Goal: Task Accomplishment & Management: Use online tool/utility

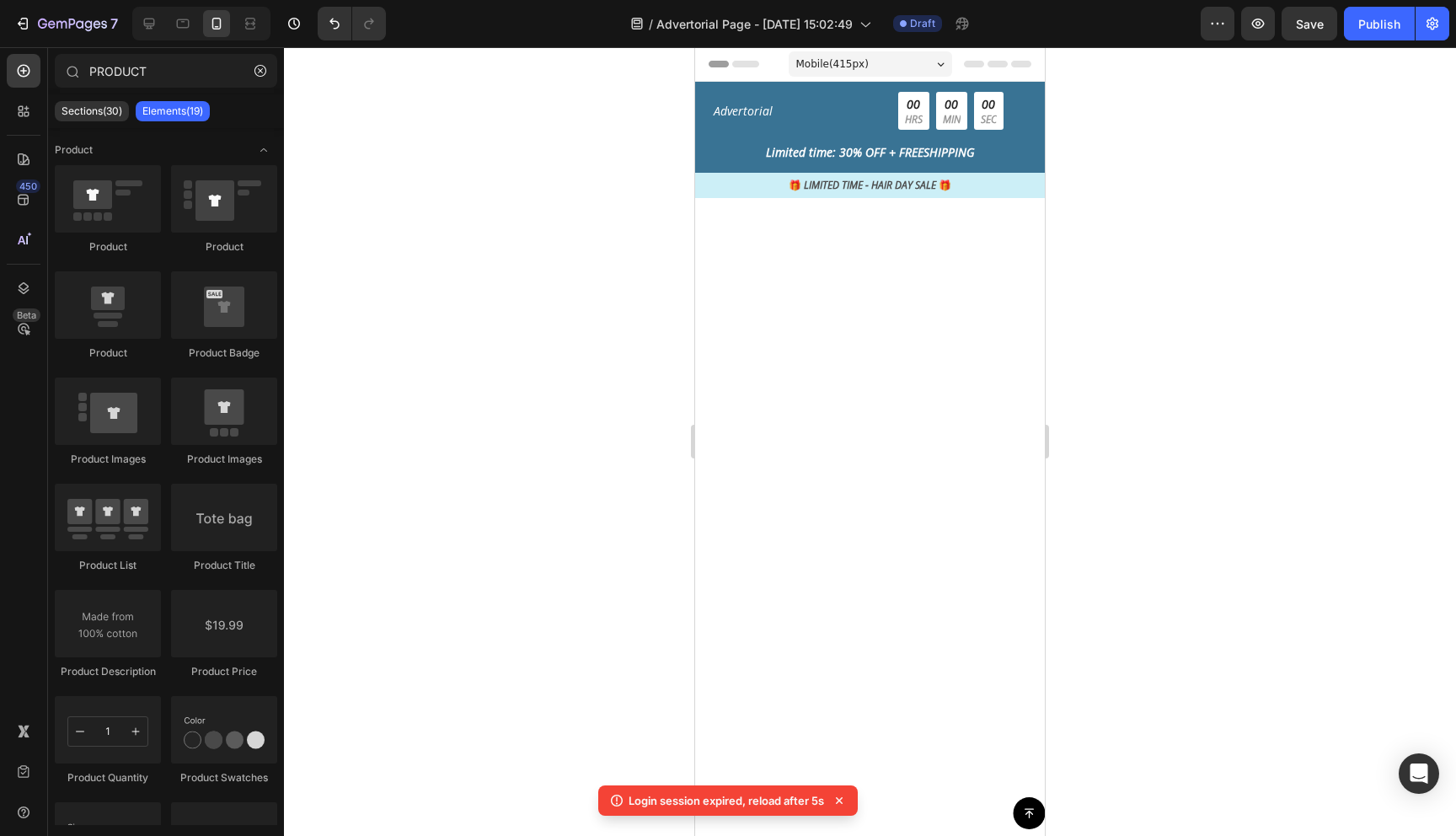
scroll to position [2053, 0]
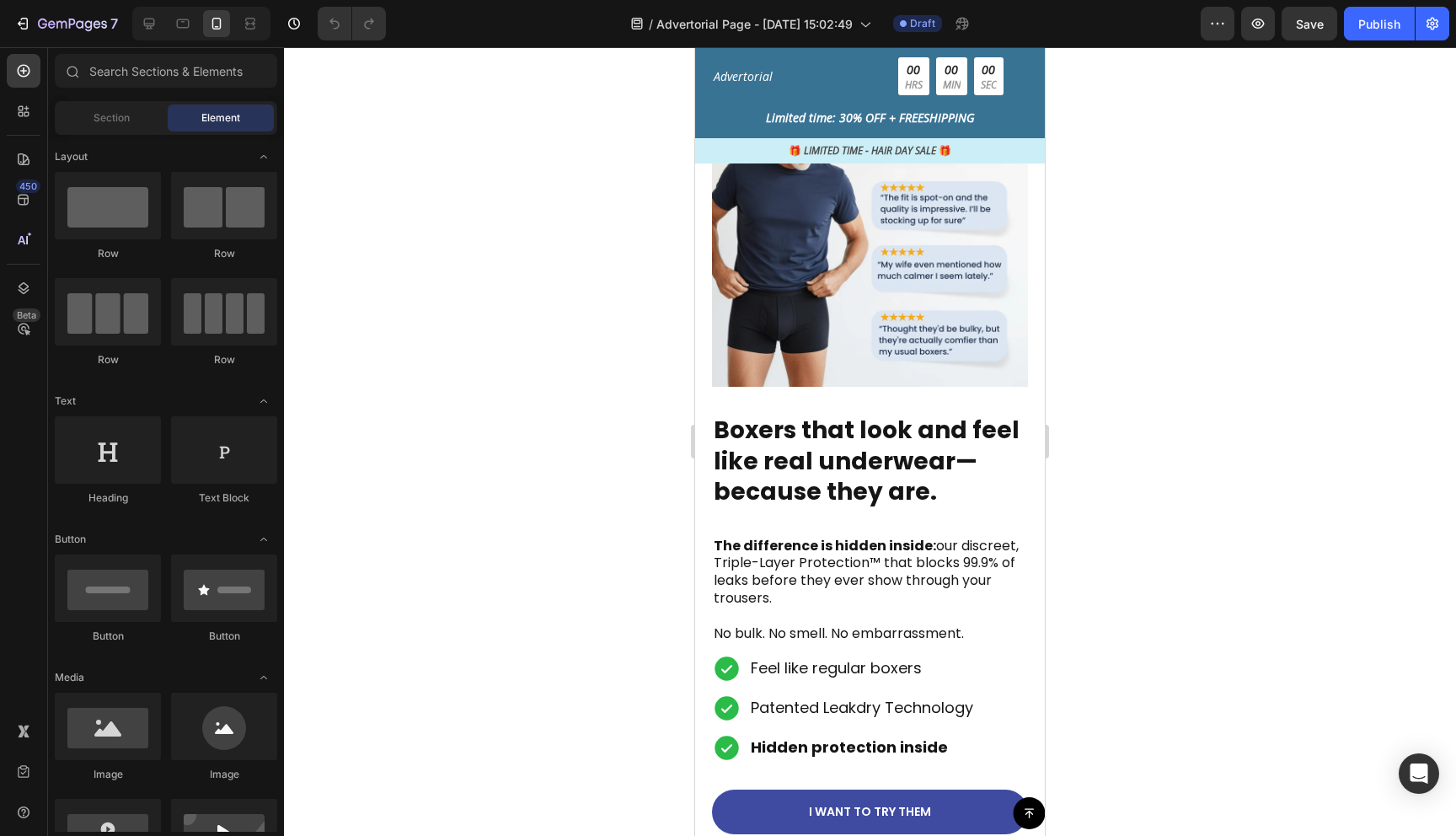
scroll to position [1712, 0]
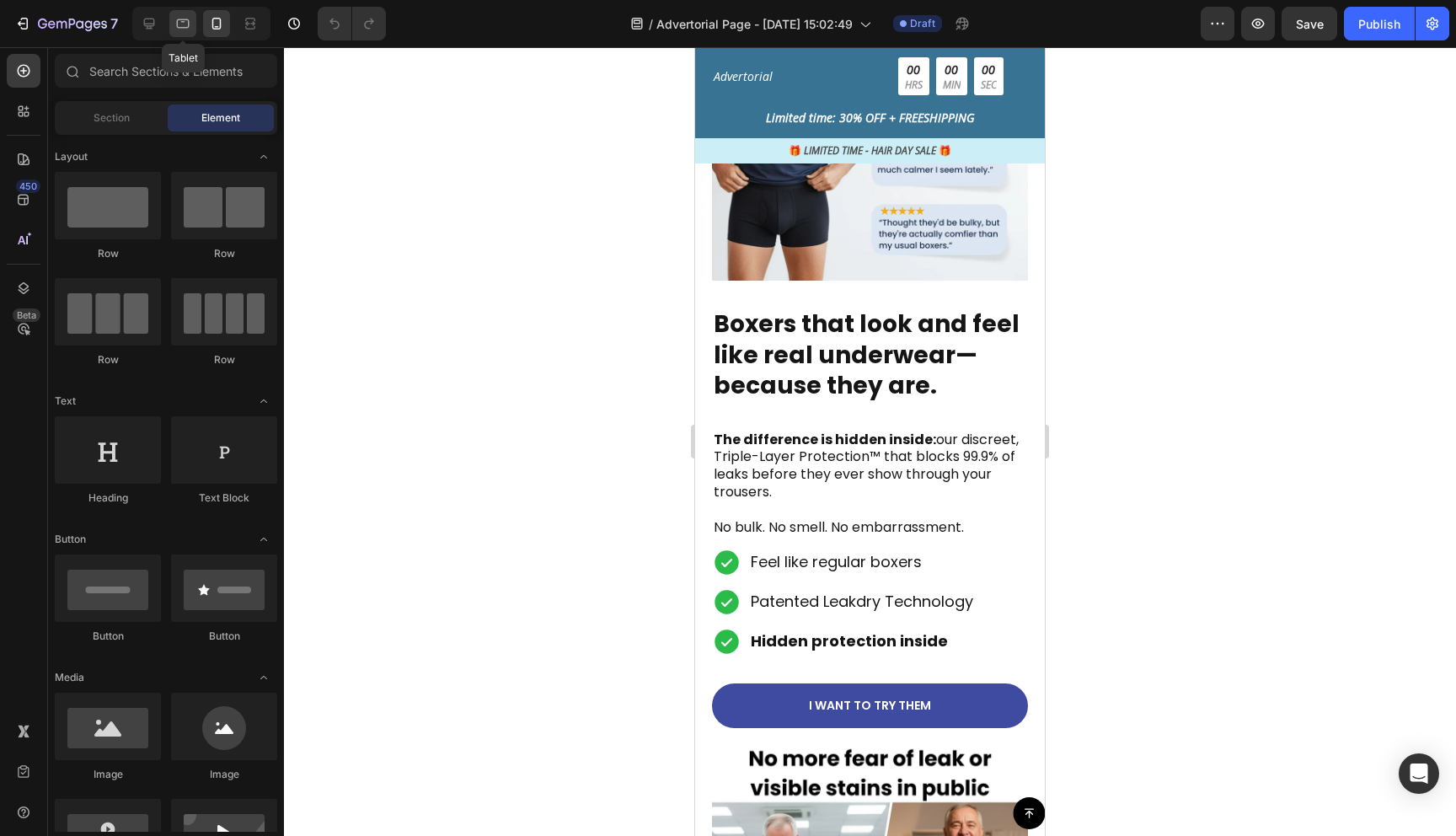
click at [185, 24] on icon at bounding box center [182, 23] width 17 height 17
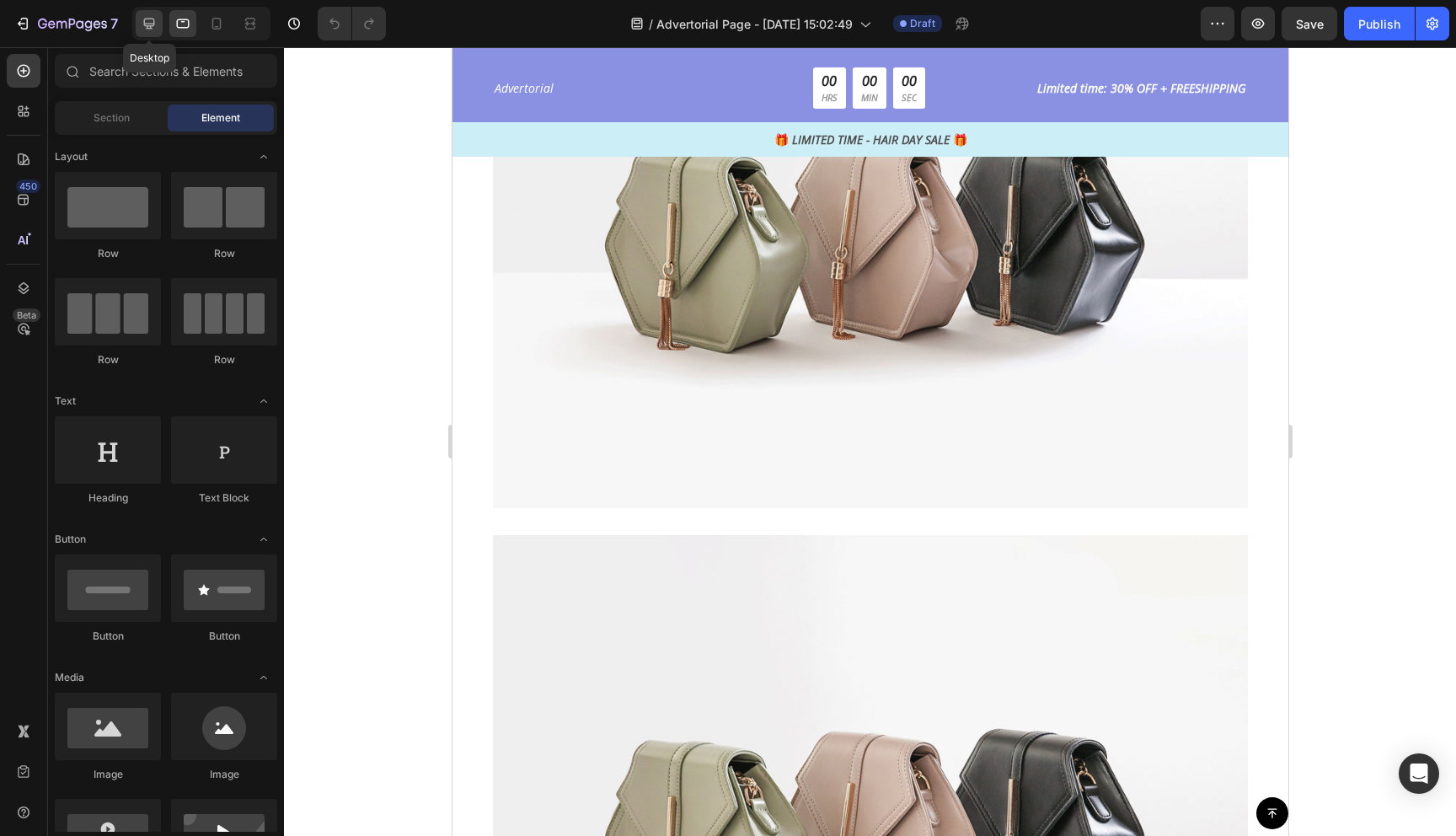
click at [151, 28] on icon at bounding box center [148, 23] width 17 height 17
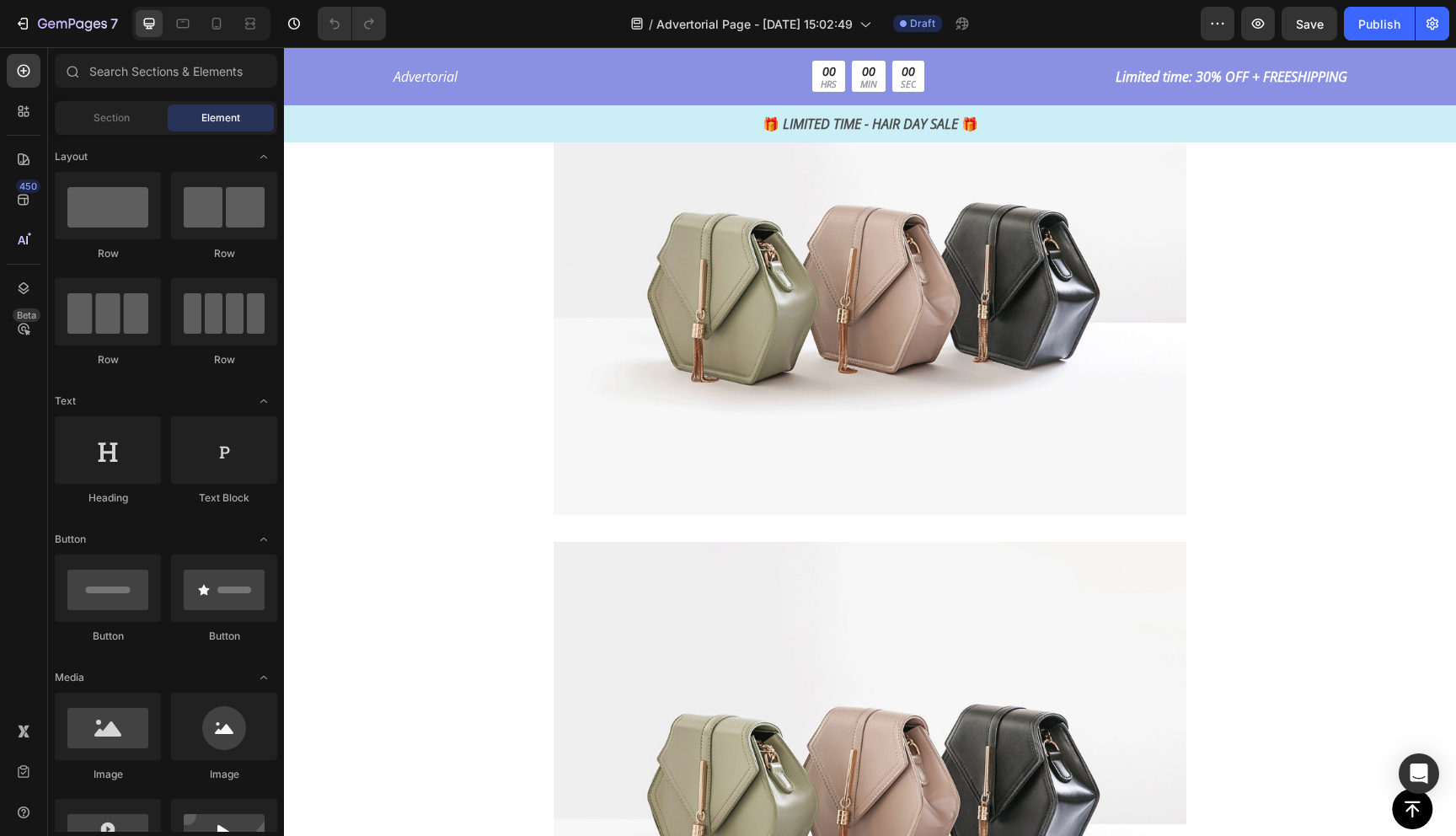
scroll to position [1825, 0]
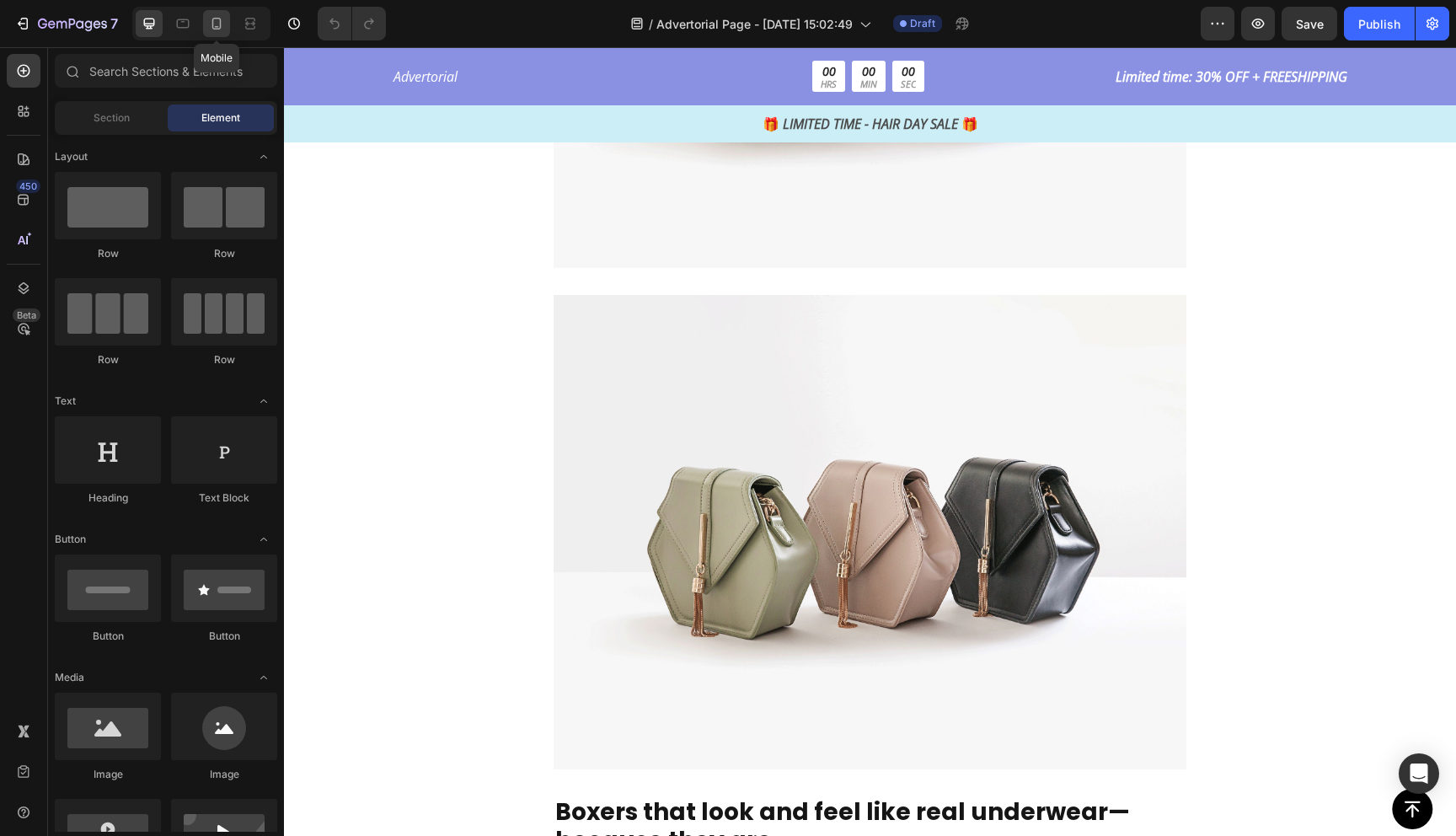
click at [221, 30] on icon at bounding box center [216, 23] width 17 height 17
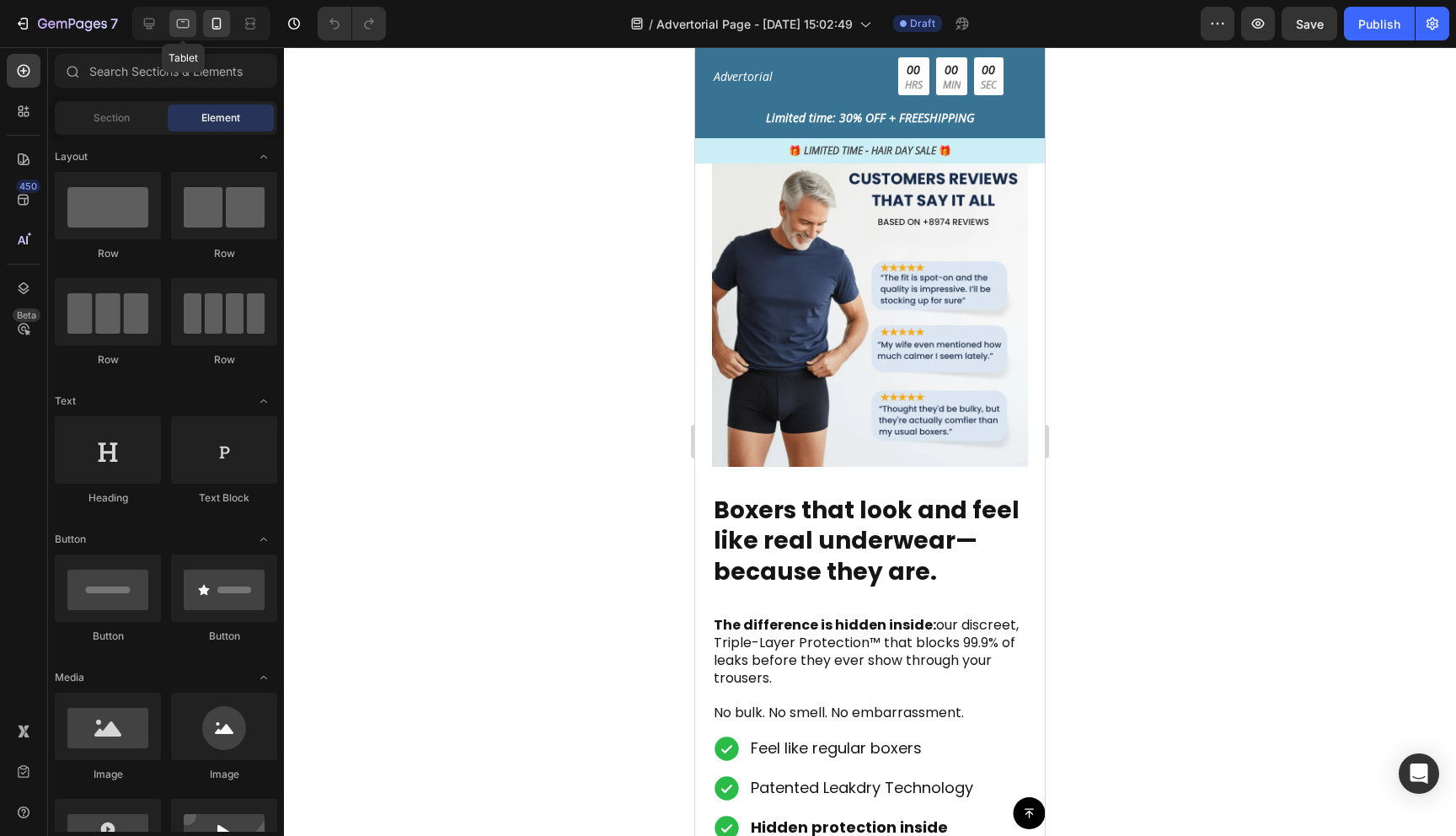
click at [186, 30] on icon at bounding box center [182, 23] width 17 height 17
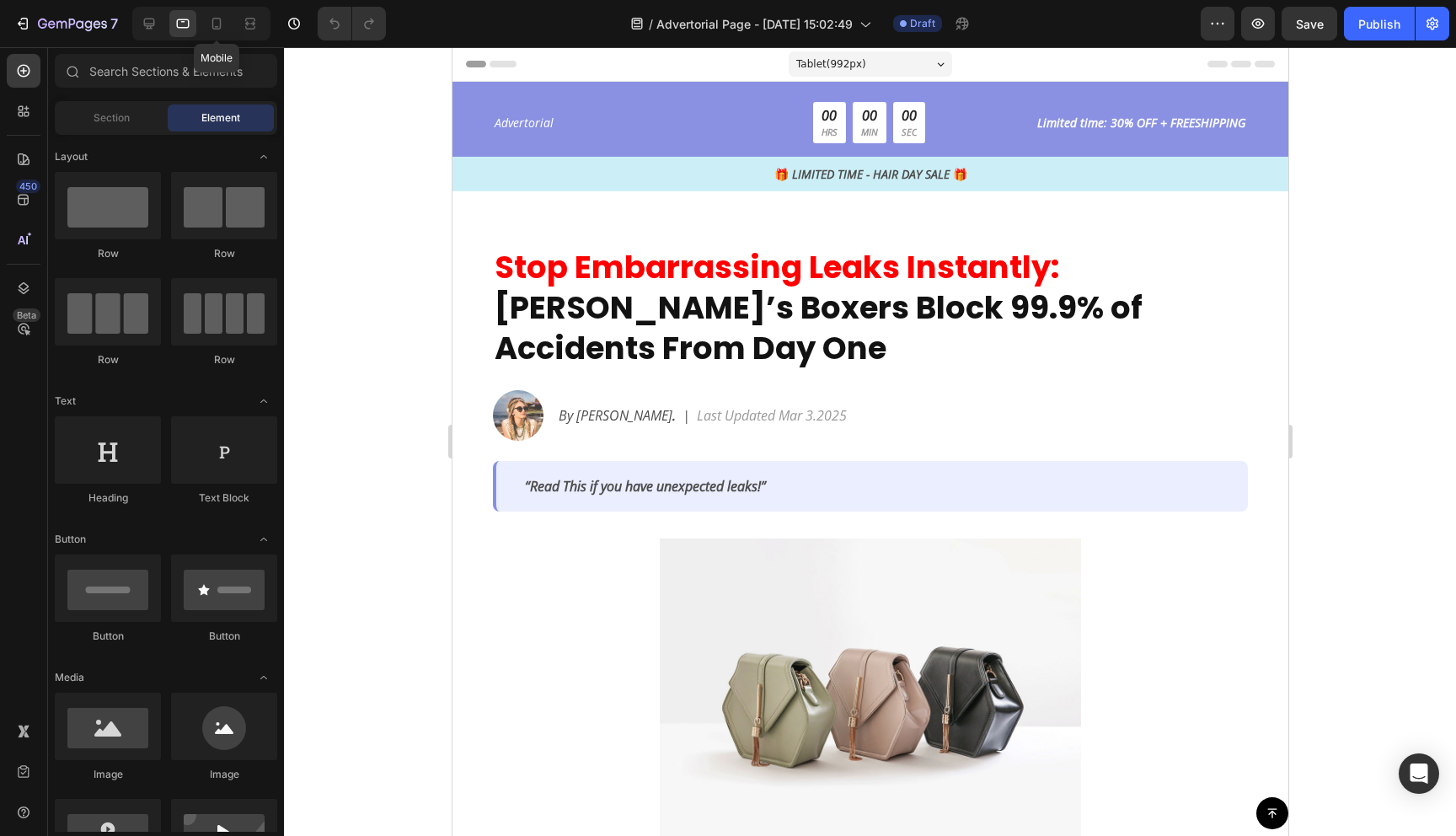
drag, startPoint x: 225, startPoint y: 27, endPoint x: 236, endPoint y: 27, distance: 11.0
click at [225, 27] on div at bounding box center [216, 23] width 26 height 26
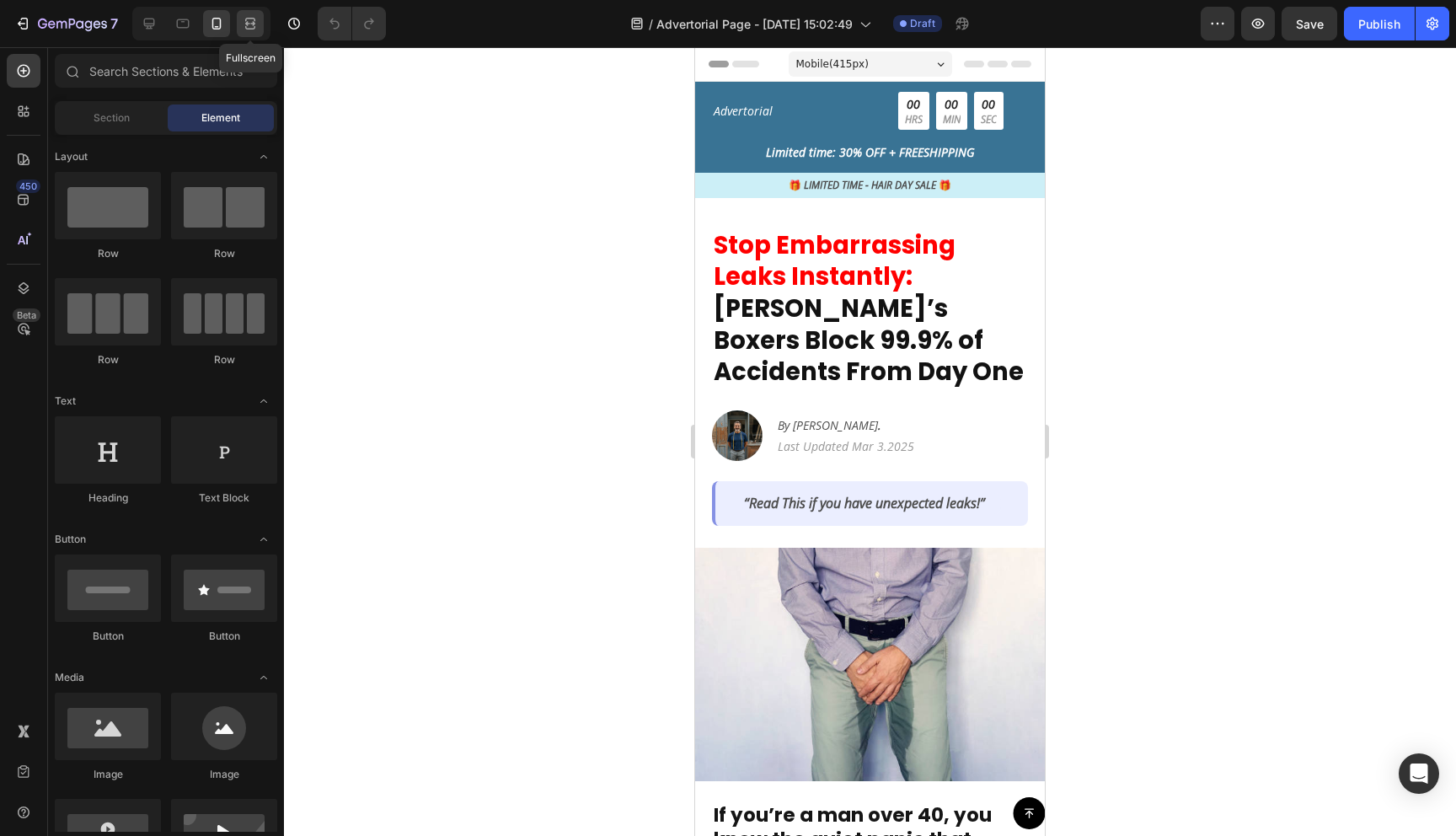
click at [252, 27] on icon at bounding box center [250, 27] width 10 height 3
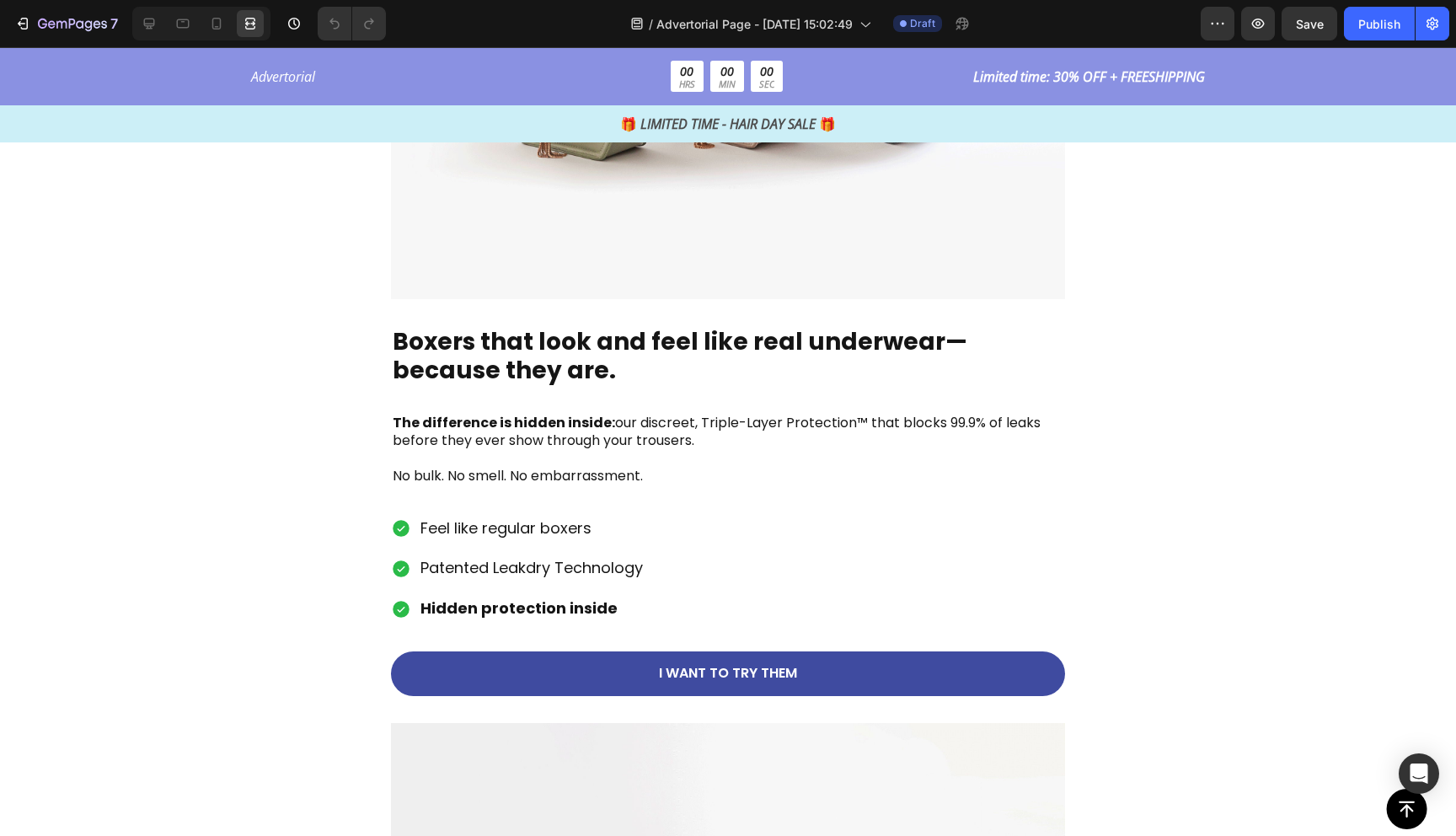
scroll to position [2532, 0]
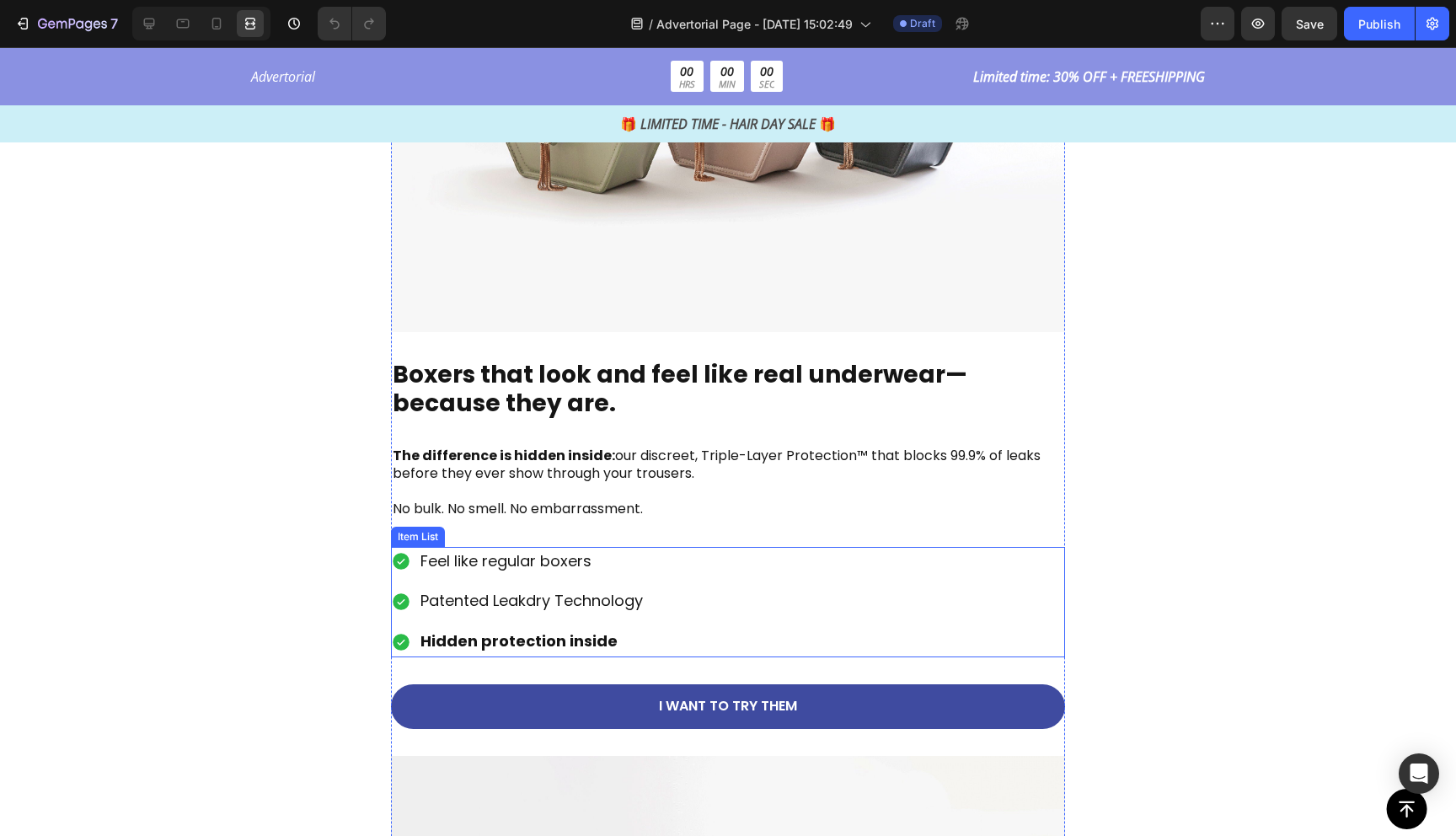
click at [690, 593] on div "Feel like regular boxers Patented Leakdry Technology Hidden protection inside" at bounding box center [728, 601] width 674 height 111
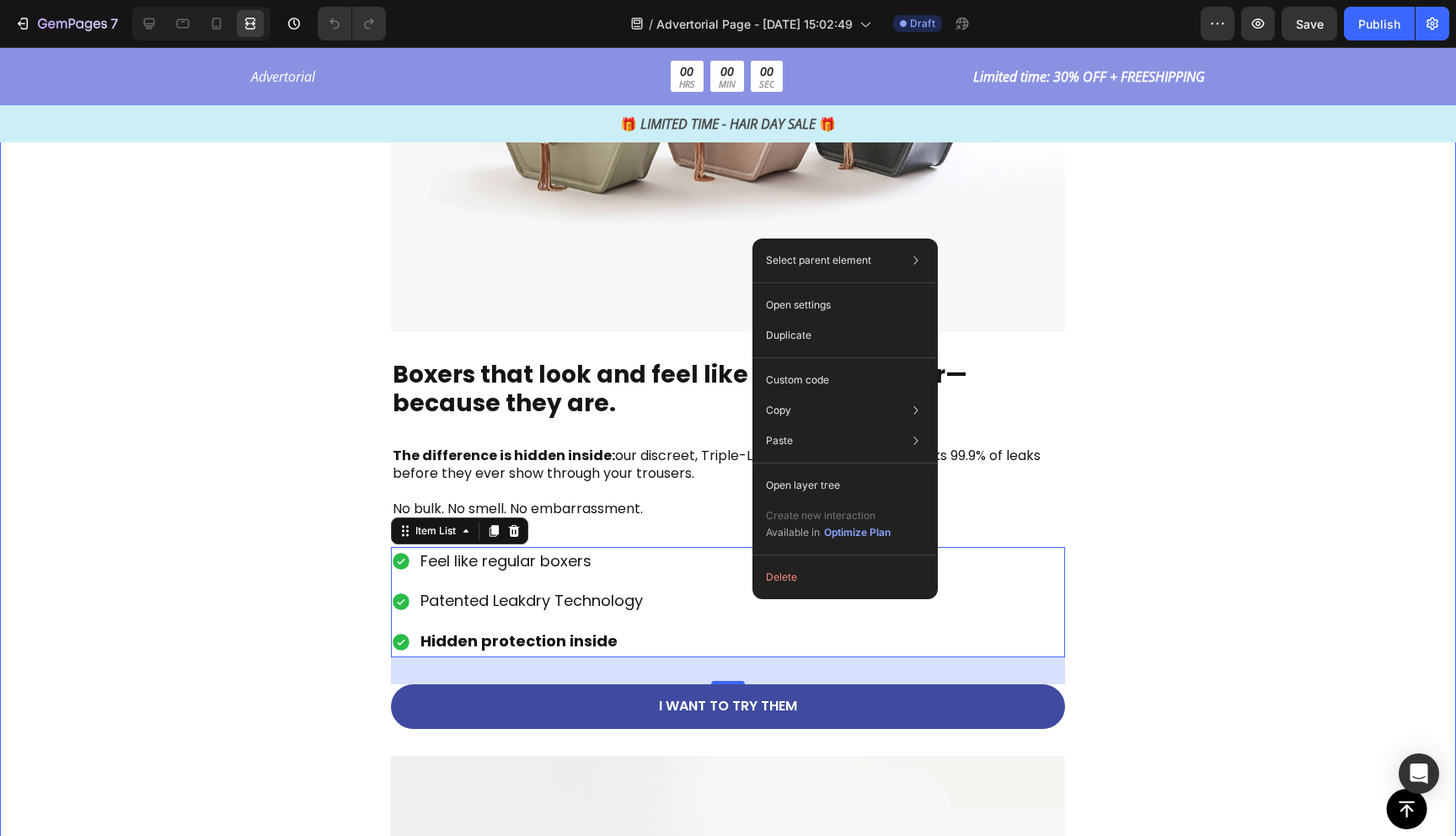
click at [234, 462] on div "That’s why Thousands of men are Switching to Jack’s Boxer. Text Block Image Ima…" at bounding box center [728, 795] width 1456 height 3236
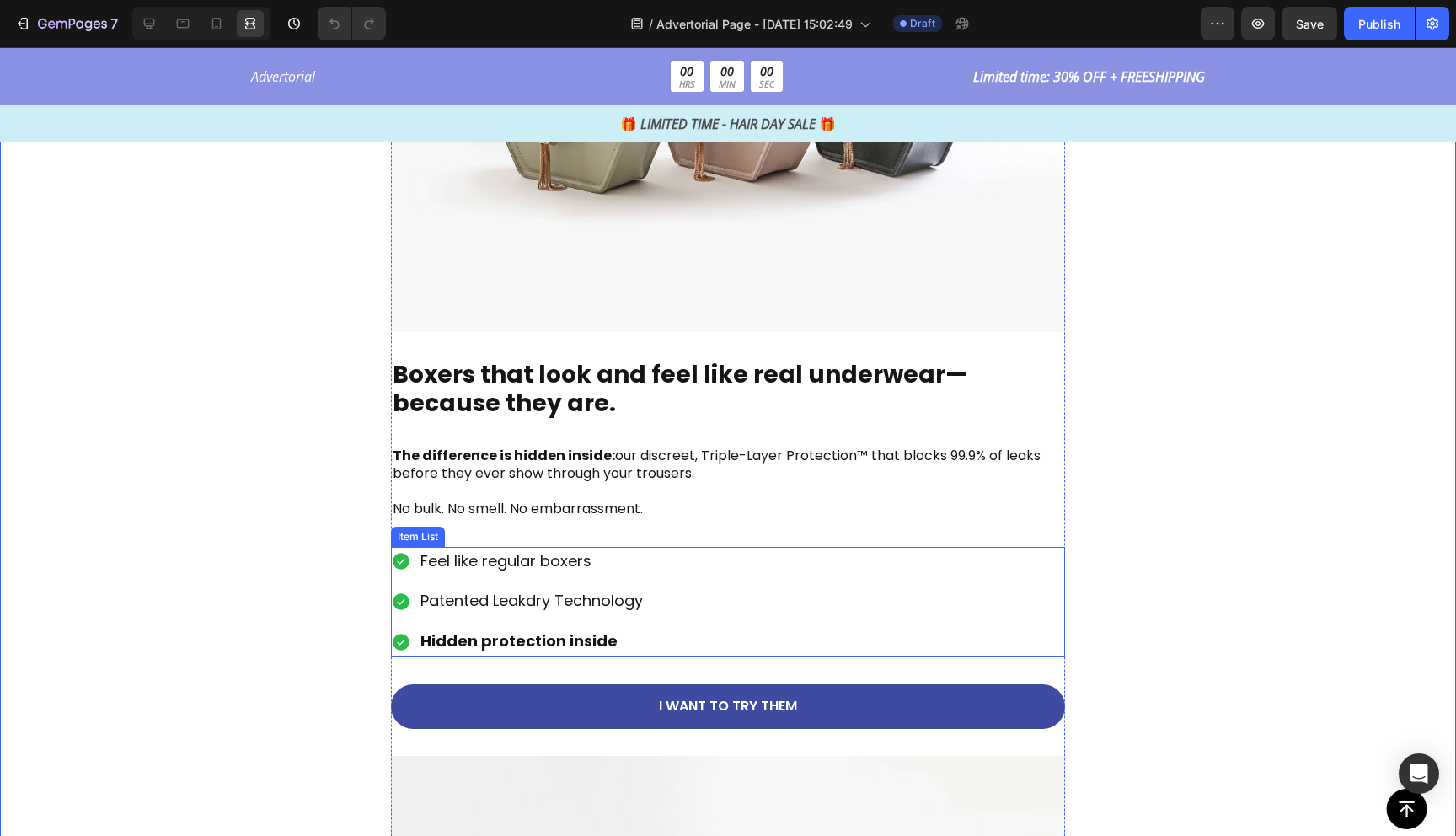
click at [692, 610] on div "Feel like regular boxers Patented Leakdry Technology Hidden protection inside" at bounding box center [728, 601] width 674 height 111
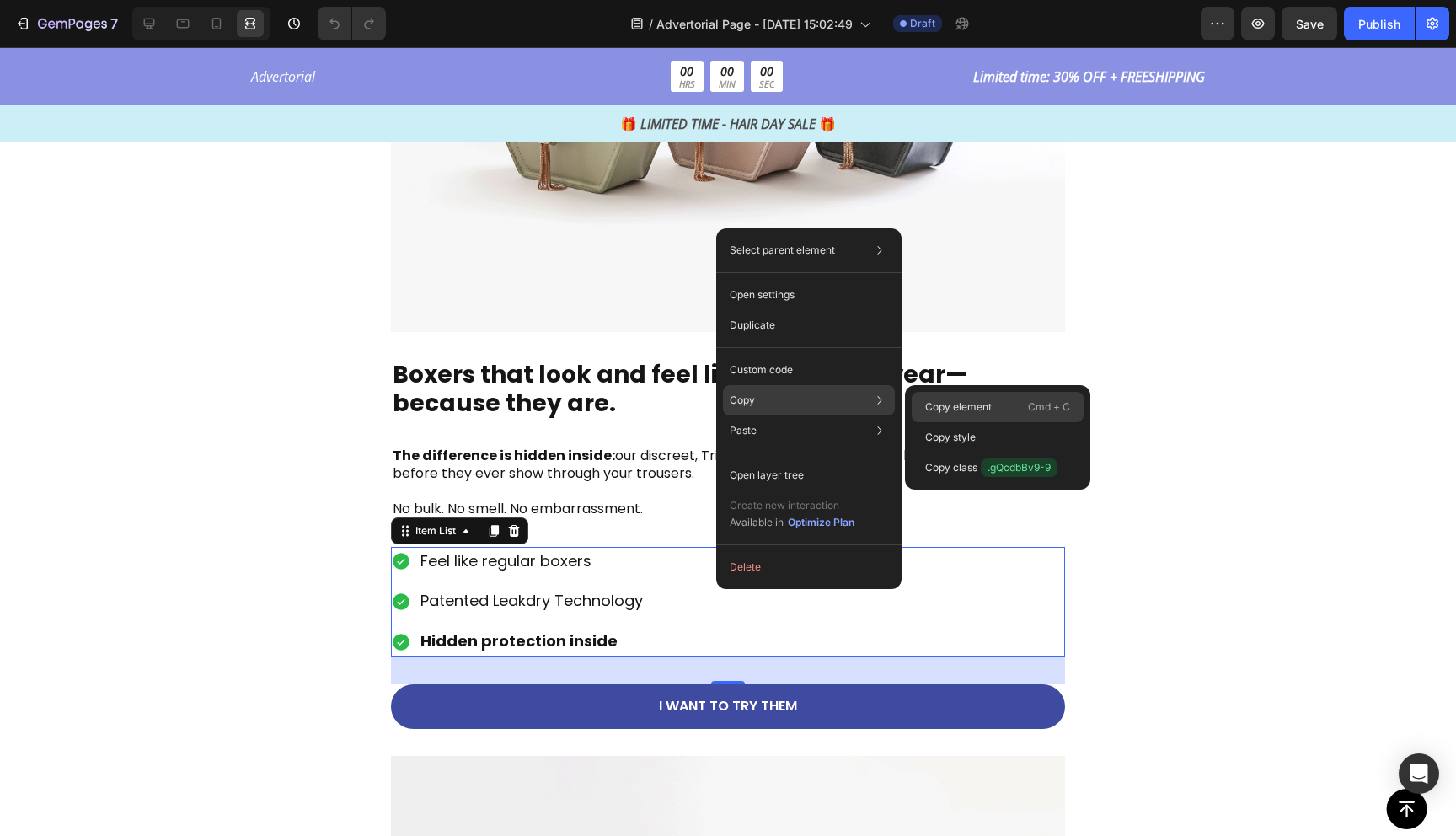
click at [981, 407] on p "Copy element" at bounding box center [959, 406] width 67 height 15
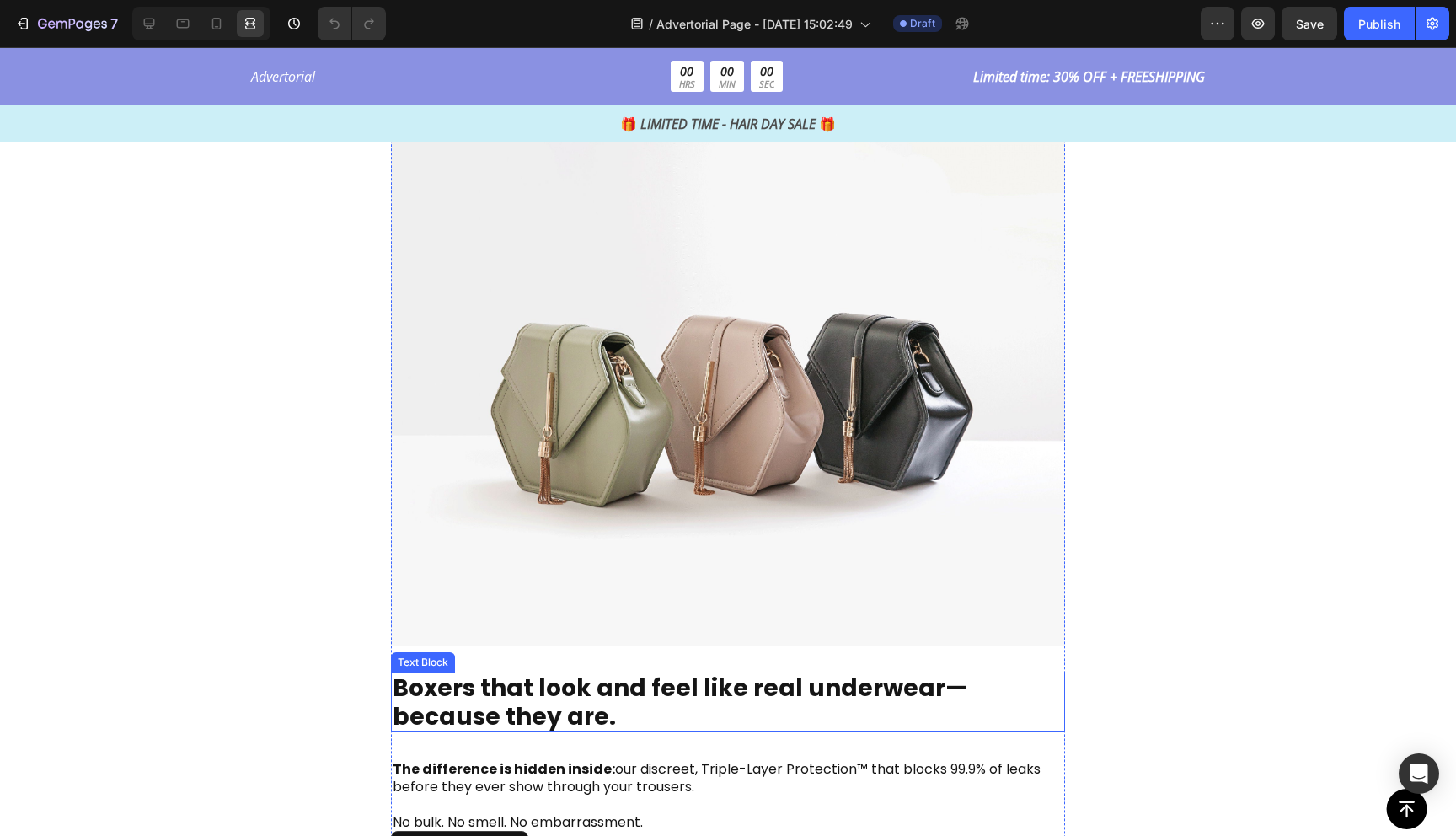
scroll to position [2353, 0]
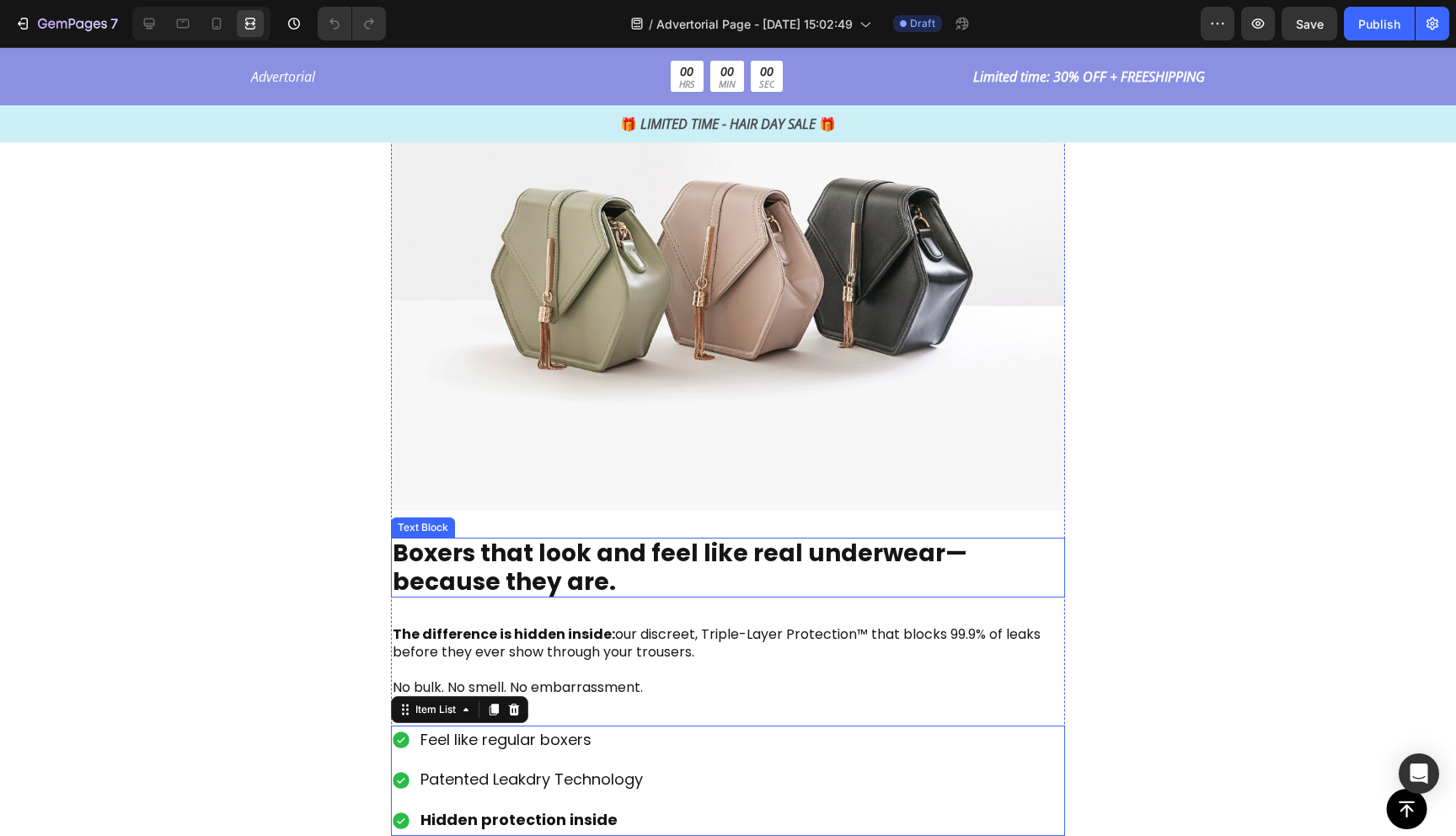
click at [630, 549] on strong "Boxers that look and feel like real underwear—because they are." at bounding box center [680, 567] width 575 height 62
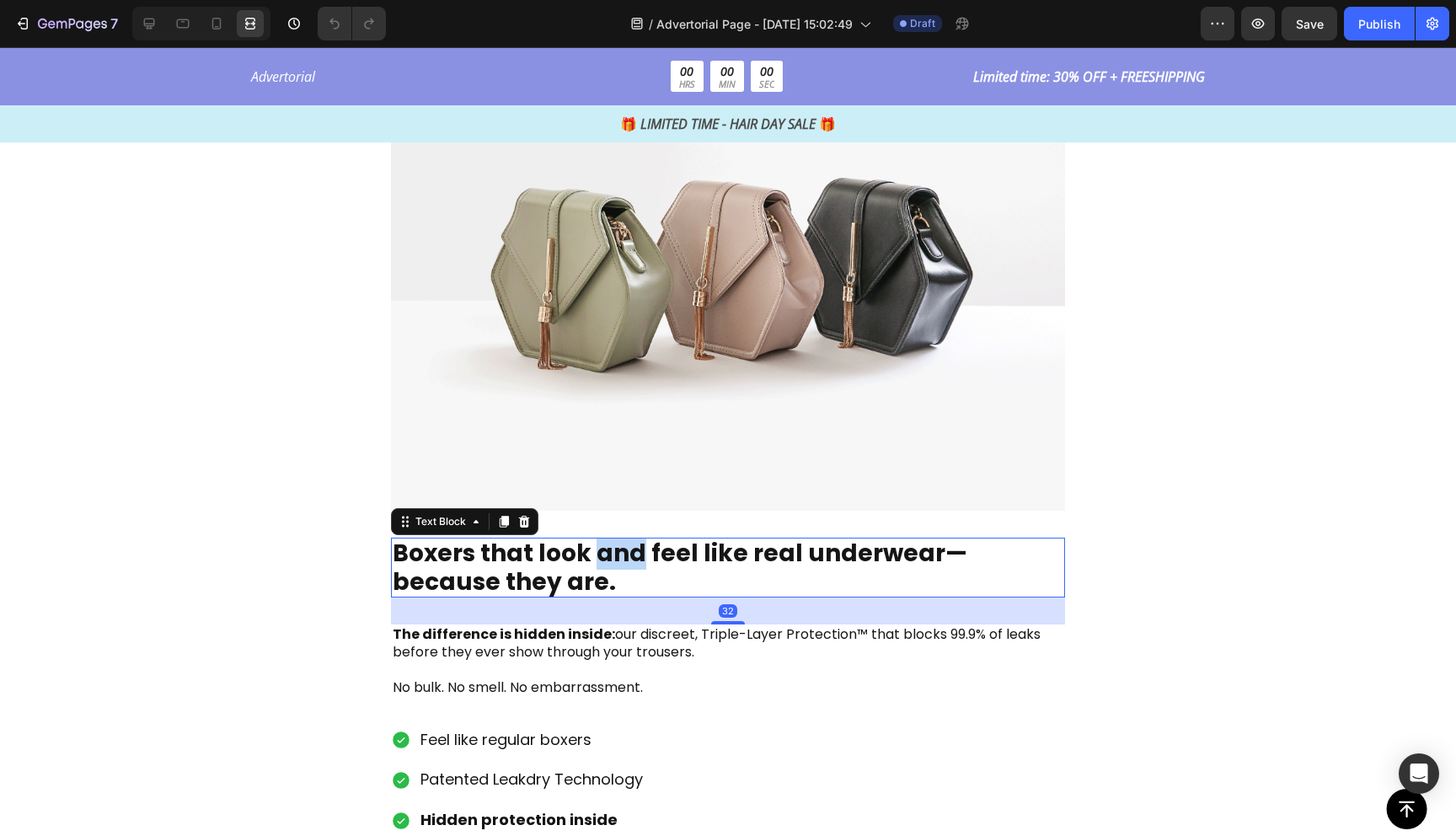
click at [630, 549] on strong "Boxers that look and feel like real underwear—because they are." at bounding box center [680, 567] width 575 height 62
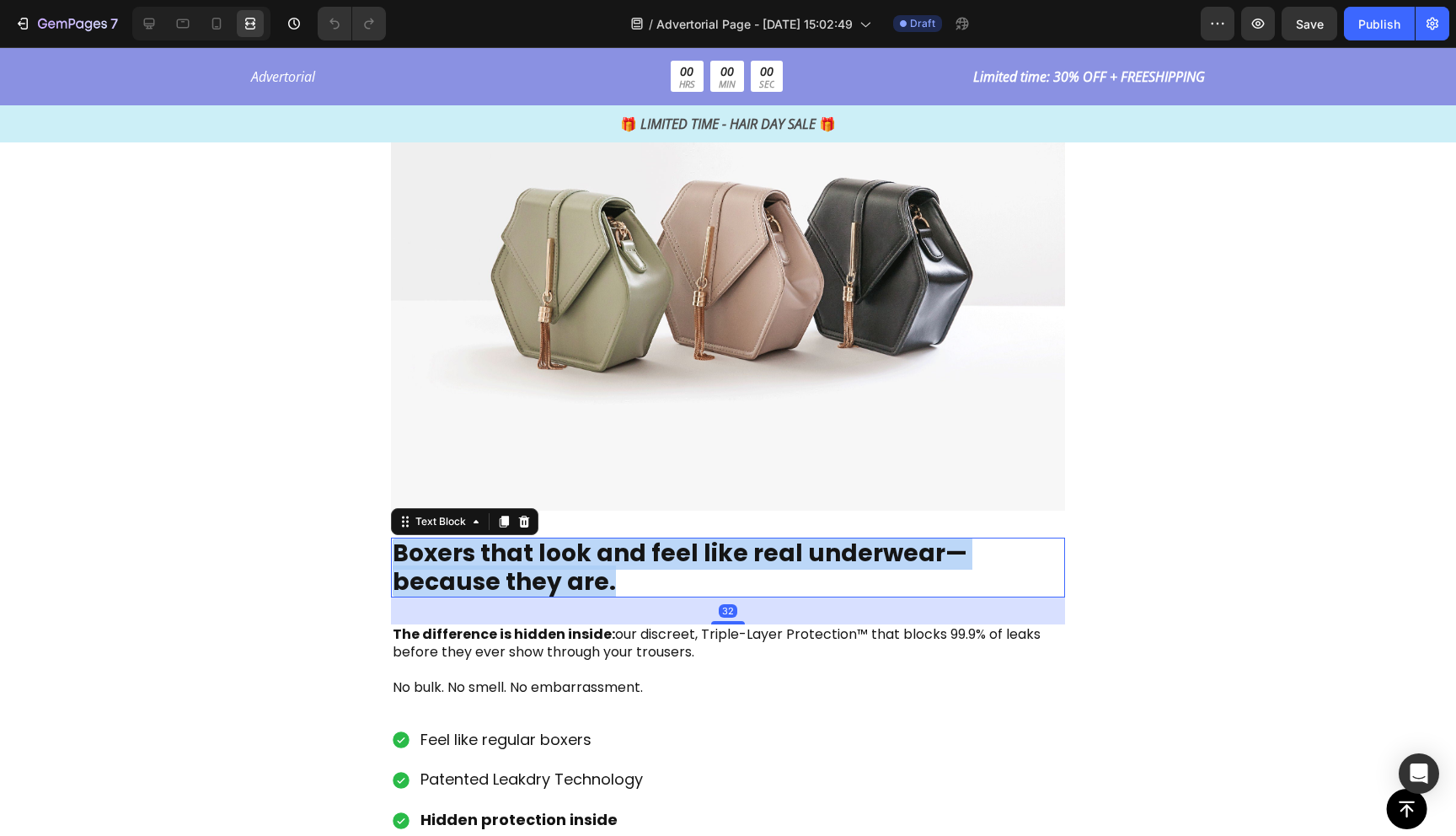
click at [630, 549] on strong "Boxers that look and feel like real underwear—because they are." at bounding box center [680, 567] width 575 height 62
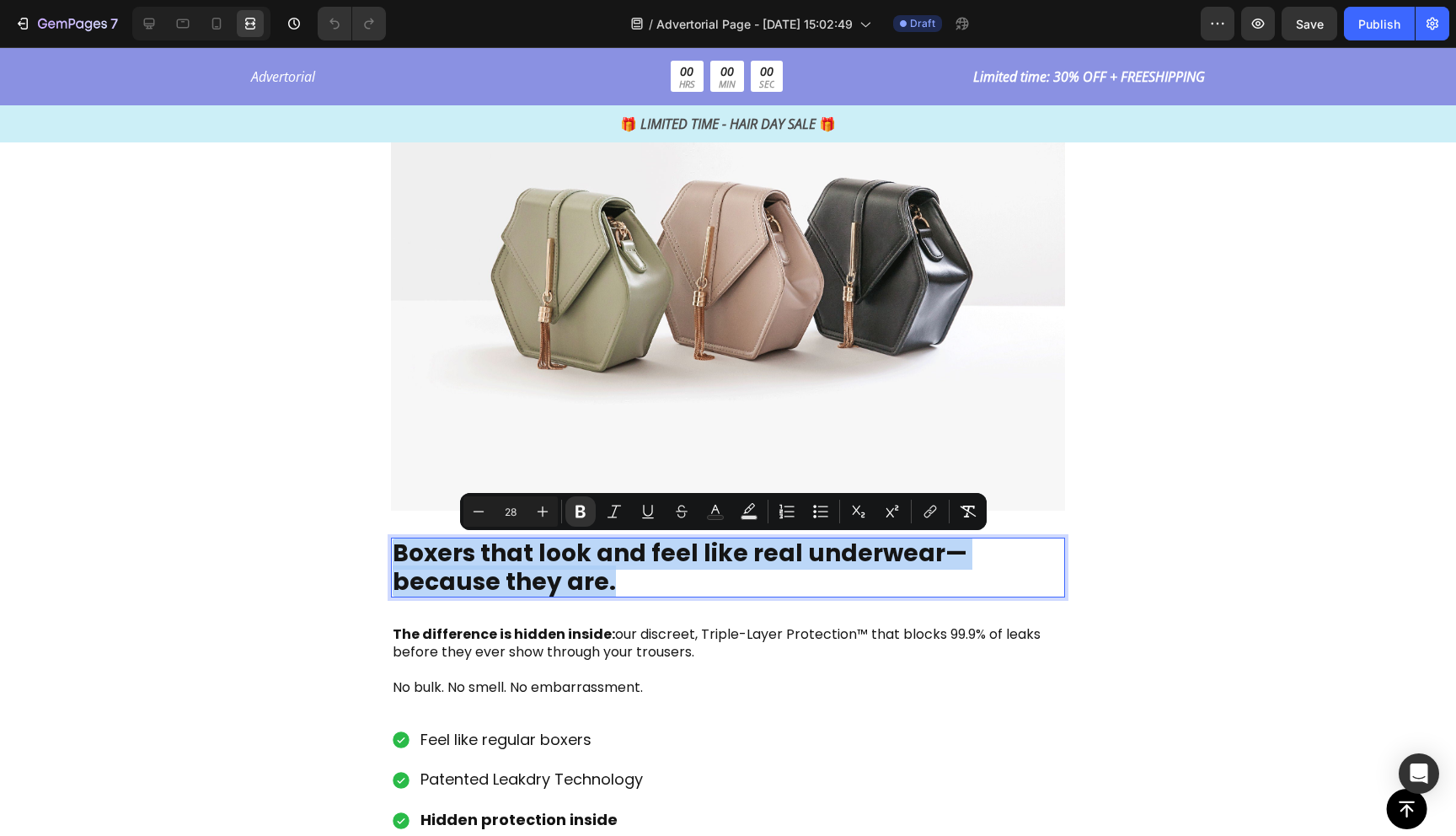
copy strong "Boxers that look and feel like real underwear—because they are."
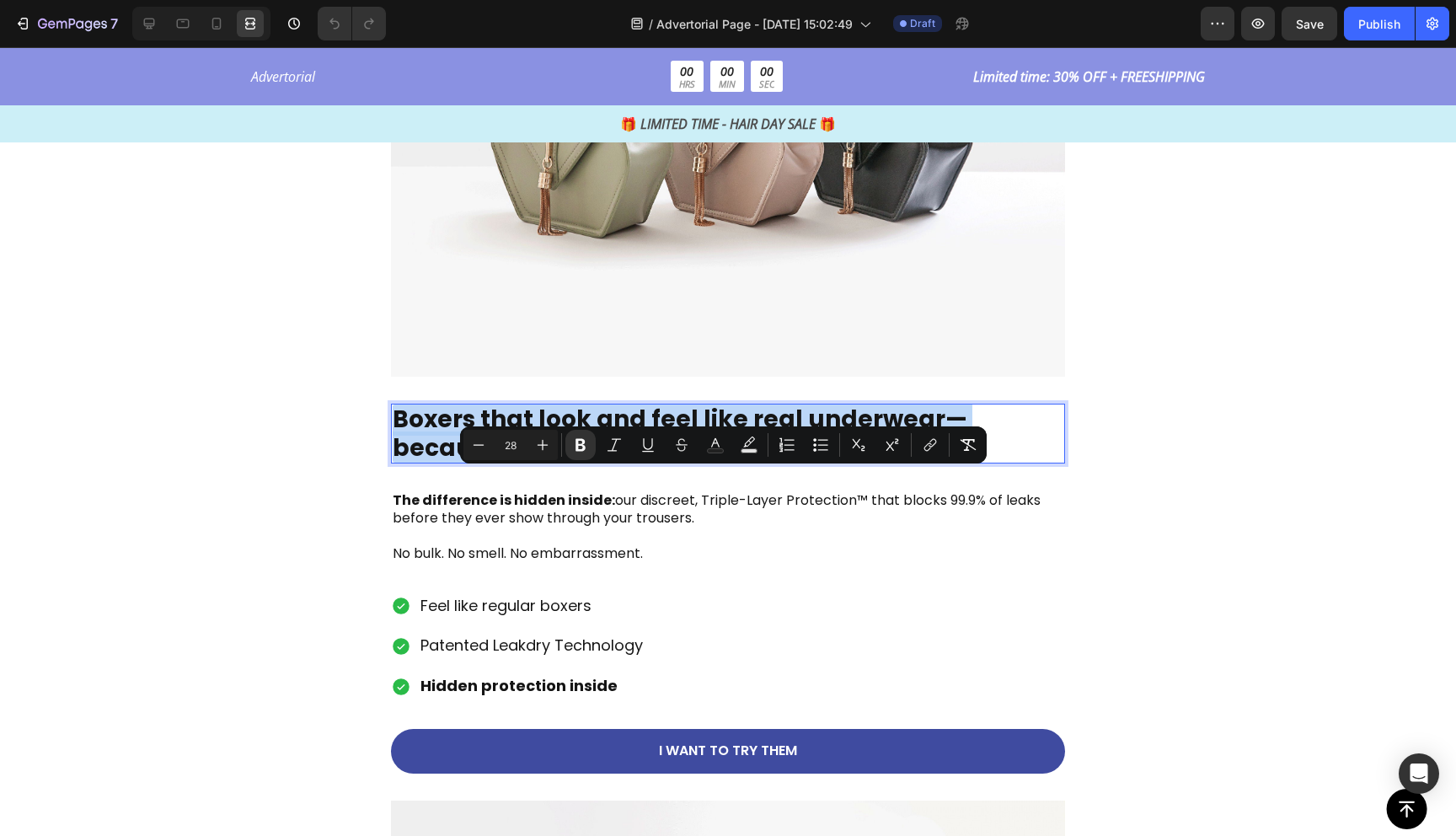
scroll to position [2508, 0]
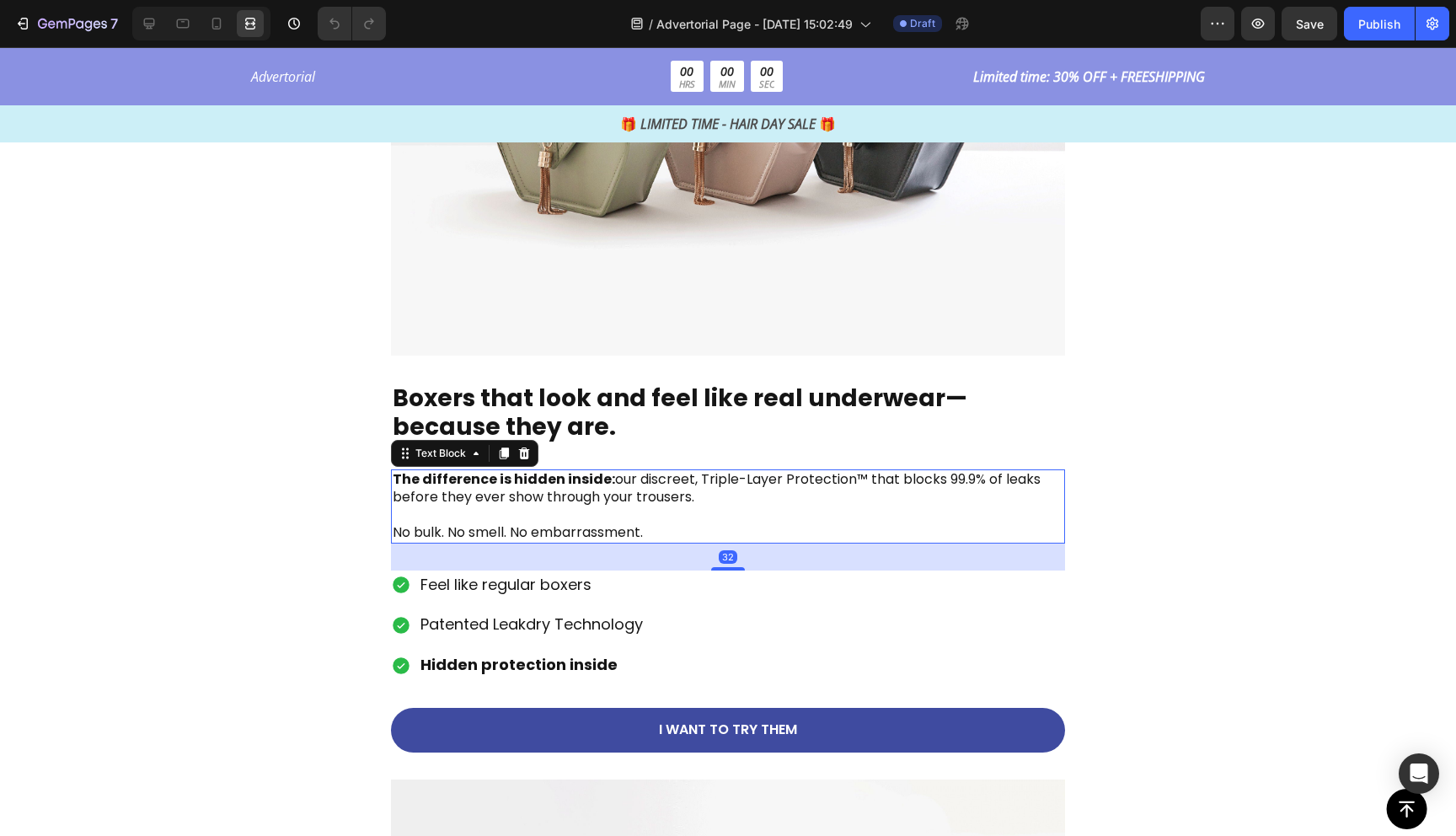
click at [539, 496] on p "The difference is hidden inside: our discreet, Triple-Layer Protection™ that bl…" at bounding box center [728, 489] width 671 height 35
click at [589, 520] on p "Rich Text Editor. Editing area: main" at bounding box center [728, 515] width 671 height 18
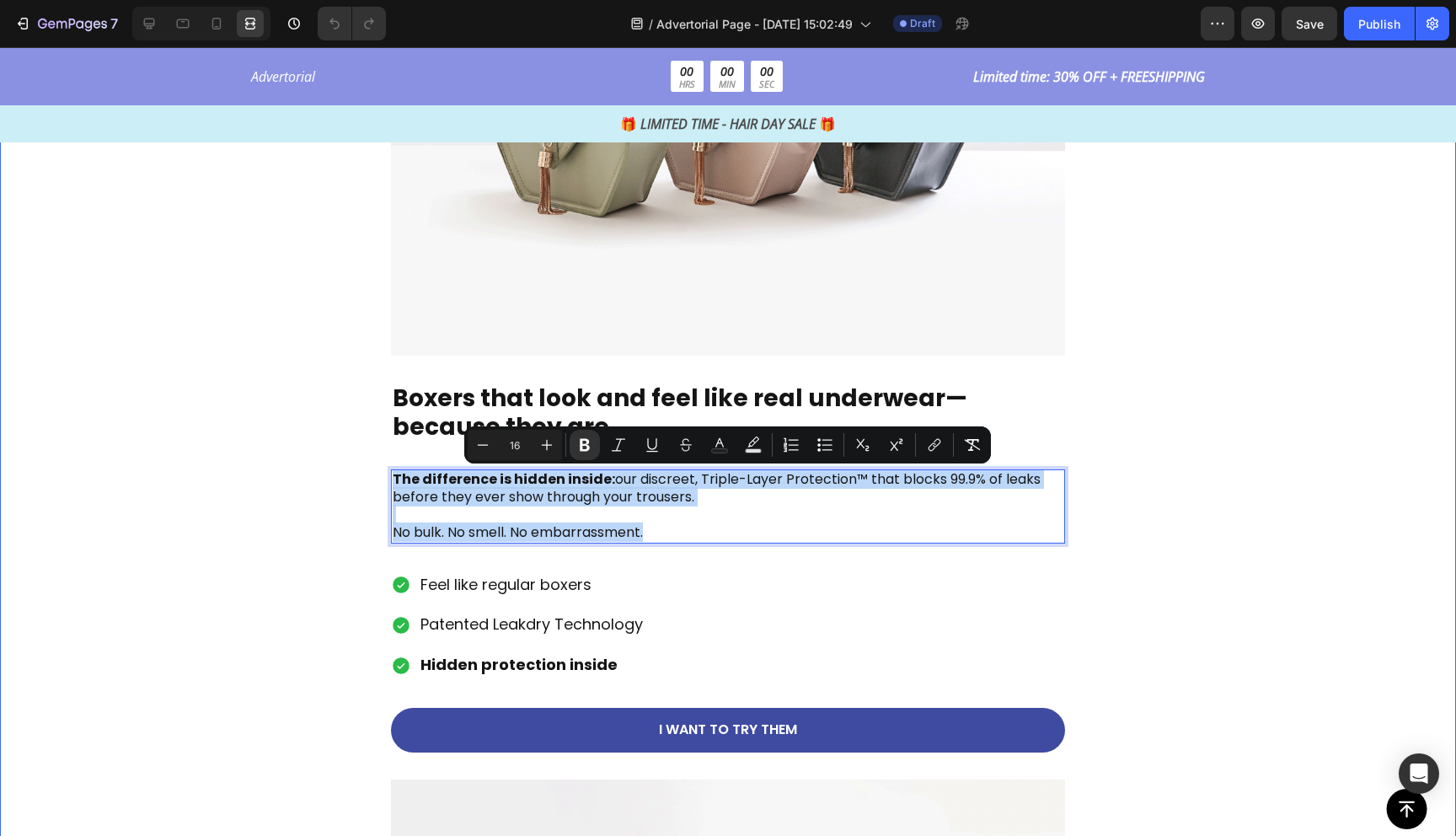
drag, startPoint x: 655, startPoint y: 533, endPoint x: 390, endPoint y: 480, distance: 270.2
click at [390, 480] on div "That’s why Thousands of men are Switching to Jack’s Boxer. Text Block Image Ima…" at bounding box center [728, 833] width 917 height 3206
copy div "The difference is hidden inside: our discreet, Triple-Layer Protection™ that bl…"
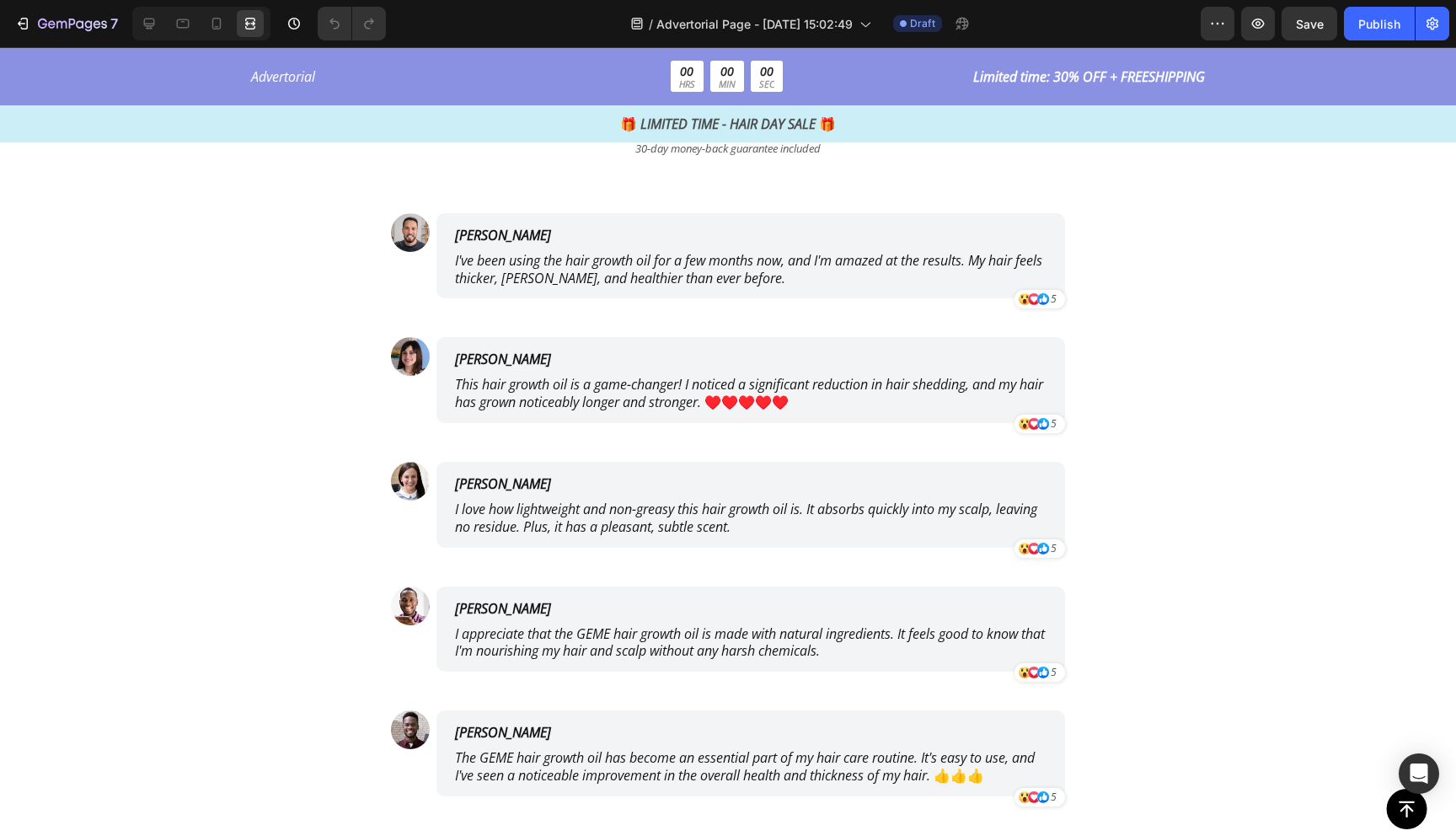
scroll to position [7479, 0]
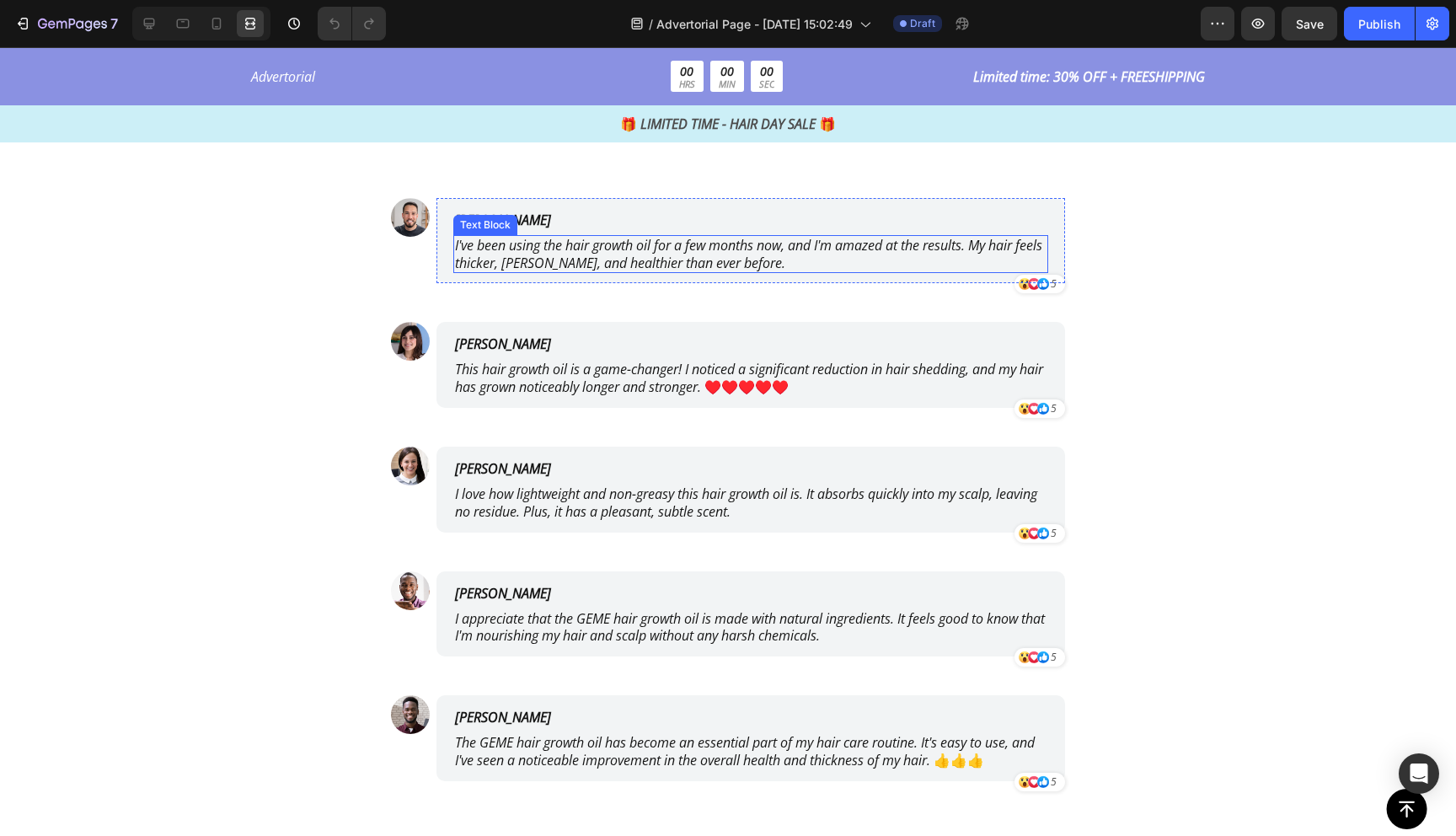
click at [494, 270] on p "I've been using the hair growth oil for a few months now, and I'm amazed at the…" at bounding box center [751, 254] width 592 height 35
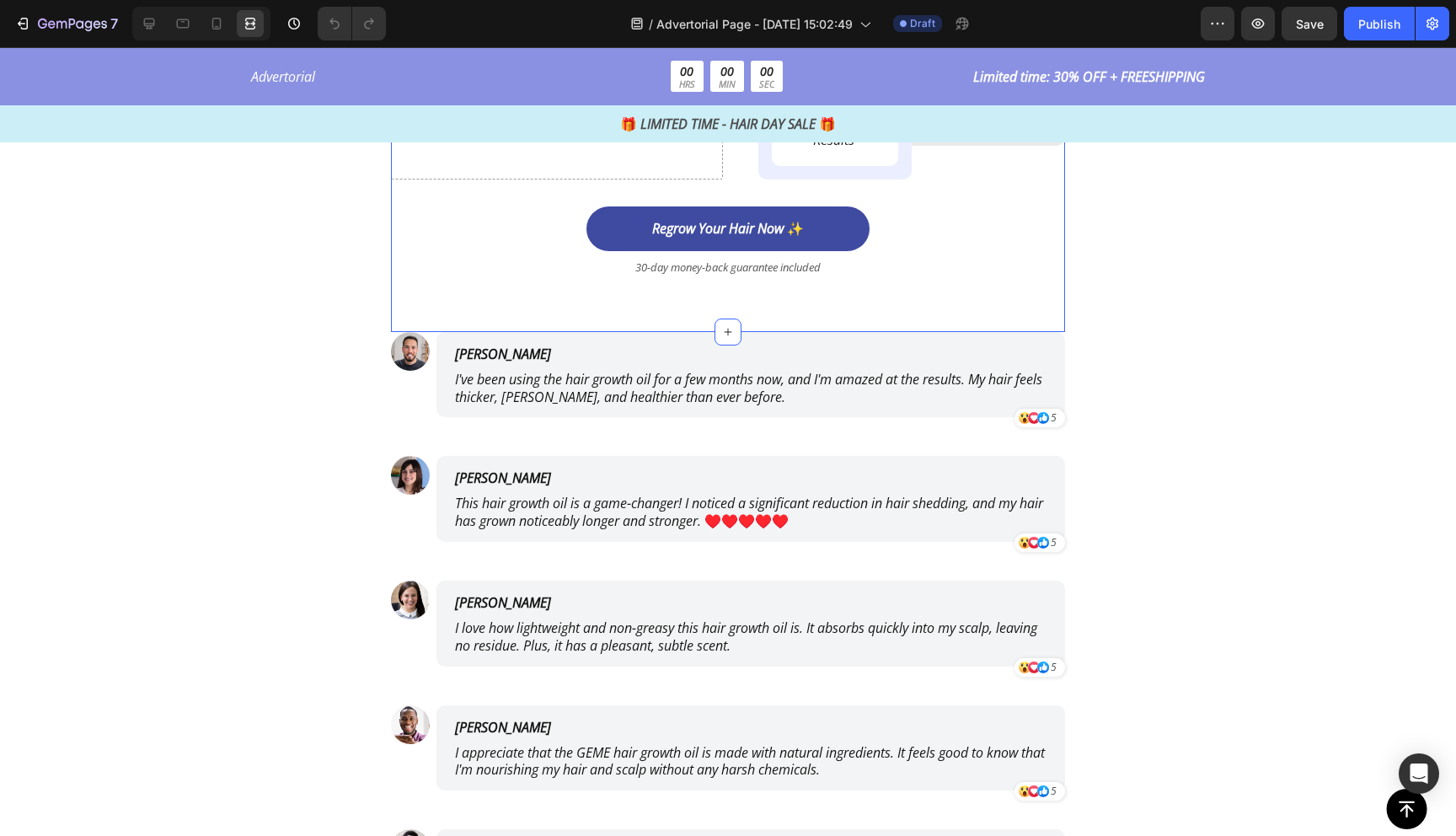
scroll to position [7206, 0]
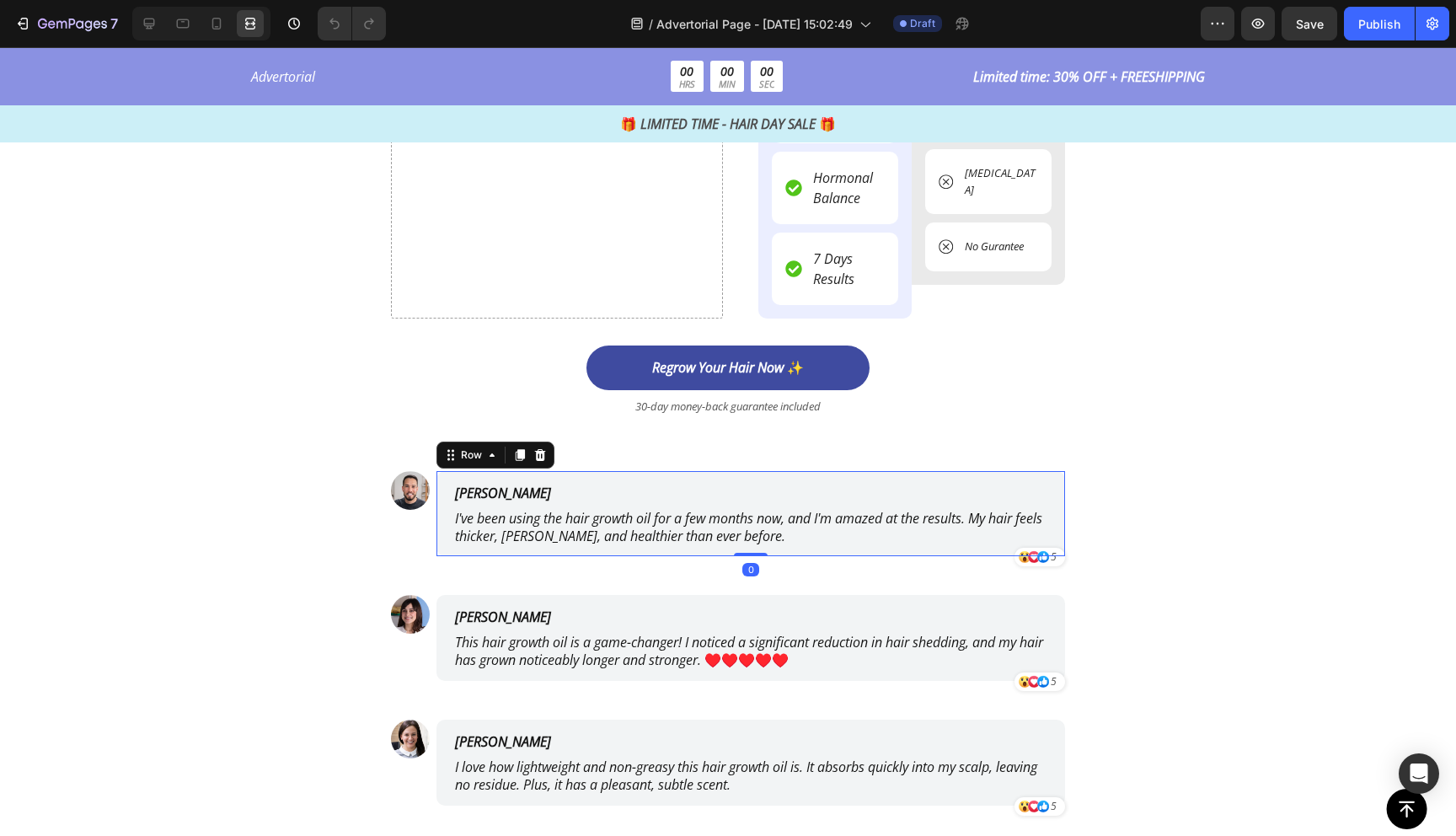
click at [1055, 529] on div "James Smith Text Block I've been using the hair growth oil for a few months now…" at bounding box center [751, 514] width 629 height 86
click at [1055, 577] on div "Image James Smith Text Block I've been using the hair growth oil for a few mont…" at bounding box center [728, 782] width 674 height 622
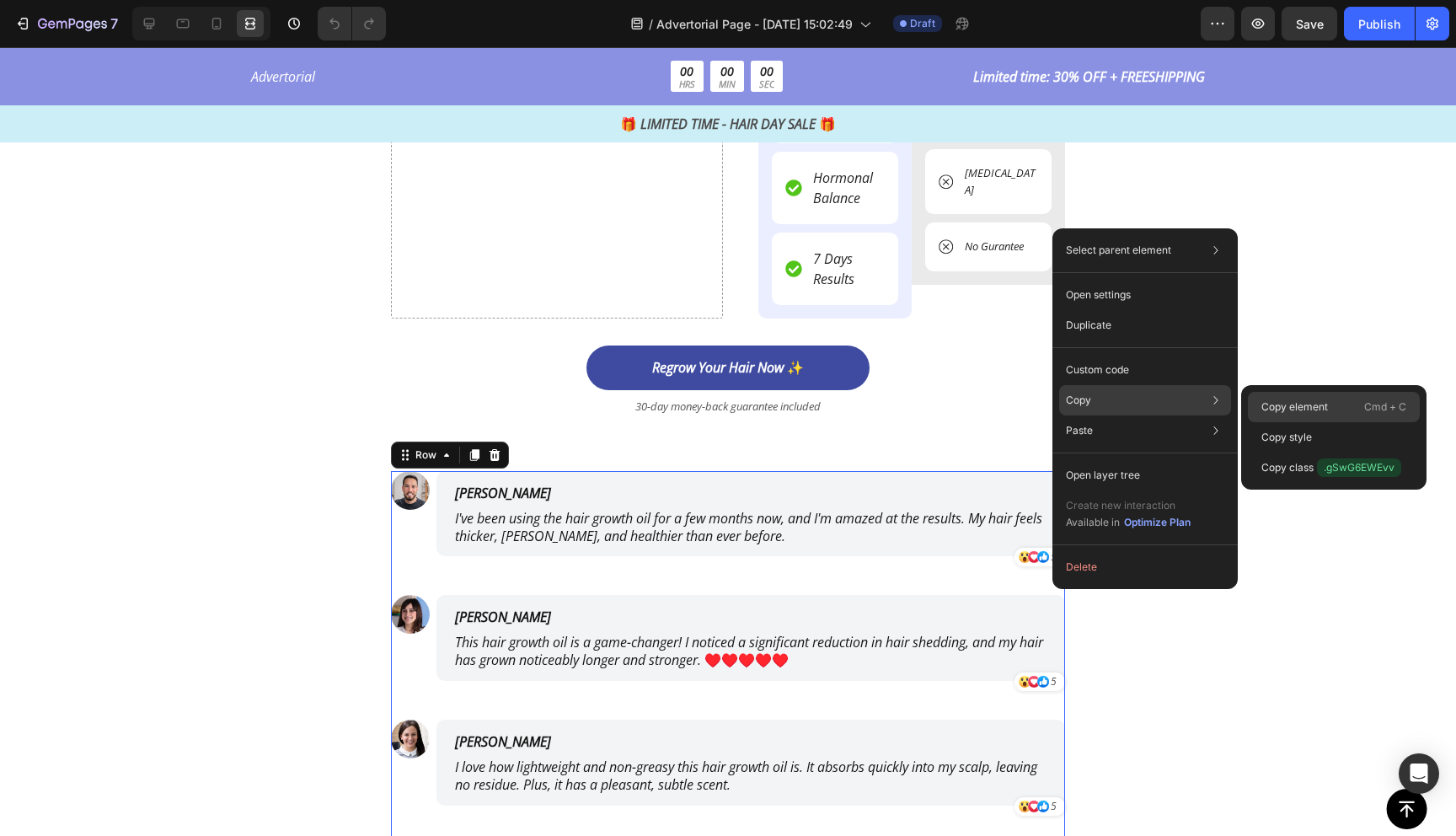
click at [1282, 403] on p "Copy element" at bounding box center [1295, 406] width 67 height 15
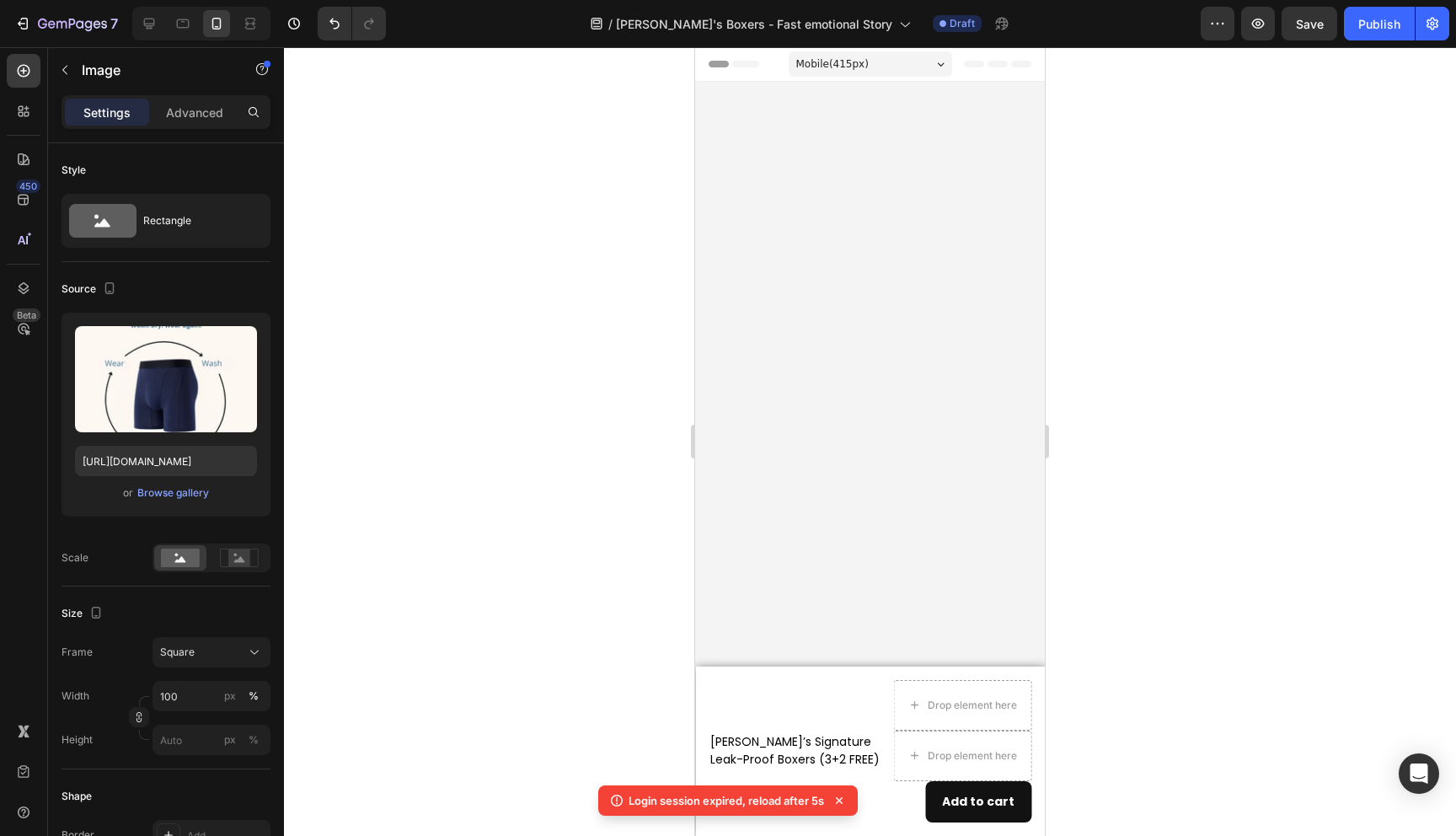
scroll to position [2430, 0]
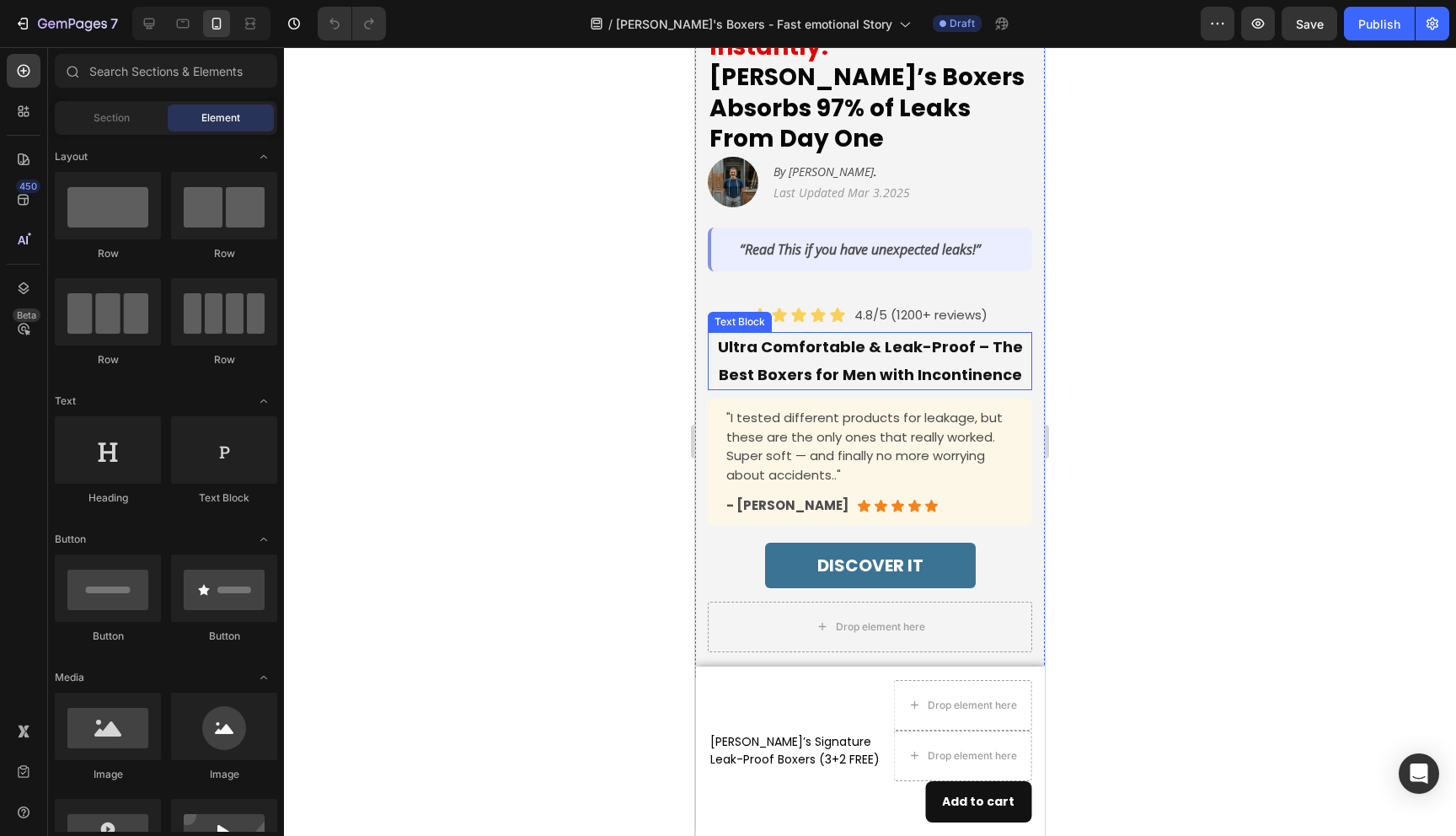
scroll to position [347, 0]
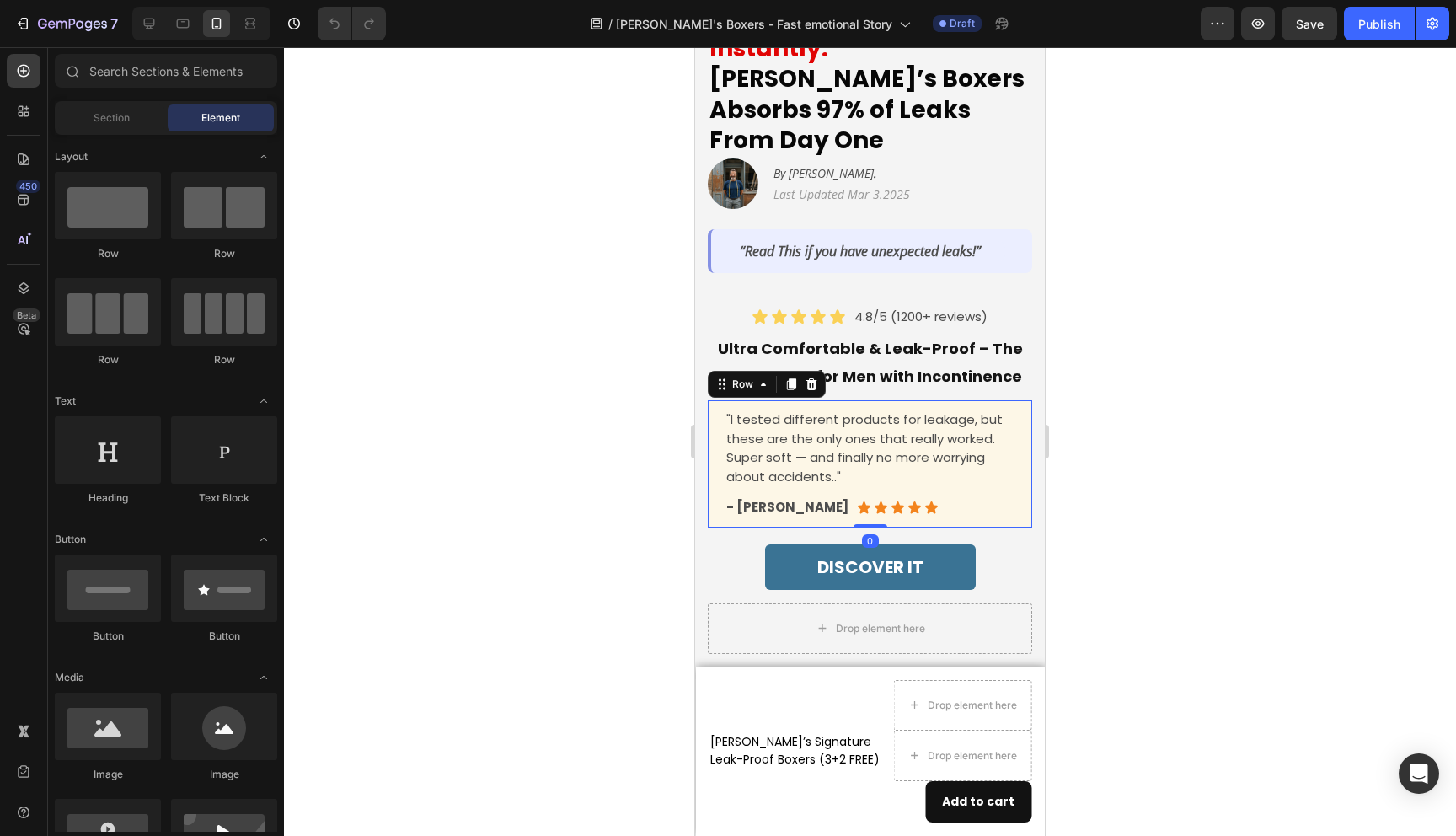
click at [1020, 451] on div ""I tested different products for leakage, but these are the only ones that real…" at bounding box center [870, 464] width 325 height 128
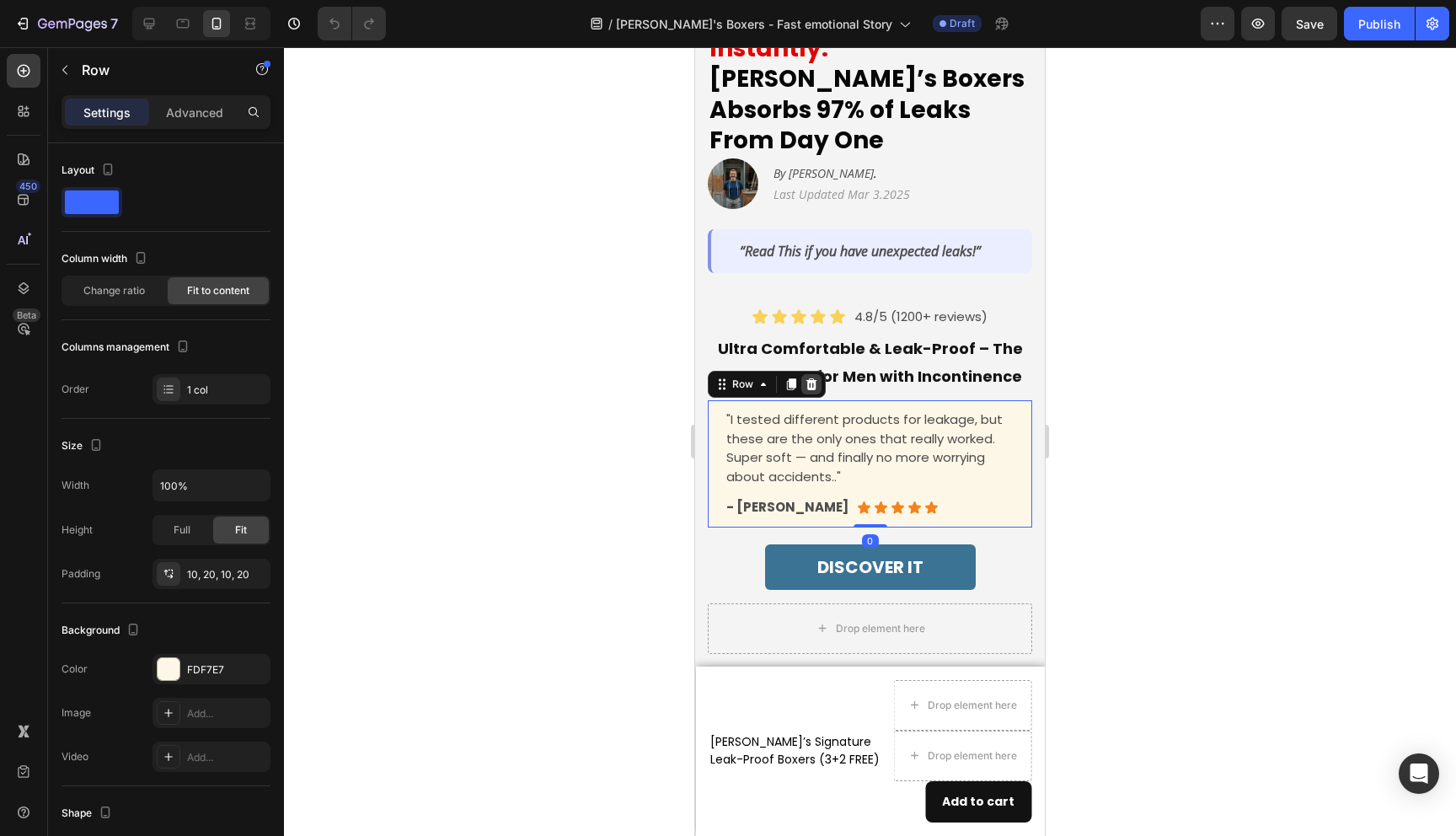
click at [806, 378] on icon at bounding box center [811, 385] width 14 height 14
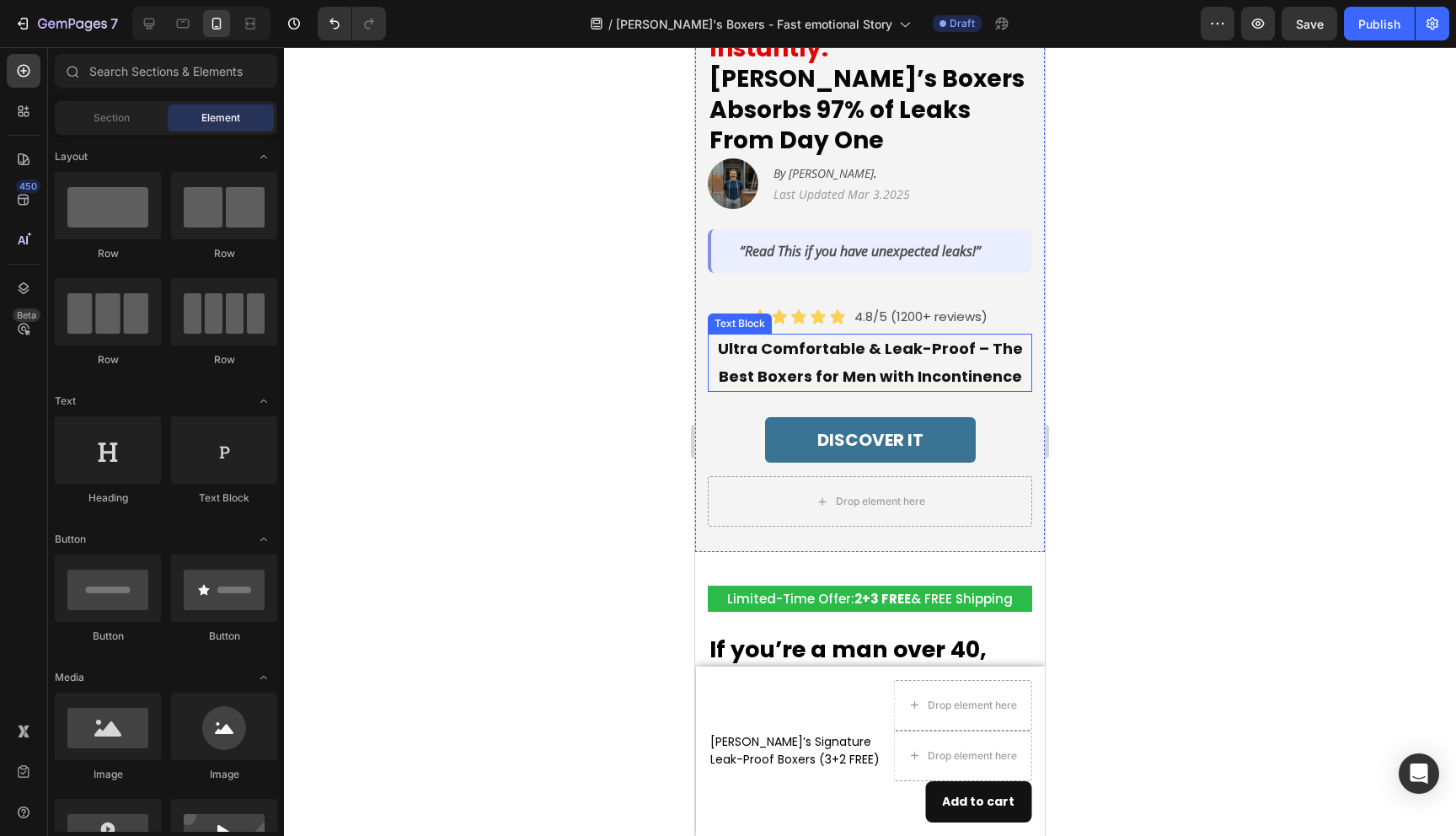
click at [969, 336] on p "Ultra Comfortable & Leak-Proof – The Best Boxers for Men with Incontinence" at bounding box center [869, 363] width 321 height 55
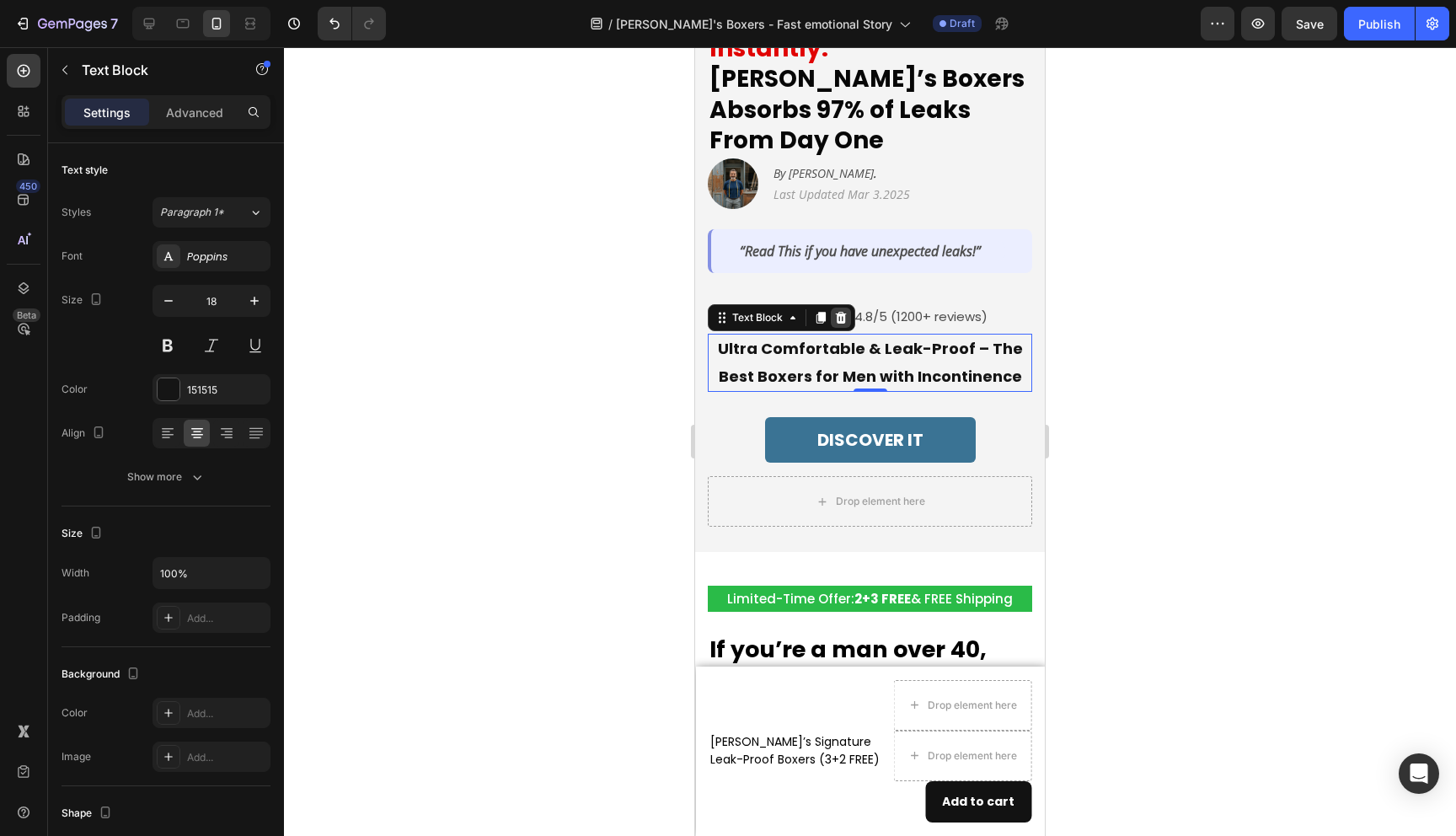
click at [838, 312] on icon at bounding box center [841, 318] width 11 height 12
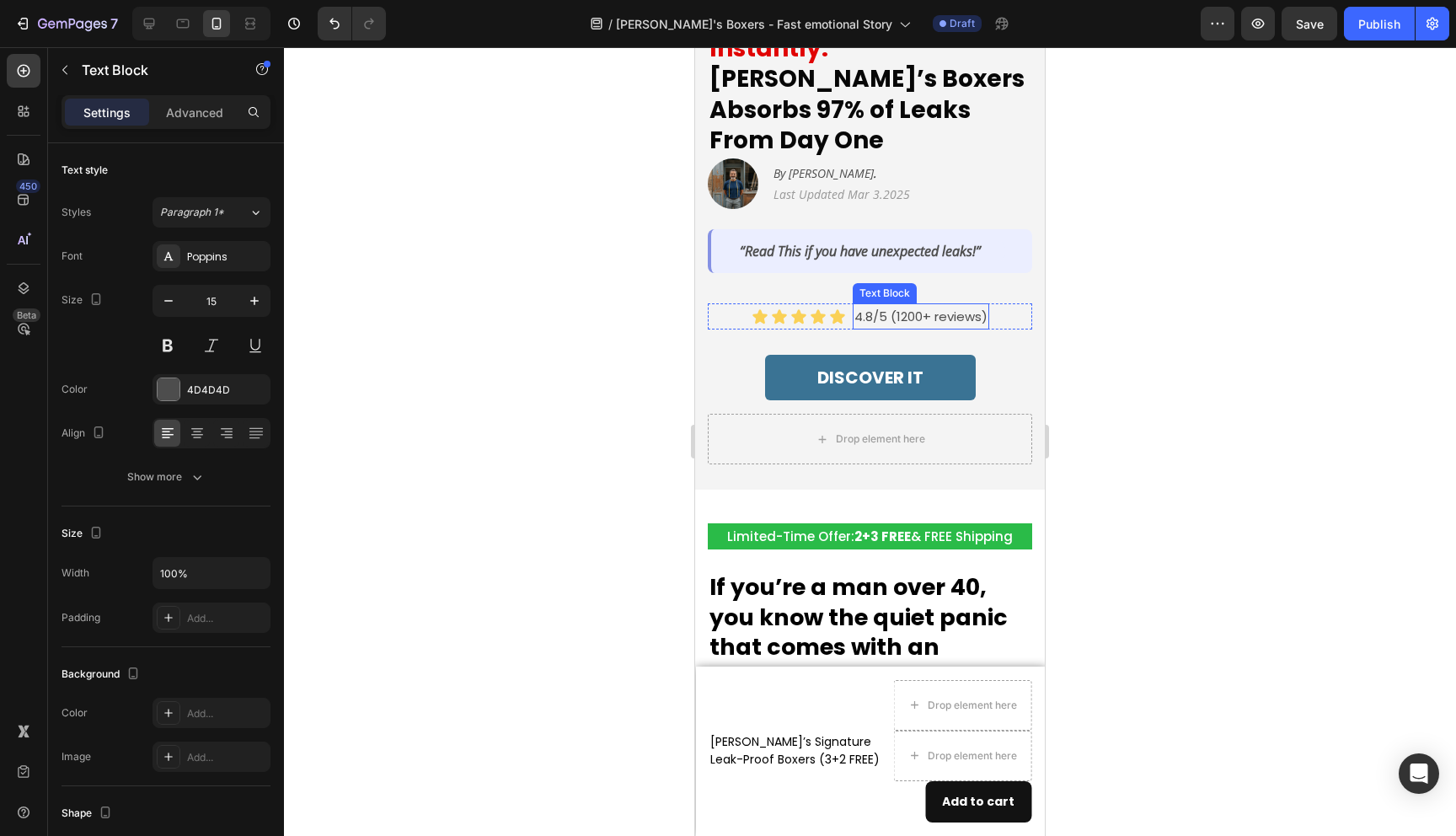
click at [900, 305] on p "4.8/5 (1200+ reviews)" at bounding box center [921, 316] width 133 height 23
click at [1020, 303] on div "Icon Icon Icon Icon Icon Icon List 4.8/5 (1200+ reviews) Text Block Row 0" at bounding box center [870, 316] width 325 height 26
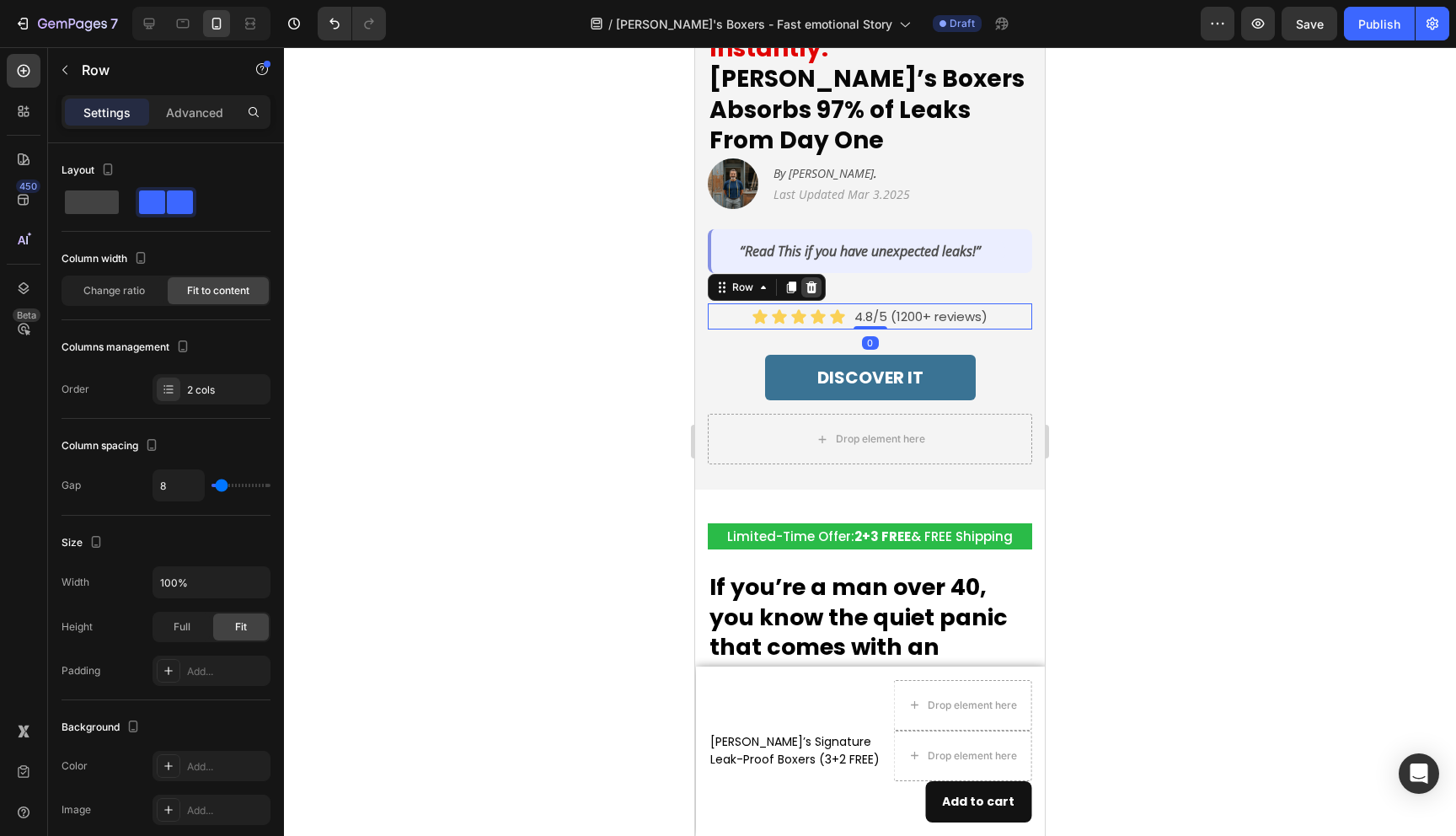
click at [809, 282] on icon at bounding box center [811, 287] width 11 height 12
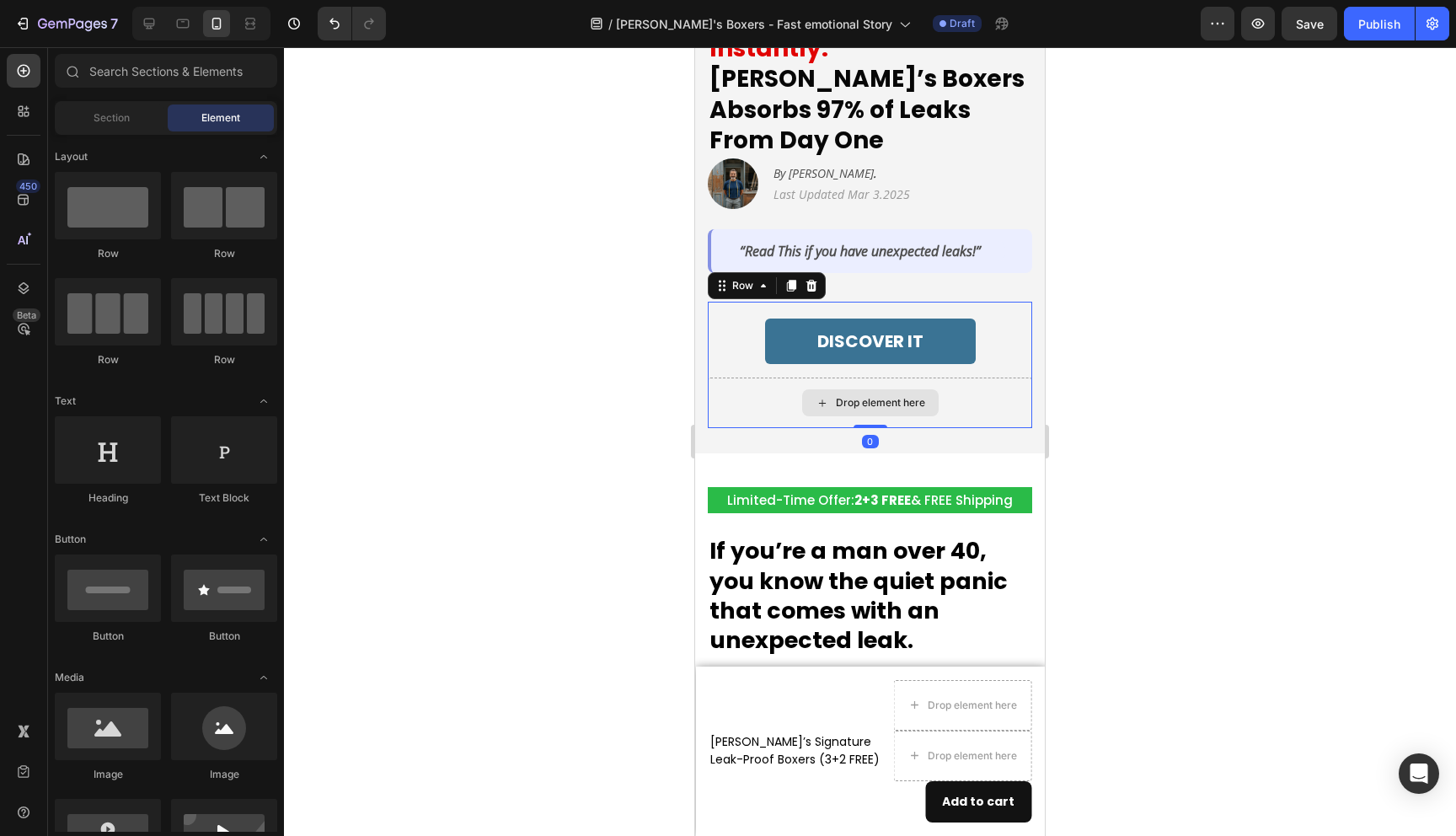
click at [988, 387] on div "Drop element here" at bounding box center [870, 403] width 325 height 51
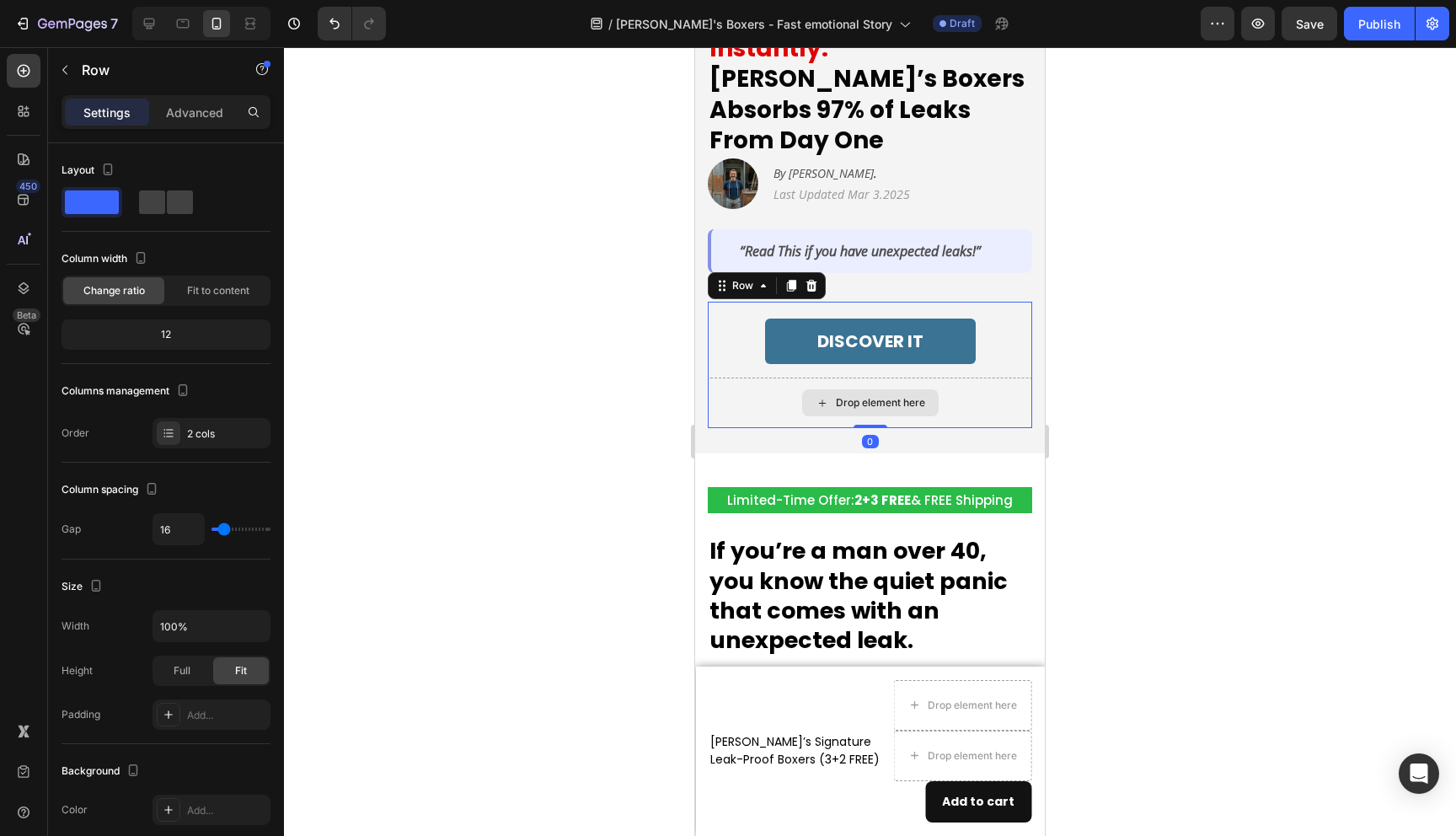
click at [766, 378] on div "Drop element here" at bounding box center [870, 403] width 325 height 51
click at [618, 392] on div at bounding box center [869, 442] width 1172 height 789
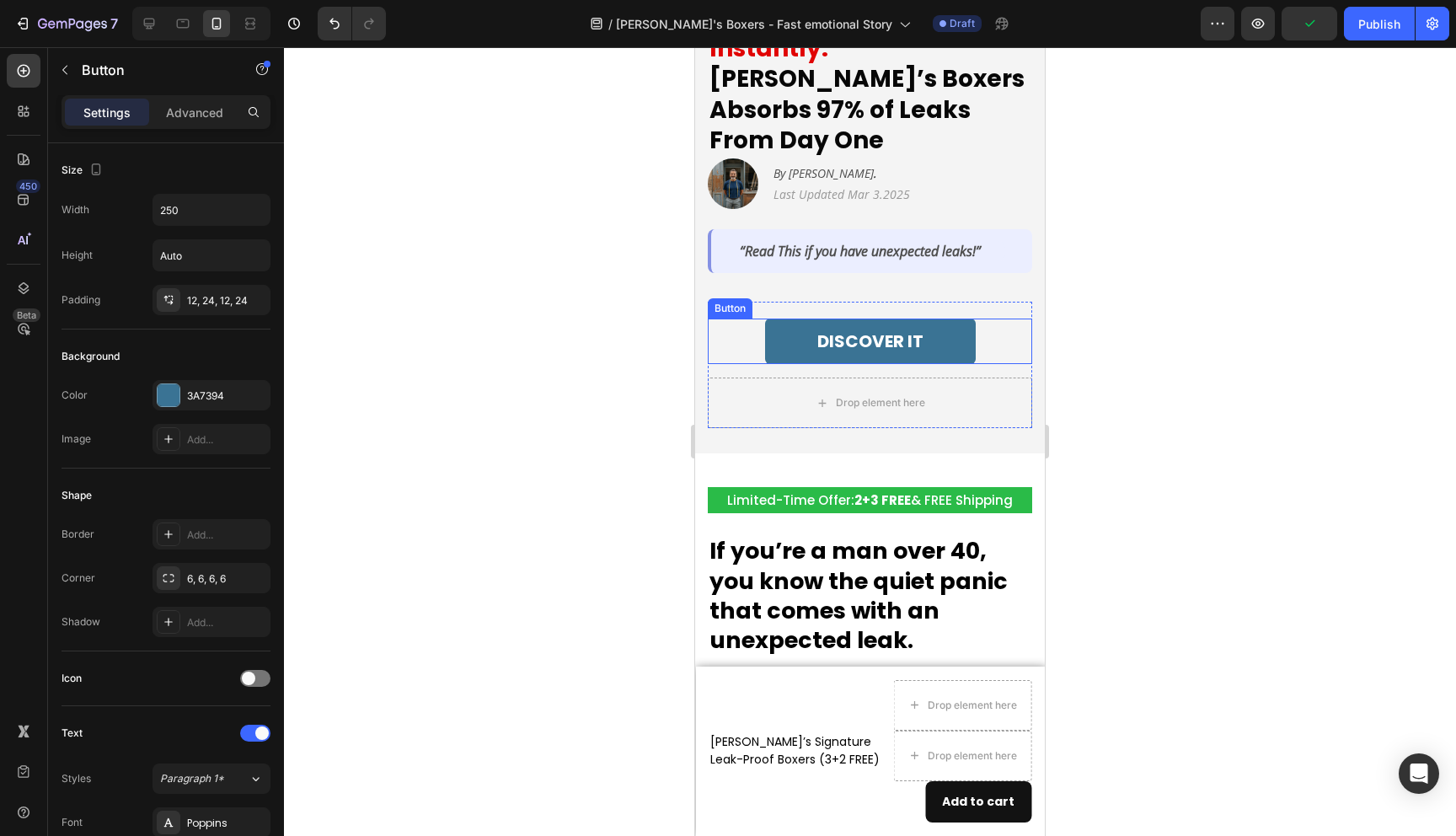
click at [741, 319] on div "DISCOVER IT Button" at bounding box center [870, 341] width 325 height 45
click at [660, 335] on div at bounding box center [869, 442] width 1172 height 789
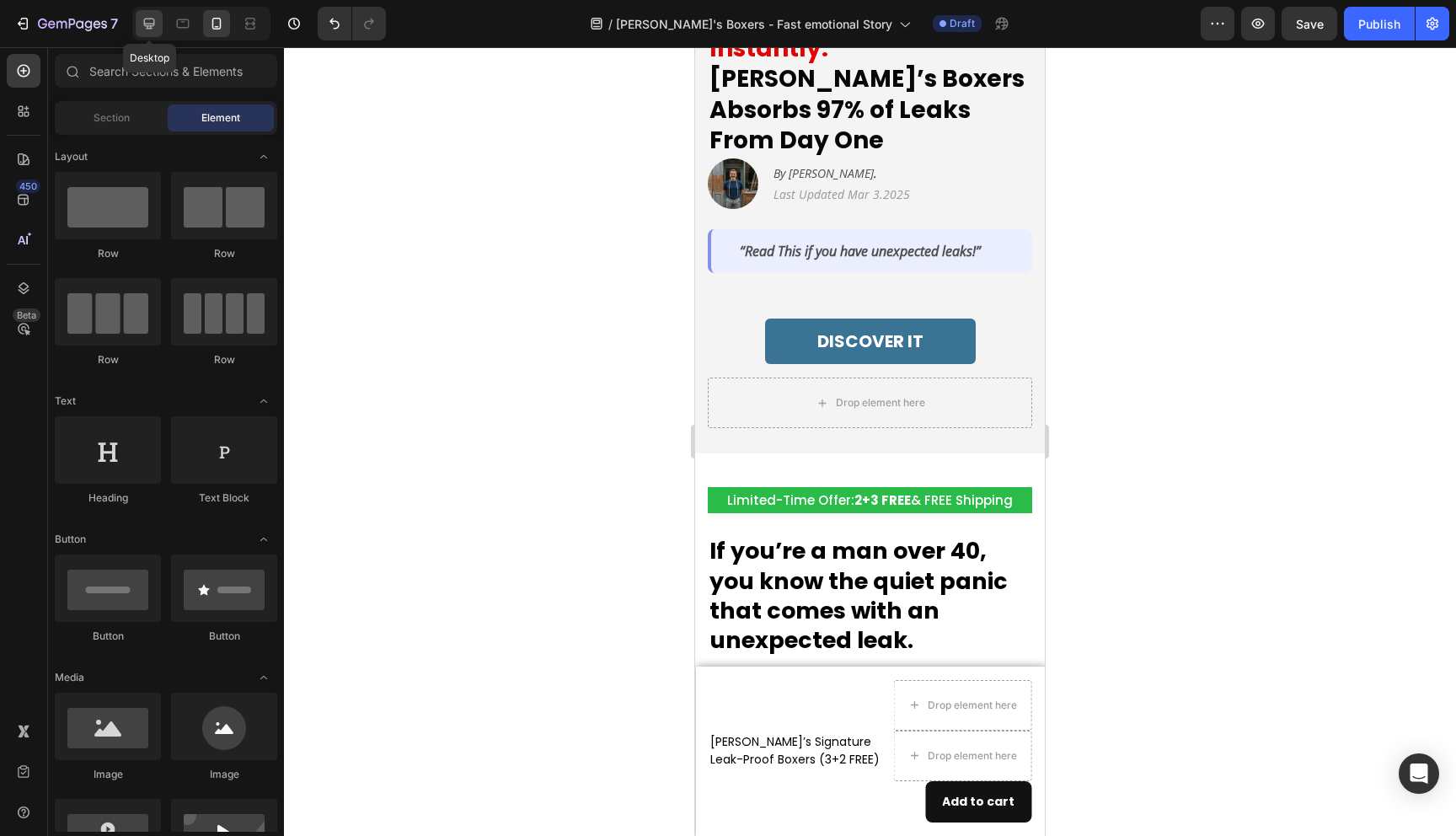
click at [151, 15] on div at bounding box center [148, 23] width 26 height 26
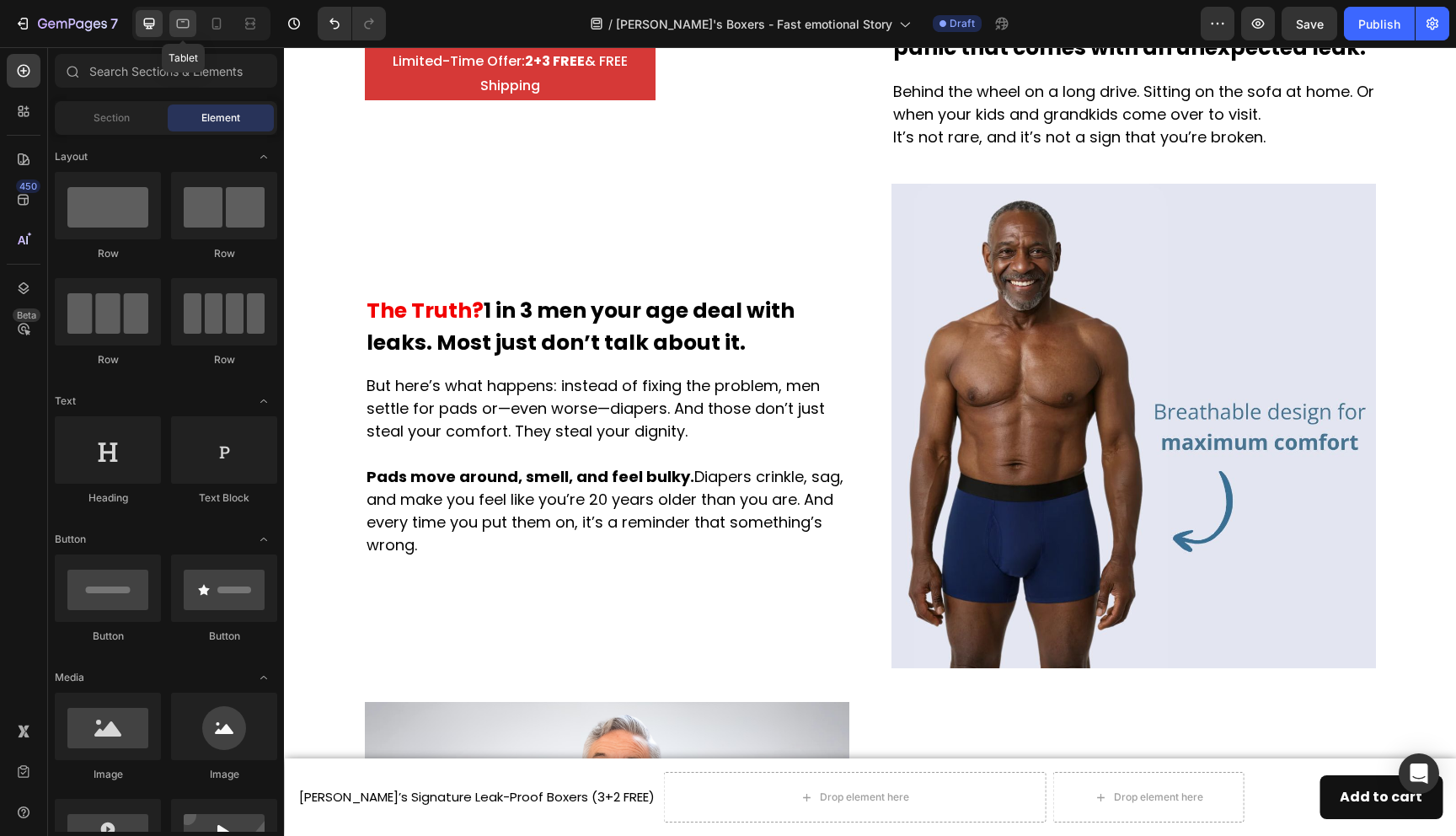
click at [187, 26] on icon at bounding box center [182, 24] width 13 height 9
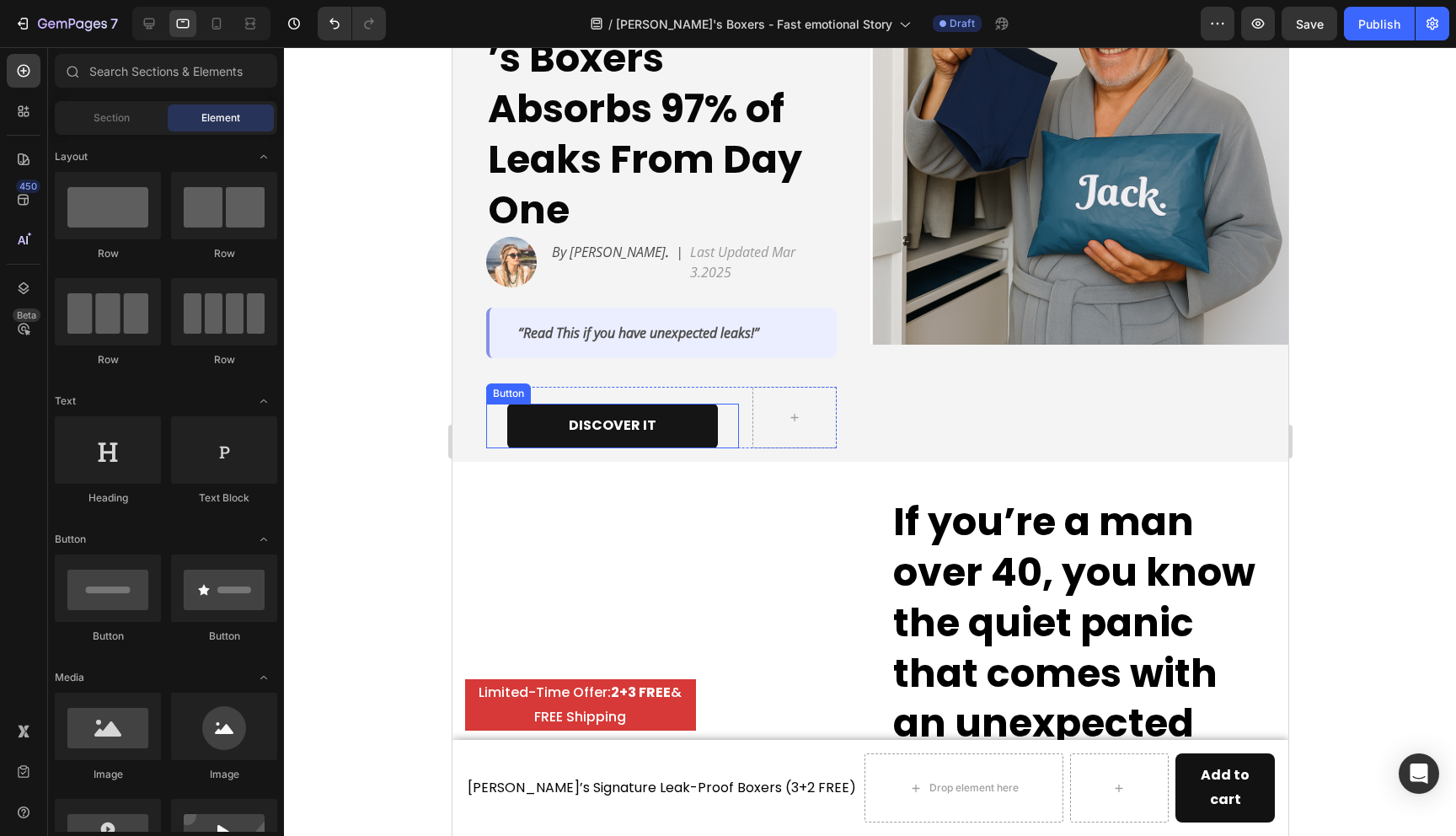
scroll to position [404, 0]
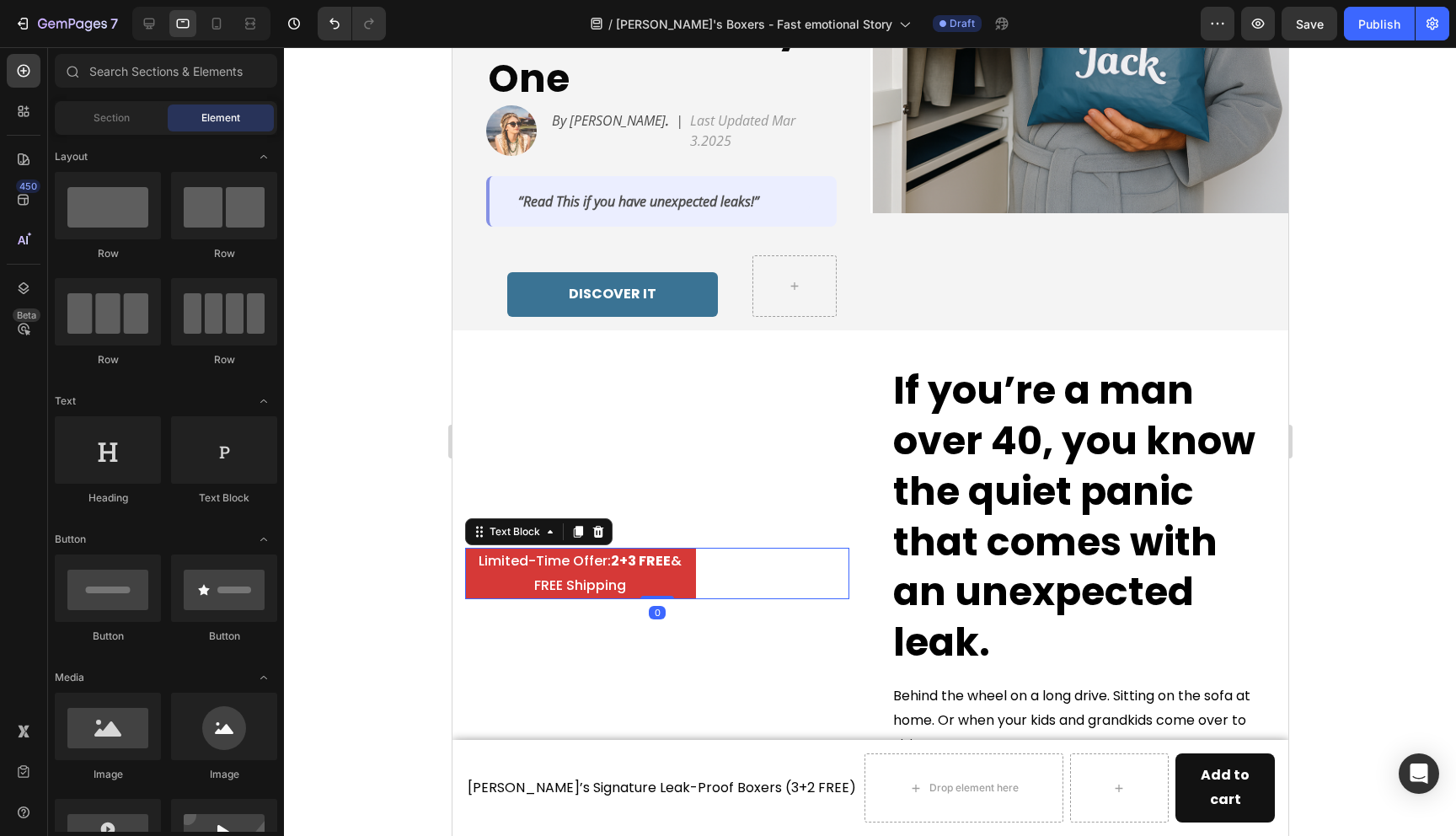
click at [726, 548] on div "Limited-Time Offer: 2+3 FREE & FREE Shipping" at bounding box center [656, 573] width 385 height 52
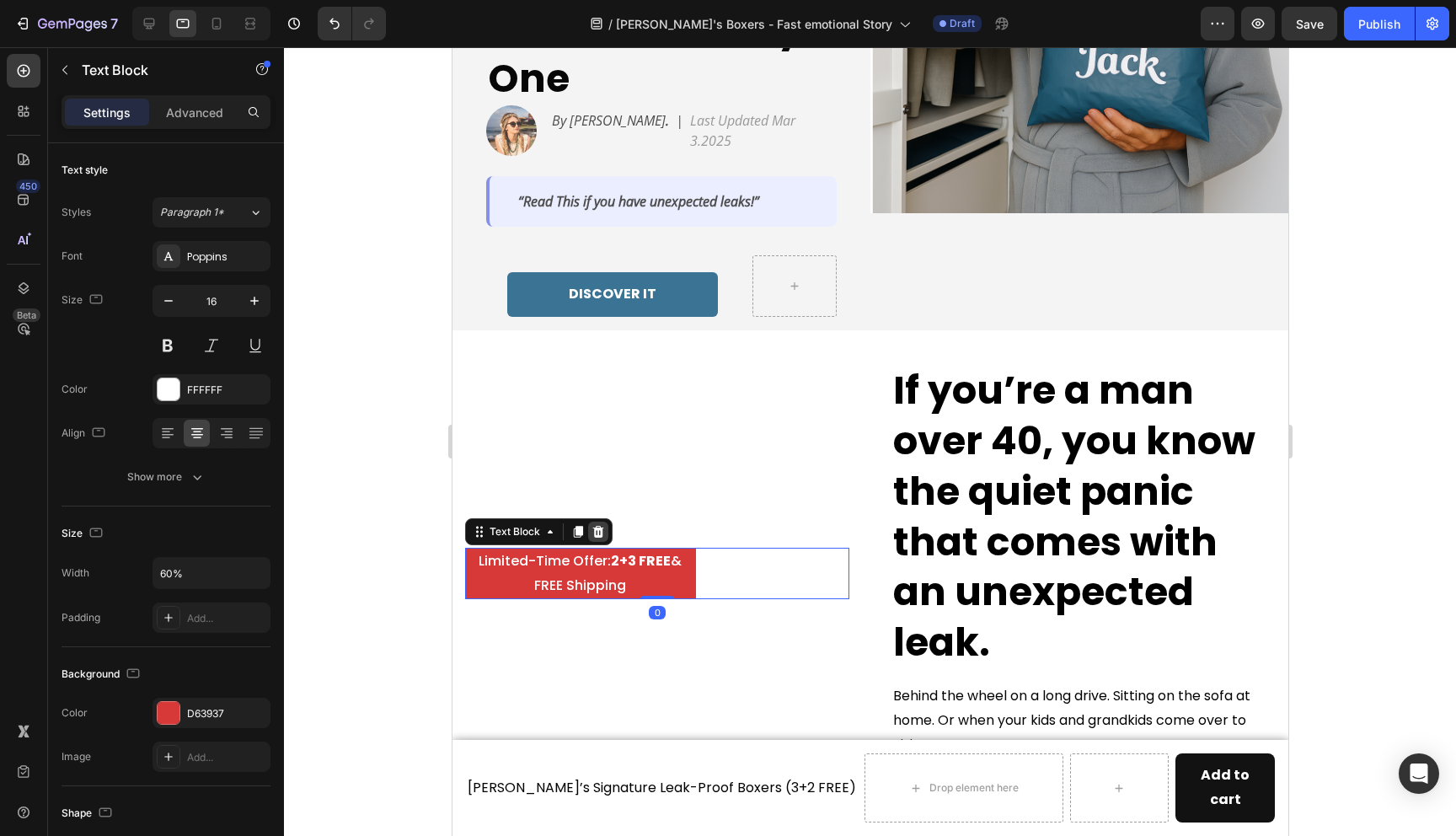
click at [596, 526] on icon at bounding box center [598, 532] width 11 height 12
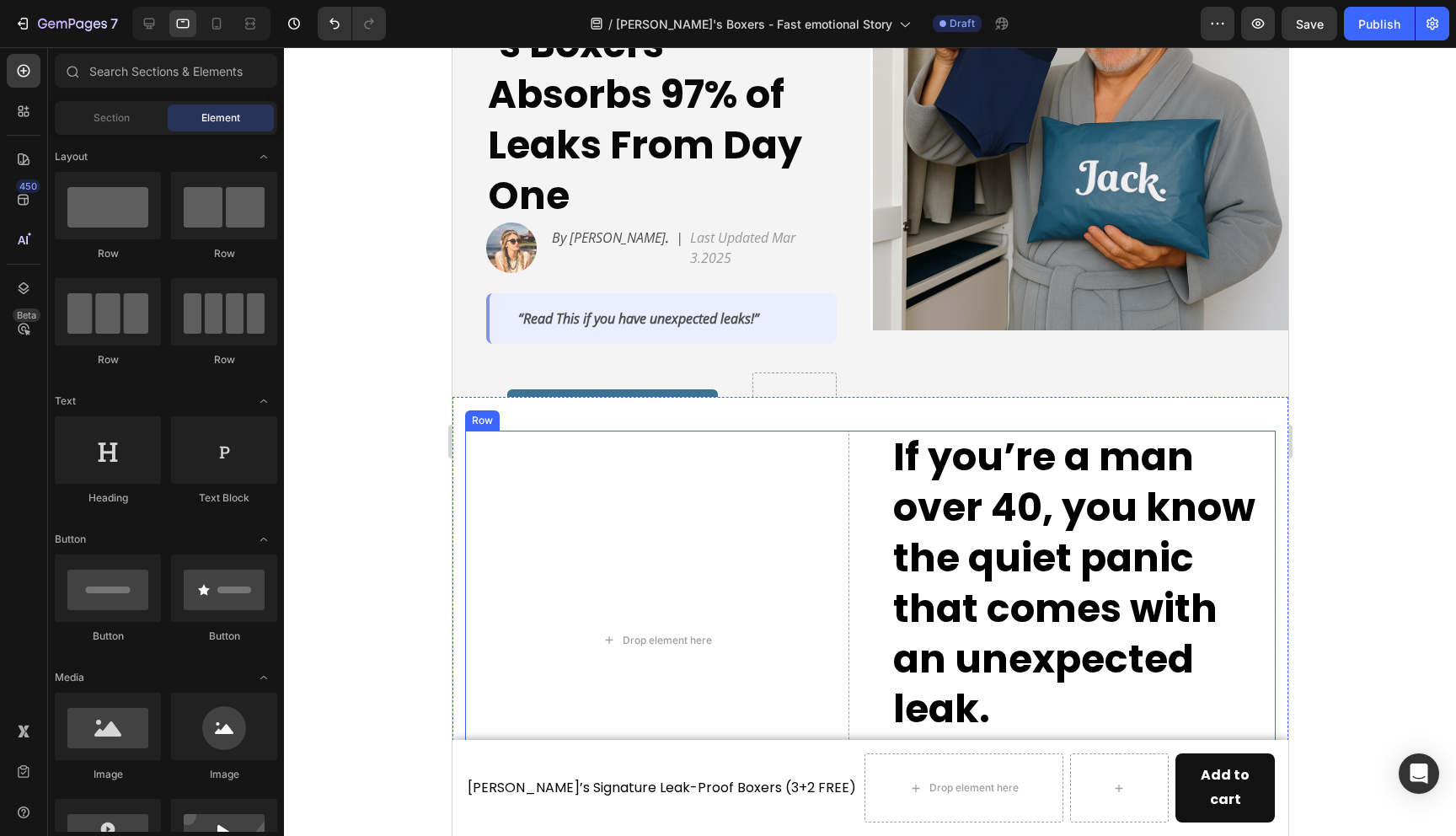
scroll to position [295, 0]
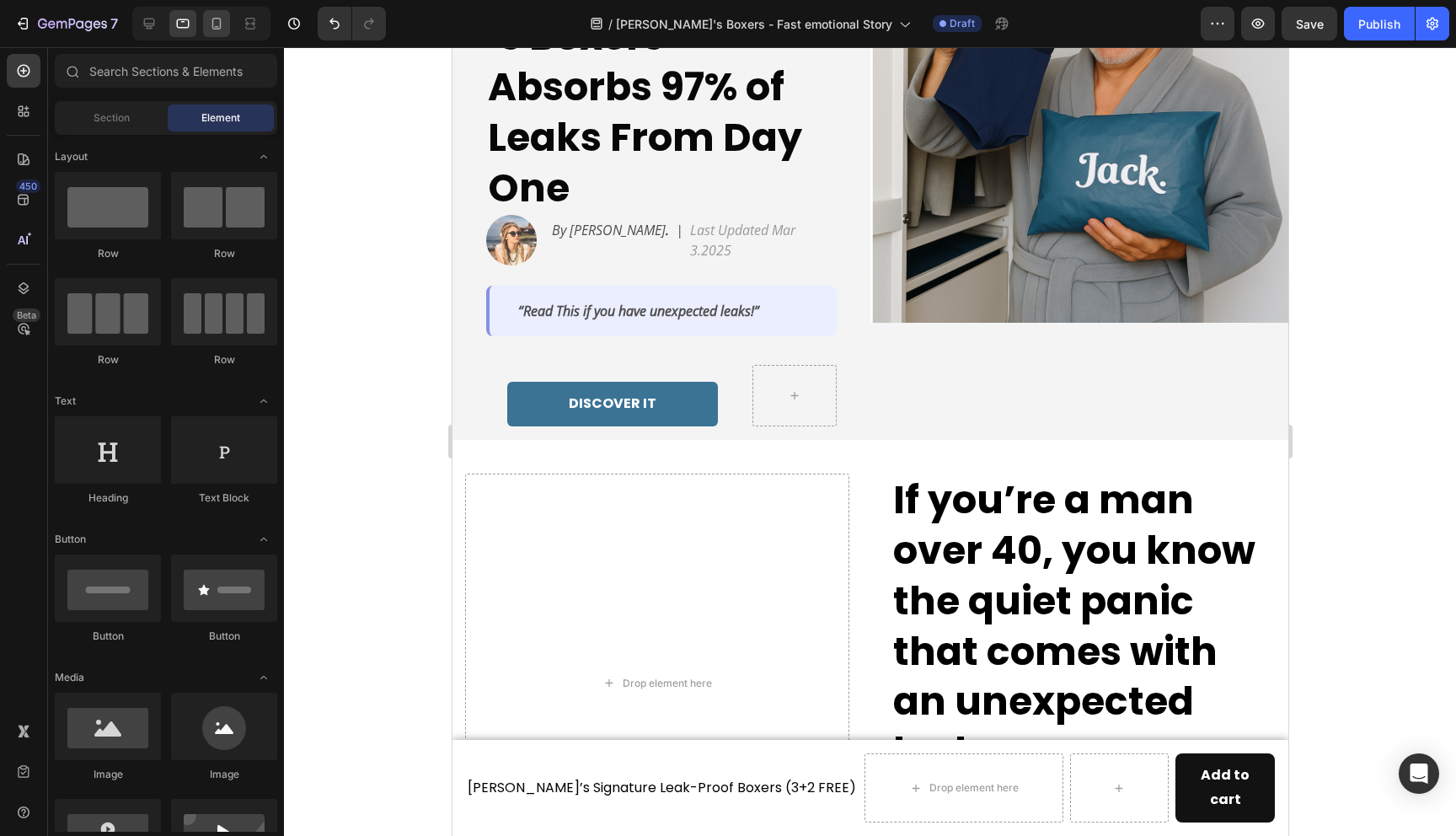
click at [218, 36] on div at bounding box center [216, 23] width 26 height 26
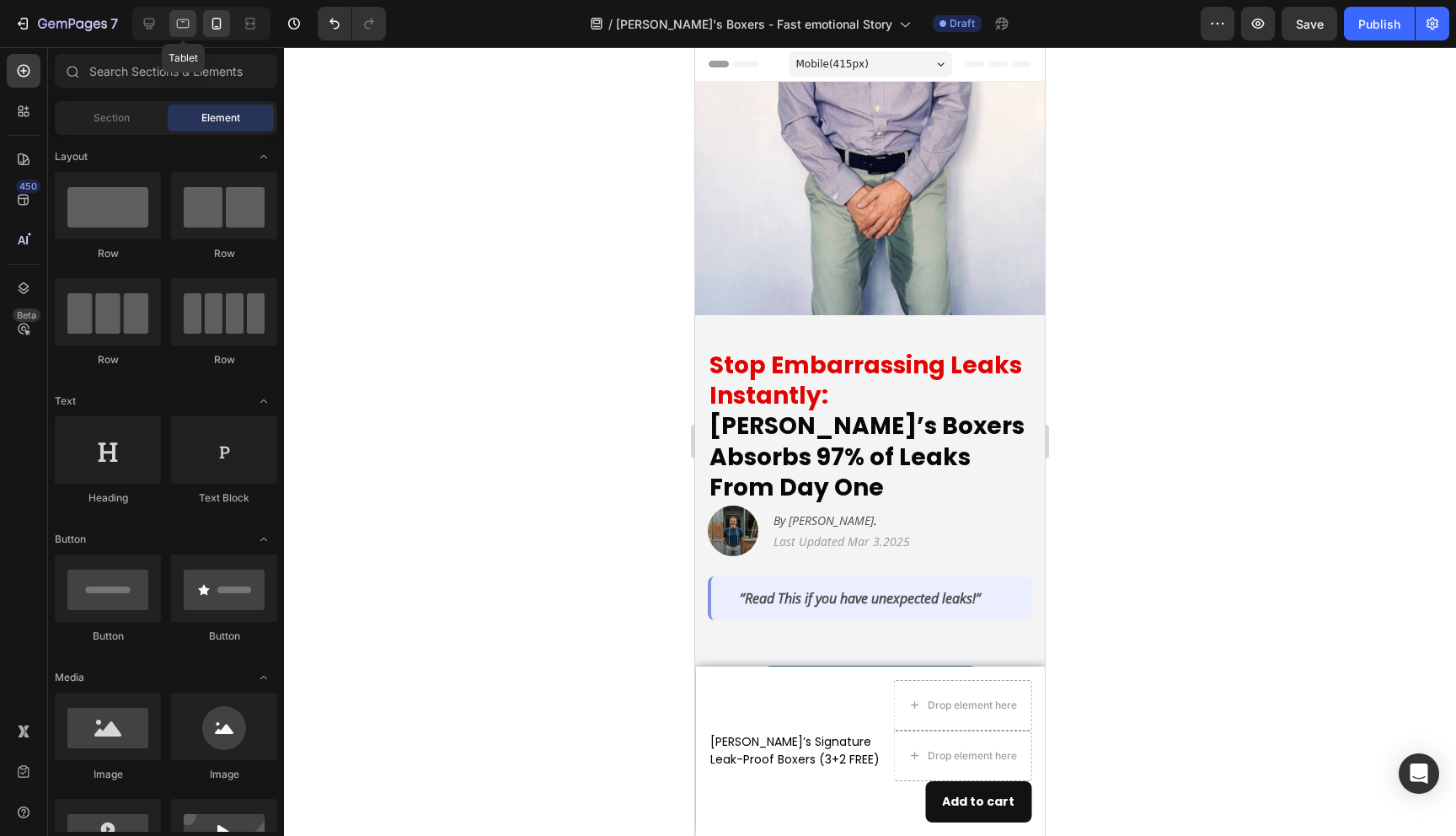
click at [181, 32] on div at bounding box center [182, 23] width 26 height 26
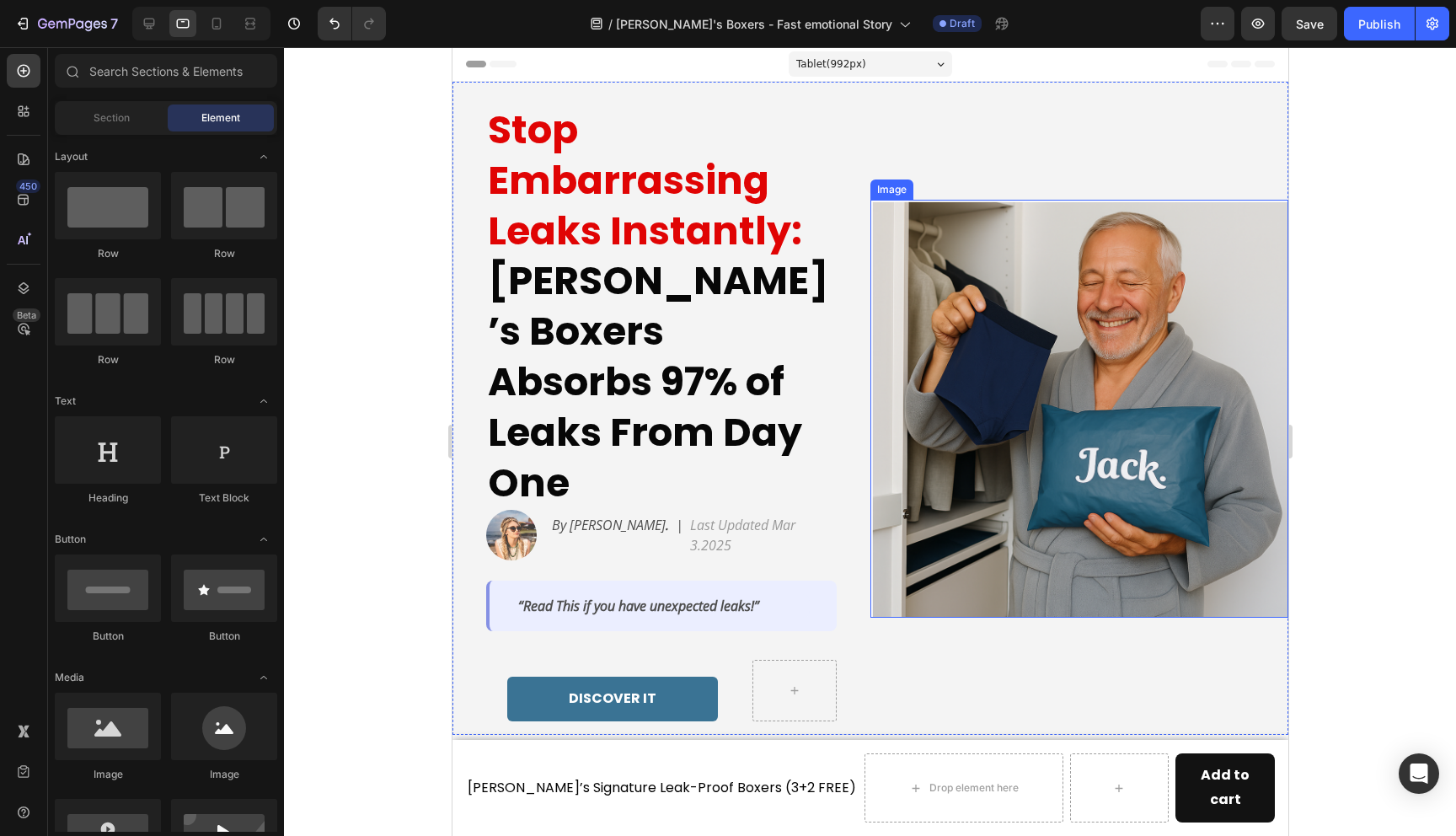
click at [943, 216] on img at bounding box center [1078, 409] width 418 height 418
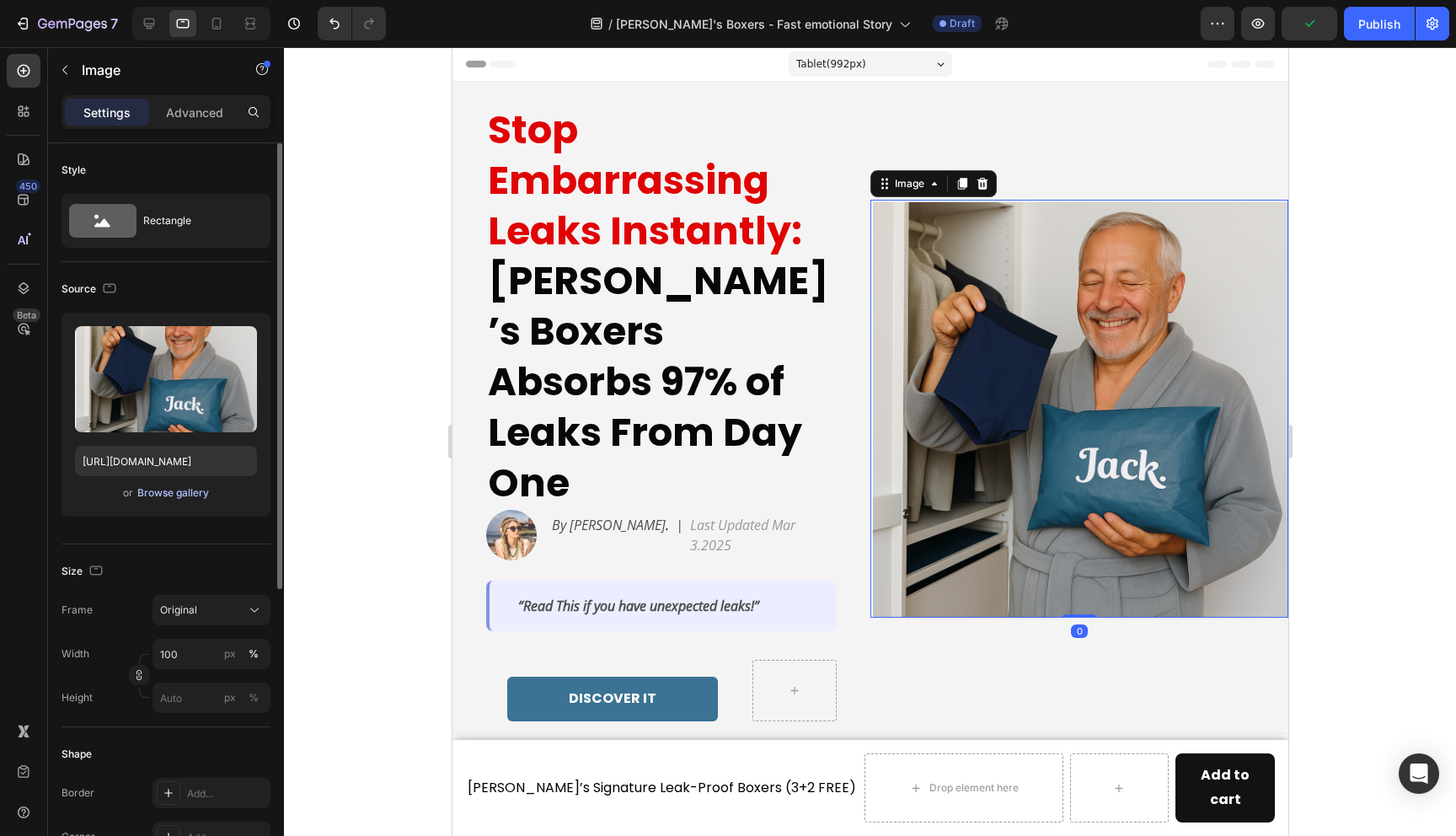
click at [167, 495] on div "Browse gallery" at bounding box center [173, 493] width 72 height 15
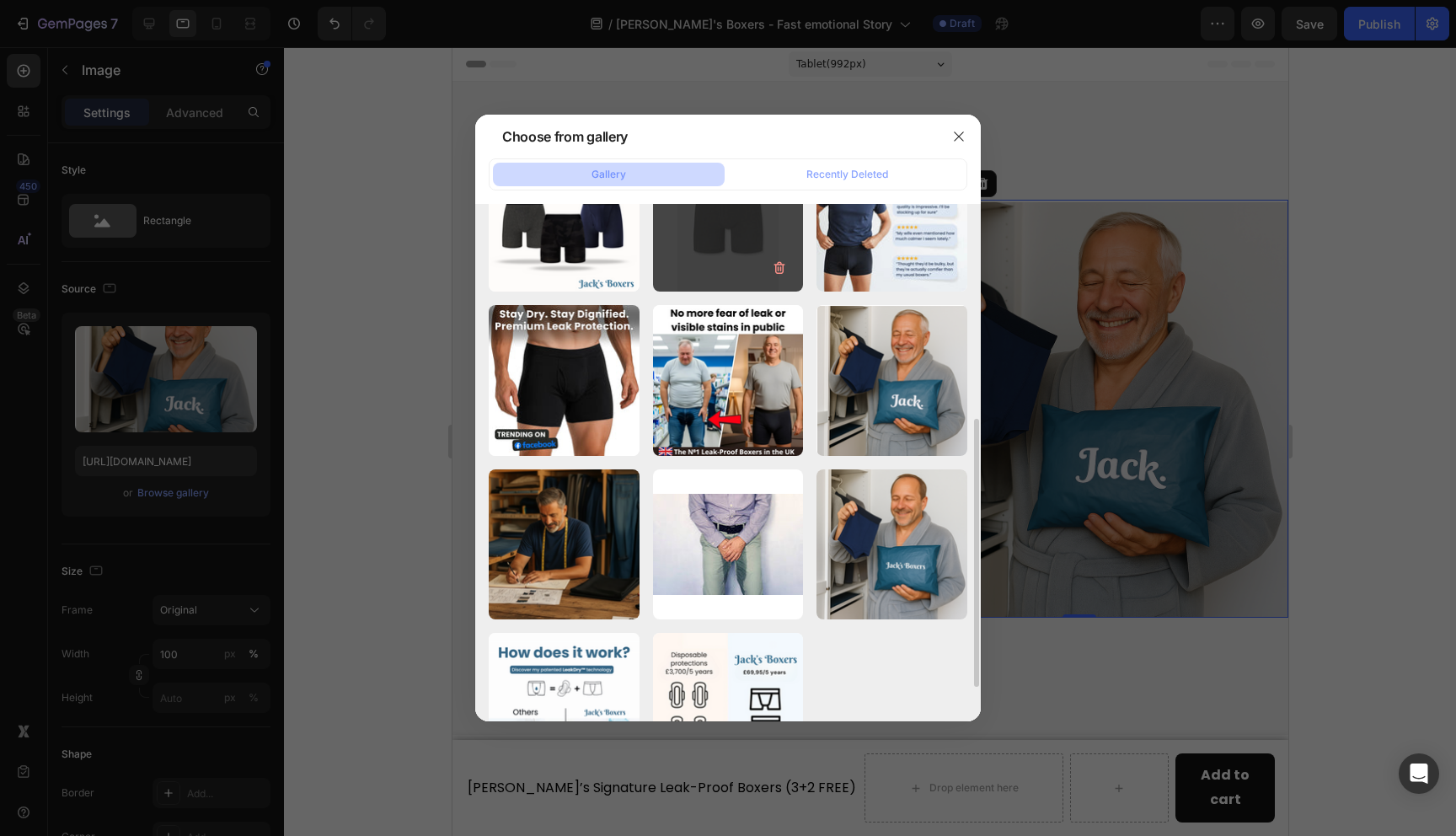
scroll to position [526, 0]
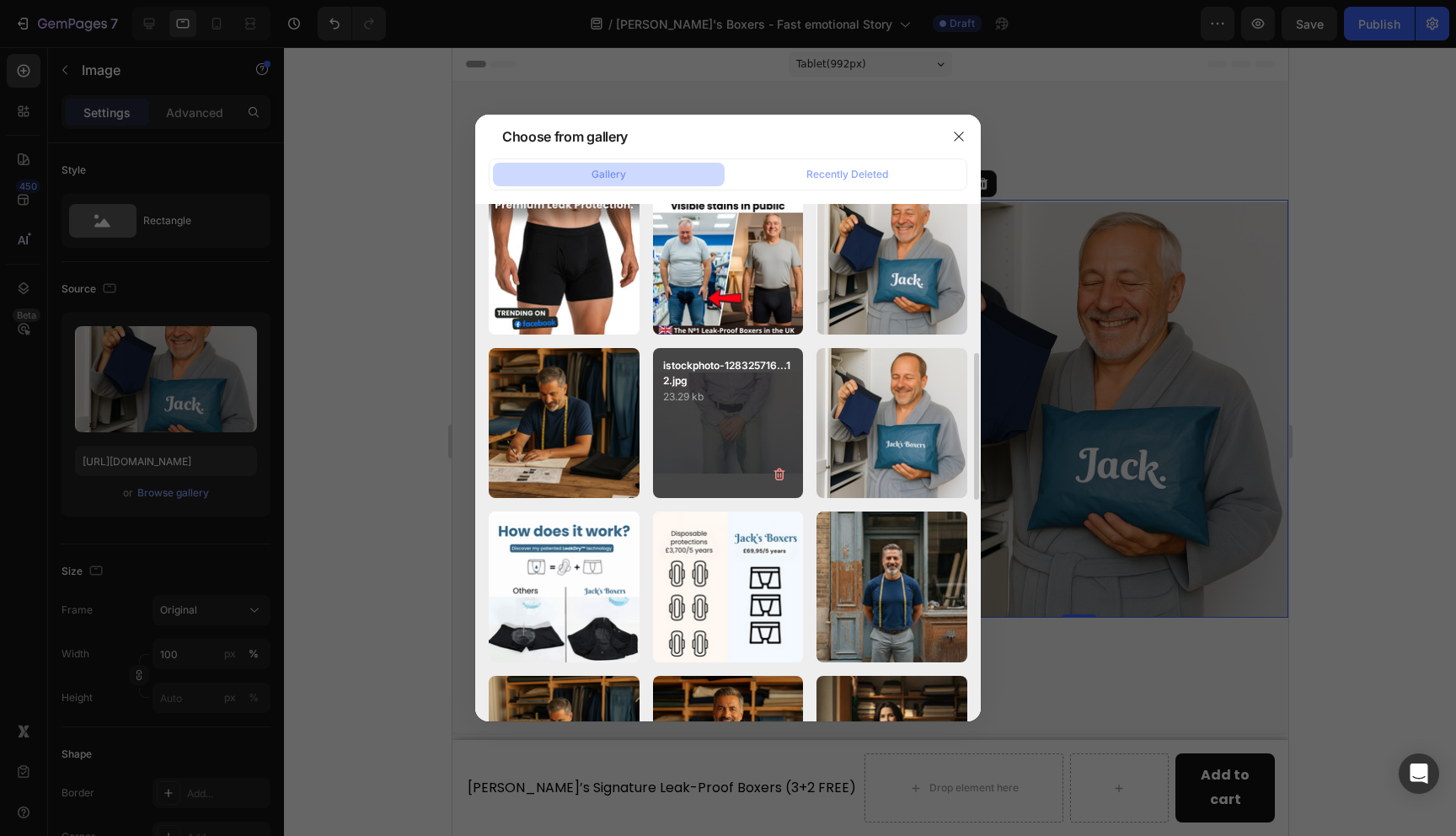
click at [716, 419] on div "istockphoto-128325716...12.jpg 23.29 kb" at bounding box center [729, 424] width 151 height 151
type input "https://cdn.shopify.com/s/files/1/0690/6354/0925/files/gempages_557558675238028…"
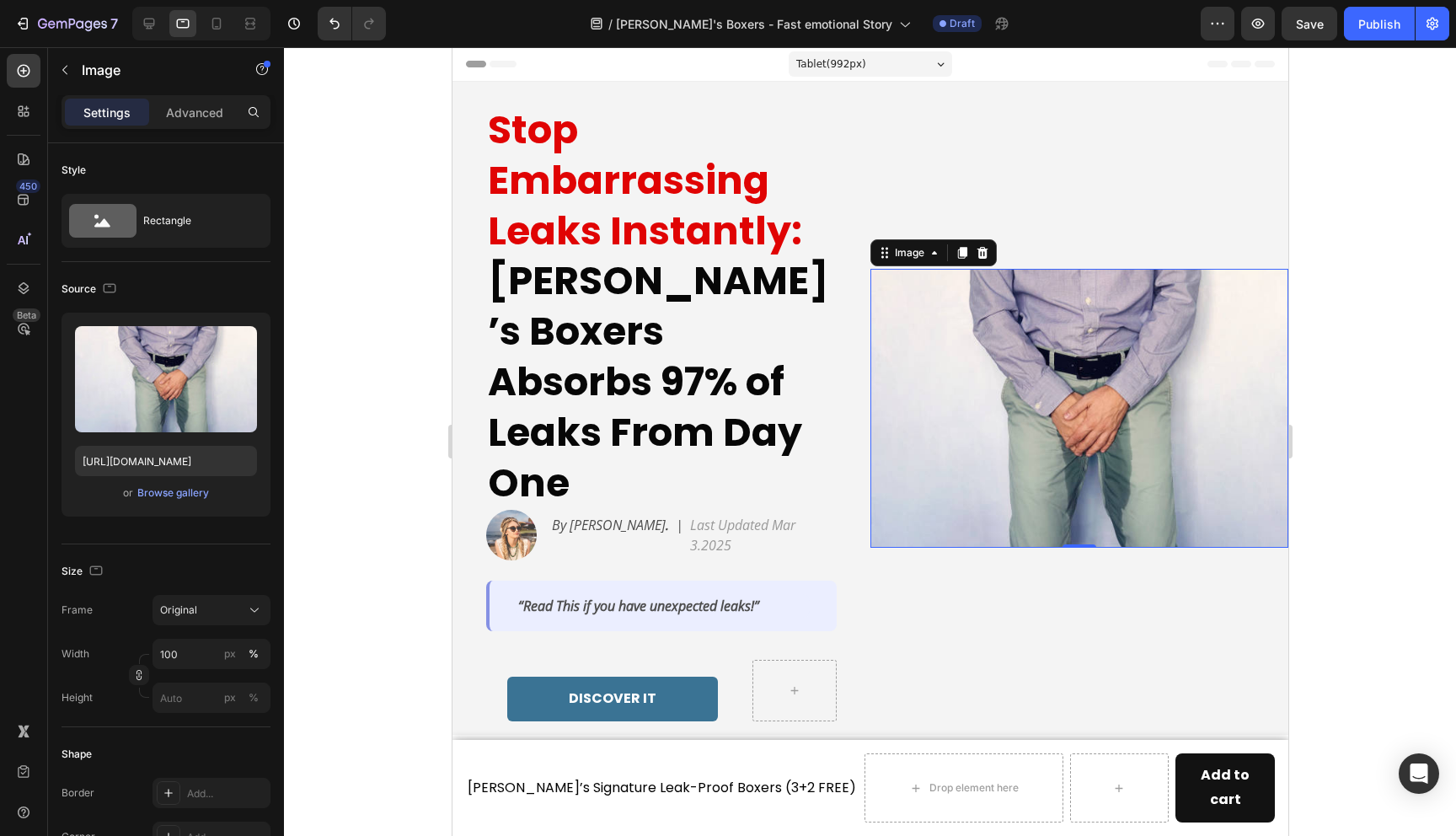
click at [1372, 427] on div at bounding box center [869, 442] width 1172 height 789
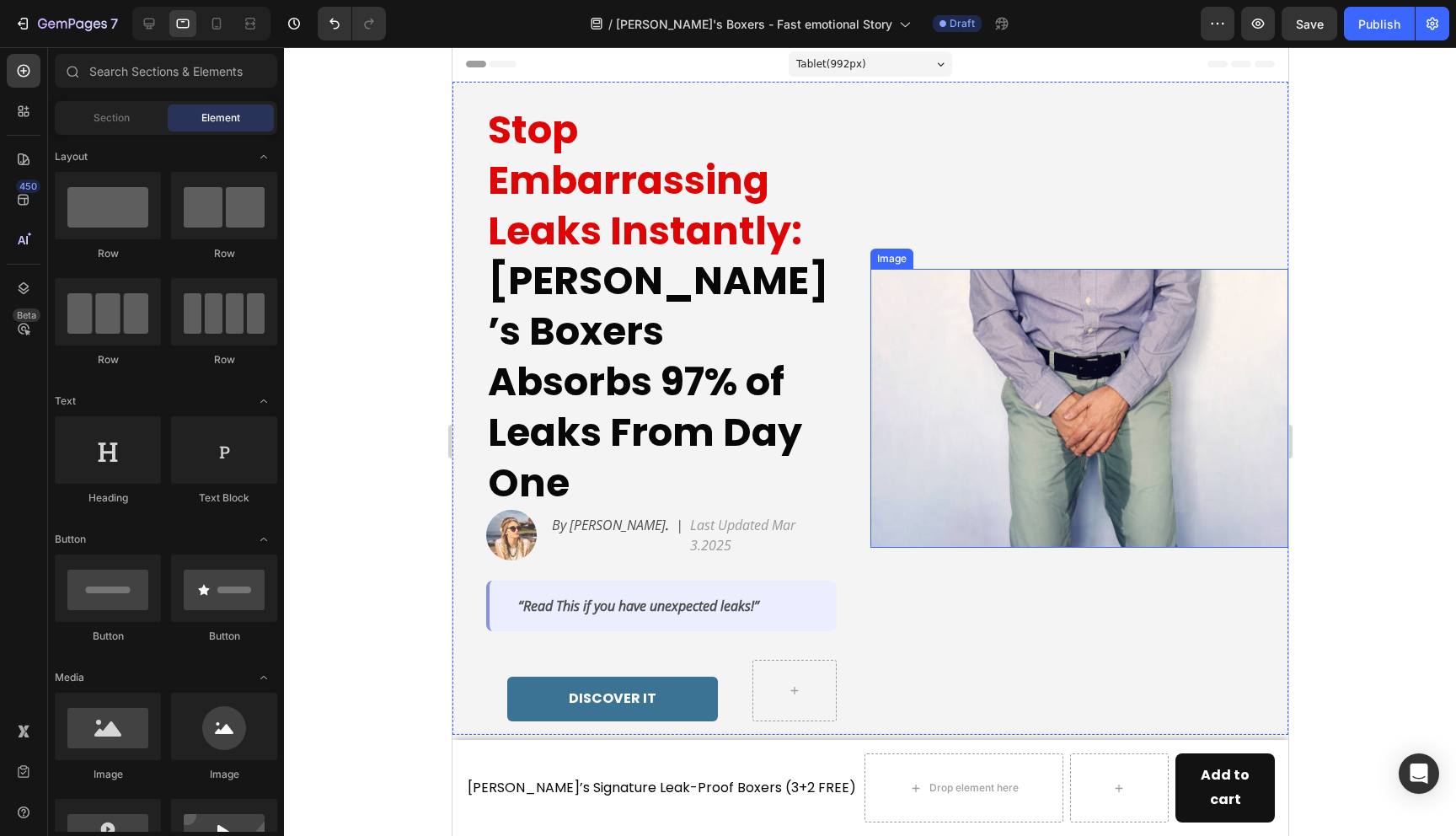
click at [945, 433] on img at bounding box center [1078, 408] width 418 height 279
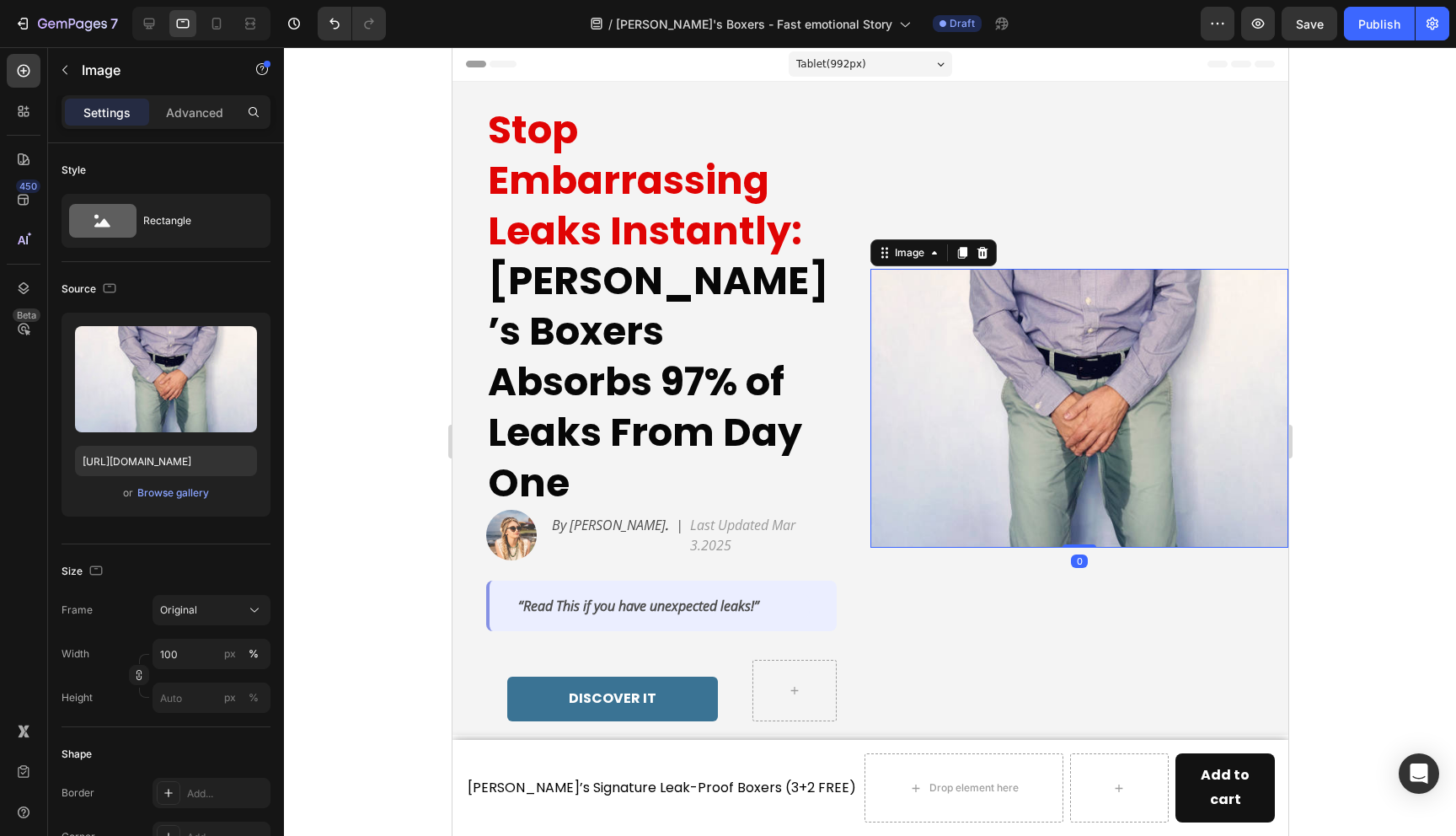
click at [1329, 443] on div at bounding box center [869, 442] width 1172 height 789
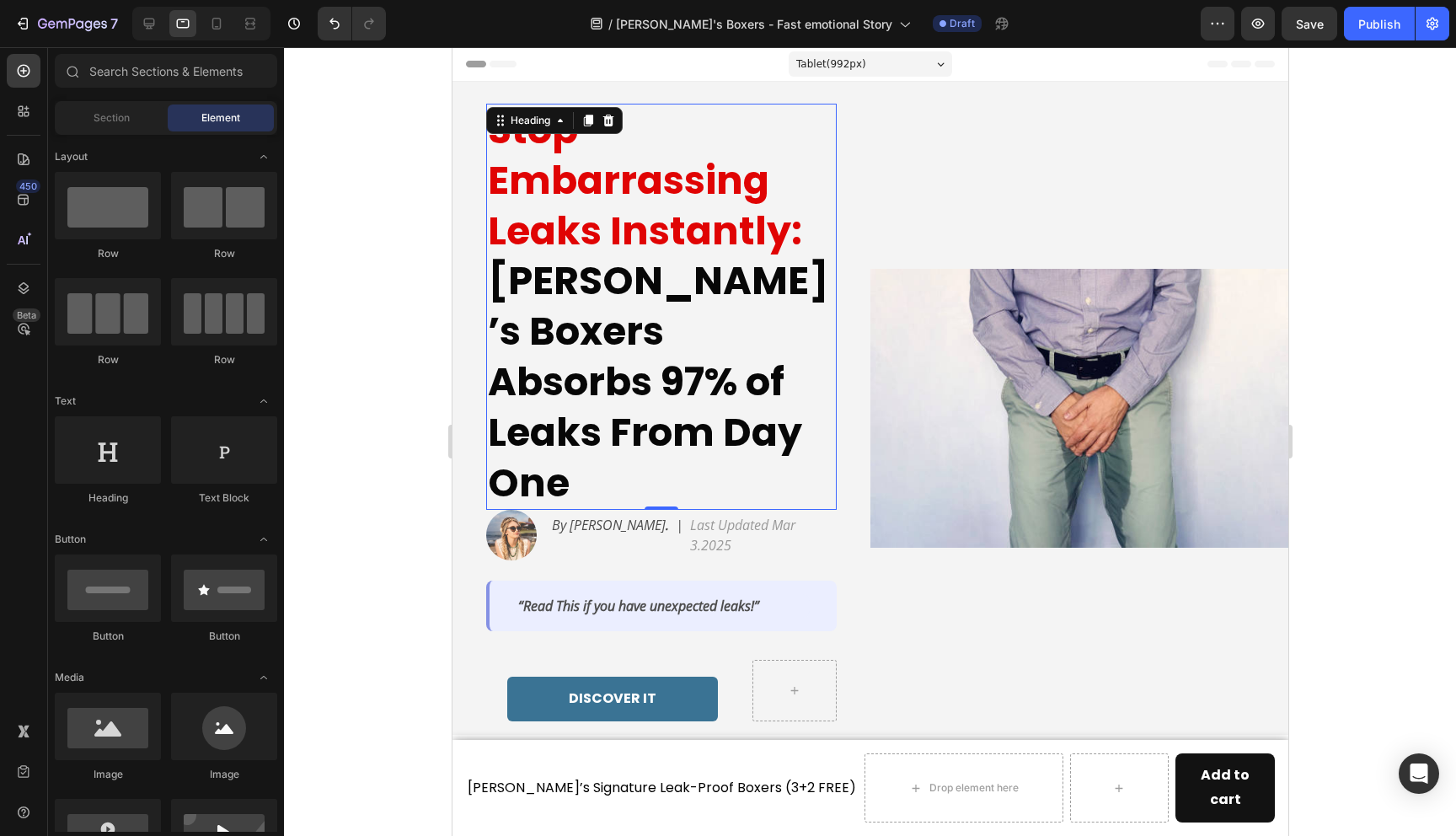
click at [682, 236] on strong "Stop Embarrassing Leaks Instantly:" at bounding box center [644, 181] width 314 height 155
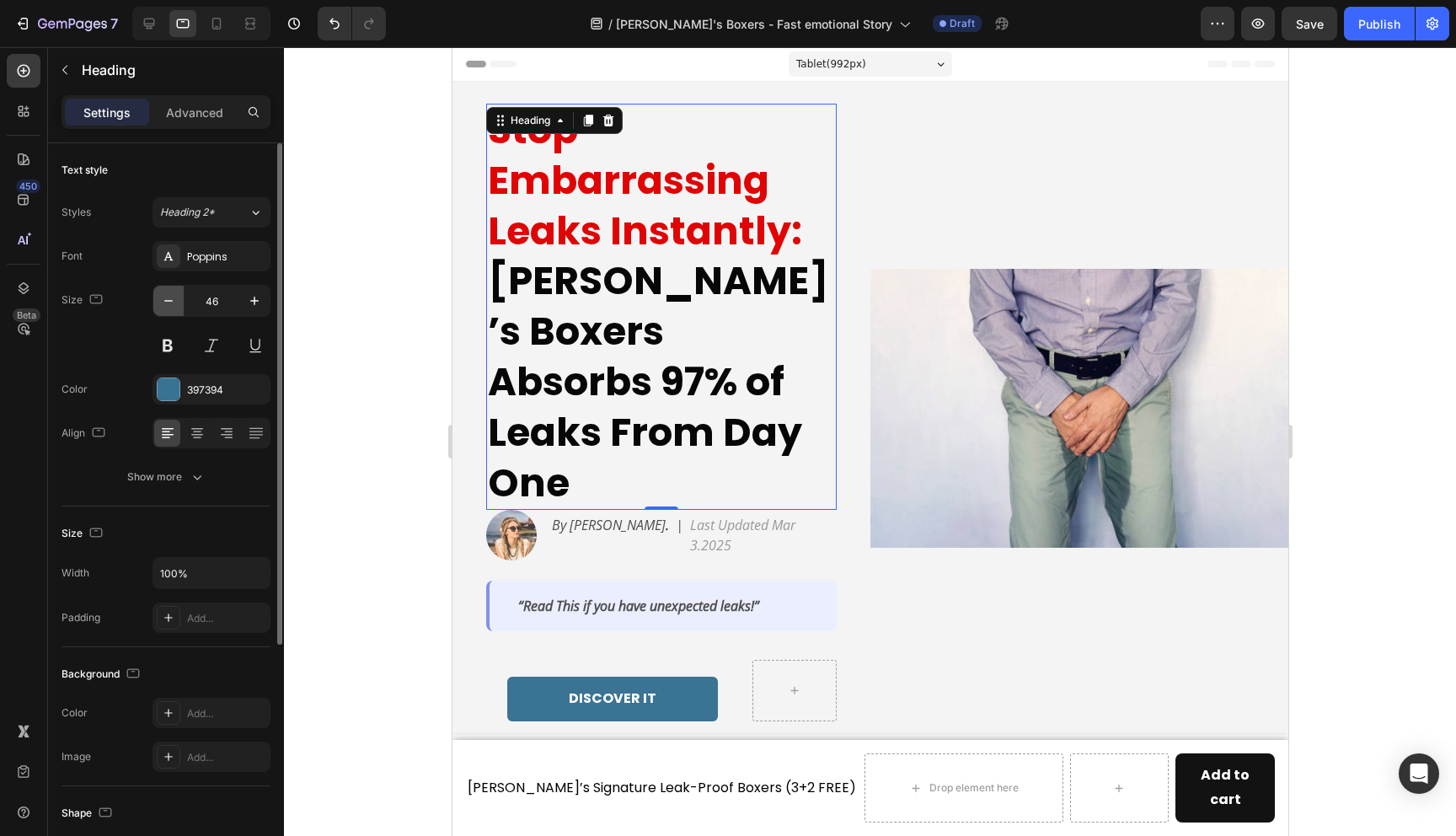
click at [169, 300] on icon "button" at bounding box center [168, 301] width 9 height 2
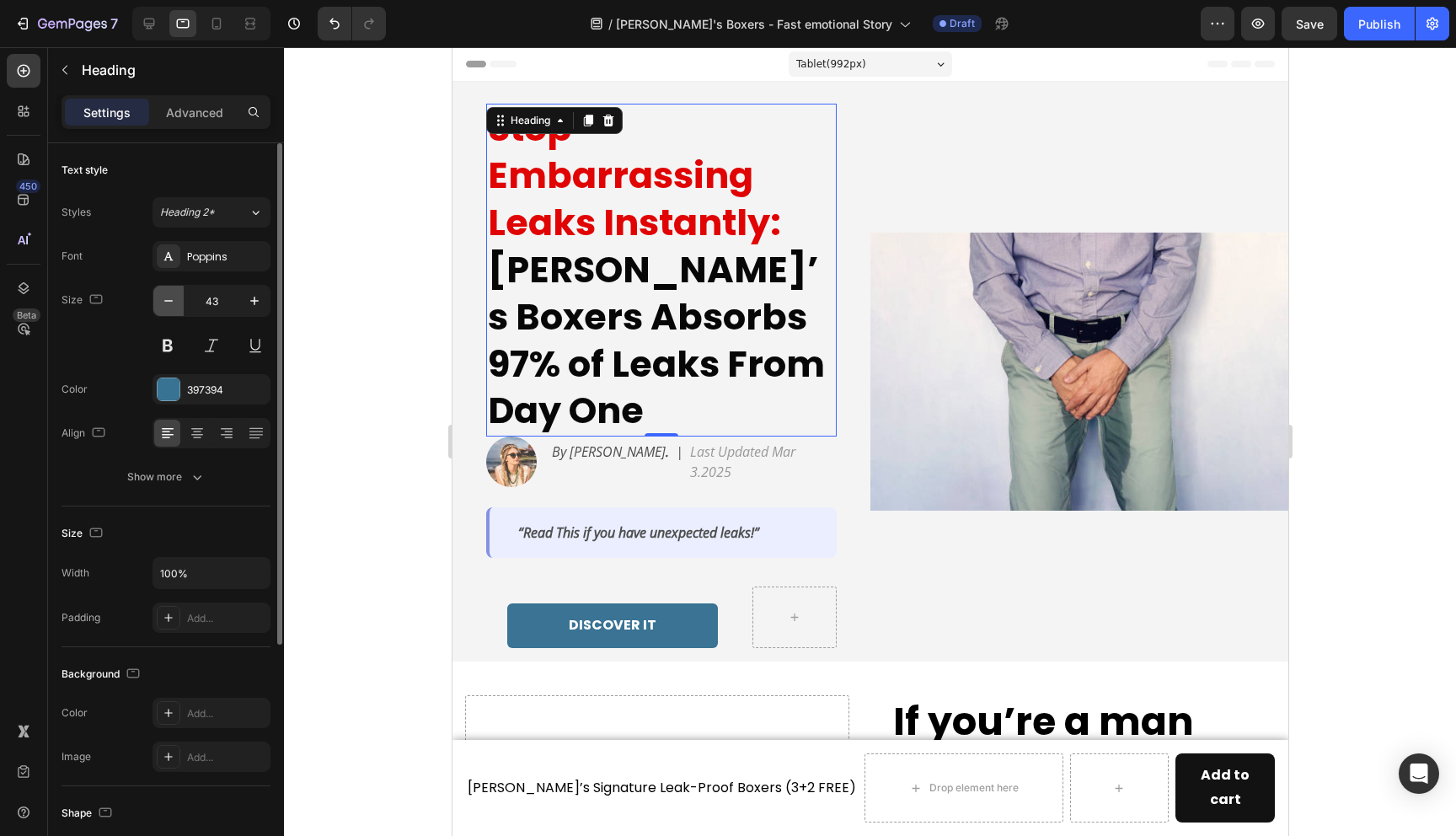
click at [169, 300] on icon "button" at bounding box center [168, 301] width 9 height 2
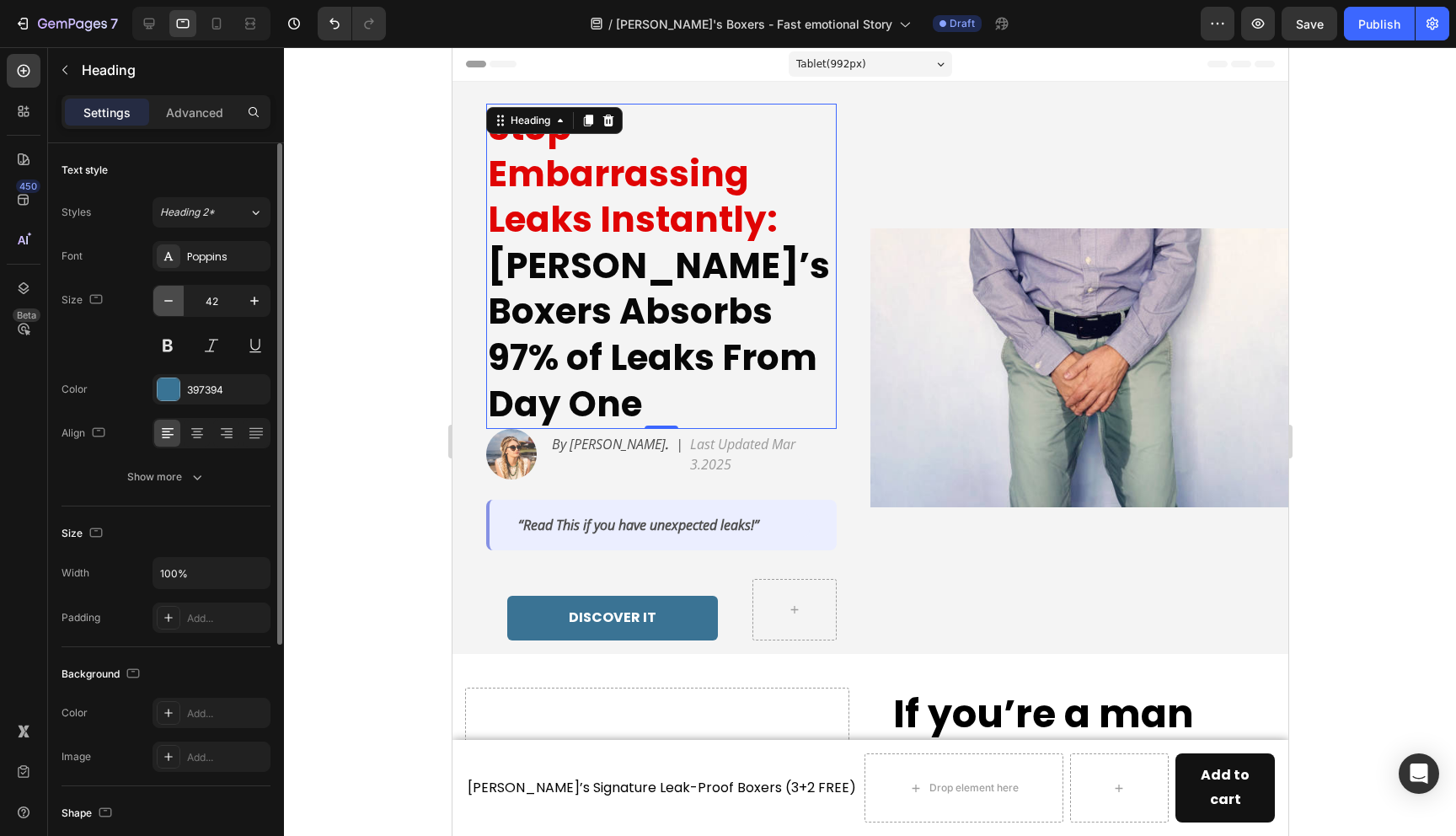
click at [169, 300] on icon "button" at bounding box center [168, 301] width 9 height 2
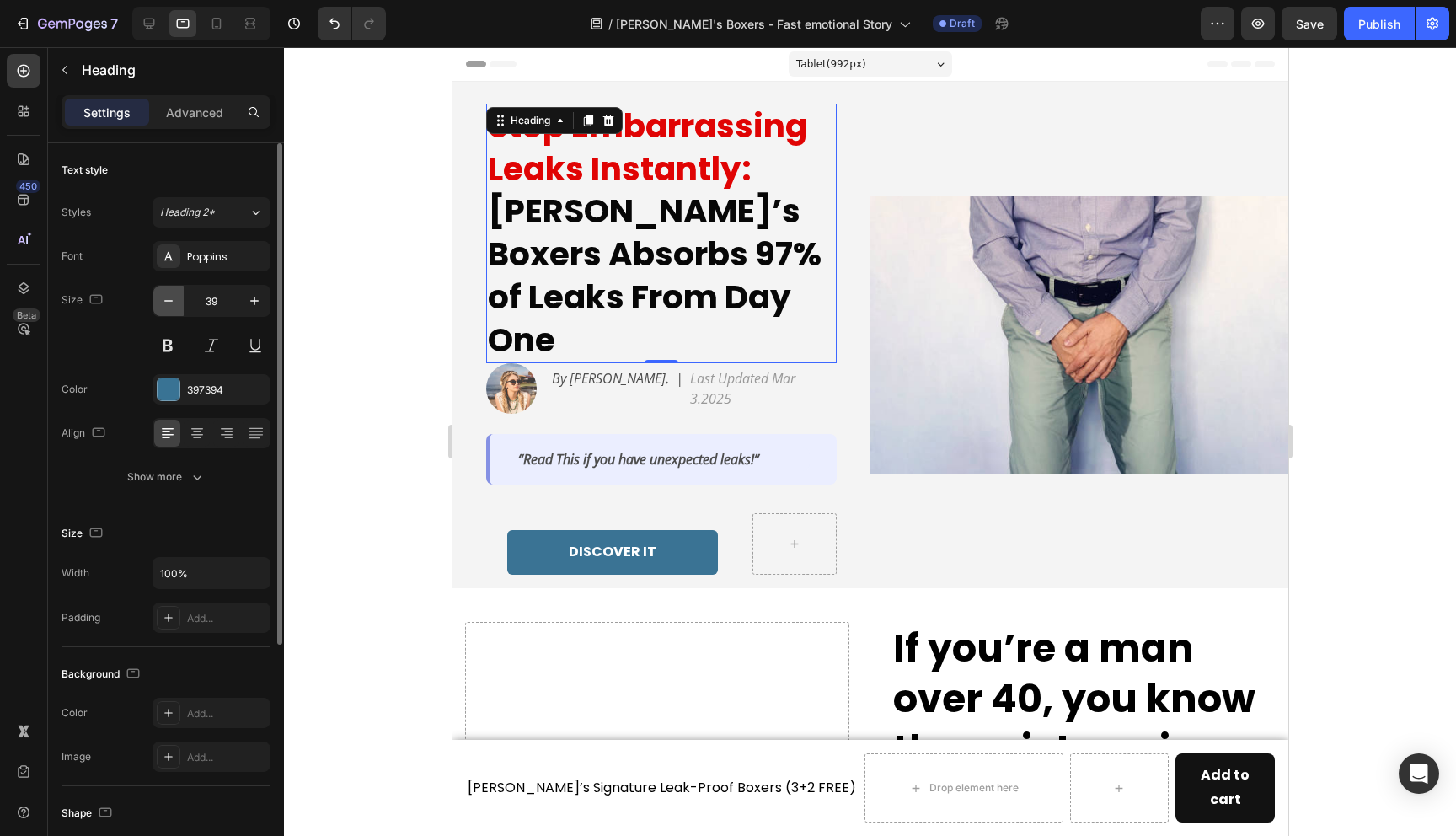
click at [169, 300] on icon "button" at bounding box center [168, 301] width 9 height 2
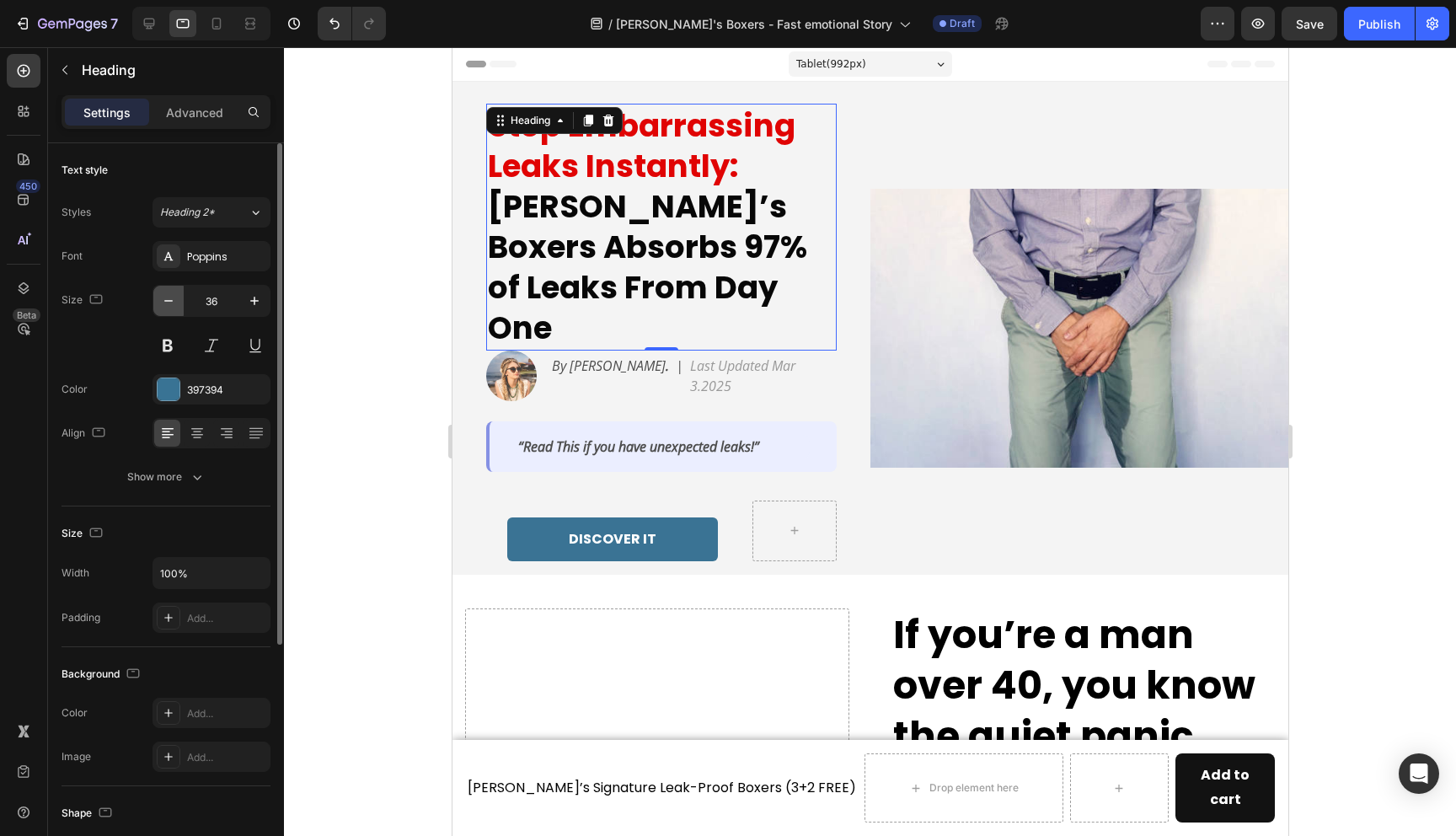
click at [169, 300] on icon "button" at bounding box center [168, 301] width 9 height 2
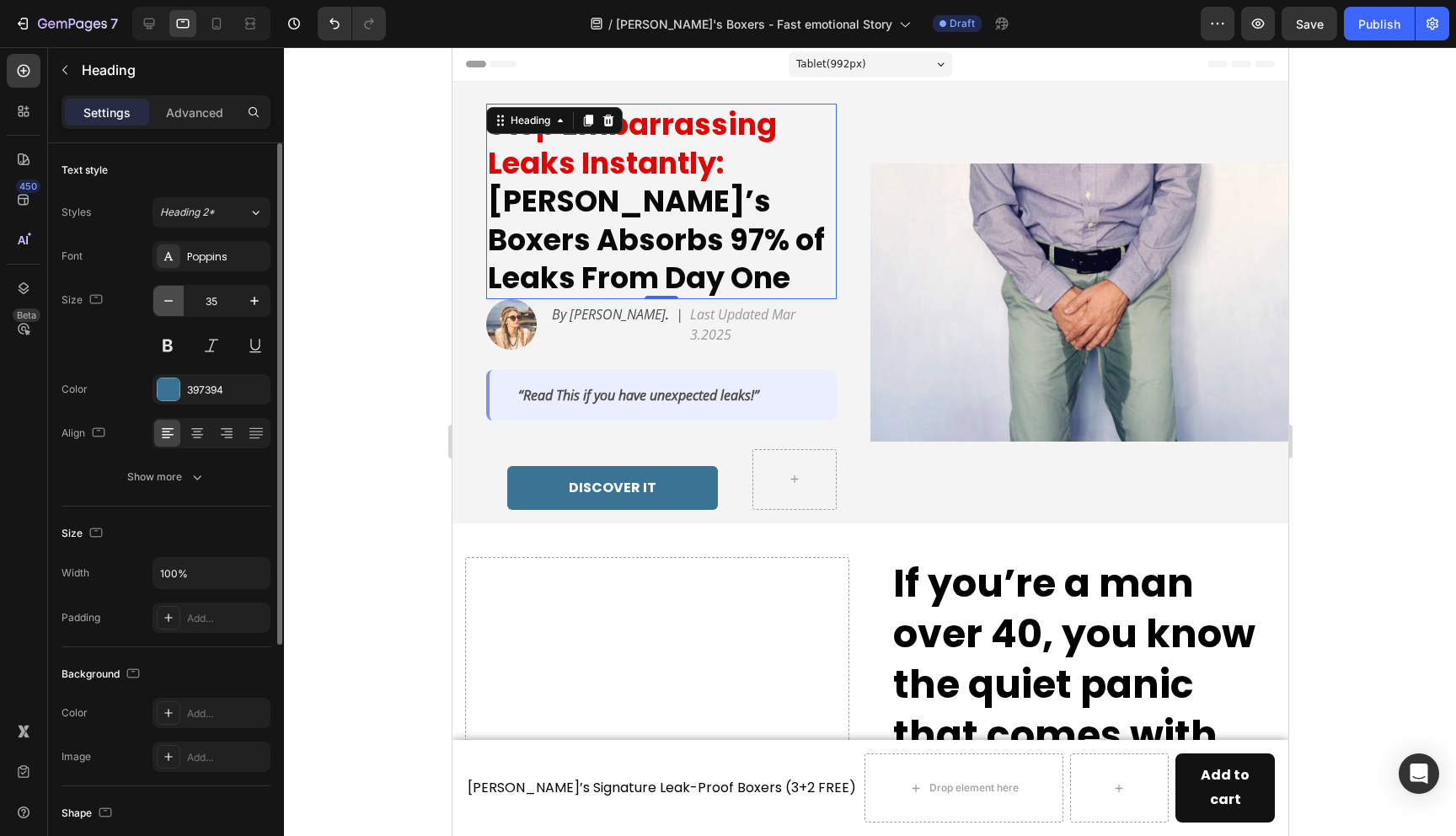
click at [169, 300] on icon "button" at bounding box center [168, 301] width 9 height 2
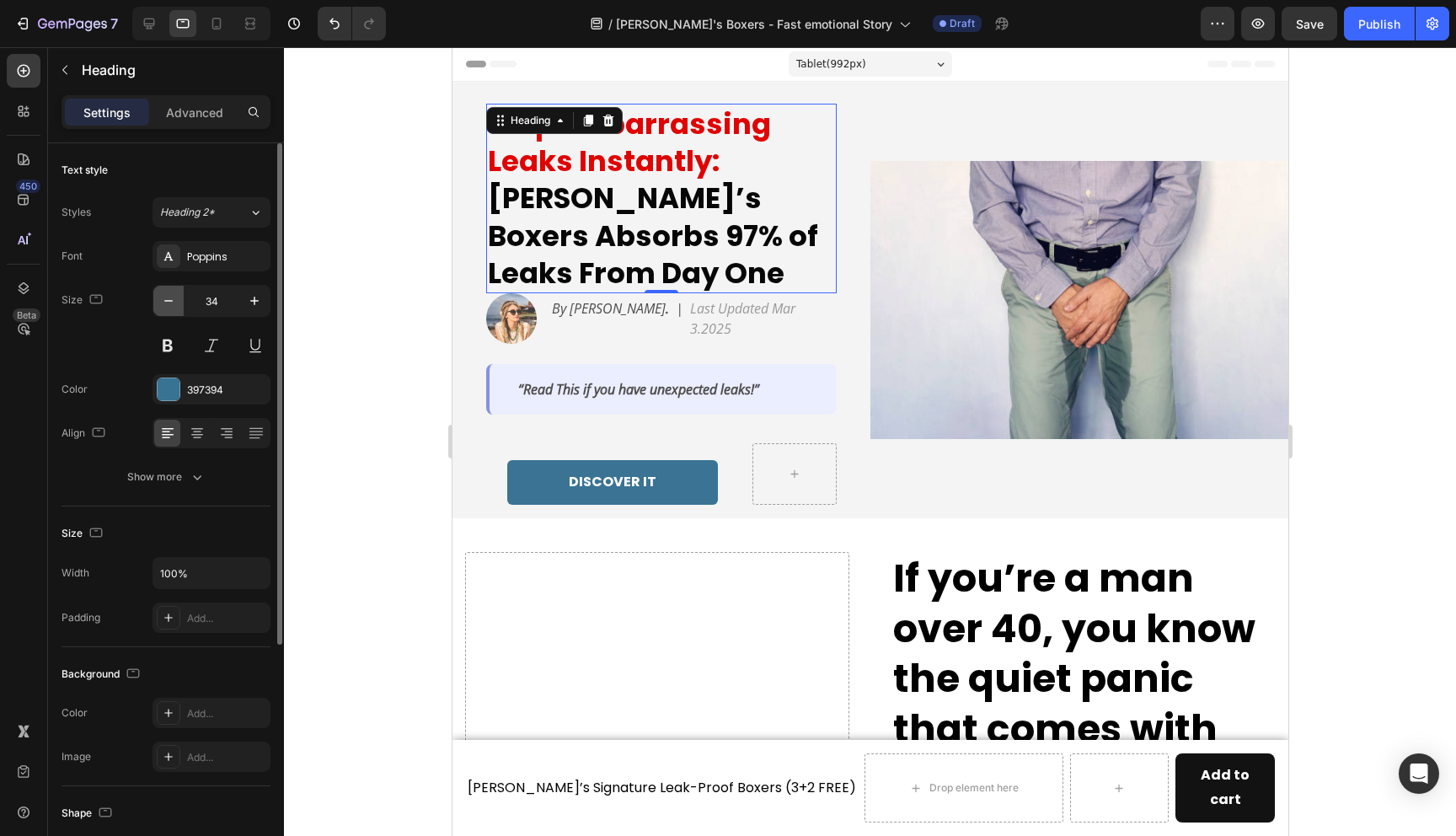
click at [169, 300] on icon "button" at bounding box center [168, 301] width 9 height 2
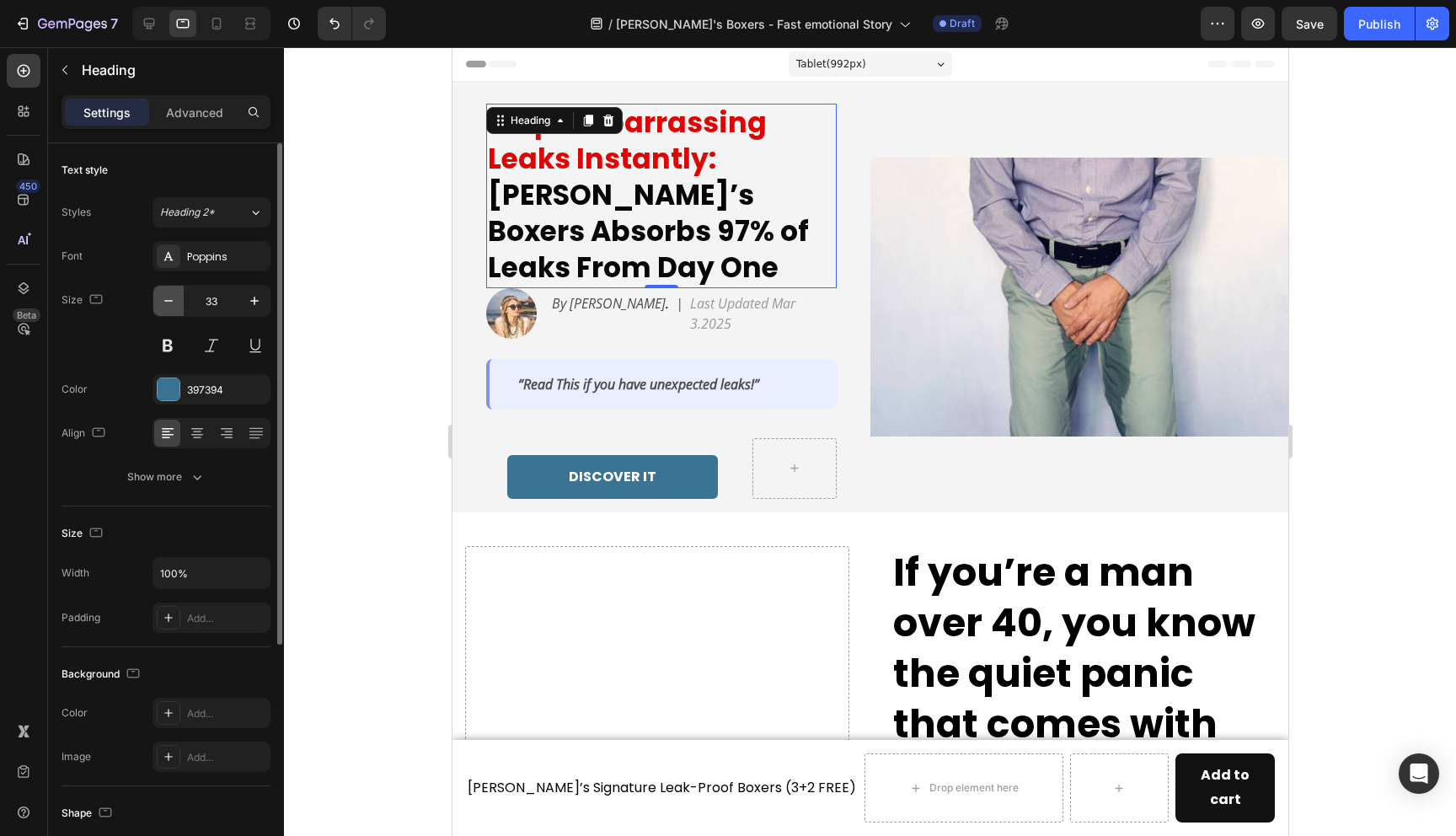
click at [169, 300] on icon "button" at bounding box center [168, 301] width 9 height 2
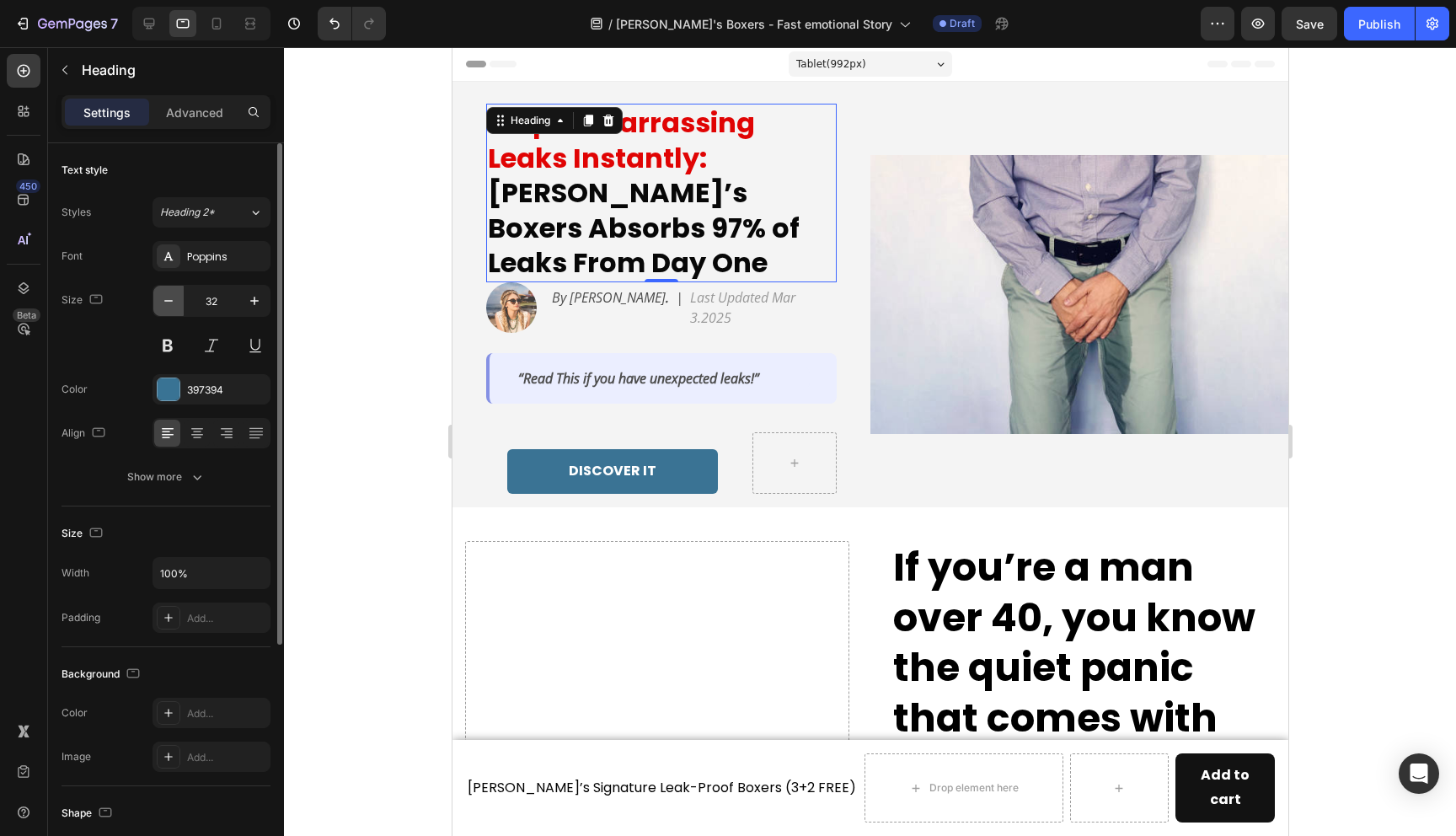
click at [169, 300] on icon "button" at bounding box center [168, 301] width 9 height 2
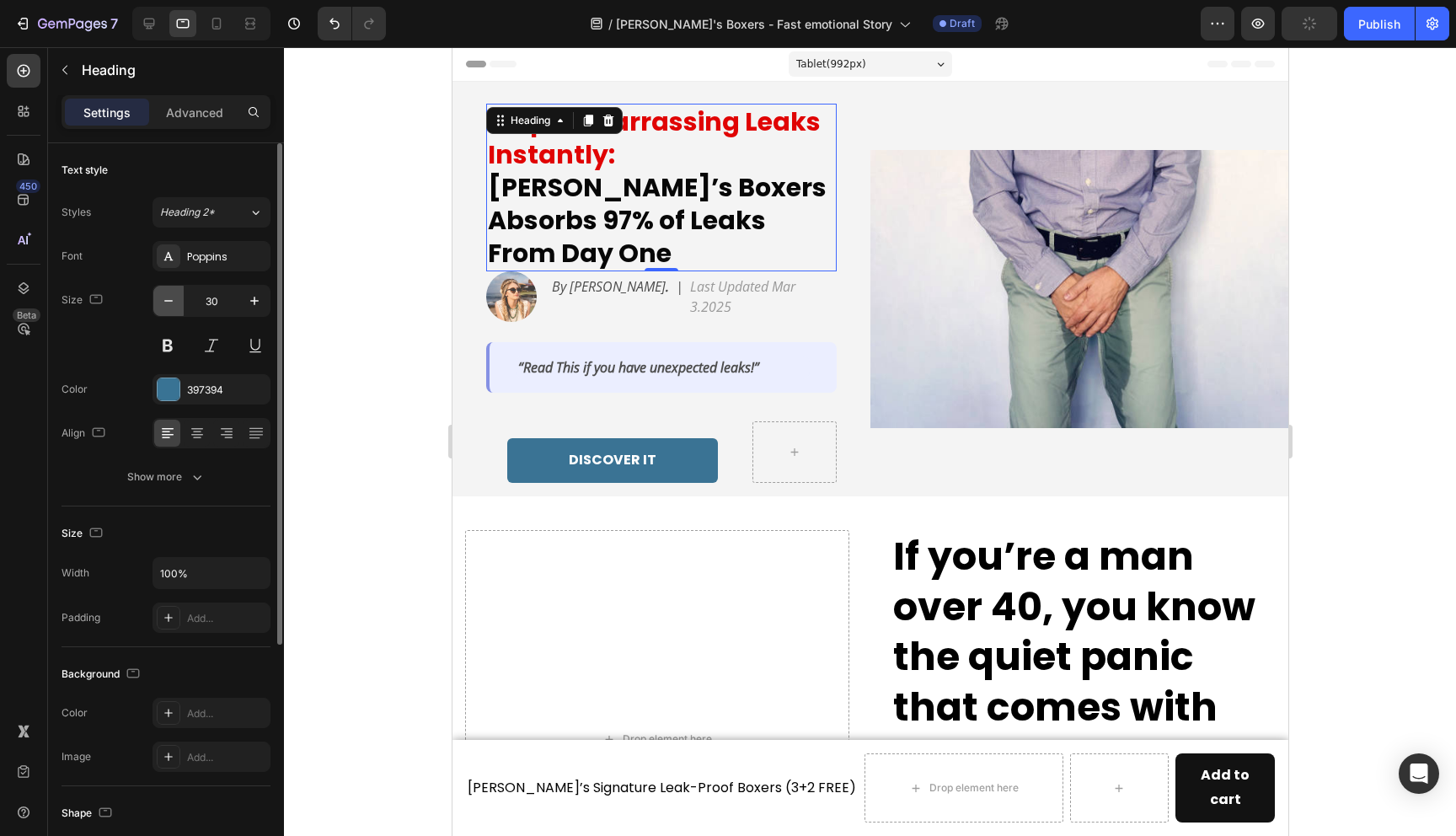
click at [169, 300] on icon "button" at bounding box center [168, 301] width 9 height 2
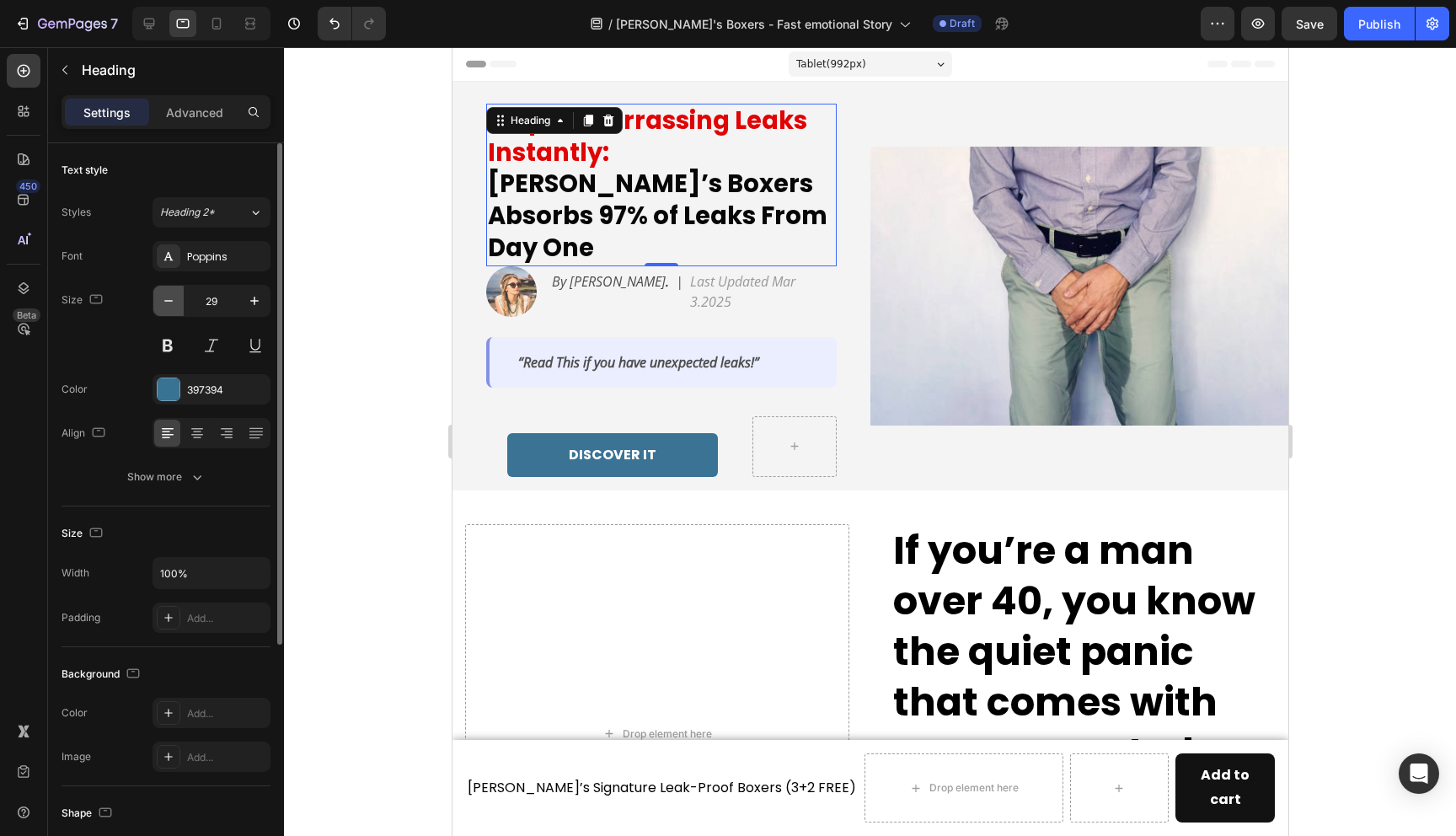
click at [169, 300] on icon "button" at bounding box center [168, 301] width 9 height 2
type input "28"
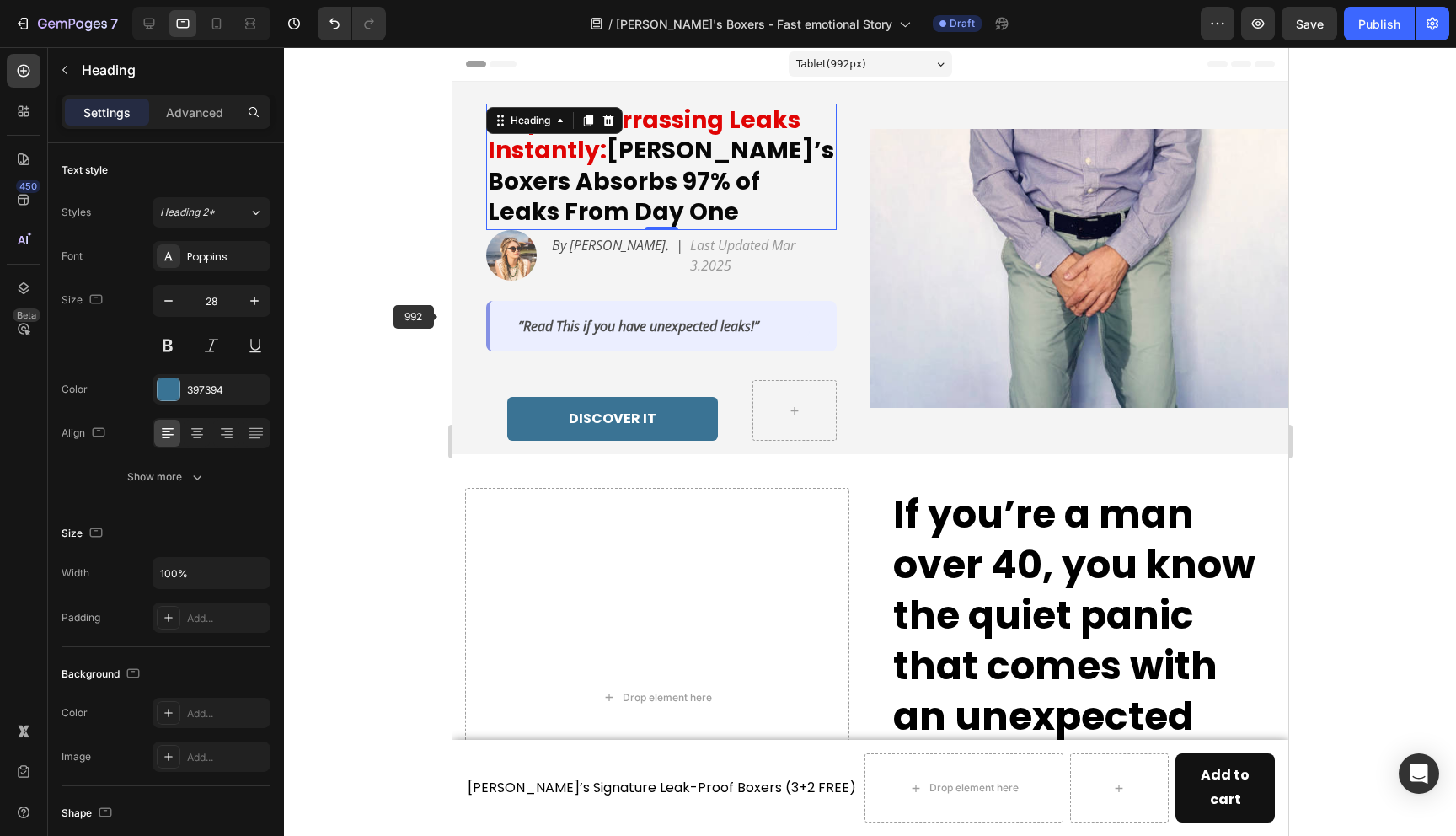
click at [433, 318] on div at bounding box center [869, 442] width 1172 height 789
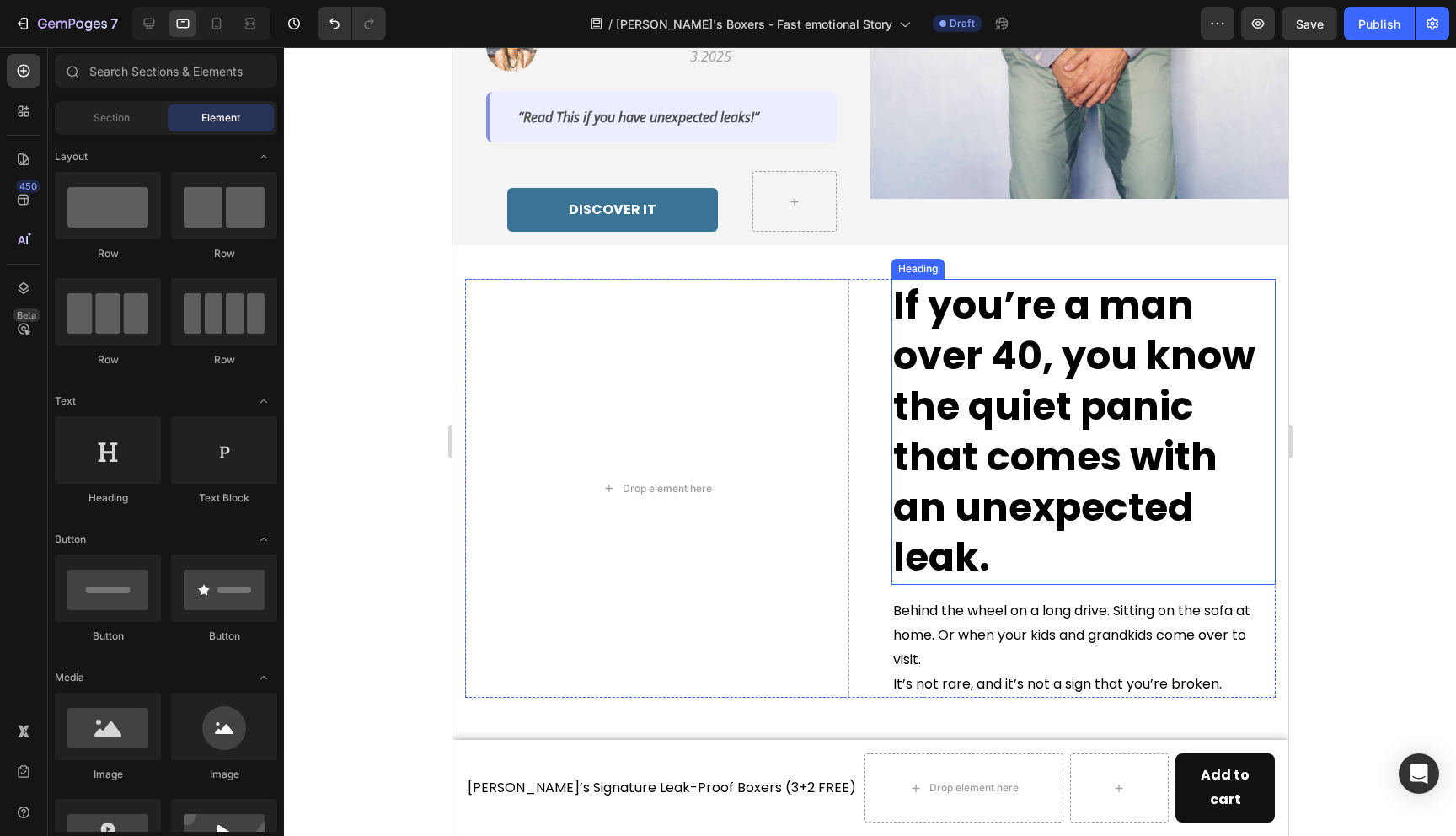
scroll to position [140, 0]
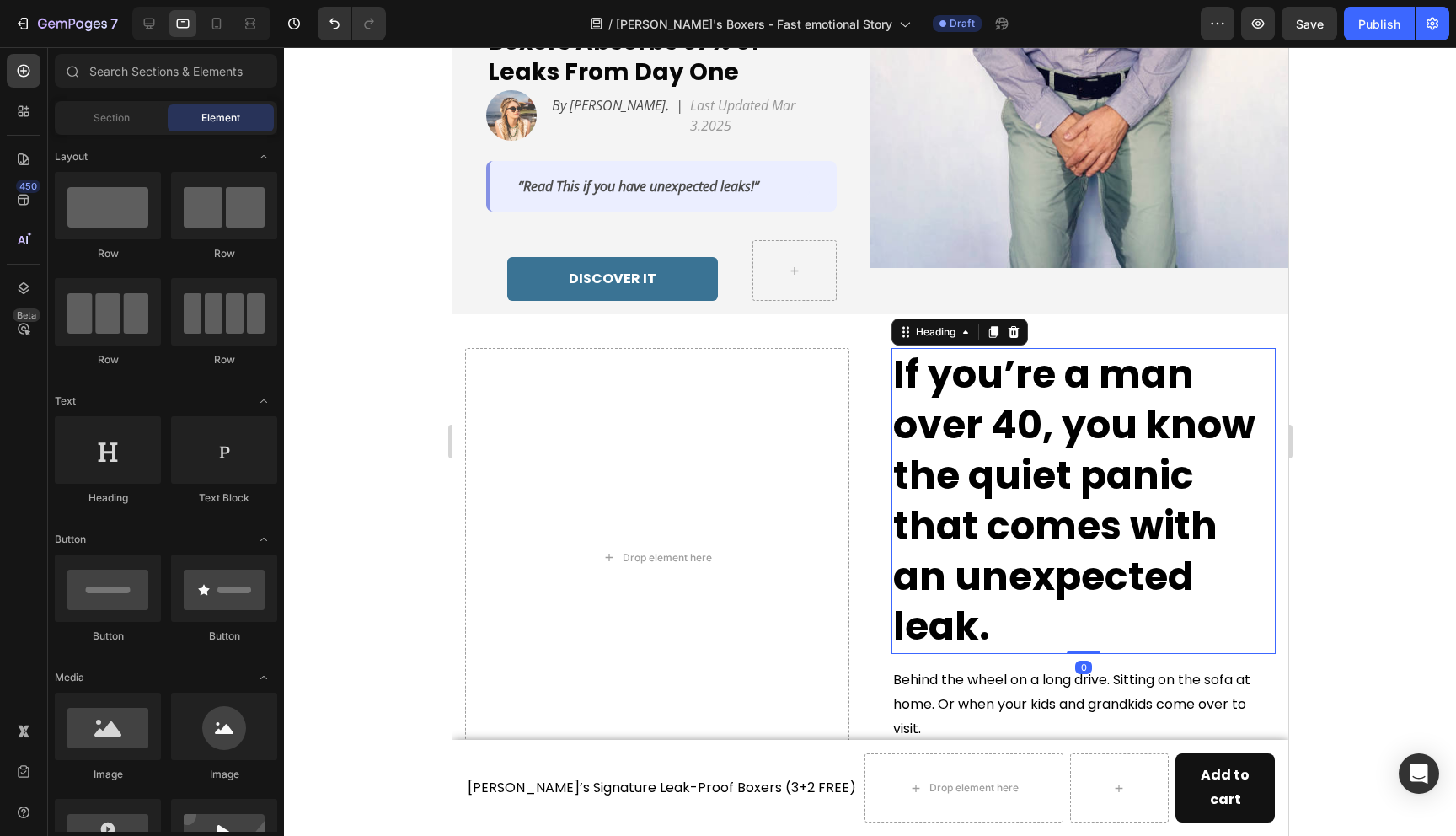
click at [1041, 429] on h2 "If you’re a man over 40, you know the quiet panic that comes with an unexpected…" at bounding box center [1083, 501] width 385 height 306
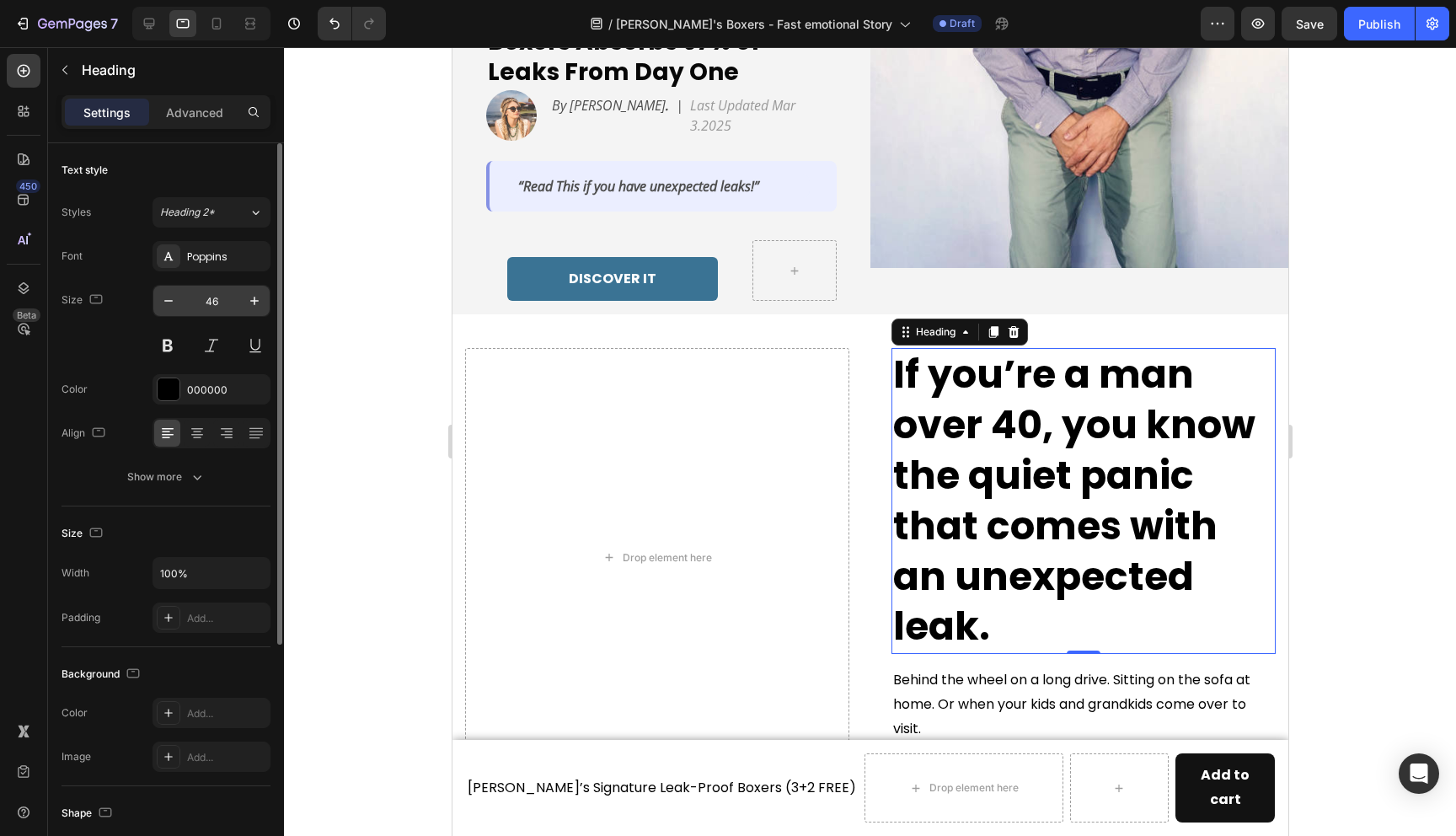
click at [209, 296] on input "46" at bounding box center [211, 300] width 56 height 30
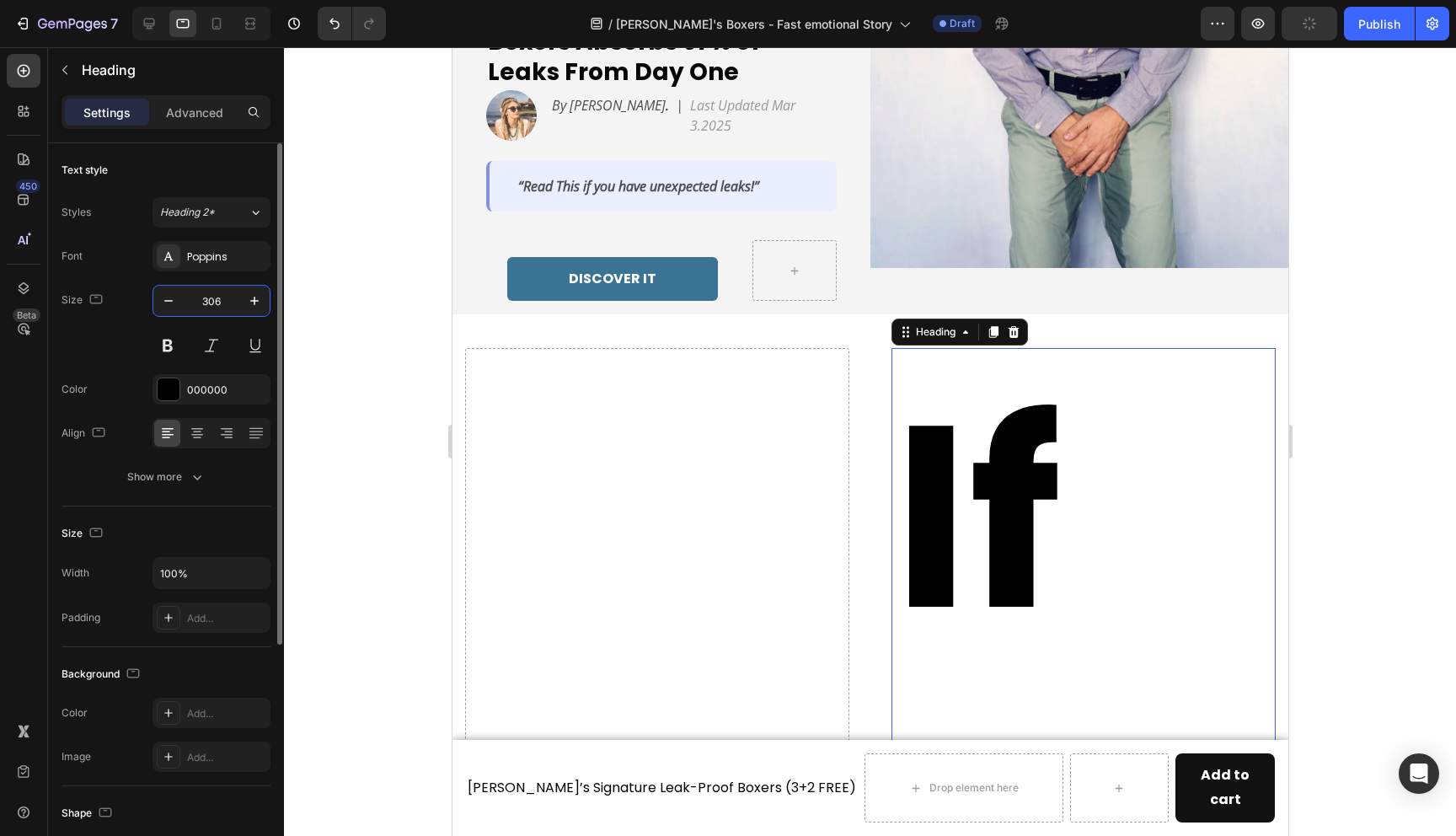
click at [207, 290] on input "306" at bounding box center [211, 300] width 56 height 30
type input "30"
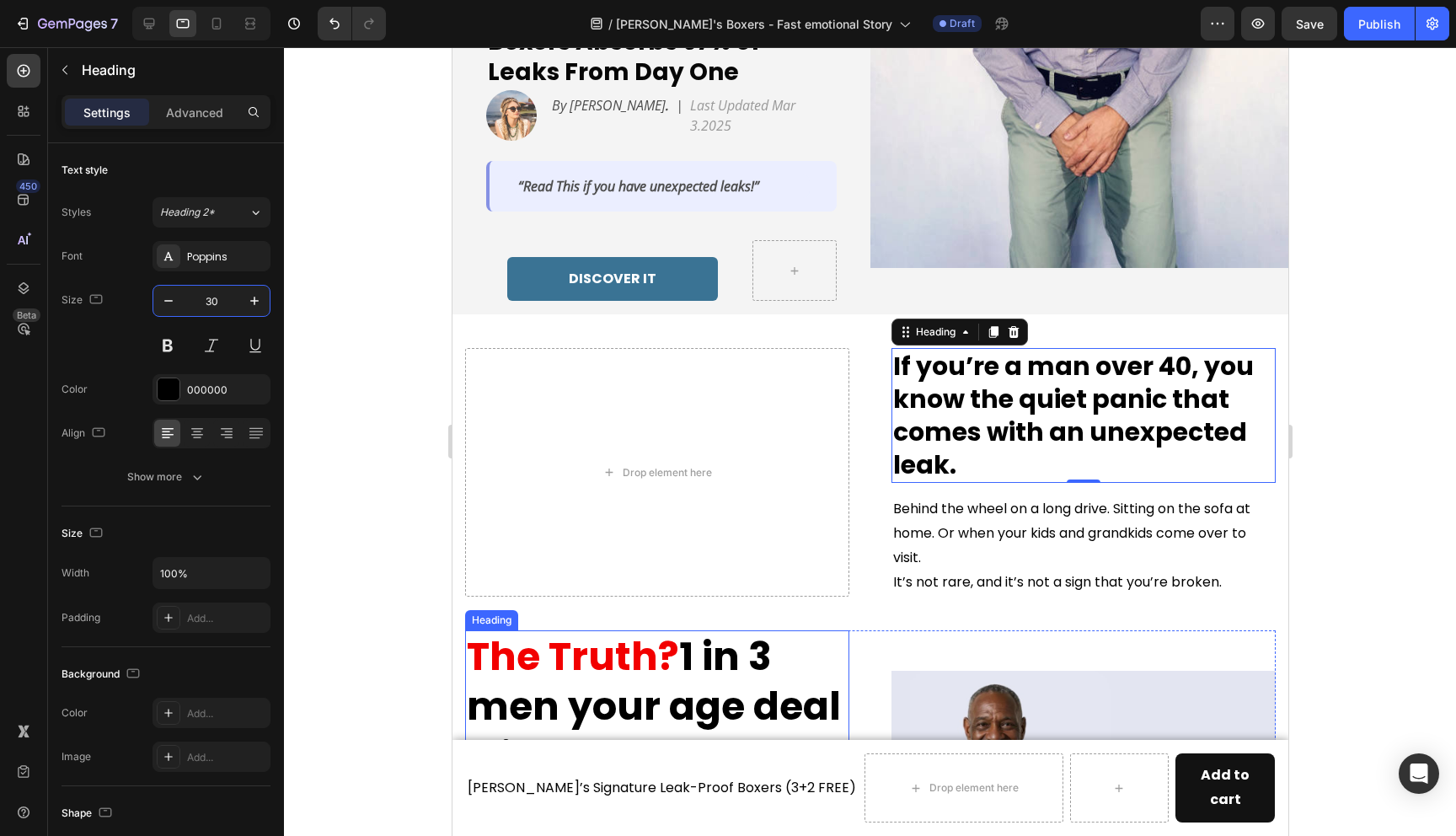
click at [617, 667] on strong "The Truth?" at bounding box center [572, 656] width 212 height 54
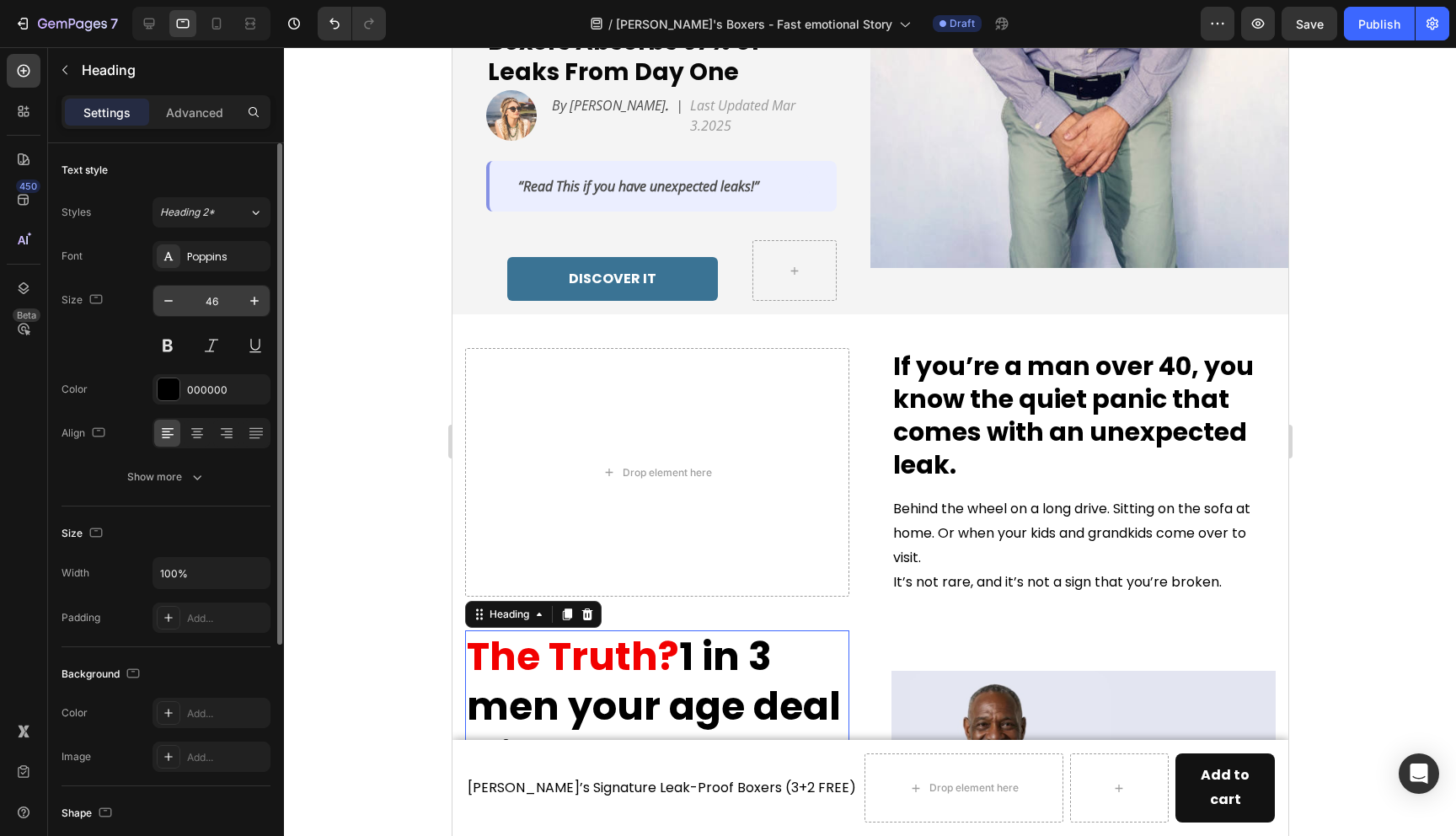
click at [212, 297] on input "46" at bounding box center [211, 300] width 56 height 30
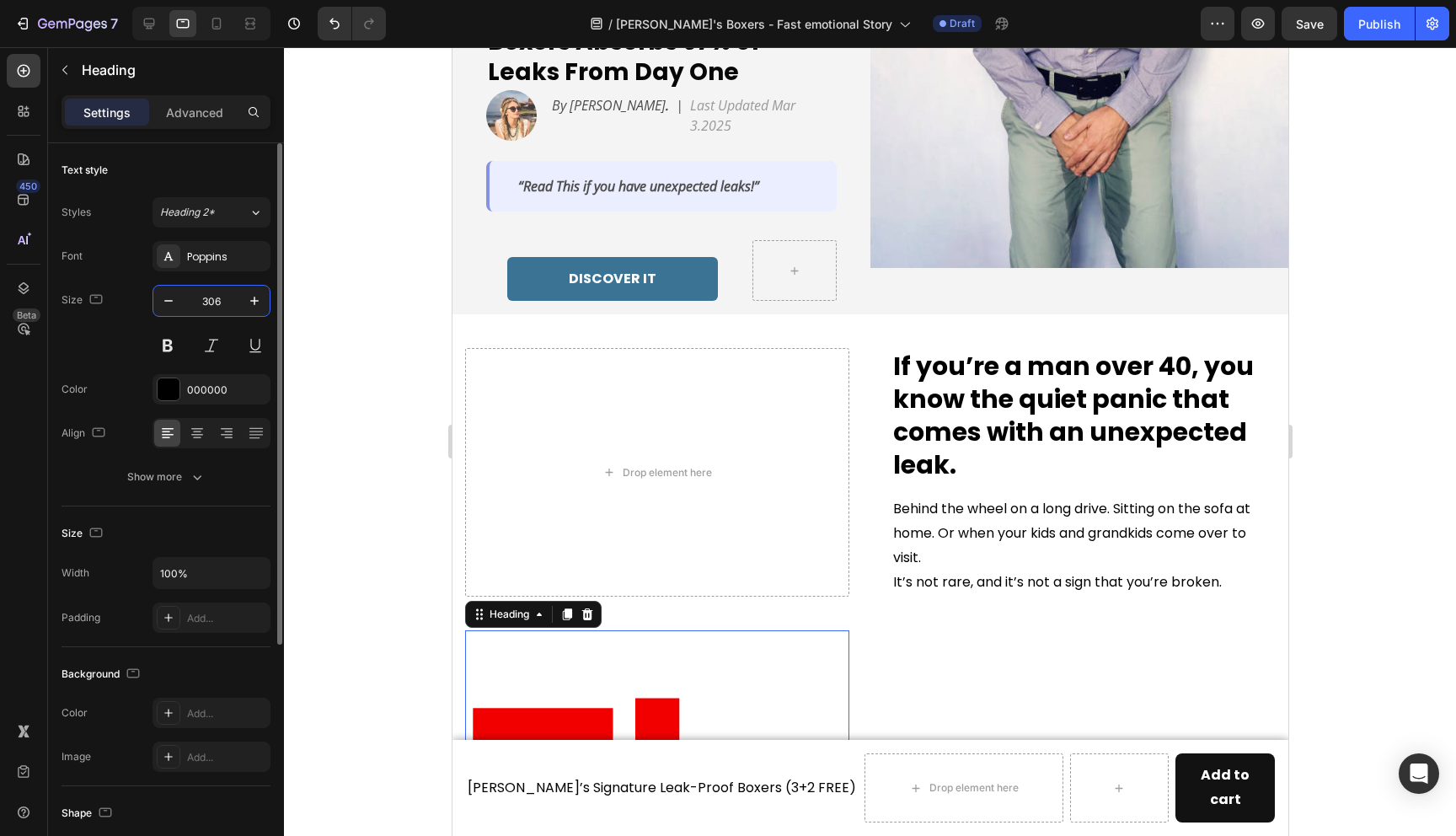
click at [210, 296] on input "306" at bounding box center [211, 300] width 56 height 30
type input "30"
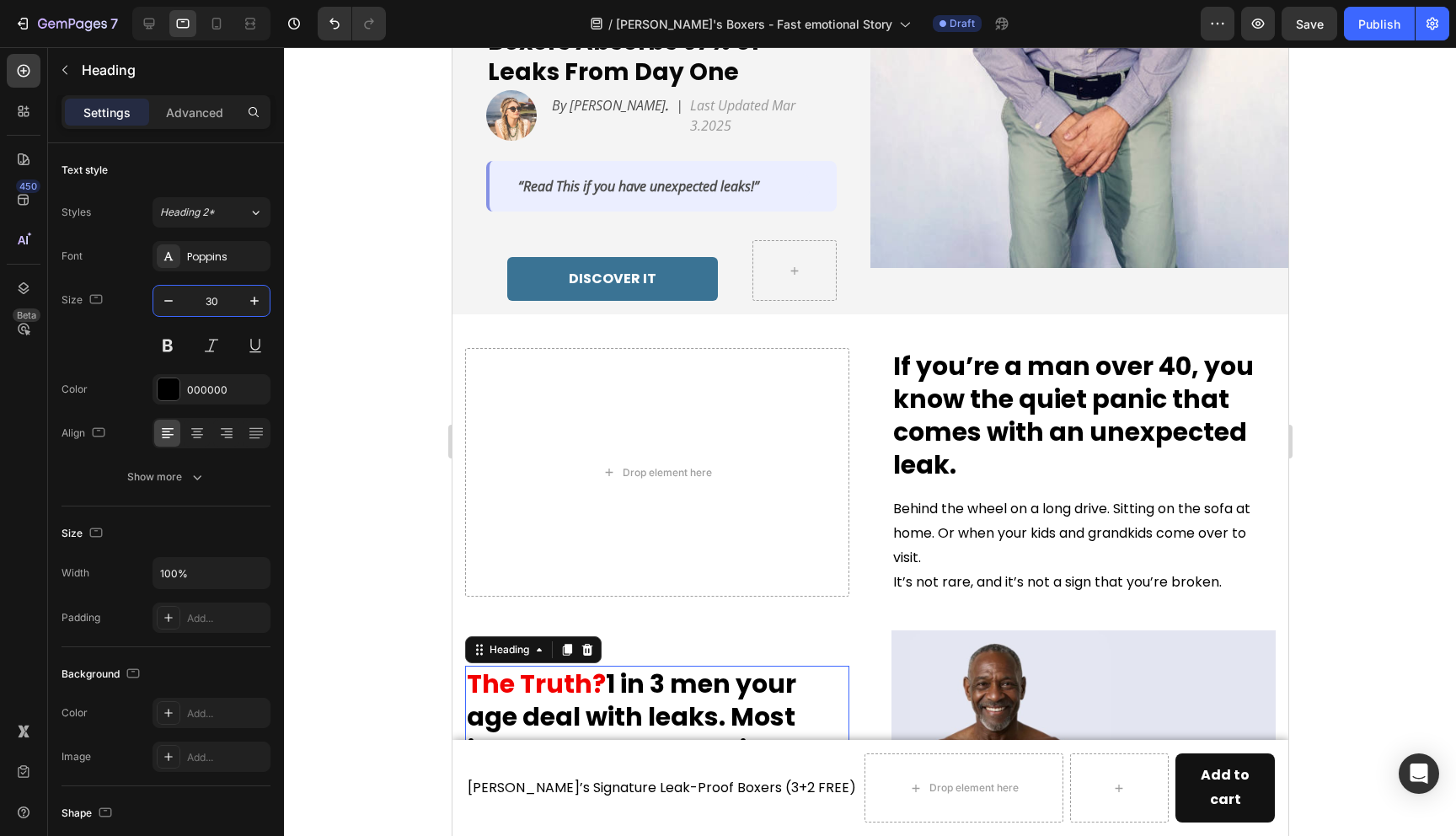
click at [380, 459] on div at bounding box center [869, 442] width 1172 height 789
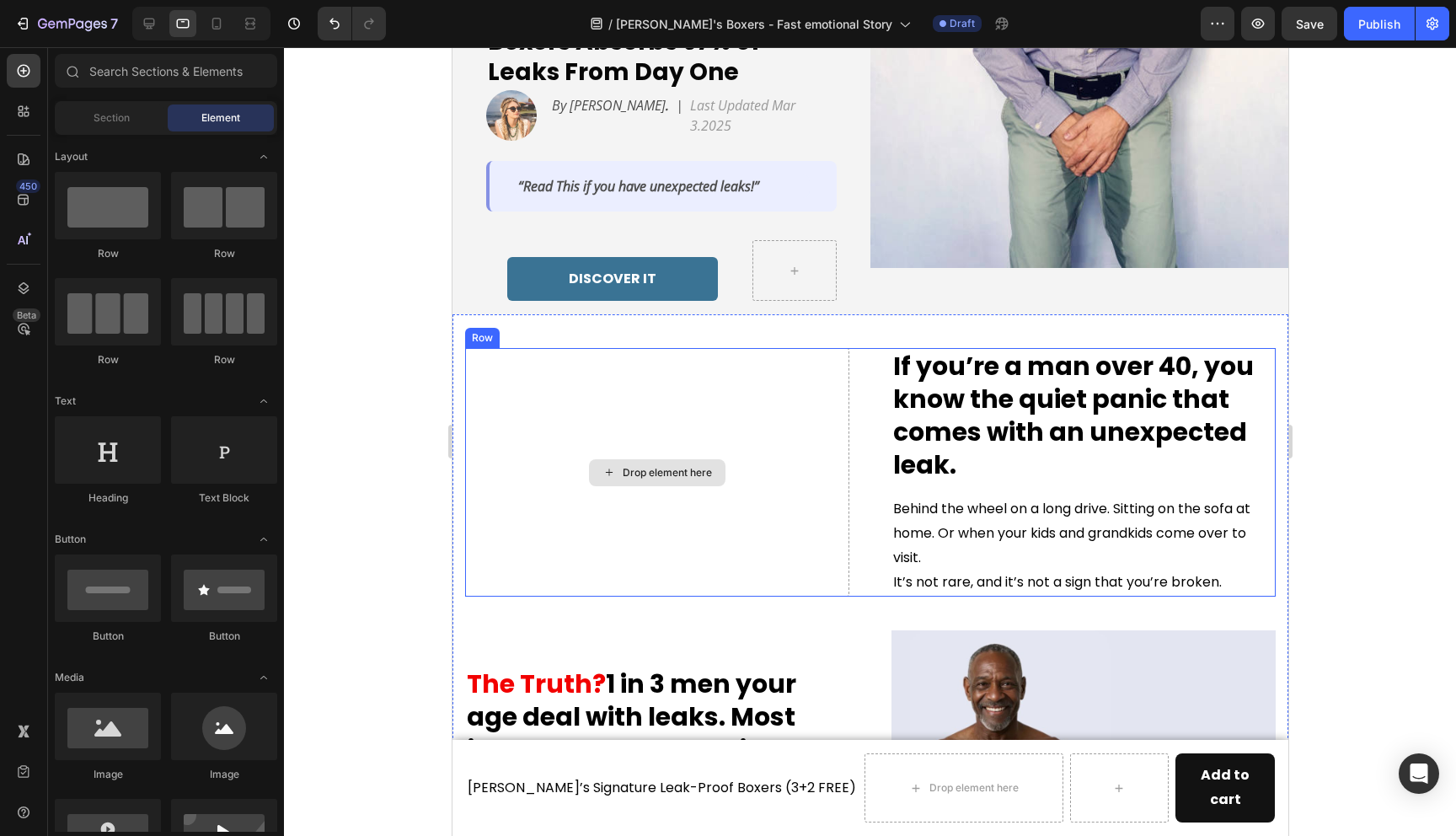
scroll to position [695, 0]
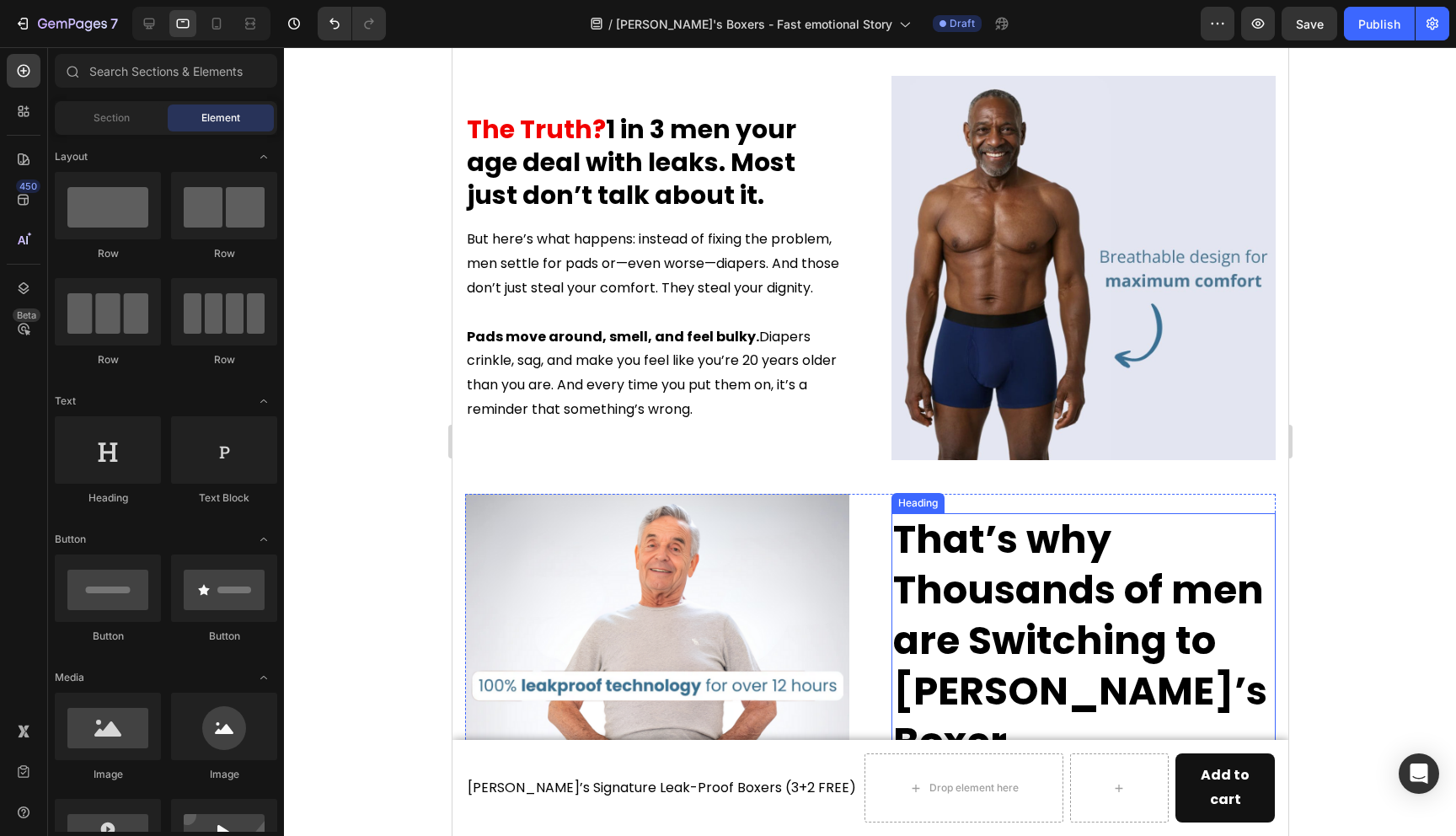
click at [935, 577] on strong "That’s why Thousands of men are Switching to Jack’s Boxer." at bounding box center [1079, 640] width 374 height 255
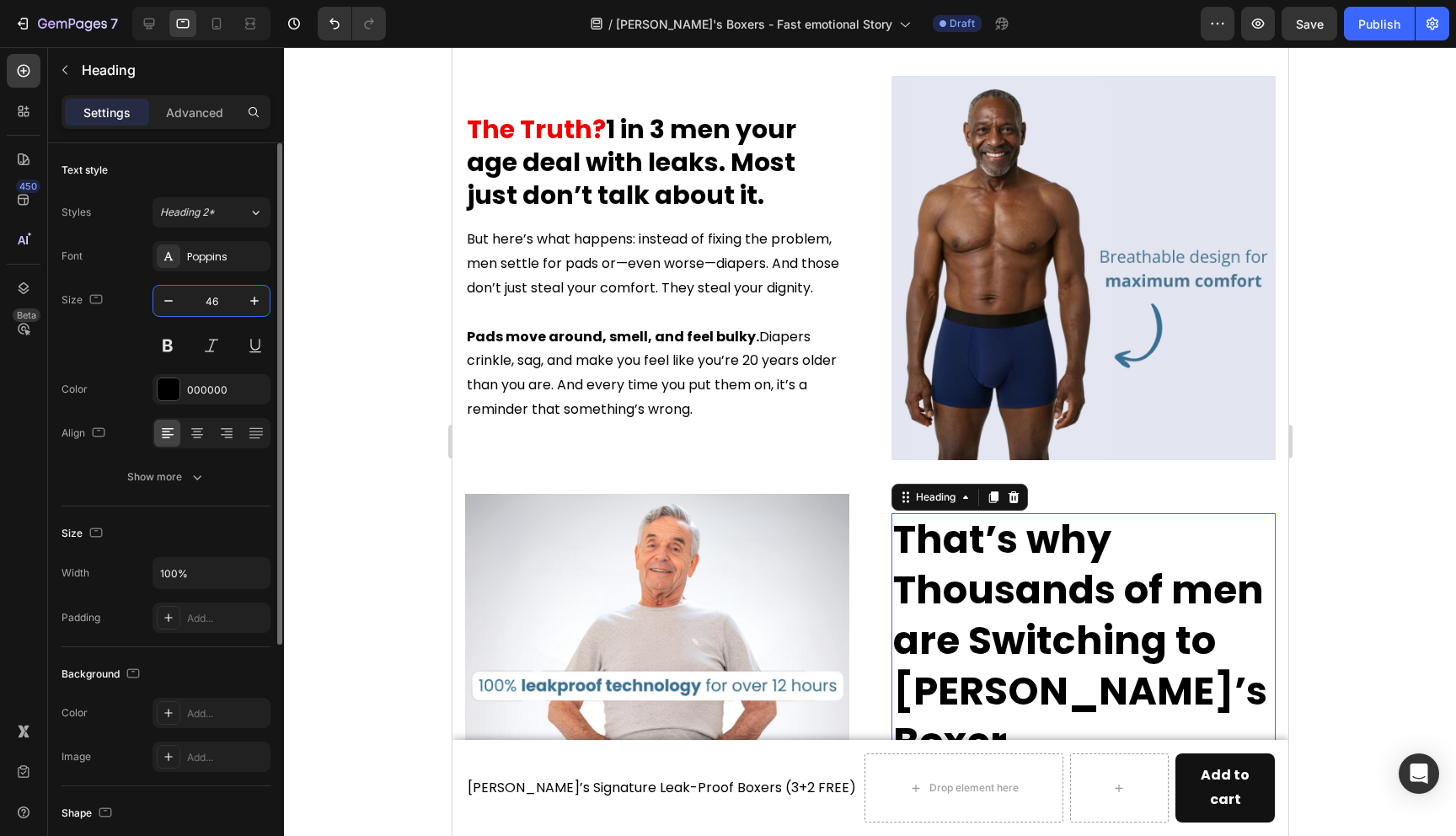
click at [214, 310] on input "46" at bounding box center [211, 300] width 56 height 30
type input "30"
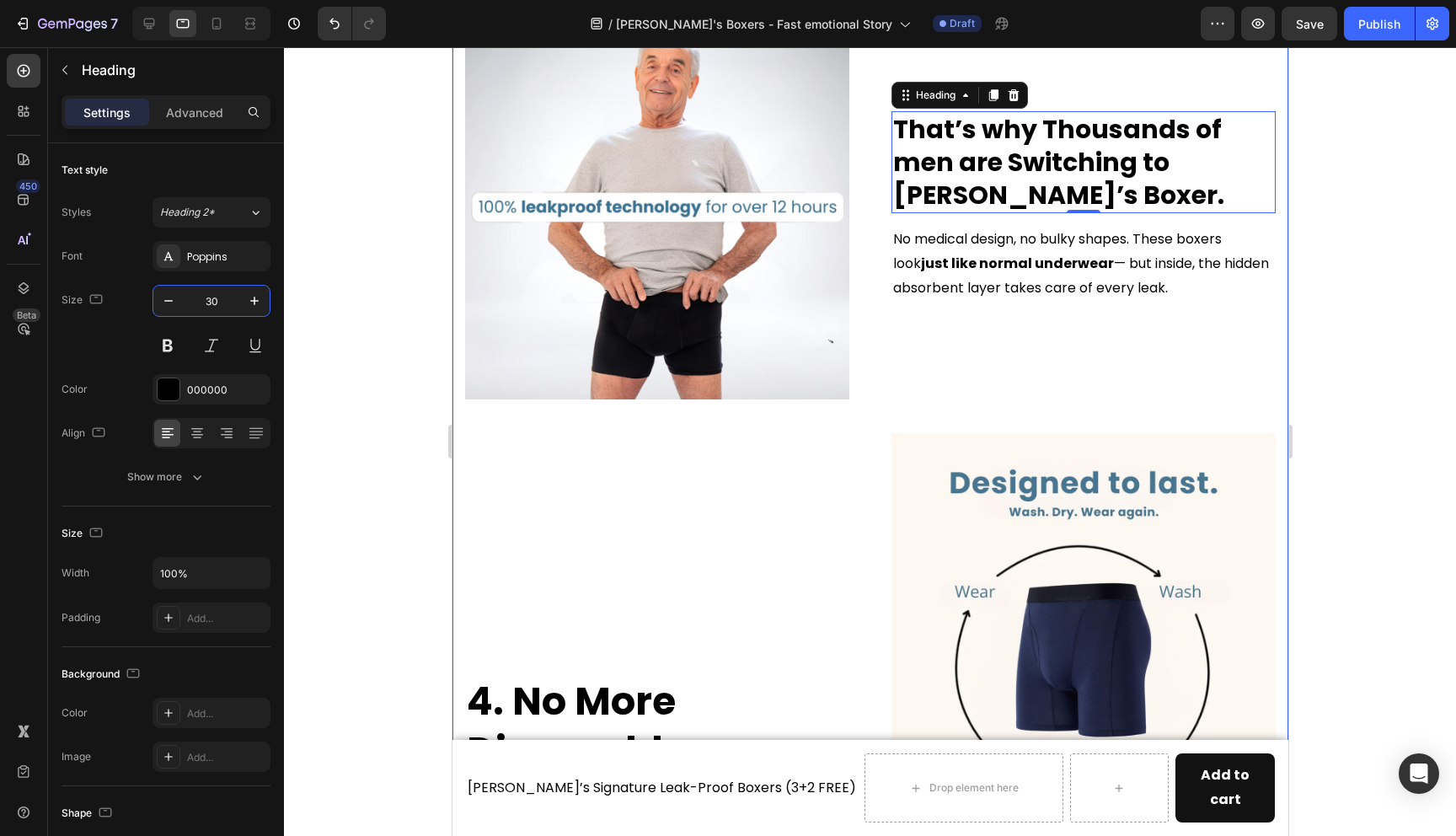
scroll to position [1321, 0]
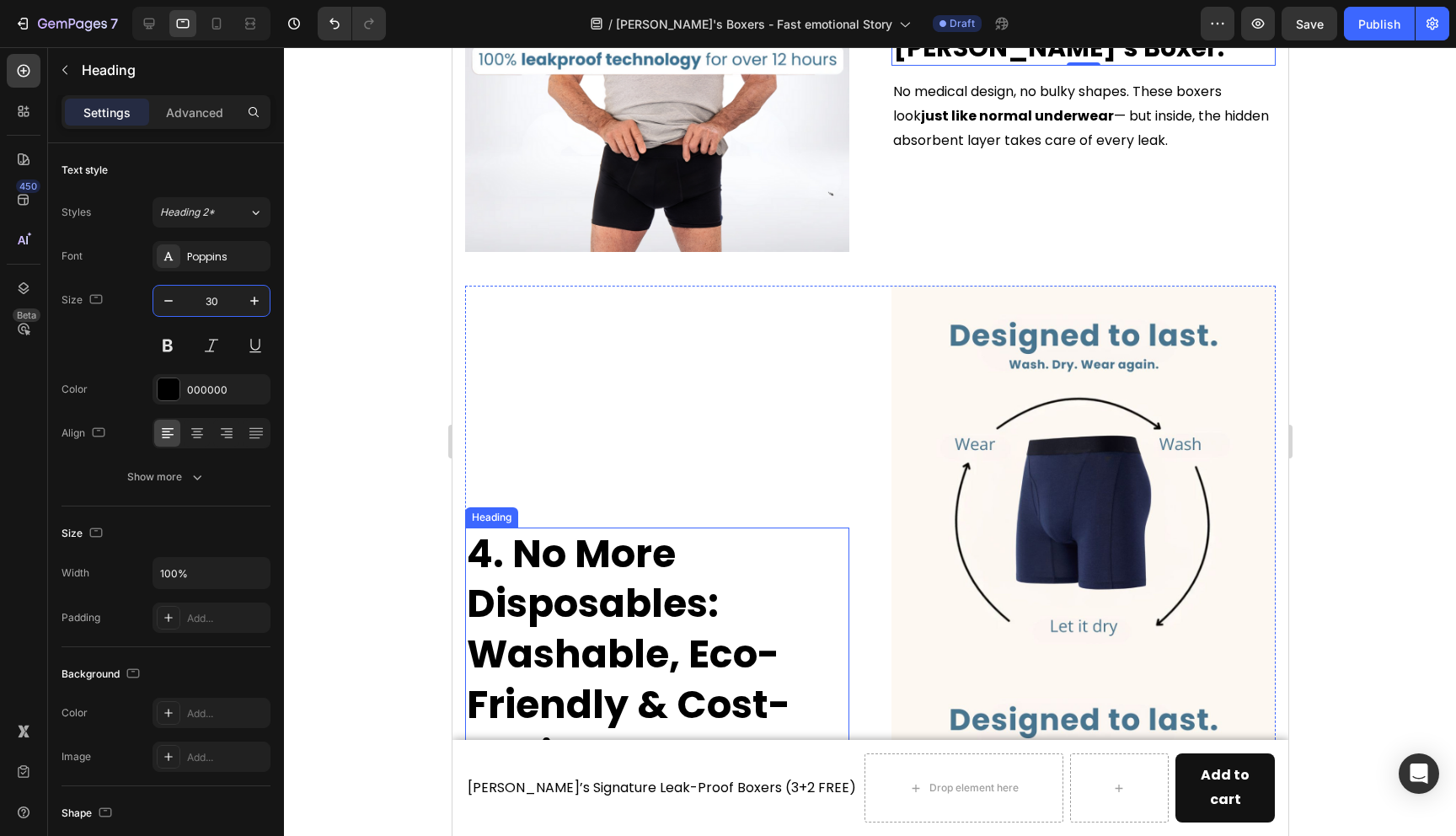
click at [567, 561] on h2 "4. No More Disposables: Washable, Eco-Friendly & Cost-Saving" at bounding box center [656, 655] width 385 height 255
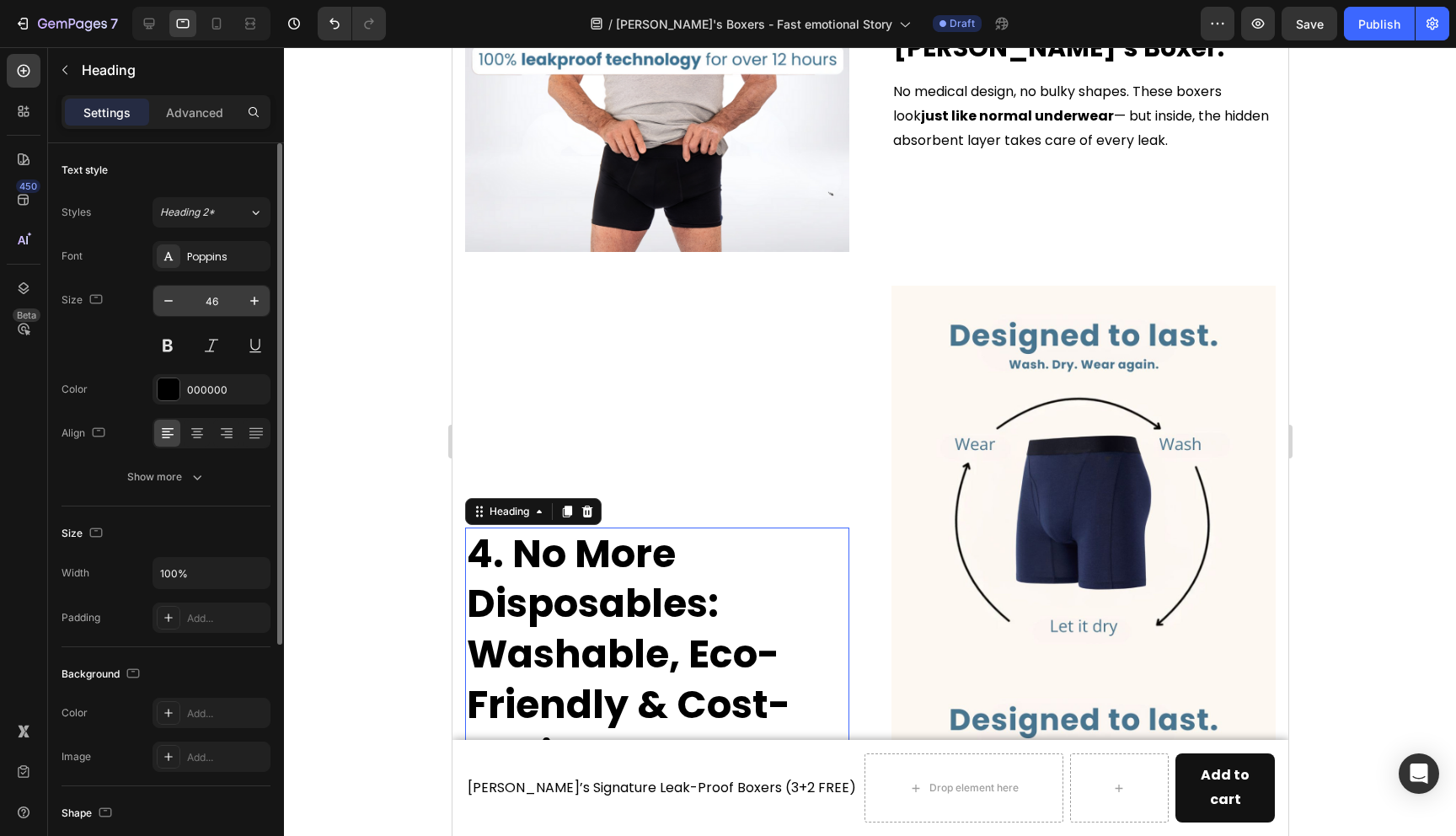
click at [217, 301] on input "46" at bounding box center [211, 300] width 56 height 30
type input "30"
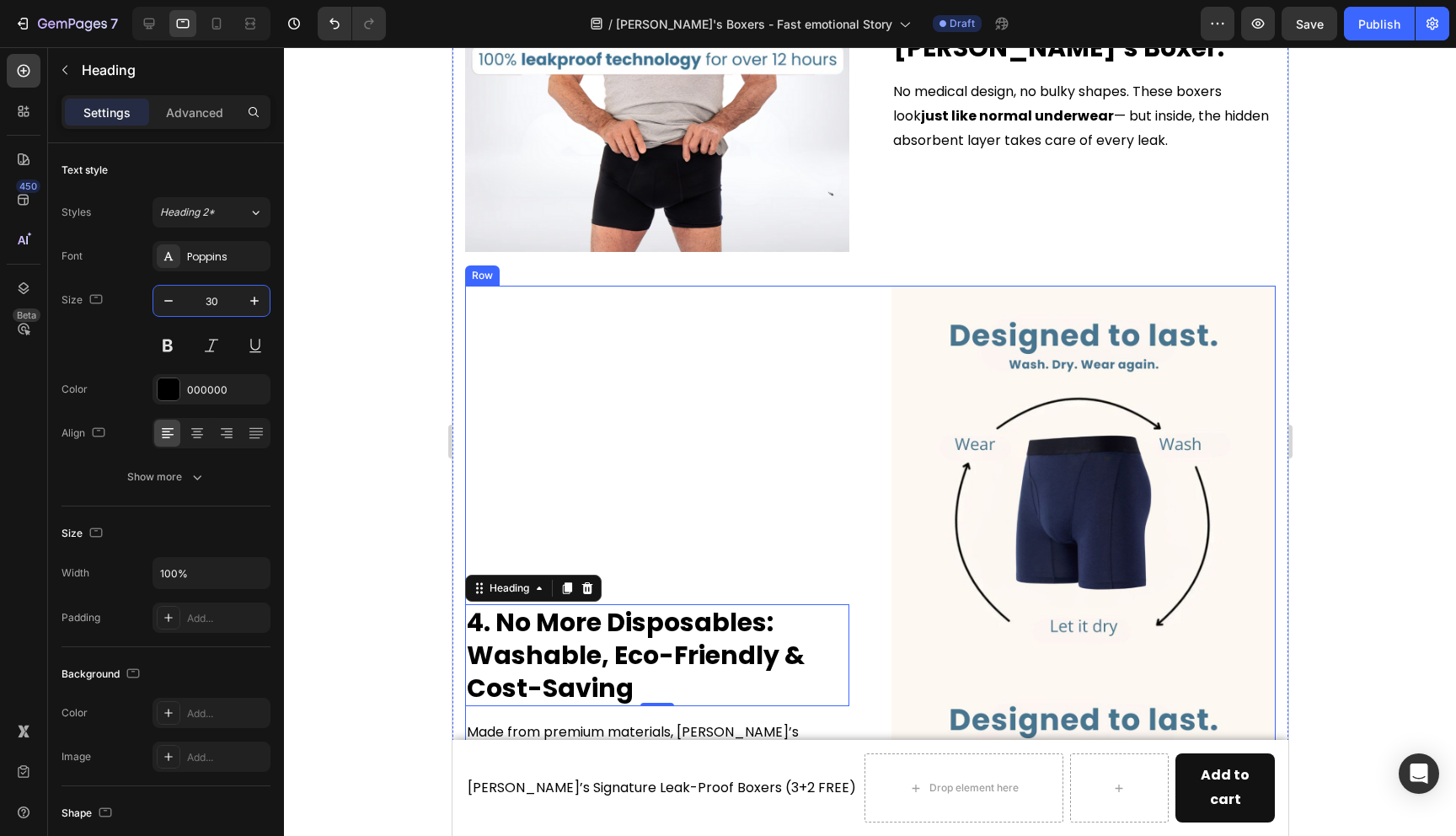
click at [489, 400] on div "4. No More Disposables: Washable, Eco-Friendly & Cost-Saving Heading 0 Made fro…" at bounding box center [656, 772] width 385 height 973
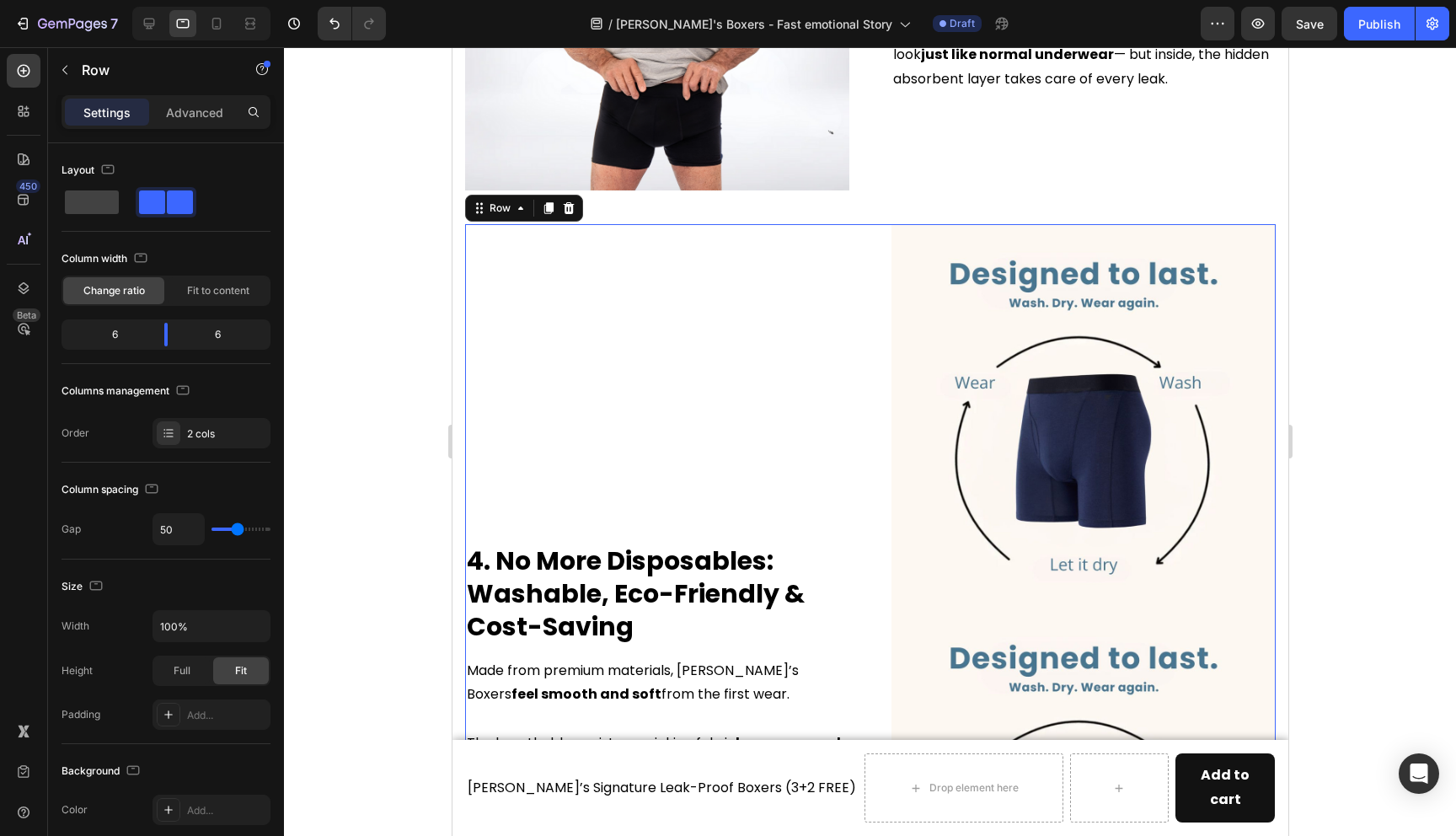
scroll to position [1385, 0]
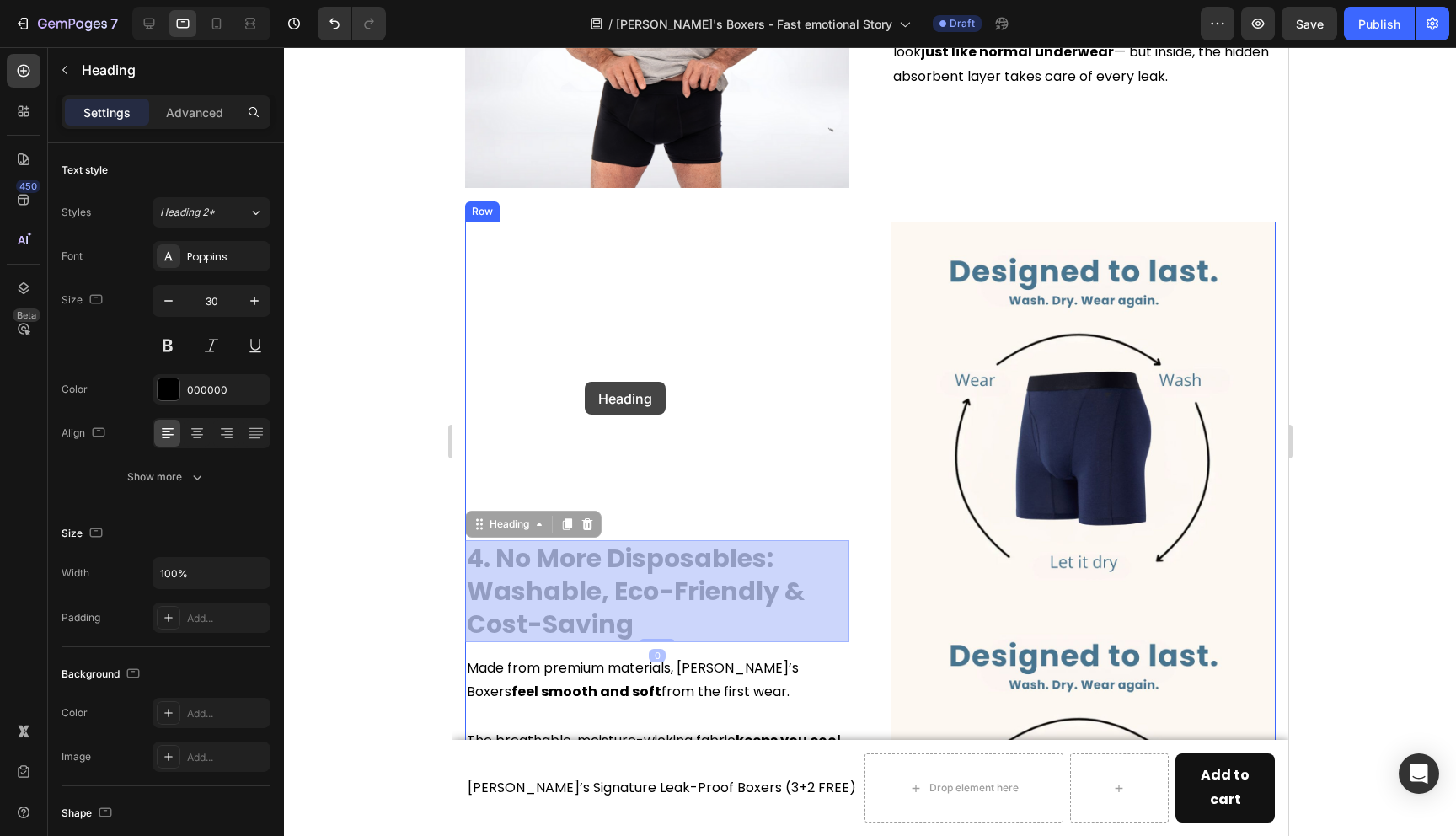
drag, startPoint x: 576, startPoint y: 564, endPoint x: 584, endPoint y: 382, distance: 182.2
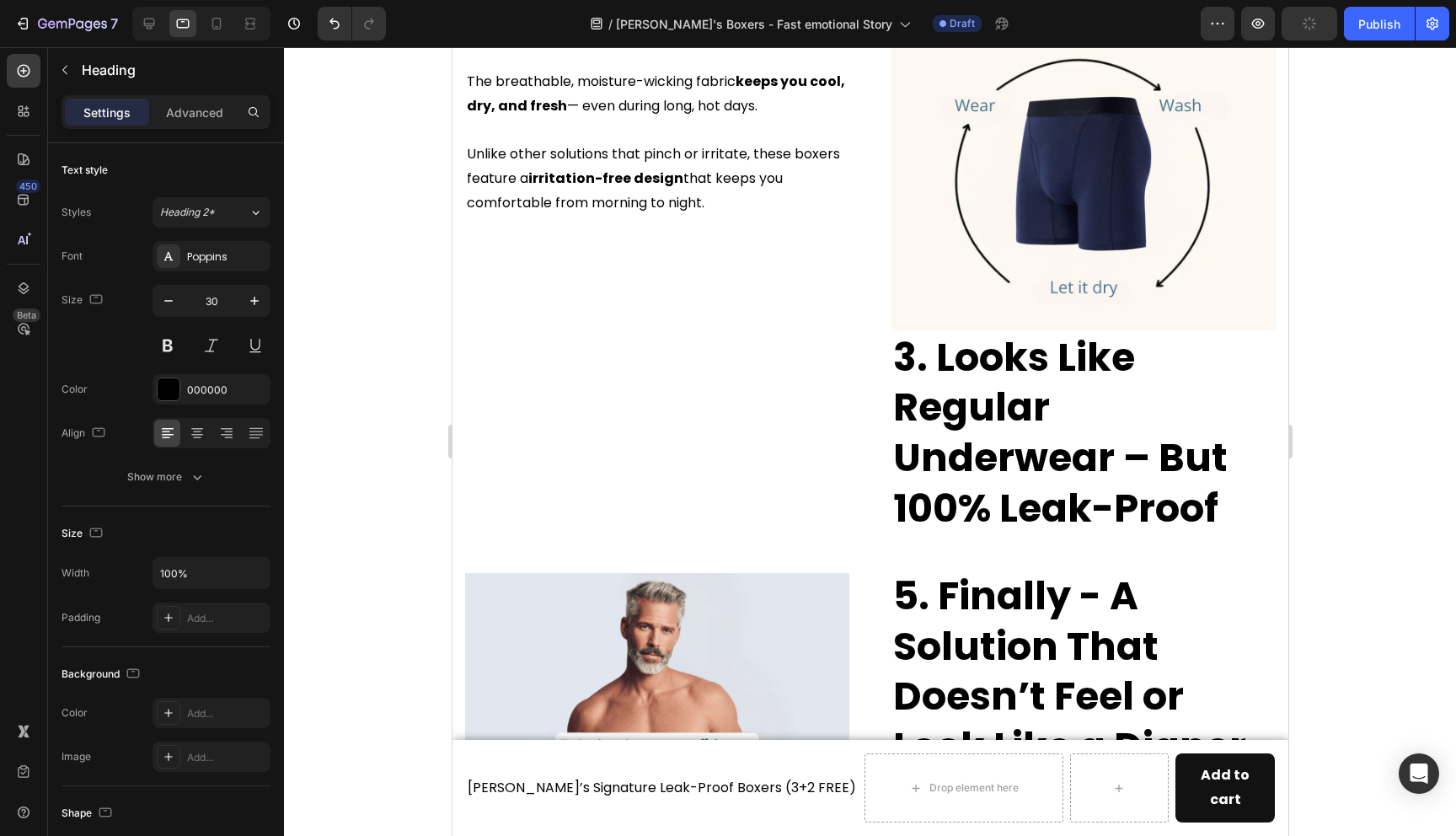
scroll to position [2133, 0]
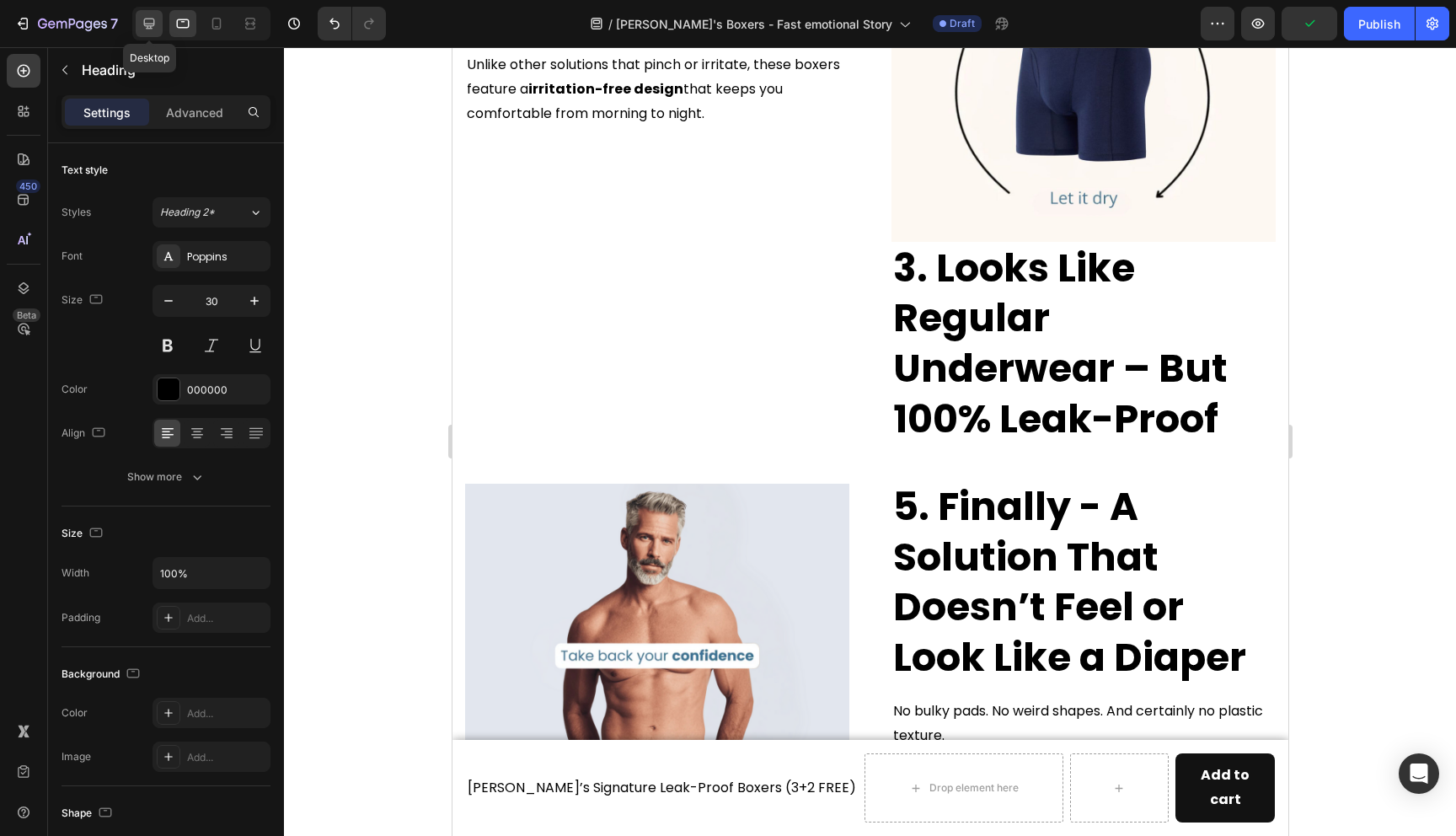
click at [140, 28] on icon at bounding box center [148, 23] width 17 height 17
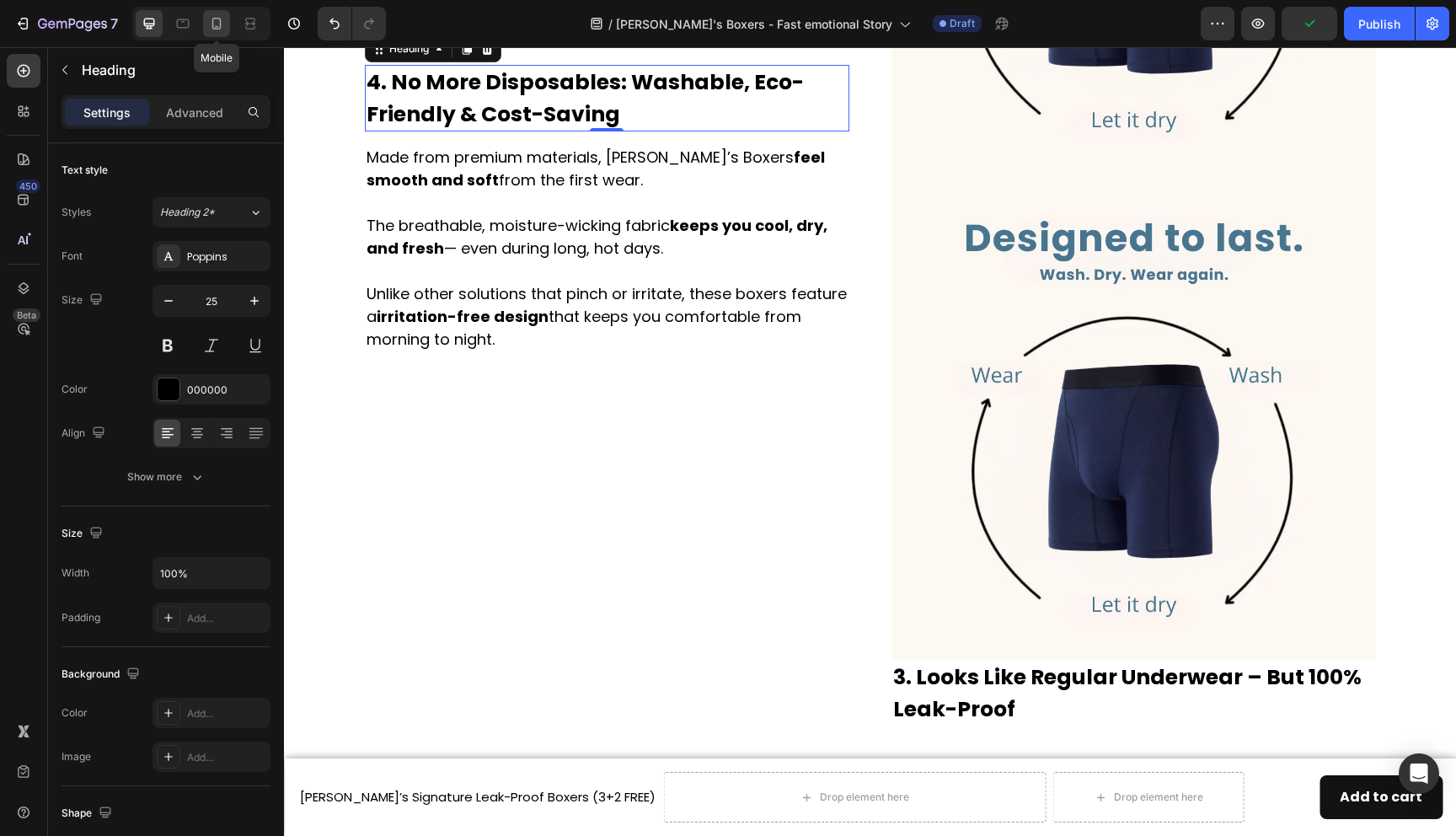
click at [221, 24] on icon at bounding box center [216, 24] width 9 height 12
type input "27"
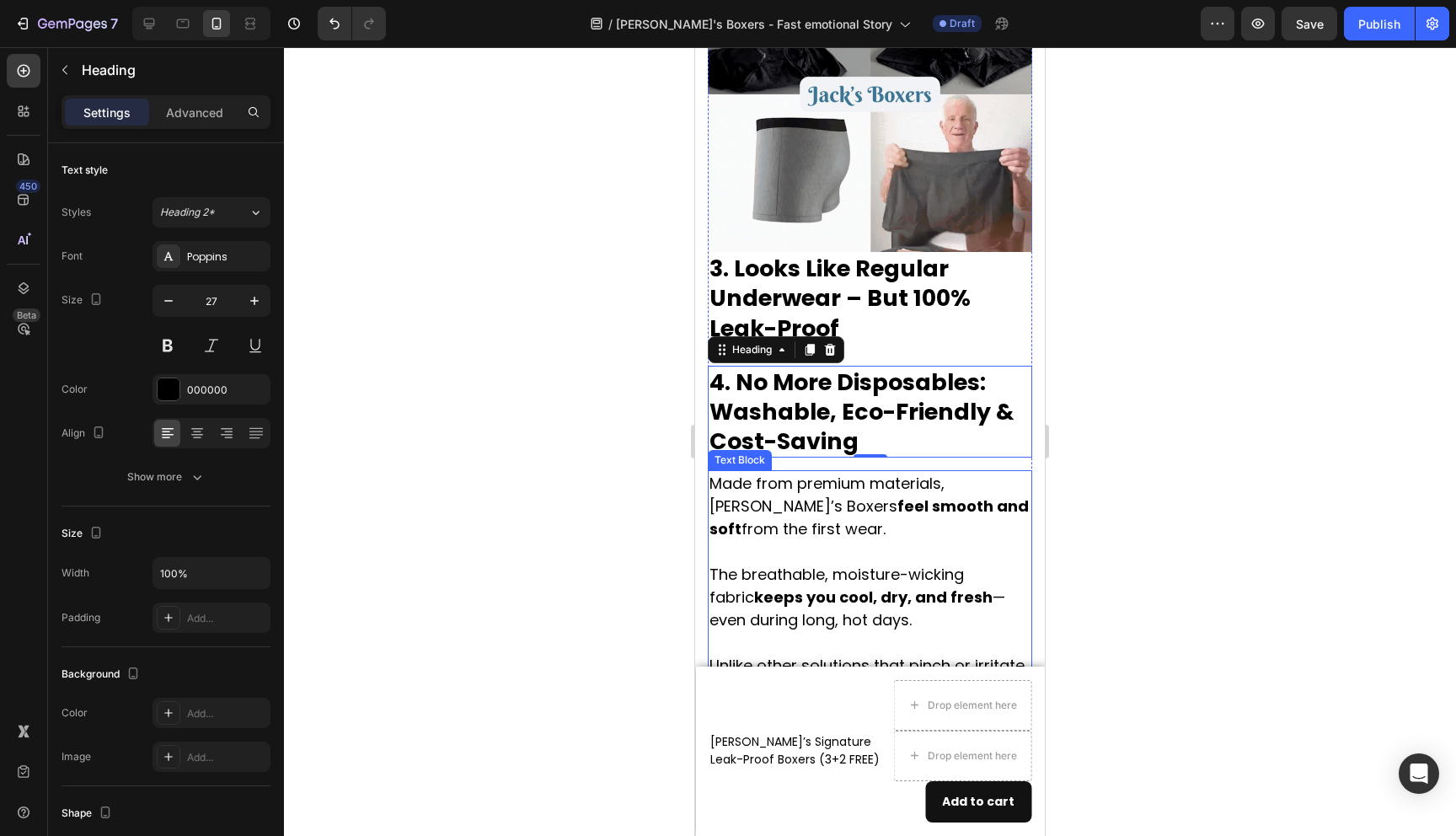
scroll to position [2534, 0]
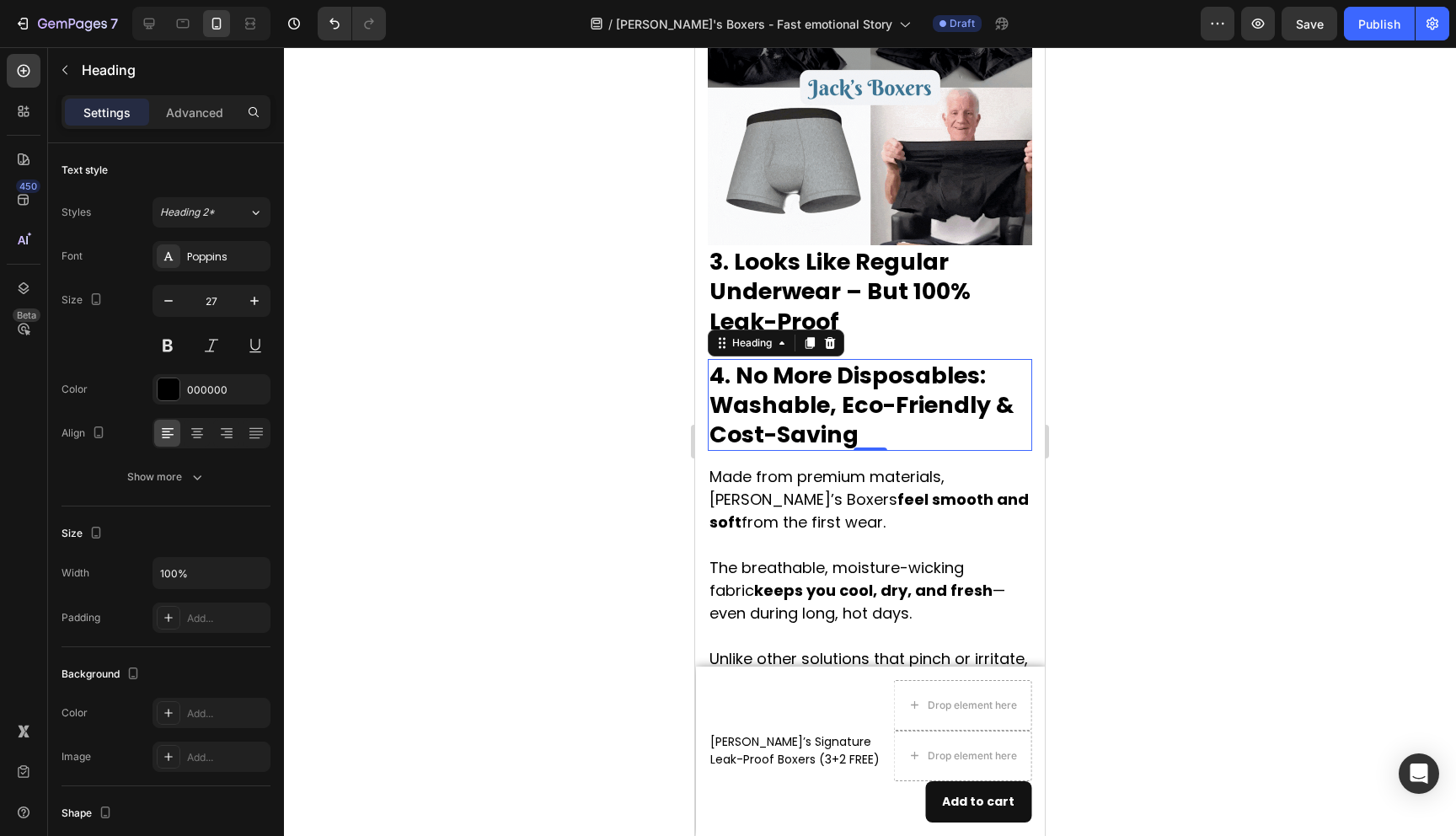
click at [1096, 388] on div at bounding box center [869, 442] width 1172 height 789
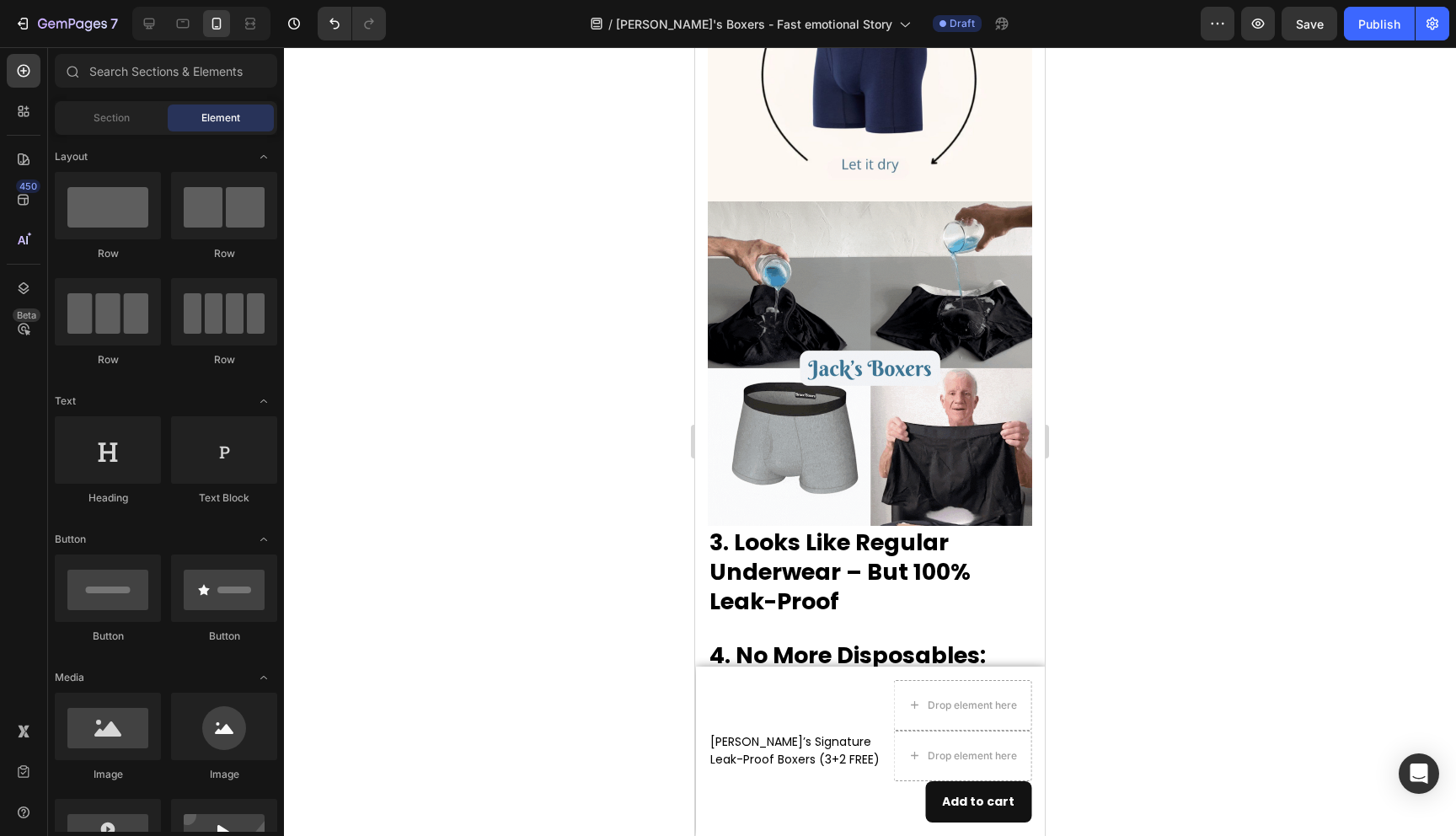
scroll to position [2564, 0]
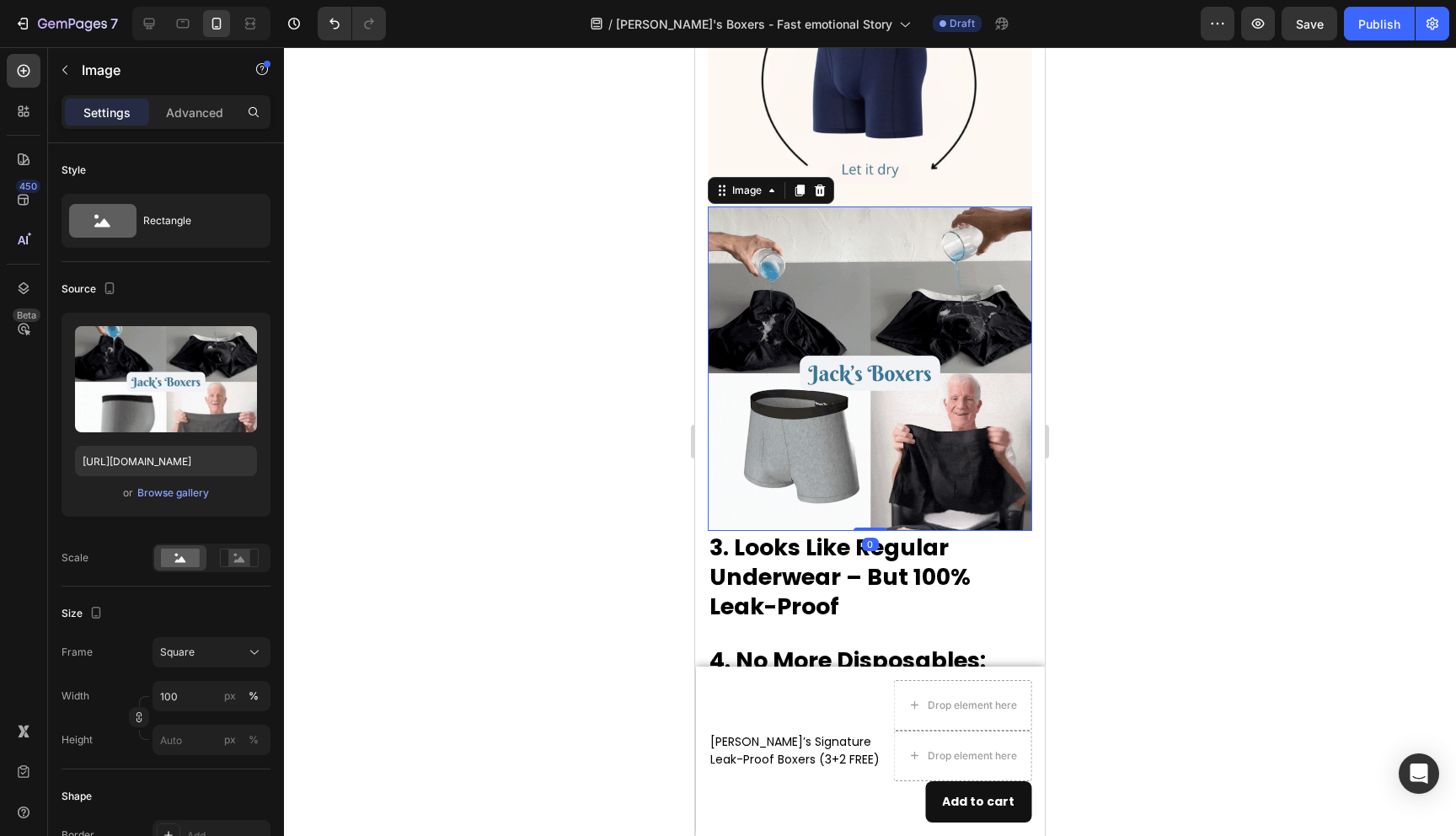
click at [842, 508] on img at bounding box center [870, 368] width 325 height 325
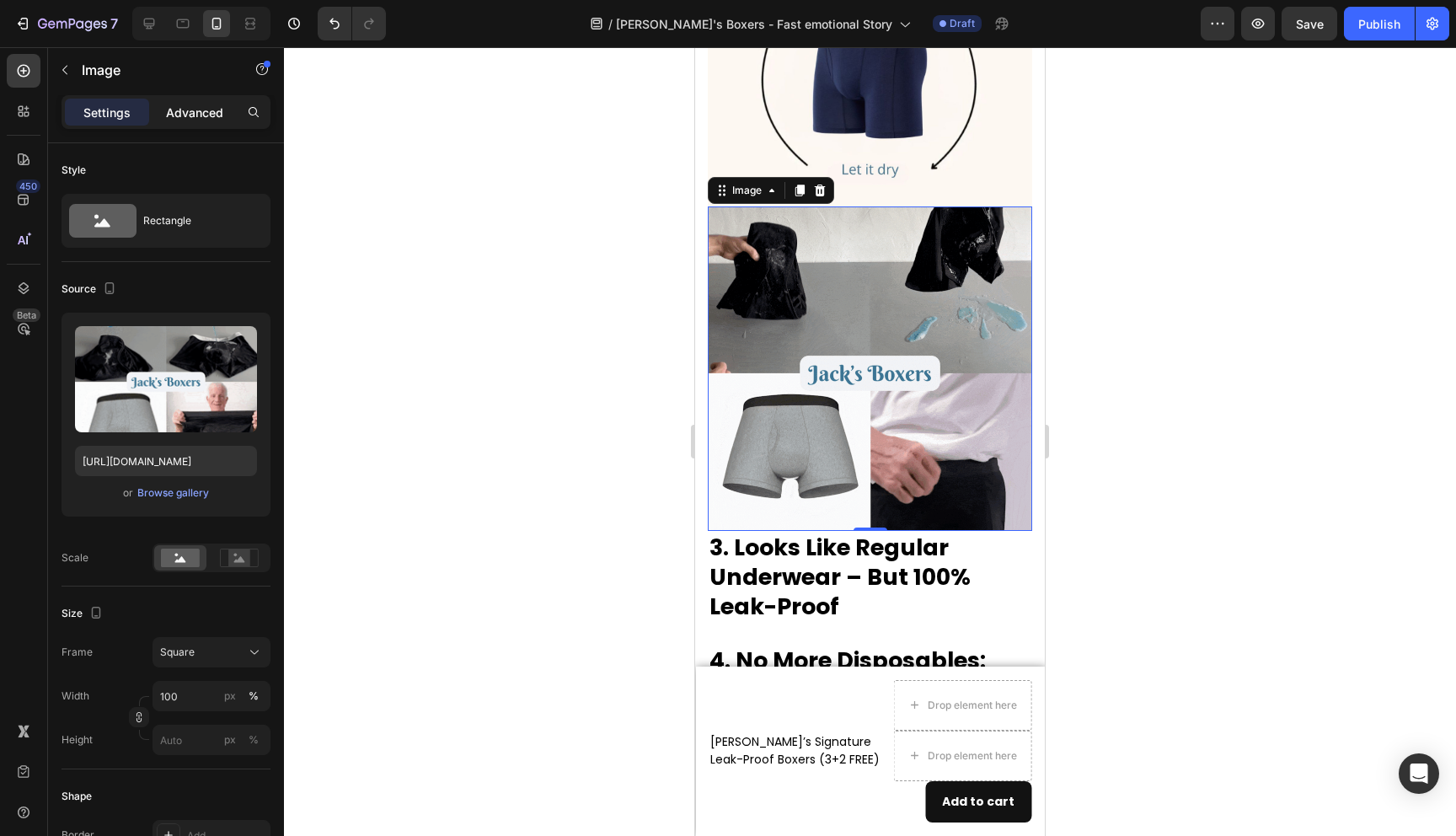
click at [208, 102] on div "Advanced" at bounding box center [194, 111] width 84 height 26
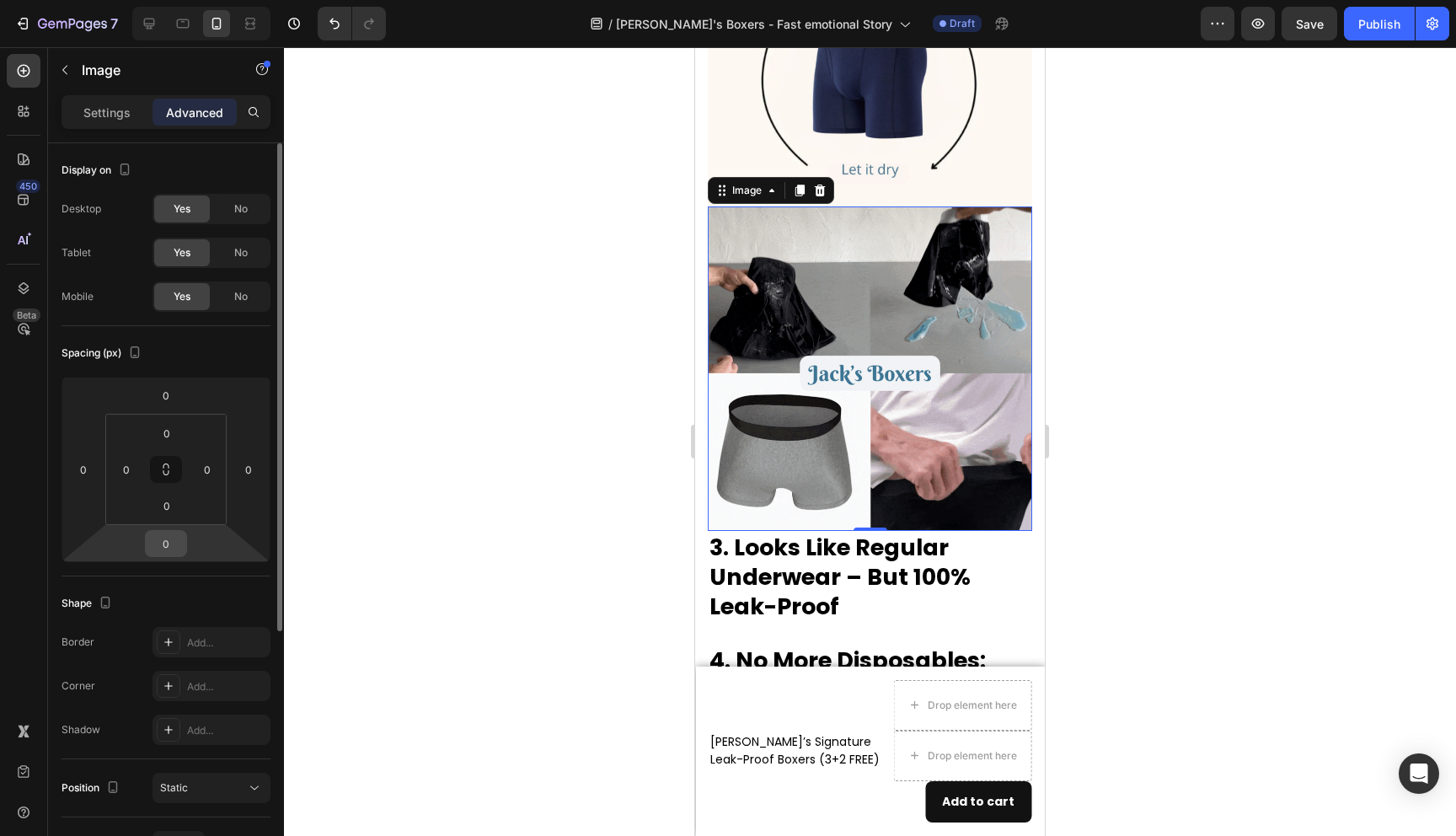
click at [177, 542] on input "0" at bounding box center [166, 544] width 33 height 26
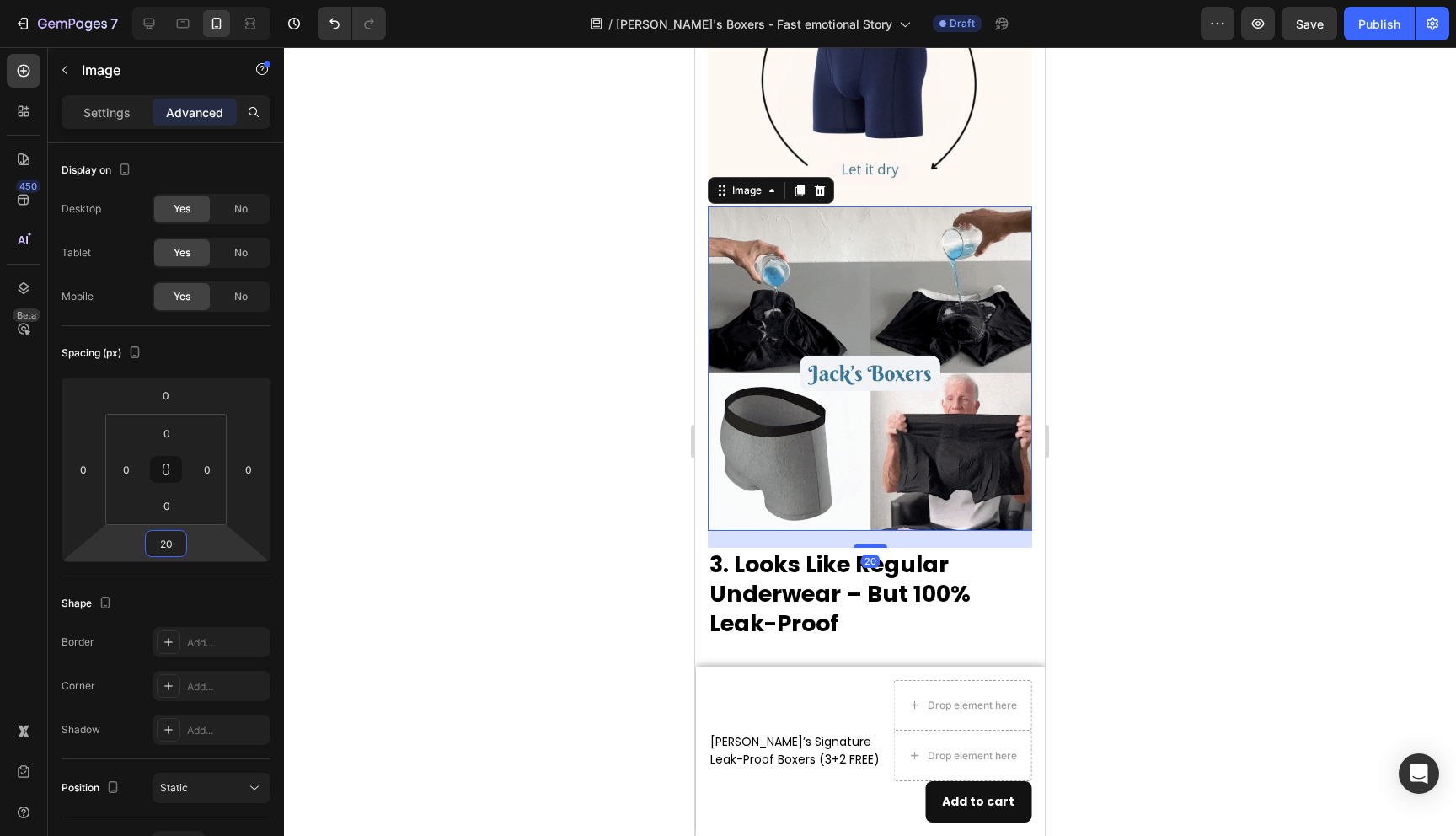
type input "20"
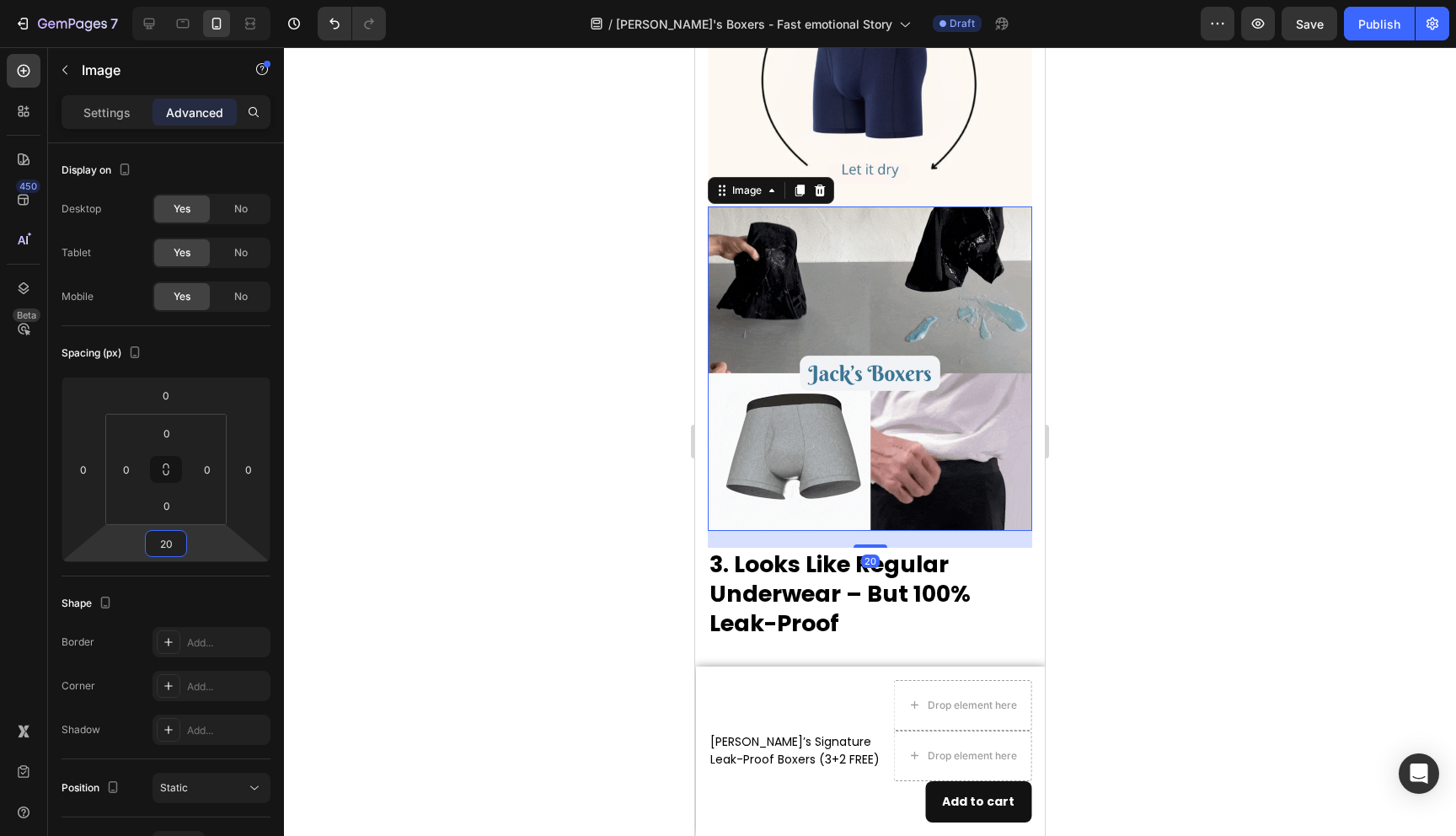
click at [427, 548] on div at bounding box center [869, 442] width 1172 height 789
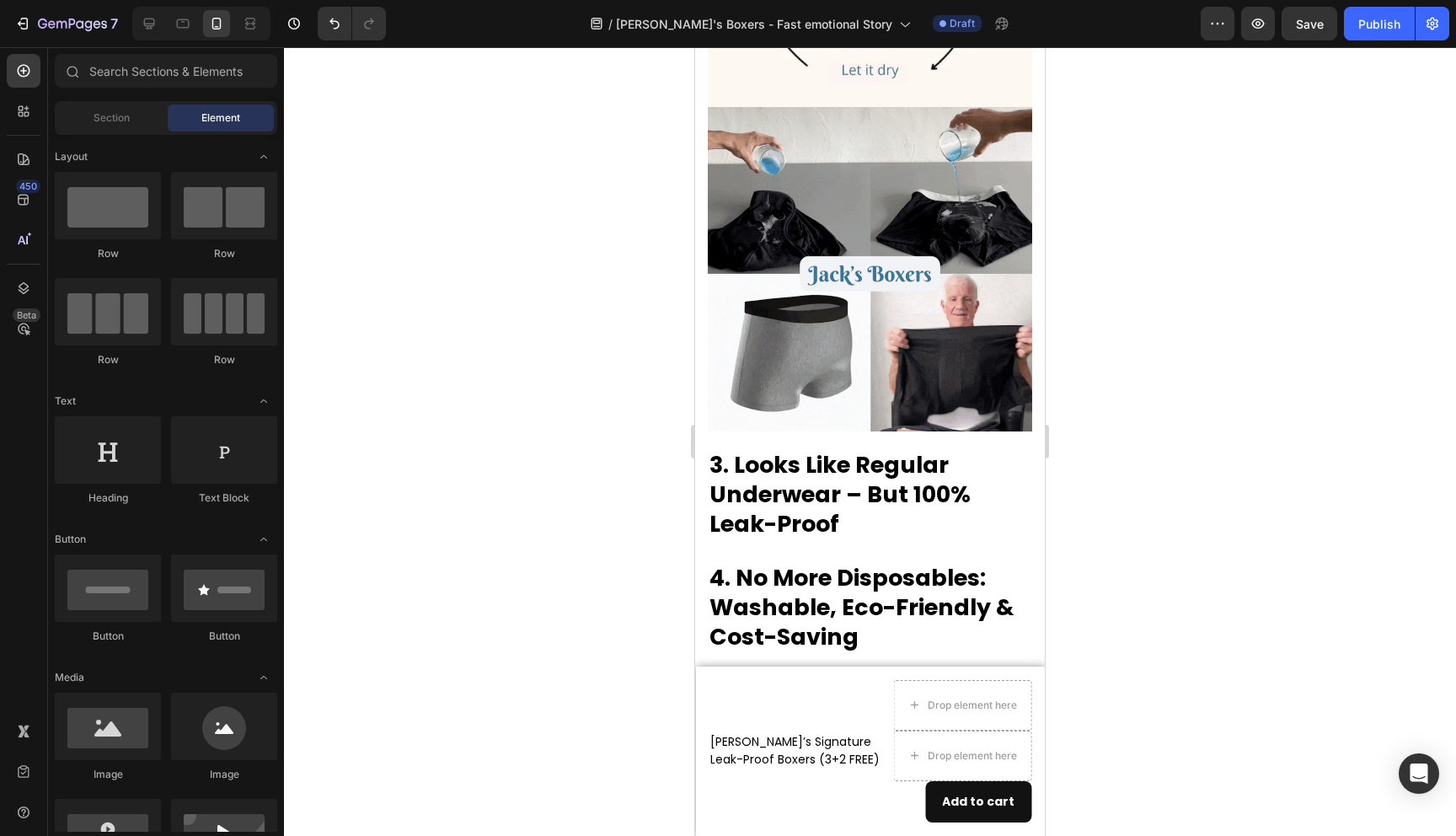
scroll to position [2664, 0]
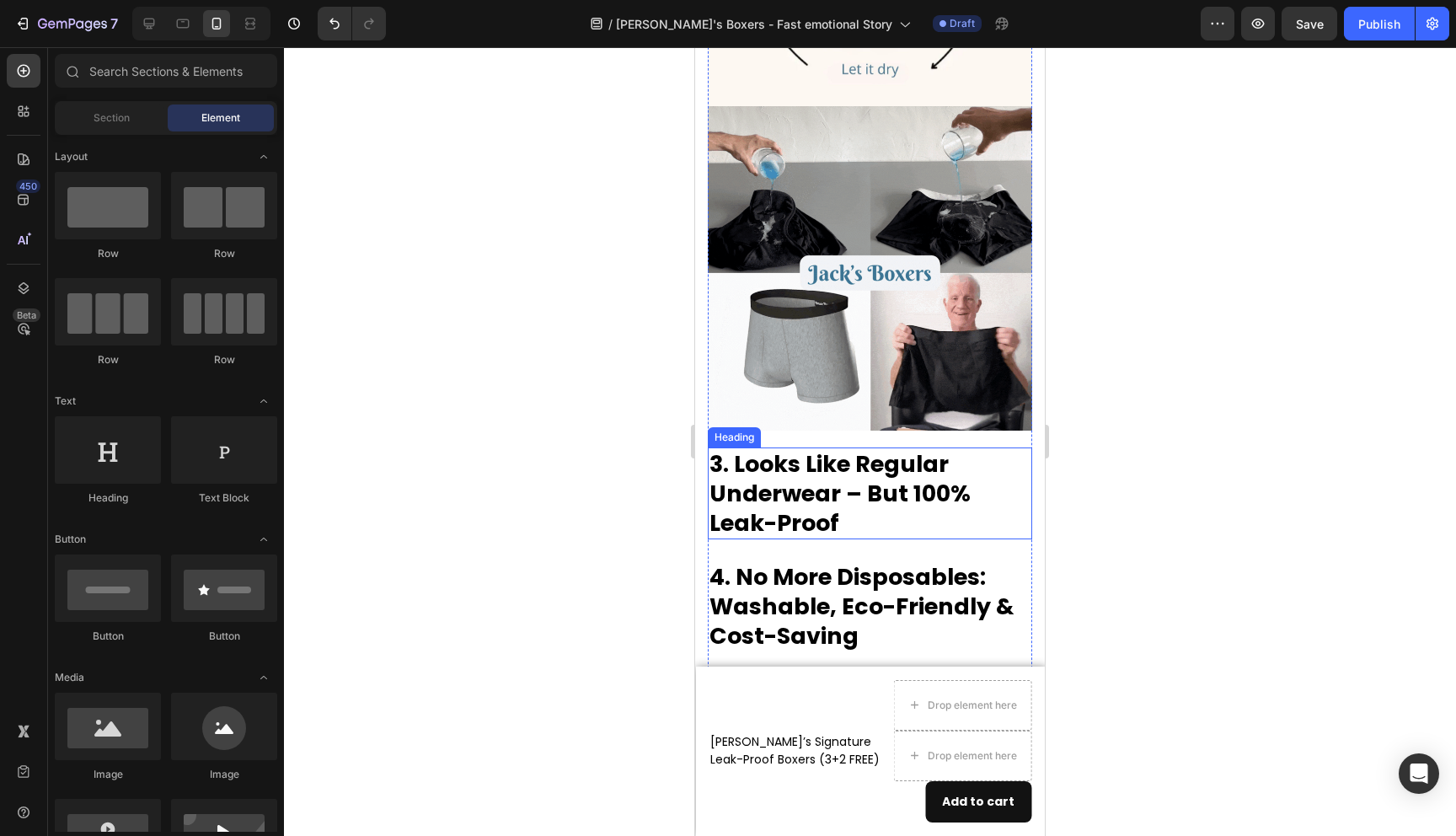
click at [807, 493] on h2 "3. Looks Like Regular Underwear – But 100% Leak-Proof" at bounding box center [870, 494] width 325 height 92
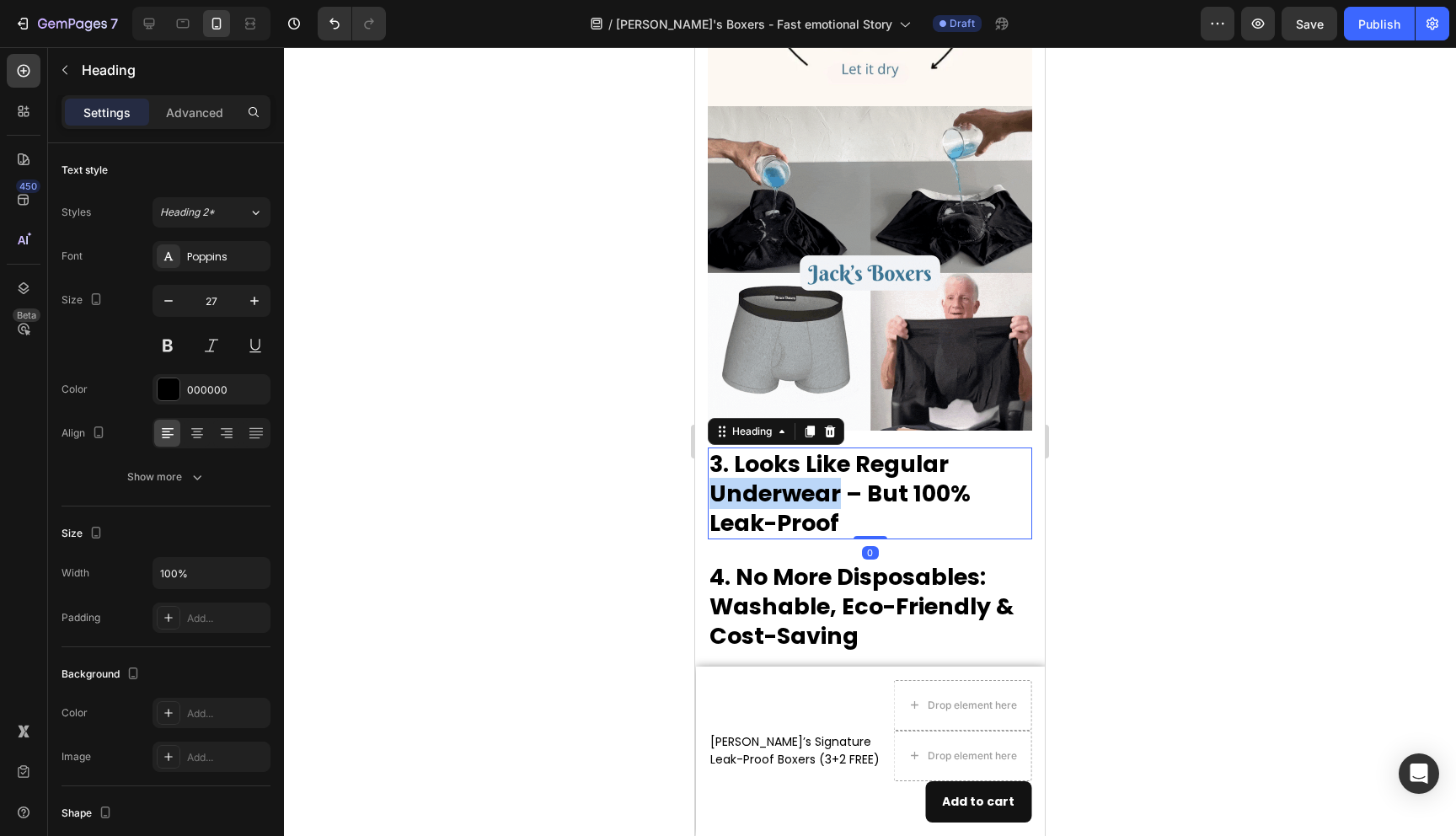
click at [807, 493] on h2 "3. Looks Like Regular Underwear – But 100% Leak-Proof" at bounding box center [870, 494] width 325 height 92
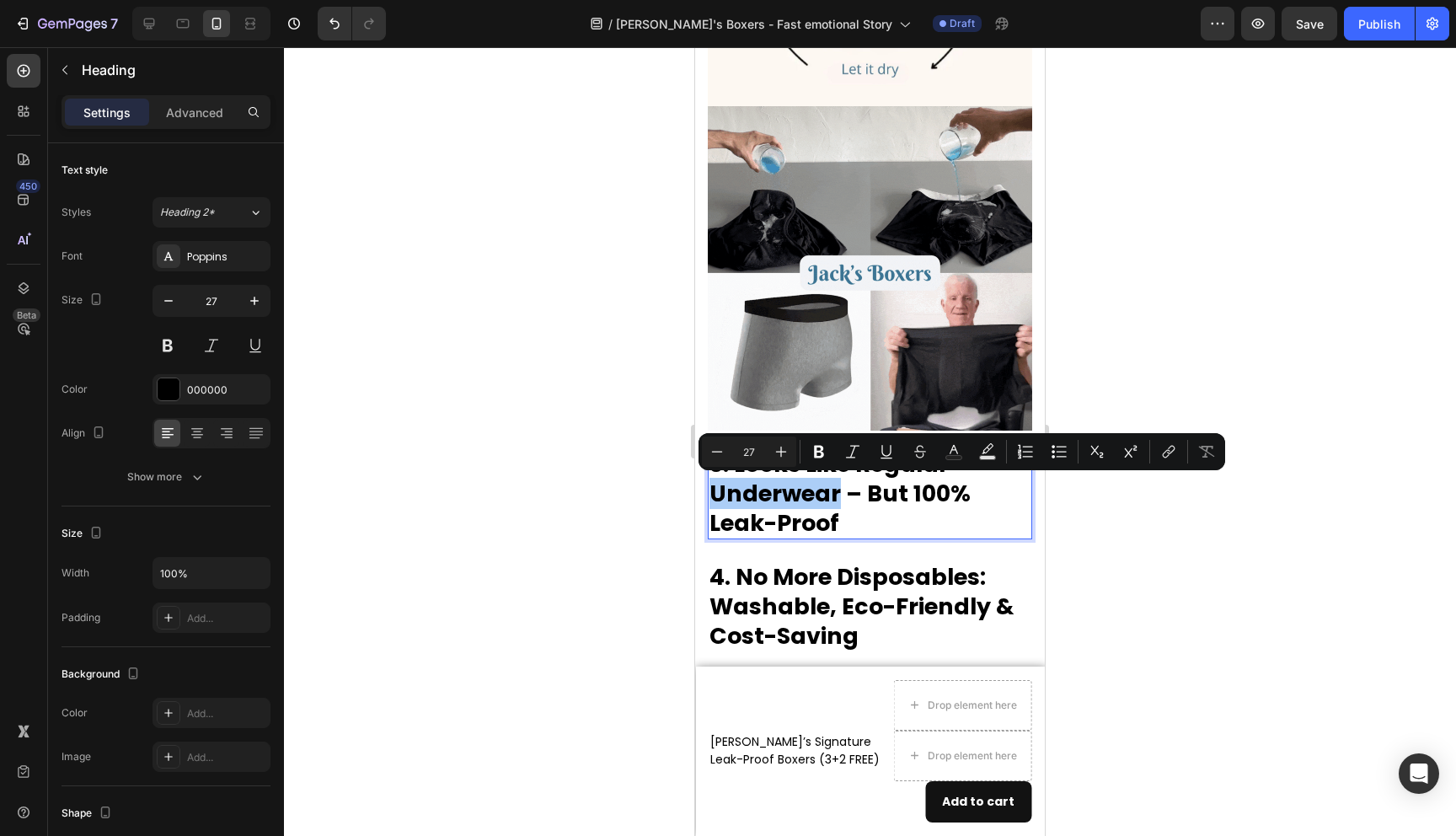
click at [1137, 529] on div at bounding box center [869, 442] width 1172 height 789
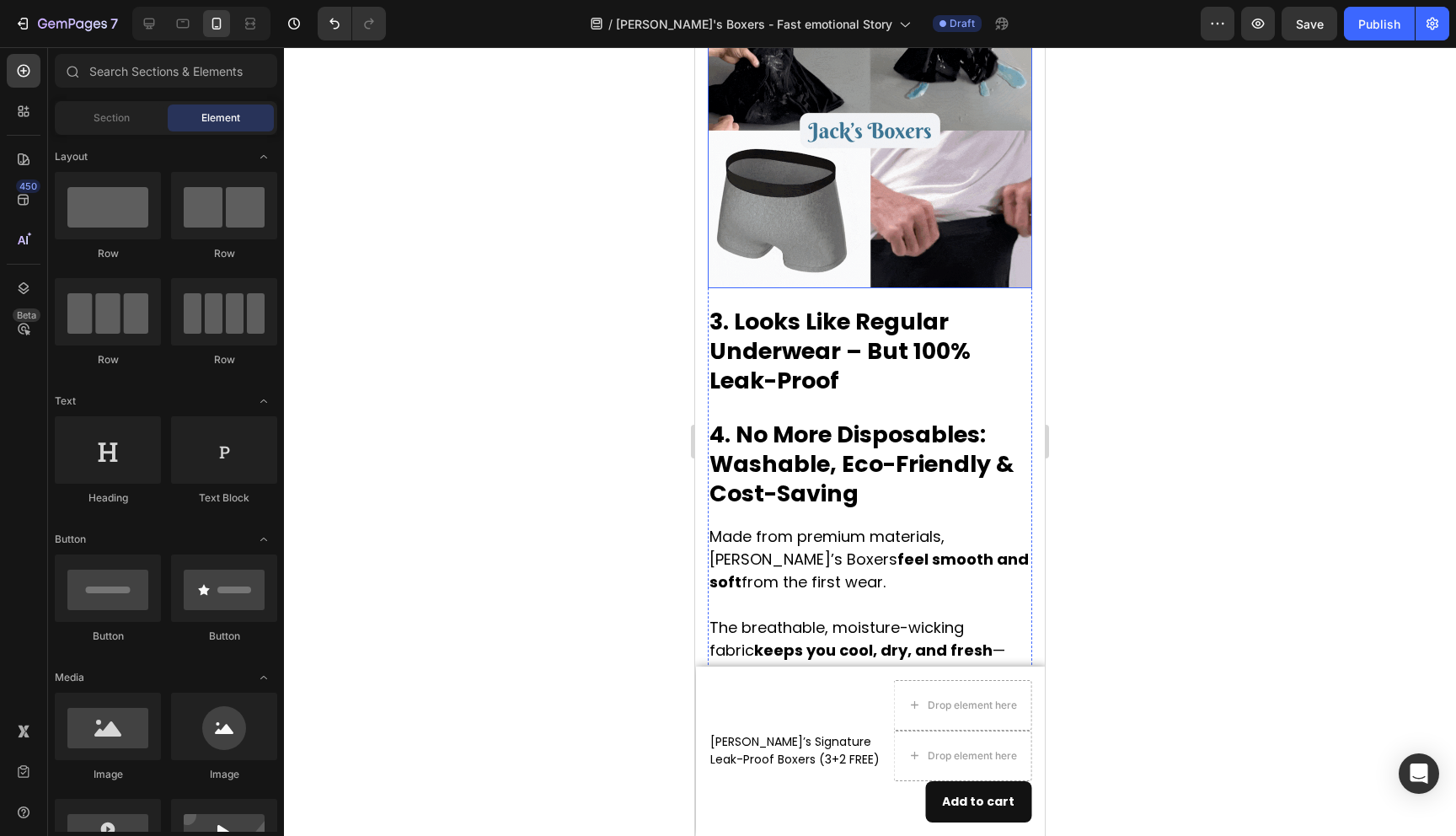
scroll to position [2829, 0]
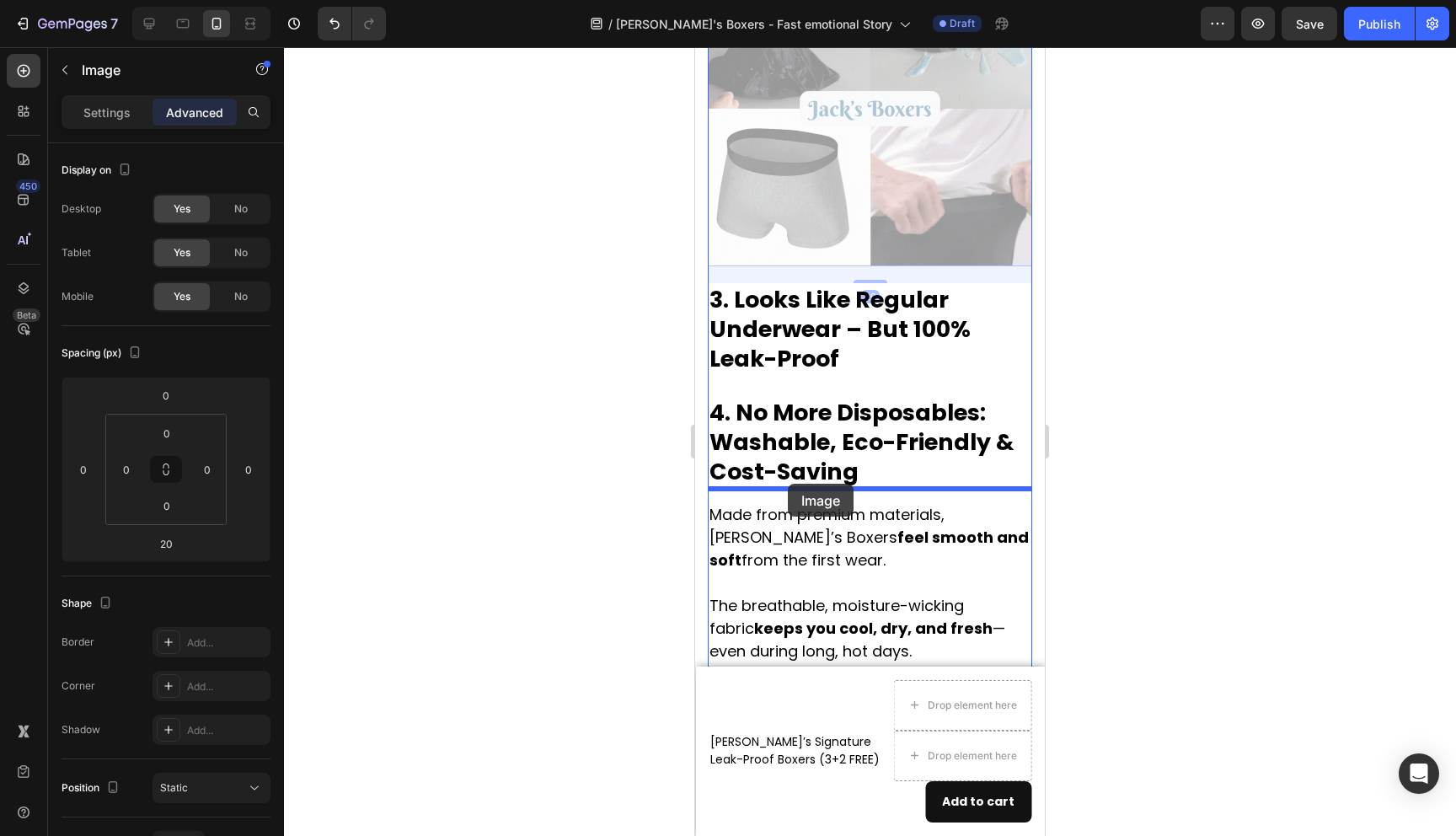
drag, startPoint x: 866, startPoint y: 207, endPoint x: 788, endPoint y: 484, distance: 287.8
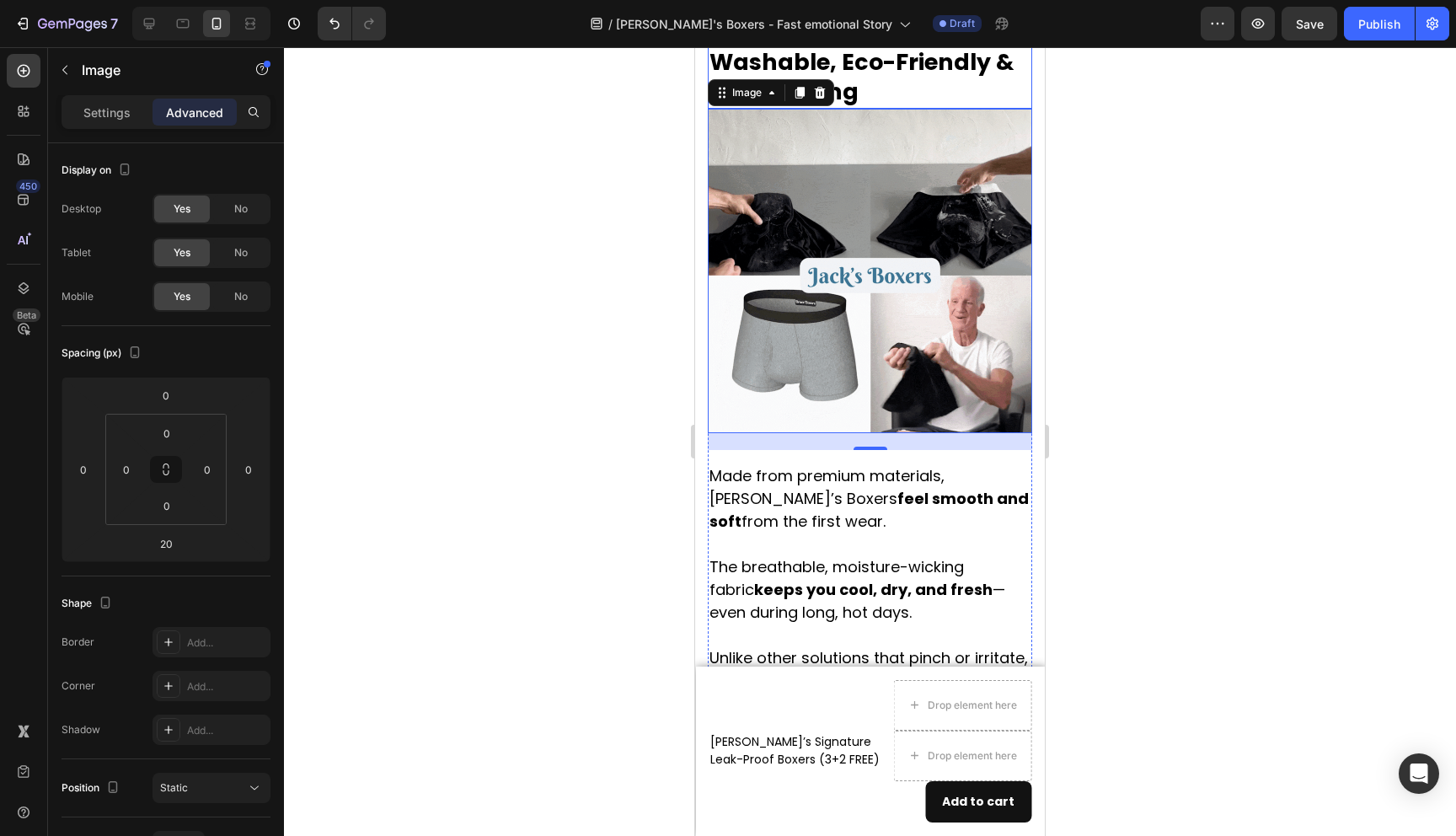
scroll to position [2891, 0]
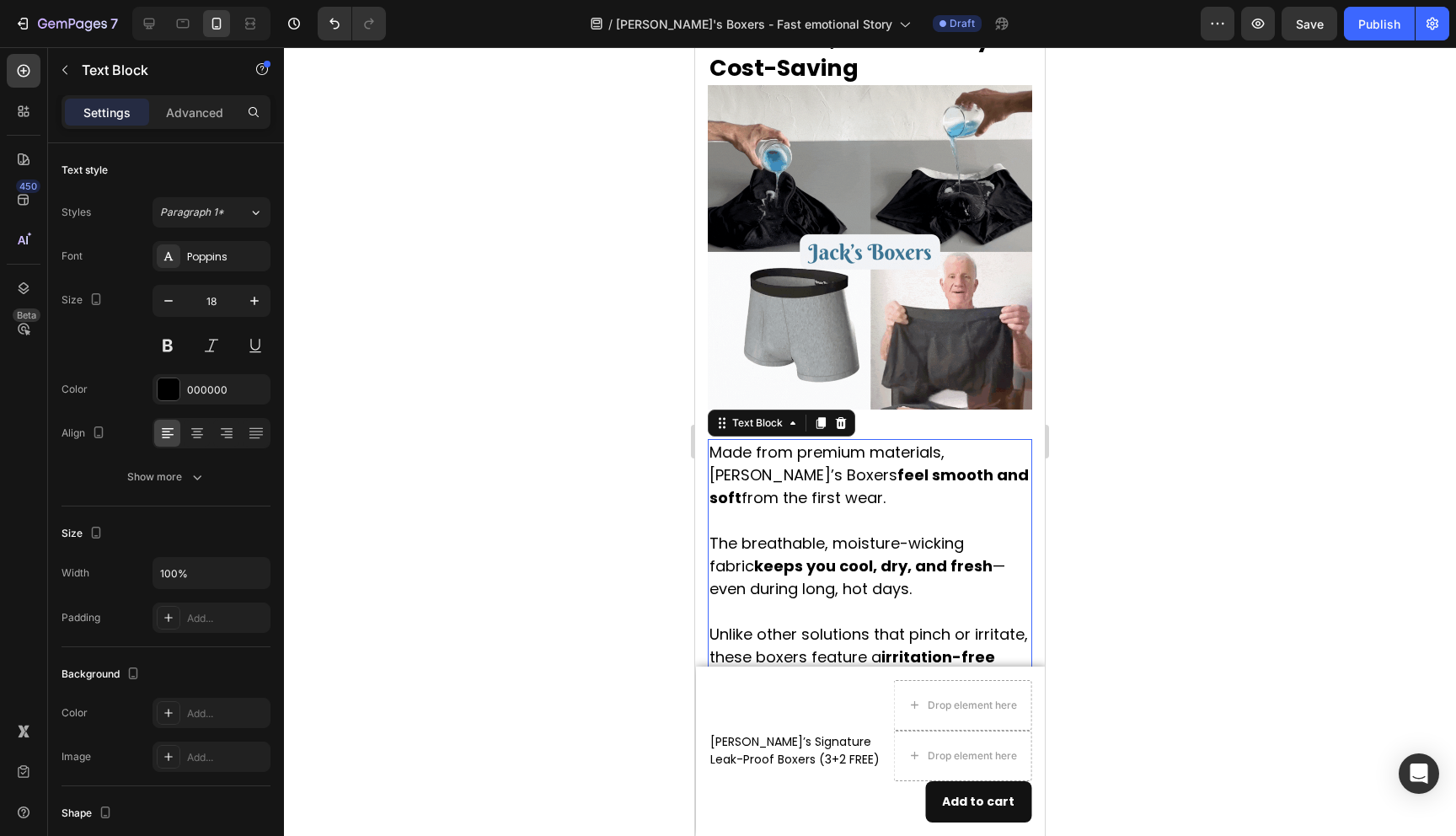
click at [812, 464] on strong "feel smooth and soft" at bounding box center [869, 486] width 320 height 44
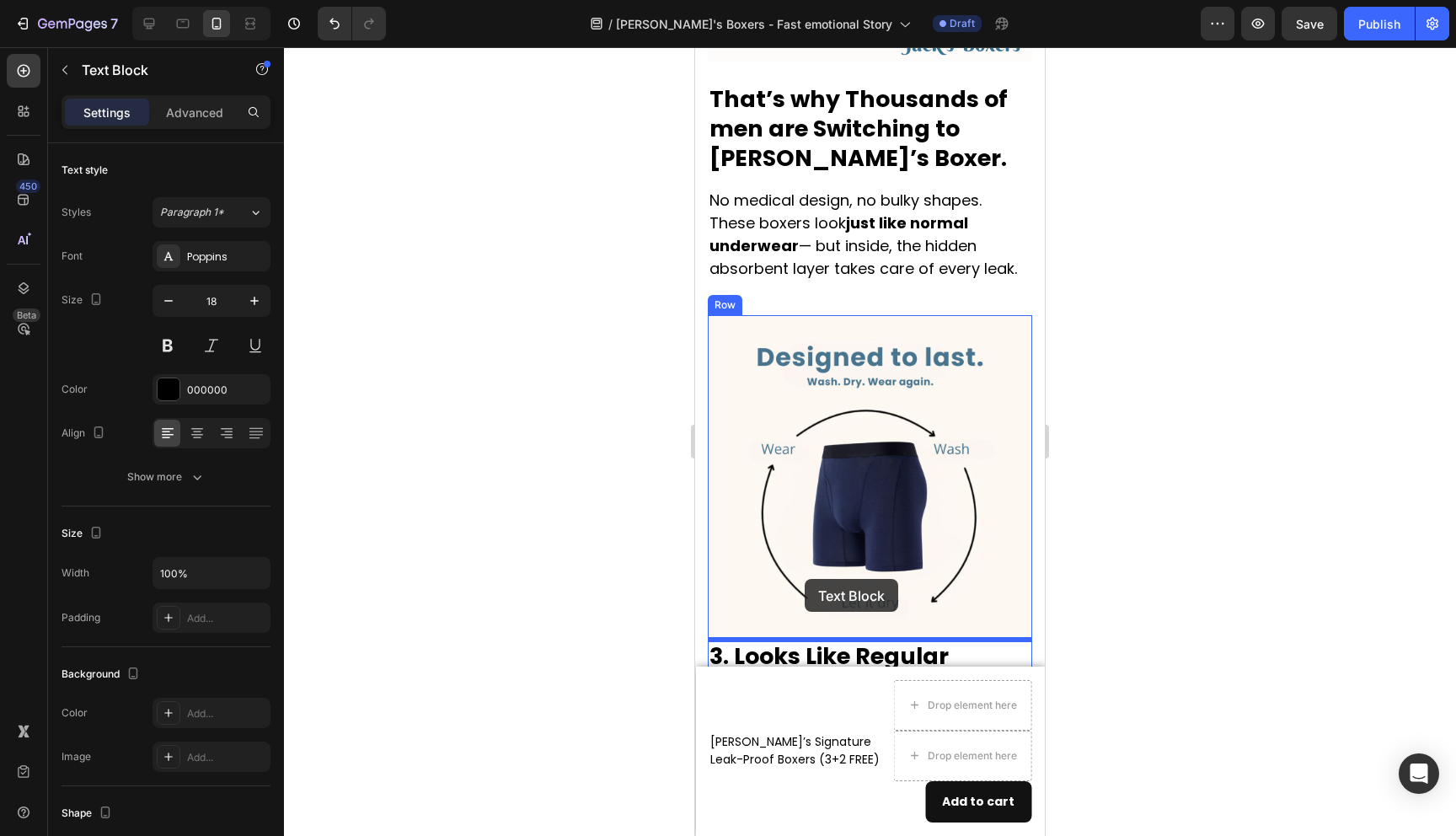
scroll to position [2114, 0]
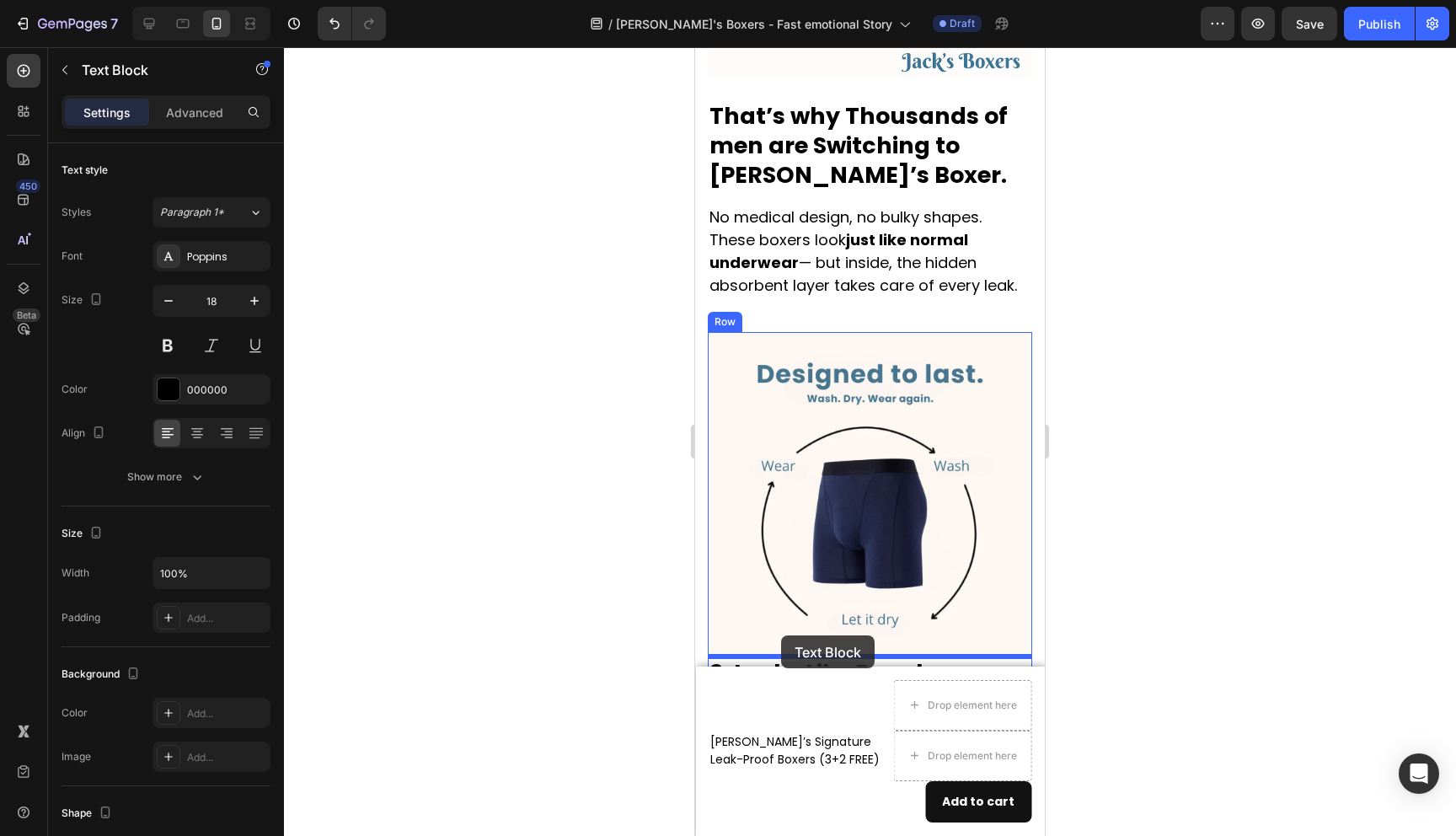
drag, startPoint x: 793, startPoint y: 570, endPoint x: 781, endPoint y: 636, distance: 67.1
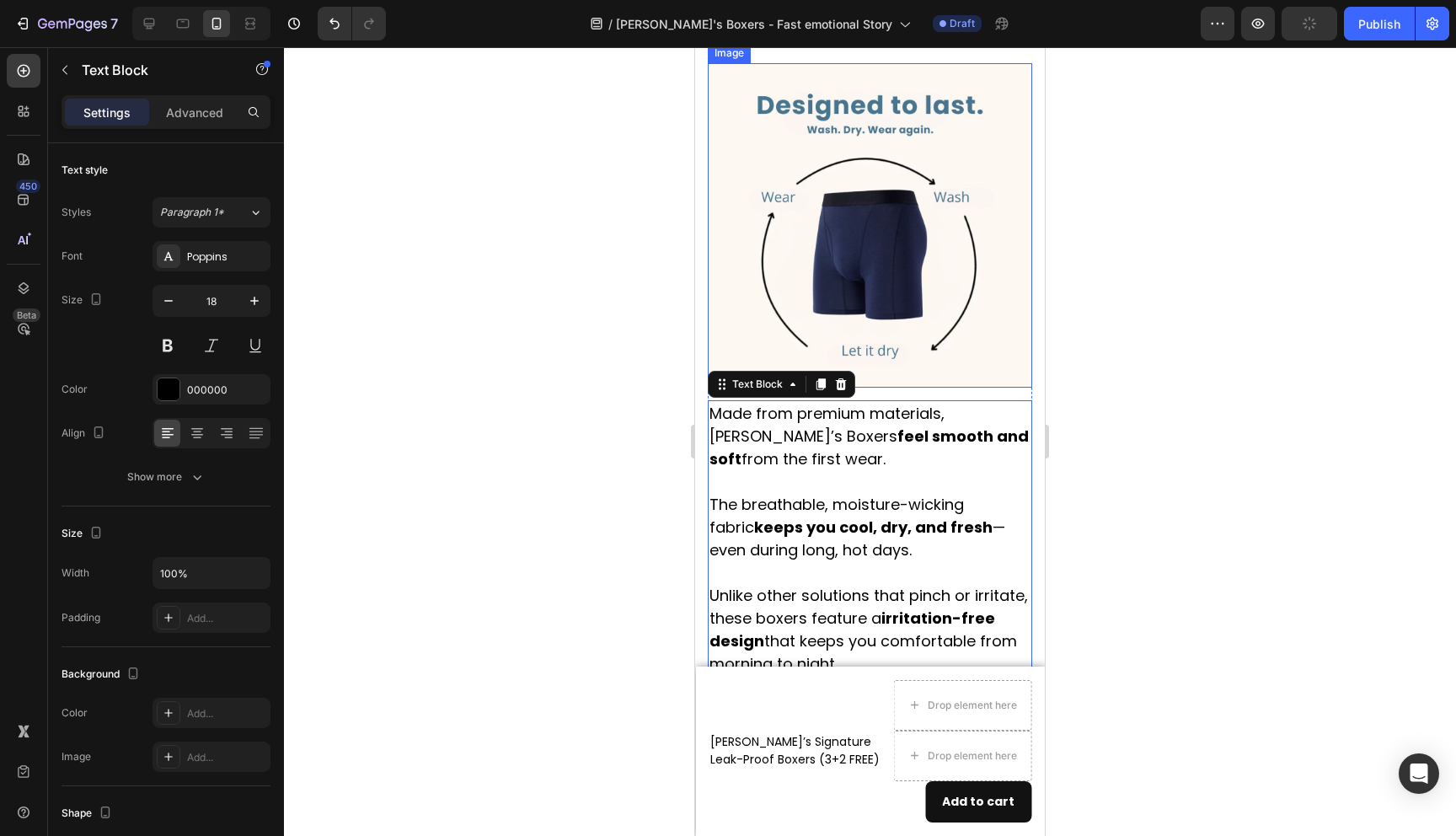
scroll to position [2541, 0]
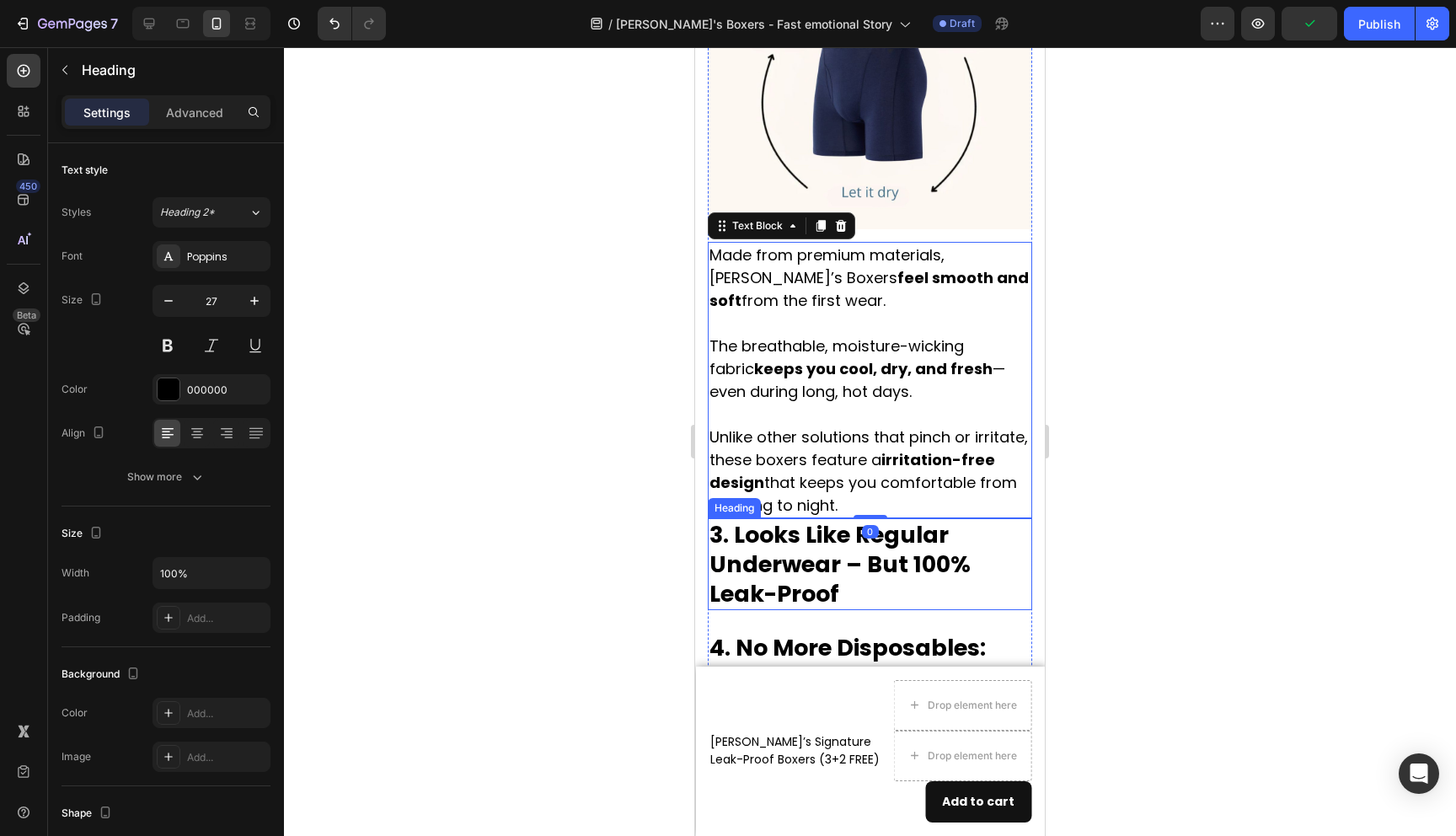
click at [775, 559] on p "3. Looks Like Regular Underwear – But 100% Leak-Proof" at bounding box center [869, 564] width 321 height 88
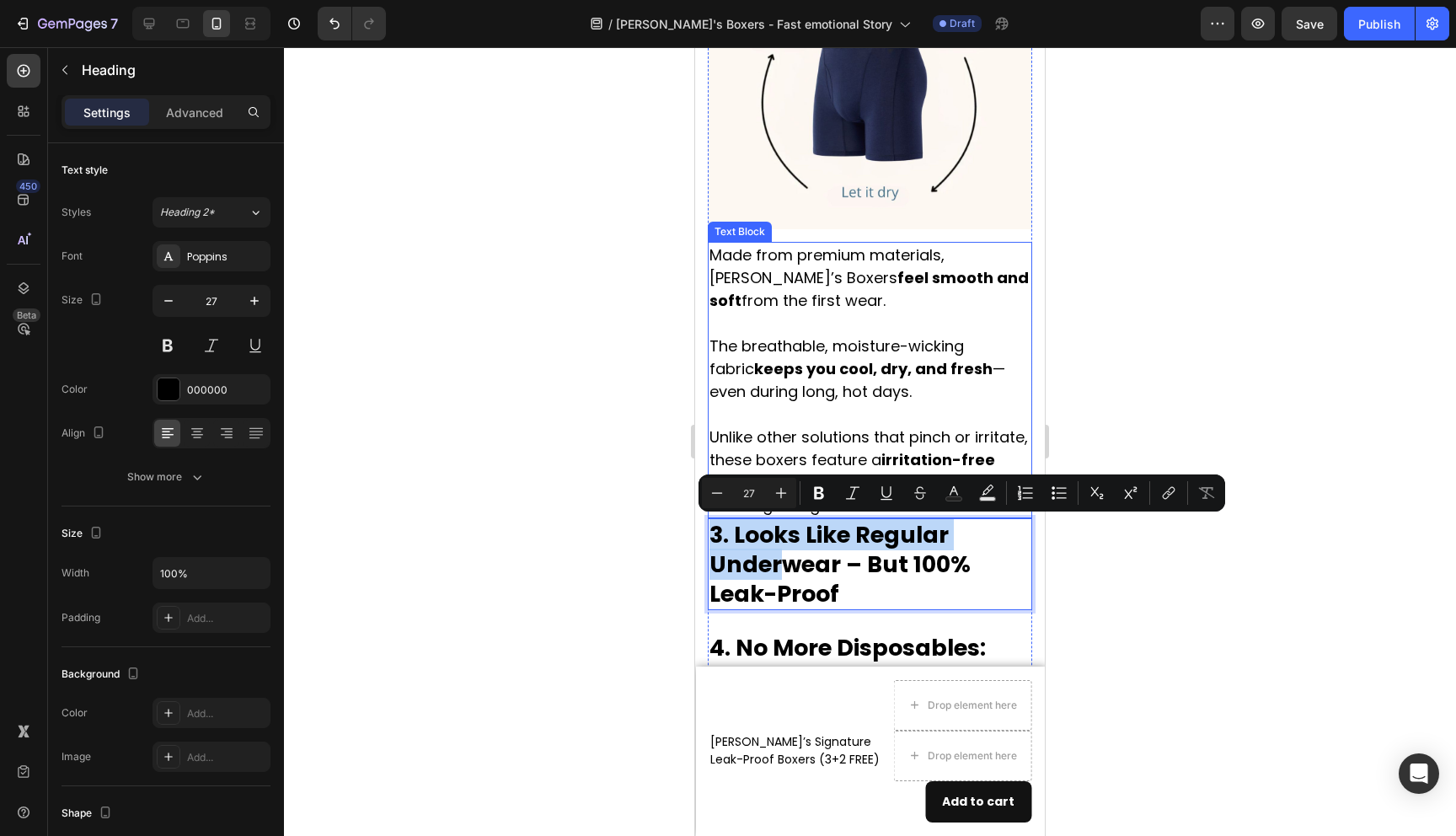
drag, startPoint x: 775, startPoint y: 561, endPoint x: 779, endPoint y: 259, distance: 302.0
click at [573, 341] on div at bounding box center [869, 442] width 1172 height 789
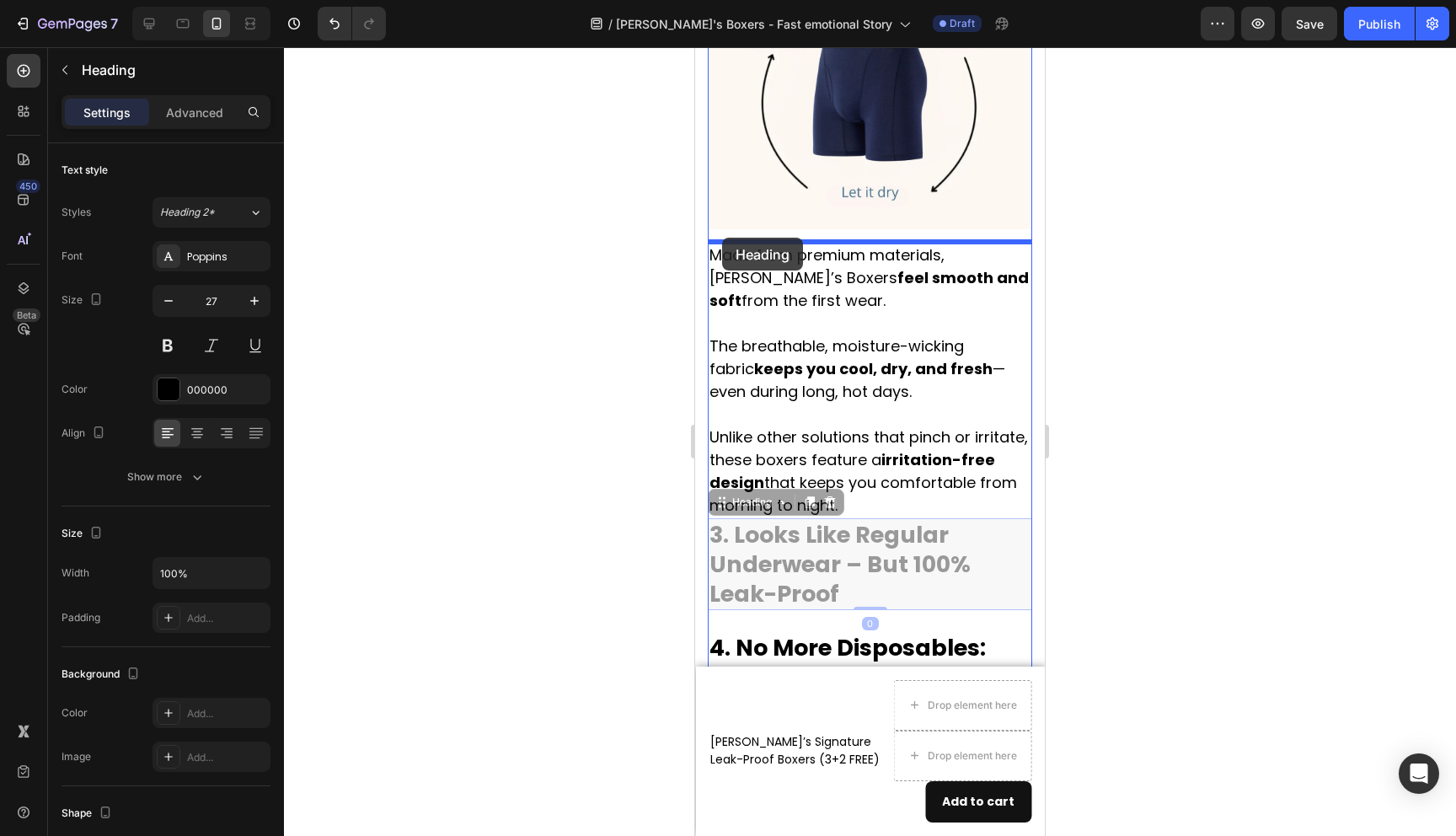
drag, startPoint x: 768, startPoint y: 565, endPoint x: 722, endPoint y: 237, distance: 331.2
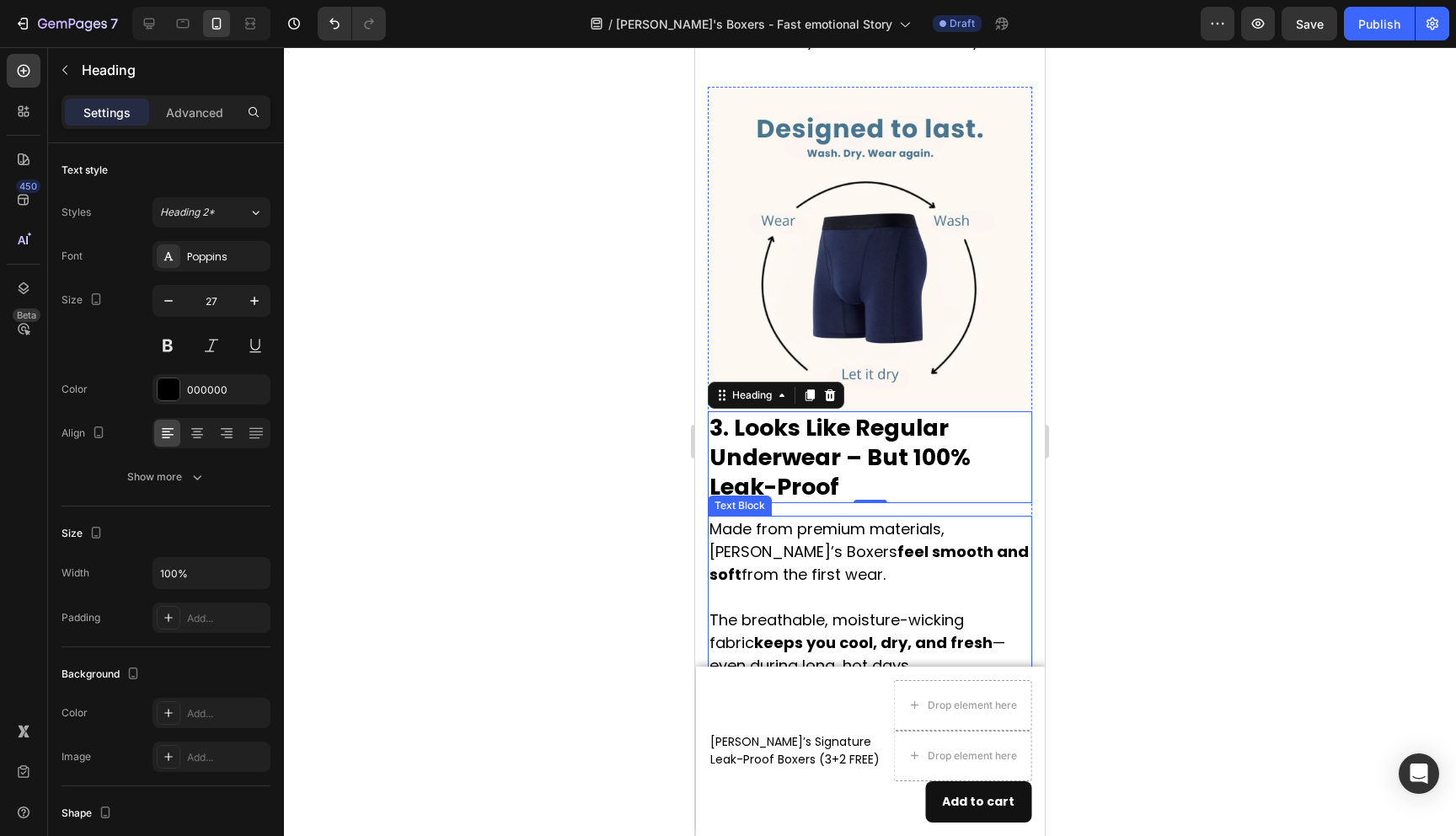
scroll to position [2214, 0]
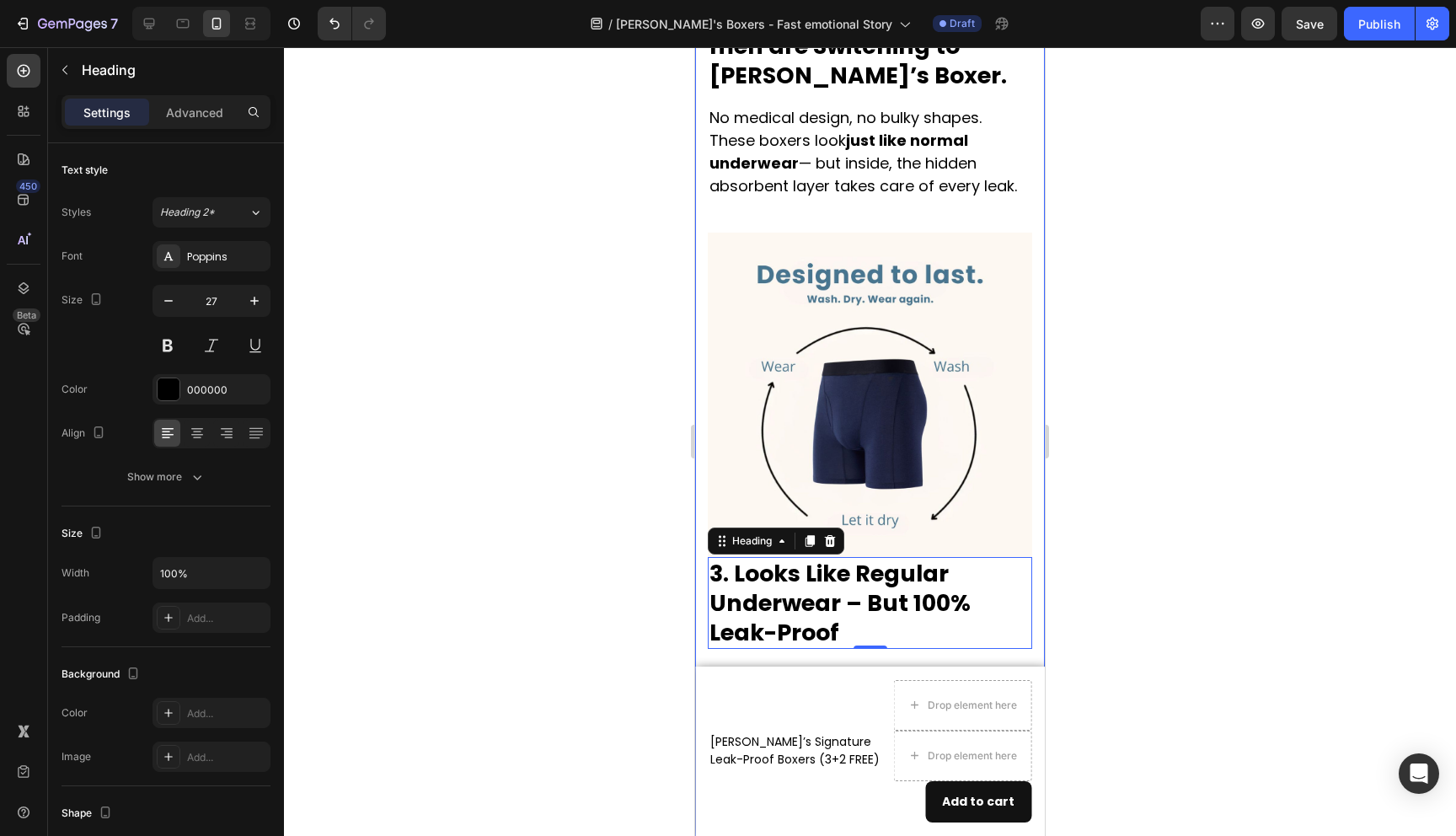
click at [651, 397] on div at bounding box center [869, 442] width 1172 height 789
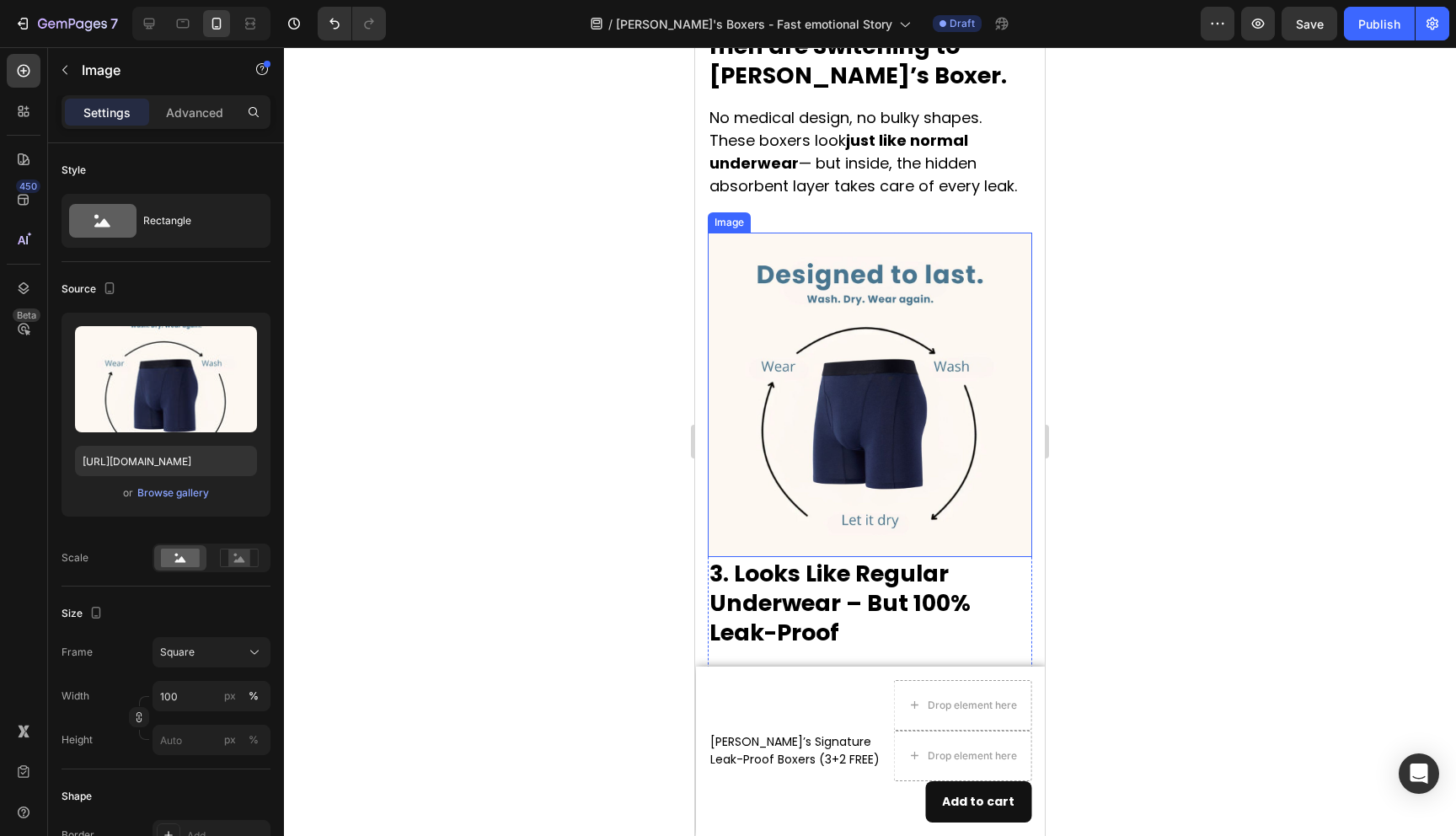
click at [851, 421] on img at bounding box center [870, 394] width 325 height 325
click at [200, 113] on p "Advanced" at bounding box center [194, 113] width 57 height 18
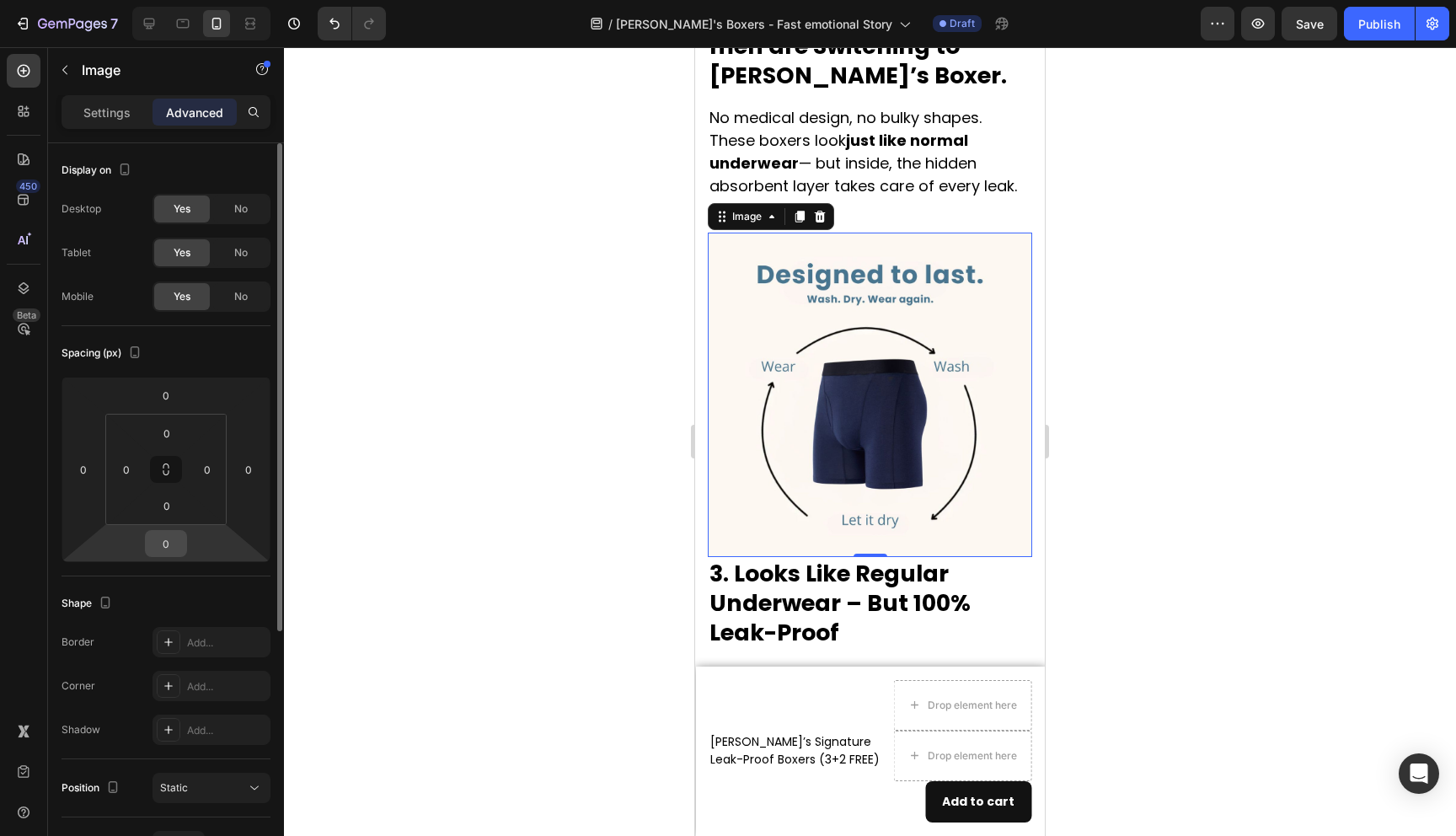
click at [169, 547] on input "0" at bounding box center [166, 544] width 33 height 26
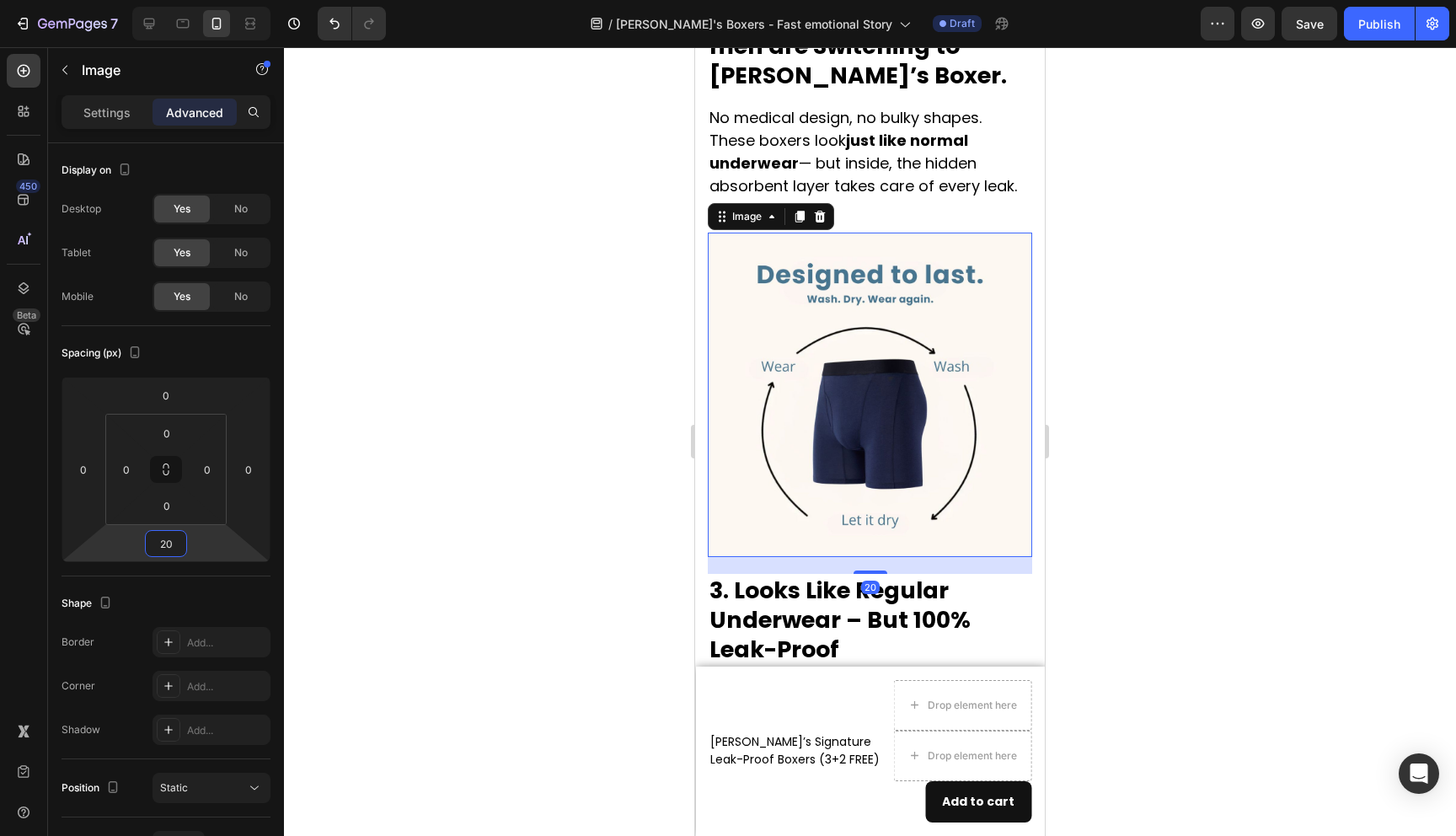
type input "20"
click at [516, 515] on div at bounding box center [869, 442] width 1172 height 789
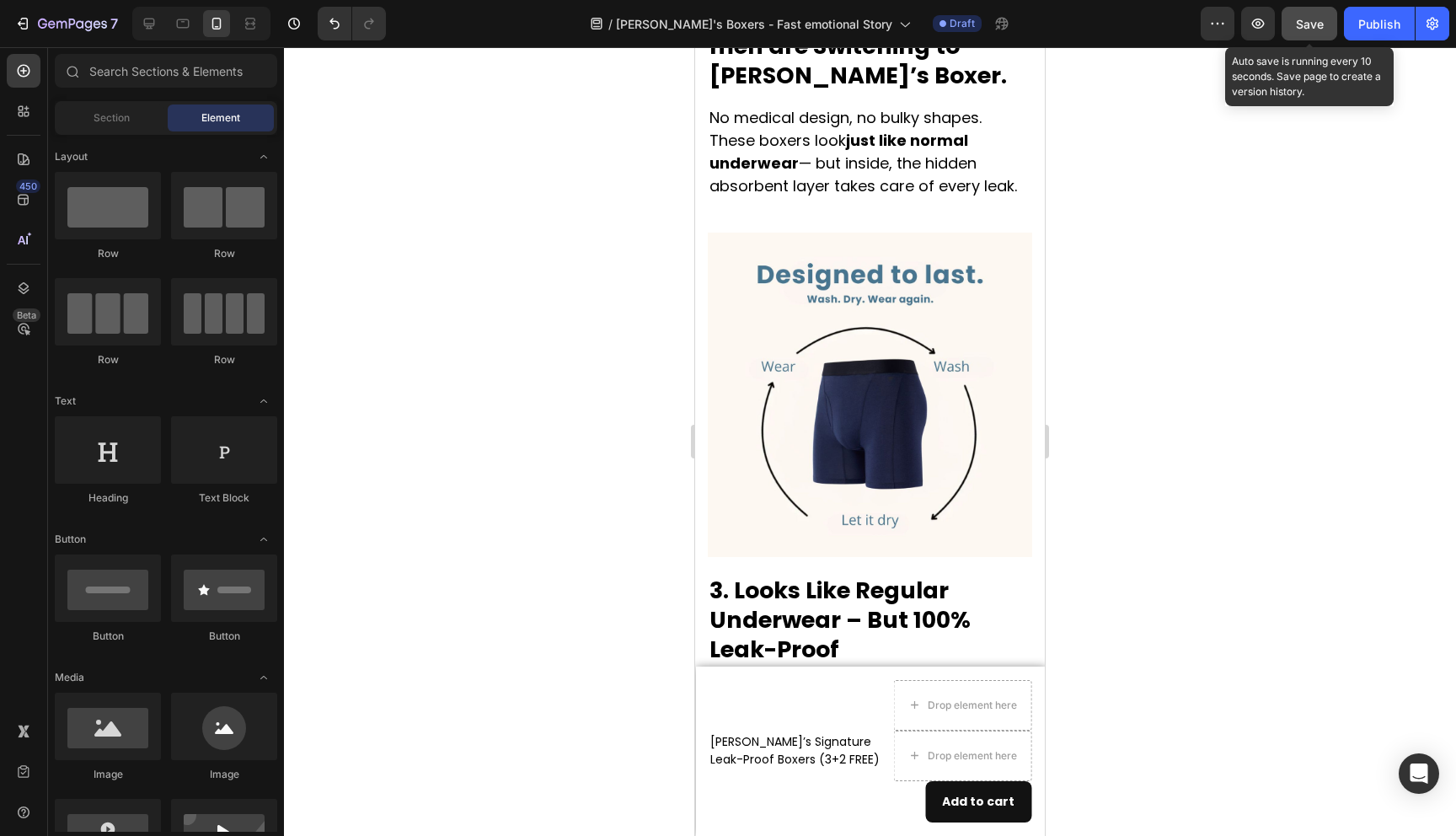
click at [1312, 21] on span "Save" at bounding box center [1310, 24] width 27 height 15
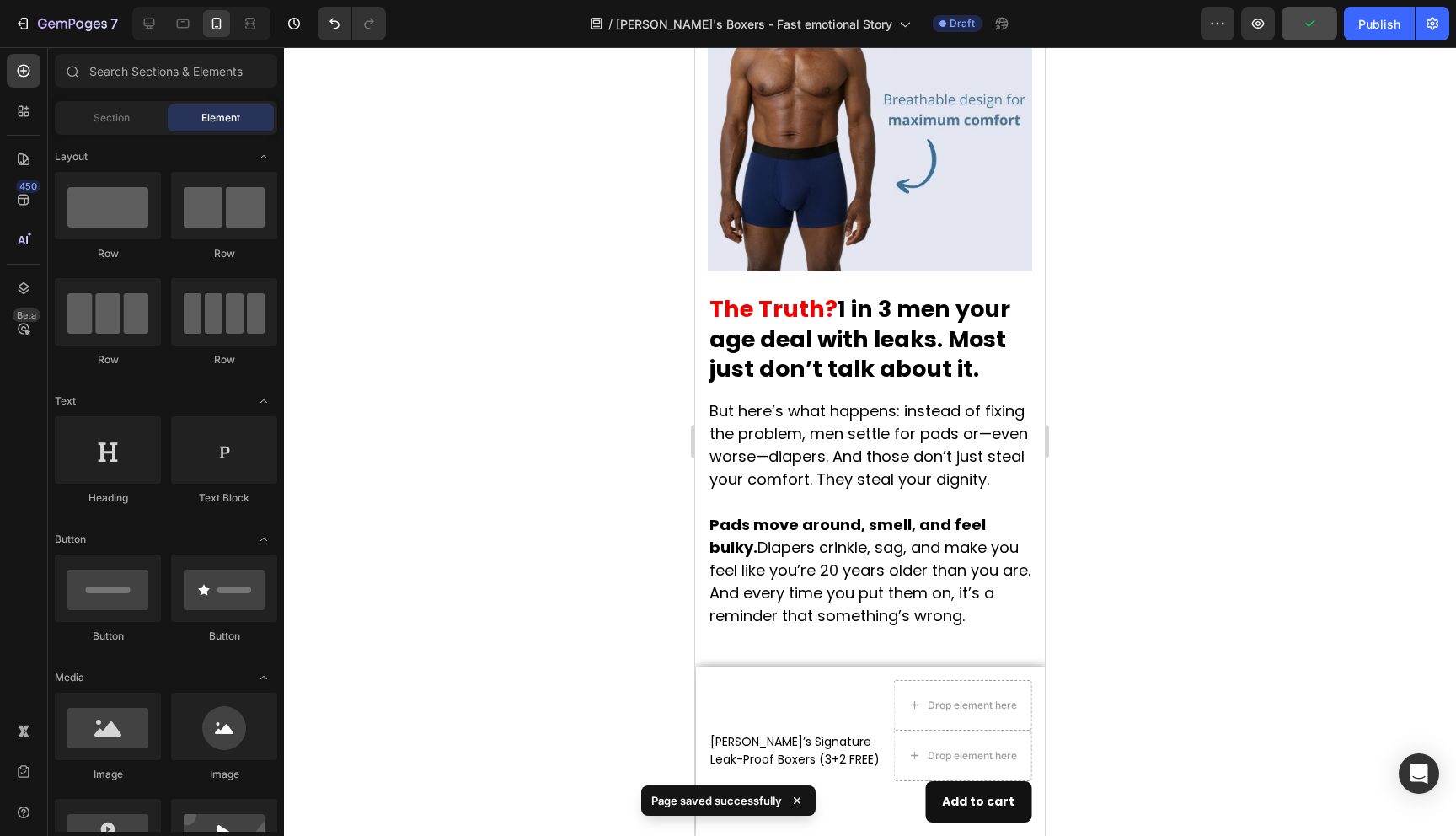
scroll to position [1119, 0]
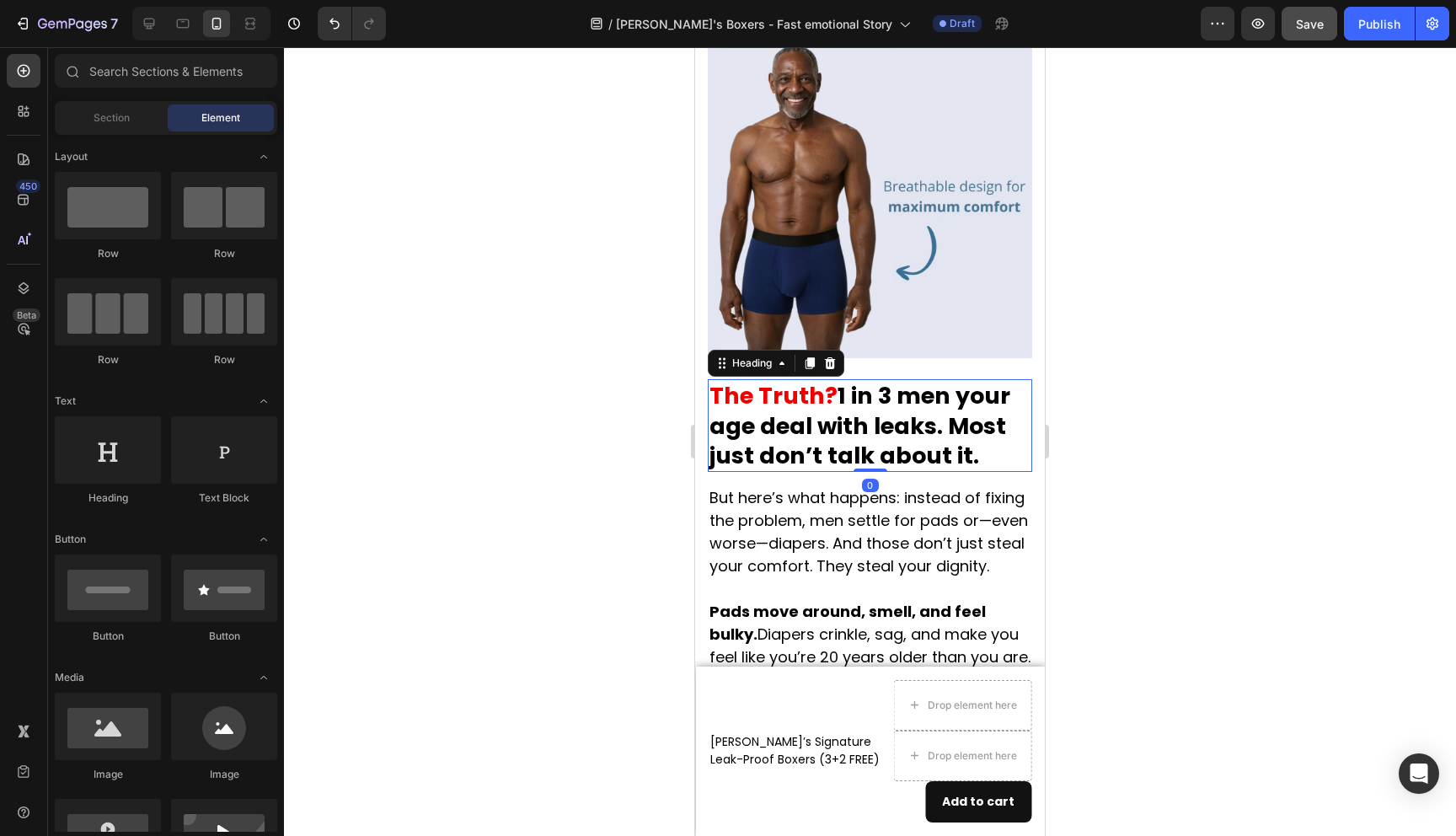
click at [958, 398] on h2 "The Truth? 1 in 3 men your age deal with leaks. Most just don’t talk about it." at bounding box center [870, 426] width 325 height 92
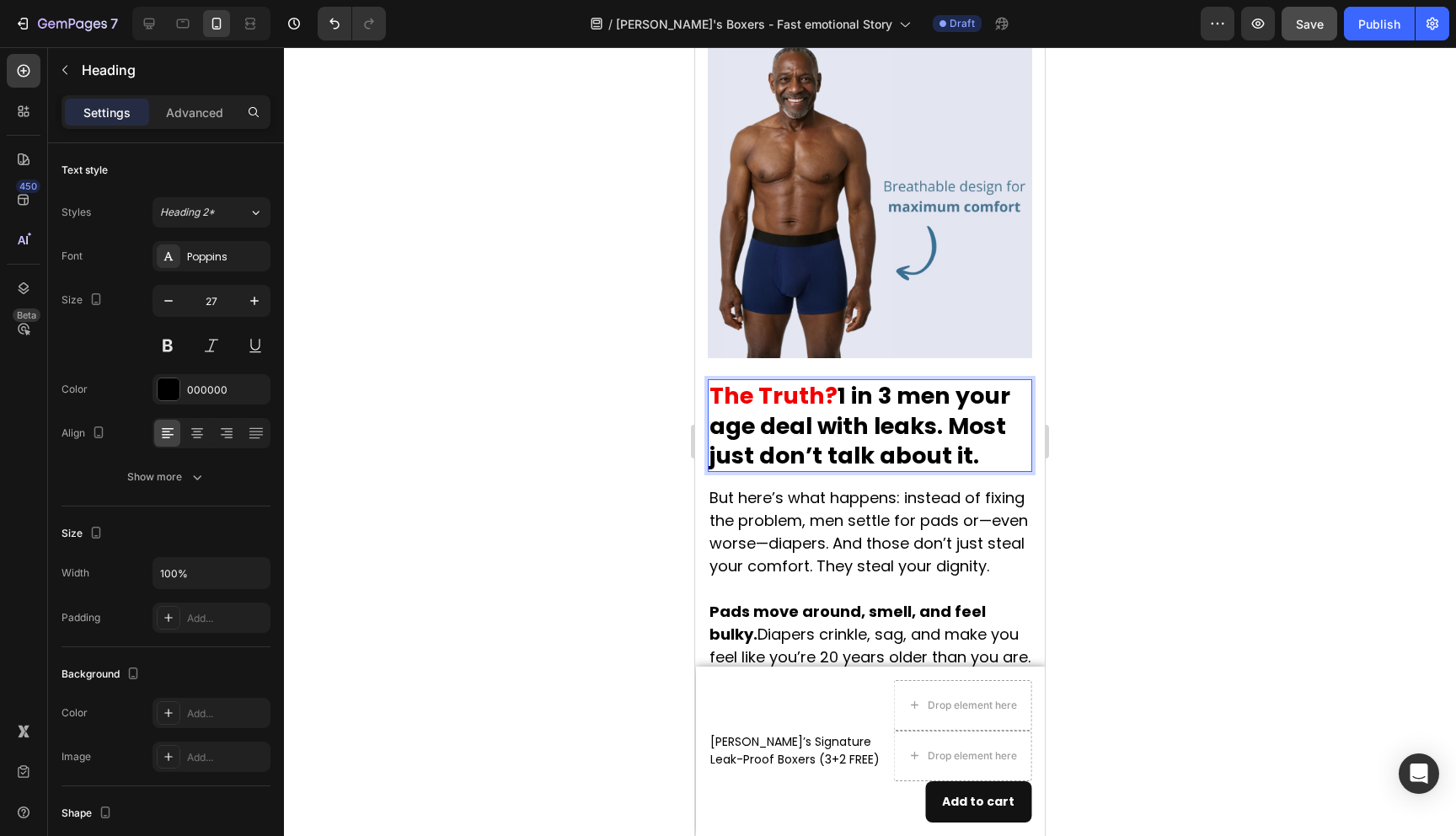
click at [954, 397] on h2 "The Truth? 1 in 3 men your age deal with leaks. Most just don’t talk about it." at bounding box center [870, 426] width 325 height 92
click at [903, 432] on p "The Truth? 1 in 3 men your age deal with leaks. Most just don’t talk about it." at bounding box center [869, 425] width 321 height 88
click at [908, 453] on p "The Truth? 1 in 3 men your age deal with leaks. Most just don’t talk about it." at bounding box center [869, 425] width 321 height 88
click at [984, 462] on p "The Truth? 1 in 3 men your age deal with leaks. Most just don’t talk about it." at bounding box center [869, 425] width 321 height 88
click at [929, 541] on p "But here’s what happens: instead of fixing the problem, men settle for pads or—…" at bounding box center [869, 601] width 321 height 228
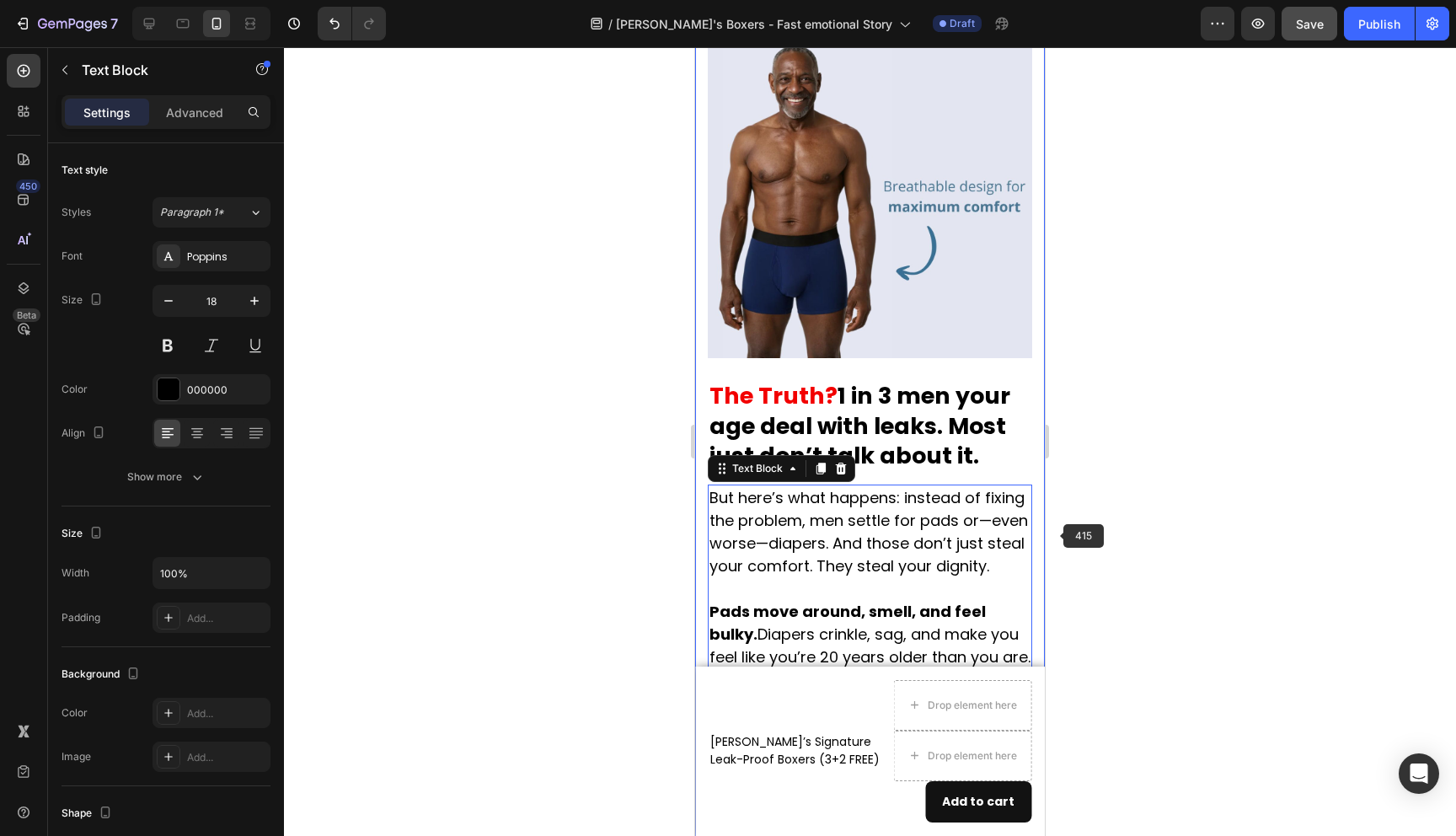
click at [1076, 541] on div at bounding box center [869, 442] width 1172 height 789
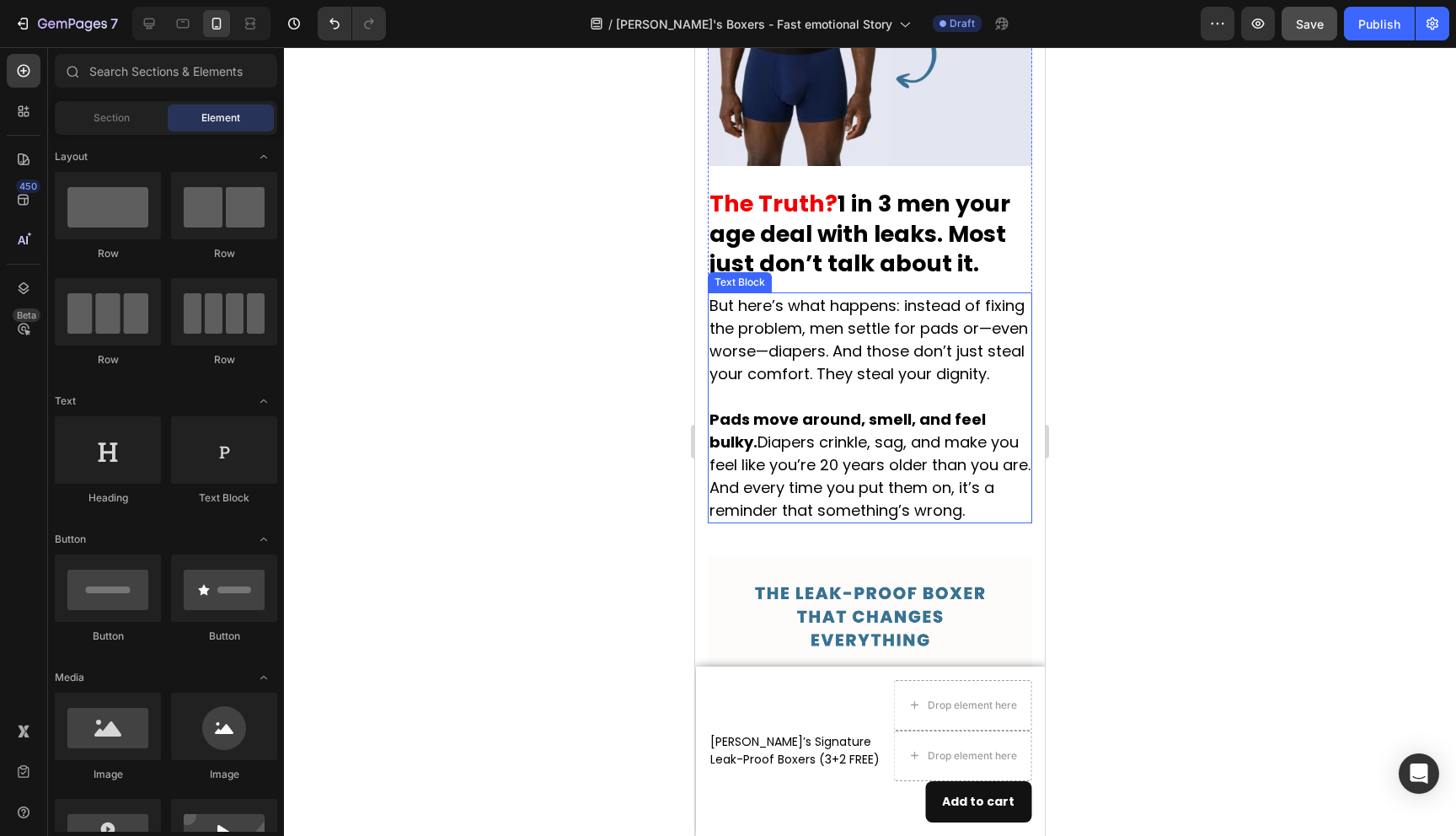
scroll to position [1308, 0]
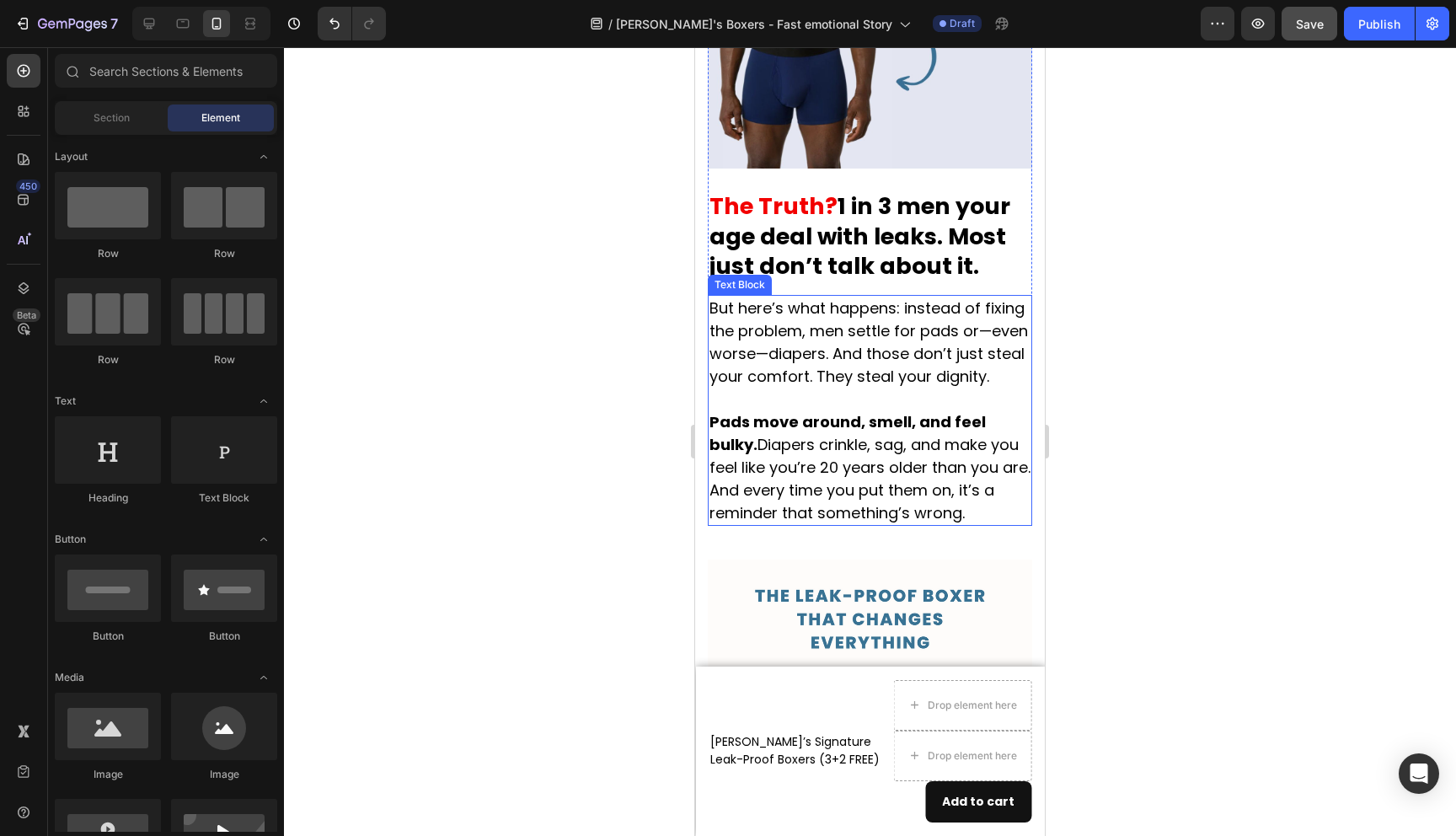
click at [566, 381] on div at bounding box center [869, 442] width 1172 height 789
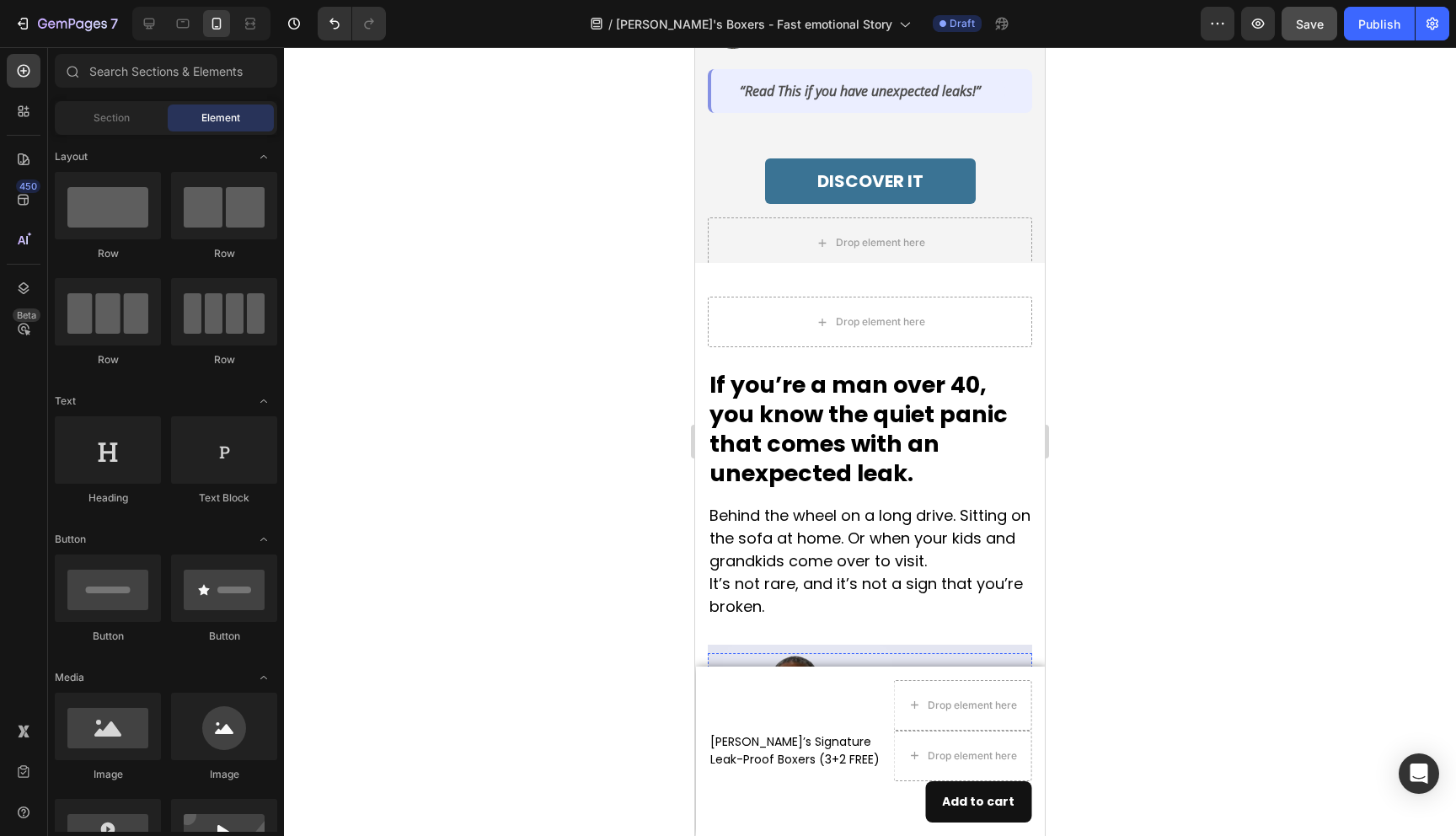
scroll to position [500, 0]
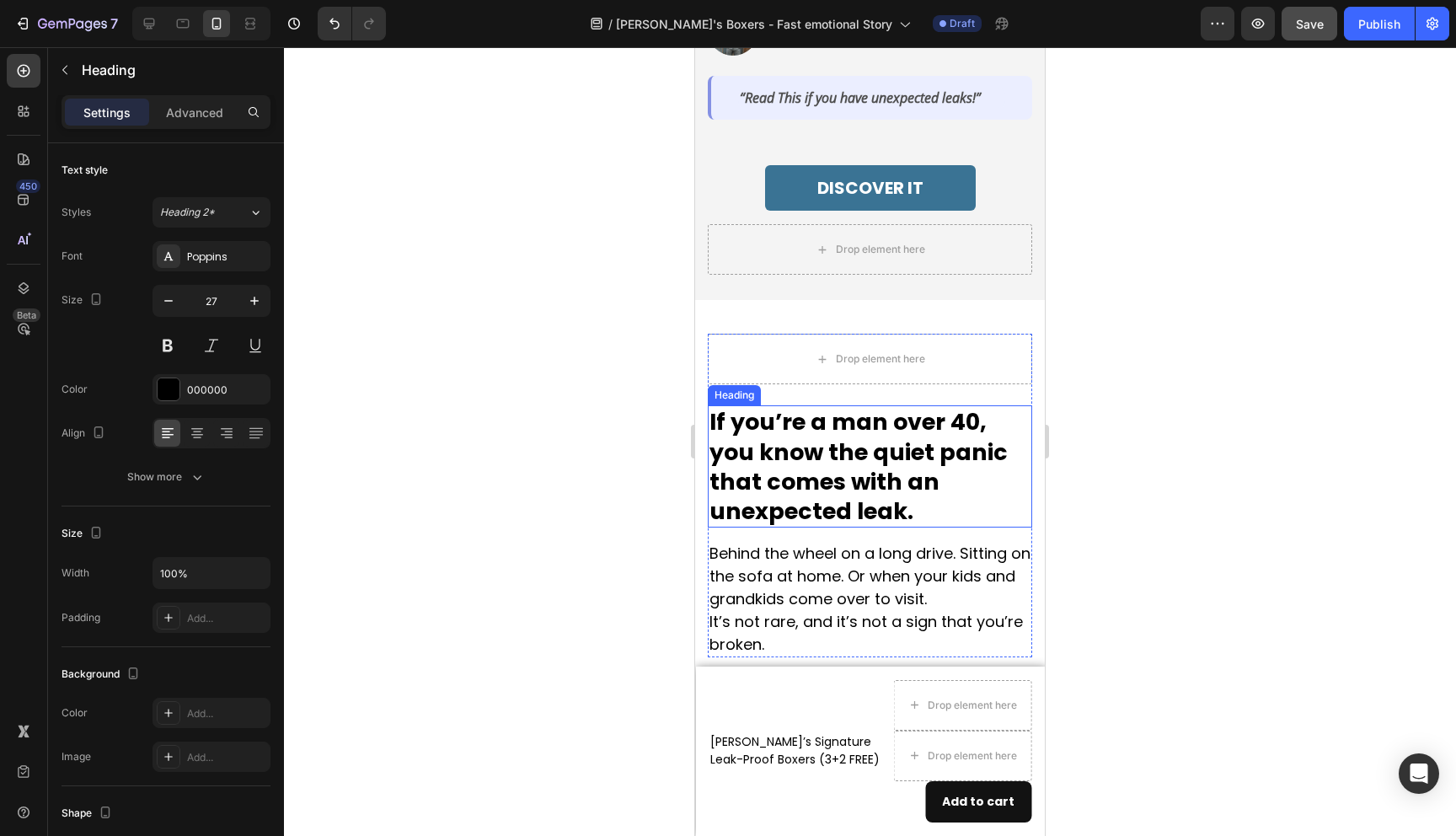
click at [788, 451] on h2 "If you’re a man over 40, you know the quiet panic that comes with an unexpected…" at bounding box center [870, 466] width 325 height 122
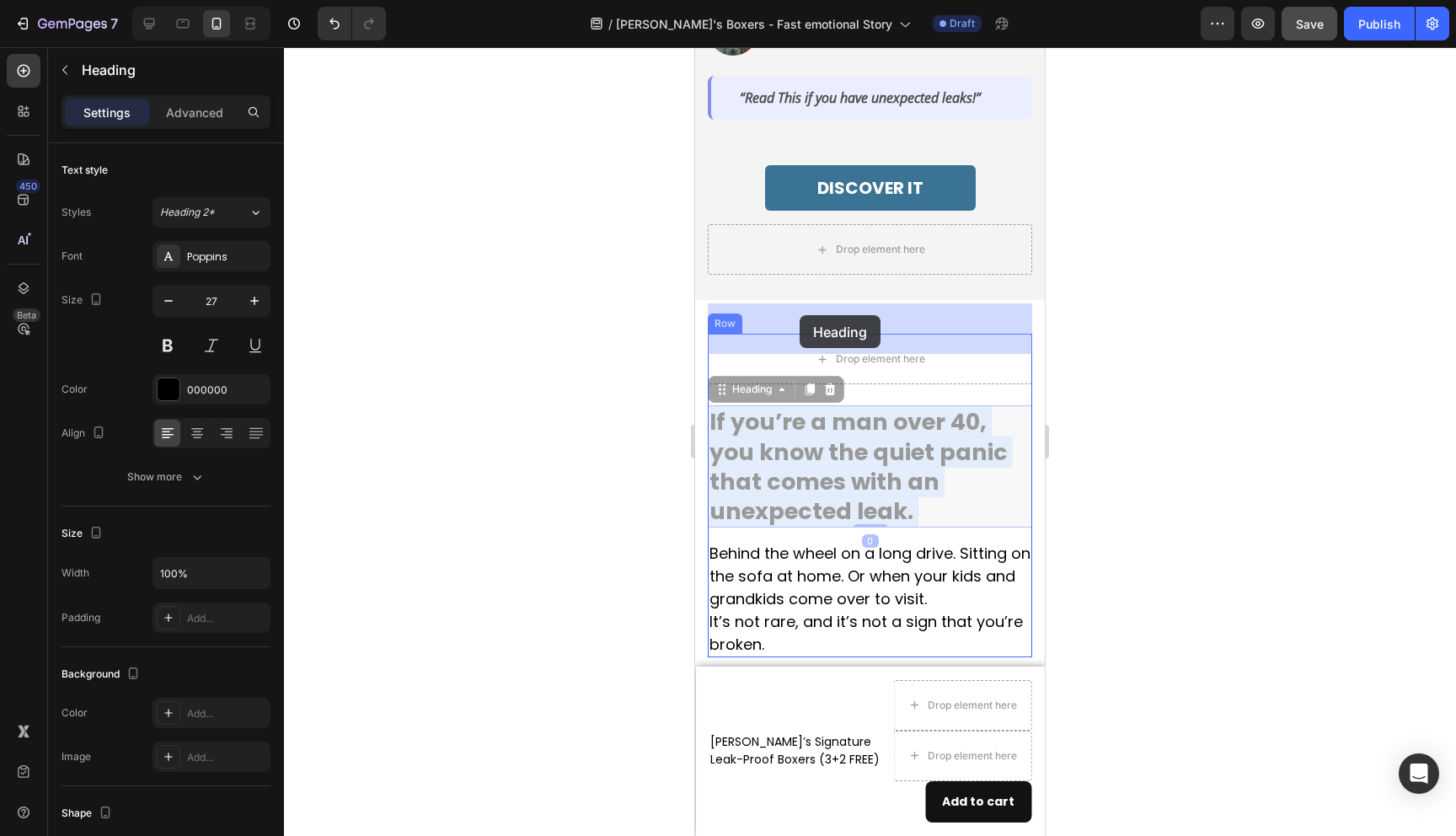
drag, startPoint x: 811, startPoint y: 423, endPoint x: 800, endPoint y: 315, distance: 108.6
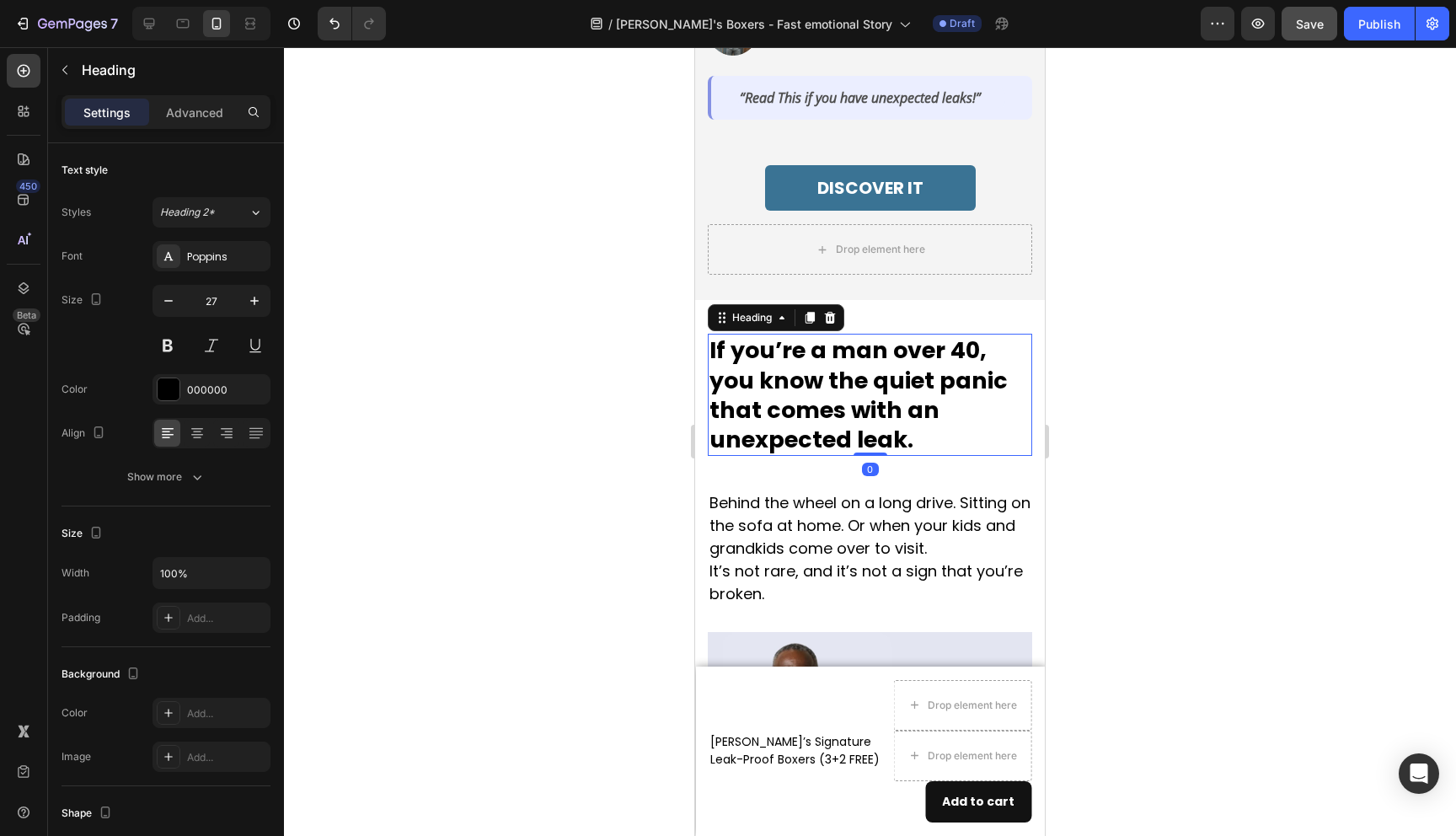
click at [587, 433] on div at bounding box center [869, 442] width 1172 height 789
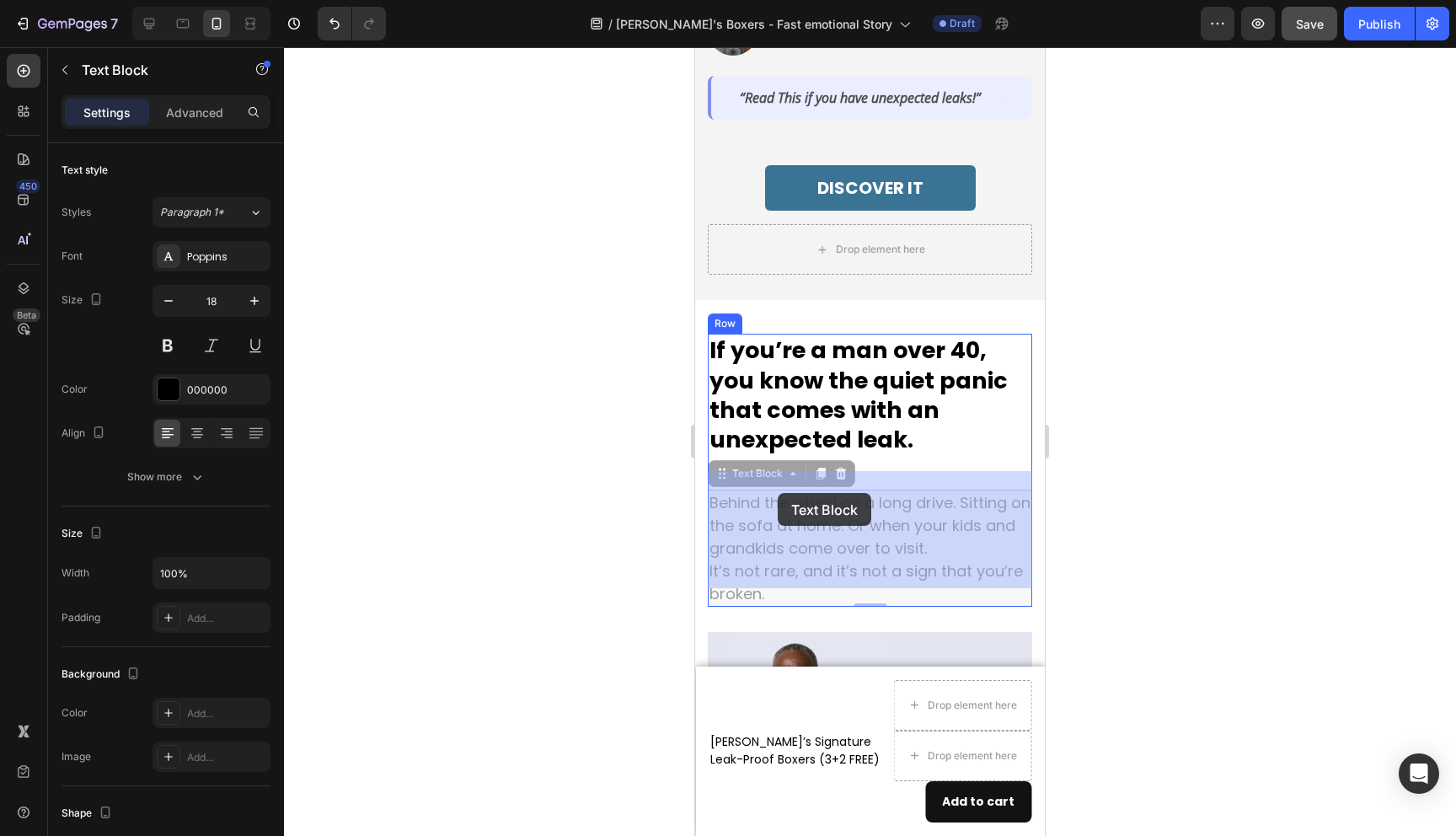
drag, startPoint x: 795, startPoint y: 502, endPoint x: 778, endPoint y: 493, distance: 19.2
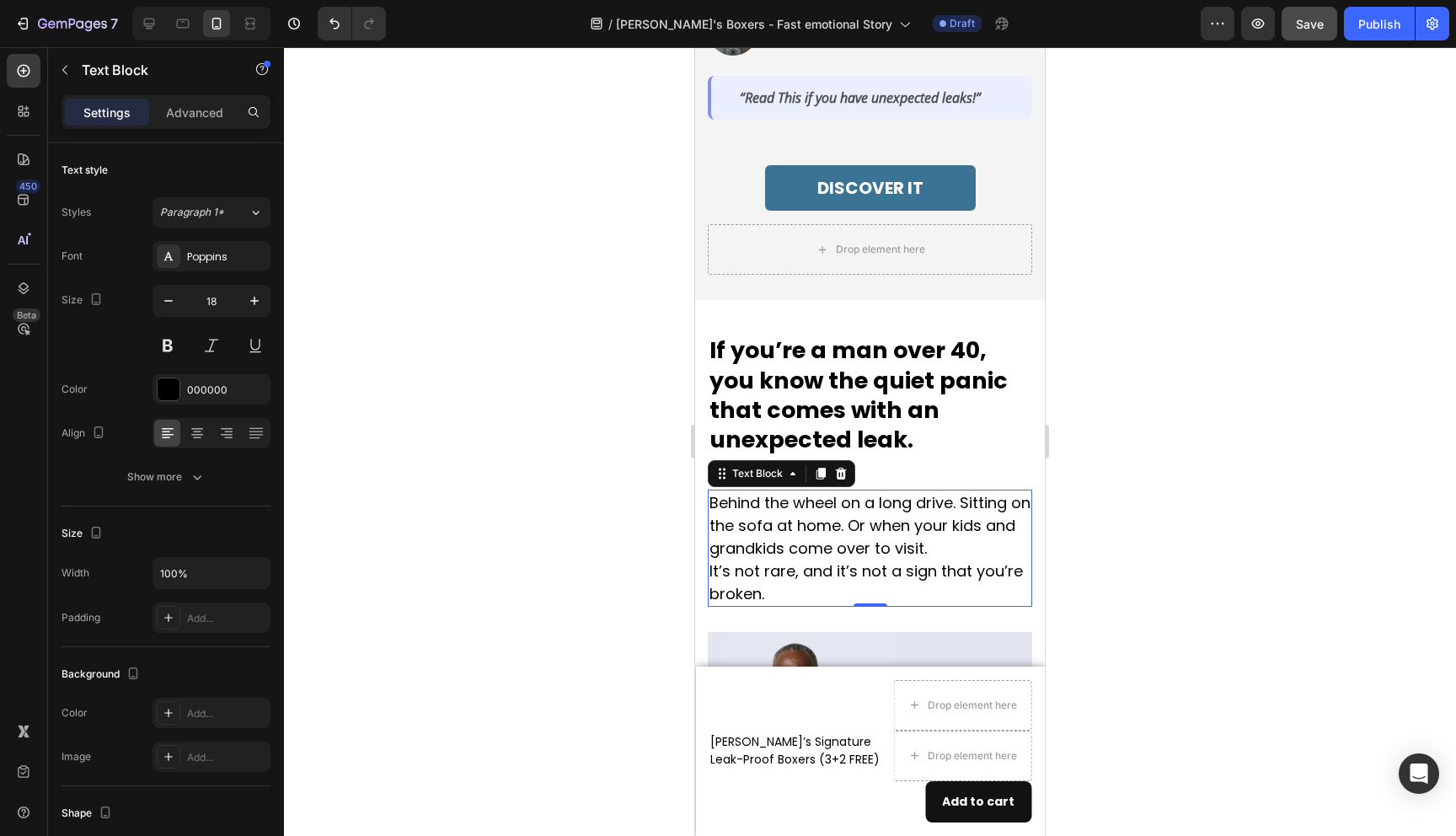
click at [591, 469] on div at bounding box center [869, 442] width 1172 height 789
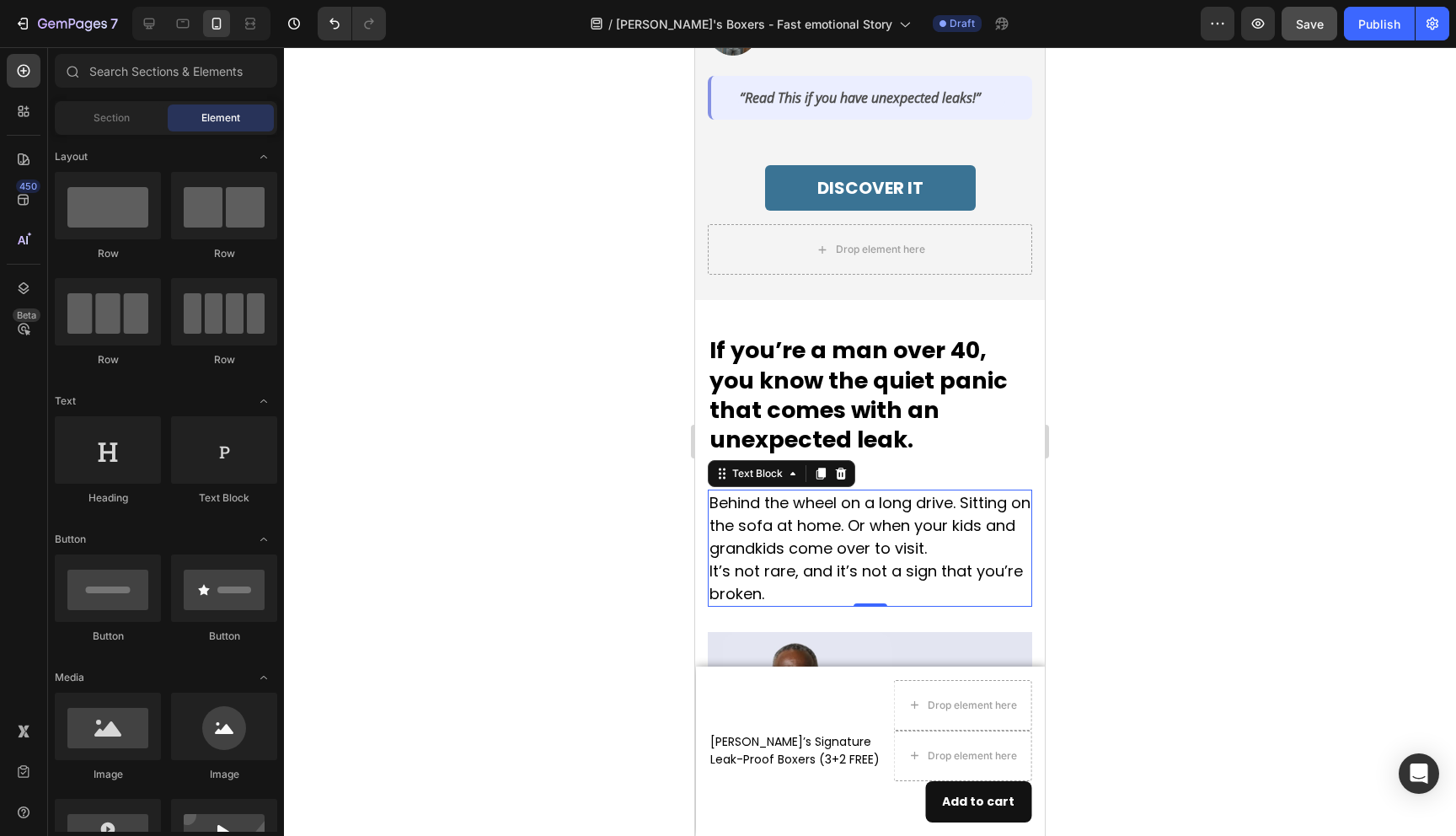
click at [769, 496] on p "Behind the wheel on a long drive. Sitting on the sofa at home. Or when your kid…" at bounding box center [869, 526] width 321 height 69
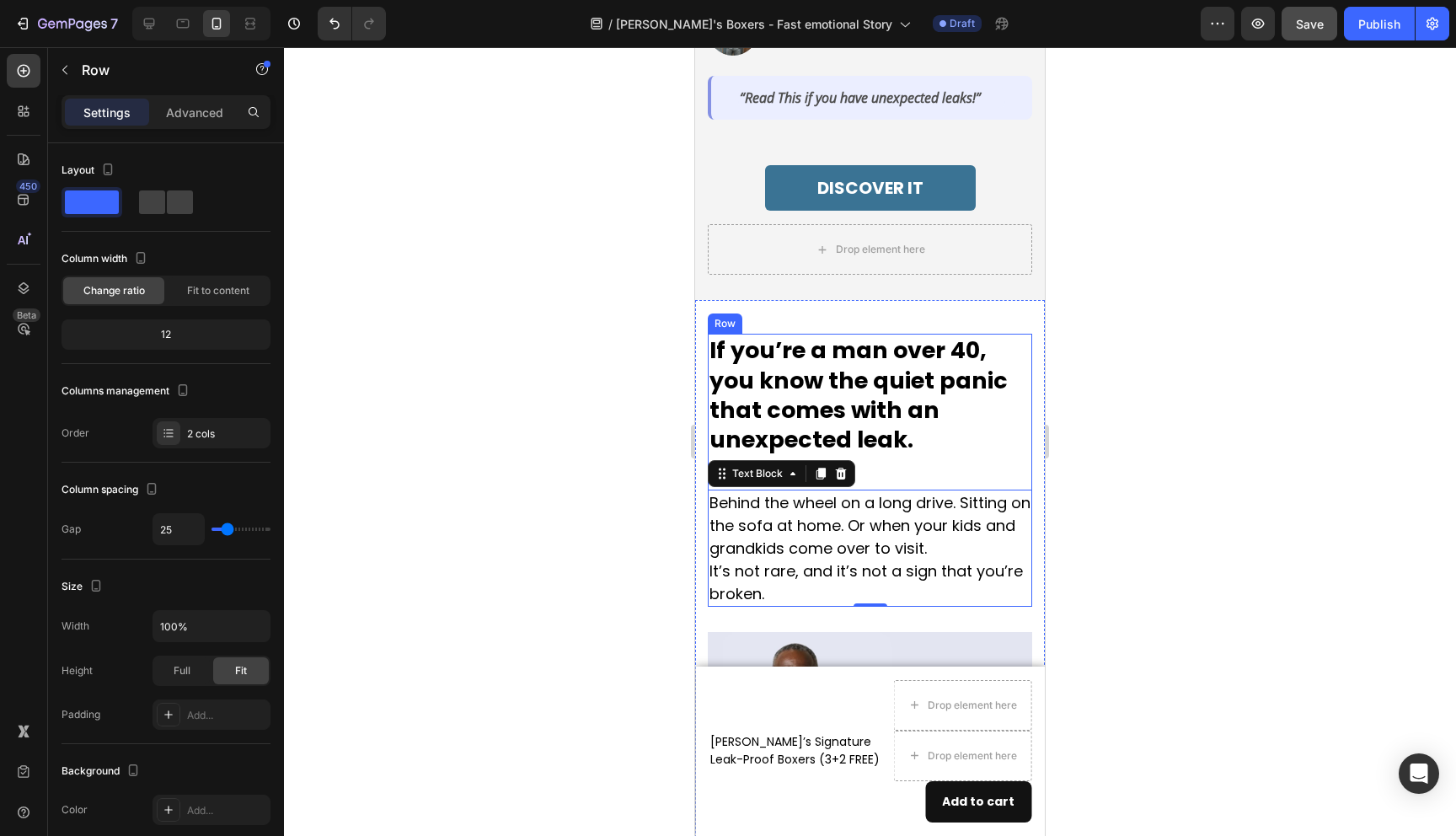
click at [911, 442] on div "If you’re a man over 40, you know the quiet panic that comes with an unexpected…" at bounding box center [870, 469] width 325 height 272
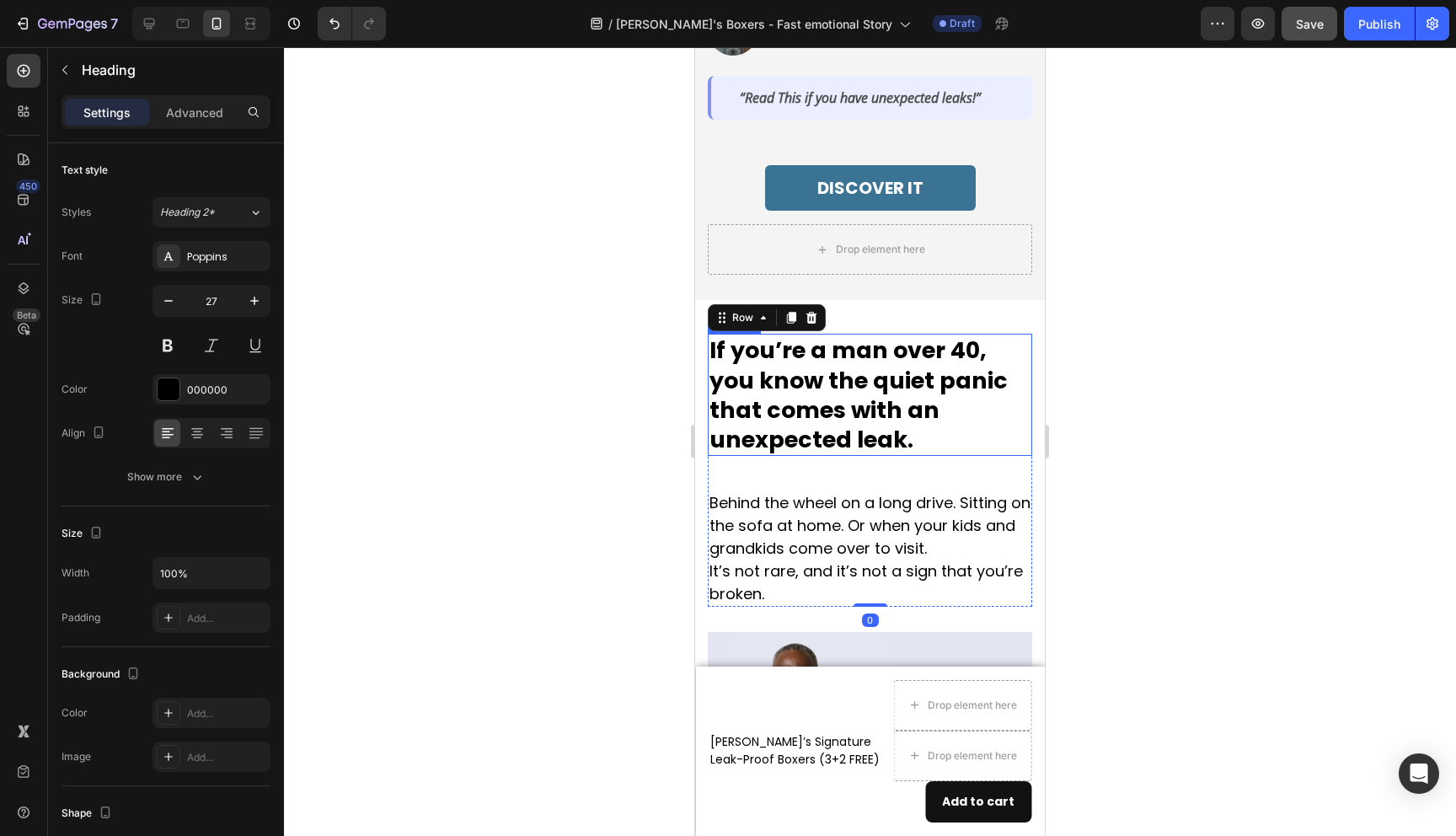
click at [848, 421] on h2 "If you’re a man over 40, you know the quiet panic that comes with an unexpected…" at bounding box center [870, 394] width 325 height 122
click at [569, 393] on div at bounding box center [869, 442] width 1172 height 789
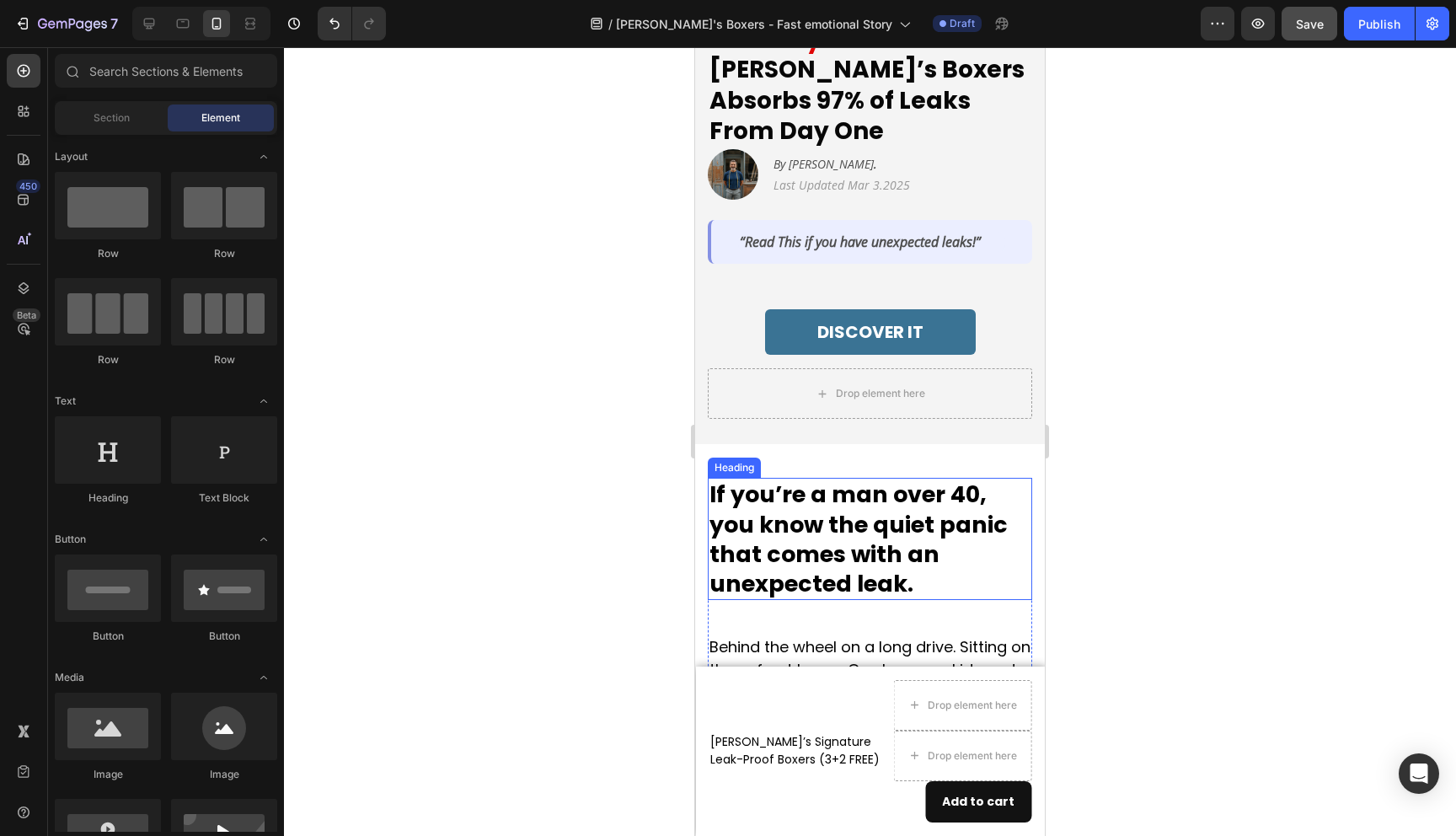
scroll to position [358, 0]
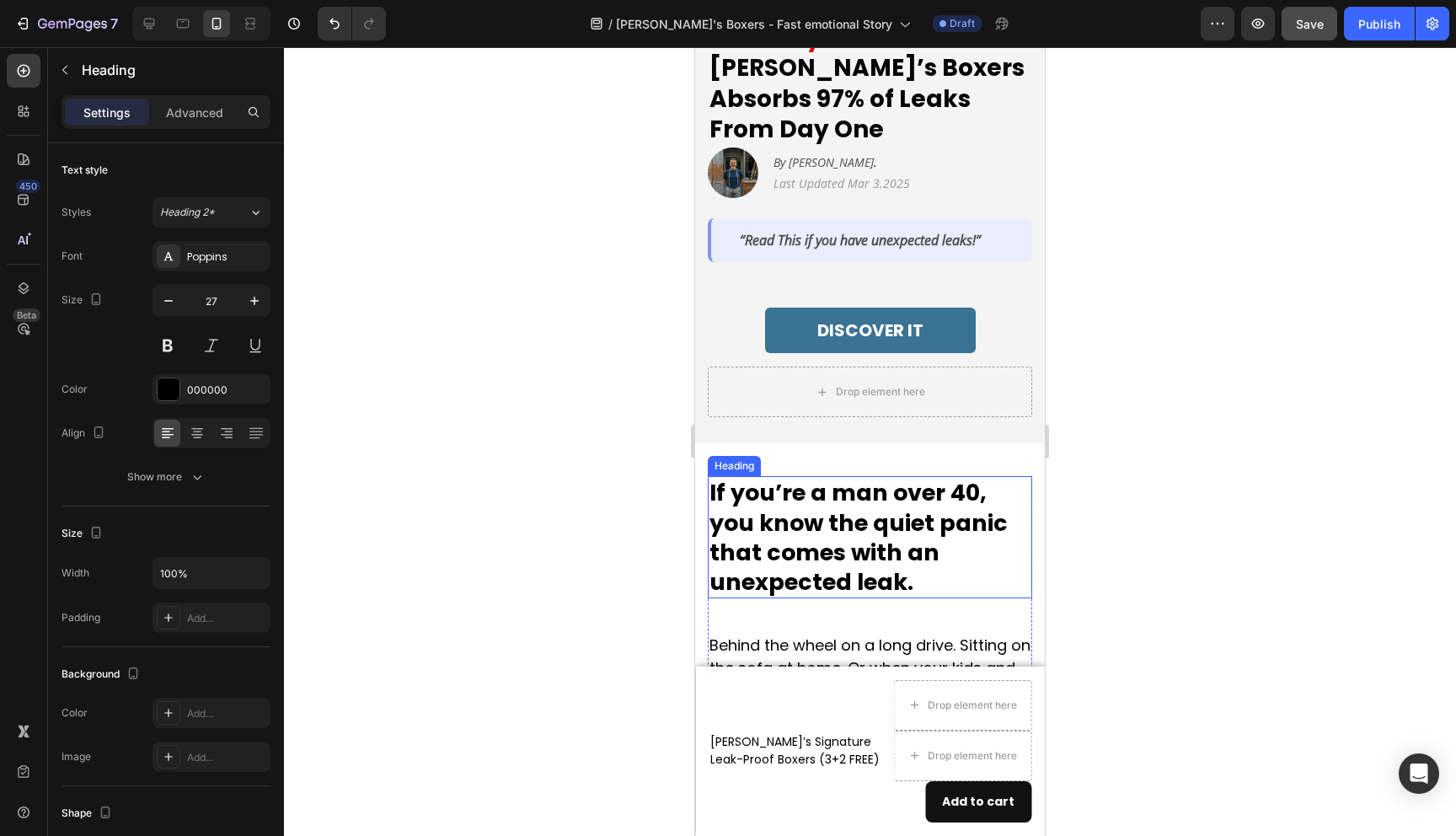
click at [919, 549] on h2 "If you’re a man over 40, you know the quiet panic that comes with an unexpected…" at bounding box center [870, 537] width 325 height 122
click at [629, 529] on div at bounding box center [869, 442] width 1172 height 789
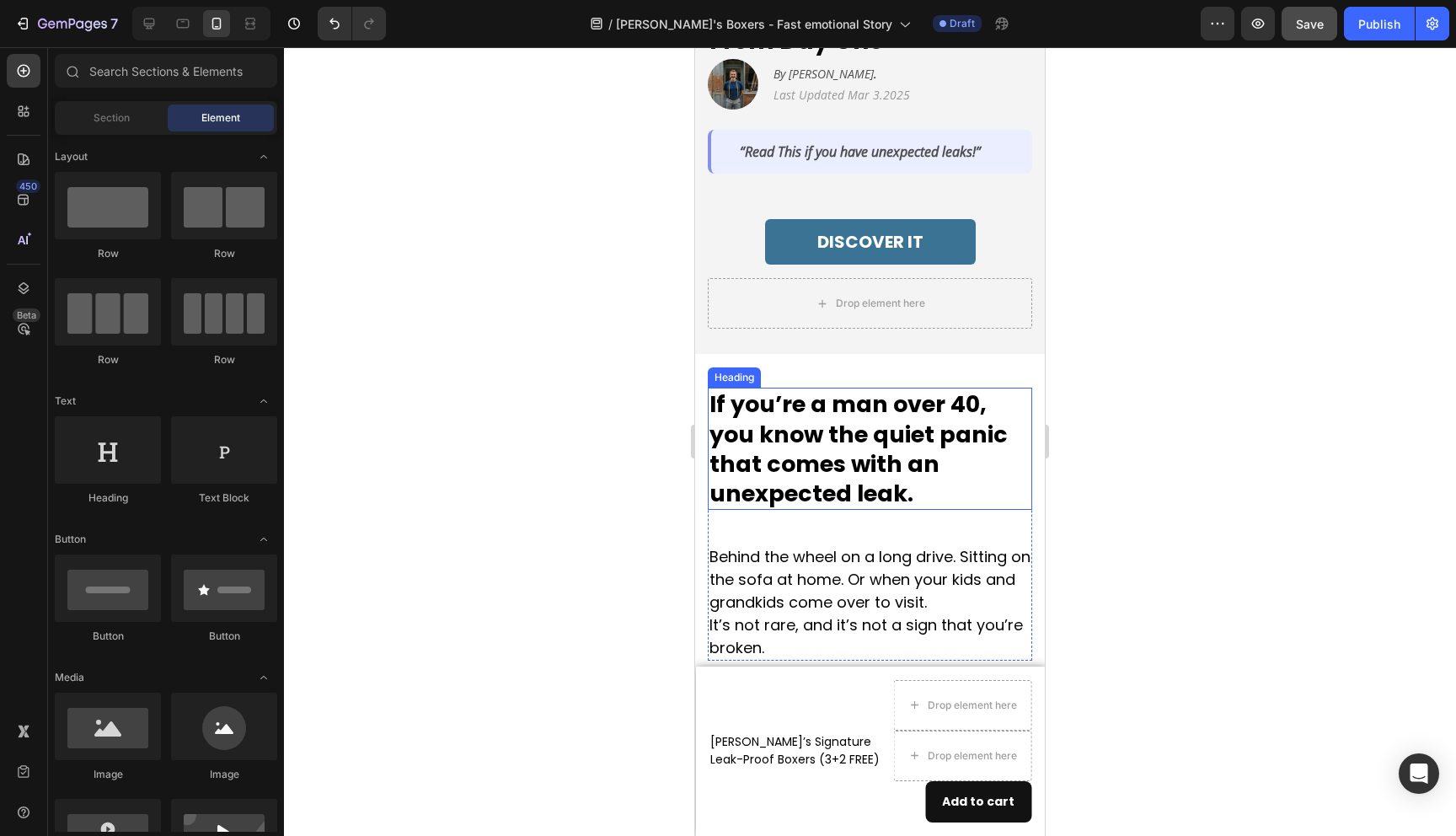
scroll to position [452, 0]
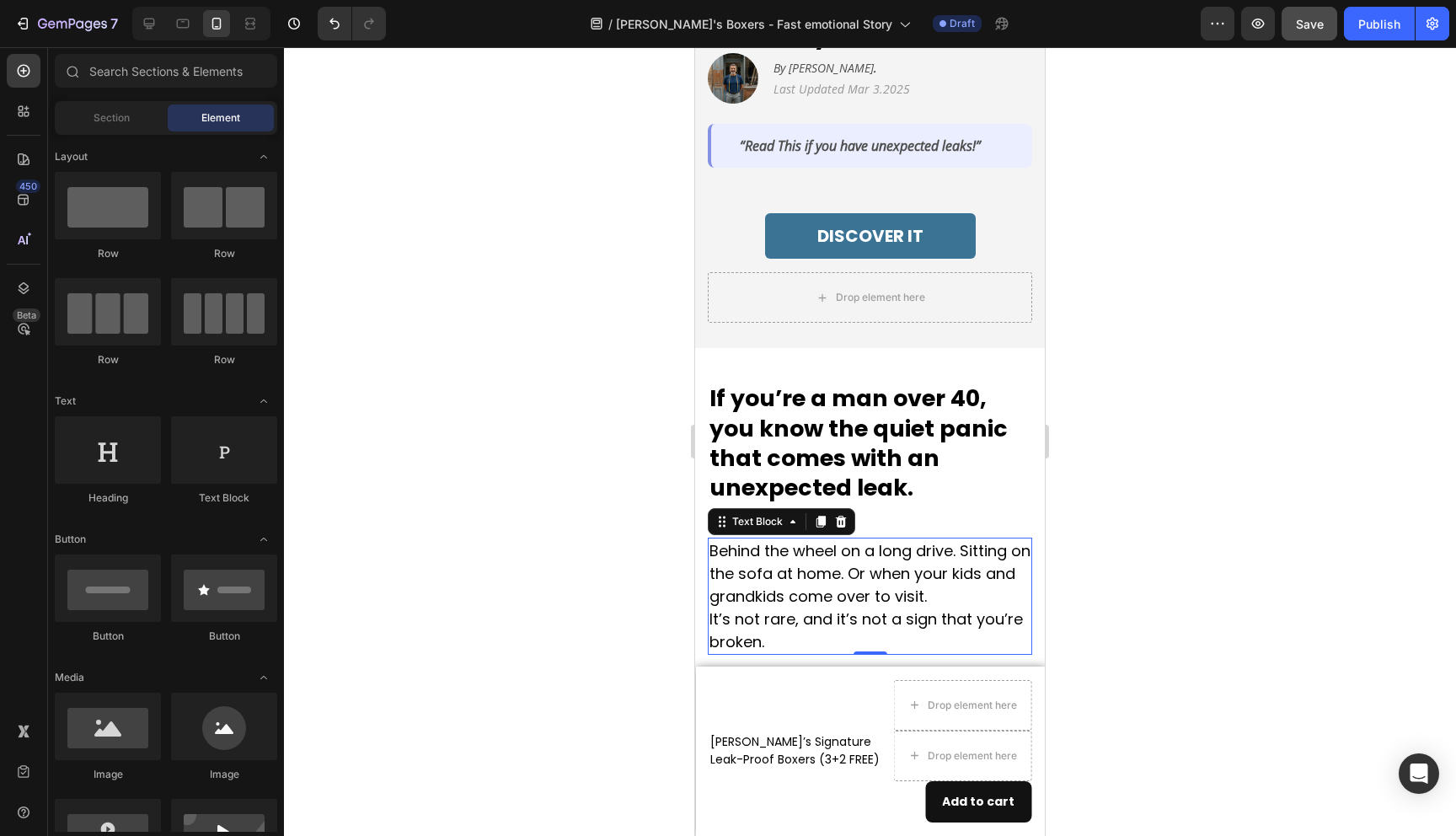
click at [811, 540] on p "Behind the wheel on a long drive. Sitting on the sofa at home. Or when your kid…" at bounding box center [869, 574] width 321 height 69
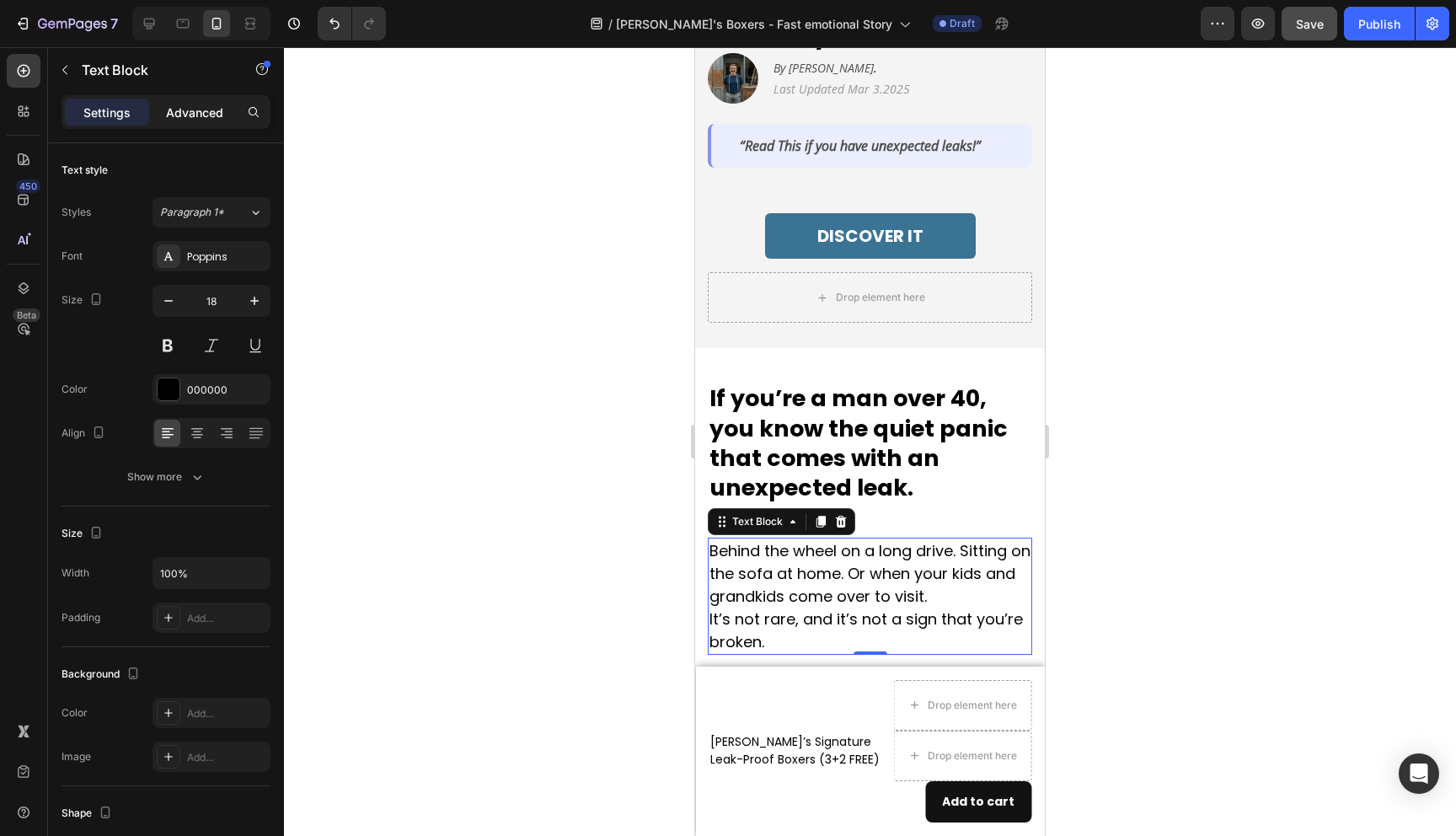
click at [180, 114] on p "Advanced" at bounding box center [194, 113] width 57 height 18
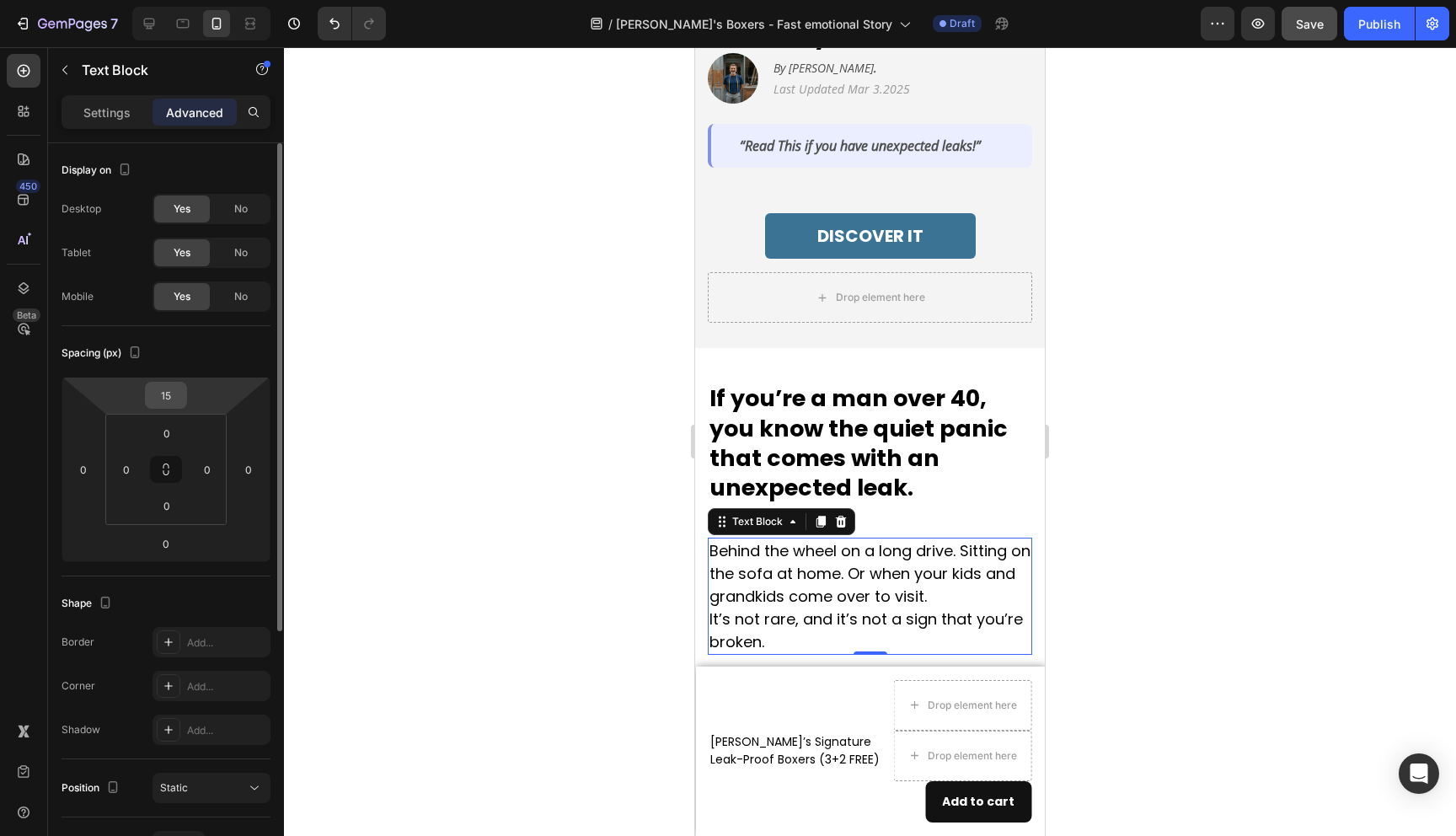
click at [174, 390] on input "15" at bounding box center [166, 395] width 33 height 26
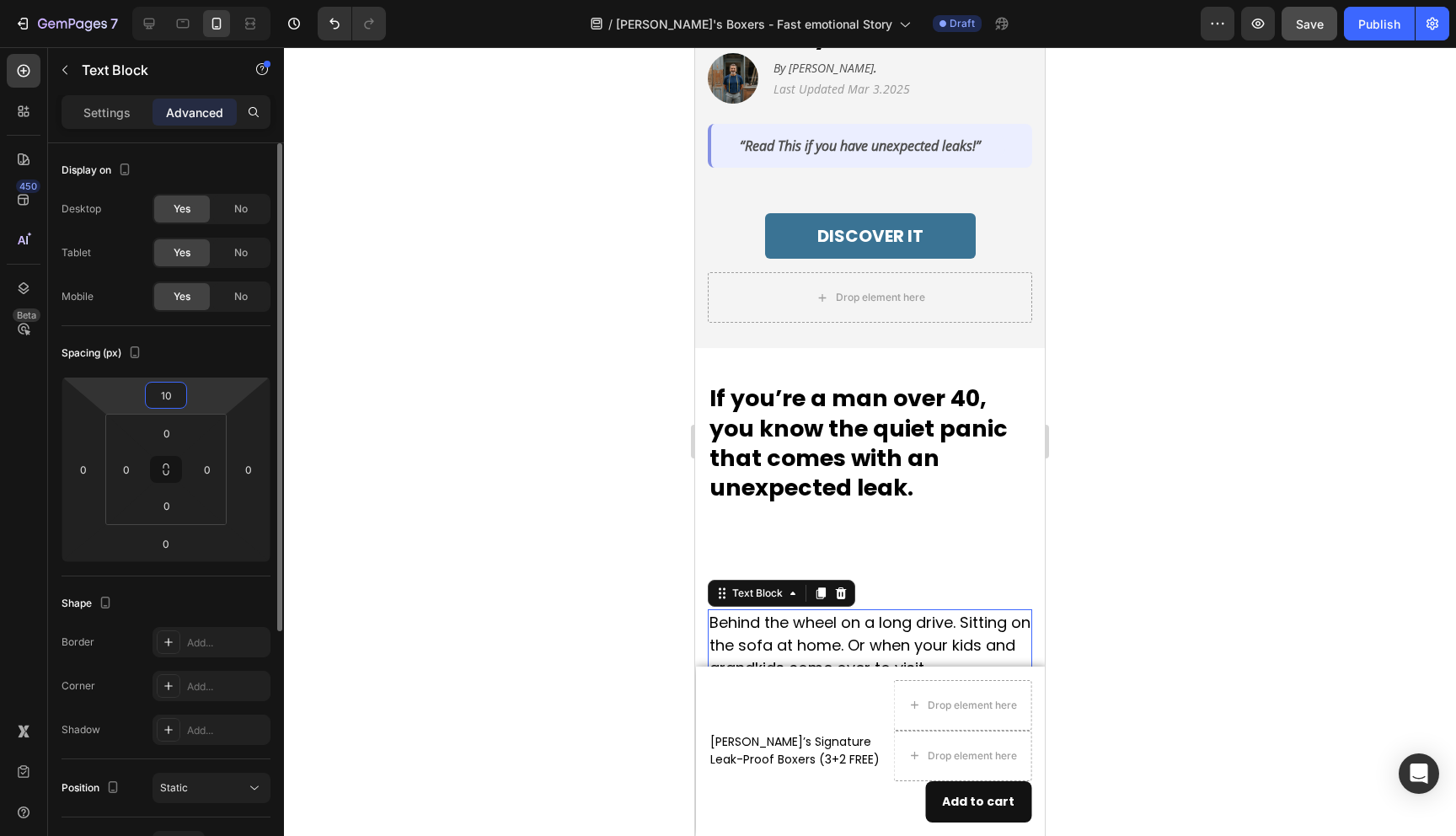
type input "1"
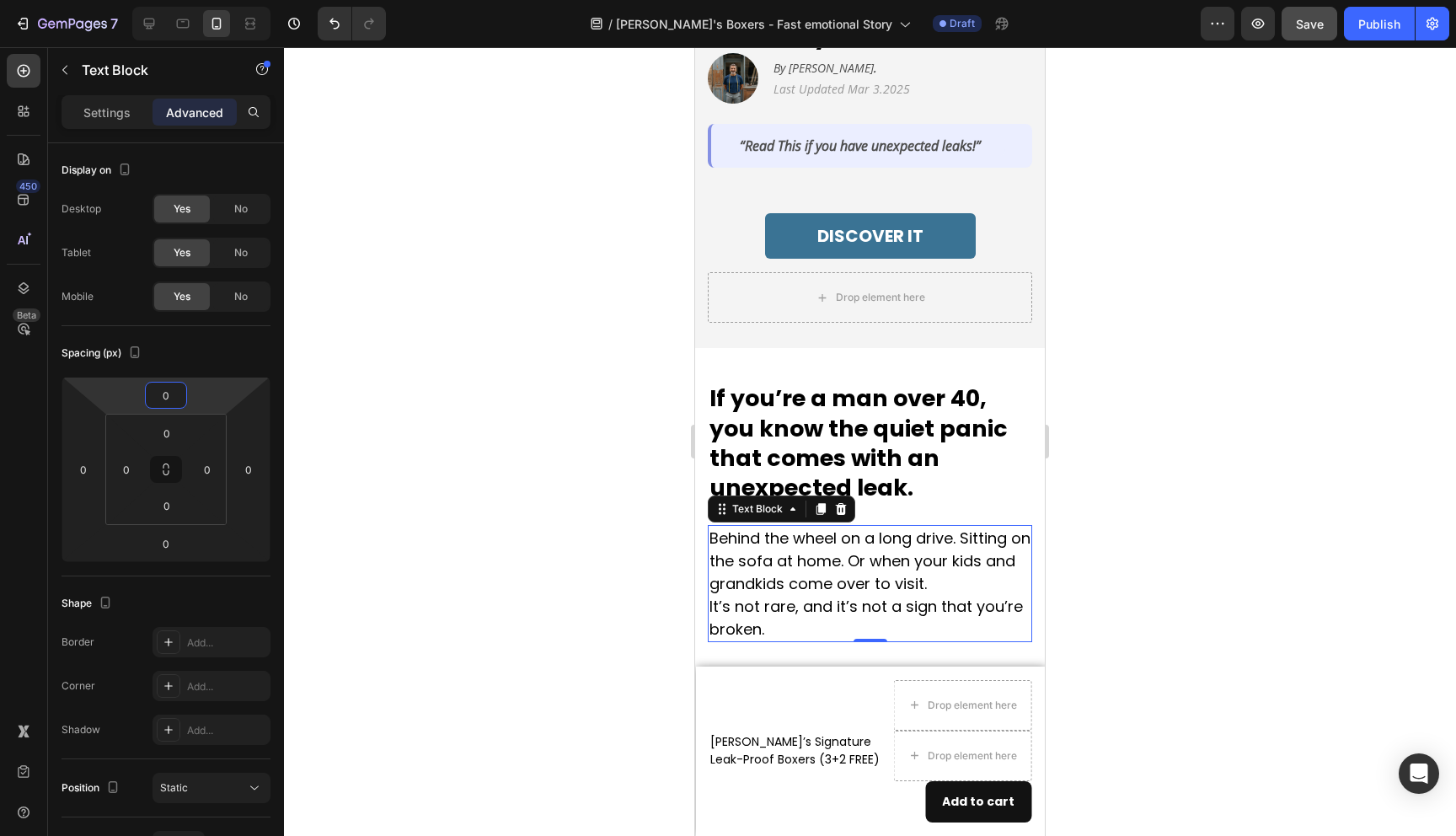
type input "0"
click at [490, 469] on div at bounding box center [869, 442] width 1172 height 789
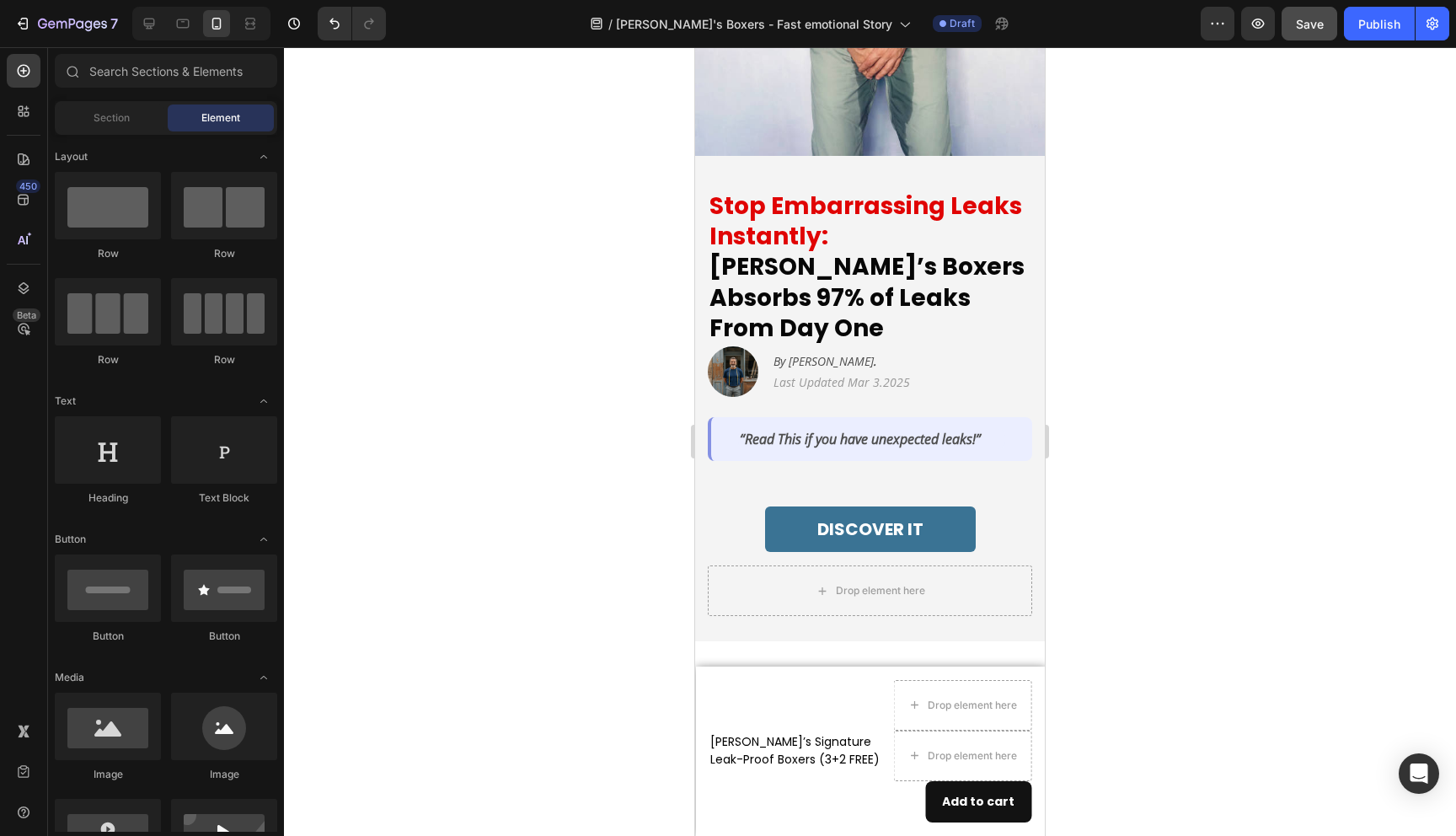
scroll to position [157, 0]
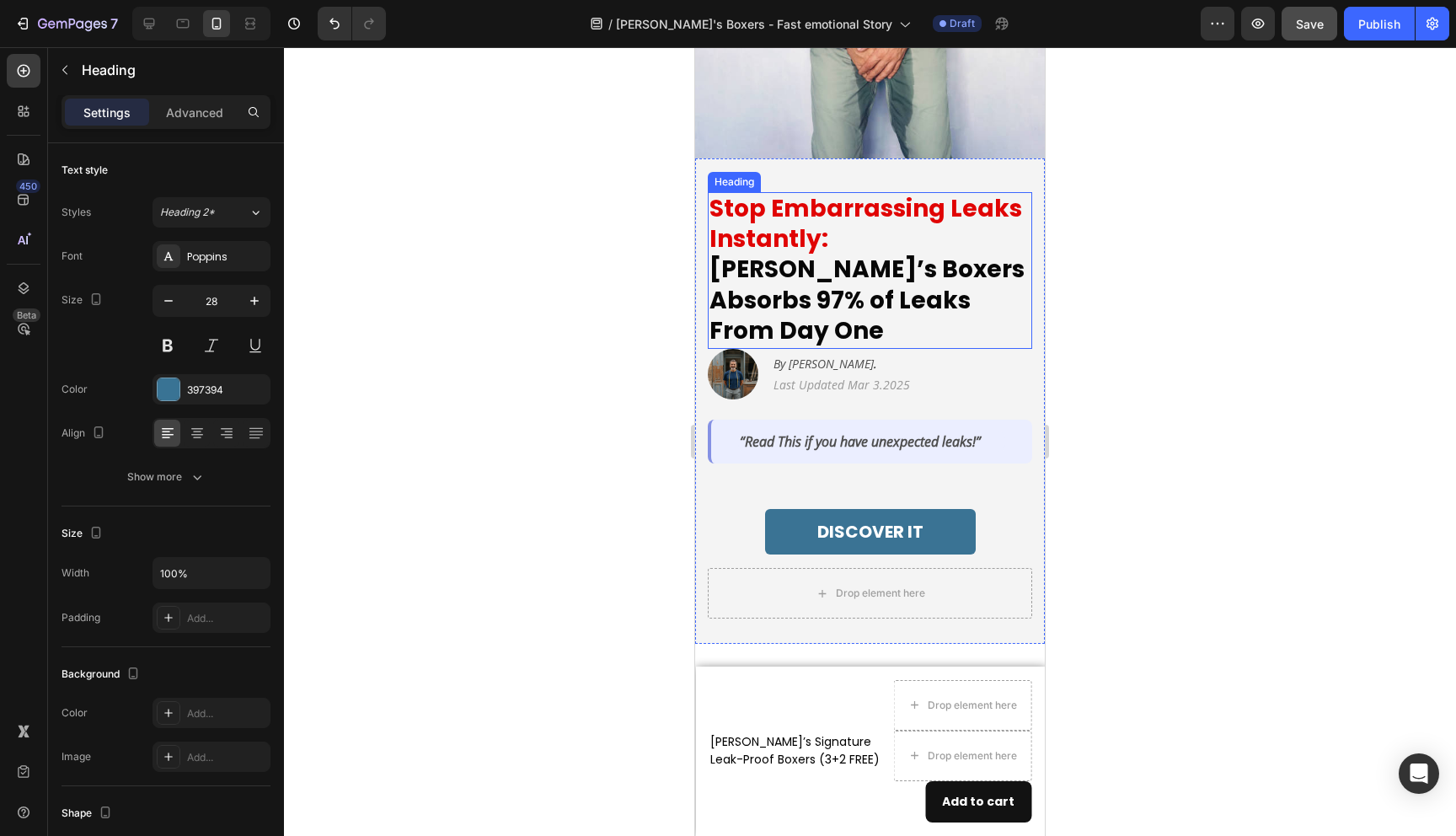
click at [840, 281] on strong "[PERSON_NAME]’s Boxers Absorbs 97% of Leaks From Day One" at bounding box center [866, 300] width 315 height 94
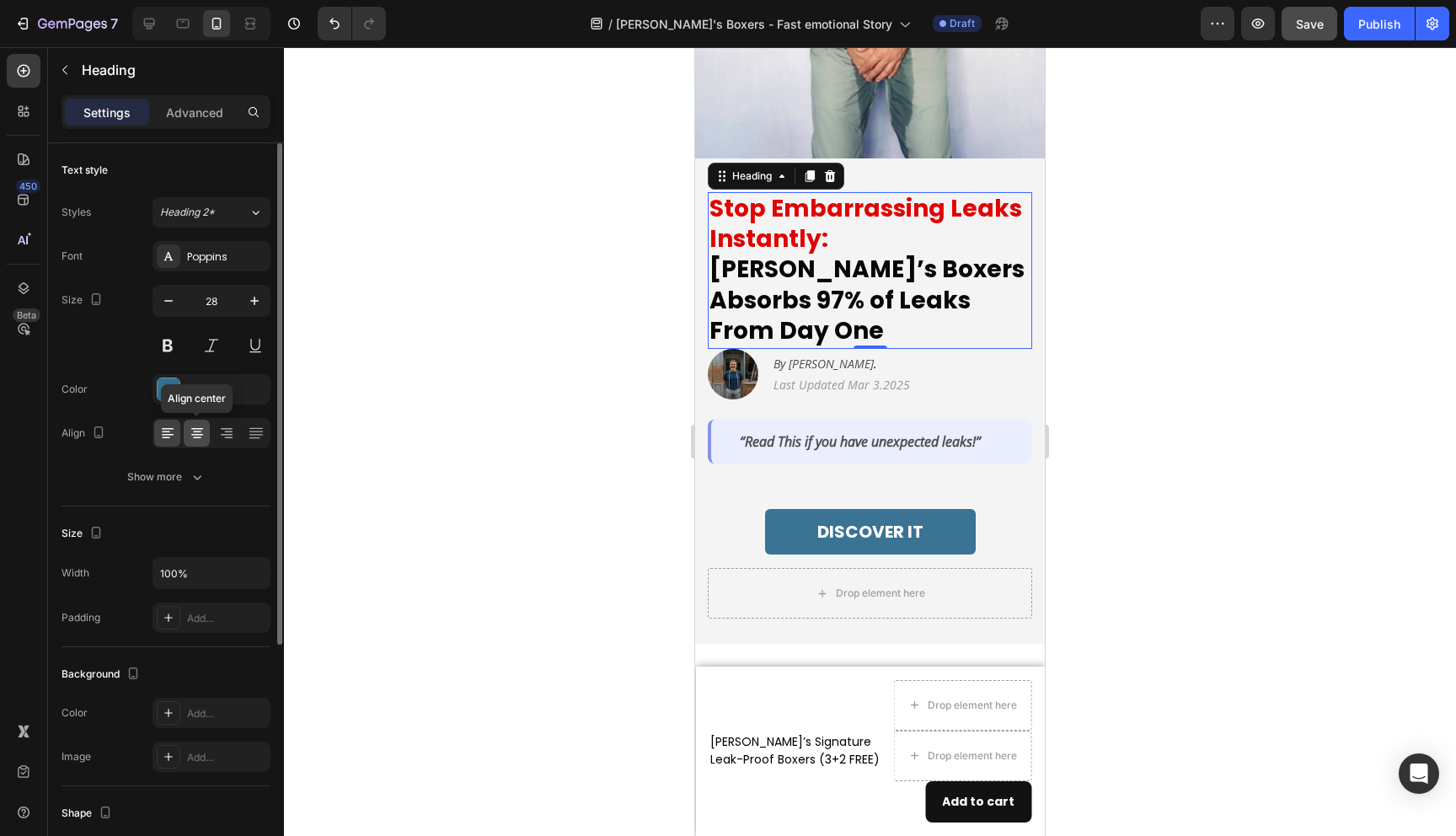
click at [199, 432] on icon at bounding box center [197, 433] width 9 height 2
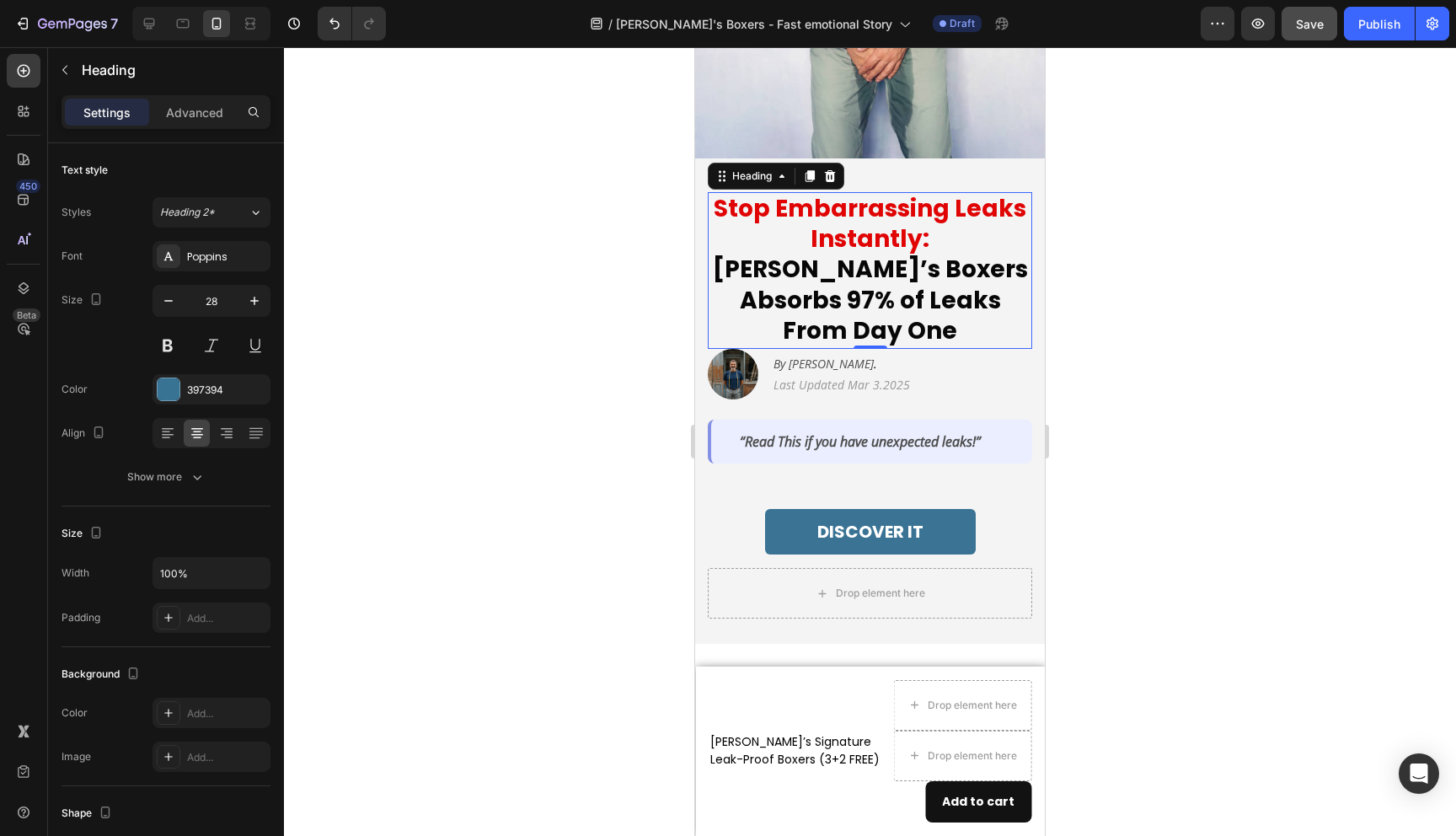
click at [435, 455] on div at bounding box center [869, 442] width 1172 height 789
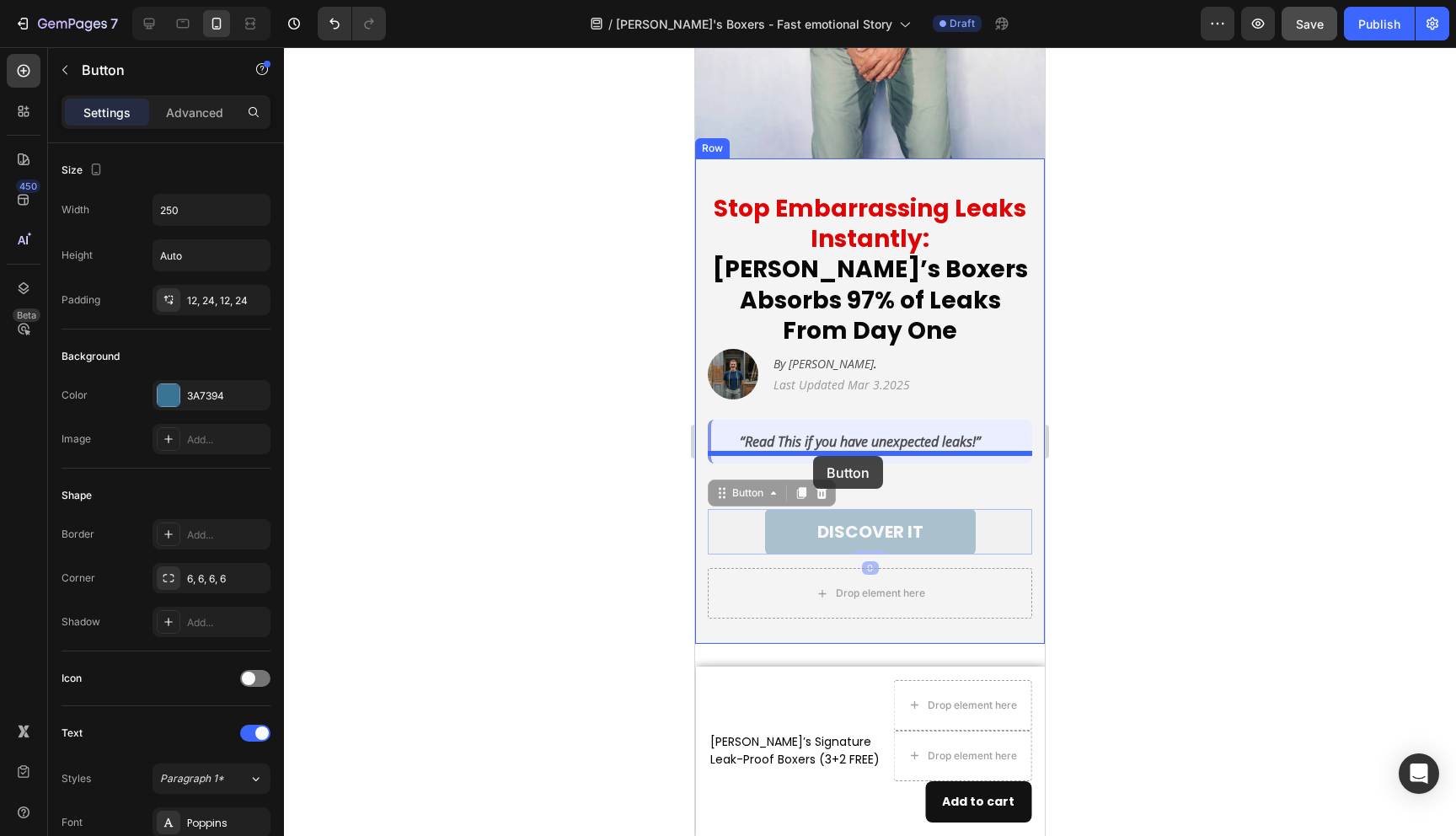
drag, startPoint x: 813, startPoint y: 493, endPoint x: 813, endPoint y: 456, distance: 37.0
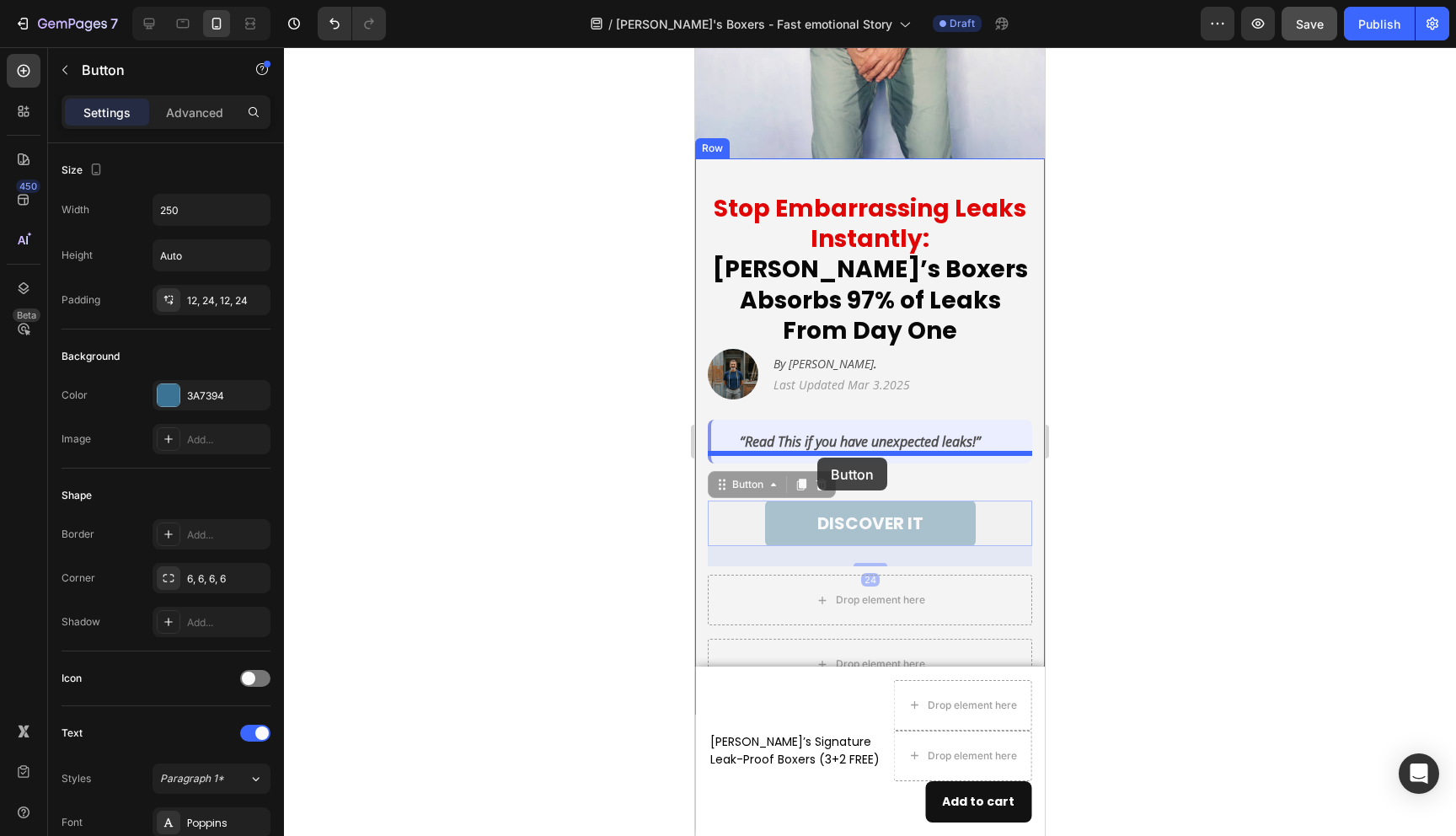
drag, startPoint x: 805, startPoint y: 490, endPoint x: 817, endPoint y: 457, distance: 35.1
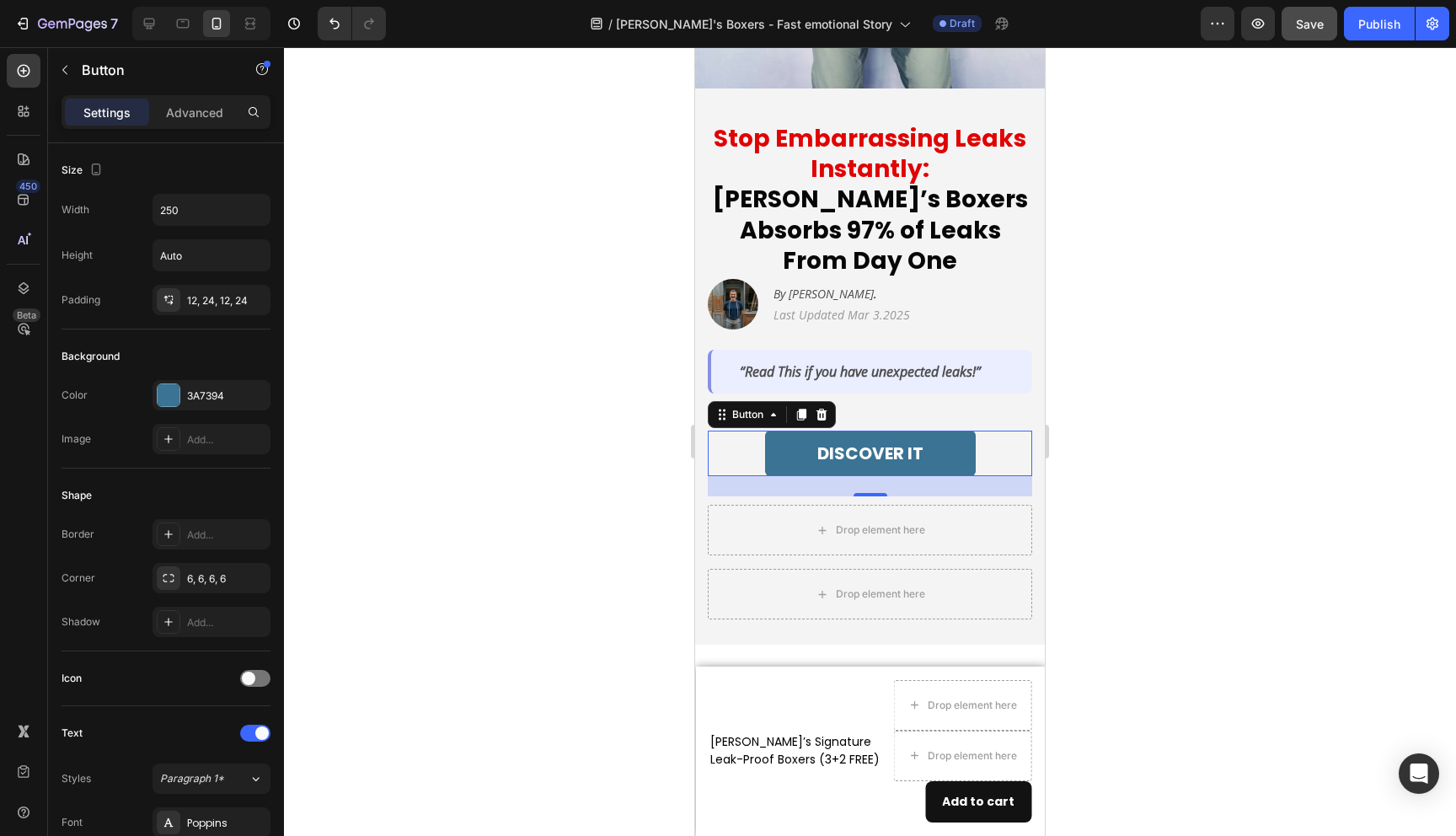
scroll to position [231, 0]
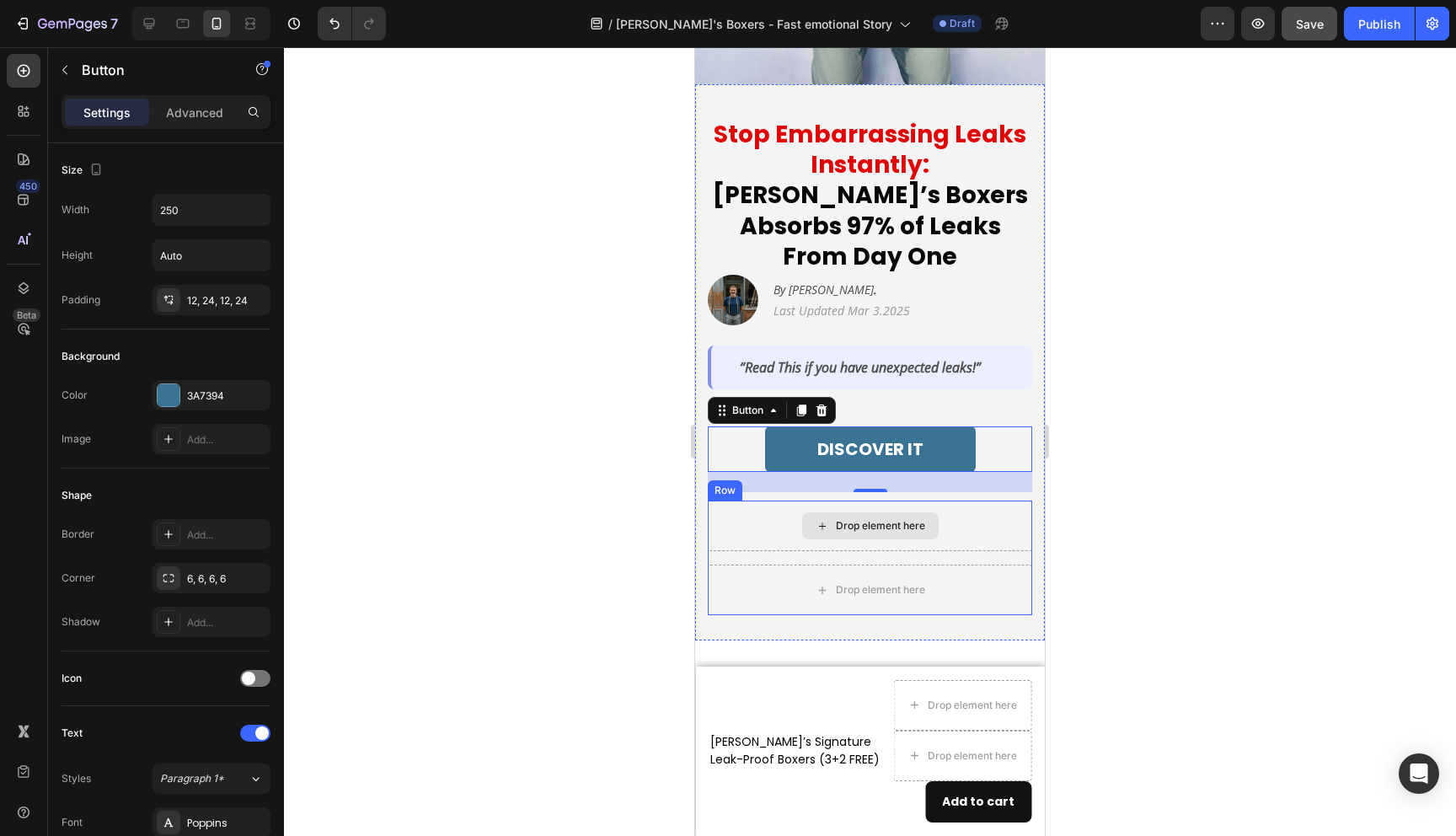
click at [753, 500] on div "Drop element here" at bounding box center [870, 526] width 325 height 51
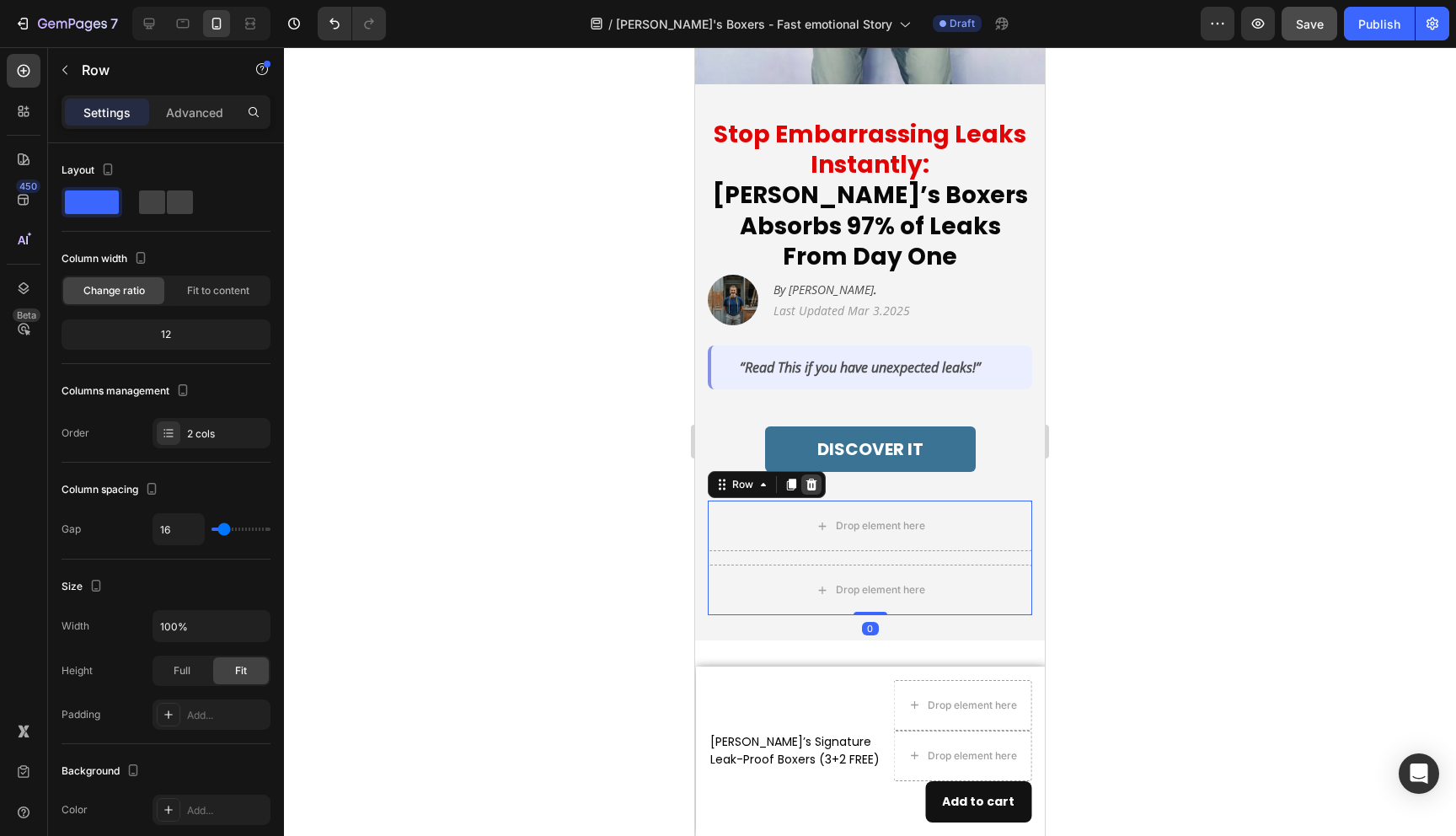
click at [811, 478] on icon at bounding box center [811, 485] width 14 height 14
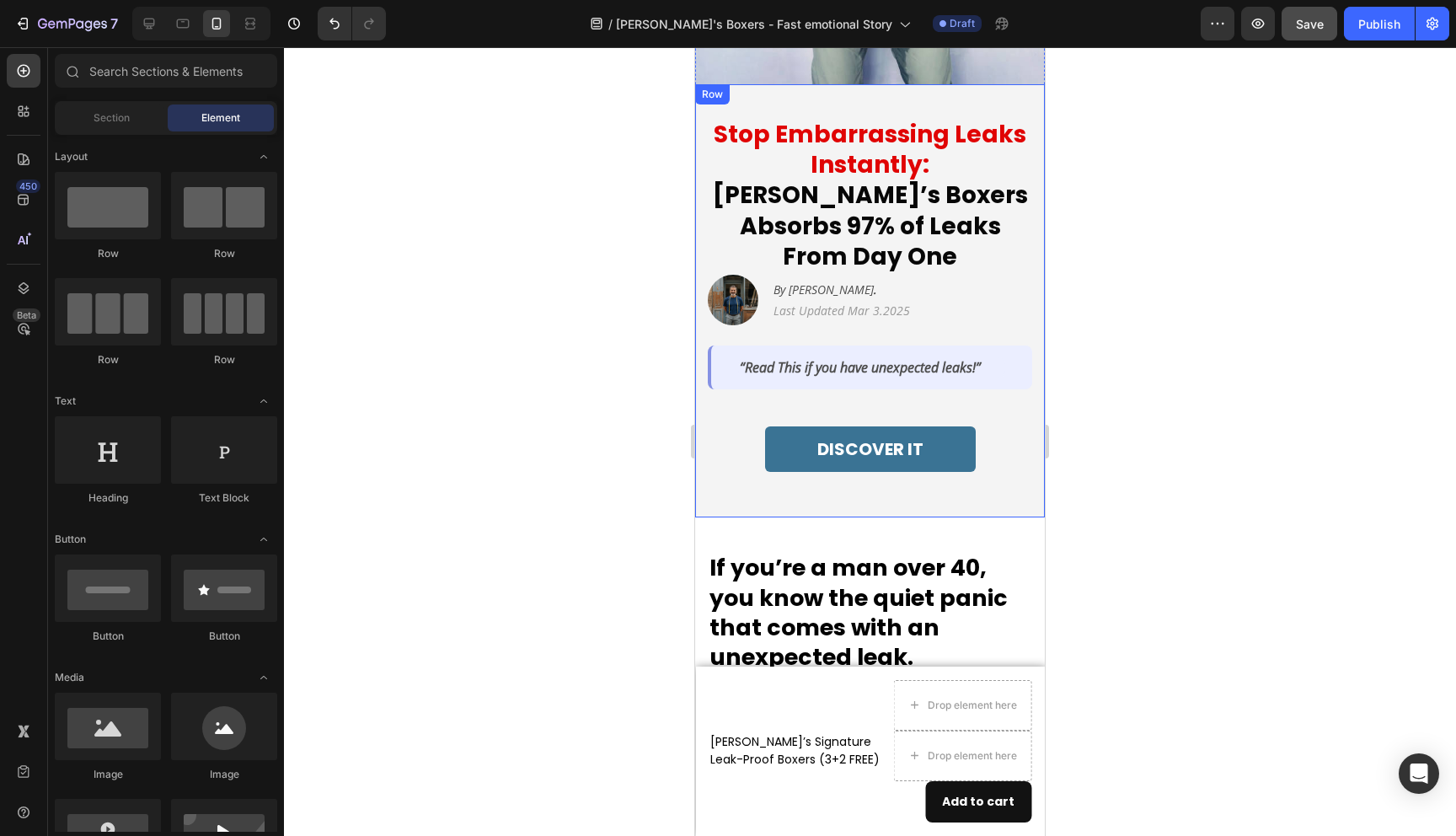
click at [808, 470] on div "Stop Embarrassing Leaks Instantly: Jack’s Boxers Absorbs 97% of Leaks From Day …" at bounding box center [870, 301] width 349 height 434
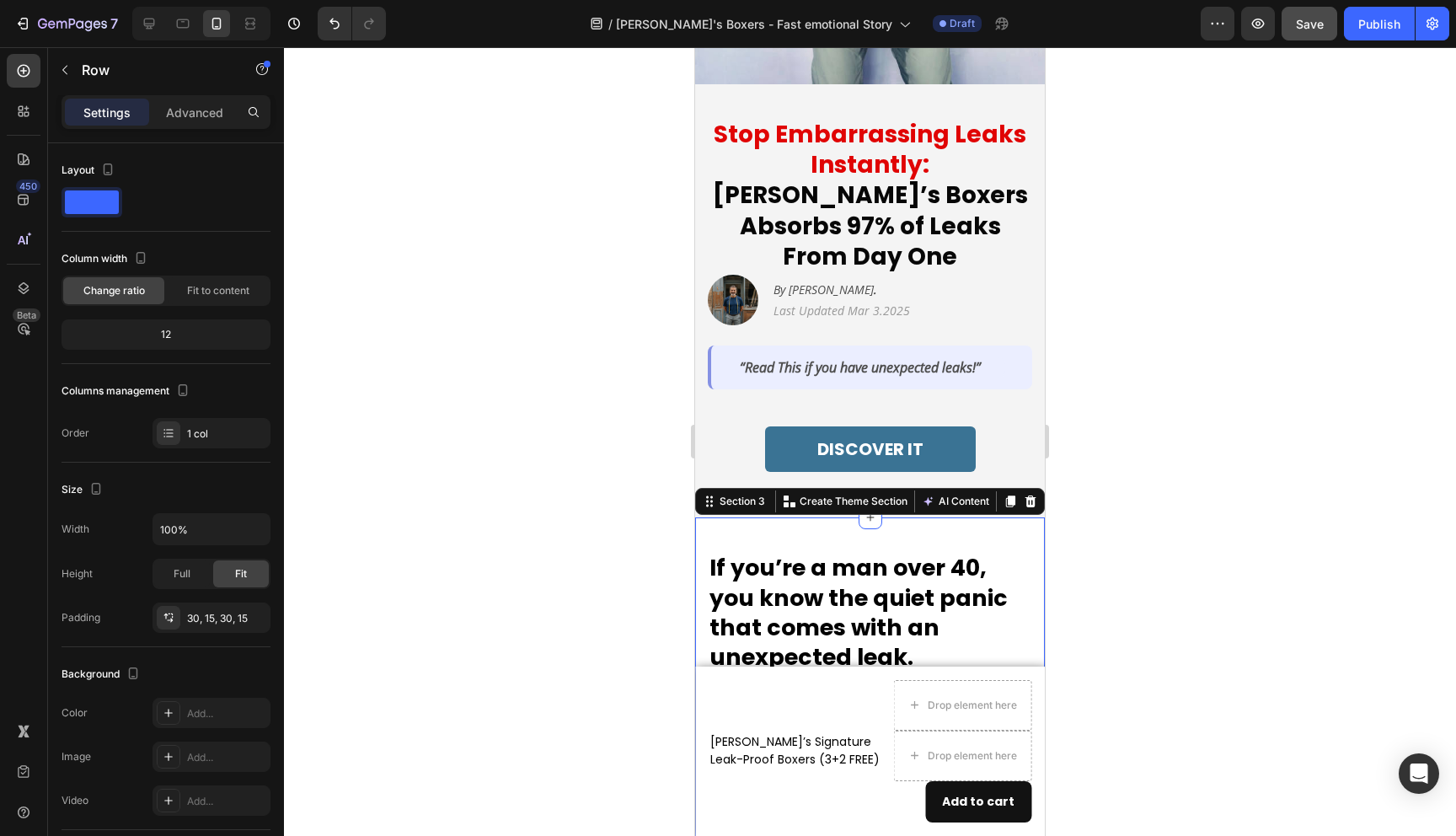
click at [654, 552] on div at bounding box center [869, 442] width 1172 height 789
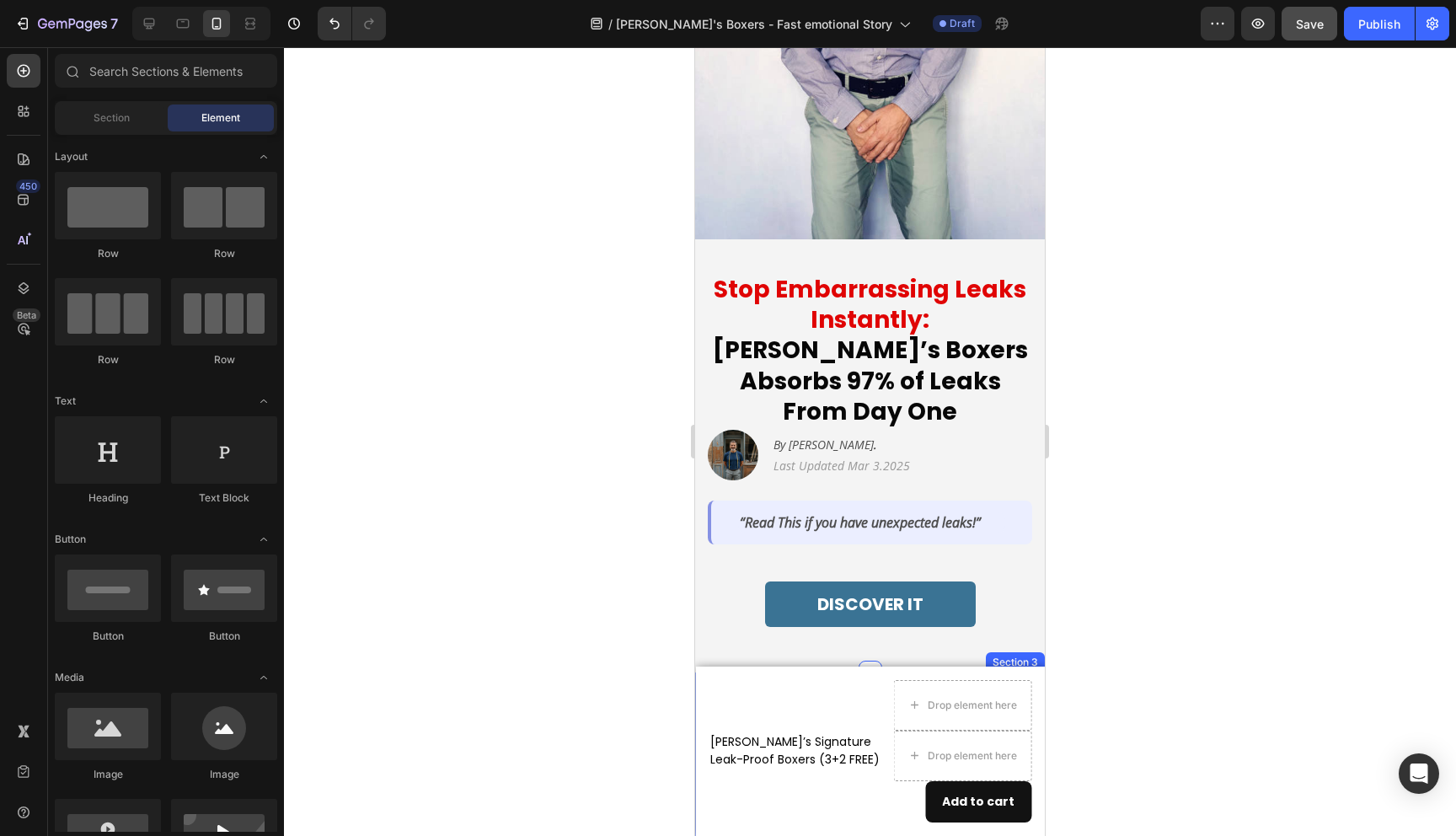
scroll to position [0, 0]
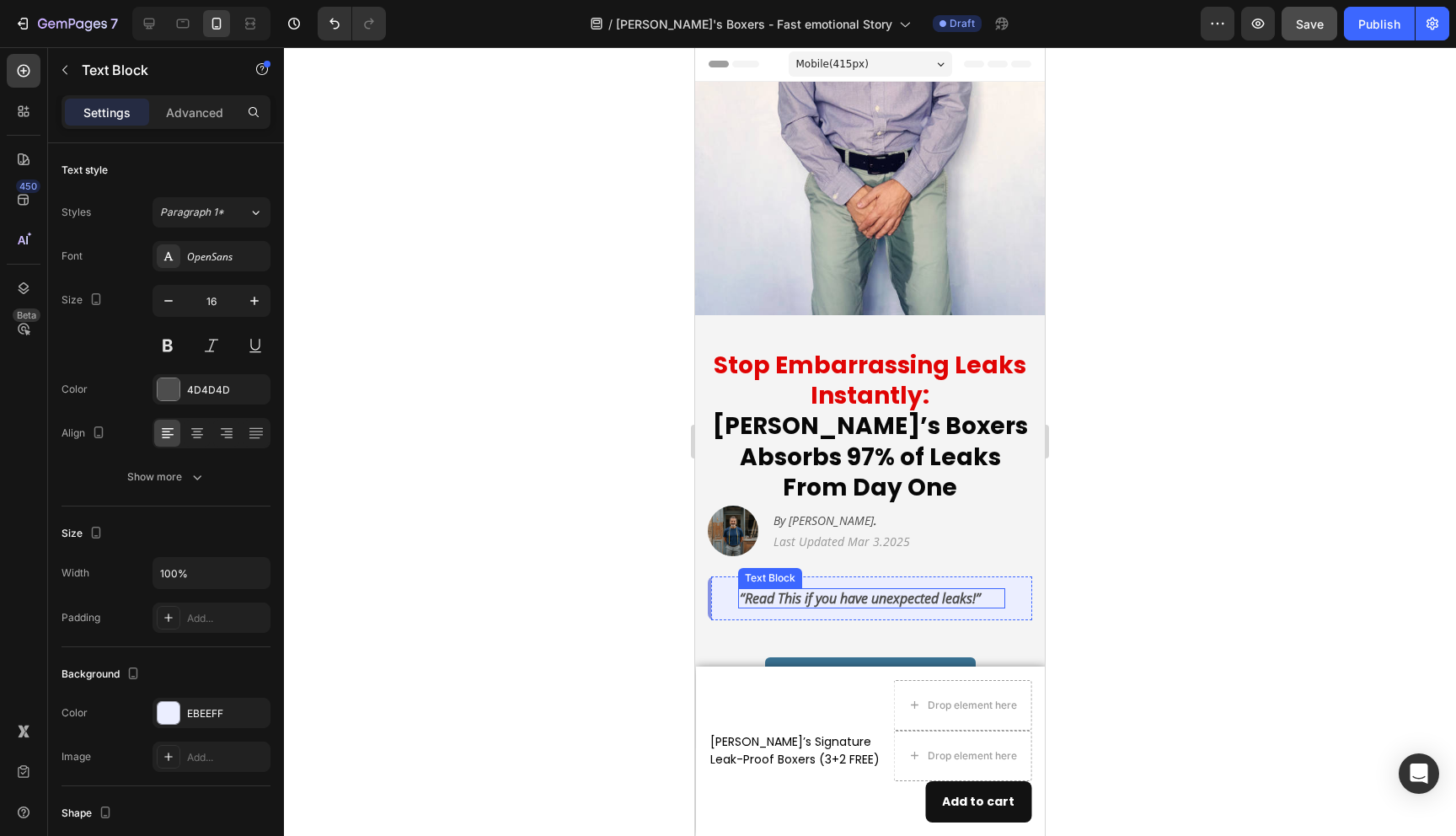
click at [769, 590] on p "“Read This if you have unexpected leaks!”" at bounding box center [871, 599] width 264 height 18
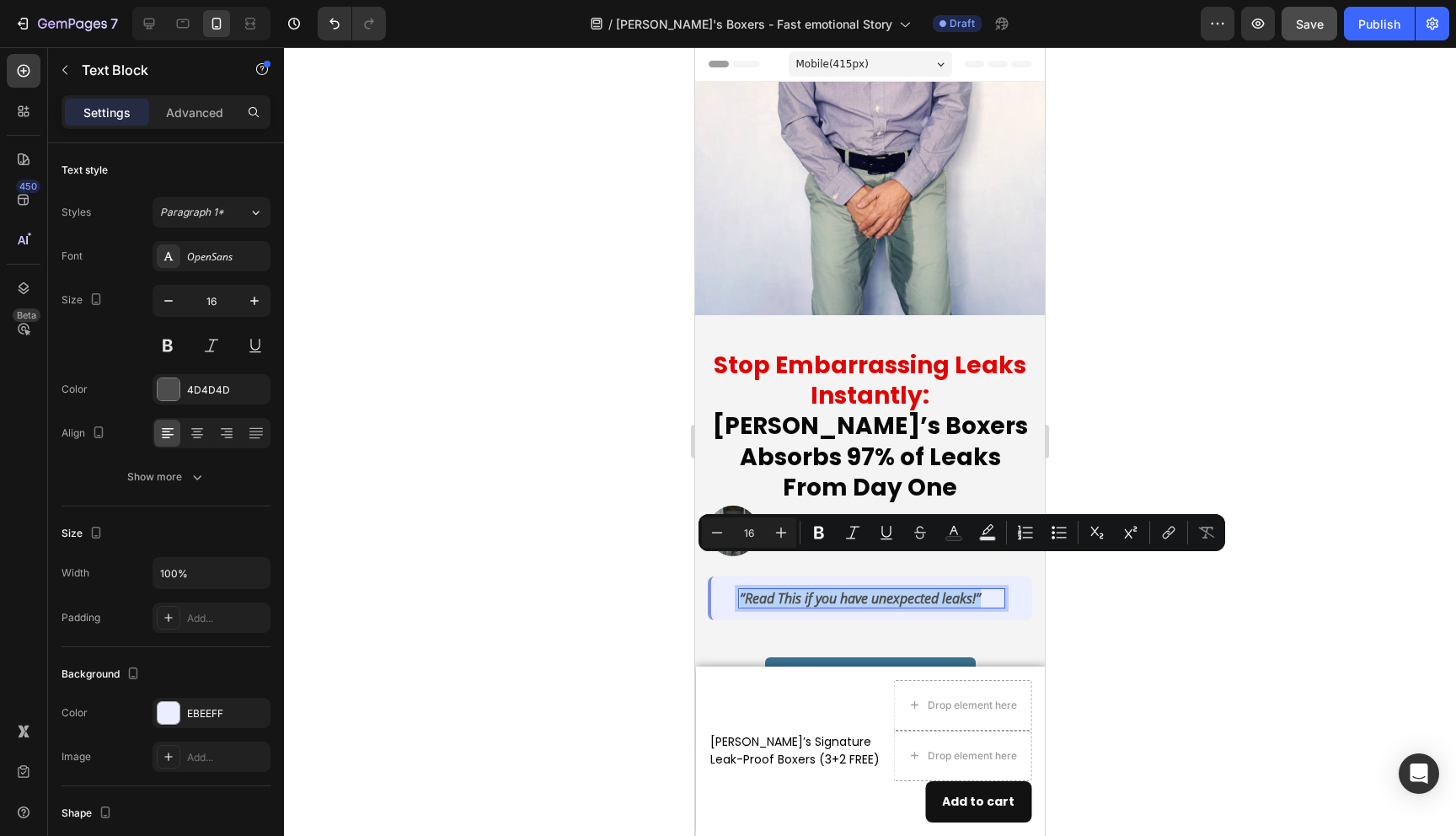
click at [769, 590] on p "“Read This if you have unexpected leaks!”" at bounding box center [871, 599] width 264 height 18
click at [618, 571] on div at bounding box center [869, 442] width 1172 height 789
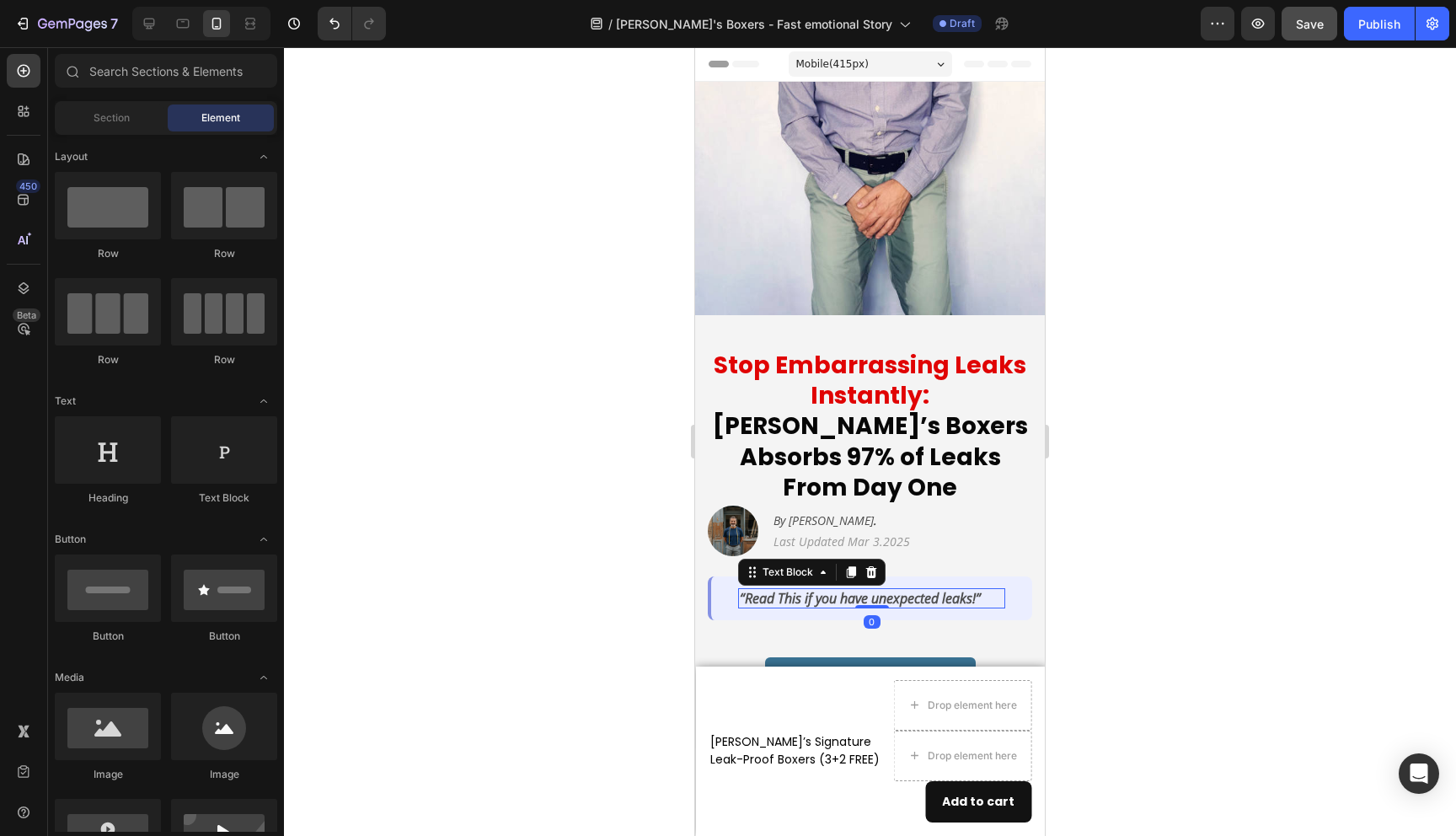
click at [810, 589] on strong "“Read This if you have unexpected leaks!”" at bounding box center [860, 598] width 241 height 19
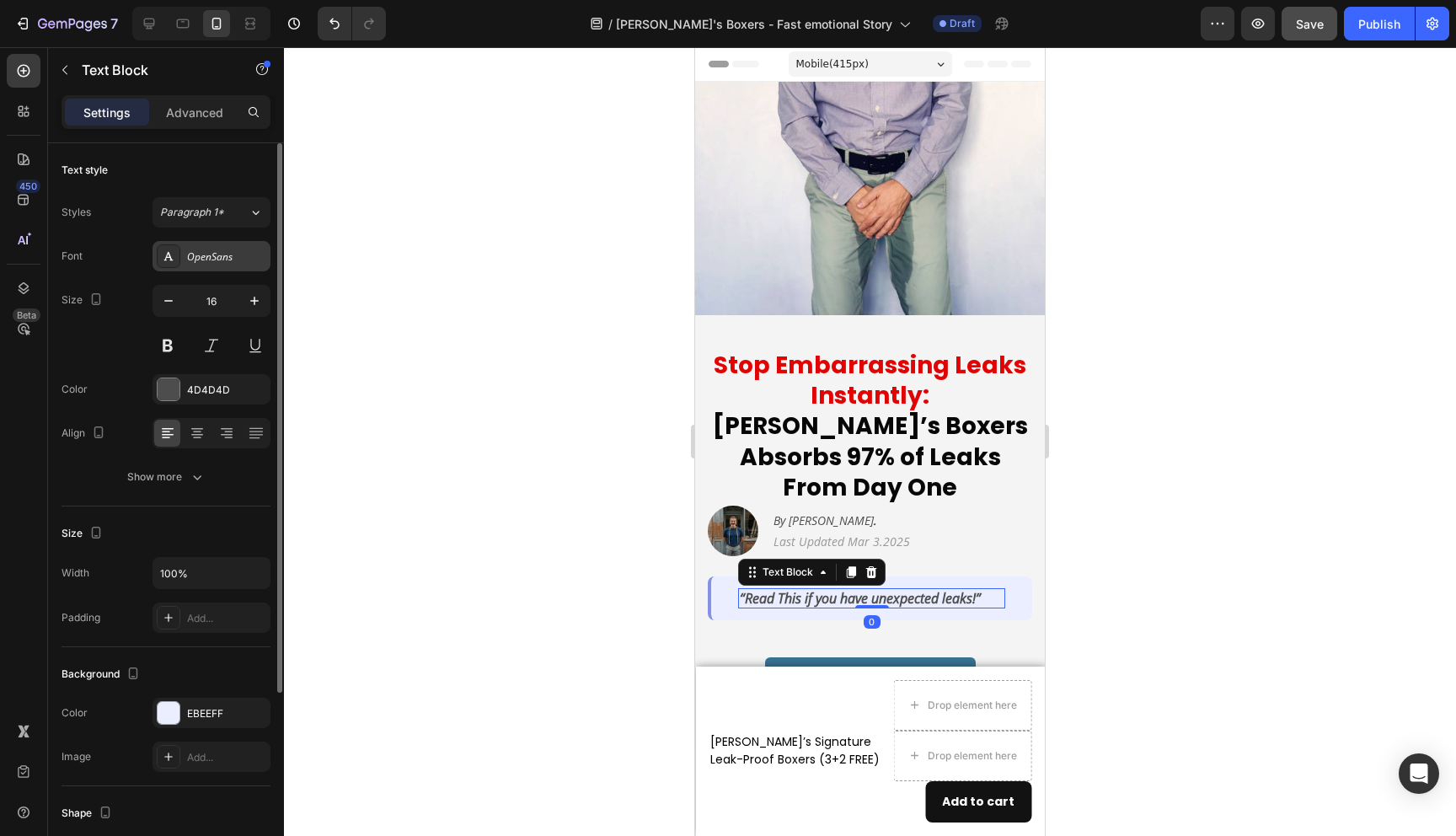
click at [217, 250] on div "OpenSans" at bounding box center [227, 256] width 79 height 15
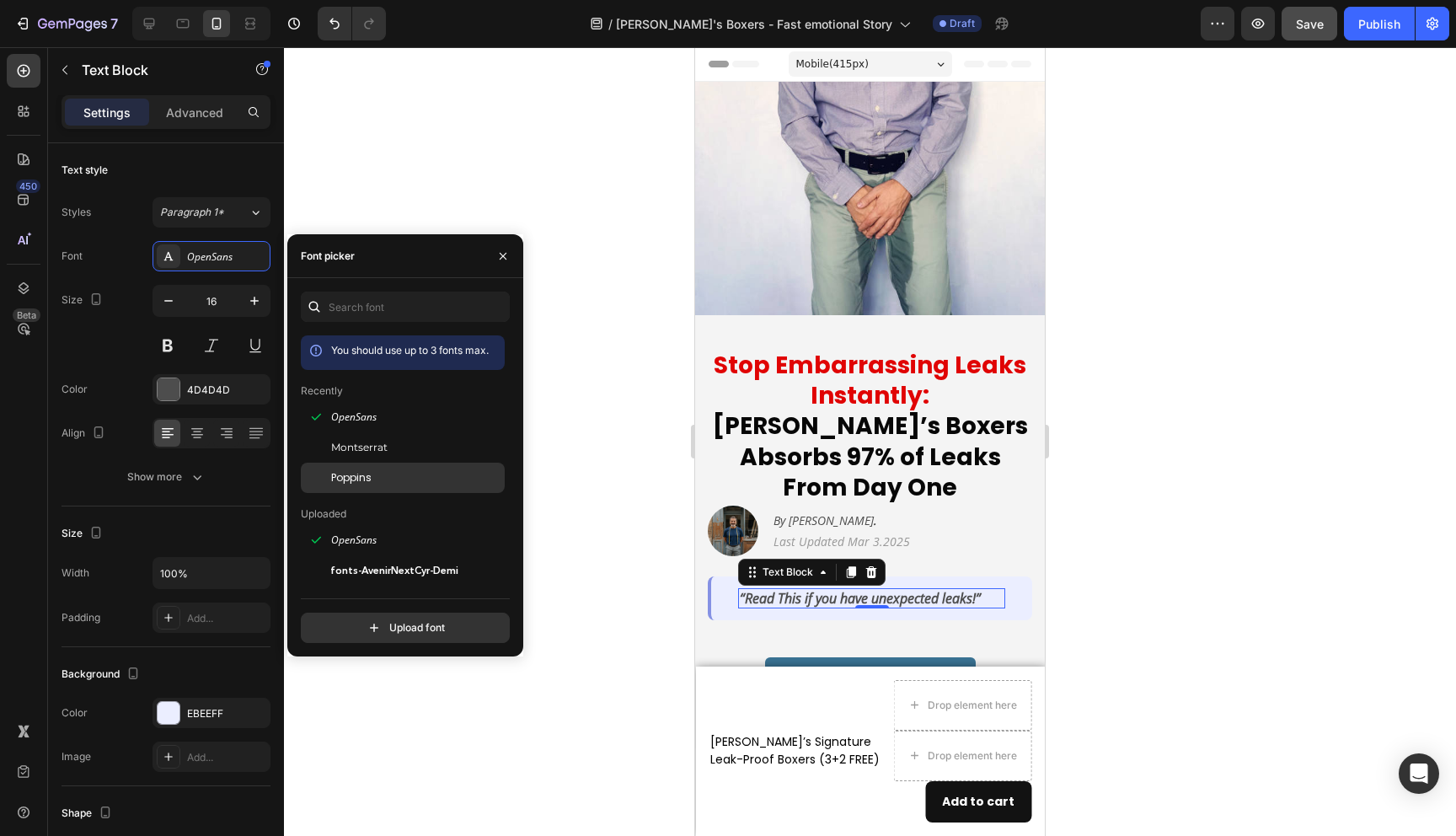
click at [349, 484] on span "Poppins" at bounding box center [351, 477] width 40 height 15
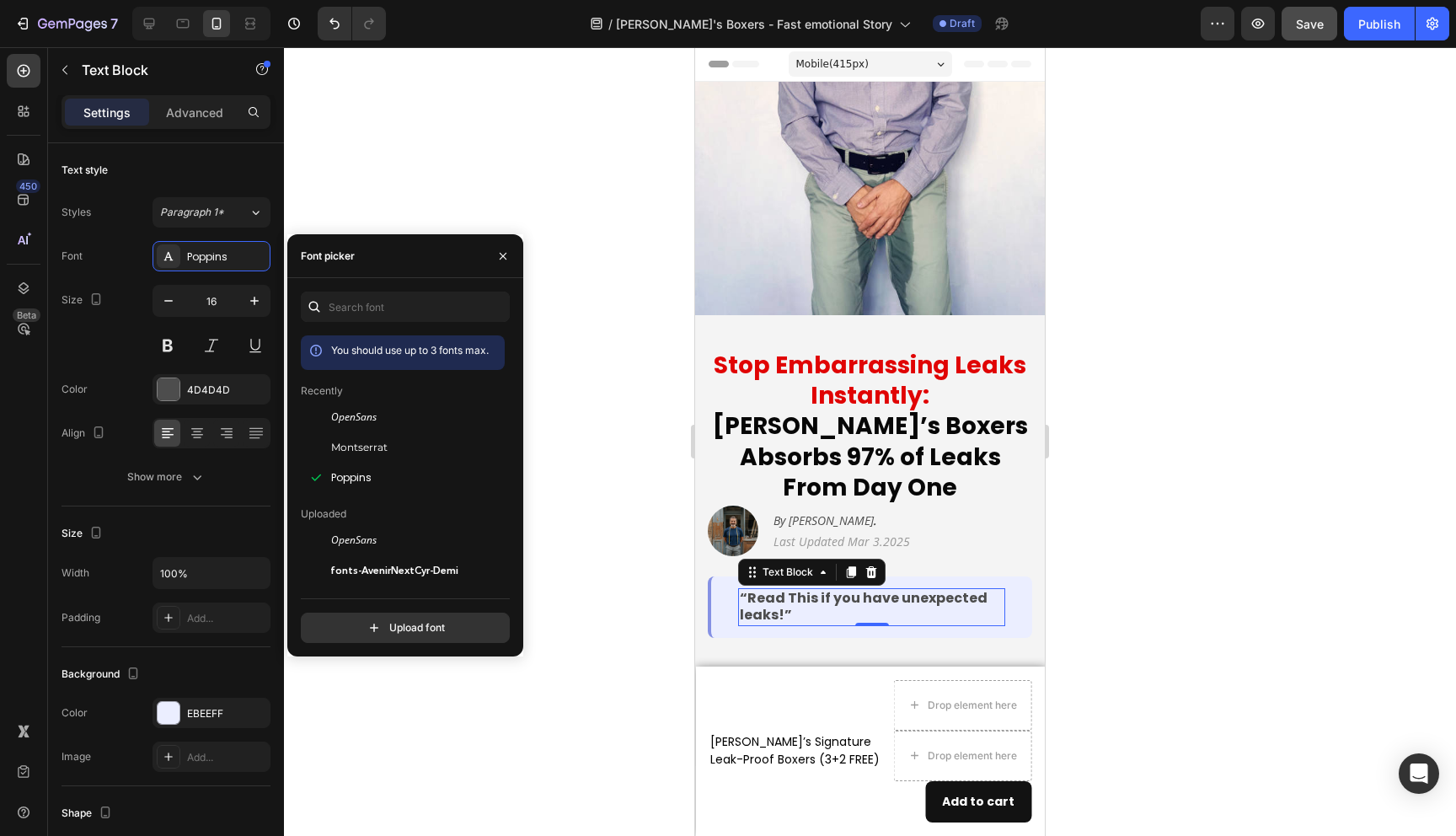
click at [1169, 599] on div at bounding box center [869, 442] width 1172 height 789
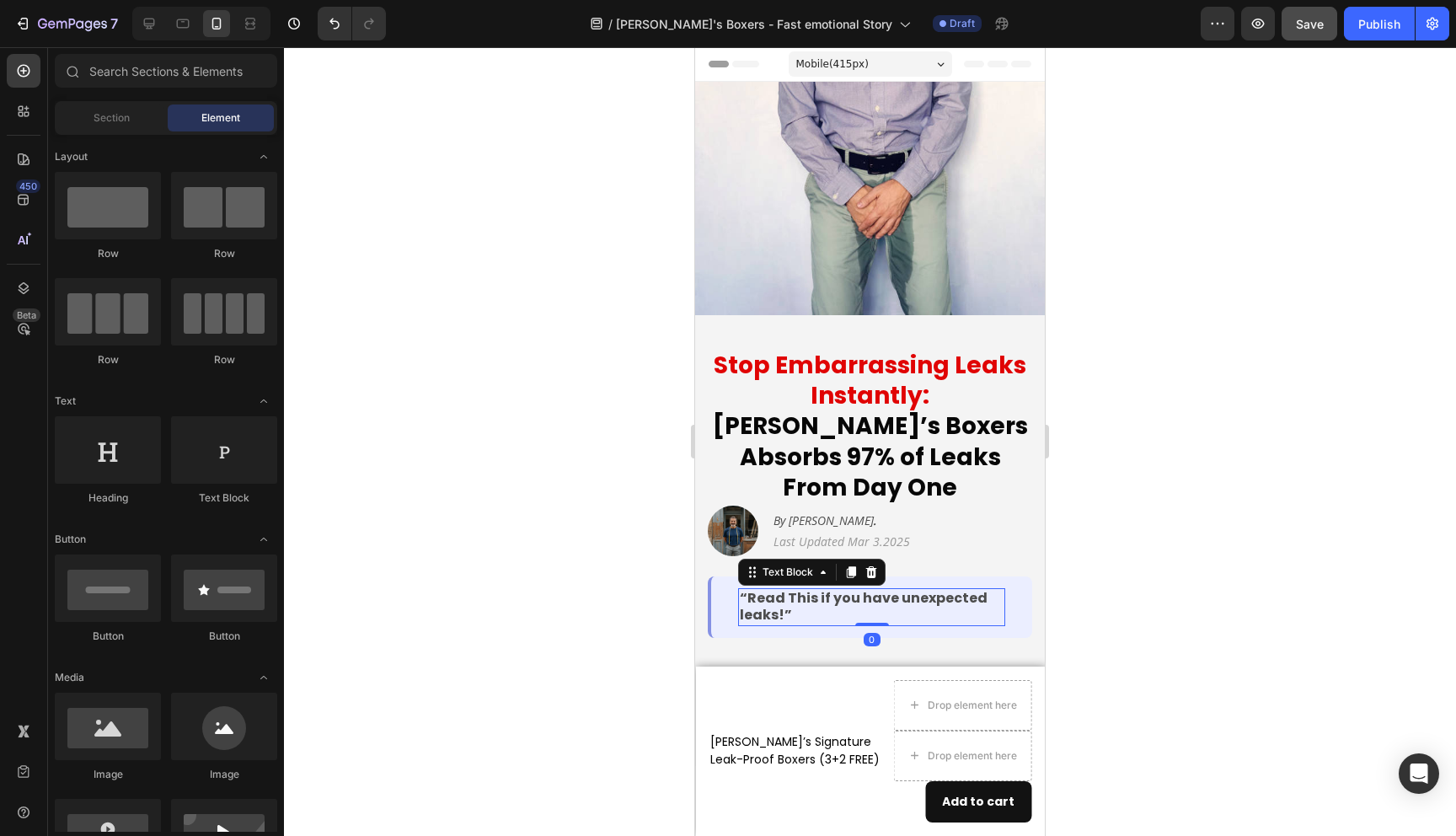
click at [820, 589] on strong "“Read This if you have unexpected leaks!”" at bounding box center [863, 607] width 248 height 37
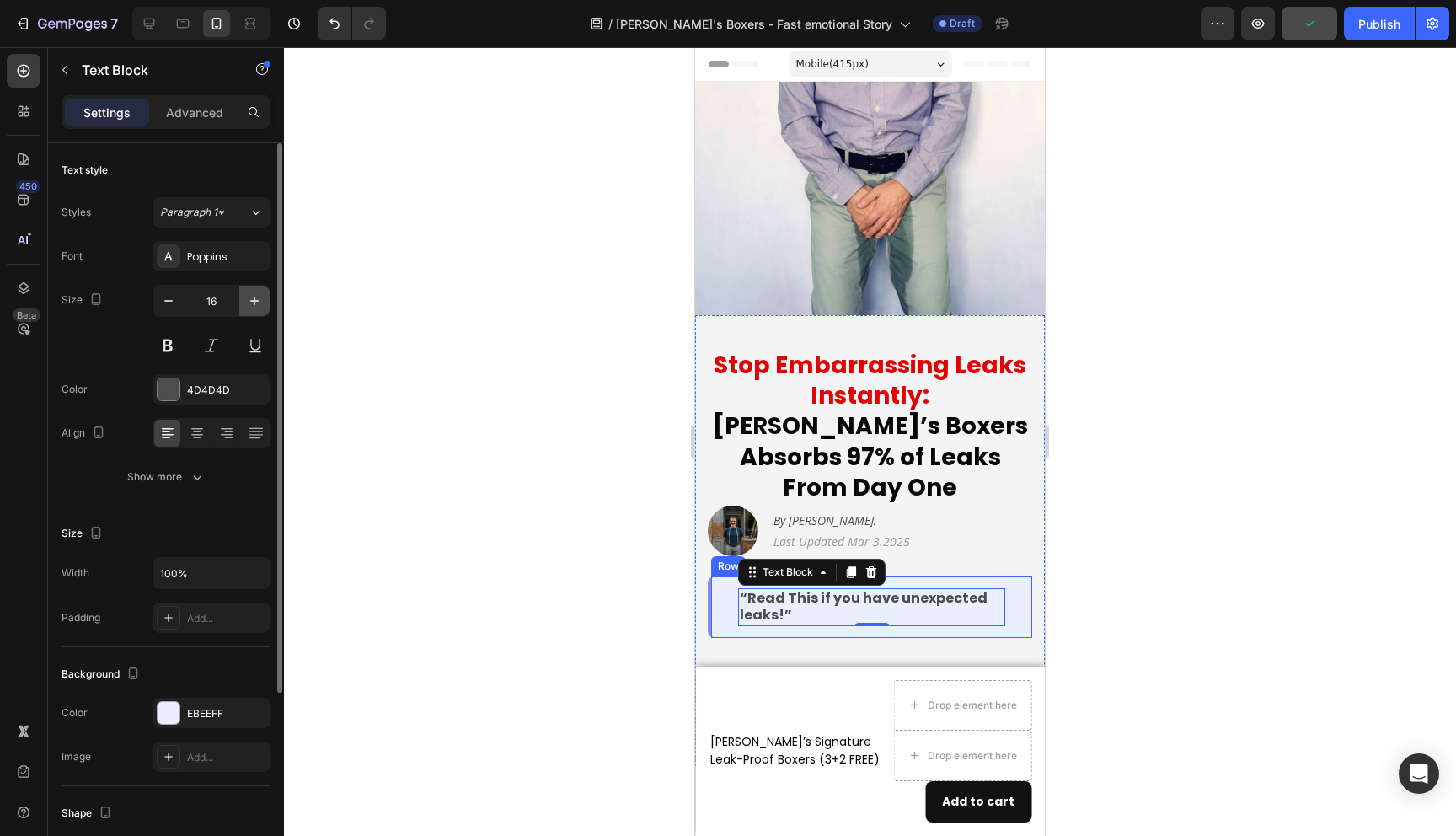
click at [254, 307] on icon "button" at bounding box center [254, 300] width 17 height 17
type input "19"
click at [190, 434] on icon at bounding box center [196, 433] width 17 height 17
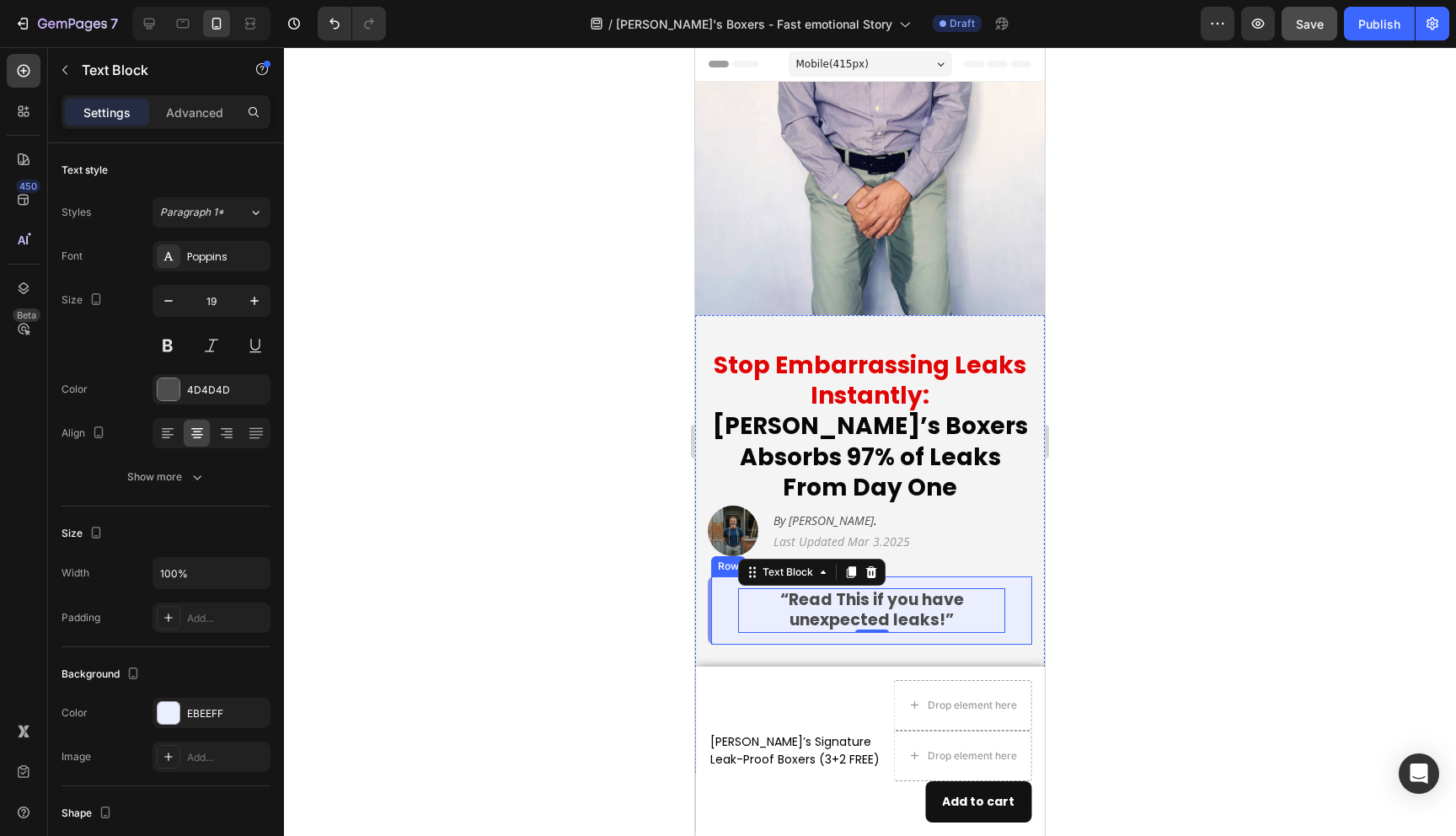
click at [430, 470] on div at bounding box center [869, 442] width 1172 height 789
click at [848, 589] on strong "“Read This if you have unexpected leaks!”" at bounding box center [871, 610] width 183 height 44
click at [169, 299] on icon "button" at bounding box center [168, 300] width 17 height 17
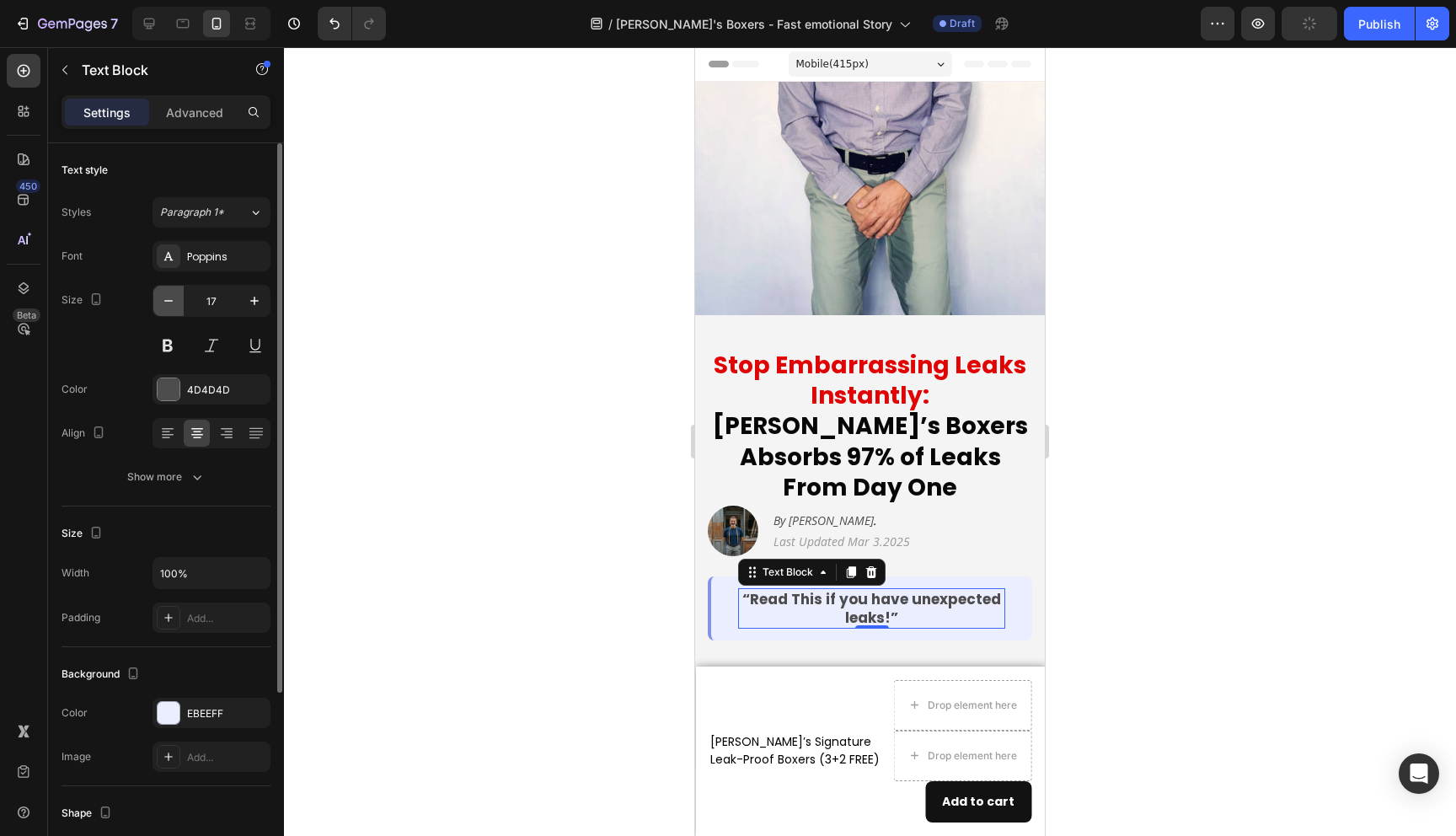
click at [169, 299] on icon "button" at bounding box center [168, 300] width 17 height 17
type input "14"
click at [417, 401] on div at bounding box center [869, 442] width 1172 height 789
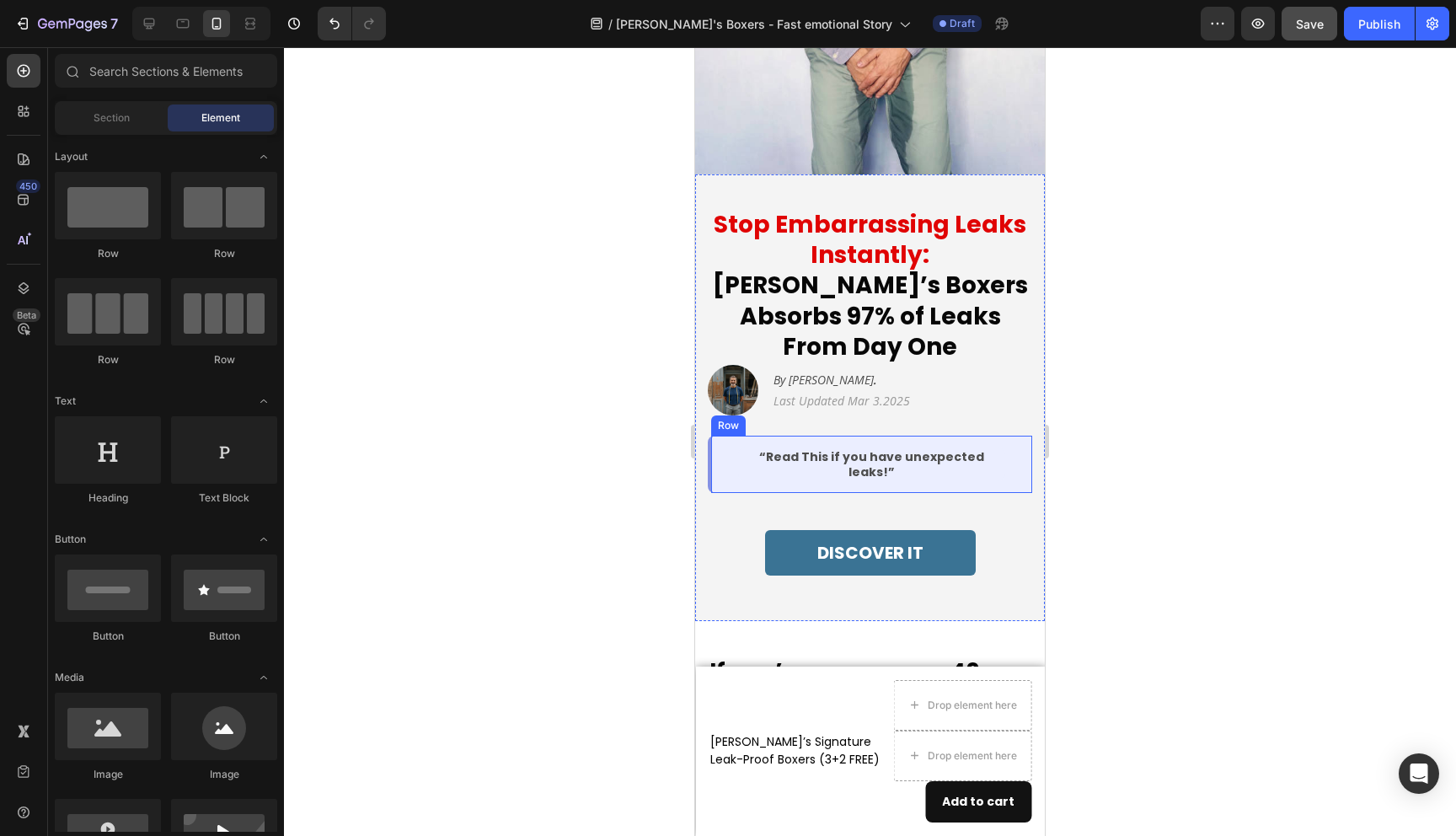
scroll to position [143, 0]
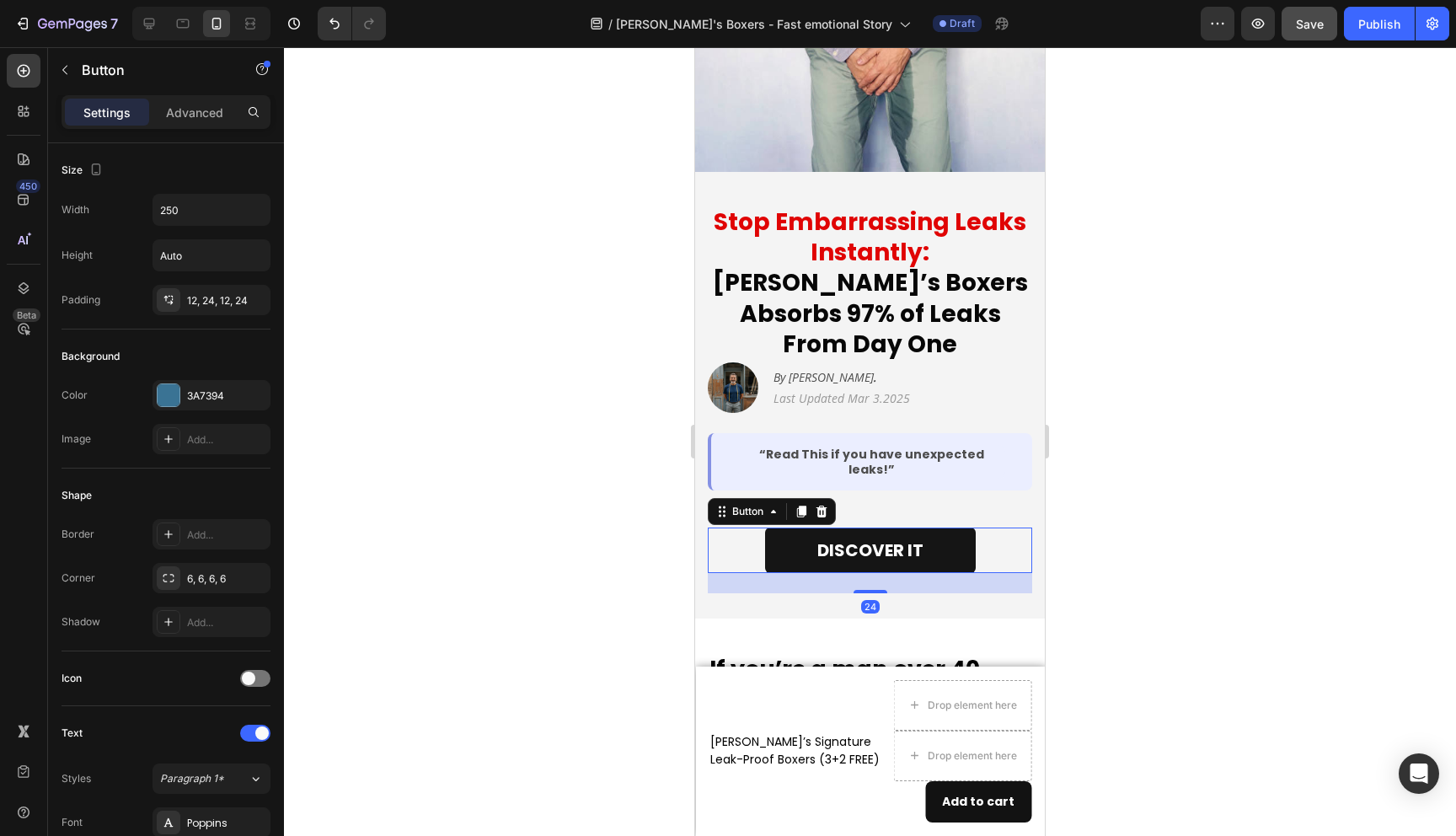
click at [774, 528] on link "DISCOVER IT" at bounding box center [870, 550] width 211 height 45
click at [826, 505] on icon at bounding box center [821, 511] width 11 height 12
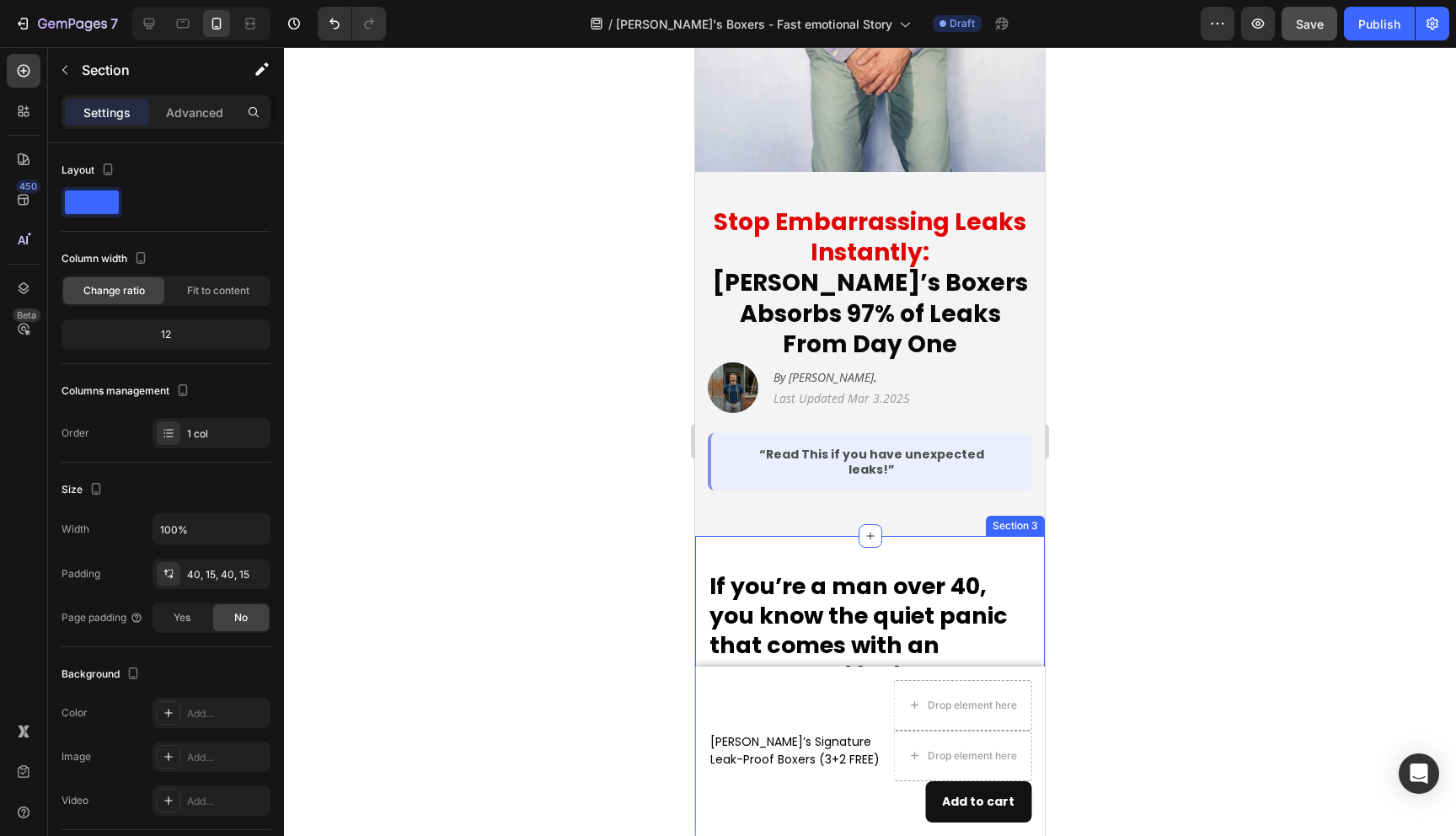
click at [199, 110] on p "Advanced" at bounding box center [194, 113] width 57 height 18
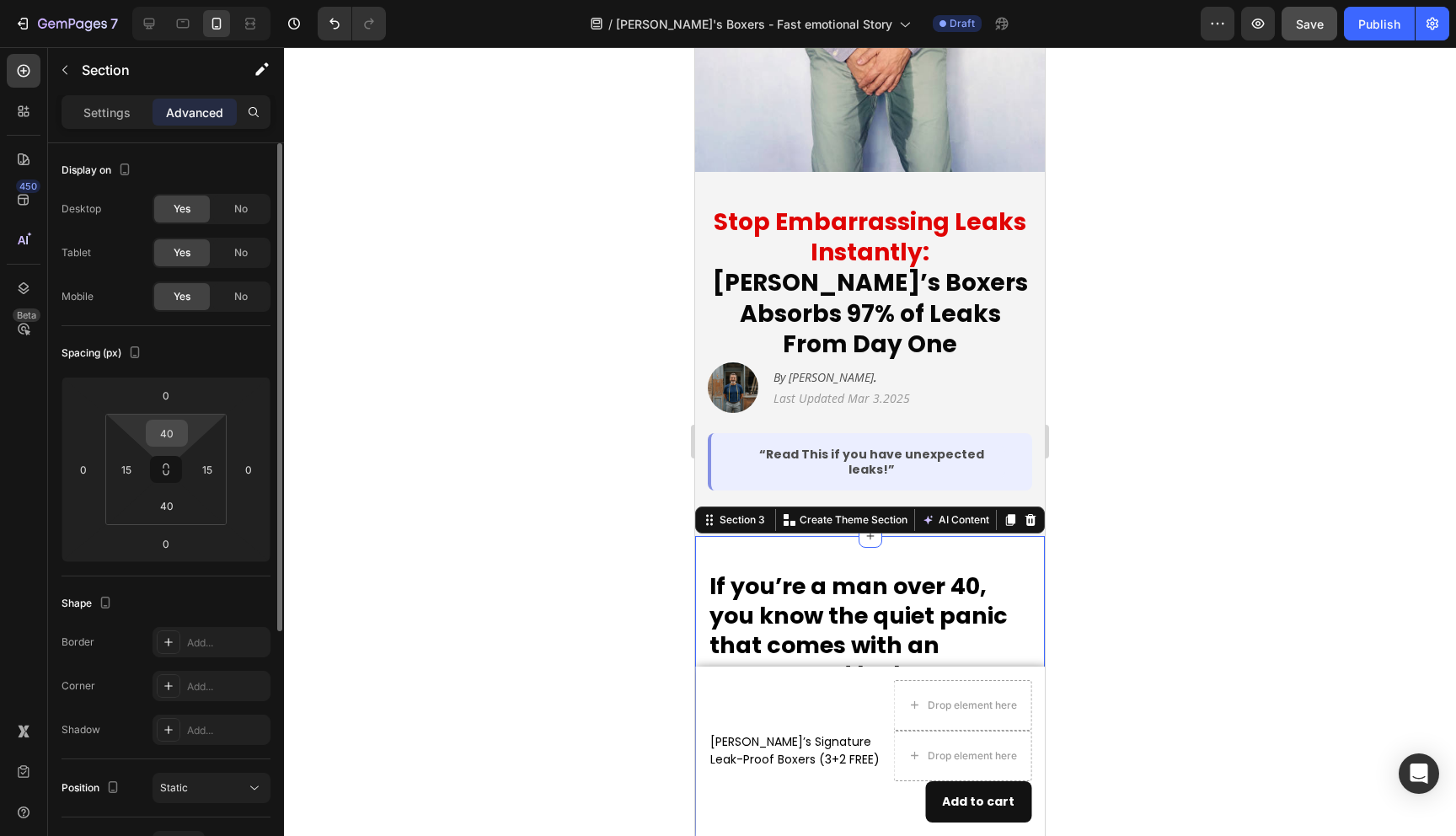
click at [178, 425] on input "40" at bounding box center [167, 434] width 33 height 26
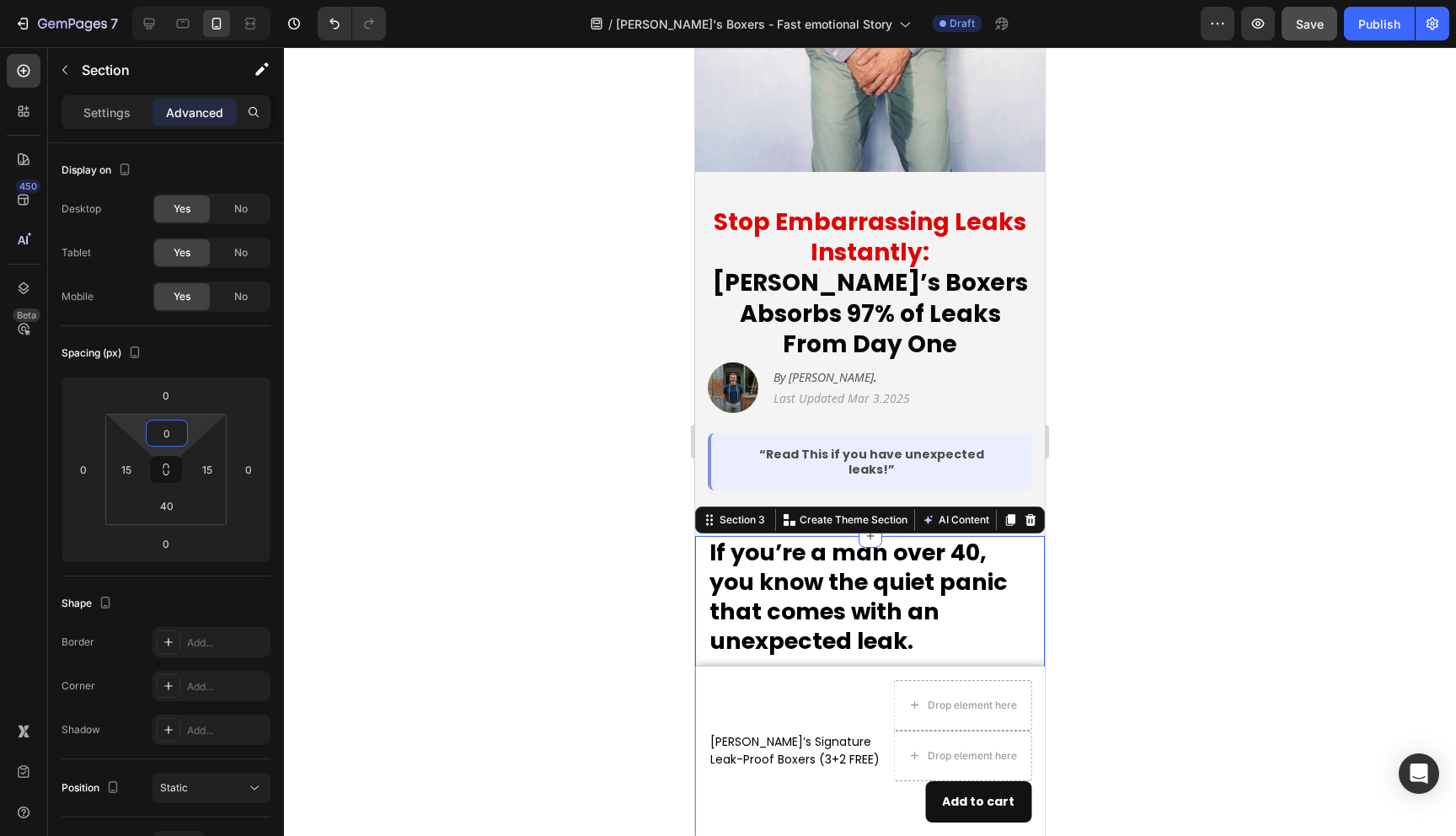
type input "0"
click at [398, 501] on div at bounding box center [869, 442] width 1172 height 789
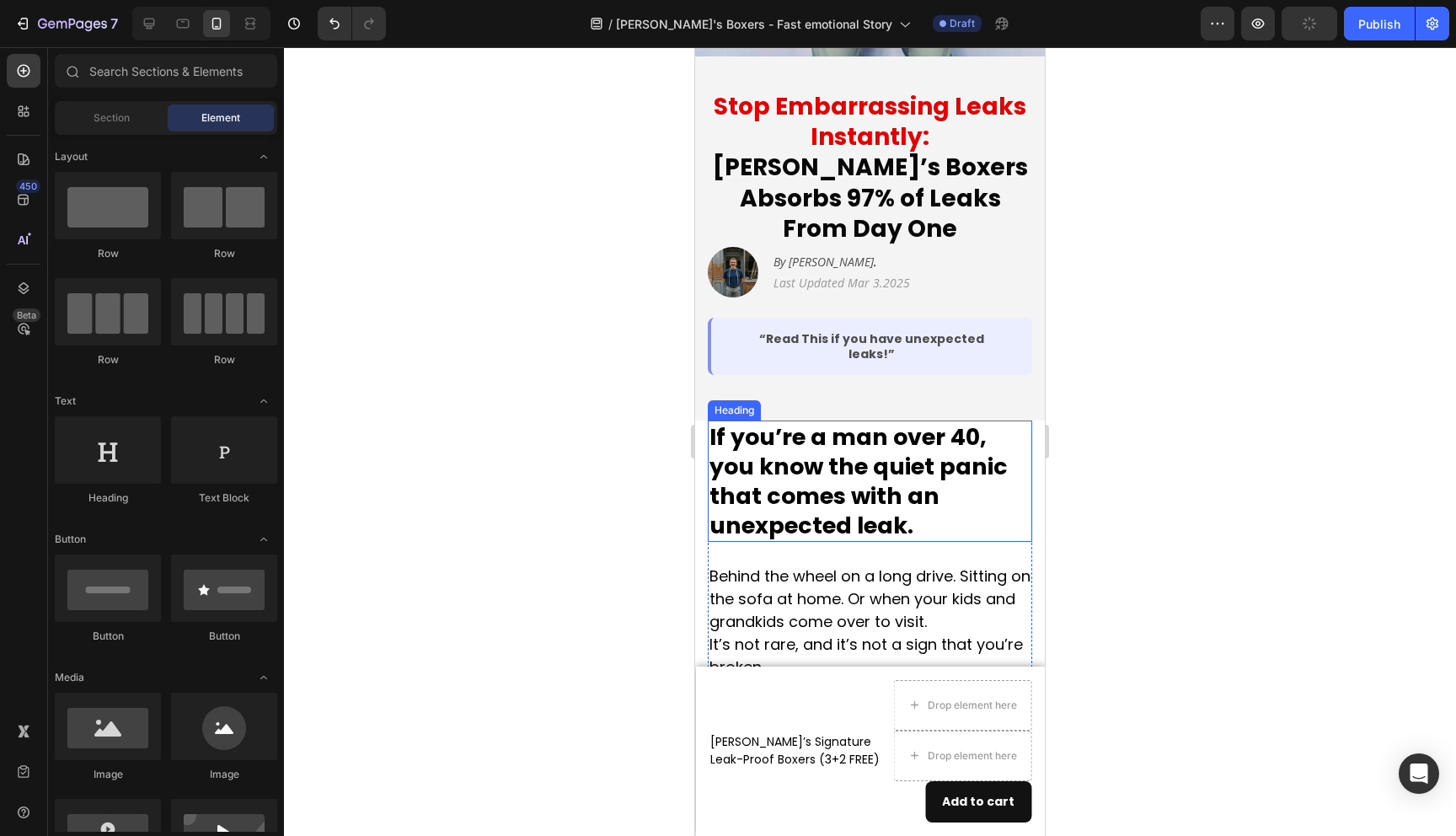
scroll to position [261, 0]
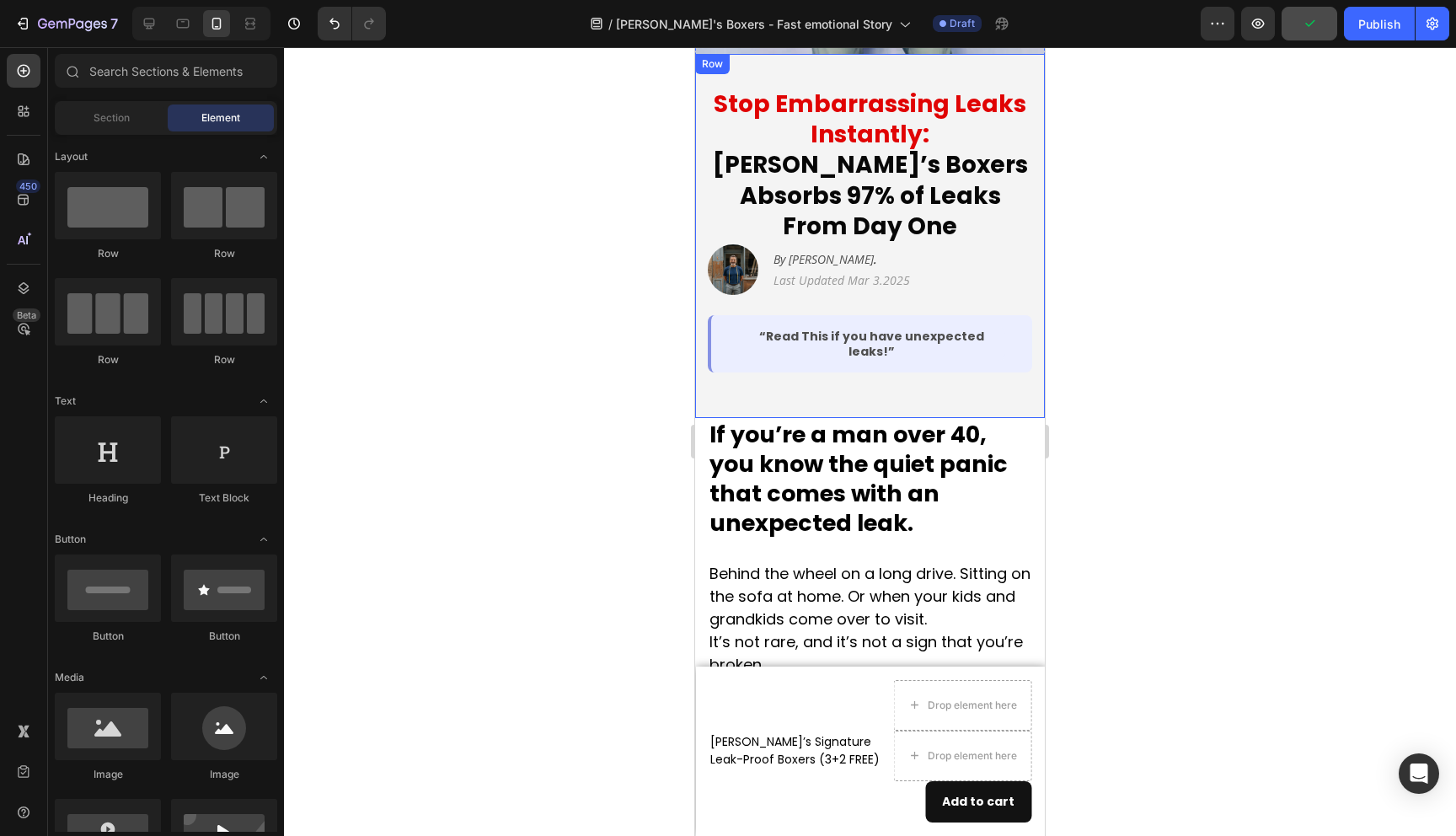
click at [900, 343] on div "Stop Embarrassing Leaks Instantly: Jack’s Boxers Absorbs 97% of Leaks From Day …" at bounding box center [870, 236] width 325 height 314
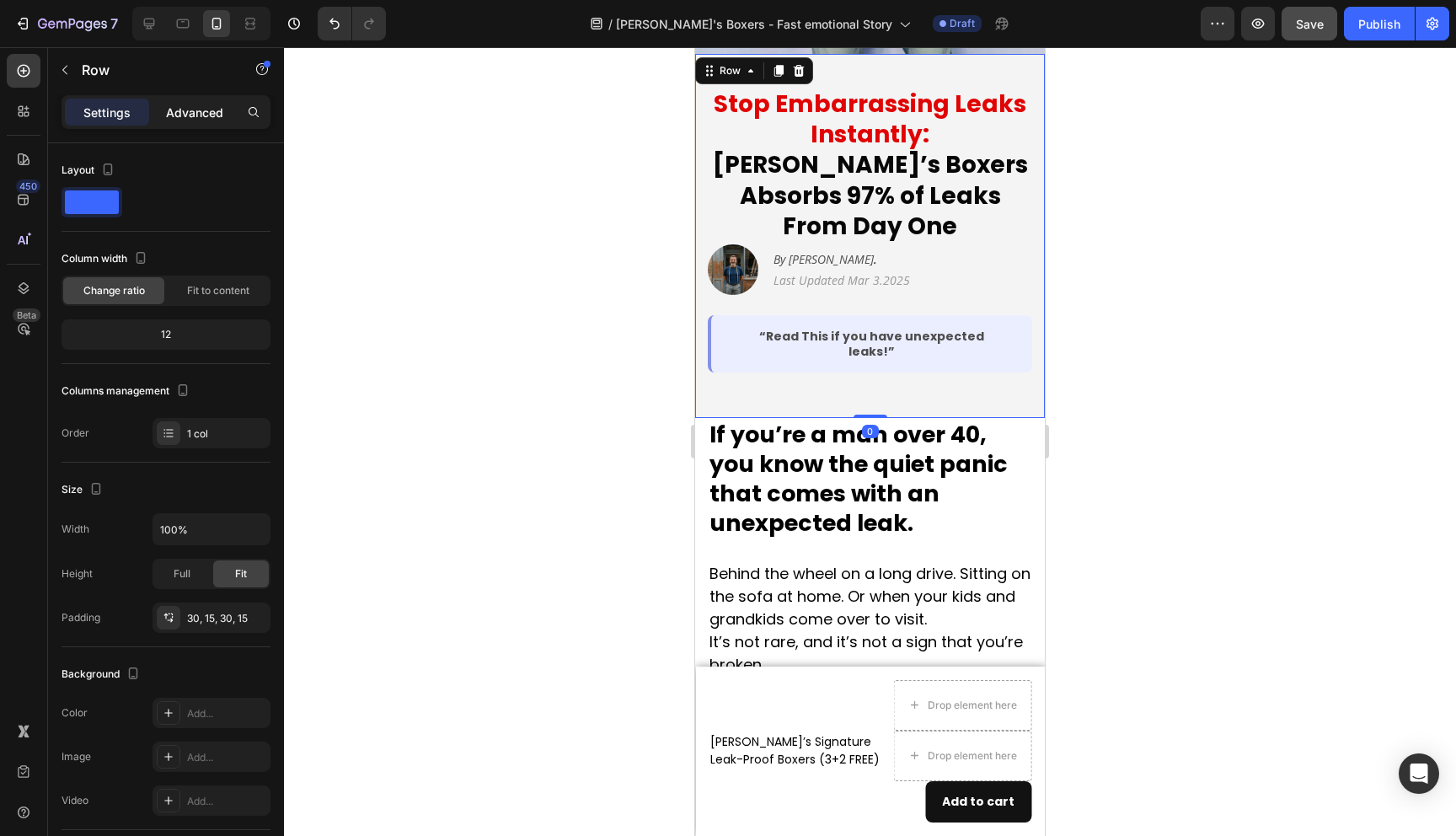
click at [206, 113] on p "Advanced" at bounding box center [194, 113] width 57 height 18
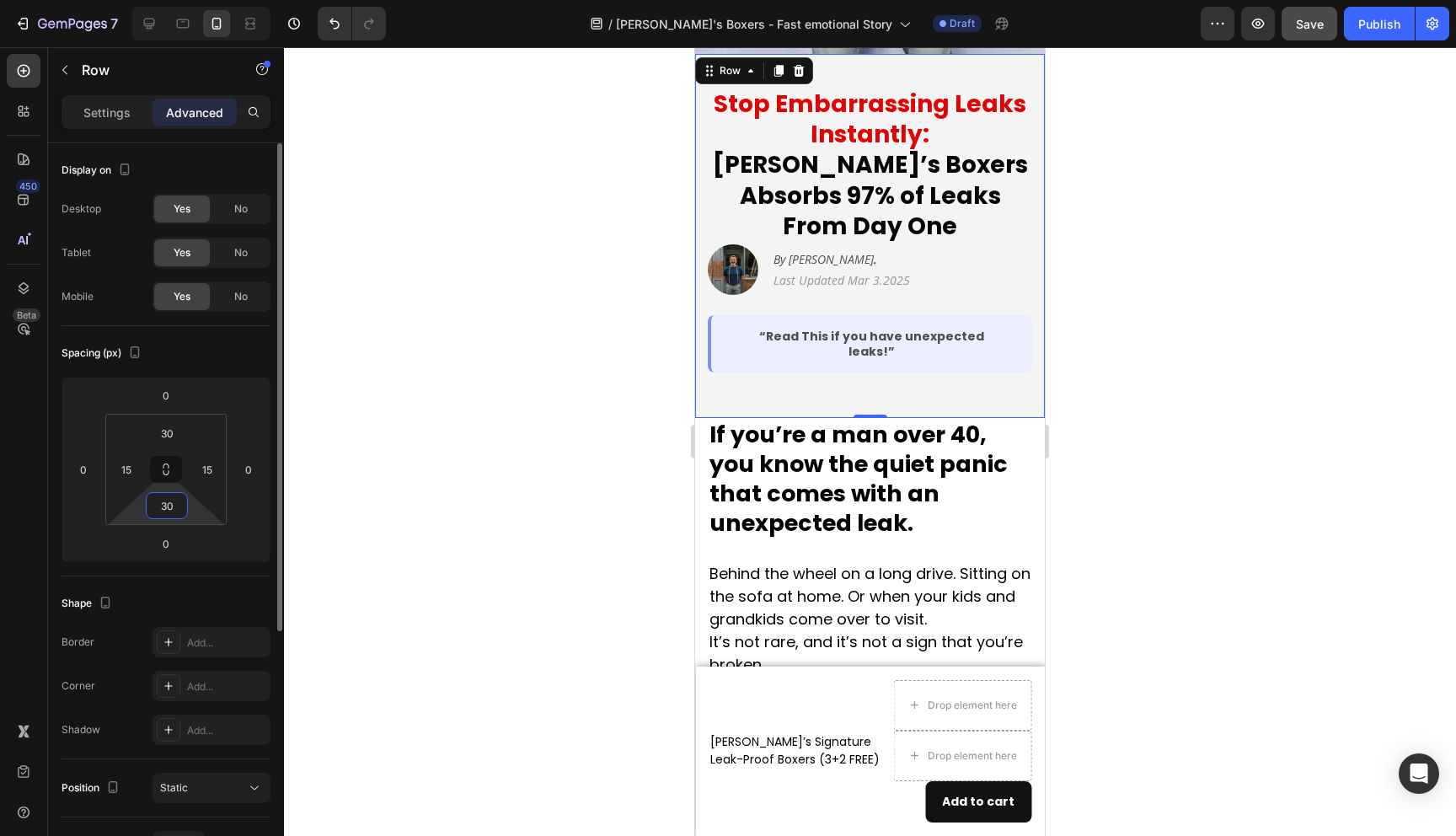
click at [167, 512] on input "30" at bounding box center [167, 505] width 33 height 26
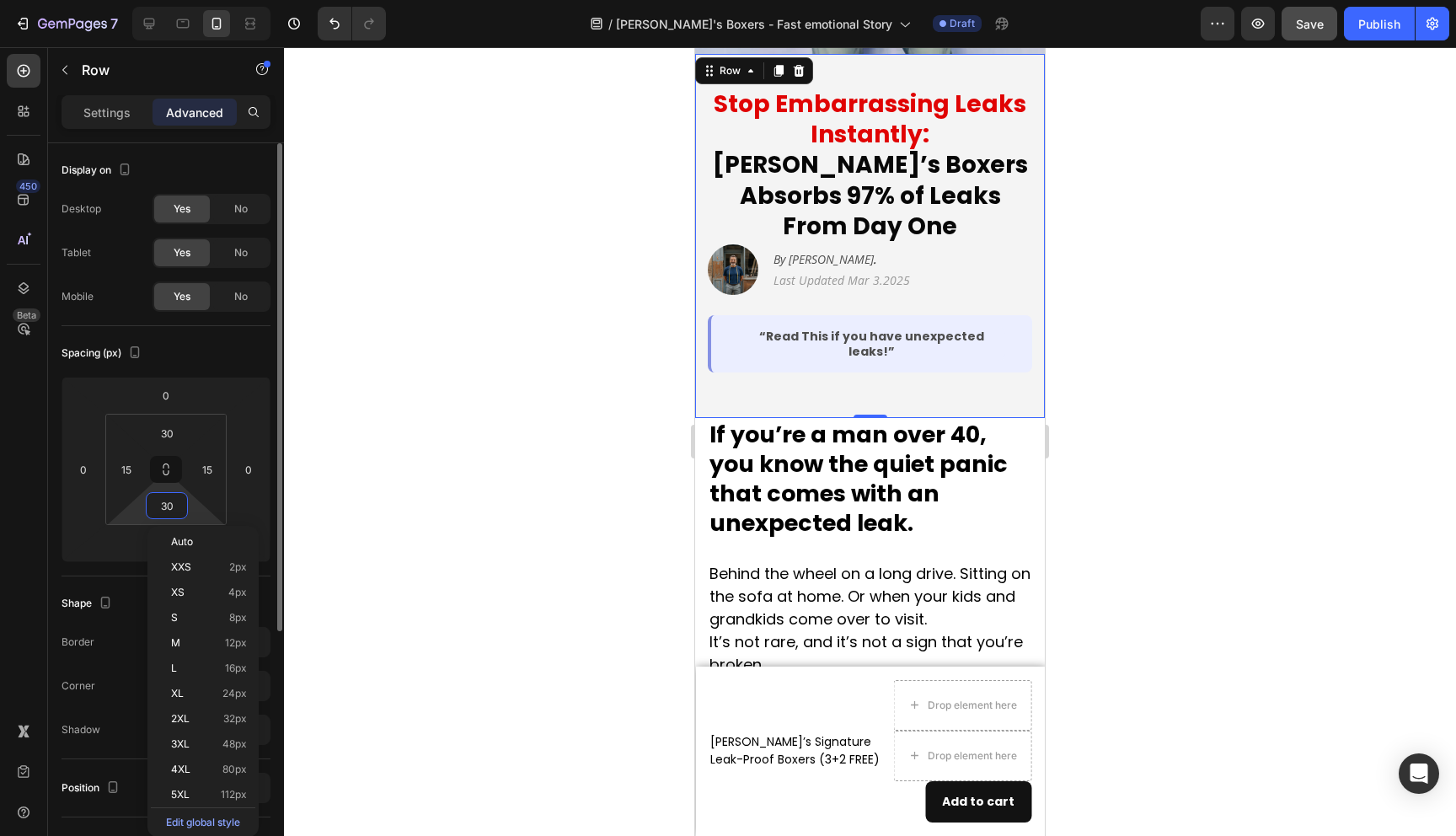
type input "0"
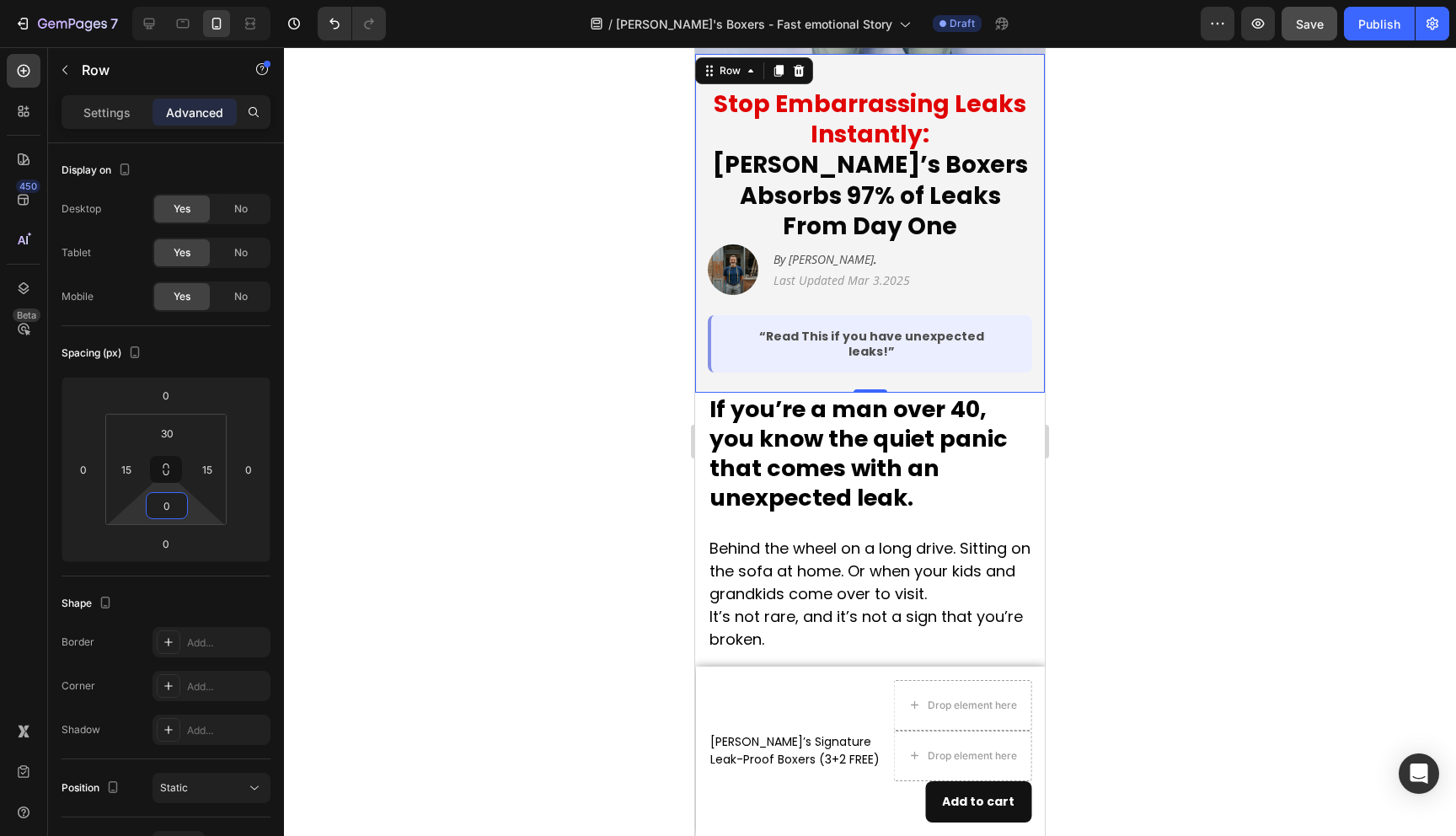
click at [553, 469] on div at bounding box center [869, 442] width 1172 height 789
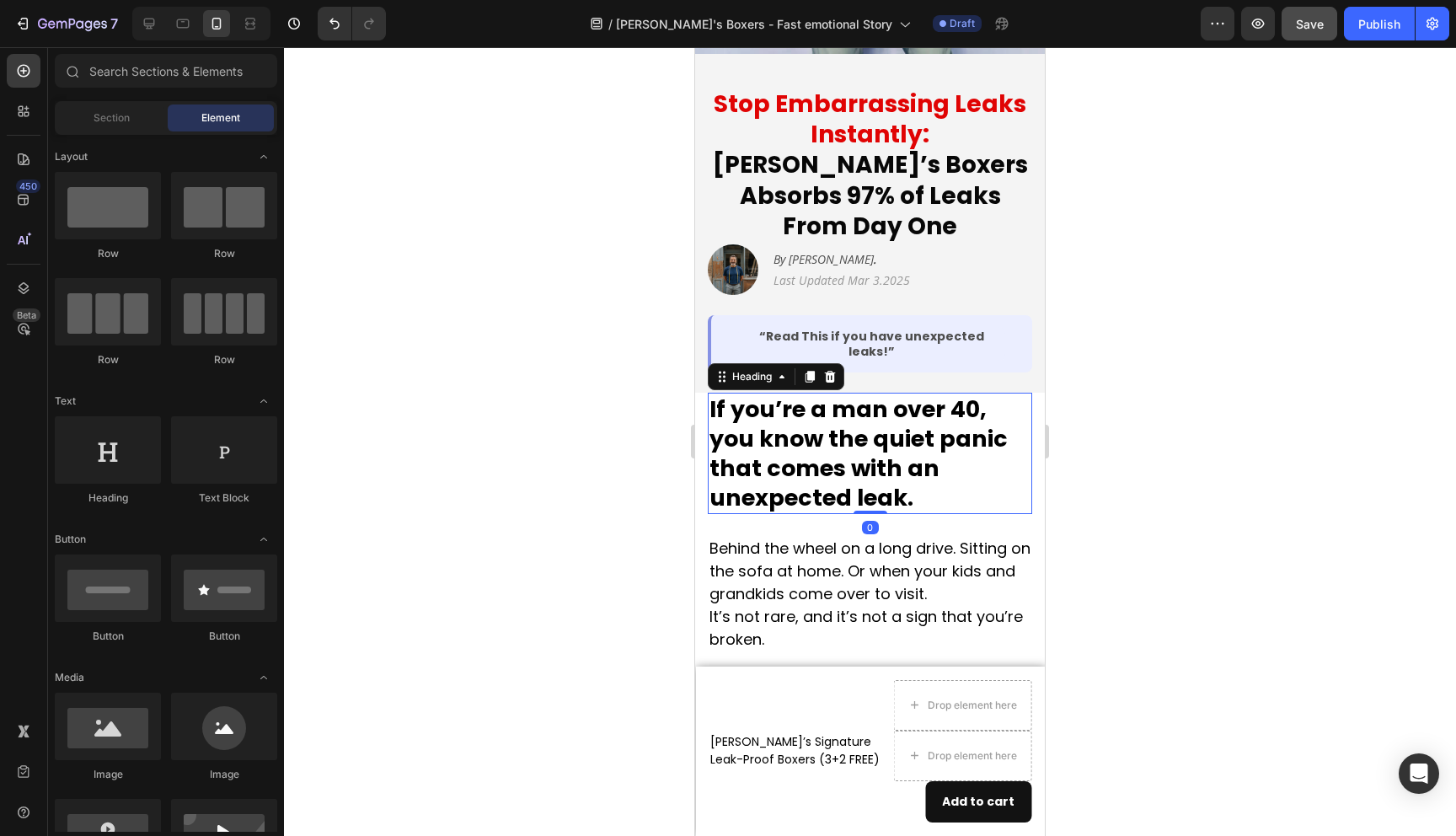
click at [792, 406] on h2 "If you’re a man over 40, you know the quiet panic that comes with an unexpected…" at bounding box center [870, 453] width 325 height 122
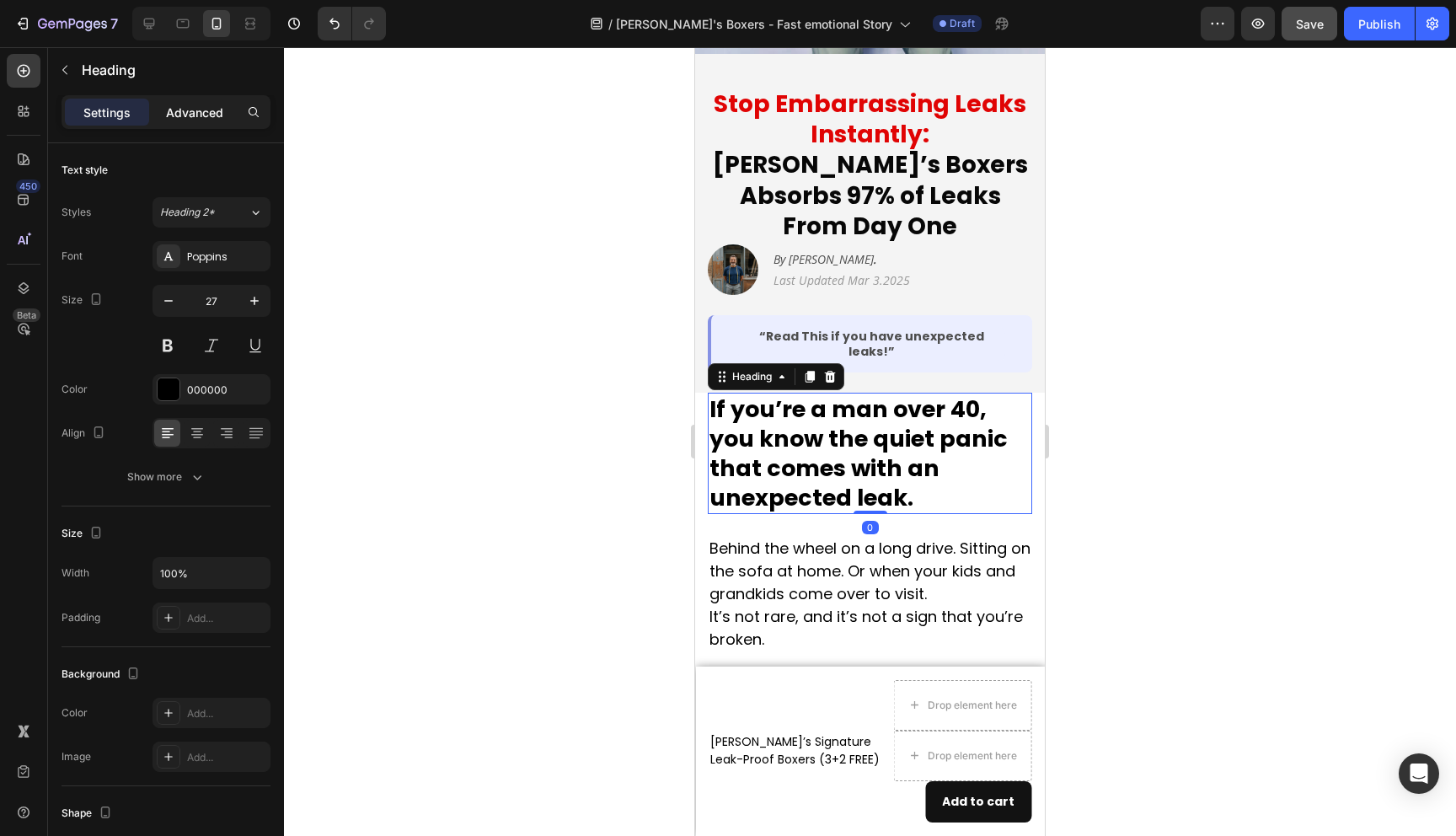
click at [188, 98] on div "Advanced" at bounding box center [194, 111] width 84 height 26
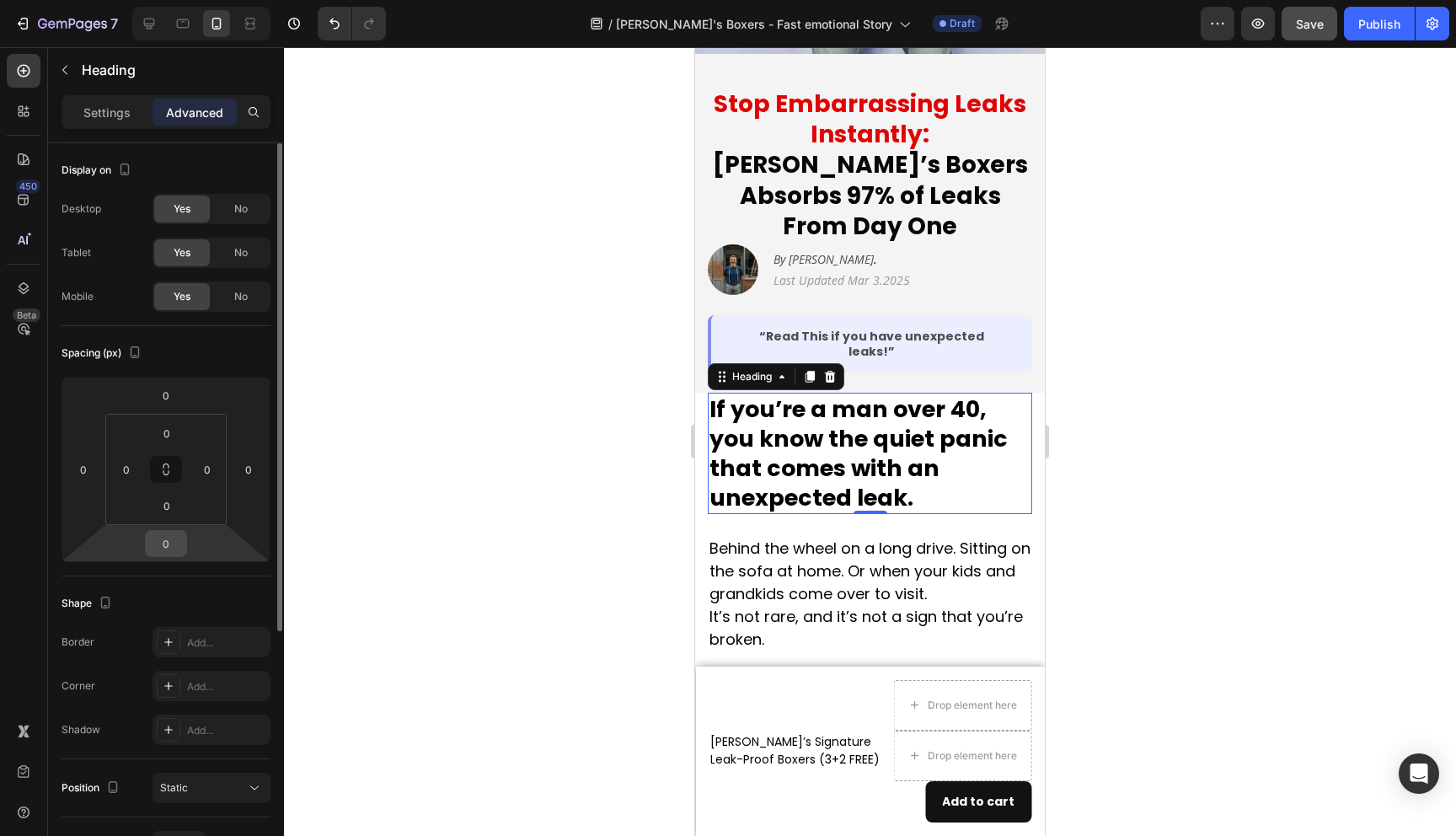
click at [161, 549] on input "0" at bounding box center [166, 544] width 33 height 26
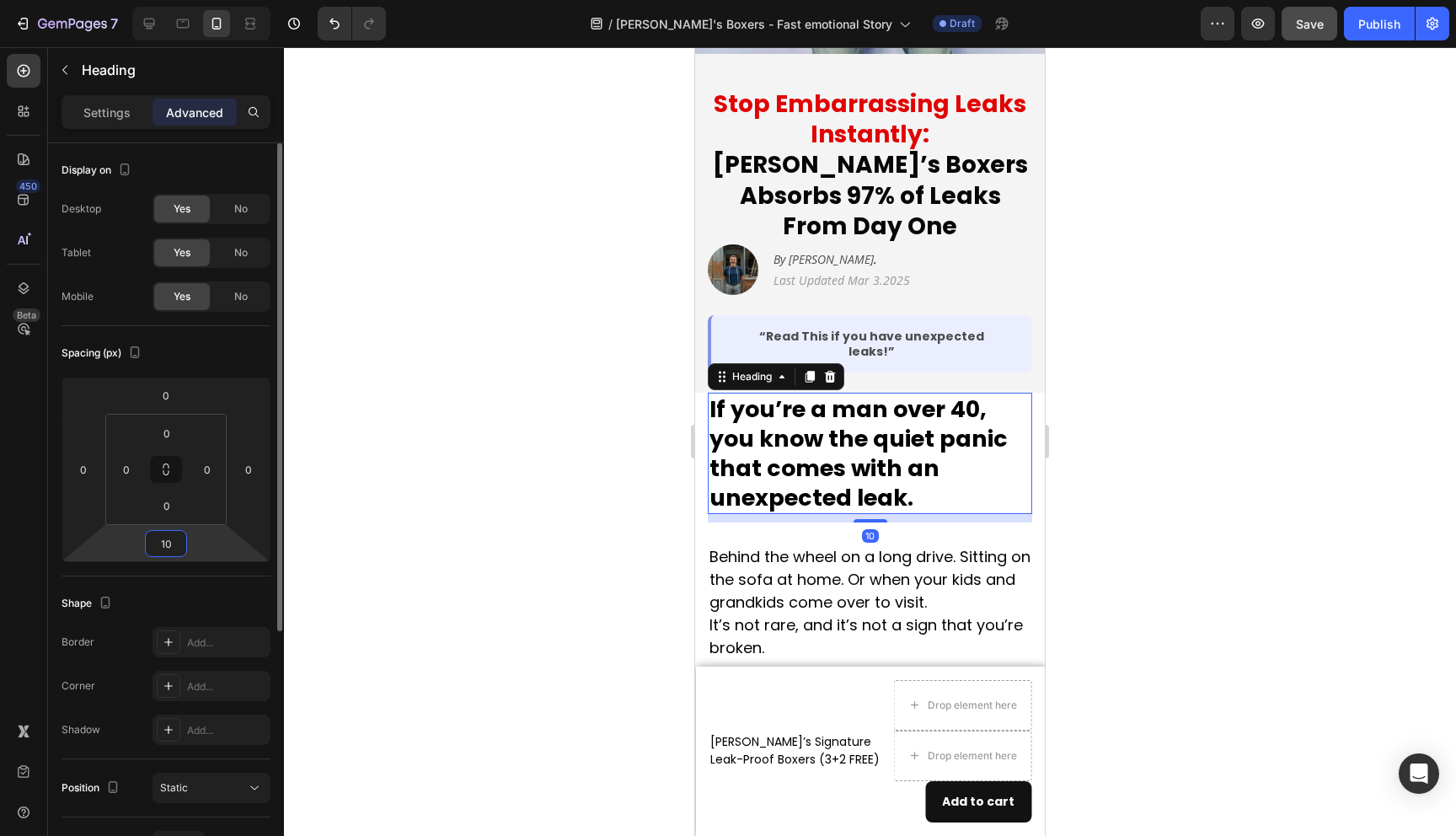
type input "1"
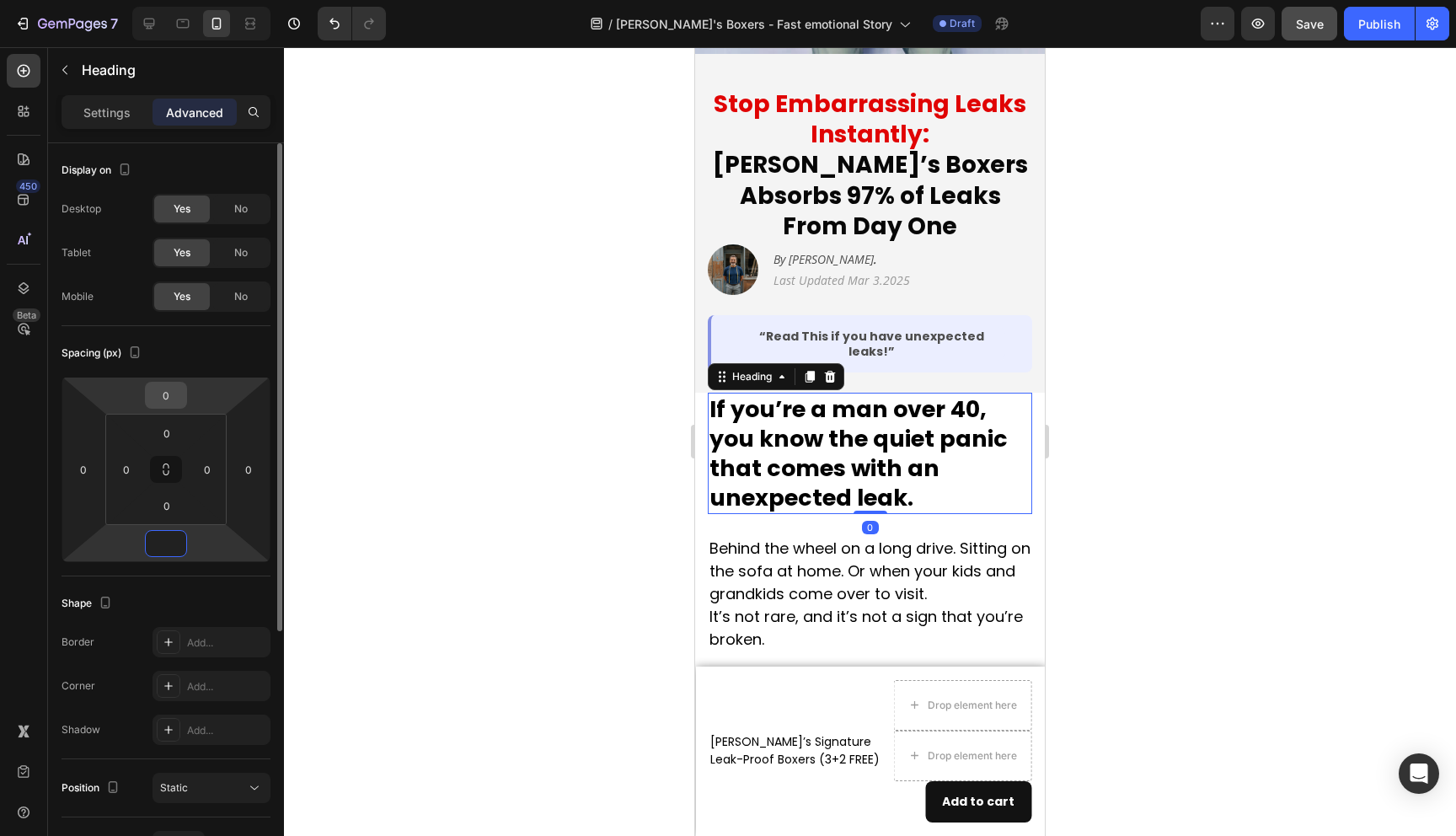
type input "0"
click at [165, 398] on input "0" at bounding box center [166, 395] width 33 height 26
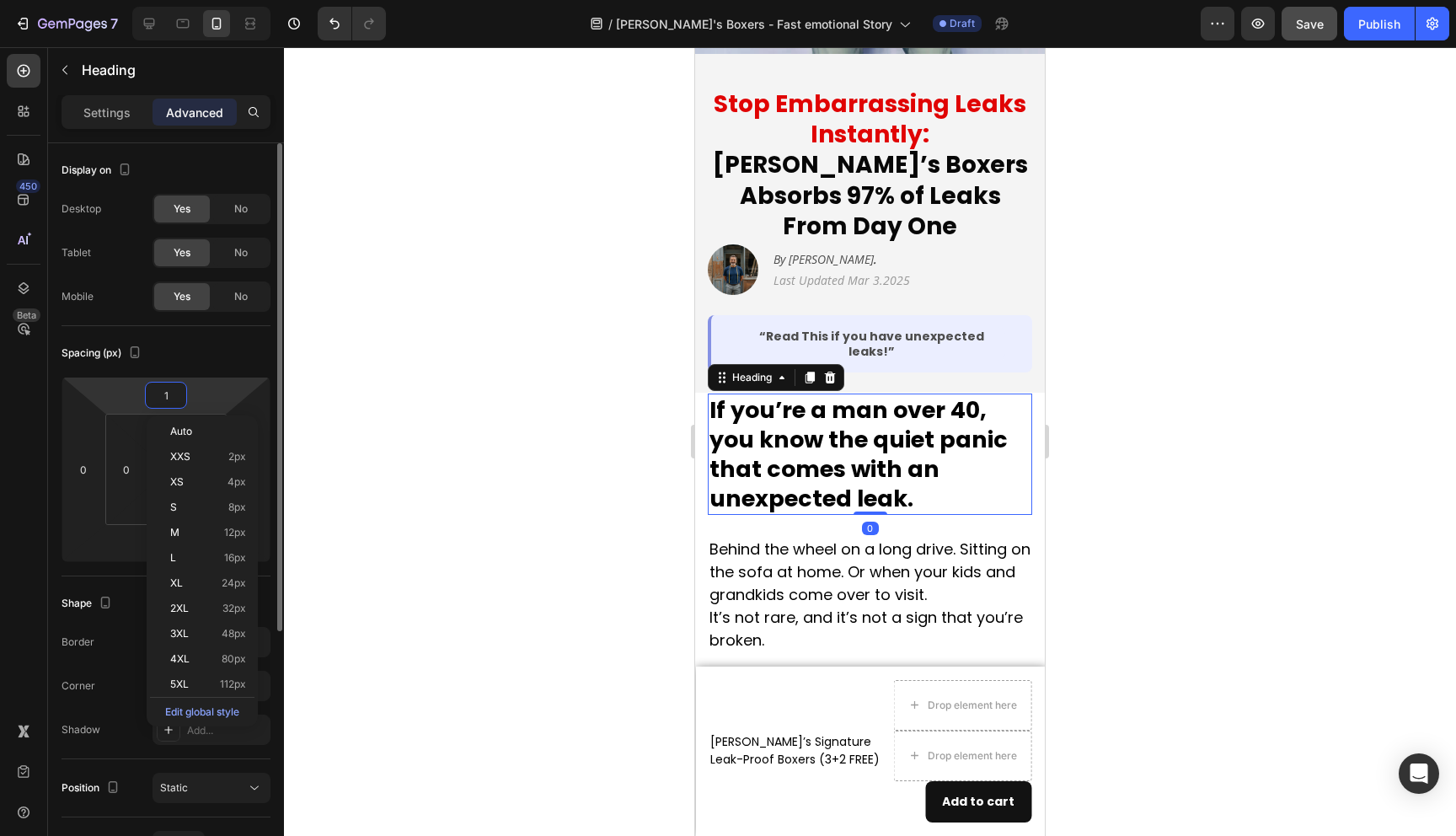
type input "10"
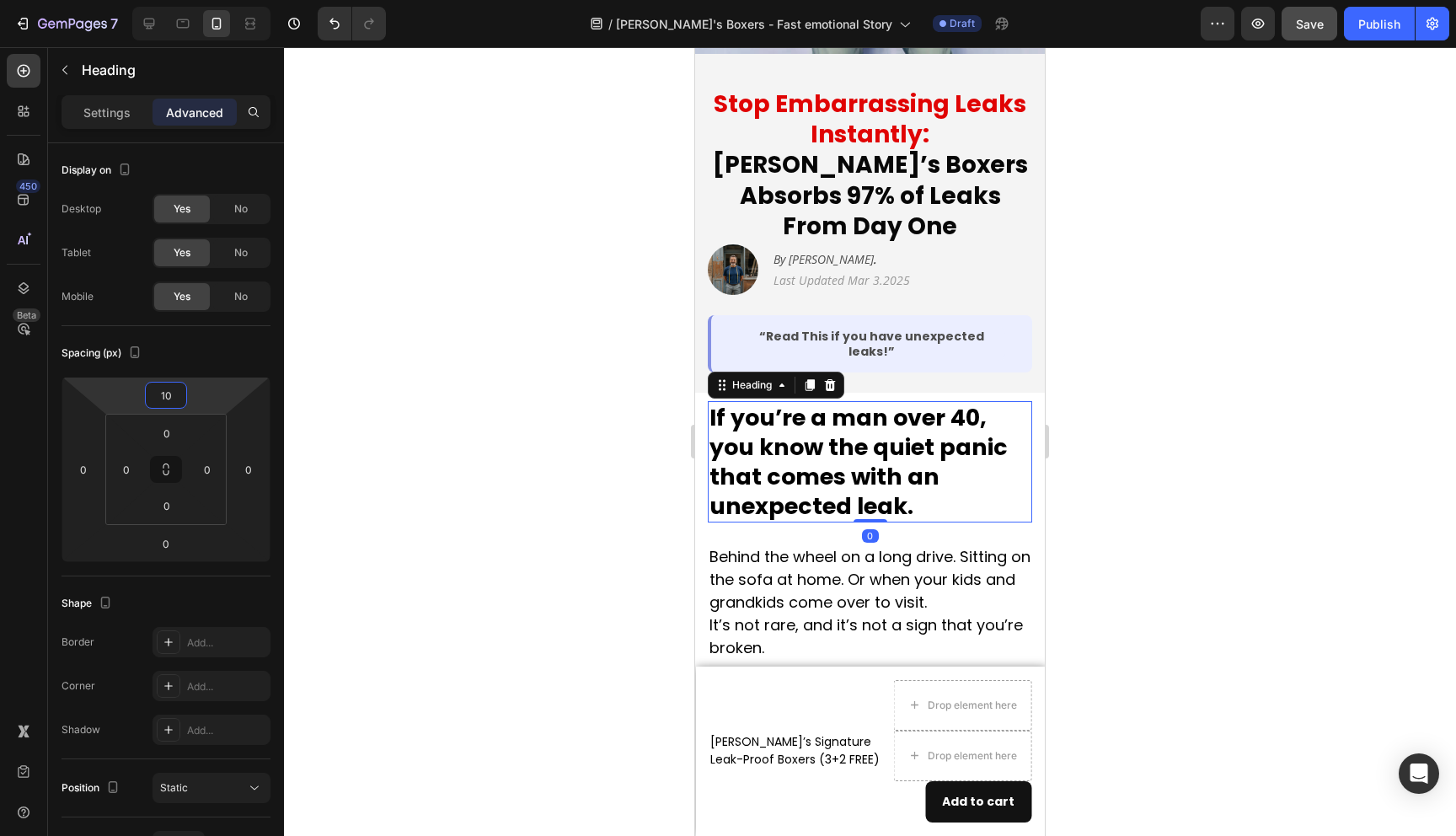
click at [582, 448] on div at bounding box center [869, 442] width 1172 height 789
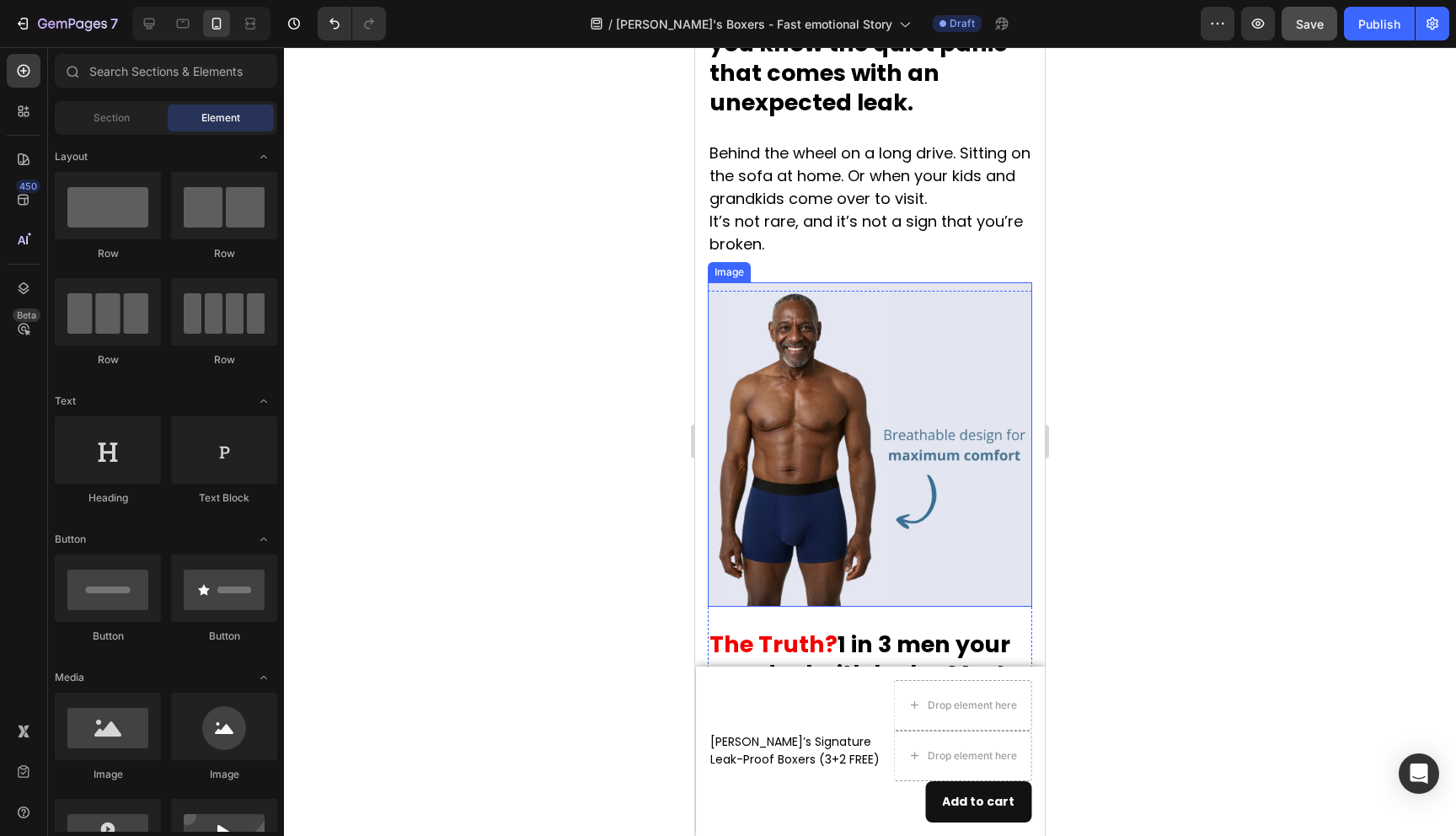
scroll to position [641, 0]
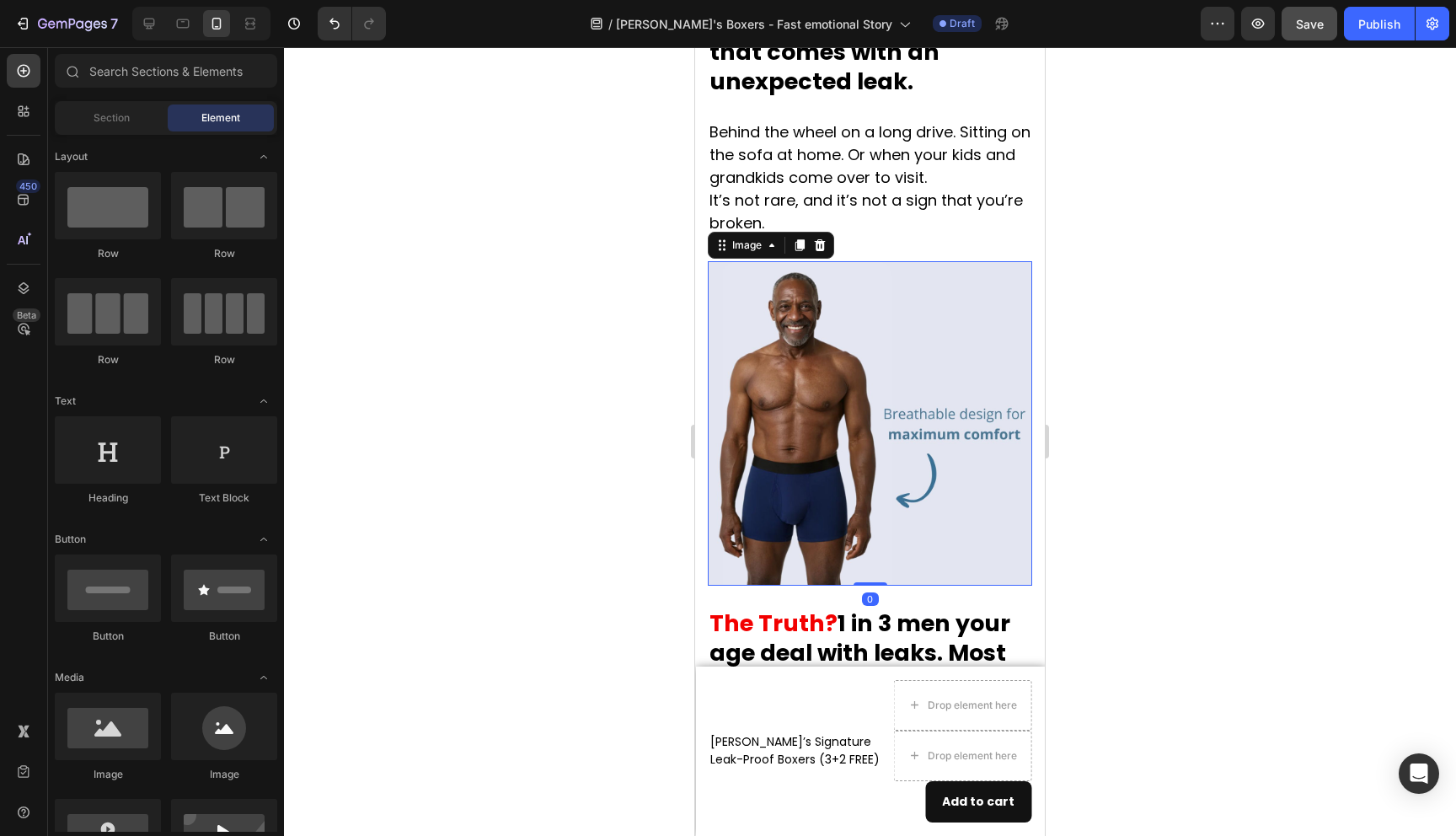
click at [840, 405] on img at bounding box center [870, 423] width 325 height 325
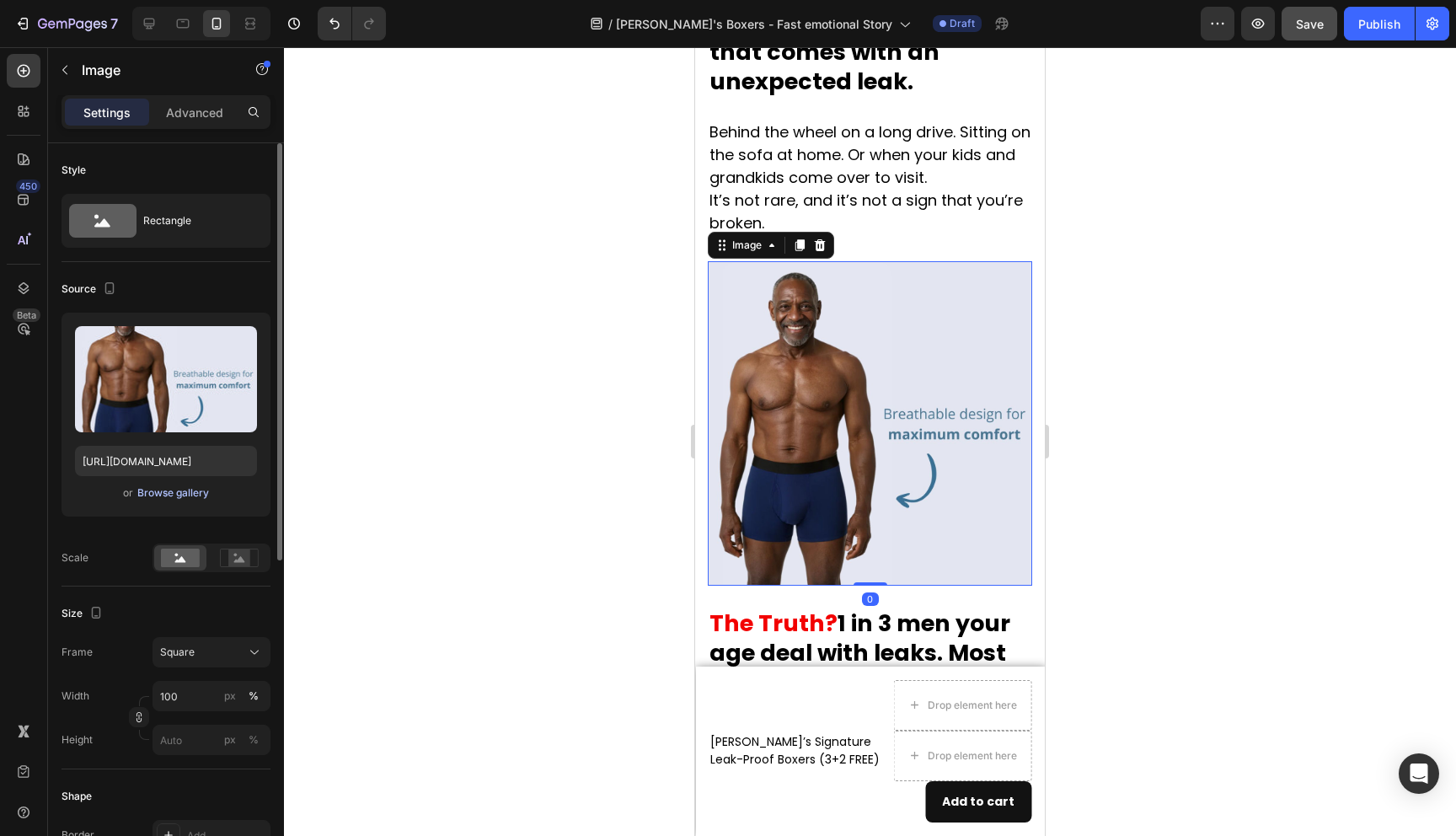
click at [180, 496] on div "Browse gallery" at bounding box center [173, 493] width 72 height 15
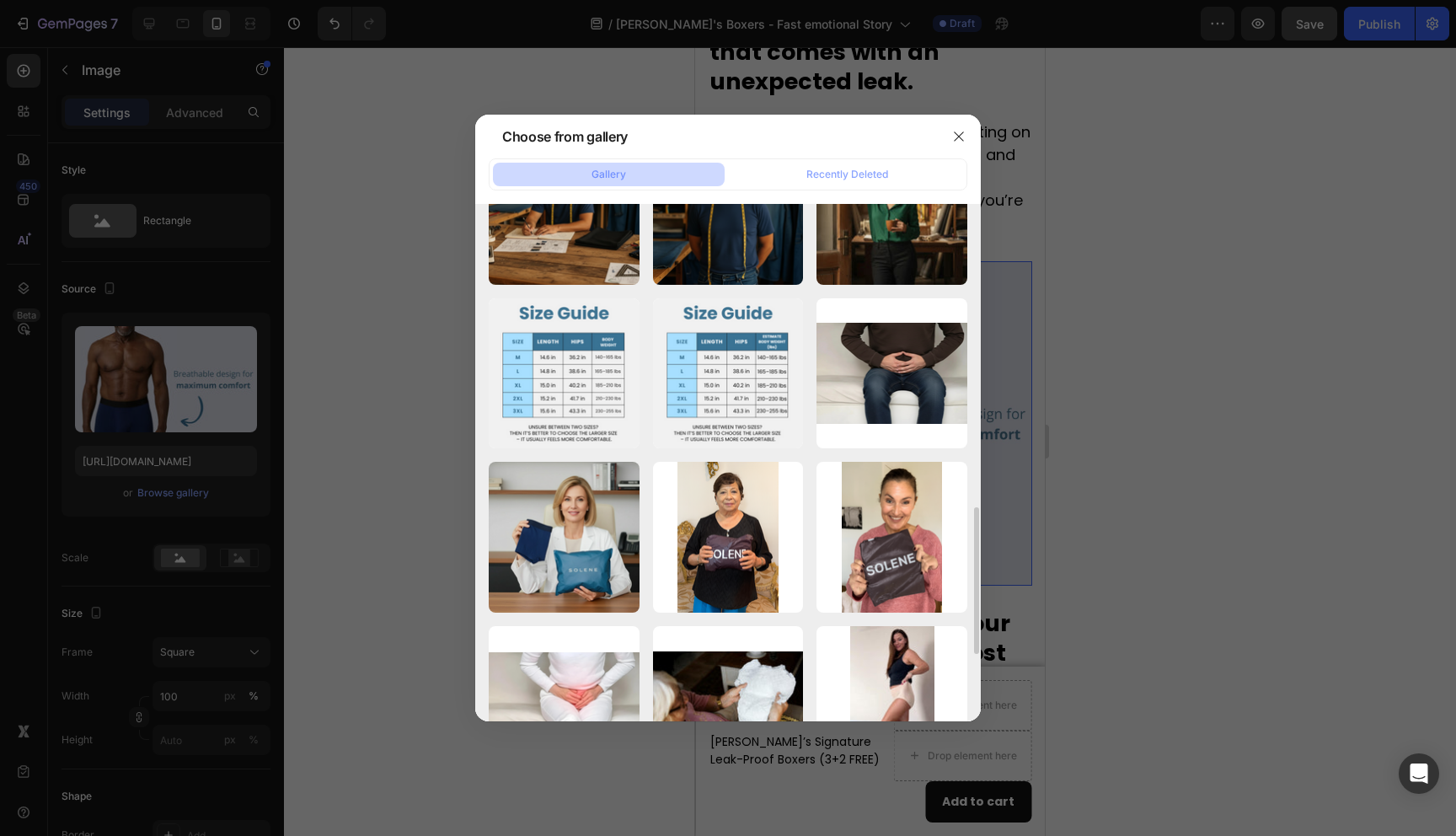
scroll to position [1071, 0]
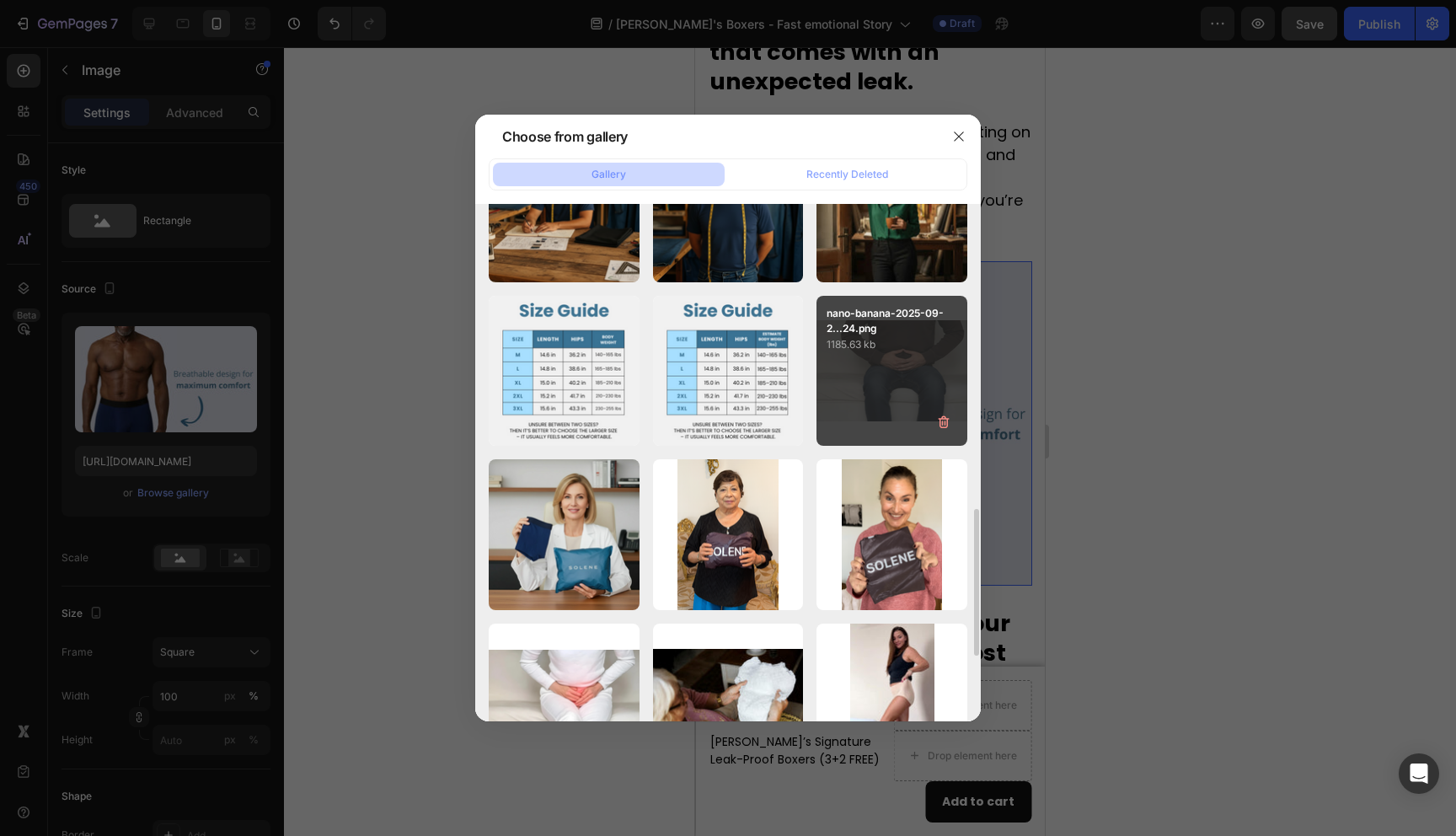
click at [911, 363] on div "nano-banana-2025-09-2...24.png 1185.63 kb" at bounding box center [892, 371] width 151 height 151
type input "[URL][DOMAIN_NAME]"
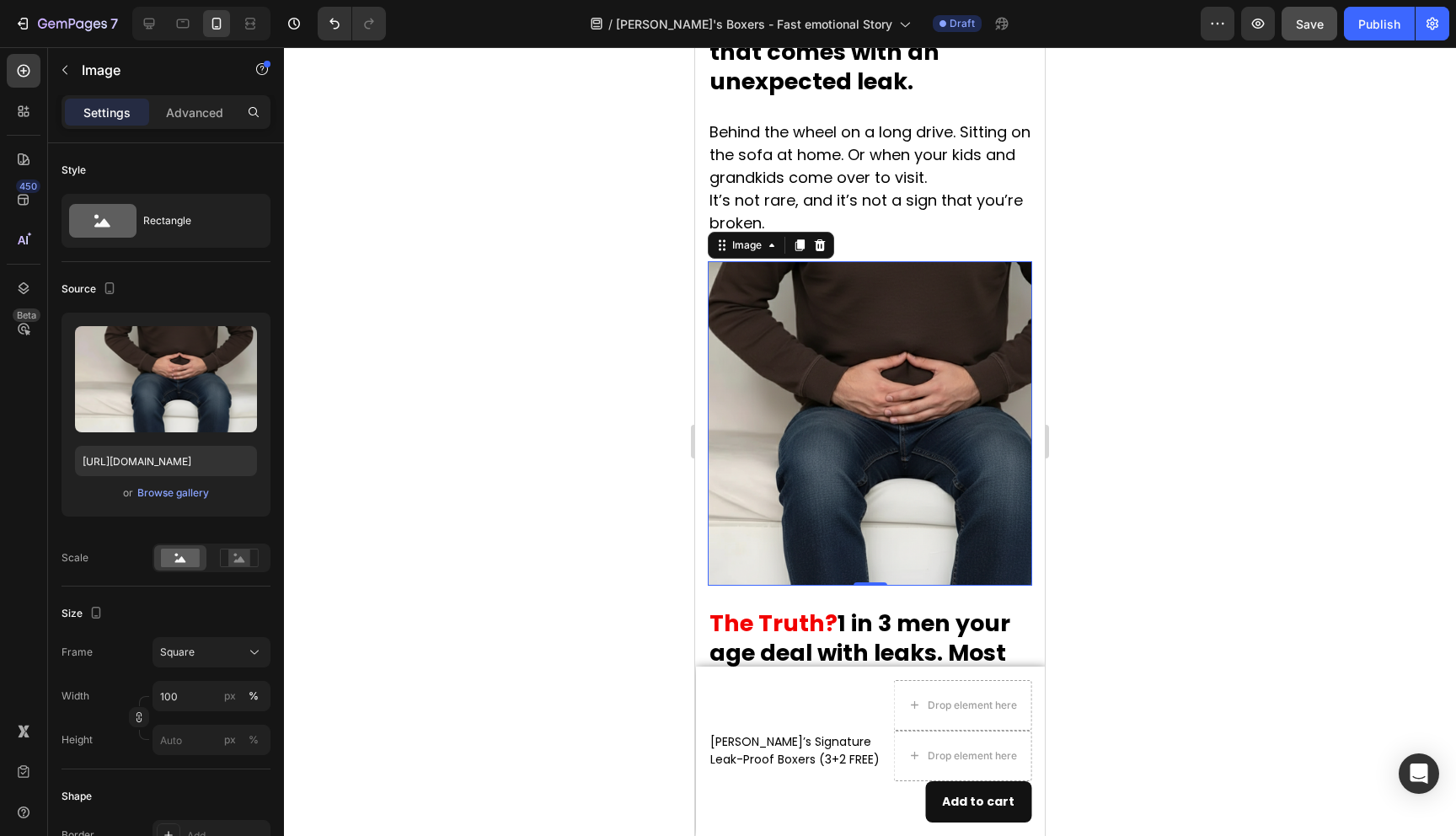
click at [1181, 450] on div at bounding box center [869, 442] width 1172 height 789
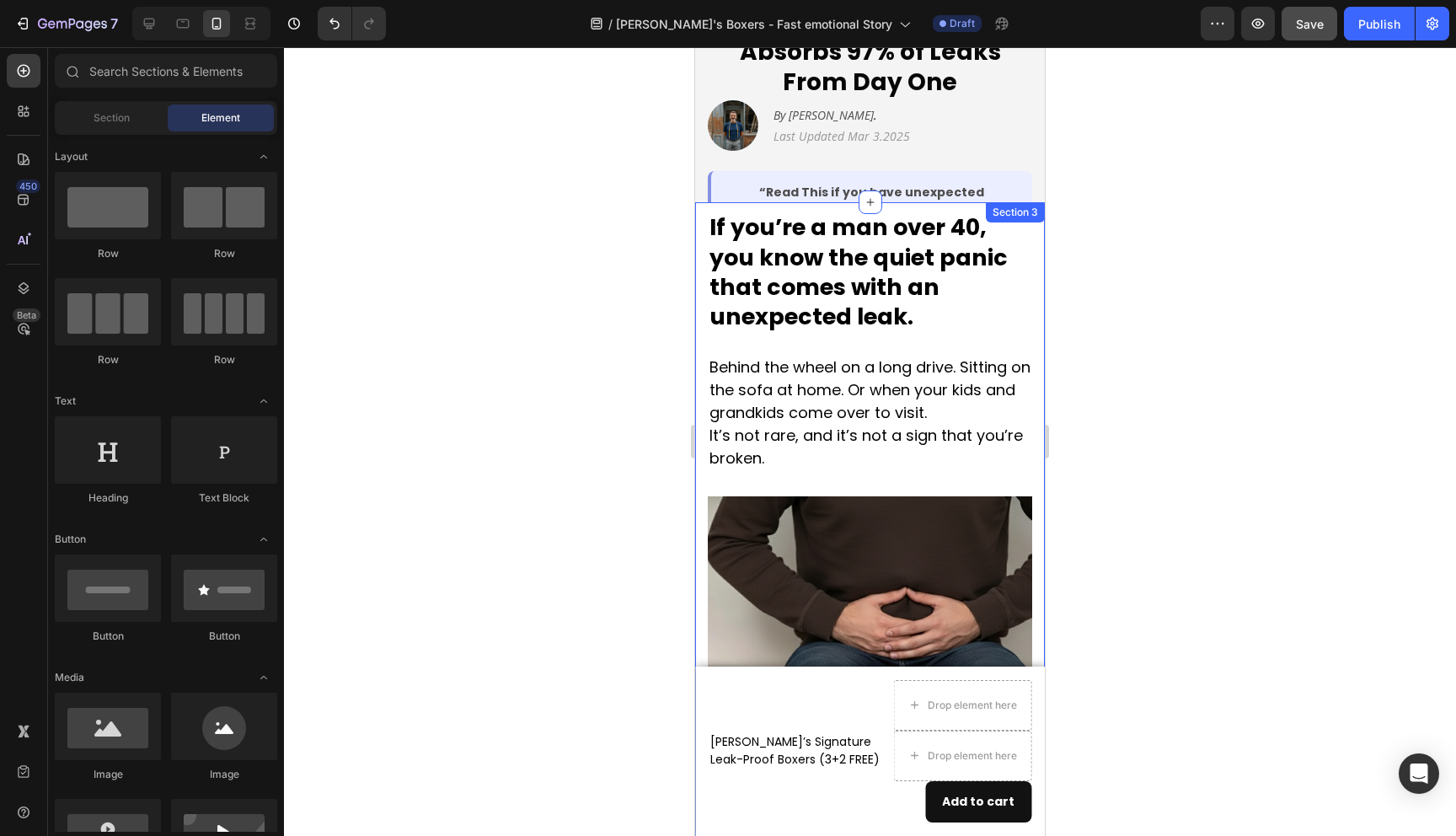
scroll to position [399, 0]
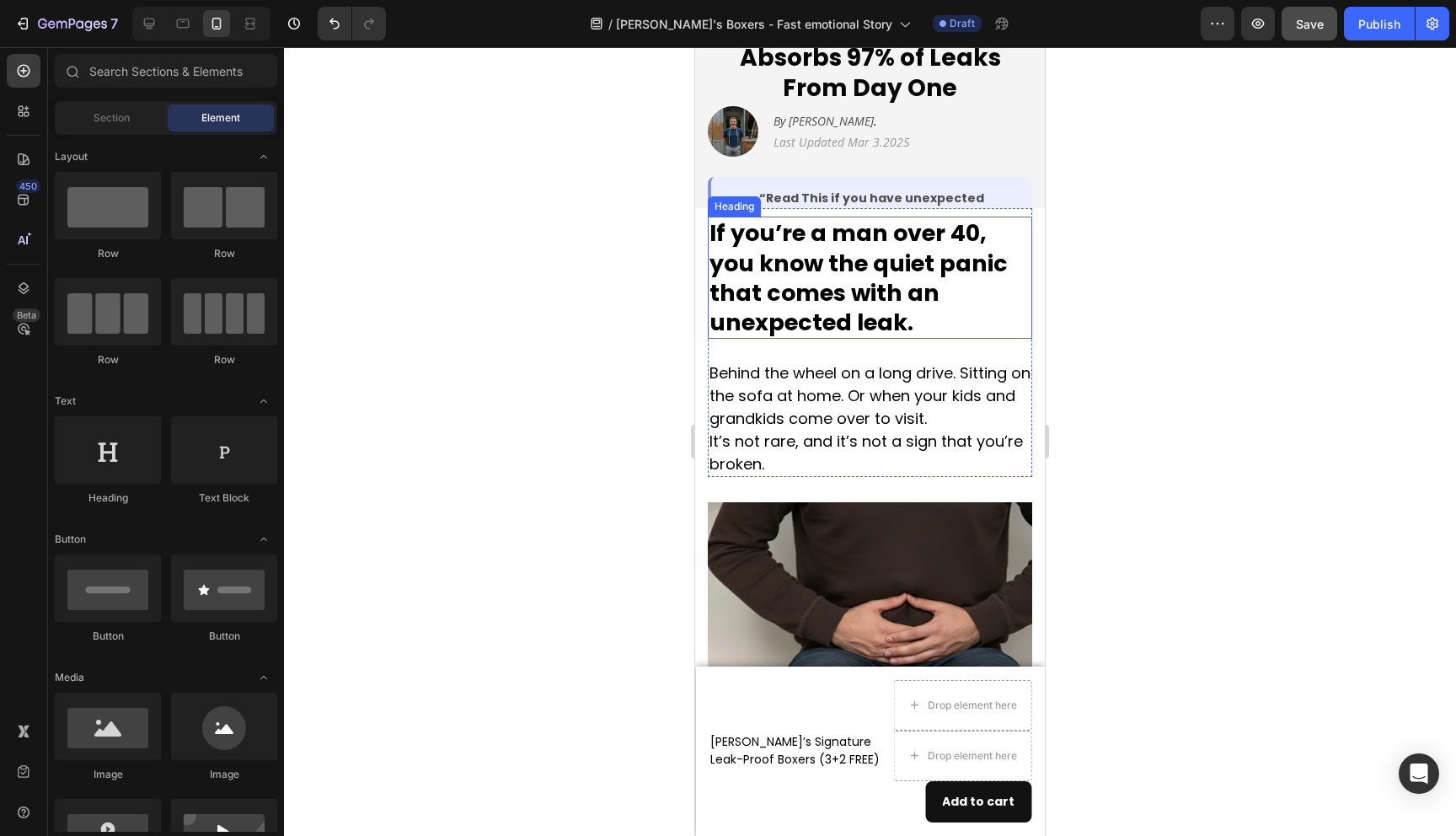
click at [847, 308] on h2 "If you’re a man over 40, you know the quiet panic that comes with an unexpected…" at bounding box center [870, 278] width 325 height 122
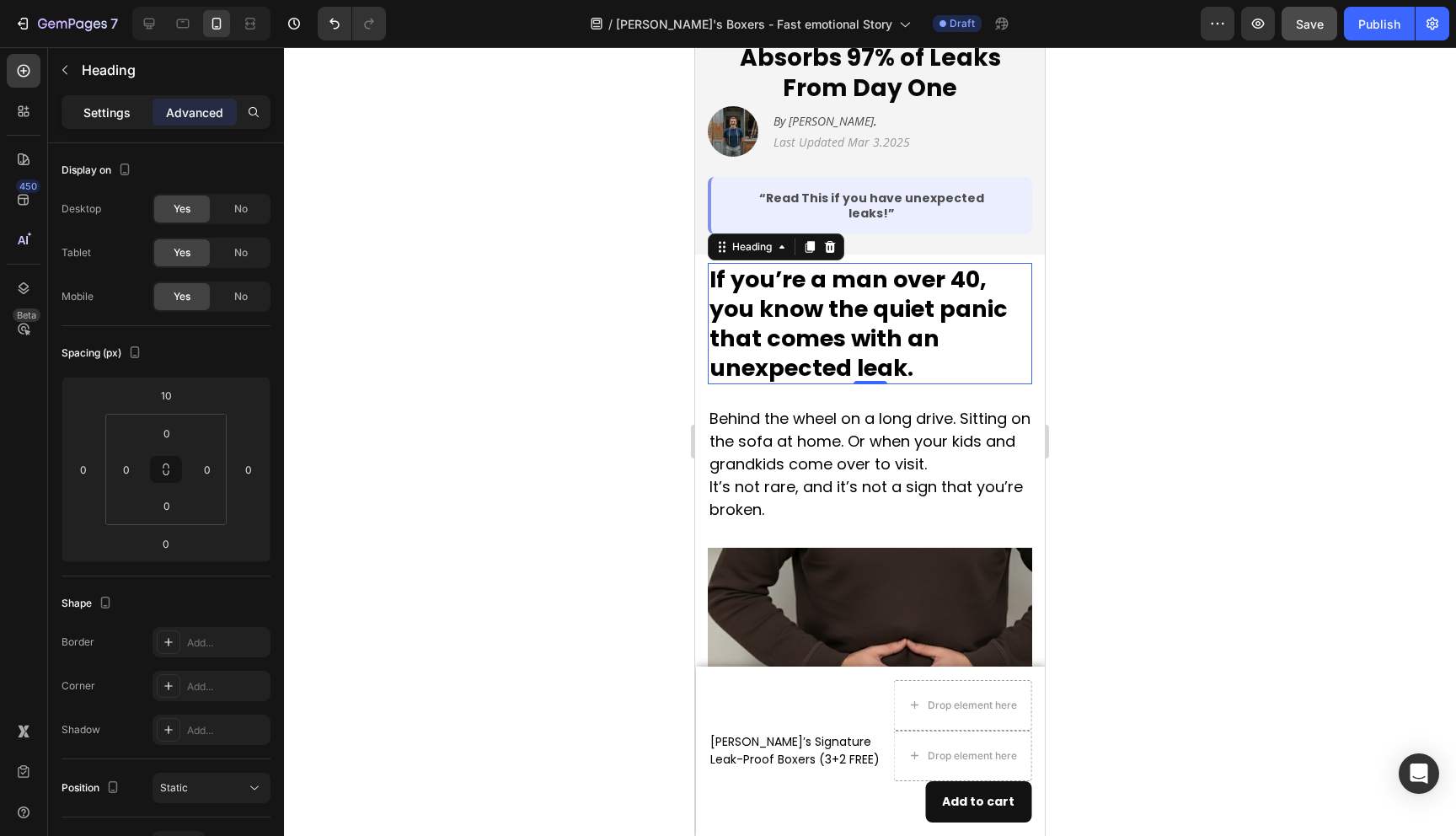
click at [129, 111] on p "Settings" at bounding box center [107, 113] width 47 height 18
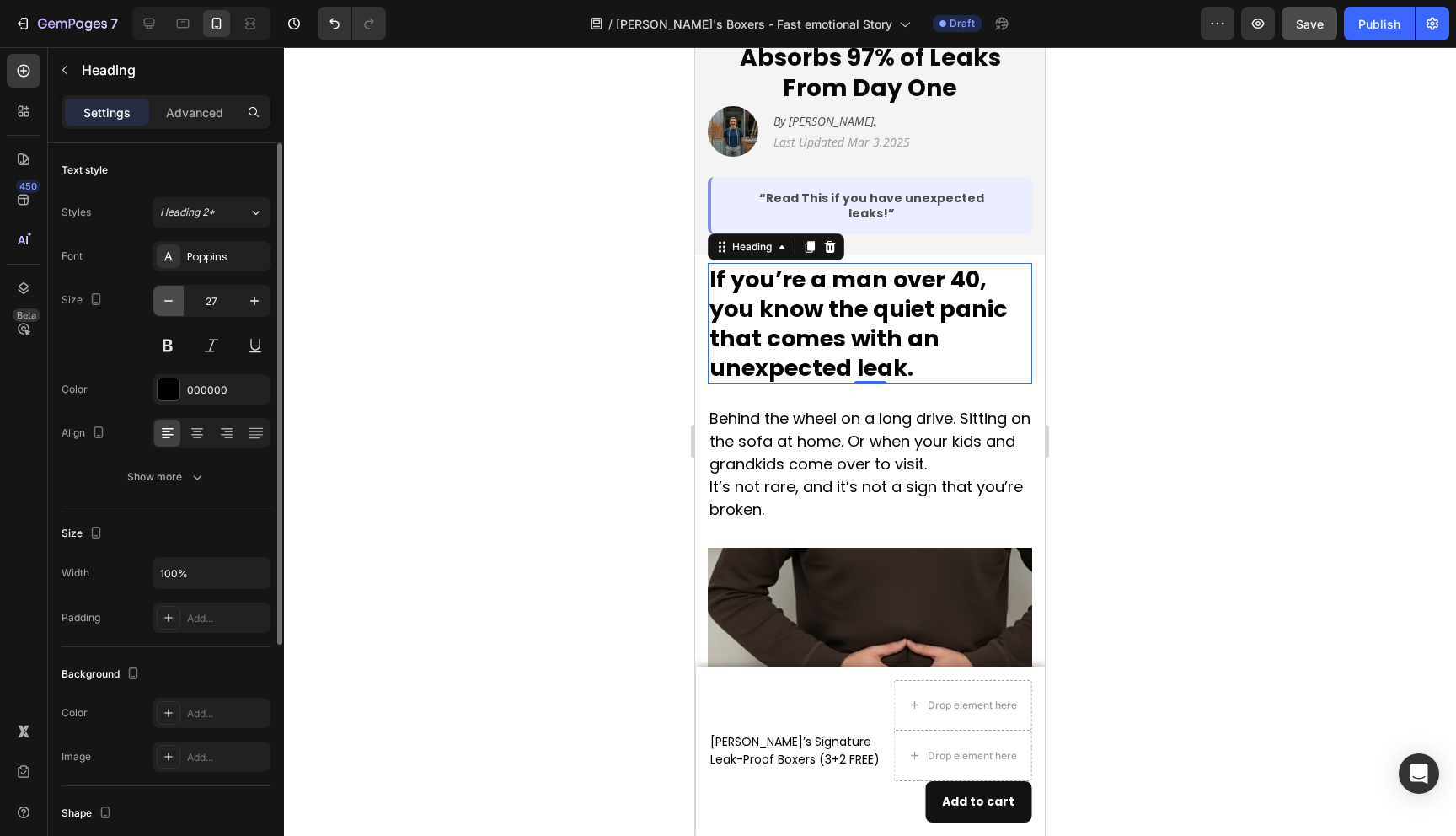
click at [163, 289] on button "button" at bounding box center [168, 300] width 30 height 30
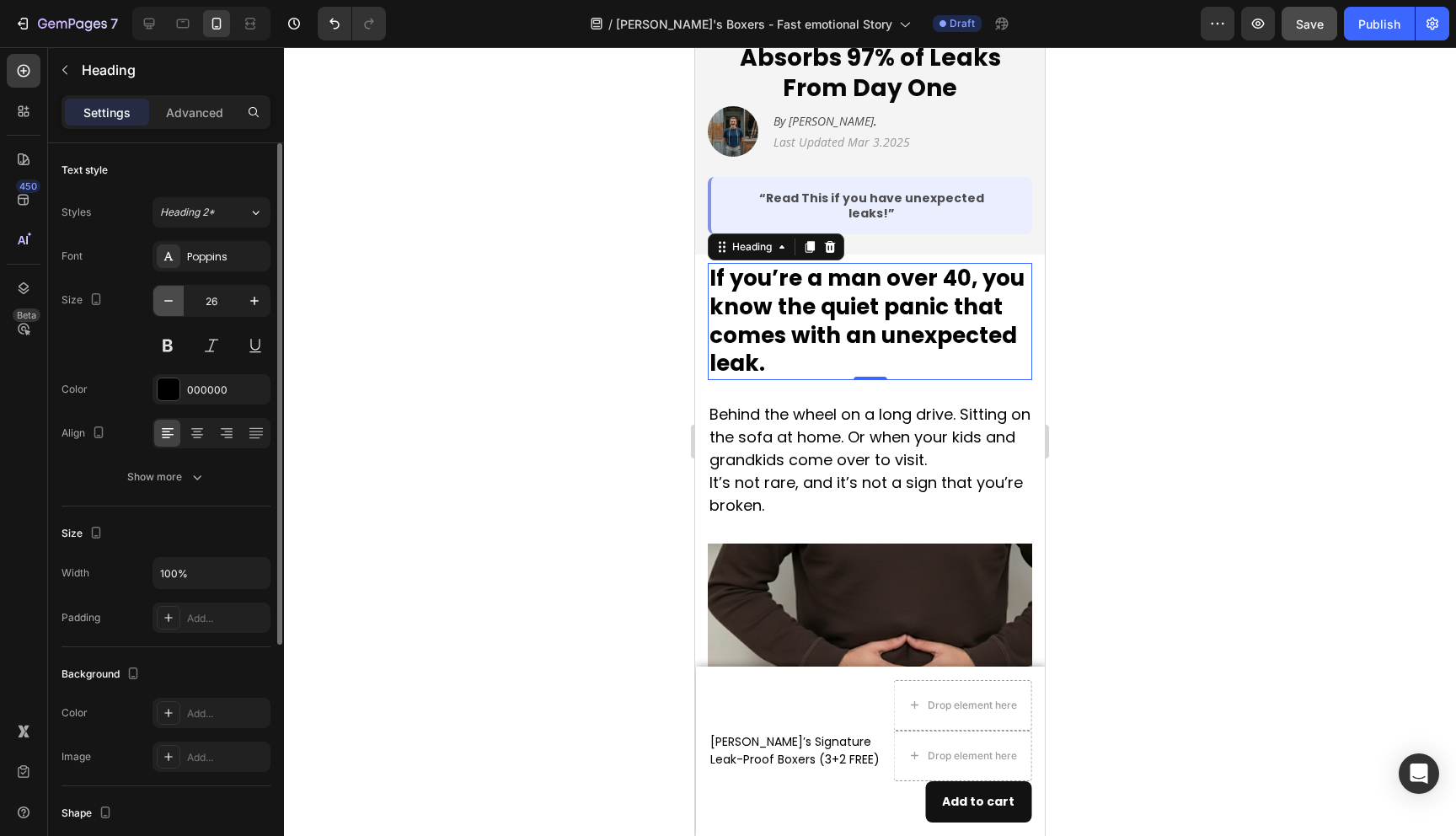
click at [163, 289] on button "button" at bounding box center [168, 300] width 30 height 30
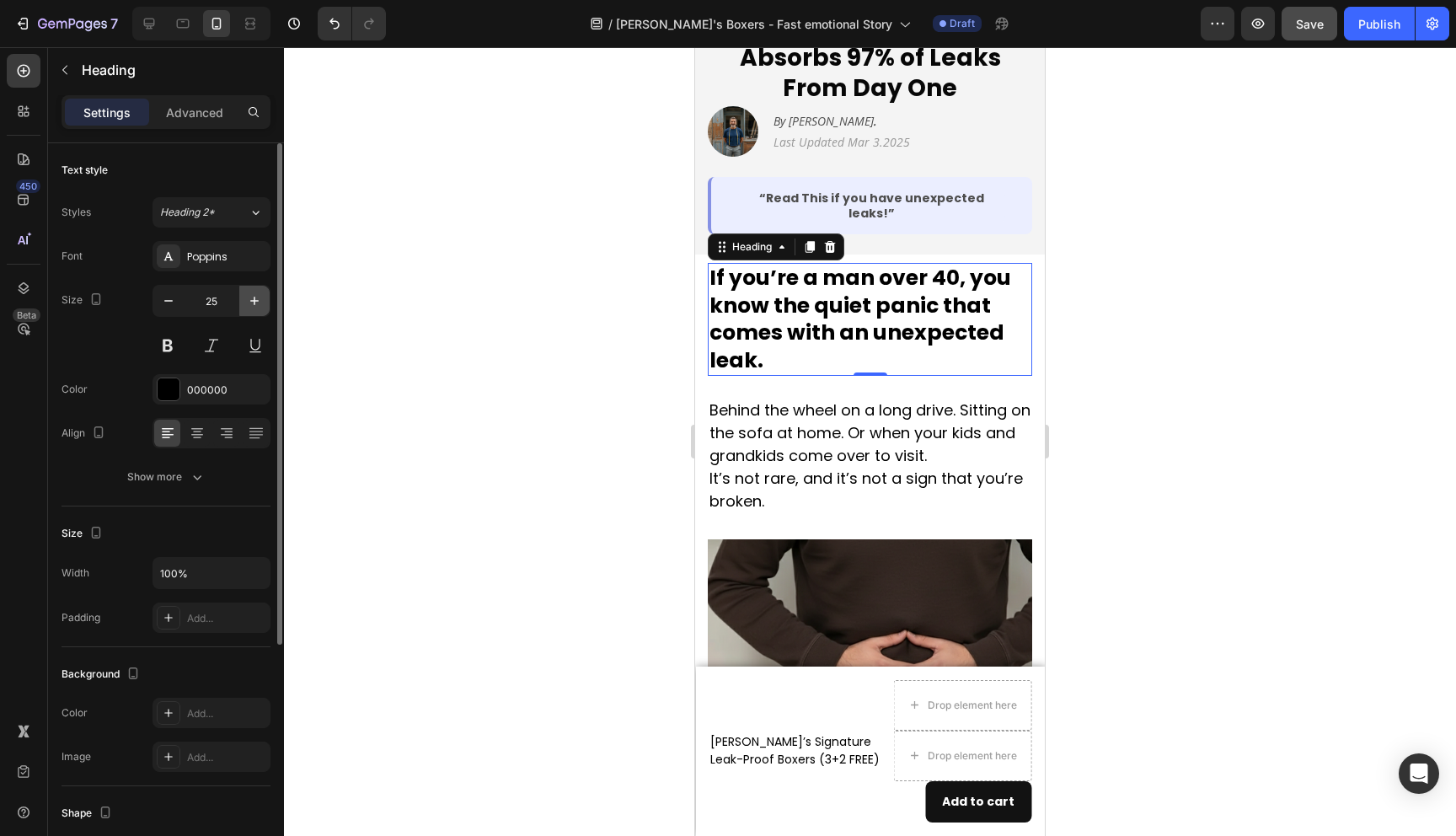
click at [248, 295] on icon "button" at bounding box center [254, 300] width 17 height 17
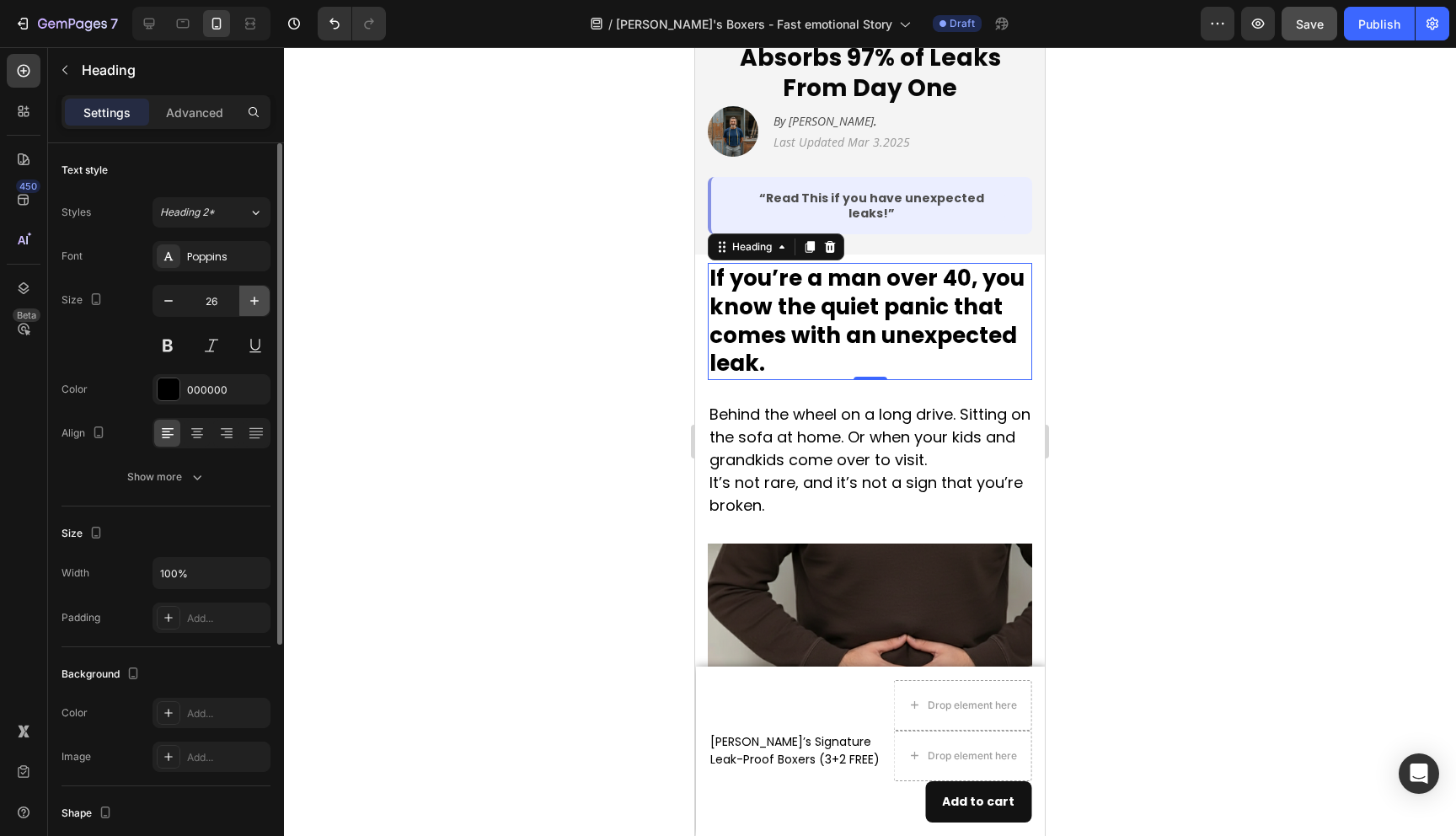
click at [248, 295] on icon "button" at bounding box center [254, 300] width 17 height 17
type input "27"
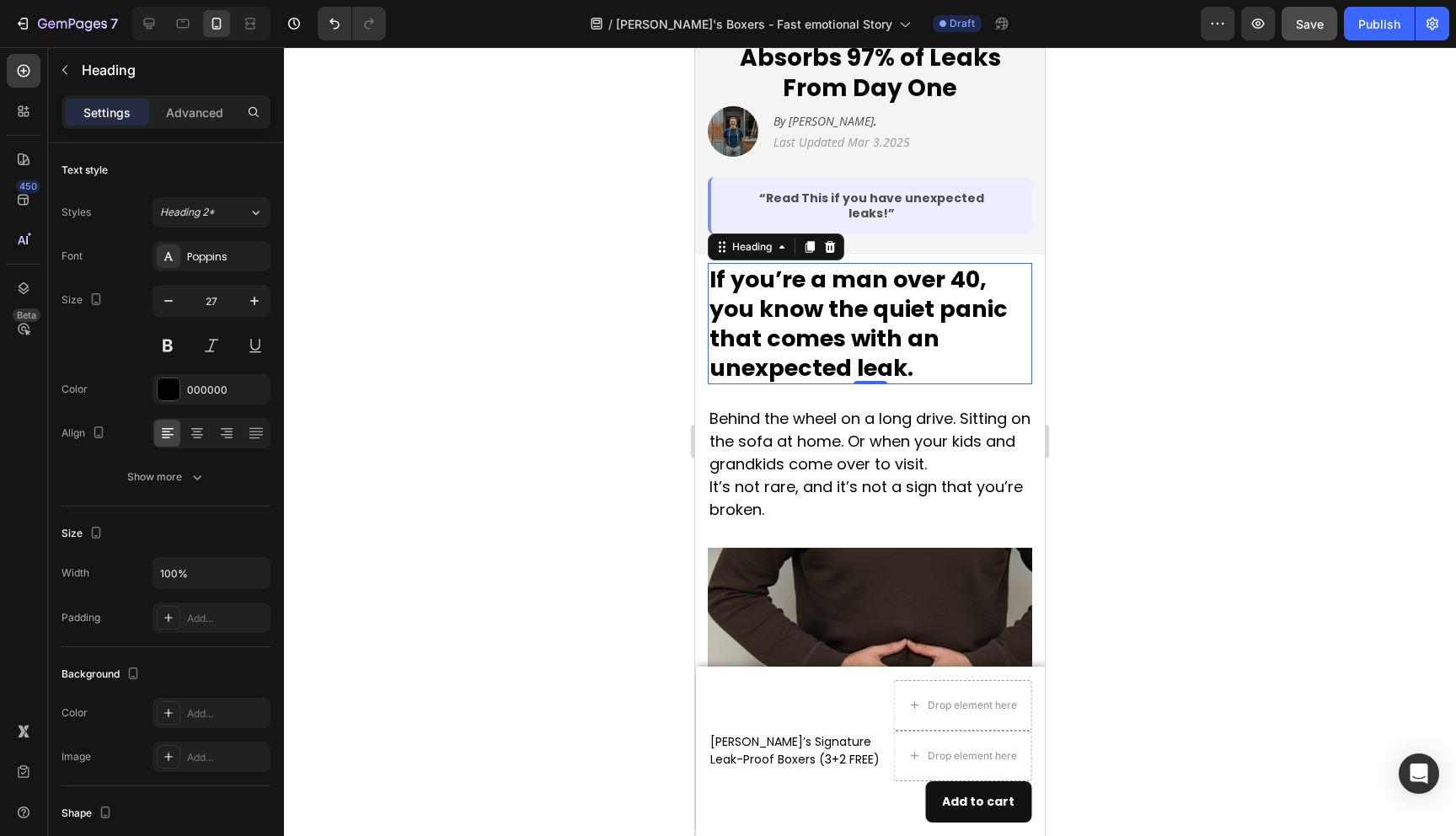
click at [871, 263] on h2 "If you’re a man over 40, you know the quiet panic that comes with an unexpected…" at bounding box center [870, 324] width 325 height 122
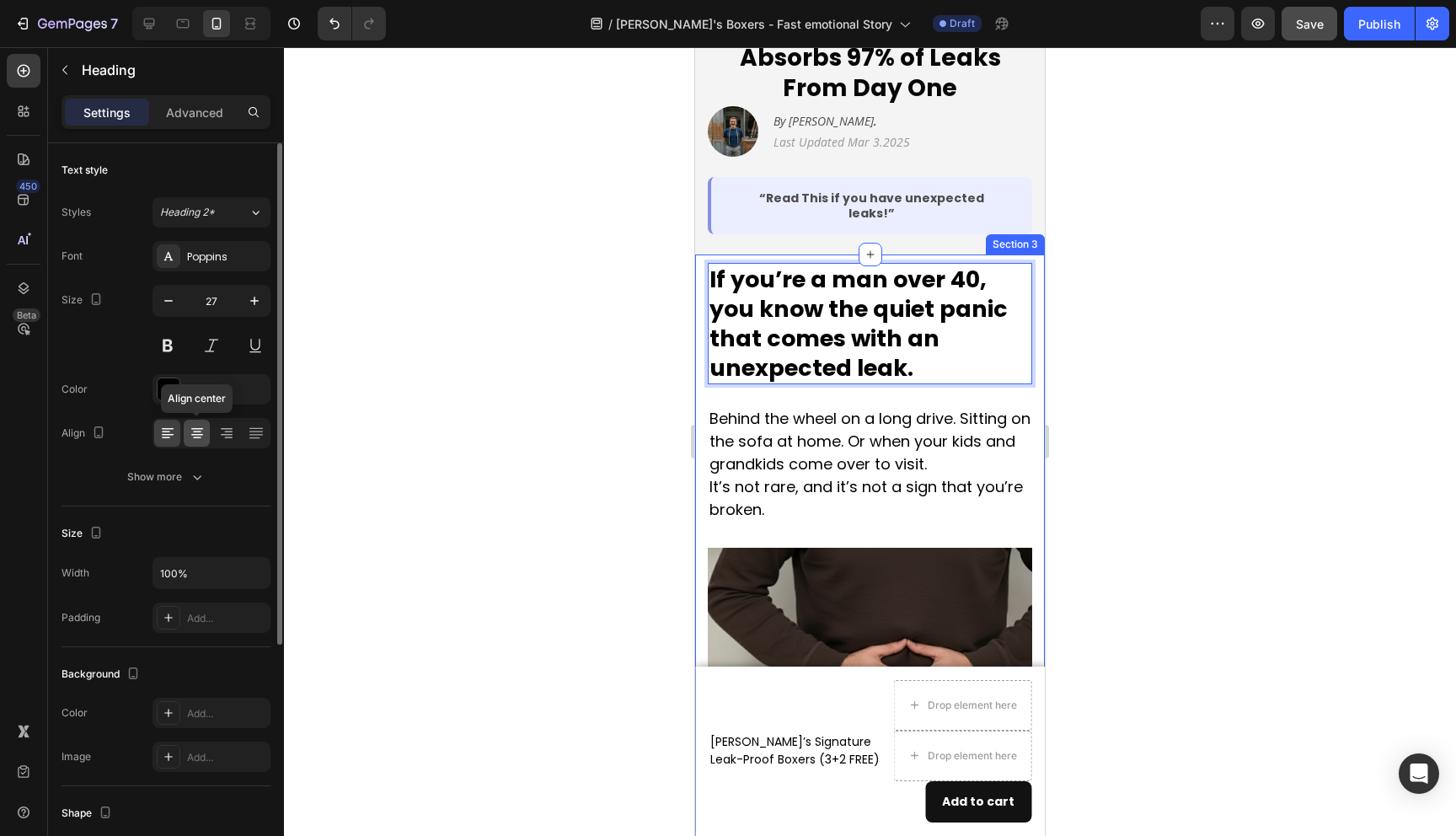
click at [204, 434] on icon at bounding box center [196, 433] width 17 height 17
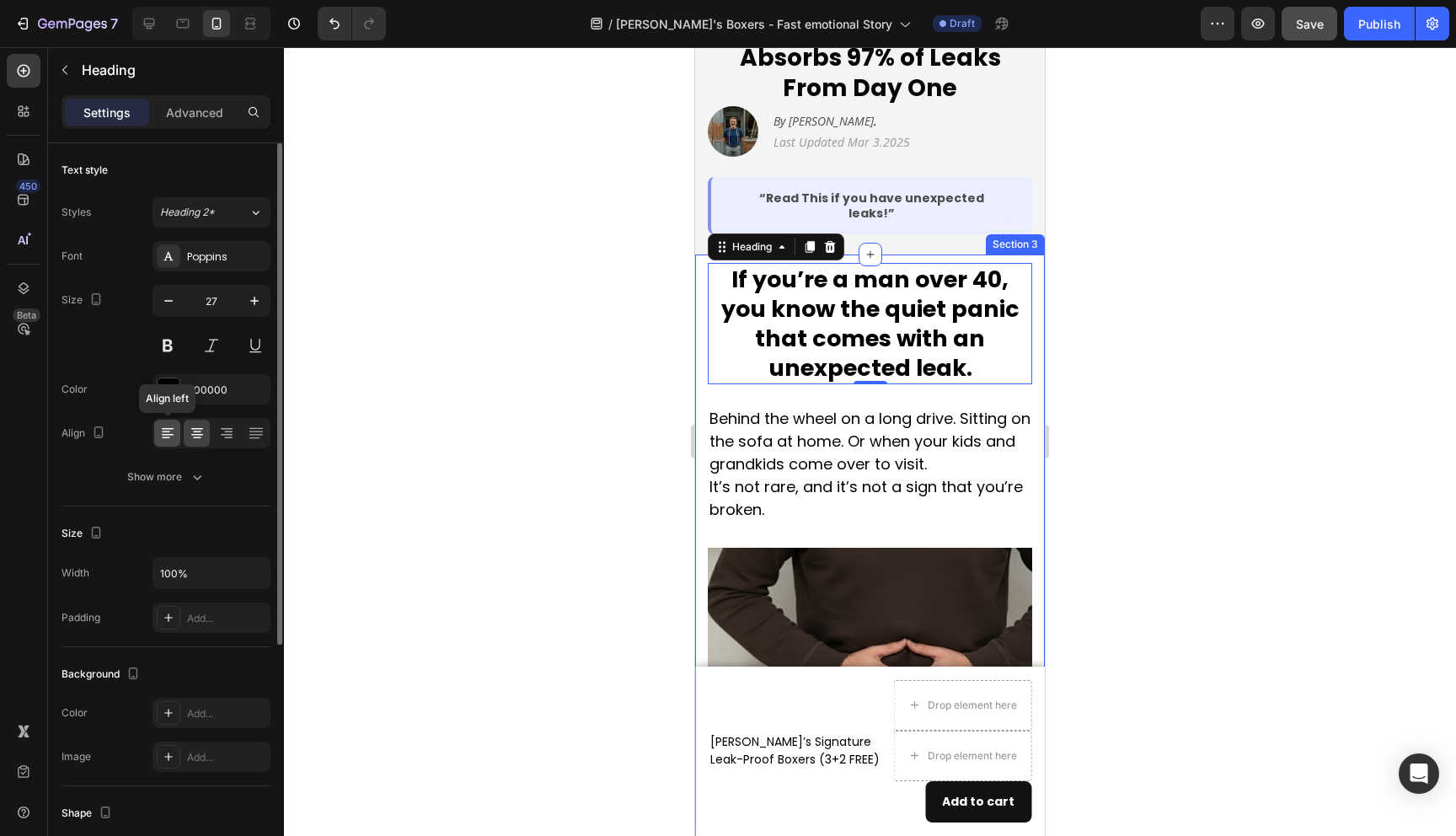
click at [177, 437] on div at bounding box center [167, 433] width 26 height 26
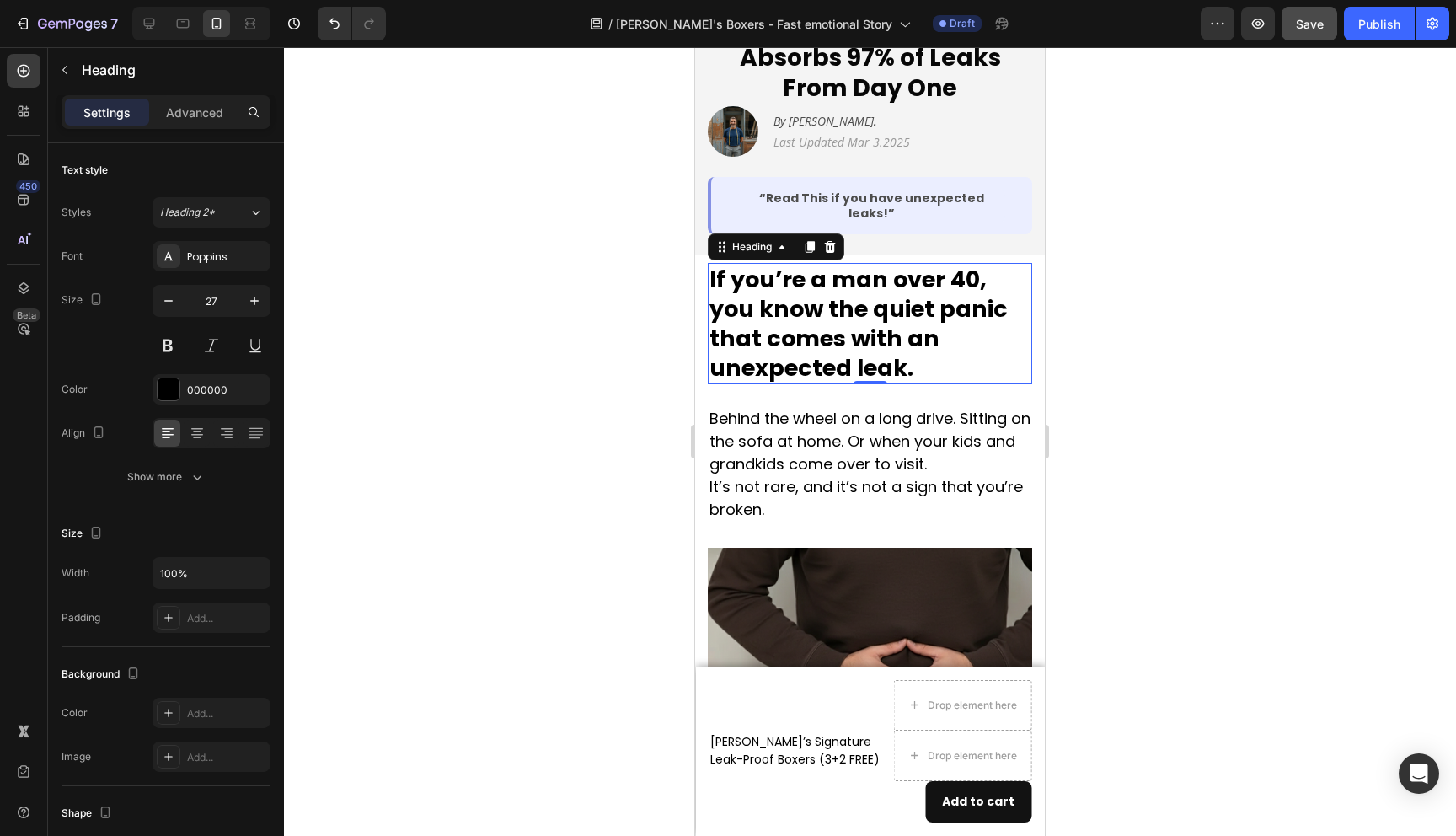
click at [732, 284] on p "If you’re a man over 40, you know the quiet panic that comes with an unexpected…" at bounding box center [869, 324] width 321 height 118
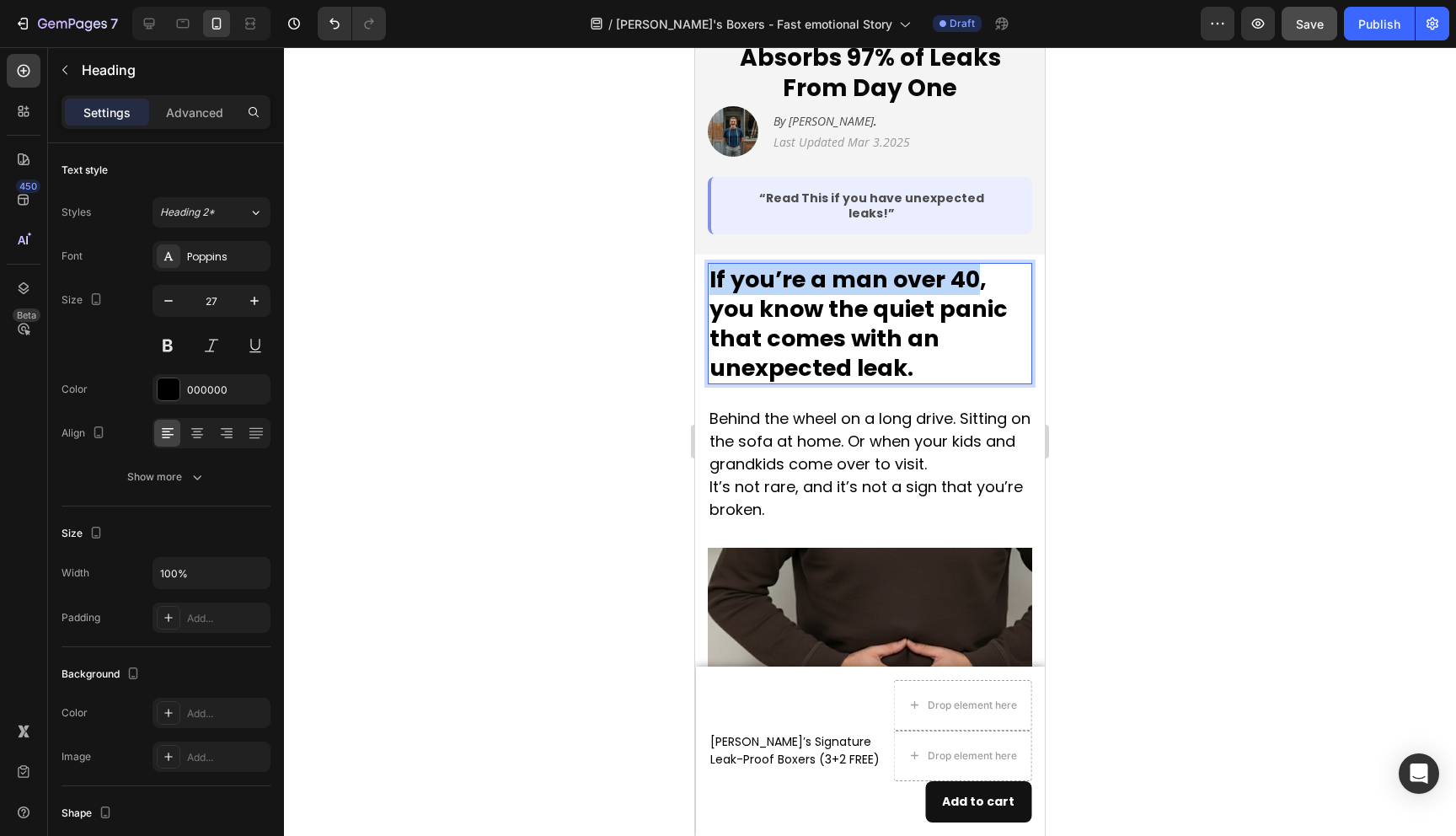
drag, startPoint x: 978, startPoint y: 233, endPoint x: 707, endPoint y: 227, distance: 271.1
click at [708, 263] on h2 "If you’re a man over 40, you know the quiet panic that comes with an unexpected…" at bounding box center [870, 324] width 325 height 122
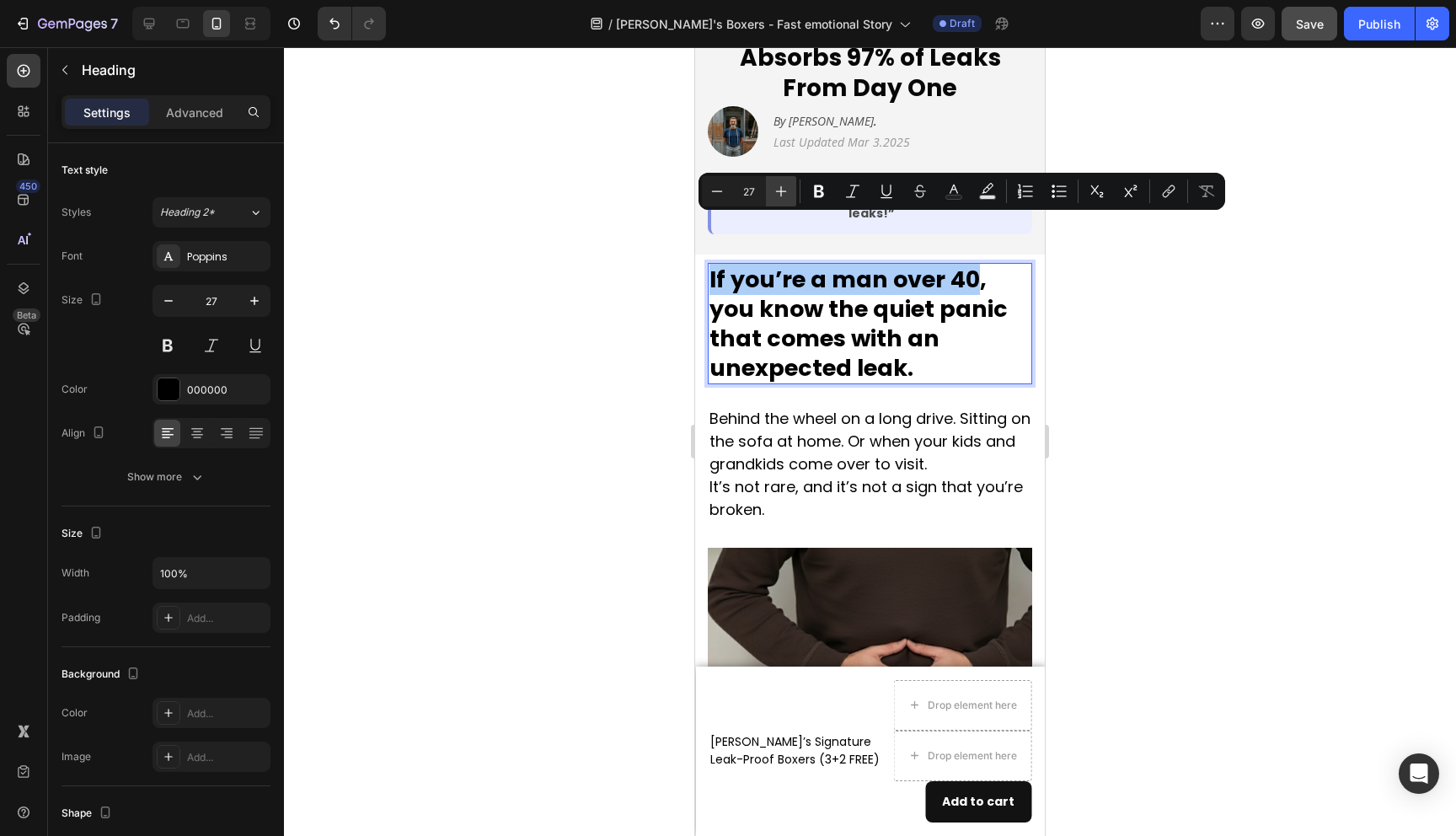
click at [788, 189] on icon "Editor contextual toolbar" at bounding box center [781, 190] width 17 height 17
type input "31"
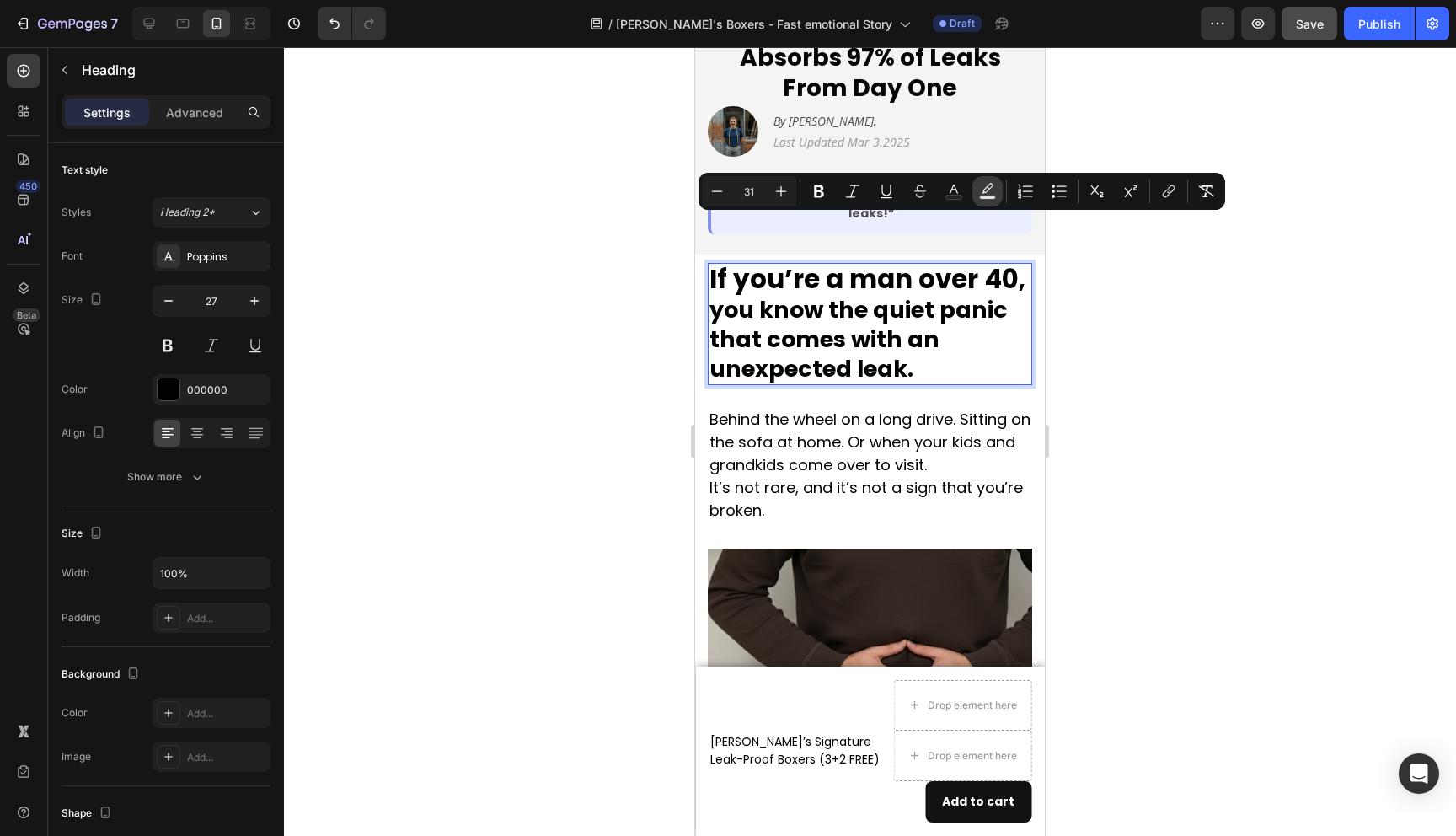
click at [989, 195] on rect "Editor contextual toolbar" at bounding box center [988, 197] width 16 height 4
type input "000000"
type input "77"
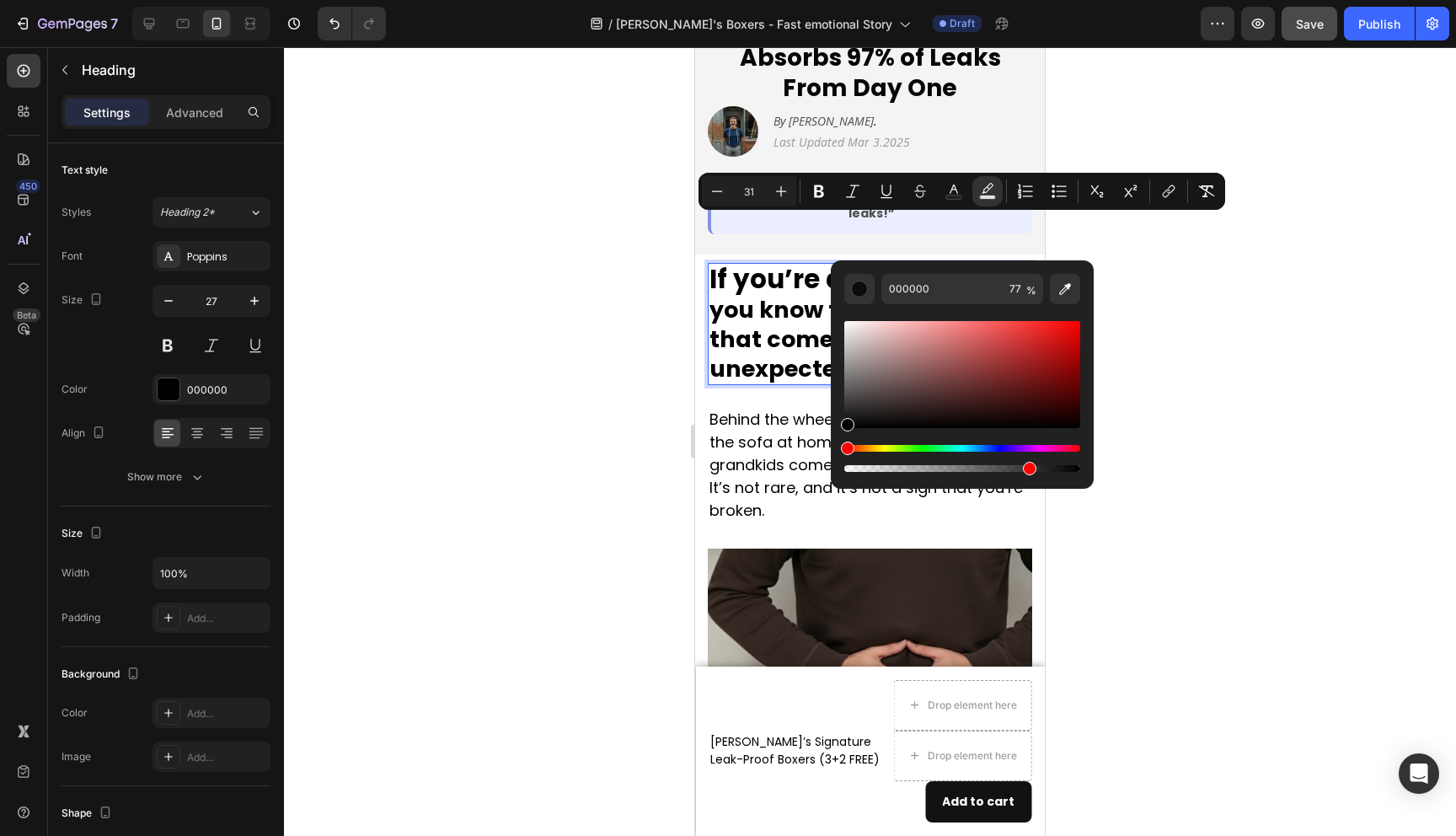
click at [923, 450] on div "Hue" at bounding box center [962, 448] width 236 height 7
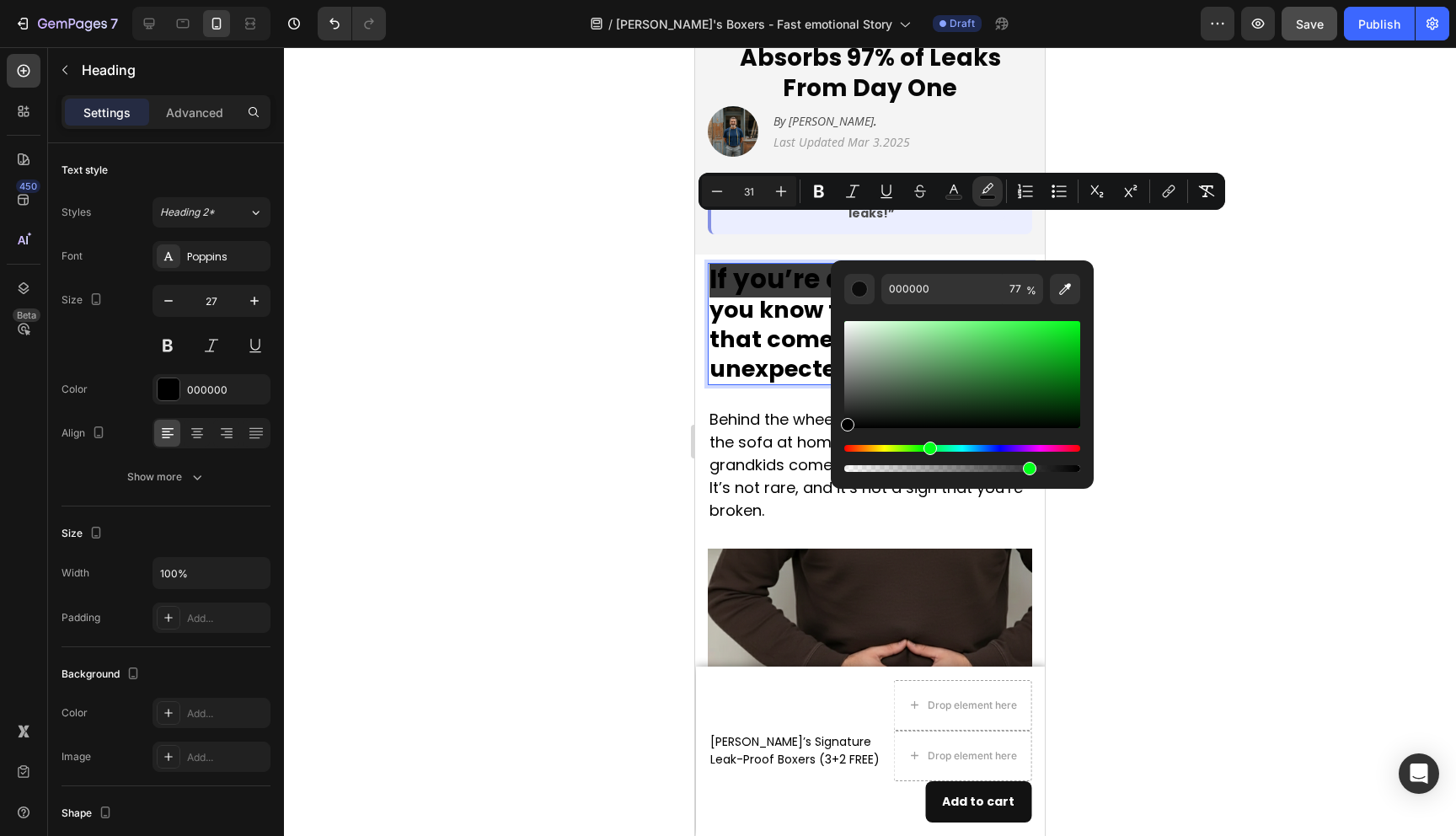
click at [927, 450] on div "Hue" at bounding box center [962, 448] width 236 height 7
type input "00FF19"
drag, startPoint x: 999, startPoint y: 355, endPoint x: 1109, endPoint y: 317, distance: 116.4
click at [1109, 0] on body "7 Version history / Jack's Boxers - Fast emotional Story Draft Preview Save Pub…" at bounding box center [728, 0] width 1456 height 0
click at [1189, 343] on div at bounding box center [869, 442] width 1172 height 789
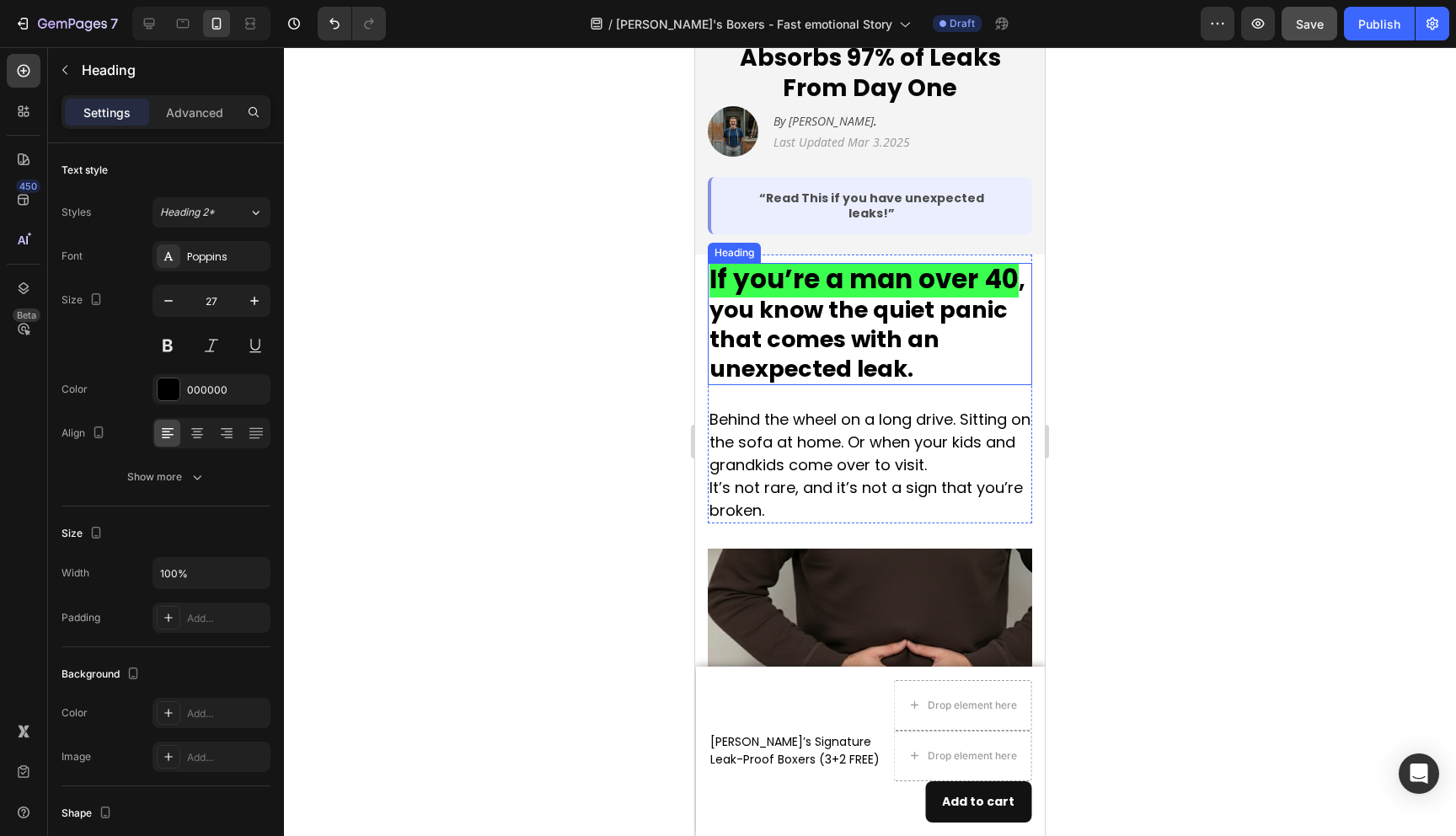
click at [962, 260] on span "If you’re a man over 40" at bounding box center [863, 279] width 309 height 37
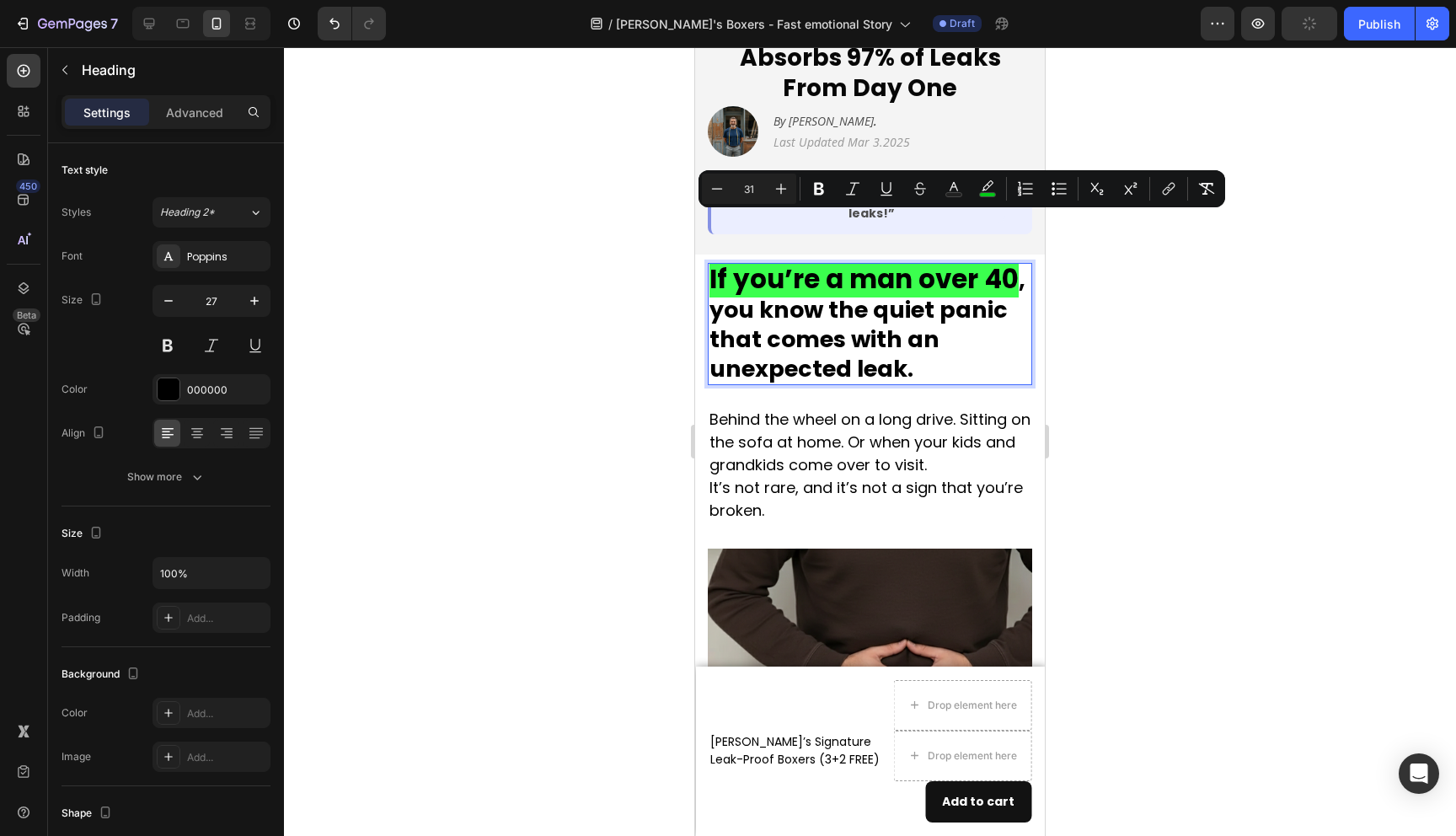
click at [969, 260] on span "If you’re a man over 40" at bounding box center [863, 279] width 309 height 37
click at [1012, 260] on span "If you’re a man over 40" at bounding box center [863, 279] width 309 height 37
drag, startPoint x: 1013, startPoint y: 236, endPoint x: 709, endPoint y: 233, distance: 304.0
click at [709, 260] on span "If you’re a man over 40" at bounding box center [863, 279] width 309 height 37
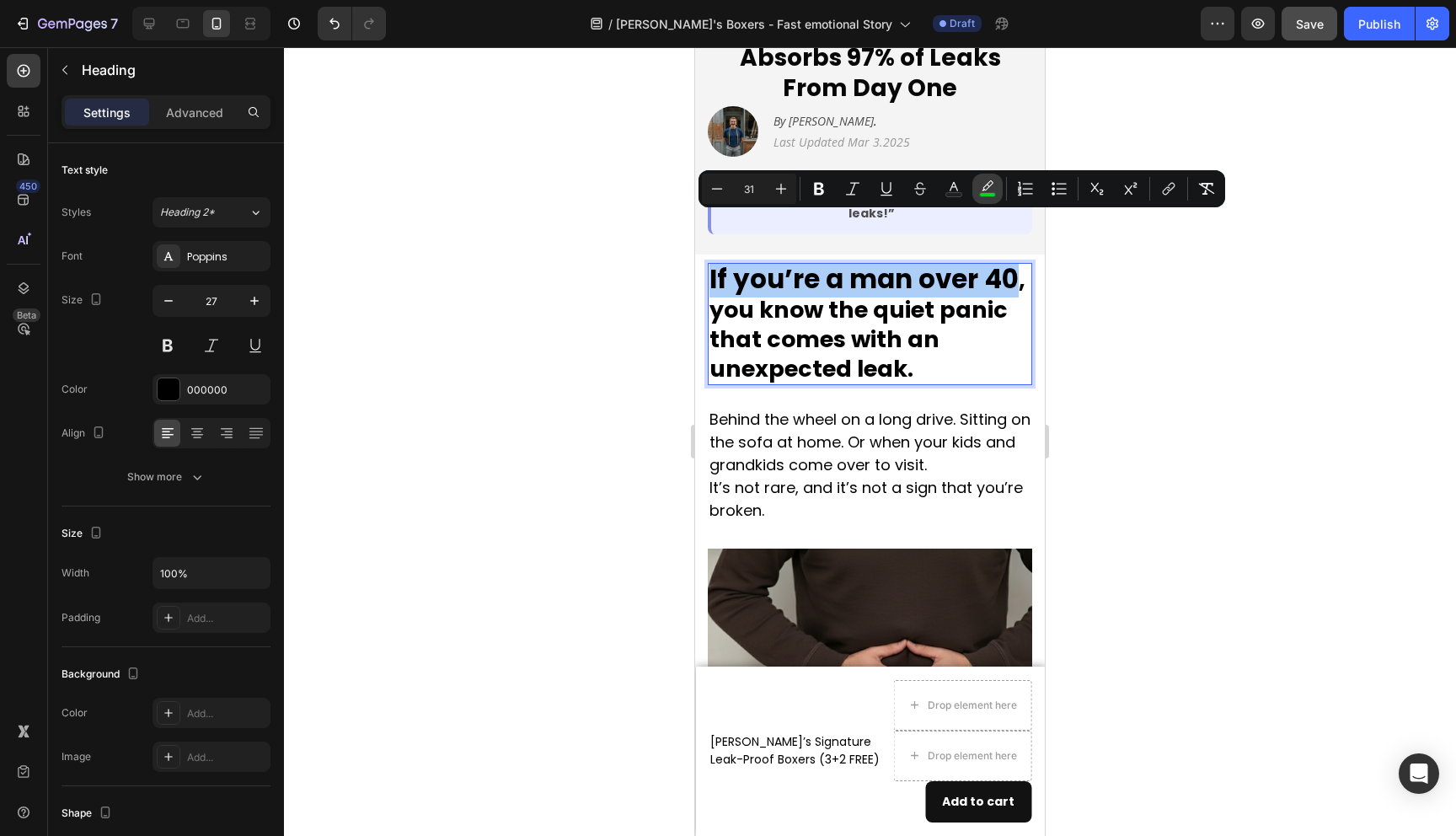
click at [987, 193] on rect "Editor contextual toolbar" at bounding box center [988, 195] width 16 height 4
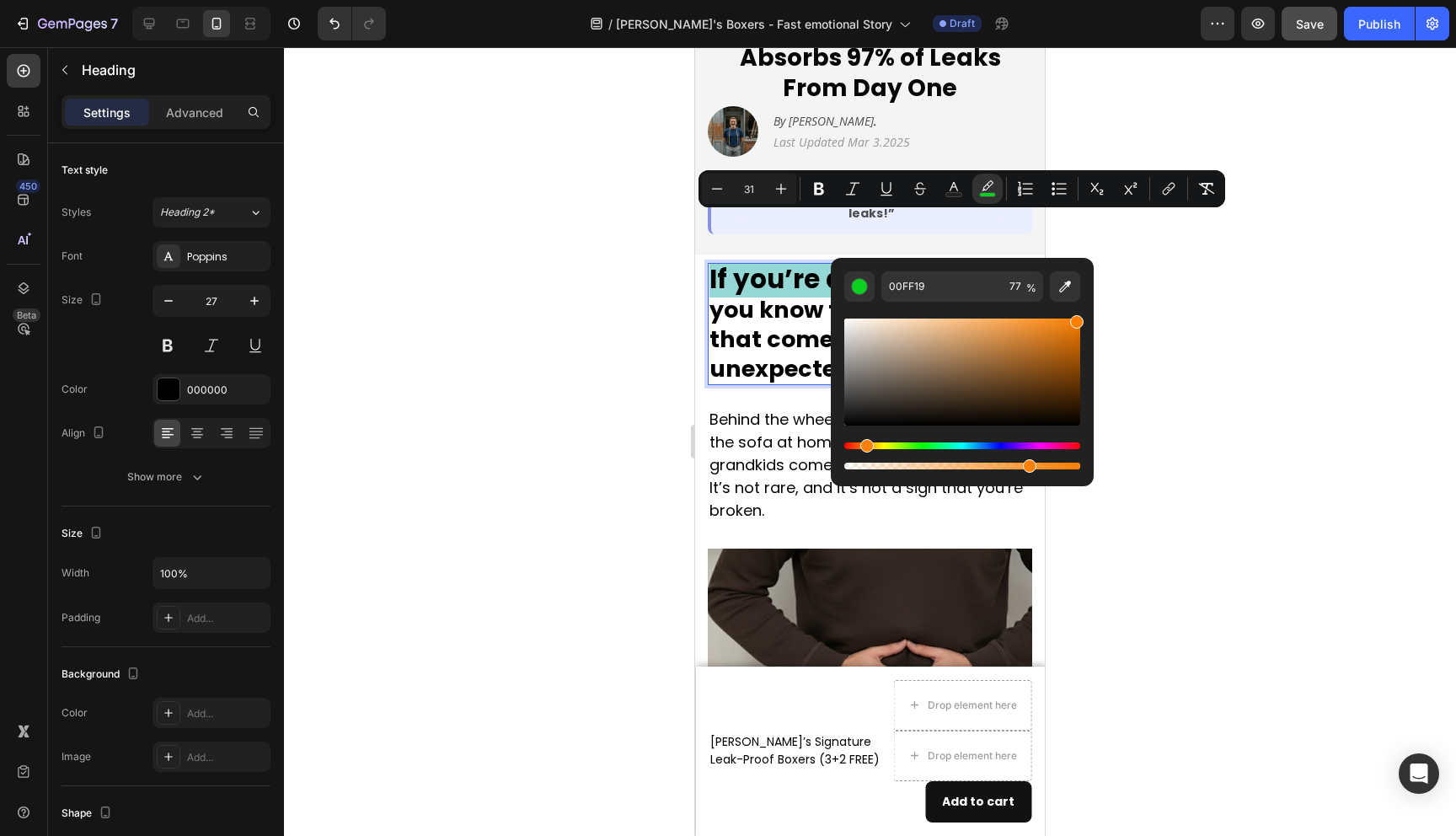
type input "FF7F00"
click at [863, 445] on div "Hue" at bounding box center [962, 445] width 236 height 7
click at [1192, 421] on div at bounding box center [869, 442] width 1172 height 789
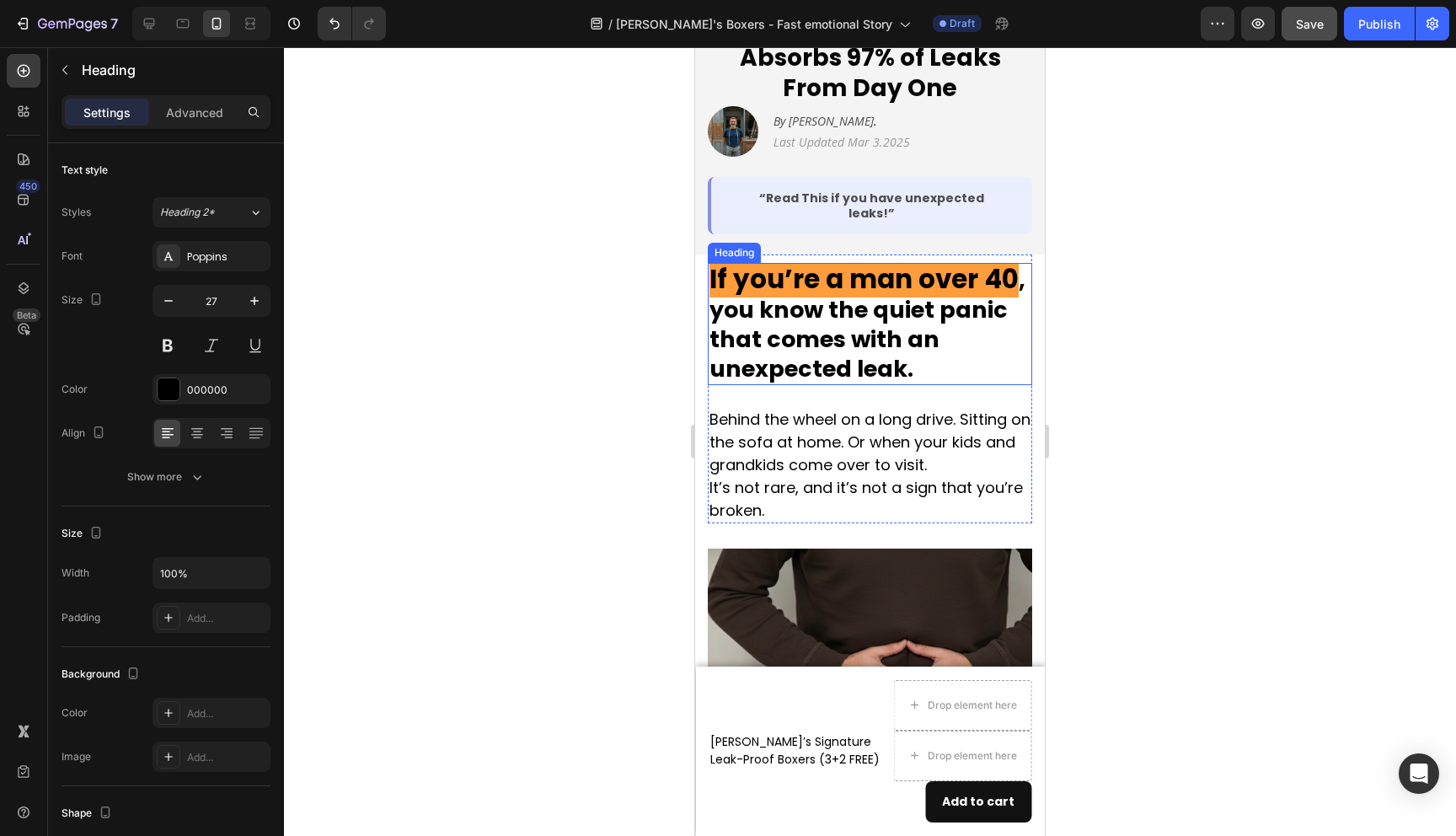
click at [1018, 265] on p "⁠⁠⁠⁠⁠⁠⁠ If you’re a man over 40 , you know the quiet panic that comes with an u…" at bounding box center [869, 324] width 321 height 119
click at [1018, 265] on p "If you’re a man over 40 , you know the quiet panic that comes with an unexpecte…" at bounding box center [869, 324] width 321 height 119
click at [1020, 265] on p "If you’re a man over 40 , you know the quiet panic that comes with an unexpecte…" at bounding box center [869, 324] width 321 height 119
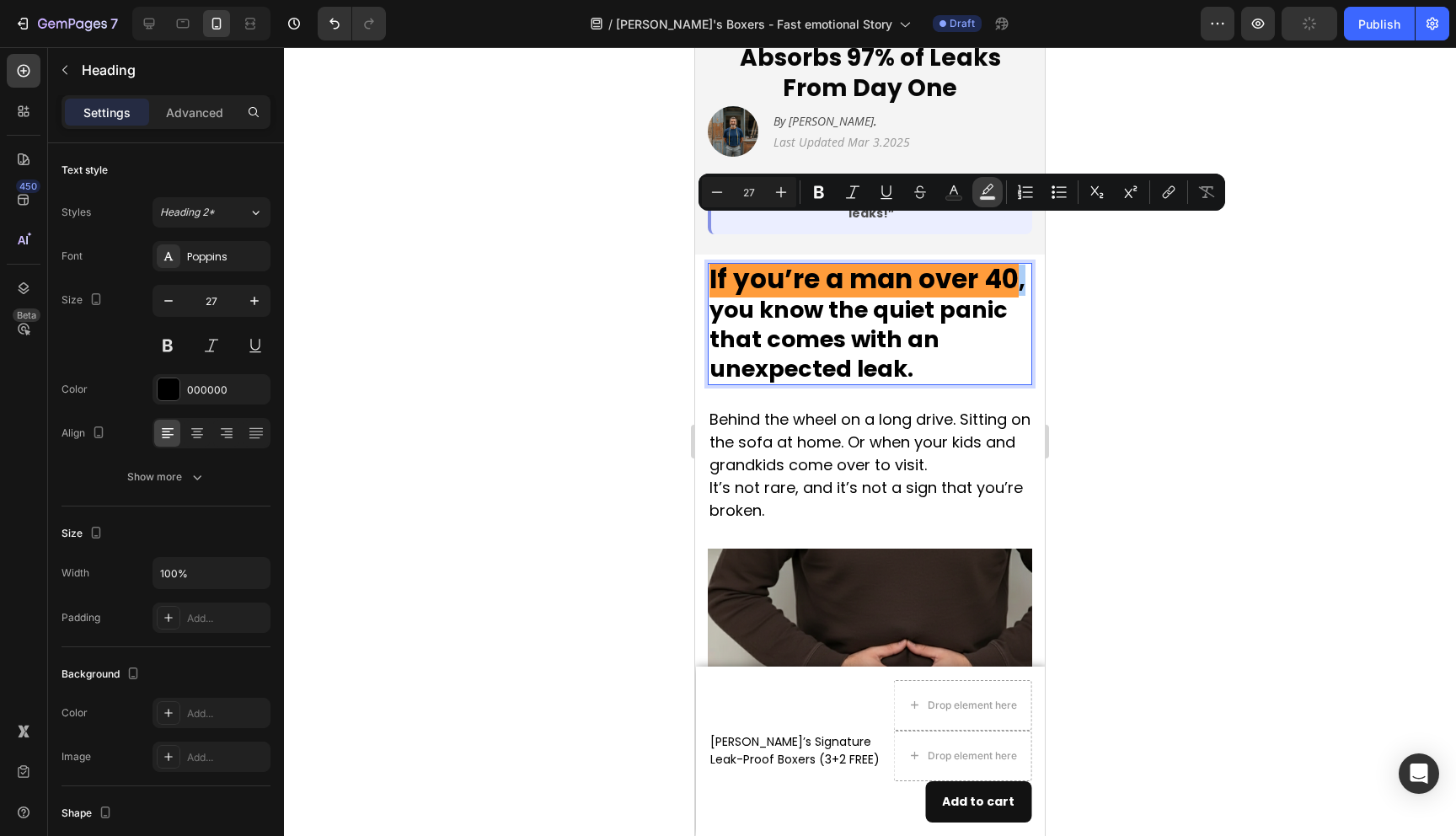
click at [988, 188] on icon "Editor contextual toolbar" at bounding box center [988, 188] width 12 height 10
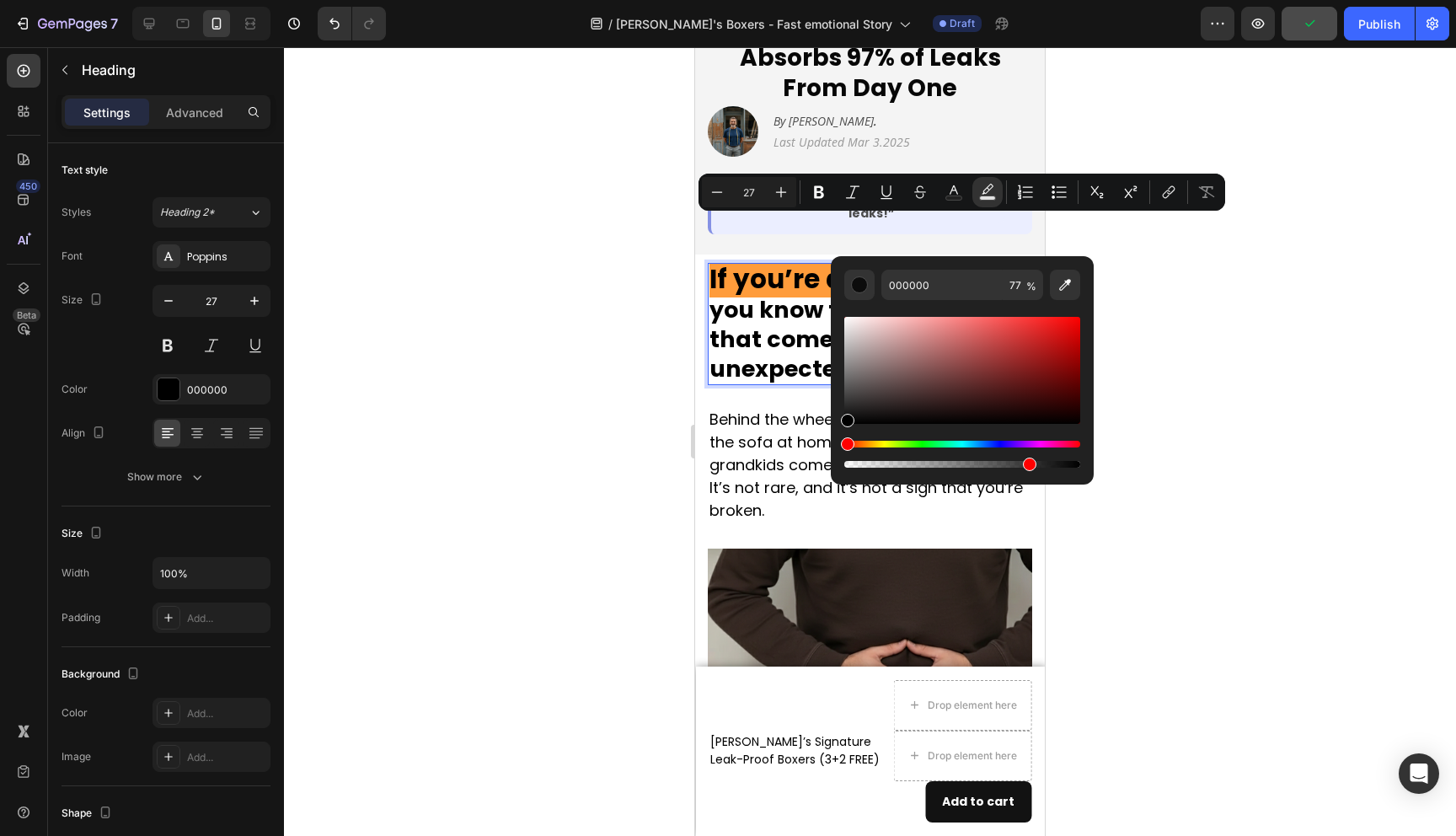
click at [875, 441] on div "Hue" at bounding box center [962, 444] width 236 height 7
click at [943, 350] on div "Editor contextual toolbar" at bounding box center [962, 370] width 236 height 107
type input "AD6666"
click at [1233, 343] on div at bounding box center [869, 442] width 1172 height 789
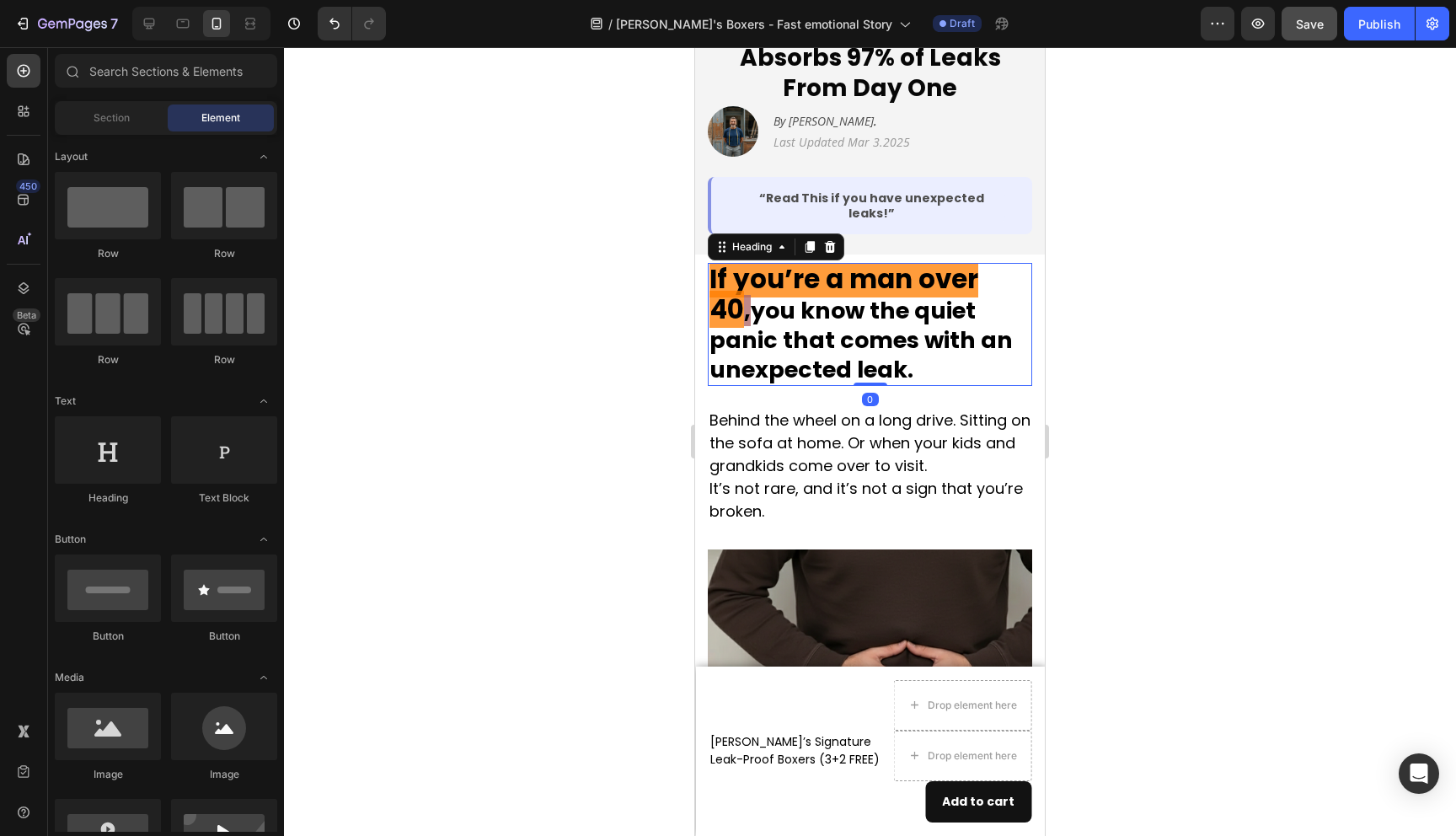
click at [869, 260] on span "If you’re a man over 40" at bounding box center [844, 293] width 269 height 68
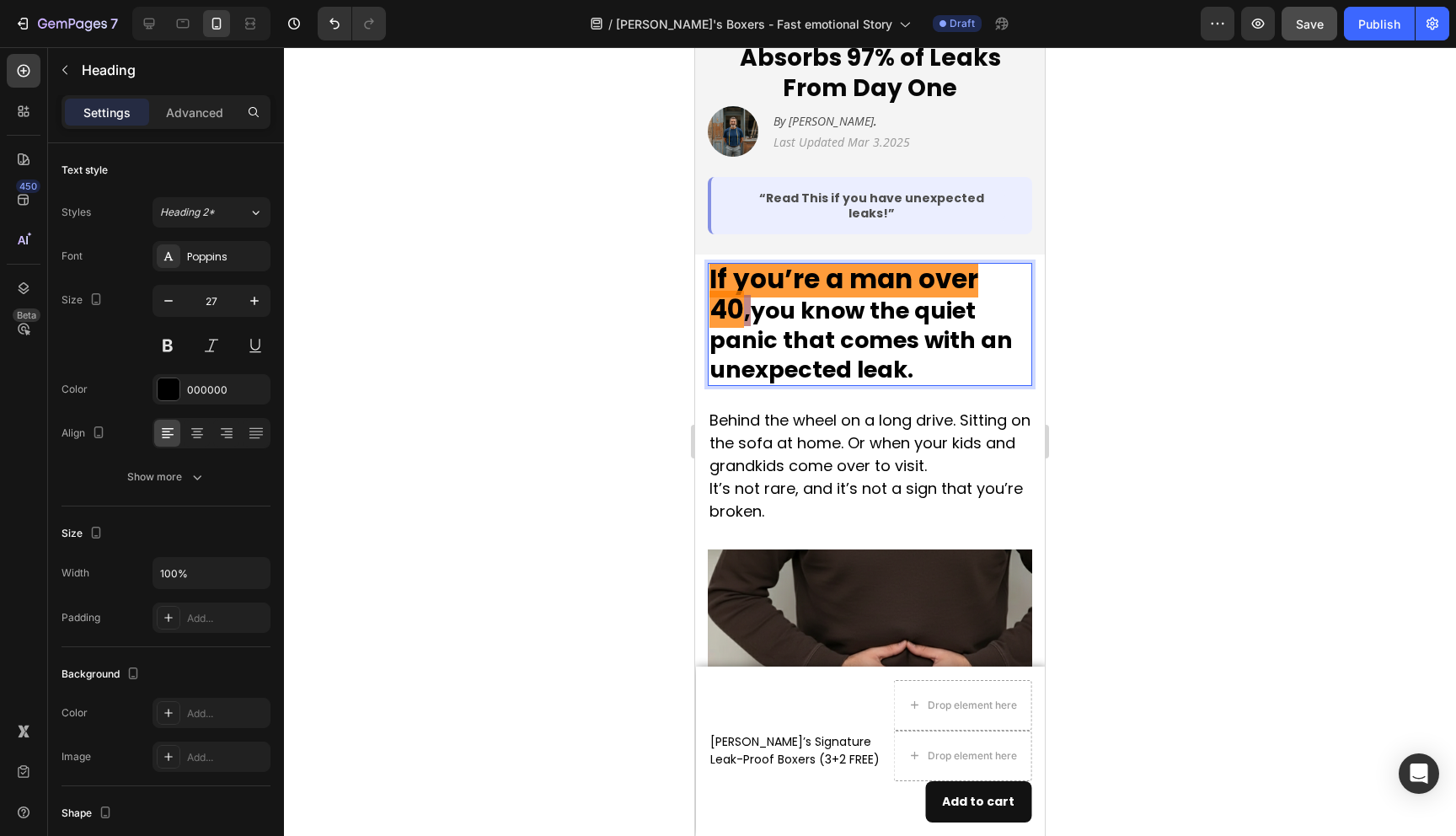
click at [869, 260] on span "If you’re a man over 40" at bounding box center [844, 293] width 269 height 68
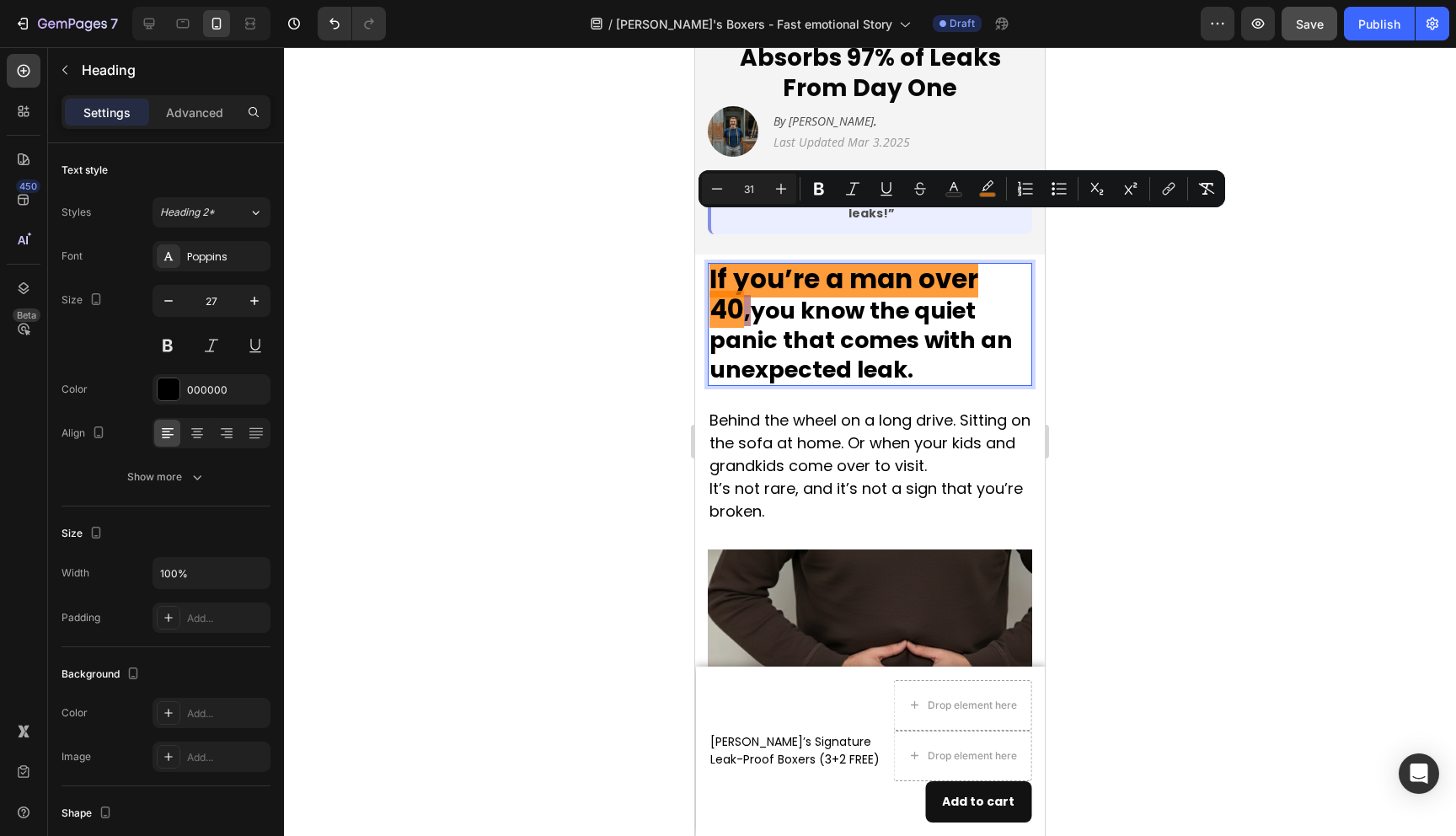
click at [869, 260] on span "If you’re a man over 40" at bounding box center [844, 293] width 269 height 68
drag, startPoint x: 1024, startPoint y: 242, endPoint x: 710, endPoint y: 229, distance: 314.3
click at [710, 265] on p "If you’re a man over 40 , you know the quiet panic that comes with an unexpecte…" at bounding box center [869, 325] width 321 height 120
click at [983, 188] on icon "Editor contextual toolbar" at bounding box center [988, 185] width 12 height 10
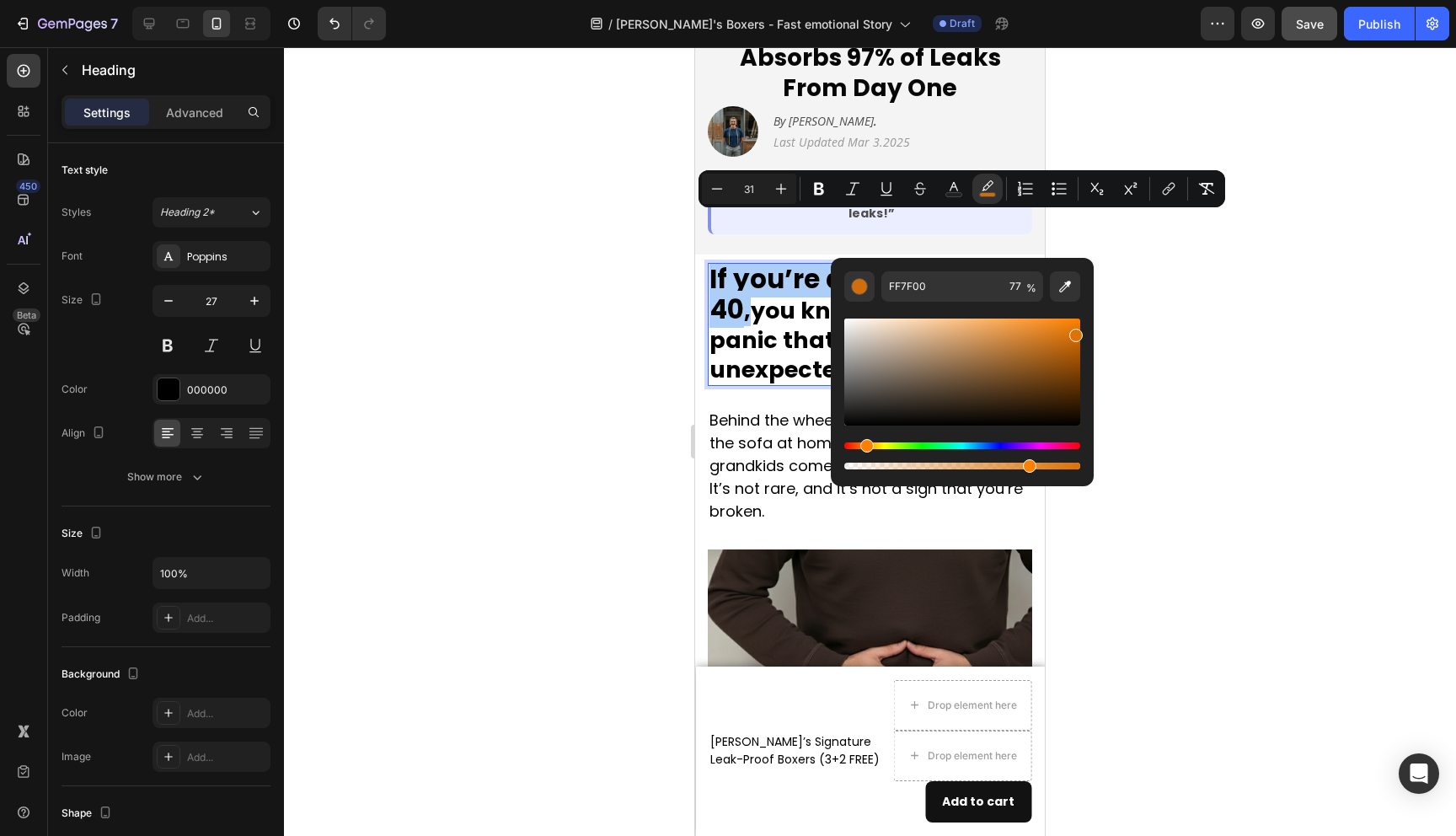
drag, startPoint x: 1004, startPoint y: 333, endPoint x: 1074, endPoint y: 332, distance: 70.0
click at [1074, 332] on div "Editor contextual toolbar" at bounding box center [962, 372] width 236 height 107
type input "DD7206"
click at [1179, 371] on div at bounding box center [869, 442] width 1172 height 789
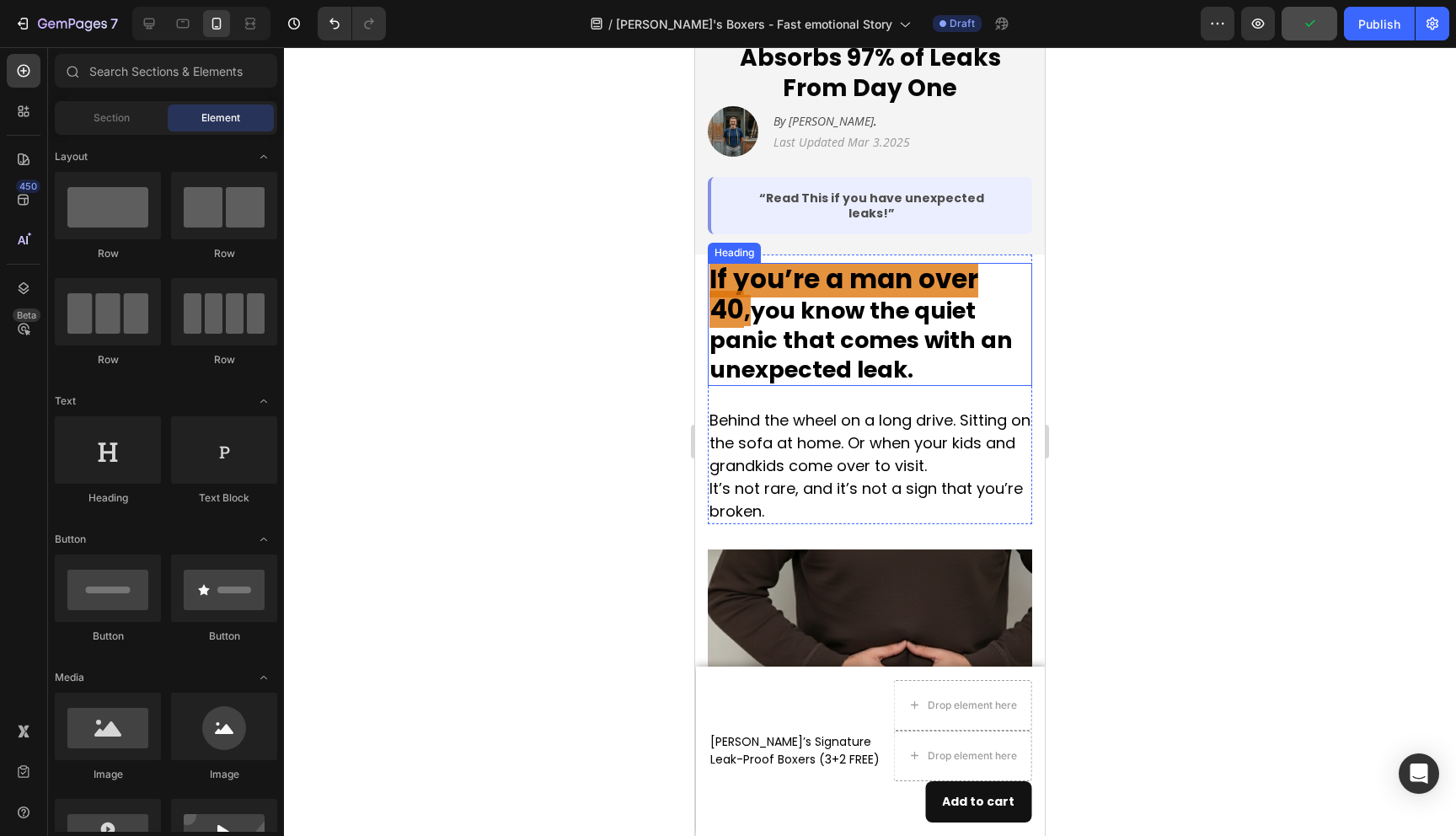
click at [863, 299] on p "⁠⁠⁠⁠⁠⁠⁠ If you’re a man over 40 , you know the quiet panic that comes with an u…" at bounding box center [869, 325] width 321 height 120
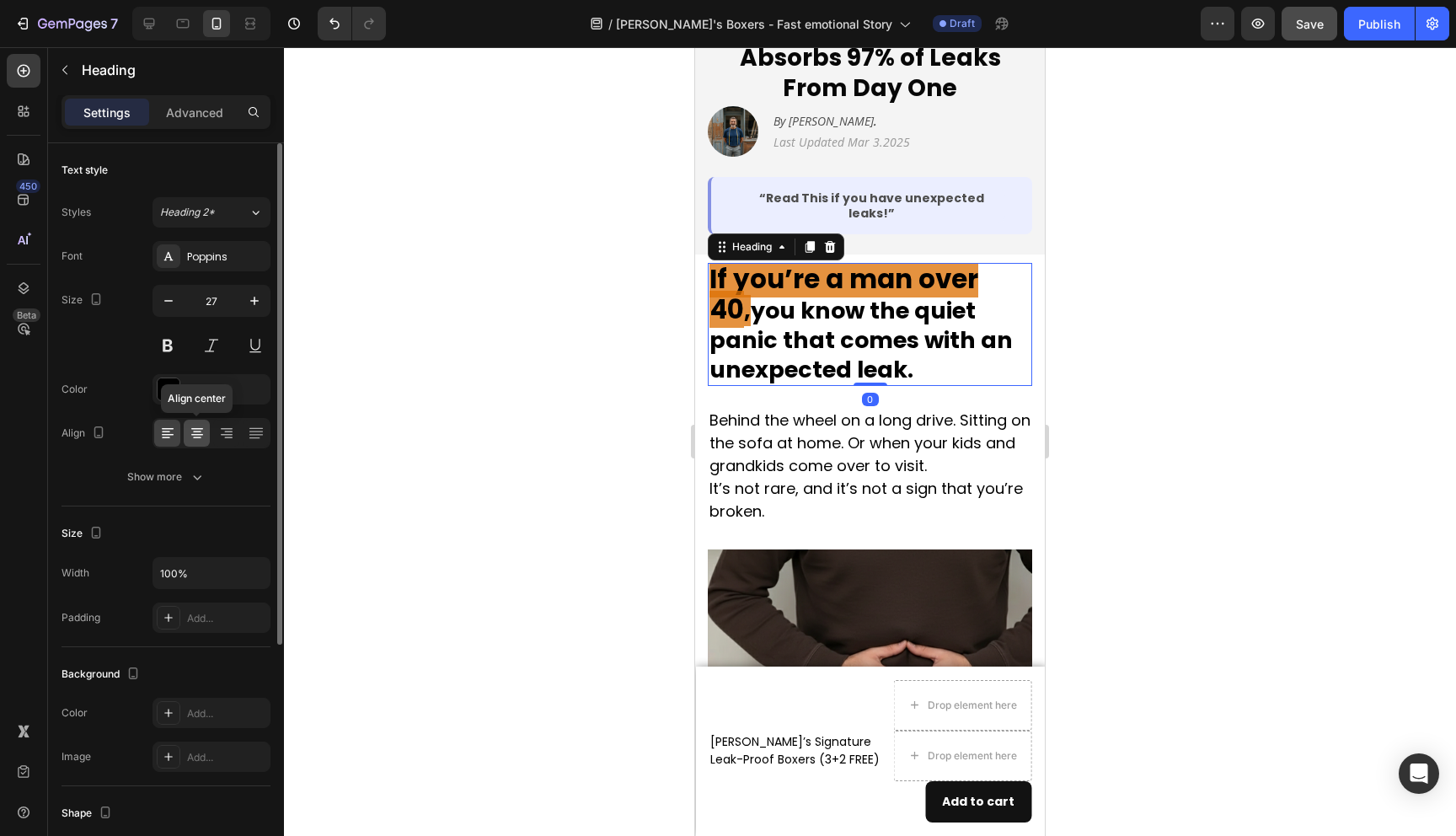
click at [200, 432] on icon at bounding box center [196, 433] width 17 height 17
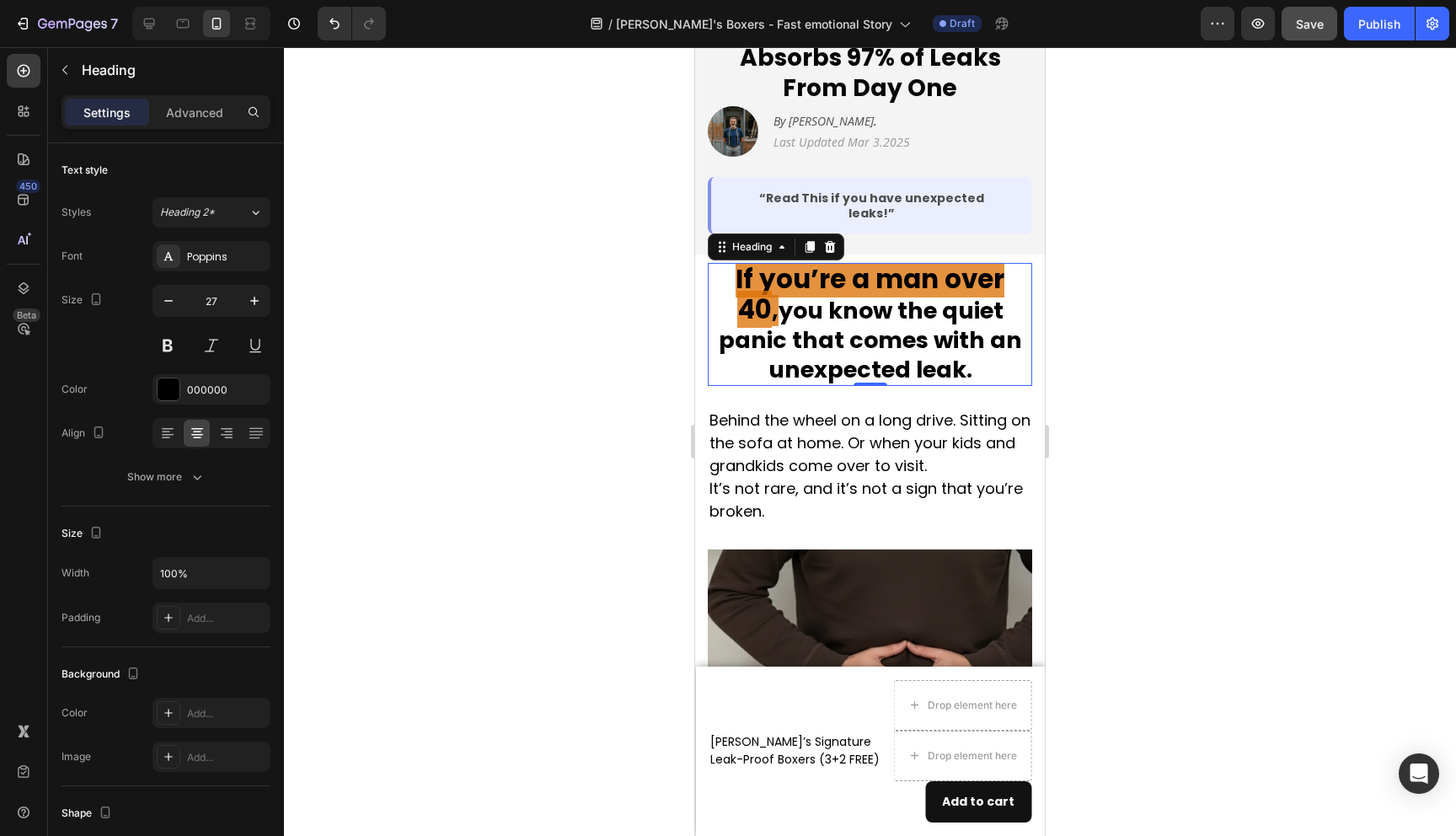
click at [1141, 461] on div at bounding box center [869, 442] width 1172 height 789
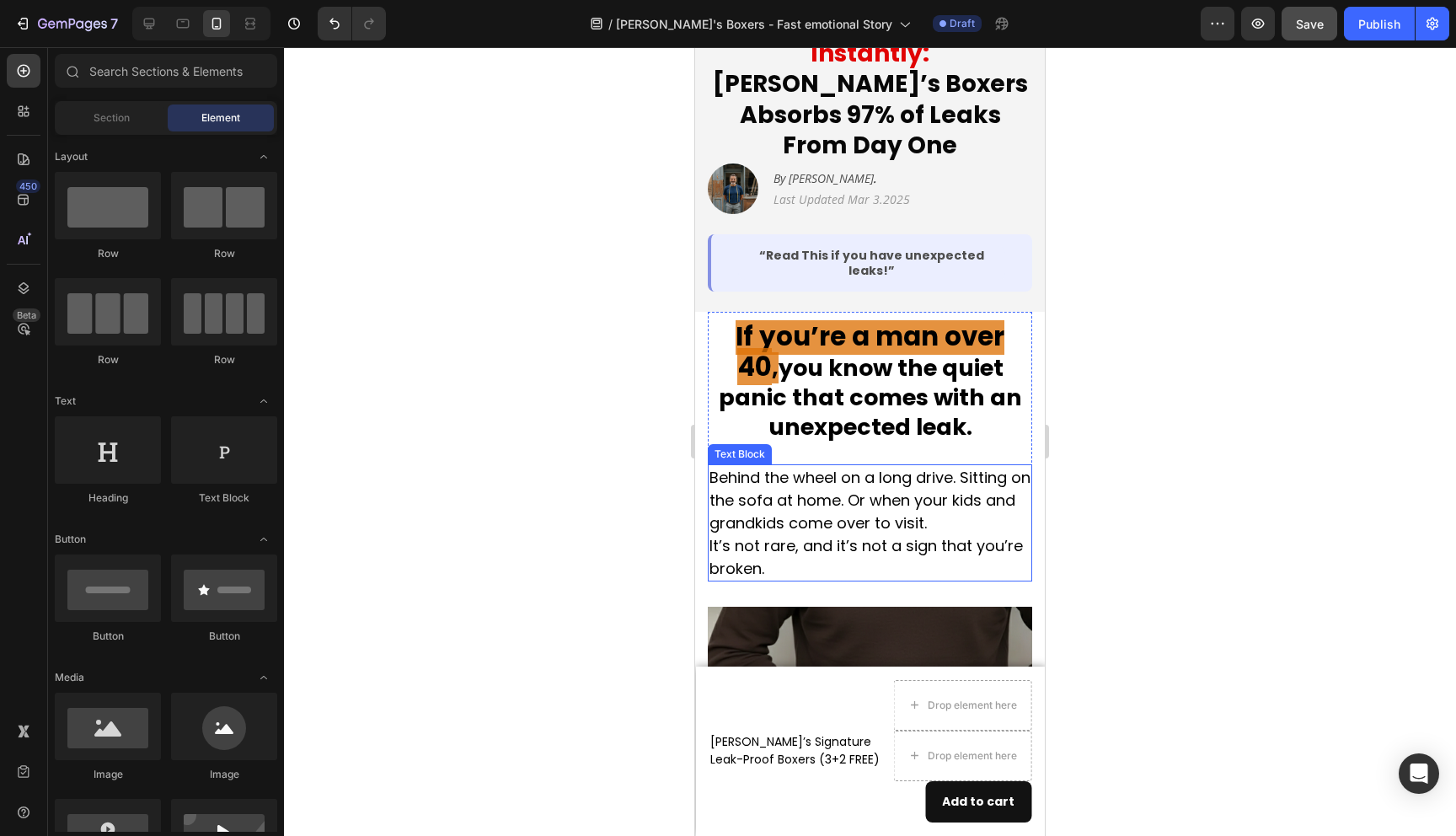
scroll to position [337, 0]
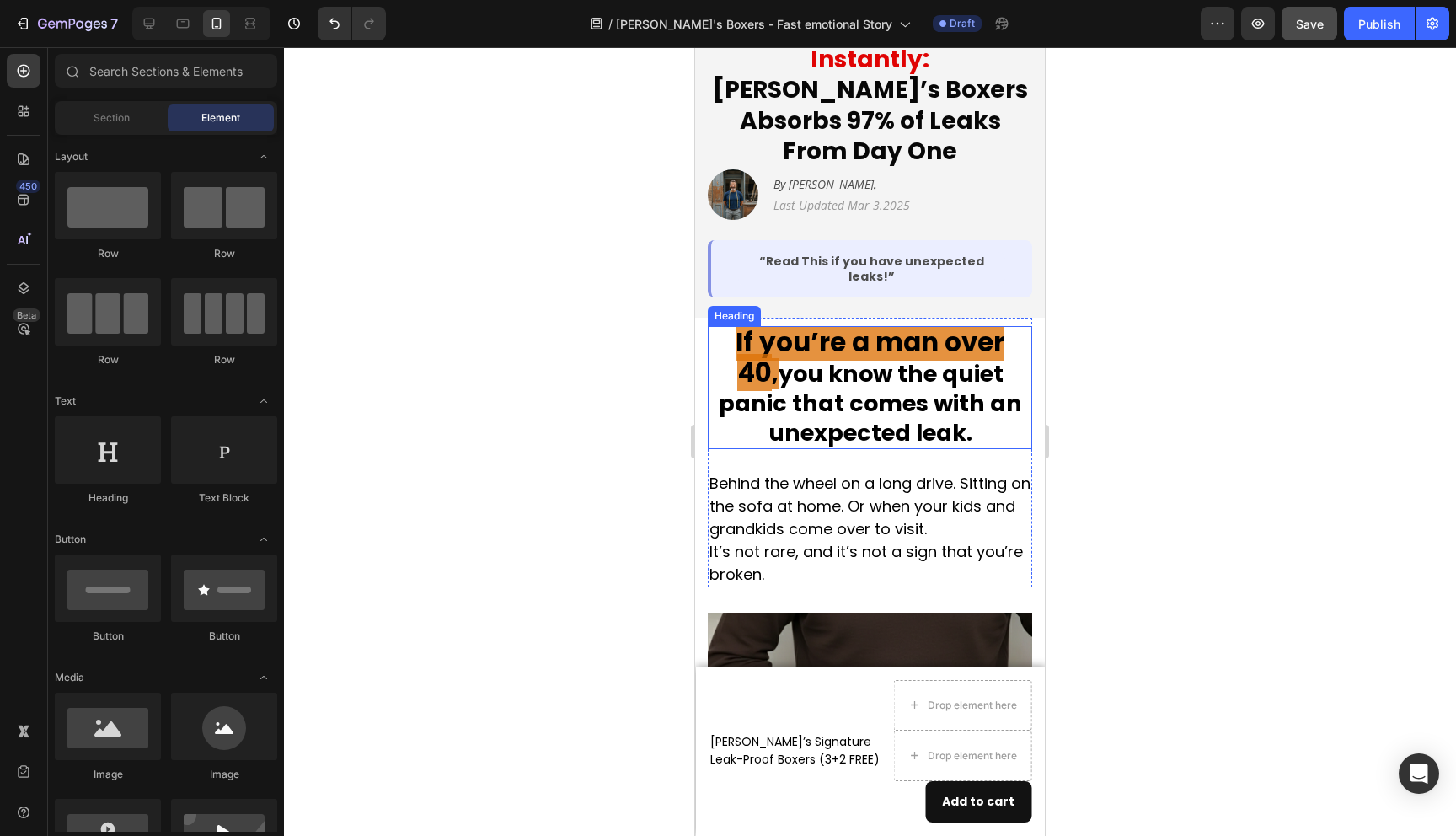
click at [890, 360] on p "⁠⁠⁠⁠⁠⁠⁠ If you’re a man over 40 , you know the quiet panic that comes with an u…" at bounding box center [869, 388] width 321 height 120
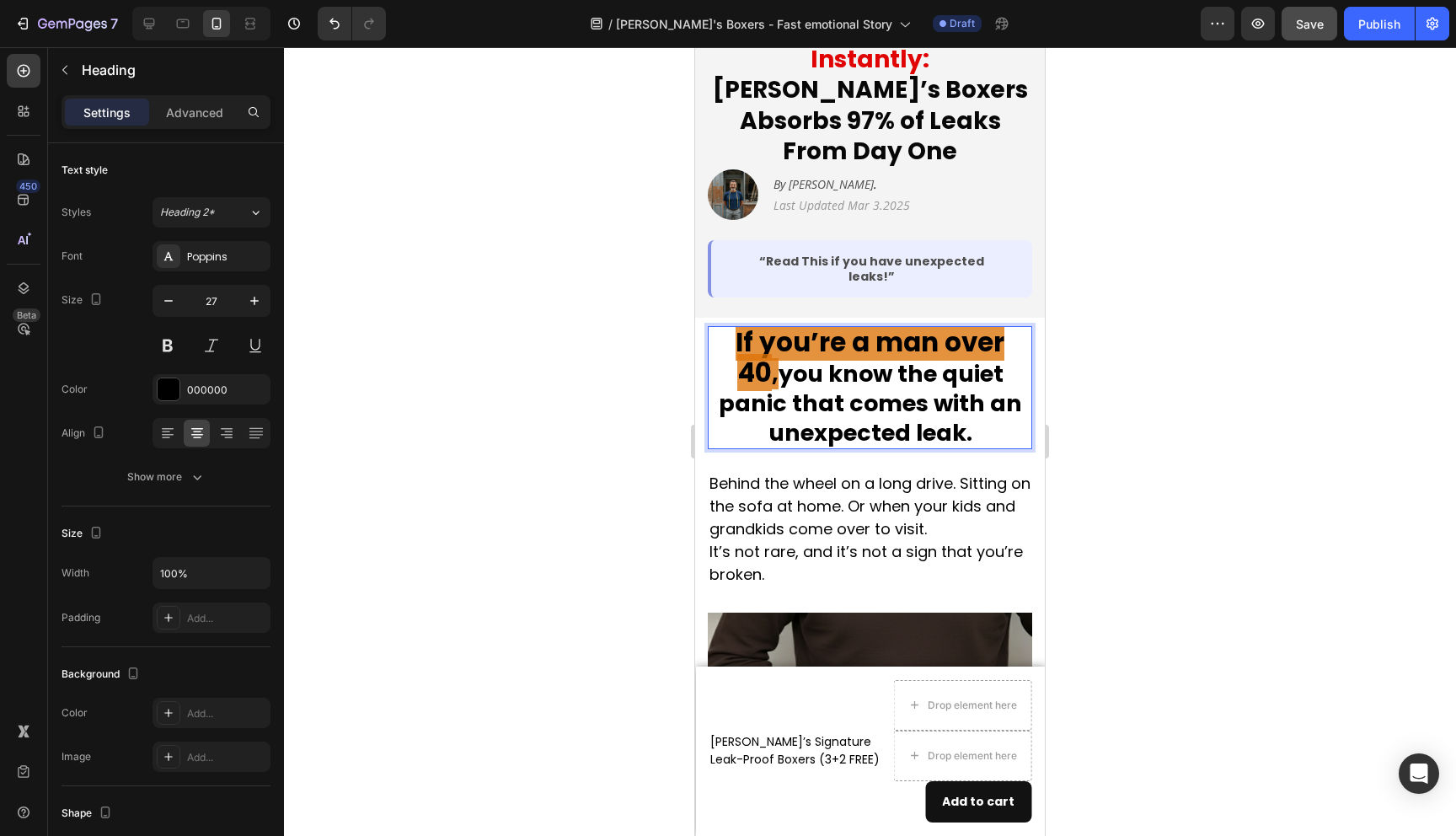
click at [935, 380] on p "If you’re a man over 40 , you know the quiet panic that comes with an unexpecte…" at bounding box center [869, 388] width 321 height 120
click at [924, 324] on span "If you’re a man over 40" at bounding box center [870, 357] width 269 height 68
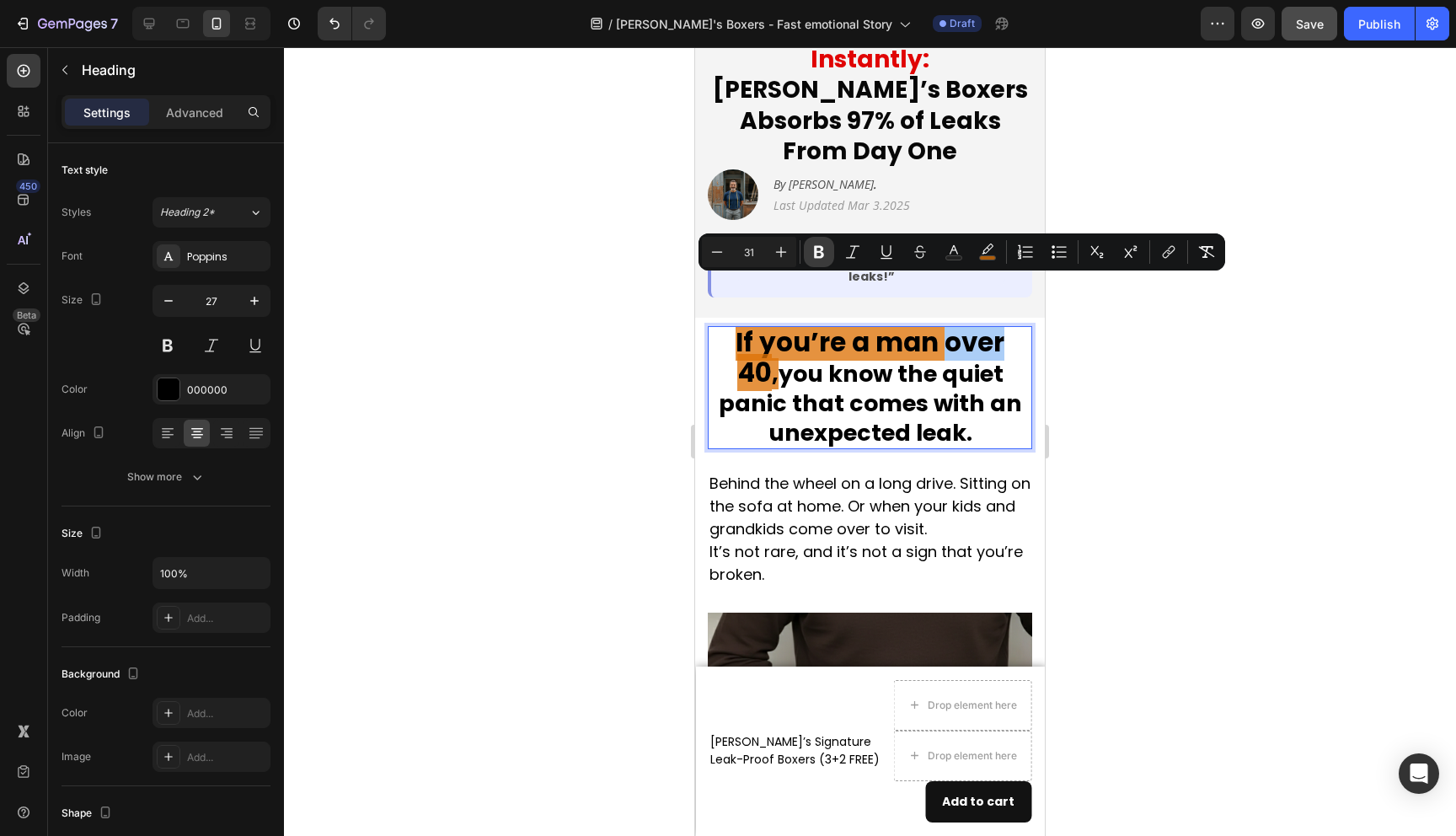
click at [816, 258] on icon "Editor contextual toolbar" at bounding box center [819, 252] width 10 height 13
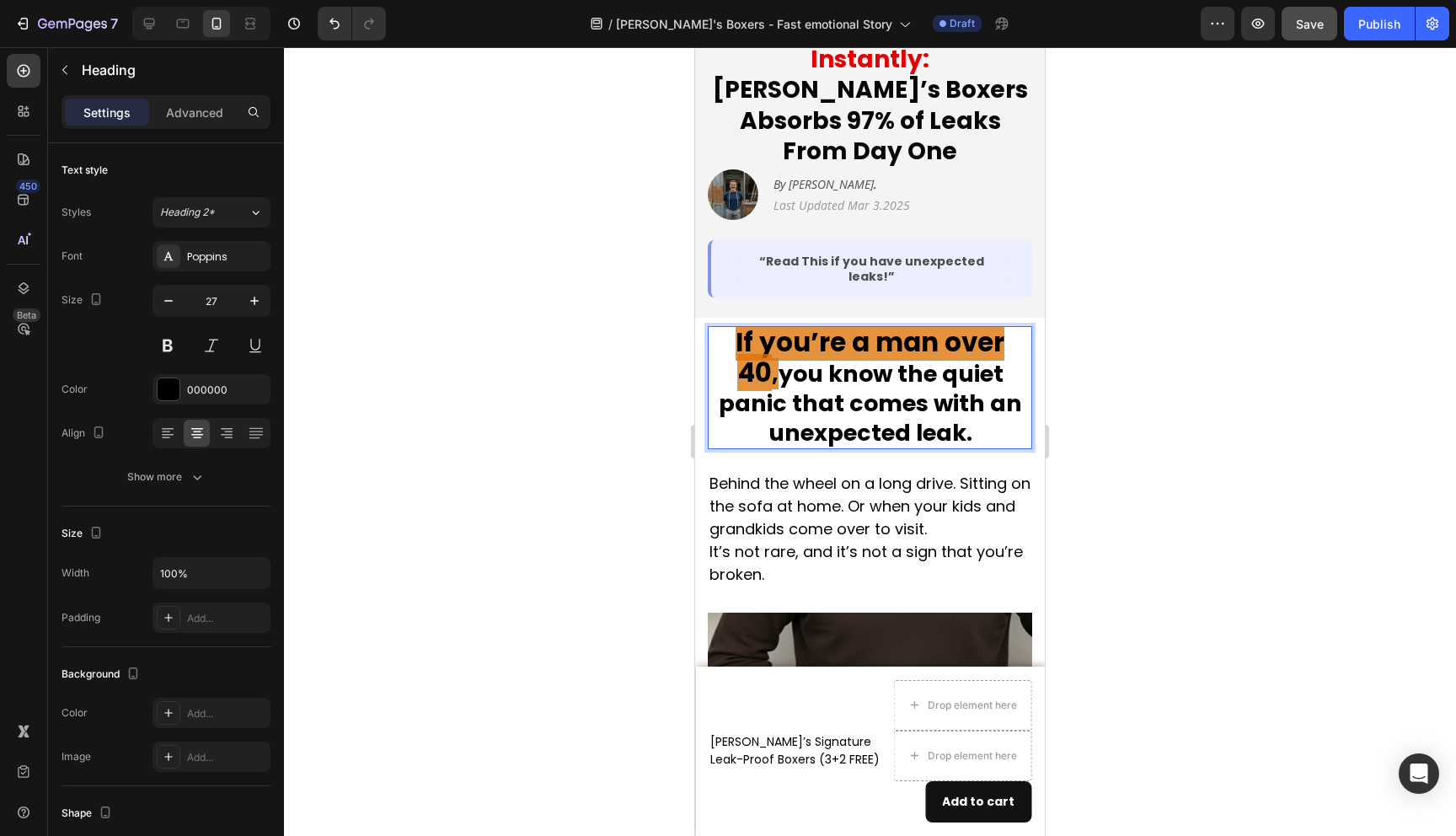
click at [820, 358] on strong "you know the quiet panic that comes with an unexpected leak." at bounding box center [870, 403] width 303 height 90
click at [174, 343] on button at bounding box center [167, 345] width 30 height 30
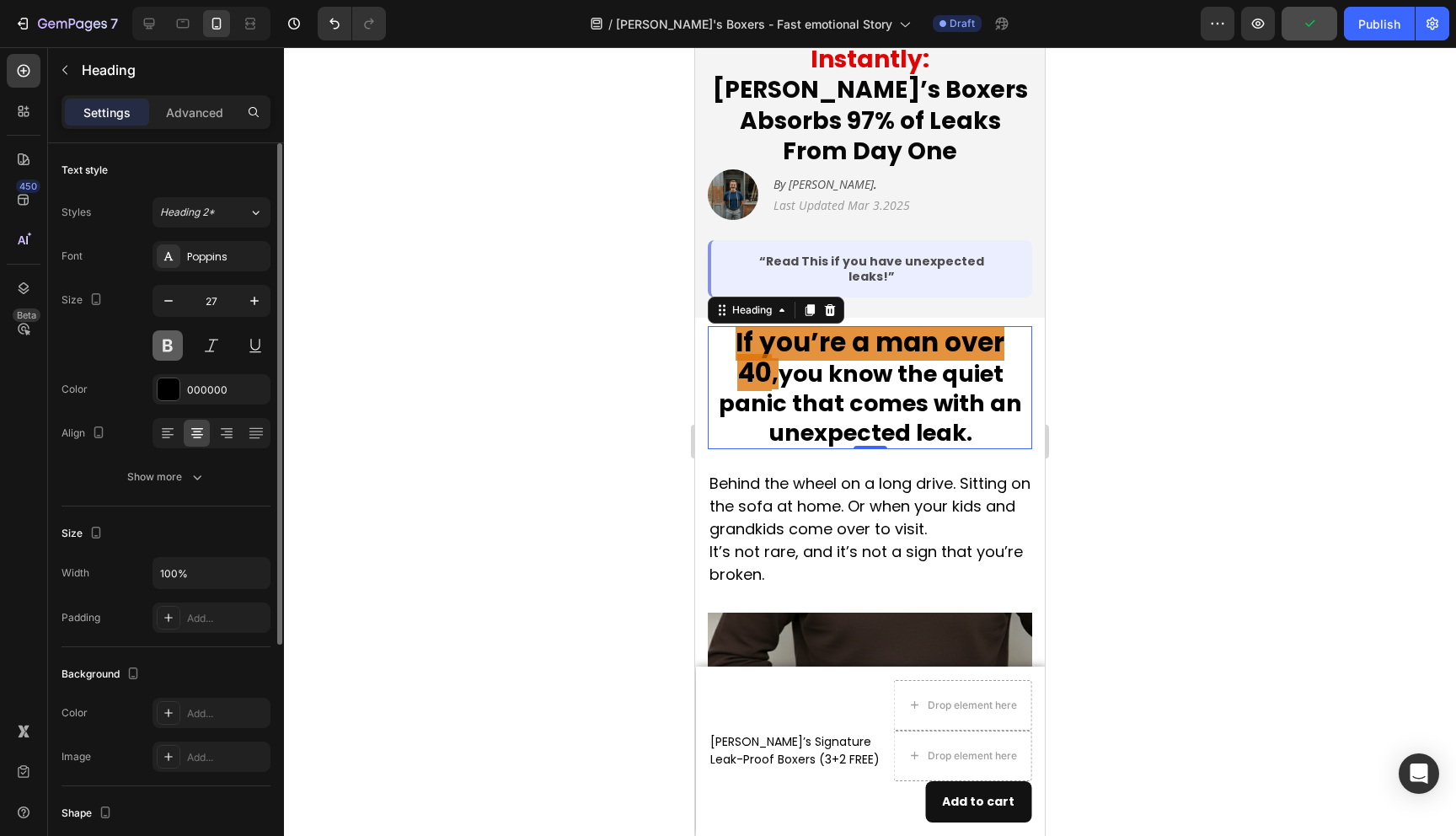
click at [171, 343] on button at bounding box center [167, 345] width 30 height 30
click at [825, 358] on strong "you know the quiet panic that comes with an unexpected leak." at bounding box center [870, 403] width 303 height 90
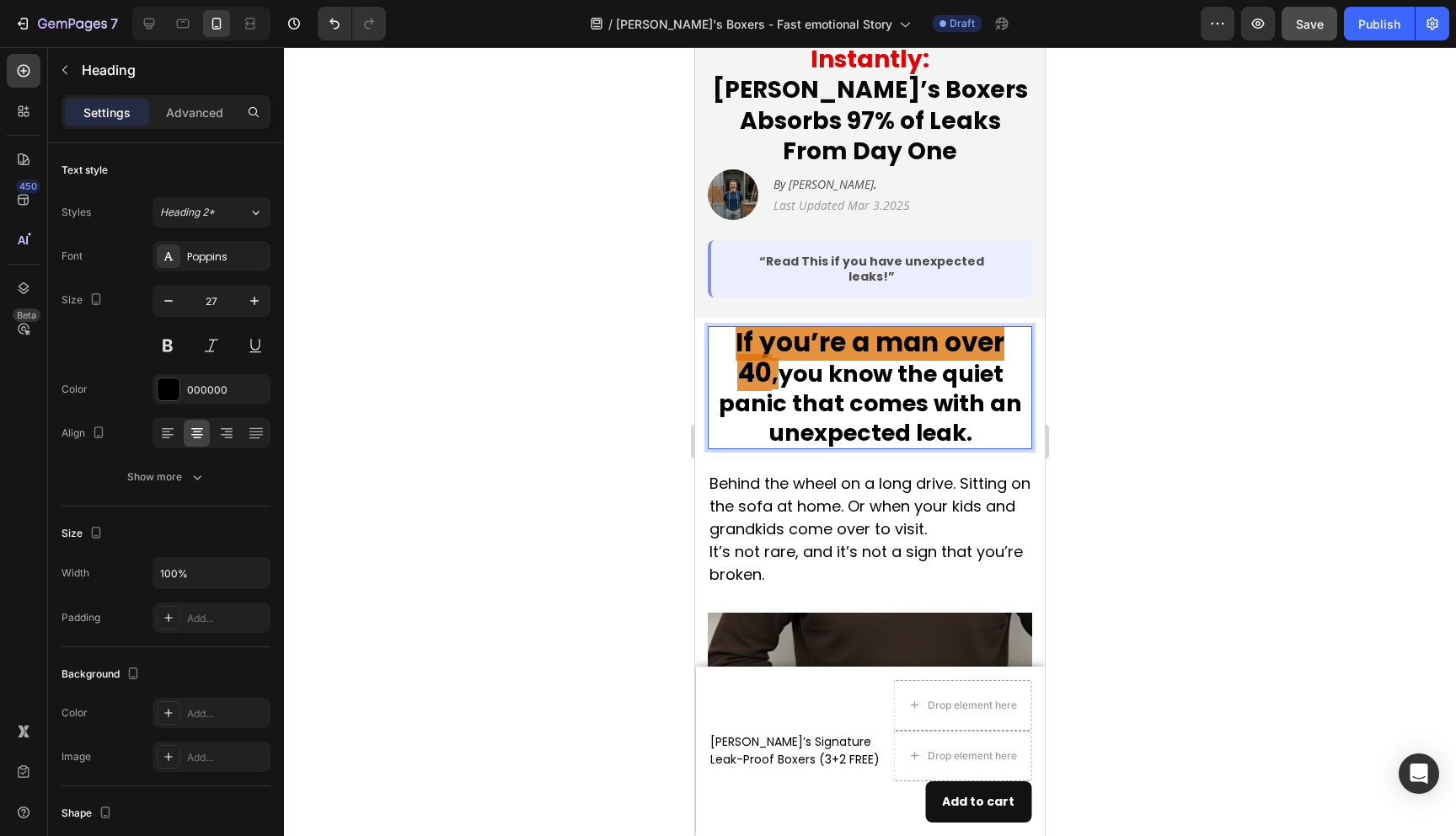
click at [825, 358] on strong "you know the quiet panic that comes with an unexpected leak." at bounding box center [870, 403] width 303 height 90
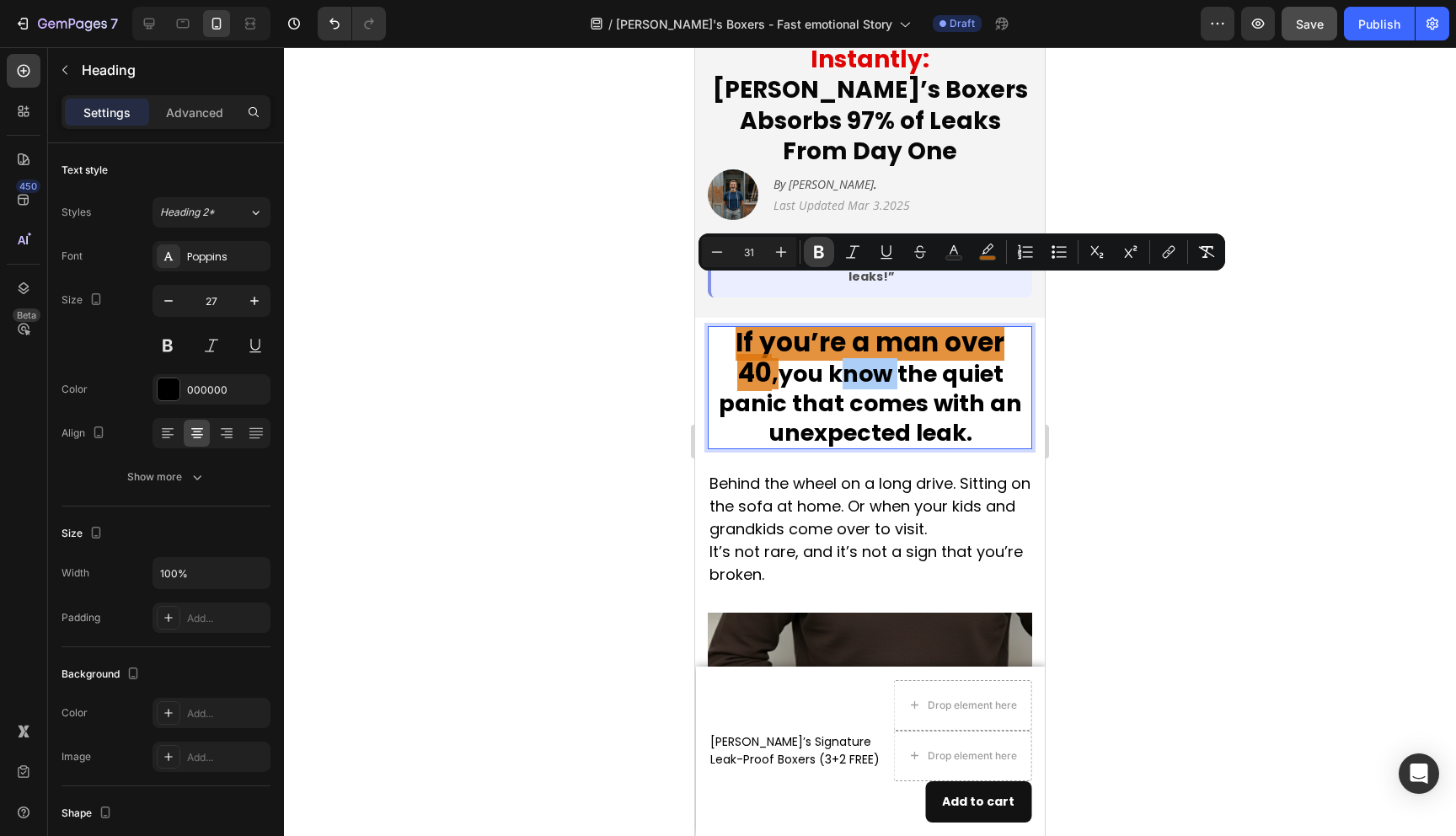
click at [816, 250] on icon "Editor contextual toolbar" at bounding box center [819, 252] width 10 height 13
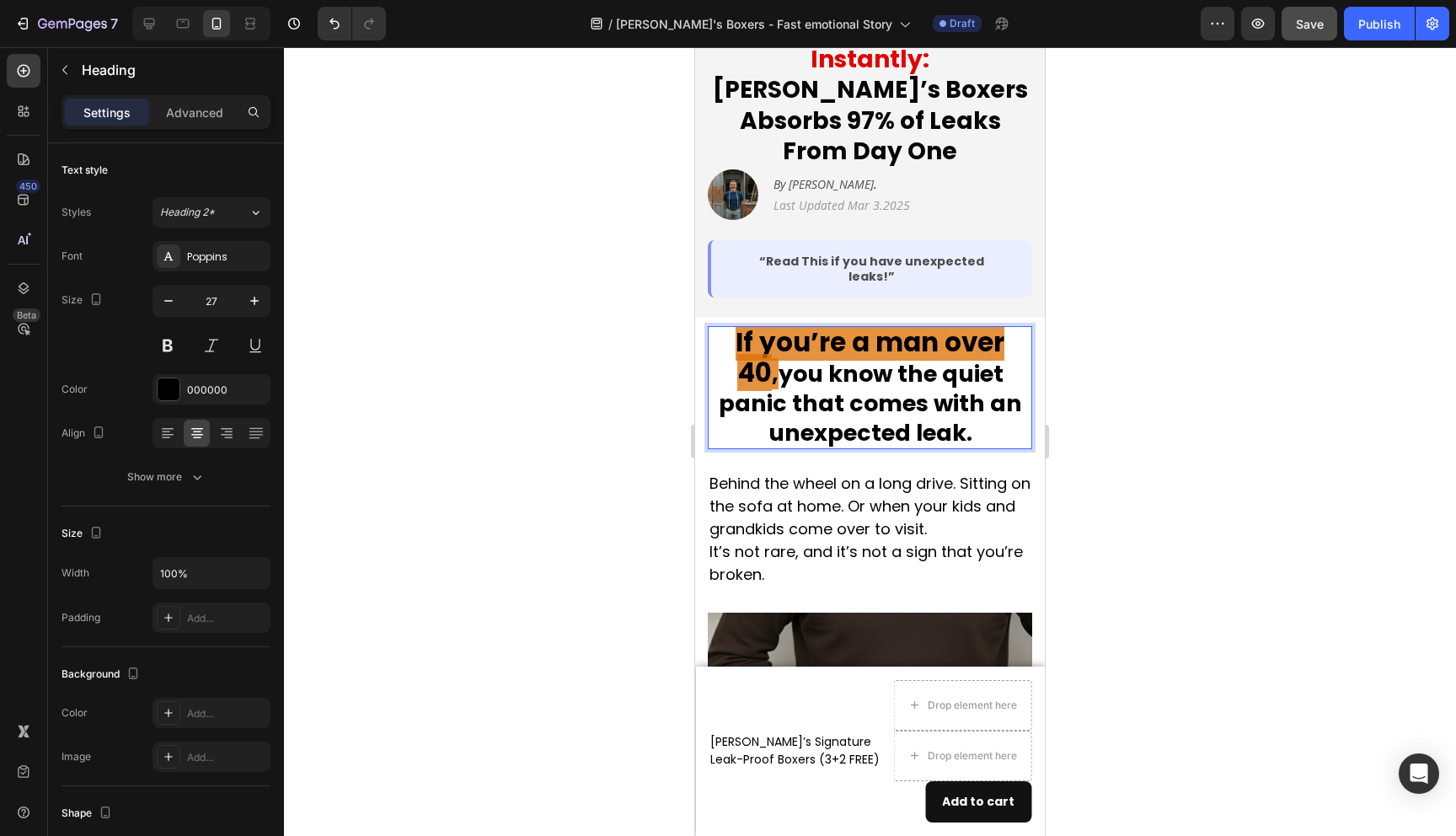
click at [799, 343] on p "If you’re a man over 40 , you know the quiet panic that comes with an unexpecte…" at bounding box center [869, 388] width 321 height 120
click at [218, 224] on button "Heading 2*" at bounding box center [211, 212] width 118 height 30
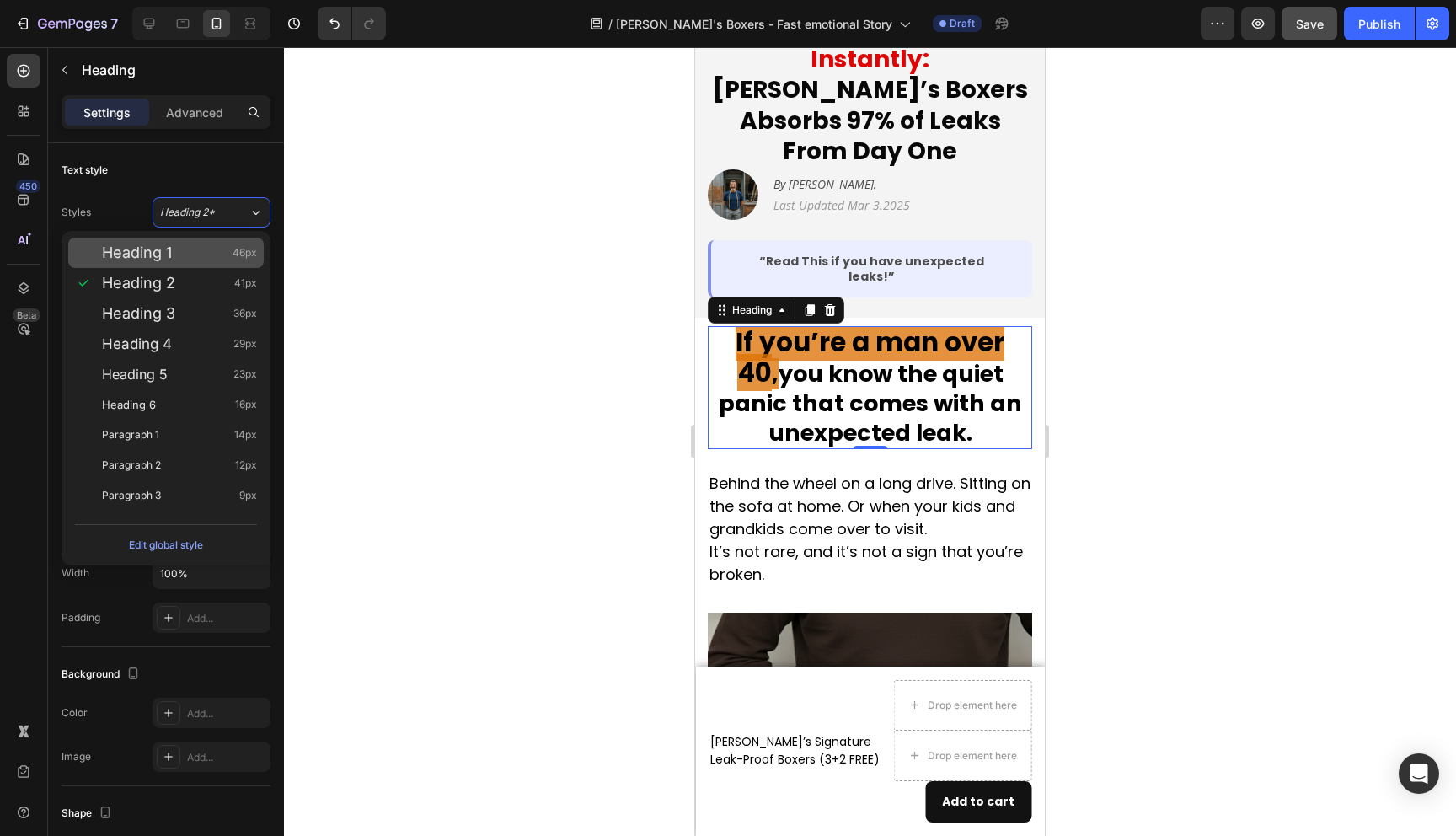
click at [183, 255] on div "Heading 1 46px" at bounding box center [180, 252] width 155 height 17
type input "46"
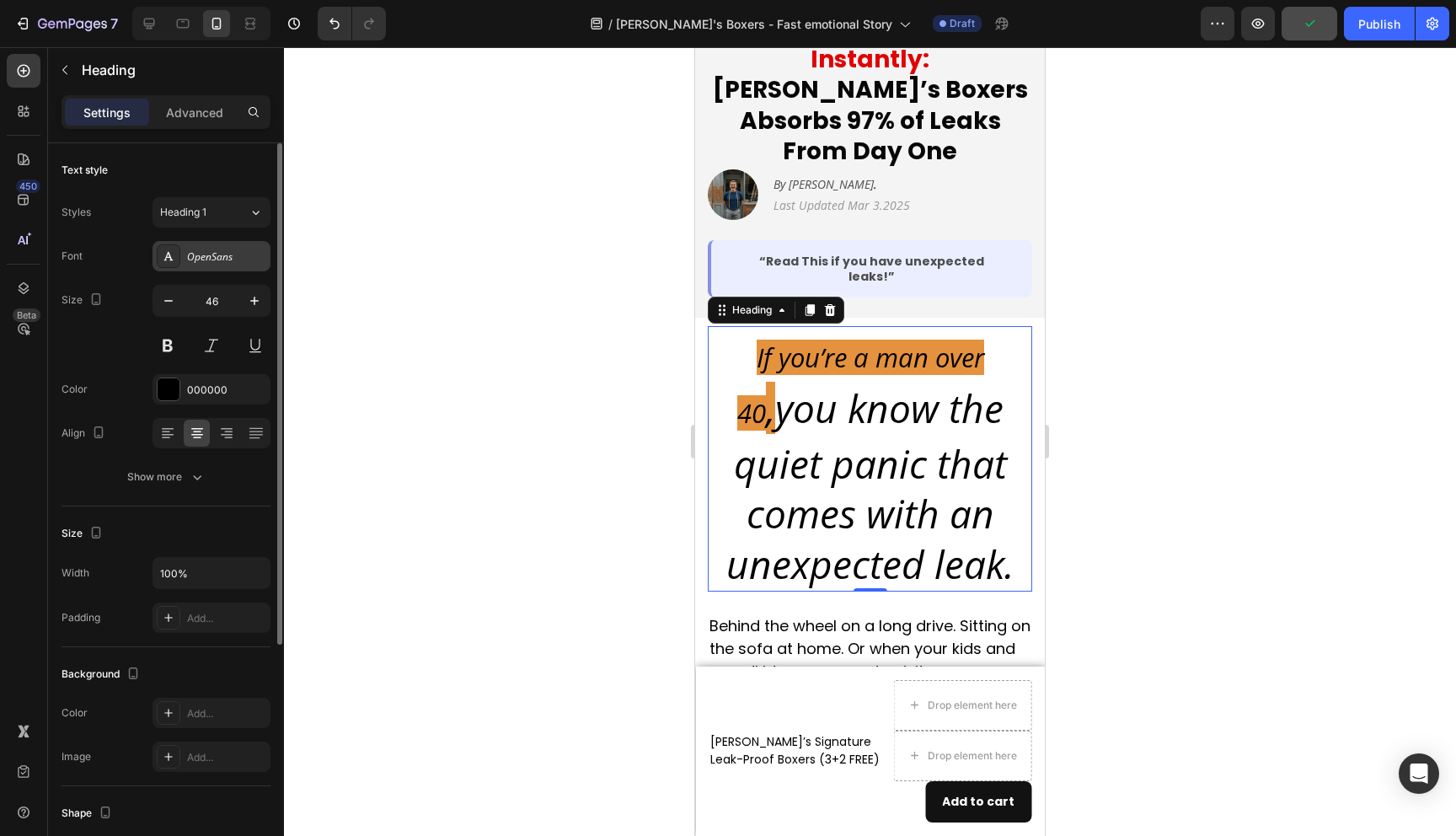
click at [204, 249] on div "OpenSans" at bounding box center [227, 256] width 79 height 15
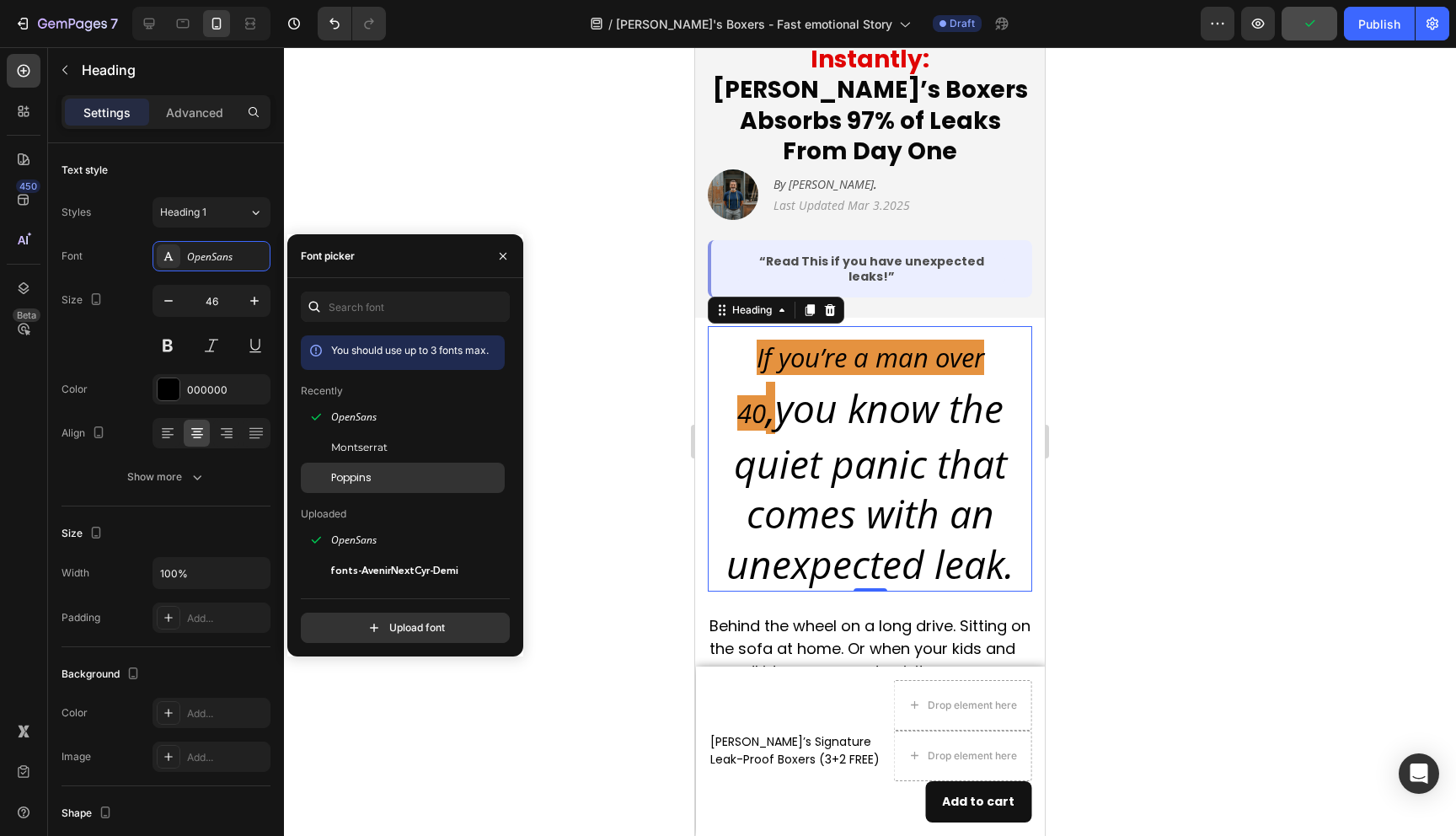
click at [374, 470] on div "Poppins" at bounding box center [417, 477] width 171 height 15
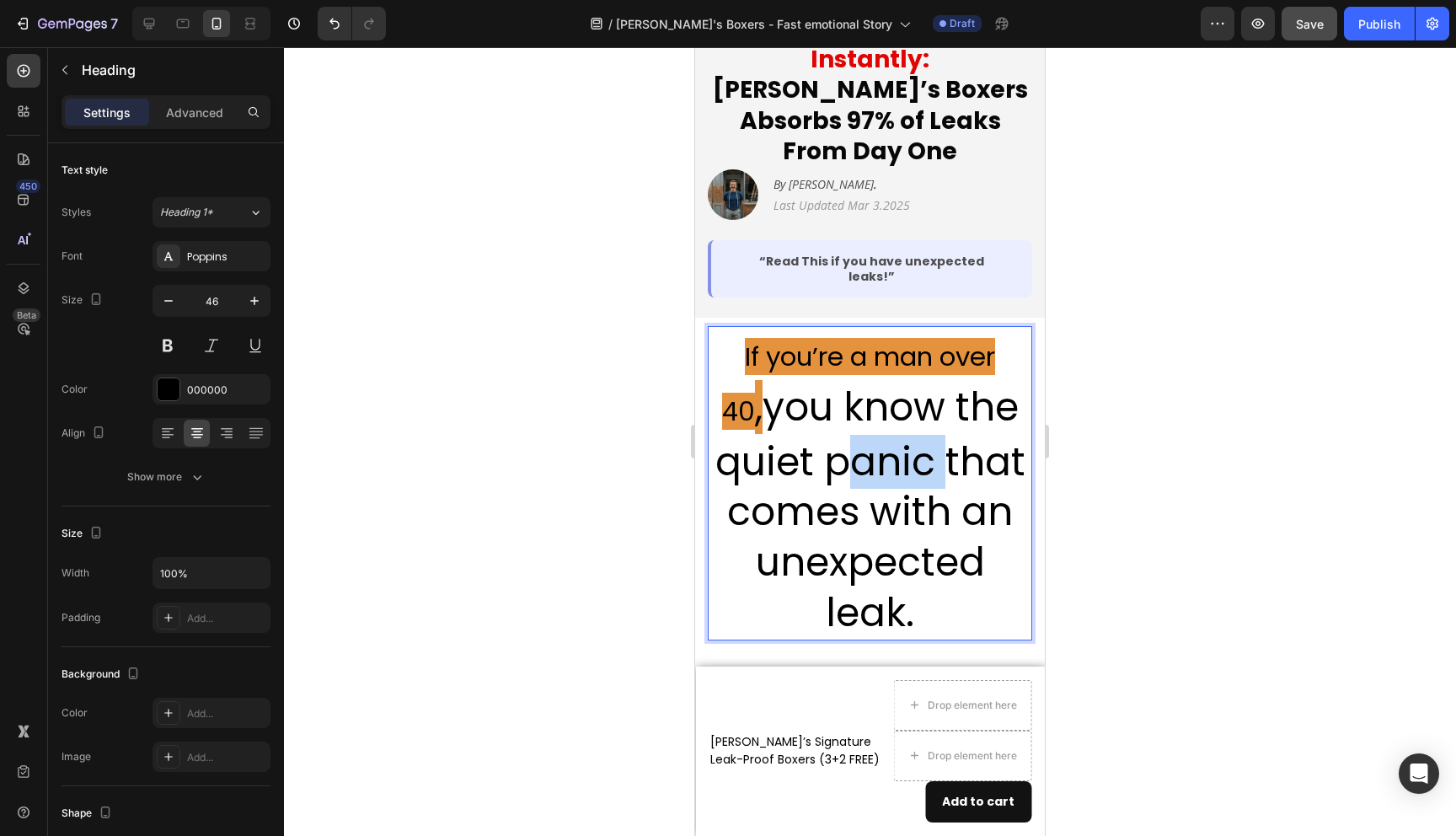
click at [845, 433] on p "If you’re a man over 40 , you know the quiet panic that comes with an unexpecte…" at bounding box center [869, 483] width 321 height 311
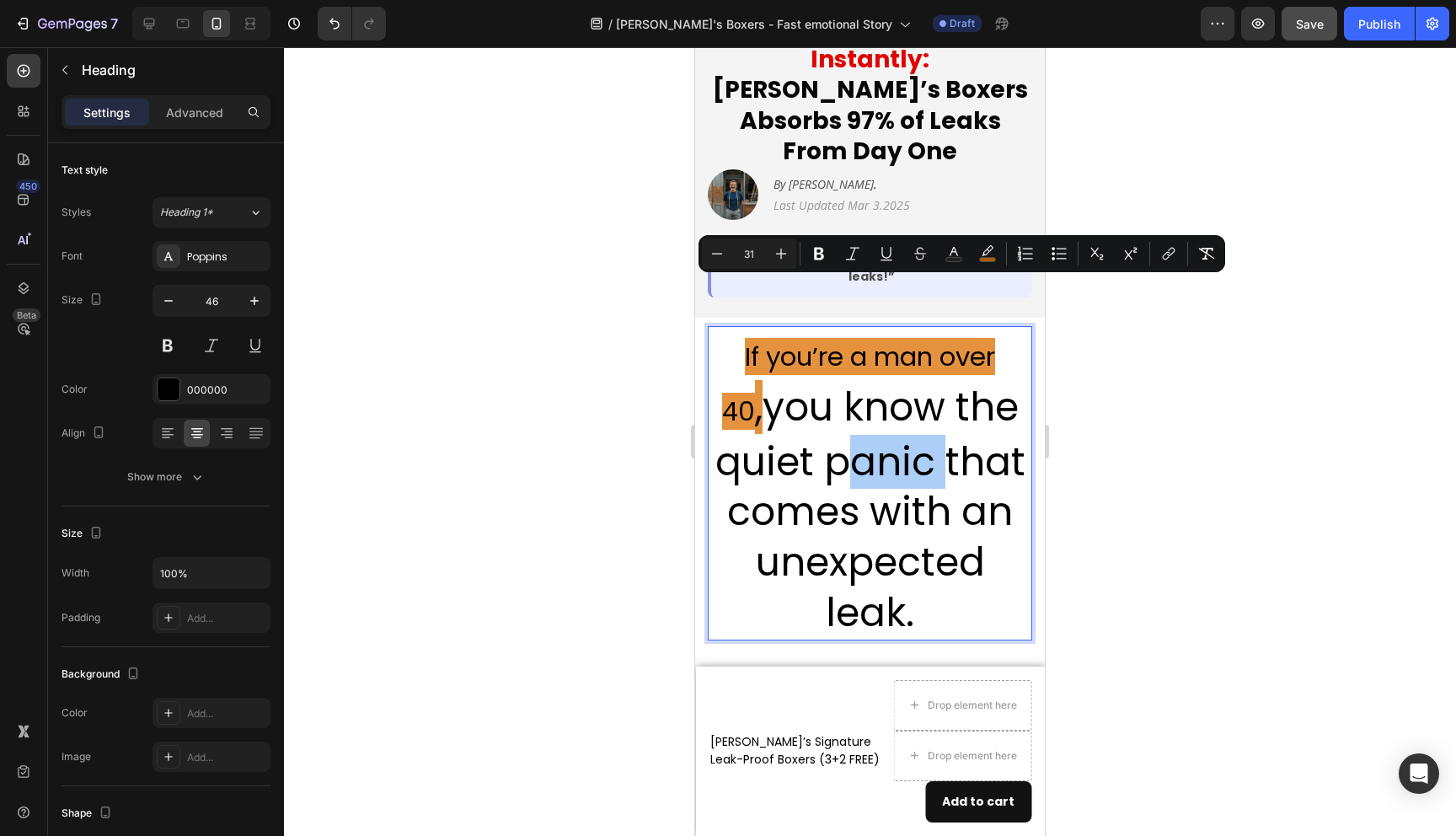
click at [754, 253] on input "31" at bounding box center [749, 253] width 33 height 21
type input "30"
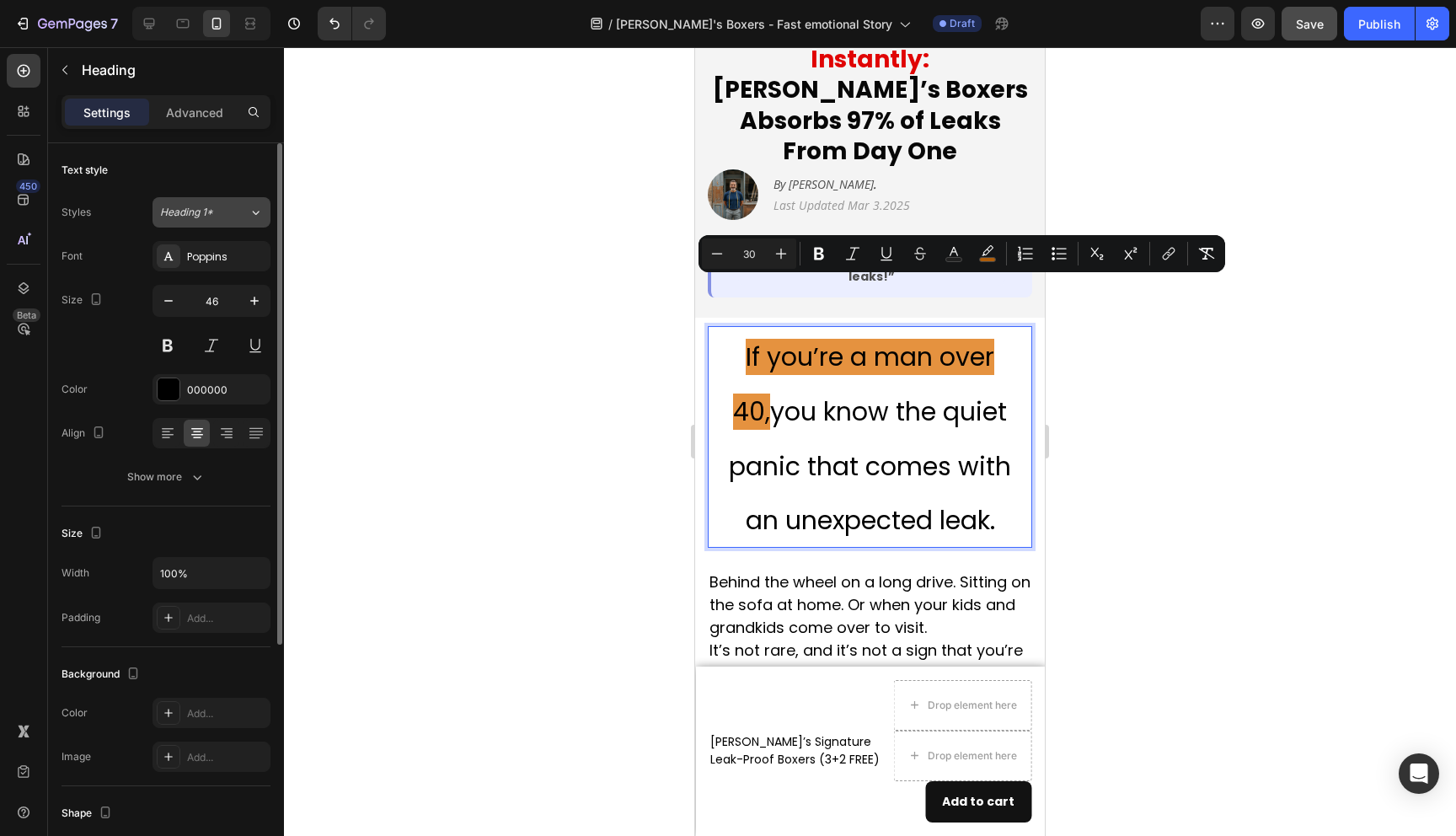
click at [203, 218] on span "Heading 1*" at bounding box center [186, 212] width 53 height 15
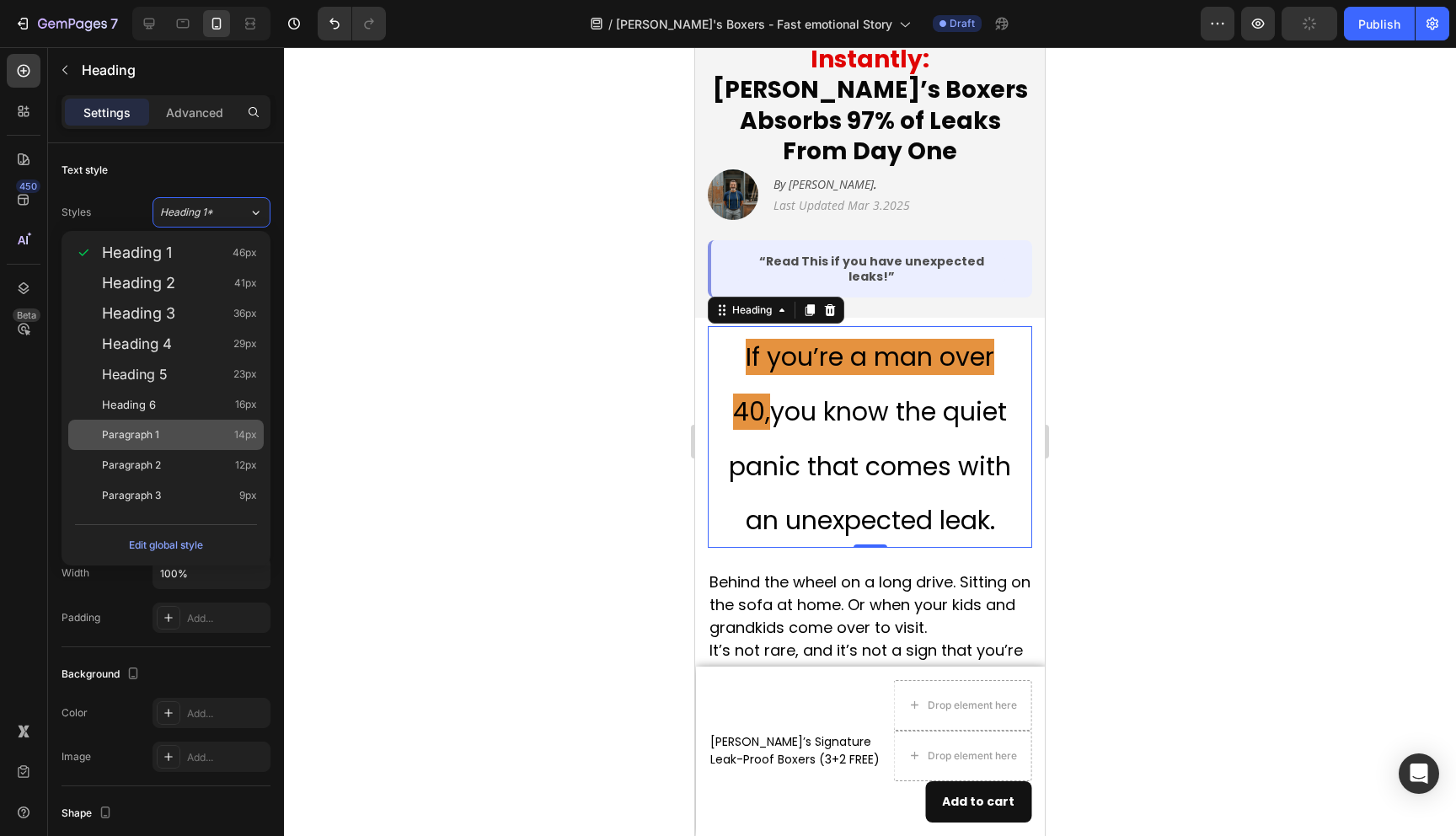
click at [171, 427] on div "Paragraph 1 14px" at bounding box center [180, 435] width 155 height 17
type input "14"
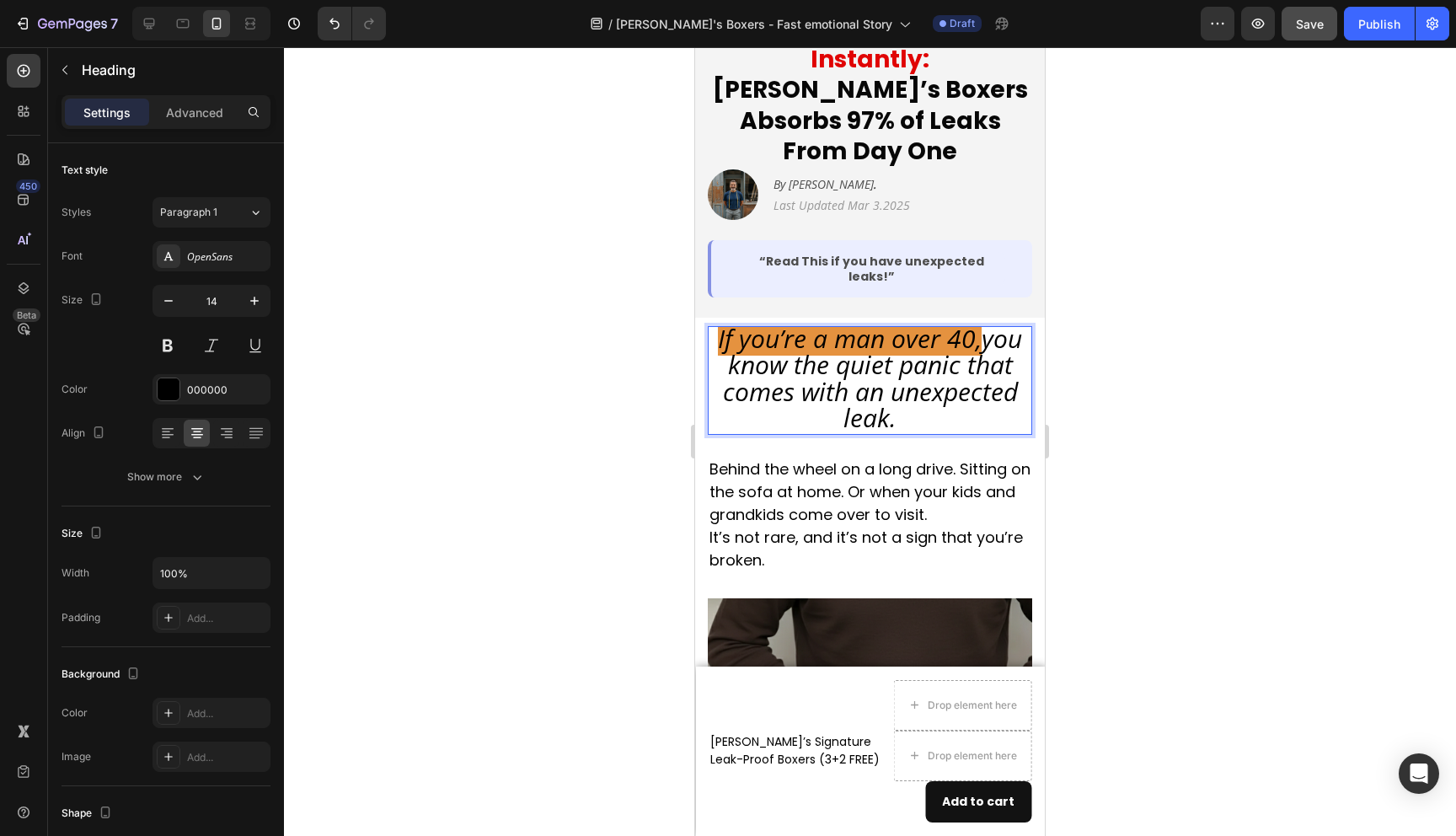
click at [764, 321] on span "you know the quiet panic that comes with an unexpected leak." at bounding box center [873, 378] width 300 height 114
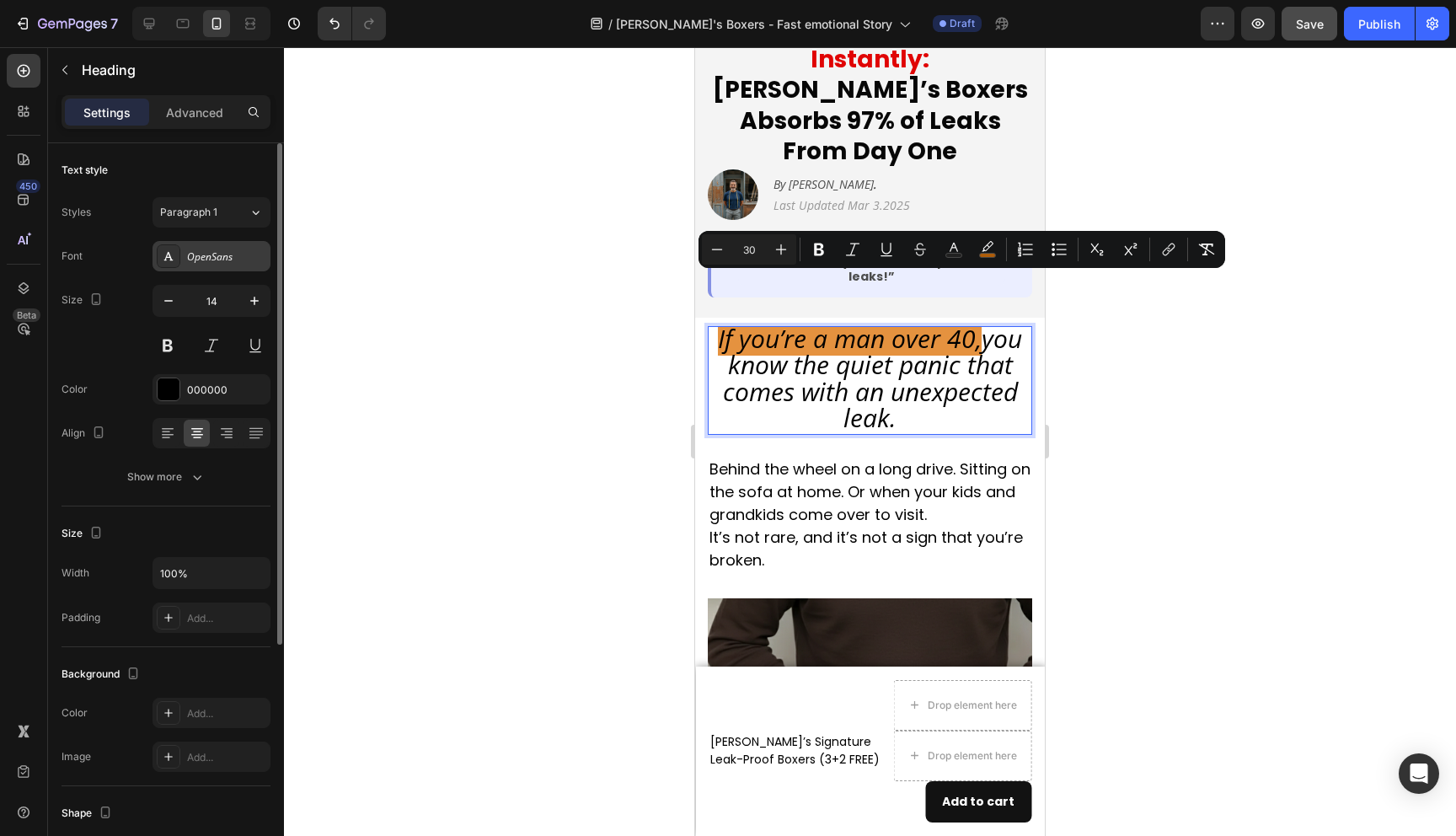
click at [176, 260] on div at bounding box center [169, 256] width 24 height 24
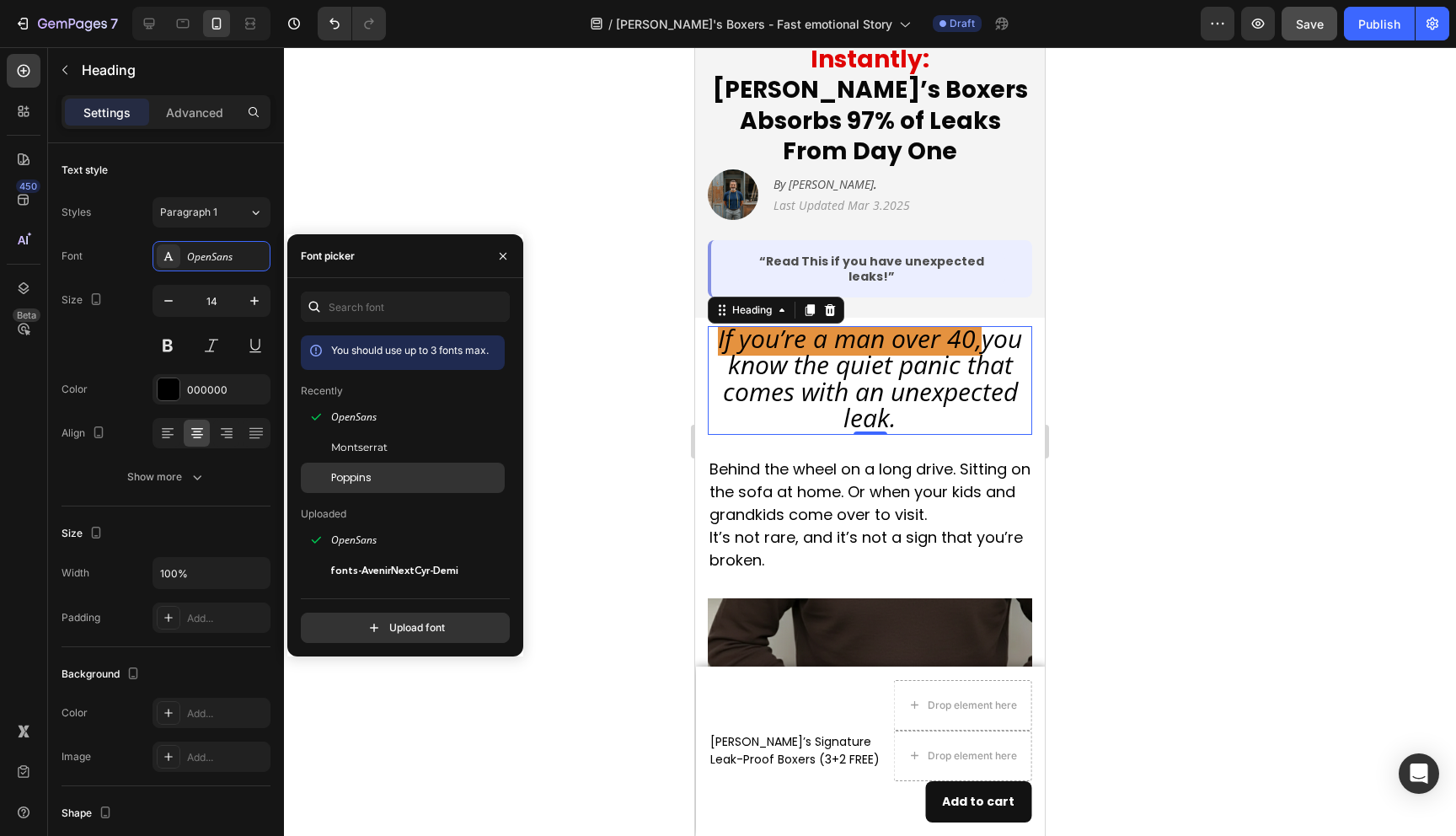
click at [366, 480] on span "Poppins" at bounding box center [351, 477] width 40 height 15
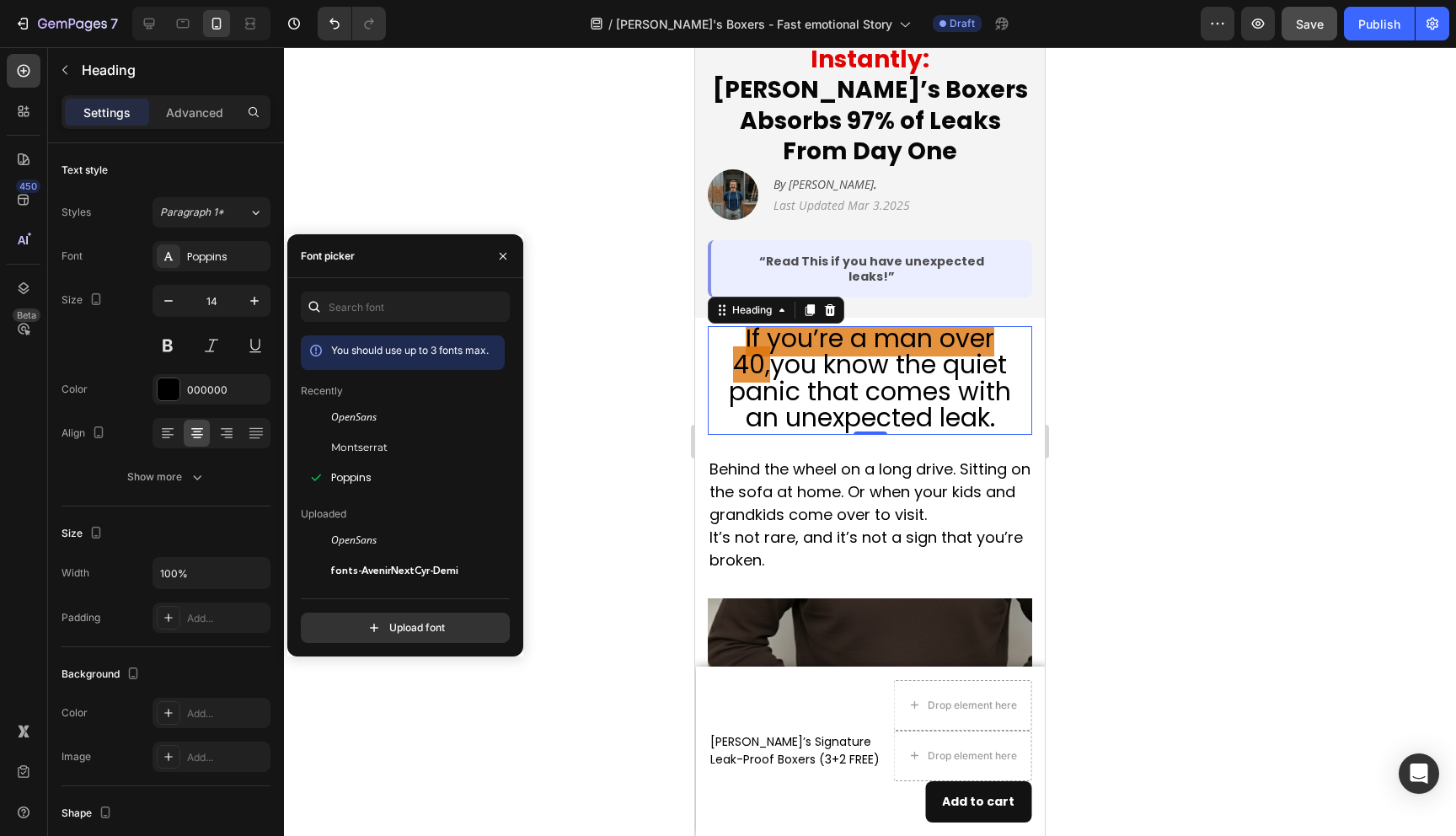
click at [1104, 390] on div at bounding box center [869, 442] width 1172 height 789
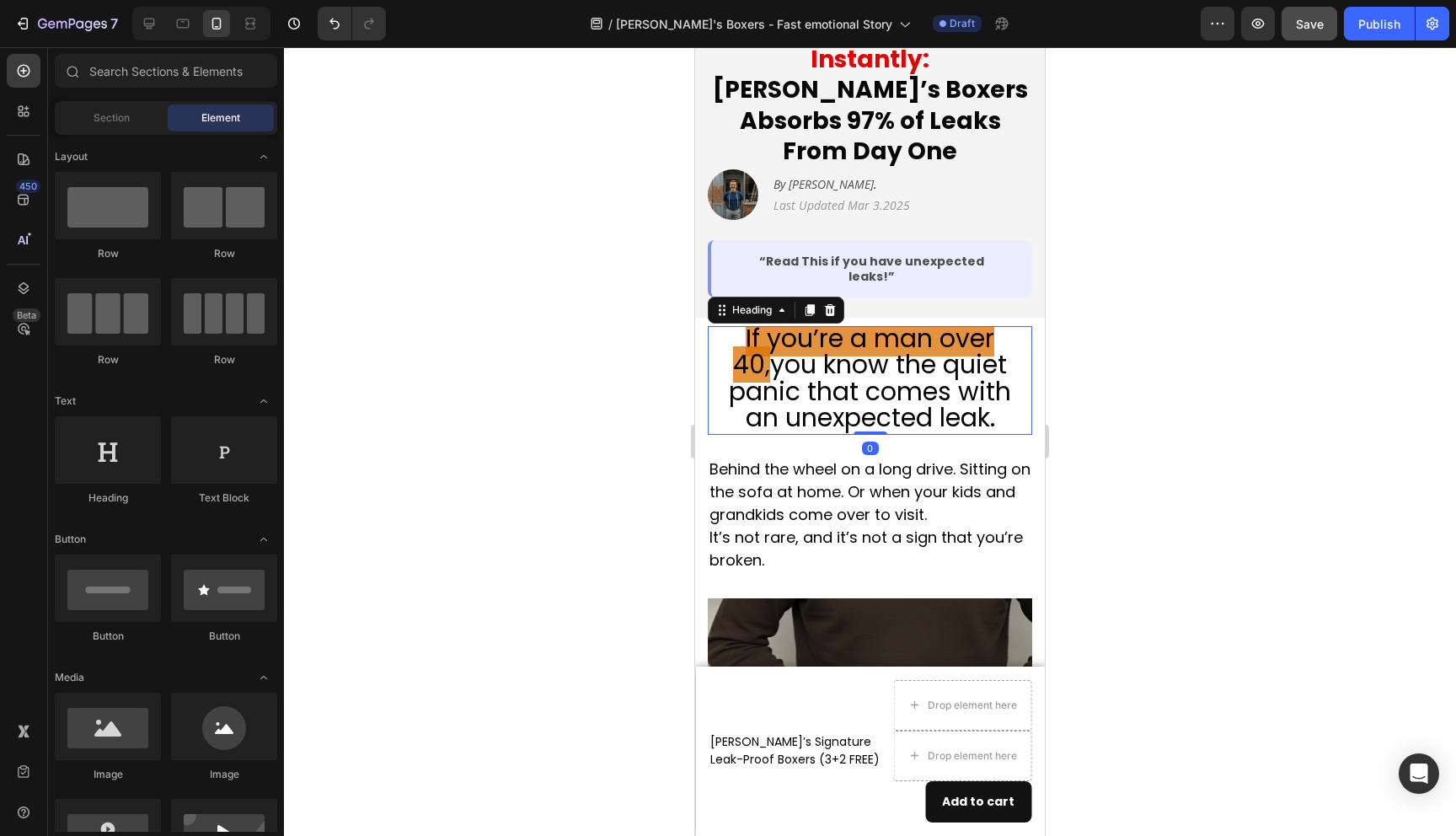
click at [947, 320] on span "If you’re a man over 40," at bounding box center [863, 351] width 261 height 63
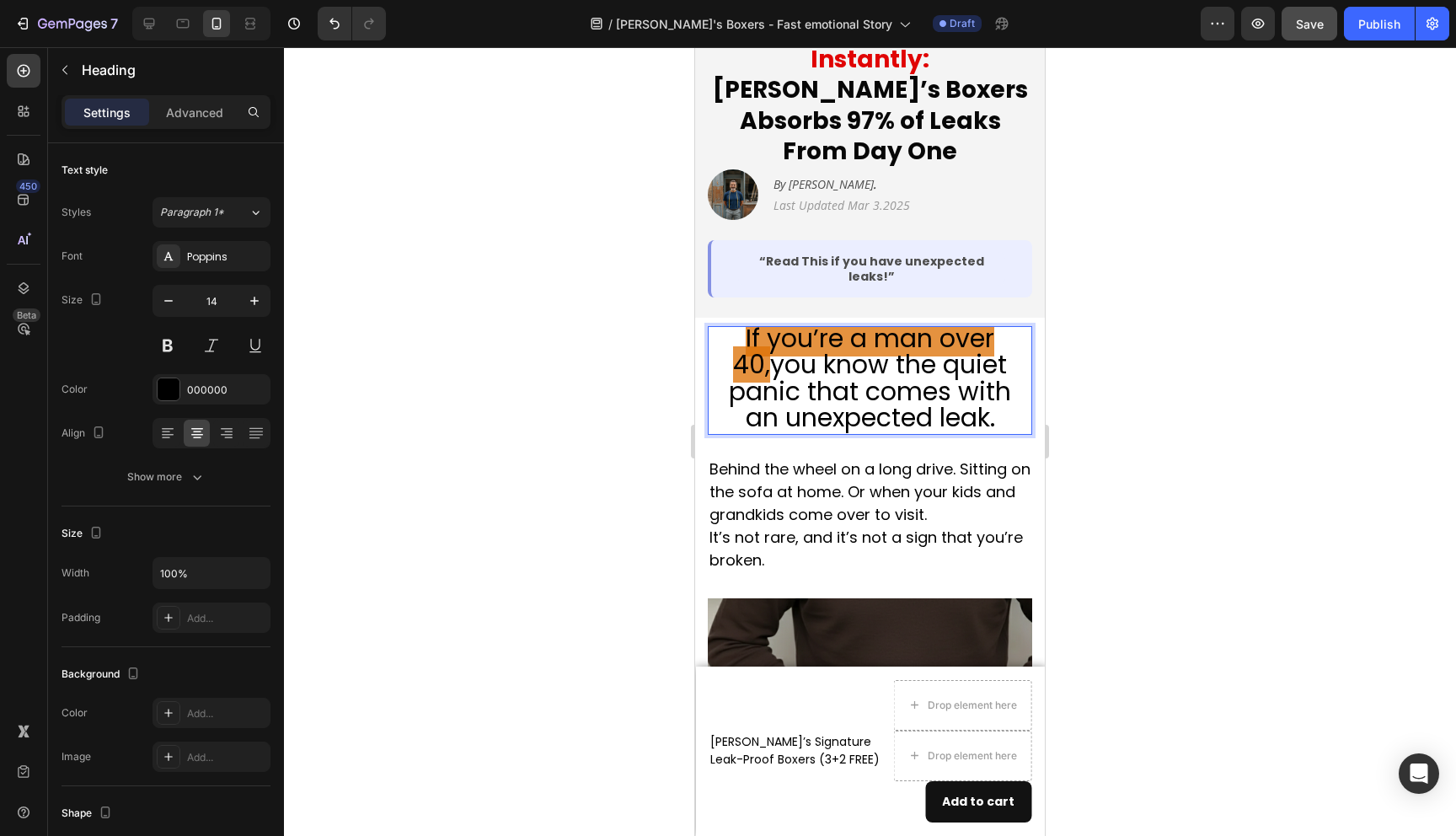
click at [947, 320] on span "If you’re a man over 40," at bounding box center [863, 351] width 261 height 63
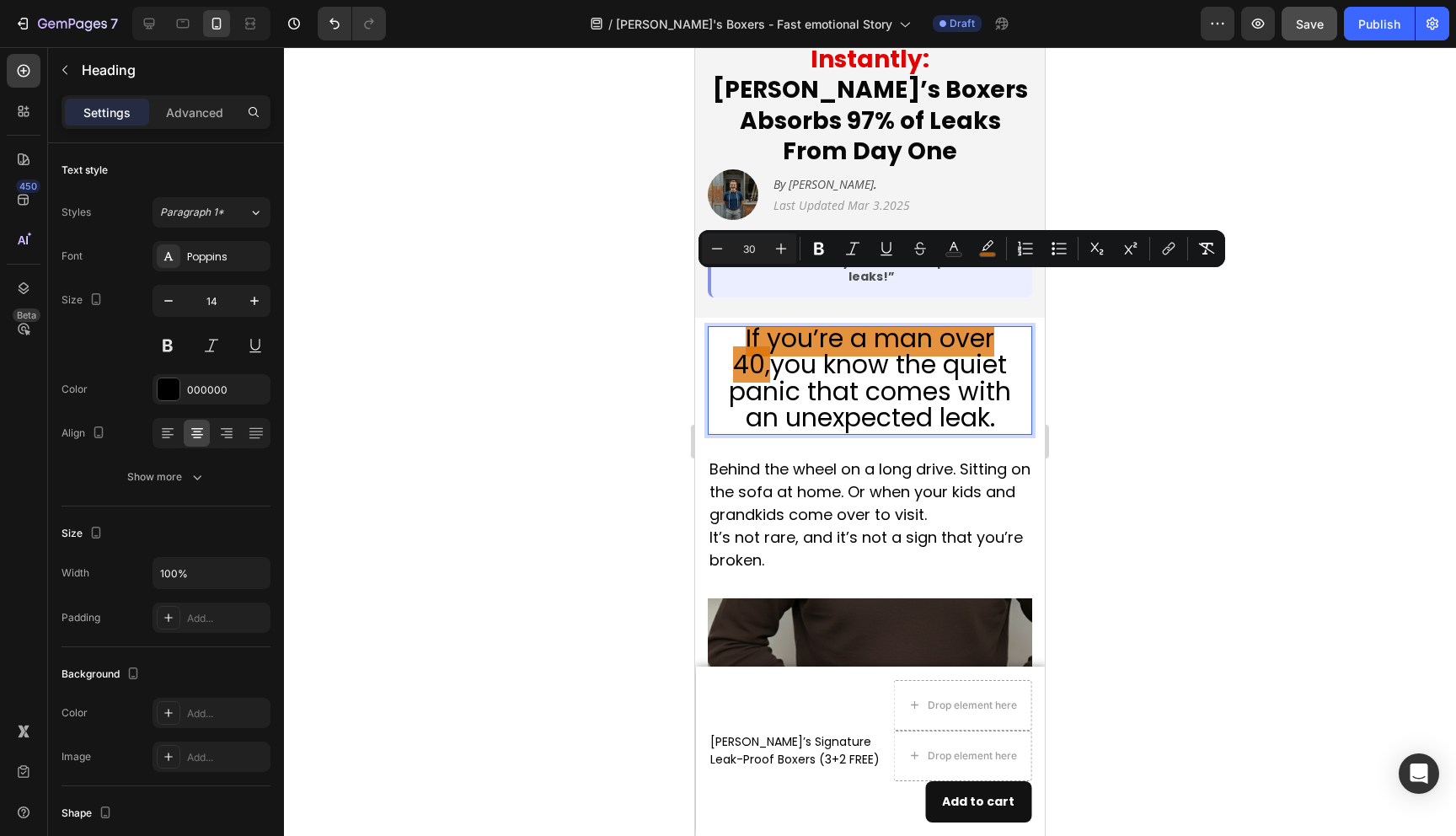
click at [947, 320] on span "If you’re a man over 40," at bounding box center [863, 351] width 261 height 63
drag, startPoint x: 1016, startPoint y: 296, endPoint x: 719, endPoint y: 290, distance: 297.1
click at [719, 328] on p "If you’re a man over 40, you know the quiet panic that comes with an unexpected…" at bounding box center [869, 380] width 321 height 105
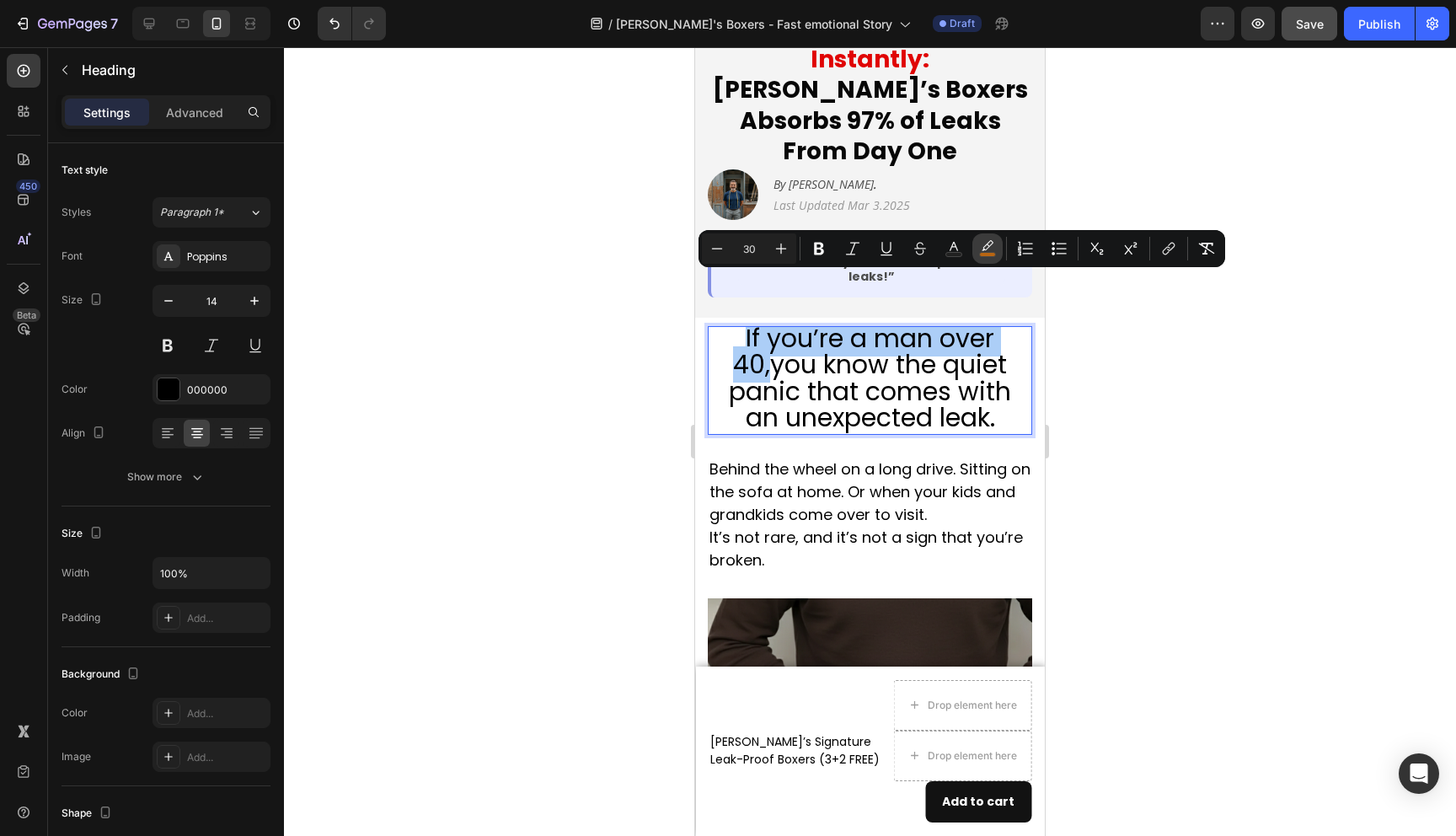
click at [989, 248] on icon "Editor contextual toolbar" at bounding box center [987, 248] width 17 height 17
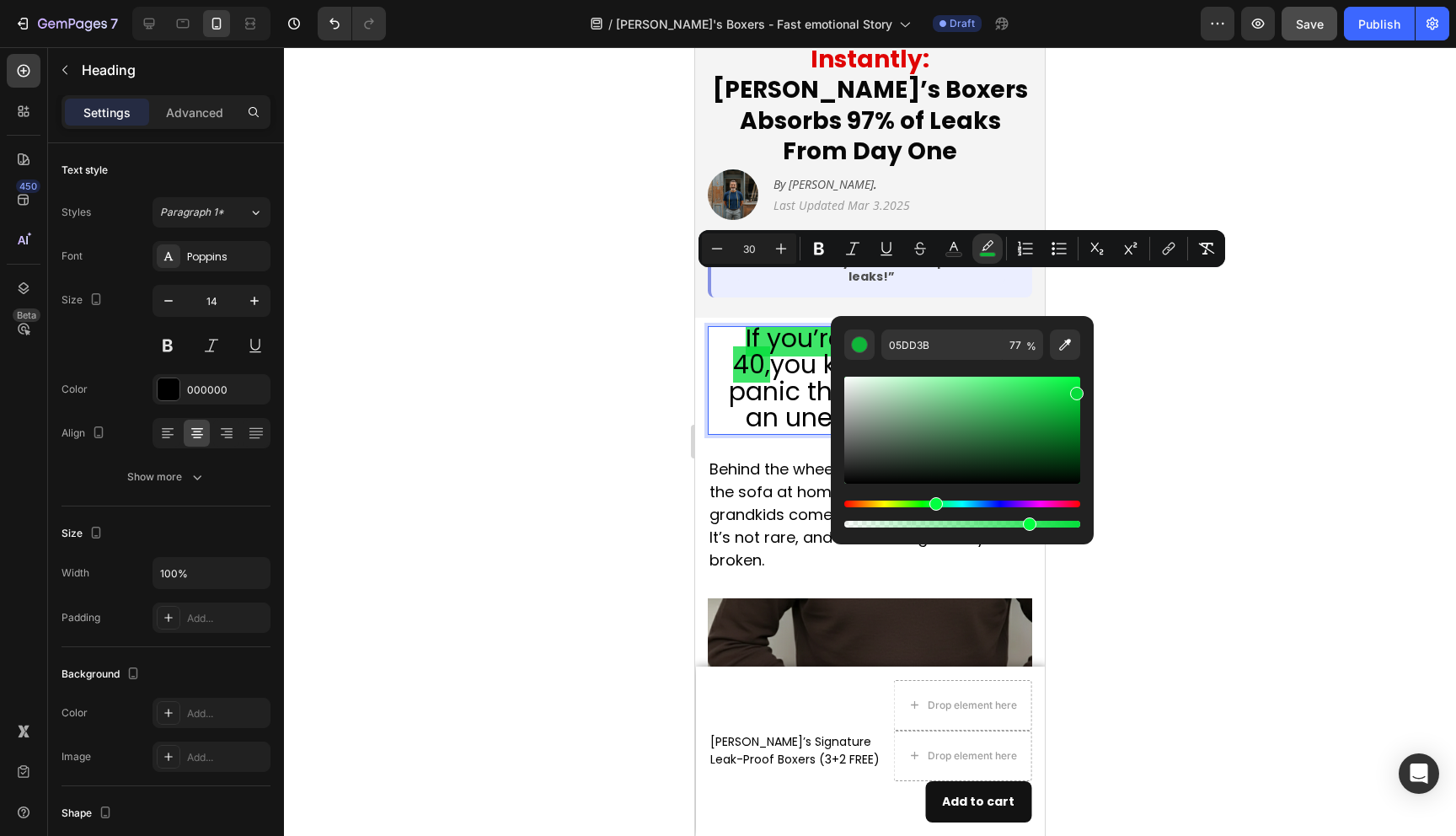
drag, startPoint x: 911, startPoint y: 505, endPoint x: 933, endPoint y: 505, distance: 22.0
click at [933, 505] on div "Hue" at bounding box center [962, 503] width 236 height 7
drag, startPoint x: 1055, startPoint y: 409, endPoint x: 1091, endPoint y: 430, distance: 41.7
click at [1091, 430] on div "05DD3B 77 %" at bounding box center [962, 423] width 263 height 215
drag, startPoint x: 1061, startPoint y: 435, endPoint x: 1069, endPoint y: 386, distance: 49.6
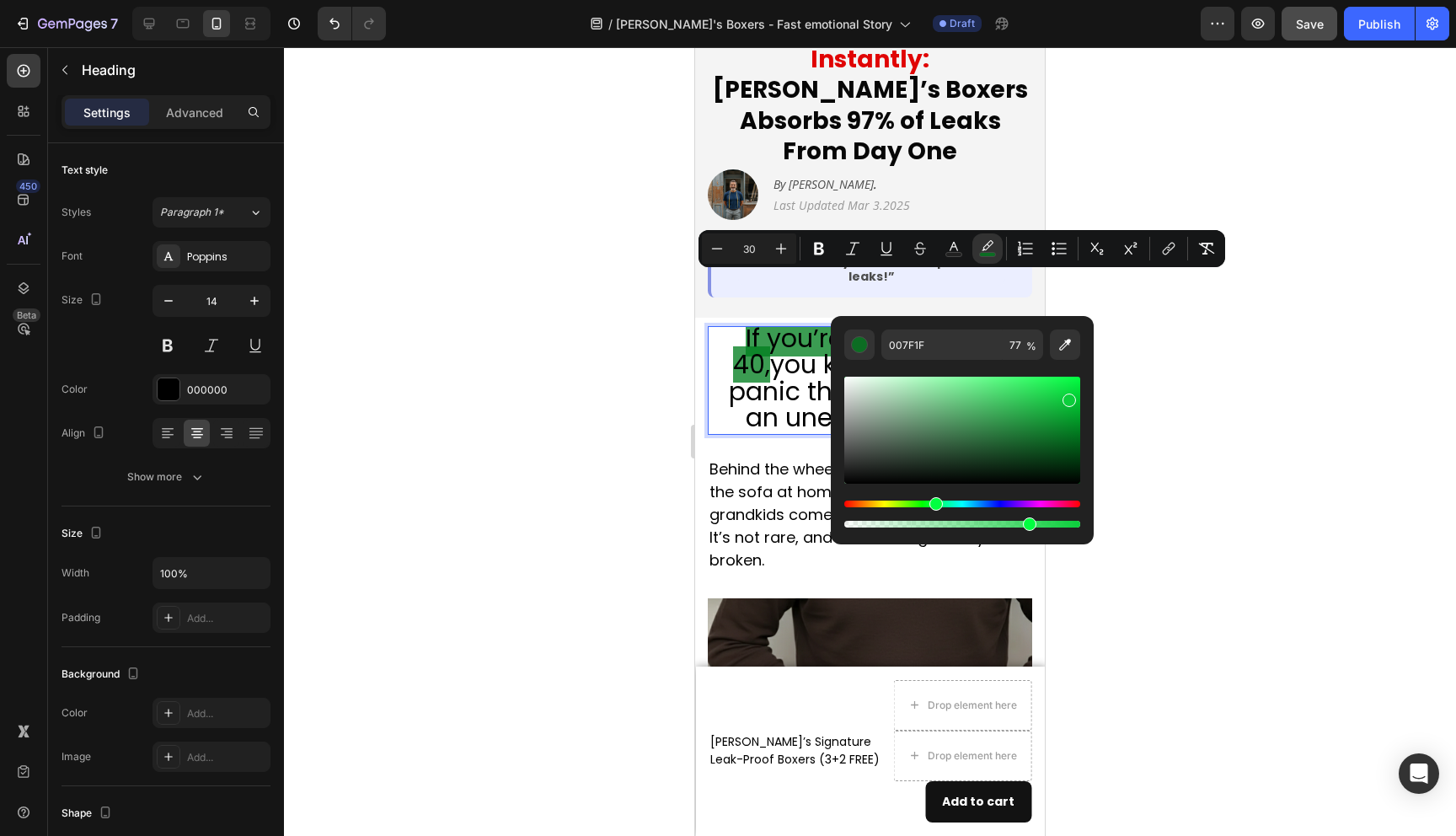
click at [1069, 386] on div "Editor contextual toolbar" at bounding box center [962, 430] width 236 height 107
type input "0BE842"
click at [1169, 423] on div at bounding box center [869, 442] width 1172 height 789
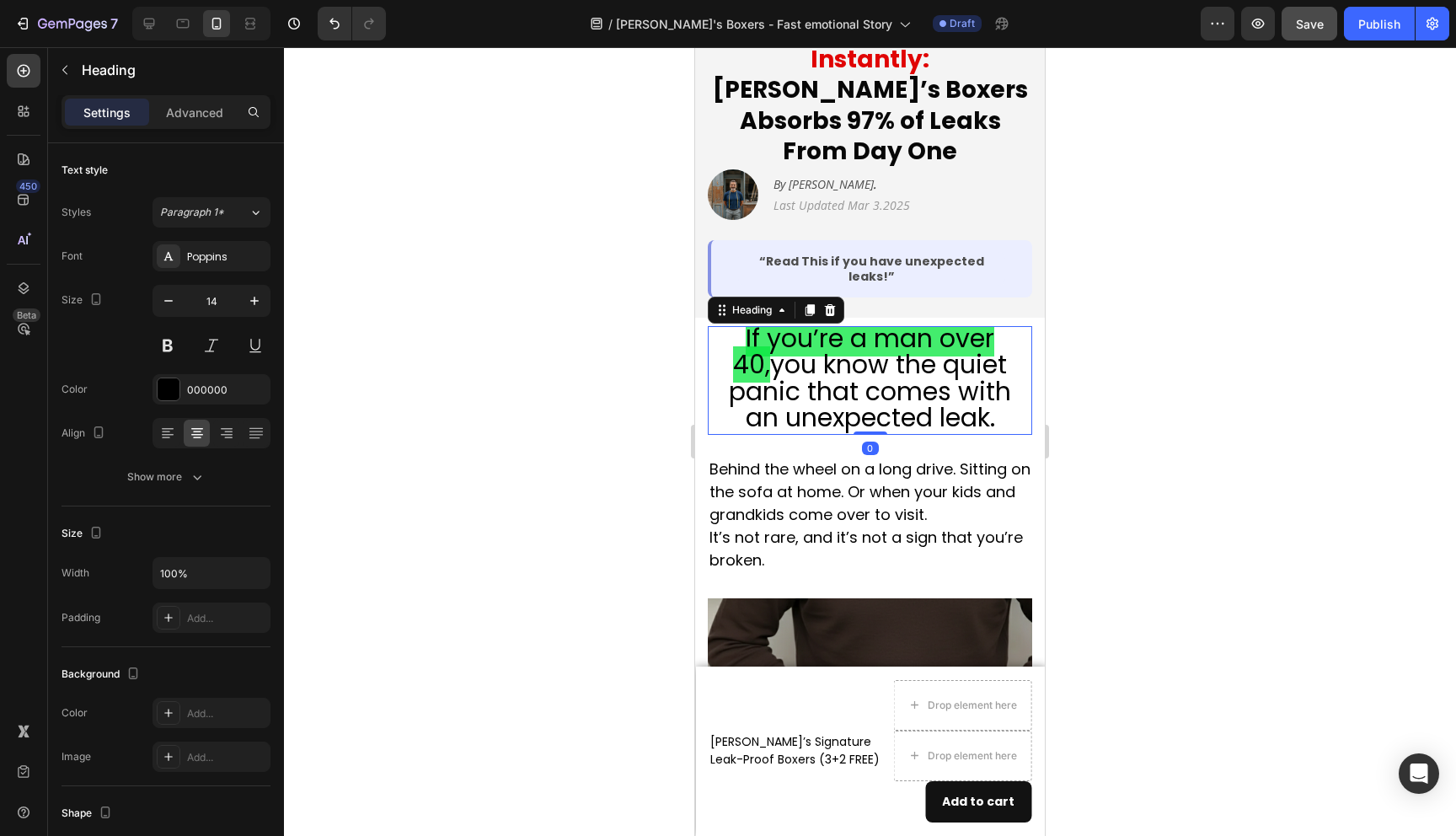
click at [900, 357] on span "you know the quiet panic that comes with an unexpected leak." at bounding box center [870, 391] width 283 height 88
click at [159, 440] on icon at bounding box center [167, 433] width 17 height 17
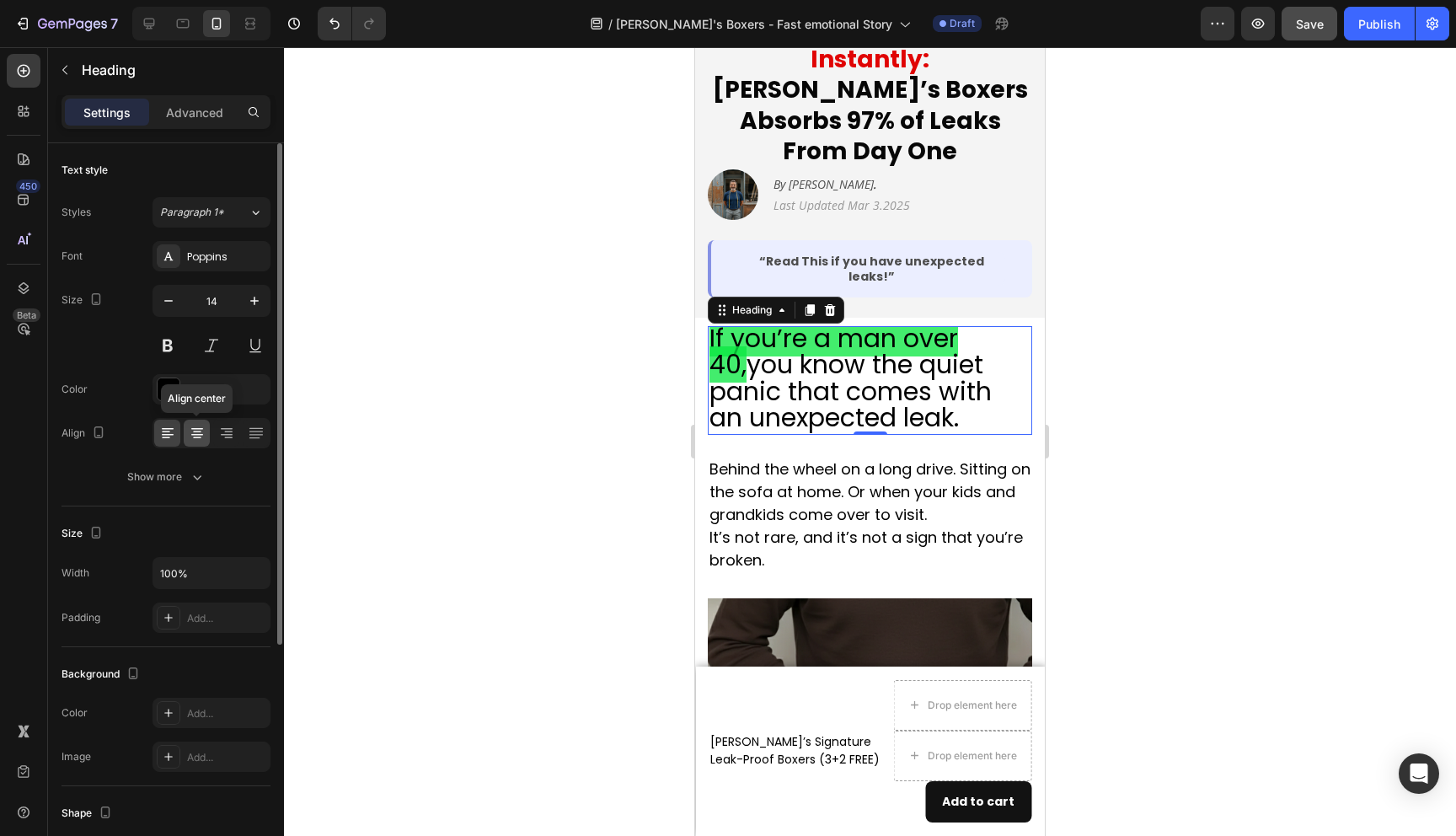
click at [197, 441] on icon at bounding box center [196, 433] width 17 height 17
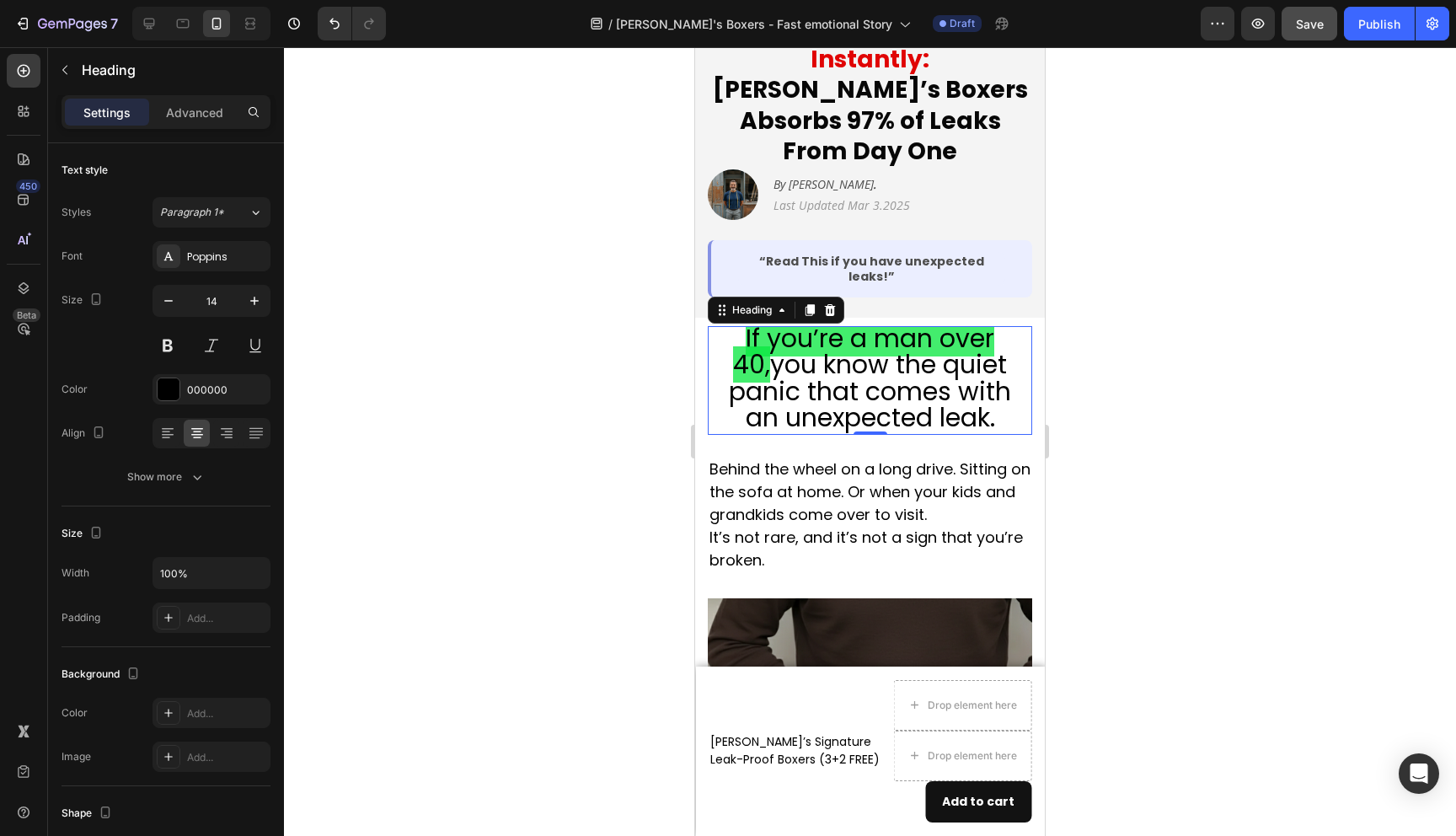
click at [481, 501] on div at bounding box center [869, 442] width 1172 height 789
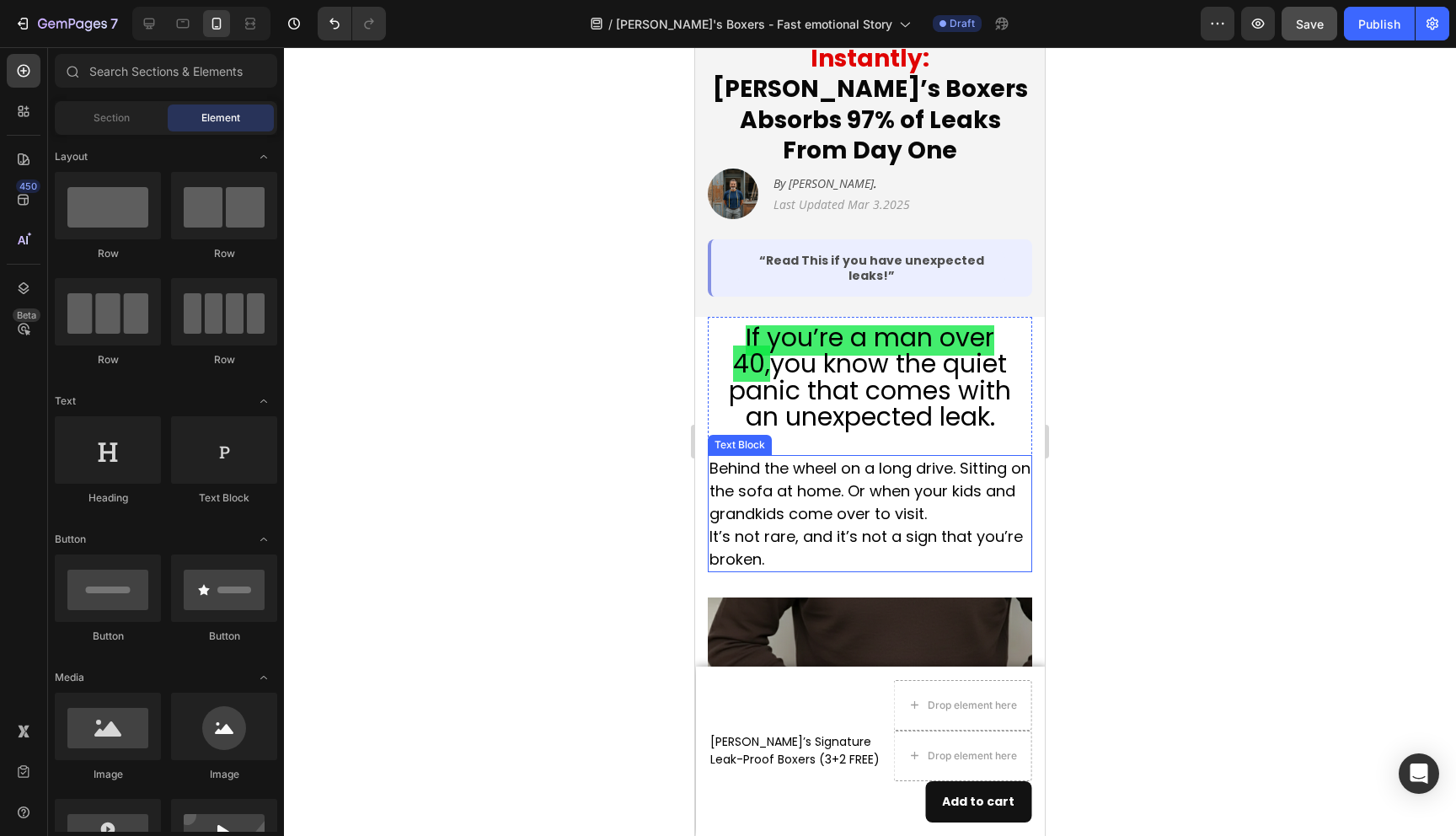
scroll to position [340, 0]
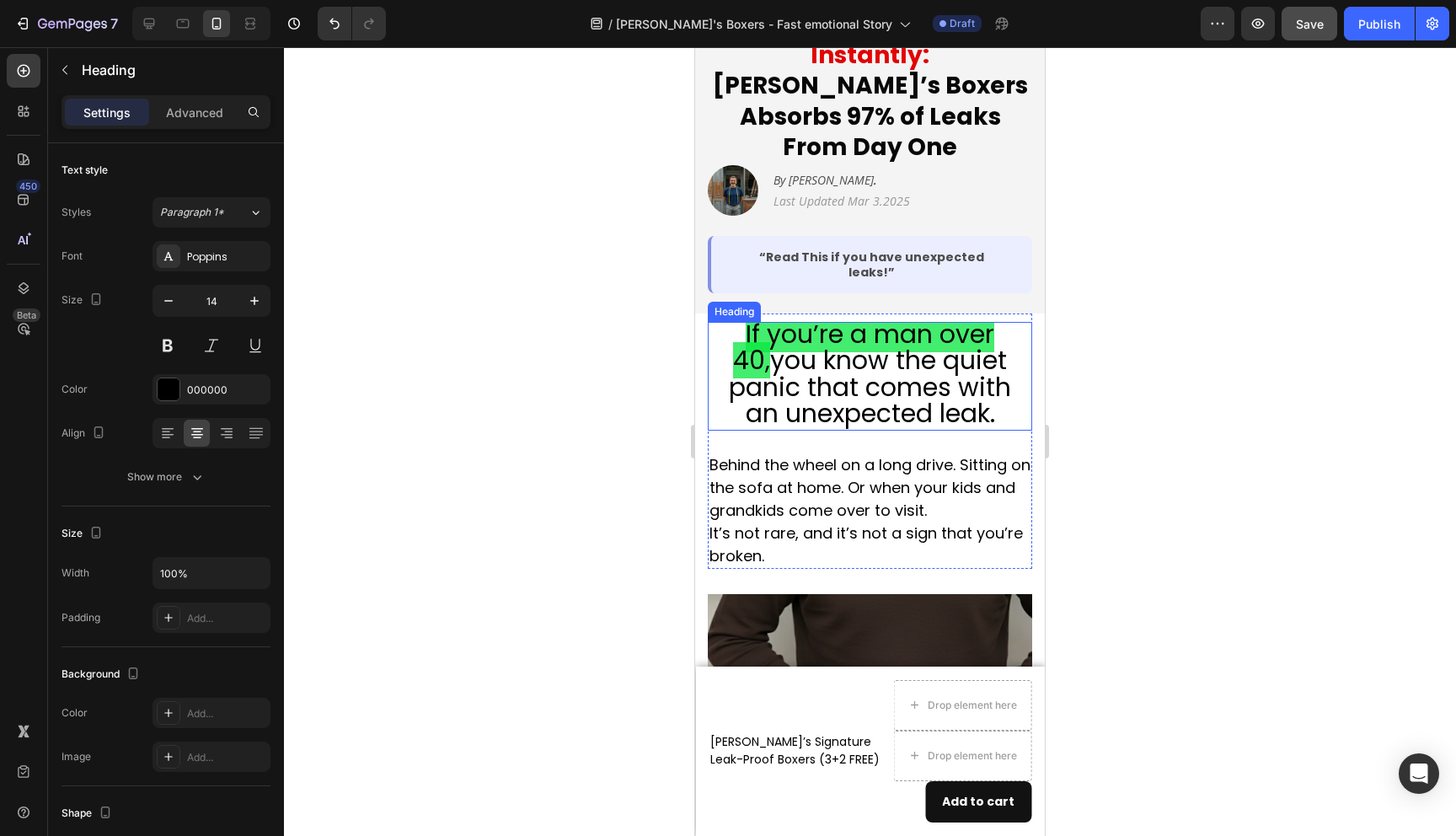
click at [975, 316] on span "If you’re a man over 40," at bounding box center [863, 347] width 261 height 63
click at [978, 316] on span "If you’re a man over 40," at bounding box center [863, 347] width 261 height 63
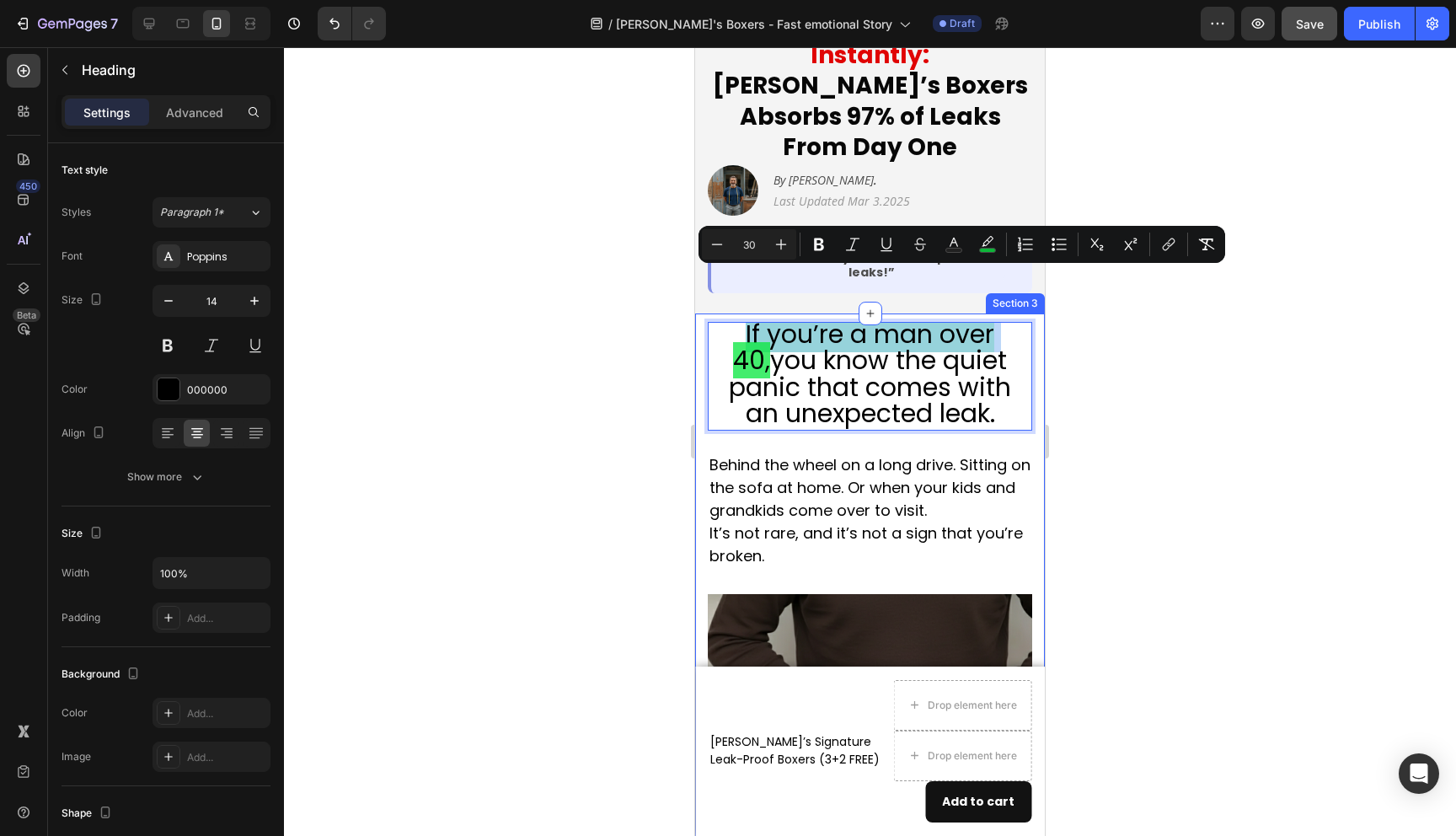
drag, startPoint x: 978, startPoint y: 289, endPoint x: 696, endPoint y: 281, distance: 282.1
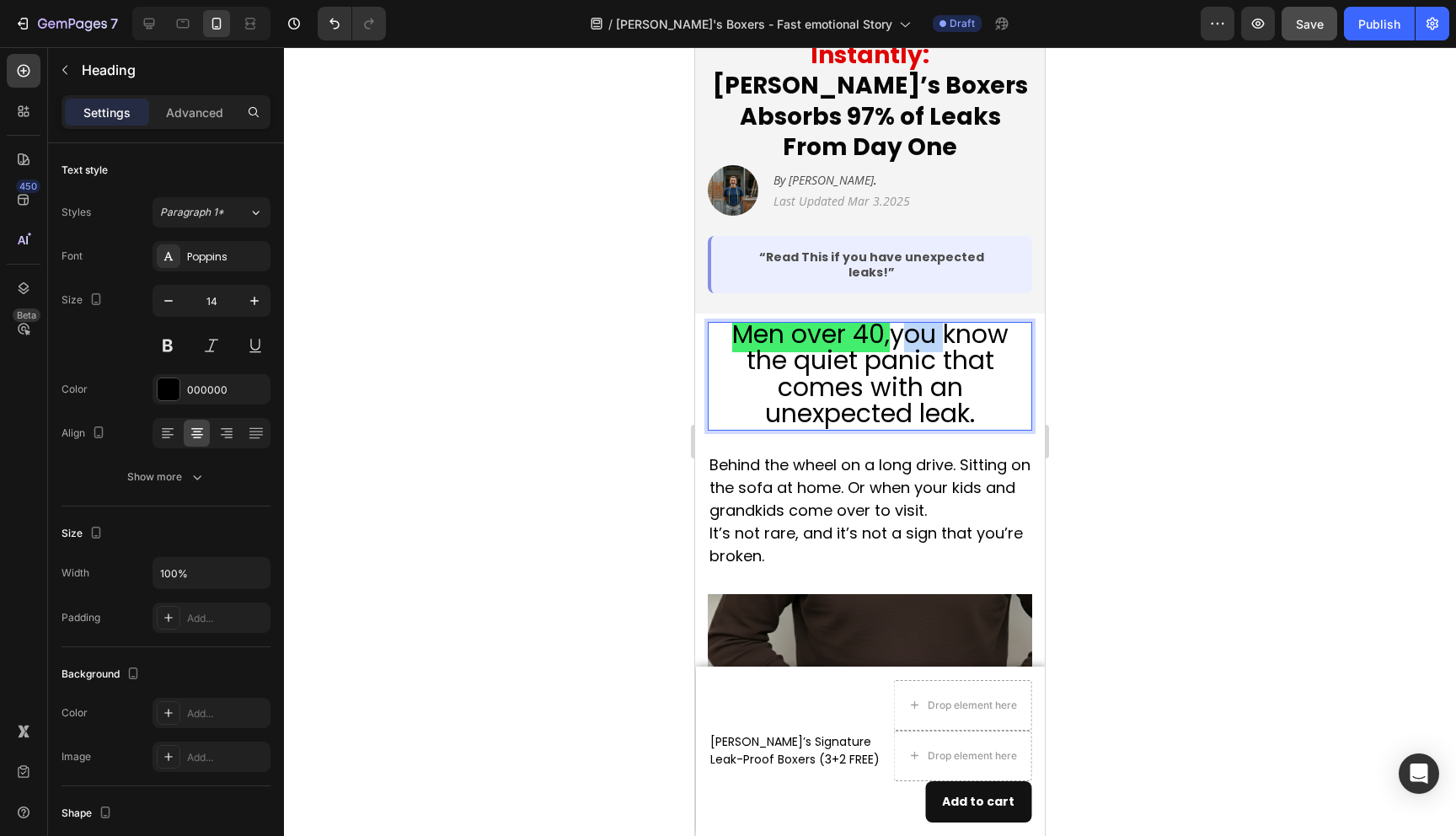
drag, startPoint x: 896, startPoint y: 293, endPoint x: 932, endPoint y: 293, distance: 36.0
click at [932, 316] on span "you know the quiet panic that comes with an unexpected leak." at bounding box center [877, 374] width 262 height 116
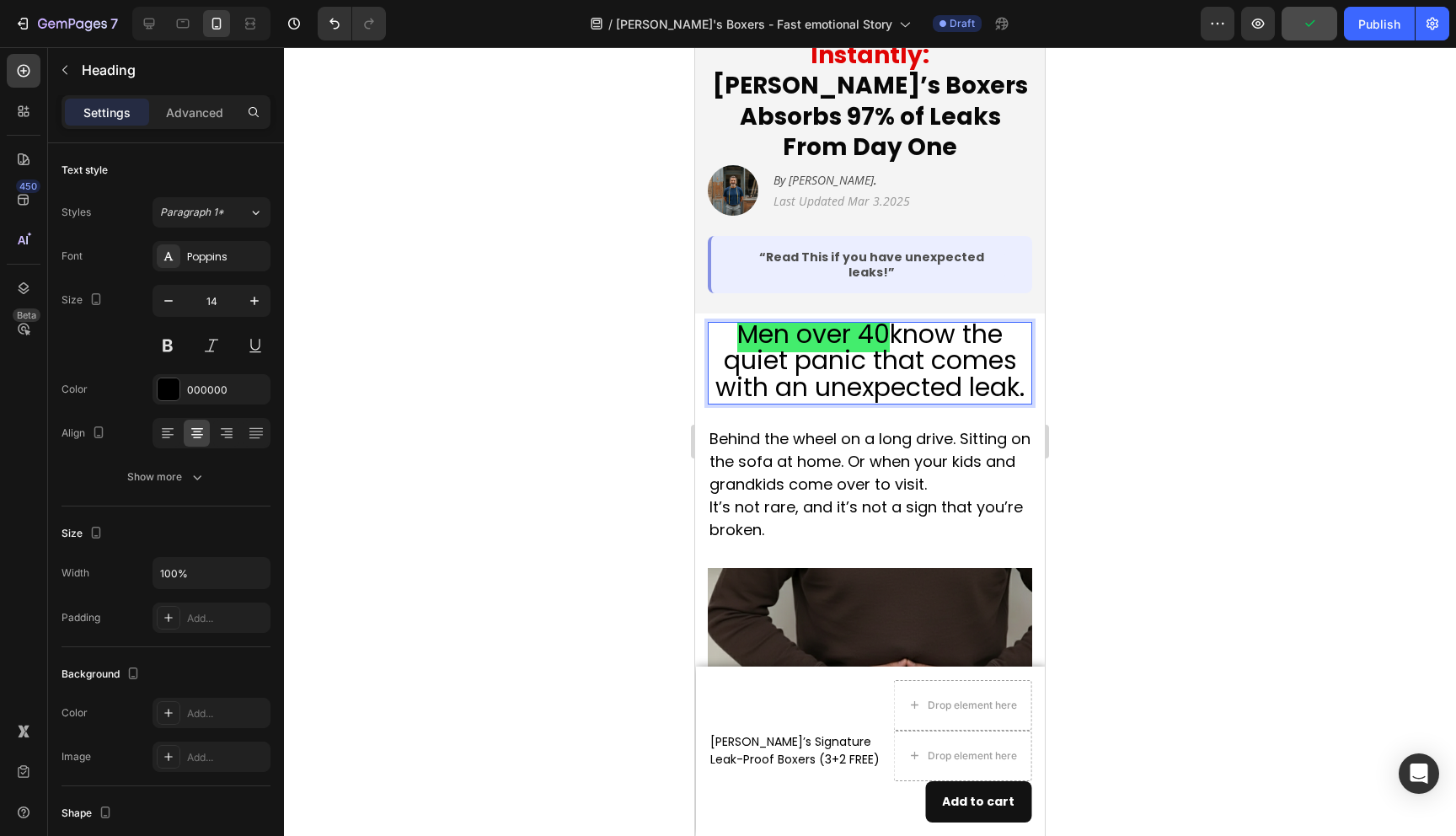
click at [1156, 326] on div at bounding box center [869, 442] width 1172 height 789
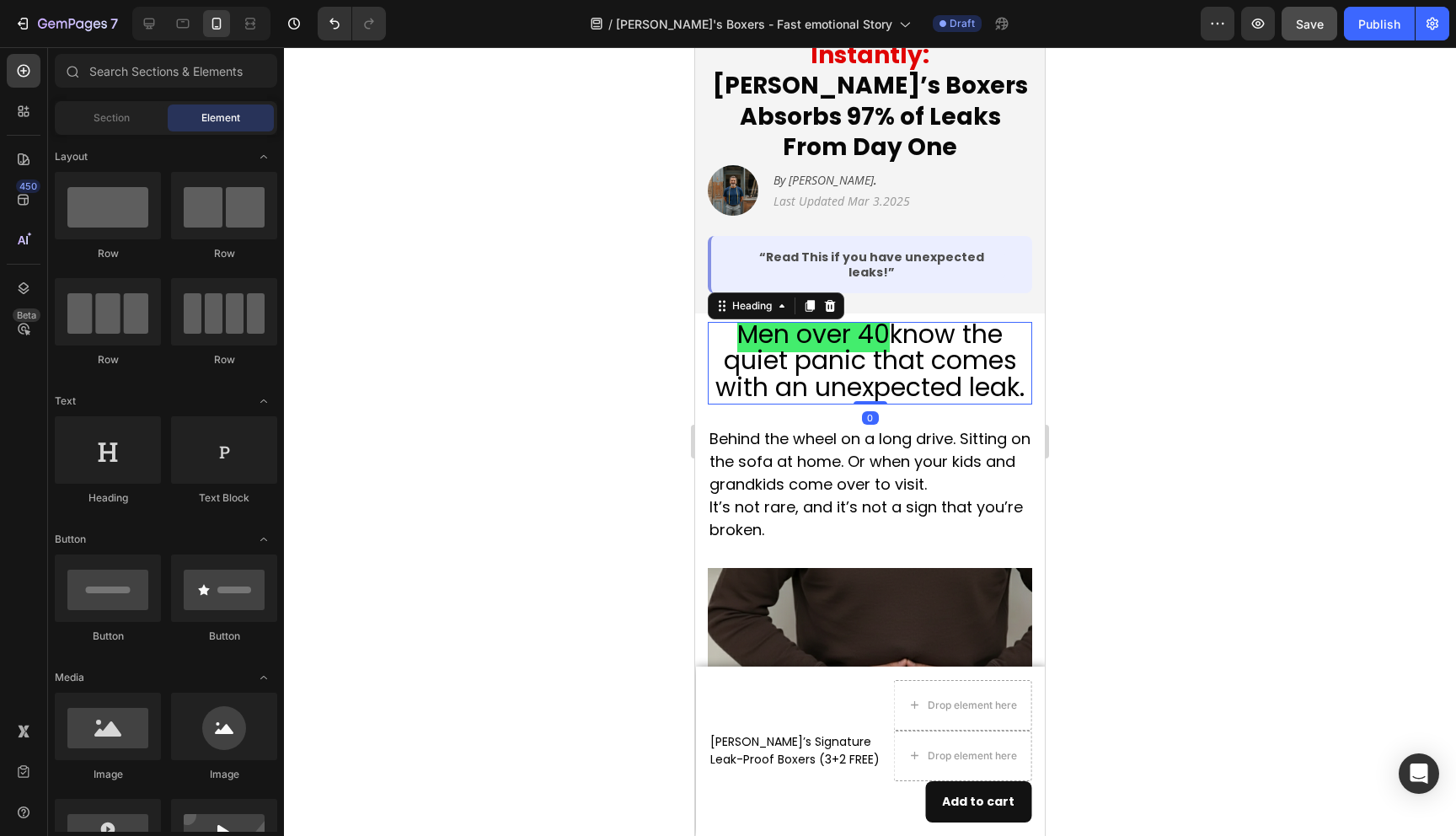
click at [889, 316] on span "know the quiet panic that comes with an unexpected leak." at bounding box center [869, 360] width 309 height 88
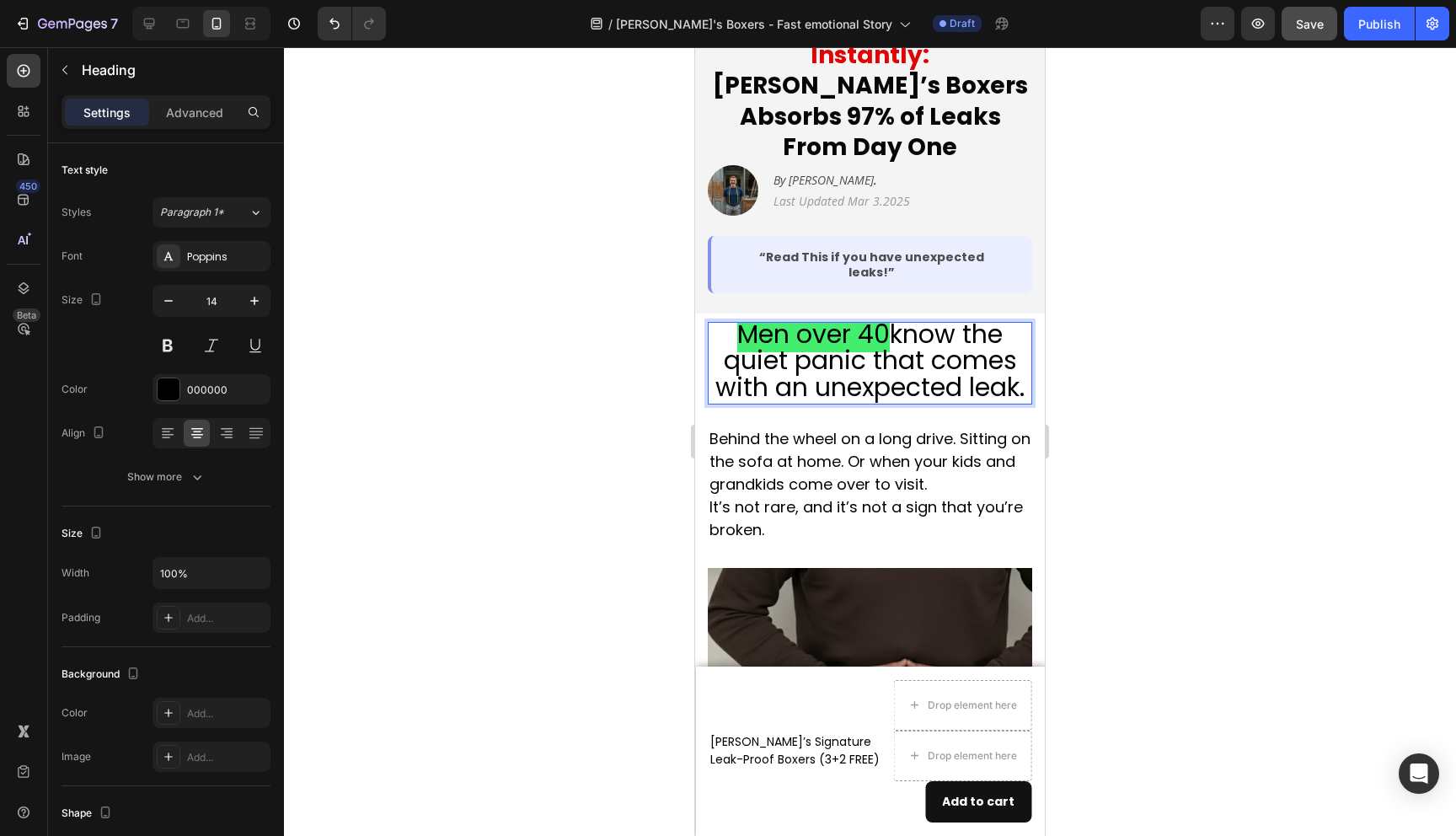
click at [891, 316] on span "know the quiet panic that comes with an unexpected leak." at bounding box center [869, 360] width 309 height 88
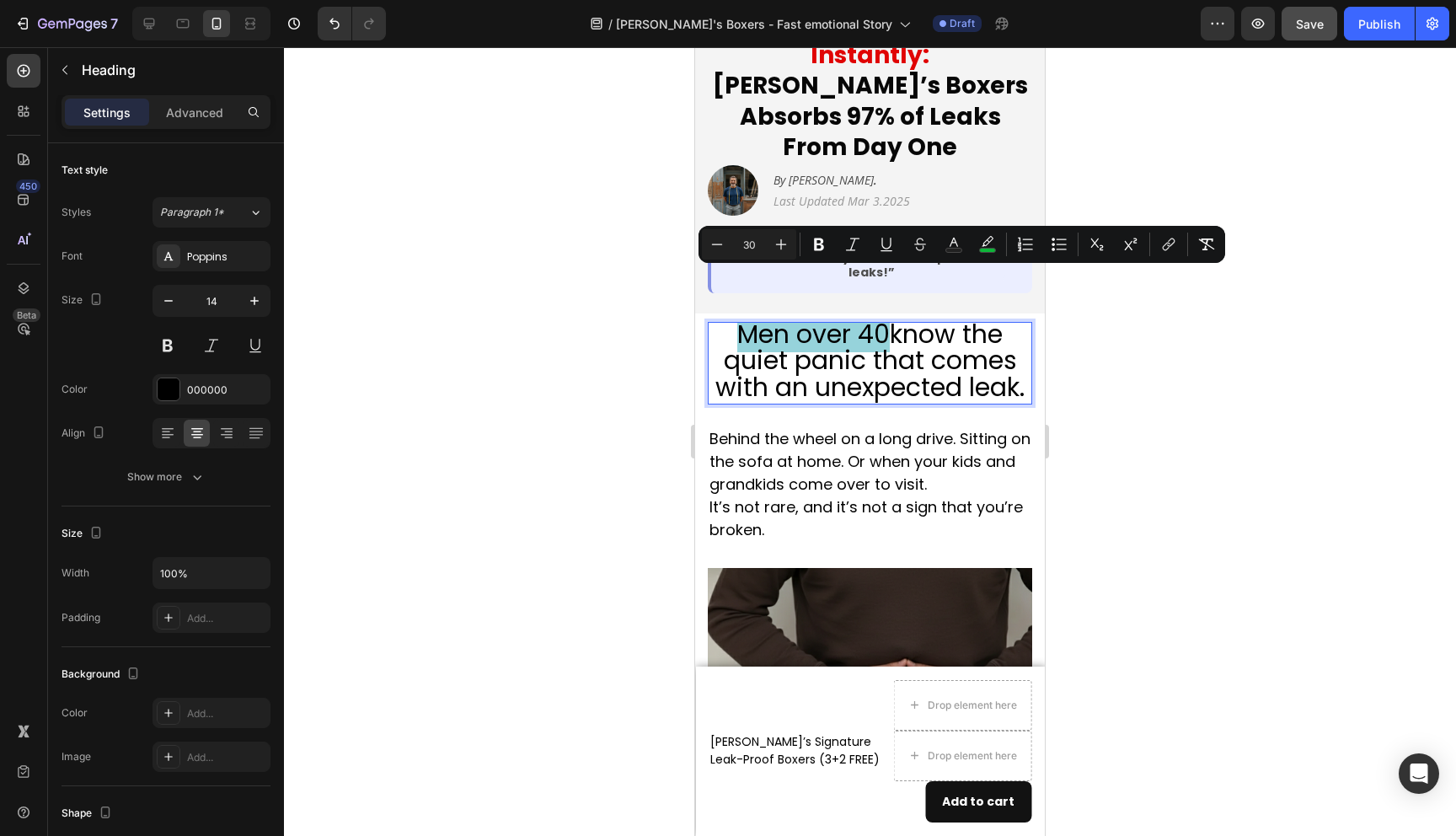
drag, startPoint x: 728, startPoint y: 286, endPoint x: 886, endPoint y: 291, distance: 158.1
click at [886, 324] on p "Men over 40 know the quiet panic that comes with an unexpected leak." at bounding box center [869, 363] width 321 height 79
click at [1002, 238] on button "color" at bounding box center [987, 244] width 30 height 30
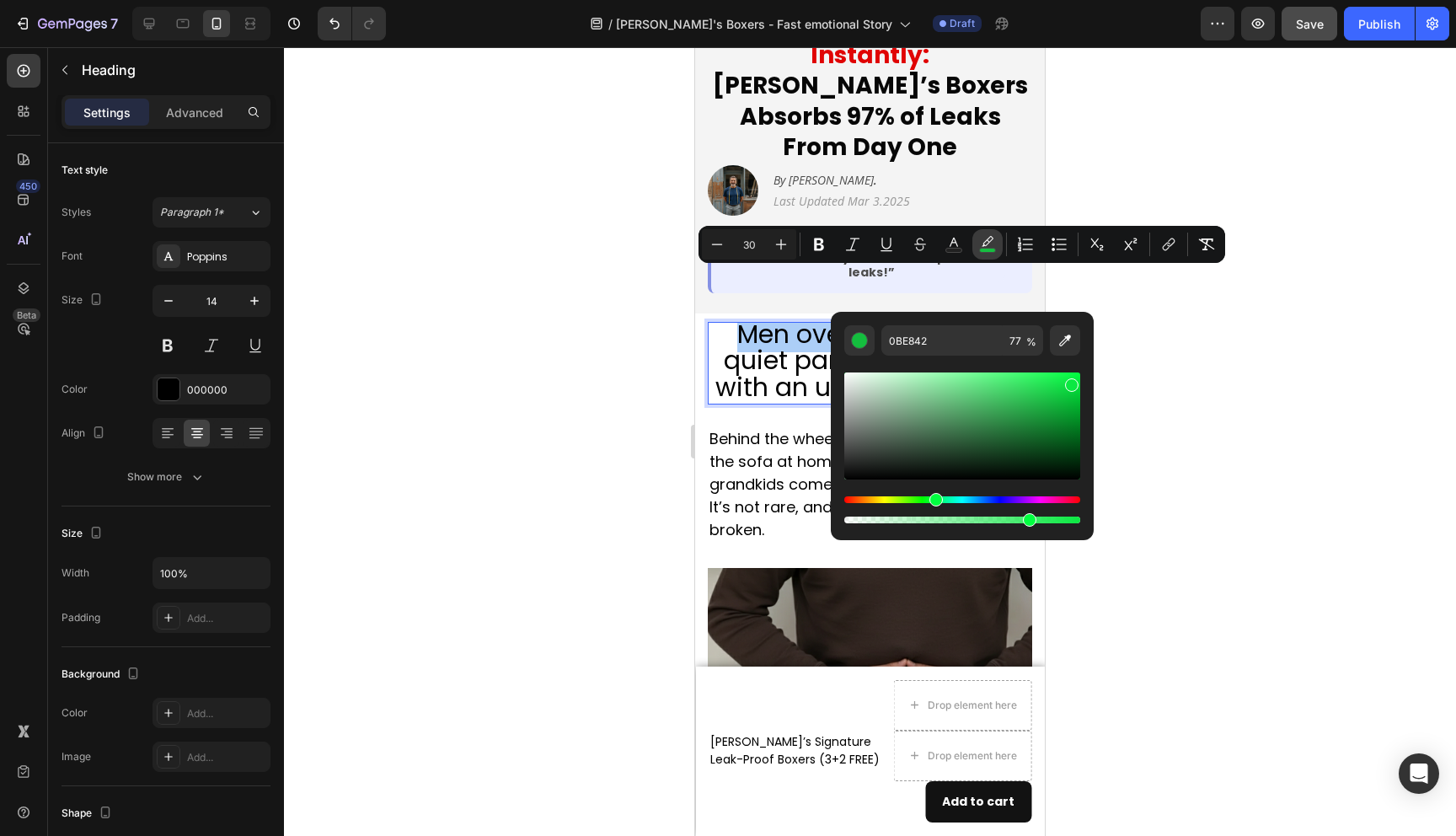
click at [993, 248] on rect "Editor contextual toolbar" at bounding box center [988, 250] width 16 height 4
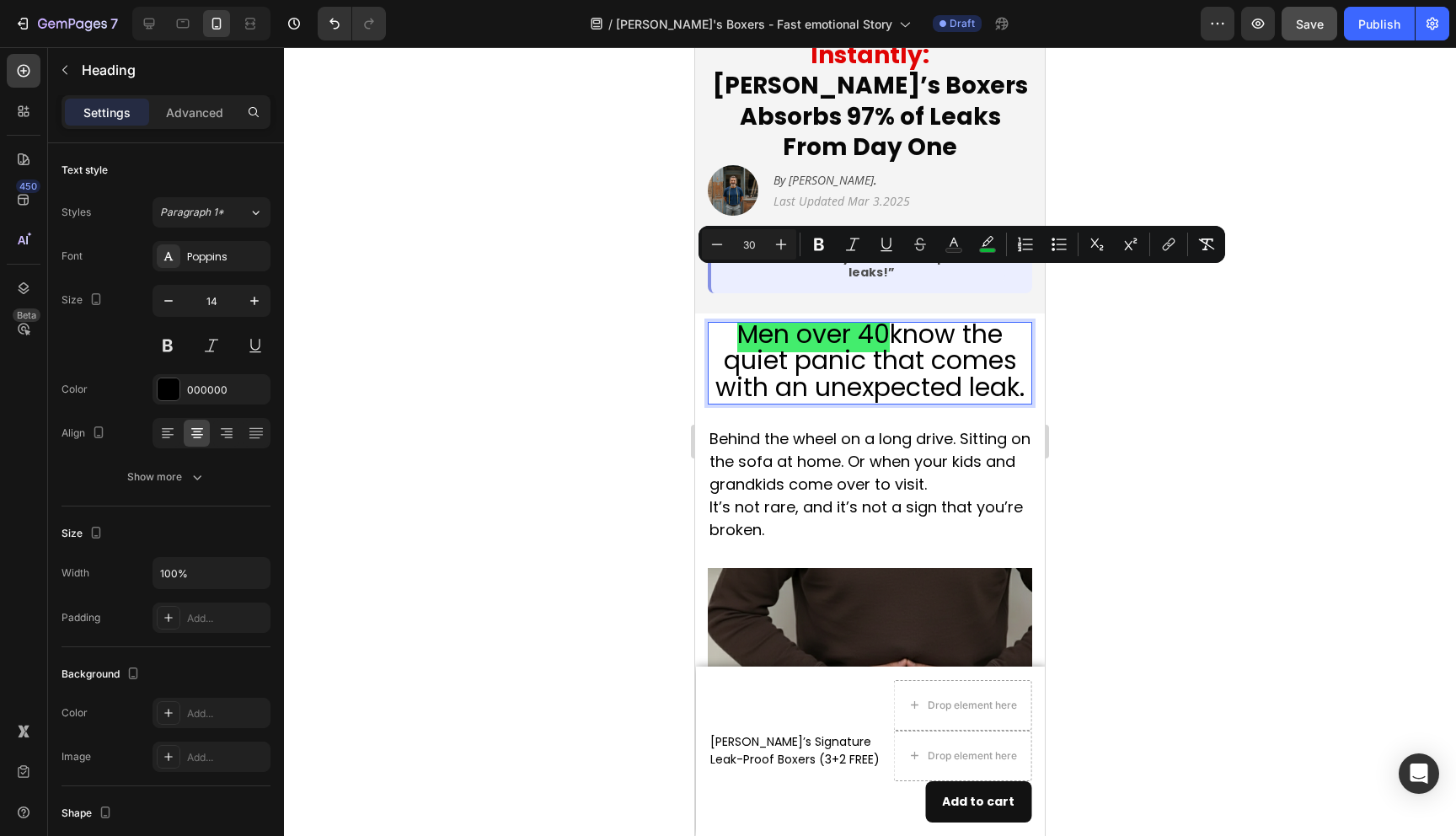
click at [995, 342] on span "know the quiet panic that comes with an unexpected leak." at bounding box center [869, 360] width 309 height 88
drag, startPoint x: 886, startPoint y: 295, endPoint x: 734, endPoint y: 289, distance: 152.1
click at [738, 316] on span "Men over 40" at bounding box center [813, 334] width 152 height 36
click at [982, 243] on icon "Editor contextual toolbar" at bounding box center [987, 244] width 17 height 17
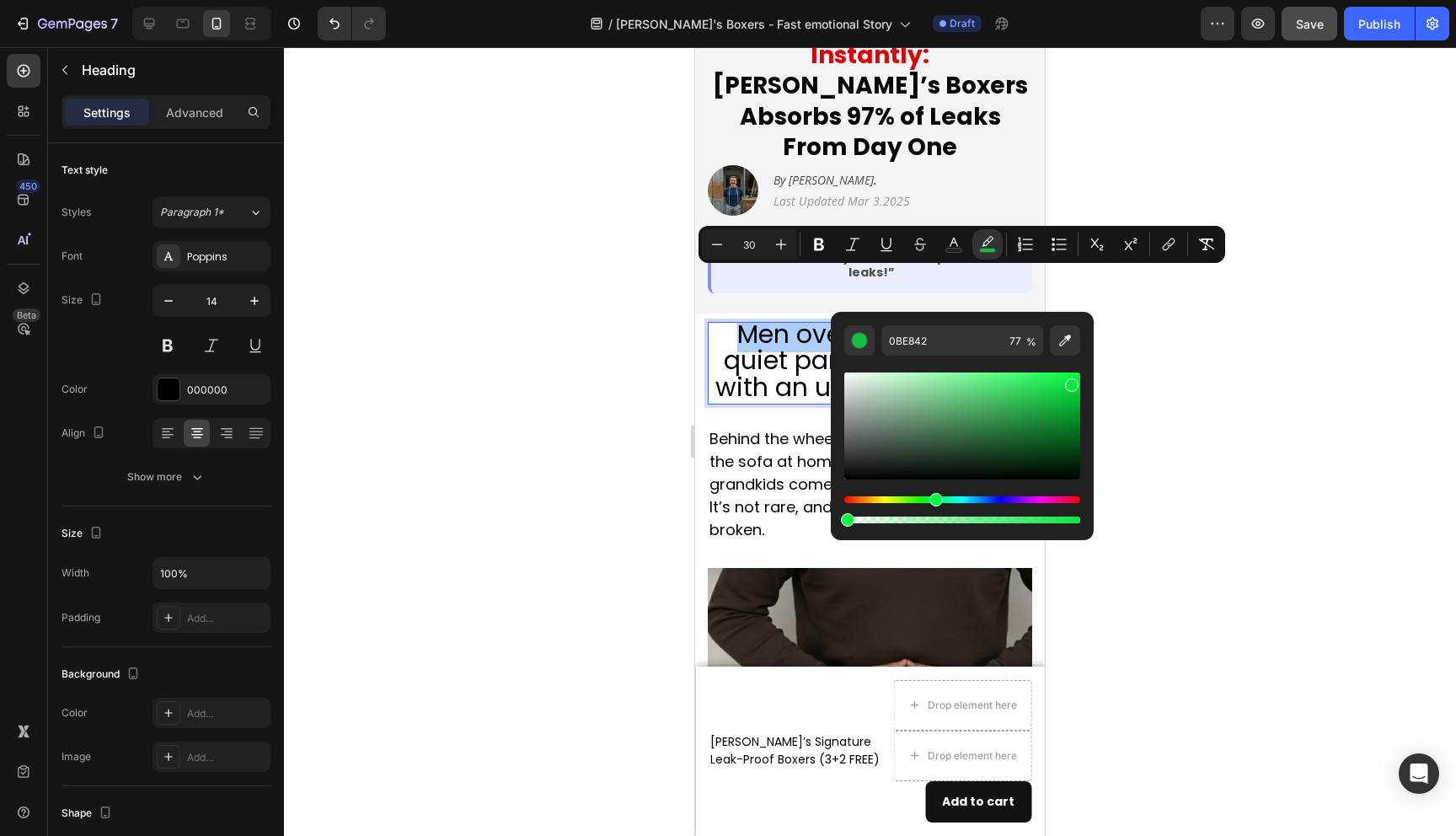
drag, startPoint x: 852, startPoint y: 521, endPoint x: 830, endPoint y: 521, distance: 22.0
click at [831, 521] on div "0BE842 77 %" at bounding box center [962, 419] width 263 height 215
type input "0"
click at [1203, 423] on div at bounding box center [869, 442] width 1172 height 789
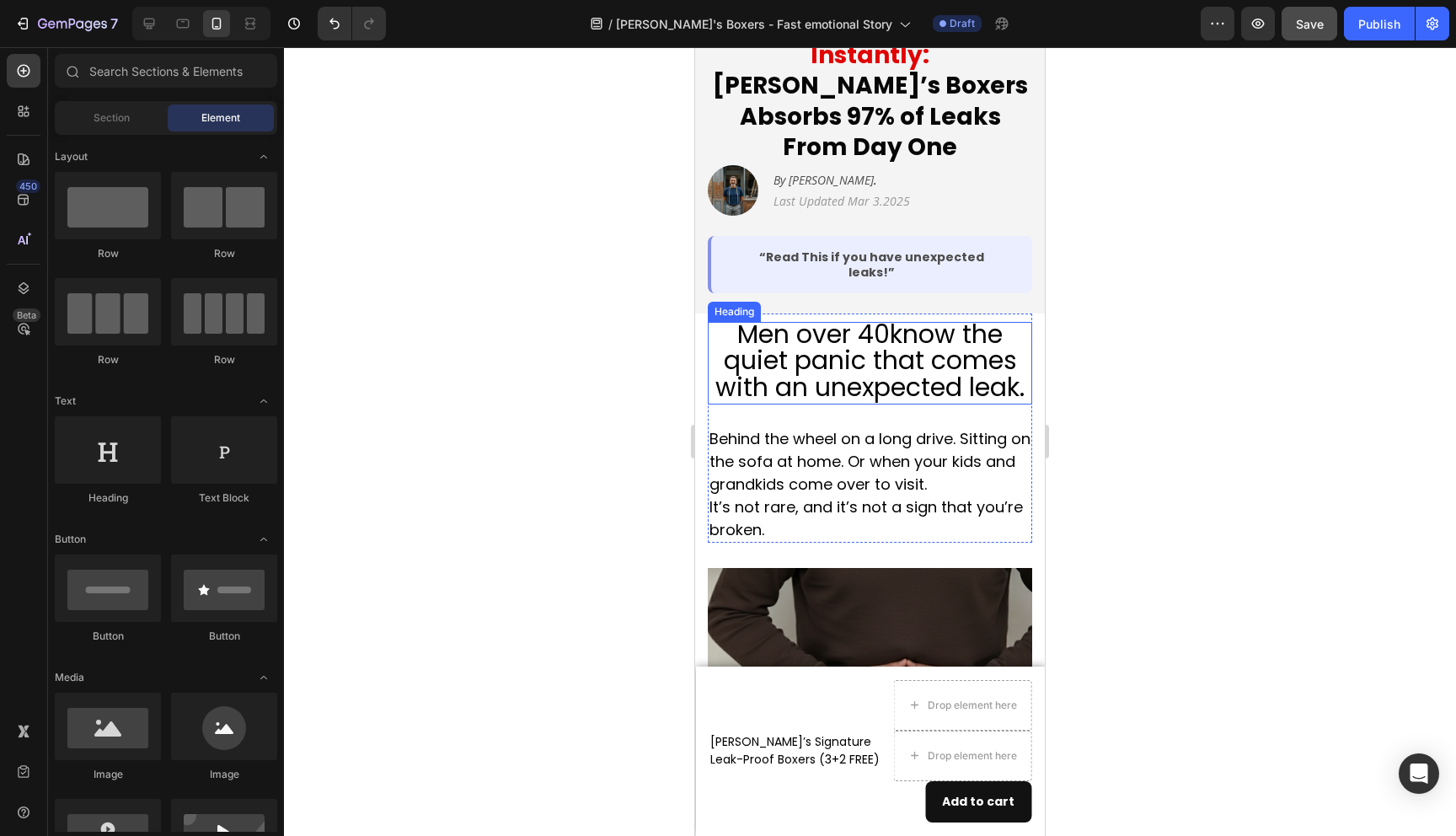
click at [792, 316] on span "Men over 40" at bounding box center [813, 334] width 152 height 36
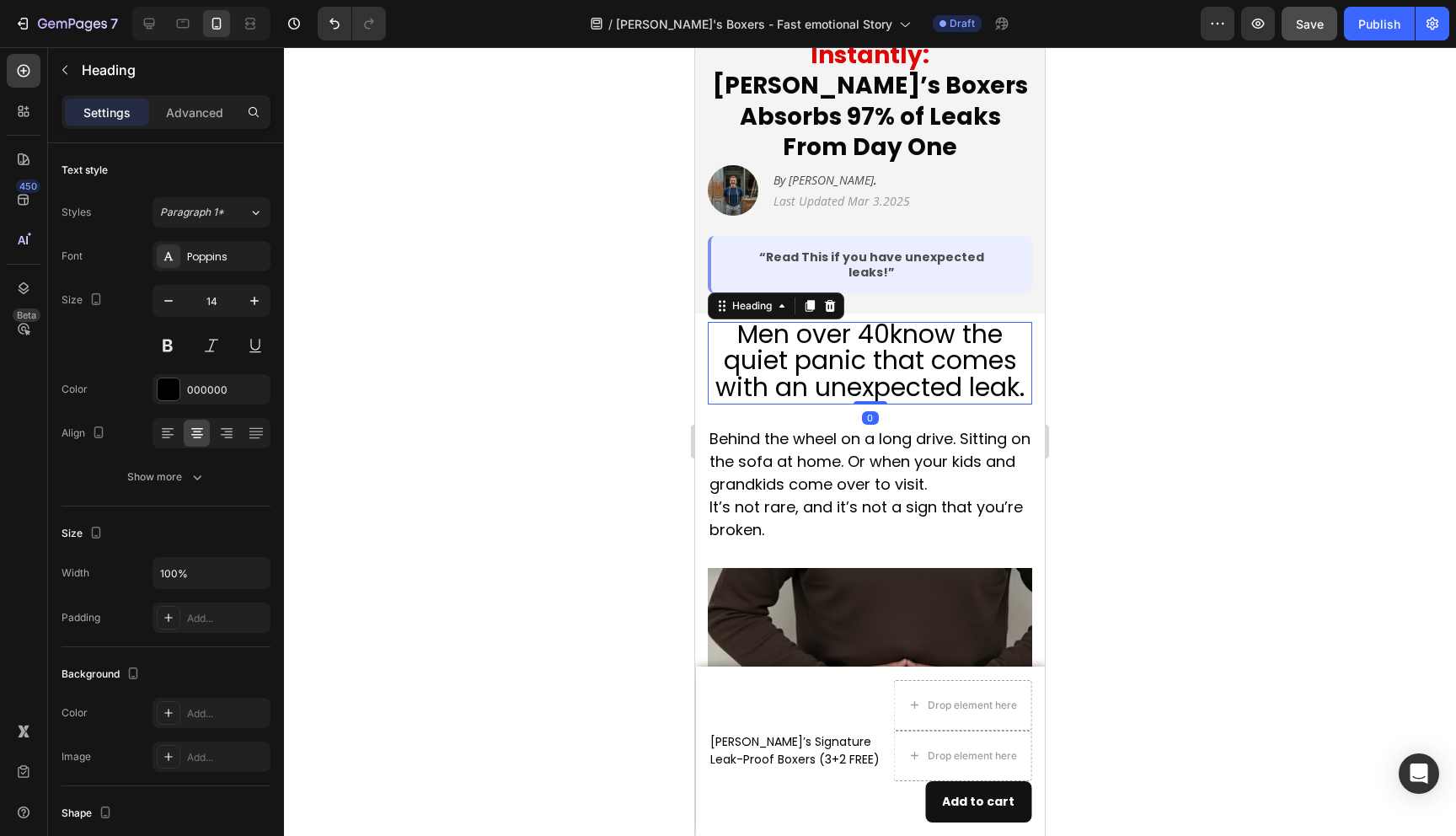
click at [792, 316] on span "Men over 40" at bounding box center [813, 334] width 152 height 36
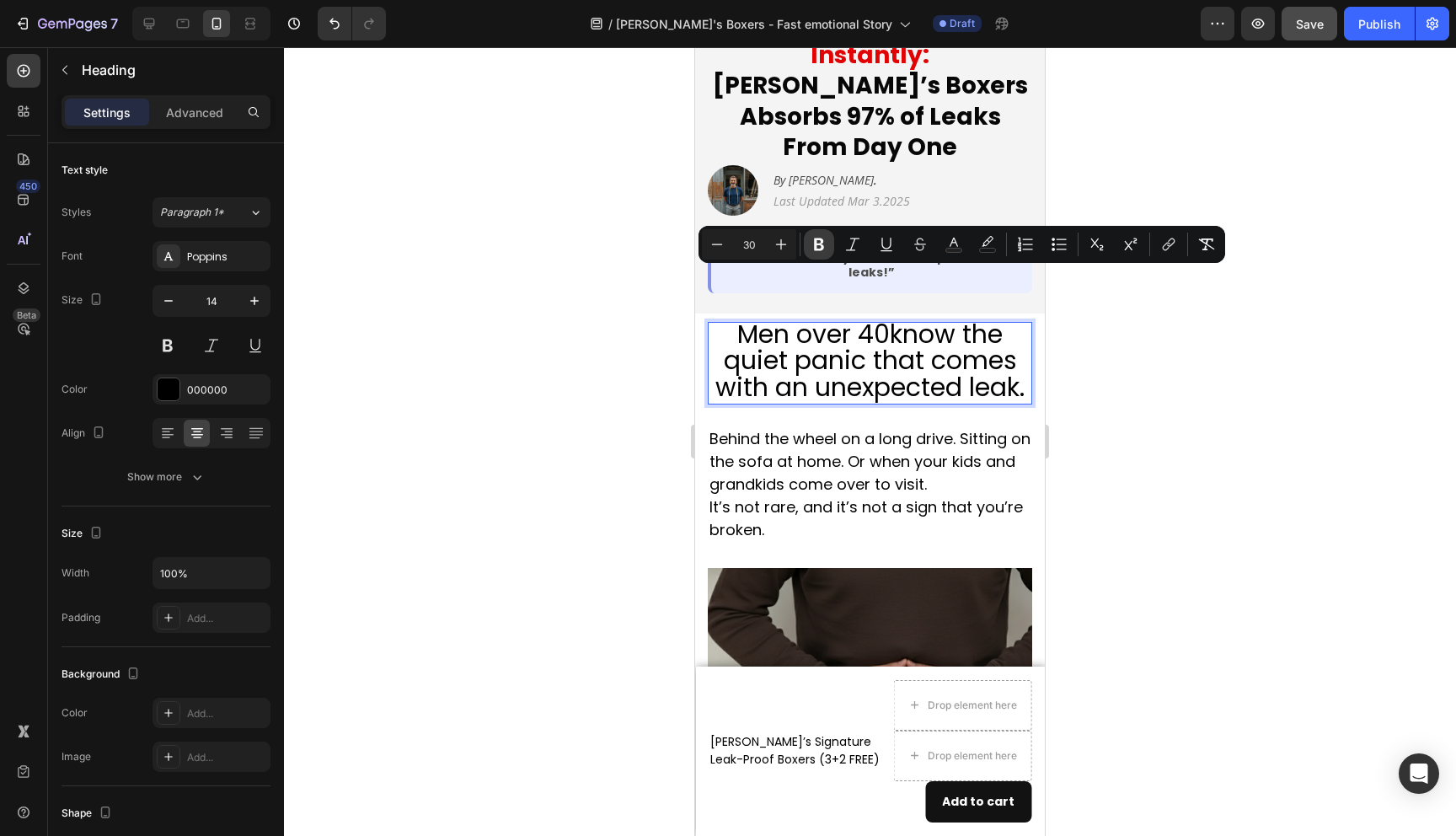
click at [827, 250] on button "Bold" at bounding box center [818, 244] width 30 height 30
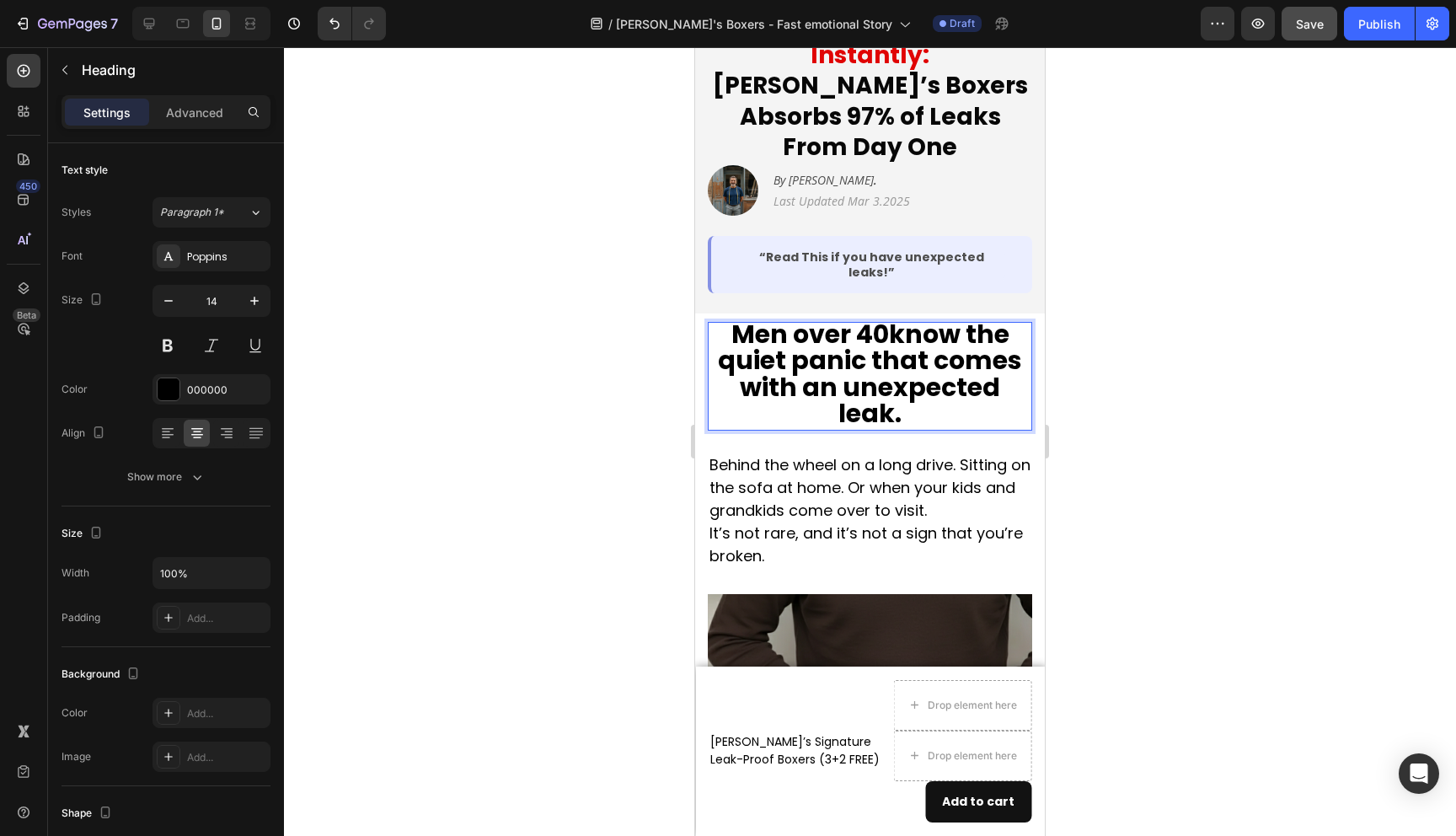
click at [835, 316] on strong "know the quiet panic that comes with an unexpected leak." at bounding box center [870, 374] width 304 height 116
click at [860, 316] on strong "know the quiet panic that comes with an unexpected leak." at bounding box center [870, 374] width 304 height 116
click at [953, 317] on strong "know the quiet panic that comes with an unexpected leak." at bounding box center [870, 374] width 304 height 116
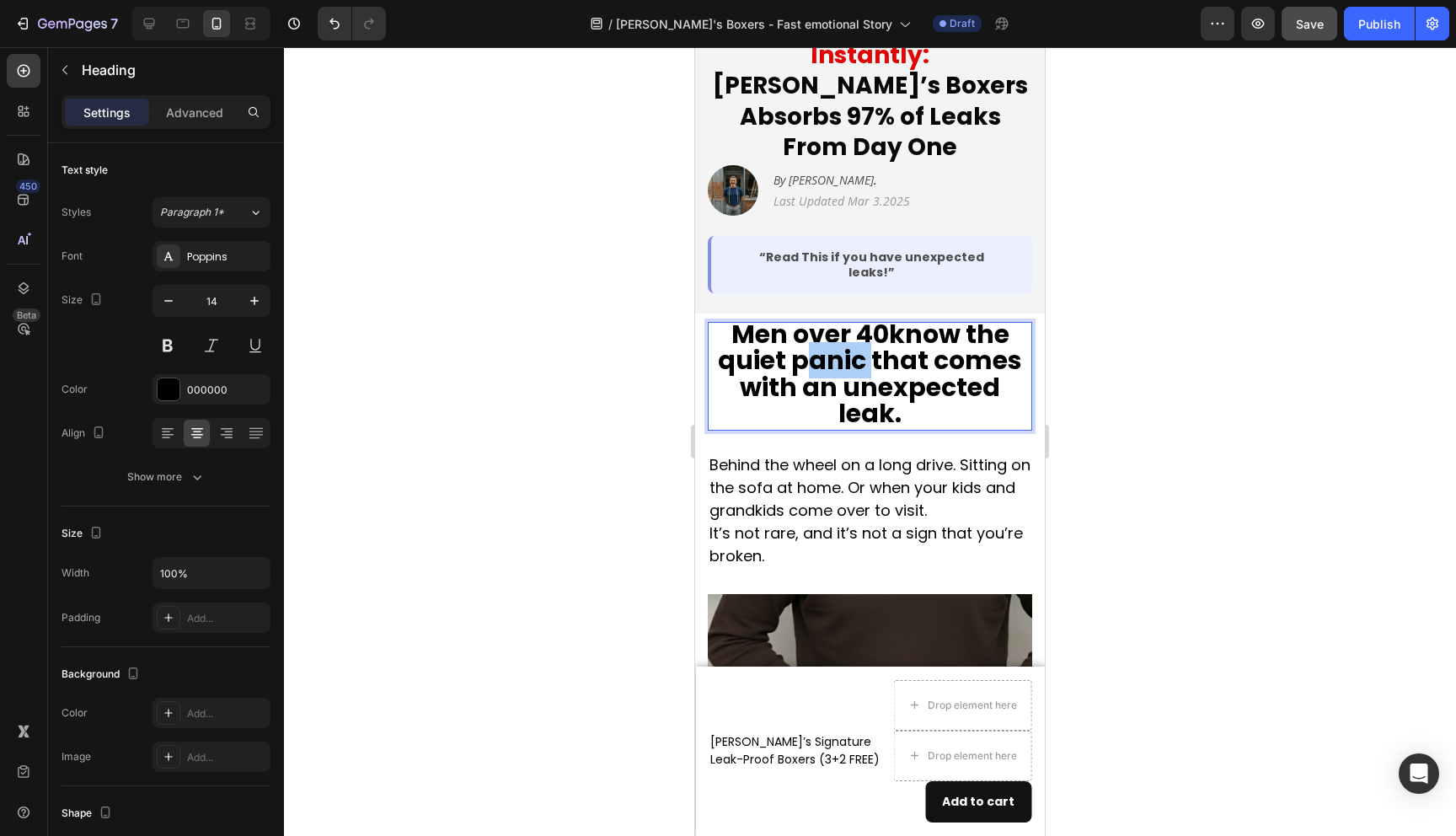
click at [1188, 356] on div at bounding box center [869, 442] width 1172 height 789
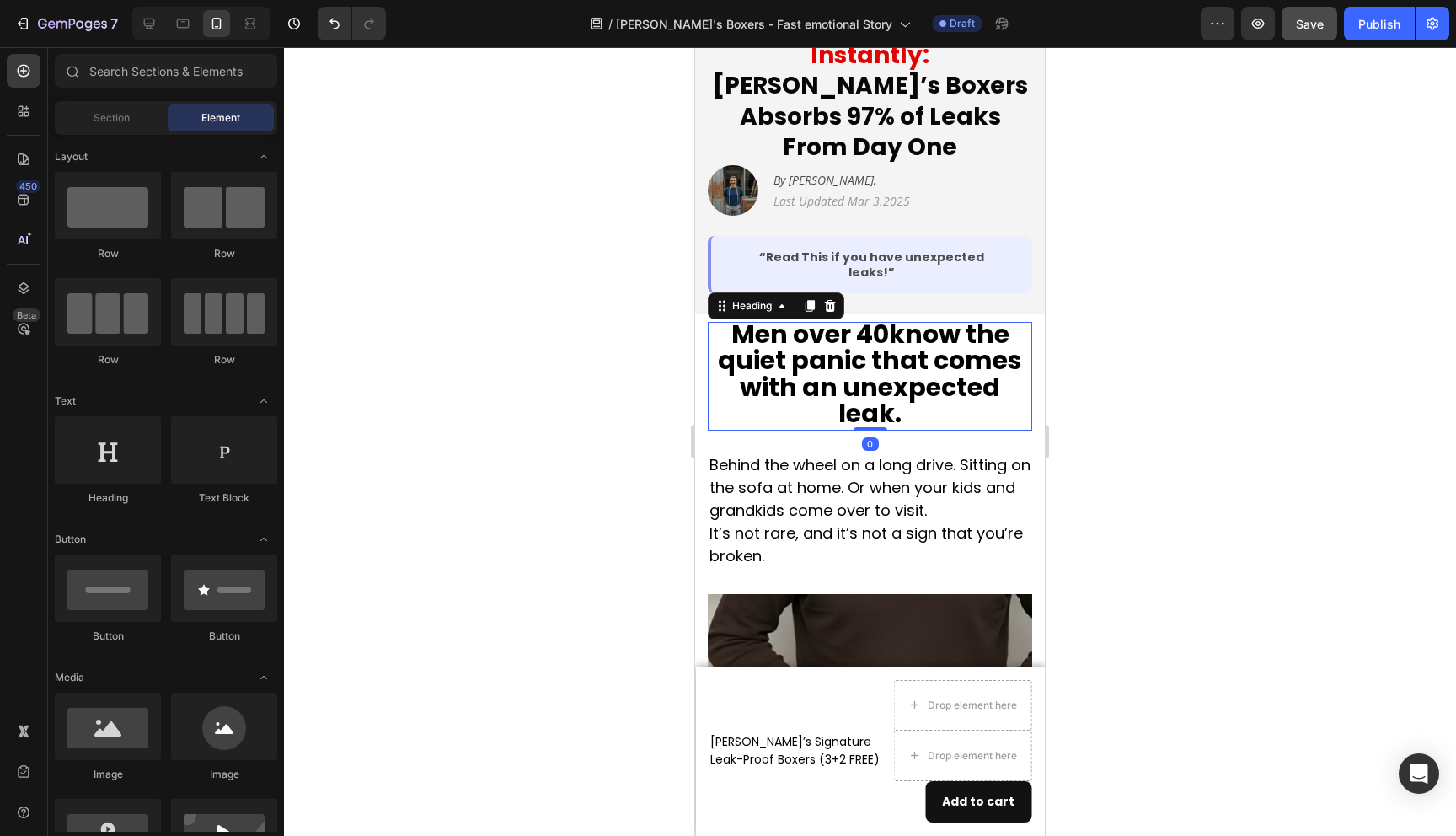
click at [906, 316] on strong "know the quiet panic that comes with an unexpected leak." at bounding box center [870, 374] width 304 height 116
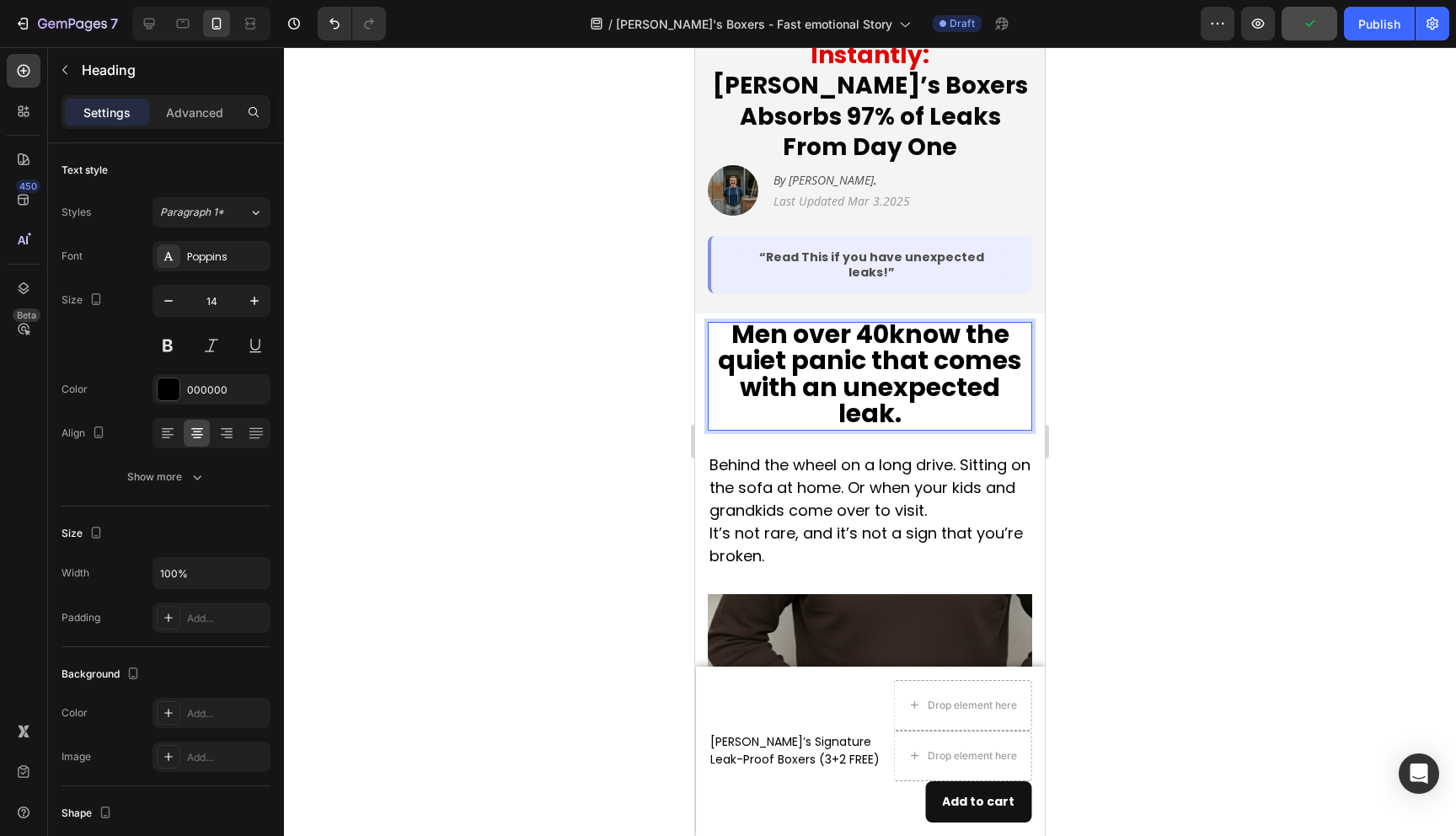
drag, startPoint x: 894, startPoint y: 286, endPoint x: 915, endPoint y: 367, distance: 83.7
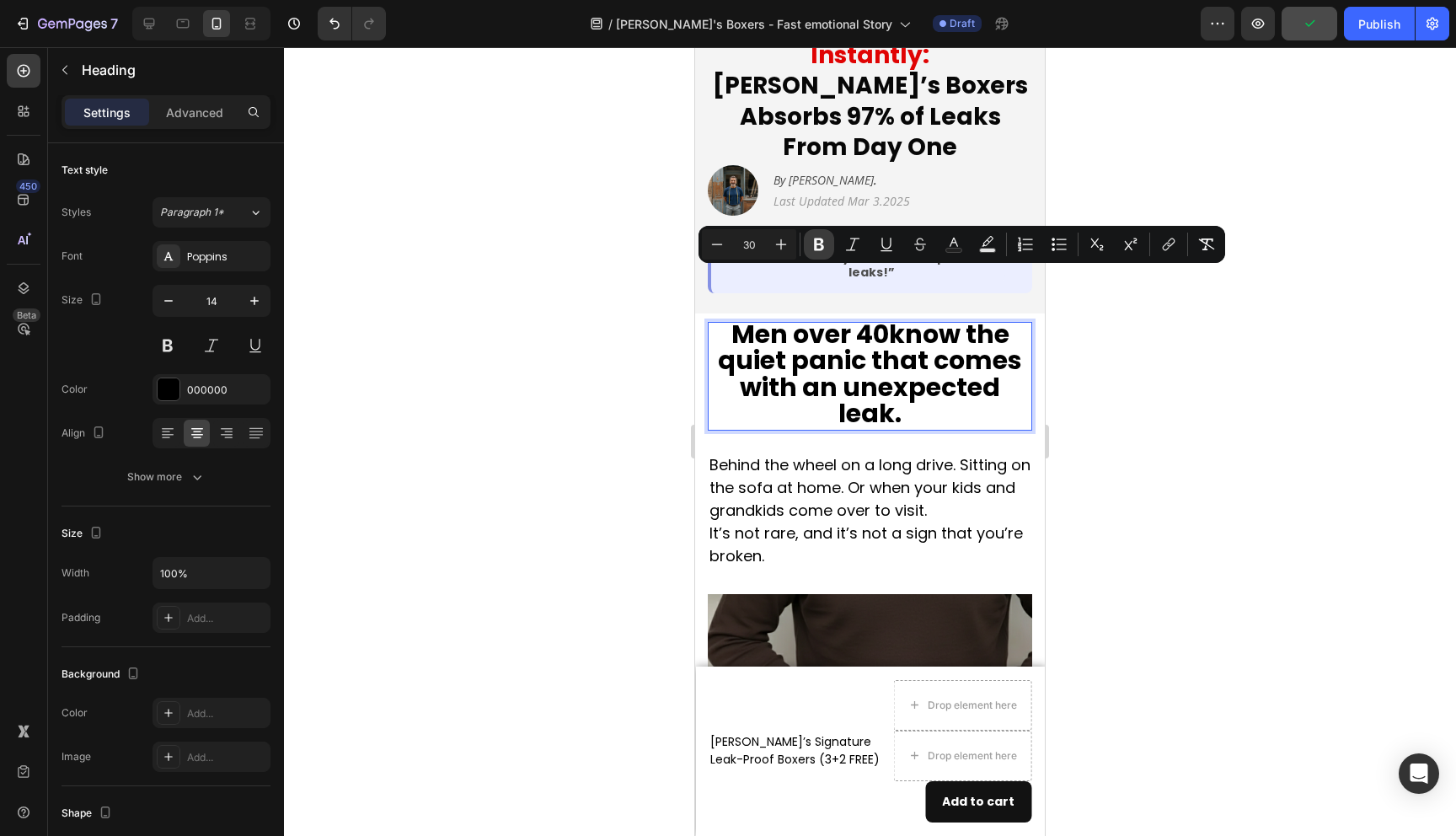
click at [820, 238] on icon "Editor contextual toolbar" at bounding box center [819, 244] width 10 height 13
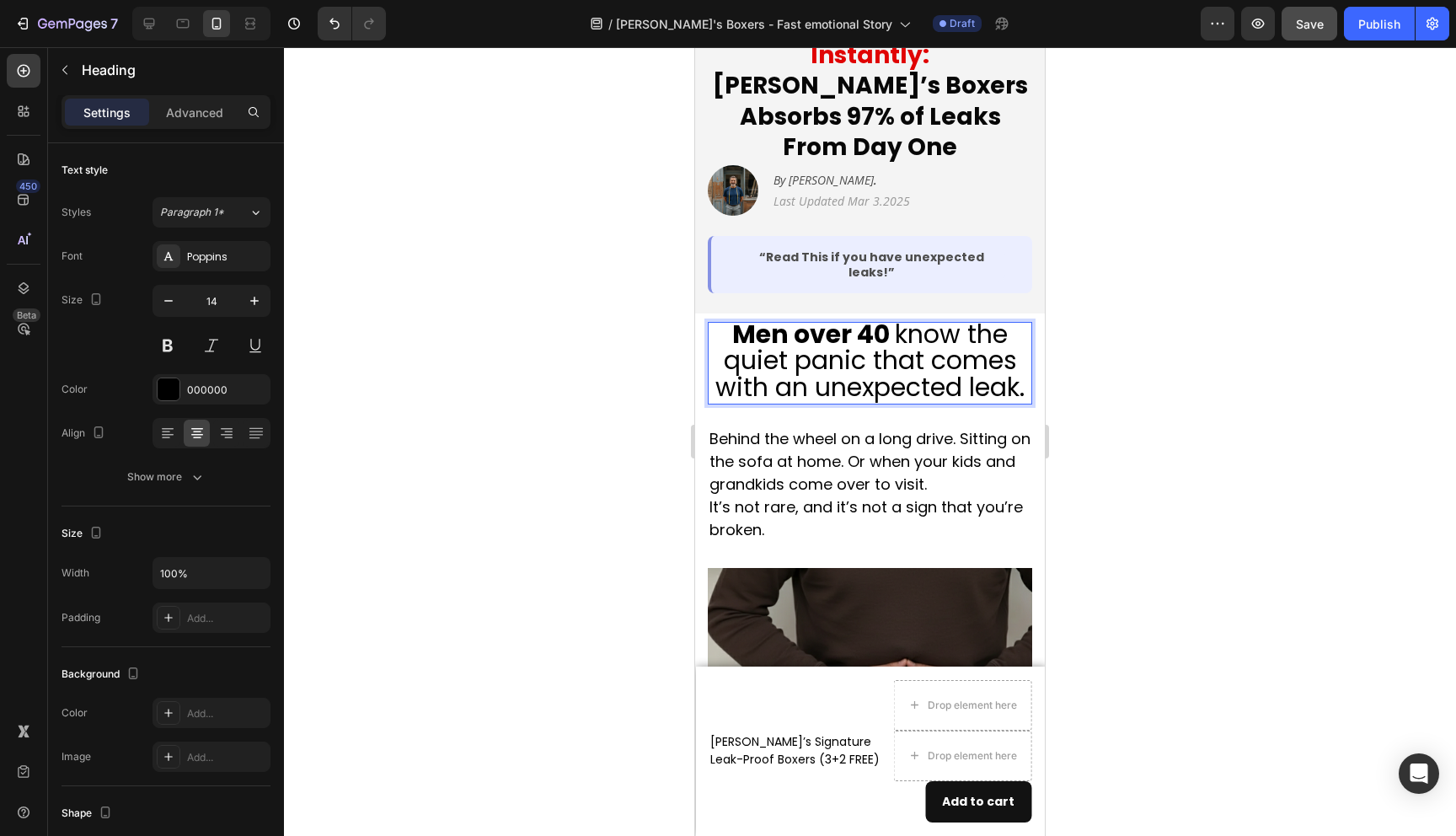
click at [1167, 427] on div at bounding box center [869, 442] width 1172 height 789
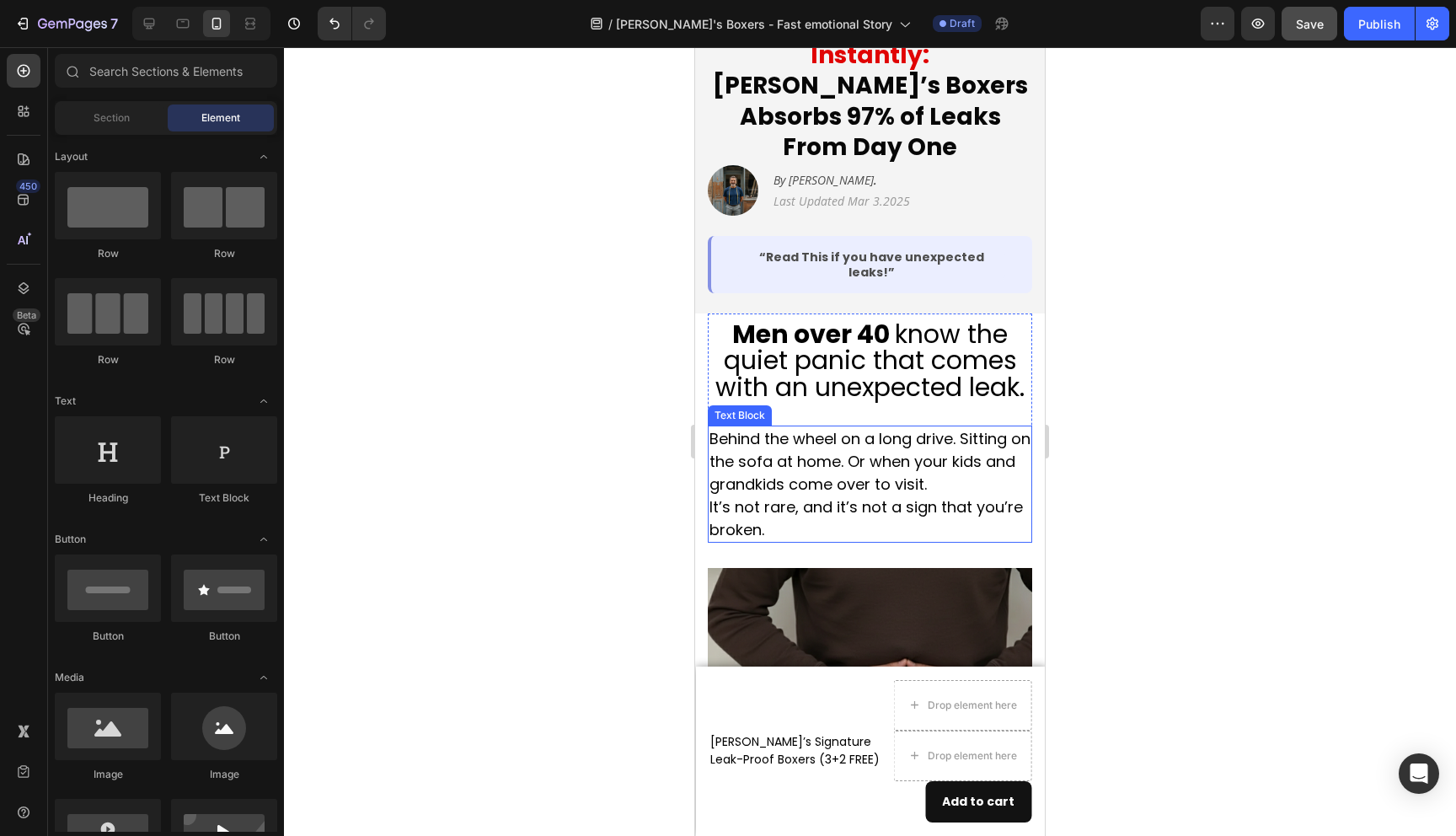
click at [881, 427] on p "Behind the wheel on a long drive. Sitting on the sofa at home. Or when your kid…" at bounding box center [869, 461] width 321 height 69
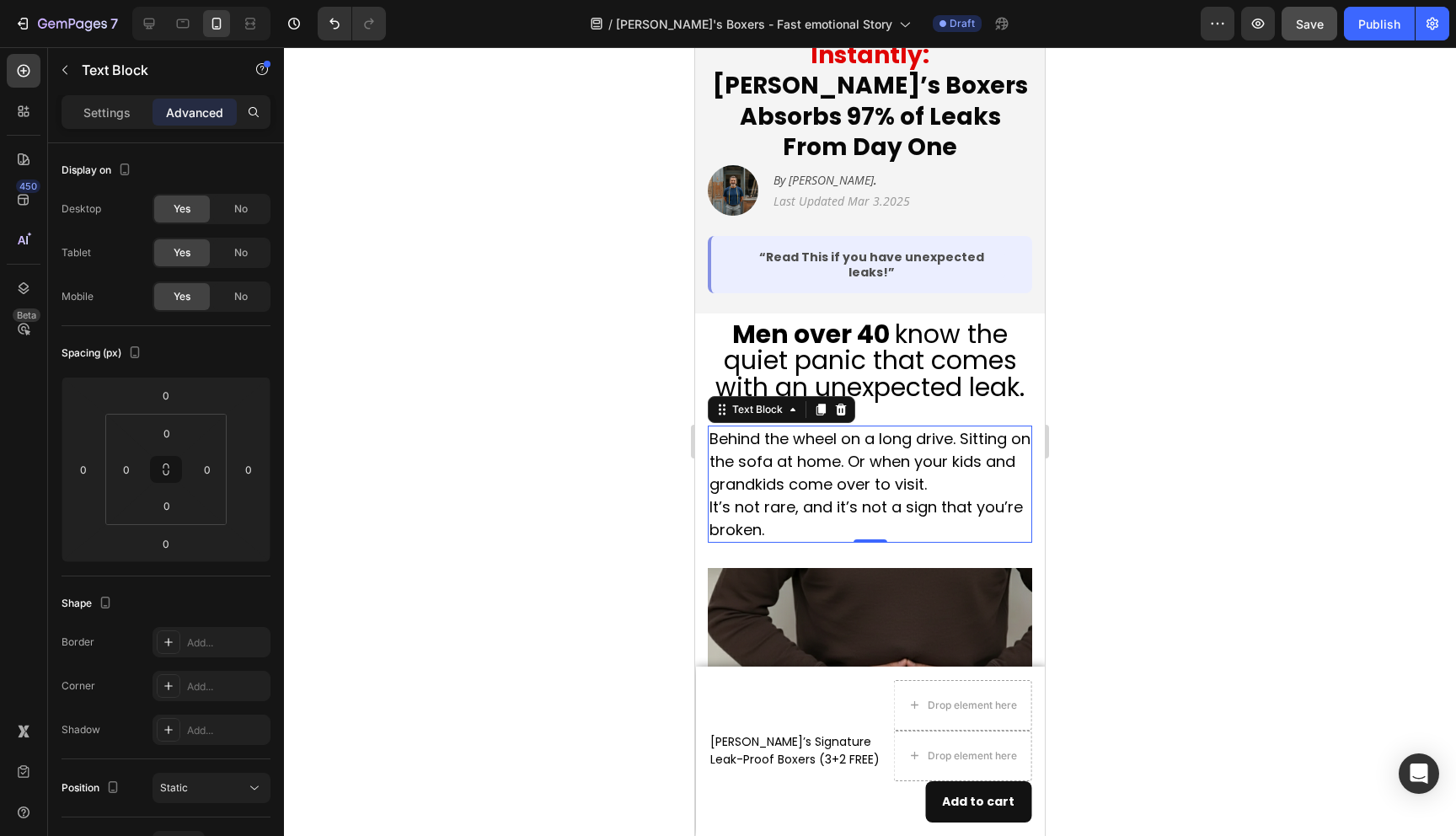
click at [881, 427] on p "Behind the wheel on a long drive. Sitting on the sofa at home. Or when your kid…" at bounding box center [869, 461] width 321 height 69
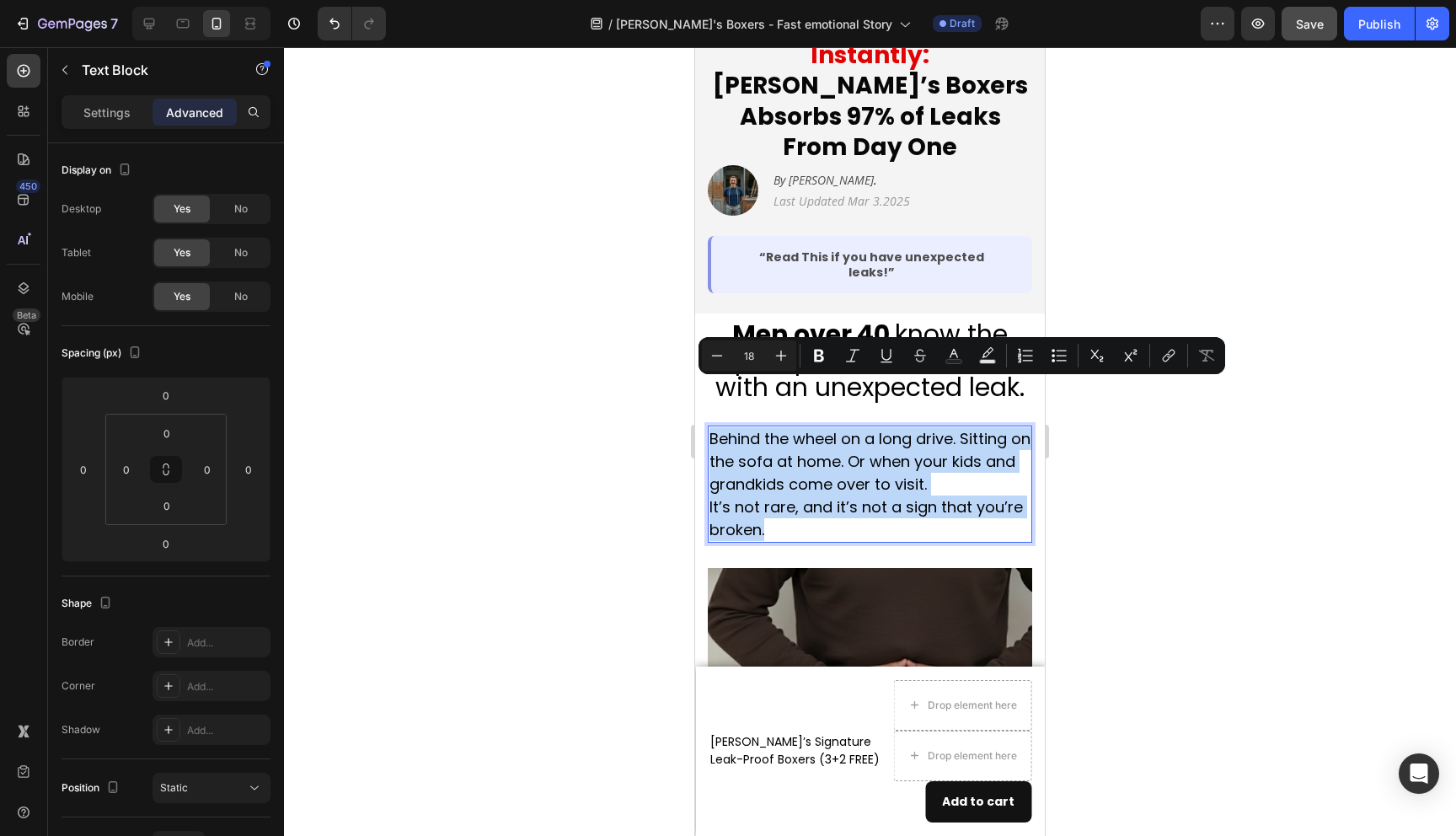
copy div "Behind the wheel on a long drive. Sitting on the sofa at home. Or when your kid…"
click at [732, 427] on p "Behind the wheel on a long drive. Sitting on the sofa at home. Or when your kid…" at bounding box center [869, 461] width 321 height 69
drag, startPoint x: 720, startPoint y: 392, endPoint x: 784, endPoint y: 500, distance: 125.5
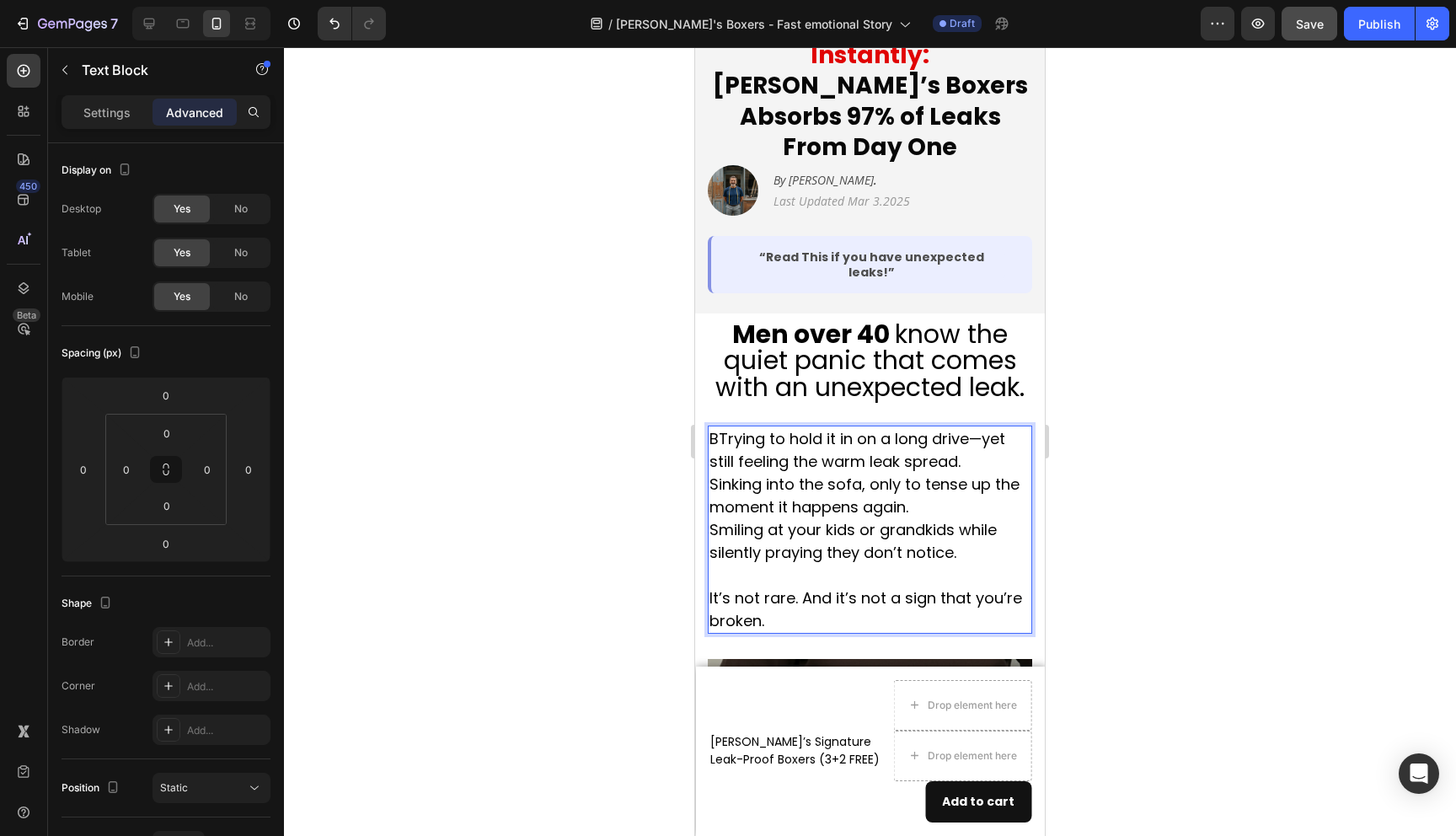
click at [720, 427] on p "BTrying to hold it in on a long drive—yet still feeling the warm leak spread." at bounding box center [869, 449] width 321 height 45
click at [622, 430] on div at bounding box center [869, 442] width 1172 height 789
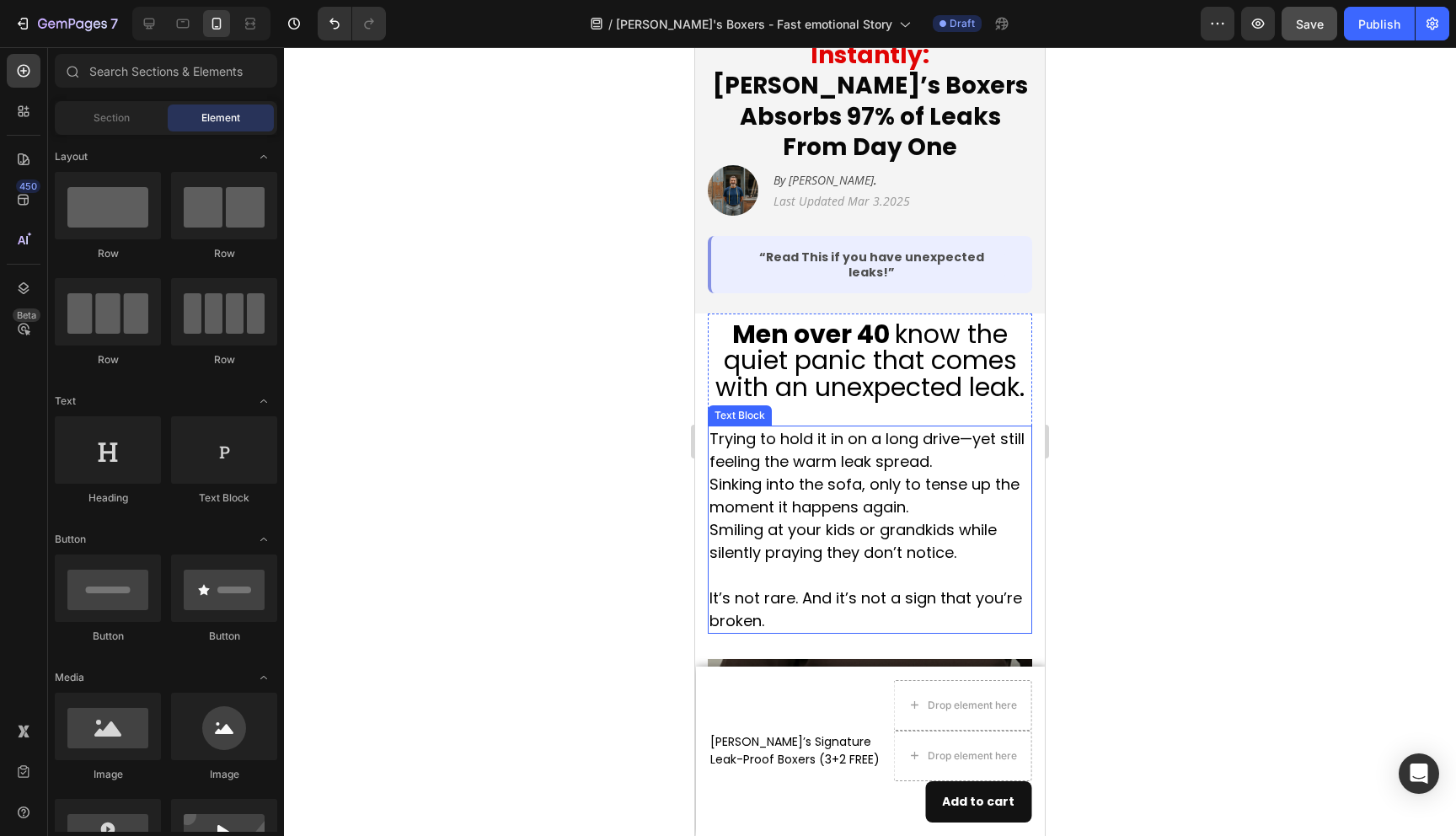
click at [893, 518] on p "Smiling at your kids or grandkids while silently praying they don’t notice." at bounding box center [869, 541] width 321 height 45
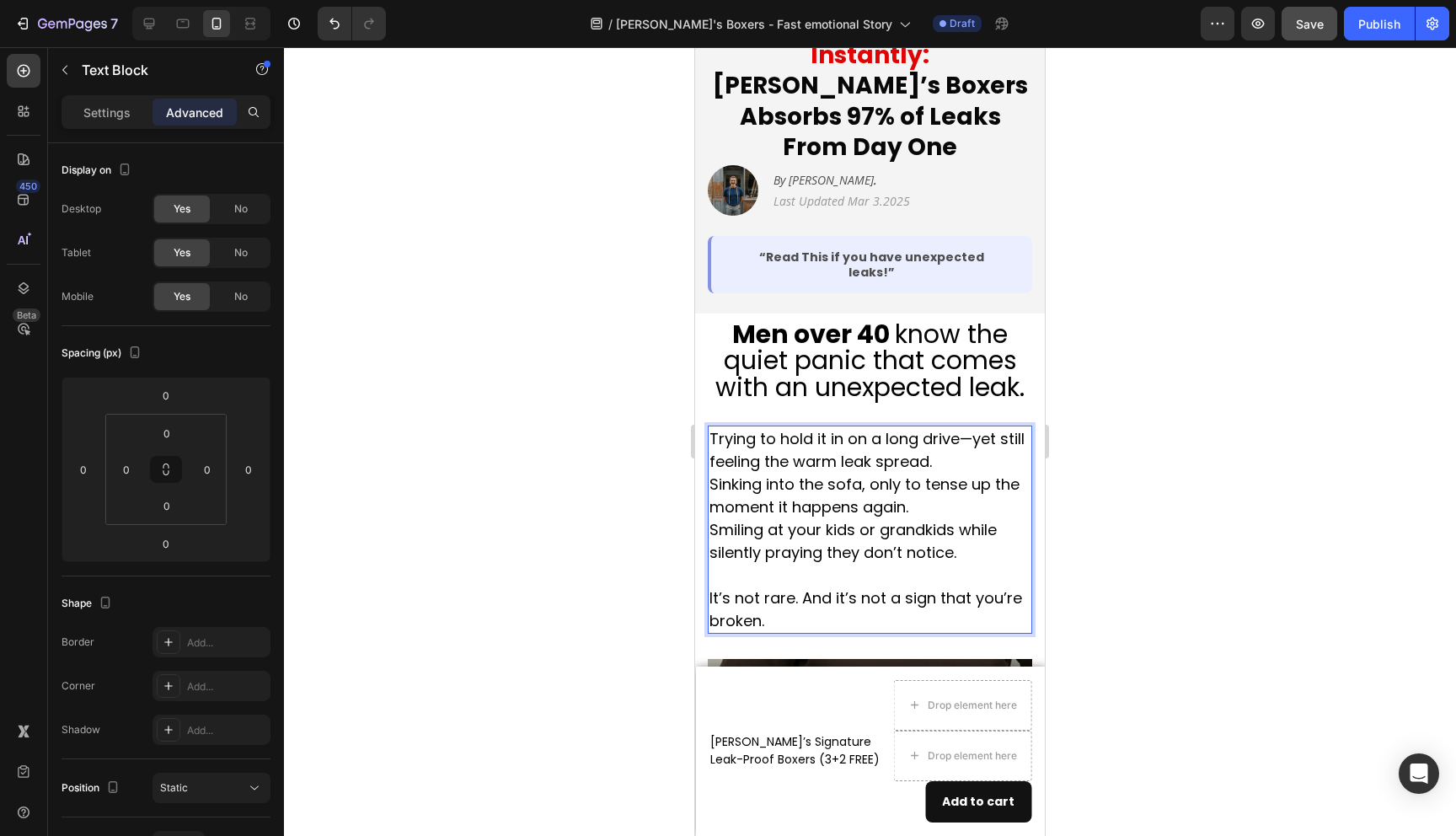
click at [713, 473] on p "Sinking into the sofa, only to tense up the moment it happens again." at bounding box center [869, 496] width 321 height 45
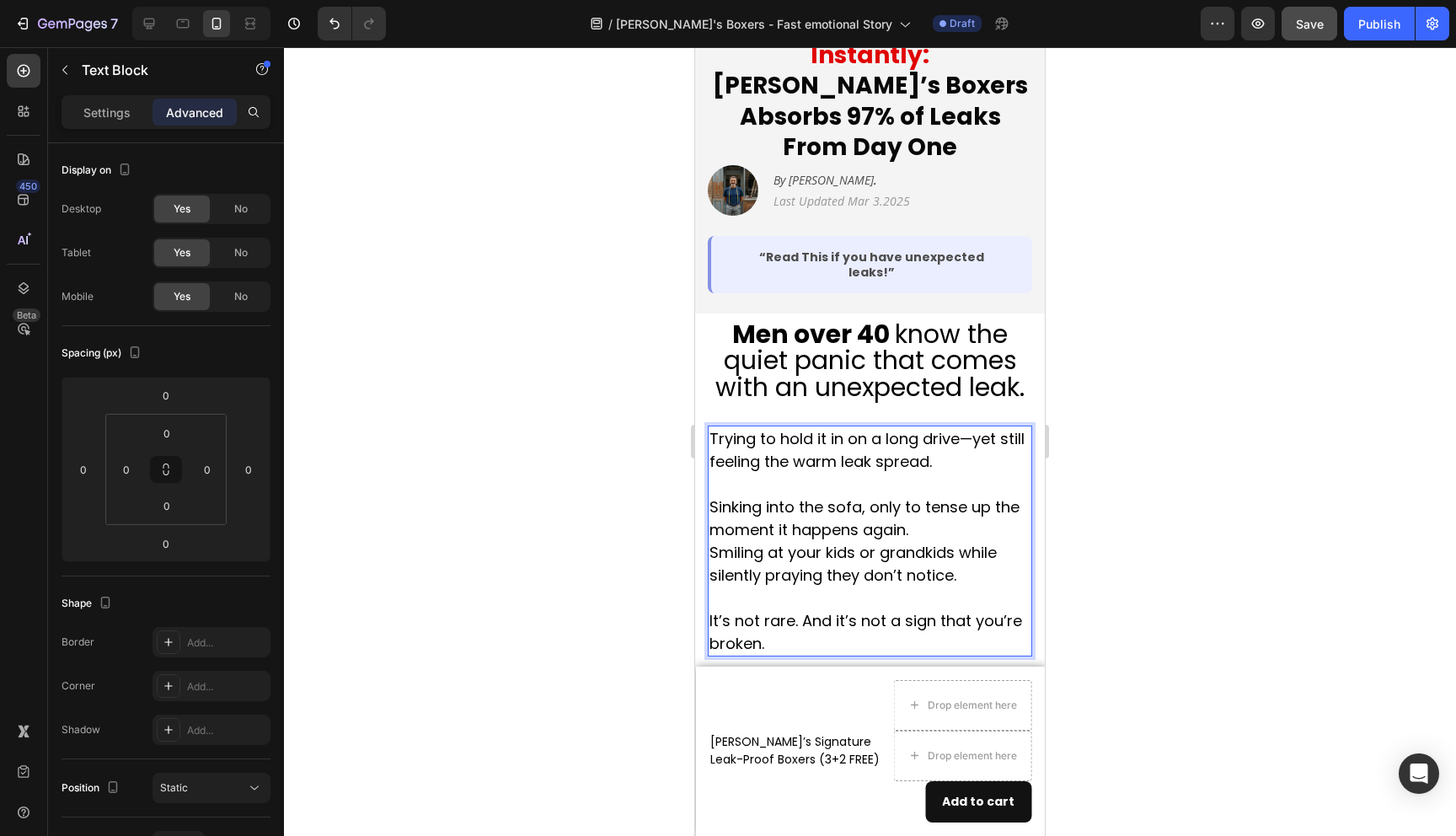
click at [931, 487] on p "Sinking into the sofa, only to tense up the moment it happens again." at bounding box center [869, 507] width 321 height 69
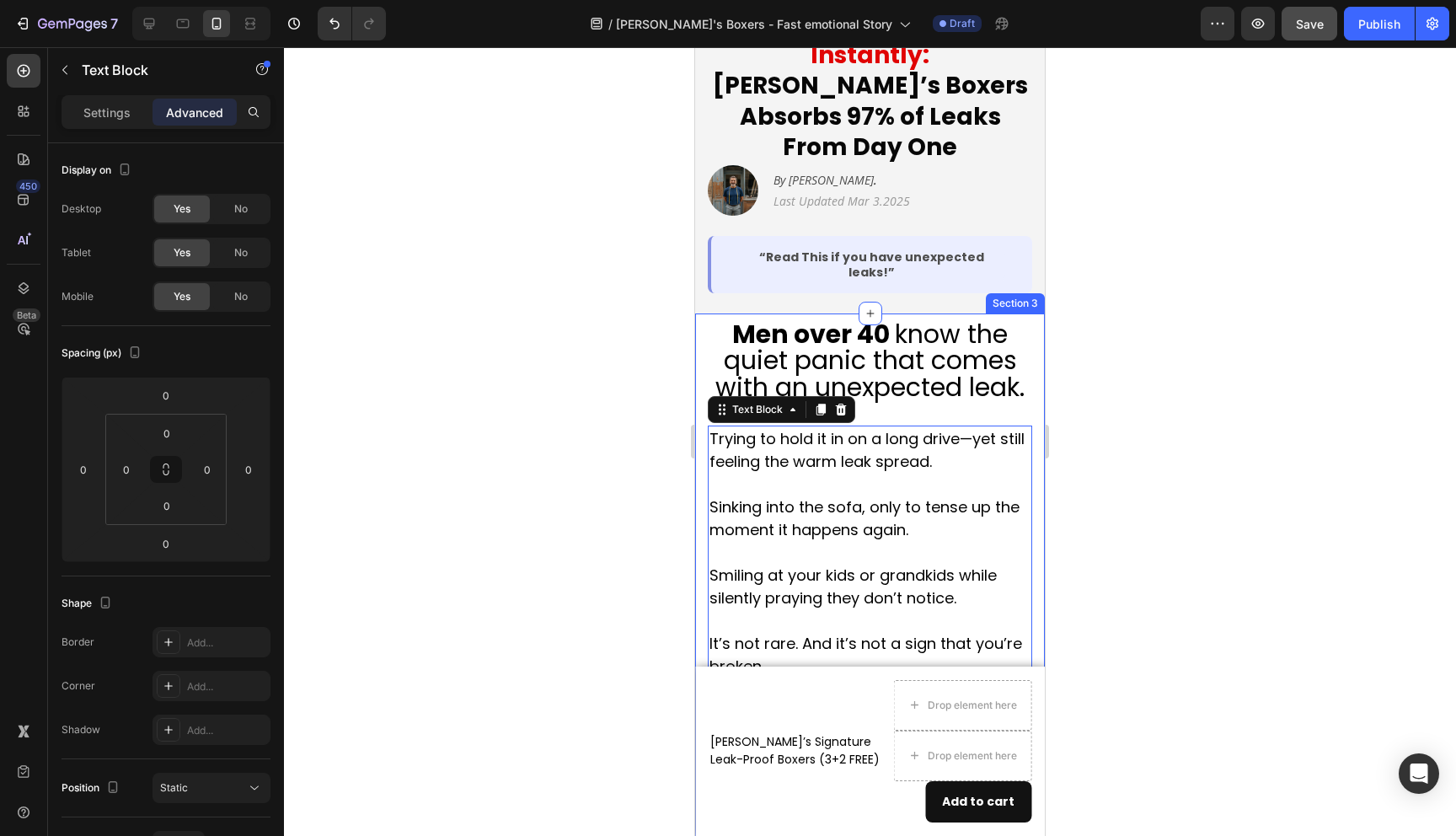
click at [1160, 549] on div at bounding box center [869, 442] width 1172 height 789
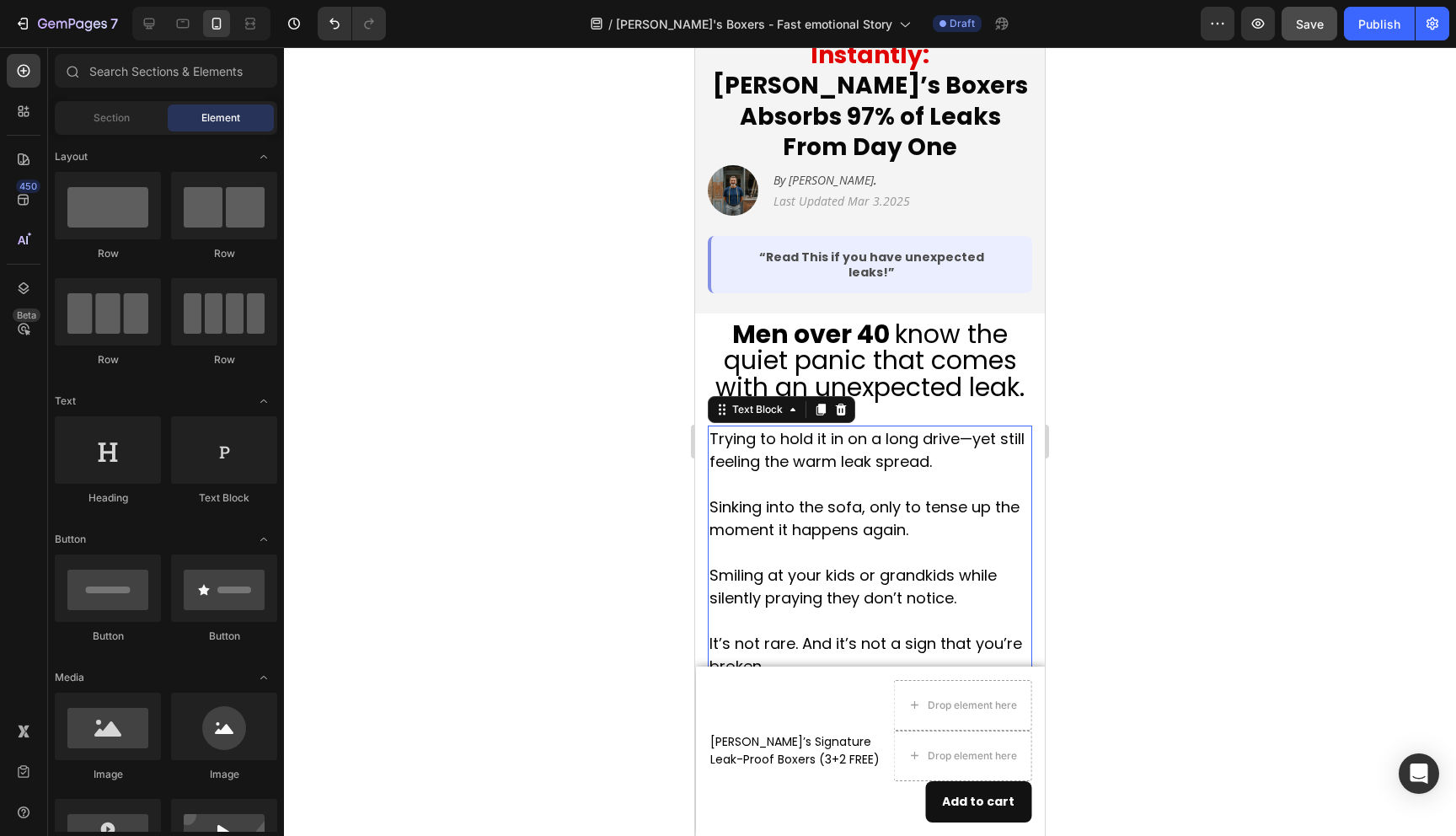
click at [715, 564] on p "Smiling at your kids or grandkids while silently praying they don’t notice." at bounding box center [869, 587] width 321 height 45
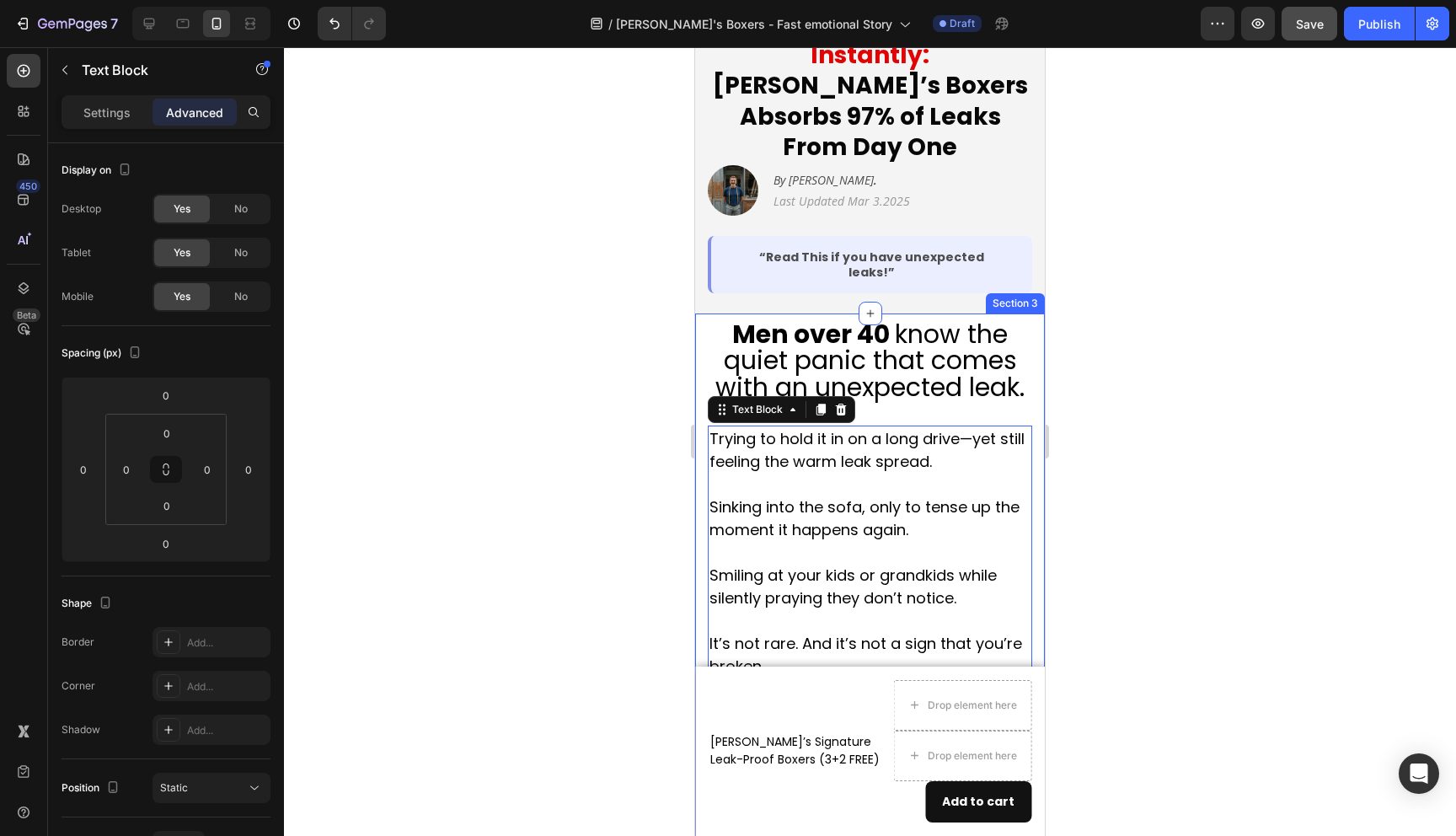
click at [628, 527] on div at bounding box center [869, 442] width 1172 height 789
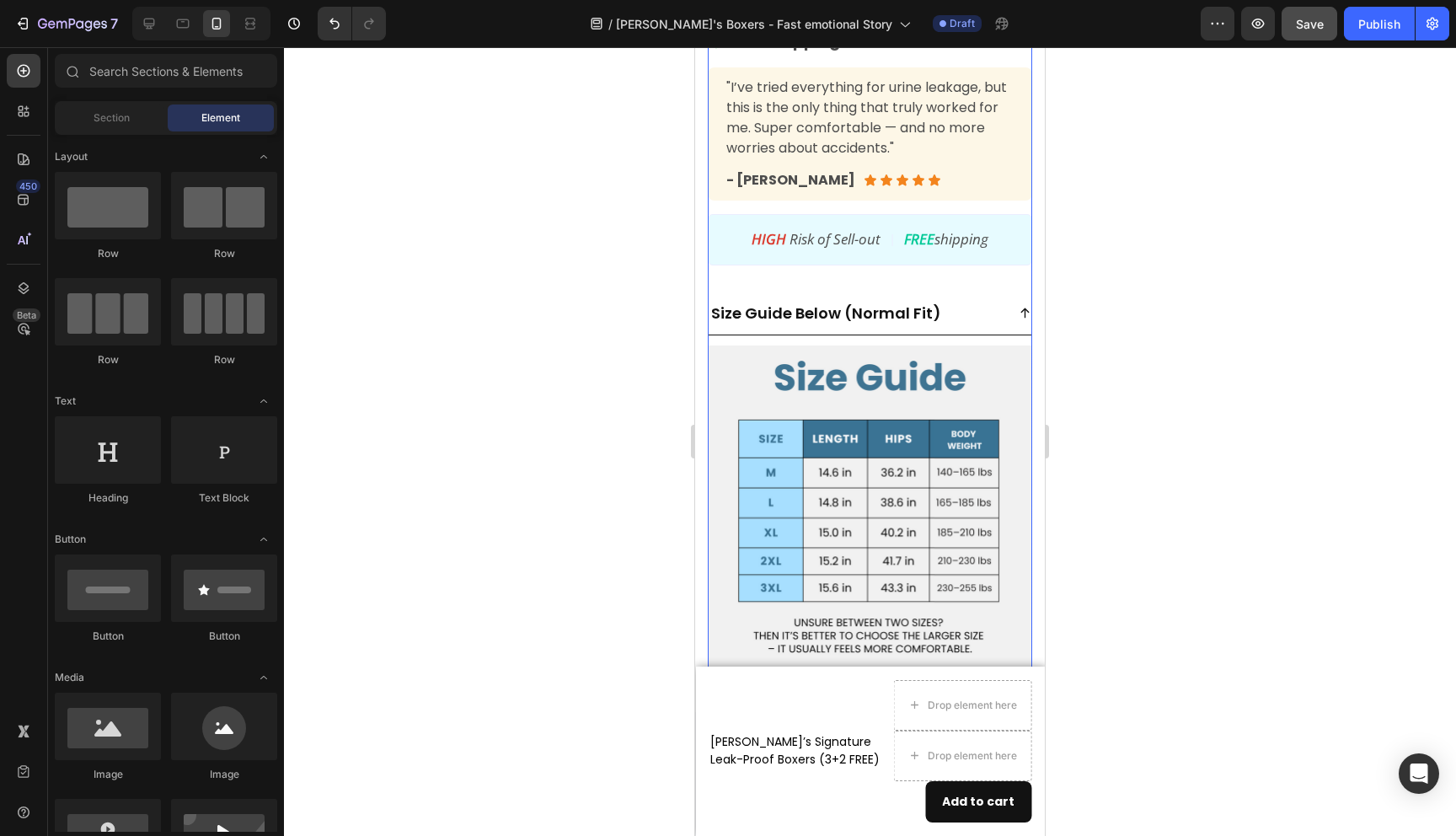
scroll to position [8024, 0]
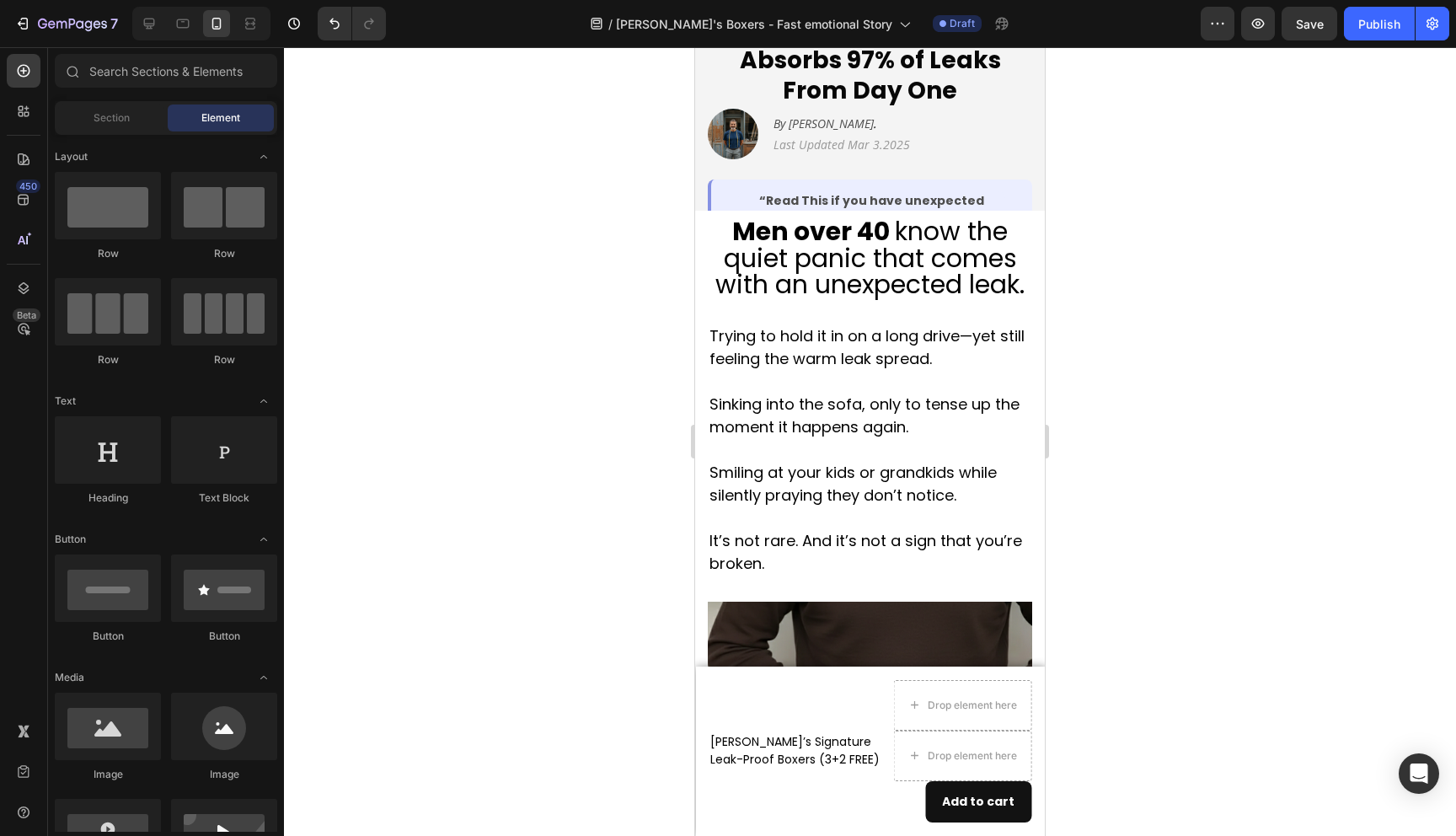
scroll to position [342, 0]
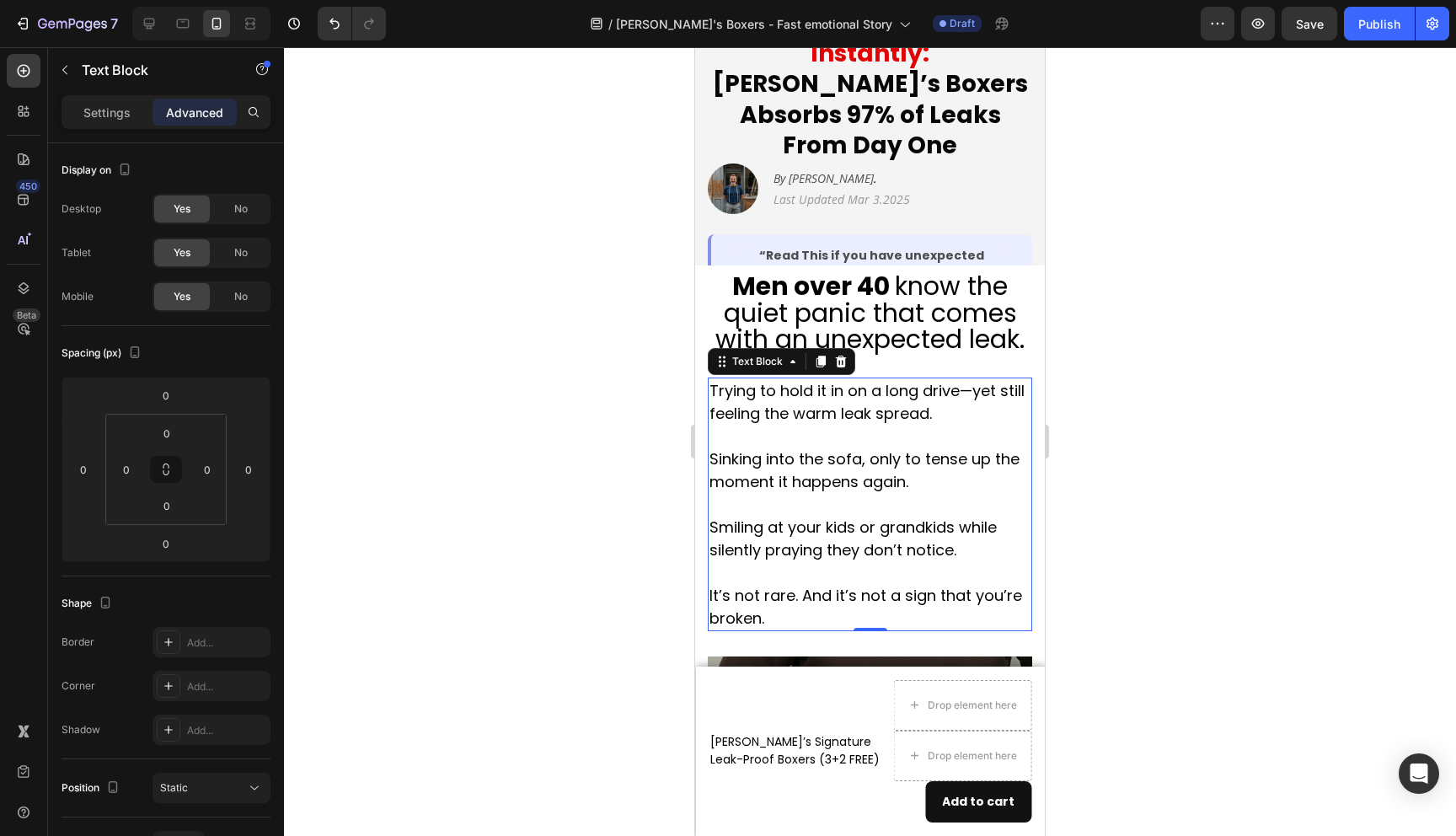
click at [775, 430] on p "Sinking into the sofa, only to tense up the moment it happens again." at bounding box center [869, 470] width 321 height 91
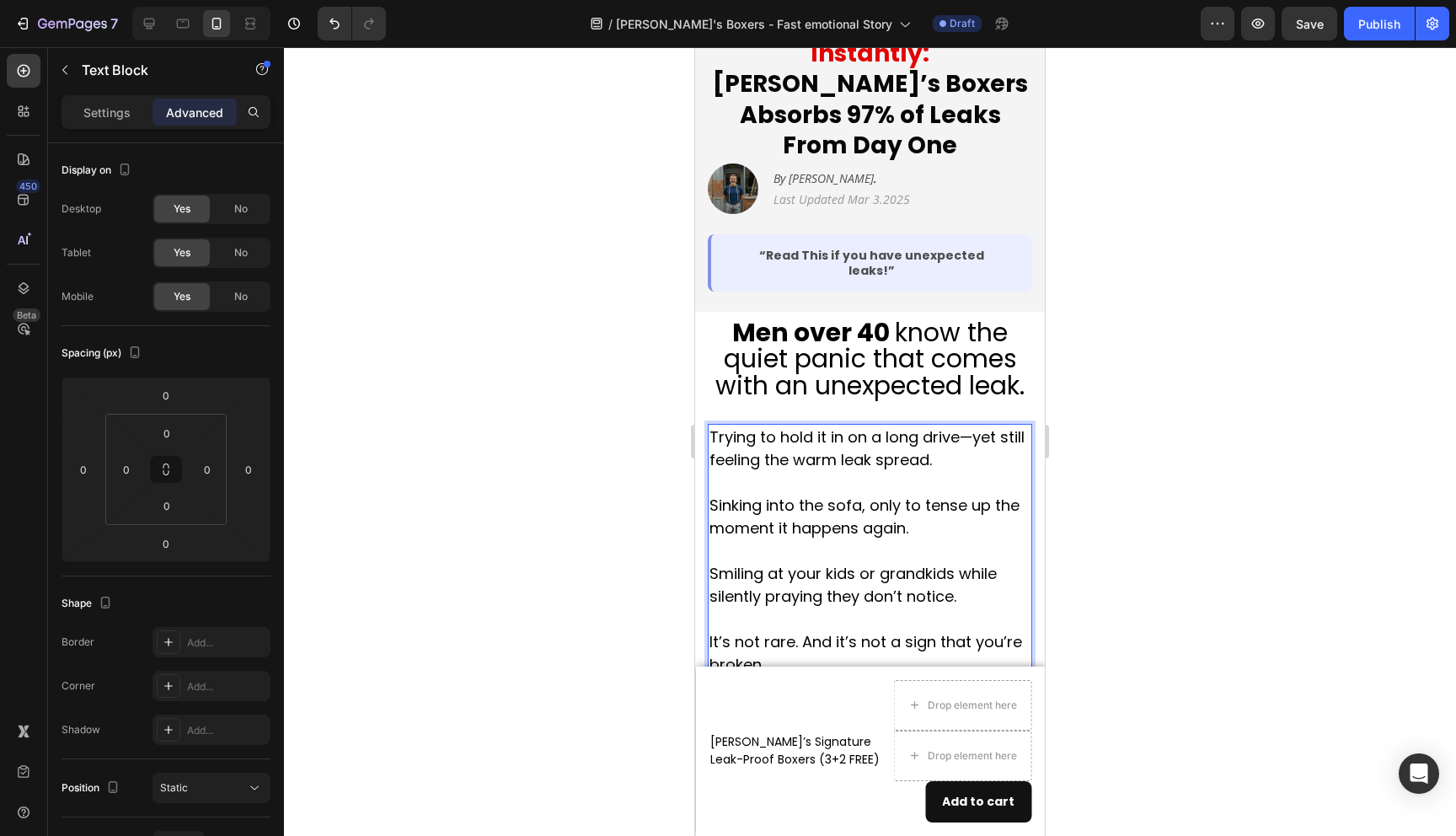
click at [780, 426] on p "Trying to hold it in on a long drive—yet still feeling the warm leak spread." at bounding box center [869, 448] width 321 height 45
click at [781, 511] on p "Sinking into the sofa, only to tense up the moment it happens again." at bounding box center [869, 516] width 321 height 91
click at [971, 365] on div "Men over 40 know the quiet panic that comes with an unexpected leak. Heading Tr…" at bounding box center [870, 495] width 325 height 366
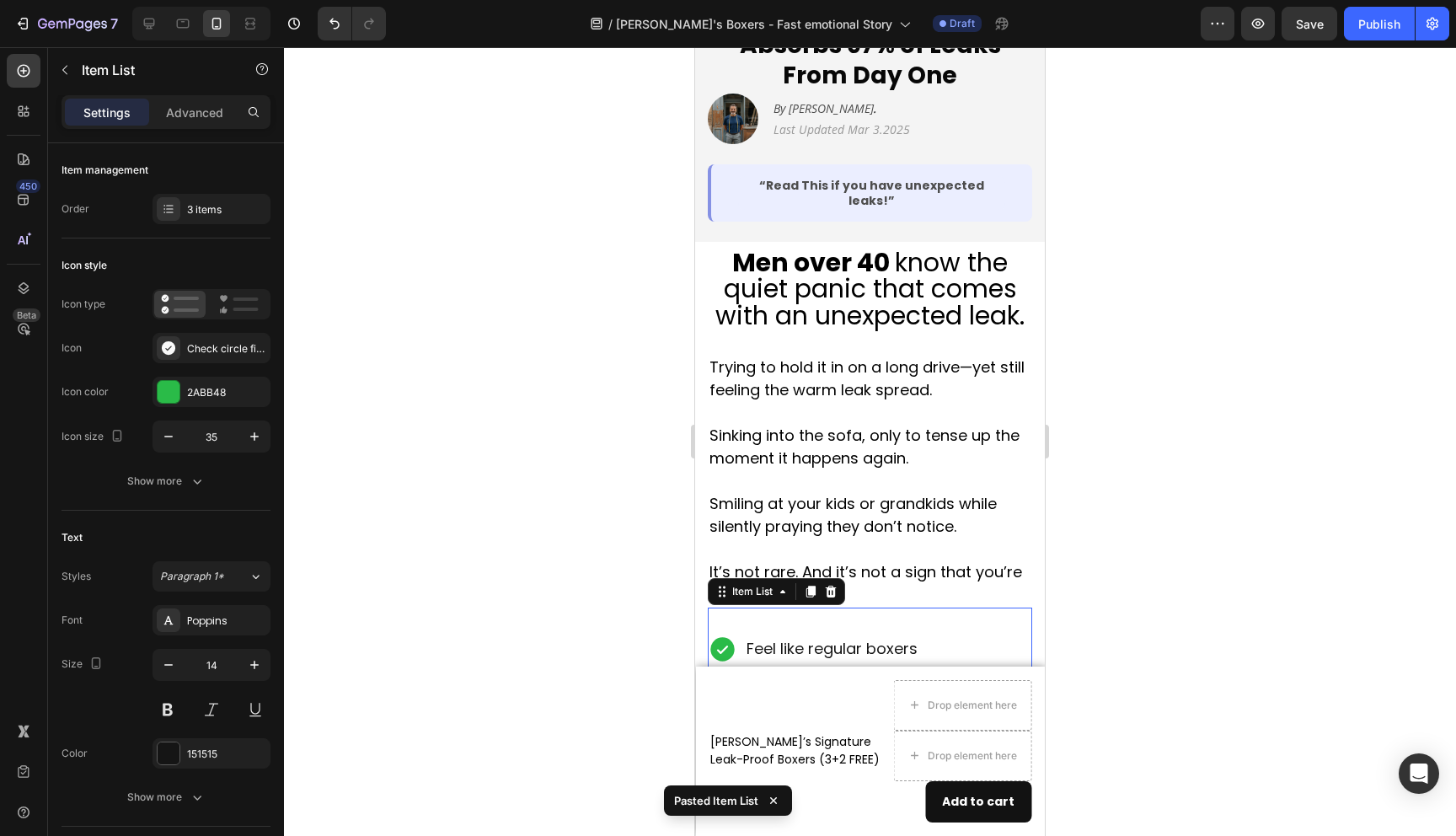
scroll to position [430, 0]
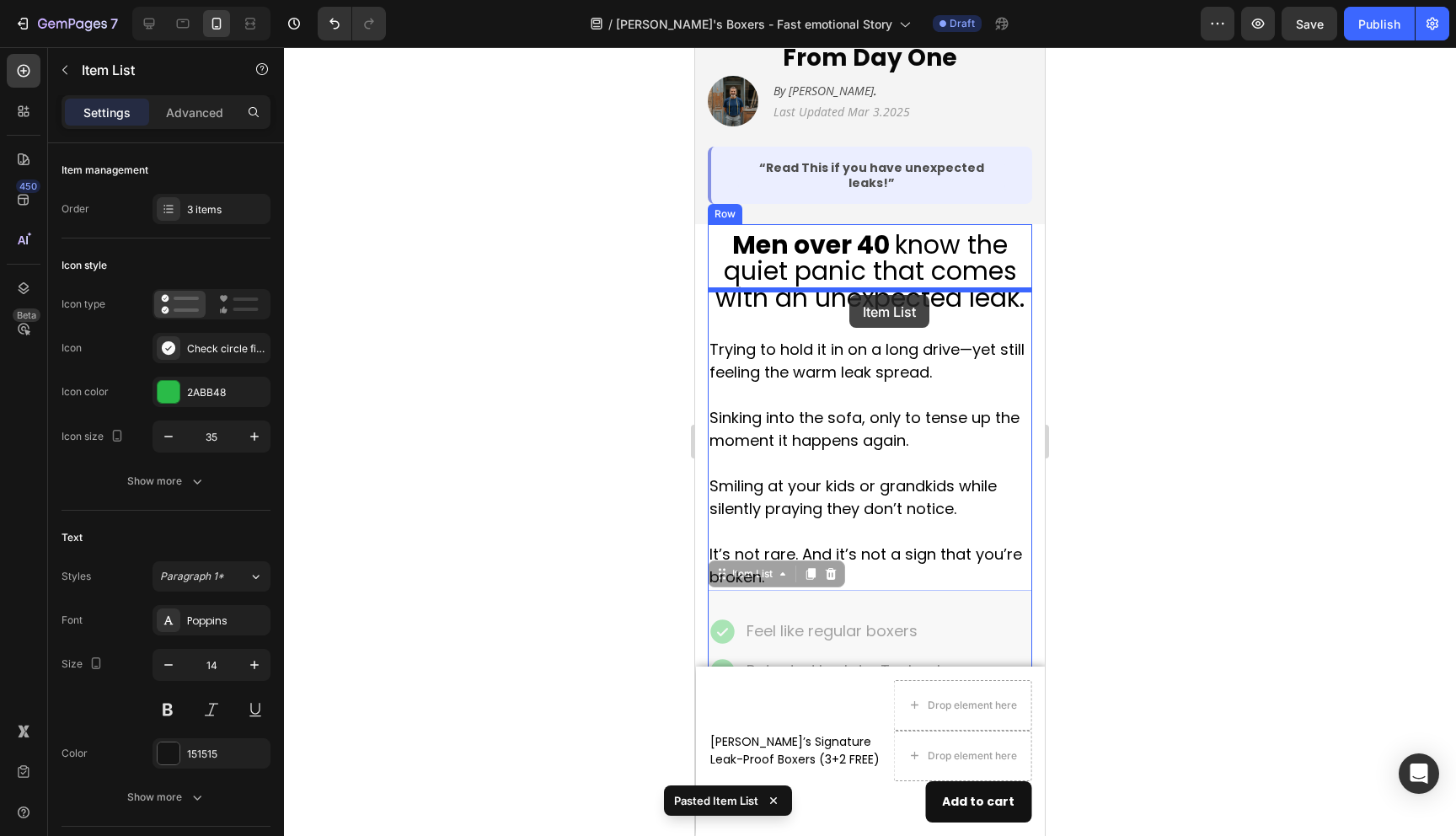
drag, startPoint x: 982, startPoint y: 577, endPoint x: 850, endPoint y: 294, distance: 312.3
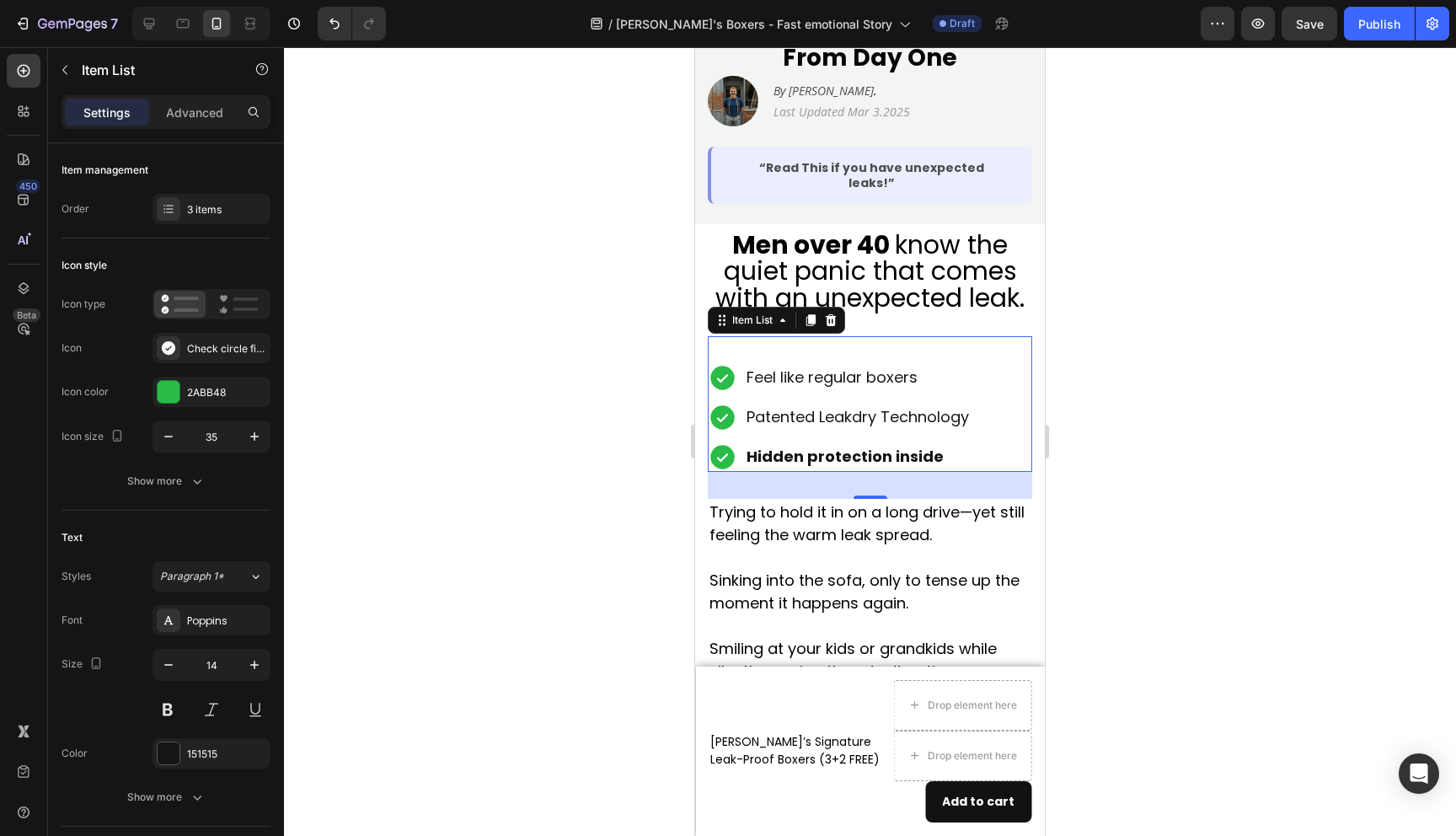
click at [718, 366] on icon at bounding box center [722, 378] width 24 height 24
click at [722, 363] on icon at bounding box center [723, 378] width 29 height 29
click at [580, 355] on div at bounding box center [869, 442] width 1172 height 789
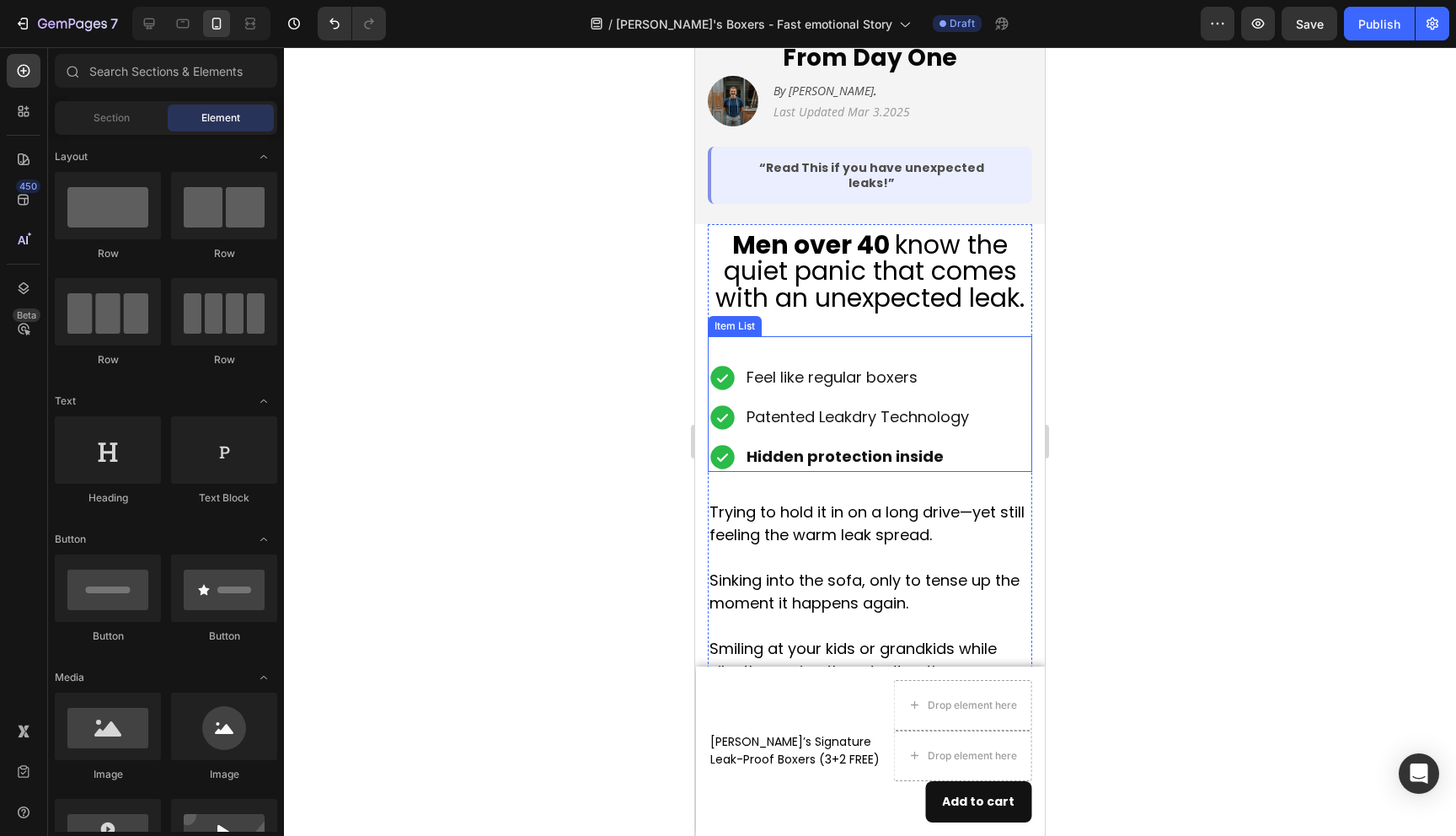
click at [725, 363] on icon at bounding box center [723, 378] width 29 height 29
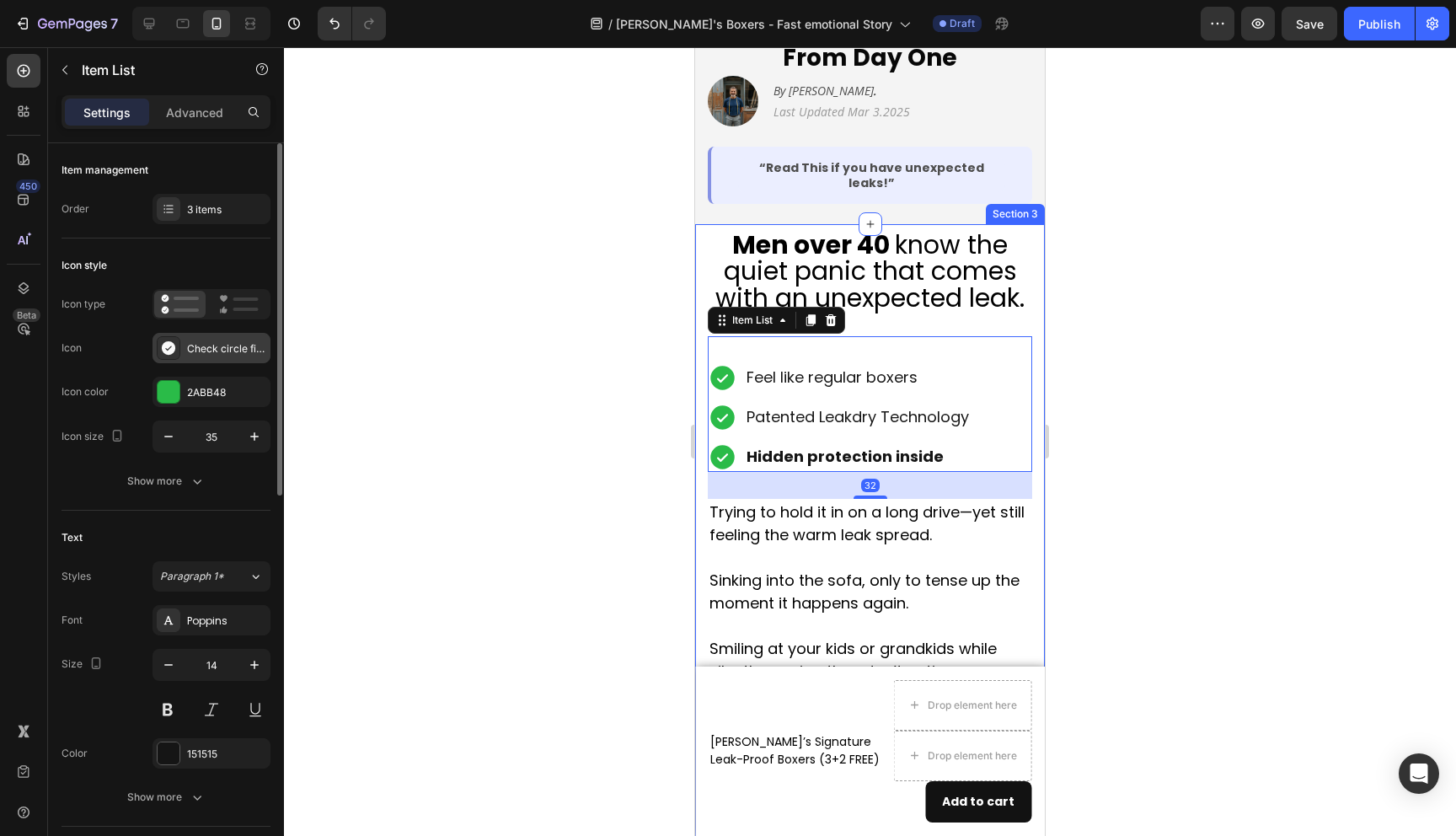
click at [208, 349] on div "Check circle filled" at bounding box center [227, 348] width 79 height 15
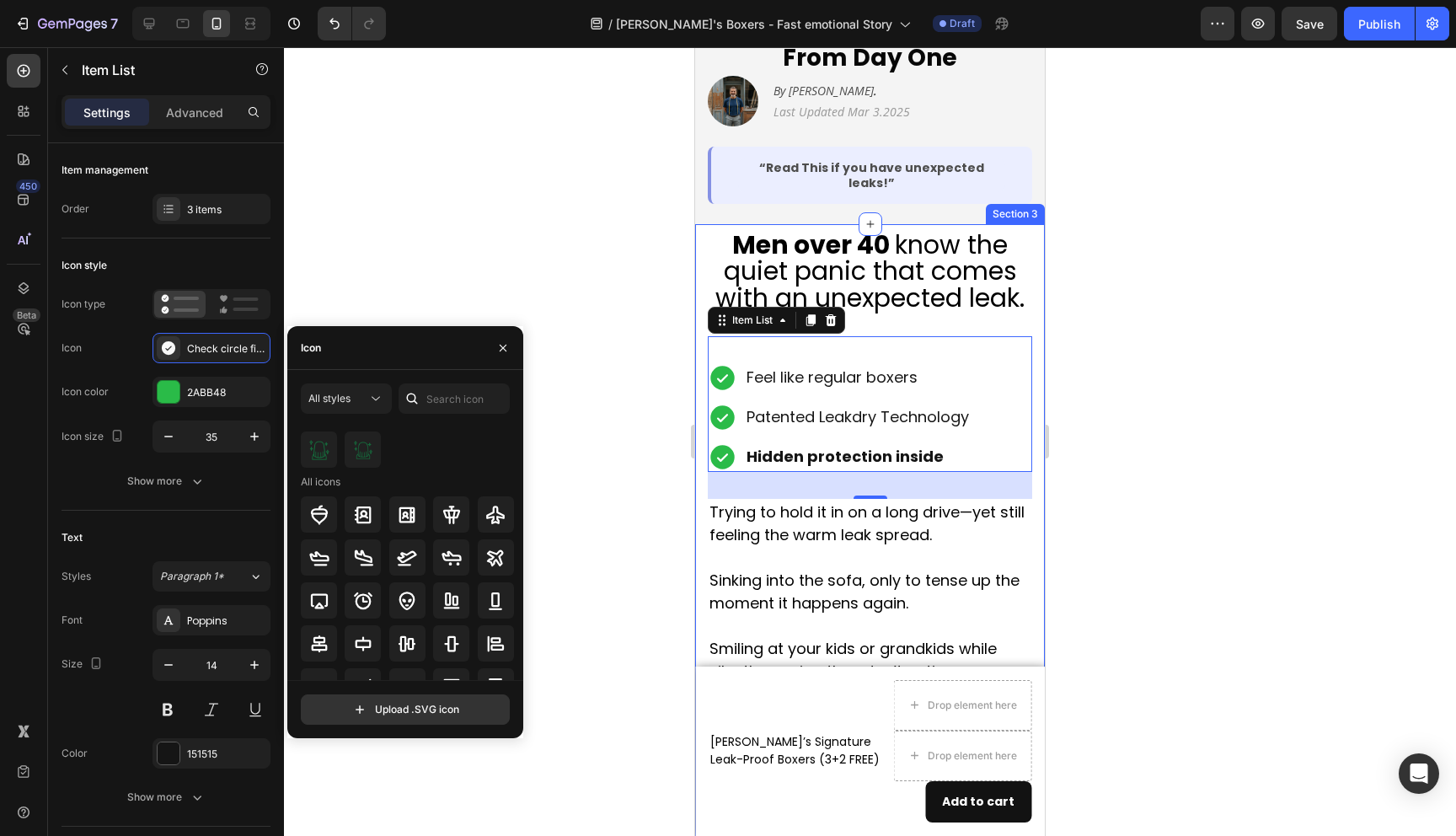
scroll to position [0, 0]
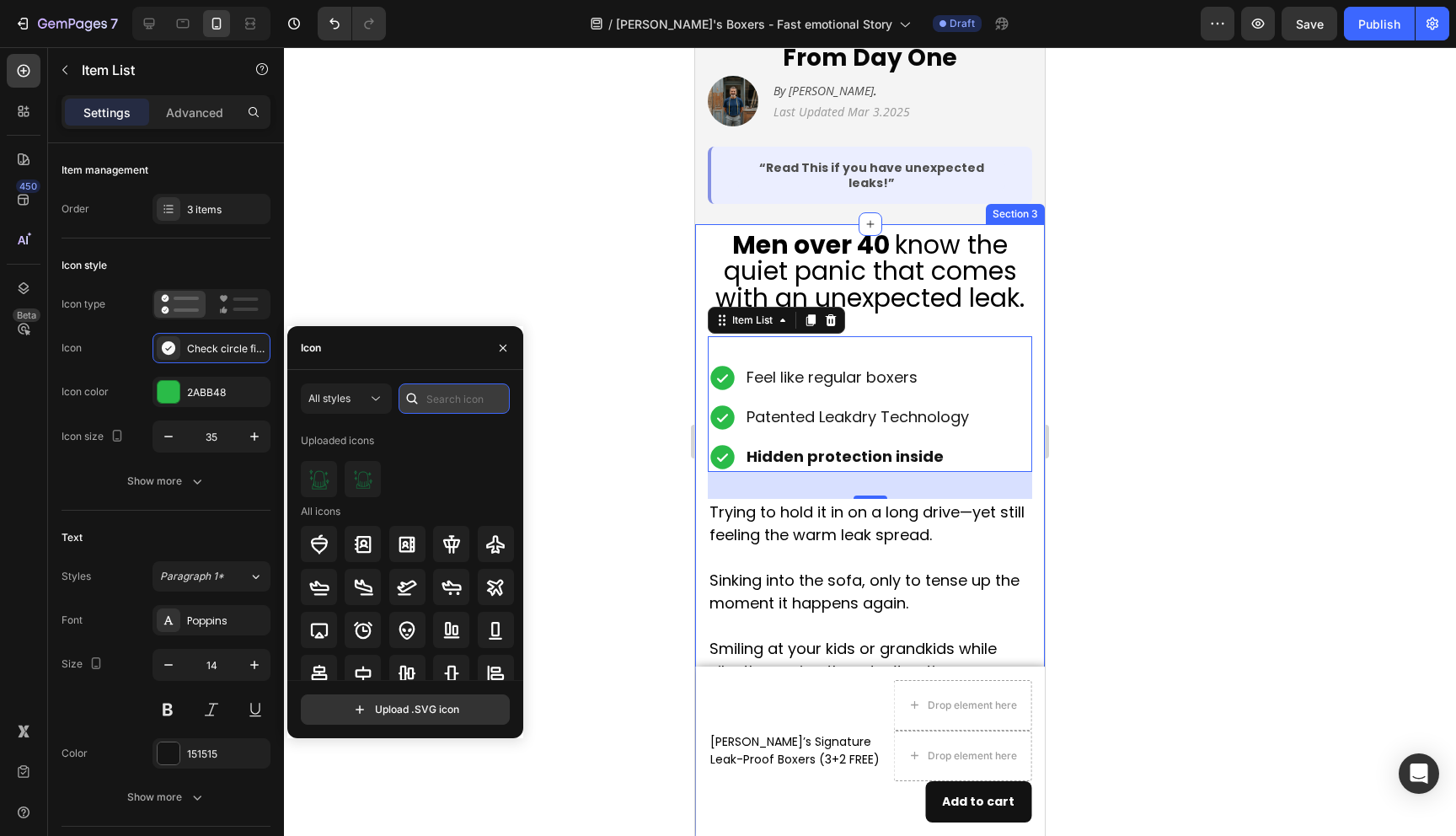
click at [439, 407] on input "text" at bounding box center [453, 398] width 111 height 30
type input "cross"
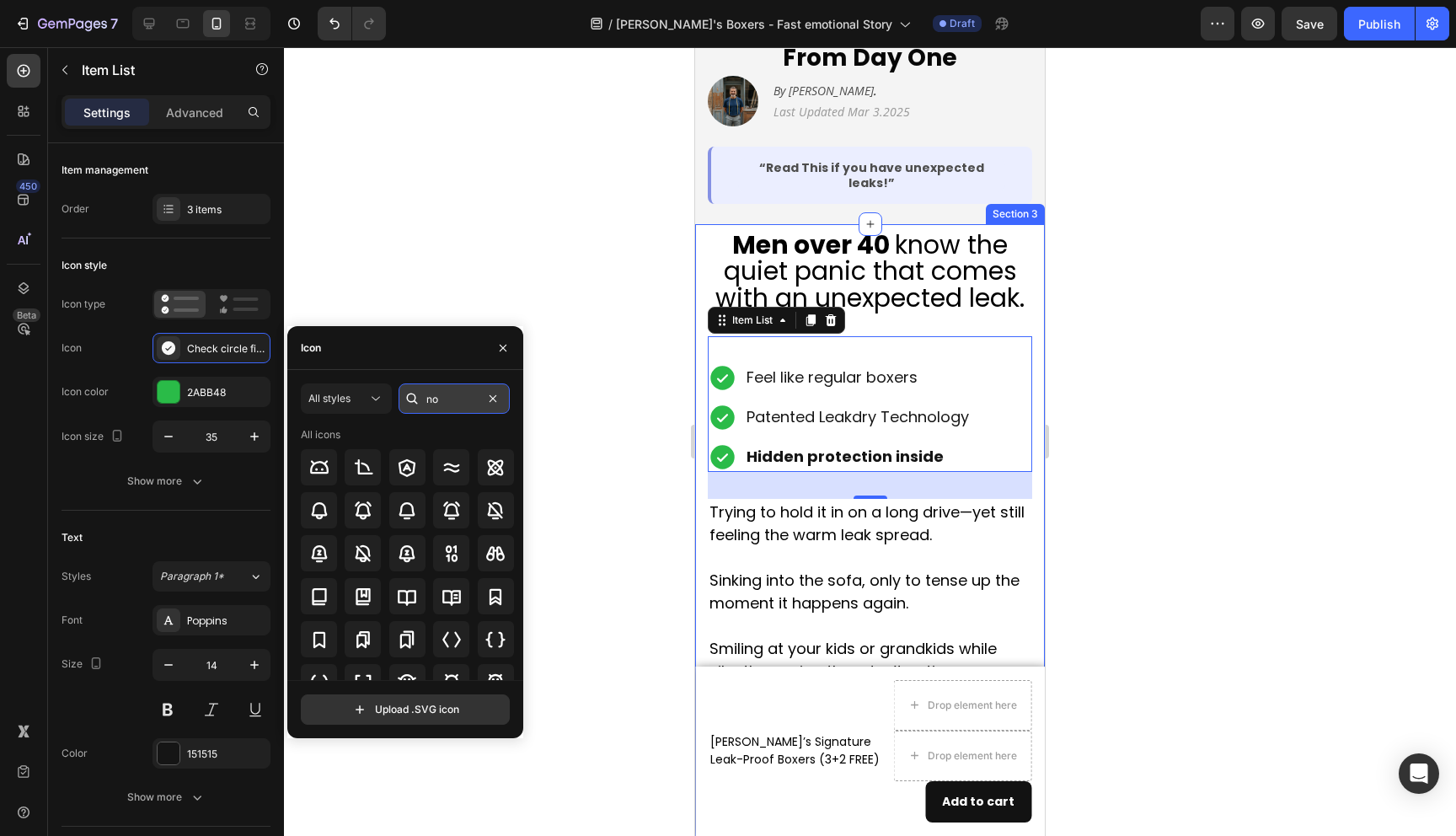
type input "n"
type input "m"
type input "car"
click at [363, 556] on icon at bounding box center [363, 552] width 20 height 15
click at [452, 408] on input "car" at bounding box center [453, 398] width 111 height 30
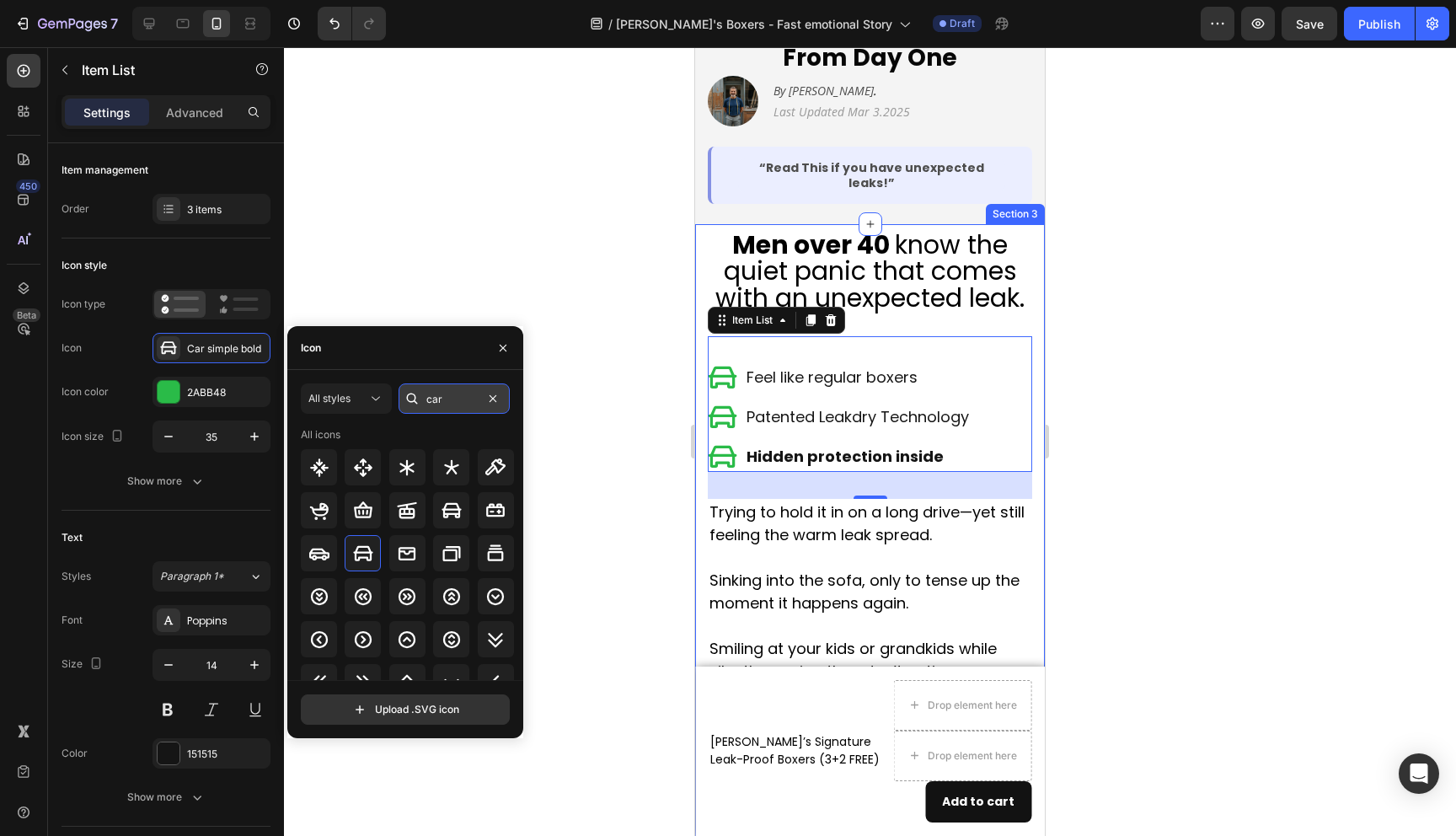
click at [452, 408] on input "car" at bounding box center [453, 398] width 111 height 30
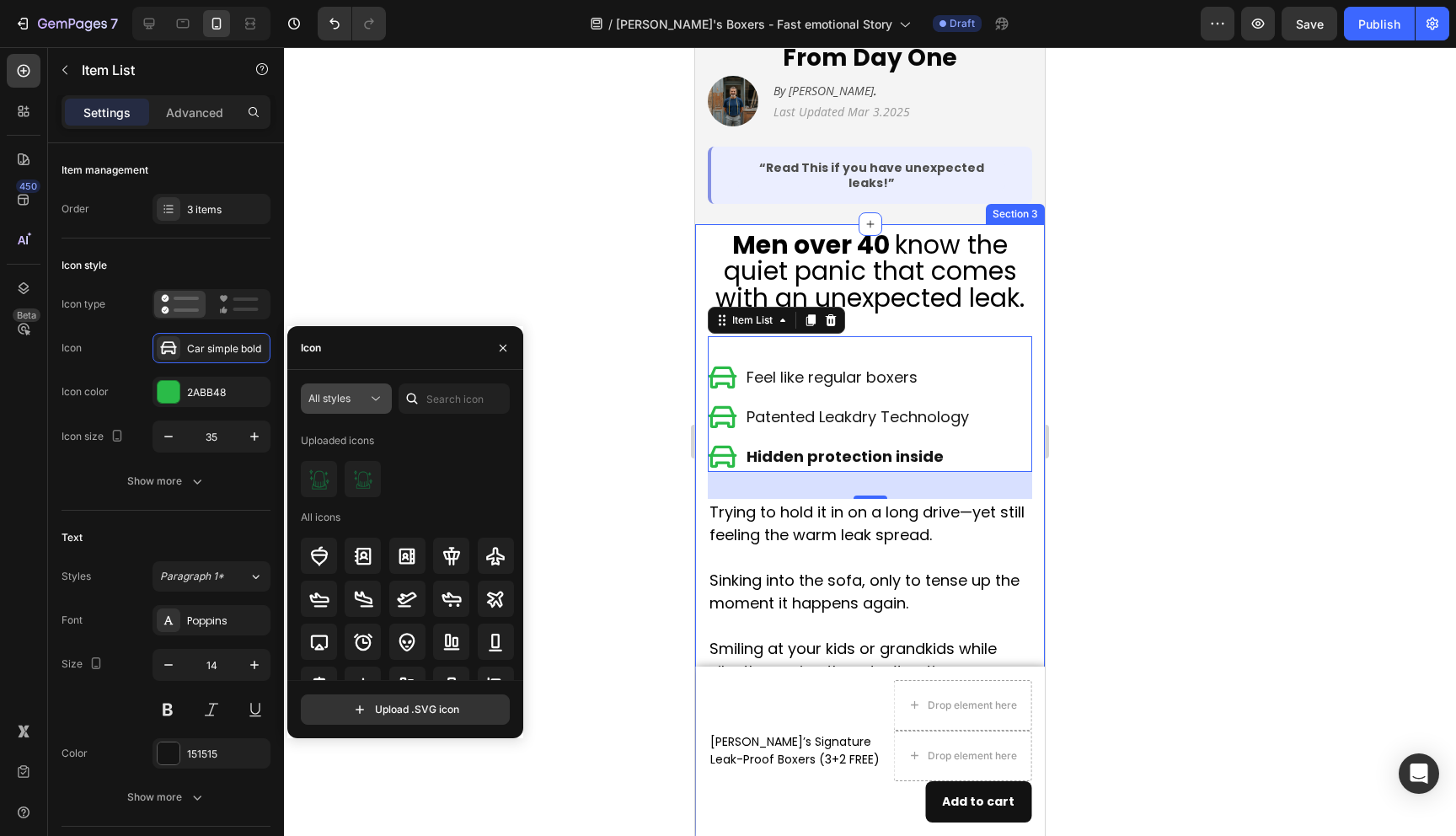
click at [368, 393] on icon at bounding box center [376, 398] width 17 height 17
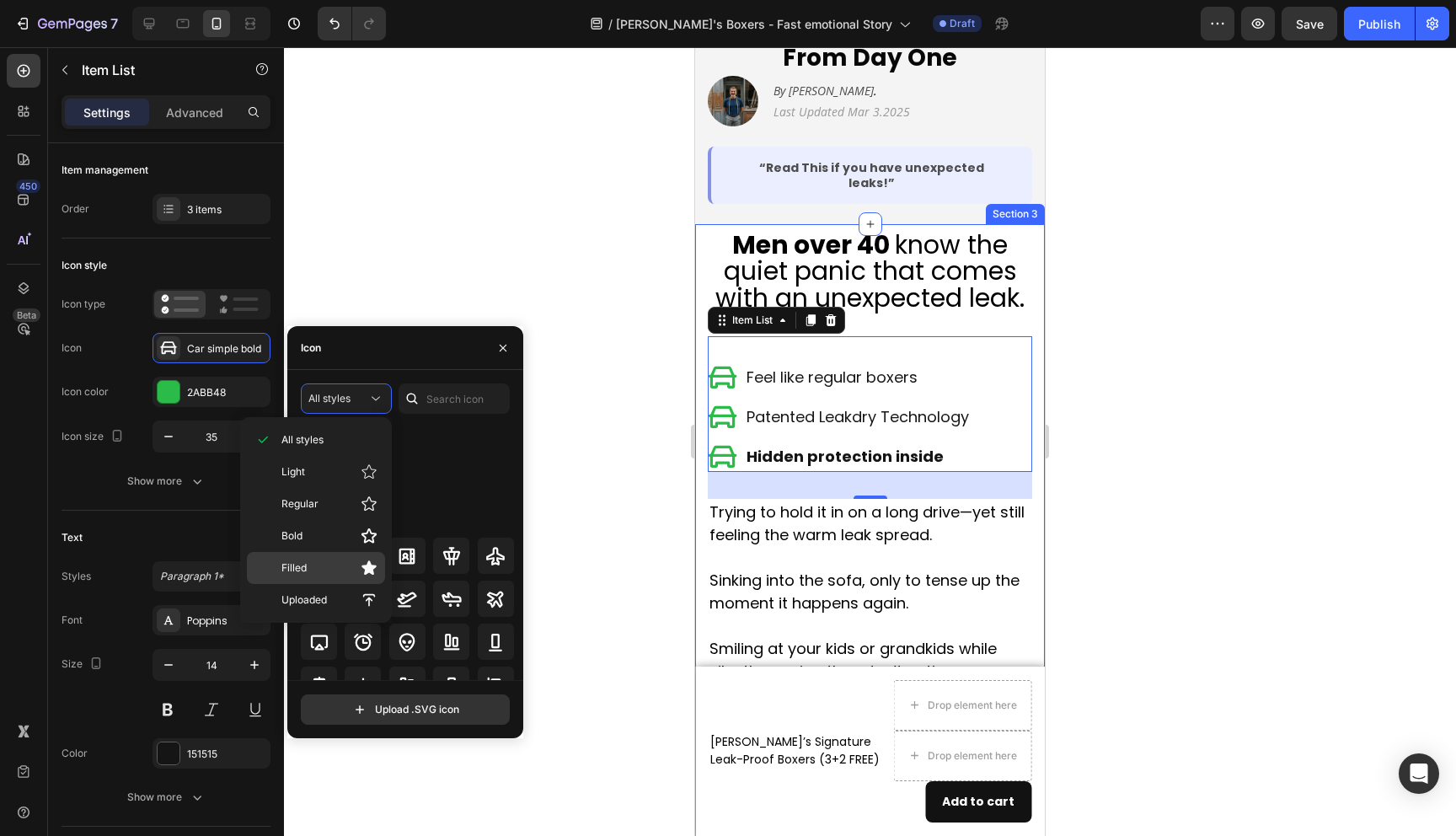
click at [331, 569] on p "Filled" at bounding box center [330, 567] width 96 height 17
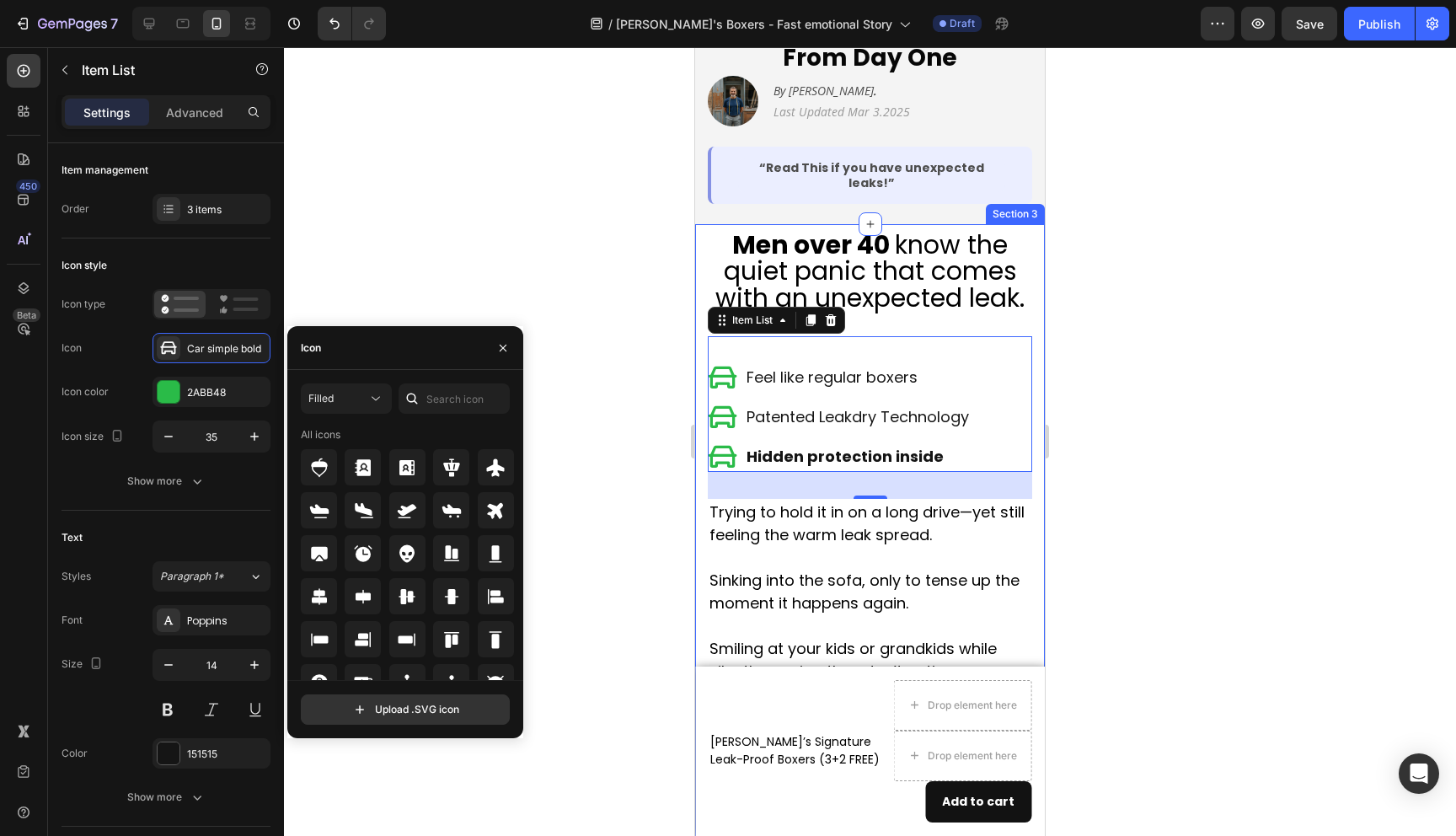
scroll to position [185, 0]
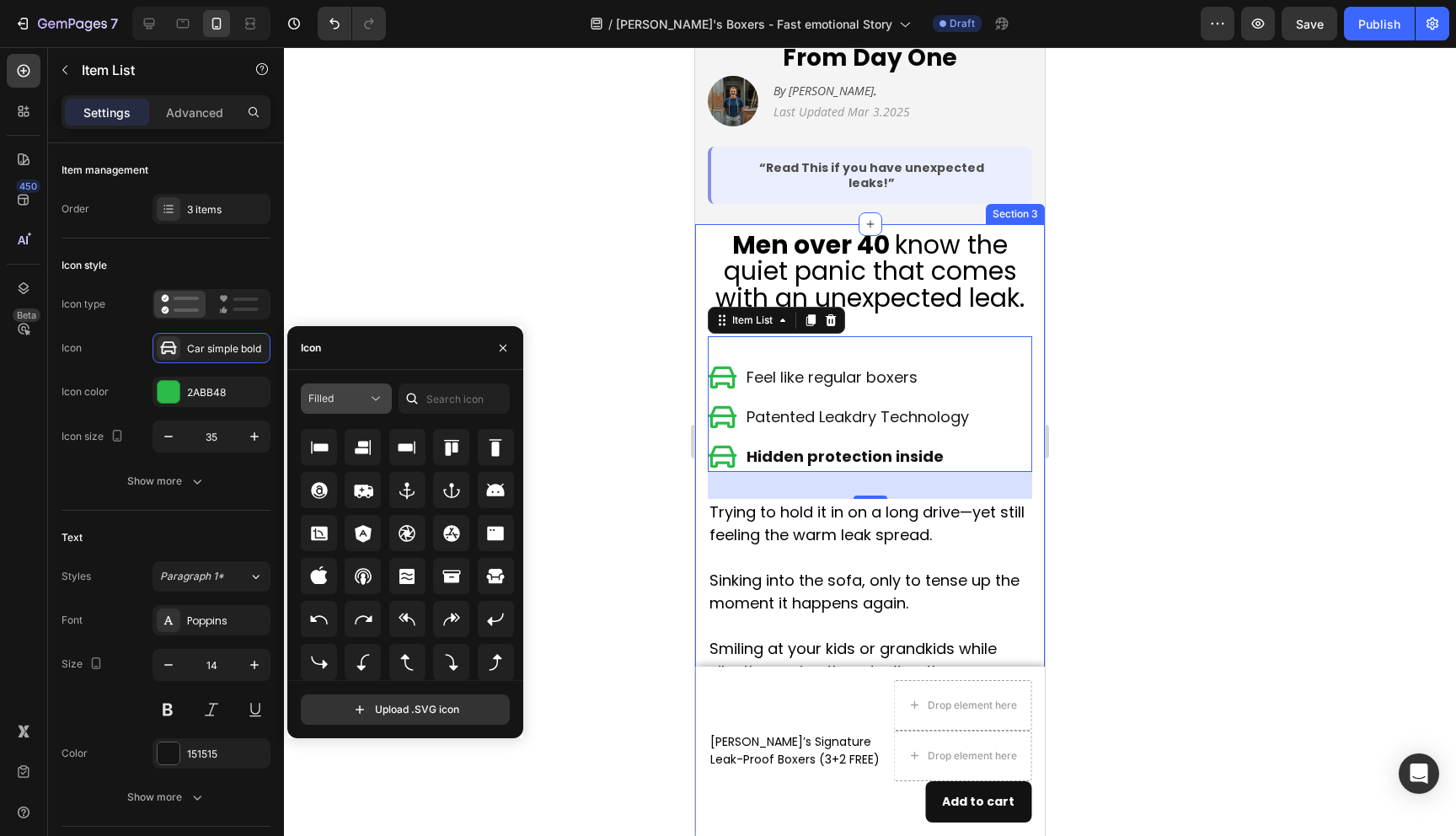
click at [342, 392] on div "Filled" at bounding box center [338, 398] width 59 height 15
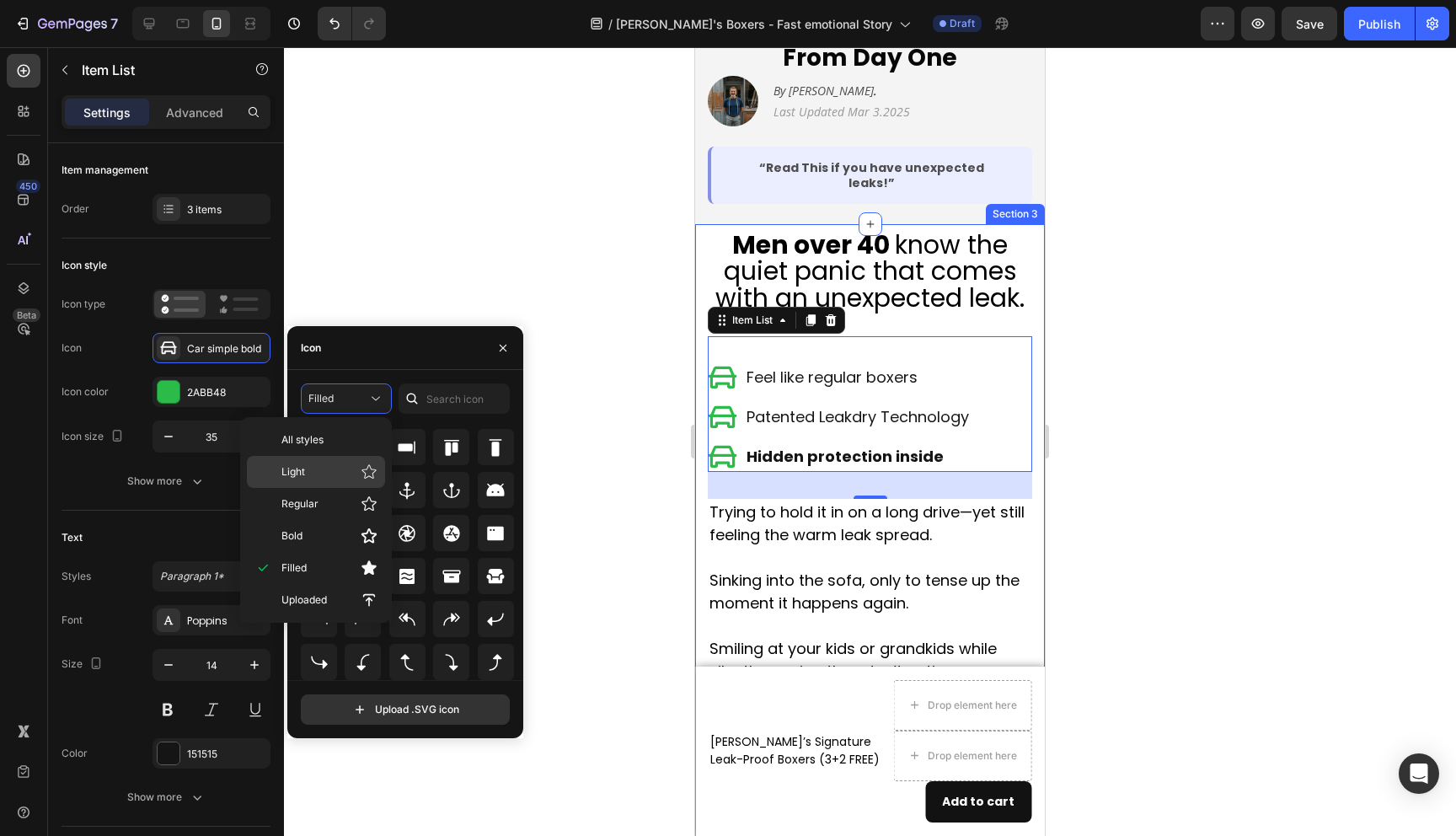
click at [329, 465] on p "Light" at bounding box center [330, 471] width 96 height 17
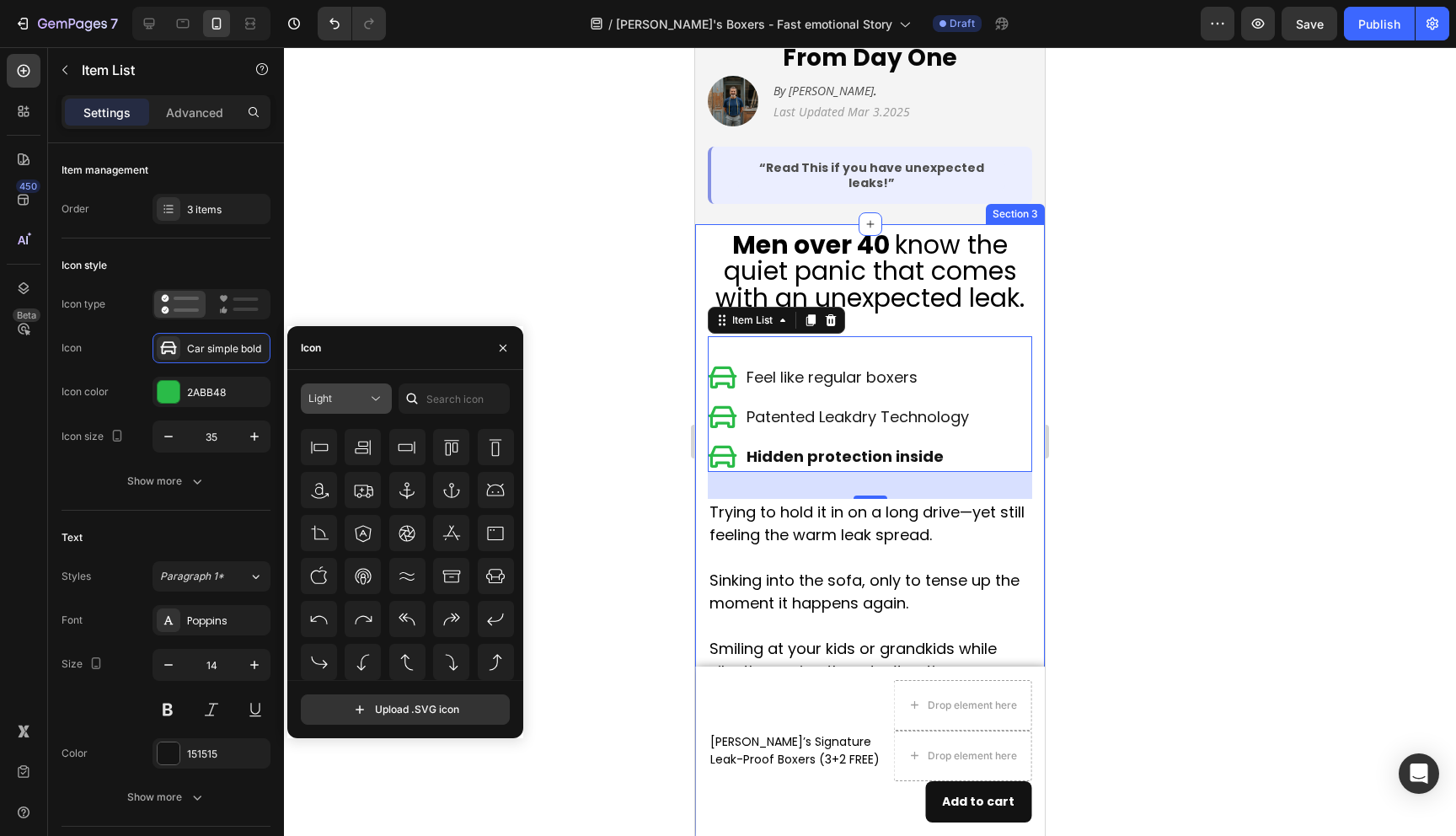
click at [339, 401] on div "Light" at bounding box center [338, 398] width 59 height 15
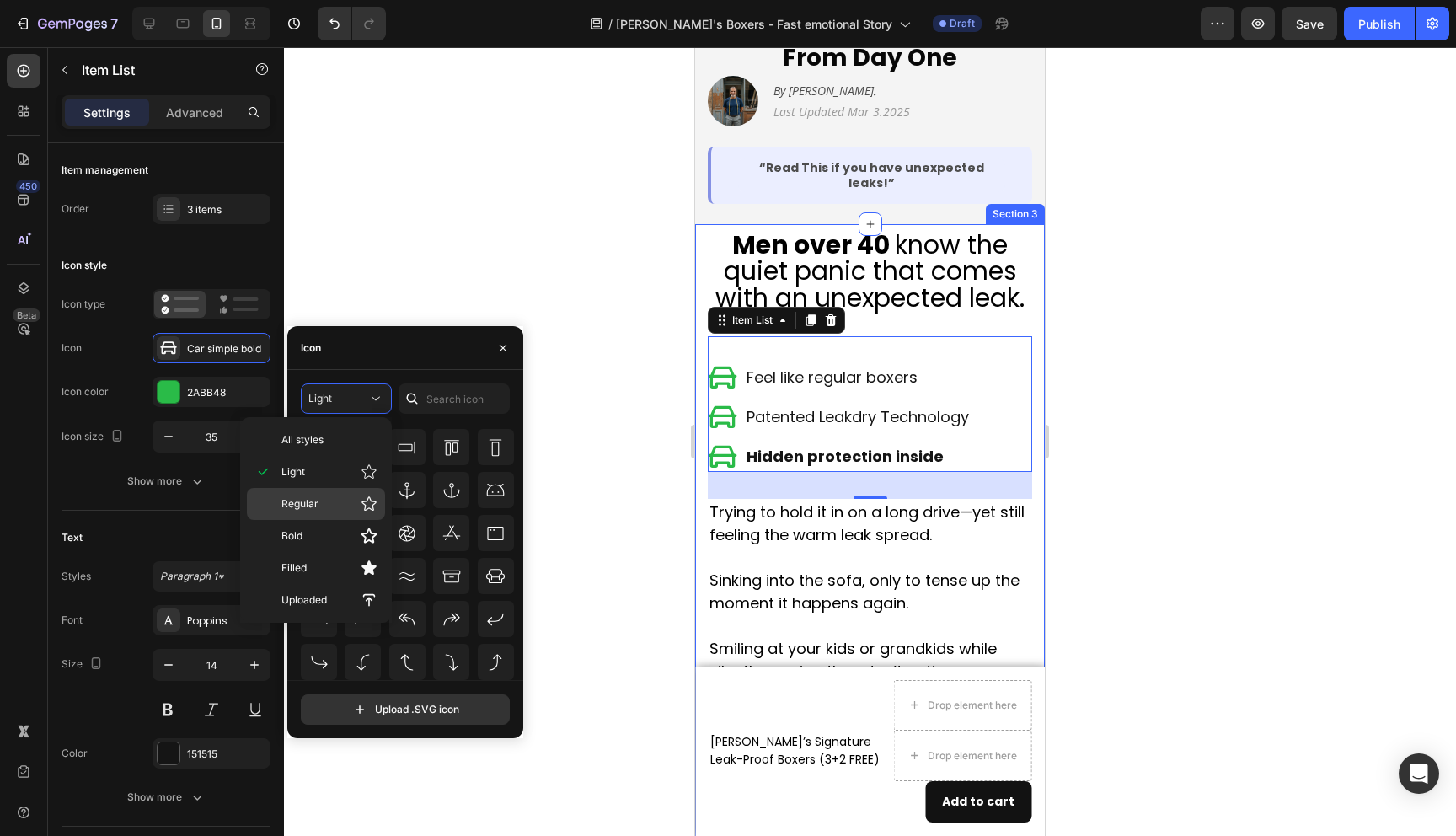
click at [326, 509] on p "Regular" at bounding box center [330, 503] width 96 height 17
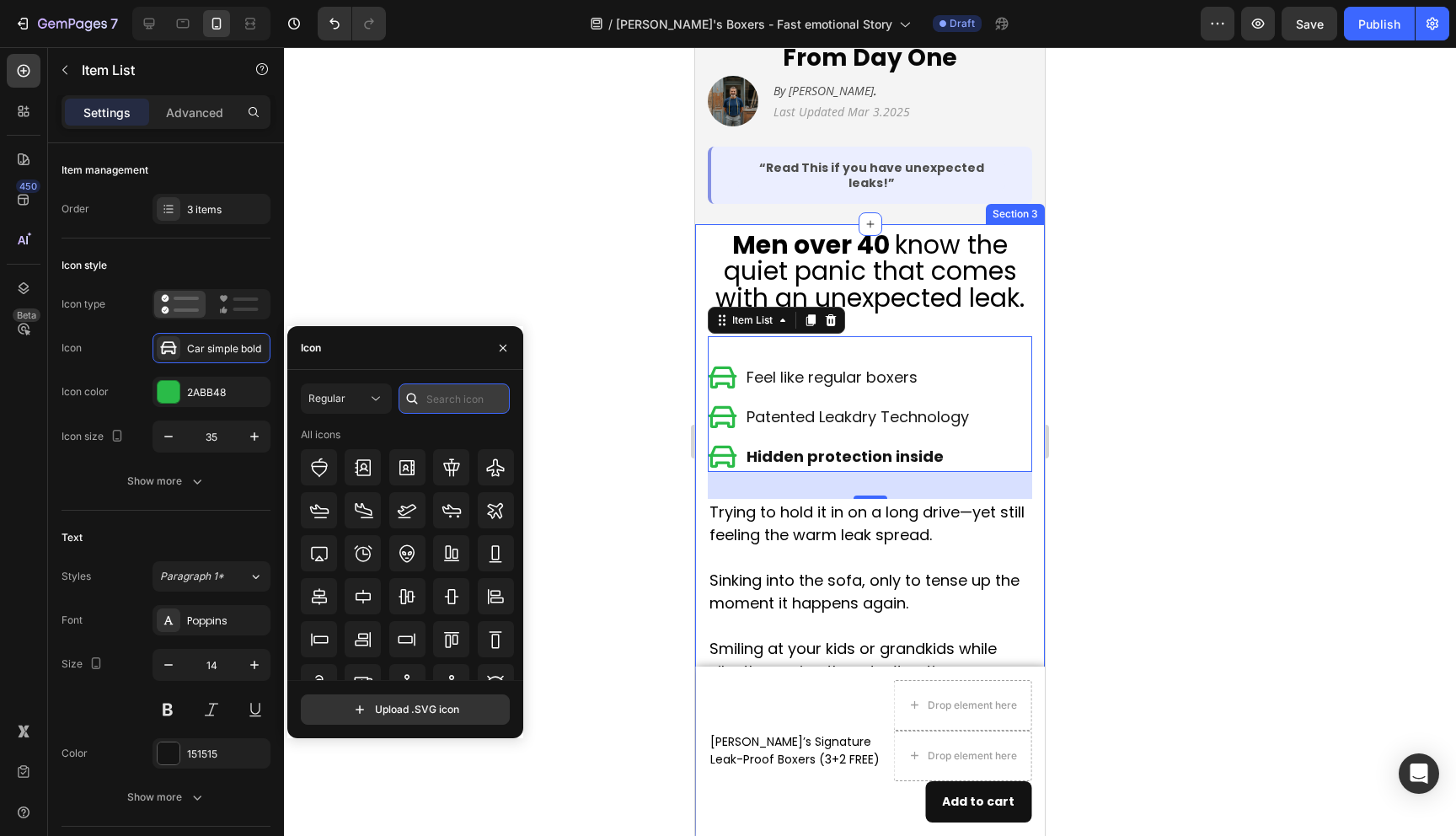
click at [457, 405] on input "text" at bounding box center [453, 398] width 111 height 30
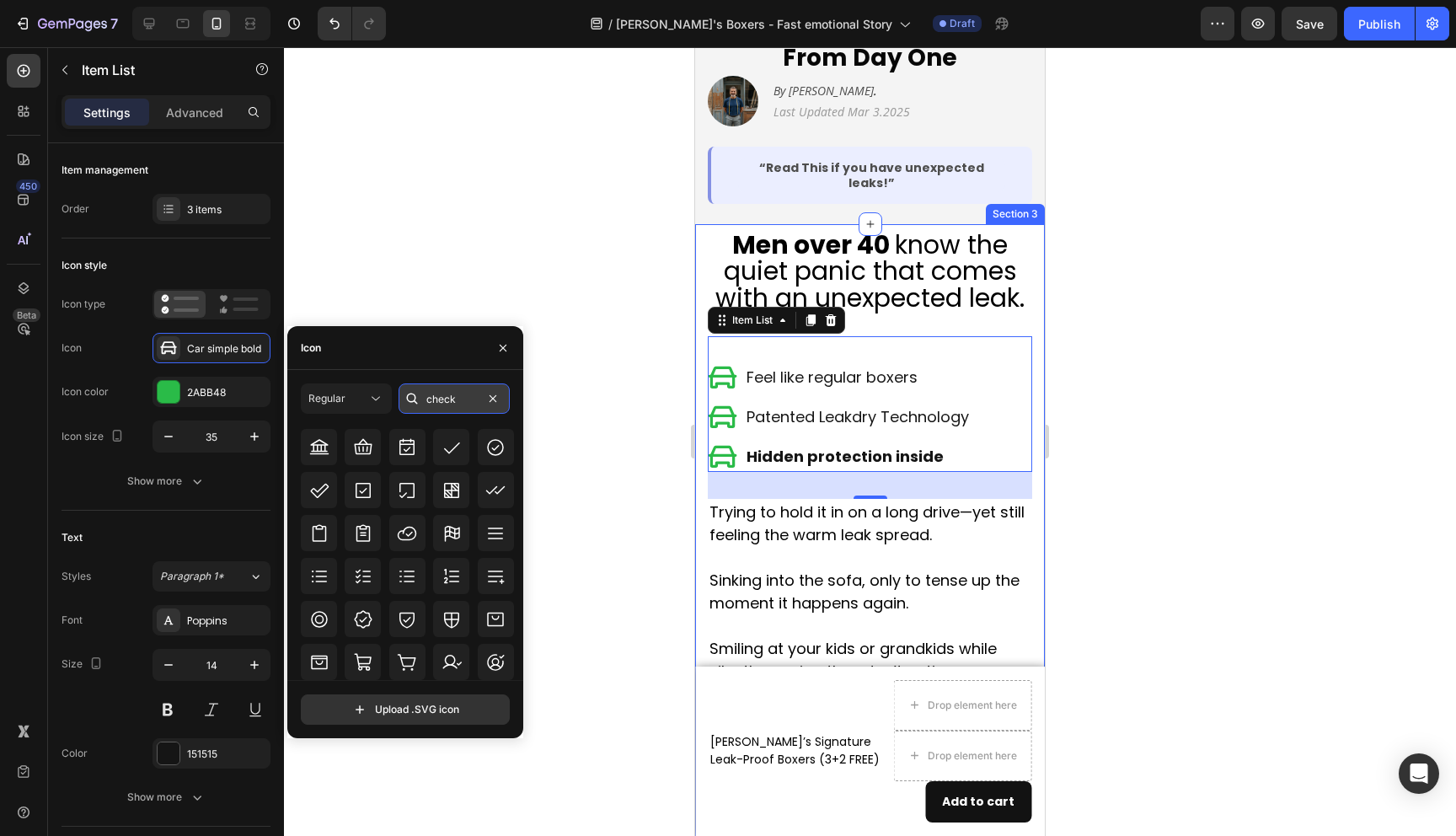
click at [445, 394] on input "check" at bounding box center [453, 398] width 111 height 30
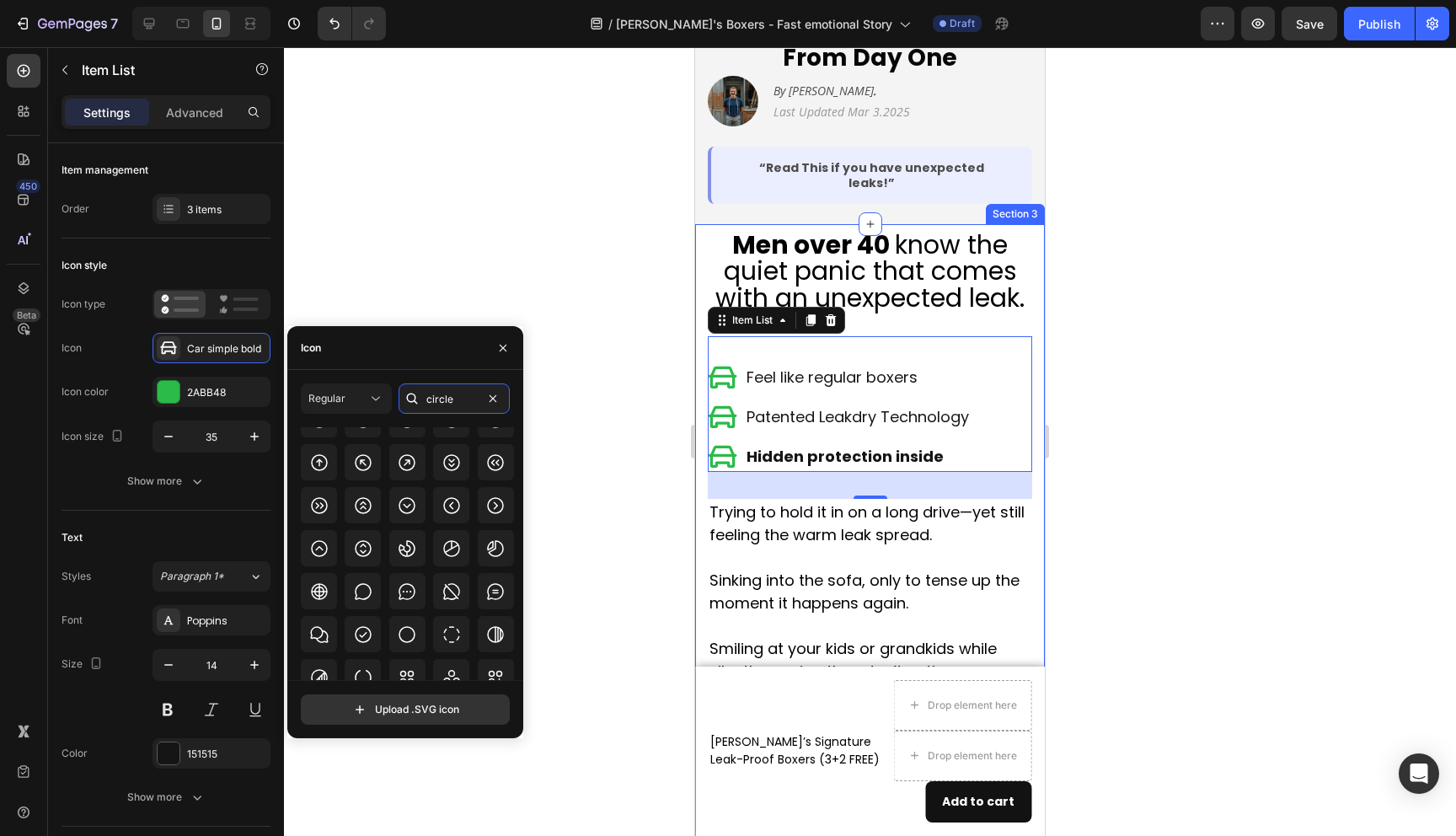
scroll to position [0, 0]
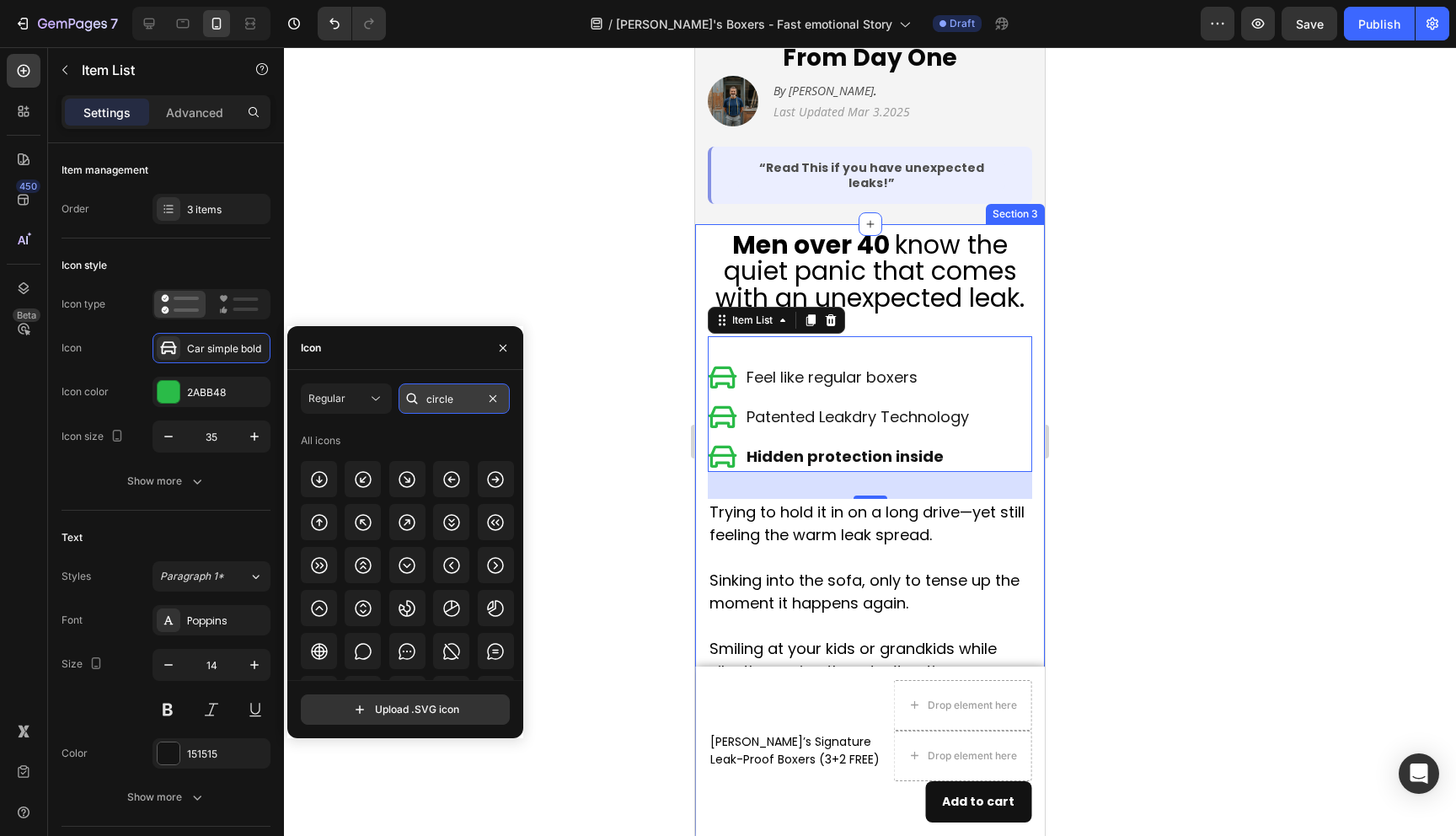
click at [473, 392] on input "circle" at bounding box center [453, 398] width 111 height 30
type input "n"
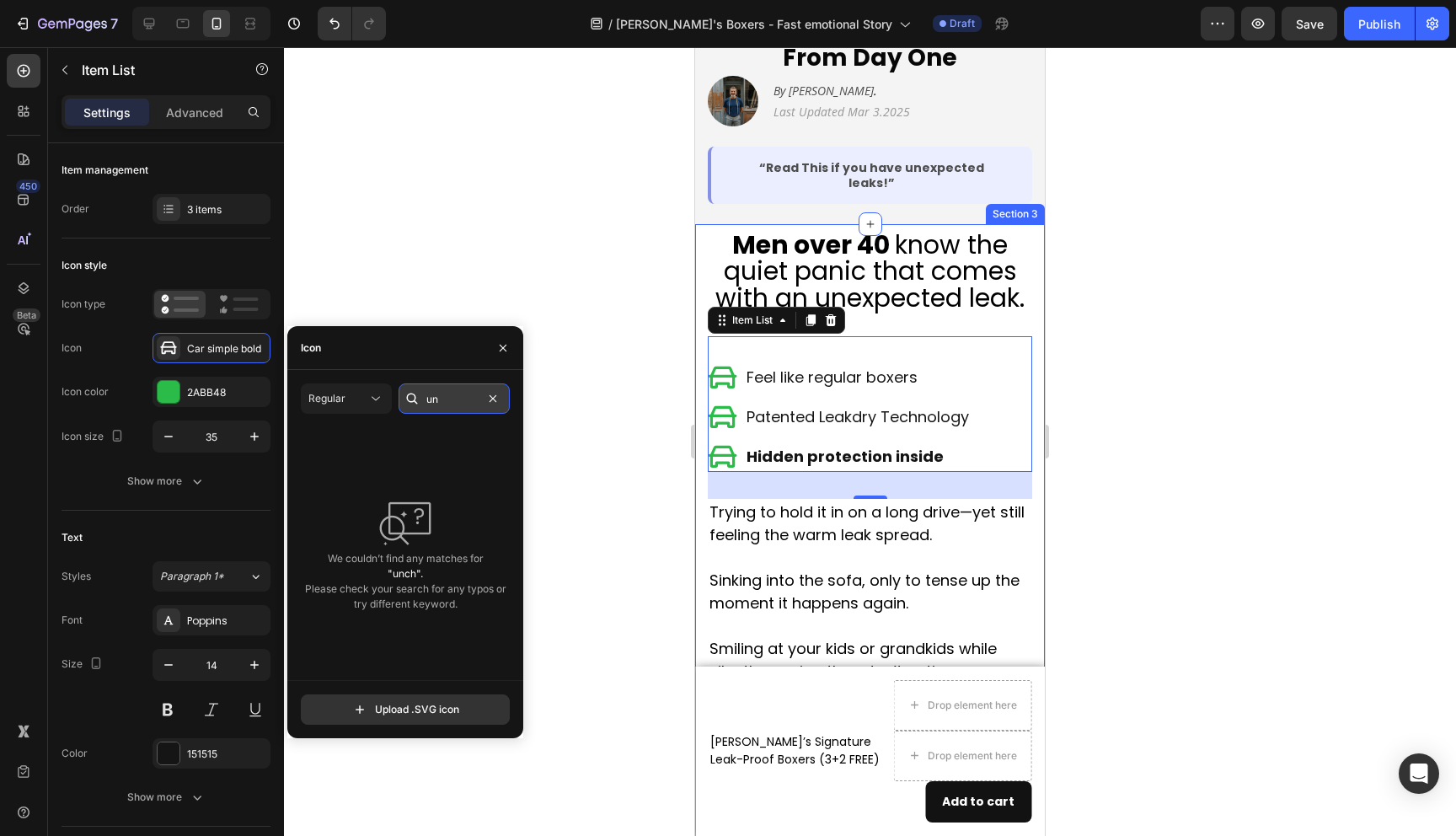
type input "u"
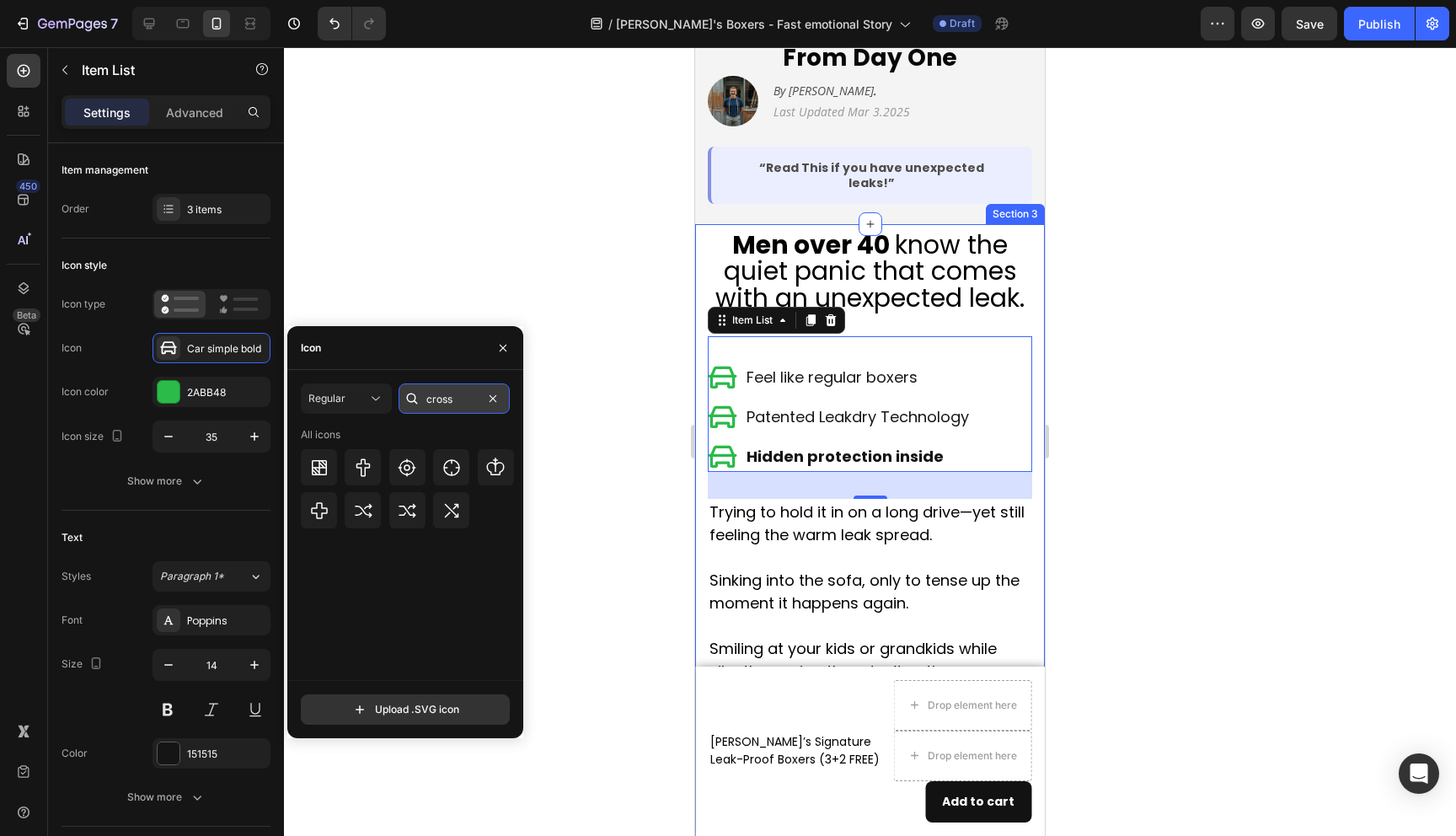
click at [454, 400] on input "cross" at bounding box center [453, 398] width 111 height 30
type input "cross"
click at [355, 405] on div "Regular" at bounding box center [338, 398] width 59 height 15
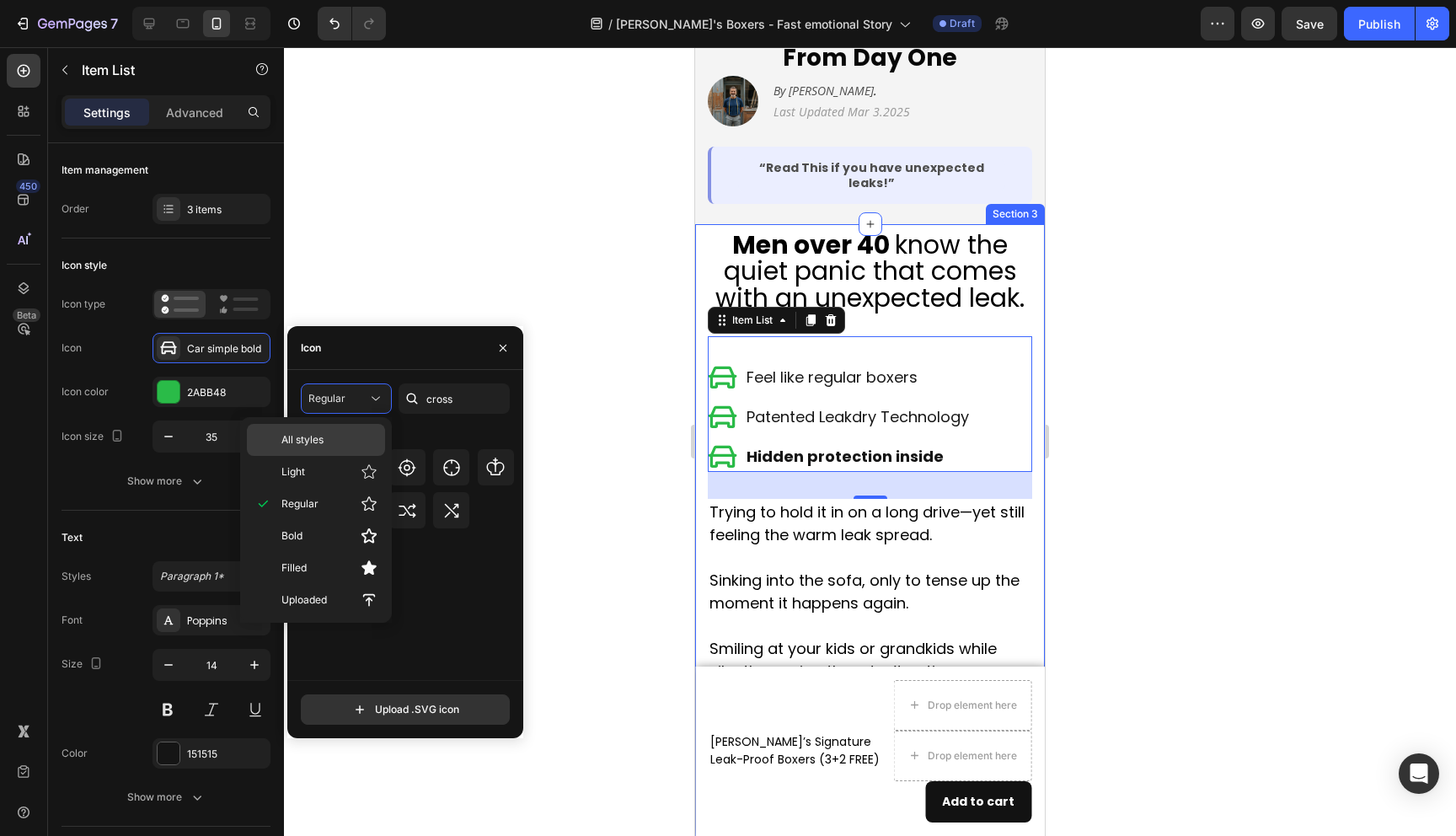
click at [328, 440] on p "All styles" at bounding box center [330, 440] width 96 height 15
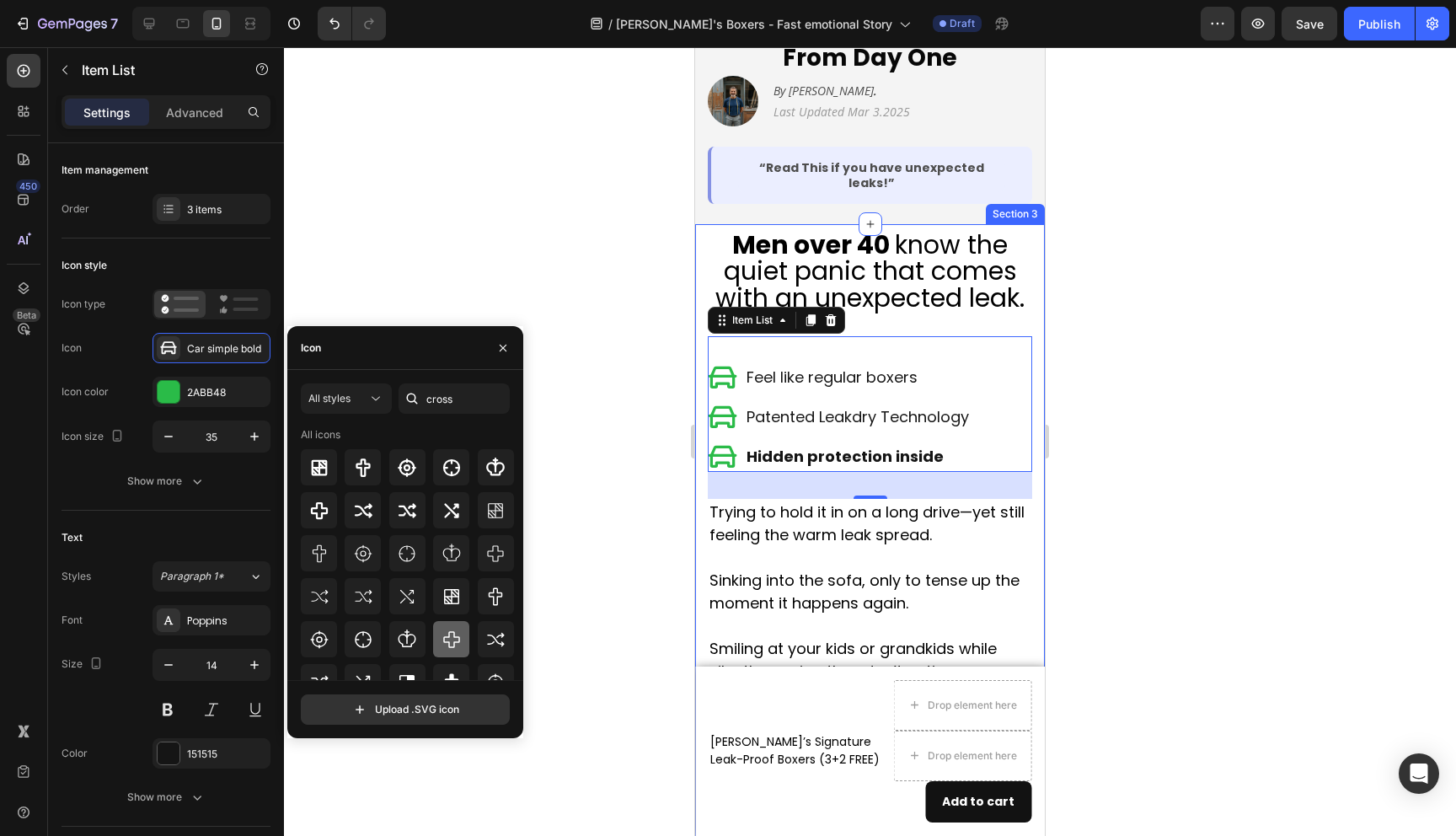
scroll to position [3, 0]
click at [443, 400] on input "cross" at bounding box center [453, 398] width 111 height 30
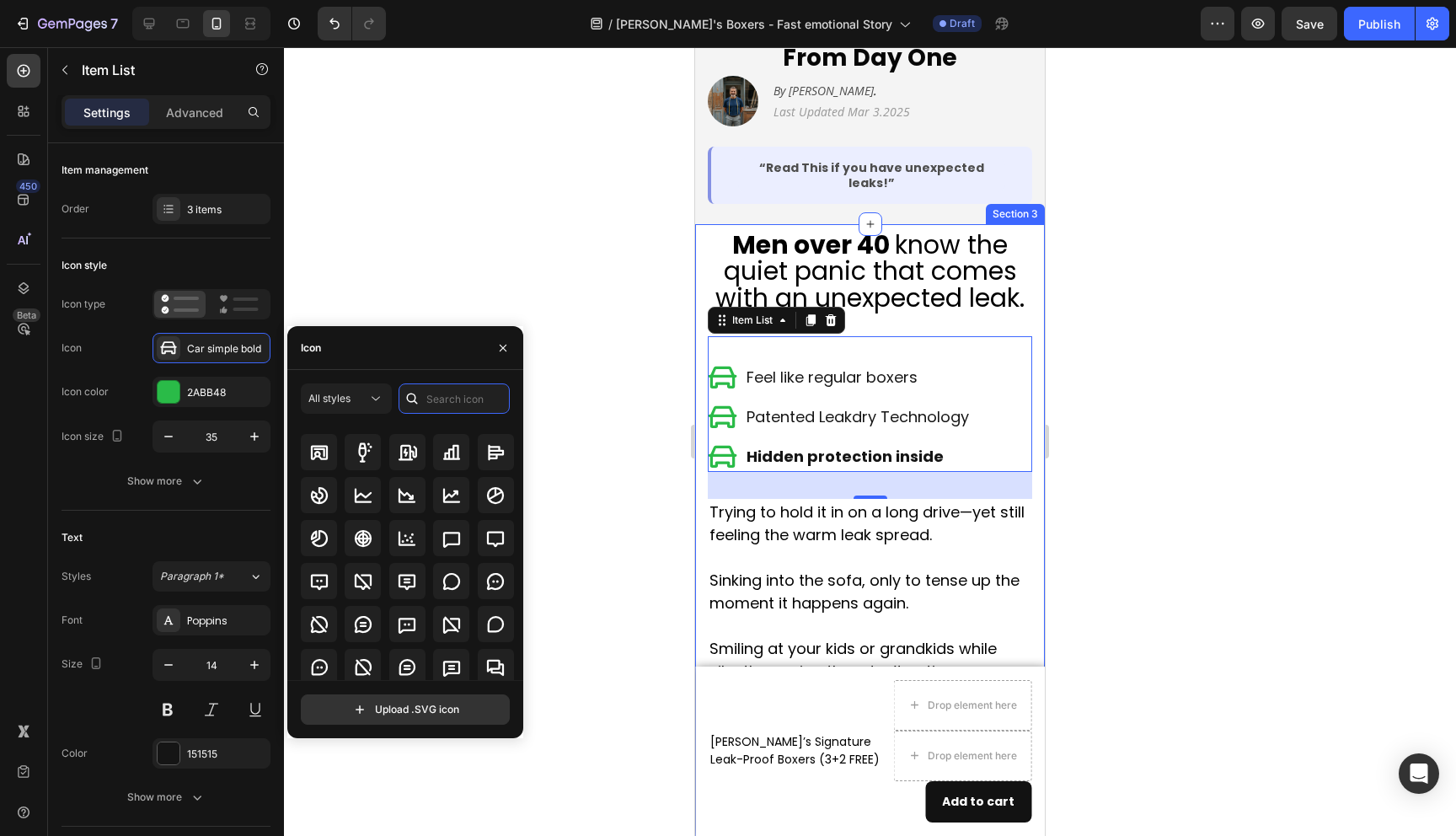
scroll to position [2428, 0]
type input "x"
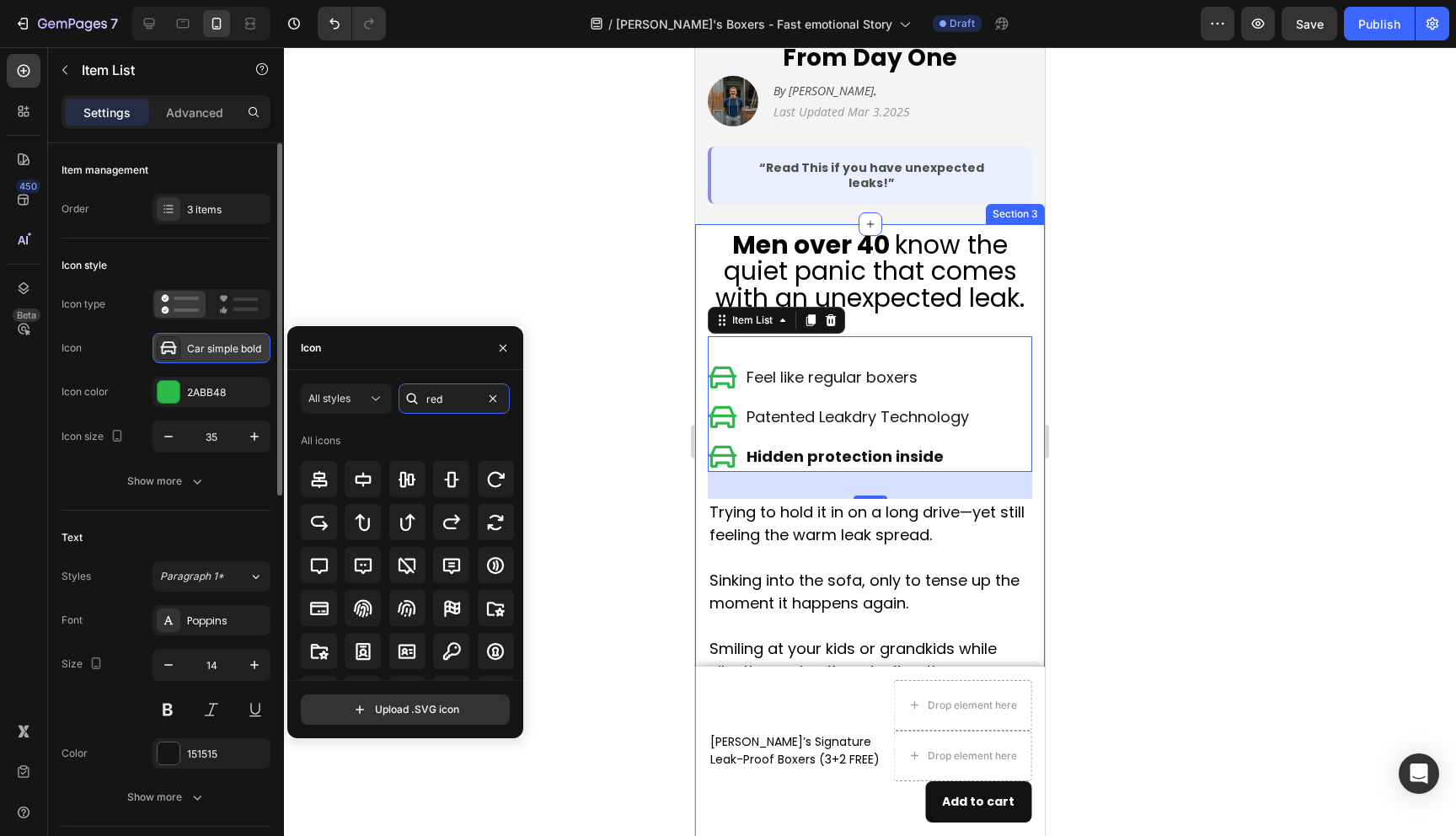
type input "red"
click at [187, 351] on div "Car simple bold" at bounding box center [227, 348] width 79 height 15
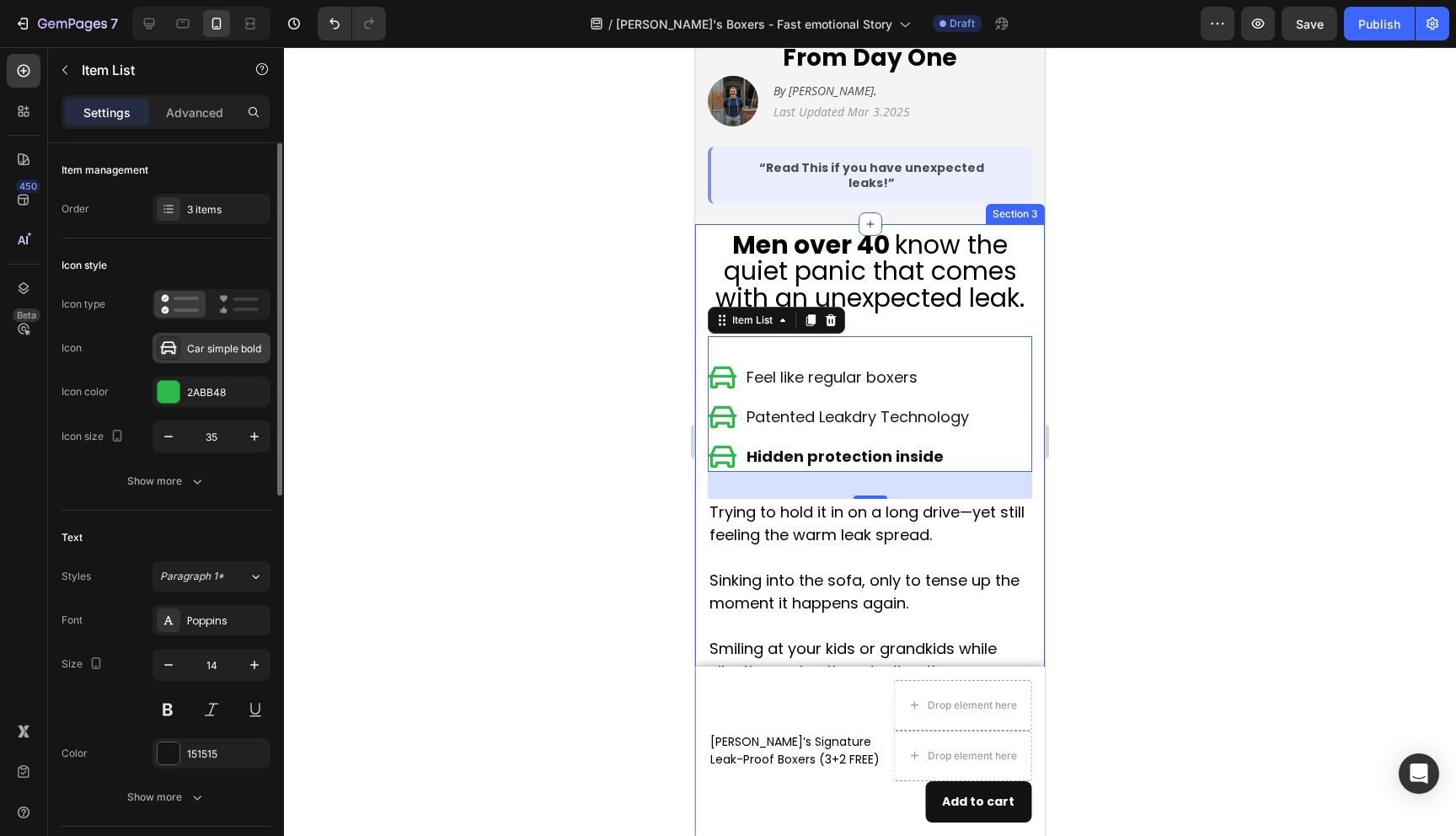
click at [187, 351] on div "Car simple bold" at bounding box center [227, 348] width 79 height 15
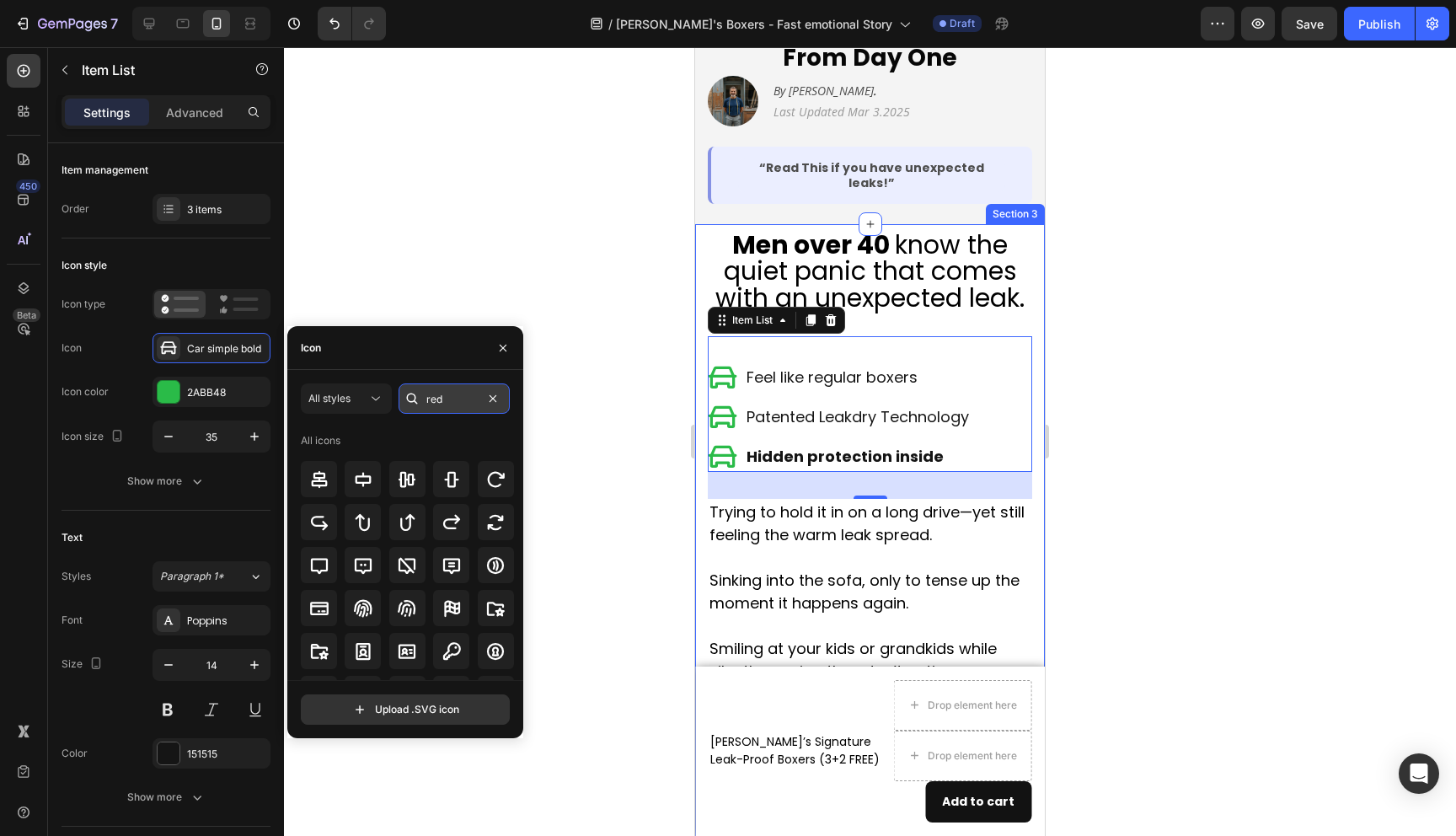
click at [440, 396] on input "red" at bounding box center [453, 398] width 111 height 30
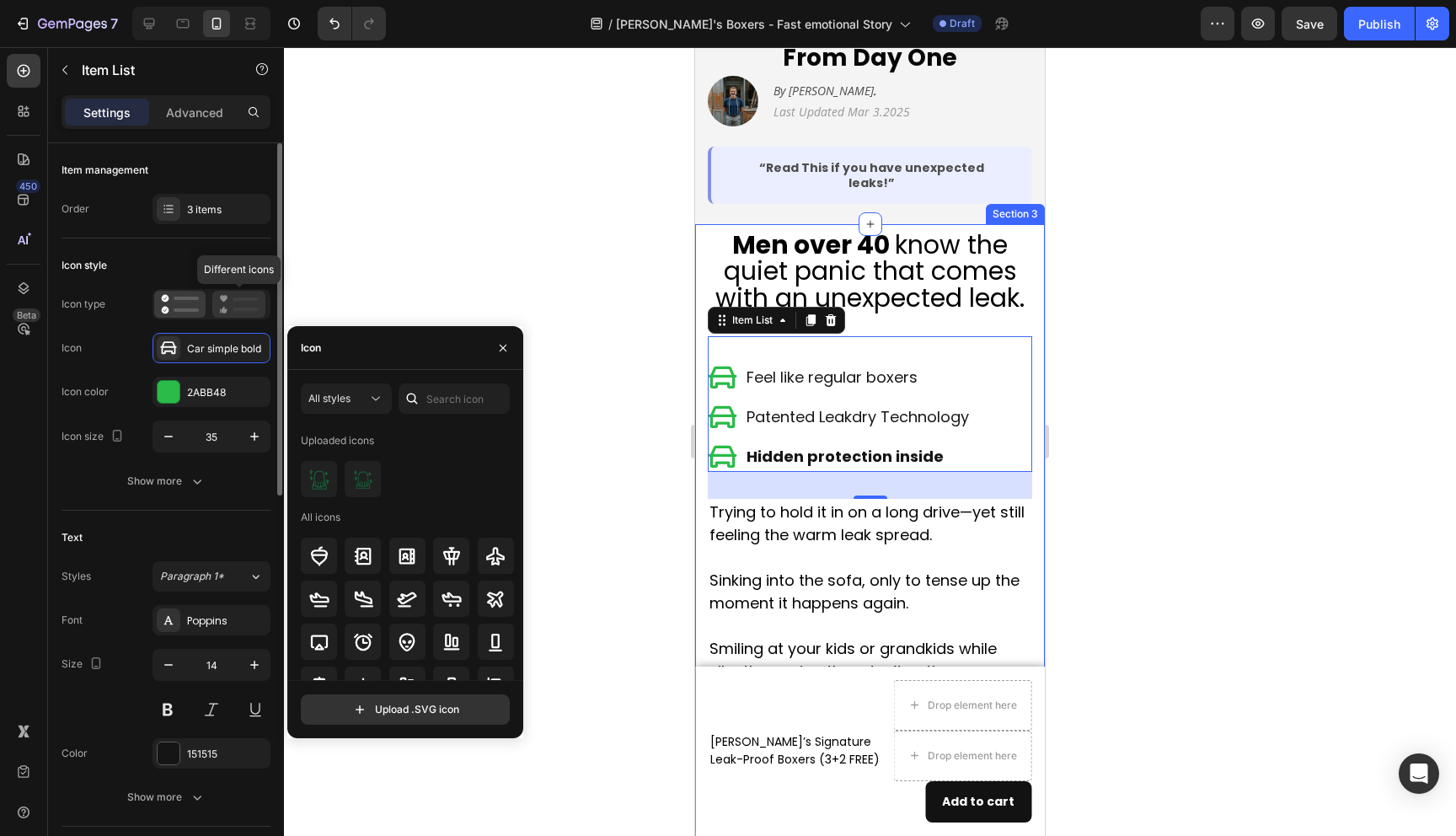
click at [229, 305] on icon at bounding box center [238, 304] width 39 height 21
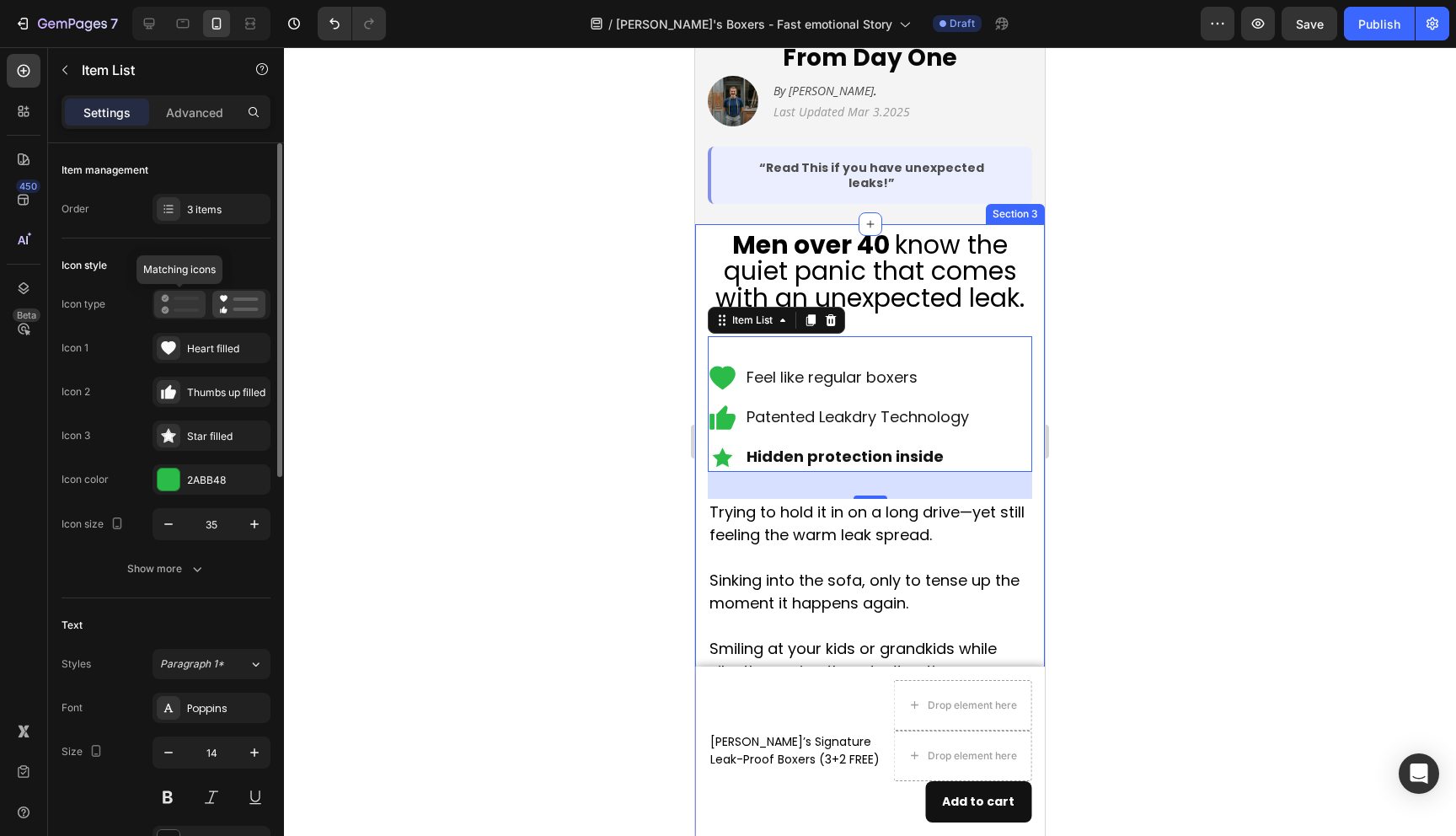
click at [190, 302] on icon at bounding box center [180, 304] width 38 height 21
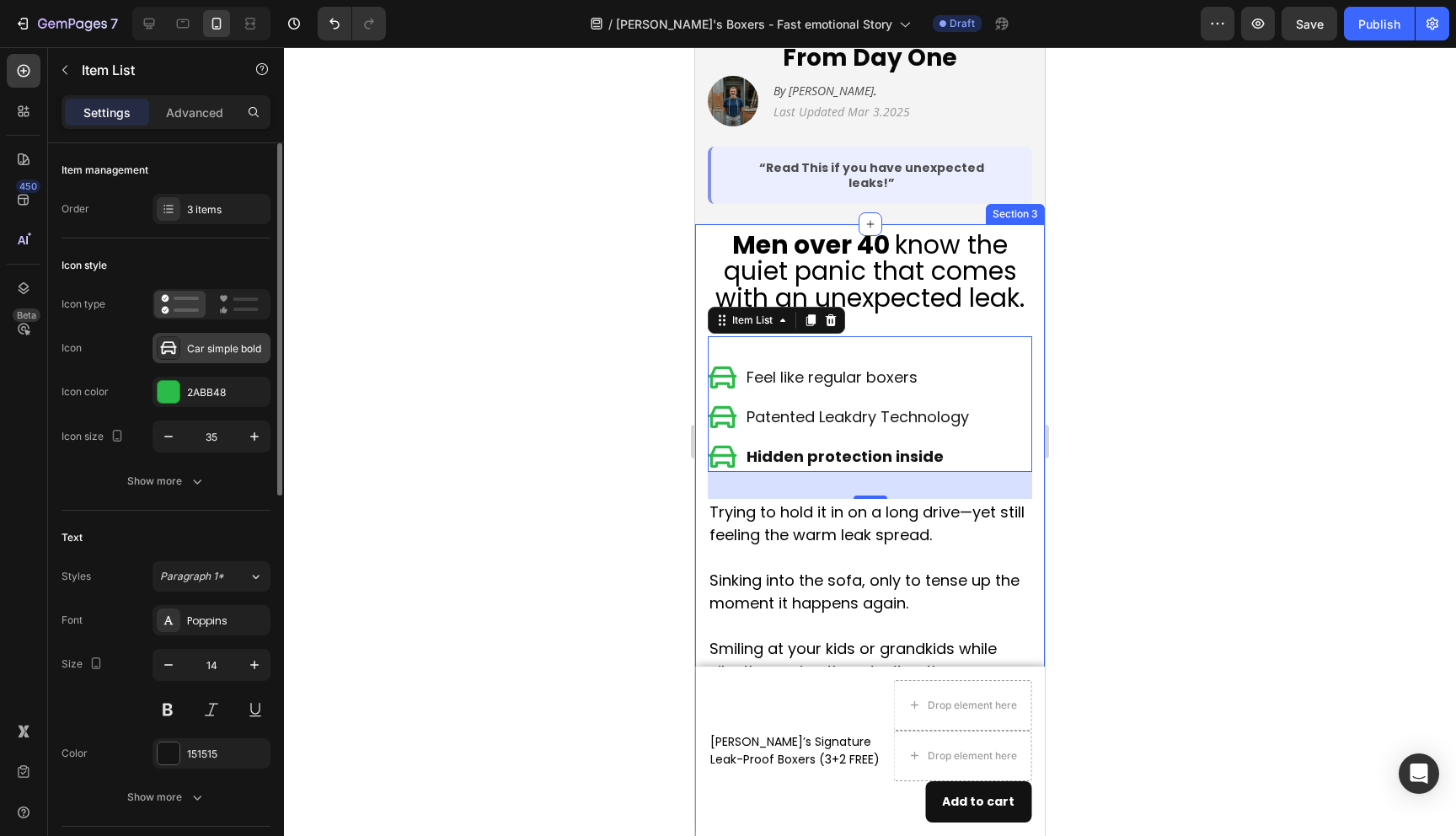
click at [212, 343] on div "Car simple bold" at bounding box center [227, 348] width 79 height 15
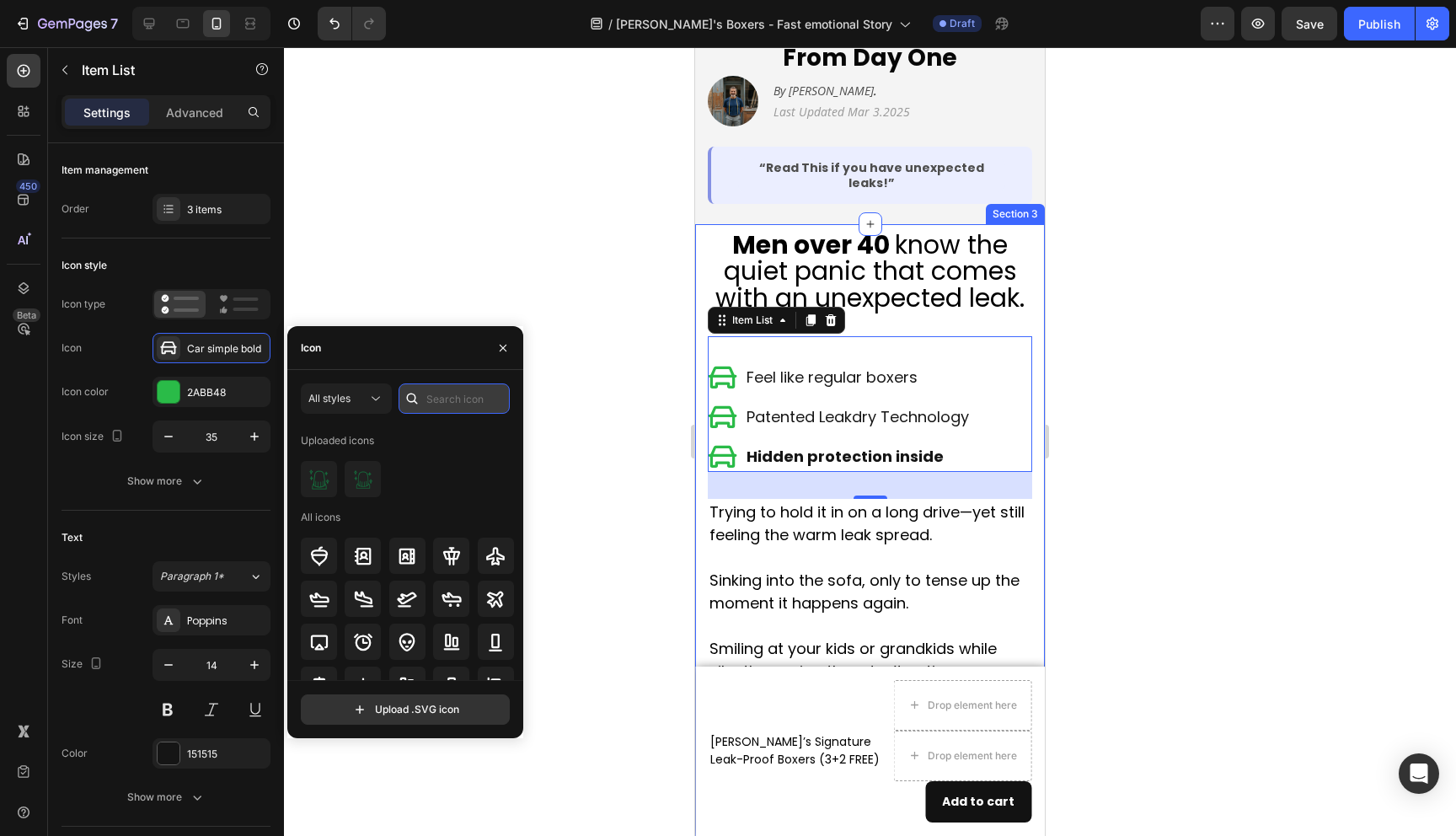
click at [448, 395] on input "text" at bounding box center [453, 398] width 111 height 30
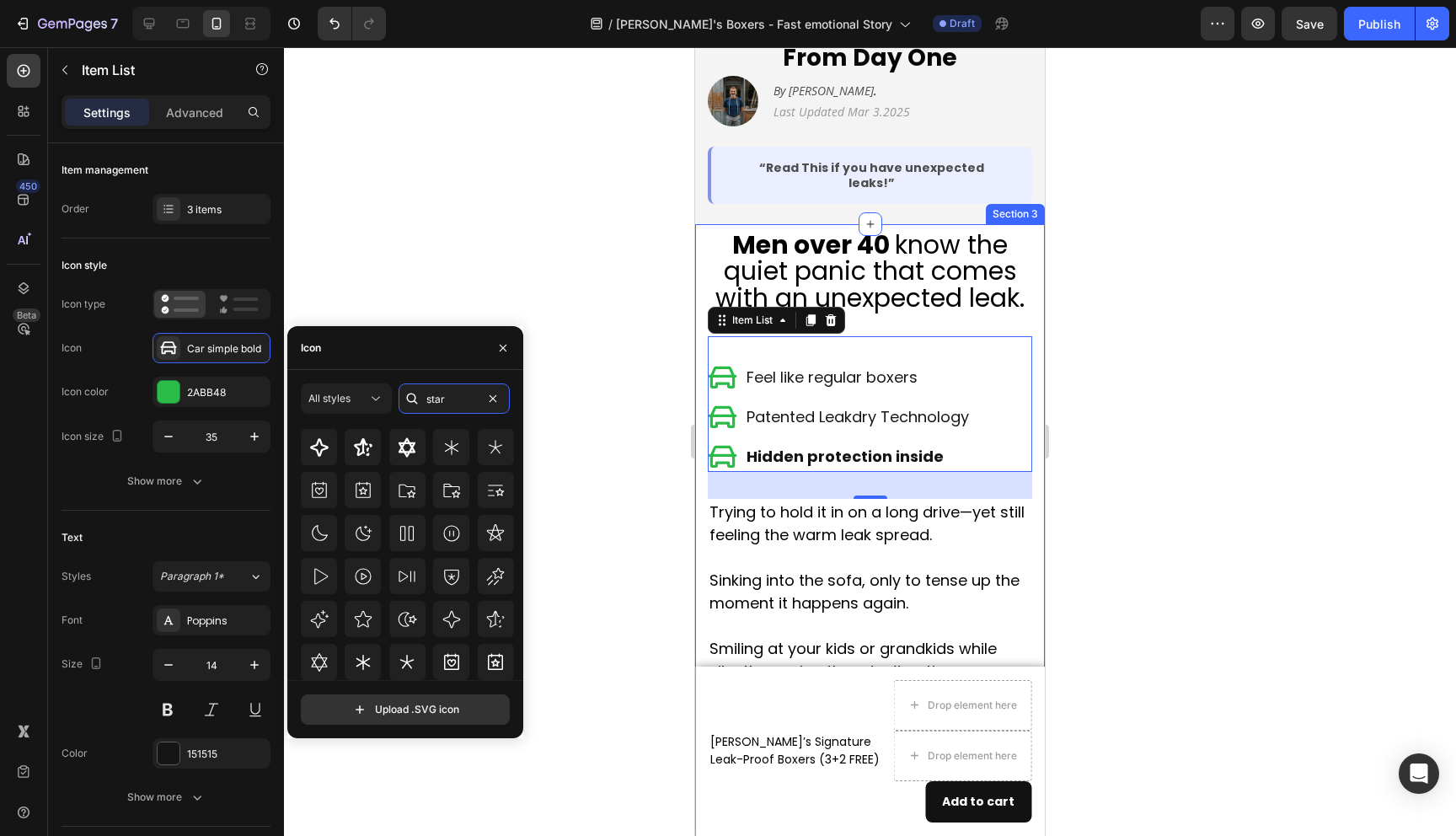
scroll to position [230, 0]
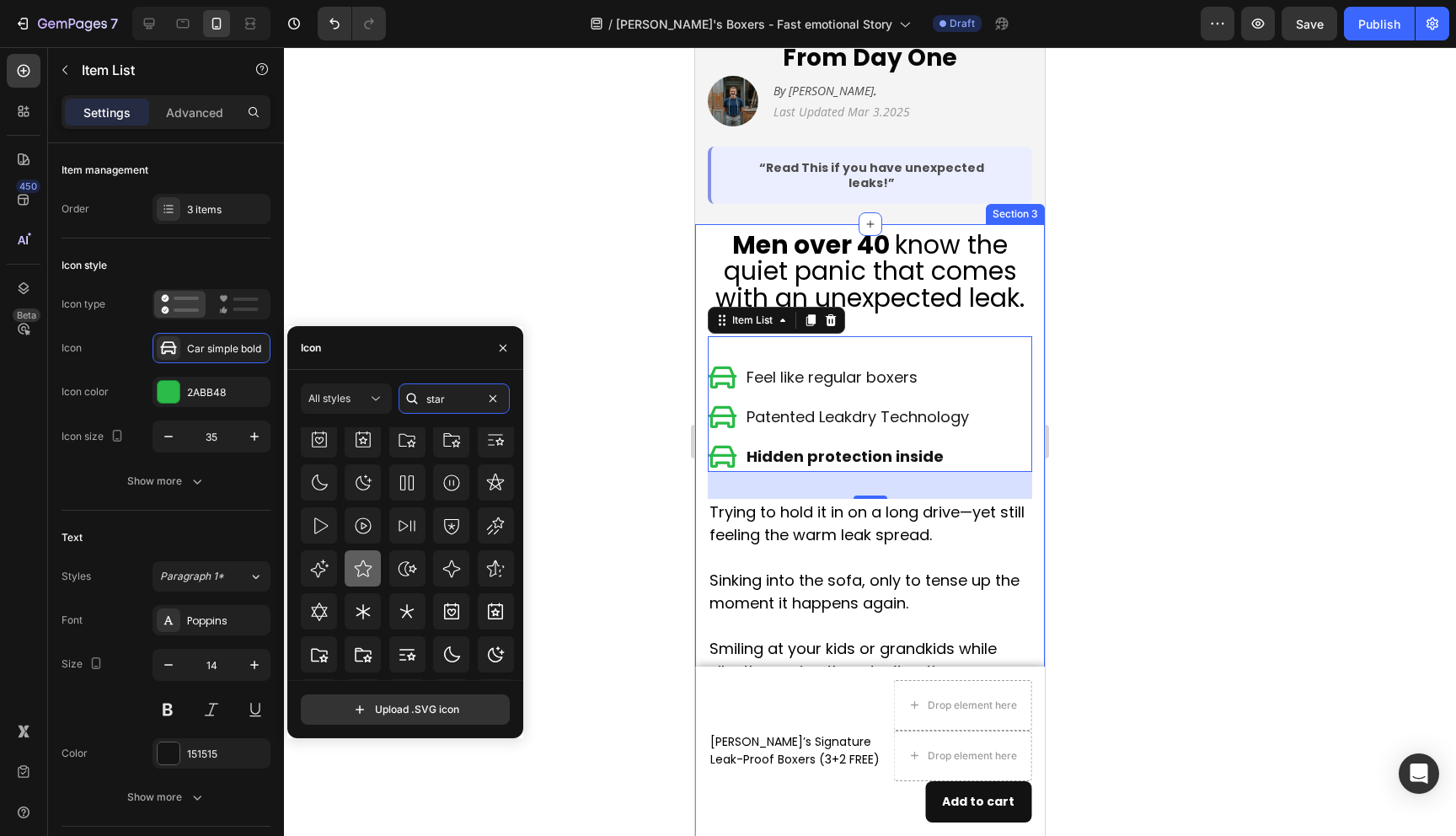
type input "star"
click at [373, 573] on div at bounding box center [362, 568] width 36 height 36
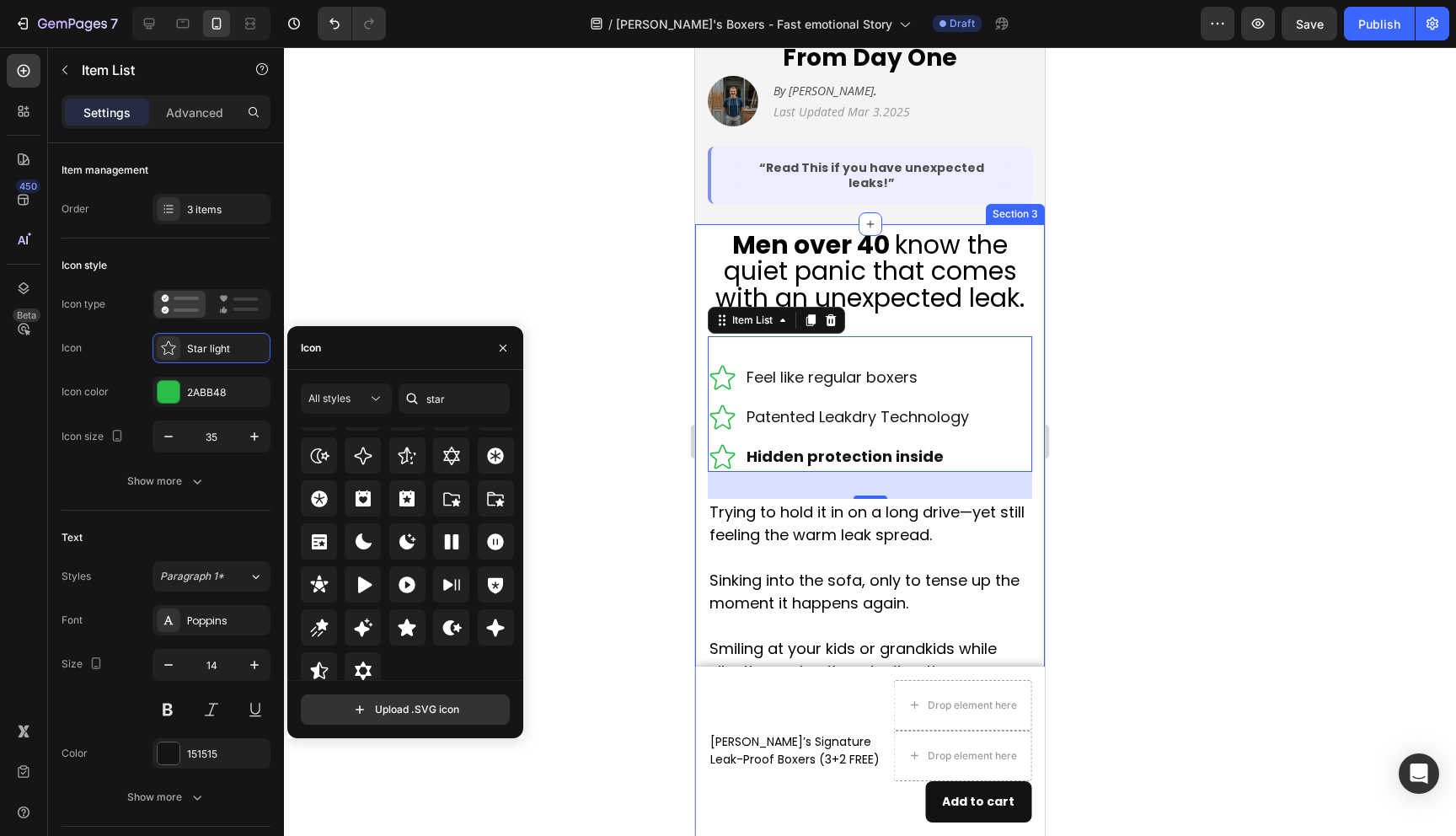
scroll to position [511, 0]
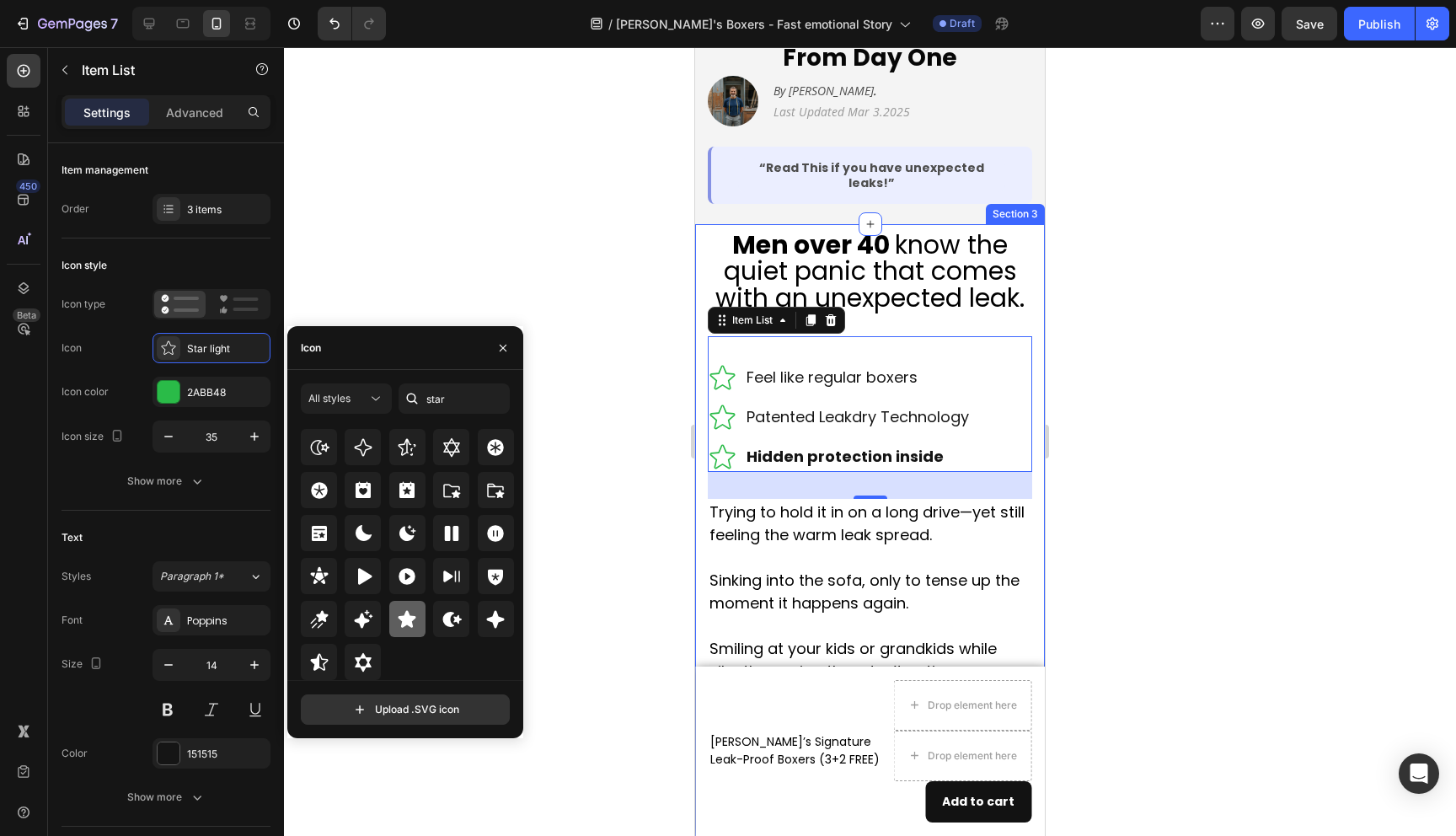
click at [410, 624] on icon at bounding box center [407, 619] width 21 height 21
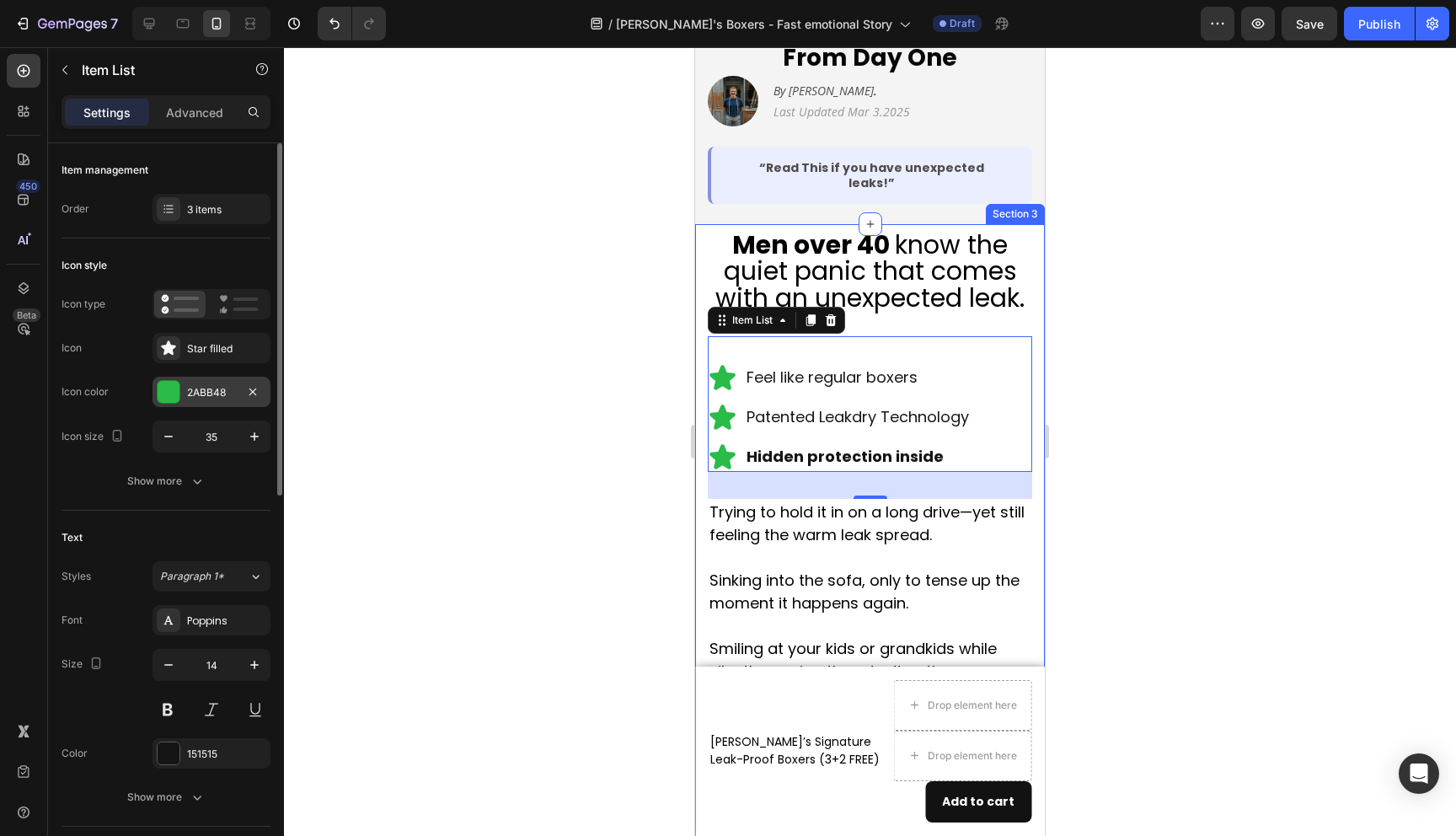
click at [212, 392] on div "2ABB48" at bounding box center [212, 392] width 49 height 15
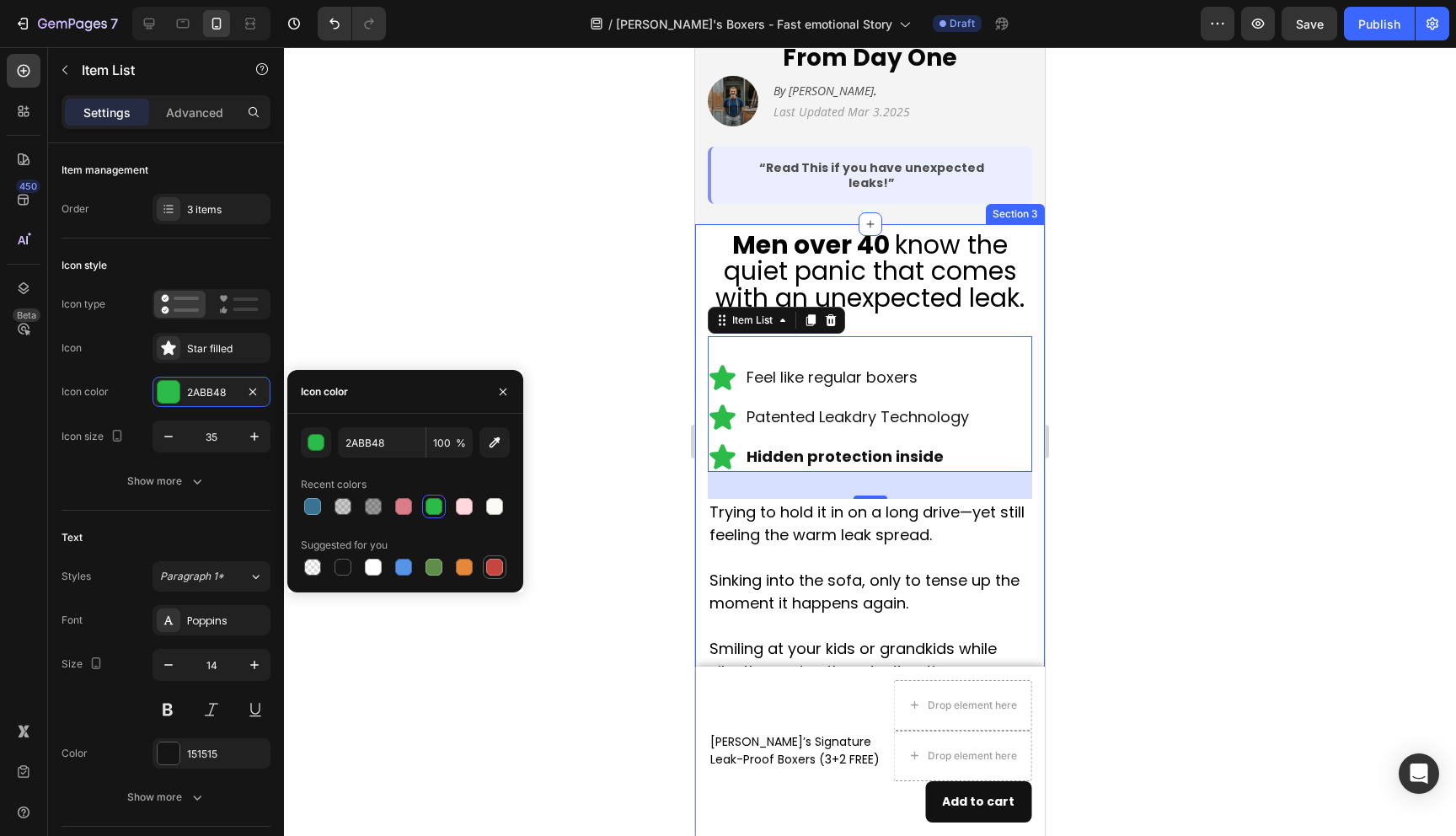
click at [495, 569] on div at bounding box center [494, 566] width 17 height 17
type input "C5453F"
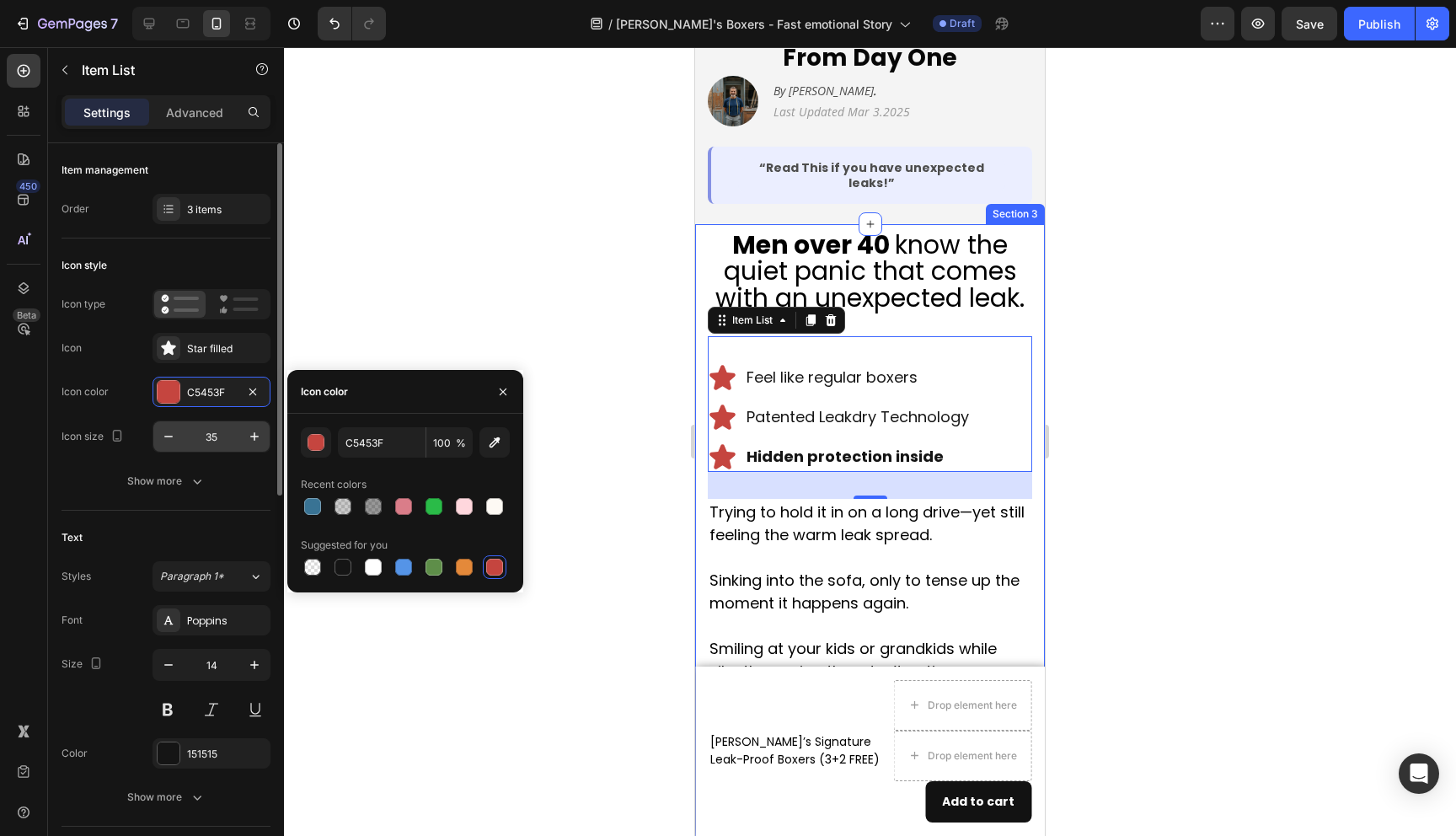
click at [201, 444] on input "35" at bounding box center [211, 436] width 56 height 30
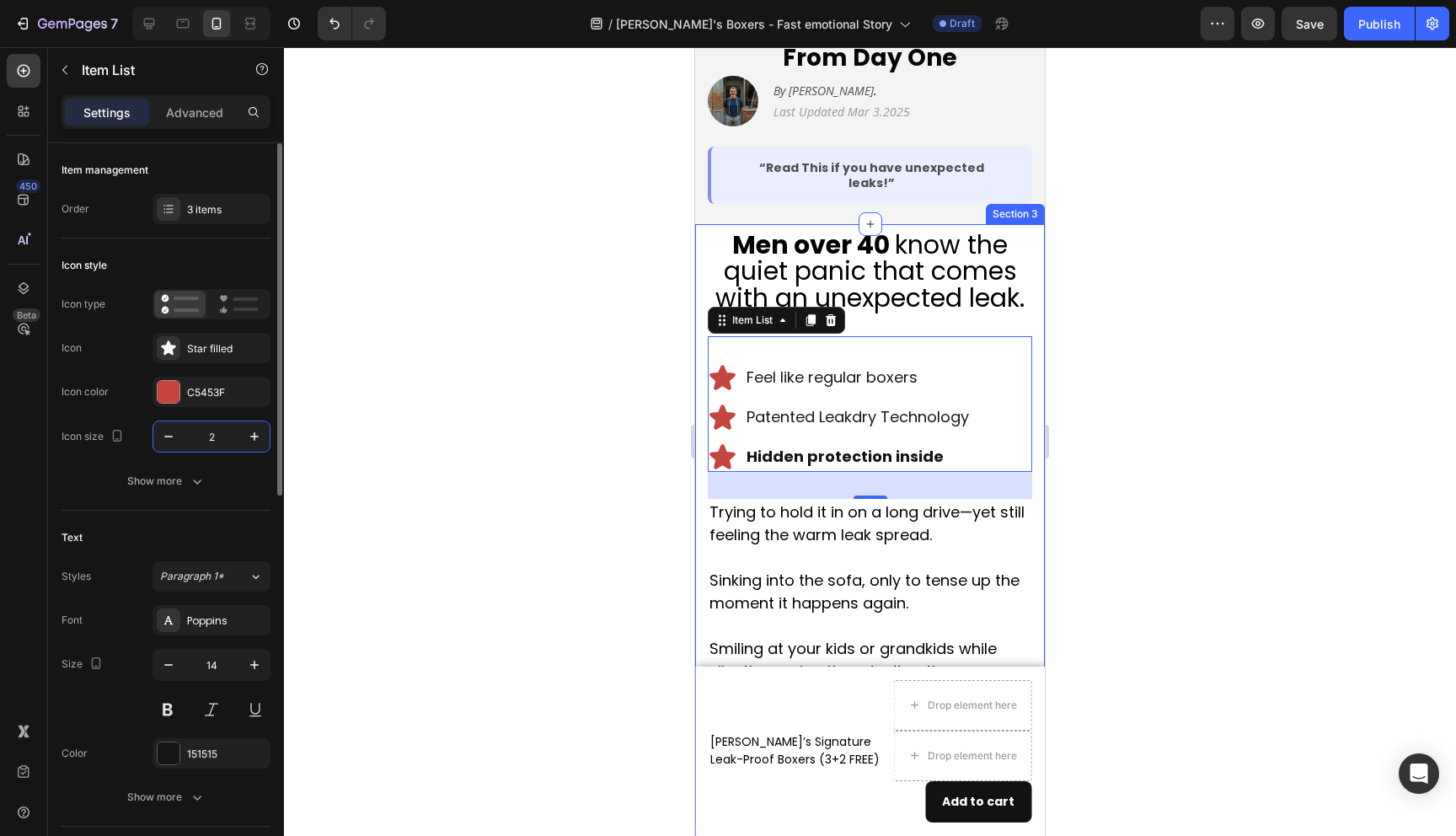
type input "20"
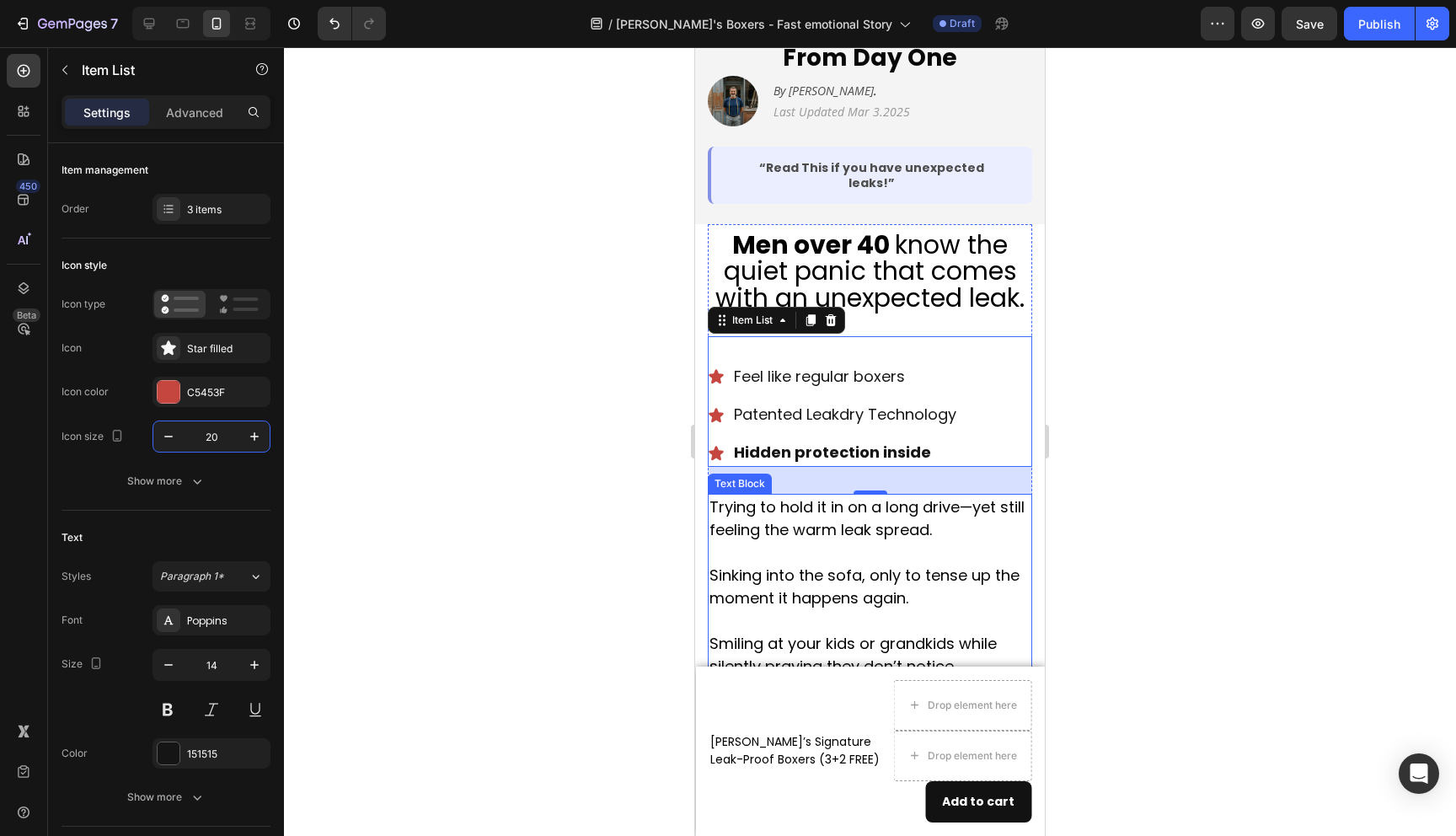
click at [806, 541] on p "Sinking into the sofa, only to tense up the moment it happens again." at bounding box center [869, 586] width 321 height 91
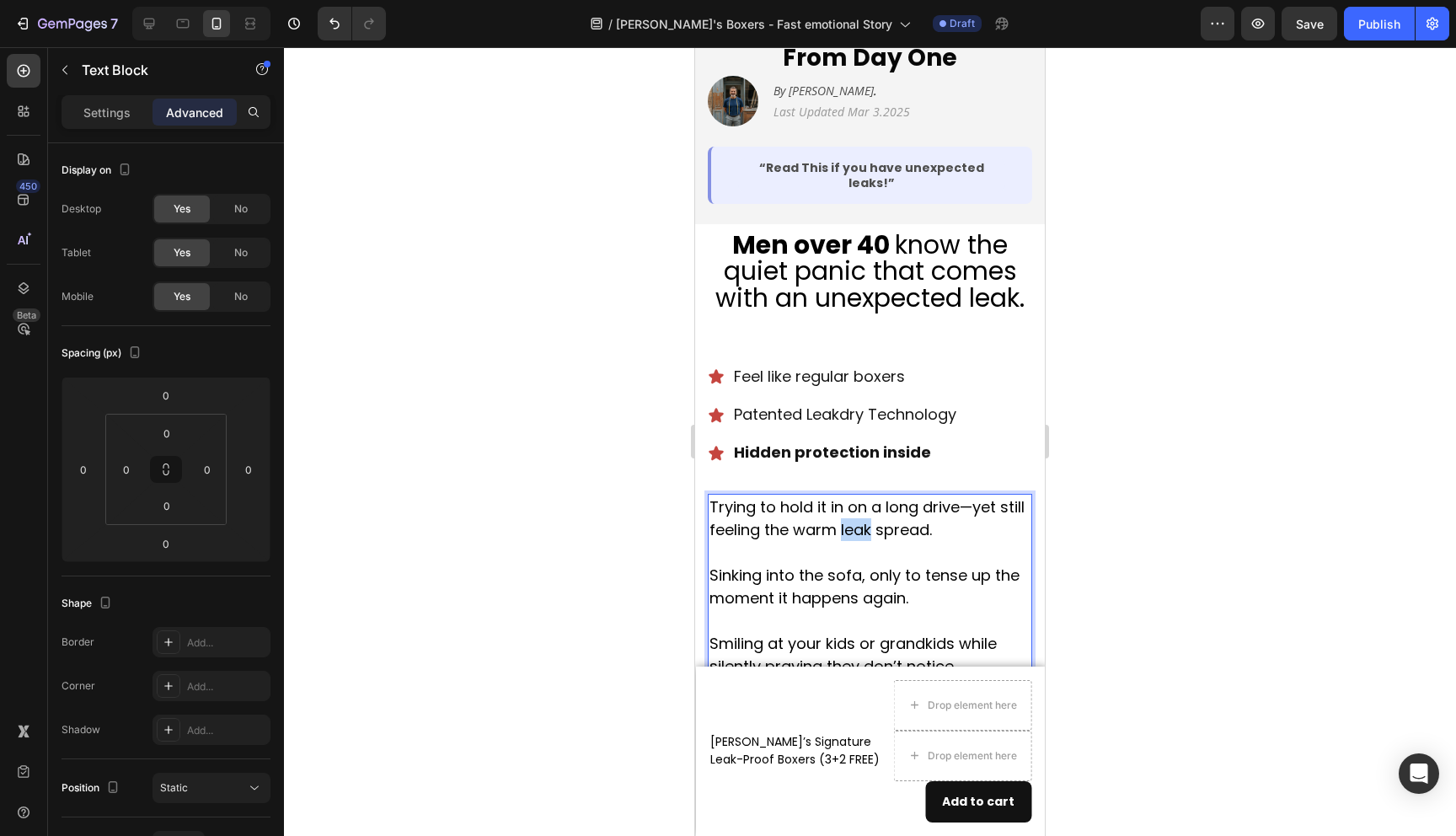
click at [842, 496] on p "Trying to hold it in on a long drive—yet still feeling the warm leak spread." at bounding box center [869, 518] width 321 height 45
click at [893, 496] on p "Trying to hold it in on a long drive—yet still feeling the warm leak spread." at bounding box center [869, 518] width 321 height 45
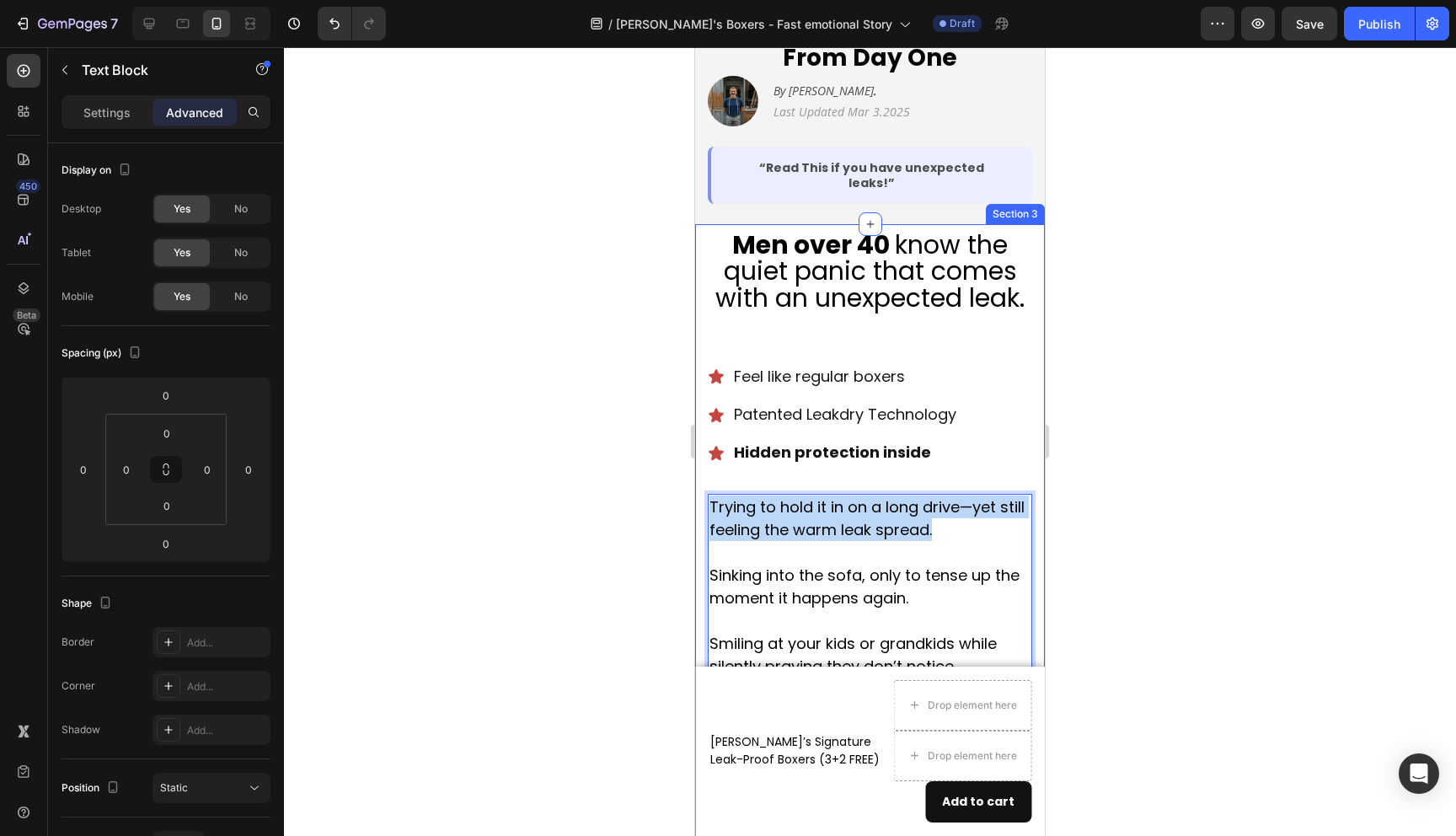
drag, startPoint x: 937, startPoint y: 486, endPoint x: 706, endPoint y: 463, distance: 232.1
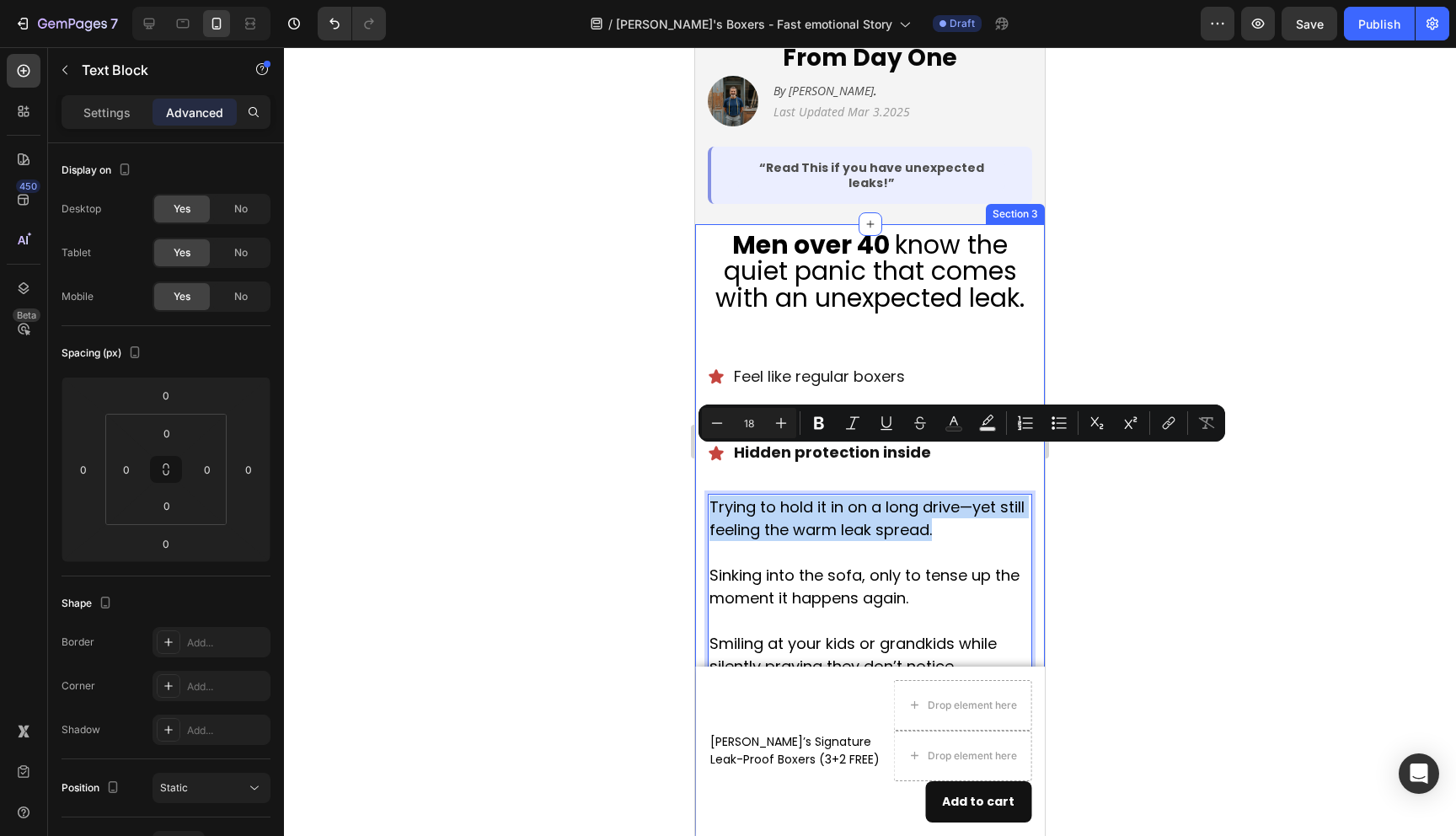
copy p "Trying to hold it in on a long drive—yet still feeling the warm leak spread."
click at [821, 366] on span "Feel like regular boxers" at bounding box center [819, 376] width 171 height 21
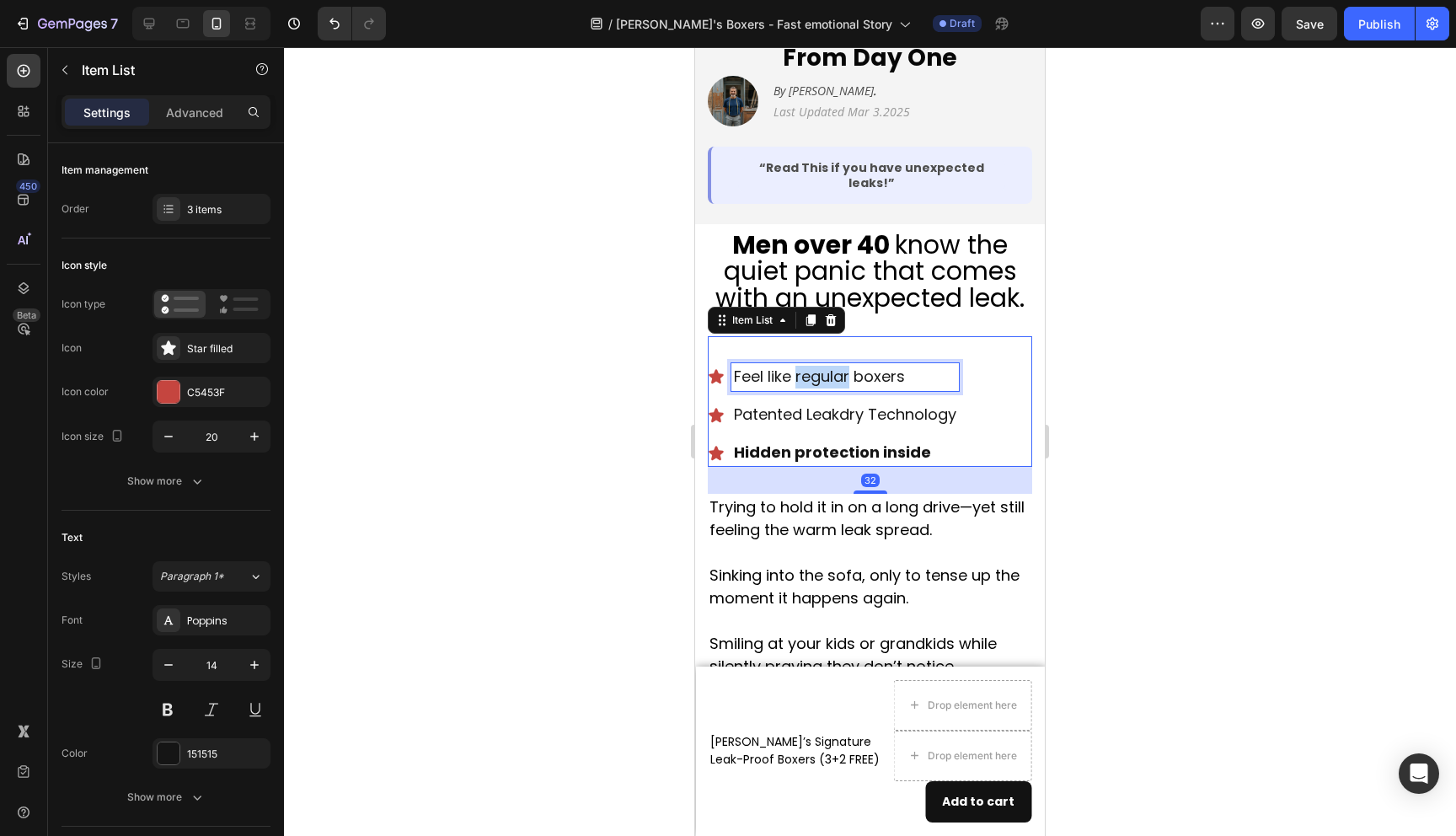
click at [821, 366] on span "Feel like regular boxers" at bounding box center [819, 376] width 171 height 21
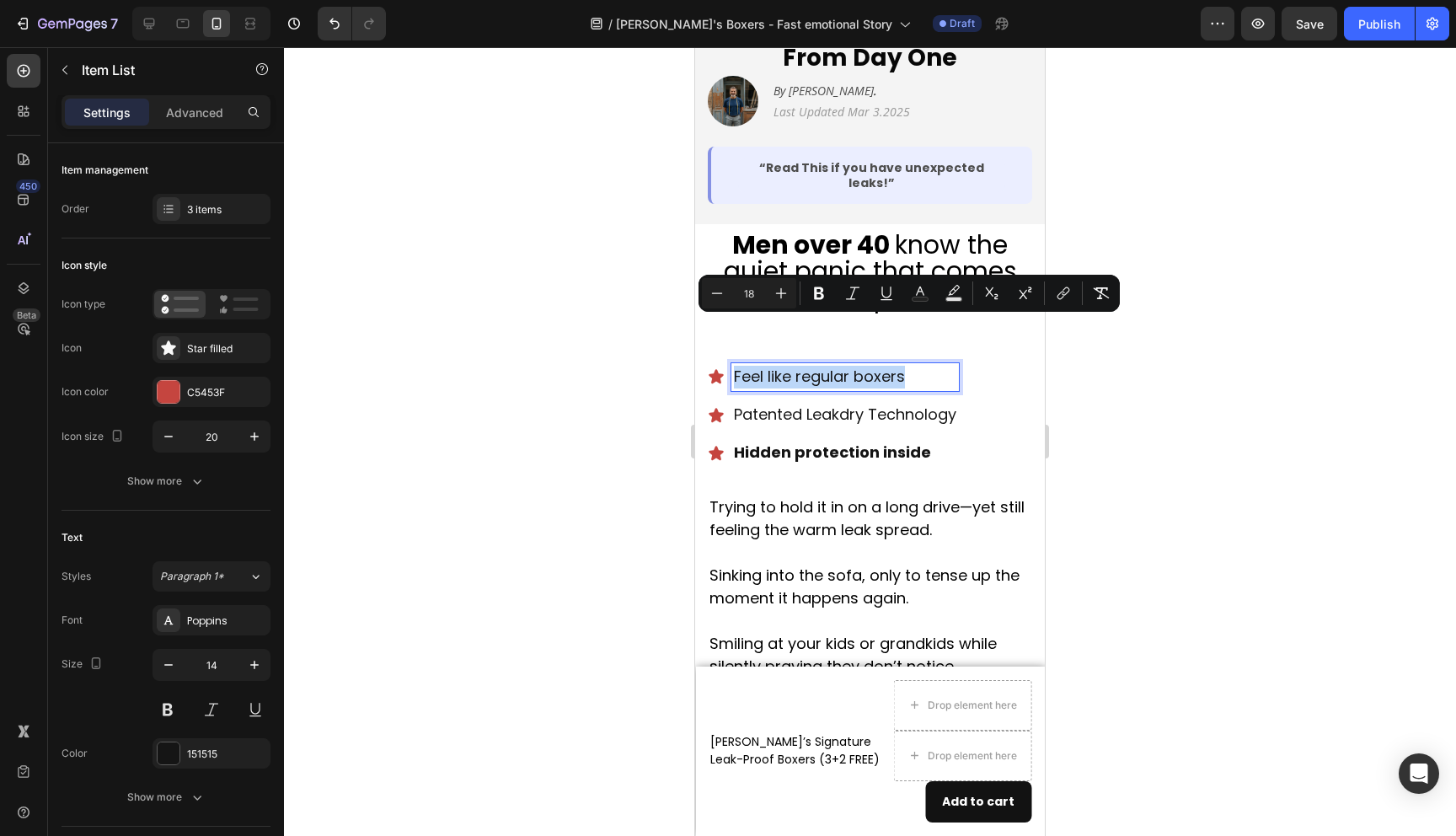
click at [821, 366] on span "Feel like regular boxers" at bounding box center [819, 376] width 171 height 21
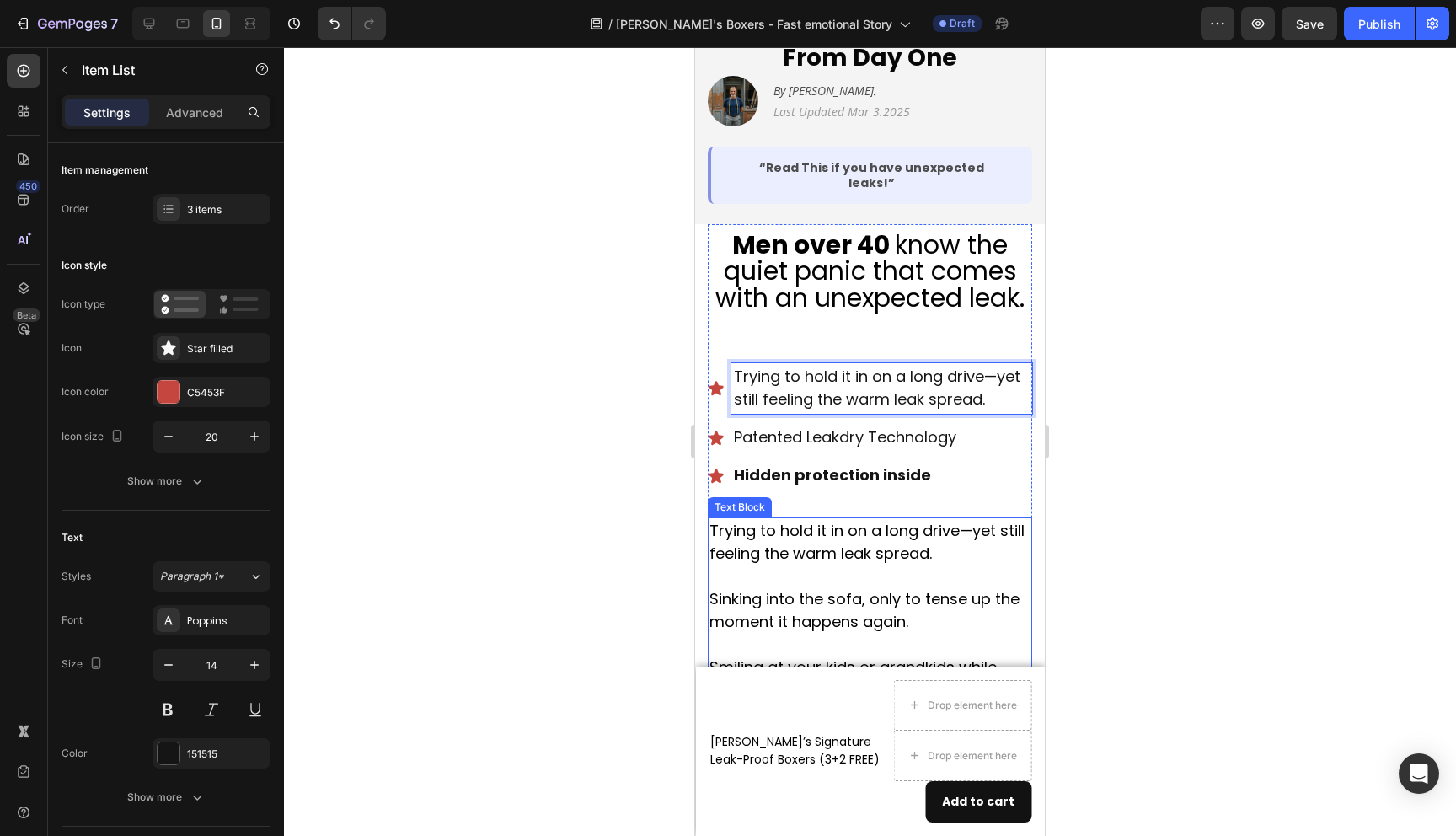
click at [823, 565] on p "Sinking into the sofa, only to tense up the moment it happens again." at bounding box center [869, 610] width 321 height 91
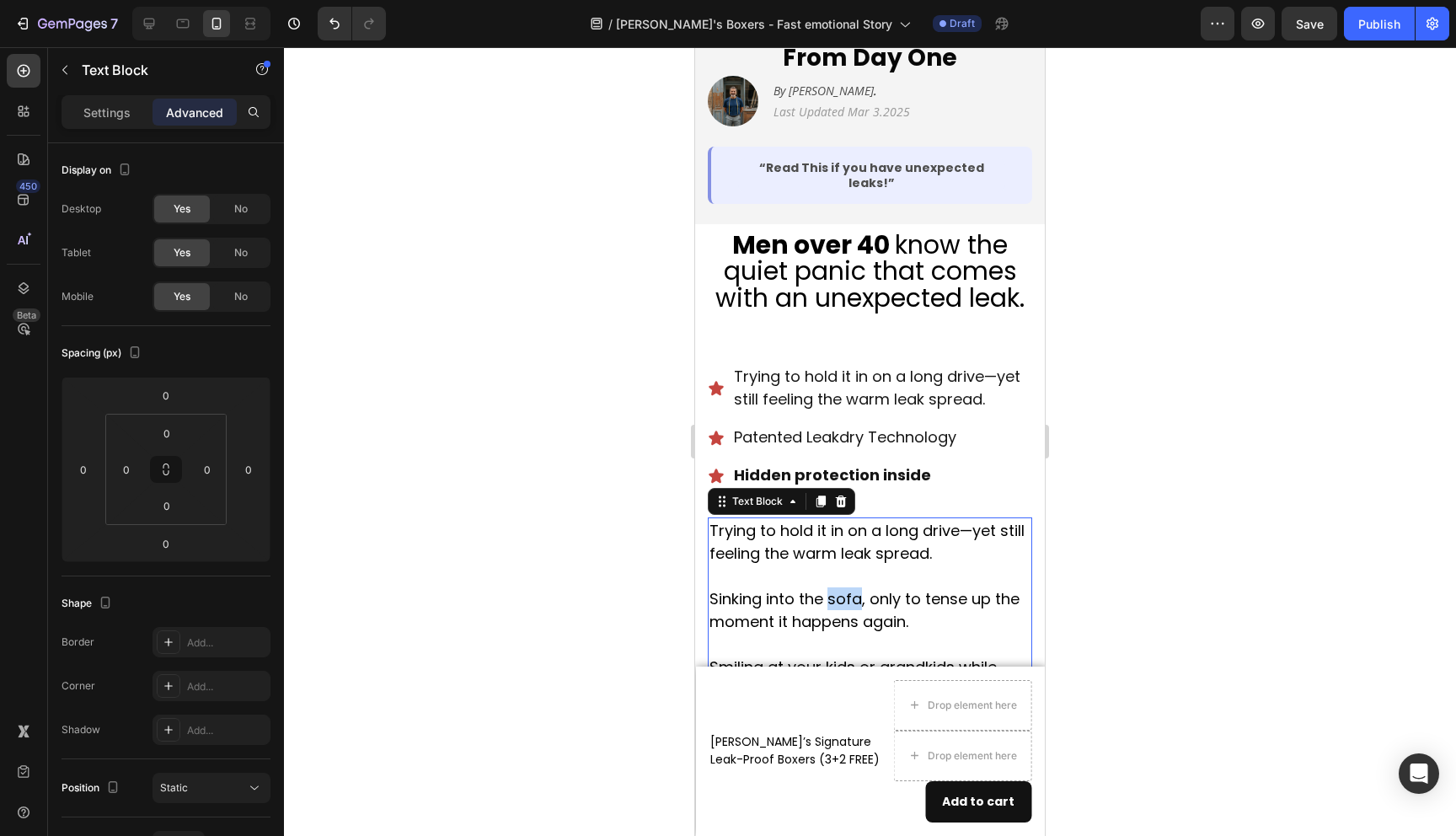
click at [830, 565] on p "Sinking into the sofa, only to tense up the moment it happens again." at bounding box center [869, 610] width 321 height 91
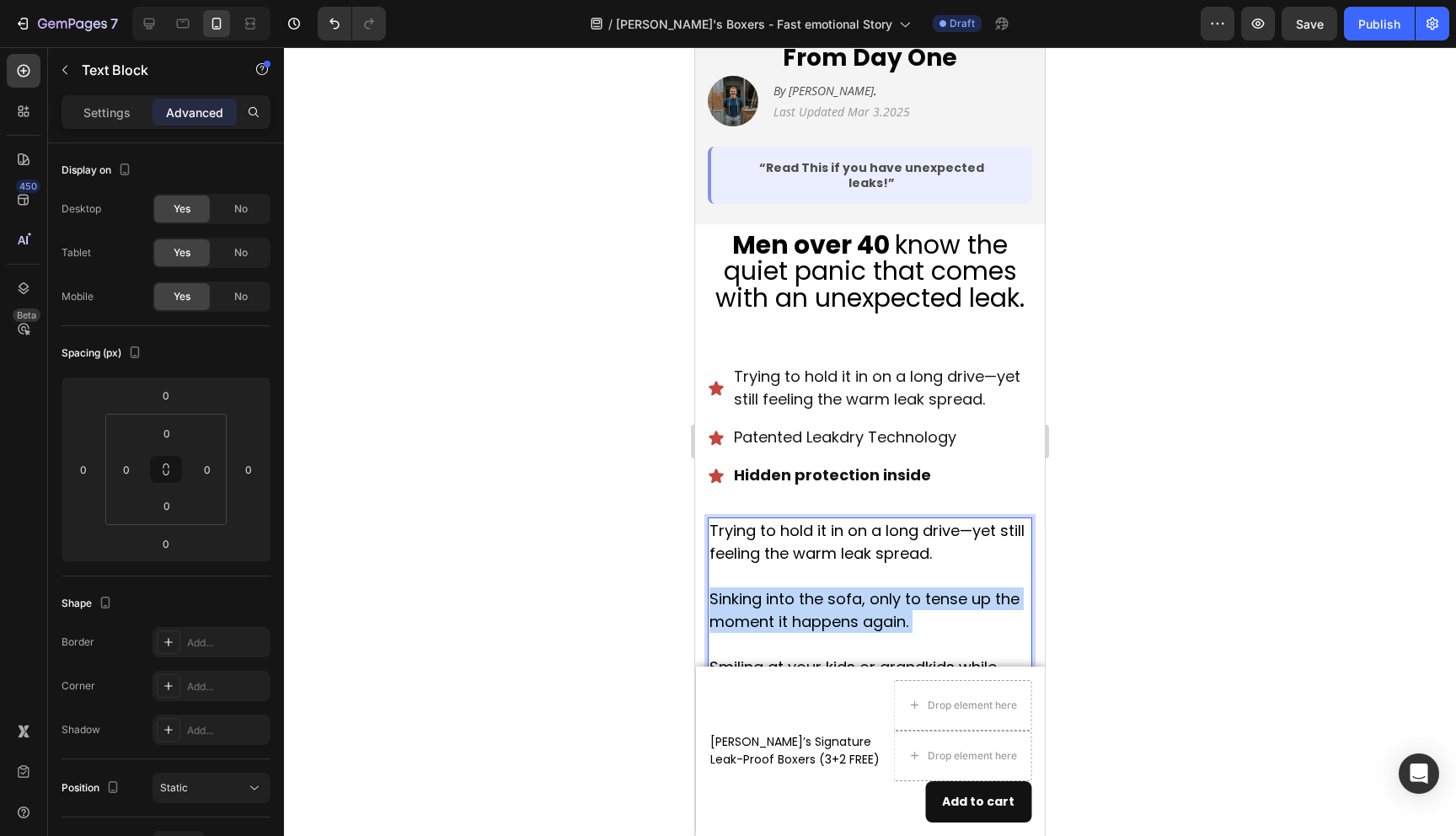
click at [830, 565] on p "Sinking into the sofa, only to tense up the moment it happens again." at bounding box center [869, 610] width 321 height 91
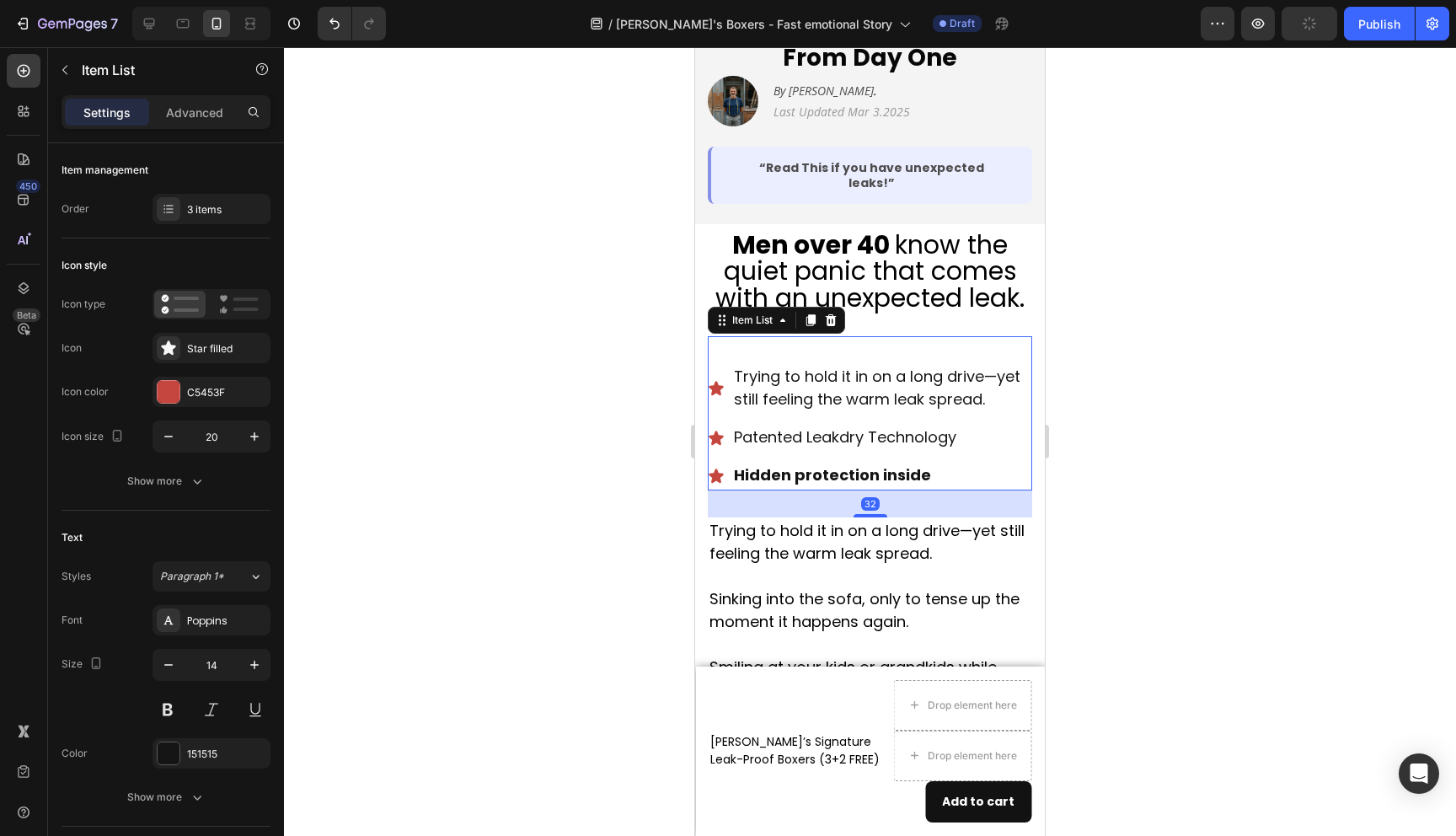
click at [821, 427] on span "Patented Leakdry Technology" at bounding box center [845, 437] width 223 height 21
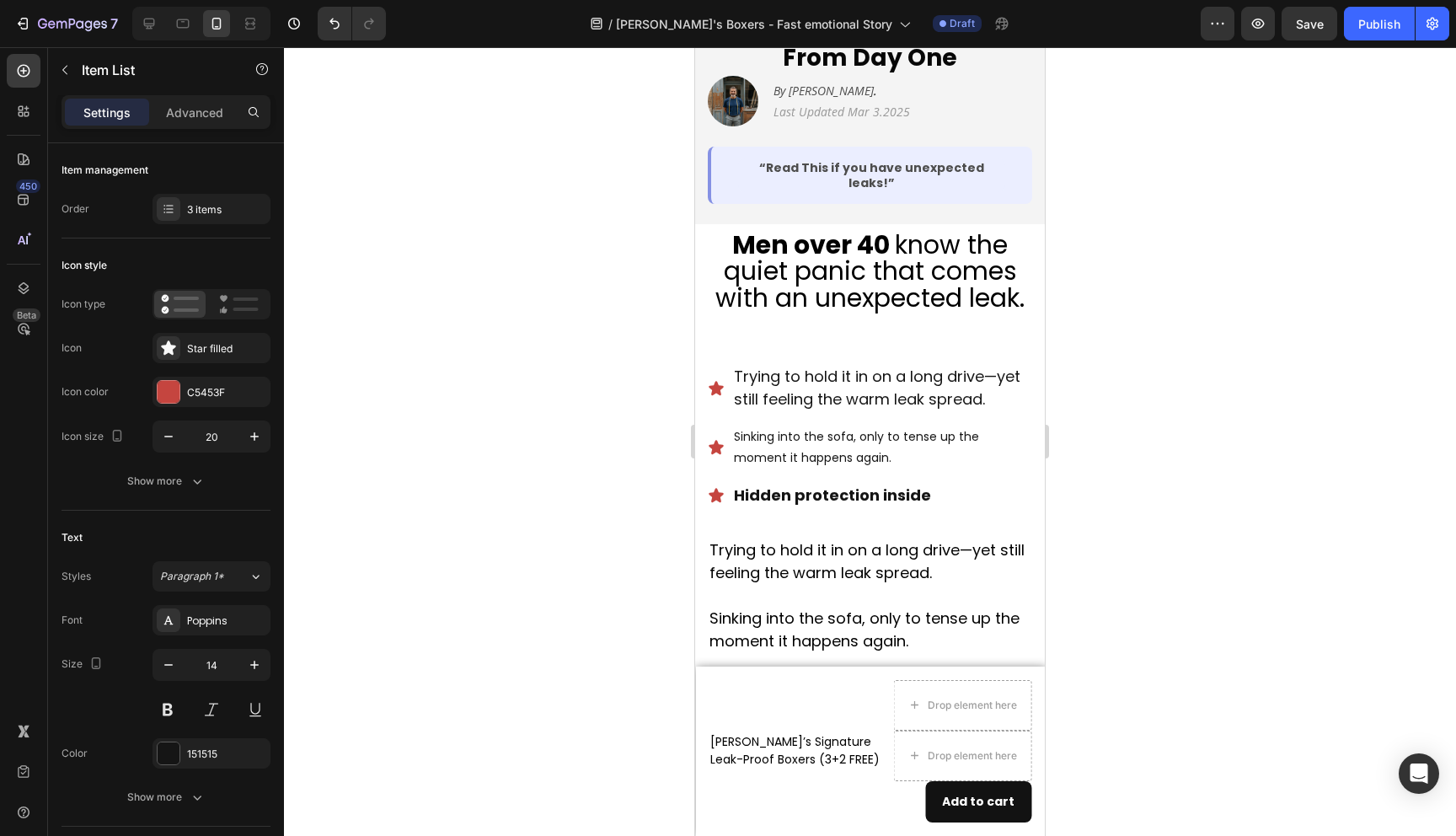
click at [1103, 447] on div at bounding box center [869, 442] width 1172 height 789
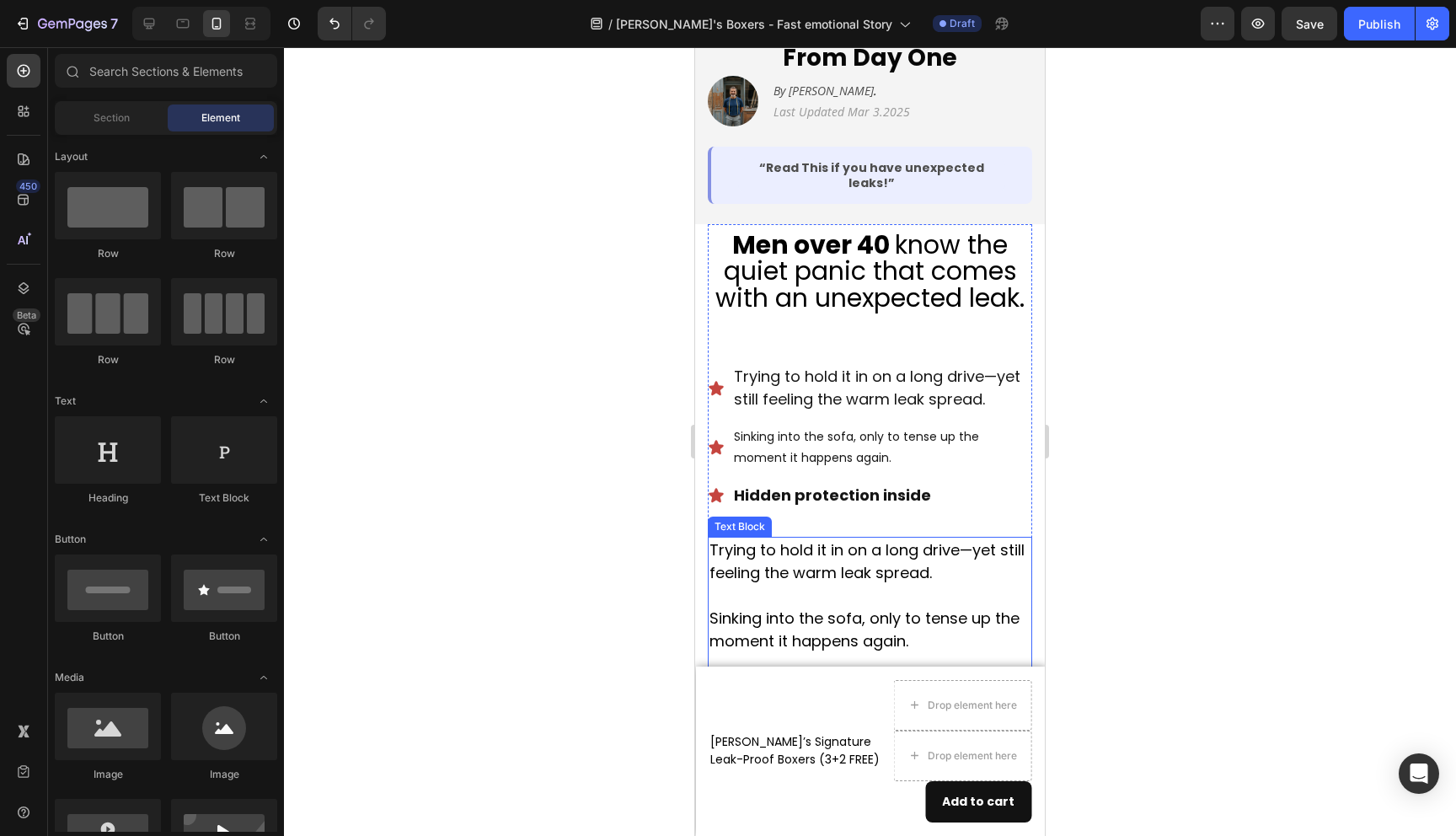
click at [821, 675] on p "Smiling at your kids or grandkids while silently praying they don’t notice." at bounding box center [869, 698] width 321 height 45
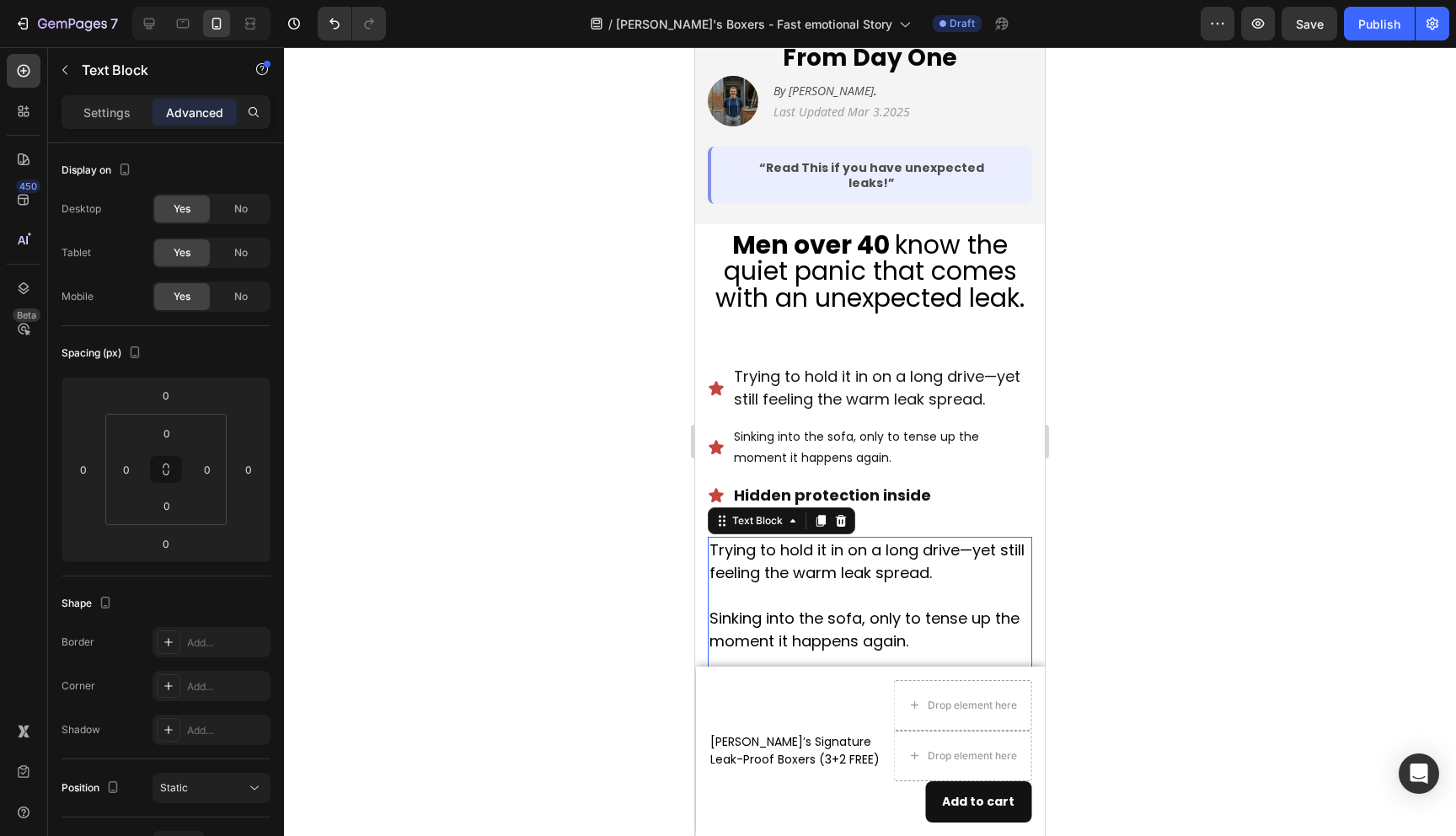
click at [821, 675] on p "Smiling at your kids or grandkids while silently praying they don’t notice." at bounding box center [869, 698] width 321 height 45
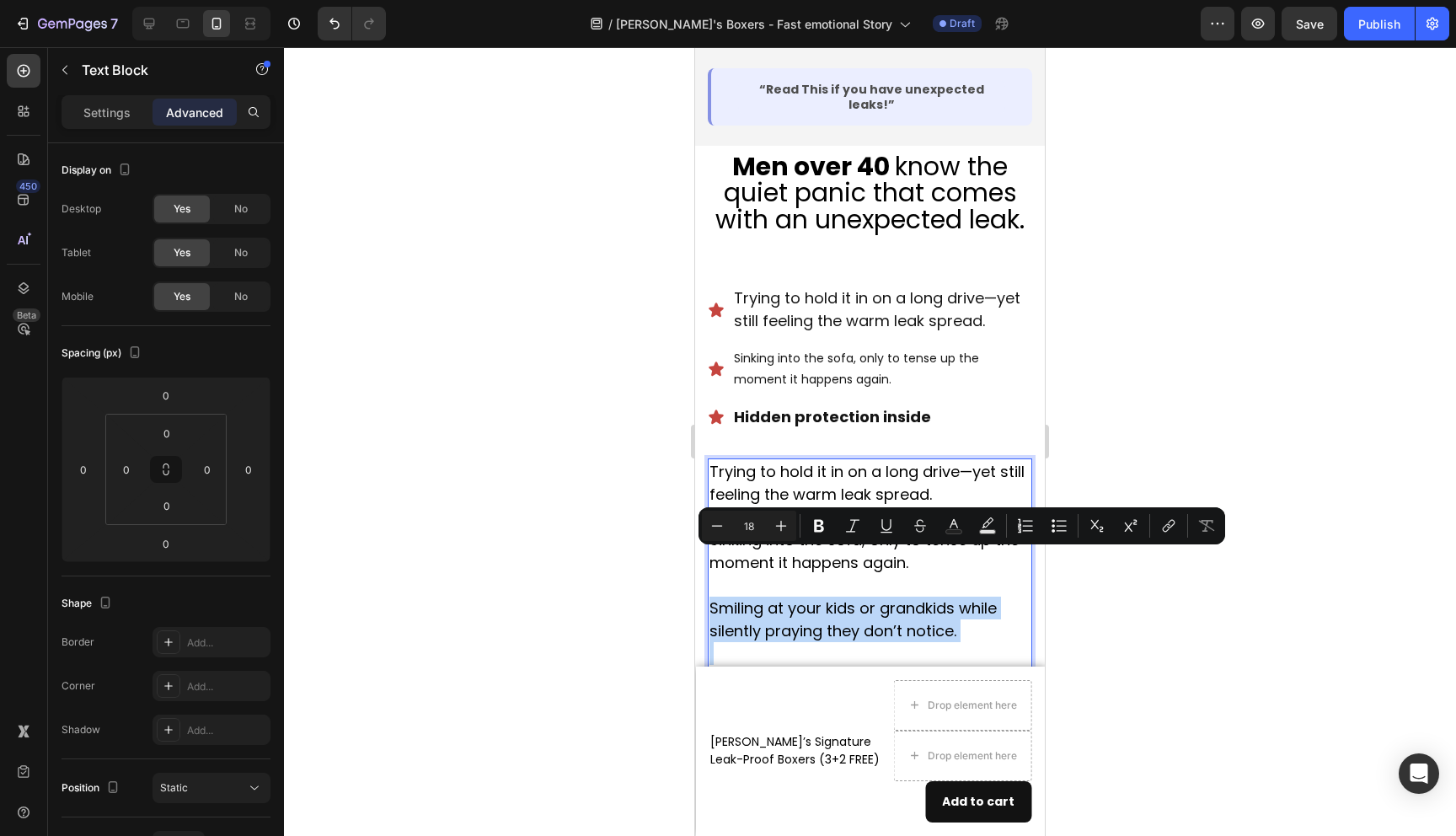
scroll to position [512, 0]
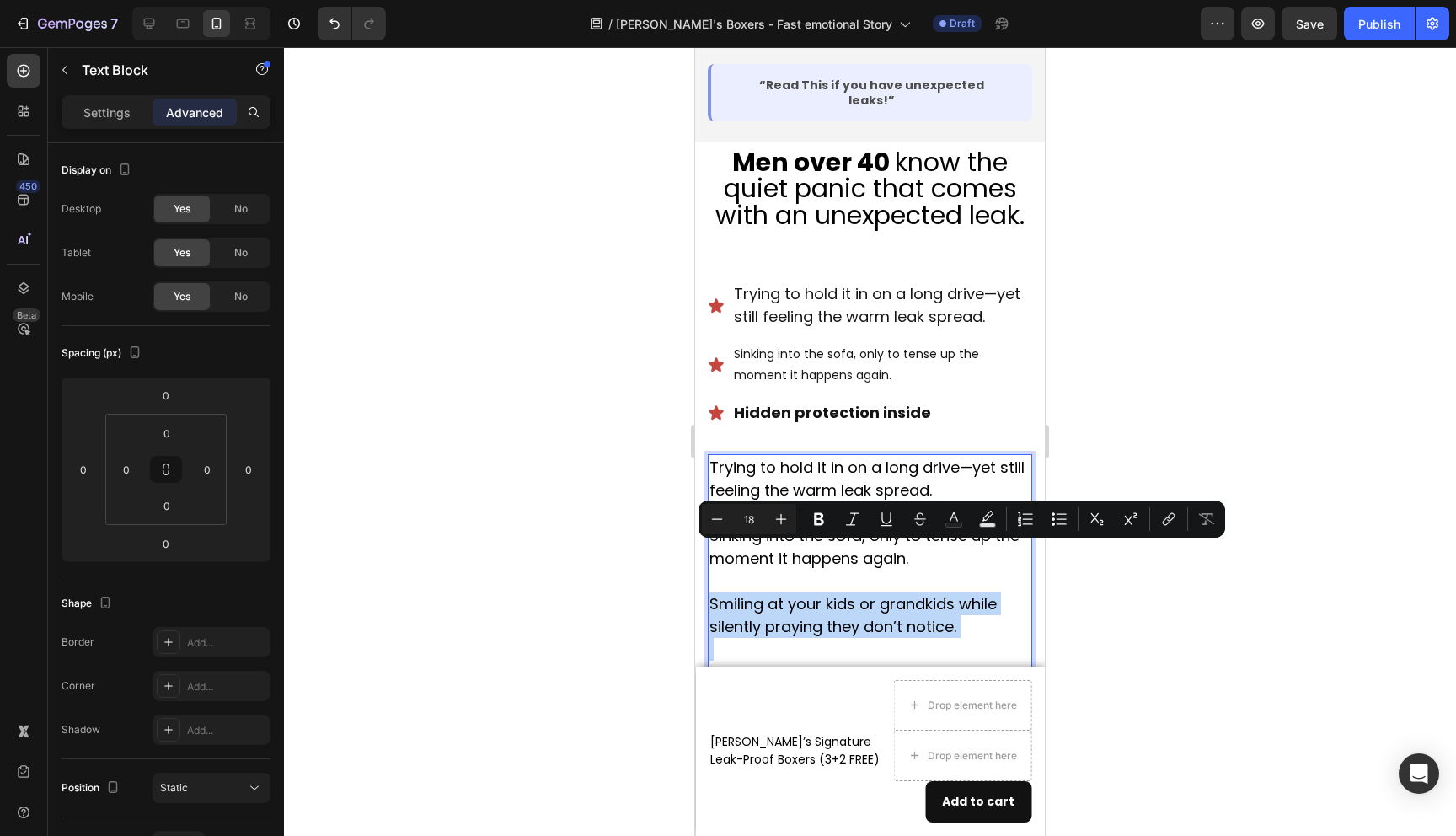
copy p "Smiling at your kids or grandkids while silently praying they don’t notice."
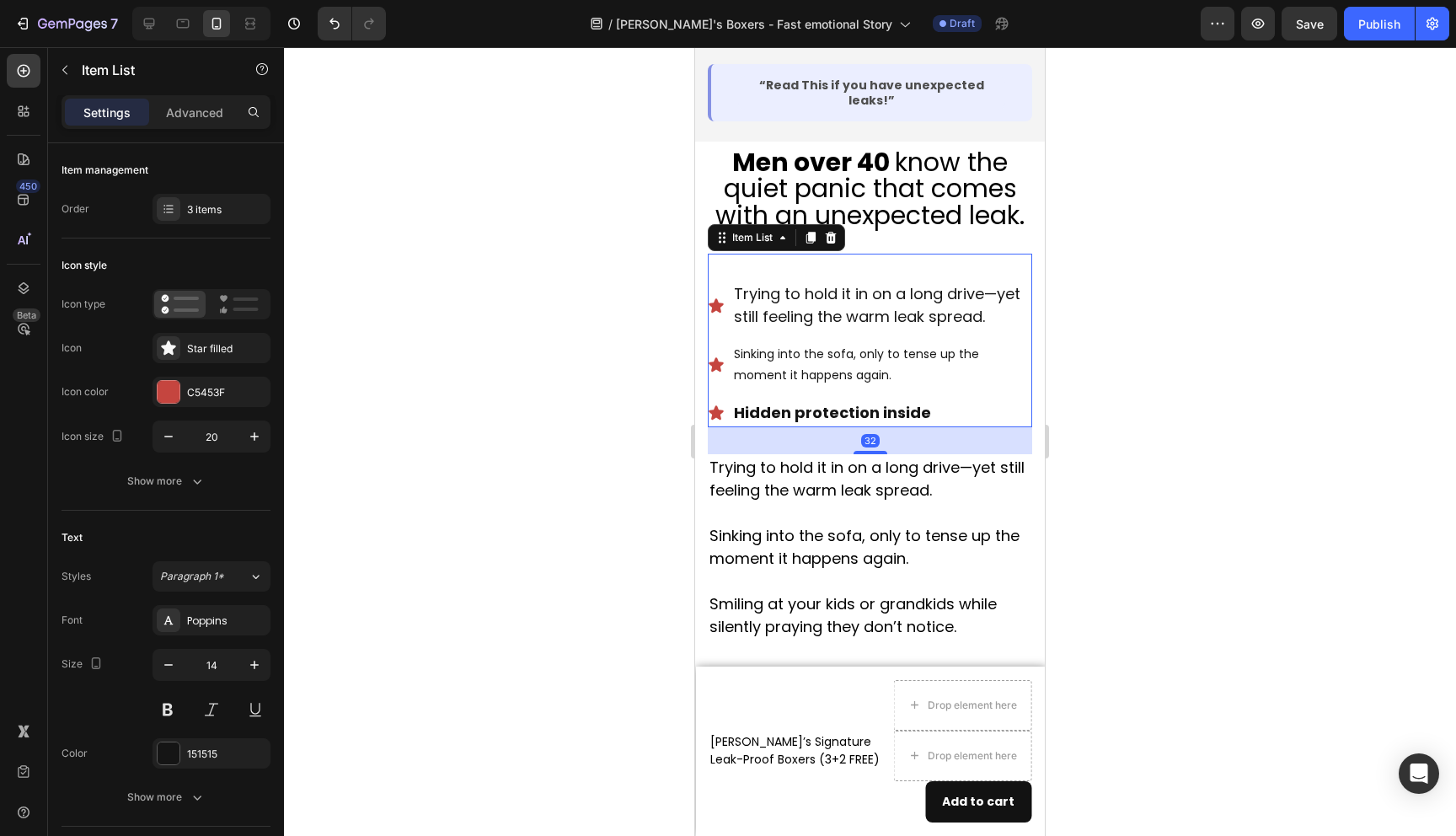
click at [813, 402] on strong "Hidden protection inside" at bounding box center [832, 412] width 197 height 21
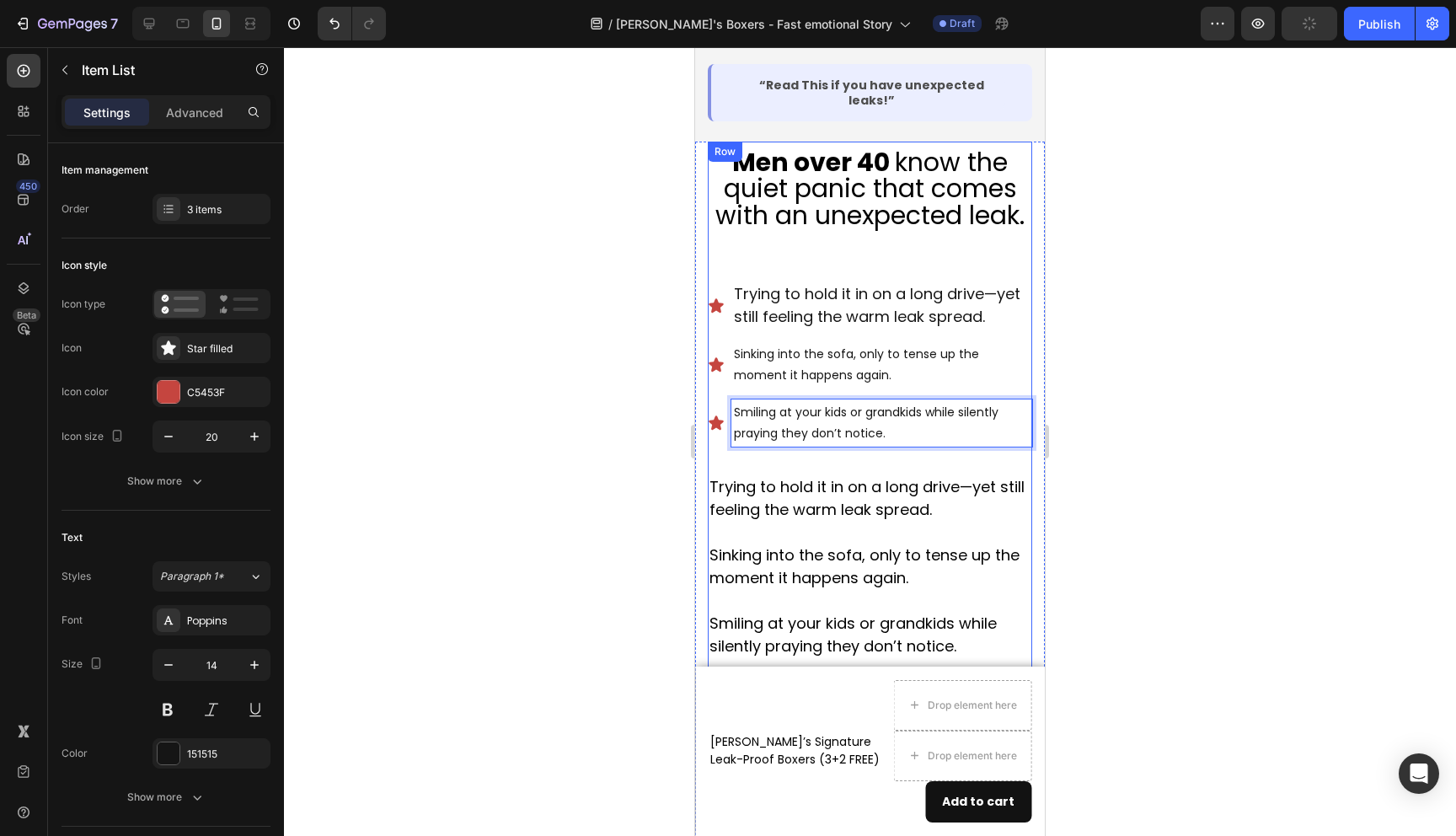
click at [1214, 417] on div at bounding box center [869, 442] width 1172 height 789
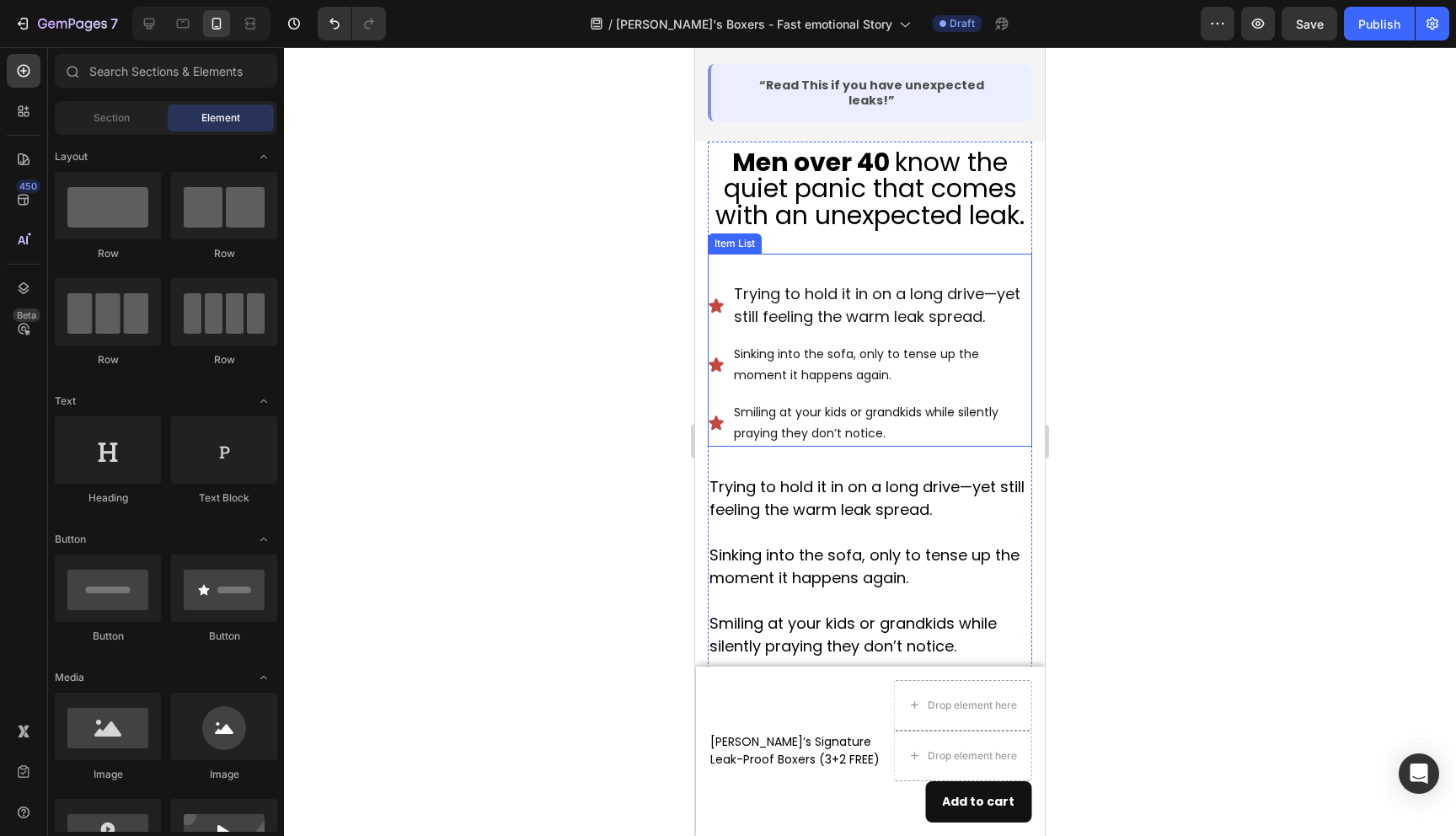
click at [824, 284] on span "Trying to hold it in on a long drive—yet still feeling the warm leak spread." at bounding box center [877, 305] width 286 height 44
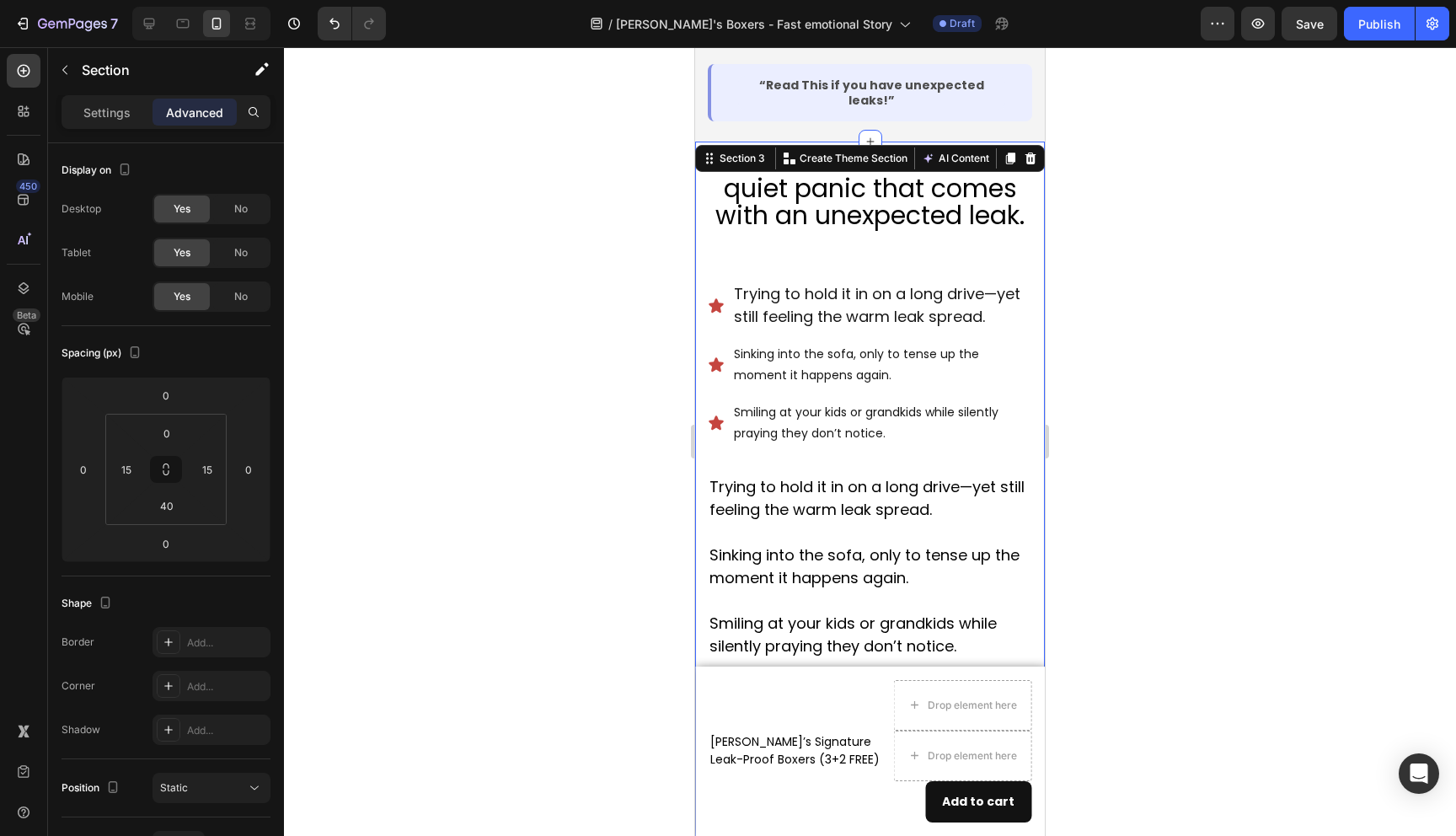
click at [720, 281] on div "Trying to hold it in on a long drive—yet still feeling the warm leak spread." at bounding box center [870, 306] width 325 height 51
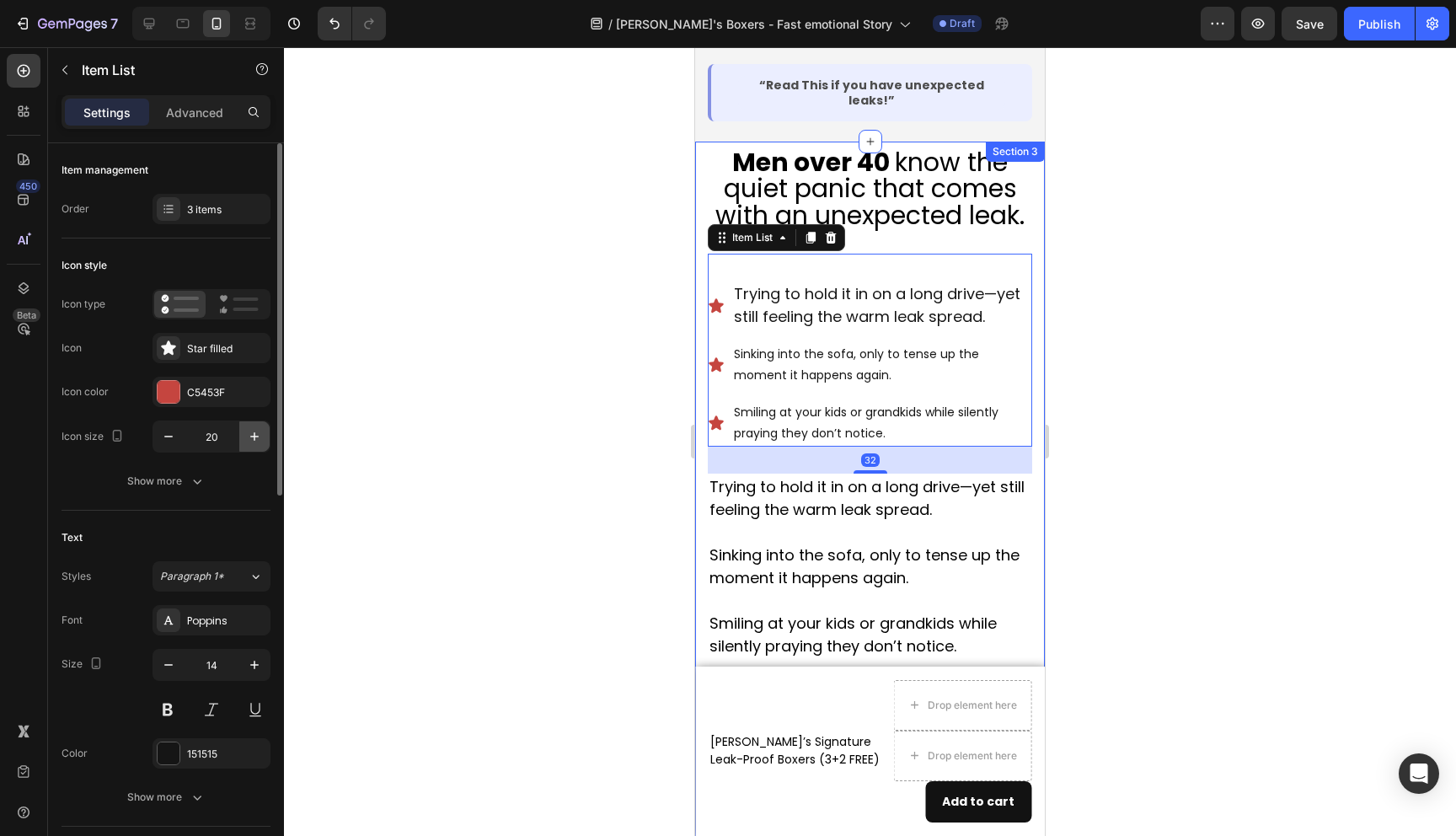
click at [242, 442] on button "button" at bounding box center [254, 436] width 30 height 30
click at [246, 441] on icon "button" at bounding box center [254, 436] width 17 height 17
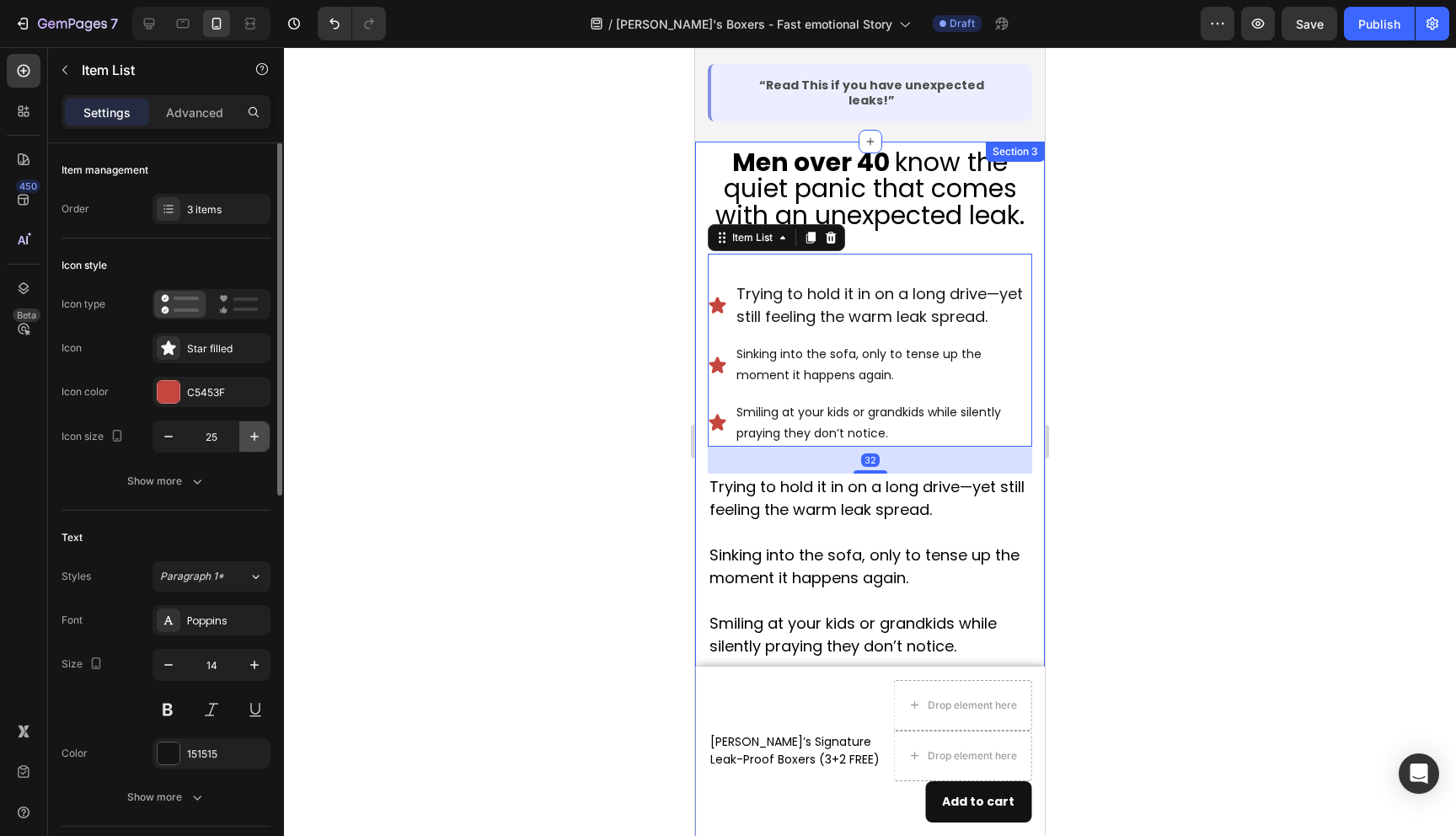
click at [246, 441] on icon "button" at bounding box center [254, 436] width 17 height 17
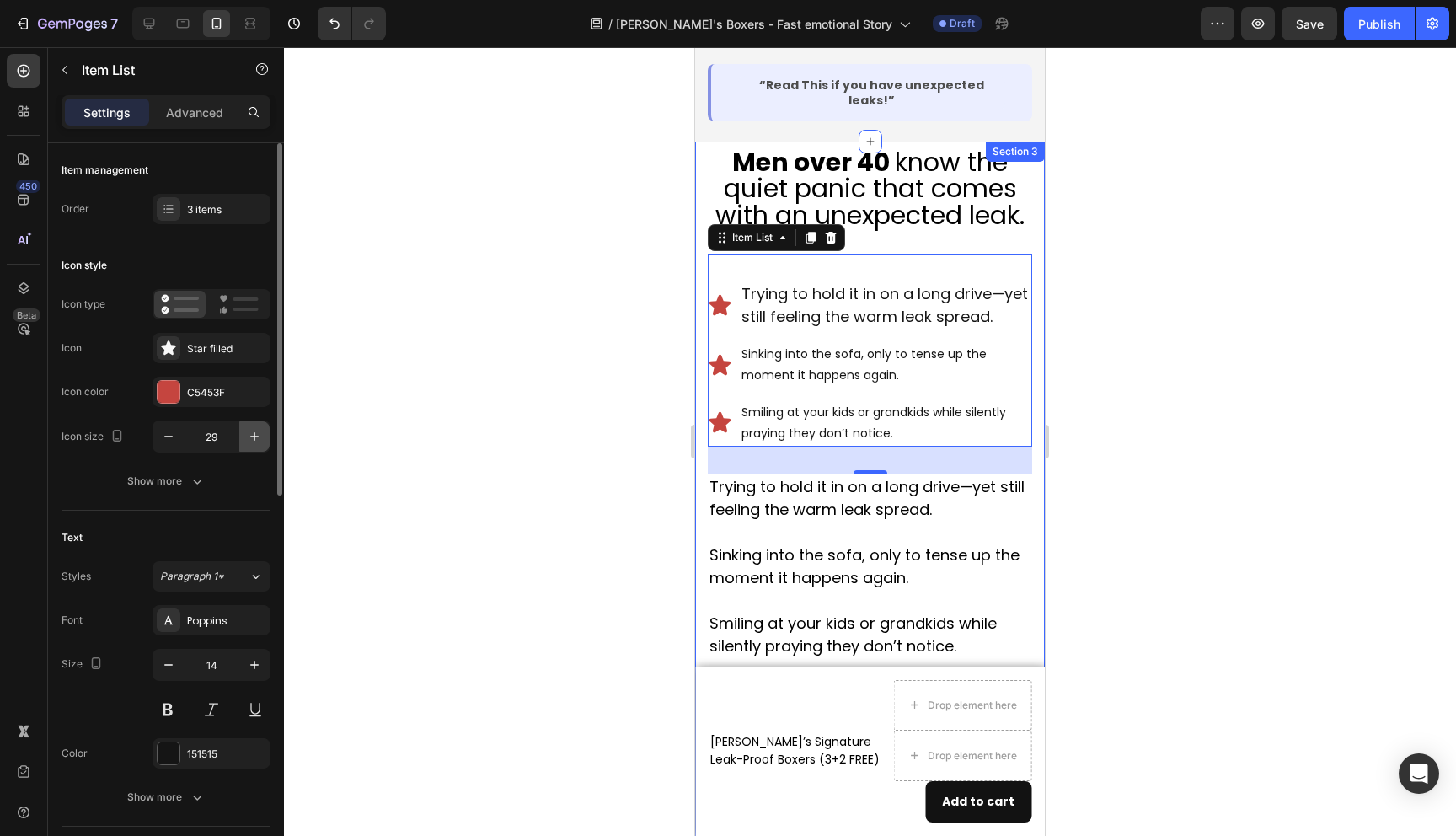
type input "30"
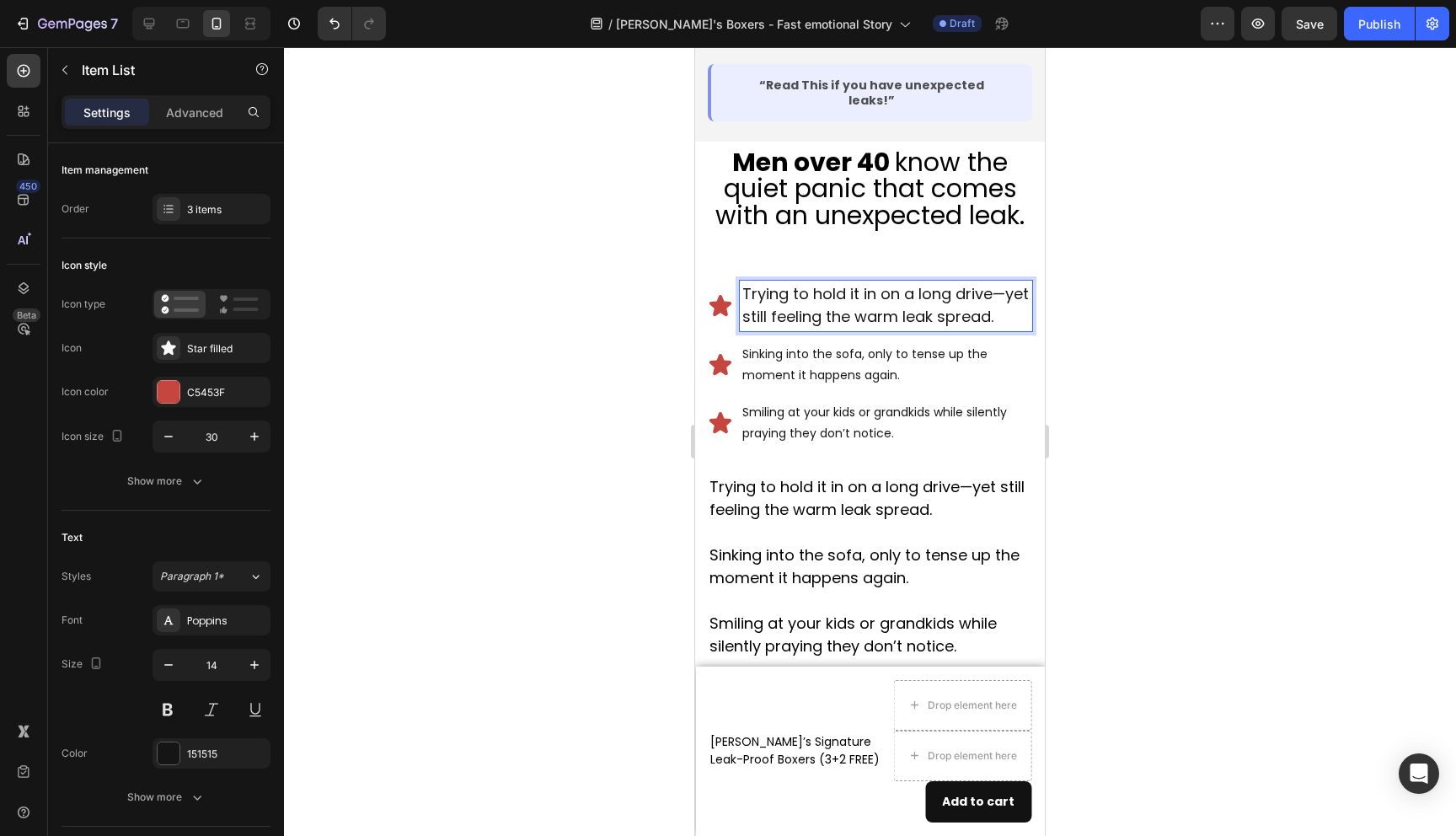
click at [640, 338] on div at bounding box center [869, 442] width 1172 height 789
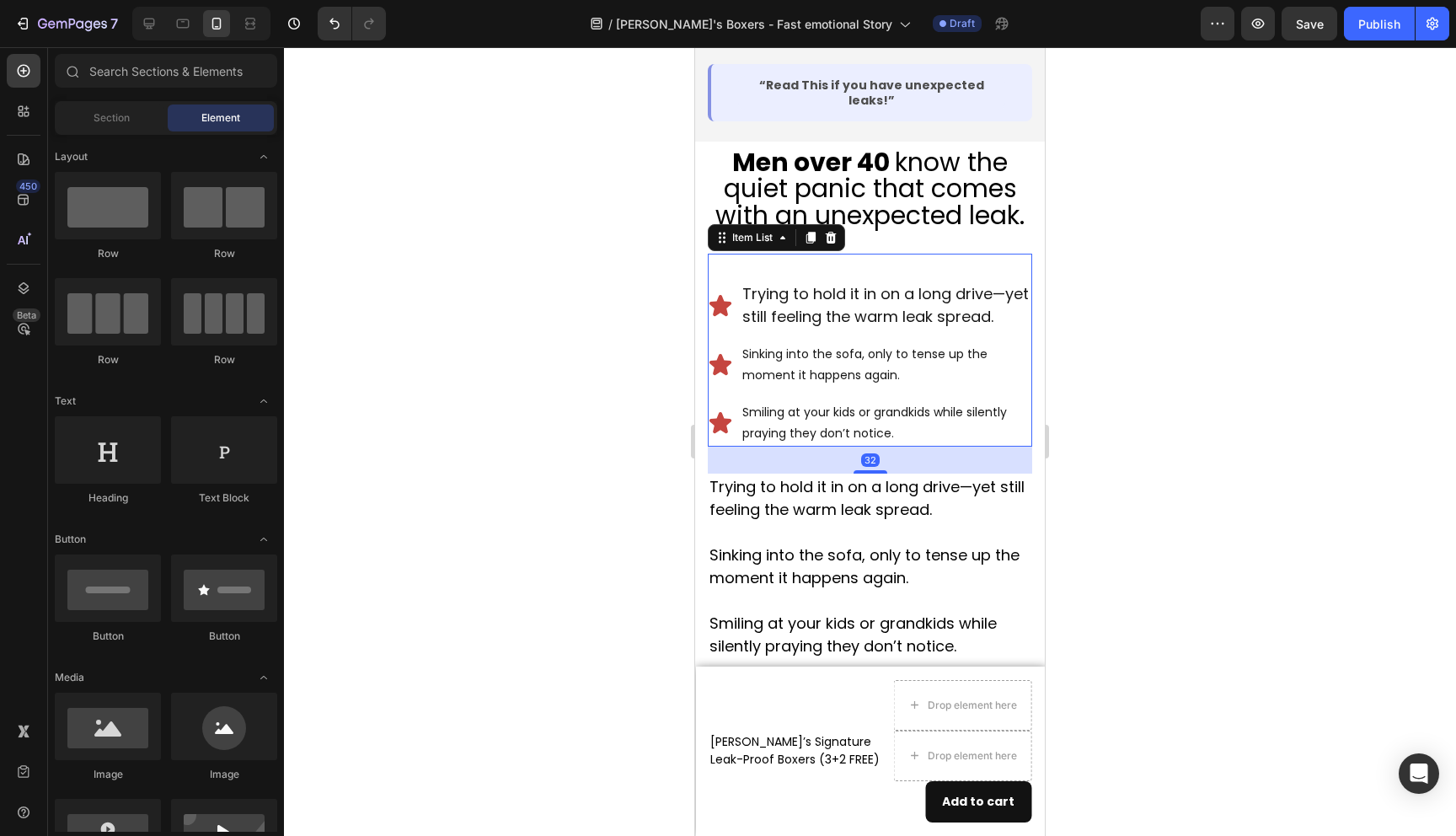
click at [866, 284] on span "Trying to hold it in on a long drive—yet still feeling the warm leak spread." at bounding box center [886, 305] width 286 height 44
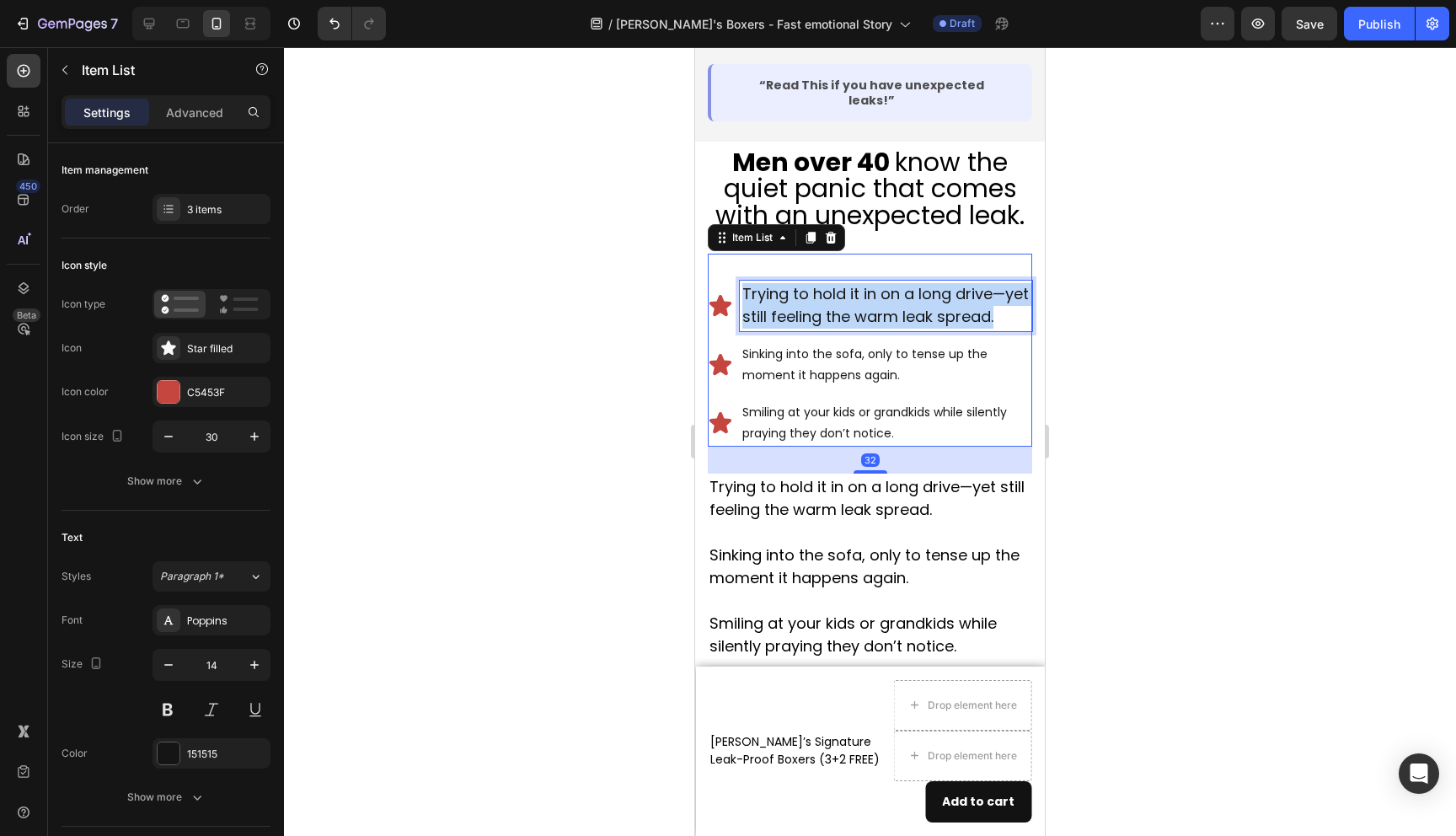
click at [866, 284] on span "Trying to hold it in on a long drive—yet still feeling the warm leak spread." at bounding box center [886, 305] width 286 height 44
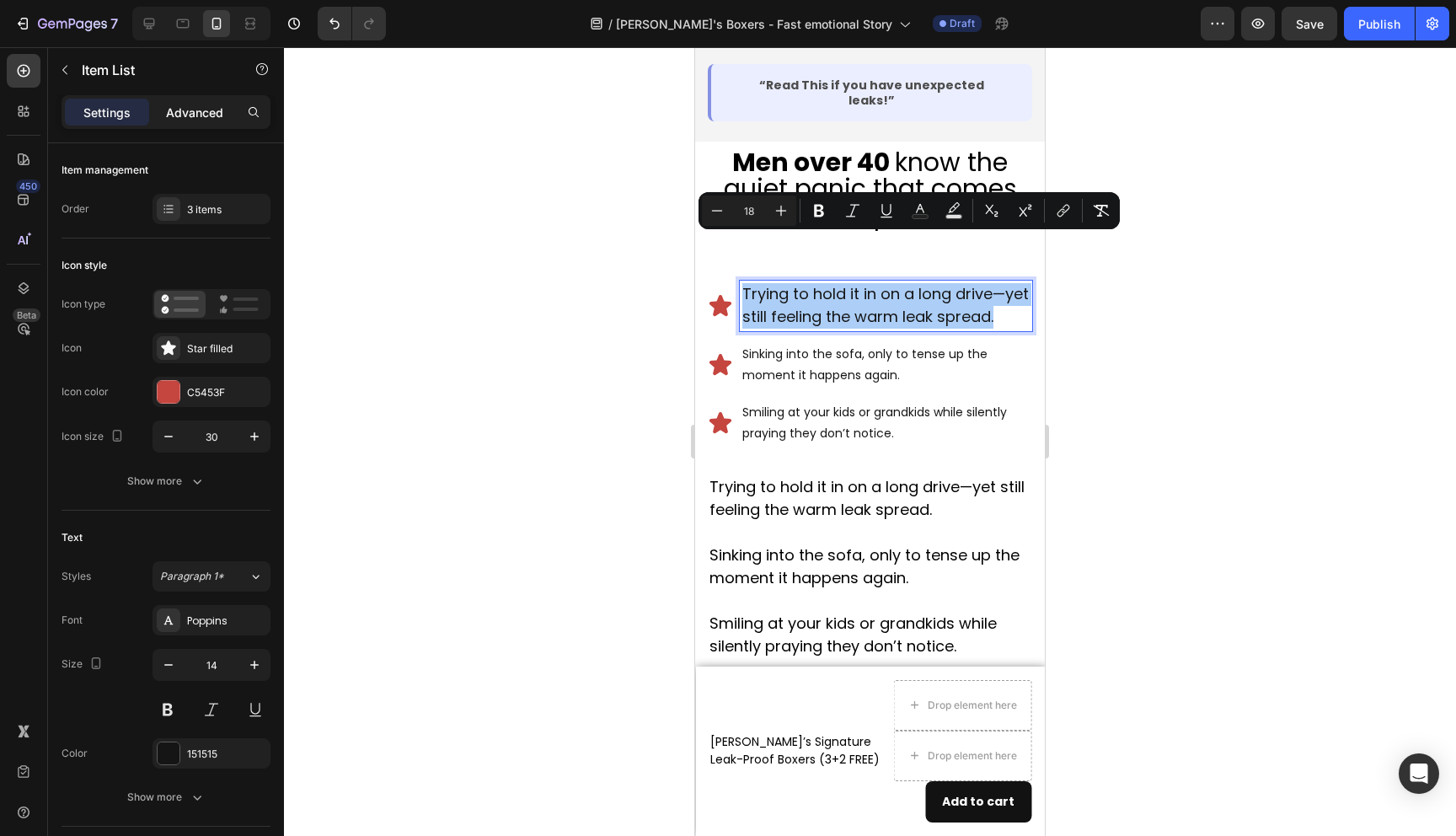
click at [188, 114] on p "Advanced" at bounding box center [194, 113] width 57 height 18
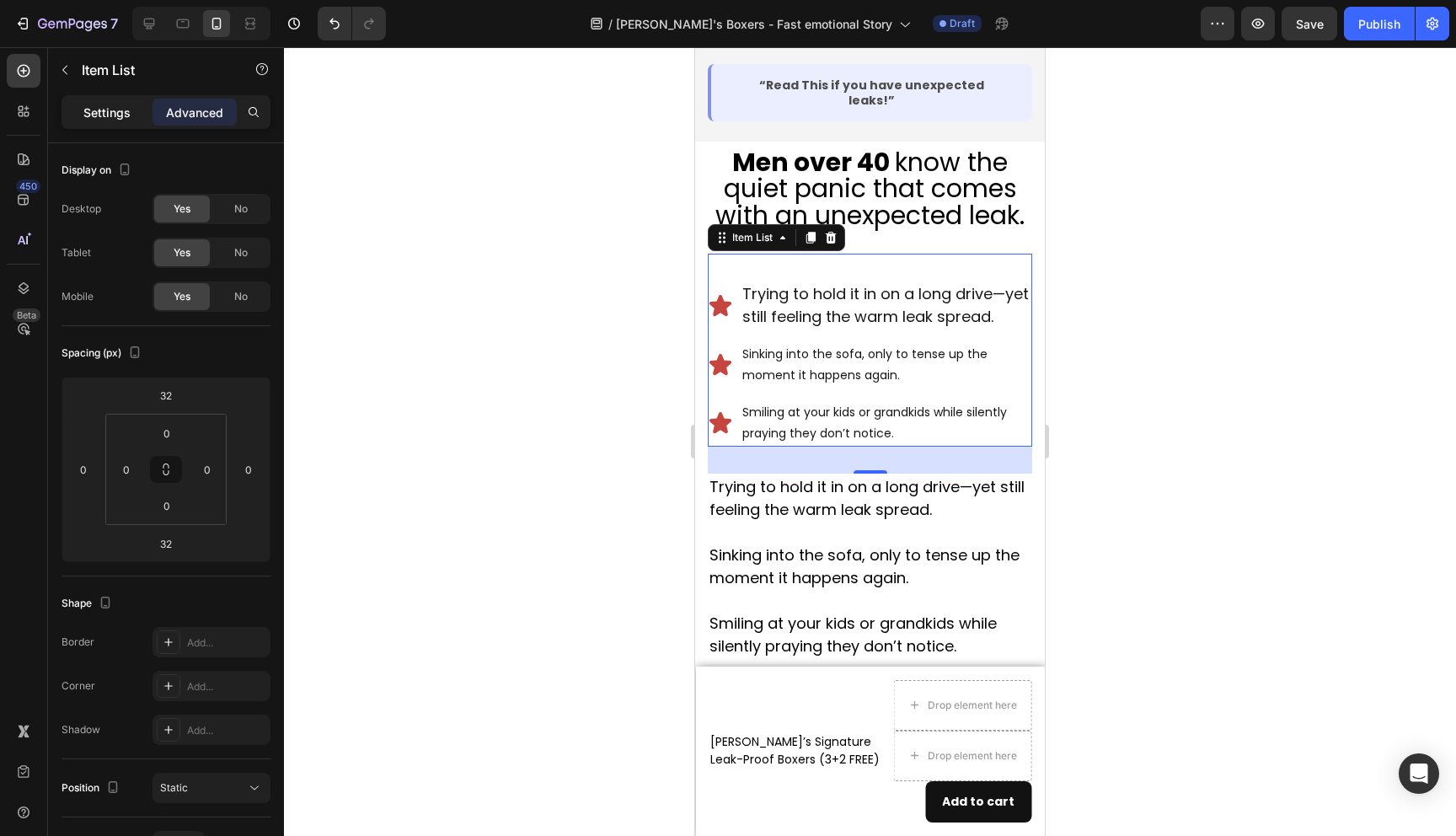
click at [96, 112] on p "Settings" at bounding box center [107, 113] width 47 height 18
type input "8"
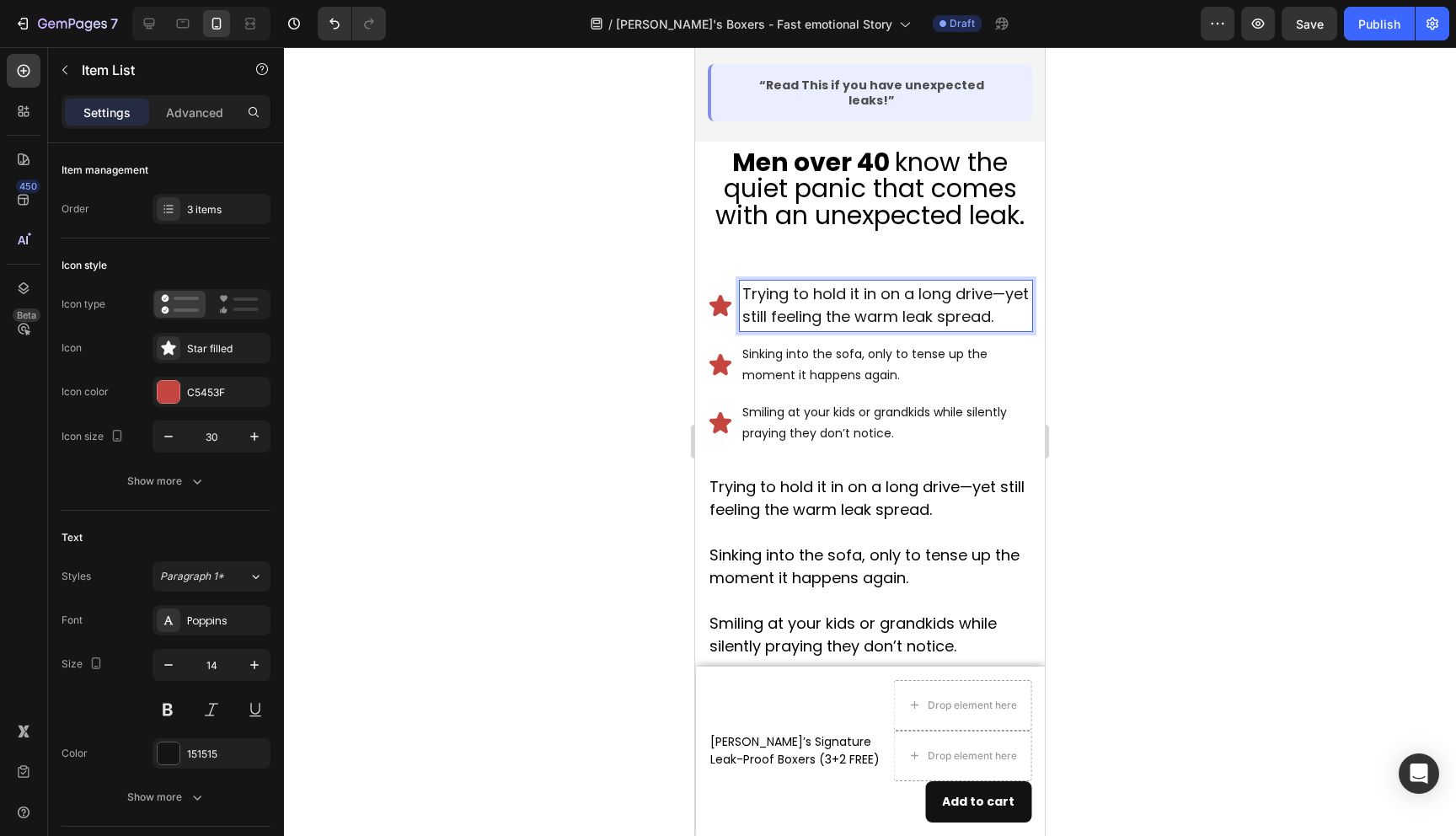
click at [852, 284] on span "Trying to hold it in on a long drive—yet still feeling the warm leak spread." at bounding box center [886, 305] width 286 height 44
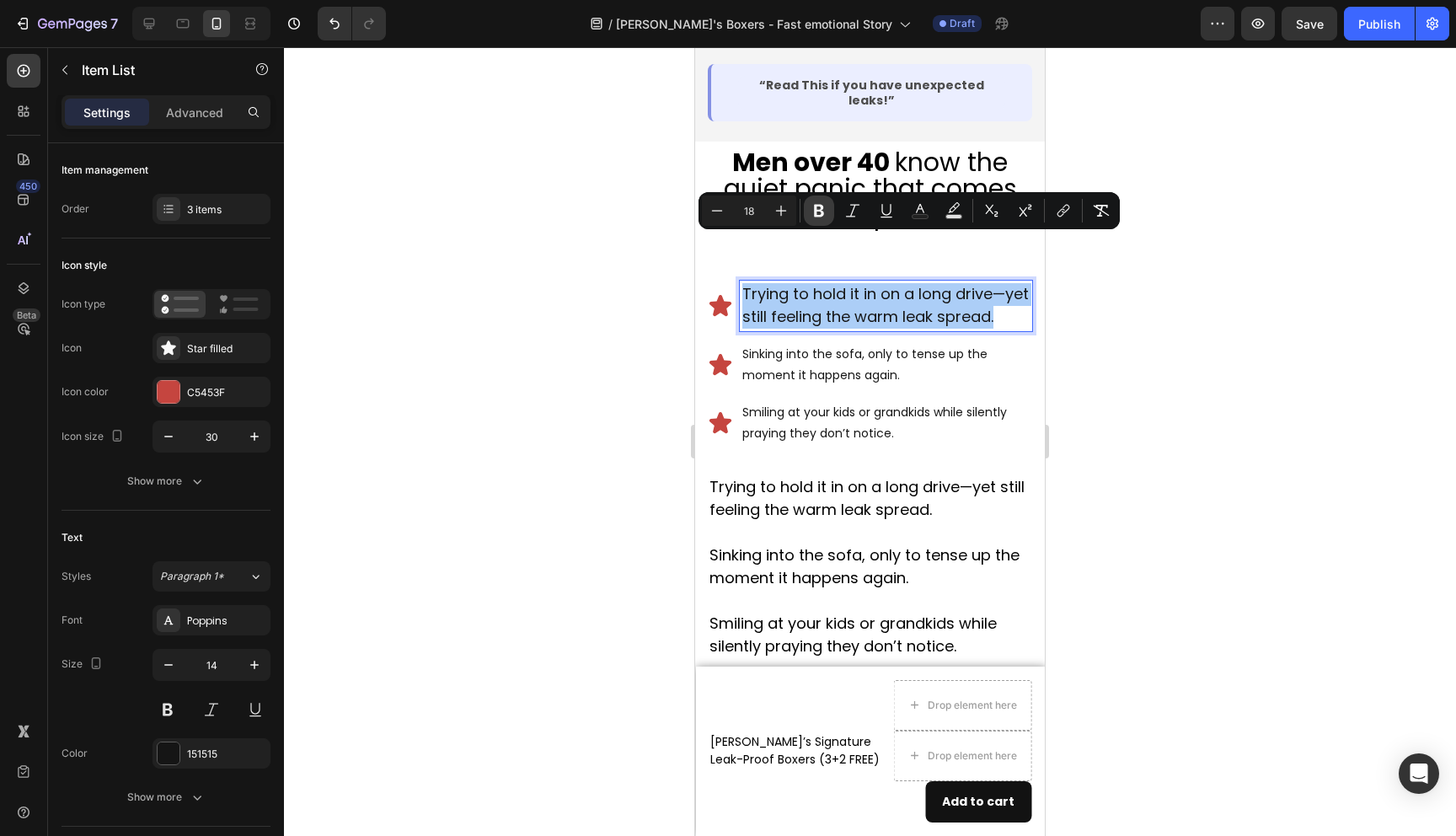
click at [820, 210] on icon "Editor contextual toolbar" at bounding box center [819, 211] width 10 height 13
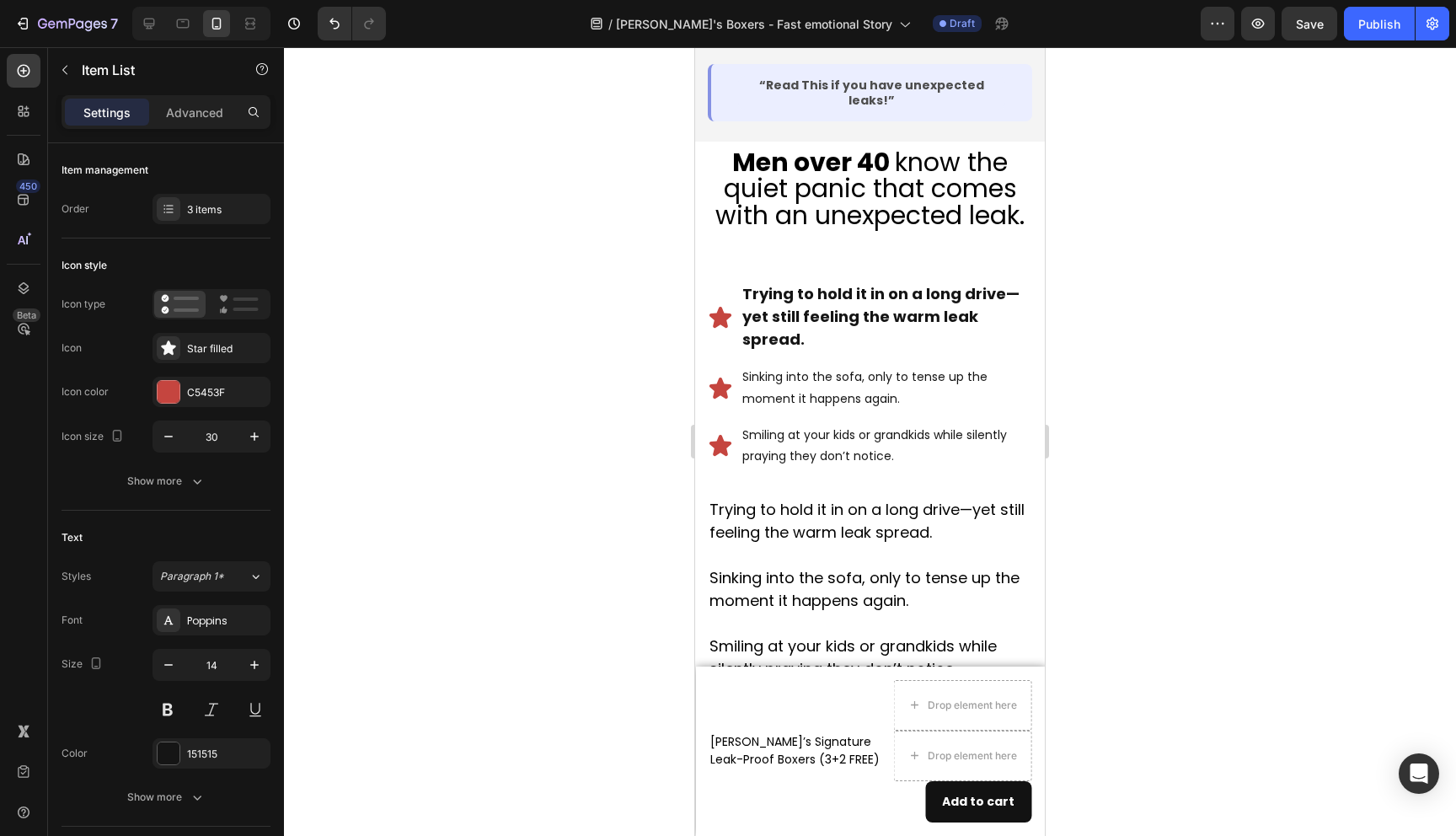
click at [820, 254] on div "Trying to hold it in on a long drive—yet still feeling the warm leak spread. Si…" at bounding box center [870, 362] width 325 height 216
click at [820, 284] on strong "Trying to hold it in on a long drive—yet still feeling the warm leak spread." at bounding box center [881, 317] width 278 height 67
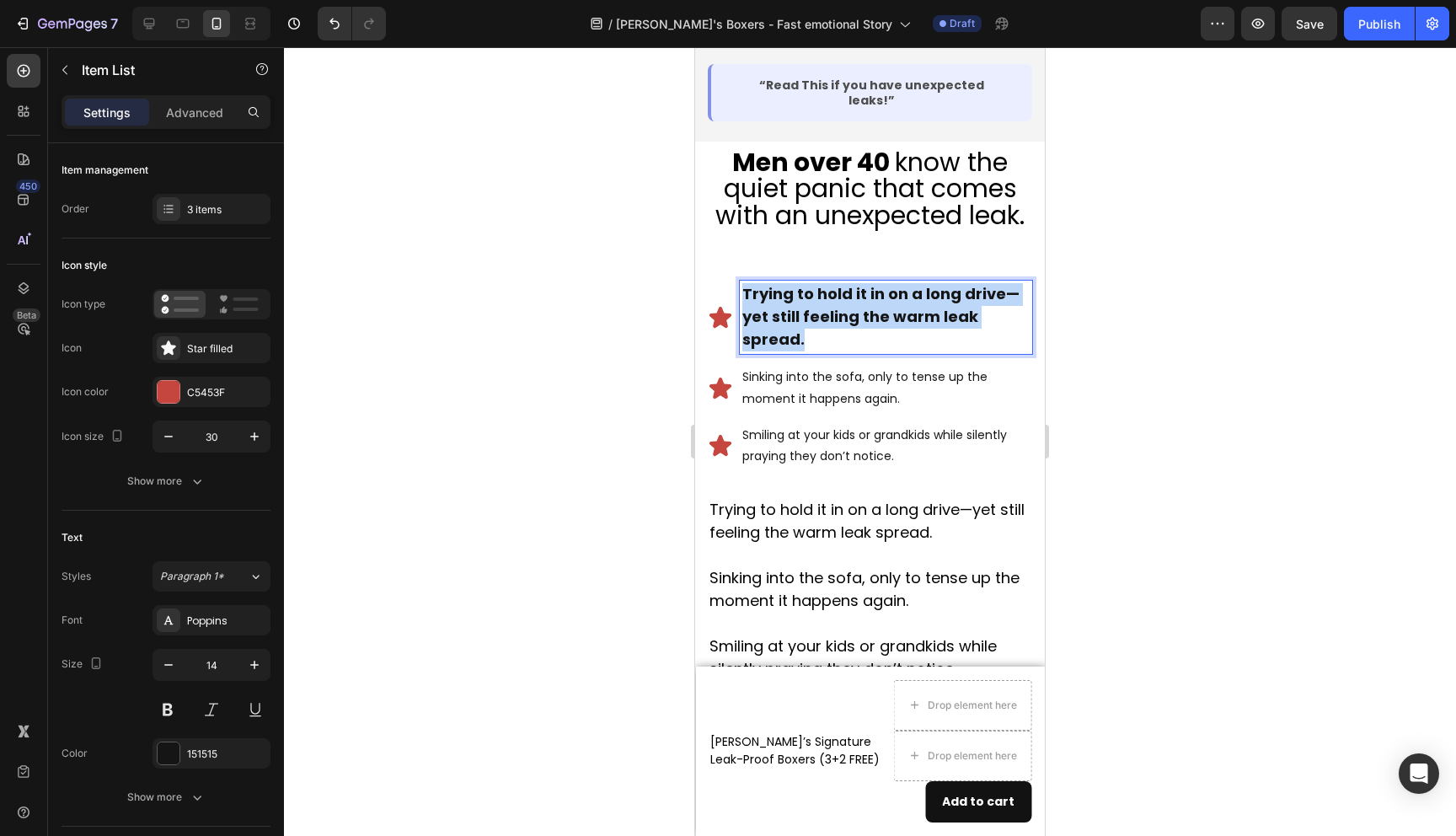
click at [820, 284] on strong "Trying to hold it in on a long drive—yet still feeling the warm leak spread." at bounding box center [881, 317] width 278 height 67
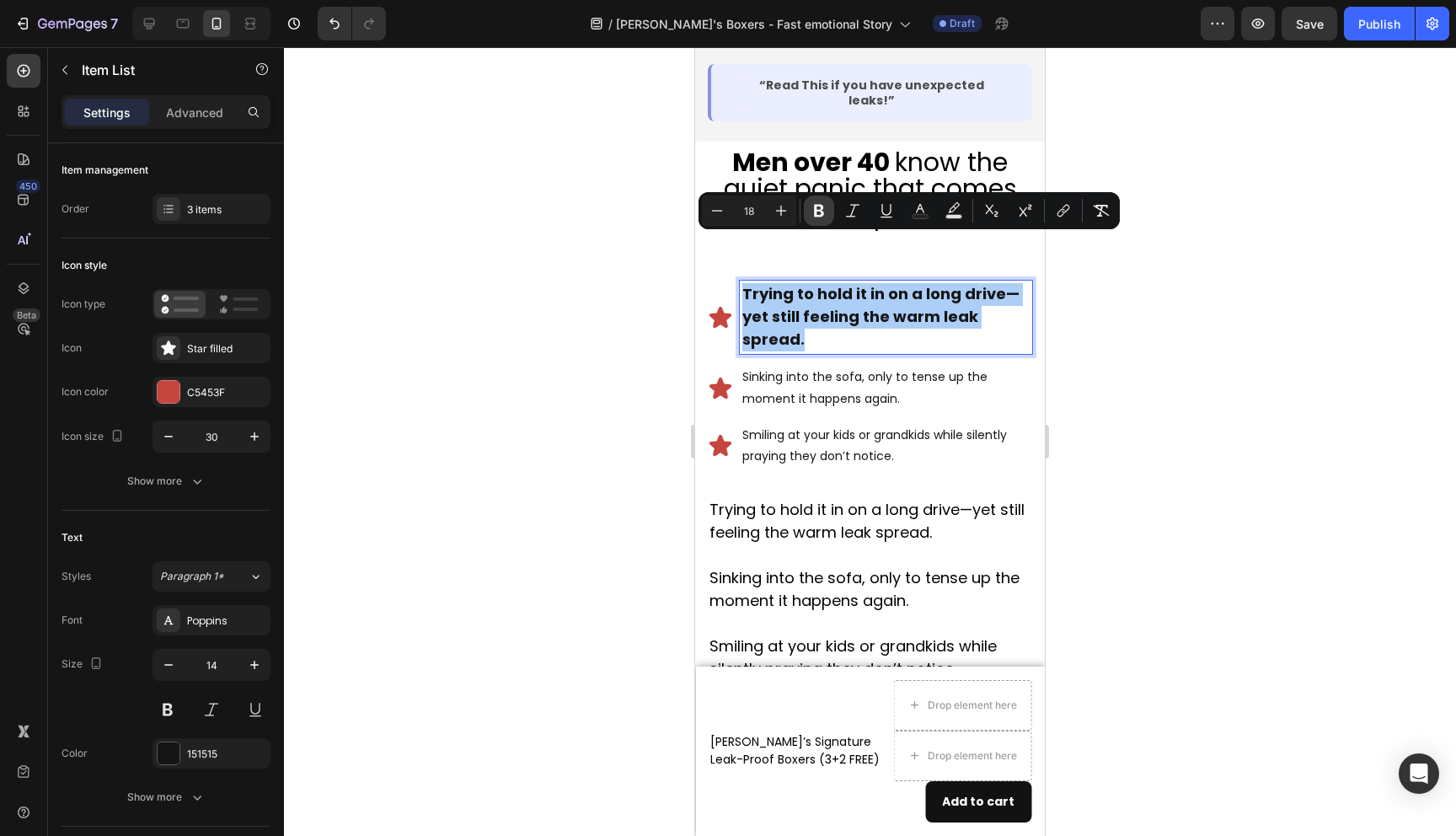
click at [814, 216] on icon "Editor contextual toolbar" at bounding box center [819, 211] width 10 height 13
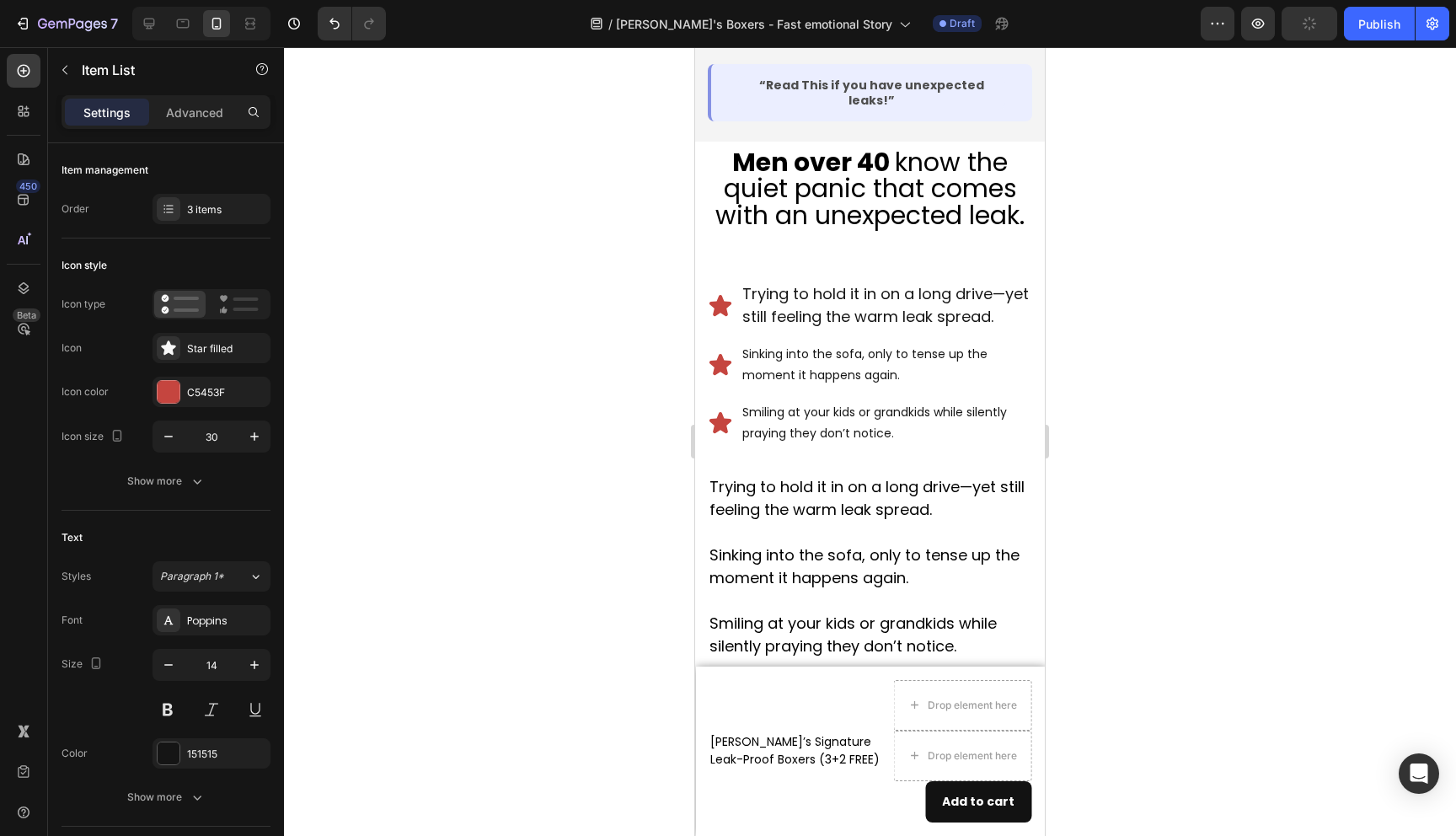
click at [602, 329] on div at bounding box center [869, 442] width 1172 height 789
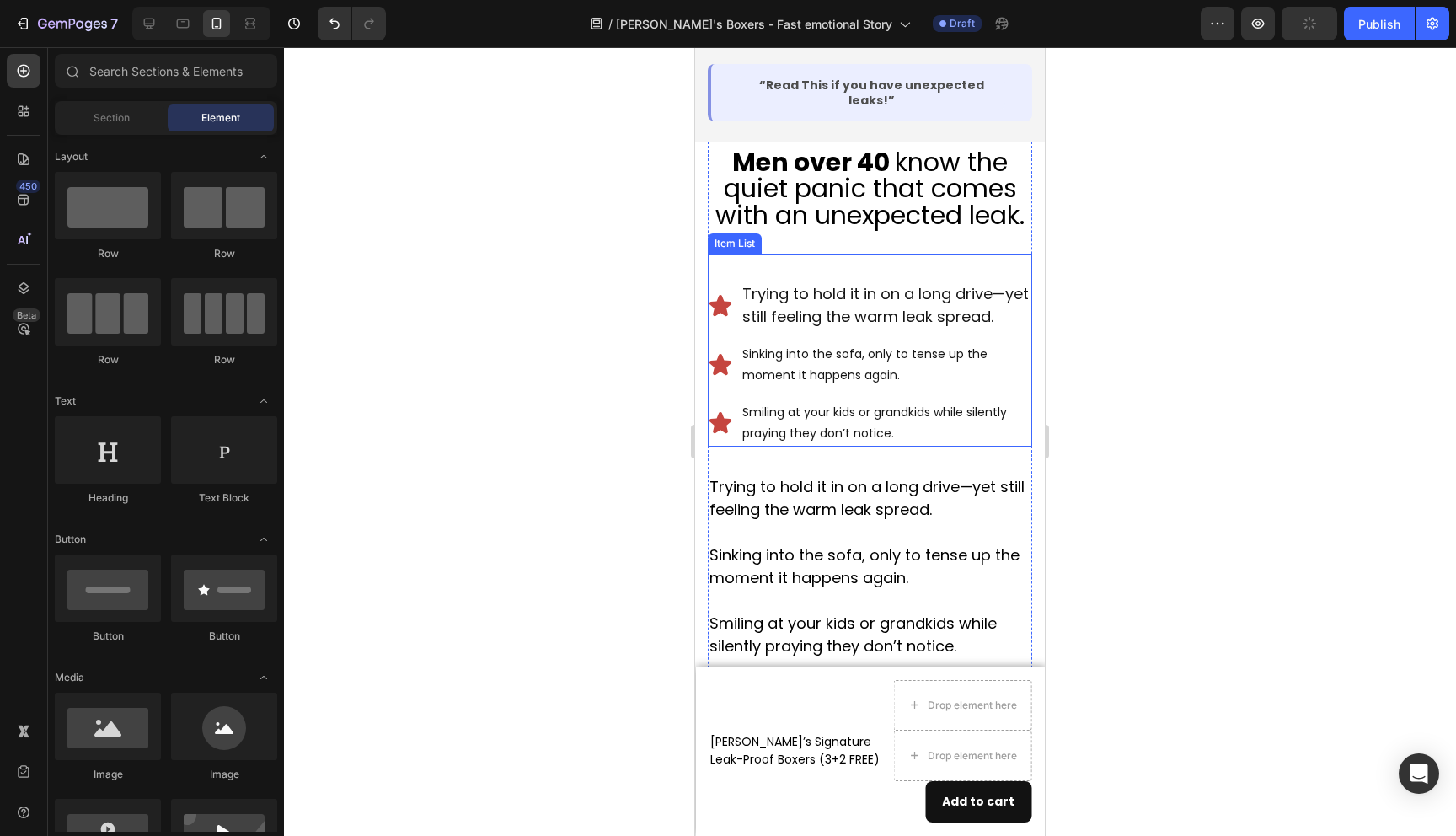
click at [809, 291] on div "Trying to hold it in on a long drive—yet still feeling the warm leak spread. Si…" at bounding box center [870, 363] width 325 height 166
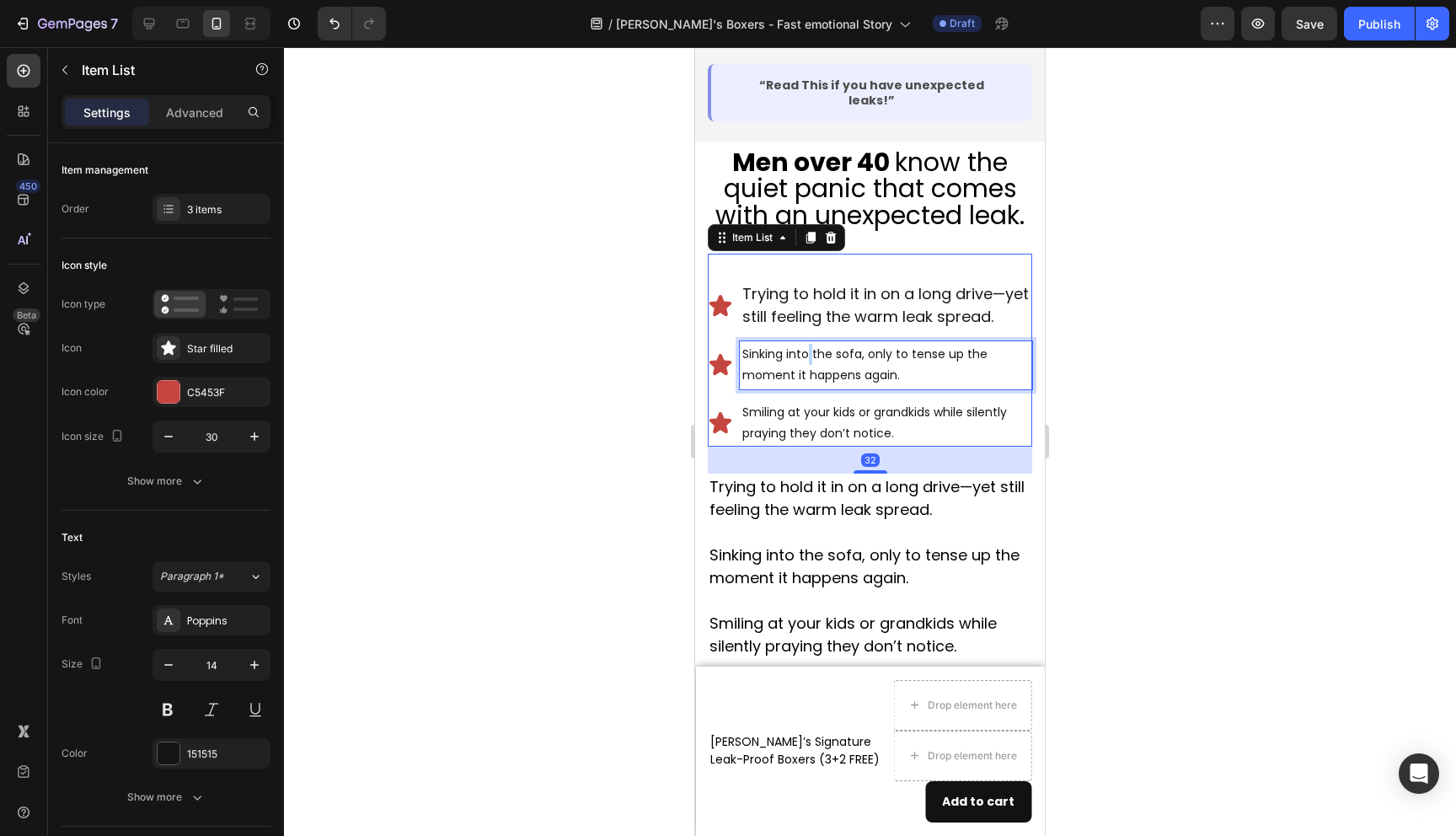
click at [809, 343] on p "Sinking into the sofa, only to tense up the moment it happens again." at bounding box center [886, 364] width 287 height 42
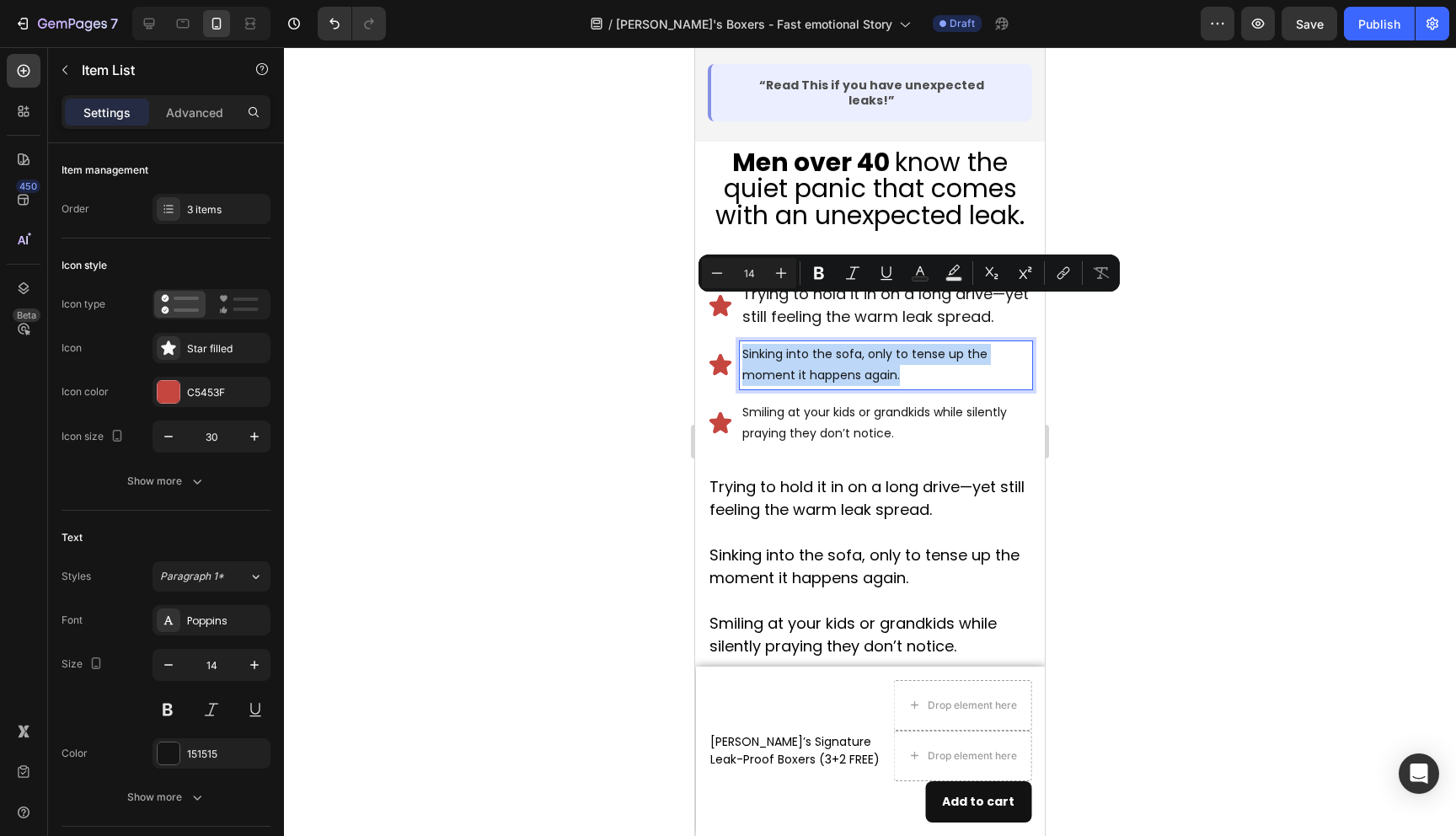
click at [809, 343] on p "Sinking into the sofa, only to tense up the moment it happens again." at bounding box center [886, 364] width 287 height 42
click at [789, 265] on button "Plus" at bounding box center [781, 273] width 30 height 30
click at [789, 265] on icon "Editor contextual toolbar" at bounding box center [781, 273] width 17 height 17
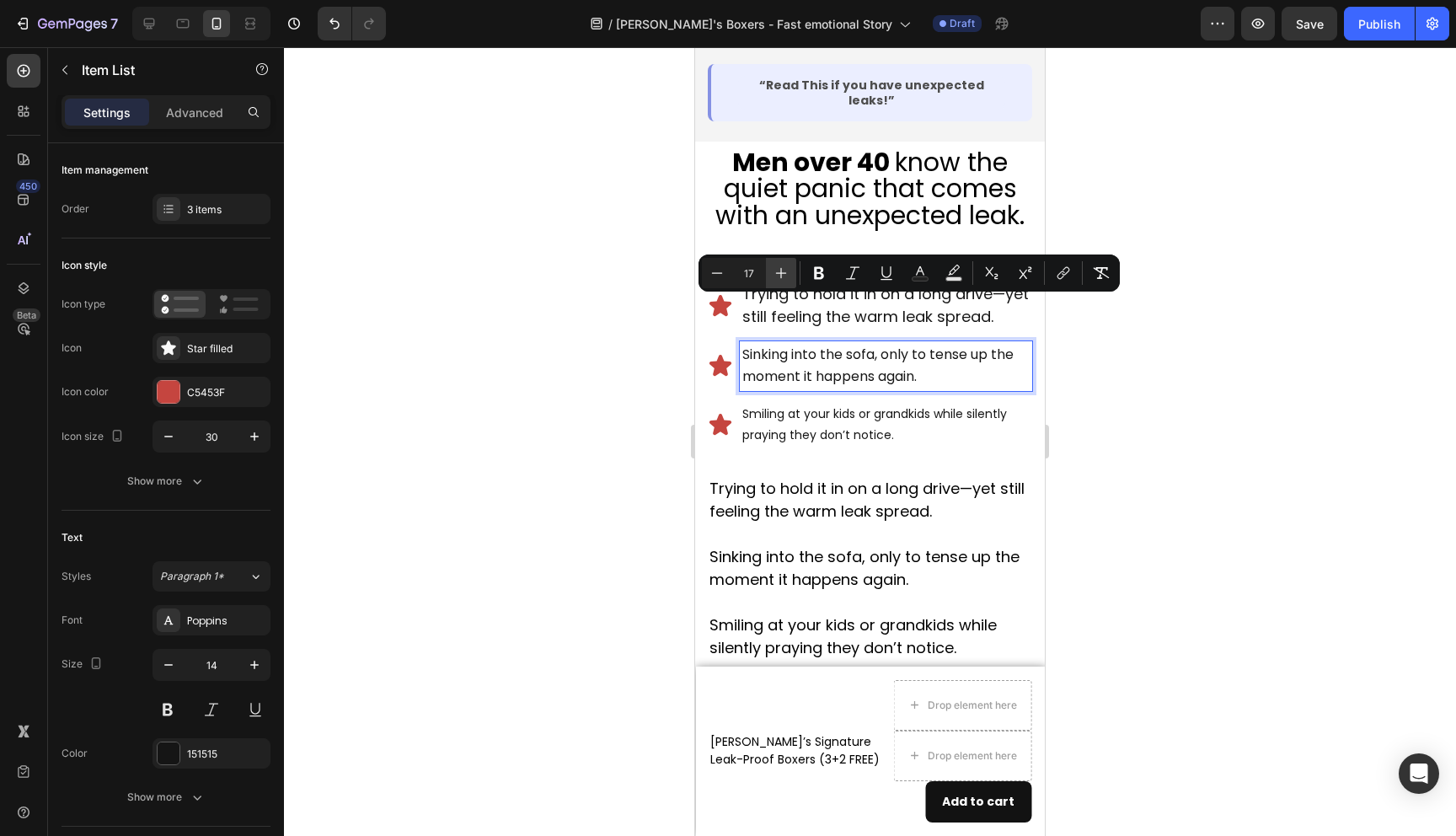
type input "18"
click at [557, 364] on div at bounding box center [869, 442] width 1172 height 789
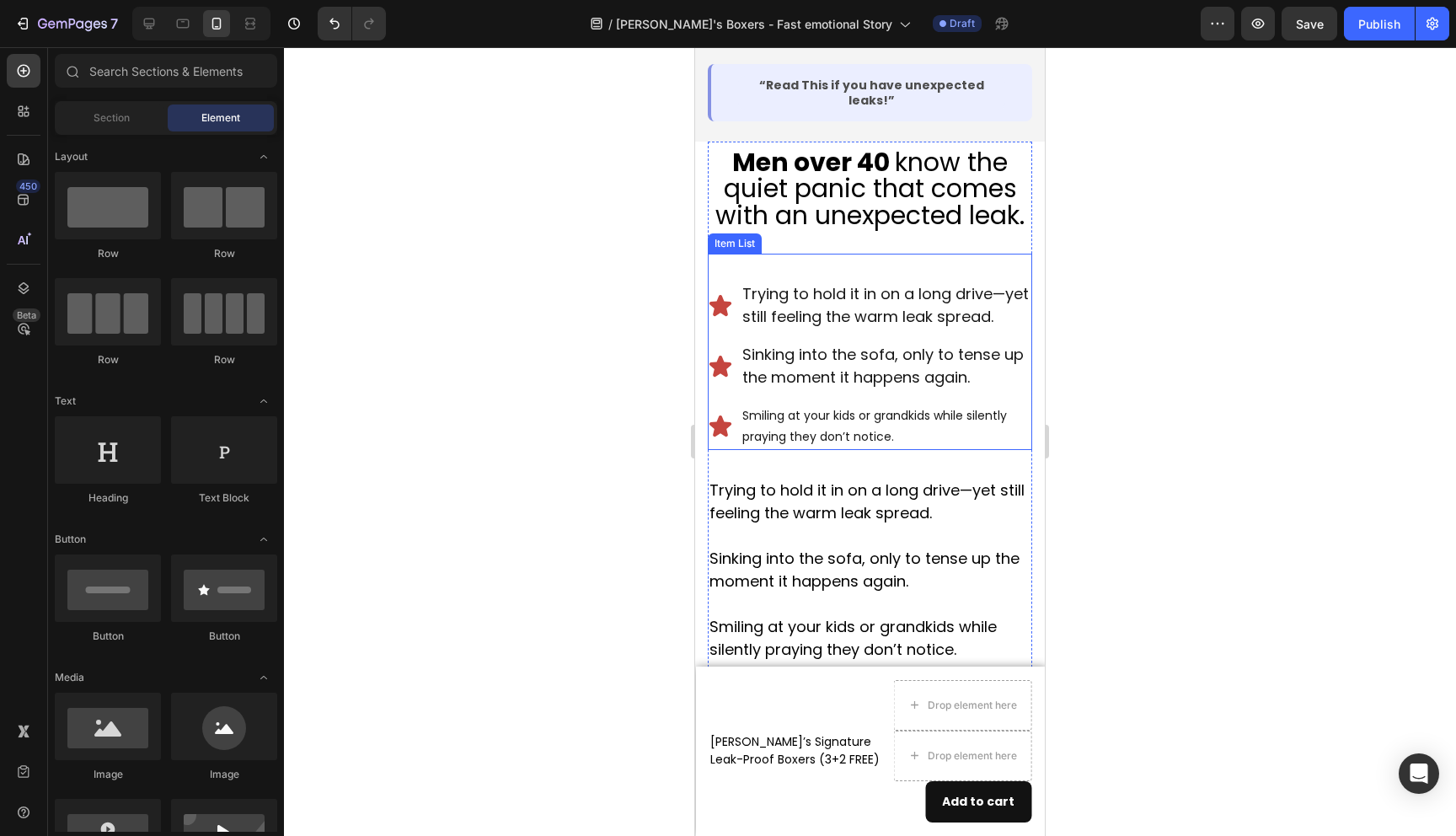
click at [813, 284] on span "Trying to hold it in on a long drive—yet still feeling the warm leak spread." at bounding box center [886, 305] width 286 height 44
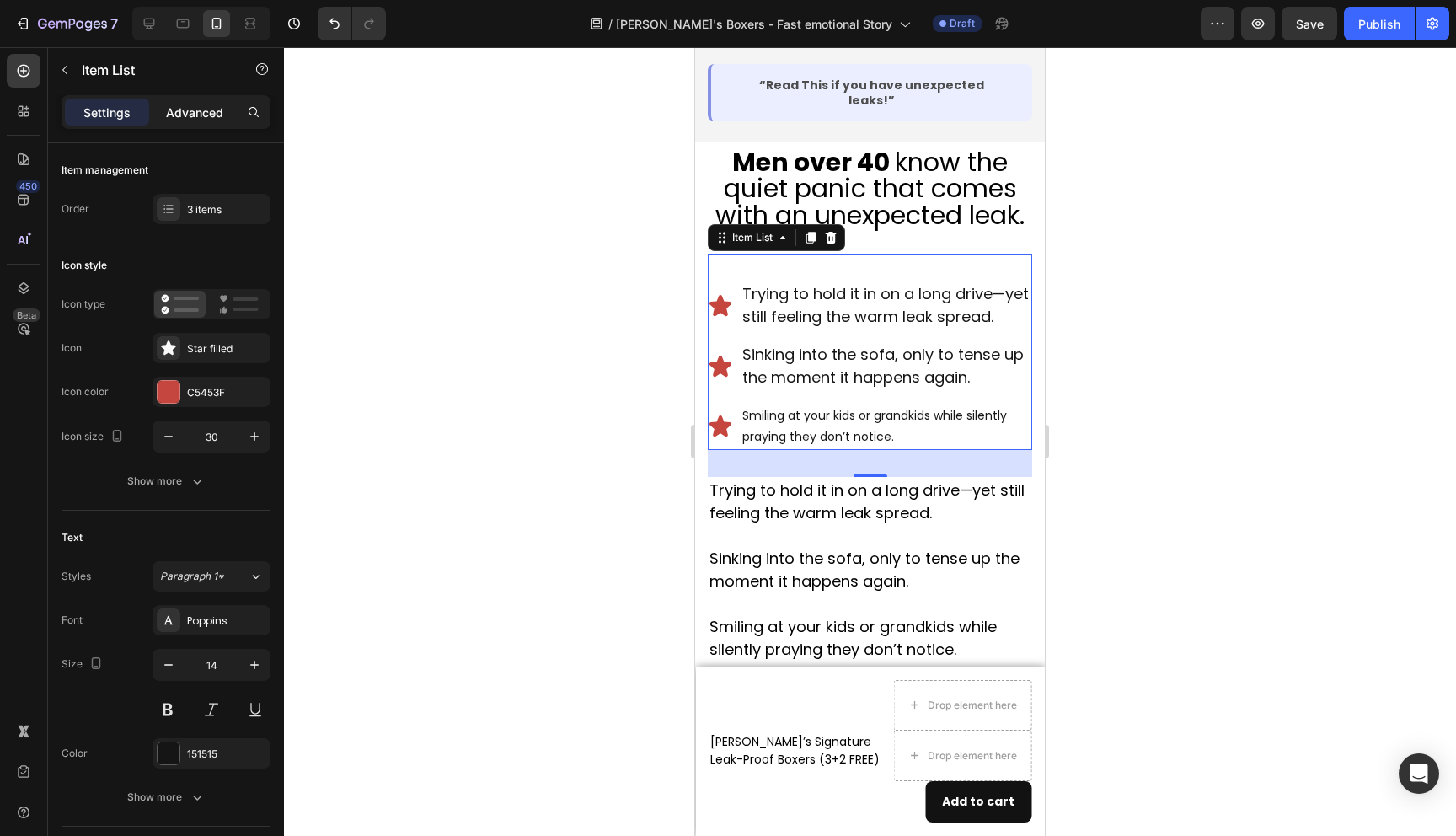
click at [204, 111] on p "Advanced" at bounding box center [194, 113] width 57 height 18
type input "100%"
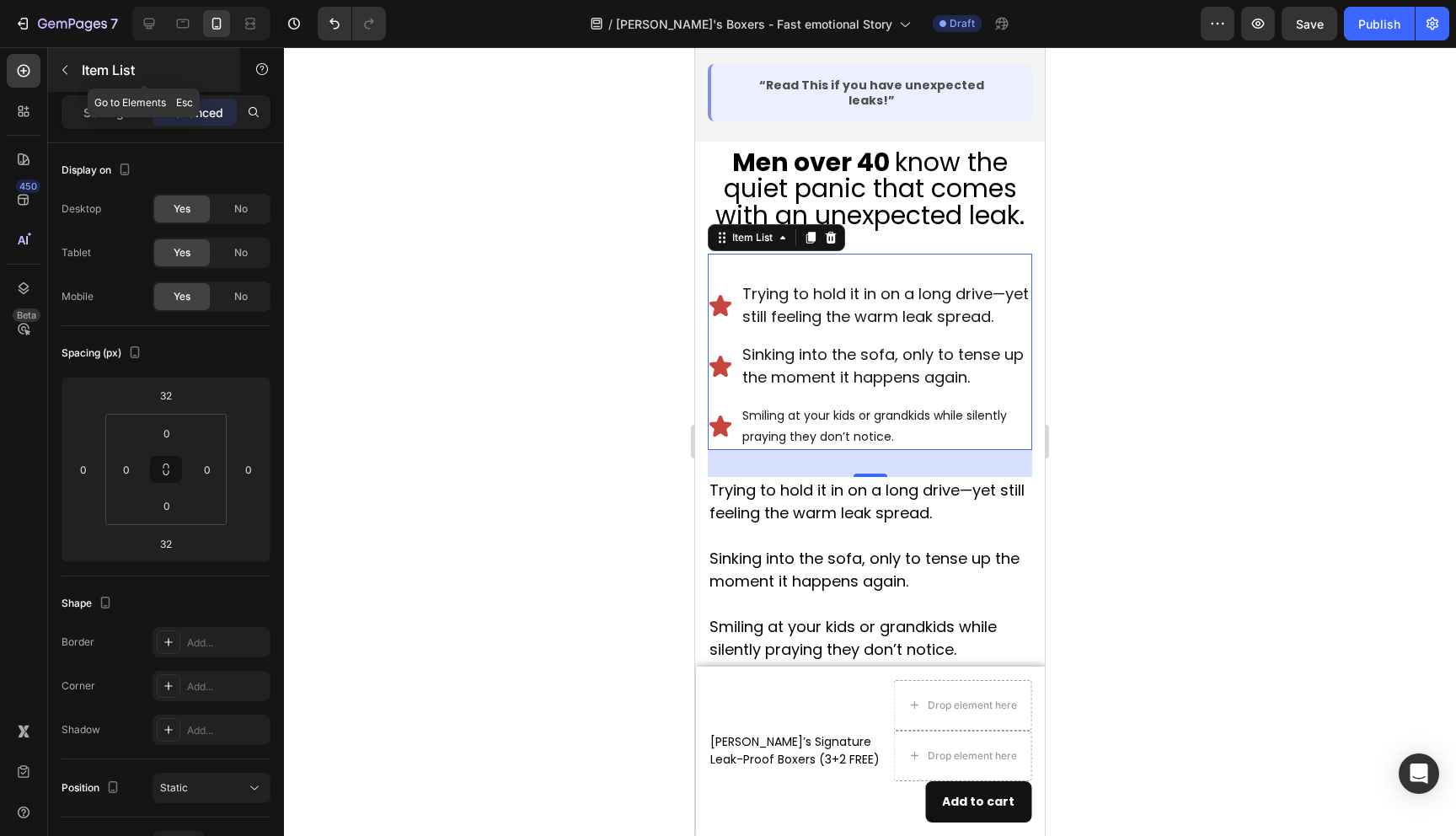
click at [67, 71] on icon "button" at bounding box center [65, 70] width 14 height 14
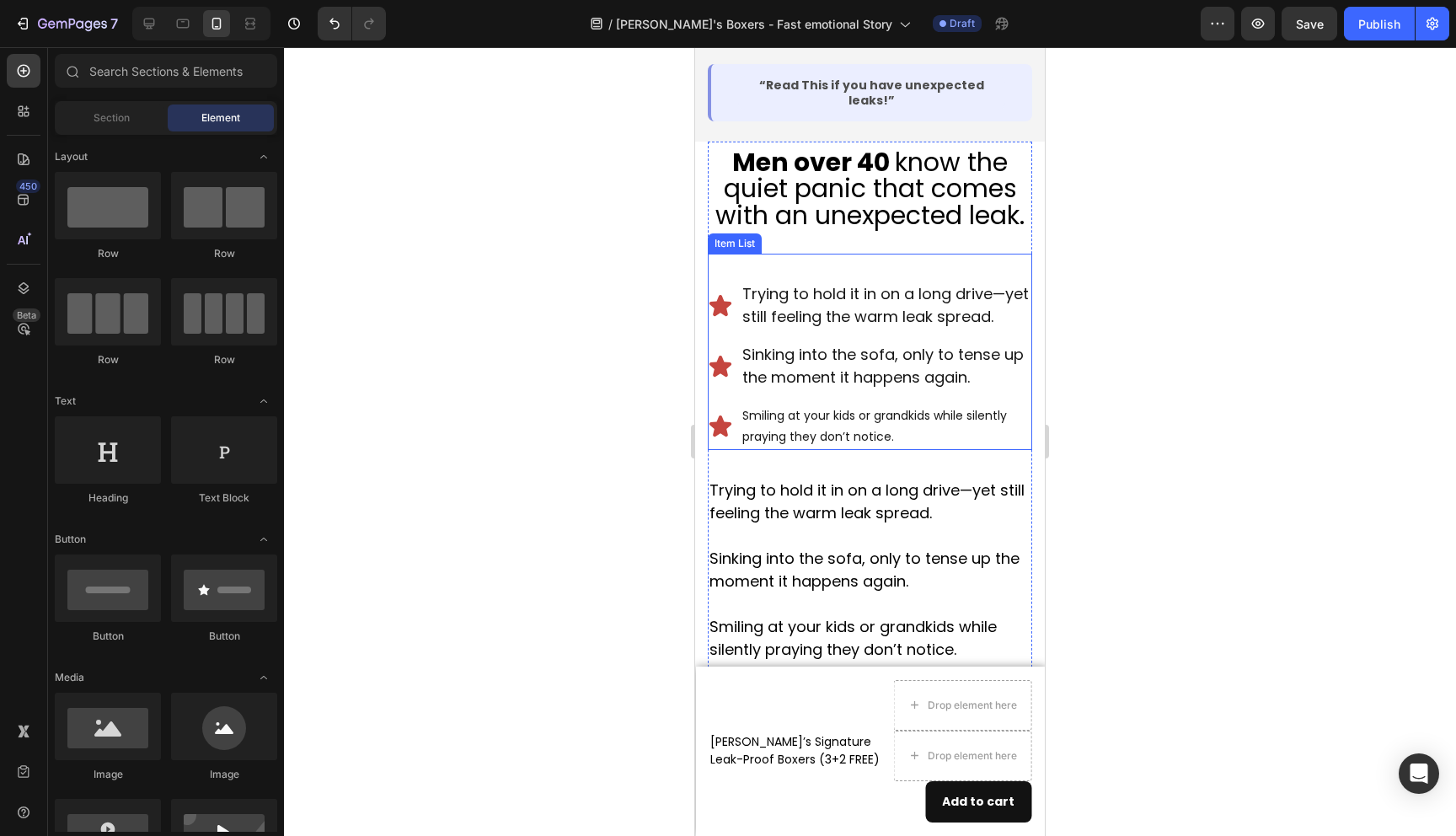
click at [830, 284] on span "Trying to hold it in on a long drive—yet still feeling the warm leak spread." at bounding box center [886, 305] width 286 height 44
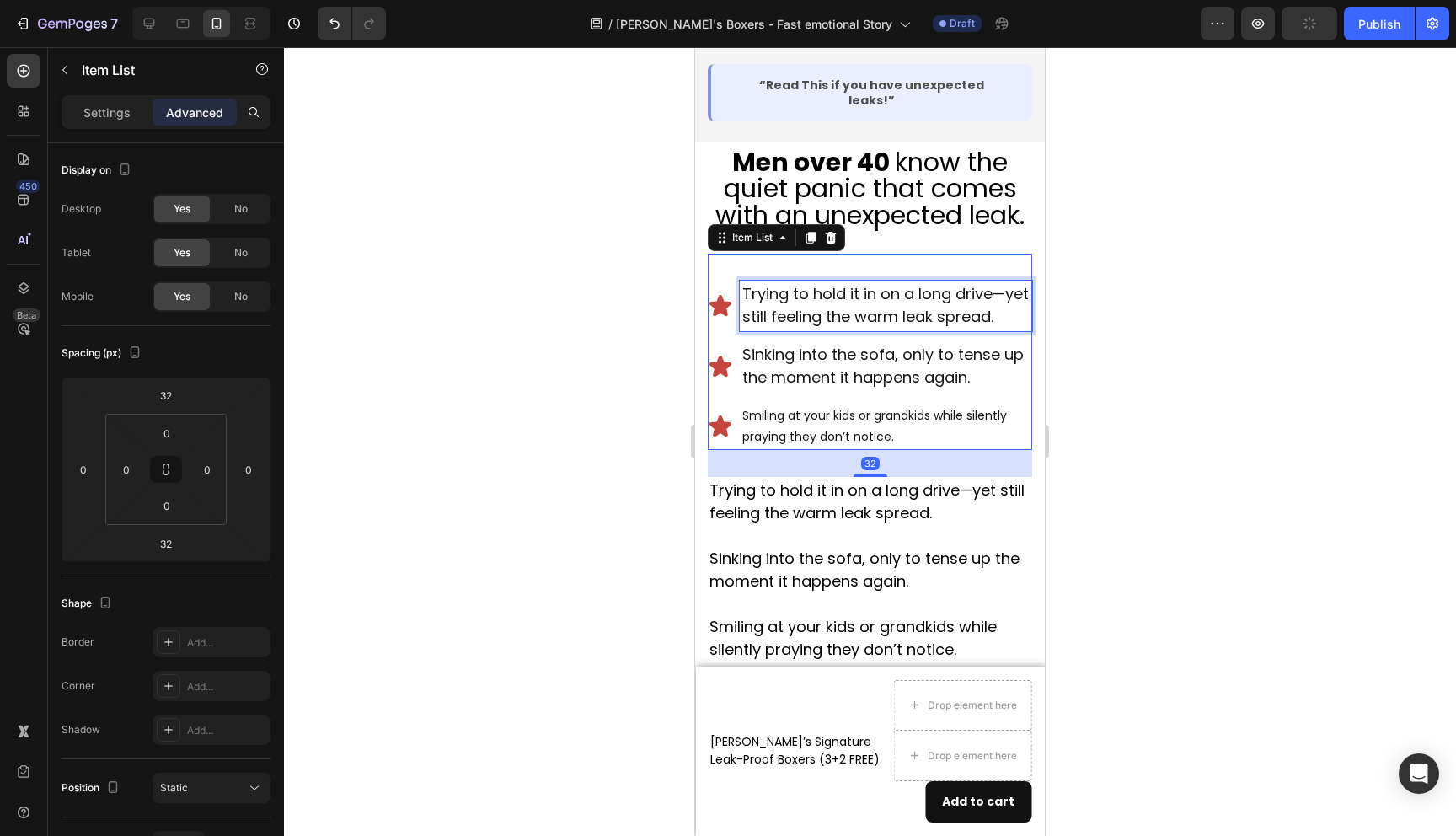
click at [830, 284] on span "Trying to hold it in on a long drive—yet still feeling the warm leak spread." at bounding box center [886, 305] width 286 height 44
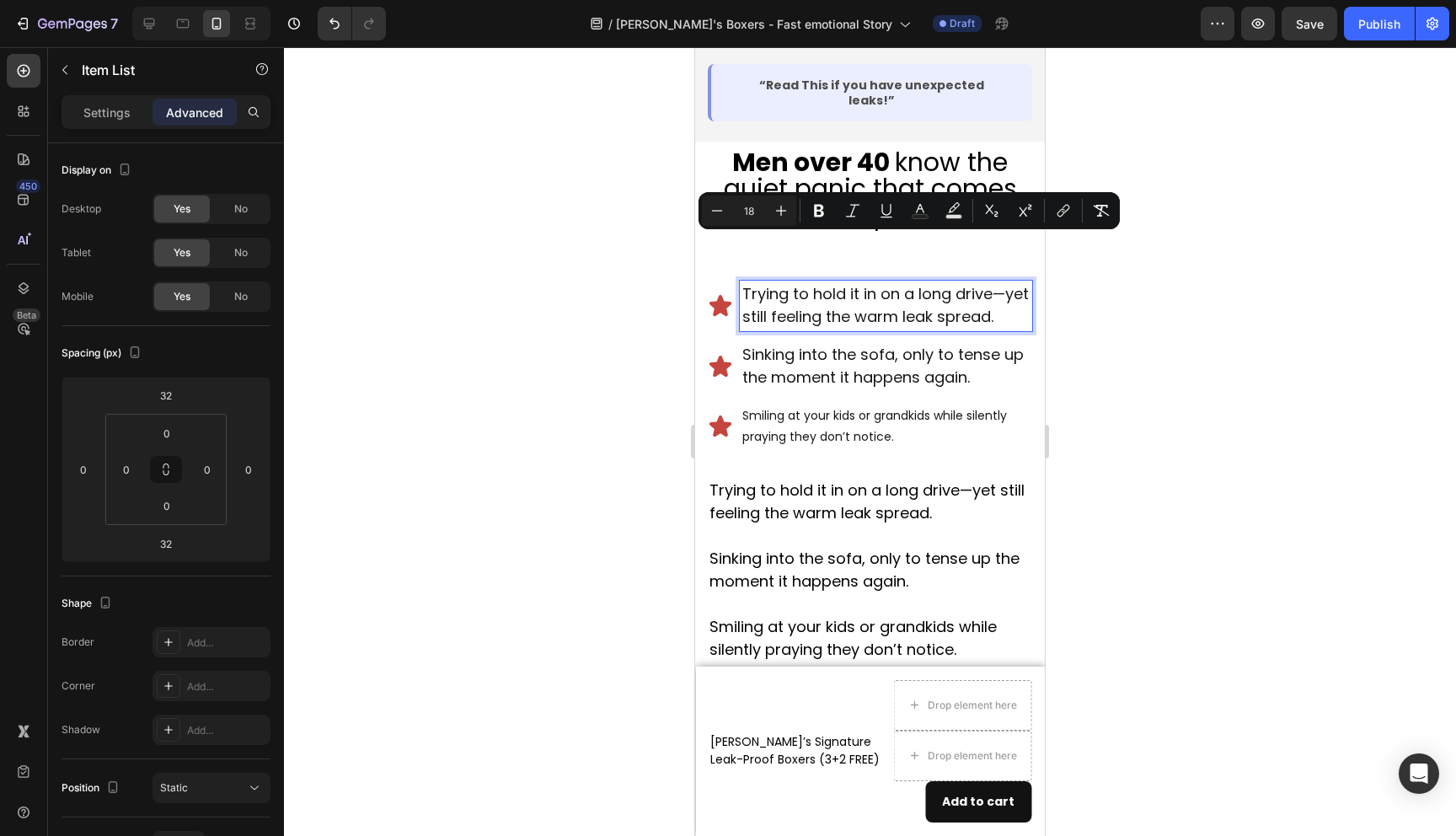
click at [796, 405] on p "Smiling at your kids or grandkids while silently praying they don’t notice." at bounding box center [886, 426] width 287 height 42
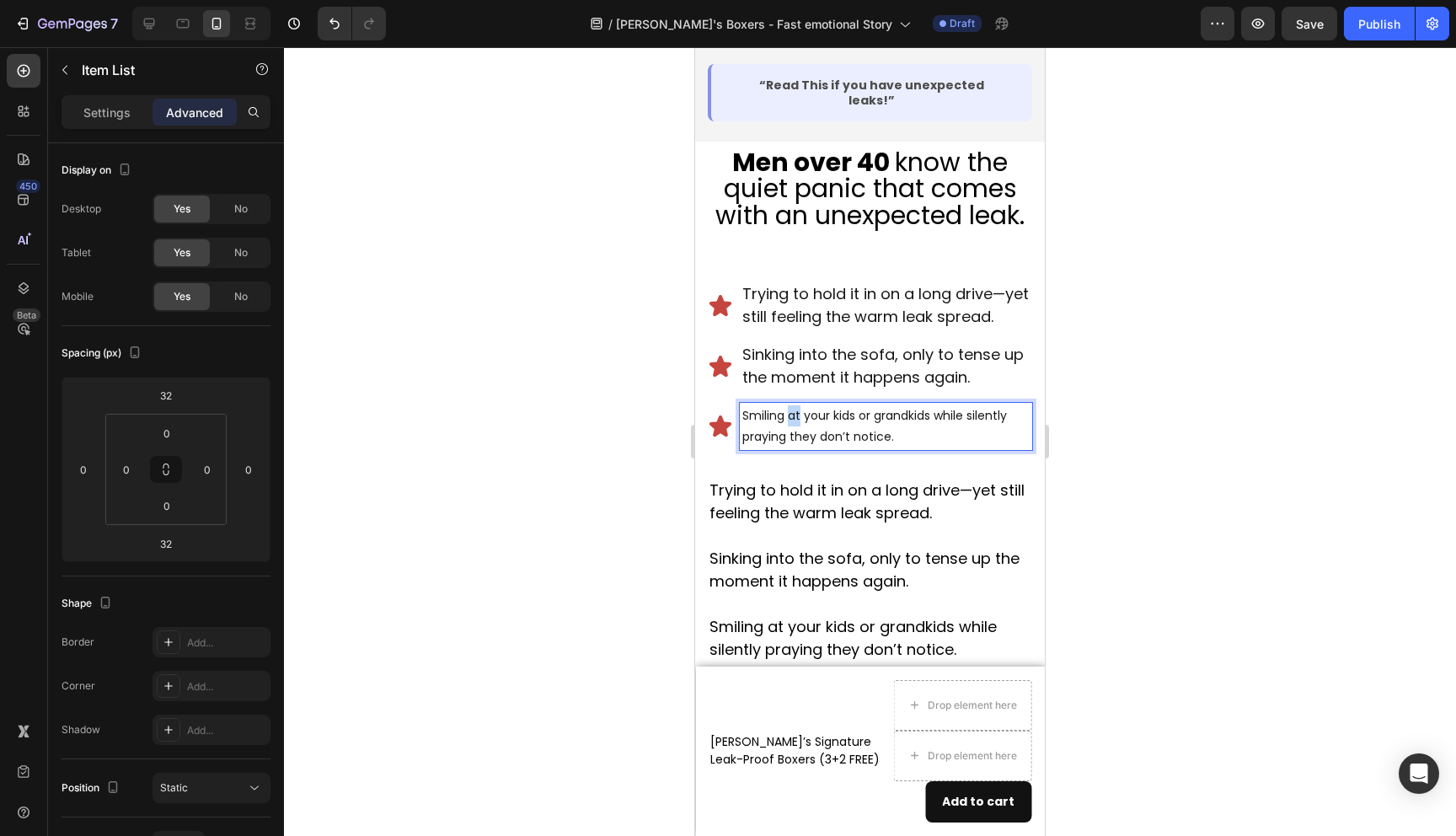
click at [796, 405] on p "Smiling at your kids or grandkids while silently praying they don’t notice." at bounding box center [886, 426] width 287 height 42
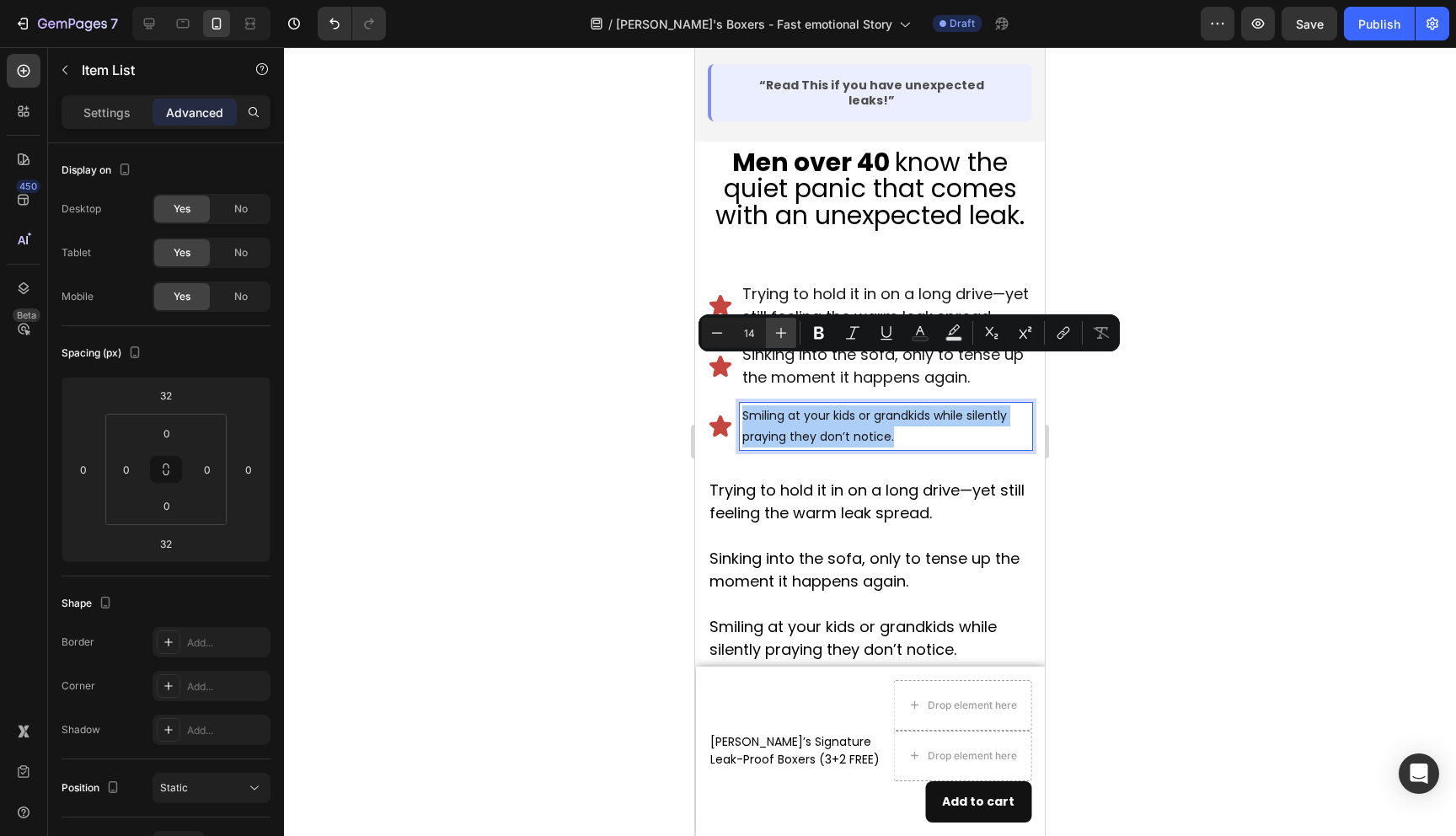
click at [782, 340] on icon "Editor contextual toolbar" at bounding box center [781, 333] width 17 height 17
type input "18"
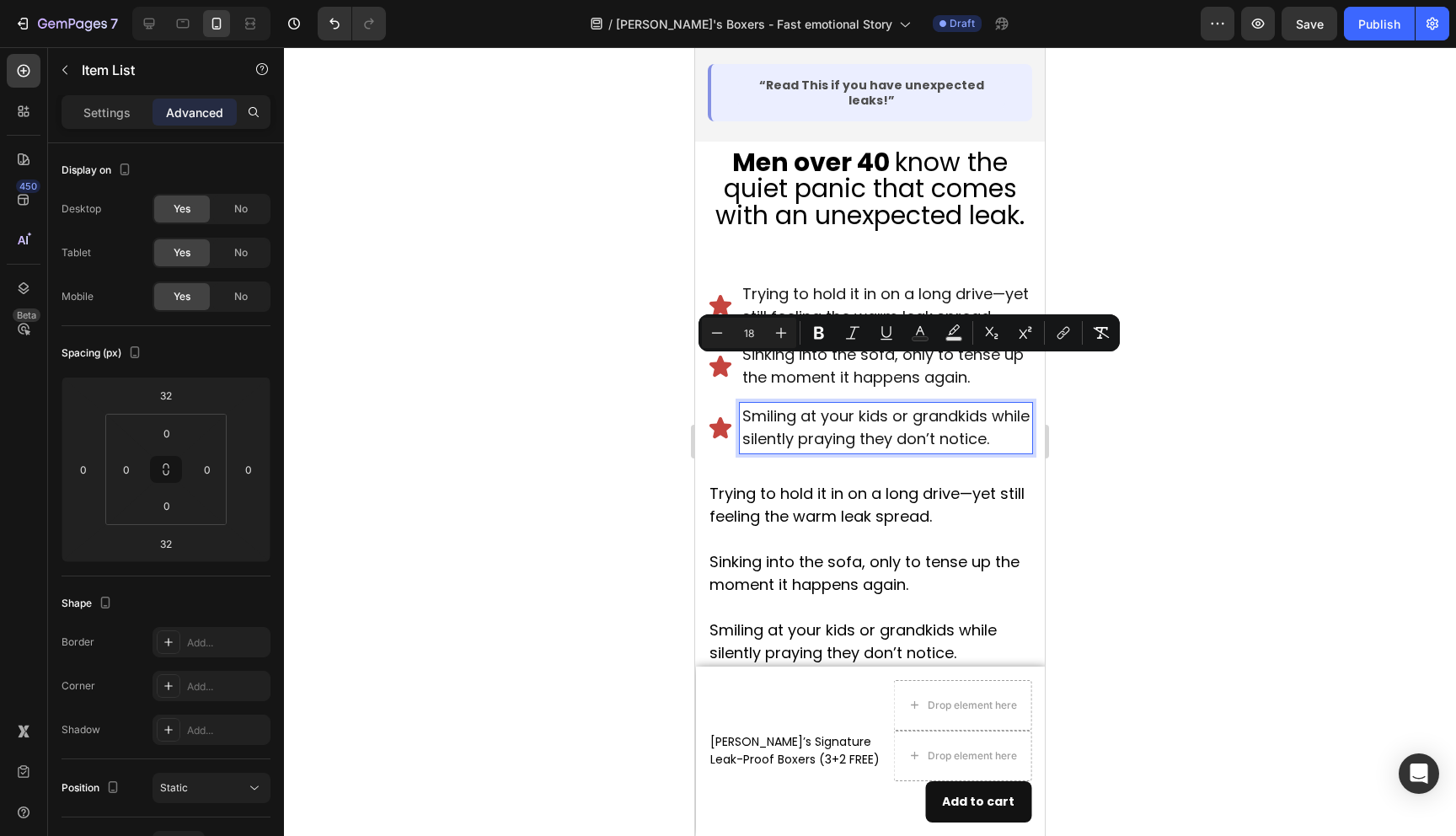
click at [639, 426] on div at bounding box center [869, 442] width 1172 height 789
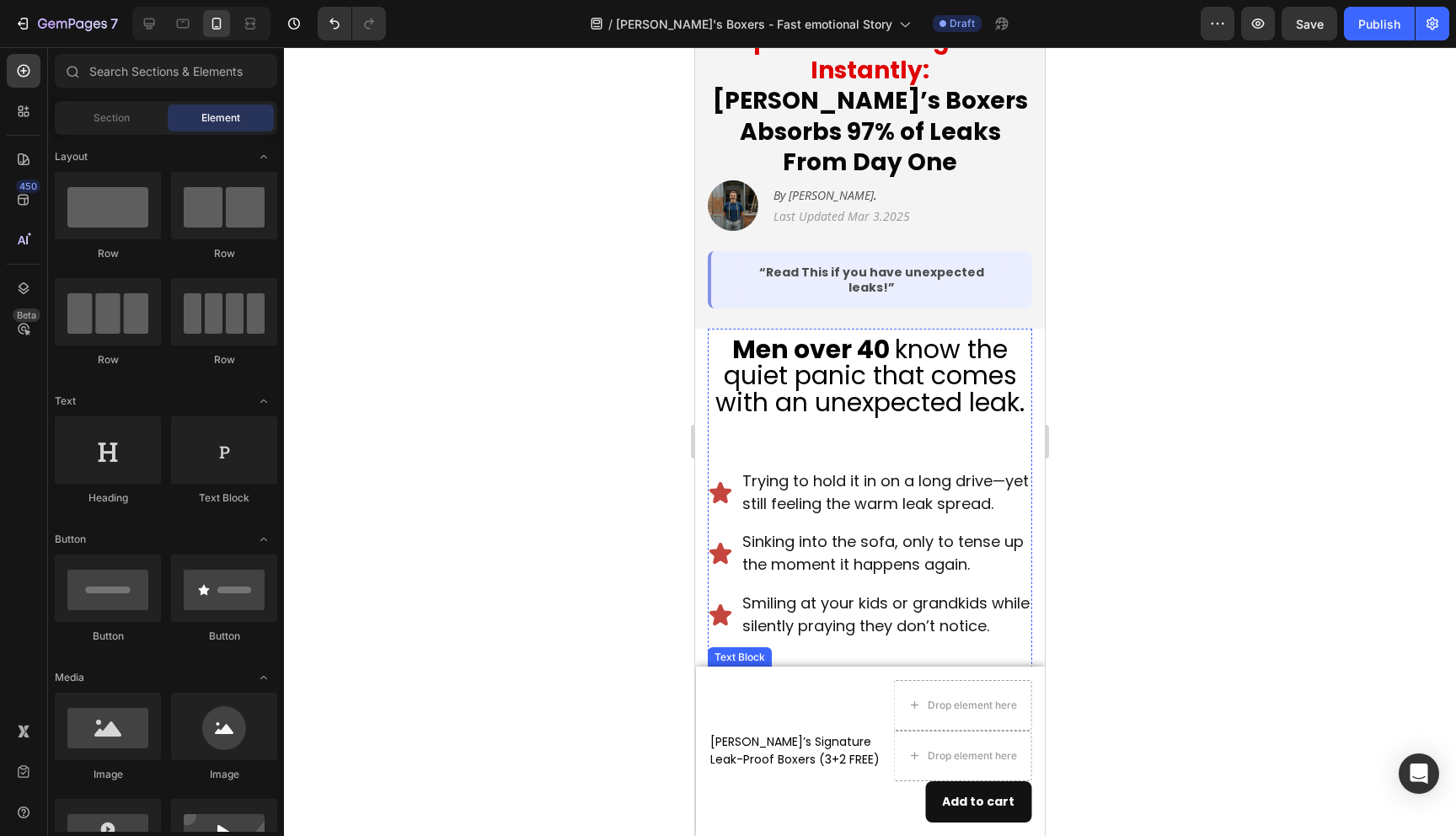
scroll to position [287, 0]
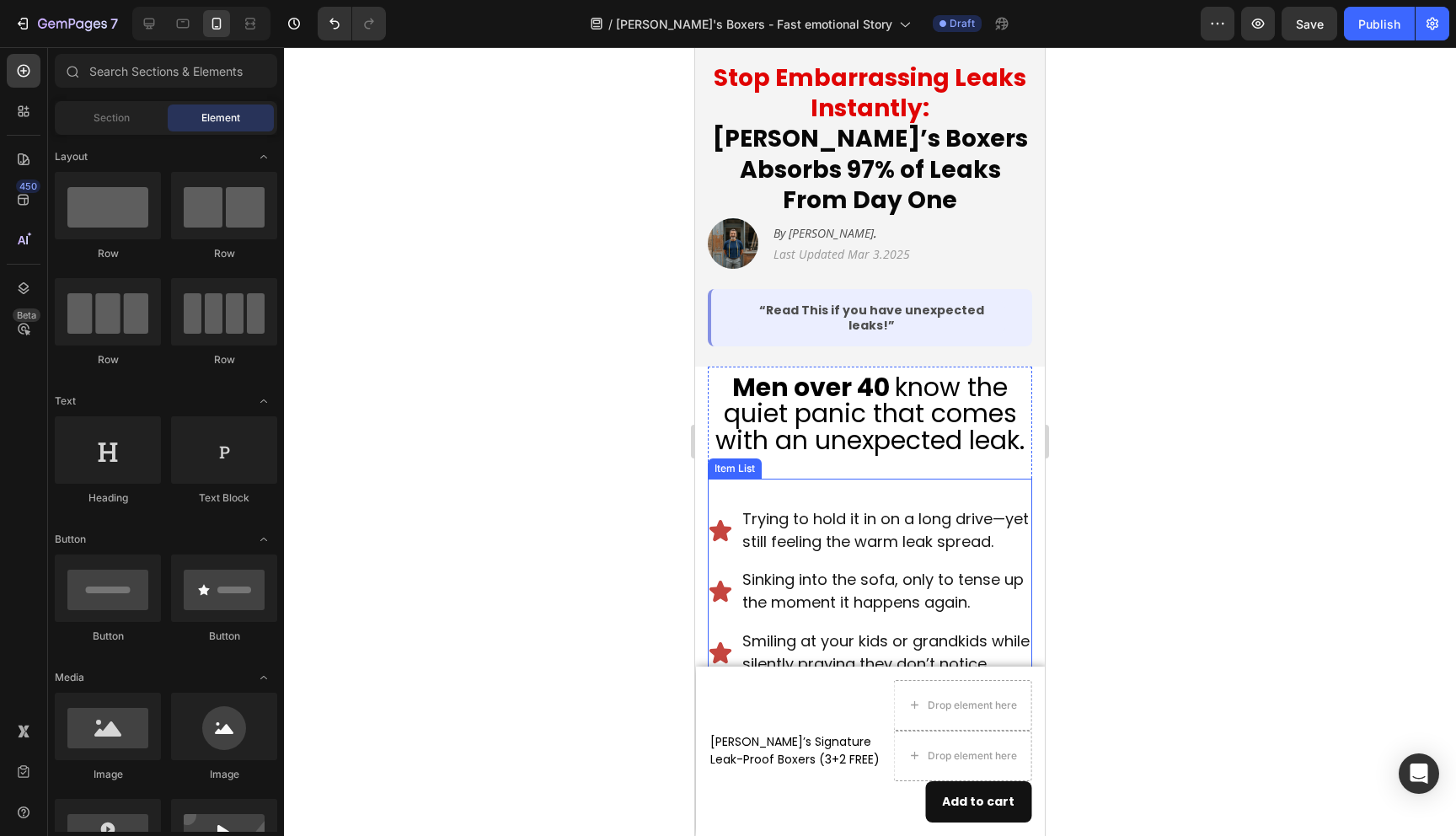
click at [724, 520] on icon at bounding box center [720, 530] width 22 height 21
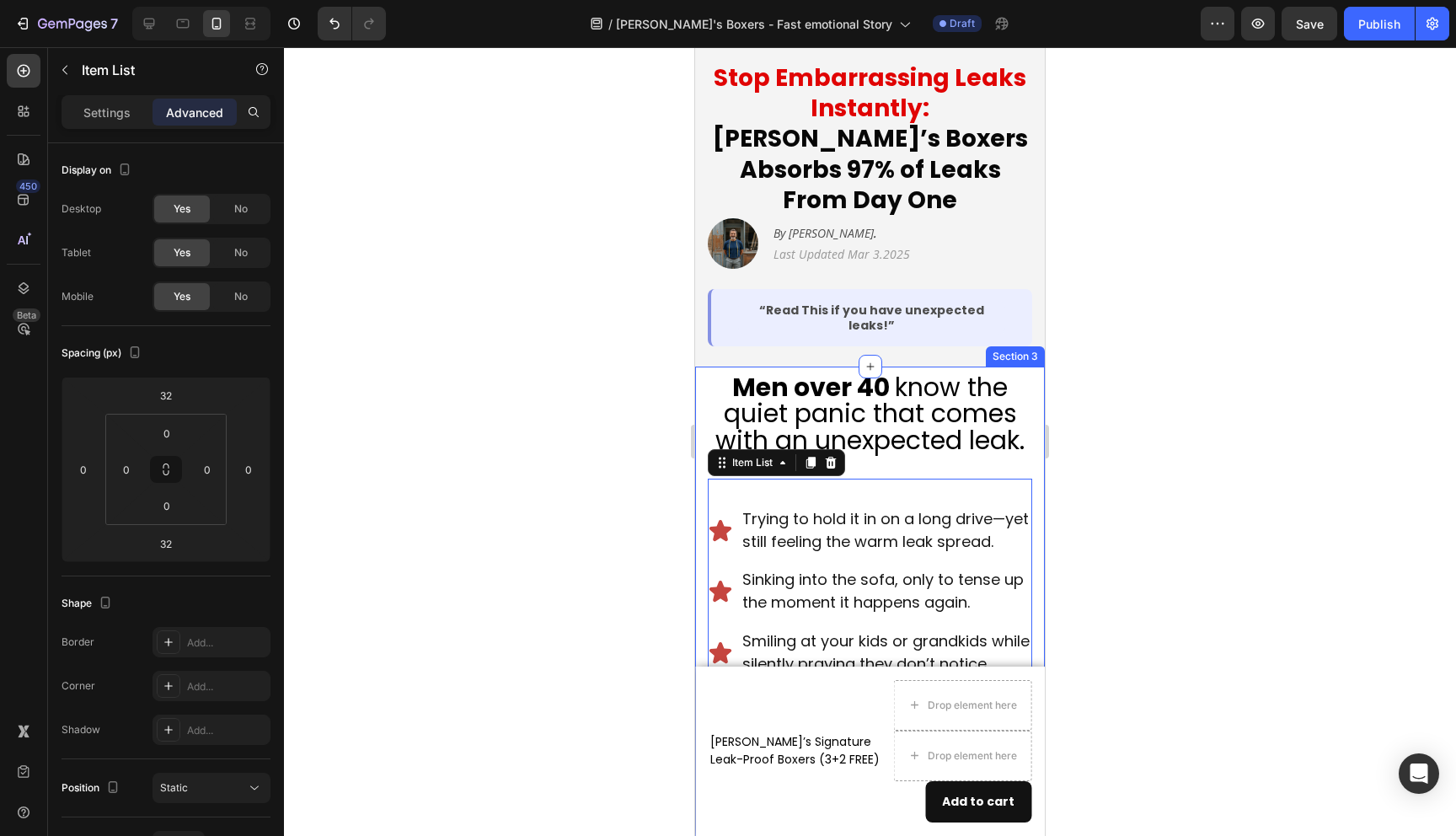
click at [1154, 420] on div at bounding box center [869, 442] width 1172 height 789
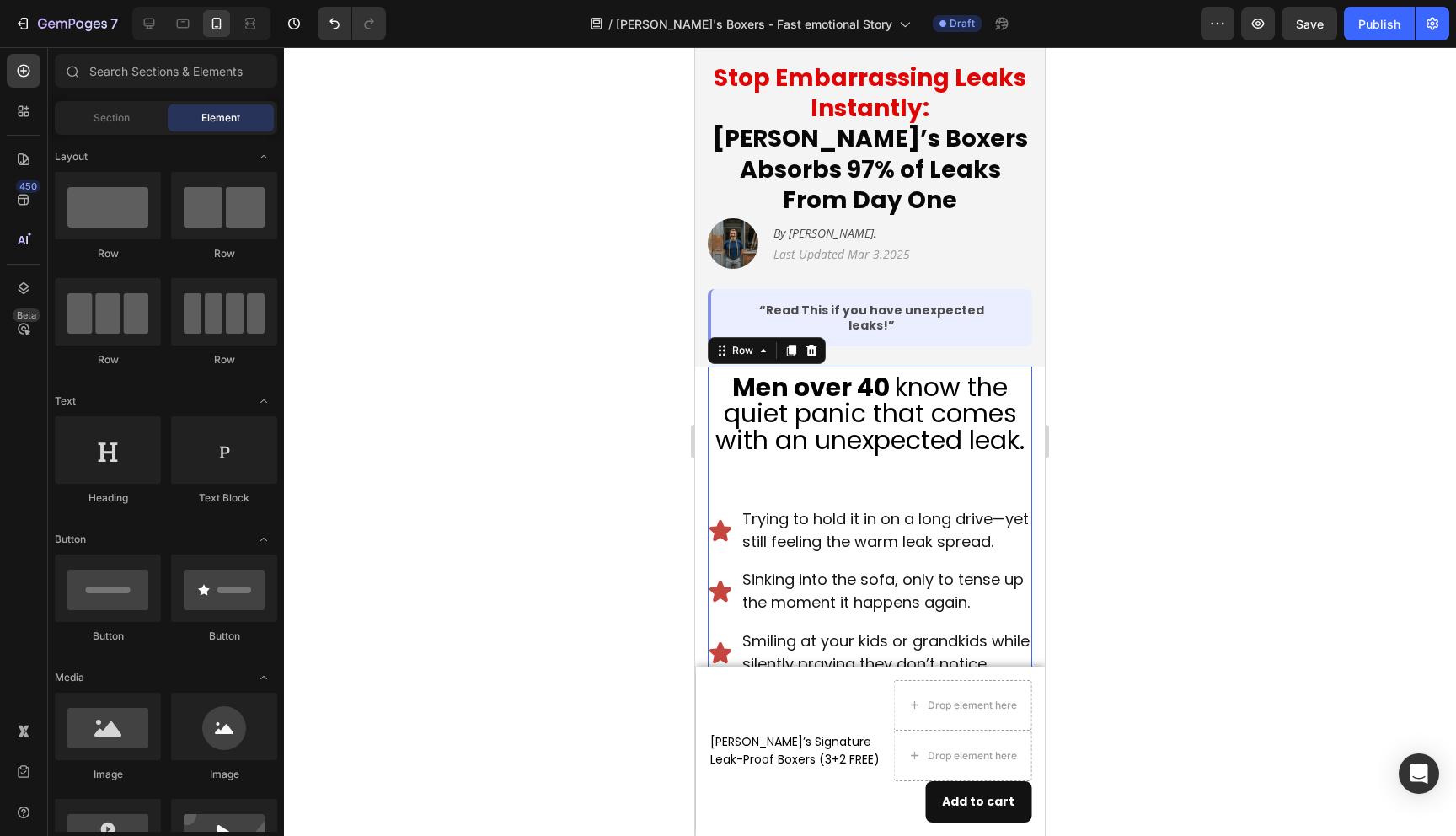
click at [825, 430] on div "Men over 40 know the quiet panic that comes with an unexpected leak. Heading Tr…" at bounding box center [870, 663] width 325 height 593
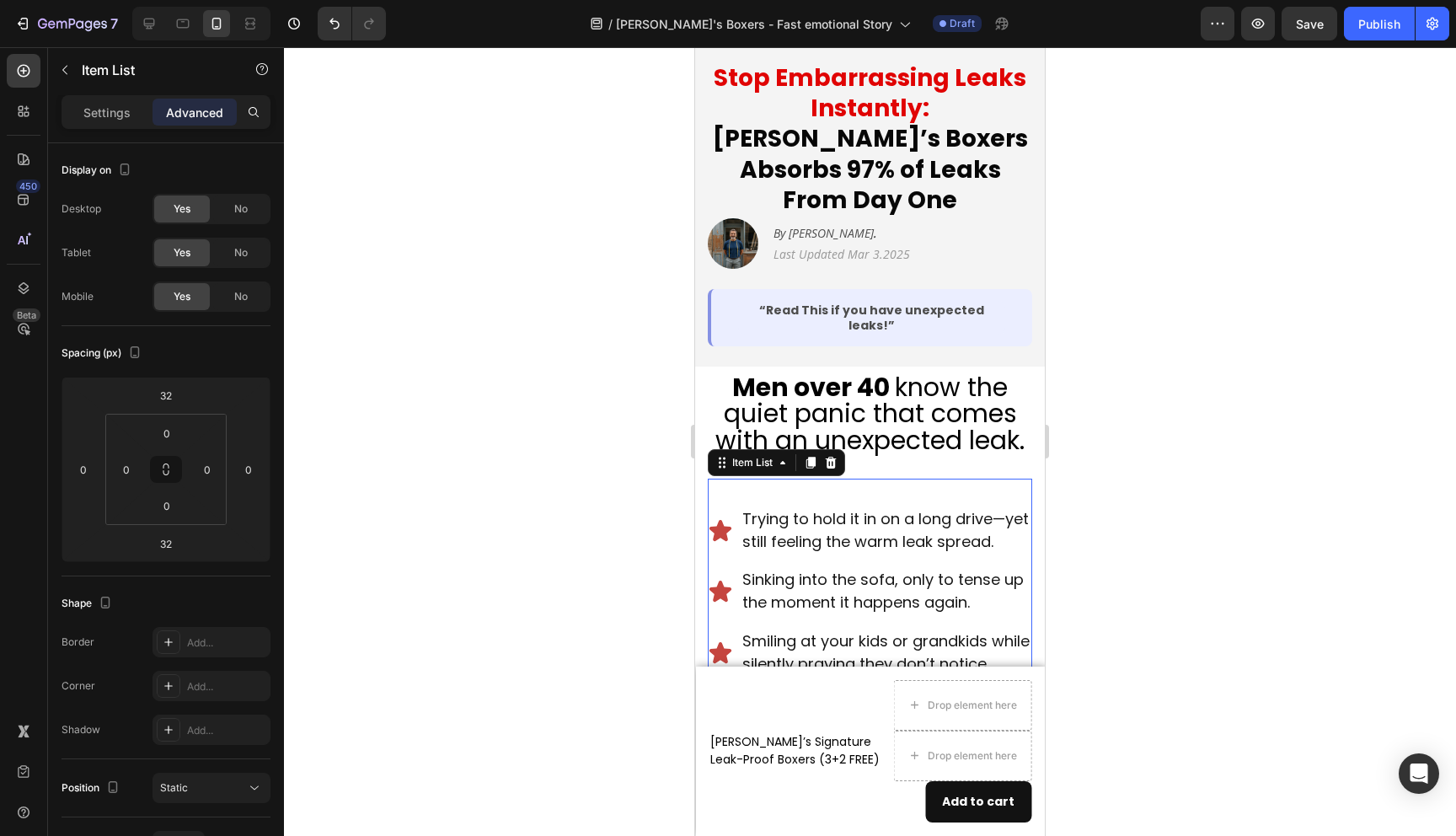
click at [797, 479] on div "Trying to hold it in on a long drive—yet still feeling the warm leak spread. Si…" at bounding box center [870, 579] width 325 height 200
click at [765, 479] on div "Trying to hold it in on a long drive—yet still feeling the warm leak spread. Si…" at bounding box center [870, 579] width 325 height 200
click at [179, 402] on input "32" at bounding box center [166, 395] width 33 height 26
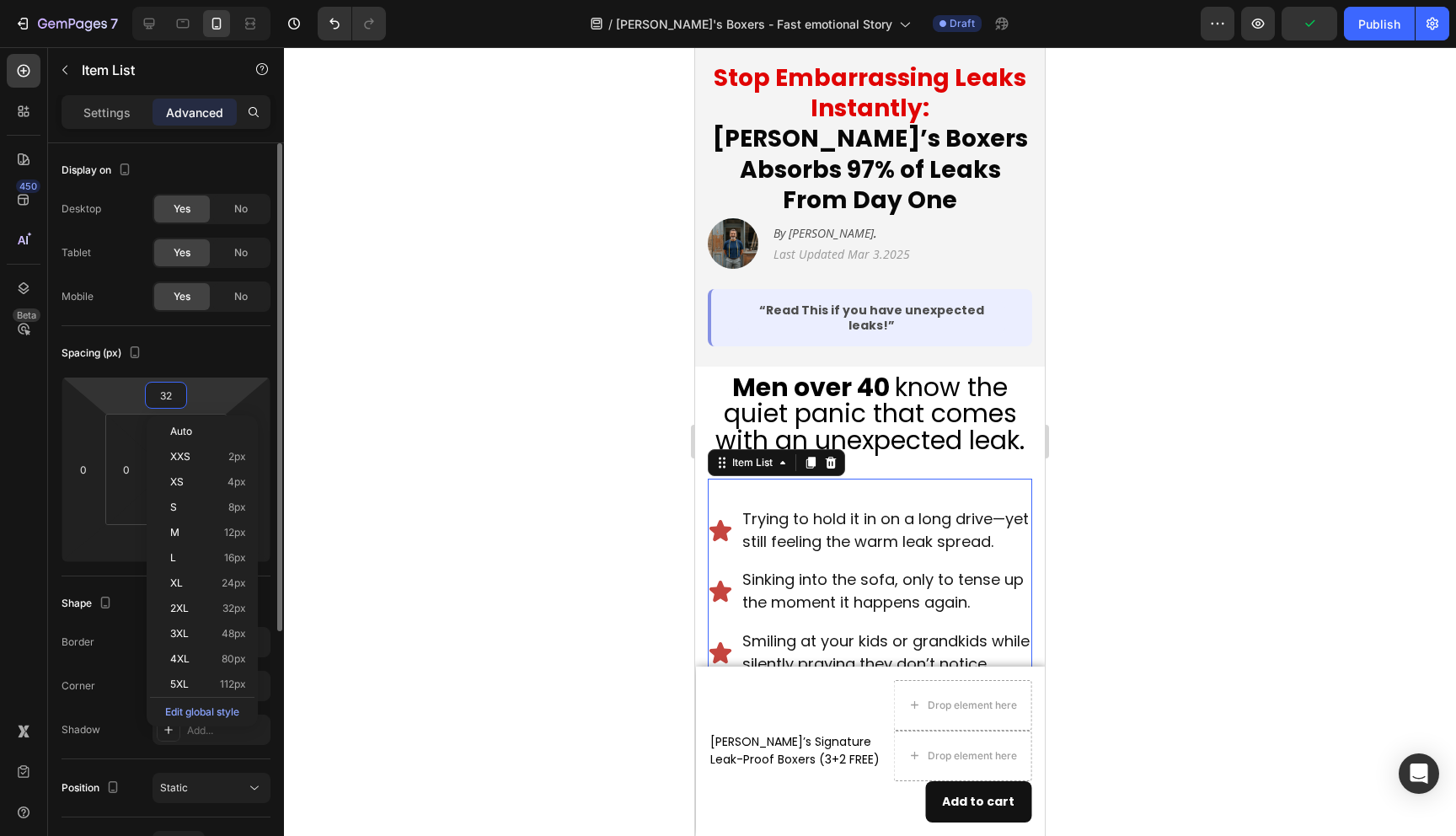
type input "0"
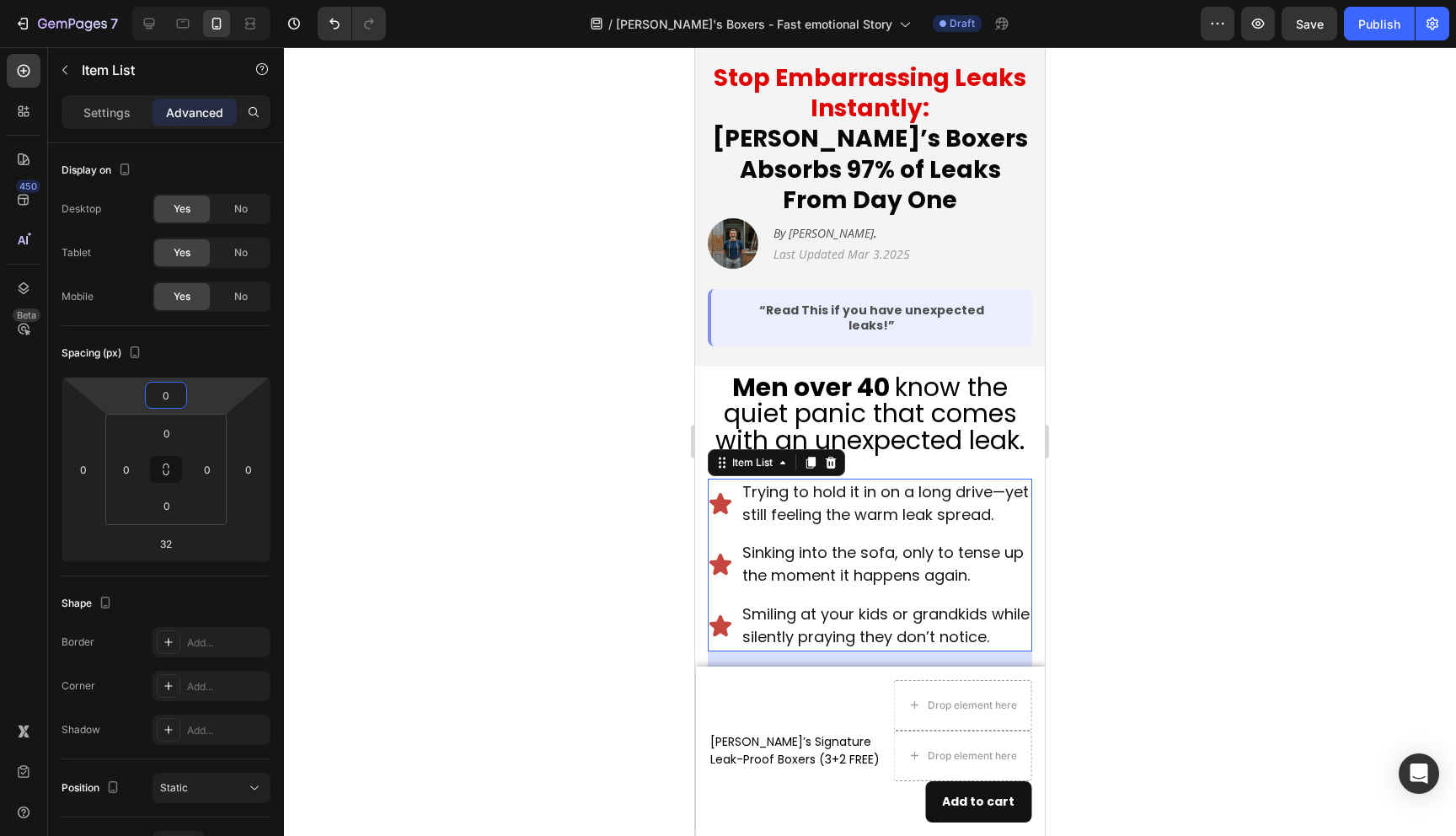
click at [512, 511] on div at bounding box center [869, 442] width 1172 height 789
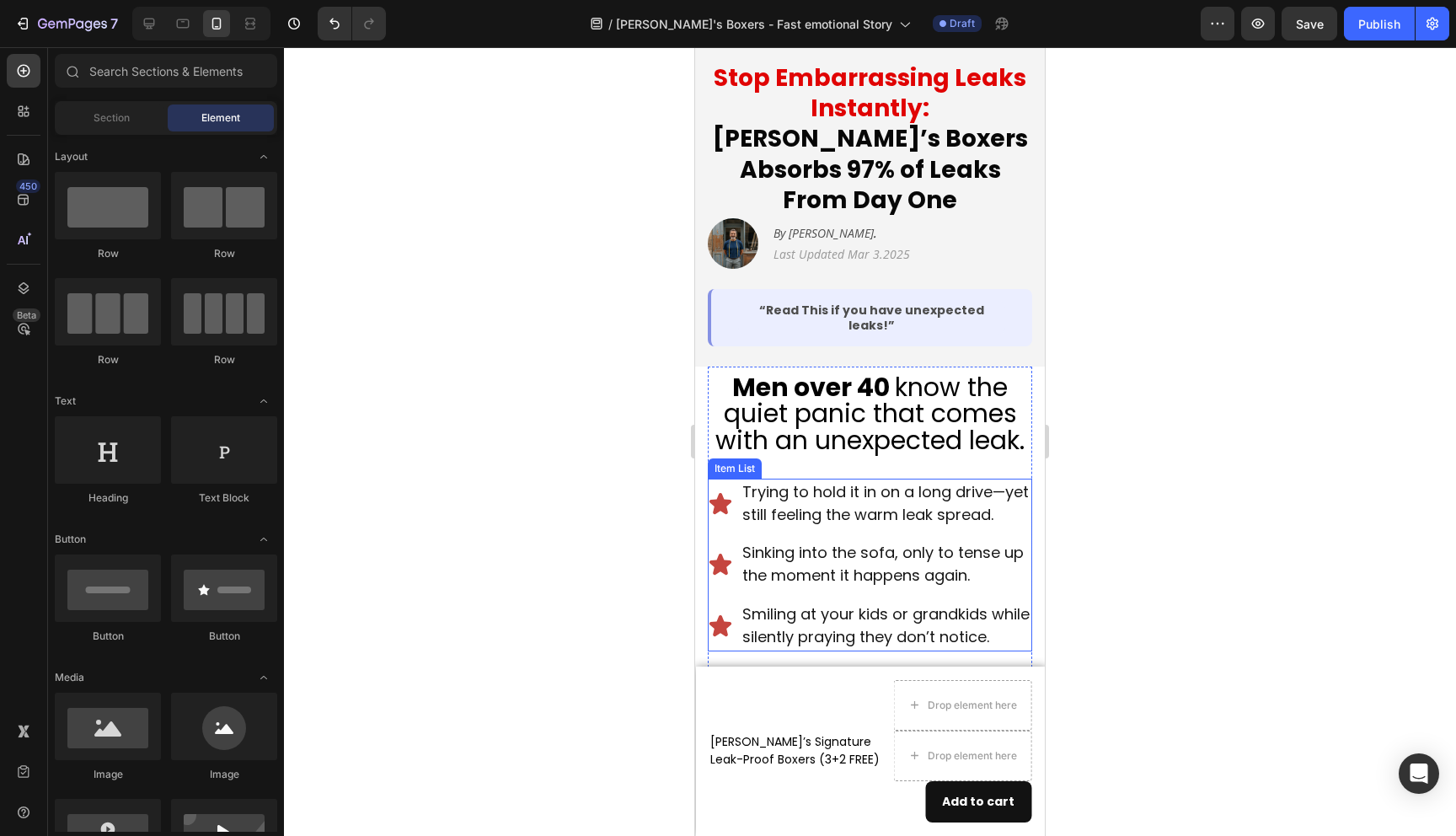
click at [839, 481] on span "Trying to hold it in on a long drive—yet still feeling the warm leak spread." at bounding box center [886, 502] width 286 height 44
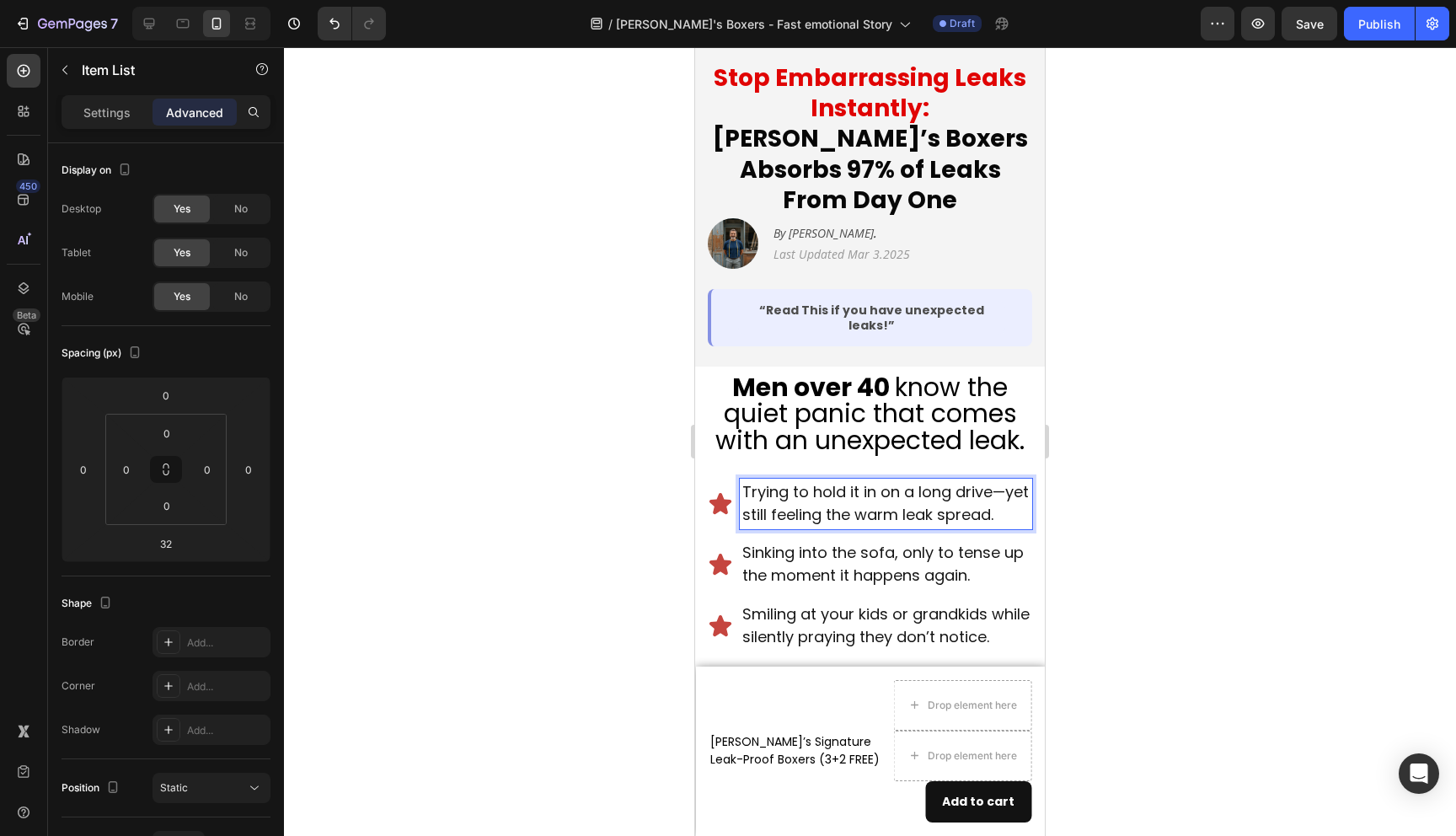
click at [822, 481] on span "Trying to hold it in on a long drive—yet still feeling the warm leak spread." at bounding box center [886, 502] width 286 height 44
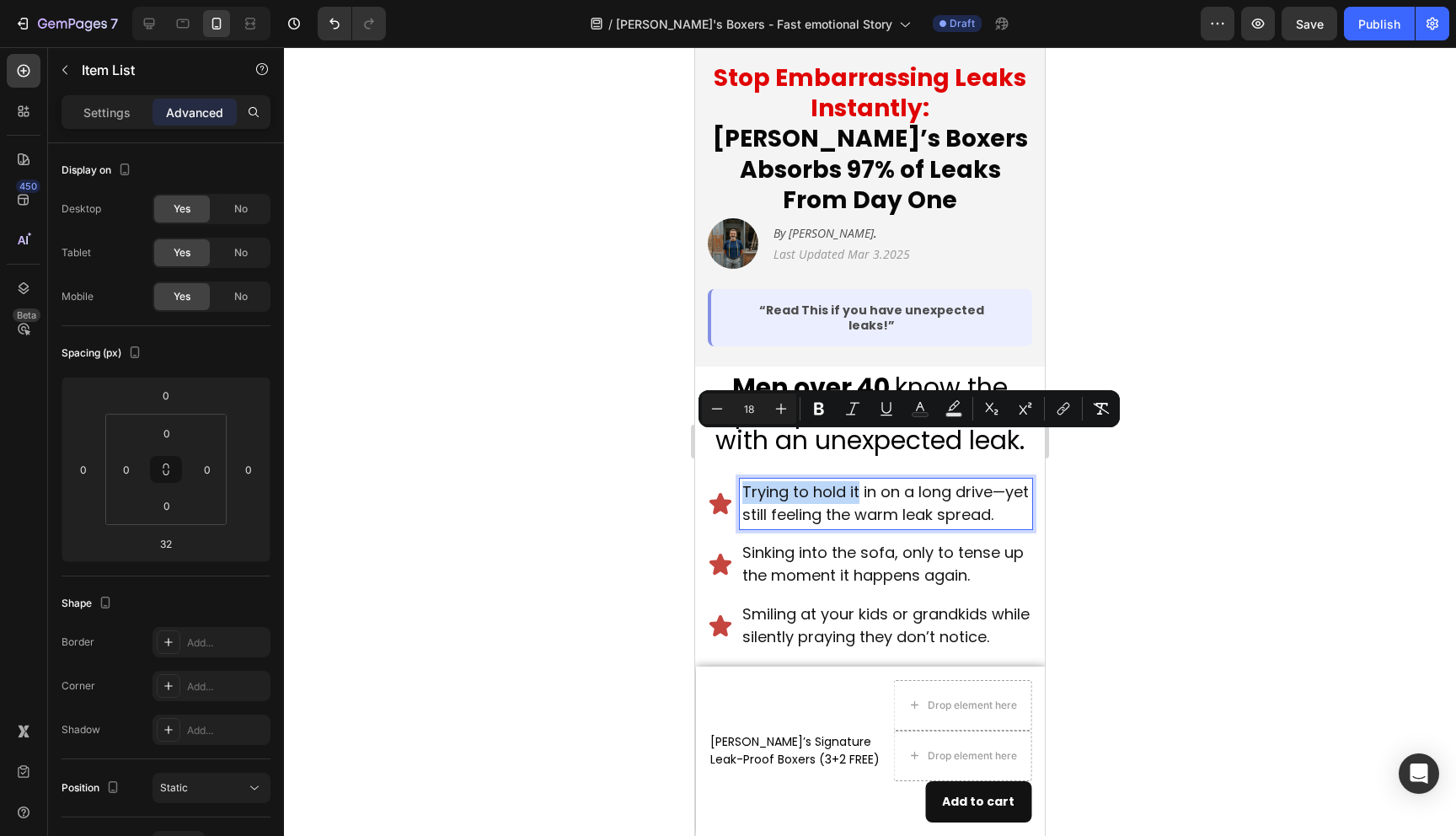
drag, startPoint x: 858, startPoint y: 446, endPoint x: 744, endPoint y: 445, distance: 114.0
click at [744, 481] on span "Trying to hold it in on a long drive—yet still feeling the warm leak spread." at bounding box center [886, 502] width 286 height 44
click at [809, 542] on span "Sinking into the sofa, only to tense up the moment it happens again." at bounding box center [883, 563] width 282 height 44
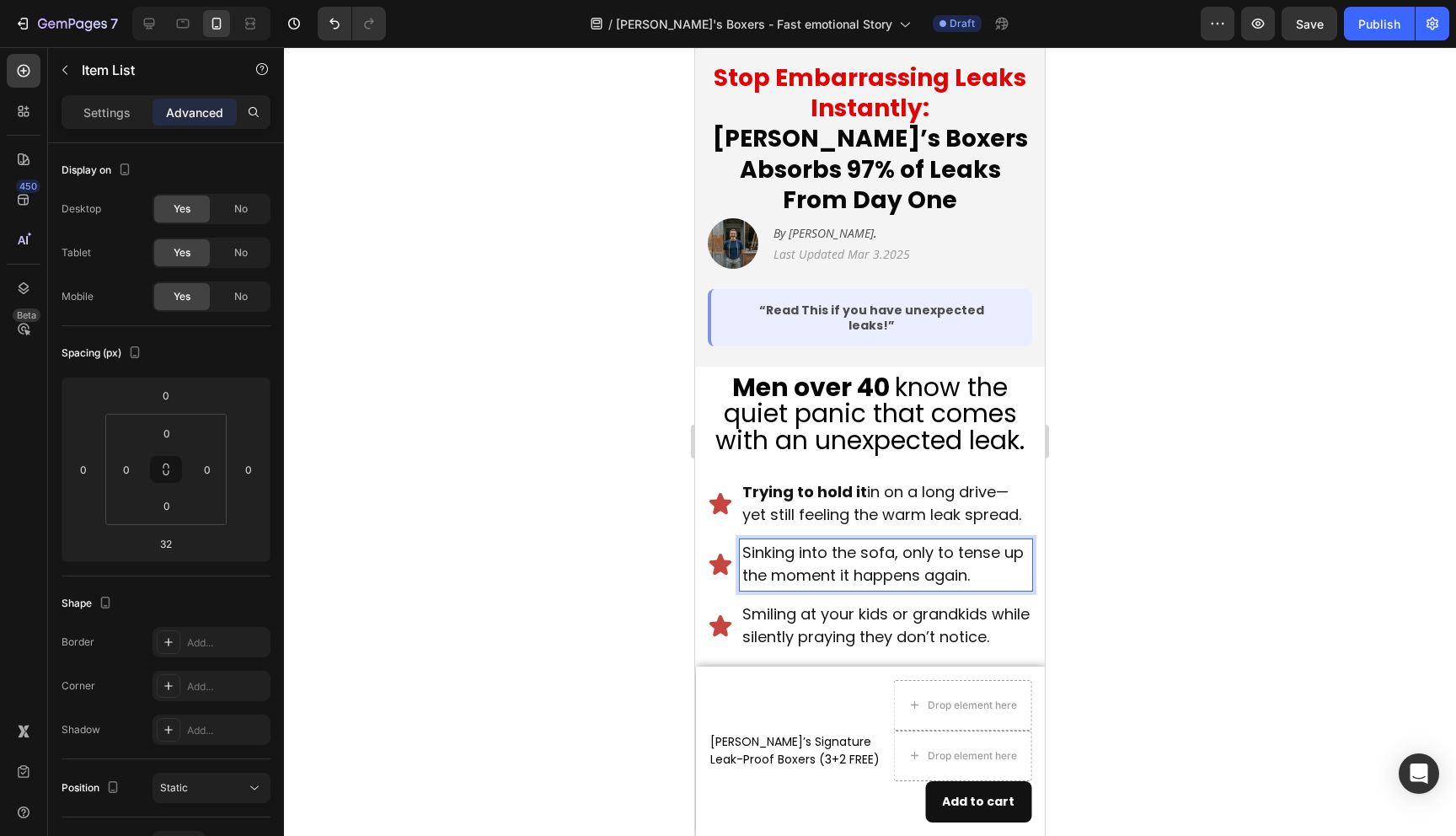
click at [832, 542] on span "Sinking into the sofa, only to tense up the moment it happens again." at bounding box center [883, 563] width 282 height 44
click at [851, 603] on span "Smiling at your kids or grandkids while silently praying they don’t notice." at bounding box center [886, 625] width 287 height 44
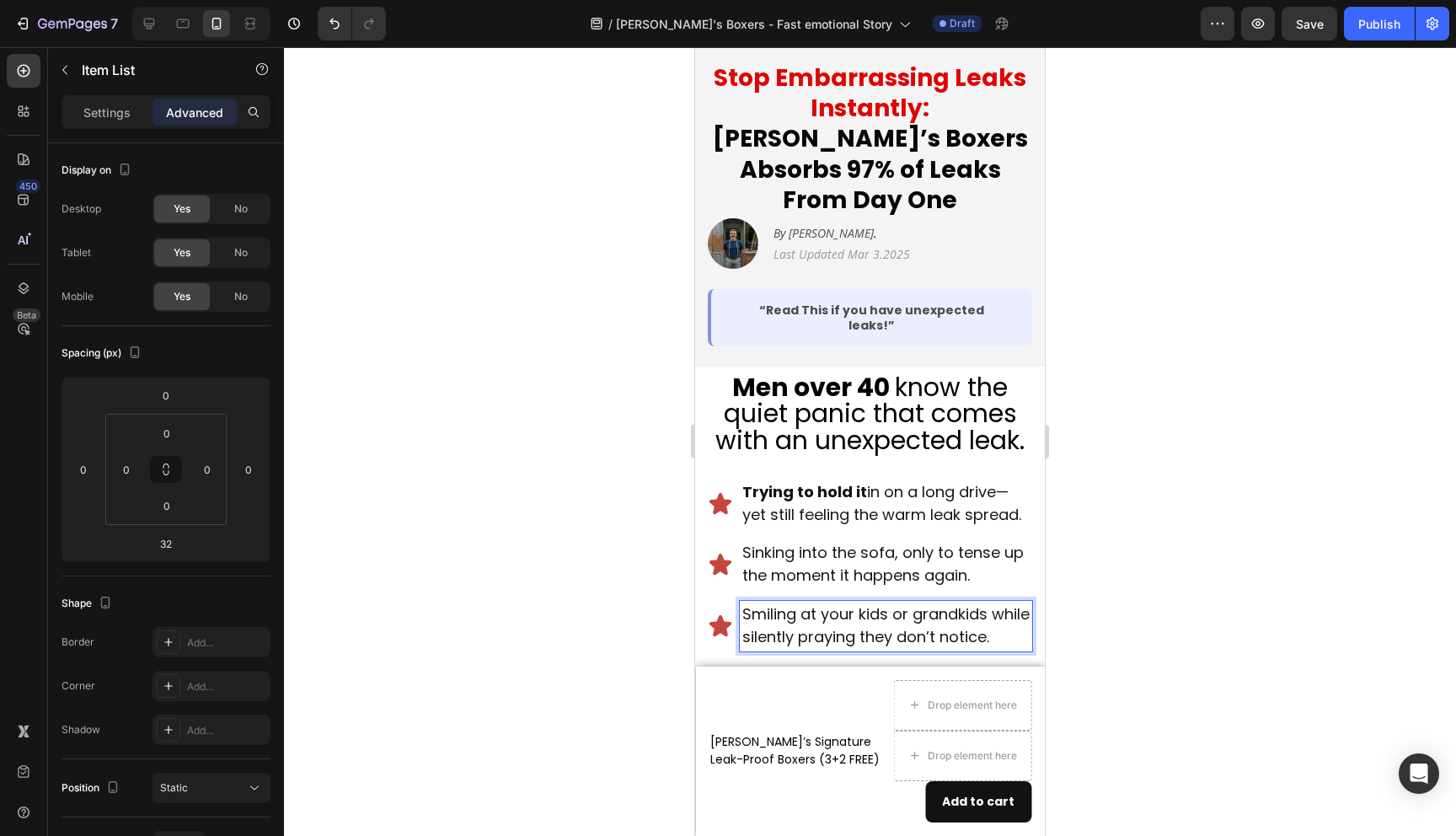
click at [1176, 557] on div at bounding box center [869, 442] width 1172 height 789
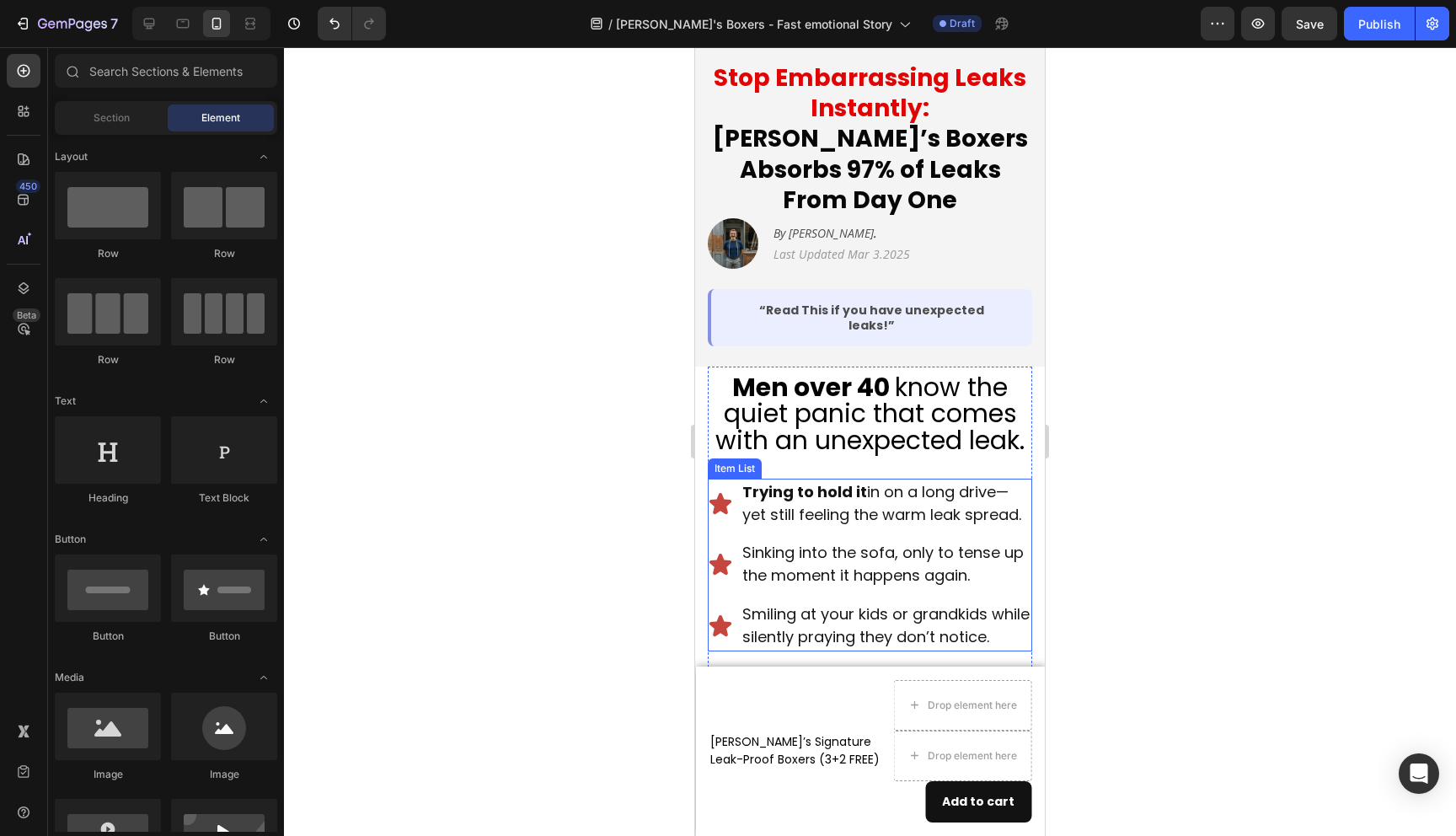
click at [874, 603] on p "Smiling at your kids or grandkids while silently praying they don’t notice." at bounding box center [886, 626] width 287 height 45
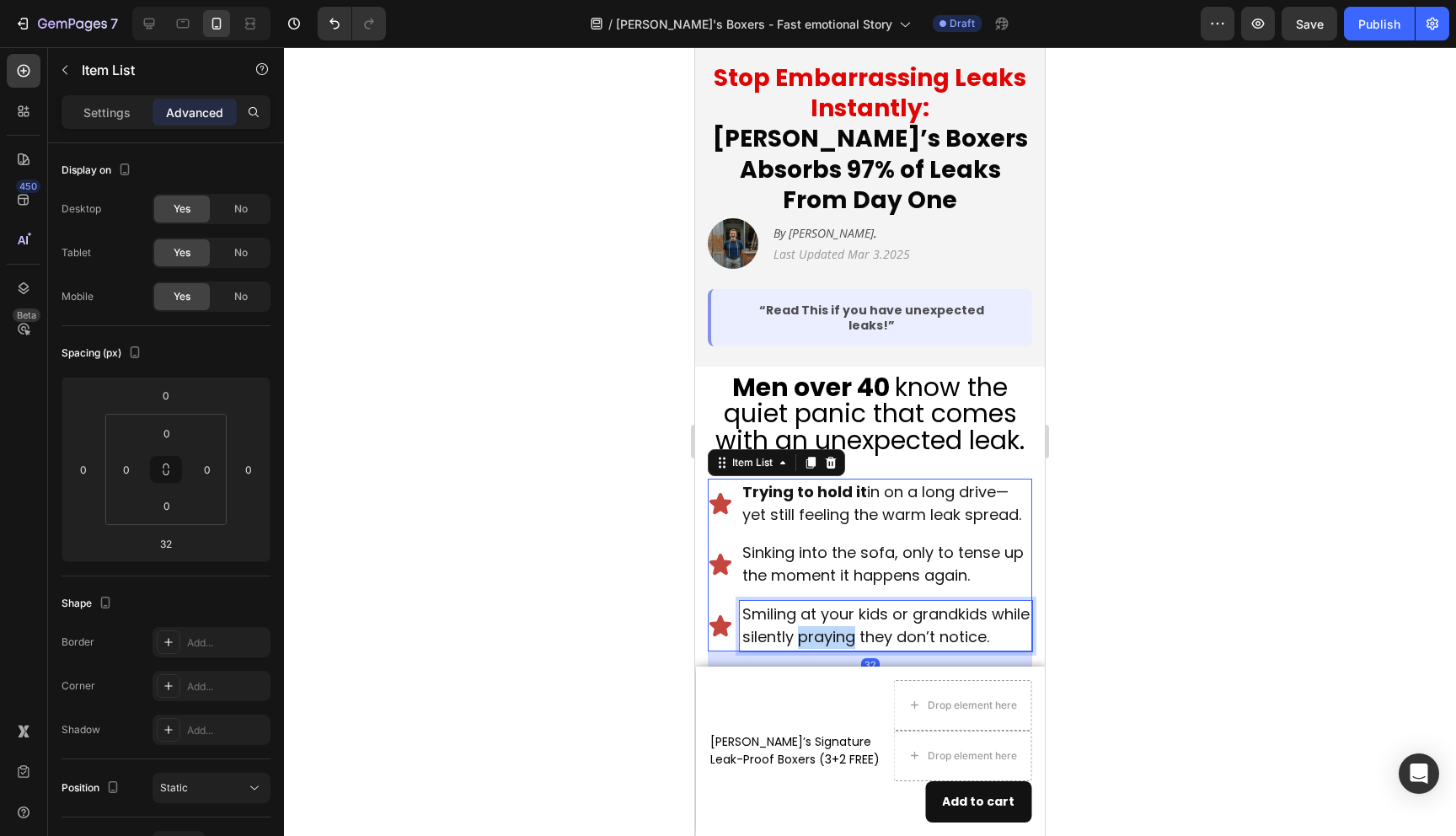
click at [873, 603] on span "Smiling at your kids or grandkids while silently praying they don’t notice." at bounding box center [886, 625] width 287 height 44
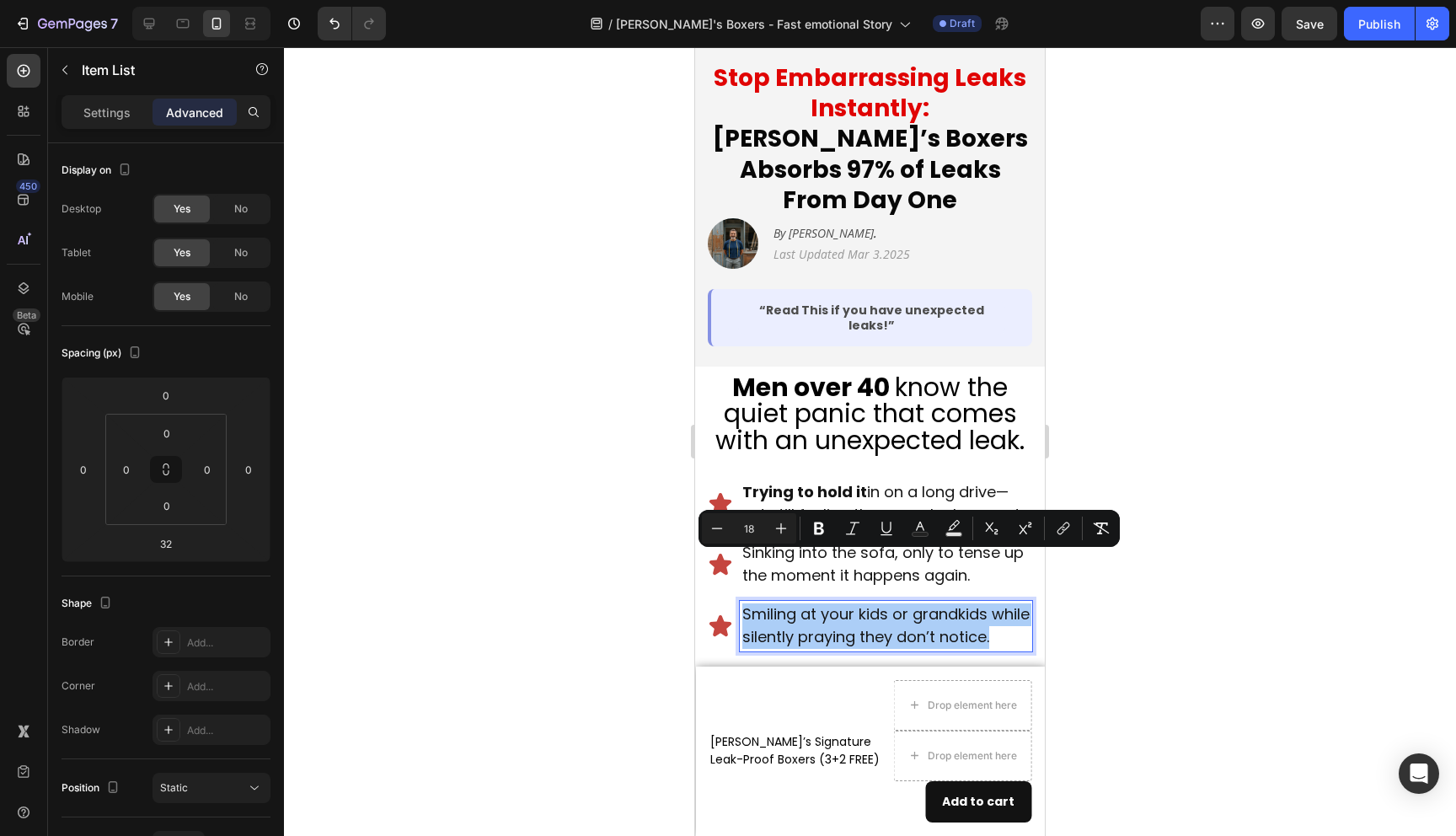
click at [1088, 606] on div at bounding box center [869, 442] width 1172 height 789
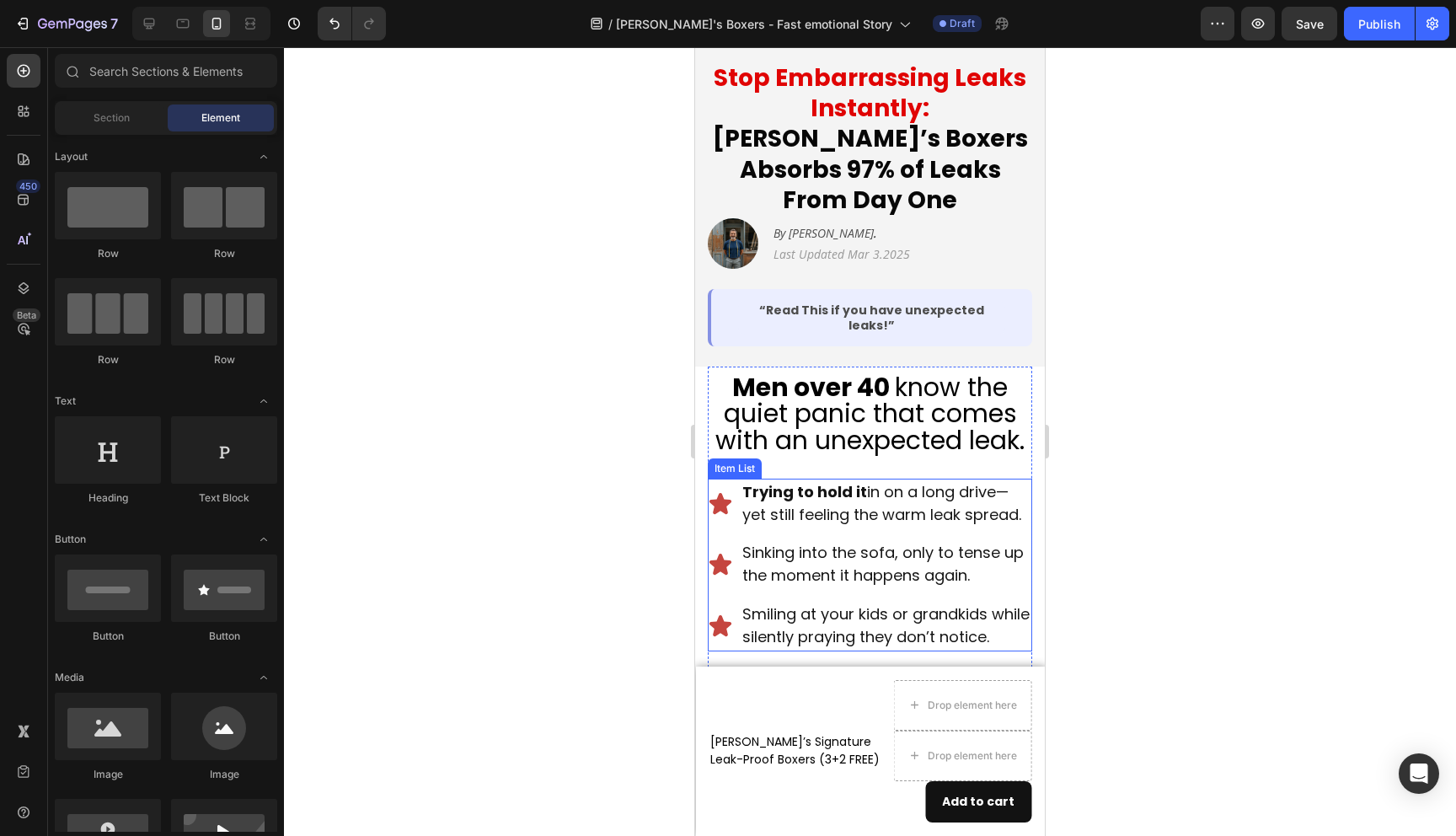
click at [891, 481] on span "Trying to hold it in on a long drive—yet still feeling the warm leak spread." at bounding box center [882, 502] width 279 height 44
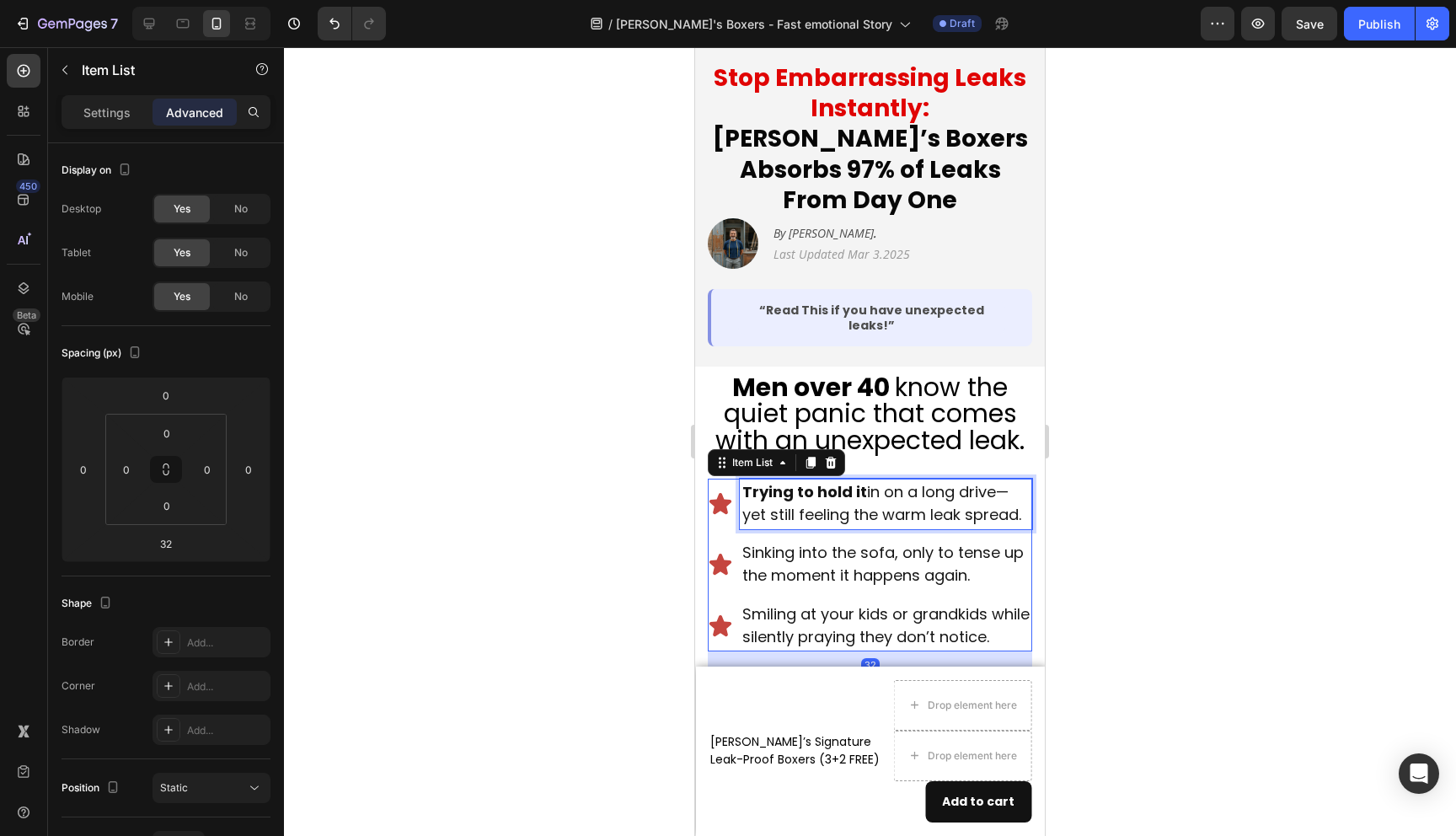
click at [891, 481] on span "Trying to hold it in on a long drive—yet still feeling the warm leak spread." at bounding box center [882, 502] width 279 height 44
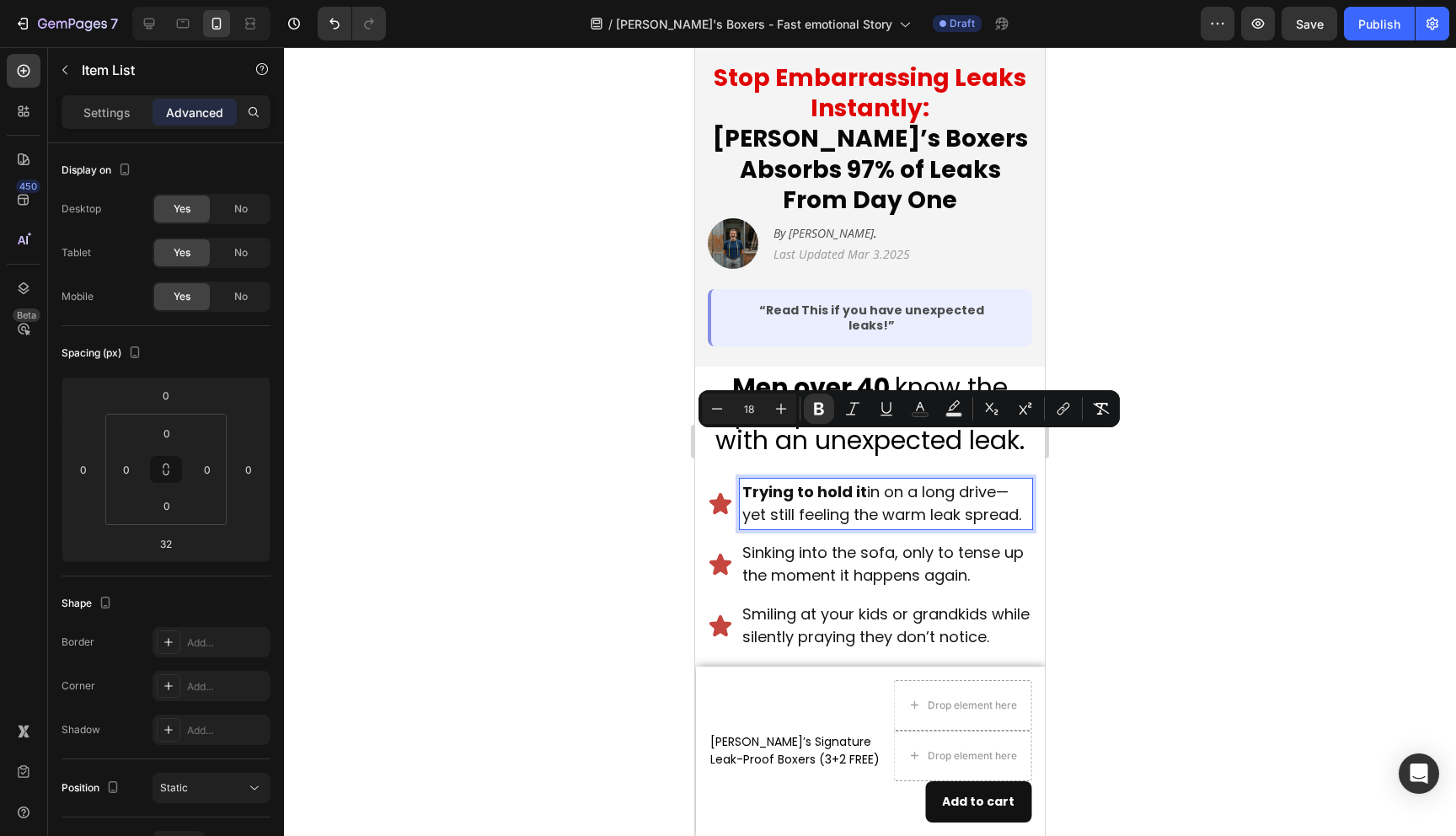
click at [1187, 530] on div at bounding box center [869, 442] width 1172 height 789
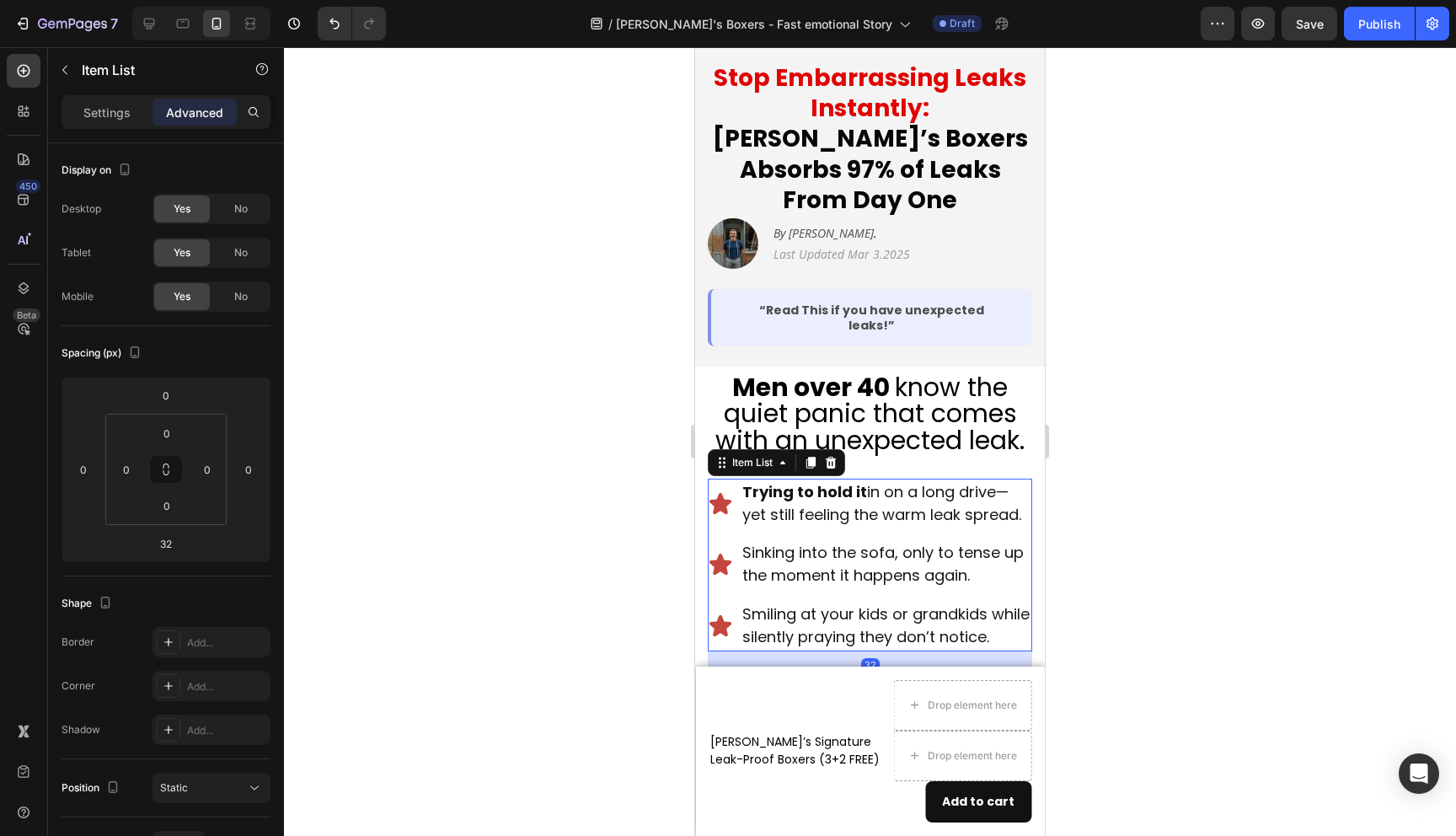
click at [953, 542] on span "Sinking into the sofa, only to tense up the moment it happens again." at bounding box center [883, 563] width 282 height 44
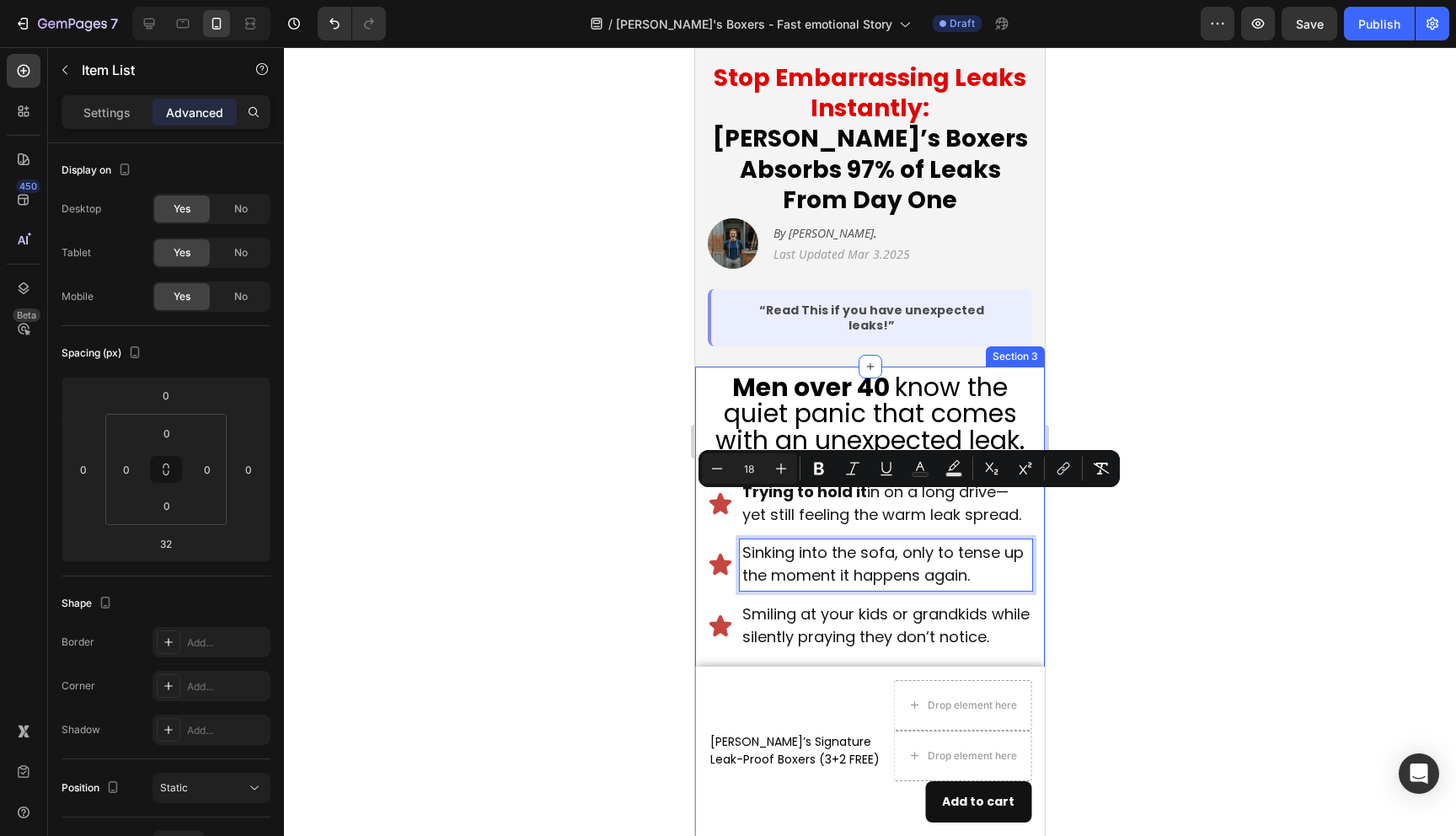
click at [1122, 565] on div at bounding box center [869, 442] width 1172 height 789
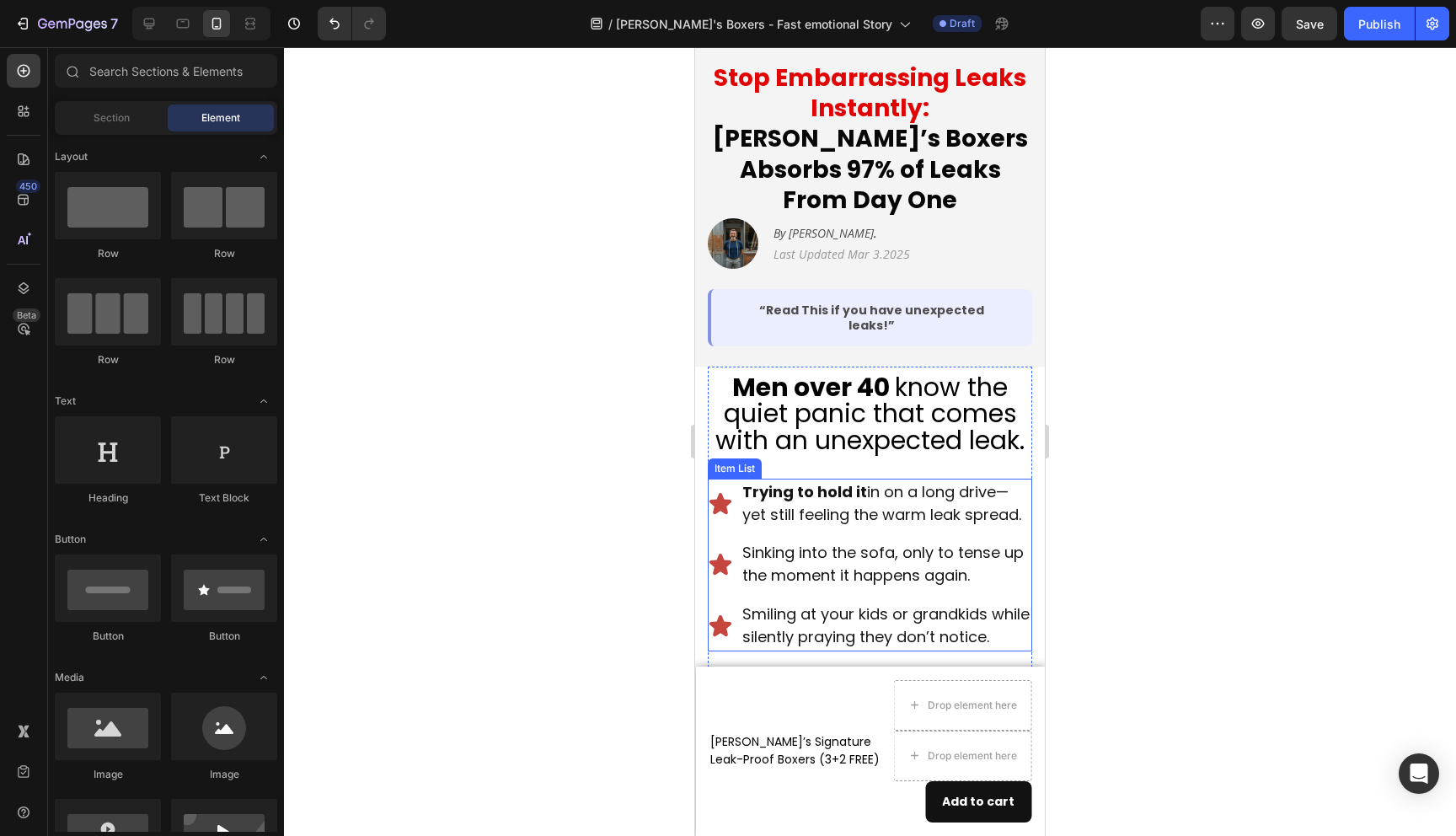
click at [909, 542] on span "Sinking into the sofa, only to tense up the moment it happens again." at bounding box center [883, 563] width 282 height 44
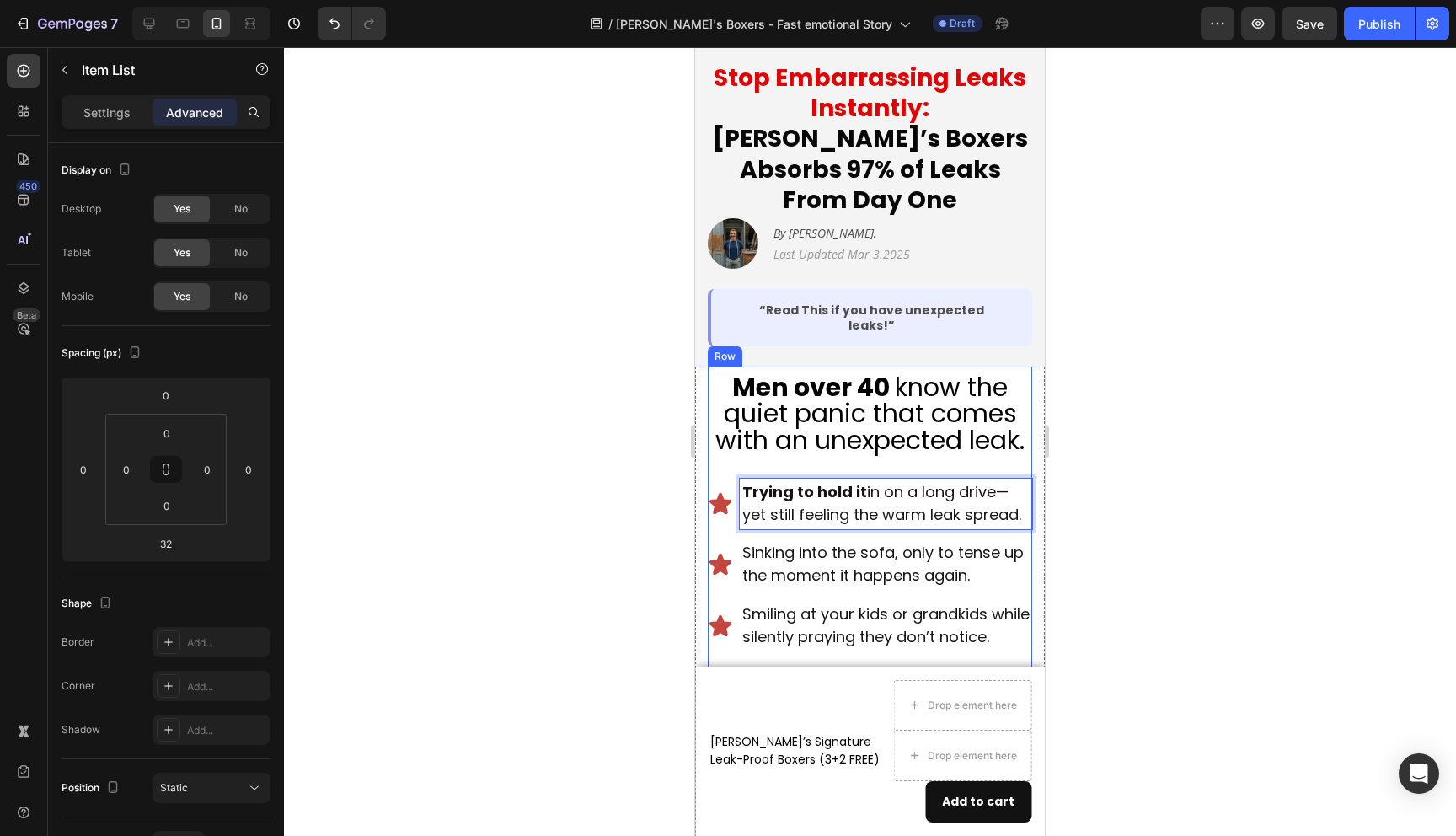
click at [1024, 416] on div "Men over 40 know the quiet panic that comes with an unexpected leak. Heading Tr…" at bounding box center [870, 650] width 325 height 565
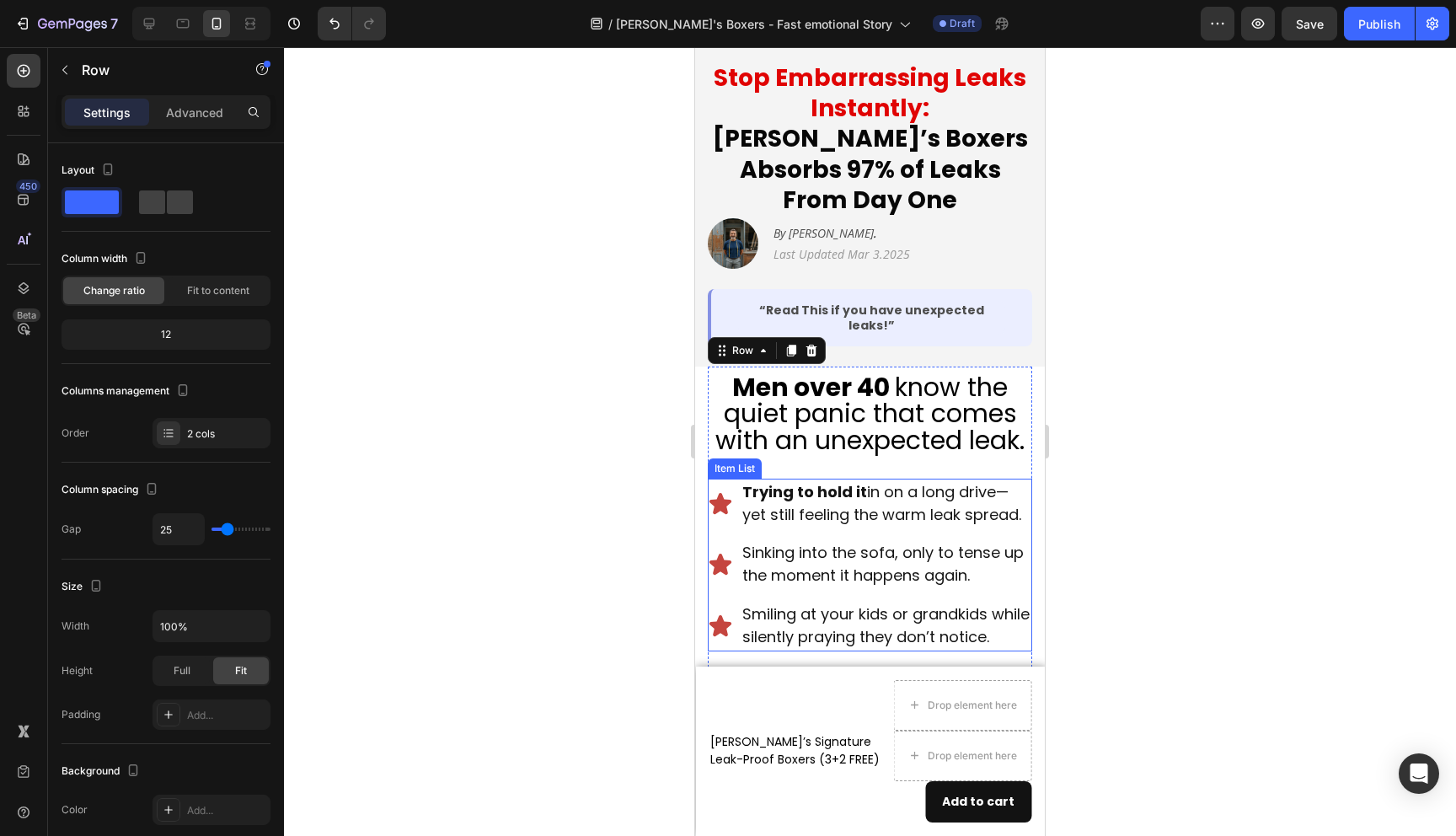
click at [790, 603] on span "Smiling at your kids or grandkids while silently praying they don’t notice." at bounding box center [886, 625] width 287 height 44
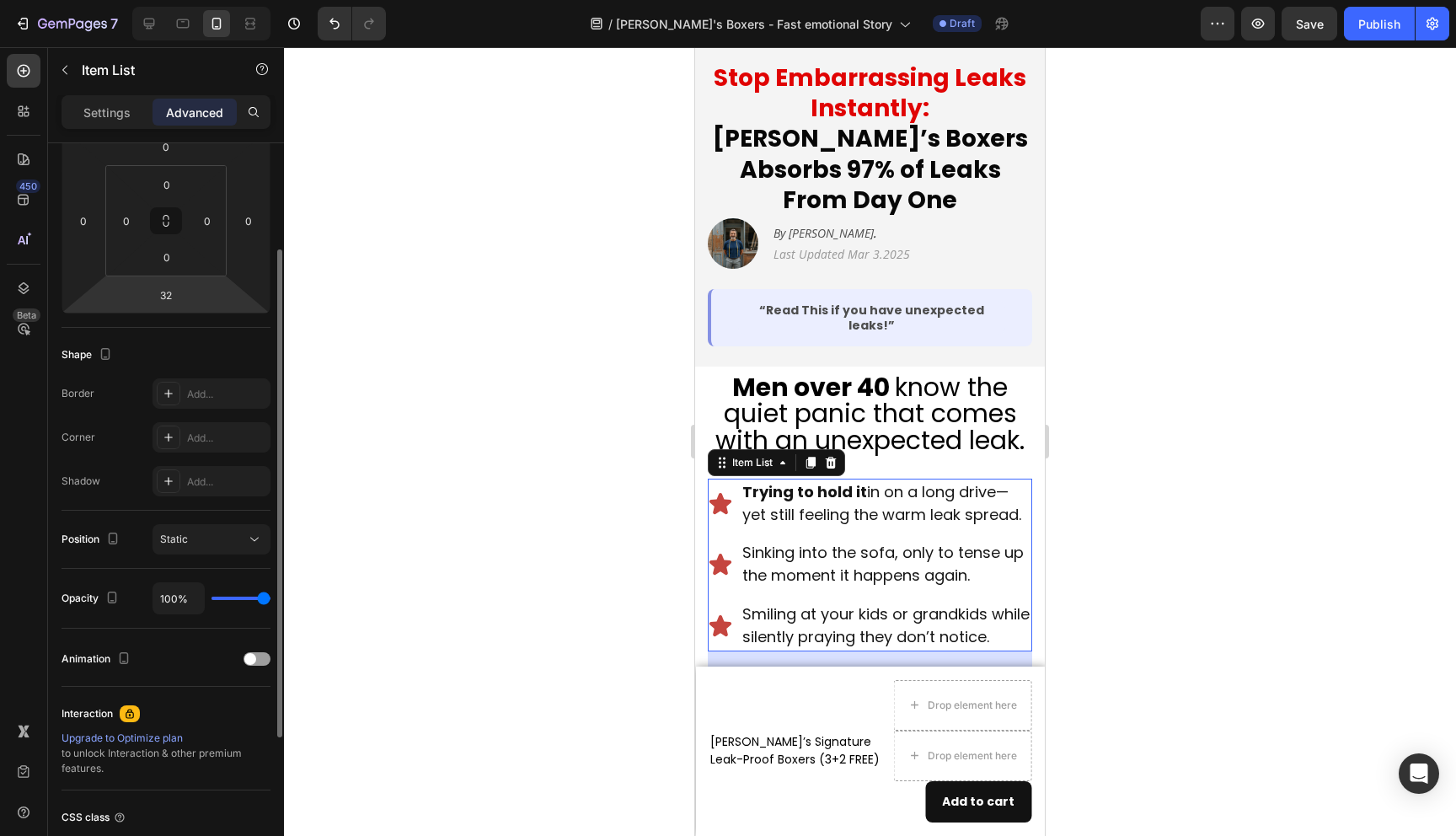
scroll to position [302, 0]
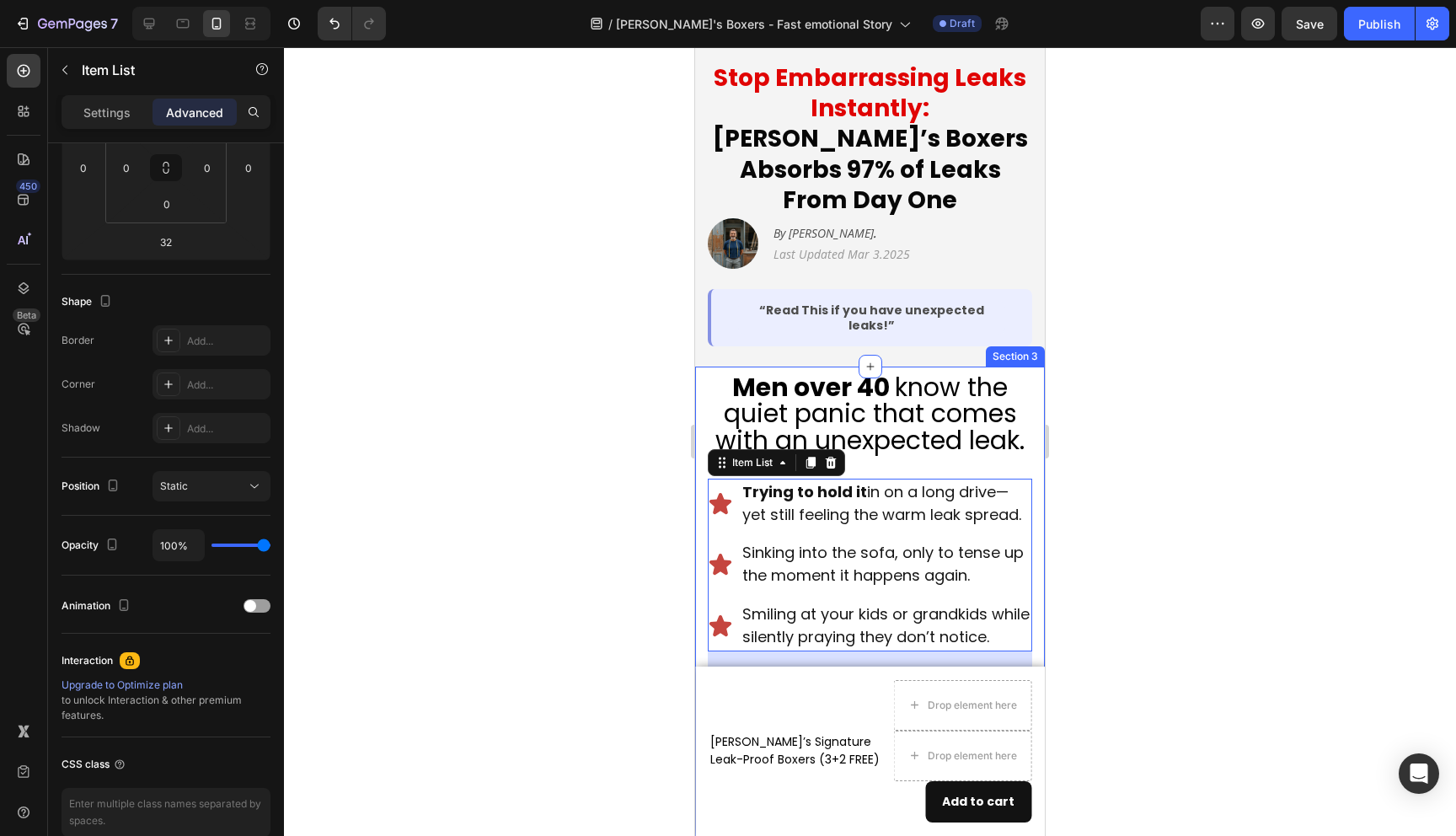
click at [1061, 536] on div at bounding box center [869, 442] width 1172 height 789
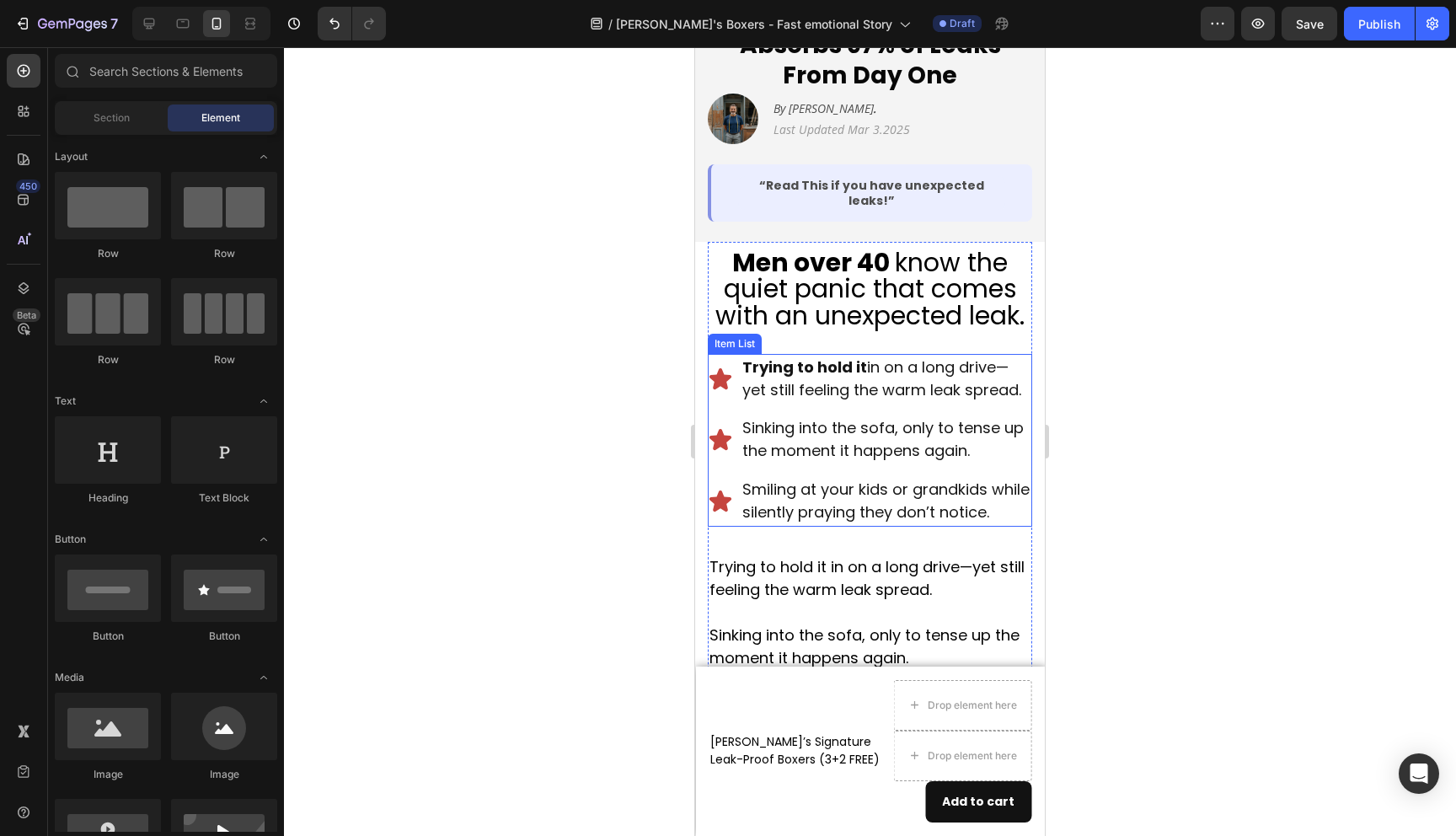
scroll to position [413, 0]
click at [851, 559] on p "Trying to hold it in on a long drive—yet still feeling the warm leak spread." at bounding box center [869, 577] width 321 height 45
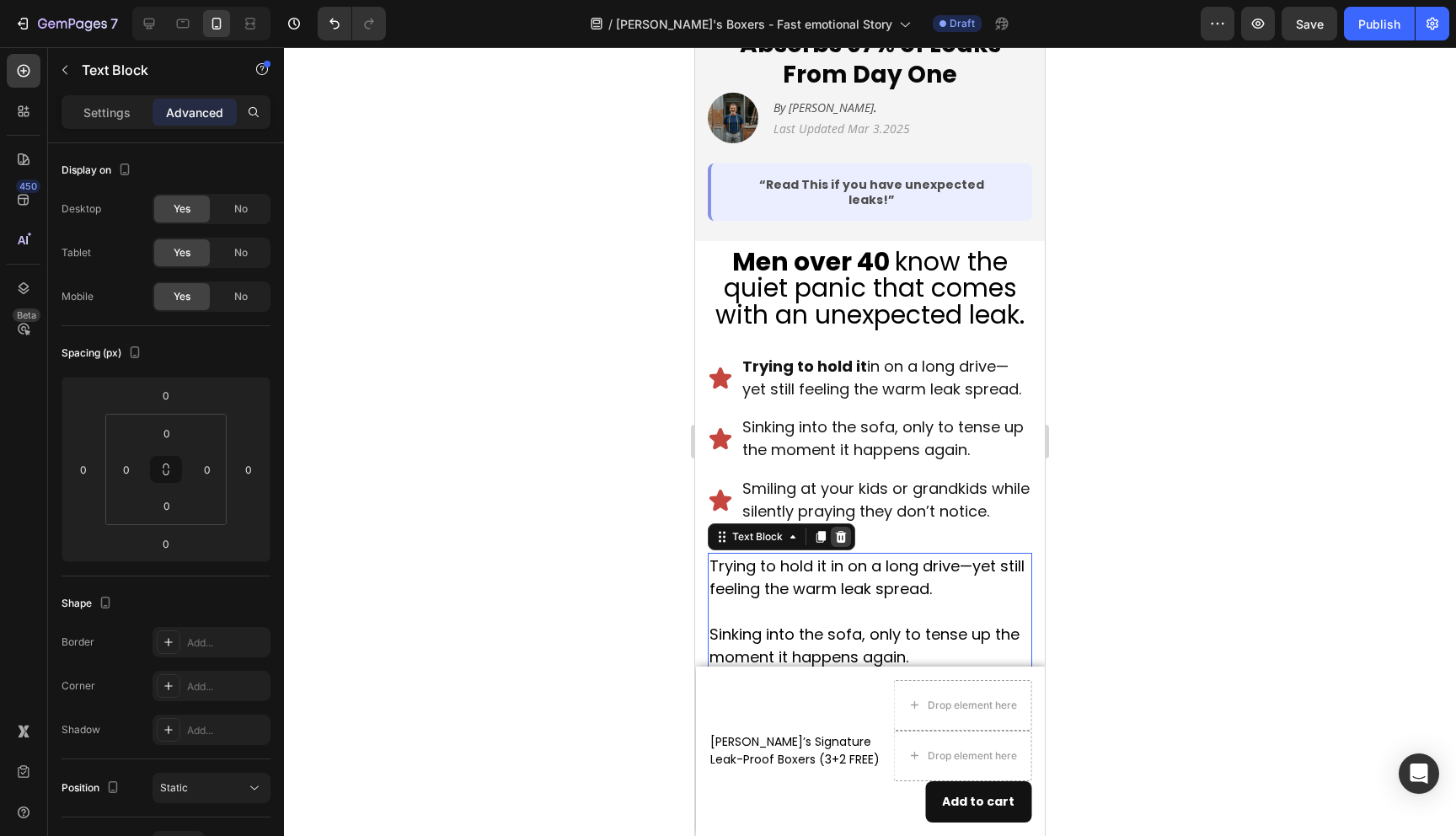
click at [839, 530] on icon at bounding box center [841, 537] width 14 height 14
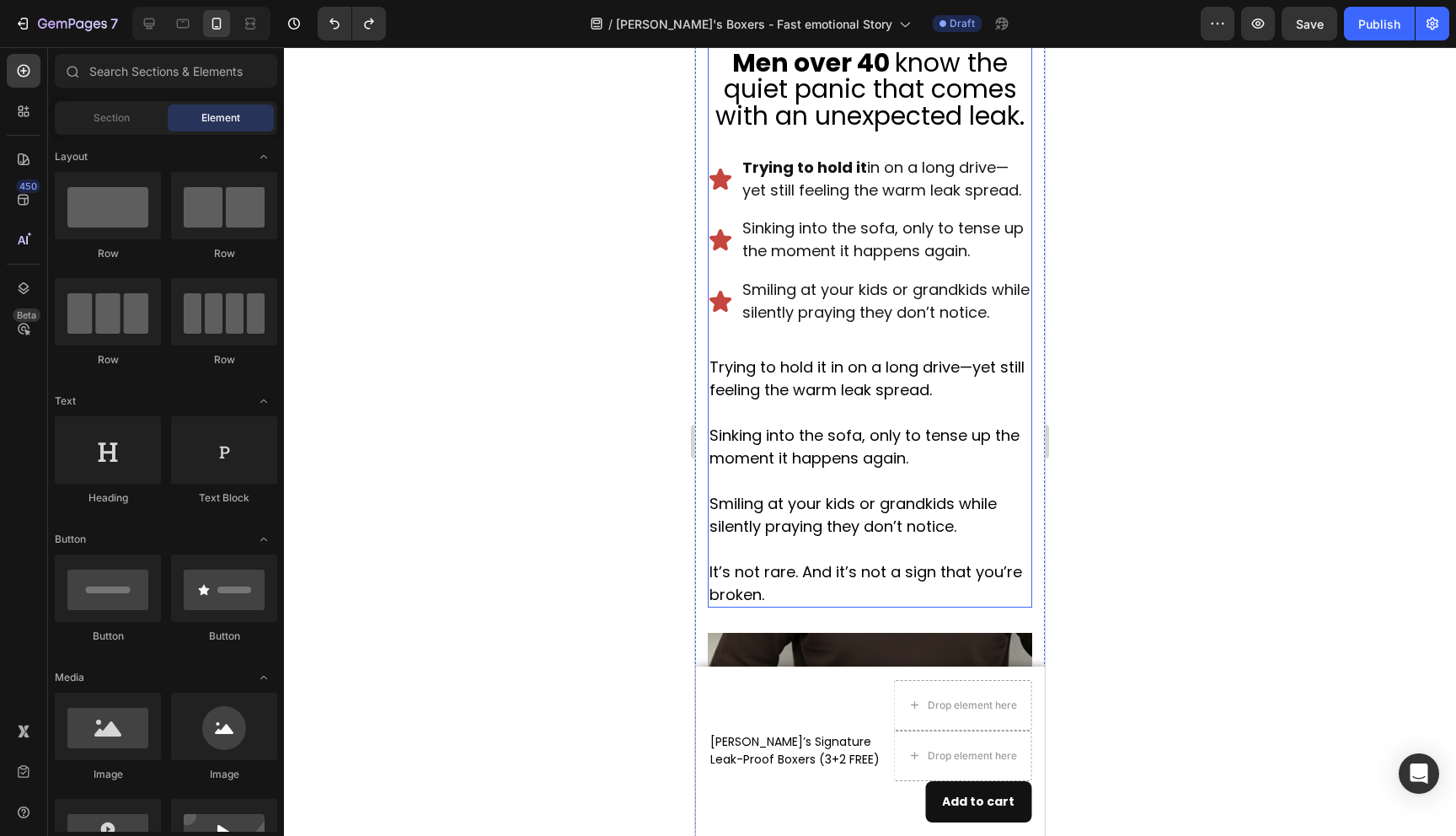
scroll to position [636, 0]
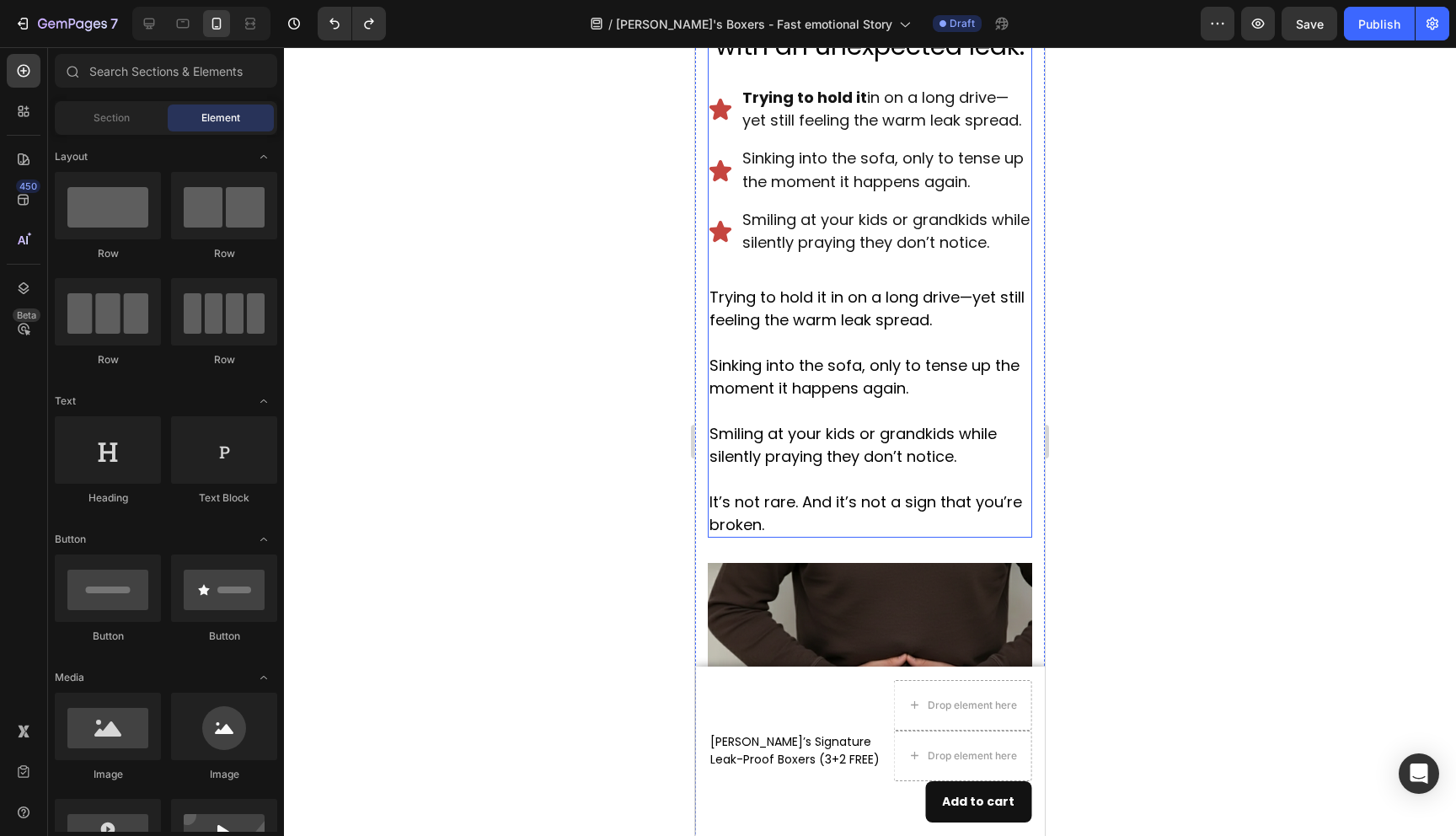
click at [842, 514] on p "It’s not rare. And it’s not a sign that you’re broken." at bounding box center [869, 513] width 321 height 45
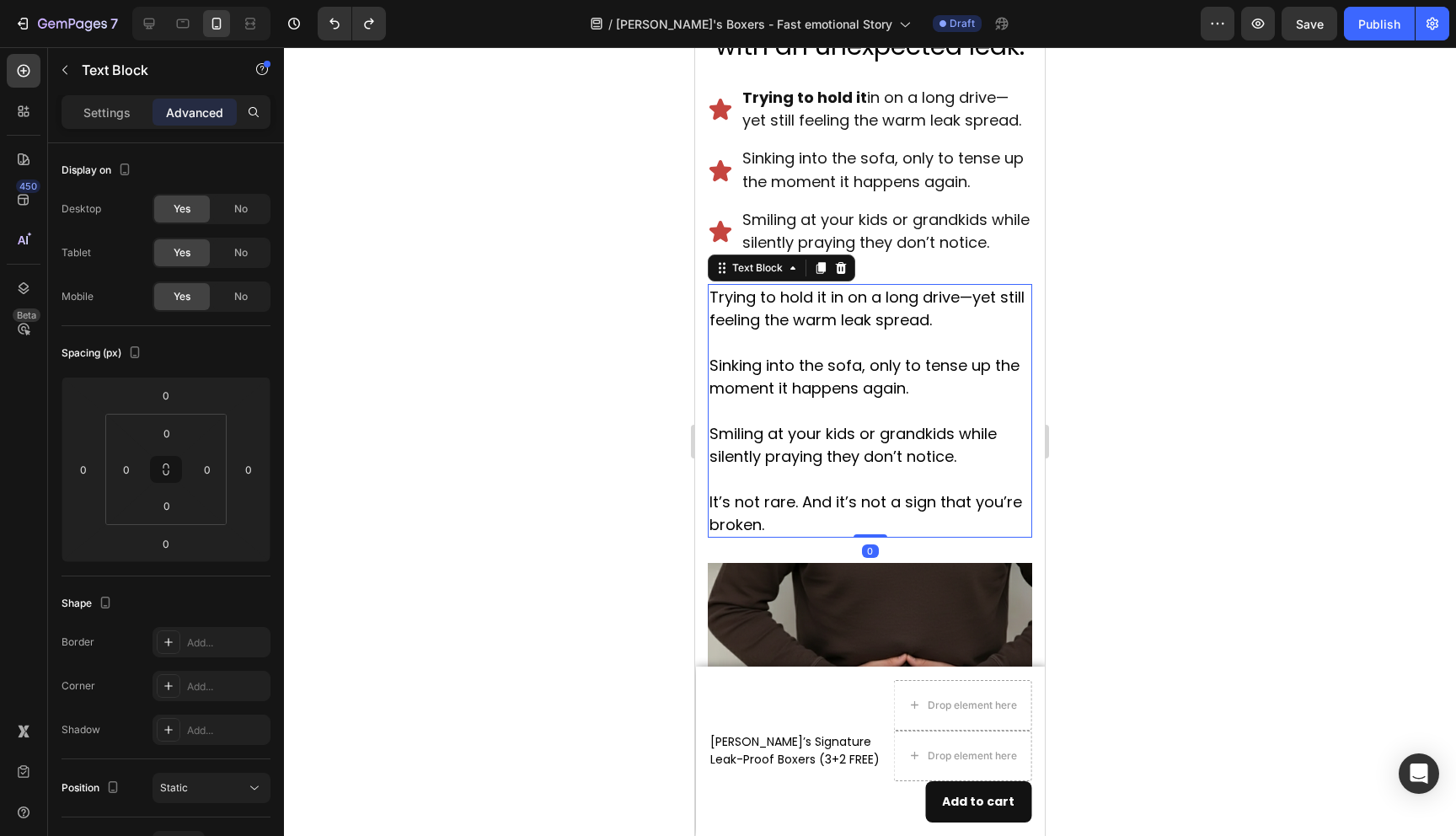
click at [842, 514] on p "It’s not rare. And it’s not a sign that you’re broken." at bounding box center [869, 513] width 321 height 45
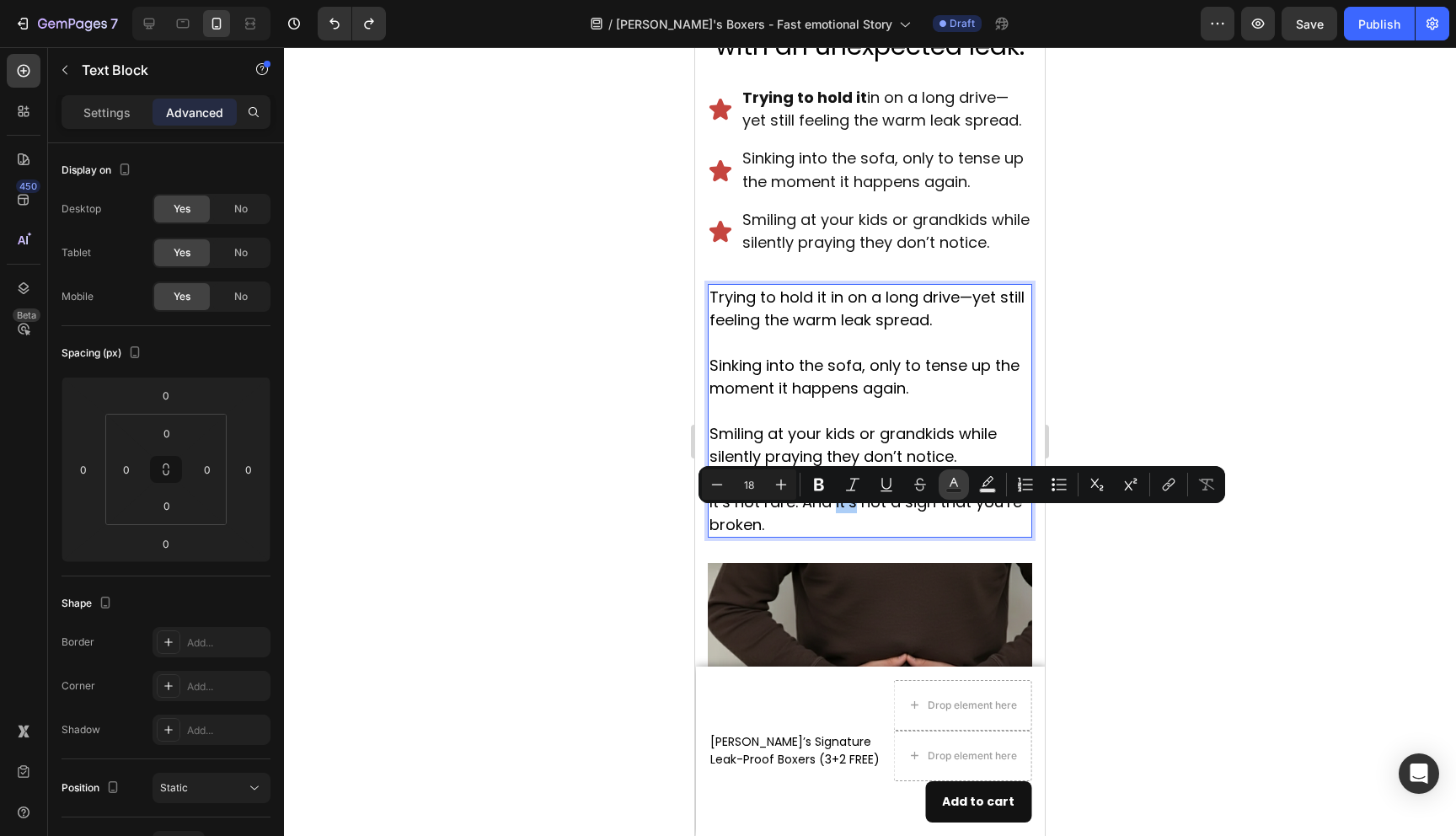
click at [956, 482] on icon "Editor contextual toolbar" at bounding box center [954, 482] width 9 height 9
type input "000000"
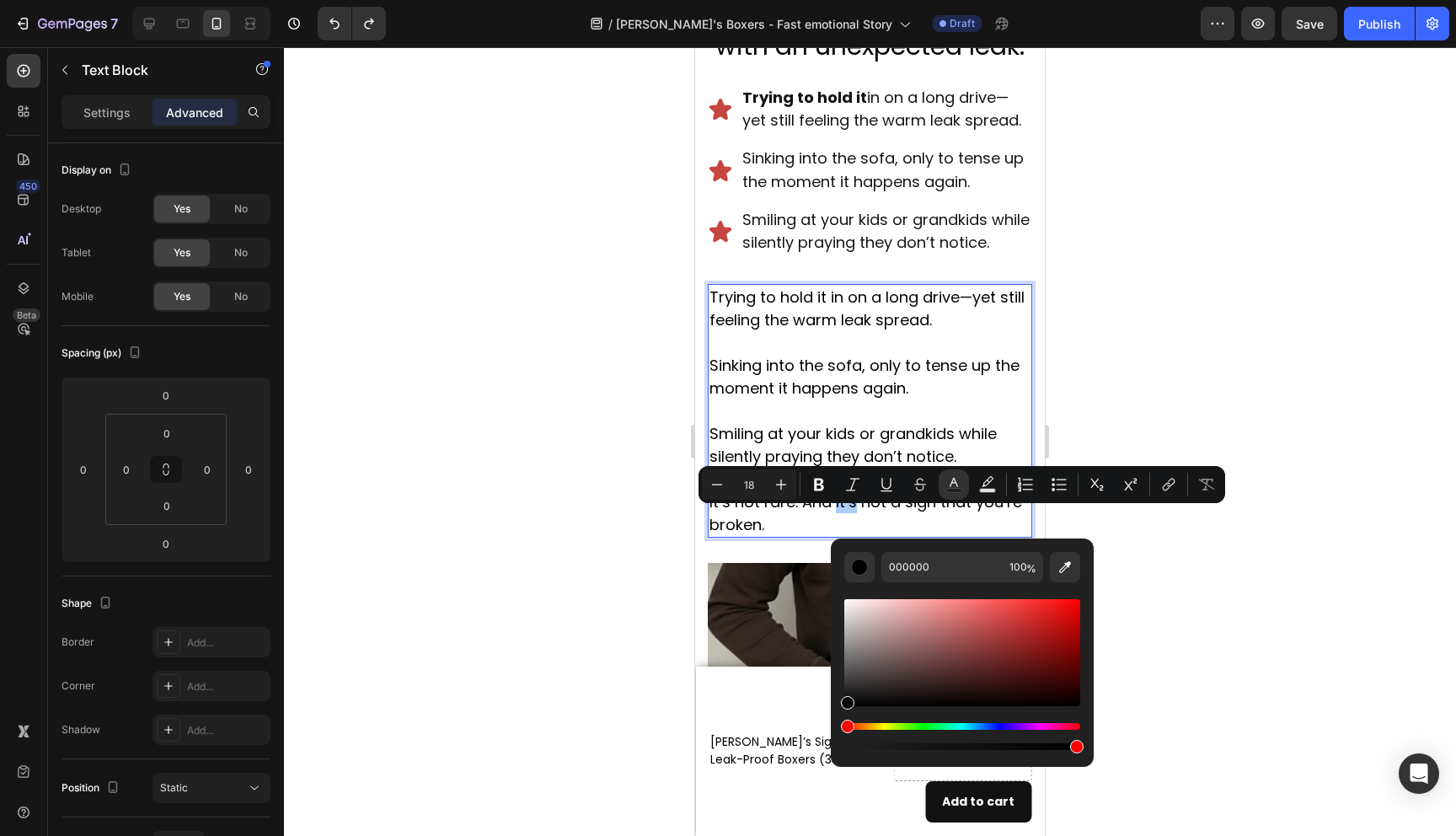
click at [1198, 379] on div at bounding box center [869, 442] width 1172 height 789
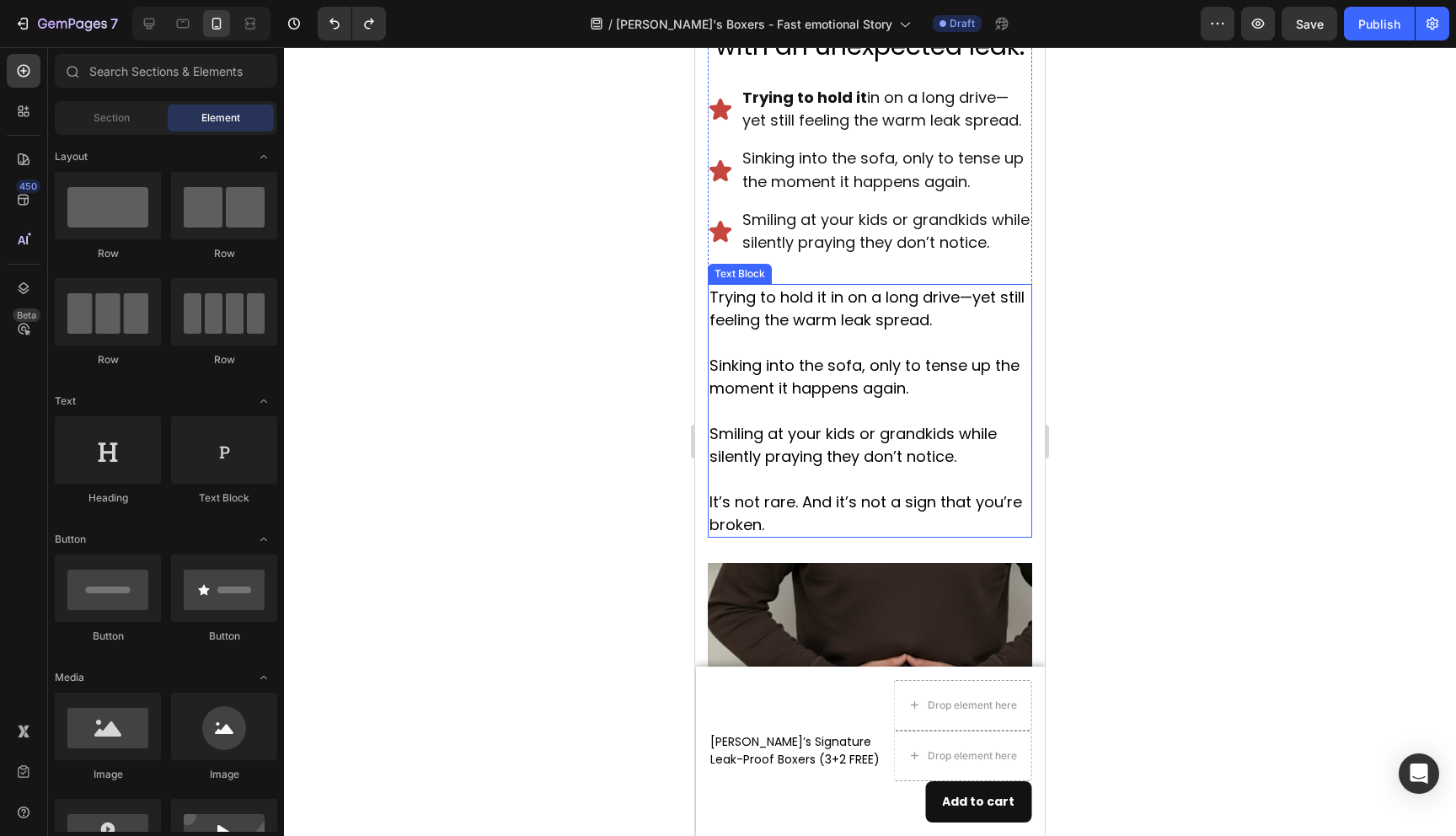
click at [951, 468] on p "Smiling at your kids or grandkids while silently praying they don’t notice." at bounding box center [869, 444] width 321 height 45
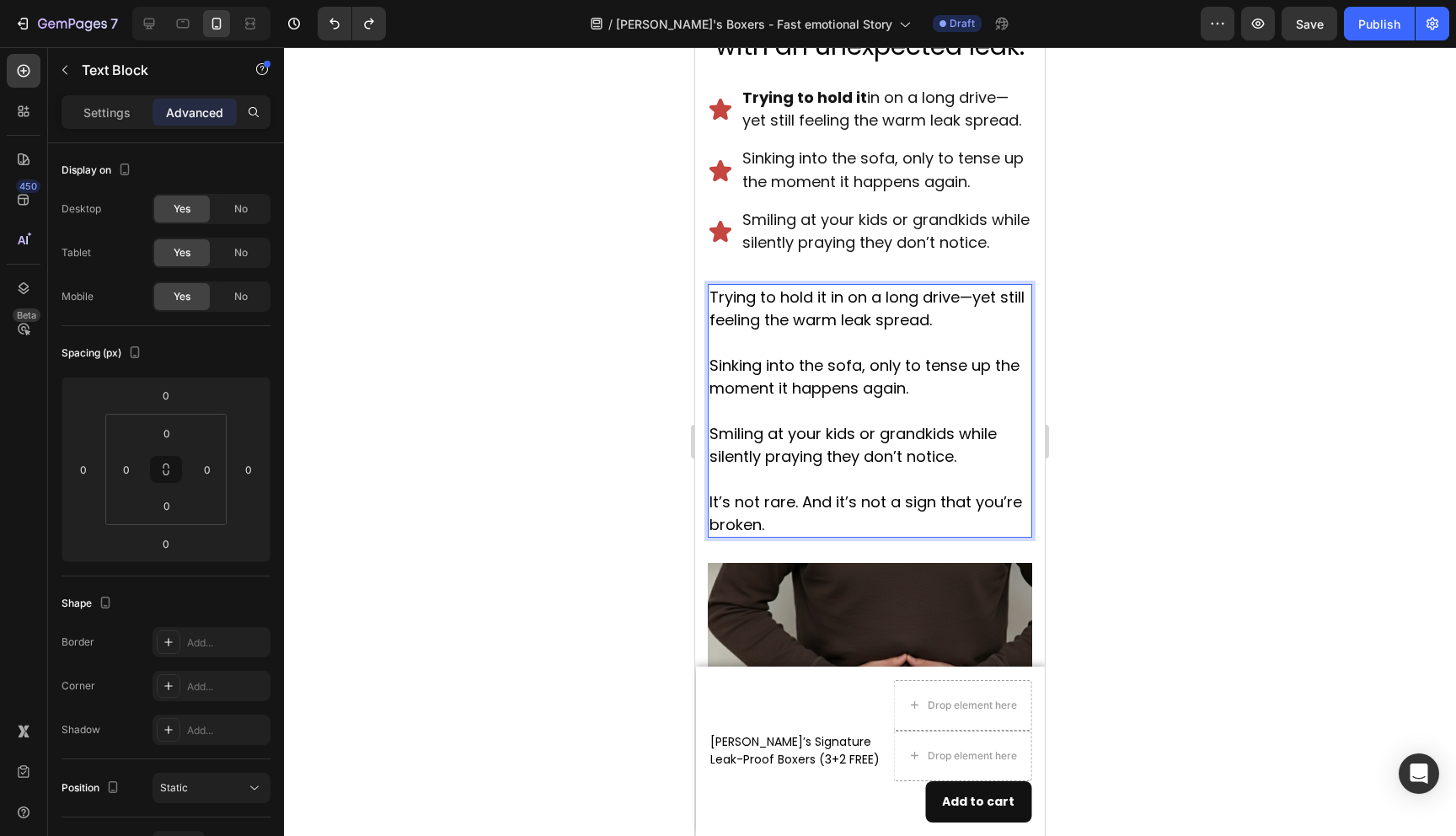
click at [957, 468] on p "Smiling at your kids or grandkids while silently praying they don’t notice." at bounding box center [869, 444] width 321 height 45
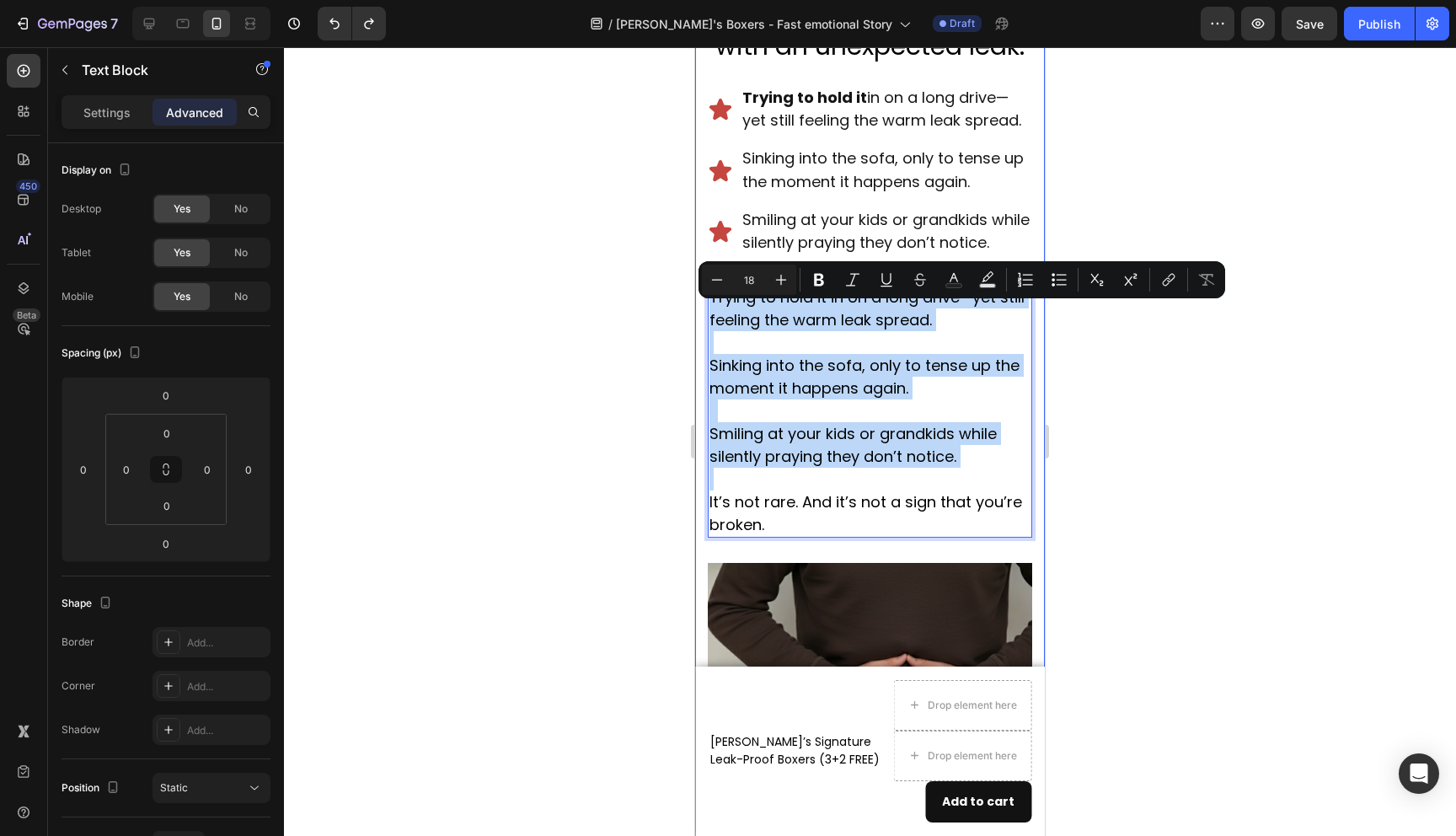
drag, startPoint x: 956, startPoint y: 493, endPoint x: 702, endPoint y: 318, distance: 308.4
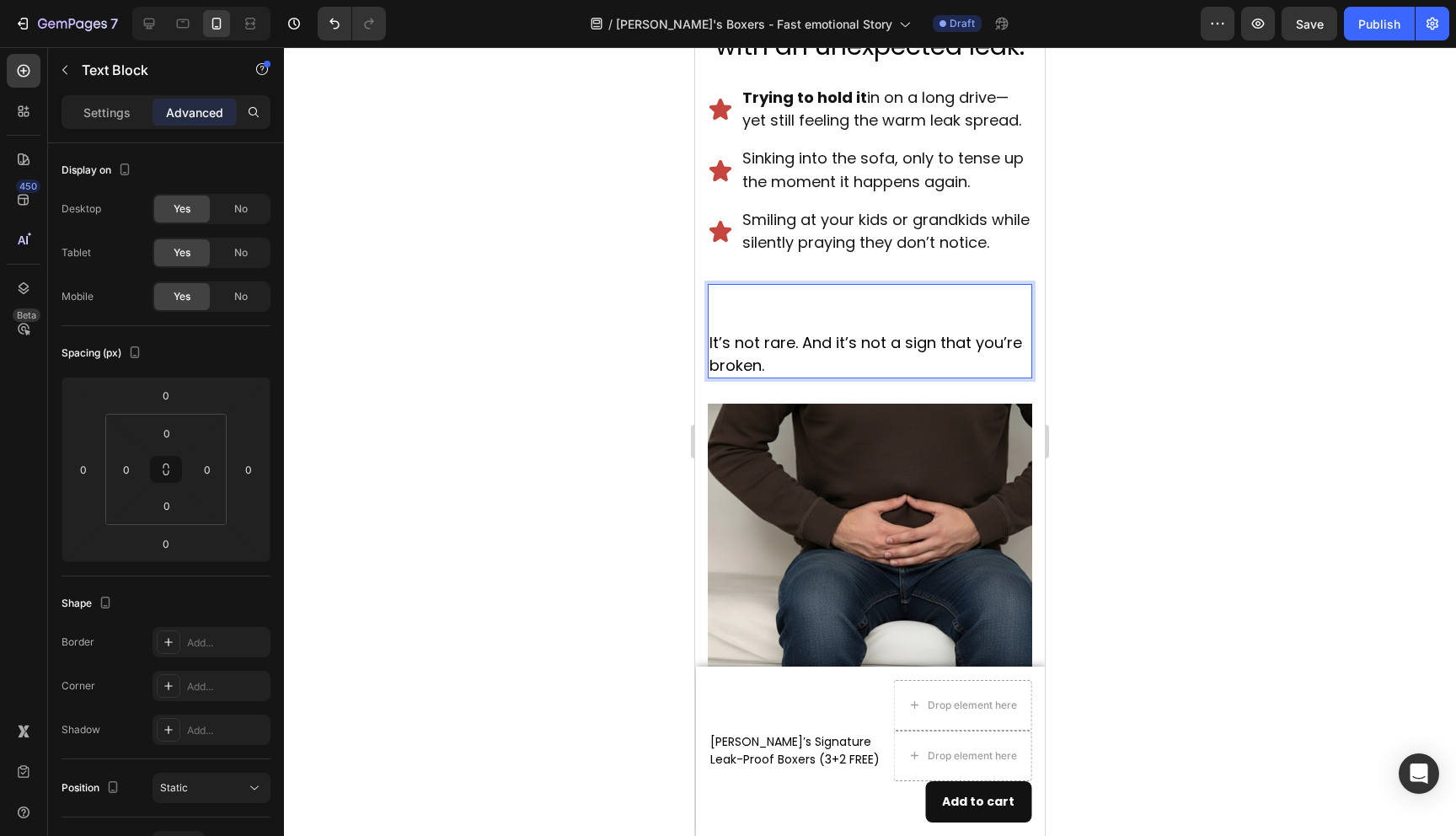
click at [713, 363] on p "It’s not rare. And it’s not a sign that you’re broken." at bounding box center [869, 354] width 321 height 45
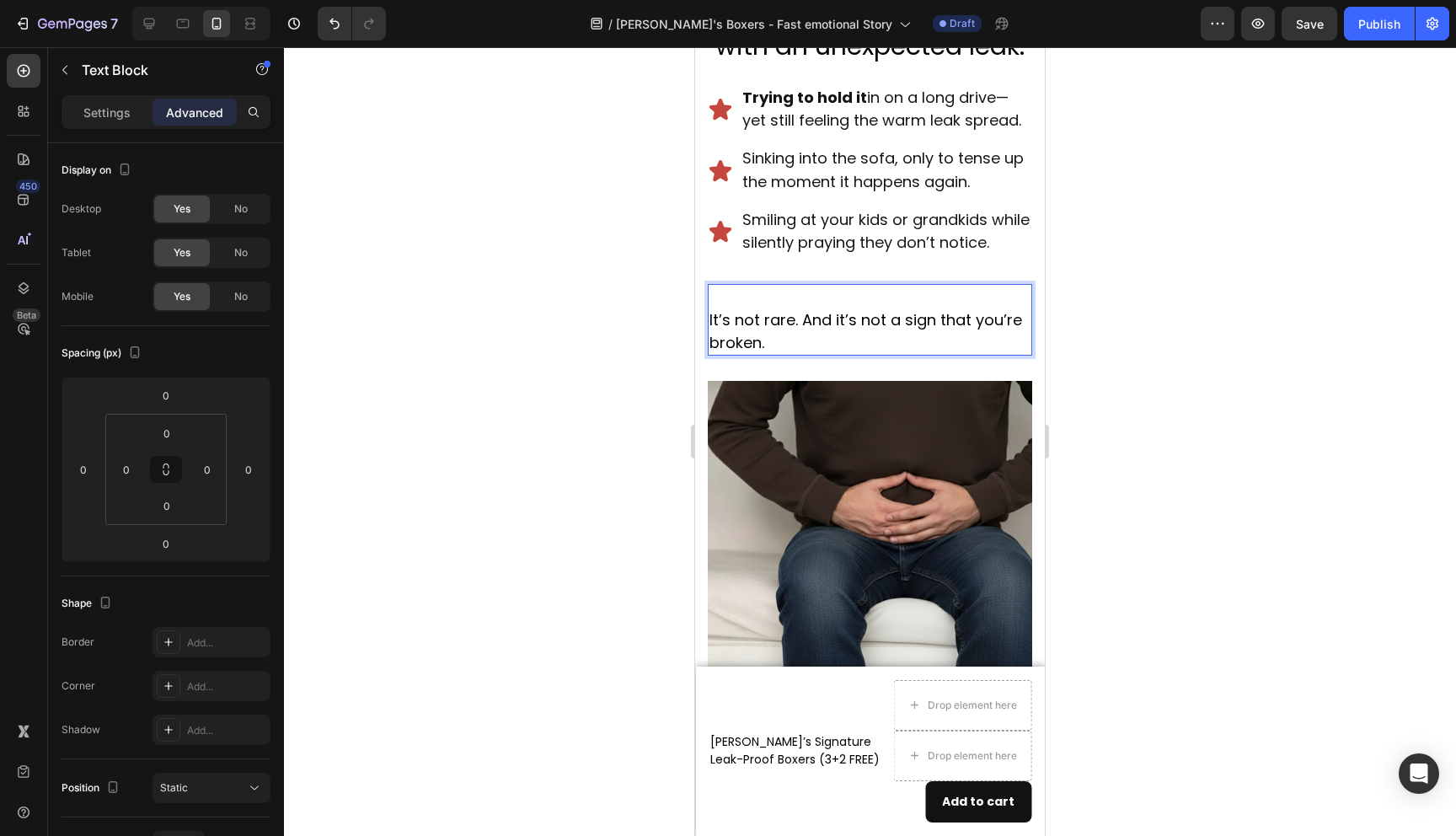
click at [727, 308] on p "Rich Text Editor. Editing area: main" at bounding box center [869, 296] width 321 height 23
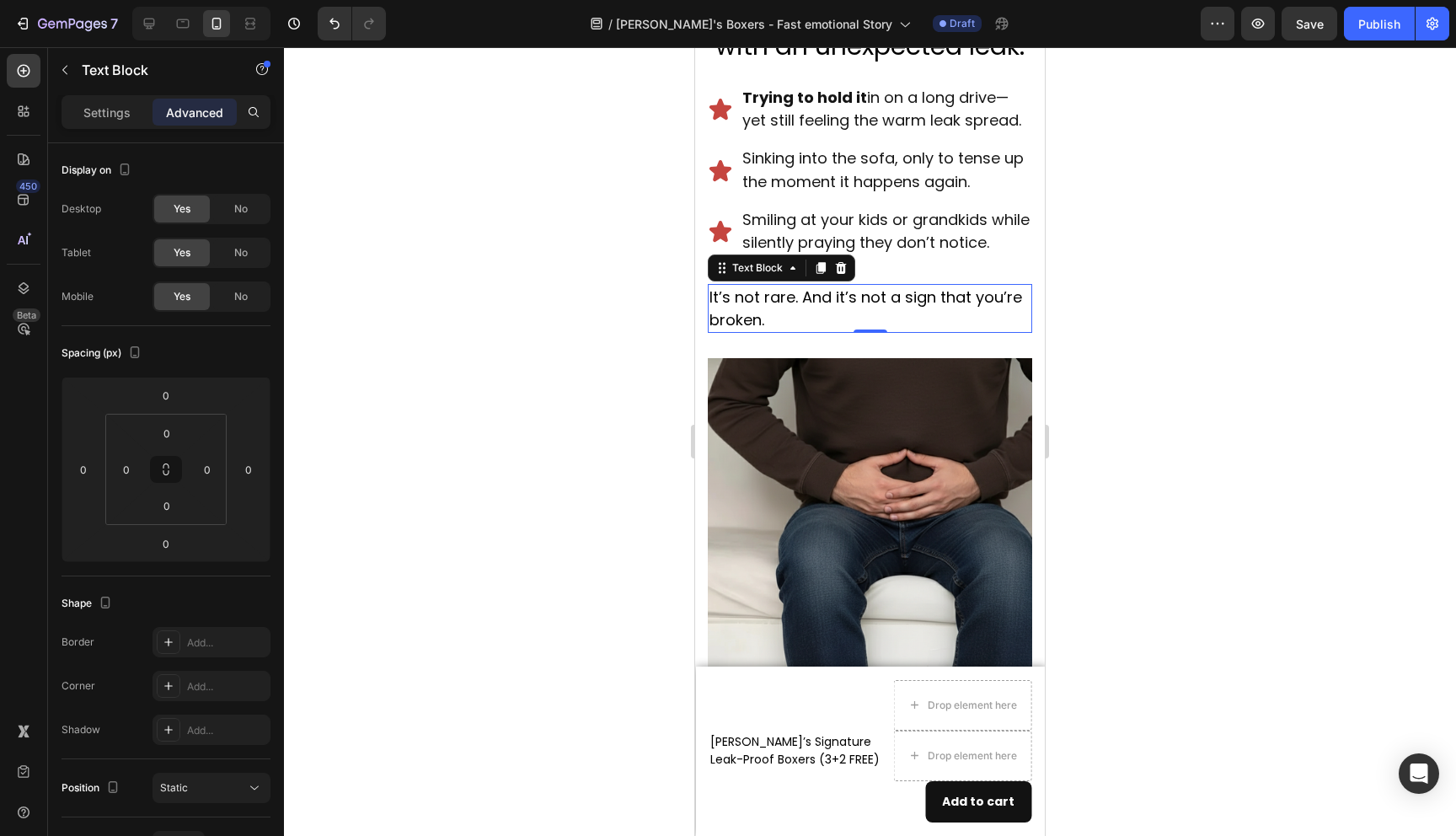
click at [555, 343] on div at bounding box center [869, 442] width 1172 height 789
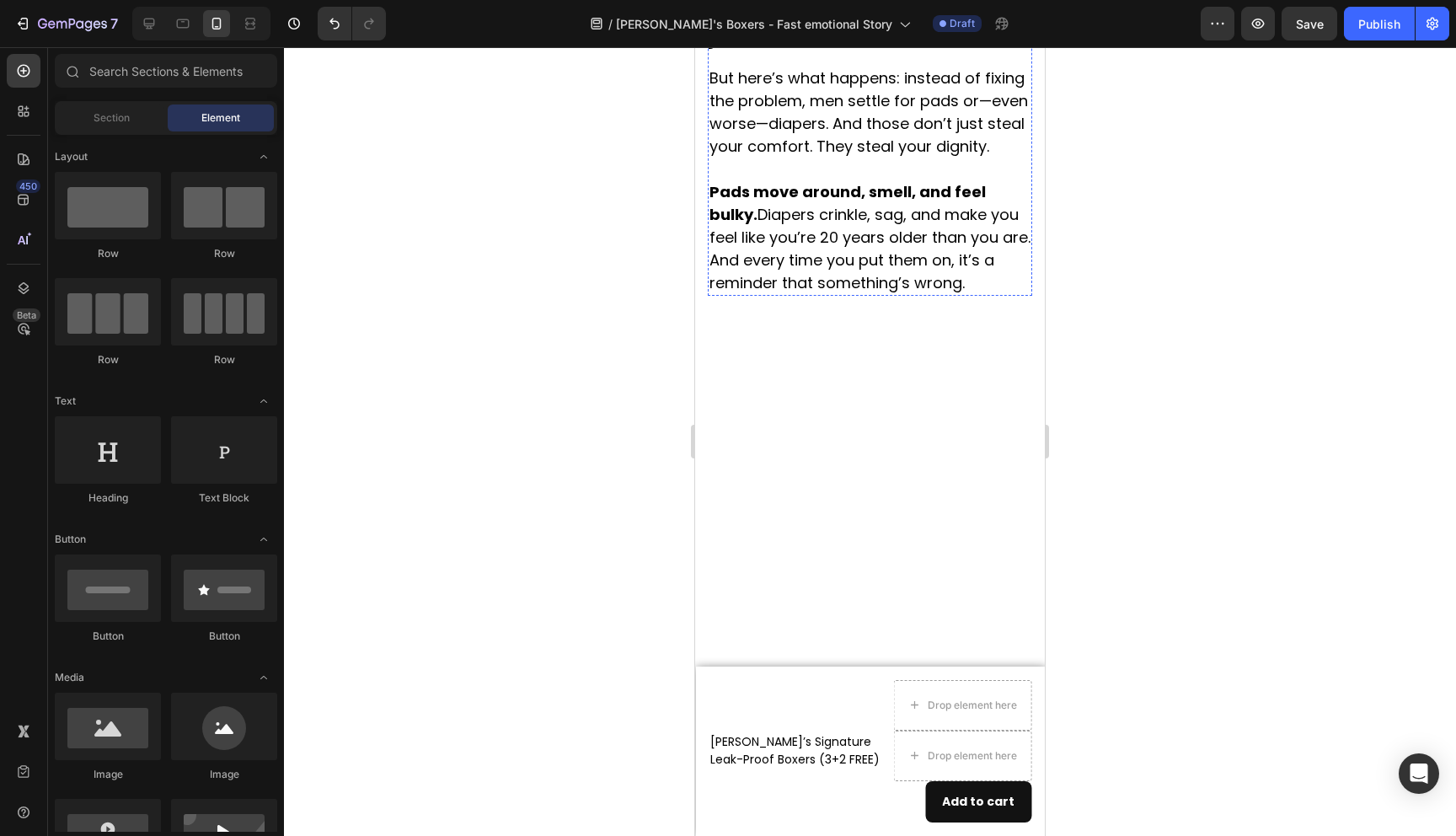
scroll to position [1381, 0]
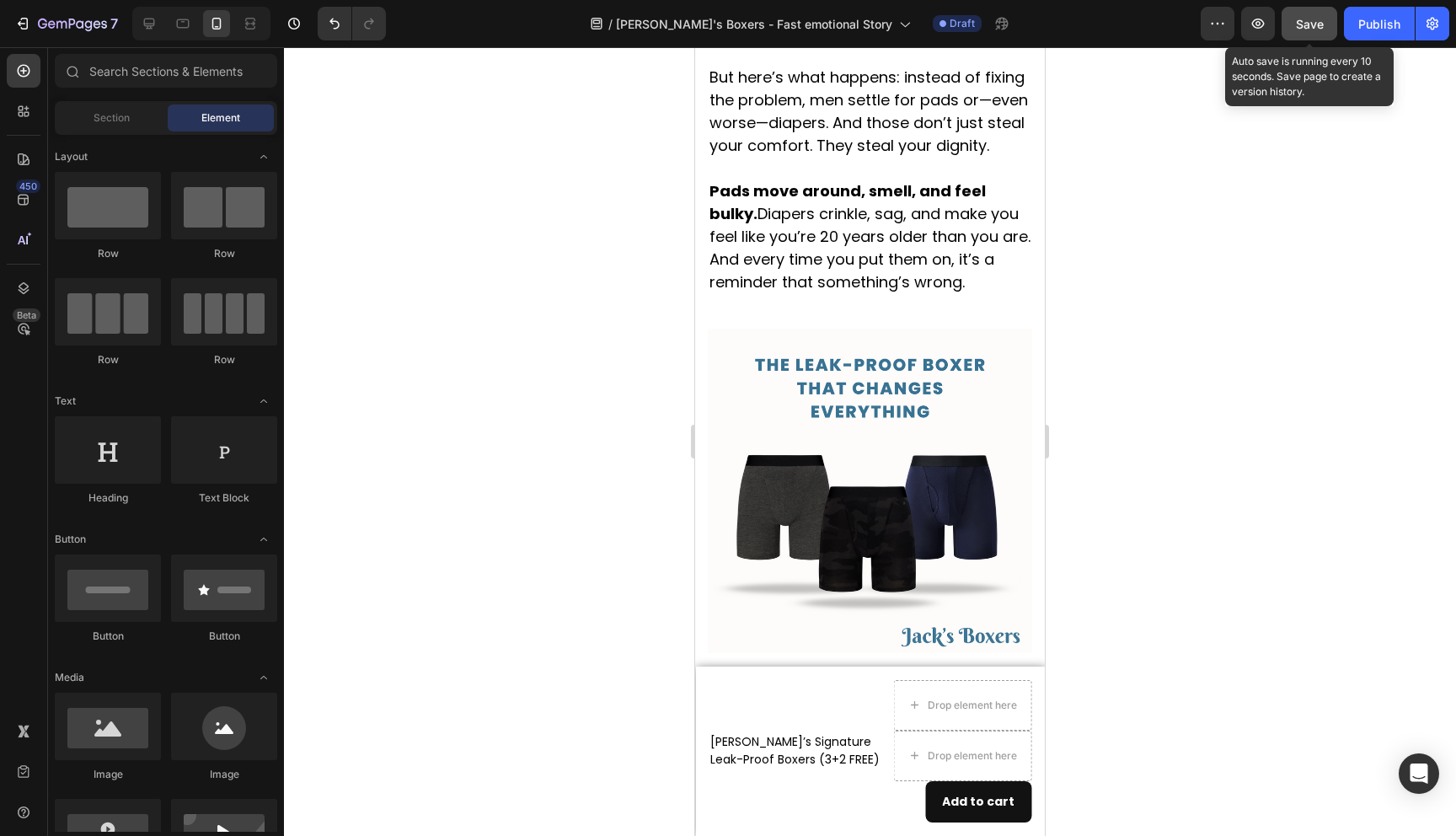
click at [1314, 24] on span "Save" at bounding box center [1310, 24] width 27 height 15
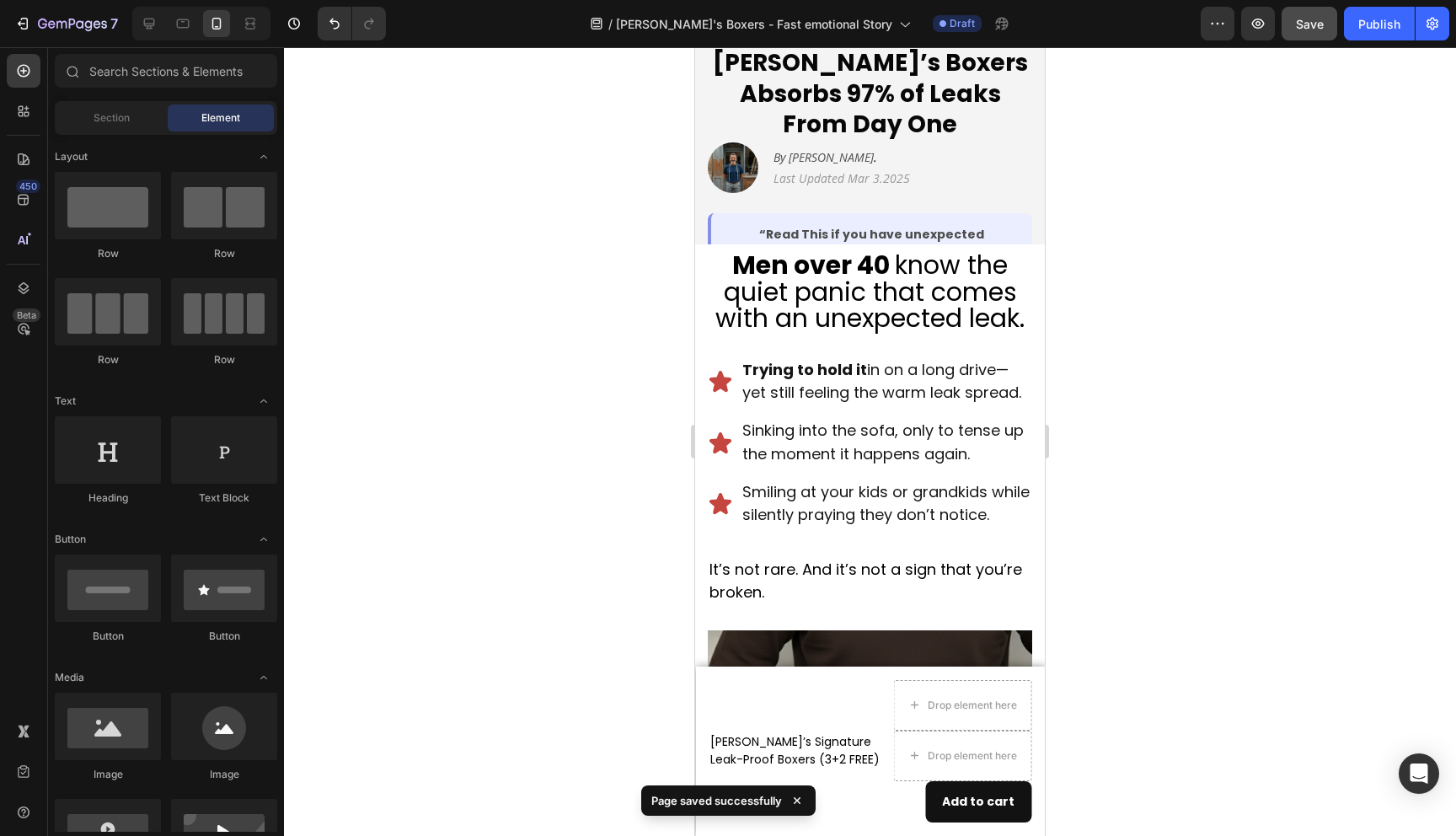
scroll to position [357, 0]
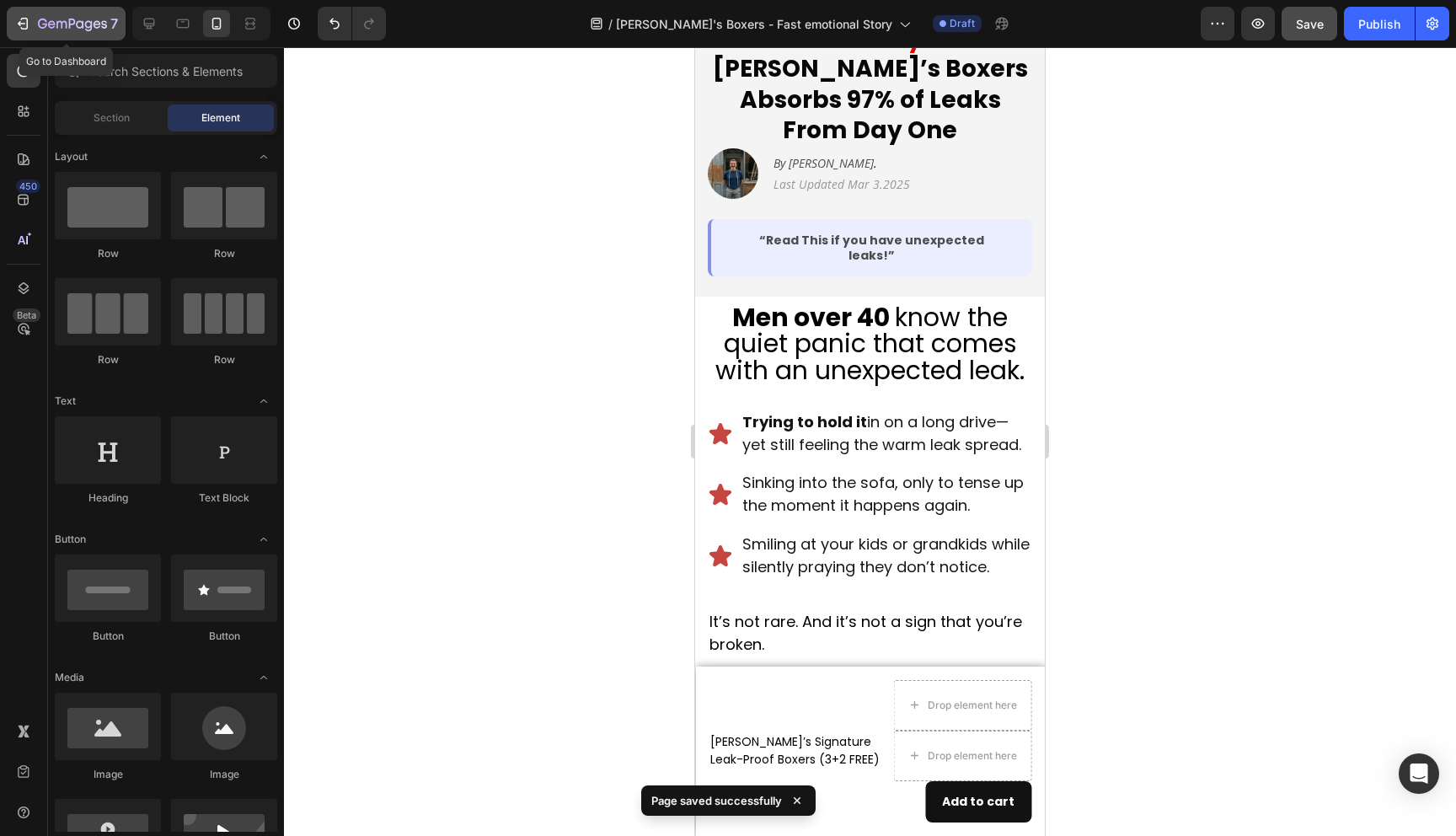
click at [15, 25] on icon "button" at bounding box center [23, 23] width 17 height 17
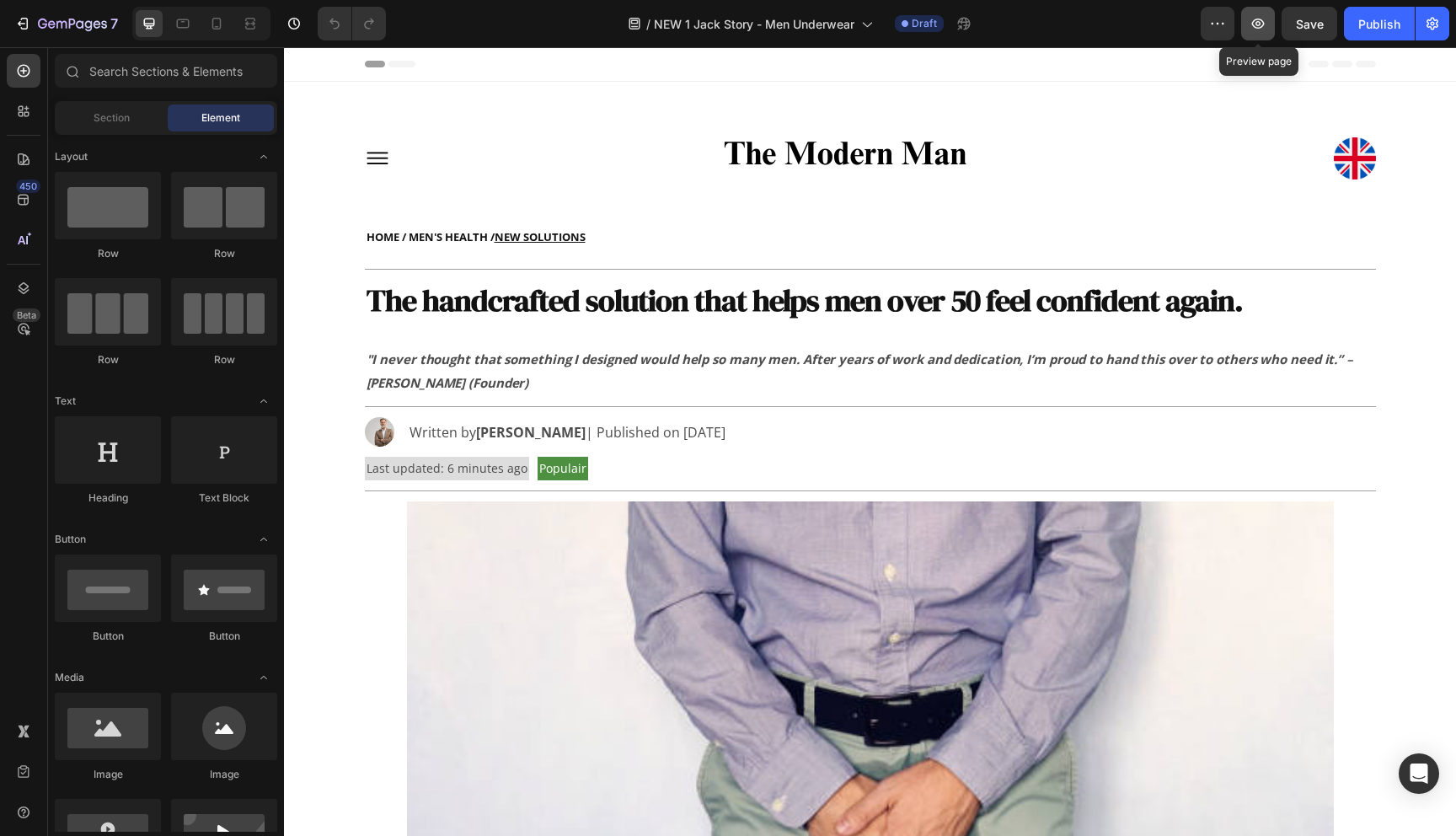
click at [1249, 19] on button "button" at bounding box center [1258, 24] width 33 height 33
click at [1264, 27] on icon "button" at bounding box center [1258, 23] width 17 height 17
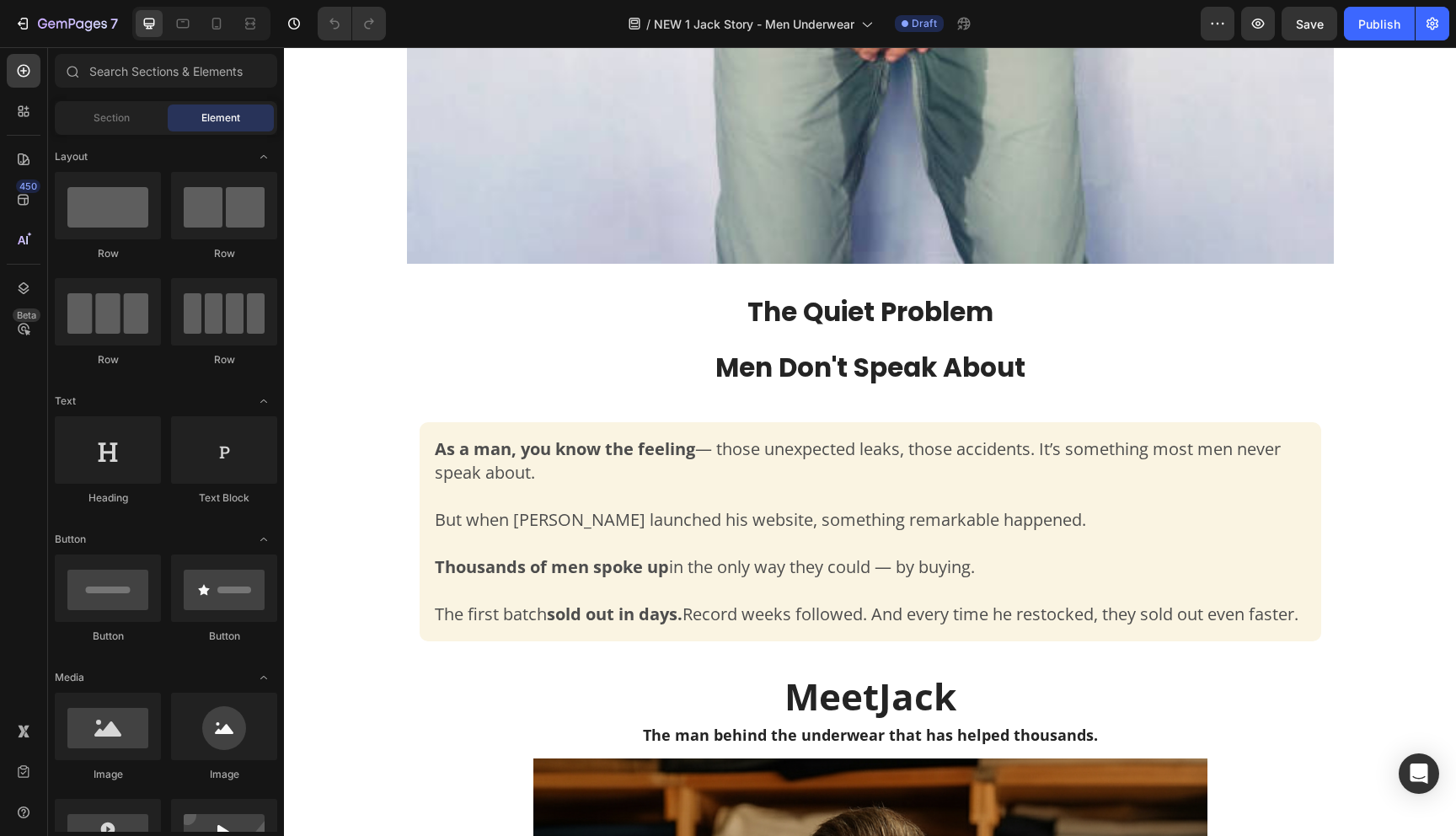
scroll to position [858, 0]
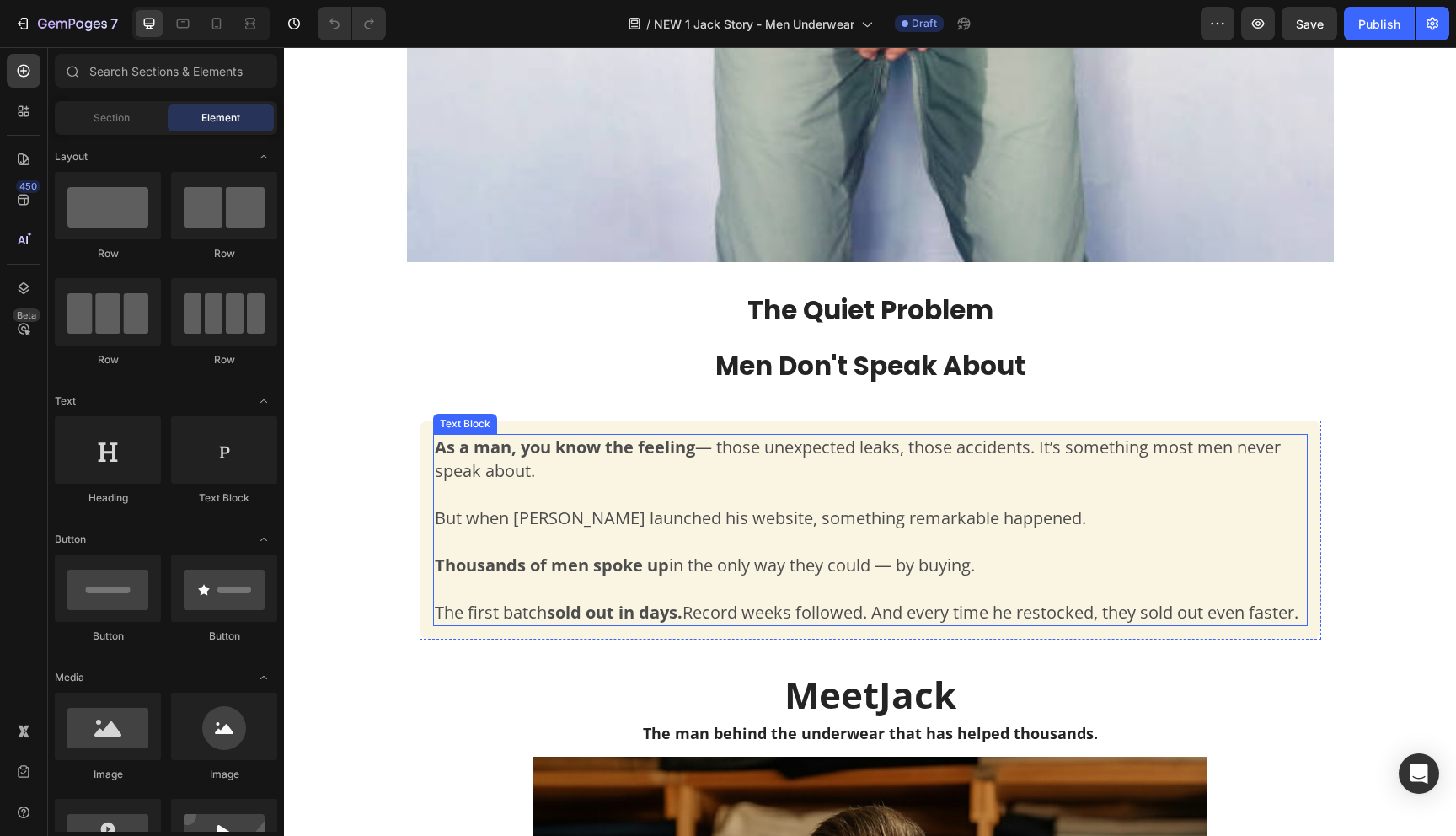
click at [637, 520] on span "But when [PERSON_NAME] launched his website, something remarkable happened." at bounding box center [760, 517] width 651 height 23
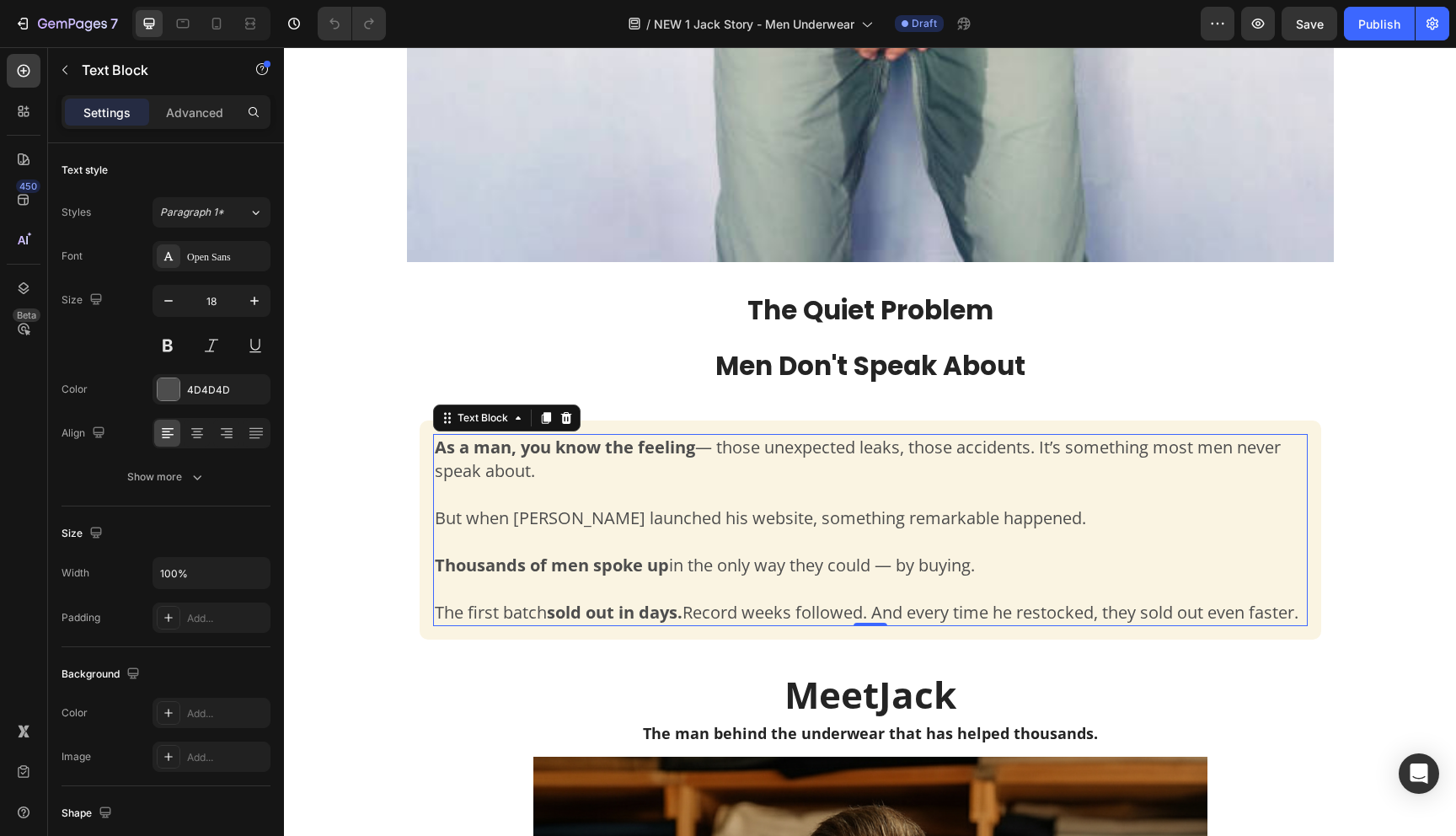
click at [637, 520] on span "But when [PERSON_NAME] launched his website, something remarkable happened." at bounding box center [760, 517] width 651 height 23
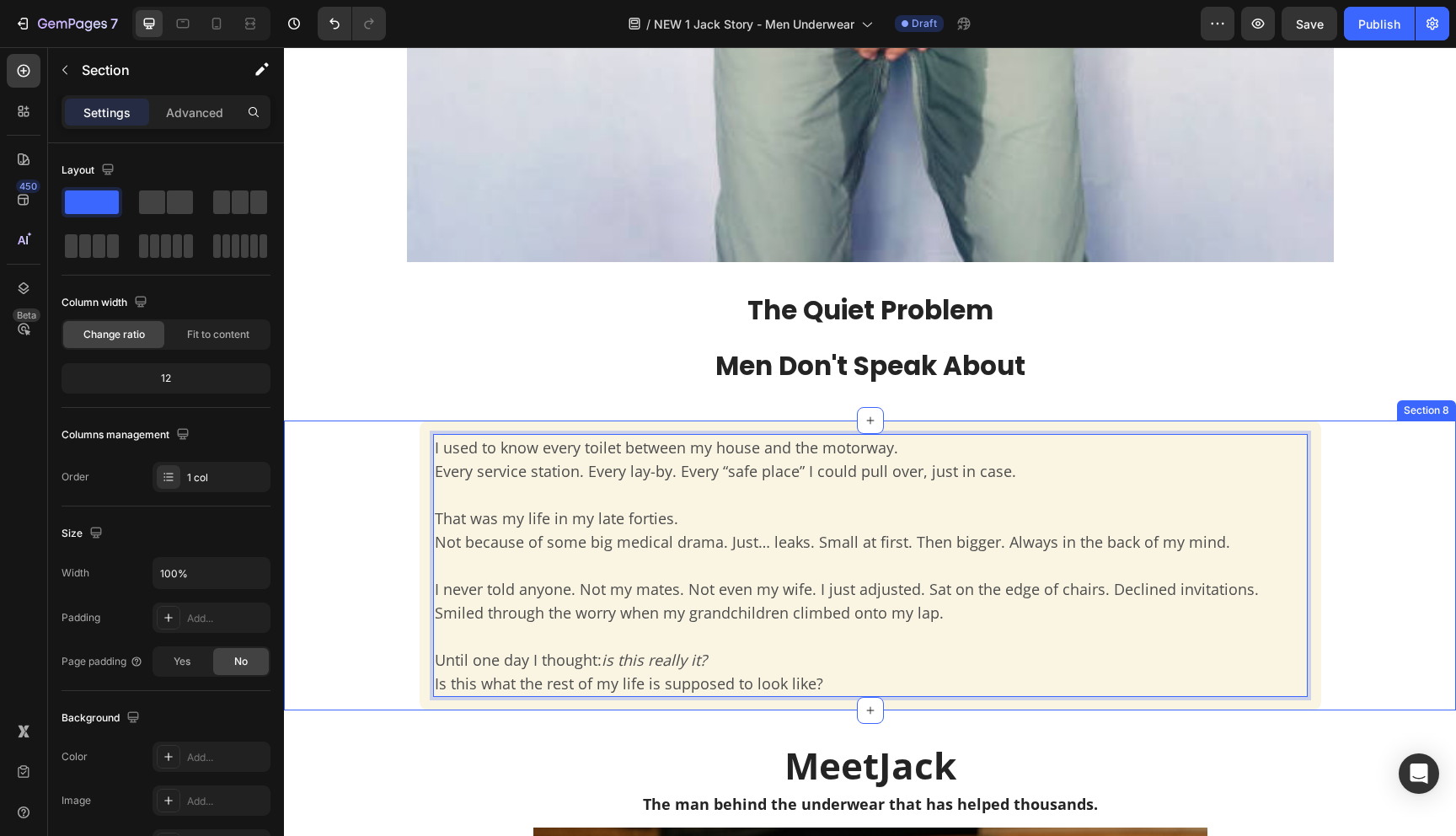
click at [376, 524] on div "I used to know every toilet between my house and the motorway. Every service st…" at bounding box center [869, 565] width 1172 height 289
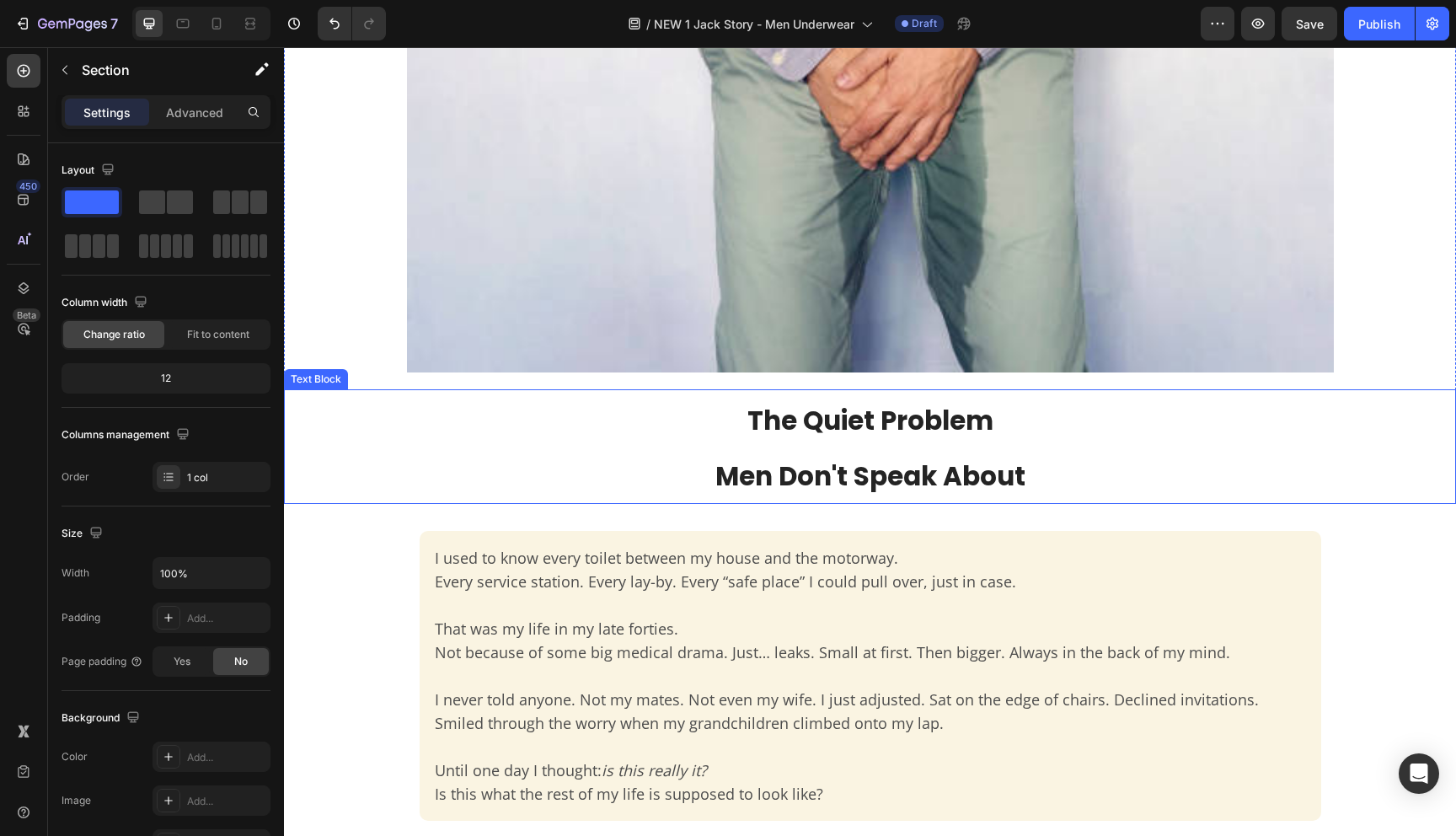
scroll to position [820, 0]
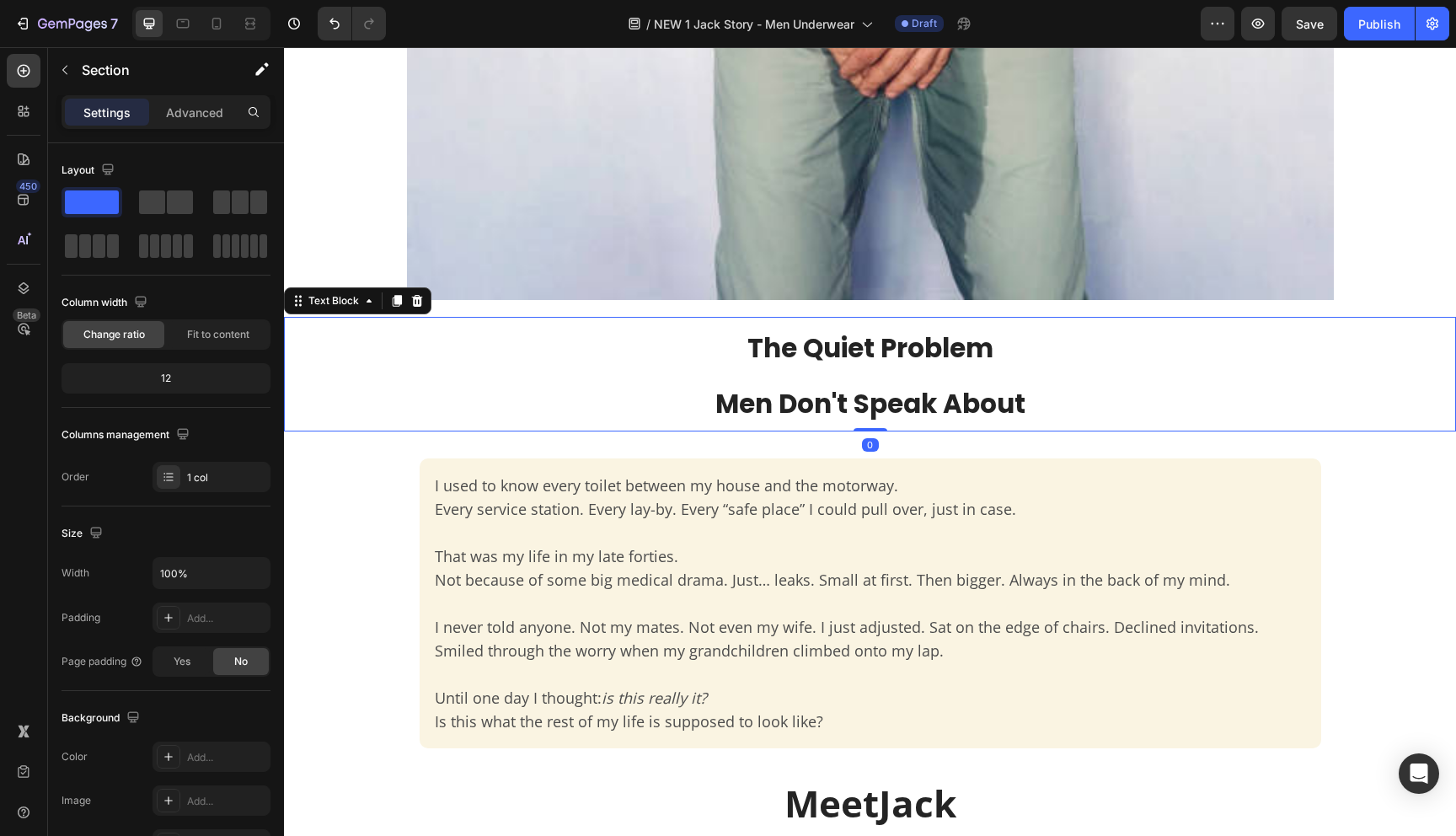
click at [786, 356] on span "The Quiet Problem" at bounding box center [870, 348] width 246 height 37
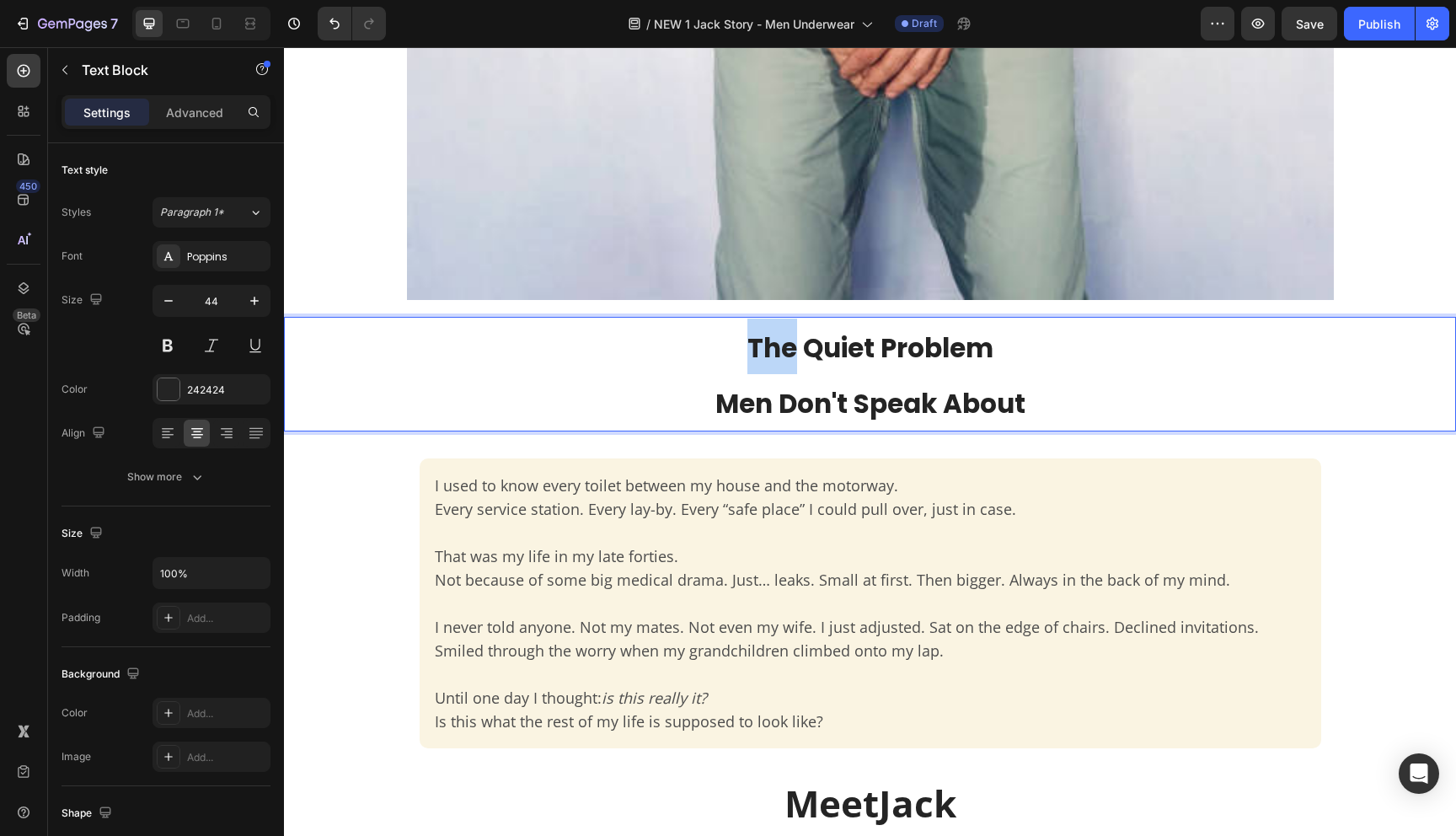
click at [786, 356] on span "The Quiet Problem" at bounding box center [870, 348] width 246 height 37
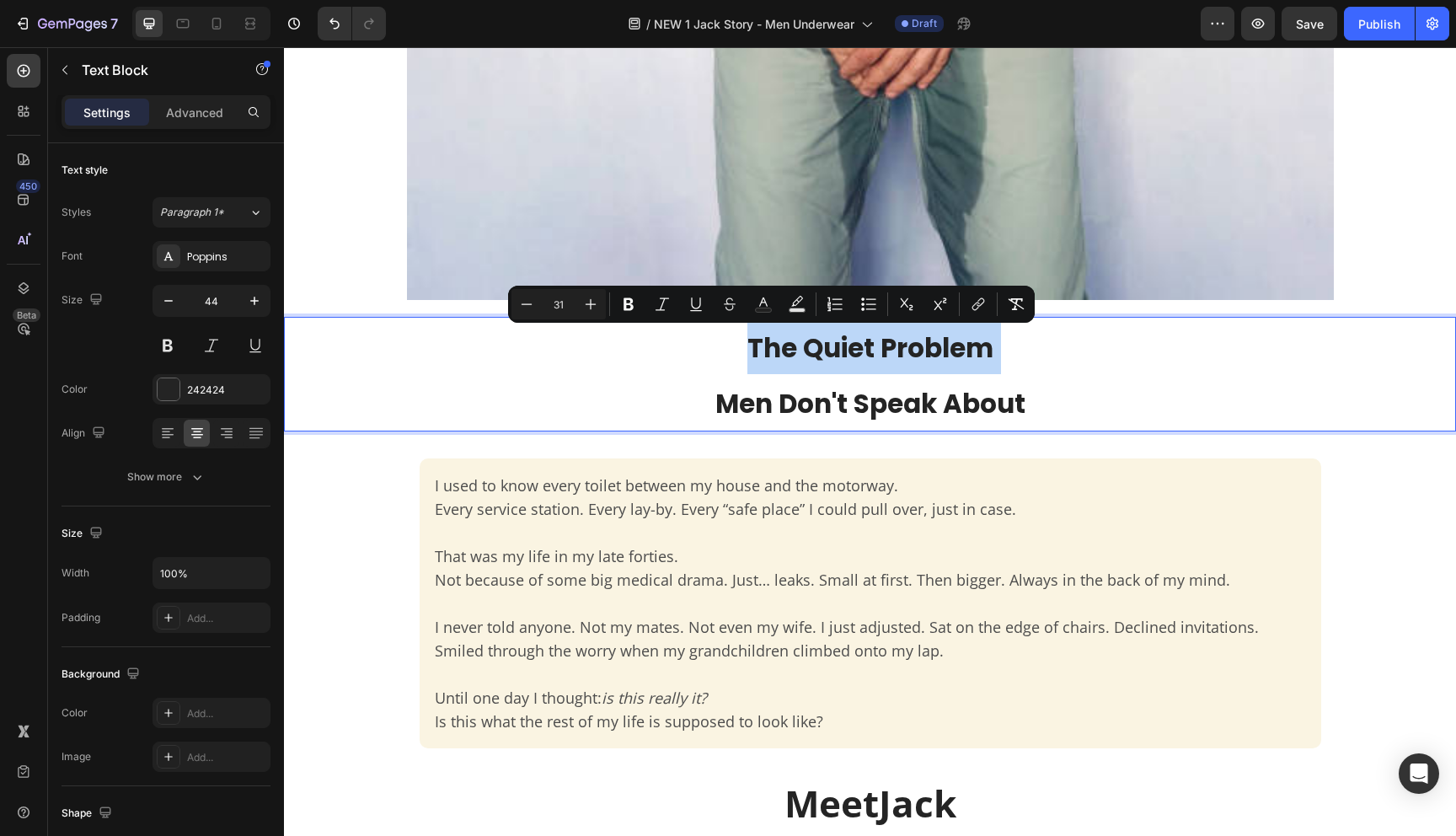
click at [786, 356] on span "The Quiet Problem" at bounding box center [870, 348] width 246 height 37
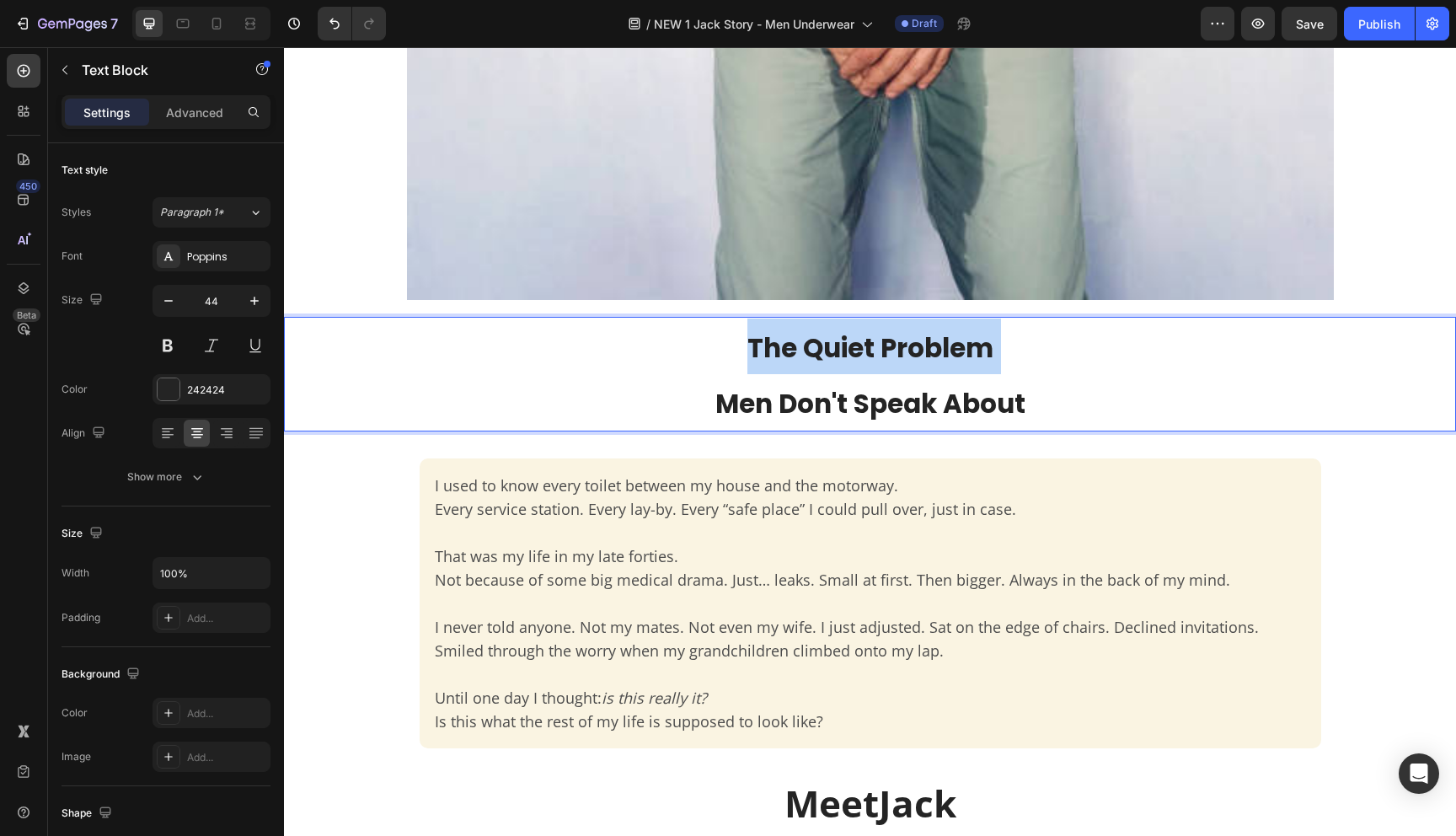
click at [786, 356] on span "The Quiet Problem" at bounding box center [870, 348] width 246 height 37
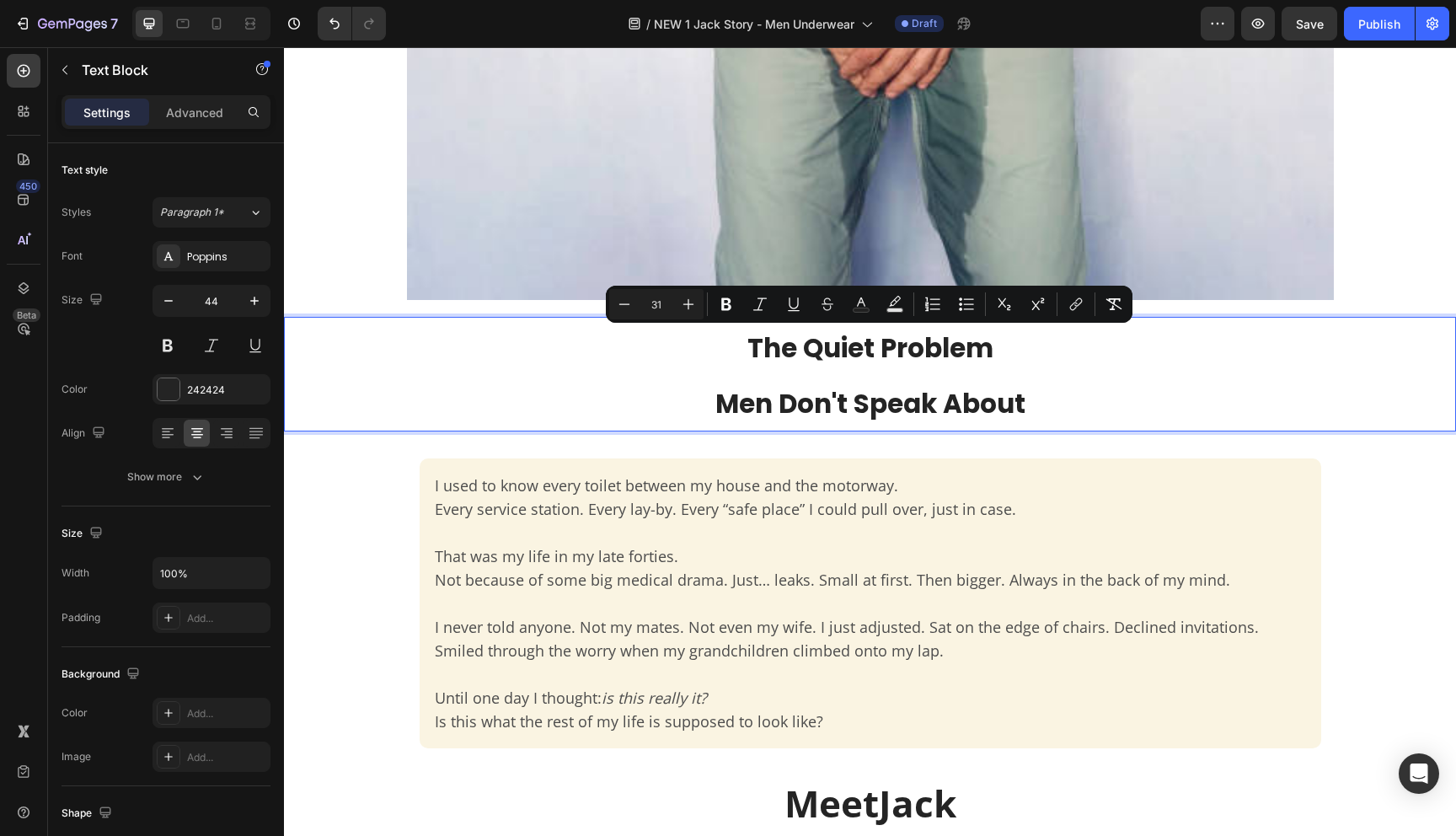
click at [831, 403] on span "Men Don't Speak About" at bounding box center [870, 404] width 310 height 37
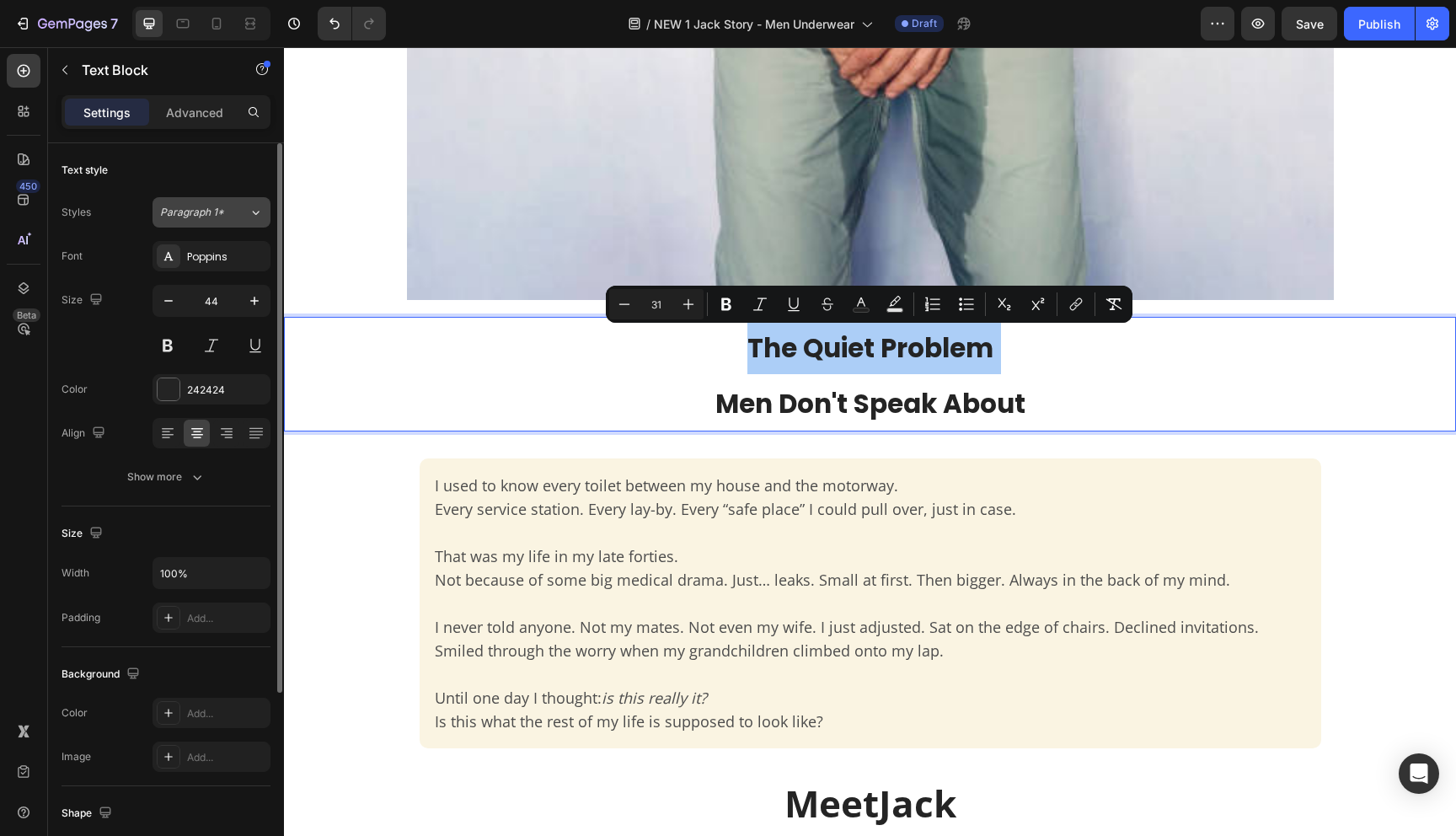
click at [212, 211] on span "Paragraph 1*" at bounding box center [191, 212] width 64 height 15
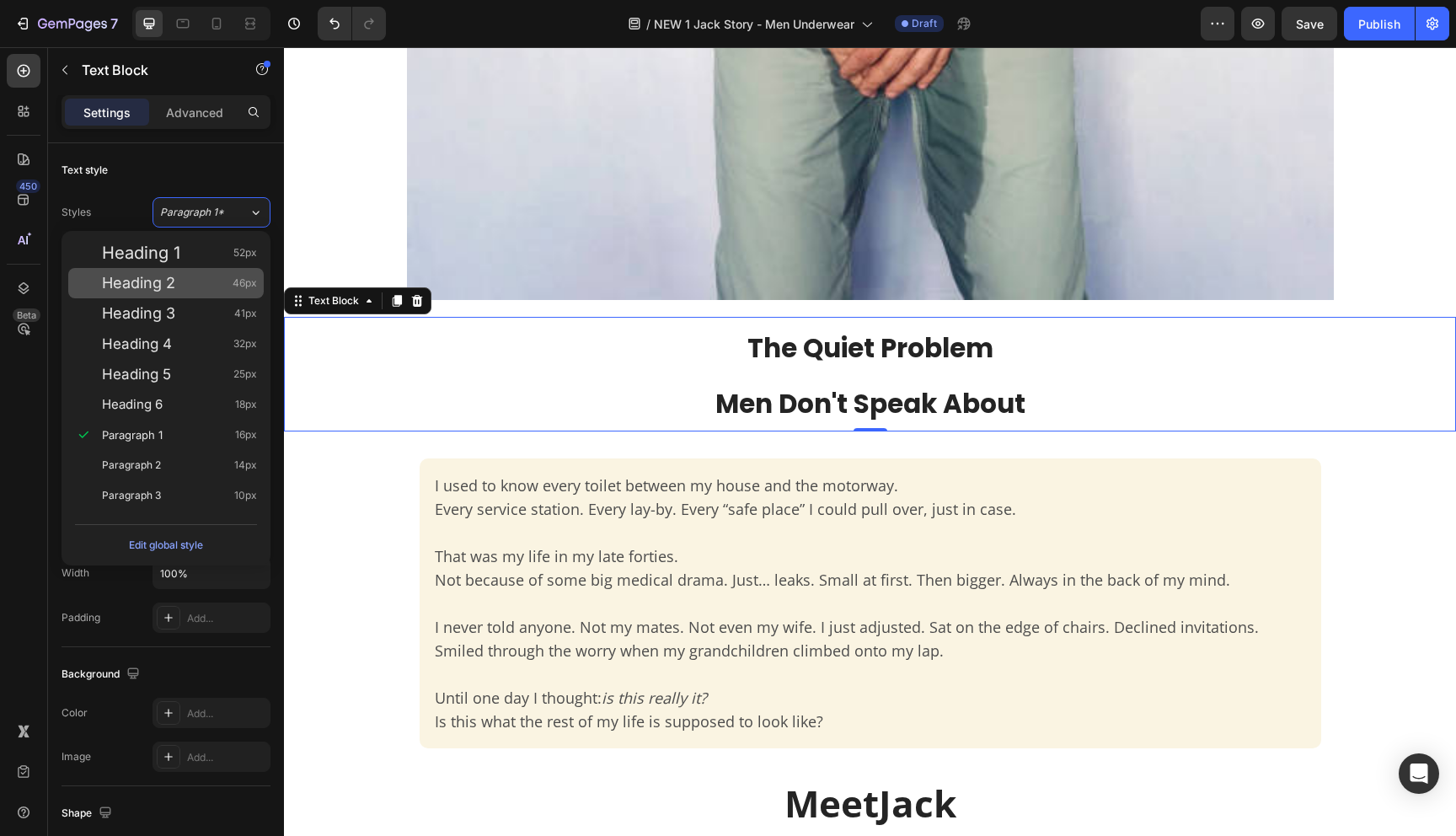
click at [198, 285] on div "Heading 2 46px" at bounding box center [180, 283] width 155 height 17
type input "46"
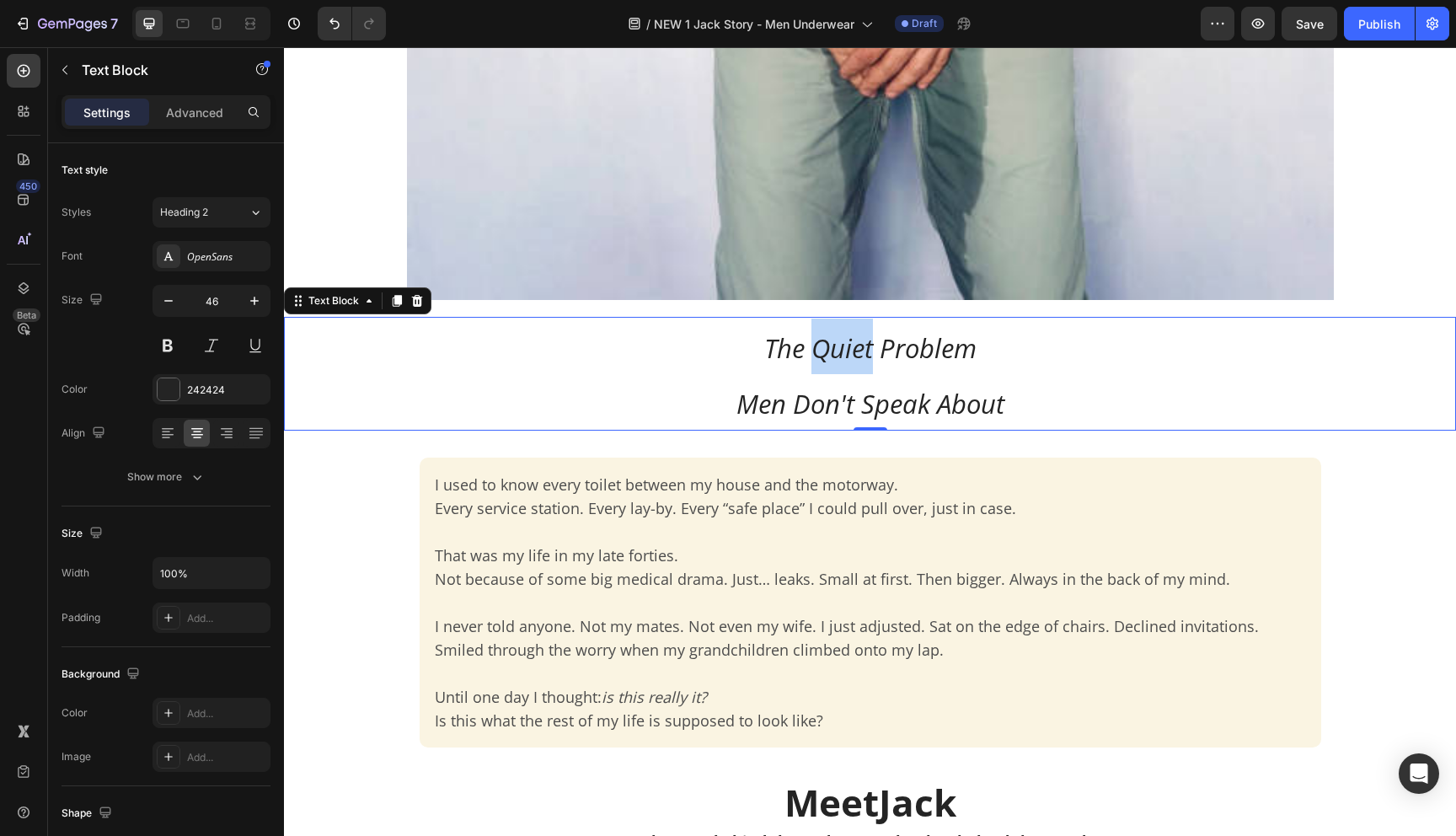
click at [819, 350] on span "The Quiet Problem" at bounding box center [870, 348] width 212 height 35
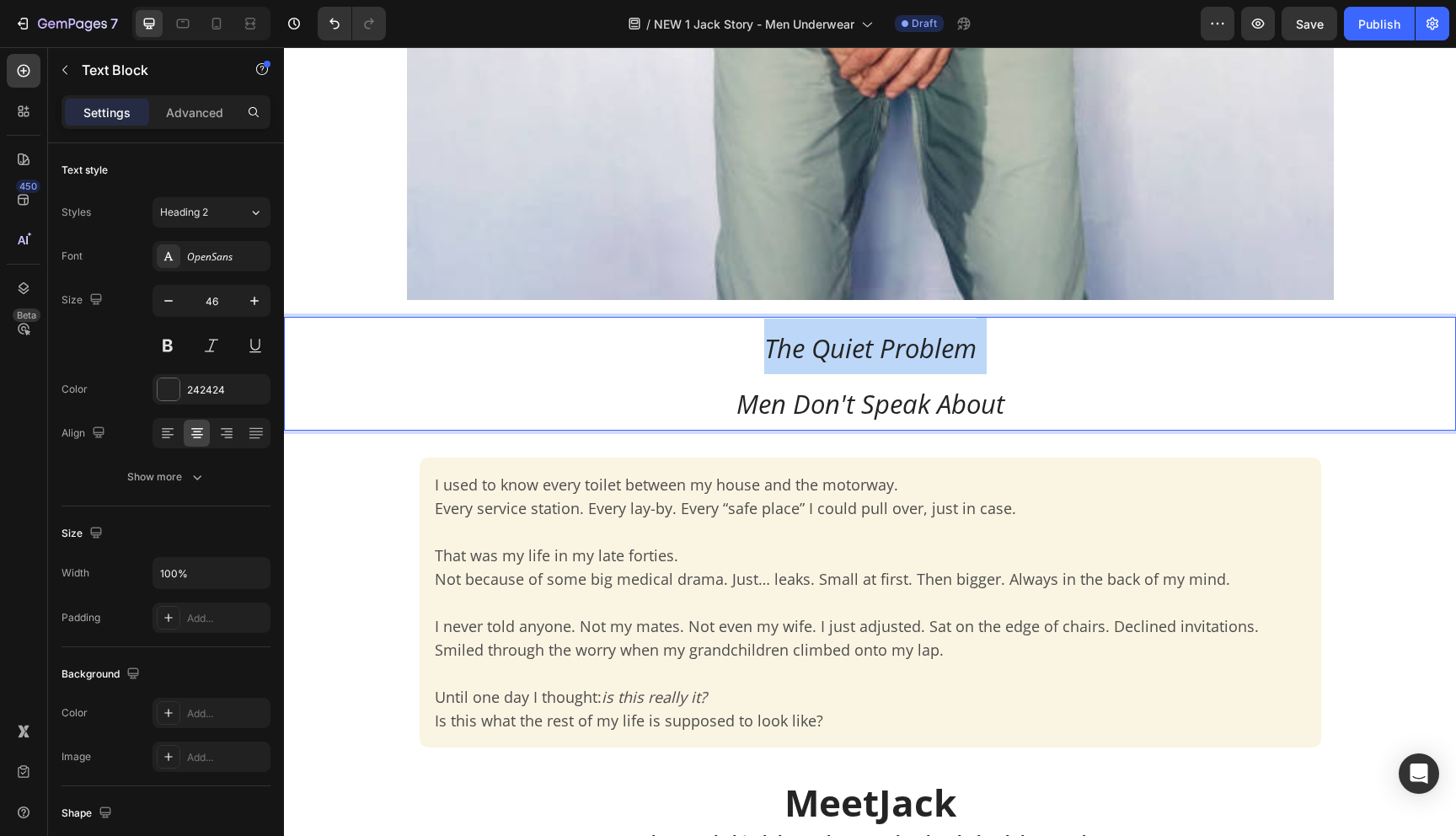
click at [819, 350] on span "The Quiet Problem" at bounding box center [870, 348] width 212 height 35
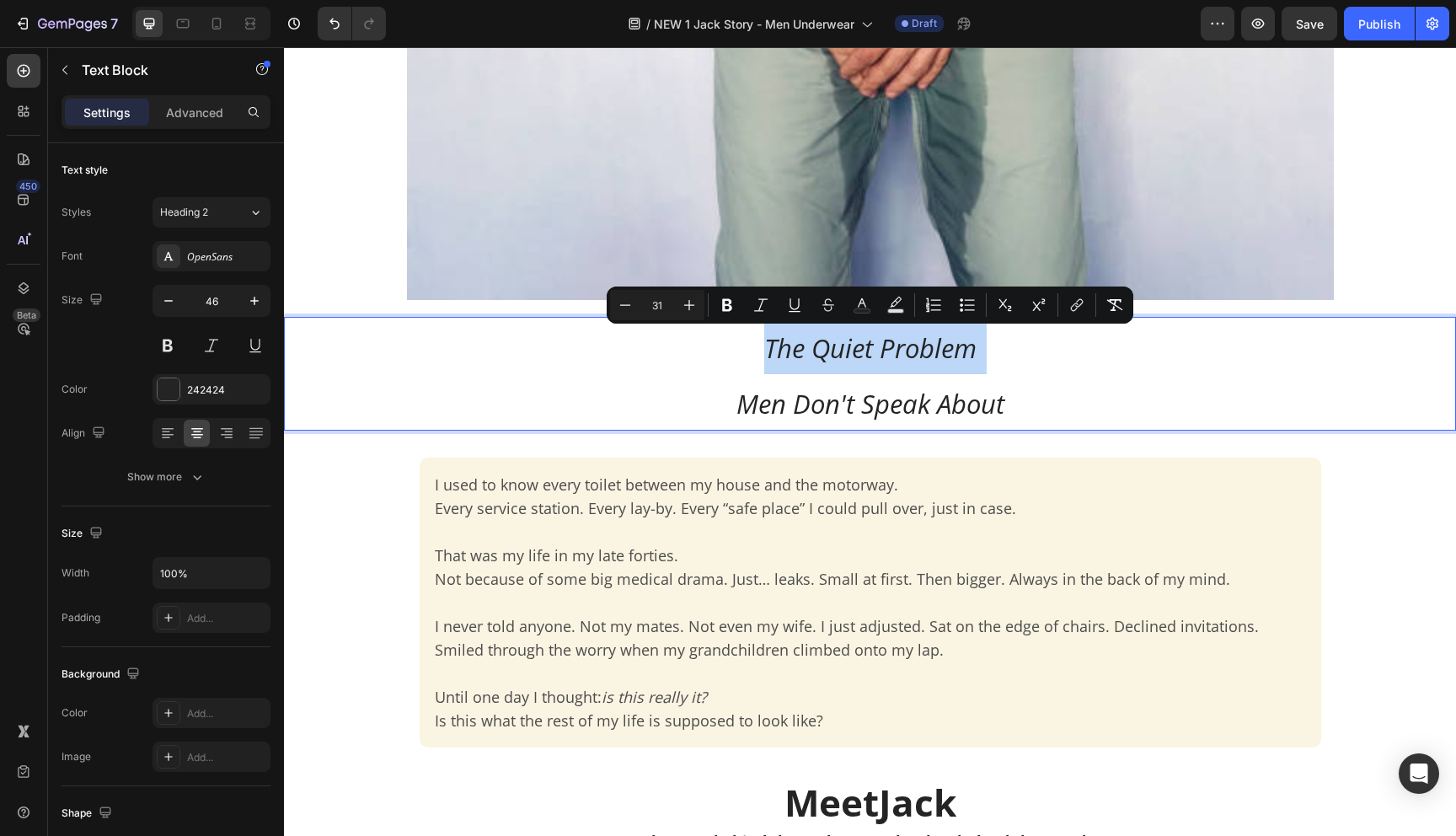
click at [966, 365] on span "The Quiet Problem" at bounding box center [870, 348] width 212 height 35
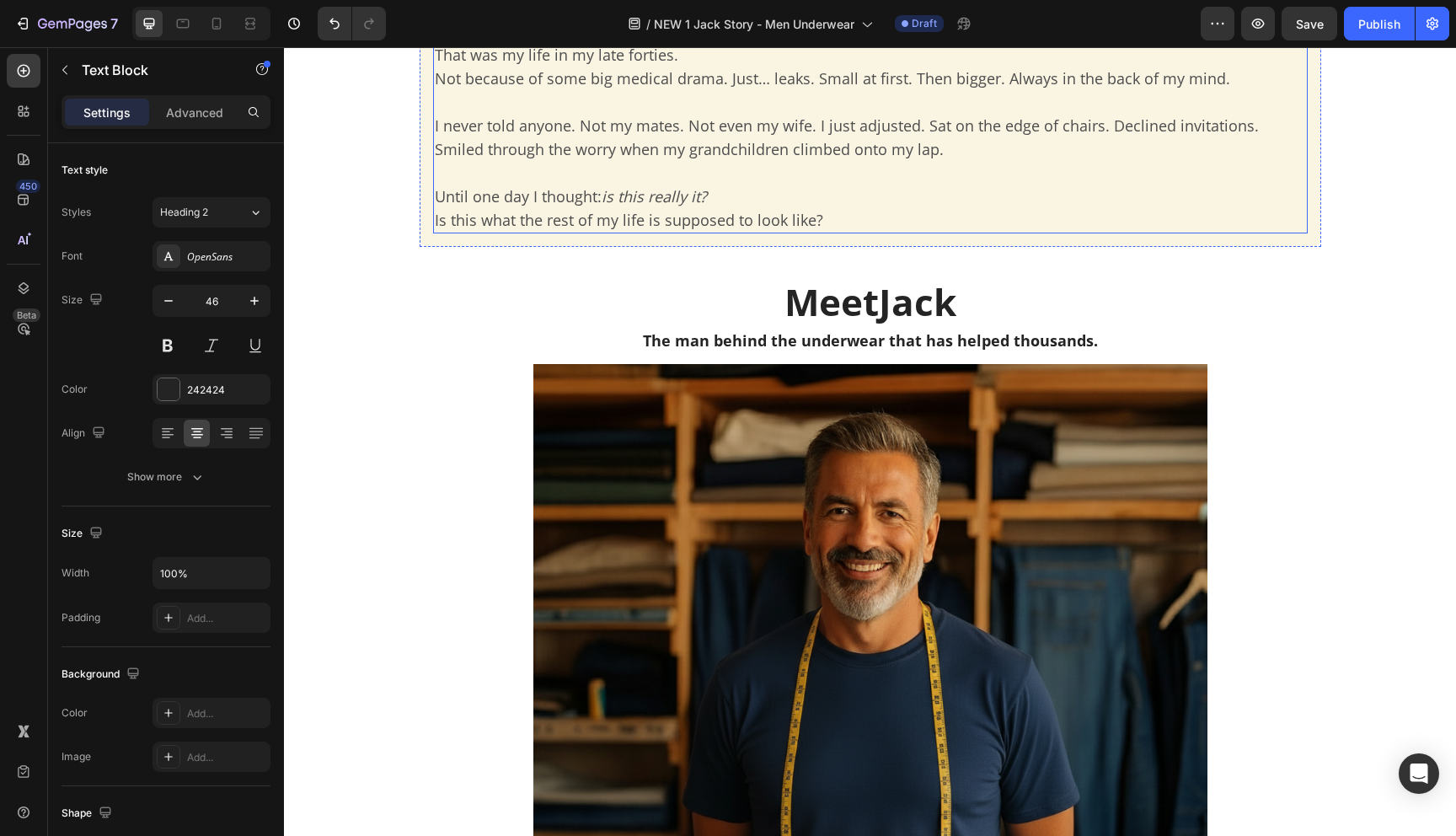
scroll to position [1322, 0]
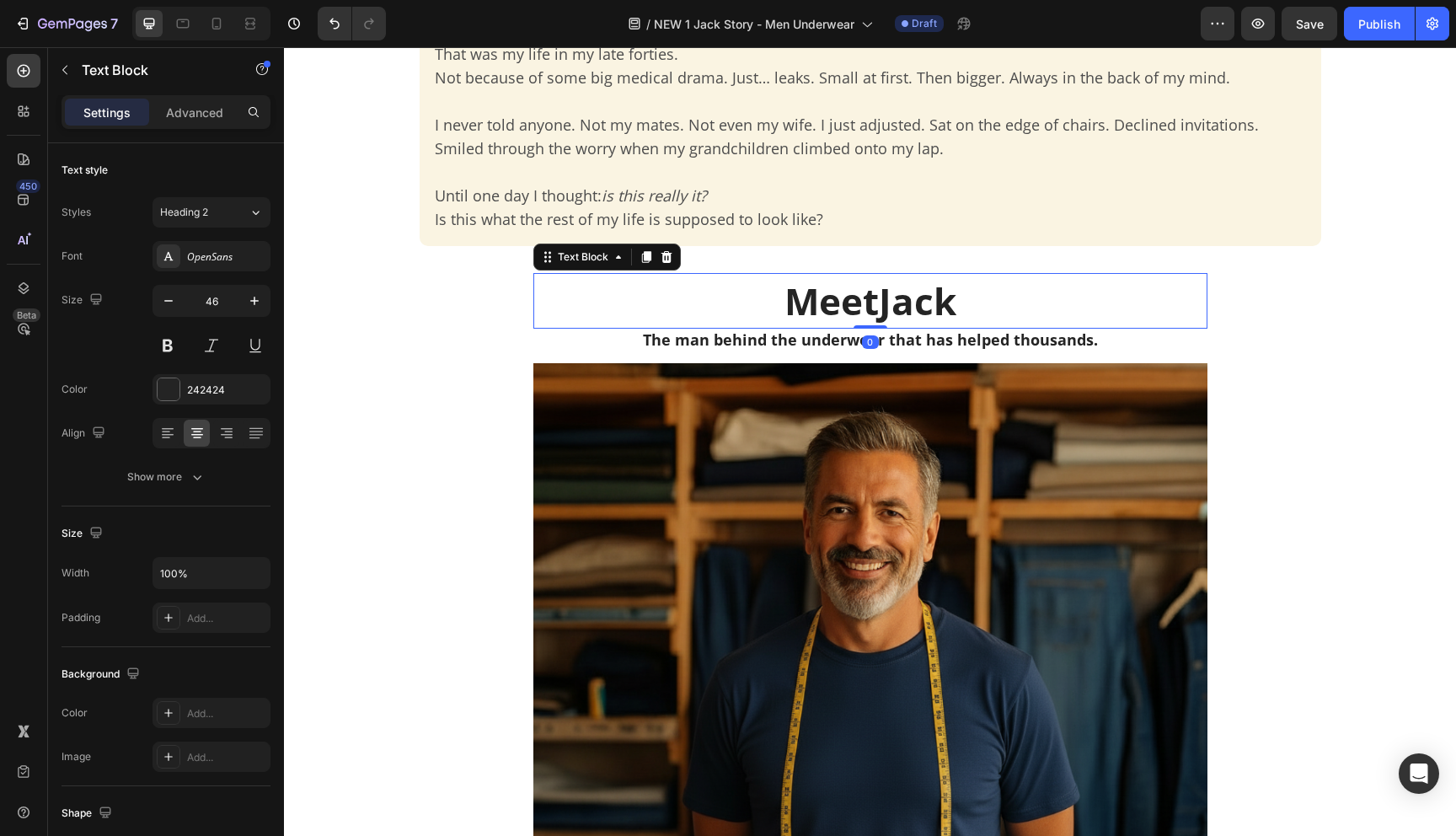
click at [827, 301] on p "Meet Jack" at bounding box center [870, 300] width 671 height 52
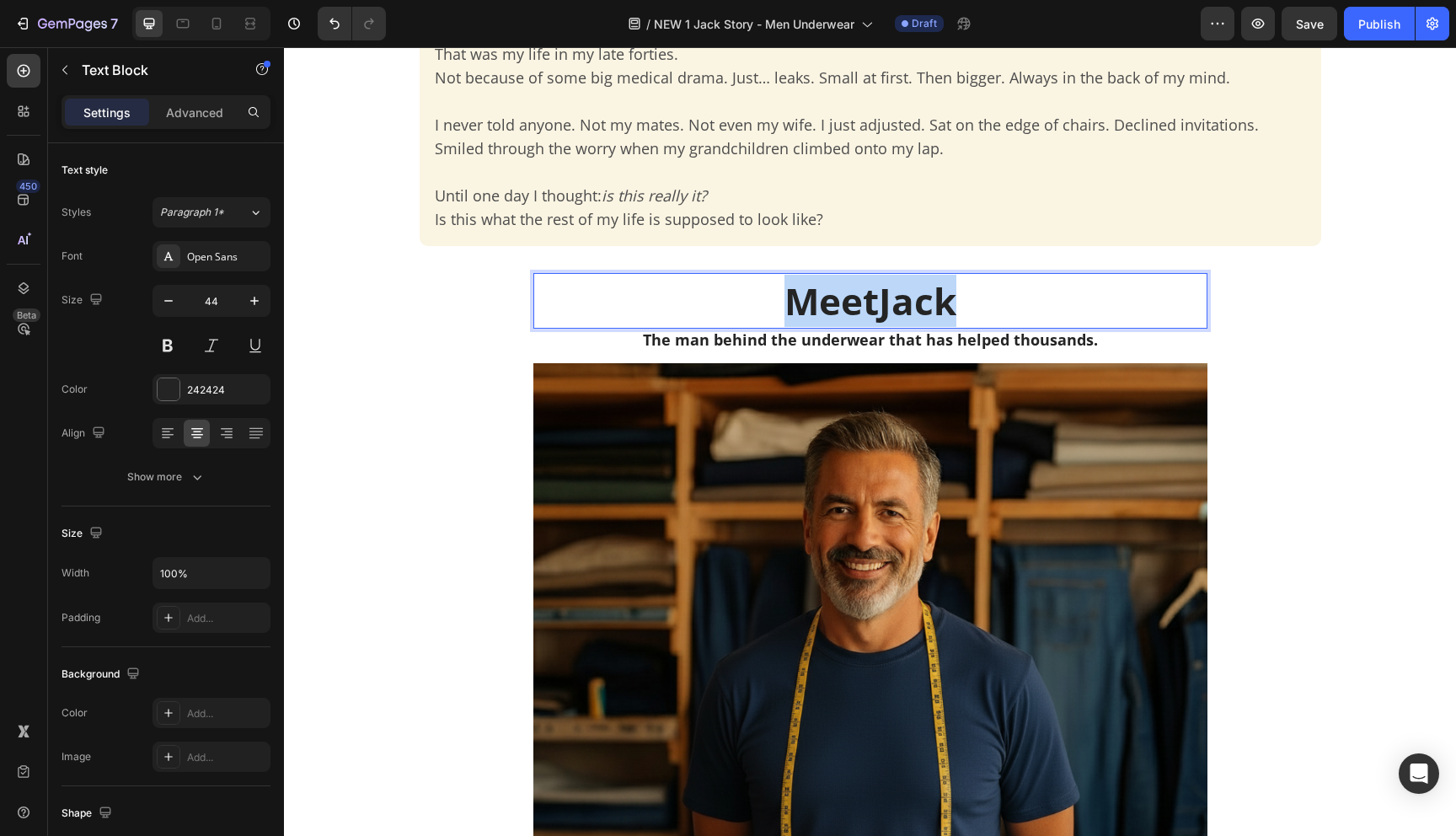
click at [827, 301] on p "Meet Jack" at bounding box center [870, 300] width 671 height 52
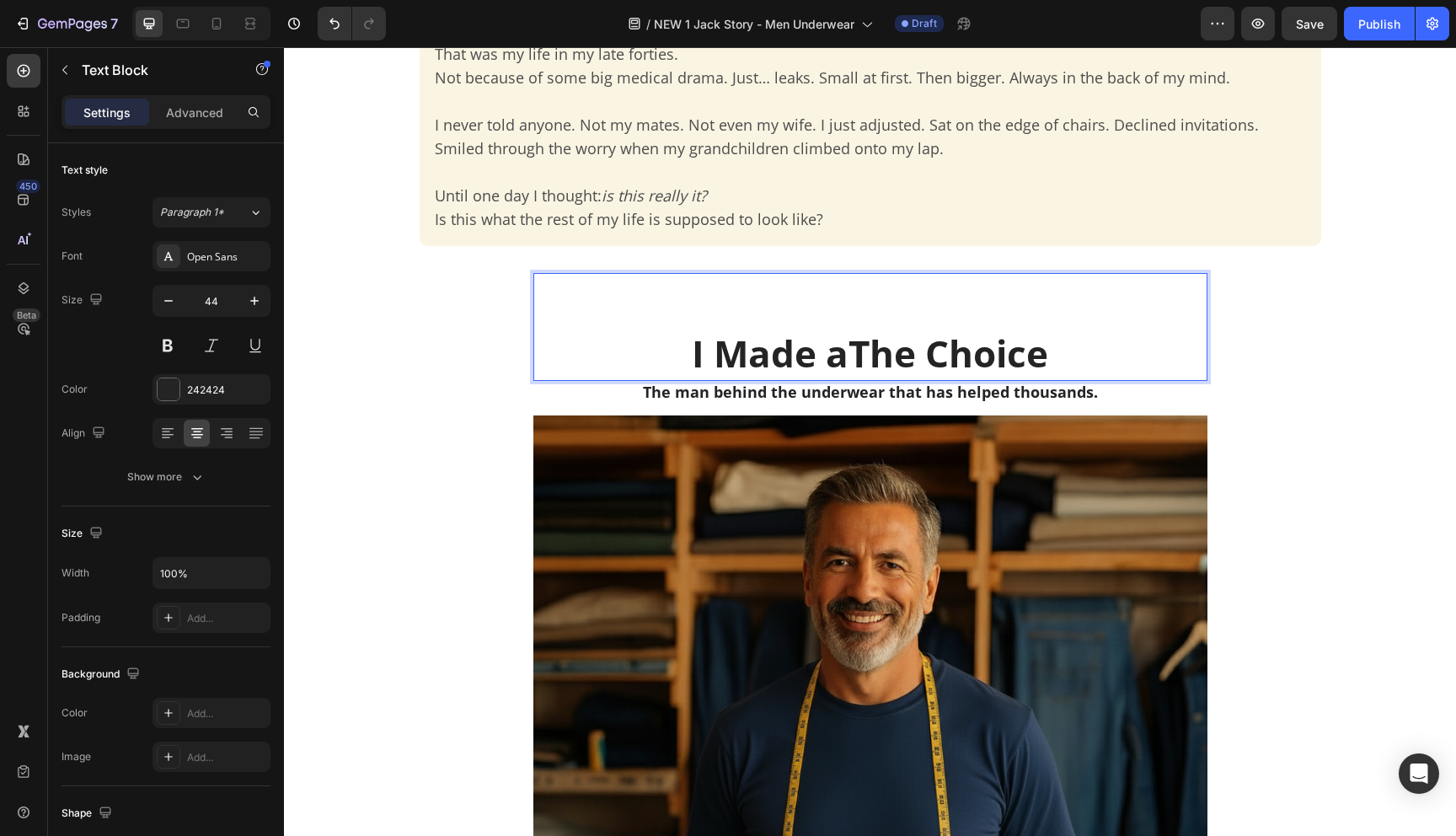
click at [883, 353] on strong "I Made aThe Choice" at bounding box center [869, 353] width 356 height 51
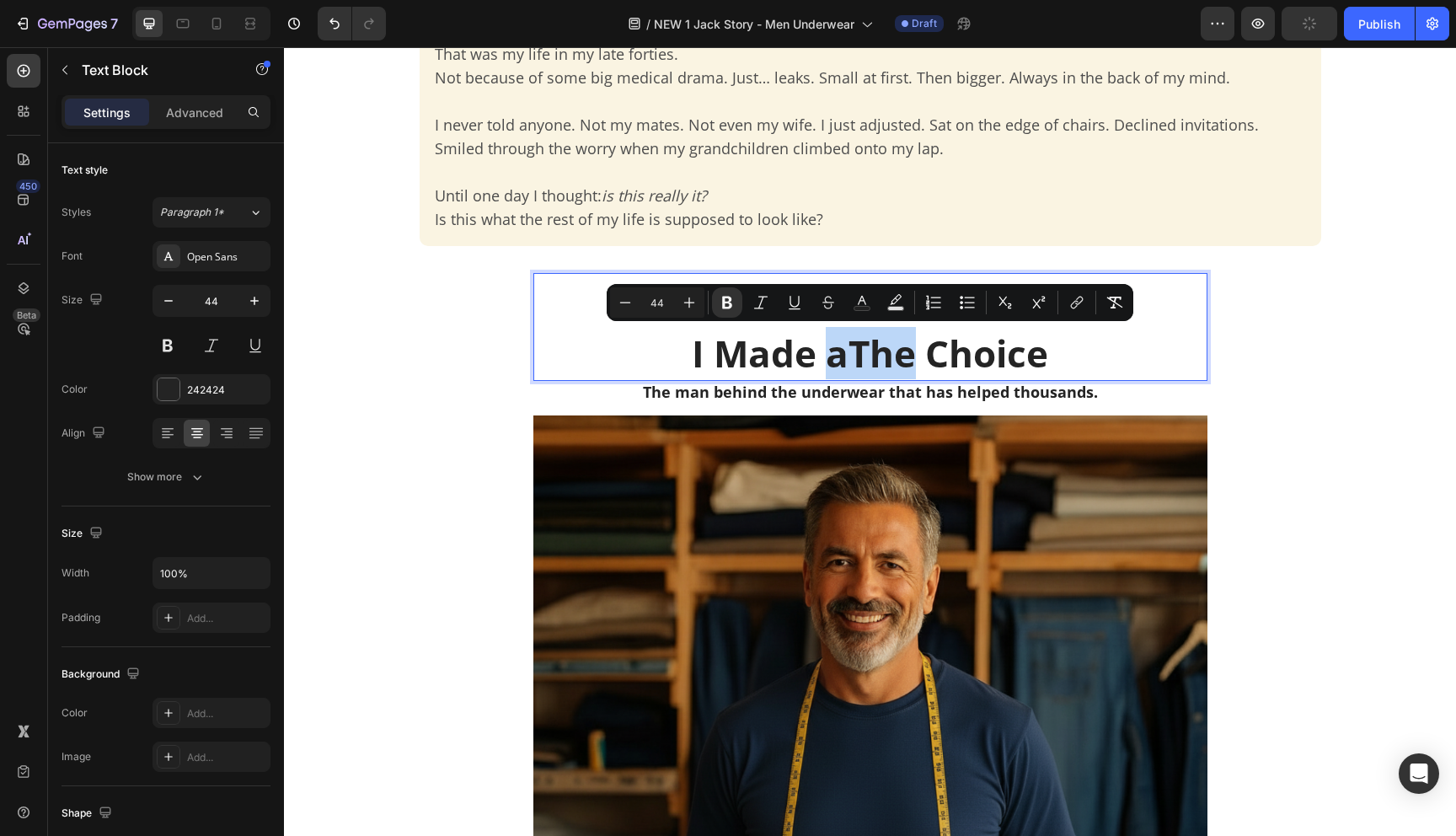
click at [890, 356] on strong "I Made aThe Choice" at bounding box center [869, 353] width 356 height 51
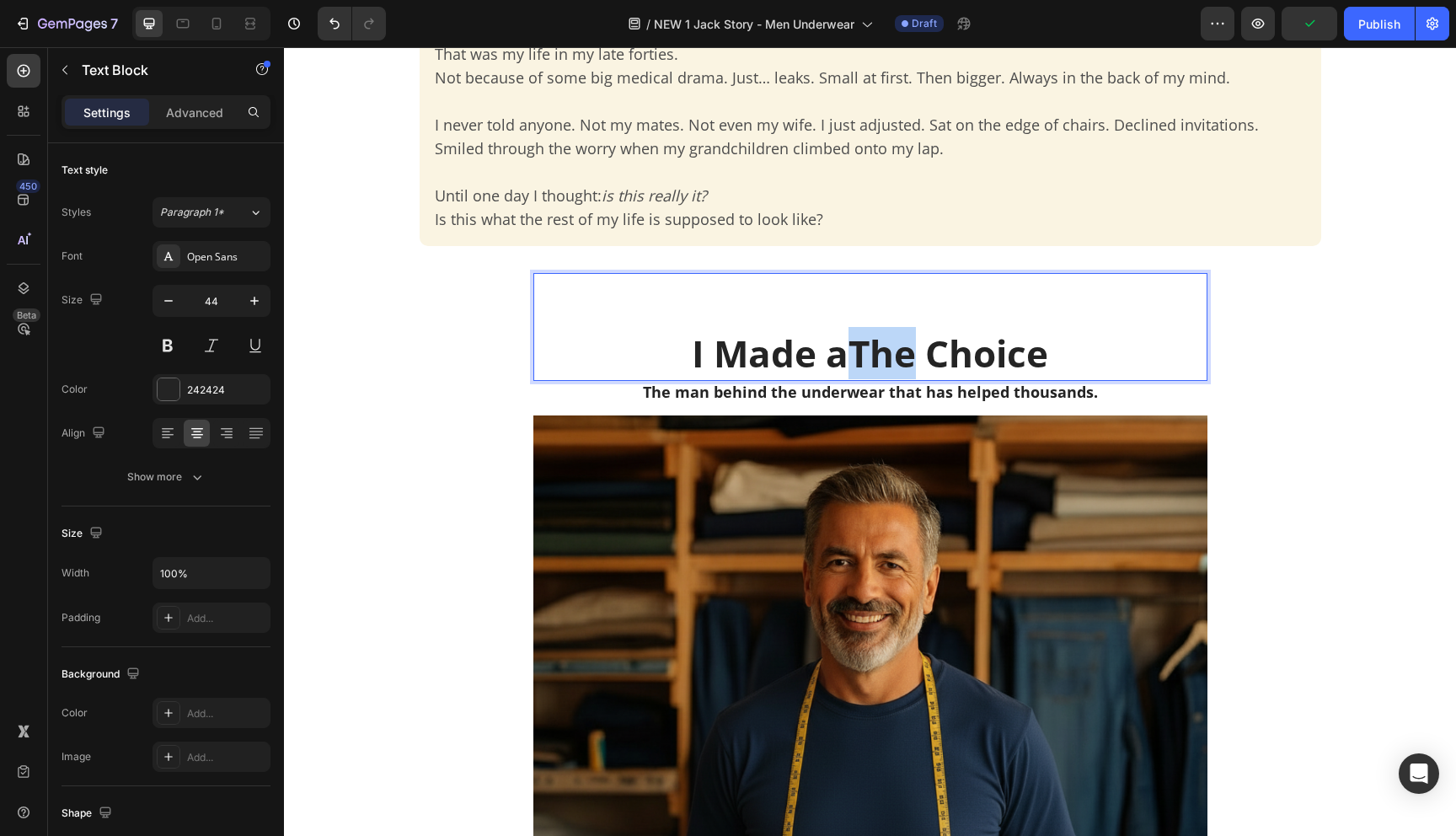
drag, startPoint x: 913, startPoint y: 362, endPoint x: 858, endPoint y: 362, distance: 55.0
click at [858, 362] on strong "I Made aThe Choice" at bounding box center [869, 353] width 356 height 51
click at [895, 368] on strong "I Made a Choice" at bounding box center [870, 353] width 289 height 51
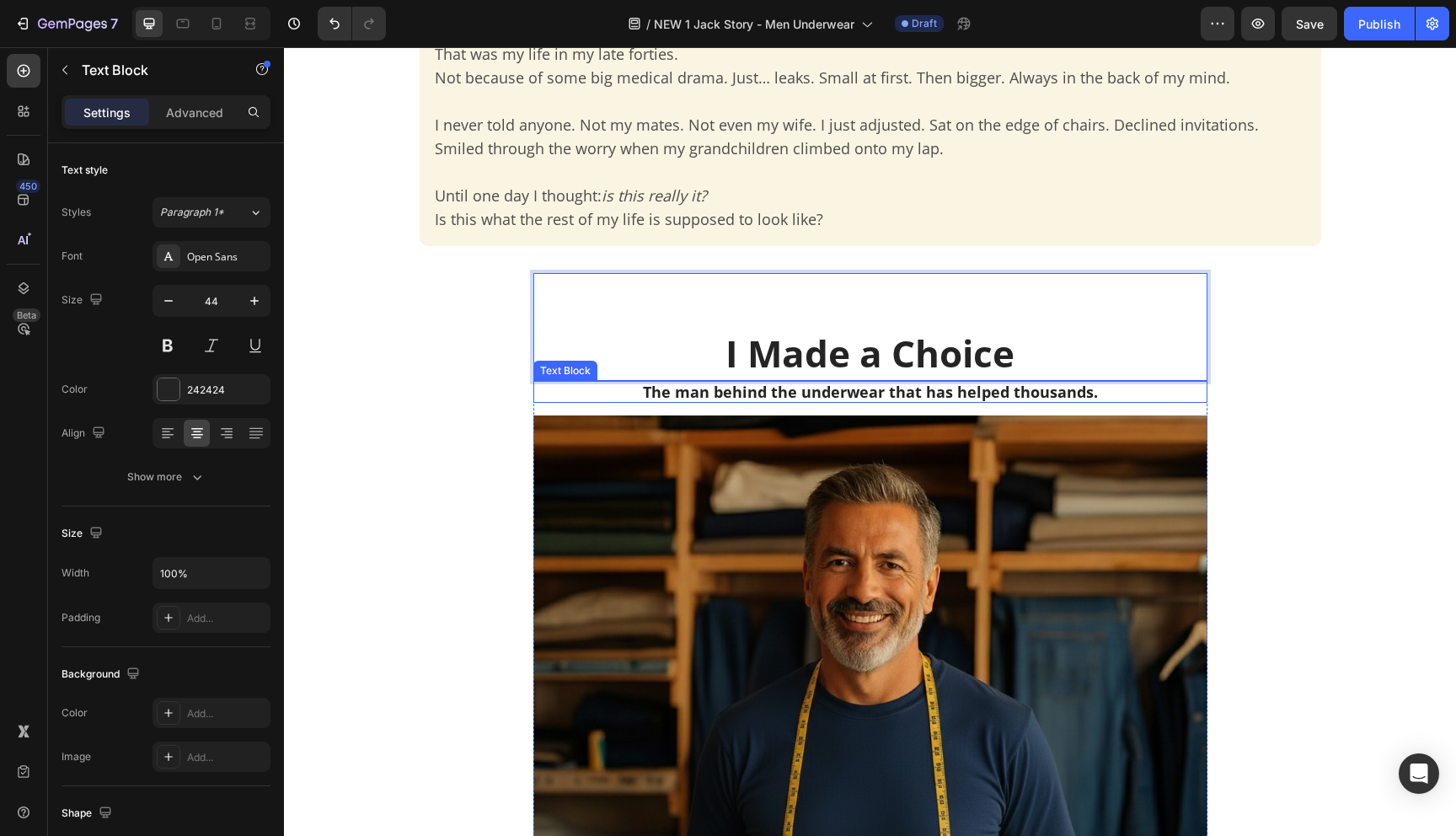
click at [869, 395] on p "The man behind the underwear that has helped thousands." at bounding box center [870, 392] width 671 height 19
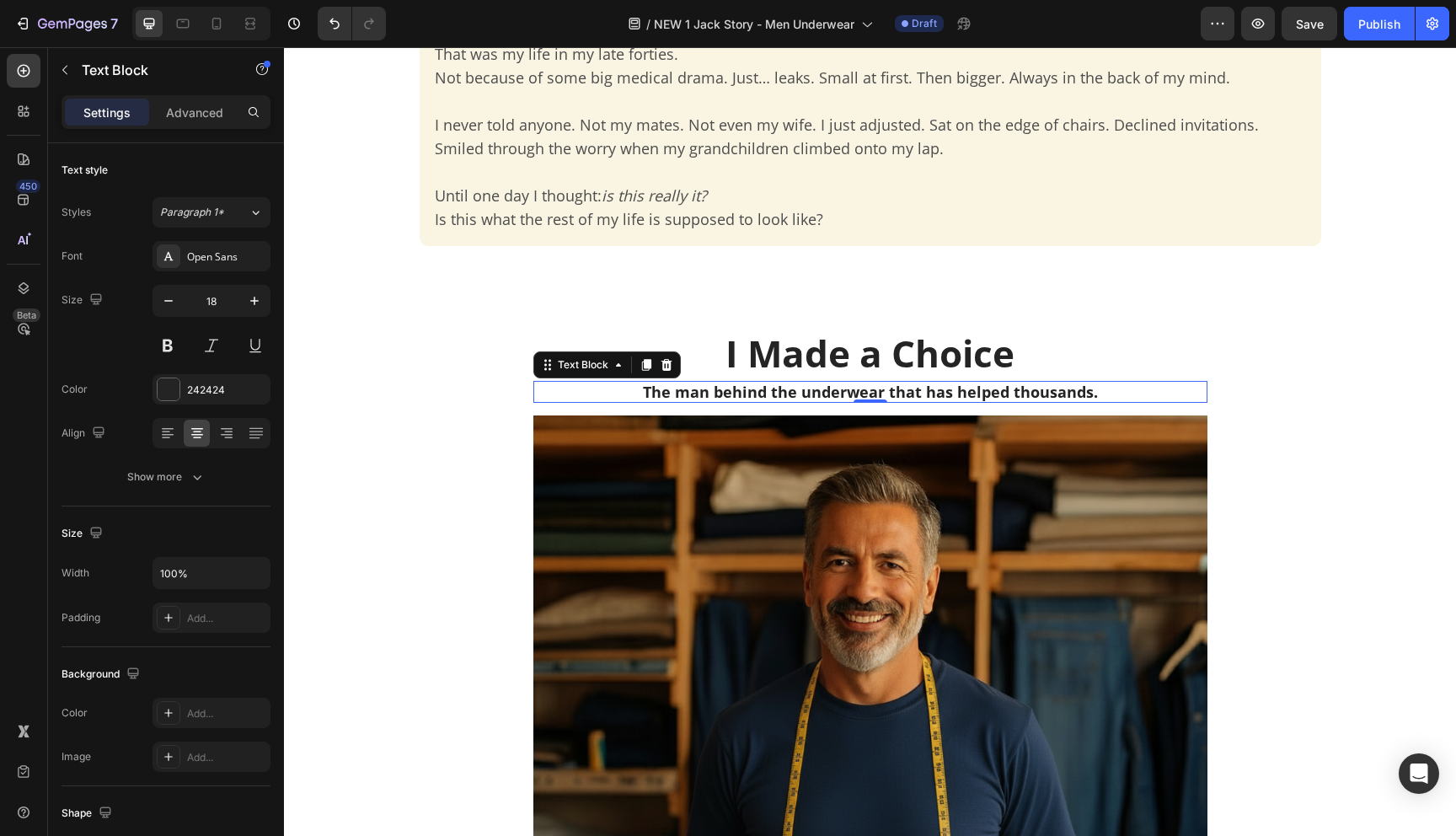
click at [792, 389] on p "The man behind the underwear that has helped thousands." at bounding box center [870, 392] width 671 height 19
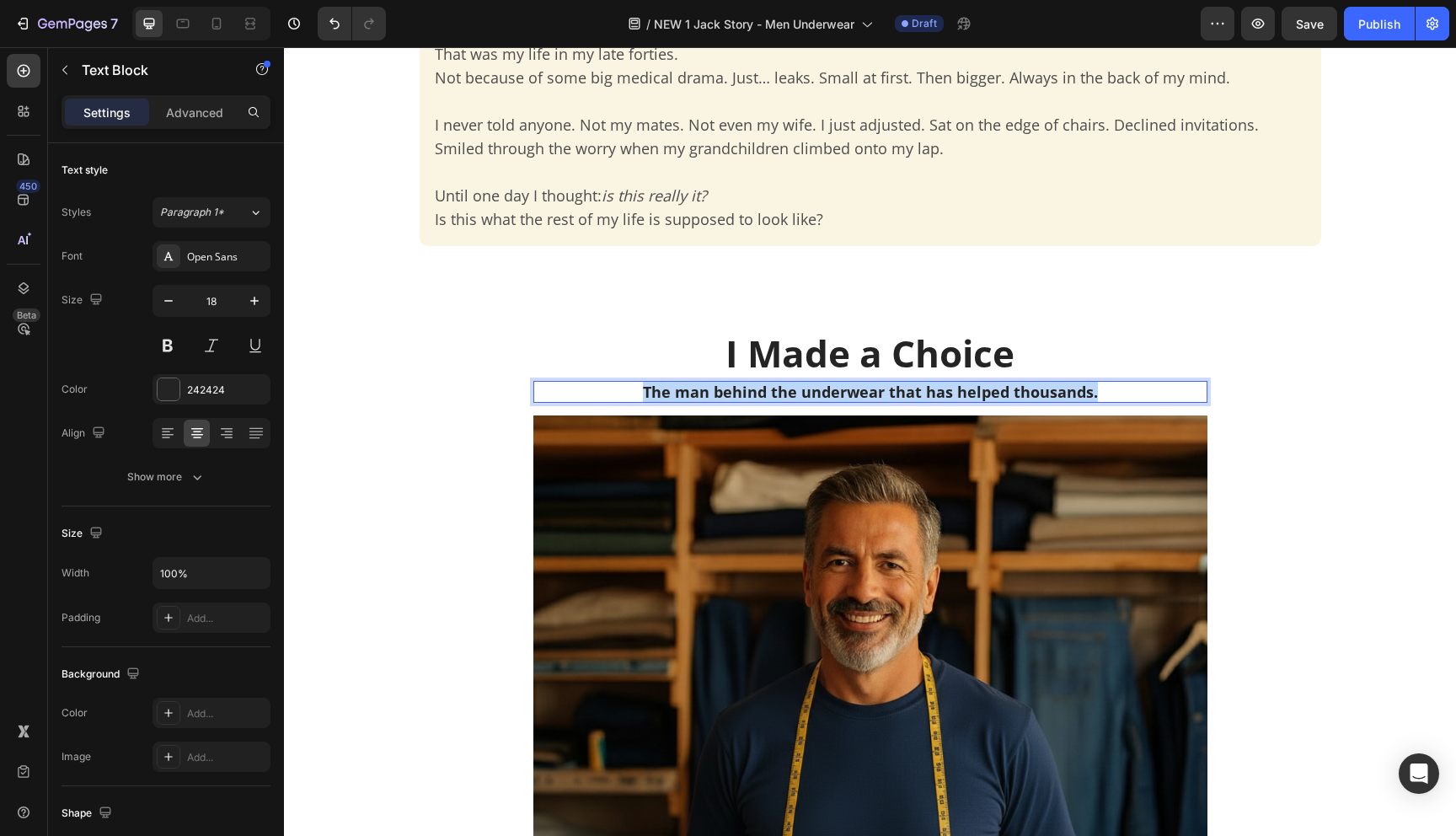
click at [792, 389] on p "The man behind the underwear that has helped thousands." at bounding box center [870, 392] width 671 height 19
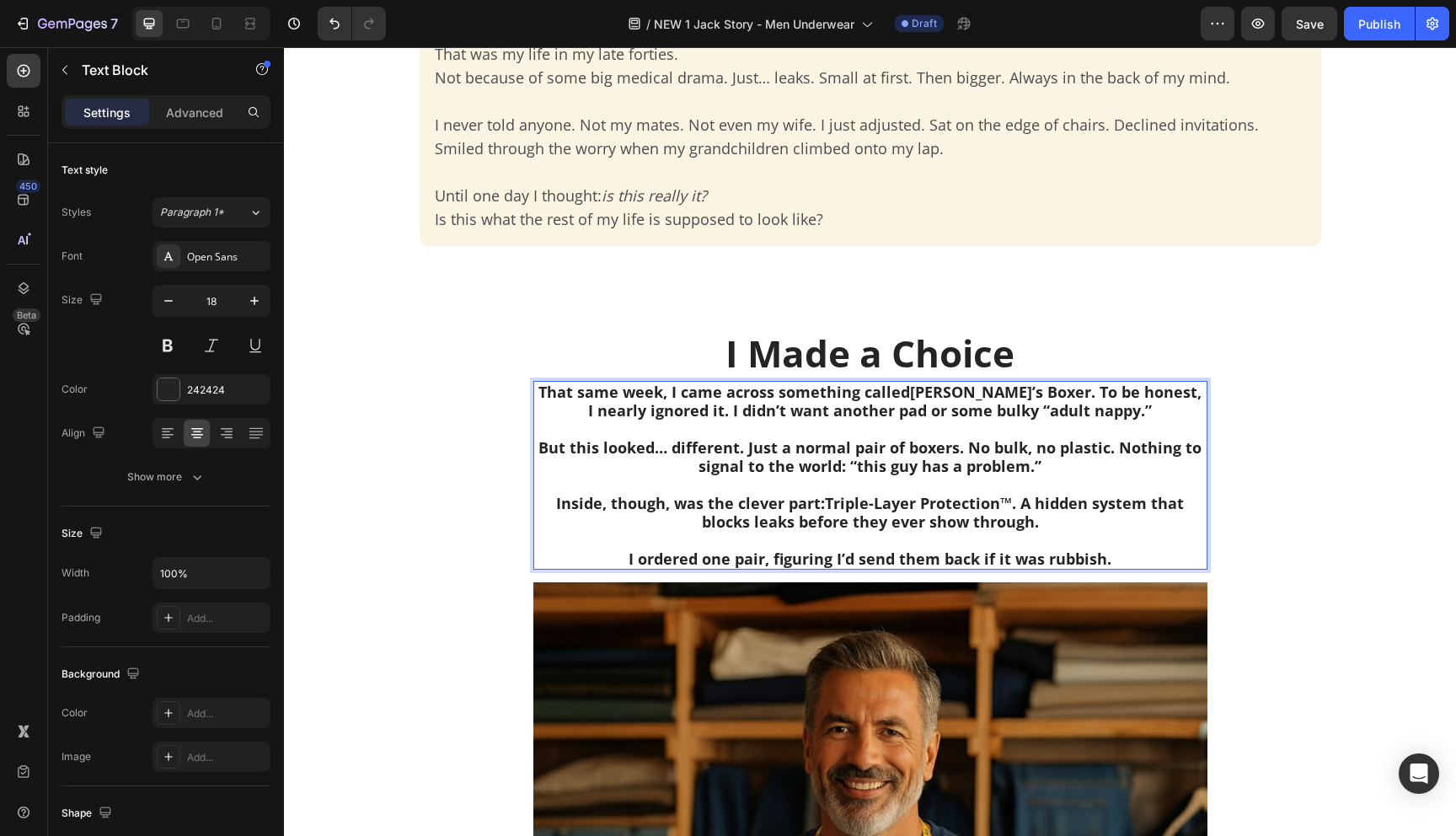
click at [777, 415] on p "That same week, I came across something called Jack’s Boxer . To be honest, I n…" at bounding box center [870, 401] width 671 height 37
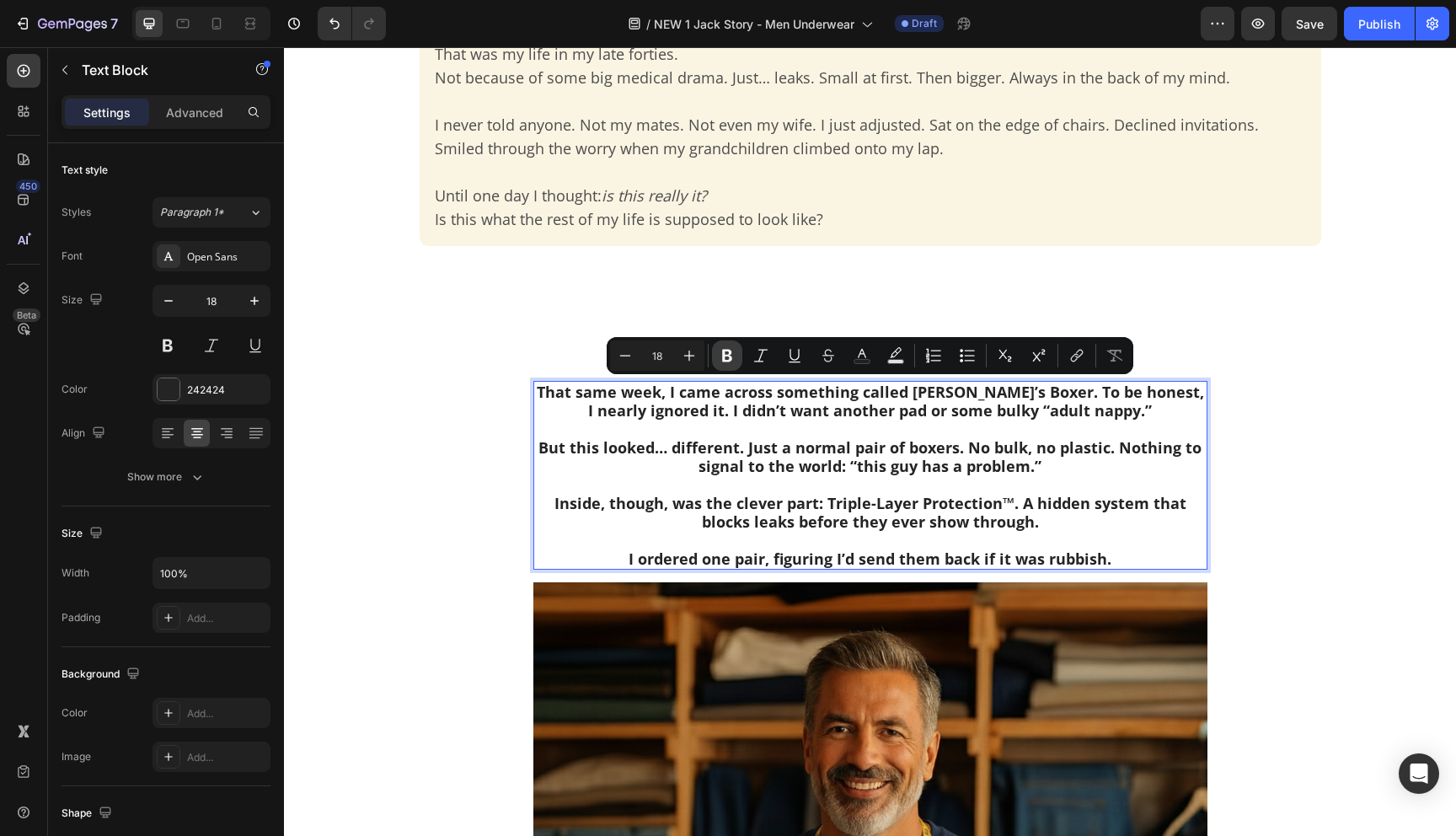
click at [736, 362] on button "Bold" at bounding box center [727, 355] width 30 height 30
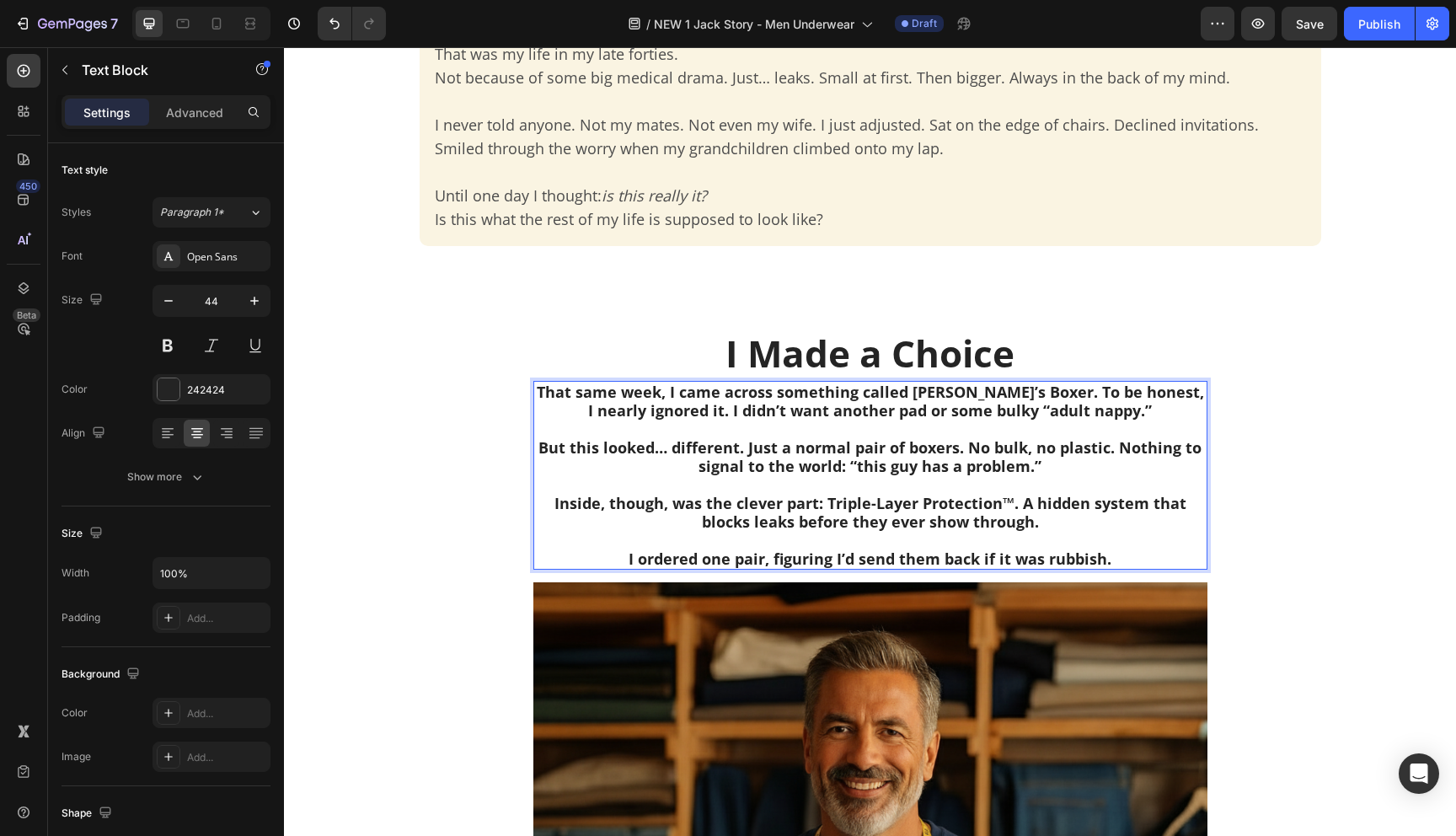
click at [730, 357] on strong "I Made a Choice" at bounding box center [870, 353] width 289 height 51
click at [745, 459] on strong "But this looked… different. Just a normal pair of boxers. No bulk, no plastic. …" at bounding box center [870, 457] width 663 height 39
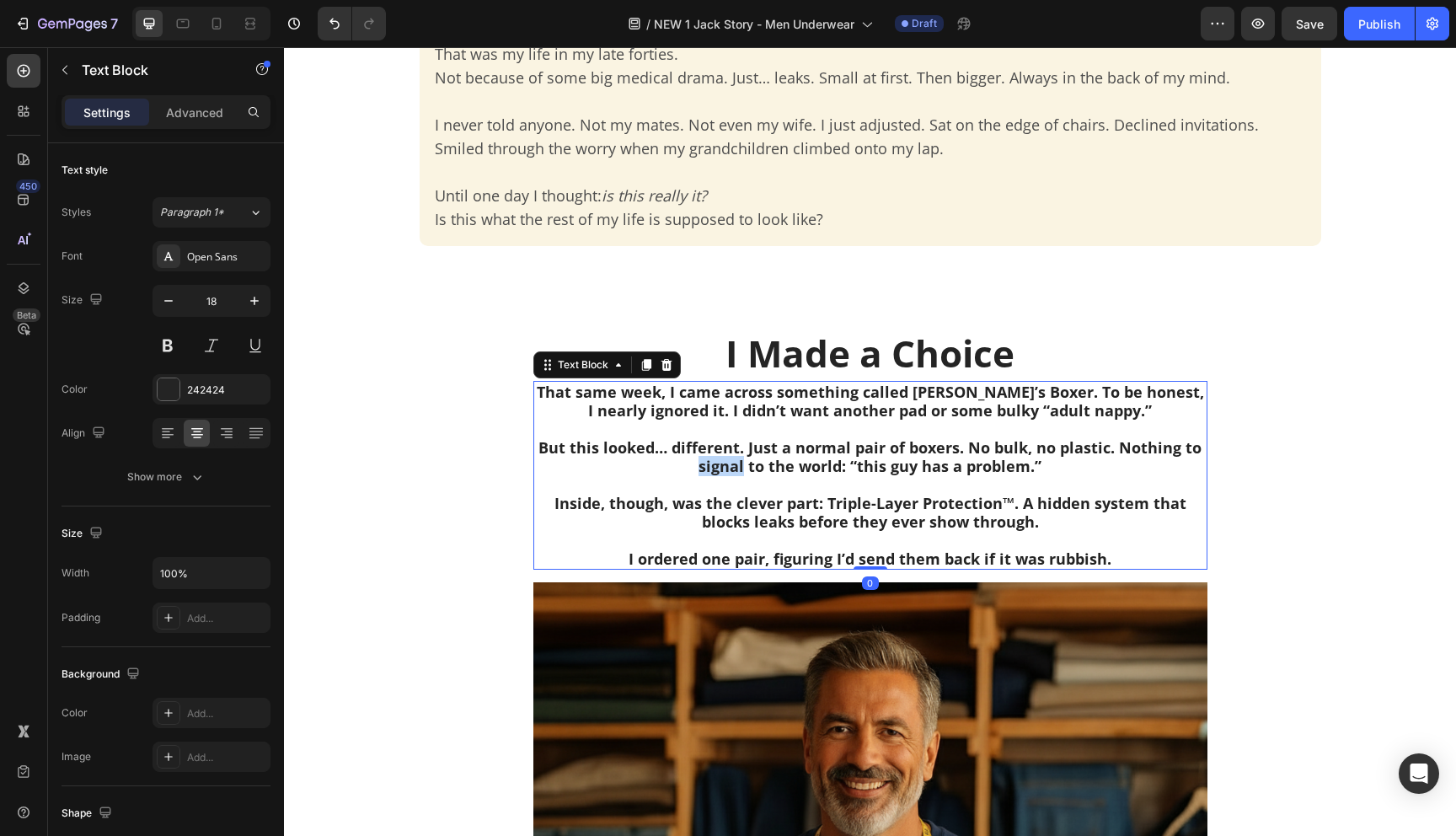
click at [654, 463] on p "But this looked… different. Just a normal pair of boxers. No bulk, no plastic. …" at bounding box center [870, 457] width 671 height 37
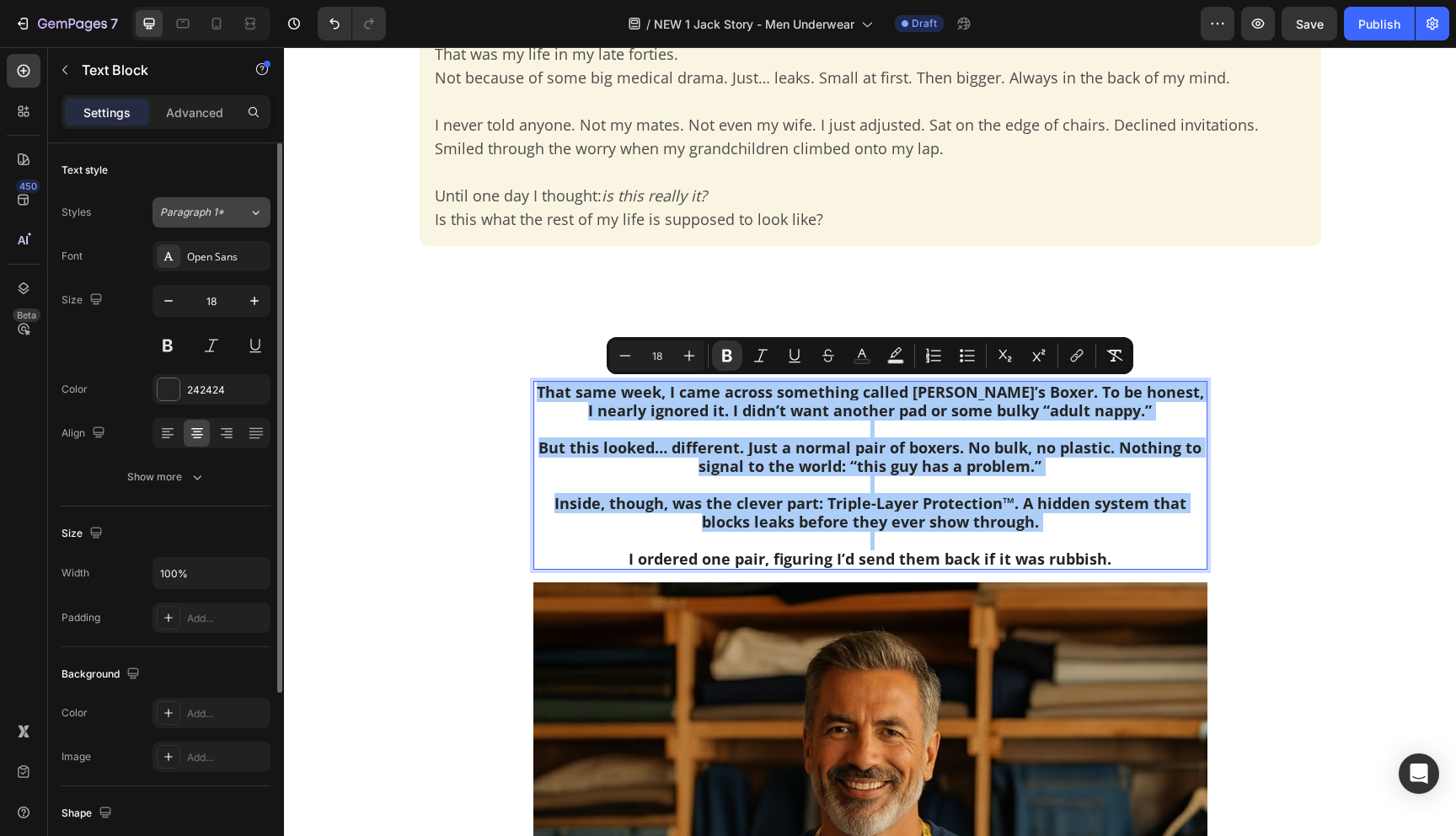
click at [221, 222] on button "Paragraph 1*" at bounding box center [211, 212] width 118 height 30
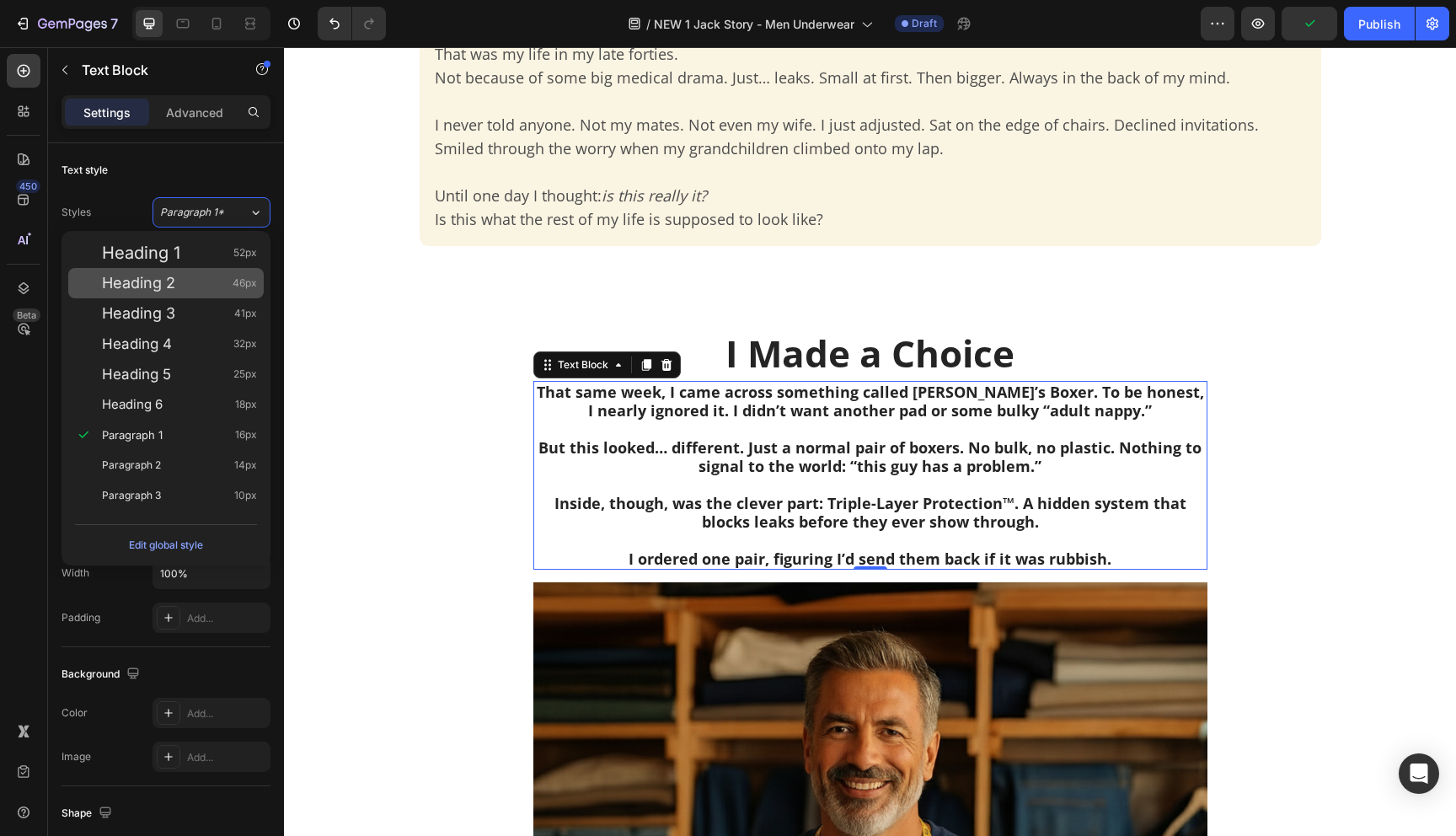
click at [192, 294] on div "Heading 2 46px" at bounding box center [166, 283] width 195 height 30
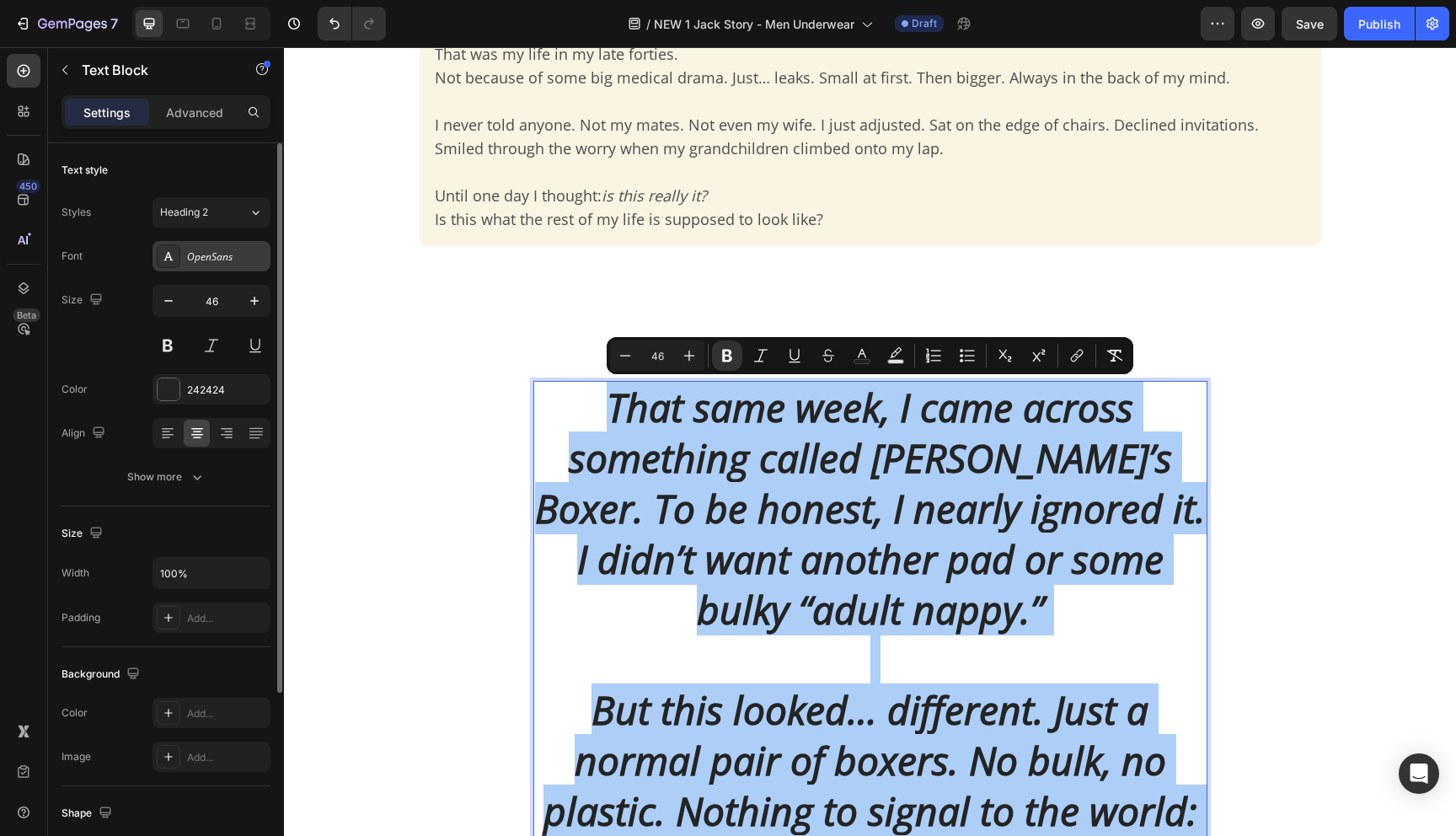
click at [234, 259] on div "OpenSans" at bounding box center [227, 256] width 79 height 15
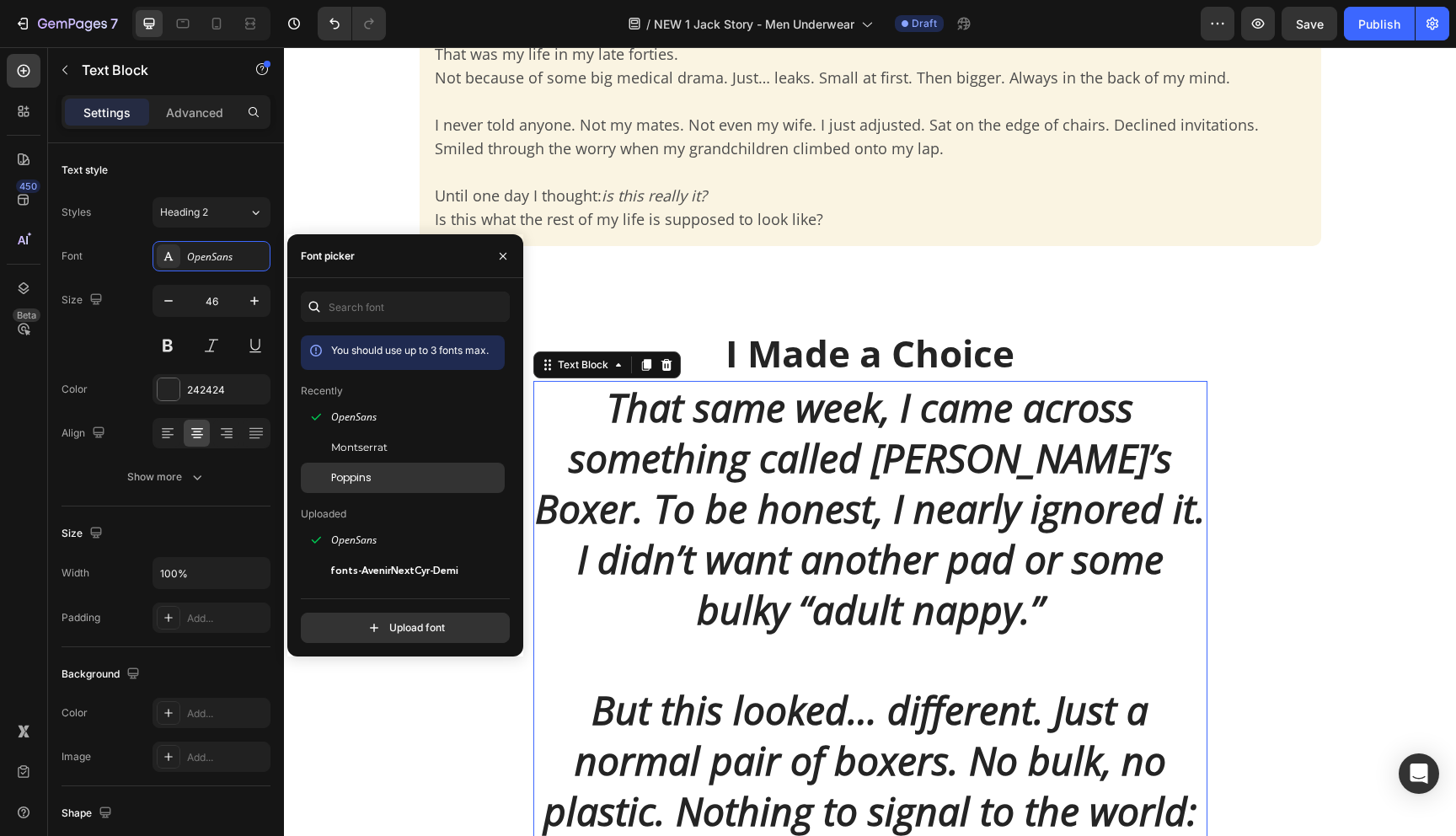
click at [356, 475] on span "Poppins" at bounding box center [351, 477] width 40 height 15
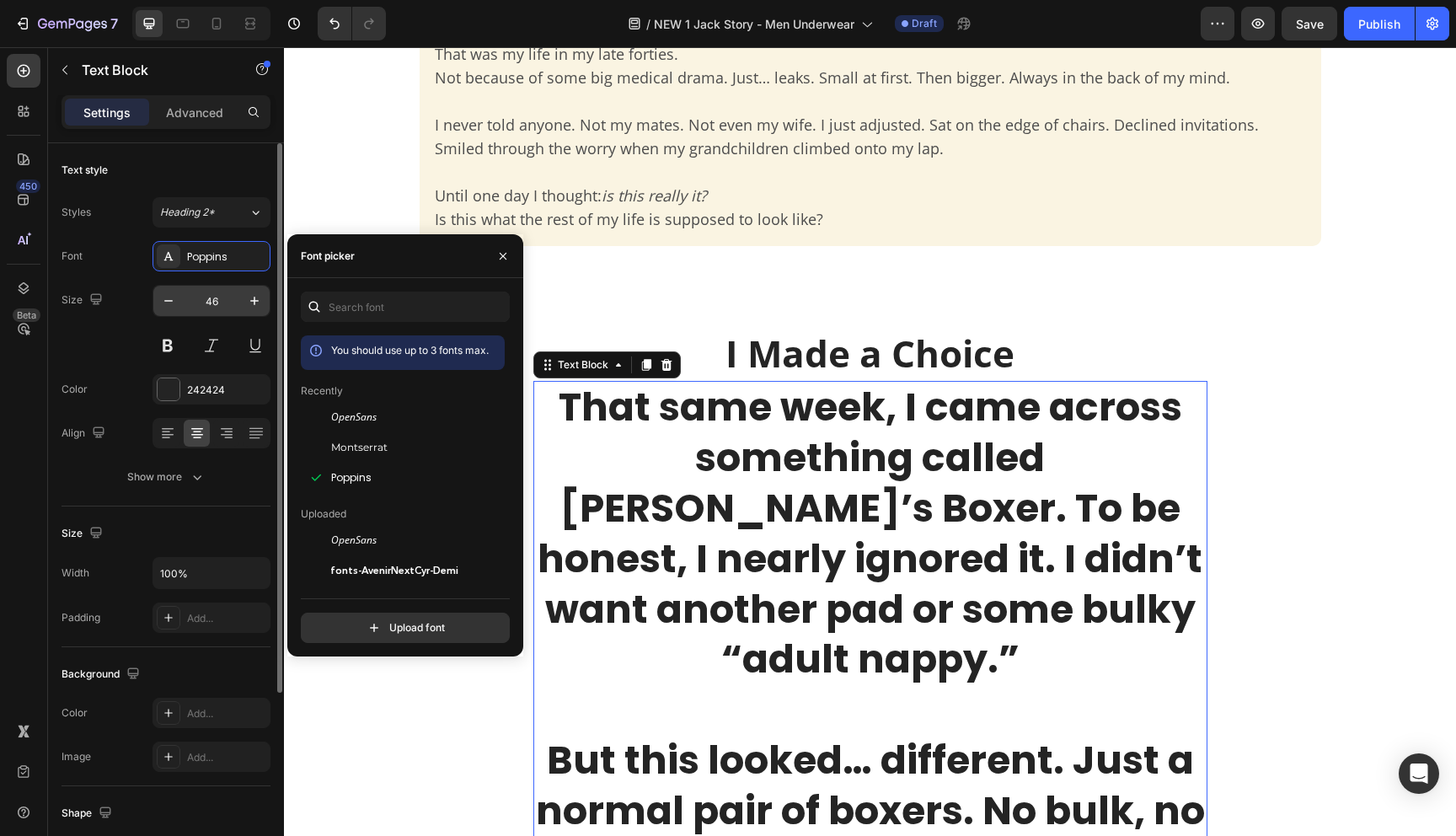
click at [208, 302] on input "46" at bounding box center [211, 300] width 56 height 30
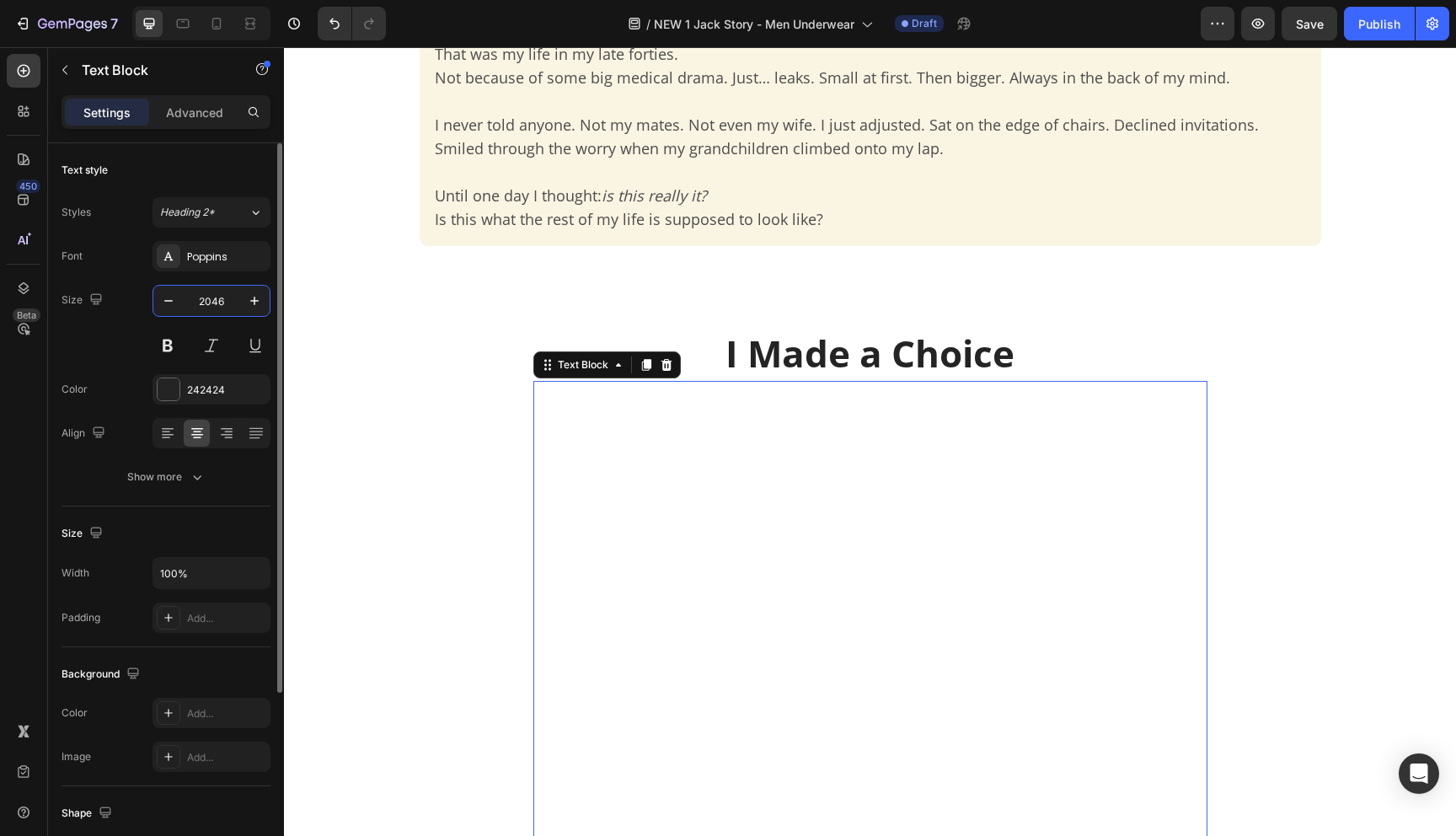
click at [208, 302] on input "2046" at bounding box center [211, 300] width 56 height 30
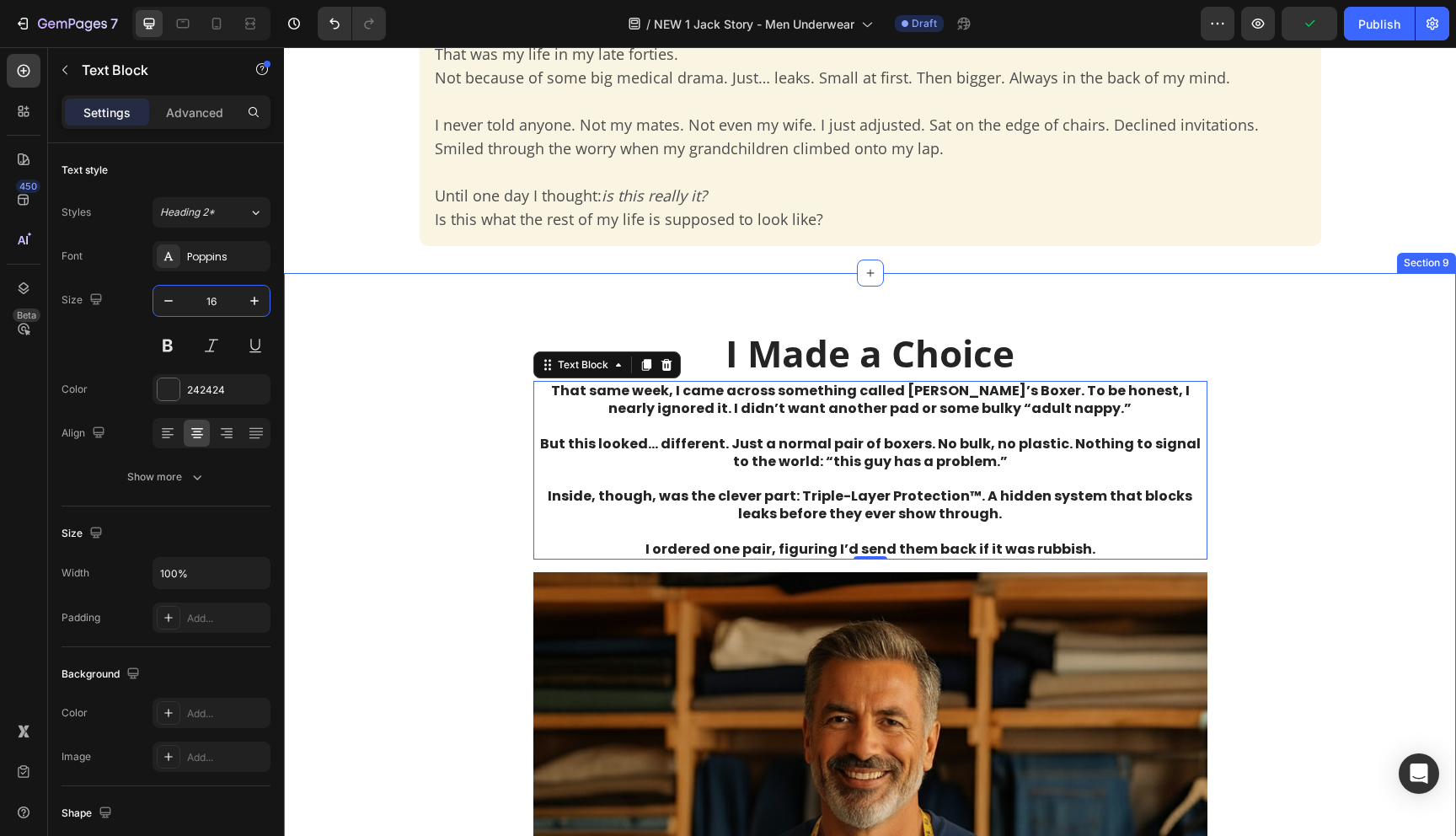
type input "16"
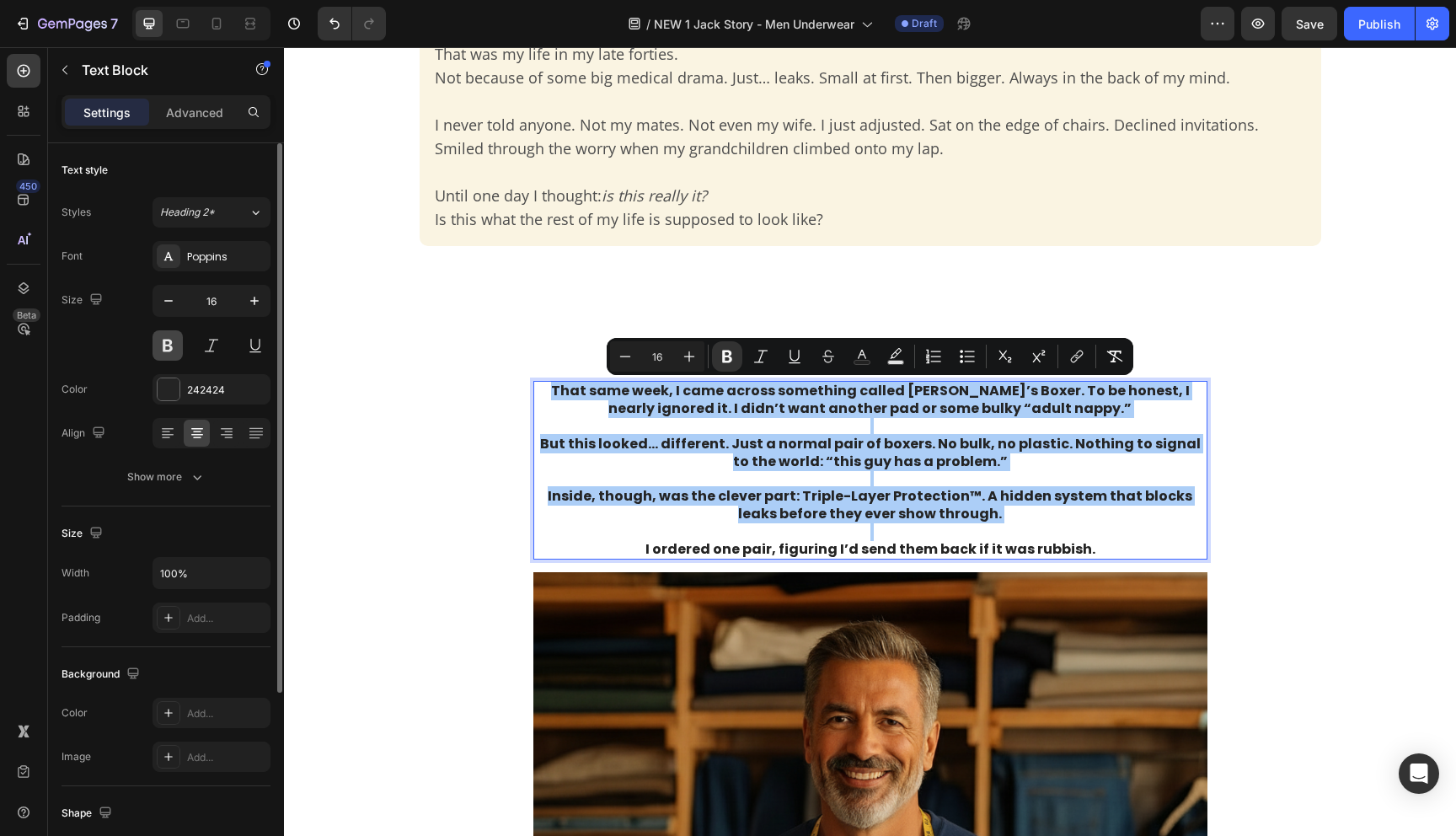
click at [168, 342] on button at bounding box center [167, 345] width 30 height 30
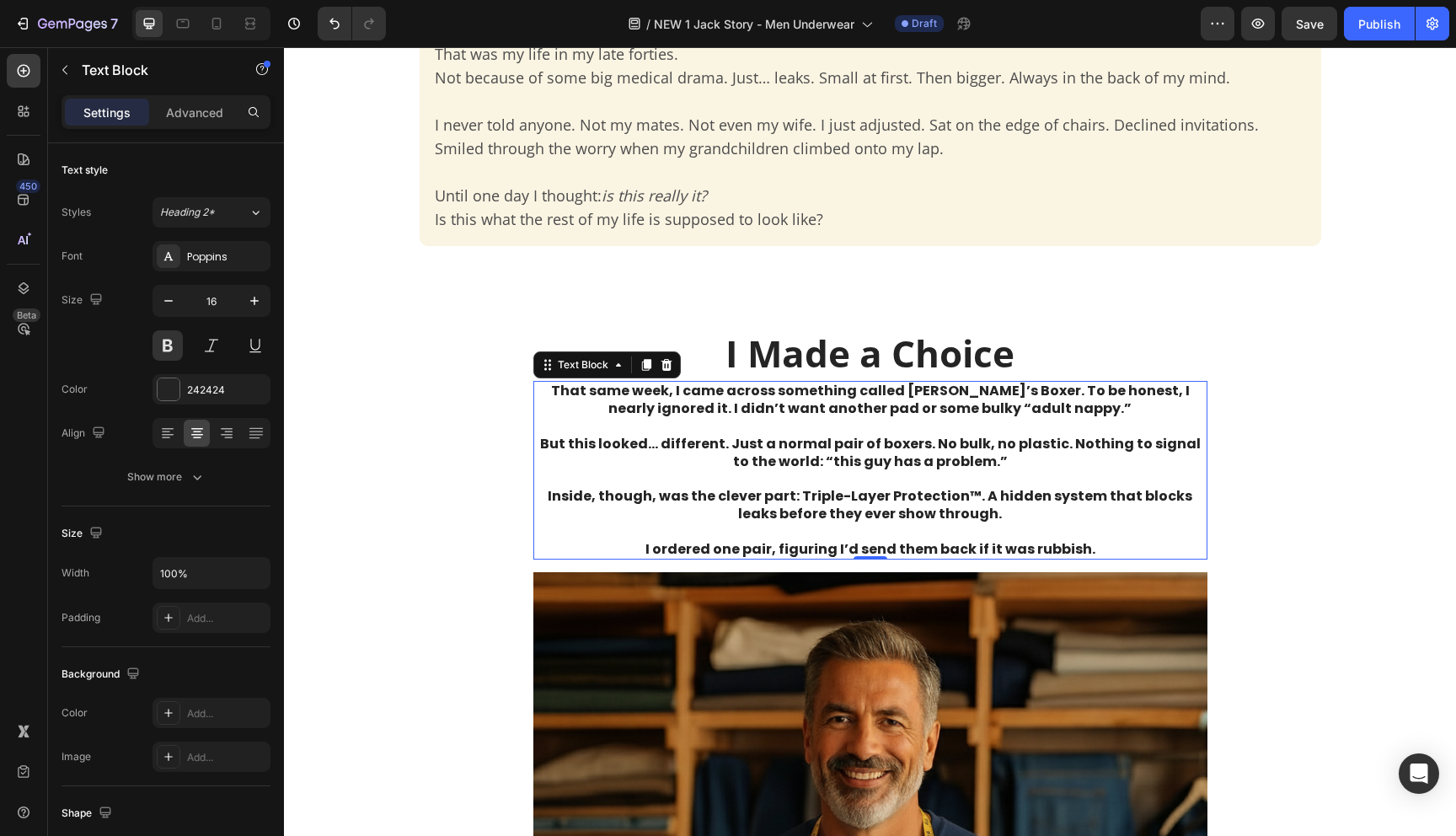
click at [799, 428] on p "Rich Text Editor. Editing area: main" at bounding box center [870, 427] width 671 height 18
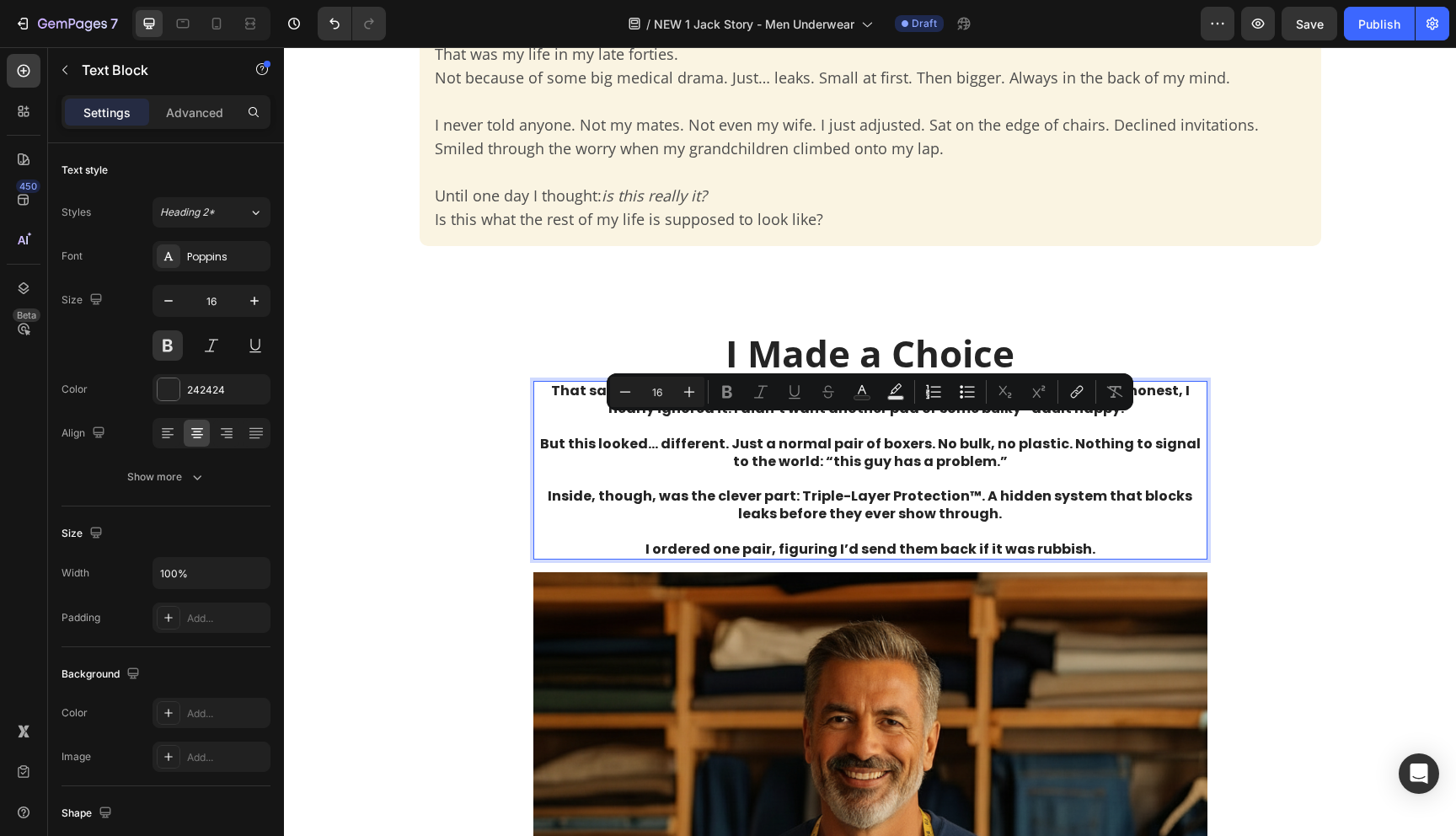
click at [822, 457] on strong "But this looked… different. Just a normal pair of boxers. No bulk, no plastic. …" at bounding box center [870, 452] width 660 height 37
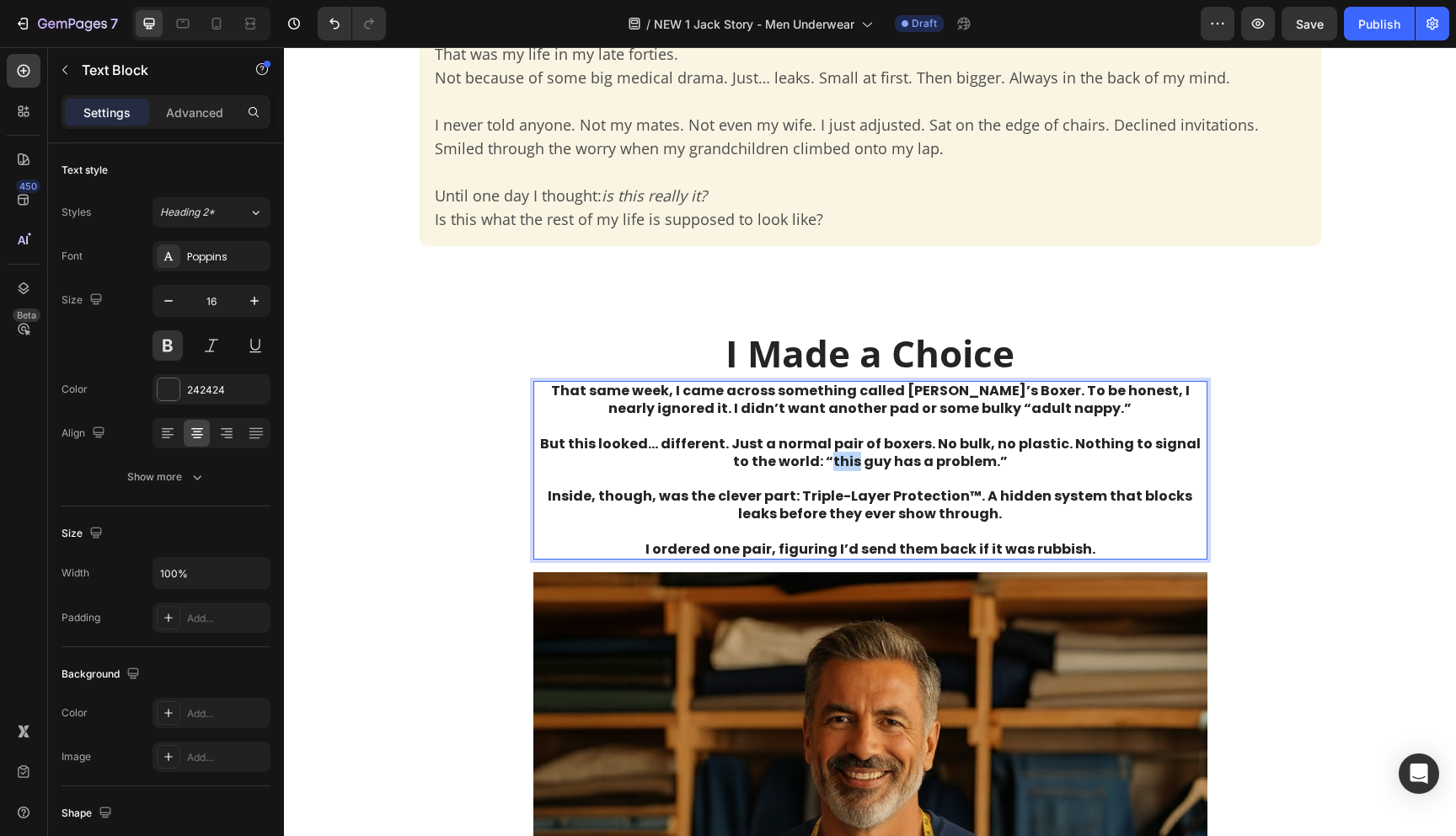
click at [822, 457] on strong "But this looked… different. Just a normal pair of boxers. No bulk, no plastic. …" at bounding box center [870, 452] width 660 height 37
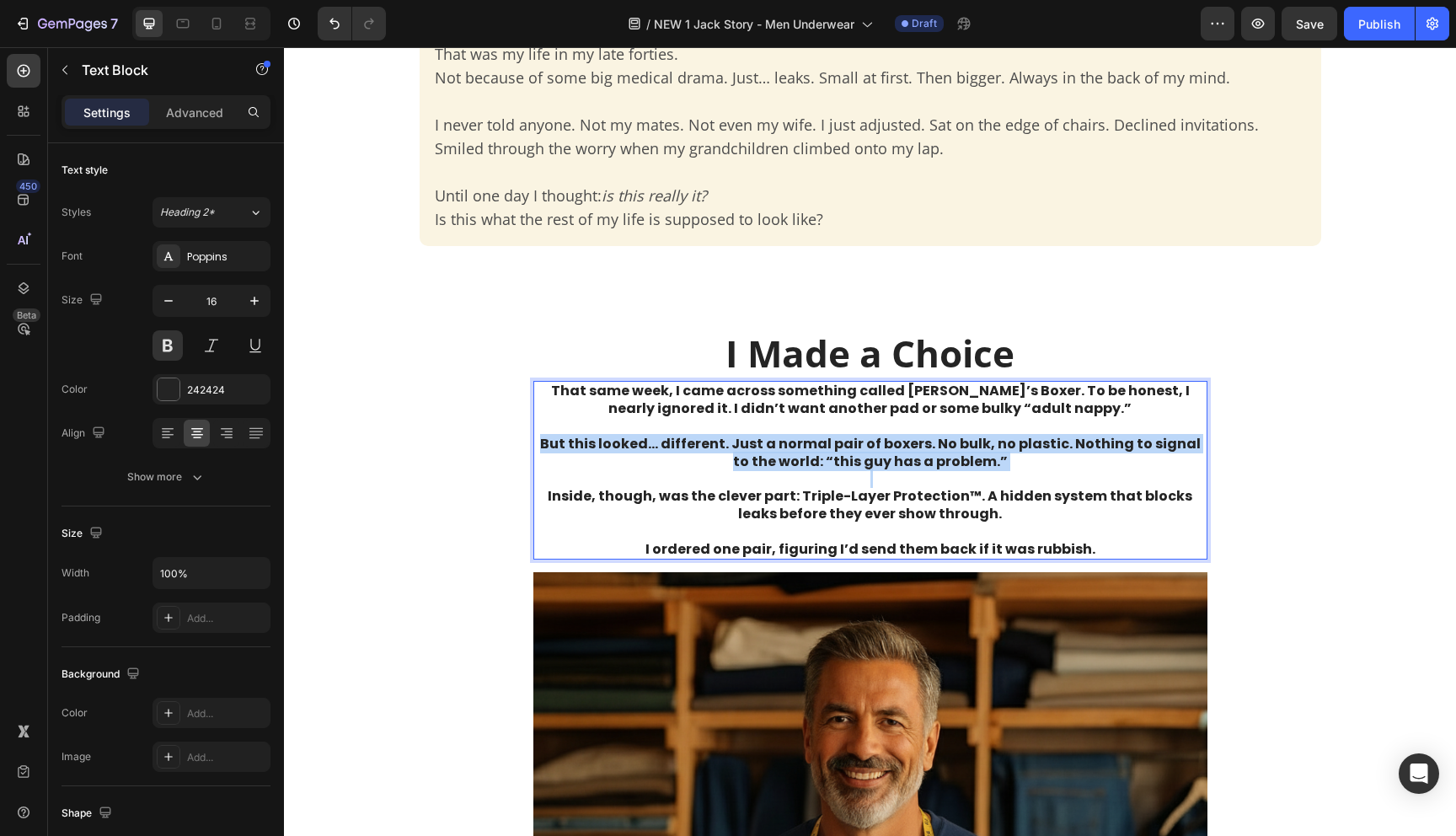
click at [822, 457] on strong "But this looked… different. Just a normal pair of boxers. No bulk, no plastic. …" at bounding box center [870, 452] width 660 height 37
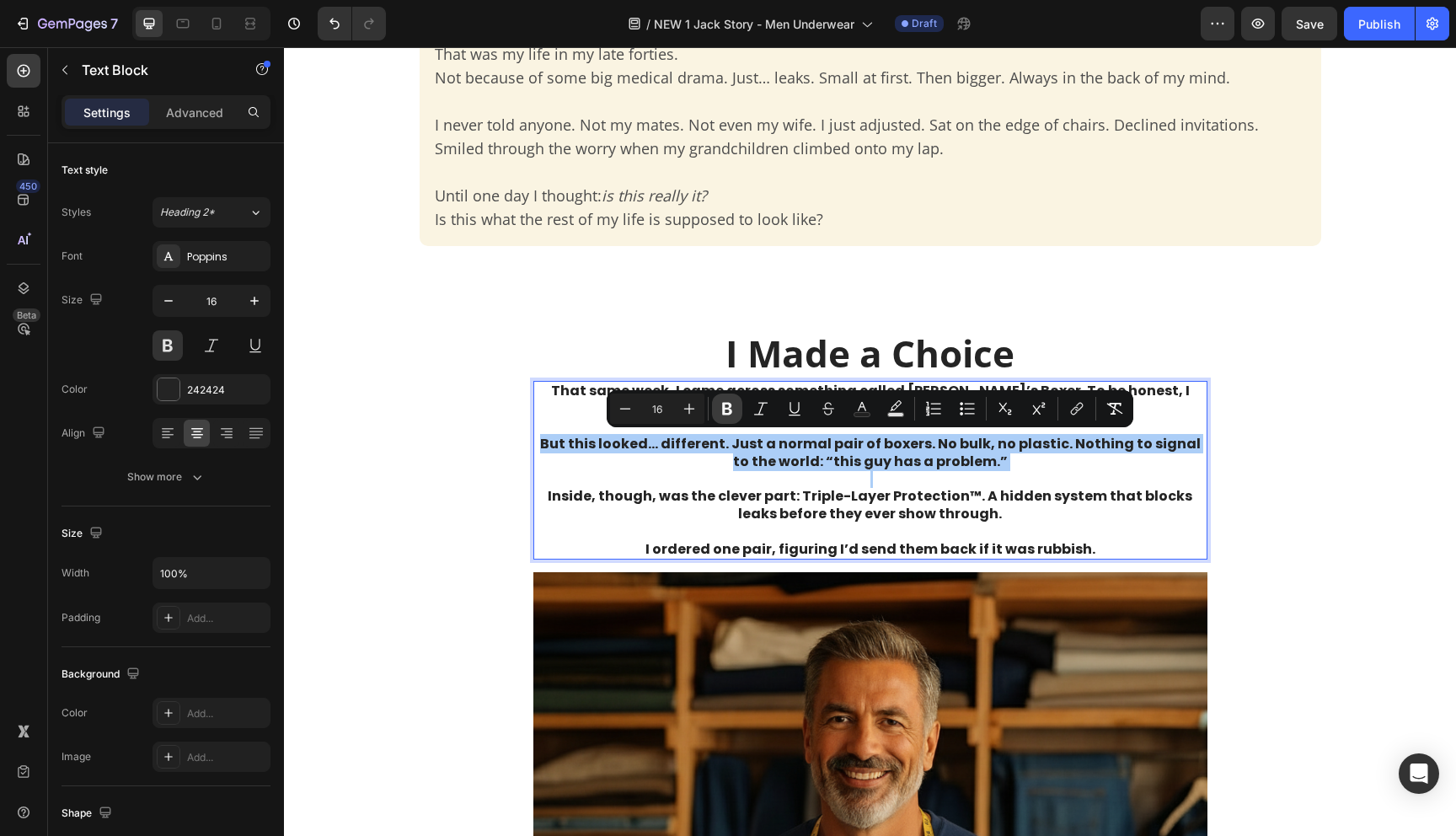
click at [725, 411] on icon "Editor contextual toolbar" at bounding box center [727, 408] width 17 height 17
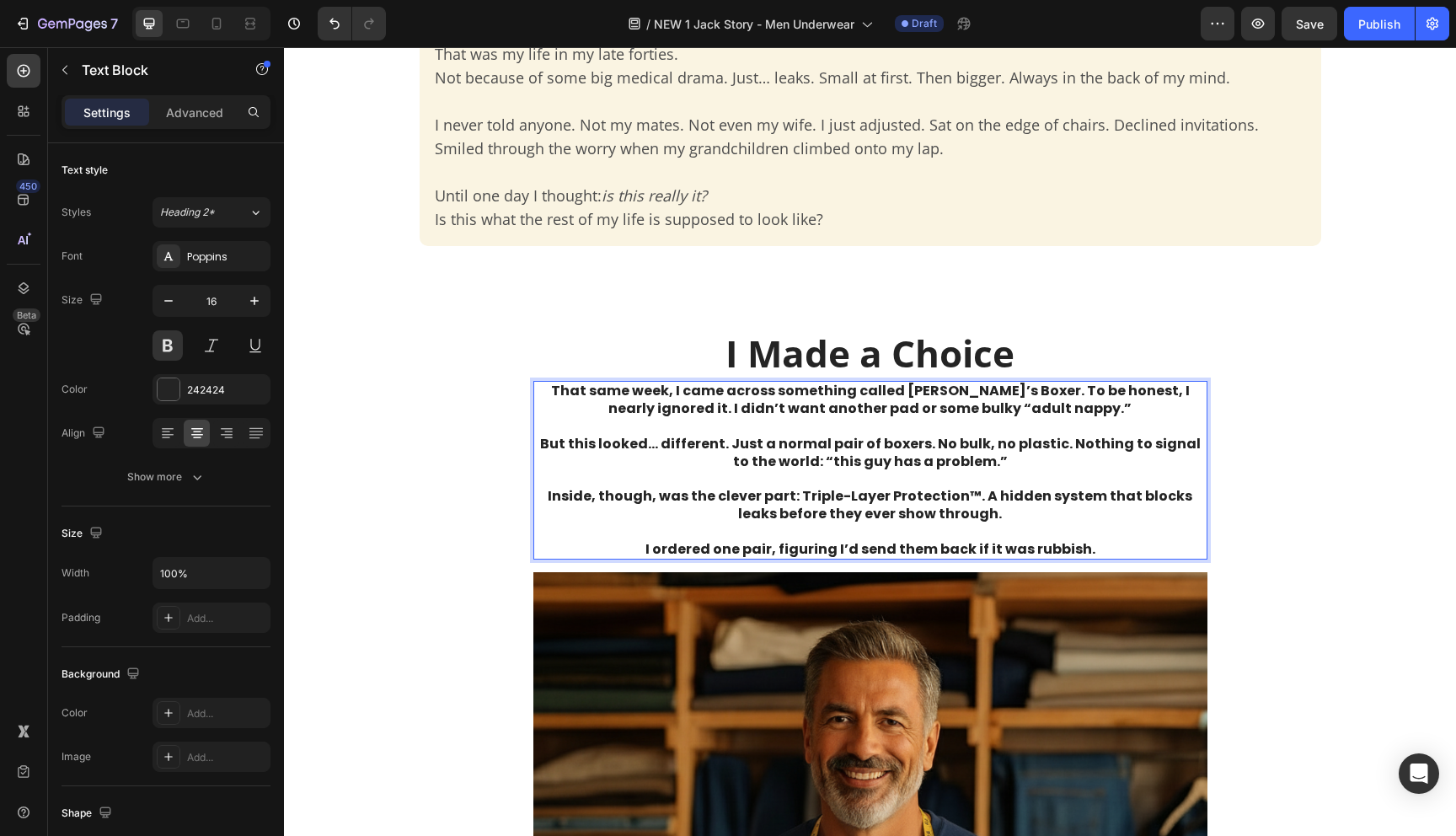
click at [787, 446] on p "But this looked… different. Just a normal pair of boxers. No bulk, no plastic. …" at bounding box center [870, 453] width 671 height 35
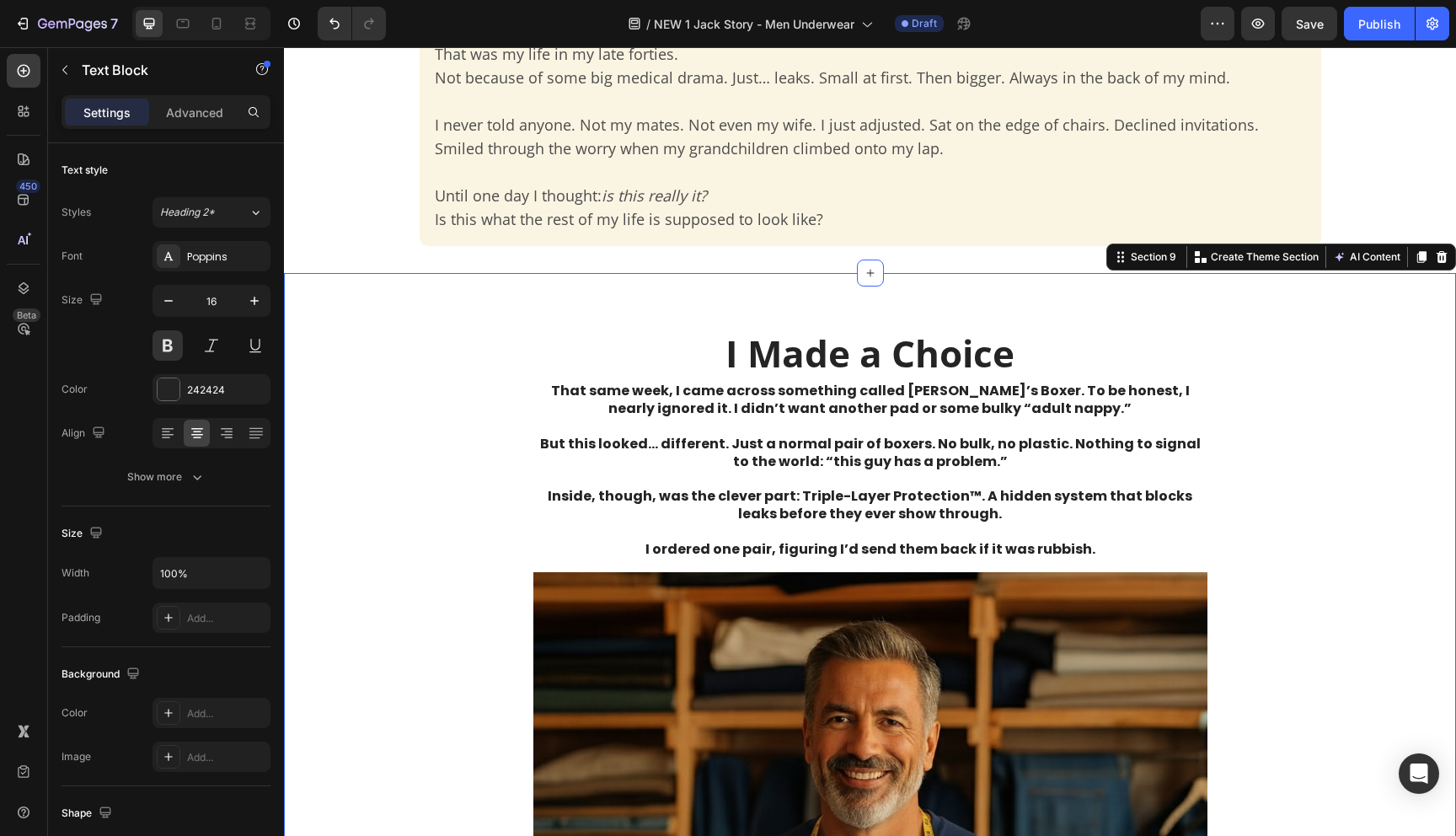
click at [1272, 421] on div "I Made a Choice Text Block That same week, I came across something called Jack’…" at bounding box center [869, 767] width 1172 height 990
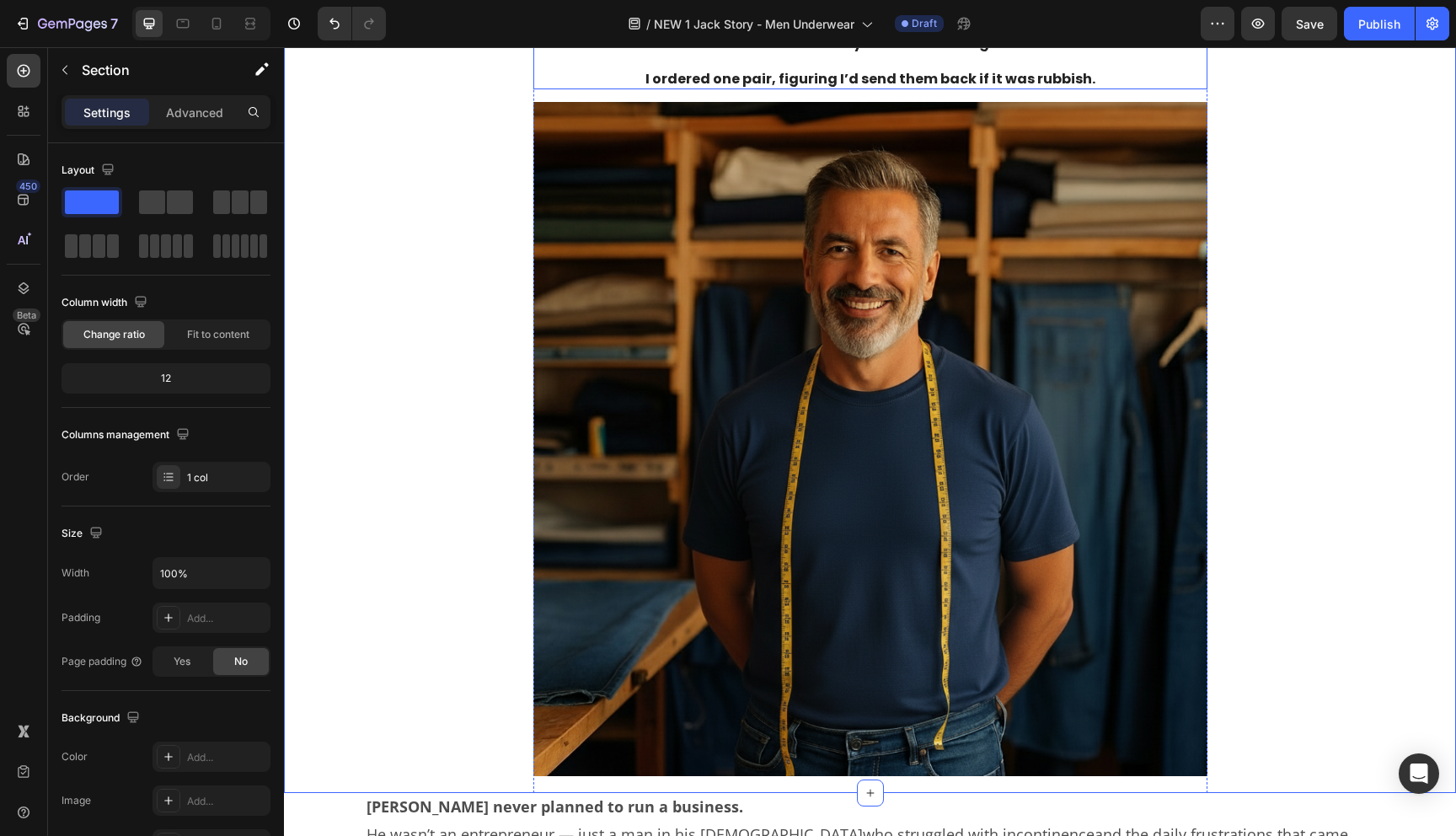
scroll to position [1803, 0]
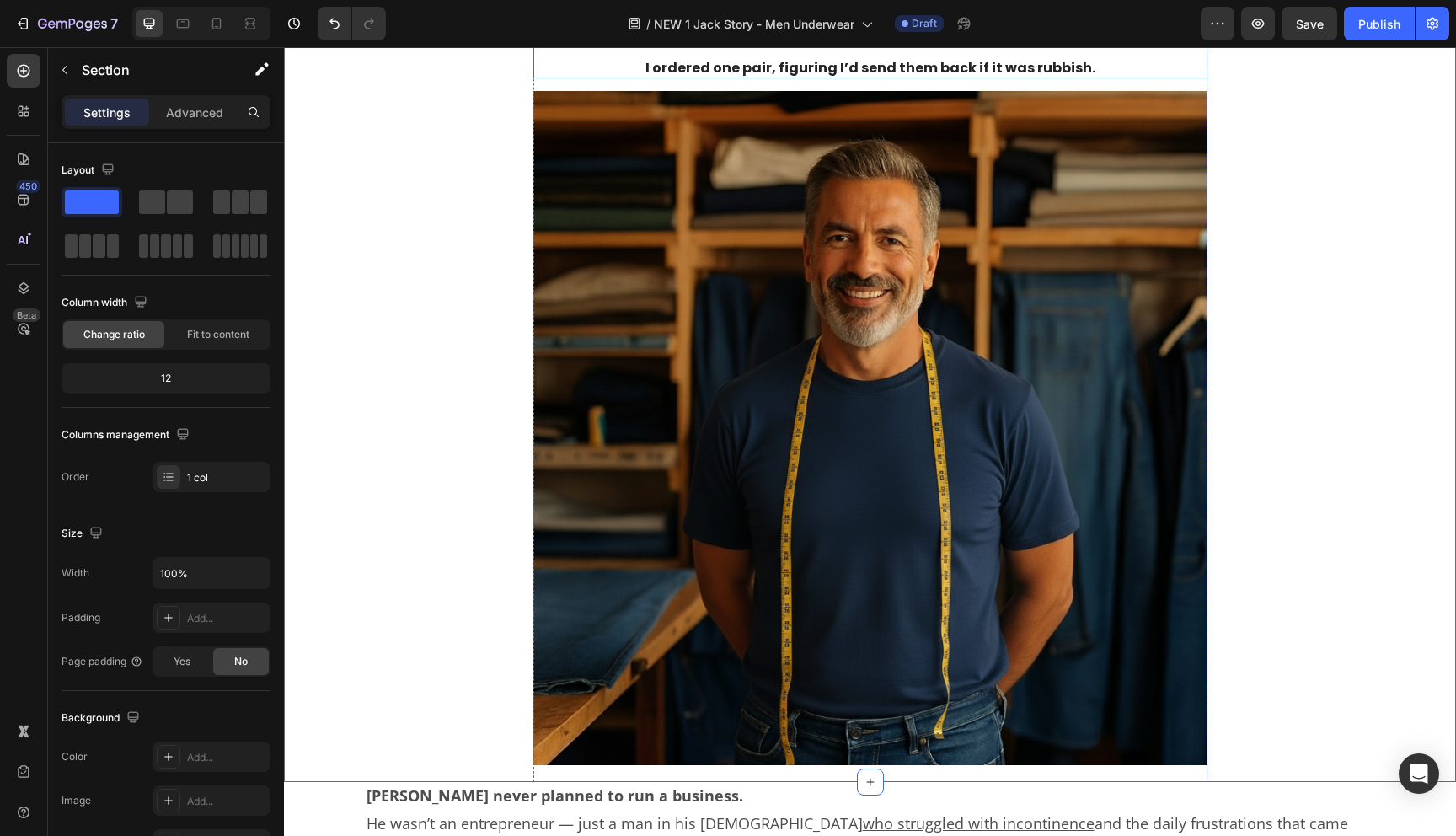
click at [1141, 445] on img at bounding box center [870, 428] width 674 height 674
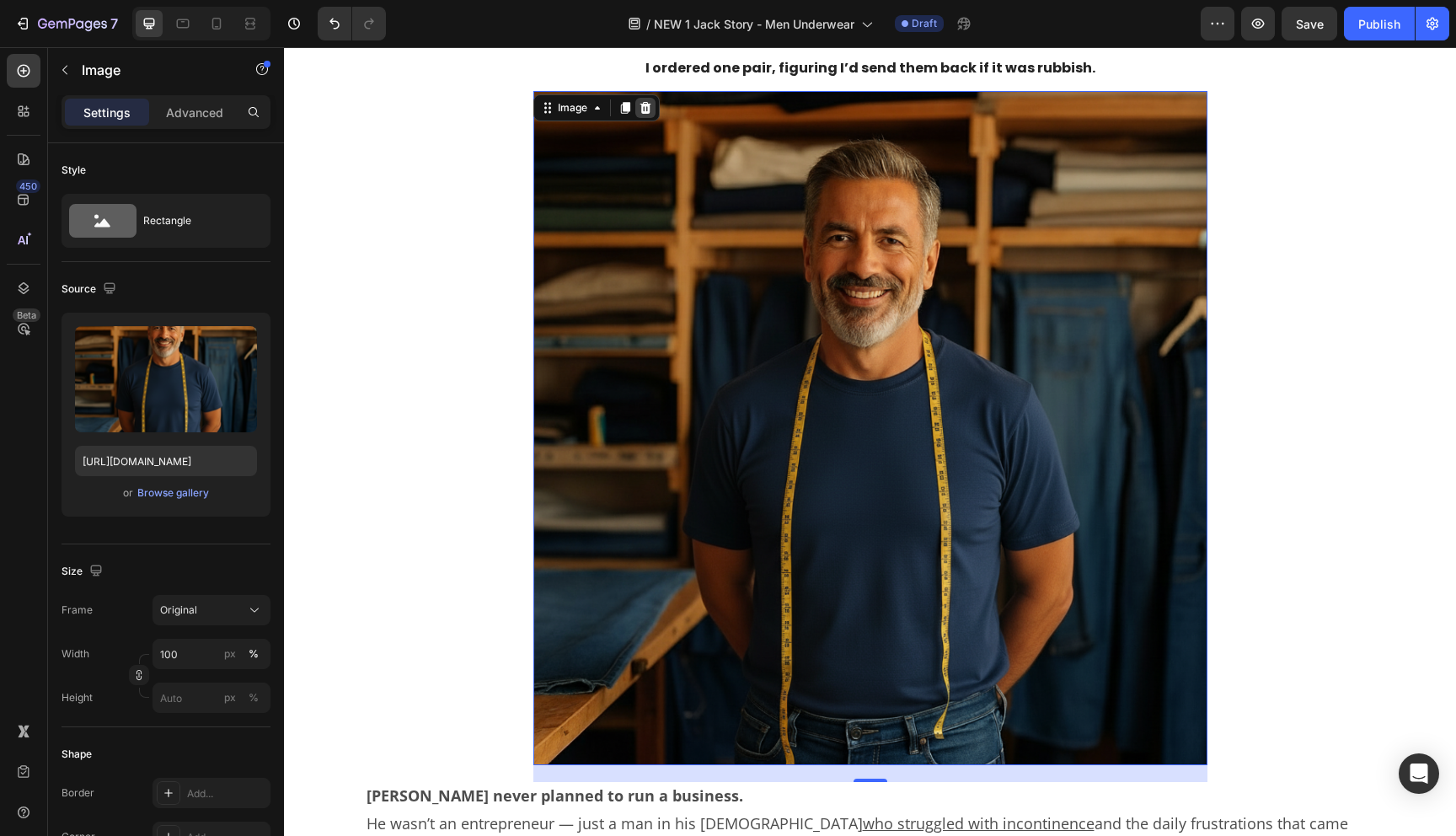
click at [649, 111] on icon at bounding box center [645, 108] width 11 height 12
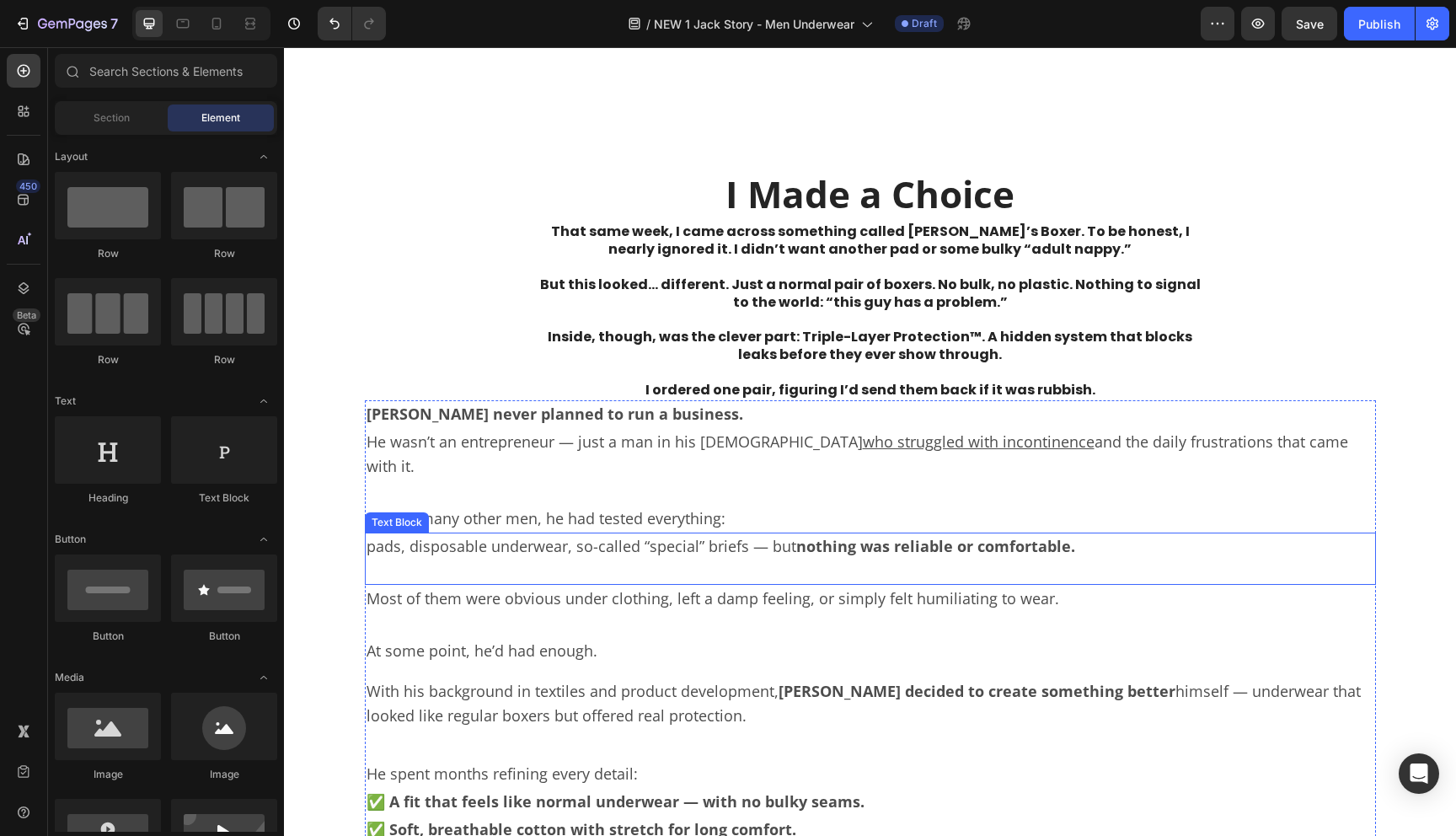
scroll to position [1475, 0]
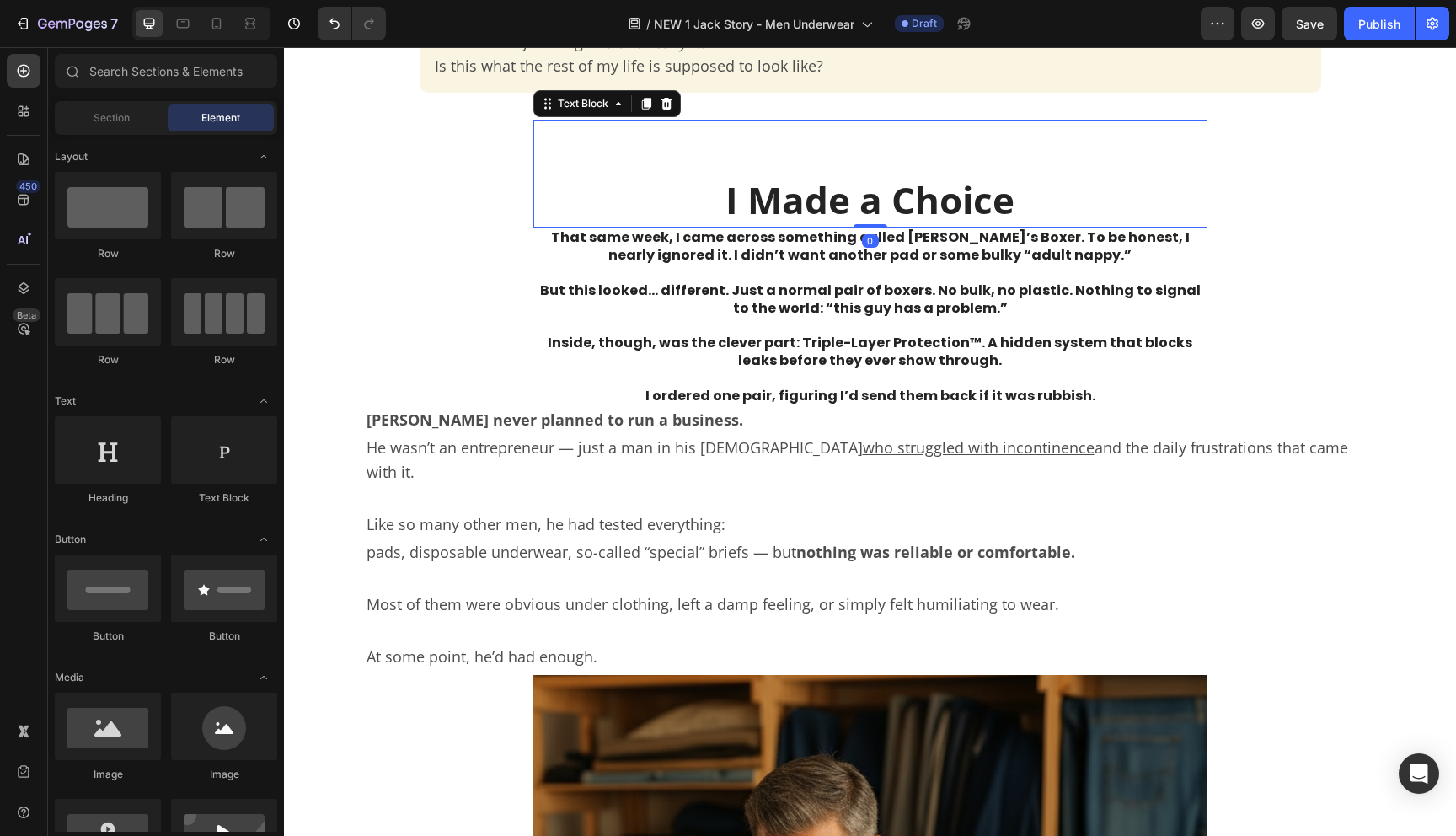
click at [858, 194] on strong "I Made a Choice" at bounding box center [870, 200] width 289 height 51
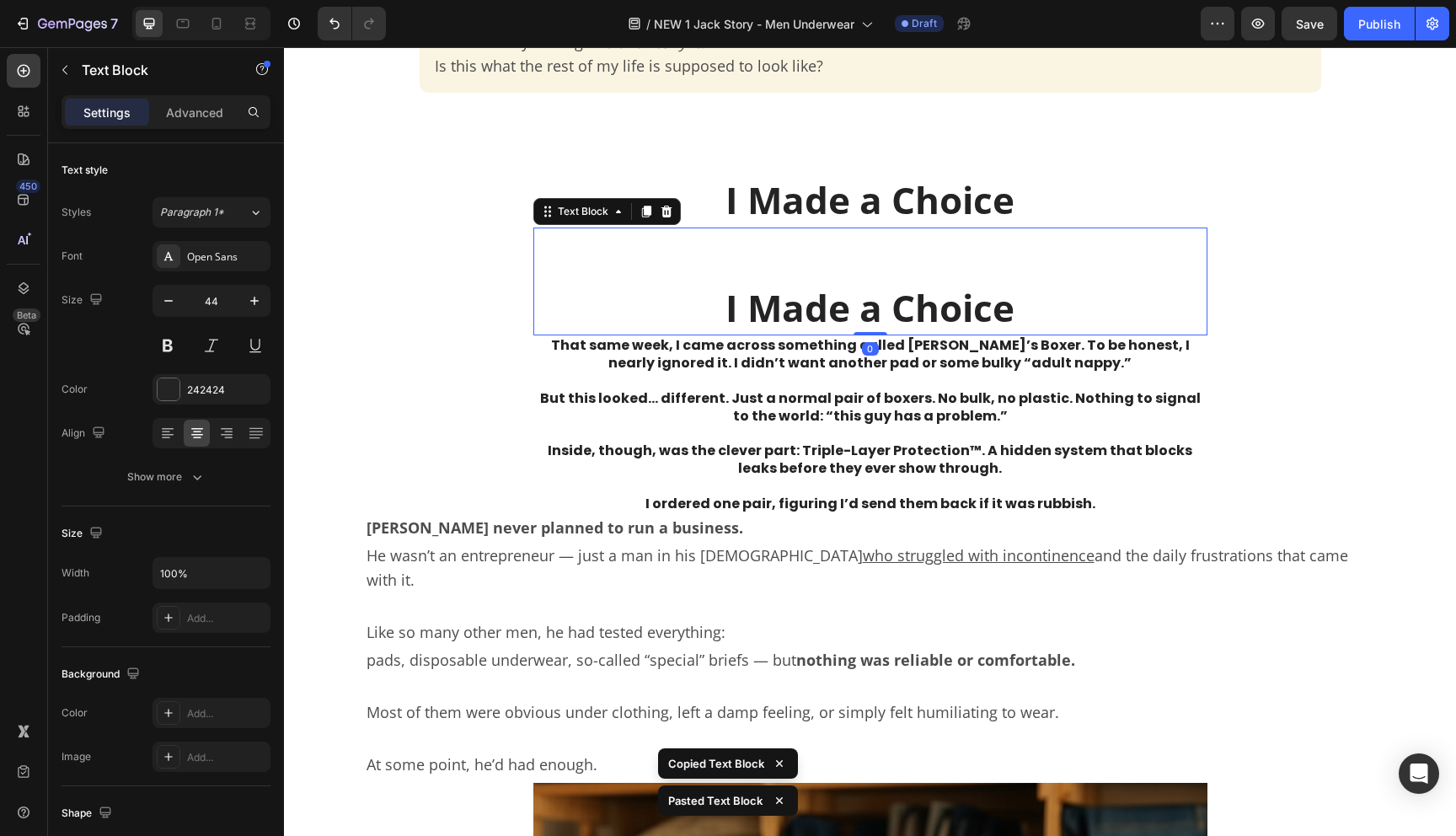
click at [858, 194] on strong "I Made a Choice" at bounding box center [870, 200] width 289 height 51
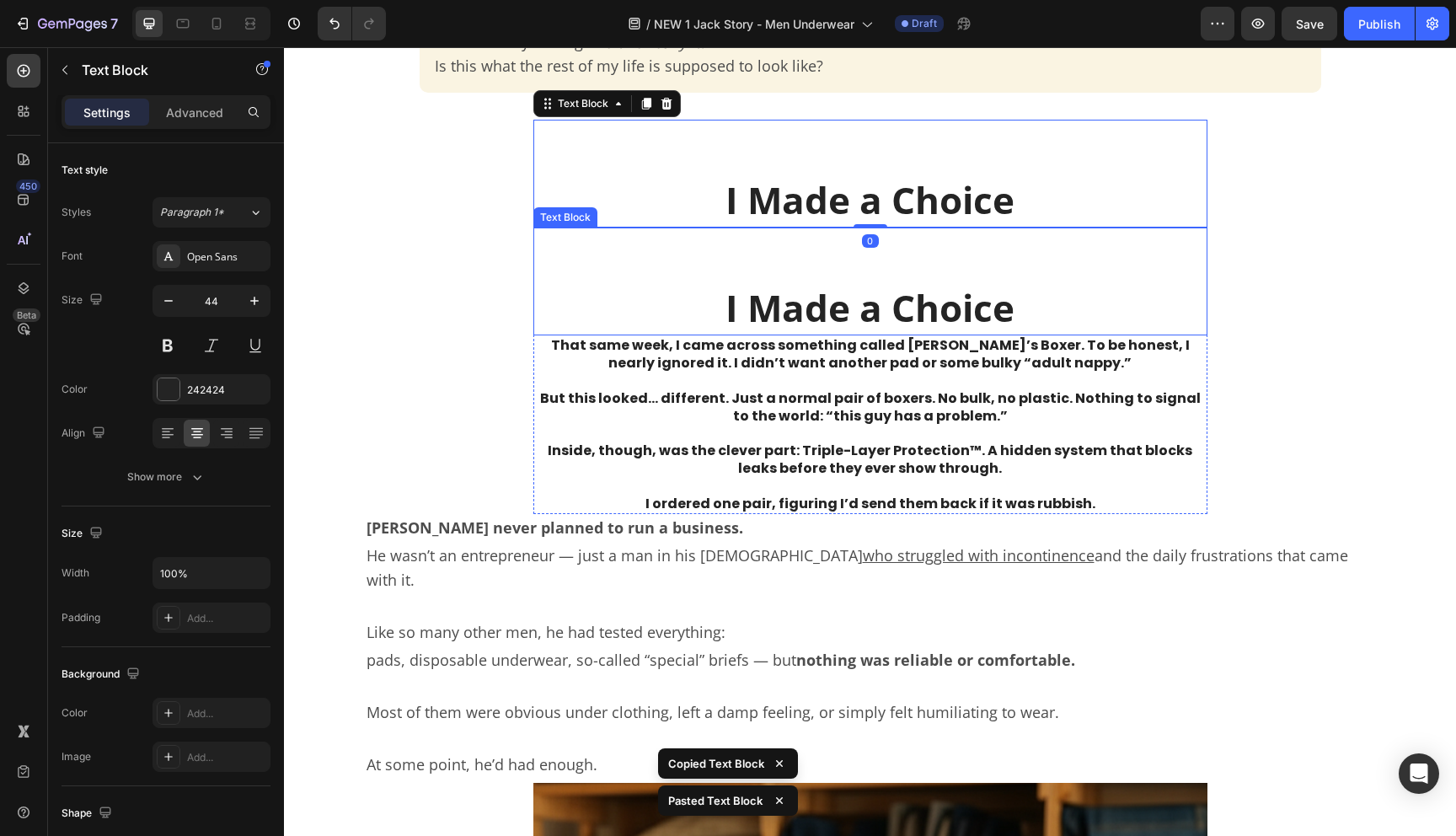
click at [831, 259] on p at bounding box center [870, 255] width 671 height 52
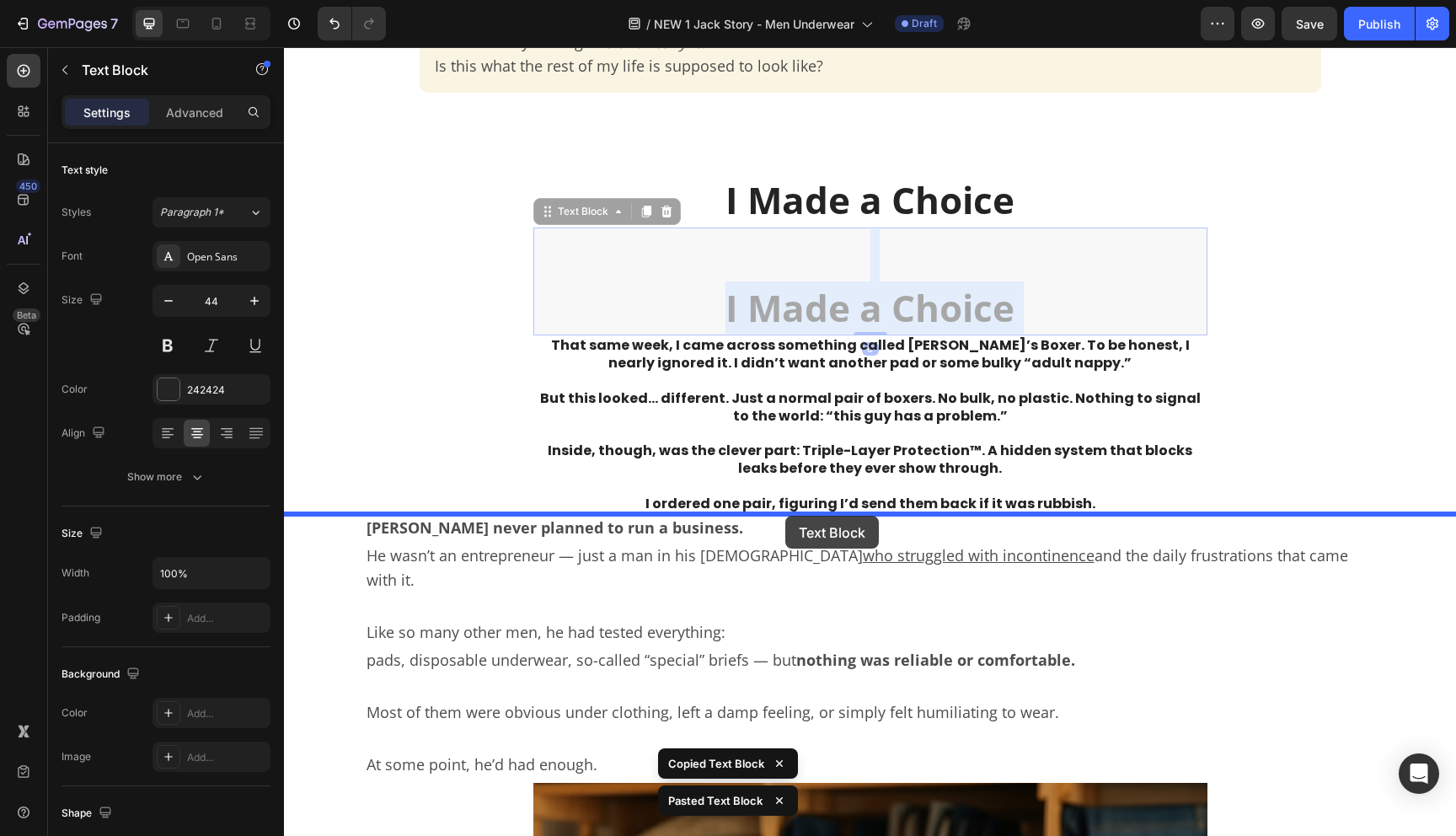
drag, startPoint x: 799, startPoint y: 306, endPoint x: 786, endPoint y: 515, distance: 209.4
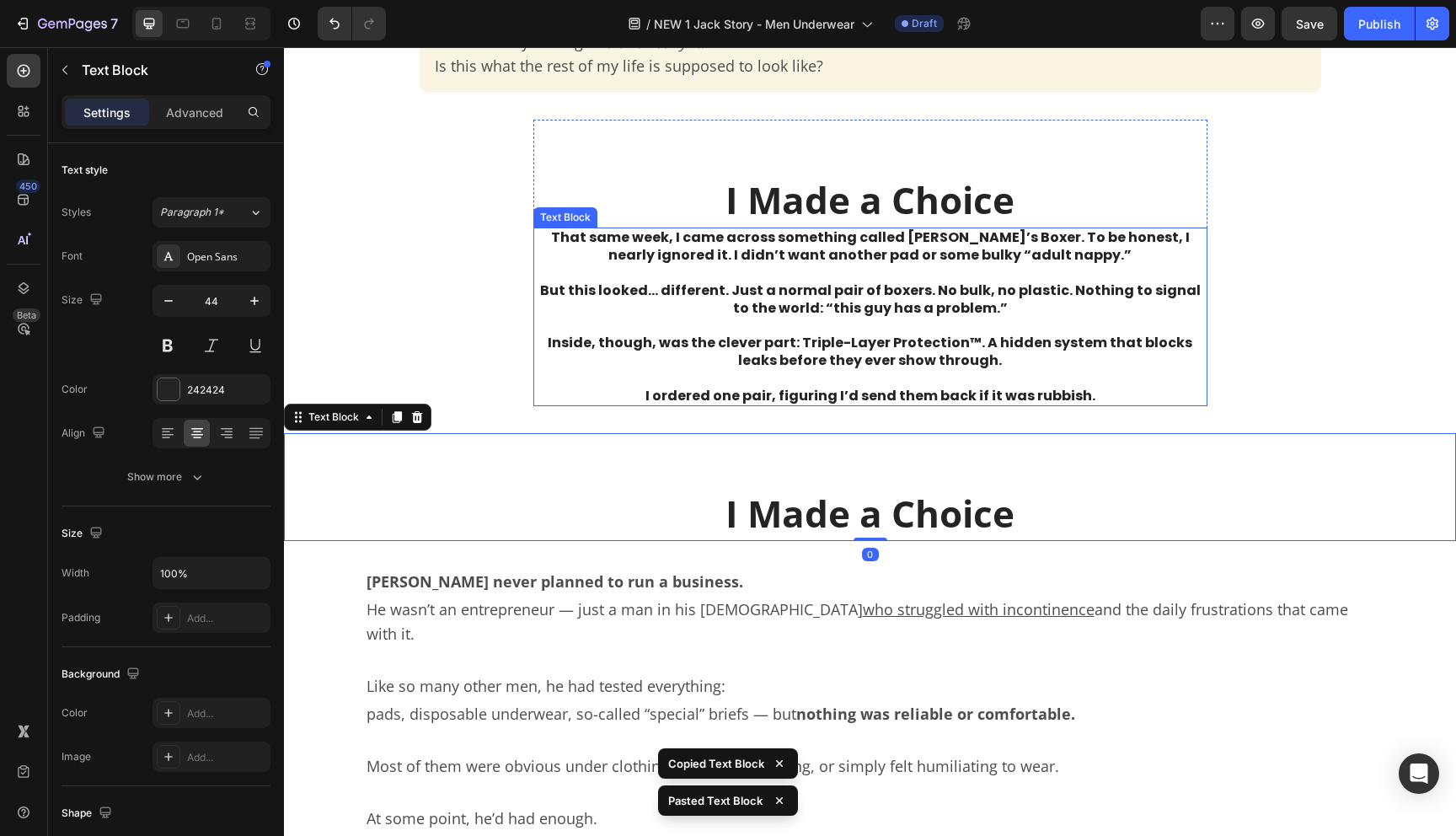
click at [809, 314] on p "But this looked… different. Just a normal pair of boxers. No bulk, no plastic. …" at bounding box center [870, 300] width 671 height 35
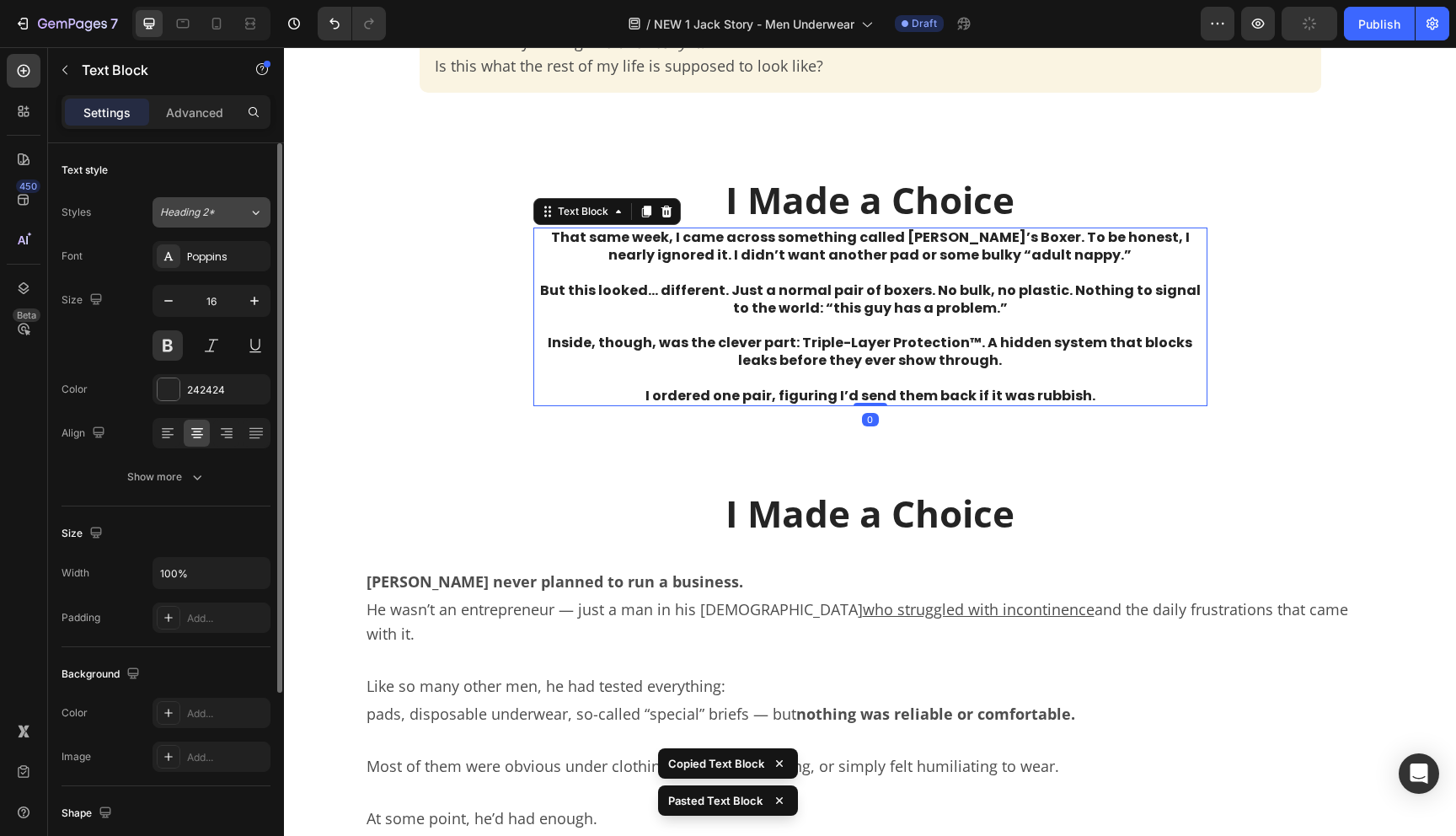
click at [234, 206] on div "Heading 2*" at bounding box center [204, 212] width 88 height 15
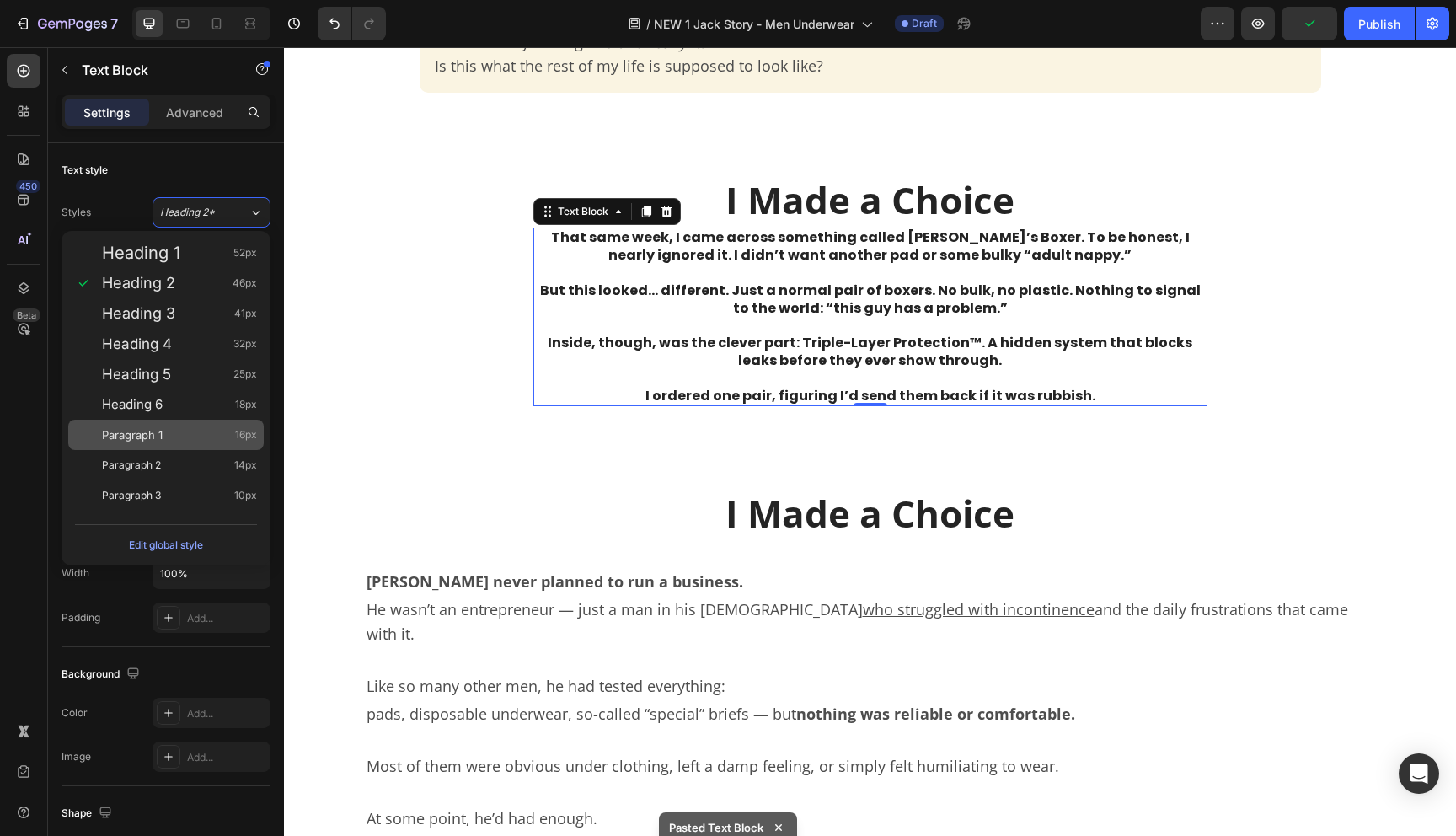
click at [186, 438] on div "Paragraph 1 16px" at bounding box center [180, 435] width 155 height 17
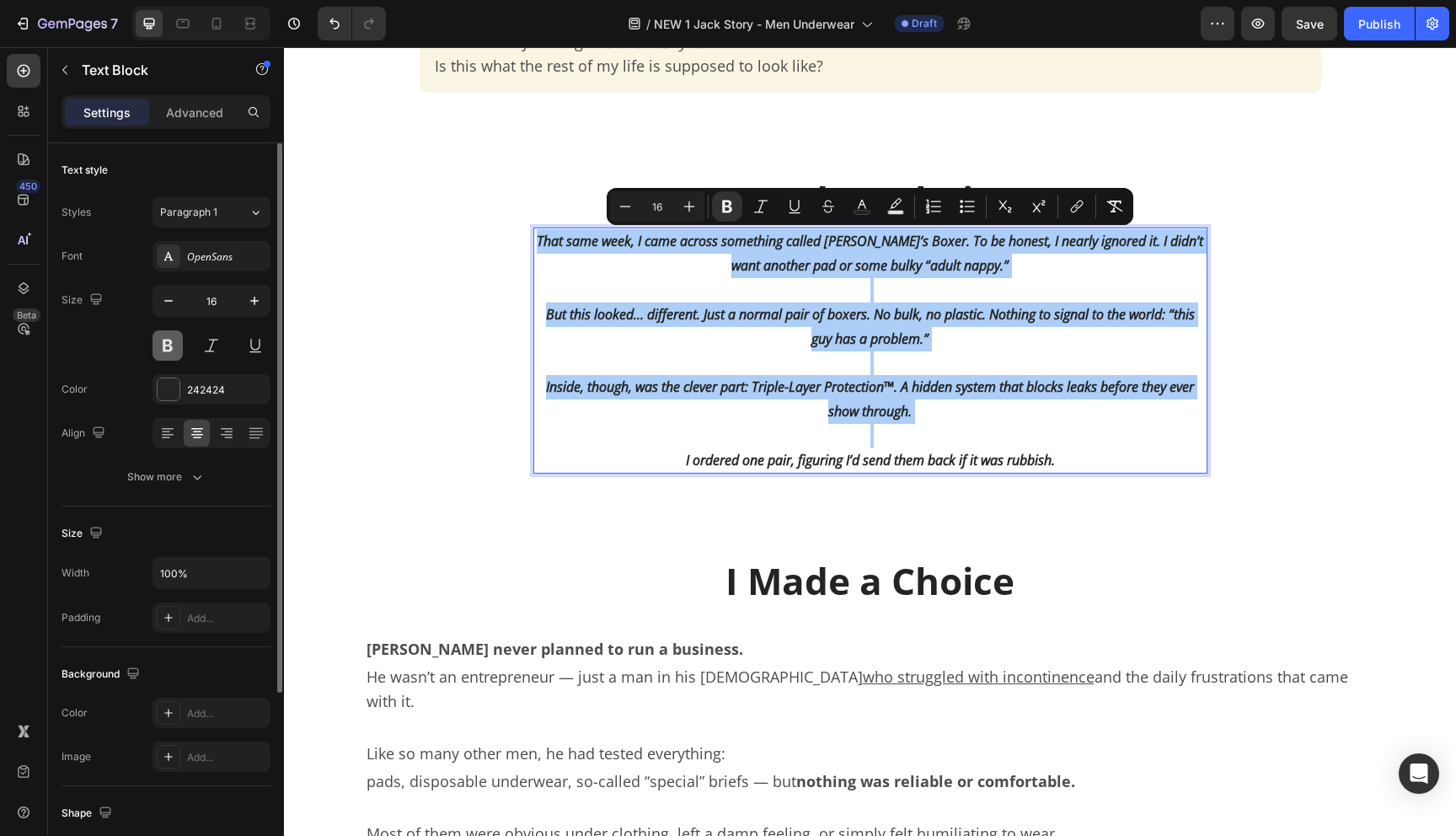
click at [166, 353] on button at bounding box center [167, 345] width 30 height 30
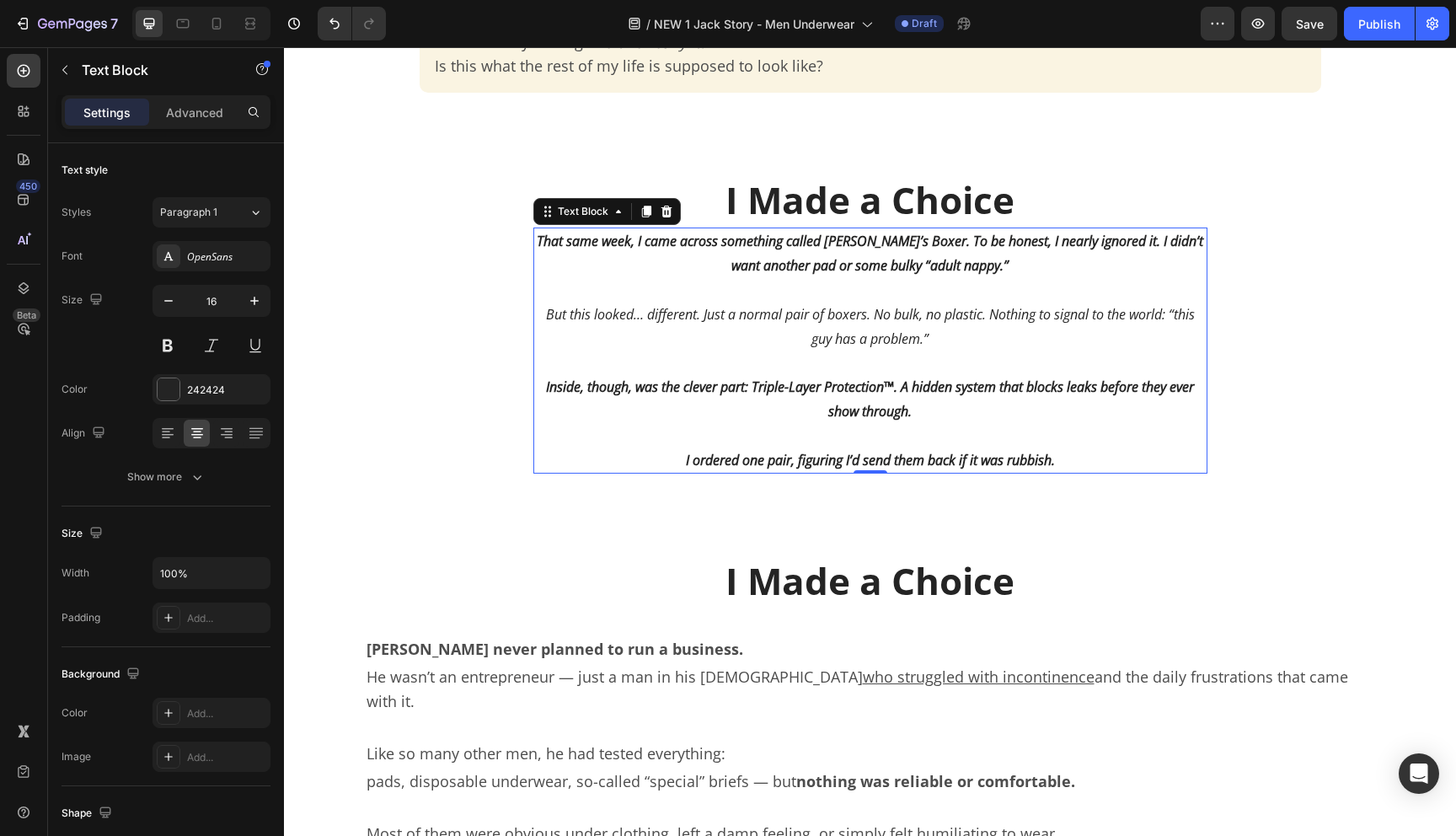
click at [740, 382] on strong "Inside, though, was the clever part: Triple-Layer Protection™. A hidden system …" at bounding box center [870, 399] width 649 height 43
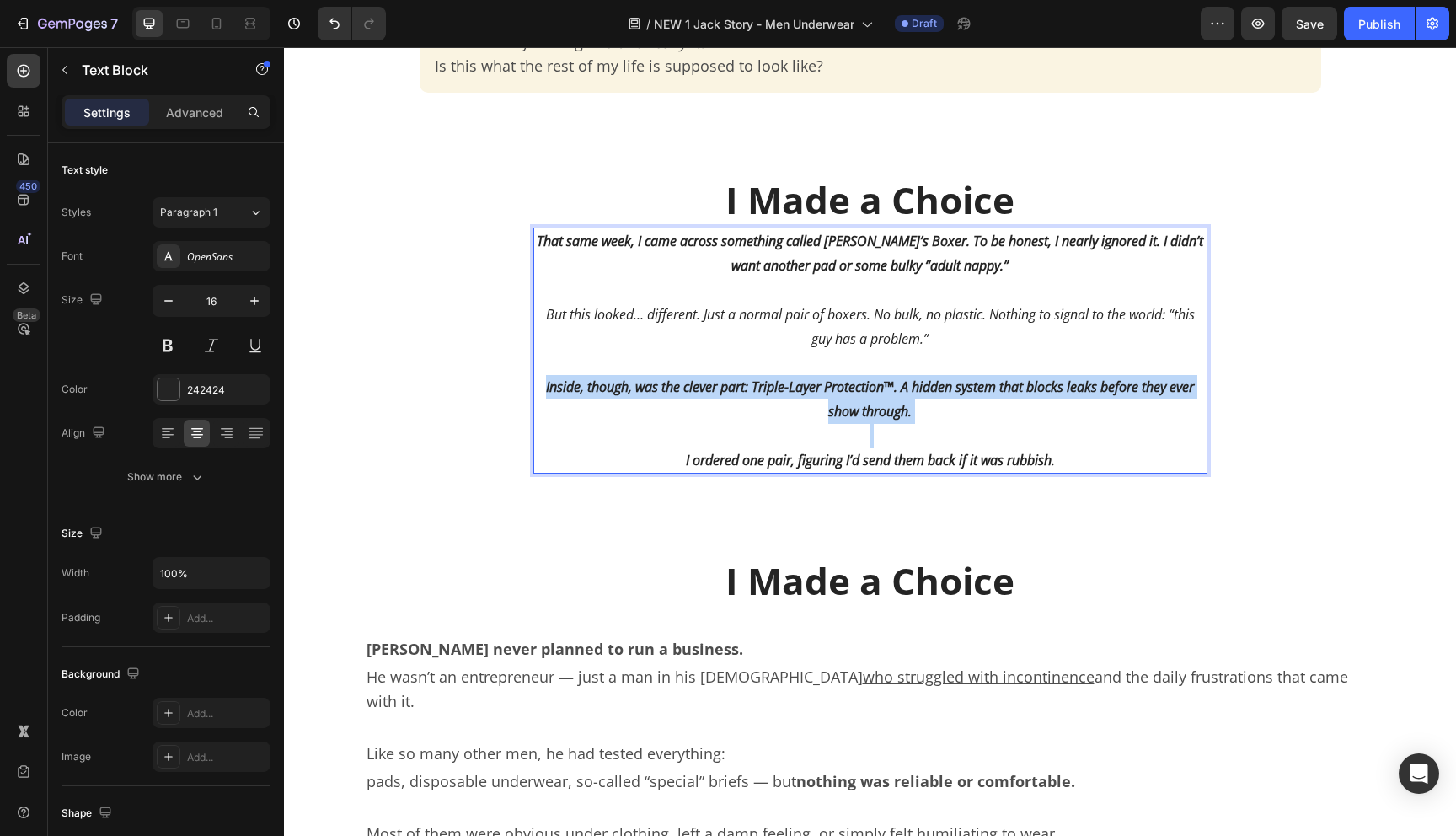
click at [740, 382] on strong "Inside, though, was the clever part: Triple-Layer Protection™. A hidden system …" at bounding box center [870, 399] width 649 height 43
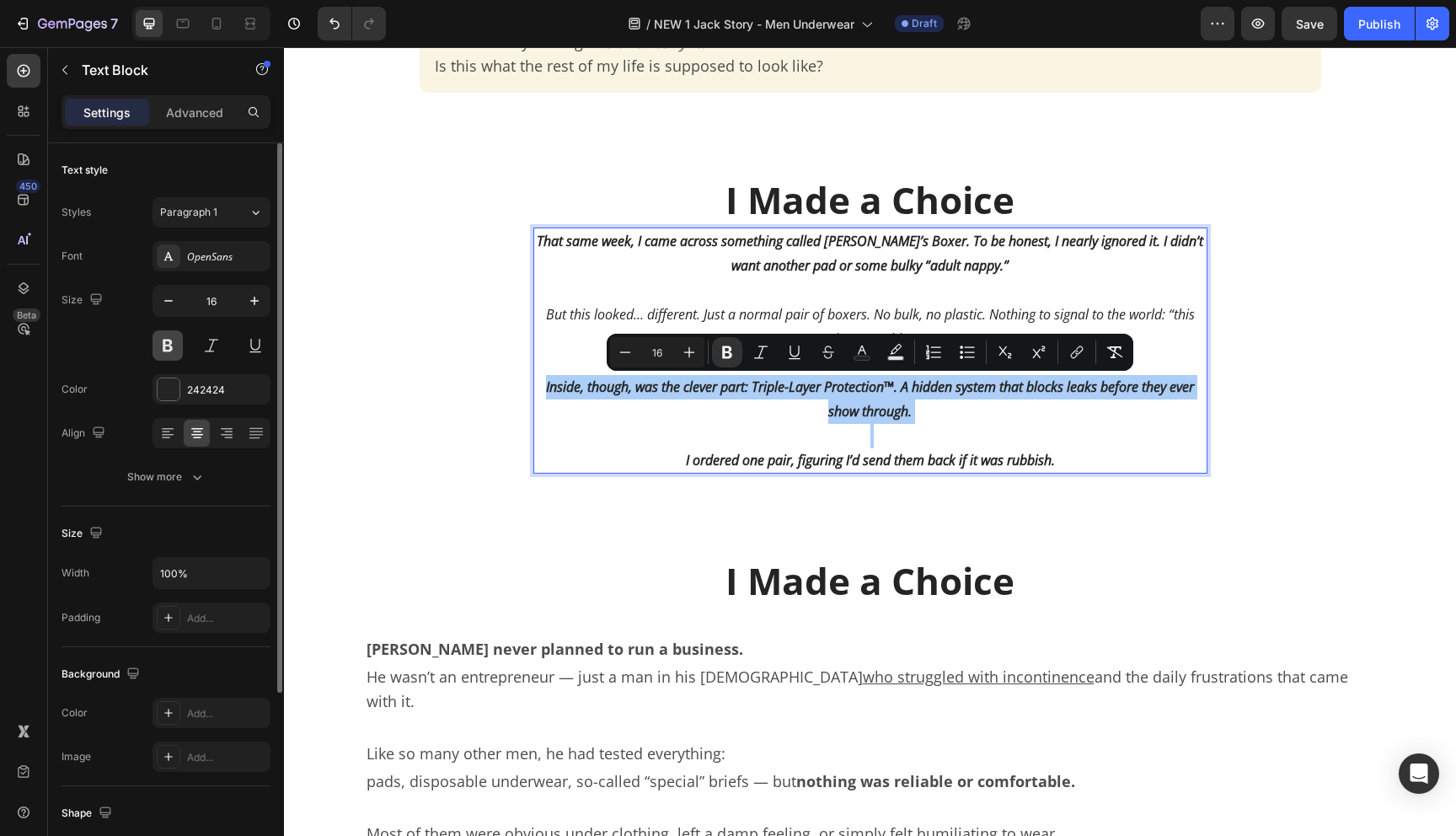
click at [169, 342] on button at bounding box center [167, 345] width 30 height 30
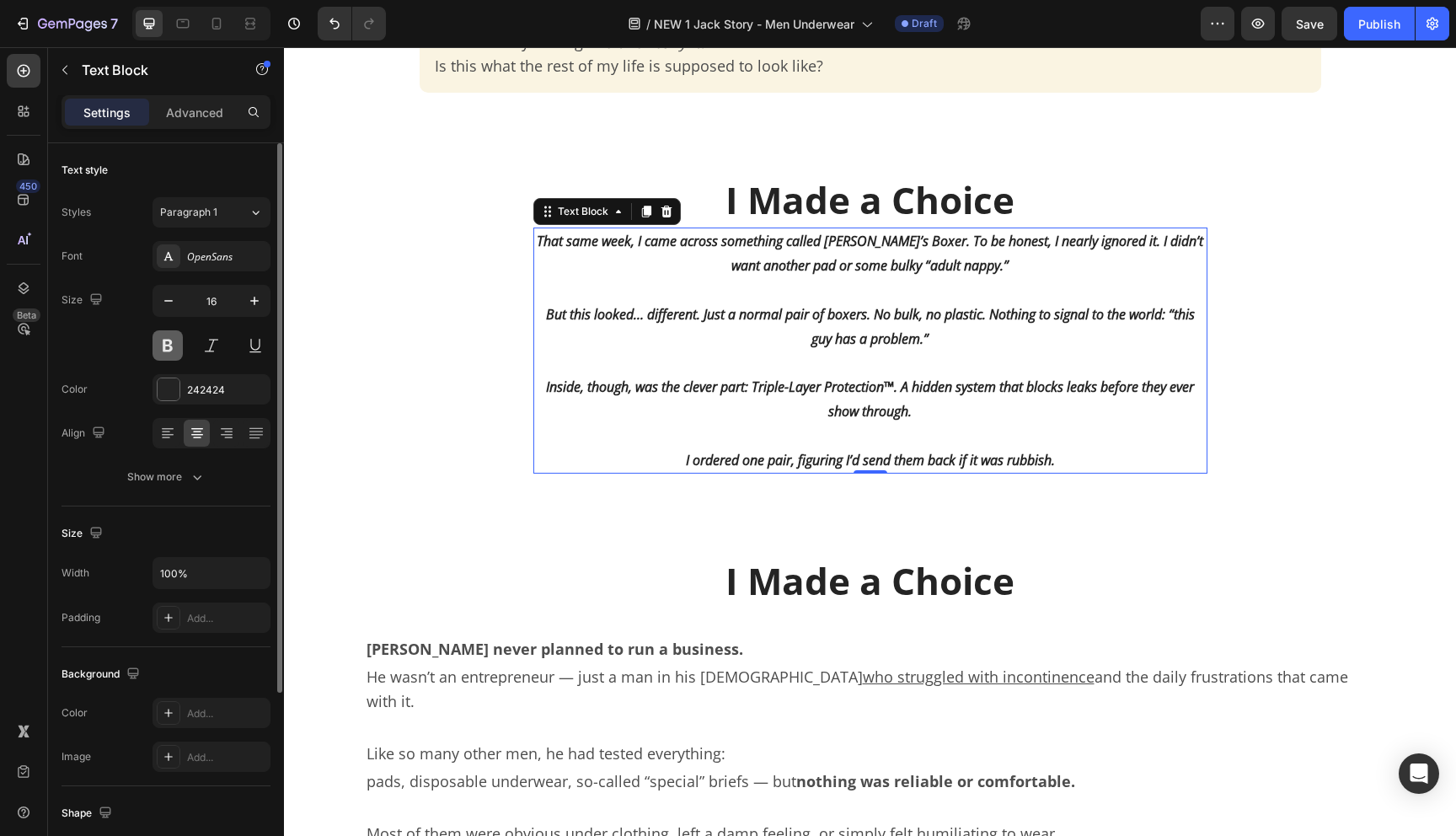
click at [169, 342] on button at bounding box center [167, 345] width 30 height 30
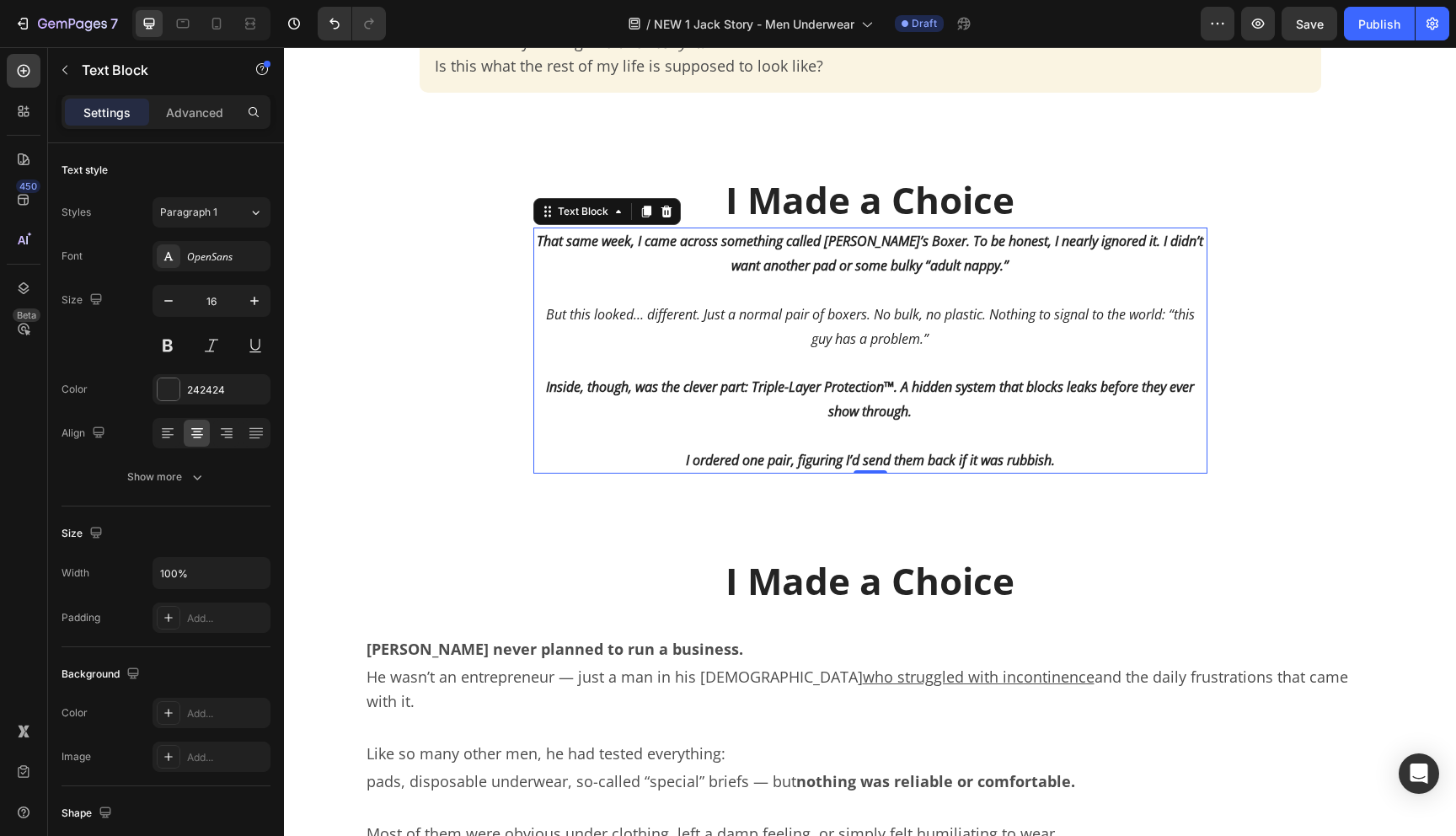
click at [723, 364] on p "Rich Text Editor. Editing area: main" at bounding box center [870, 362] width 671 height 25
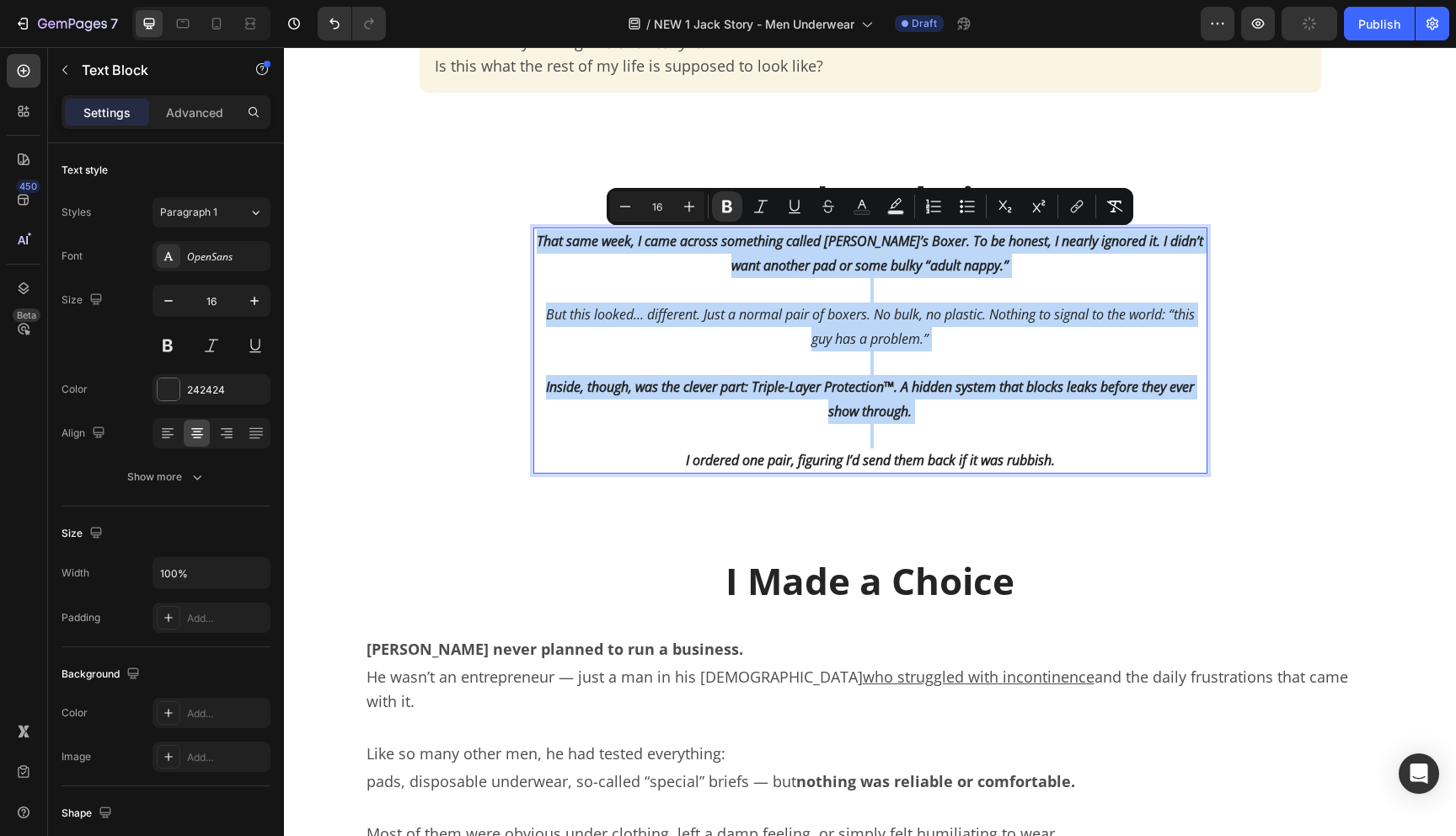
copy div "That same week, I came across something called Jack’s Boxer. To be honest, I ne…"
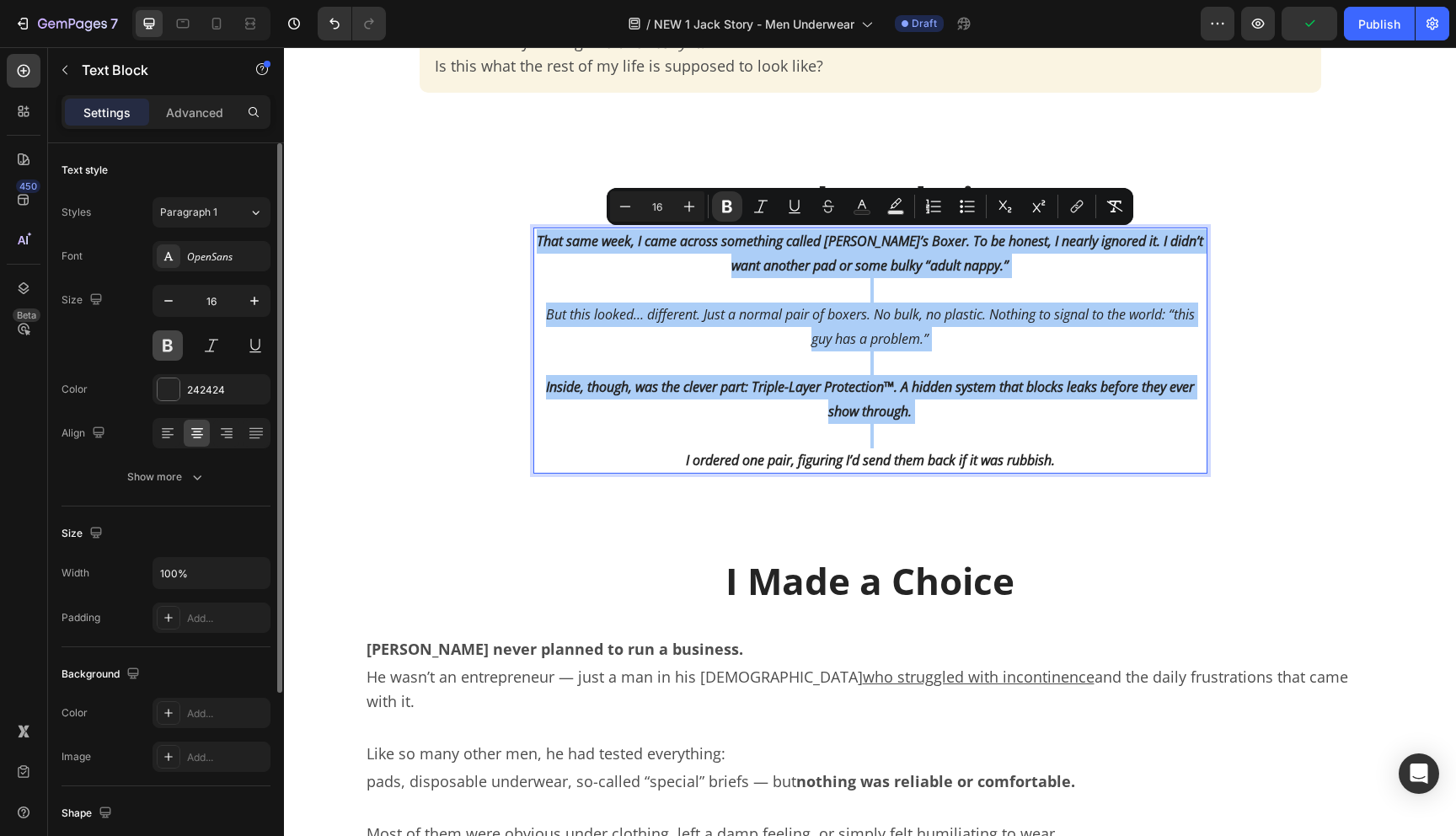
click at [177, 349] on button at bounding box center [167, 345] width 30 height 30
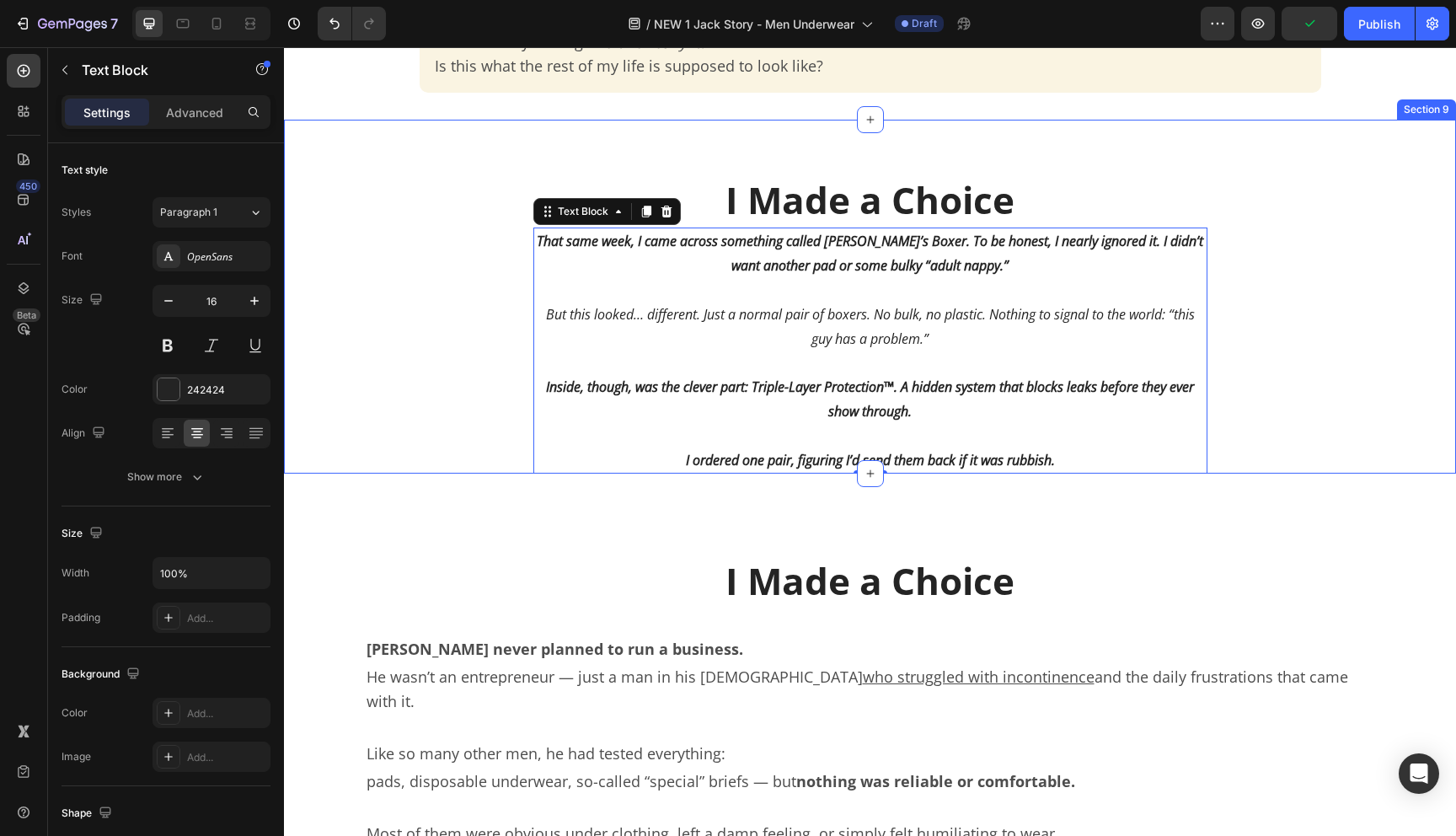
click at [410, 396] on div "I Made a Choice Text Block That same week, I came across something called Jack’…" at bounding box center [869, 296] width 1172 height 354
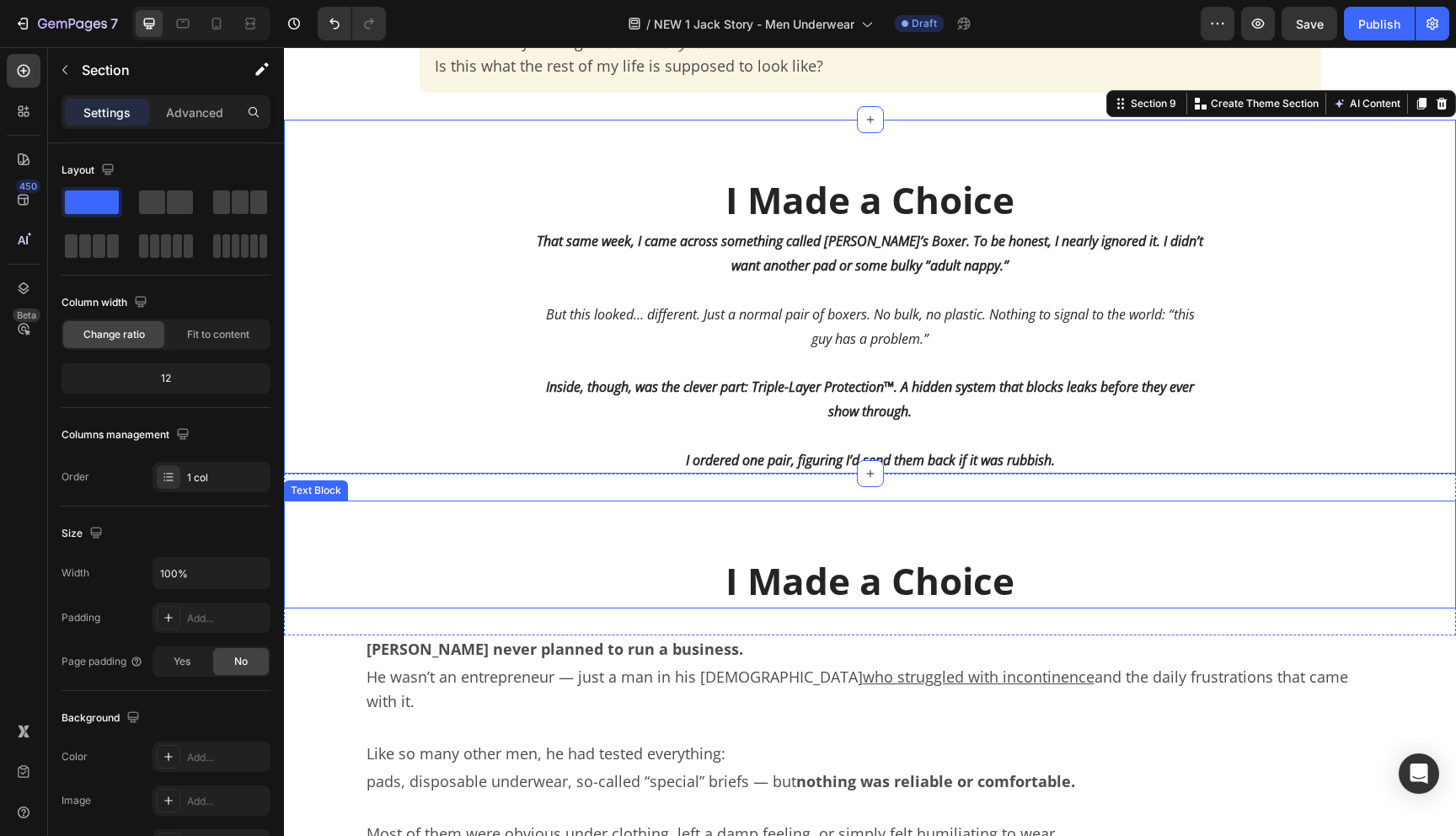
click at [587, 534] on p at bounding box center [869, 528] width 1169 height 52
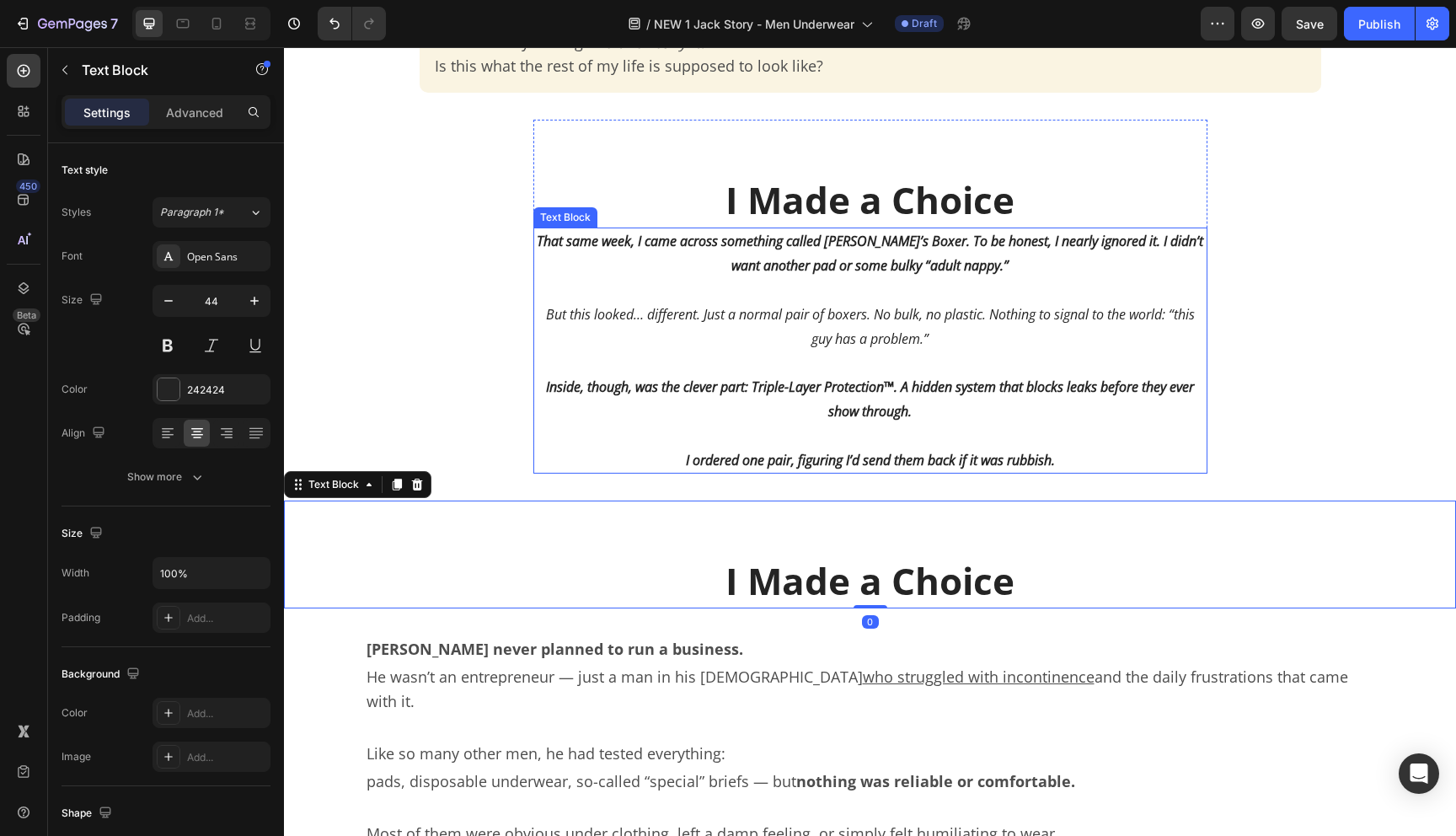
click at [631, 409] on p "Inside, though, was the clever part: Triple-Layer Protection™. A hidden system …" at bounding box center [870, 399] width 671 height 49
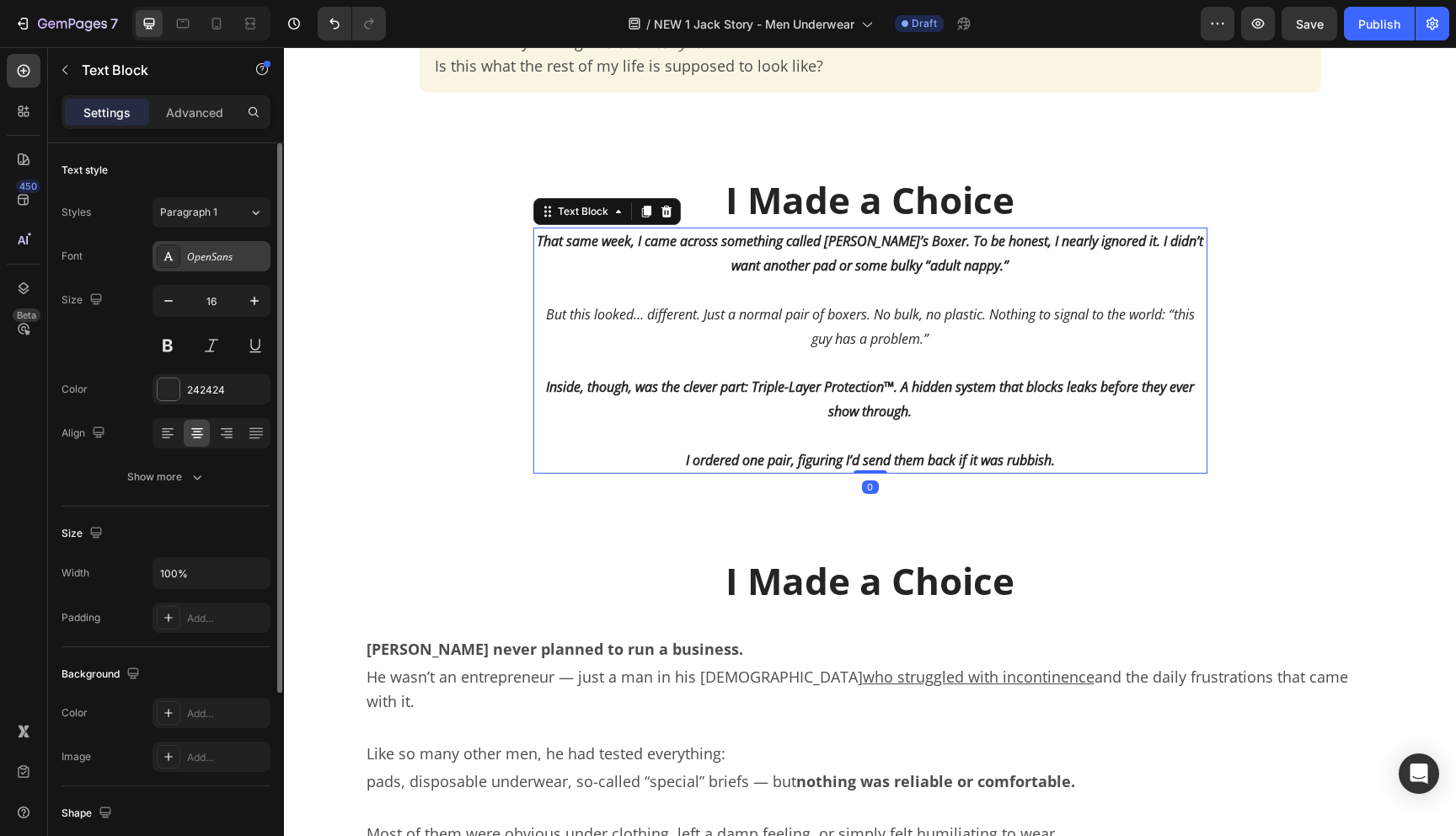
click at [204, 253] on div "OpenSans" at bounding box center [227, 256] width 79 height 15
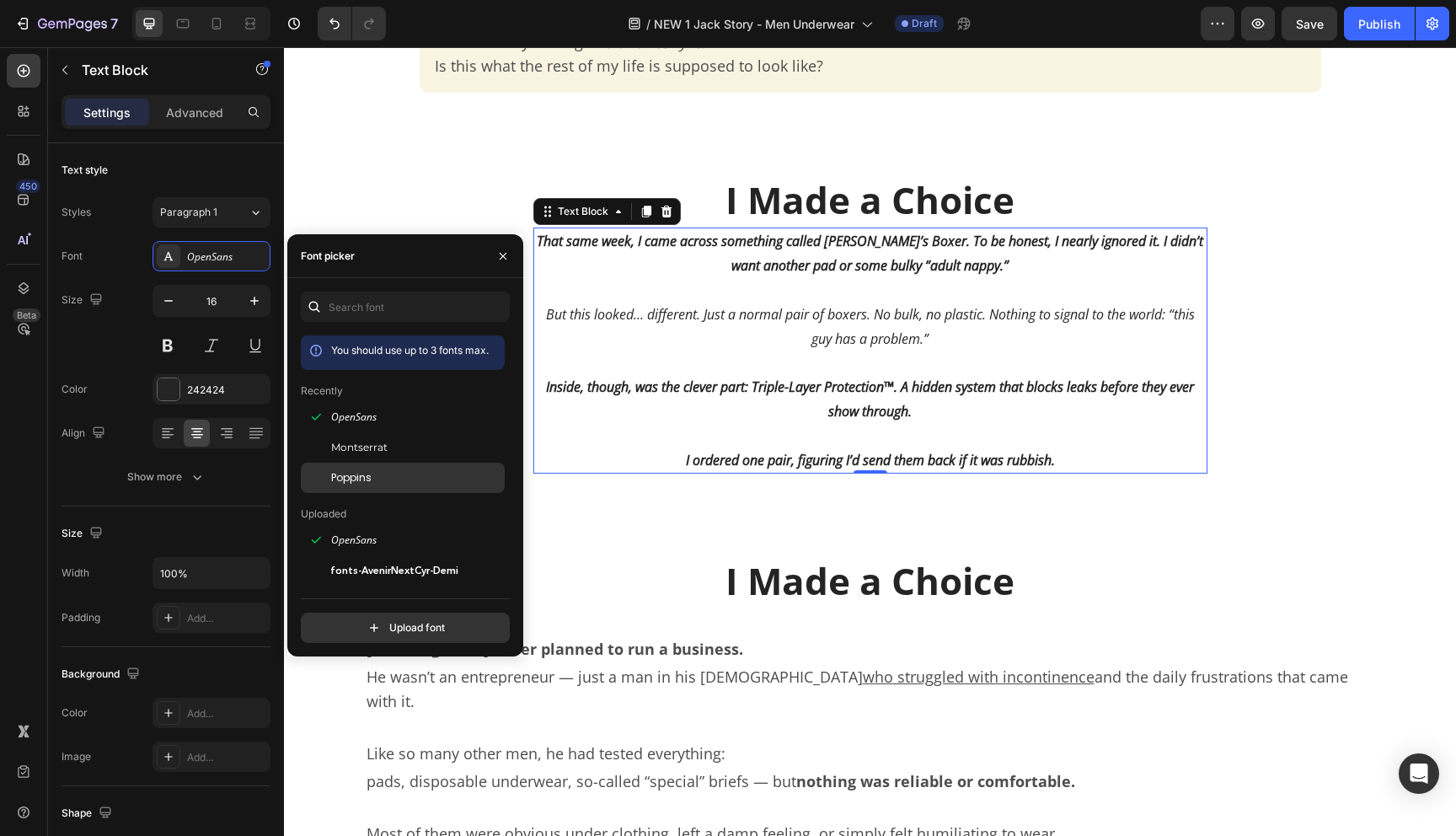
click at [386, 463] on div "Poppins" at bounding box center [403, 478] width 204 height 30
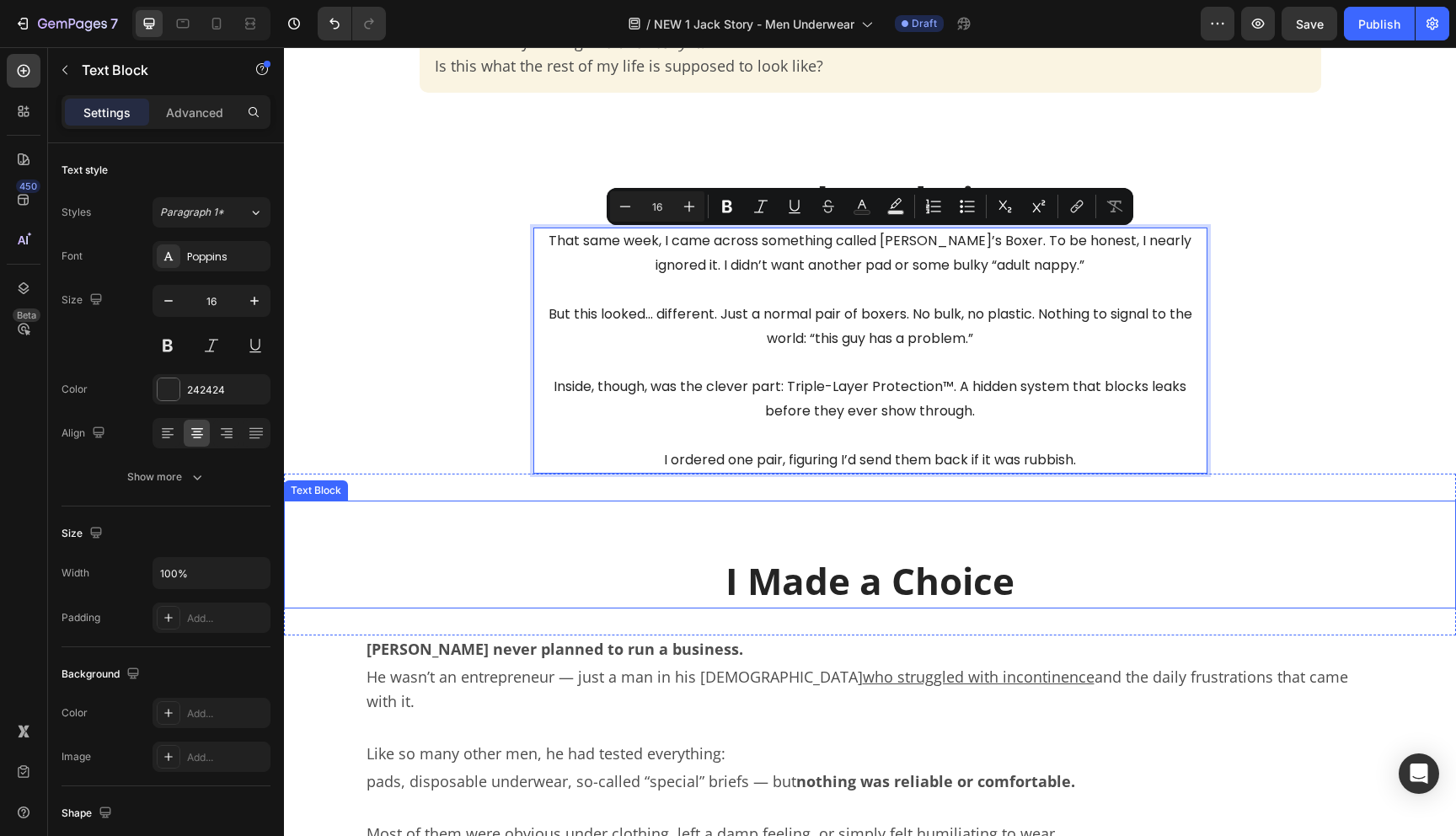
click at [660, 555] on p "I Made a Choice" at bounding box center [869, 580] width 1169 height 52
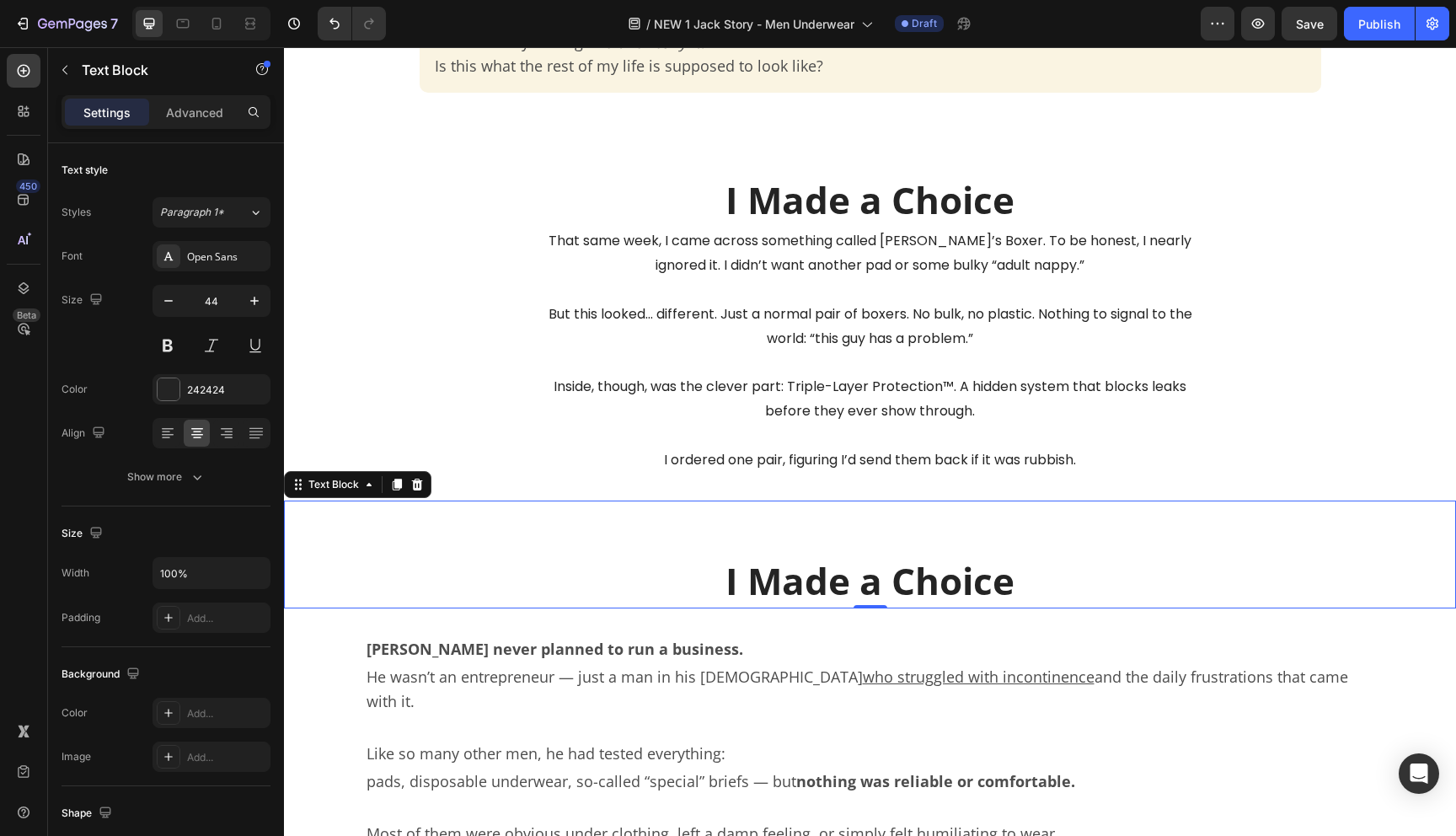
click at [820, 583] on strong "I Made a Choice" at bounding box center [870, 581] width 289 height 51
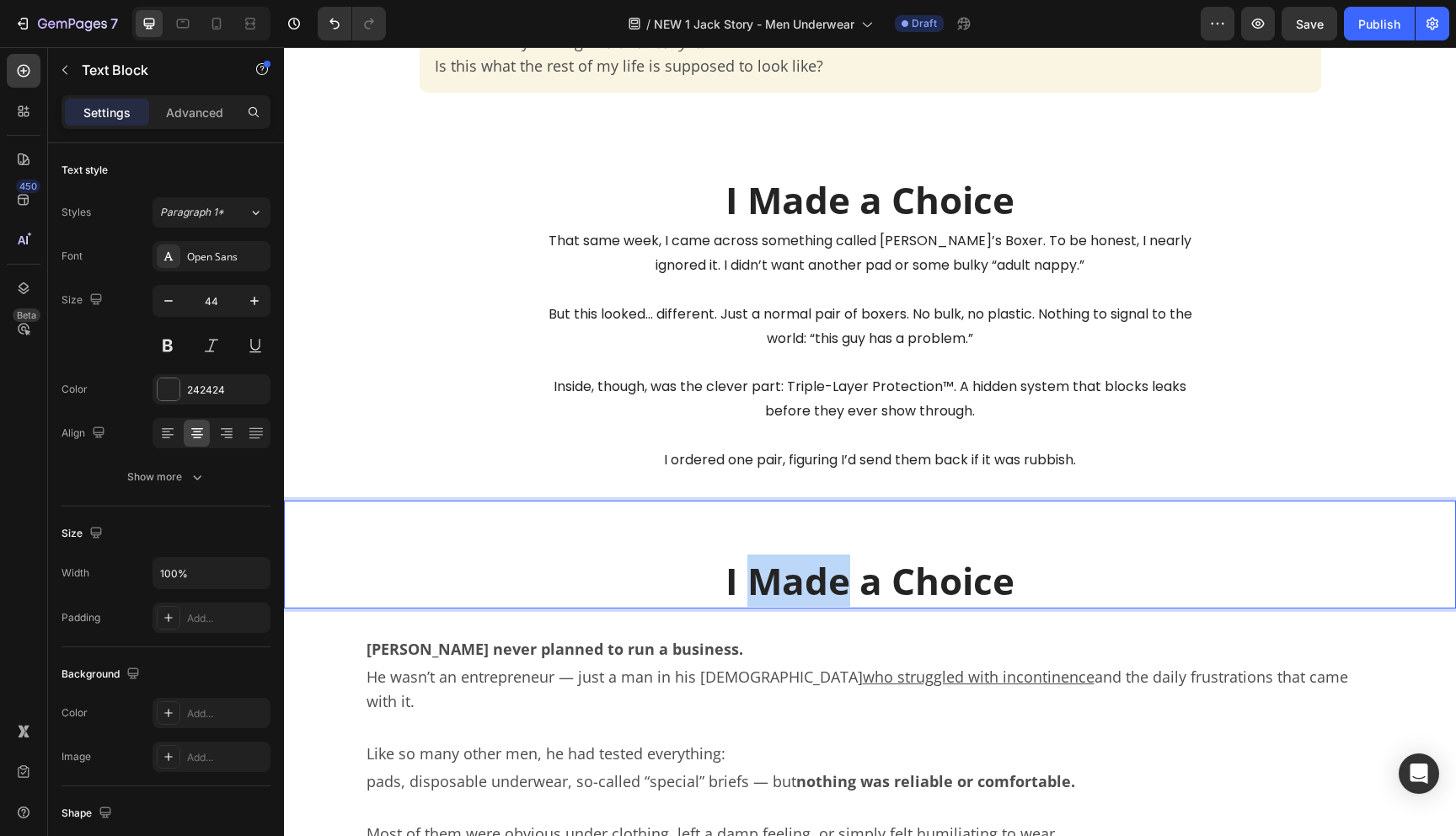
click at [820, 583] on strong "I Made a Choice" at bounding box center [870, 581] width 289 height 51
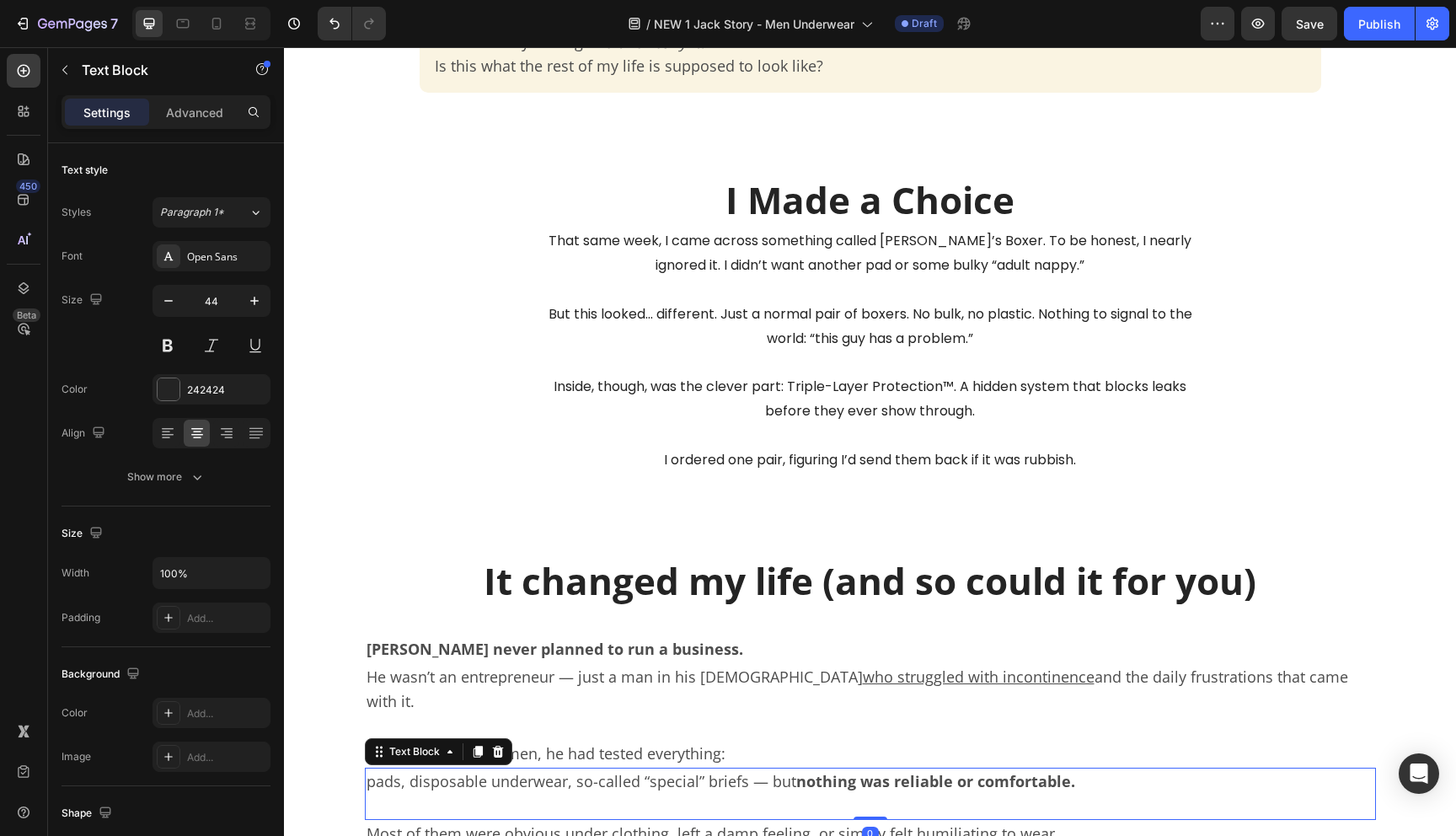
click at [770, 769] on p "pads, disposable underwear, so-called “special” briefs — but nothing was reliab…" at bounding box center [870, 794] width 1008 height 49
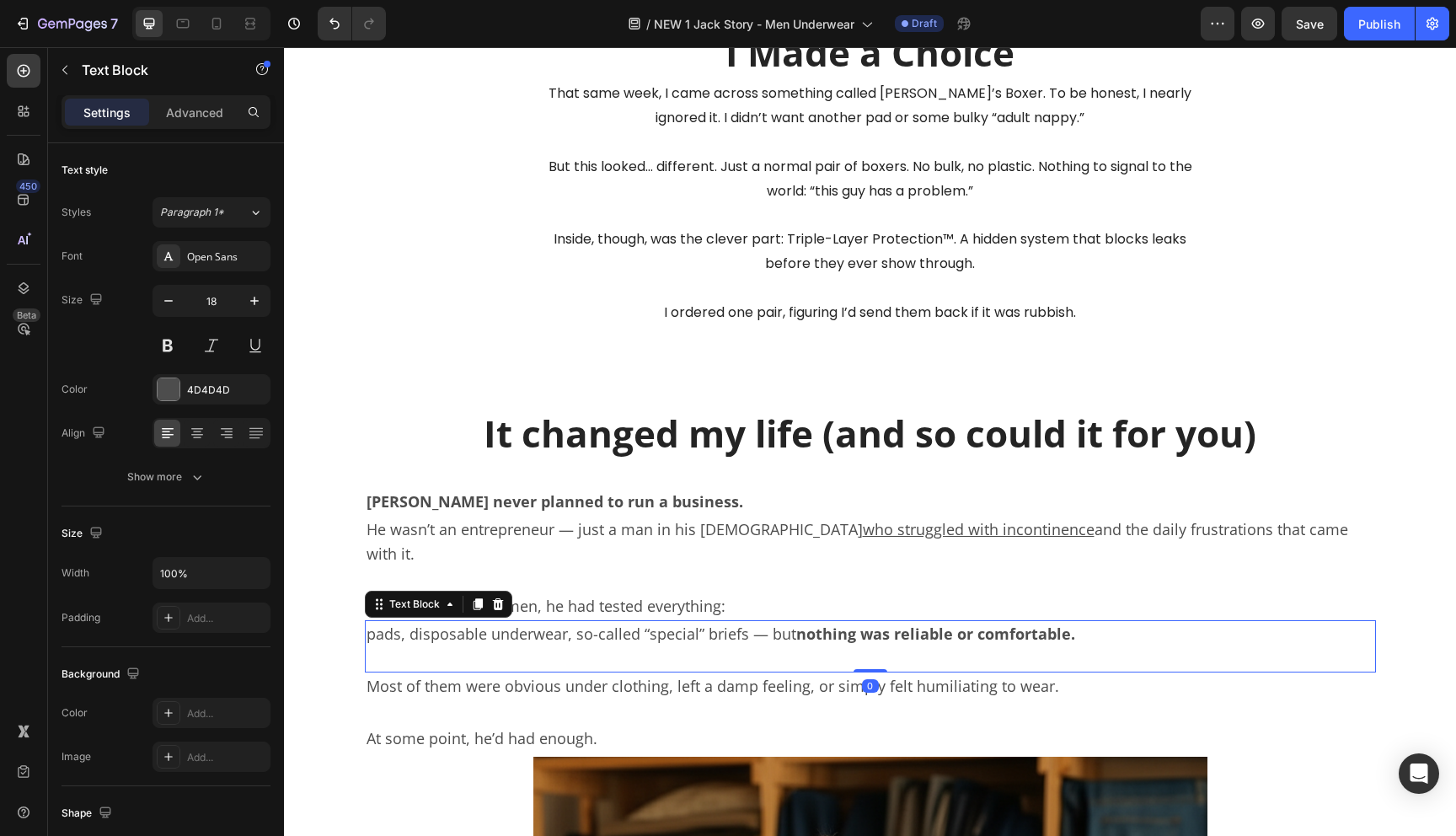
scroll to position [1632, 0]
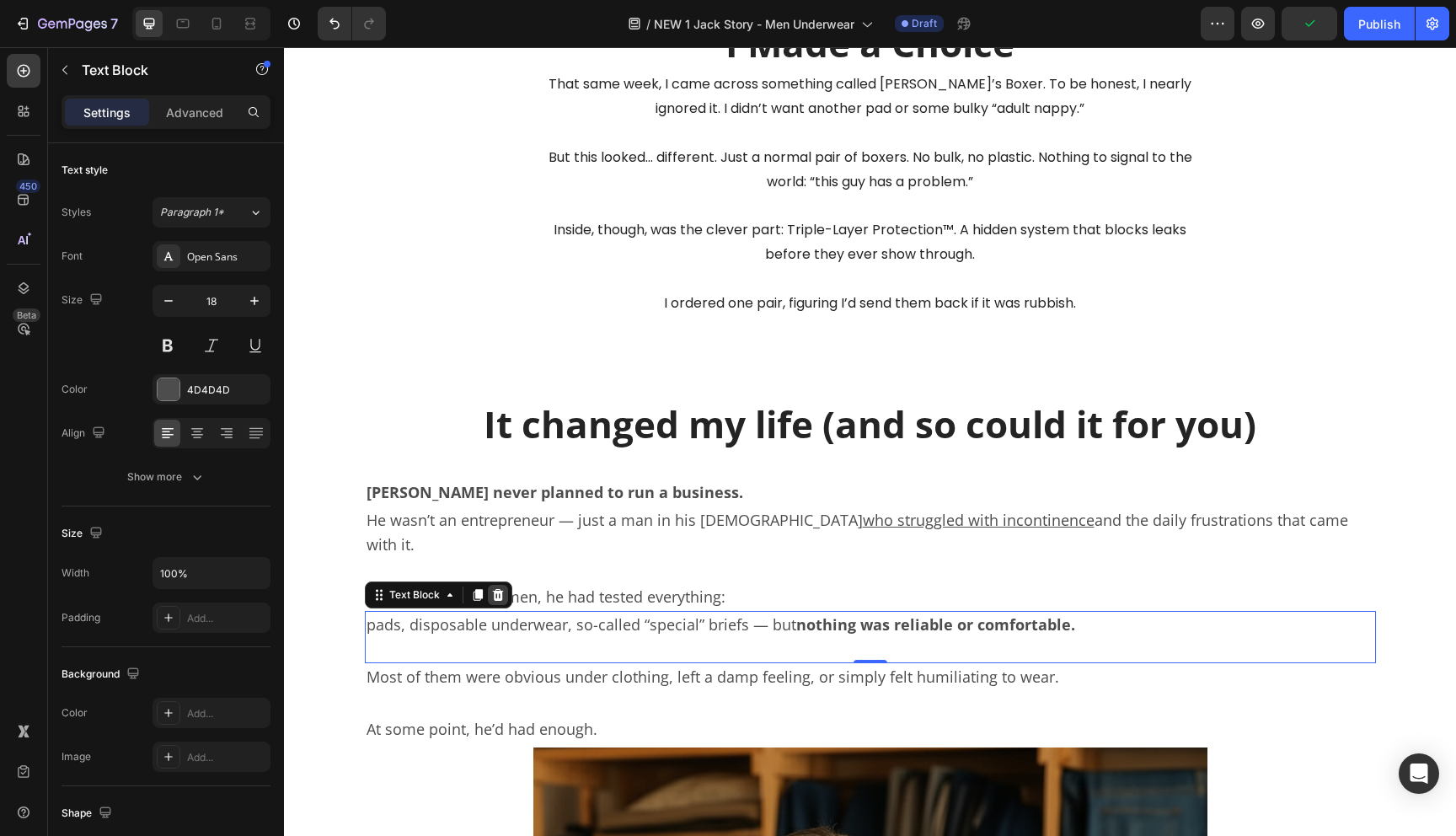
click at [501, 589] on icon at bounding box center [497, 595] width 11 height 12
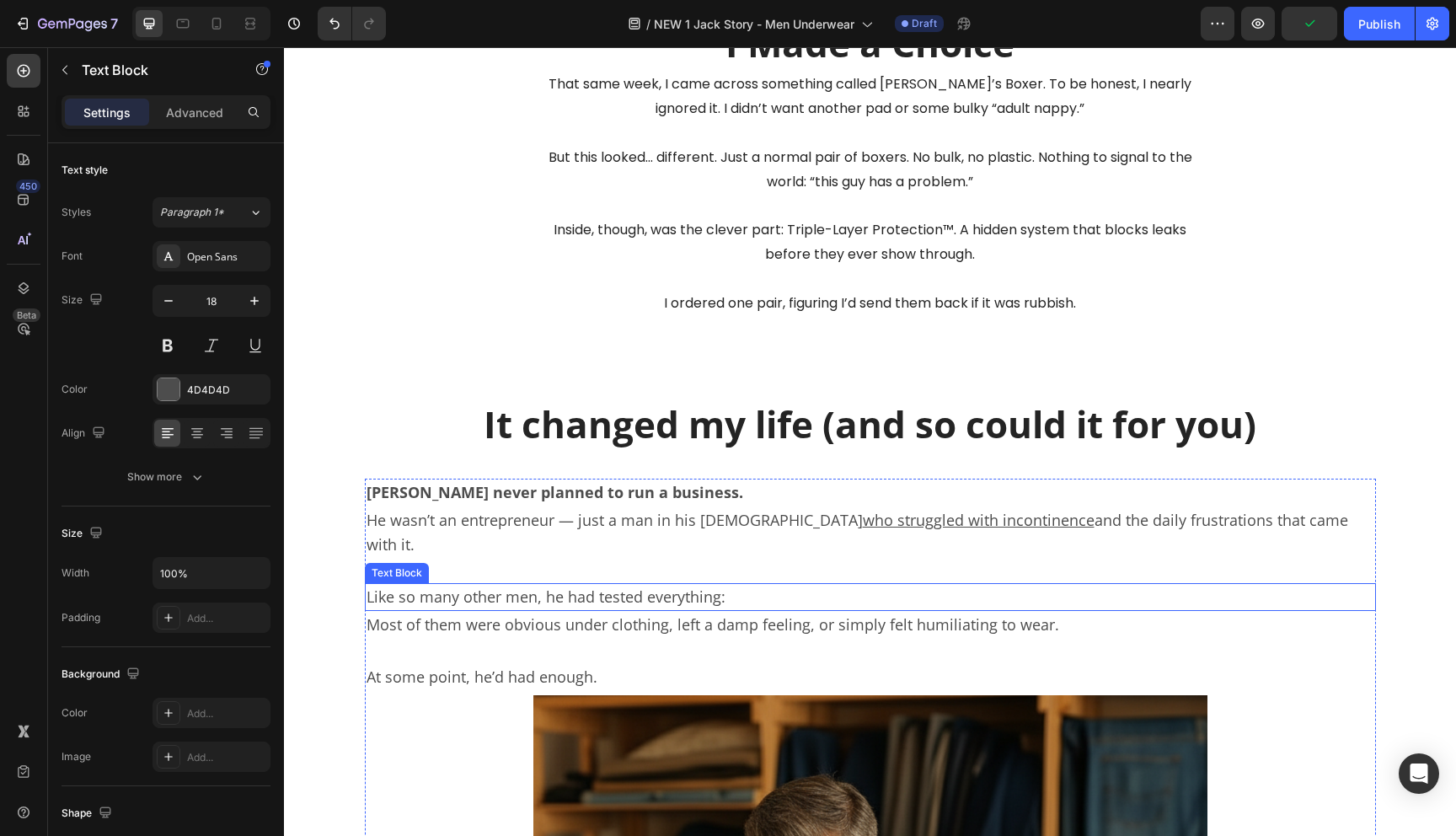
click at [505, 585] on p "Like so many other men, he had tested everything:" at bounding box center [870, 597] width 1008 height 25
click at [504, 557] on div at bounding box center [497, 567] width 21 height 21
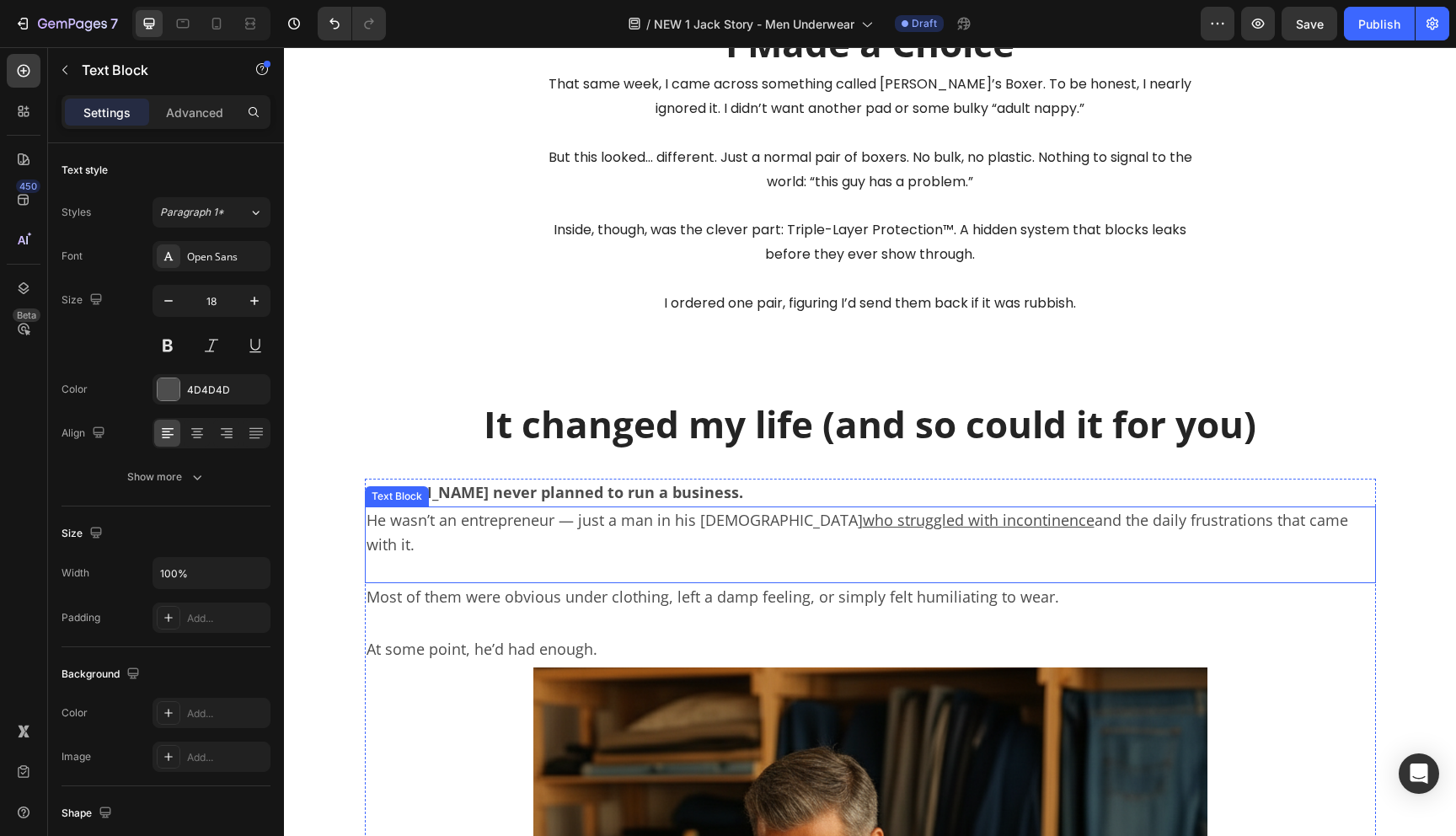
click at [505, 585] on p "Most of them were obvious under clothing, left a damp feeling, or simply felt h…" at bounding box center [870, 609] width 1008 height 49
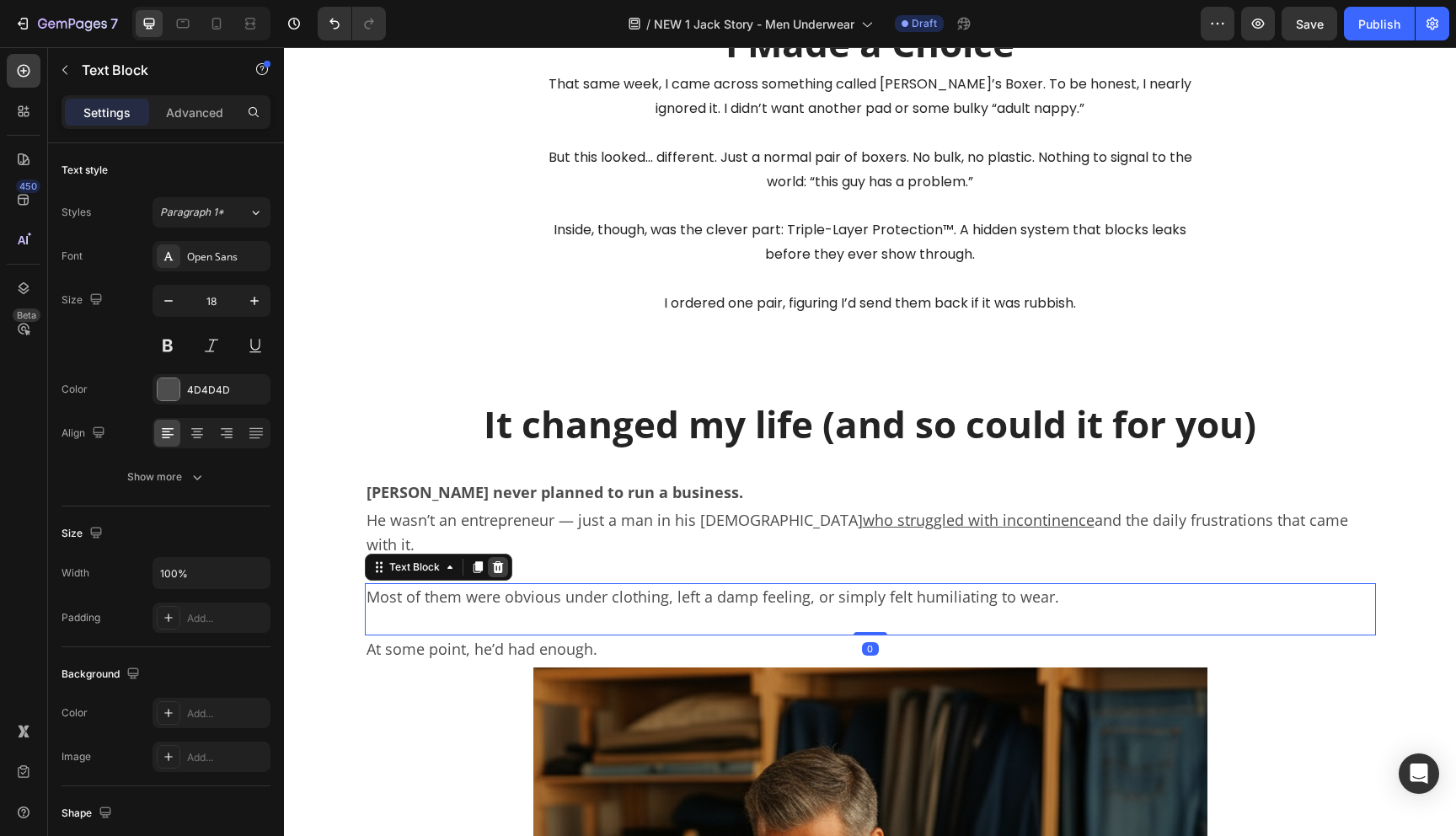
click at [496, 561] on icon at bounding box center [497, 567] width 11 height 12
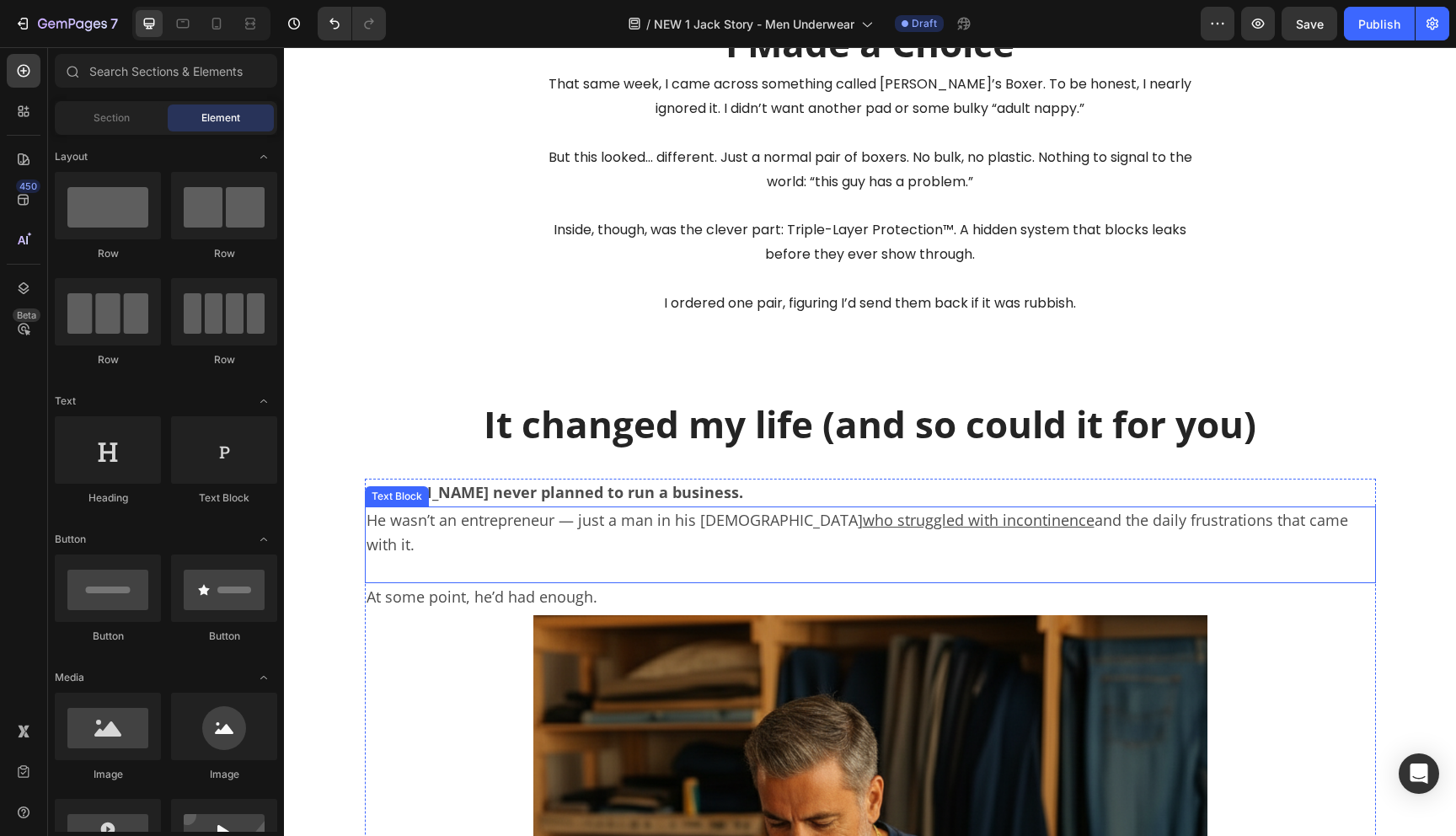
click at [500, 534] on p "He wasn’t an entrepreneur — just a man in his 50s who struggled with incontinen…" at bounding box center [870, 545] width 1008 height 74
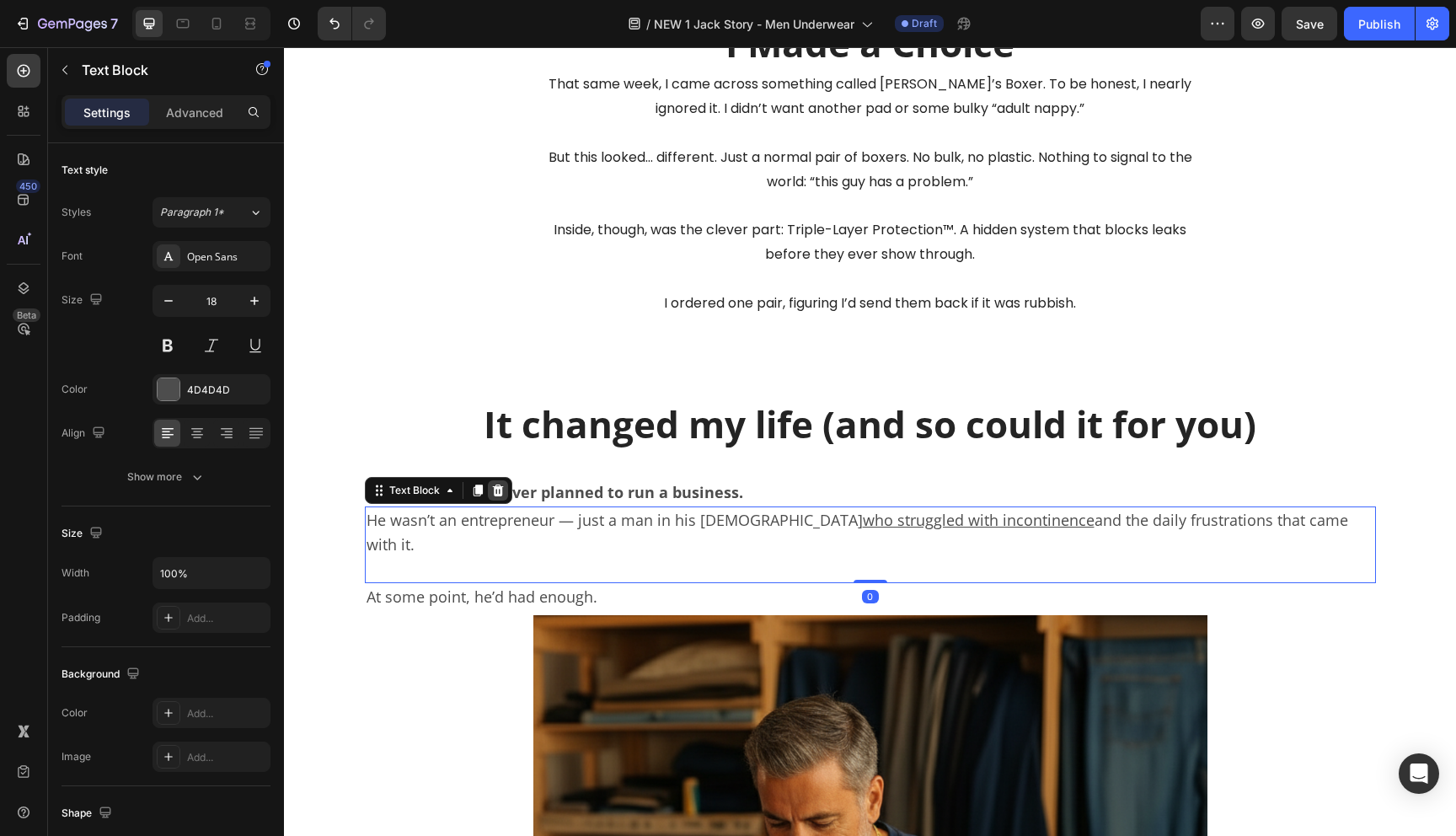
click at [502, 496] on icon at bounding box center [498, 491] width 14 height 14
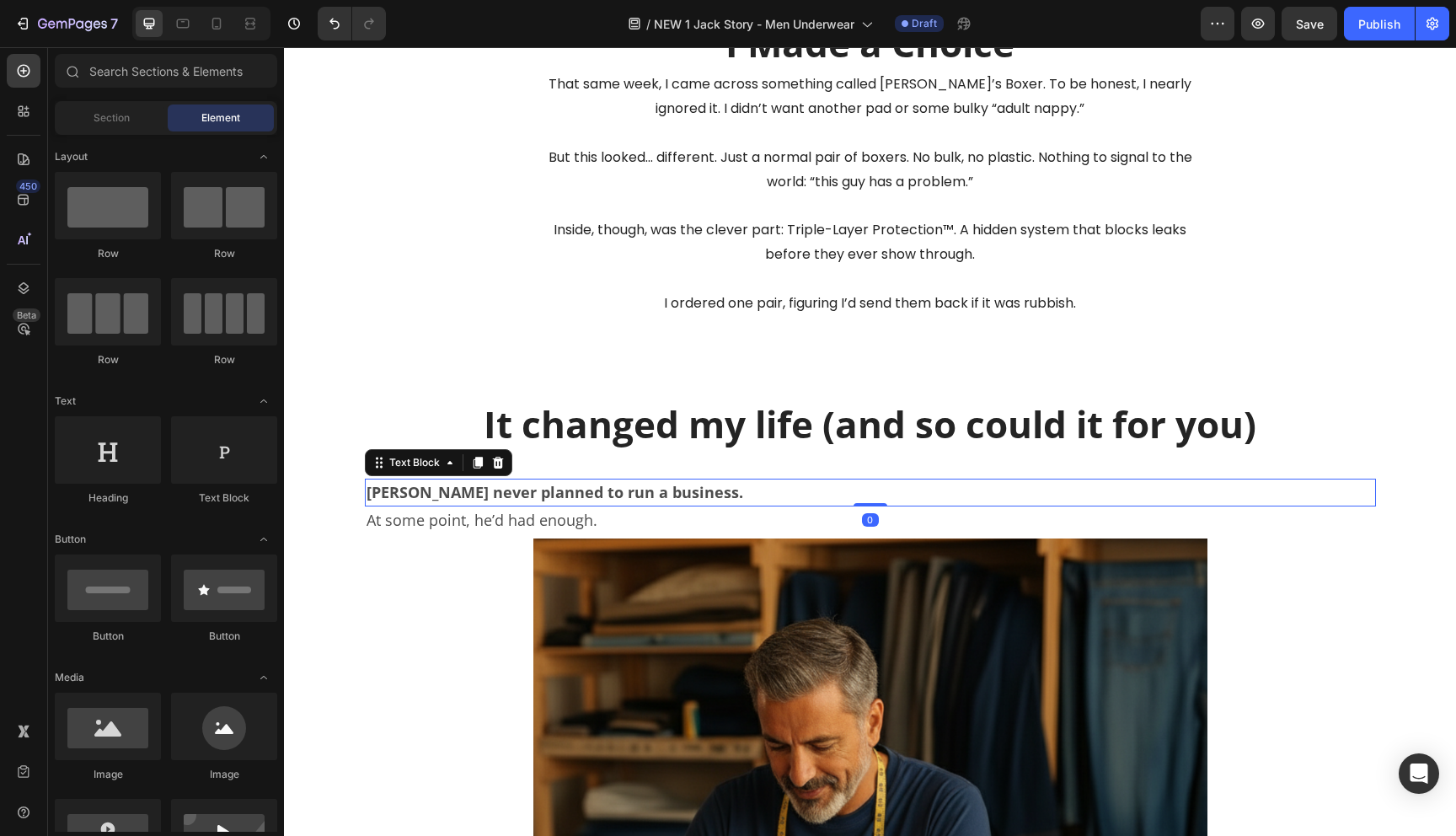
click at [505, 493] on p "Jack never planned to run a business." at bounding box center [870, 493] width 1008 height 25
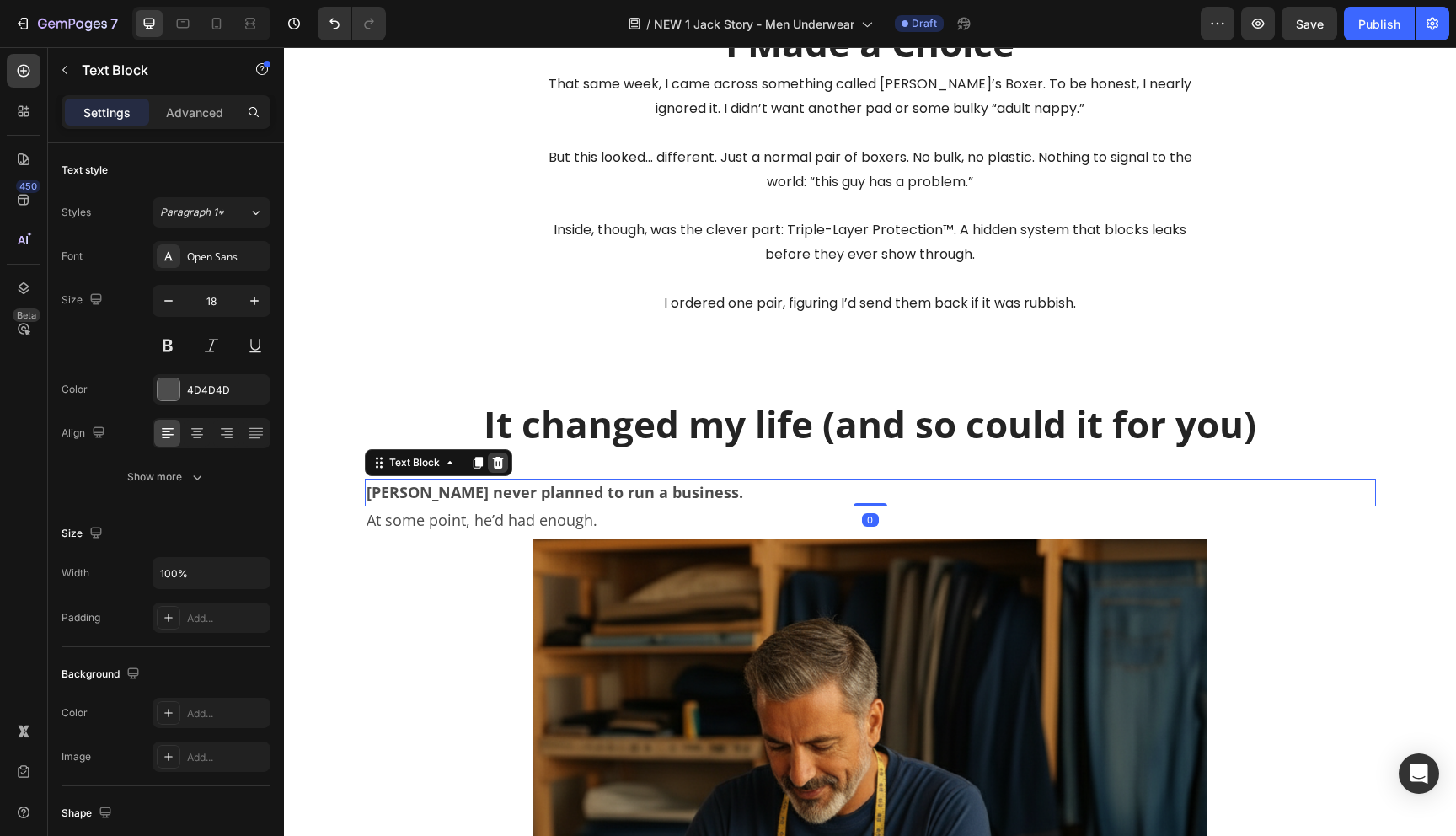
click at [501, 466] on icon at bounding box center [498, 463] width 14 height 14
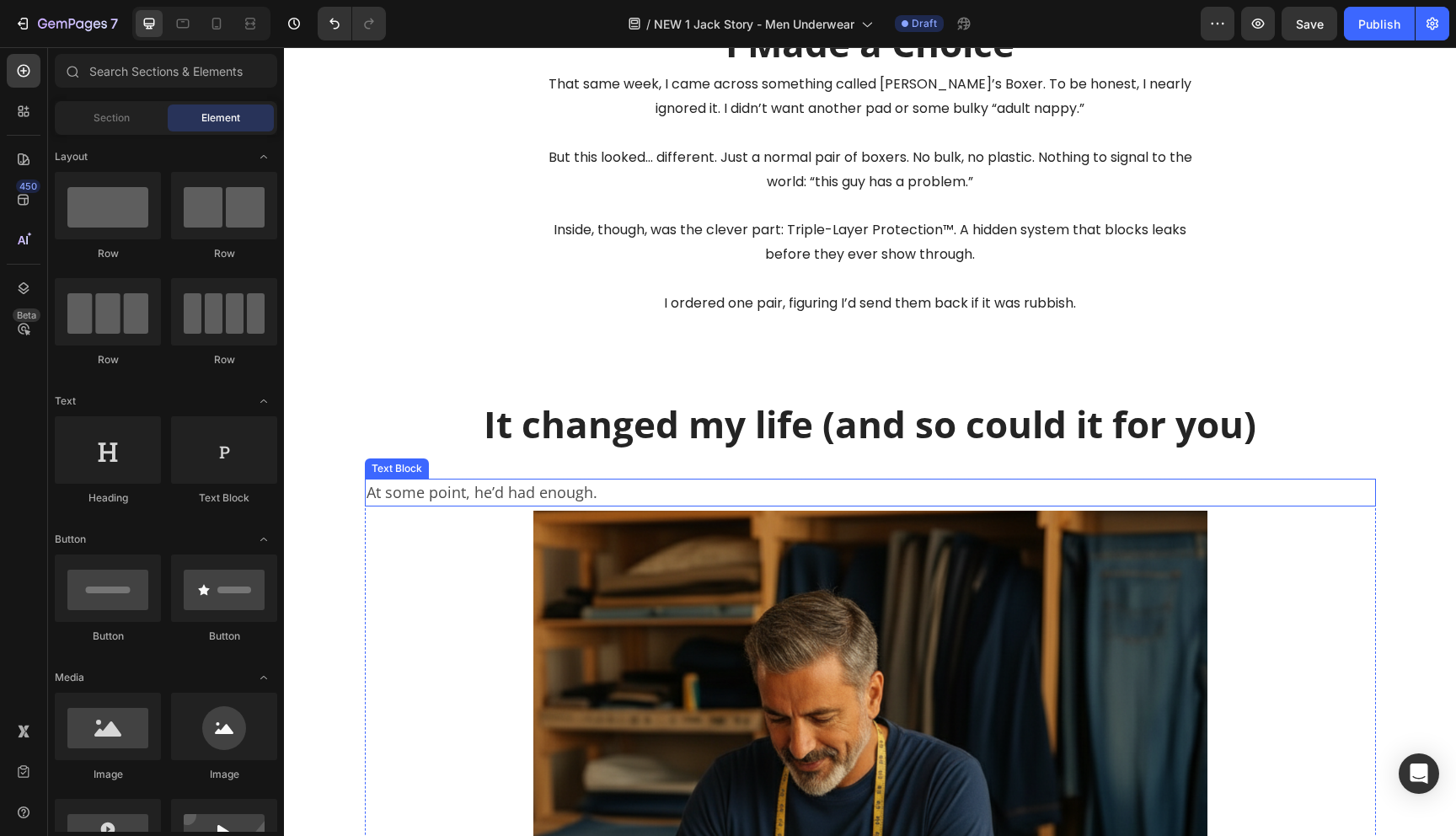
click at [503, 489] on p "At some point, he’d had enough." at bounding box center [870, 493] width 1008 height 25
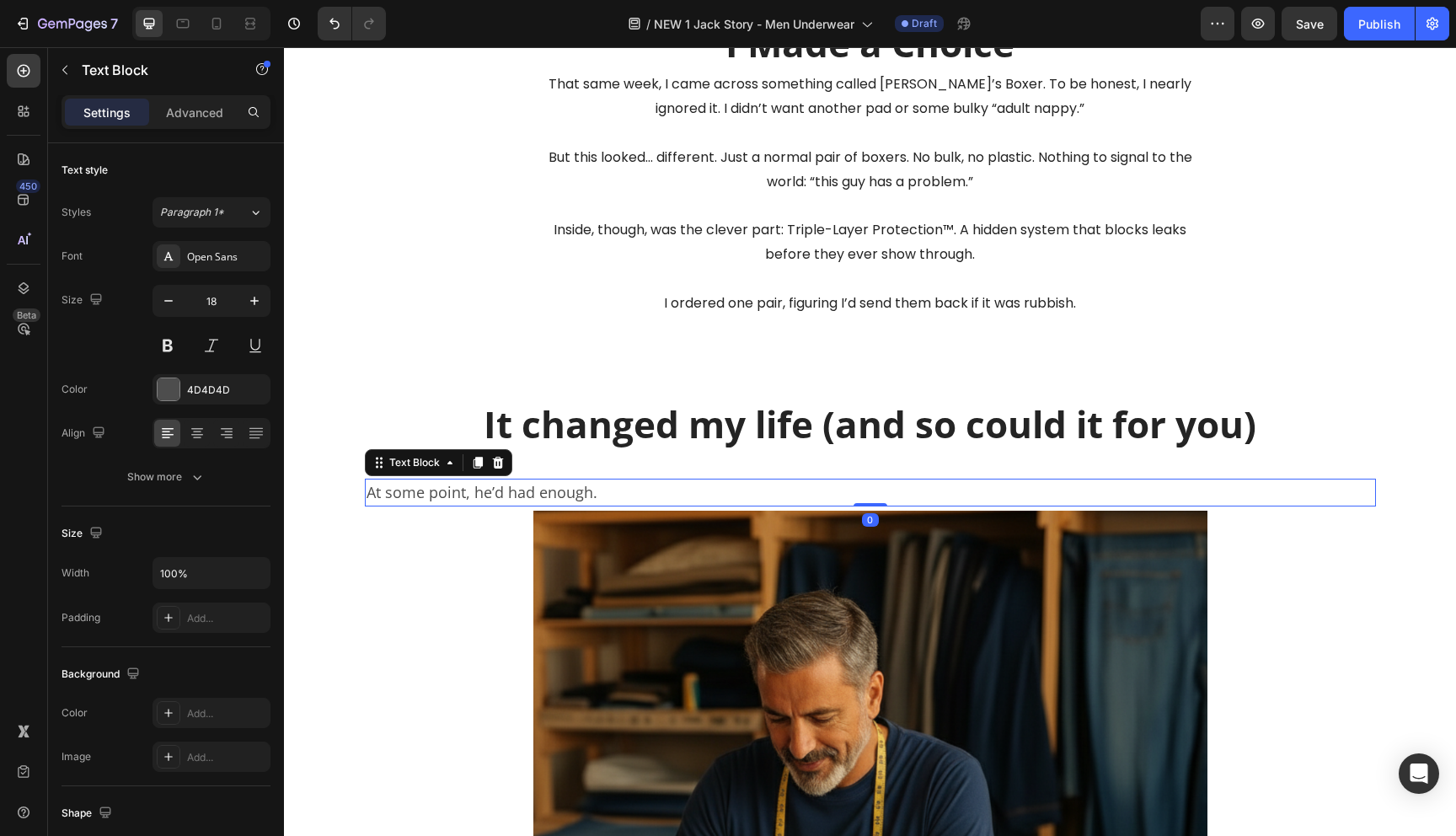
click at [503, 489] on p "At some point, he’d had enough." at bounding box center [870, 493] width 1008 height 25
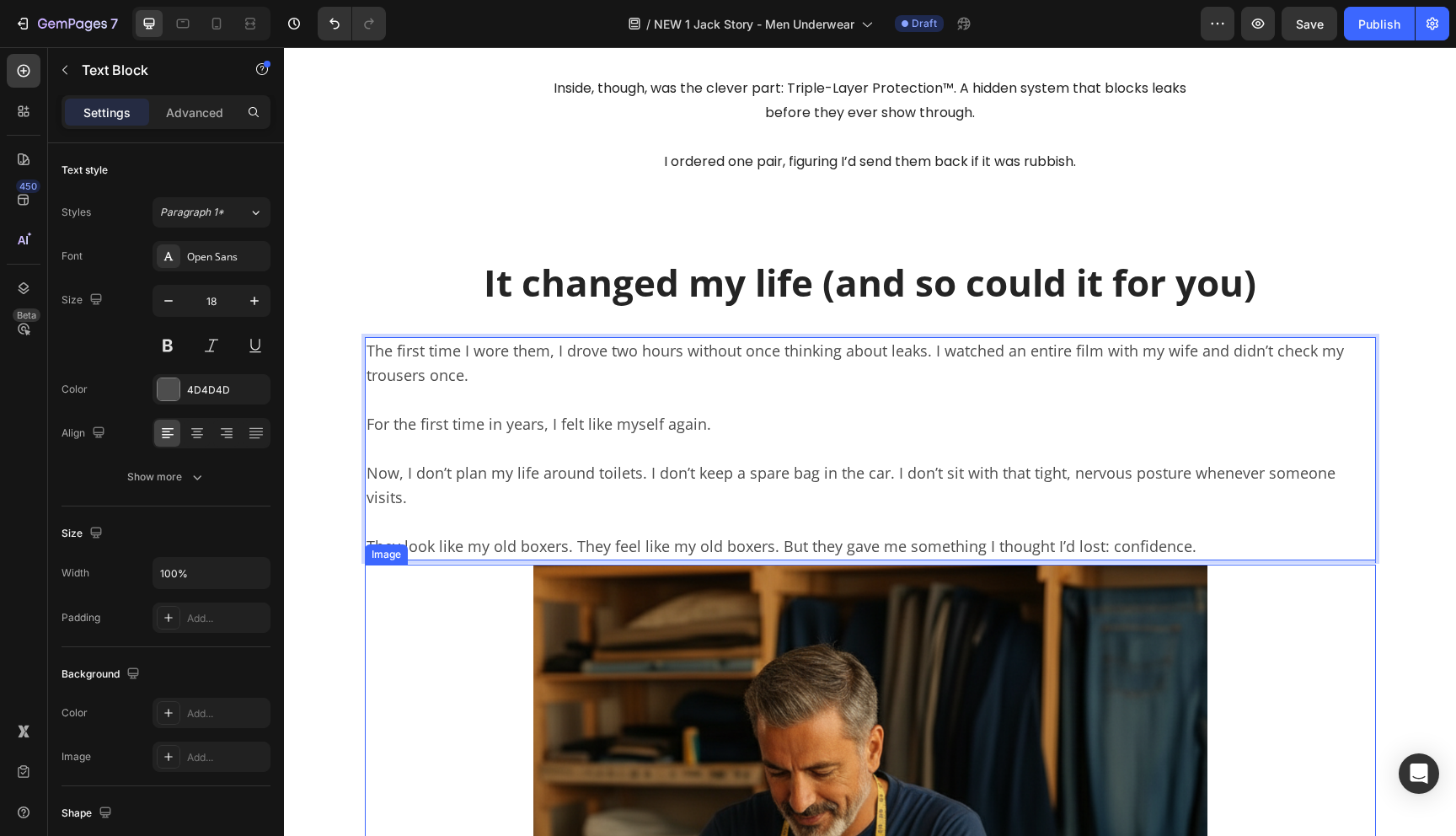
scroll to position [1775, 0]
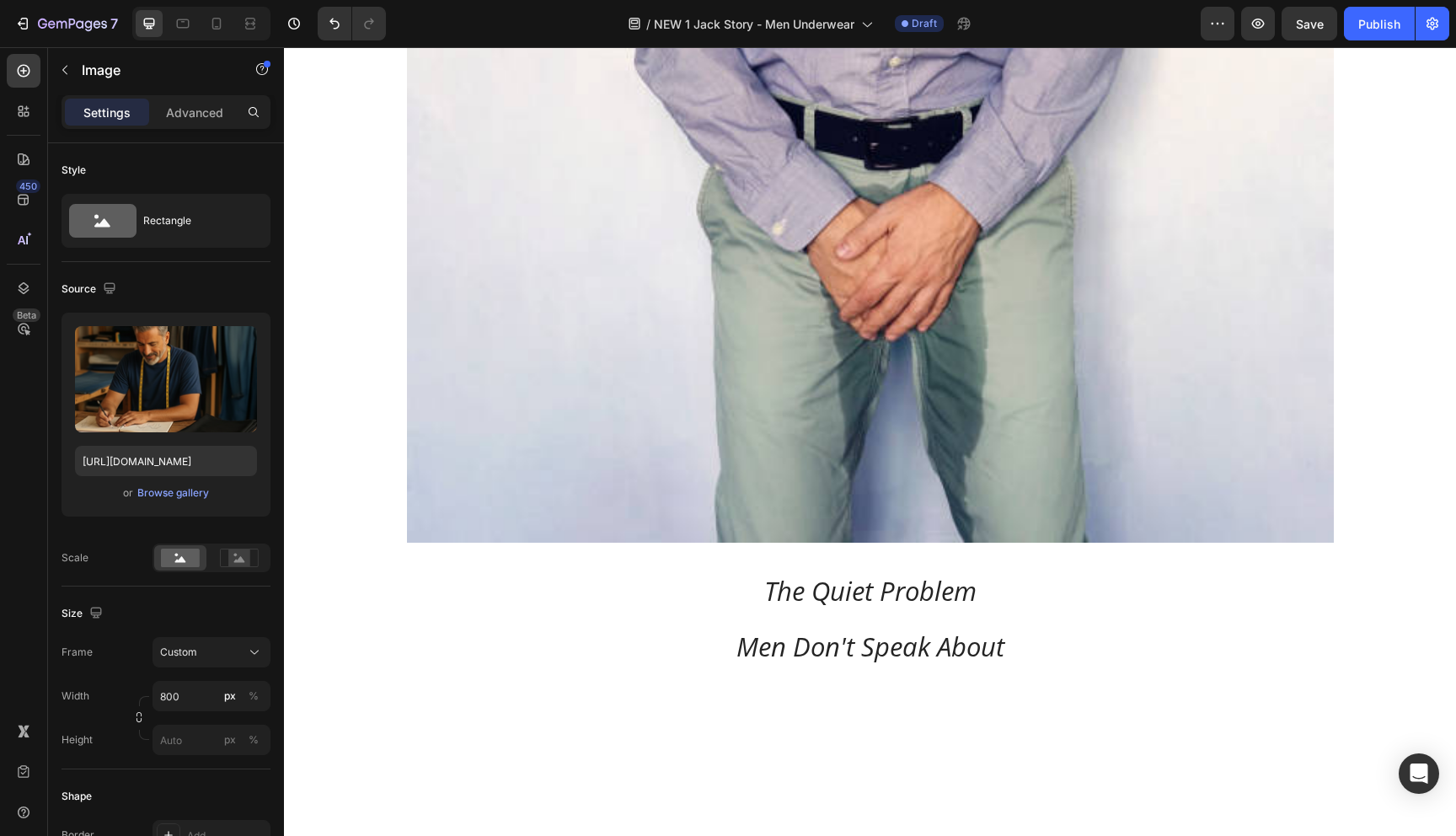
scroll to position [0, 0]
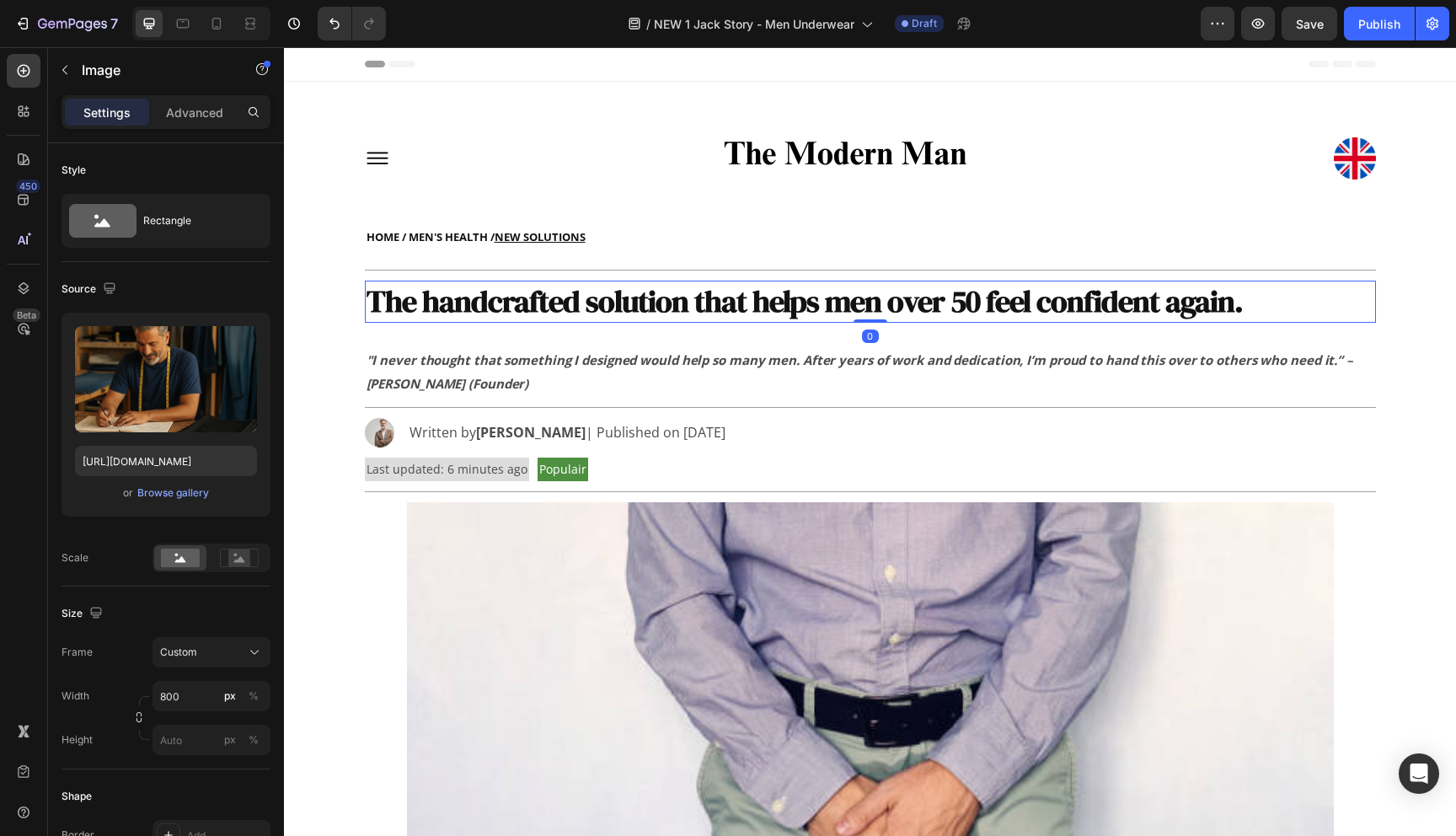
click at [629, 307] on p "The handcrafted solution that helps men over 50 feel confident again." at bounding box center [870, 302] width 1008 height 39
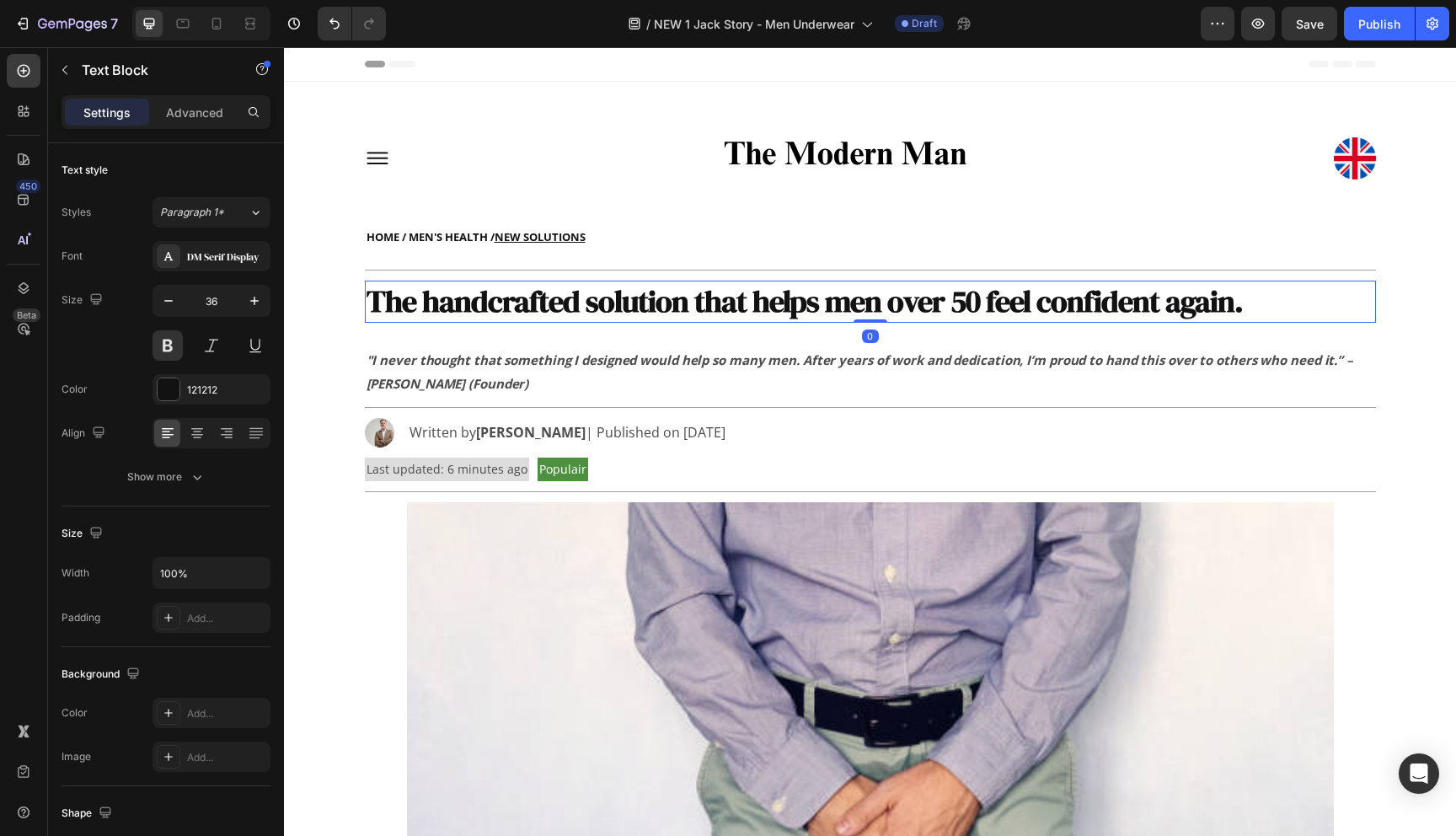
click at [629, 307] on p "The handcrafted solution that helps men over 50 feel confident again." at bounding box center [870, 302] width 1008 height 39
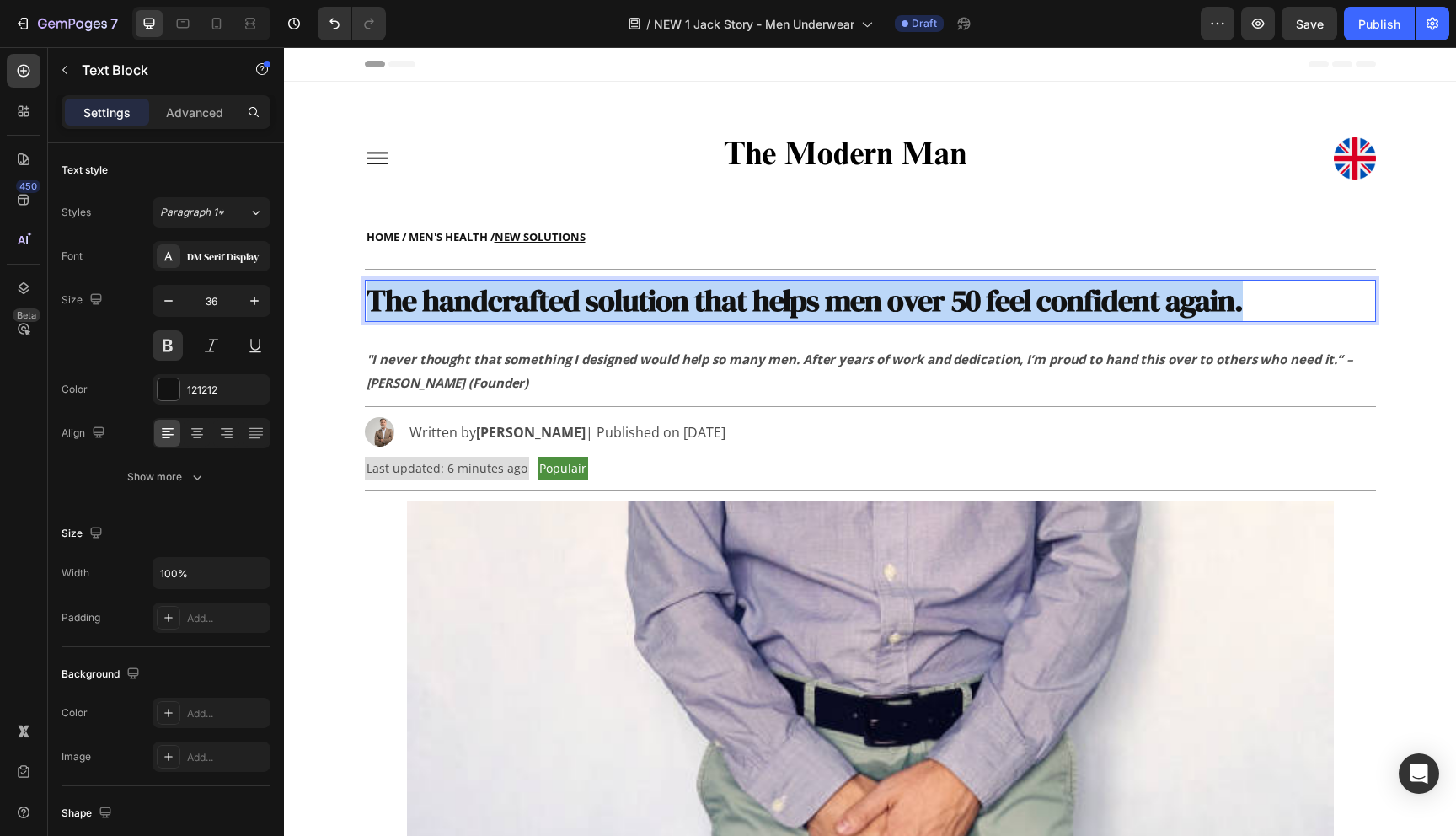
click at [629, 307] on p "The handcrafted solution that helps men over 50 feel confident again." at bounding box center [870, 301] width 1008 height 39
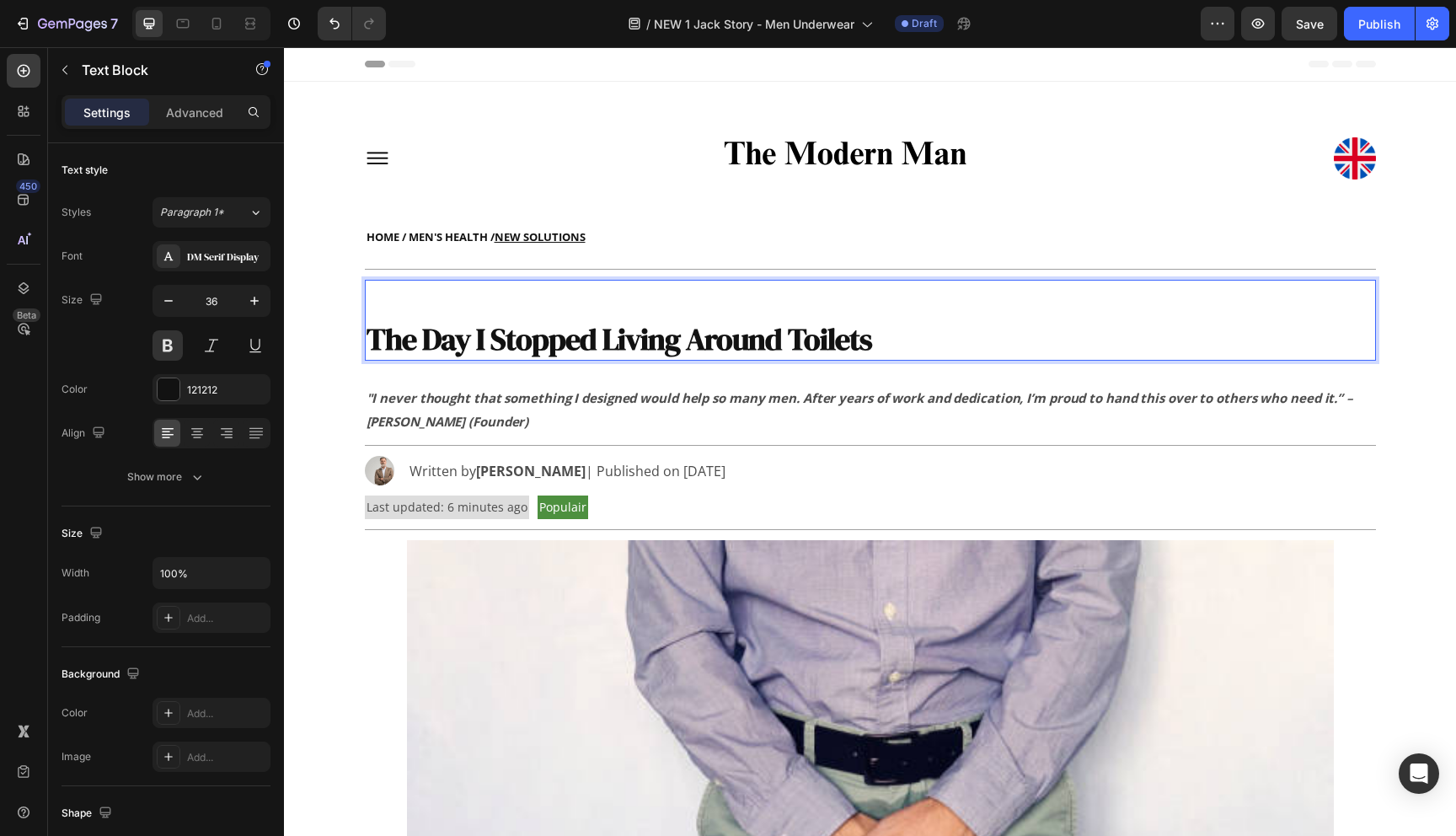
click at [555, 310] on p "Rich Text Editor. Editing area: main" at bounding box center [870, 301] width 1008 height 39
click at [559, 314] on p "Rich Text Editor. Editing area: main" at bounding box center [870, 301] width 1008 height 39
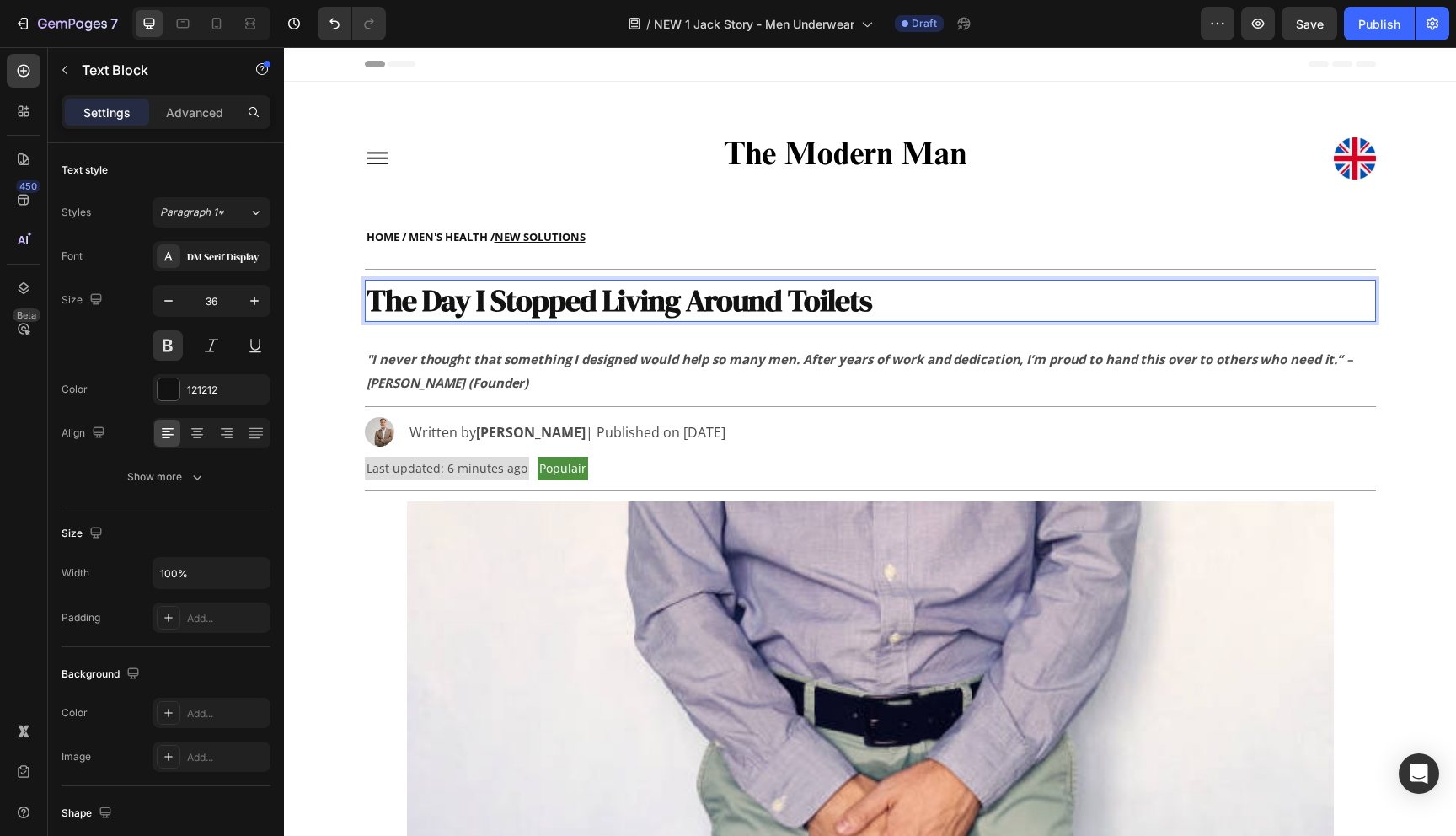
click at [595, 306] on strong "The Day I Stopped Living Around Toilets" at bounding box center [619, 300] width 505 height 41
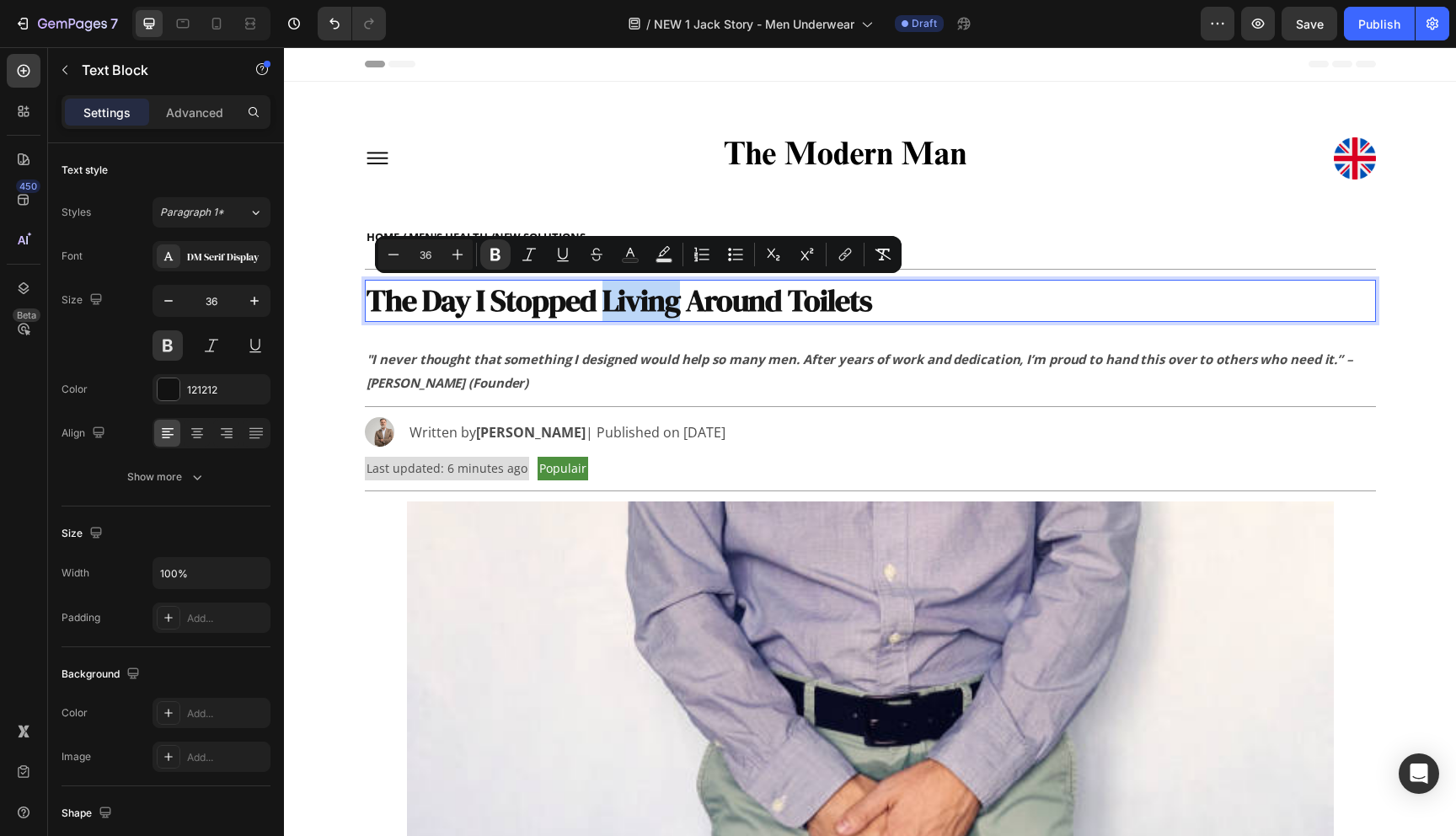
drag, startPoint x: 597, startPoint y: 306, endPoint x: 677, endPoint y: 315, distance: 80.5
click at [677, 315] on strong "The Day I Stopped Living Around Toilets" at bounding box center [619, 300] width 505 height 41
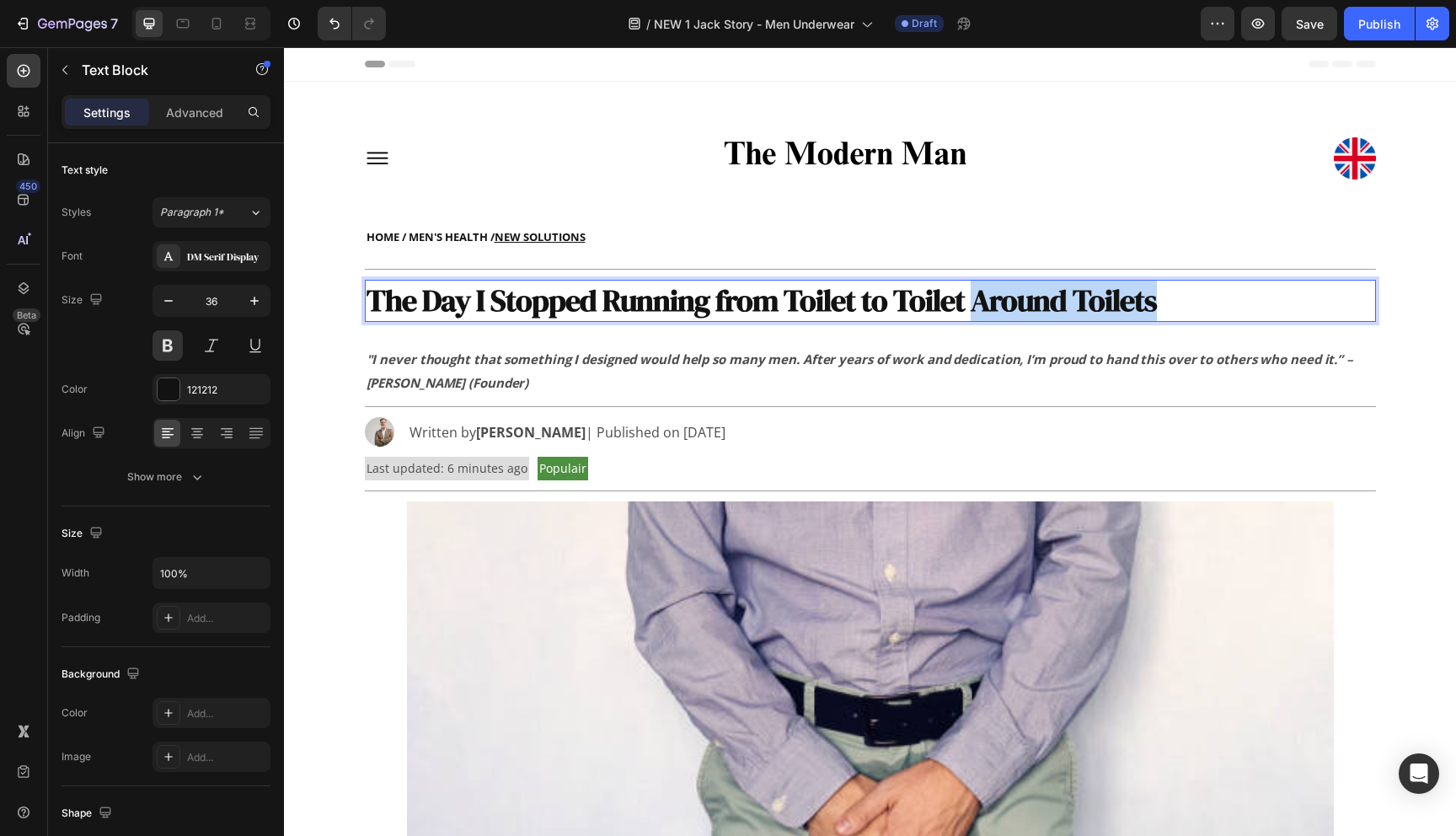
drag, startPoint x: 968, startPoint y: 308, endPoint x: 1195, endPoint y: 310, distance: 227.0
click at [1192, 310] on p "The Day I Stopped Running from Toilet to Toilet Around Toilets" at bounding box center [870, 301] width 1008 height 39
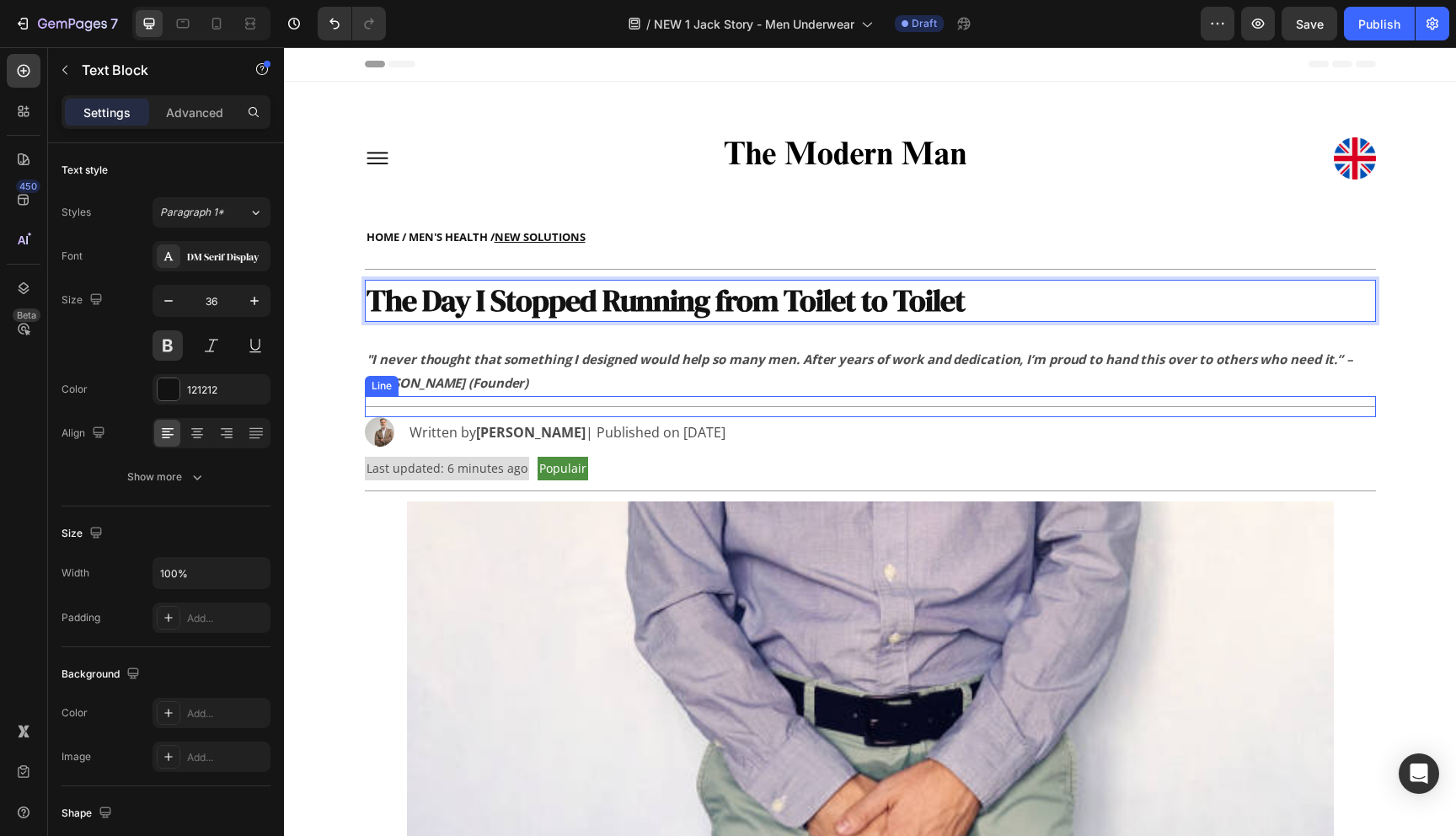
click at [974, 409] on div "Title Line" at bounding box center [870, 406] width 1012 height 21
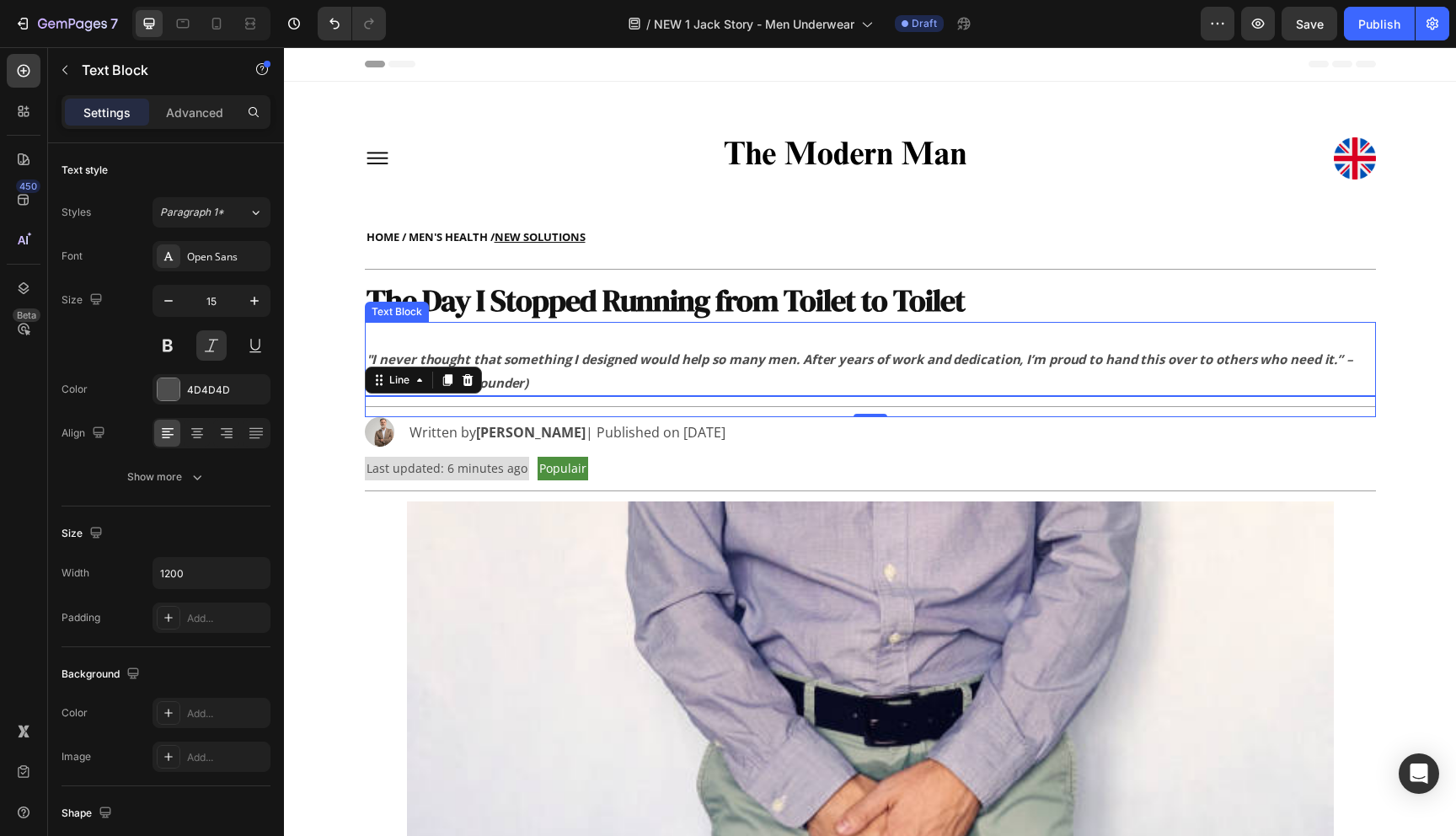
click at [828, 350] on strong ""I never thought that something I designed would help so many men. After years …" at bounding box center [860, 370] width 987 height 40
click at [806, 363] on strong ""I never thought that something I designed would help so many men. After years …" at bounding box center [860, 370] width 987 height 40
click at [589, 364] on strong ""I never thought that something I designed would help so many men. After years …" at bounding box center [860, 370] width 987 height 40
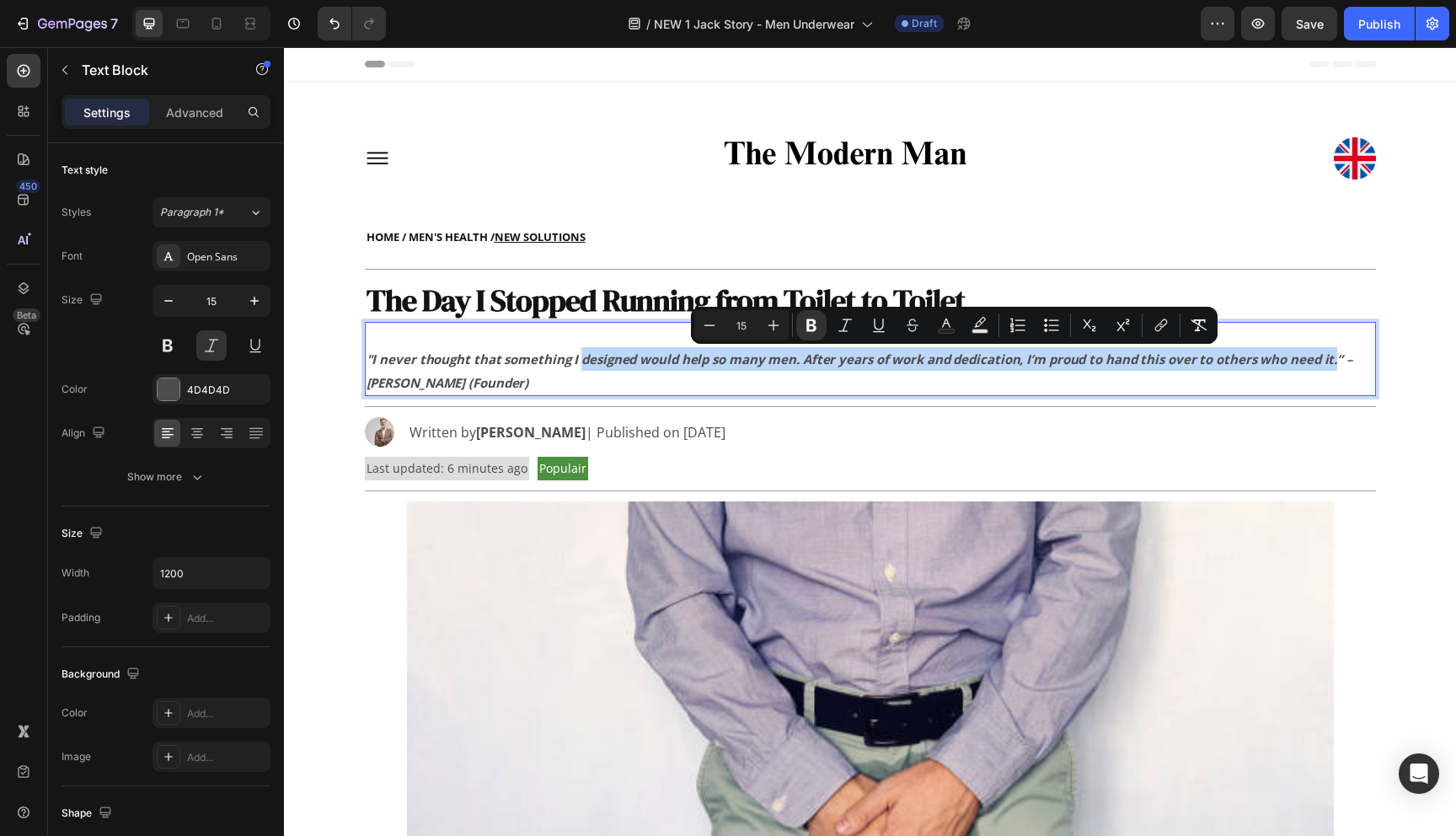
drag, startPoint x: 580, startPoint y: 361, endPoint x: 1332, endPoint y: 363, distance: 752.0
click at [1332, 363] on strong ""I never thought that something I designed would help so many men. After years …" at bounding box center [860, 370] width 987 height 40
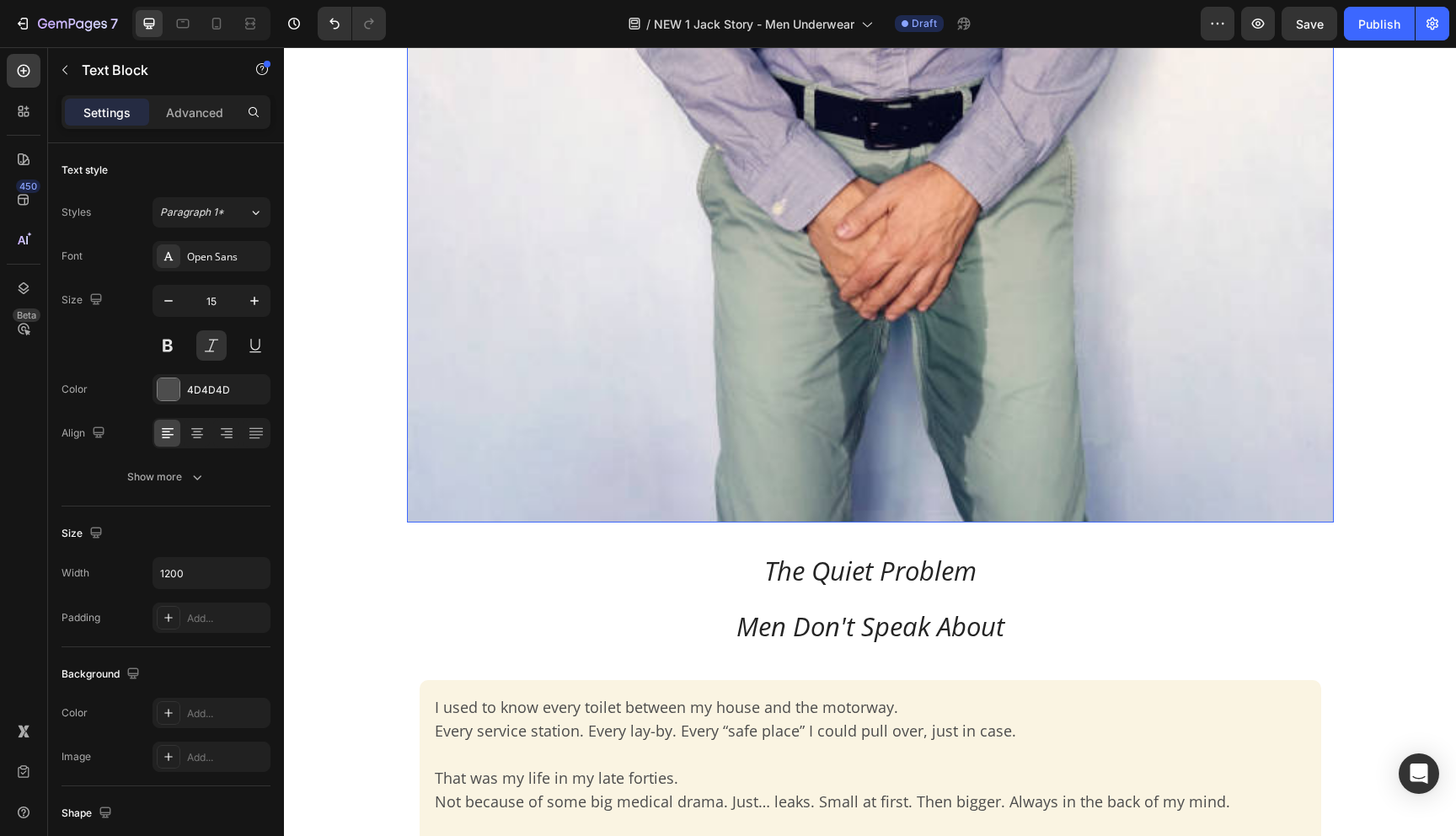
scroll to position [577, 0]
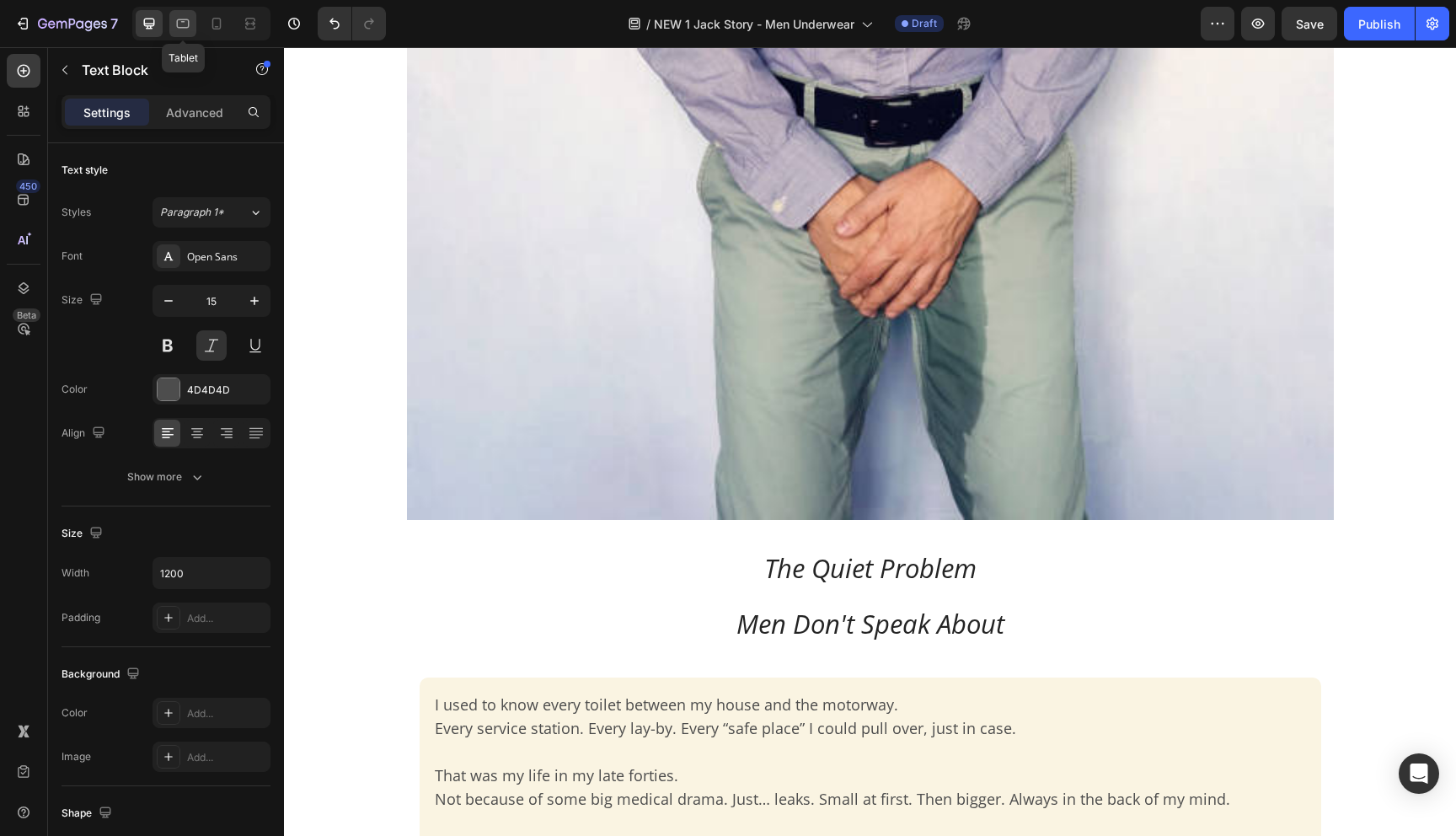
click at [185, 21] on icon at bounding box center [182, 23] width 17 height 17
type input "16"
type input "100%"
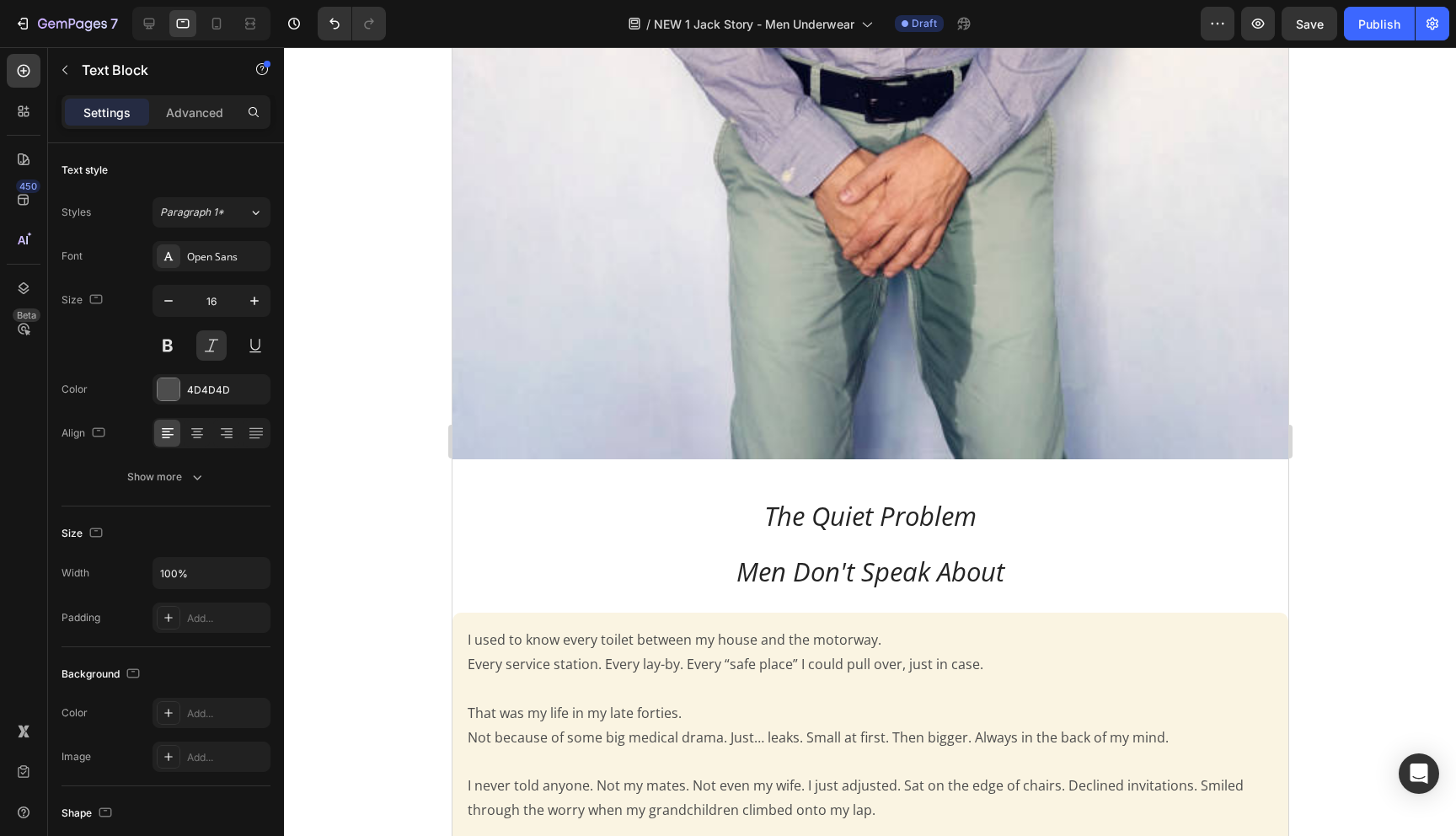
click at [201, 20] on div at bounding box center [201, 24] width 138 height 33
click at [217, 26] on icon at bounding box center [216, 23] width 17 height 17
type input "17"
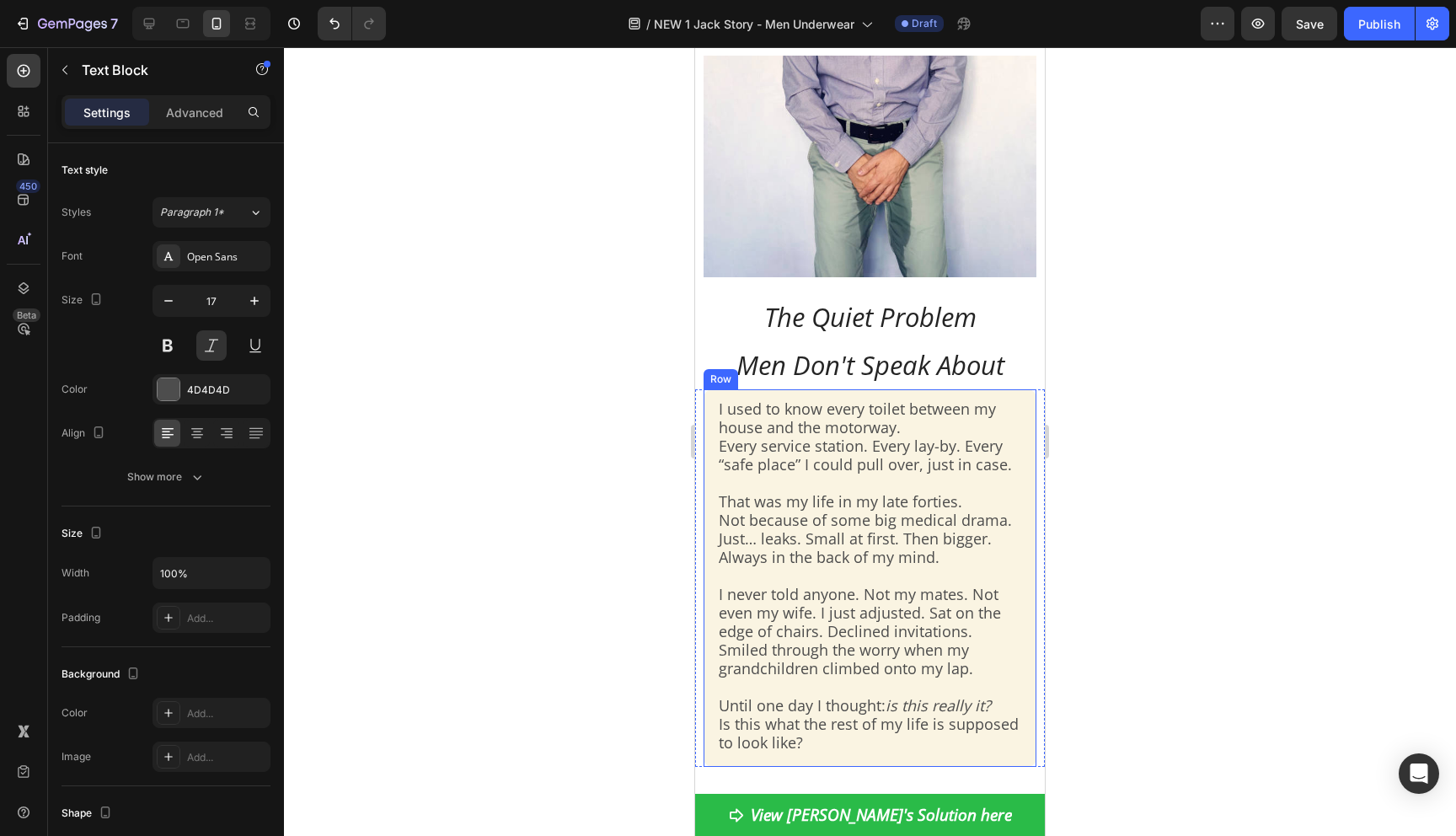
scroll to position [400, 0]
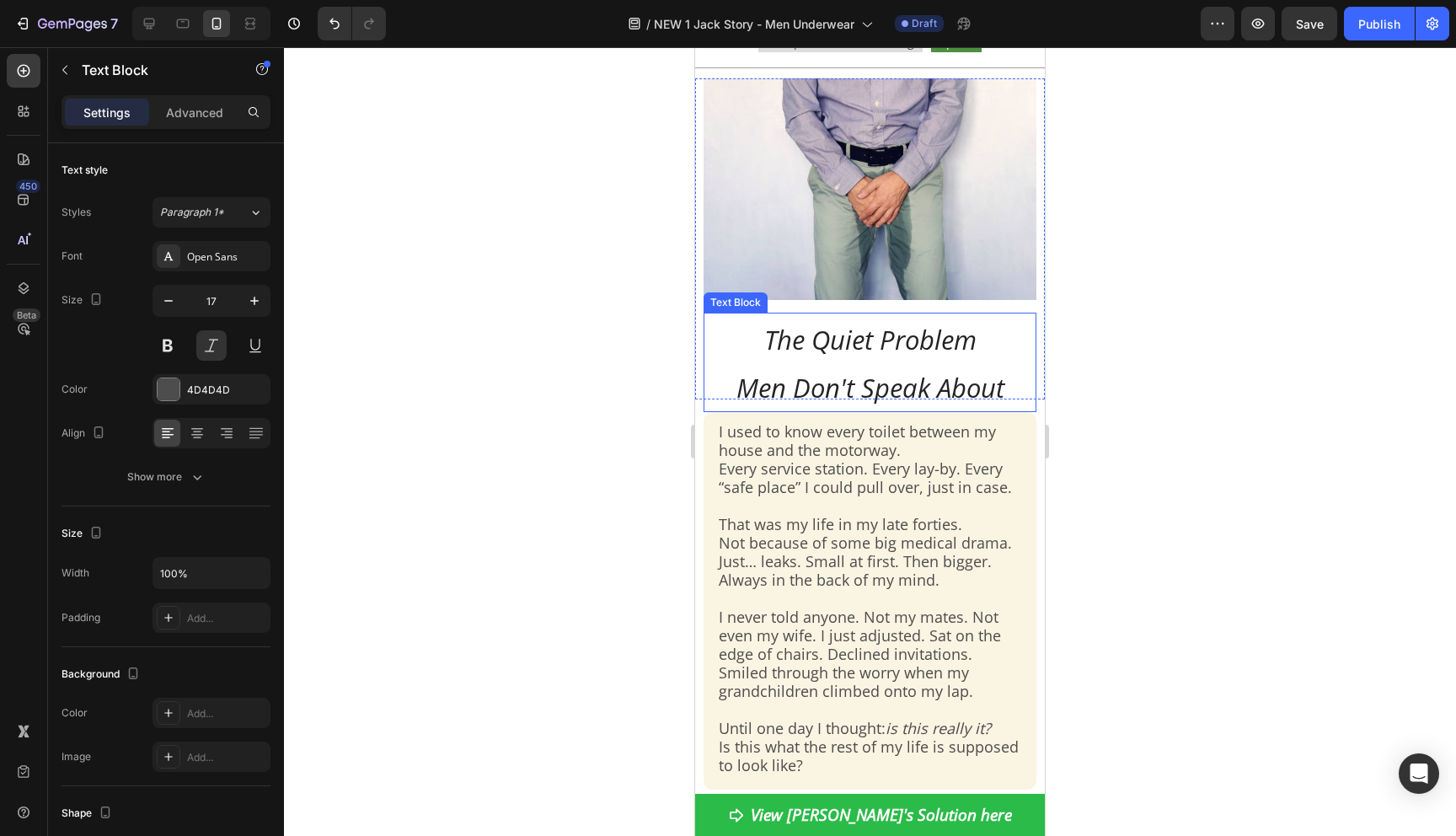
click at [845, 385] on span "Men Don't Speak About" at bounding box center [870, 388] width 268 height 35
click at [858, 361] on p "The Quiet Problem Men Don't Speak About" at bounding box center [870, 362] width 330 height 97
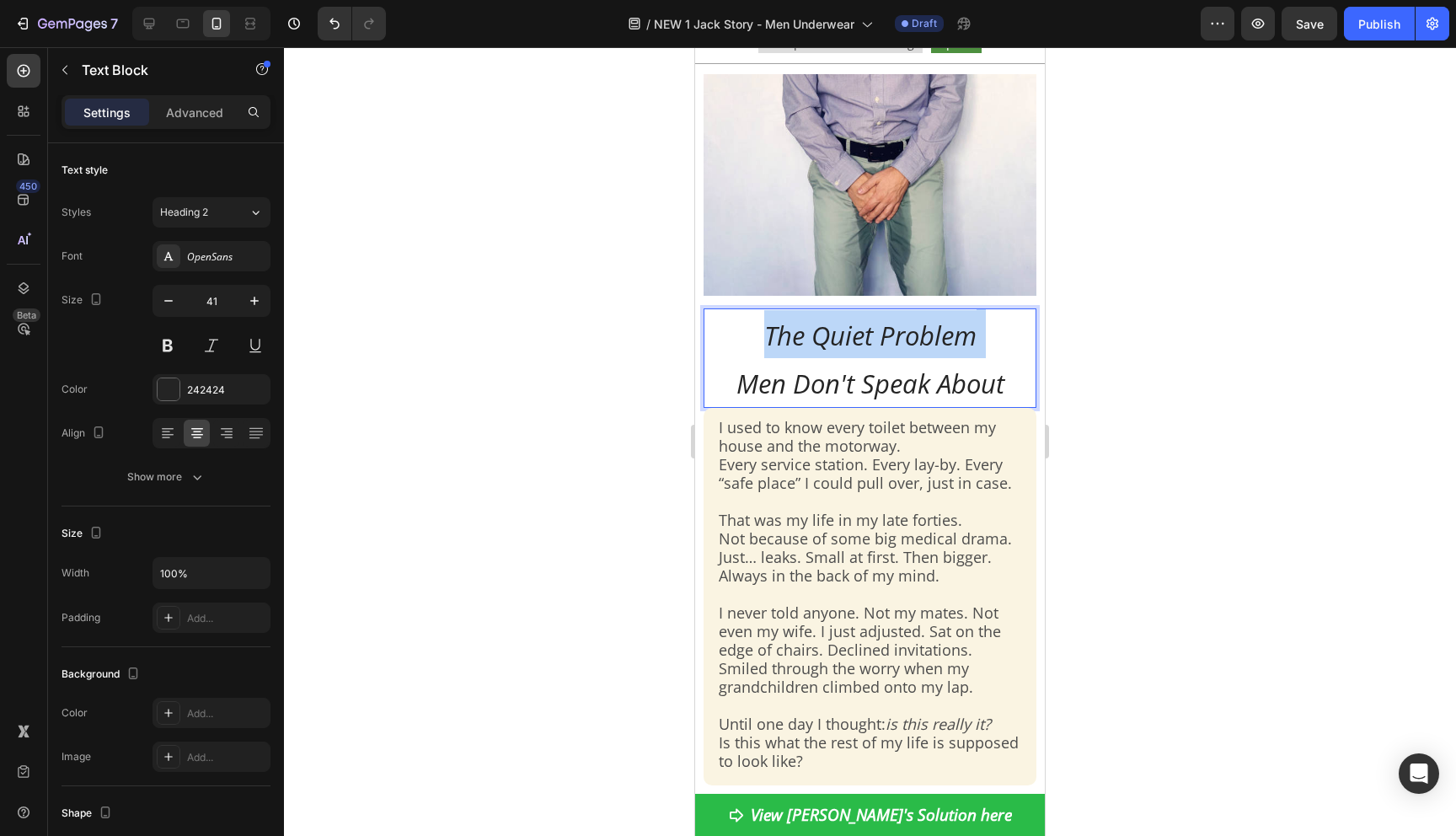
click at [858, 361] on p "The Quiet Problem Men Don't Speak About" at bounding box center [870, 358] width 330 height 97
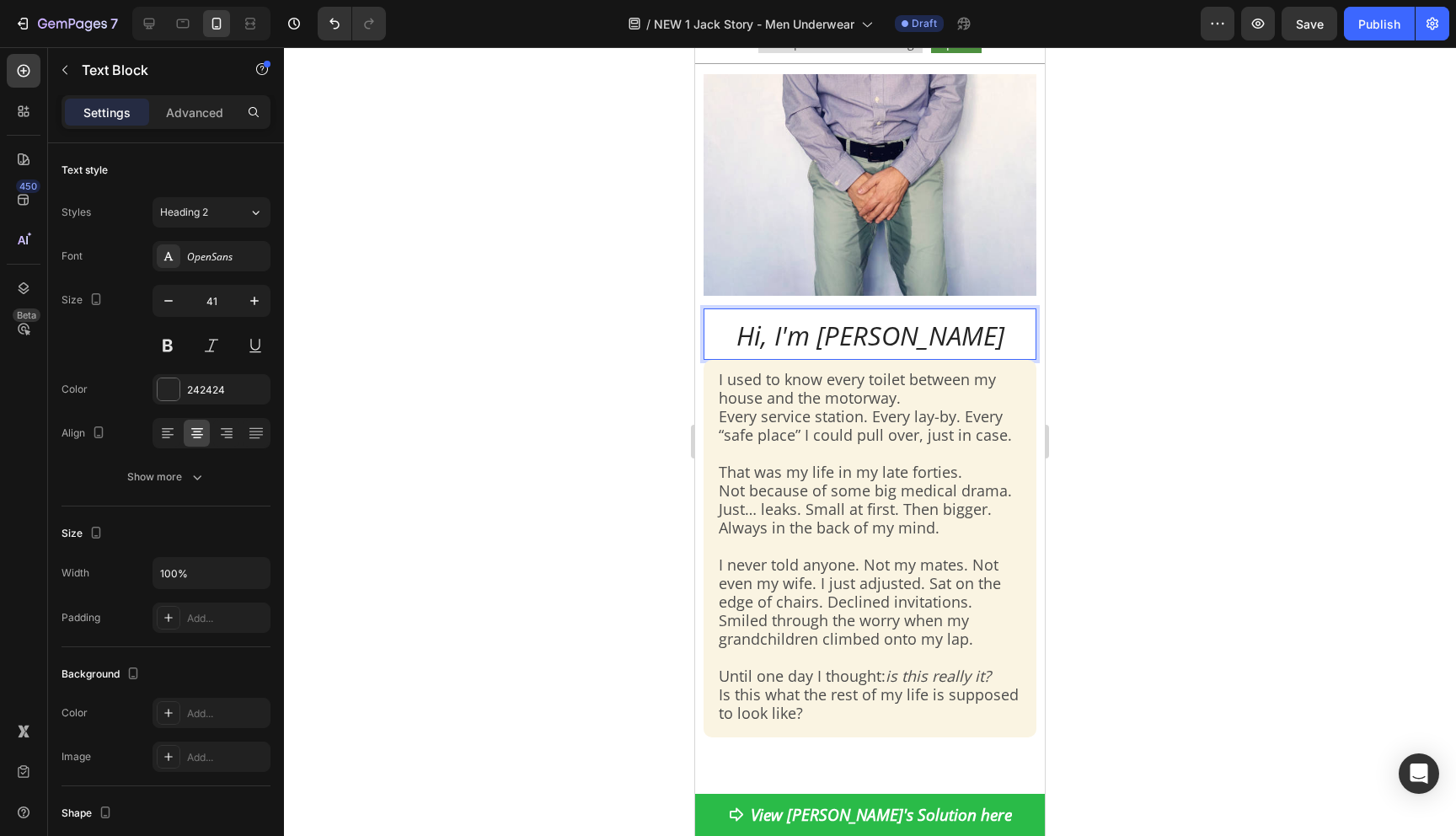
click at [1283, 421] on div at bounding box center [869, 442] width 1172 height 789
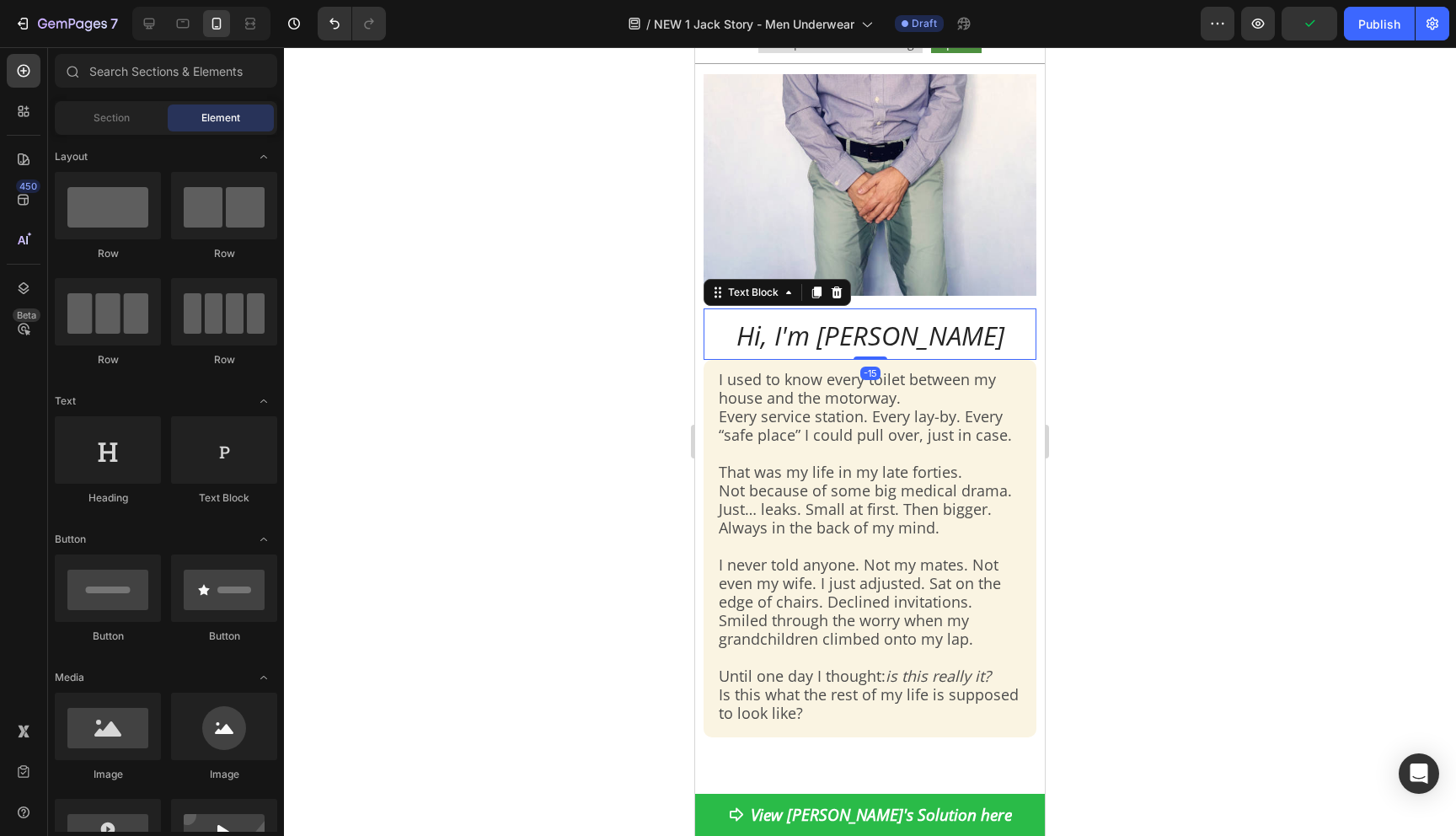
click at [927, 338] on span "Hi, I'm Coen" at bounding box center [870, 336] width 268 height 35
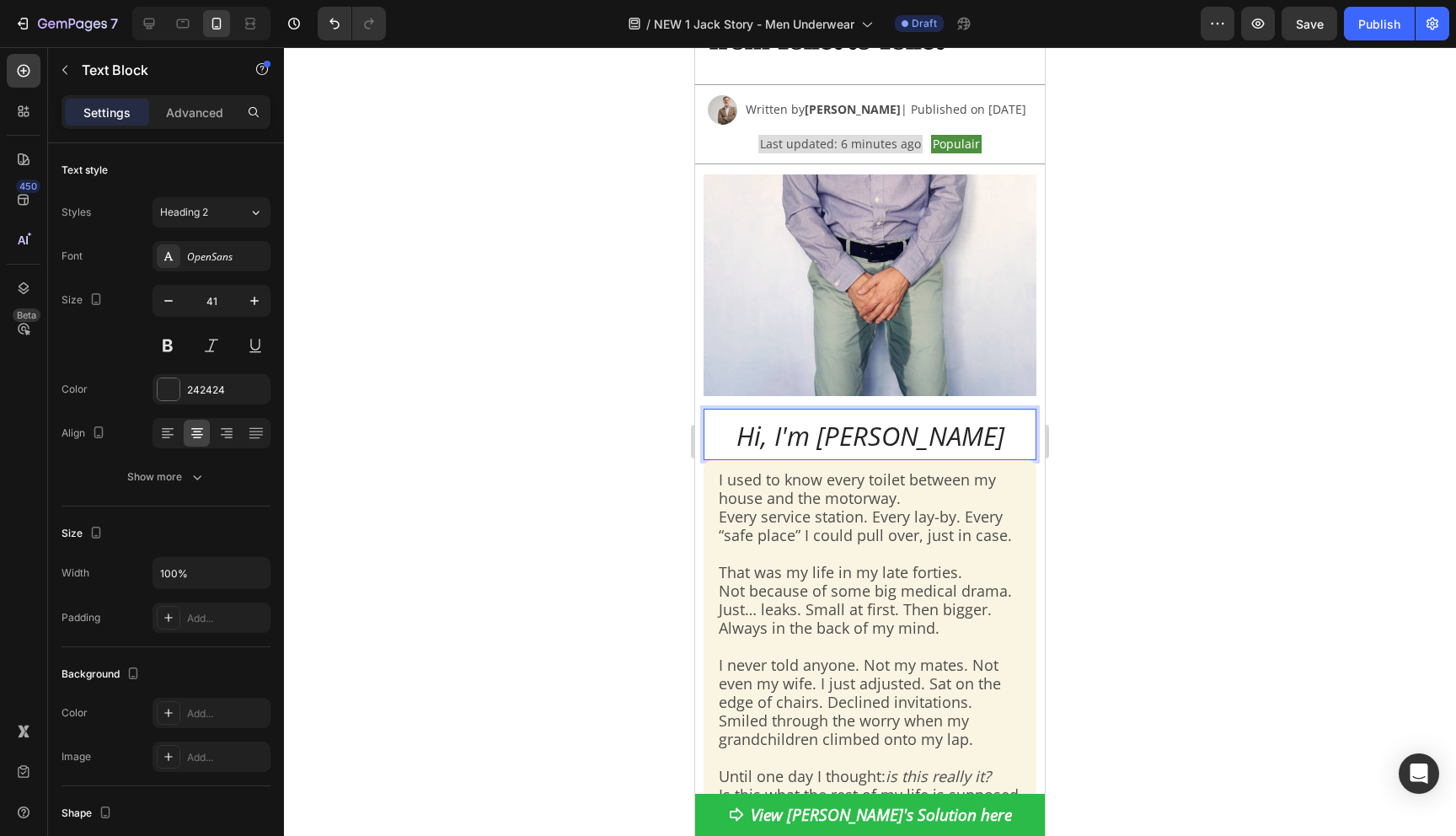
scroll to position [348, 0]
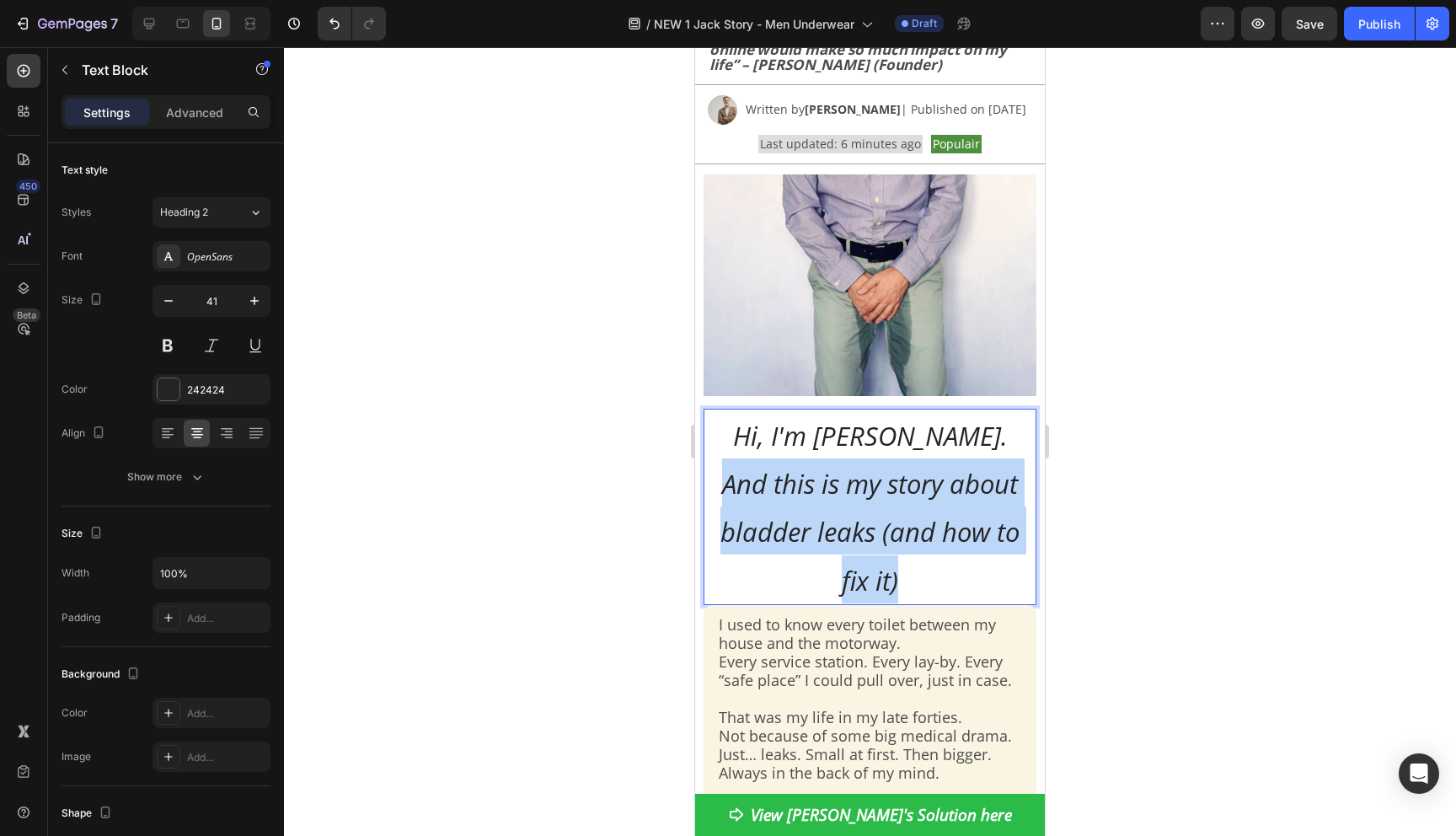
drag, startPoint x: 906, startPoint y: 593, endPoint x: 724, endPoint y: 480, distance: 214.2
click at [724, 478] on p "Hi, I'm Coen. And this is my story about bladder leaks (and how to fix it)" at bounding box center [870, 506] width 330 height 193
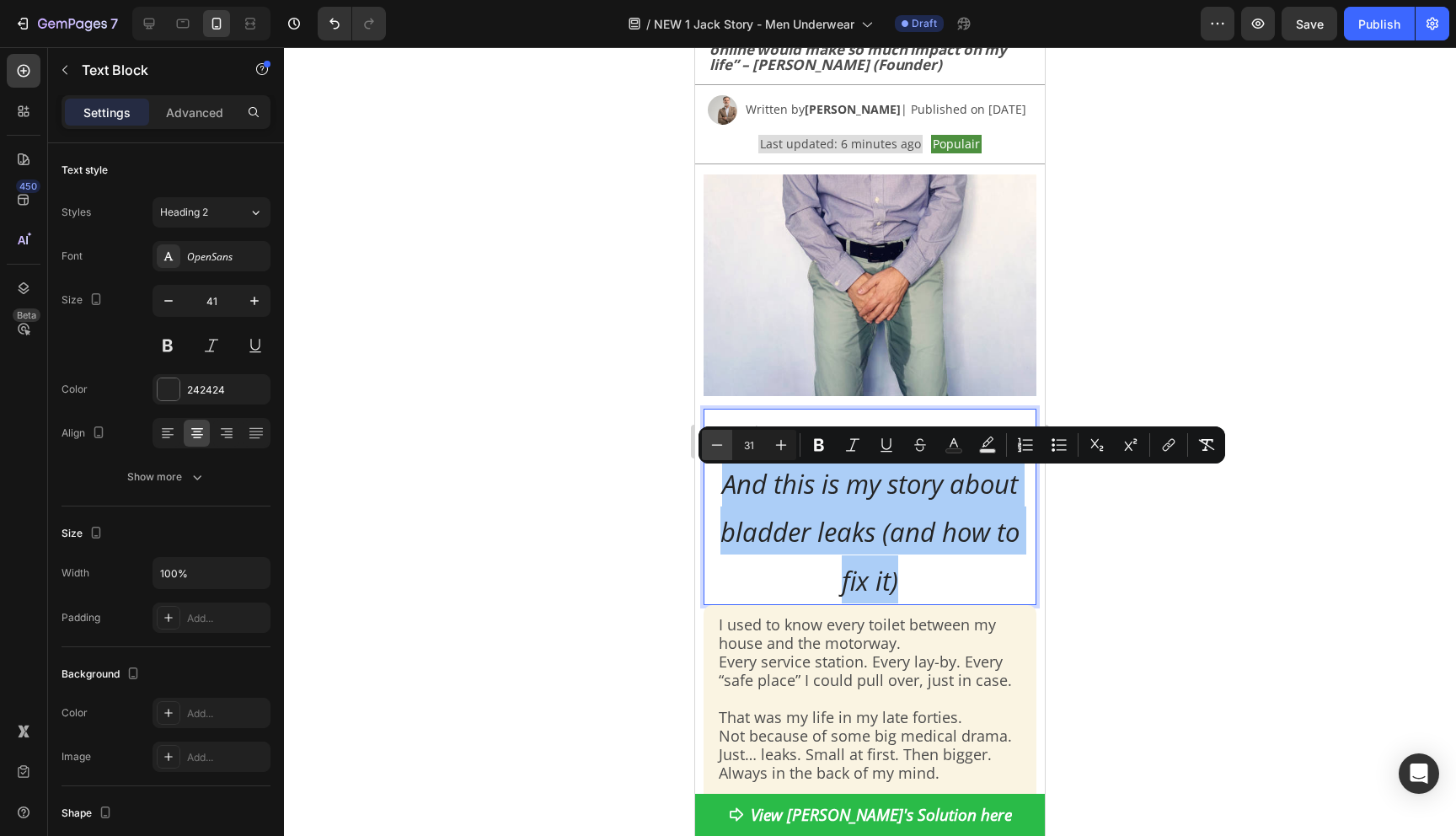
click at [722, 441] on icon "Editor contextual toolbar" at bounding box center [716, 444] width 17 height 17
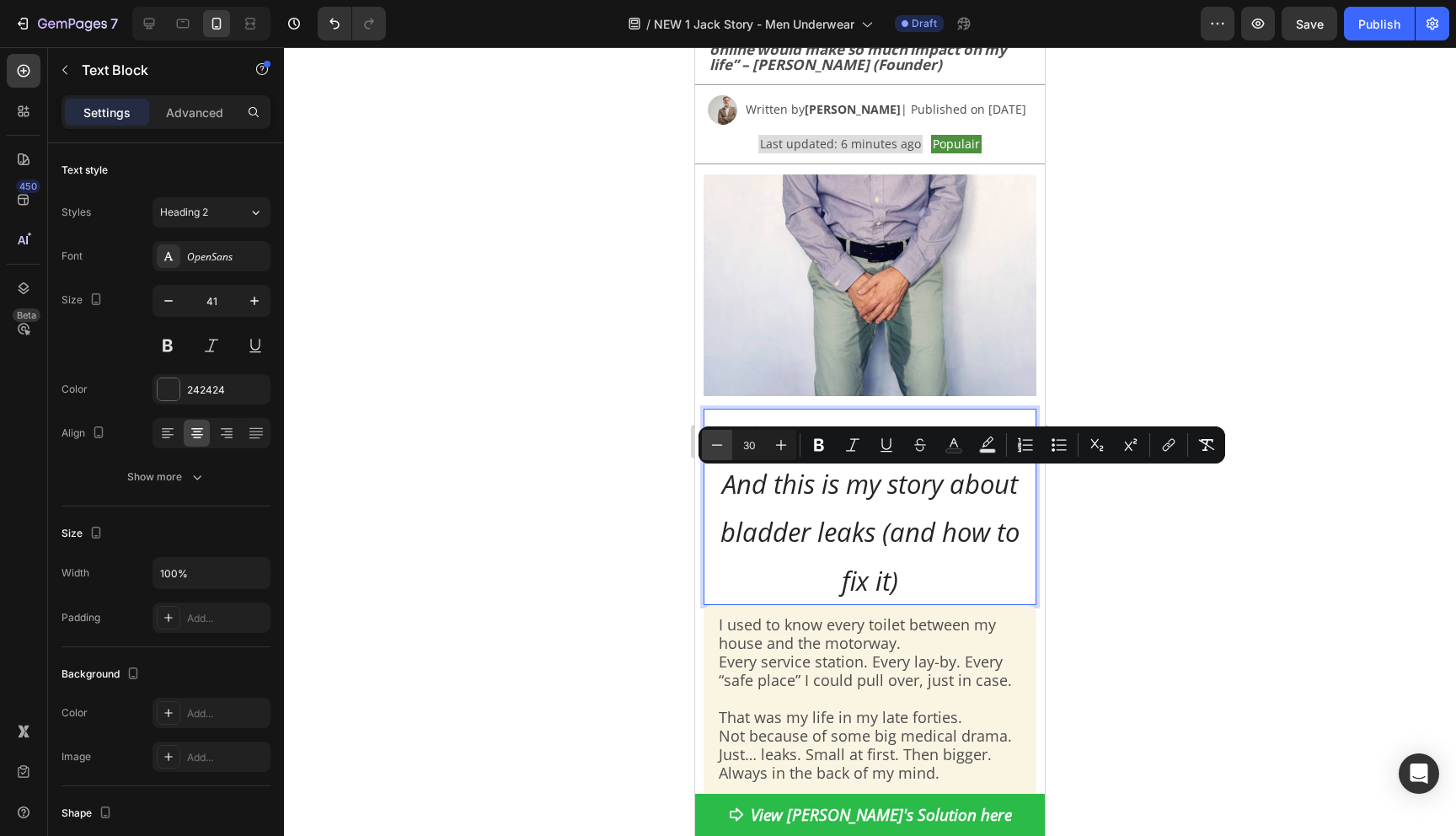
click at [722, 441] on icon "Editor contextual toolbar" at bounding box center [716, 444] width 17 height 17
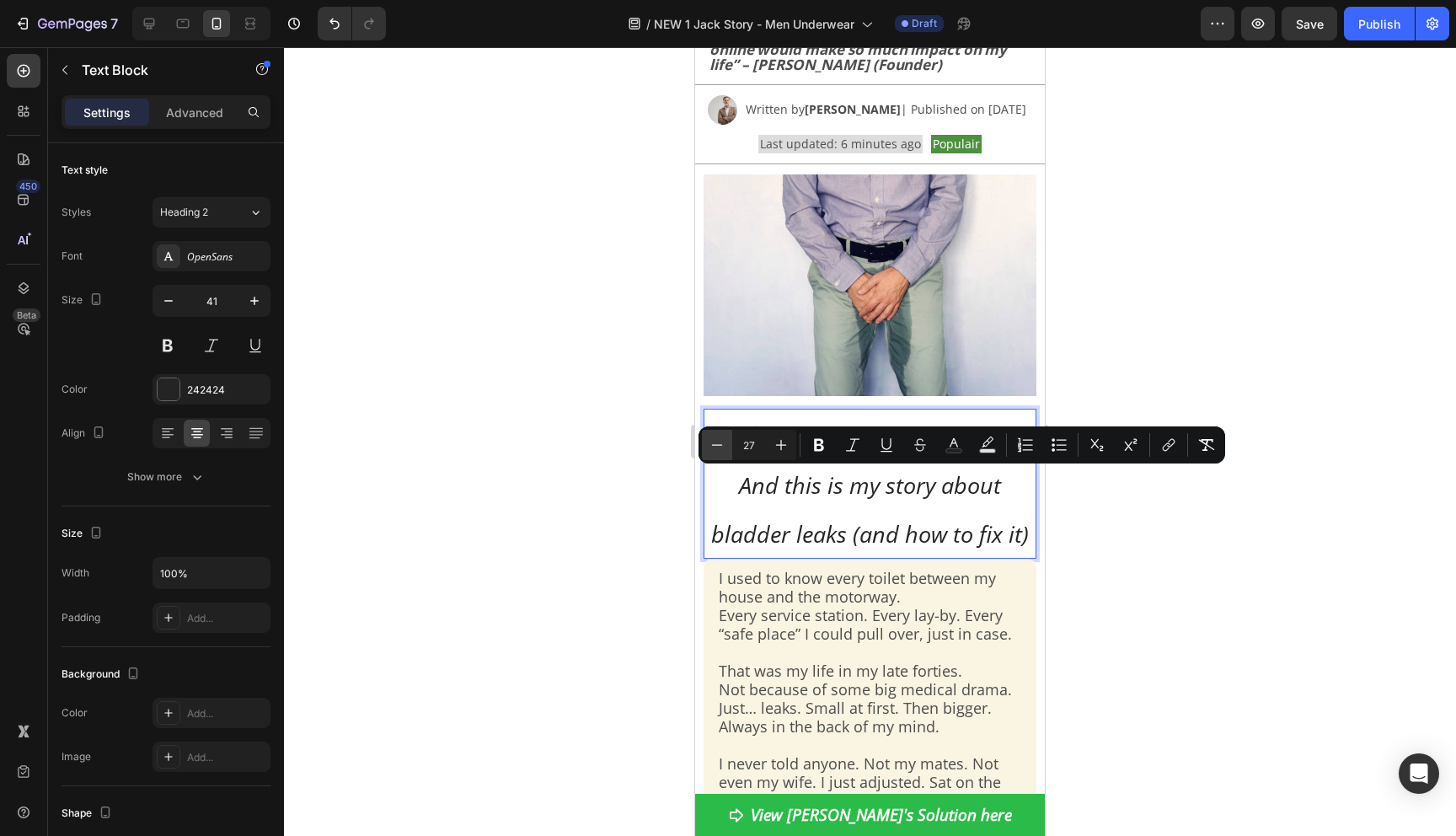
click at [722, 441] on icon "Editor contextual toolbar" at bounding box center [716, 444] width 17 height 17
type input "26"
click at [617, 463] on div at bounding box center [869, 442] width 1172 height 789
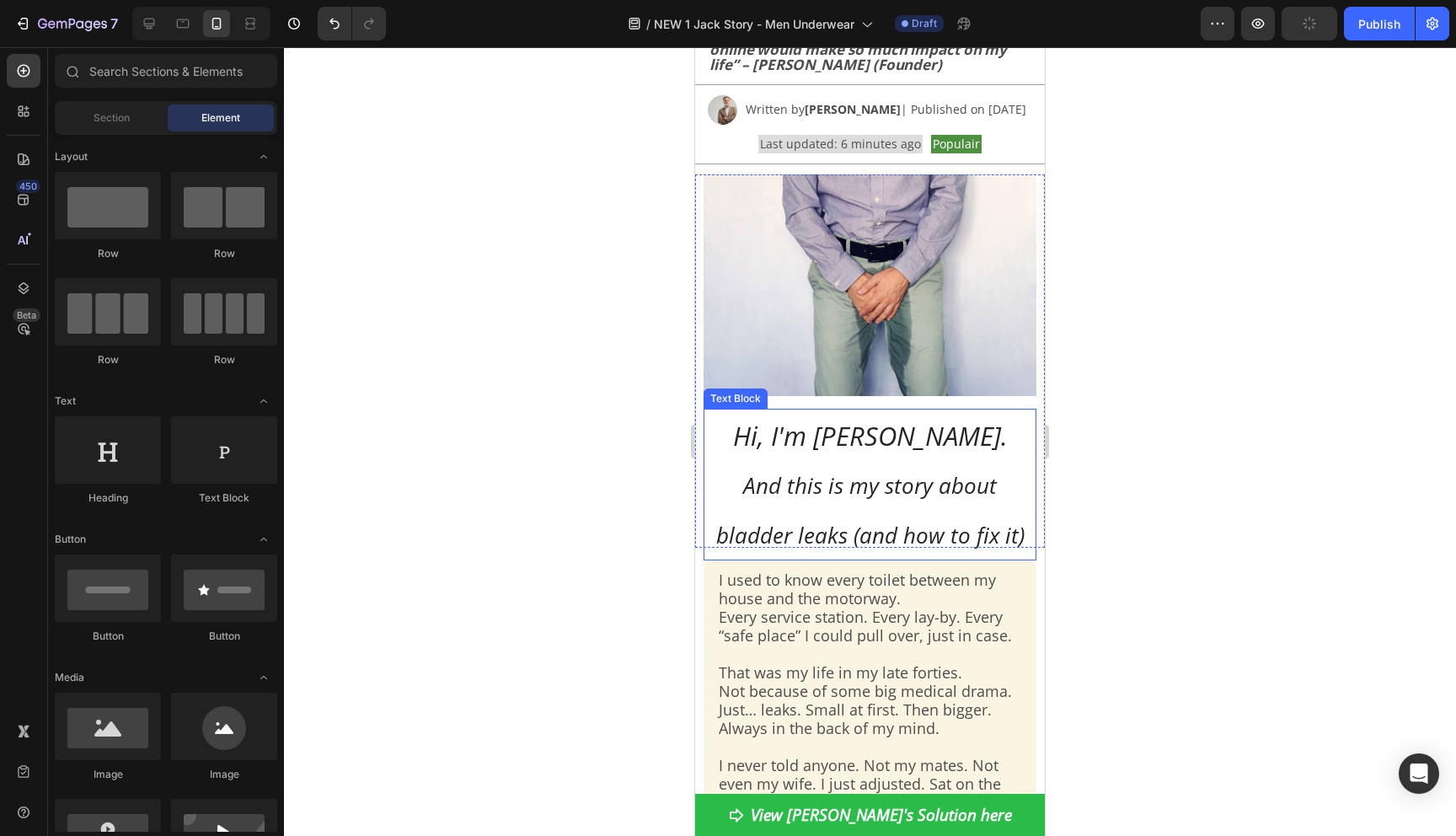
click at [798, 530] on span "And this is my story about bladder leaks (and how to fix it)" at bounding box center [870, 510] width 308 height 80
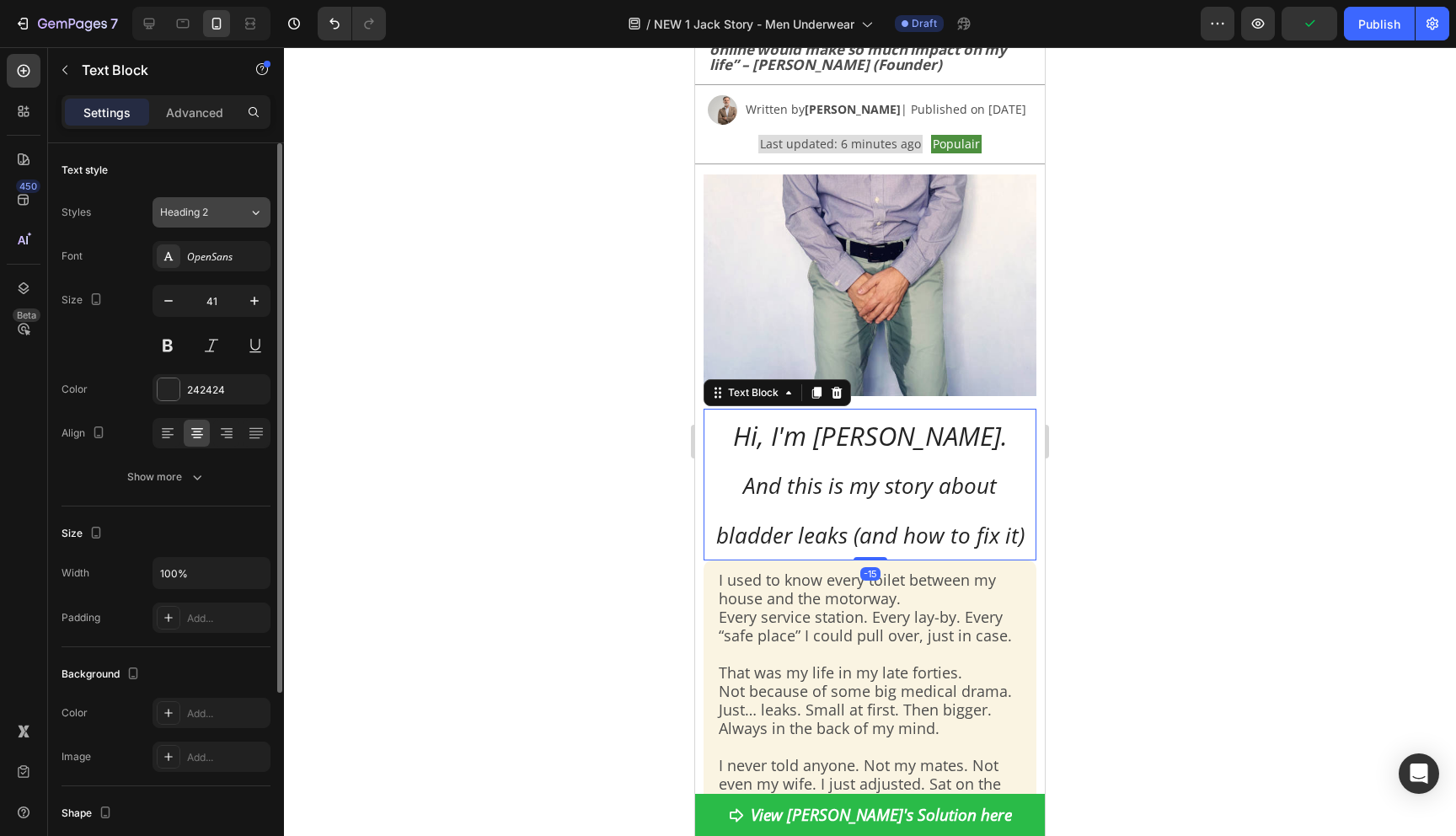
click at [221, 216] on div "Heading 2" at bounding box center [194, 212] width 69 height 15
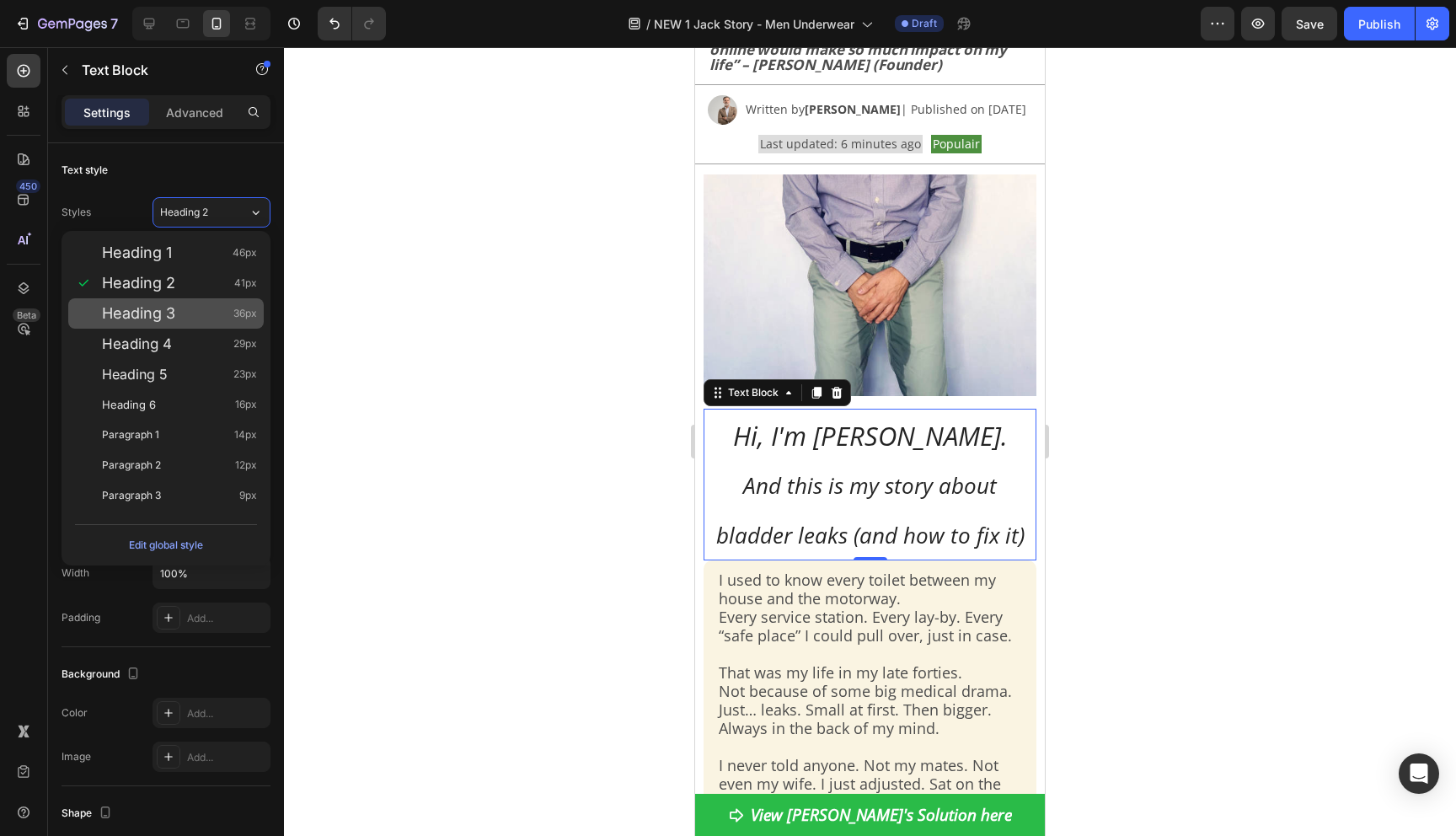
click at [182, 311] on div "Heading 3 36px" at bounding box center [180, 313] width 155 height 17
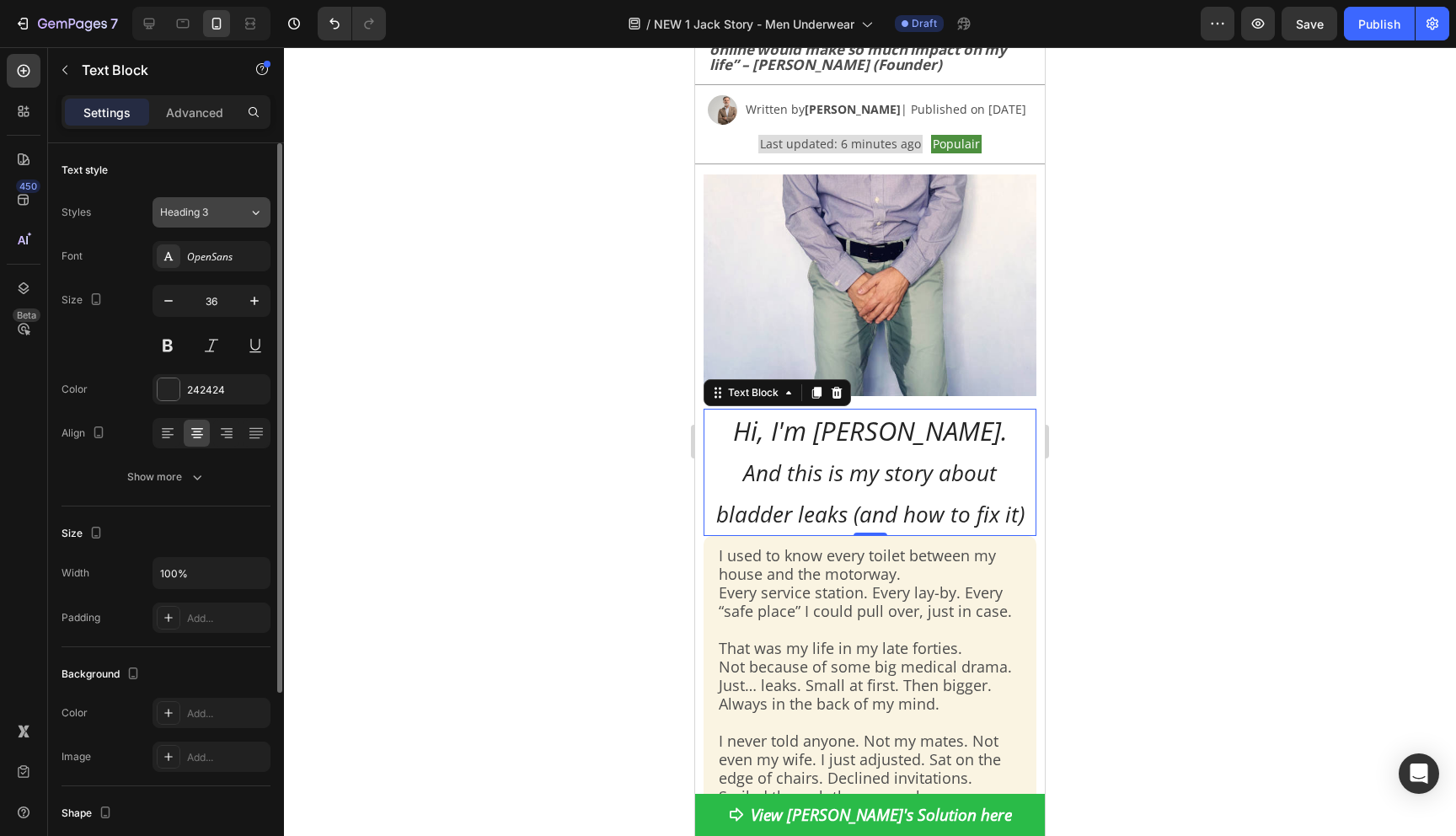
click at [218, 225] on button "Heading 3" at bounding box center [211, 212] width 118 height 30
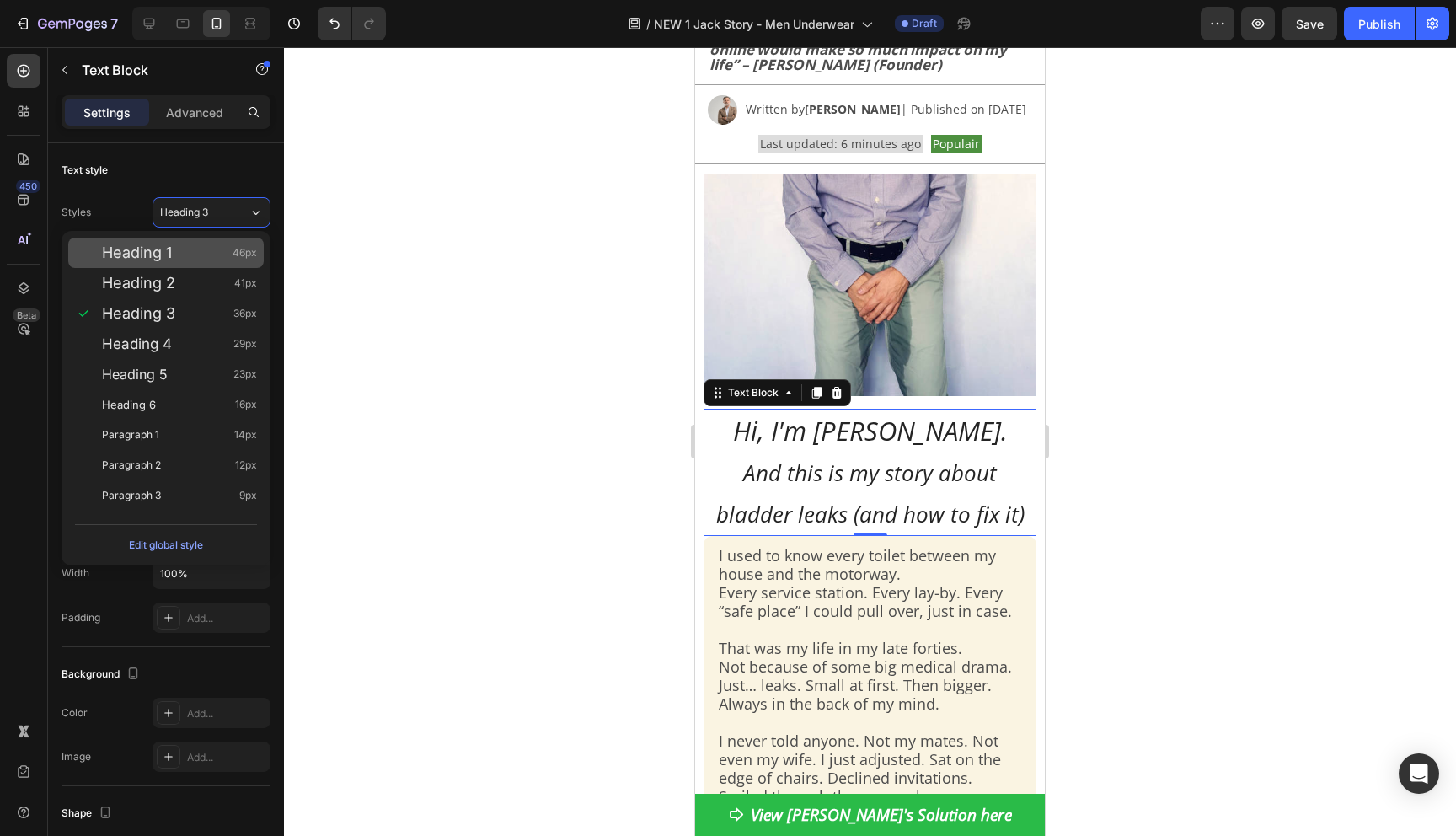
click at [201, 263] on div "Heading 1 46px" at bounding box center [166, 252] width 195 height 30
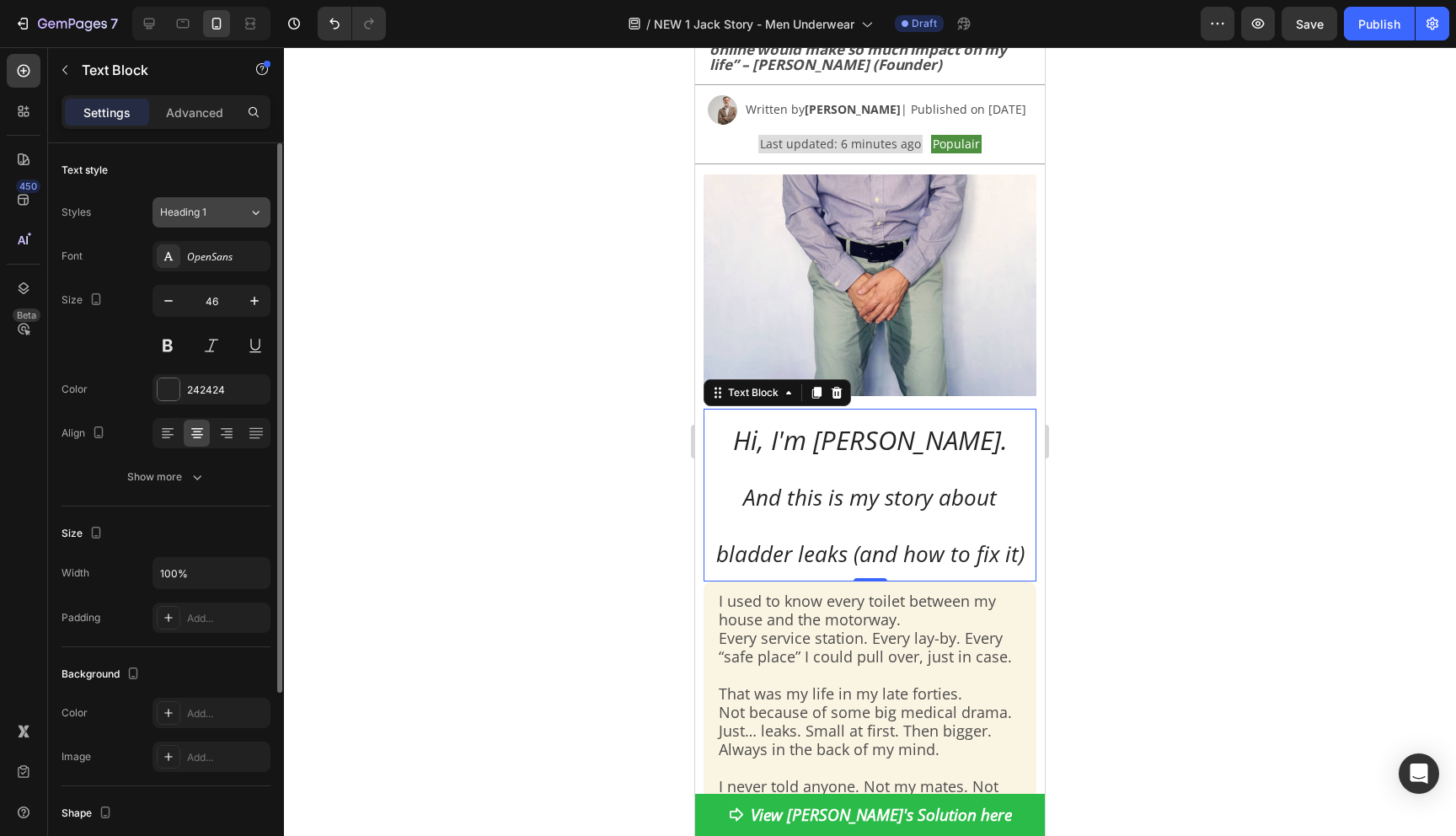
click at [215, 213] on div "Heading 1" at bounding box center [194, 212] width 69 height 15
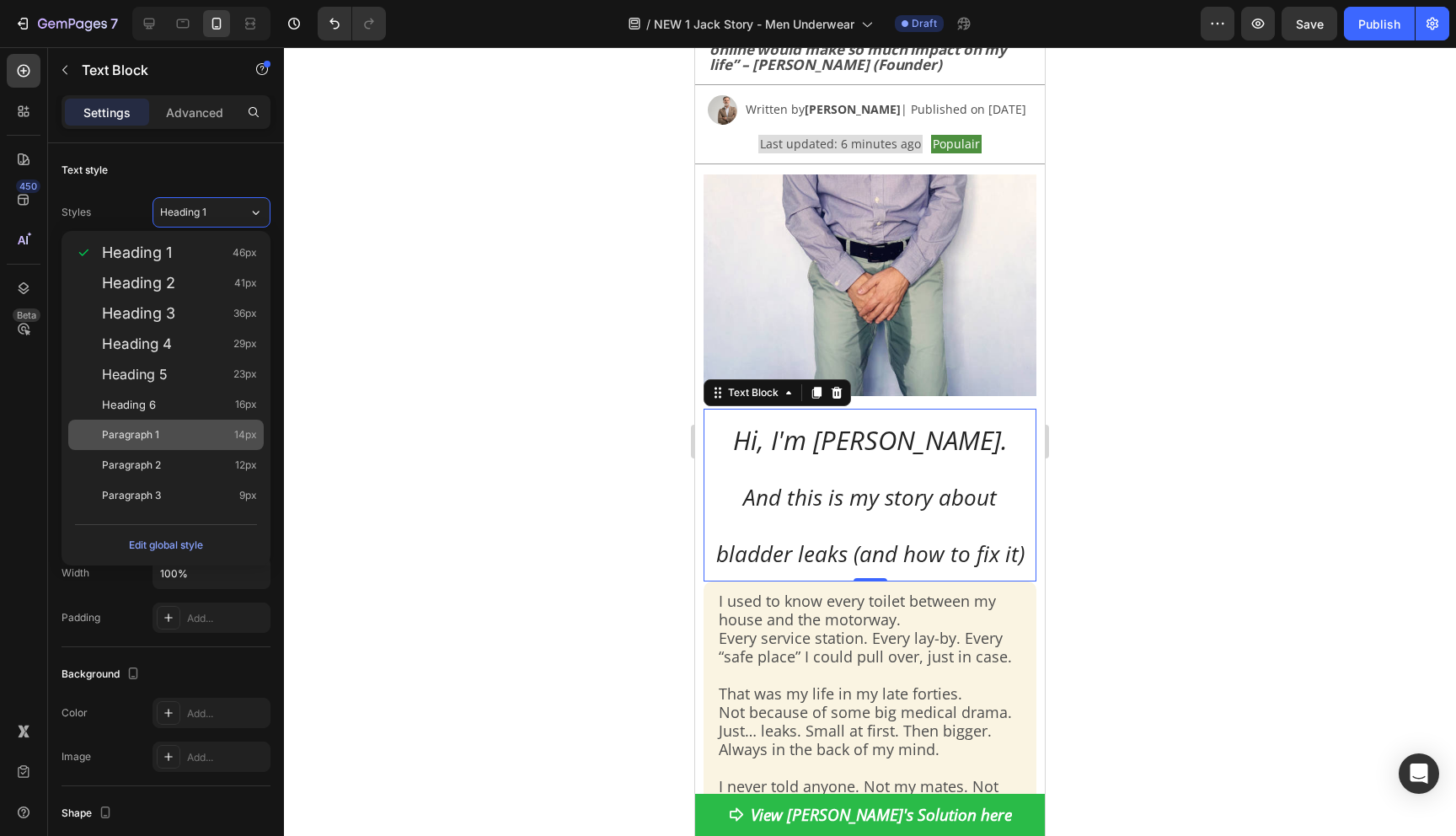
click at [182, 438] on div "Paragraph 1 14px" at bounding box center [180, 435] width 155 height 17
type input "14"
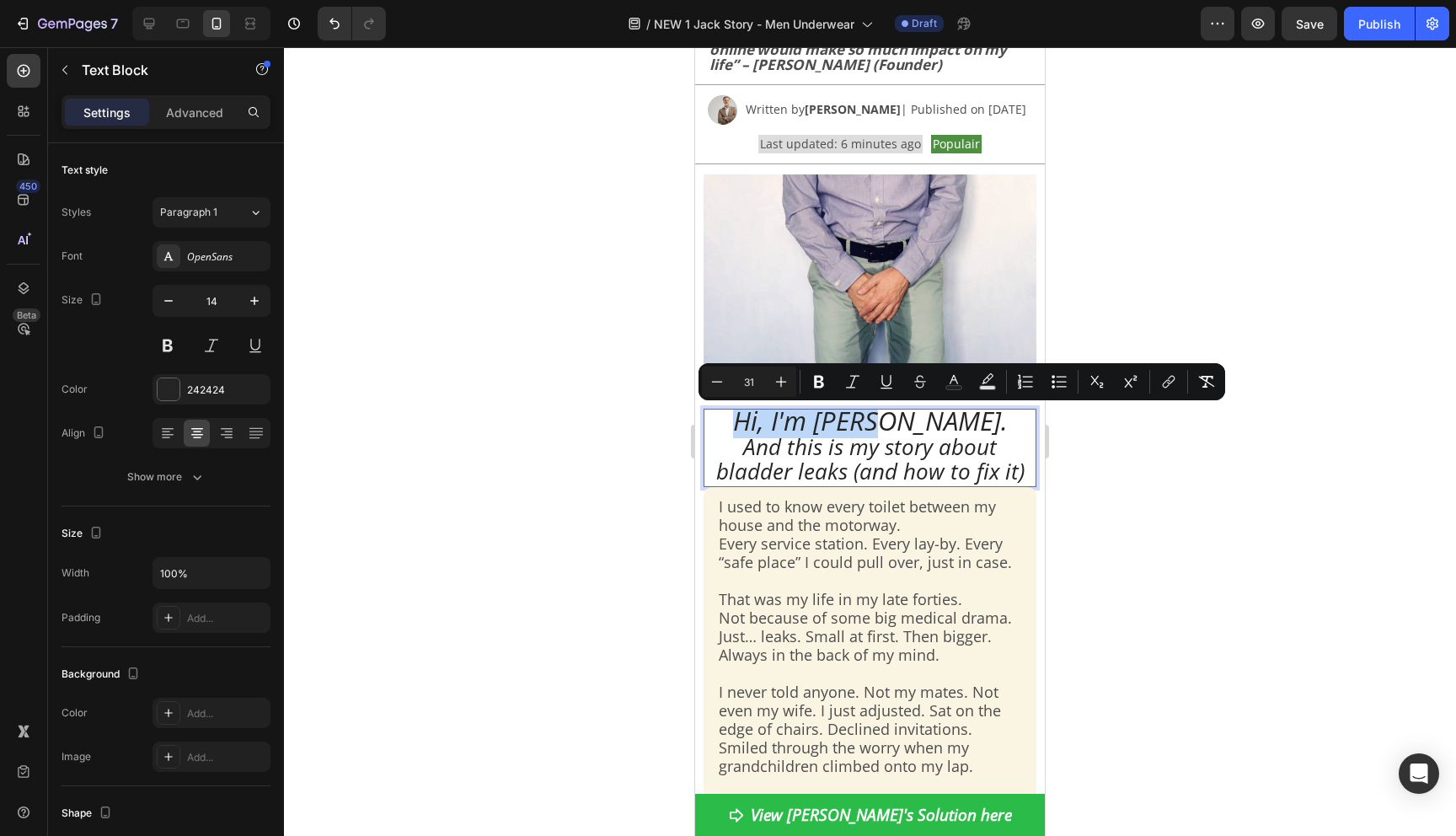
drag, startPoint x: 798, startPoint y: 430, endPoint x: 967, endPoint y: 431, distance: 169.0
click at [967, 431] on p "Hi, I'm Coen. And this is my story about bladder leaks (and how to fix it)" at bounding box center [870, 447] width 330 height 76
click at [818, 376] on icon "Editor contextual toolbar" at bounding box center [819, 382] width 10 height 13
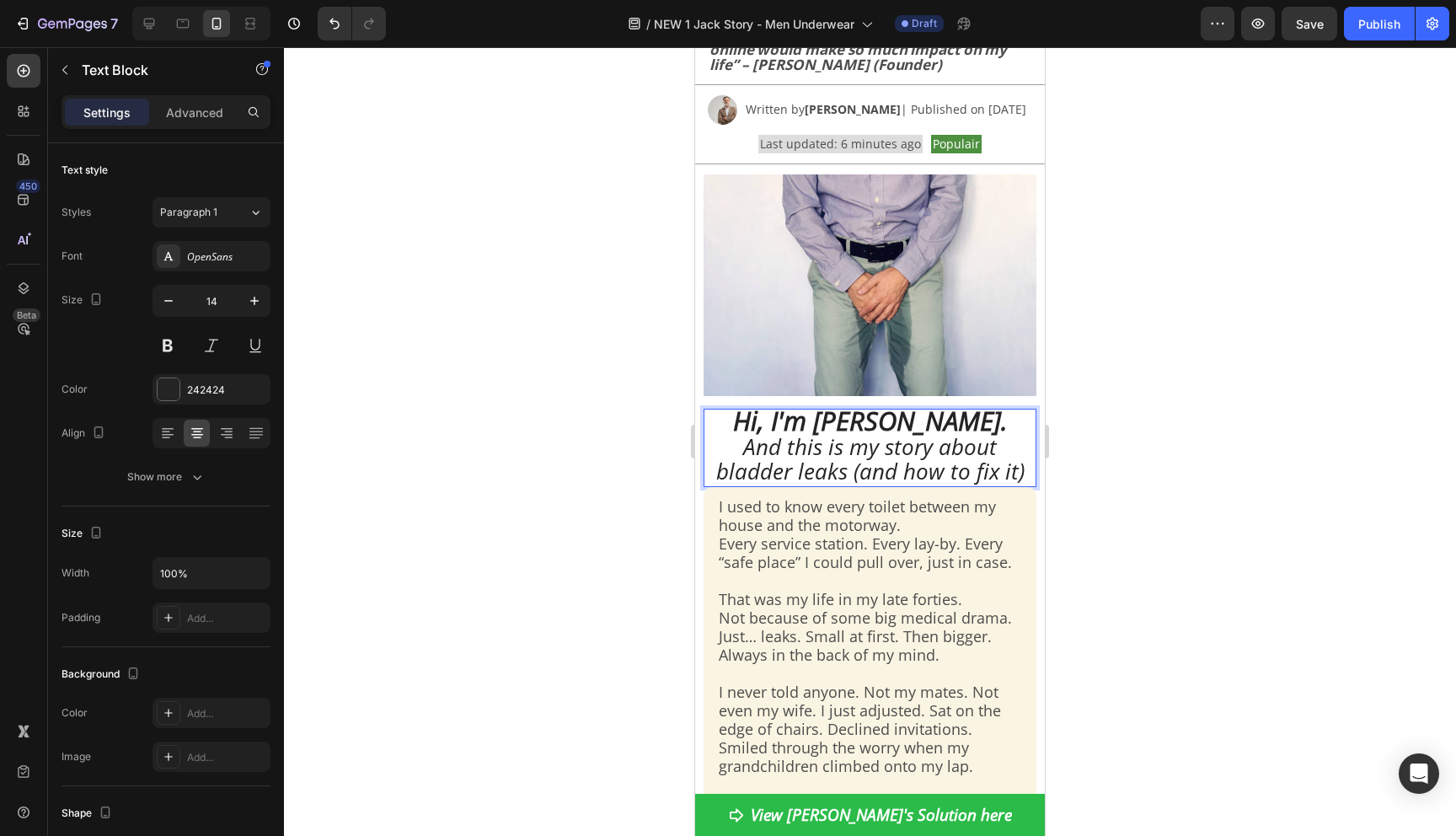
click at [584, 408] on div at bounding box center [869, 442] width 1172 height 789
click at [790, 451] on span "And this is my story about bladder leaks (and how to fix it)" at bounding box center [870, 459] width 308 height 55
click at [948, 433] on p "Hi, I'm Coen. And this is my story about bladder leaks (and how to fix it)" at bounding box center [870, 447] width 330 height 76
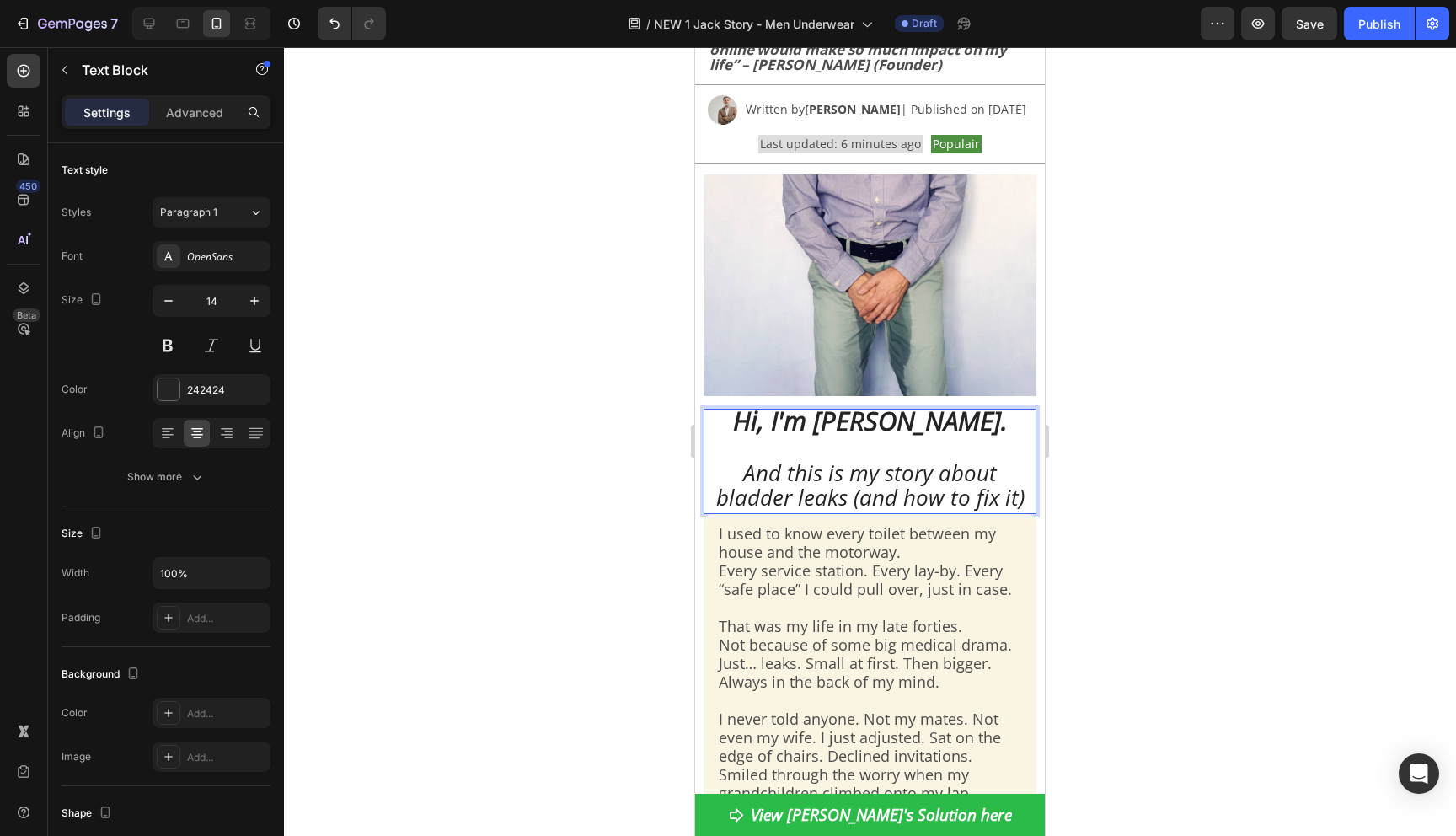
click at [1147, 526] on div at bounding box center [869, 442] width 1172 height 789
click at [996, 504] on span "And this is my story about bladder leaks (and how to fix it)" at bounding box center [870, 485] width 308 height 55
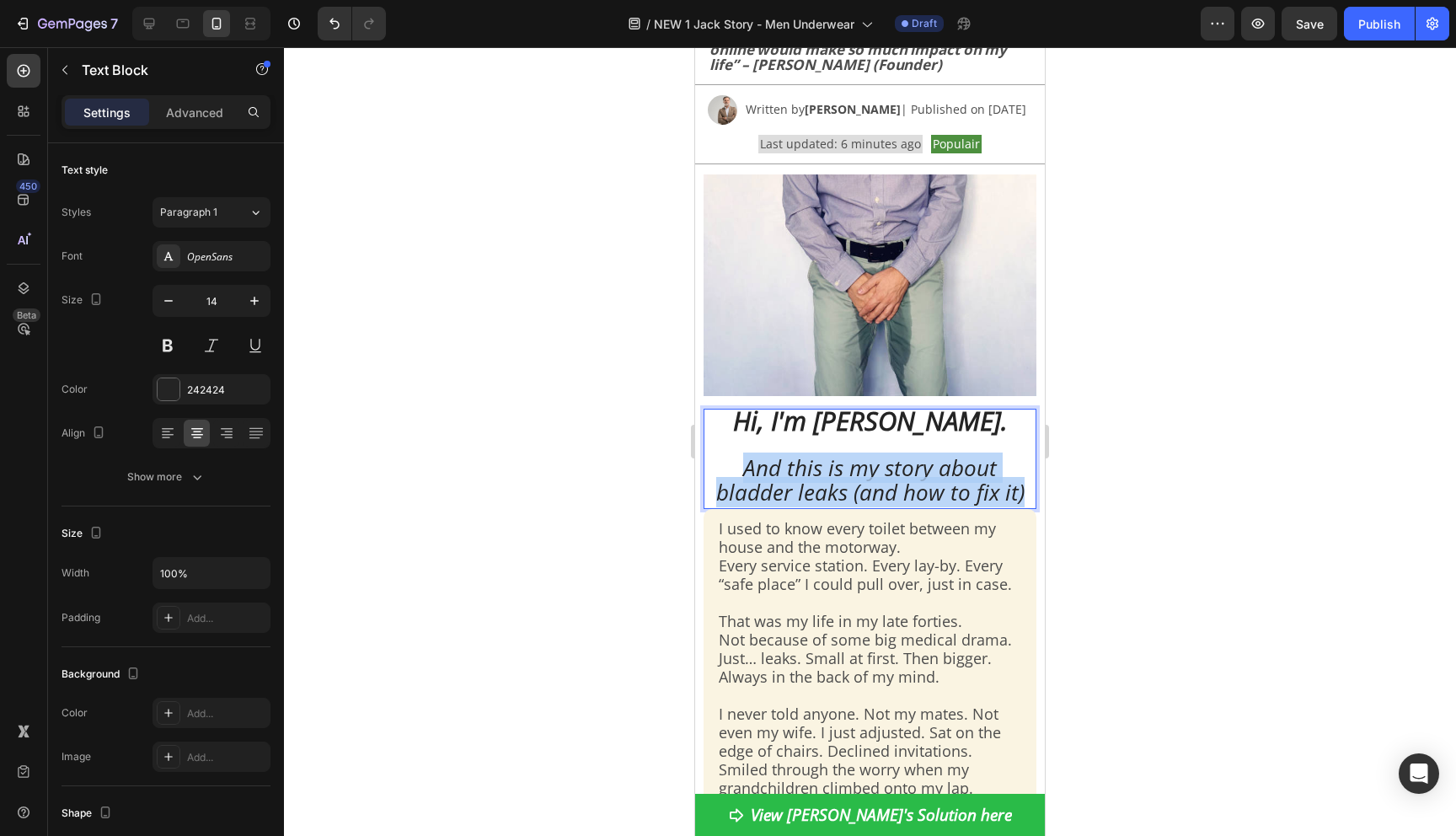
click at [996, 504] on span "And this is my story about bladder leaks (and how to fix it)" at bounding box center [870, 480] width 308 height 55
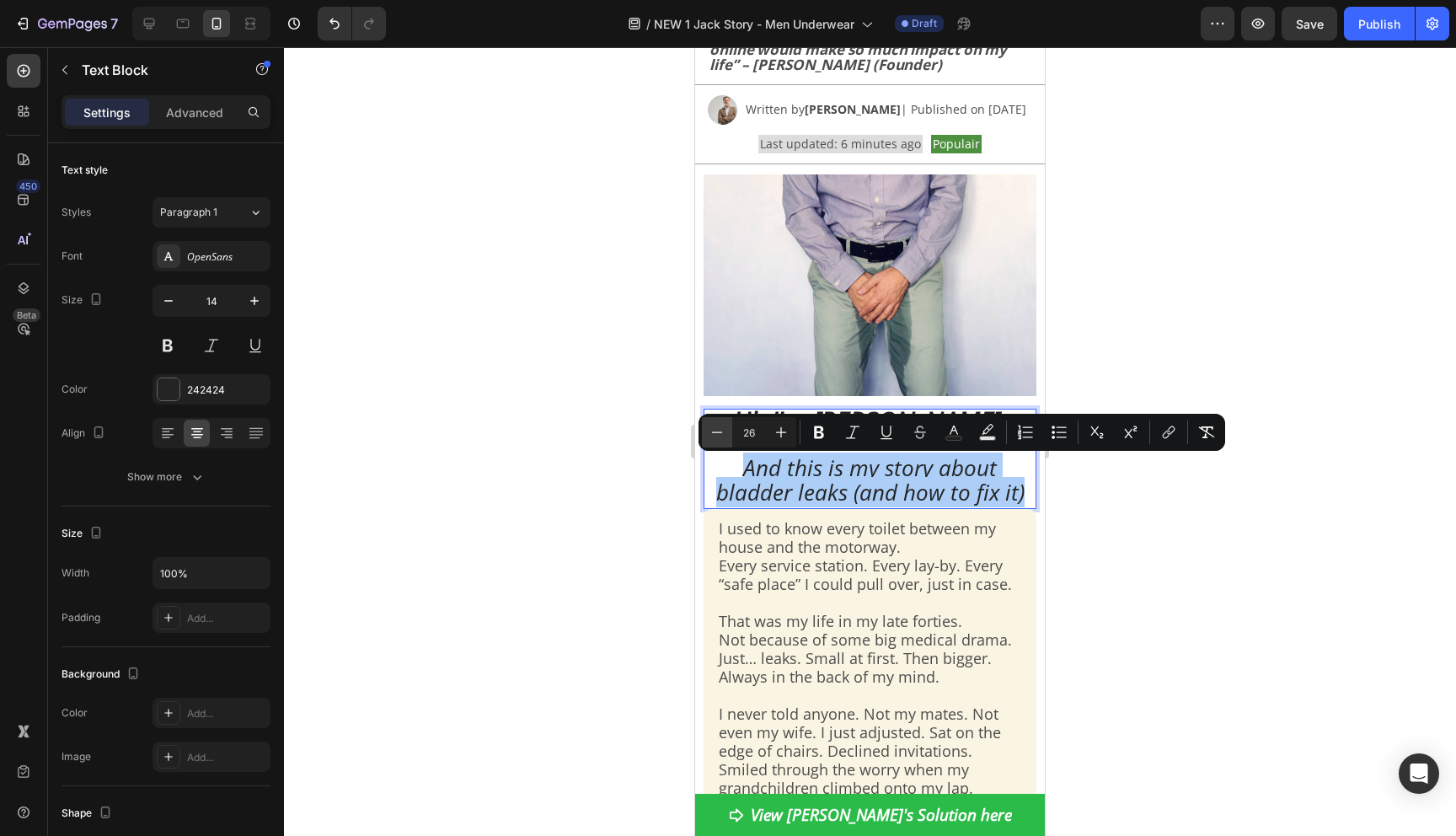
click at [709, 434] on icon "Editor contextual toolbar" at bounding box center [716, 432] width 17 height 17
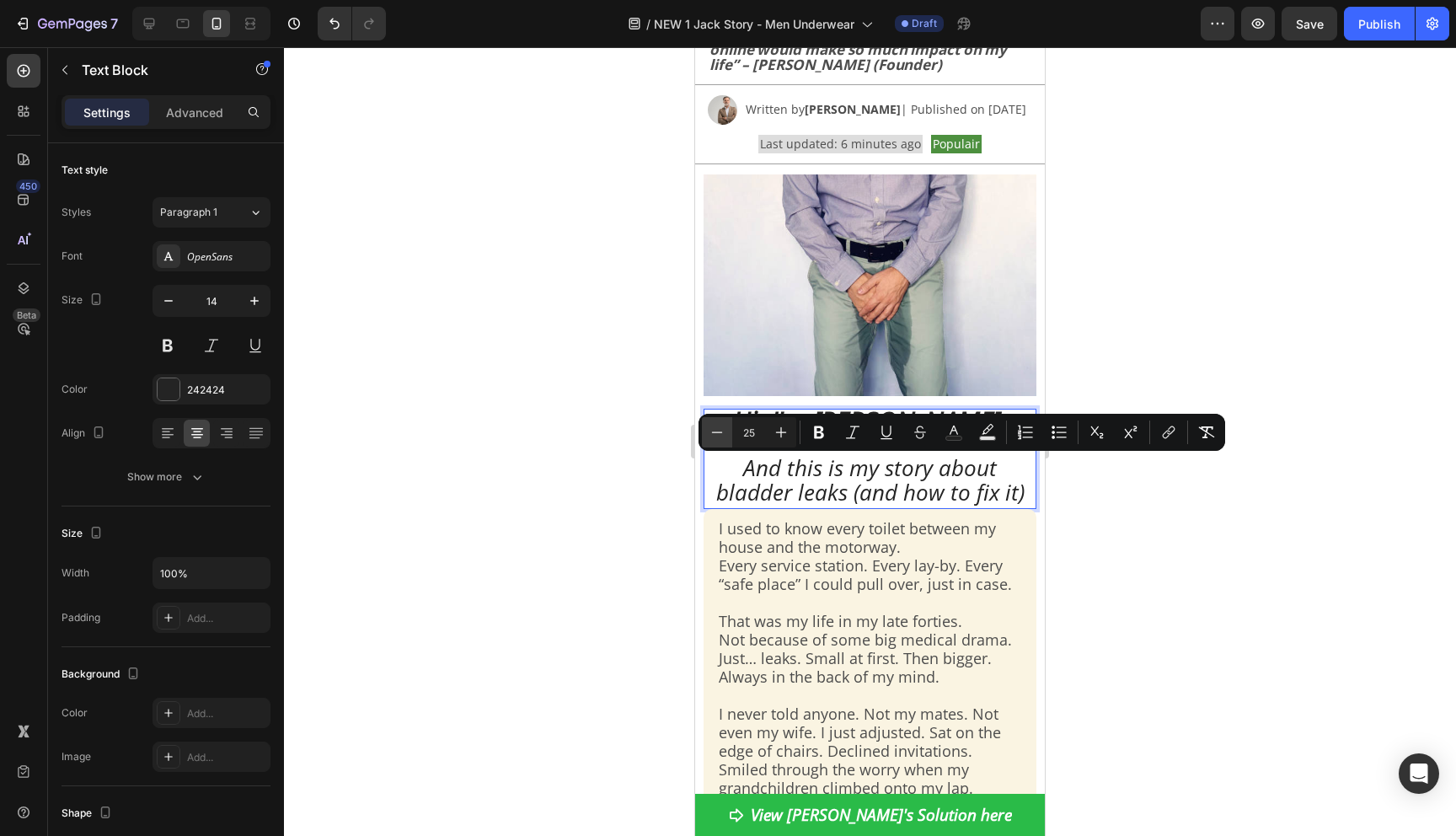
click at [709, 434] on icon "Editor contextual toolbar" at bounding box center [716, 432] width 17 height 17
type input "23"
click at [619, 505] on div at bounding box center [869, 442] width 1172 height 789
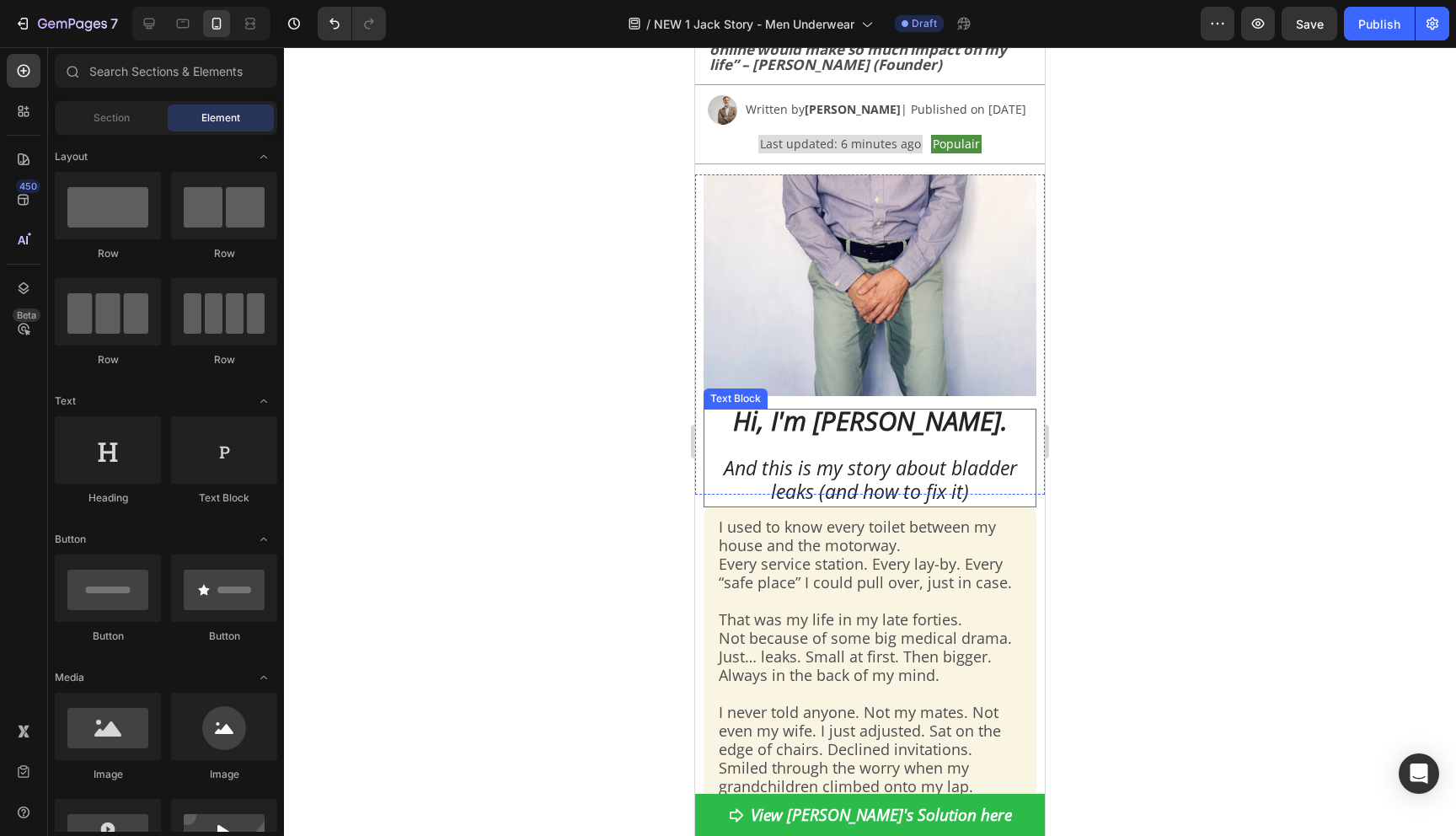
click at [1004, 496] on p "Hi, I'm Coen. And this is my story about bladder leaks (and how to fix it)" at bounding box center [870, 457] width 330 height 95
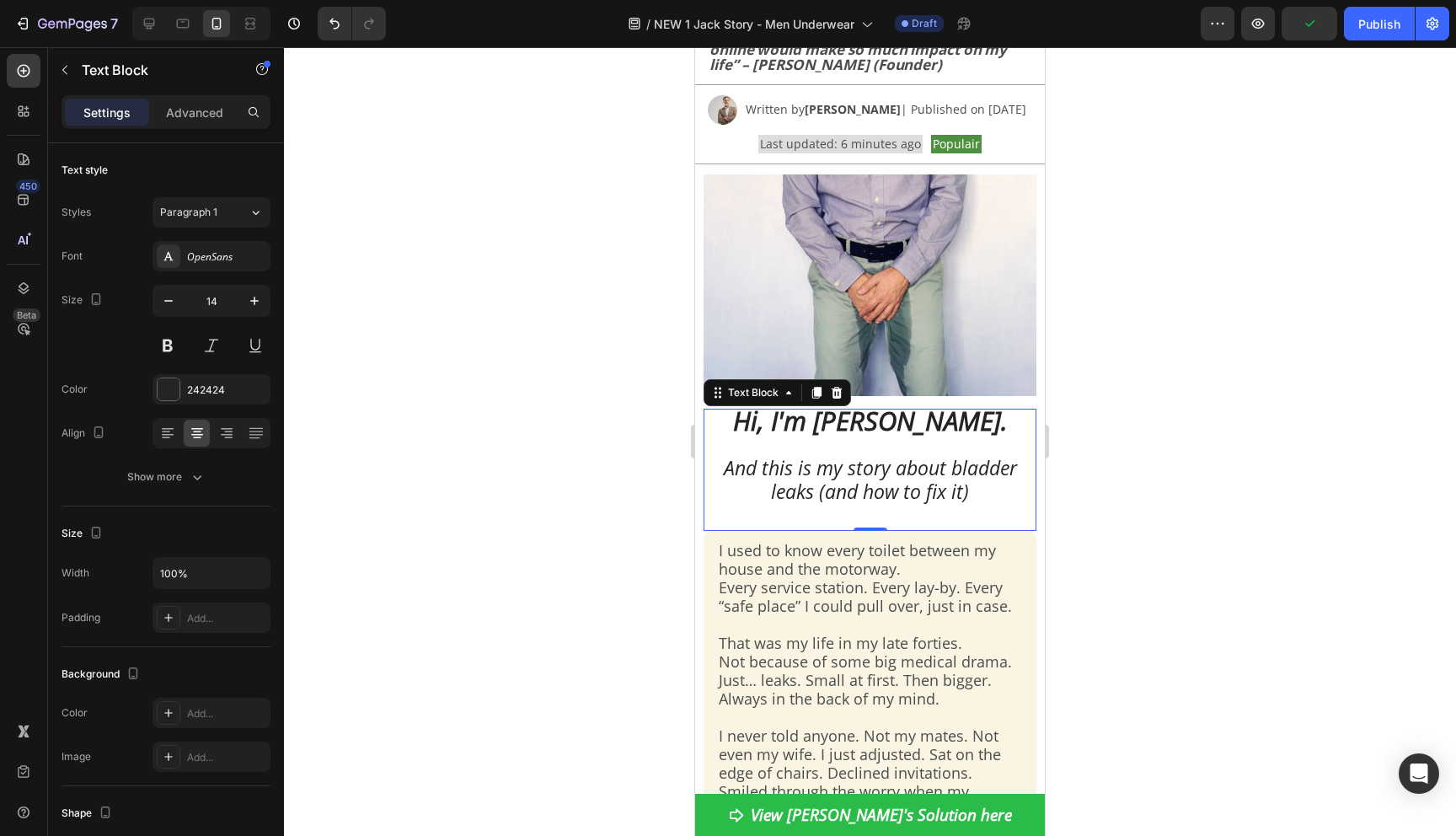
click at [1150, 547] on div at bounding box center [869, 442] width 1172 height 789
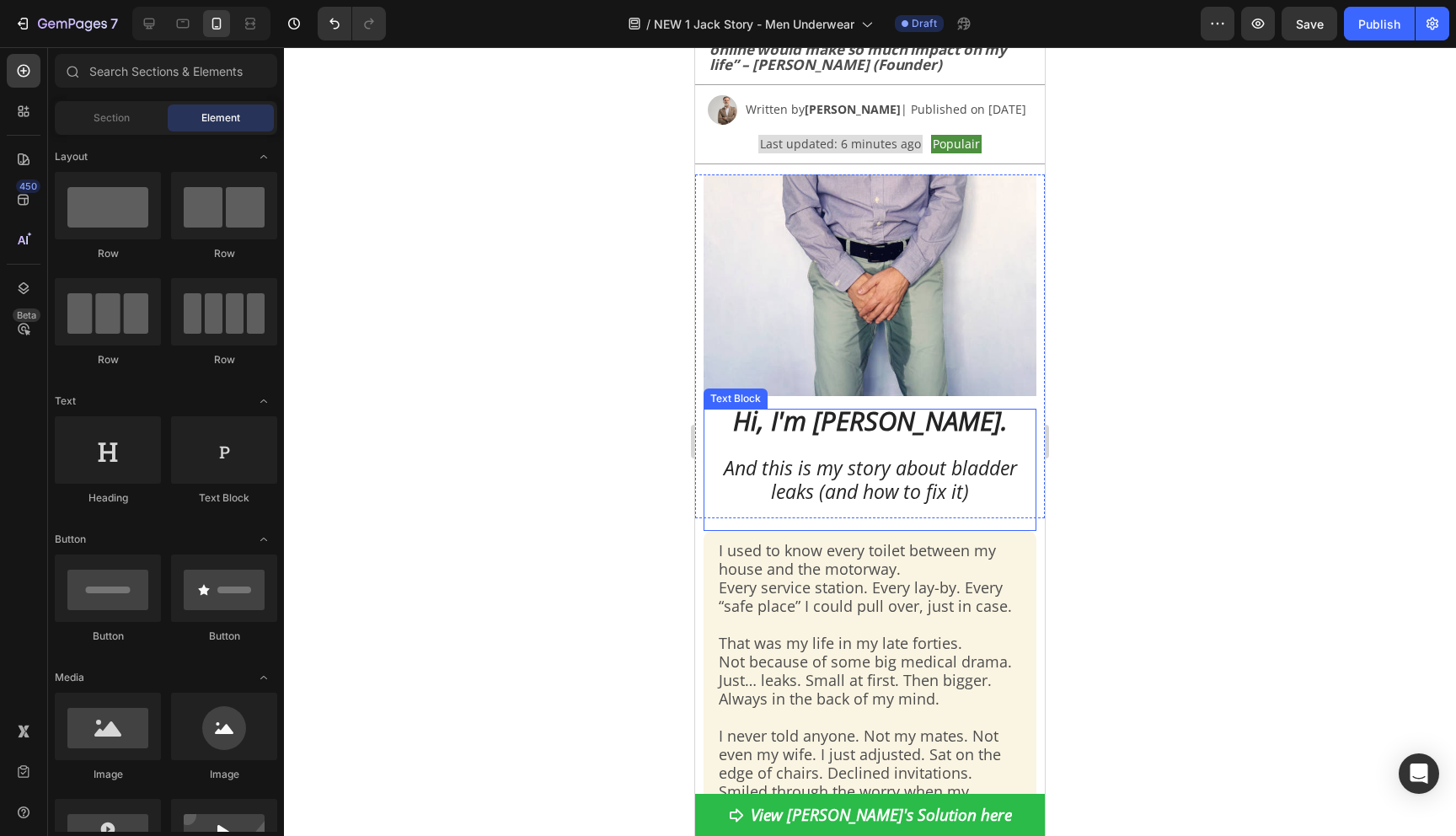
click at [872, 495] on span "And this is my story about bladder leaks (and how to fix it)" at bounding box center [870, 480] width 293 height 51
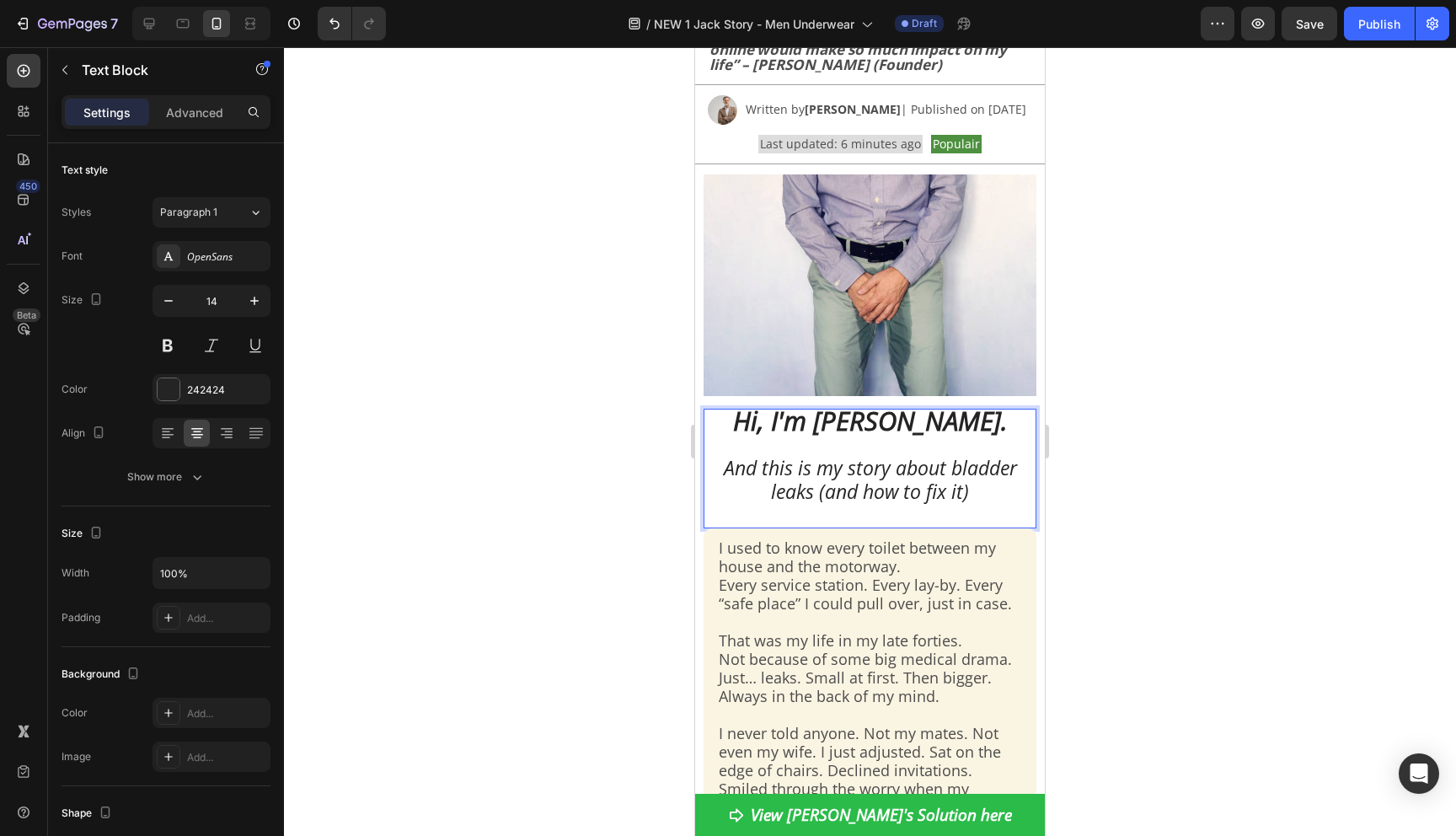
click at [846, 501] on span "And this is my story about bladder leaks (and how to fix it)" at bounding box center [870, 480] width 293 height 51
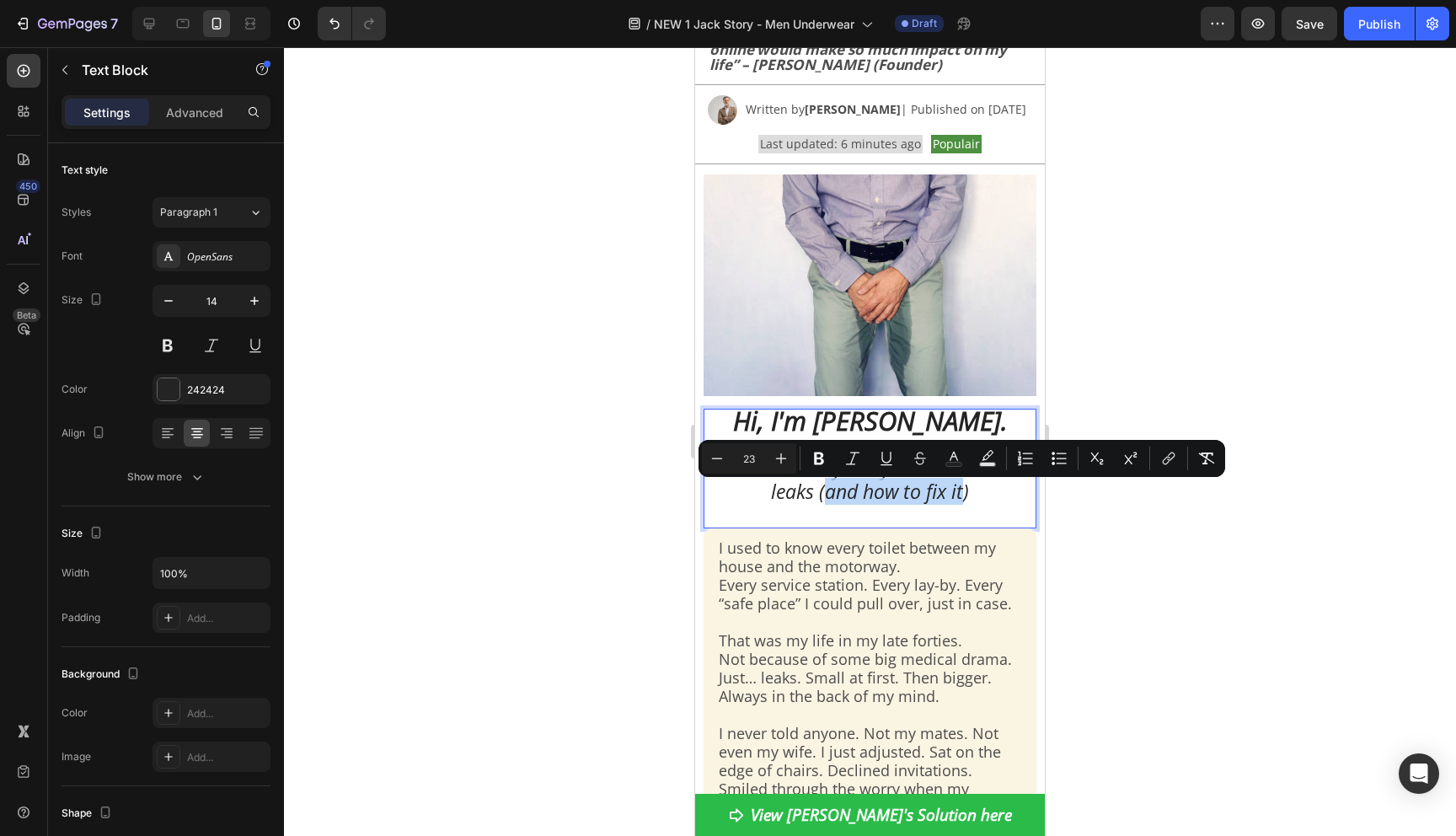
drag, startPoint x: 826, startPoint y: 501, endPoint x: 964, endPoint y: 501, distance: 138.0
click at [964, 501] on span "And this is my story about bladder leaks (and how to fix it)" at bounding box center [870, 480] width 293 height 51
click at [897, 505] on span "And this is my story about bladder leaks (and how to fix it)" at bounding box center [870, 480] width 293 height 51
click at [858, 502] on span "And this is my story about bladder leaks (and how to fix it)" at bounding box center [870, 480] width 293 height 51
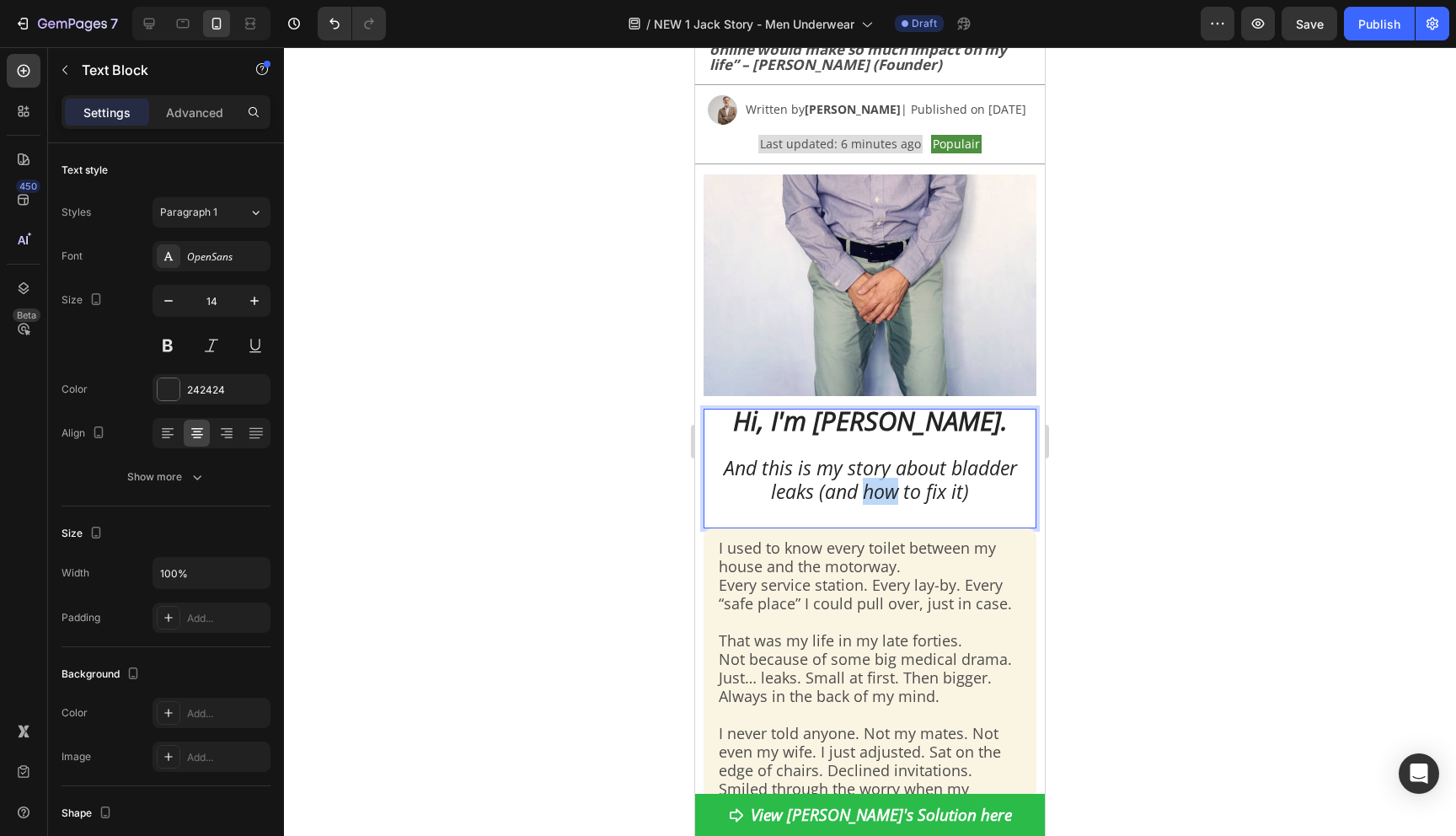
drag, startPoint x: 865, startPoint y: 500, endPoint x: 897, endPoint y: 500, distance: 32.0
click at [897, 500] on span "And this is my story about bladder leaks (and how to fix it)" at bounding box center [870, 480] width 293 height 51
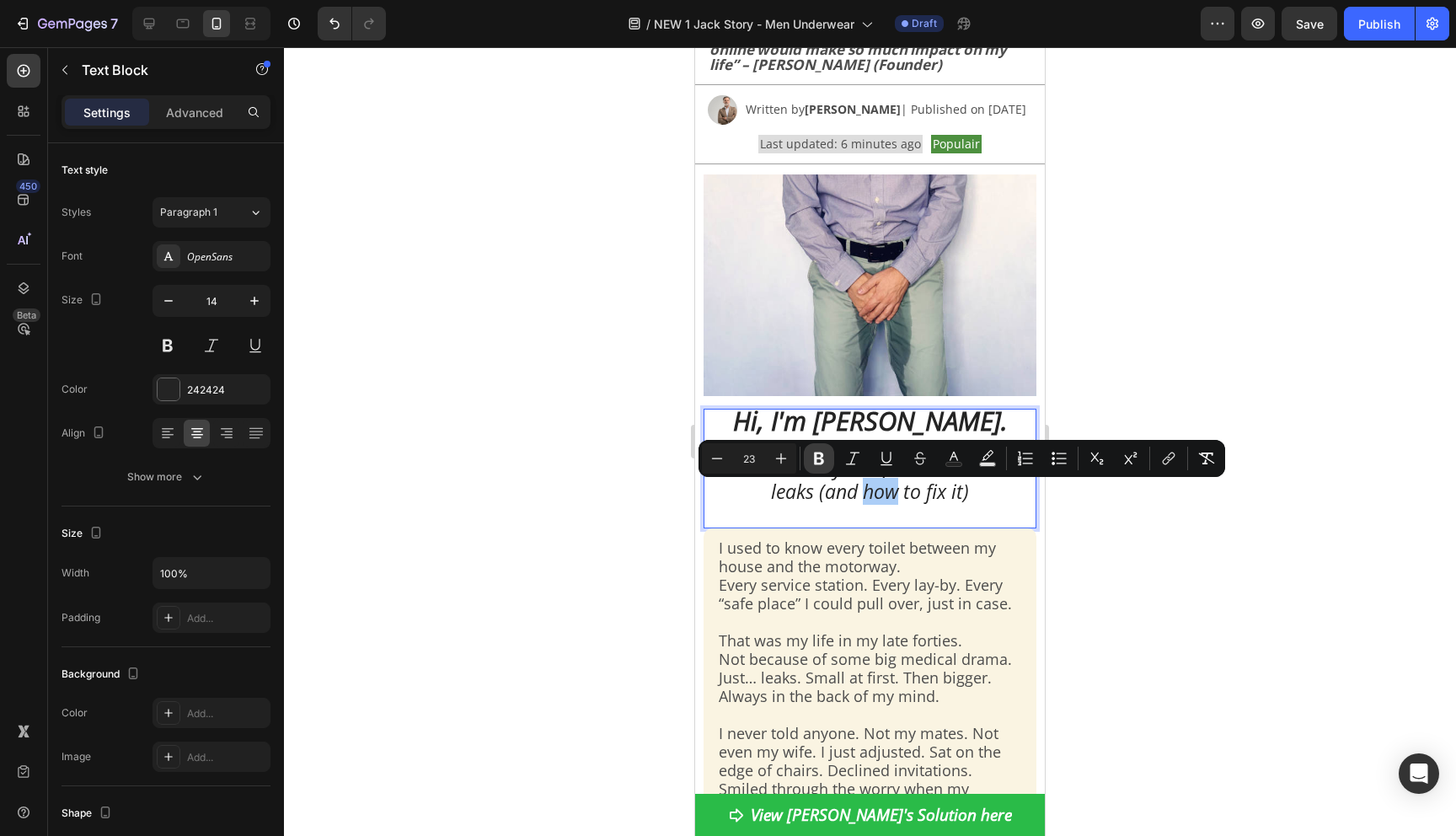
click at [821, 453] on icon "Editor contextual toolbar" at bounding box center [819, 458] width 10 height 13
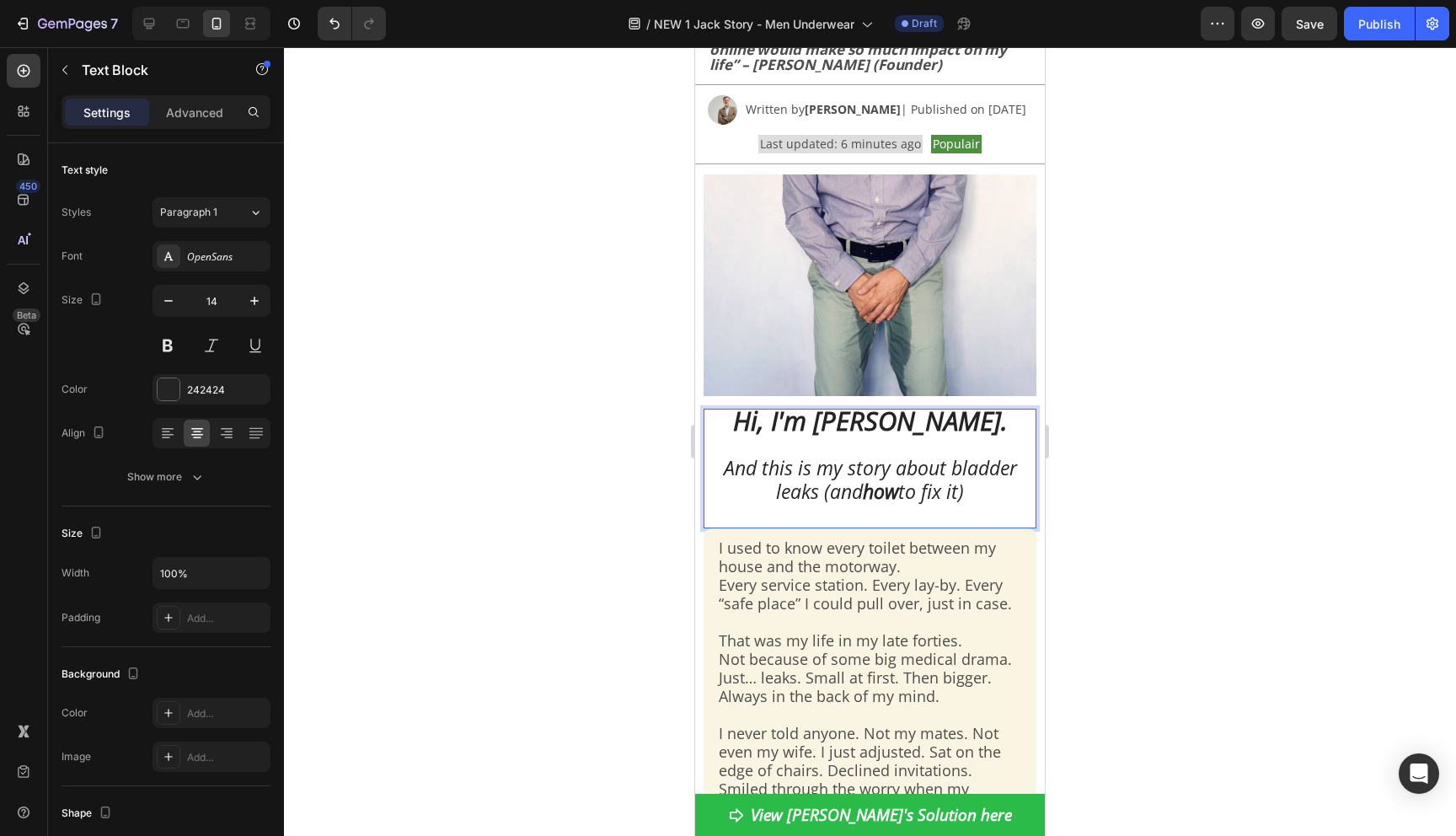
click at [609, 599] on div at bounding box center [869, 442] width 1172 height 789
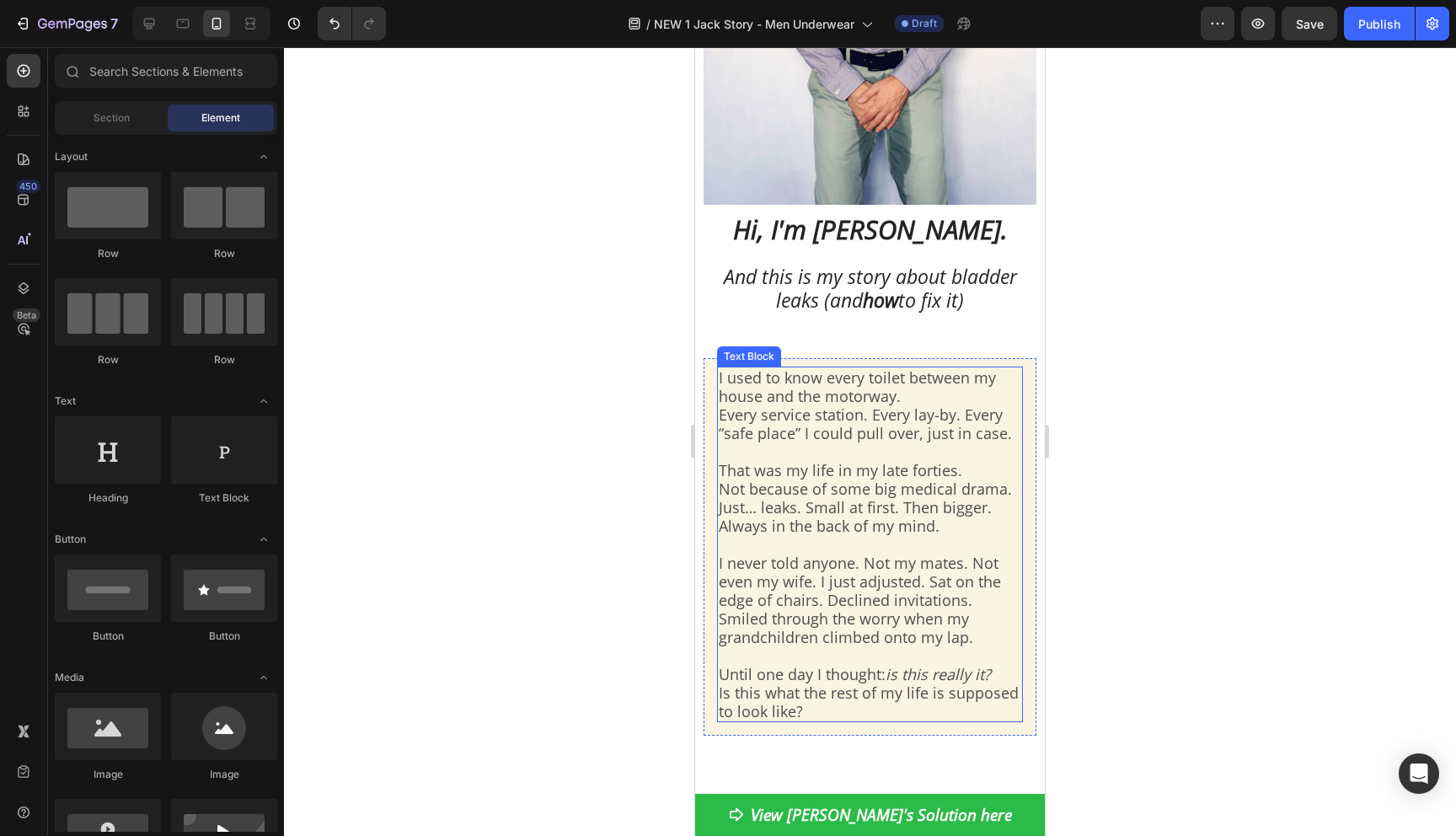
scroll to position [563, 0]
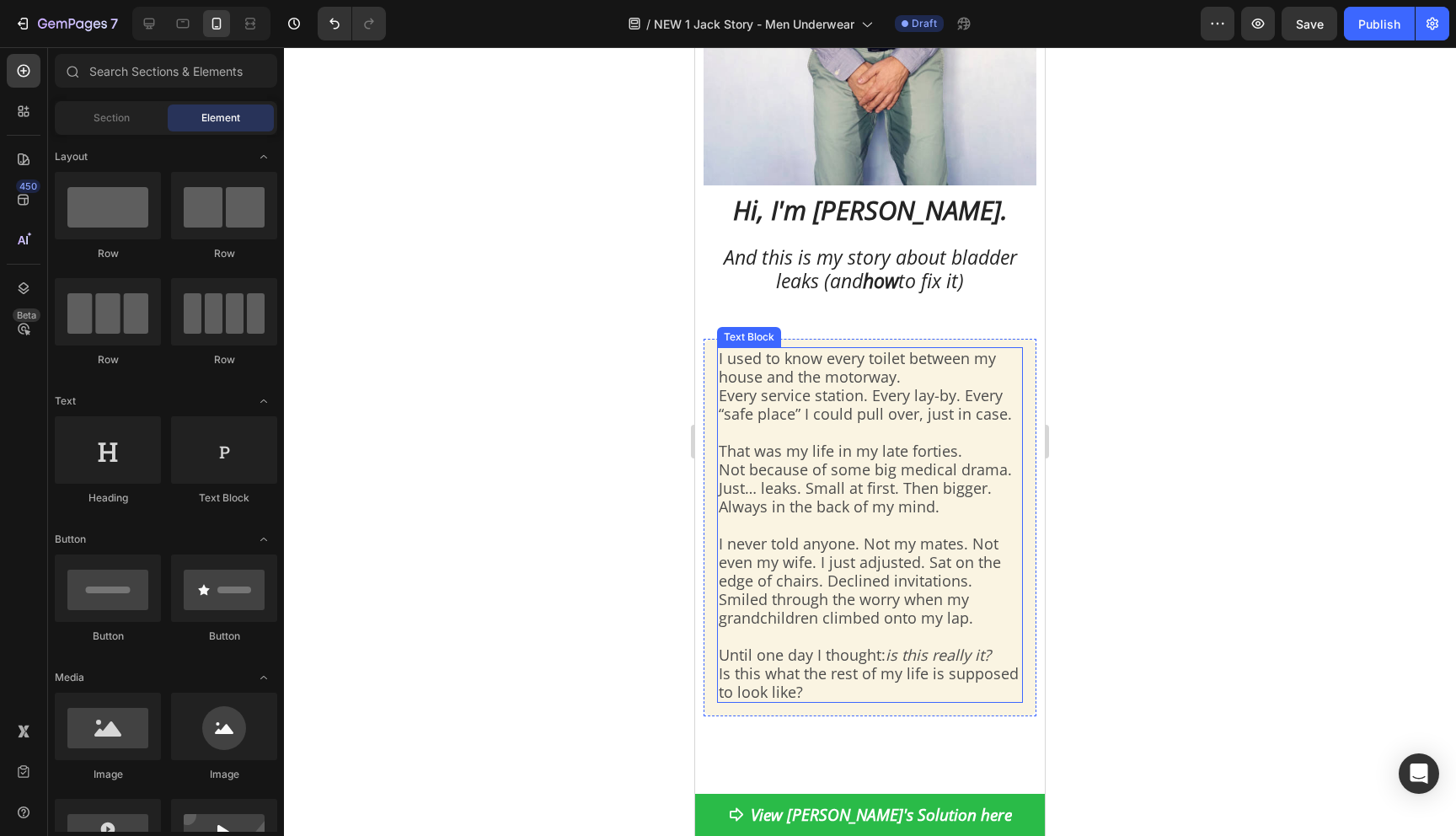
click at [903, 573] on p "I never told anyone. Not my mates. Not even my wife. I just adjusted. Sat on th…" at bounding box center [870, 581] width 302 height 92
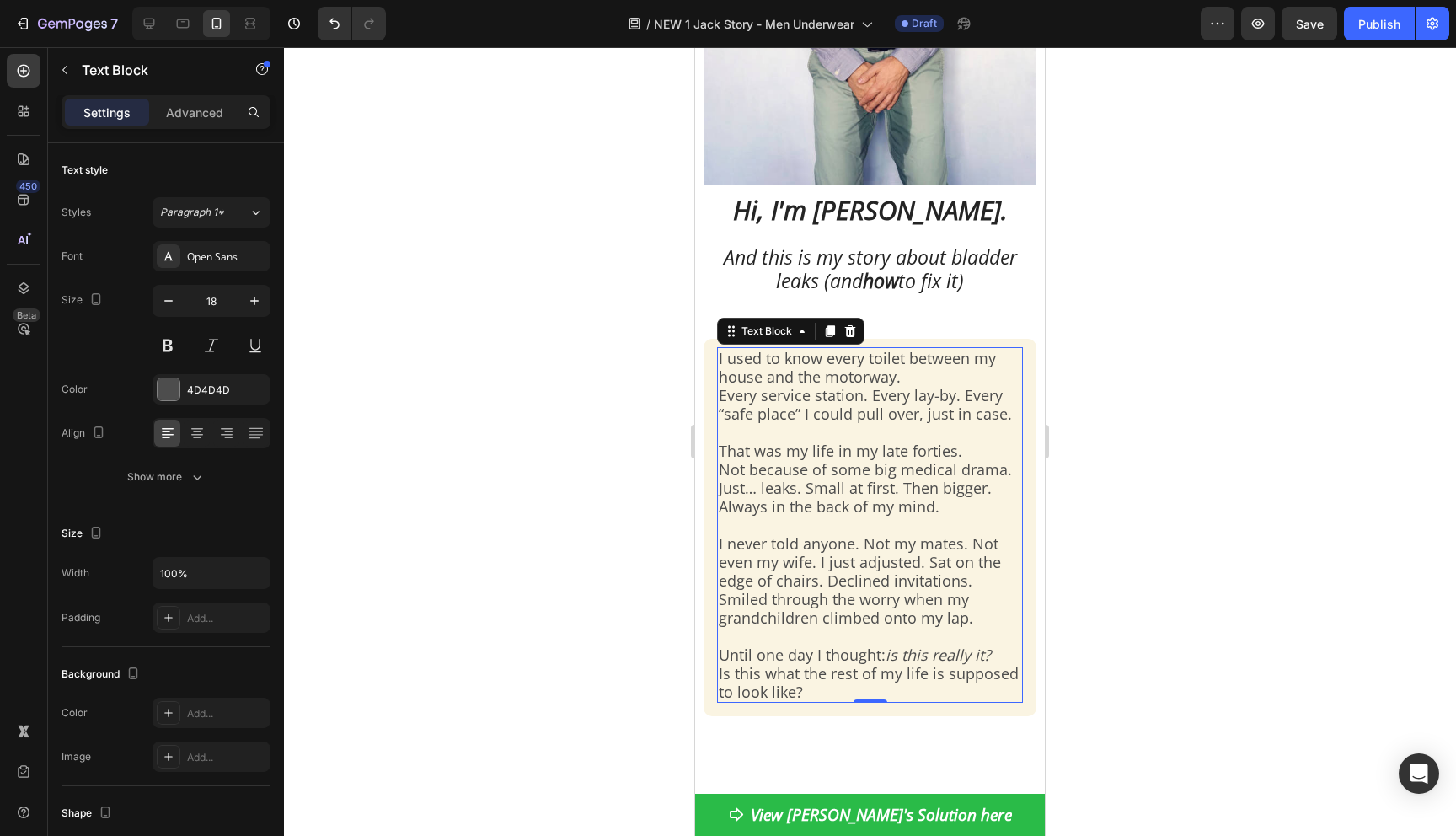
click at [414, 326] on div at bounding box center [869, 442] width 1172 height 789
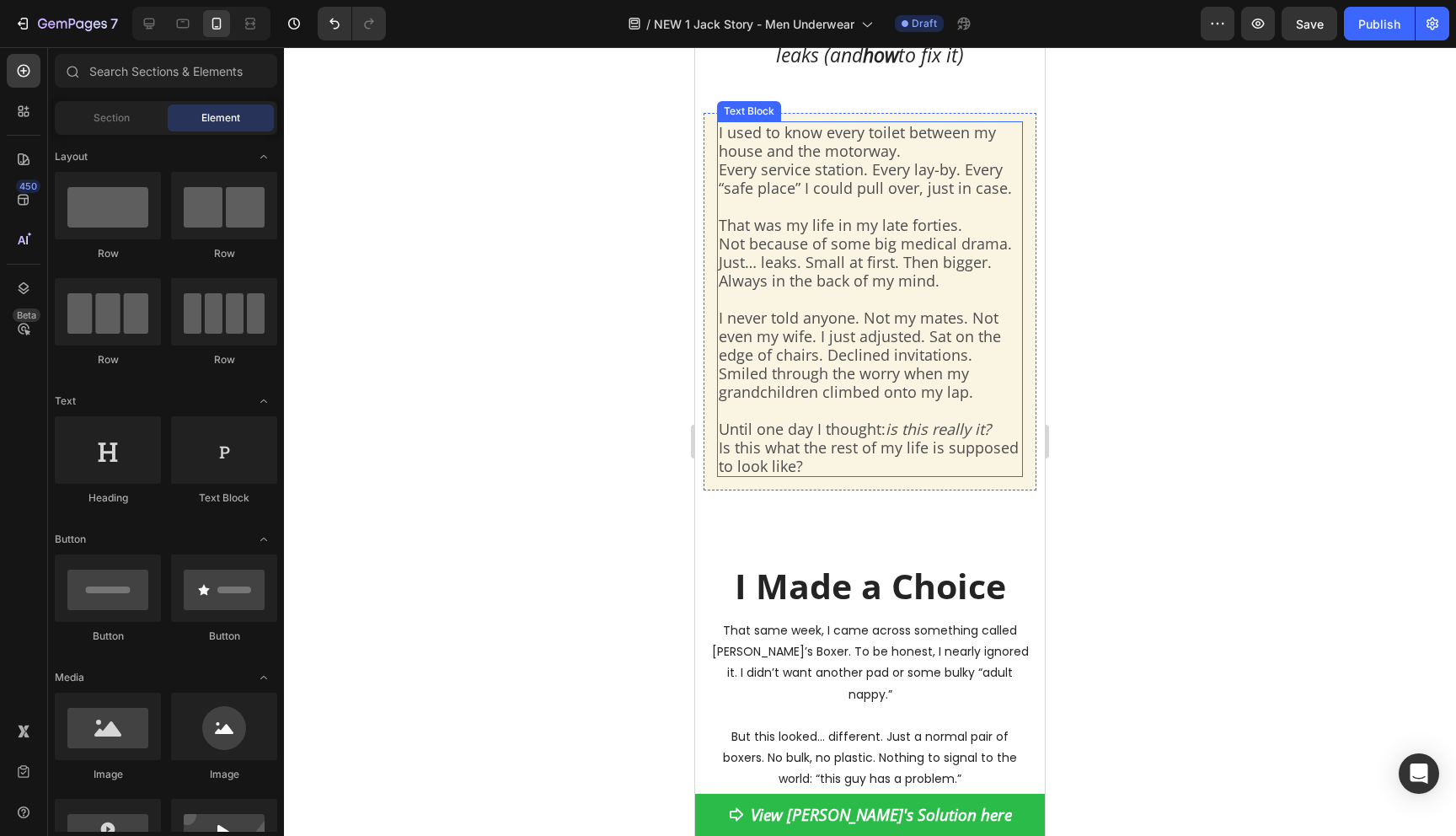
scroll to position [850, 0]
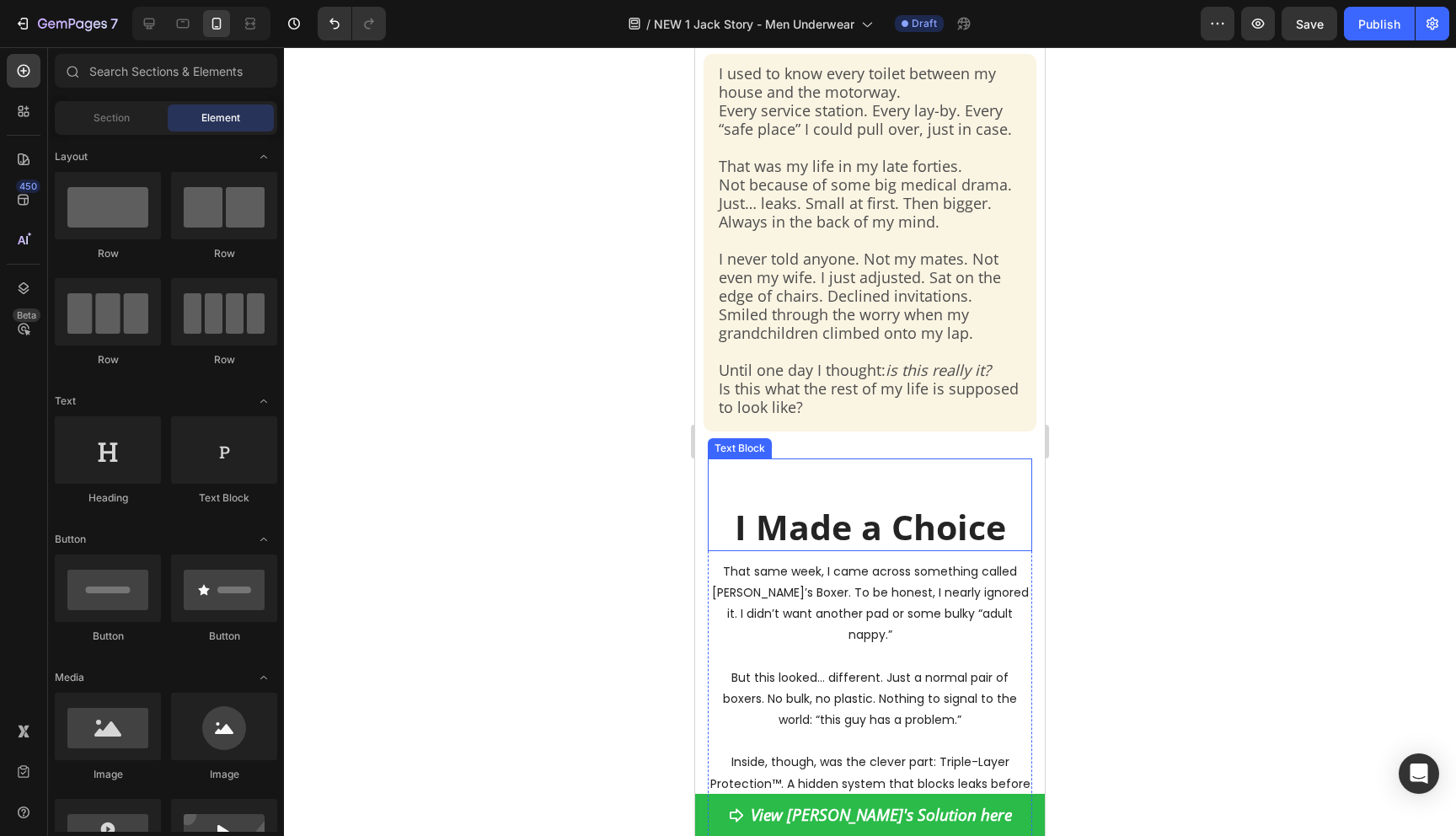
click at [826, 475] on p at bounding box center [869, 483] width 321 height 45
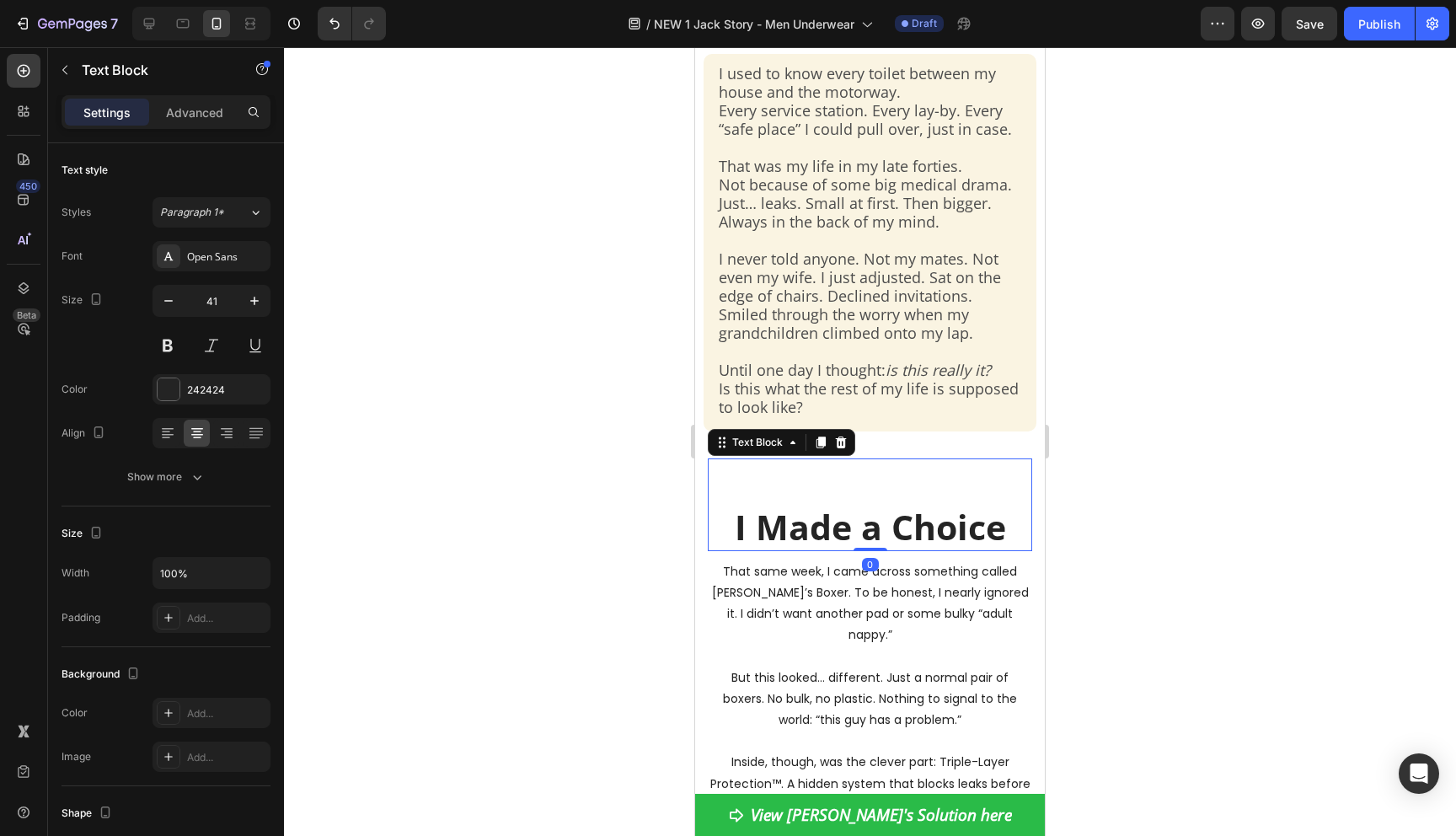
click at [630, 547] on div at bounding box center [869, 442] width 1172 height 789
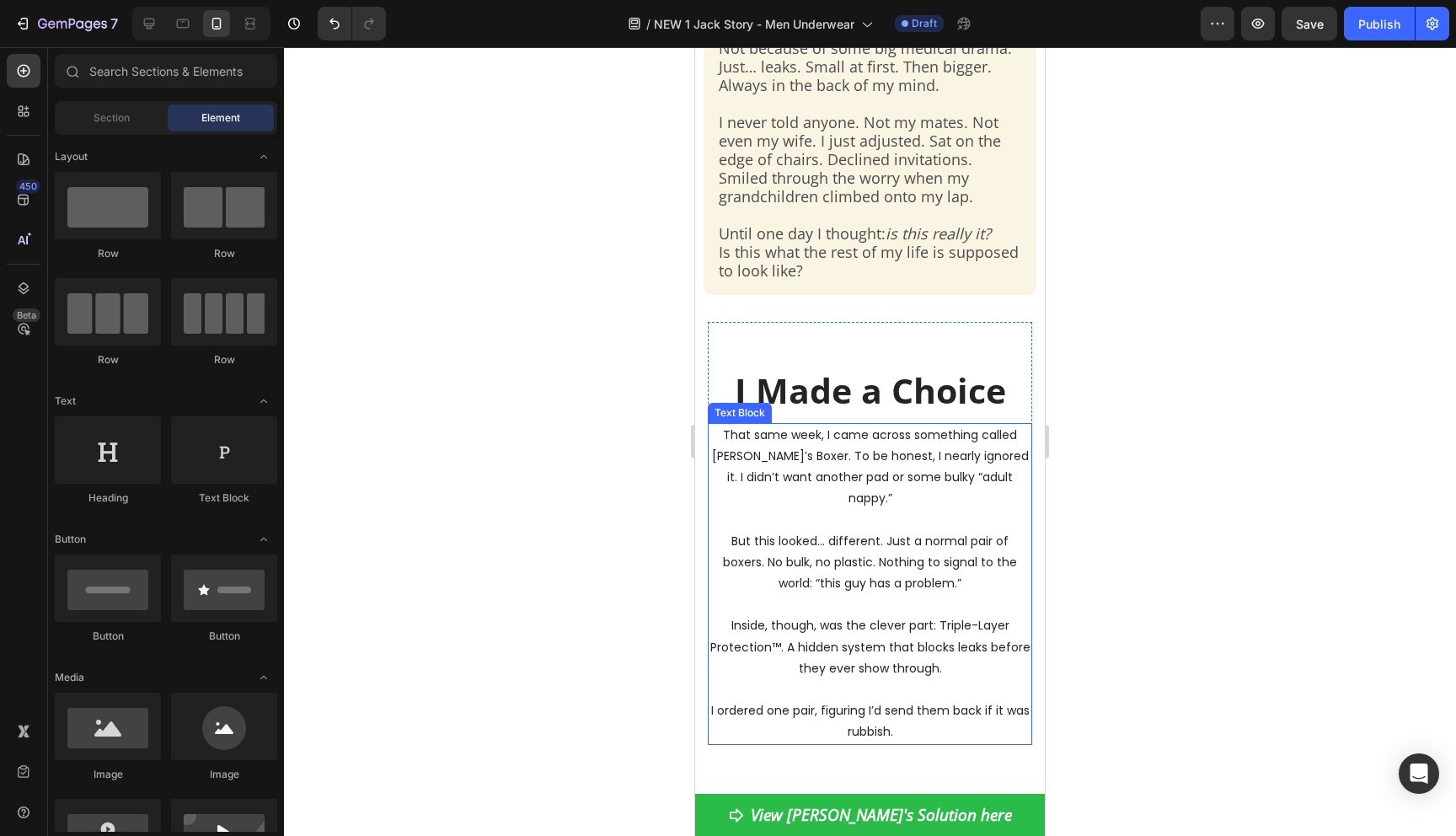
scroll to position [996, 0]
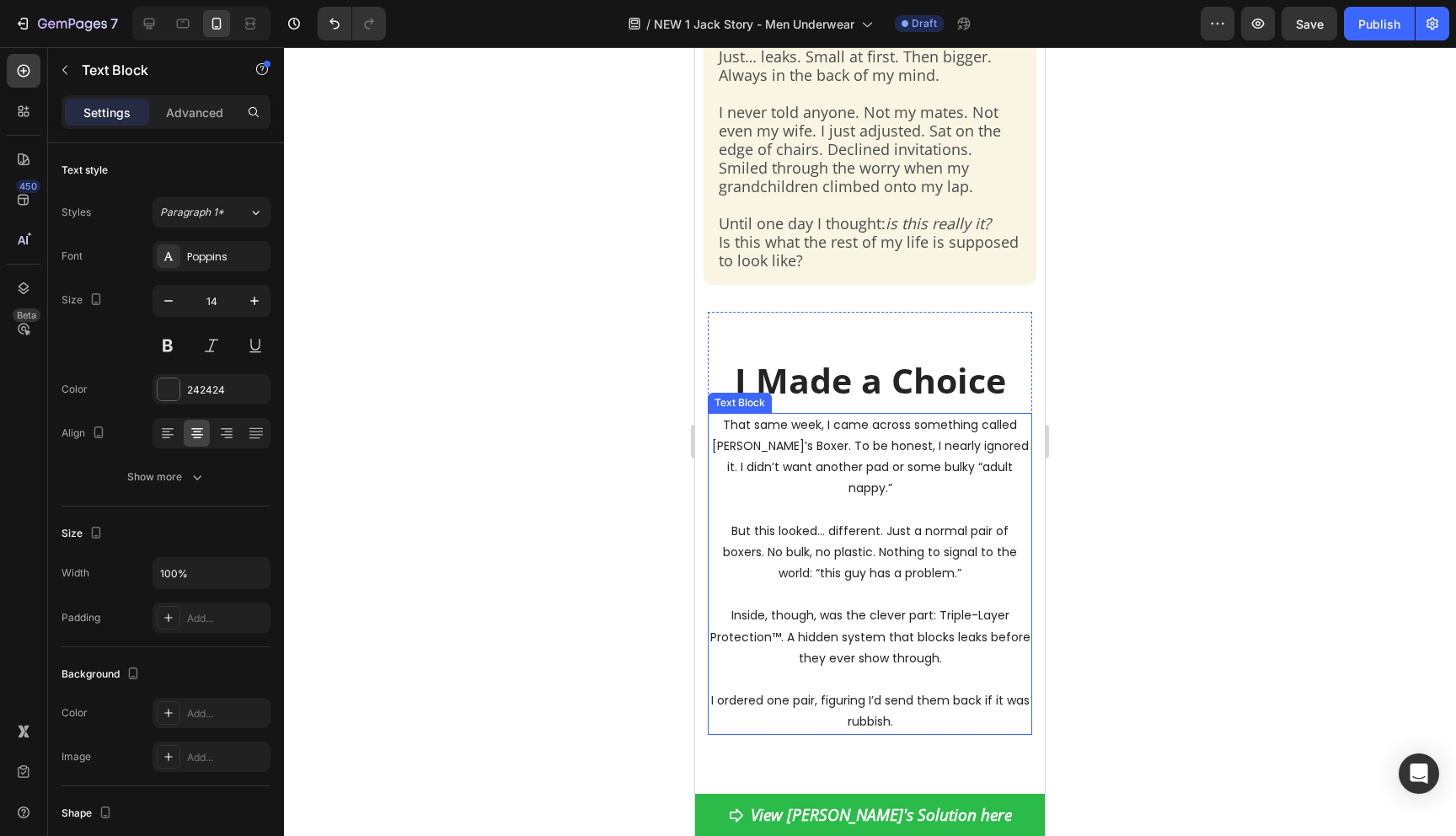
click at [824, 521] on p "But this looked… different. Just a normal pair of boxers. No bulk, no plastic. …" at bounding box center [869, 552] width 321 height 64
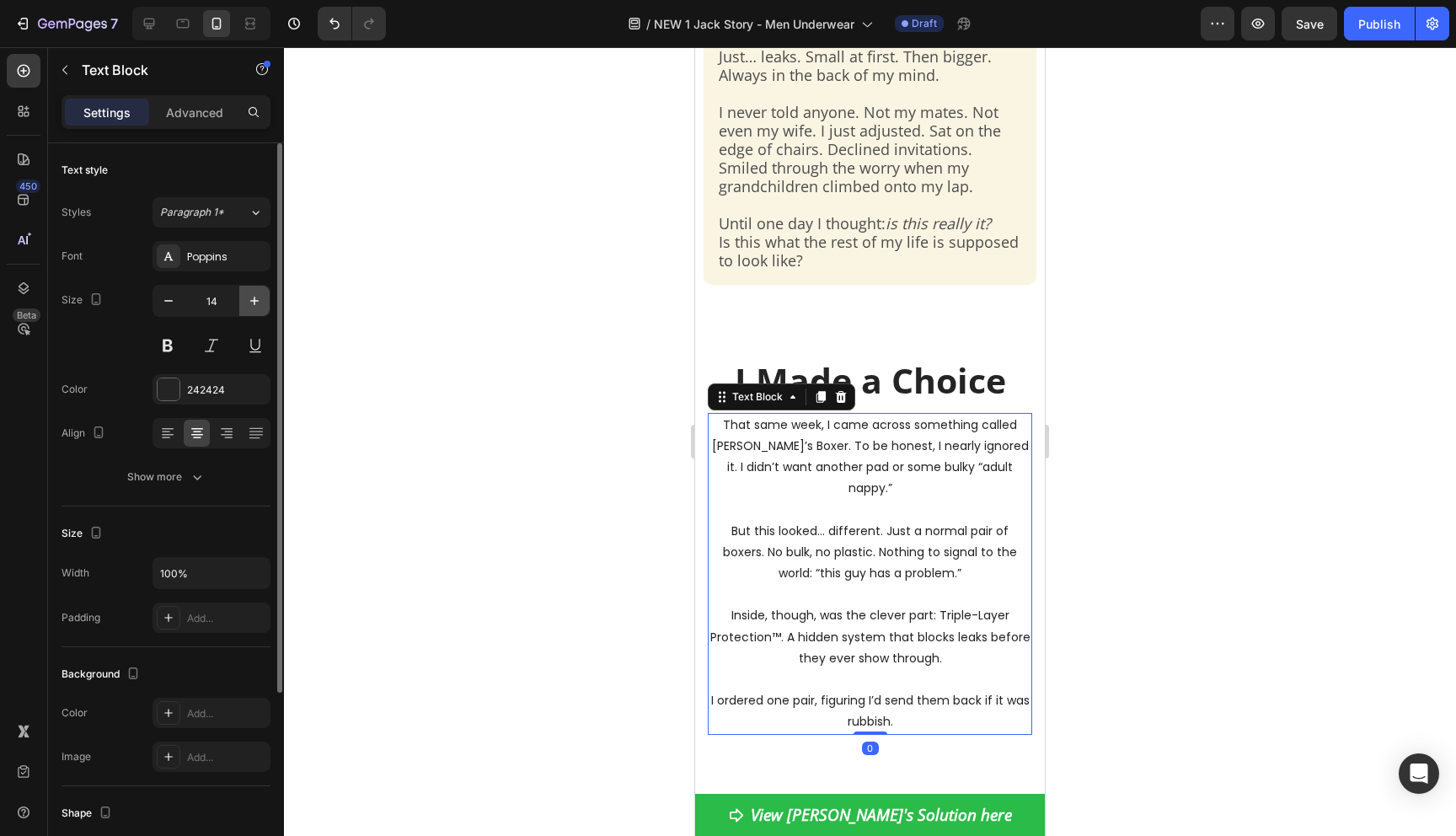
click at [254, 308] on icon "button" at bounding box center [254, 300] width 17 height 17
type input "16"
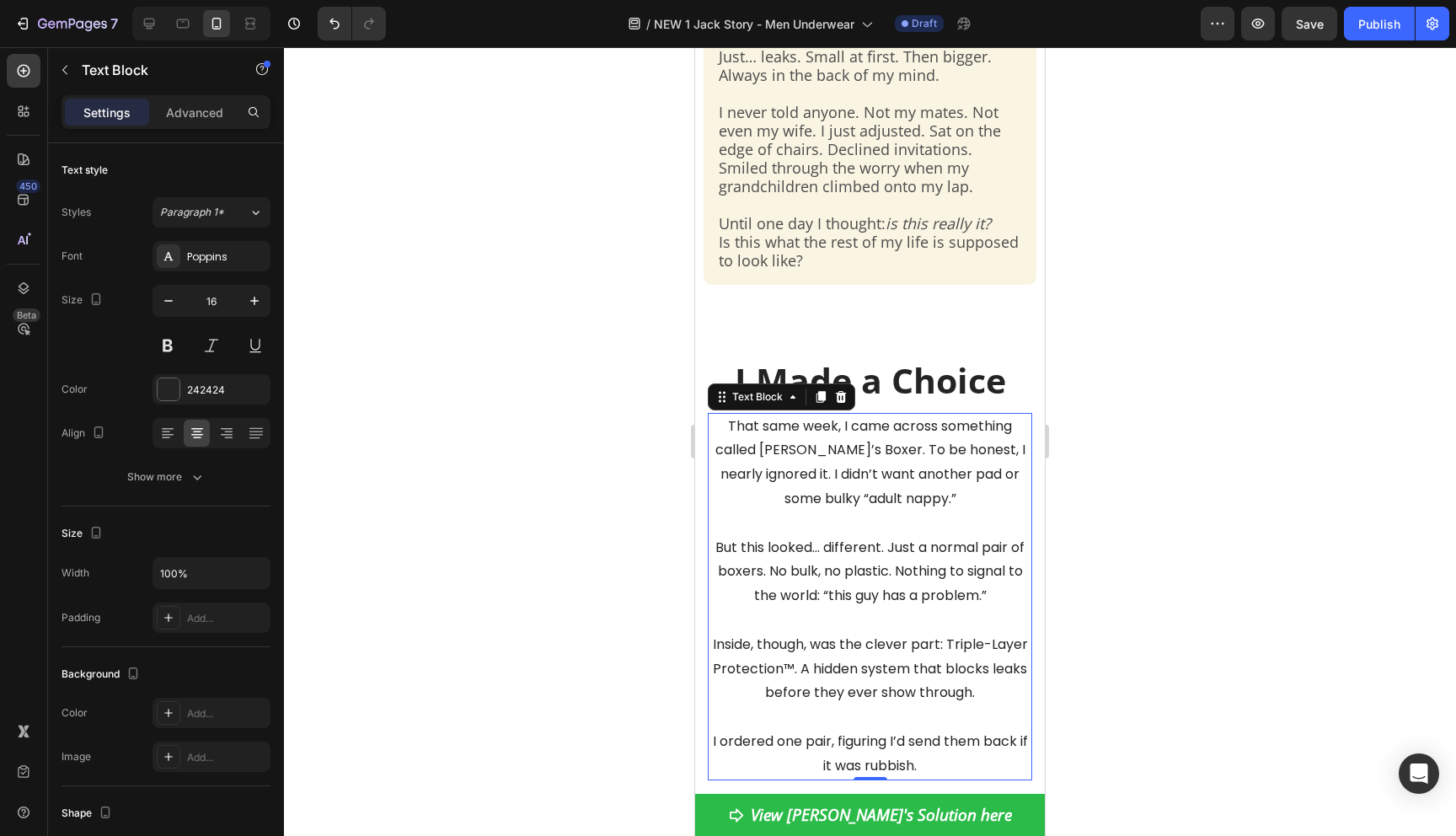
click at [832, 511] on p "That same week, I came across something called Jack’s Boxer. To be honest, I ne…" at bounding box center [869, 463] width 321 height 97
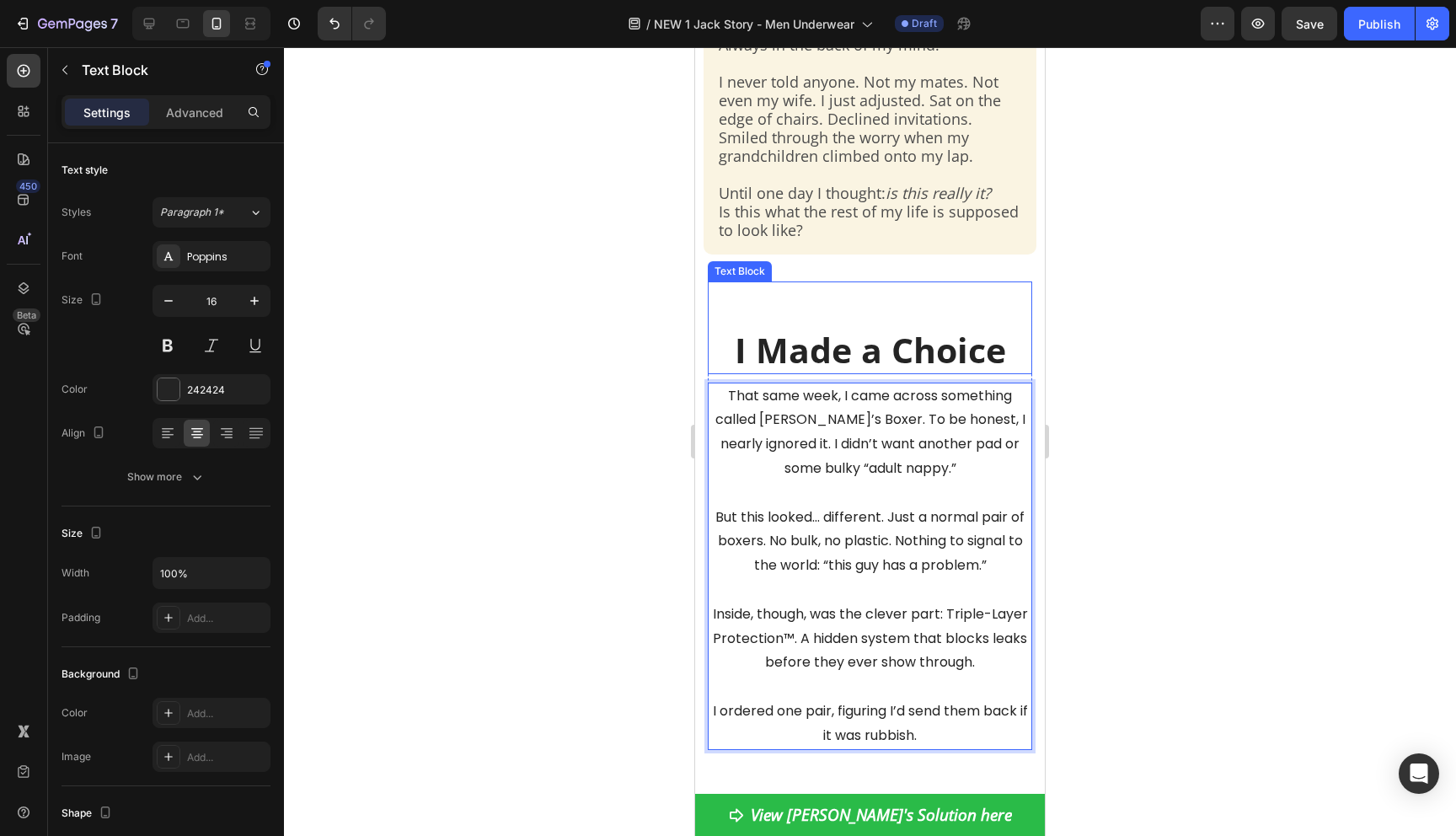
scroll to position [1012, 0]
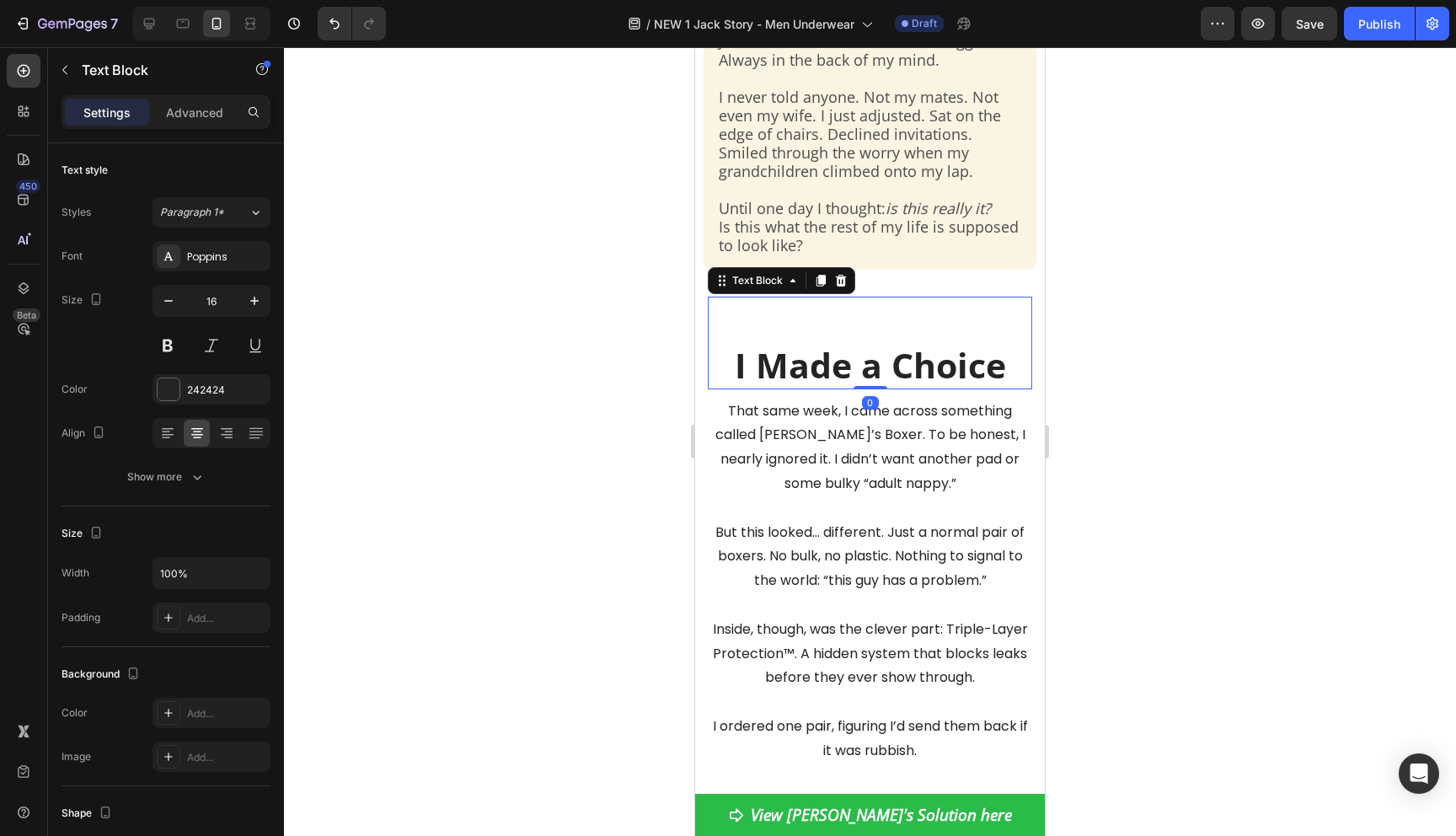
click at [1001, 364] on strong "I Made a Choice" at bounding box center [870, 365] width 272 height 47
click at [1001, 366] on strong "I Made a Choice" at bounding box center [870, 365] width 272 height 47
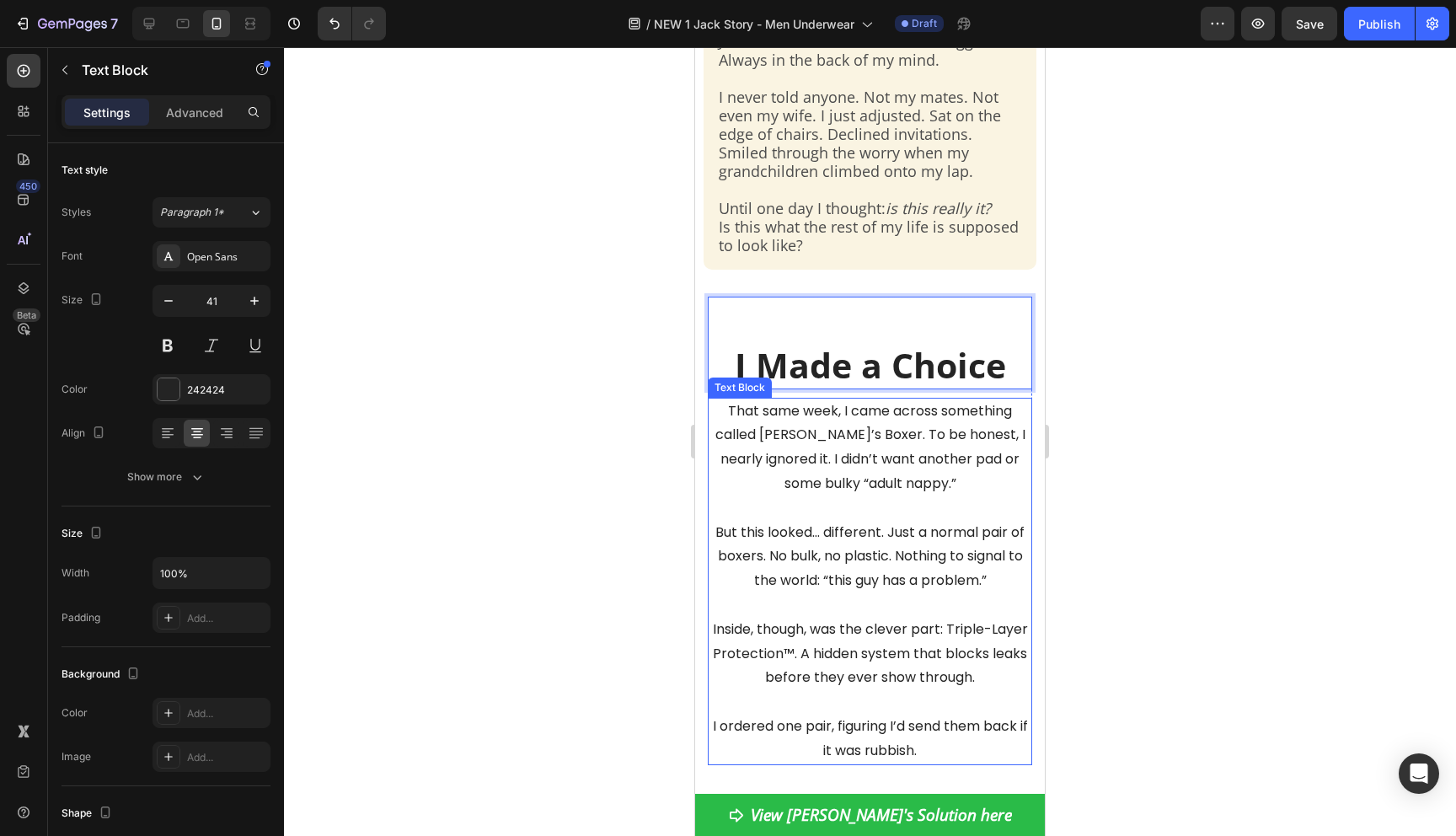
click at [832, 449] on p "That same week, I came across something called Jack’s Boxer. To be honest, I ne…" at bounding box center [869, 447] width 321 height 97
click at [820, 349] on strong "I Made a Choice" at bounding box center [870, 365] width 272 height 47
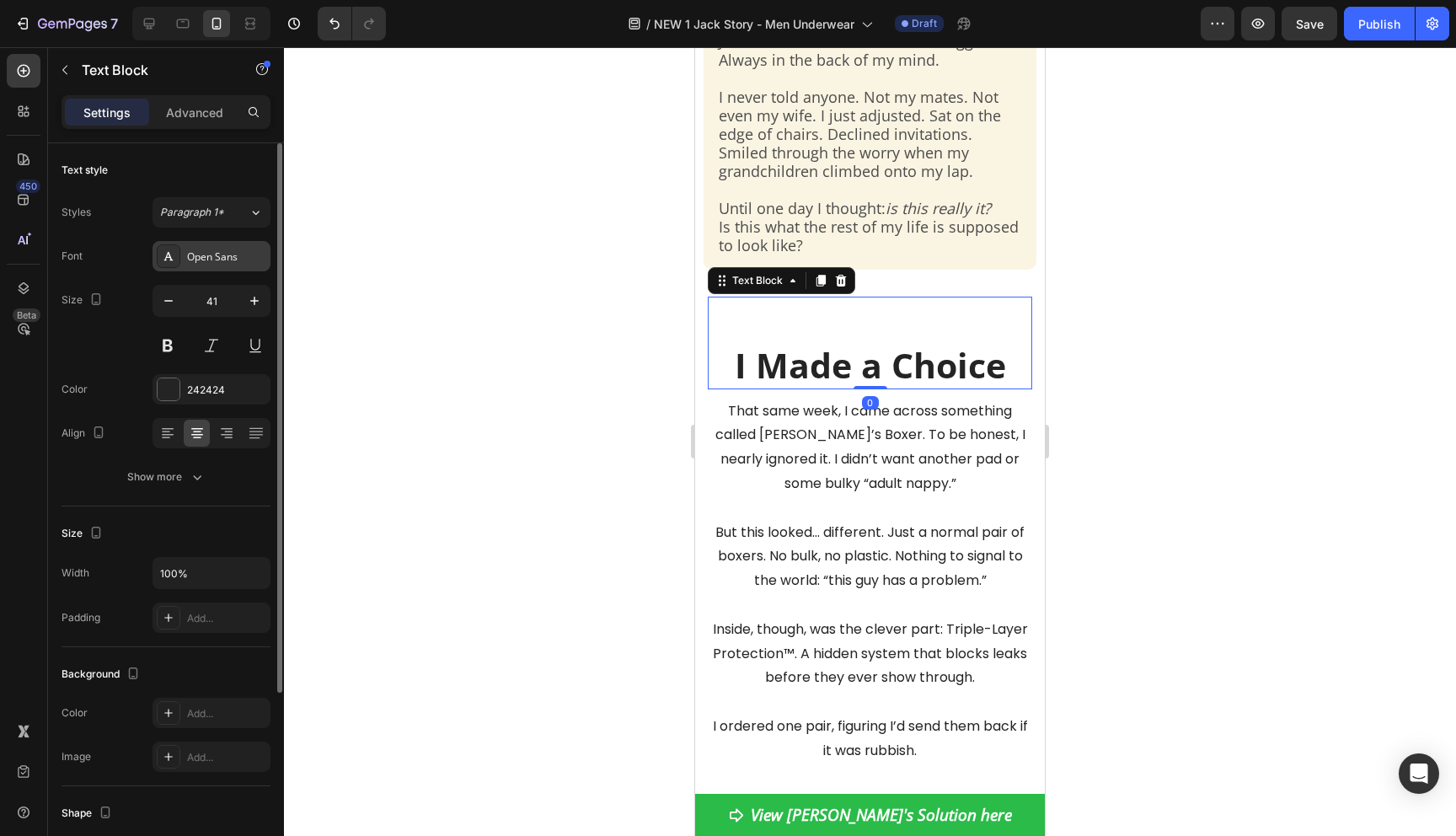
click at [203, 261] on div "Open Sans" at bounding box center [227, 256] width 79 height 15
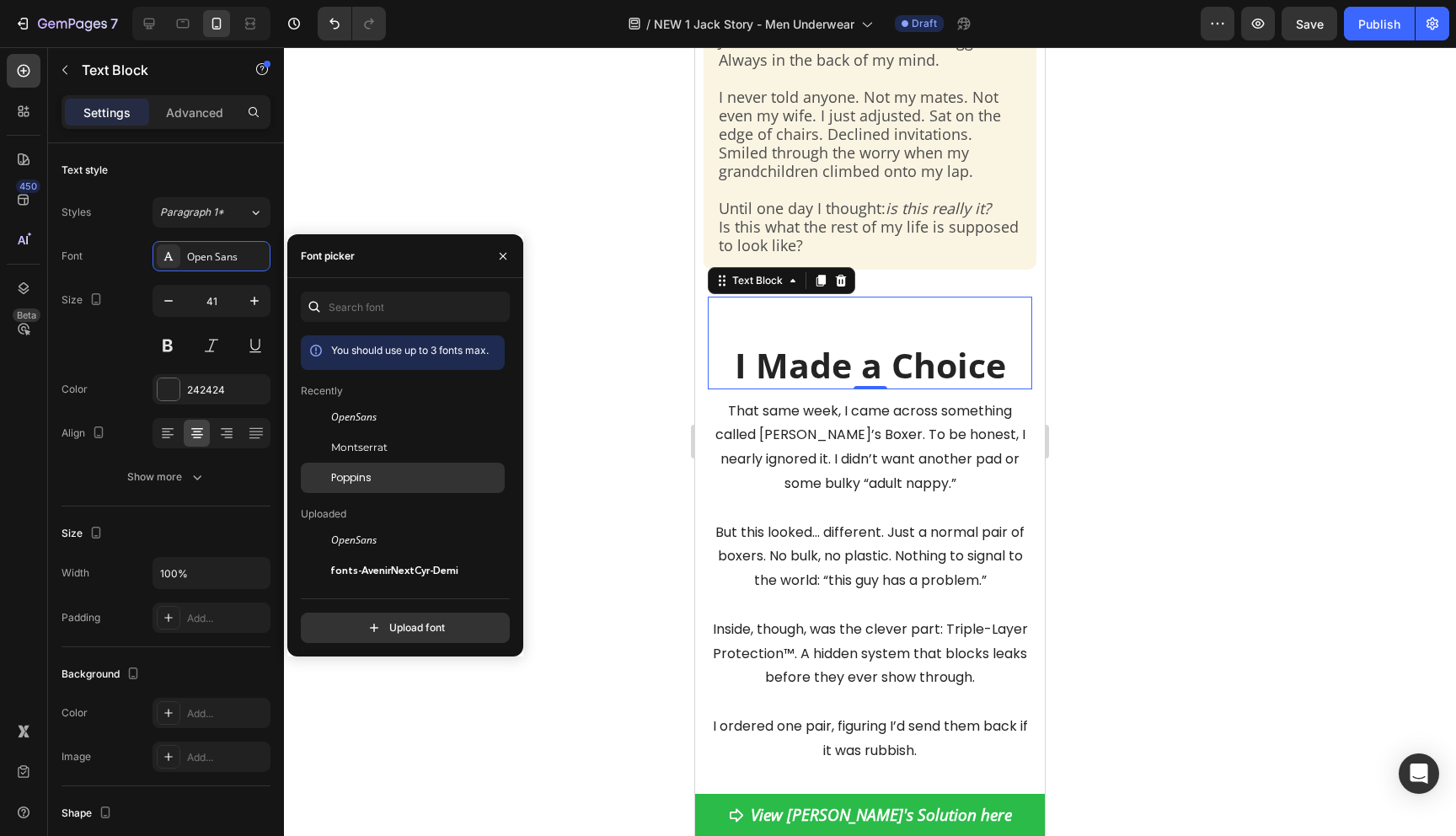
click at [370, 474] on span "Poppins" at bounding box center [351, 477] width 40 height 15
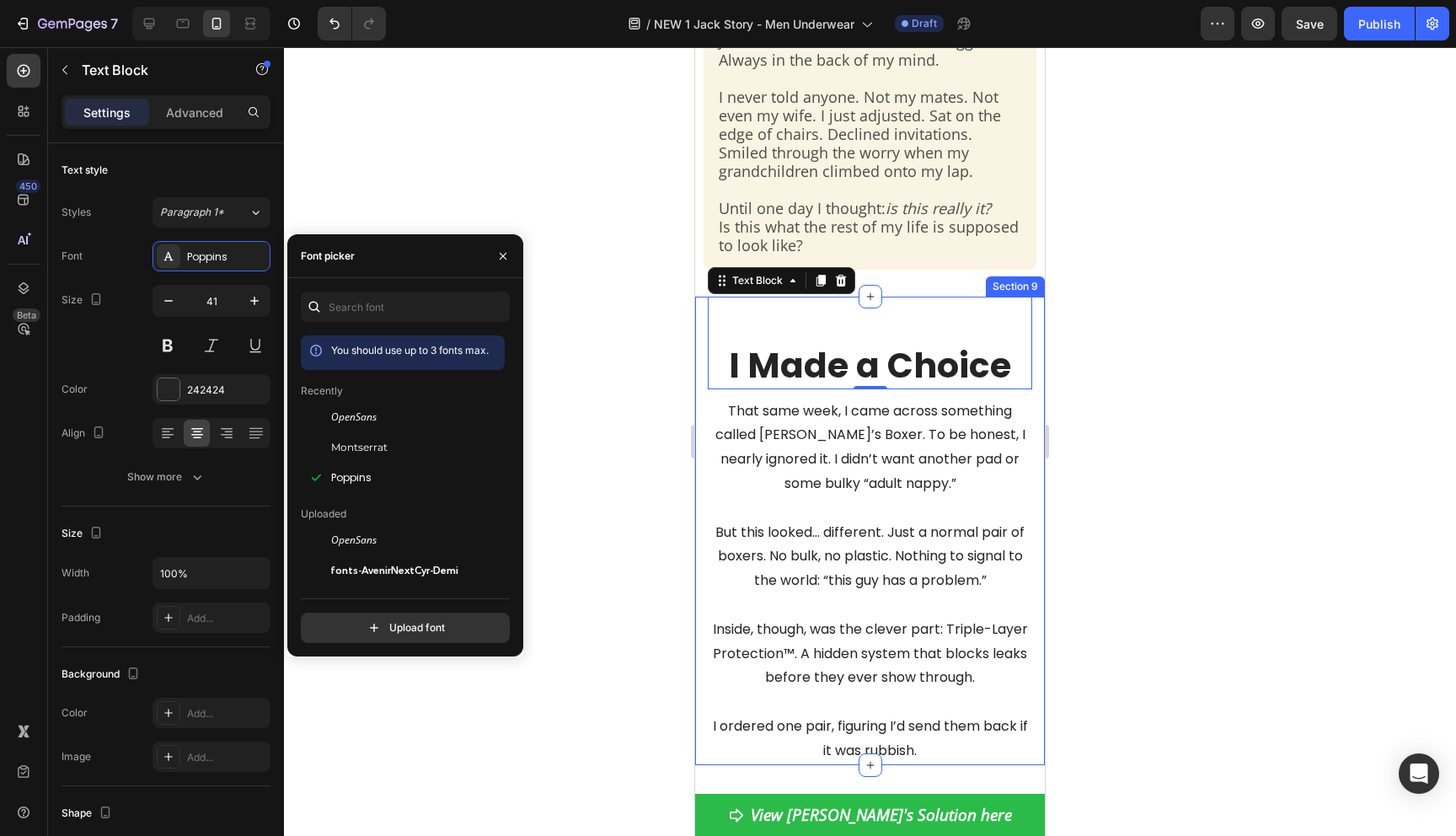
click at [1041, 506] on div "I Made a Choice Text Block 0 That same week, I came across something called Jac…" at bounding box center [870, 531] width 349 height 469
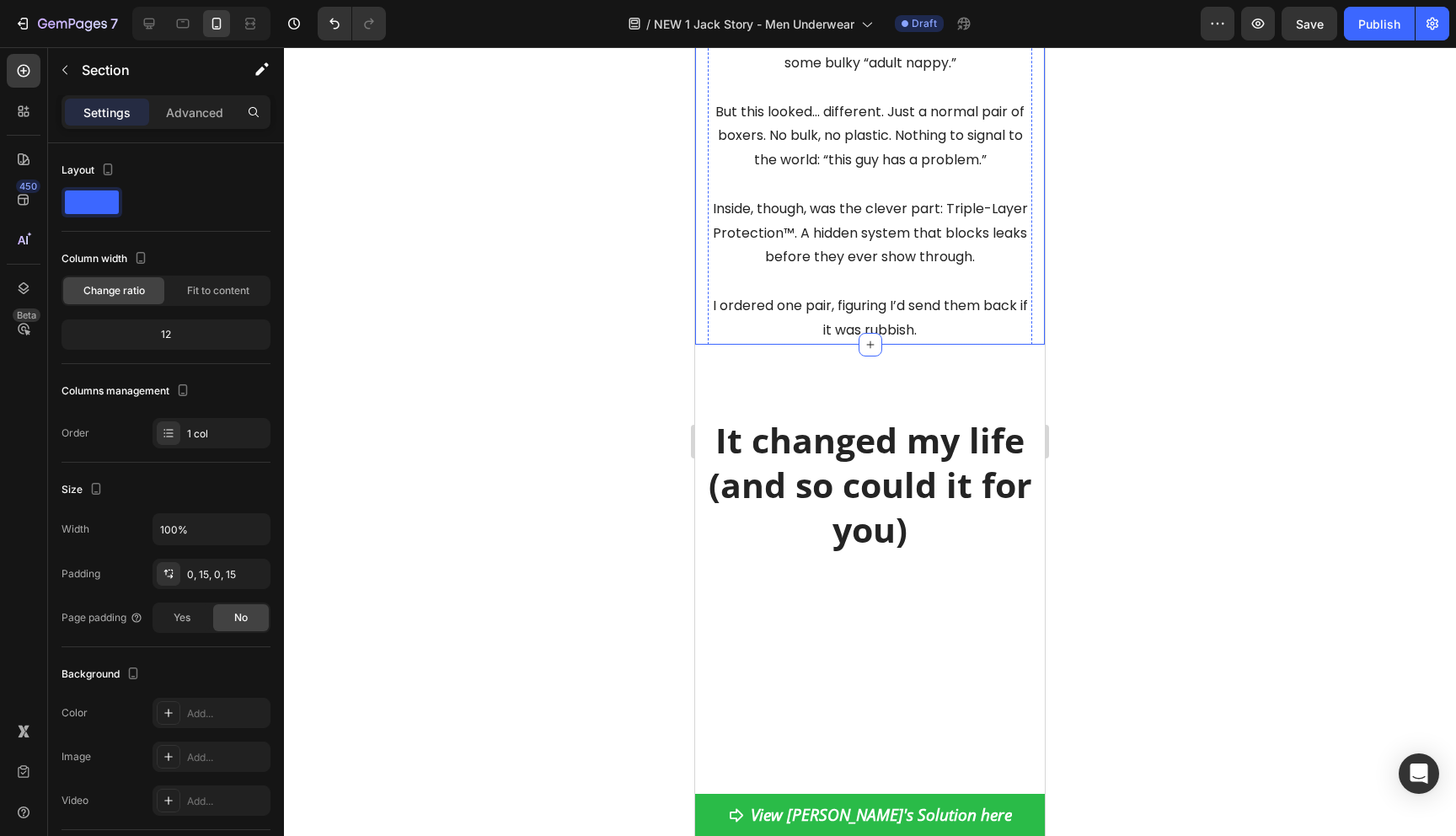
scroll to position [1628, 0]
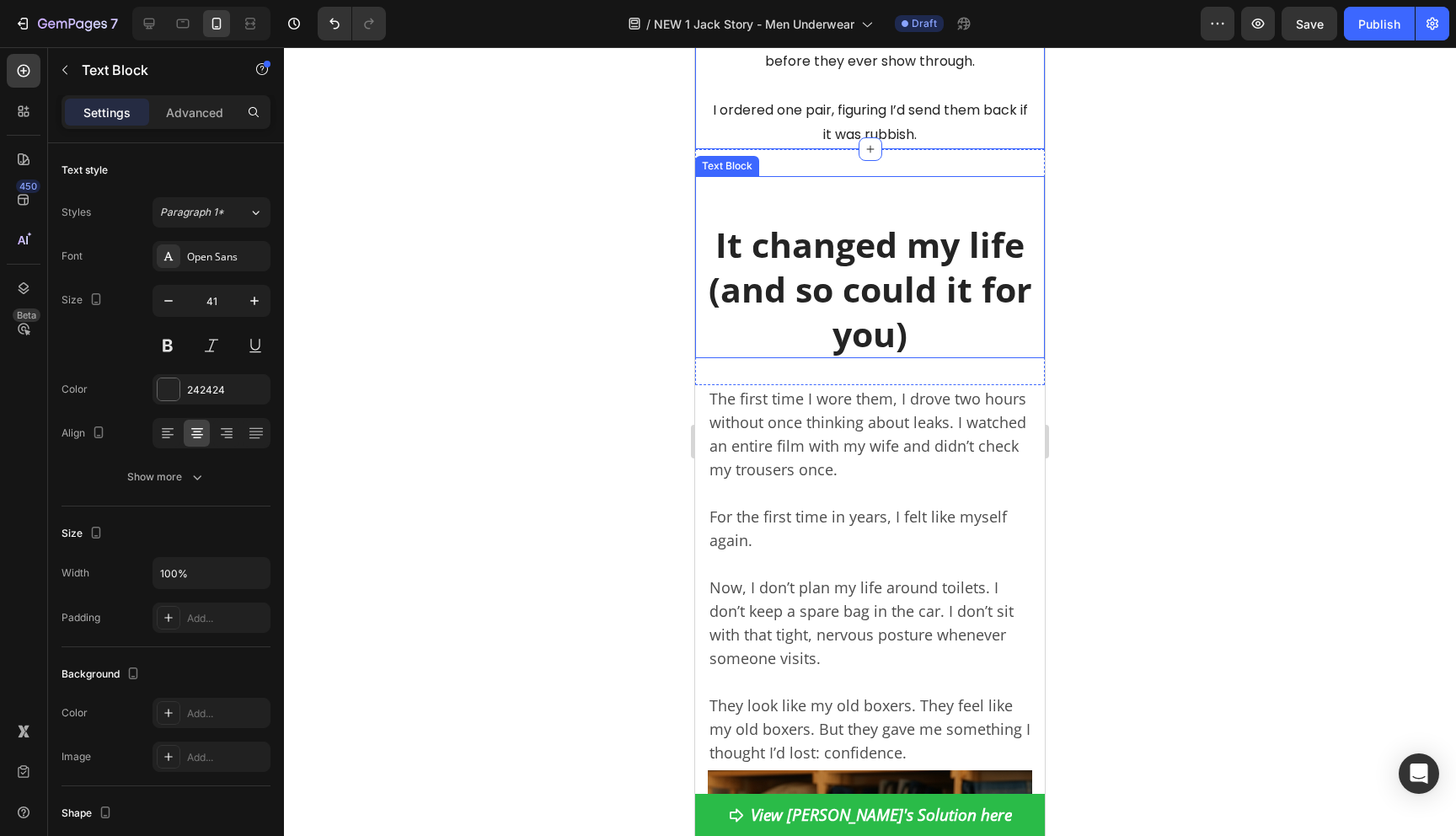
click at [881, 317] on strong "It changed my life (and so could it for you)" at bounding box center [870, 288] width 324 height 136
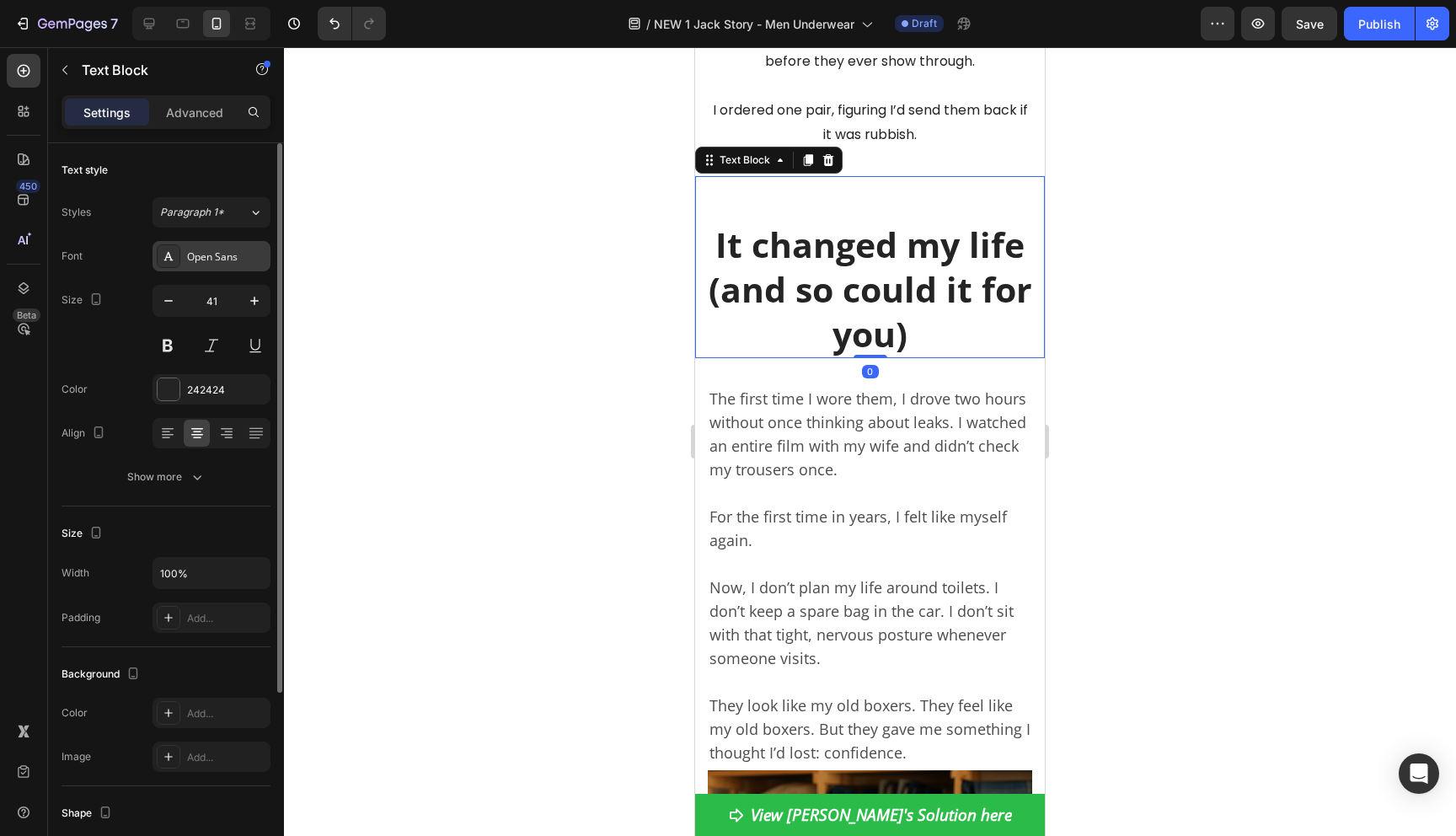
click at [230, 259] on div "Open Sans" at bounding box center [227, 256] width 79 height 15
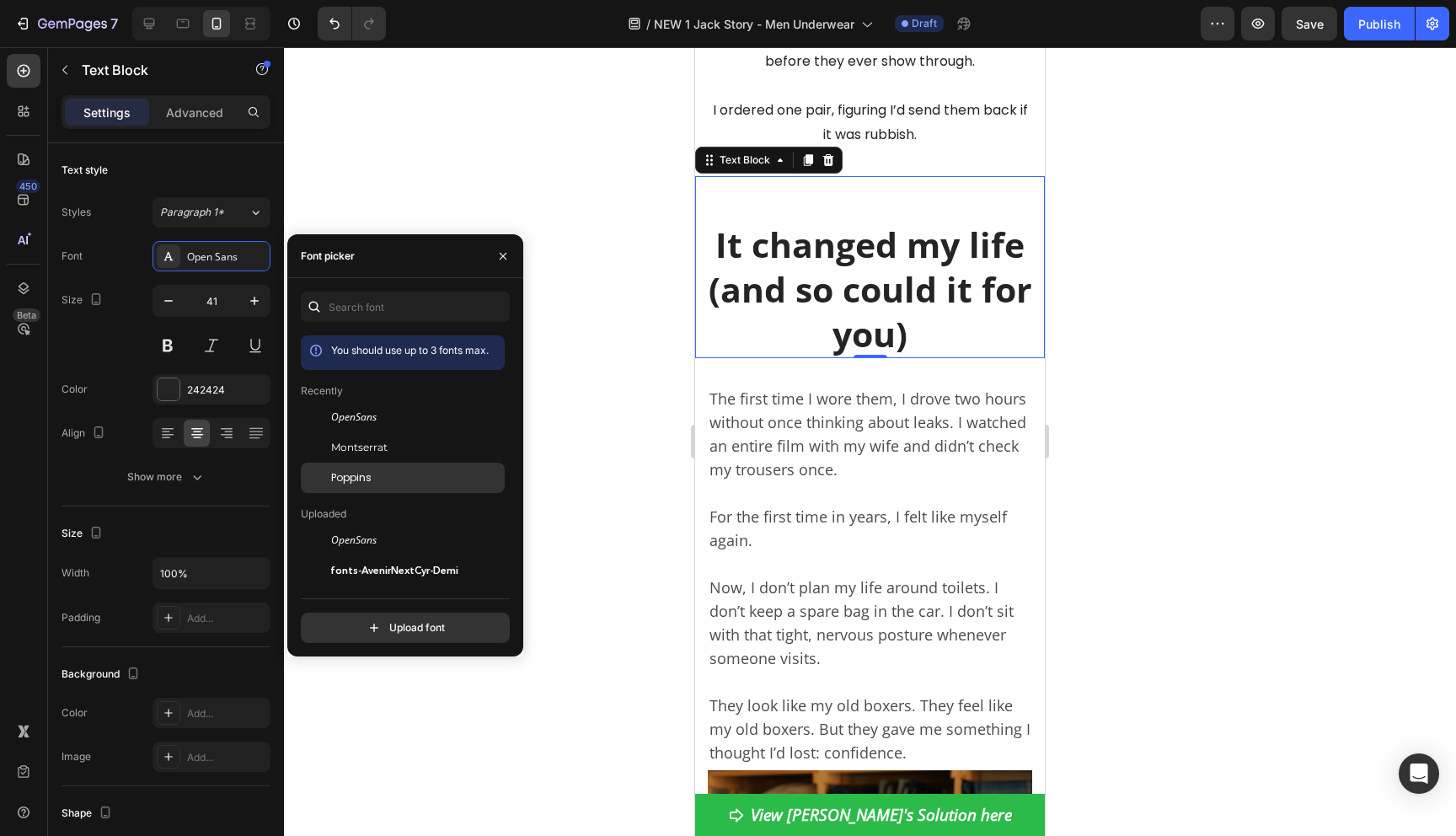
click at [371, 485] on span "Poppins" at bounding box center [351, 477] width 40 height 15
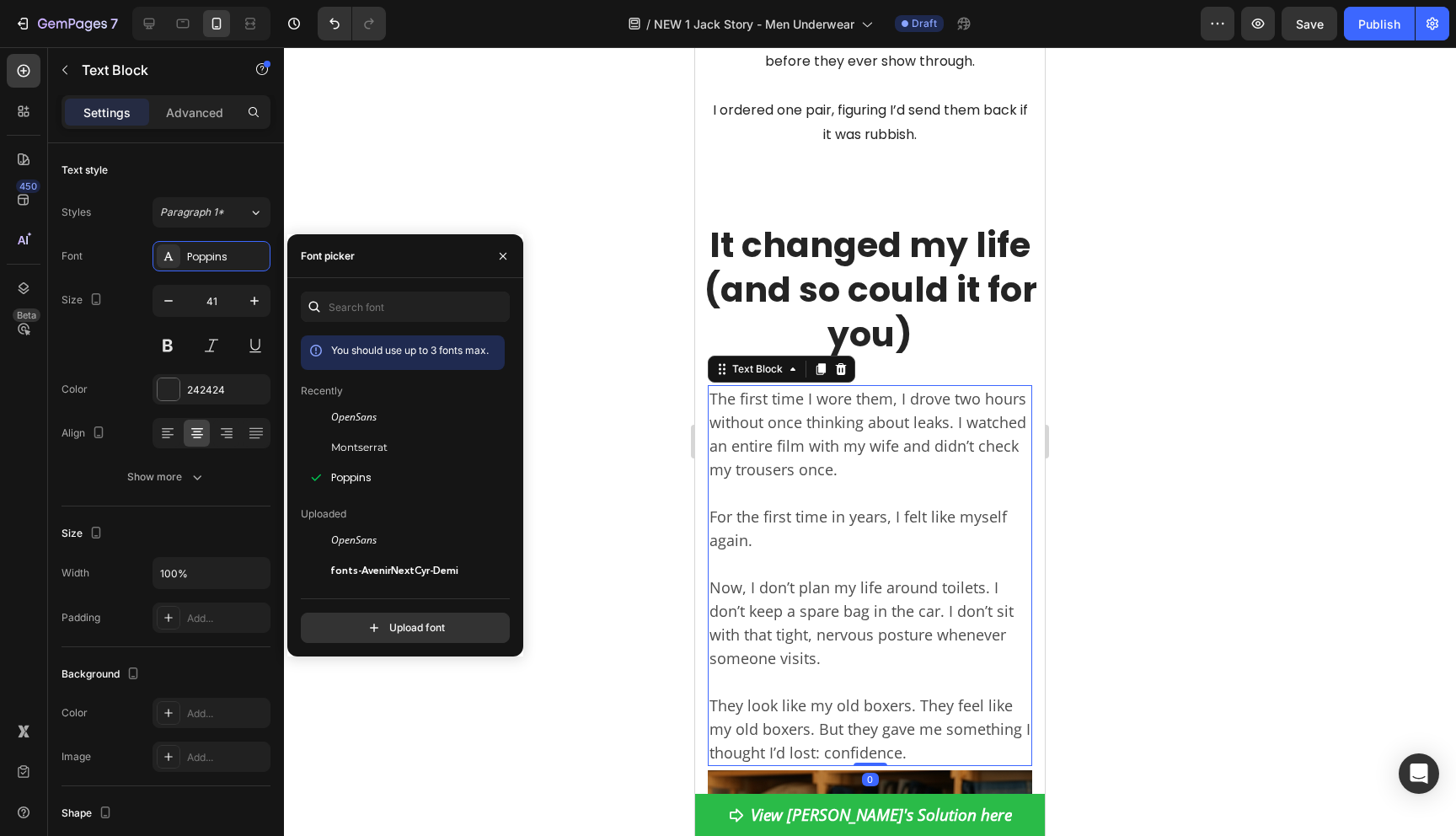
click at [749, 508] on p "For the first time in years, I felt like myself again." at bounding box center [869, 529] width 321 height 47
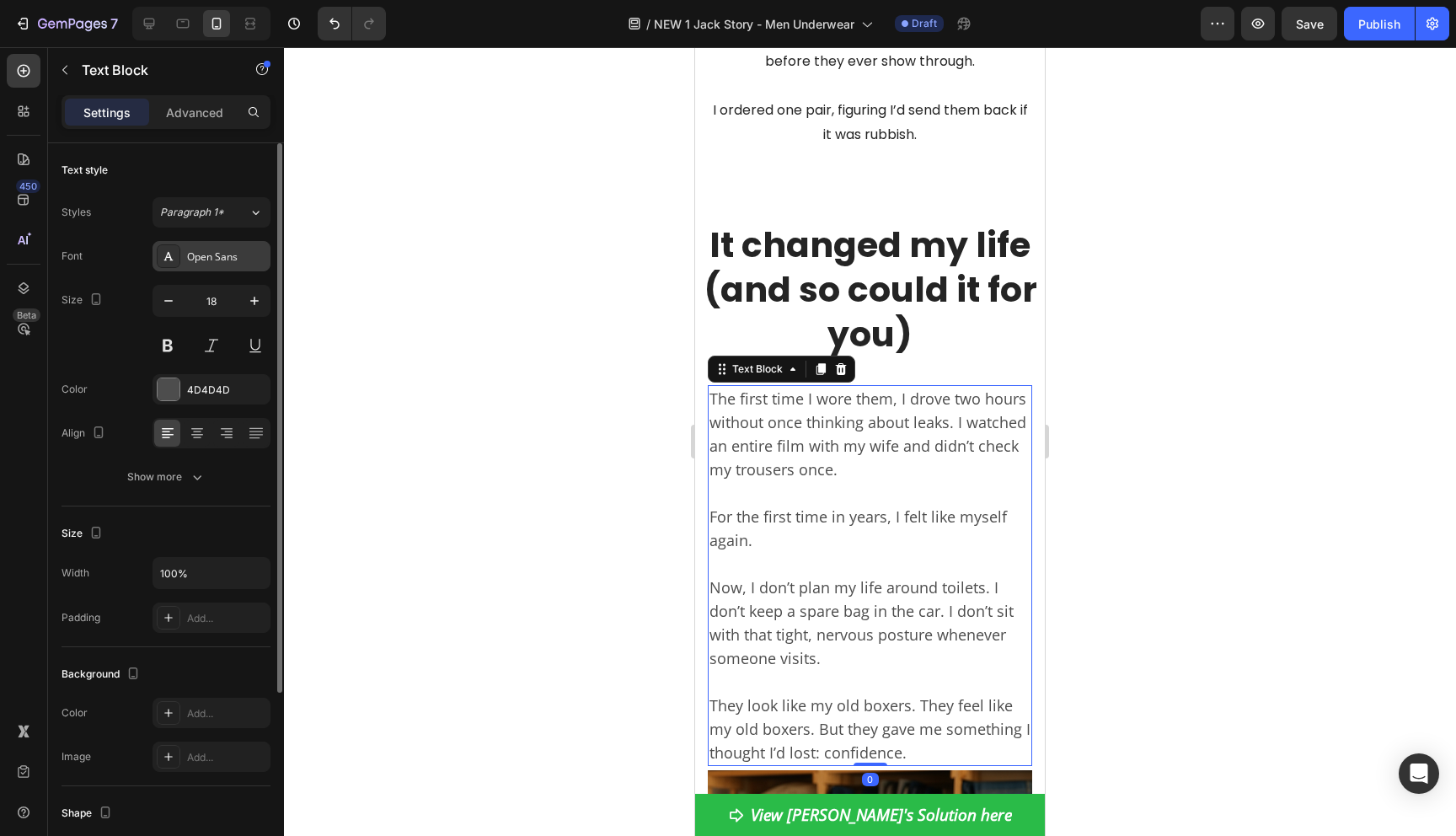
click at [231, 258] on div "Open Sans" at bounding box center [227, 256] width 79 height 15
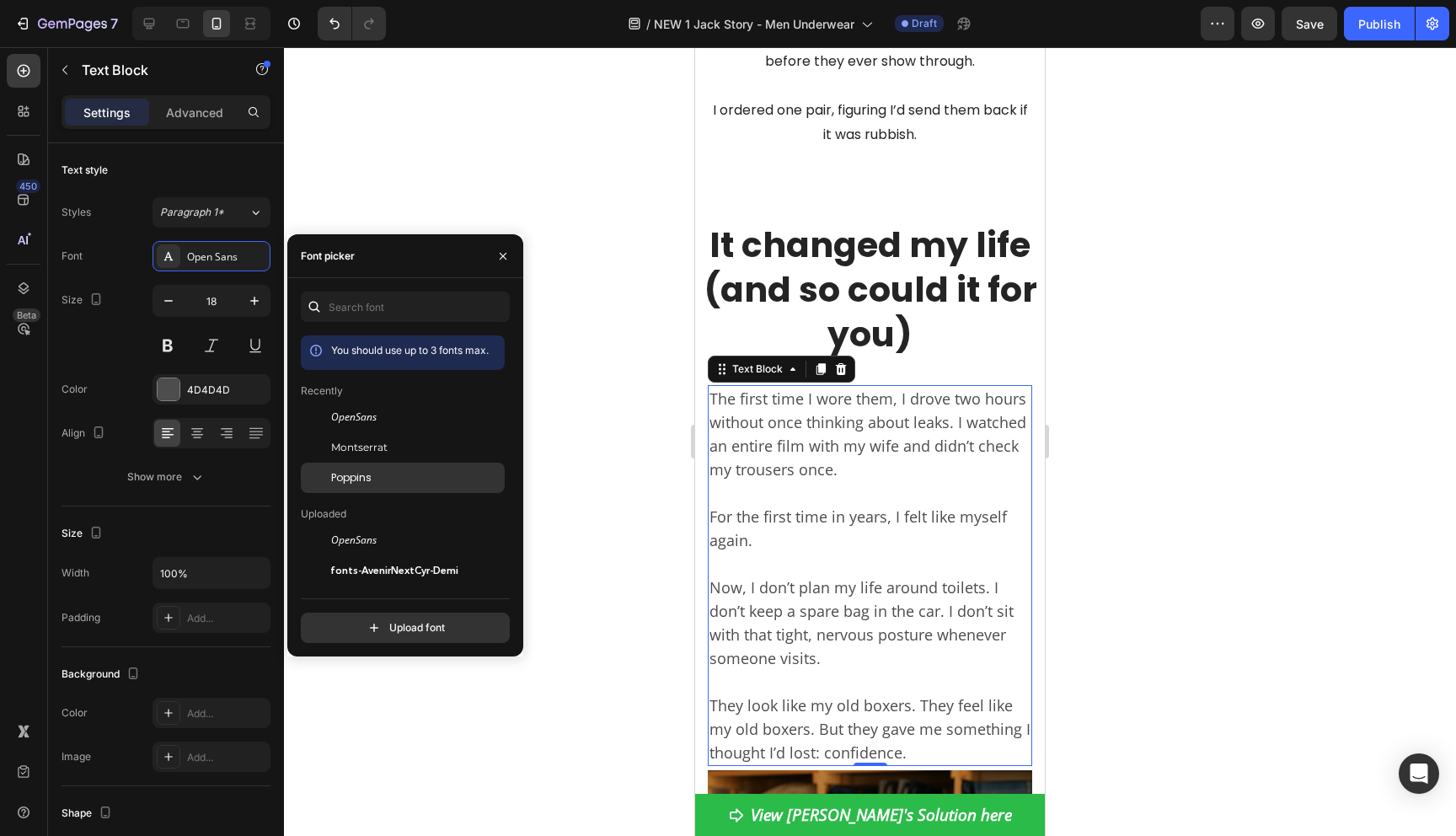
click at [357, 468] on div "Poppins" at bounding box center [403, 478] width 204 height 30
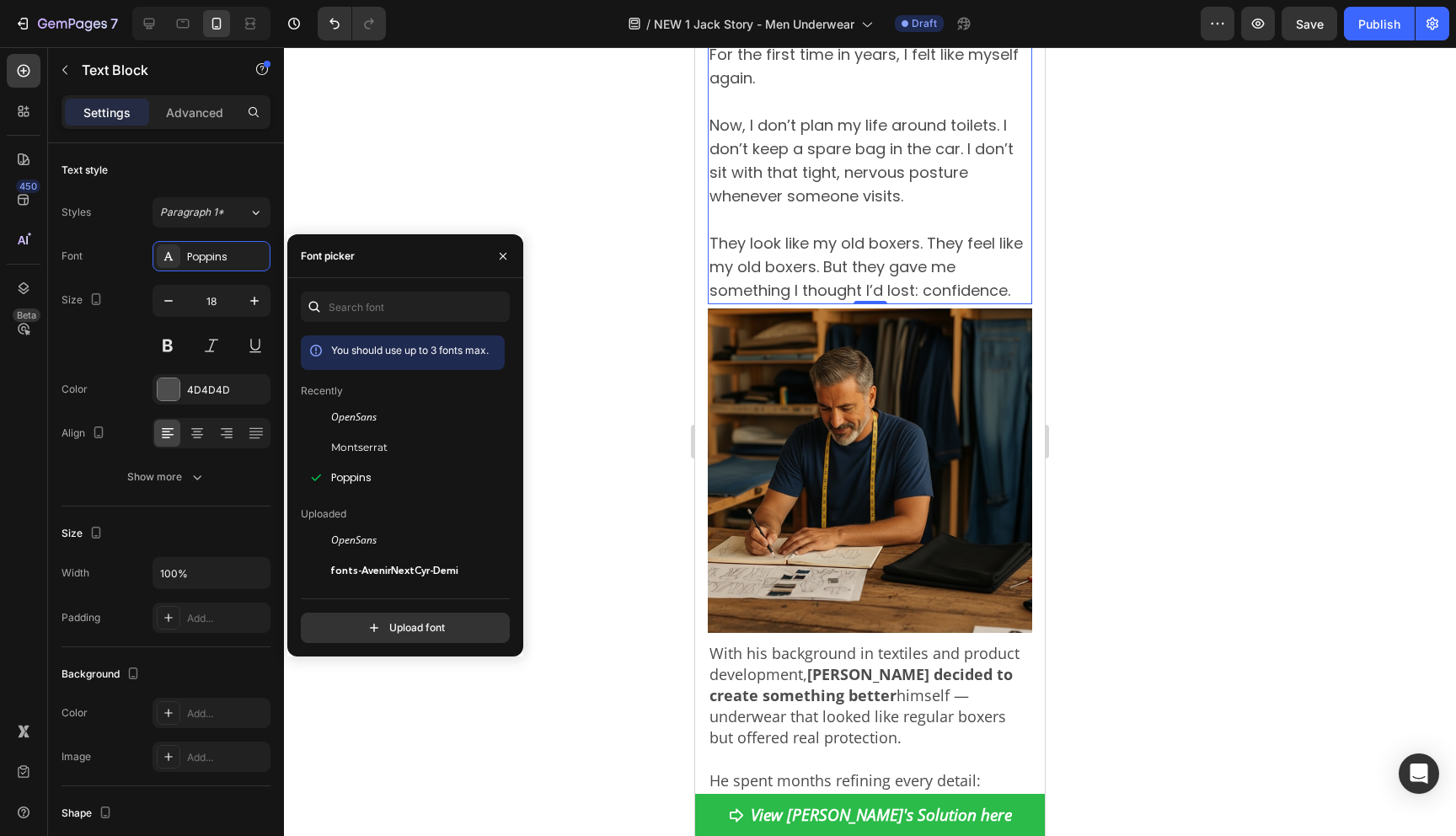
scroll to position [2093, 0]
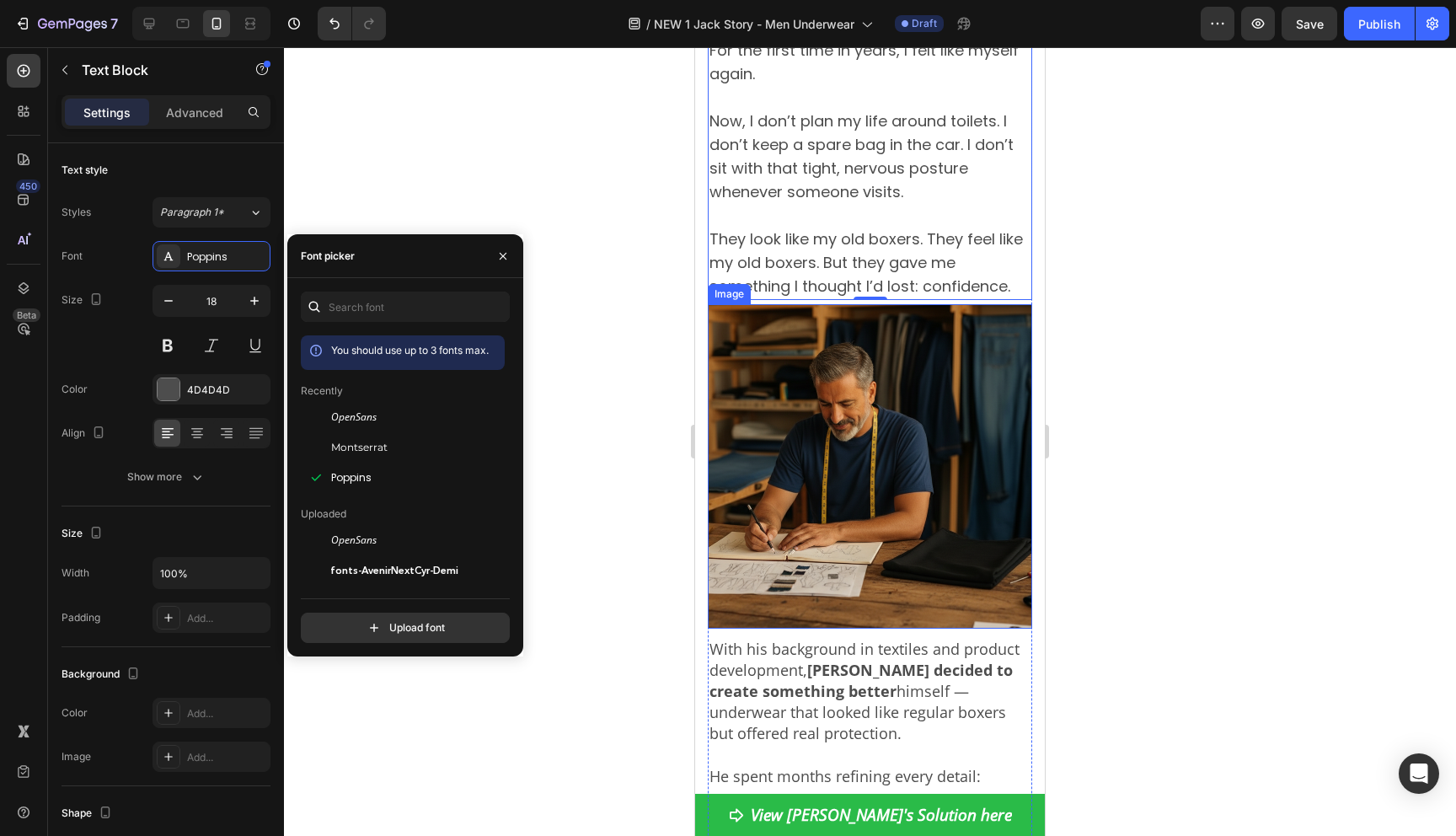
click at [922, 514] on img at bounding box center [870, 466] width 325 height 325
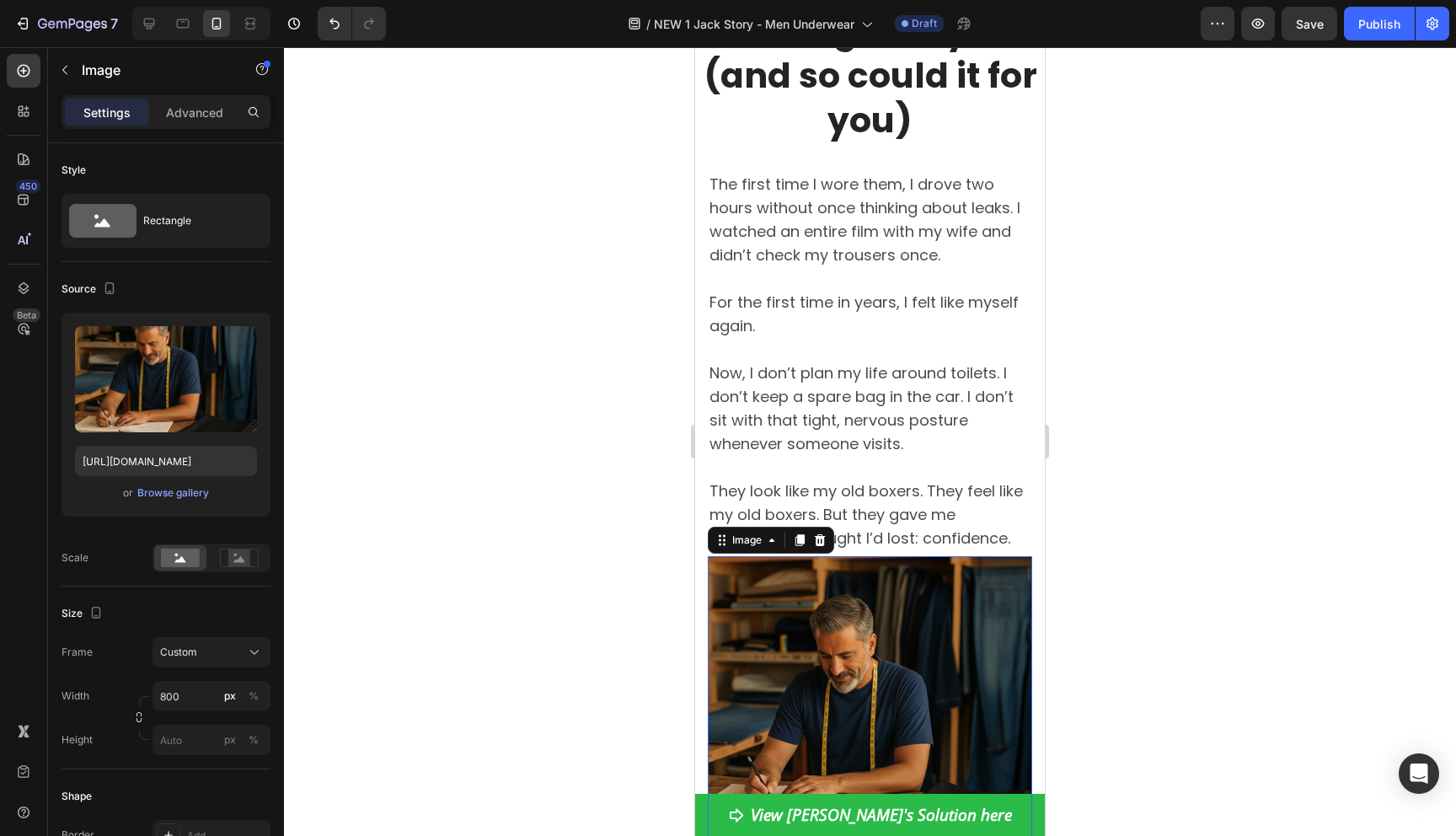
scroll to position [1824, 0]
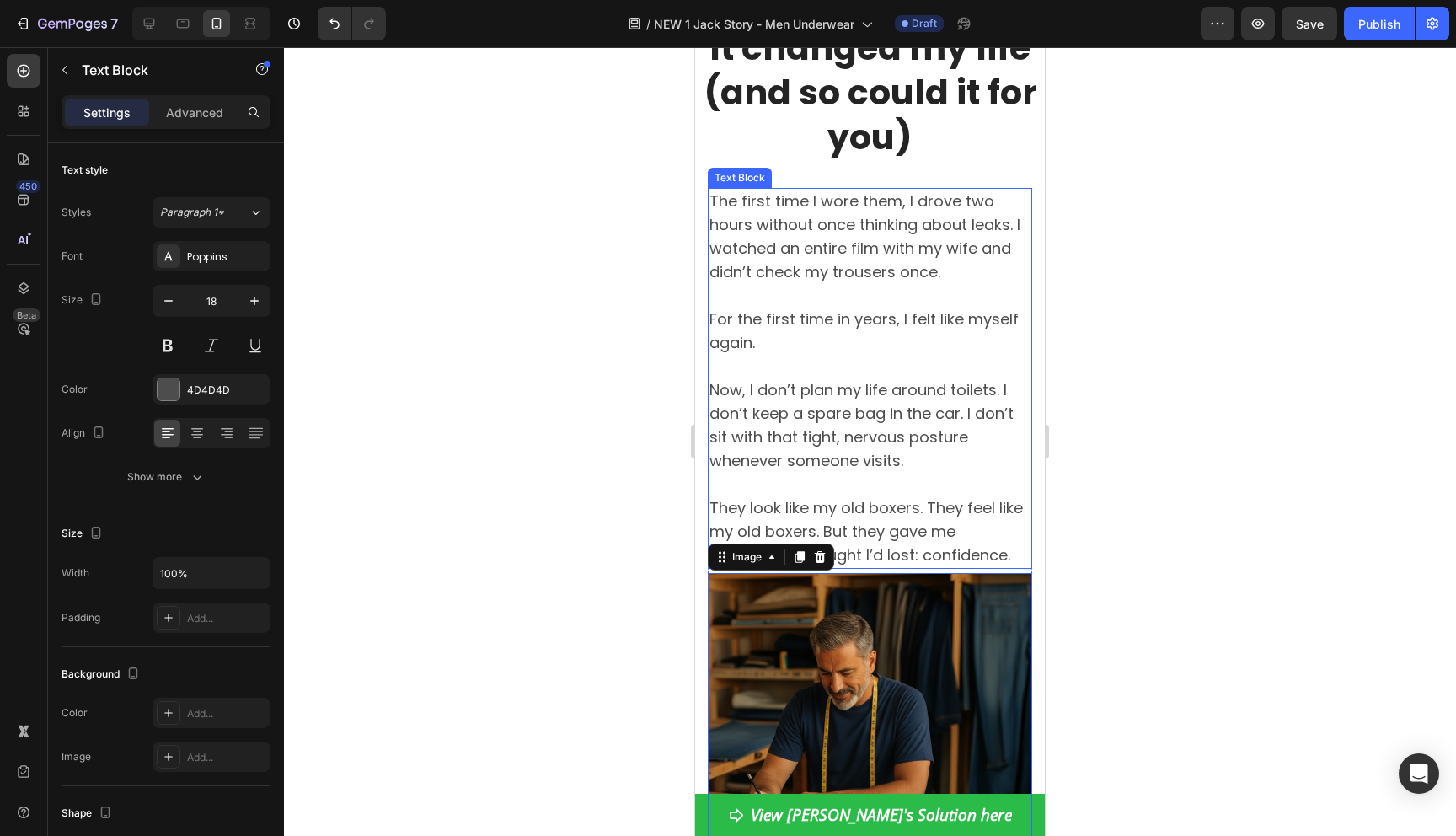
click at [980, 439] on p "Now, I don’t plan my life around toilets. I don’t keep a spare bag in the car. …" at bounding box center [869, 426] width 321 height 94
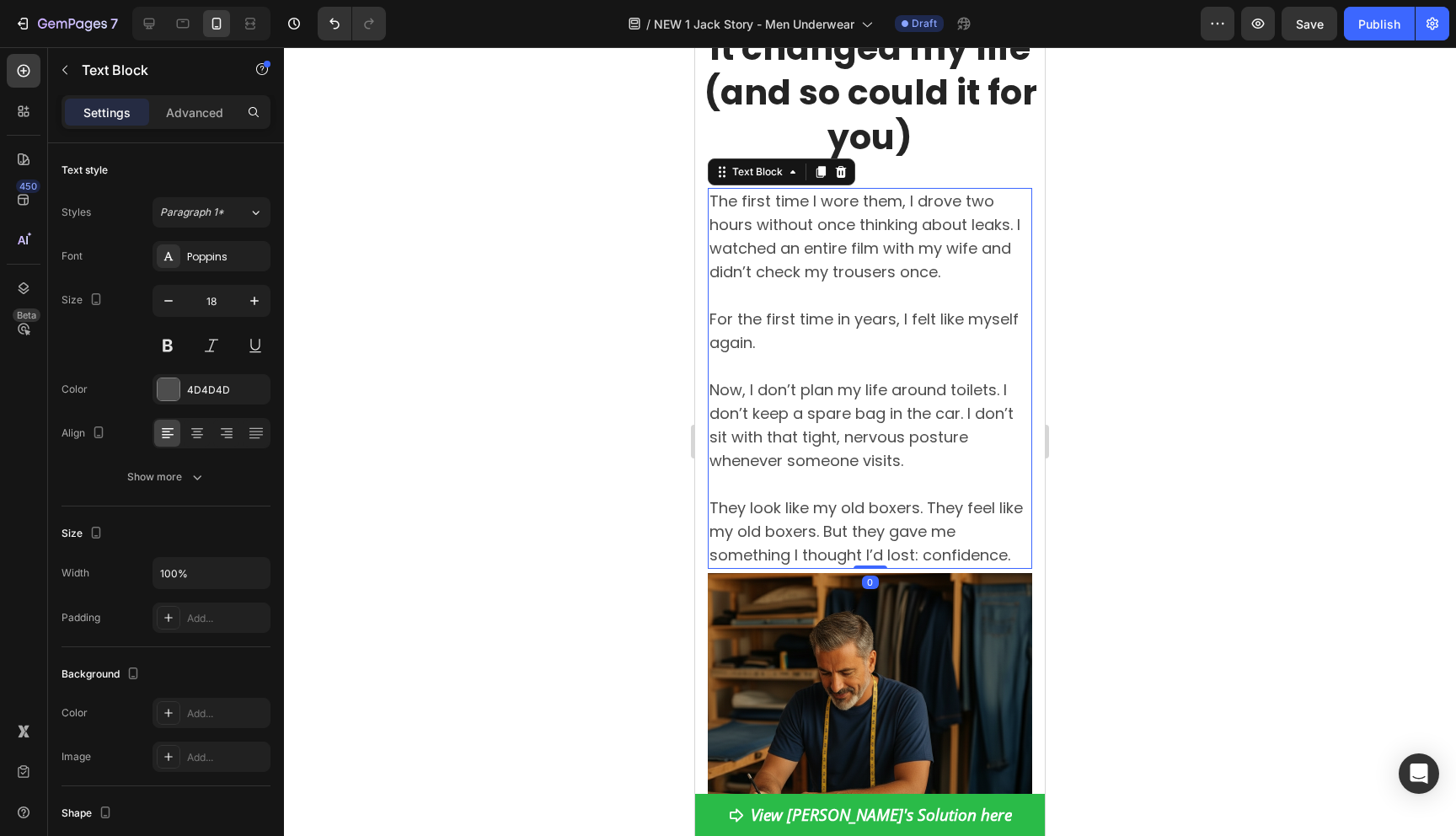
click at [918, 511] on p "They look like my old boxers. They feel like my old boxers. But they gave me so…" at bounding box center [869, 532] width 321 height 71
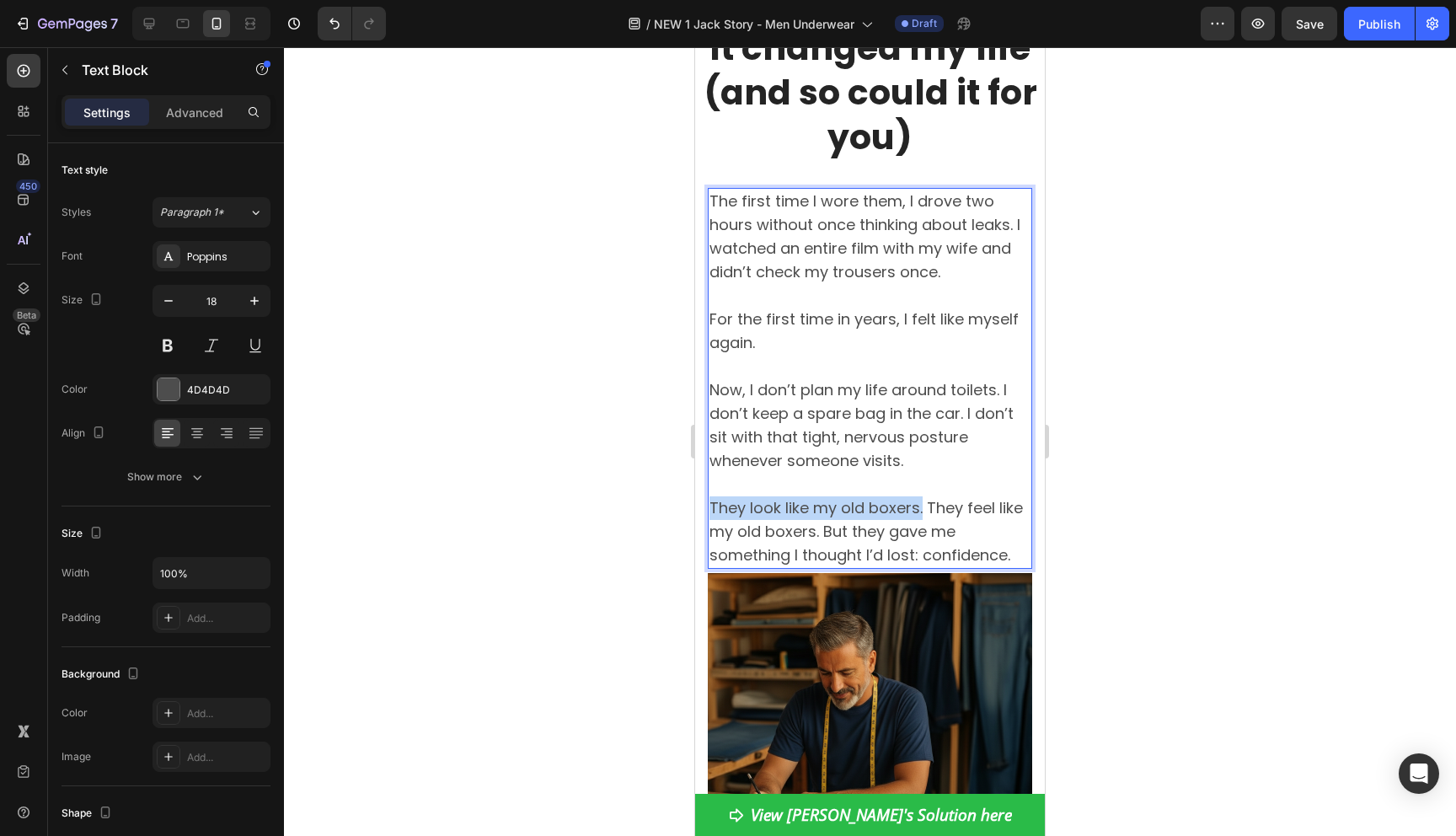
drag, startPoint x: 922, startPoint y: 510, endPoint x: 708, endPoint y: 506, distance: 214.0
click at [708, 506] on div "The first time I wore them, I drove two hours without once thinking about leaks…" at bounding box center [870, 379] width 325 height 381
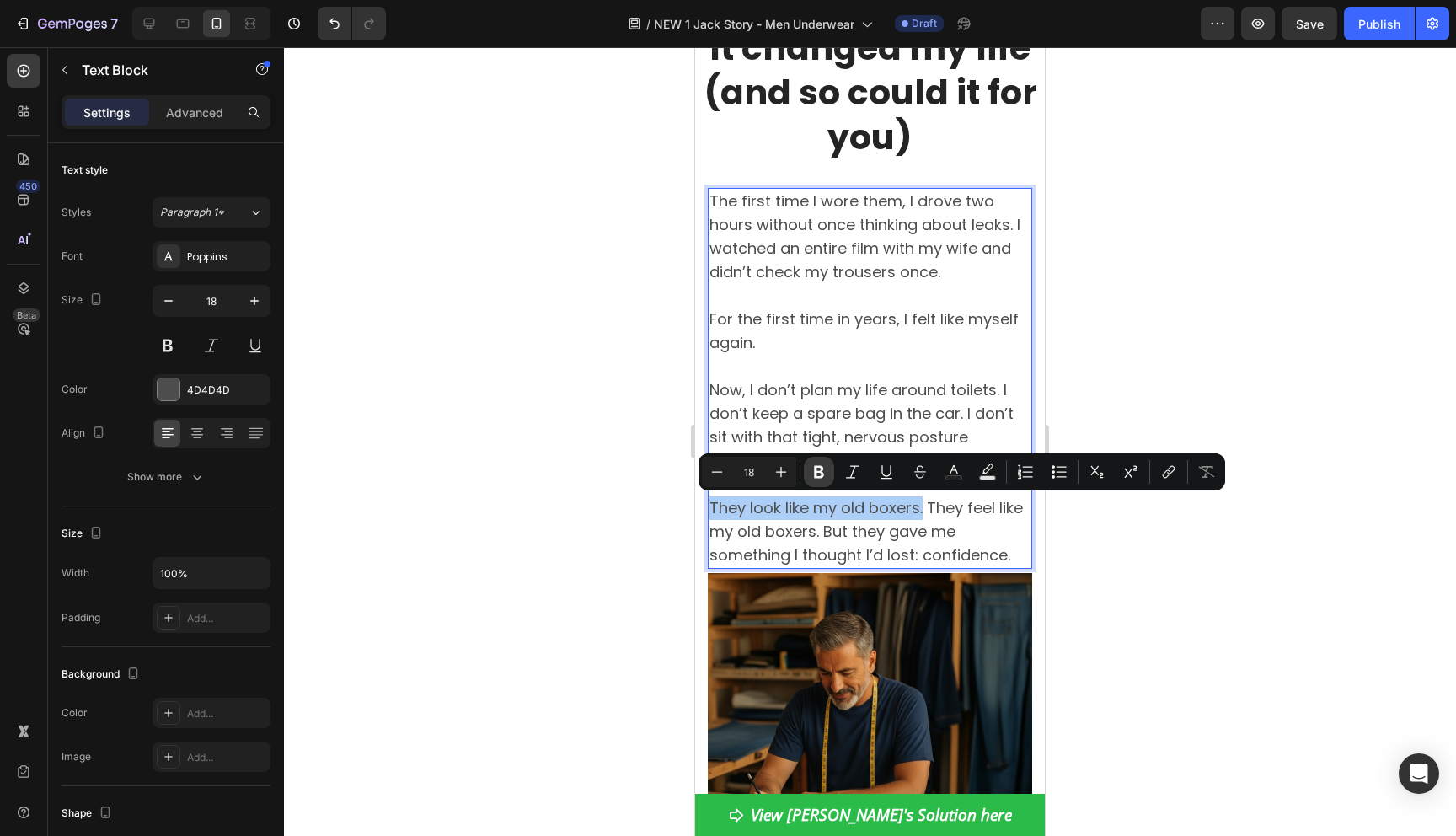
click at [821, 470] on icon "Editor contextual toolbar" at bounding box center [819, 472] width 10 height 13
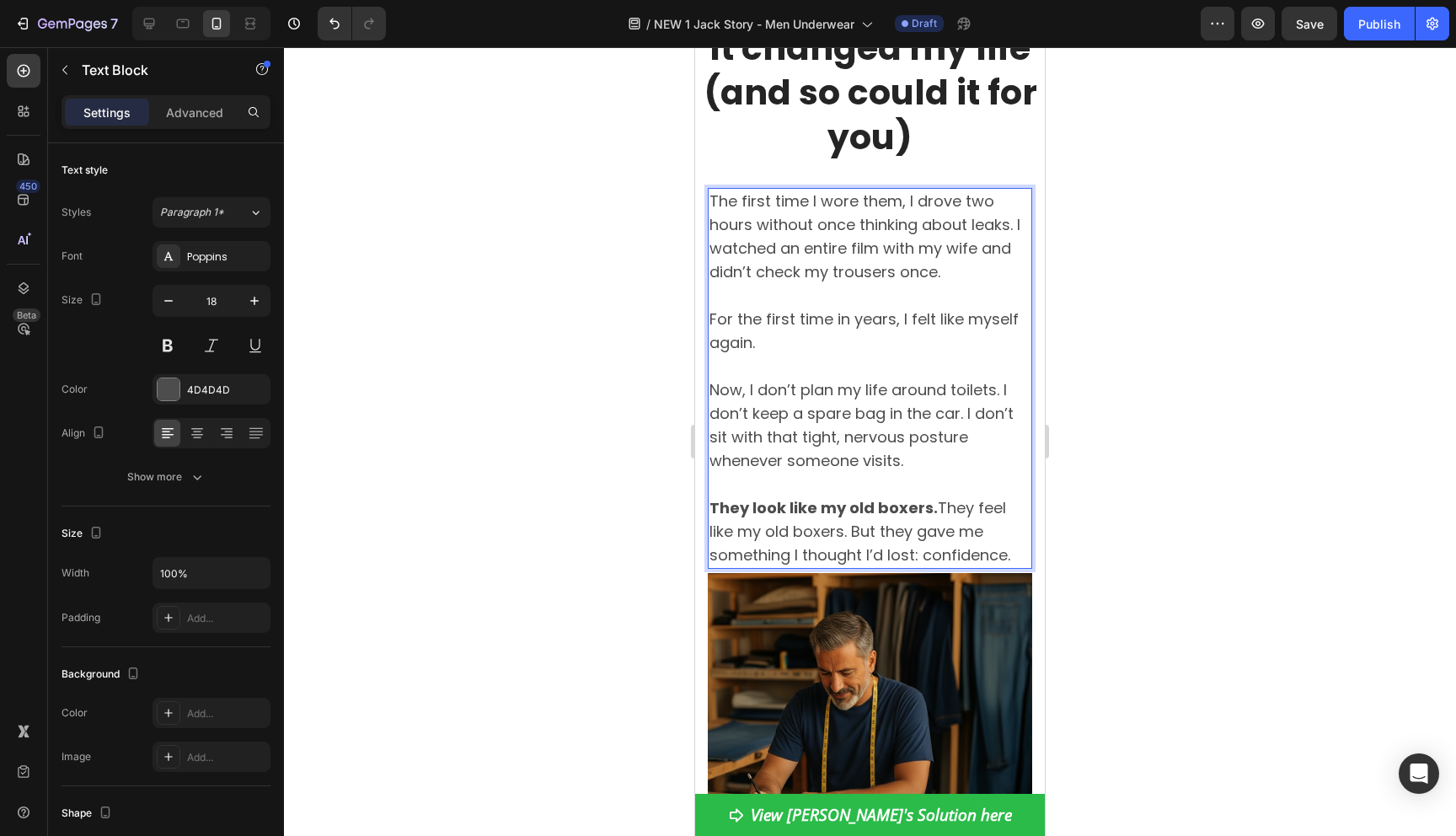
click at [875, 392] on p "Now, I don’t plan my life around toilets. I don’t keep a spare bag in the car. …" at bounding box center [869, 426] width 321 height 94
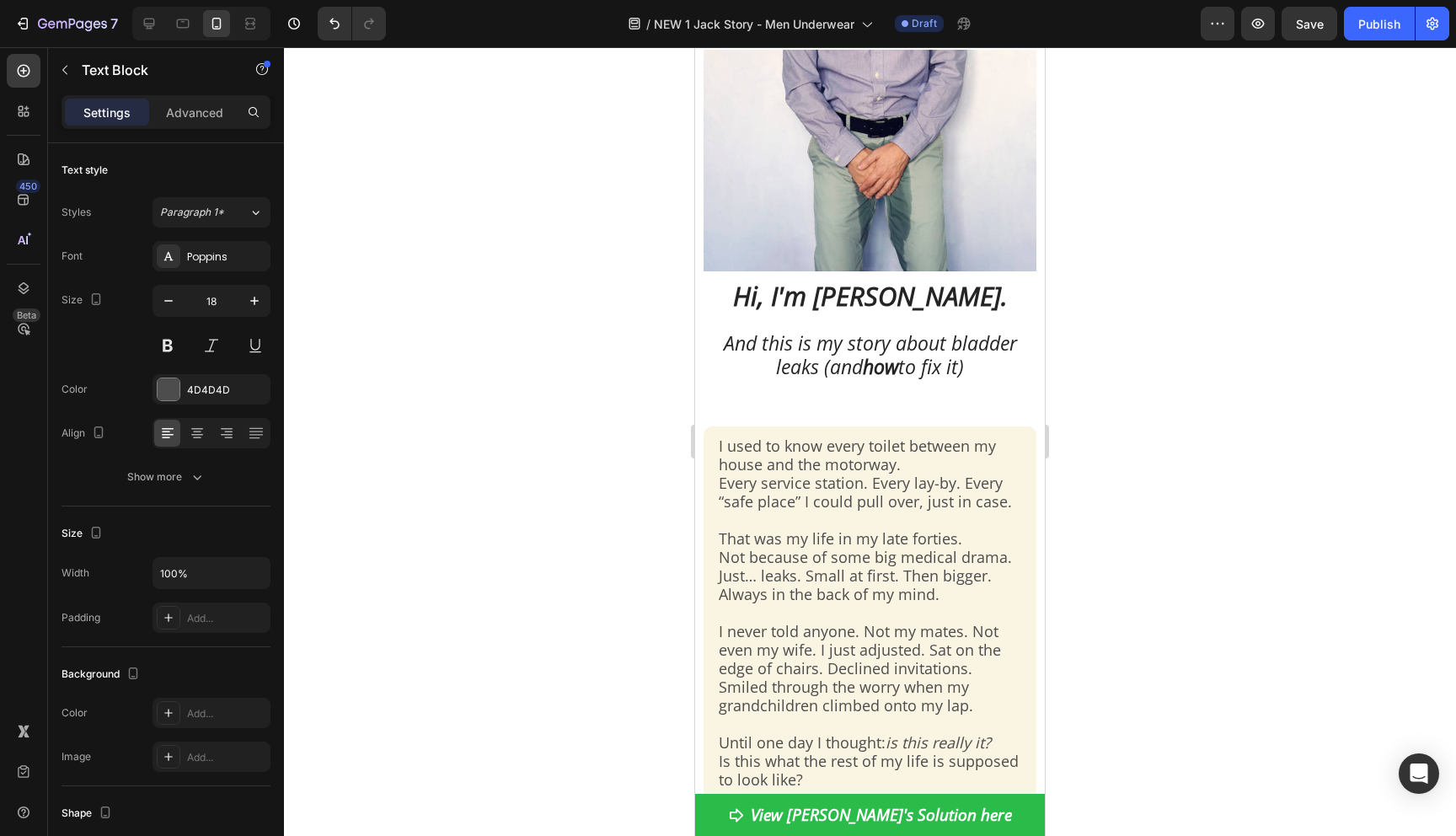
scroll to position [0, 0]
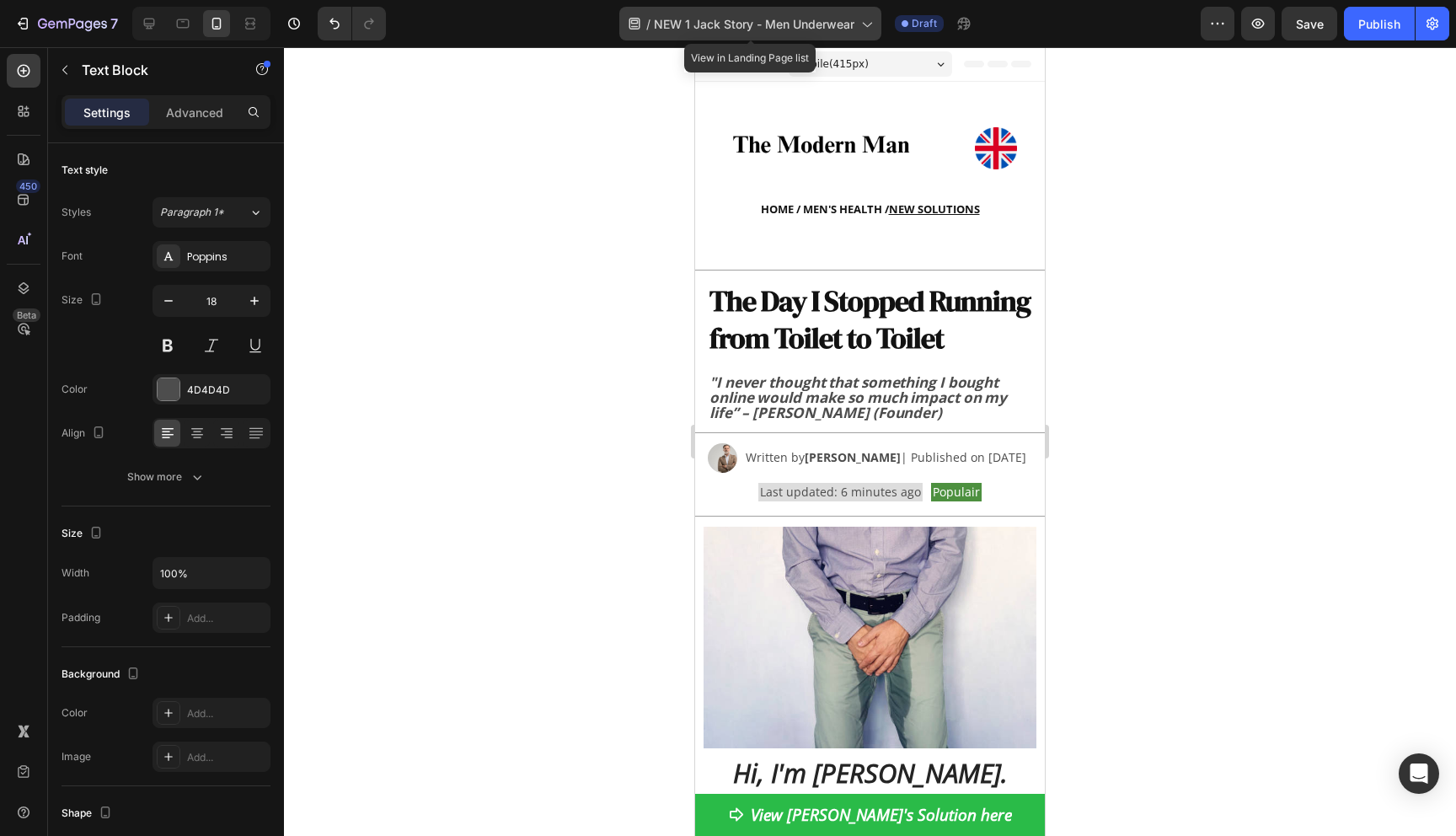
click at [716, 21] on span "NEW 1 Jack Story - Men Underwear" at bounding box center [754, 24] width 200 height 18
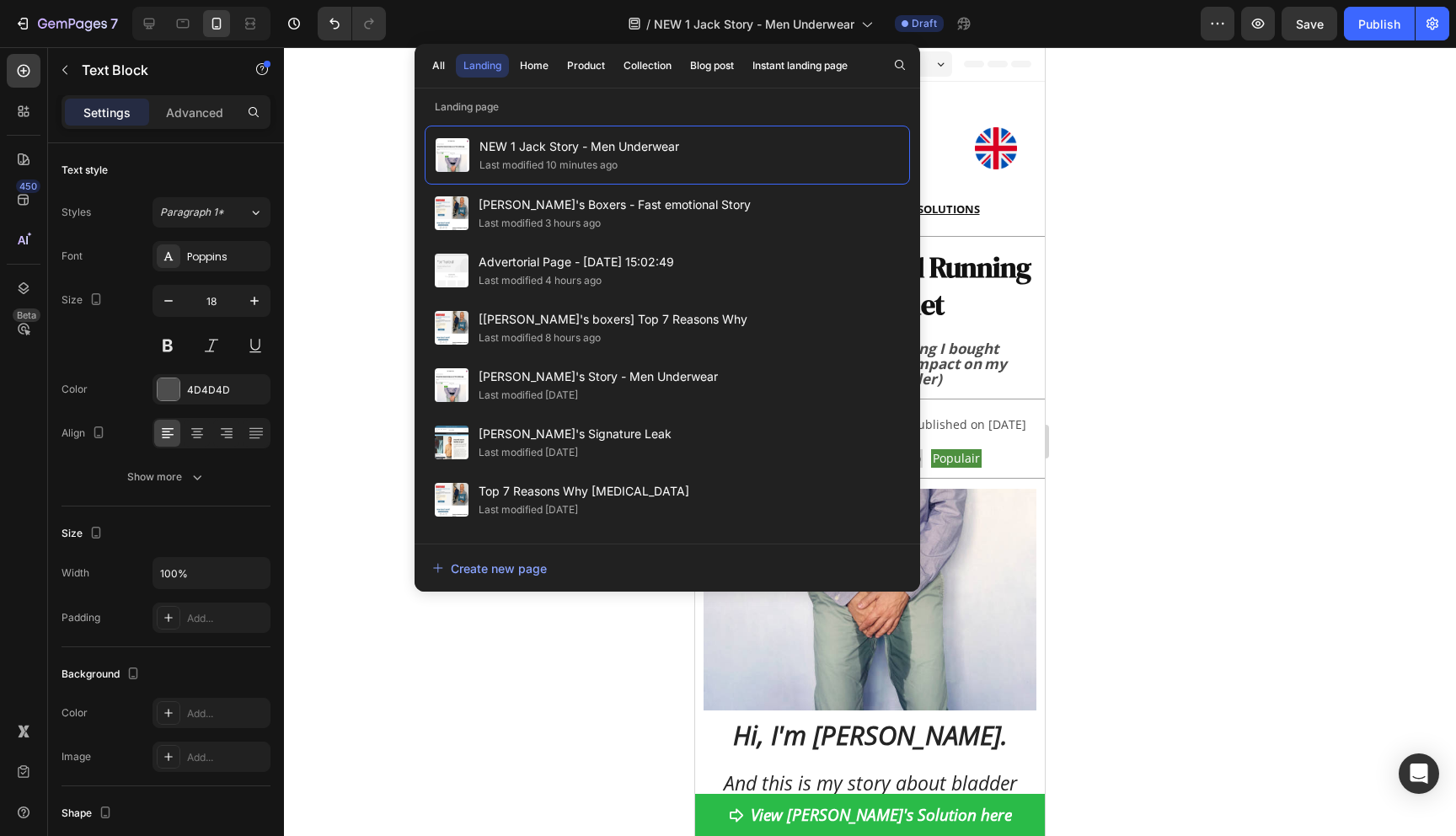
click at [1216, 85] on div at bounding box center [869, 442] width 1172 height 789
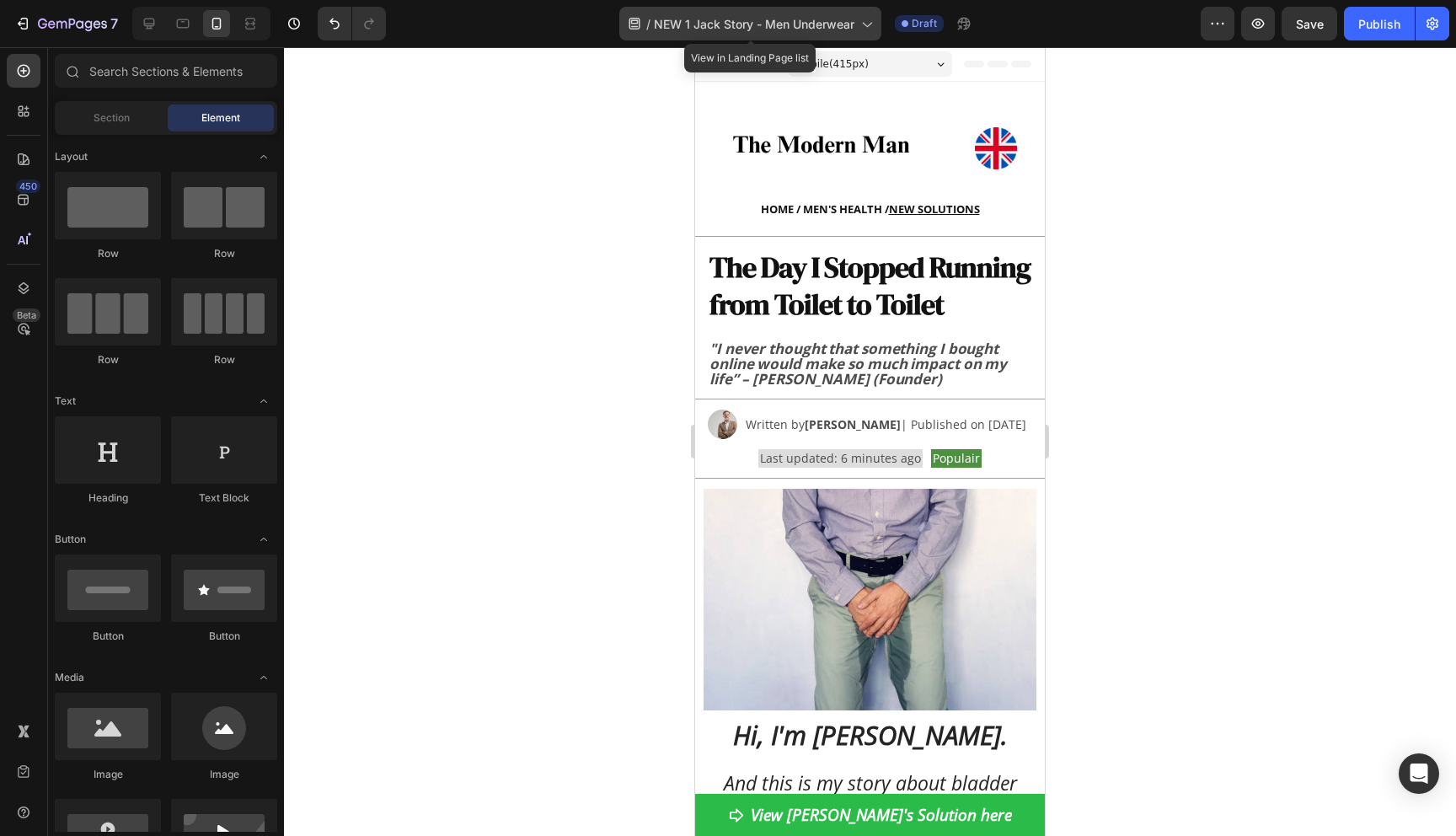
click at [785, 21] on span "NEW 1 Jack Story - Men Underwear" at bounding box center [754, 24] width 200 height 18
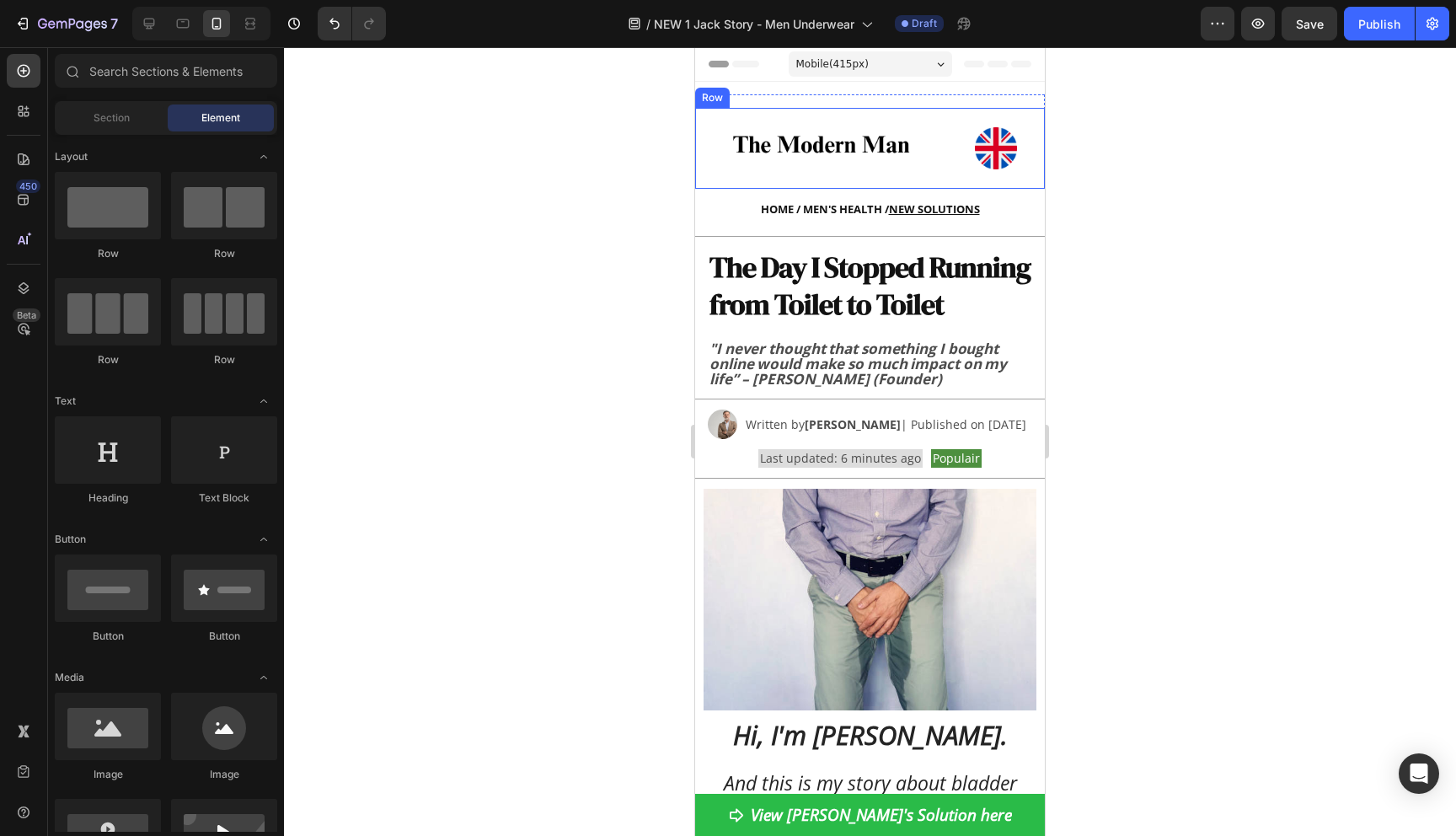
click at [1164, 144] on div at bounding box center [869, 442] width 1172 height 789
click at [1312, 23] on span "Save" at bounding box center [1310, 24] width 27 height 15
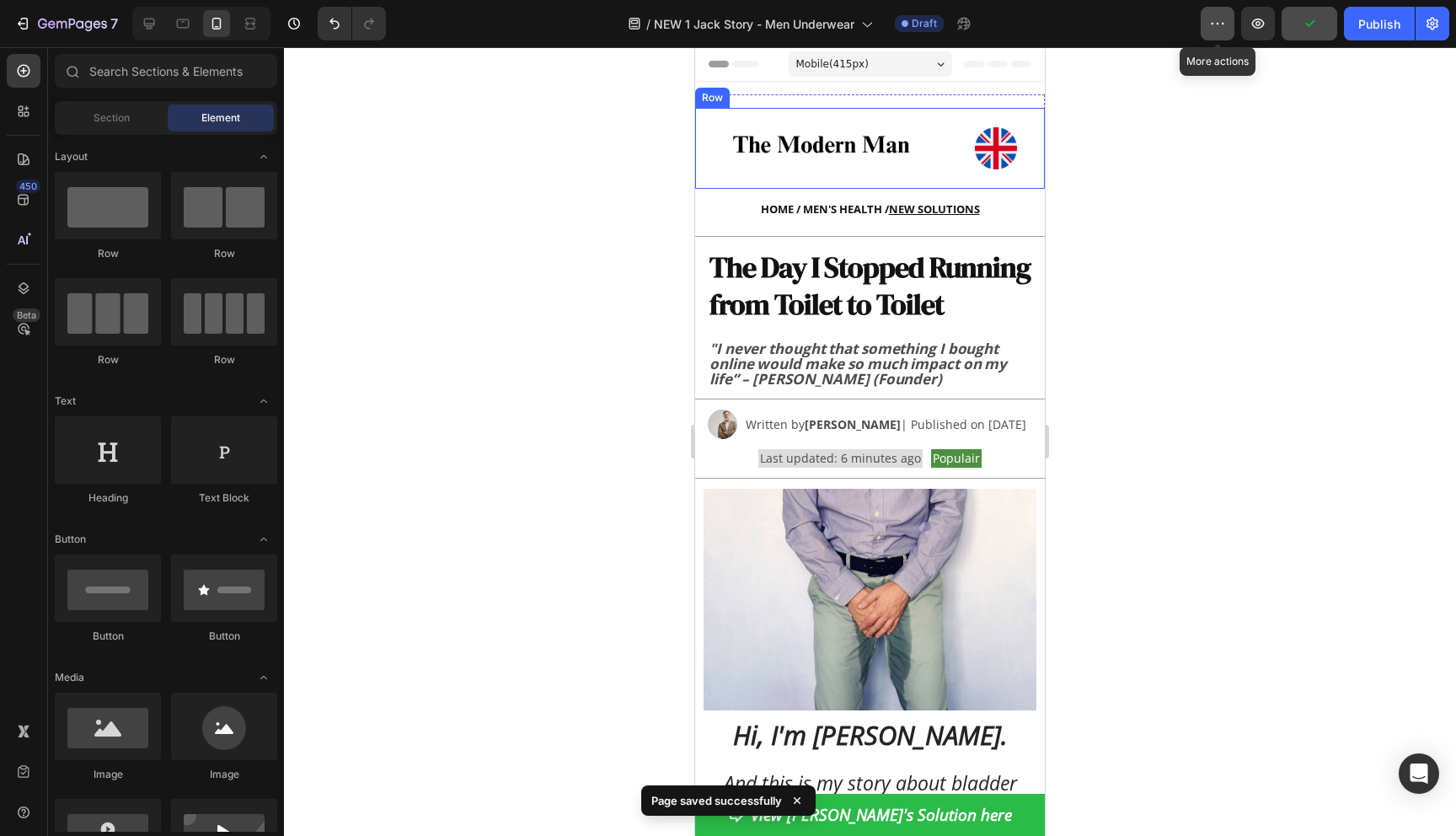
click at [1212, 15] on icon "button" at bounding box center [1218, 23] width 17 height 17
click at [1190, 260] on div at bounding box center [869, 442] width 1172 height 789
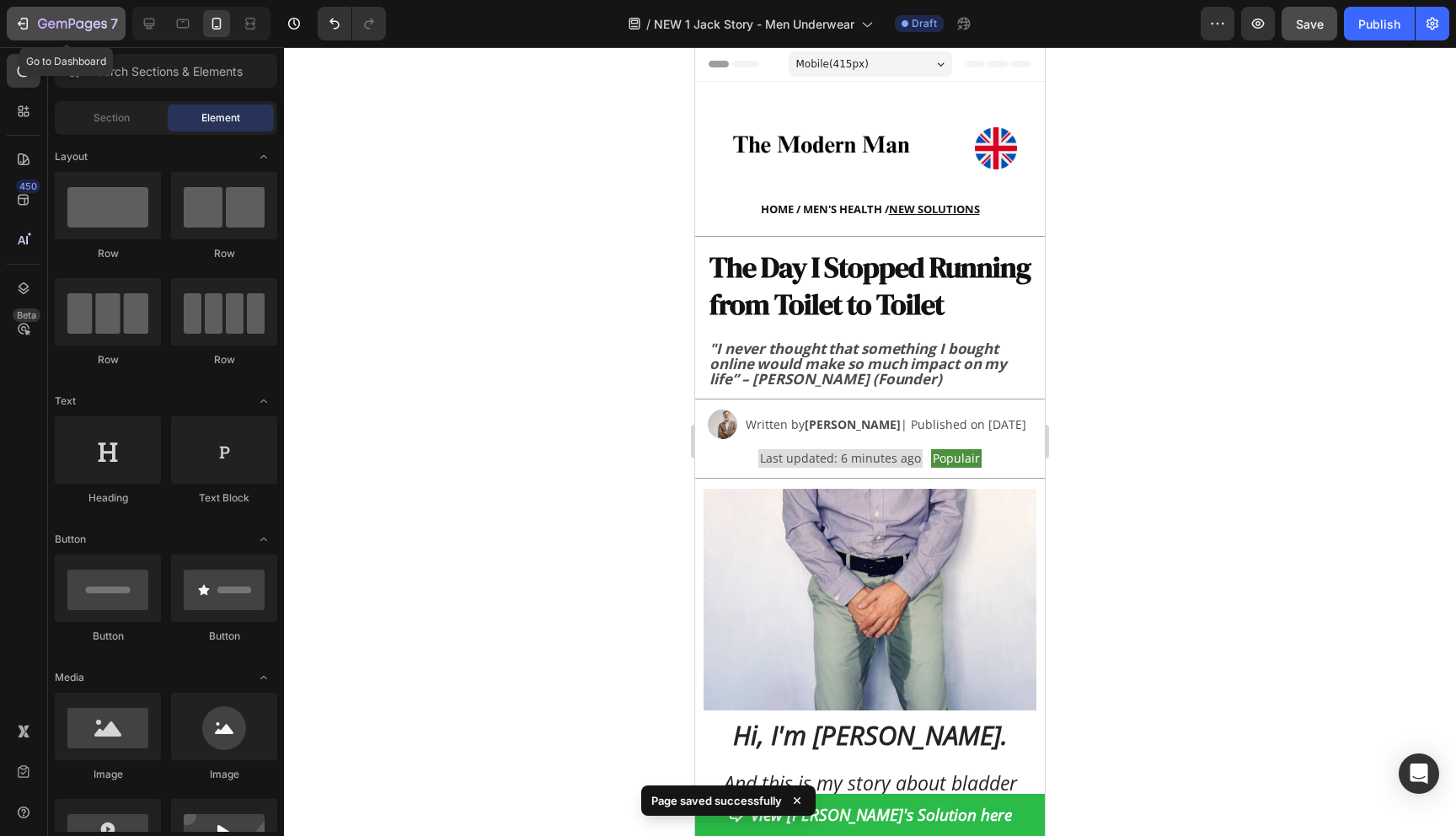
click at [72, 21] on icon "button" at bounding box center [73, 25] width 69 height 15
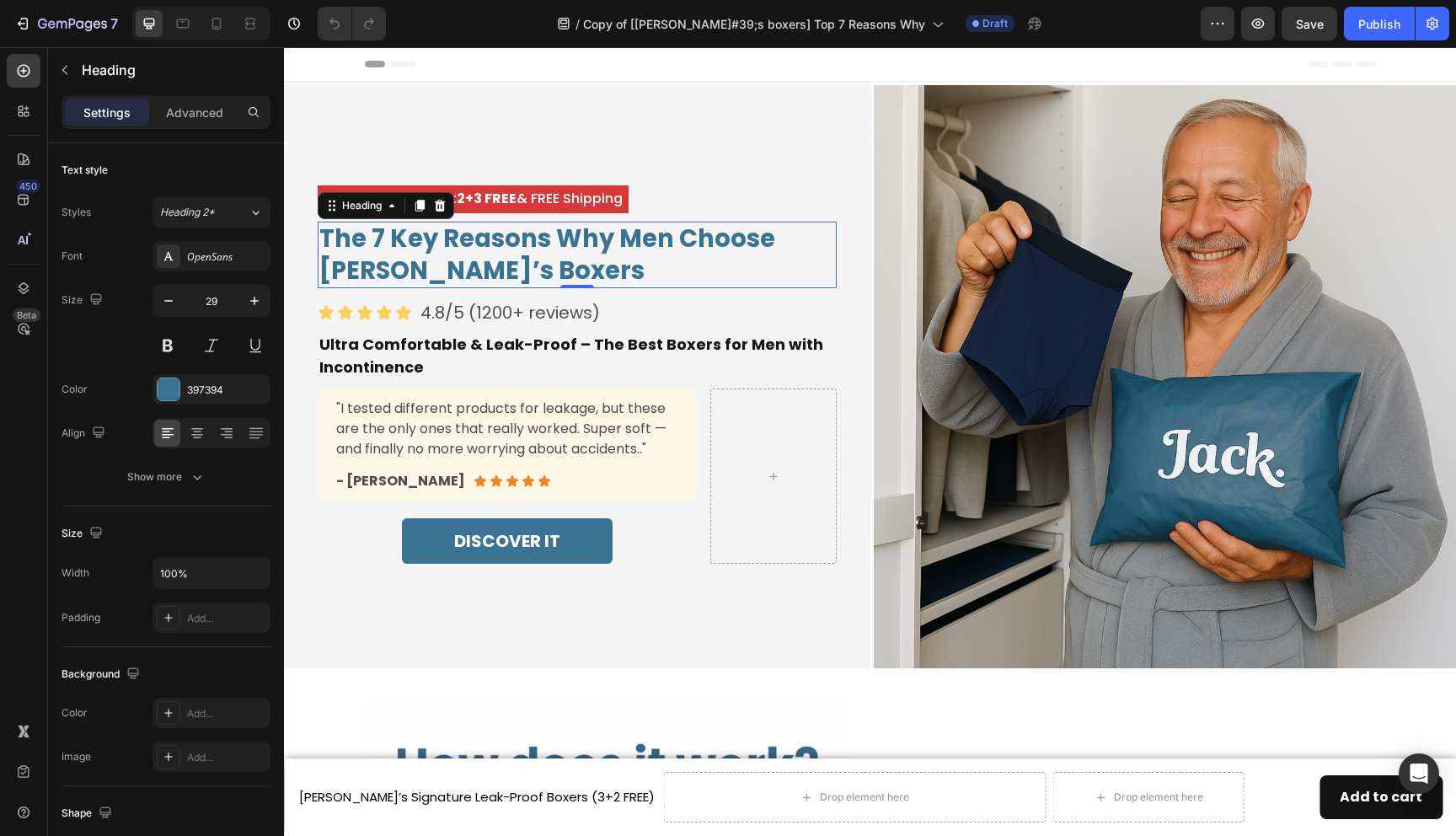
click at [497, 246] on h2 "The 7 Key Reasons Why Men Choose [PERSON_NAME]’s Boxers" at bounding box center [577, 255] width 519 height 67
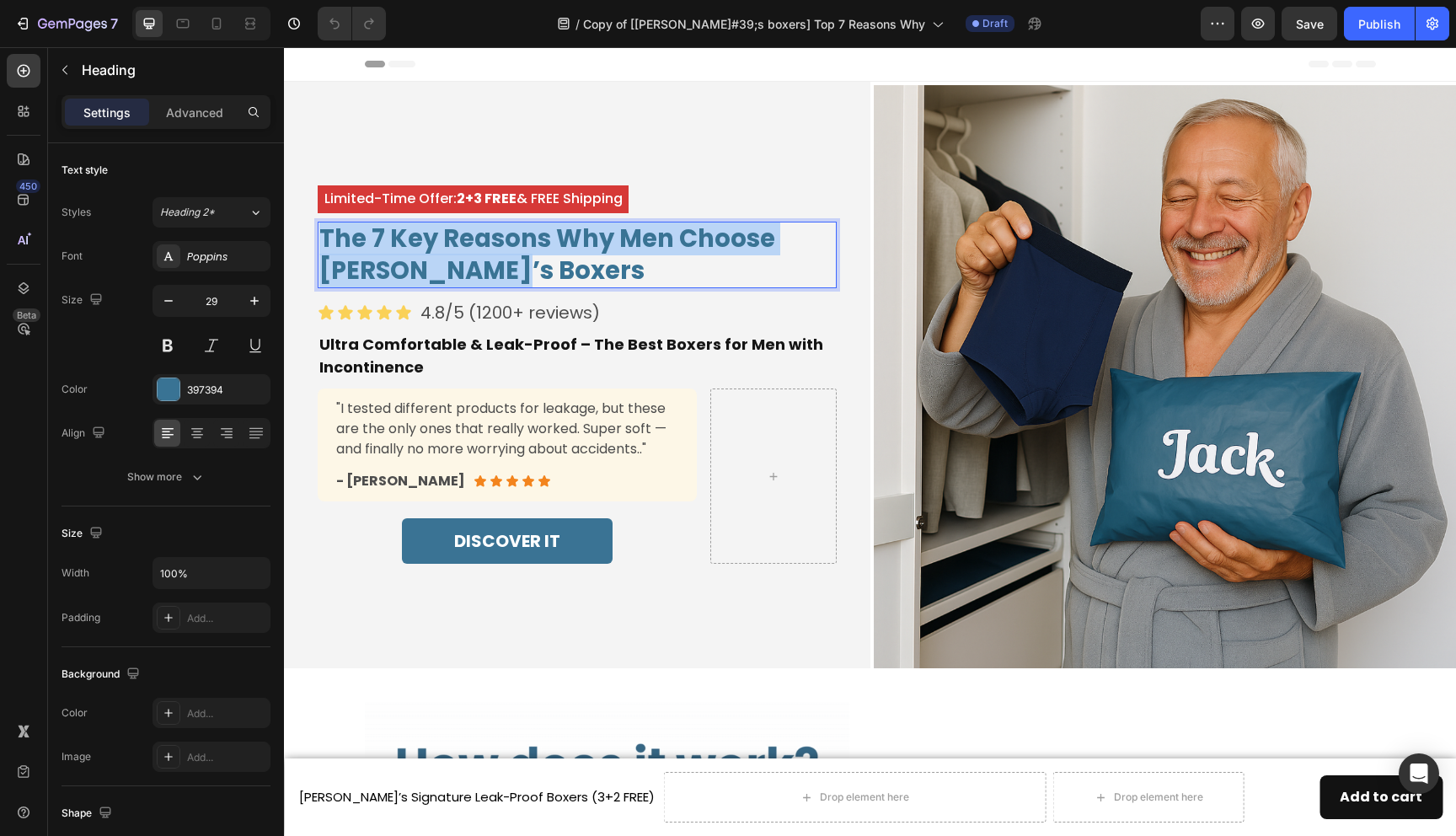
click at [497, 246] on p "The 7 Key Reasons Why Men Choose [PERSON_NAME]’s Boxers" at bounding box center [578, 255] width 516 height 63
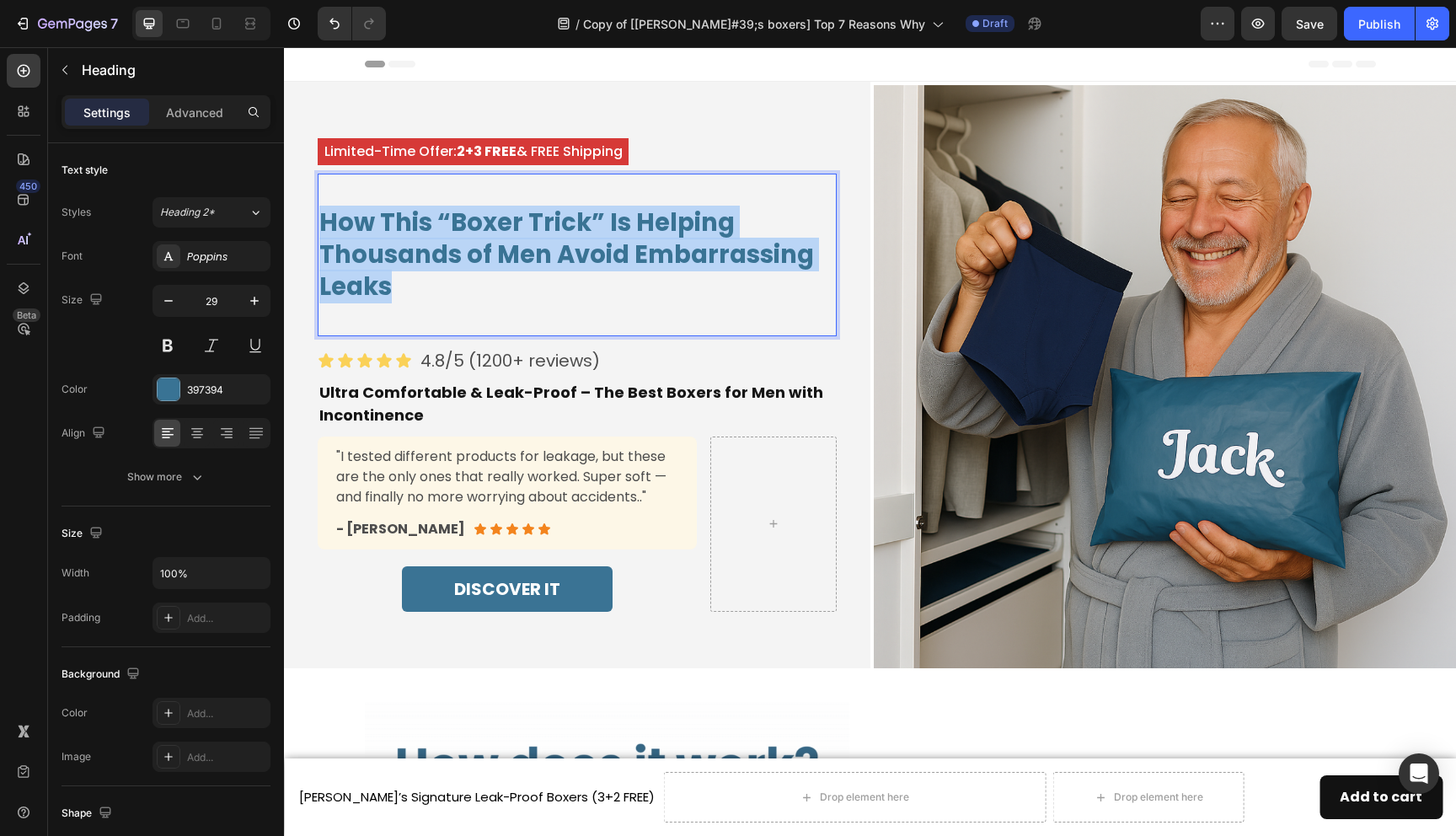
drag, startPoint x: 421, startPoint y: 278, endPoint x: 326, endPoint y: 218, distance: 112.4
click at [326, 218] on p "How This “Boxer Trick” Is Helping Thousands of Men Avoid Embarrassing Leaks" at bounding box center [578, 254] width 516 height 95
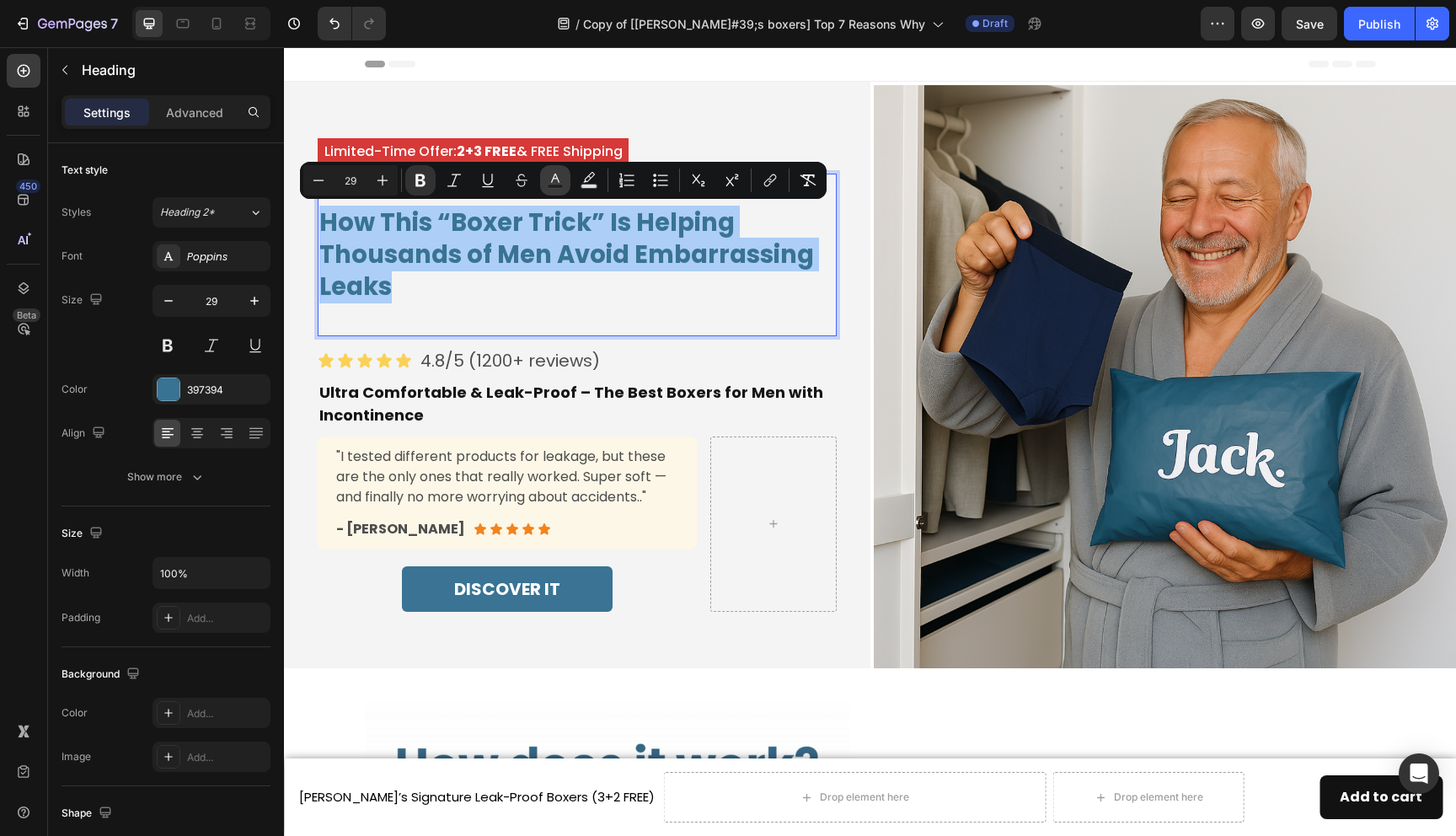
click at [561, 183] on icon "Editor contextual toolbar" at bounding box center [554, 180] width 17 height 17
type input "397394"
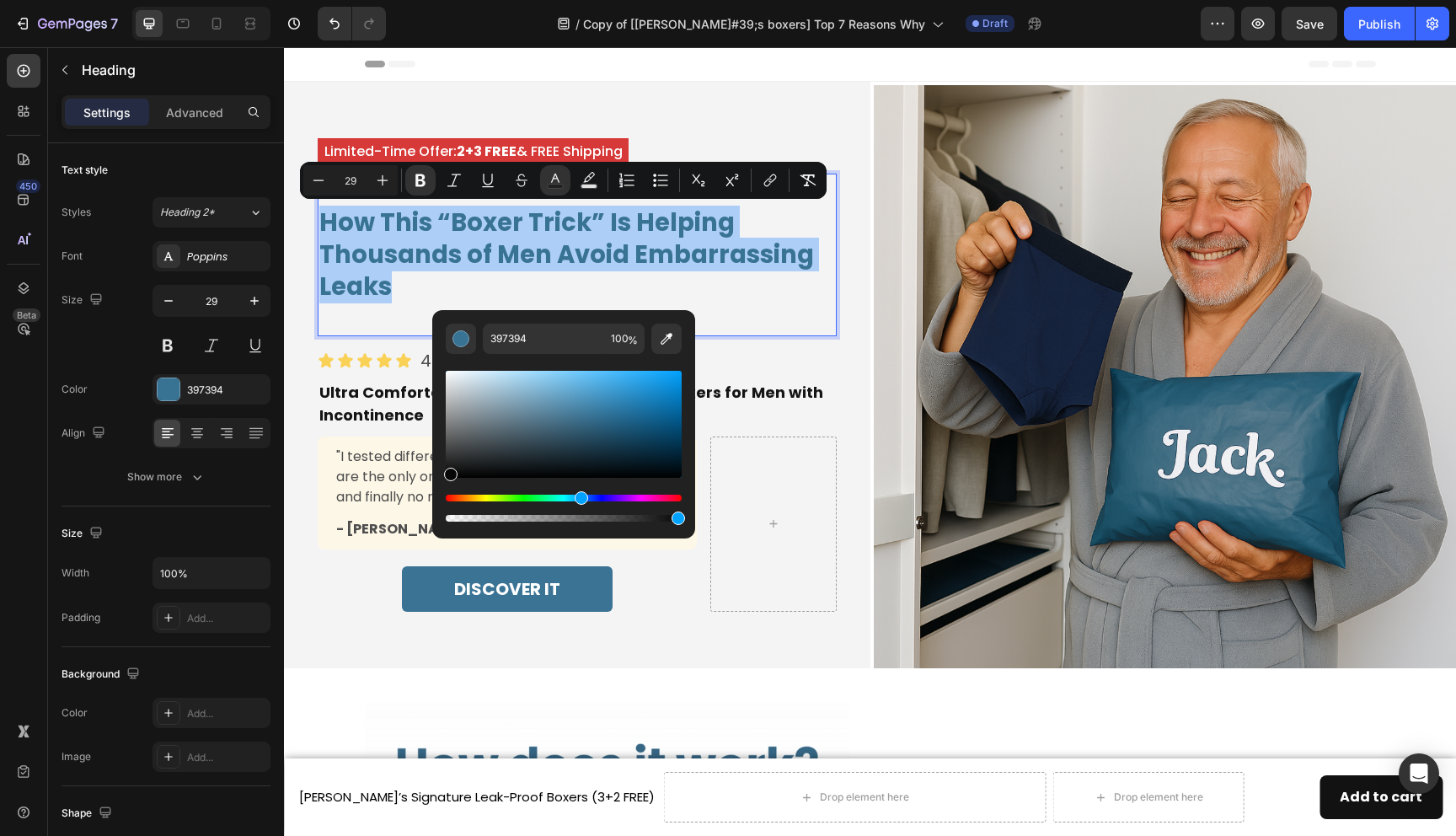
drag, startPoint x: 463, startPoint y: 472, endPoint x: 433, endPoint y: 477, distance: 30.4
click at [433, 477] on div "397394 100 %" at bounding box center [564, 417] width 263 height 215
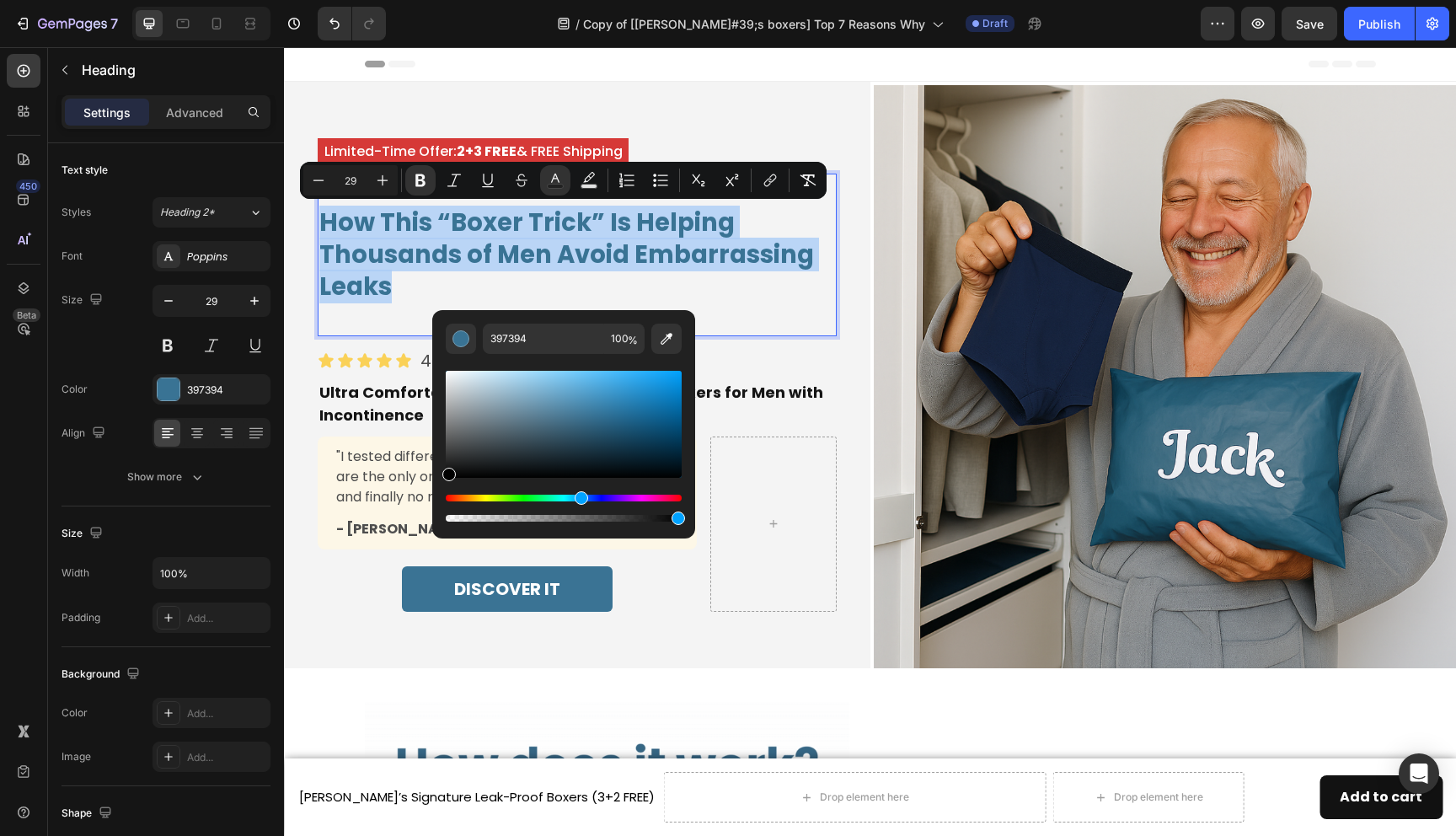
type input "000000"
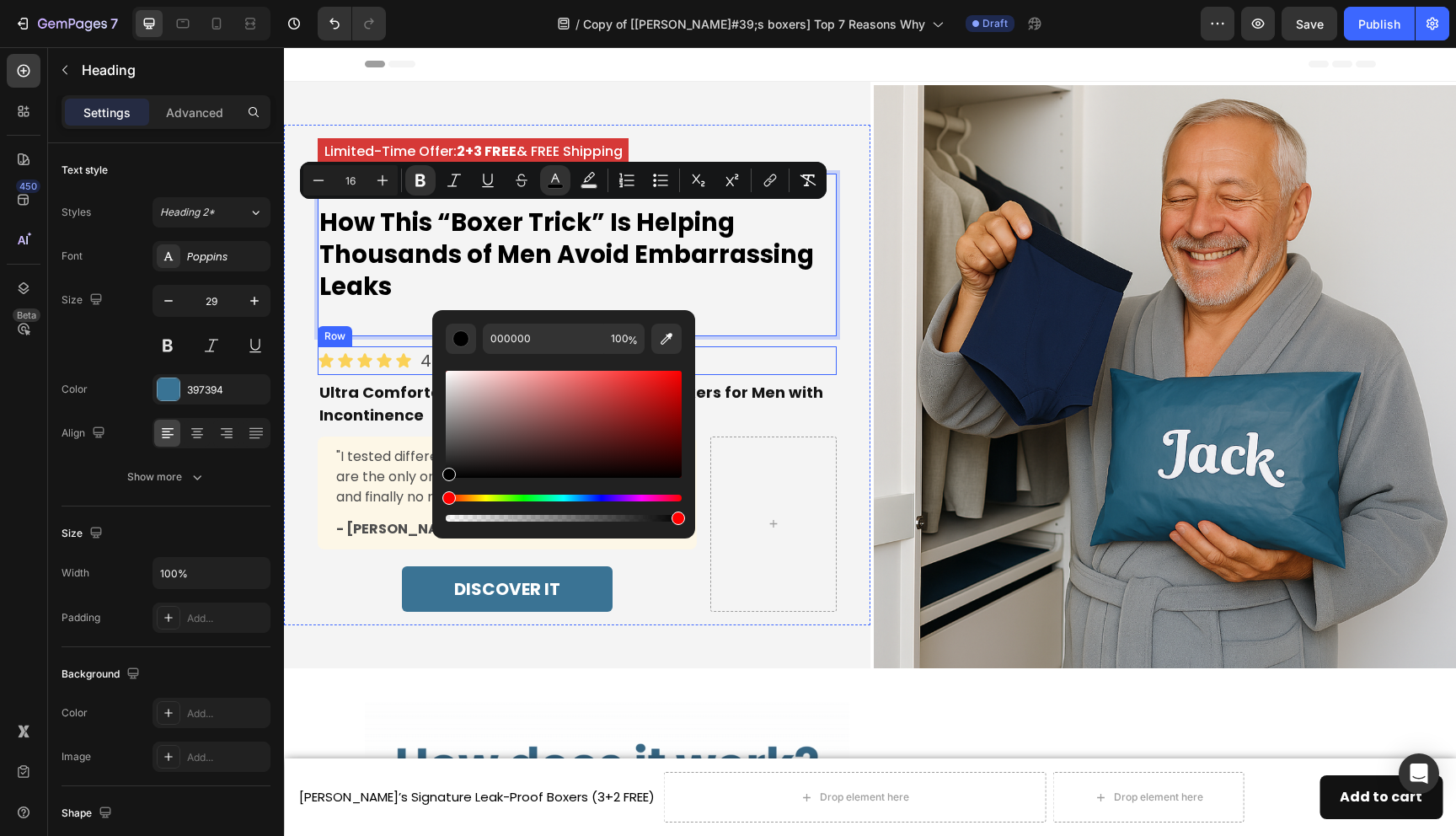
click at [802, 369] on div "Icon Icon Icon Icon Icon Icon List 4.8/5 (1200+ reviews) Text Block Row" at bounding box center [577, 360] width 519 height 28
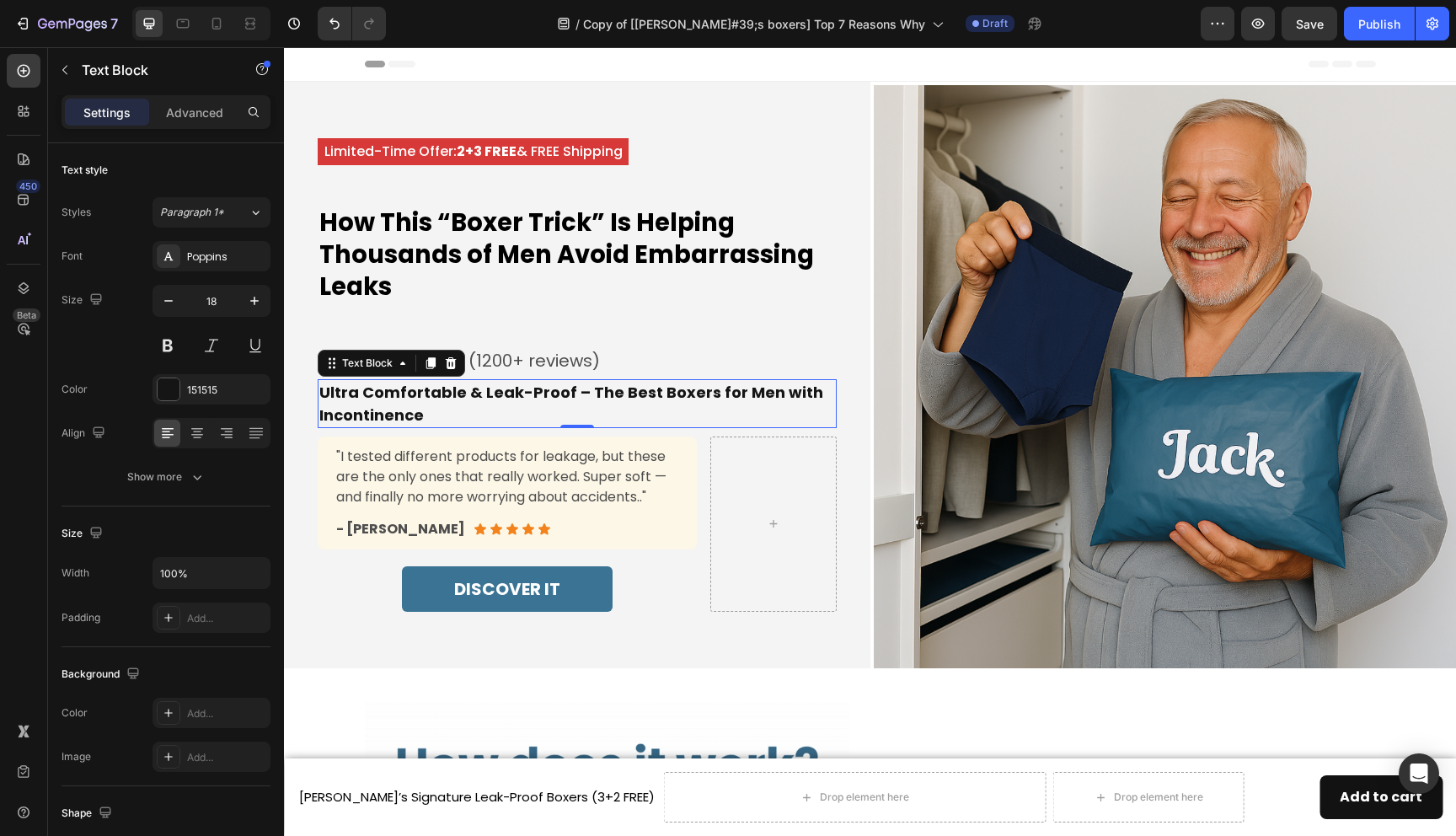
click at [421, 415] on p "Ultra Comfortable & Leak-Proof – The Best Boxers for Men with Incontinence" at bounding box center [578, 403] width 516 height 45
click at [403, 415] on p "Ultra Comfortable & Leak-Proof – The Best Boxers for Men with Incontinence" at bounding box center [578, 403] width 516 height 45
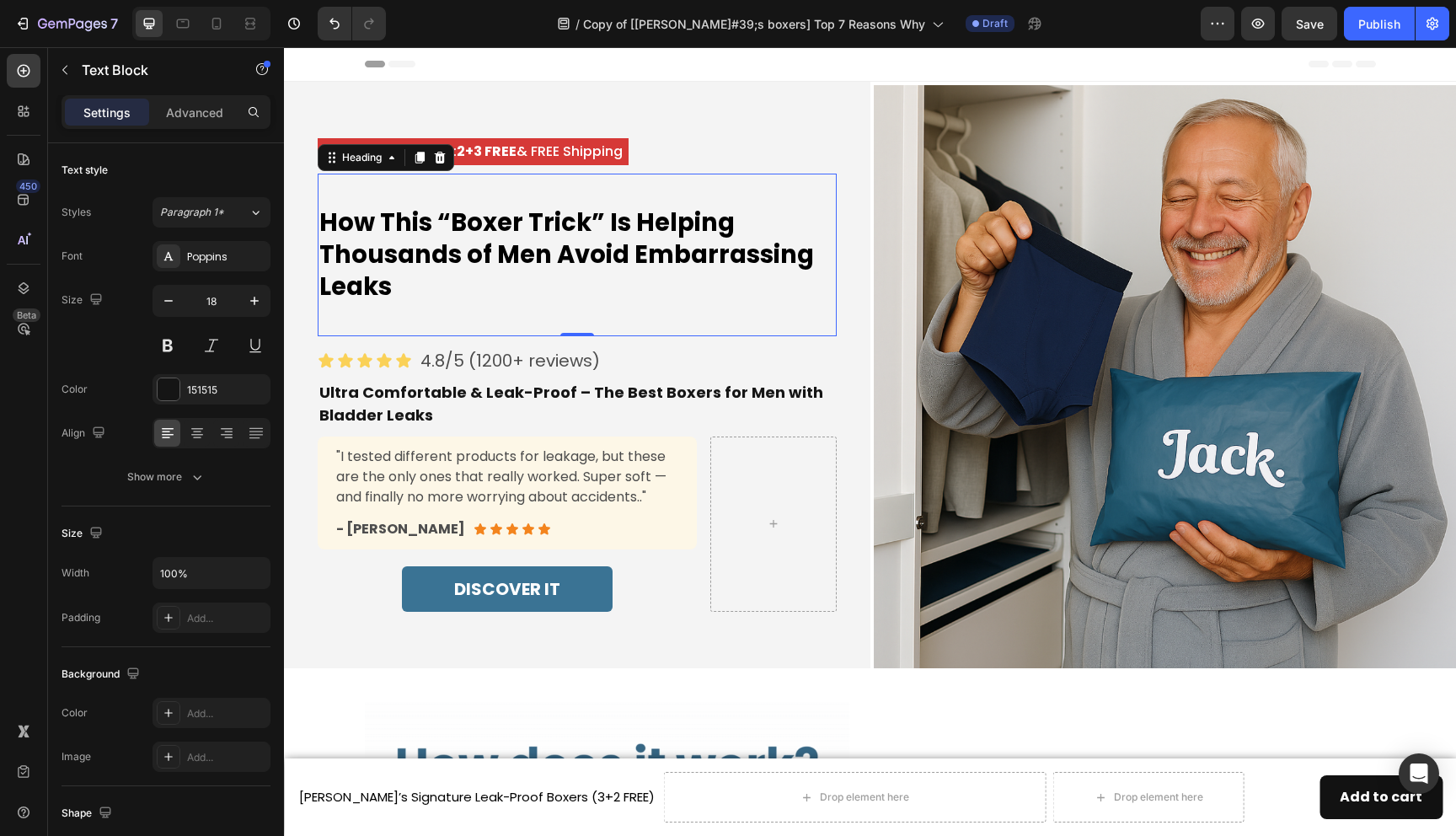
click at [779, 311] on p "⁠⁠⁠⁠⁠⁠⁠ How This “Boxer Trick” Is Helping Thousands of Men Avoid Embarrassing L…" at bounding box center [578, 255] width 516 height 159
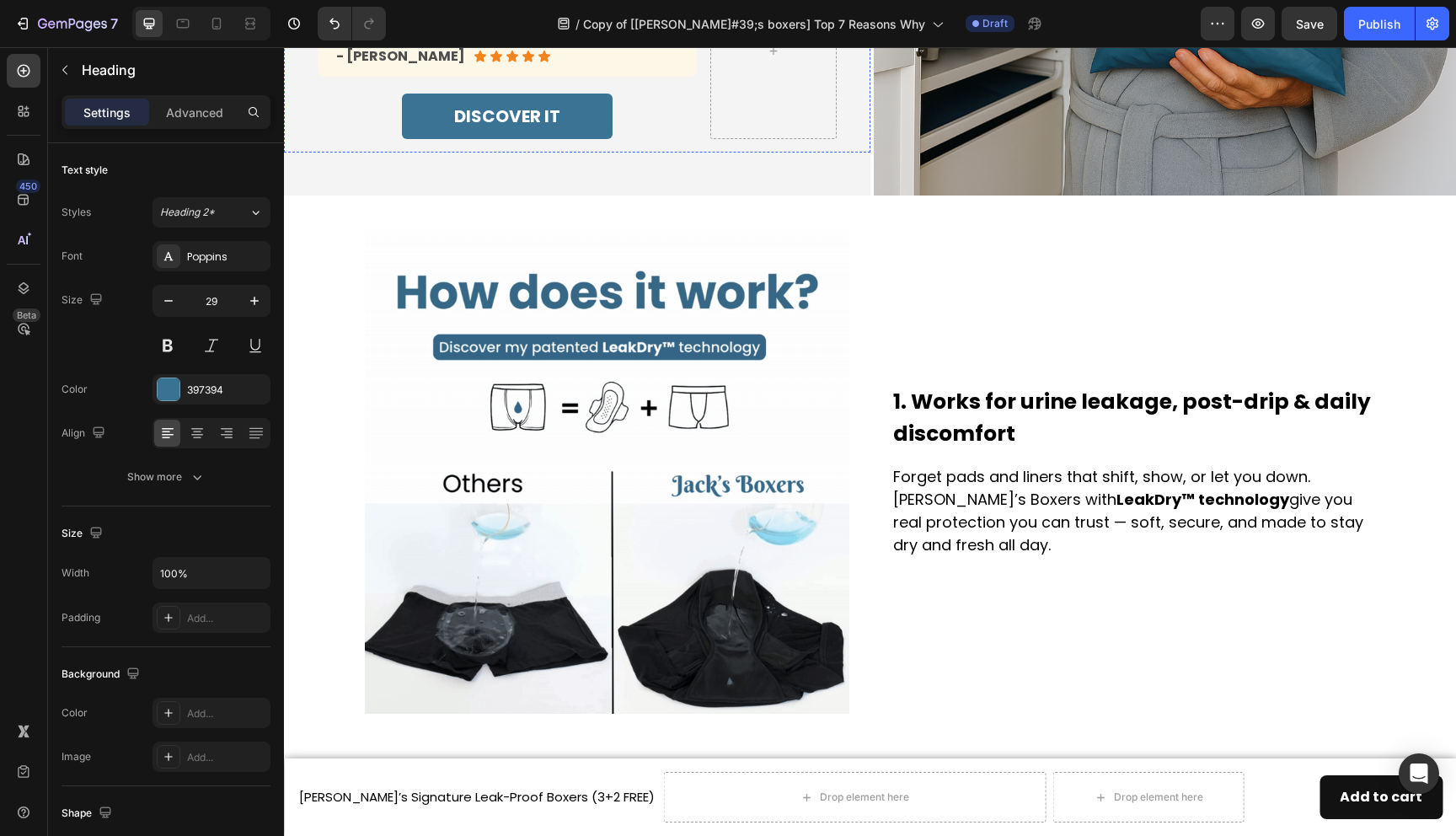
scroll to position [475, 0]
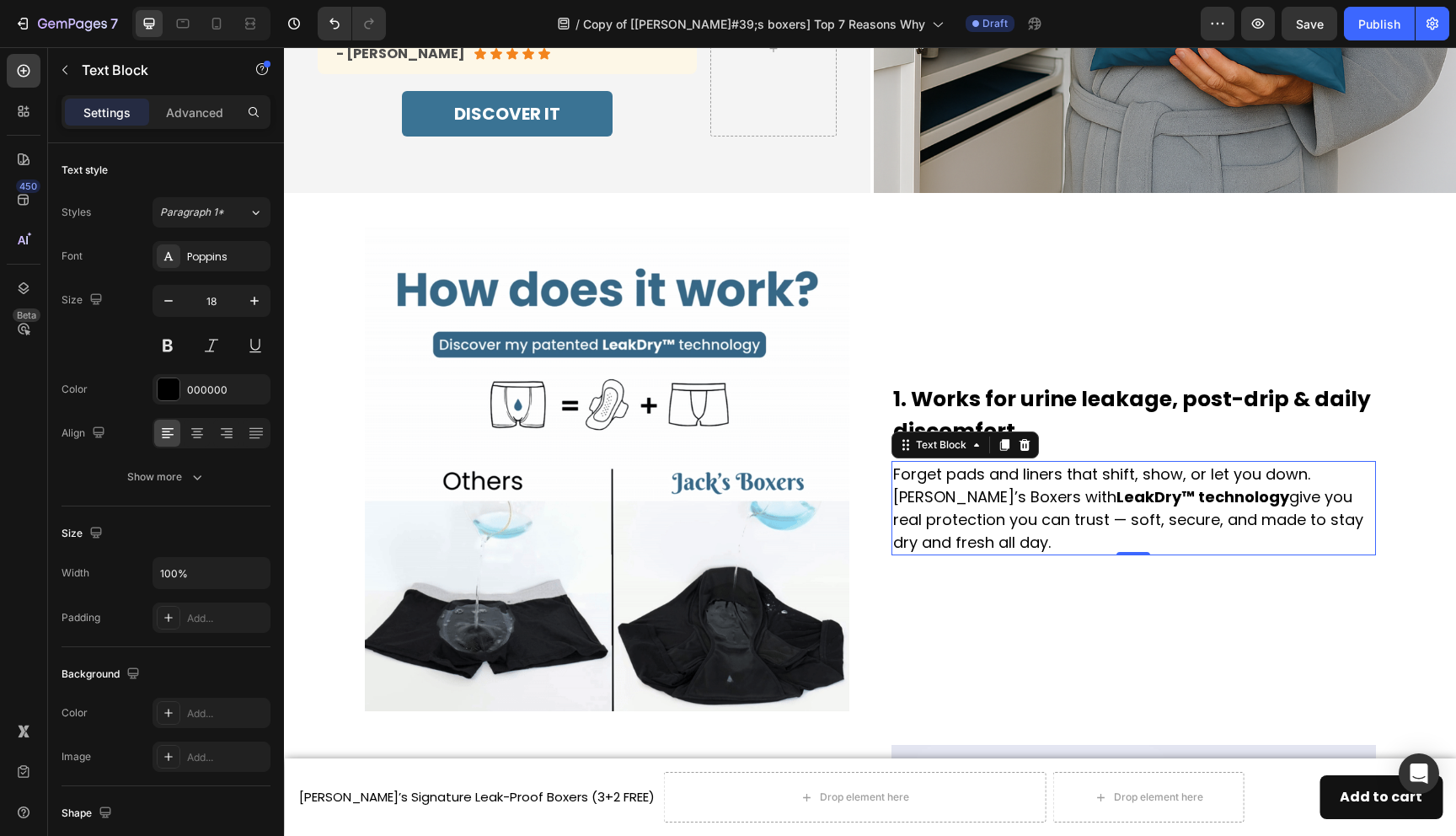
click at [961, 505] on p "Forget pads and liners that shift, show, or let you down. [PERSON_NAME]’s Boxer…" at bounding box center [1133, 508] width 481 height 91
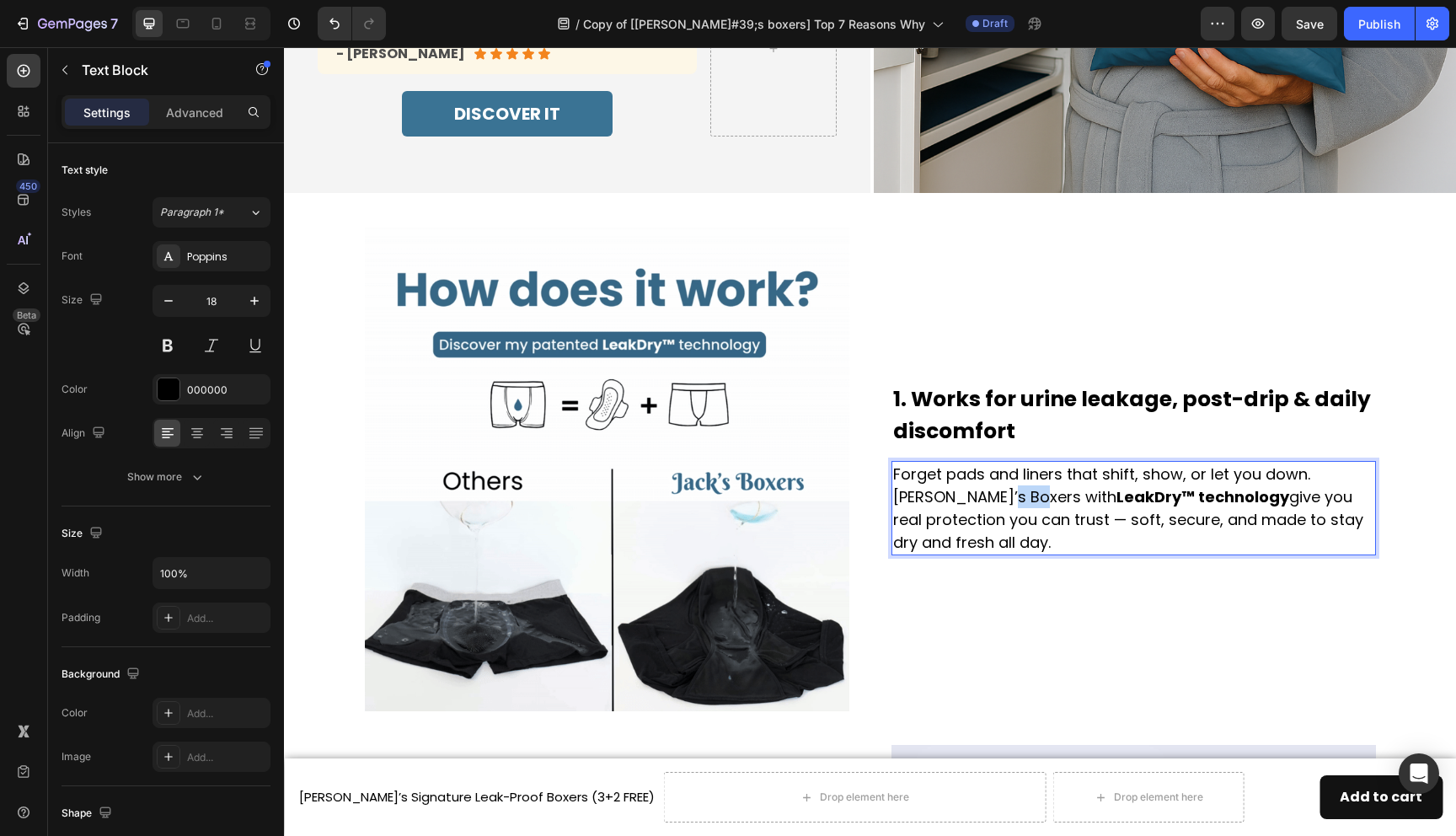
click at [961, 505] on p "Forget pads and liners that shift, show, or let you down. [PERSON_NAME]’s Boxer…" at bounding box center [1133, 508] width 481 height 91
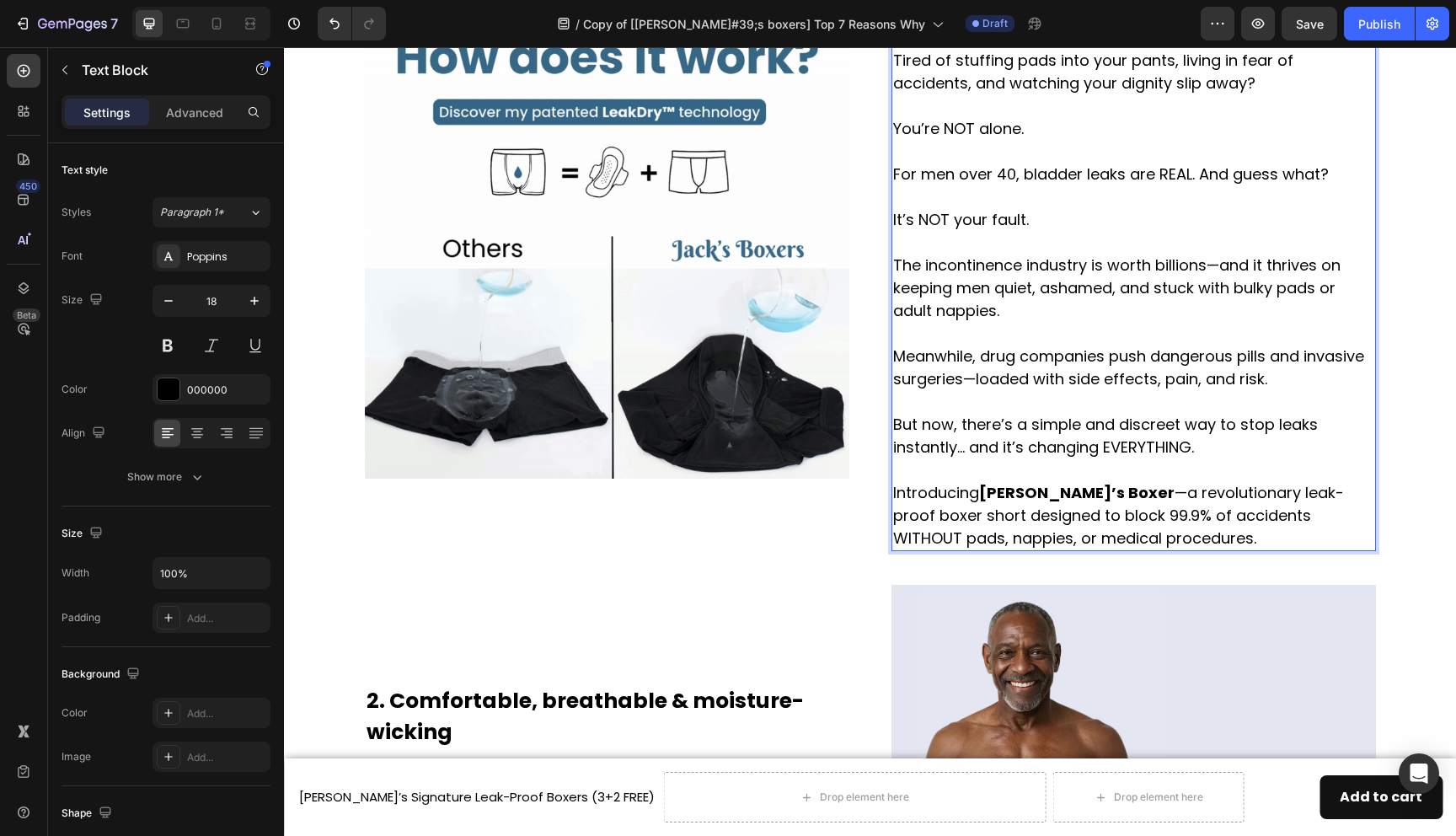
scroll to position [781, 0]
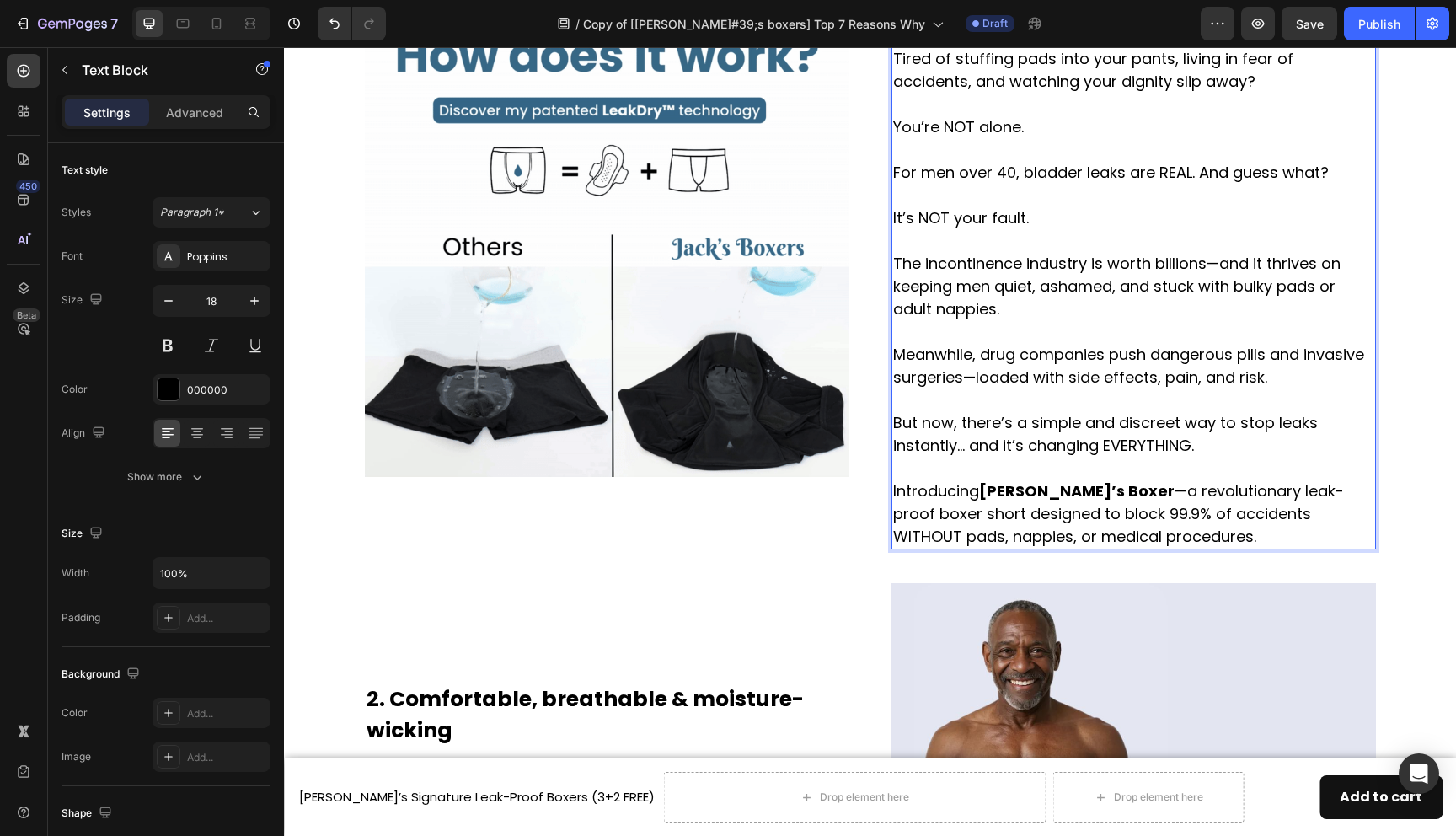
click at [1004, 519] on p "Introducing [PERSON_NAME]’s Boxer —a revolutionary leak-proof boxer short desig…" at bounding box center [1133, 514] width 481 height 69
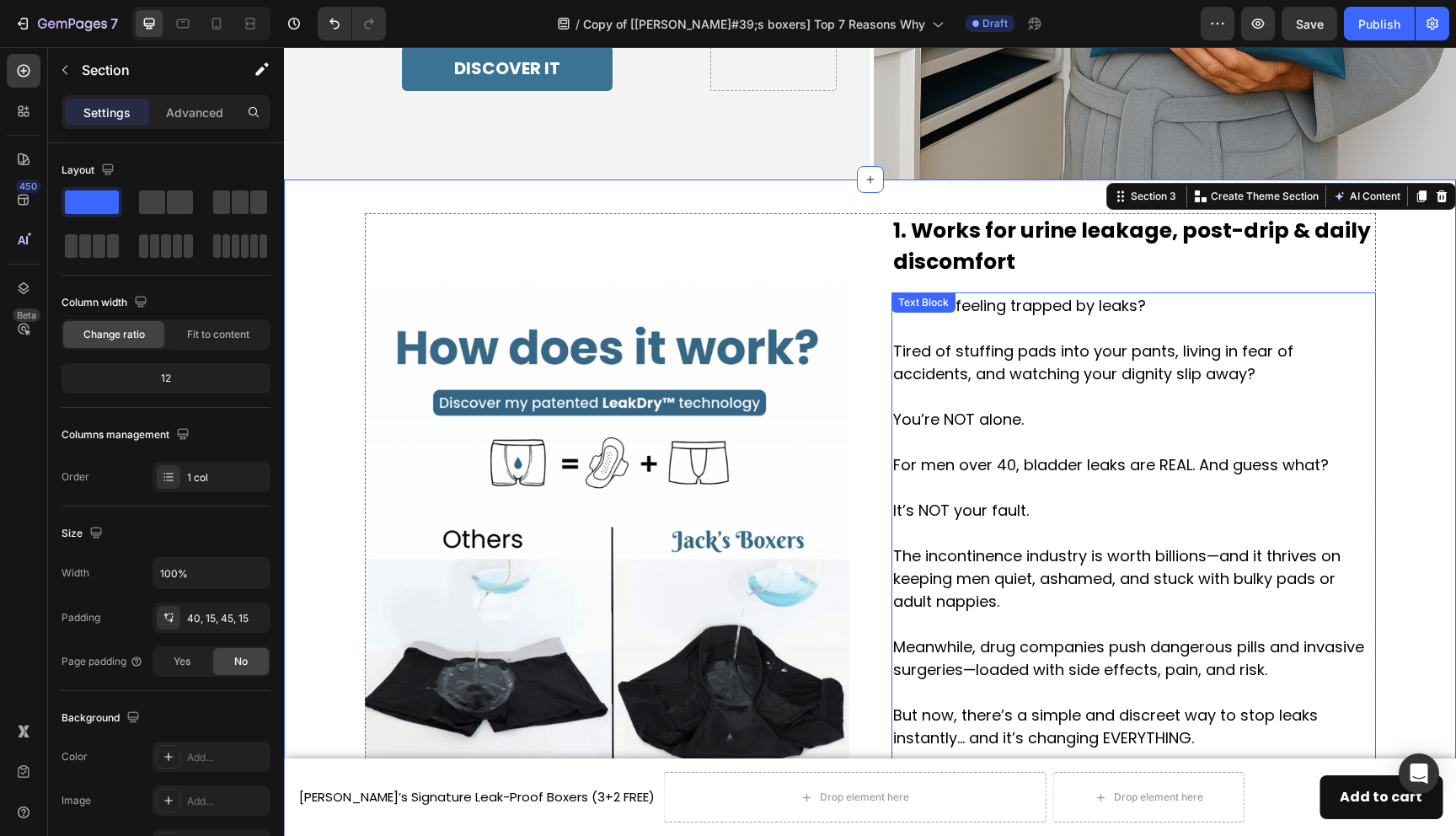
scroll to position [491, 0]
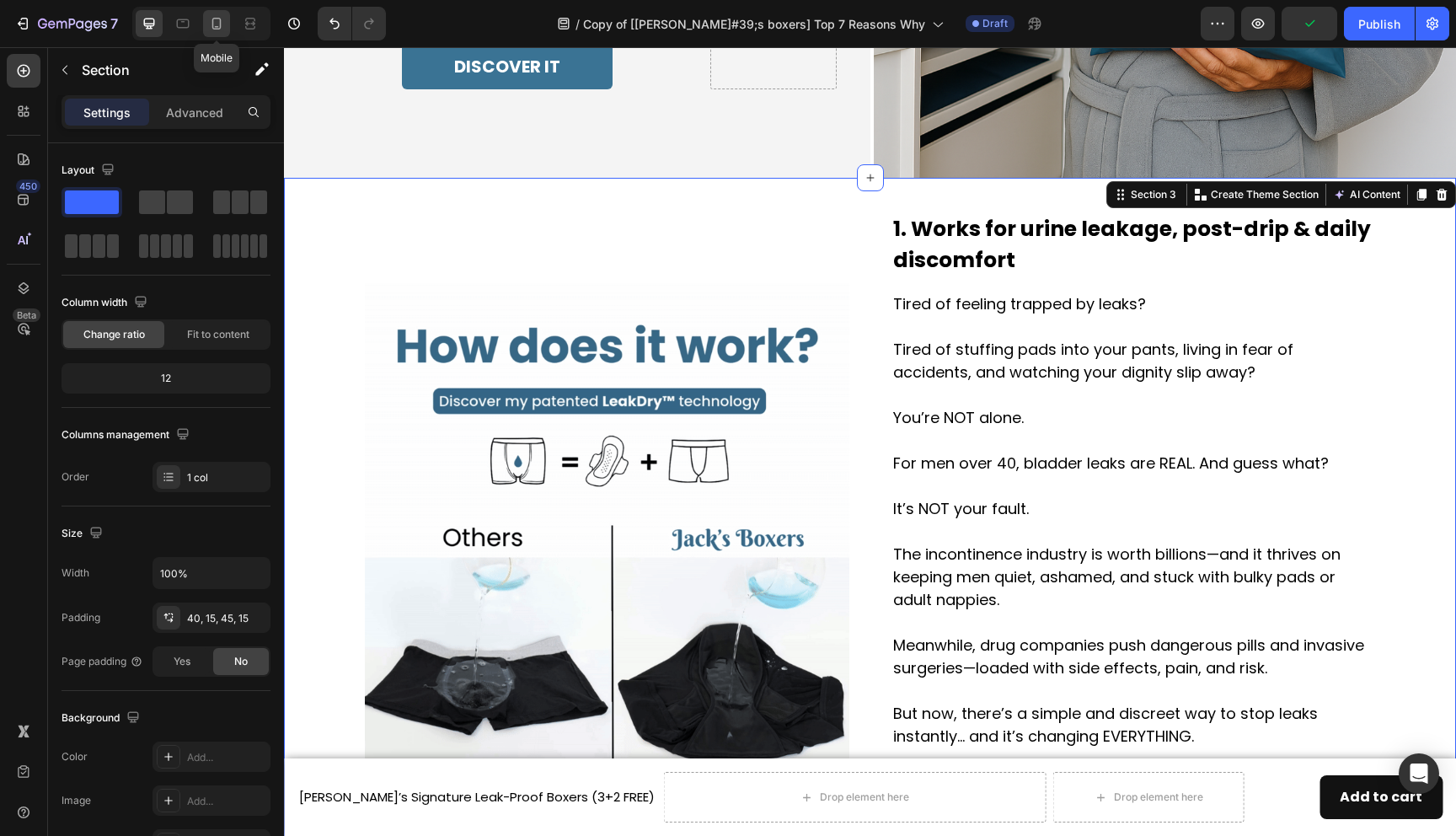
click at [210, 26] on icon at bounding box center [216, 23] width 17 height 17
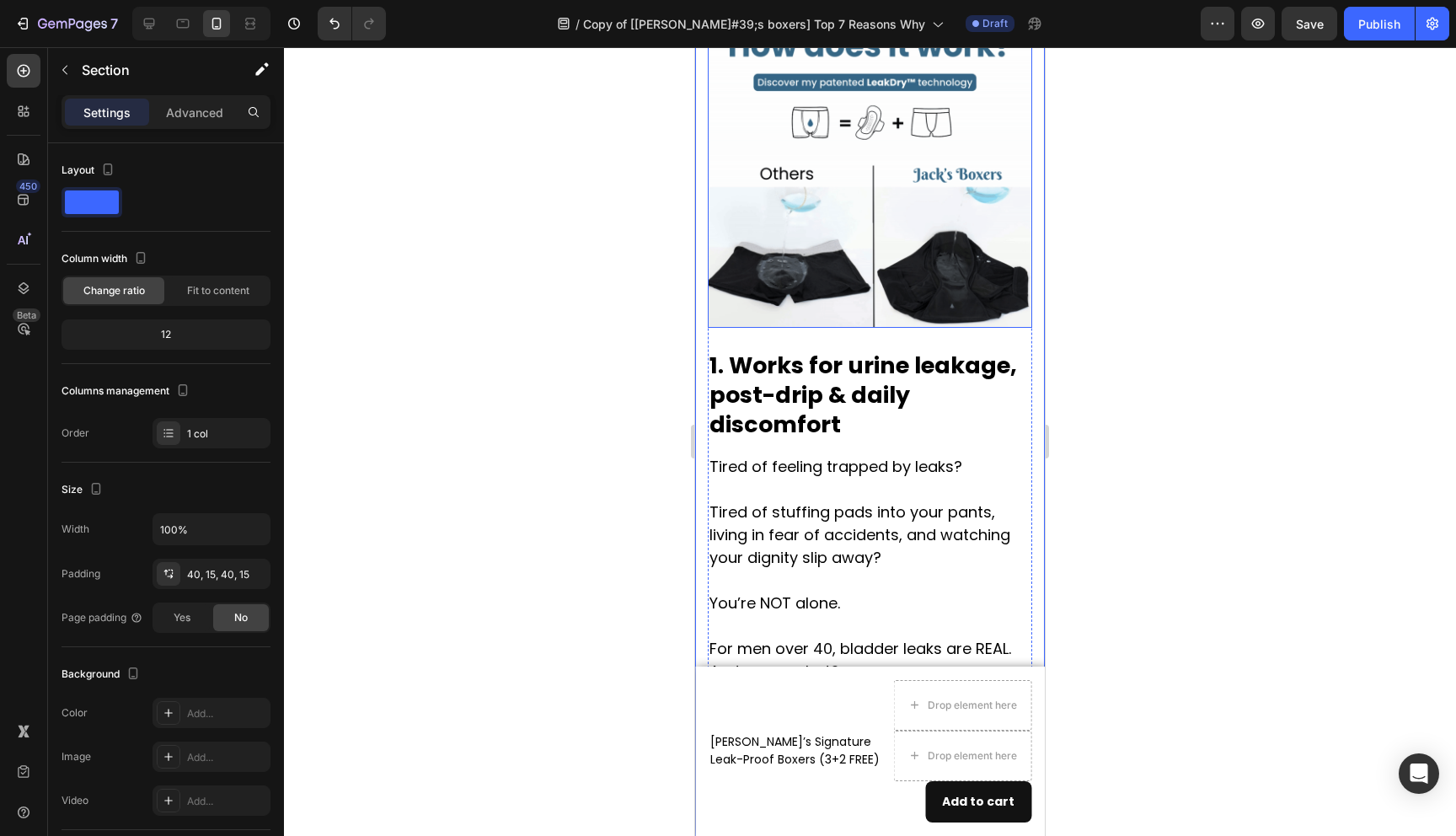
scroll to position [1041, 0]
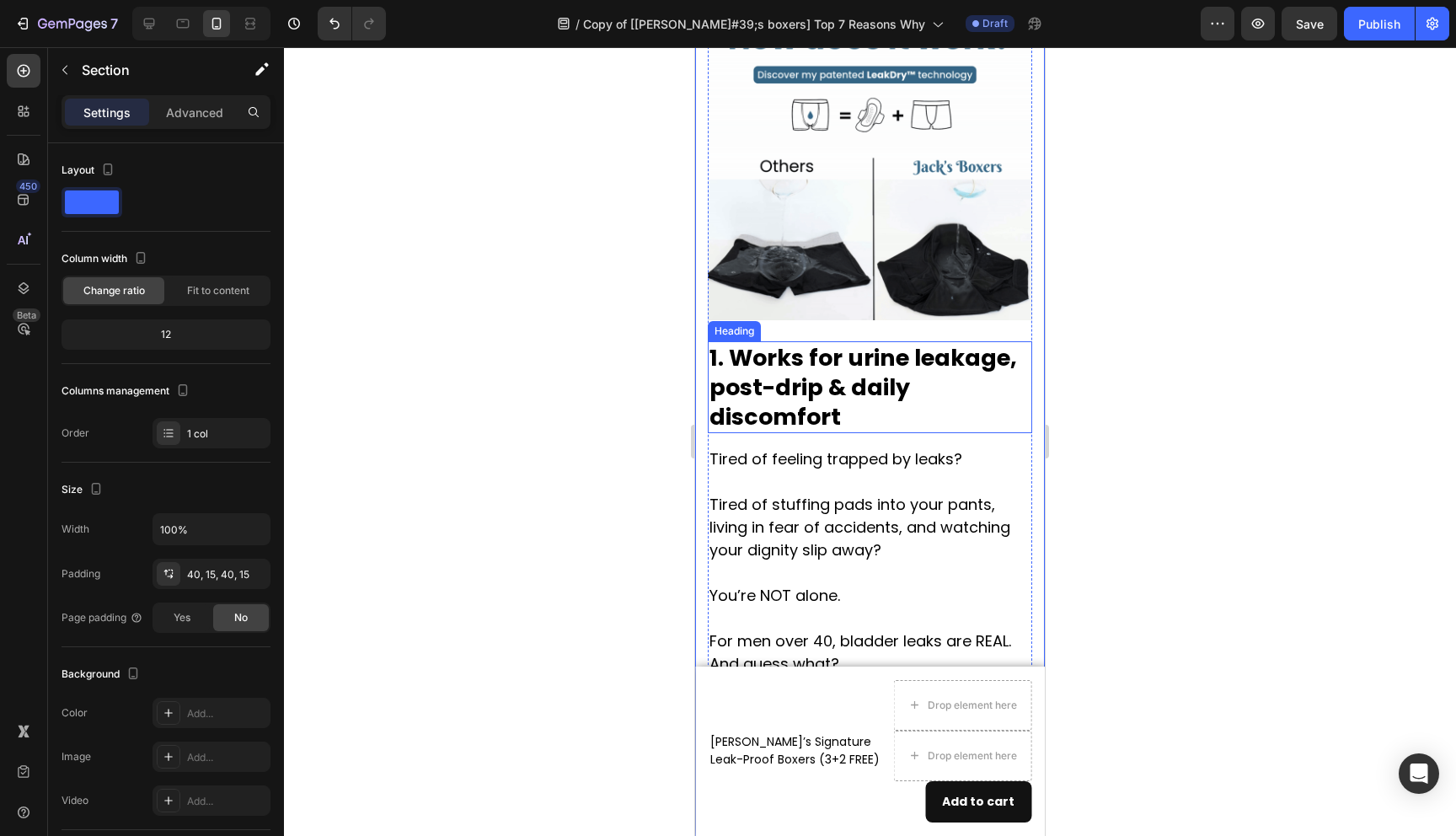
click at [810, 417] on h2 "1. Works for urine leakage, post-drip & daily discomfort" at bounding box center [870, 388] width 325 height 92
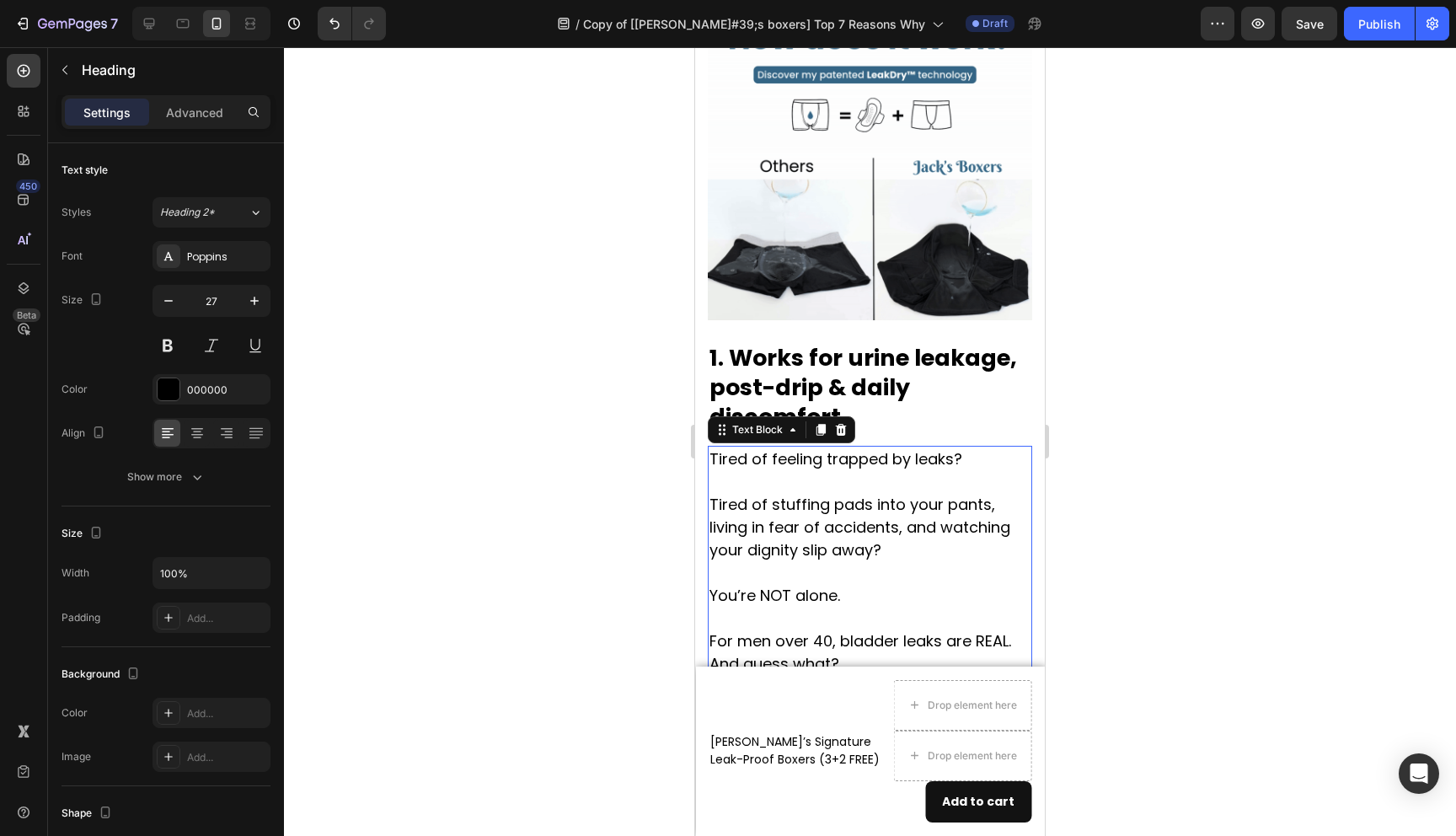
click at [874, 457] on p "Tired of feeling trapped by leaks?" at bounding box center [869, 458] width 321 height 23
click at [843, 457] on p "Tired of feeling trapped by leaks?" at bounding box center [869, 458] width 321 height 23
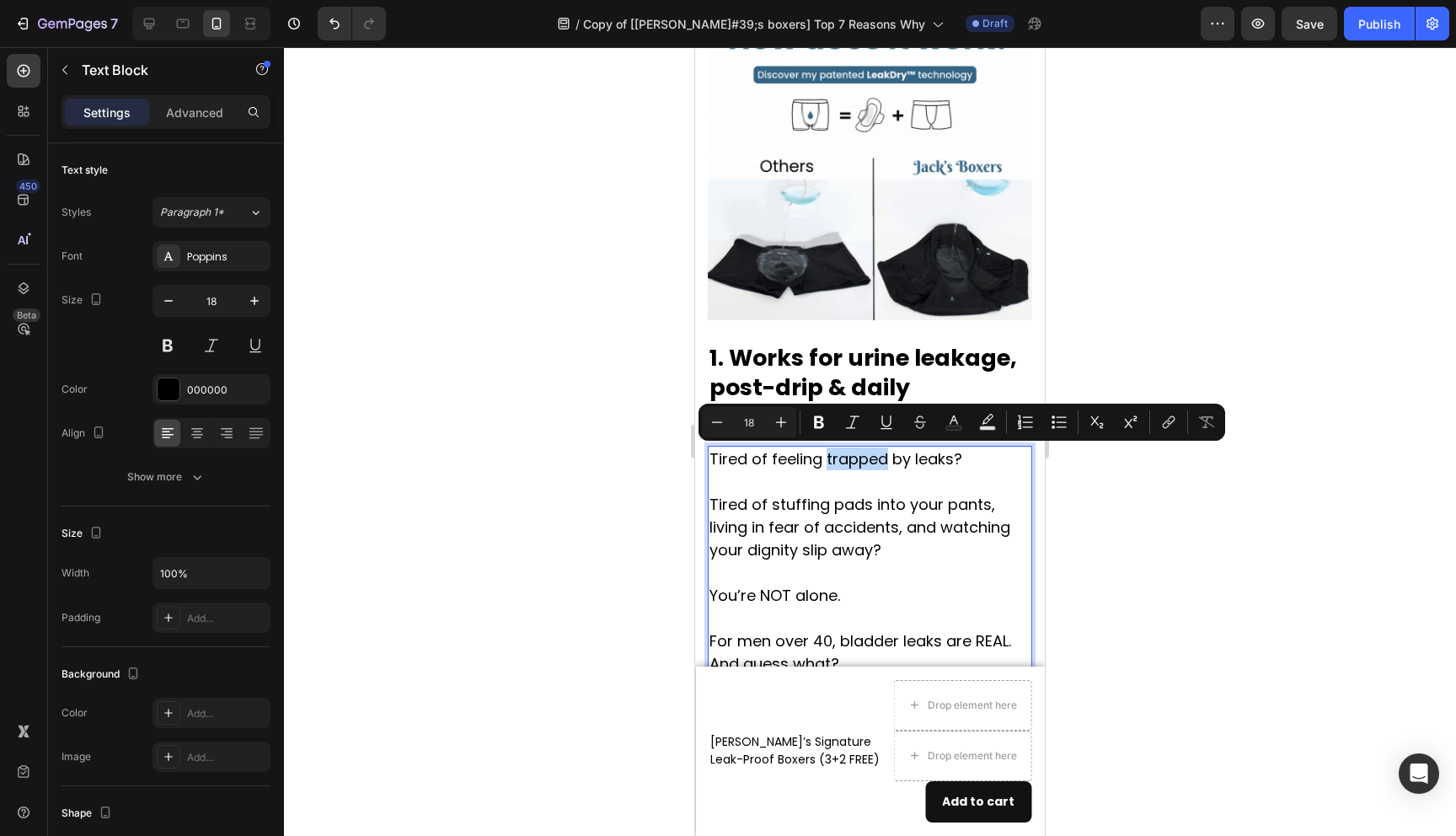
click at [843, 457] on p "Tired of feeling trapped by leaks?" at bounding box center [869, 458] width 321 height 23
copy p "Tired of feeling trapped by leaks?"
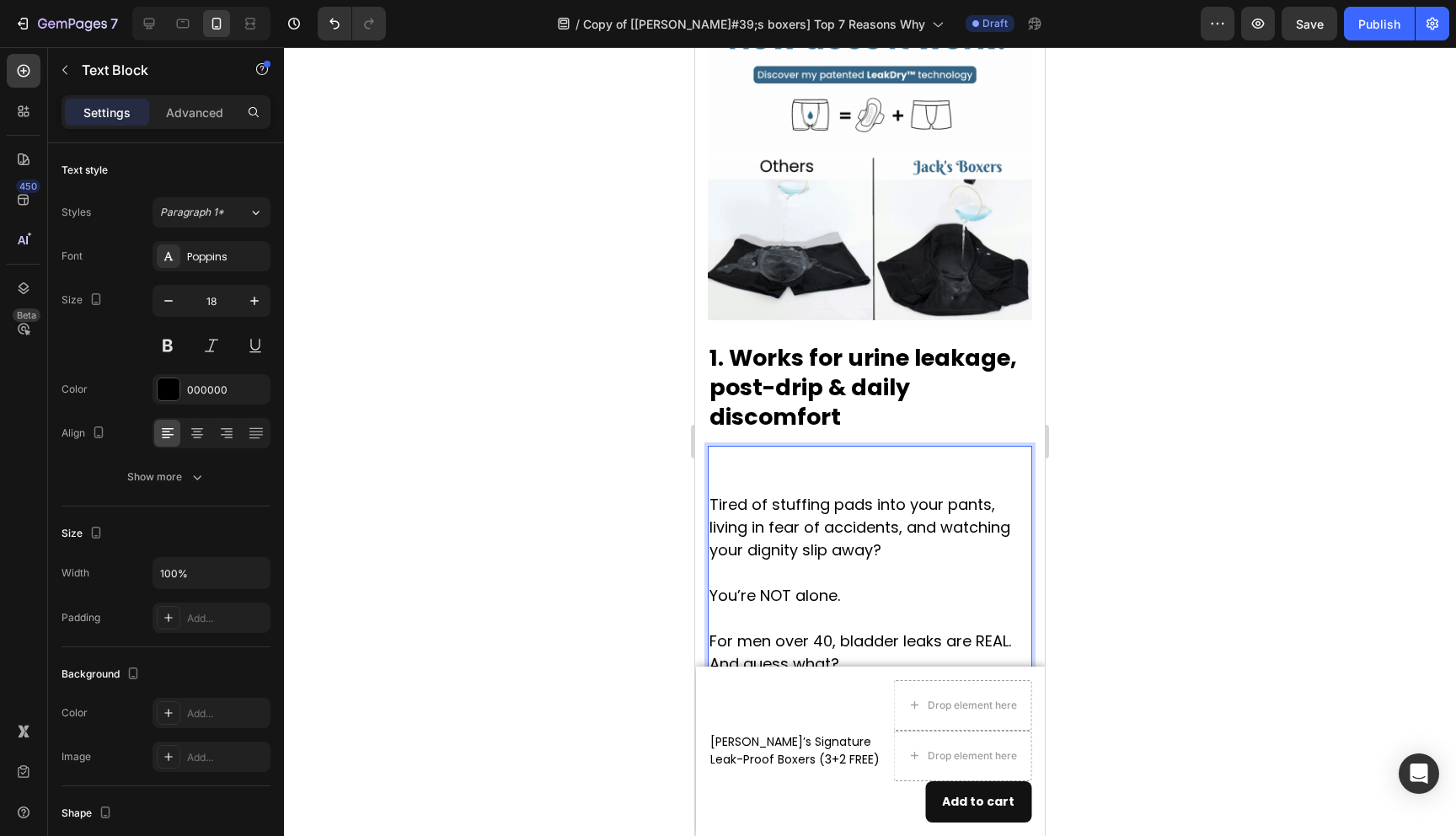
click at [714, 494] on p "Tired of stuffing pads into your pants, living in fear of accidents, and watchi…" at bounding box center [869, 527] width 321 height 69
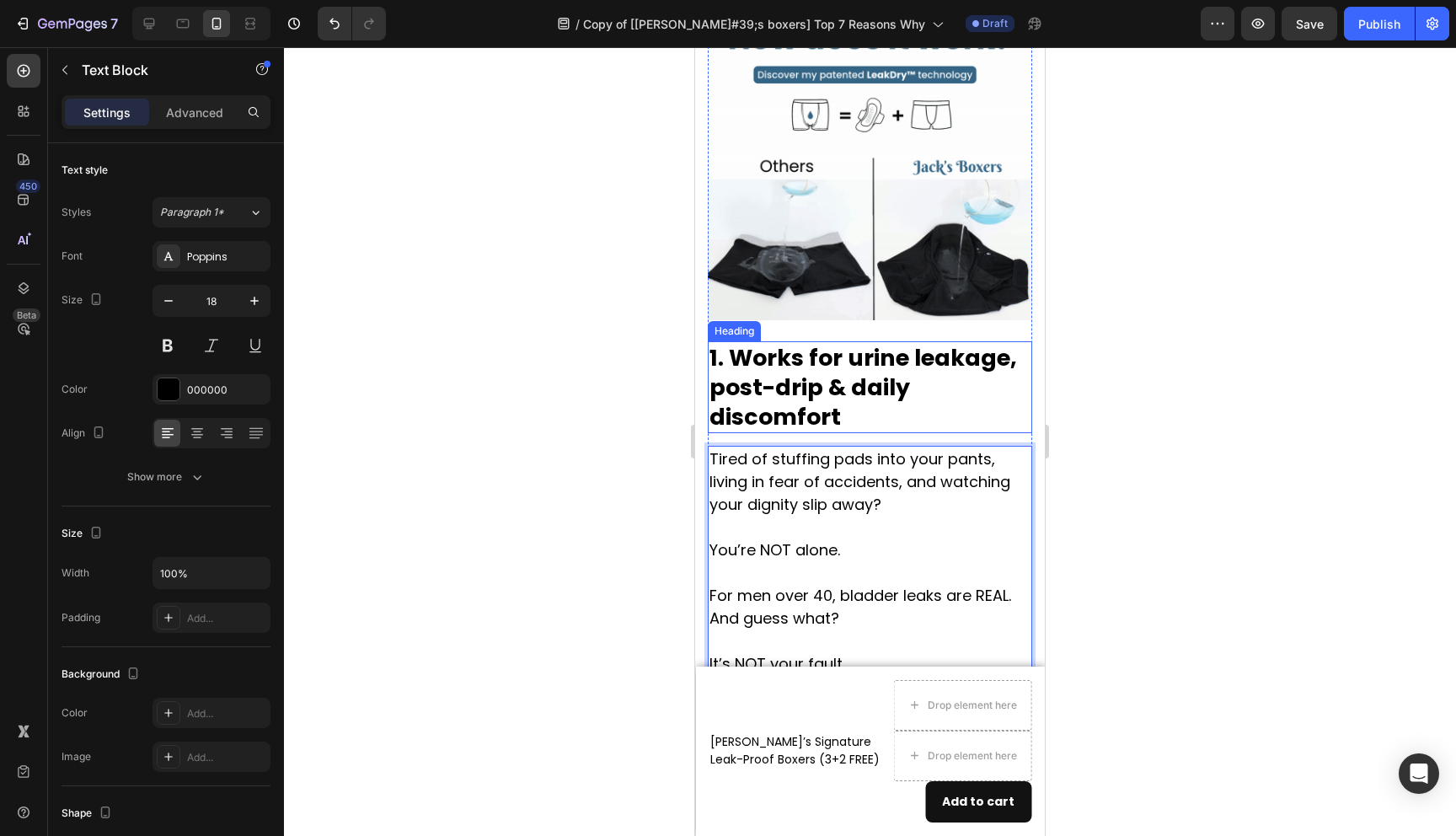
click at [751, 381] on h2 "1. Works for urine leakage, post-drip & daily discomfort" at bounding box center [870, 388] width 325 height 92
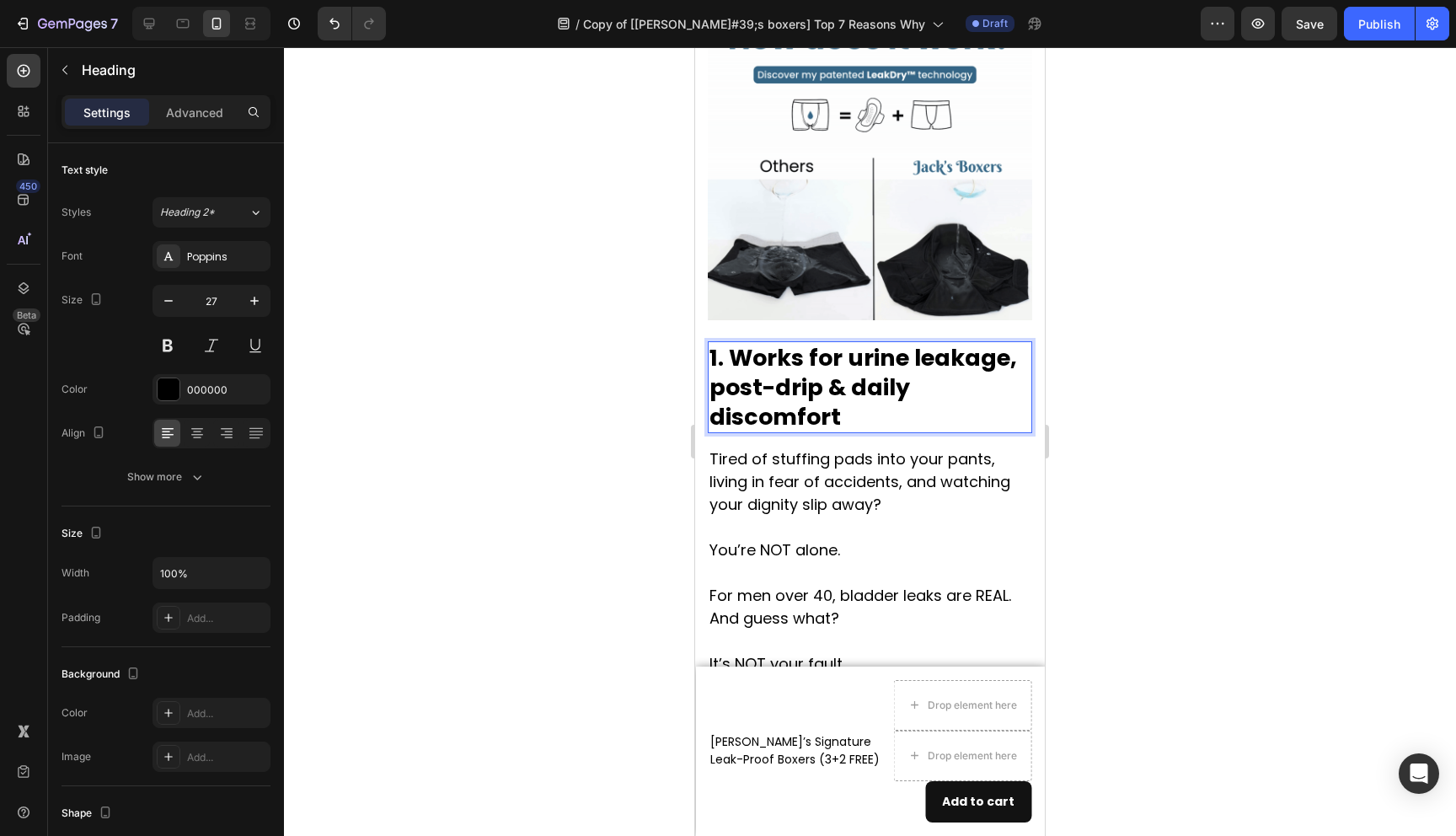
click at [751, 381] on h2 "1. Works for urine leakage, post-drip & daily discomfort" at bounding box center [870, 388] width 325 height 92
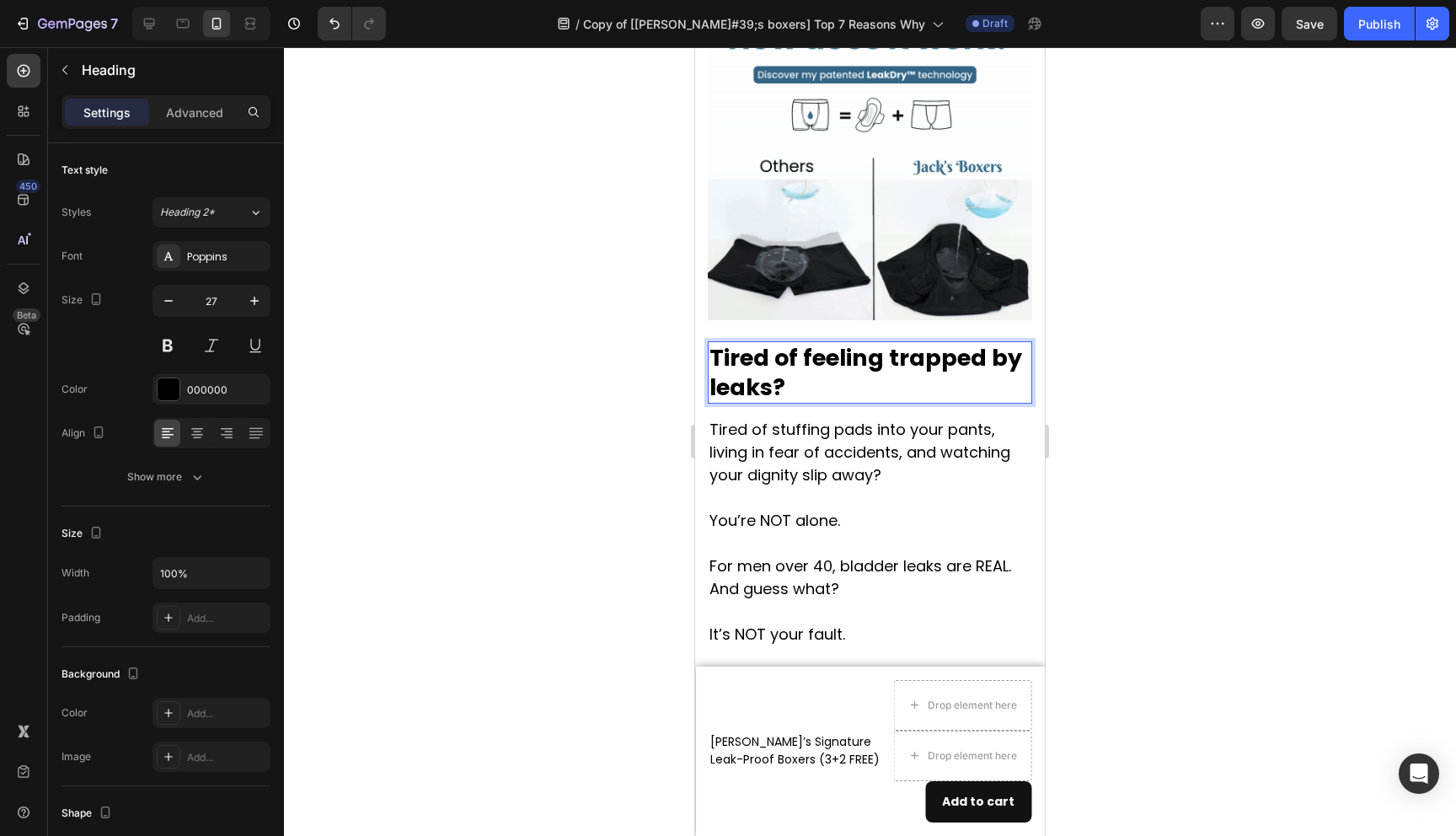
click at [1209, 486] on div at bounding box center [869, 442] width 1172 height 789
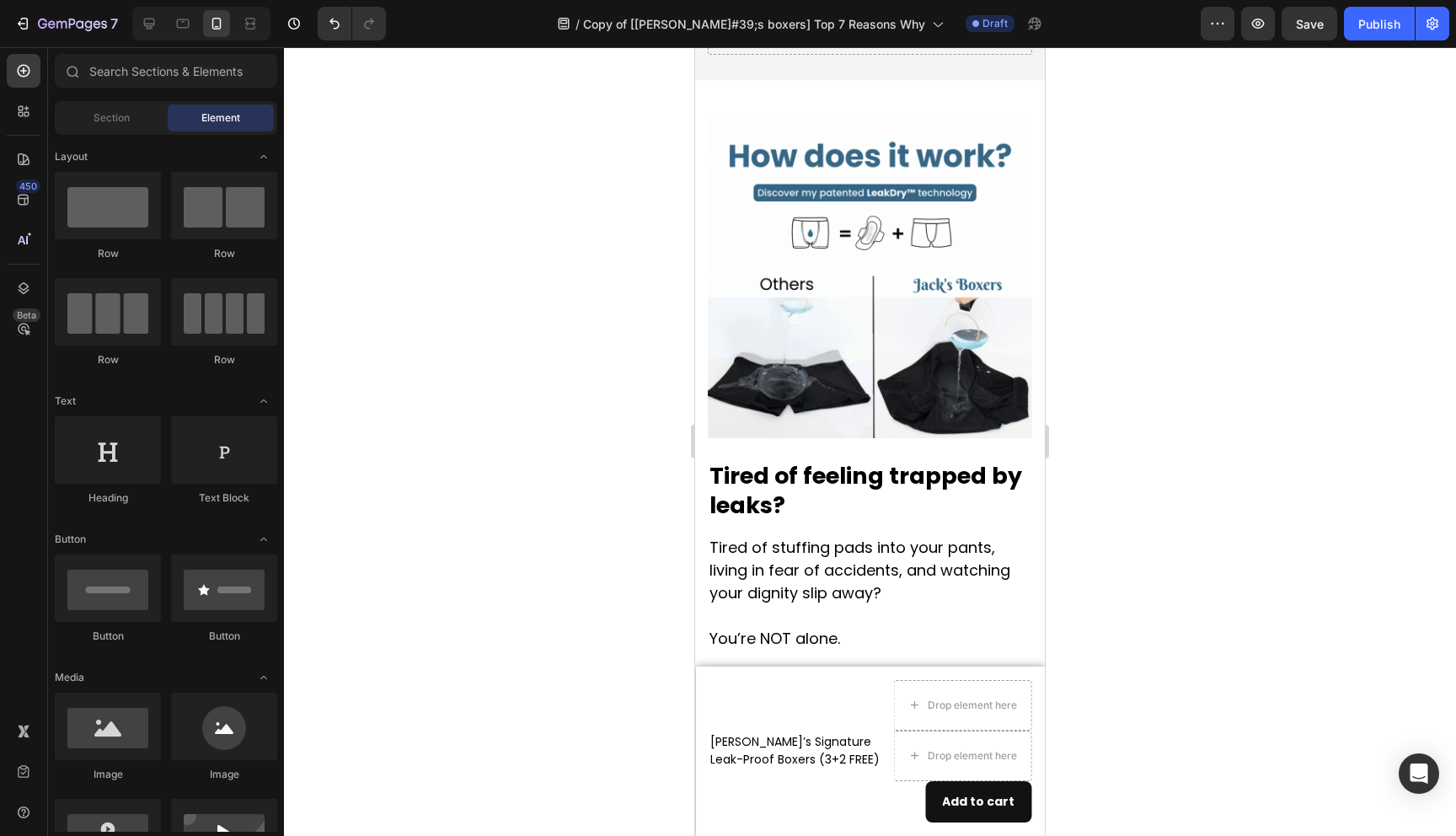
scroll to position [967, 0]
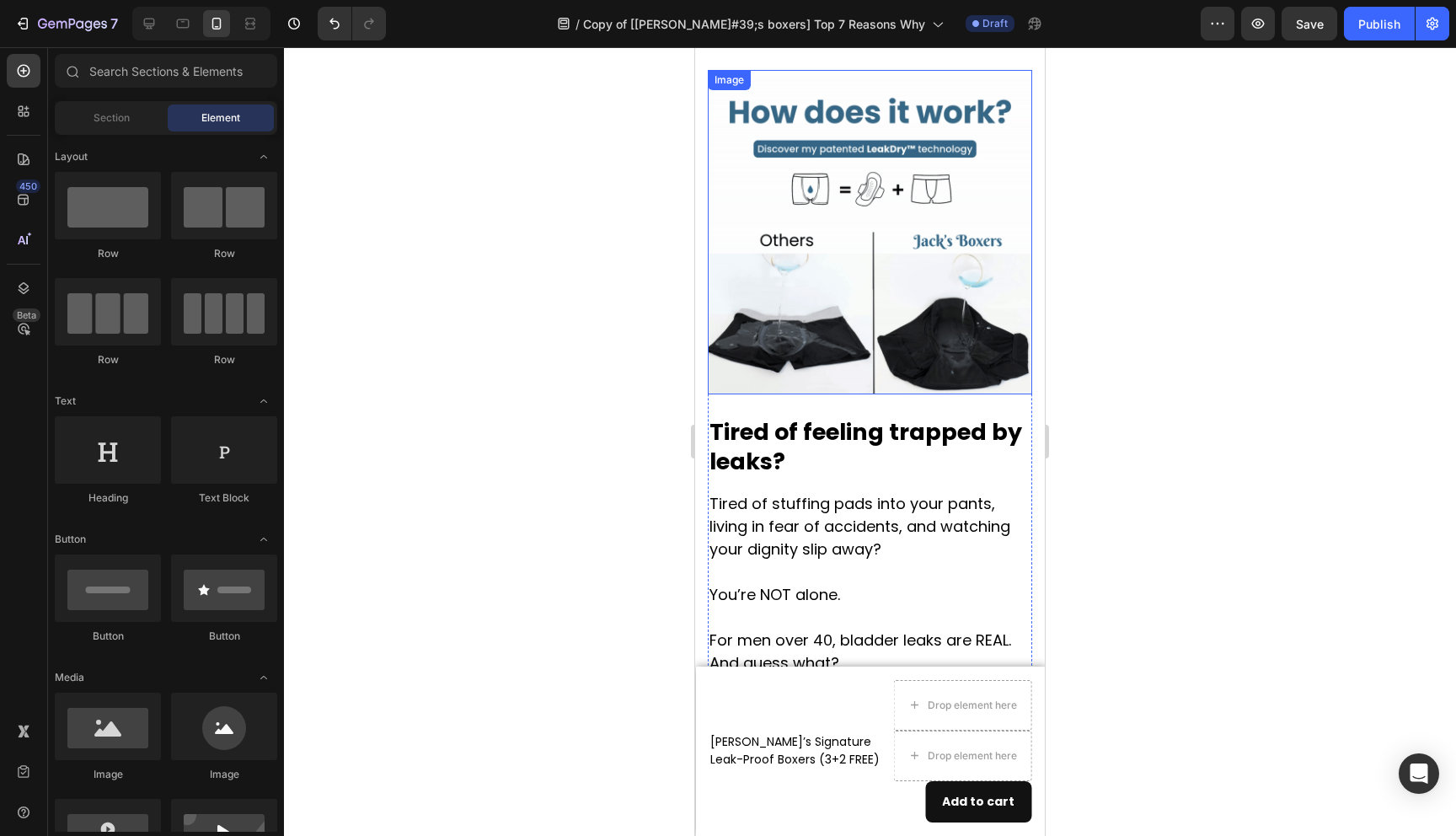
click at [904, 332] on img at bounding box center [870, 232] width 325 height 325
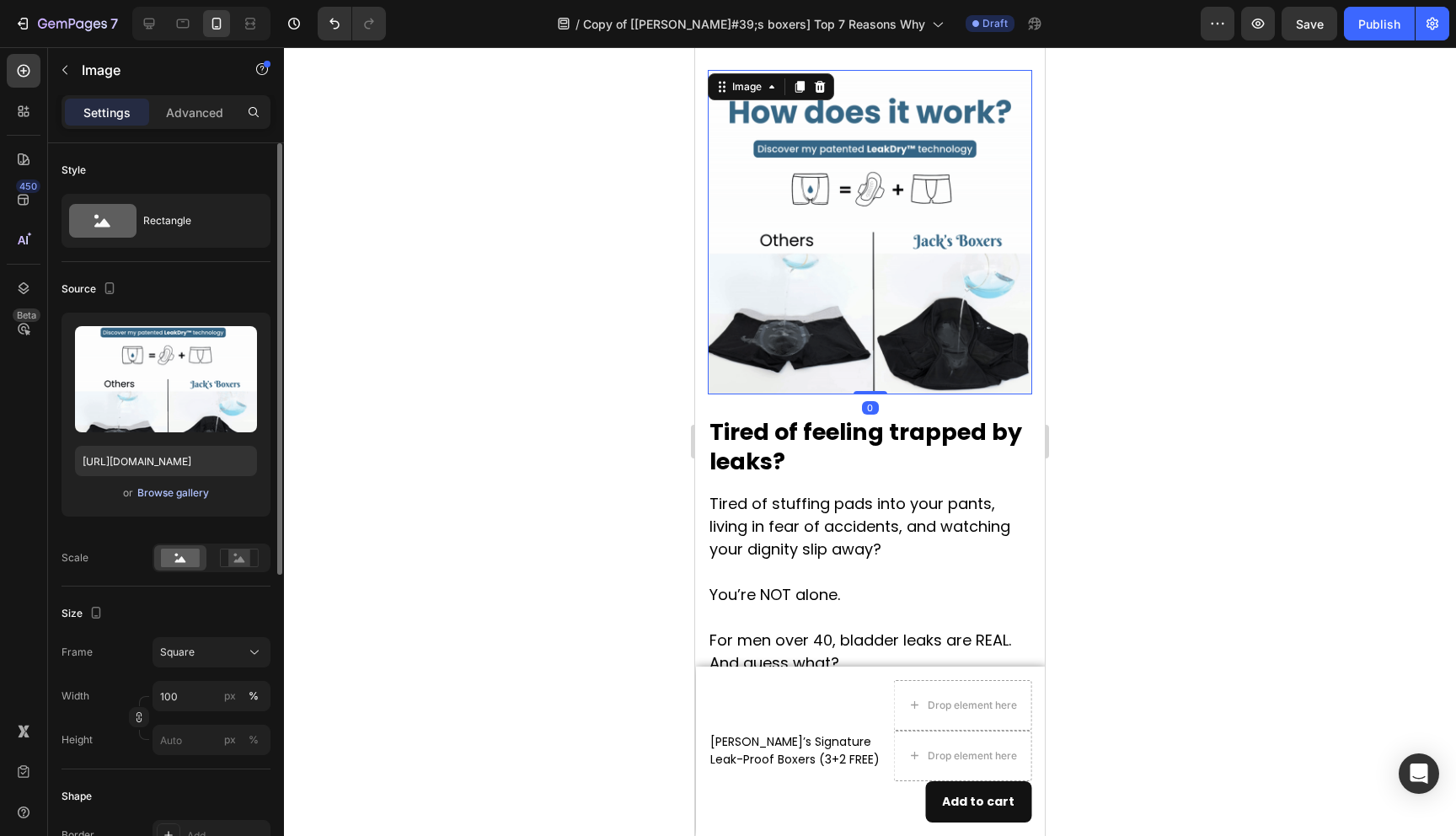
click at [187, 493] on div "Browse gallery" at bounding box center [173, 493] width 72 height 15
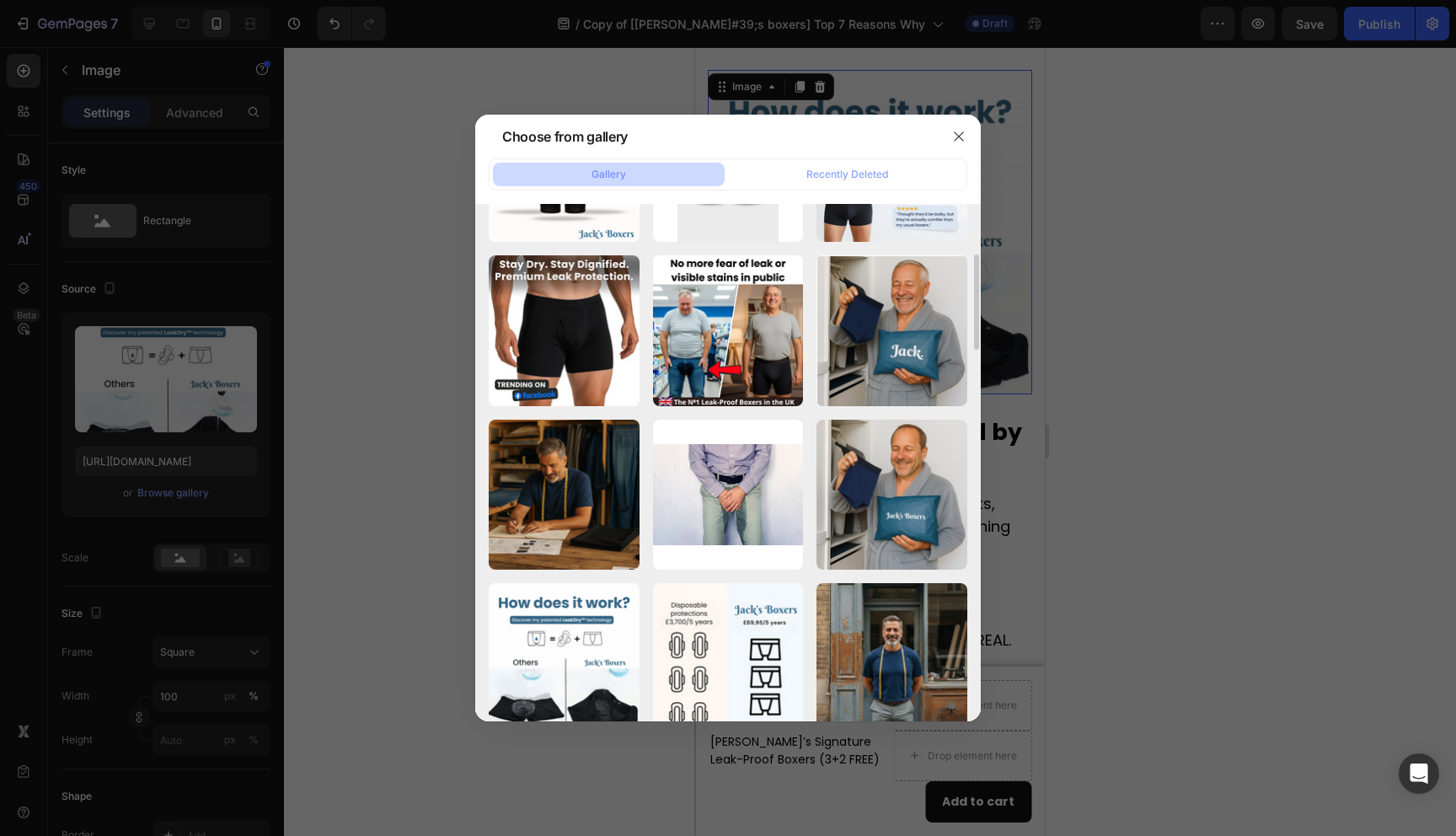
scroll to position [458, 0]
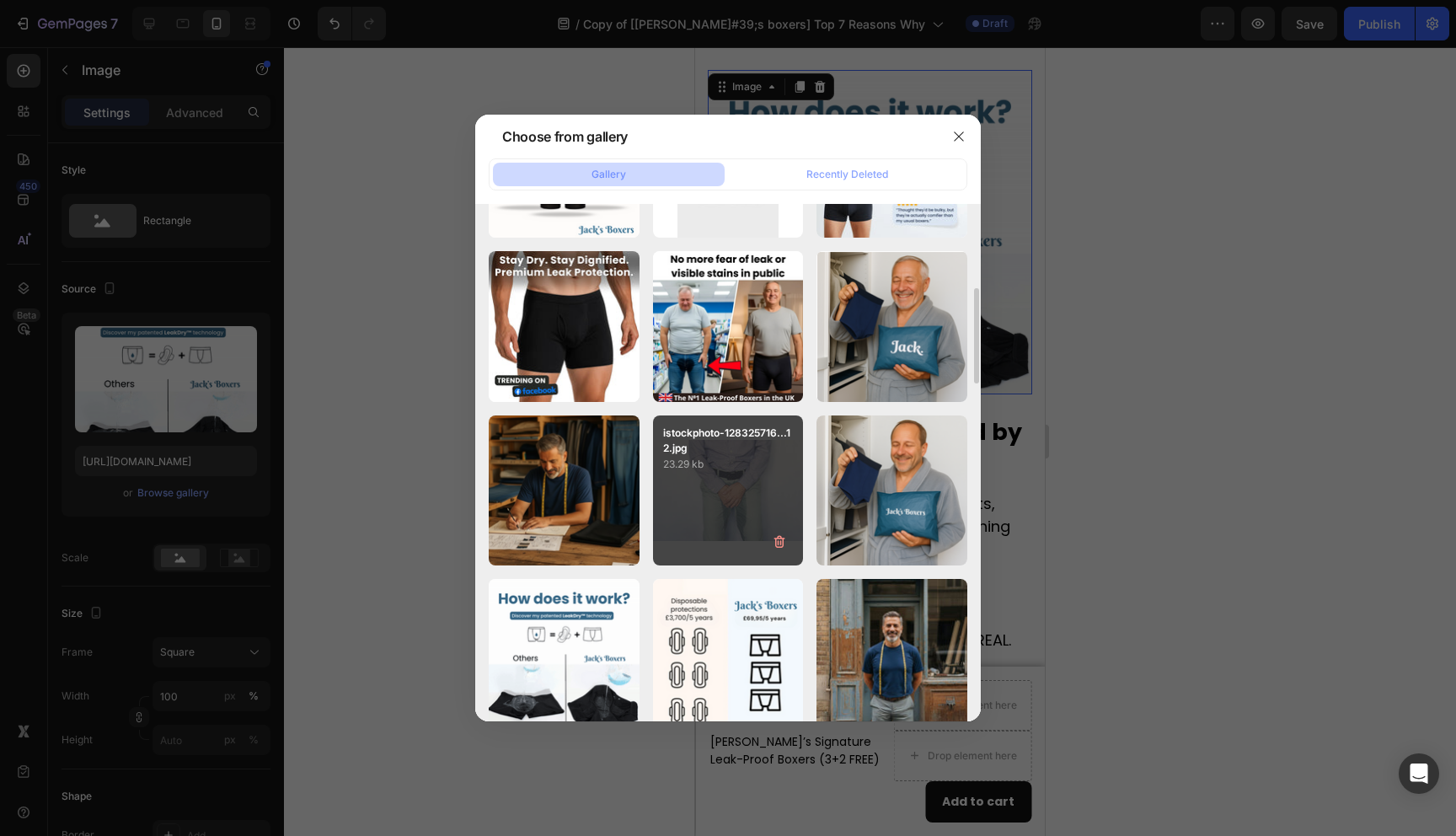
click at [709, 501] on div "istockphoto-128325716...12.jpg 23.29 kb" at bounding box center [729, 491] width 151 height 151
type input "[URL][DOMAIN_NAME]"
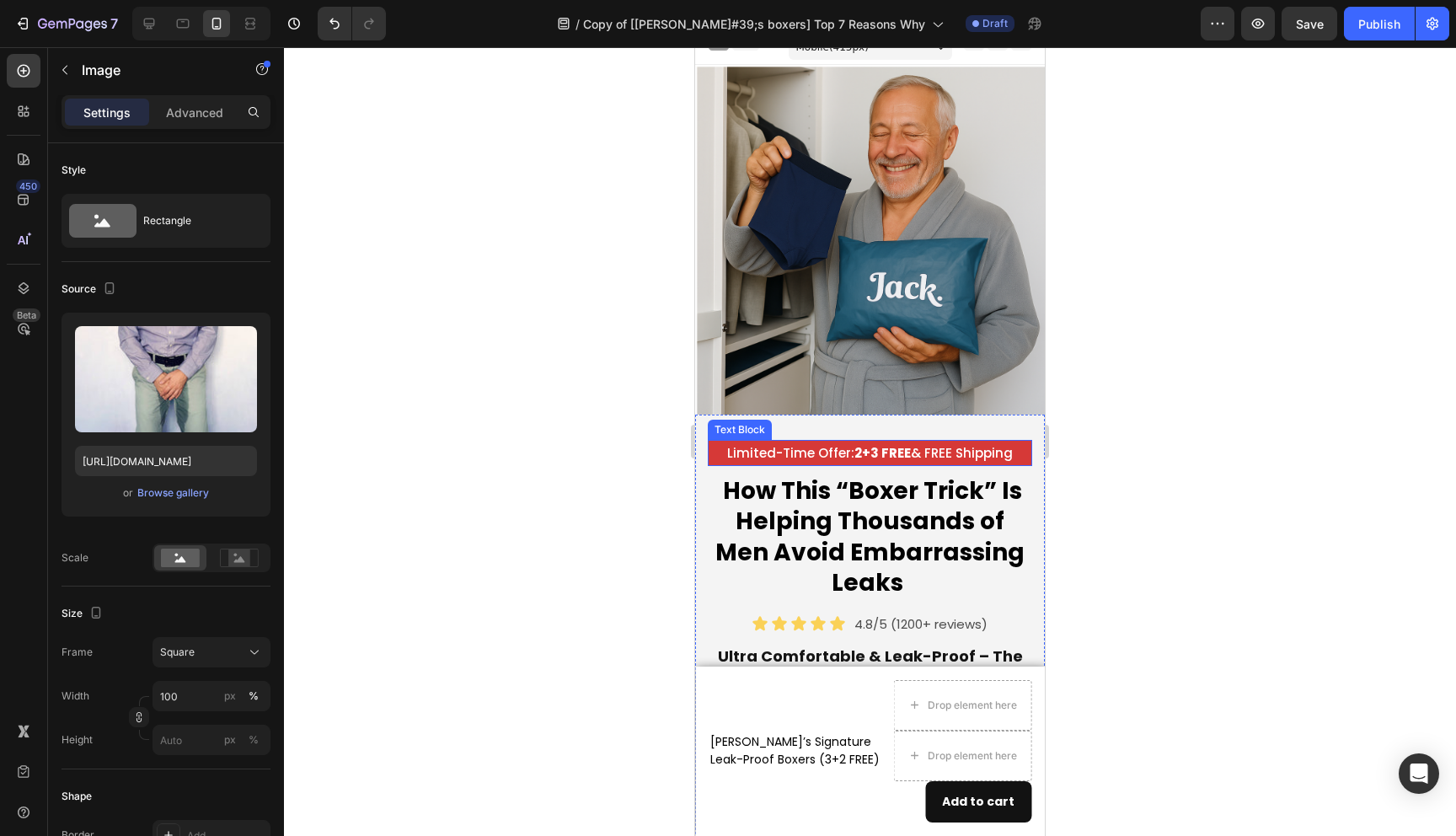
scroll to position [0, 0]
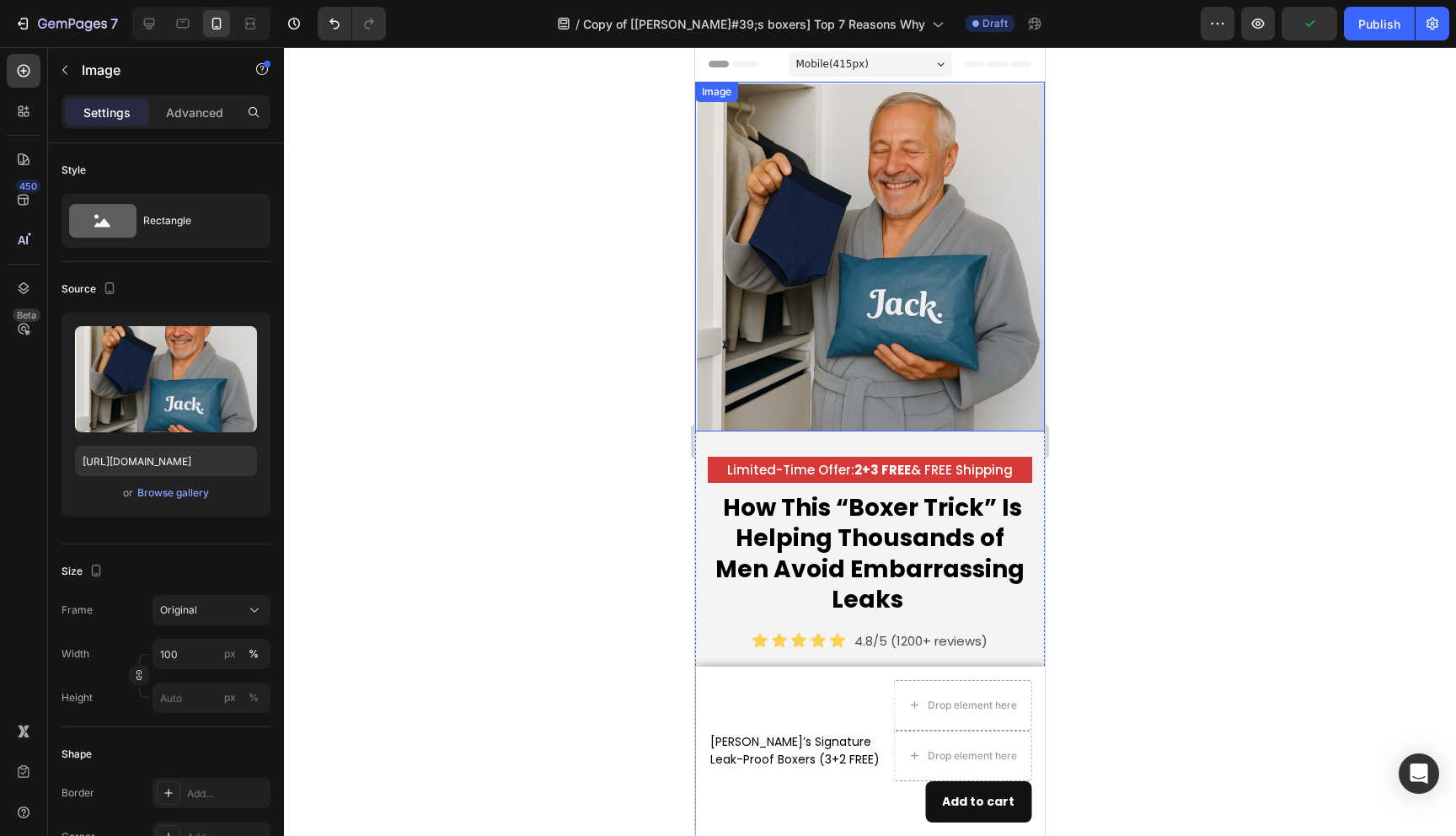
click at [962, 262] on img at bounding box center [870, 256] width 349 height 349
click at [804, 99] on icon at bounding box center [807, 98] width 11 height 12
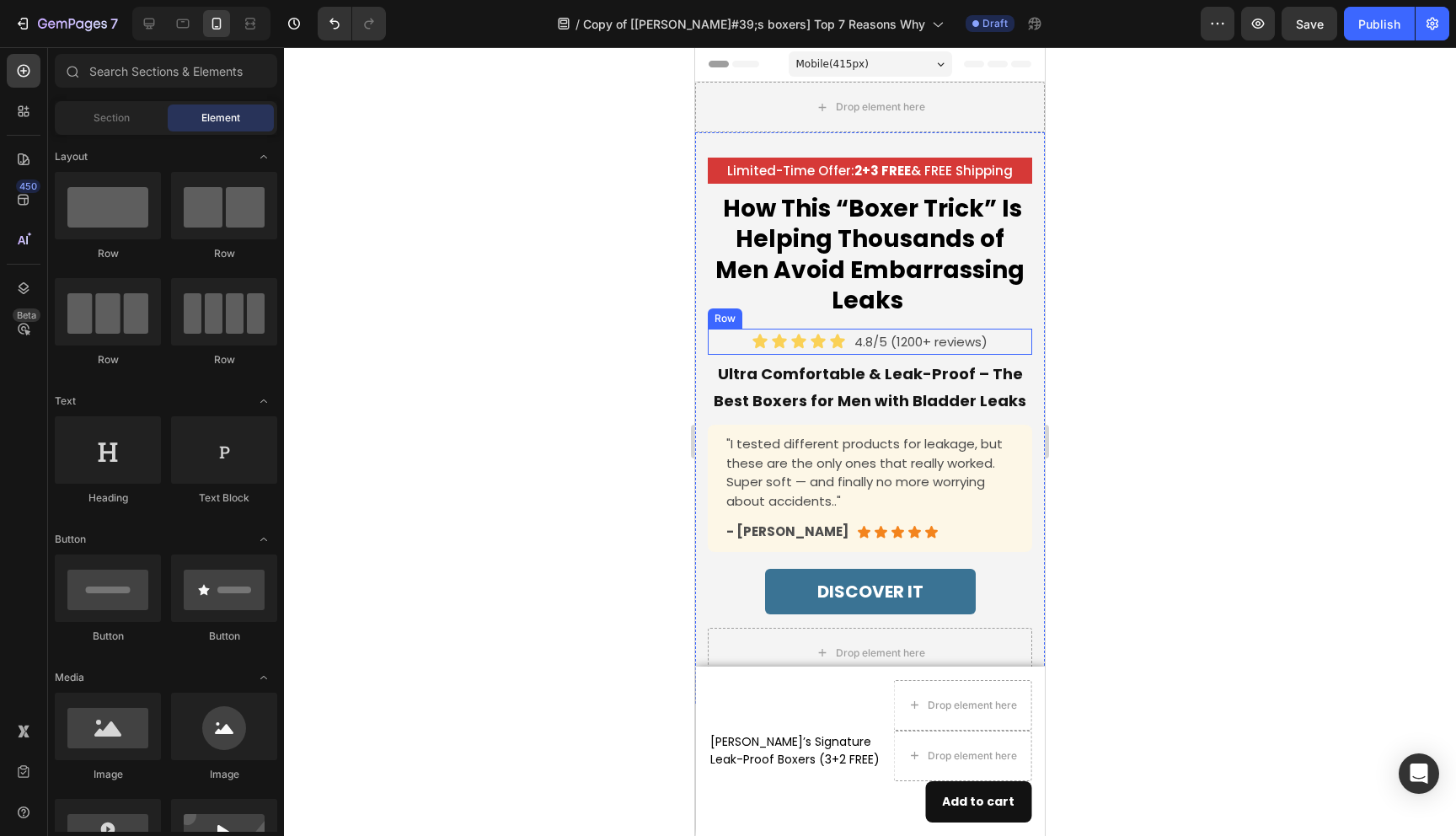
click at [1008, 332] on div "Icon Icon Icon Icon Icon Icon List 4.8/5 (1200+ reviews) Text Block Row" at bounding box center [870, 341] width 325 height 26
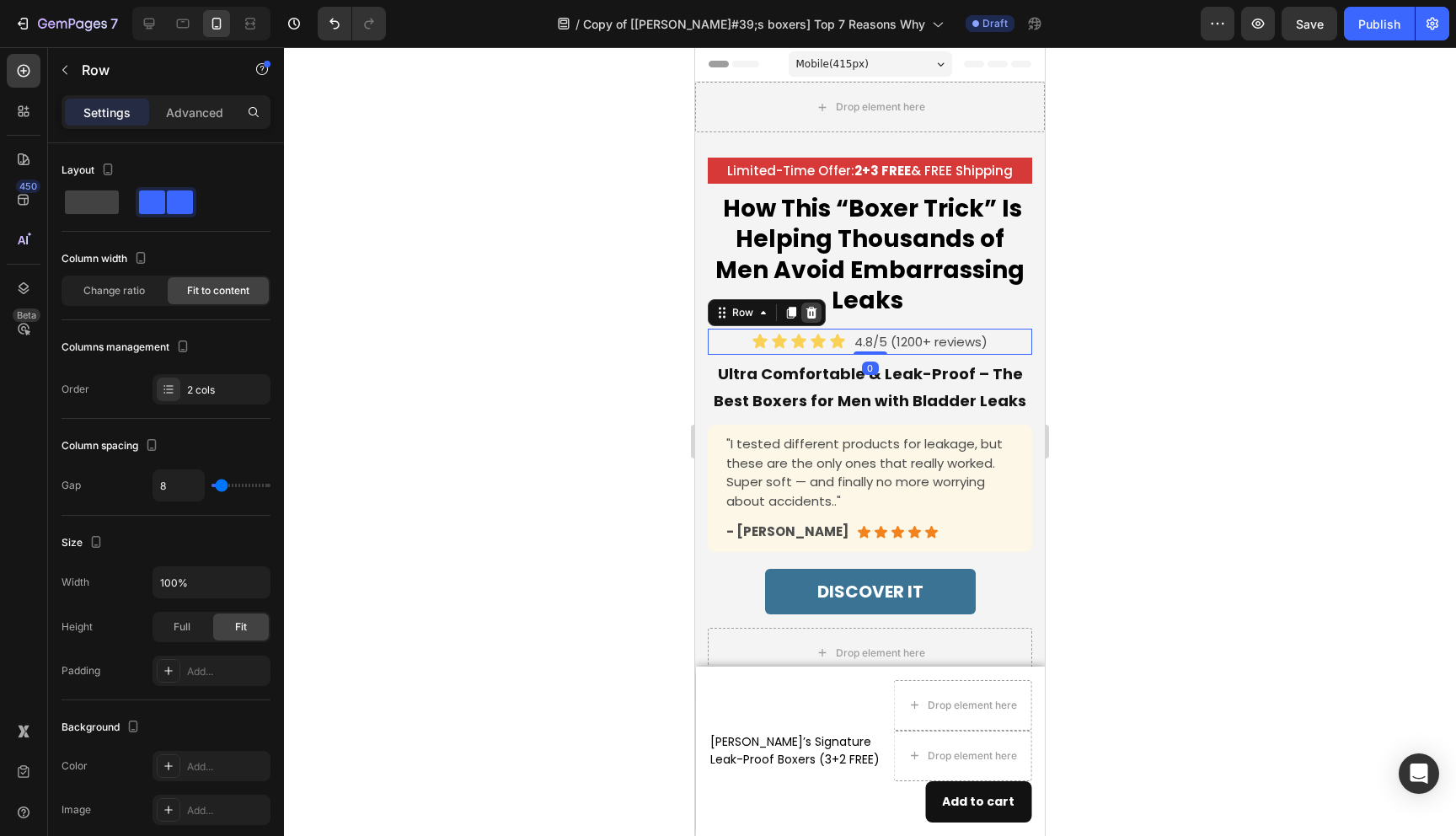
click at [808, 314] on icon at bounding box center [811, 313] width 11 height 12
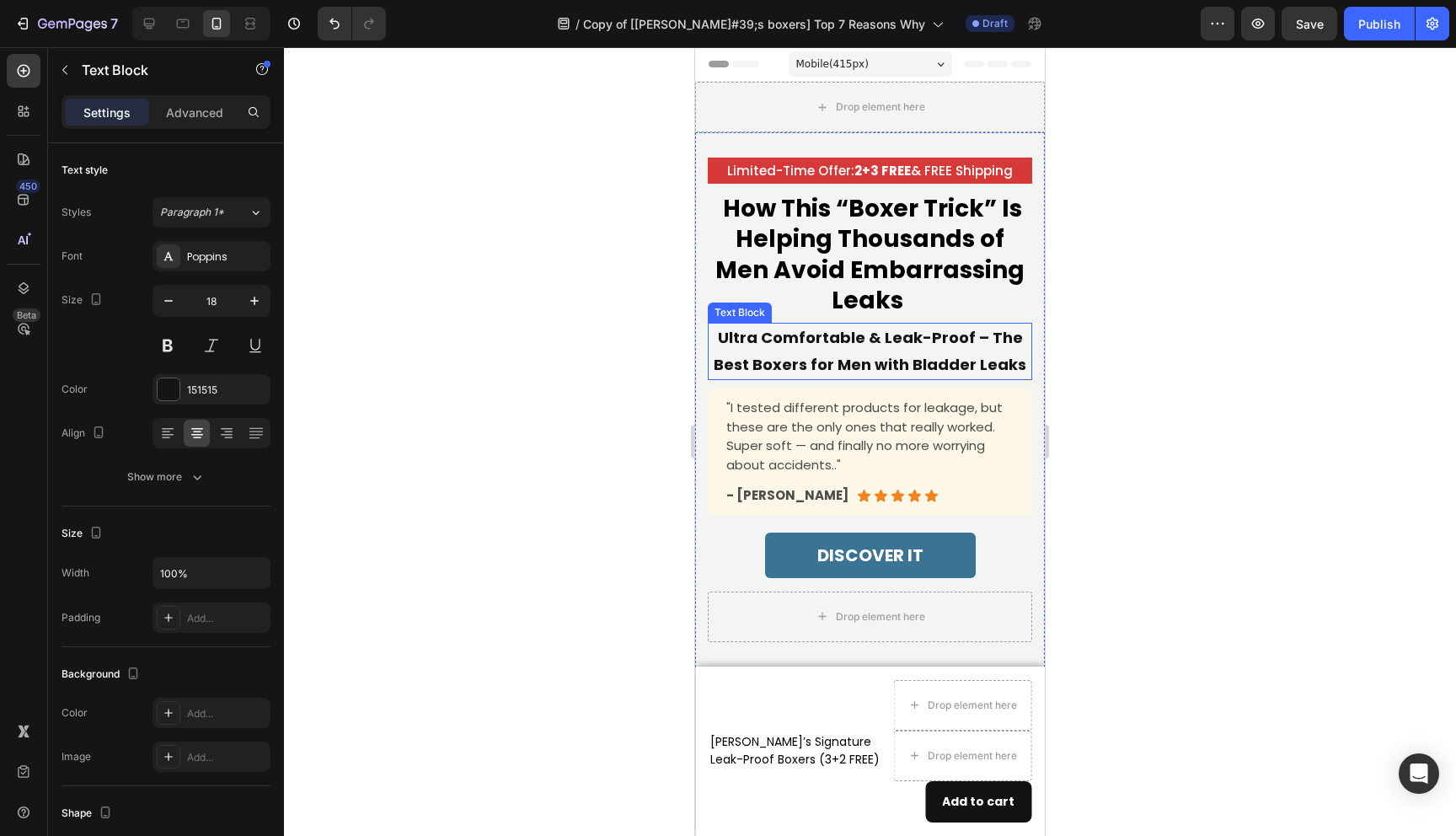
click at [1020, 346] on p "Ultra Comfortable & Leak-Proof – The Best Boxers for Men with Bladder Leaks" at bounding box center [869, 352] width 321 height 55
click at [839, 306] on icon at bounding box center [841, 307] width 14 height 14
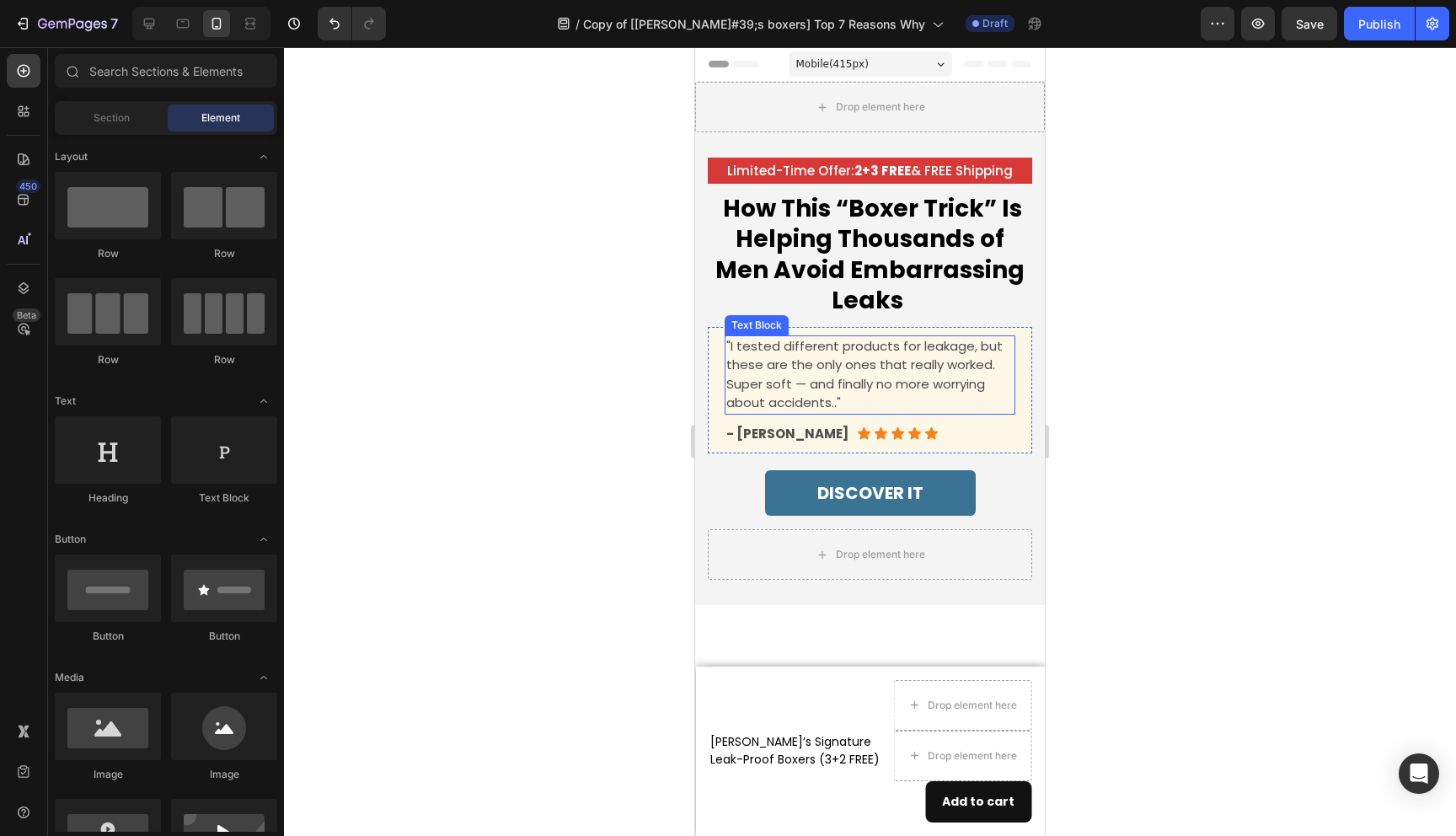
click at [1013, 349] on p ""I tested different products for leakage, but these are the only ones that real…" at bounding box center [869, 375] width 287 height 76
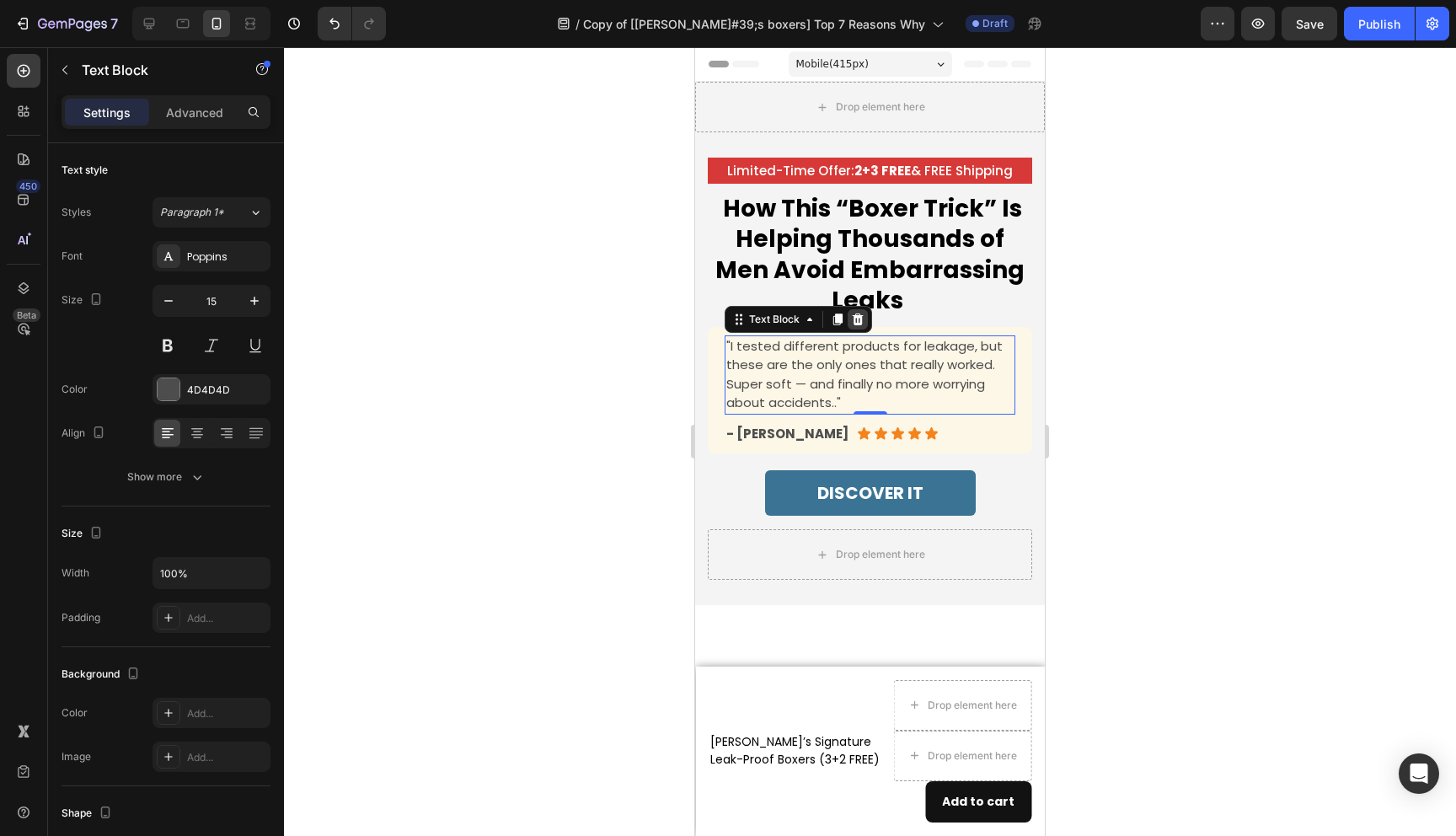
click at [854, 322] on icon at bounding box center [858, 320] width 11 height 12
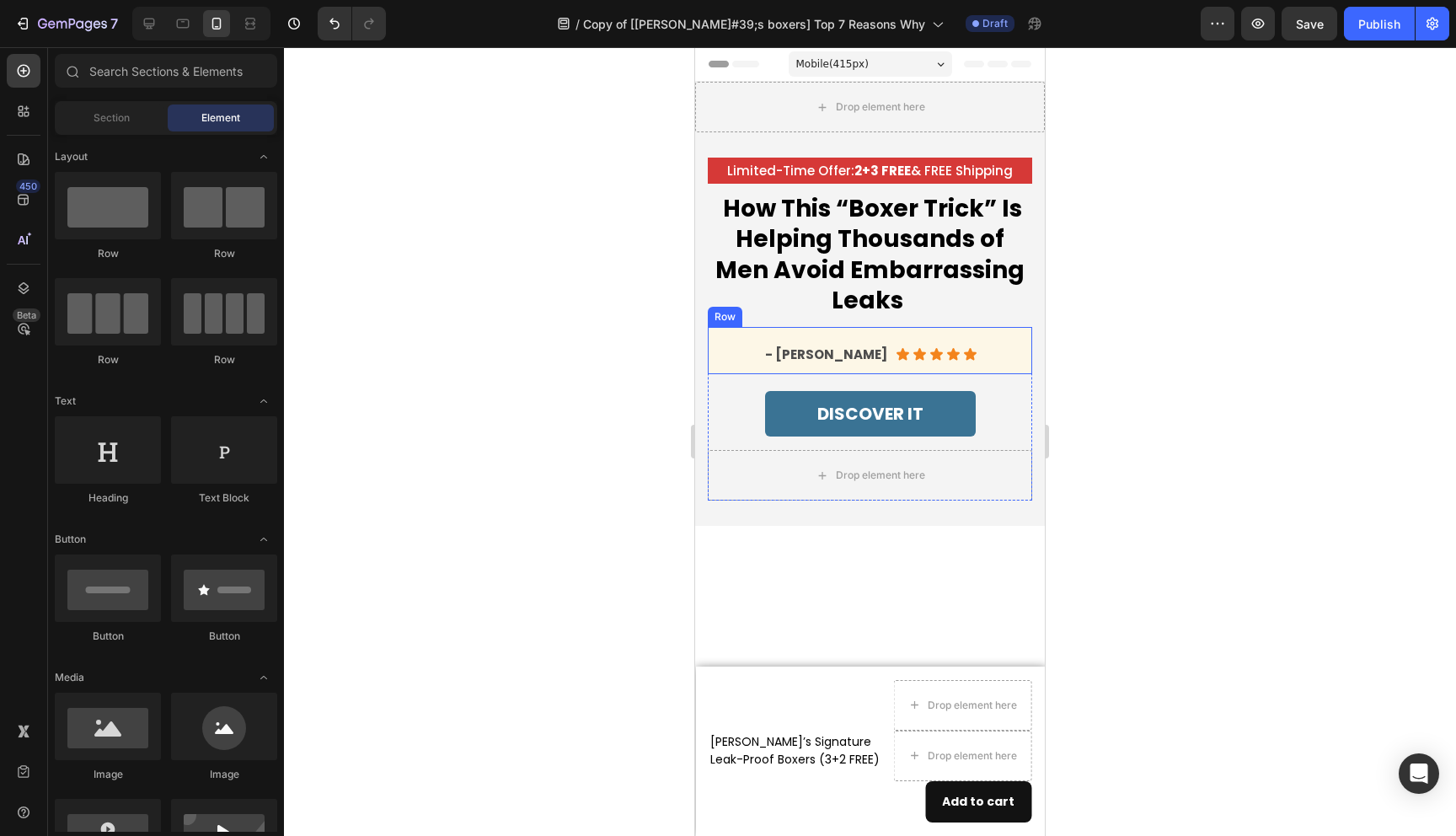
click at [1018, 358] on div "Icon Icon Icon Icon Icon Icon List - [PERSON_NAME] Text Block Row Row" at bounding box center [870, 350] width 325 height 48
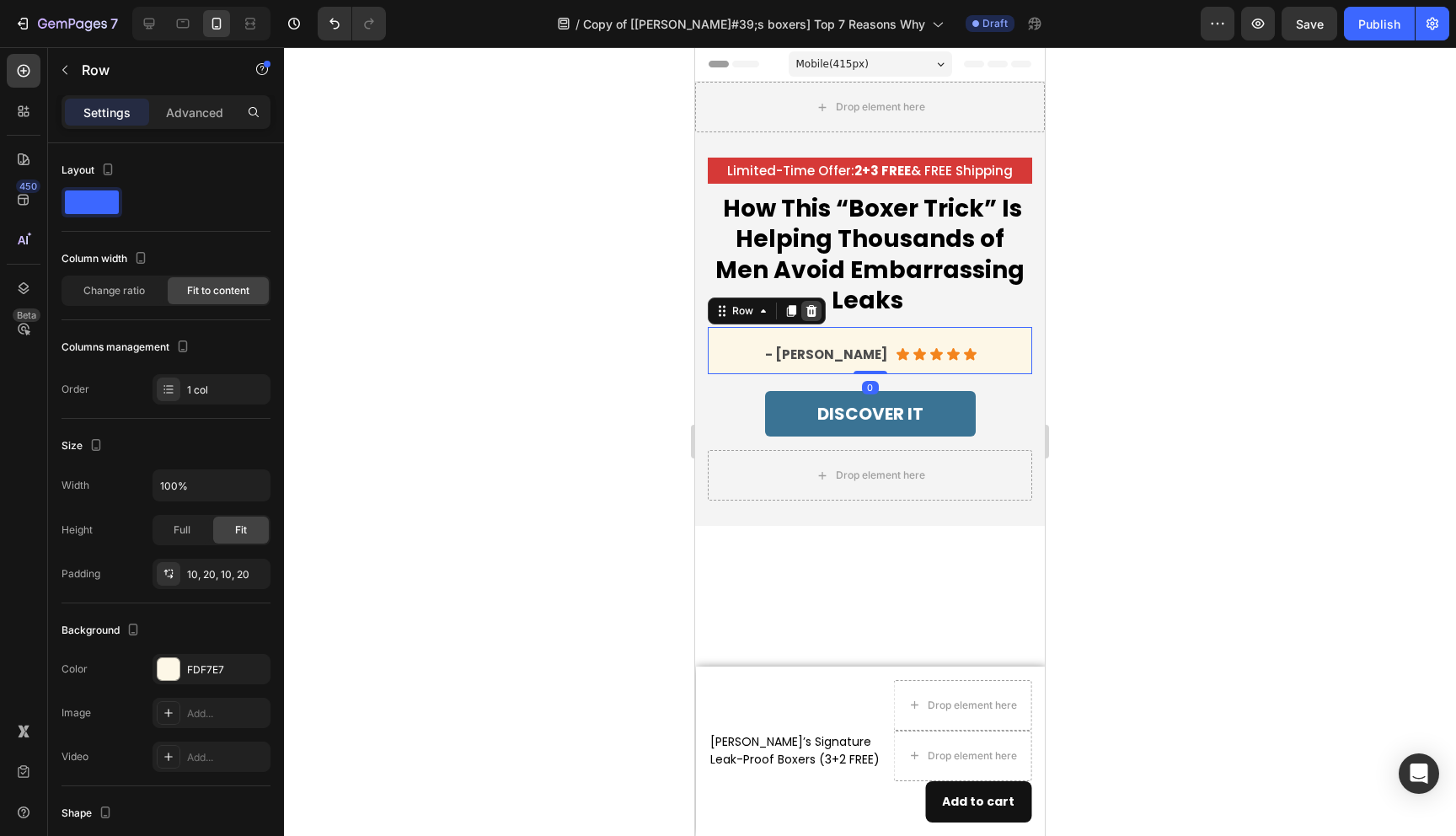
click at [815, 313] on icon at bounding box center [811, 311] width 11 height 12
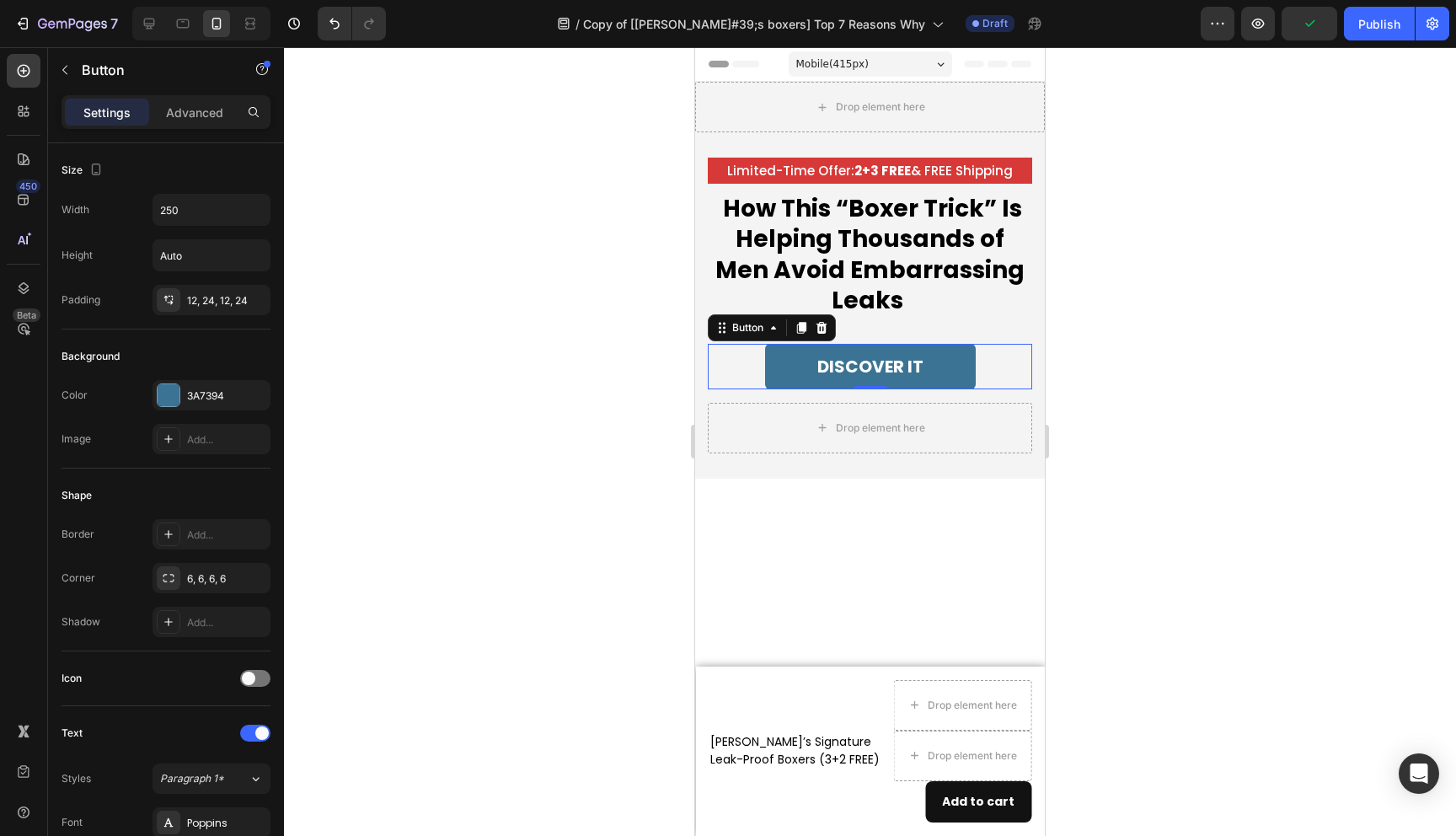
click at [986, 359] on div "DISCOVER IT Button 0" at bounding box center [870, 366] width 325 height 45
click at [821, 327] on icon at bounding box center [821, 328] width 11 height 12
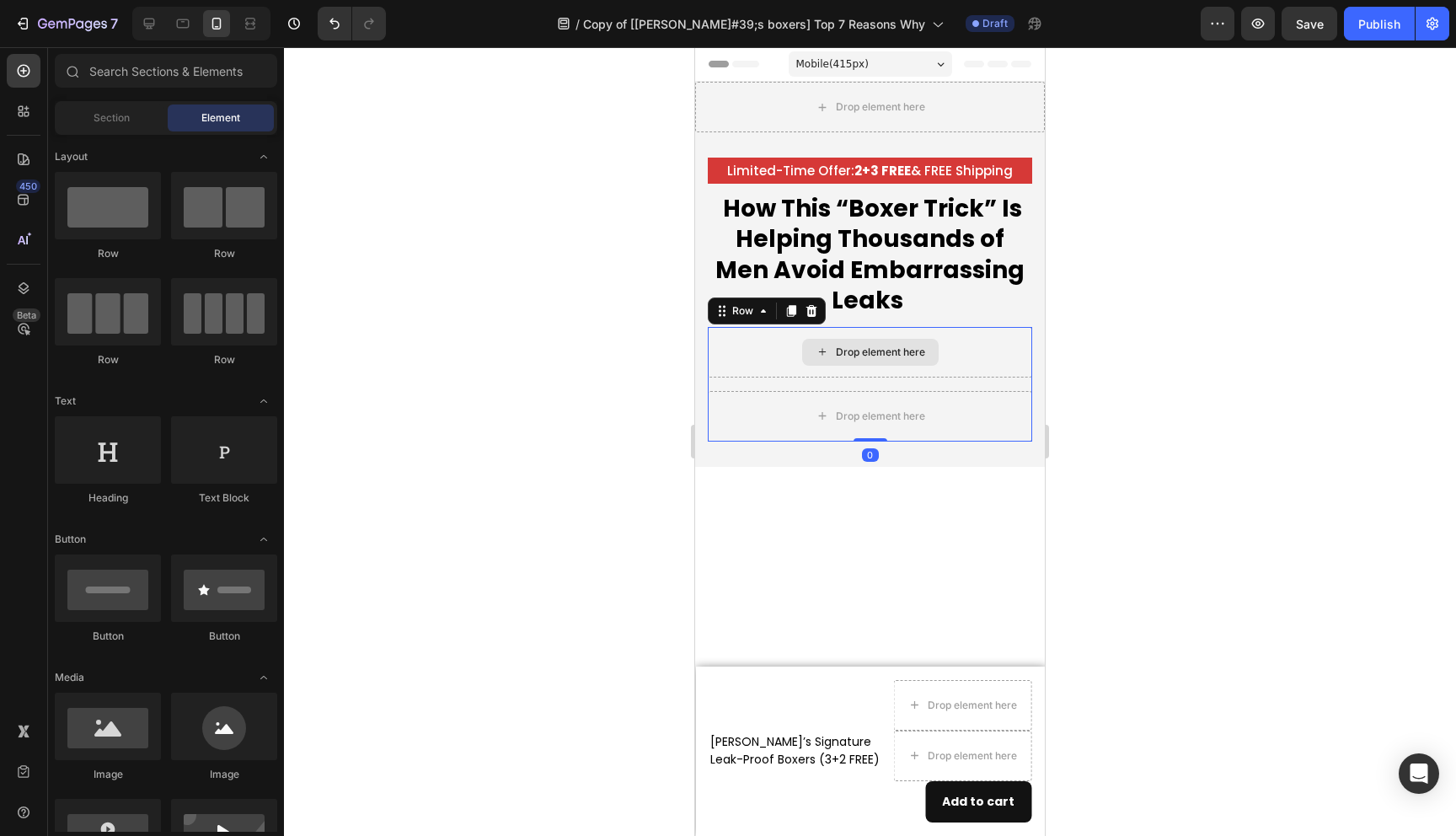
click at [988, 350] on div "Drop element here" at bounding box center [870, 352] width 325 height 51
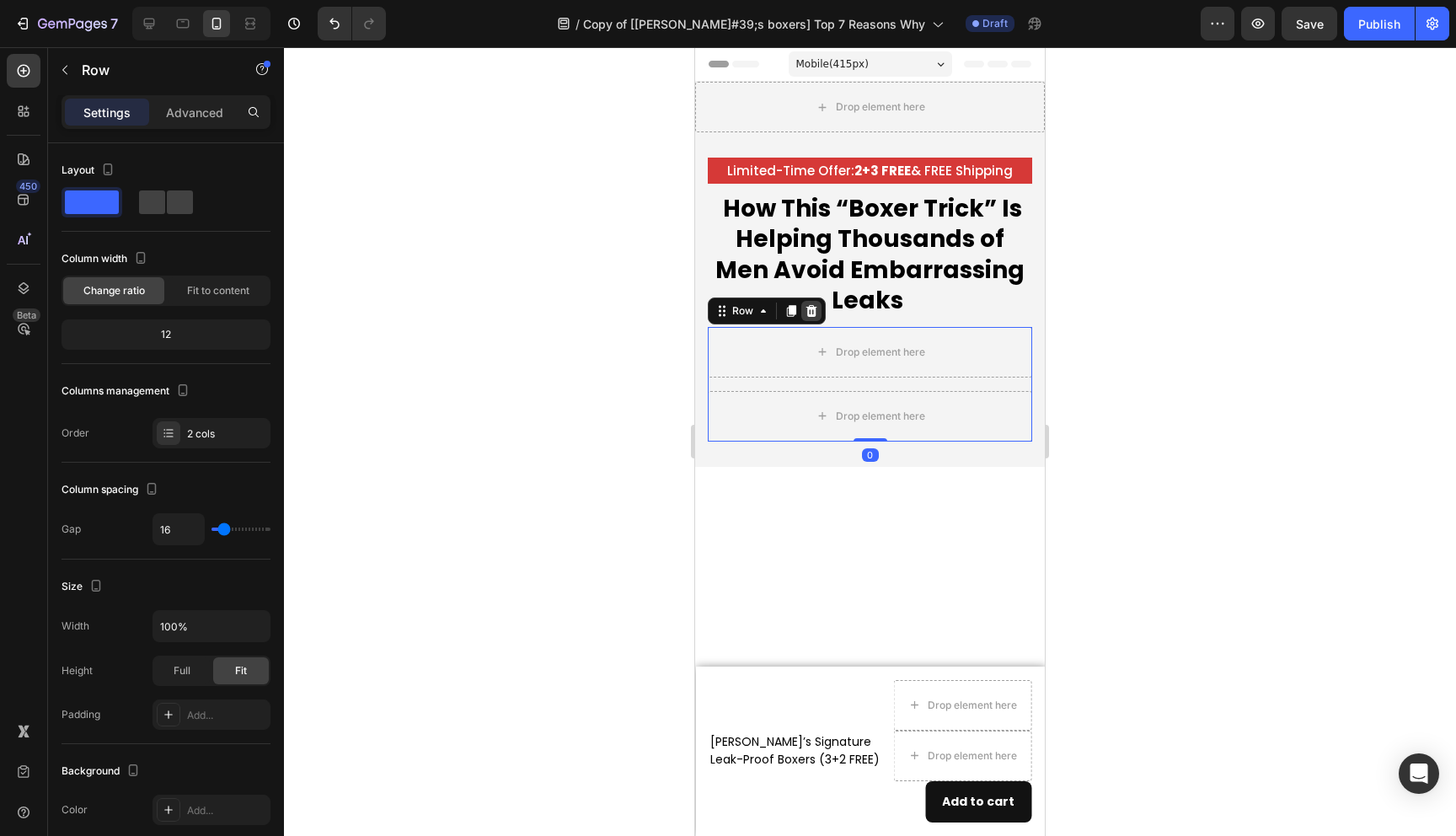
click at [809, 317] on icon at bounding box center [811, 311] width 14 height 14
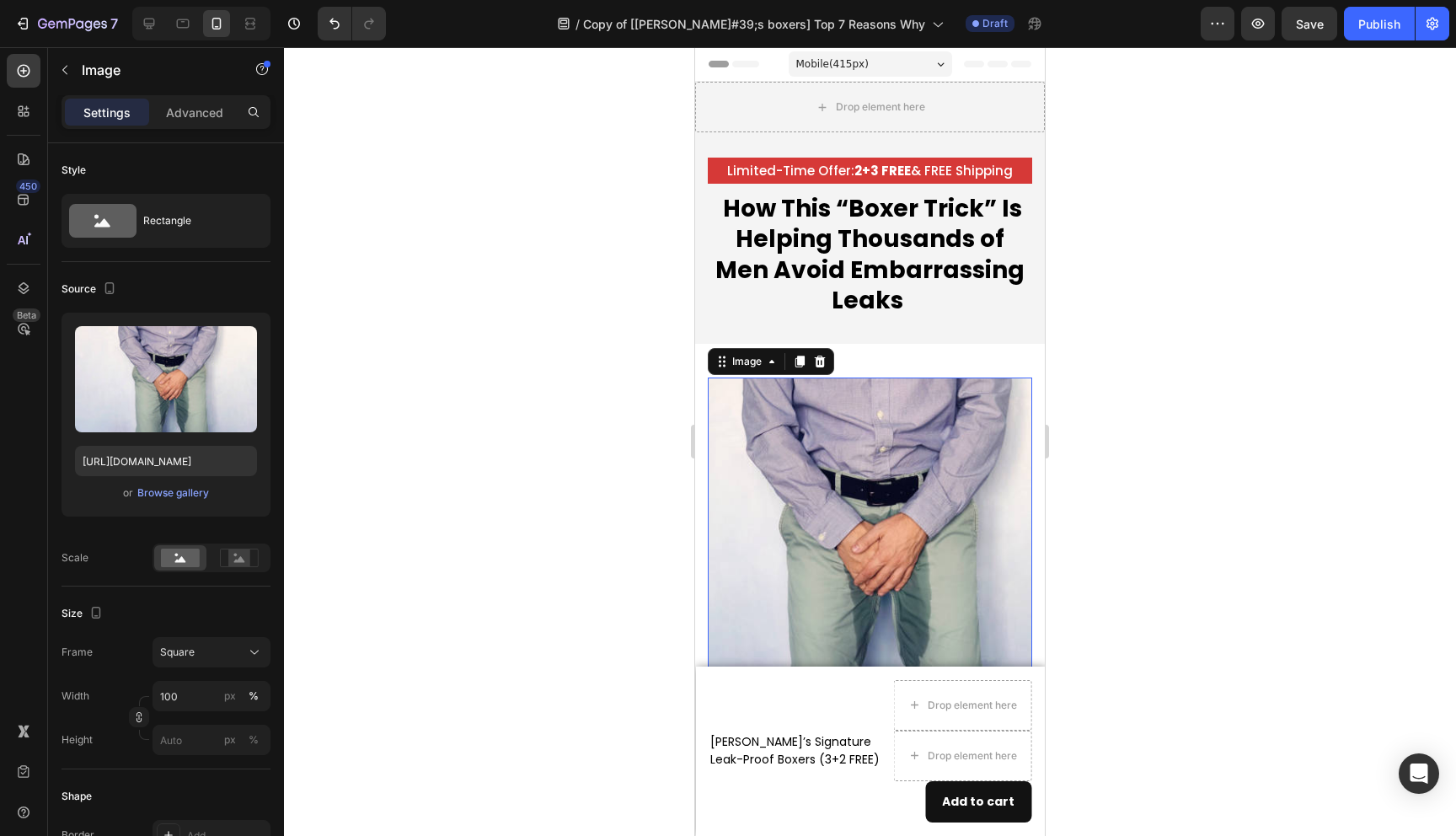
click at [918, 392] on img at bounding box center [870, 540] width 325 height 325
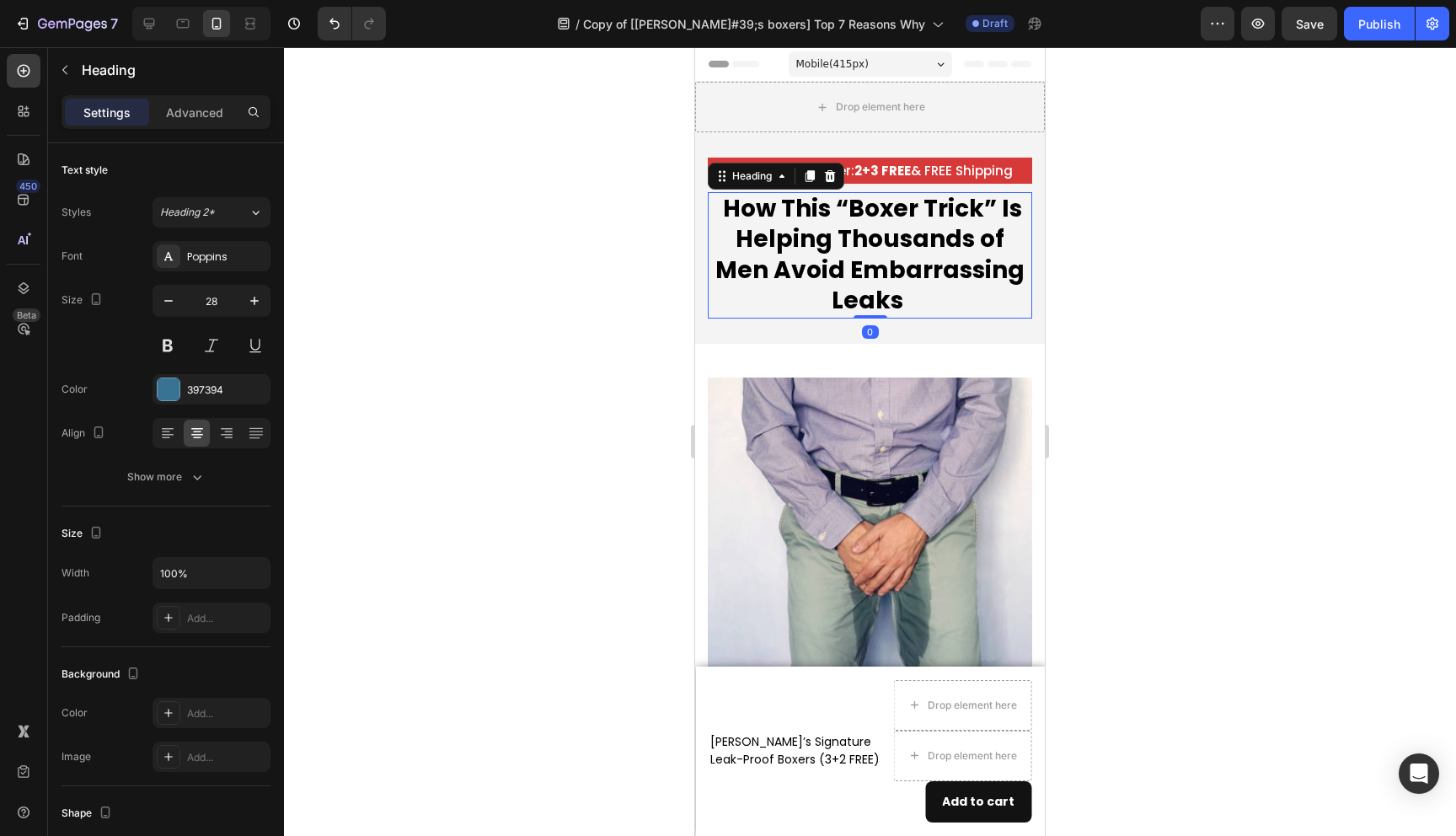
click at [905, 317] on h2 "How This “Boxer Trick” Is Helping Thousands of Men Avoid Embarrassing Leaks" at bounding box center [870, 255] width 325 height 127
click at [202, 105] on p "Advanced" at bounding box center [194, 113] width 57 height 18
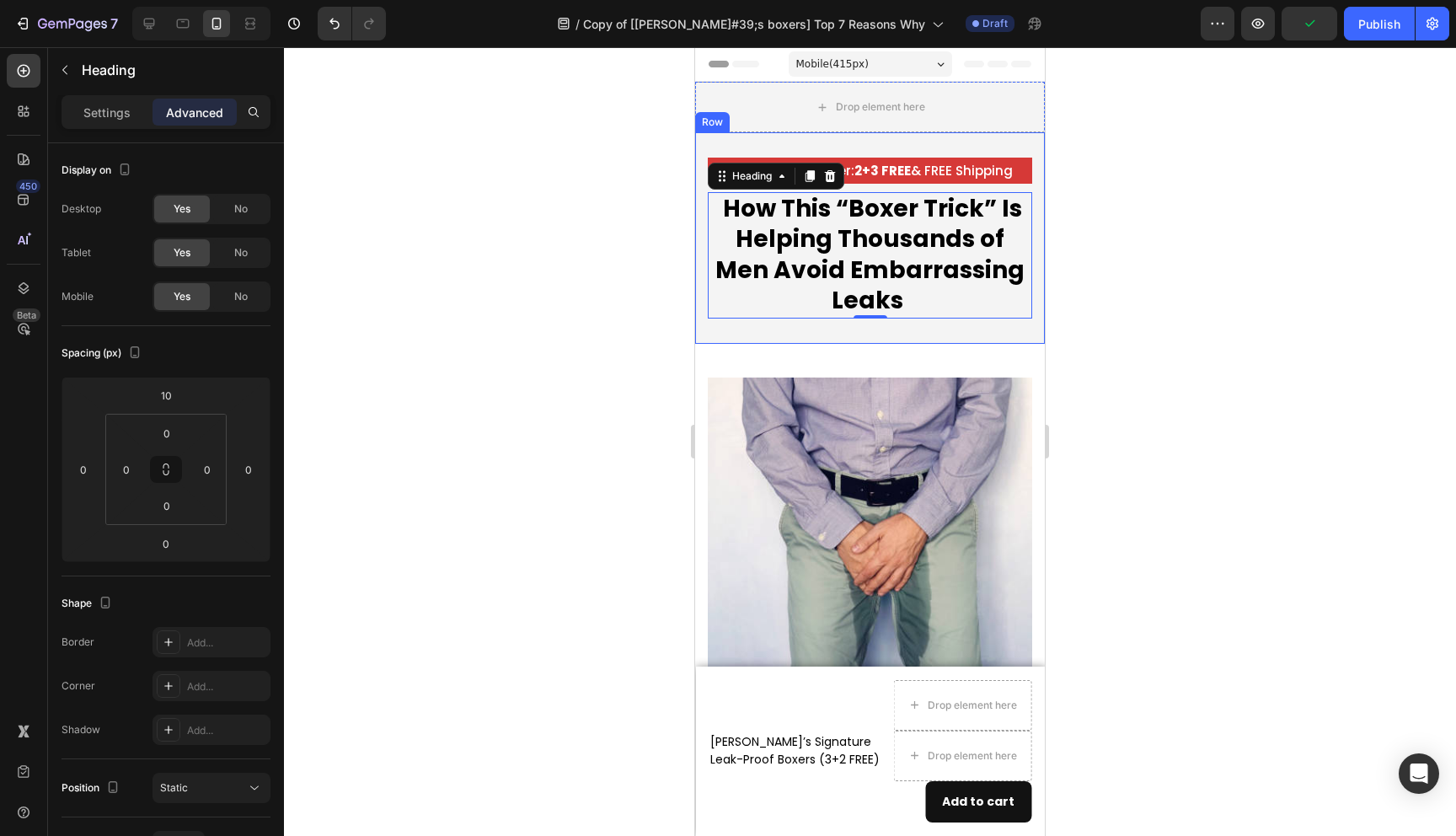
click at [801, 325] on div "Limited-Time Offer: 2+3 FREE & FREE Shipping Text Block How This “Boxer Trick” …" at bounding box center [870, 238] width 349 height 212
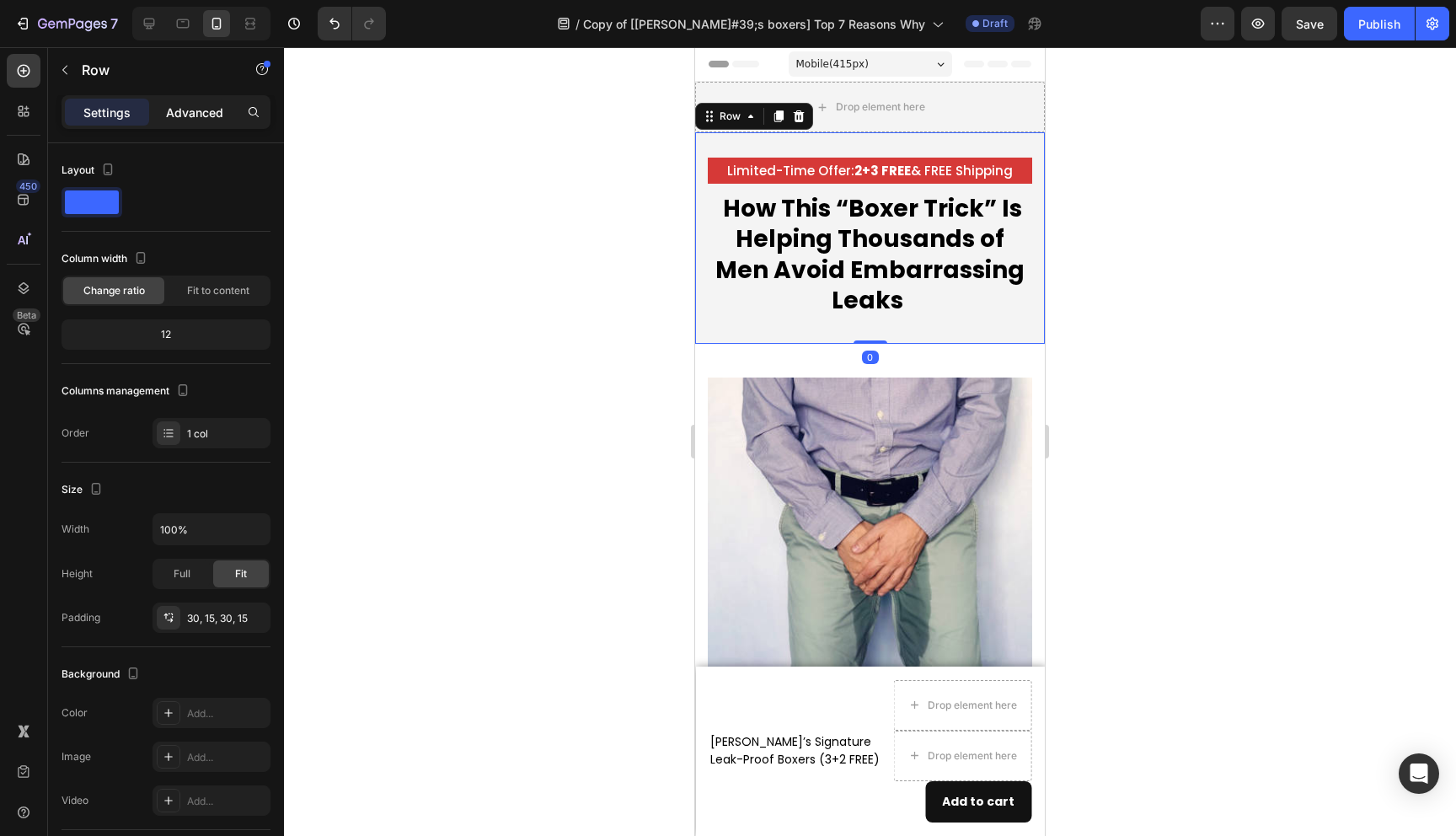
click at [186, 121] on p "Advanced" at bounding box center [194, 113] width 57 height 18
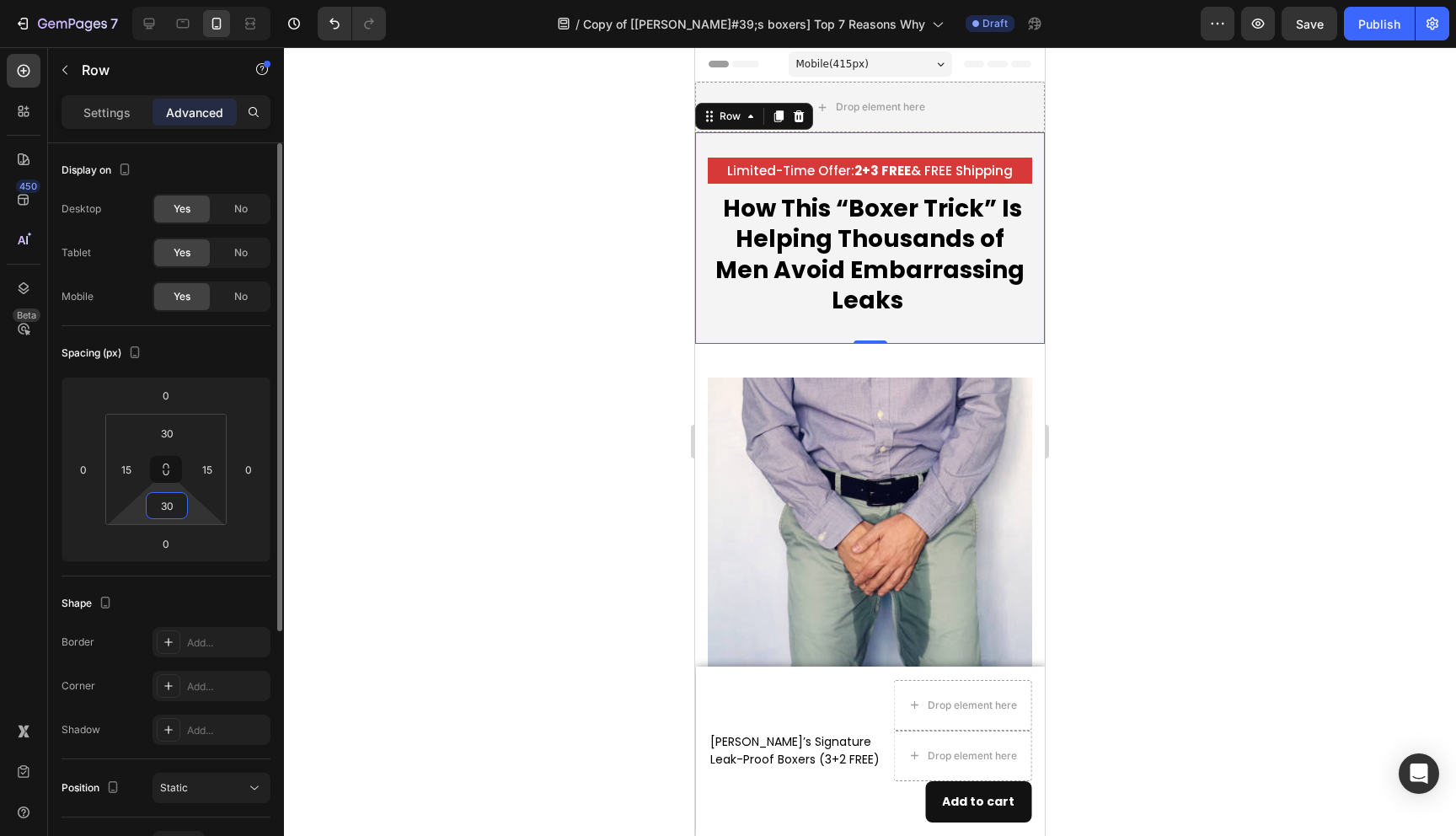
click at [172, 499] on input "30" at bounding box center [167, 505] width 33 height 26
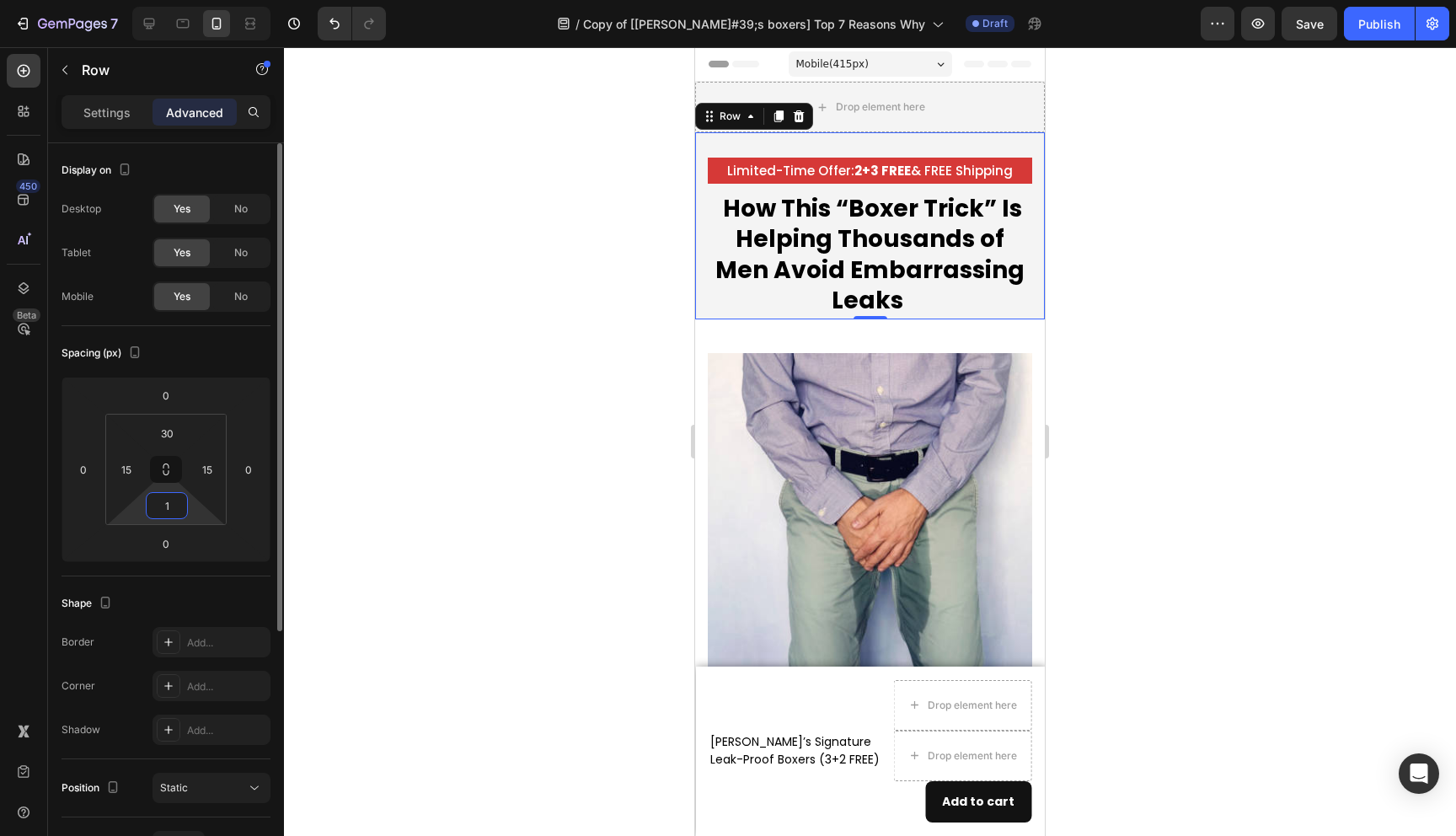
type input "10"
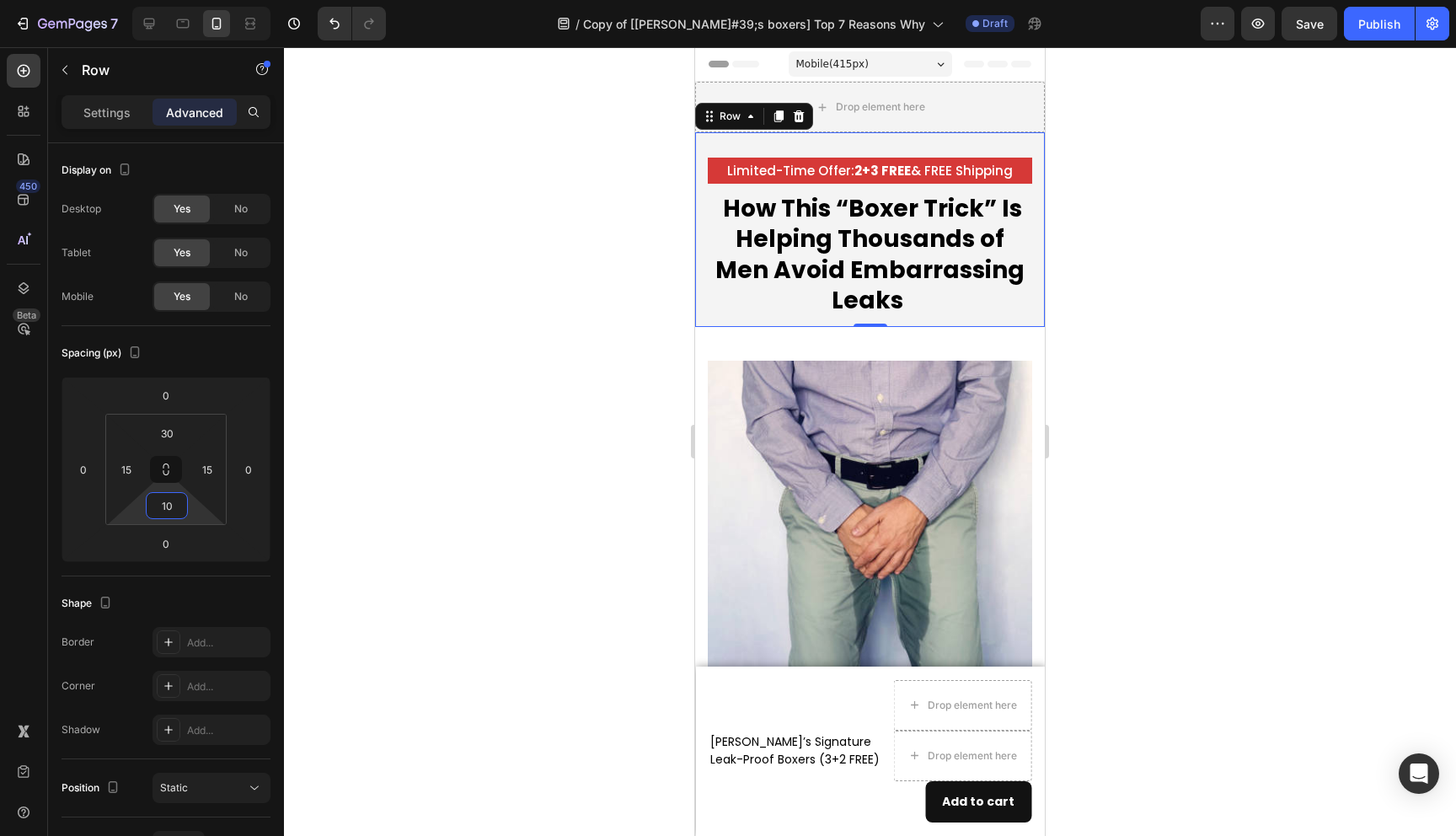
click at [477, 592] on div at bounding box center [869, 442] width 1172 height 789
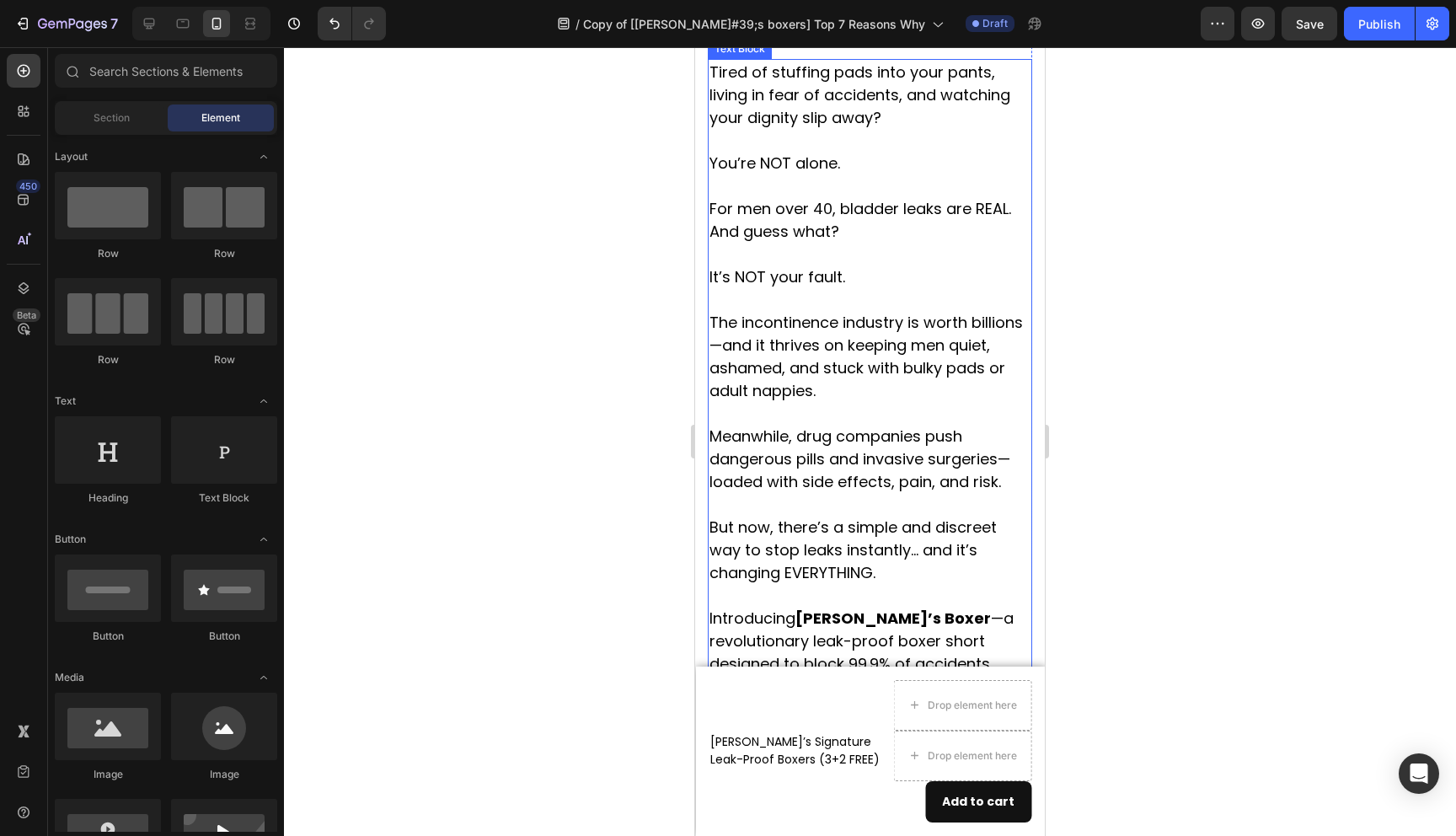
scroll to position [724, 0]
click at [766, 324] on p "The incontinence industry is worth billions—and it thrives on keeping men quiet…" at bounding box center [869, 354] width 321 height 91
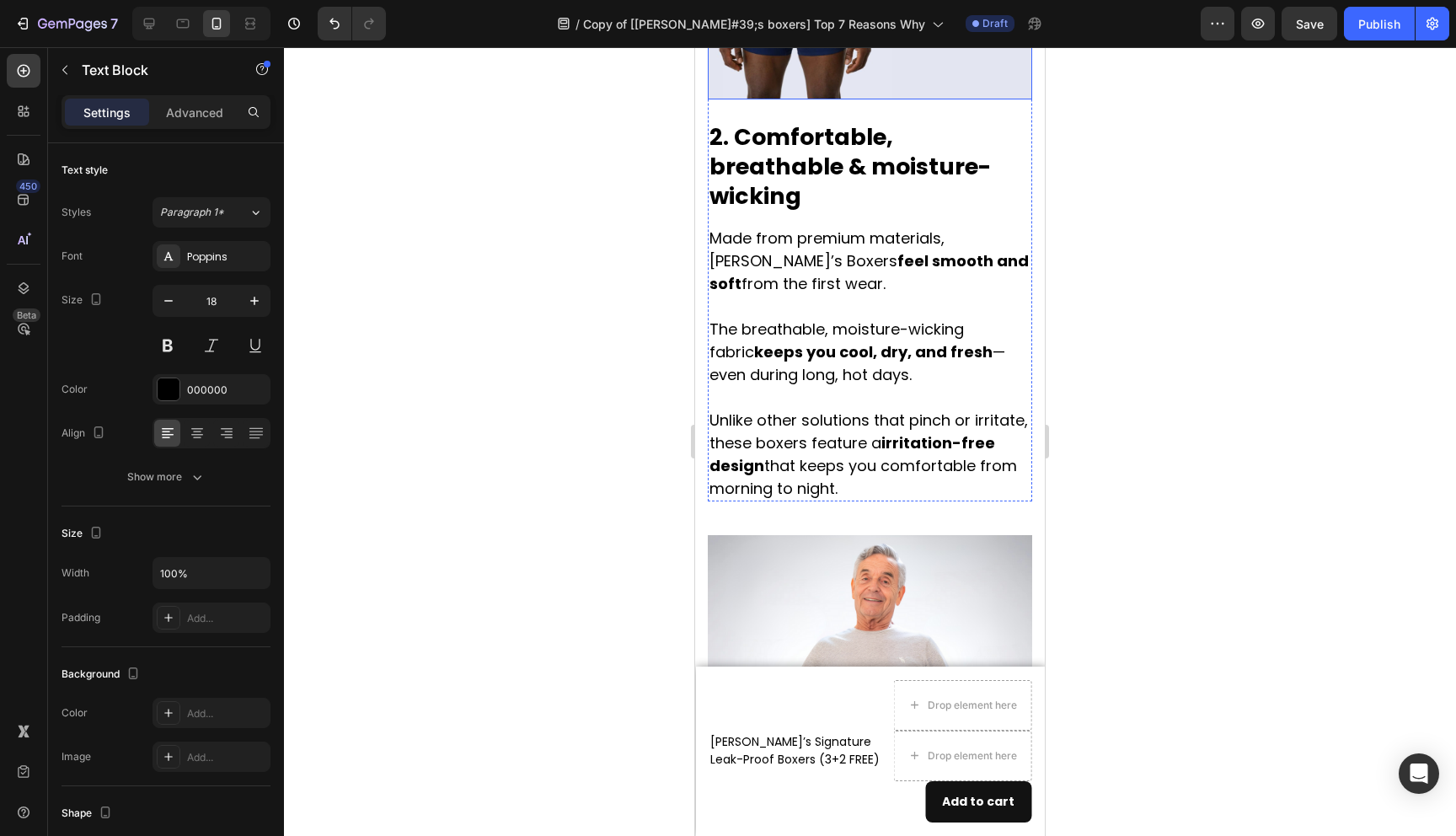
scroll to position [1887, 0]
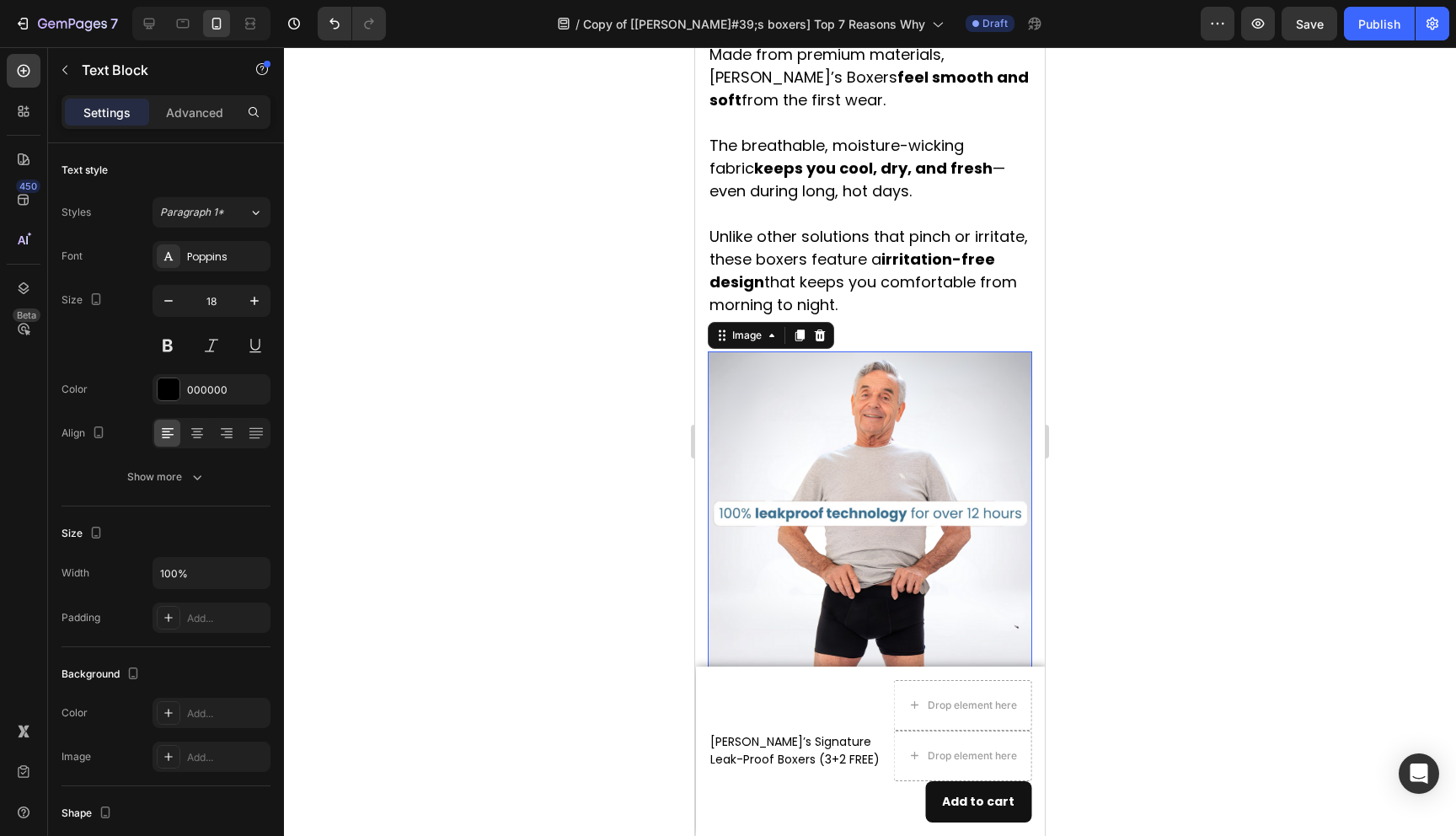
click at [817, 400] on img at bounding box center [870, 513] width 325 height 325
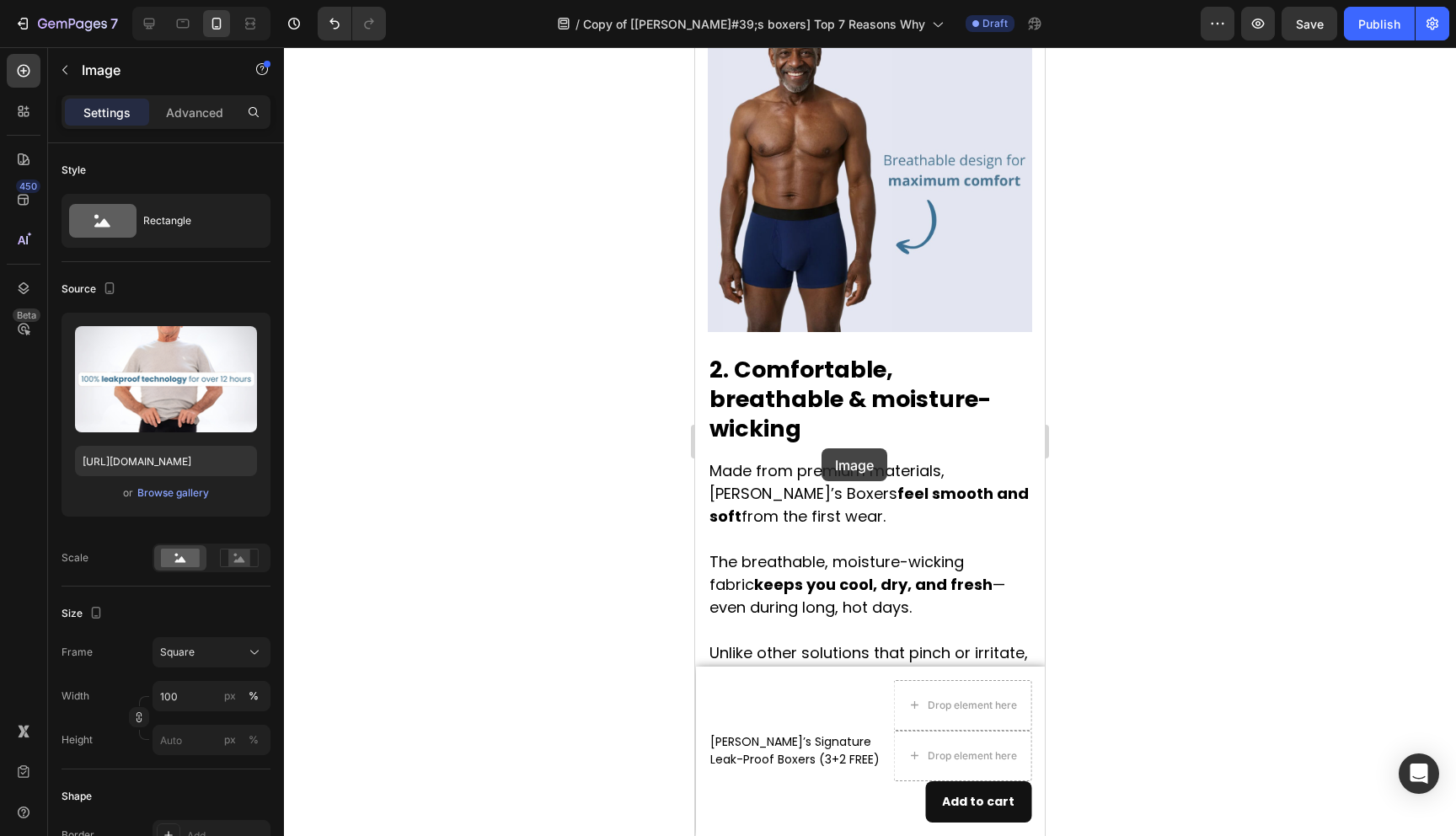
scroll to position [1490, 0]
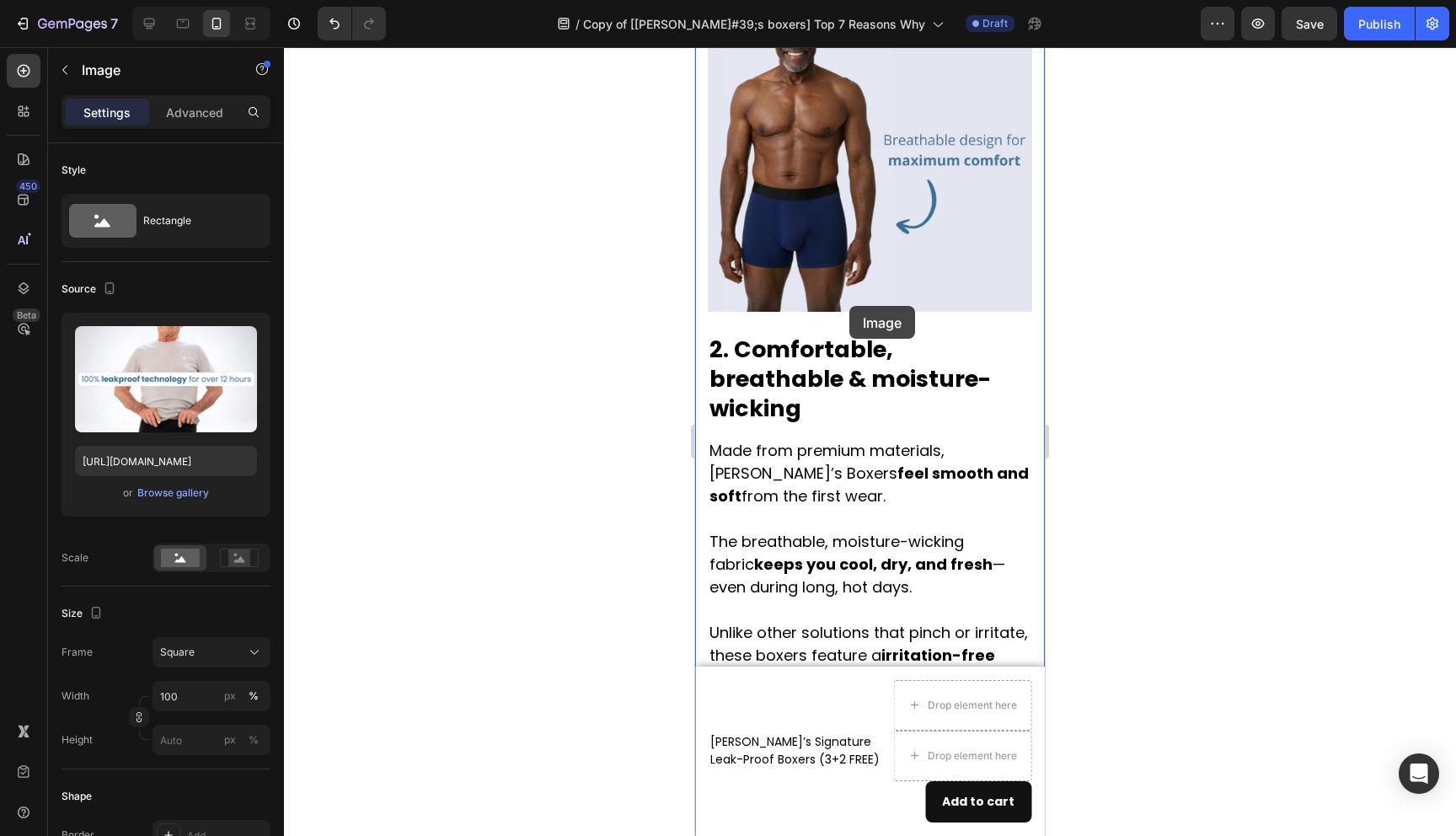
drag, startPoint x: 815, startPoint y: 368, endPoint x: 850, endPoint y: 305, distance: 72.1
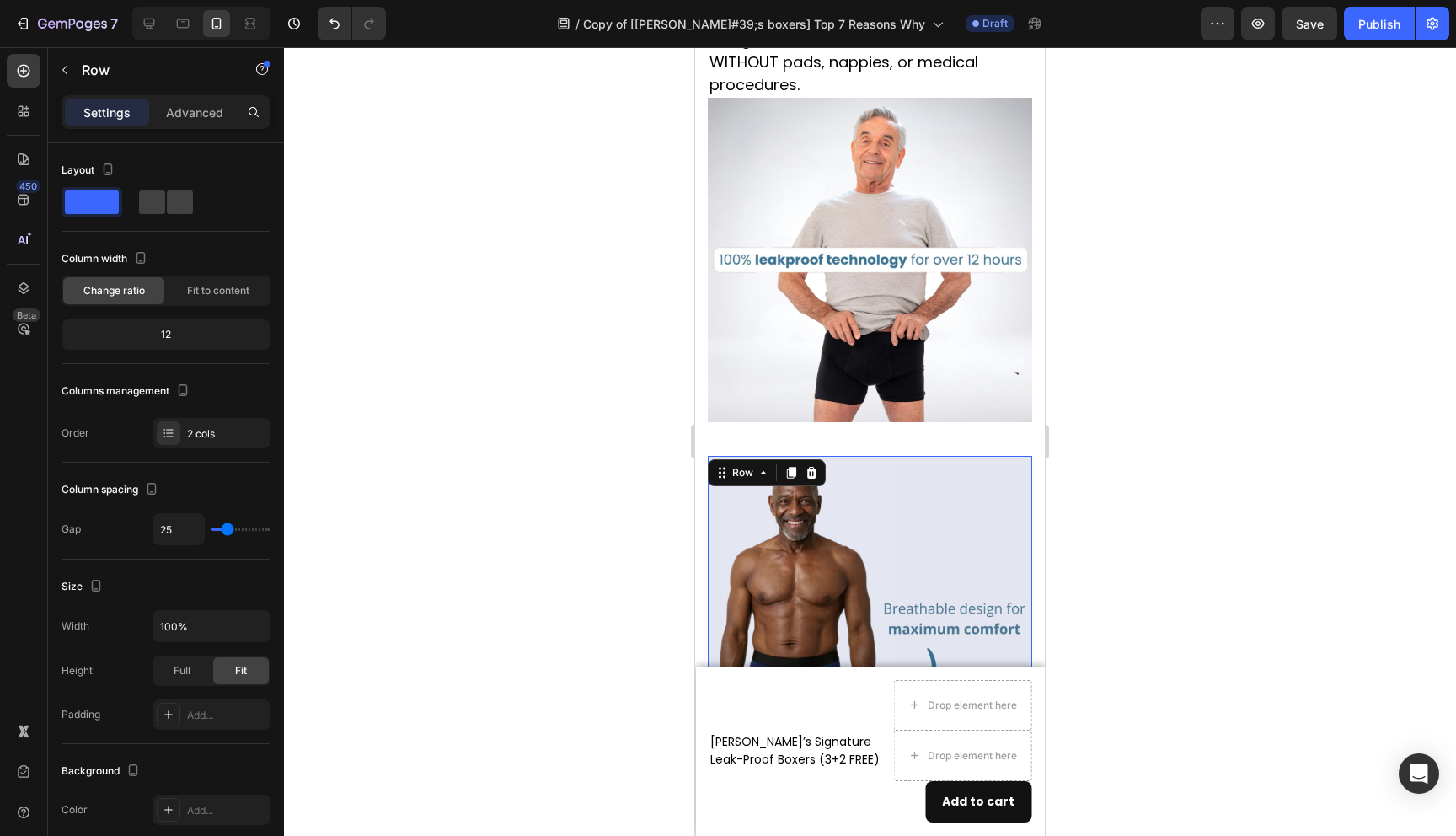
scroll to position [1345, 0]
click at [811, 469] on icon at bounding box center [811, 475] width 11 height 12
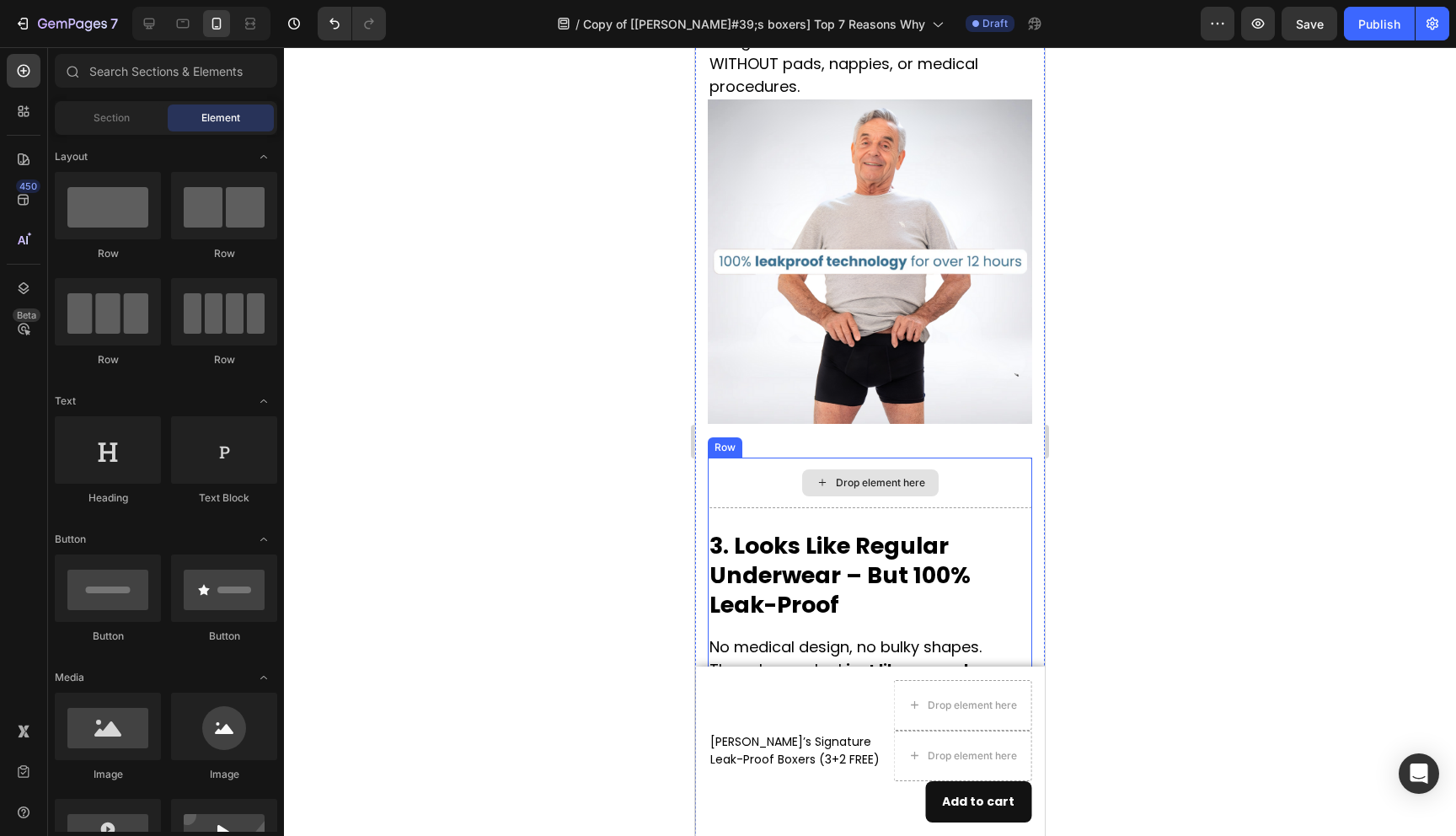
click at [739, 457] on div "Drop element here" at bounding box center [870, 483] width 325 height 51
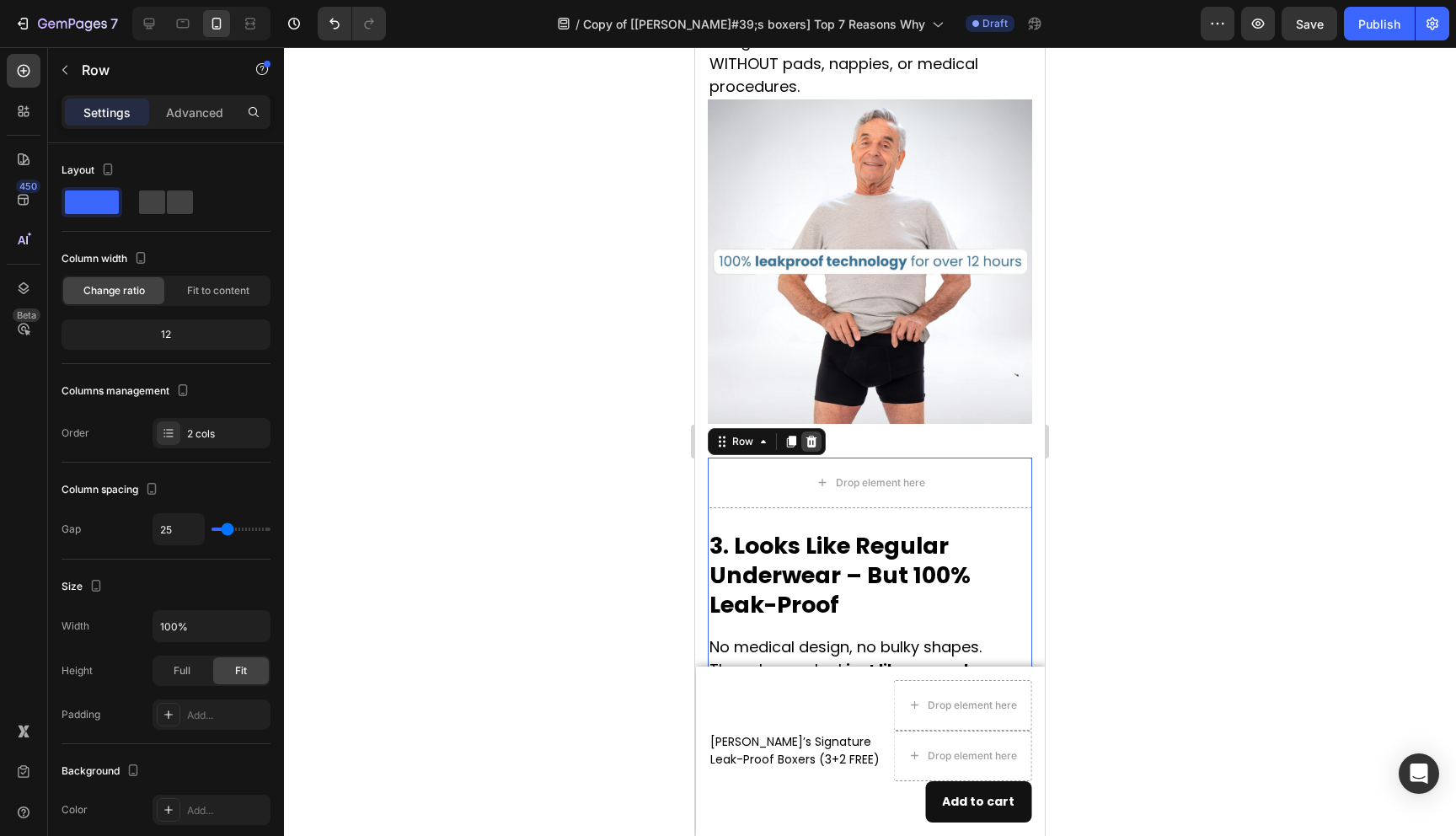
click at [811, 436] on icon at bounding box center [811, 442] width 11 height 12
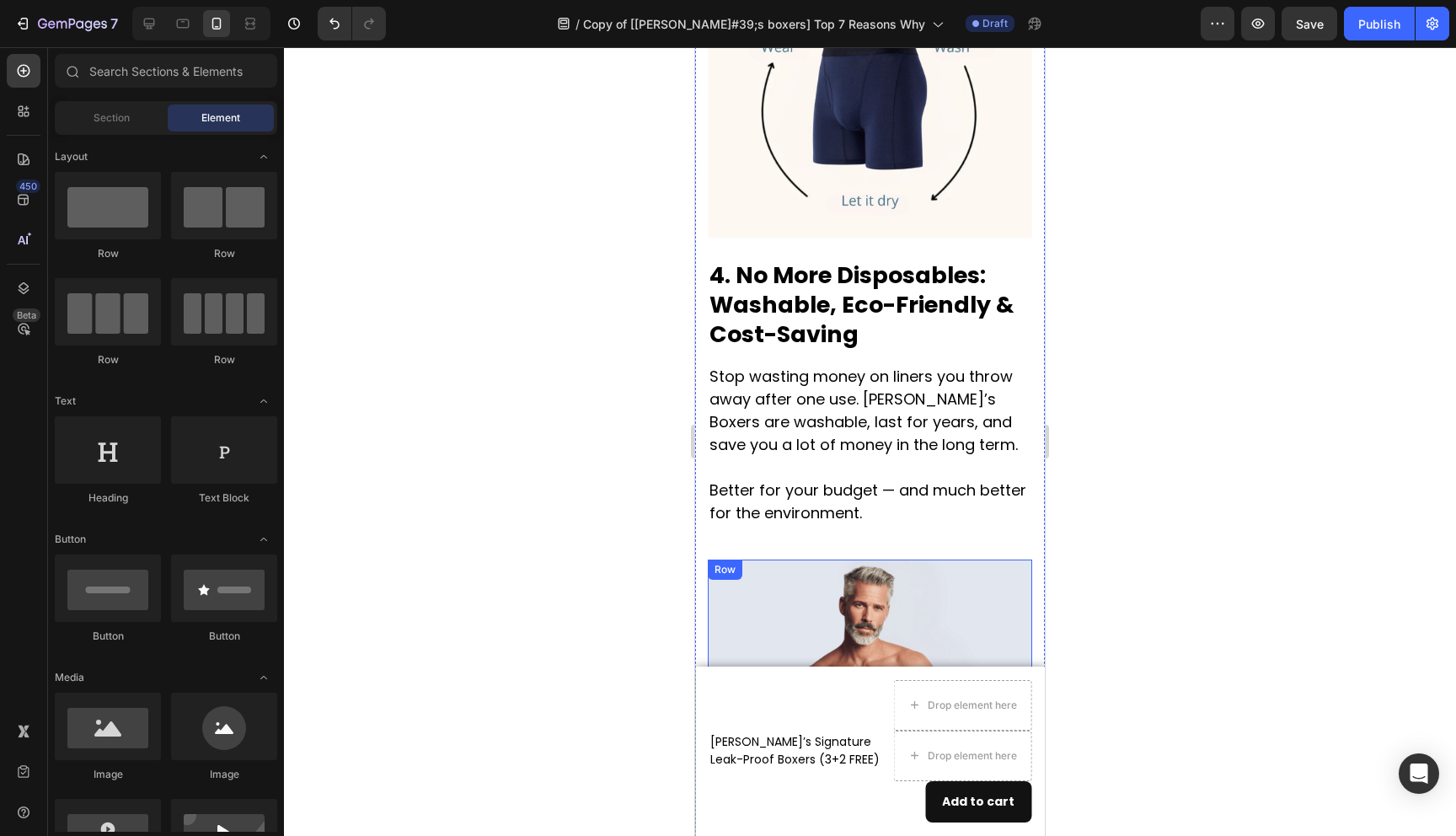
scroll to position [1885, 0]
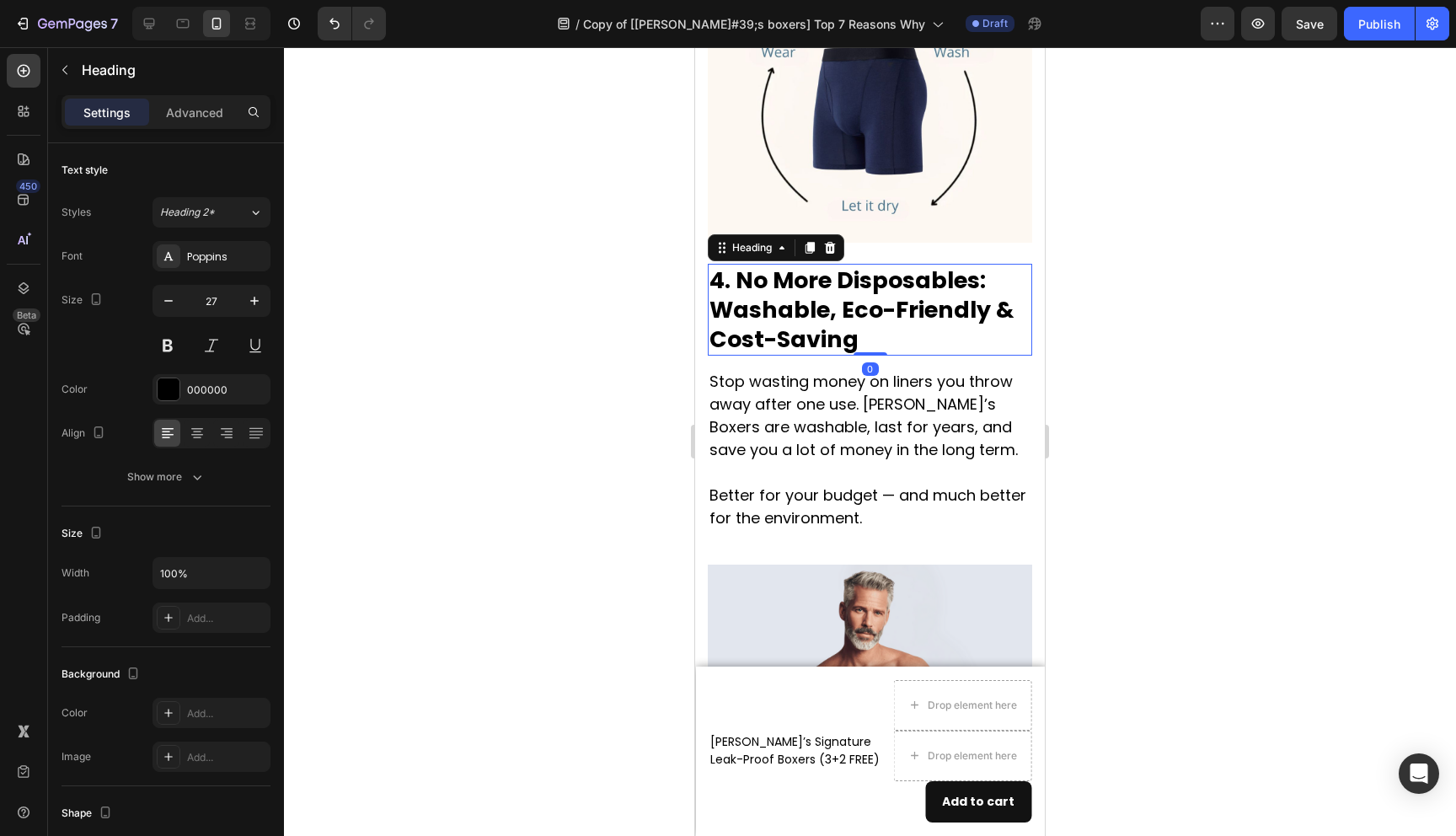
click at [750, 264] on h2 "4. No More Disposables: Washable, Eco-Friendly & Cost-Saving" at bounding box center [870, 310] width 325 height 92
click at [730, 264] on h2 "4. No More Disposables: Washable, Eco-Friendly & Cost-Saving" at bounding box center [870, 310] width 325 height 92
click at [728, 266] on p "4. No More Disposables: Washable, Eco-Friendly & Cost-Saving" at bounding box center [869, 310] width 321 height 88
click at [724, 266] on p "4. No More Disposables: Washable, Eco-Friendly & Cost-Saving" at bounding box center [869, 310] width 321 height 88
click at [729, 266] on p "1. No More Disposables: Washable, Eco-Friendly & Cost-Saving" at bounding box center [869, 310] width 321 height 88
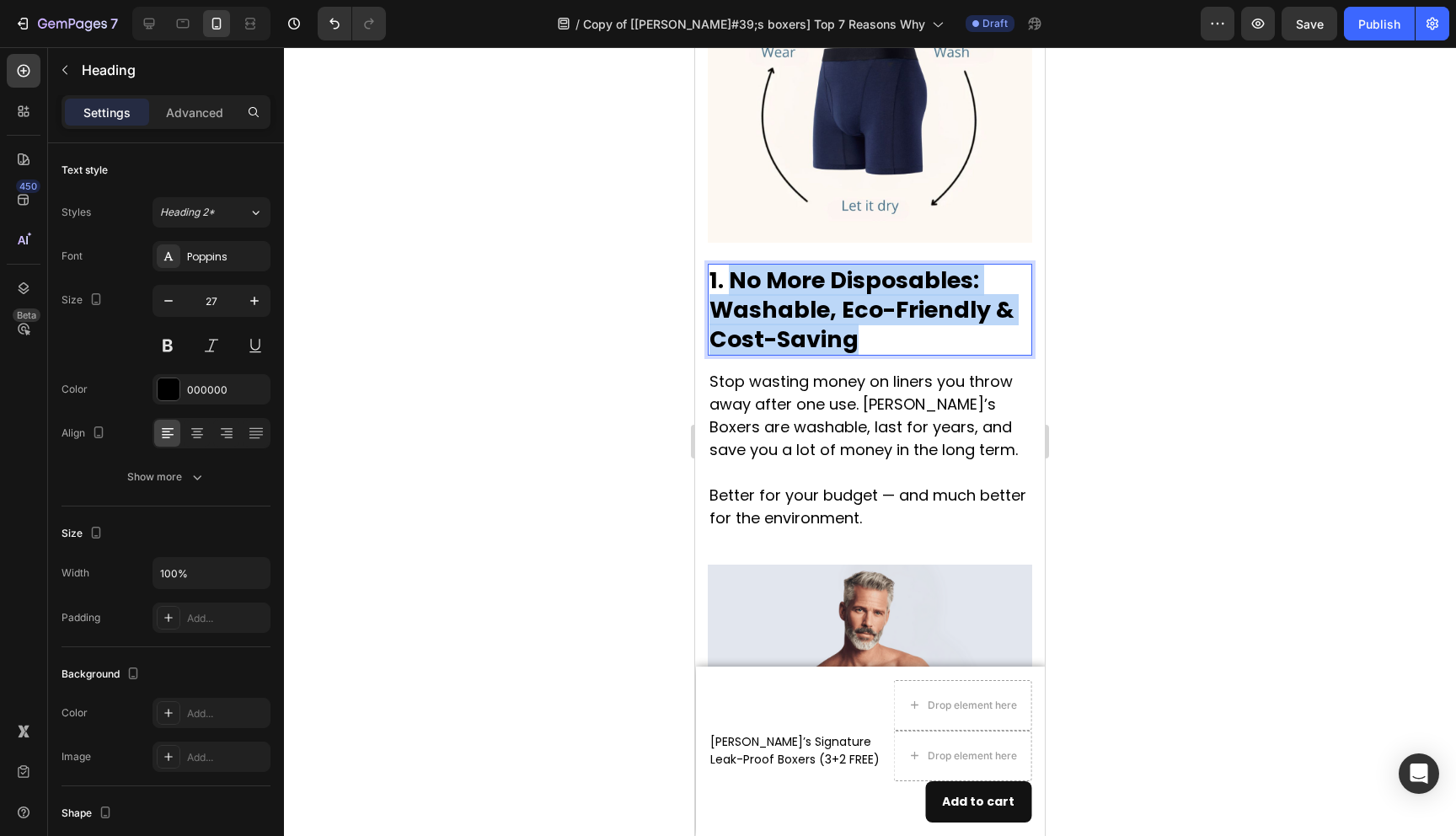
drag, startPoint x: 729, startPoint y: 256, endPoint x: 866, endPoint y: 320, distance: 151.2
click at [866, 320] on p "1. No More Disposables: Washable, Eco-Friendly & Cost-Saving" at bounding box center [869, 310] width 321 height 88
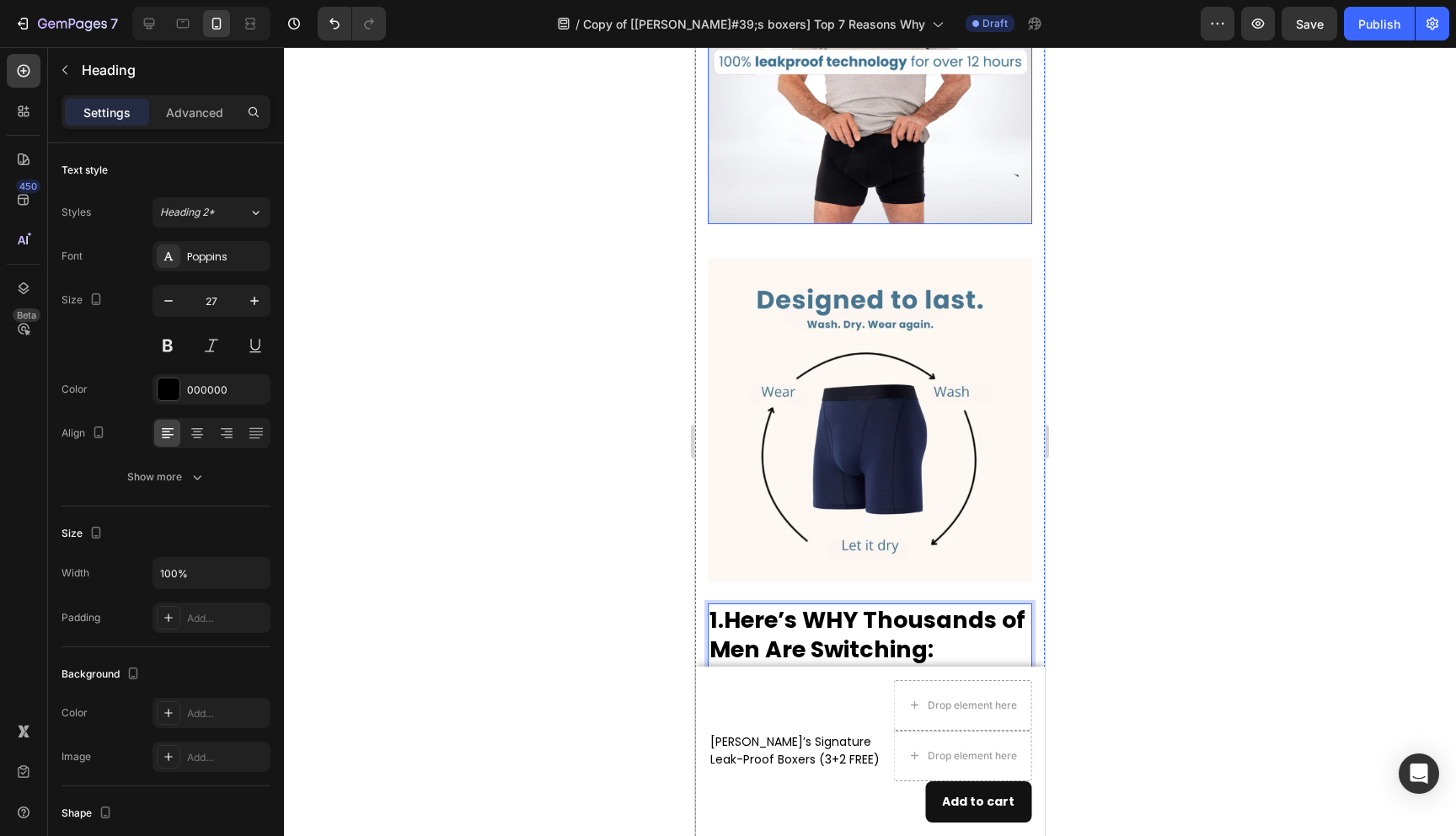
scroll to position [1581, 0]
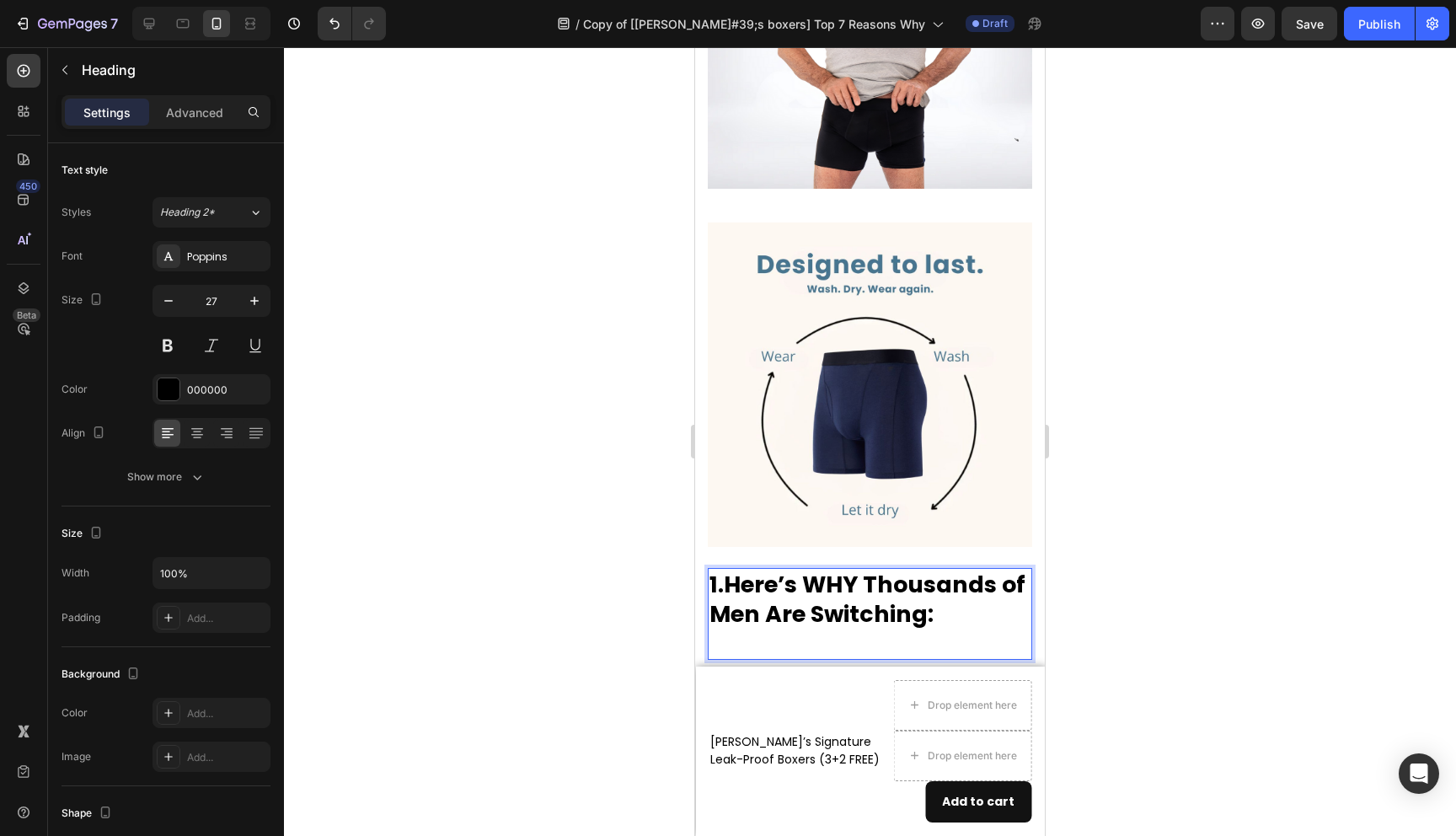
click at [717, 570] on p "1. Here’s WHY Thousands of Men Are Switching:" at bounding box center [869, 600] width 321 height 59
drag, startPoint x: 724, startPoint y: 558, endPoint x: 707, endPoint y: 560, distance: 17.1
click at [707, 560] on div "Image Tired of feeling trapped by leaks? Heading Tired of stuffing pads into yo…" at bounding box center [870, 825] width 349 height 4156
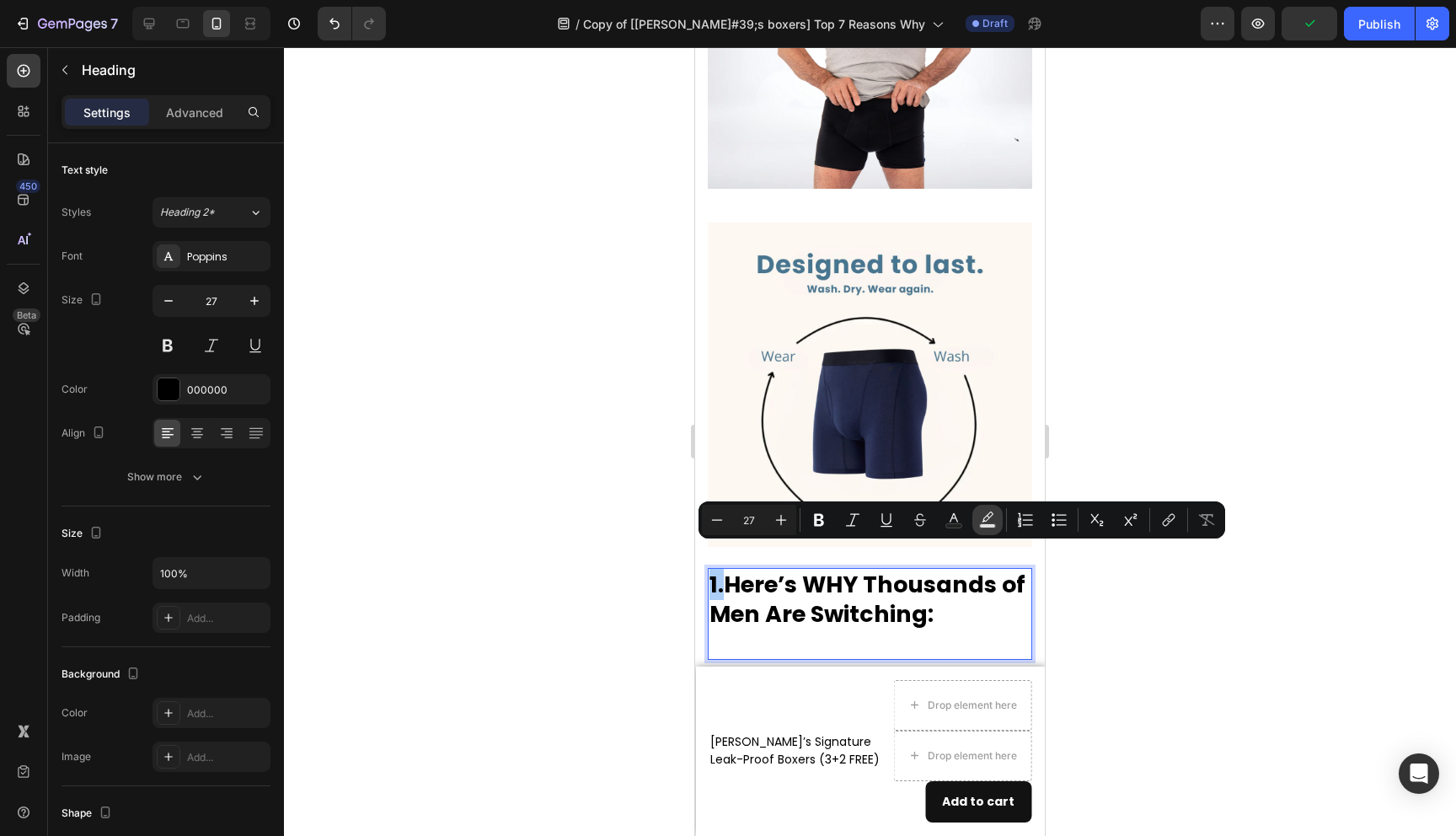
click at [989, 516] on icon "Editor contextual toolbar" at bounding box center [987, 519] width 17 height 17
type input "000000"
type input "77"
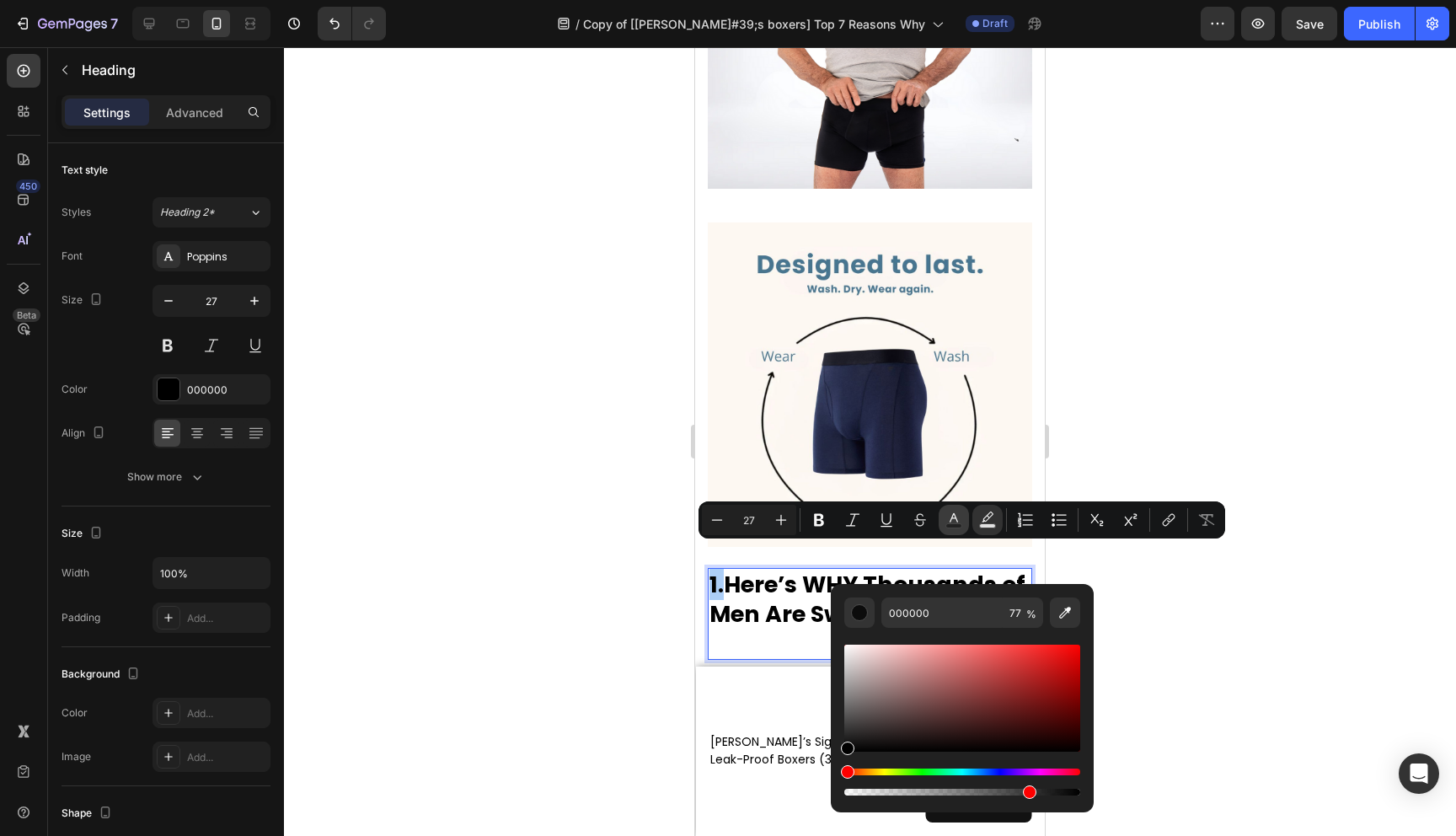
click at [960, 526] on rect "Editor contextual toolbar" at bounding box center [955, 526] width 16 height 4
click at [916, 768] on div "Editor contextual toolbar" at bounding box center [962, 720] width 236 height 158
click at [918, 768] on div "Hue" at bounding box center [962, 771] width 236 height 7
click at [1015, 692] on div "Editor contextual toolbar" at bounding box center [962, 698] width 236 height 107
click at [927, 773] on div "Hue" at bounding box center [962, 771] width 236 height 7
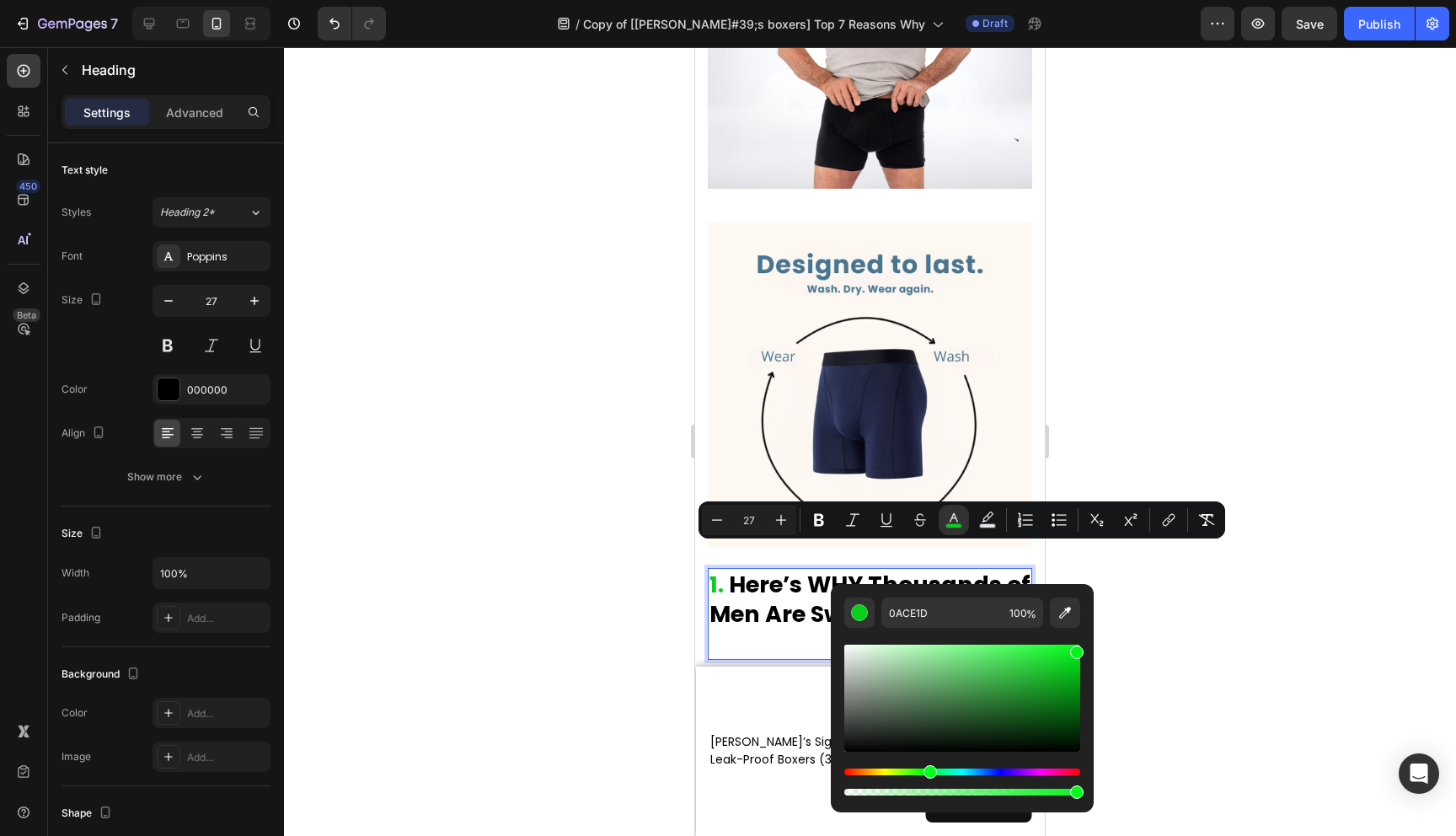
type input "04F41C"
drag, startPoint x: 1027, startPoint y: 693, endPoint x: 1076, endPoint y: 649, distance: 65.9
click at [1076, 649] on div "Editor contextual toolbar" at bounding box center [962, 698] width 236 height 107
click at [1228, 662] on div at bounding box center [869, 442] width 1172 height 789
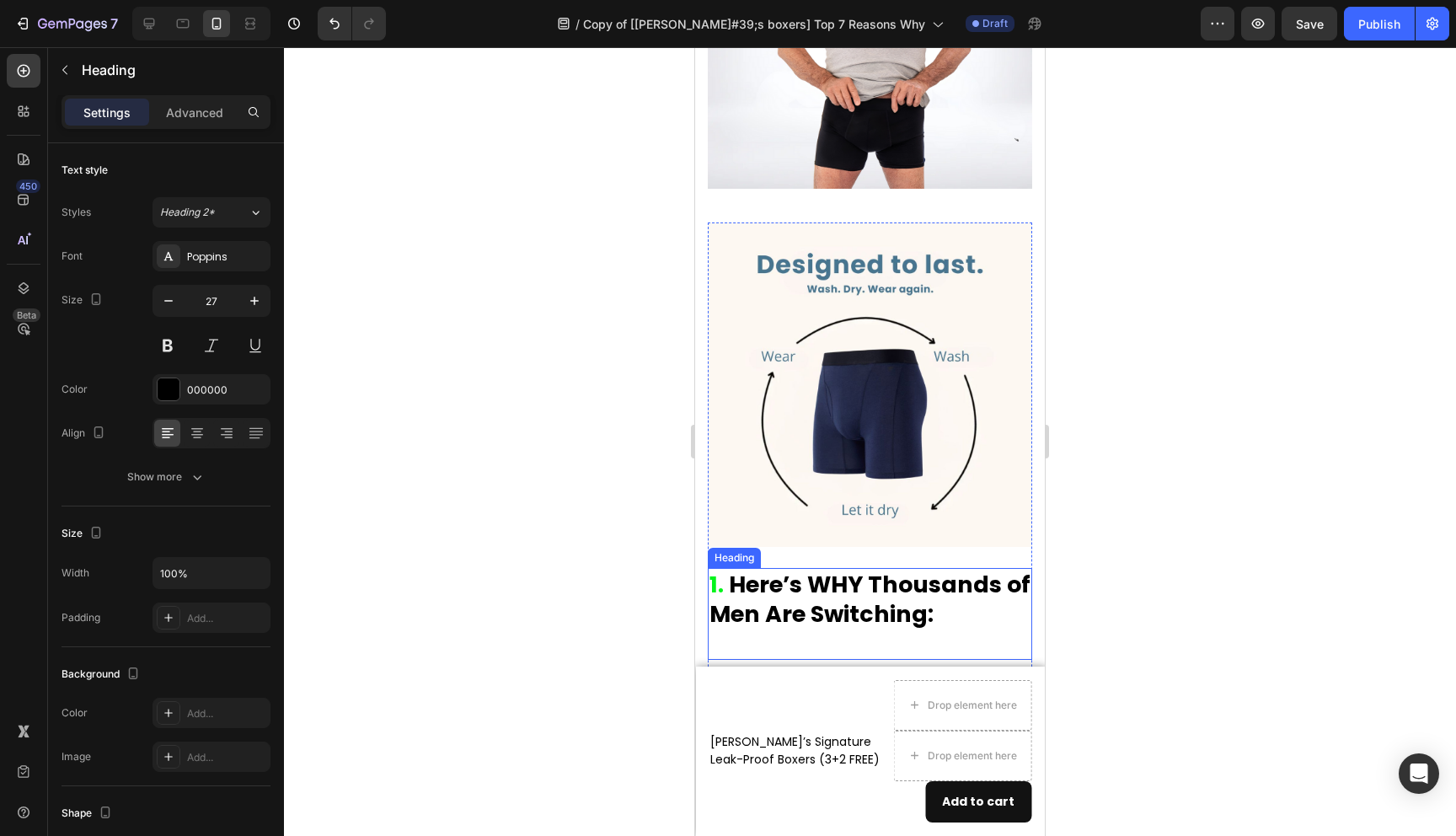
click at [718, 569] on span "1." at bounding box center [716, 585] width 15 height 31
drag, startPoint x: 720, startPoint y: 565, endPoint x: 708, endPoint y: 565, distance: 12.0
click at [708, 568] on h2 "1. Here’s WHY Thousands of Men Are Switching:" at bounding box center [870, 614] width 325 height 92
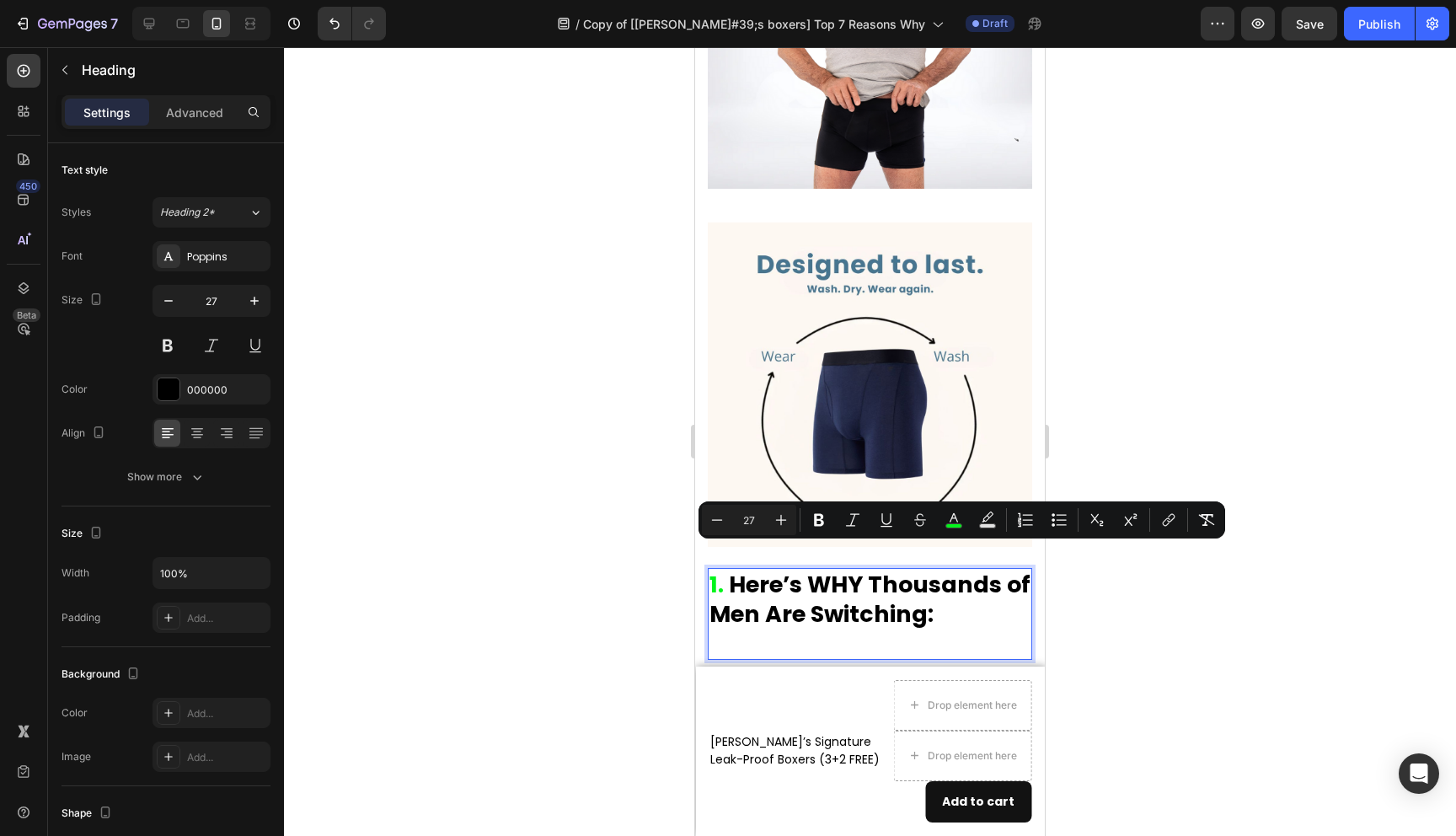
click at [735, 570] on strong "Here’s WHY Thousands of Men Are Switching:" at bounding box center [869, 600] width 321 height 61
drag, startPoint x: 725, startPoint y: 569, endPoint x: 712, endPoint y: 568, distance: 13.0
click at [712, 570] on p "1. Here’s WHY Thousands of Men Are Switching:" at bounding box center [869, 614] width 321 height 88
click at [960, 517] on icon "Editor contextual toolbar" at bounding box center [954, 519] width 17 height 17
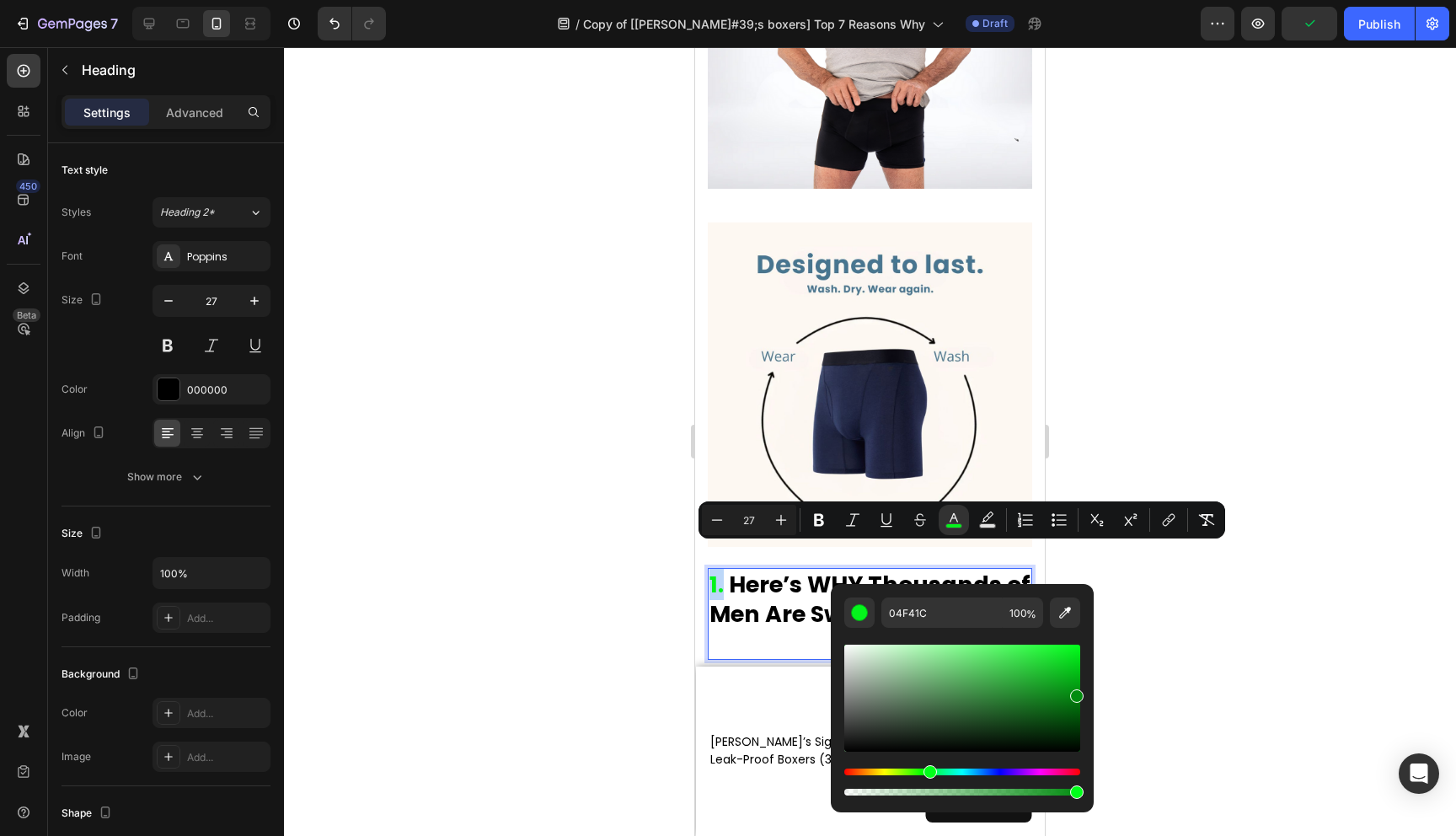
type input "028C10"
drag, startPoint x: 1056, startPoint y: 693, endPoint x: 1075, endPoint y: 693, distance: 19.0
click at [1075, 693] on div "Editor contextual toolbar" at bounding box center [962, 698] width 236 height 107
click at [786, 519] on icon "Editor contextual toolbar" at bounding box center [781, 519] width 17 height 17
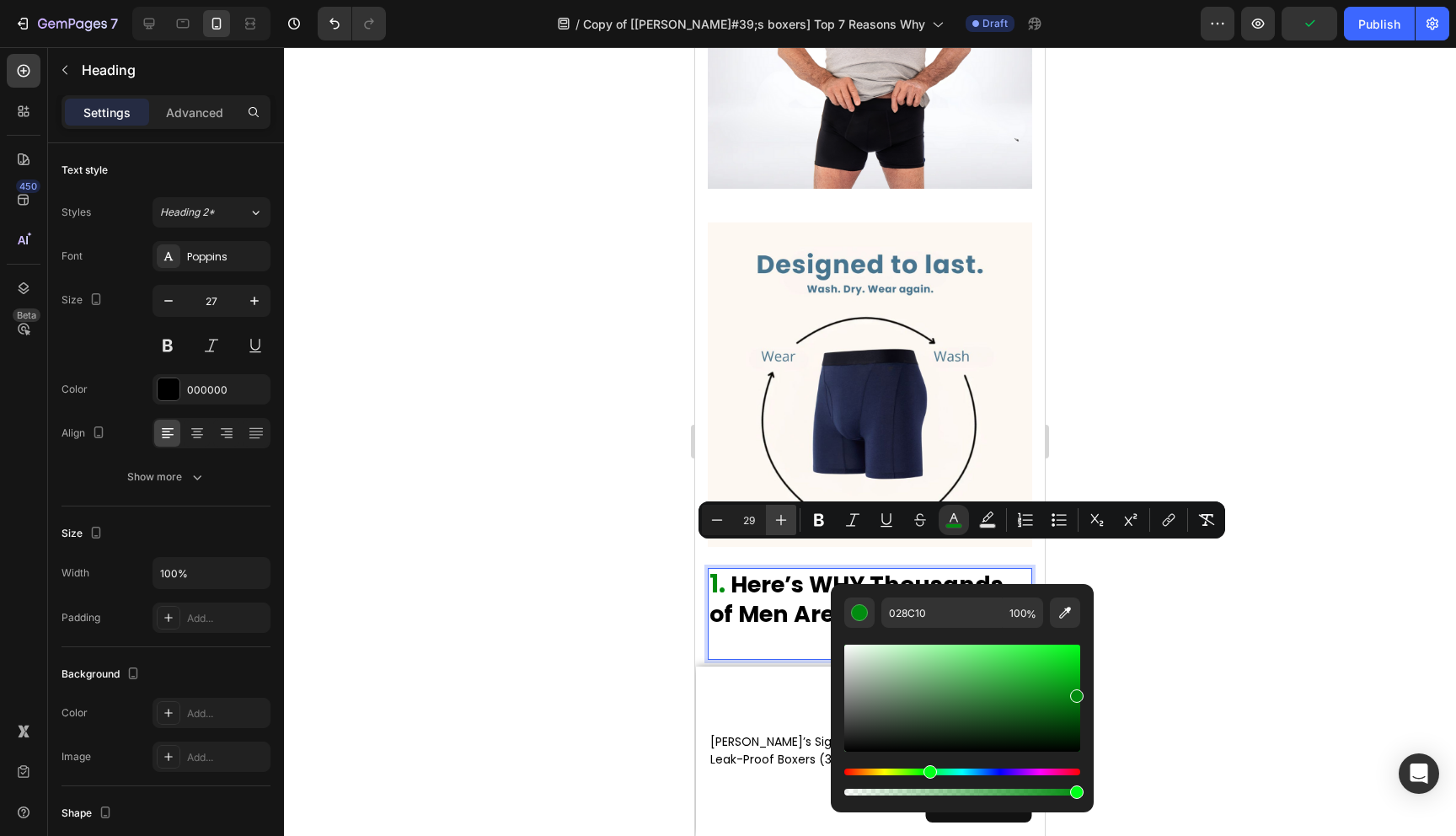
click at [786, 519] on icon "Editor contextual toolbar" at bounding box center [781, 519] width 17 height 17
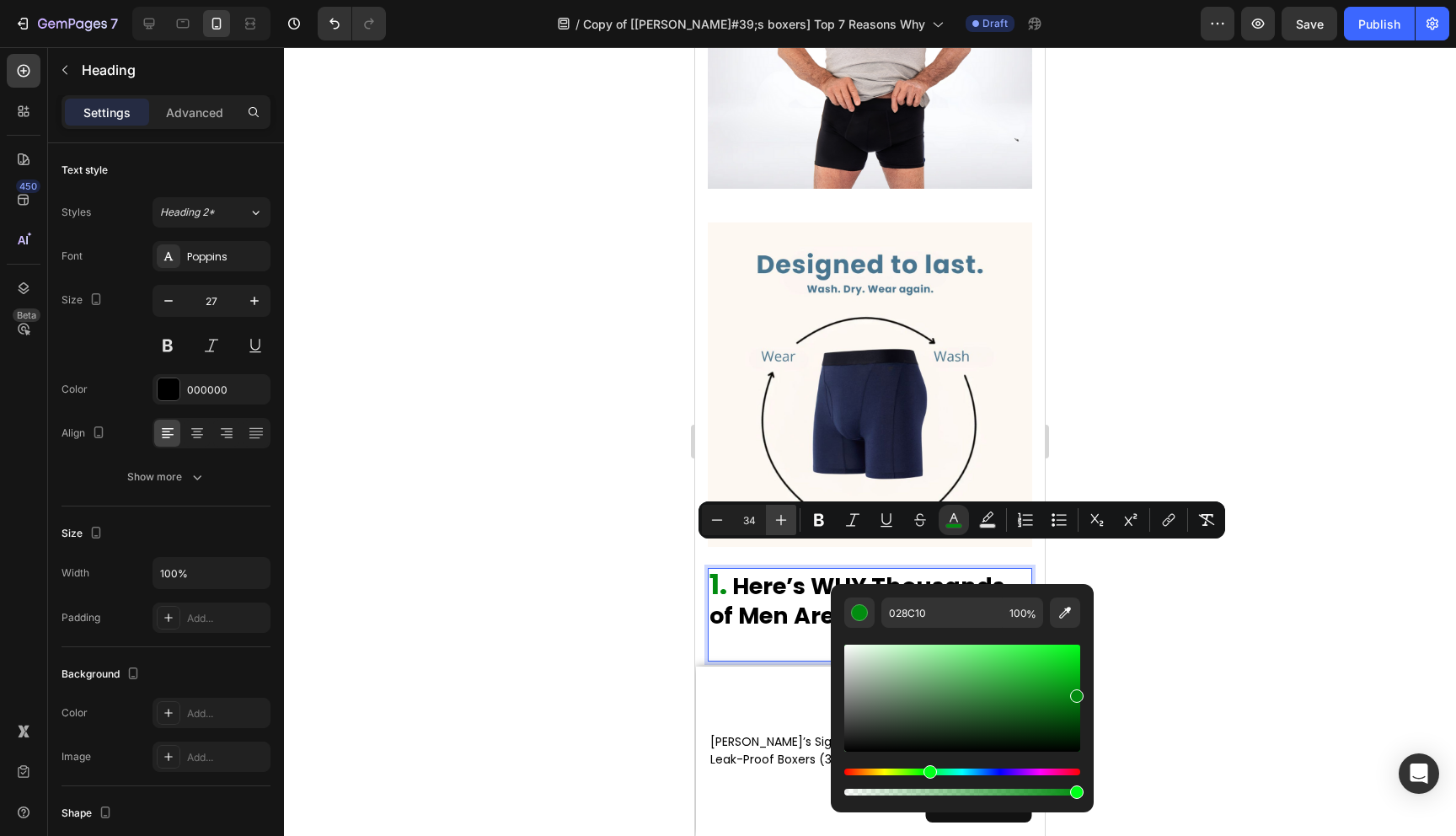
click at [786, 519] on icon "Editor contextual toolbar" at bounding box center [781, 519] width 17 height 17
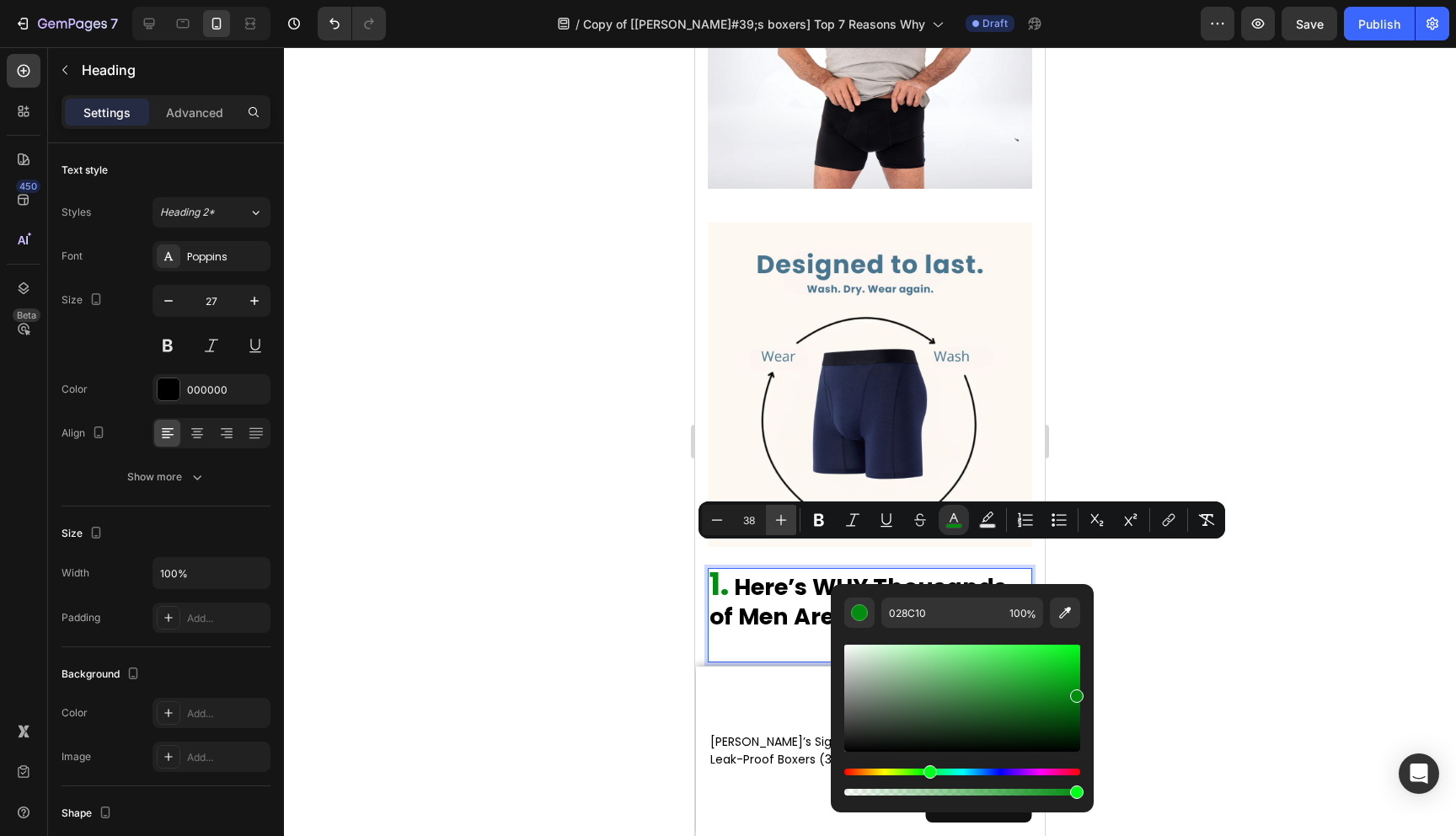
type input "39"
drag, startPoint x: 12, startPoint y: 492, endPoint x: 597, endPoint y: 584, distance: 592.2
click at [597, 584] on div at bounding box center [869, 442] width 1172 height 789
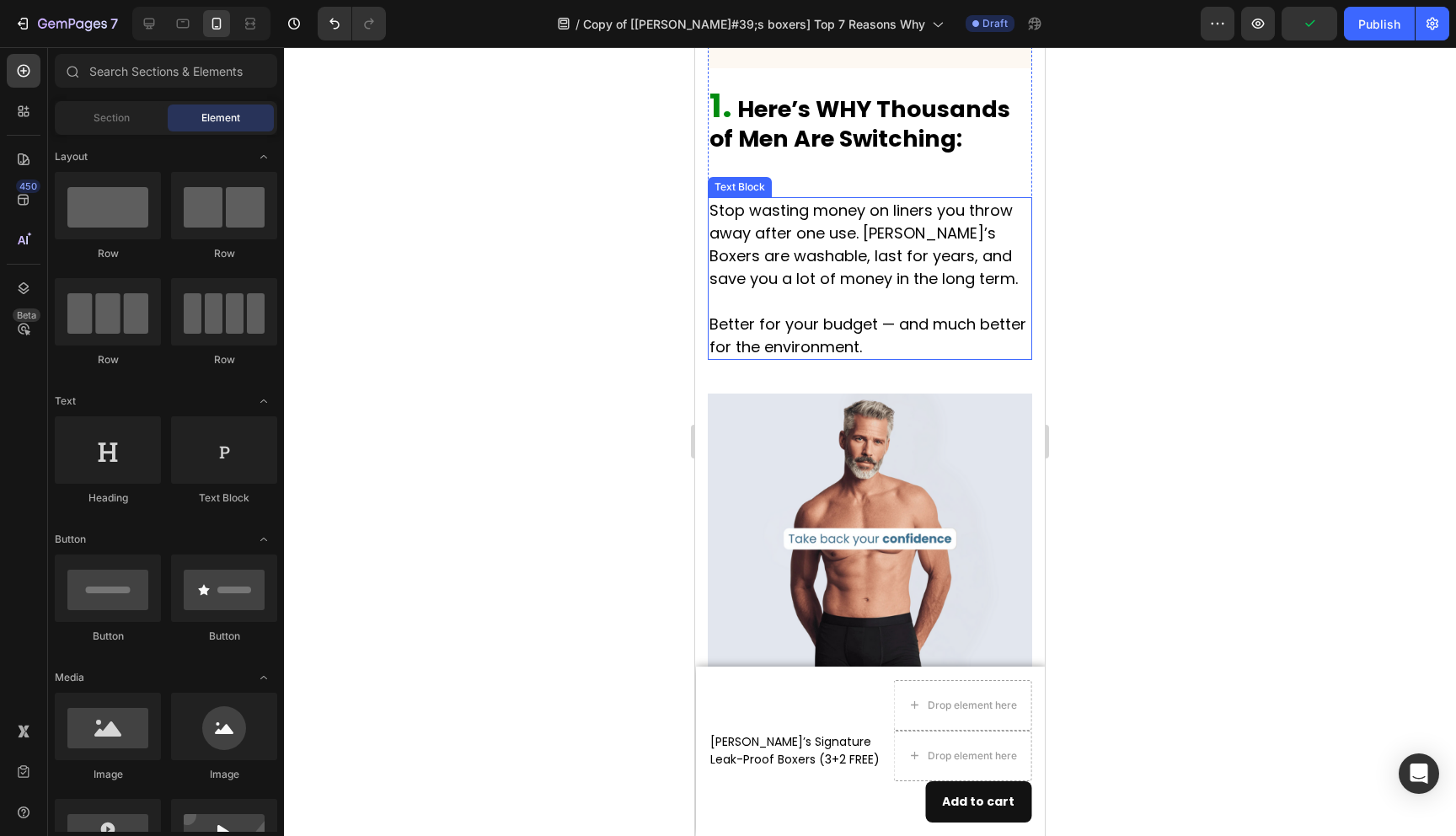
scroll to position [2058, 0]
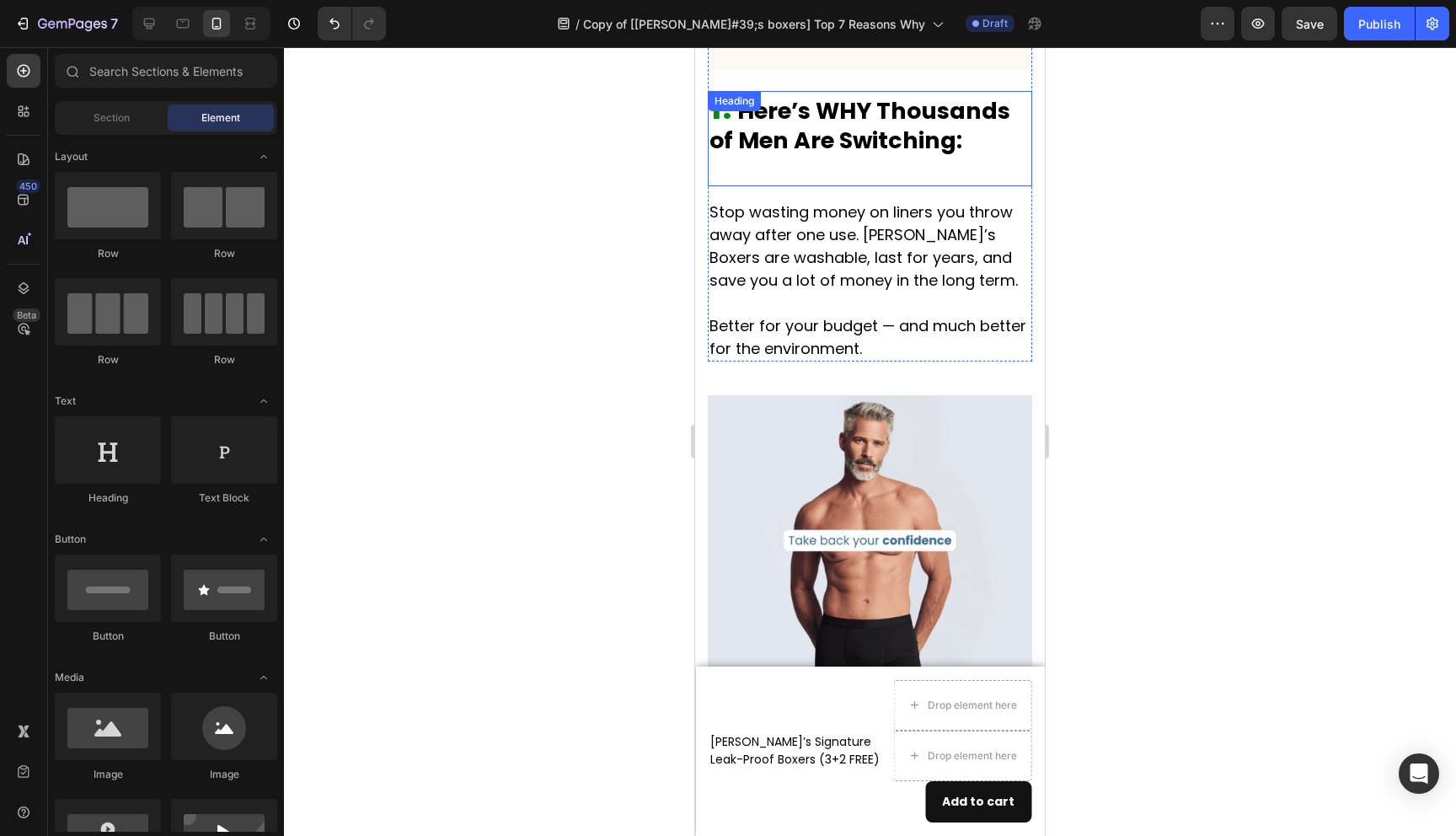
click at [732, 94] on div "⁠⁠⁠⁠⁠⁠⁠ 1. Here’s WHY Thousands of Men Are Switching: Heading" at bounding box center [870, 138] width 325 height 95
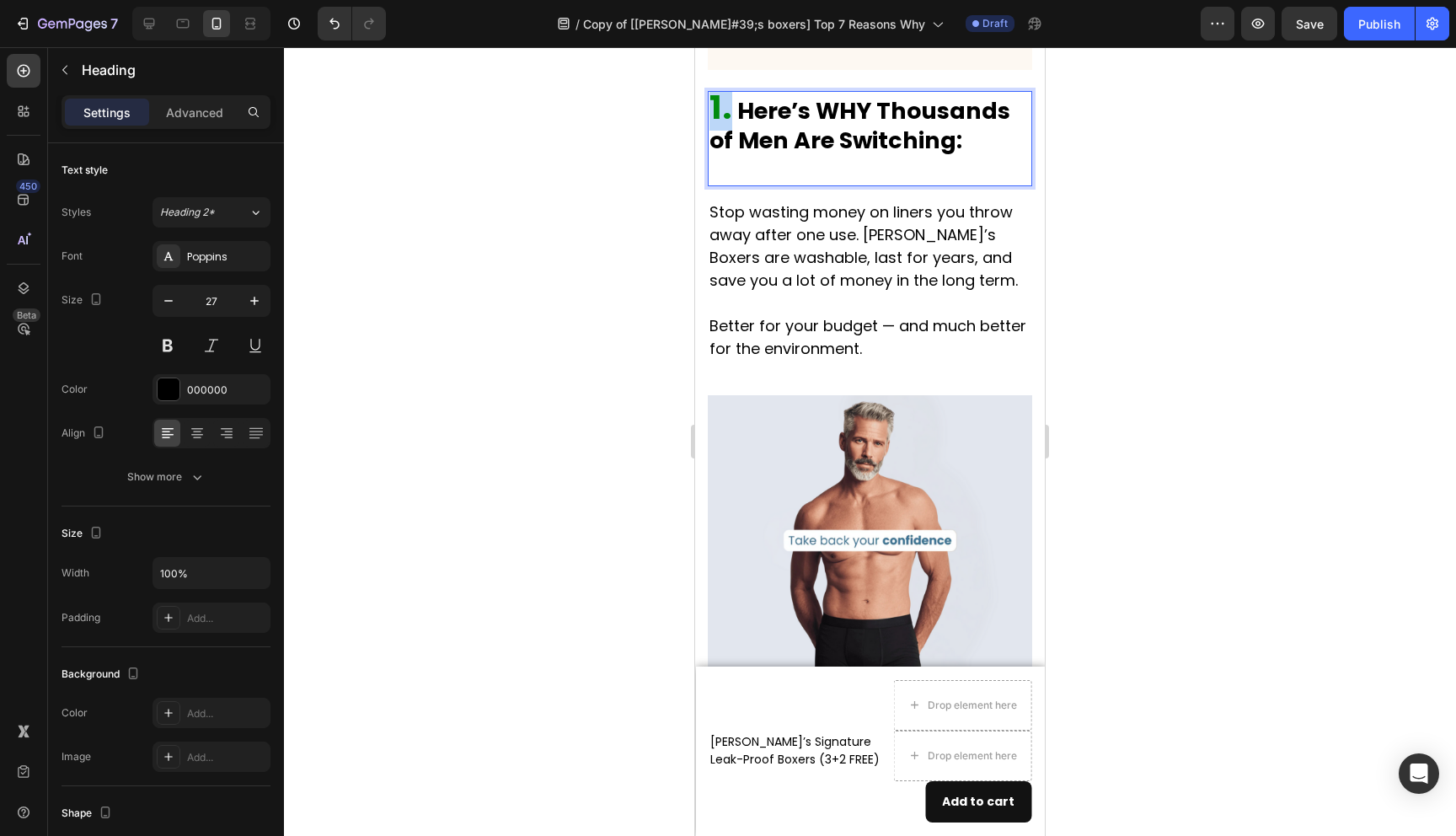
drag, startPoint x: 731, startPoint y: 86, endPoint x: 711, endPoint y: 86, distance: 20.0
click at [711, 92] on p "1. Here’s WHY Thousands of Men Are Switching:" at bounding box center [869, 138] width 321 height 92
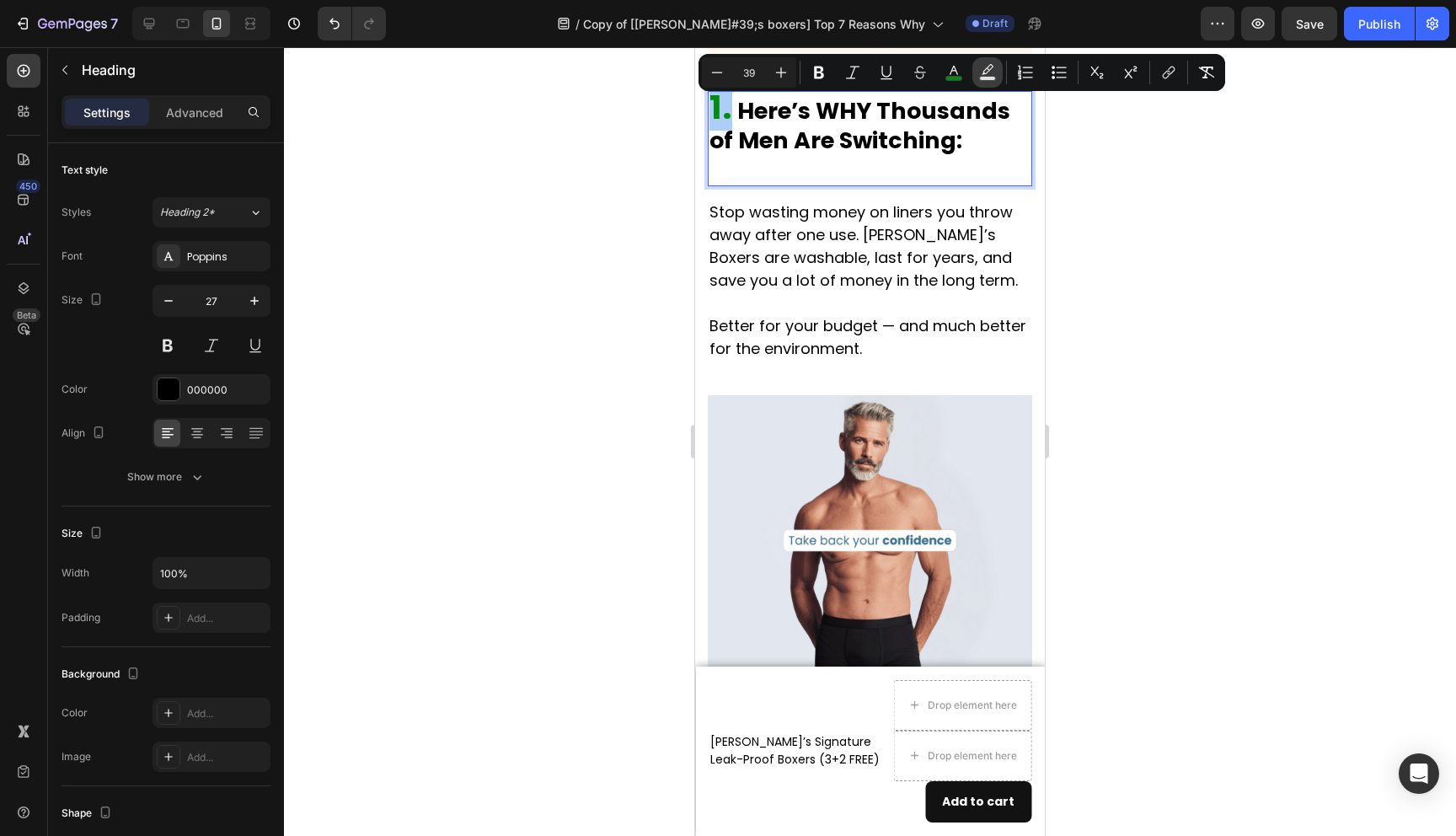
click at [975, 75] on button "Text Background Color" at bounding box center [987, 72] width 30 height 30
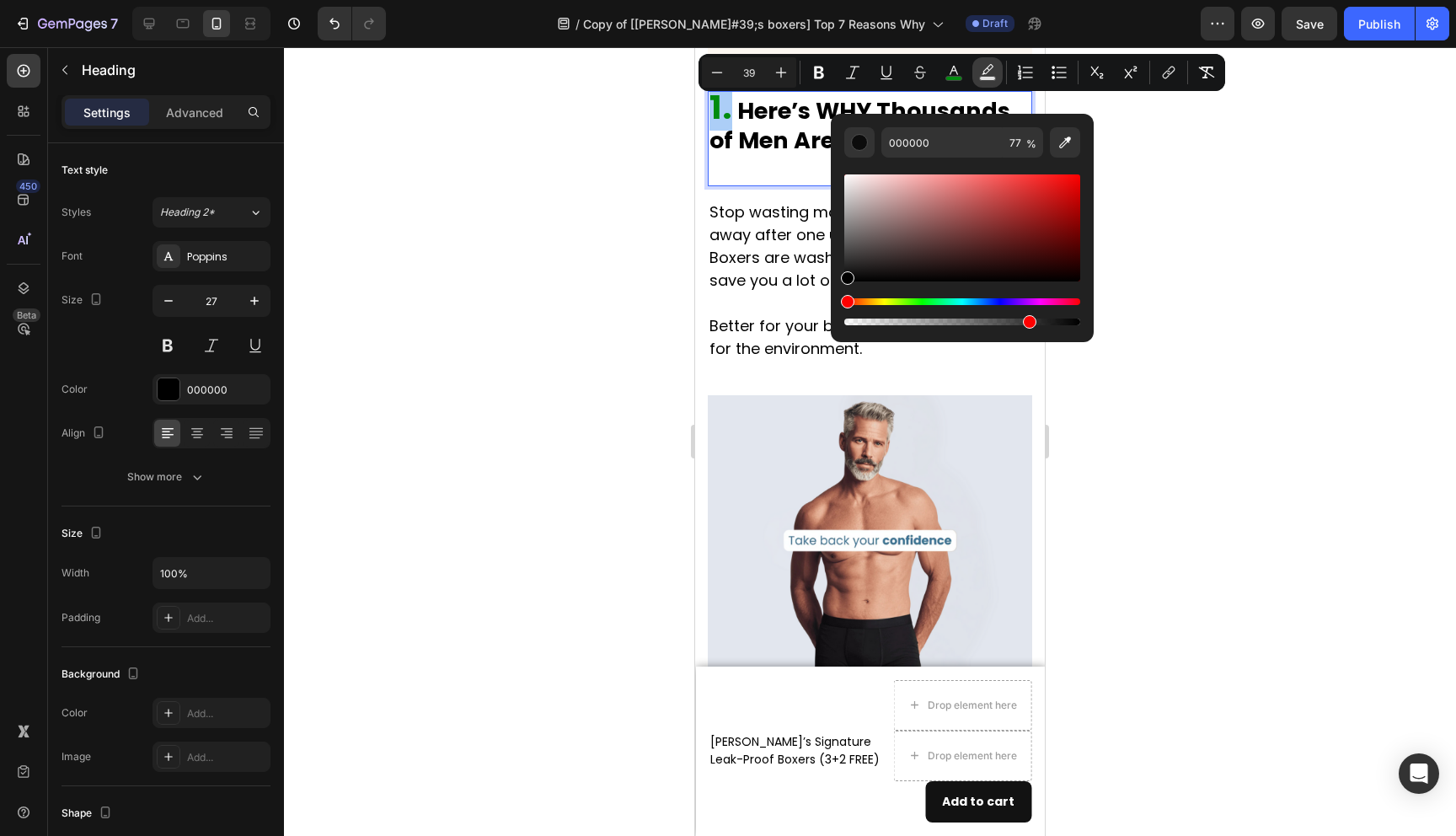
click at [975, 75] on button "Text Background Color" at bounding box center [987, 72] width 30 height 30
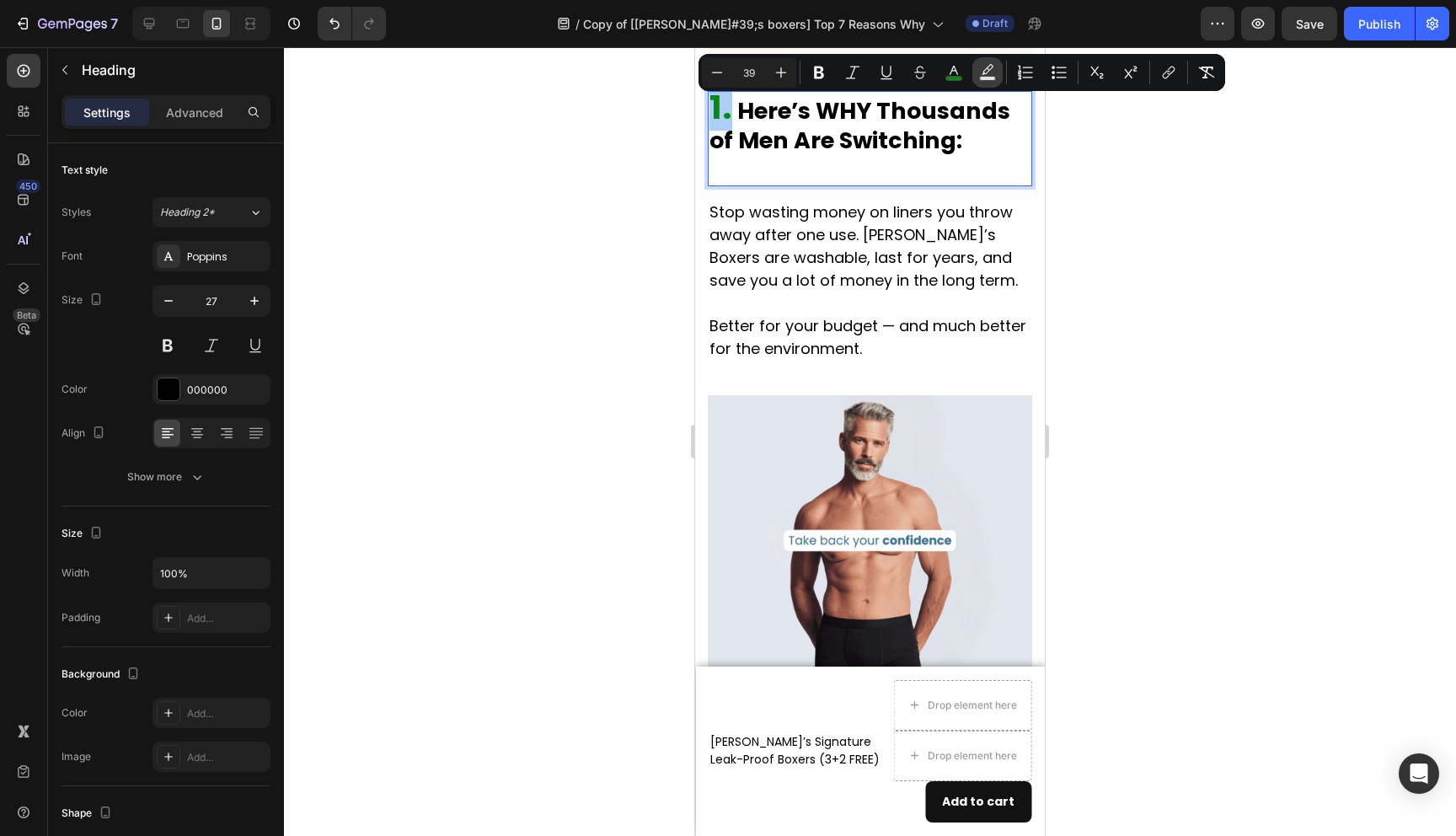
click at [975, 75] on button "Text Background Color" at bounding box center [987, 72] width 30 height 30
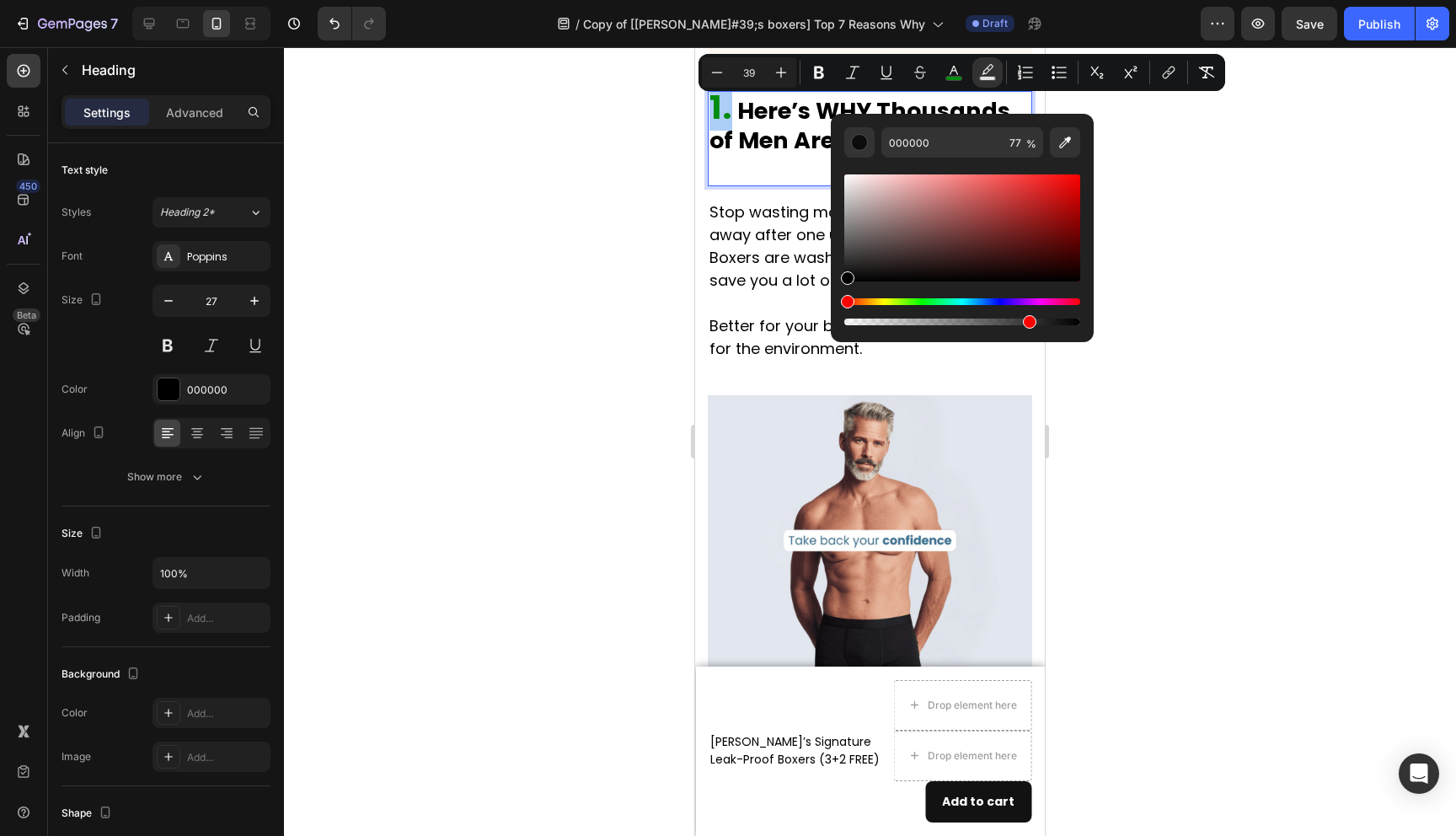
click at [887, 299] on div "Hue" at bounding box center [962, 301] width 236 height 7
drag, startPoint x: 959, startPoint y: 235, endPoint x: 1089, endPoint y: 143, distance: 159.3
click at [1087, 144] on div "000000 77 %" at bounding box center [962, 221] width 263 height 215
type input "FF0000"
click at [1159, 182] on div at bounding box center [869, 442] width 1172 height 789
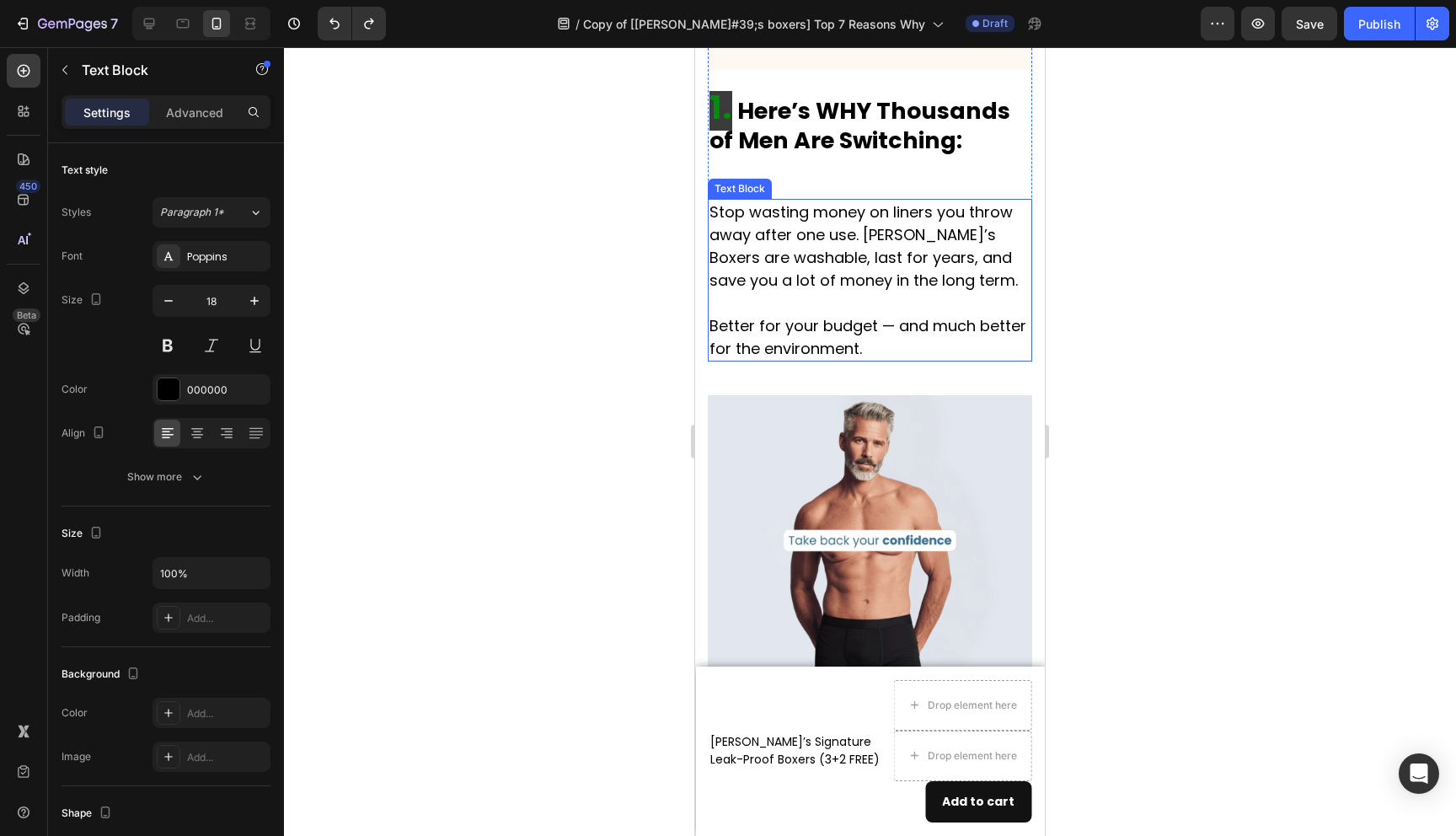
click at [923, 261] on p "Stop wasting money on liners you throw away after one use. Jacks’s Boxers are w…" at bounding box center [869, 280] width 321 height 159
click at [742, 94] on div "1. Here’s WHY Thousands of Men Are Switching: Heading" at bounding box center [870, 138] width 325 height 95
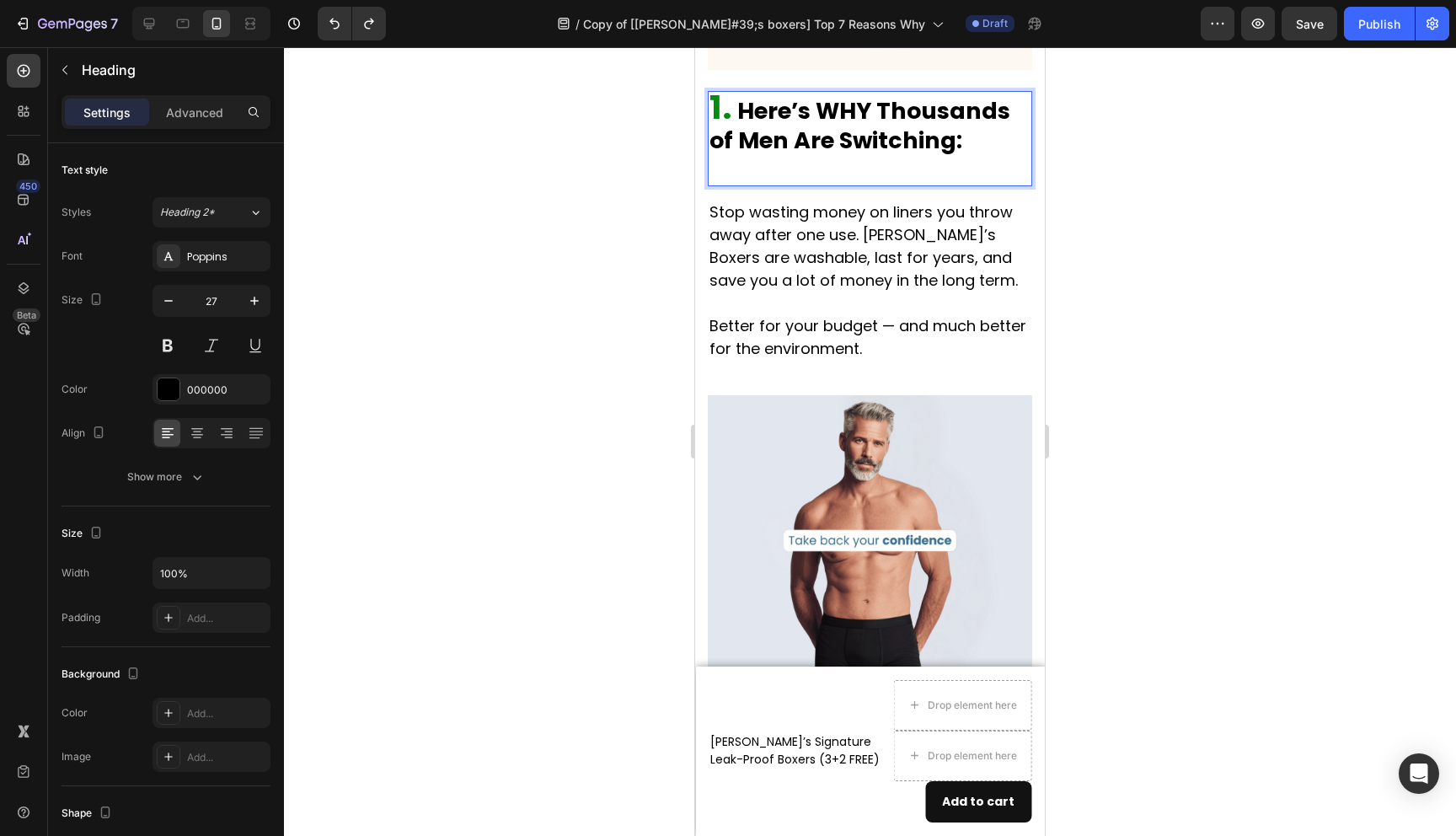
click at [738, 95] on strong "Here’s WHY Thousands of Men Are Switching:" at bounding box center [859, 126] width 301 height 61
click at [1128, 236] on div at bounding box center [869, 442] width 1172 height 789
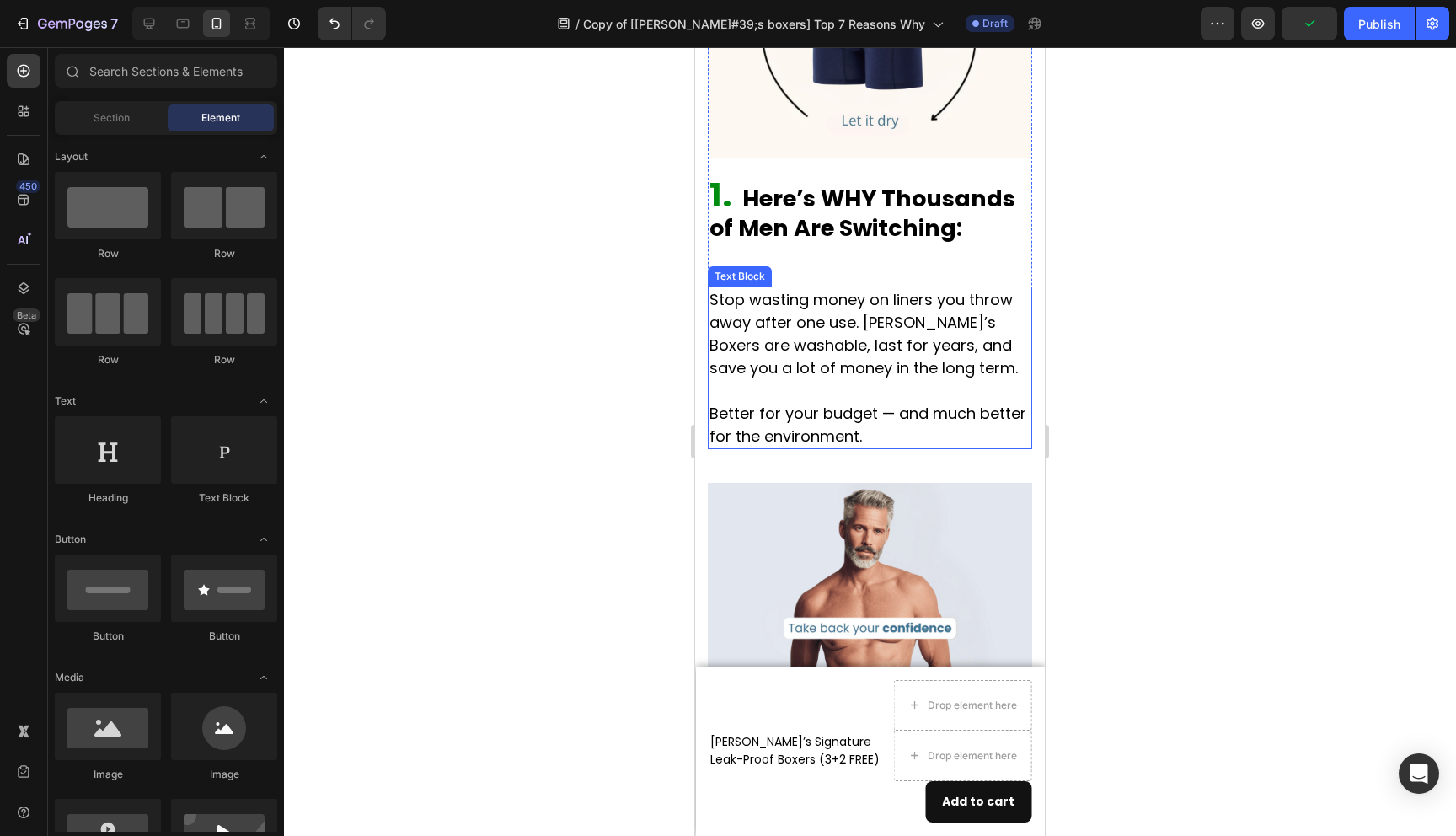
scroll to position [1973, 0]
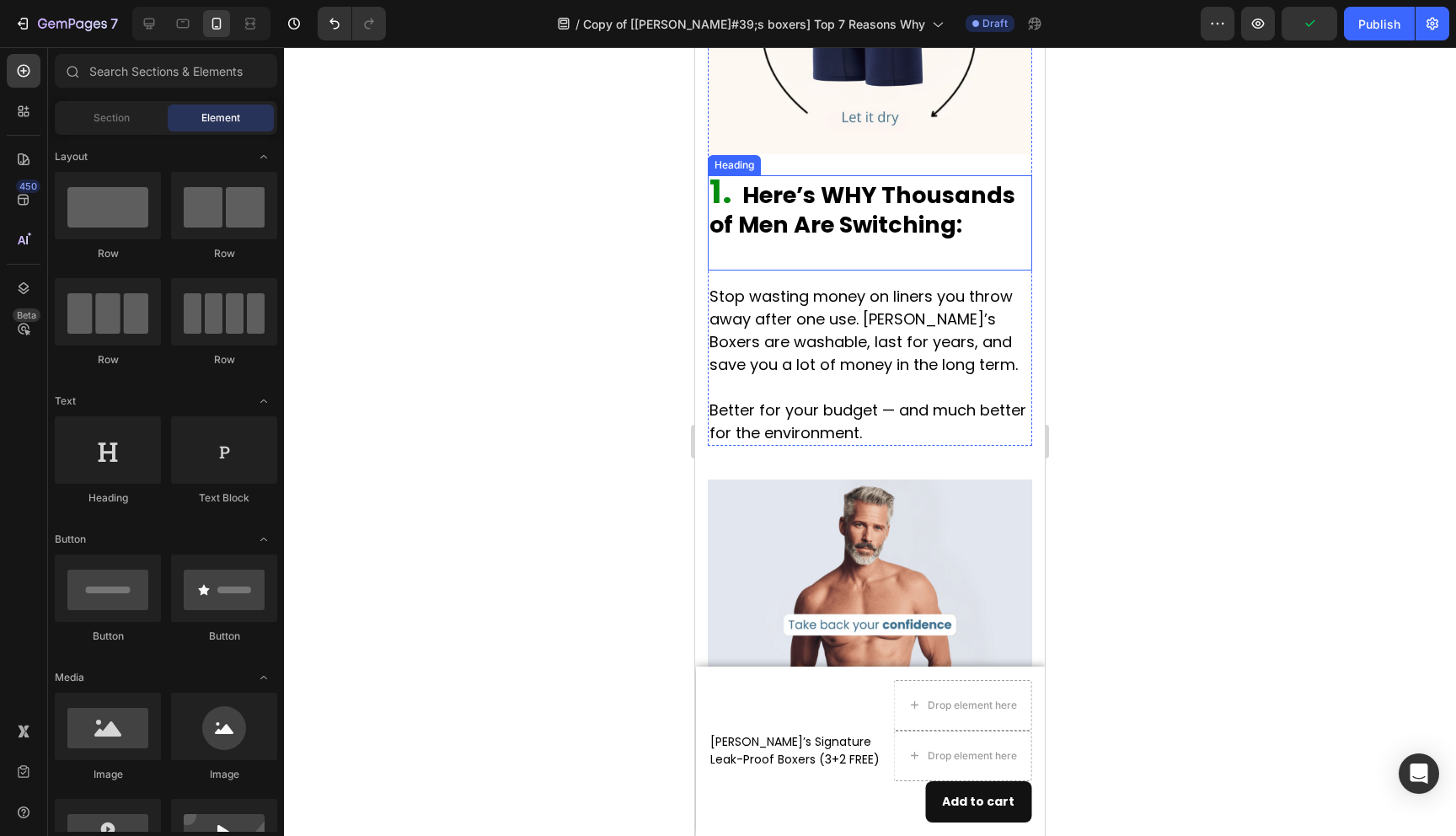
click at [841, 181] on strong "Here’s WHY Thousands of Men Are Switching:" at bounding box center [862, 210] width 306 height 61
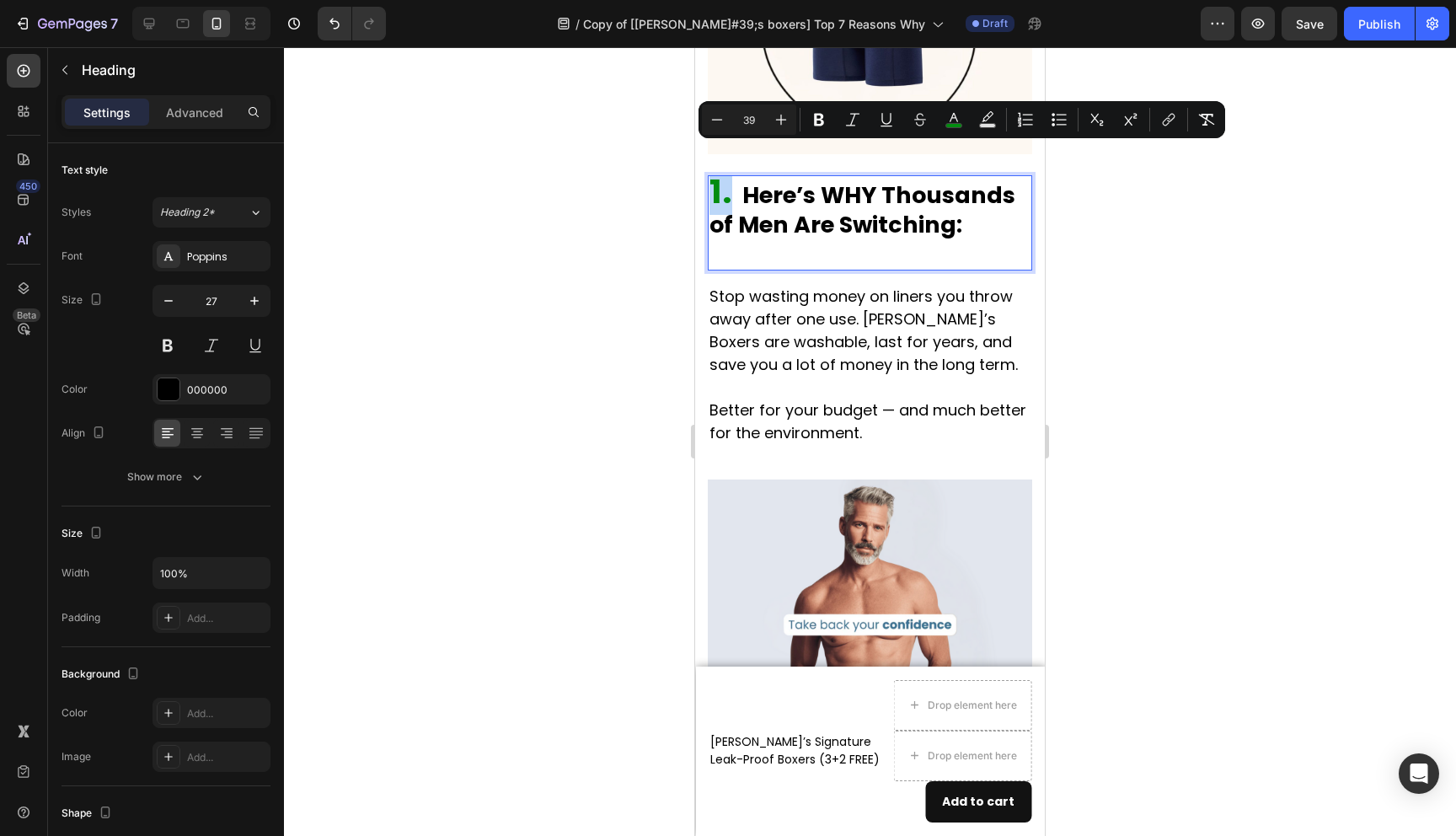
drag, startPoint x: 731, startPoint y: 169, endPoint x: 710, endPoint y: 169, distance: 21.0
click at [722, 118] on icon "Editor contextual toolbar" at bounding box center [716, 119] width 17 height 17
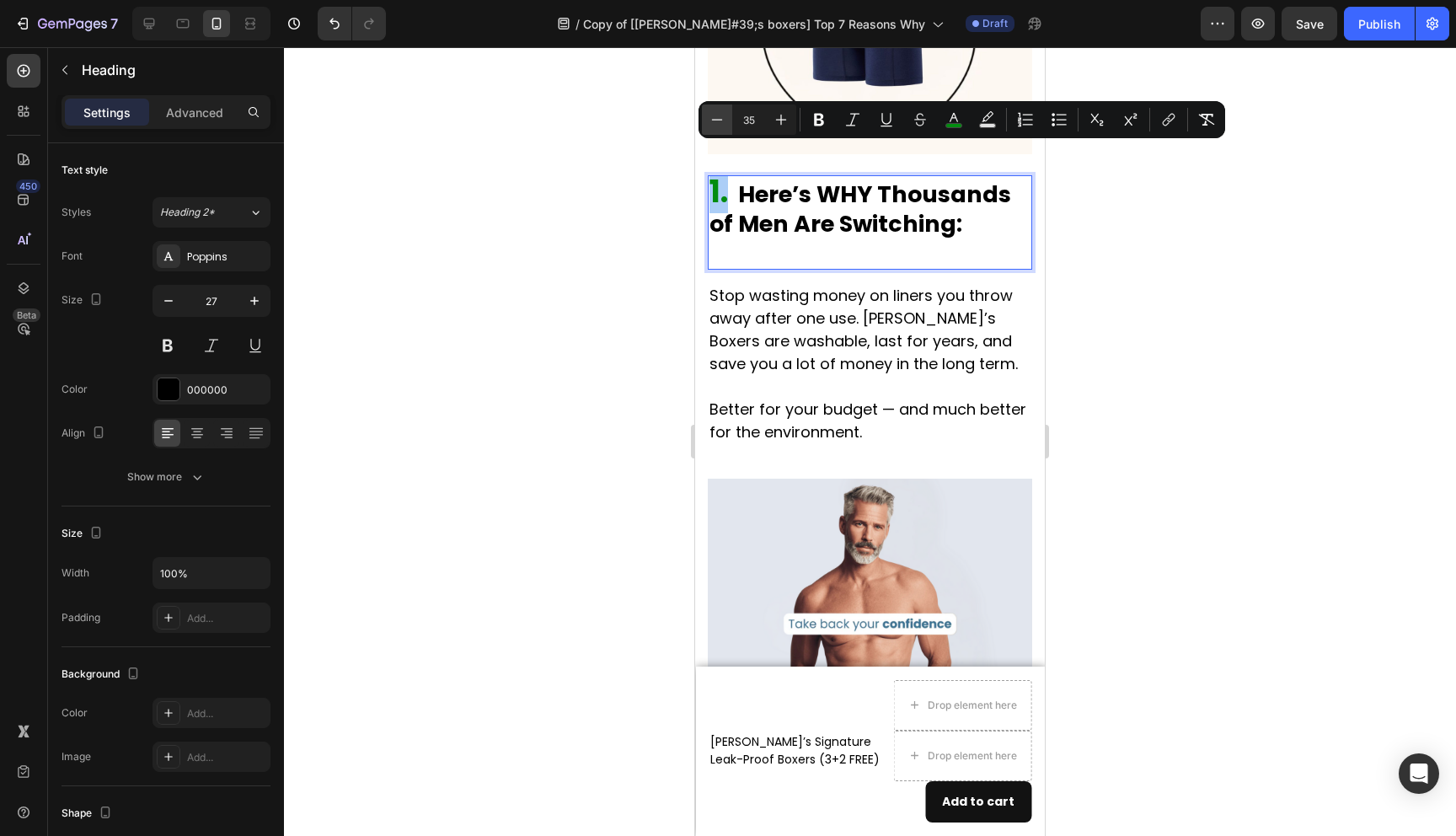
click at [722, 118] on icon "Editor contextual toolbar" at bounding box center [716, 119] width 17 height 17
type input "34"
click at [640, 192] on div at bounding box center [869, 442] width 1172 height 789
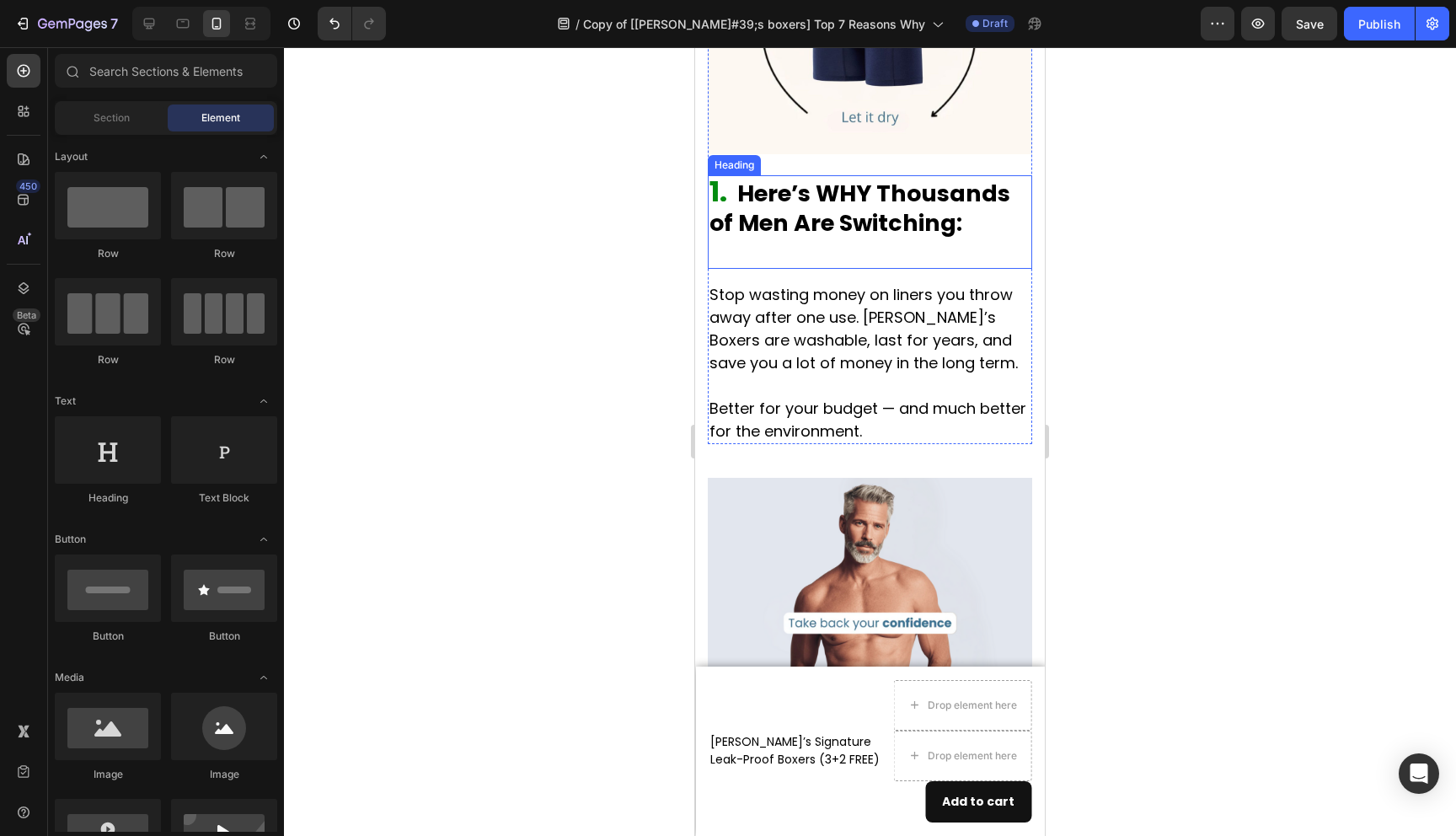
click at [744, 178] on strong "Here’s WHY Thousands of Men Are Switching:" at bounding box center [859, 208] width 301 height 61
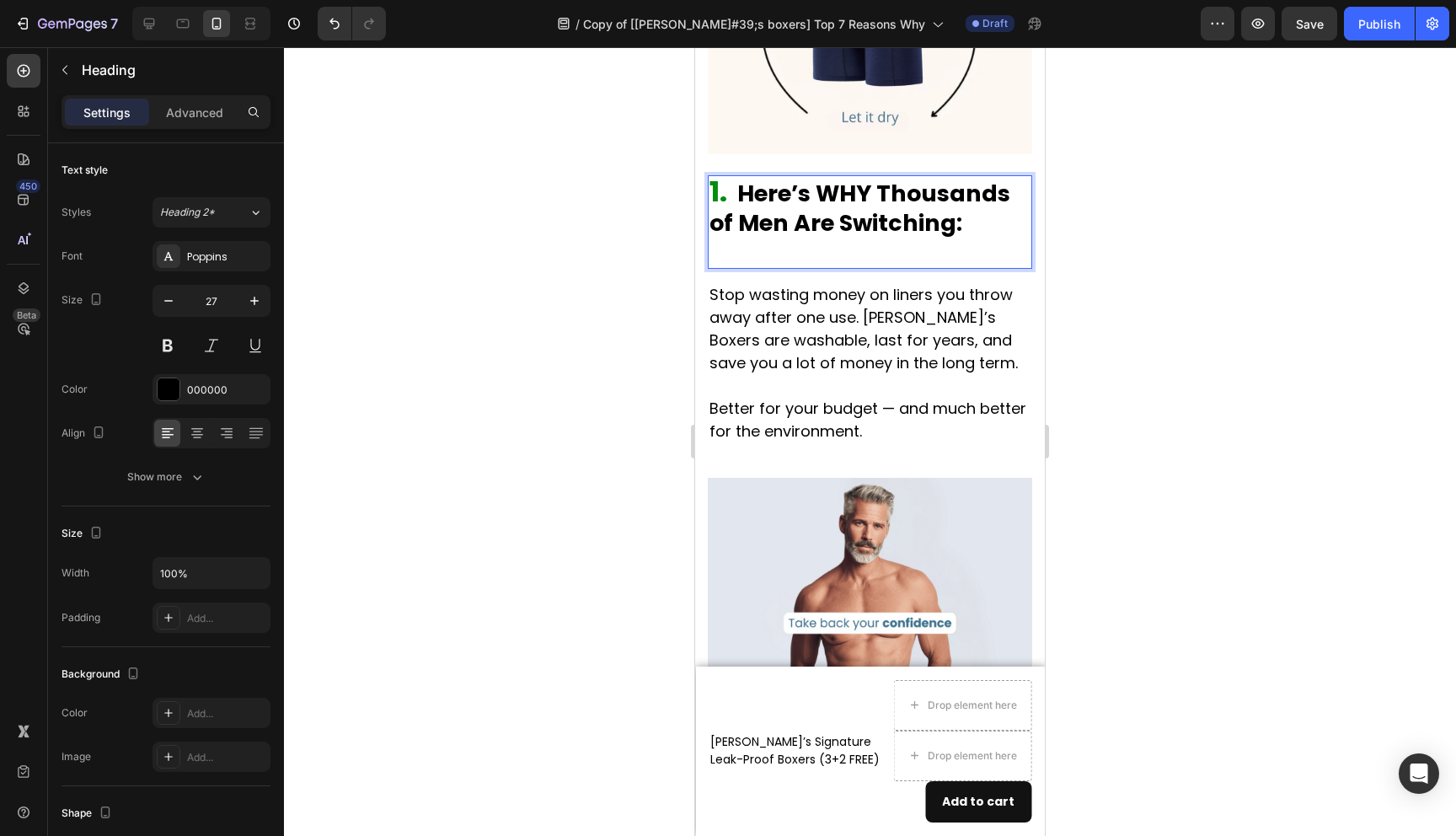
click at [735, 177] on p "1. Here’s WHY Thousands of Men Are Switching:" at bounding box center [869, 222] width 321 height 90
click at [738, 180] on strong "Here’s WHY Thousands of Men Are Switching:" at bounding box center [859, 208] width 301 height 61
click at [1164, 277] on div at bounding box center [869, 442] width 1172 height 789
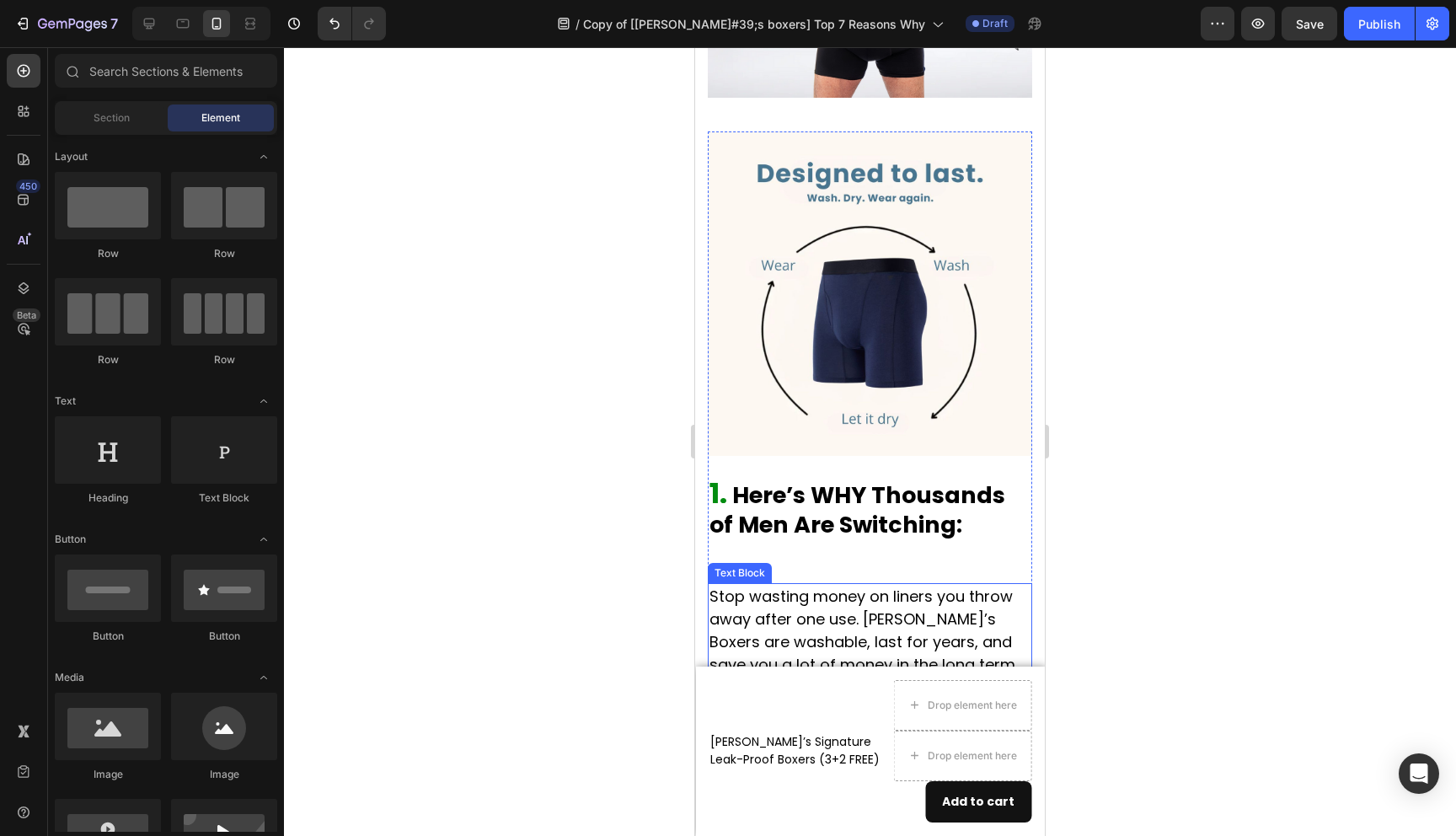
scroll to position [1515, 0]
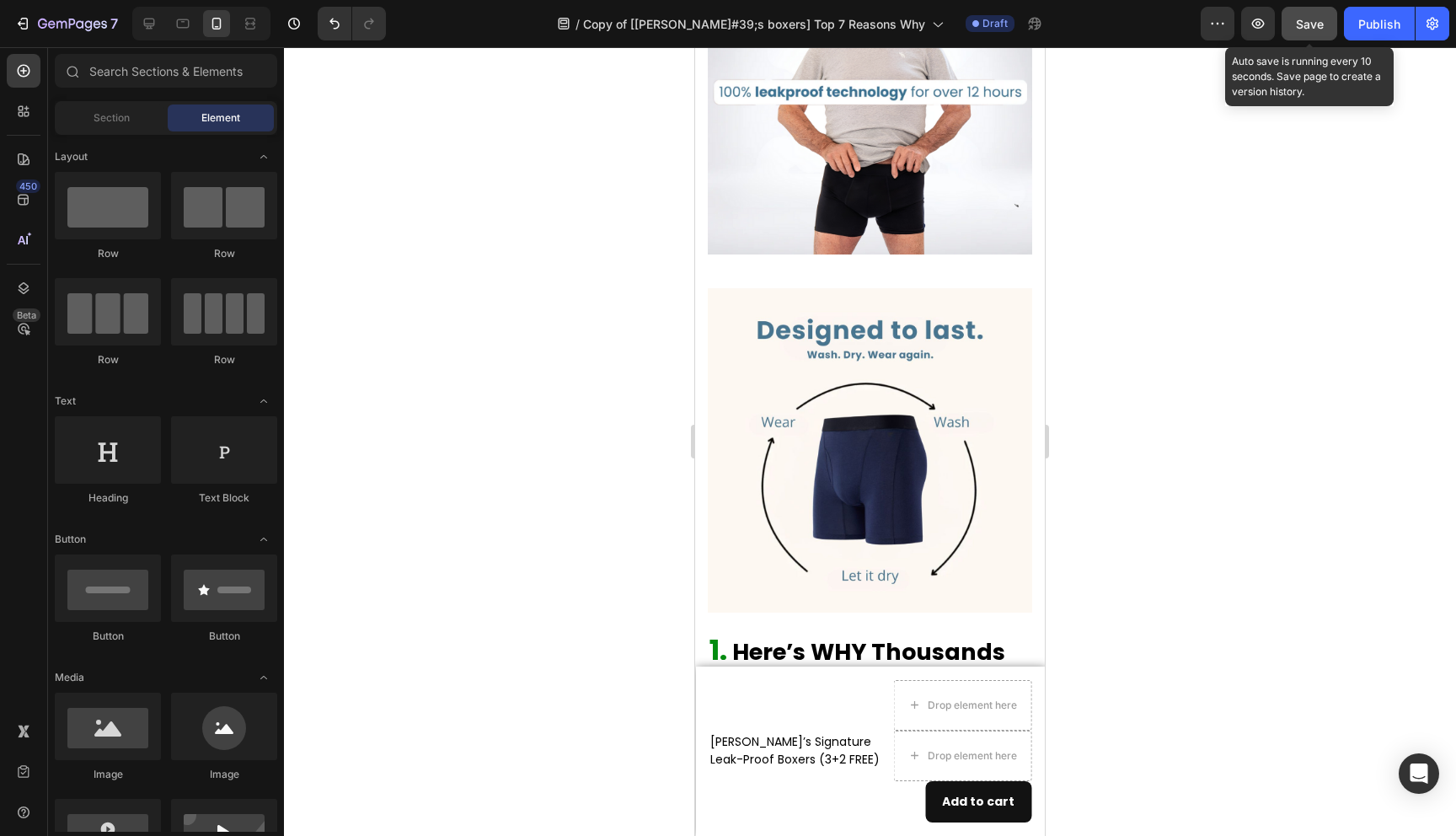
click at [1298, 30] on span "Save" at bounding box center [1310, 24] width 27 height 15
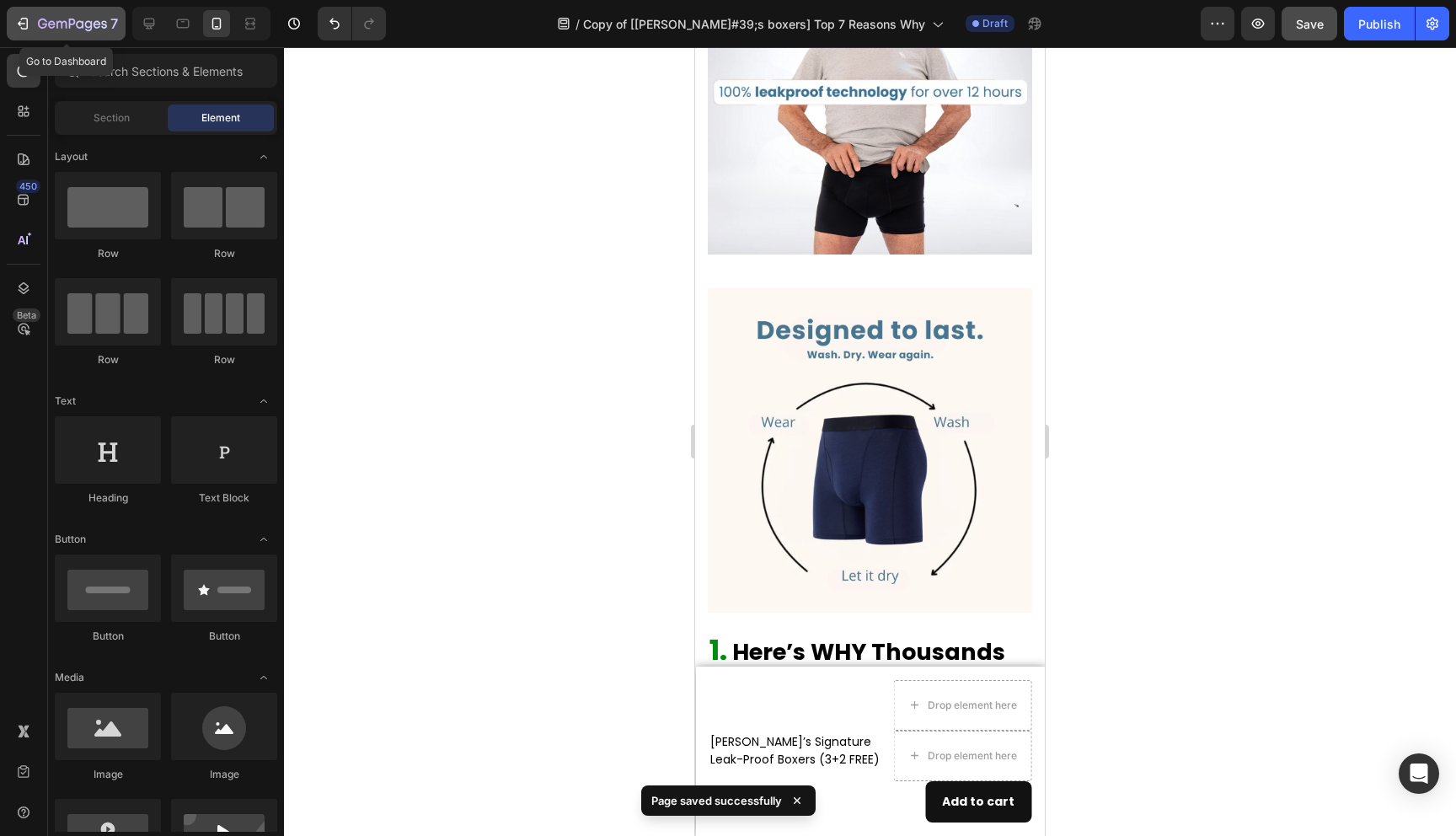
click at [38, 23] on icon "button" at bounding box center [73, 25] width 69 height 15
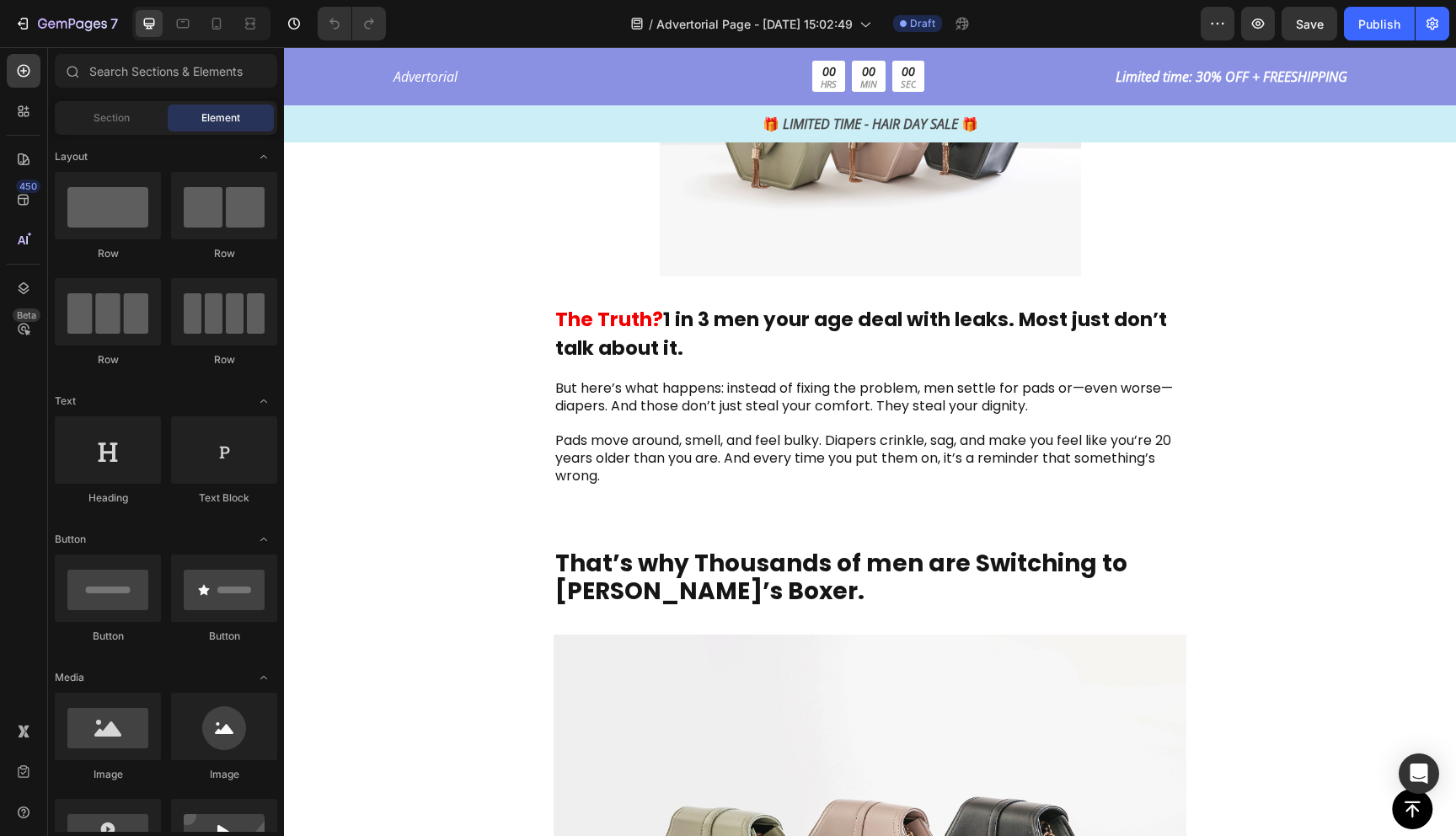
scroll to position [1062, 0]
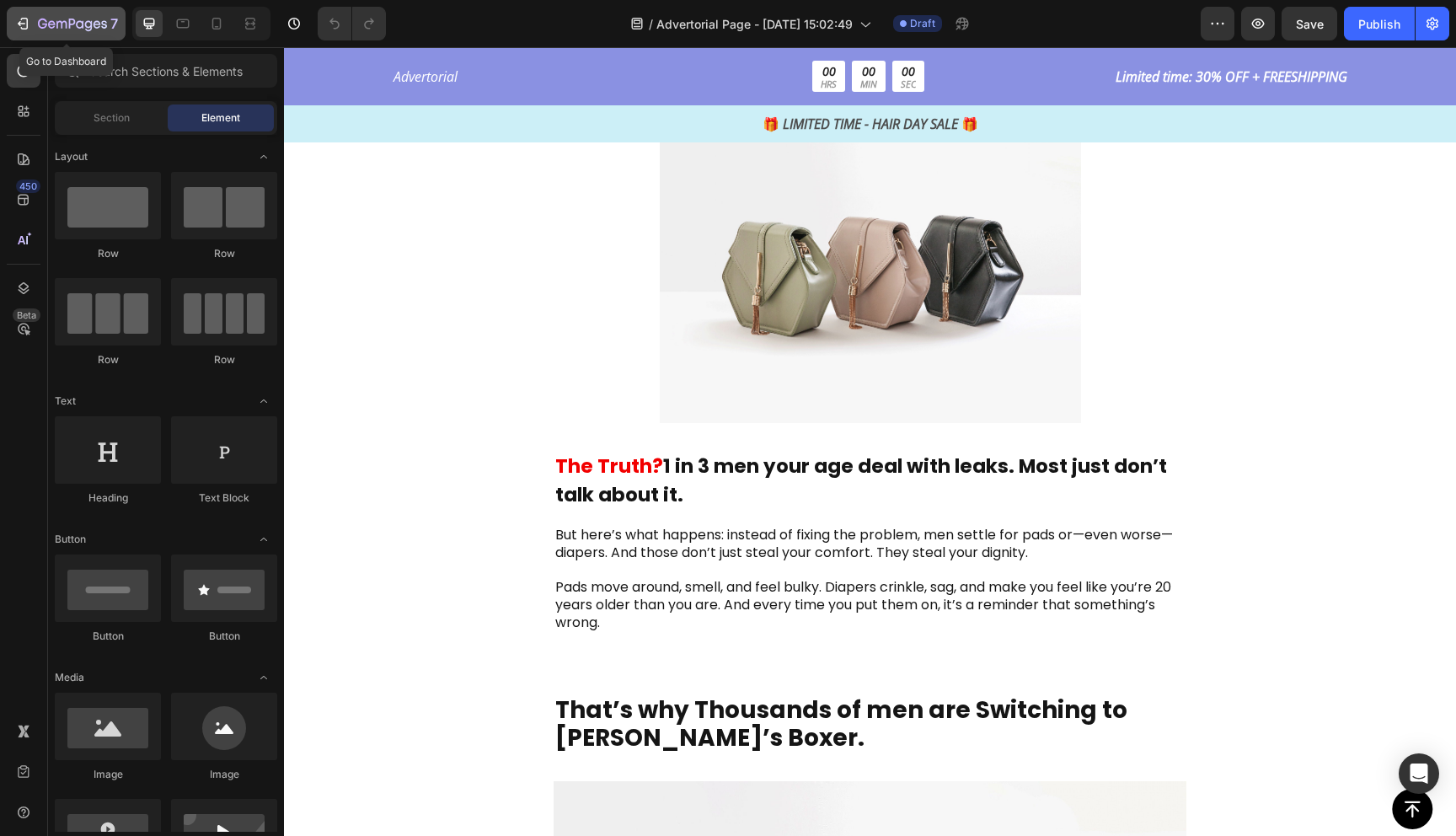
click at [13, 24] on button "7" at bounding box center [66, 24] width 119 height 33
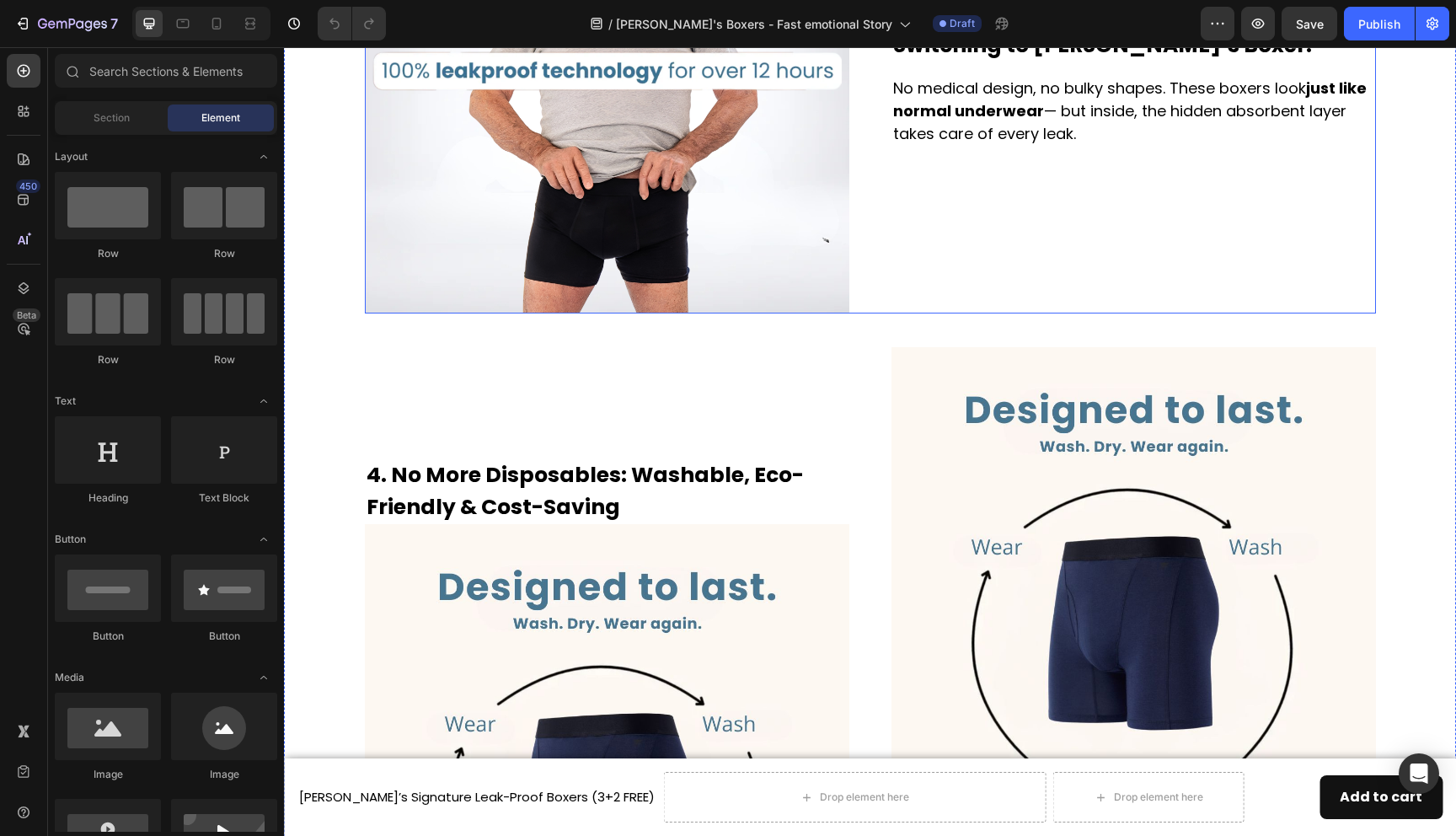
scroll to position [1679, 0]
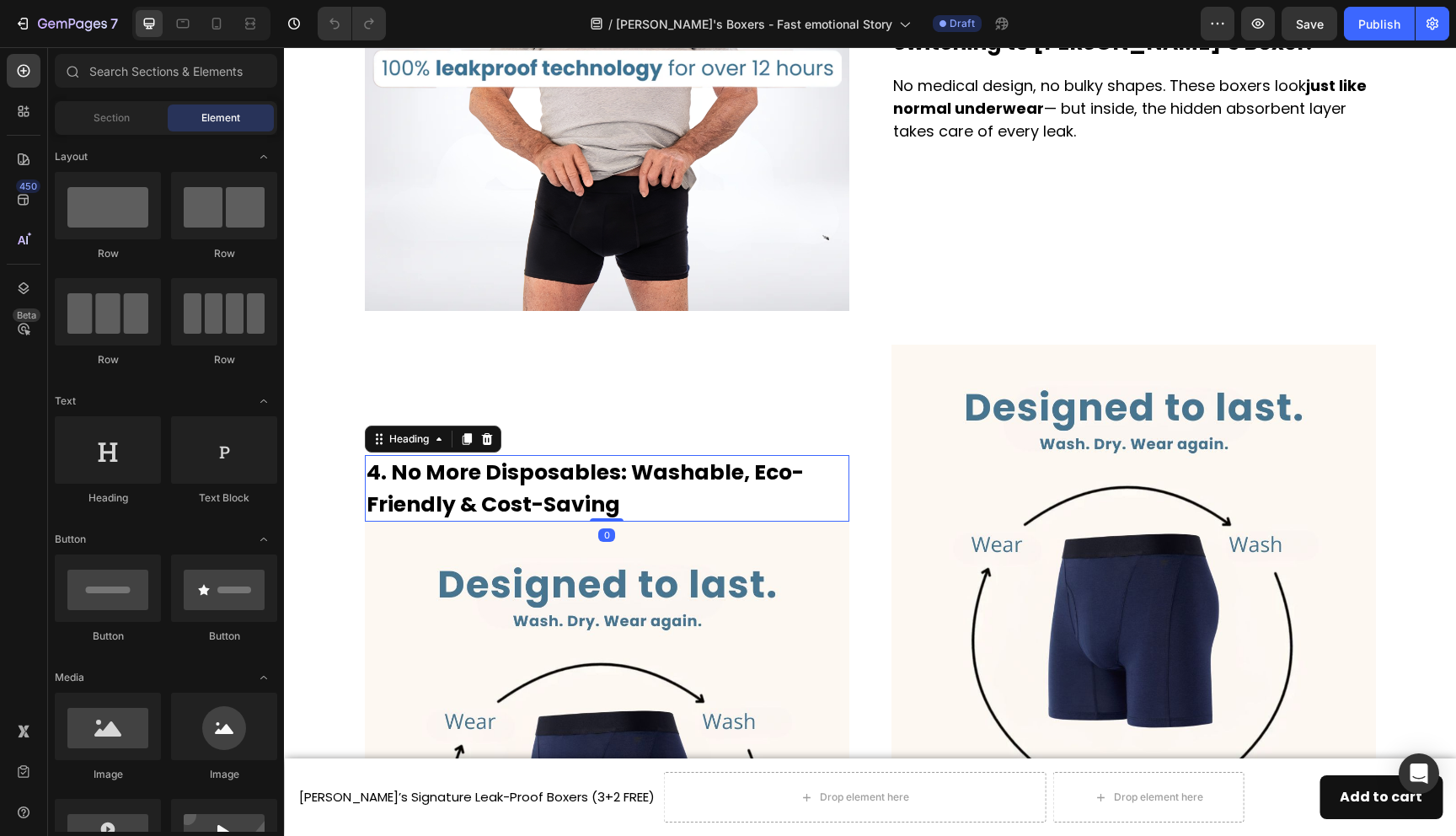
click at [667, 467] on h2 "4. No More Disposables: Washable, Eco-Friendly & Cost-Saving" at bounding box center [607, 489] width 485 height 67
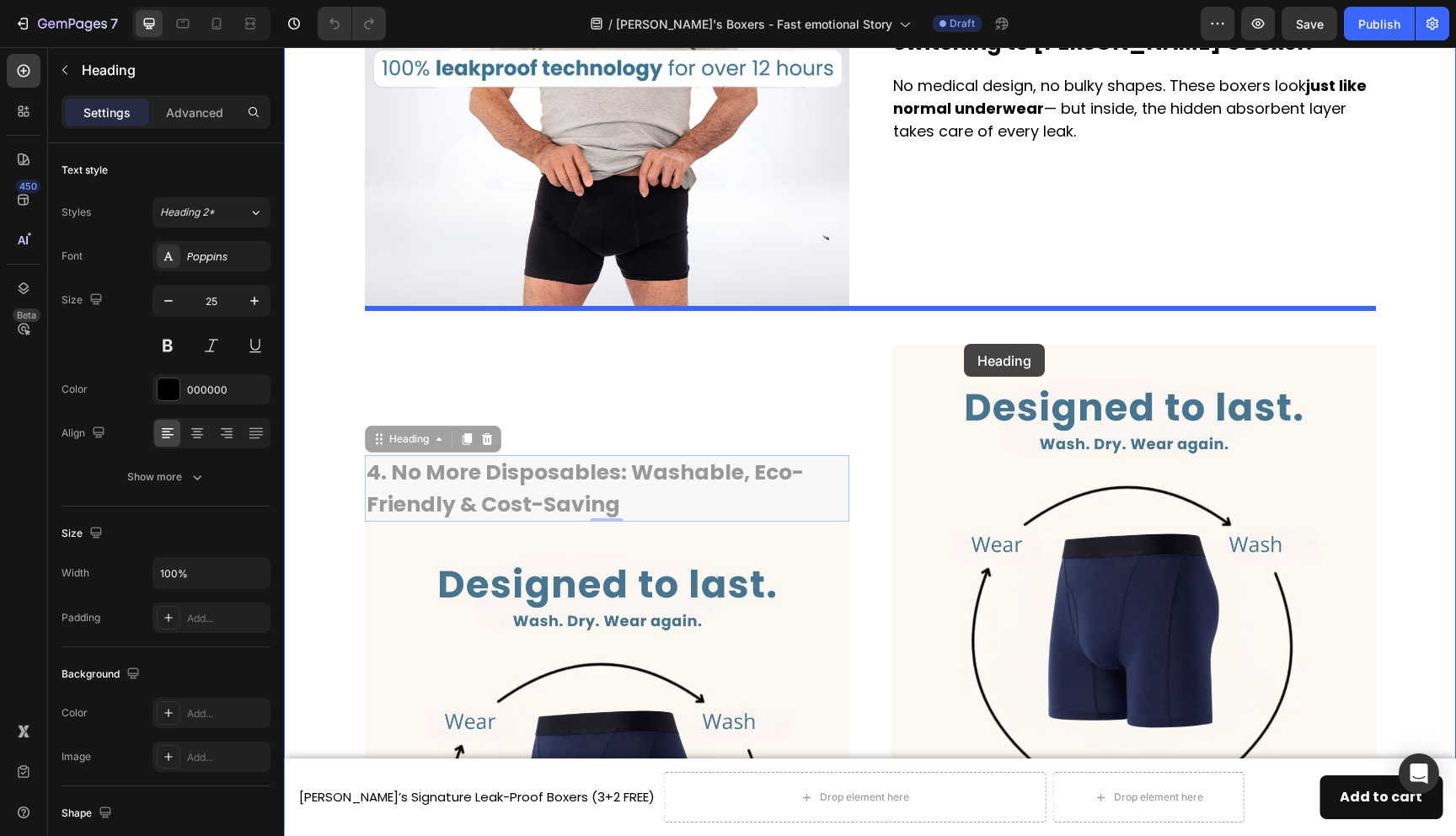
scroll to position [1646, 0]
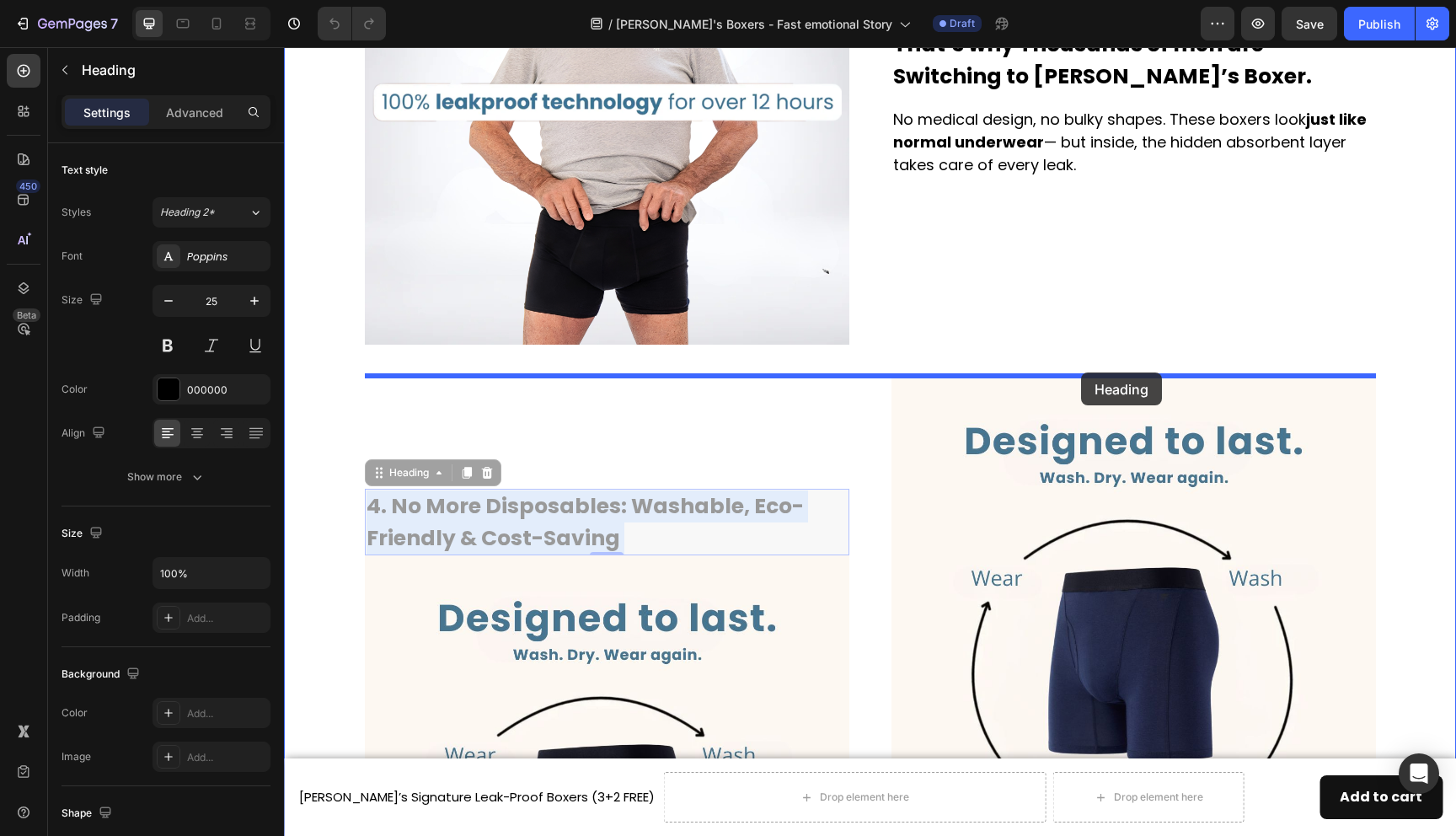
drag, startPoint x: 662, startPoint y: 474, endPoint x: 1081, endPoint y: 373, distance: 431.0
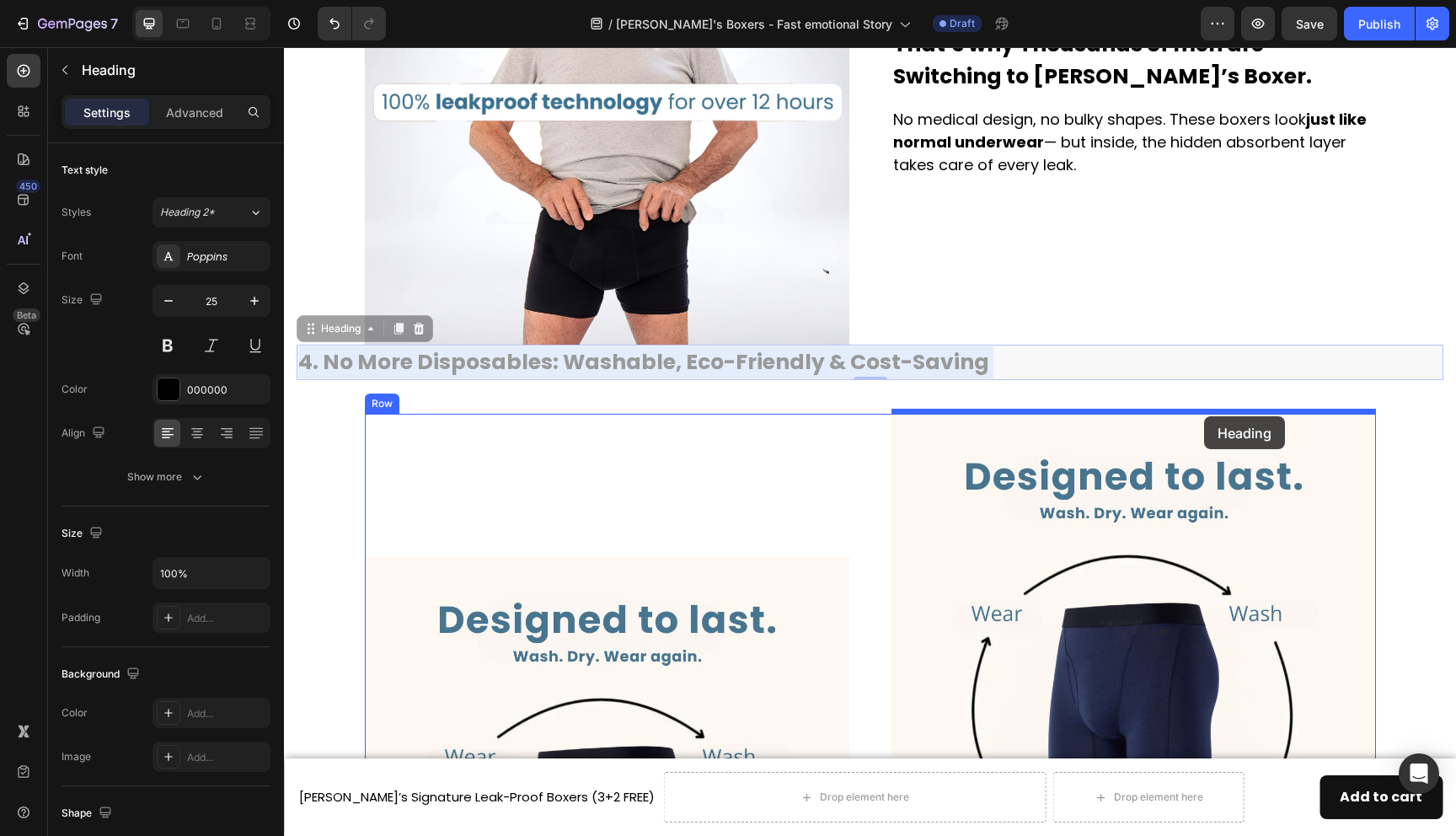
drag, startPoint x: 823, startPoint y: 352, endPoint x: 1204, endPoint y: 416, distance: 386.3
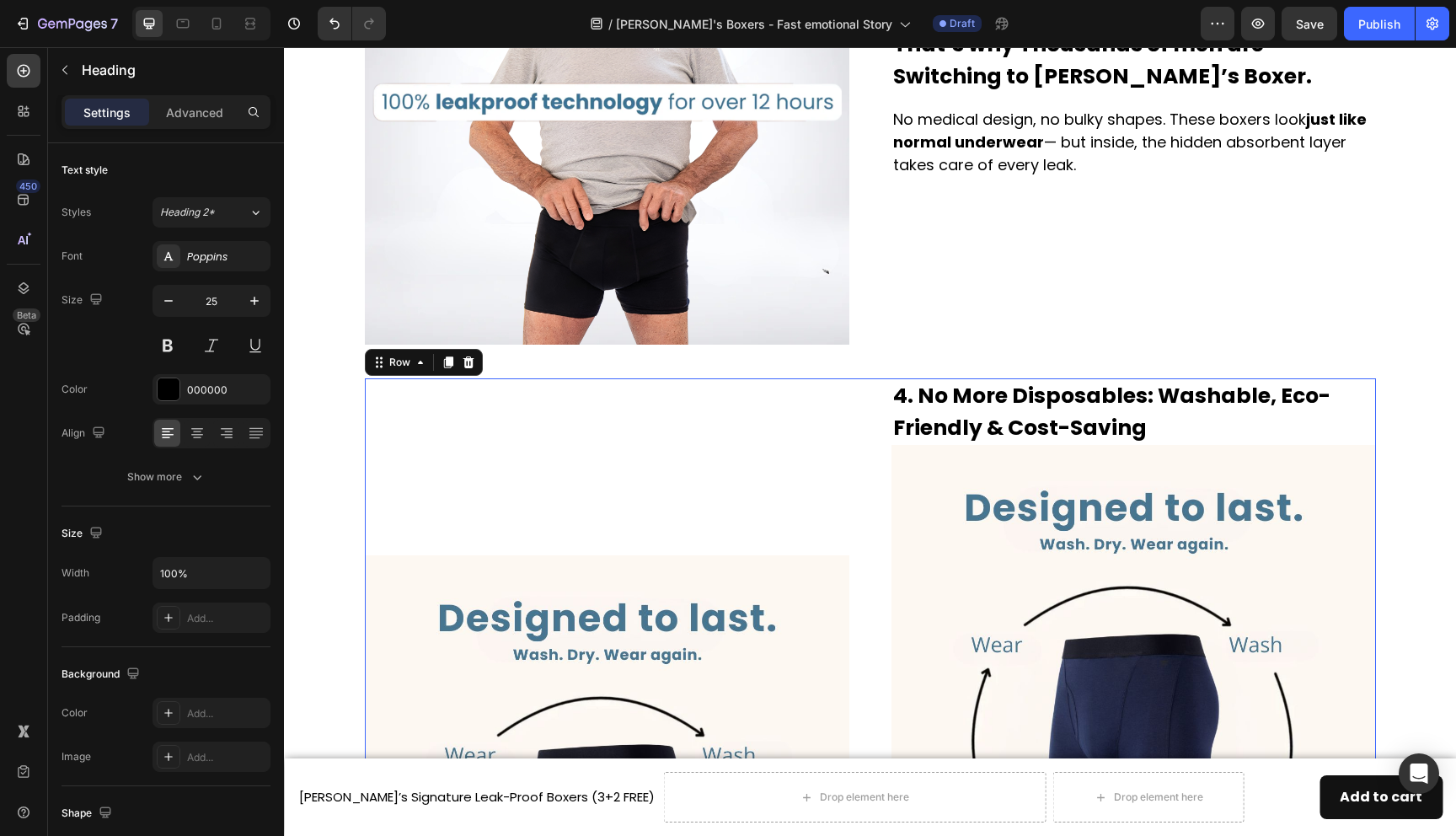
click at [744, 483] on div "Image" at bounding box center [607, 798] width 485 height 839
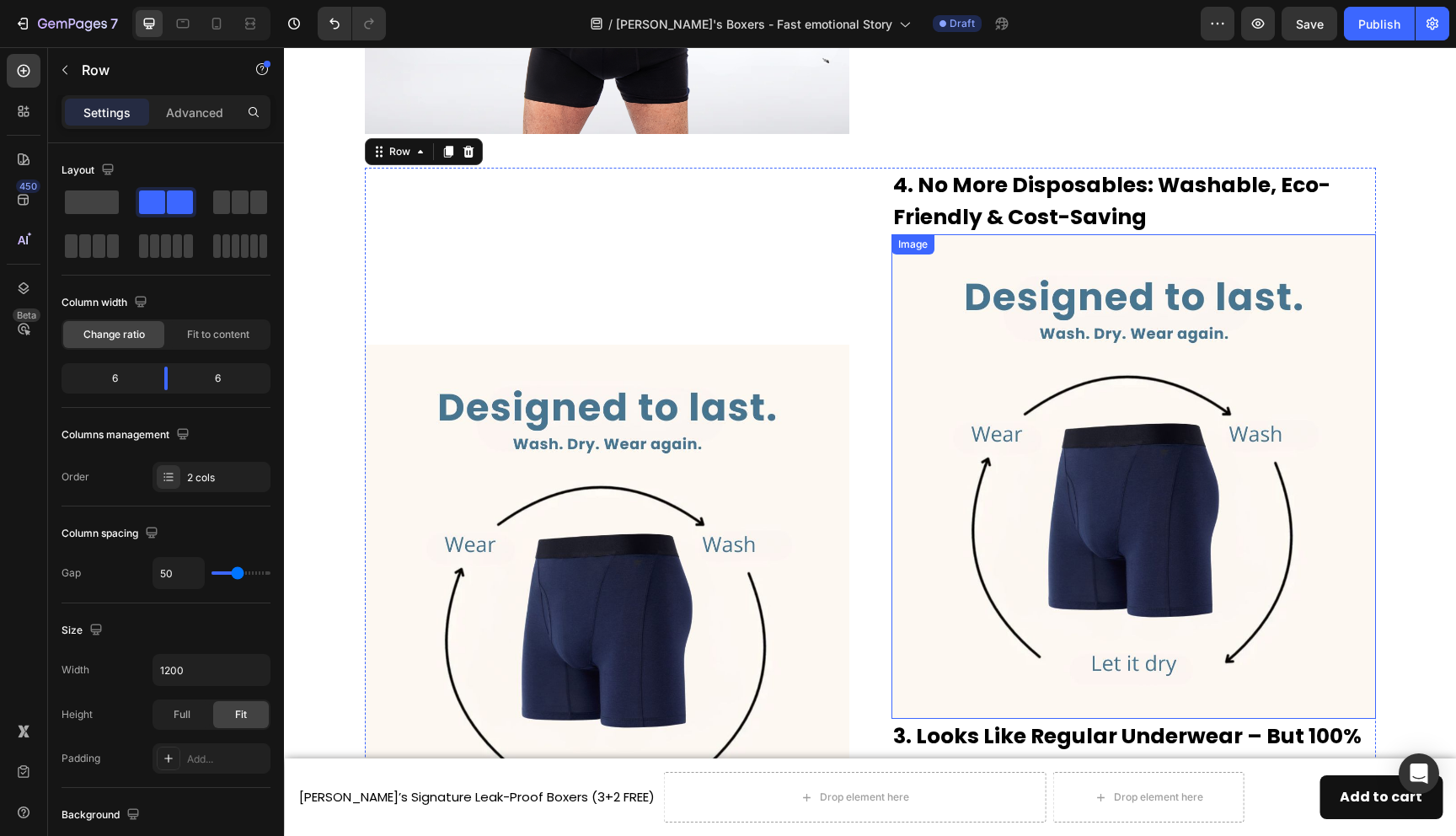
scroll to position [1873, 0]
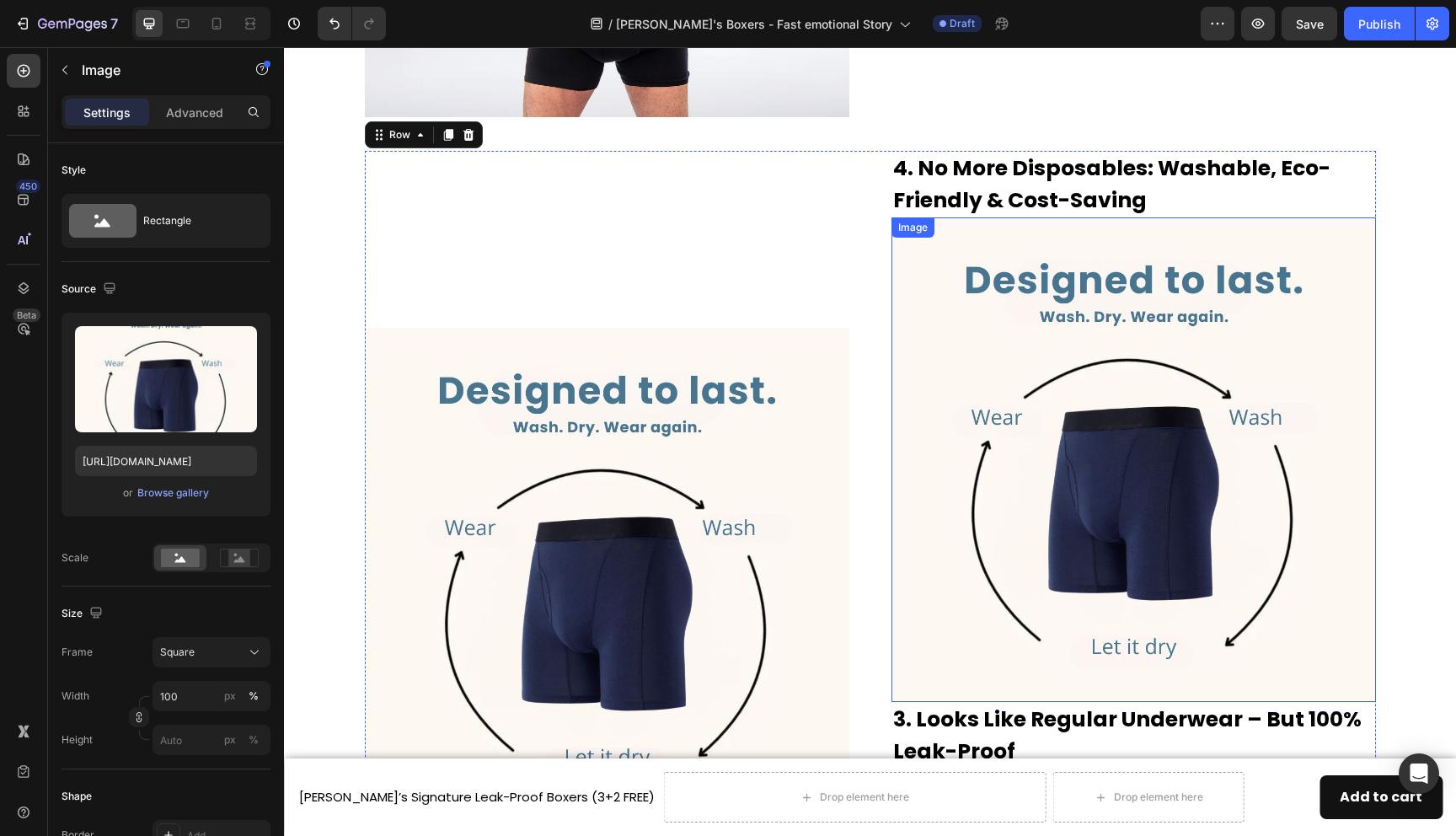
click at [985, 276] on img at bounding box center [1134, 460] width 485 height 485
click at [1001, 204] on icon at bounding box center [1003, 201] width 11 height 12
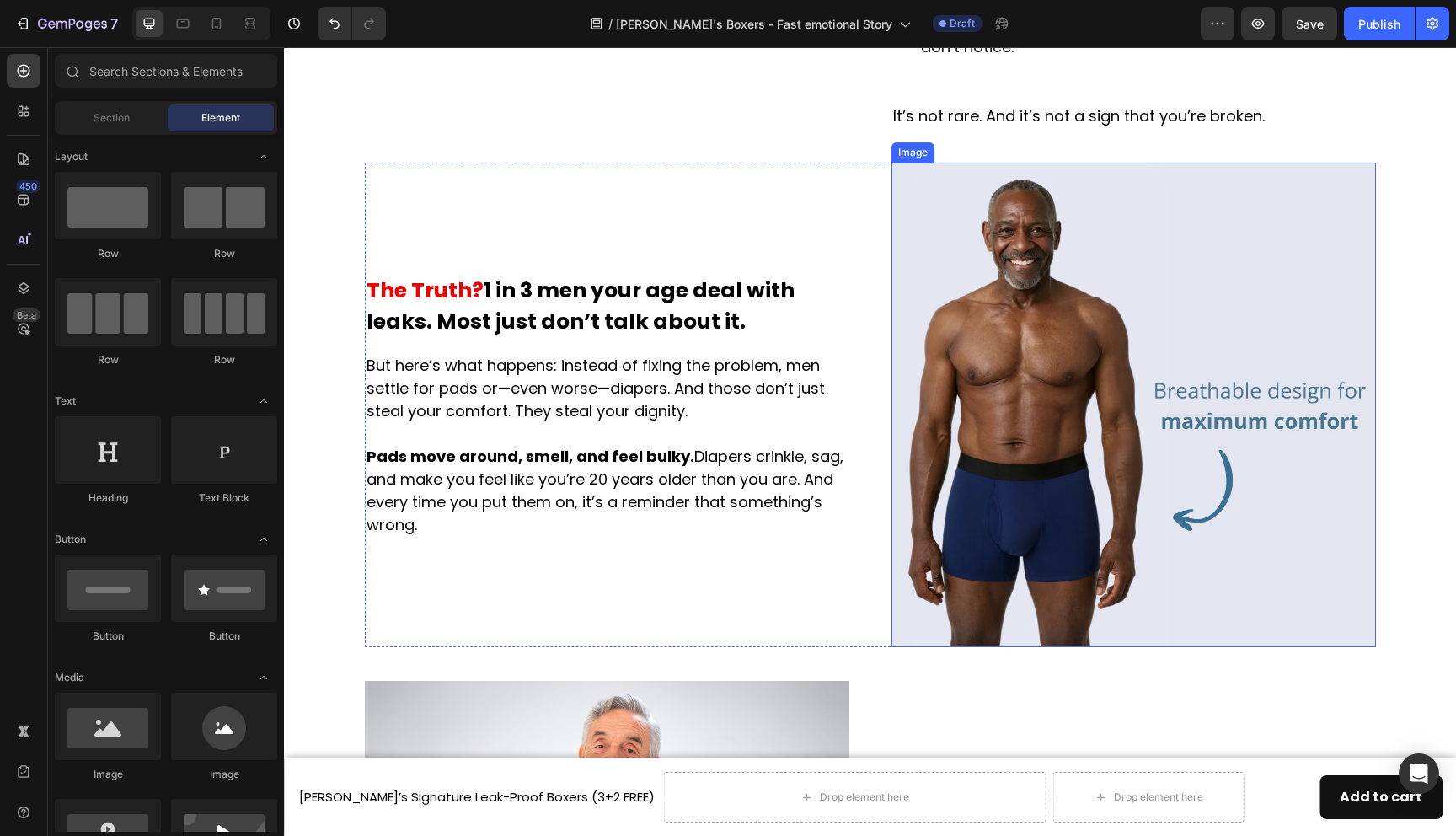
scroll to position [845, 0]
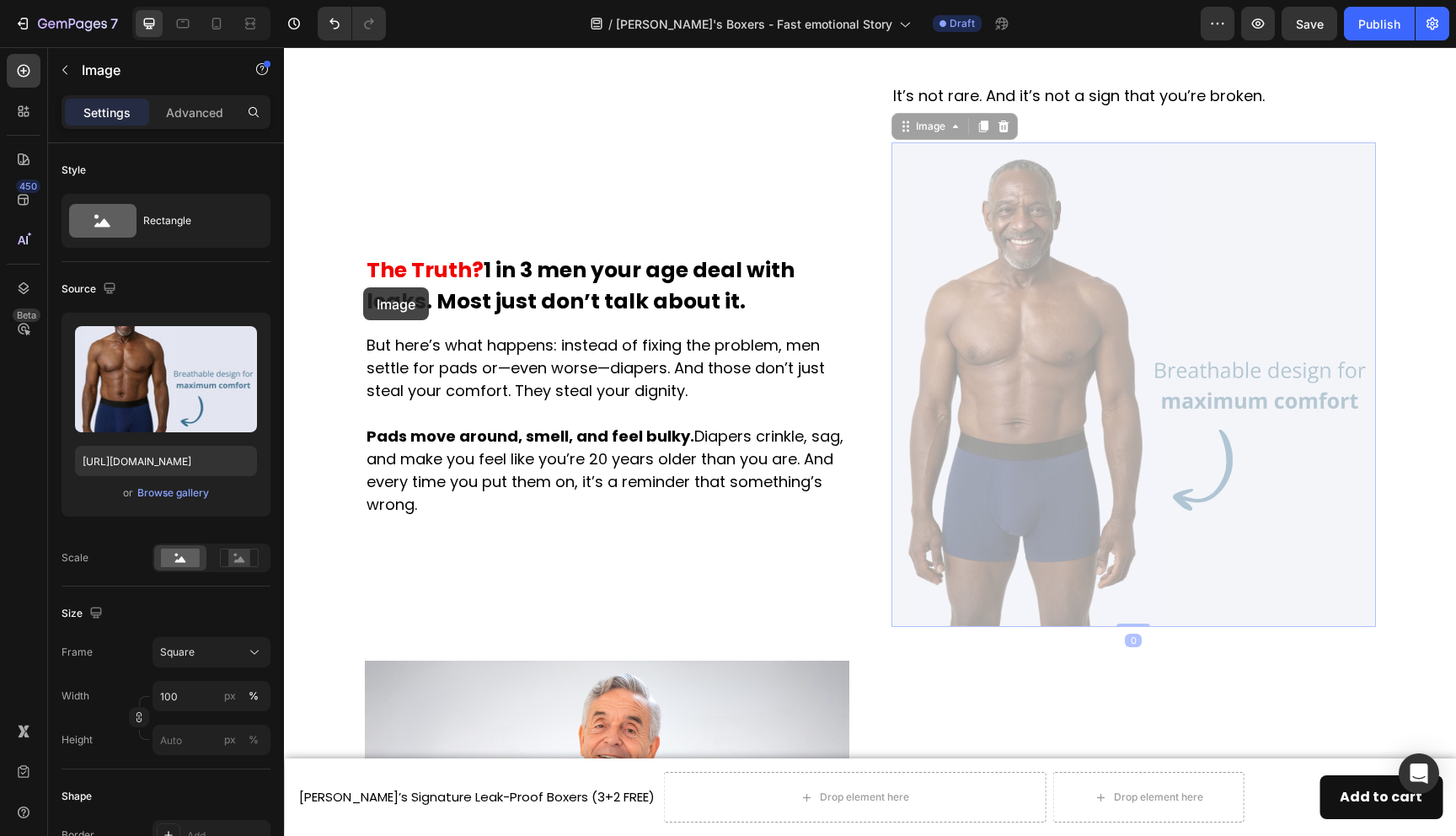
drag, startPoint x: 1049, startPoint y: 333, endPoint x: 363, endPoint y: 287, distance: 687.5
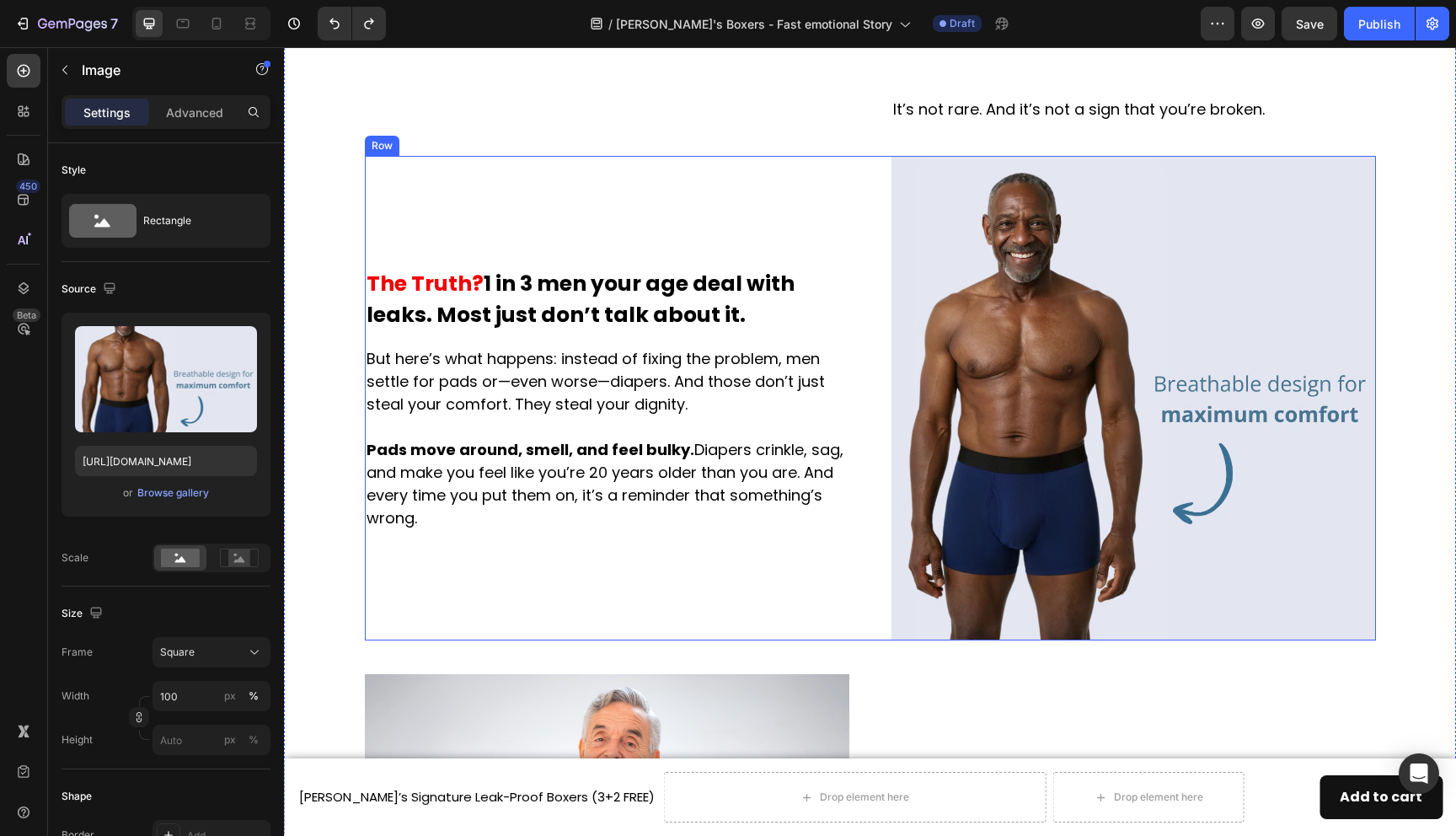
scroll to position [1006, 0]
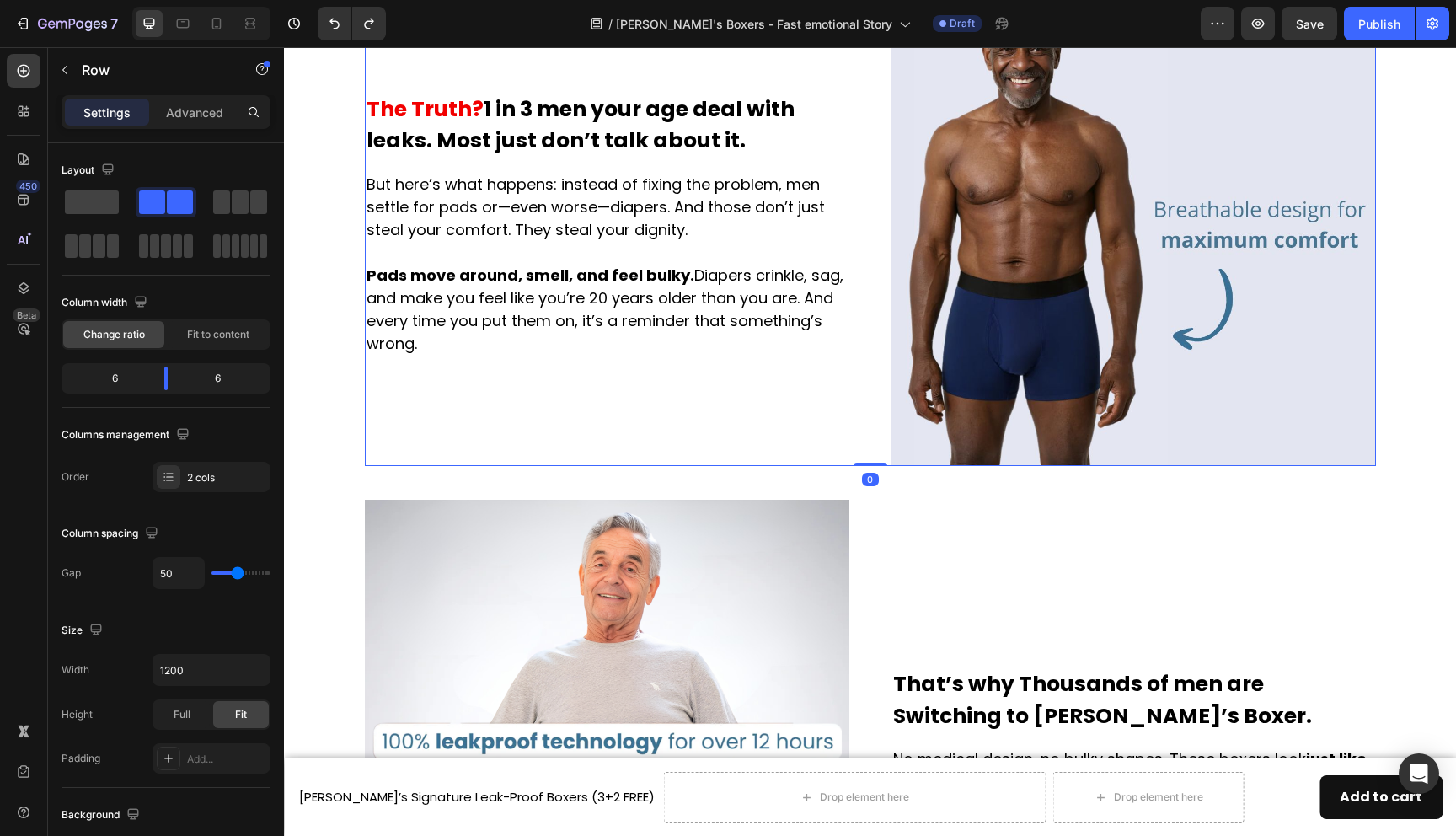
click at [650, 416] on div "The Truth? 1 in 3 men your age deal with leaks. Most just don’t talk about it. …" at bounding box center [607, 224] width 485 height 485
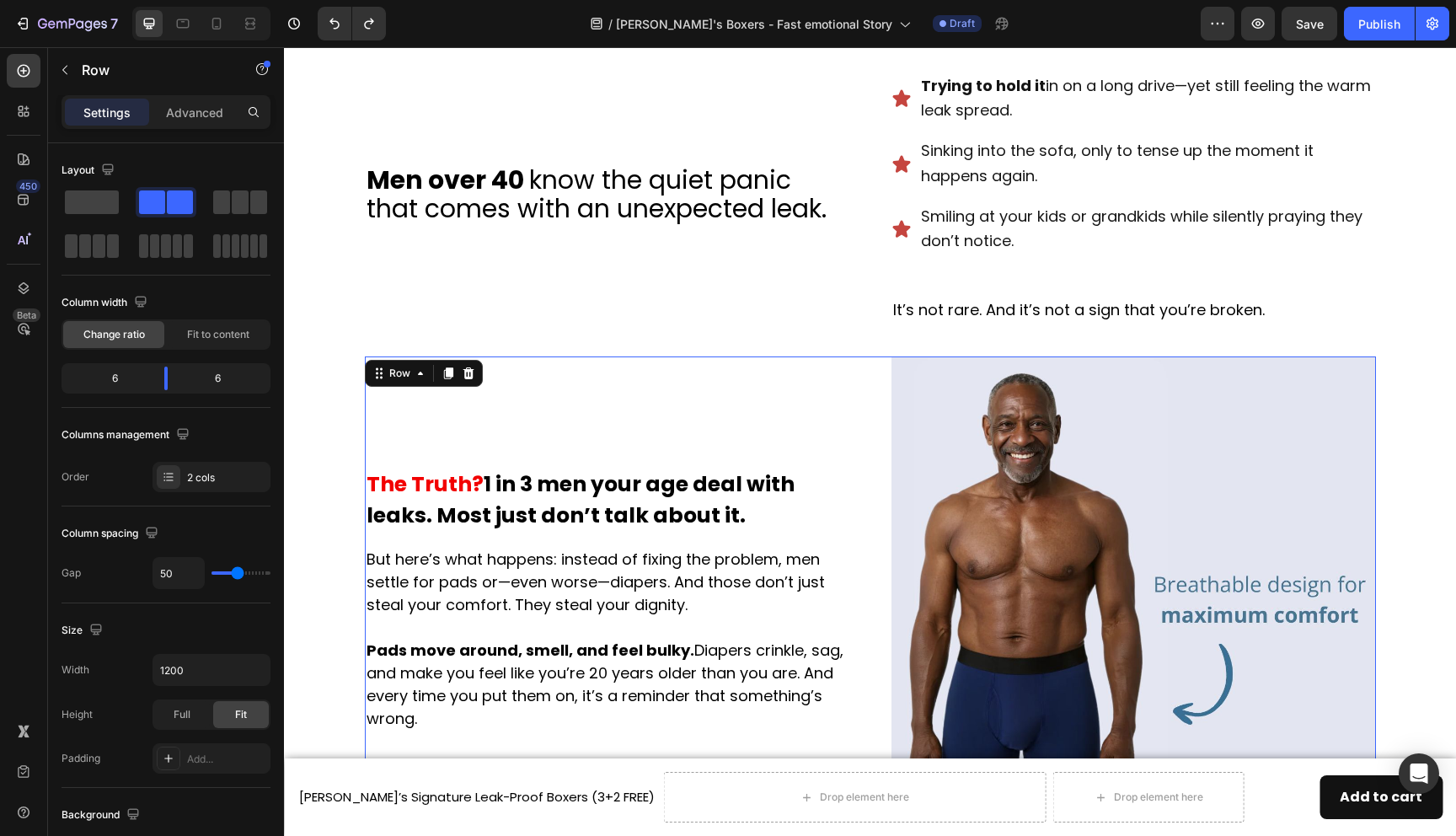
scroll to position [622, 0]
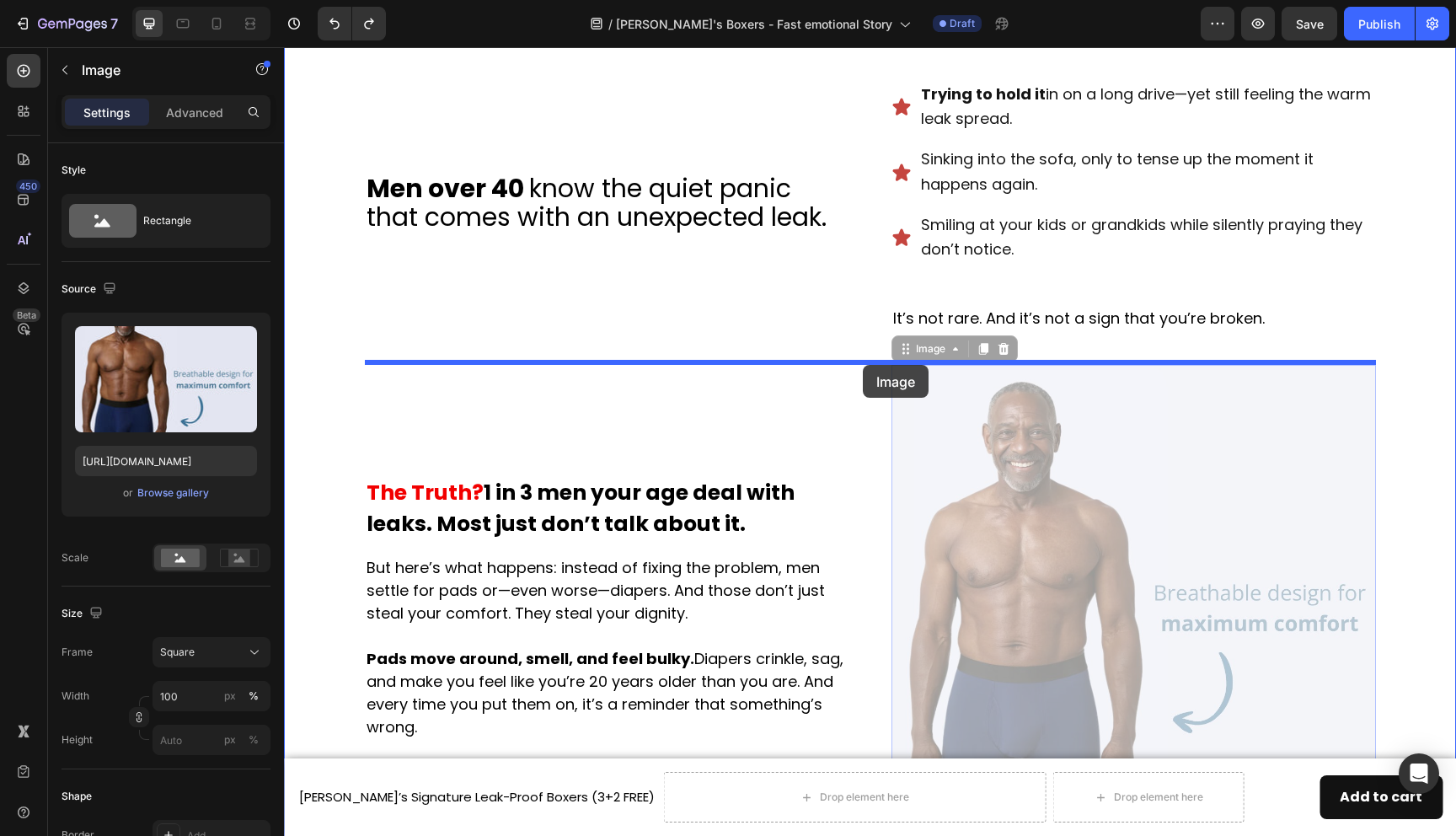
drag, startPoint x: 1070, startPoint y: 539, endPoint x: 863, endPoint y: 365, distance: 270.4
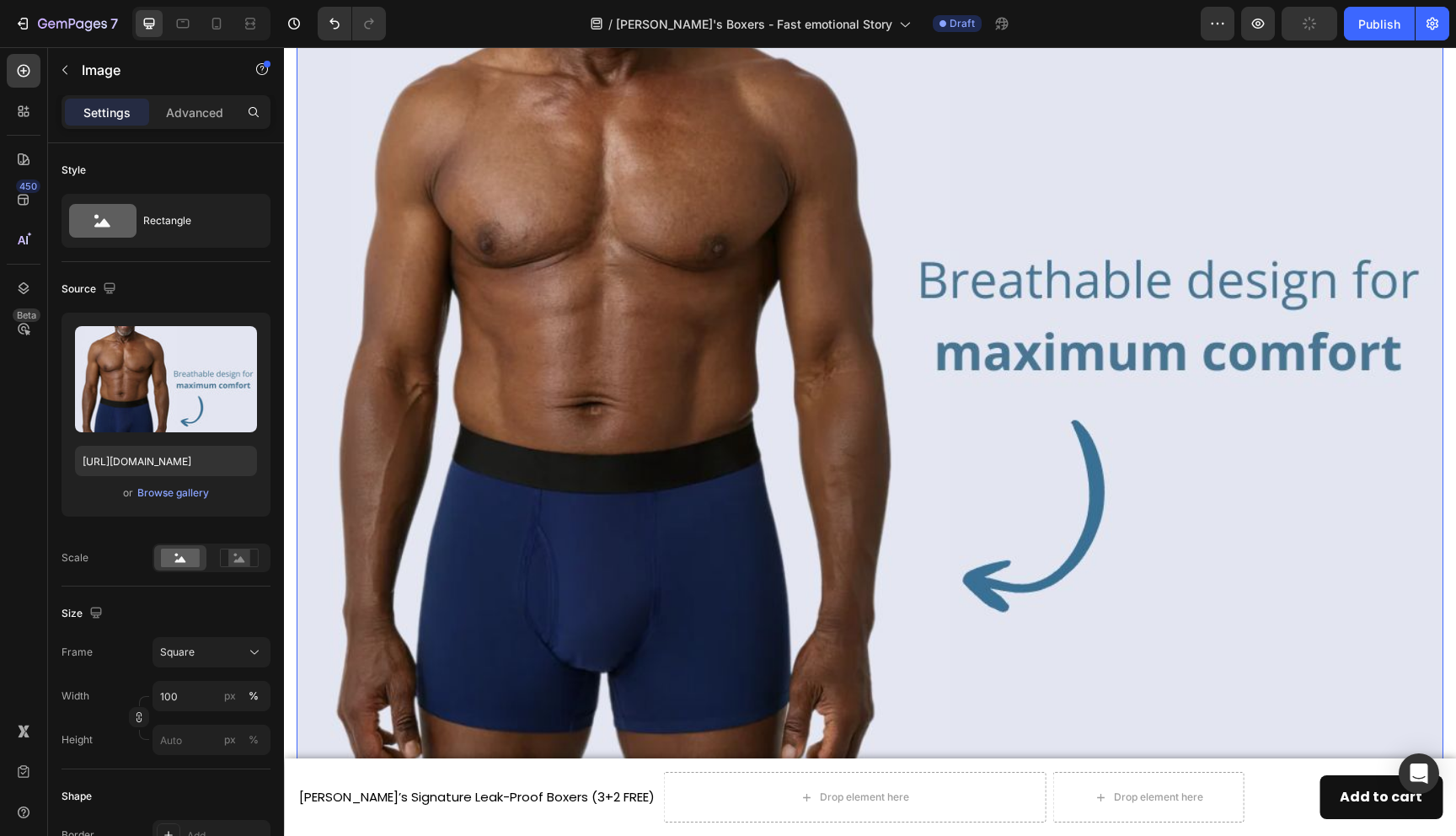
scroll to position [1689, 0]
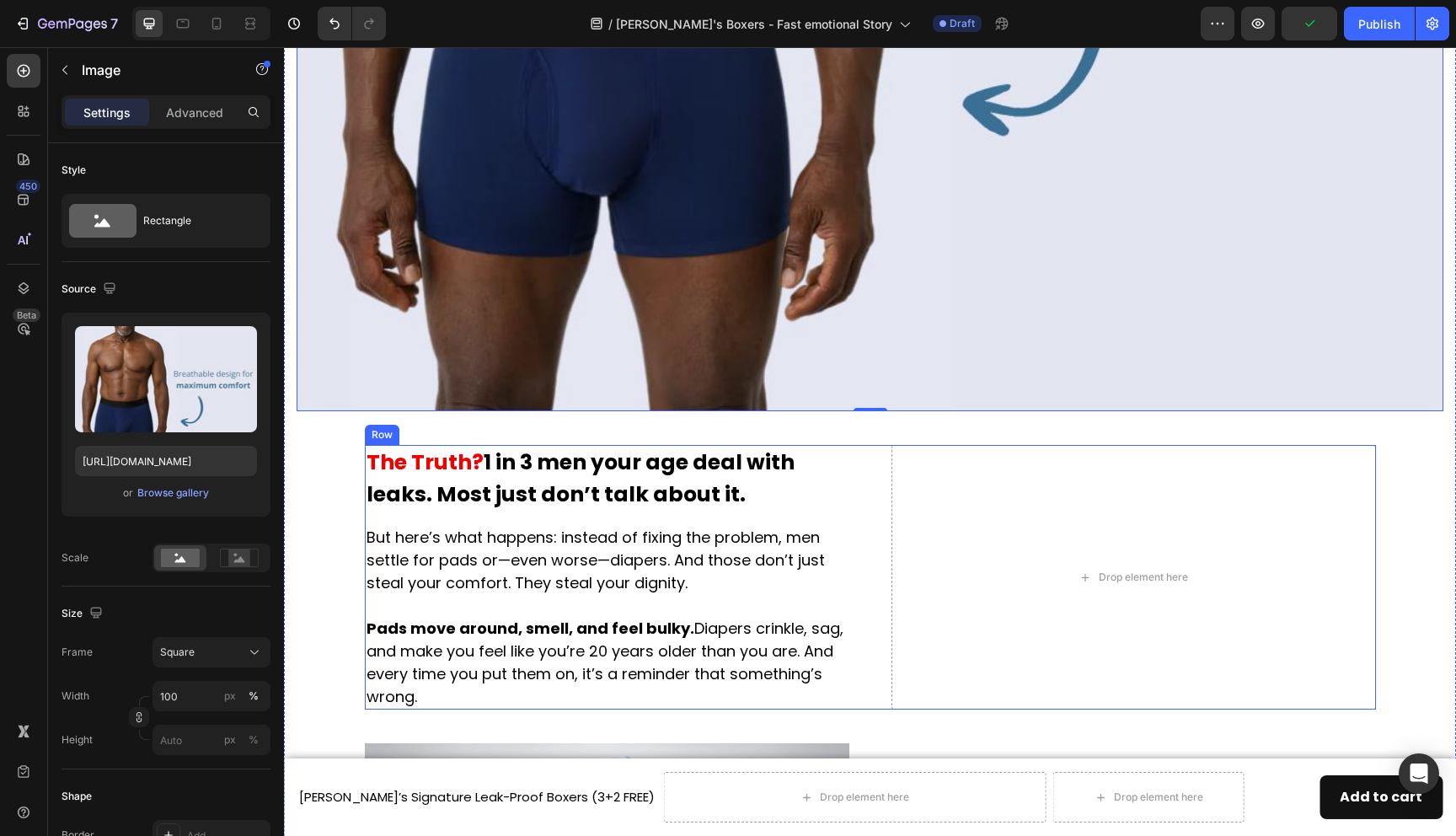
click at [652, 517] on div "The Truth? 1 in 3 men your age deal with leaks. Most just don’t talk about it. …" at bounding box center [607, 578] width 485 height 265
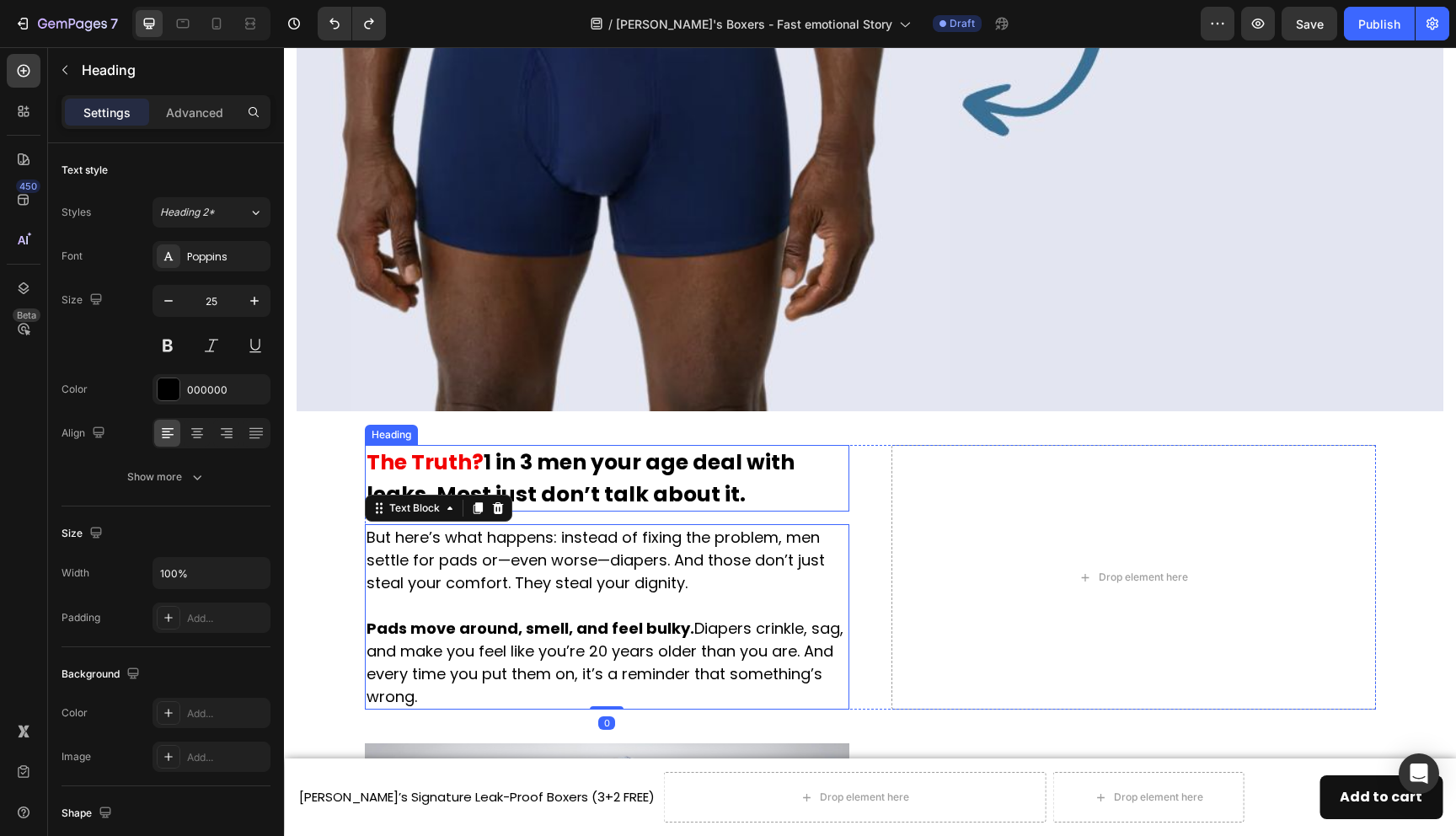
click at [627, 485] on h2 "The Truth? 1 in 3 men your age deal with leaks. Most just don’t talk about it." at bounding box center [607, 479] width 485 height 67
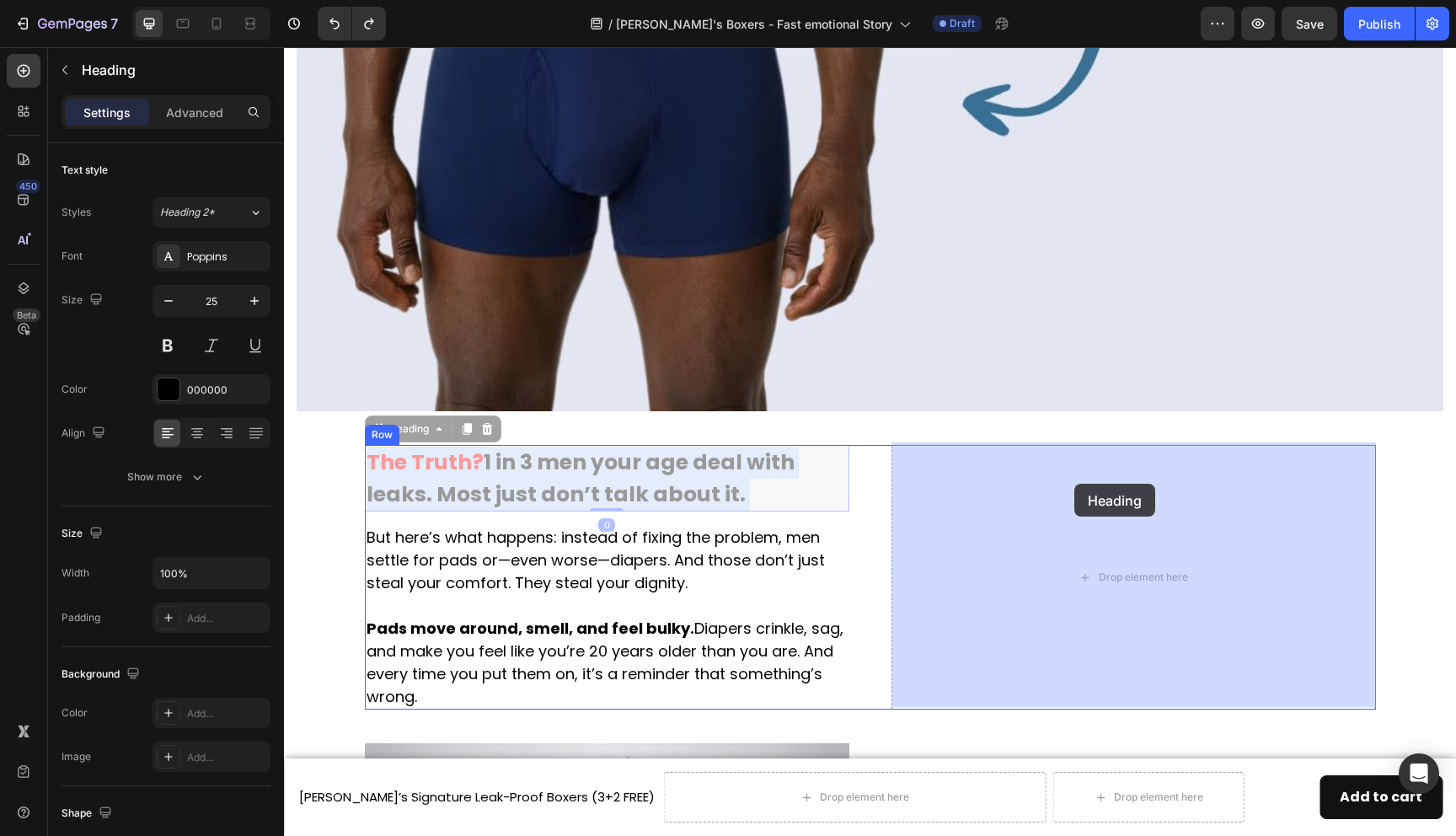
drag, startPoint x: 627, startPoint y: 485, endPoint x: 1074, endPoint y: 484, distance: 447.0
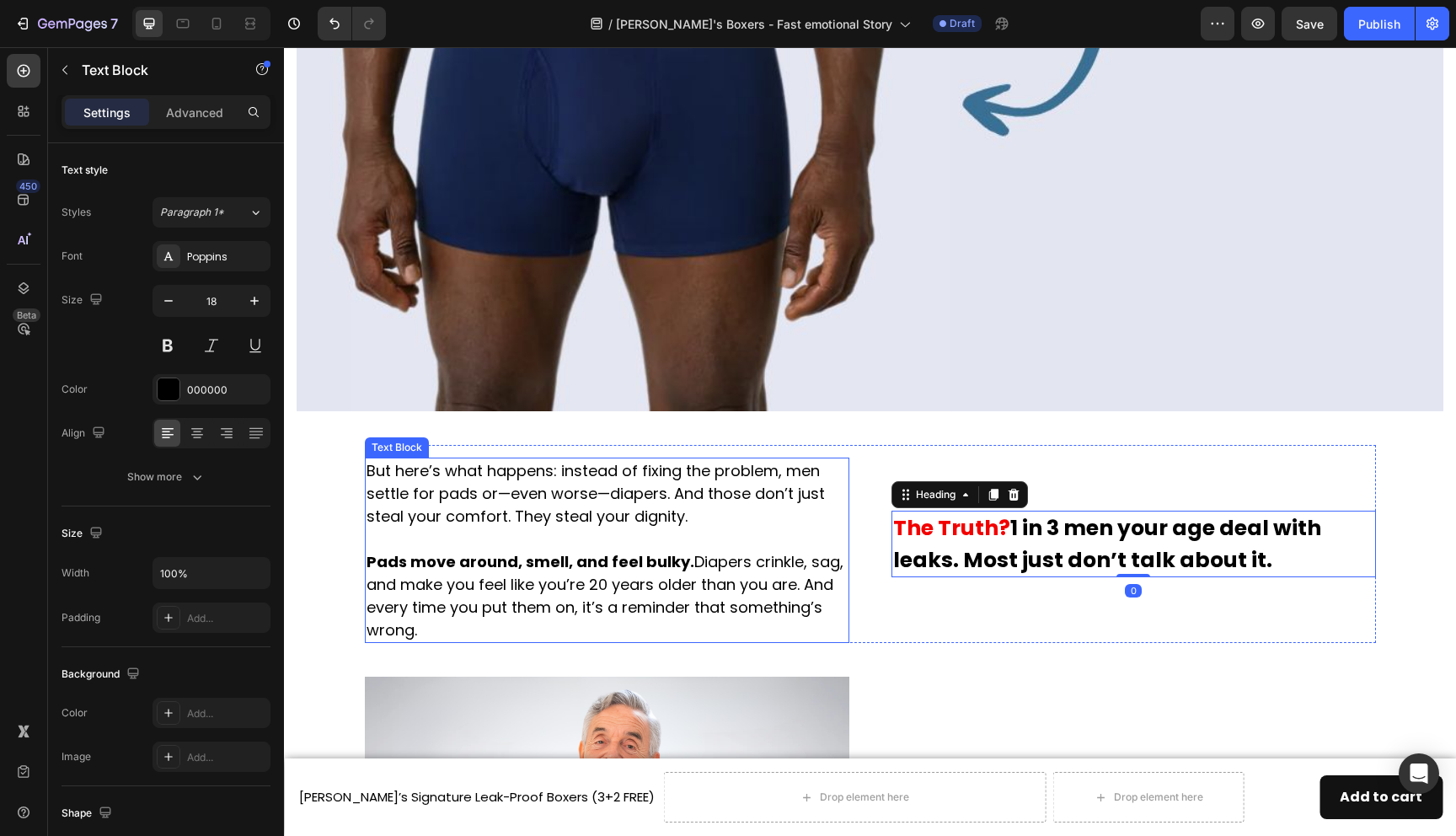
click at [673, 515] on p "But here’s what happens: instead of fixing the problem, men settle for pads or—…" at bounding box center [607, 550] width 481 height 183
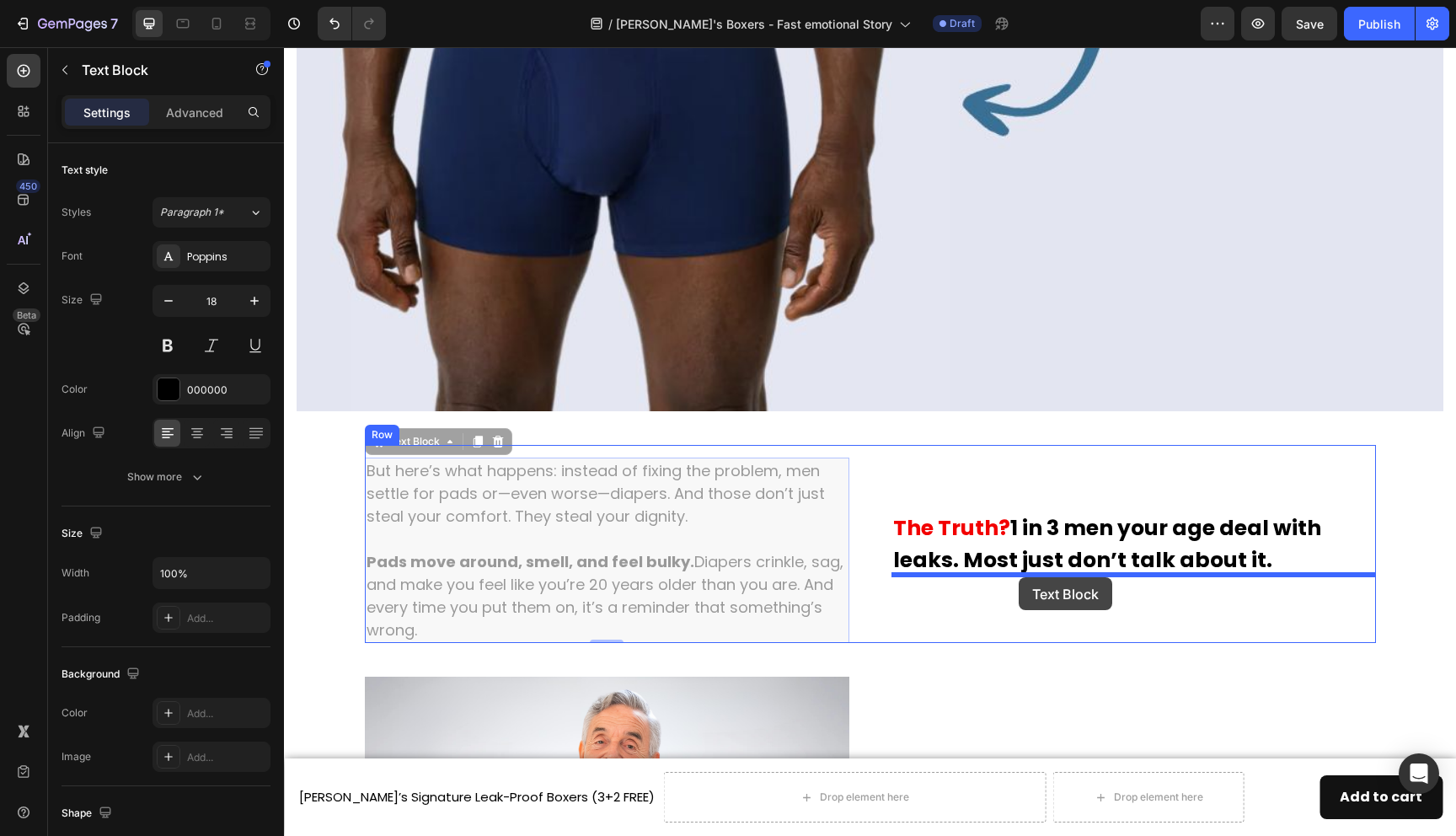
drag, startPoint x: 675, startPoint y: 505, endPoint x: 1018, endPoint y: 577, distance: 350.5
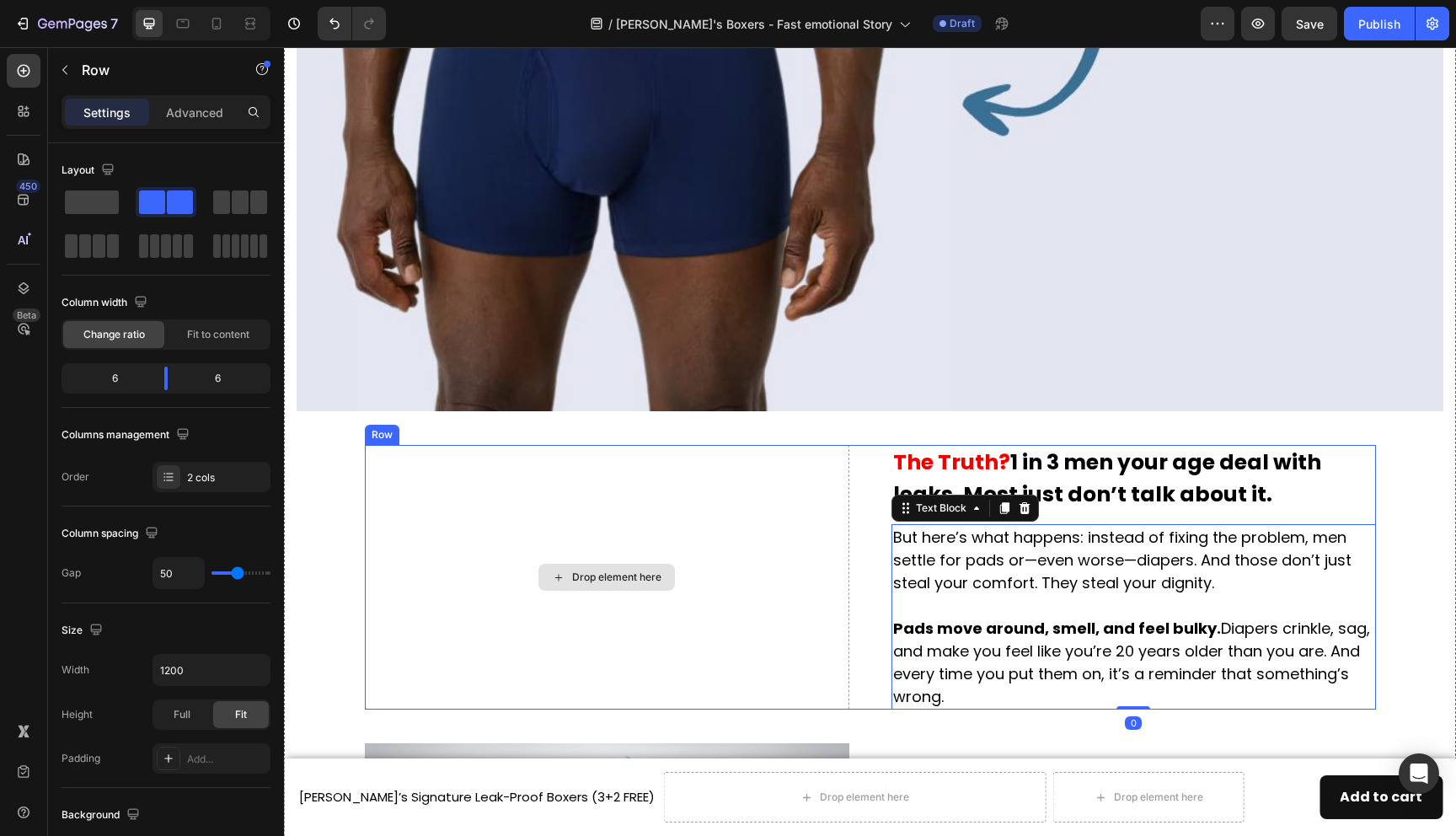
click at [707, 517] on div "Drop element here" at bounding box center [607, 578] width 485 height 265
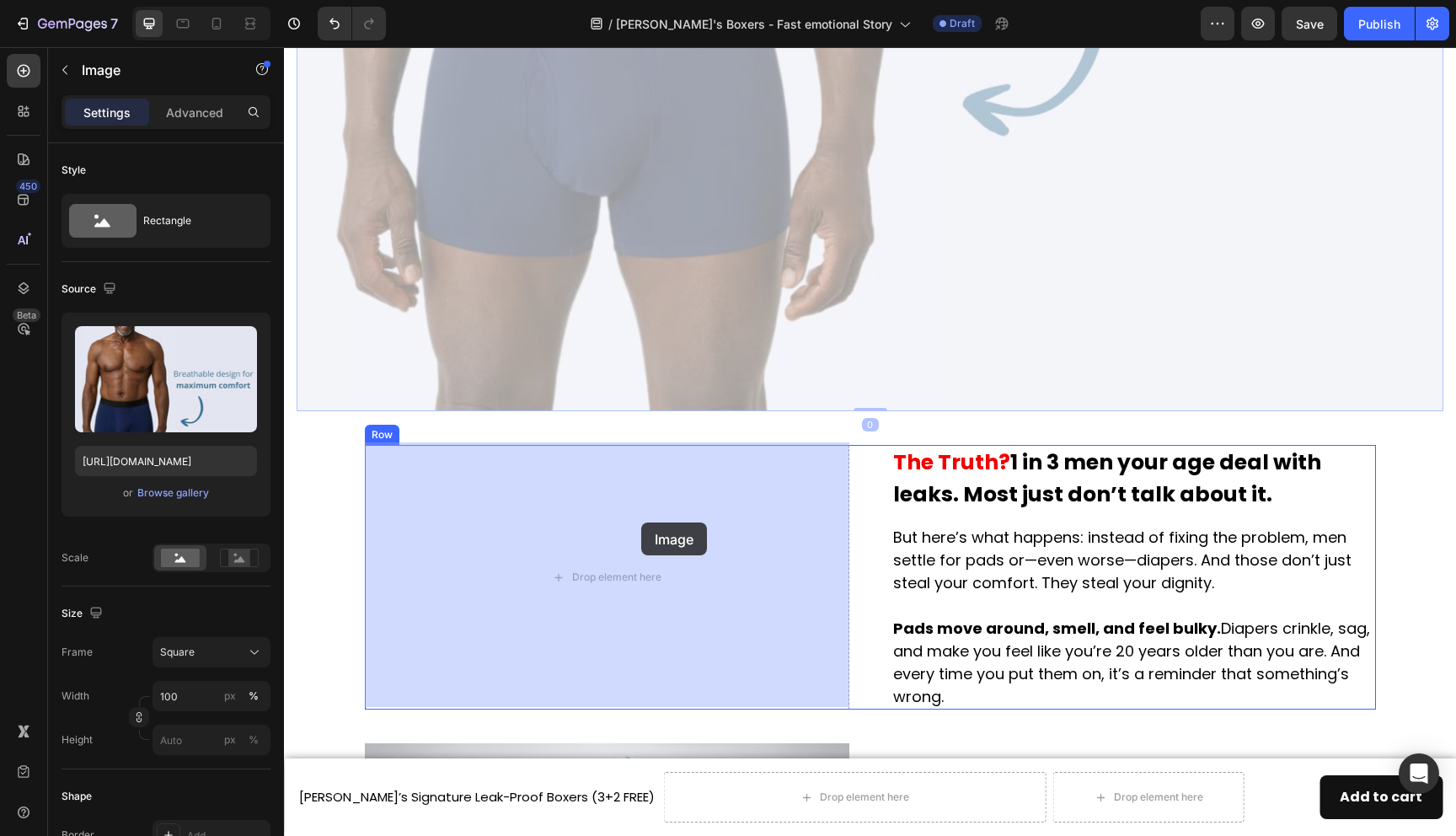
drag, startPoint x: 770, startPoint y: 315, endPoint x: 642, endPoint y: 521, distance: 242.5
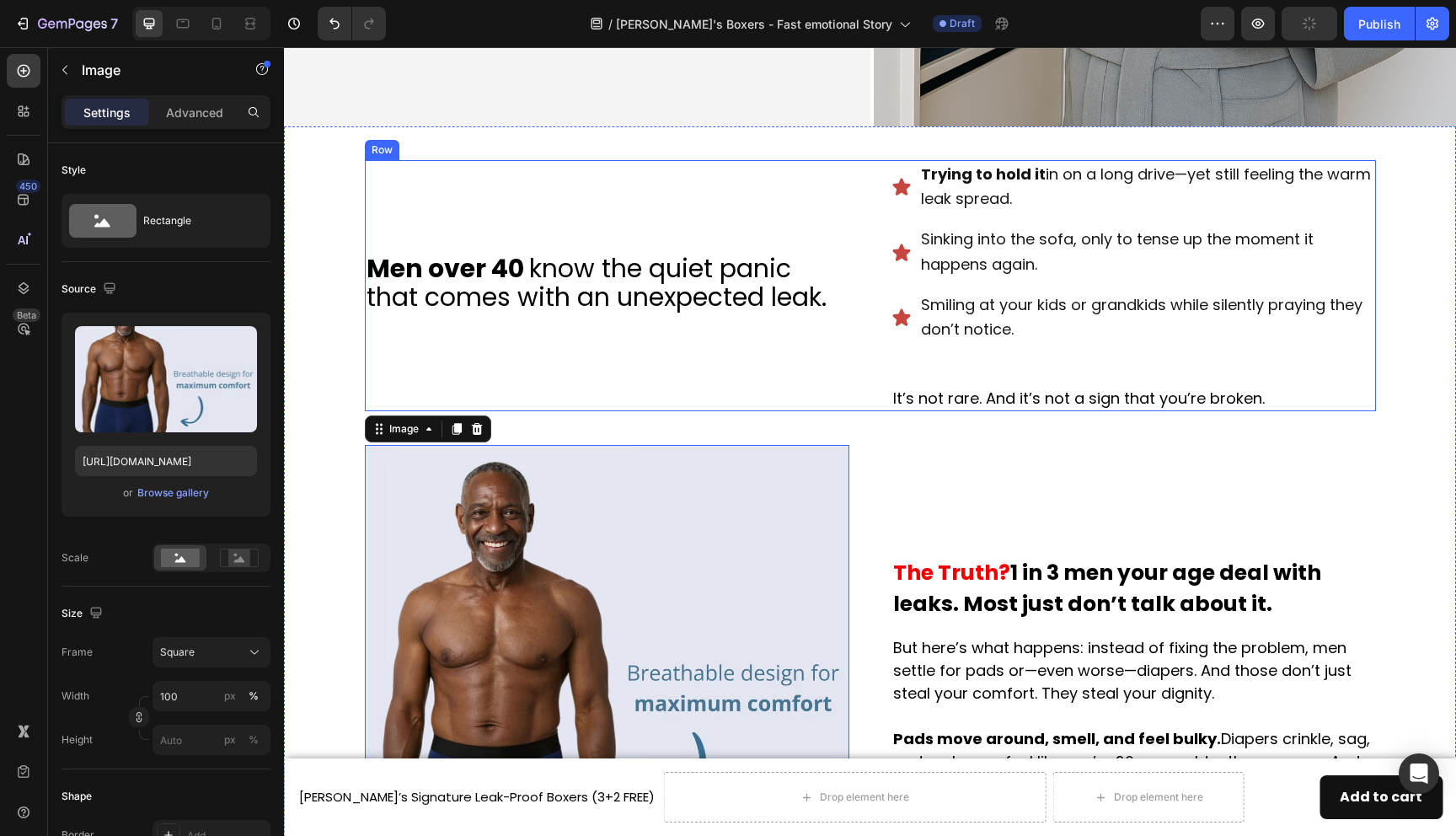
click at [721, 377] on div "Men over 40 know the quiet panic that comes with an unexpected leak. Heading" at bounding box center [607, 286] width 485 height 252
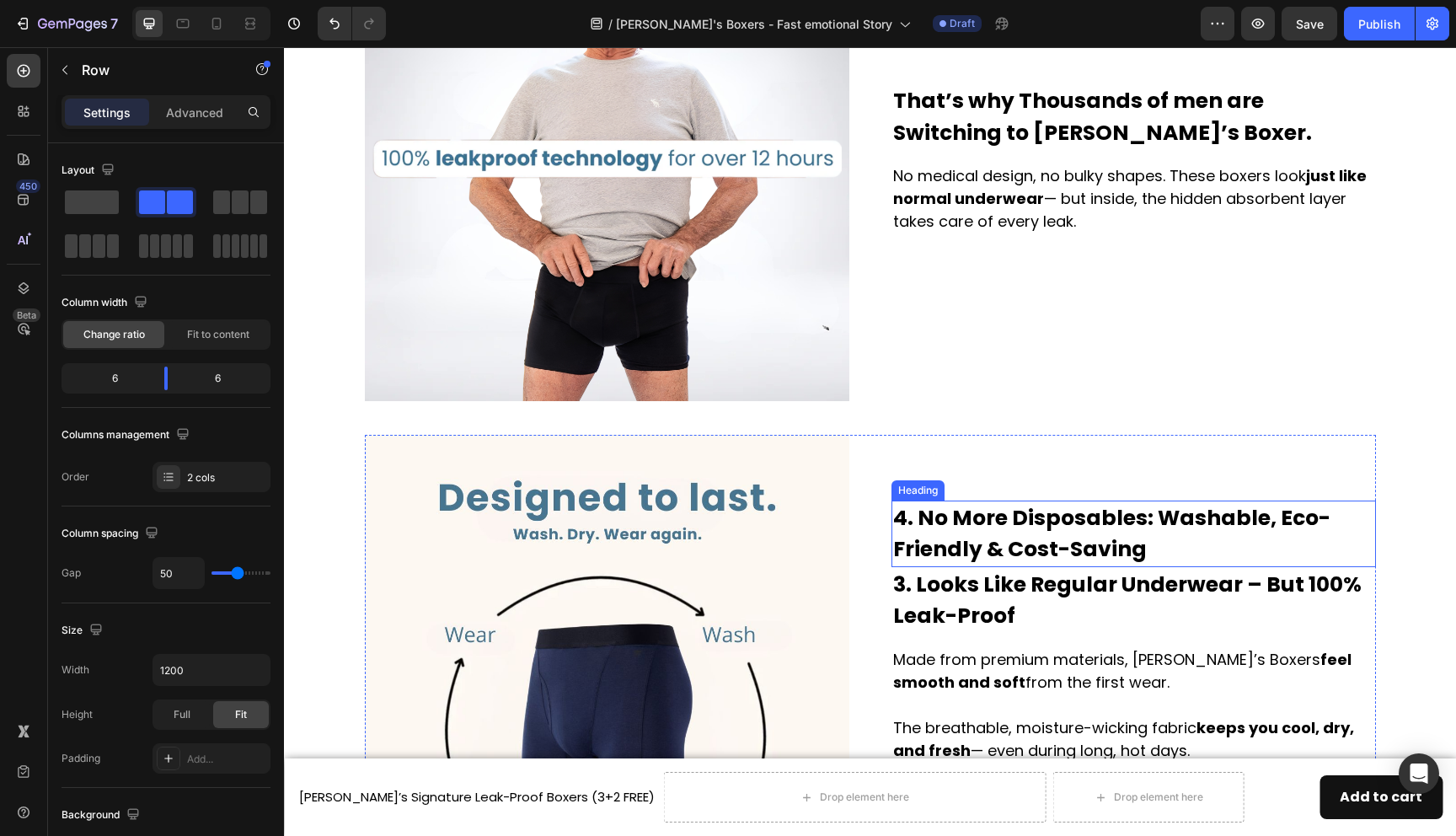
scroll to position [1694, 0]
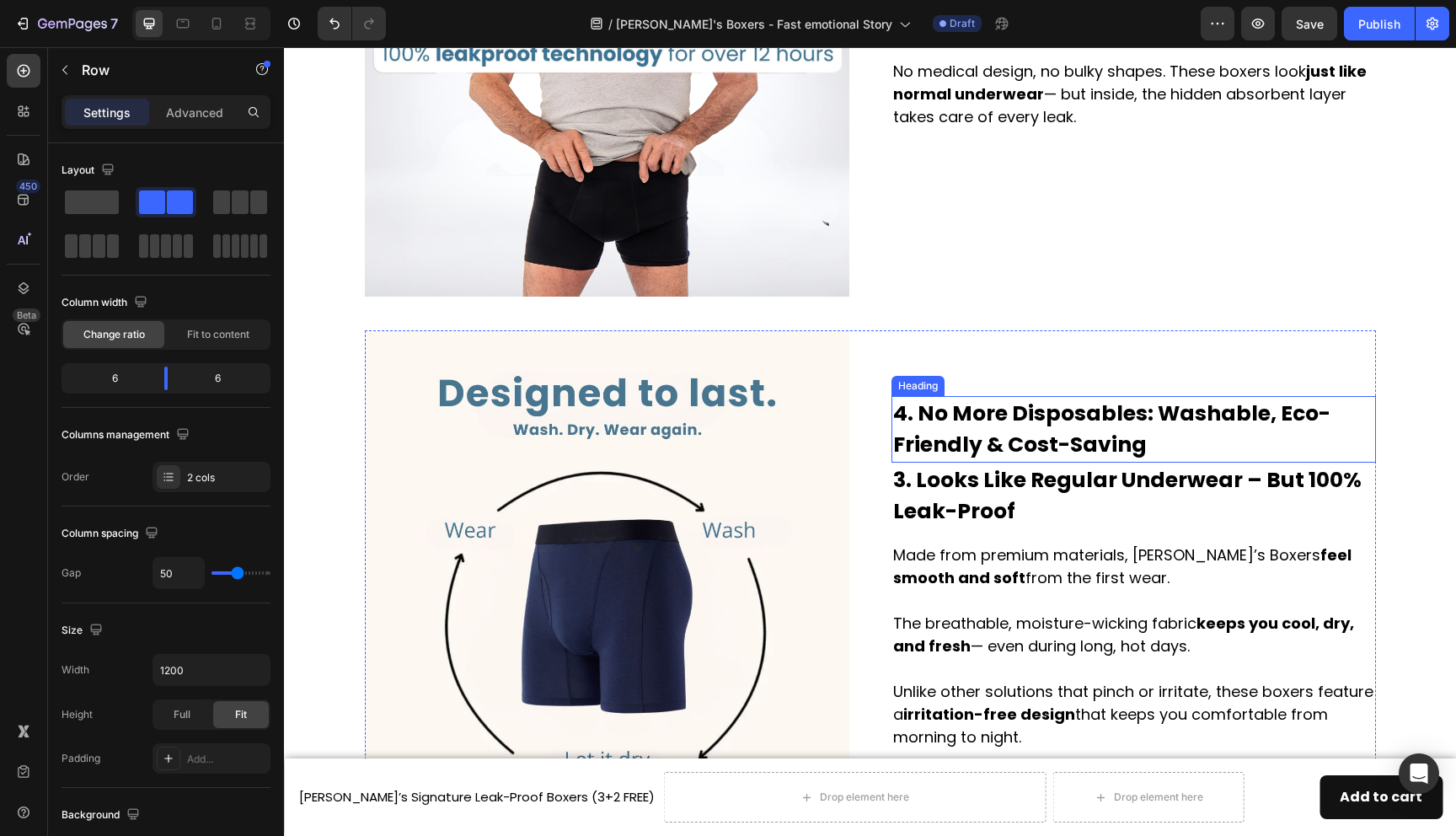
click at [985, 417] on h2 "4. No More Disposables: Washable, Eco-Friendly & Cost-Saving" at bounding box center [1134, 430] width 485 height 67
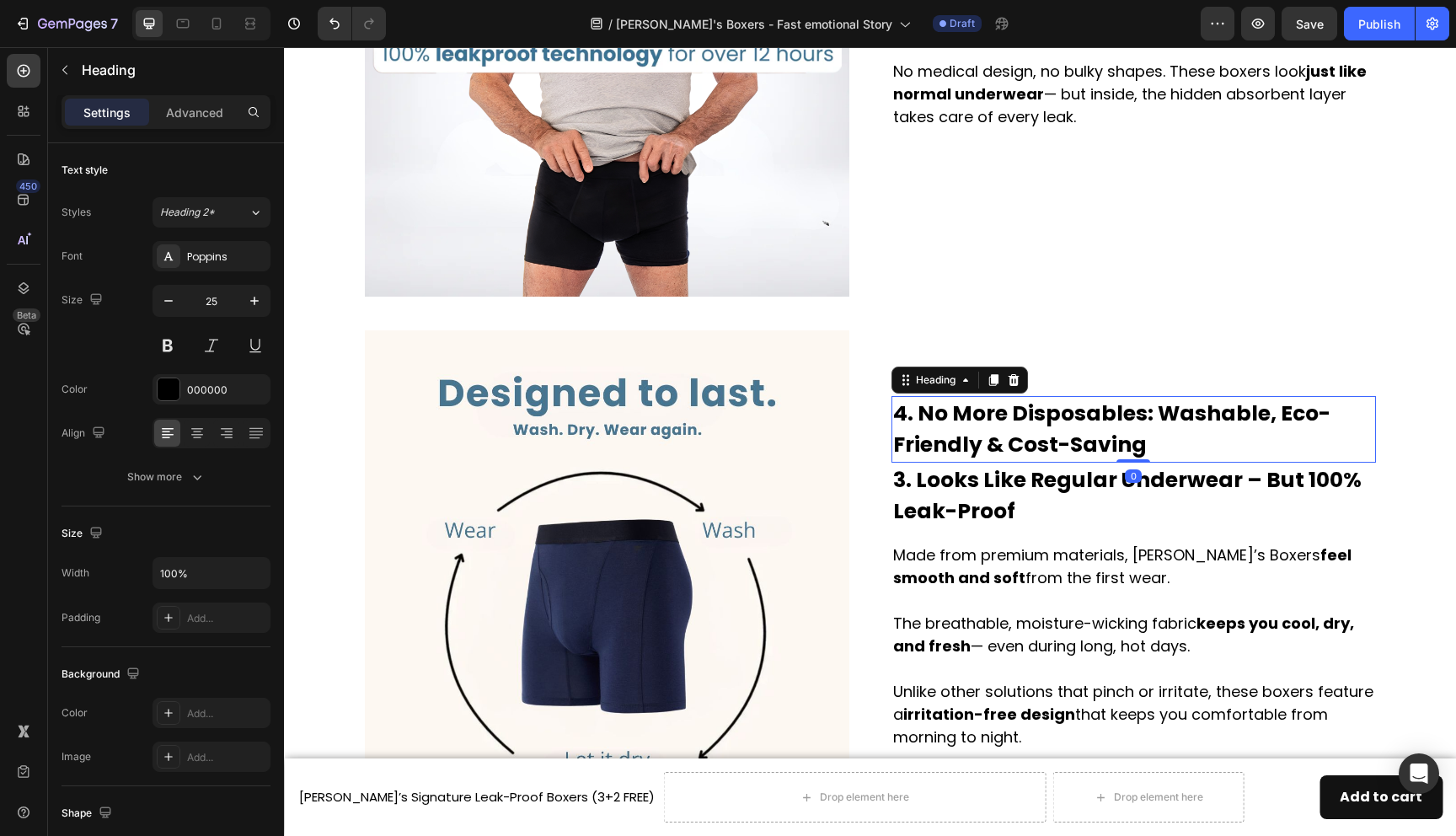
click at [985, 417] on h2 "4. No More Disposables: Washable, Eco-Friendly & Cost-Saving" at bounding box center [1134, 430] width 485 height 67
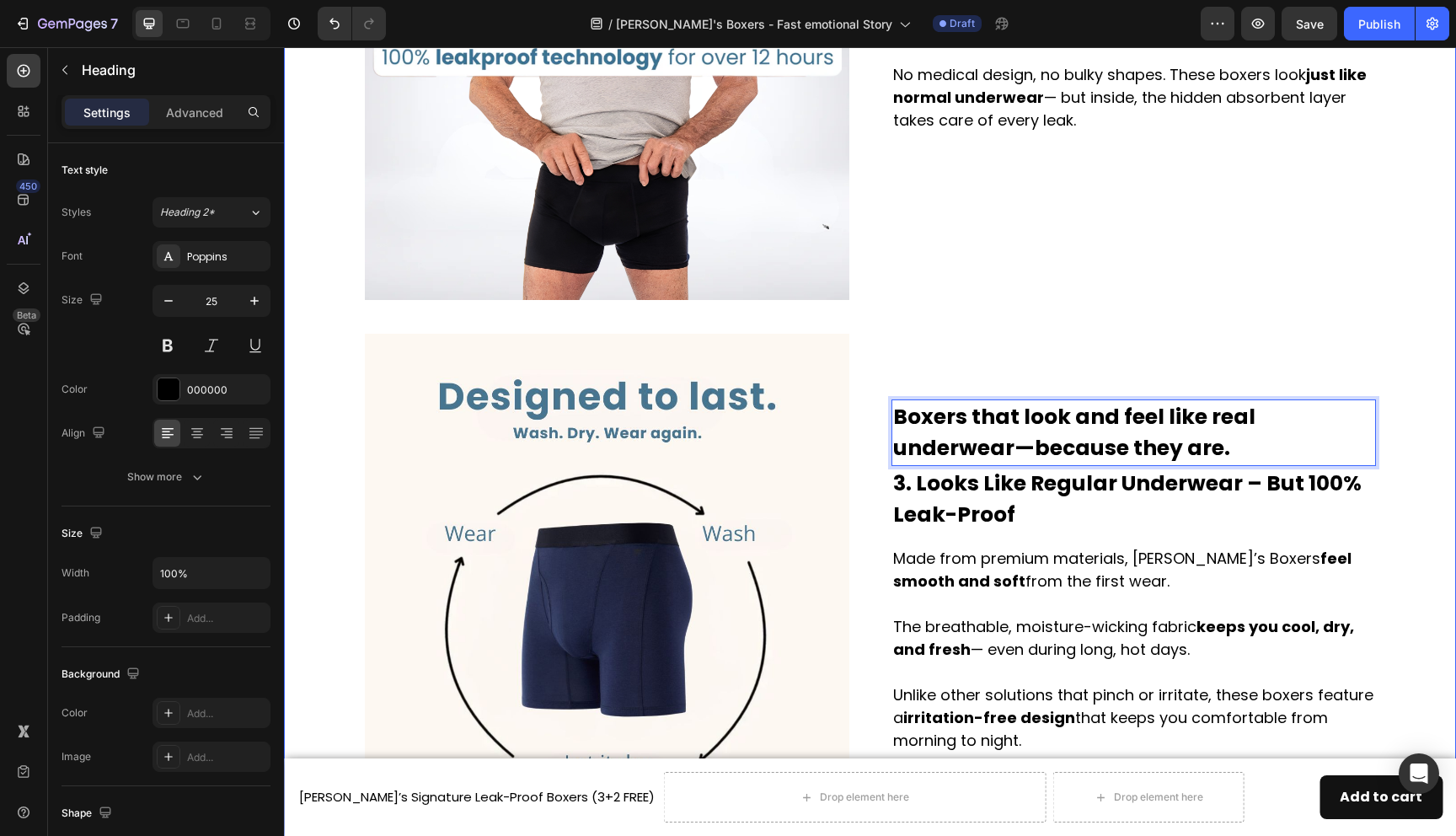
scroll to position [1733, 0]
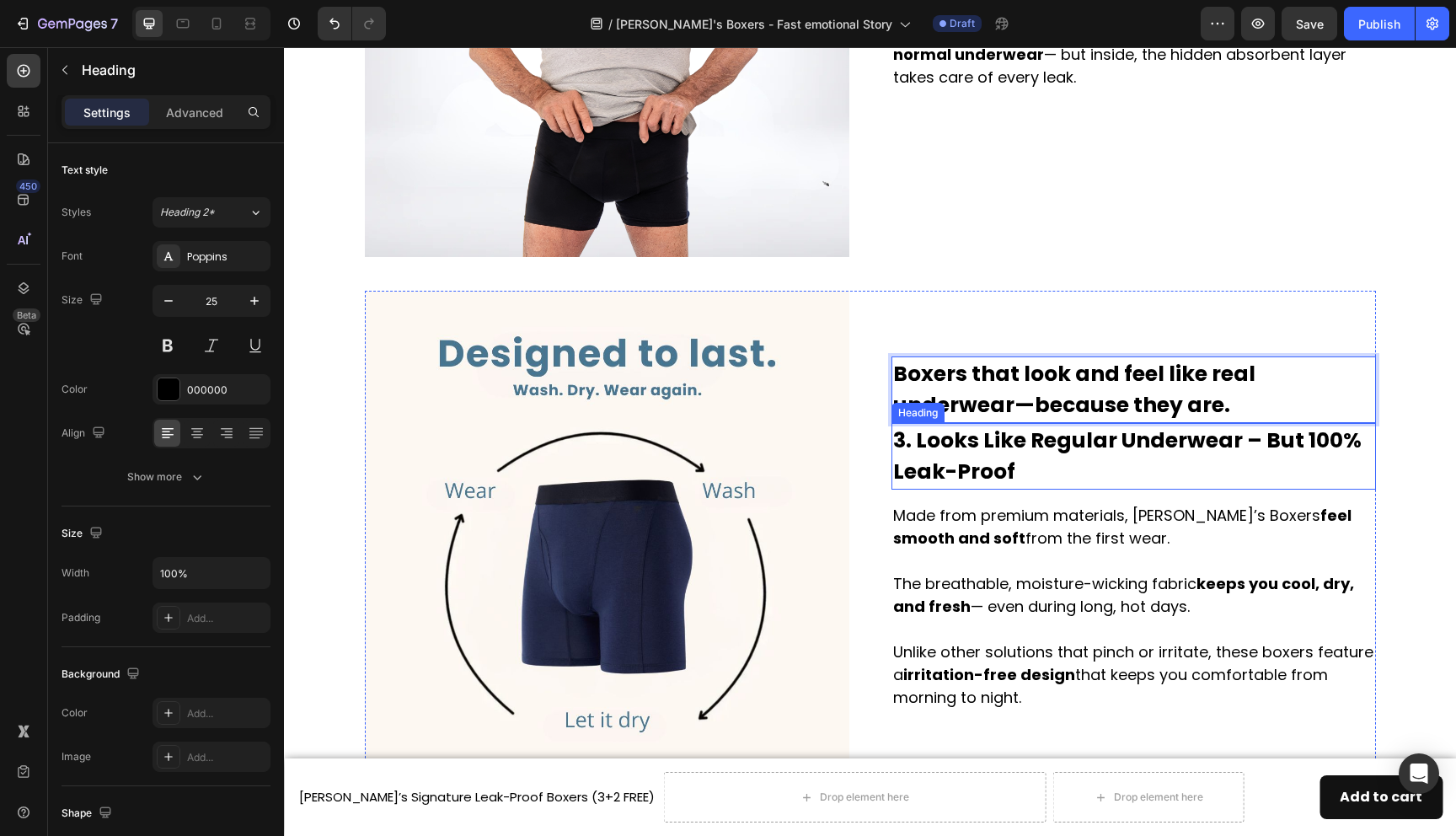
click at [950, 457] on h2 "3. Looks Like Regular Underwear – But 100% Leak-Proof" at bounding box center [1134, 456] width 485 height 67
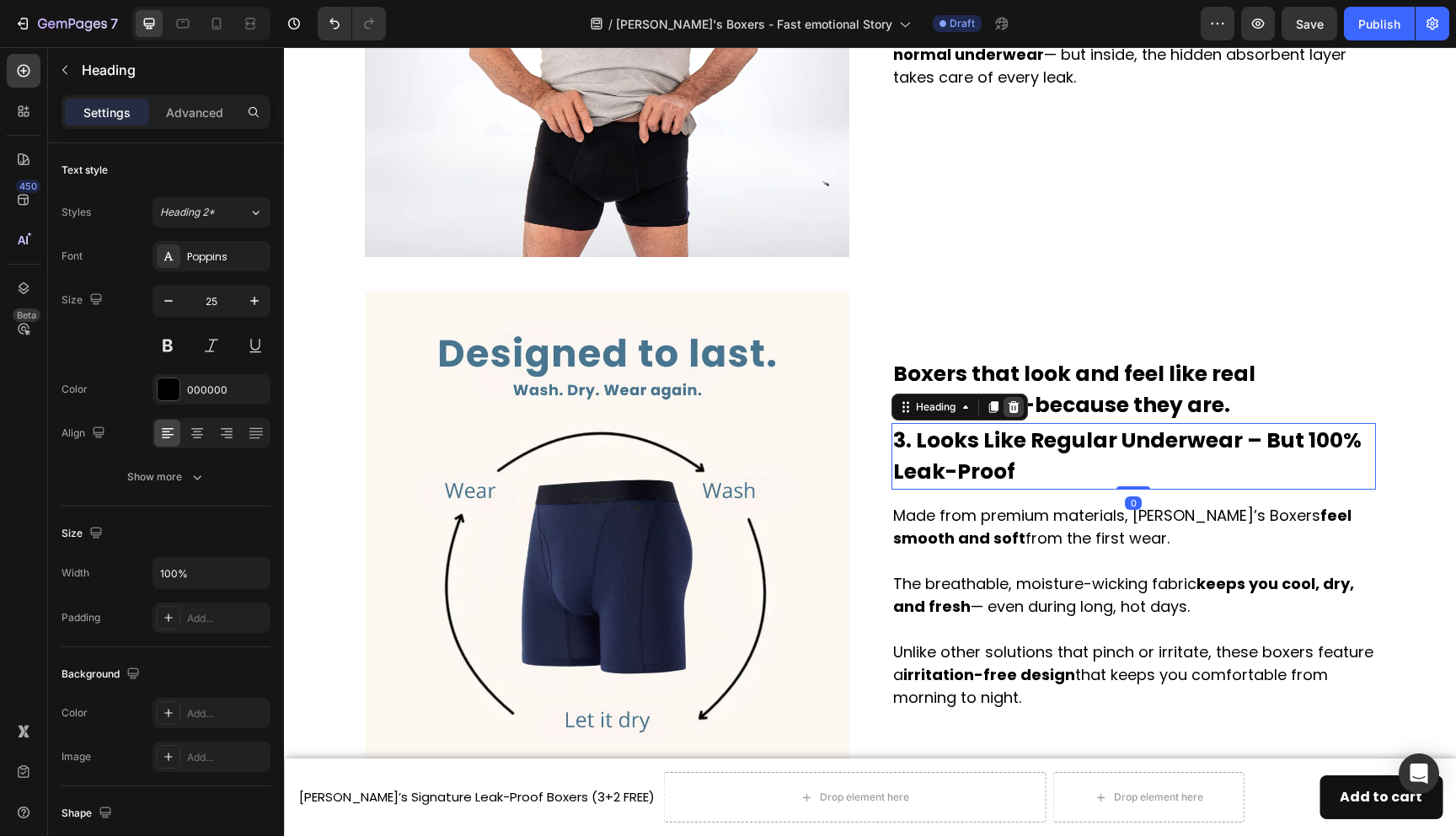
click at [1018, 403] on icon at bounding box center [1013, 407] width 11 height 12
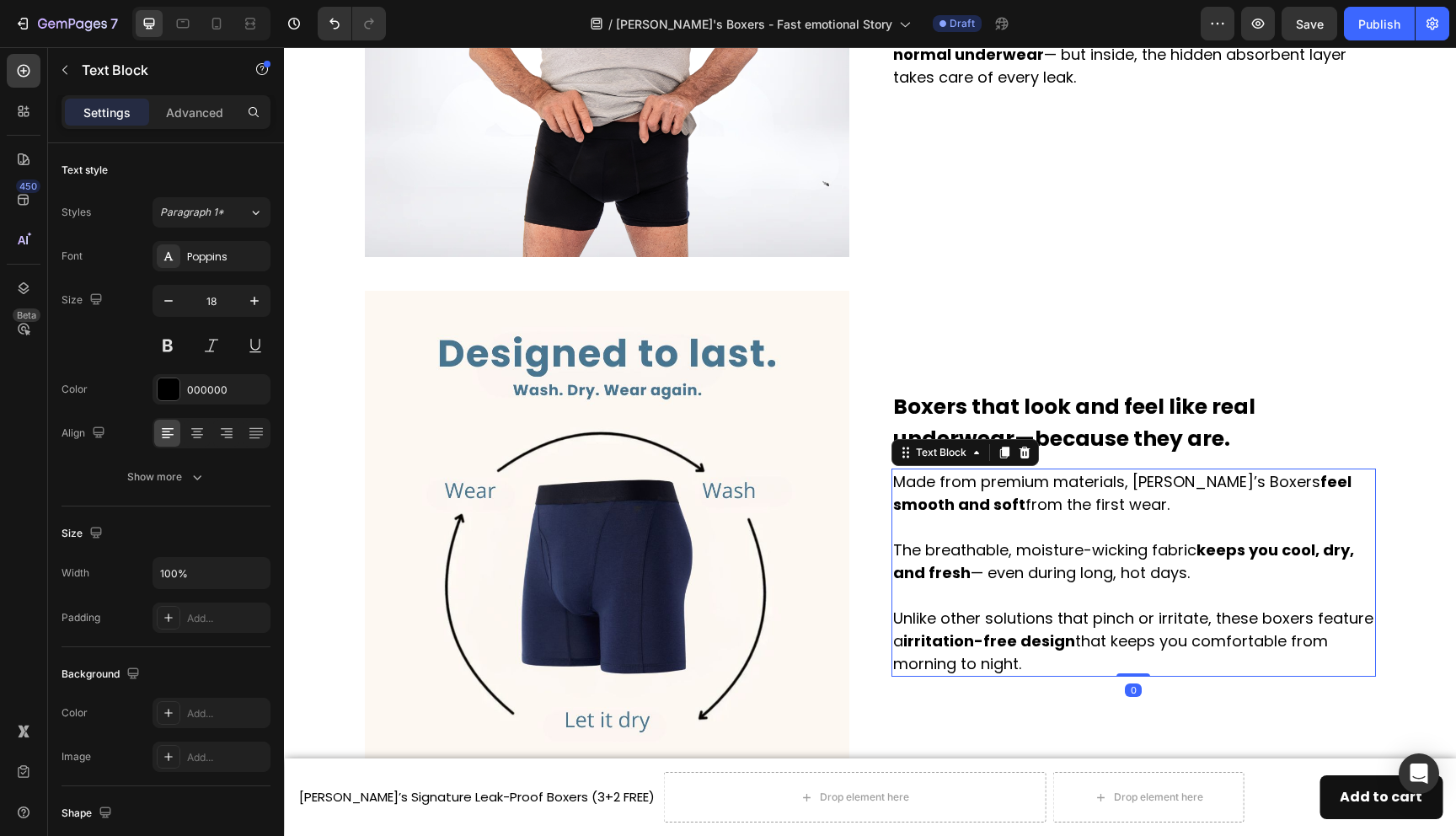
click at [995, 514] on p "Made from premium materials, [PERSON_NAME]’s Boxers feel smooth and soft from t…" at bounding box center [1133, 572] width 481 height 205
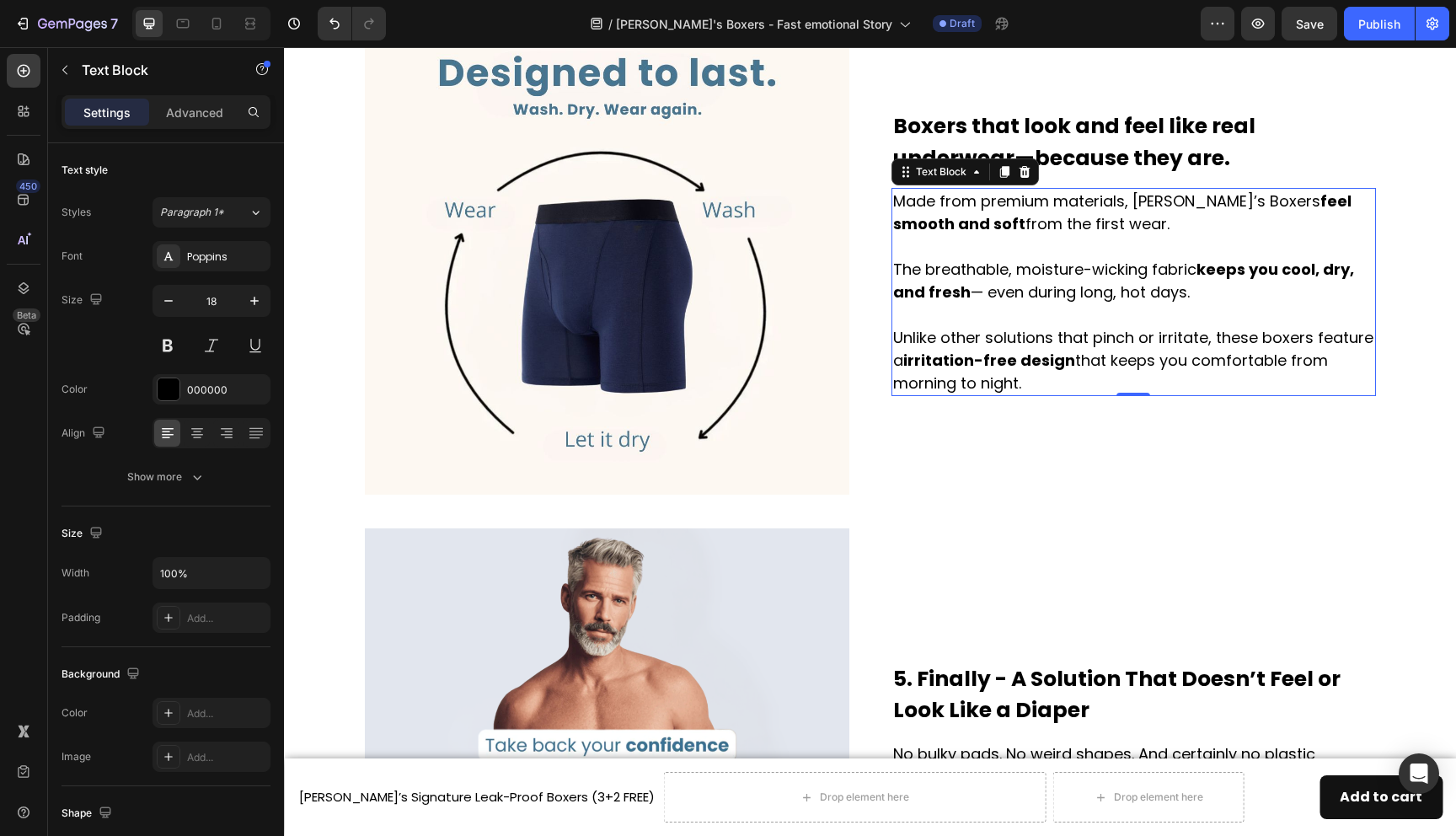
scroll to position [2012, 0]
click at [1006, 172] on icon at bounding box center [1004, 173] width 9 height 12
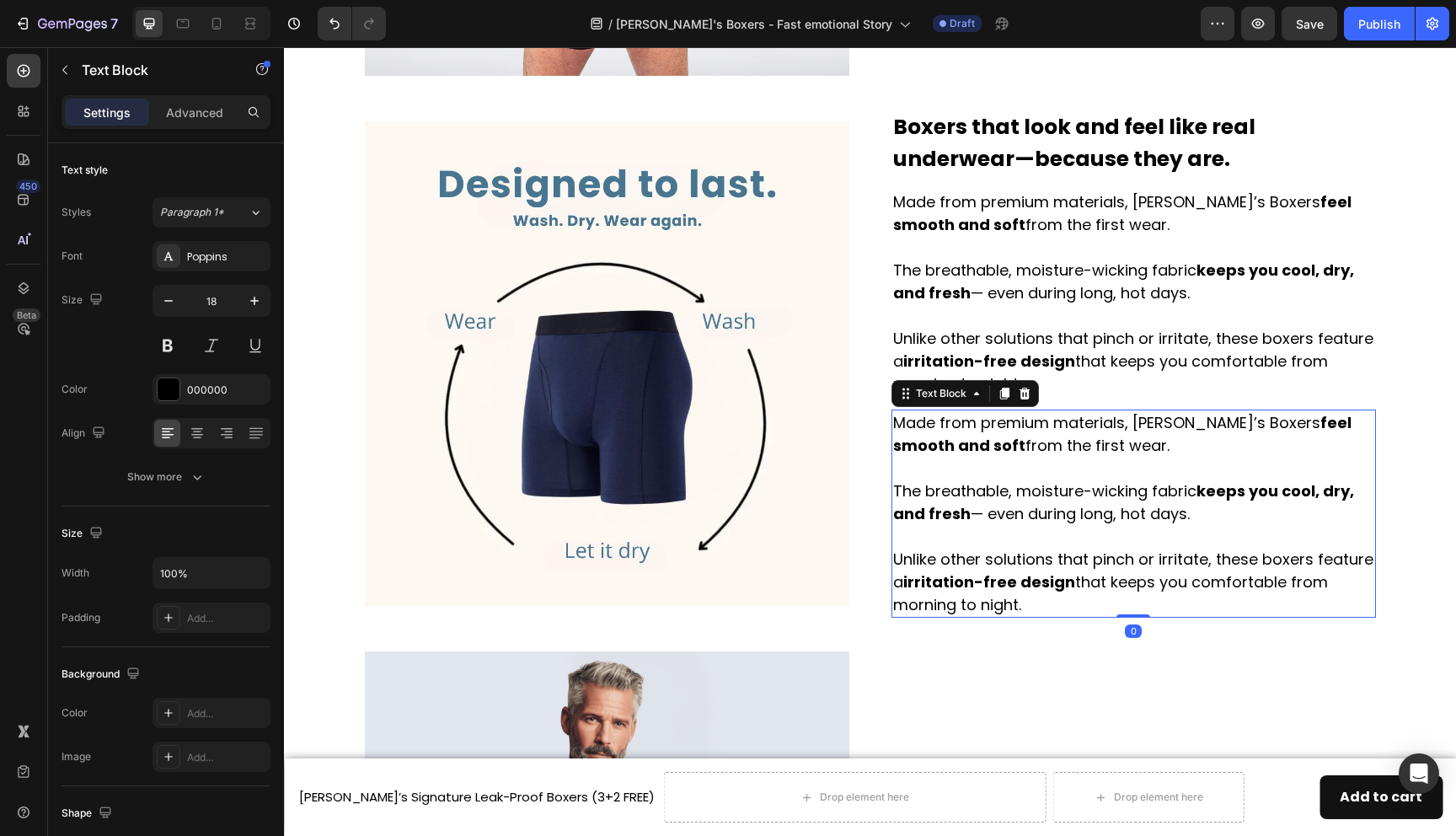
click at [986, 463] on p "Made from premium materials, [PERSON_NAME]’s Boxers feel smooth and soft from t…" at bounding box center [1133, 513] width 481 height 205
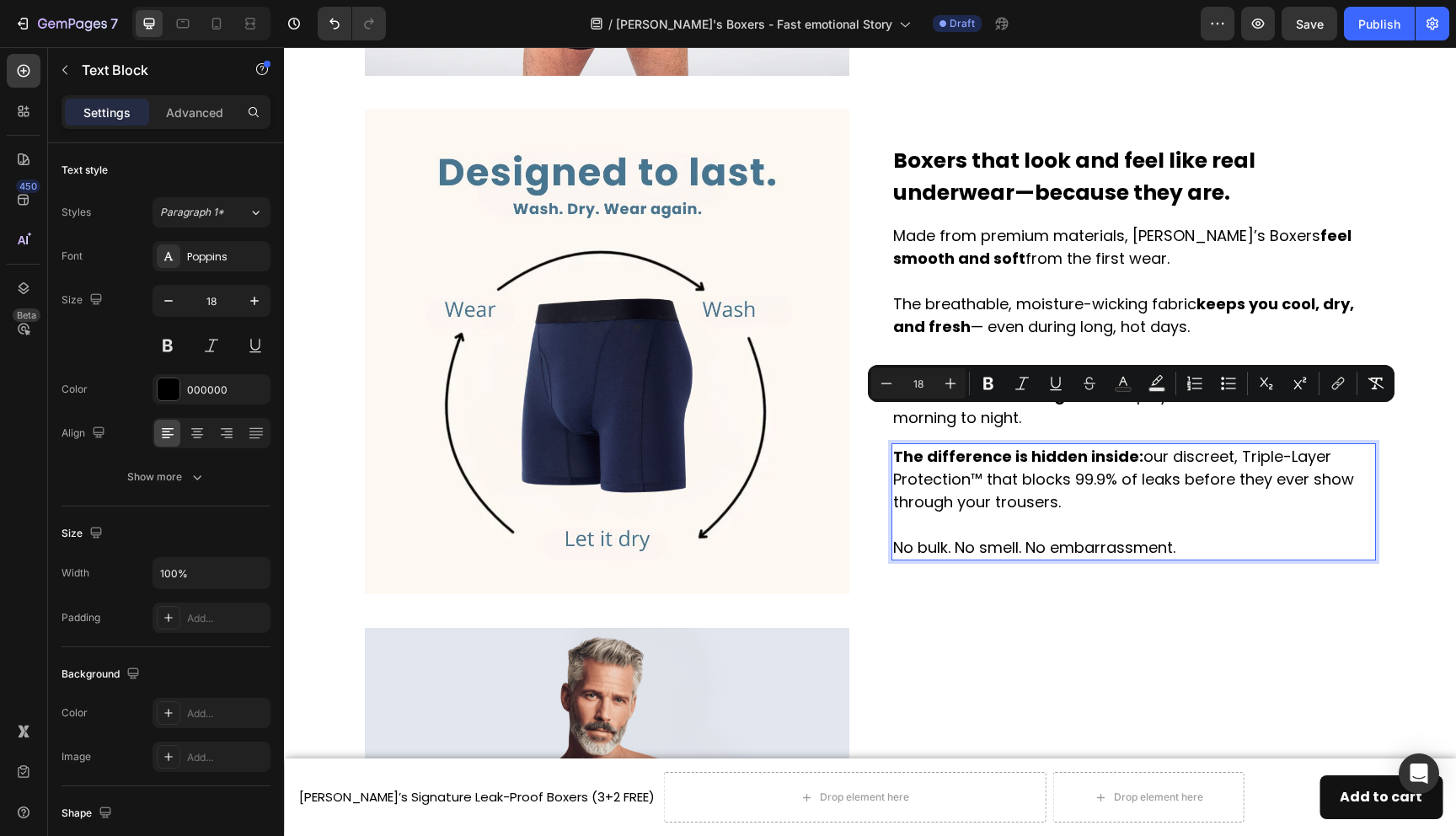
scroll to position [1948, 0]
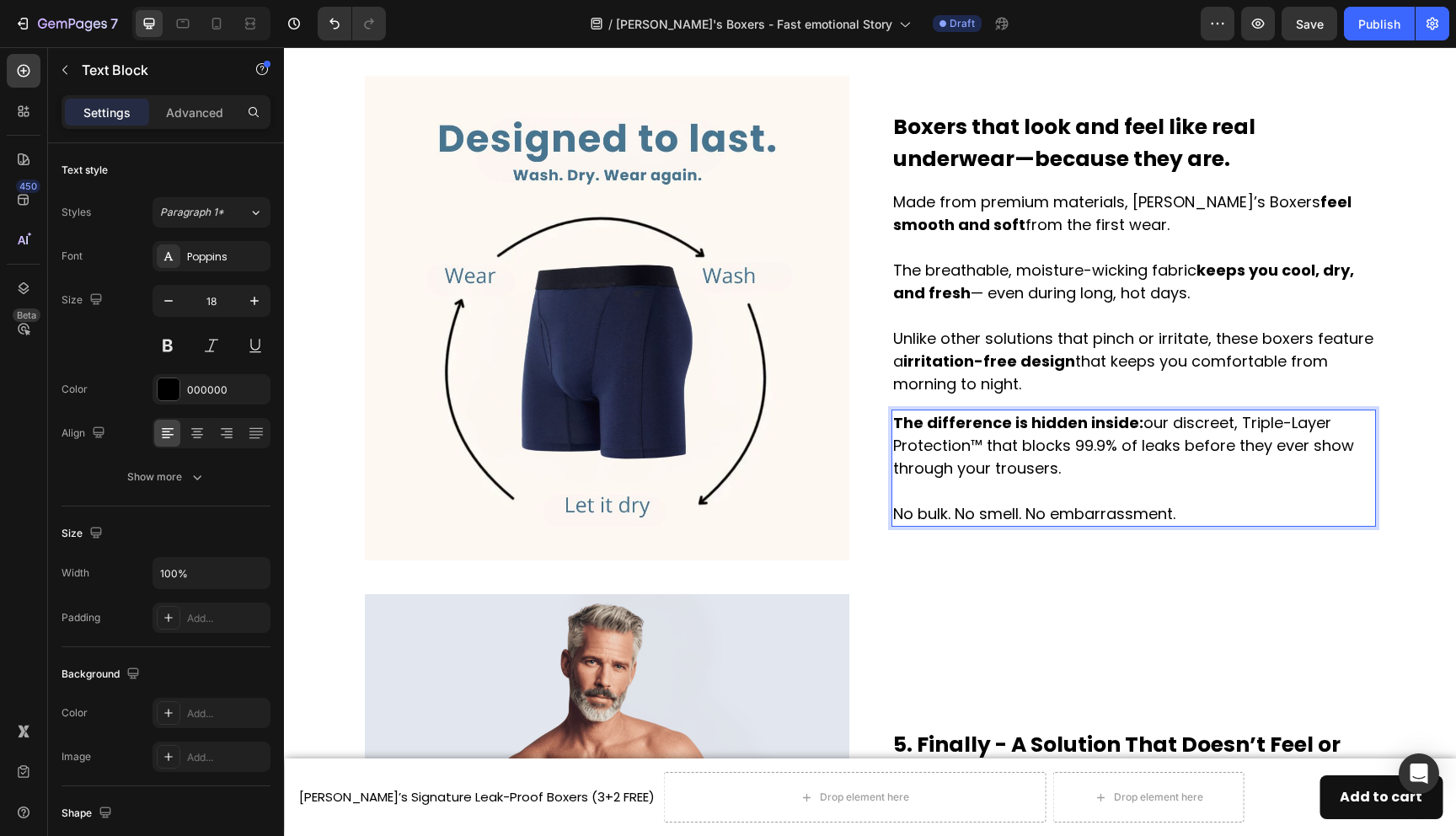
click at [986, 437] on p "The difference is hidden inside: our discreet, Triple-Layer Protection™ that bl…" at bounding box center [1133, 445] width 481 height 69
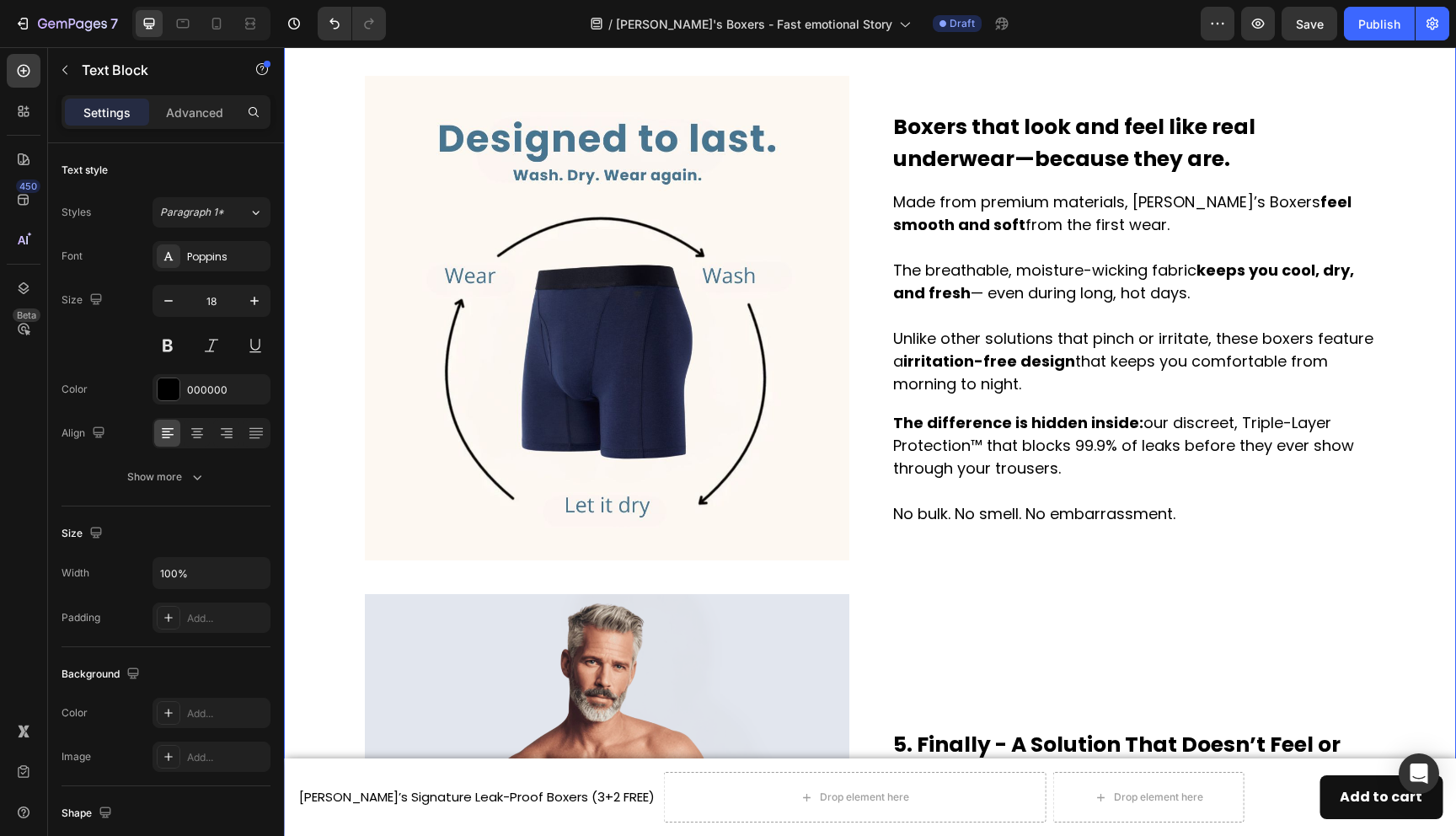
click at [935, 586] on div "Men over 40 know the quiet panic that comes with an unexpected leak. Heading Tr…" at bounding box center [869, 435] width 1147 height 3362
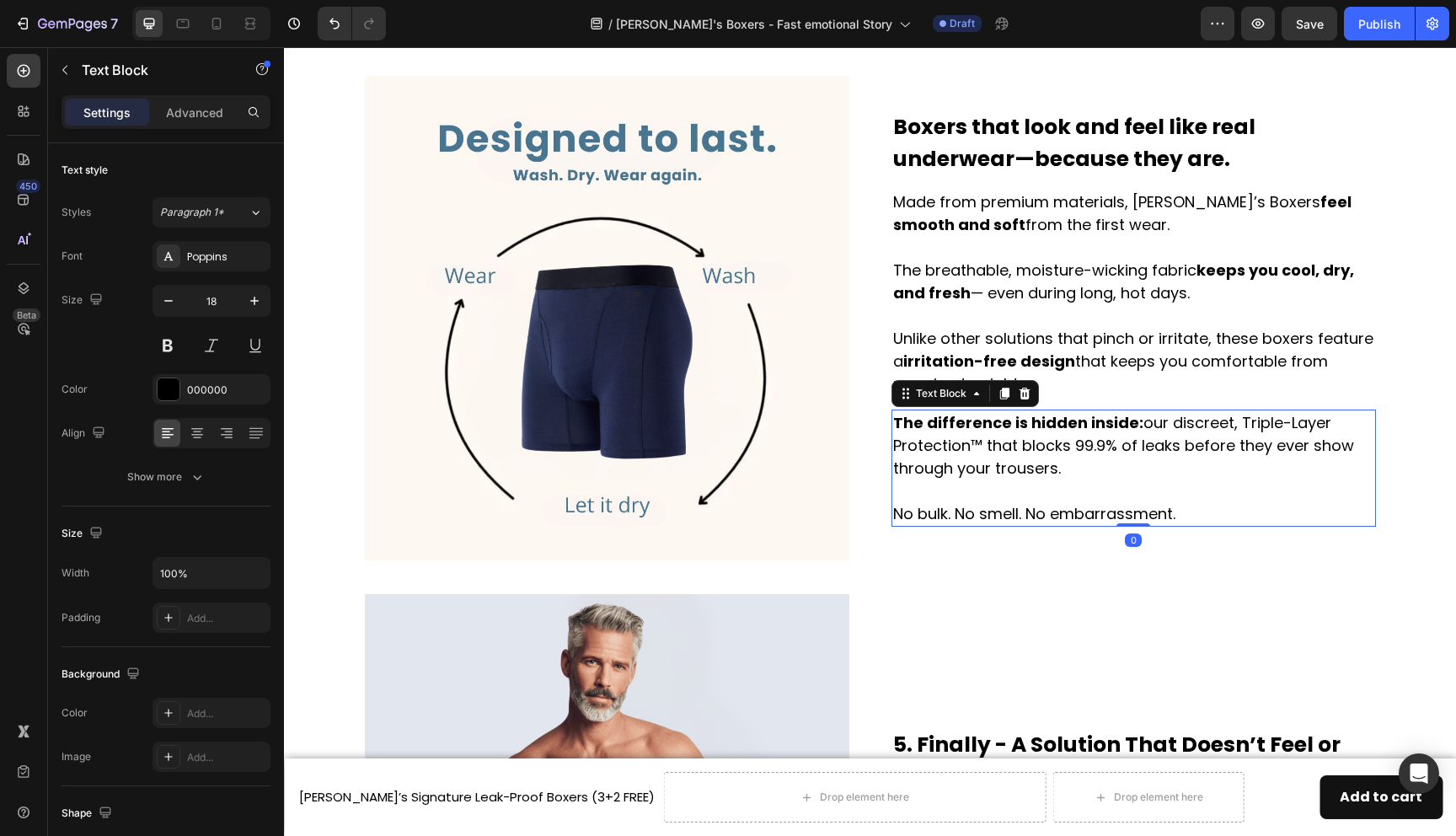
click at [965, 444] on p "The difference is hidden inside: our discreet, Triple-Layer Protection™ that bl…" at bounding box center [1133, 445] width 481 height 69
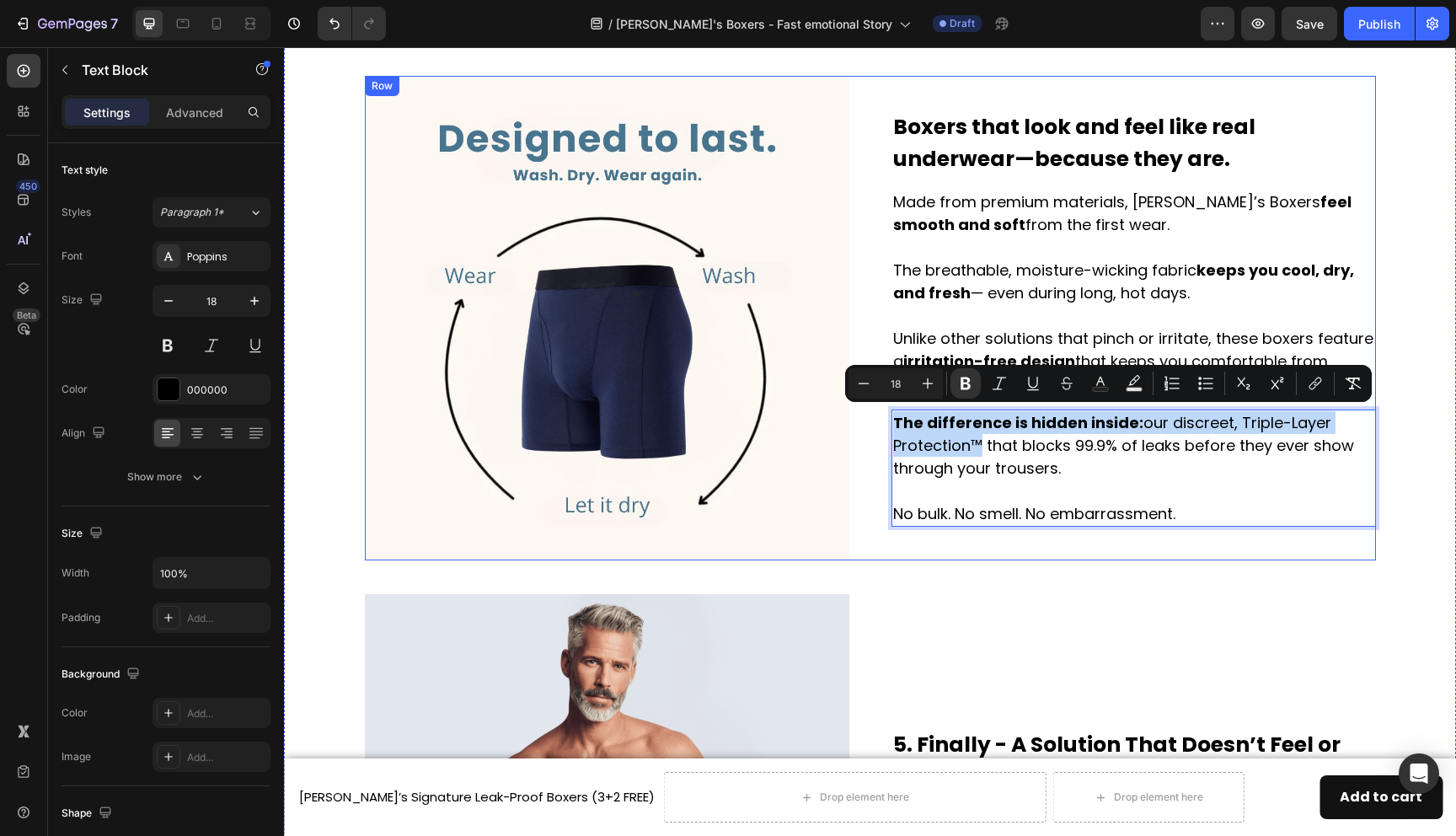
drag, startPoint x: 965, startPoint y: 444, endPoint x: 952, endPoint y: 181, distance: 263.3
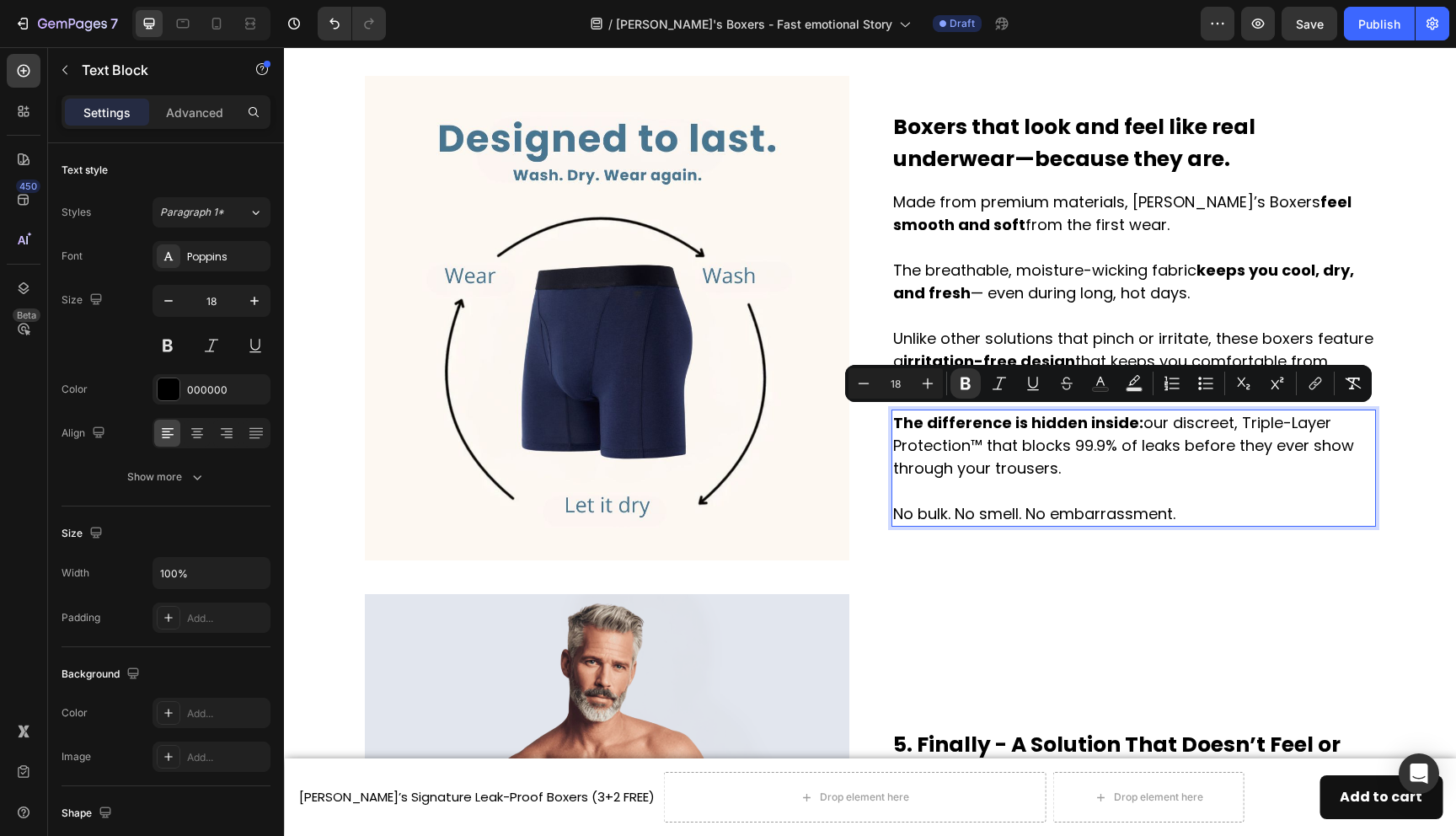
click at [1031, 511] on p "No bulk. No smell. No embarrassment." at bounding box center [1133, 513] width 481 height 23
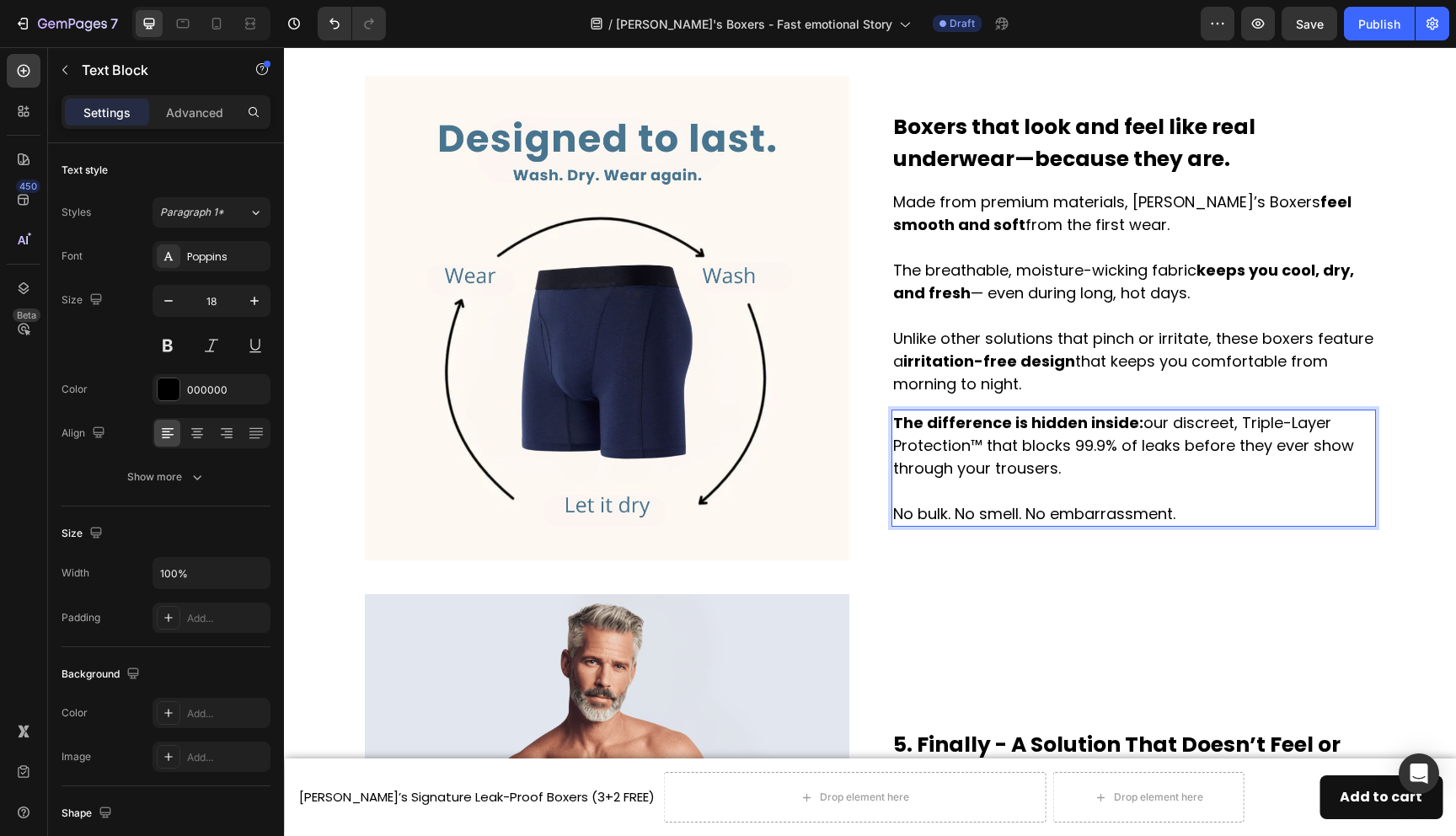
click at [1190, 507] on p "No bulk. No smell. No embarrassment." at bounding box center [1133, 513] width 481 height 23
click at [1066, 303] on p "Made from premium materials, [PERSON_NAME]’s Boxers feel smooth and soft from t…" at bounding box center [1133, 292] width 481 height 205
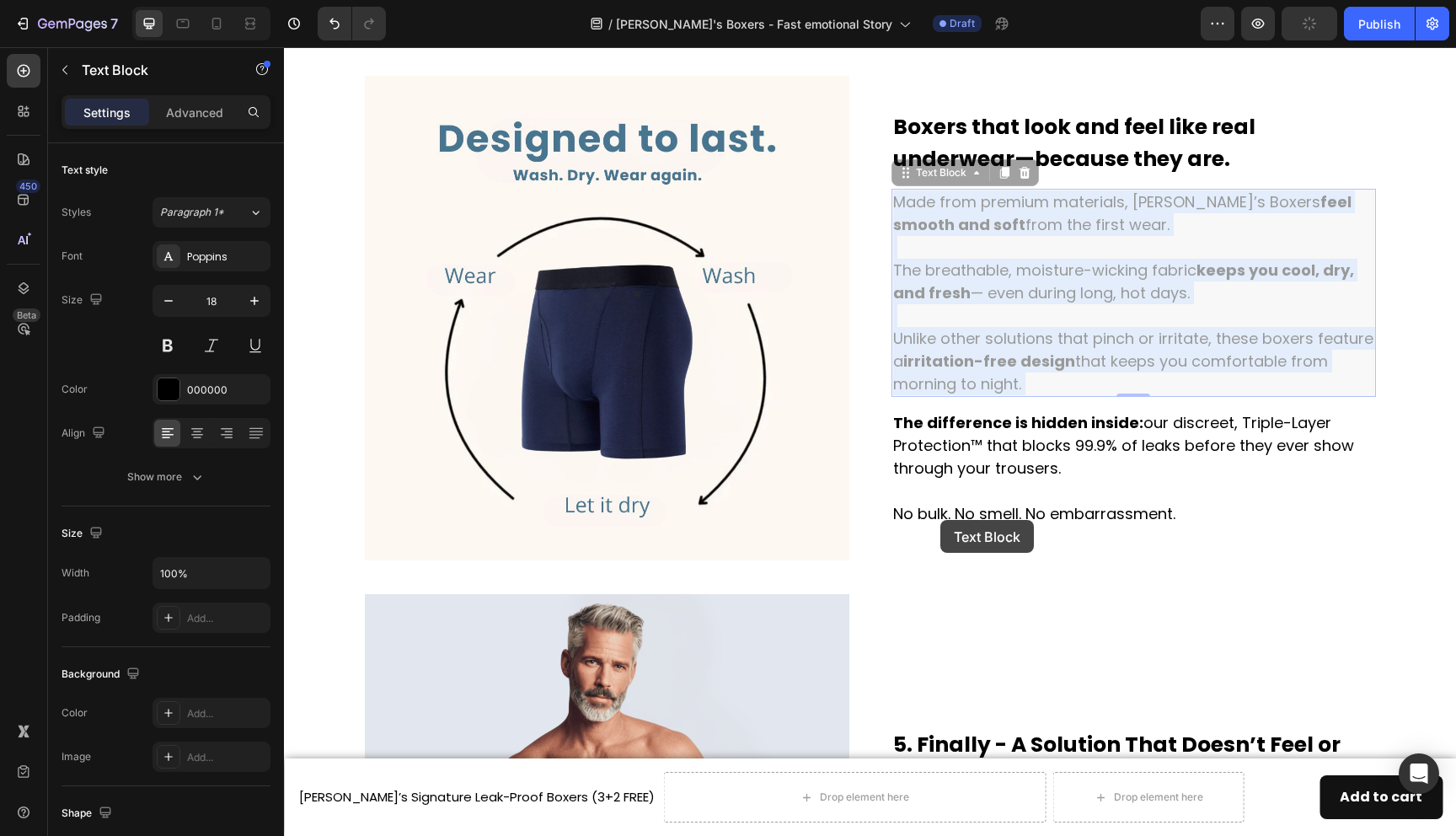
scroll to position [1914, 0]
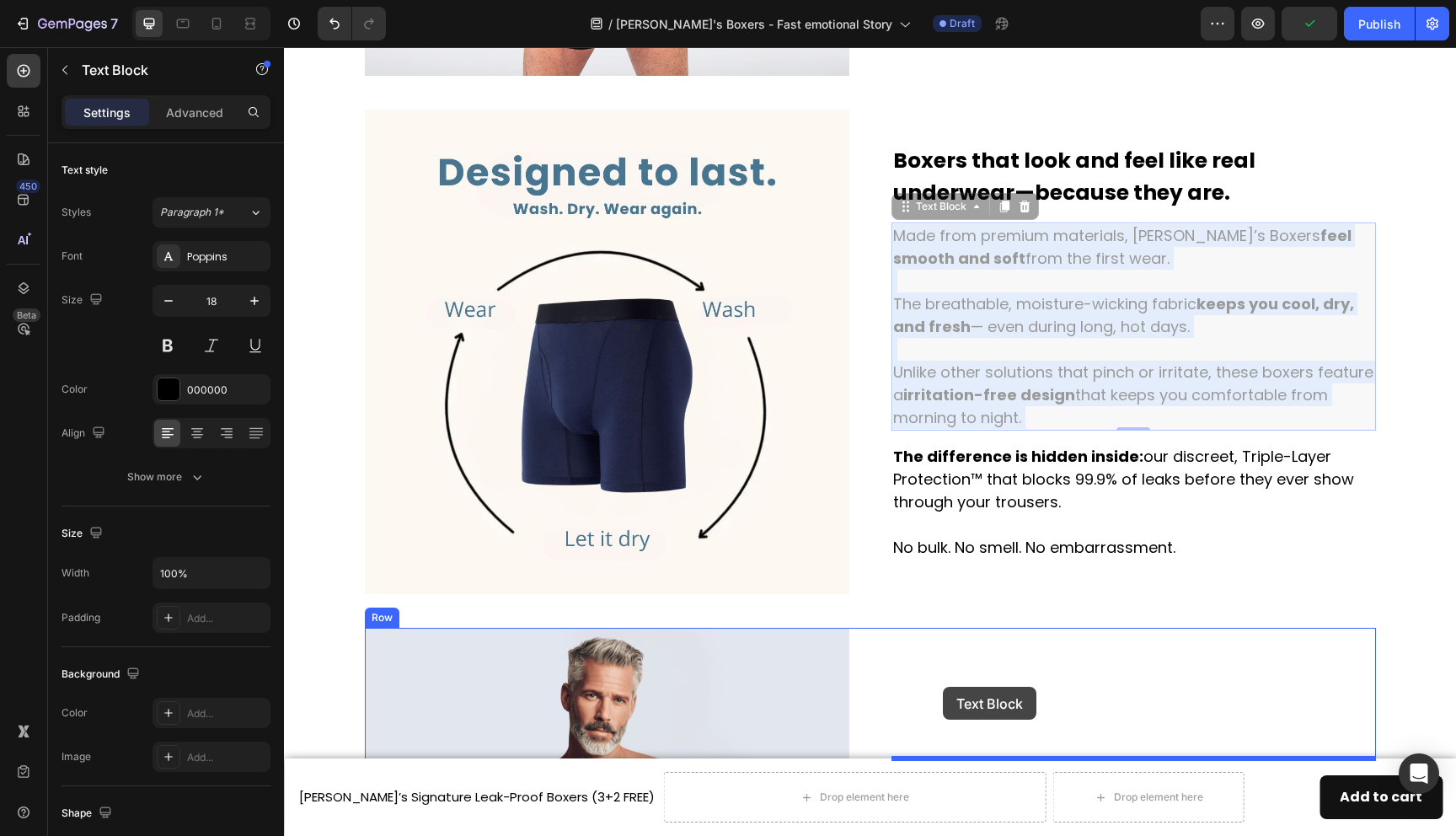
drag, startPoint x: 1001, startPoint y: 214, endPoint x: 943, endPoint y: 686, distance: 475.6
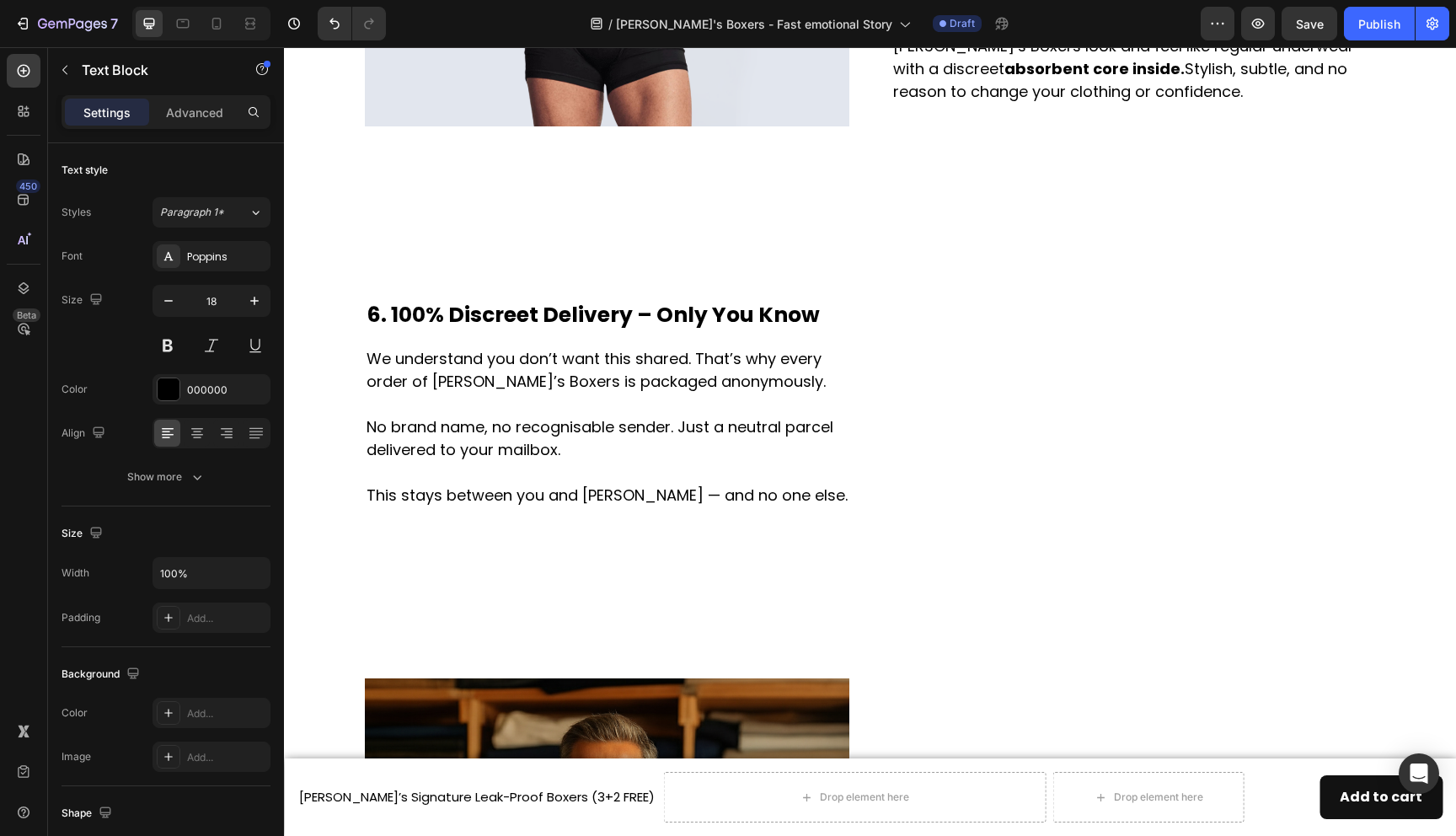
scroll to position [2902, 0]
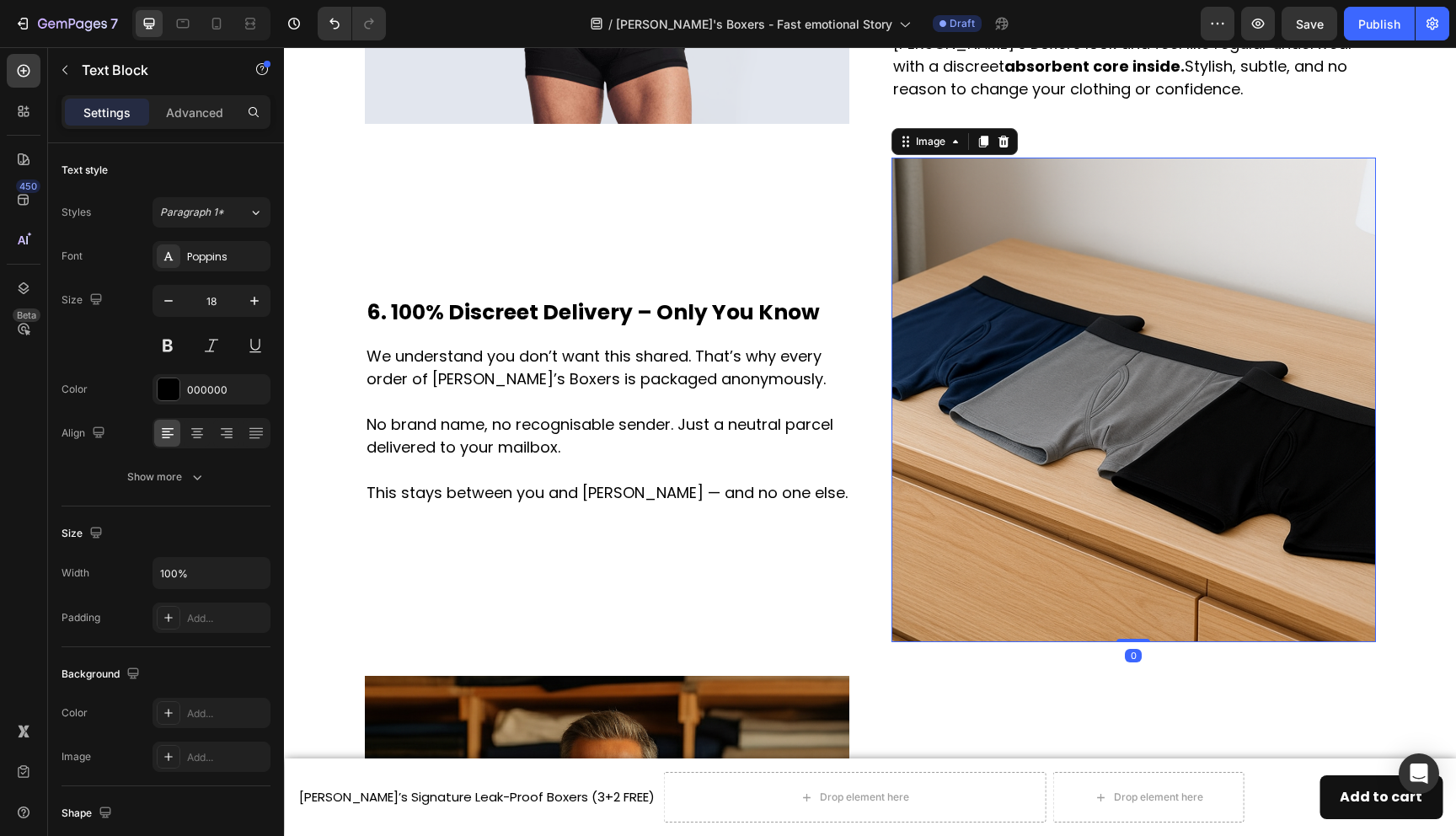
click at [965, 414] on img at bounding box center [1134, 400] width 485 height 485
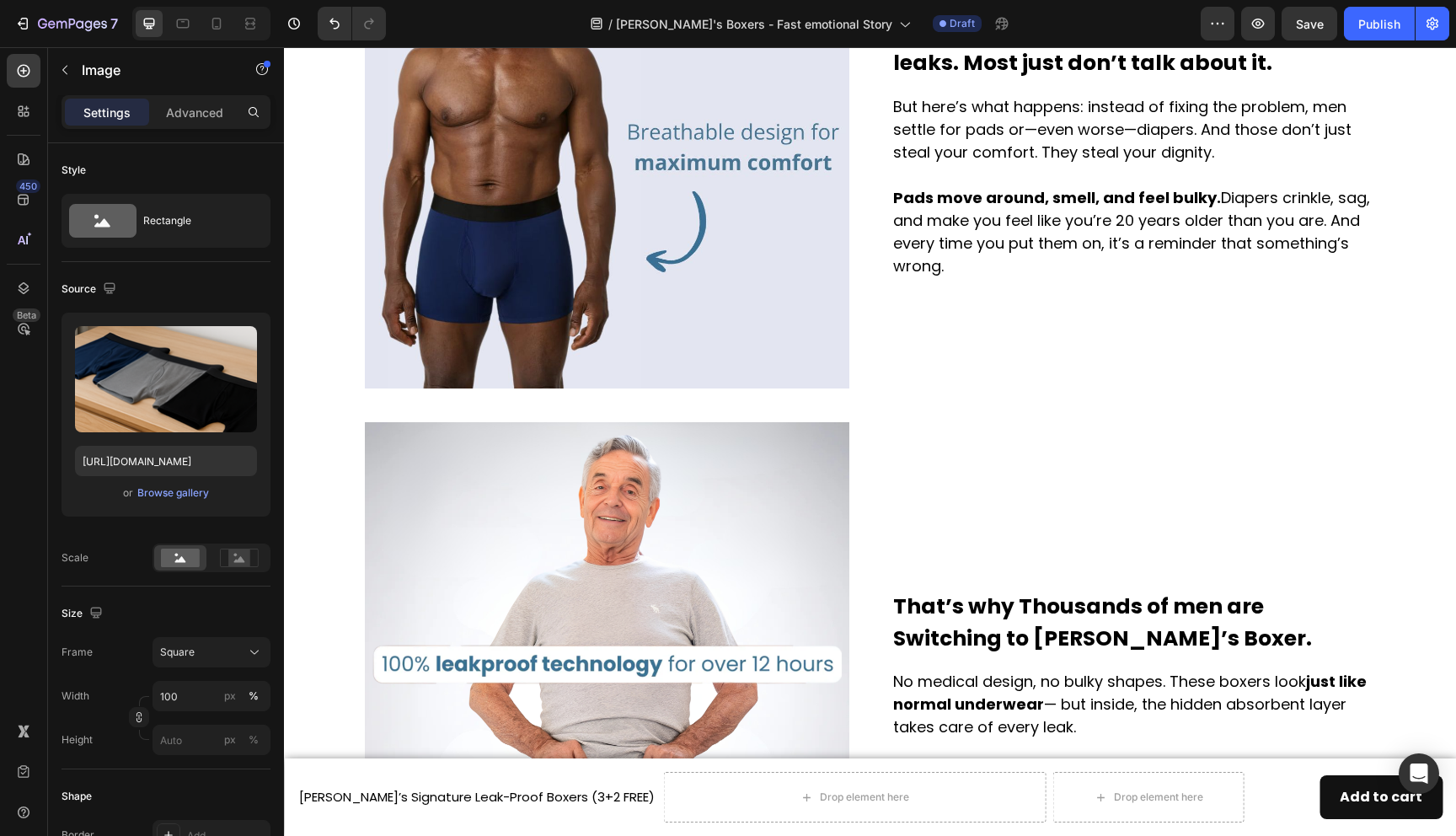
scroll to position [1336, 0]
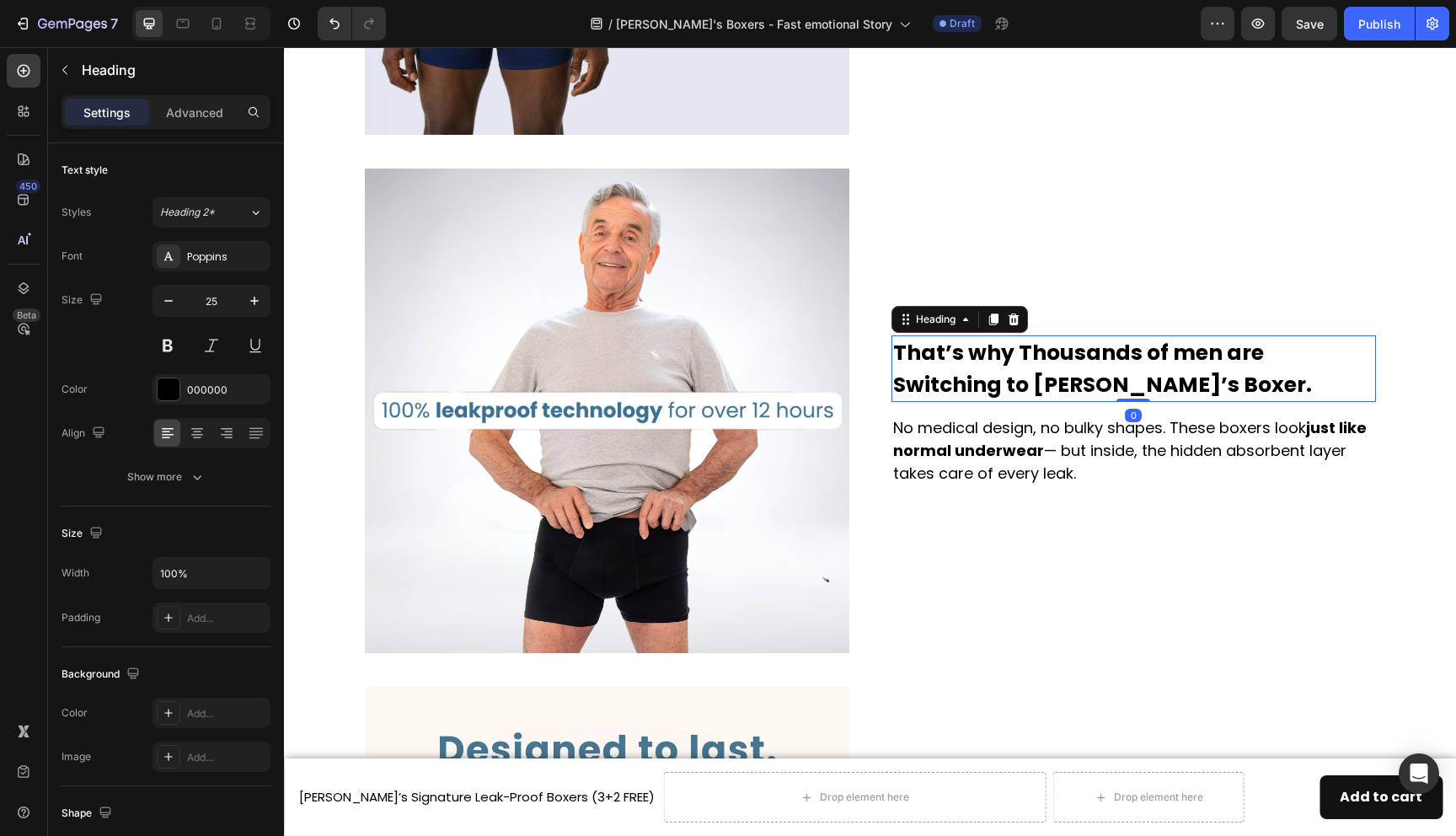
click at [981, 356] on strong "That’s why Thousands of men are Switching to Jack’s Boxer." at bounding box center [1102, 368] width 419 height 62
click at [975, 355] on strong "That’s why Thousands of men are Switching to Jack’s Boxer." at bounding box center [1102, 368] width 419 height 62
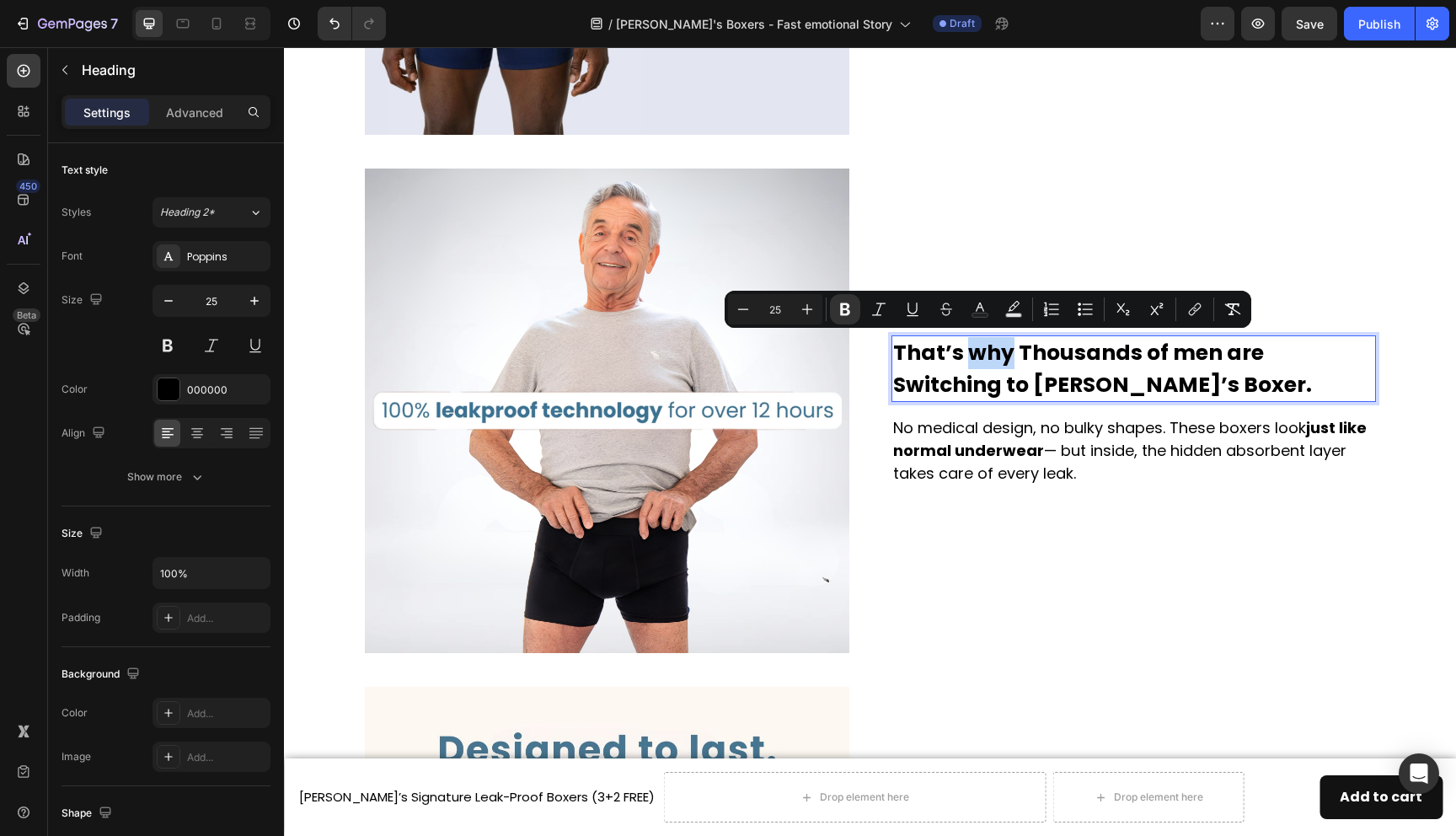
click at [1008, 356] on strong "That’s why Thousands of men are Switching to Jack’s Boxer." at bounding box center [1102, 368] width 419 height 62
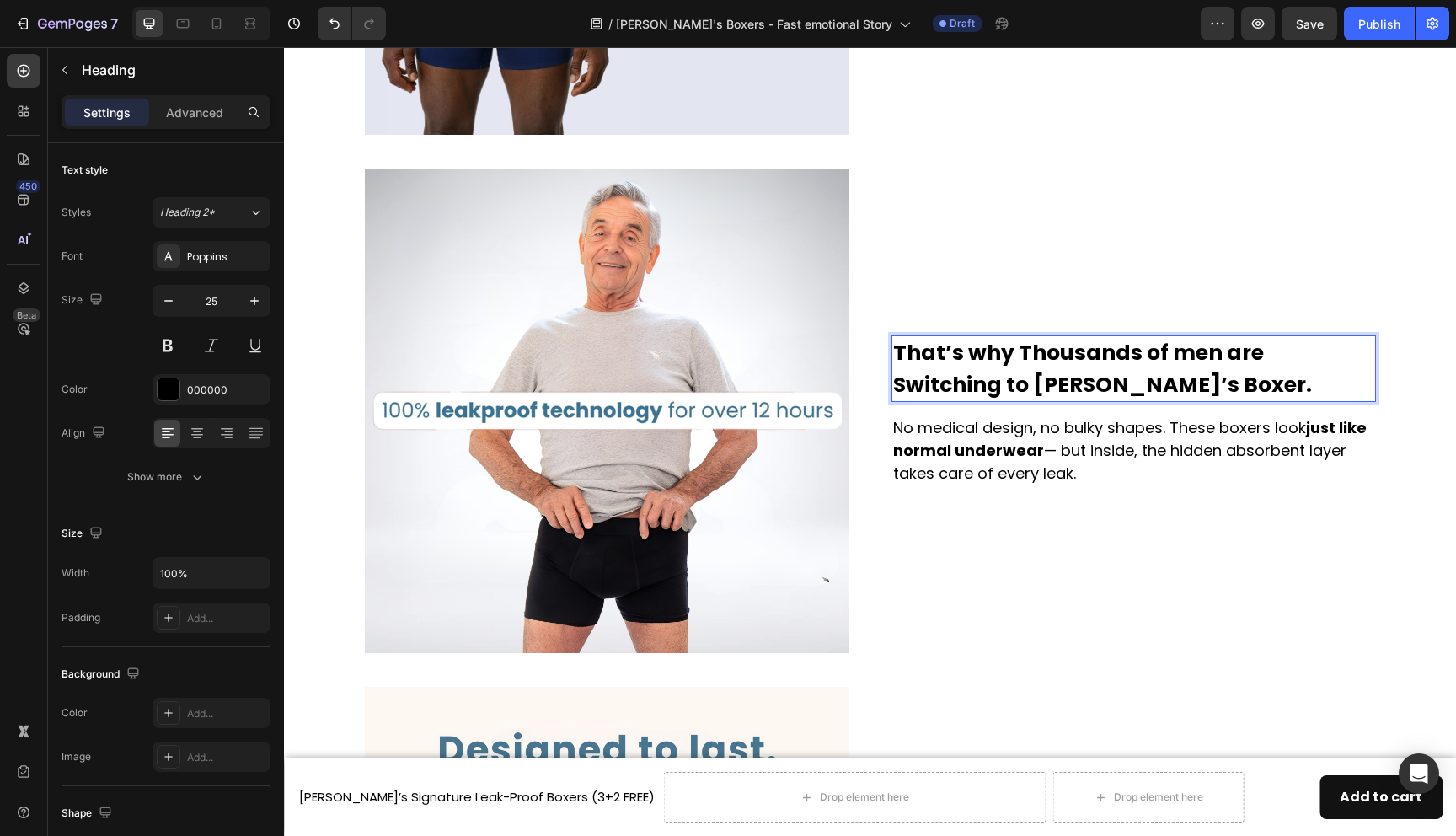
click at [1178, 354] on strong "That’s why Thousands of men are Switching to Jack’s Boxer." at bounding box center [1102, 368] width 419 height 62
click at [1214, 351] on strong "That’s why Thousands of Men are Switching to Jack’s Boxer." at bounding box center [1133, 368] width 481 height 62
click at [963, 352] on strong "That’s why Thousands of Men are Switching to Jack’s Boxer." at bounding box center [1133, 368] width 481 height 62
click at [1065, 349] on strong "That’s Exactly why Thousands of Men are Switching to Jack’s Boxer." at bounding box center [1119, 368] width 454 height 62
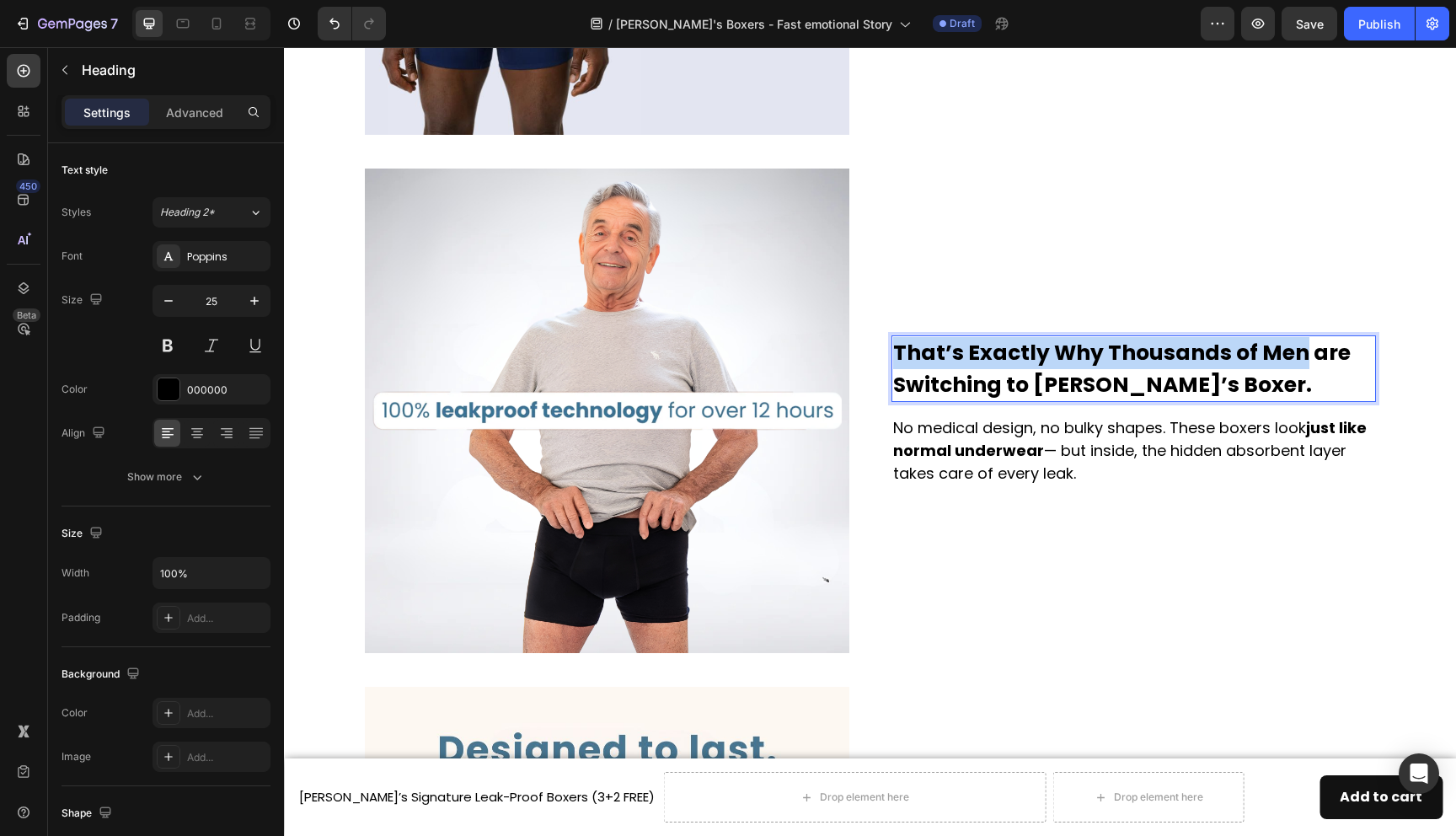
drag, startPoint x: 1300, startPoint y: 350, endPoint x: 893, endPoint y: 352, distance: 407.0
click at [893, 352] on strong "That’s Exactly Why Thousands of Men are Switching to Jack’s Boxer." at bounding box center [1121, 368] width 457 height 62
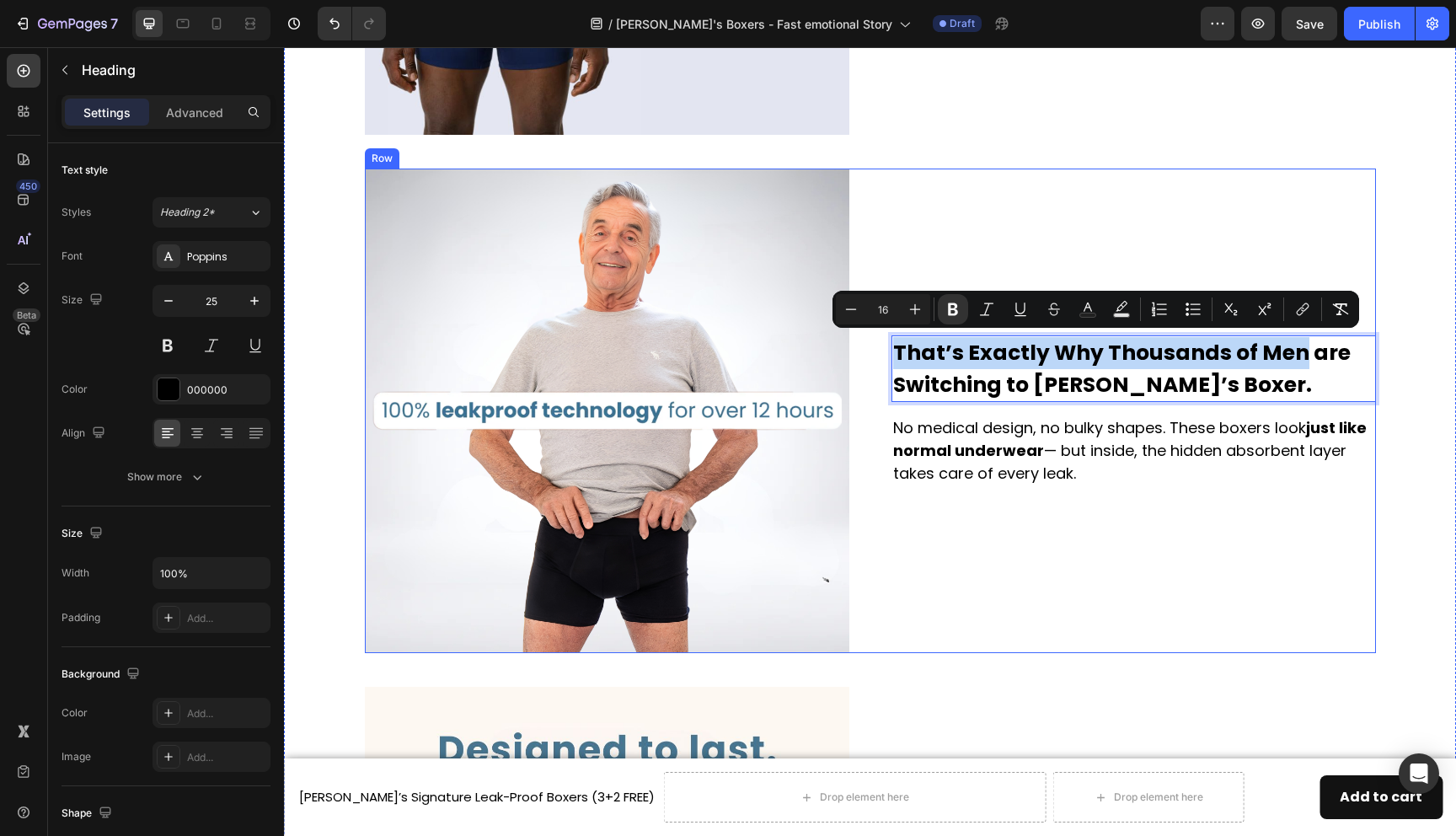
click at [971, 508] on div "That’s Exactly Why Thousands of Men are Switching to Jack’s Boxer. Heading 0 No…" at bounding box center [1134, 411] width 485 height 485
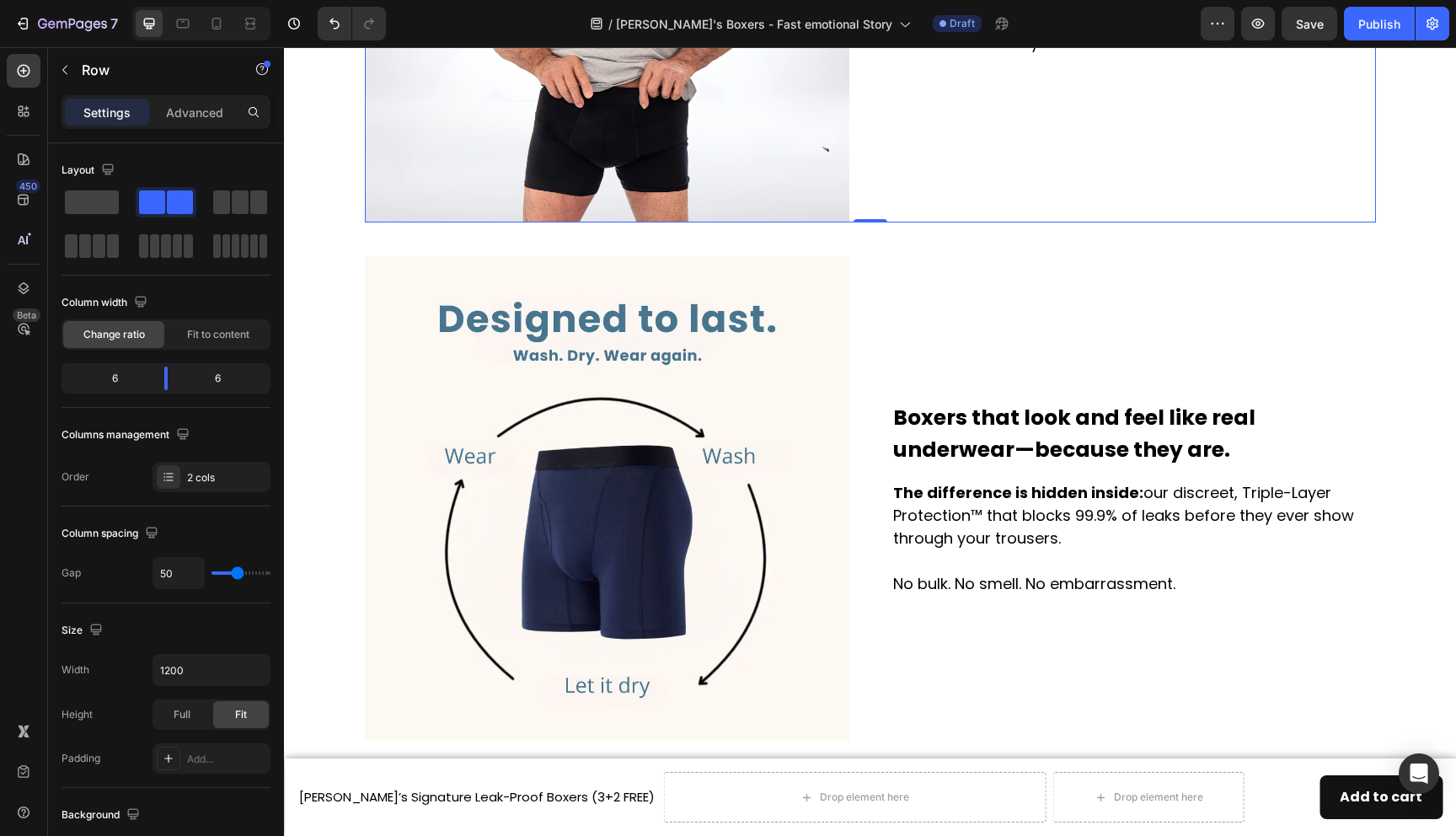
scroll to position [1774, 0]
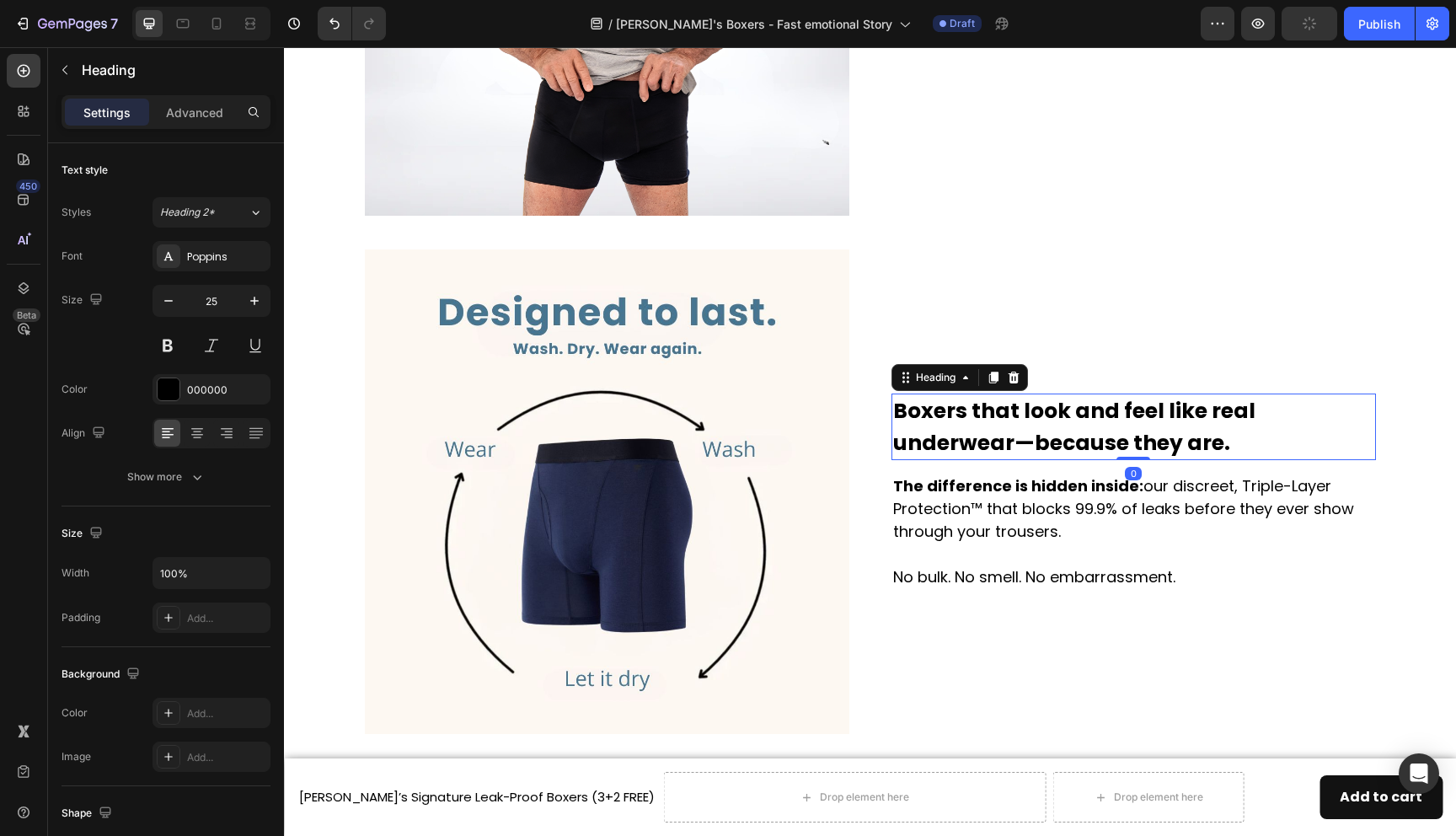
click at [980, 410] on strong "Boxers that look and feel like real underwear—because they are." at bounding box center [1073, 427] width 362 height 62
click at [903, 445] on strong "Boxers that look and feel like Real underwear—because they are." at bounding box center [1076, 427] width 367 height 62
click at [1222, 406] on strong "Boxers that look and feel like Real underwear—because they are." at bounding box center [1076, 427] width 367 height 62
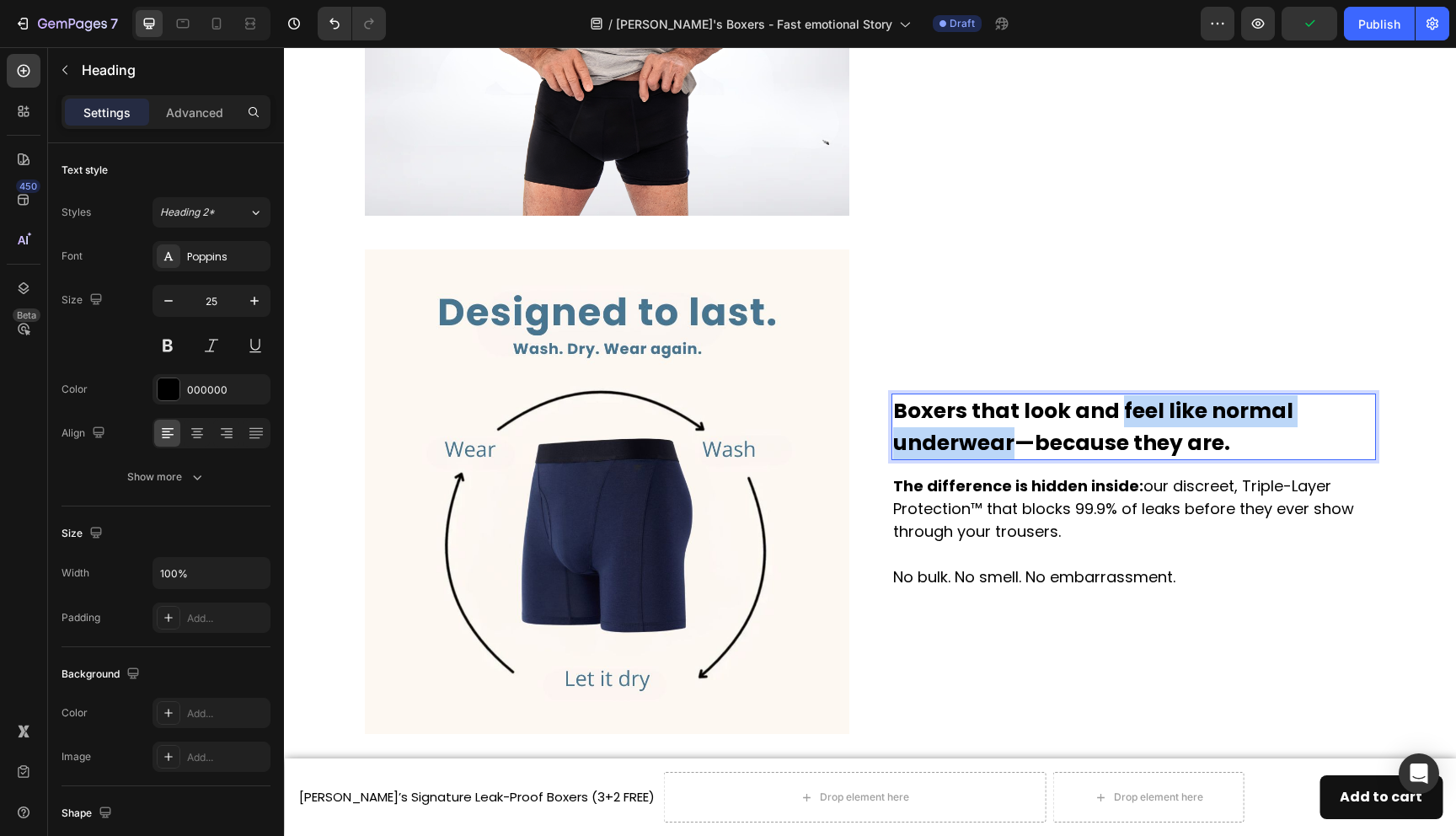
drag, startPoint x: 1118, startPoint y: 409, endPoint x: 1009, endPoint y: 440, distance: 113.3
click at [1009, 440] on strong "Boxers that look and feel like normal underwear—because they are." at bounding box center [1093, 427] width 400 height 62
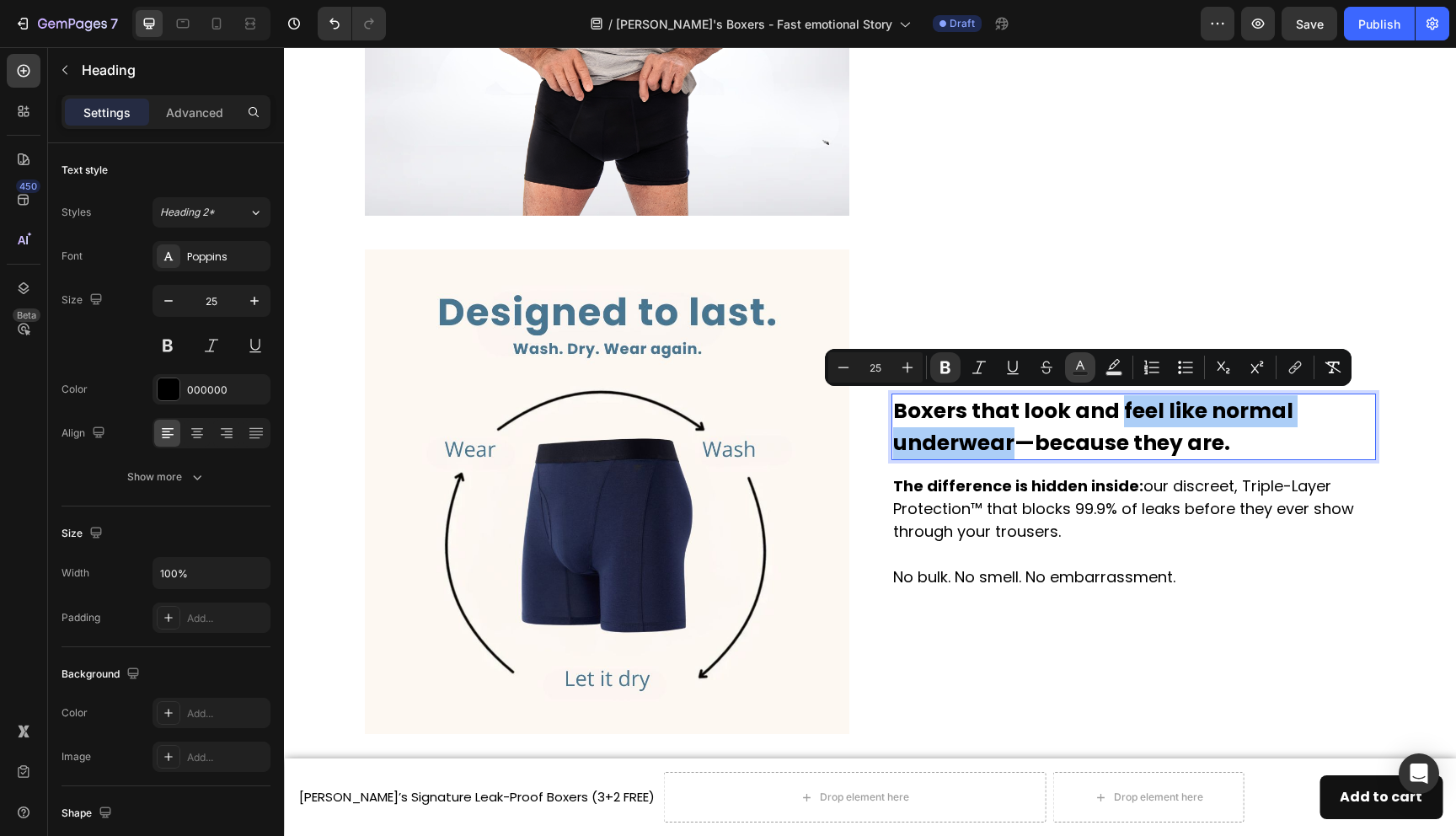
click at [1087, 373] on rect "Editor contextual toolbar" at bounding box center [1080, 374] width 16 height 4
type input "000000"
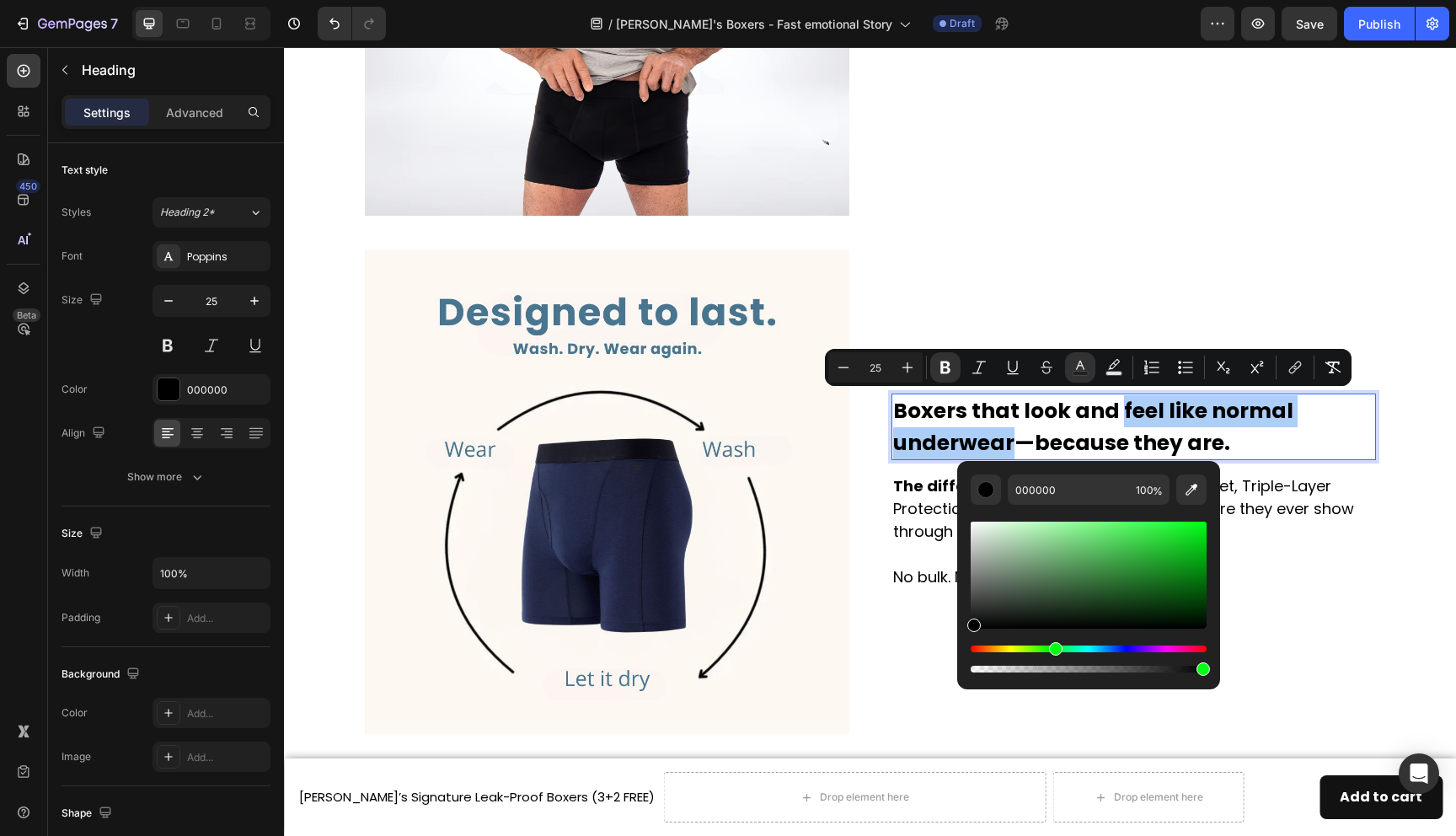
click at [1053, 649] on div "Hue" at bounding box center [1089, 649] width 236 height 7
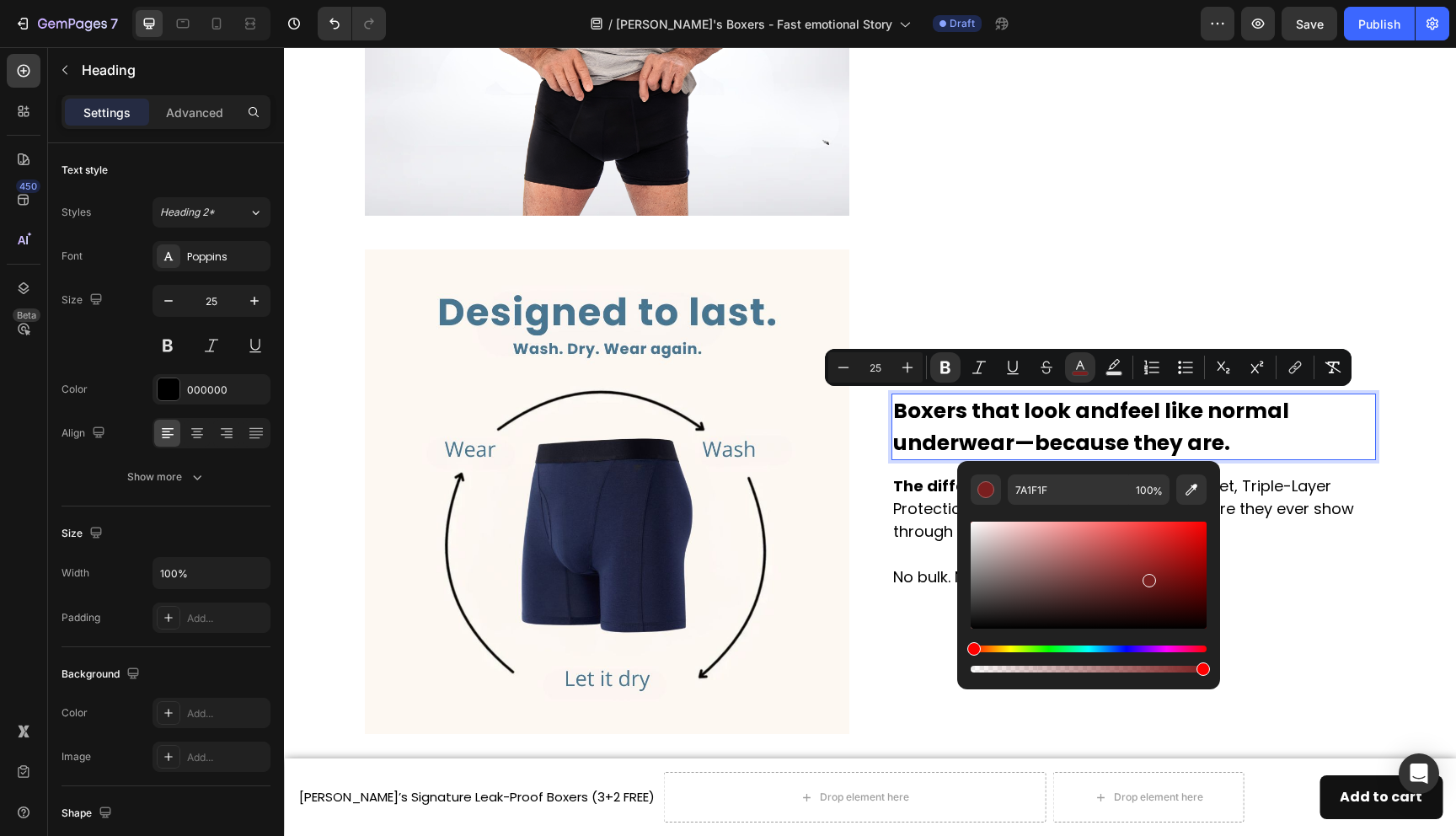
click at [1145, 577] on div "Editor contextual toolbar" at bounding box center [1089, 575] width 236 height 107
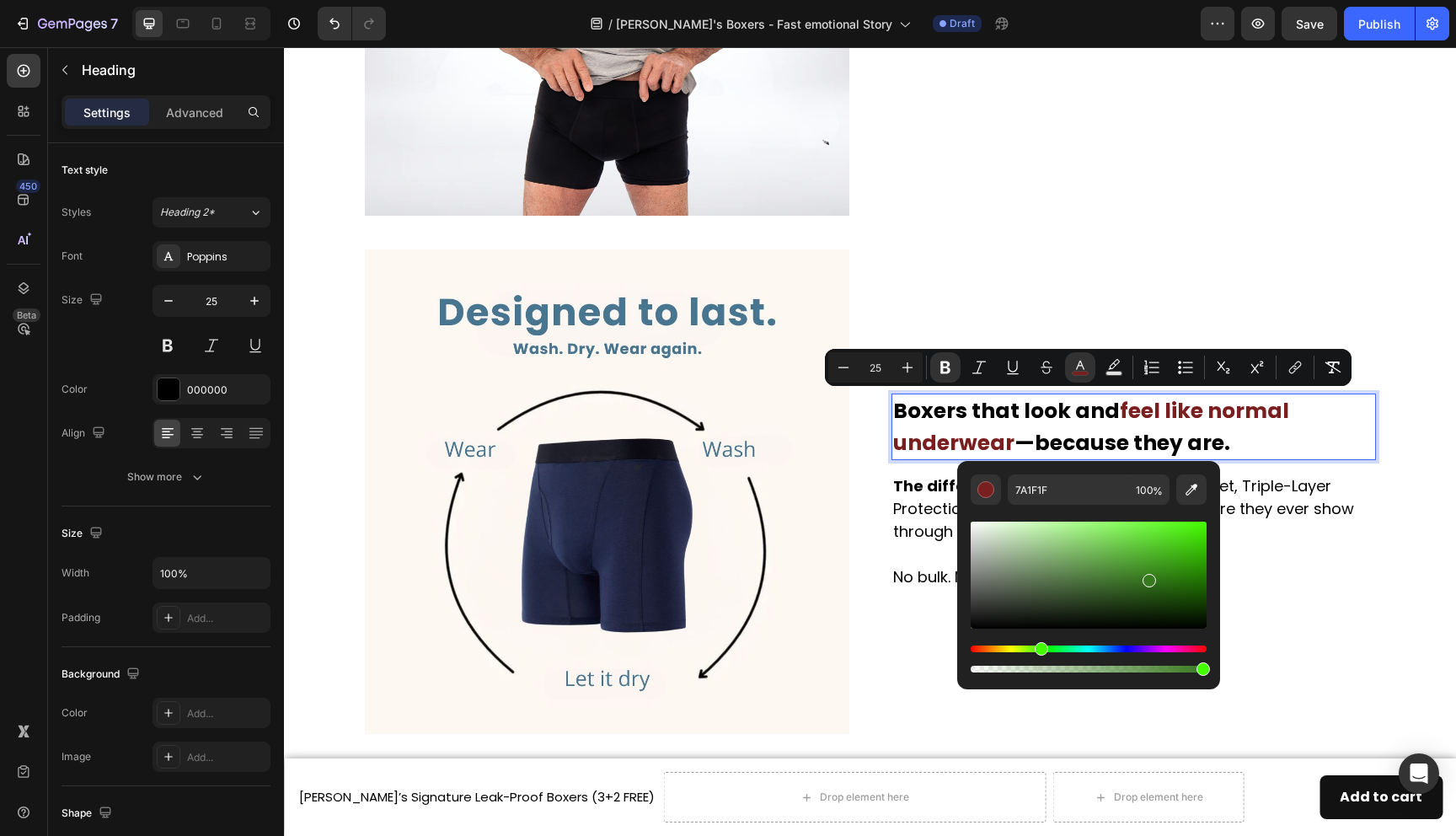
click at [1039, 651] on div "Hue" at bounding box center [1089, 649] width 236 height 7
click at [1177, 562] on div "Editor contextual toolbar" at bounding box center [1089, 575] width 236 height 107
type input "399E14"
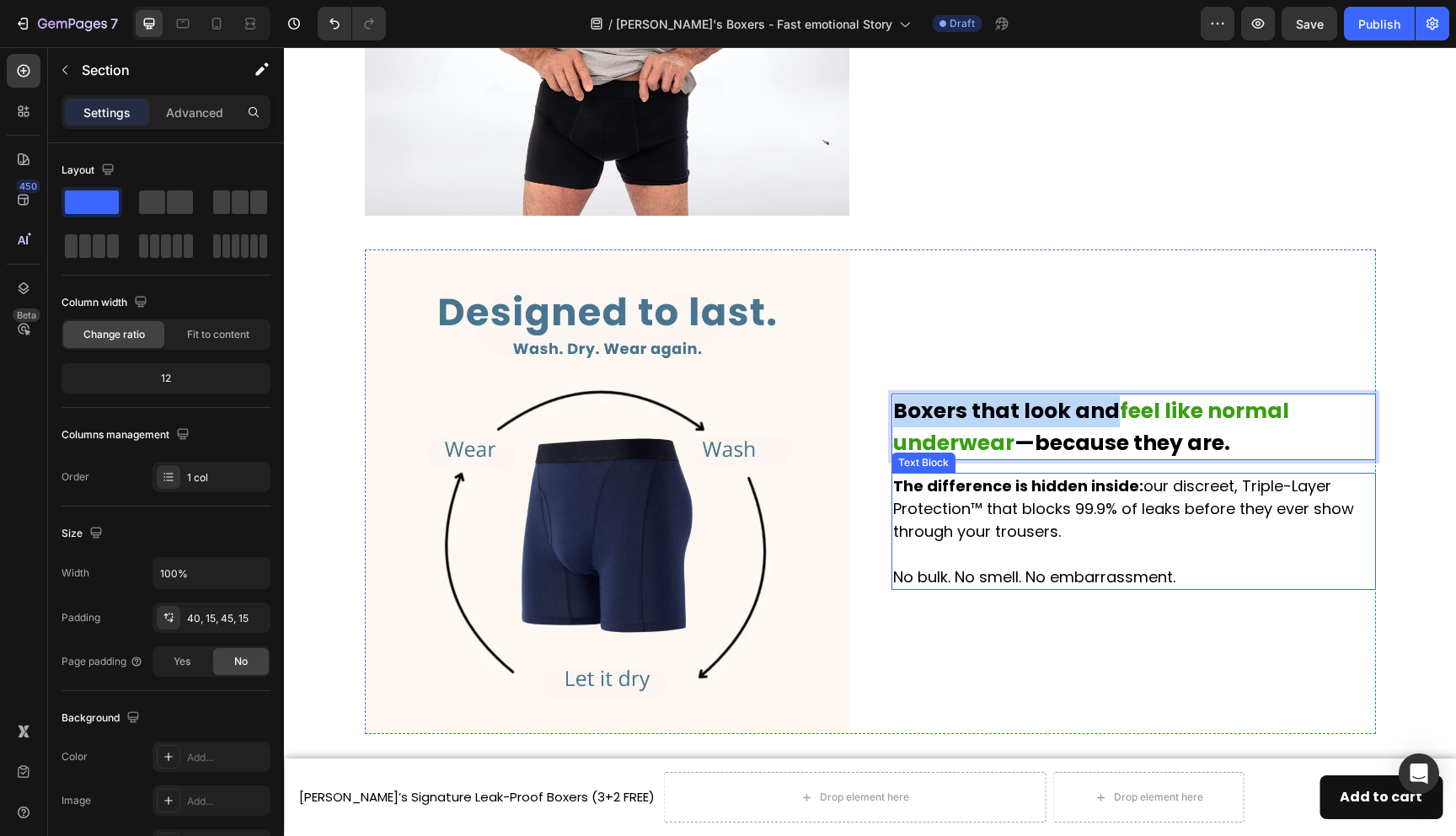
click at [1399, 577] on div "Men over 40 know the quiet panic that comes with an unexpected leak. Heading Tr…" at bounding box center [869, 608] width 1147 height 3362
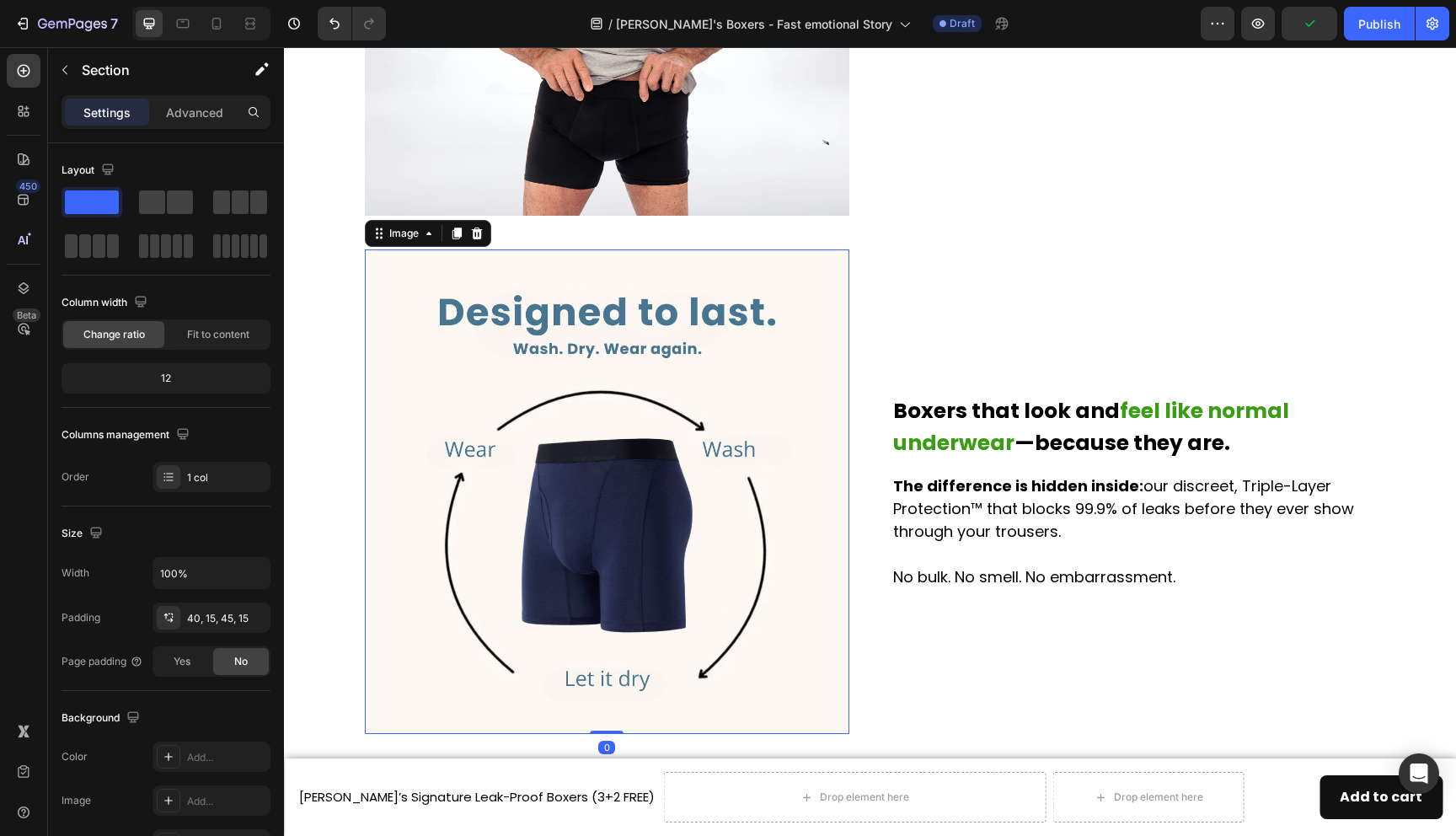
click at [701, 368] on img at bounding box center [607, 492] width 485 height 485
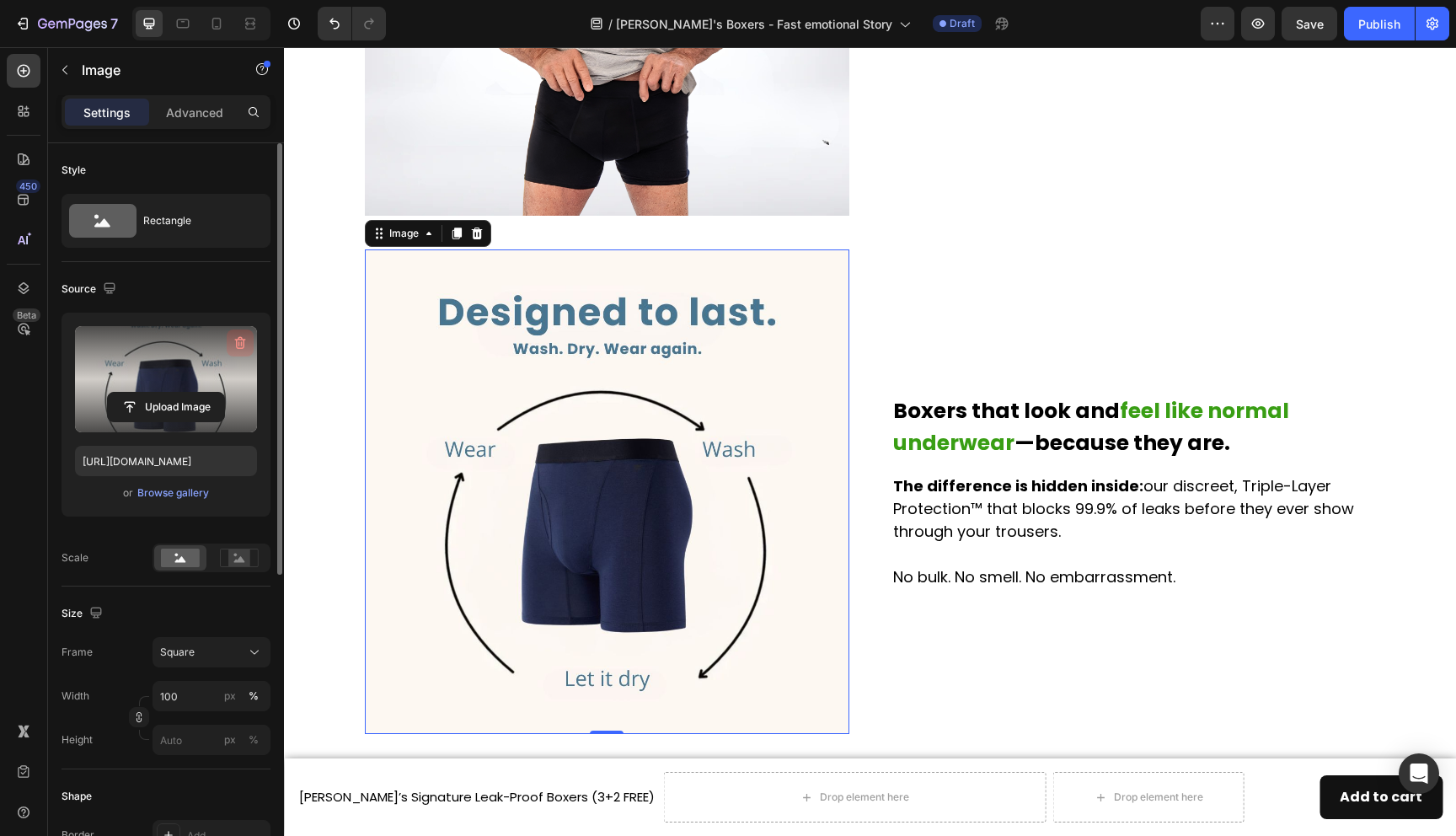
click at [237, 337] on icon "button" at bounding box center [239, 342] width 17 height 17
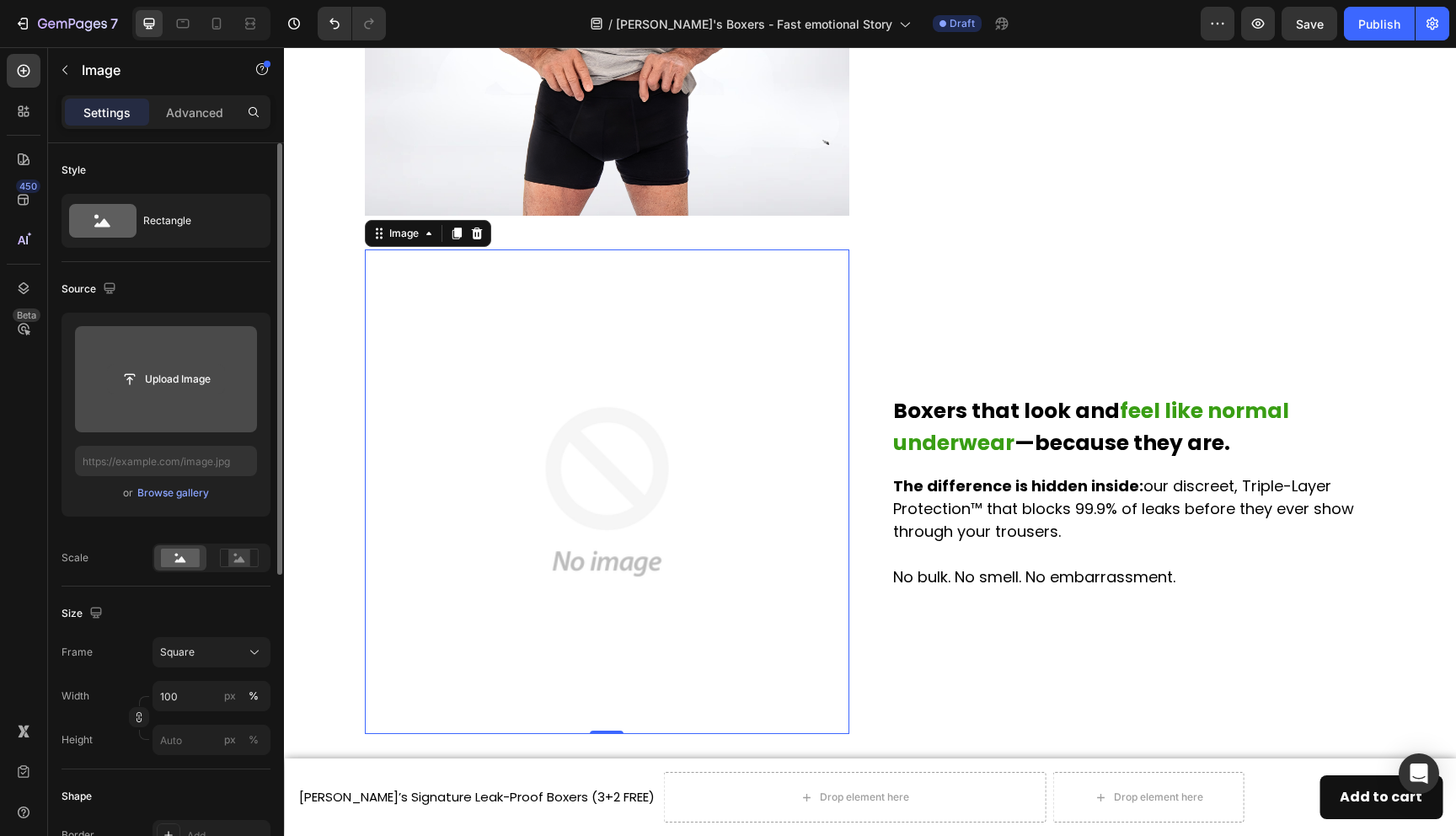
click at [194, 379] on input "file" at bounding box center [166, 379] width 117 height 28
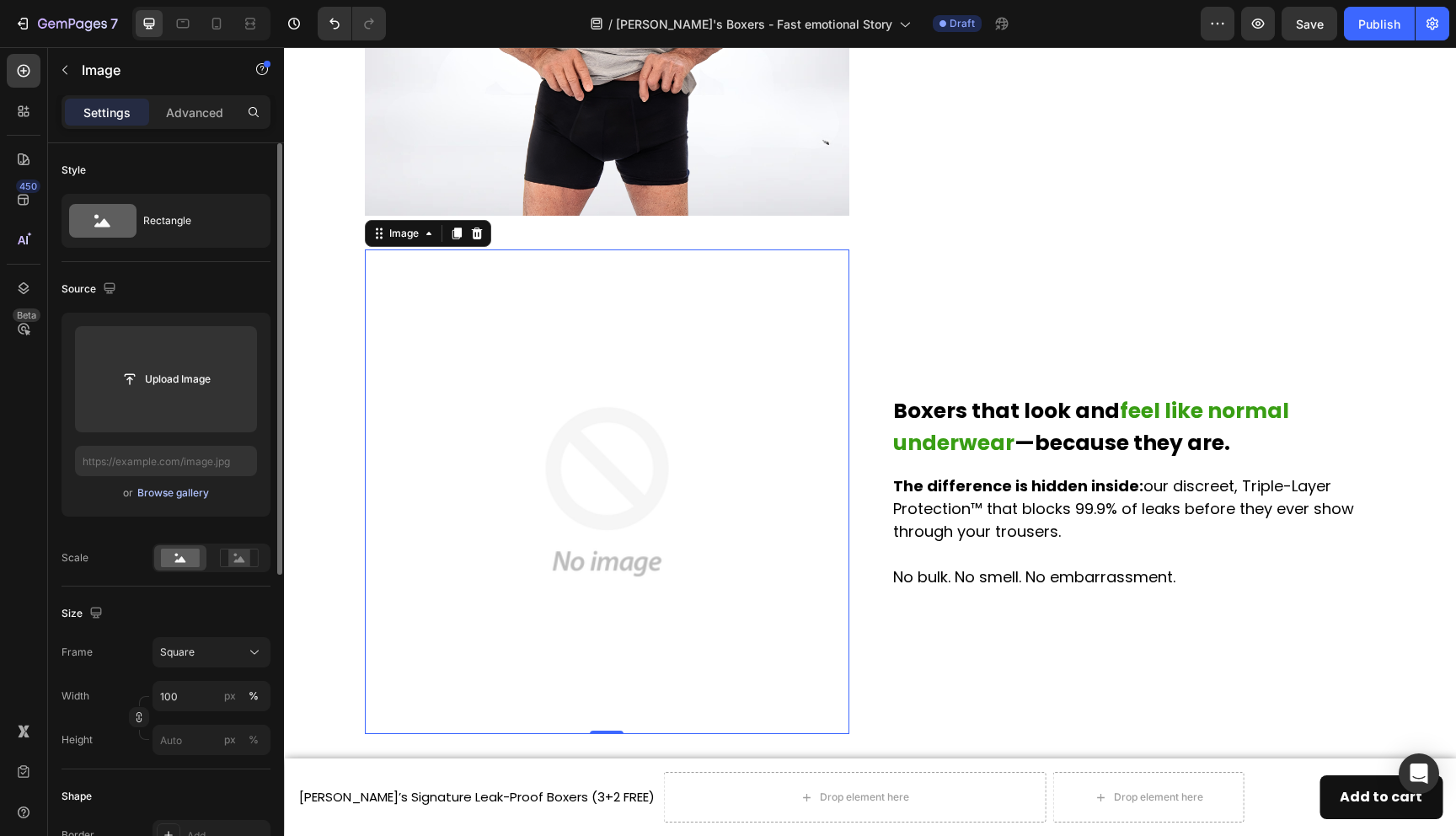
click at [163, 487] on div "Browse gallery" at bounding box center [173, 493] width 72 height 15
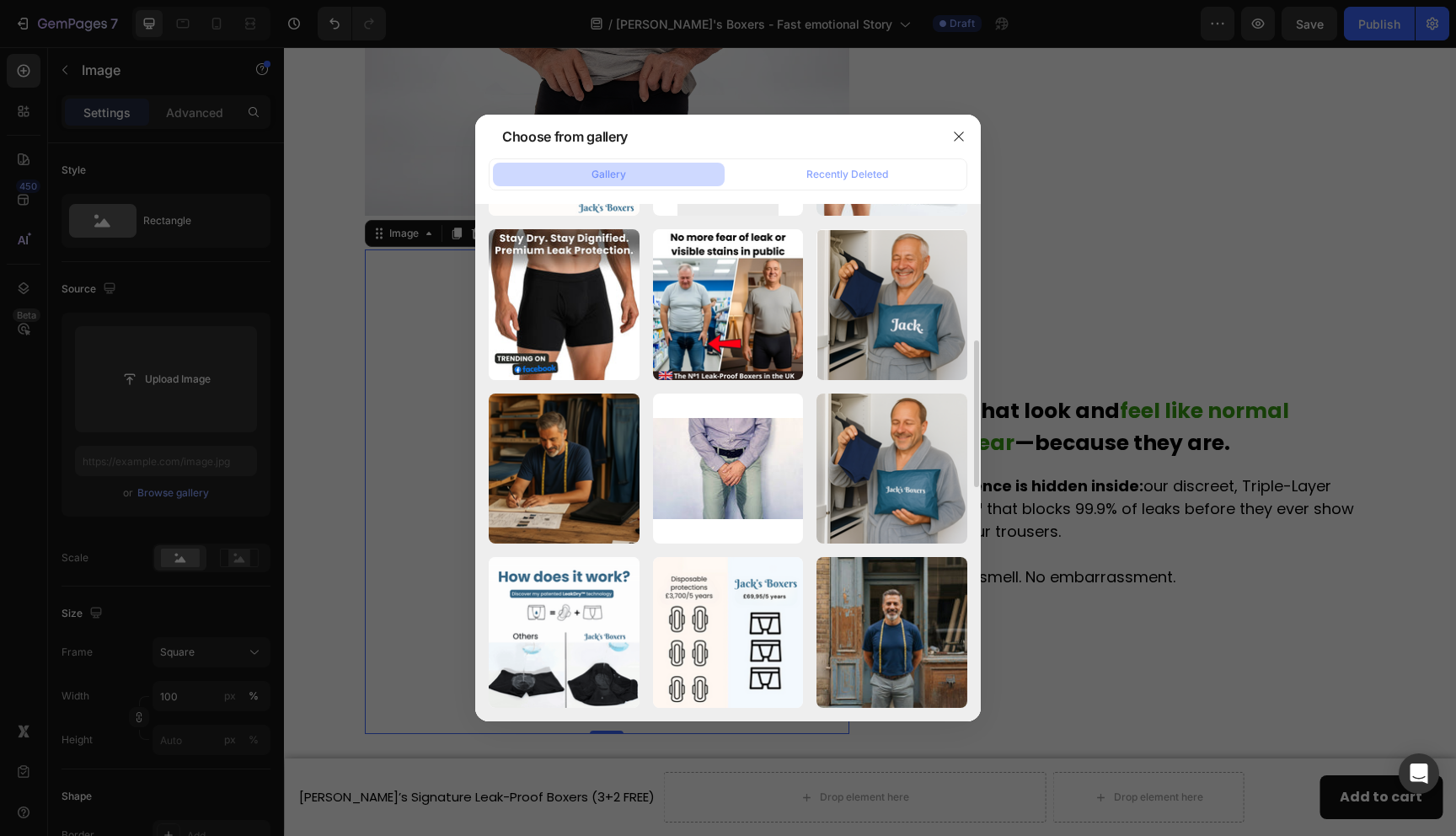
scroll to position [0, 0]
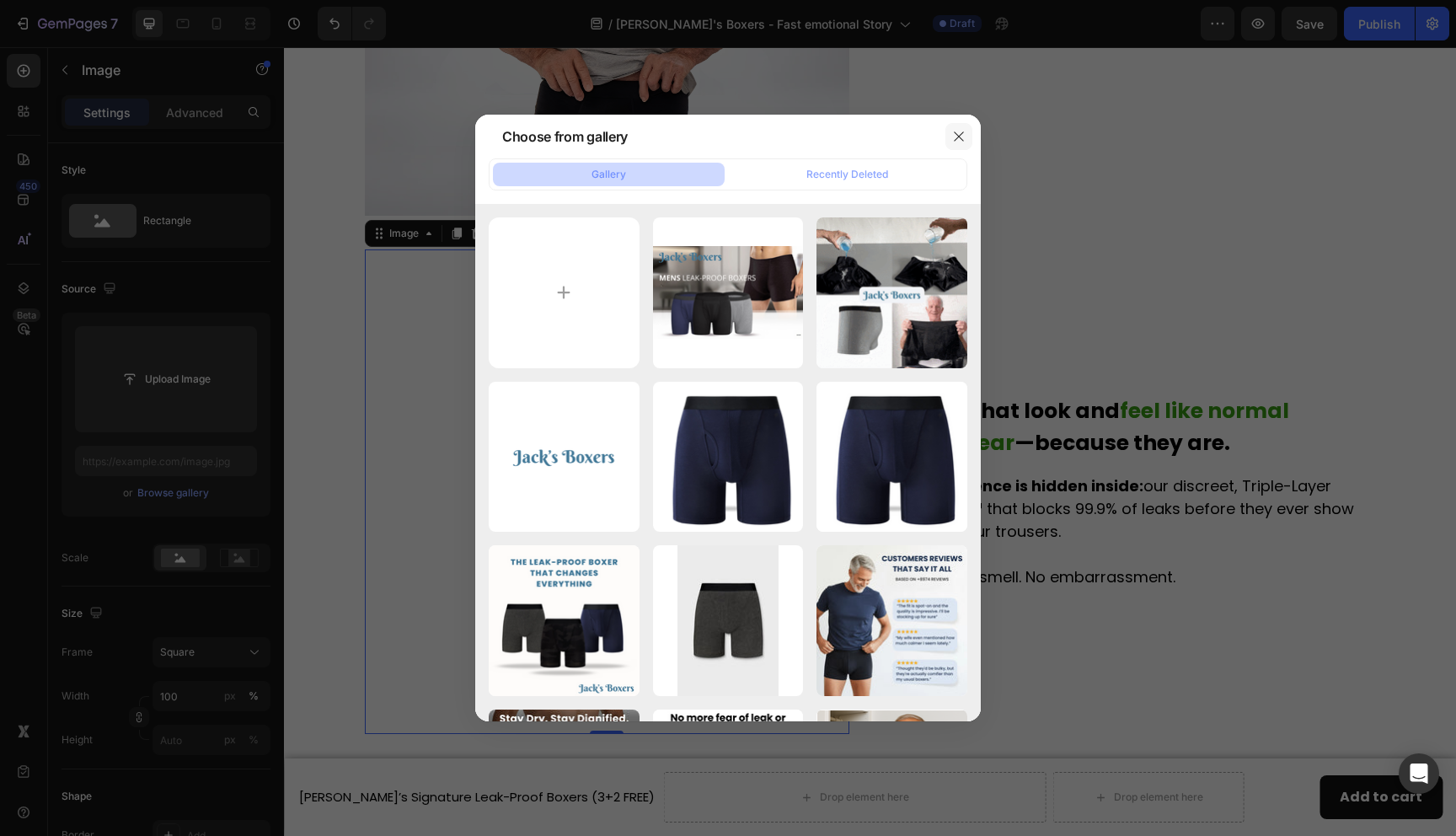
click at [962, 136] on icon "button" at bounding box center [960, 136] width 14 height 14
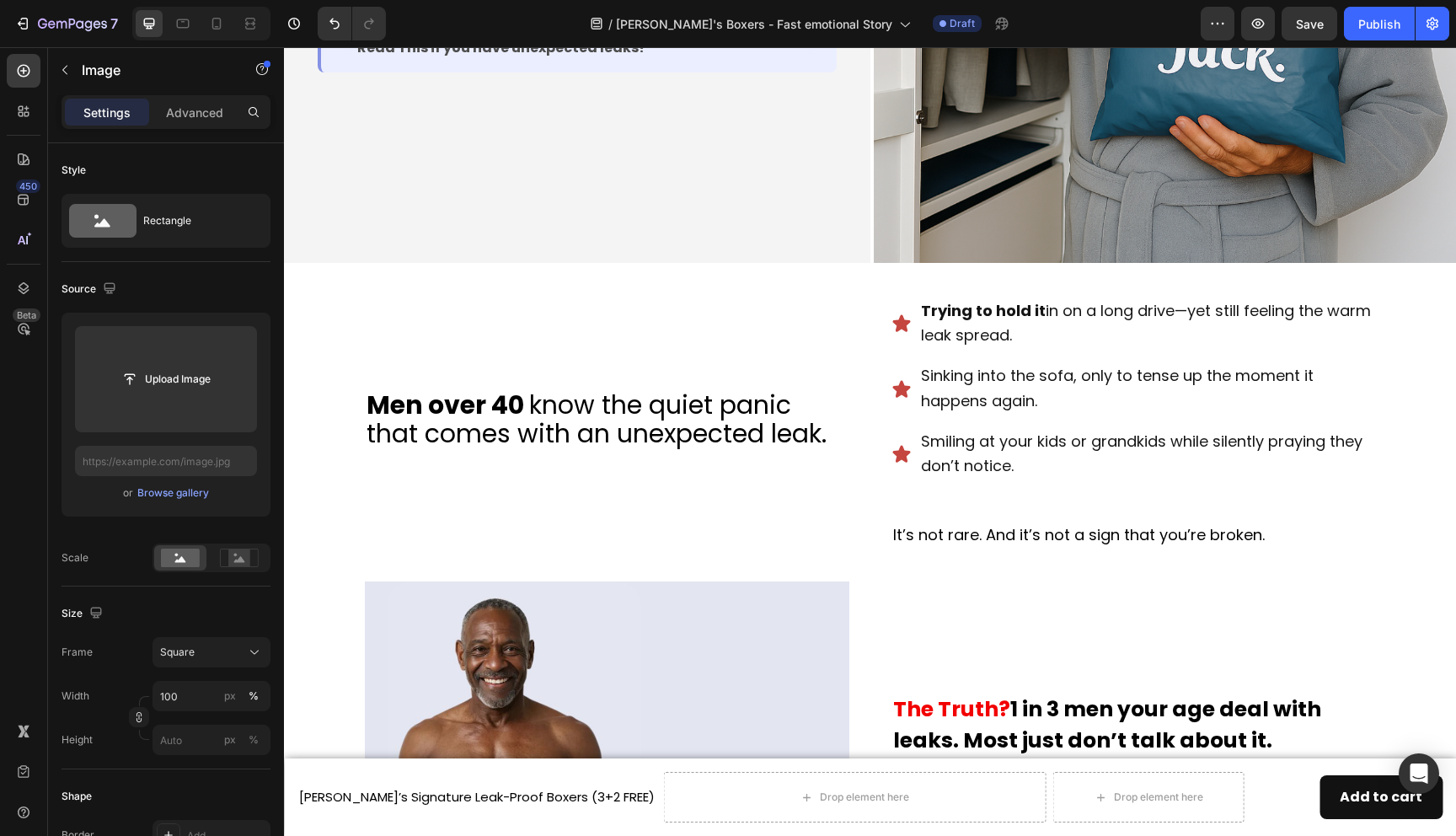
scroll to position [395, 0]
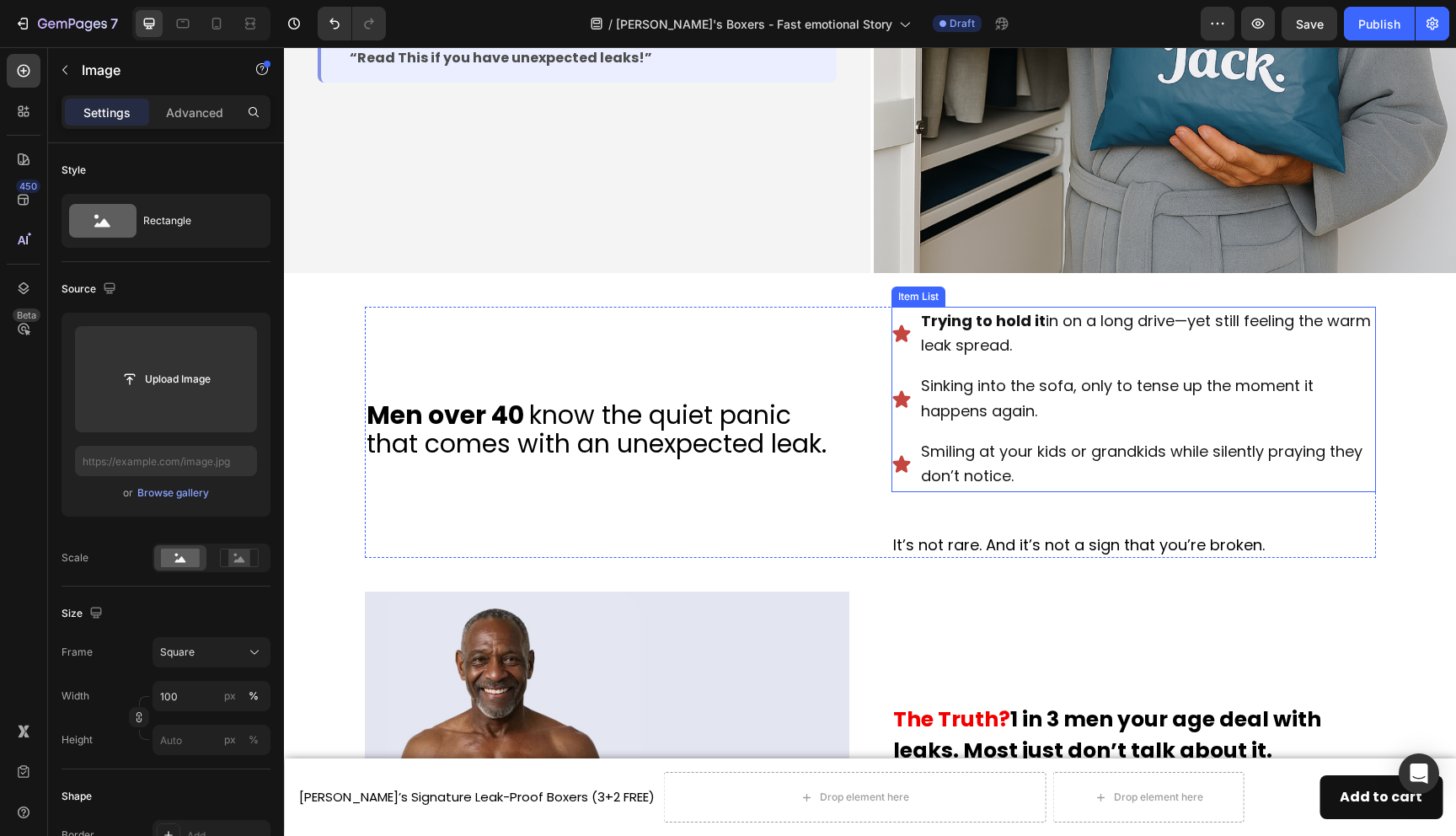
click at [1169, 388] on span "Sinking into the sofa, only to tense up the moment it happens again." at bounding box center [1118, 397] width 392 height 46
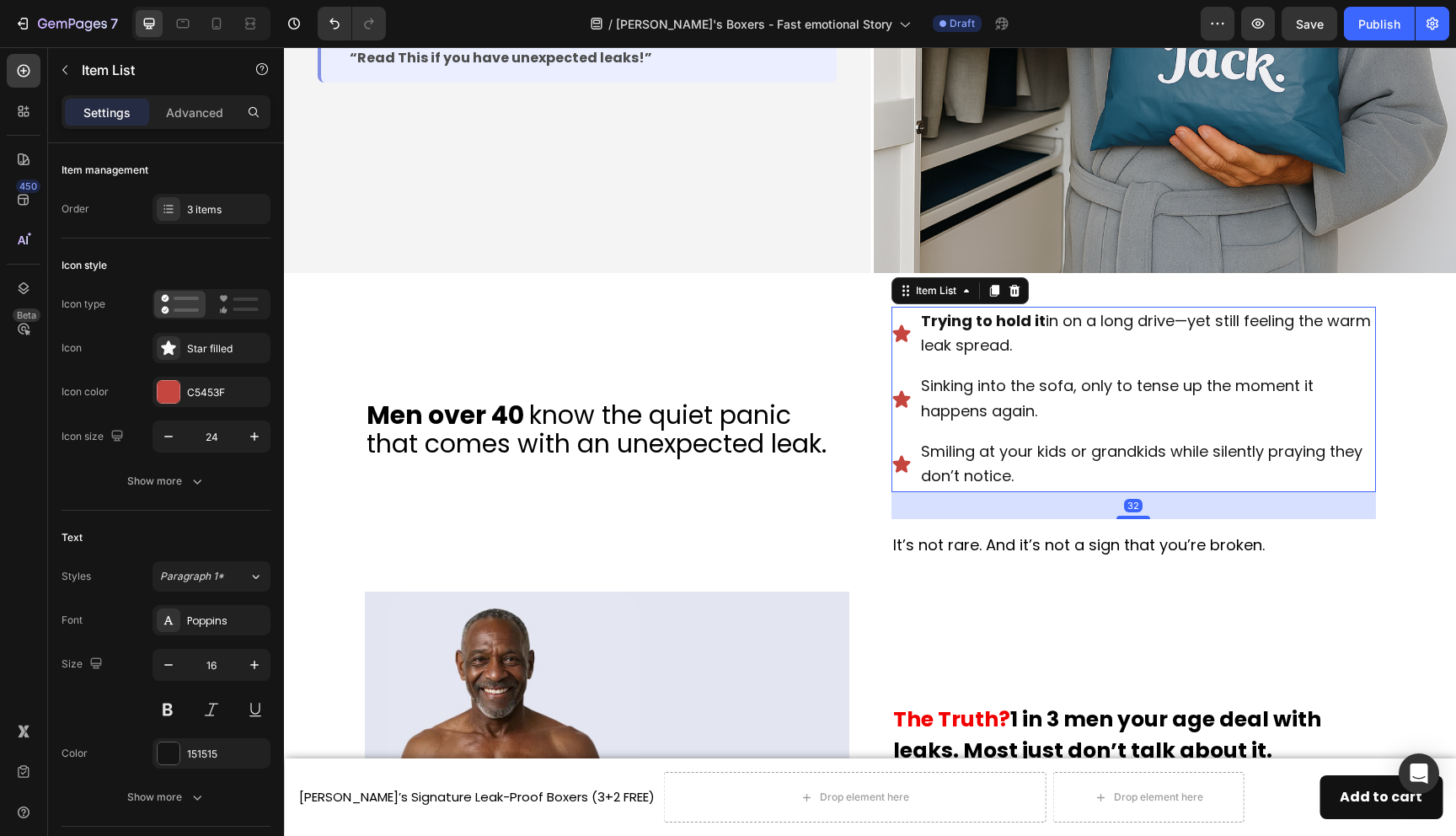
click at [1182, 387] on span "Sinking into the sofa, only to tense up the moment it happens again." at bounding box center [1118, 397] width 392 height 46
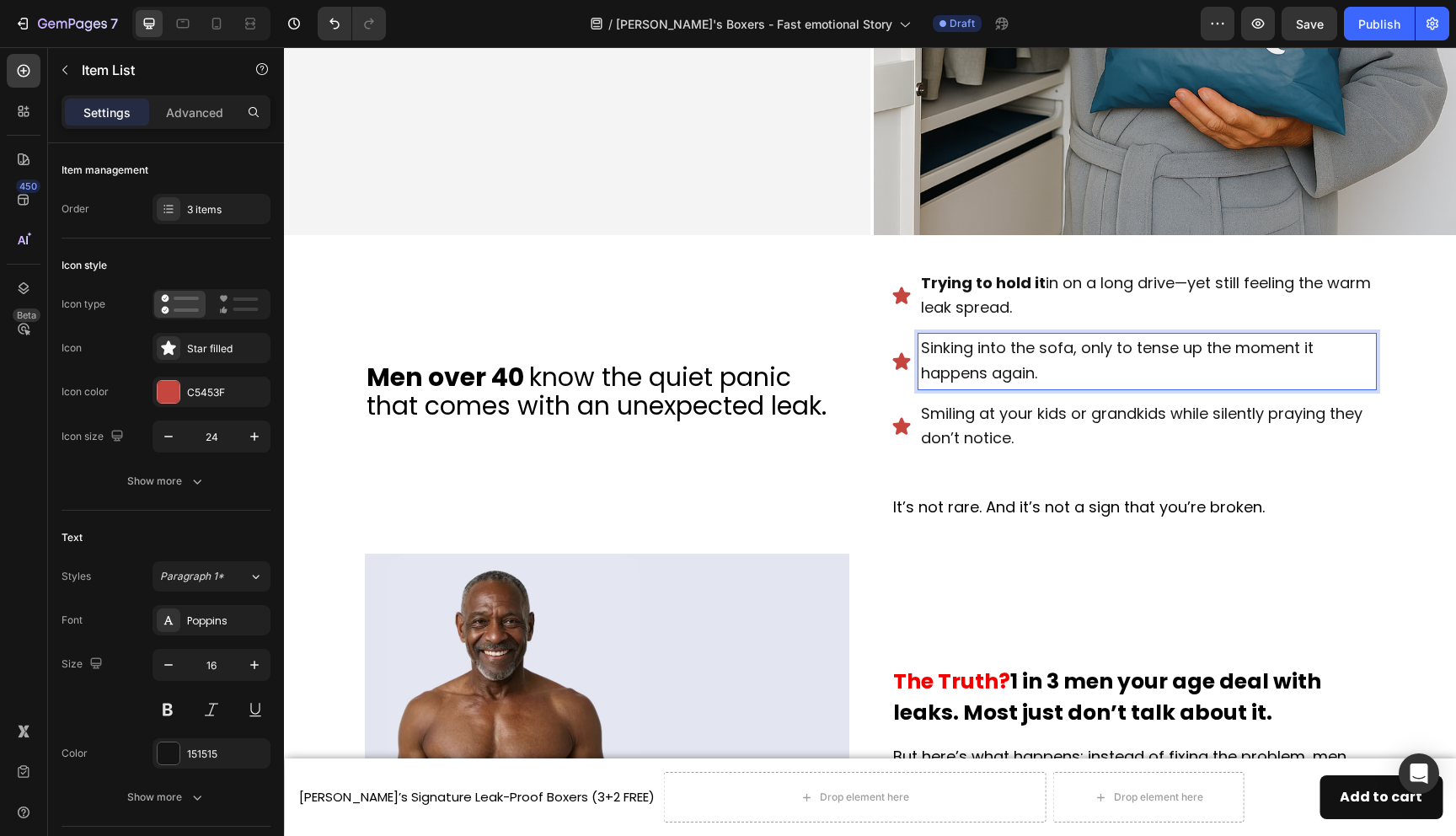
scroll to position [436, 0]
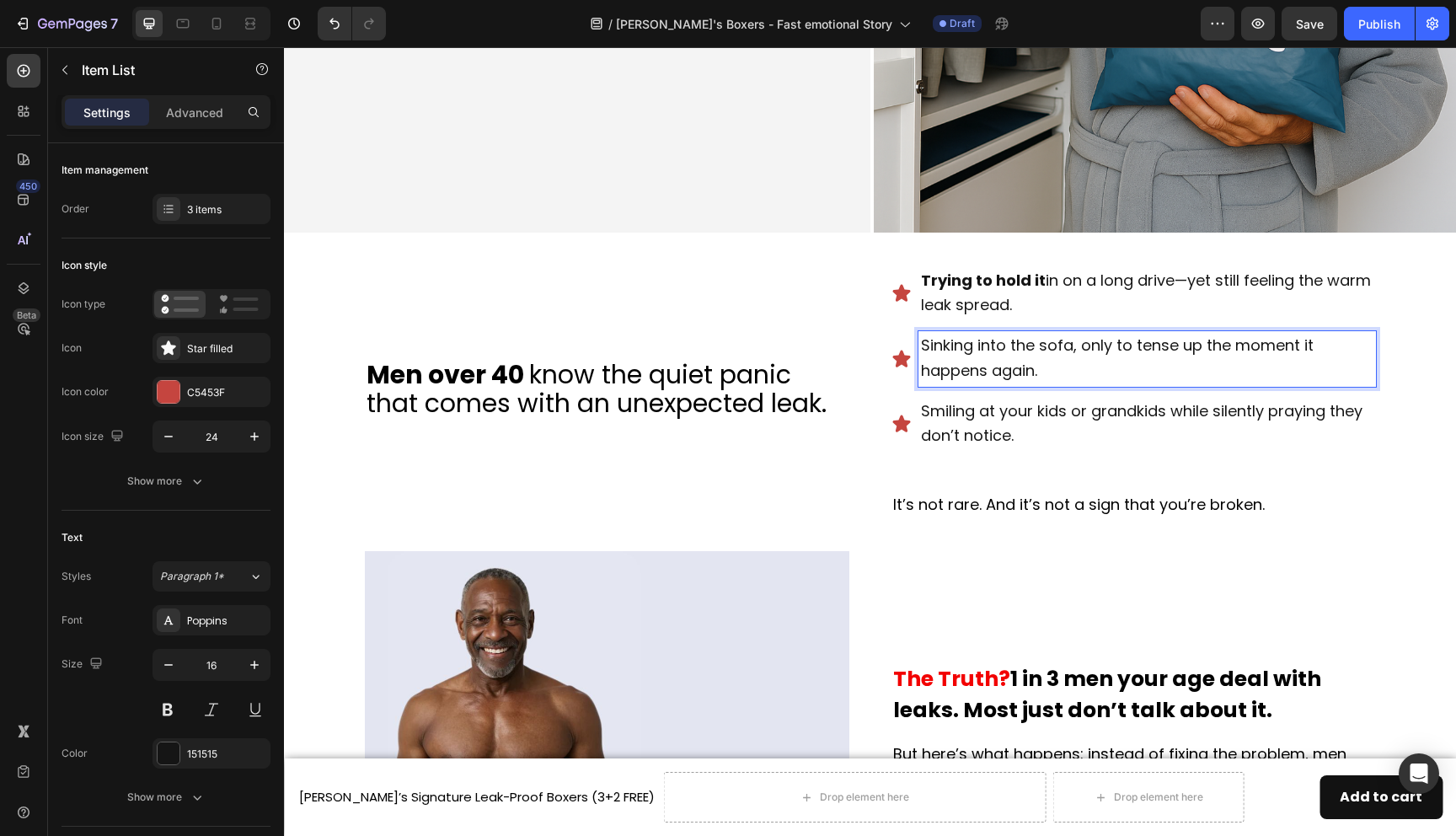
click at [1144, 411] on span "Smiling at your kids or grandkids while silently praying they don’t notice." at bounding box center [1142, 423] width 442 height 46
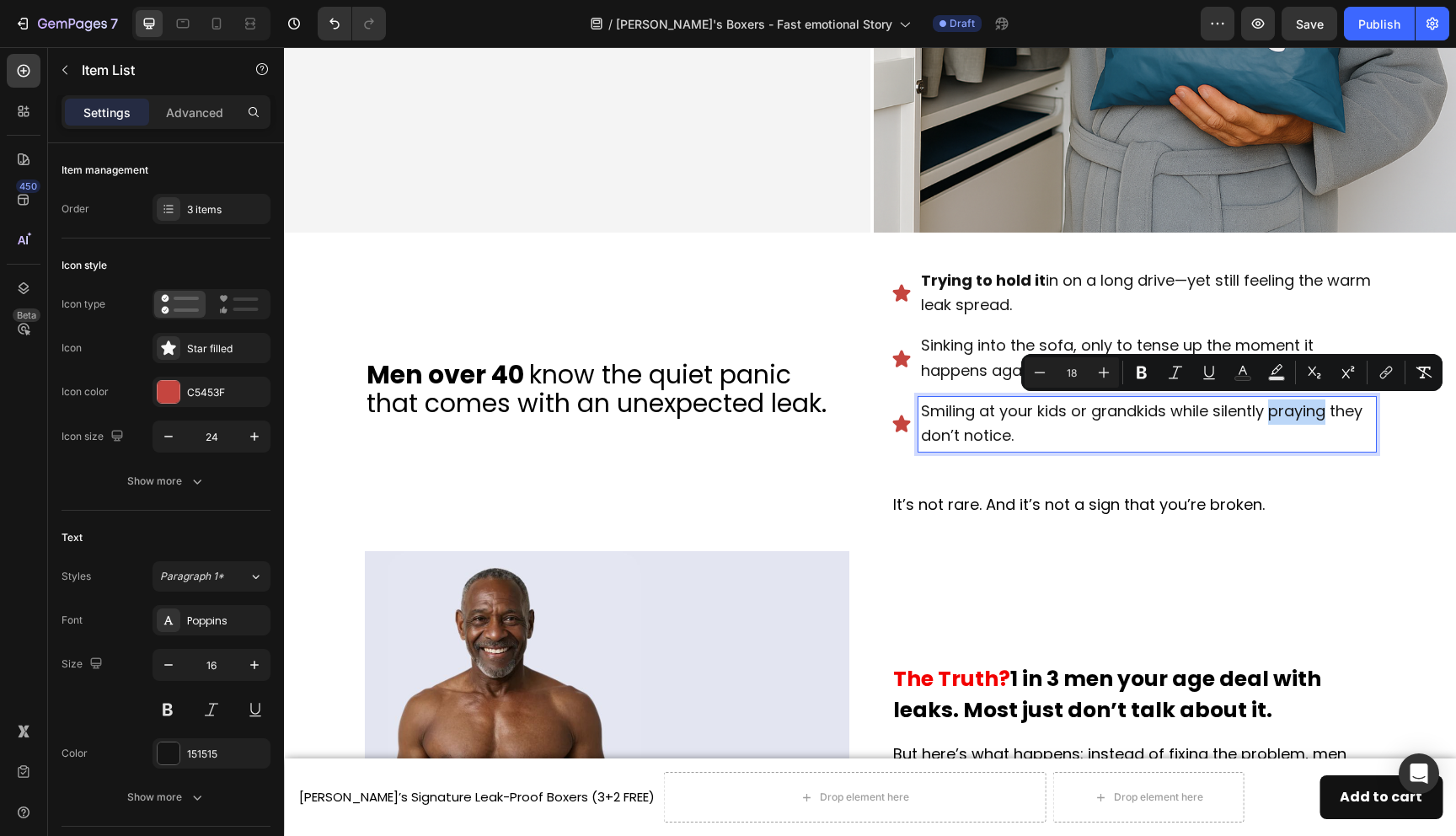
drag, startPoint x: 1270, startPoint y: 412, endPoint x: 1326, endPoint y: 415, distance: 56.1
click at [1327, 415] on span "Smiling at your kids or grandkids while silently praying they don’t notice." at bounding box center [1142, 423] width 442 height 46
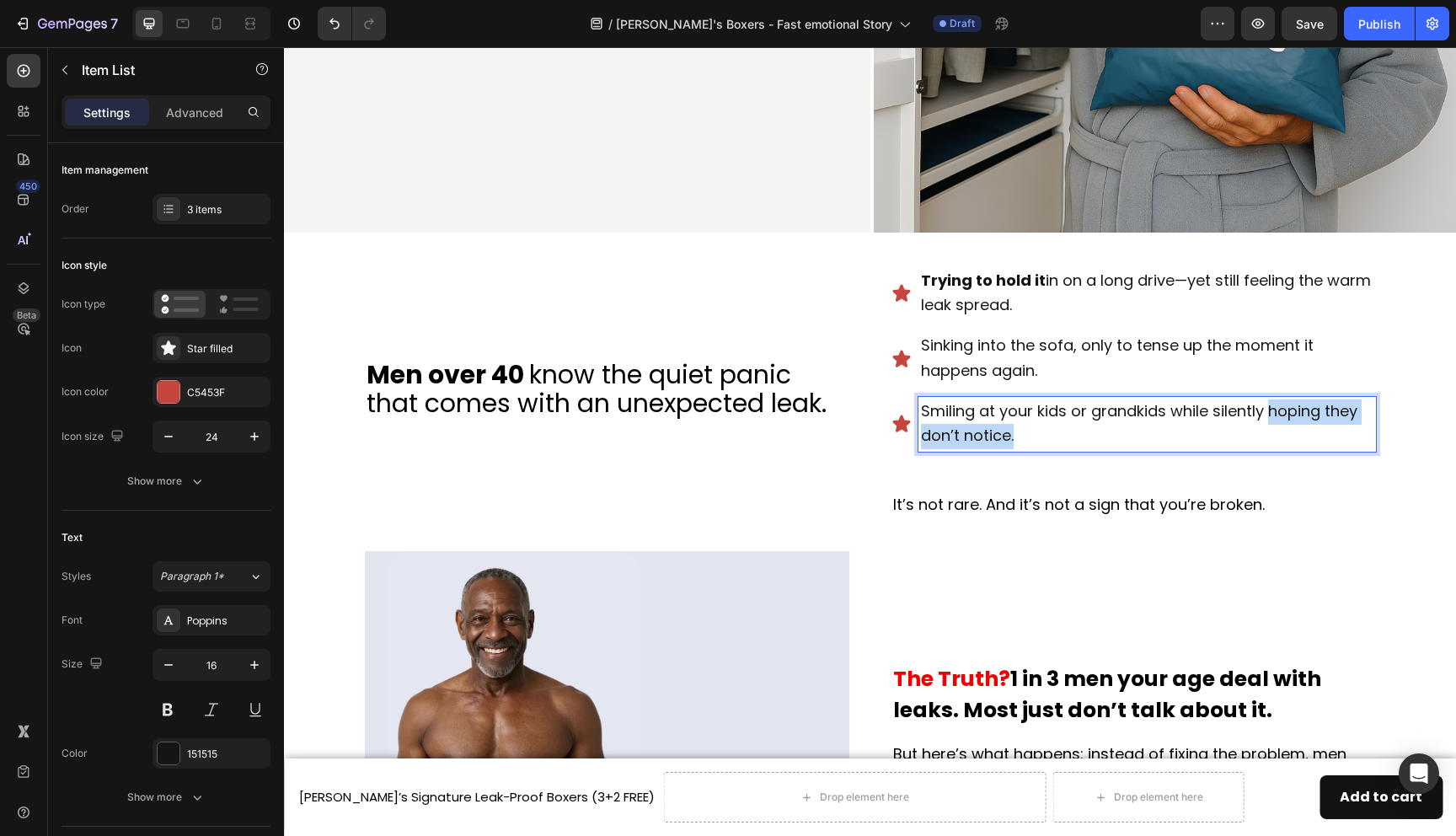
drag, startPoint x: 1274, startPoint y: 413, endPoint x: 1297, endPoint y: 424, distance: 25.5
click at [1297, 424] on p "Smiling at your kids or grandkids while silently hoping they don’t notice." at bounding box center [1147, 425] width 452 height 51
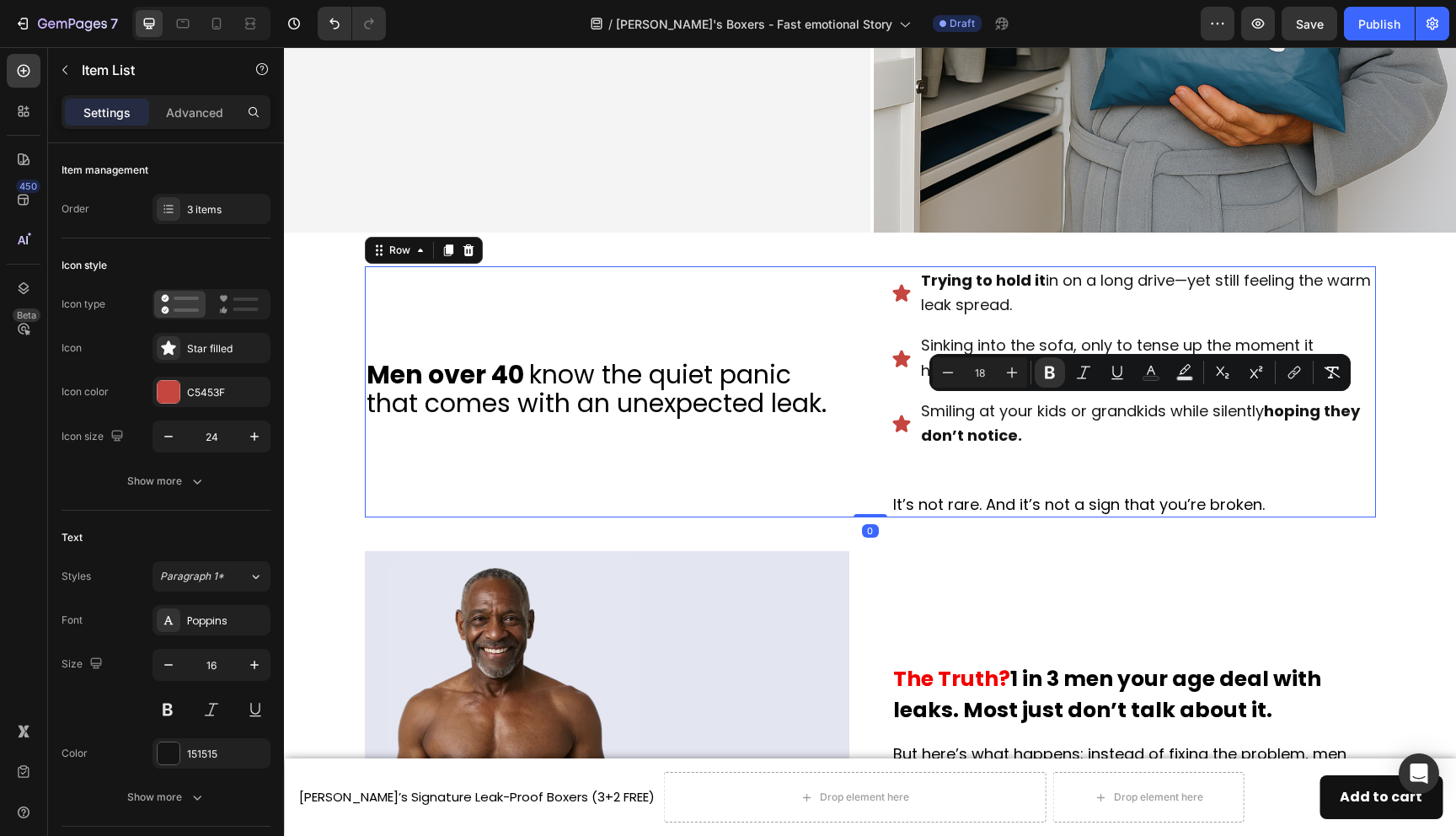
click at [1316, 475] on div "Trying to hold it in on a long drive—yet still feeling the warm leak spread. Si…" at bounding box center [1134, 392] width 485 height 252
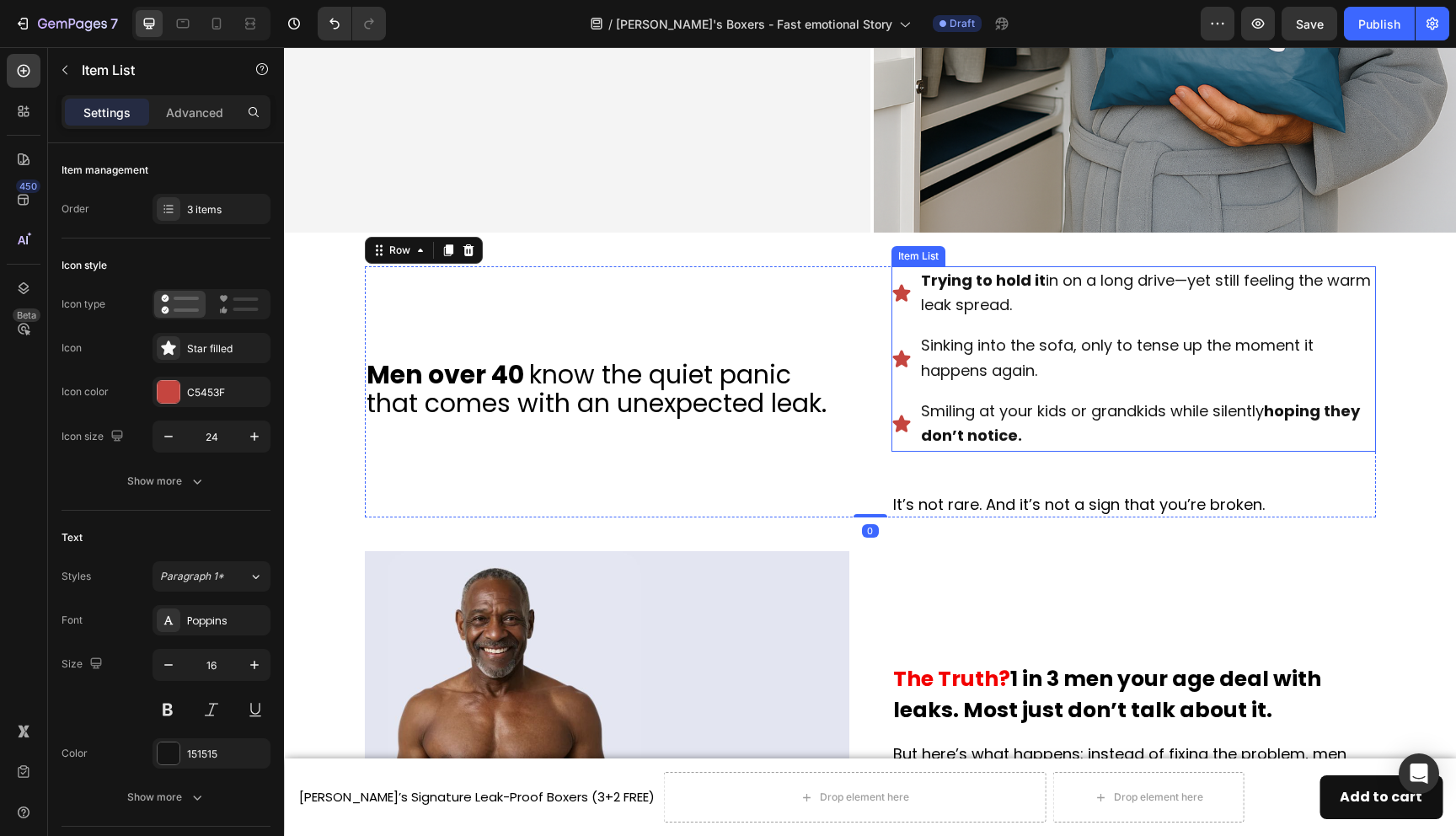
click at [1066, 341] on span "Sinking into the sofa, only to tense up the moment it happens again." at bounding box center [1118, 357] width 392 height 46
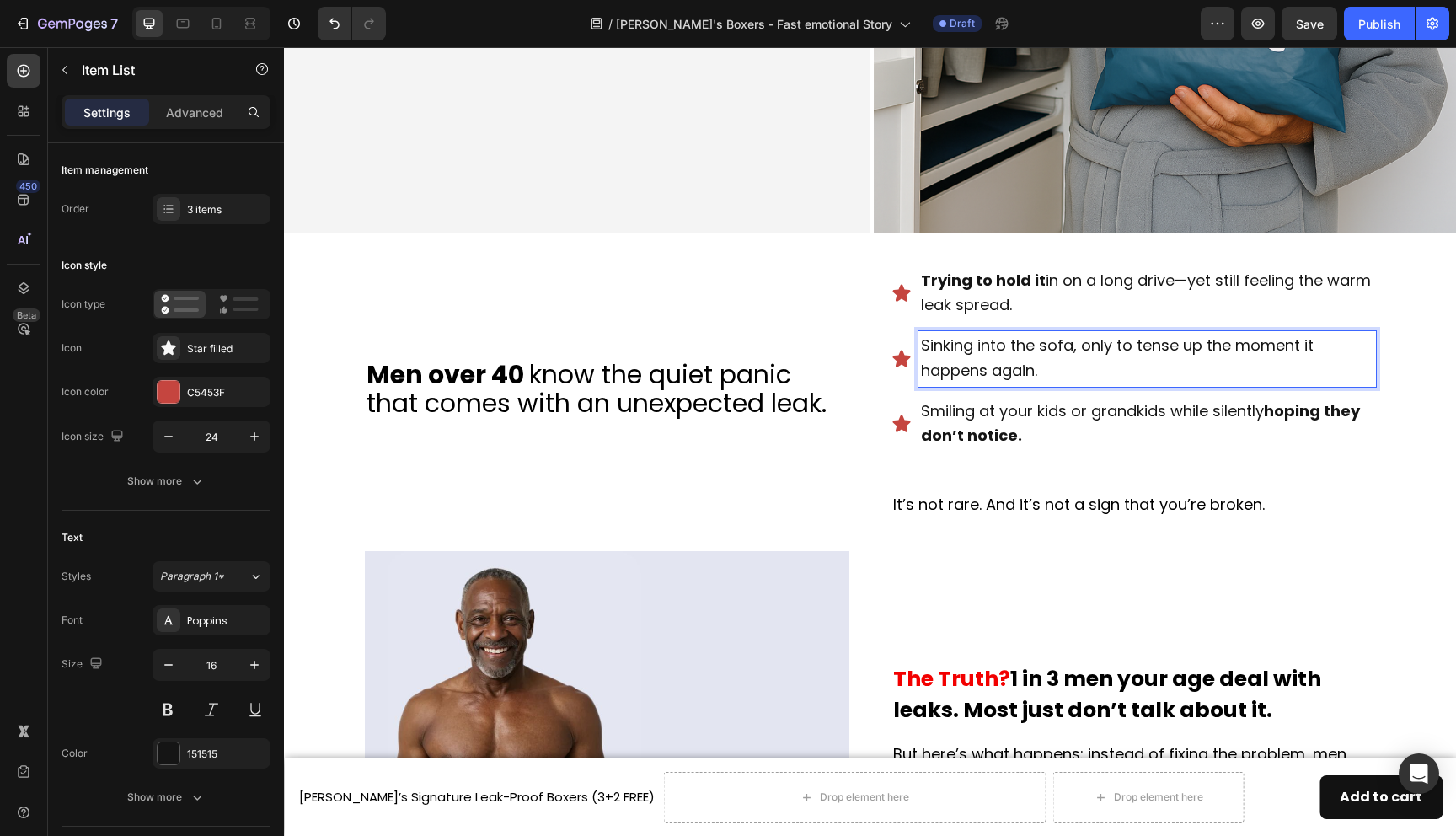
click at [1138, 347] on span "Sinking into the sofa, only to tense up the moment it happens again." at bounding box center [1118, 357] width 392 height 46
drag, startPoint x: 1132, startPoint y: 347, endPoint x: 1201, endPoint y: 346, distance: 69.0
click at [1201, 346] on span "Sinking into the sofa, only to tense up the moment it happens again." at bounding box center [1118, 357] width 392 height 46
click at [1346, 513] on div "It’s not rare. And it’s not a sign that you’re broken." at bounding box center [1134, 504] width 485 height 26
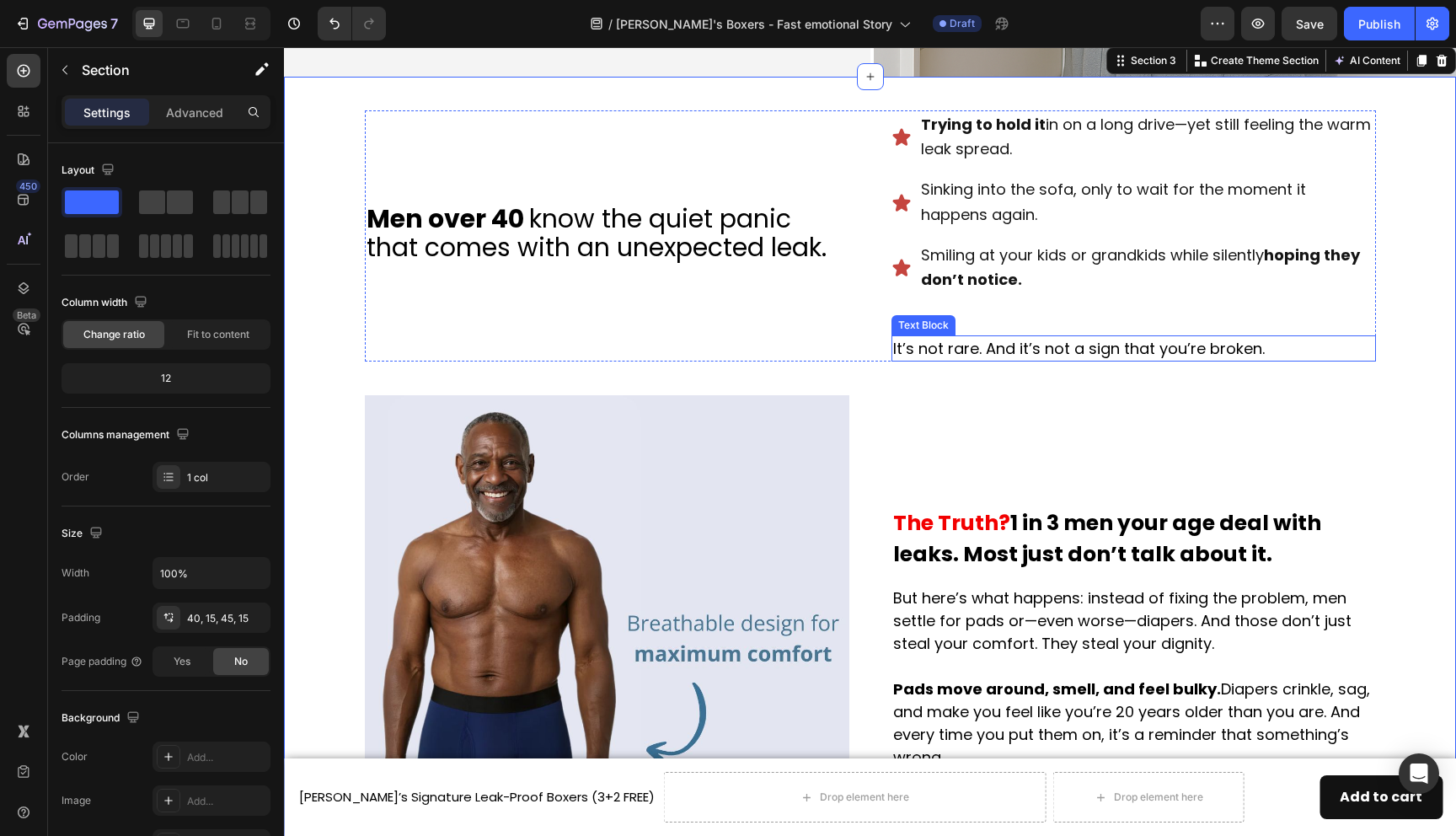
scroll to position [711, 0]
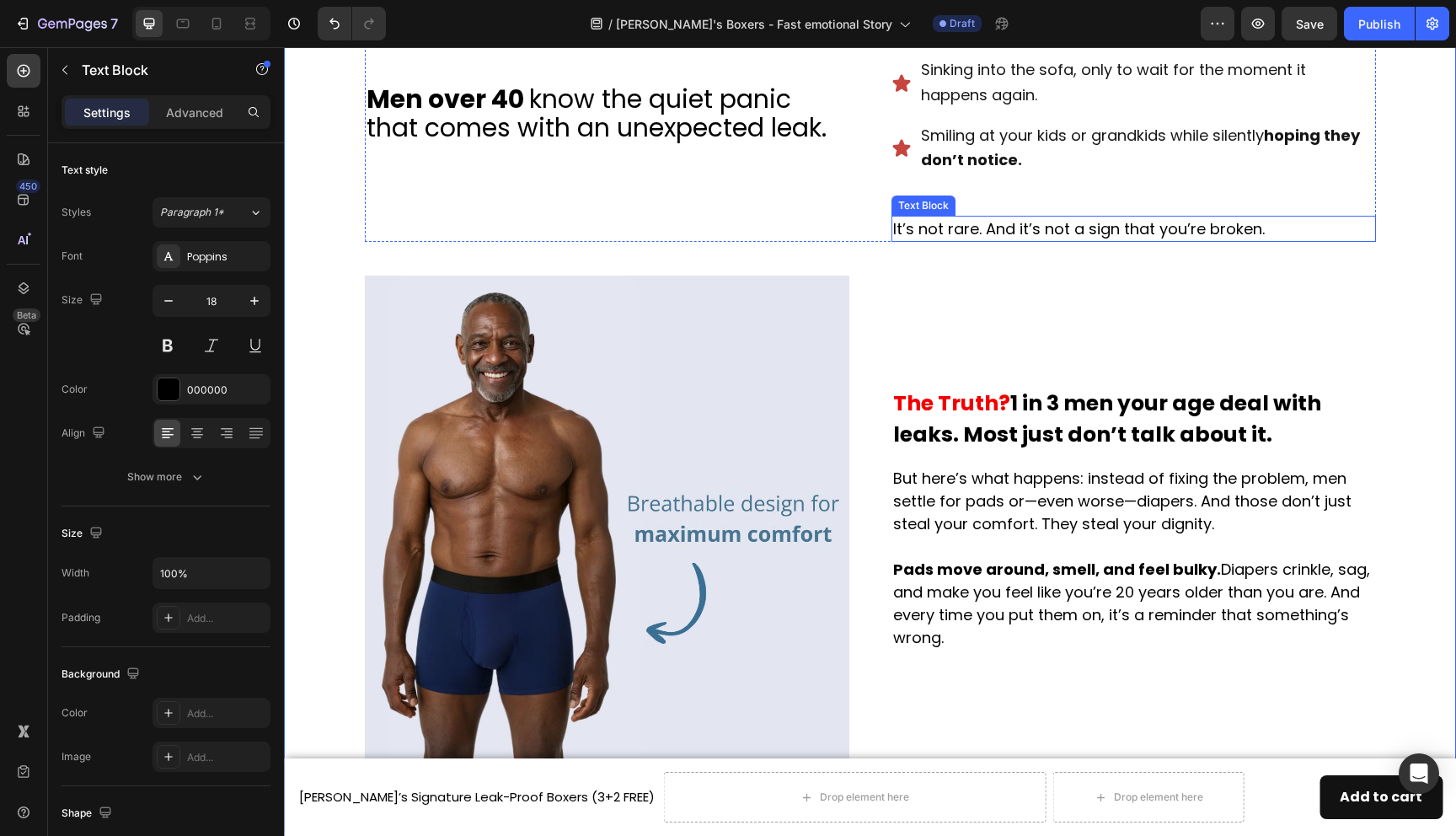
click at [1036, 229] on p "It’s not rare. And it’s not a sign that you’re broken." at bounding box center [1133, 229] width 481 height 23
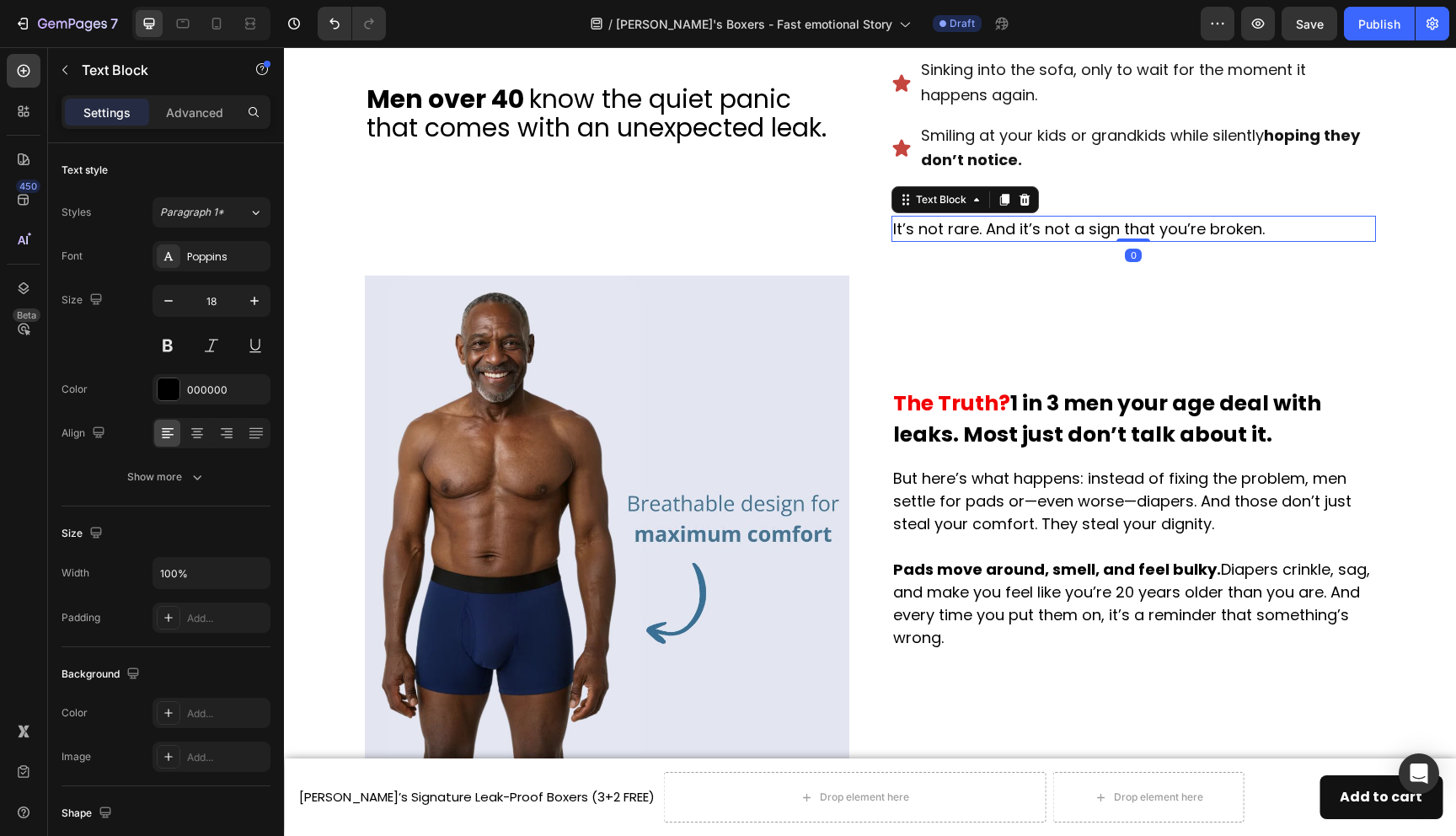
click at [1036, 229] on p "It’s not rare. And it’s not a sign that you’re broken." at bounding box center [1133, 229] width 481 height 23
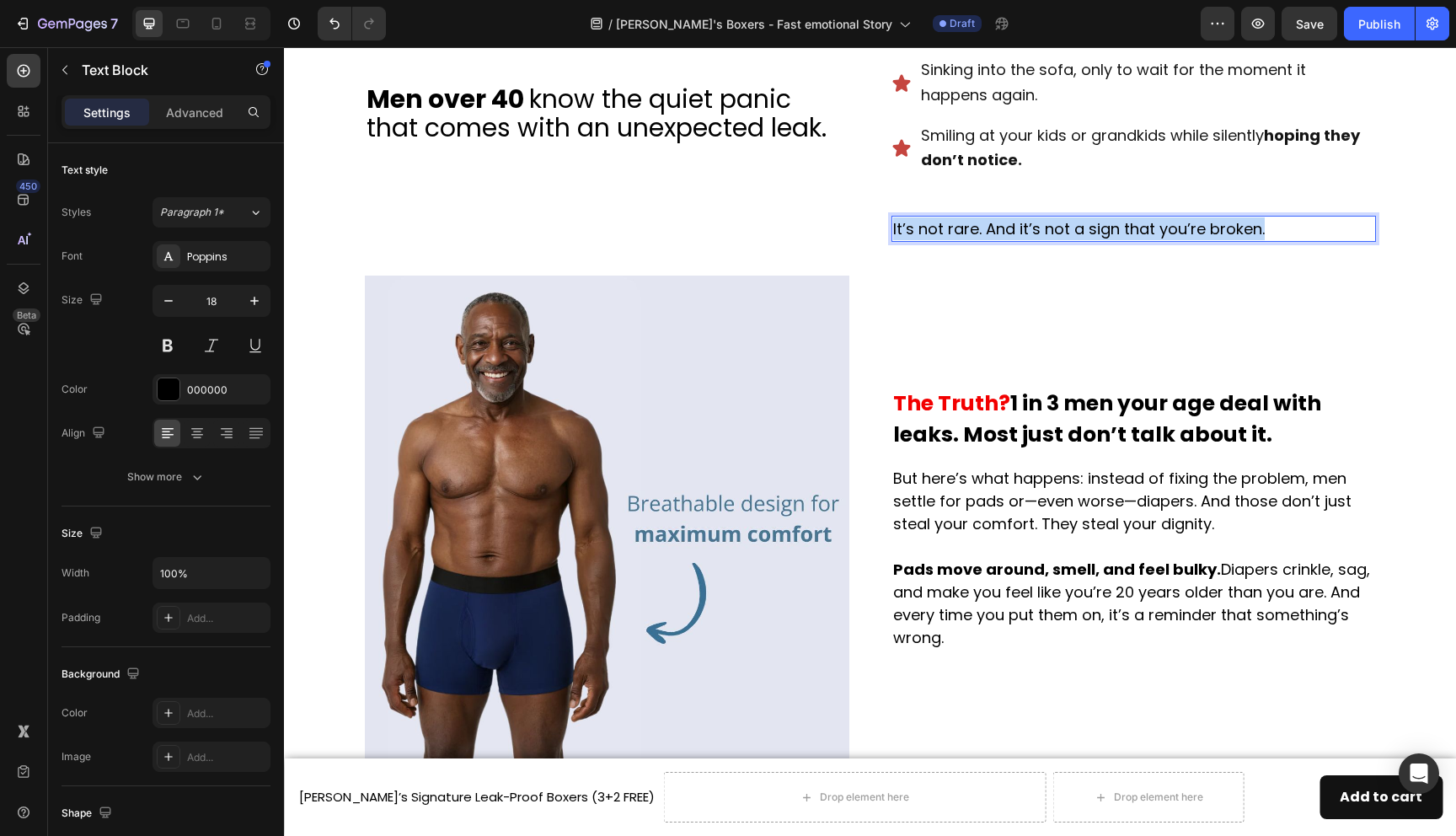
click at [1036, 229] on p "It’s not rare. And it’s not a sign that you’re broken." at bounding box center [1133, 229] width 481 height 23
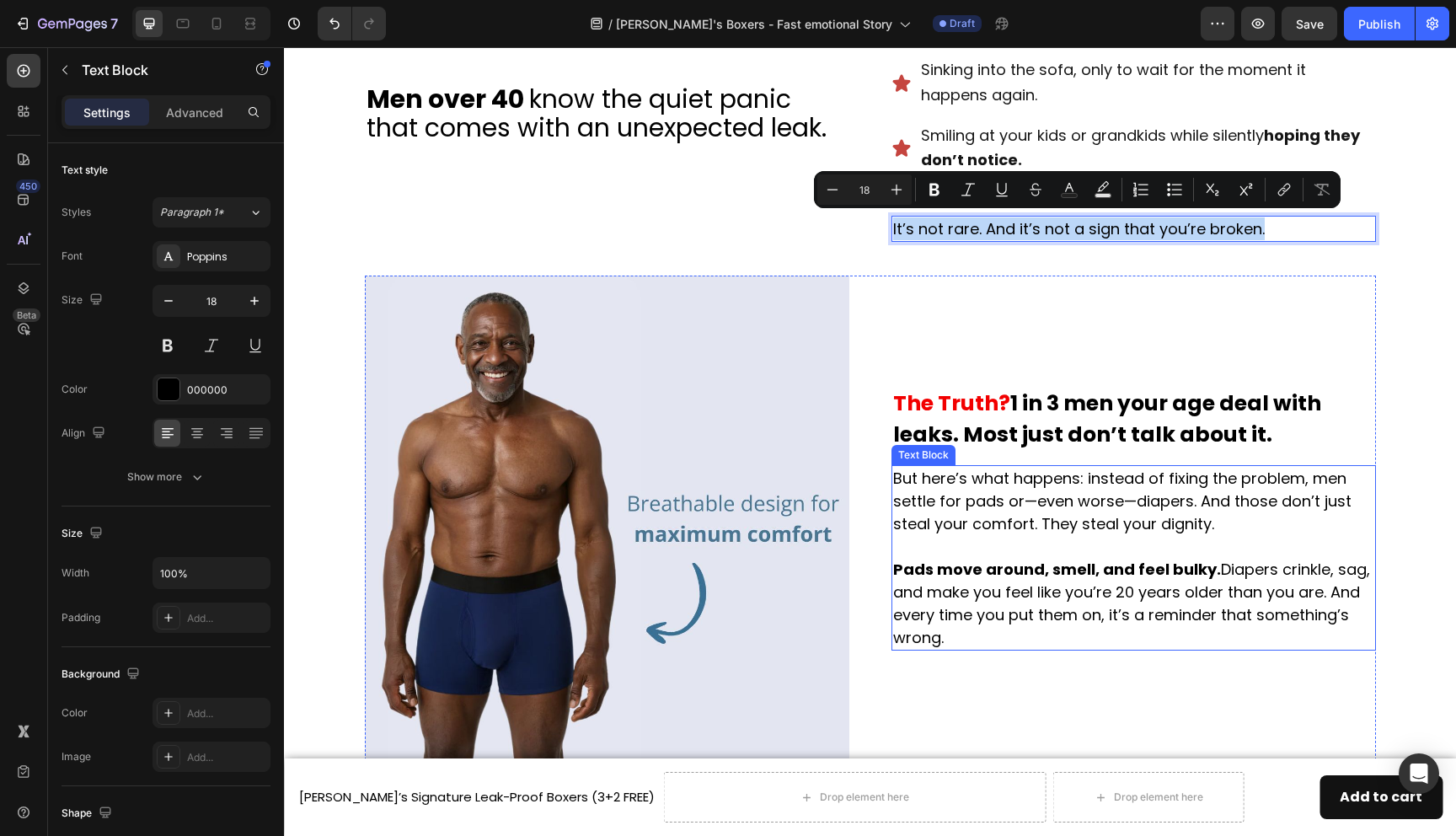
click at [1058, 586] on p "But here’s what happens: instead of fixing the problem, men settle for pads or—…" at bounding box center [1133, 558] width 481 height 183
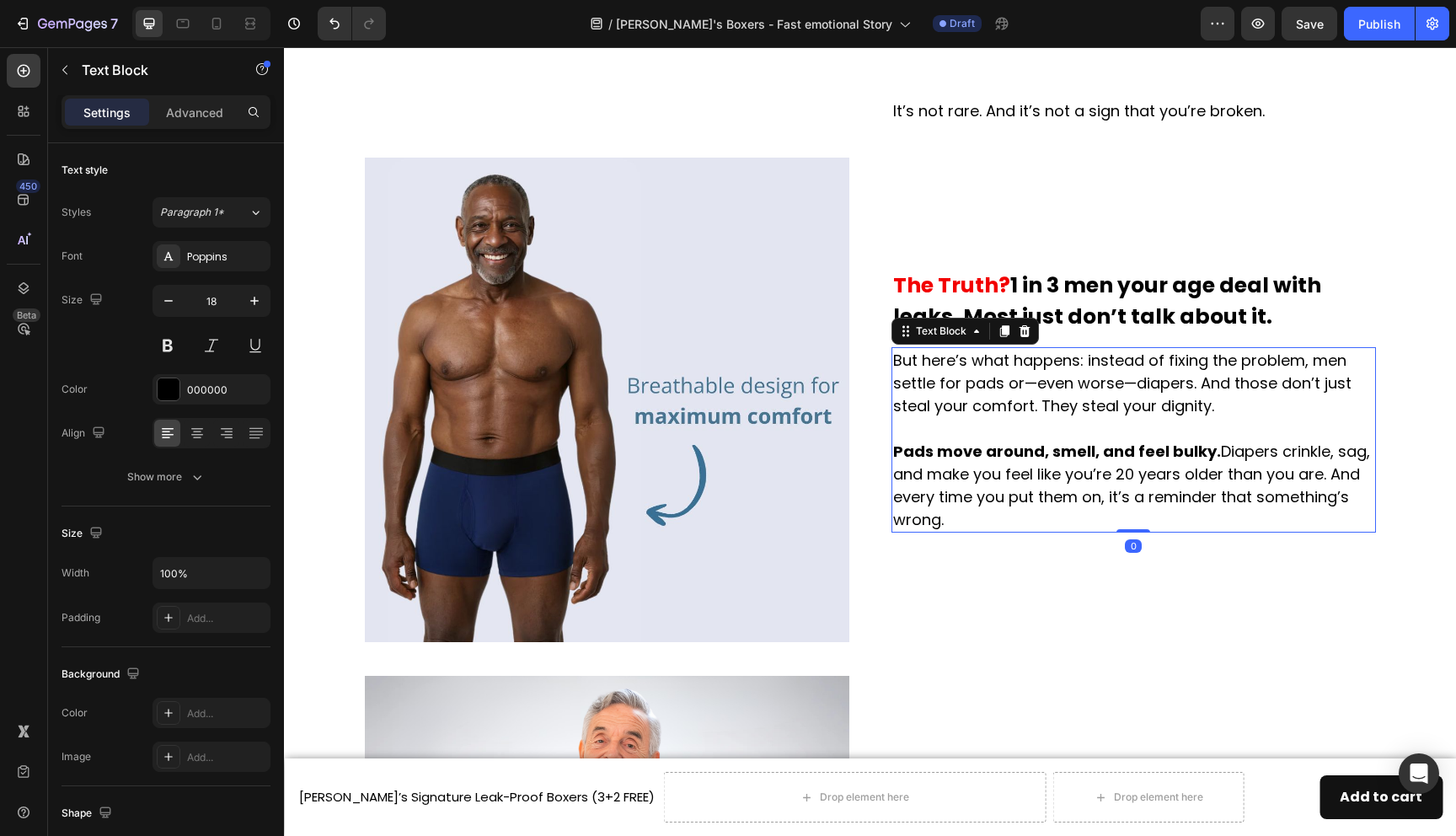
scroll to position [840, 0]
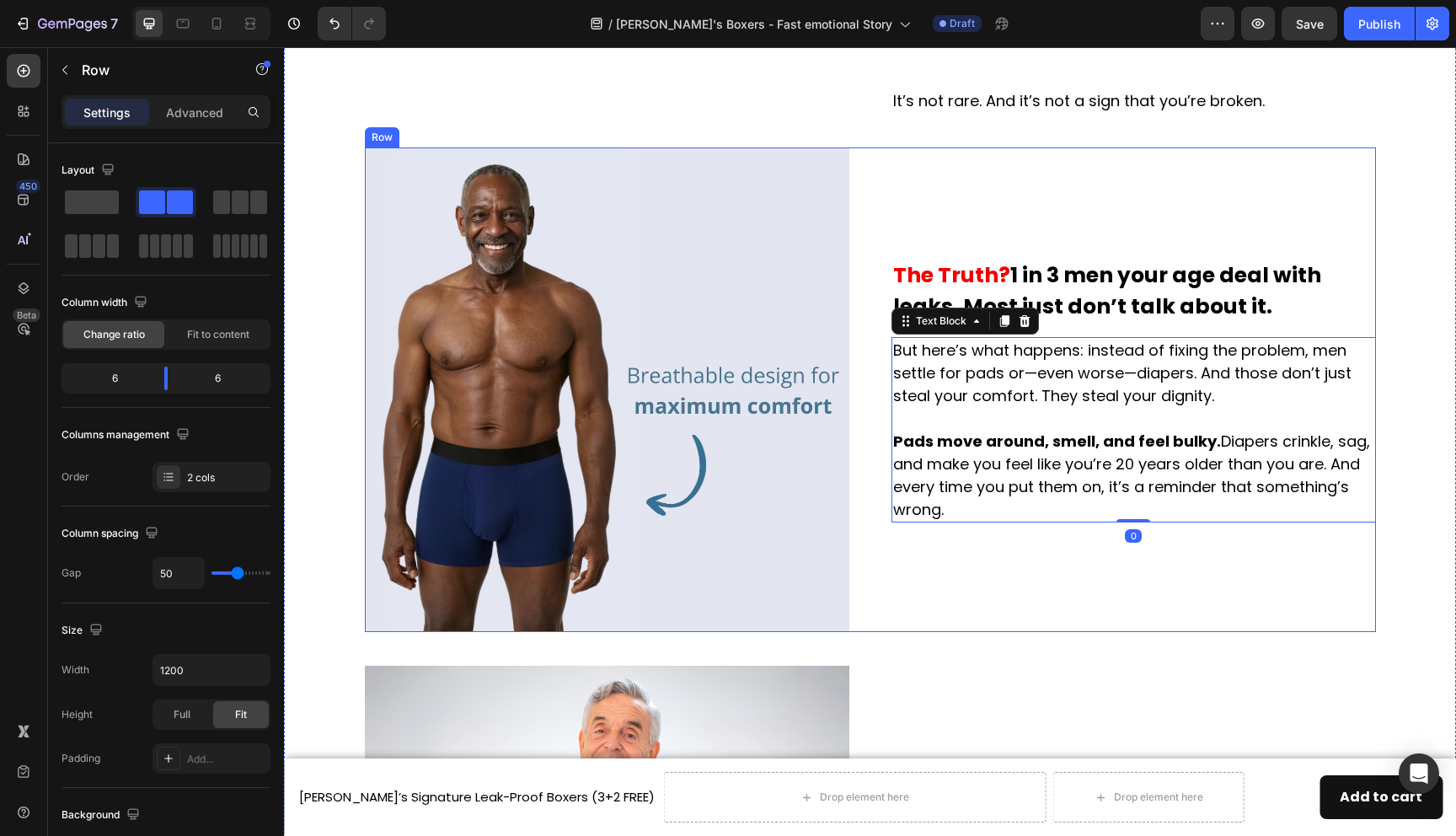
click at [1068, 582] on div "The Truth? 1 in 3 men your age deal with leaks. Most just don’t talk about it. …" at bounding box center [1134, 390] width 485 height 485
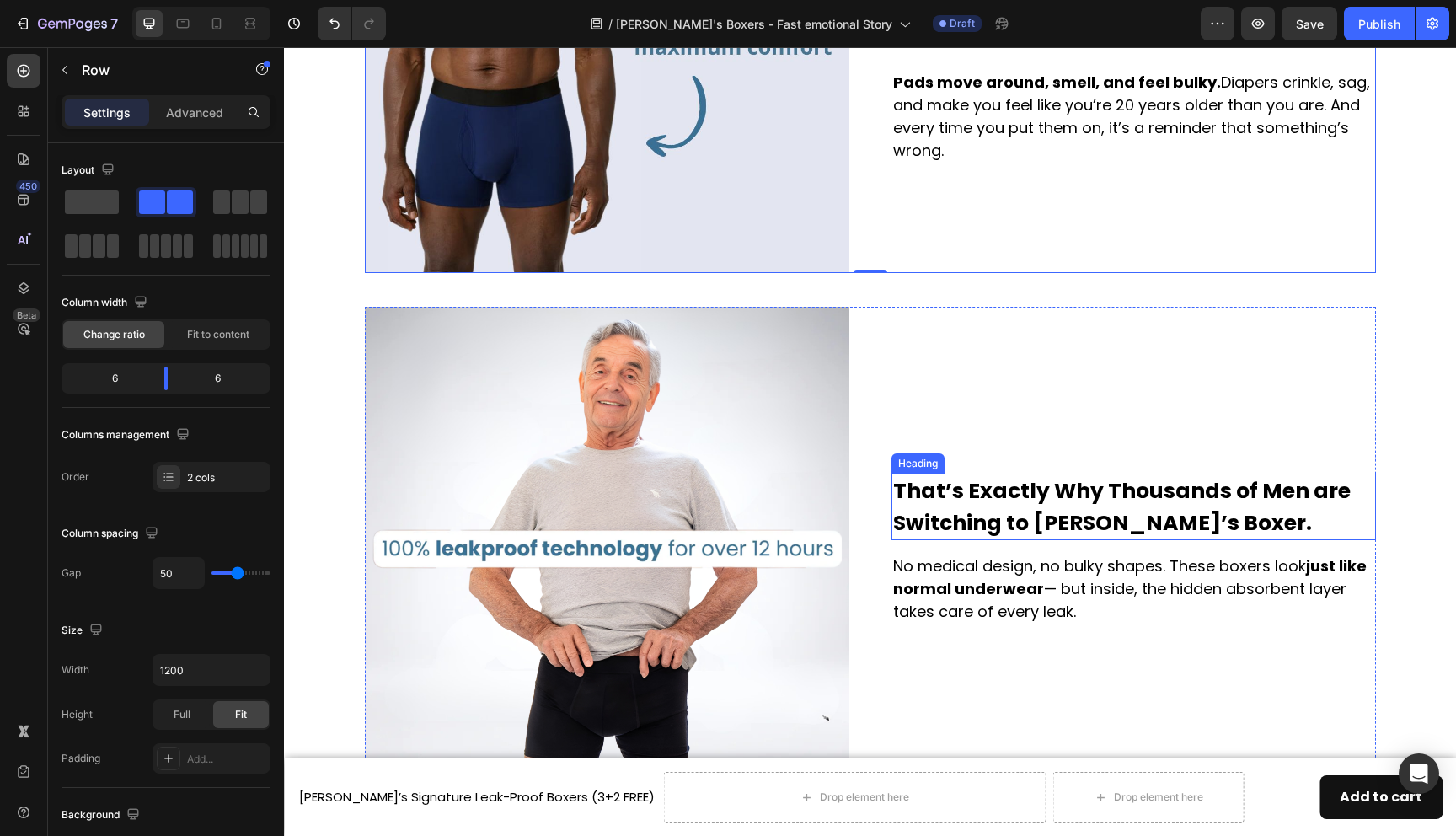
scroll to position [1238, 0]
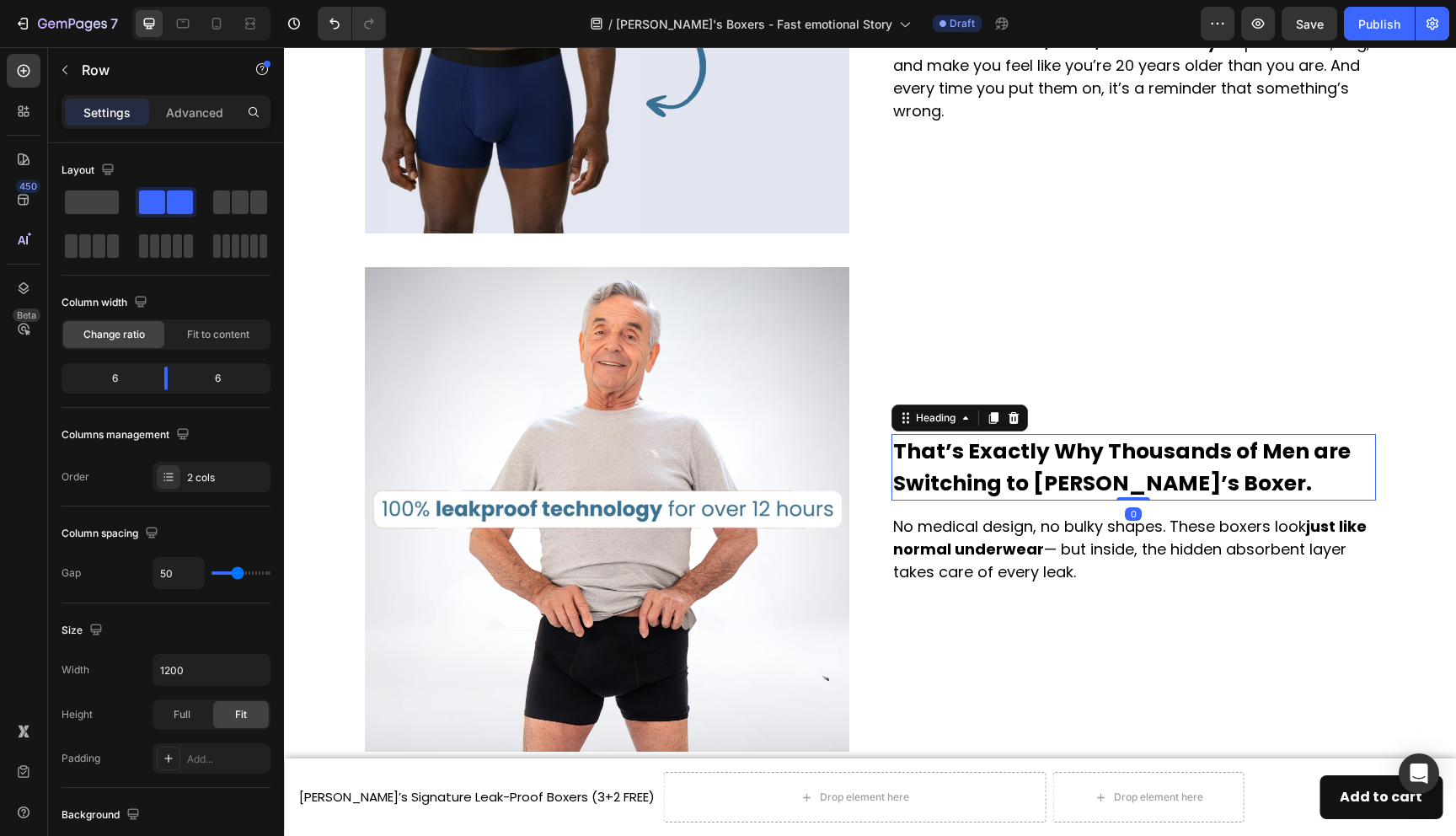
click at [1043, 488] on strong "That’s Exactly Why Thousands of Men are Switching to Jack’s Boxer." at bounding box center [1121, 467] width 457 height 62
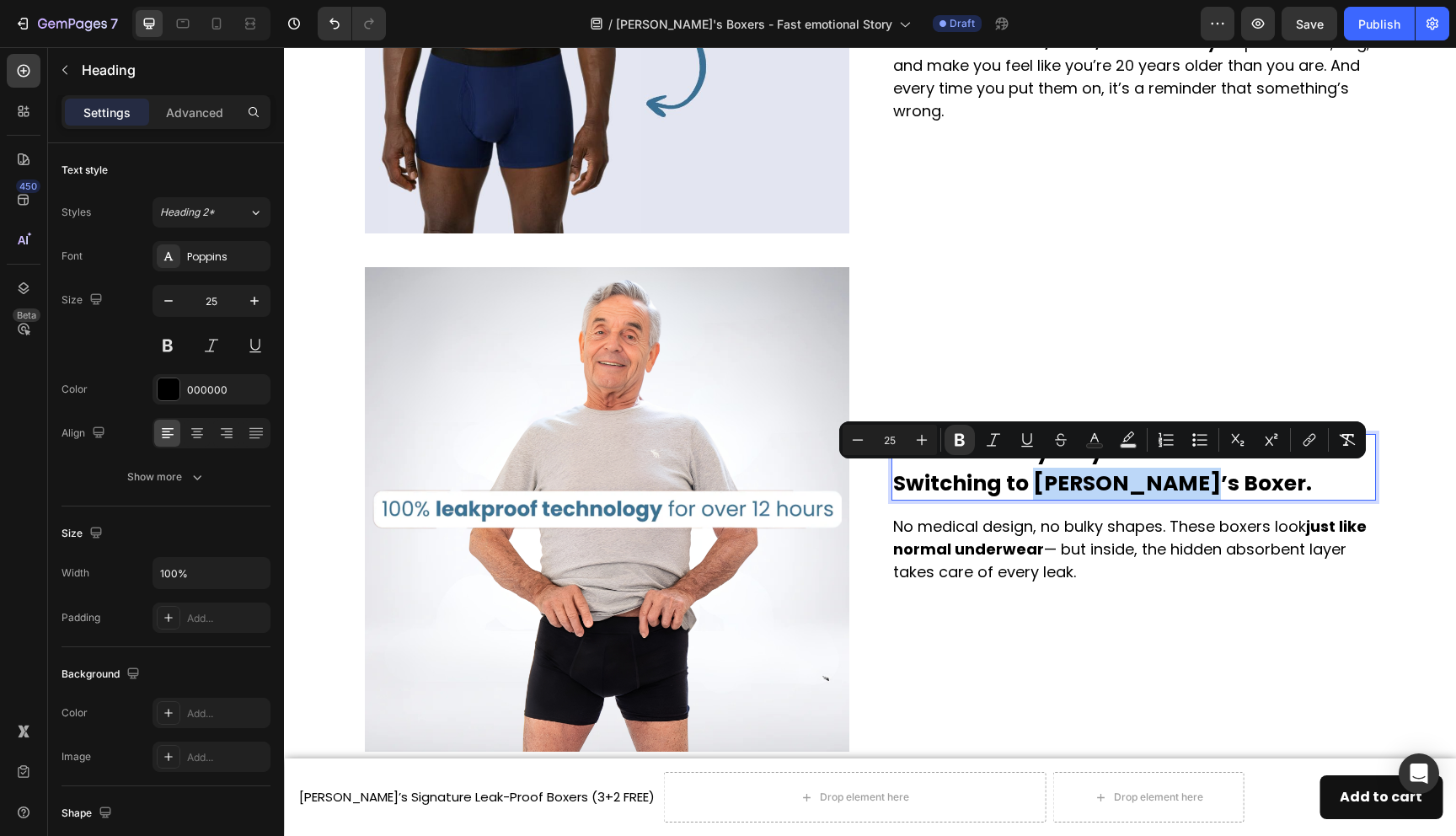
drag, startPoint x: 1029, startPoint y: 483, endPoint x: 1174, endPoint y: 485, distance: 145.0
click at [1174, 485] on p "That’s Exactly Why Thousands of Men are Switching to Jack’s Boxer." at bounding box center [1133, 467] width 481 height 63
click at [1095, 444] on rect "Editor contextual toolbar" at bounding box center [1095, 446] width 16 height 4
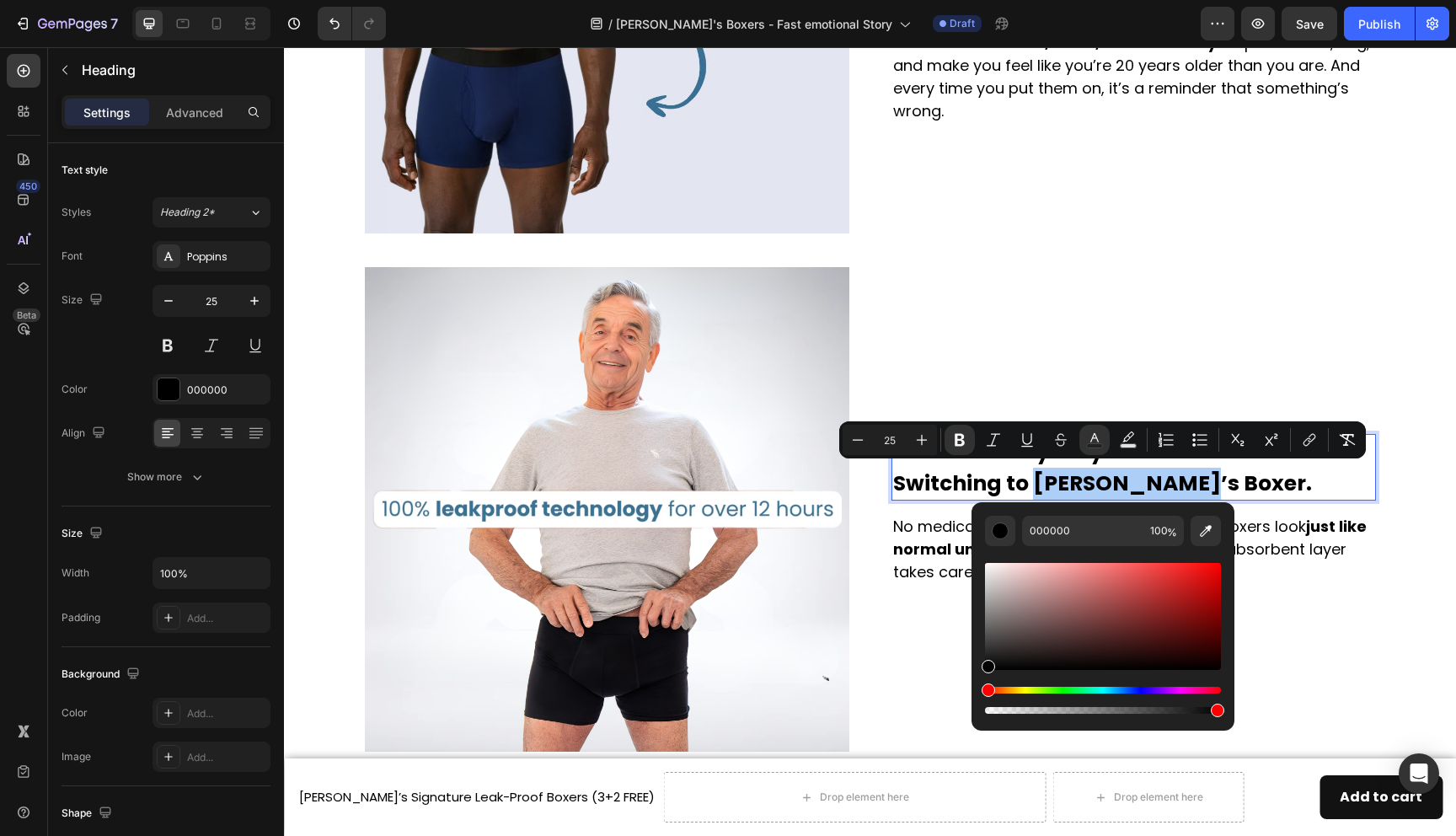
click at [1141, 690] on div "Hue" at bounding box center [1103, 690] width 236 height 7
click at [1128, 690] on div "Hue" at bounding box center [1103, 690] width 236 height 7
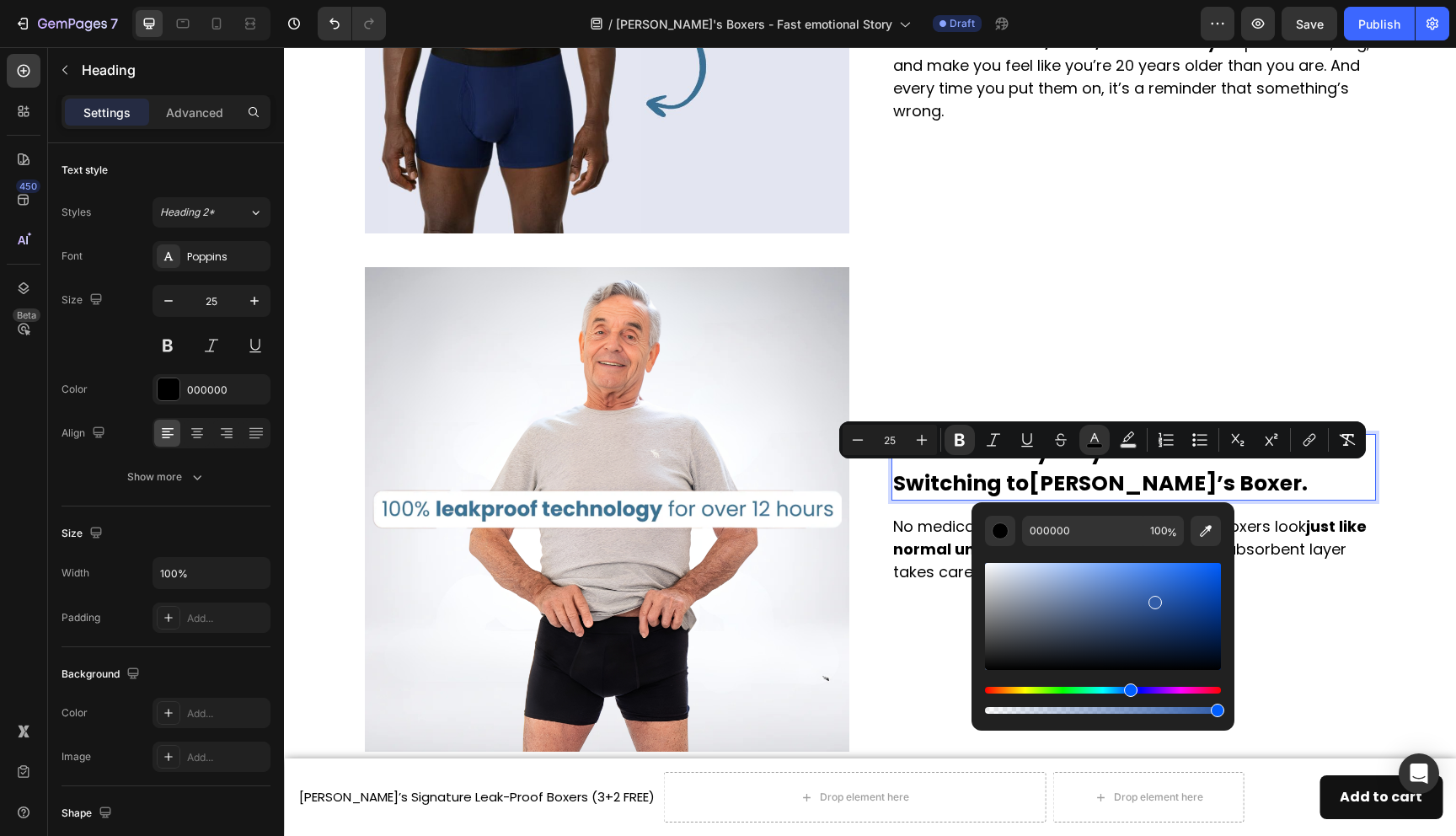
click at [1155, 599] on div "Editor contextual toolbar" at bounding box center [1103, 616] width 236 height 107
type input "305CA8"
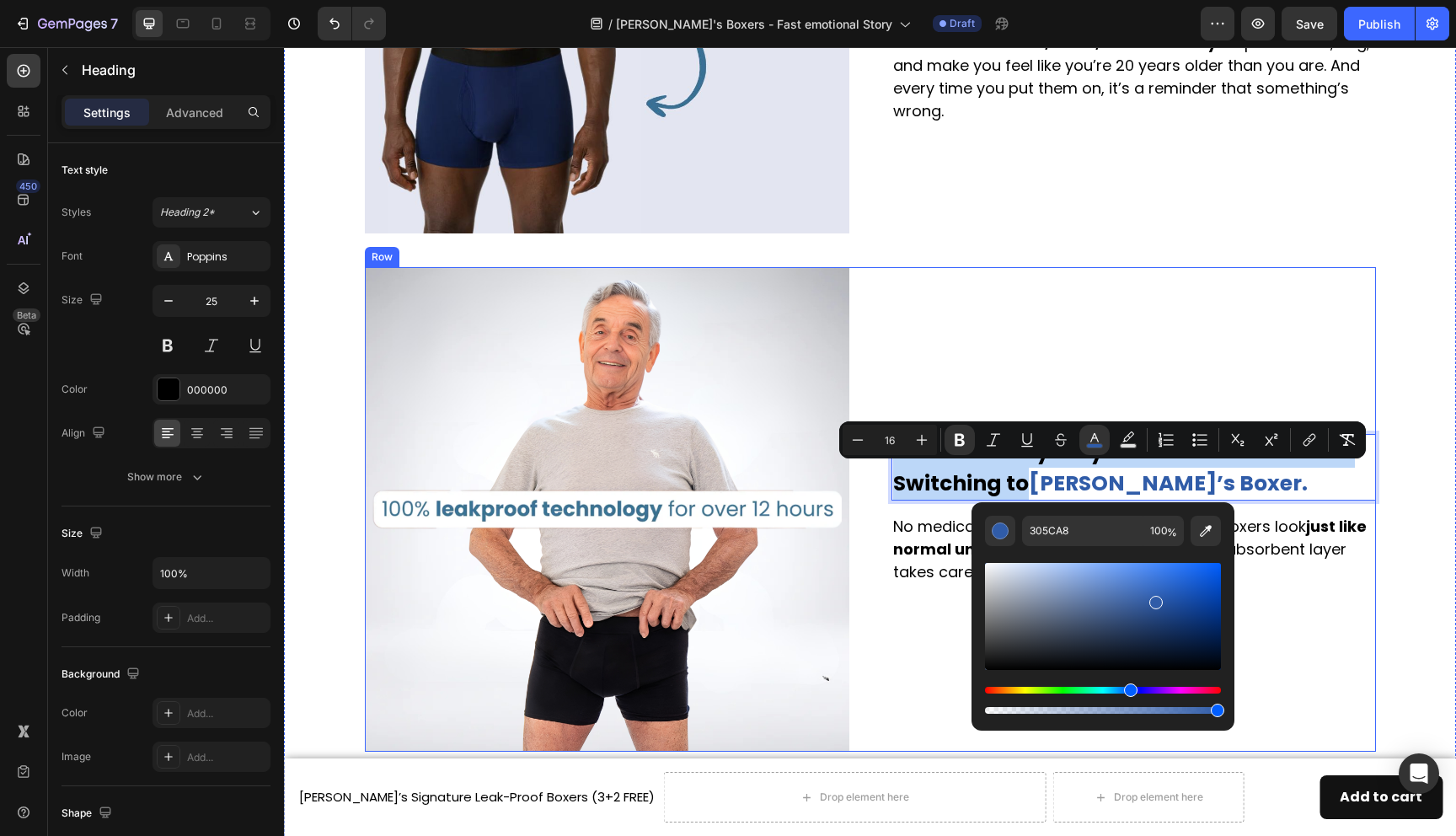
click at [1312, 621] on div "That’s Exactly Why Thousands of Men are Switching to Jack’s Boxer. Heading 0 No…" at bounding box center [1134, 509] width 485 height 485
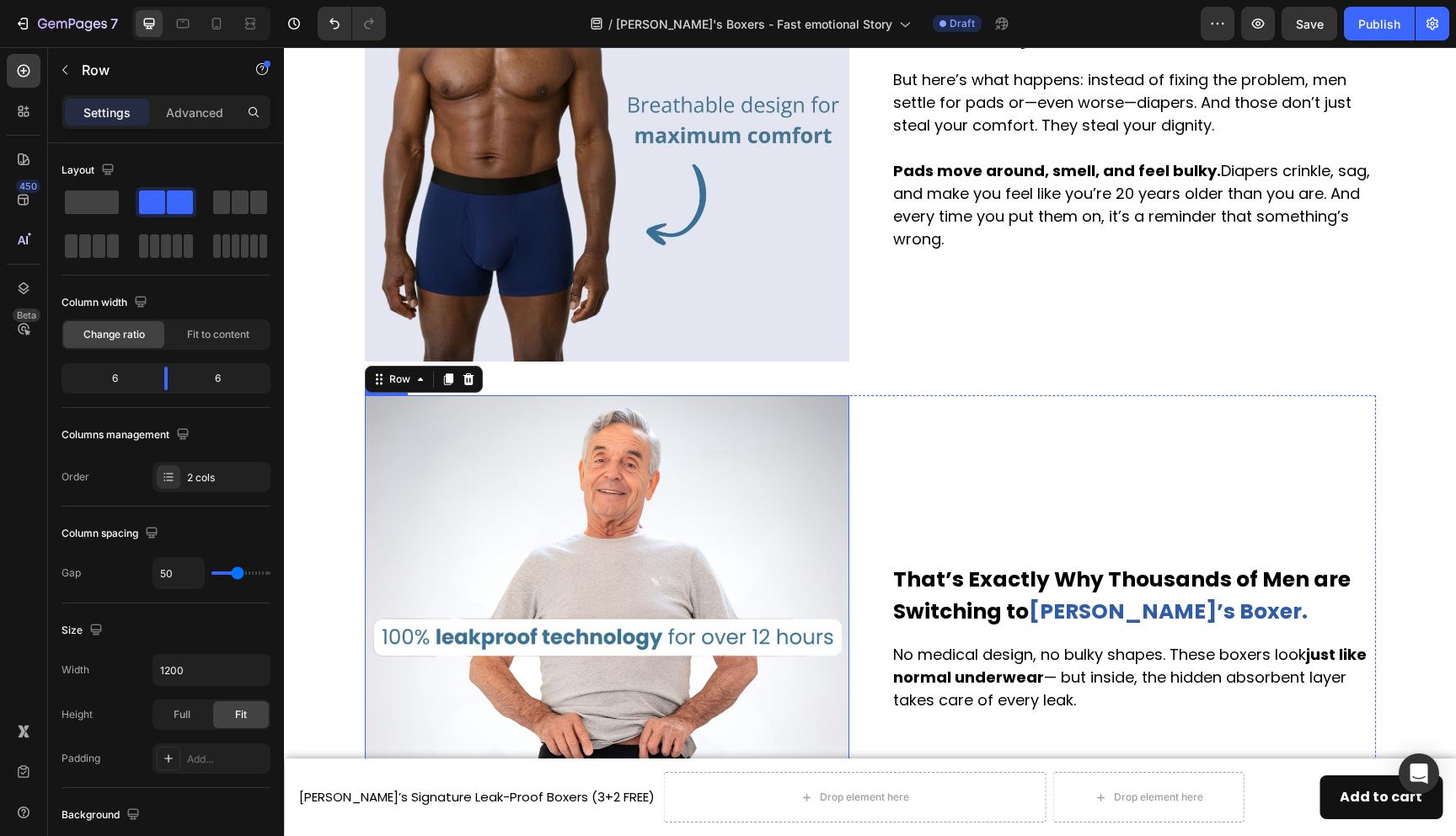
scroll to position [1107, 0]
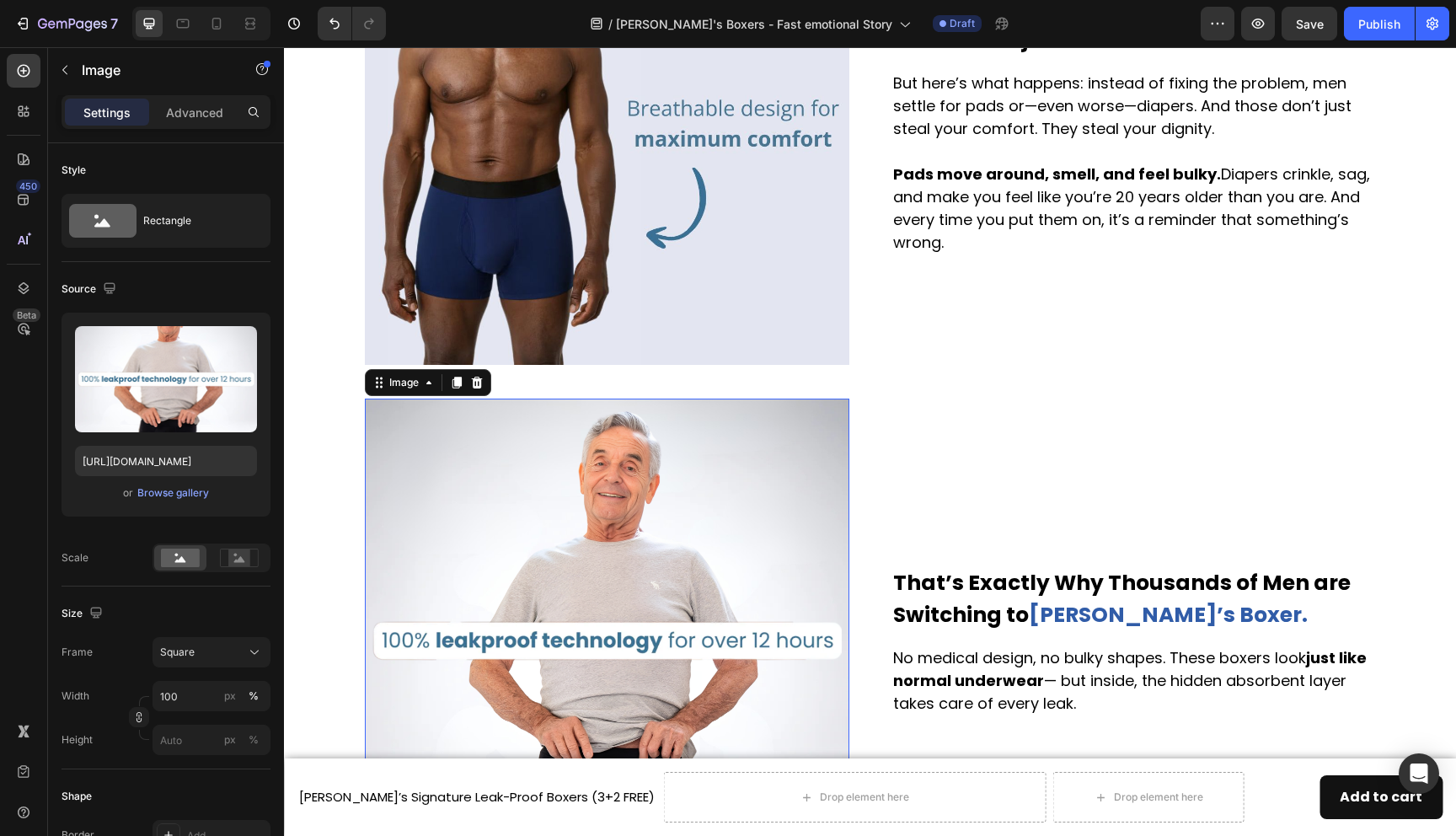
click at [561, 445] on img at bounding box center [607, 641] width 485 height 485
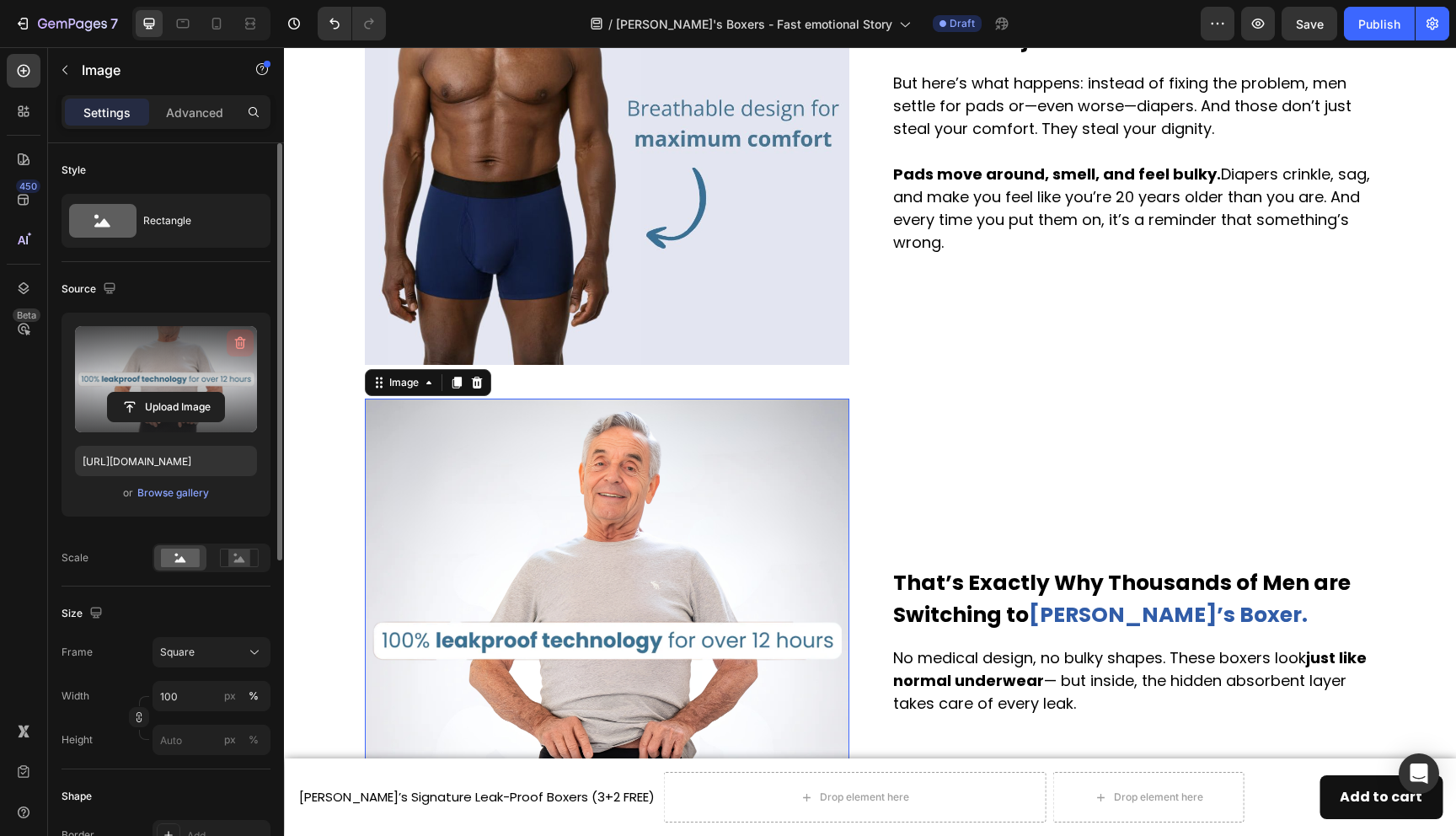
click at [238, 338] on icon "button" at bounding box center [240, 343] width 11 height 13
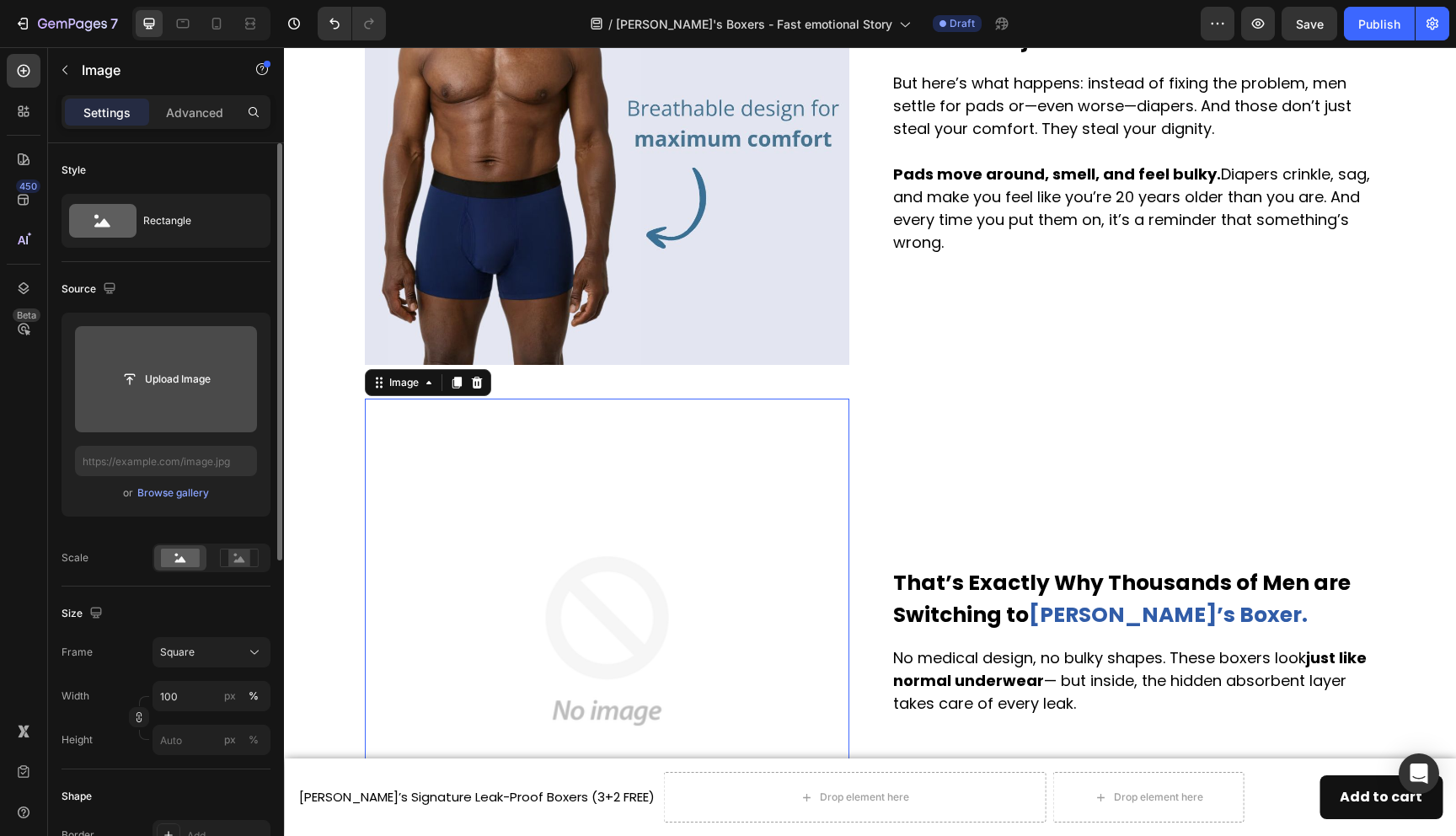
click at [199, 399] on input "file" at bounding box center [166, 379] width 182 height 106
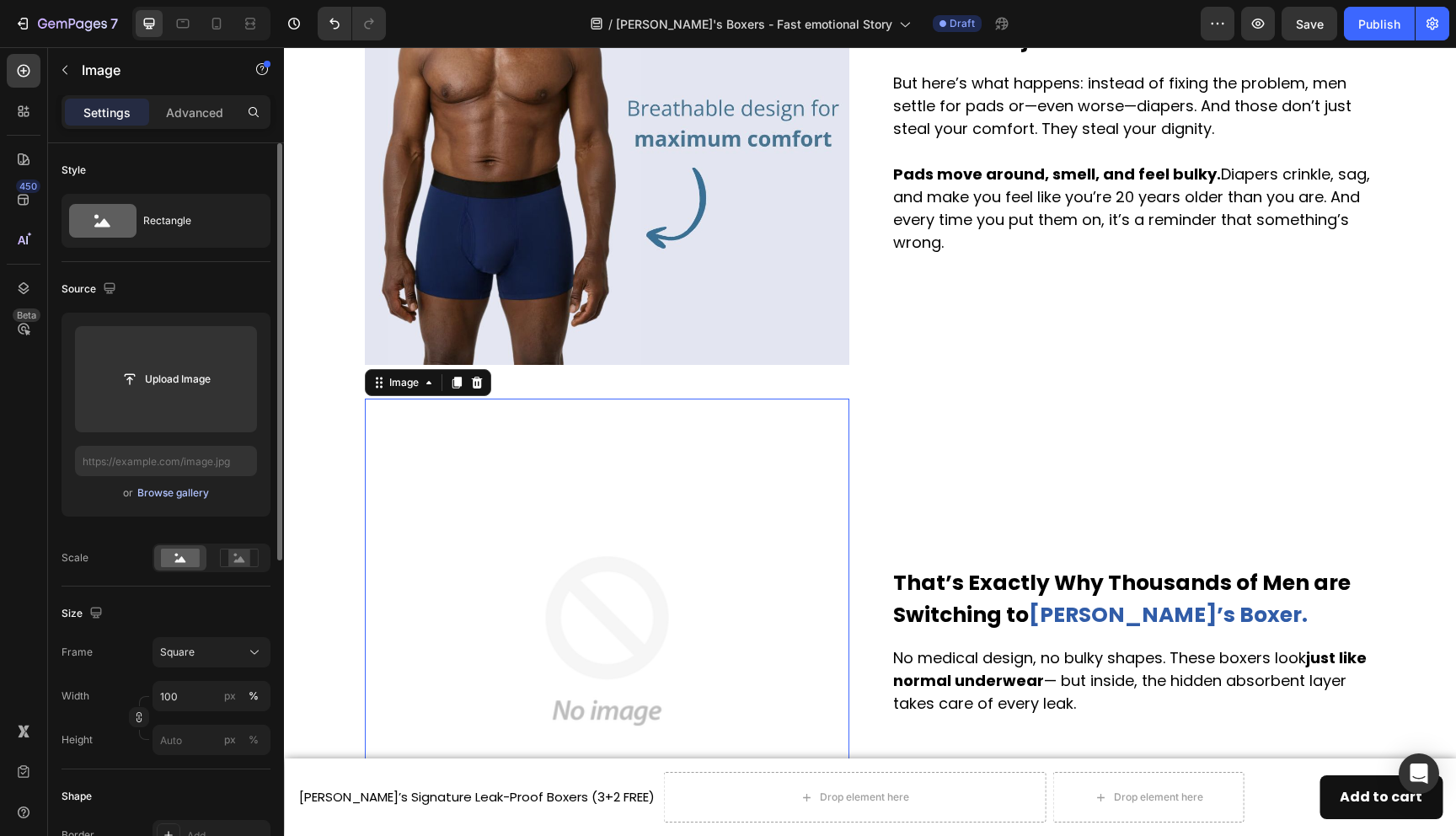
click at [188, 498] on div "Browse gallery" at bounding box center [173, 493] width 72 height 15
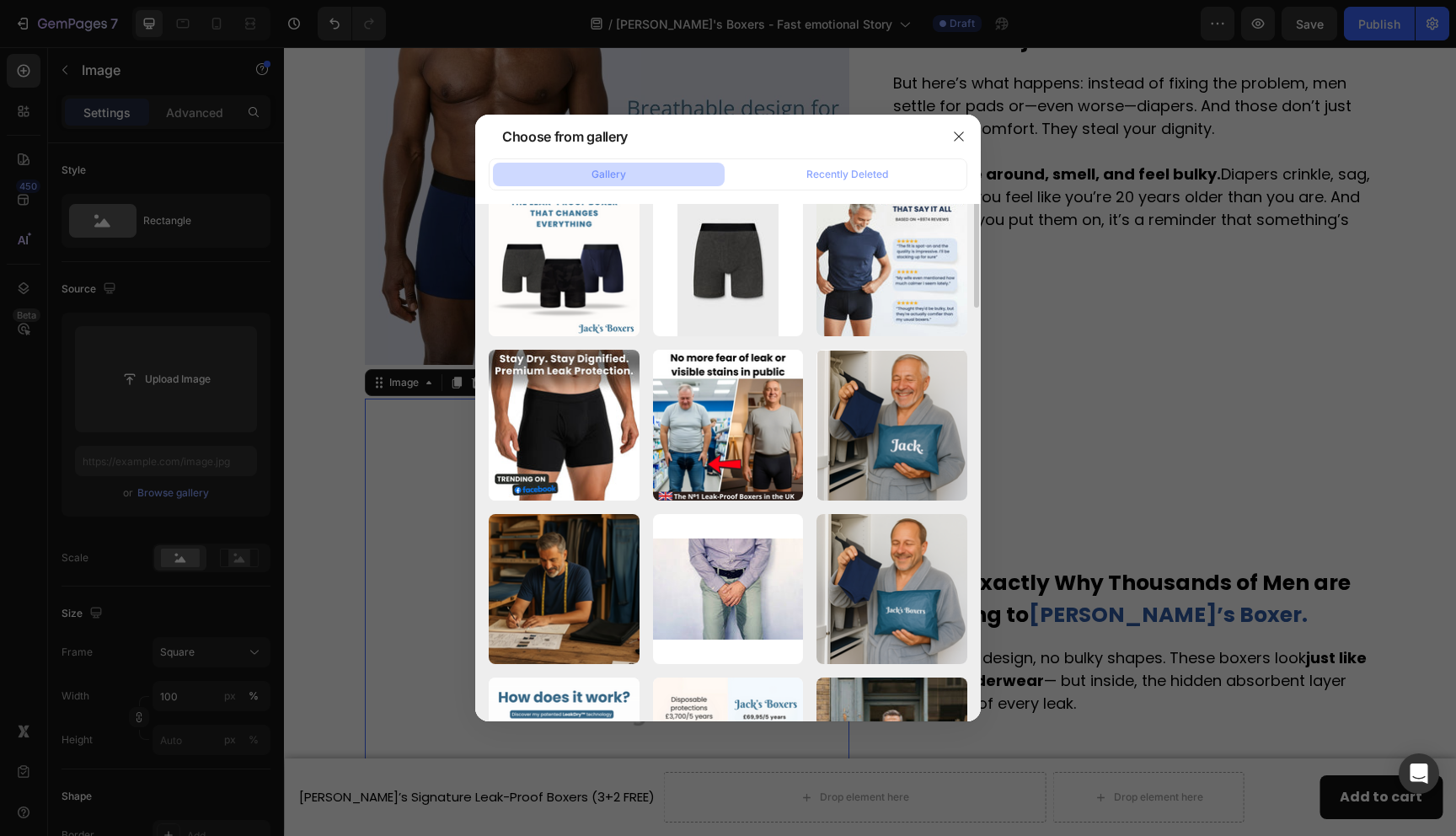
scroll to position [45, 0]
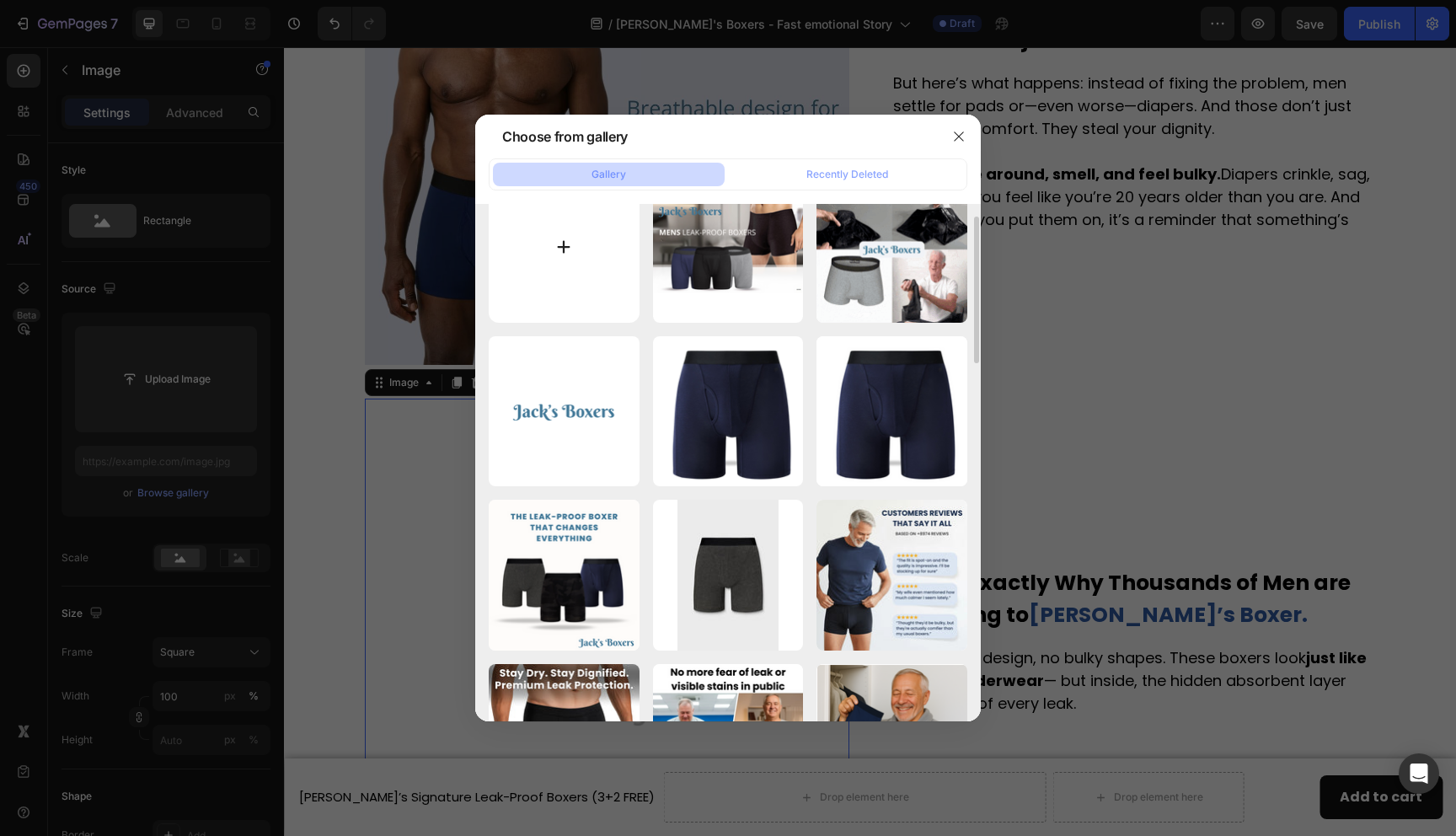
click at [577, 246] on input "file" at bounding box center [564, 247] width 151 height 151
type input "C:\fakepath\Jacks BOXERS (10).png"
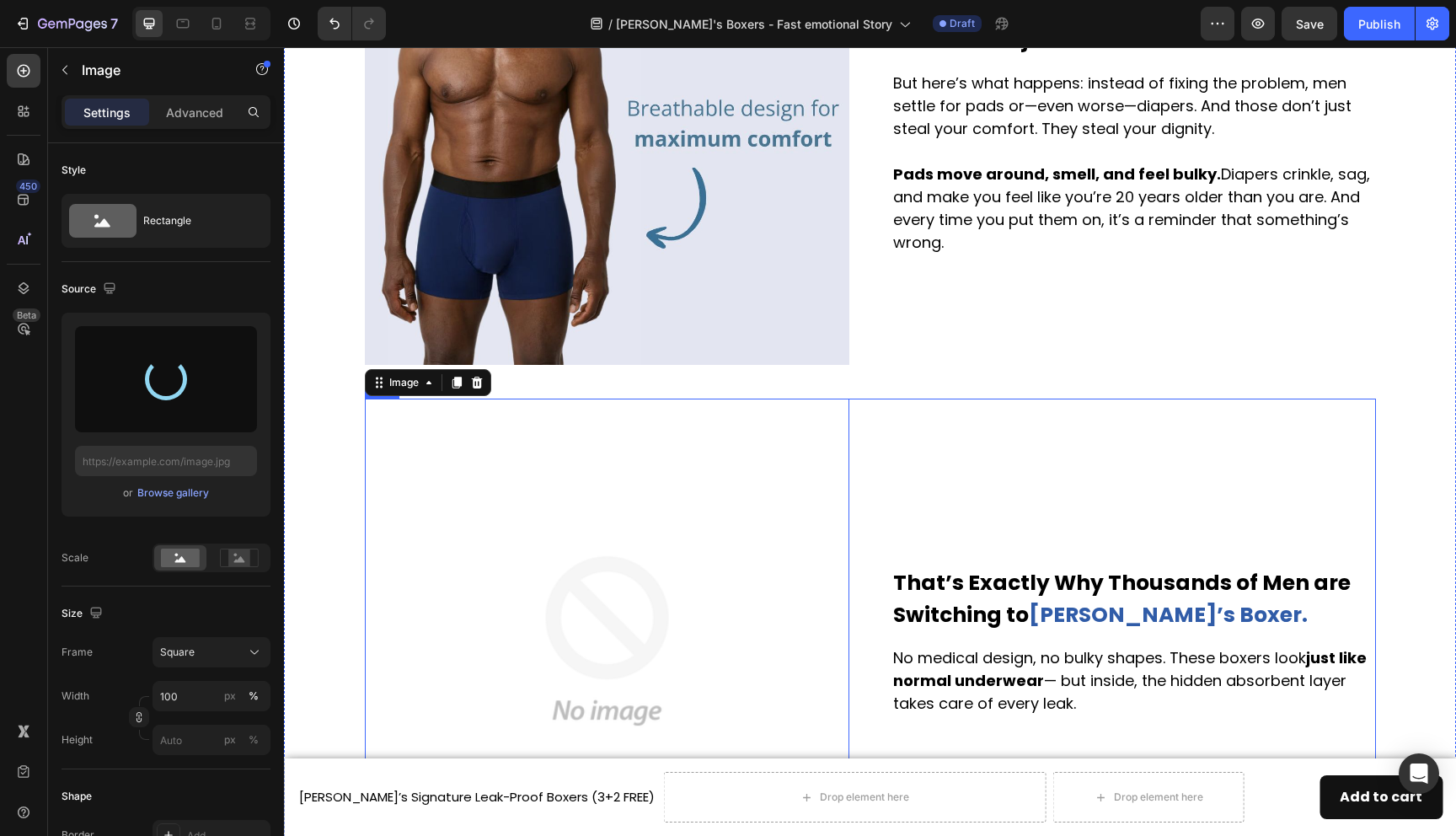
type input "[URL][DOMAIN_NAME]"
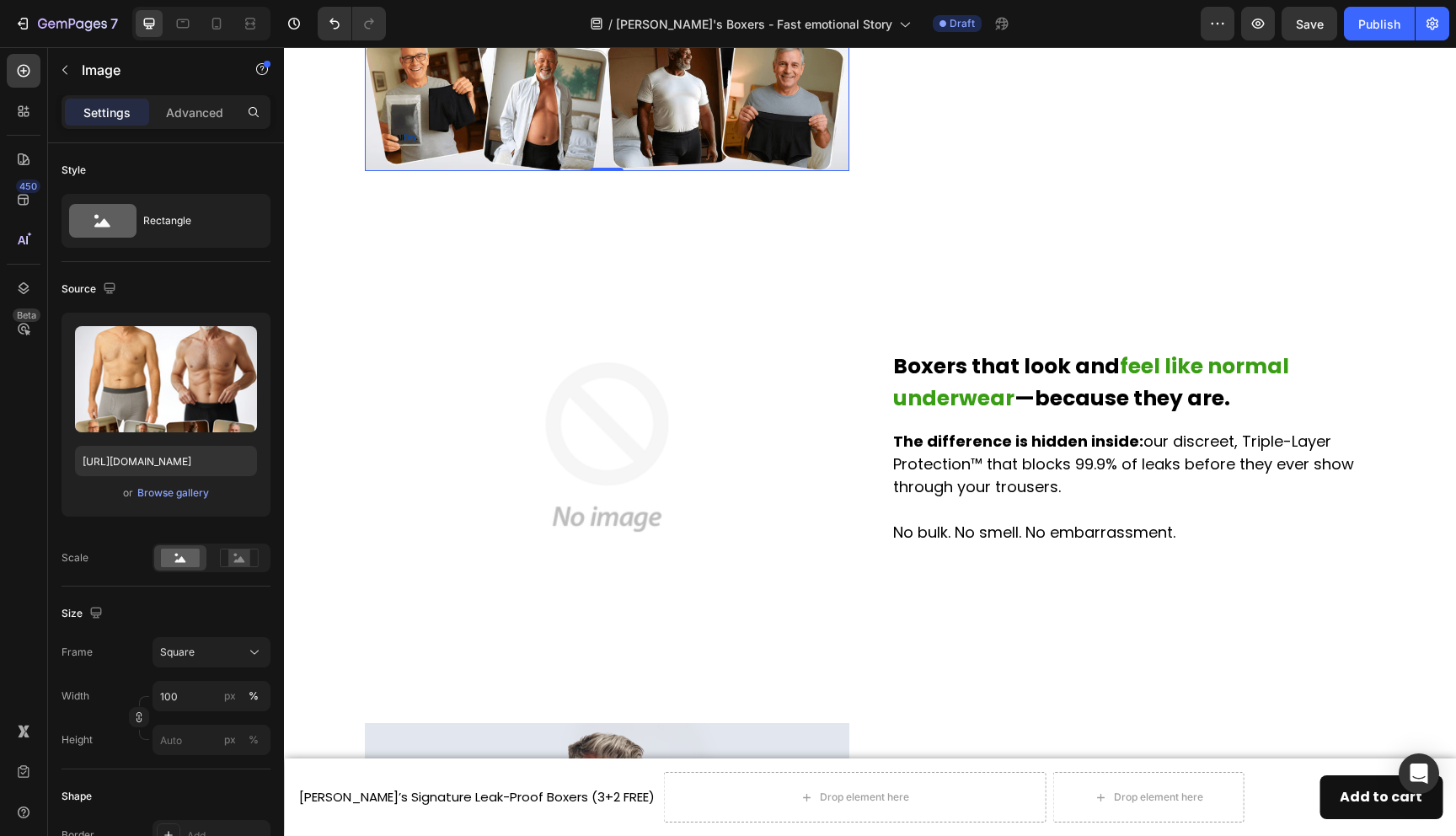
scroll to position [1849, 0]
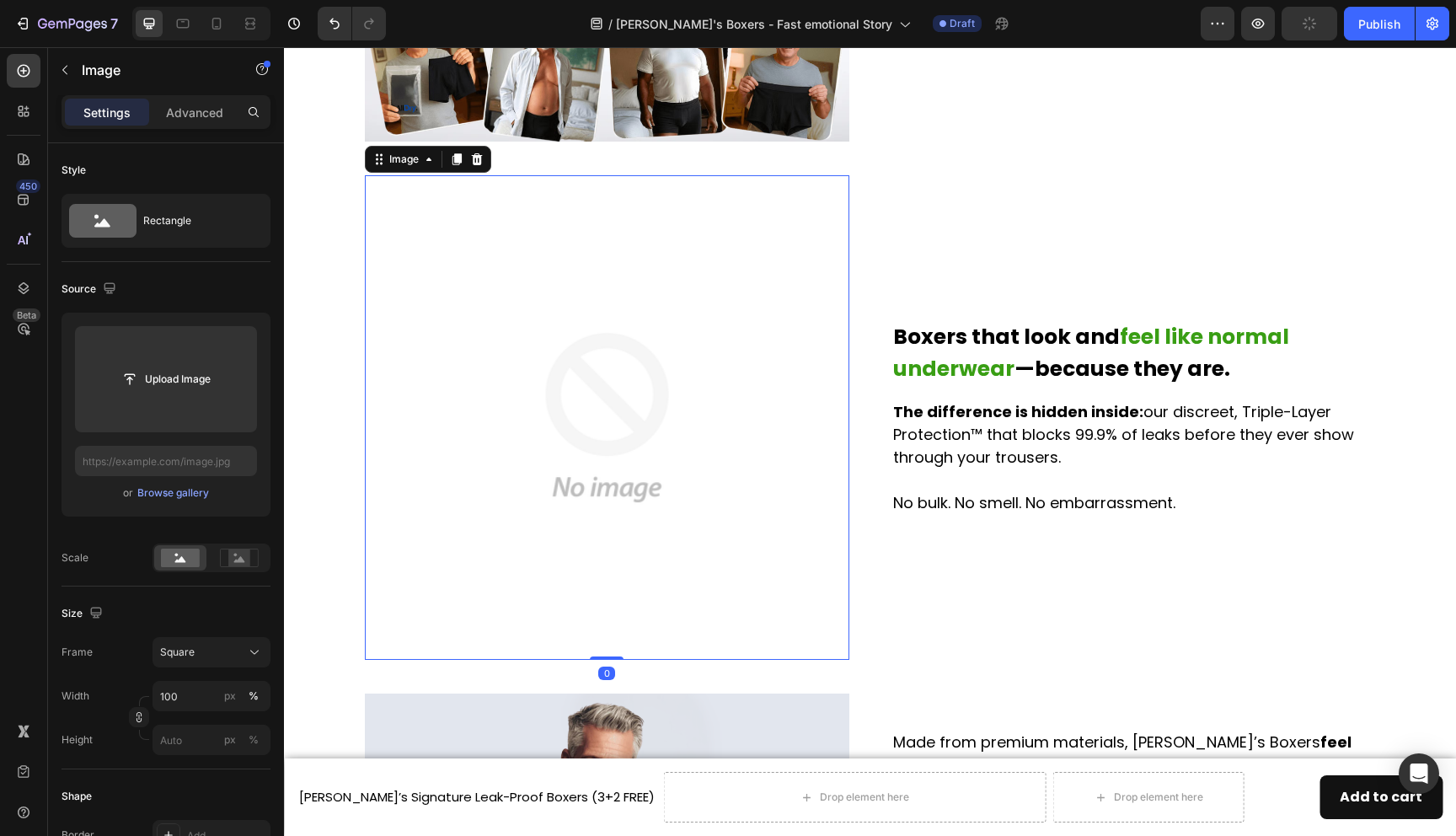
click at [755, 457] on img at bounding box center [607, 418] width 485 height 485
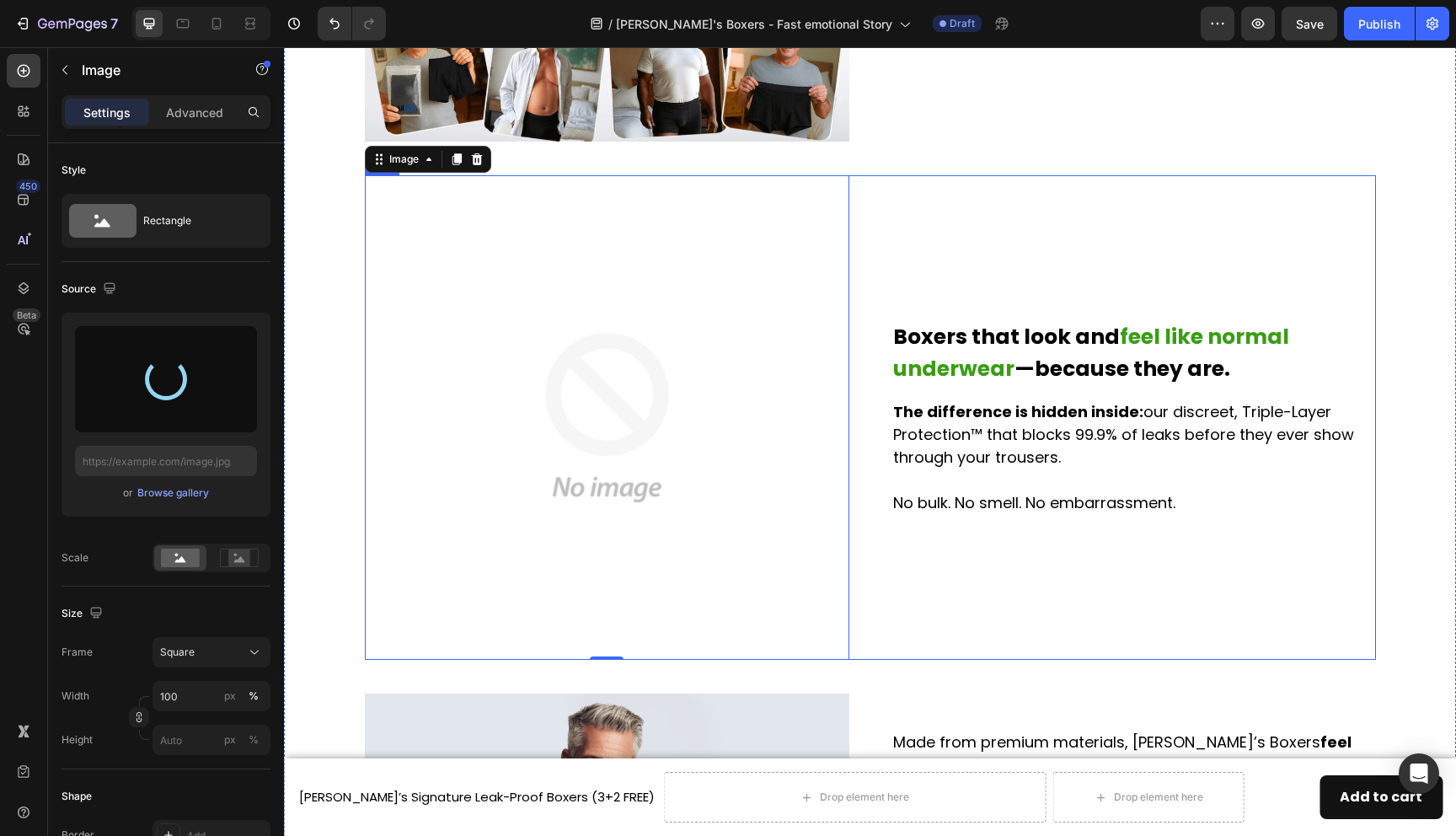
type input "https://cdn.shopify.com/s/files/1/0690/6354/0925/files/gempages_557558675238028…"
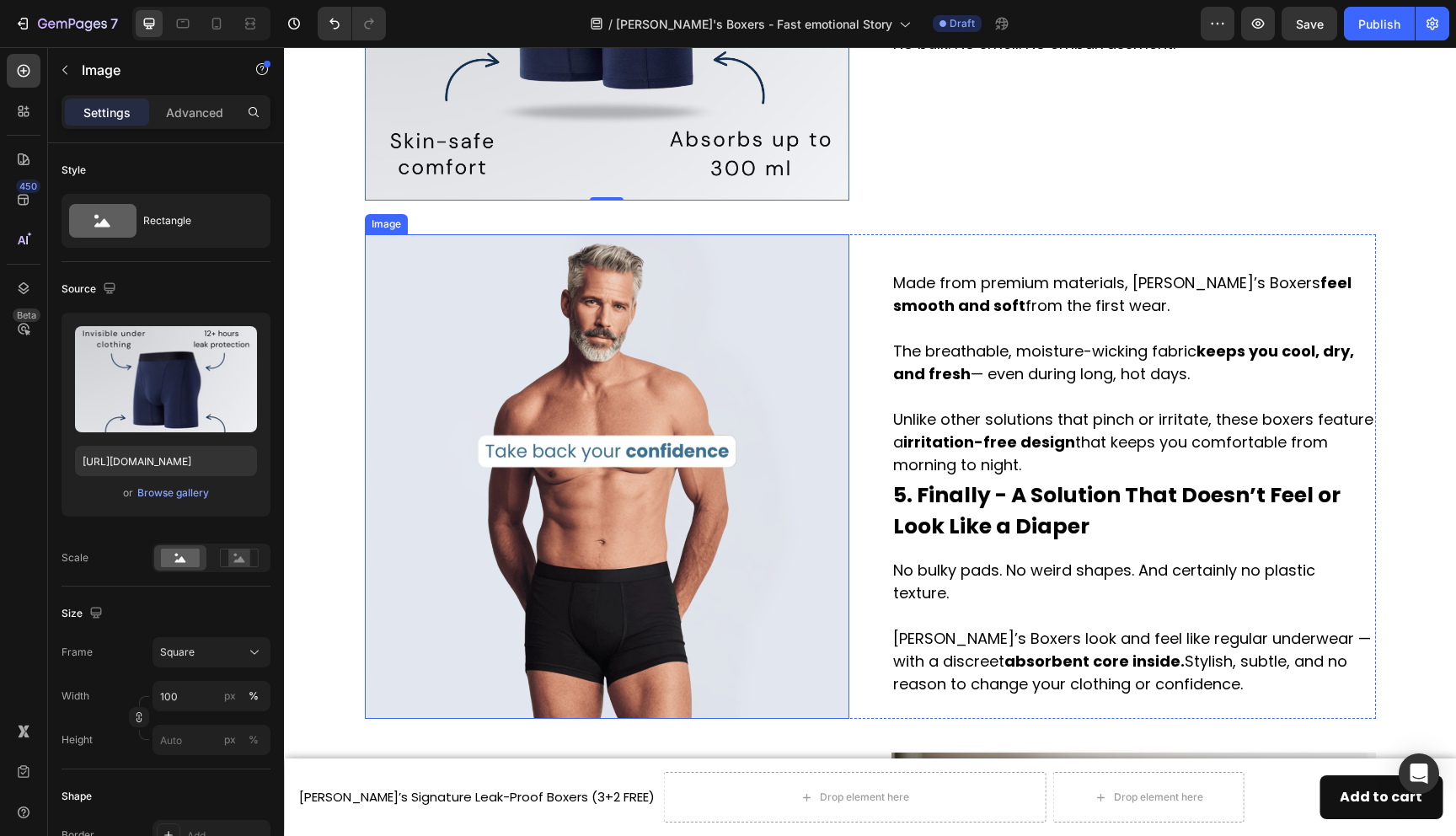
scroll to position [2328, 0]
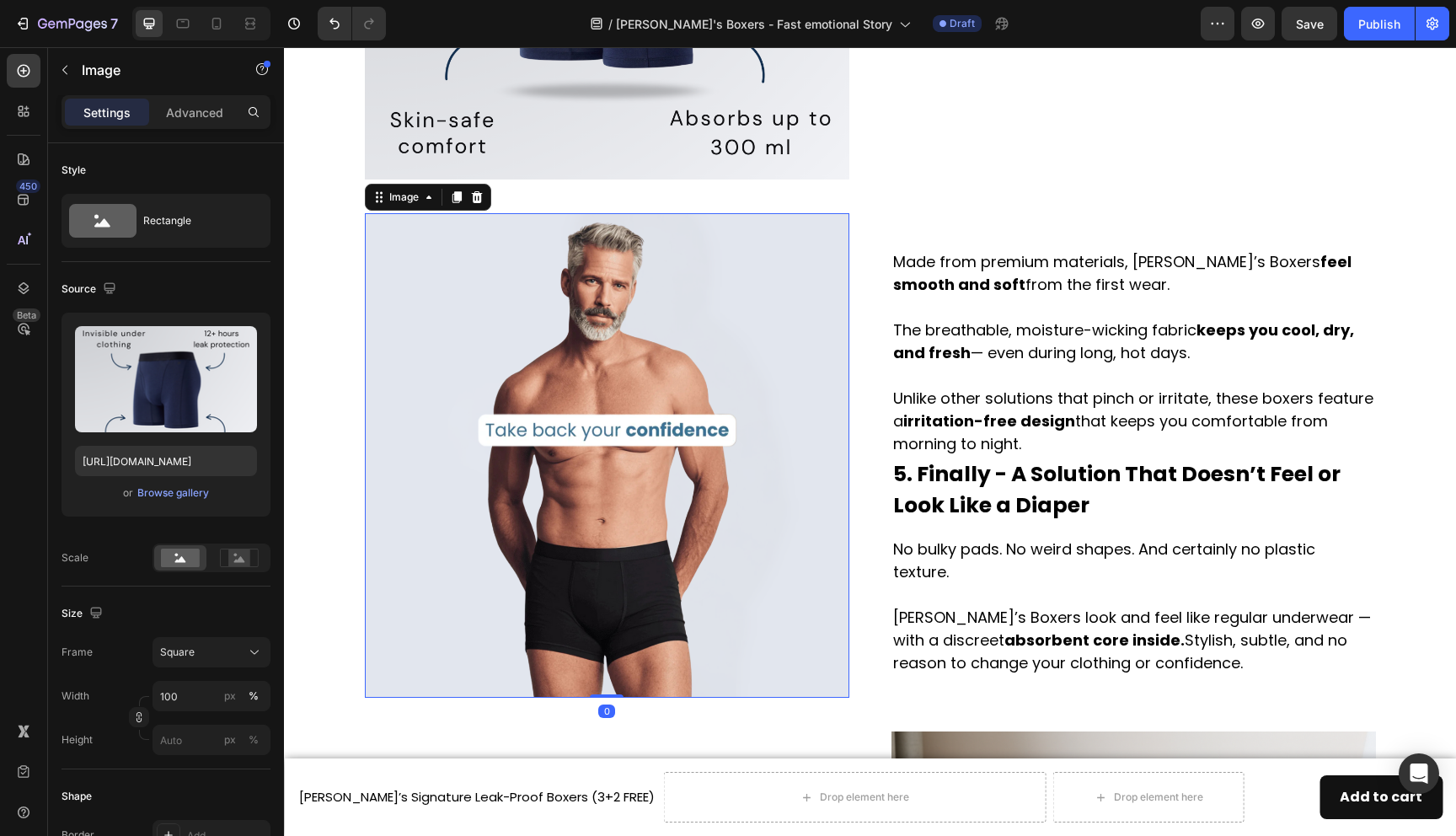
click at [652, 326] on img at bounding box center [607, 455] width 485 height 485
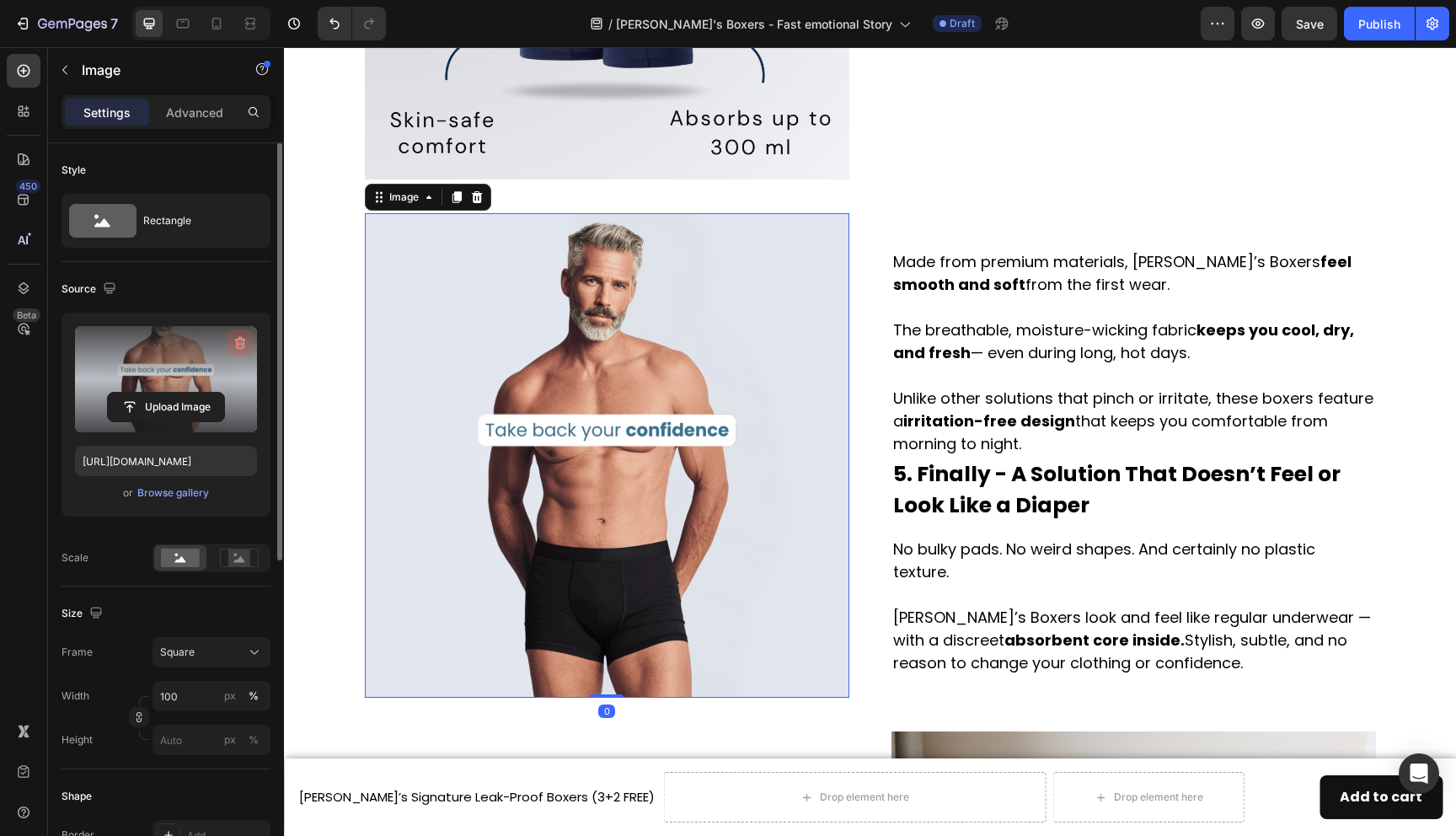
click at [234, 340] on icon "button" at bounding box center [239, 342] width 17 height 17
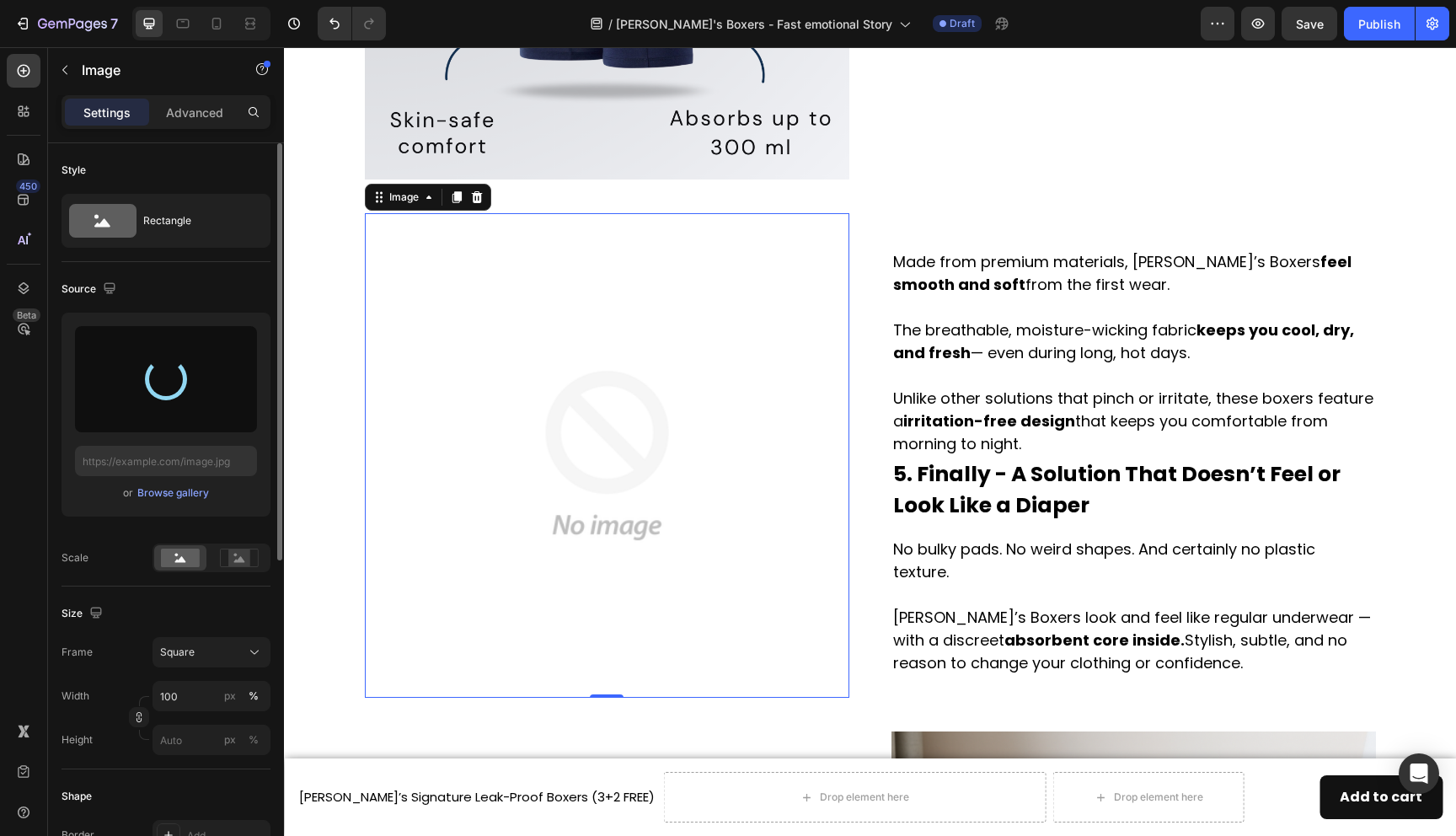
type input "https://cdn.shopify.com/s/files/1/0690/6354/0925/files/gempages_557558675238028…"
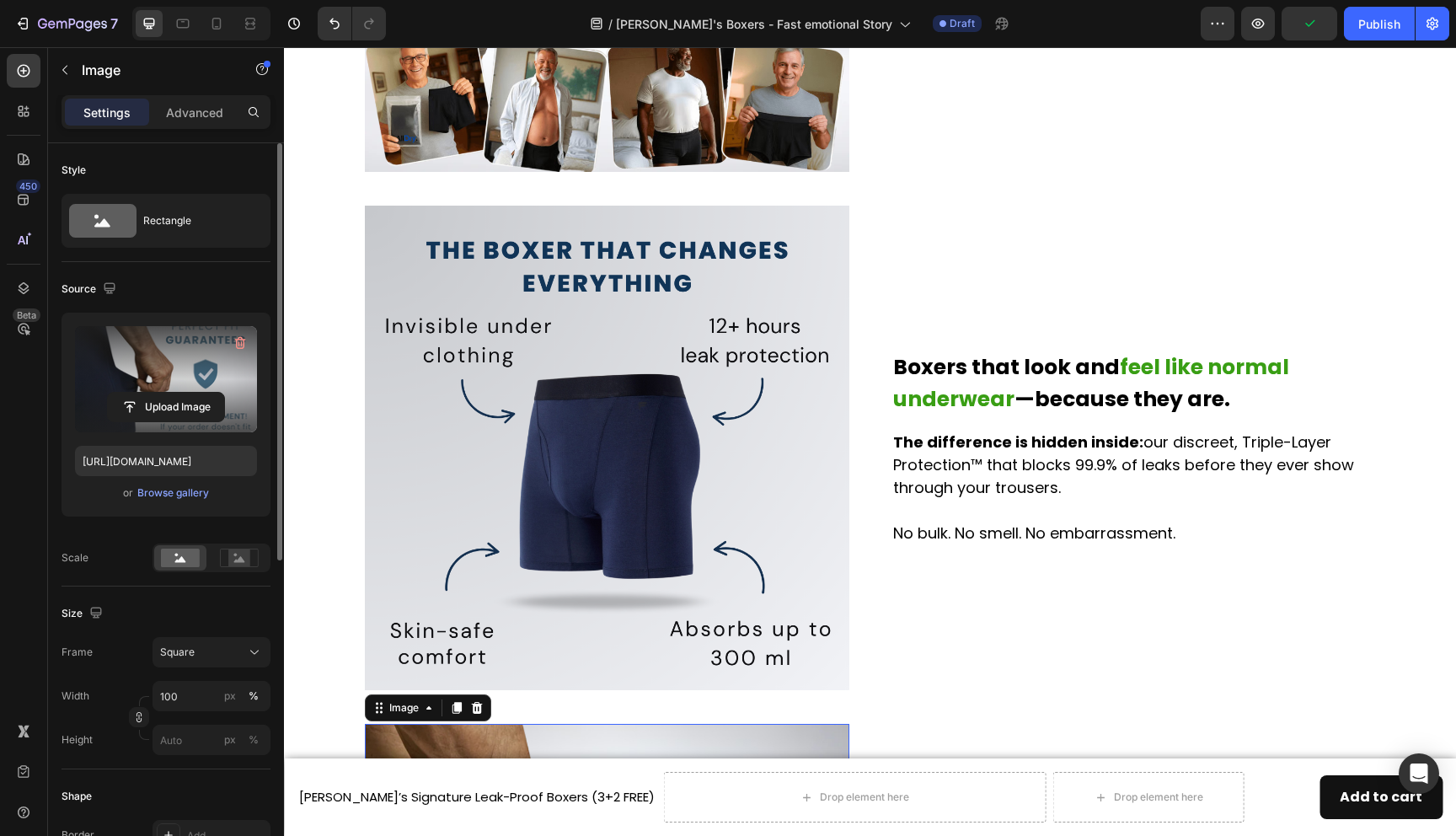
scroll to position [1903, 0]
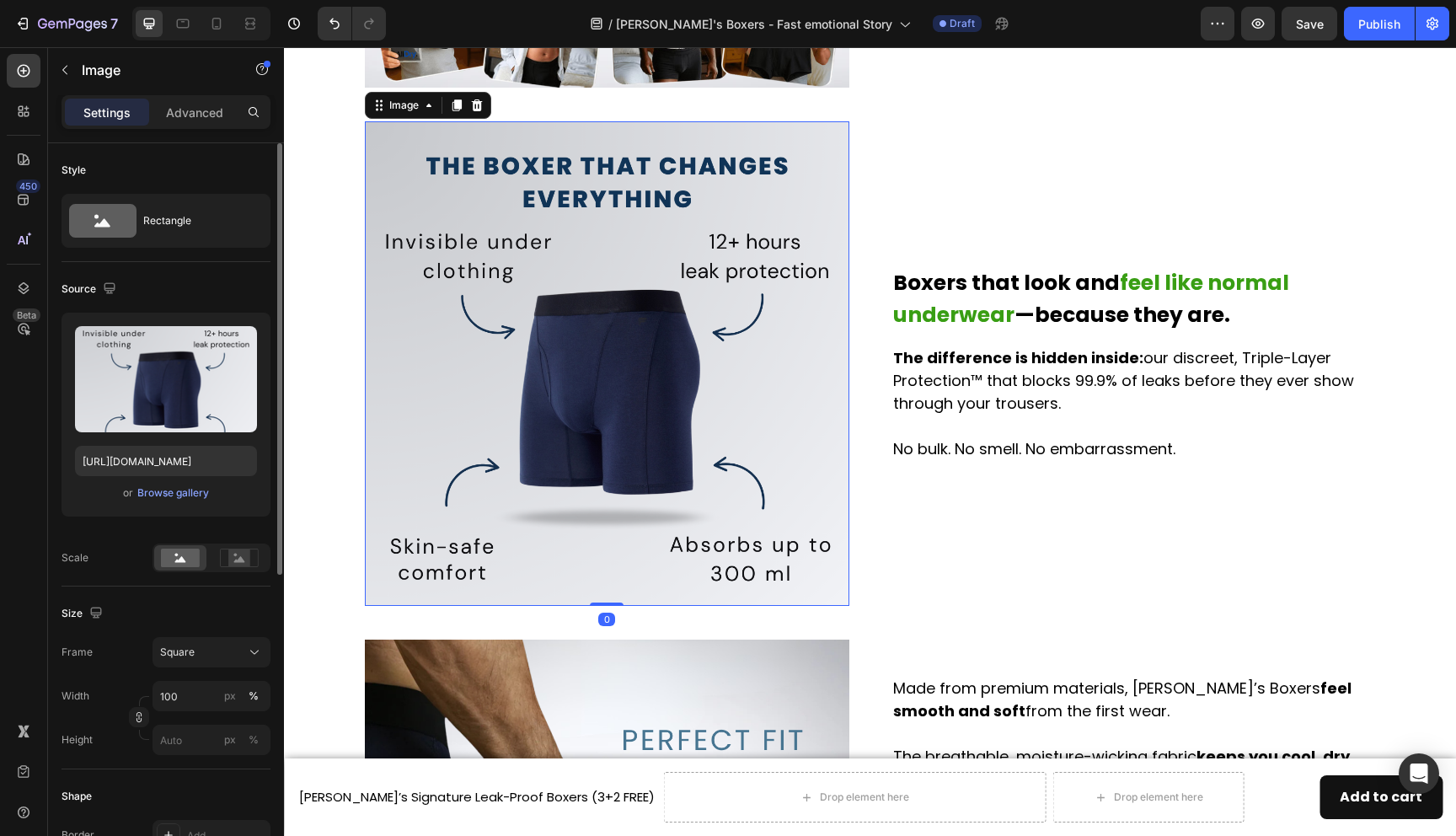
click at [604, 376] on img at bounding box center [607, 364] width 485 height 485
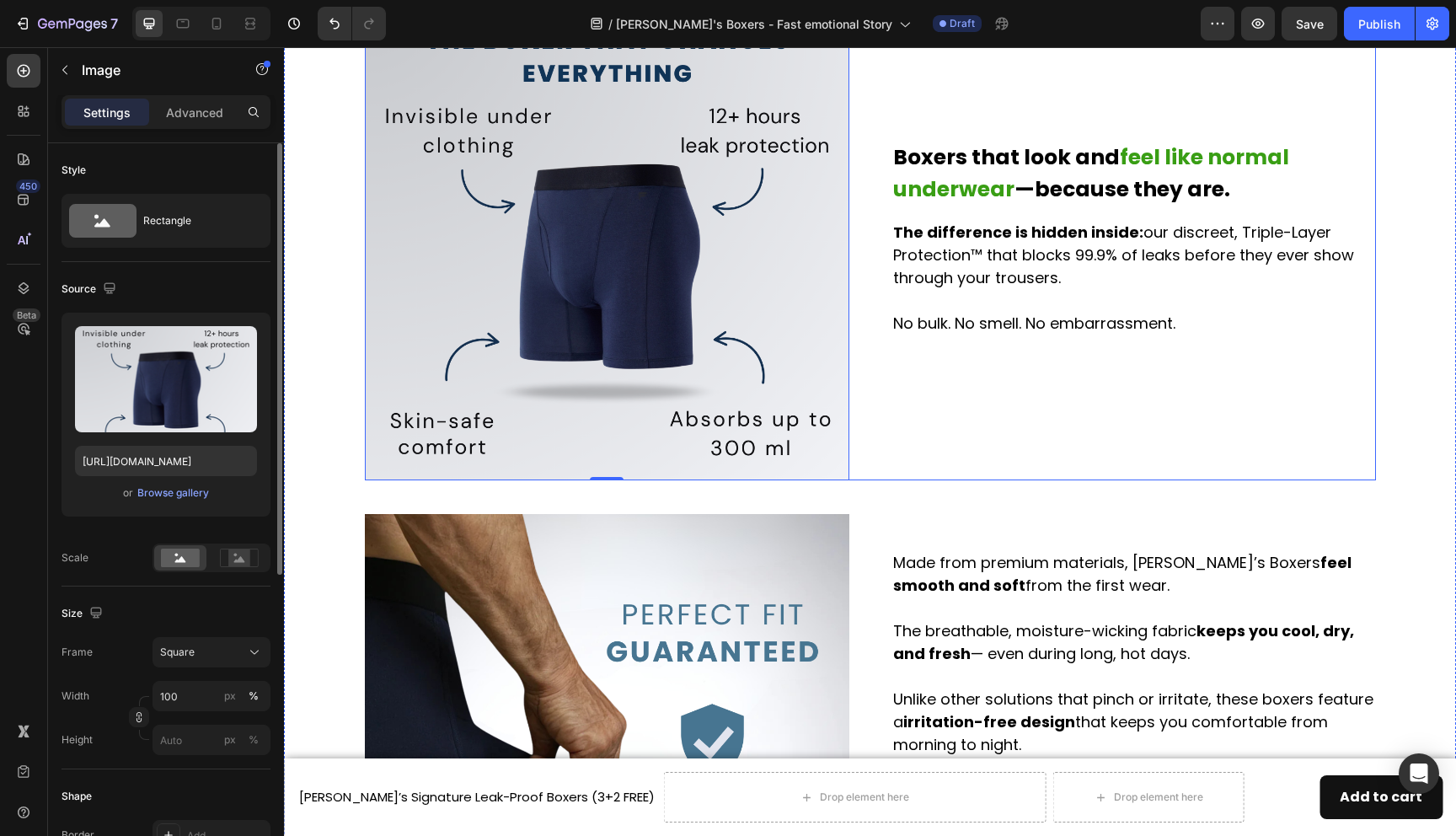
scroll to position [2124, 0]
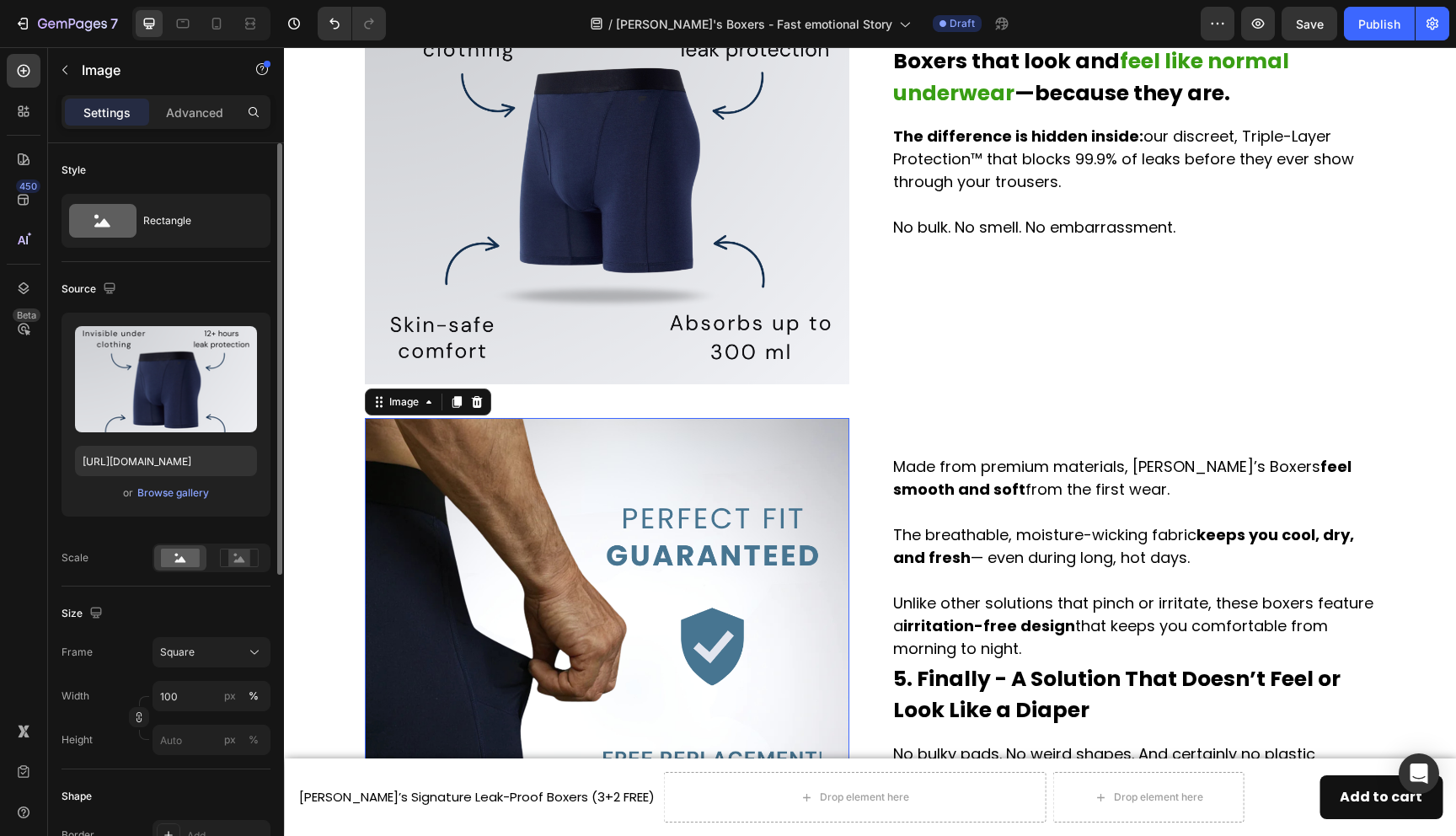
click at [773, 519] on img at bounding box center [607, 660] width 485 height 485
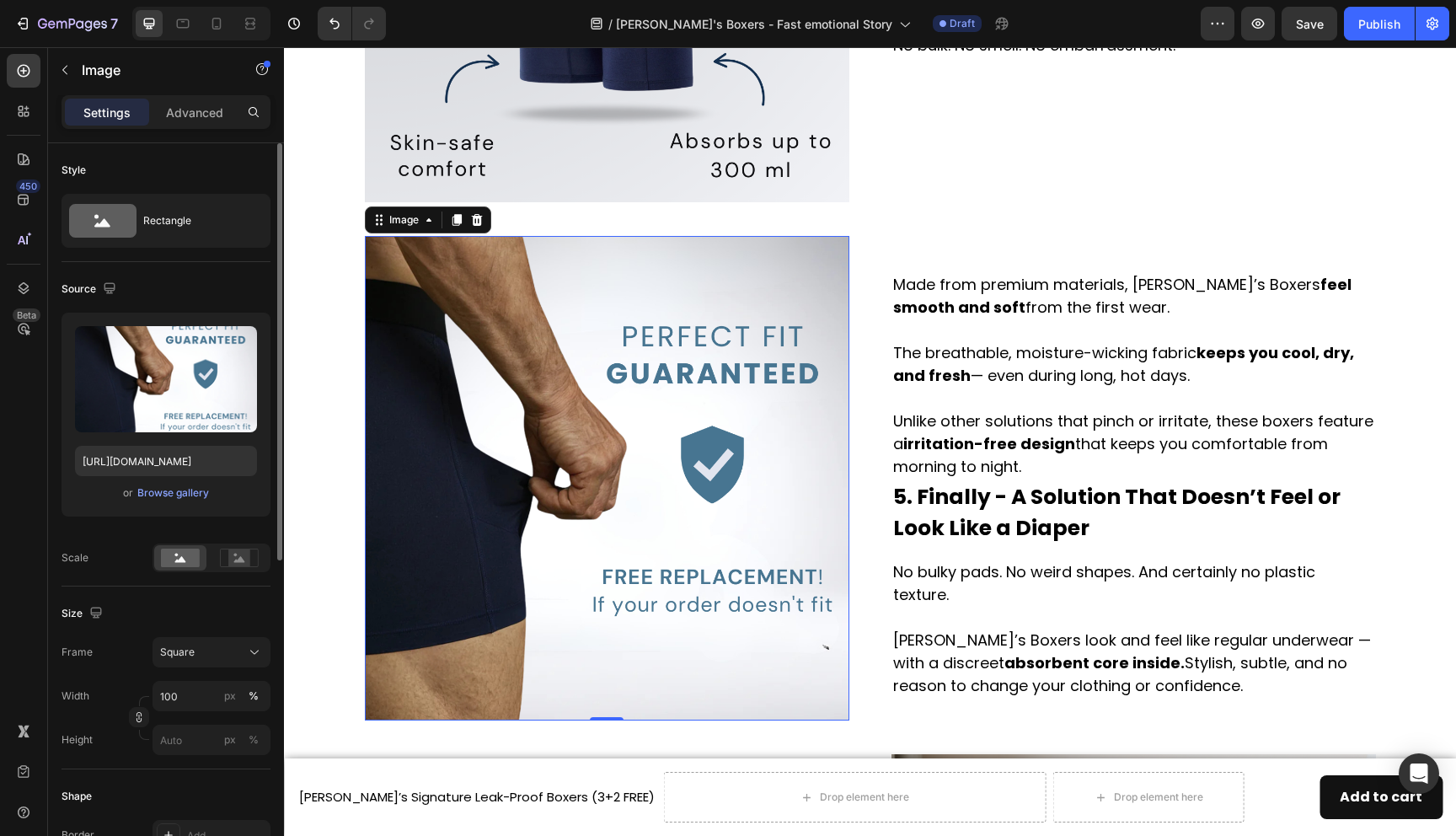
scroll to position [2304, 0]
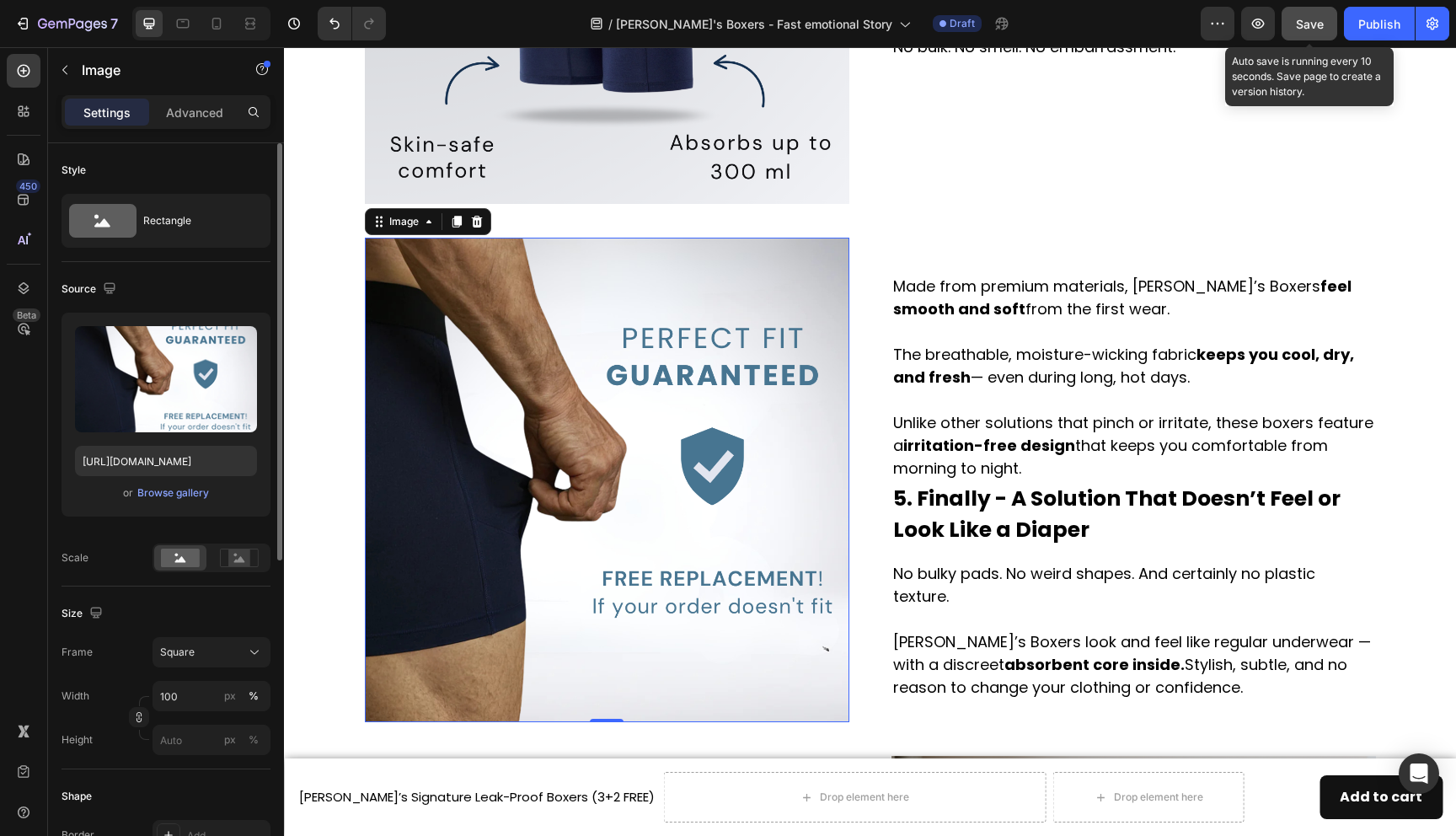
click at [1298, 23] on span "Save" at bounding box center [1310, 24] width 27 height 15
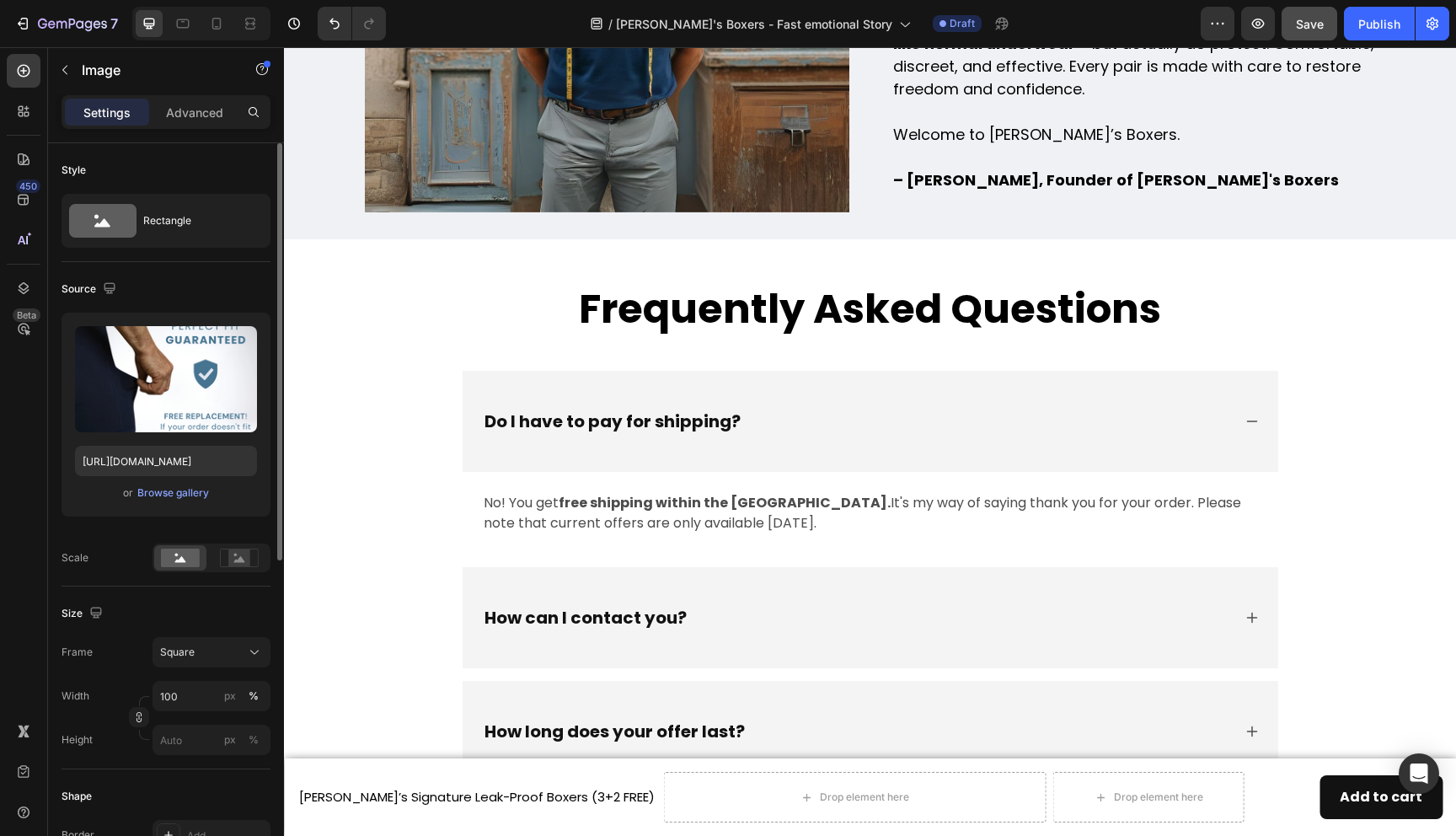
scroll to position [6087, 0]
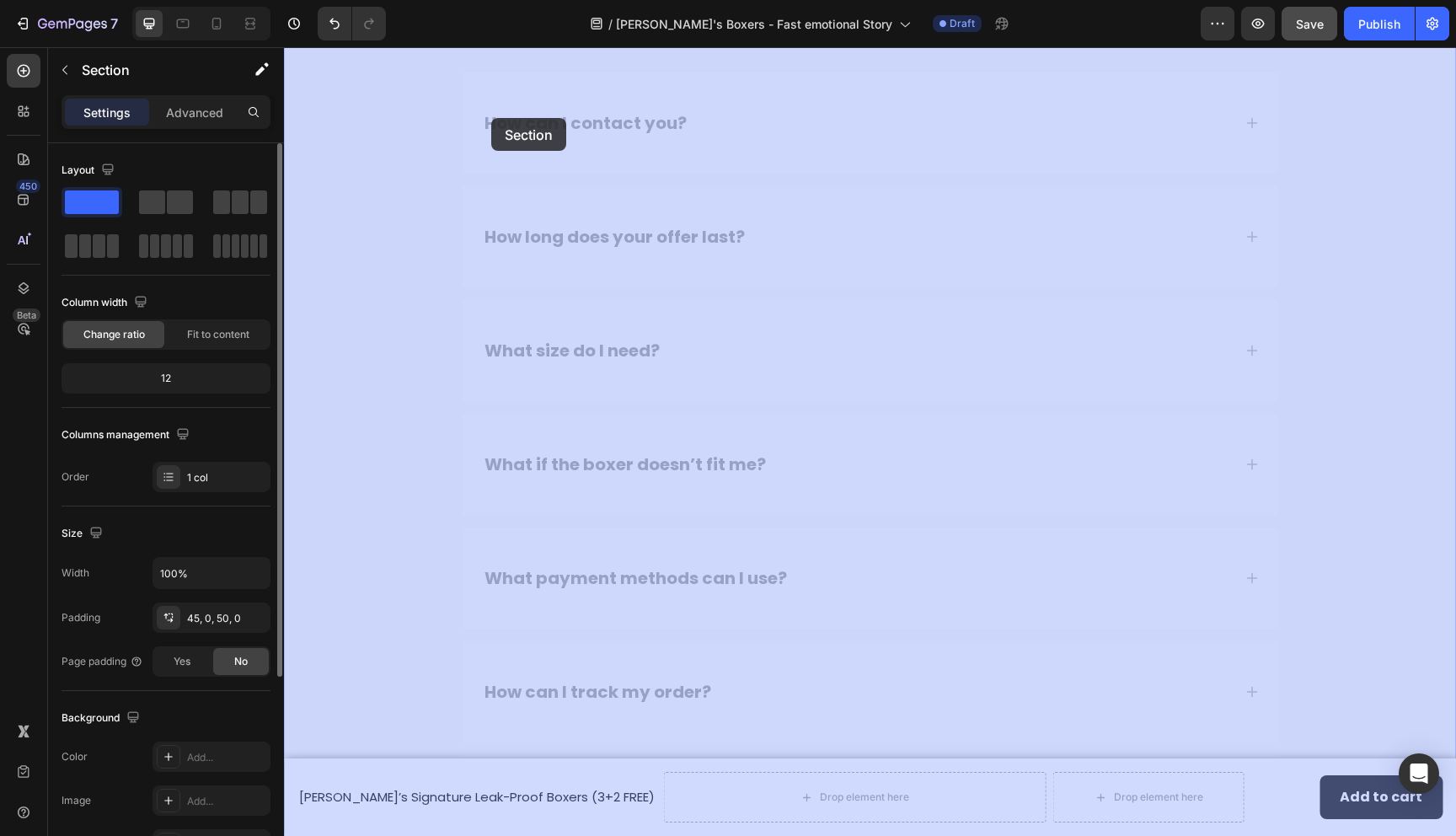
scroll to position [6489, 0]
drag, startPoint x: 363, startPoint y: 392, endPoint x: 585, endPoint y: 197, distance: 295.5
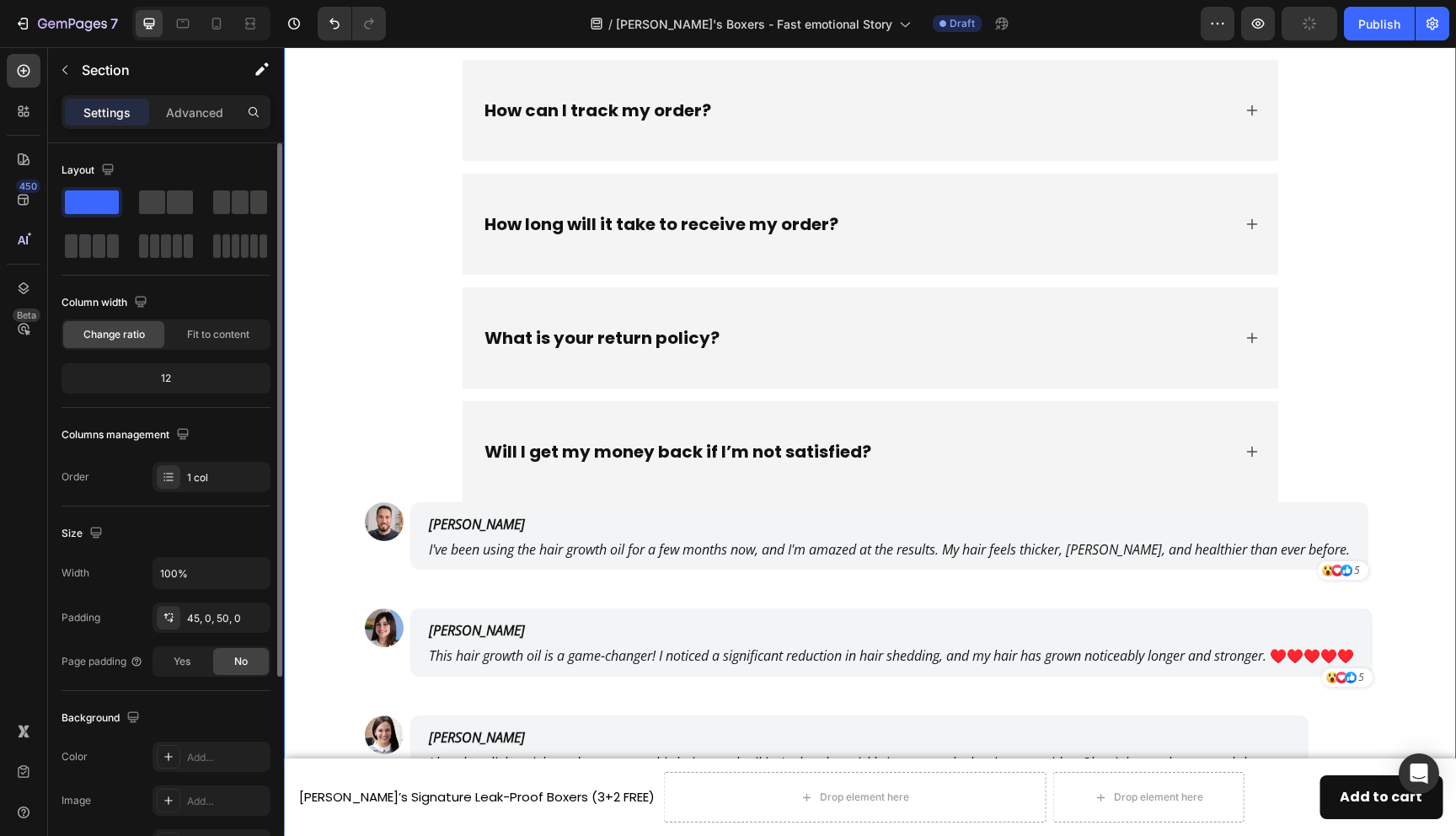
scroll to position [7136, 0]
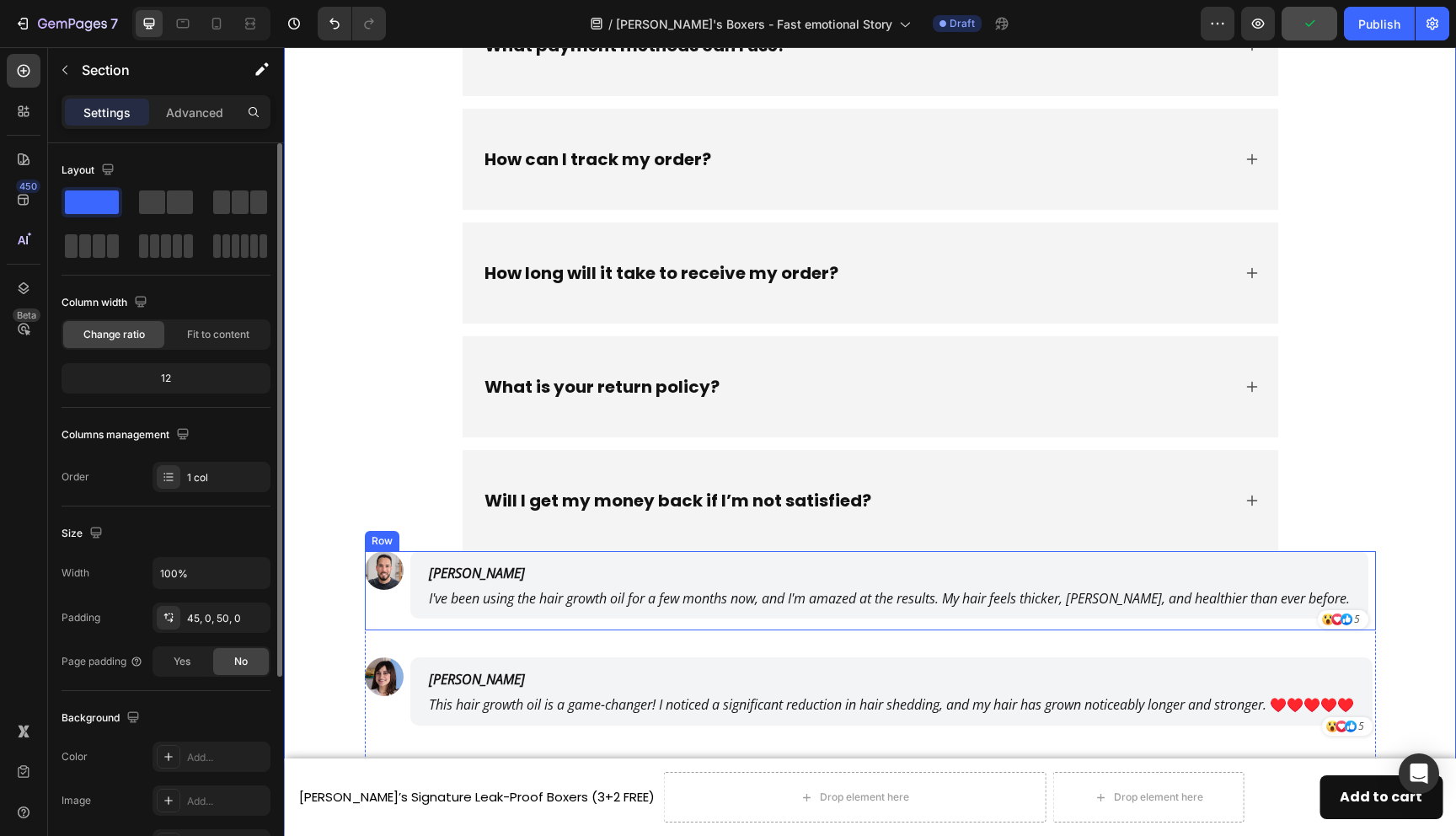
click at [1356, 594] on div "Image James Smith Text Block I've been using the hair growth oil for a few mont…" at bounding box center [870, 592] width 1012 height 80
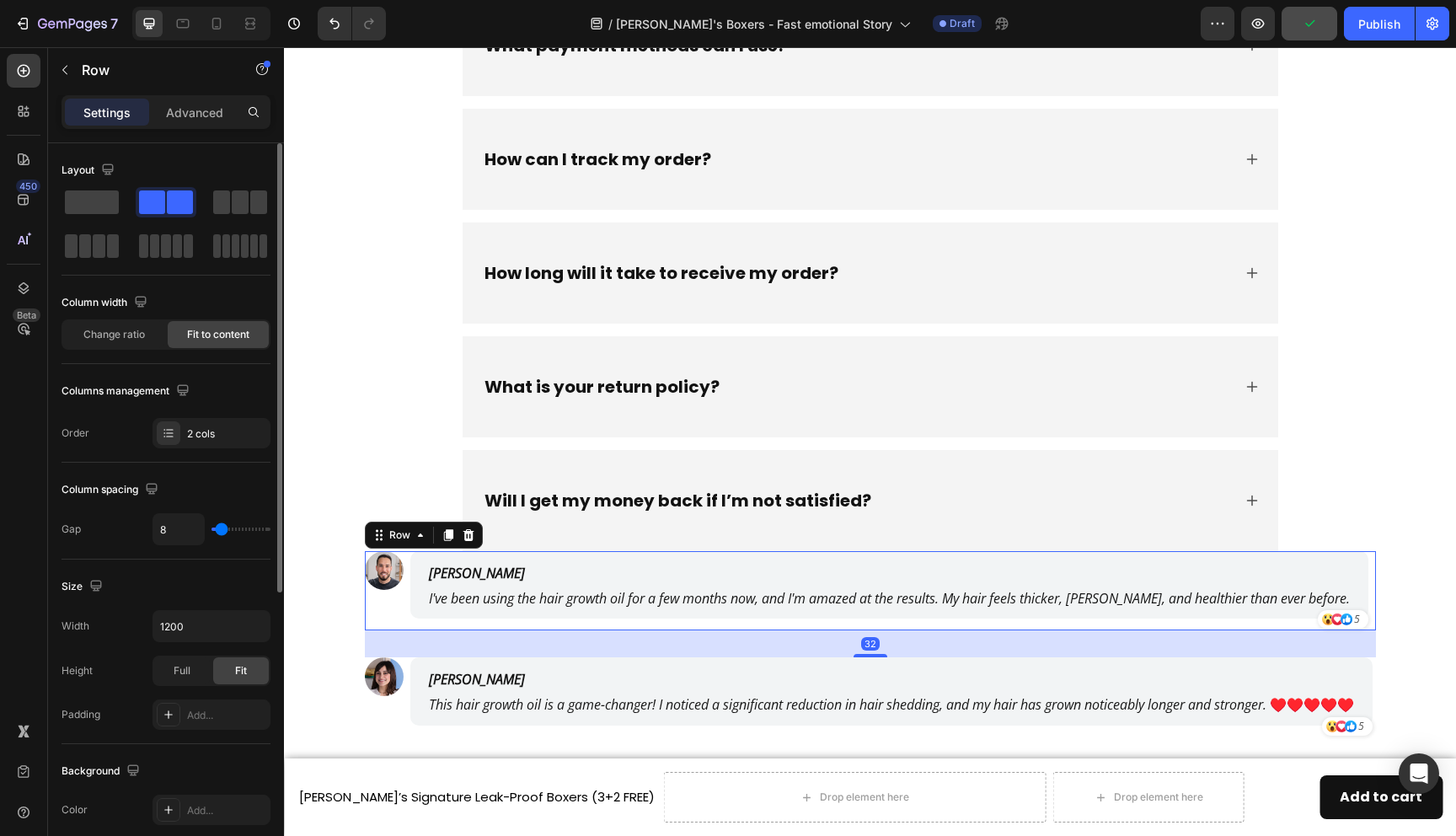
click at [1369, 648] on div "32" at bounding box center [870, 644] width 1012 height 26
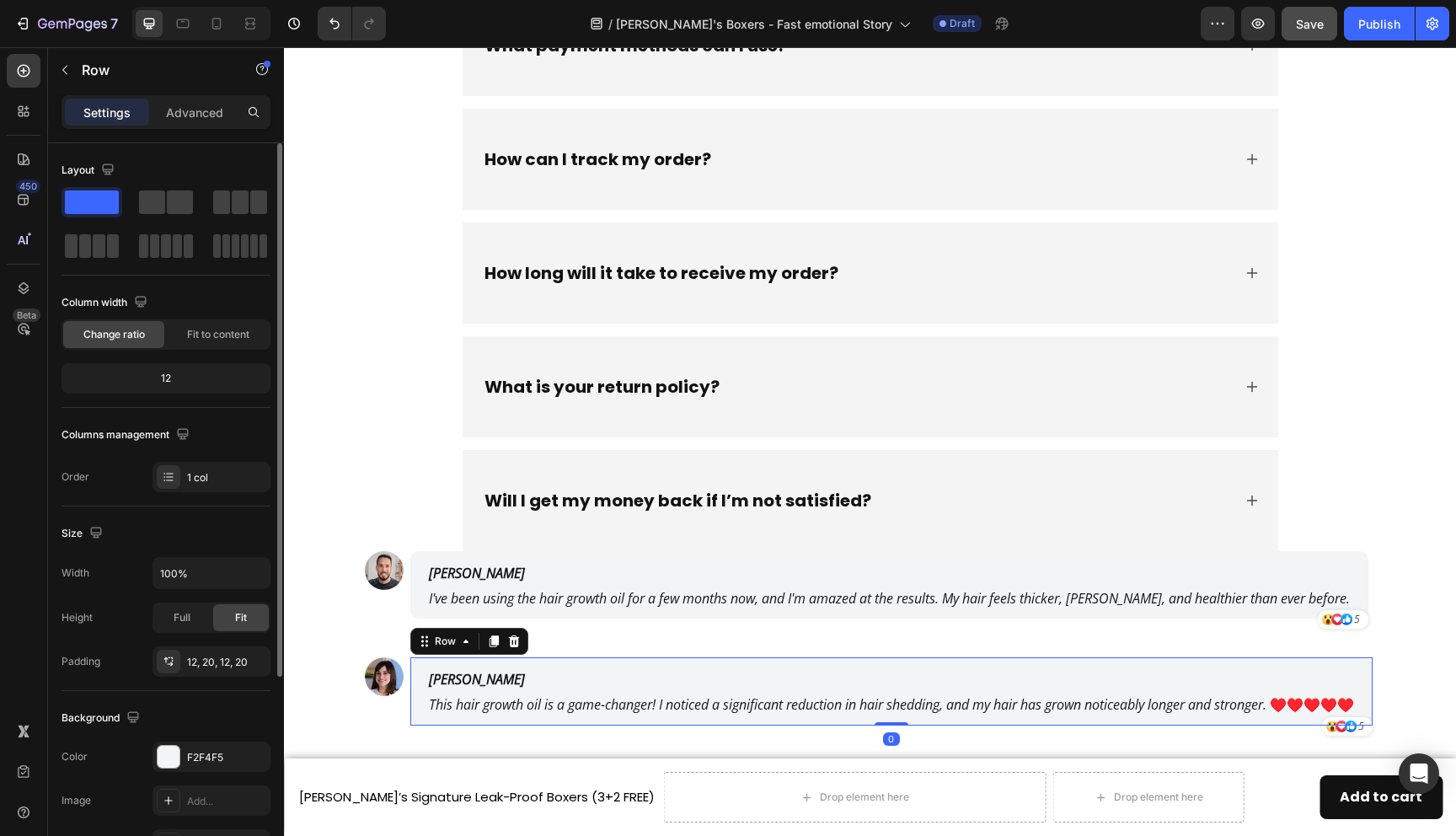
click at [1367, 685] on div "Emily Johnson Text Block This hair growth oil is a game-changer! I noticed a si…" at bounding box center [891, 692] width 962 height 69
click at [1361, 648] on div "Image James Smith Text Block I've been using the hair growth oil for a few mont…" at bounding box center [870, 836] width 1012 height 570
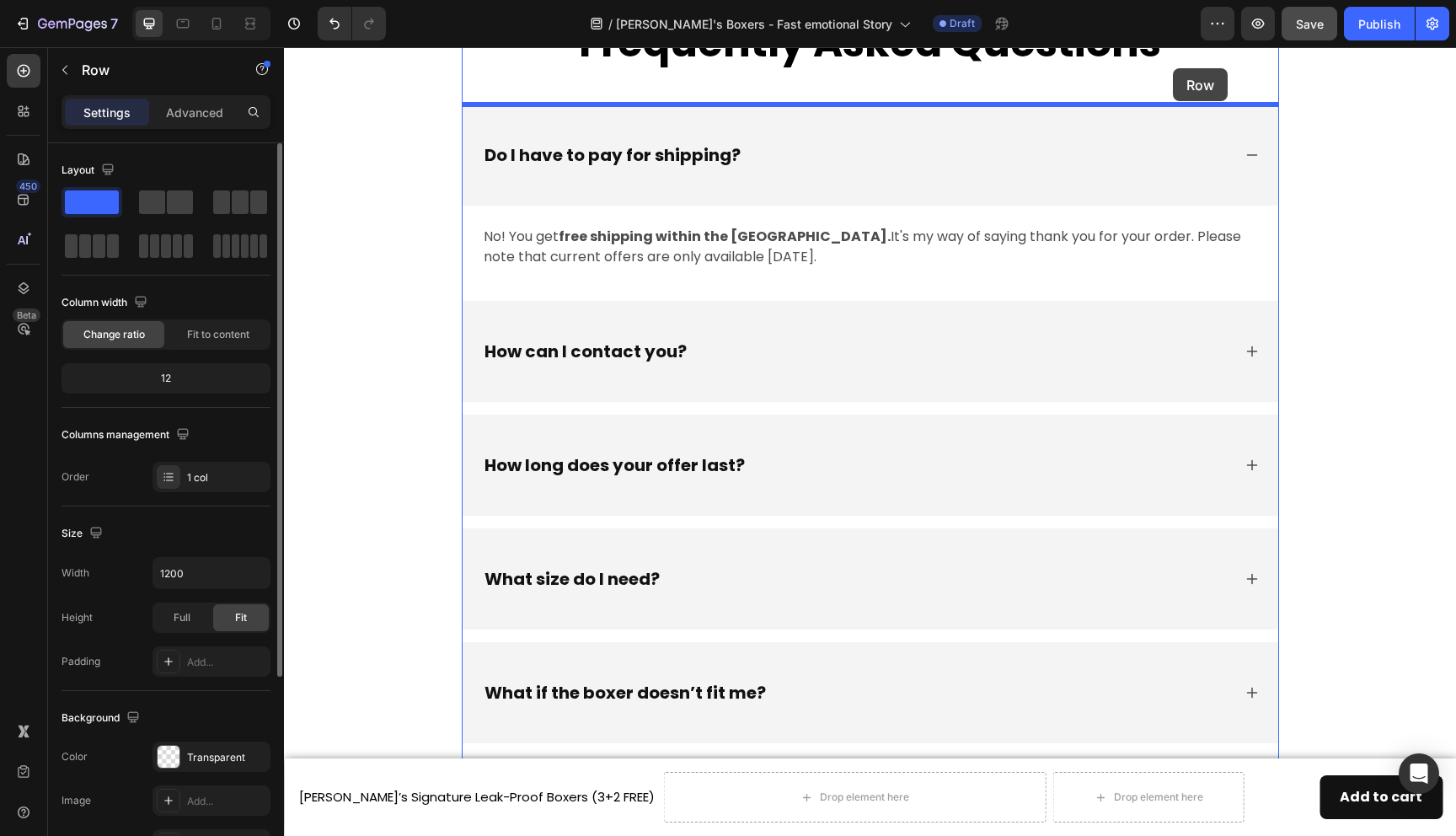
scroll to position [6222, 0]
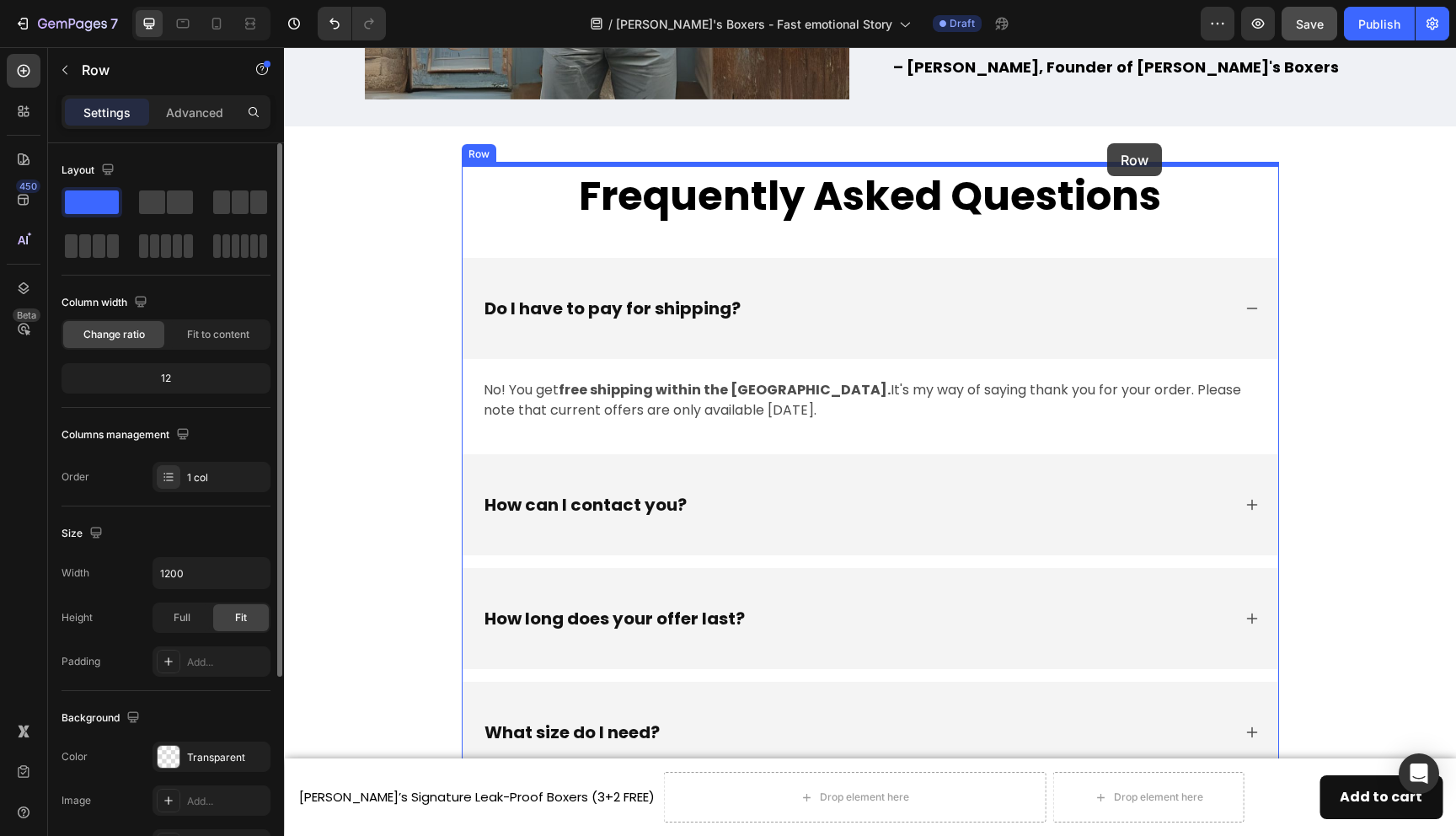
drag, startPoint x: 1366, startPoint y: 633, endPoint x: 1108, endPoint y: 143, distance: 553.8
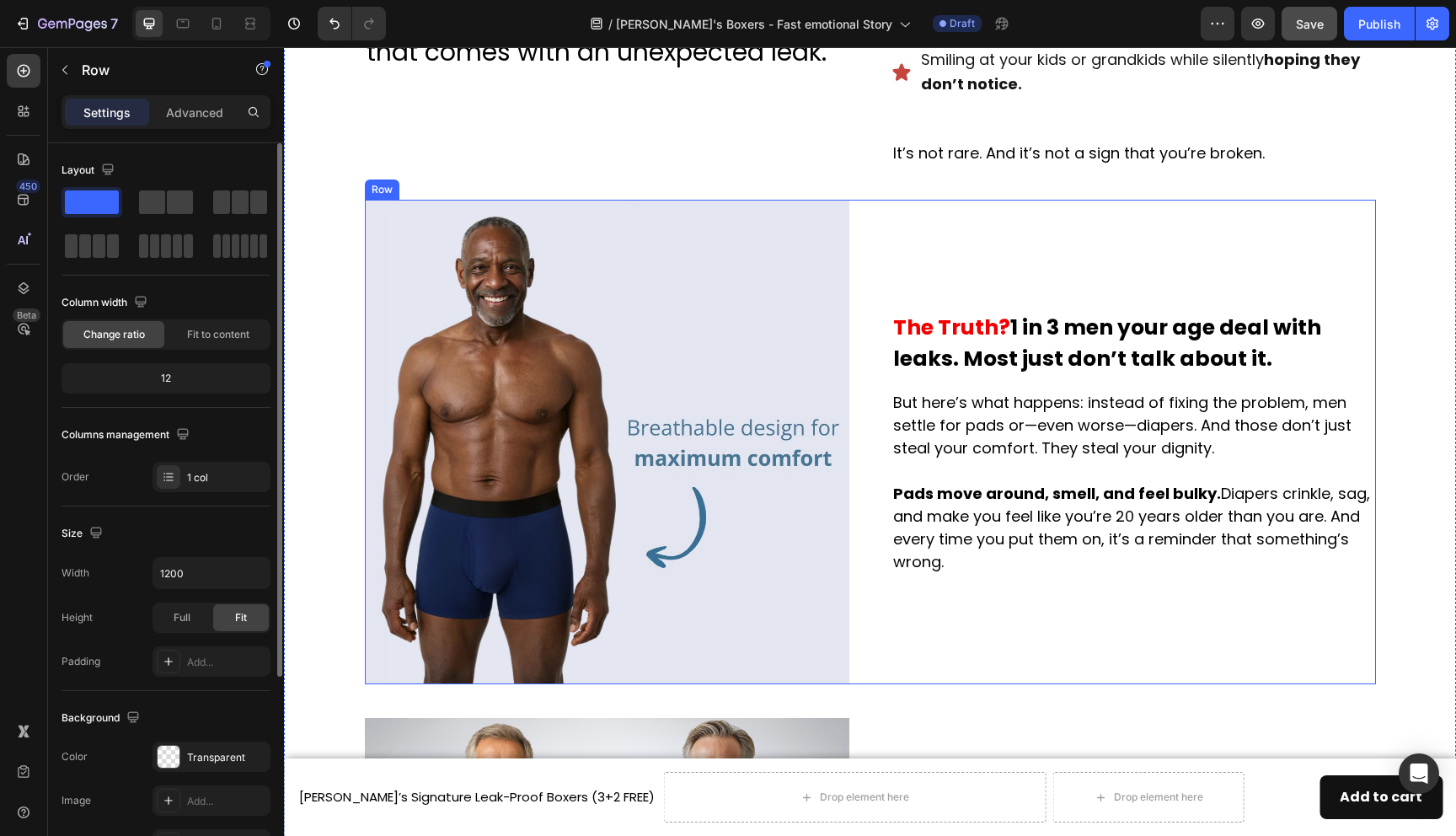
scroll to position [797, 0]
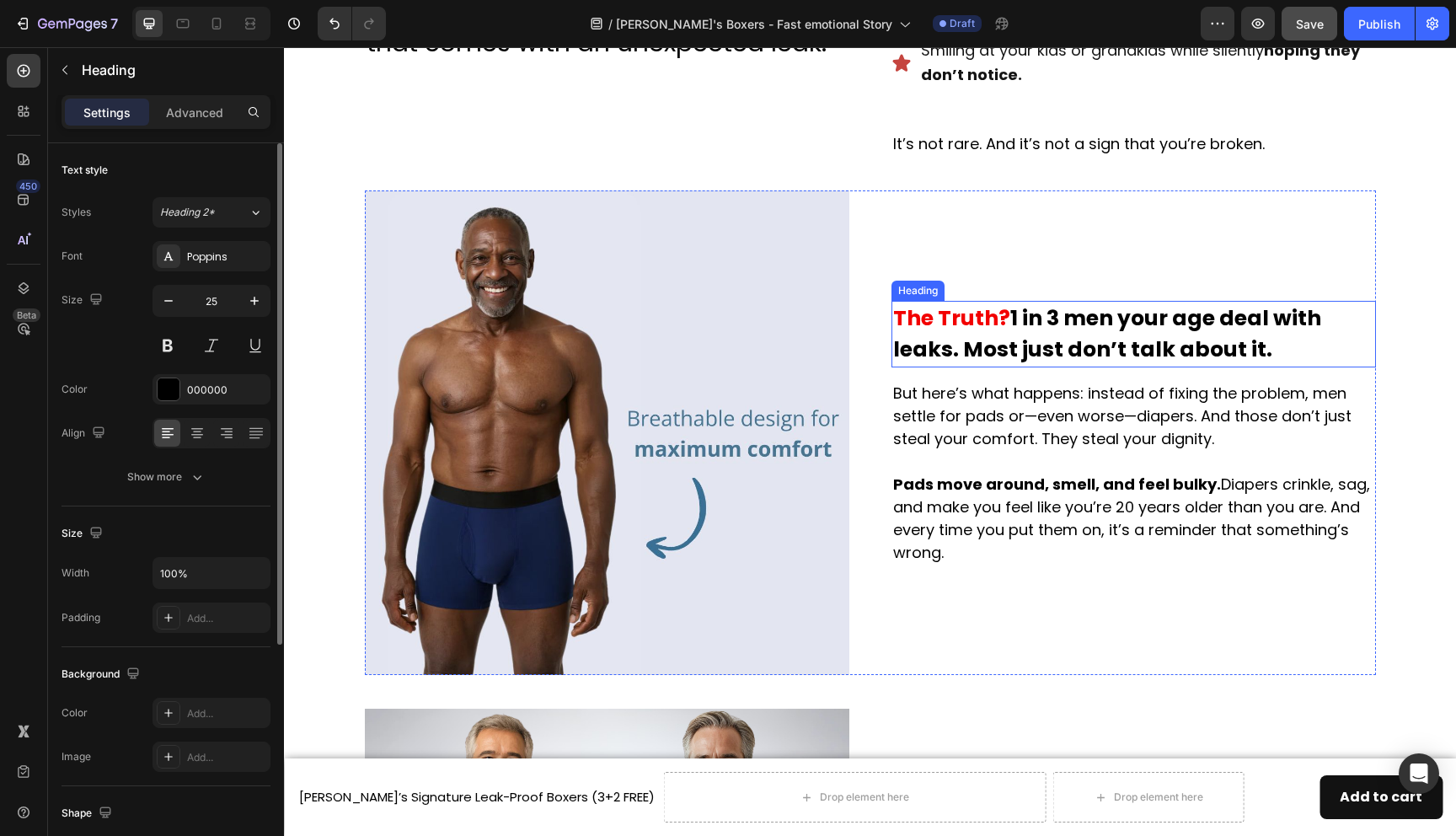
click at [997, 326] on strong "The Truth?" at bounding box center [951, 318] width 117 height 29
click at [997, 325] on strong "The Truth?" at bounding box center [951, 318] width 117 height 29
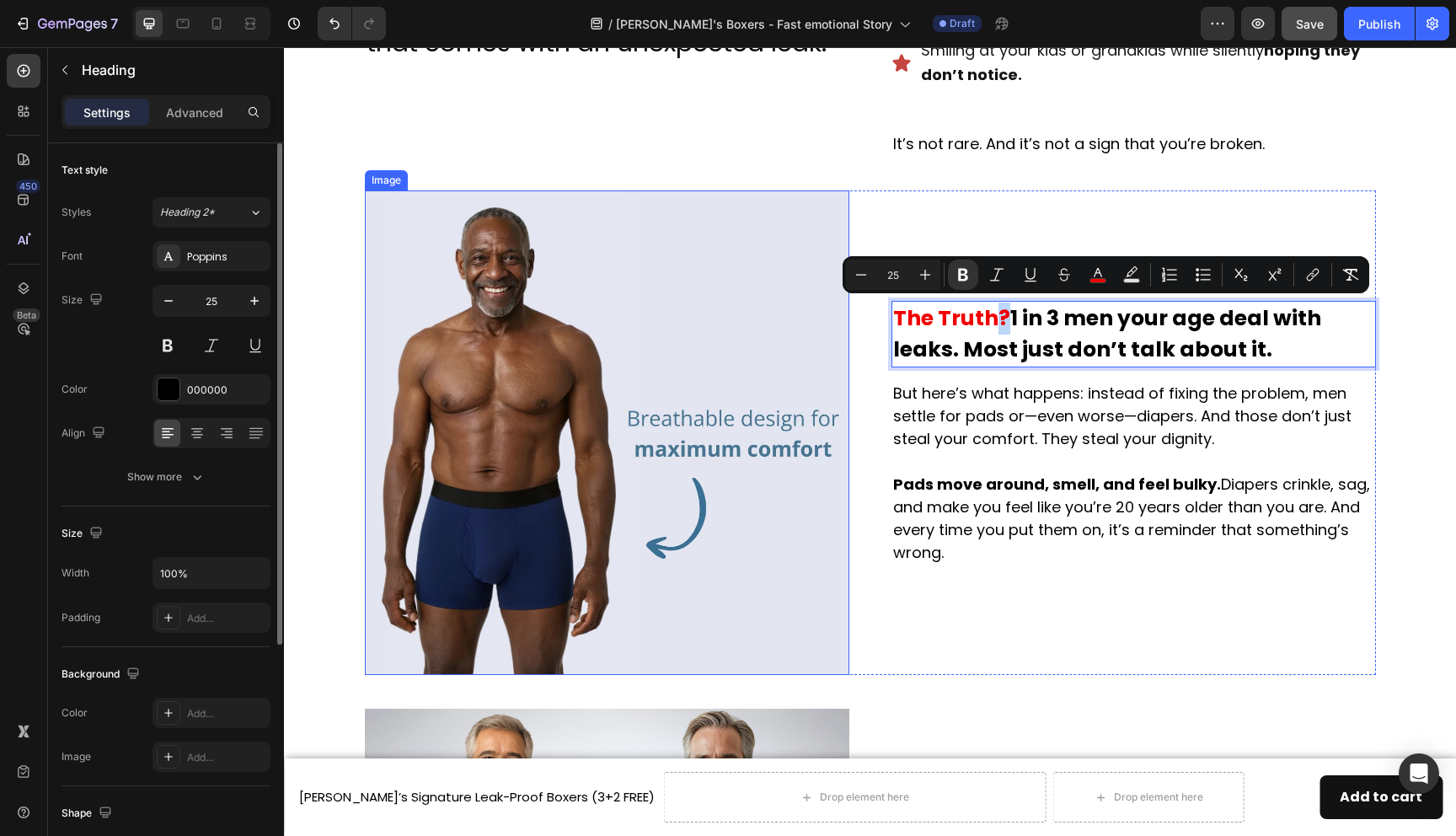
click at [650, 330] on img at bounding box center [607, 433] width 485 height 485
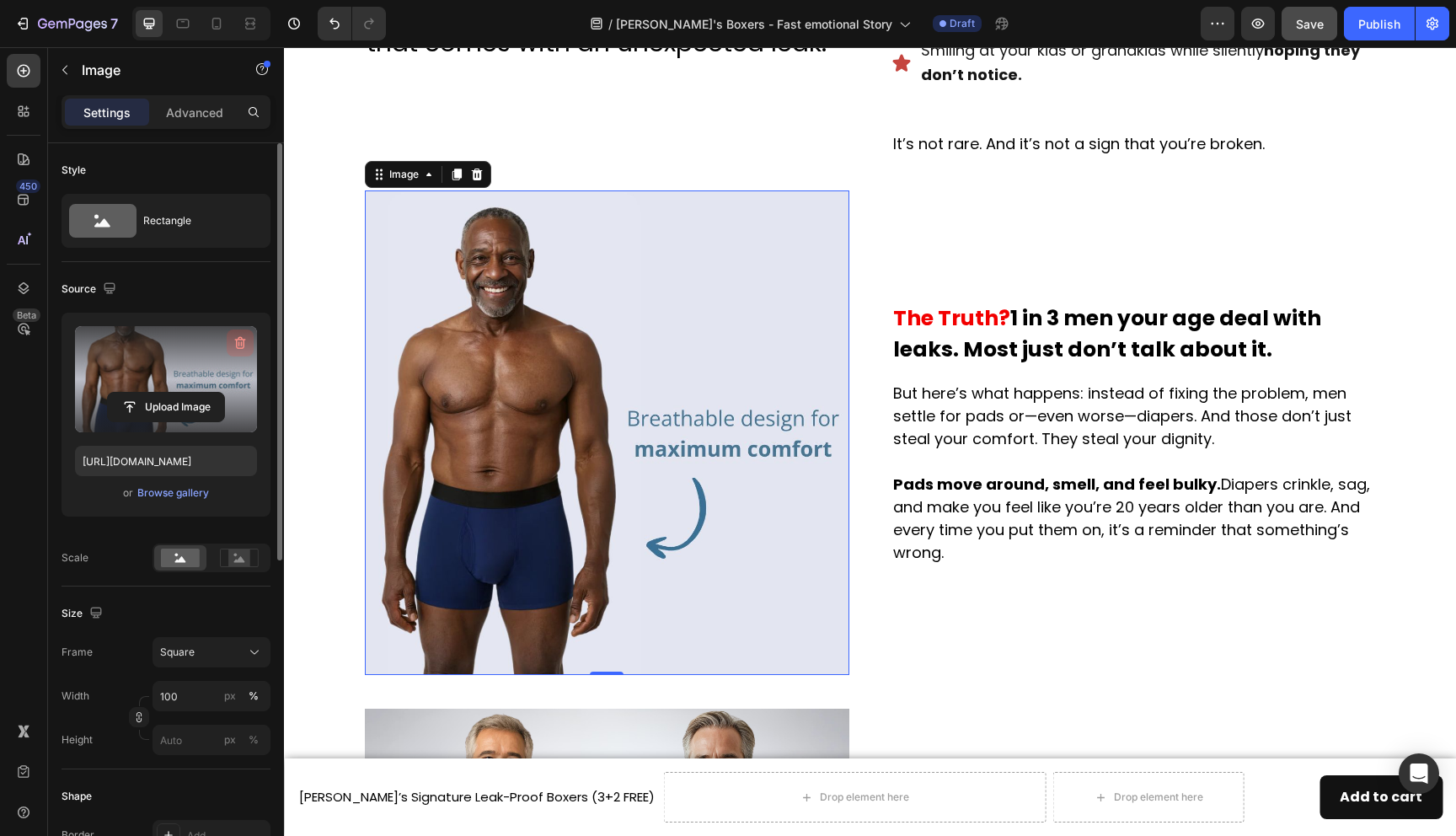
click at [241, 345] on icon "button" at bounding box center [242, 343] width 2 height 5
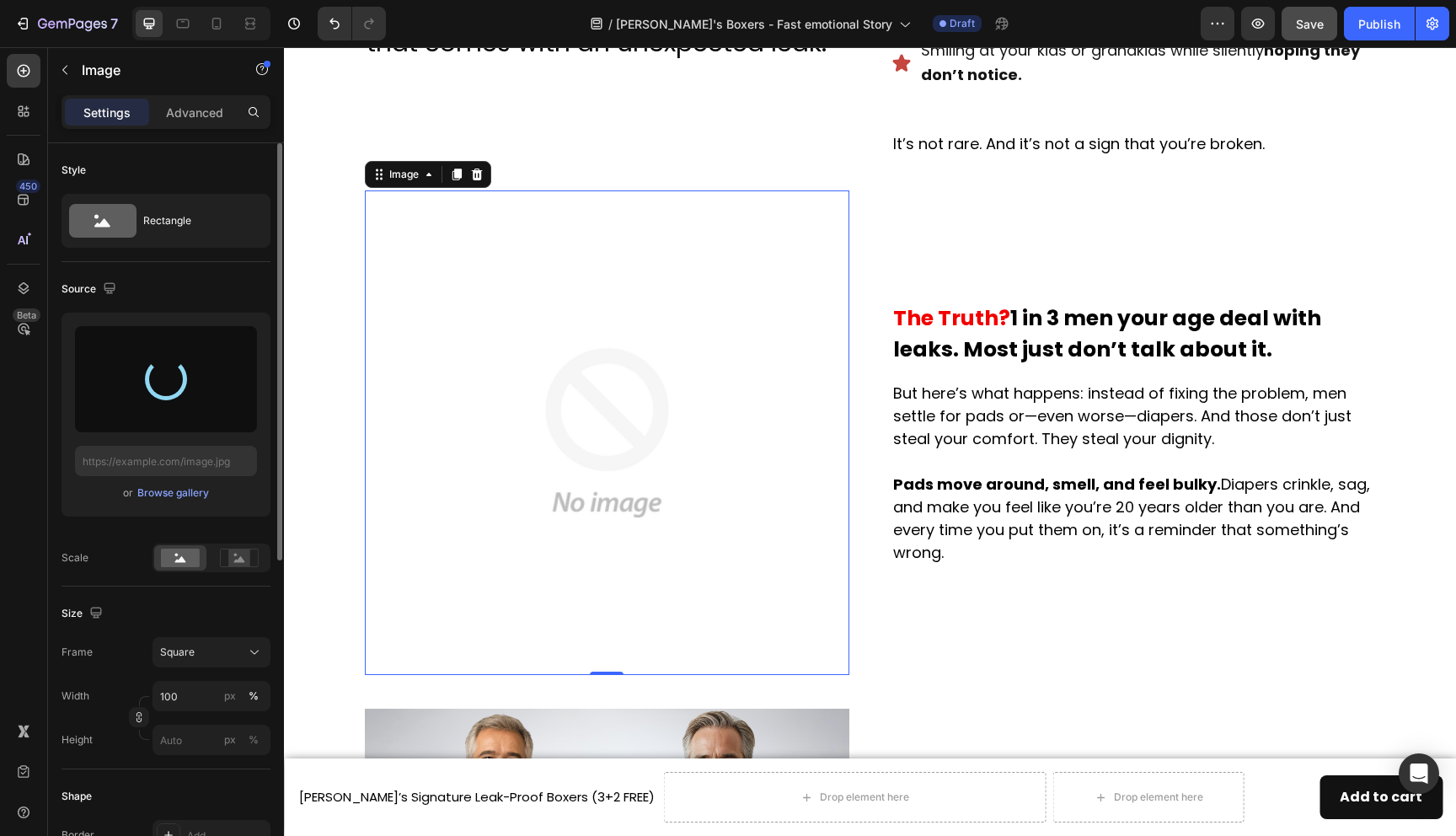
type input "[URL][DOMAIN_NAME]"
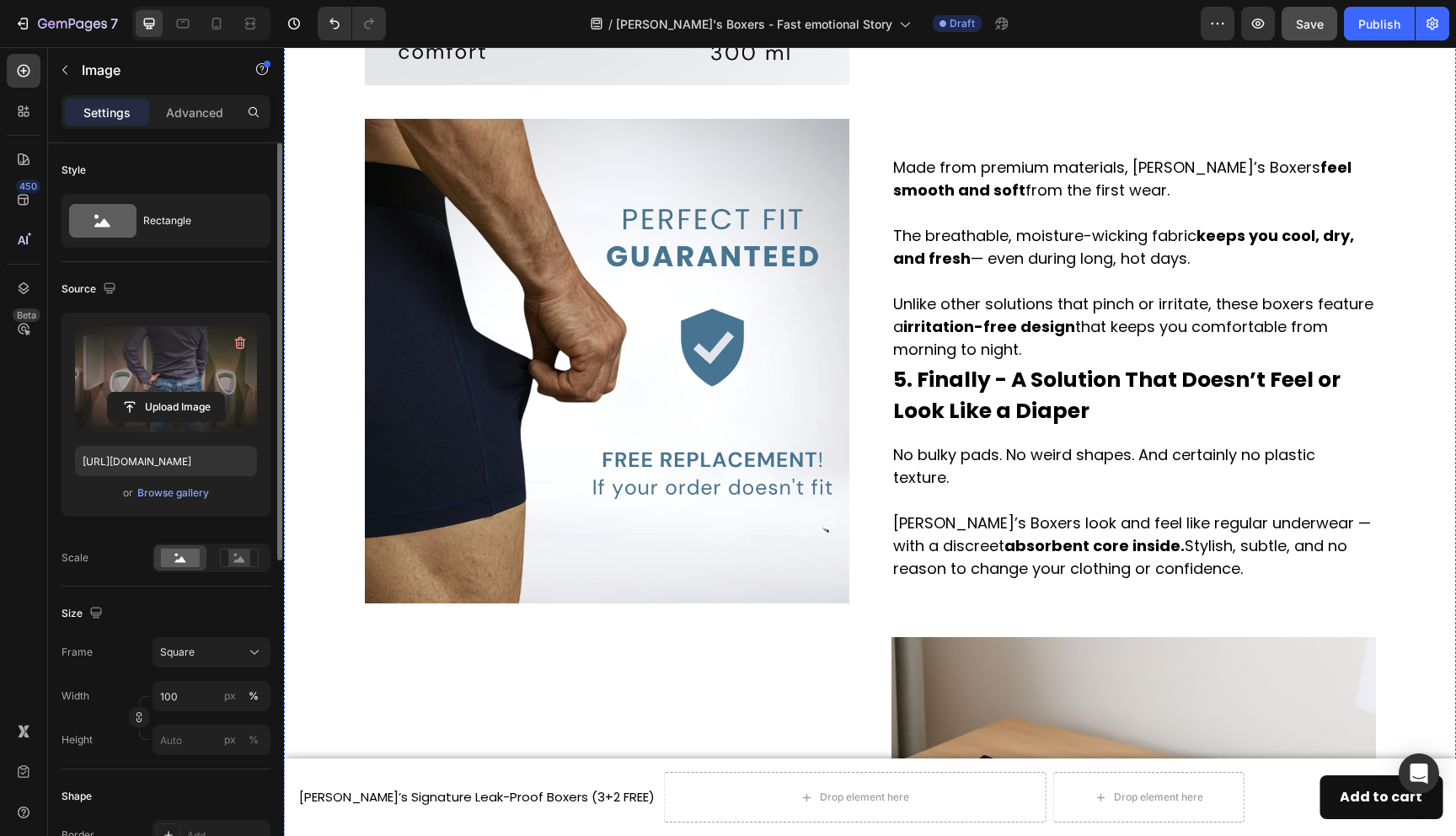
scroll to position [2479, 0]
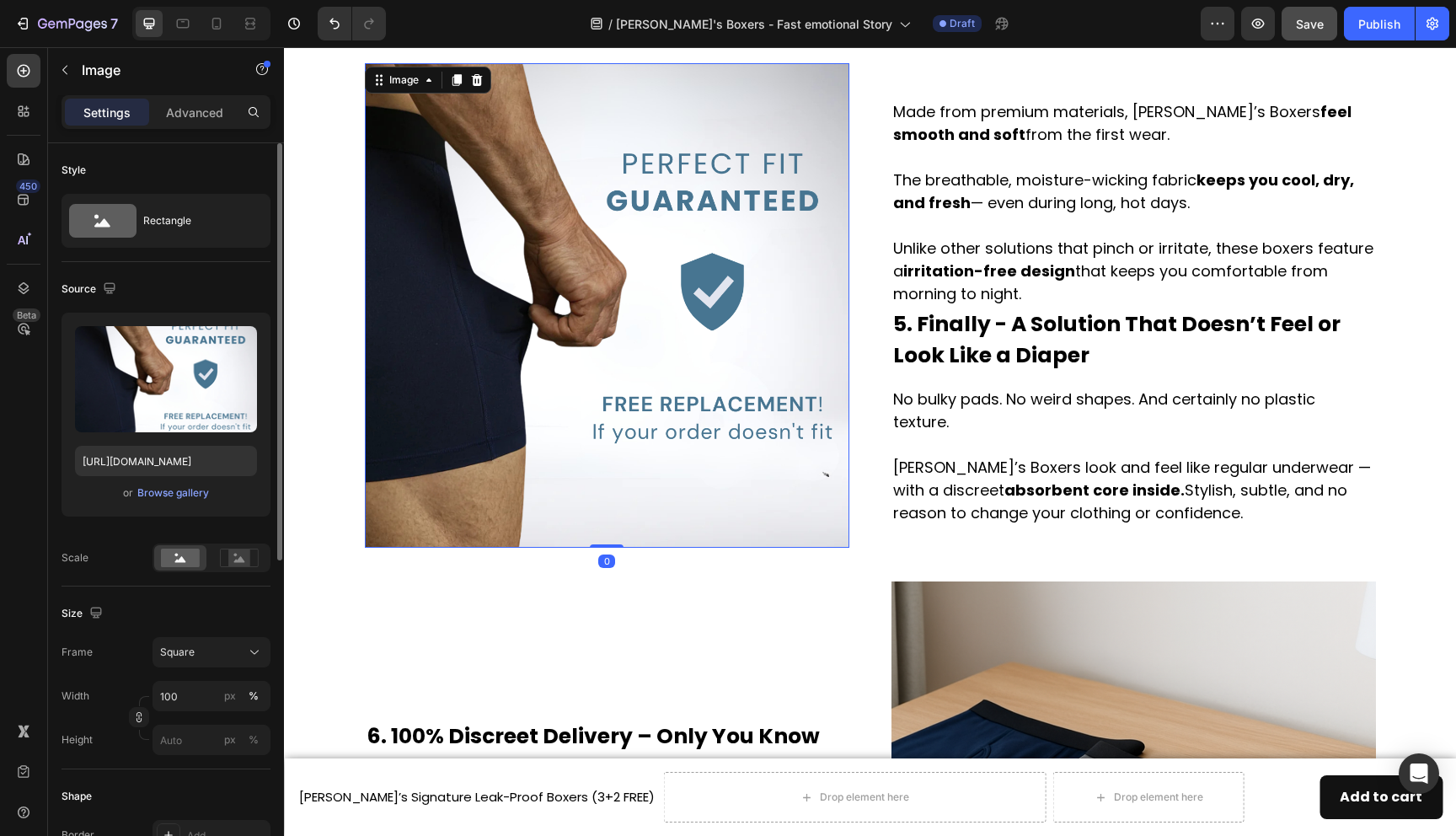
click at [726, 354] on img at bounding box center [607, 305] width 485 height 485
click at [188, 492] on div "Browse gallery" at bounding box center [173, 493] width 72 height 15
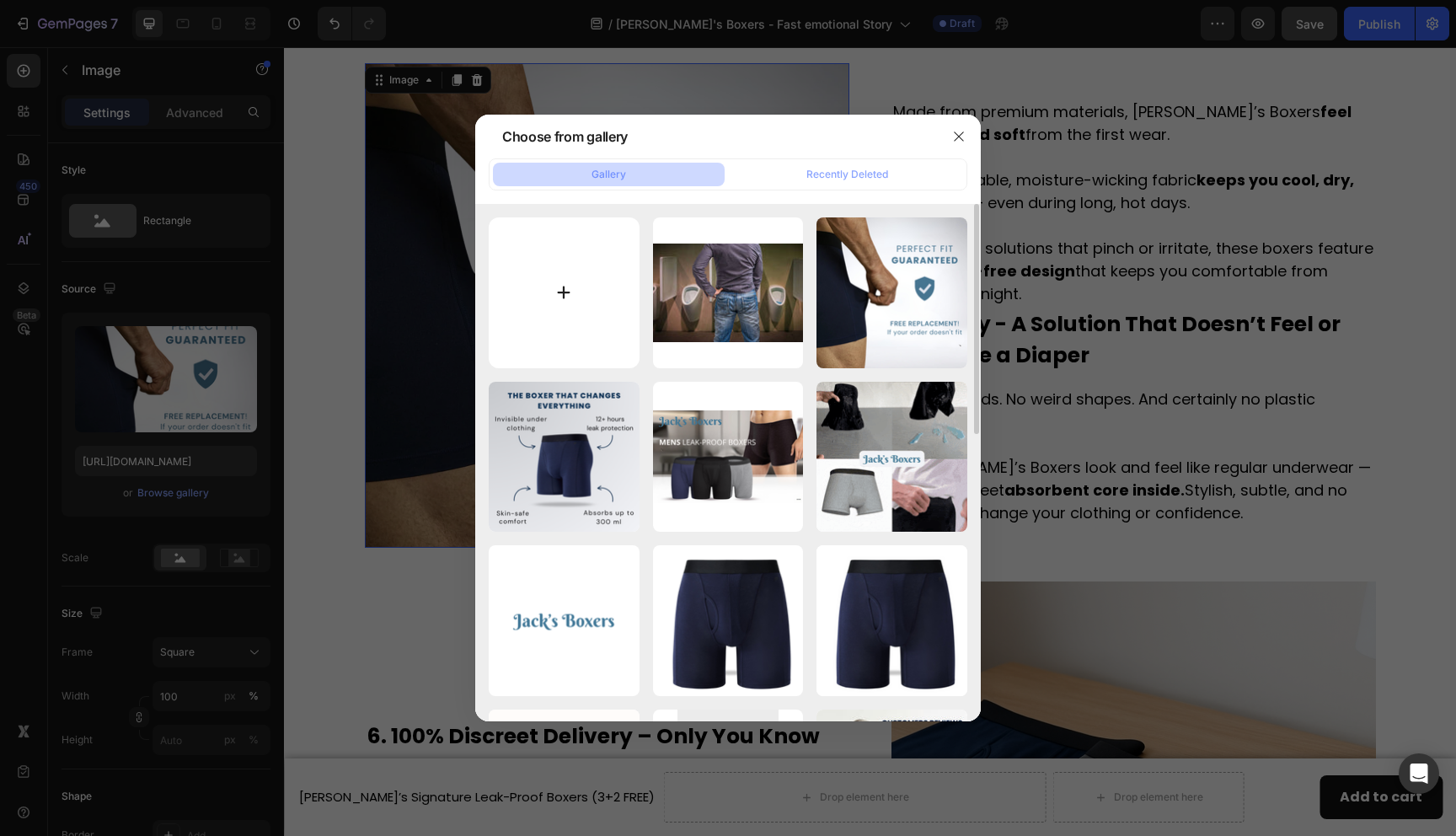
click at [573, 297] on input "file" at bounding box center [564, 293] width 151 height 151
type input "C:\fakepath\Jacks BOXERS (13).png"
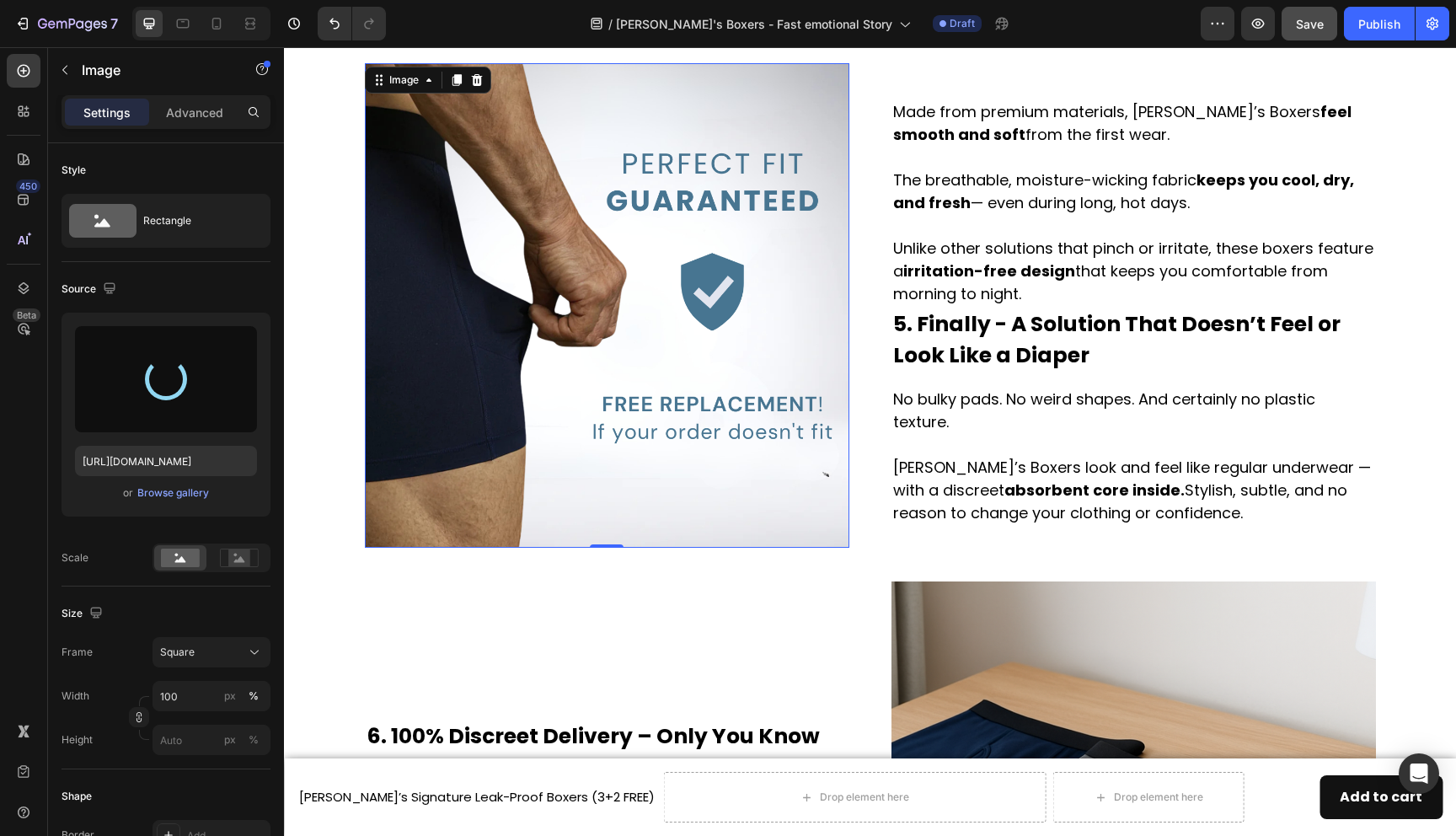
type input "https://cdn.shopify.com/s/files/1/0690/6354/0925/files/gempages_557558675238028…"
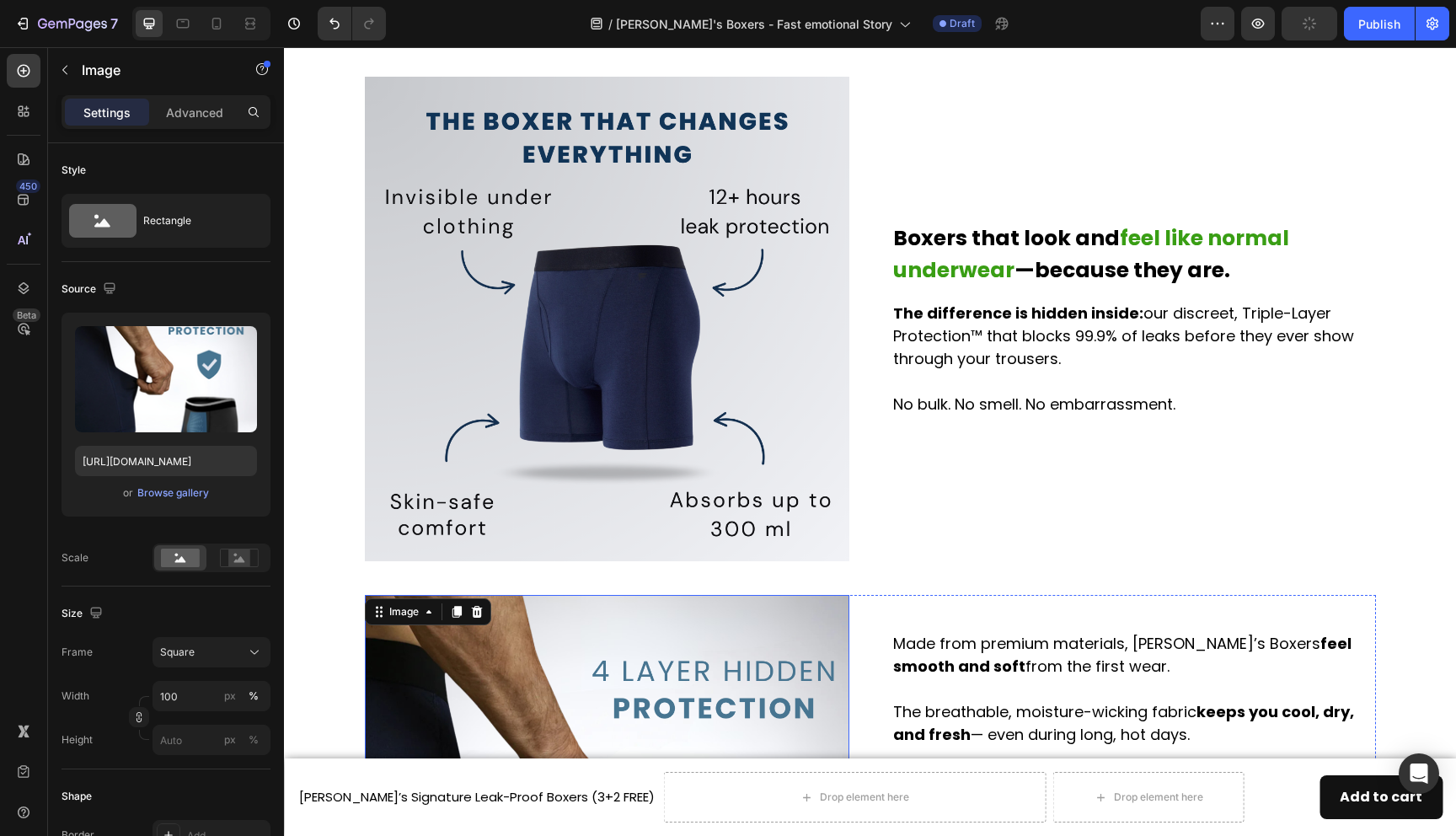
scroll to position [1938, 0]
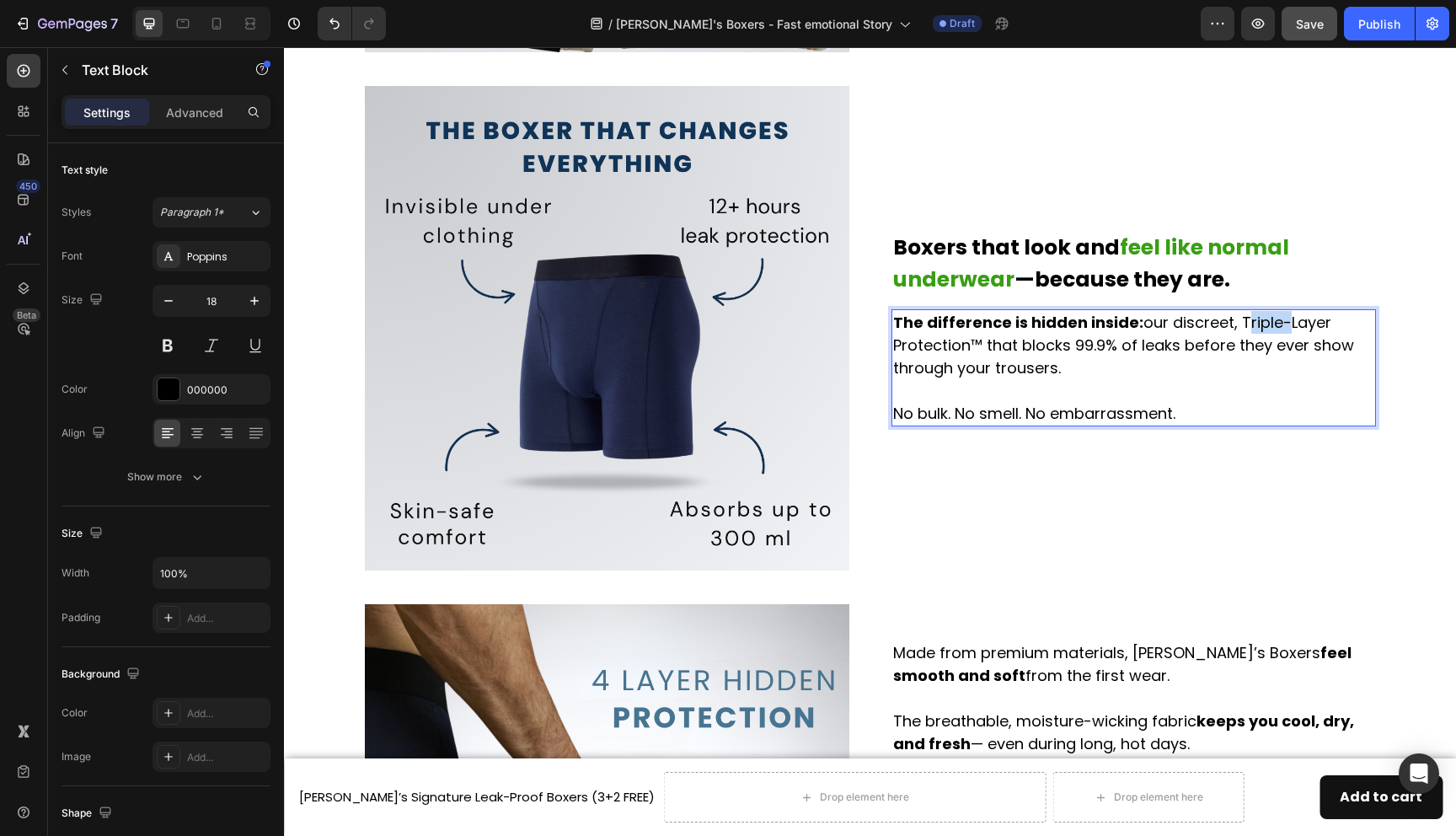
click at [1263, 317] on p "The difference is hidden inside: our discreet, Triple-Layer Protection™ that bl…" at bounding box center [1133, 345] width 481 height 69
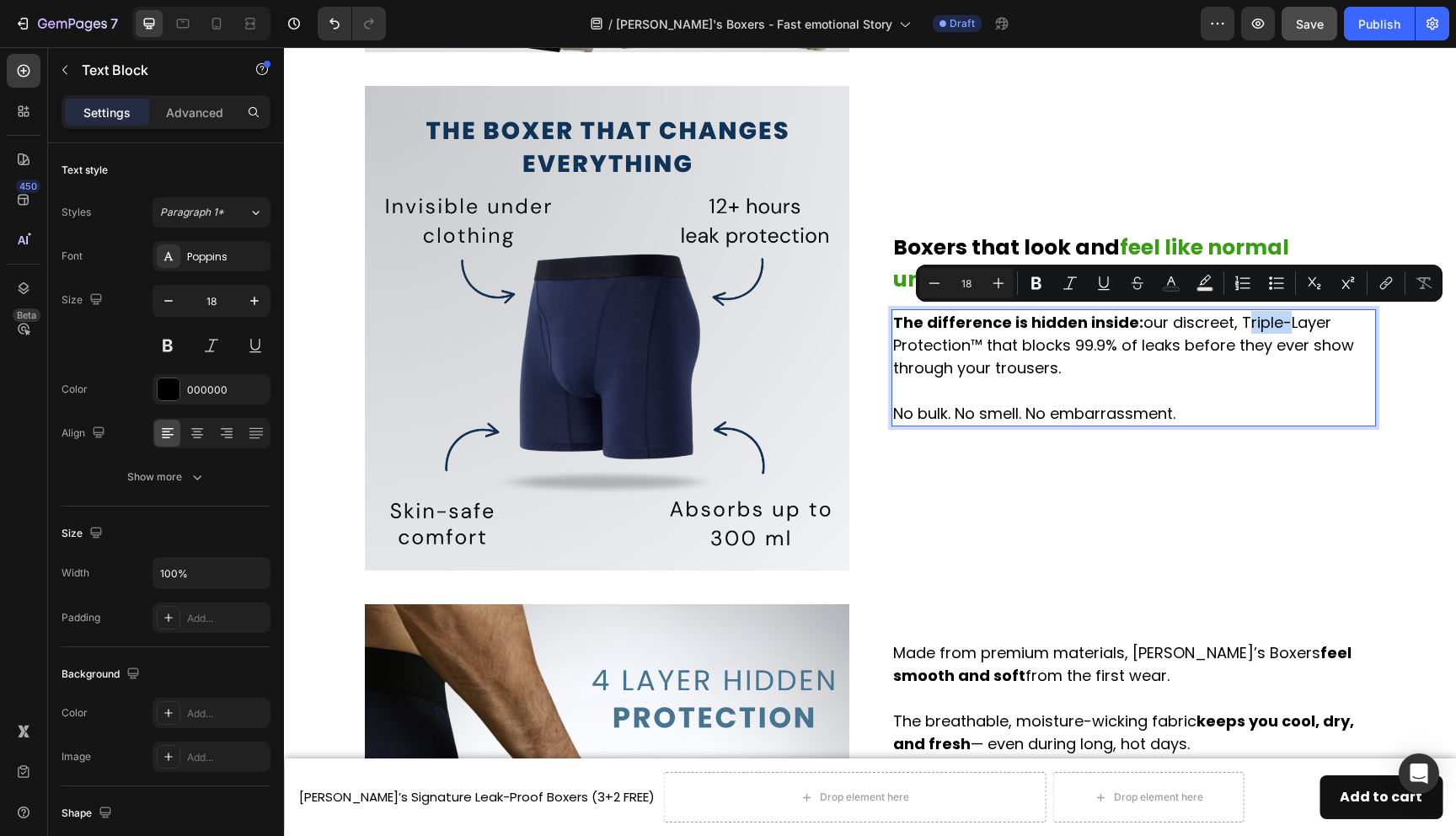
click at [1252, 319] on p "The difference is hidden inside: our discreet, Triple-Layer Protection™ that bl…" at bounding box center [1133, 345] width 481 height 69
drag, startPoint x: 1238, startPoint y: 320, endPoint x: 969, endPoint y: 345, distance: 270.2
click at [969, 345] on p "The difference is hidden inside: our discreet, Triple-Layer Protection™ that bl…" at bounding box center [1133, 345] width 481 height 69
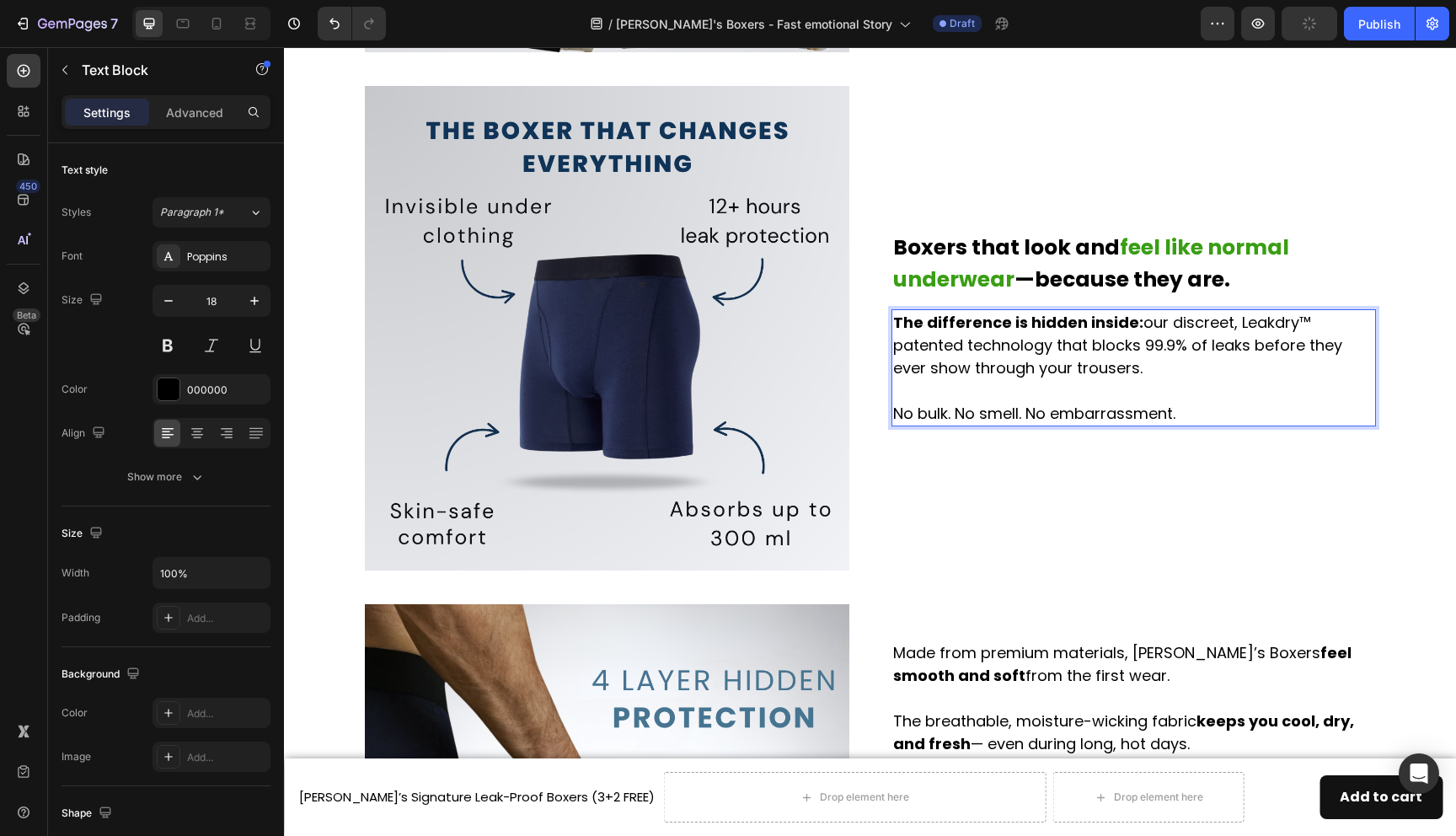
click at [1031, 340] on p "The difference is hidden inside: our discreet, Leakdry™ patented technology tha…" at bounding box center [1133, 345] width 481 height 69
click at [1129, 363] on p "The difference is hidden inside: our discreet, Leakdry™ patented design that bl…" at bounding box center [1133, 345] width 481 height 69
click at [971, 411] on p "No bulk. No smell. No embarrassment." at bounding box center [1133, 413] width 481 height 23
click at [1035, 410] on p "No bulk. No smell. No embarrassment." at bounding box center [1133, 413] width 481 height 23
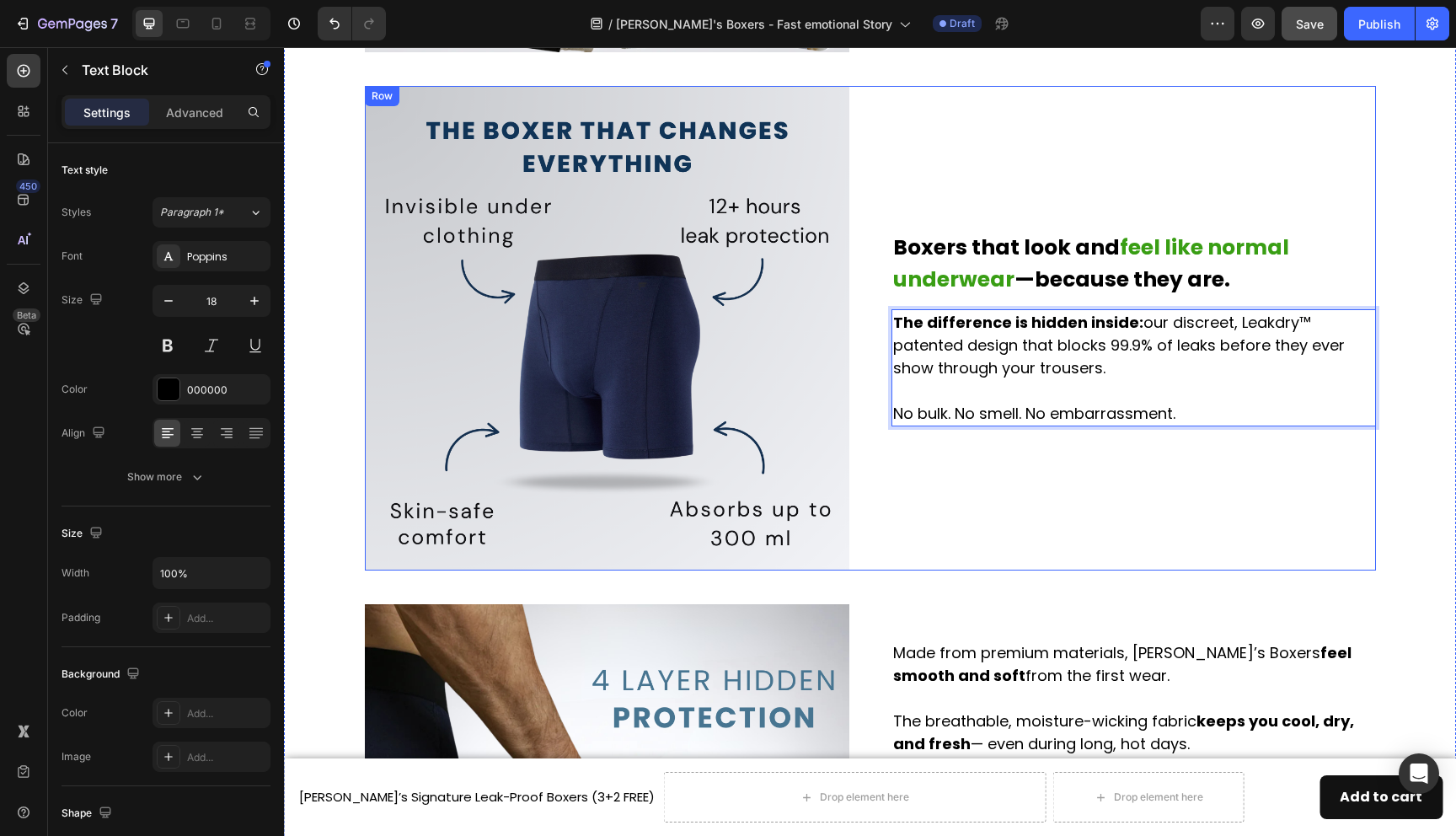
click at [1042, 455] on div "Boxers that look and feel like normal underwear —because they are. Heading The …" at bounding box center [1134, 329] width 485 height 485
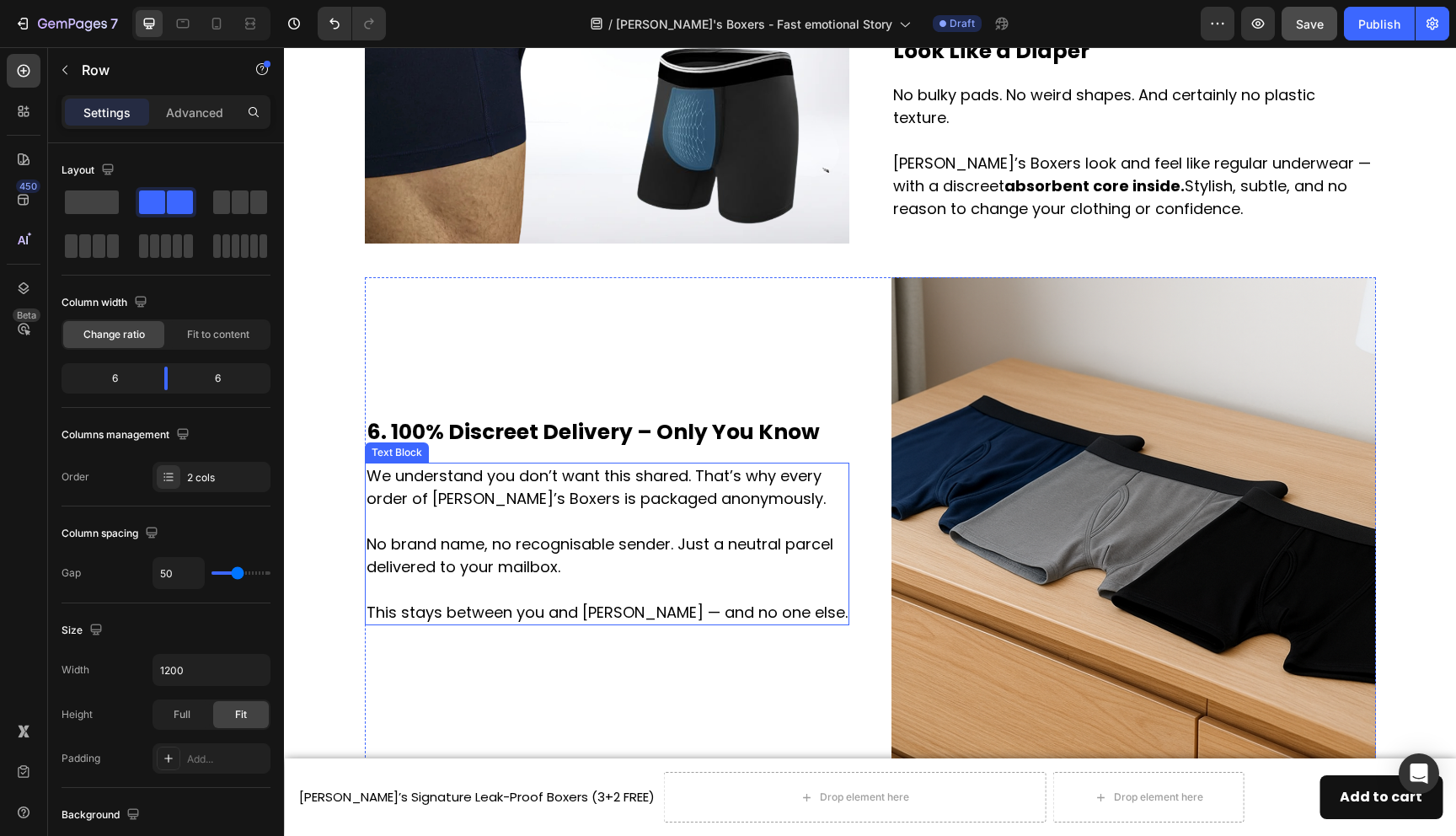
scroll to position [2797, 0]
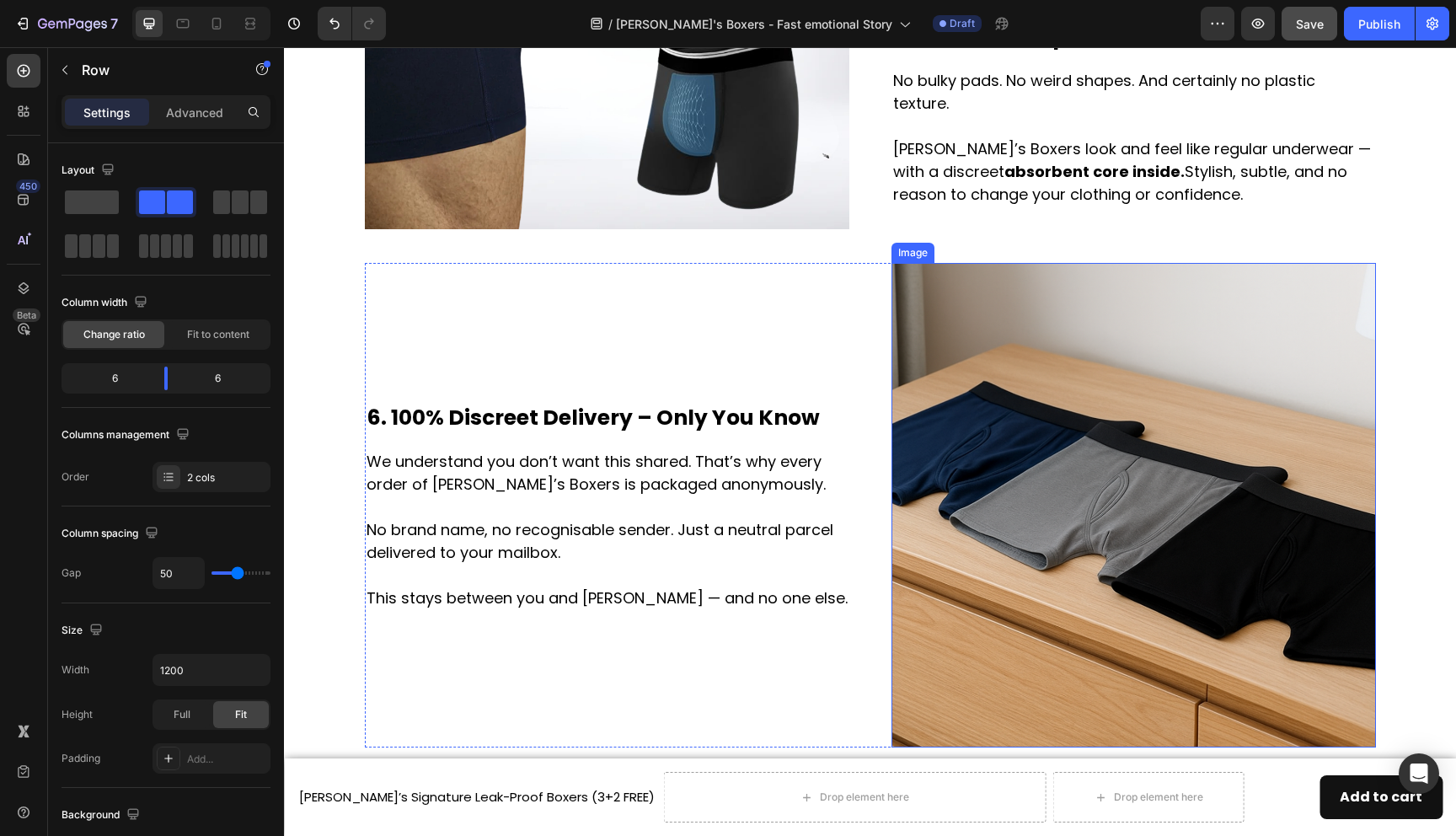
click at [1045, 405] on img at bounding box center [1134, 505] width 485 height 485
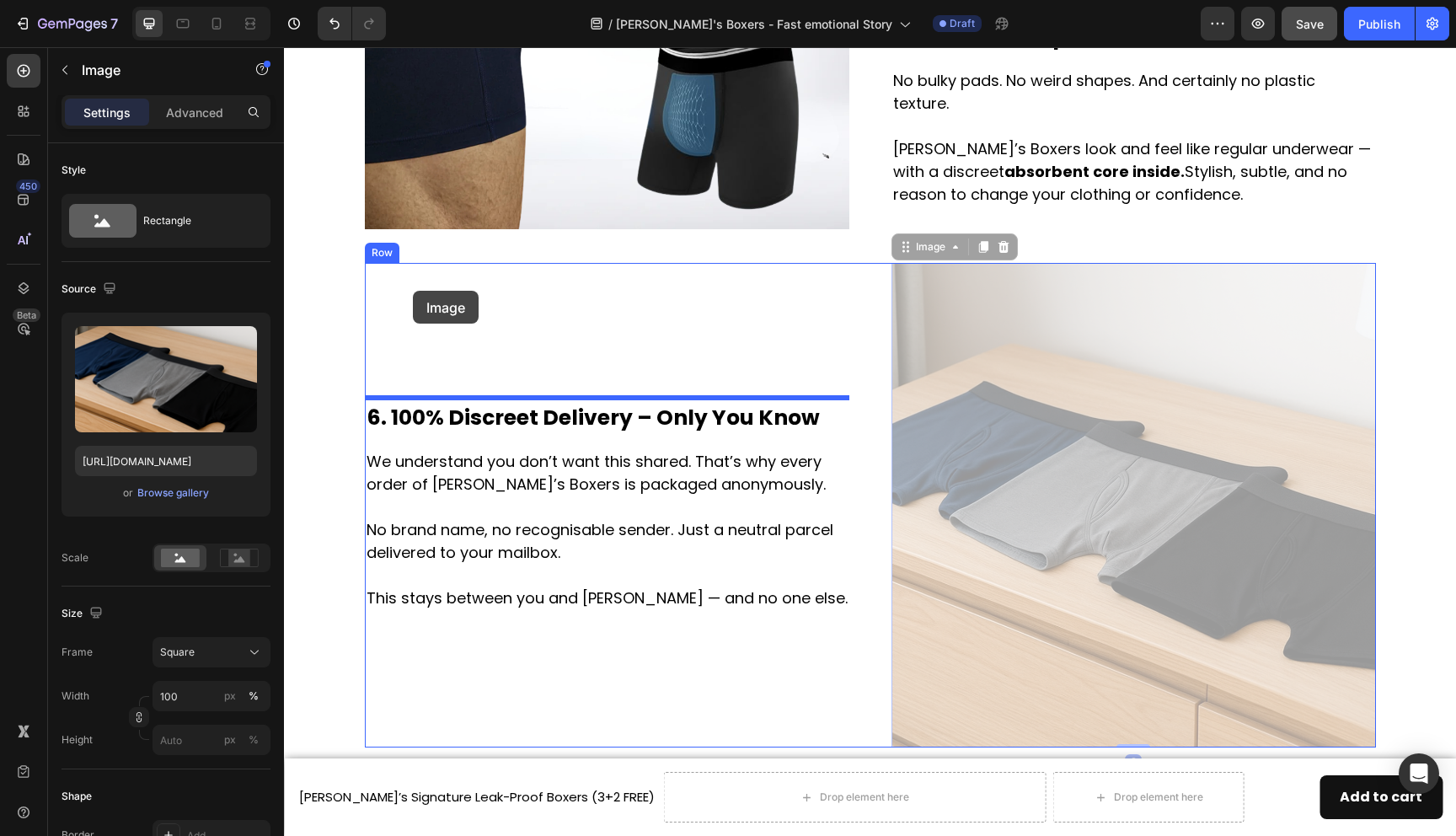
drag, startPoint x: 1081, startPoint y: 411, endPoint x: 412, endPoint y: 292, distance: 679.5
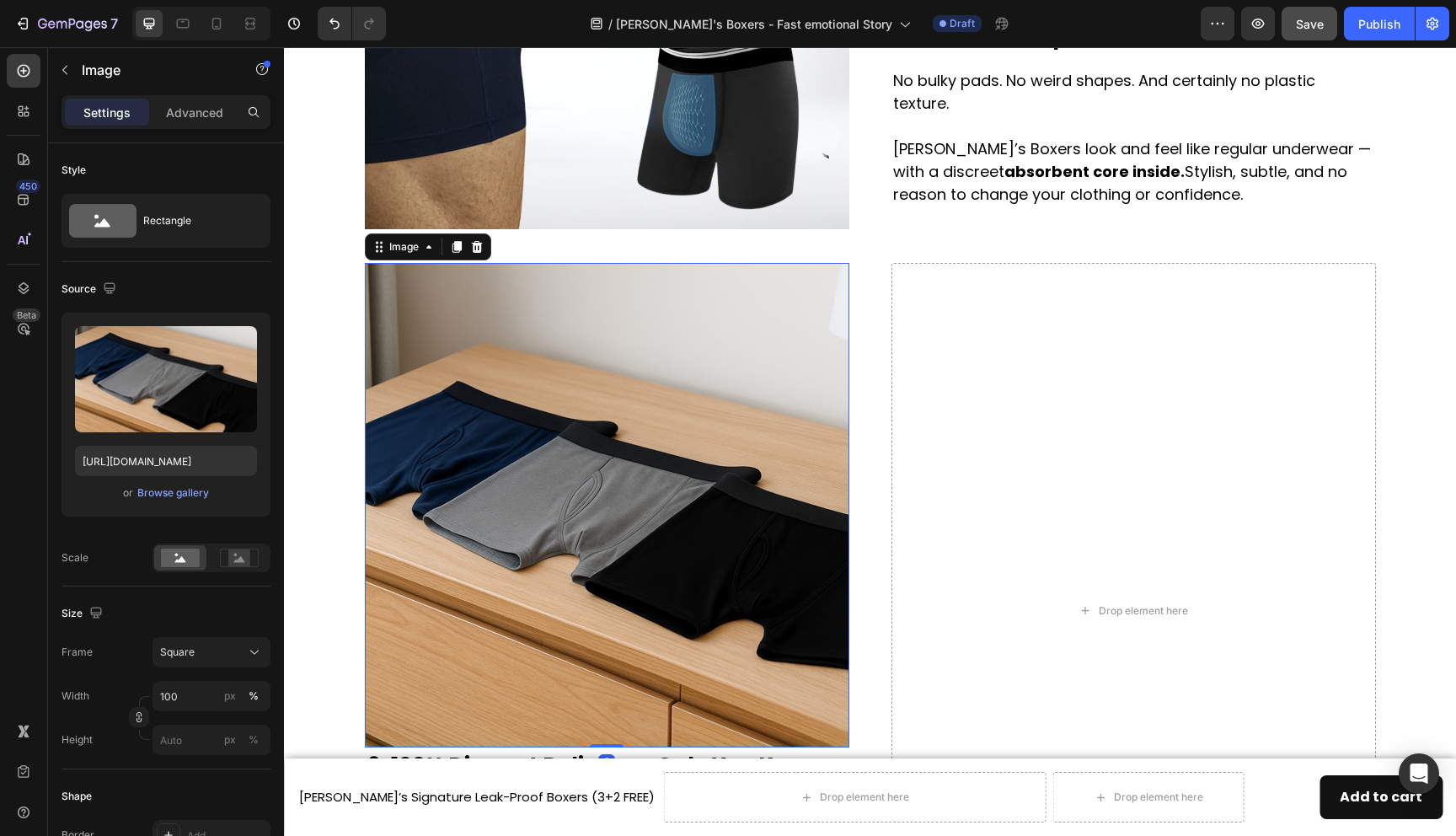
scroll to position [3067, 0]
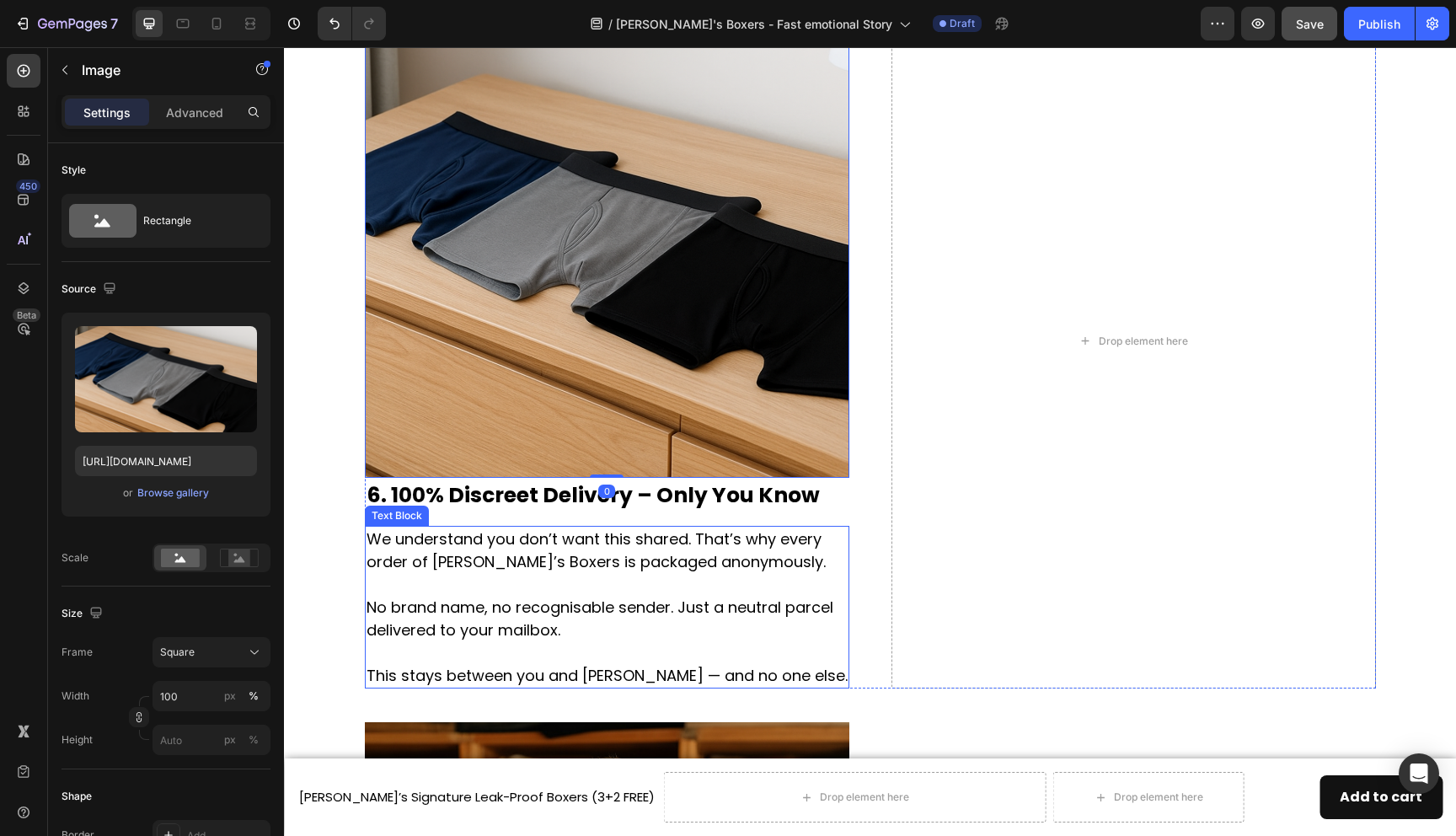
click at [528, 533] on p "We understand you don’t want this shared. That’s why every order of [PERSON_NAM…" at bounding box center [607, 607] width 481 height 159
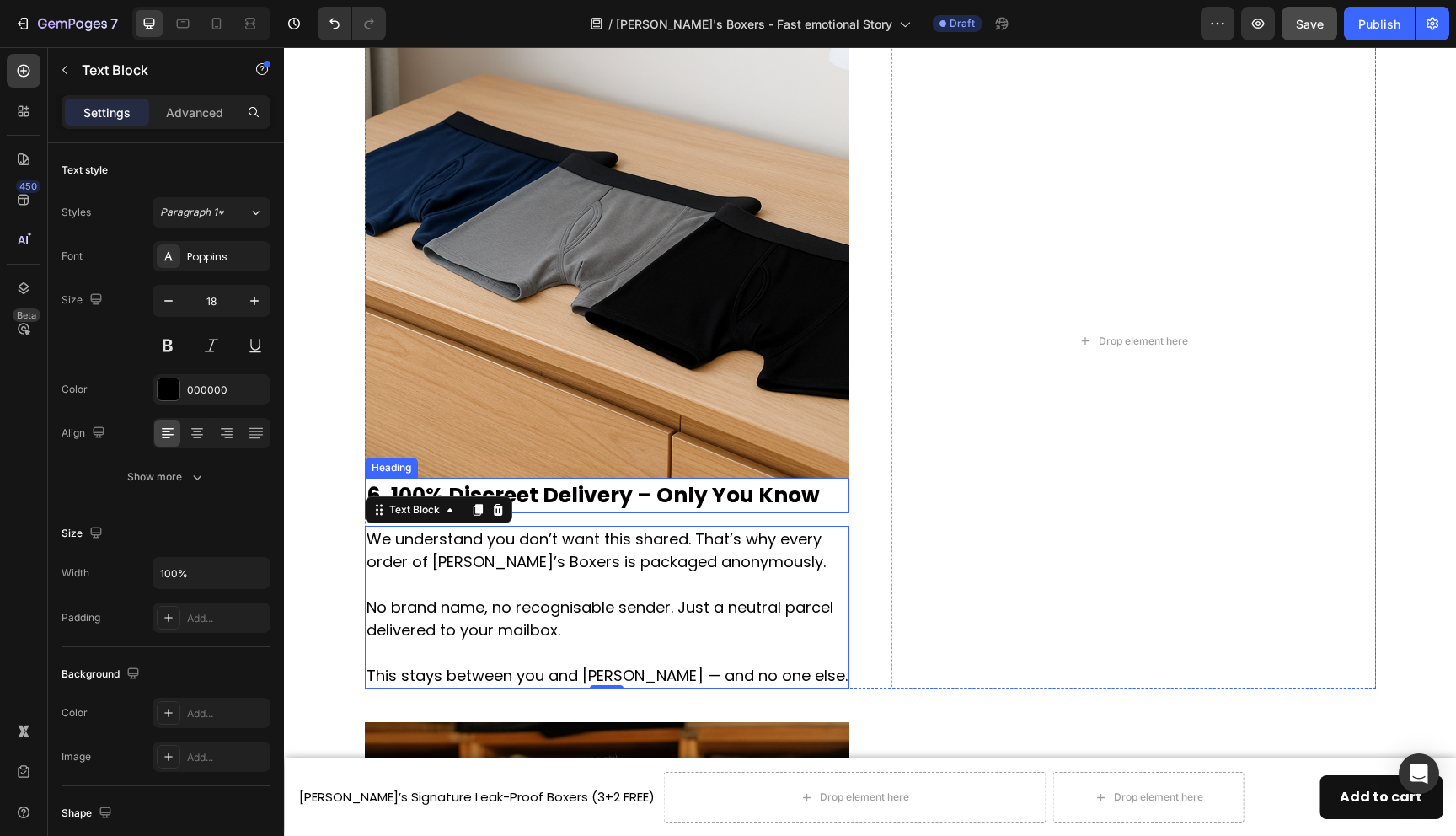
click at [519, 495] on h2 "6. 100% Discreet Delivery – Only You Know" at bounding box center [607, 496] width 485 height 35
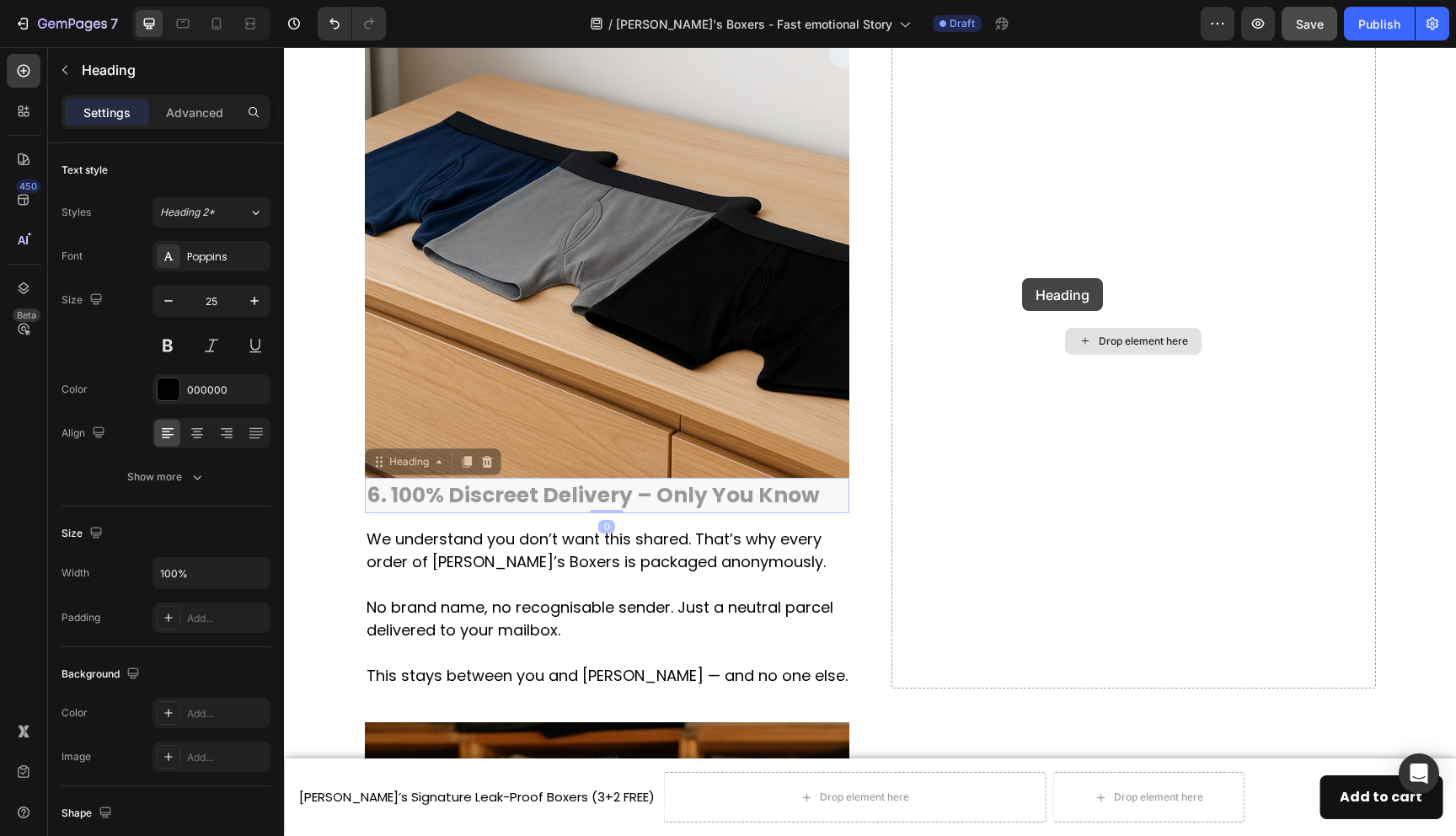
scroll to position [3050, 0]
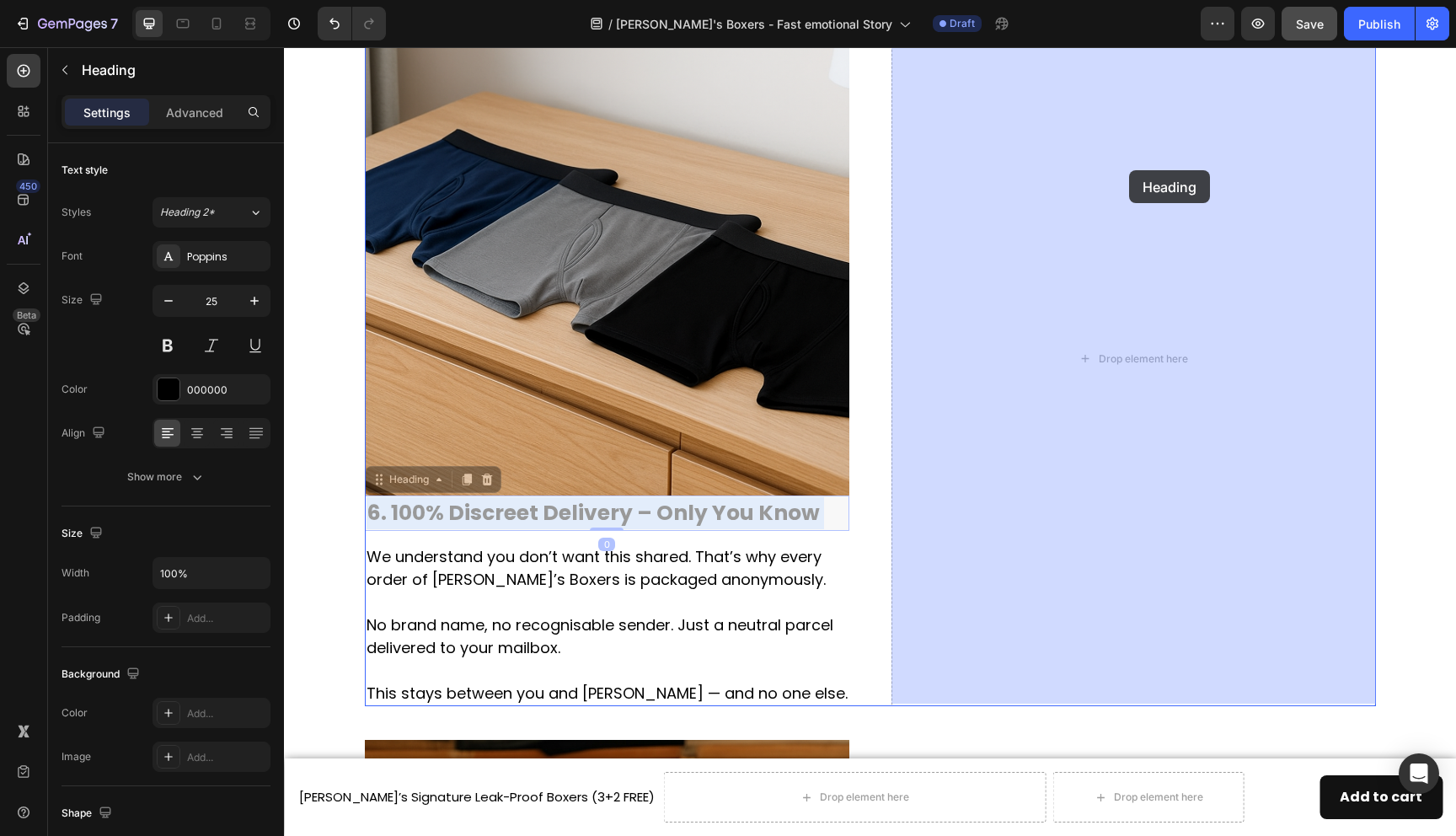
drag, startPoint x: 520, startPoint y: 495, endPoint x: 1129, endPoint y: 171, distance: 689.8
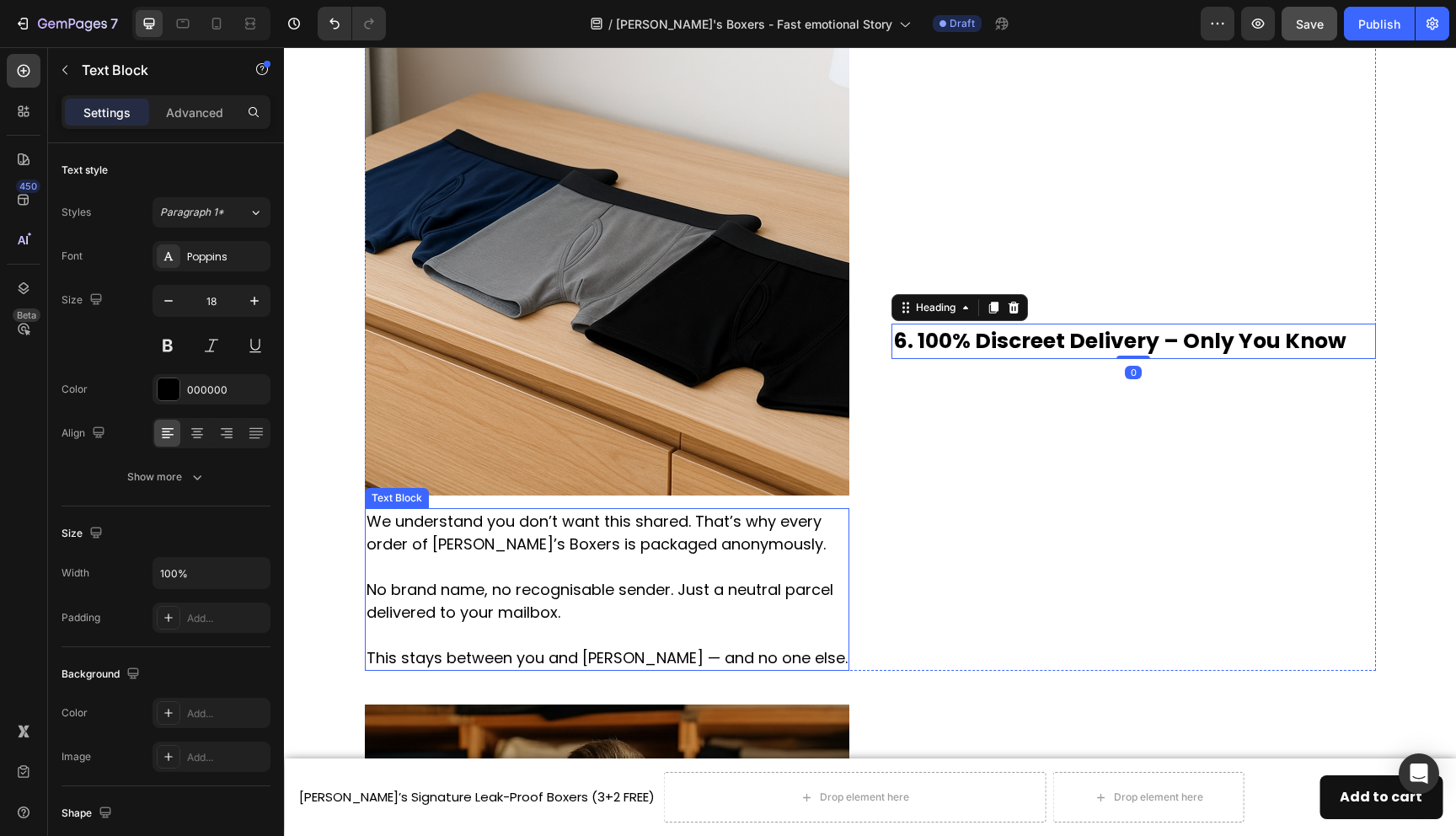
click at [537, 621] on p "We understand you don’t want this shared. That’s why every order of [PERSON_NAM…" at bounding box center [607, 590] width 481 height 159
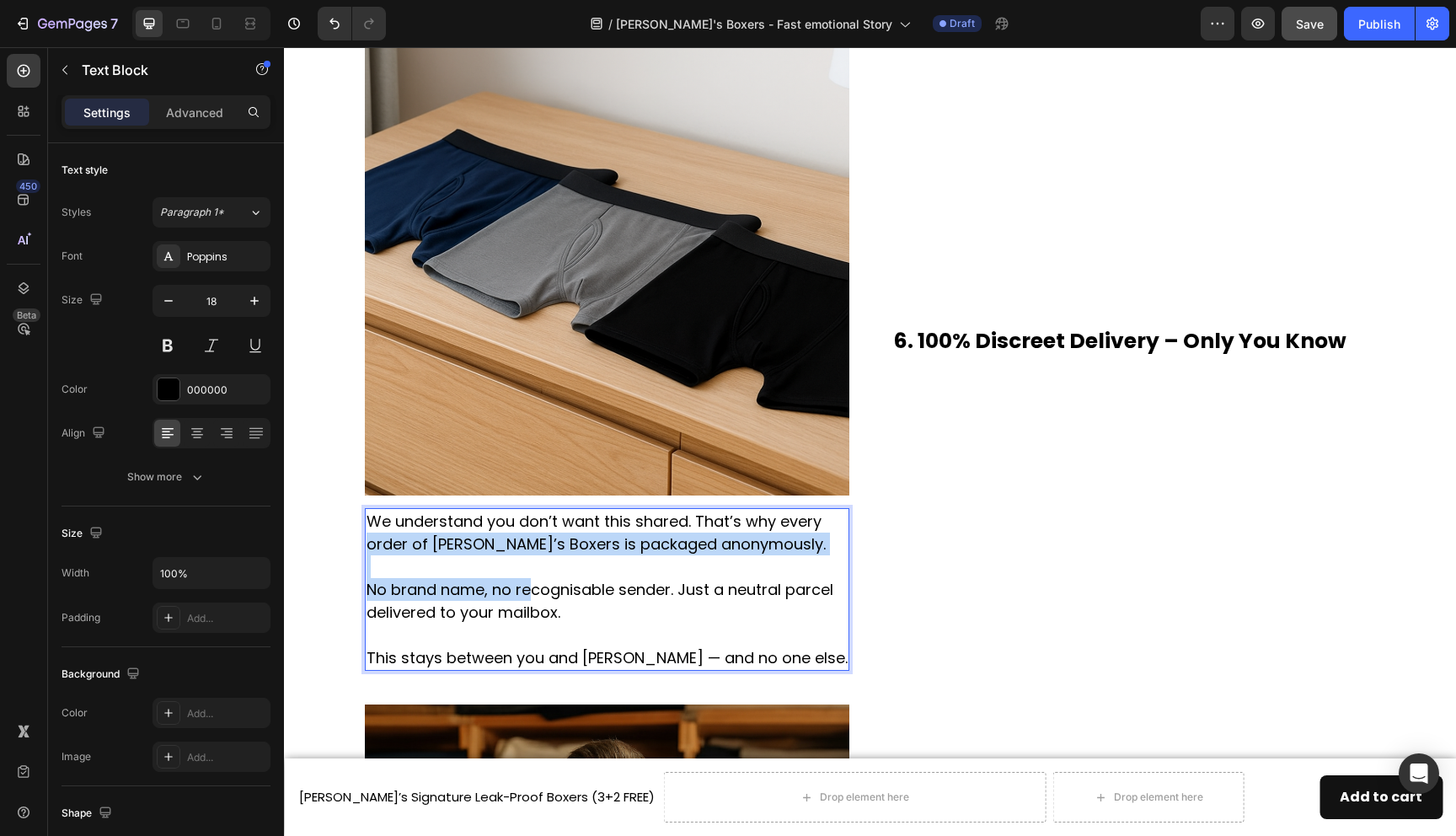
scroll to position [2961, 0]
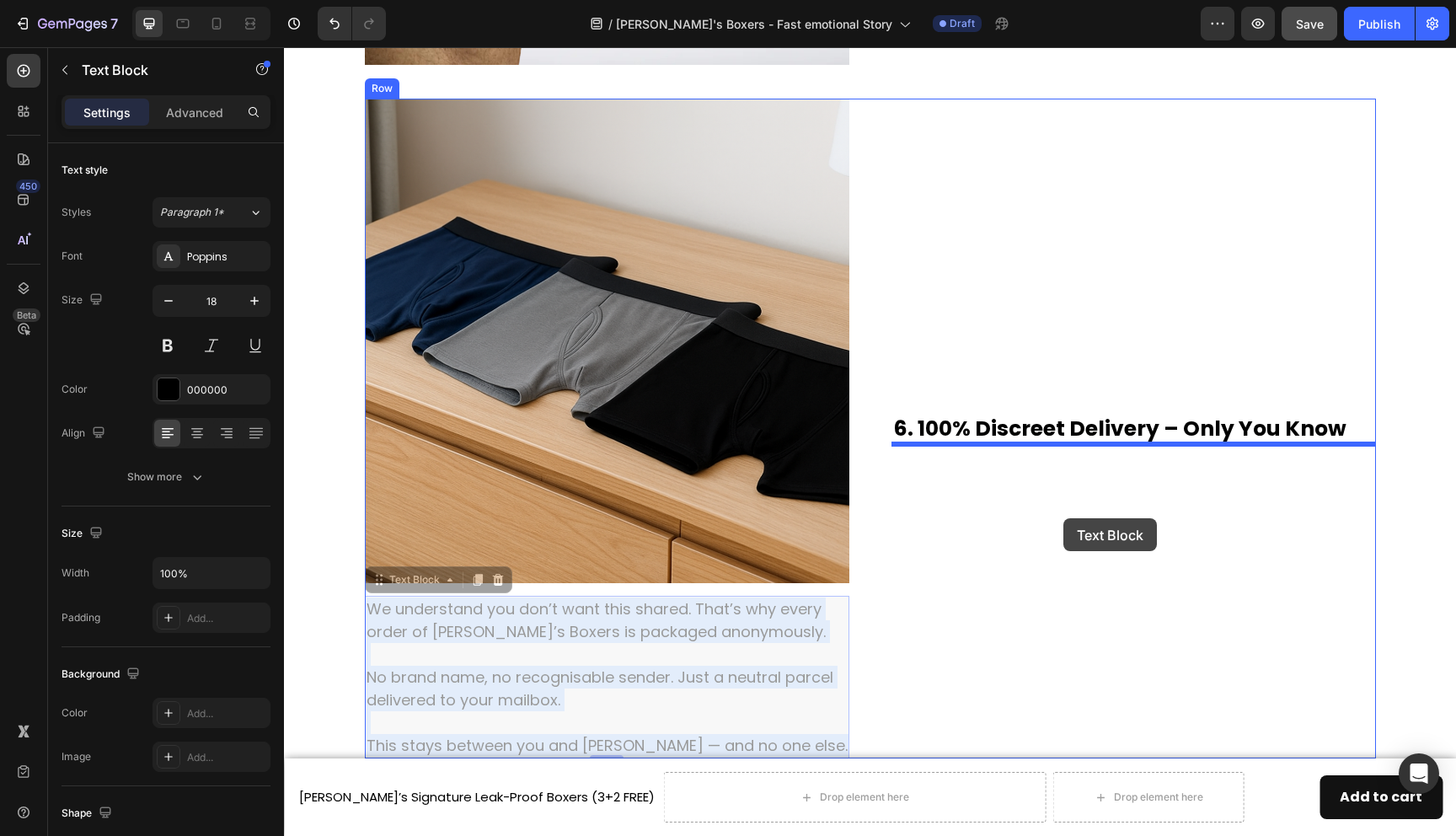
drag, startPoint x: 527, startPoint y: 597, endPoint x: 1064, endPoint y: 518, distance: 542.8
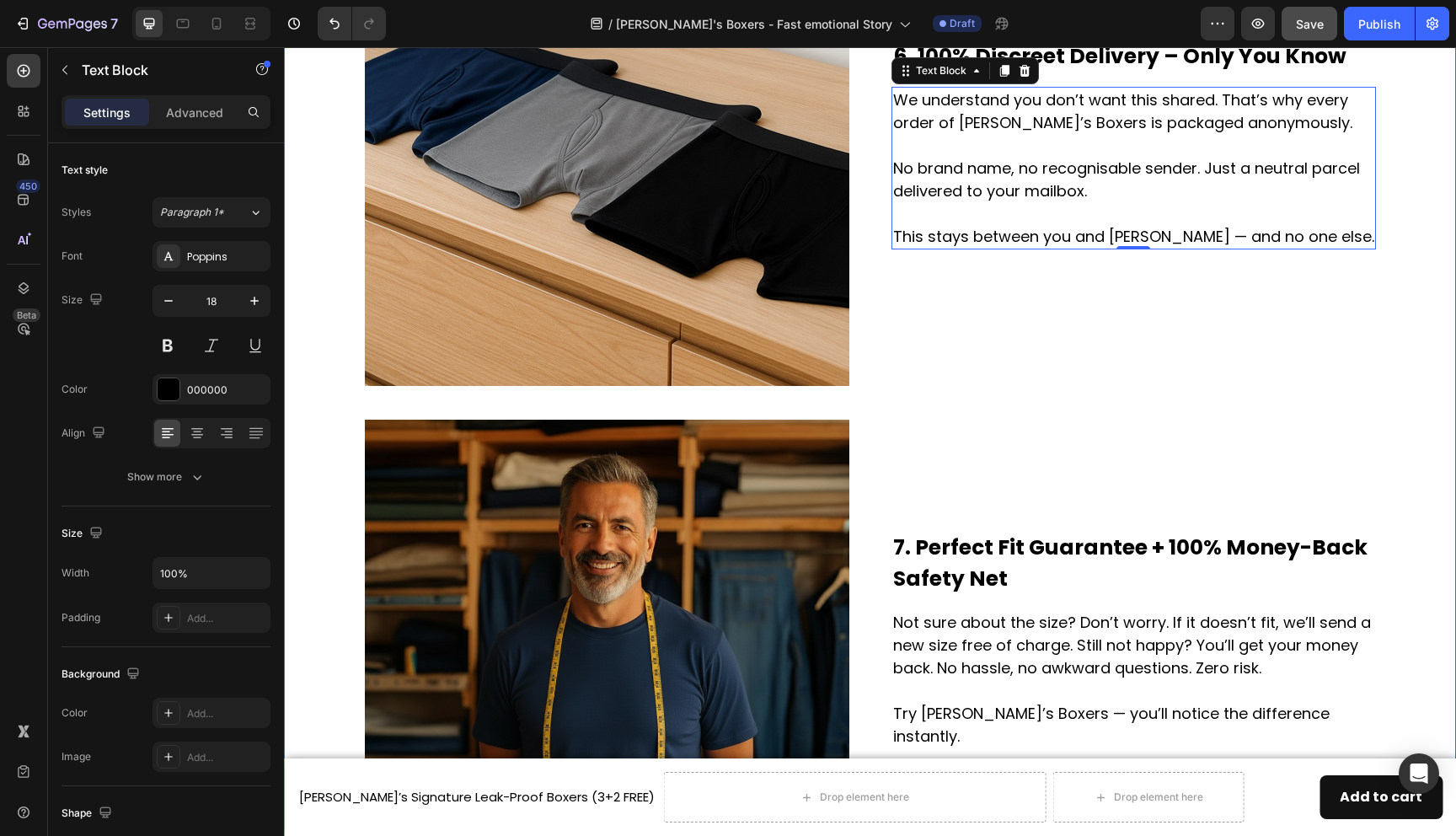
scroll to position [3433, 0]
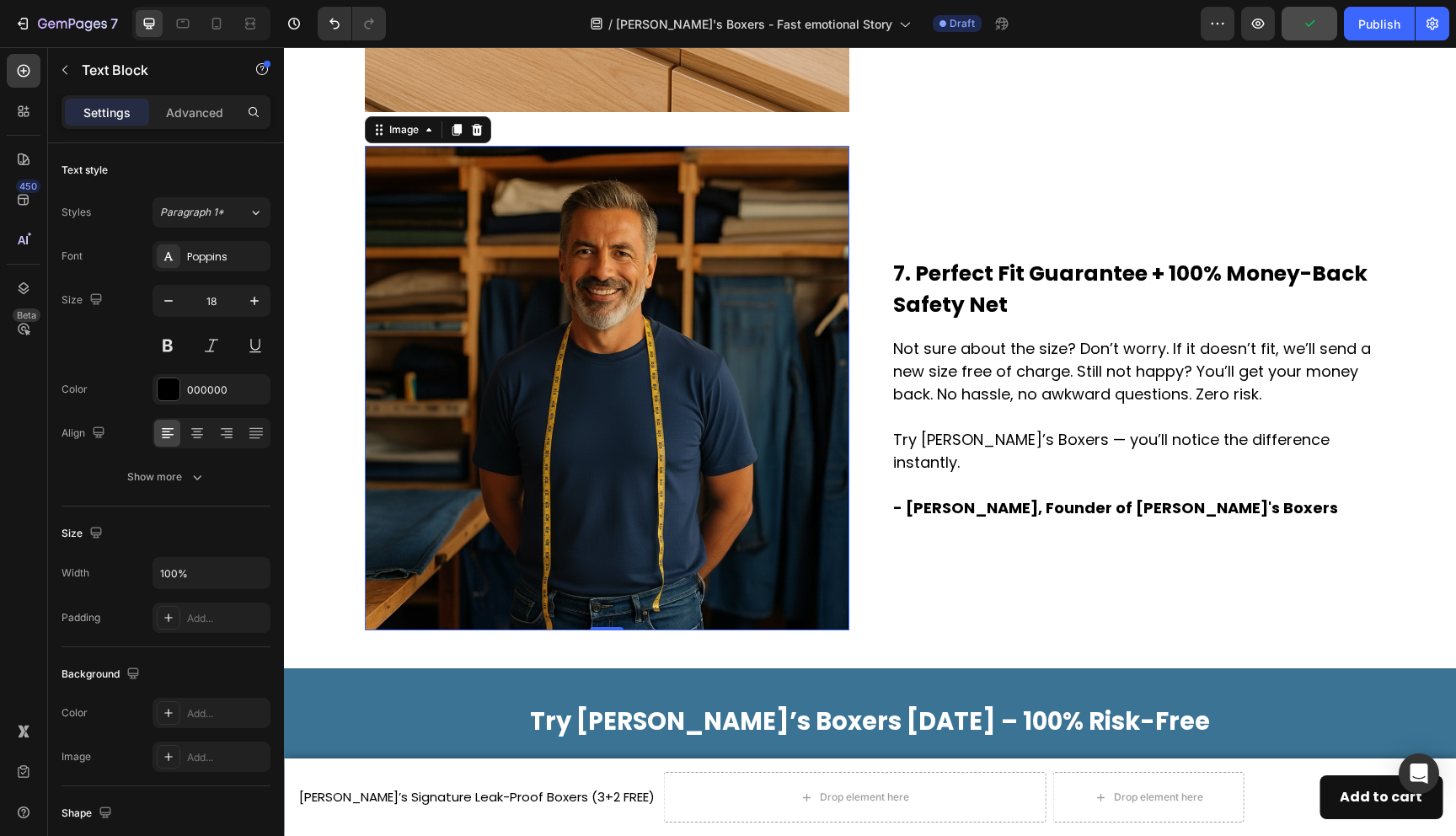
click at [617, 423] on img at bounding box center [607, 389] width 485 height 485
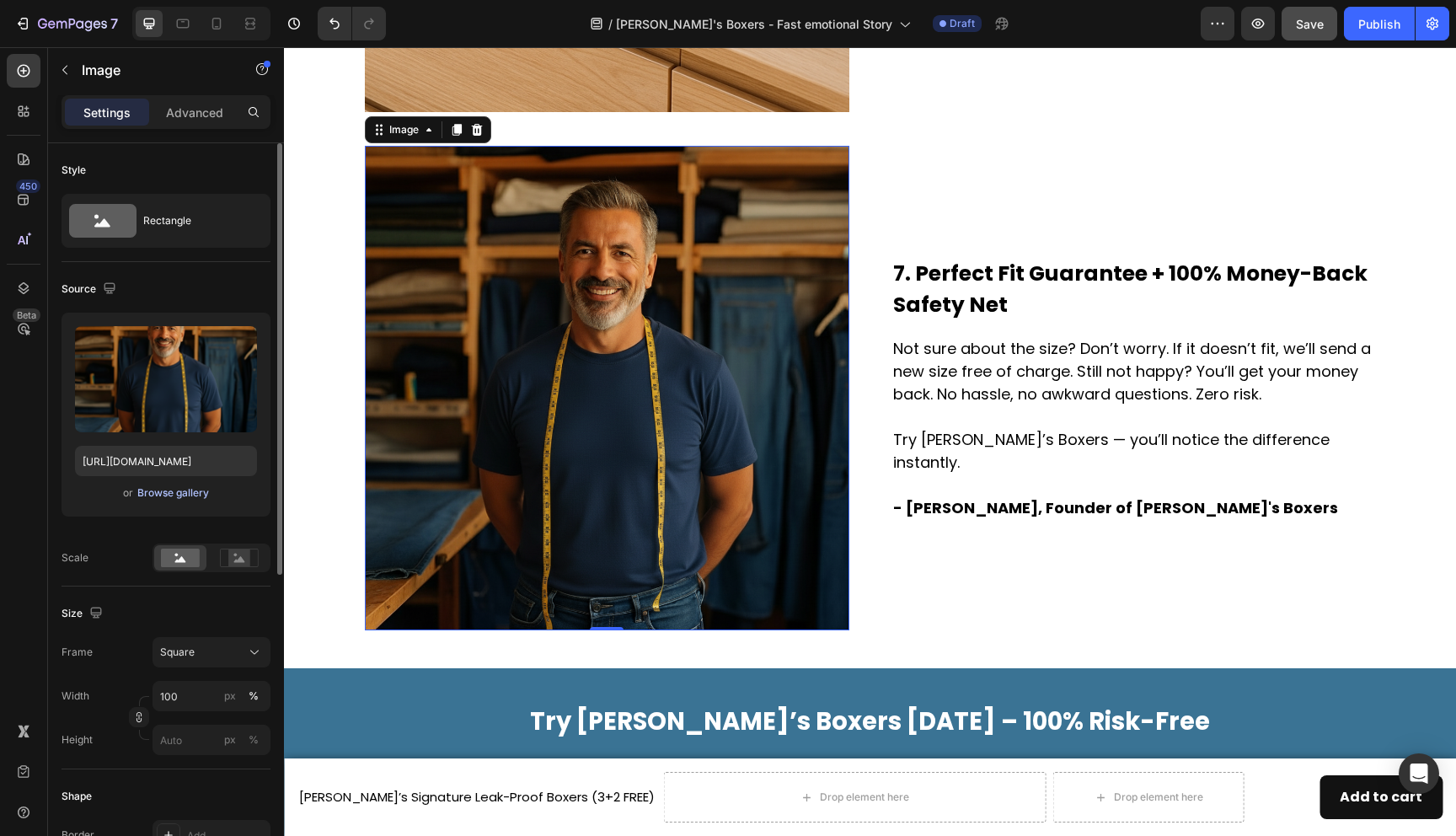
click at [202, 497] on div "Browse gallery" at bounding box center [173, 493] width 72 height 15
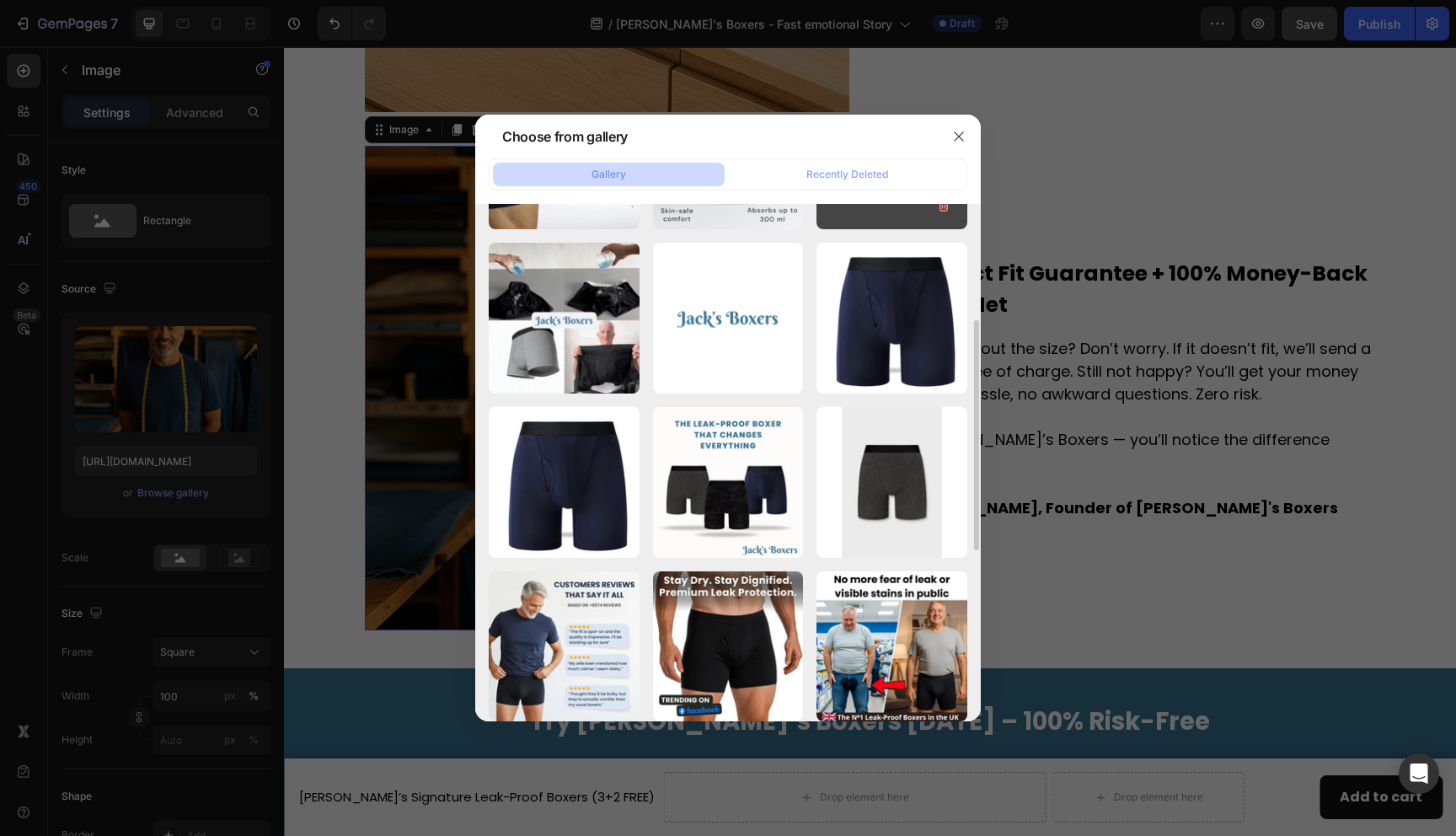
scroll to position [308, 0]
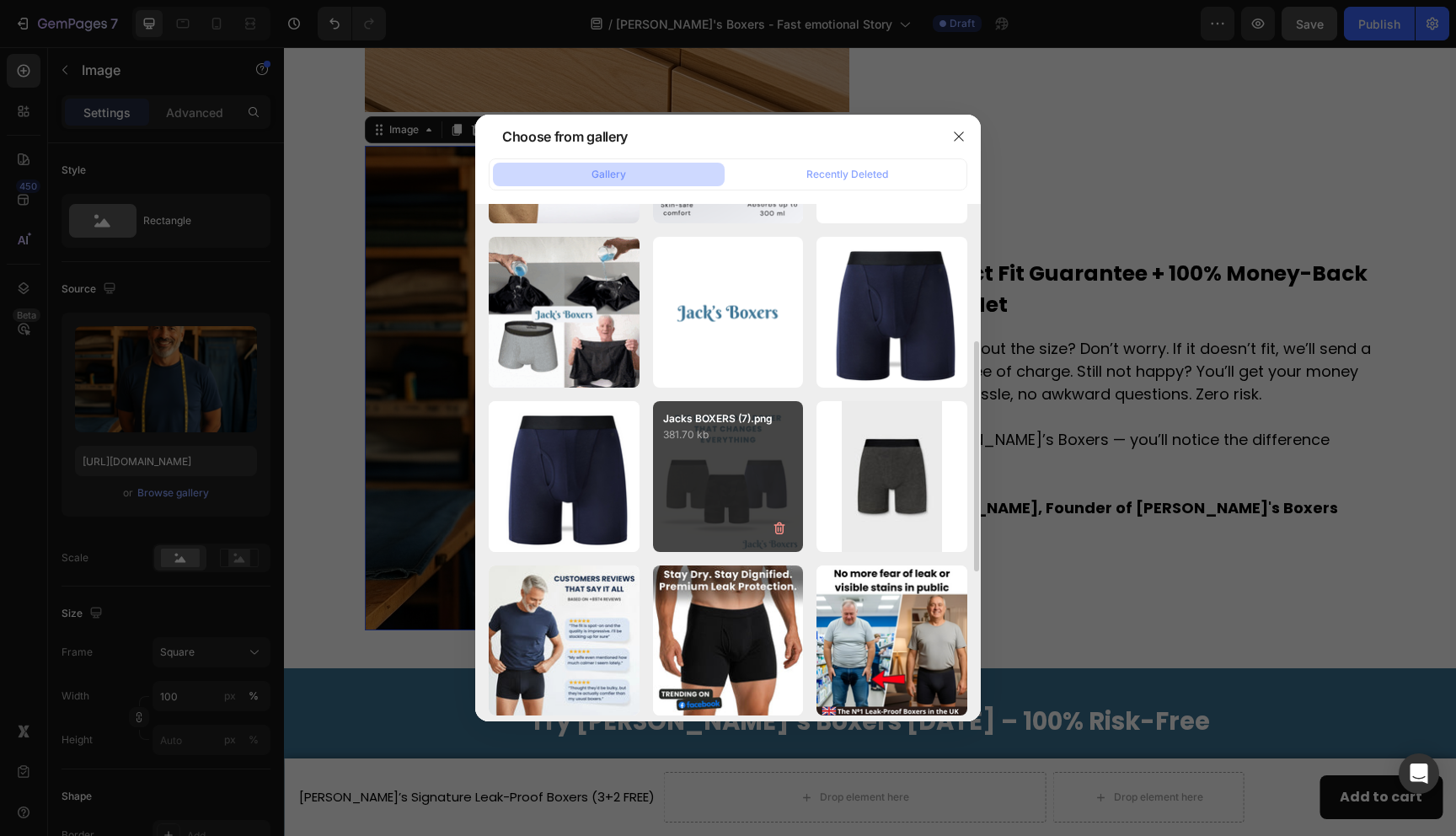
click at [742, 482] on div "Jacks BOXERS (7).png 381.70 kb" at bounding box center [729, 477] width 151 height 151
type input "[URL][DOMAIN_NAME]"
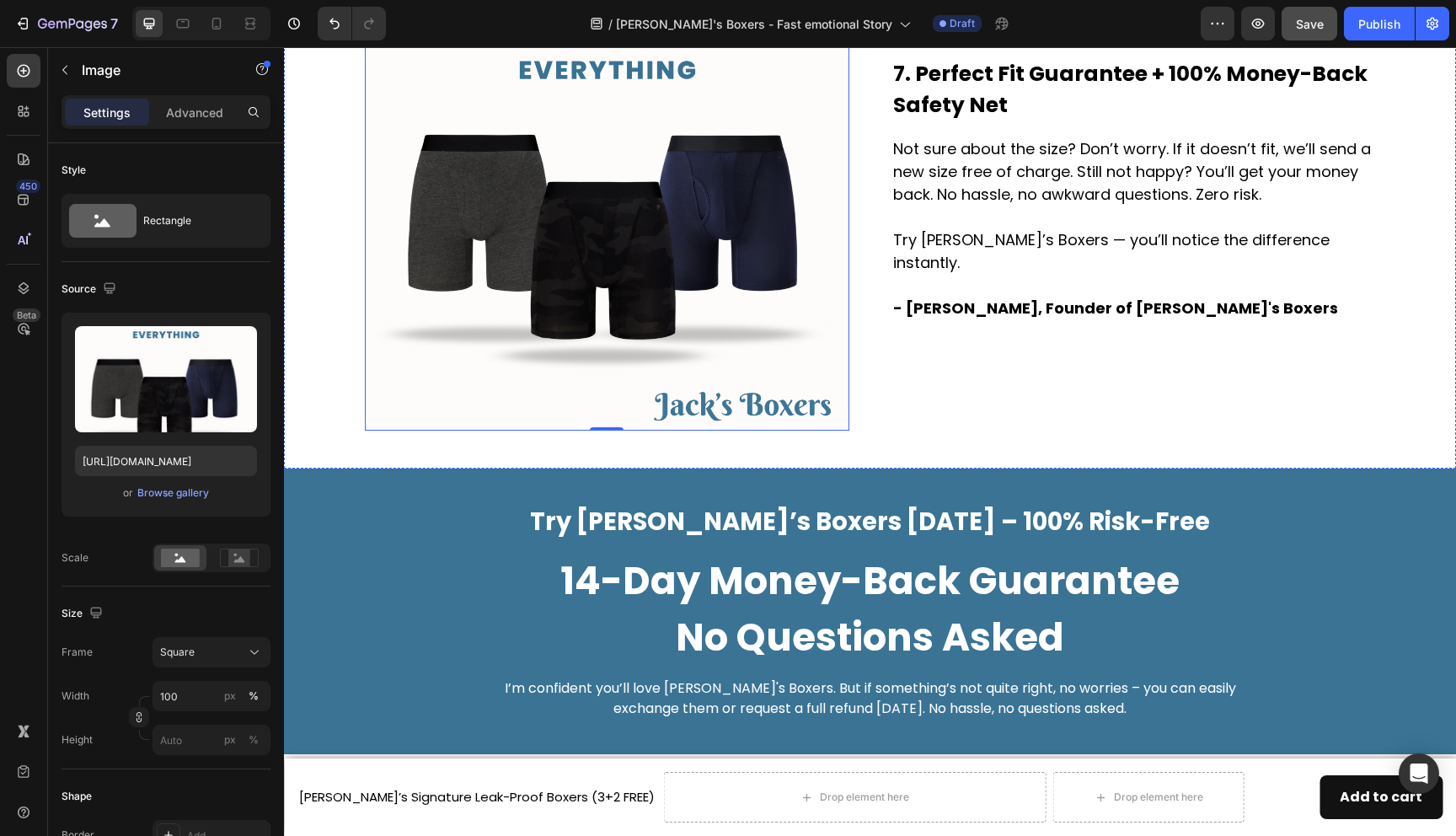
scroll to position [3940, 0]
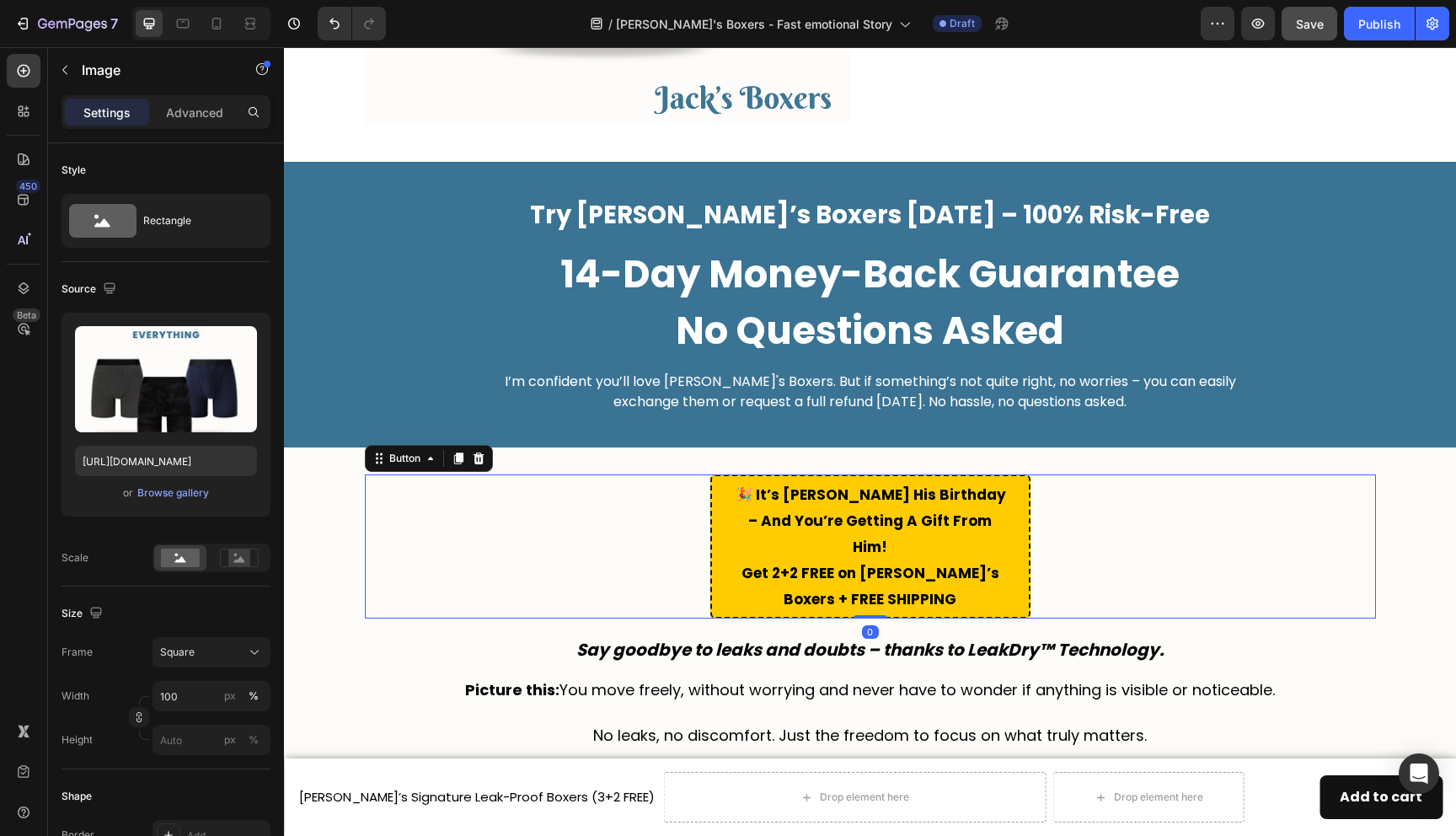
click at [1150, 481] on div "🎉 It’s Jack His Birthday – And You’re Getting A Gift From Him! Get 2+2 FREE on …" at bounding box center [870, 547] width 1012 height 144
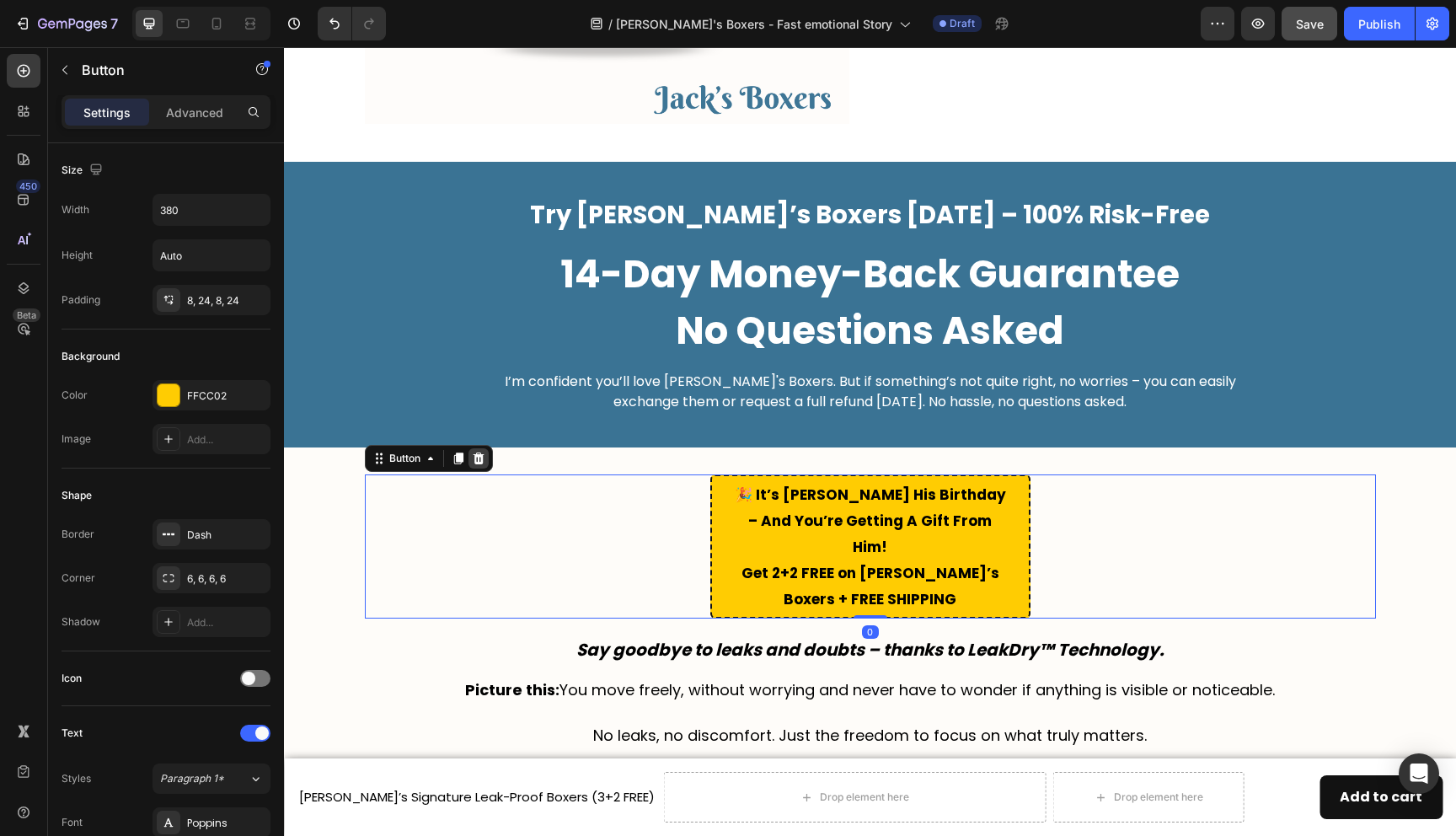
click at [483, 451] on icon at bounding box center [479, 458] width 14 height 14
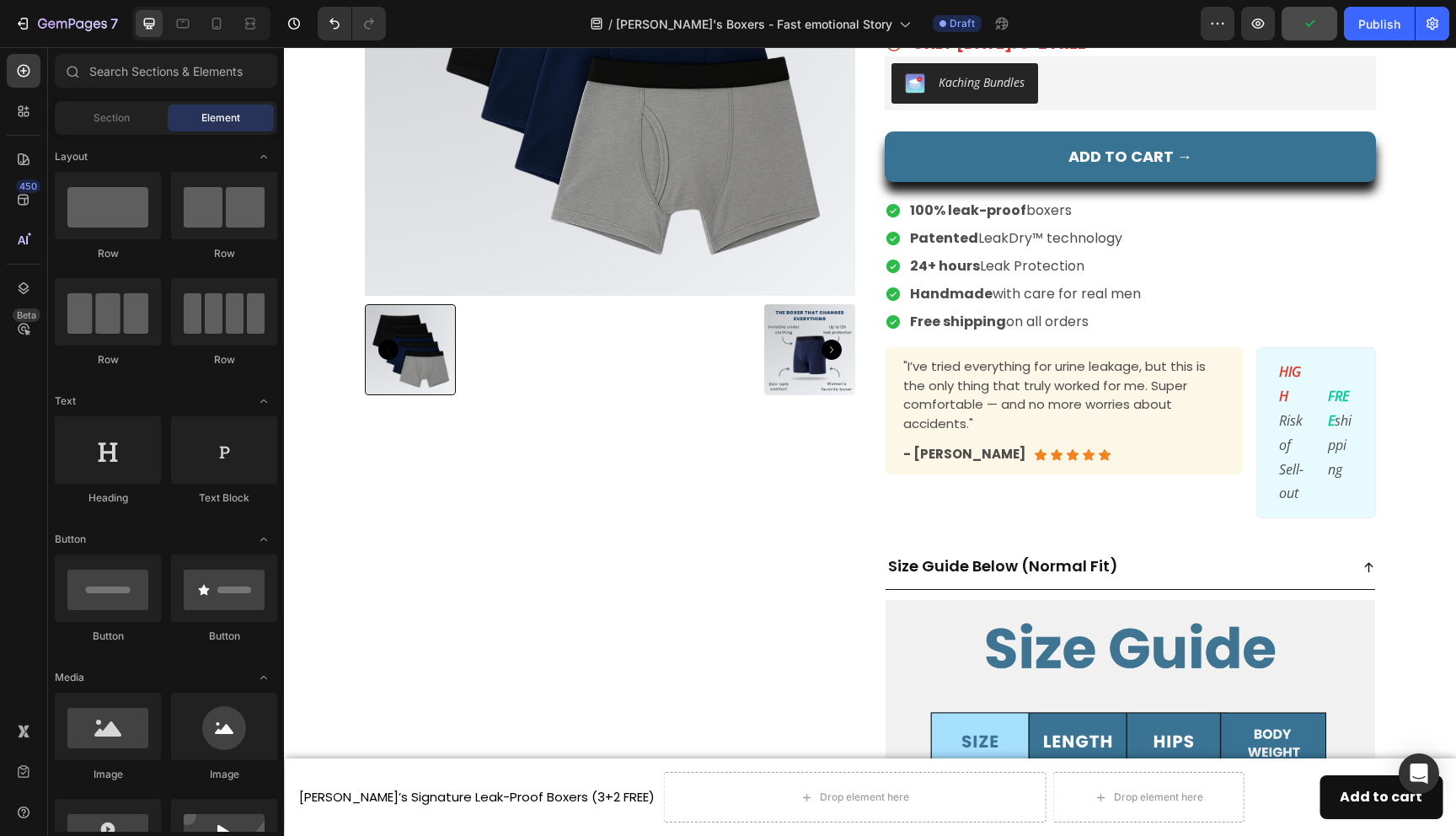
scroll to position [6474, 0]
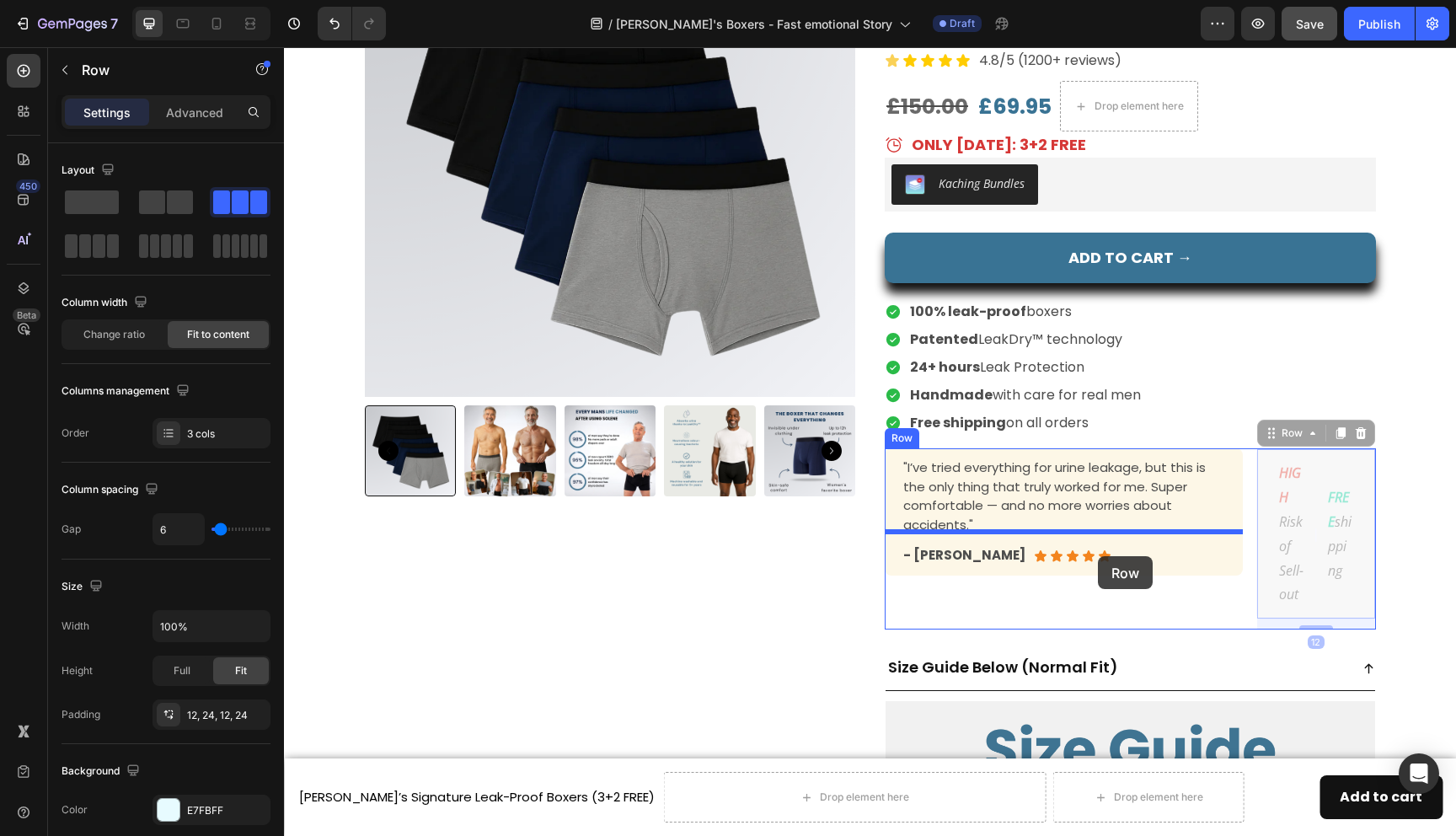
drag, startPoint x: 1271, startPoint y: 472, endPoint x: 1098, endPoint y: 556, distance: 192.3
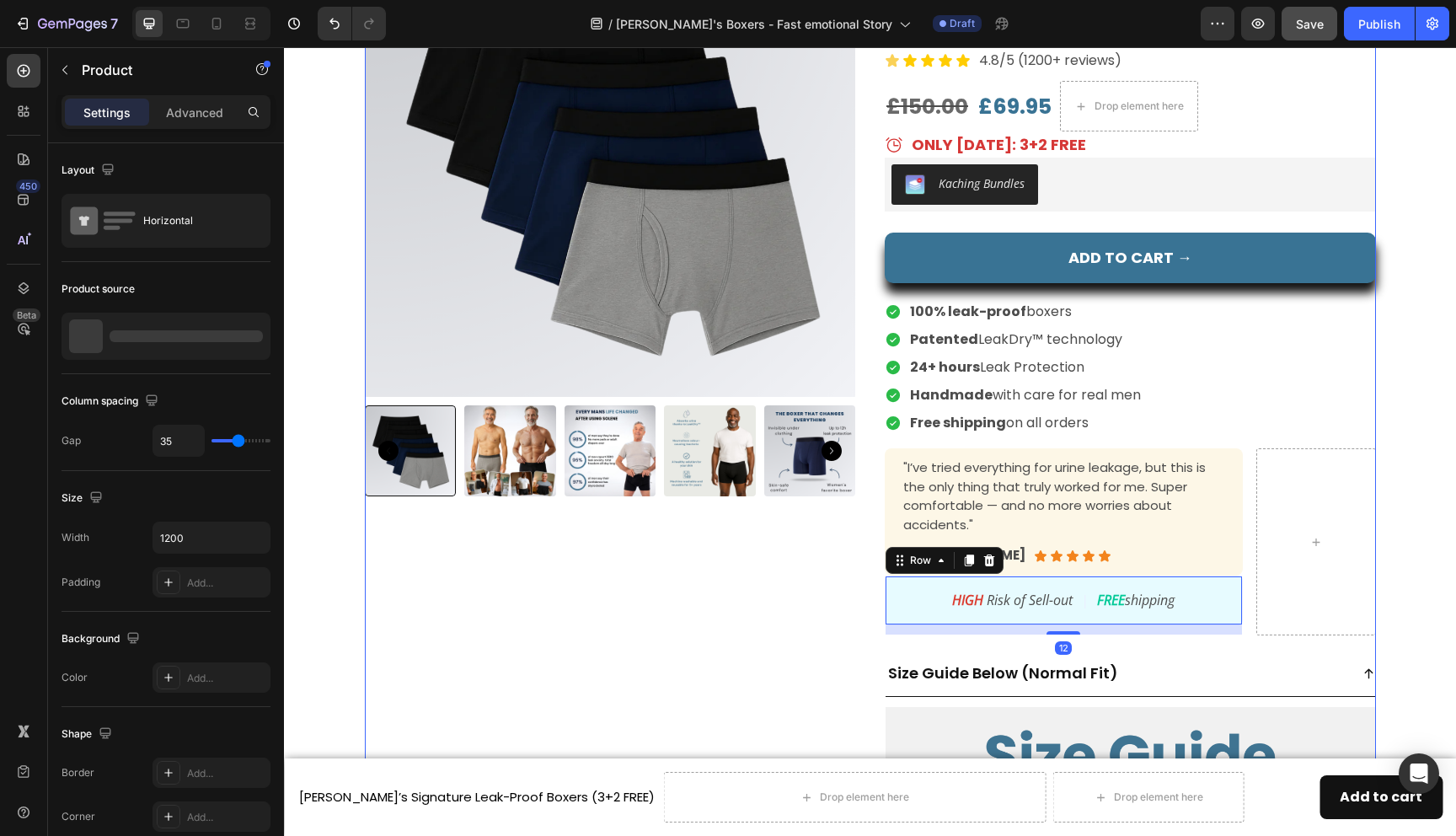
click at [760, 596] on div "Product Images" at bounding box center [610, 555] width 492 height 1300
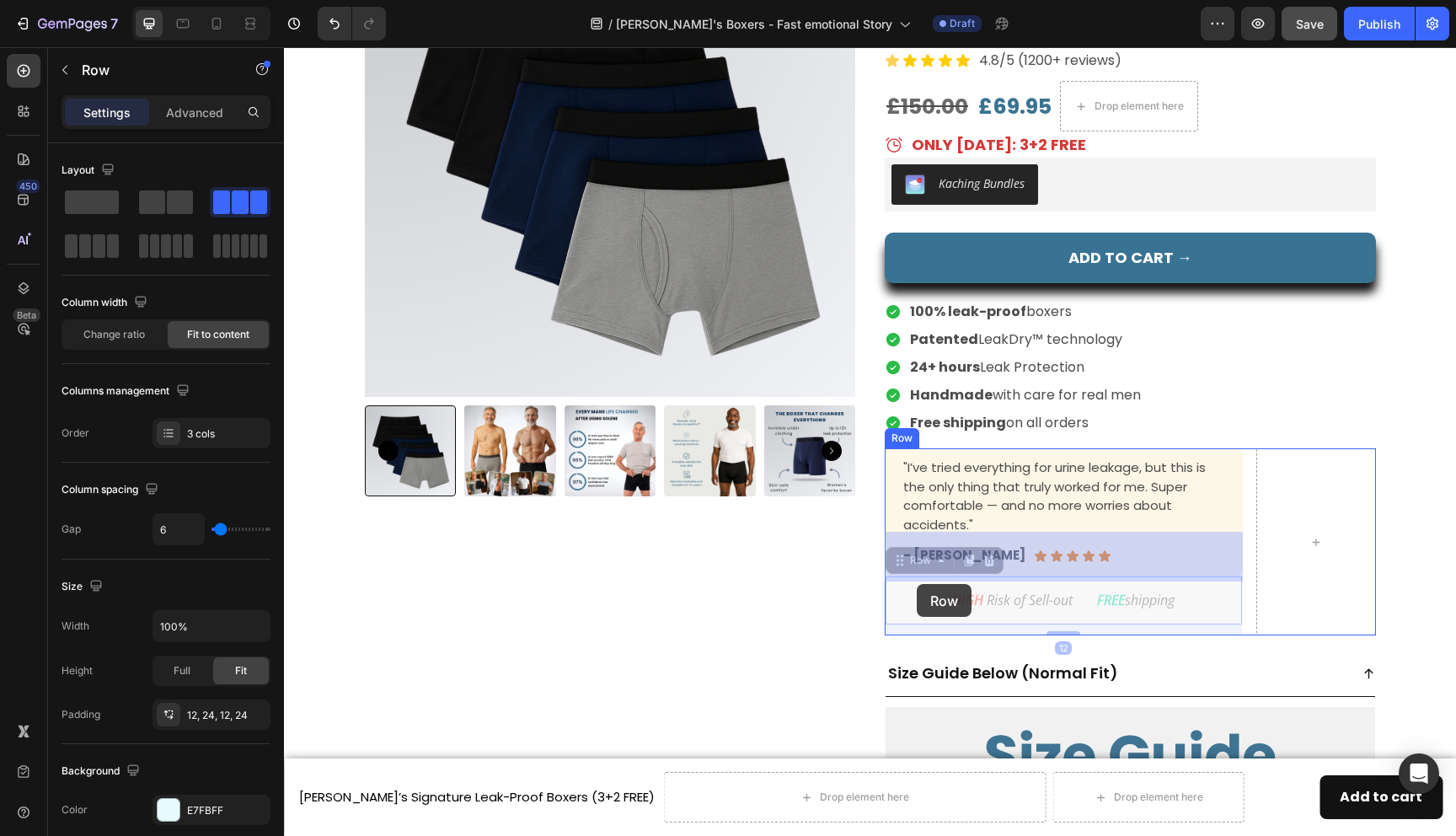
drag, startPoint x: 920, startPoint y: 555, endPoint x: 917, endPoint y: 585, distance: 30.1
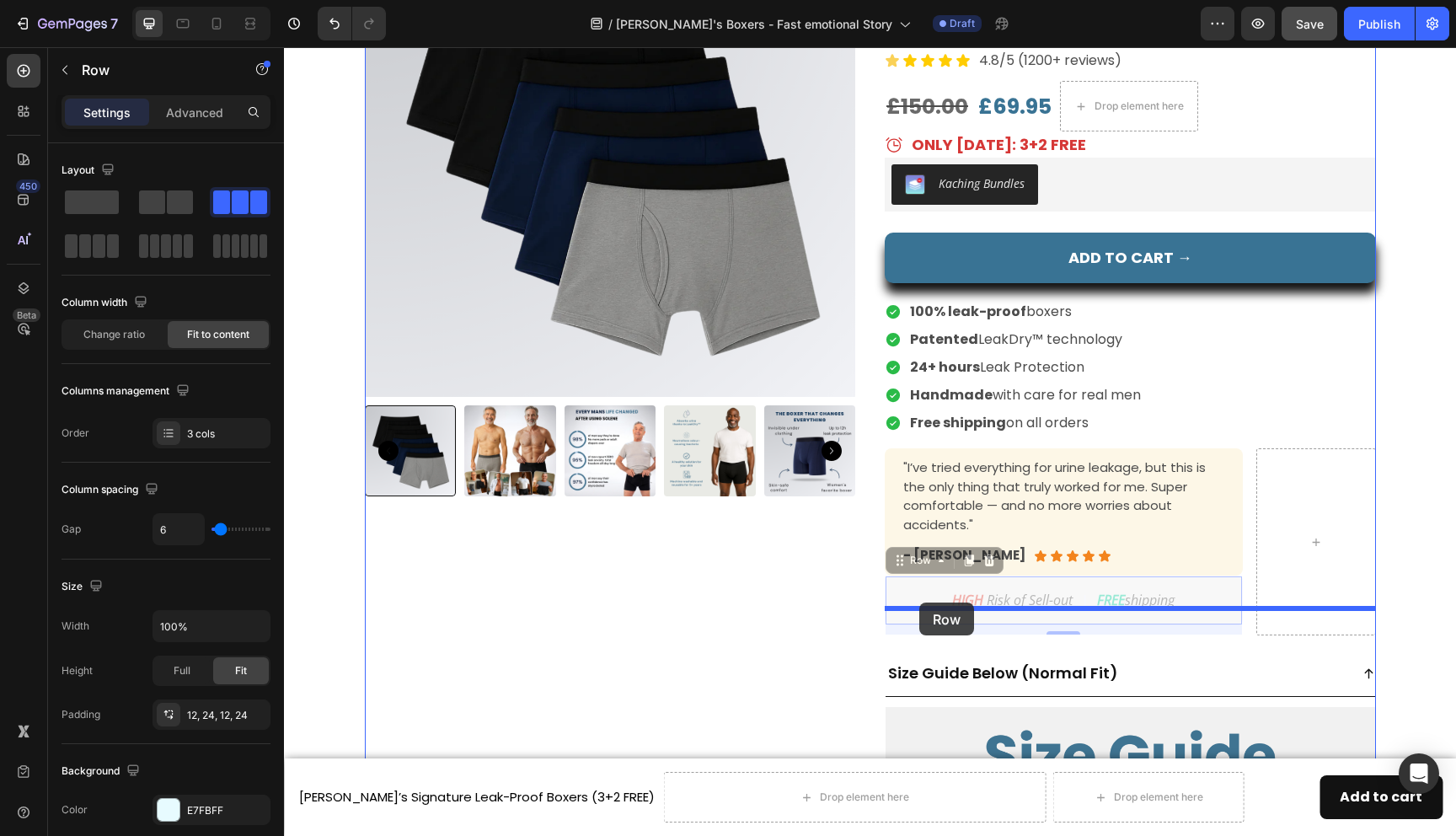
drag, startPoint x: 921, startPoint y: 549, endPoint x: 919, endPoint y: 601, distance: 52.0
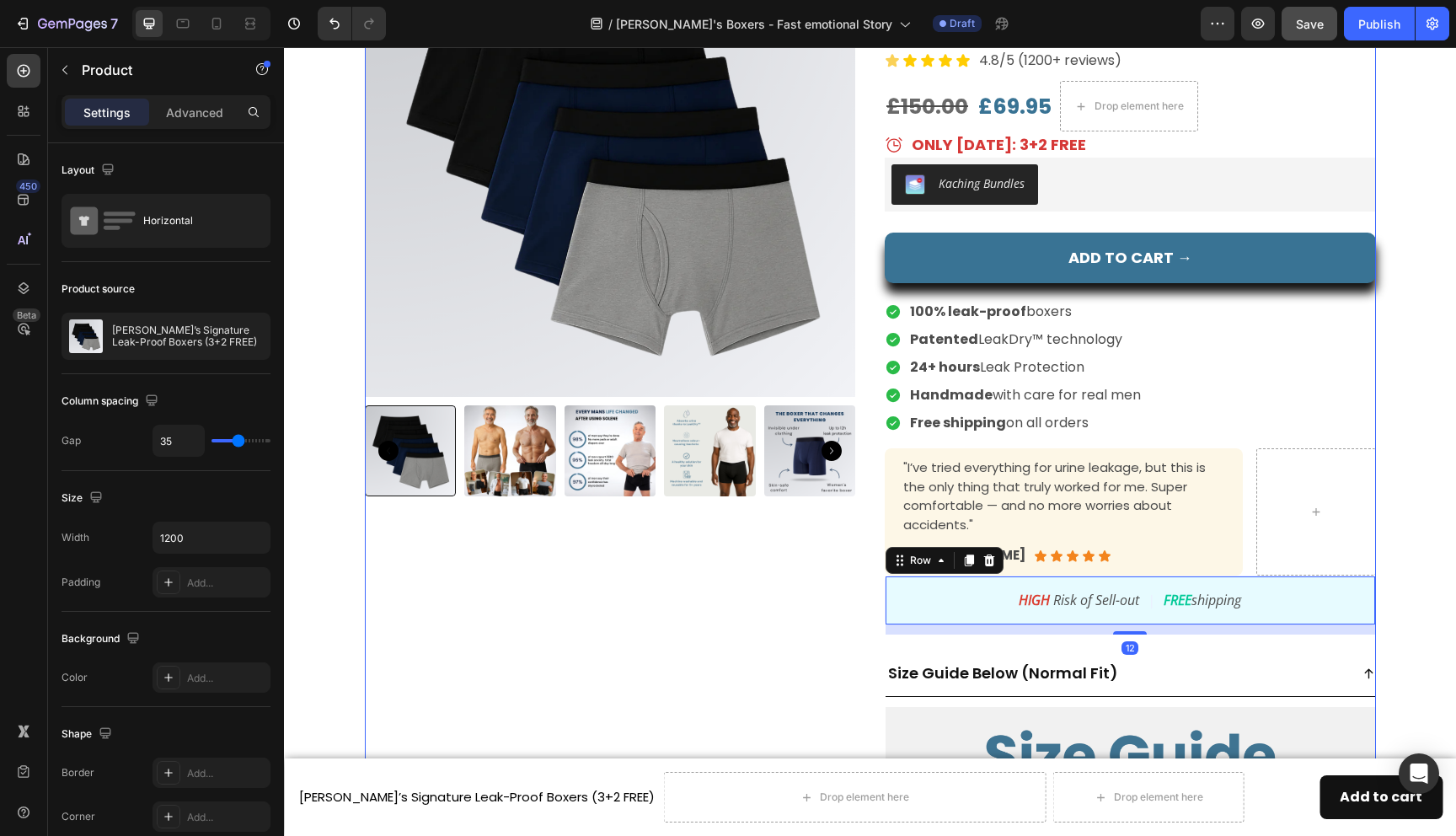
click at [827, 570] on div "Product Images" at bounding box center [610, 555] width 492 height 1300
click at [973, 576] on div "HIGH Risk of Sell-out Text Block | Text Block FREE shipping Text Block Row" at bounding box center [1130, 601] width 492 height 50
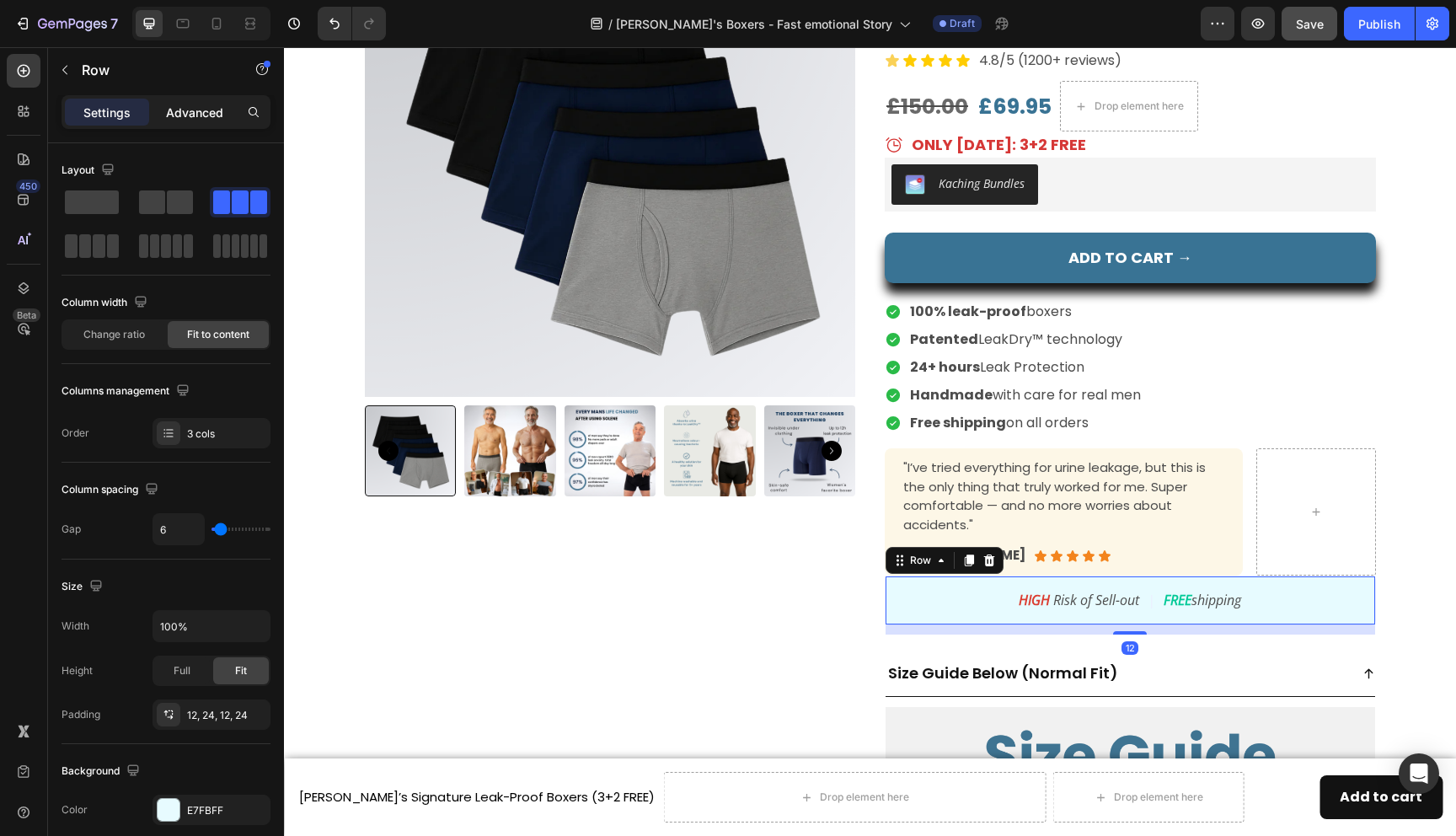
click at [174, 116] on p "Advanced" at bounding box center [194, 113] width 57 height 18
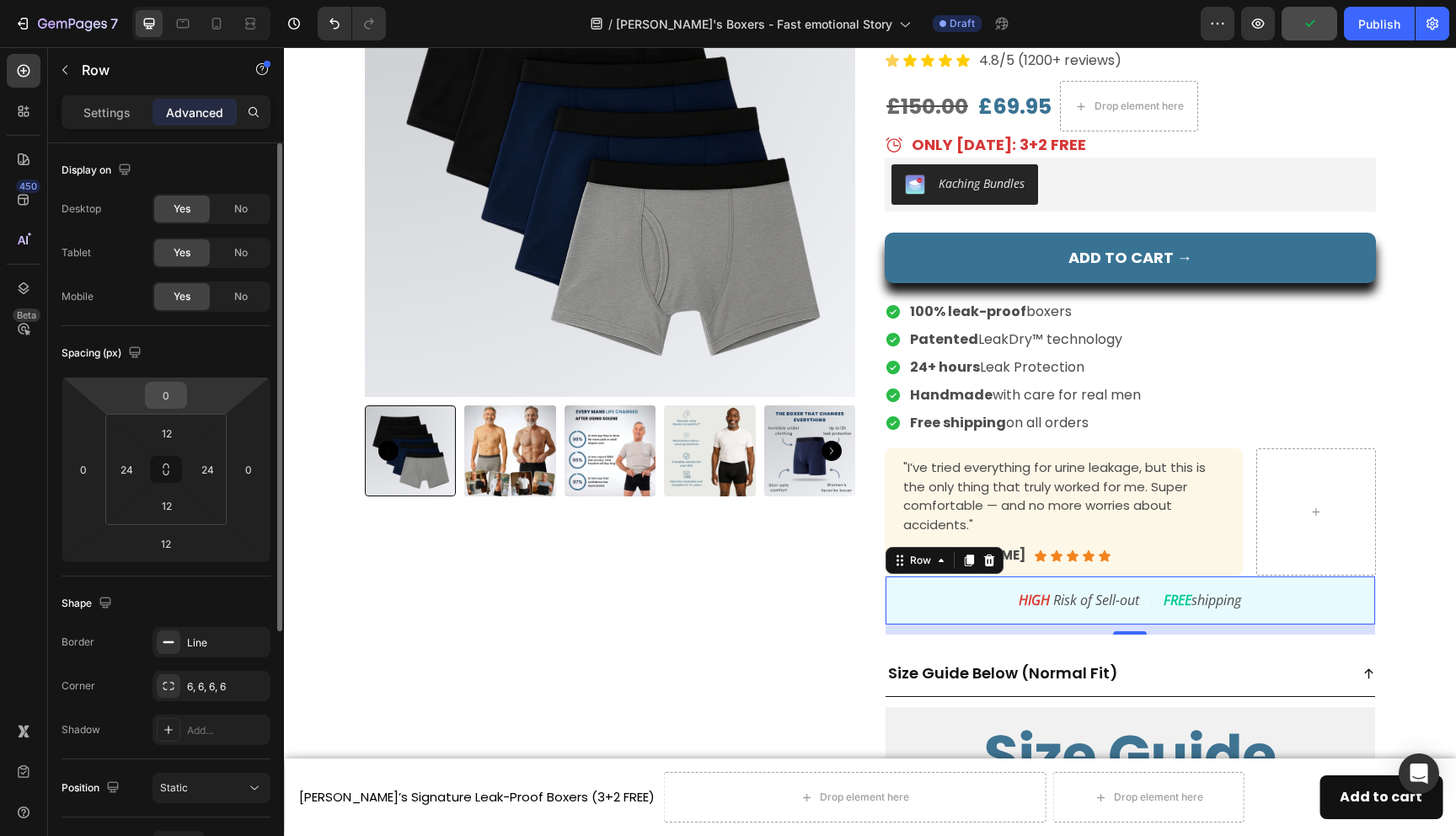
click at [165, 400] on input "0" at bounding box center [166, 395] width 33 height 26
type input "20"
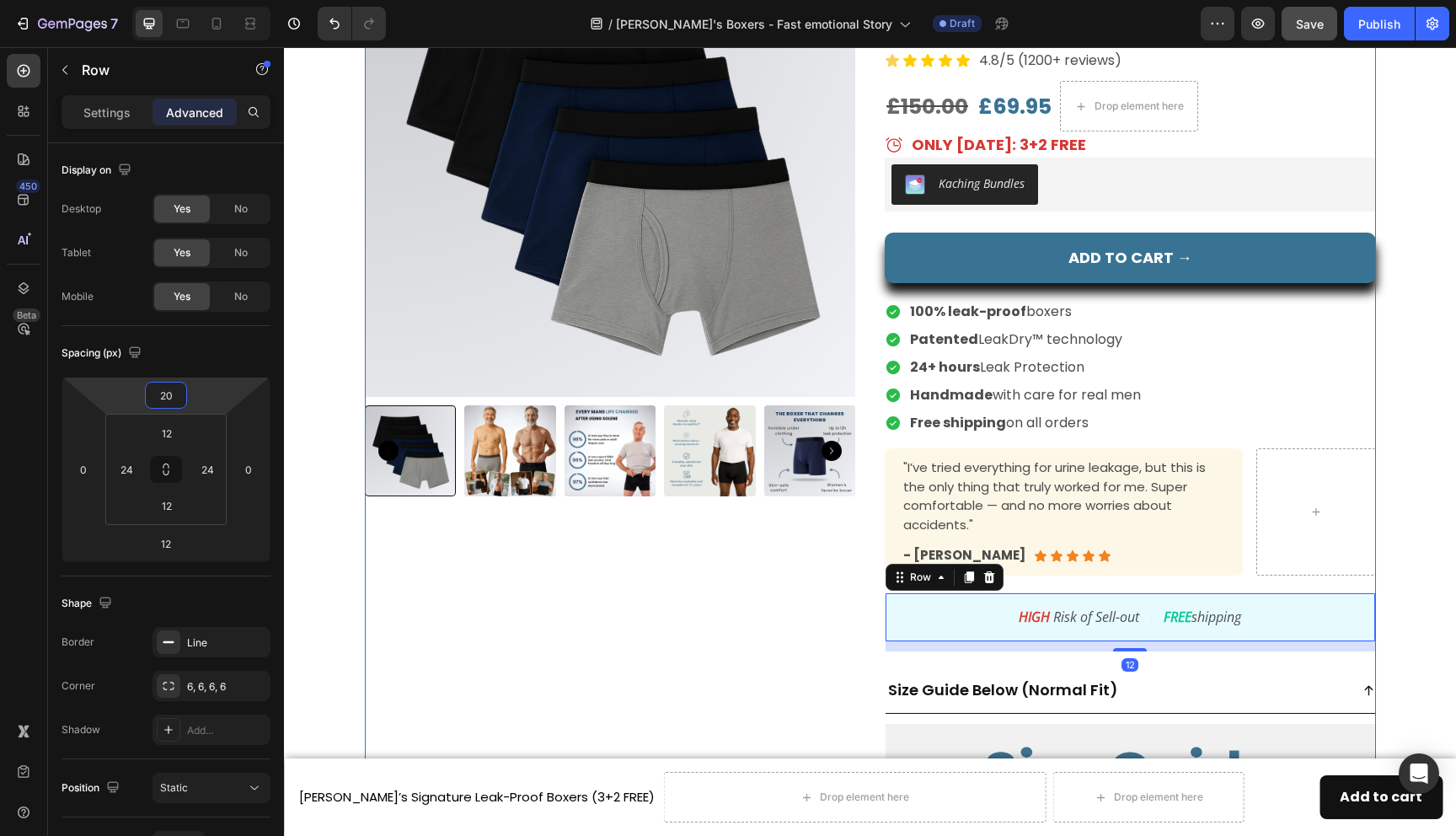
click at [446, 677] on div "Product Images" at bounding box center [610, 564] width 492 height 1318
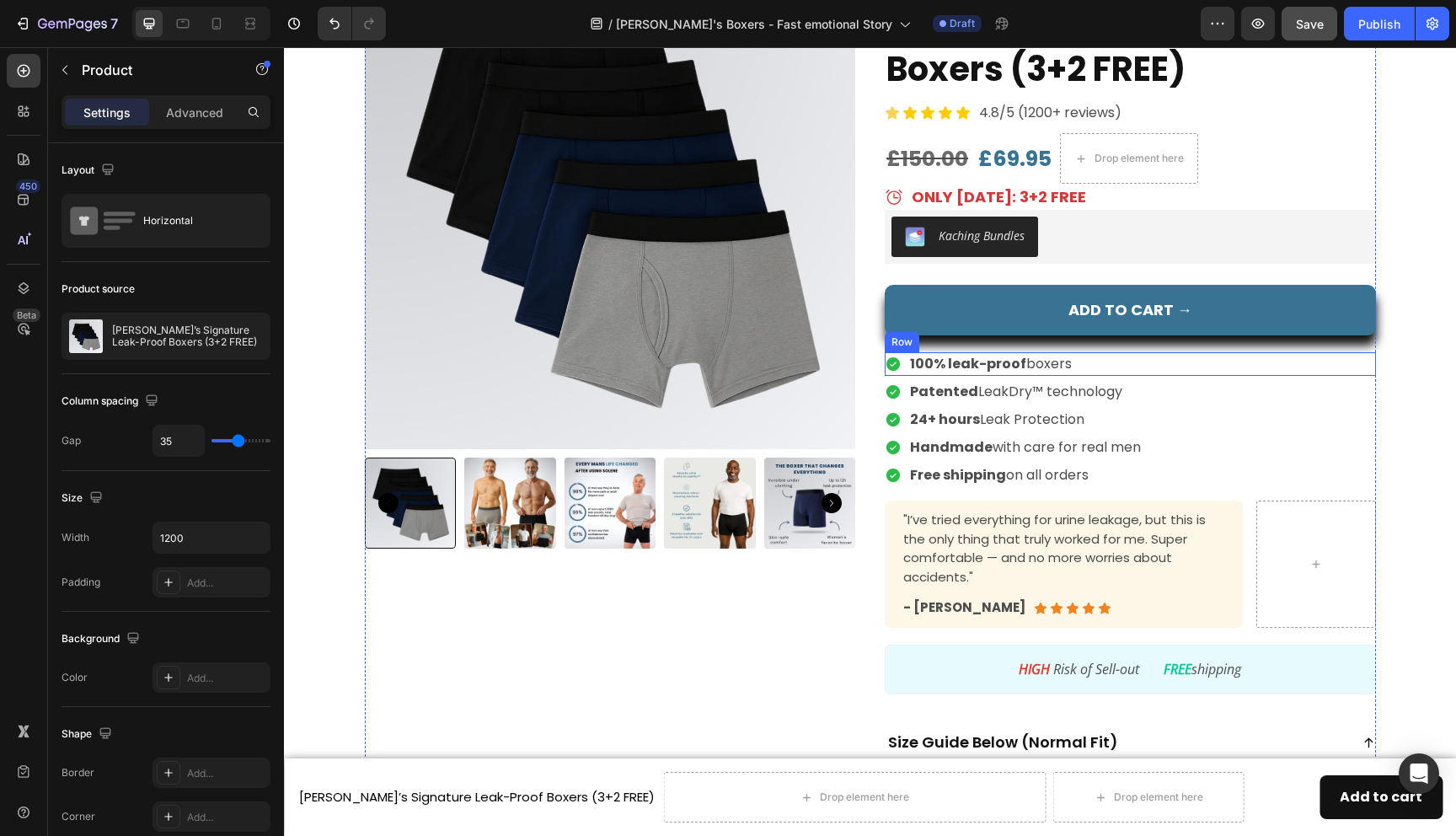
scroll to position [6181, 0]
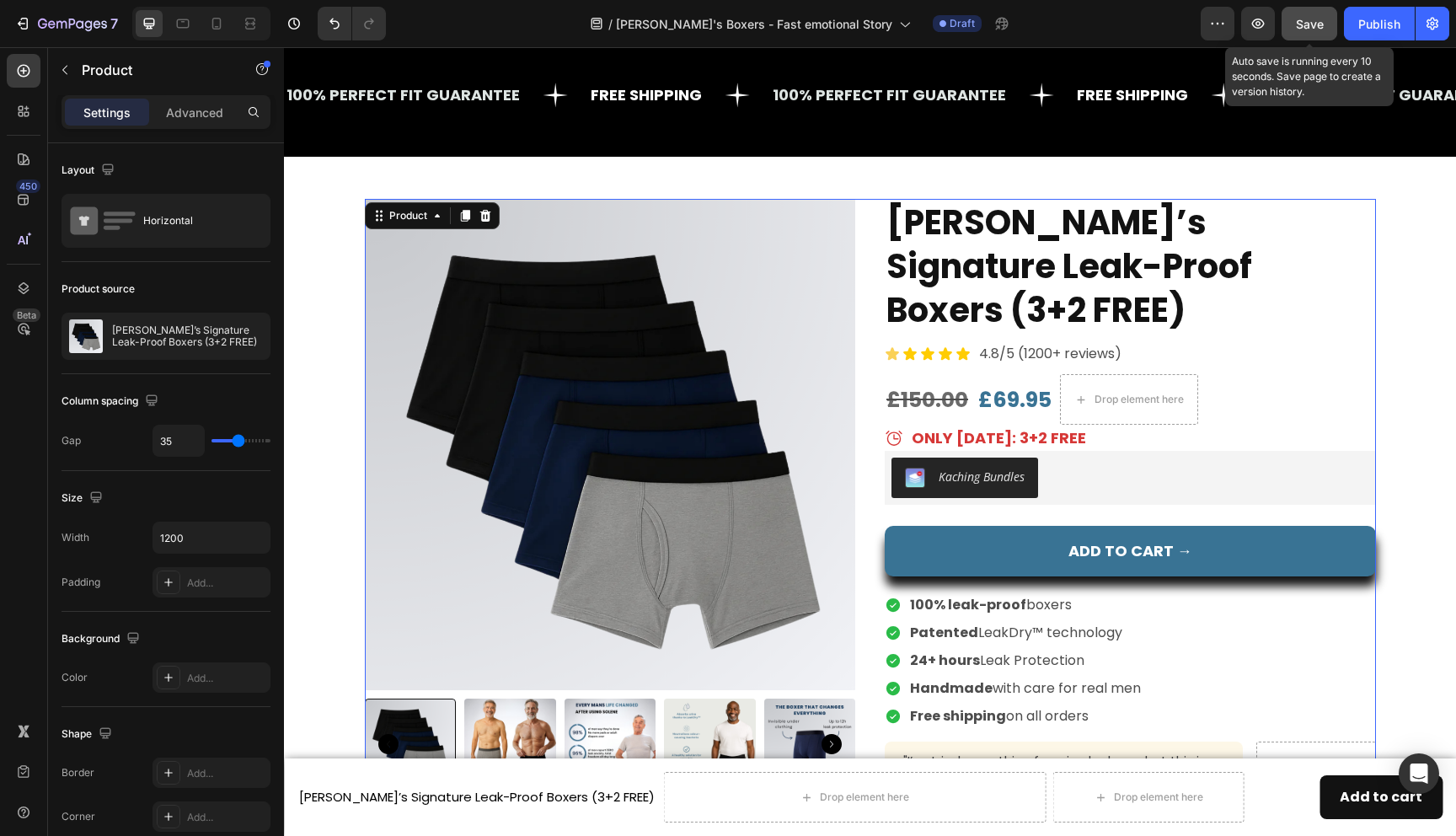
click at [1305, 21] on span "Save" at bounding box center [1310, 24] width 27 height 15
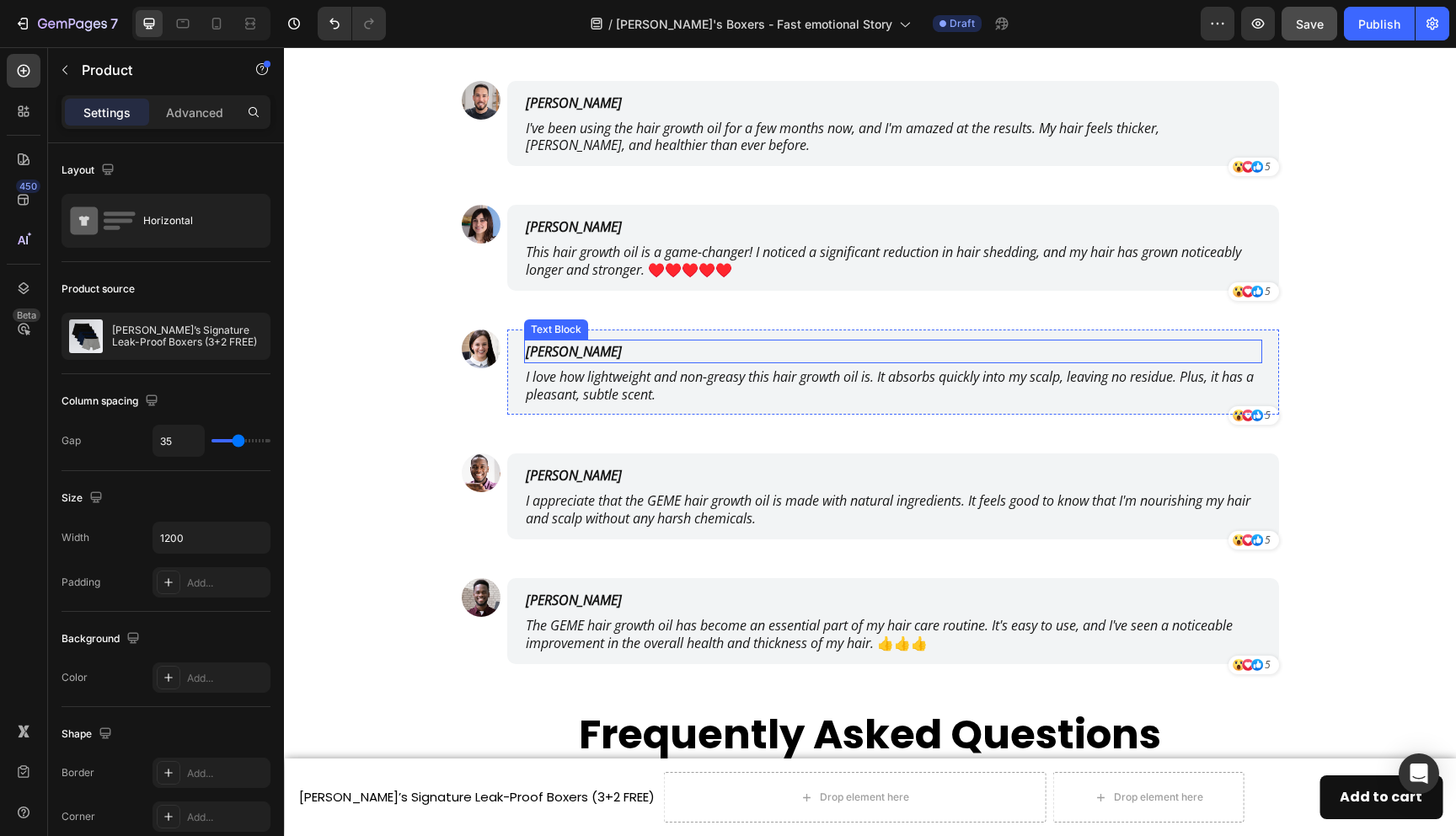
scroll to position [8085, 0]
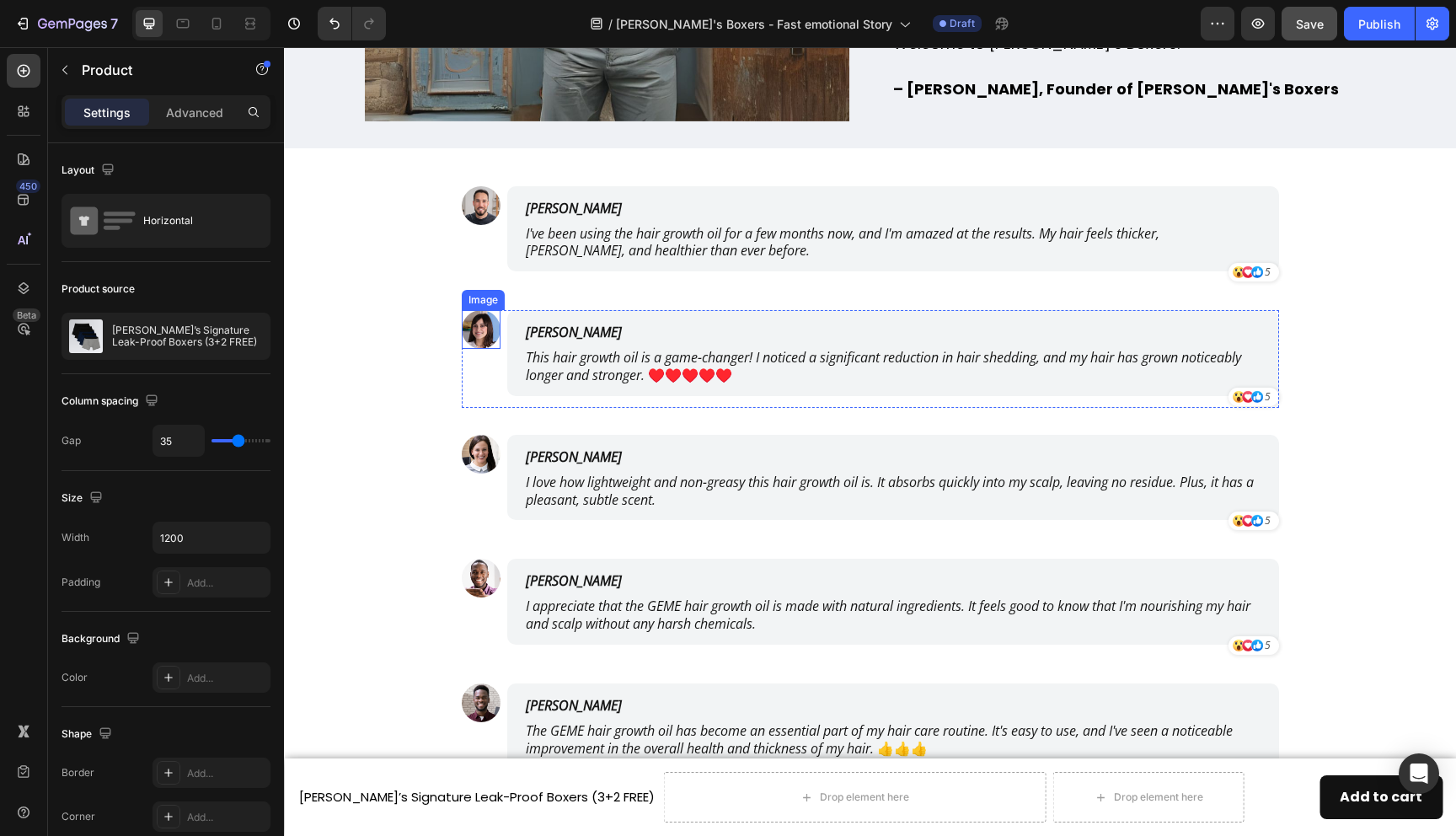
click at [478, 329] on img at bounding box center [482, 330] width 39 height 39
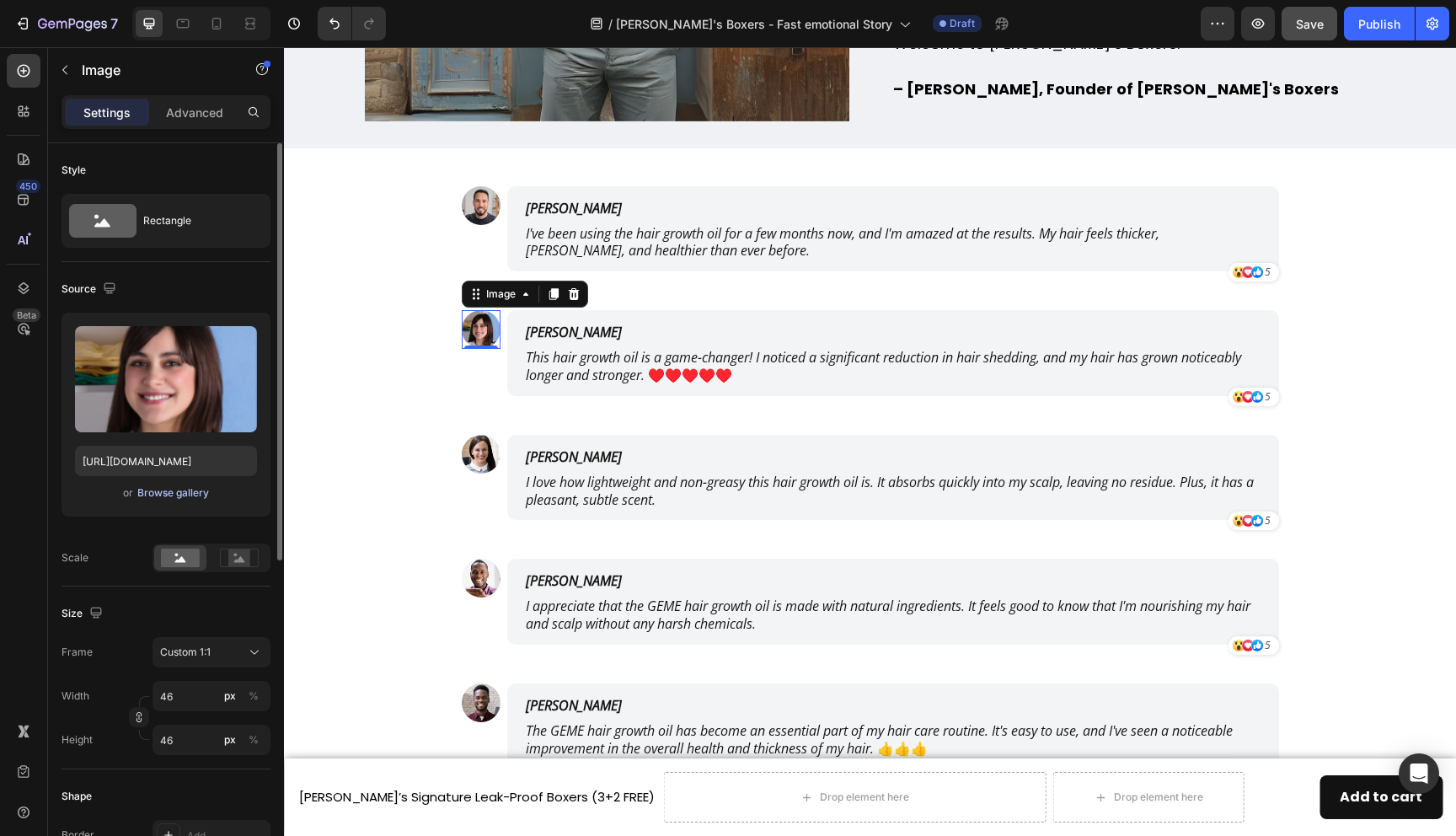
click at [189, 495] on div "Browse gallery" at bounding box center [173, 493] width 72 height 15
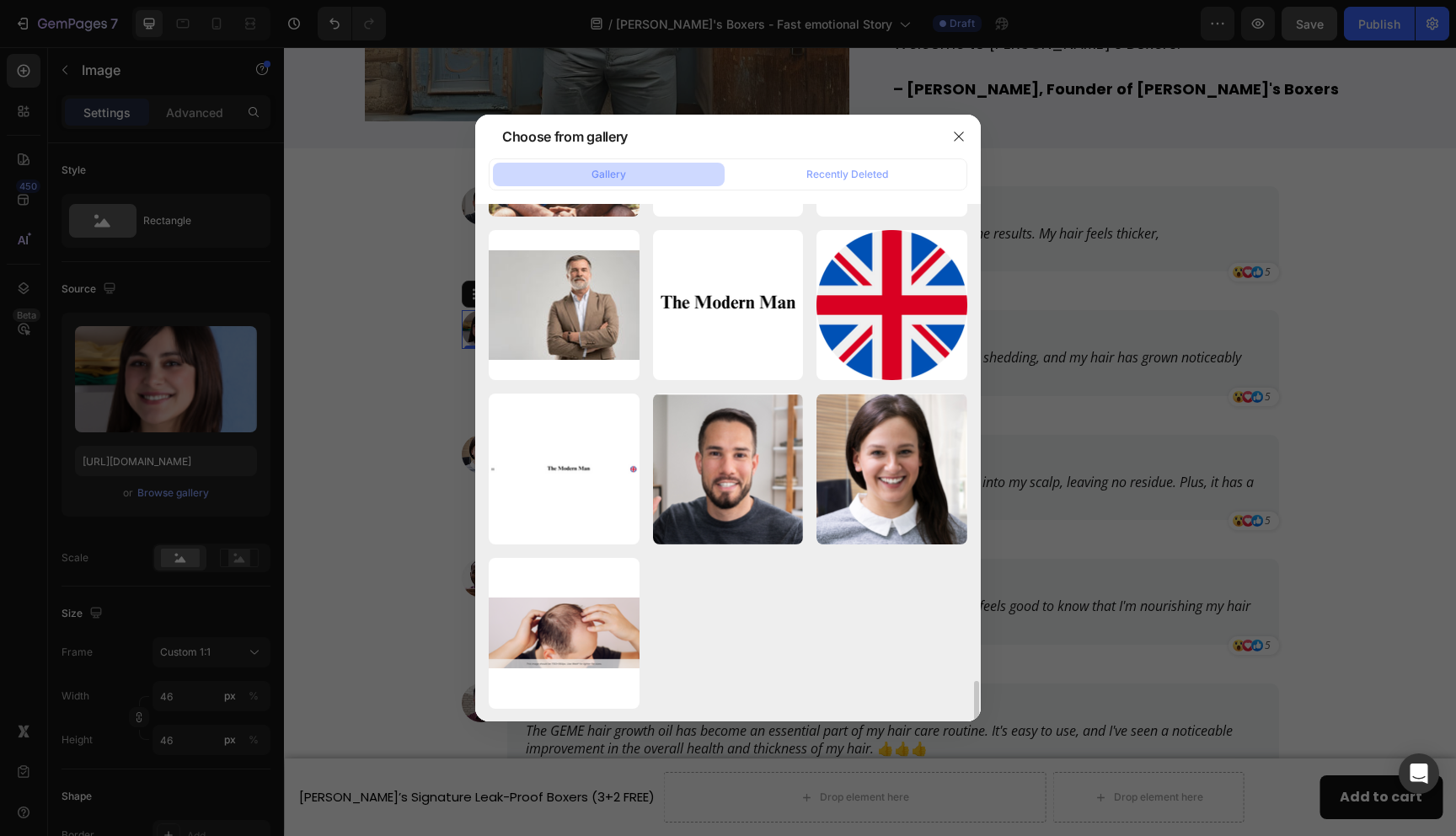
scroll to position [6376, 0]
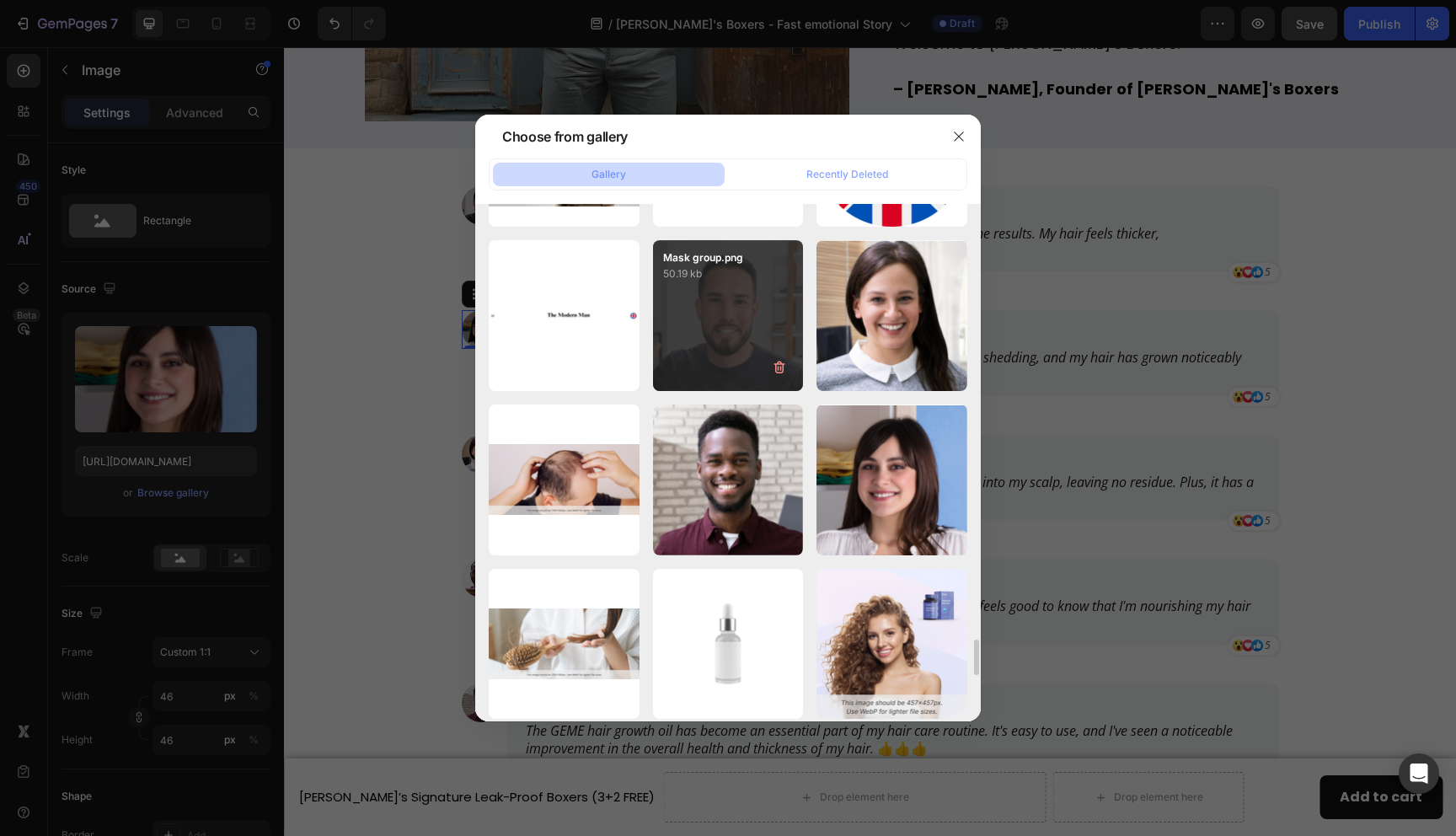
click at [727, 321] on div "Mask group.png 50.19 kb" at bounding box center [729, 316] width 151 height 151
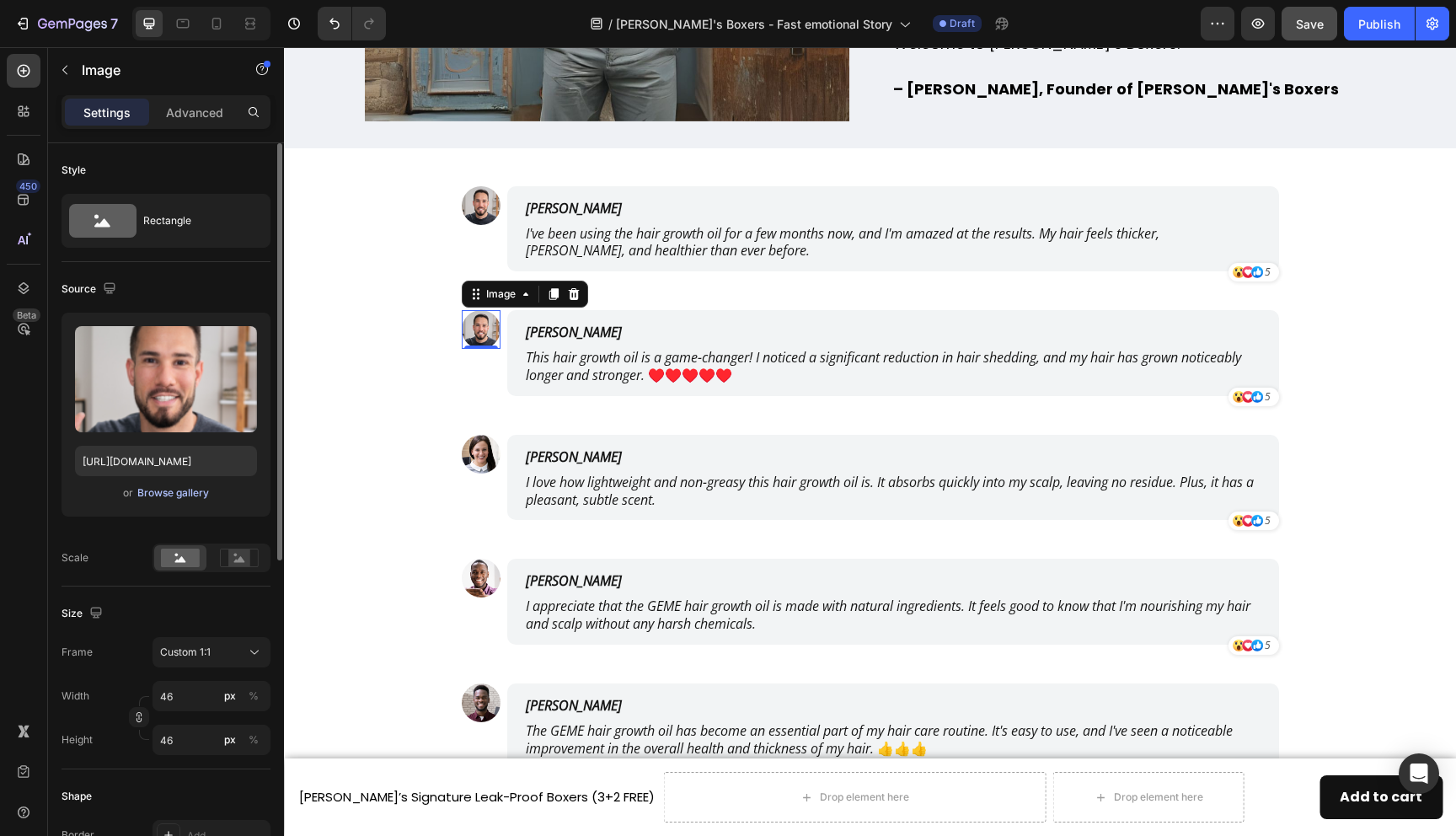
click at [175, 496] on div "Browse gallery" at bounding box center [173, 493] width 72 height 15
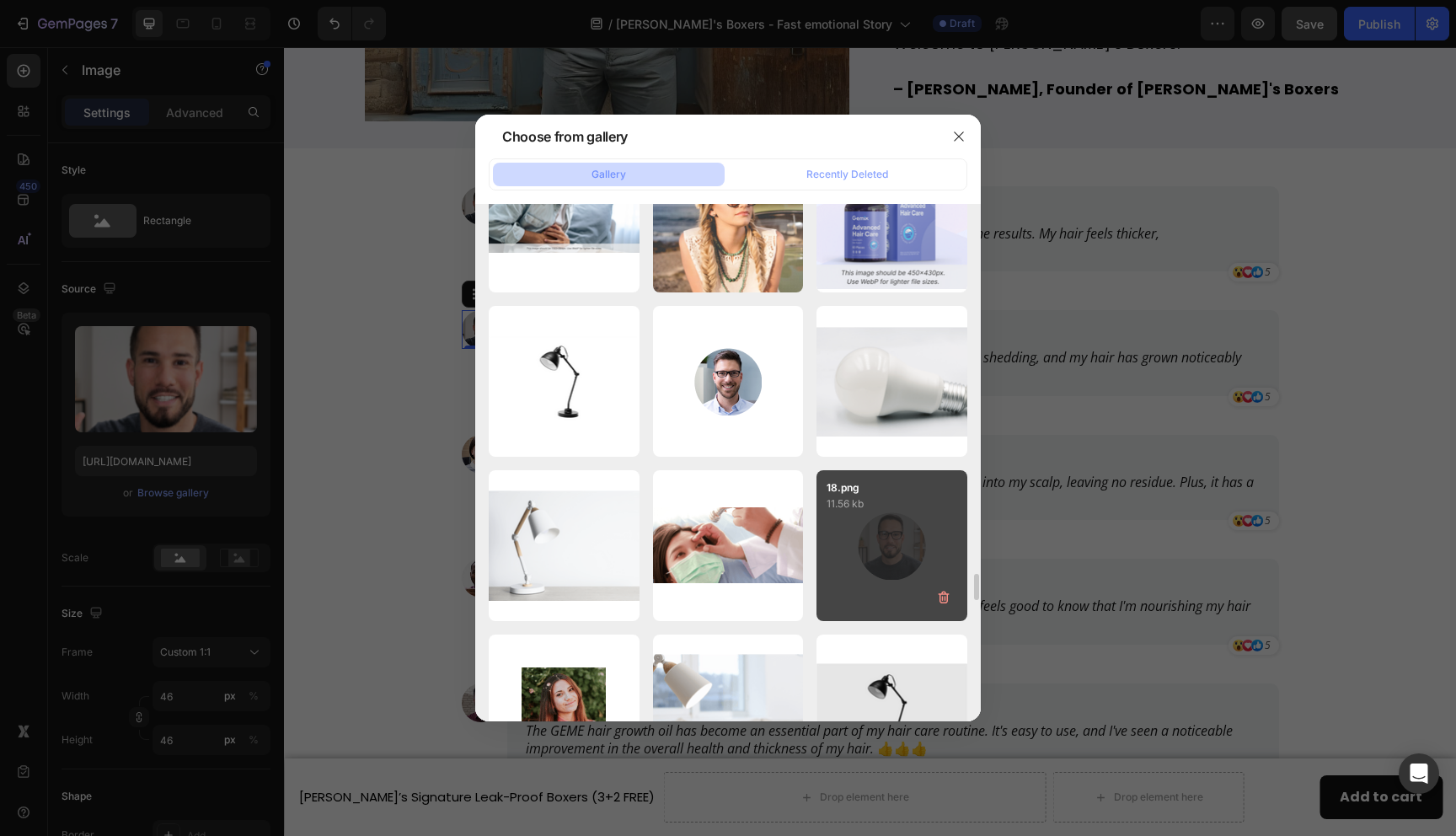
scroll to position [7282, 0]
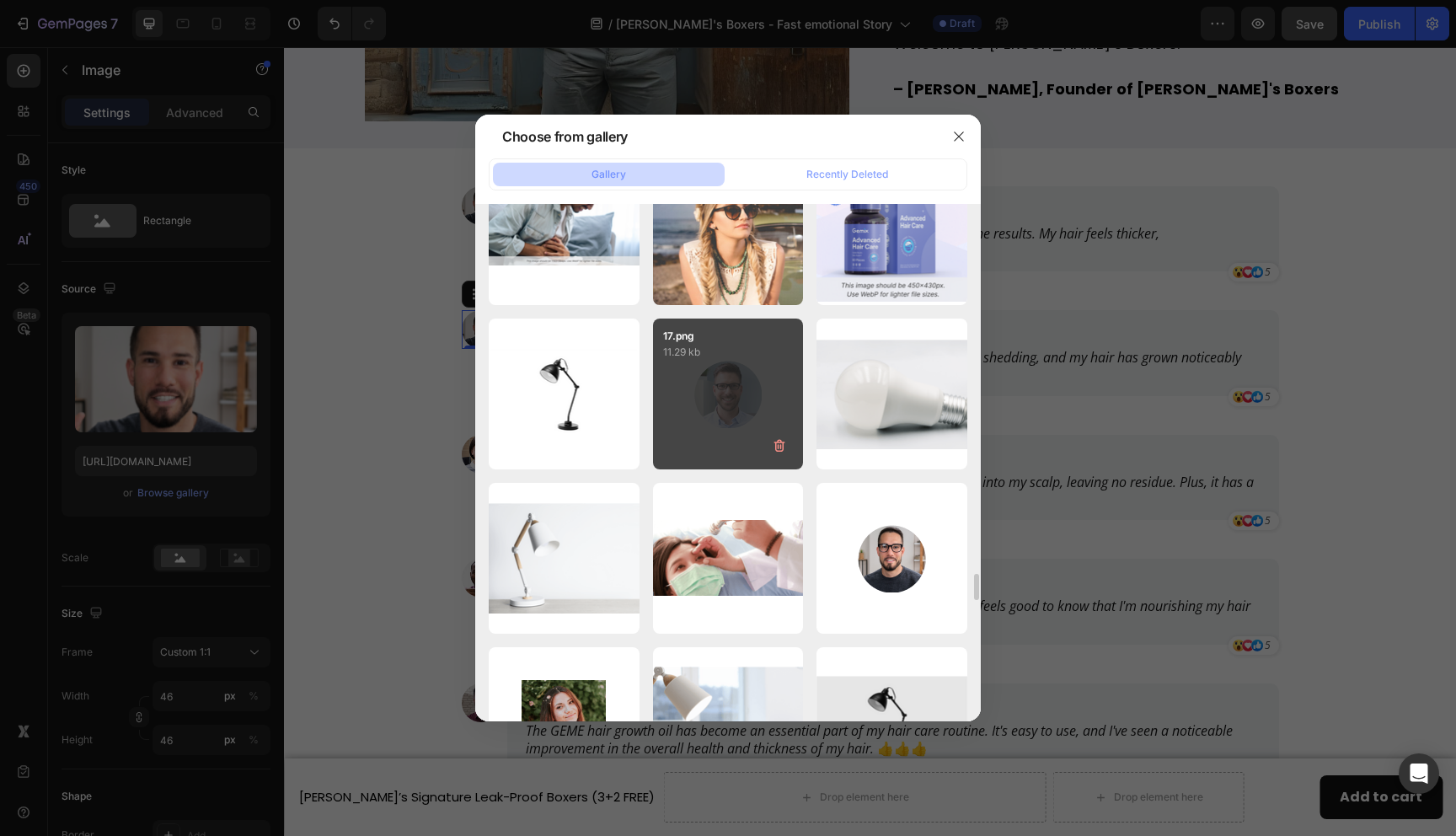
click at [746, 401] on div "17.png 11.29 kb" at bounding box center [729, 394] width 151 height 151
type input "https://cdn.shopify.com/s/files/1/0690/6354/0925/files/gempages_557558675238028…"
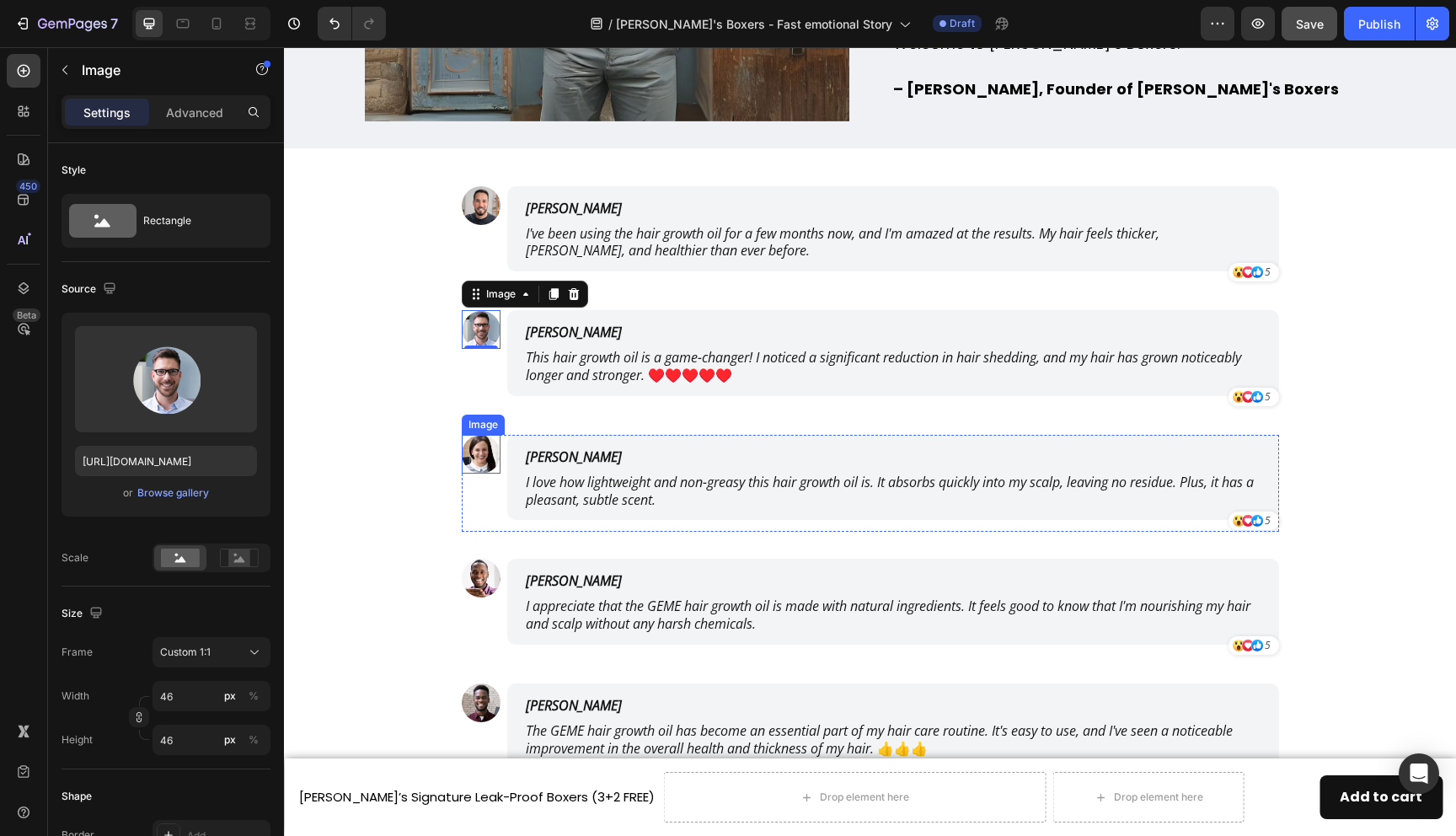
click at [476, 452] on img at bounding box center [482, 454] width 39 height 39
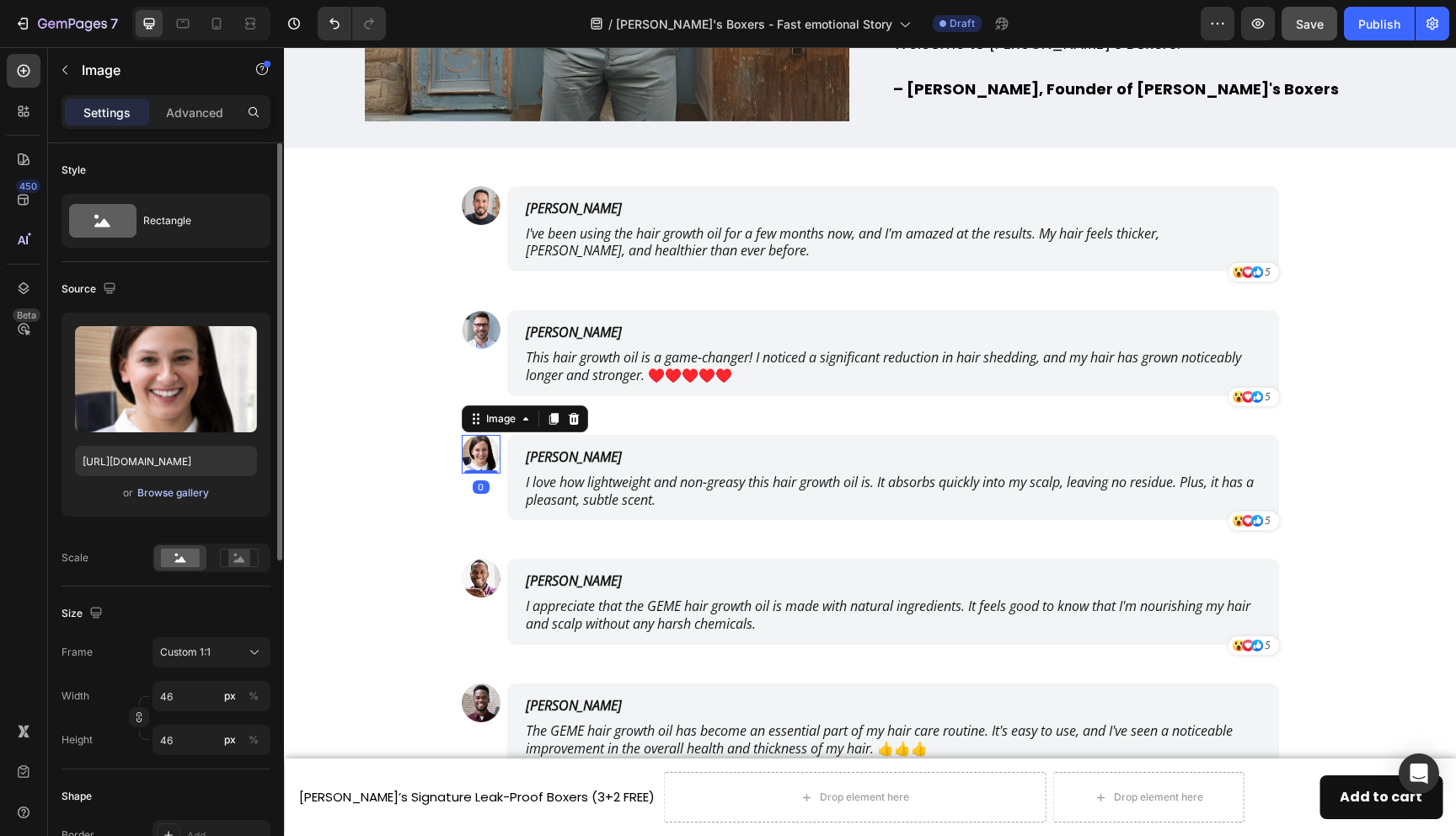
click at [179, 496] on div "Browse gallery" at bounding box center [173, 493] width 72 height 15
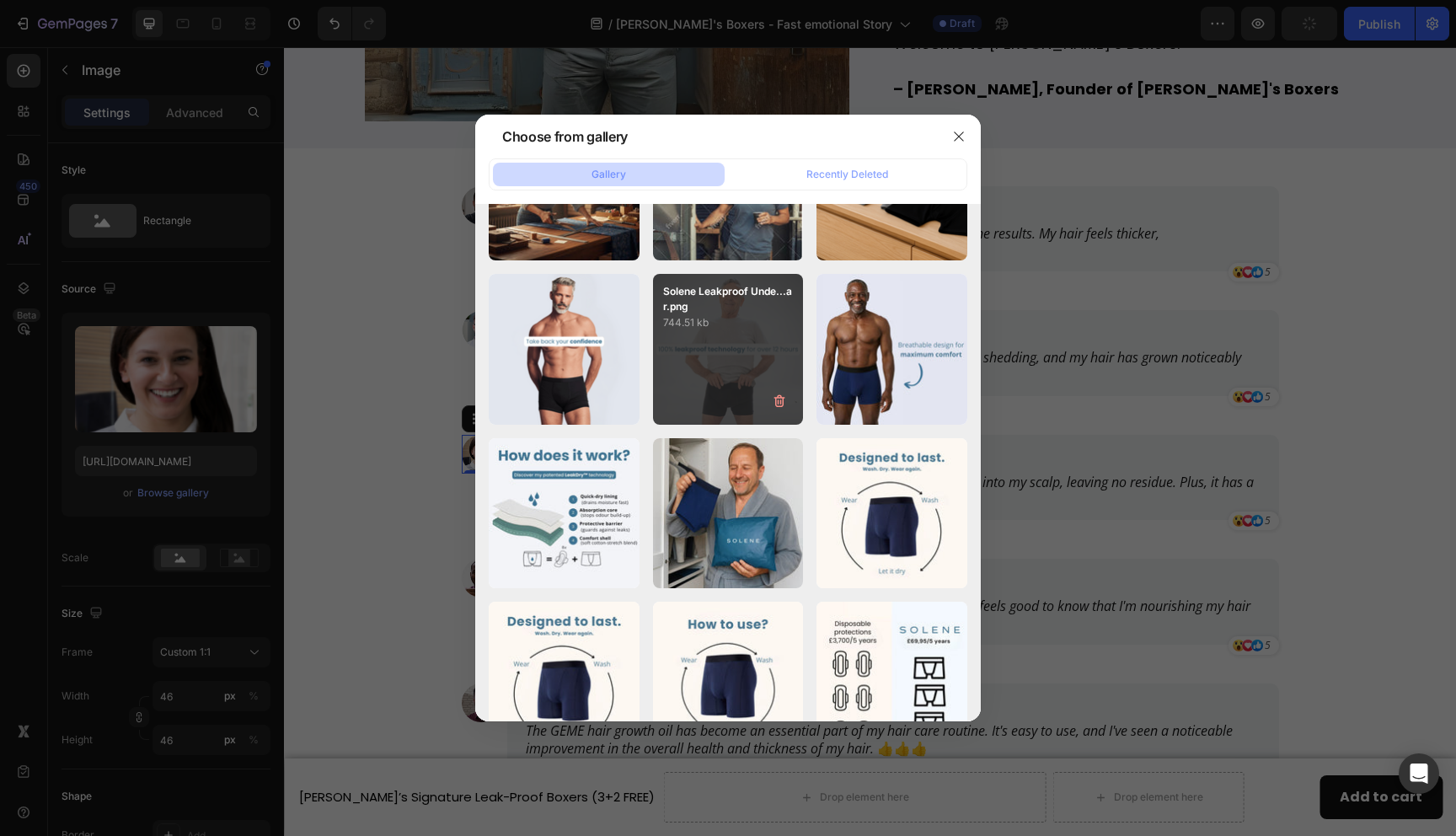
scroll to position [3965, 0]
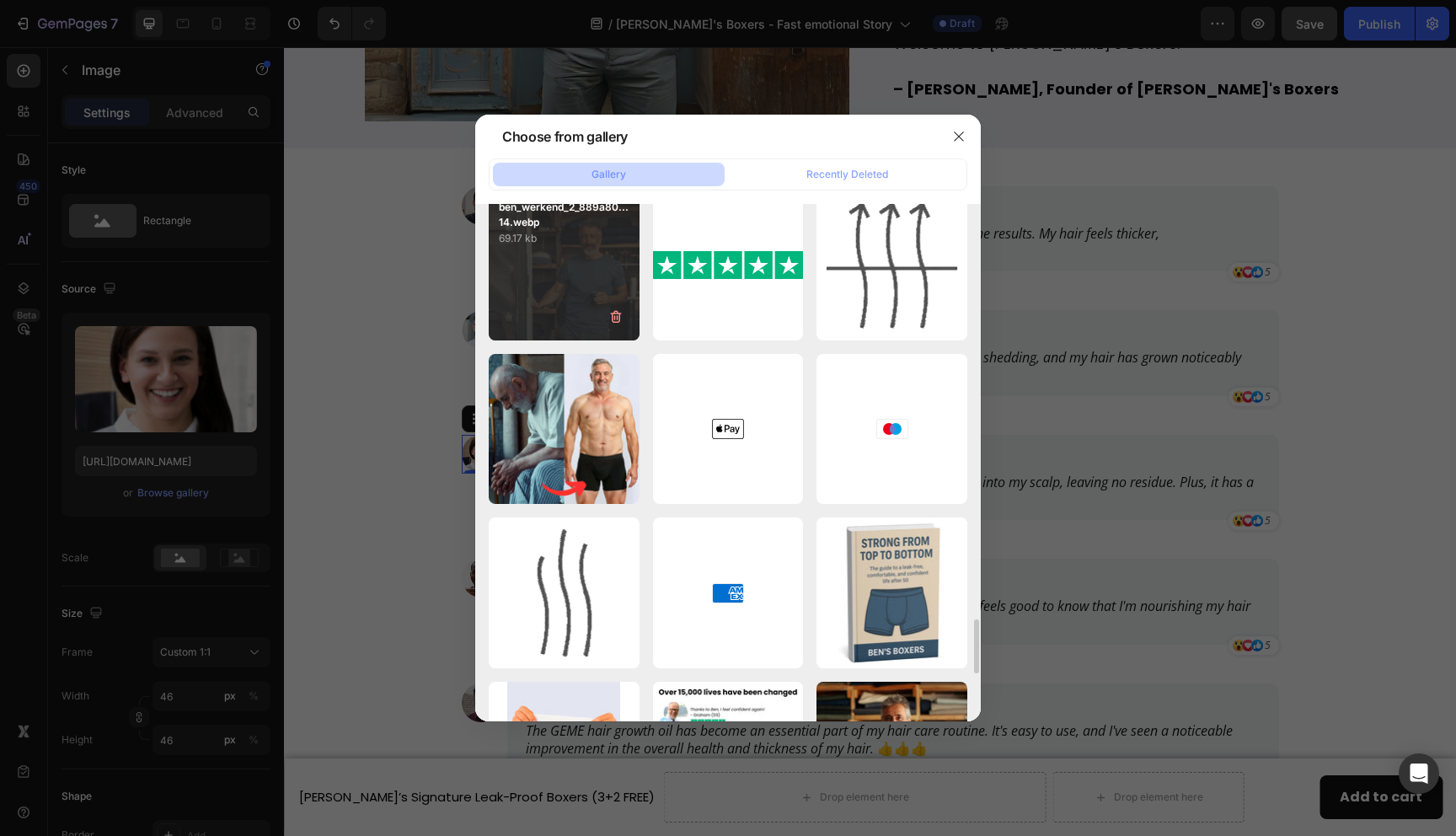
click at [564, 255] on div "ben_werkend_2_889a80...14.webp 69.17 kb" at bounding box center [564, 265] width 151 height 151
type input "https://cdn.shopify.com/s/files/1/0690/6354/0925/files/gempages_557558675238028…"
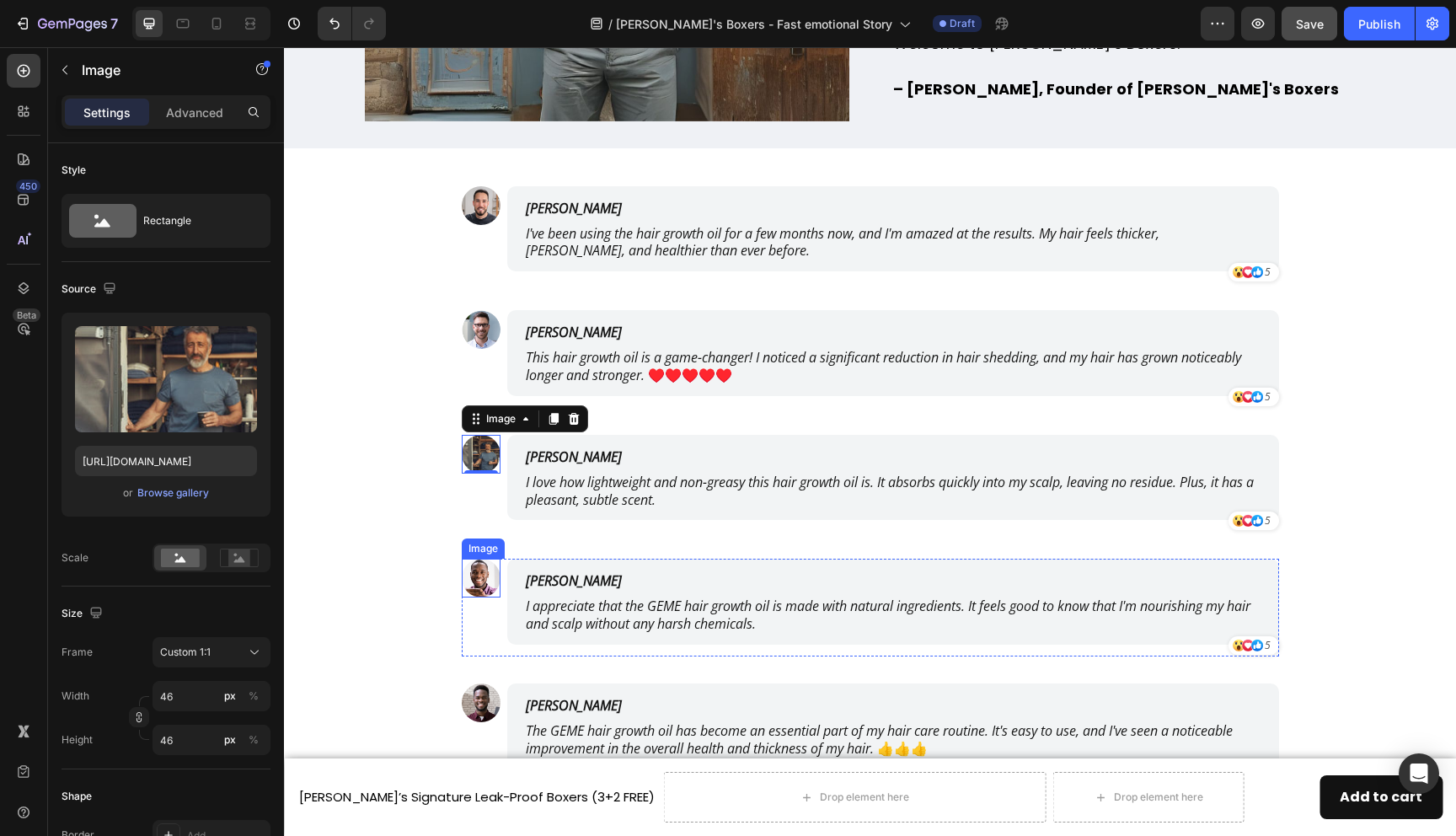
click at [483, 574] on img at bounding box center [482, 578] width 39 height 39
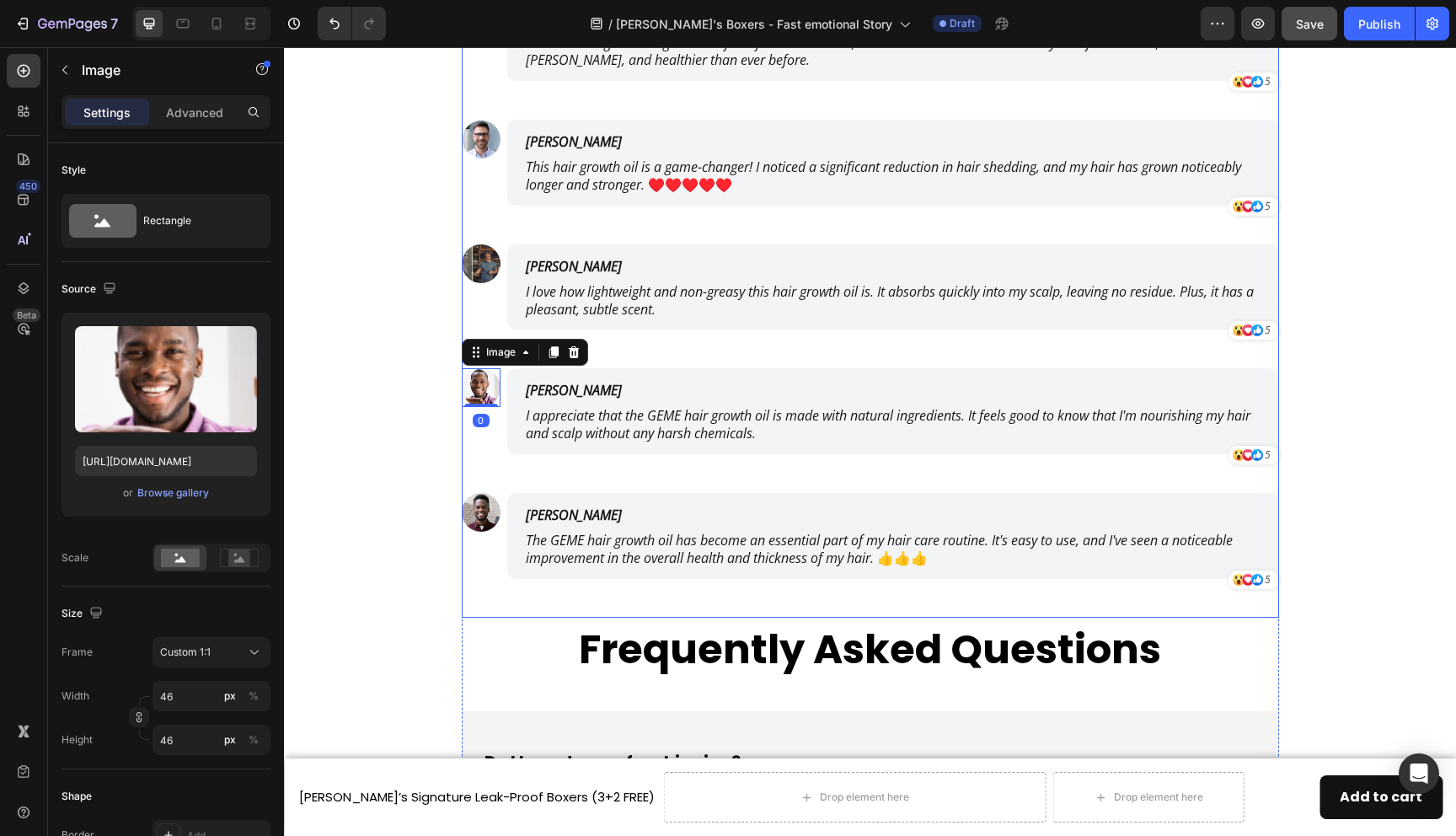
scroll to position [8285, 0]
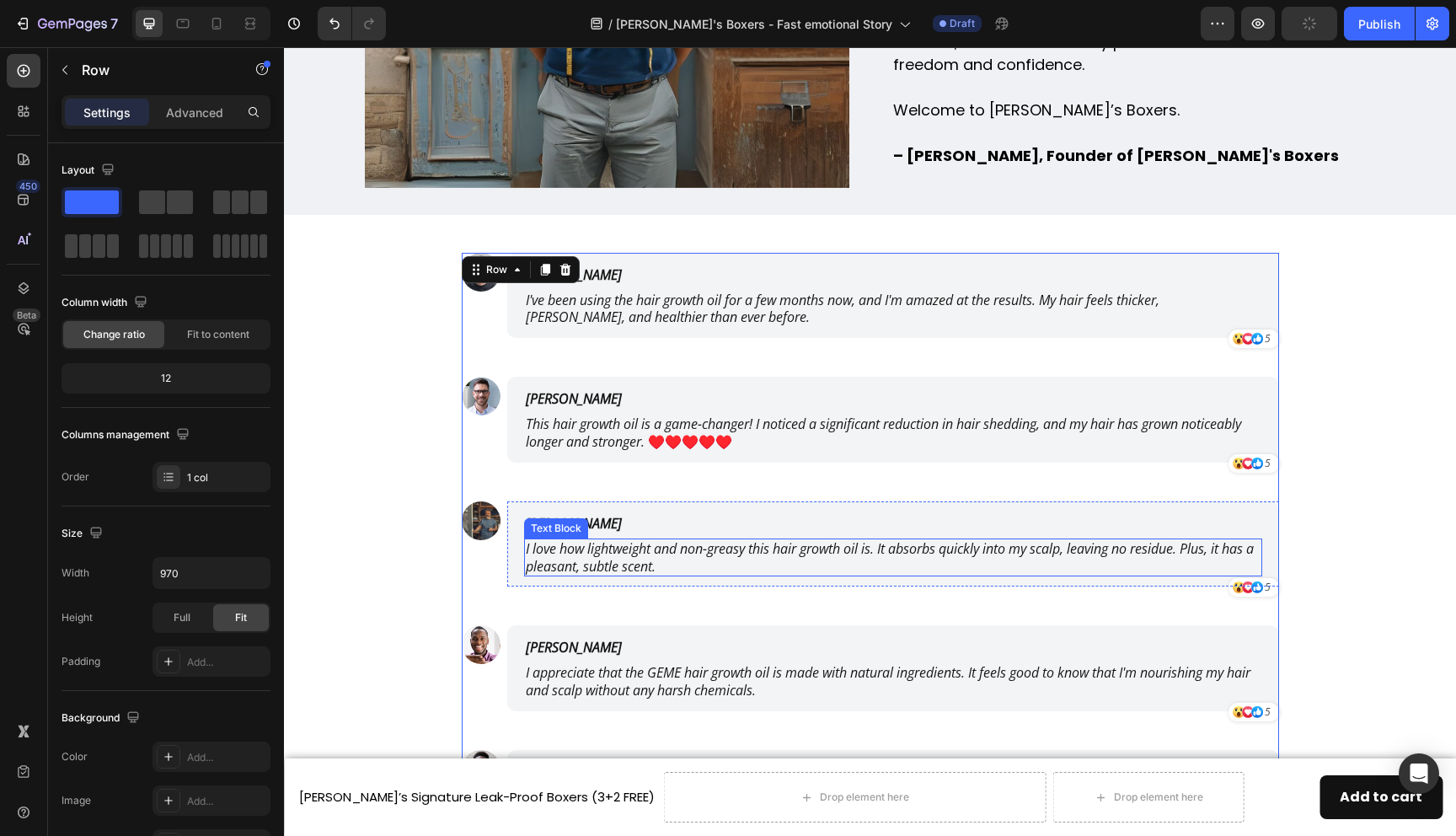
scroll to position [8028, 0]
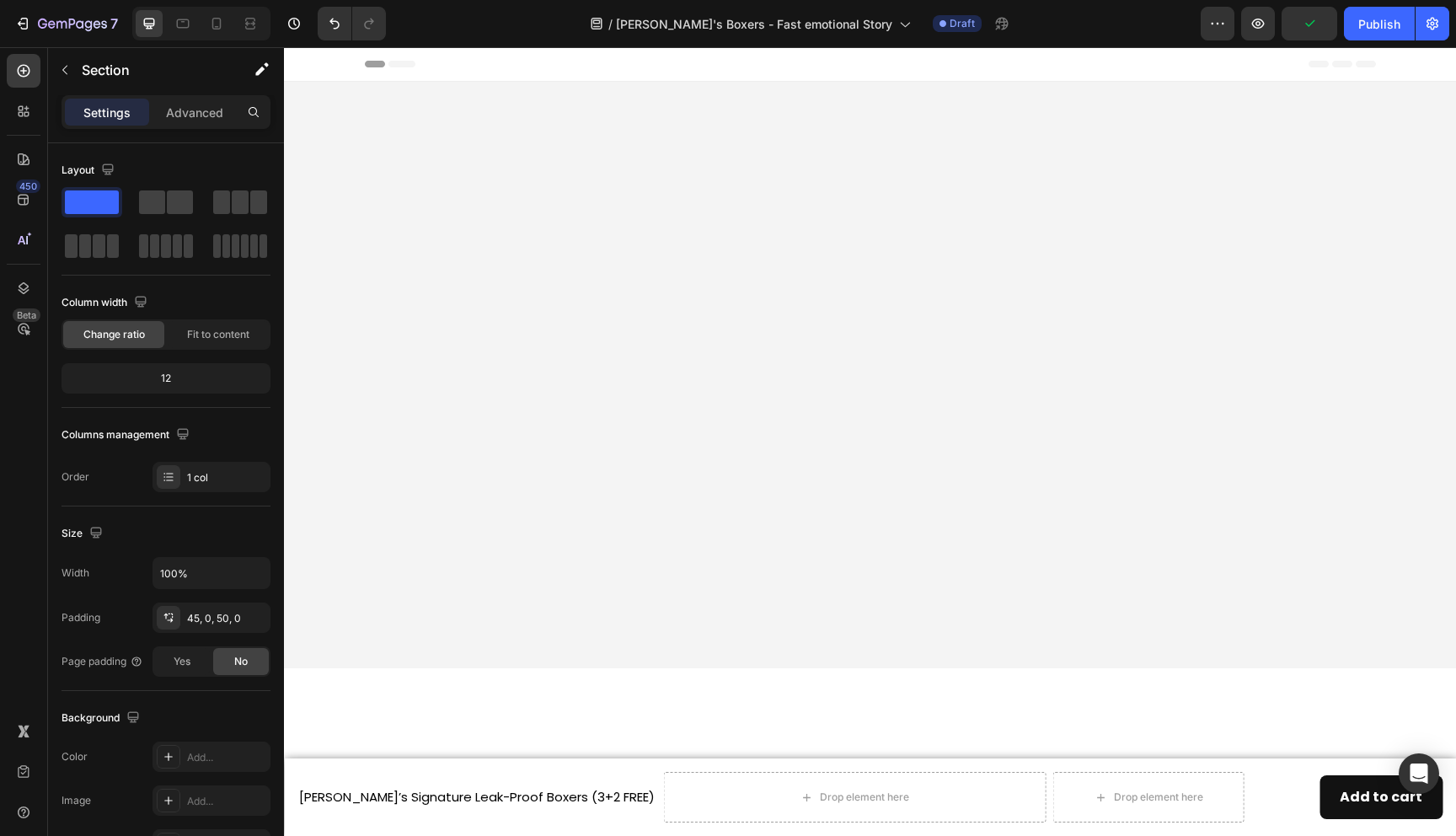
scroll to position [8028, 0]
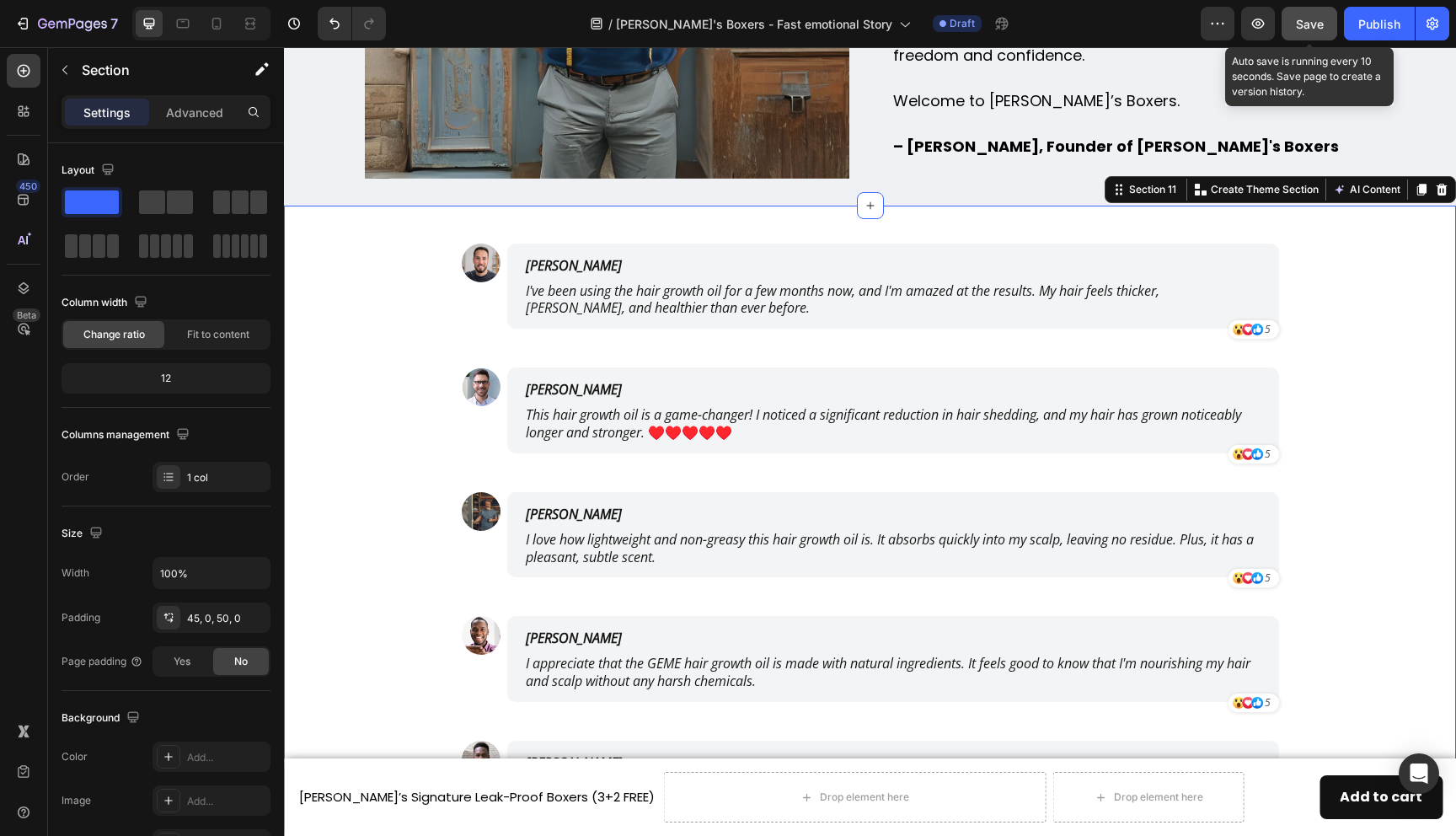
click at [1310, 17] on span "Save" at bounding box center [1310, 24] width 27 height 15
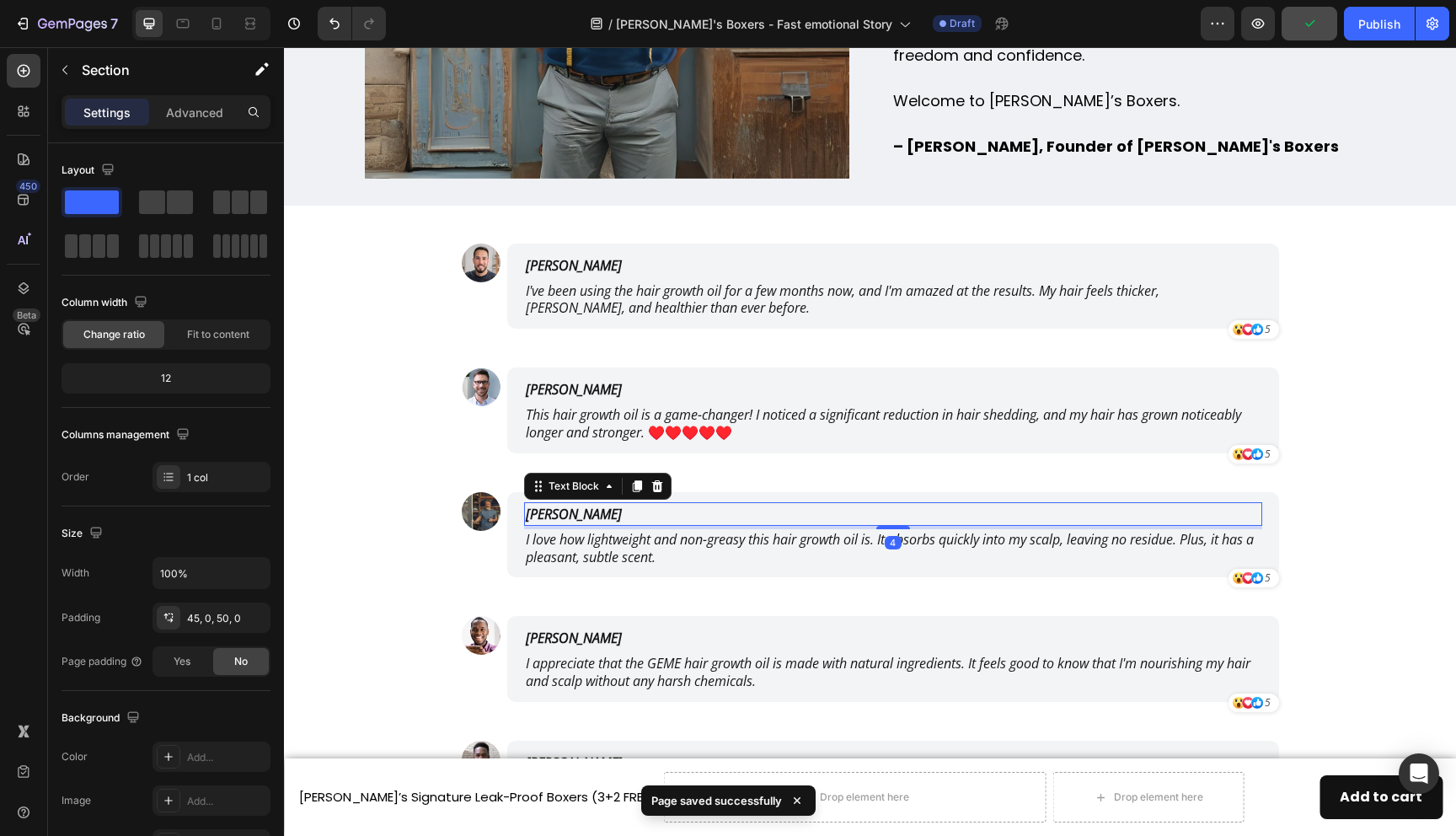
click at [548, 517] on p "[PERSON_NAME]" at bounding box center [813, 514] width 575 height 21
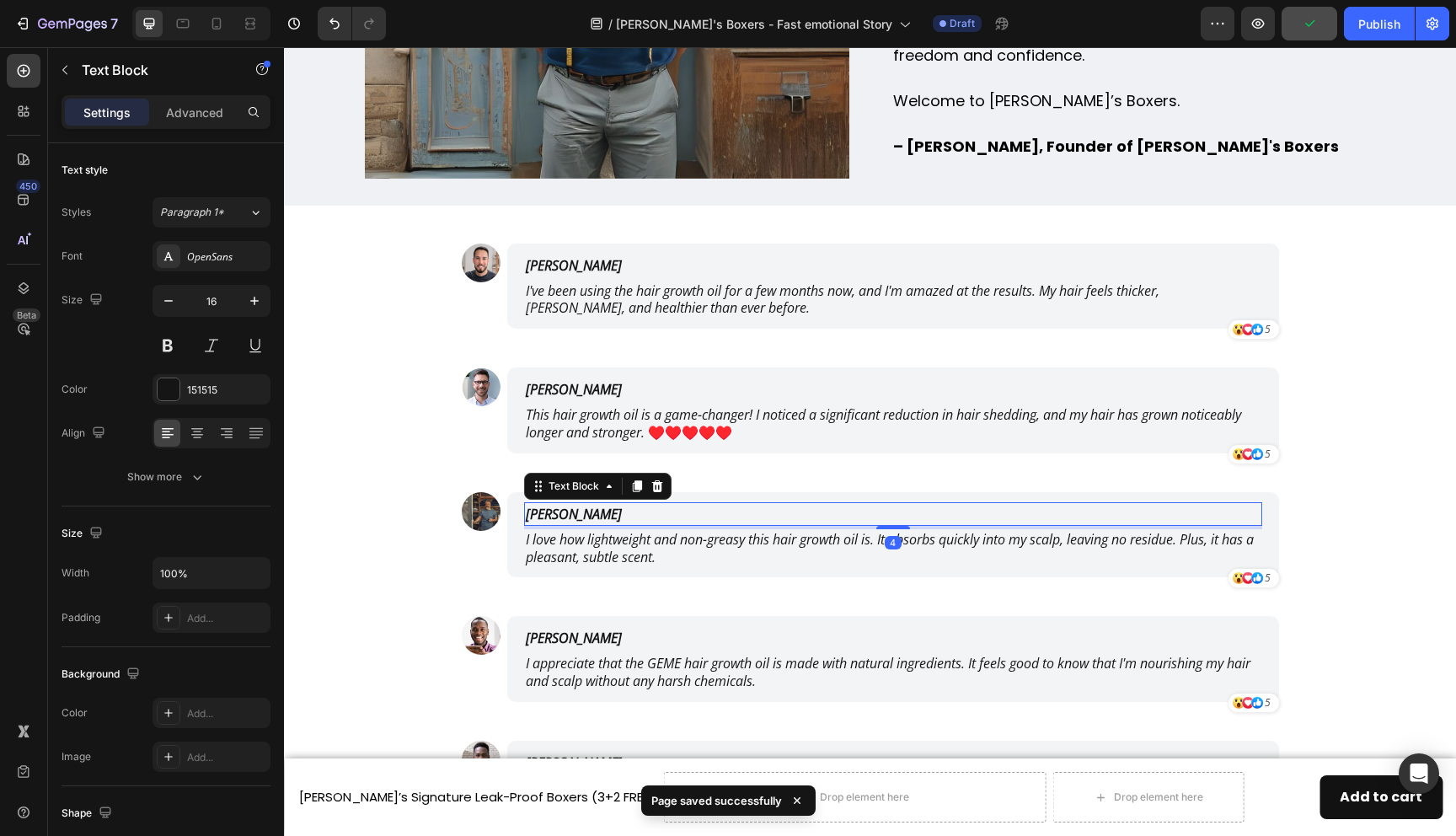
click at [548, 517] on p "[PERSON_NAME]" at bounding box center [813, 514] width 575 height 21
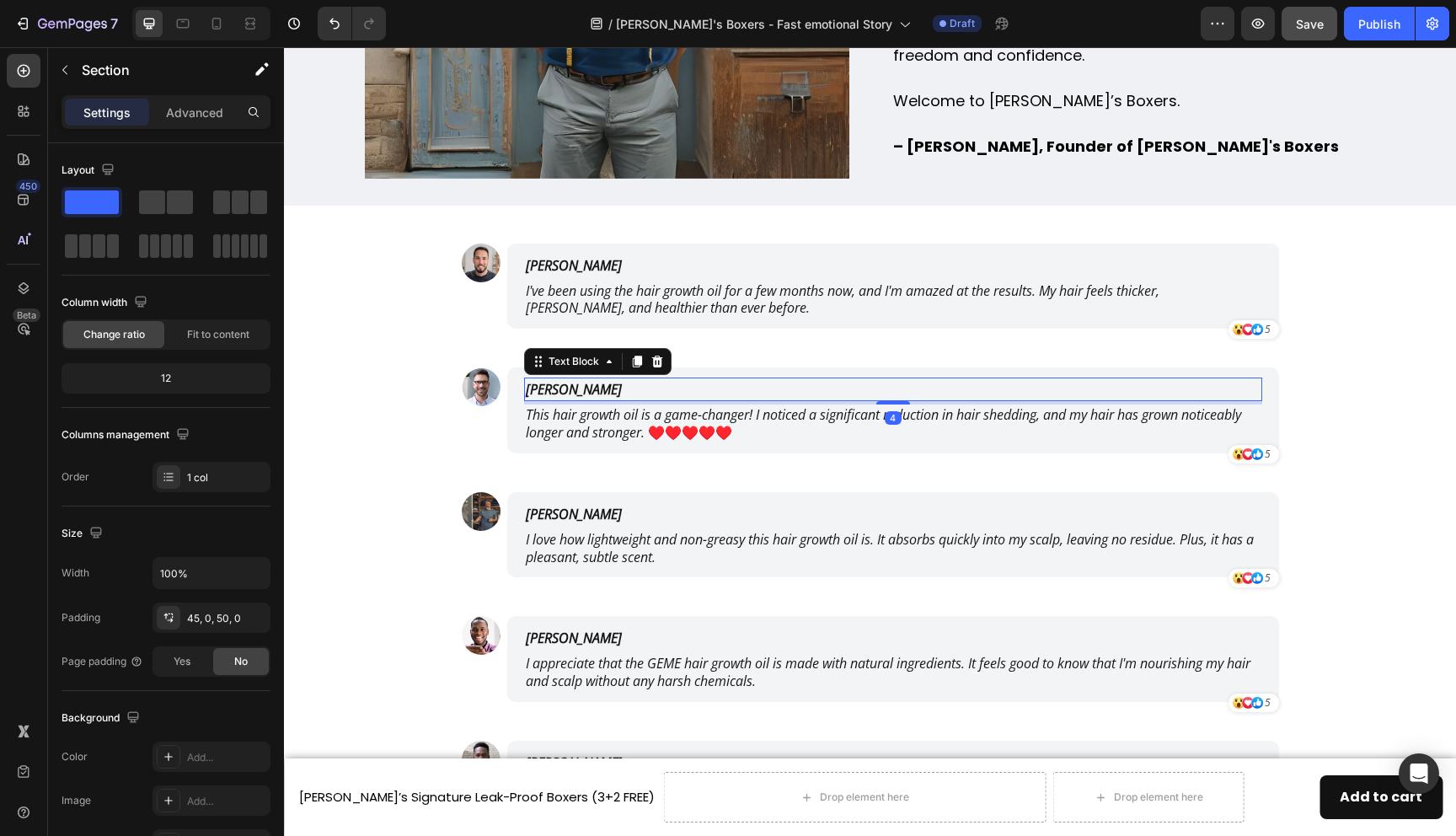
click at [569, 387] on p "[PERSON_NAME]" at bounding box center [813, 390] width 575 height 21
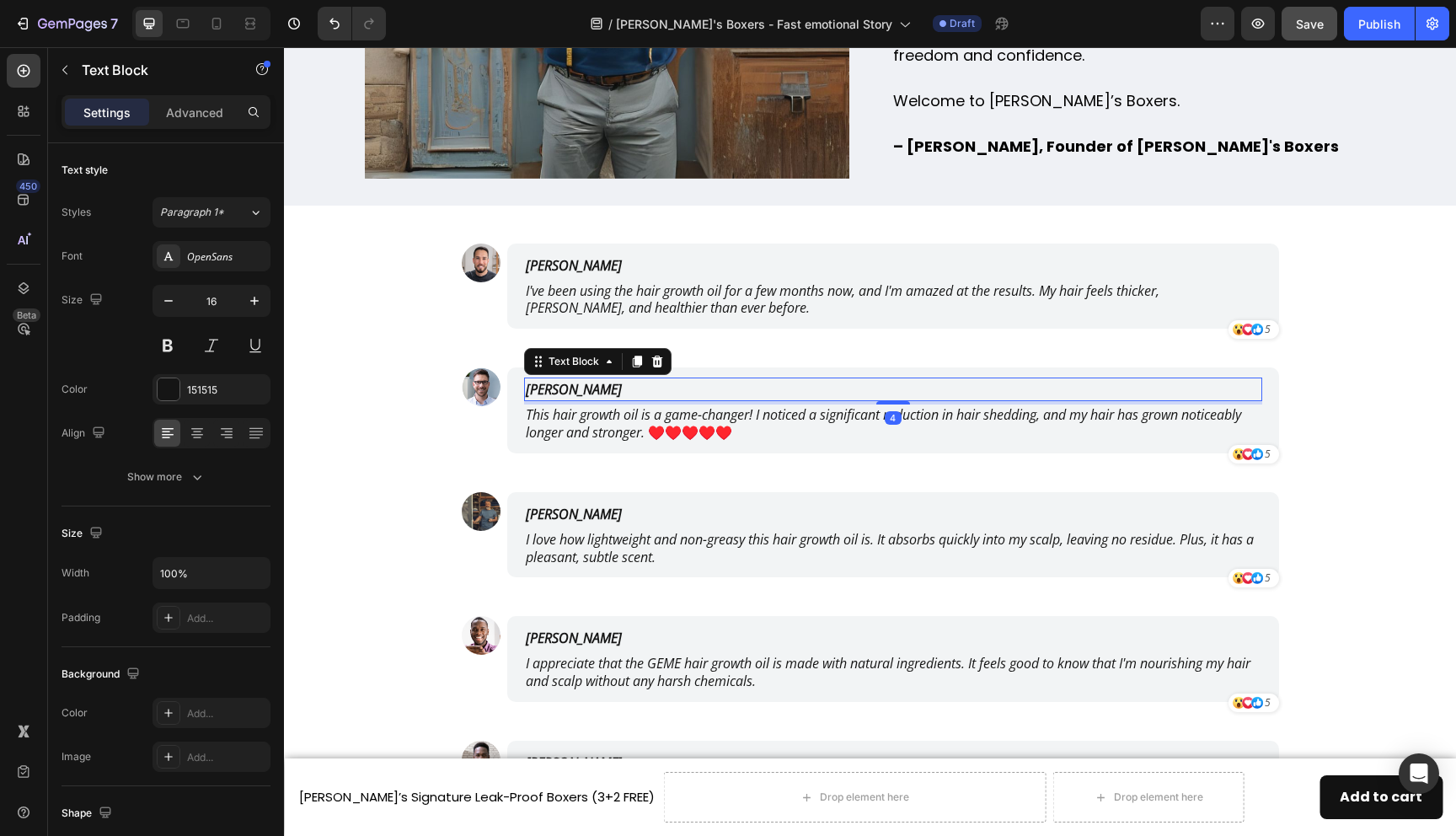
click at [569, 387] on p "[PERSON_NAME]" at bounding box center [813, 390] width 575 height 21
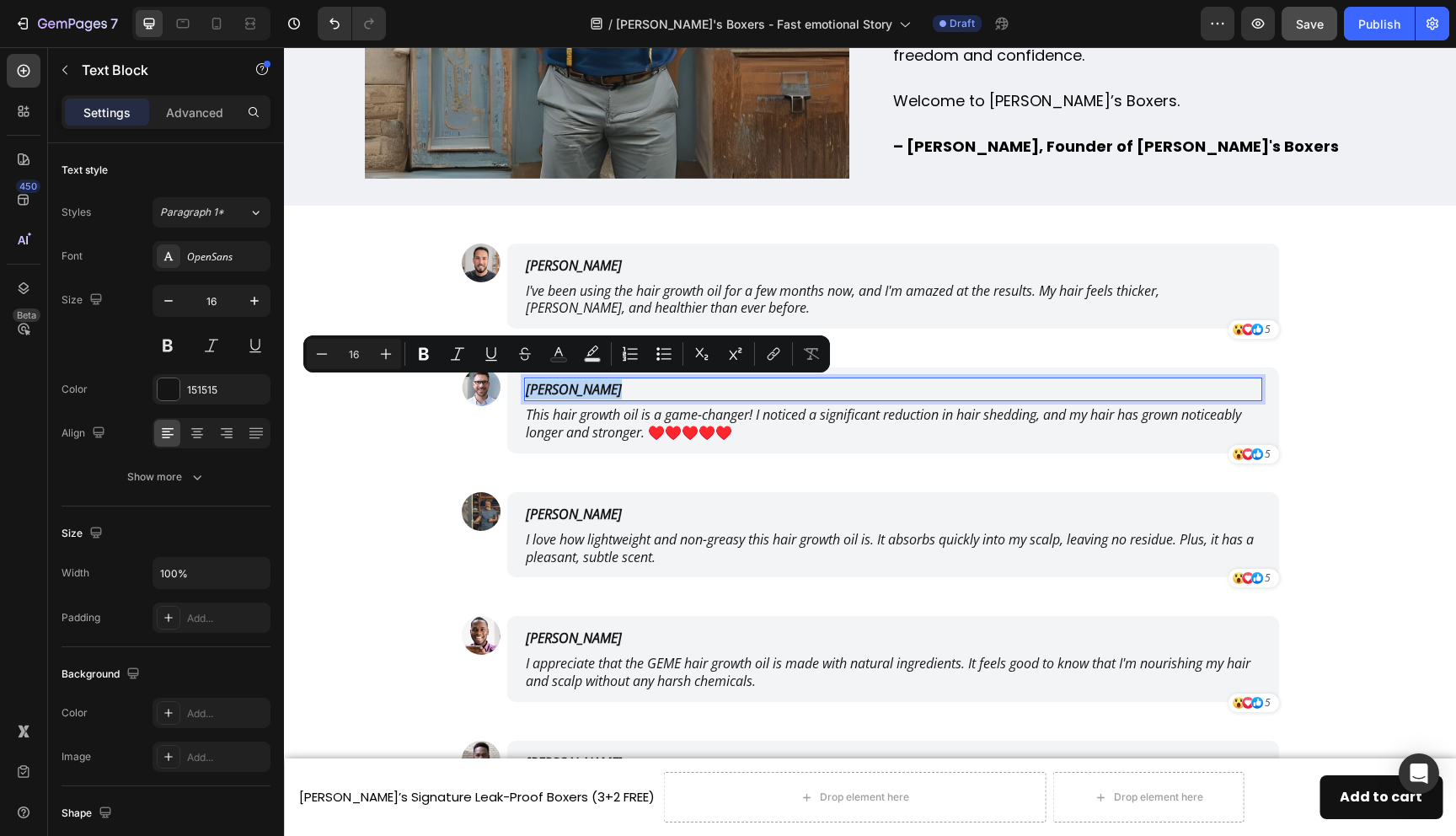
click at [546, 388] on p "[PERSON_NAME]" at bounding box center [813, 390] width 575 height 21
drag, startPoint x: 558, startPoint y: 389, endPoint x: 525, endPoint y: 389, distance: 33.0
click at [526, 389] on p "[PERSON_NAME]" at bounding box center [813, 390] width 575 height 21
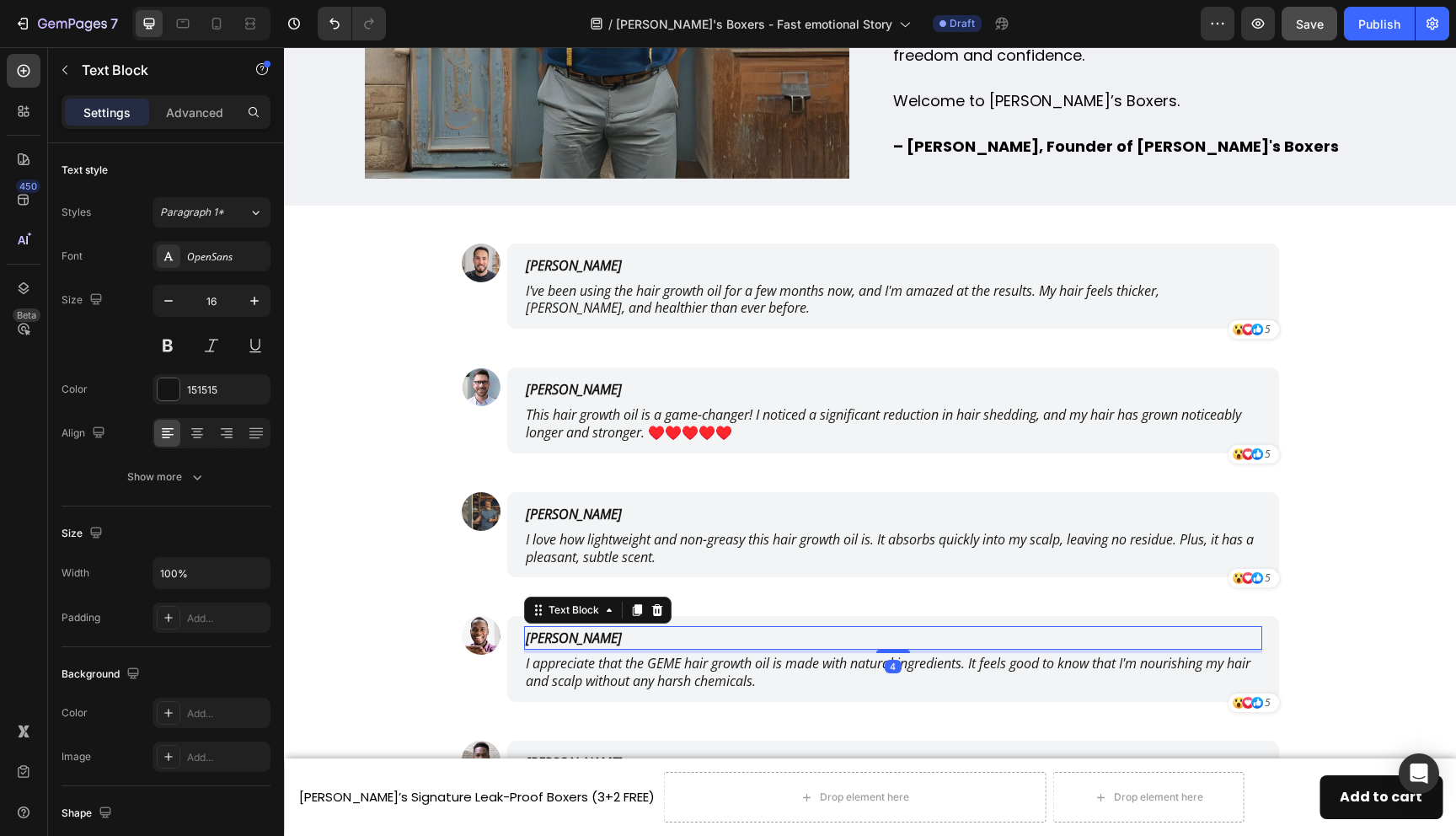
click at [548, 637] on p "[PERSON_NAME]" at bounding box center [813, 638] width 575 height 21
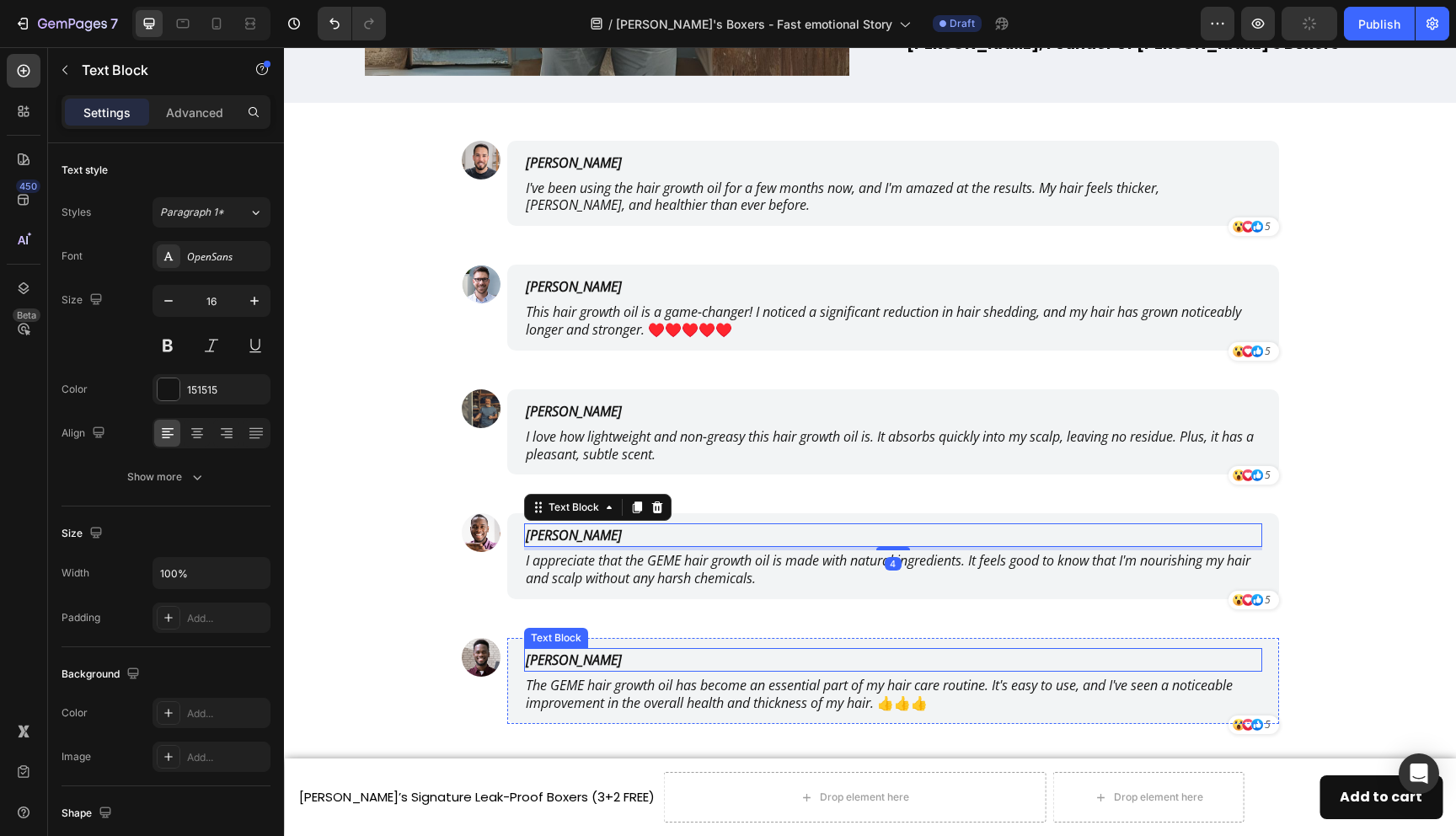
click at [558, 659] on p "[PERSON_NAME]" at bounding box center [813, 659] width 575 height 21
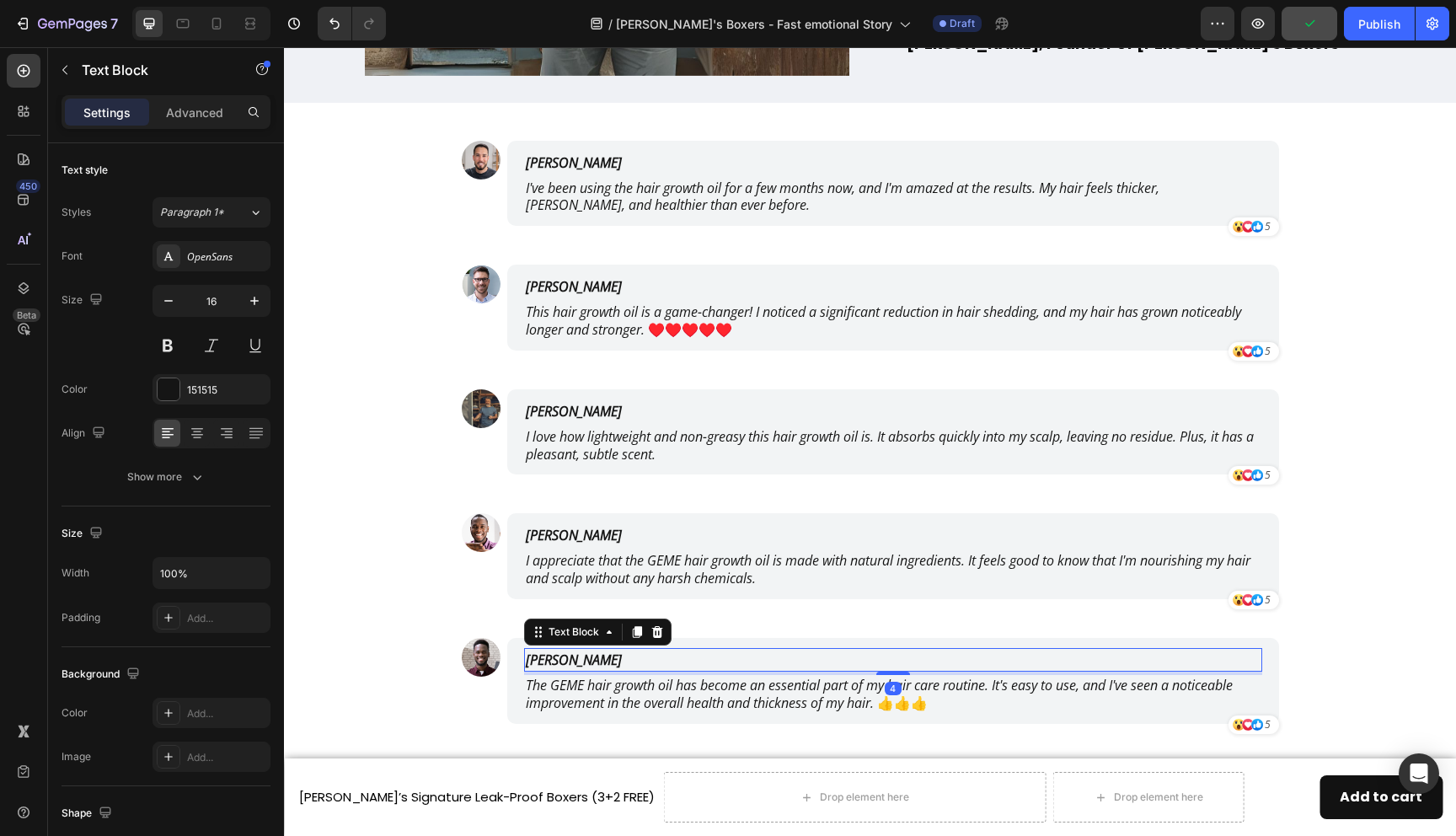
click at [558, 659] on p "[PERSON_NAME]" at bounding box center [813, 659] width 575 height 21
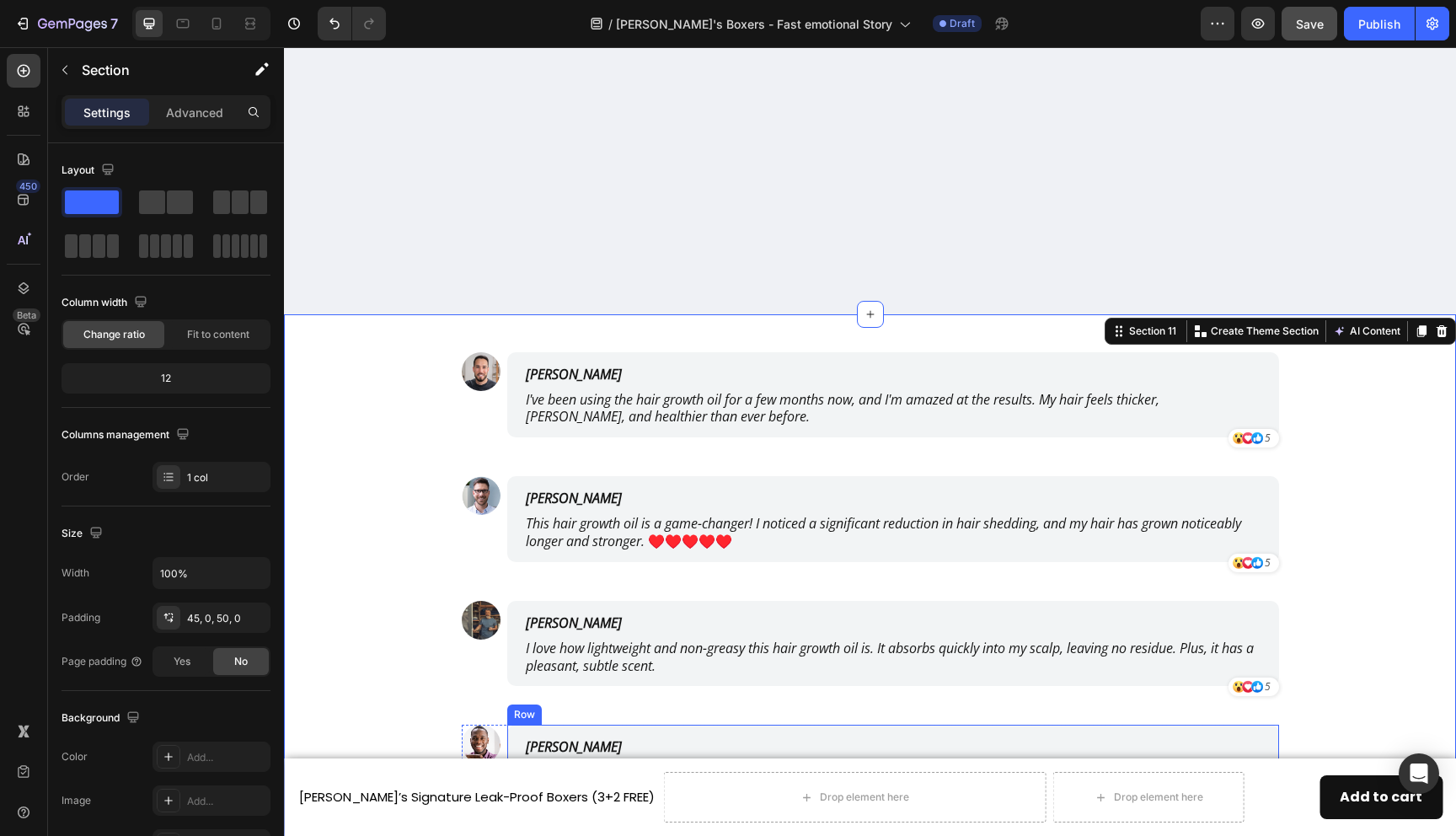
scroll to position [7688, 0]
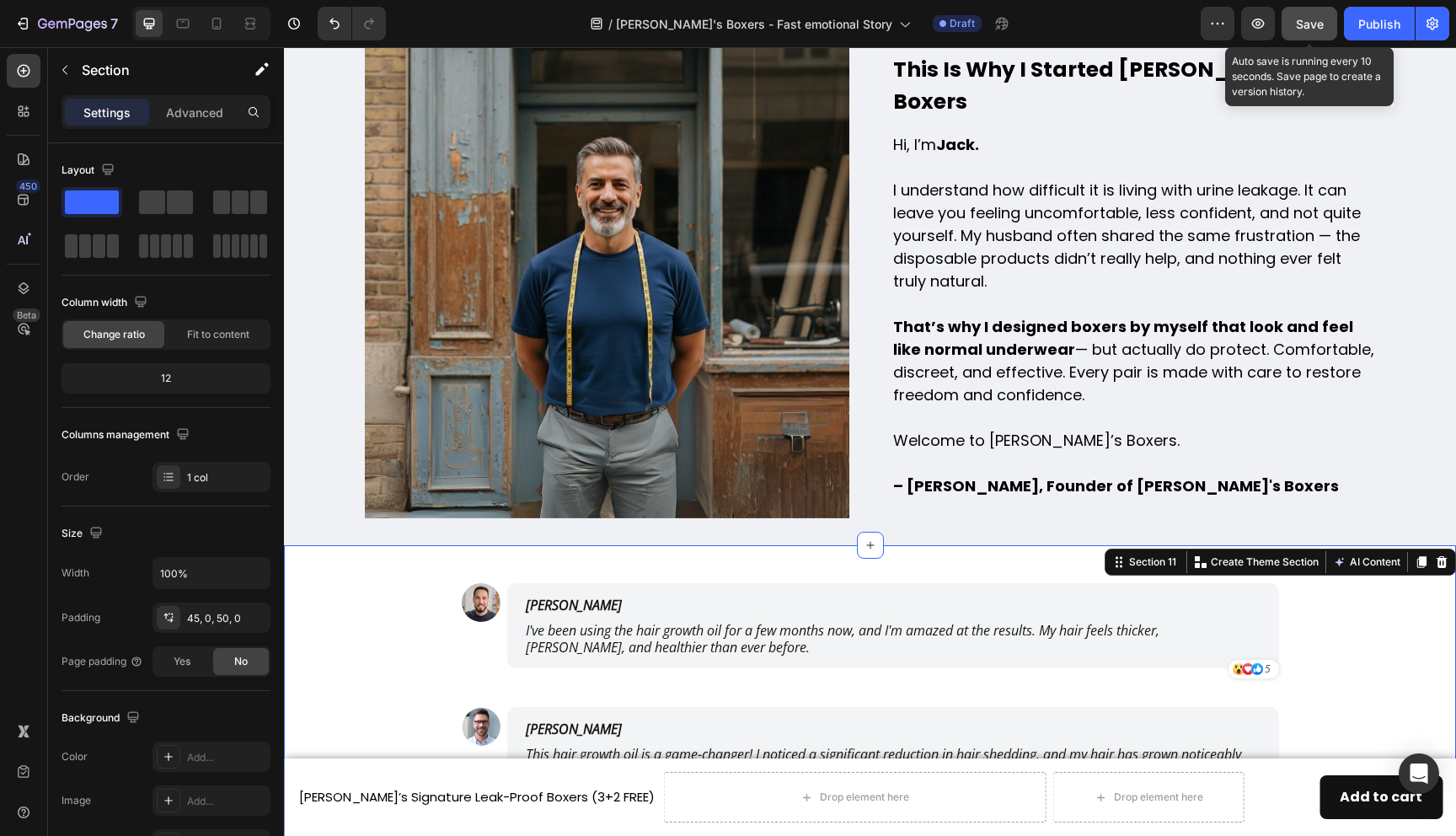
click at [1308, 26] on span "Save" at bounding box center [1310, 24] width 27 height 15
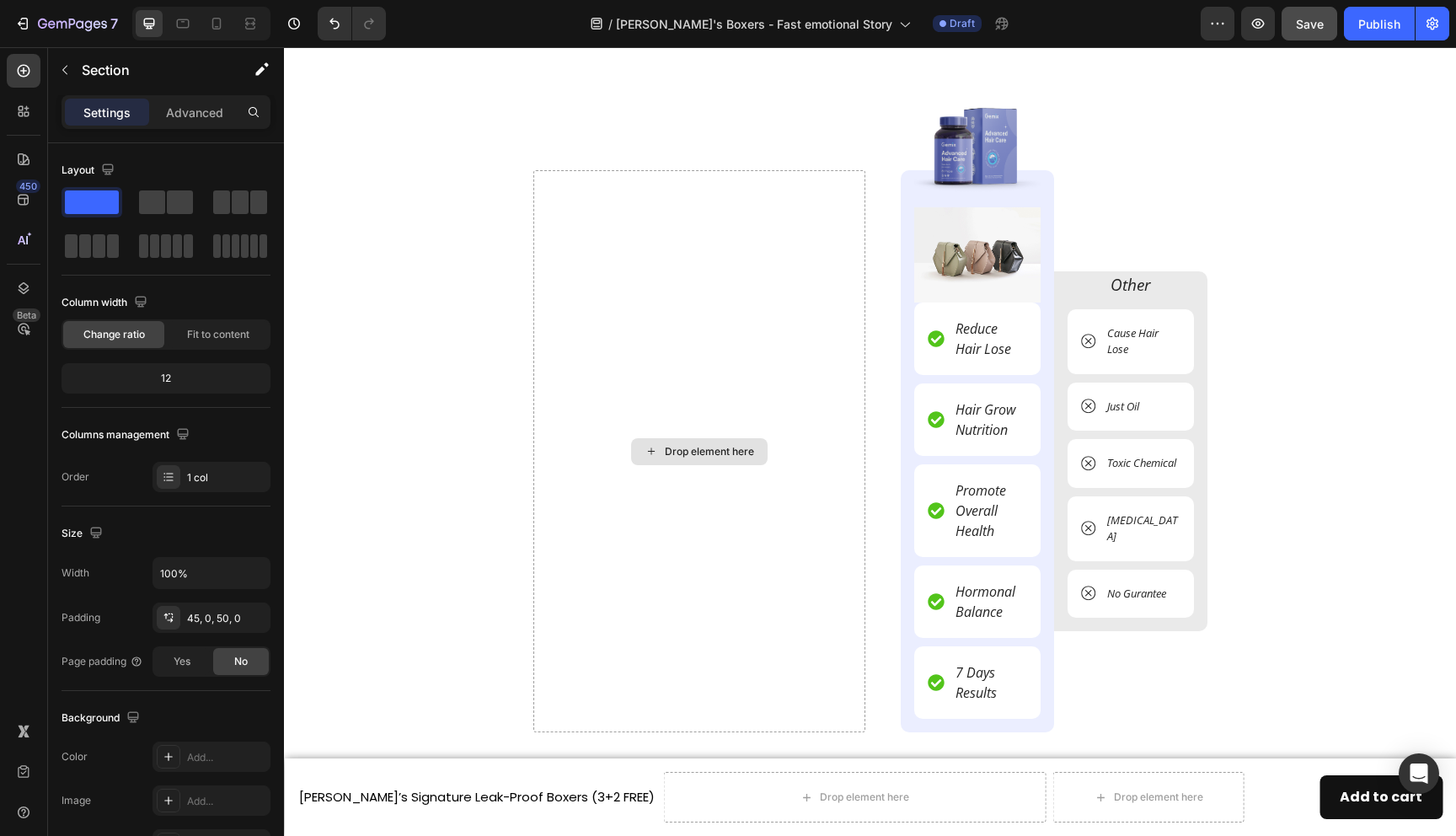
scroll to position [5211, 0]
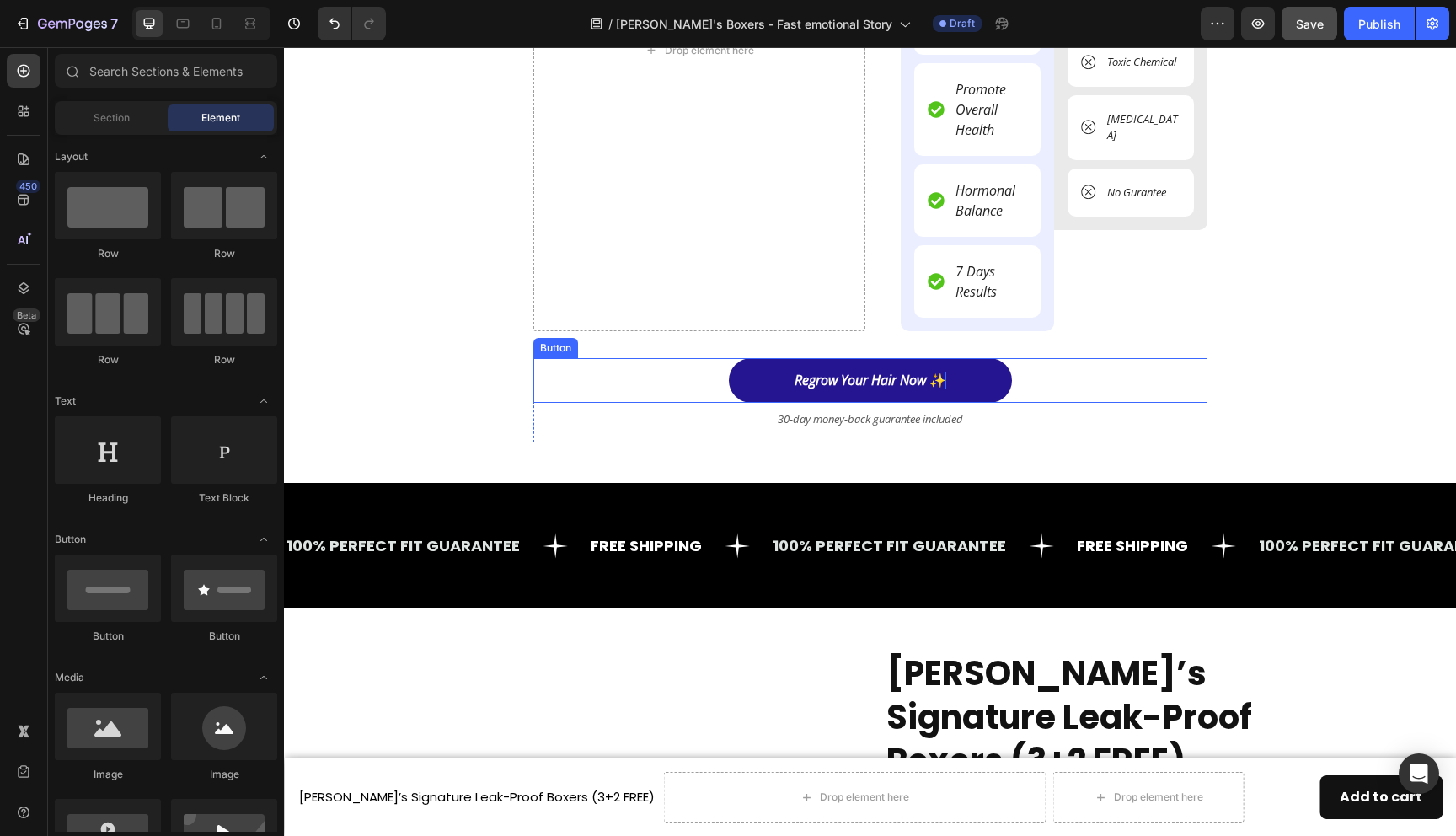
scroll to position [5682, 0]
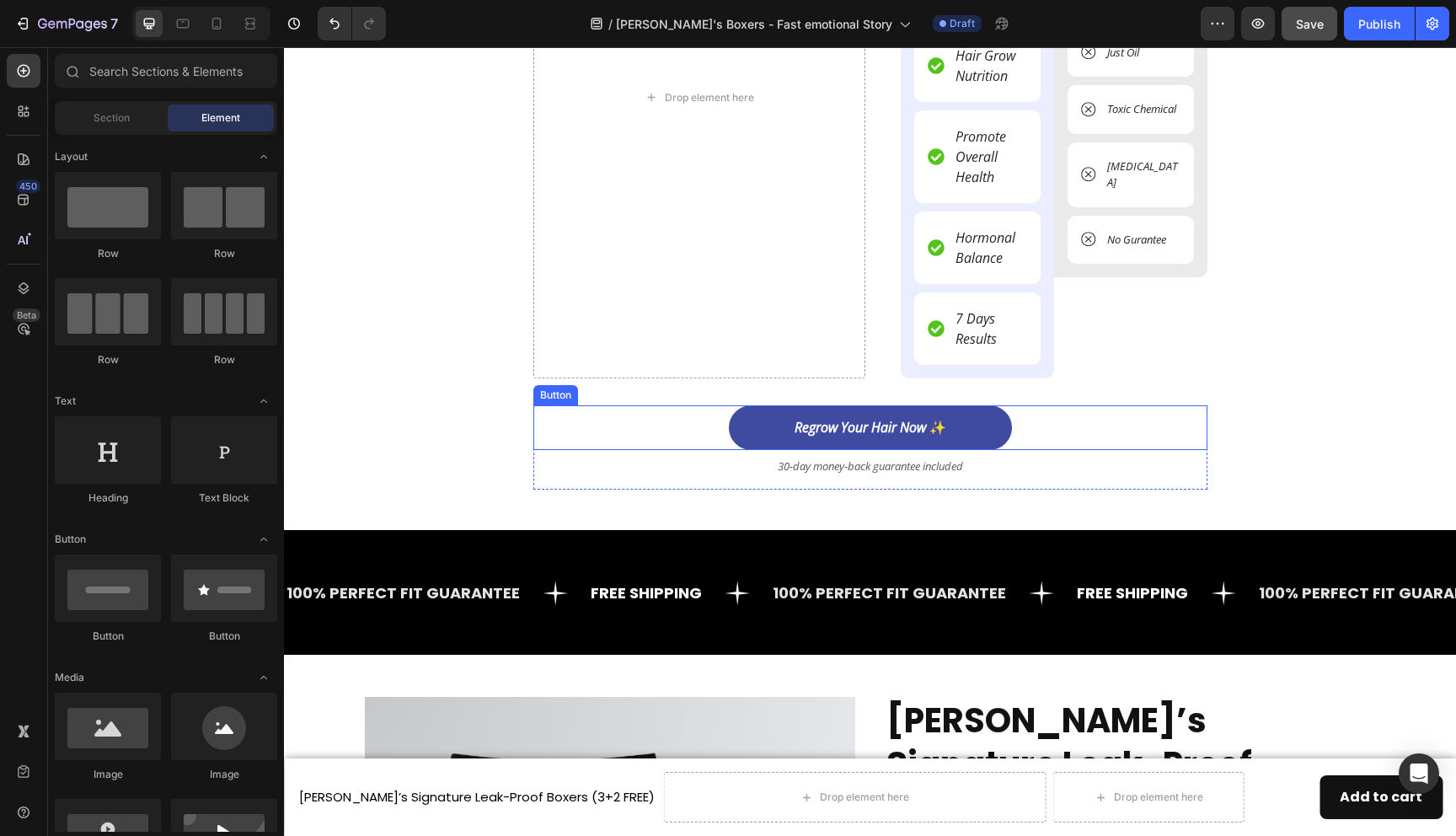
click at [1025, 423] on div "Regrow Your Hair Now ✨ Button" at bounding box center [870, 428] width 674 height 45
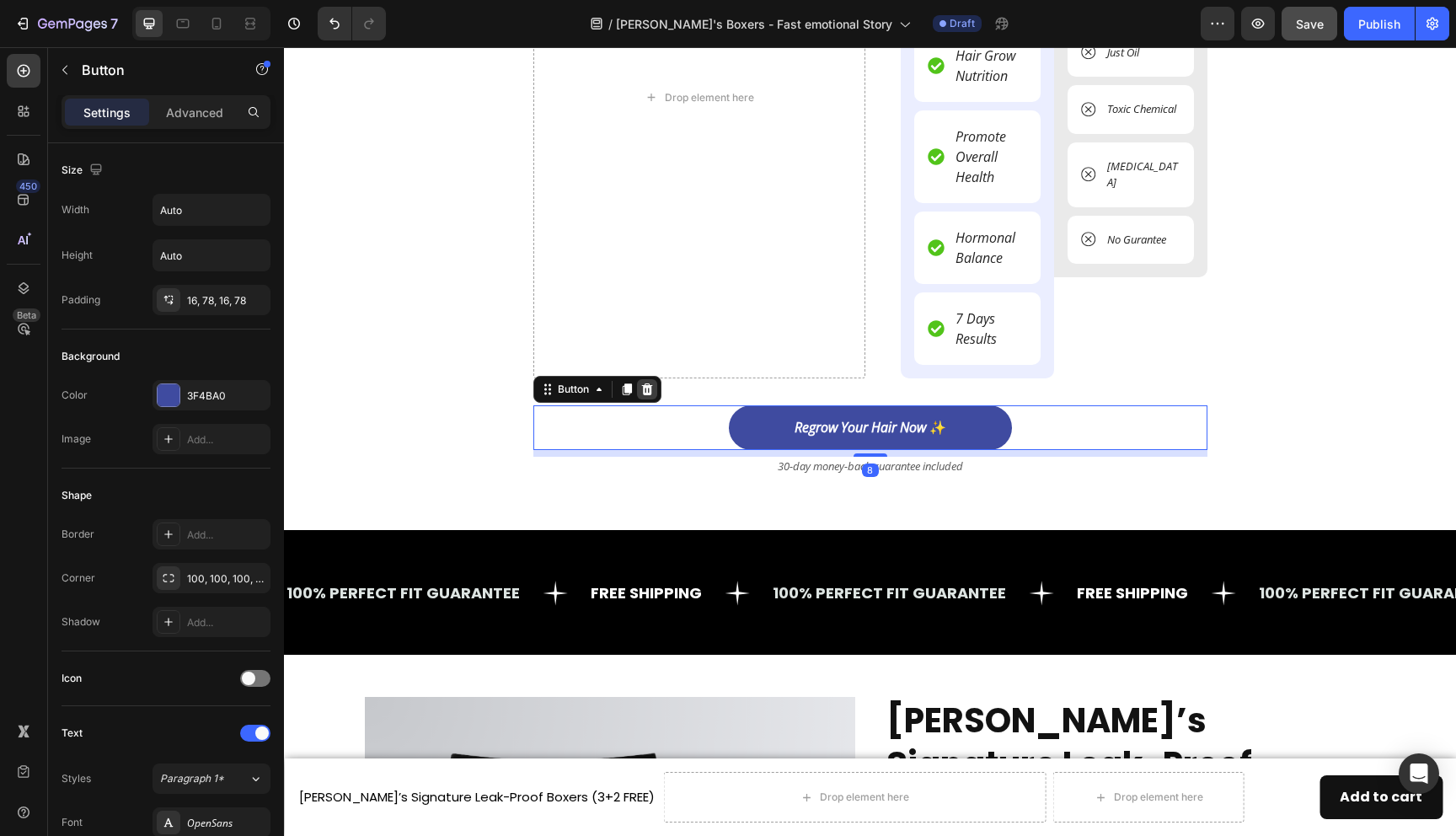
click at [643, 386] on icon at bounding box center [647, 390] width 11 height 12
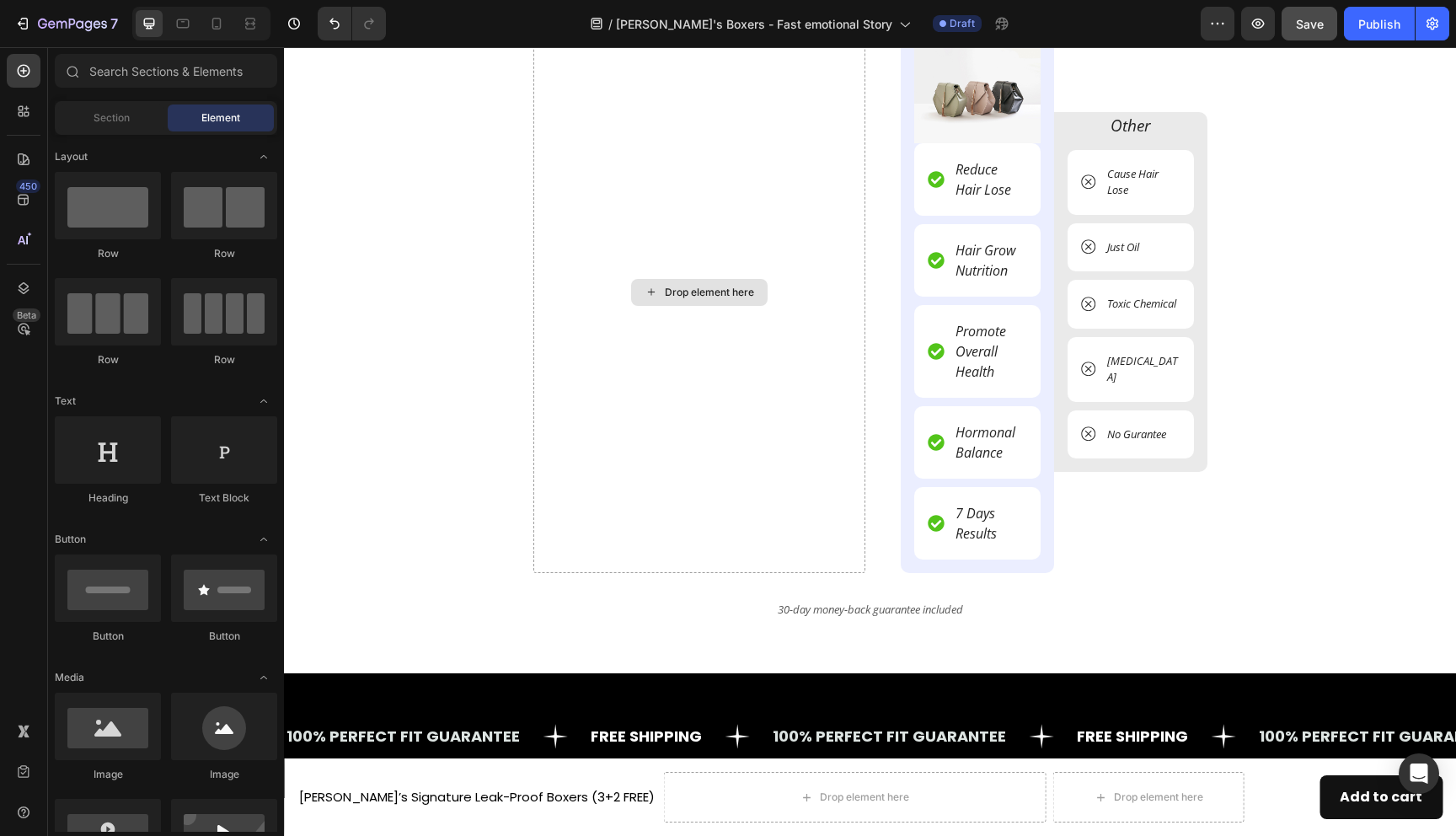
scroll to position [5333, 0]
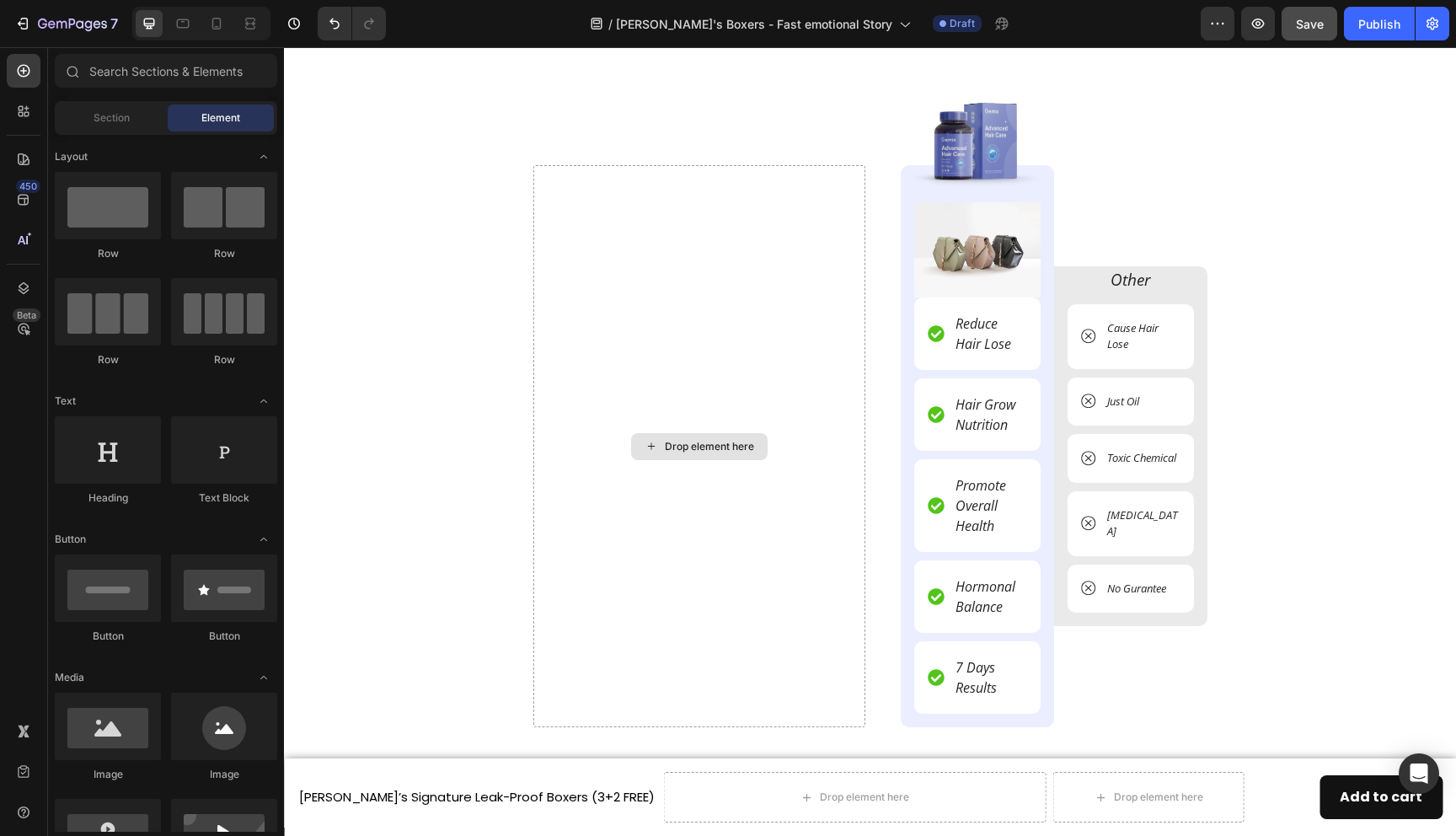
click at [643, 386] on div "Drop element here" at bounding box center [700, 445] width 332 height 562
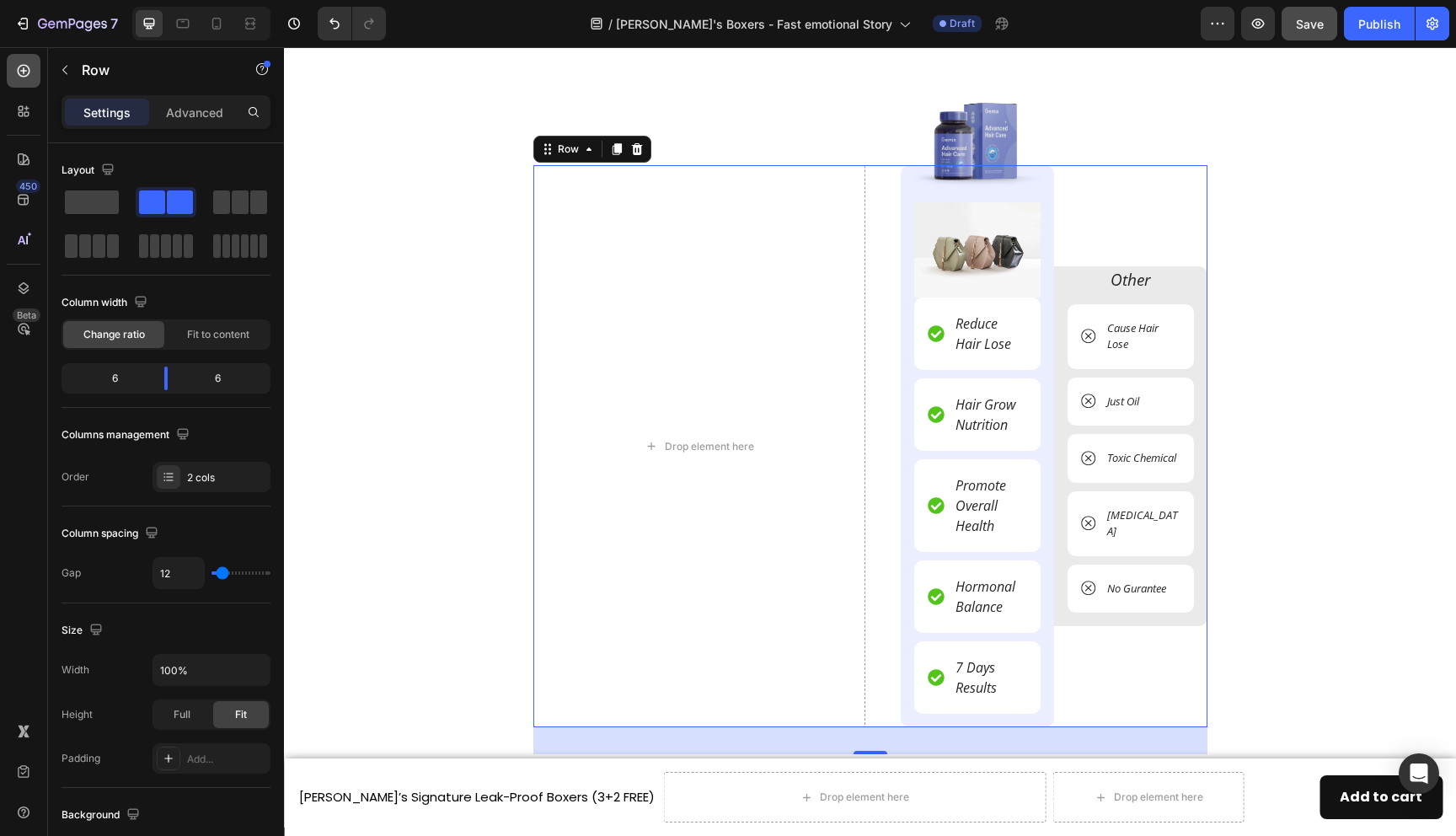
click at [22, 76] on icon at bounding box center [24, 71] width 13 height 13
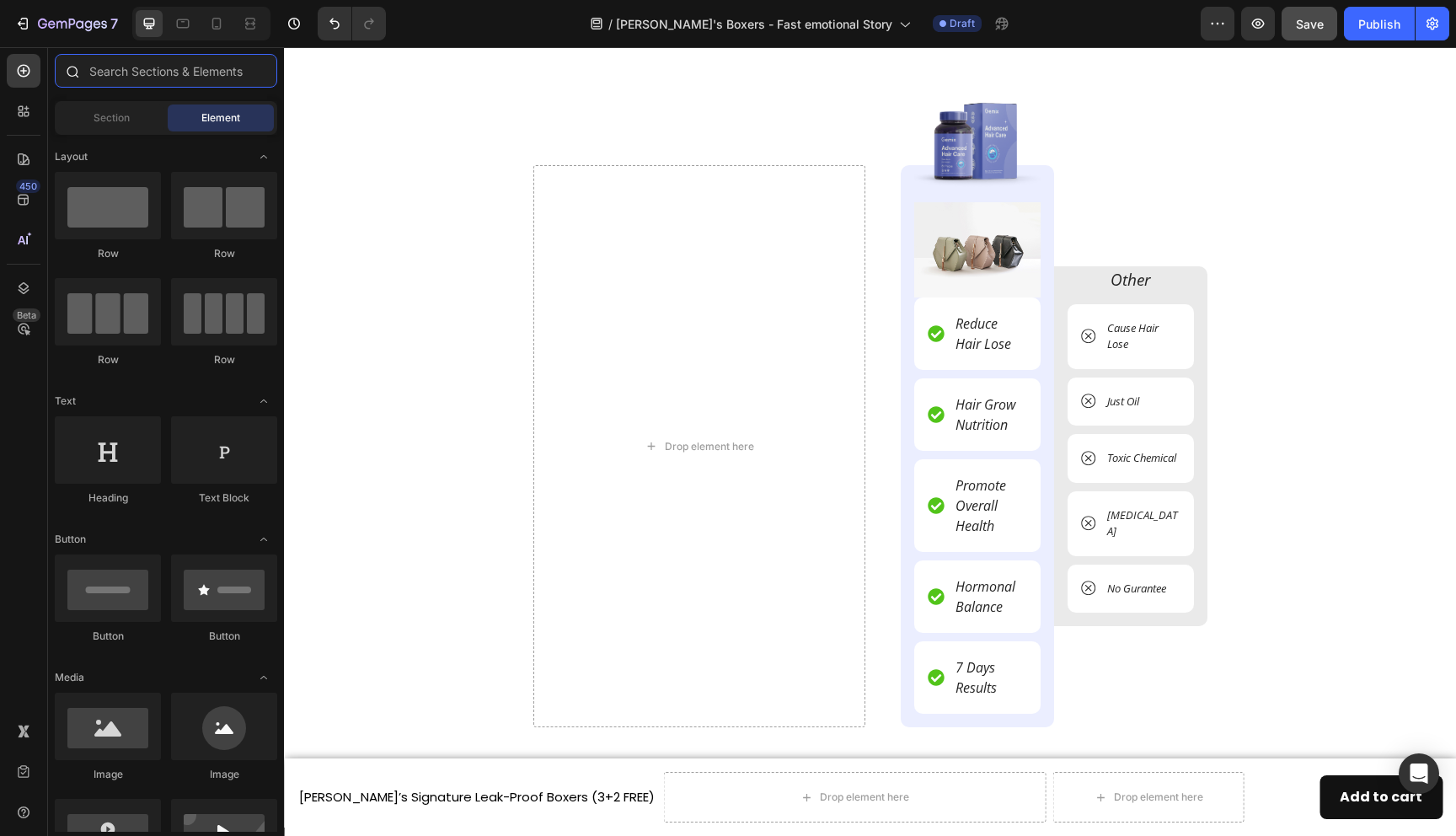
click at [139, 74] on input "text" at bounding box center [166, 71] width 223 height 33
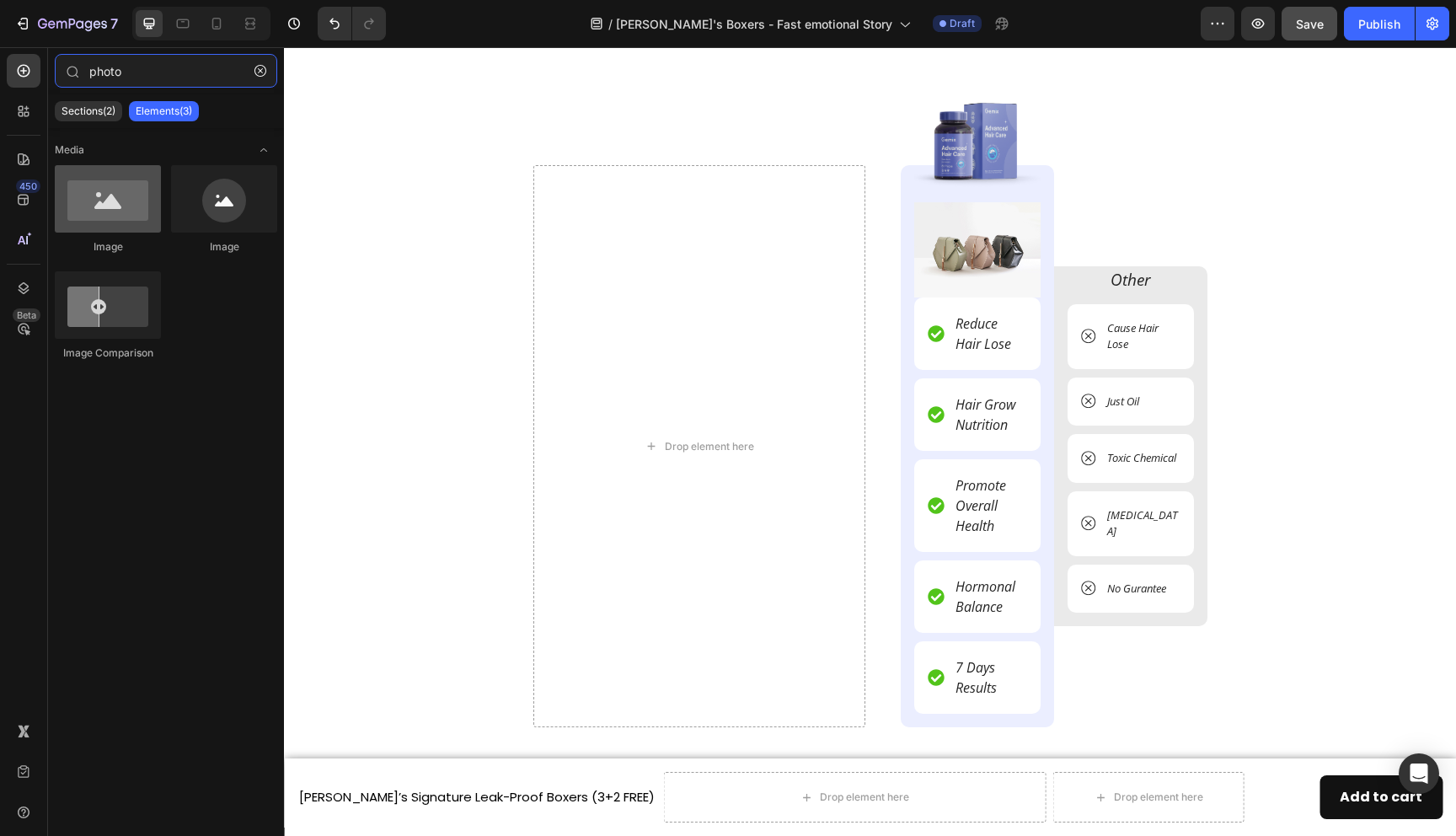
type input "photo"
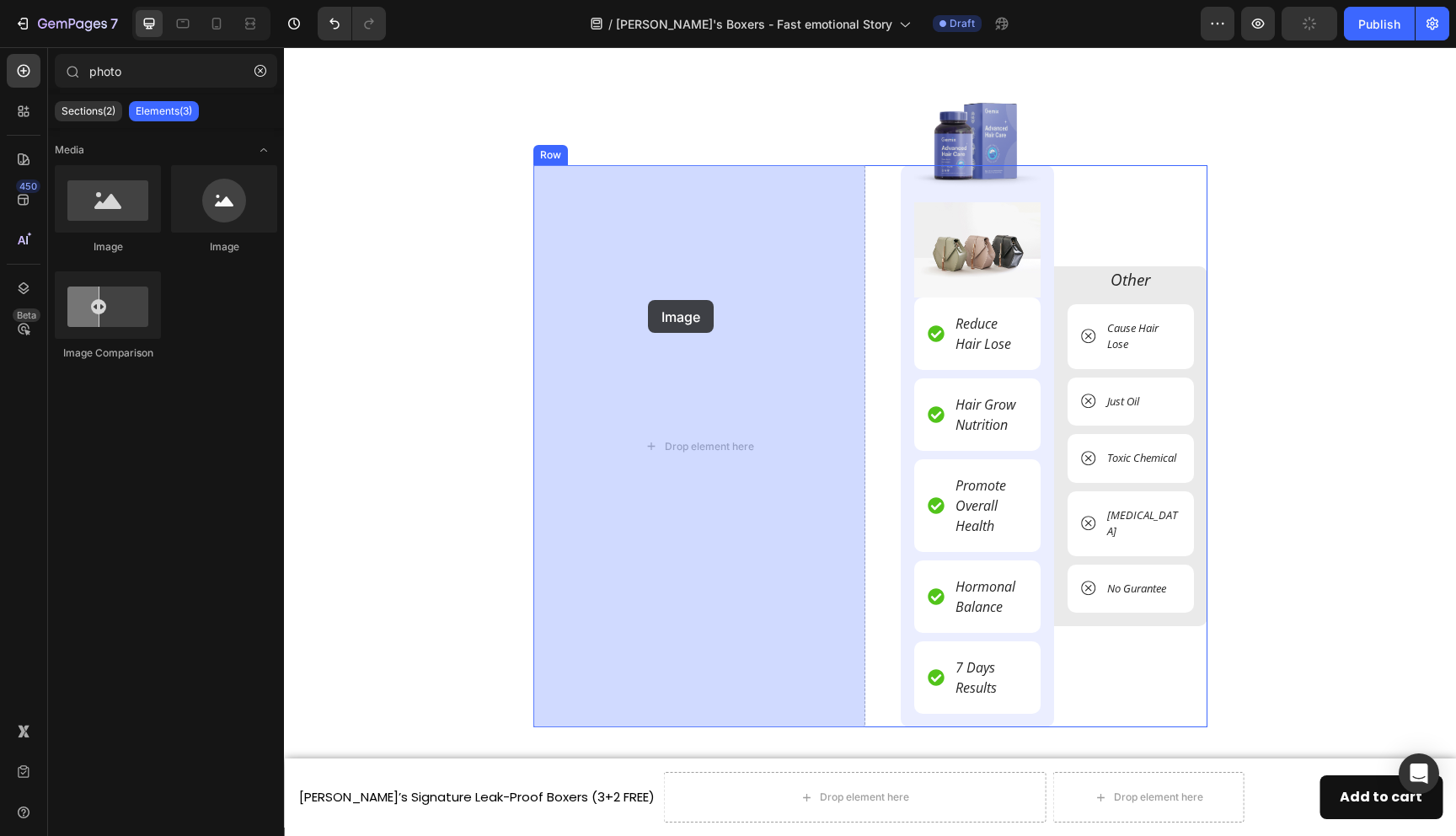
drag, startPoint x: 390, startPoint y: 244, endPoint x: 649, endPoint y: 300, distance: 265.0
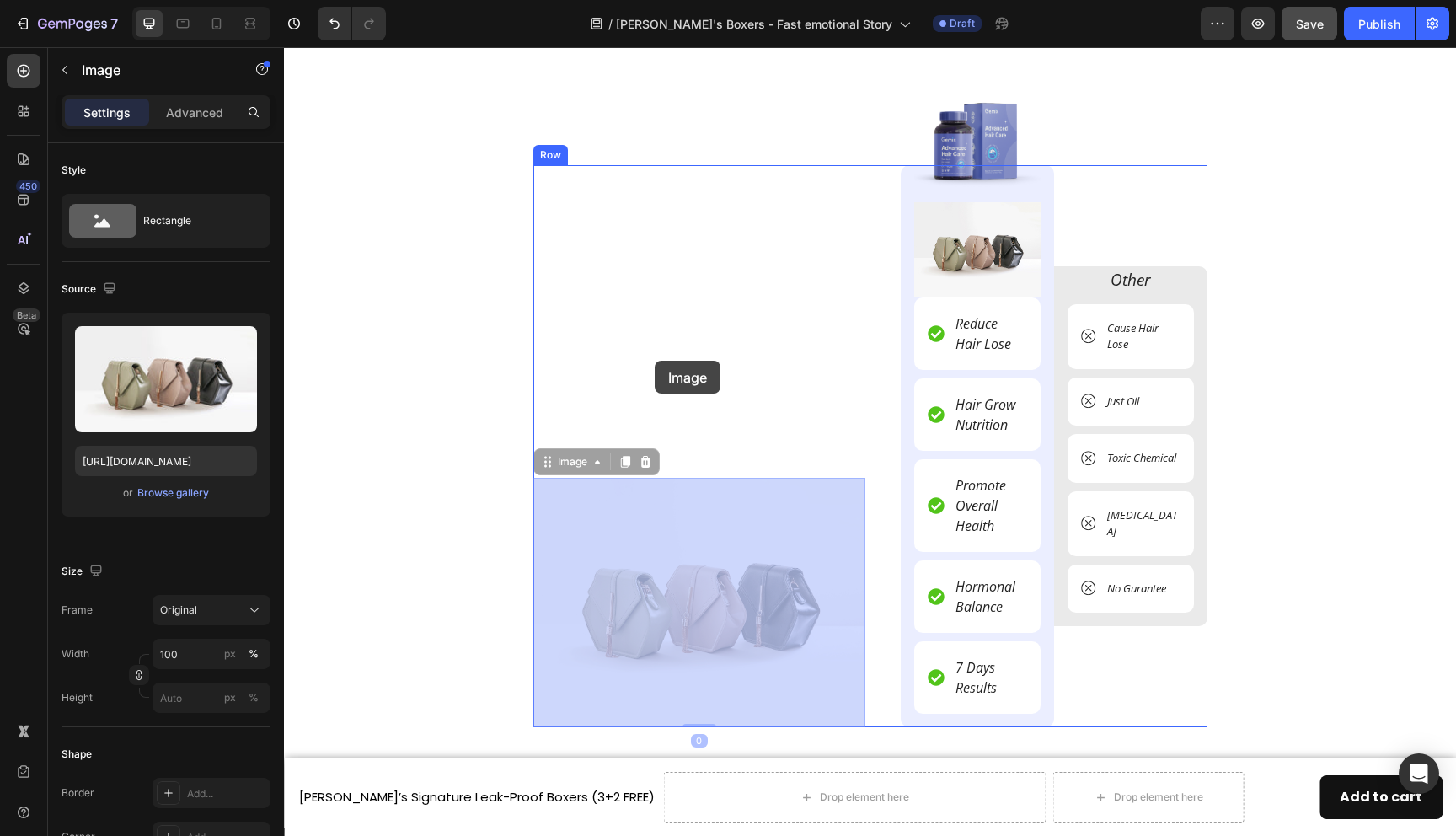
drag, startPoint x: 654, startPoint y: 521, endPoint x: 654, endPoint y: 361, distance: 160.0
drag, startPoint x: 680, startPoint y: 577, endPoint x: 676, endPoint y: 240, distance: 337.0
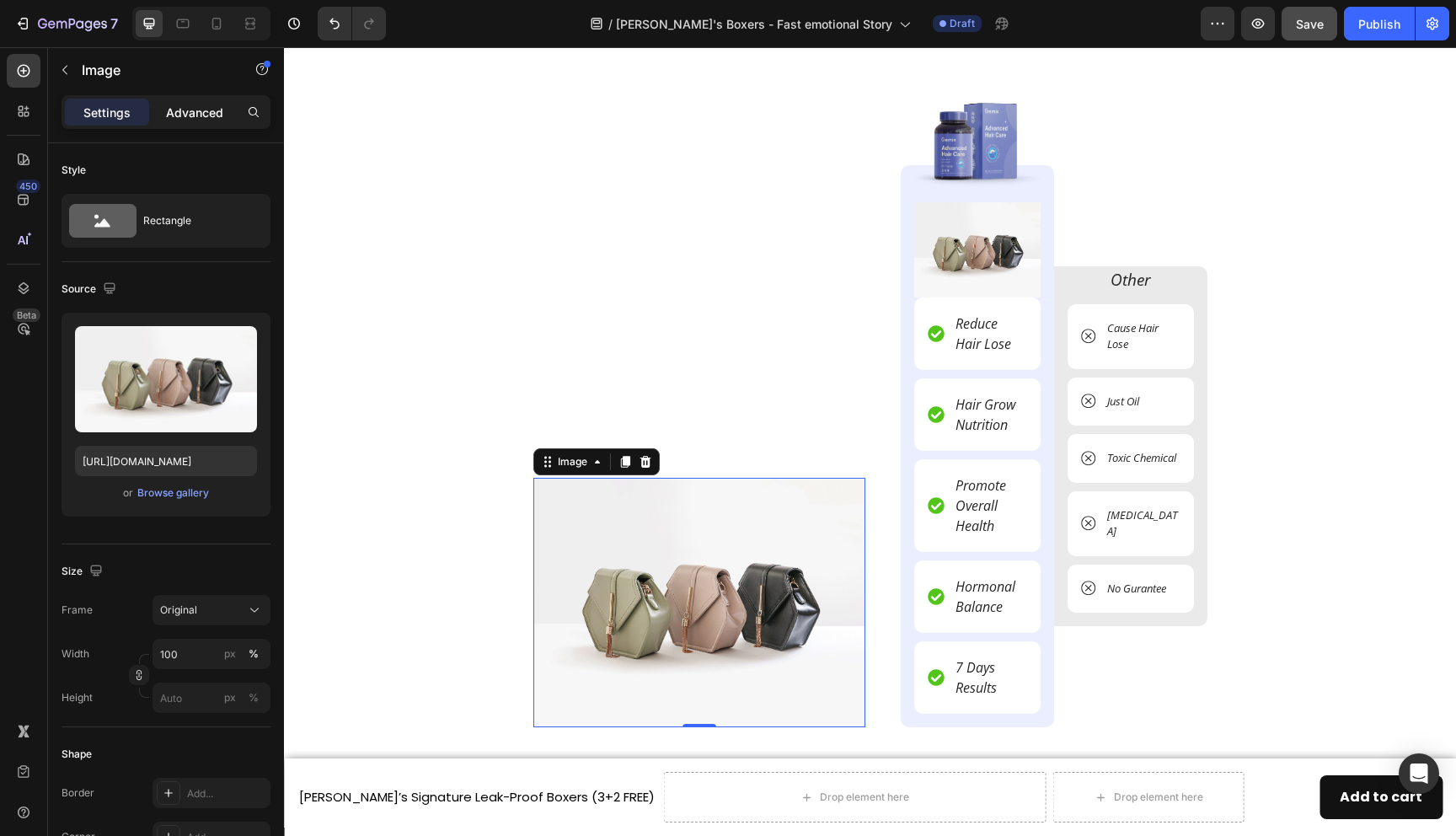
click at [197, 113] on p "Advanced" at bounding box center [194, 113] width 57 height 18
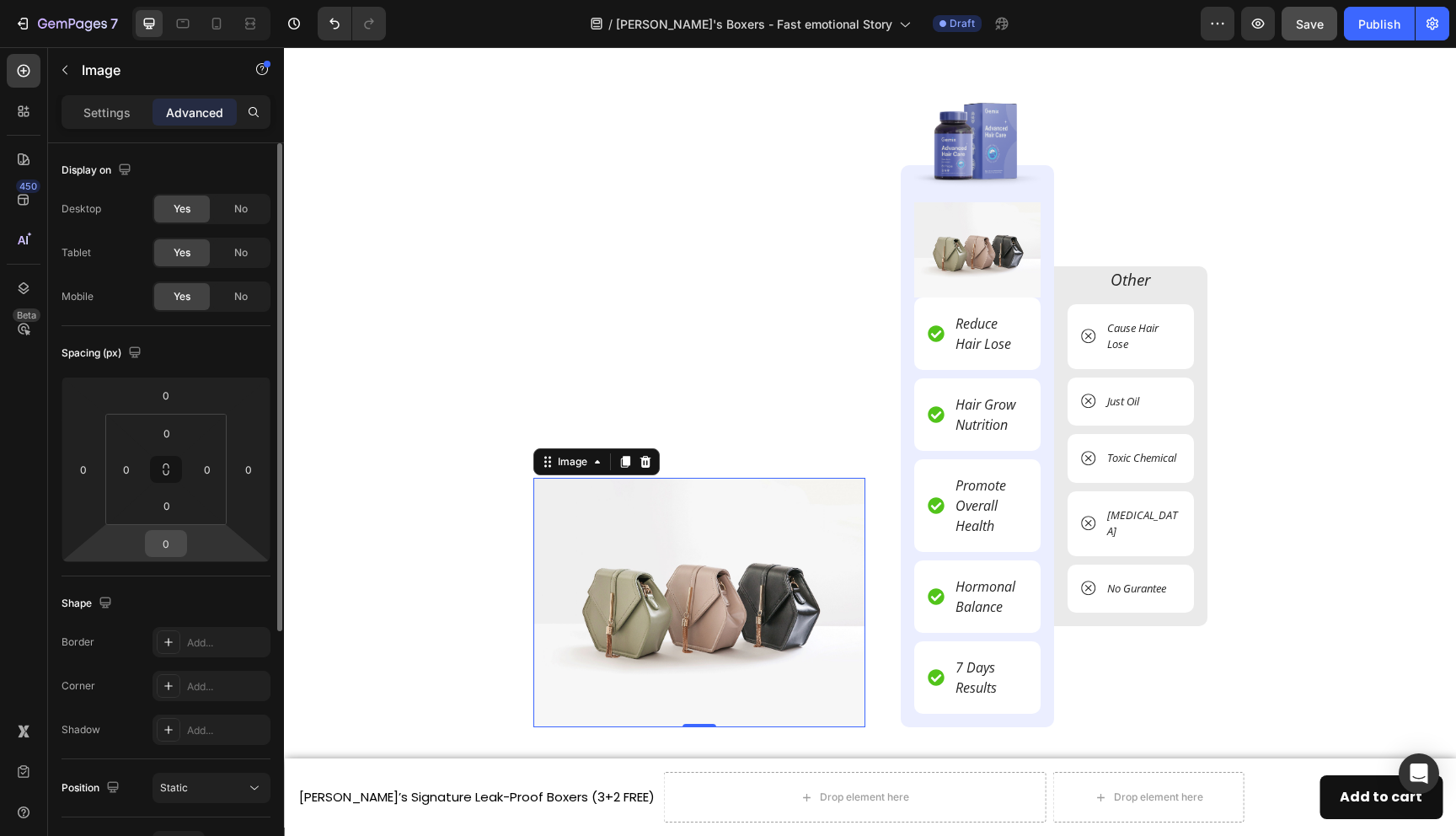
click at [171, 539] on input "0" at bounding box center [166, 544] width 33 height 26
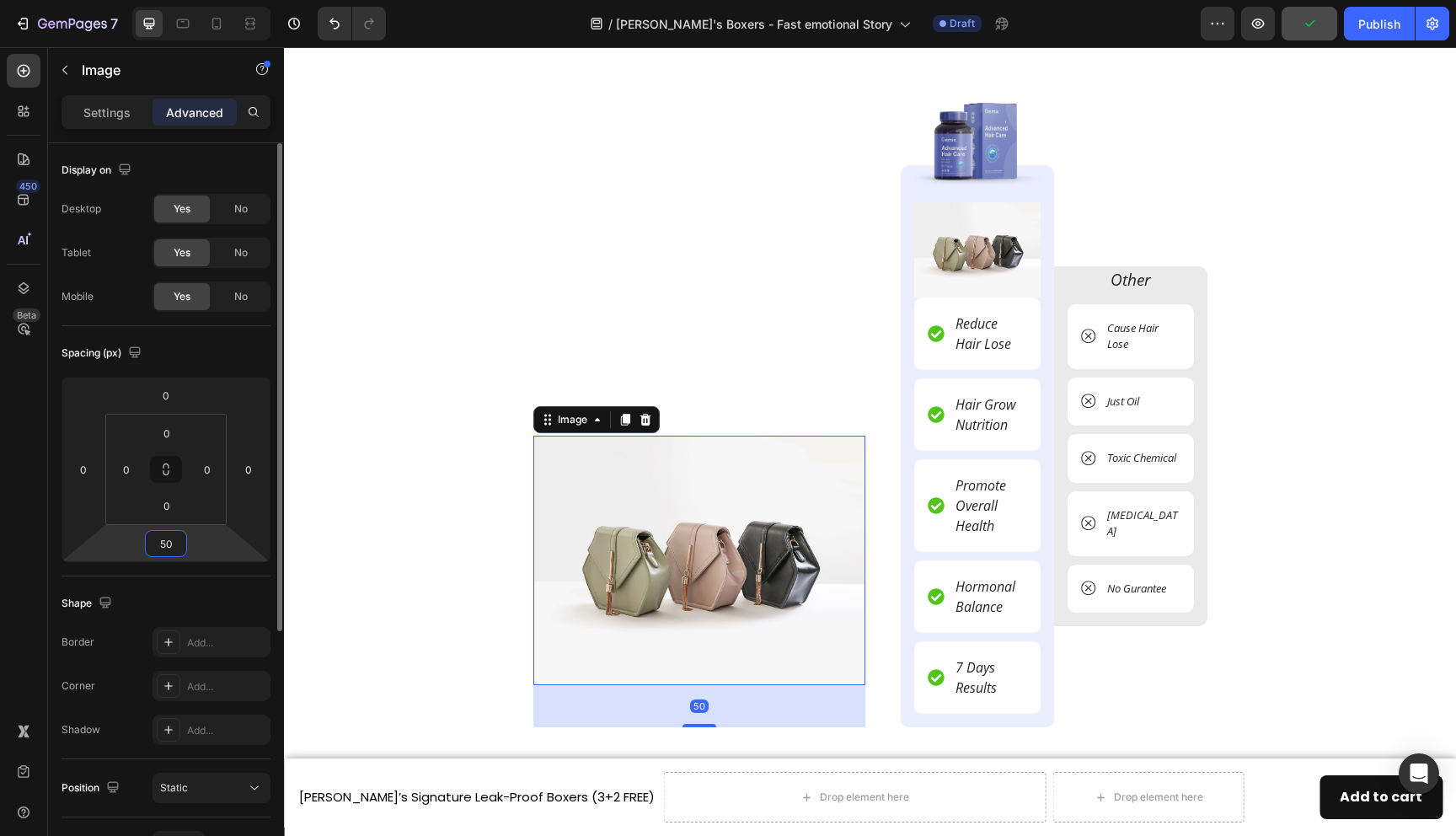
type input "5"
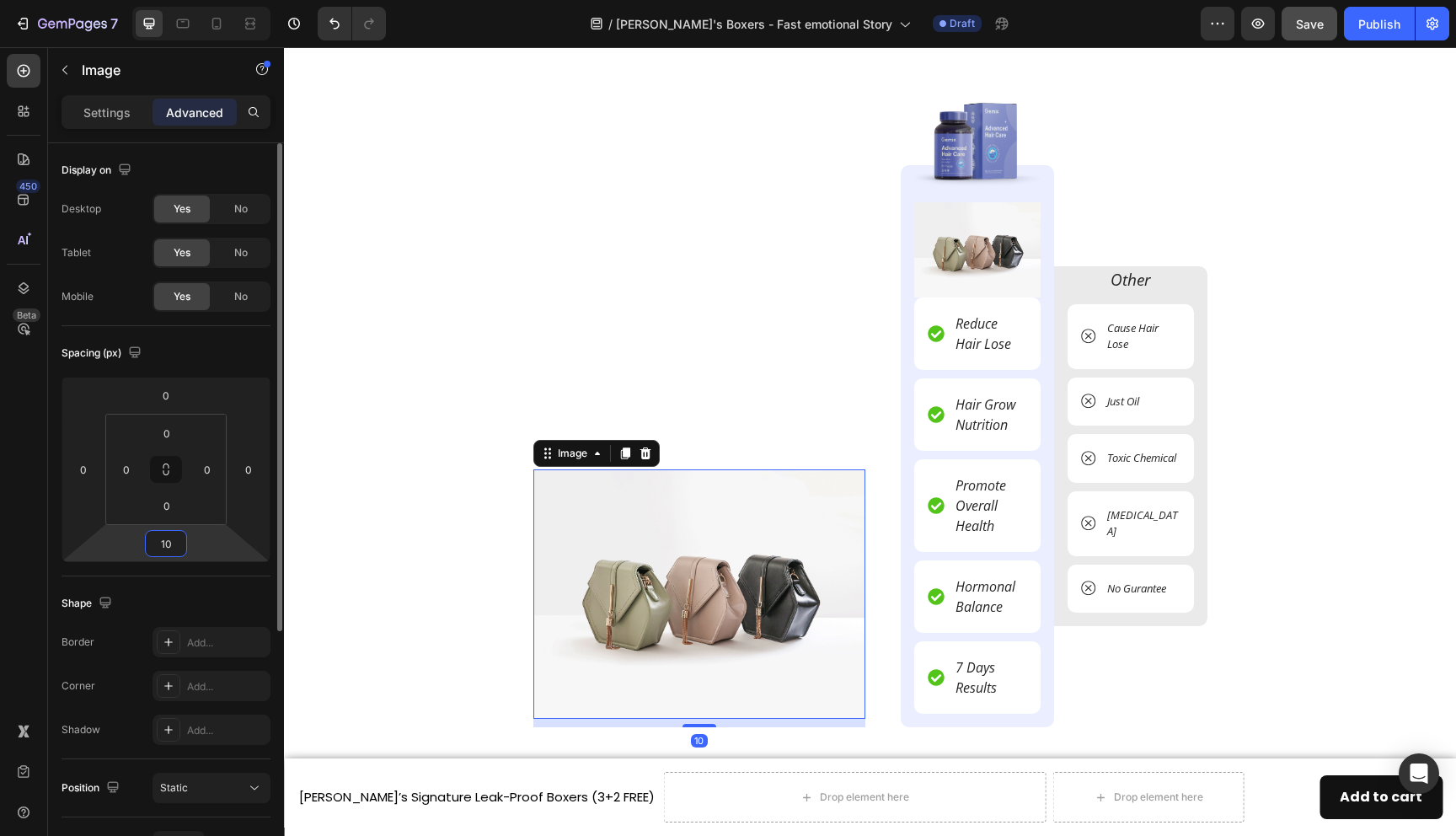
type input "1"
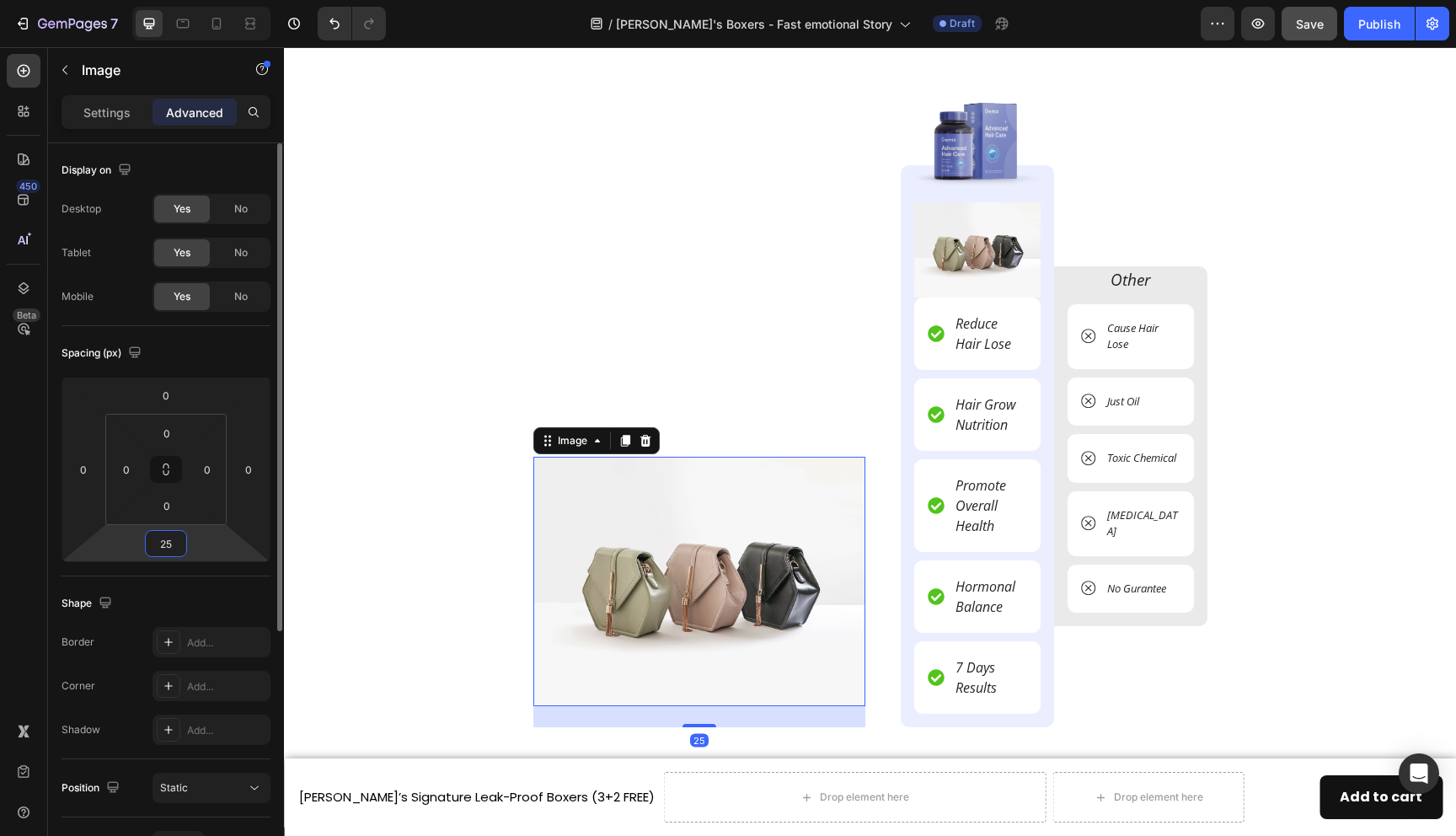
type input "250"
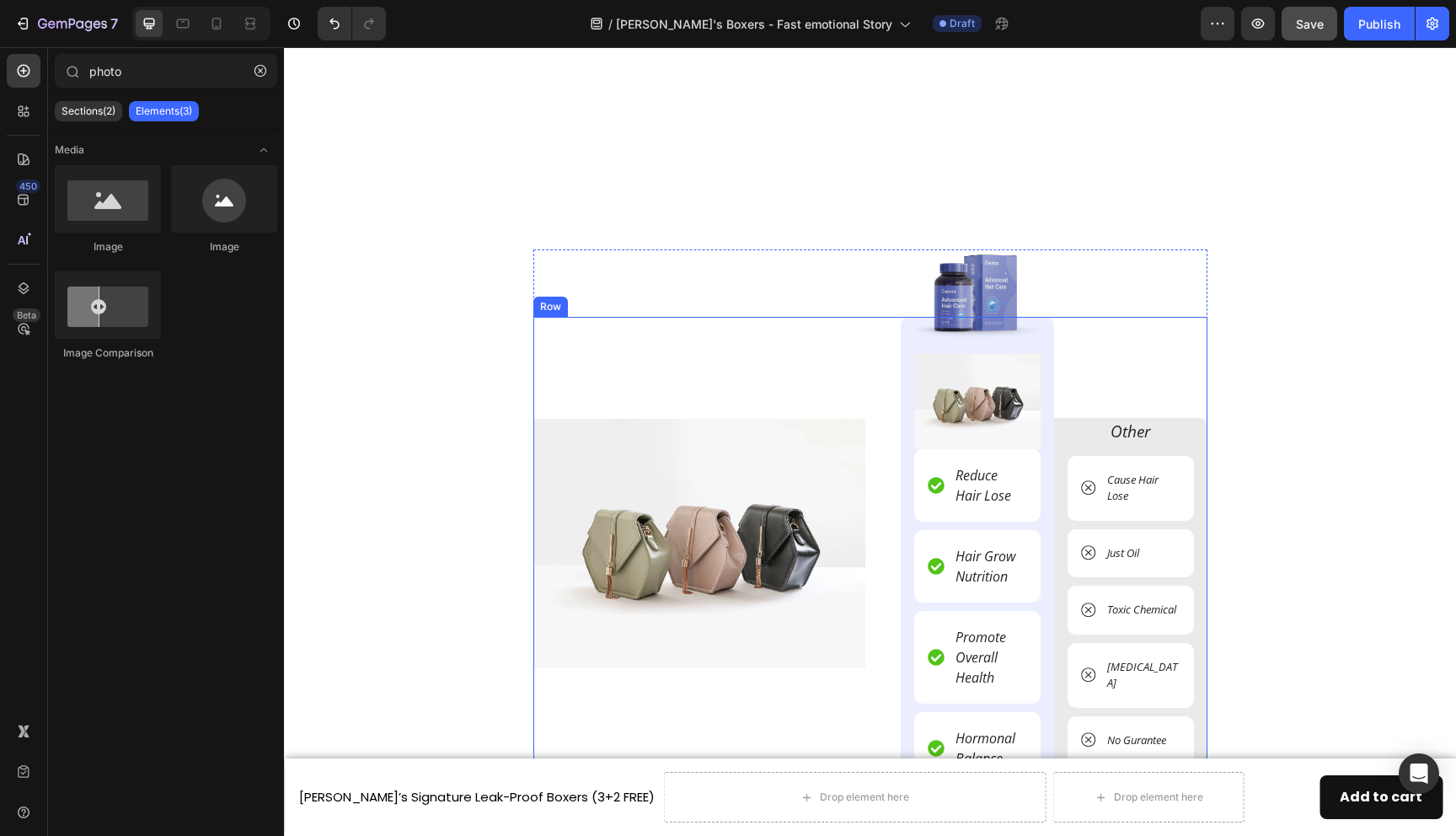
scroll to position [5178, 0]
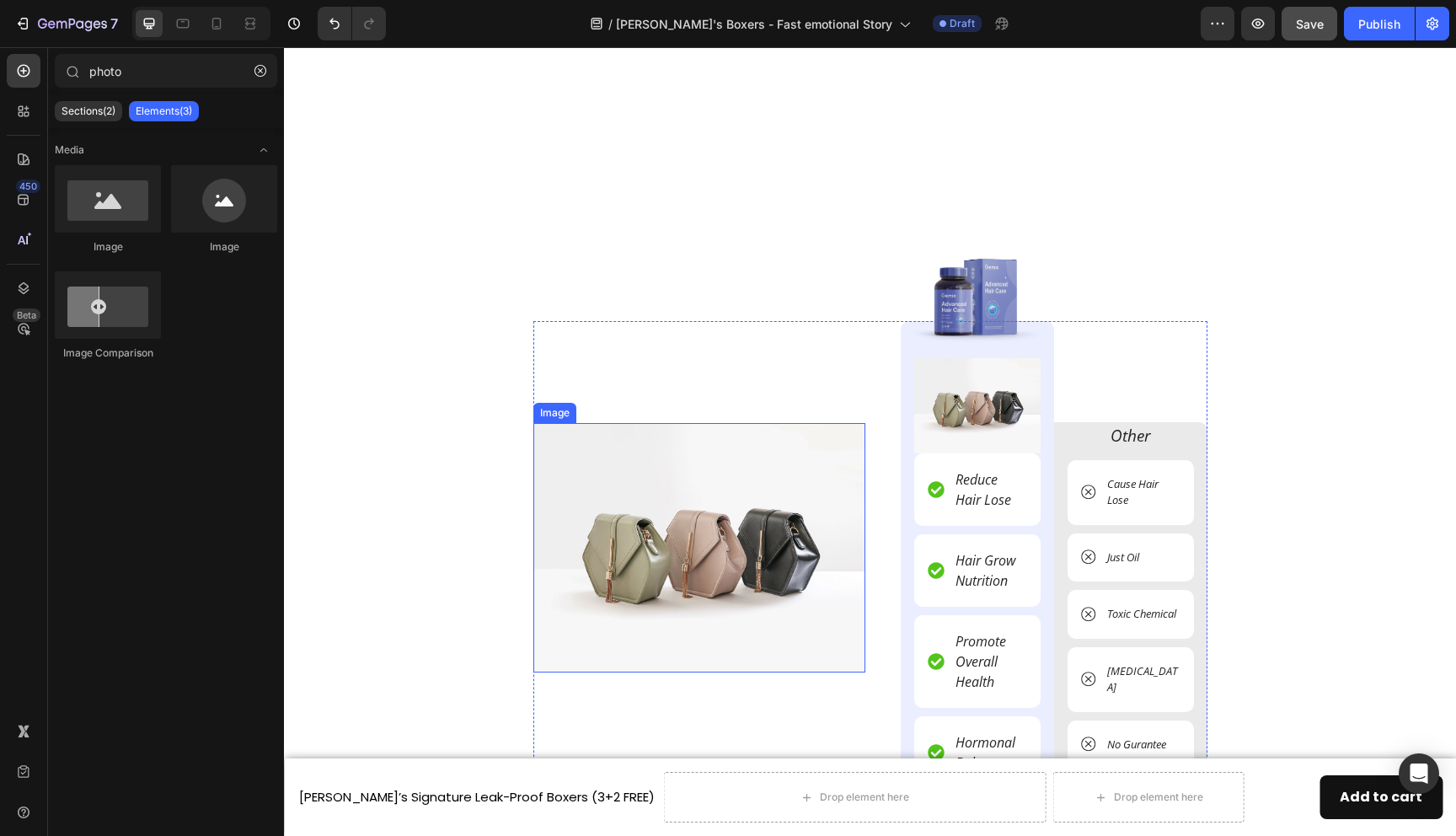
click at [683, 523] on img at bounding box center [700, 548] width 332 height 249
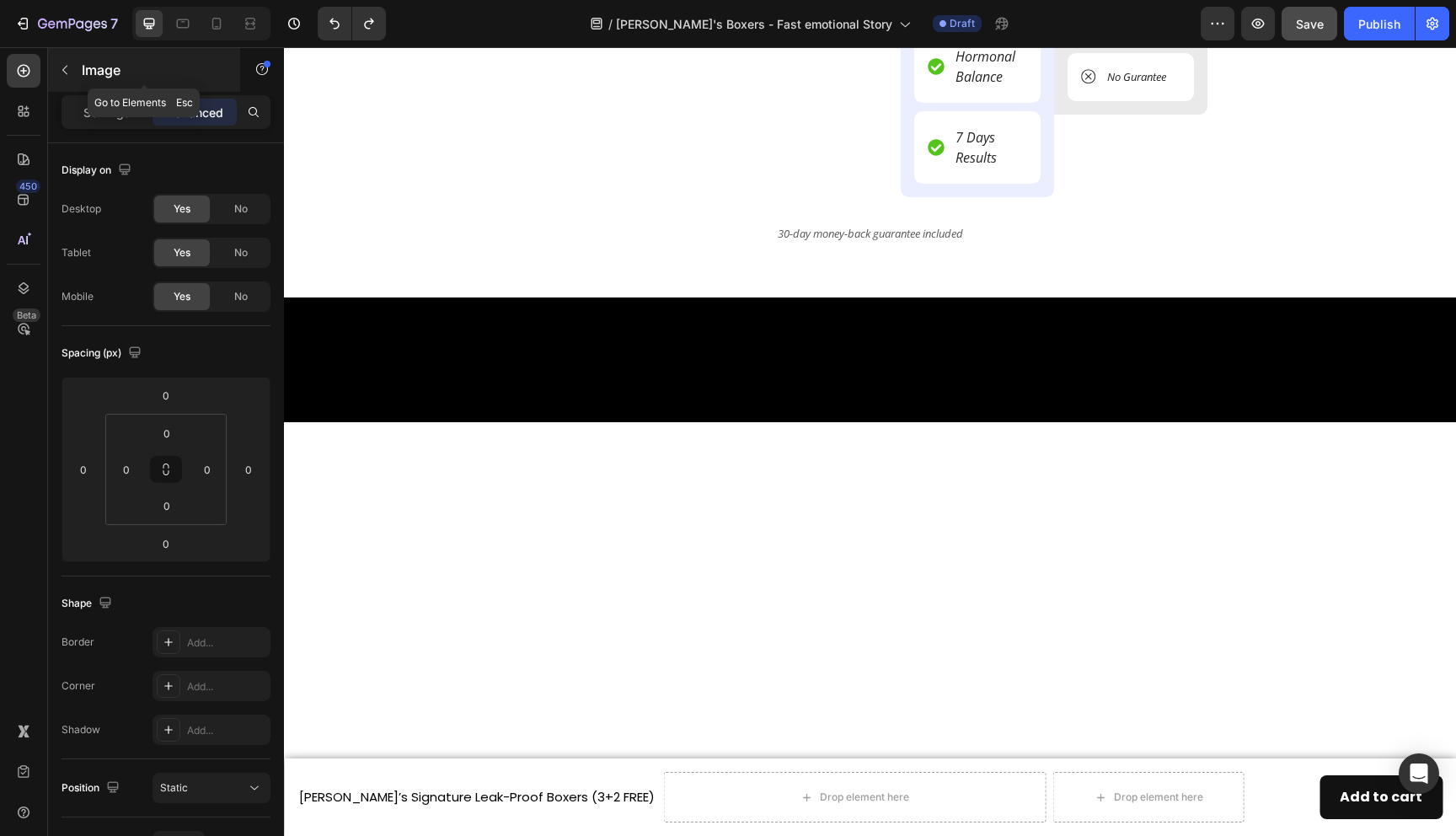
click at [64, 63] on icon "button" at bounding box center [65, 70] width 14 height 14
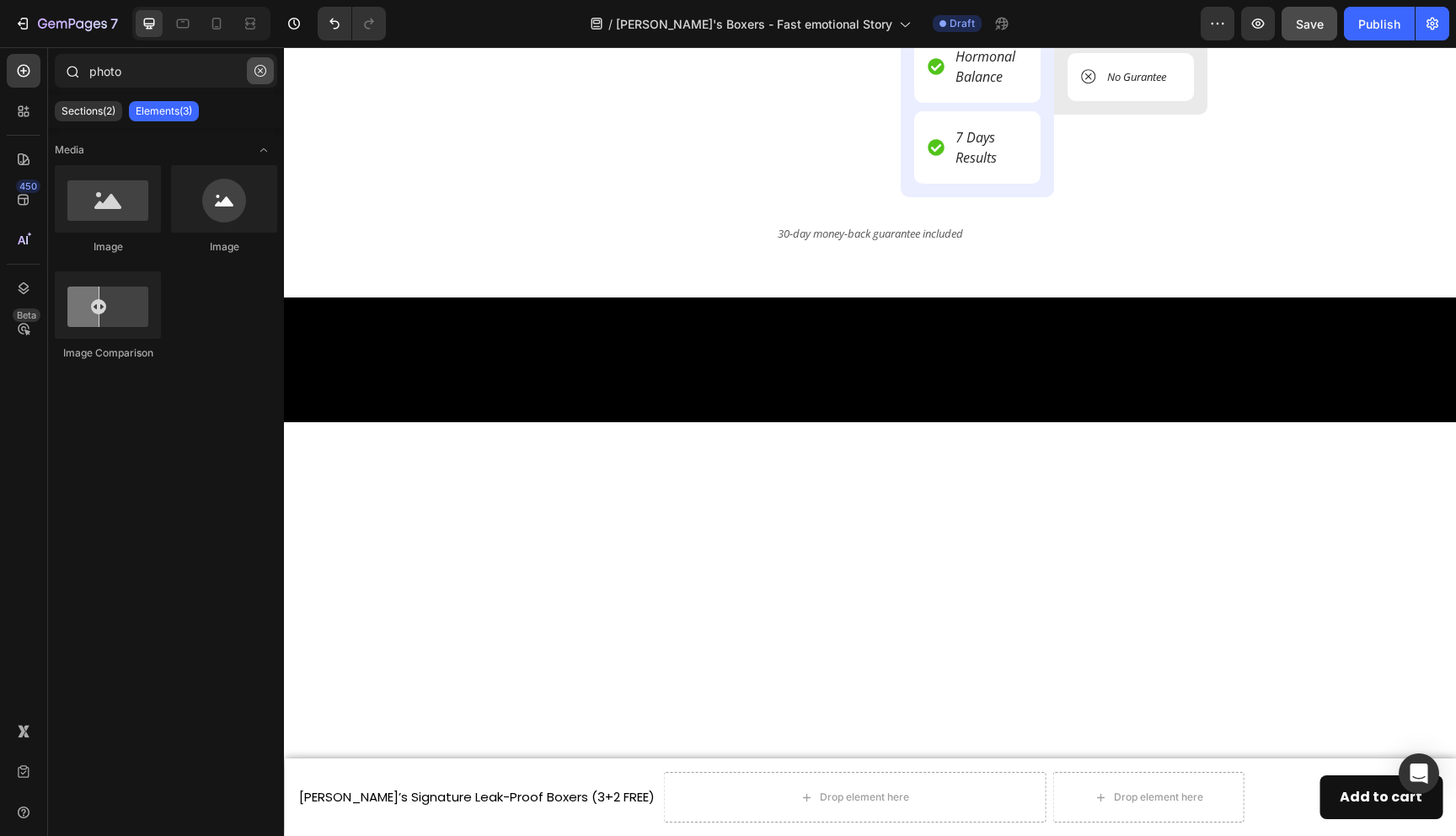
click at [264, 71] on icon "button" at bounding box center [260, 71] width 12 height 12
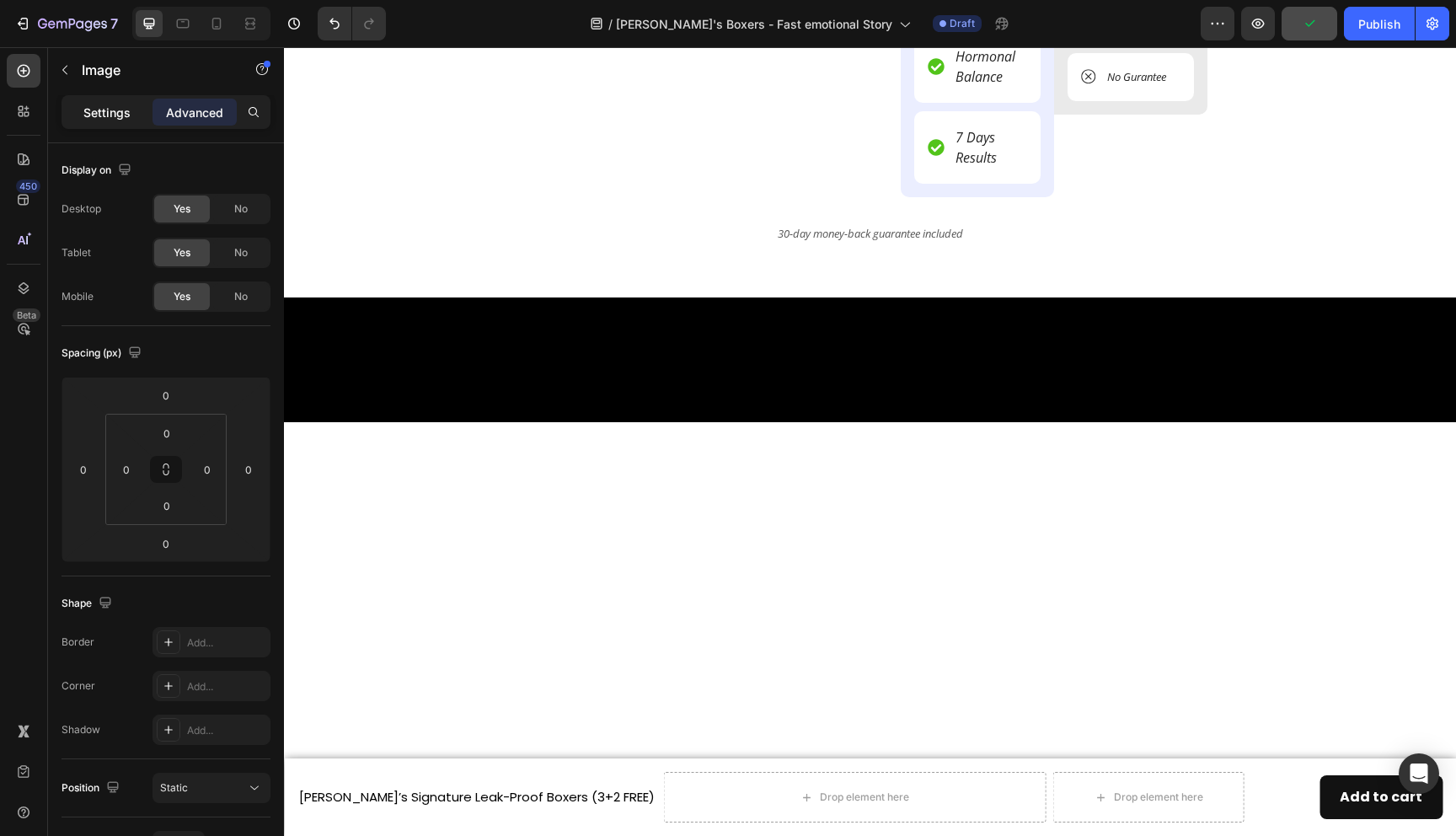
click at [109, 115] on p "Settings" at bounding box center [107, 113] width 47 height 18
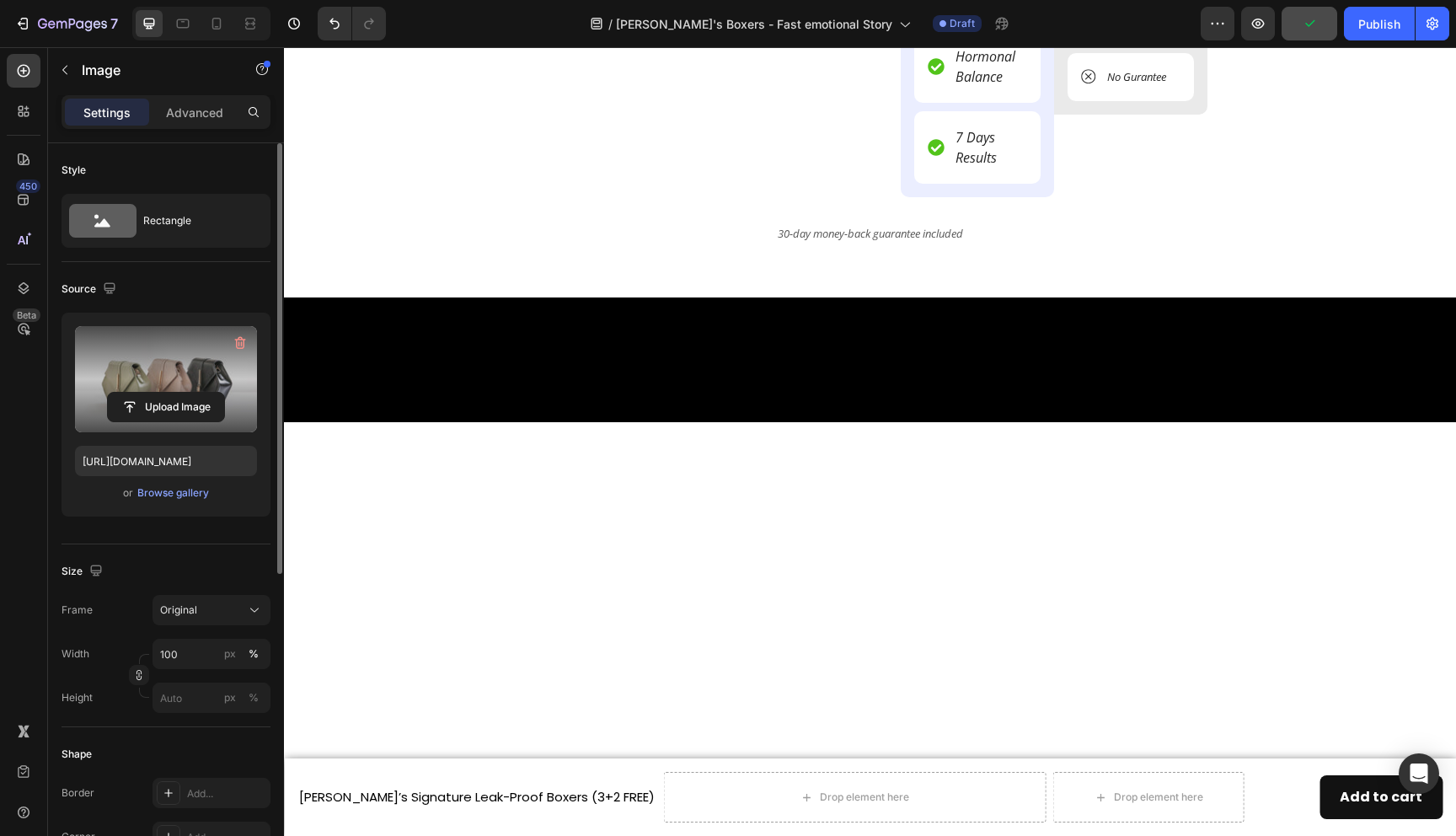
click at [151, 368] on label at bounding box center [166, 379] width 182 height 106
click at [151, 392] on input "file" at bounding box center [166, 406] width 117 height 28
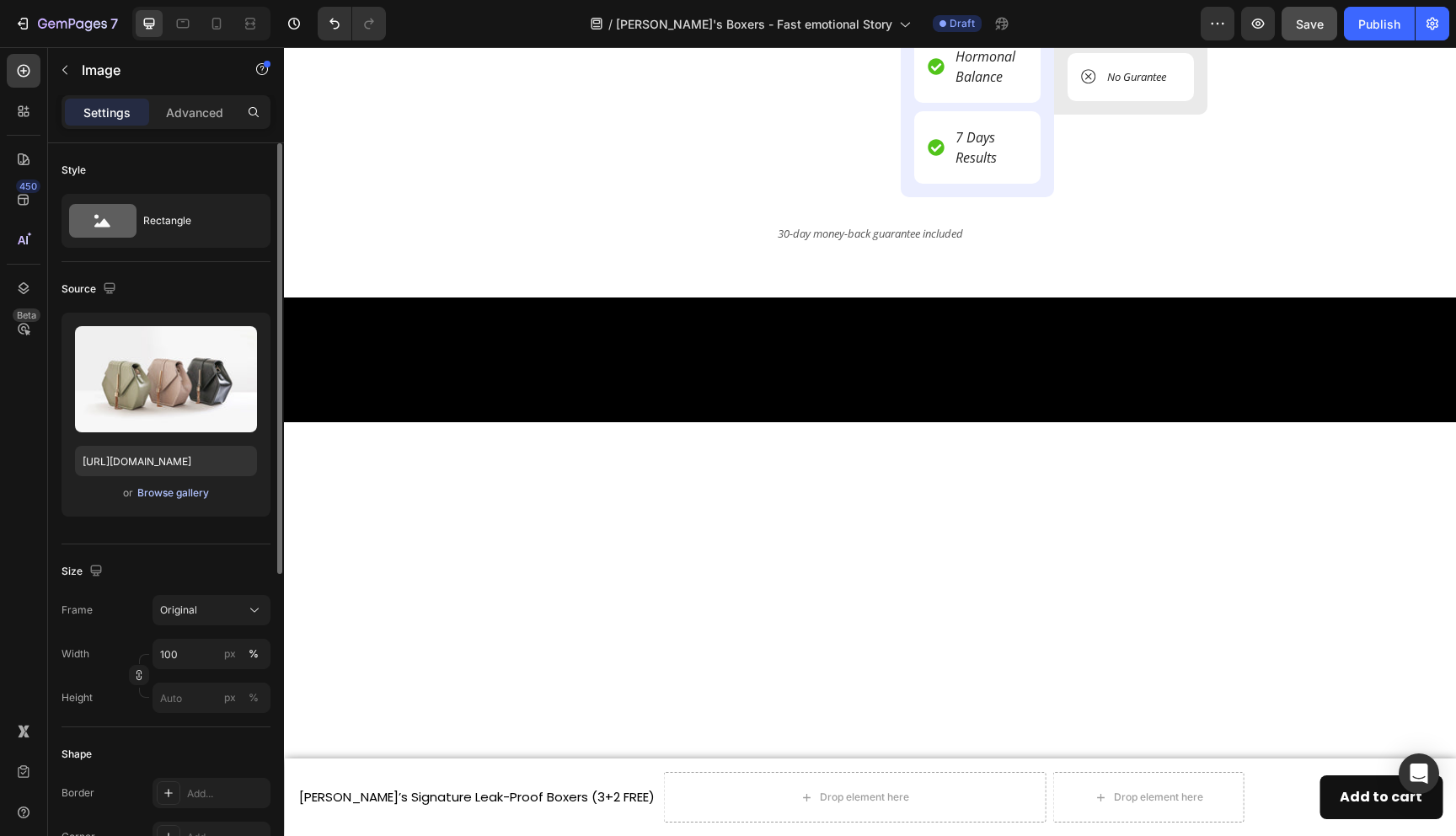
click at [178, 489] on div "Browse gallery" at bounding box center [173, 493] width 72 height 15
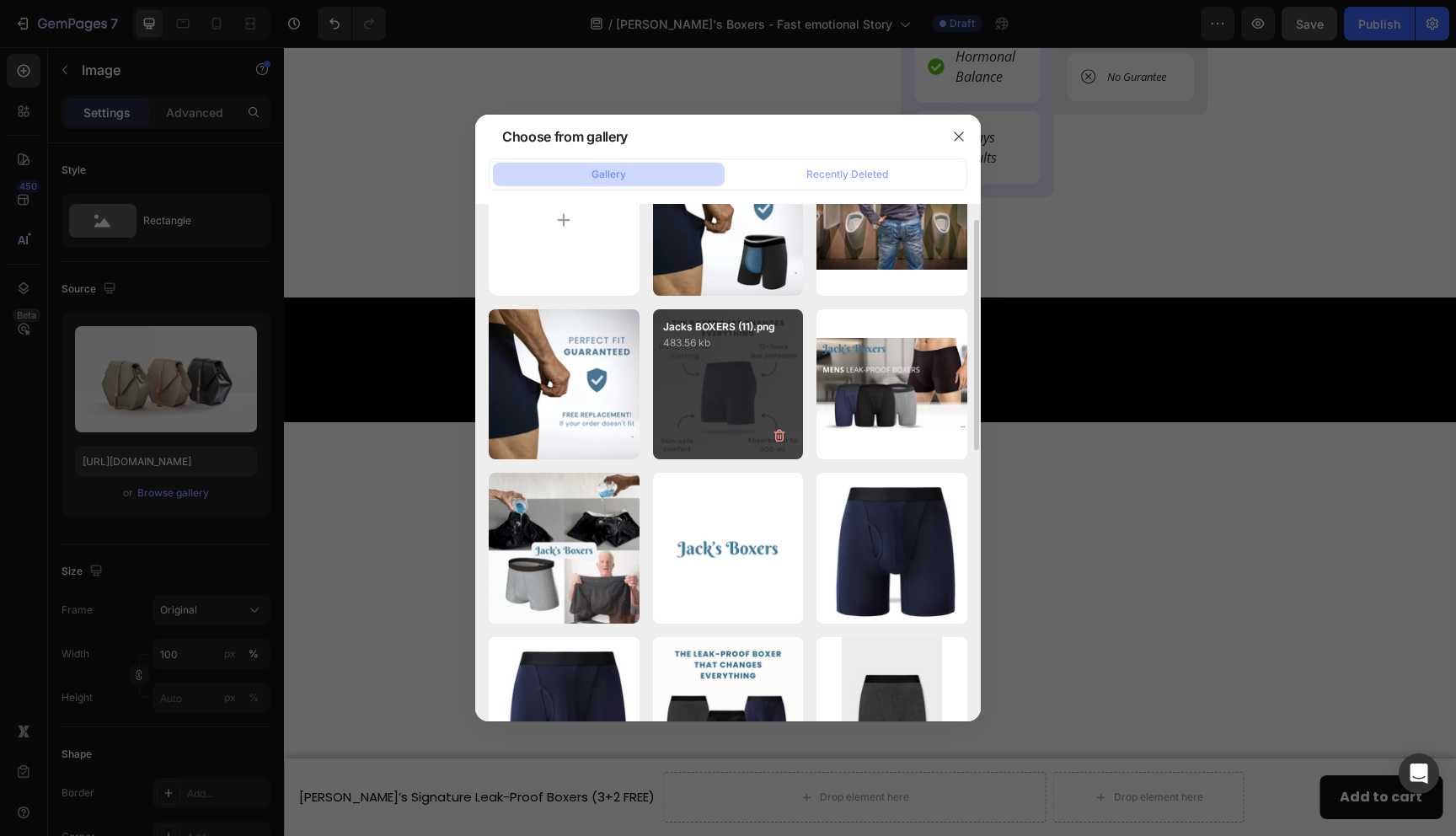
scroll to position [86, 0]
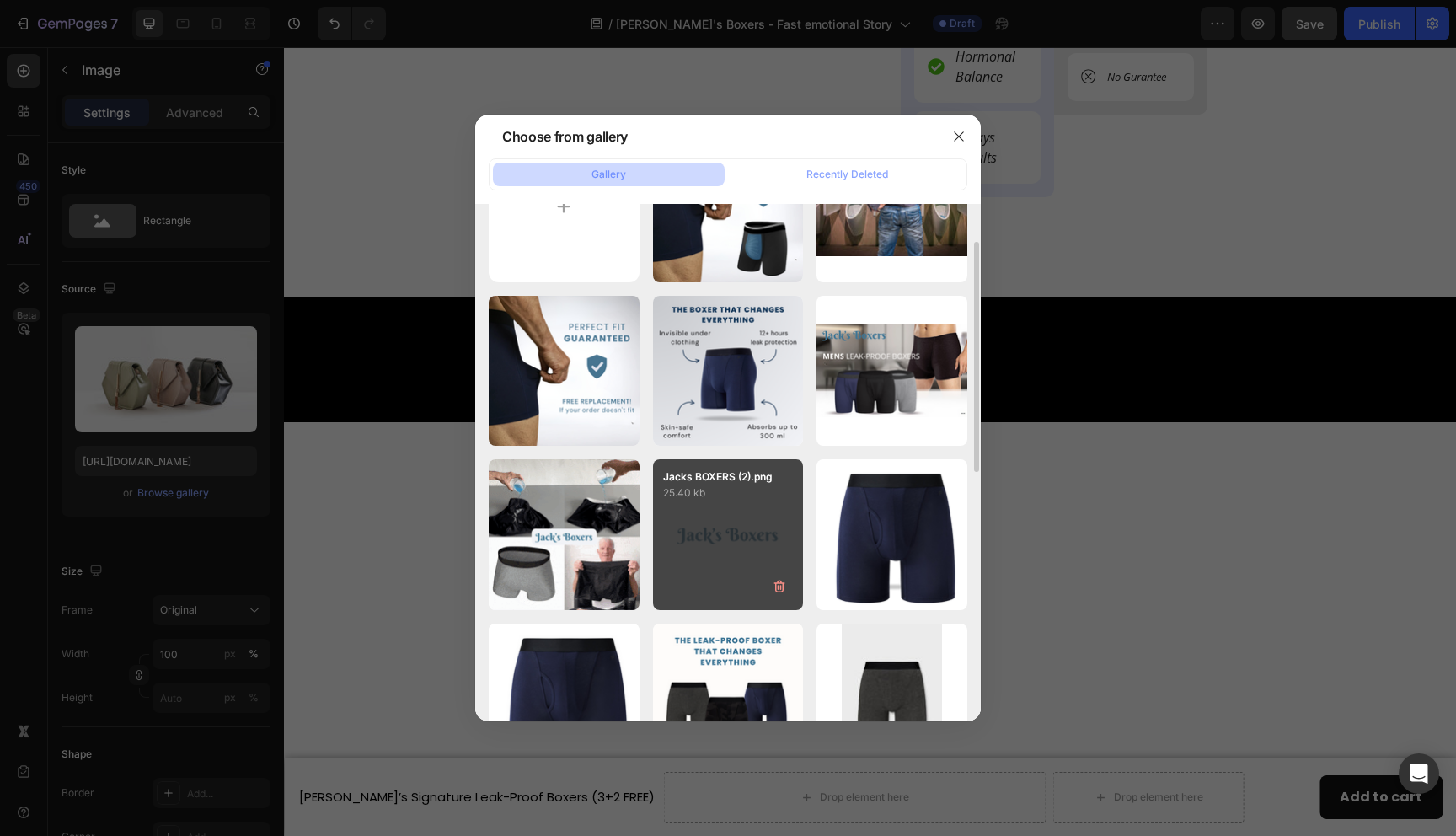
click at [754, 514] on div "Jacks BOXERS (2).png 25.40 kb" at bounding box center [729, 535] width 151 height 151
type input "[URL][DOMAIN_NAME]"
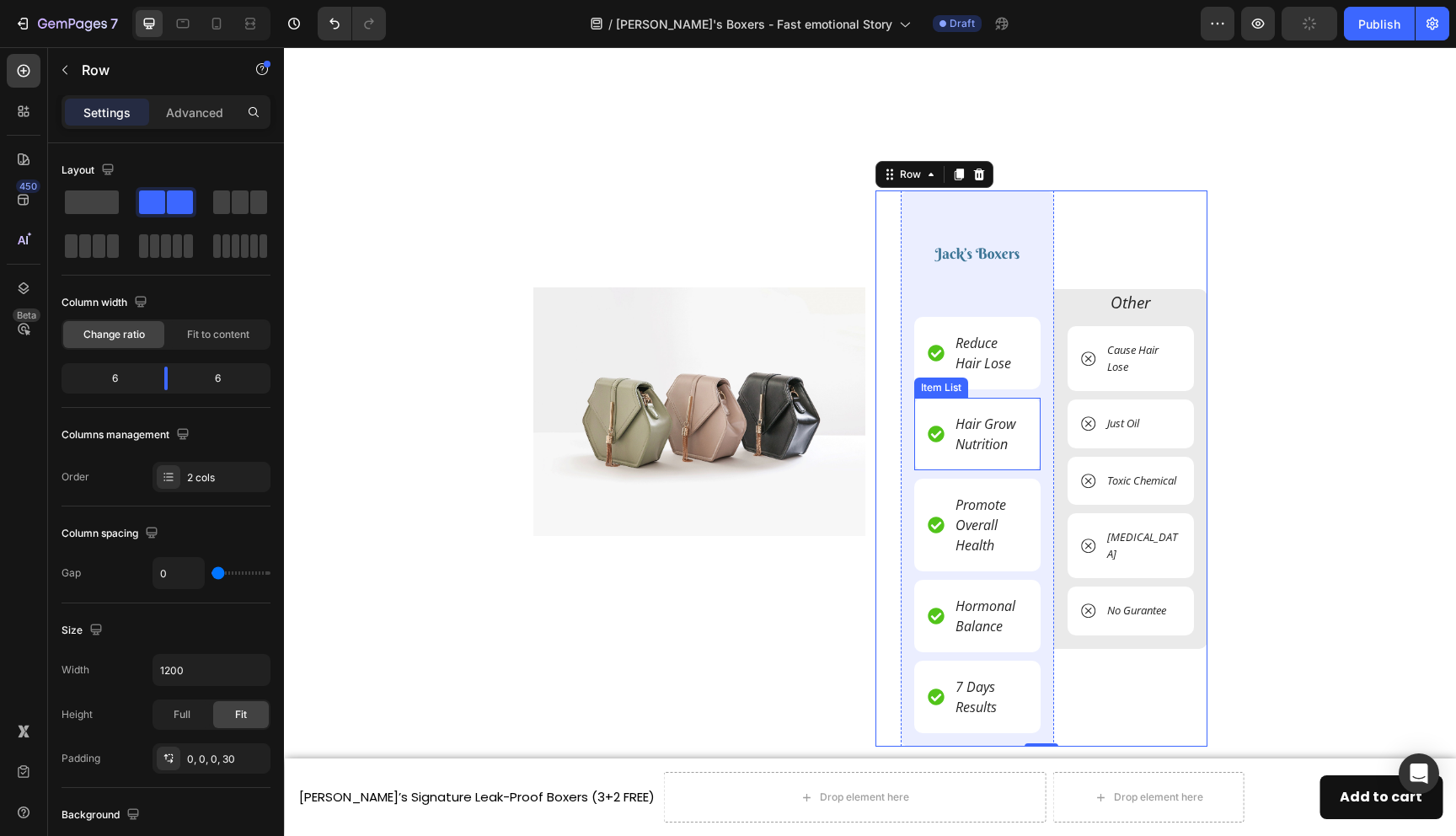
scroll to position [5292, 0]
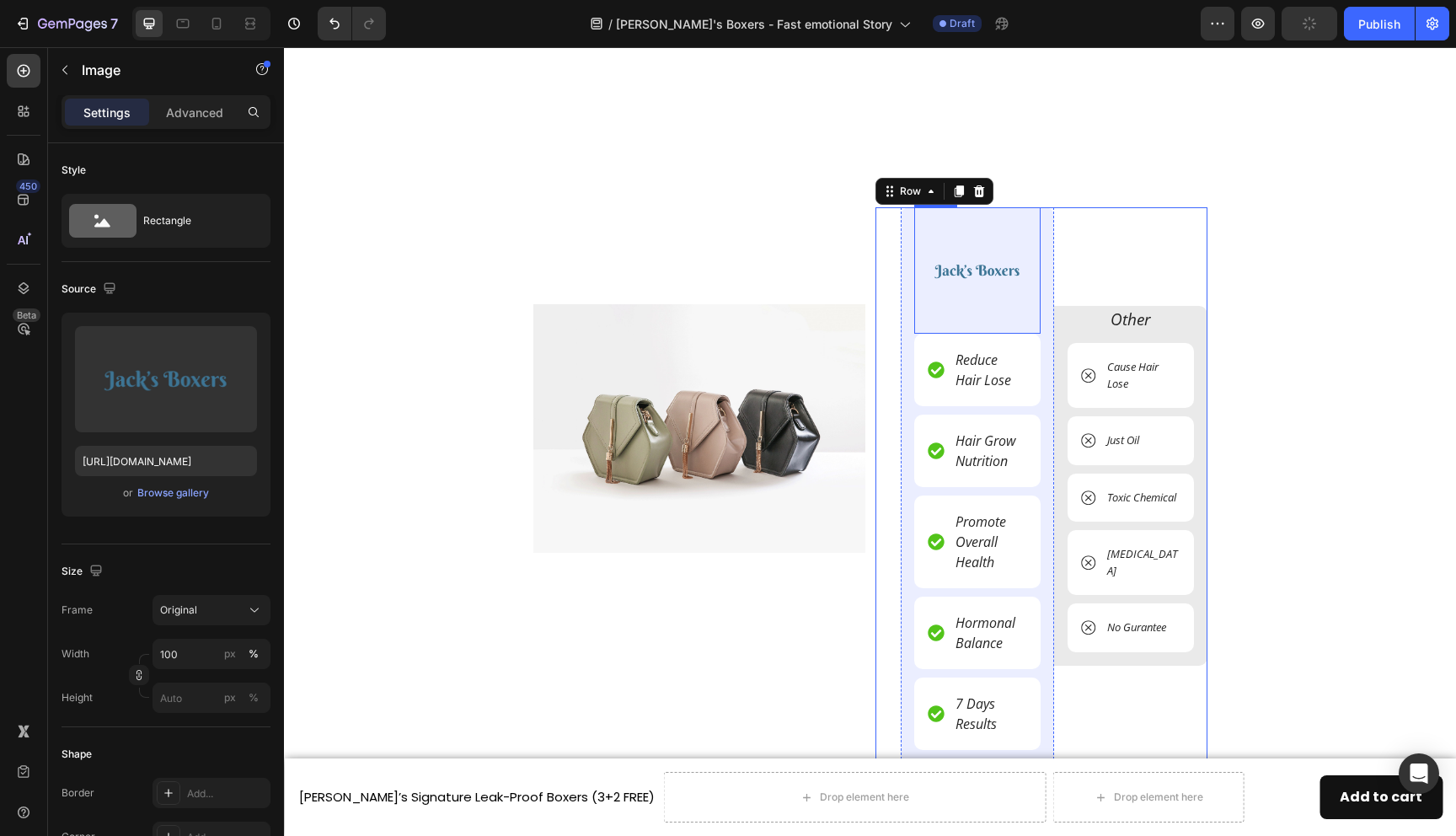
click at [1007, 236] on img at bounding box center [977, 270] width 127 height 127
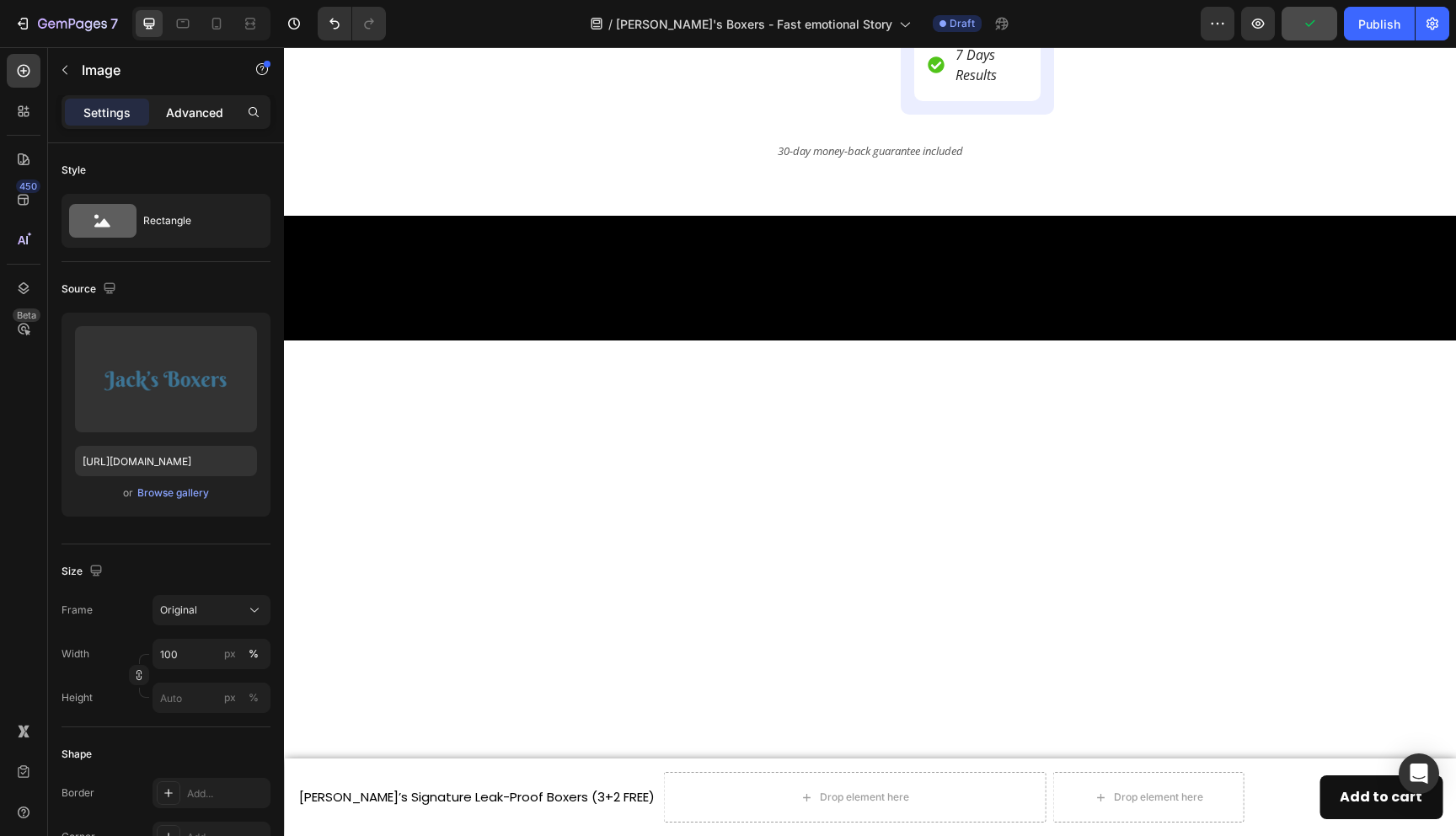
click at [206, 110] on p "Advanced" at bounding box center [194, 113] width 57 height 18
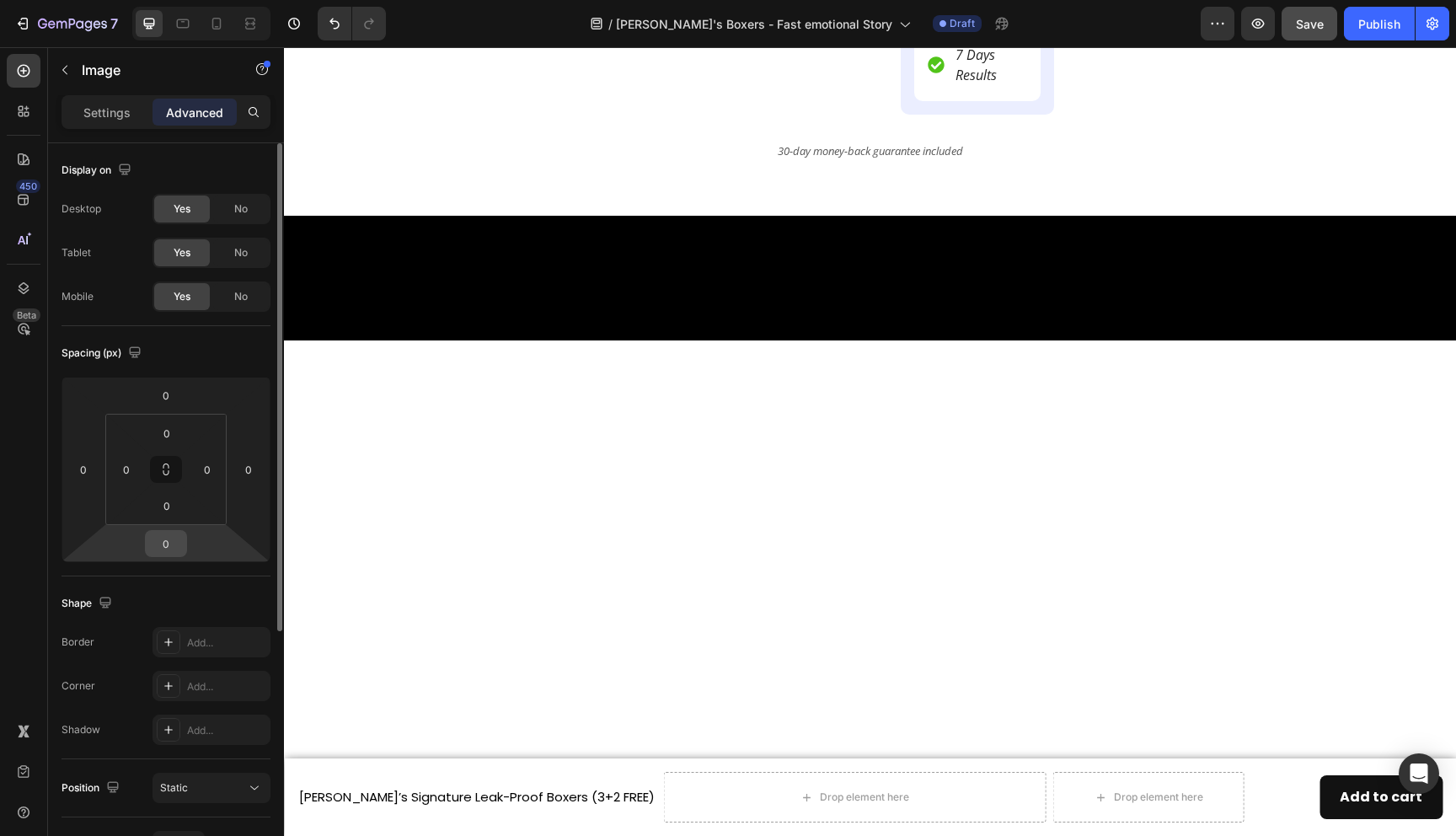
click at [175, 541] on input "0" at bounding box center [166, 544] width 33 height 26
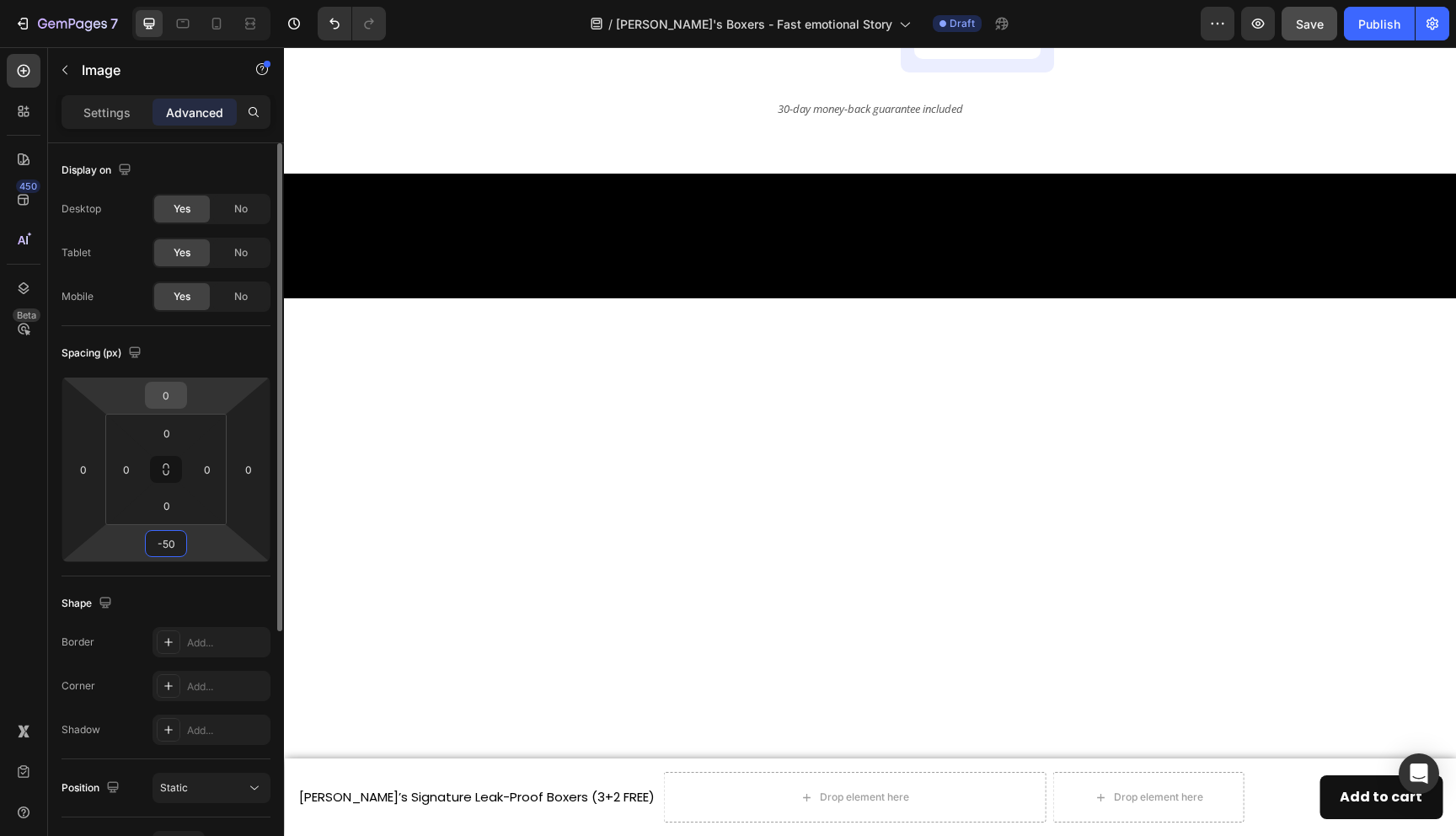
type input "-50"
click at [176, 406] on input "0" at bounding box center [166, 395] width 33 height 26
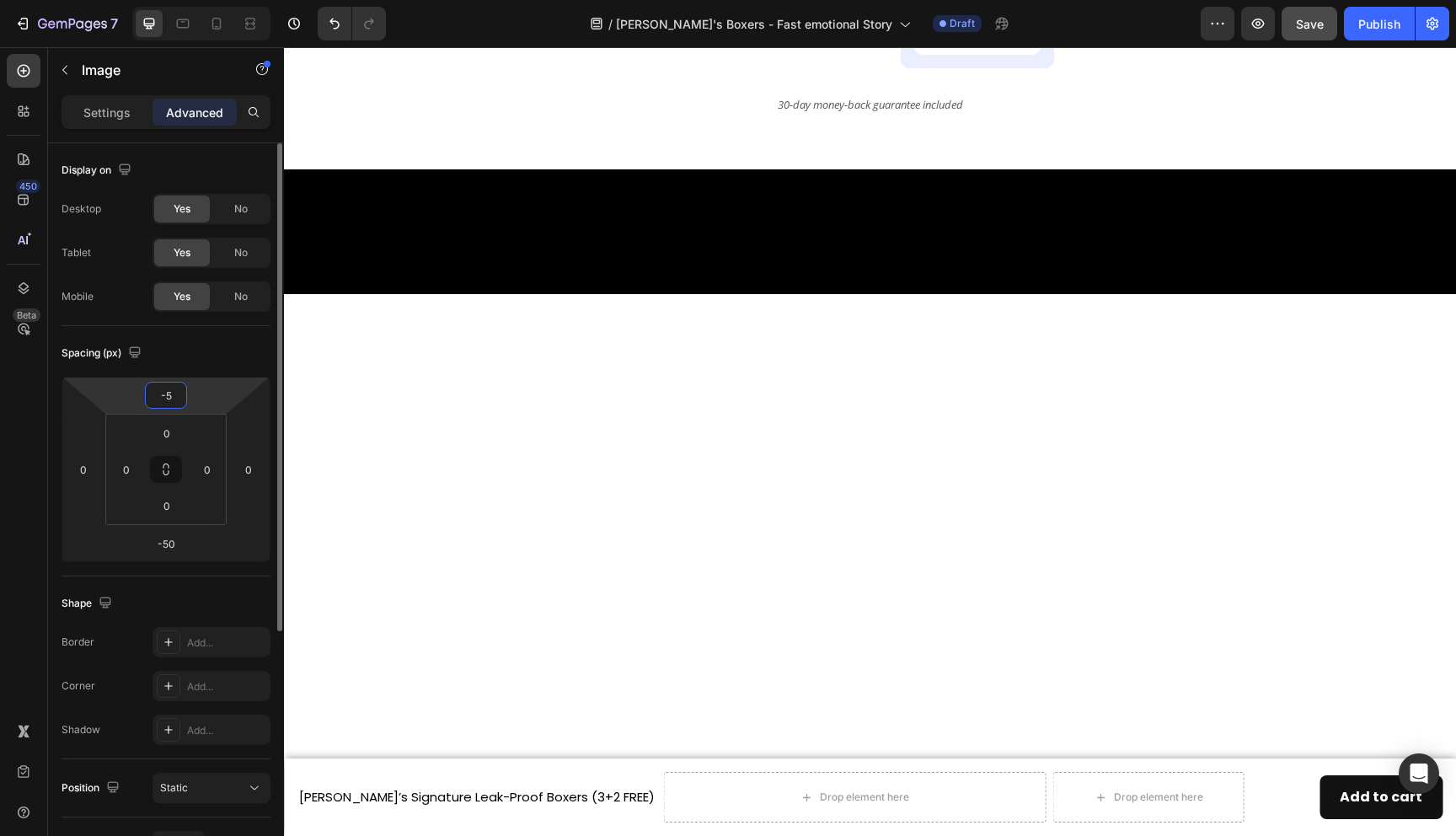
type input "-50"
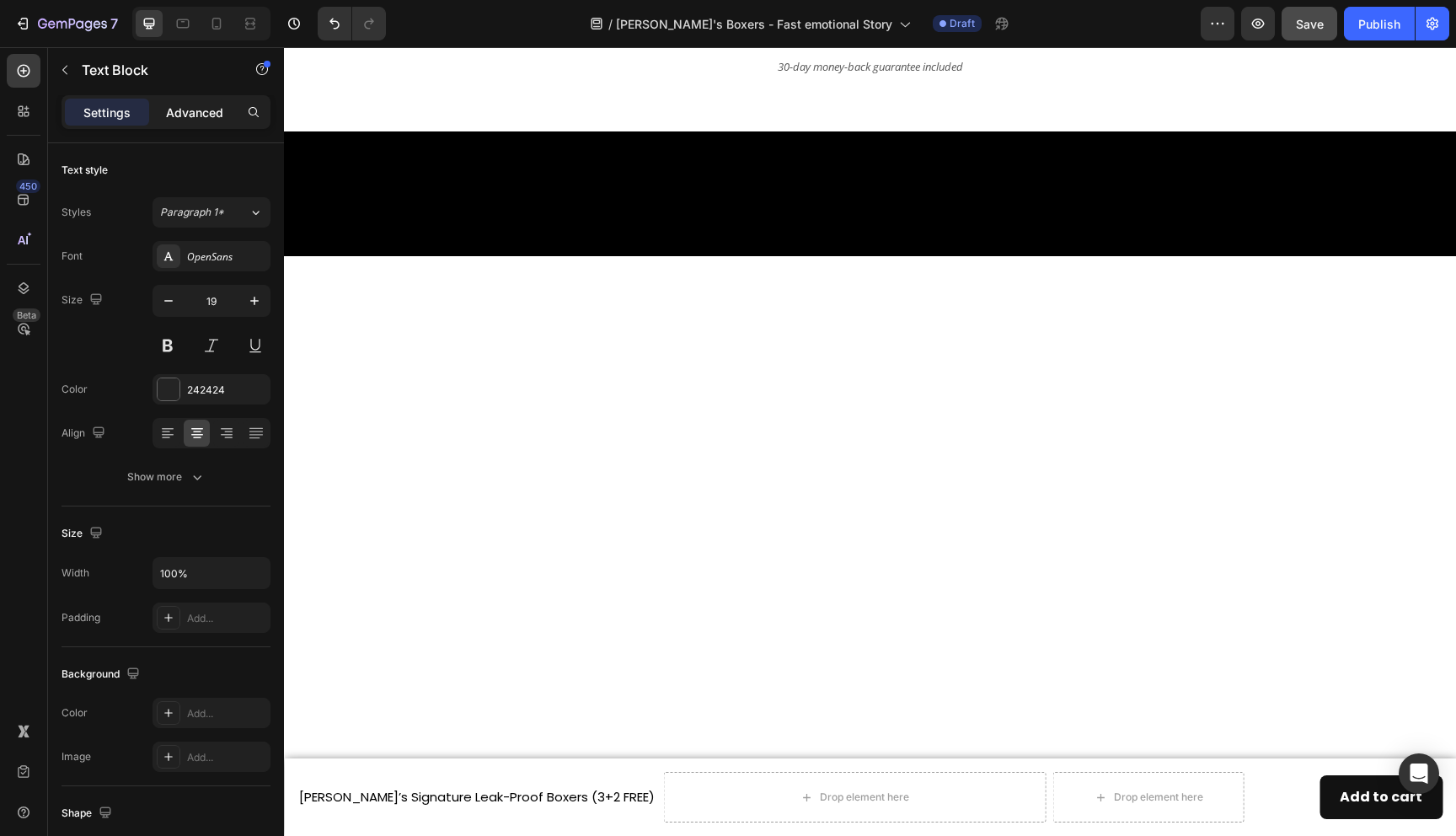
click at [200, 114] on p "Advanced" at bounding box center [194, 113] width 57 height 18
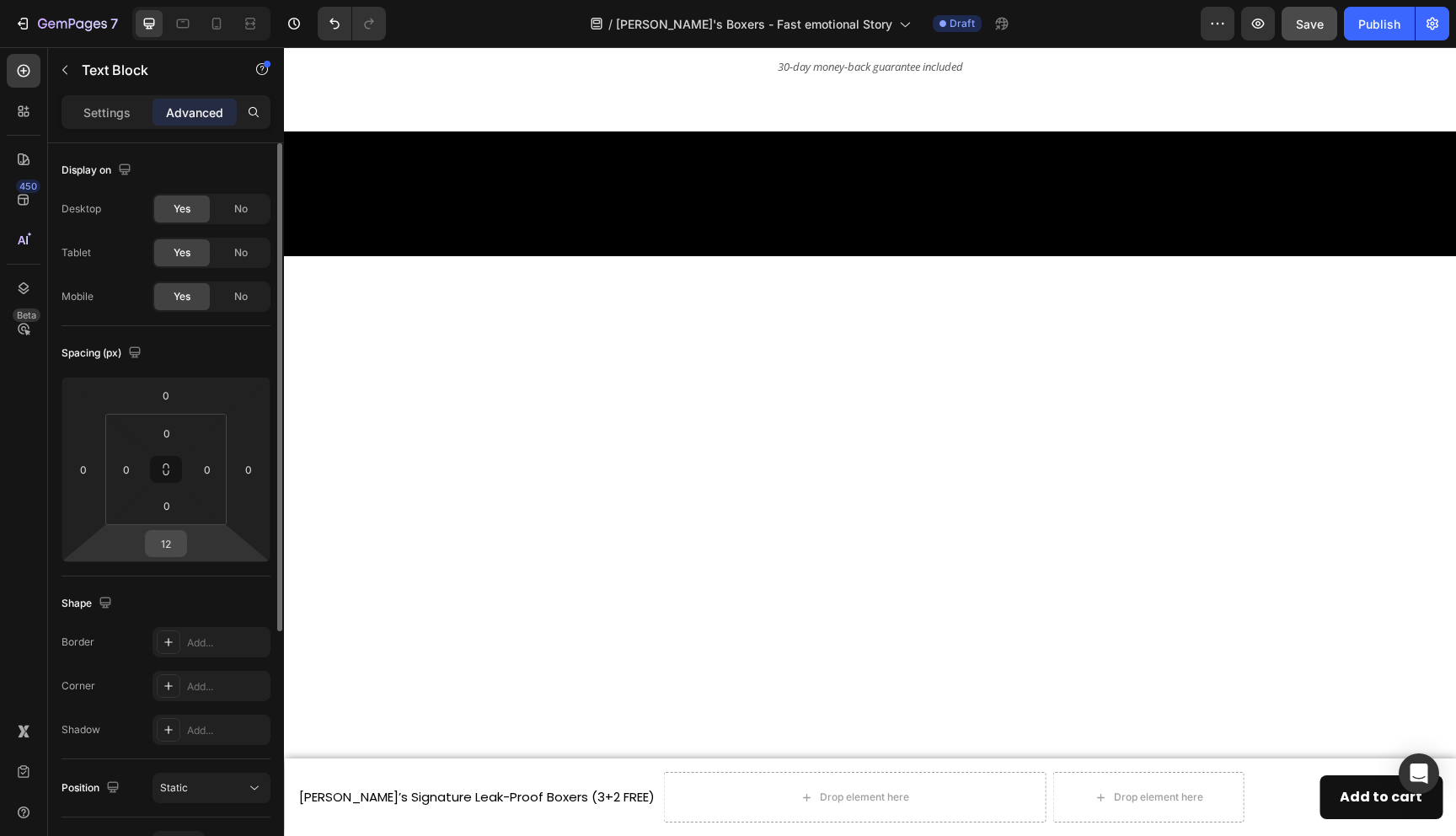
click at [166, 546] on input "12" at bounding box center [166, 544] width 33 height 26
type input "50"
click at [149, 391] on input "0" at bounding box center [166, 395] width 33 height 26
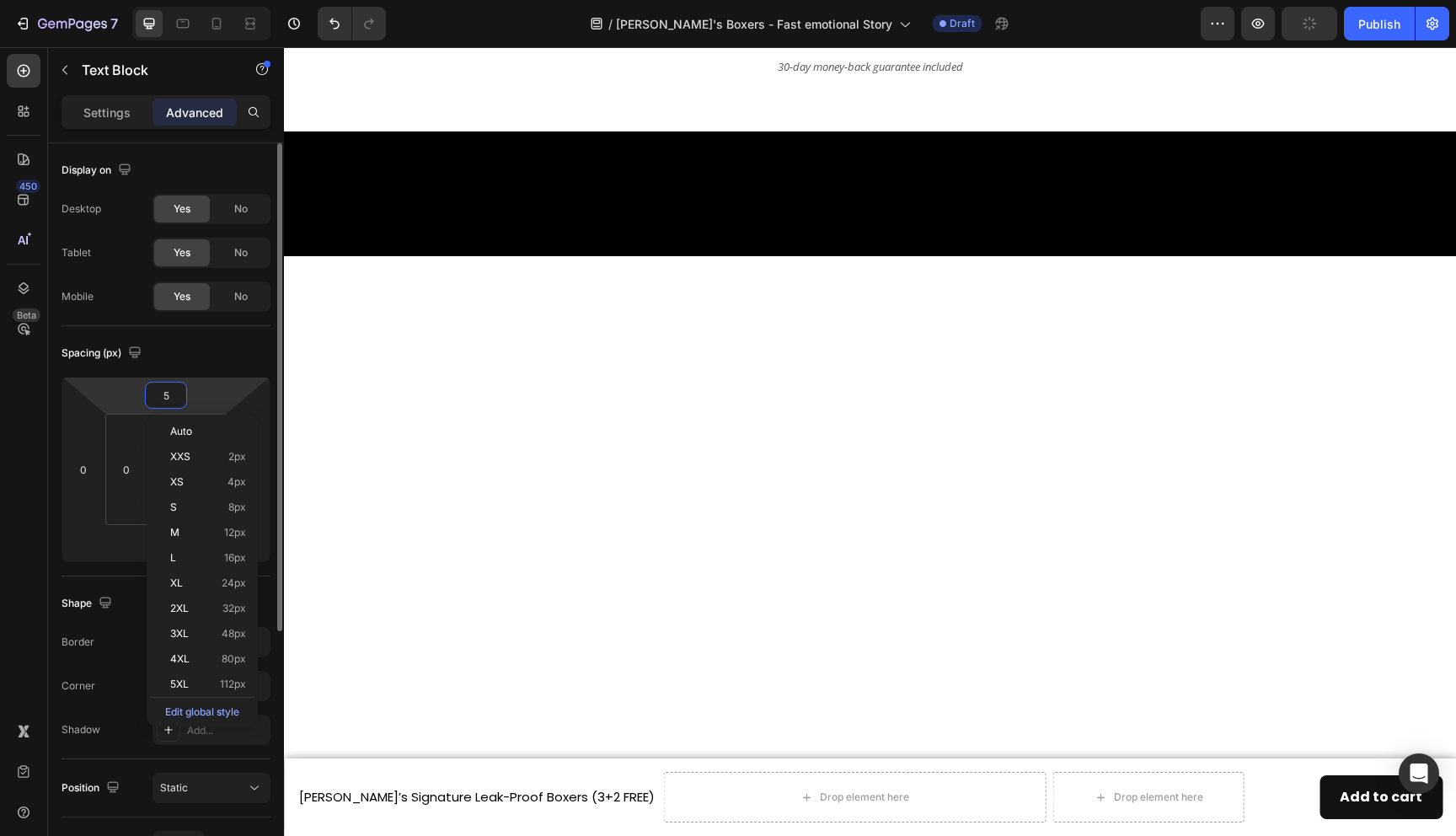
type input "50"
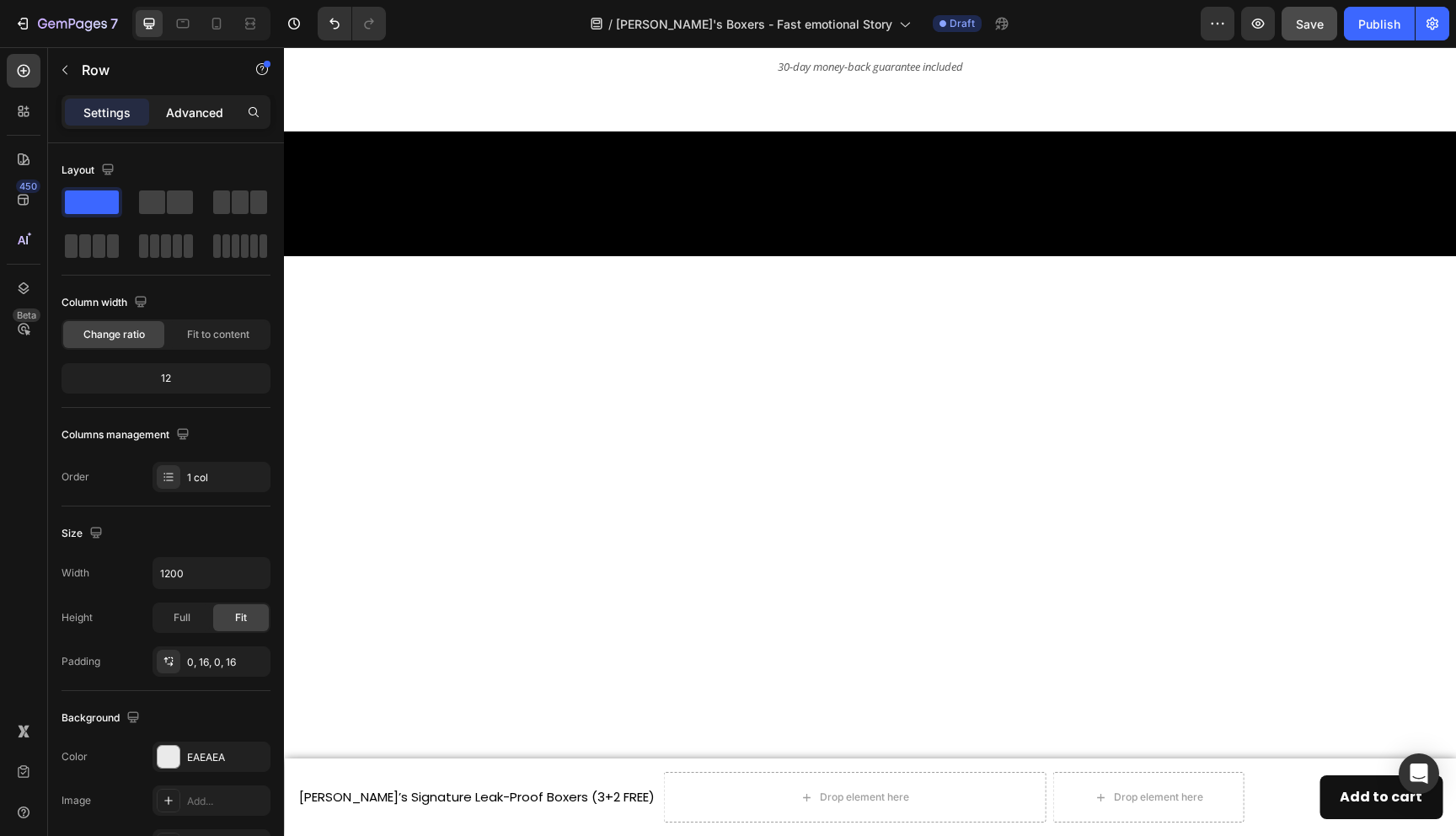
click at [199, 113] on p "Advanced" at bounding box center [194, 113] width 57 height 18
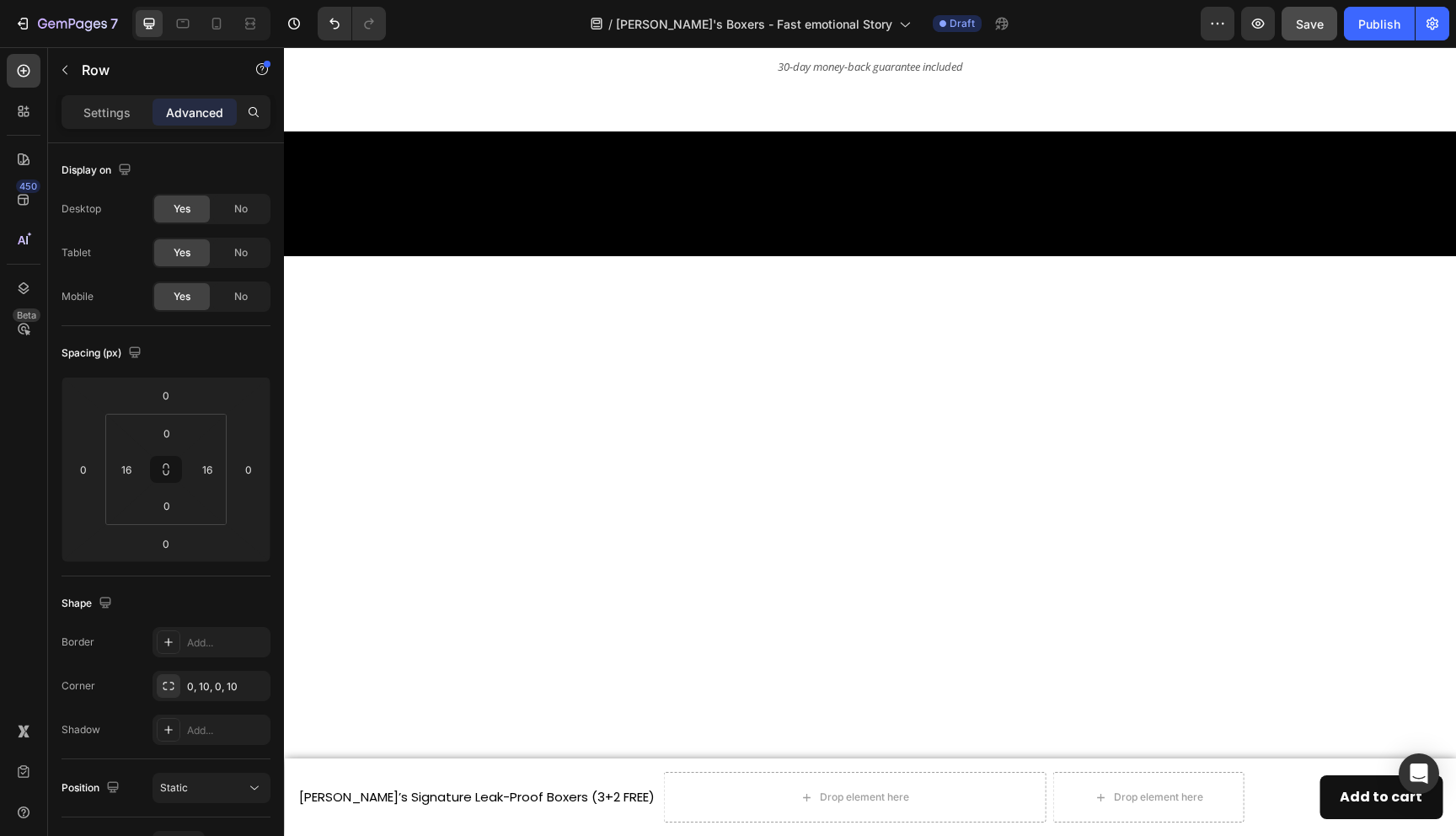
click at [177, 542] on input "50" at bounding box center [166, 544] width 33 height 26
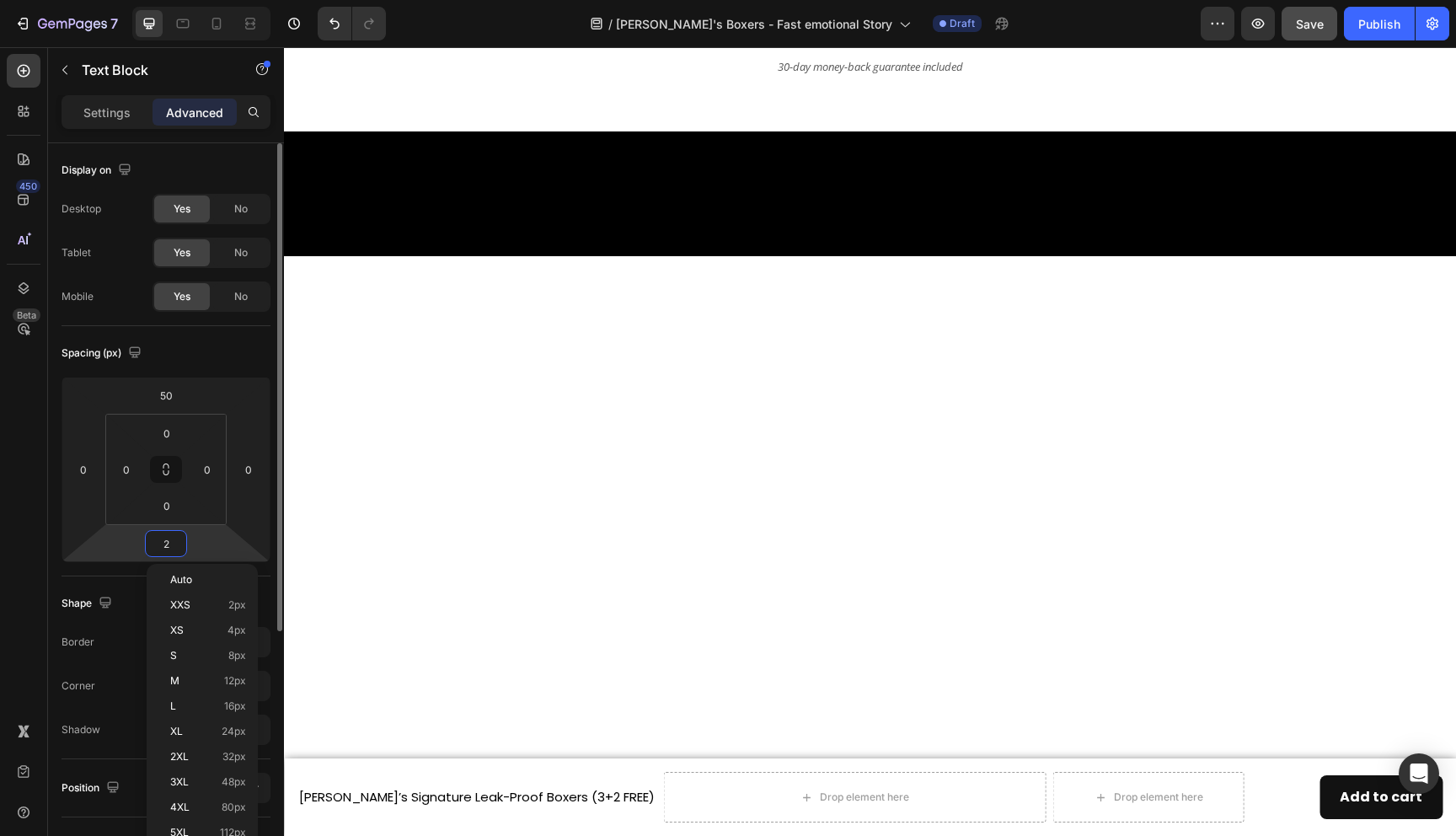
type input "20"
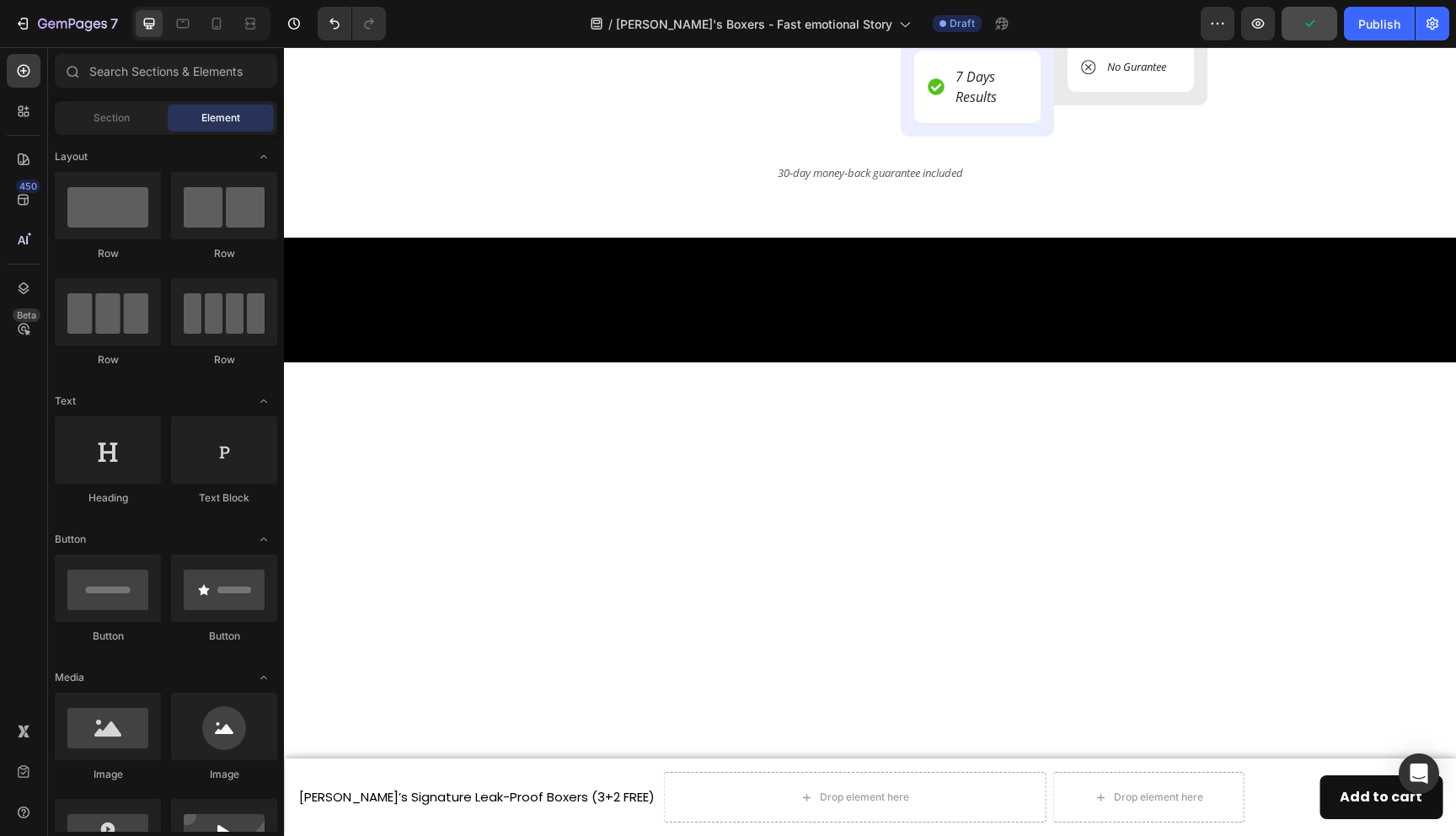
scroll to position [5182, 0]
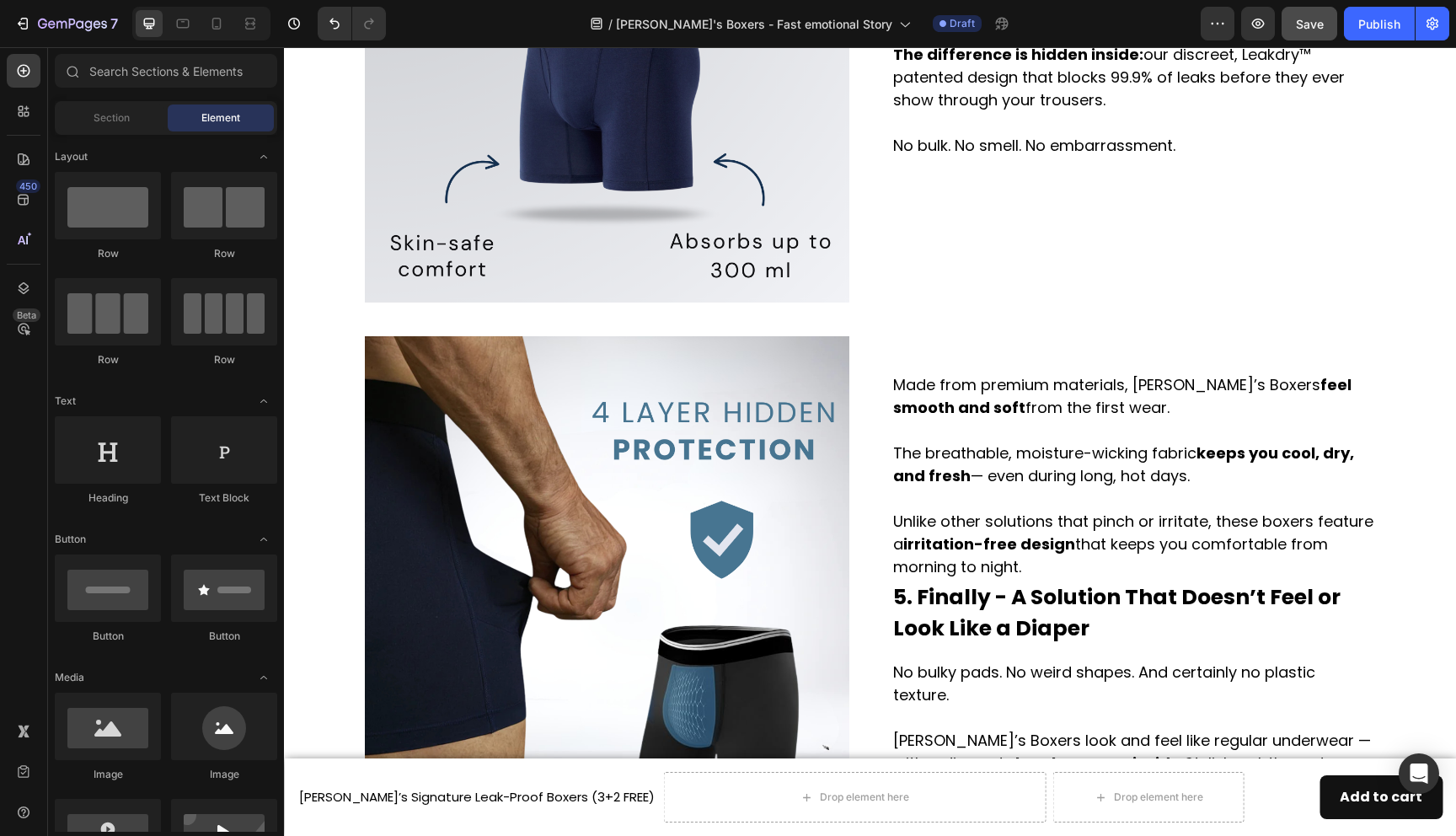
scroll to position [2376, 0]
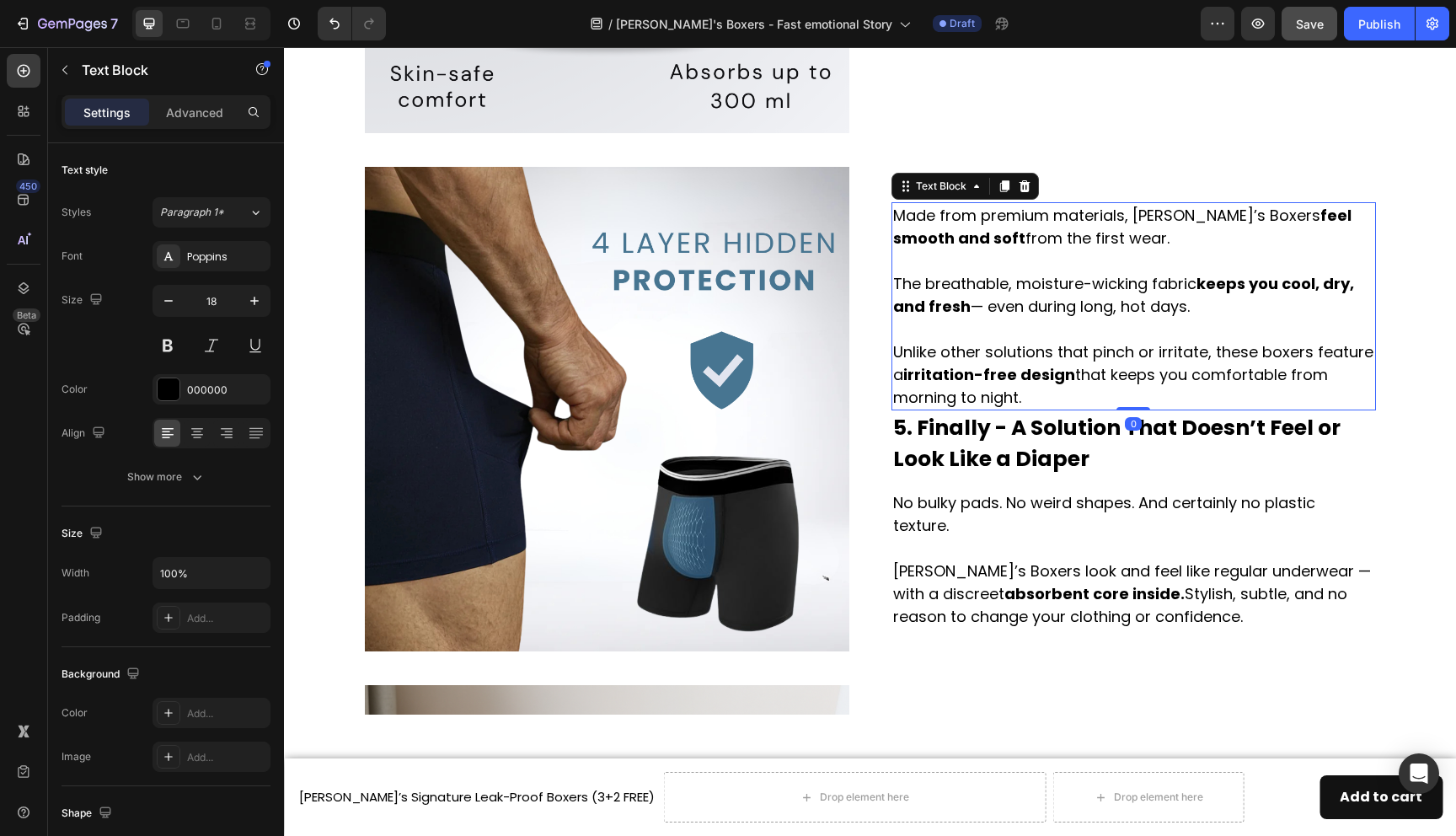
click at [1047, 325] on p "Made from premium materials, [PERSON_NAME]’s Boxers feel smooth and soft from t…" at bounding box center [1133, 306] width 481 height 205
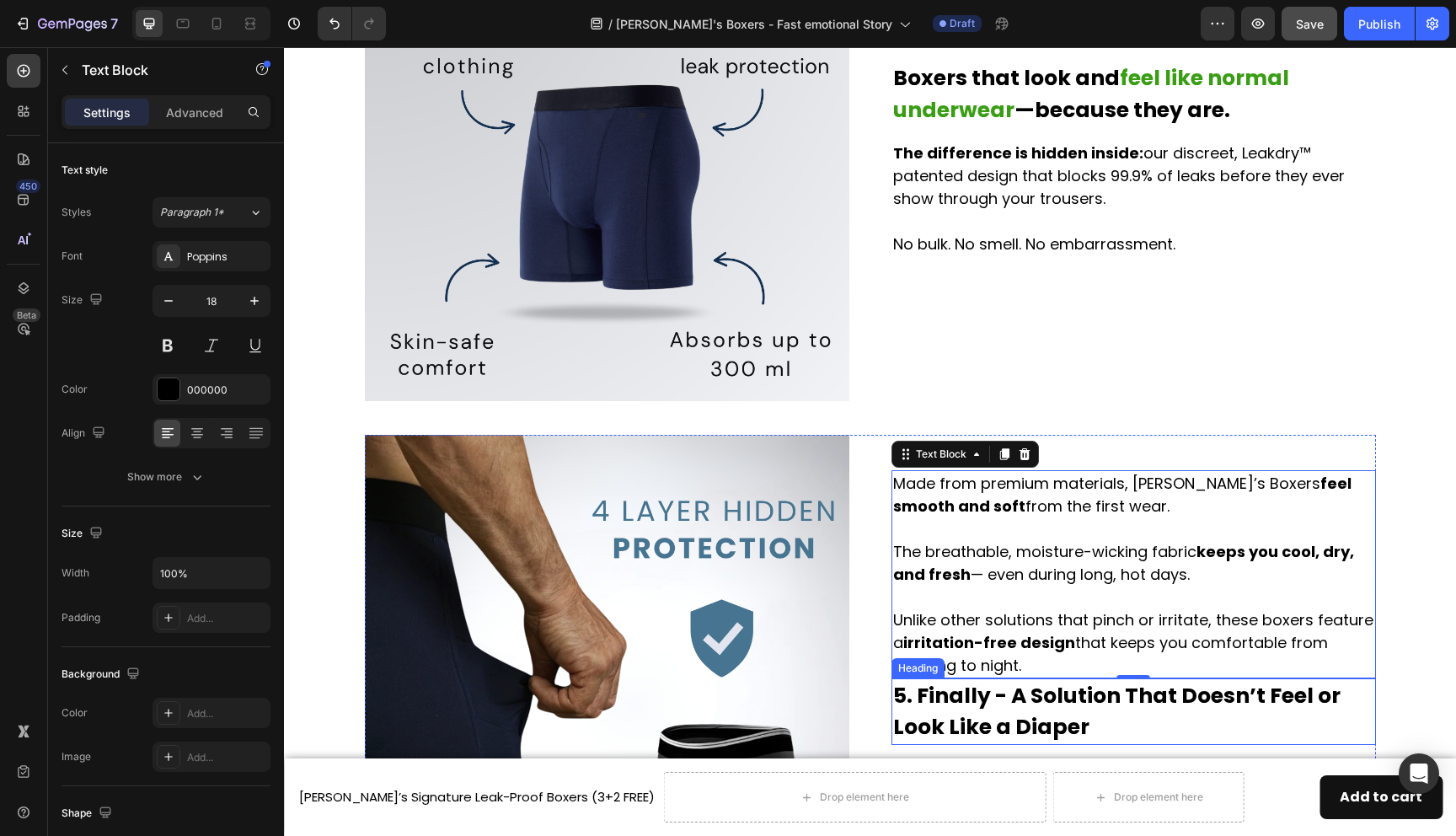
scroll to position [2201, 0]
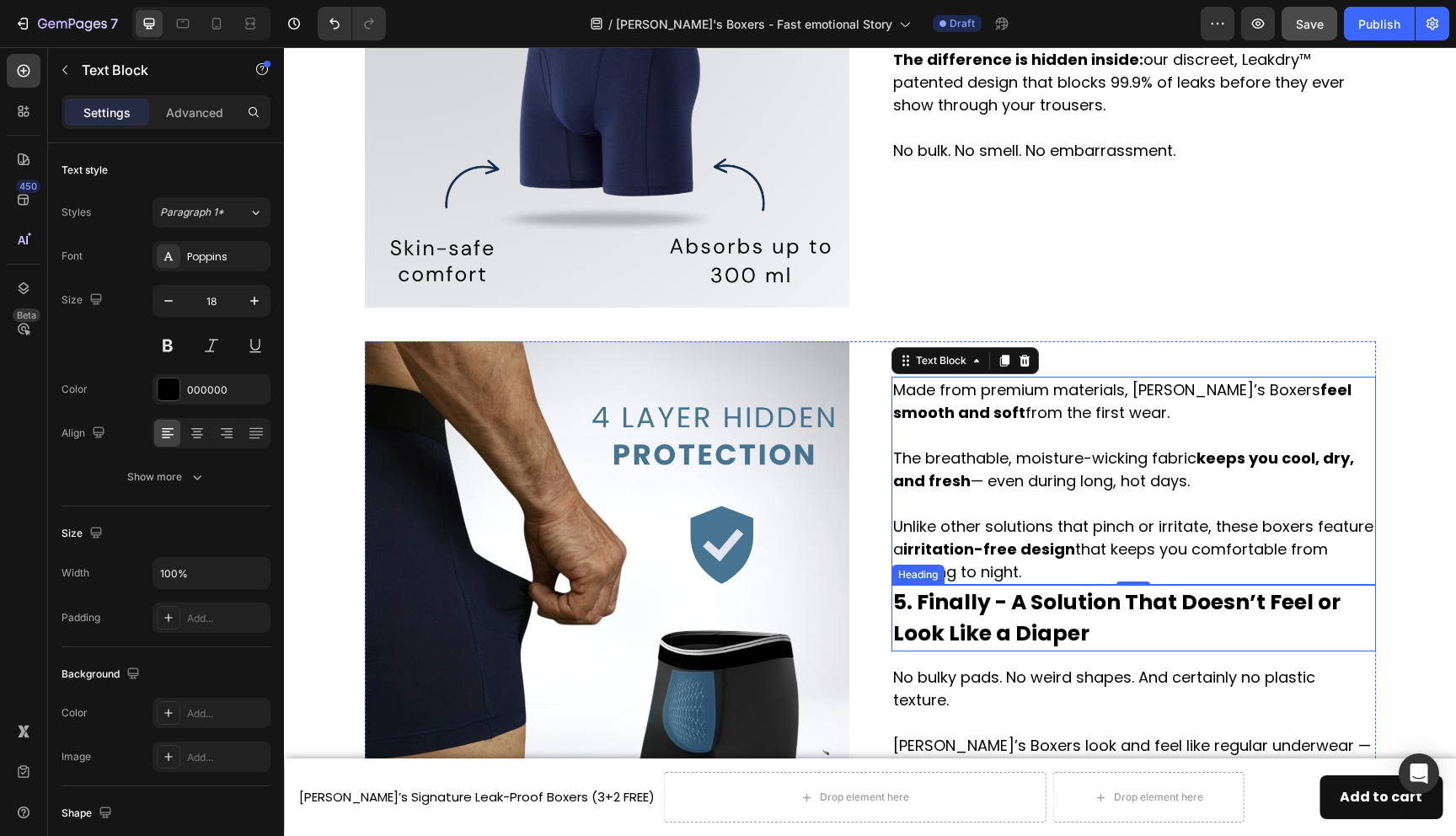
click at [977, 619] on h2 "5. Finally - A Solution That Doesn’t Feel or Look Like a Diaper" at bounding box center [1134, 618] width 485 height 67
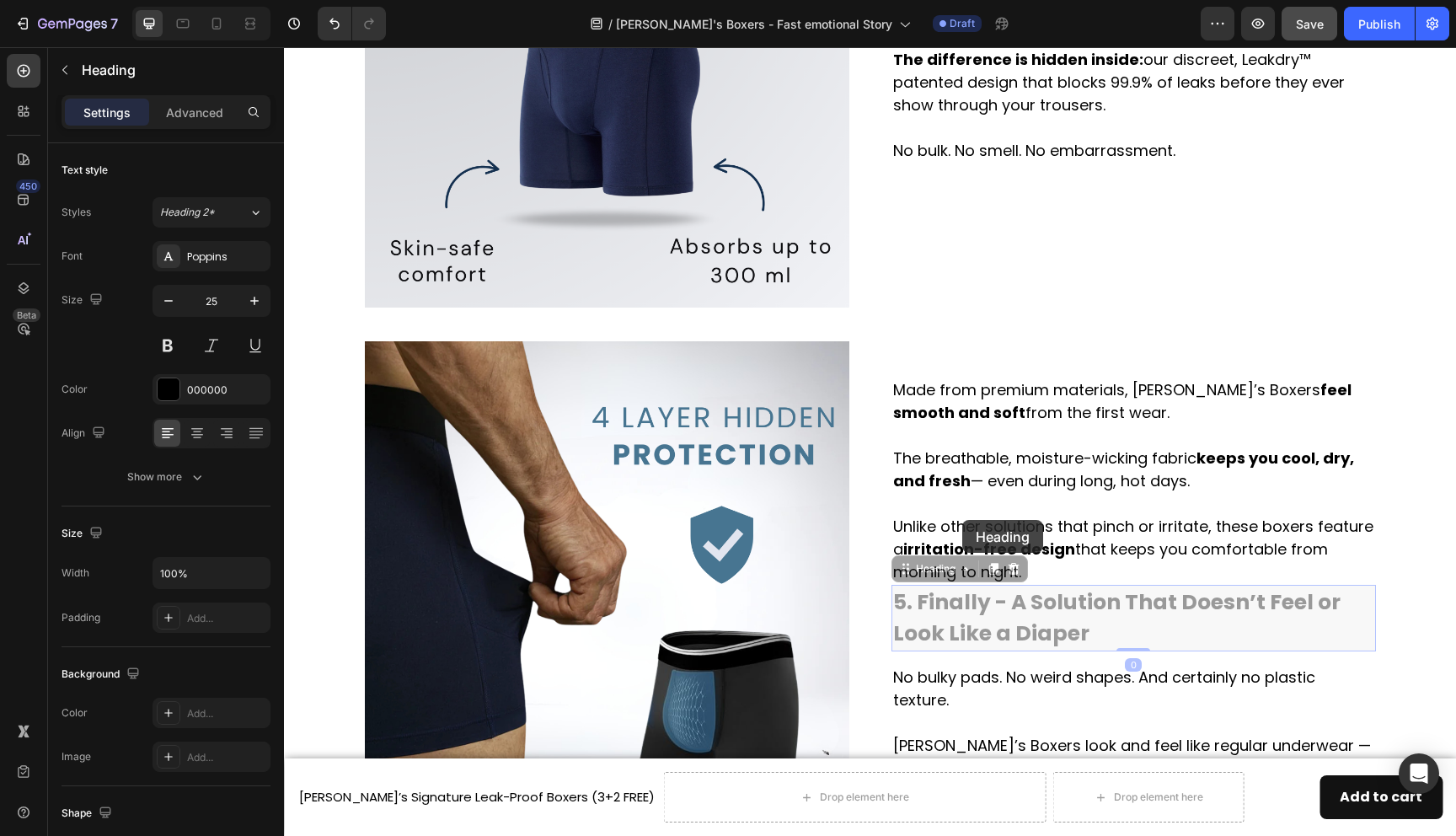
scroll to position [2178, 0]
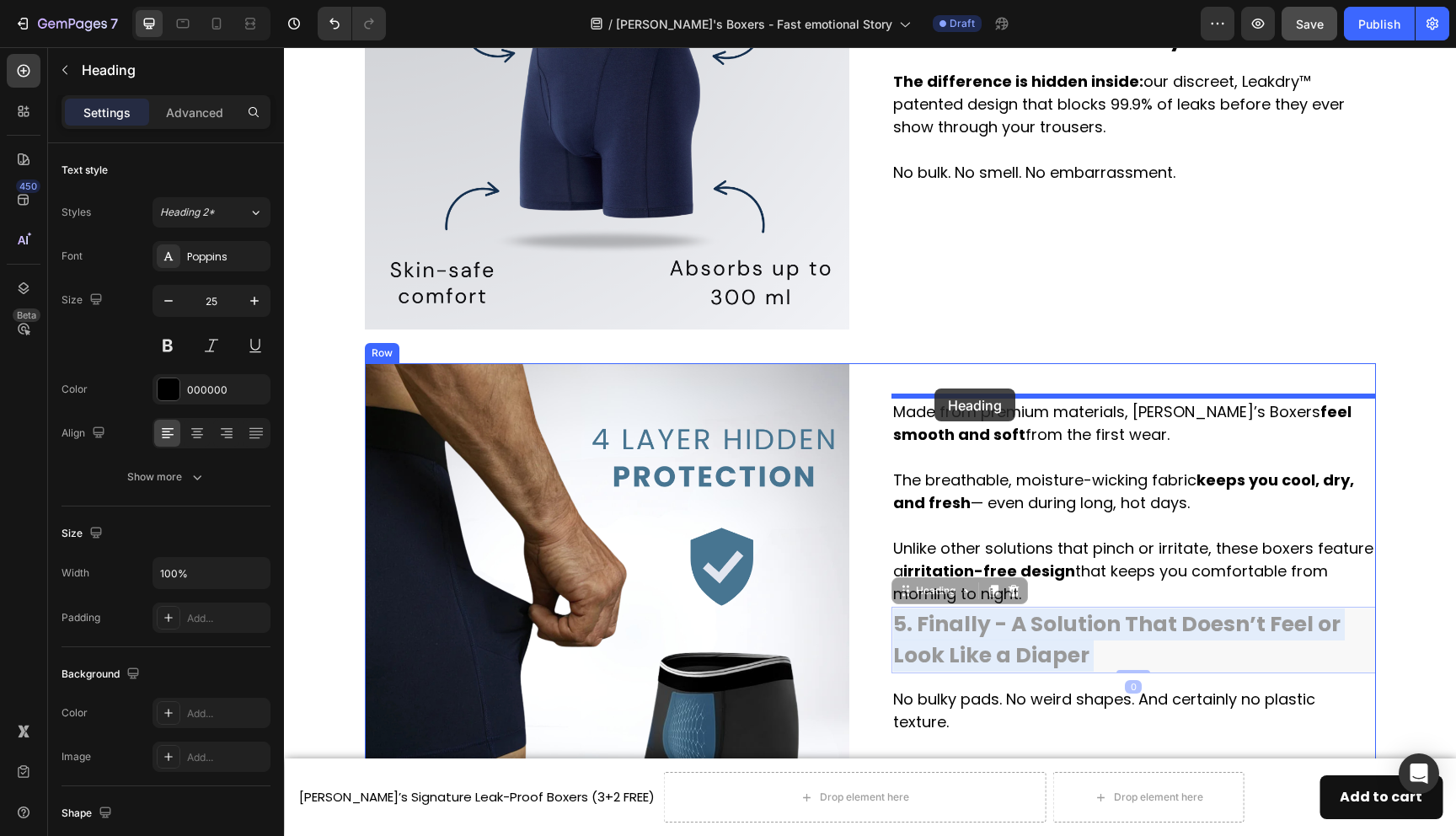
drag, startPoint x: 977, startPoint y: 619, endPoint x: 935, endPoint y: 389, distance: 233.8
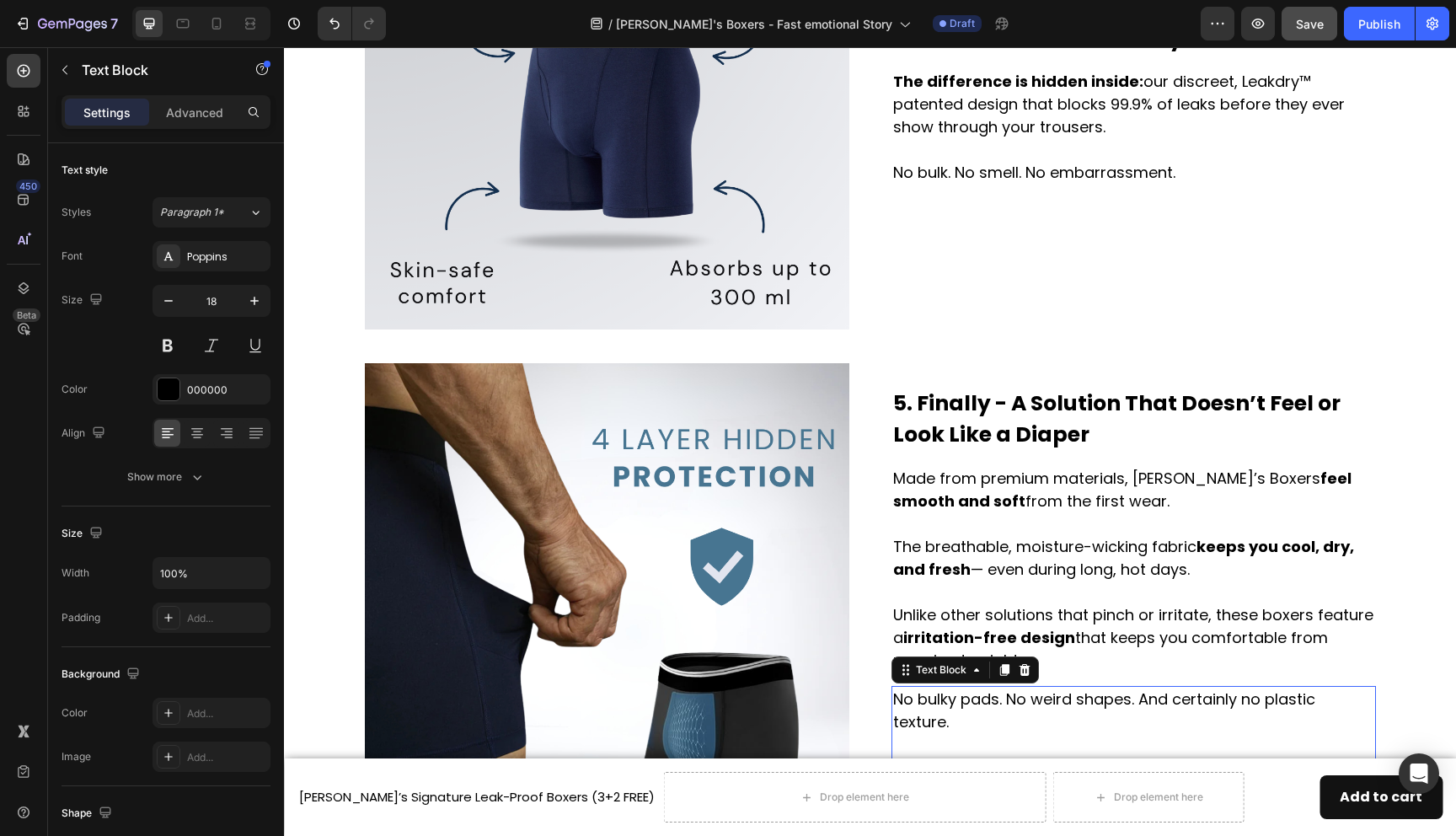
click at [977, 697] on p "No bulky pads. No weird shapes. And certainly no plastic texture. [PERSON_NAME]…" at bounding box center [1133, 756] width 481 height 136
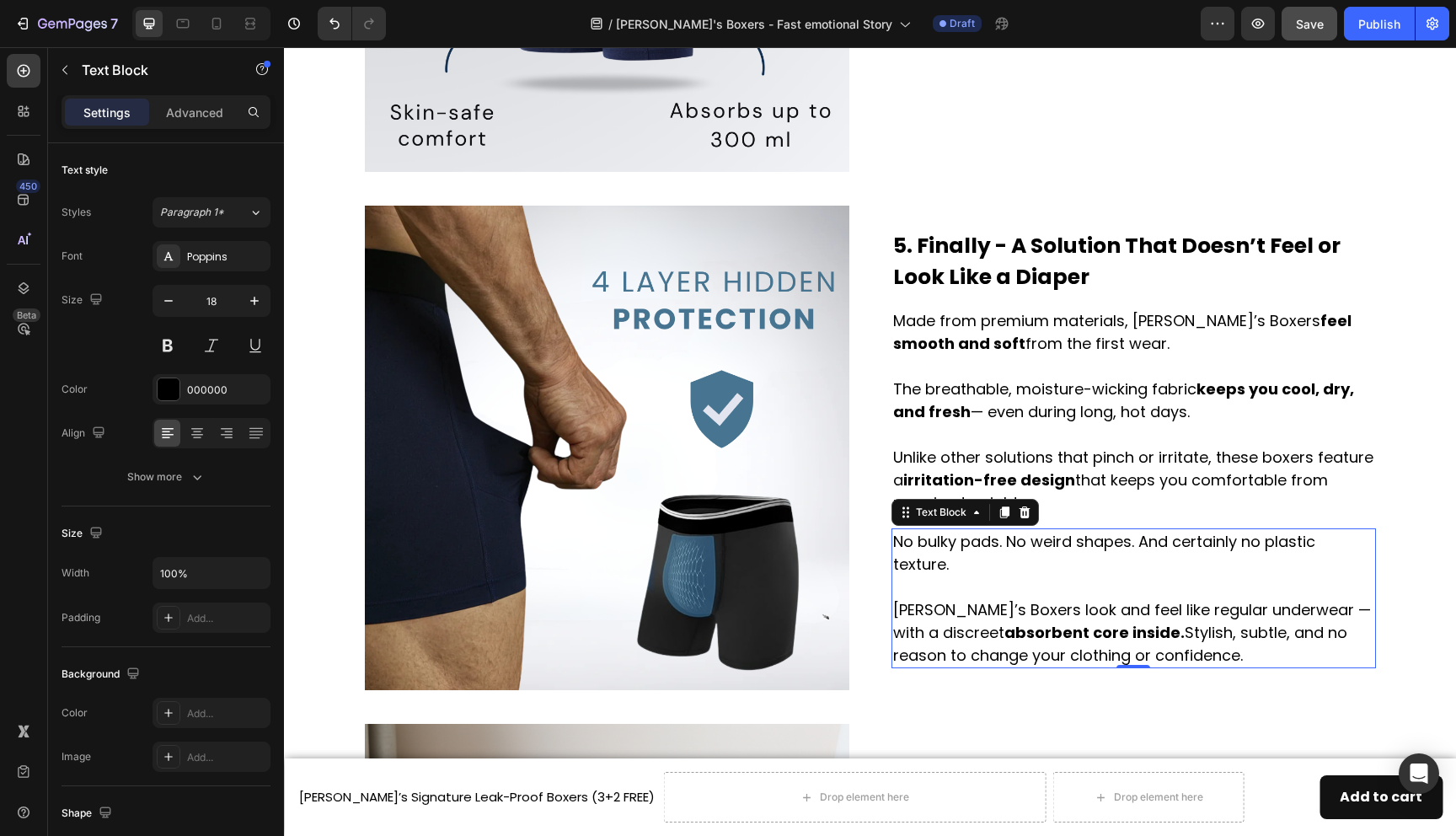
scroll to position [2333, 0]
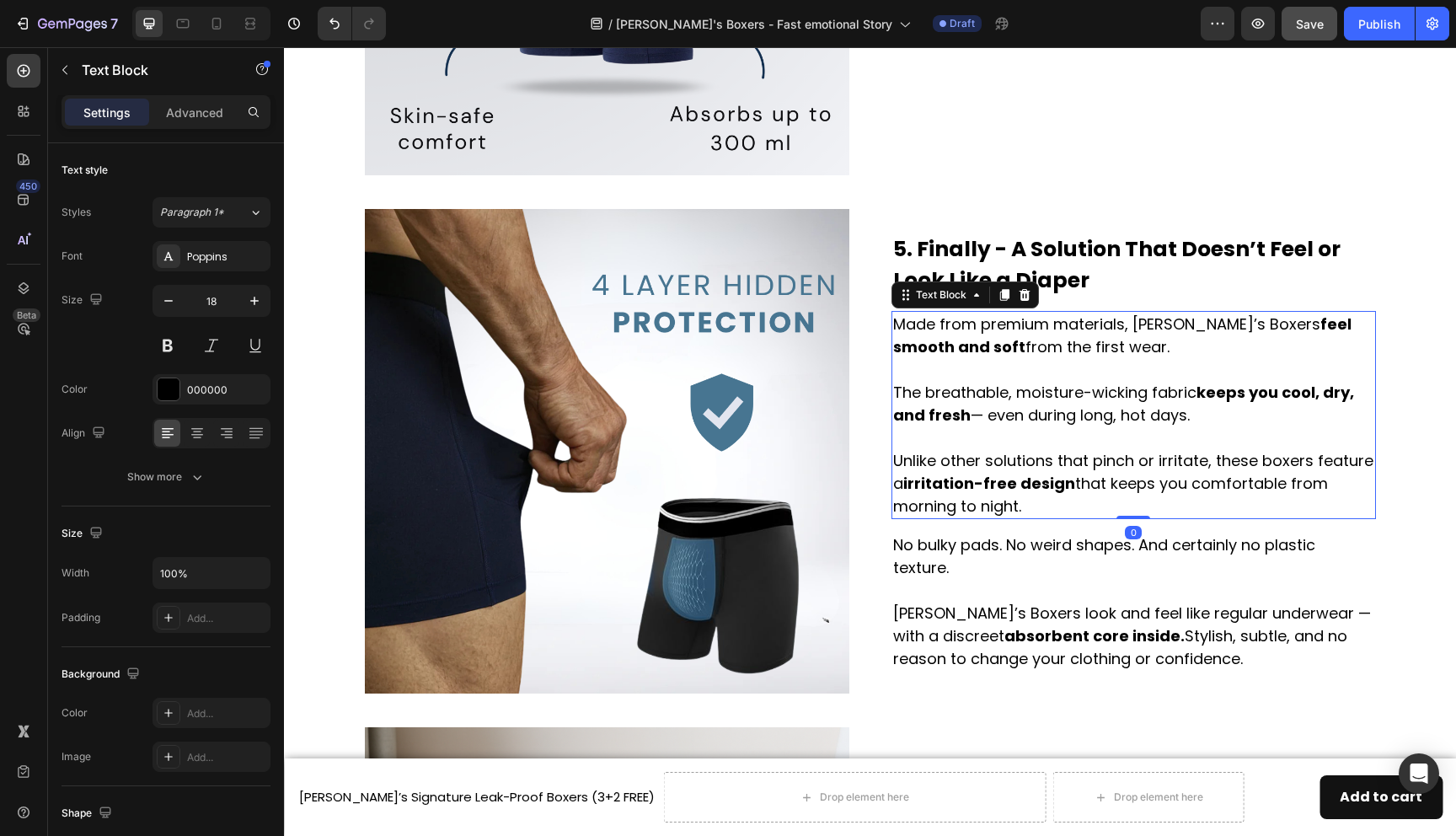
click at [995, 394] on p "Made from premium materials, [PERSON_NAME]’s Boxers feel smooth and soft from t…" at bounding box center [1133, 415] width 481 height 205
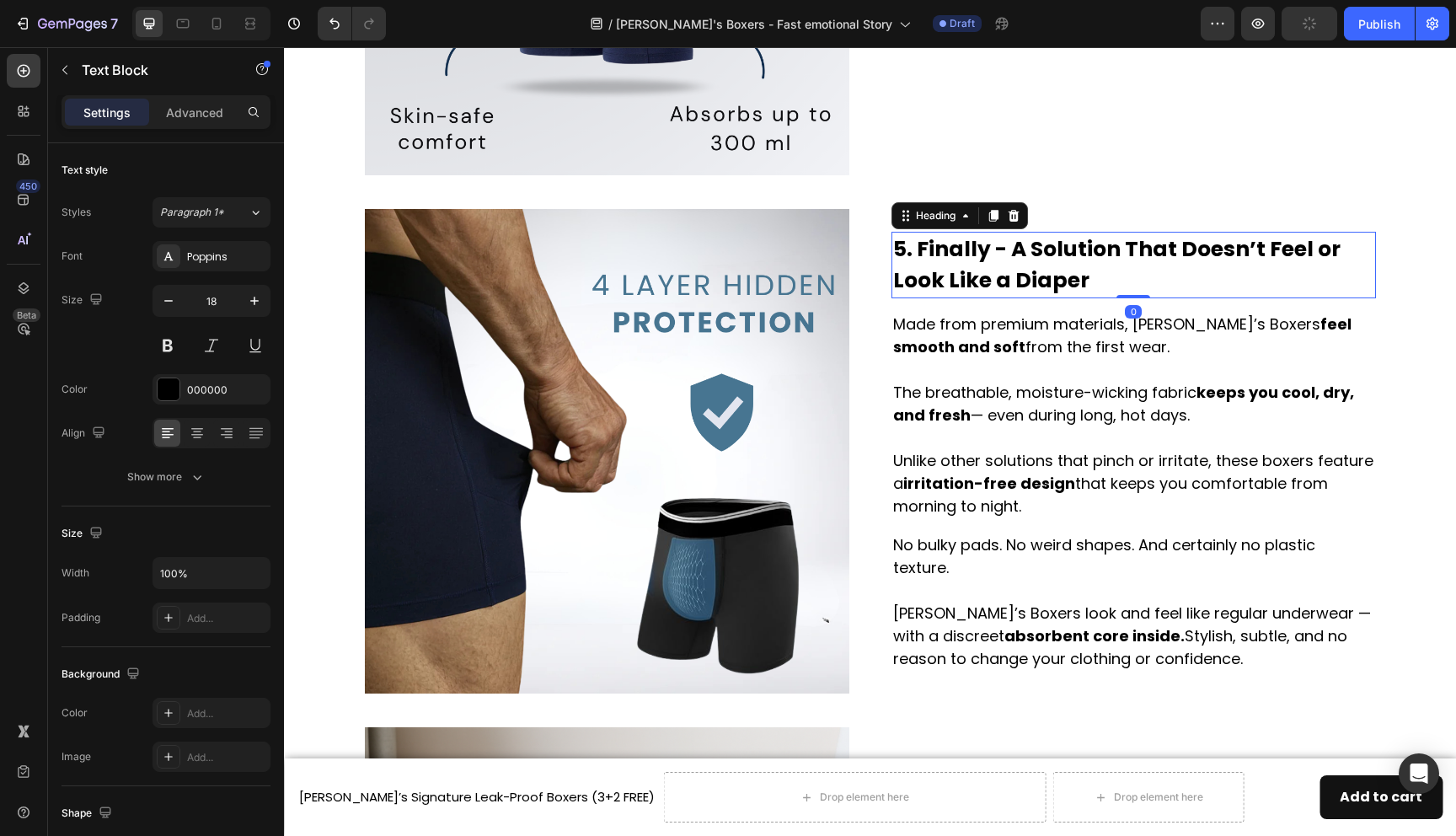
click at [1049, 247] on p "5. Finally - A Solution That Doesn’t Feel or Look Like a Diaper" at bounding box center [1133, 265] width 481 height 63
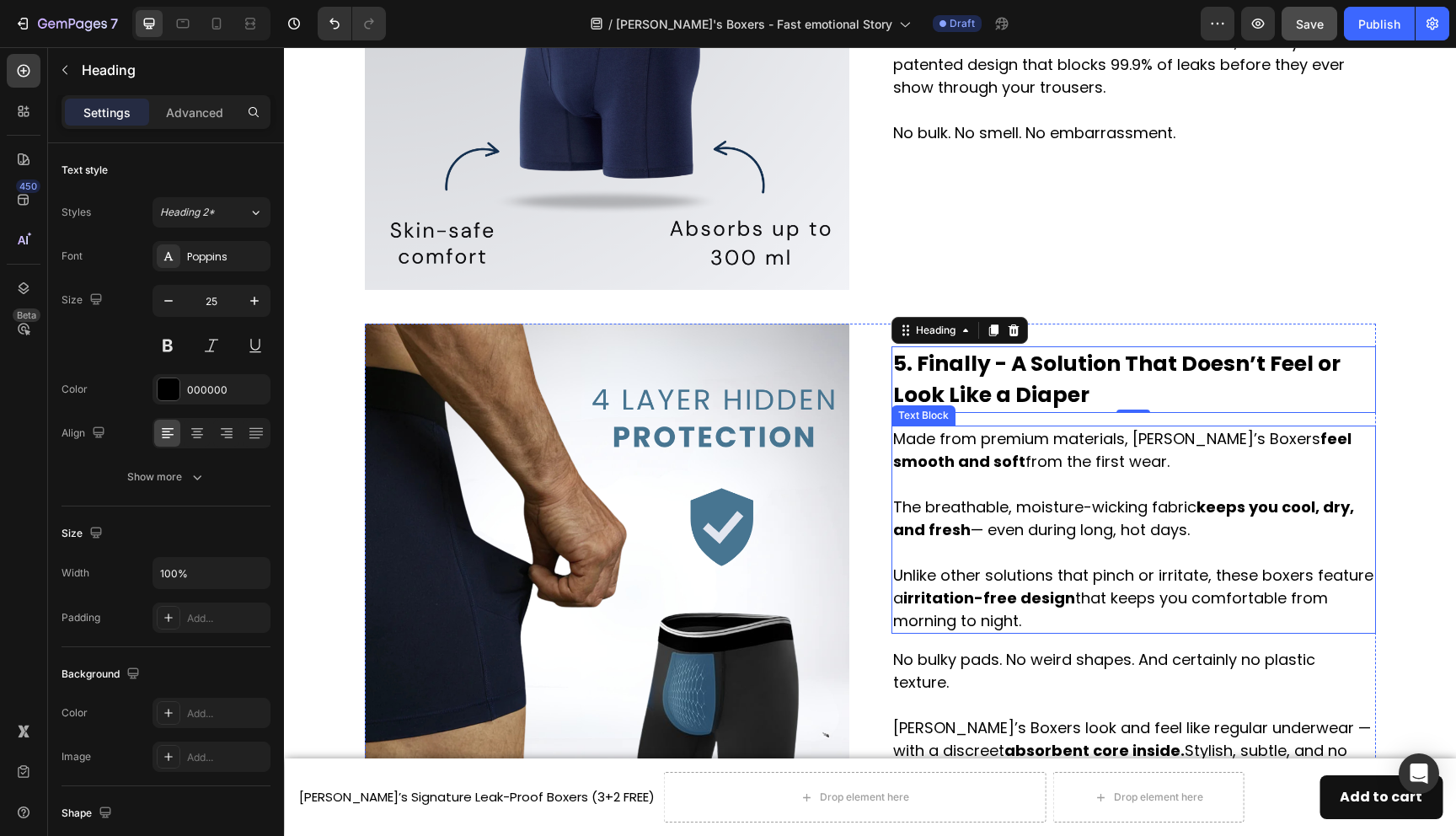
scroll to position [2224, 0]
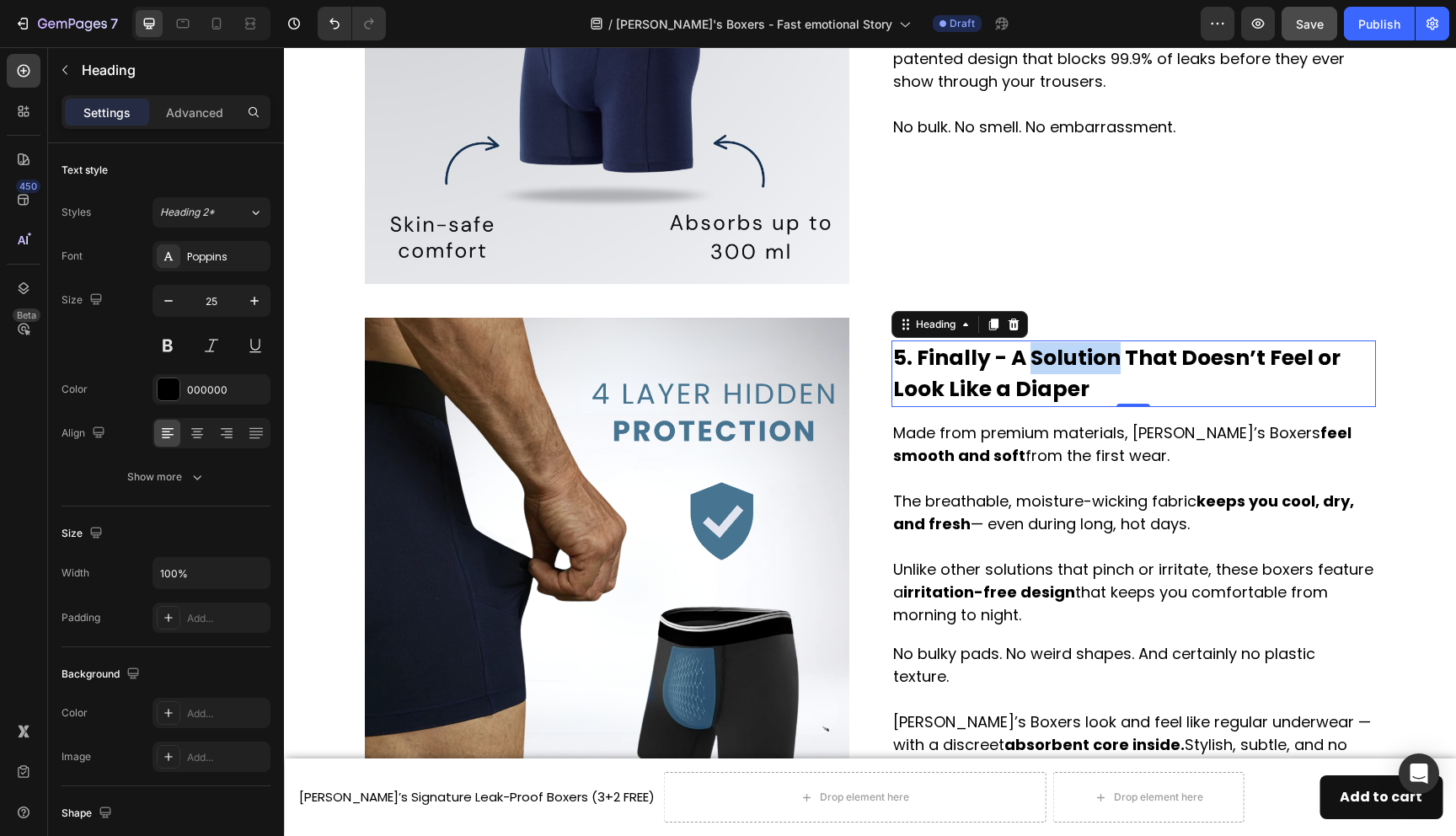
click at [1031, 358] on p "5. Finally - A Solution That Doesn’t Feel or Look Like a Diaper" at bounding box center [1133, 374] width 481 height 63
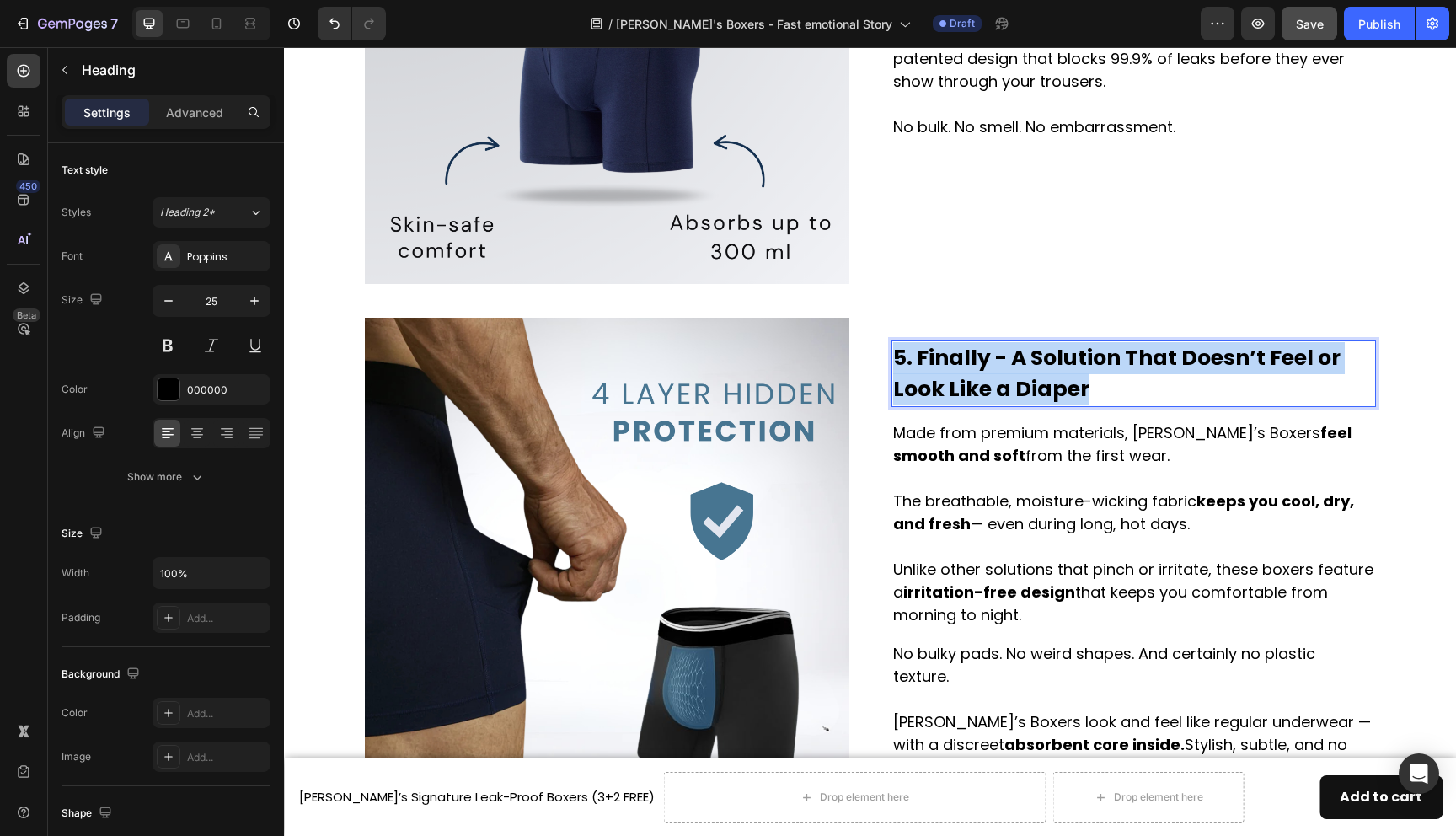
click at [1031, 358] on p "5. Finally - A Solution That Doesn’t Feel or Look Like a Diaper" at bounding box center [1133, 374] width 481 height 63
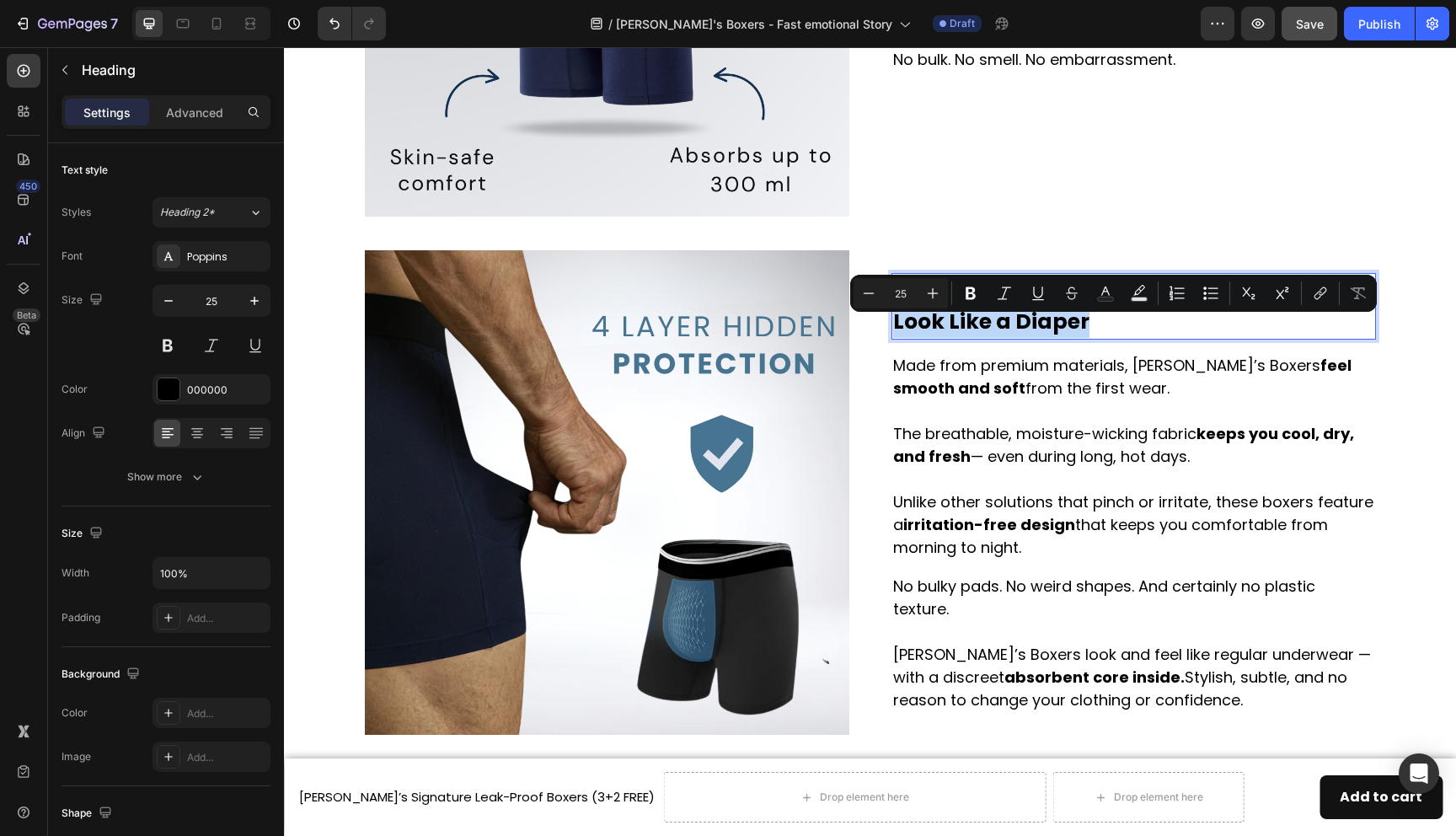
scroll to position [2347, 0]
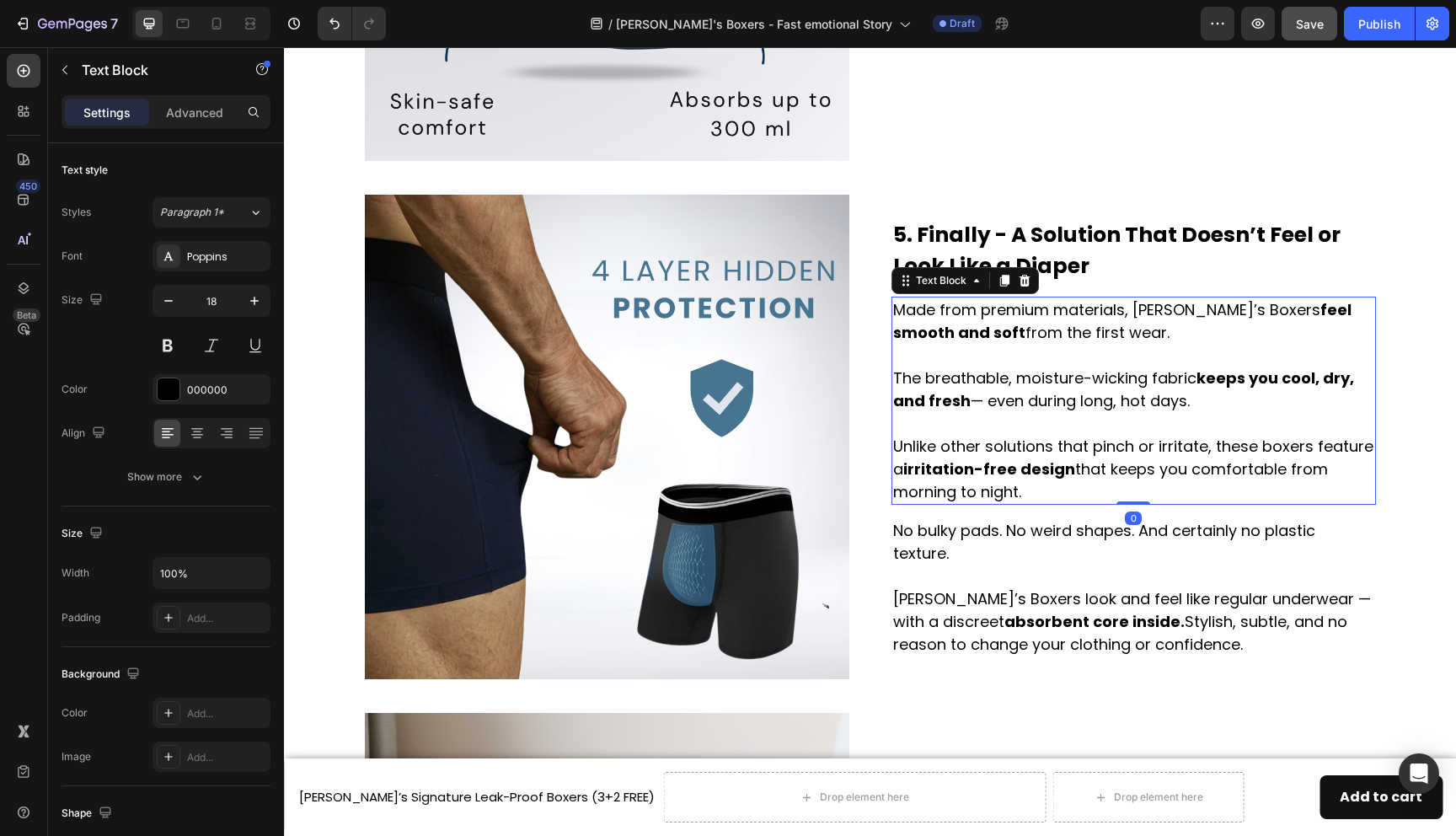
click at [1057, 333] on p "Made from premium materials, [PERSON_NAME]’s Boxers feel smooth and soft from t…" at bounding box center [1133, 400] width 481 height 205
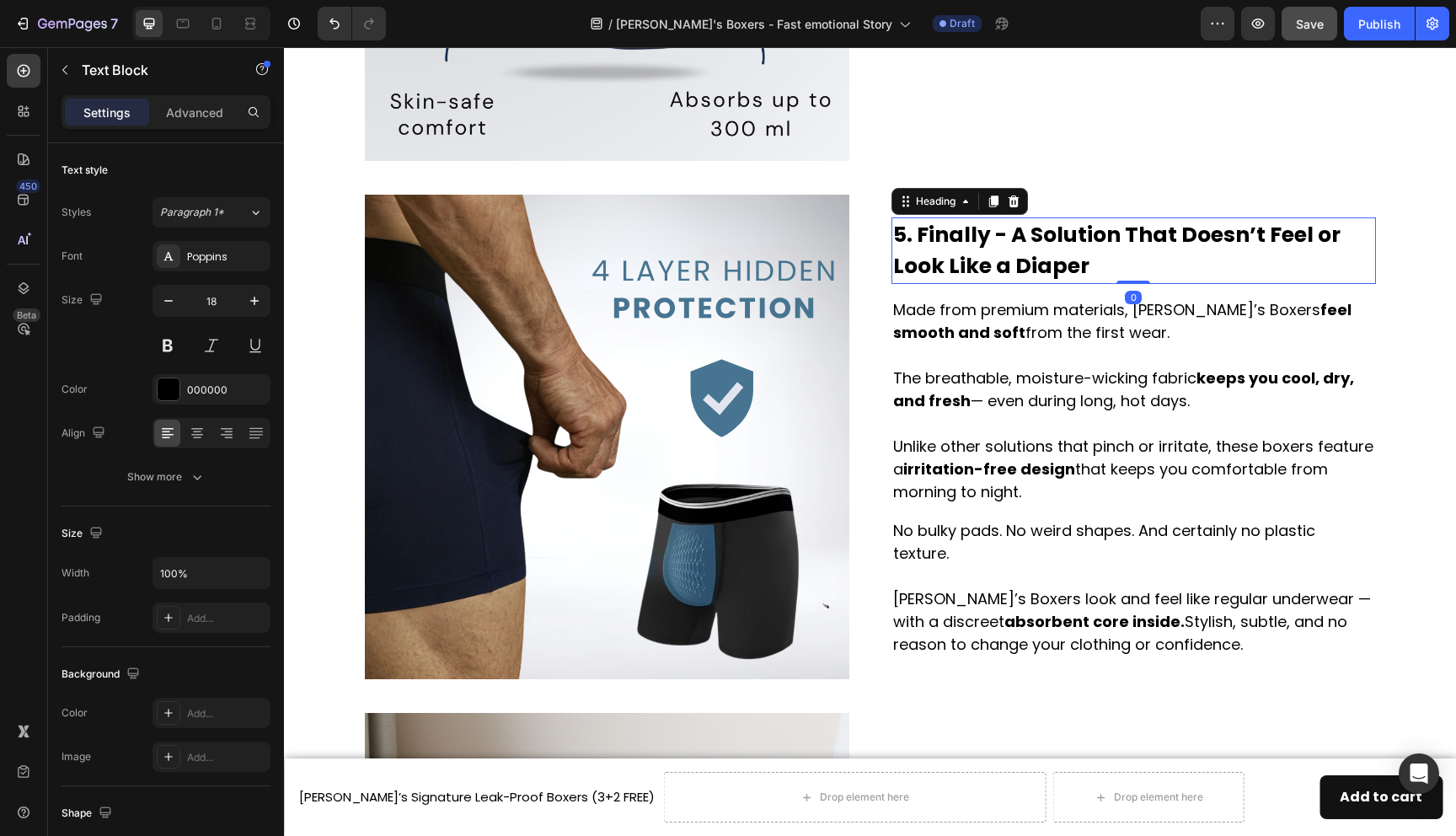
click at [1066, 248] on p "5. Finally - A Solution That Doesn’t Feel or Look Like a Diaper" at bounding box center [1133, 250] width 481 height 63
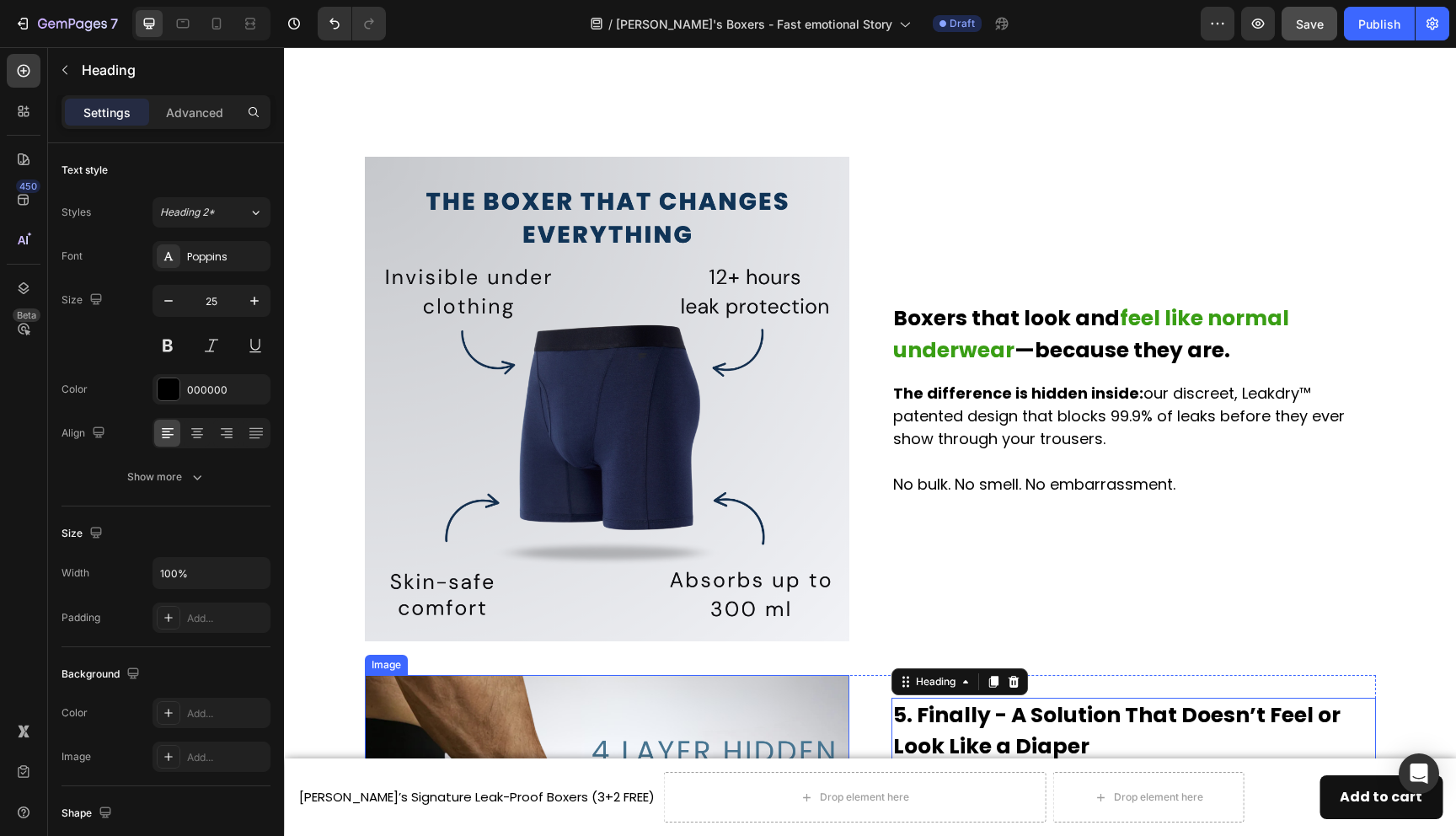
scroll to position [1850, 0]
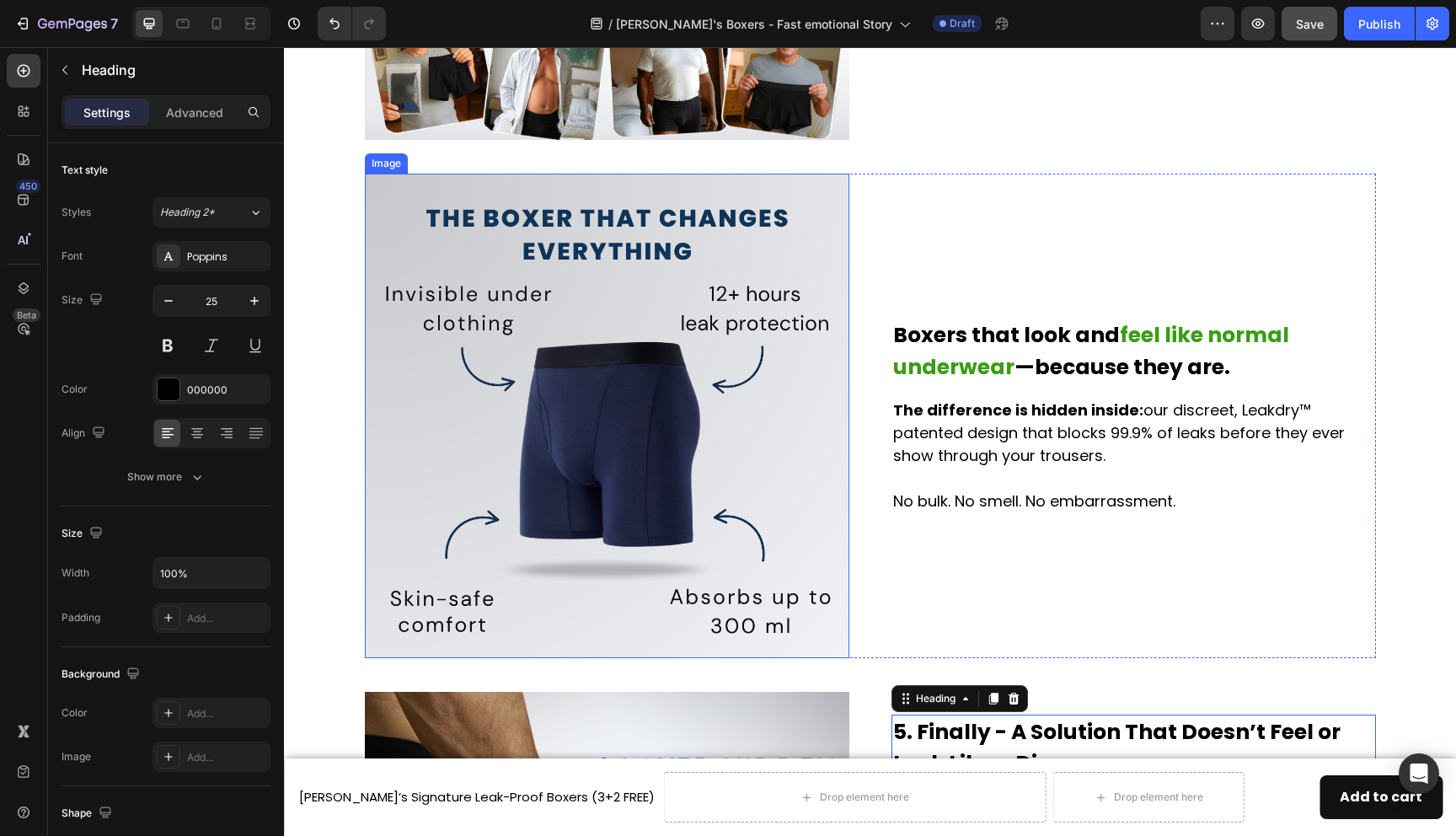
click at [658, 367] on img at bounding box center [607, 416] width 485 height 485
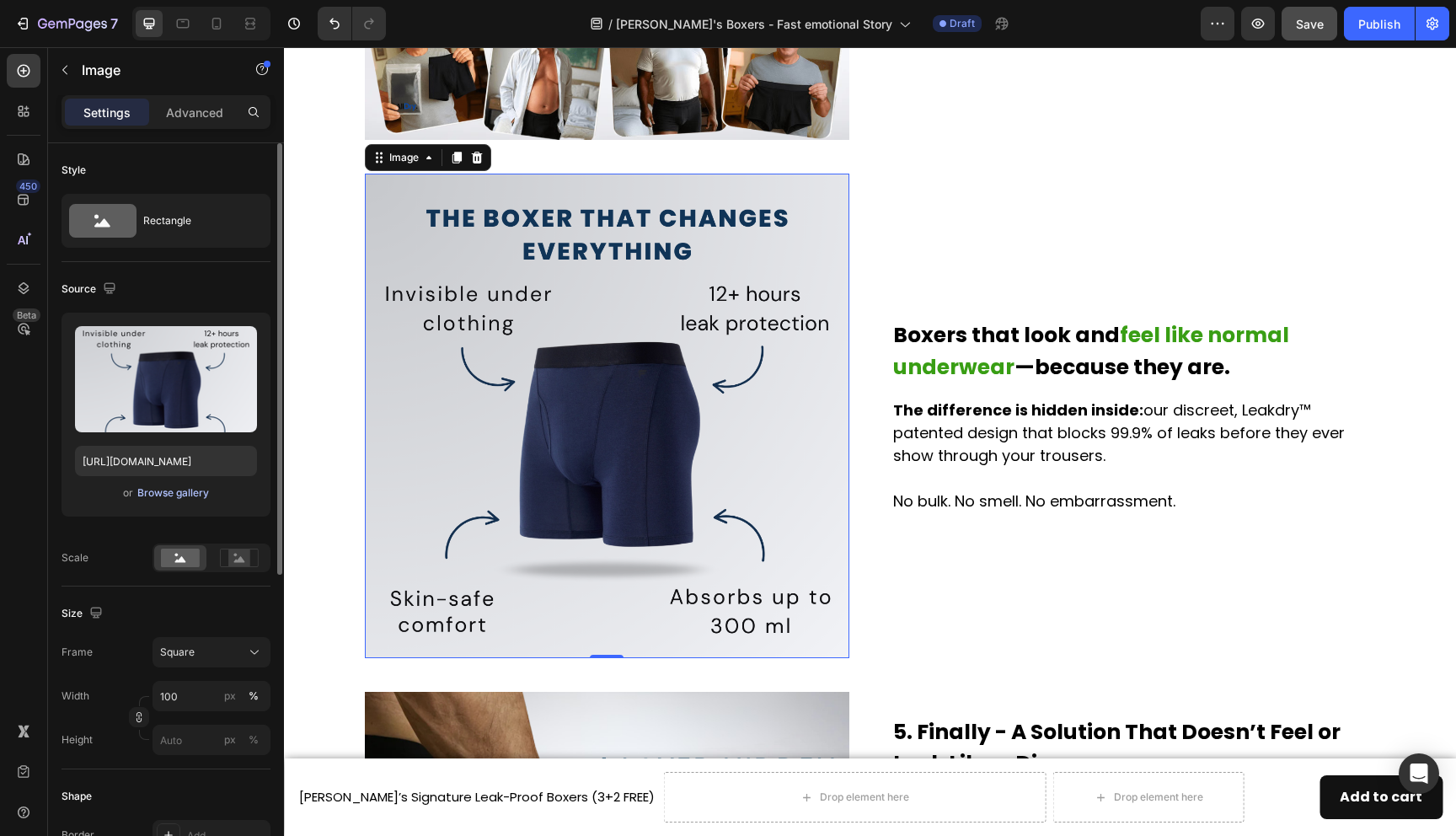
click at [185, 497] on div "Browse gallery" at bounding box center [173, 493] width 72 height 15
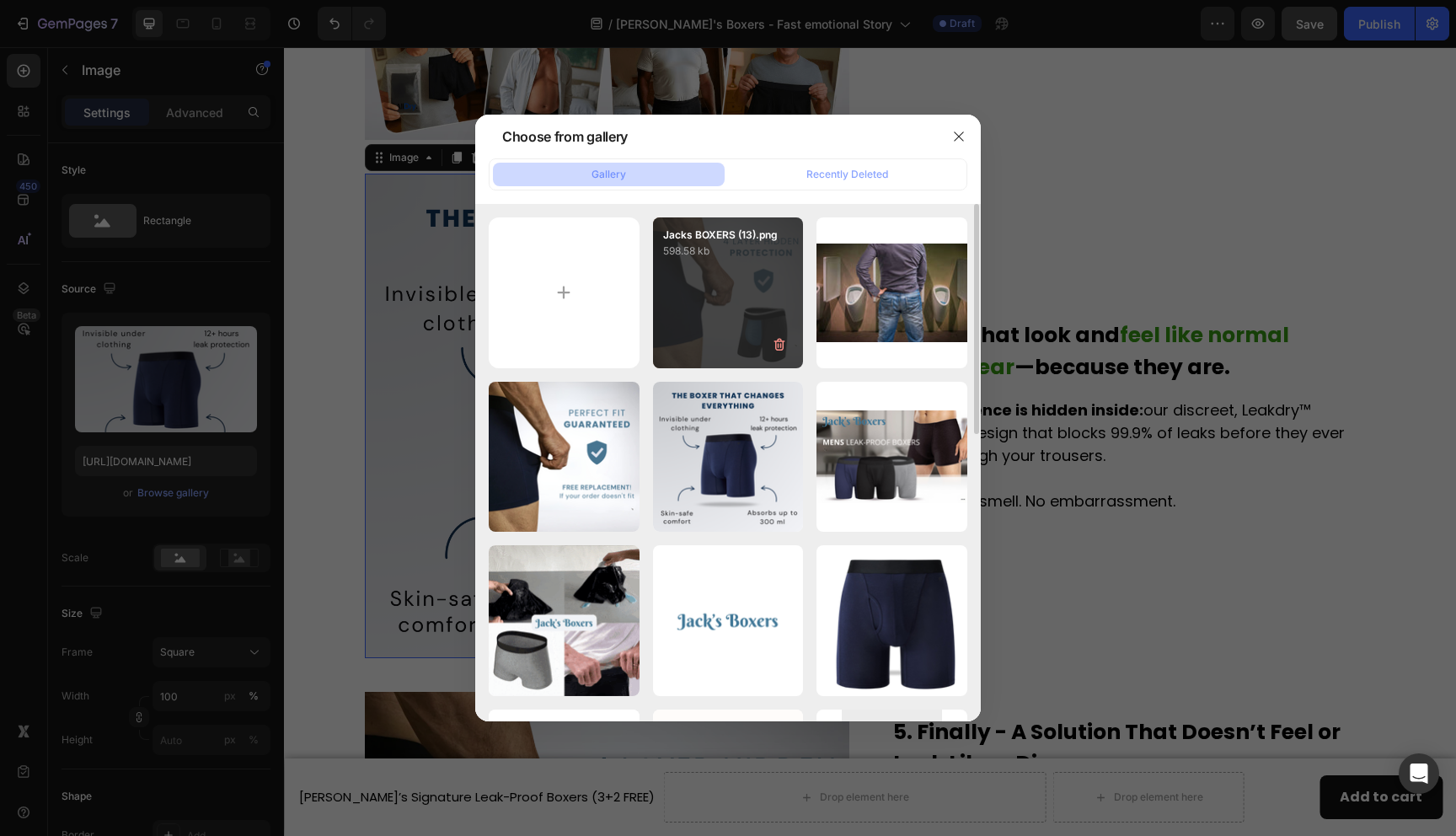
click at [711, 308] on div "Jacks BOXERS (13).png 598.58 kb" at bounding box center [729, 293] width 151 height 151
type input "https://cdn.shopify.com/s/files/1/0690/6354/0925/files/gempages_557558675238028…"
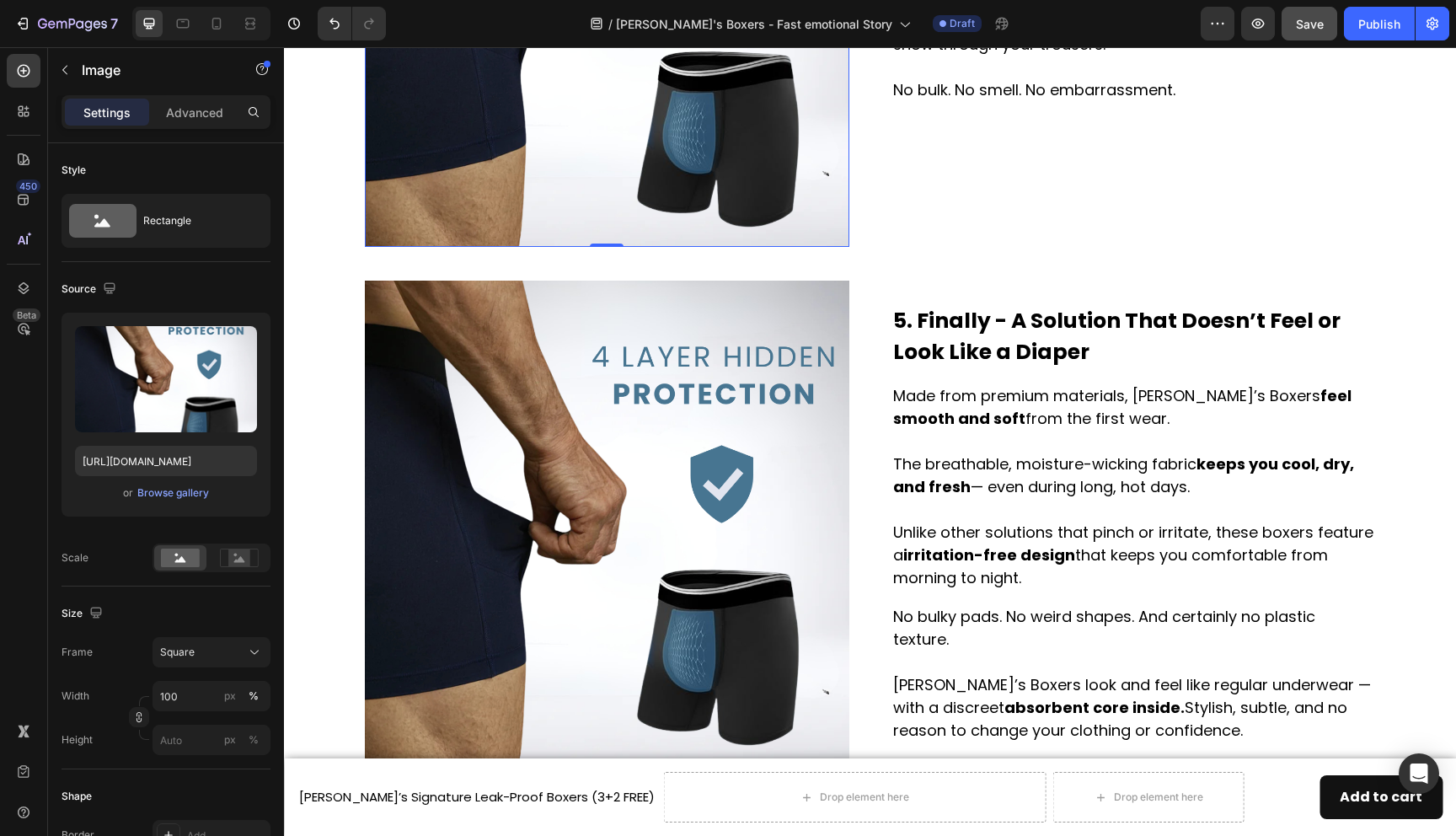
scroll to position [2326, 0]
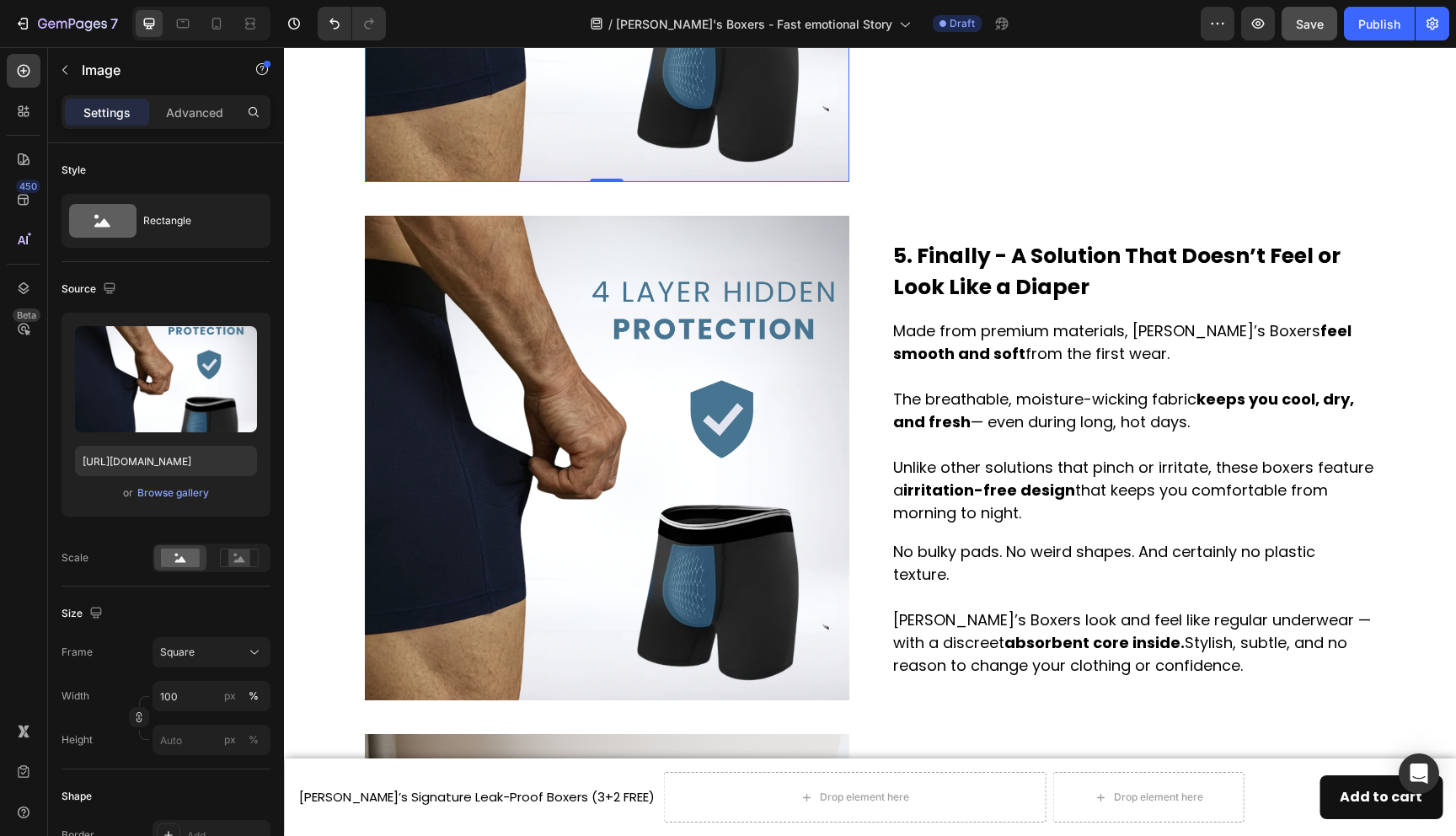
click at [666, 422] on img at bounding box center [607, 458] width 485 height 485
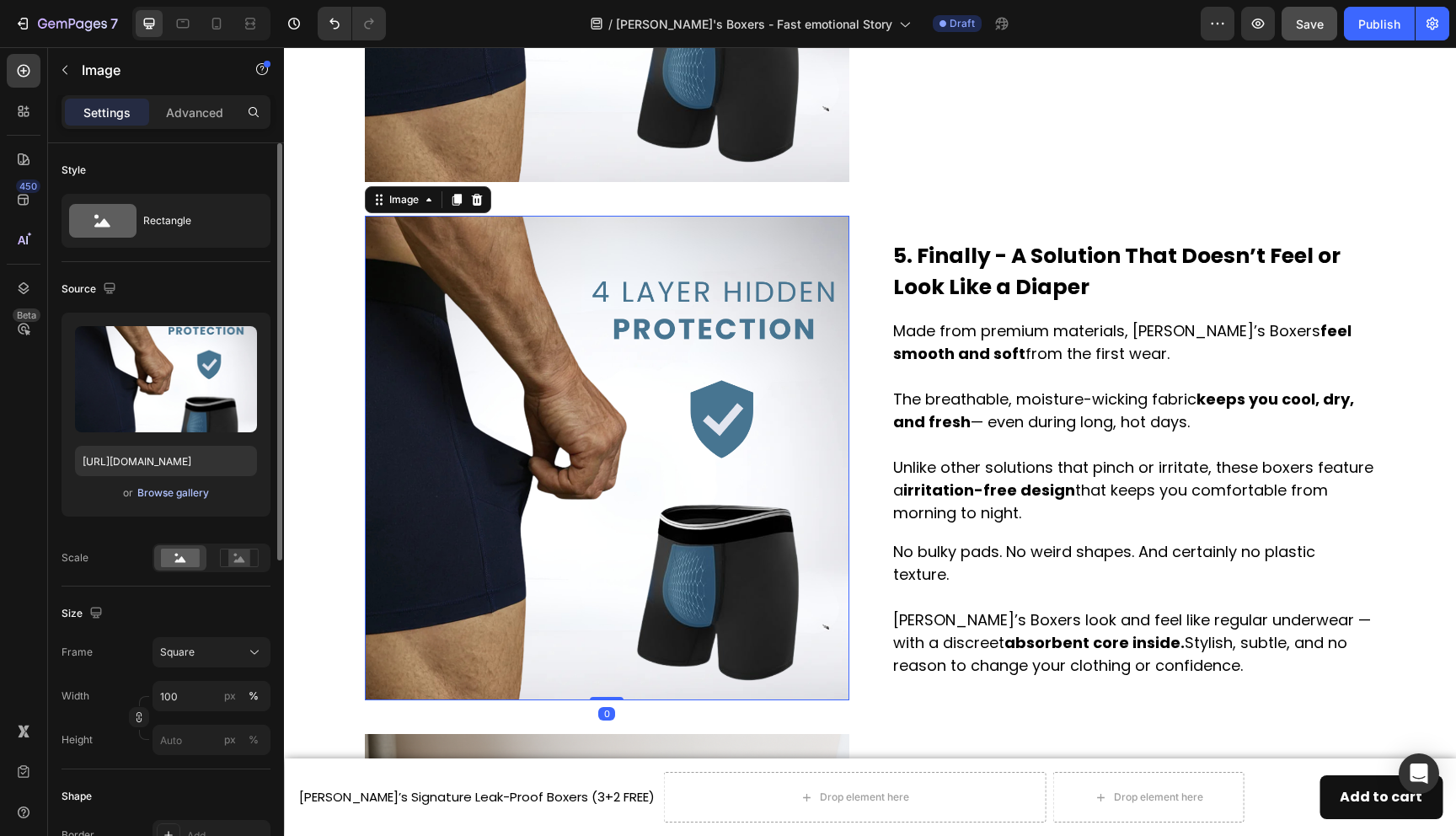
click at [189, 487] on div "Browse gallery" at bounding box center [173, 493] width 72 height 15
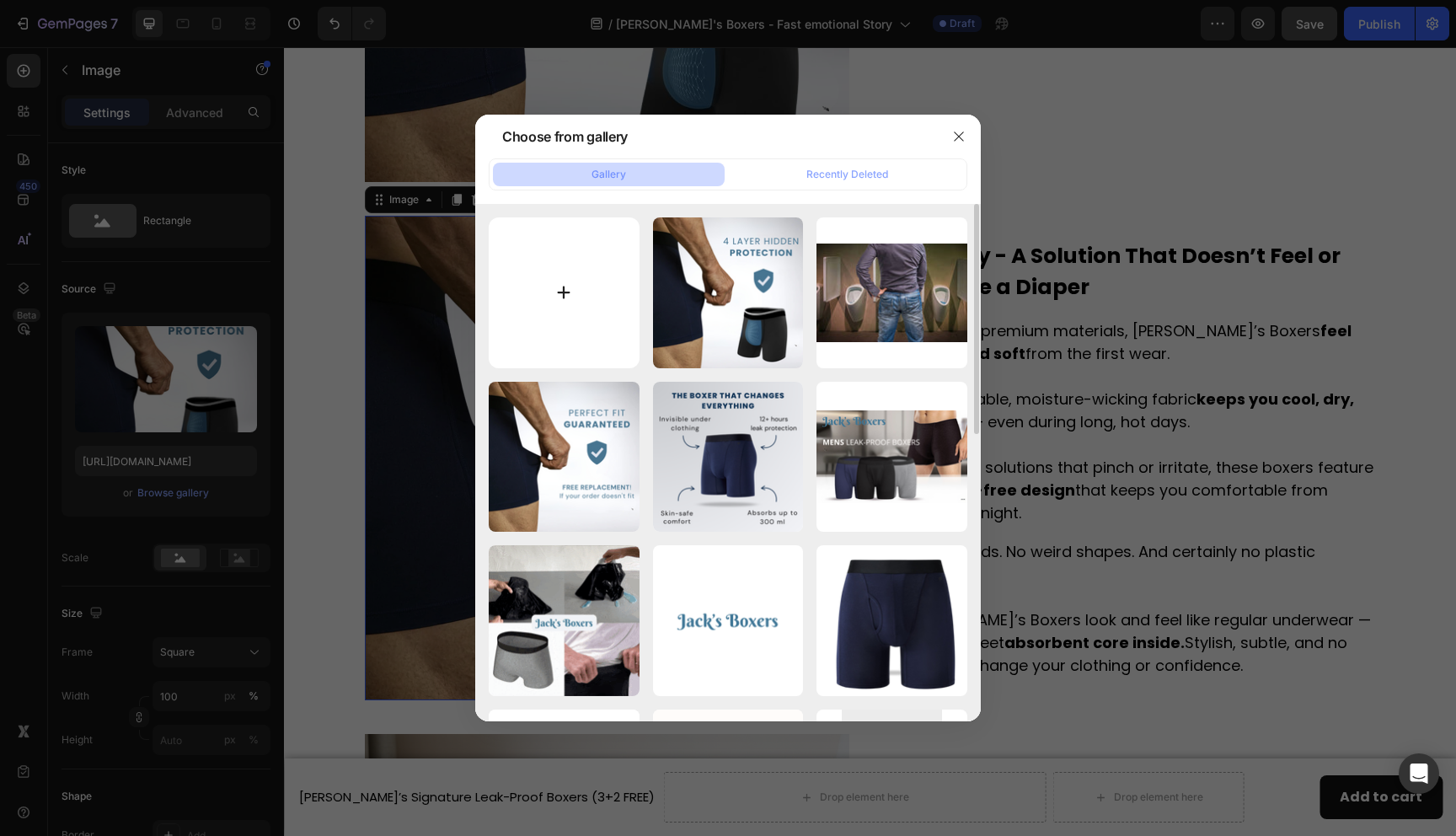
click at [535, 247] on input "file" at bounding box center [564, 293] width 151 height 151
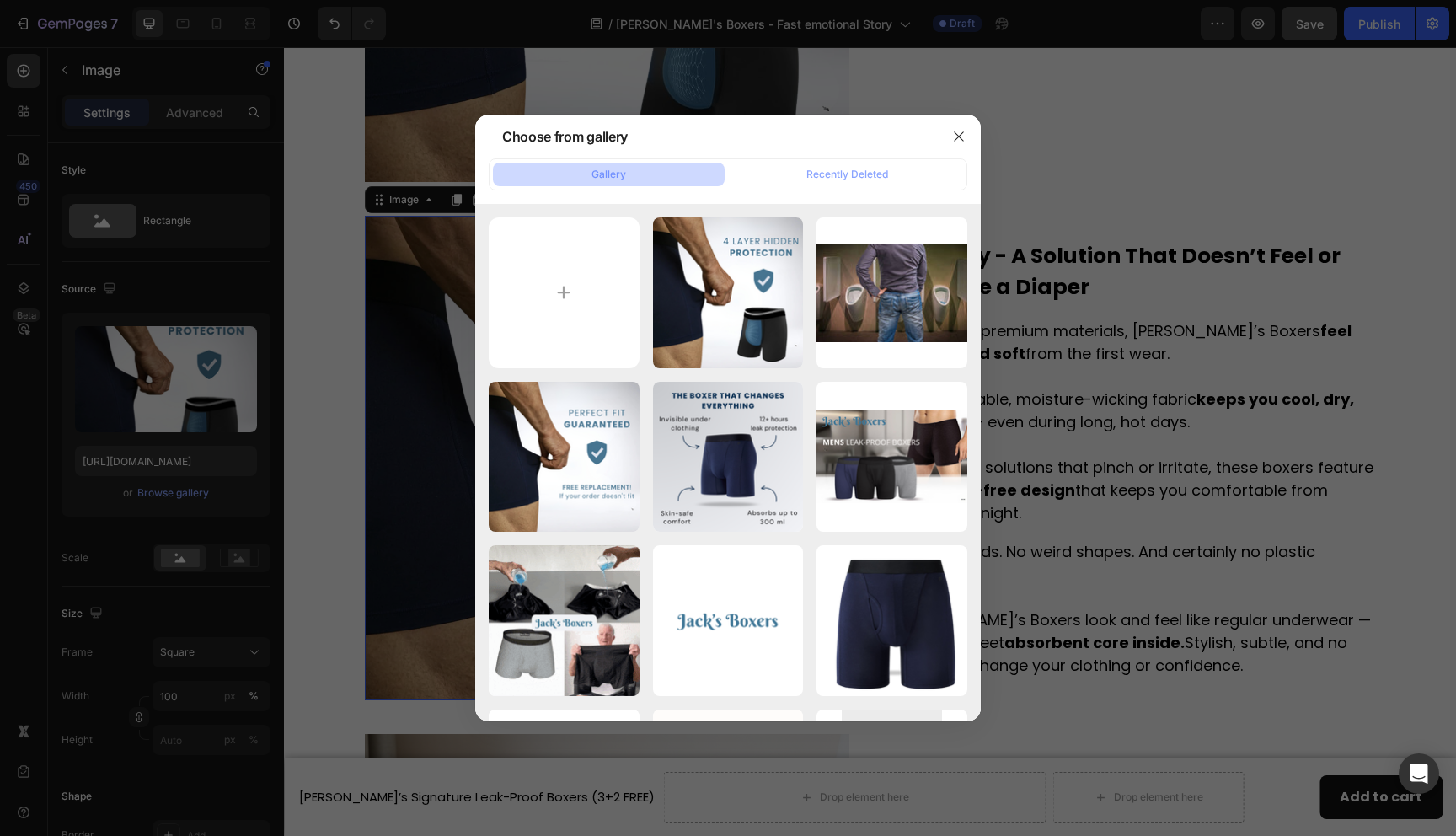
type input "C:\fakepath\Jacks BOXERS (1).gif"
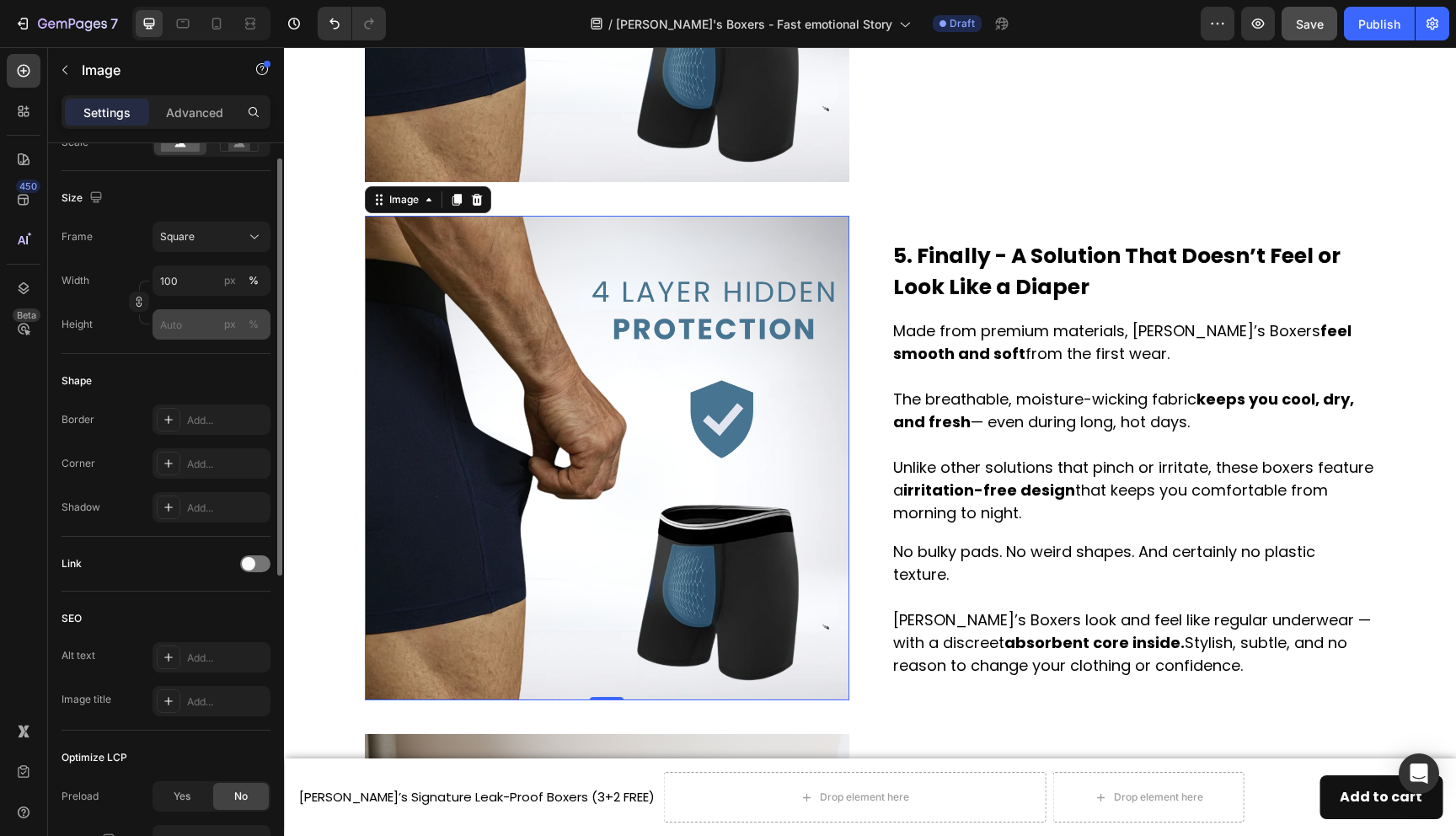
scroll to position [574, 0]
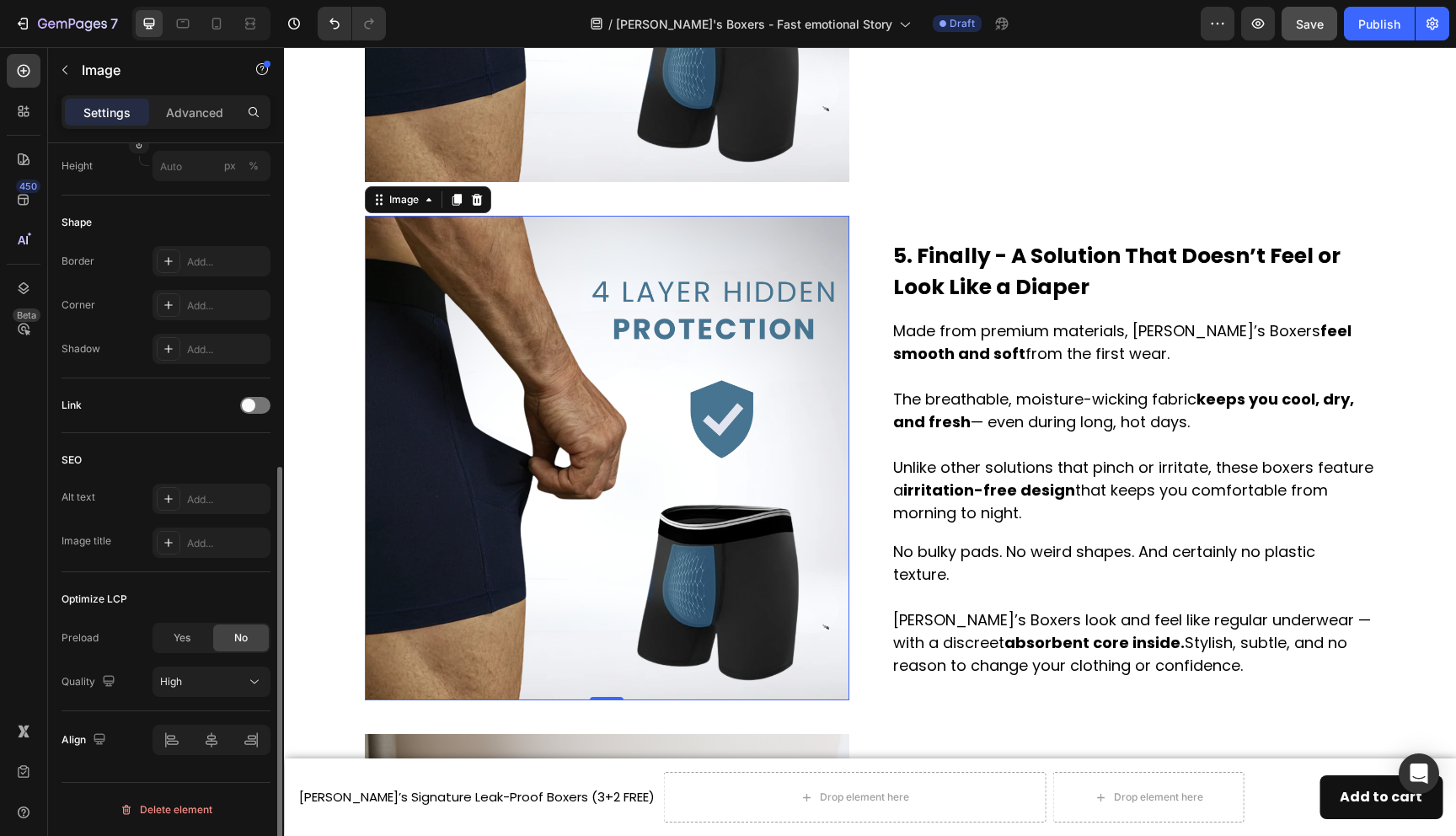
type input "https://cdn.shopify.com/s/files/1/0690/6354/0925/files/gempages_557558675238028…"
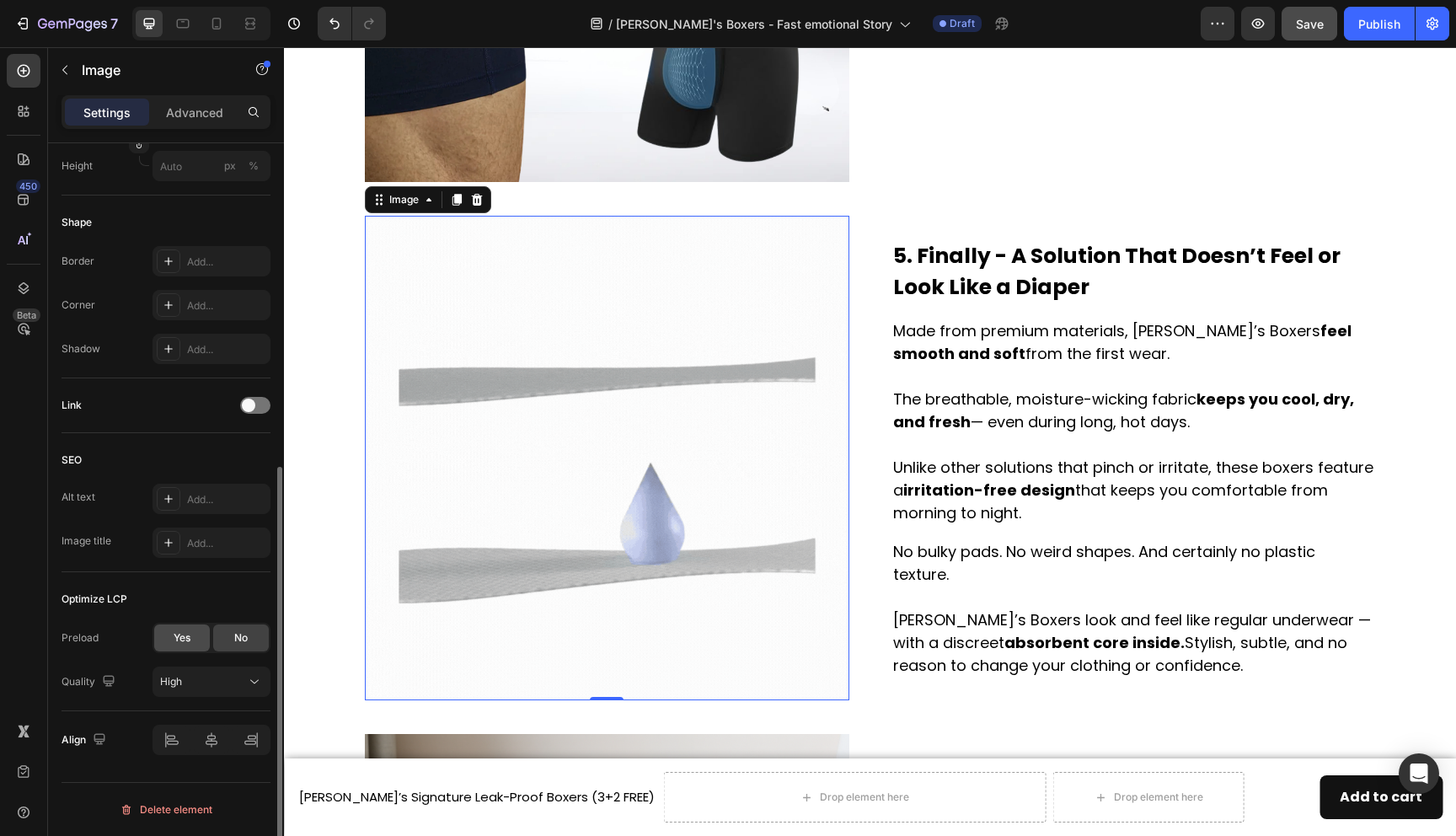
click at [198, 637] on div "Yes" at bounding box center [182, 637] width 56 height 26
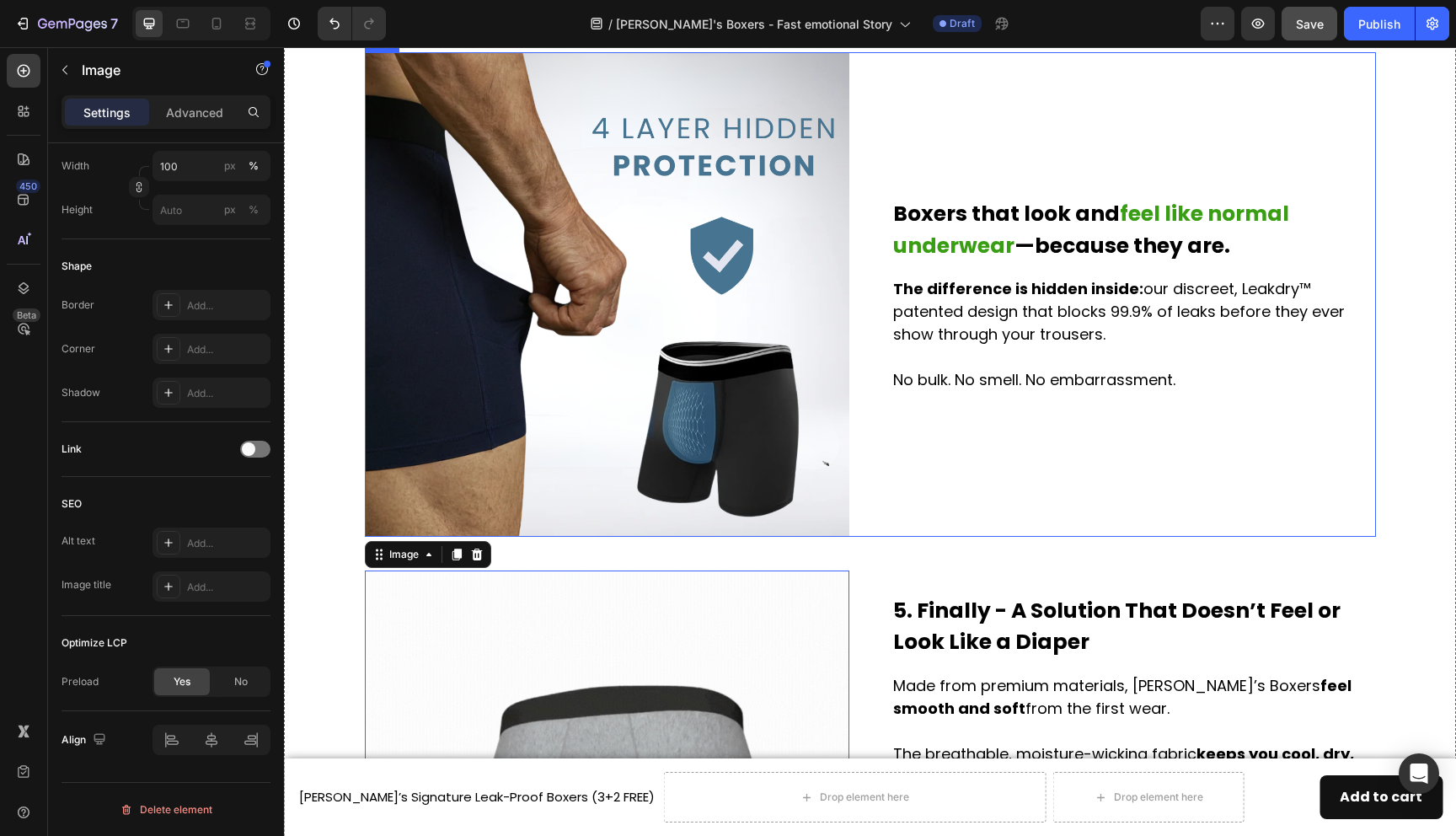
scroll to position [1974, 0]
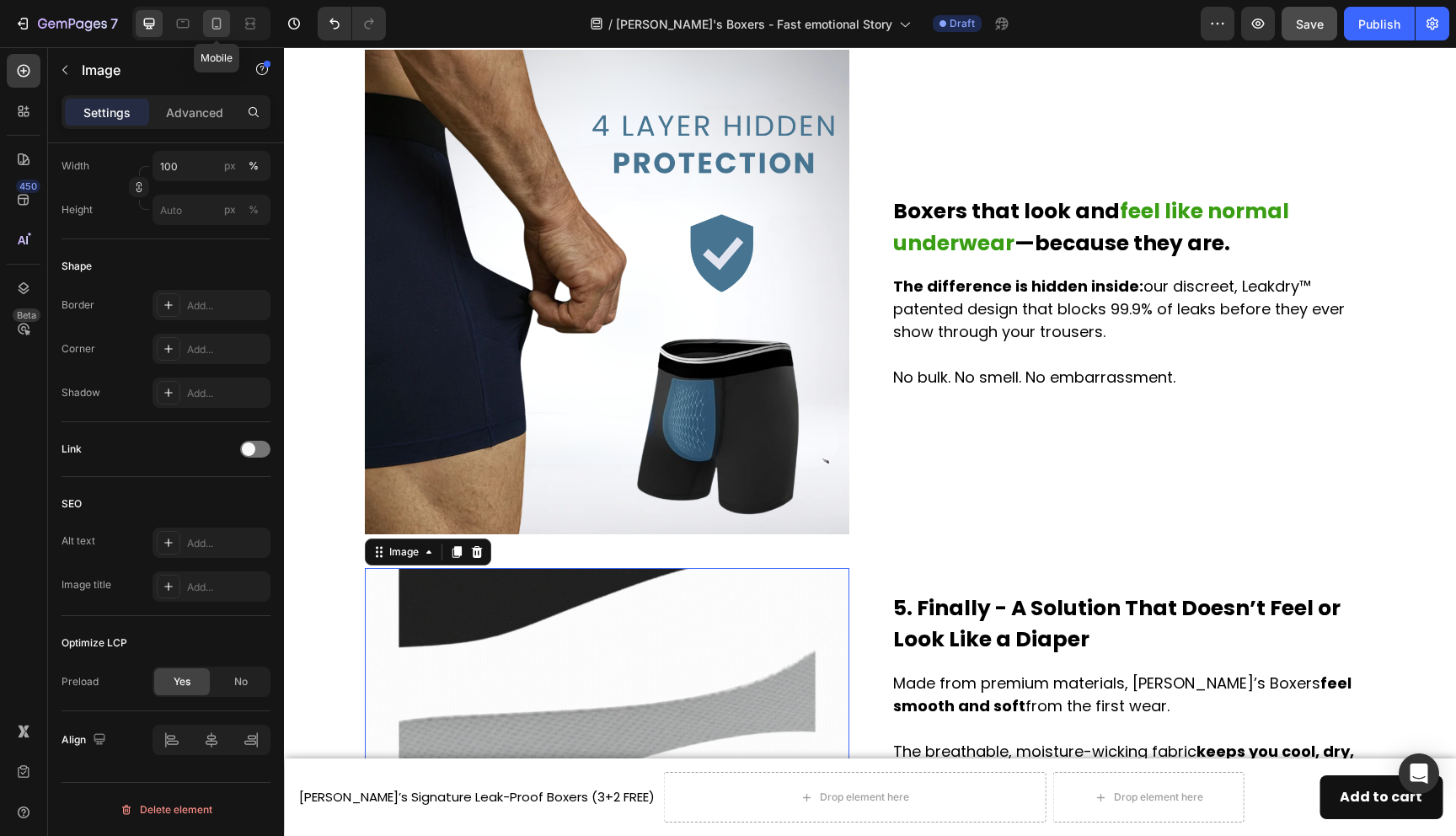
click at [218, 19] on icon at bounding box center [216, 23] width 17 height 17
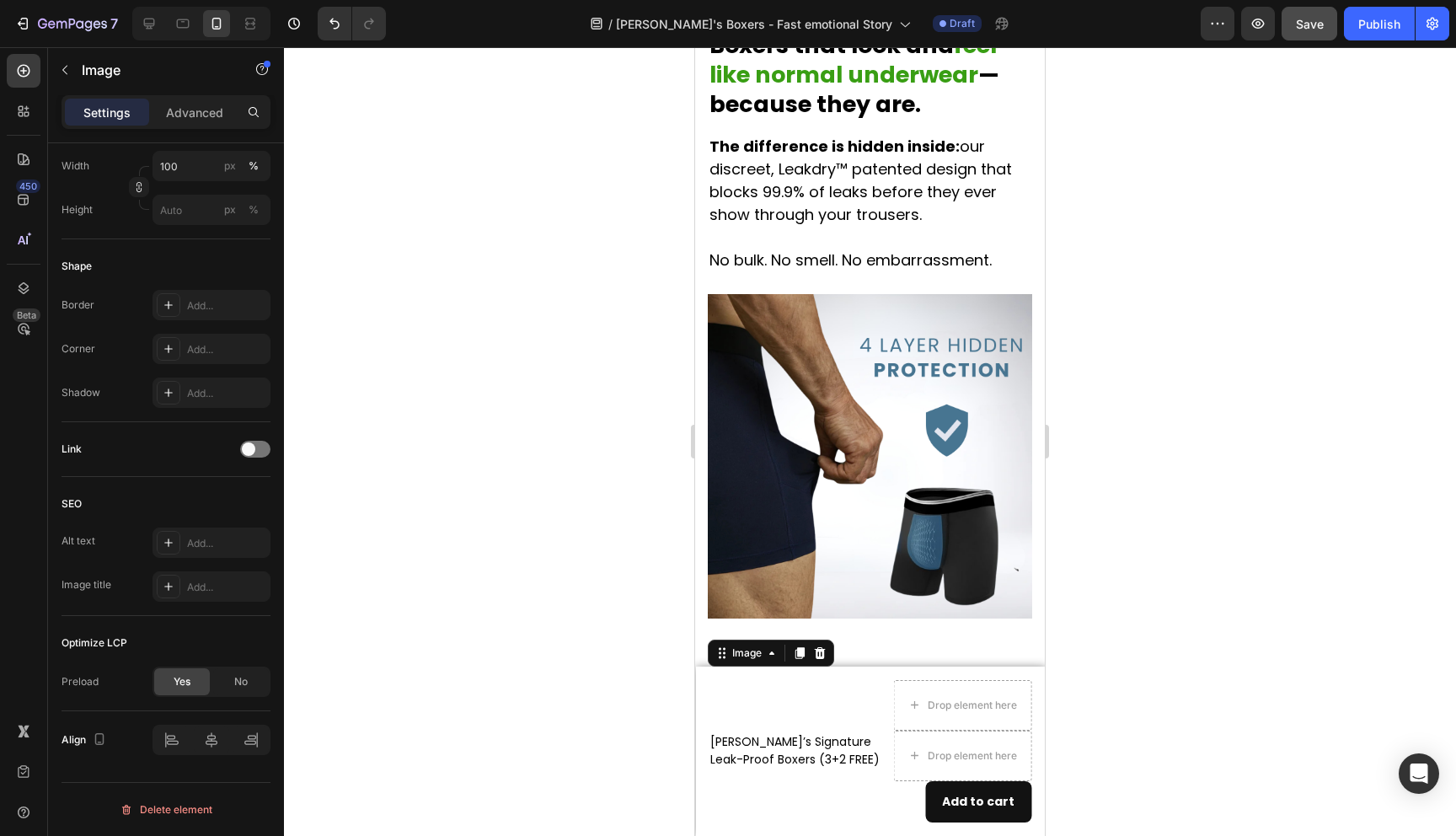
scroll to position [2339, 0]
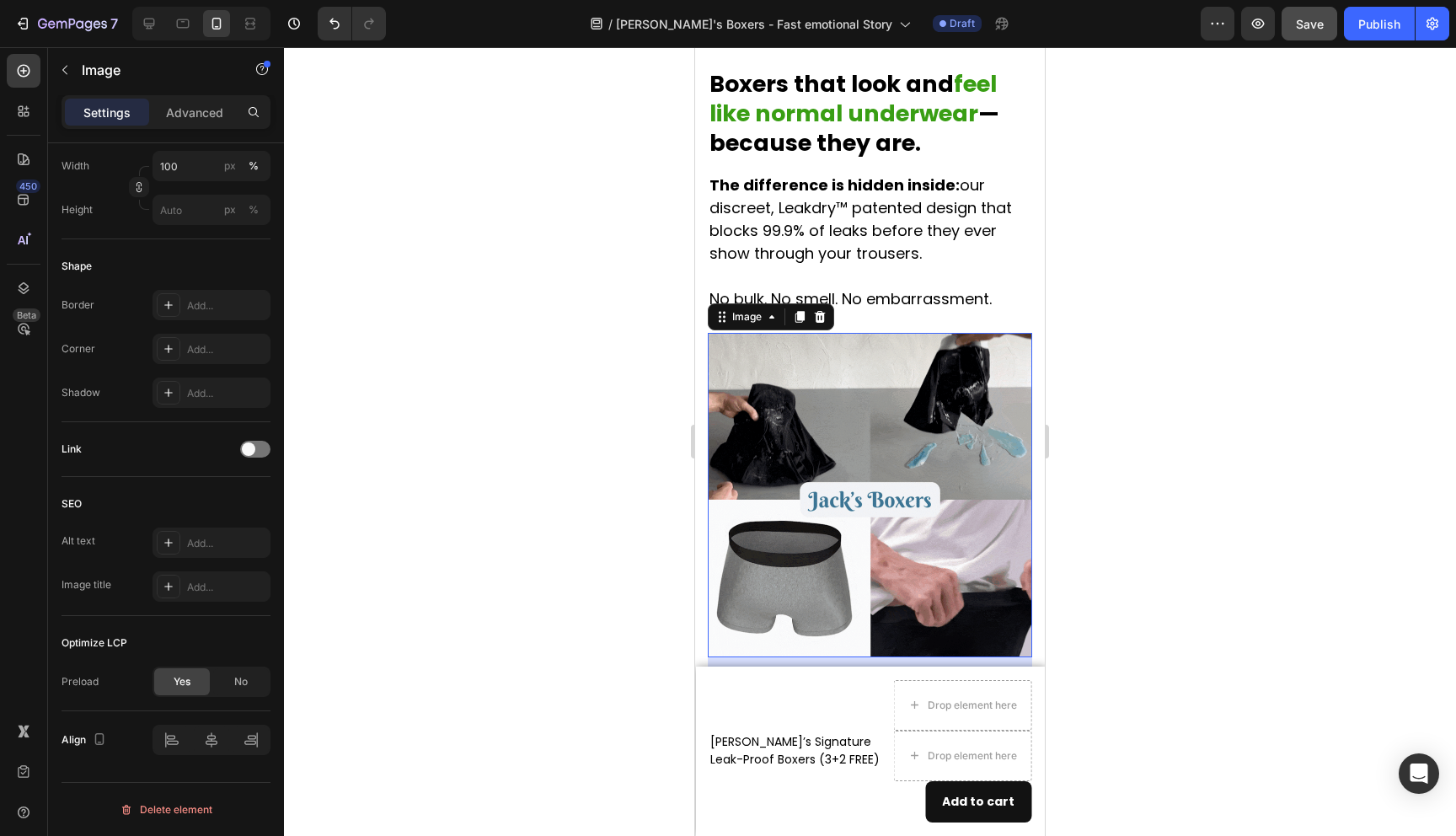
click at [869, 338] on img at bounding box center [870, 495] width 325 height 325
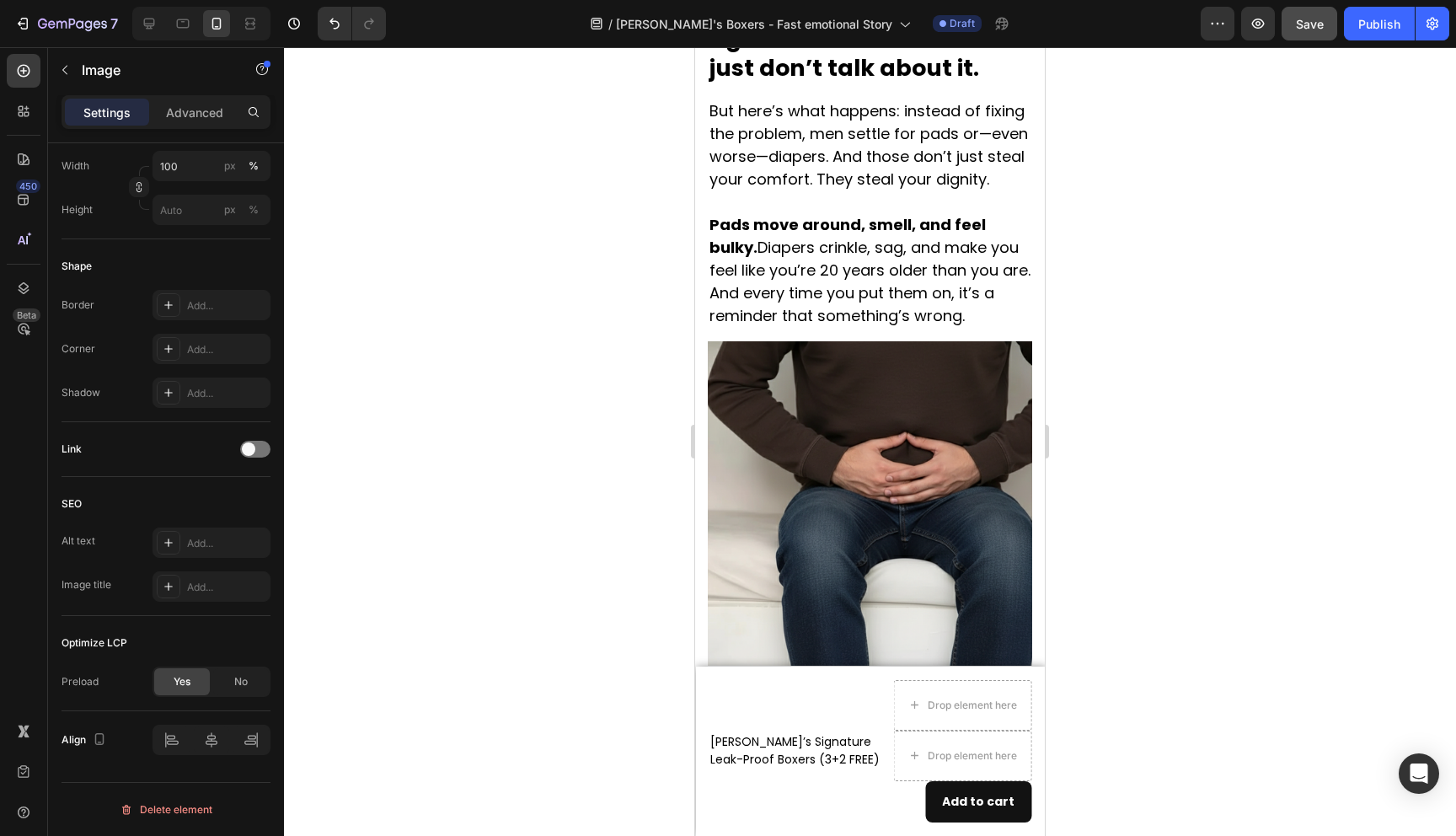
scroll to position [1039, 0]
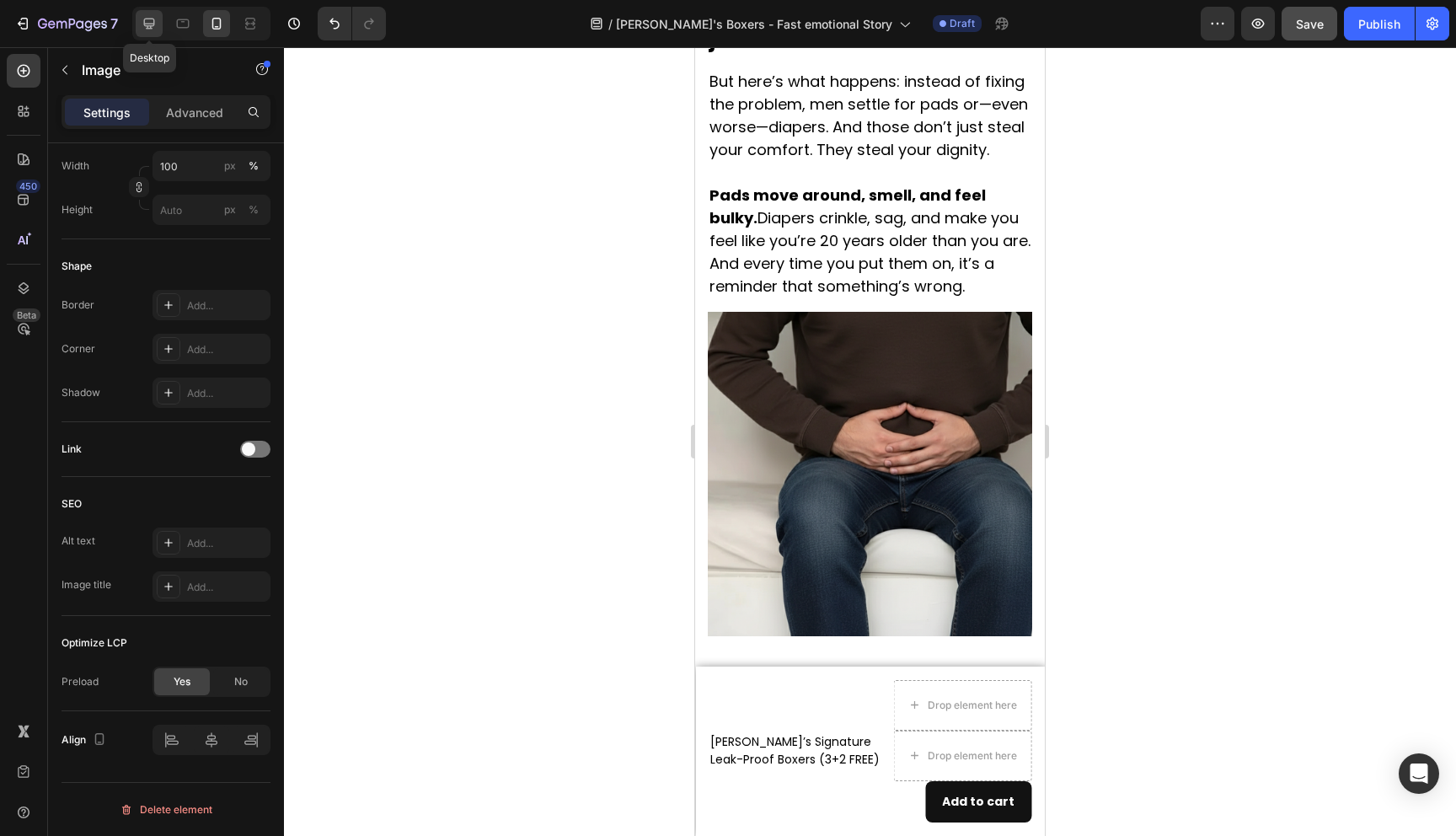
click at [157, 25] on icon at bounding box center [148, 23] width 17 height 17
type input "https://cdn.shopify.com/s/files/1/0690/6354/0925/files/gempages_557558675238028…"
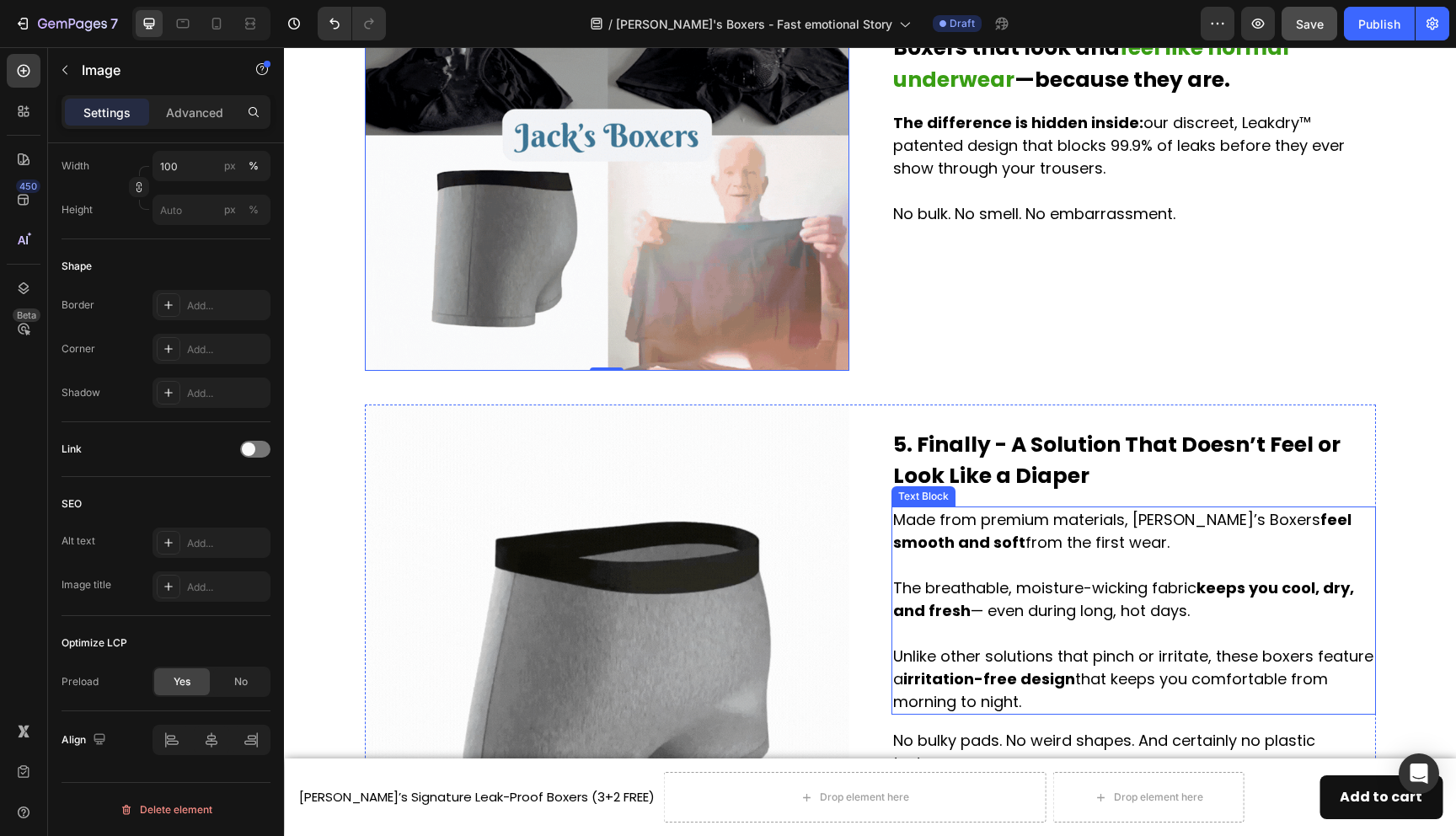
scroll to position [2201, 0]
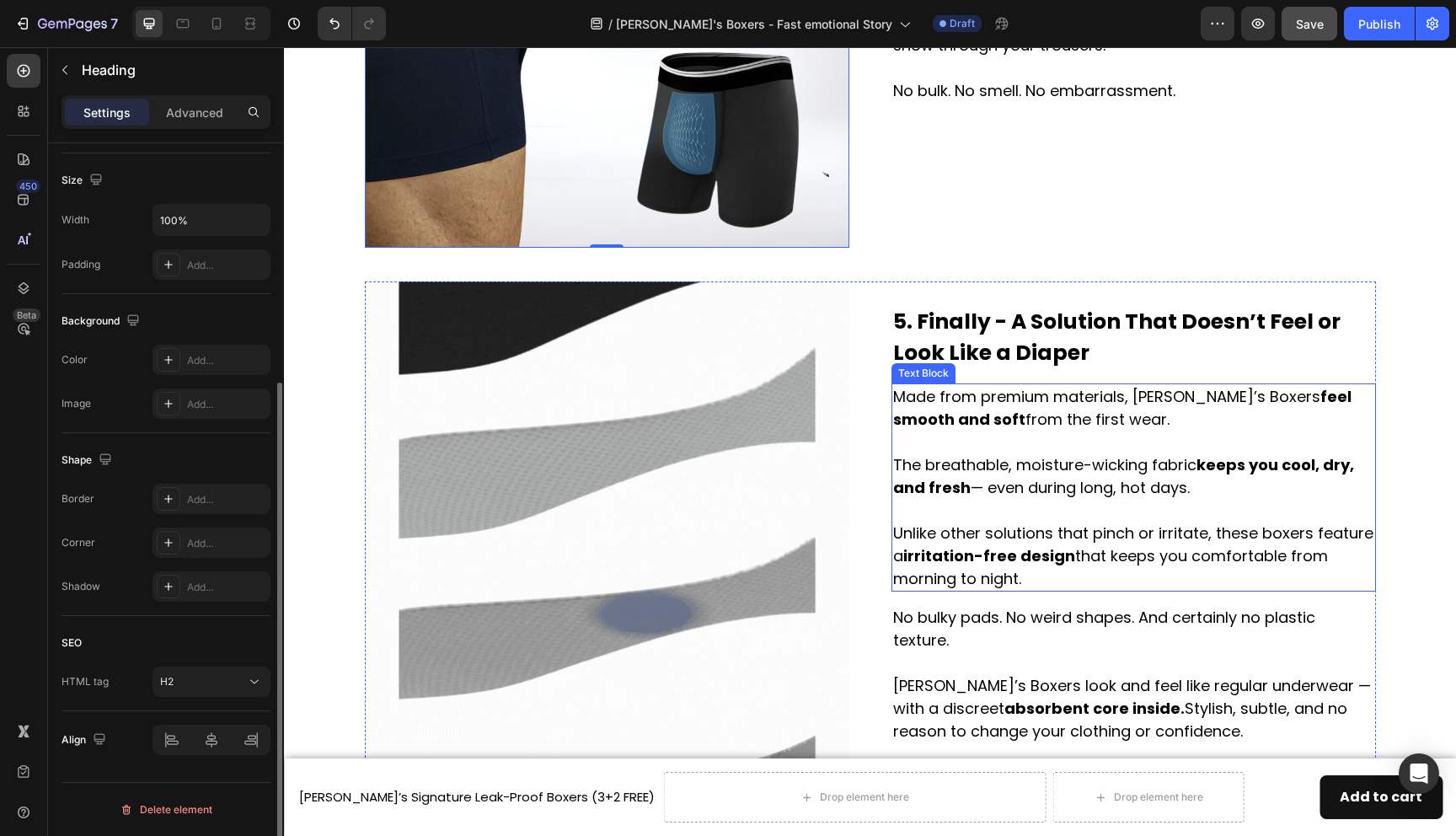
click at [951, 355] on p "5. Finally - A Solution That Doesn’t Feel or Look Like a Diaper" at bounding box center [1133, 338] width 481 height 63
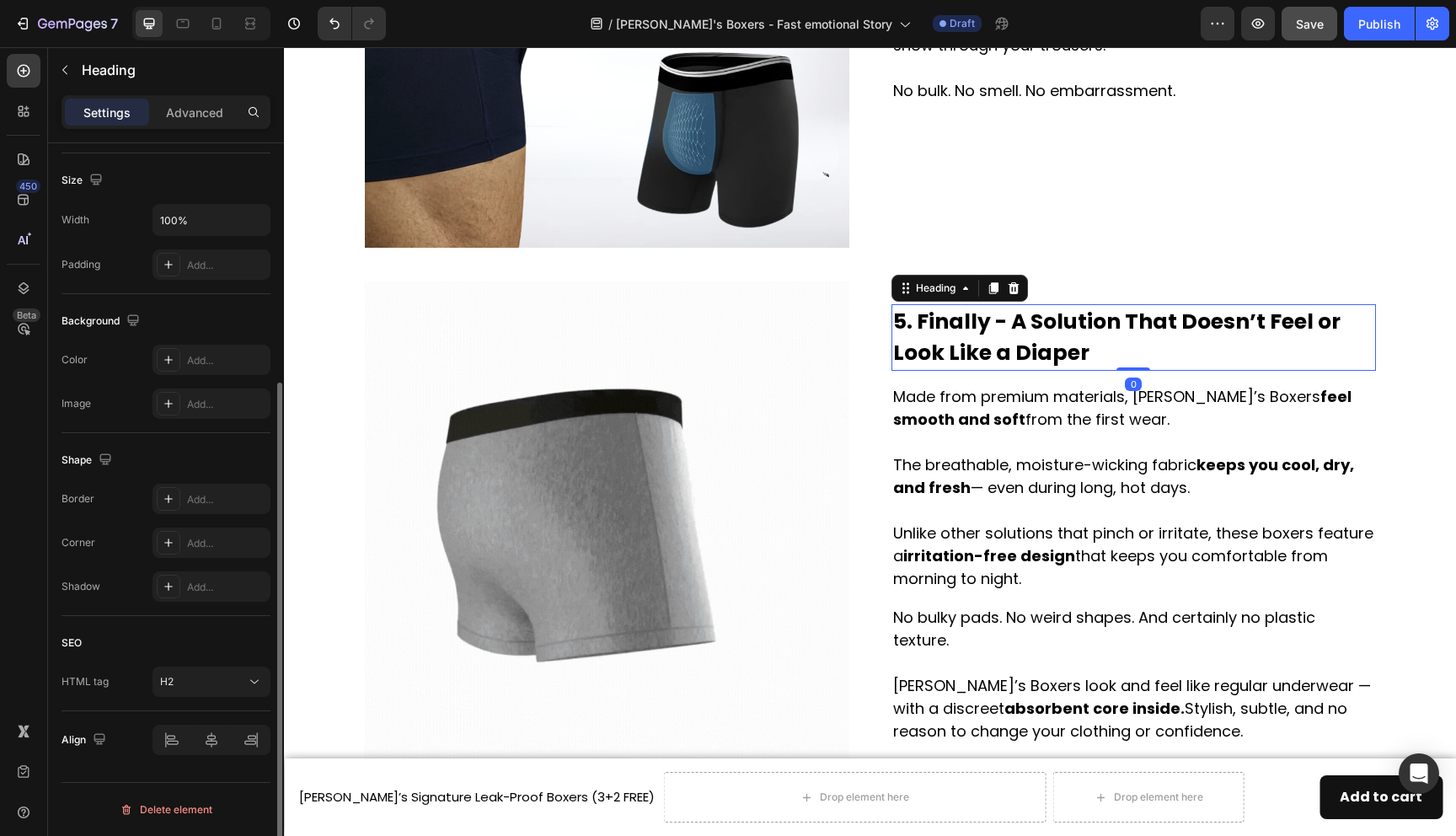
scroll to position [0, 0]
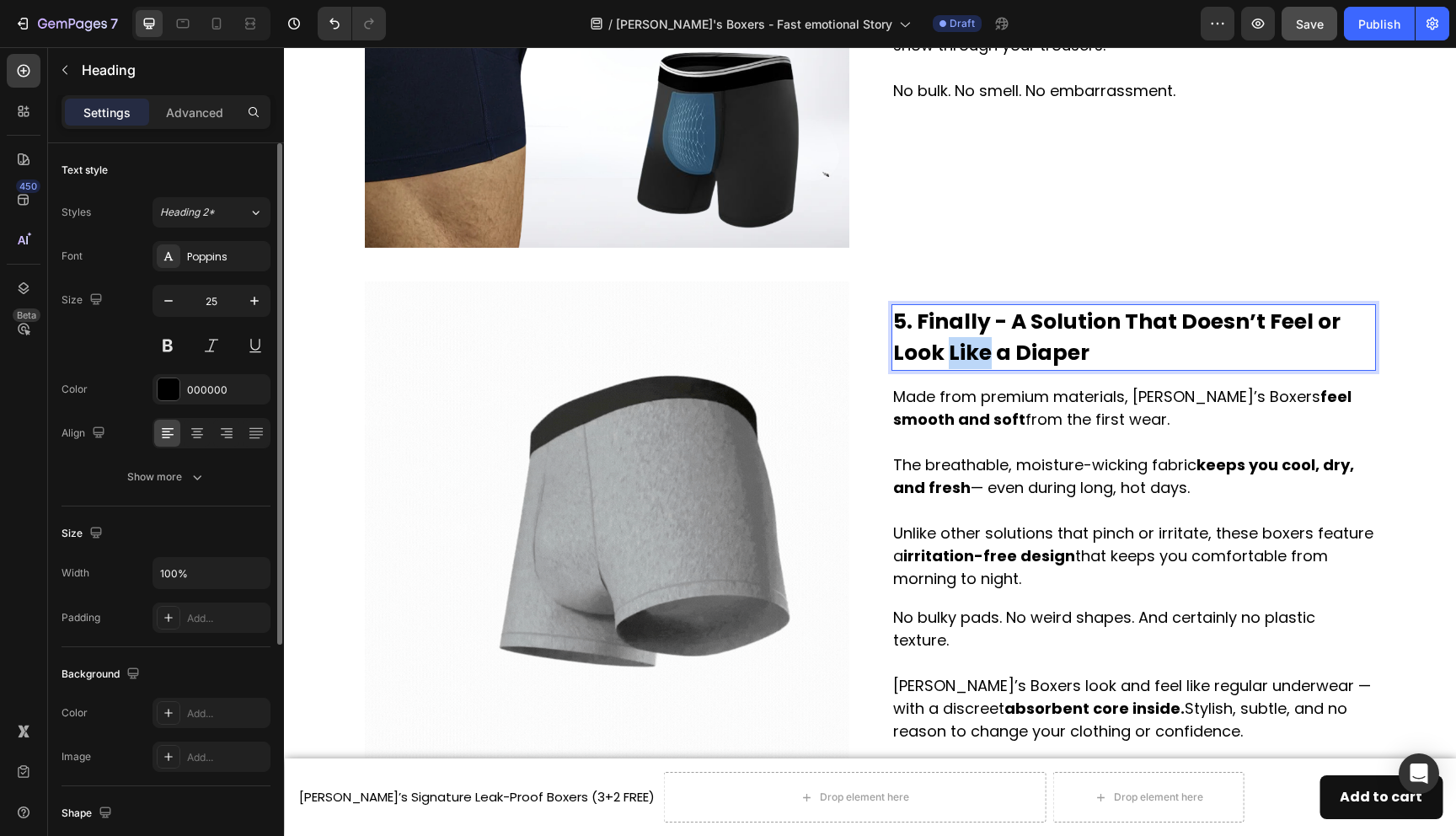
click at [962, 352] on p "5. Finally - A Solution That Doesn’t Feel or Look Like a Diaper" at bounding box center [1133, 338] width 481 height 63
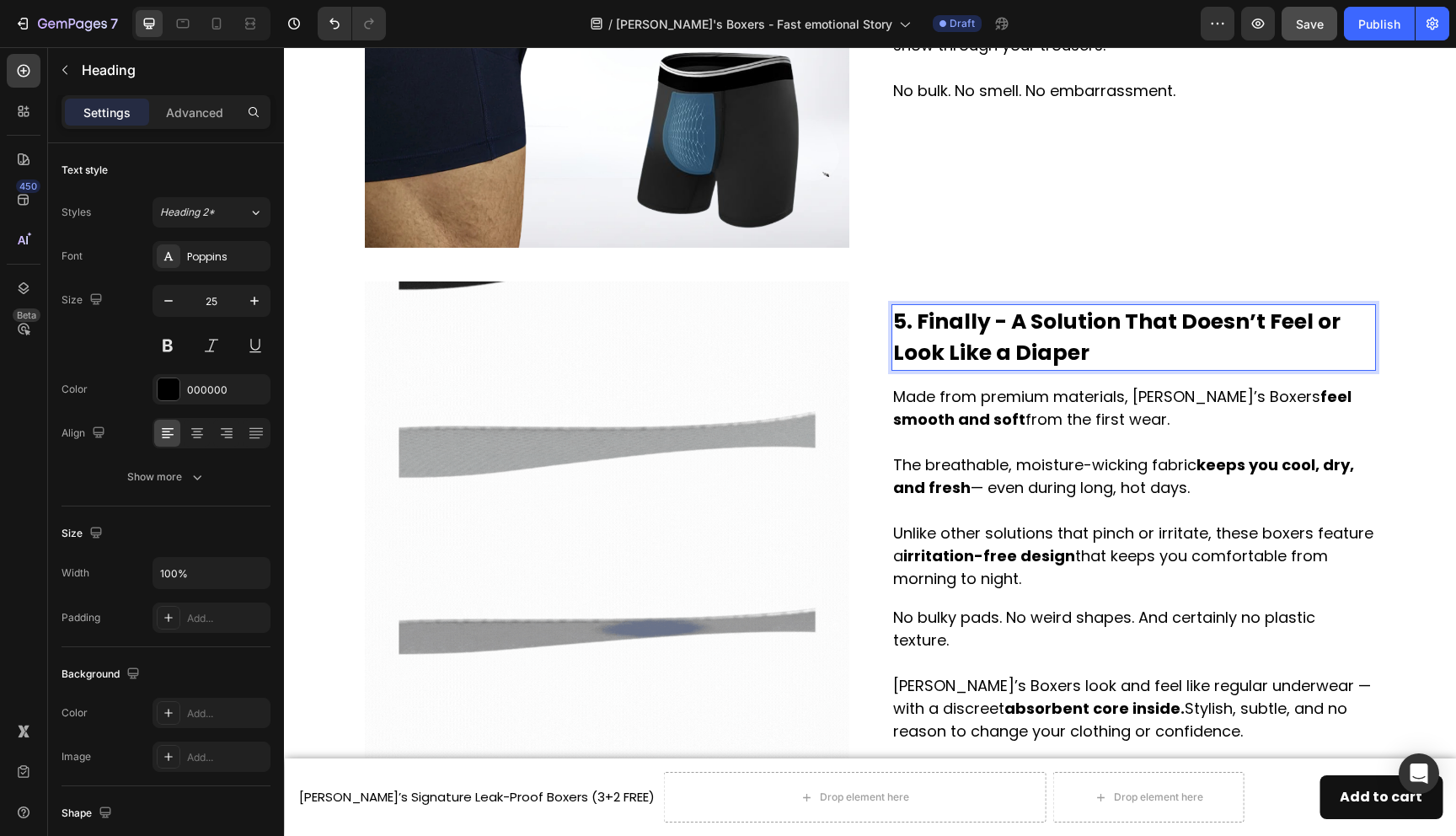
click at [1073, 352] on p "5. Finally - A Solution That Doesn’t Feel or Look Like a Diaper" at bounding box center [1133, 338] width 481 height 63
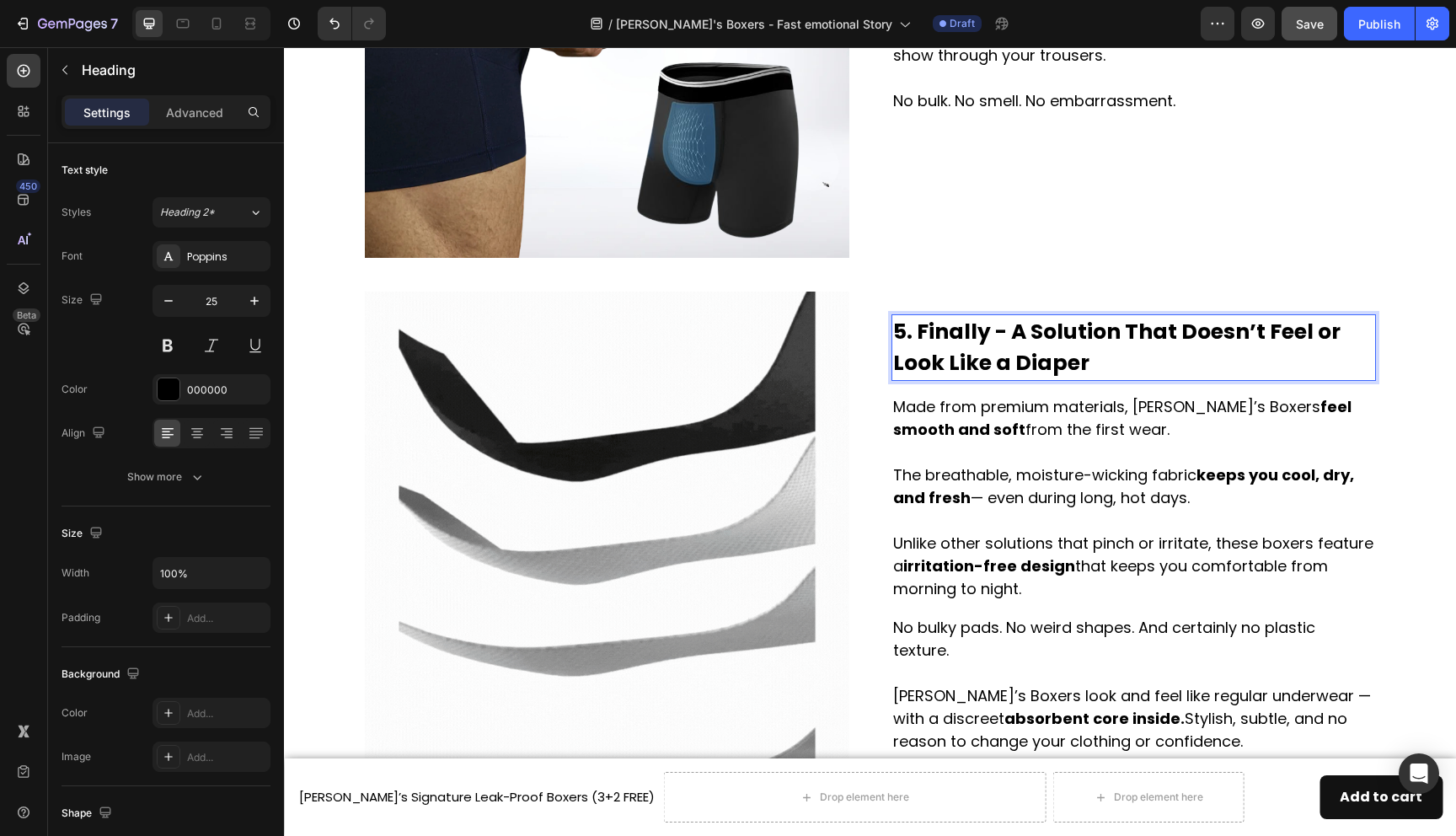
scroll to position [2191, 0]
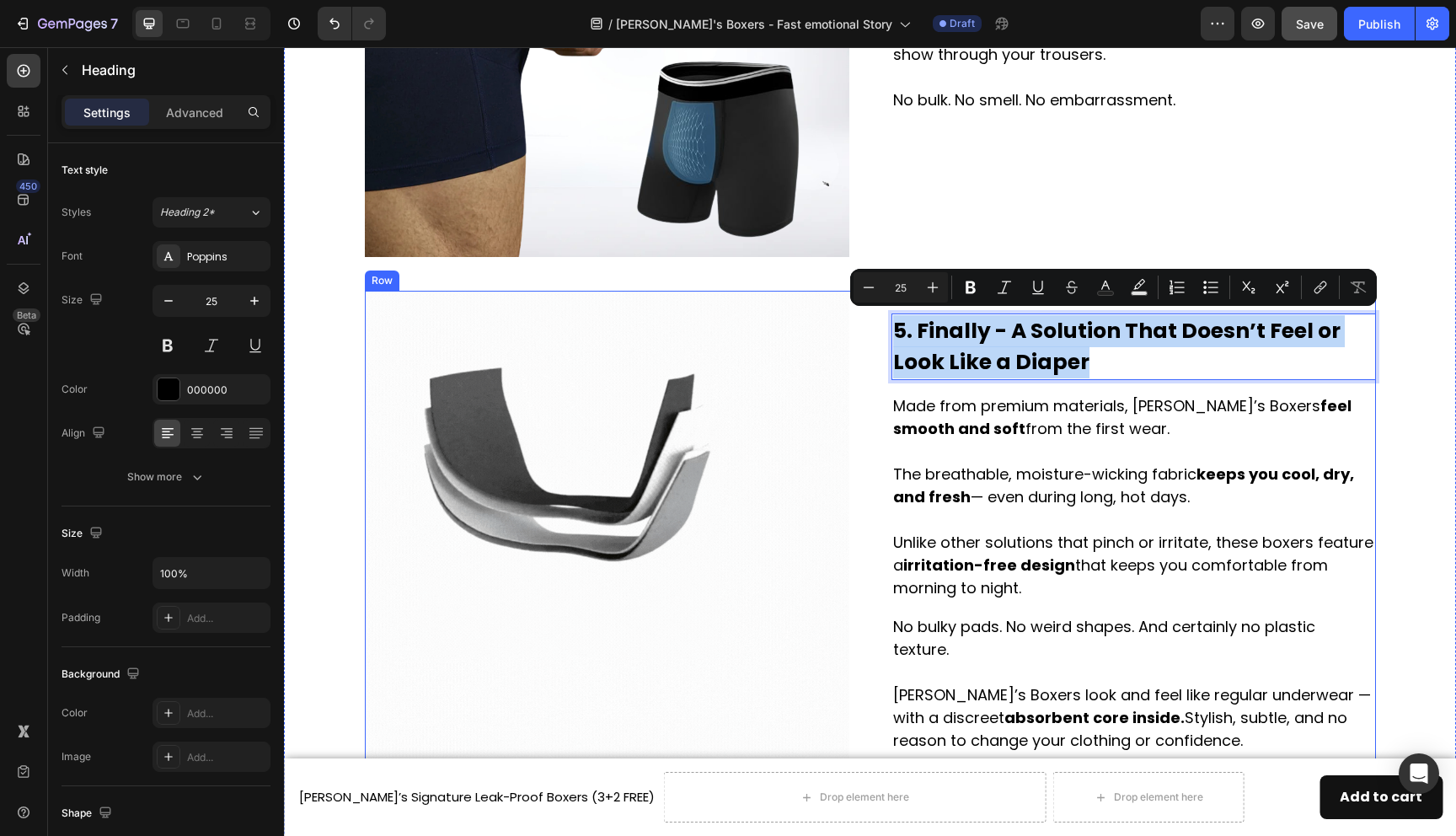
drag, startPoint x: 1084, startPoint y: 359, endPoint x: 869, endPoint y: 322, distance: 218.2
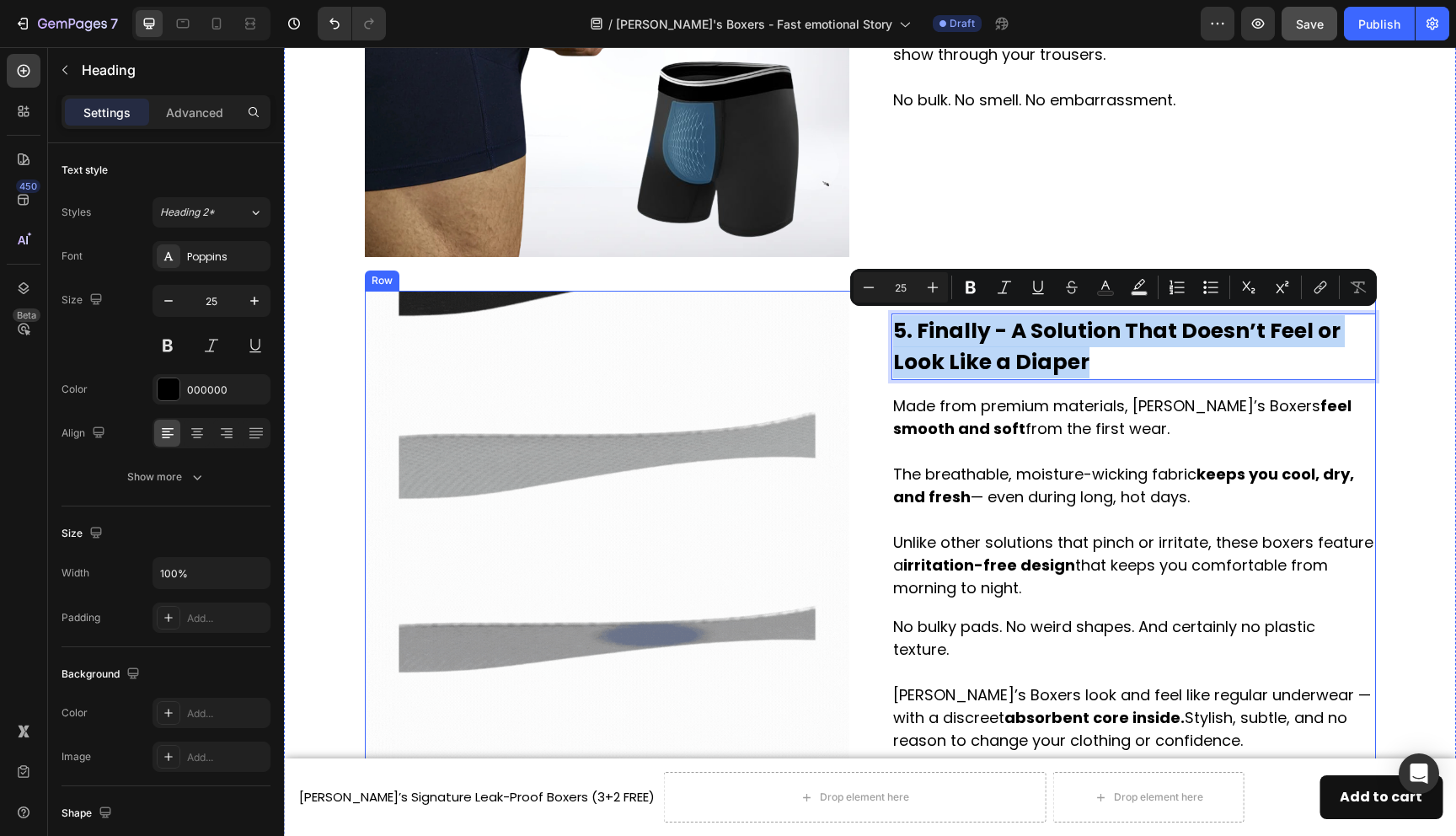
click at [869, 322] on div "Image 5. Finally - A Solution That Doesn’t Feel or Look Like a Diaper Heading 0…" at bounding box center [870, 533] width 1012 height 485
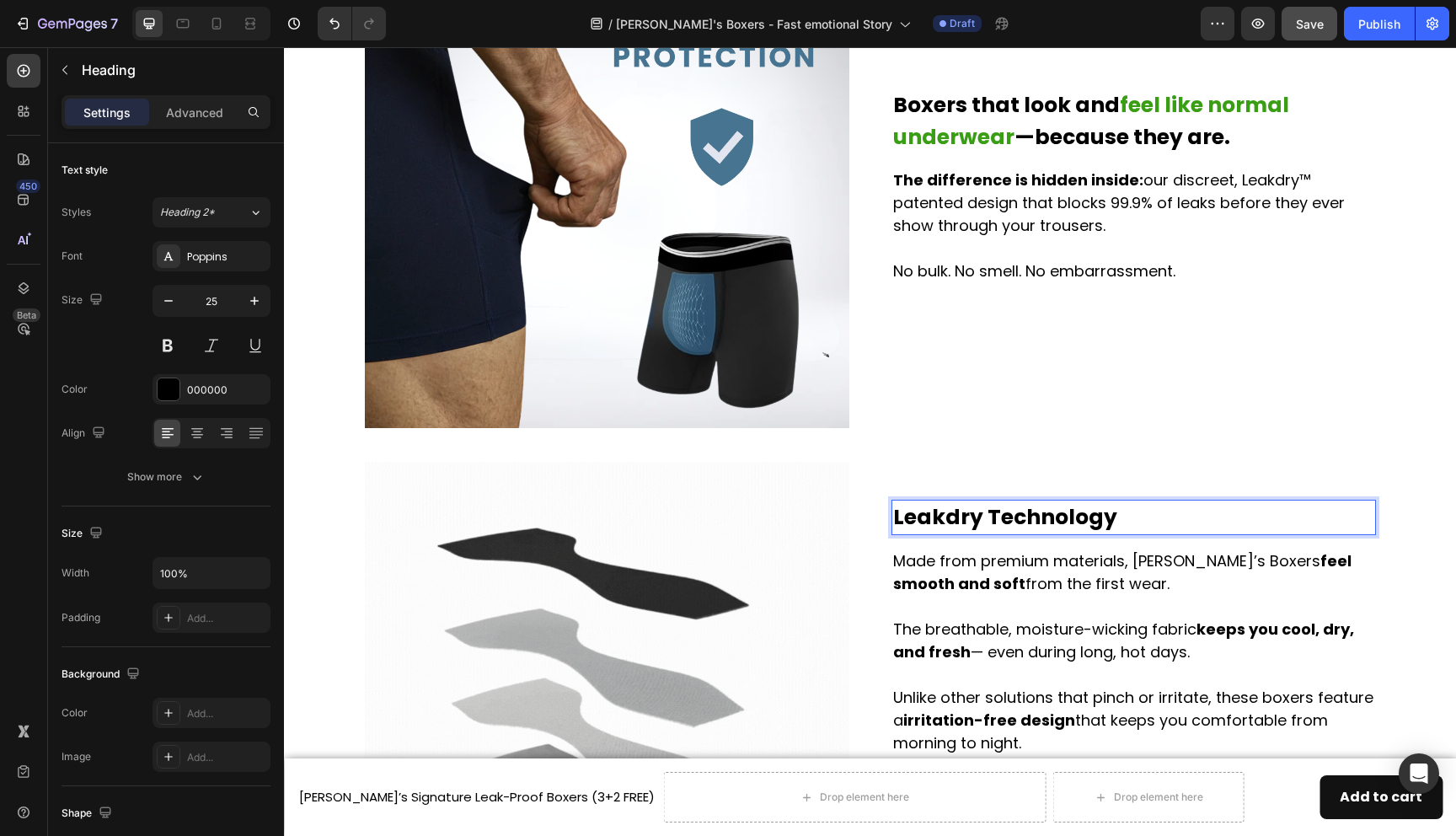
scroll to position [2014, 0]
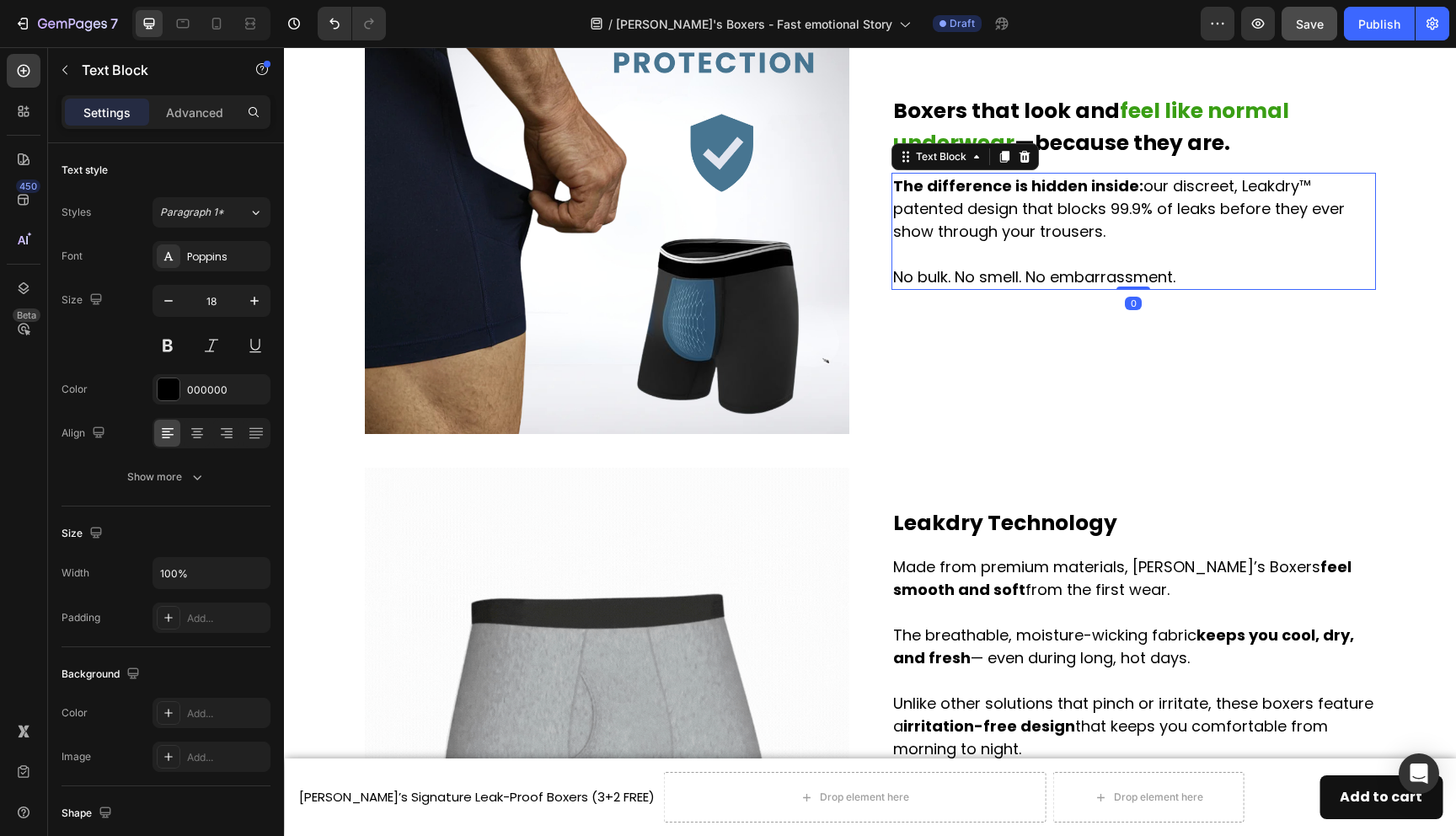
click at [1029, 275] on p "No bulk. No smell. No embarrassment." at bounding box center [1133, 277] width 481 height 23
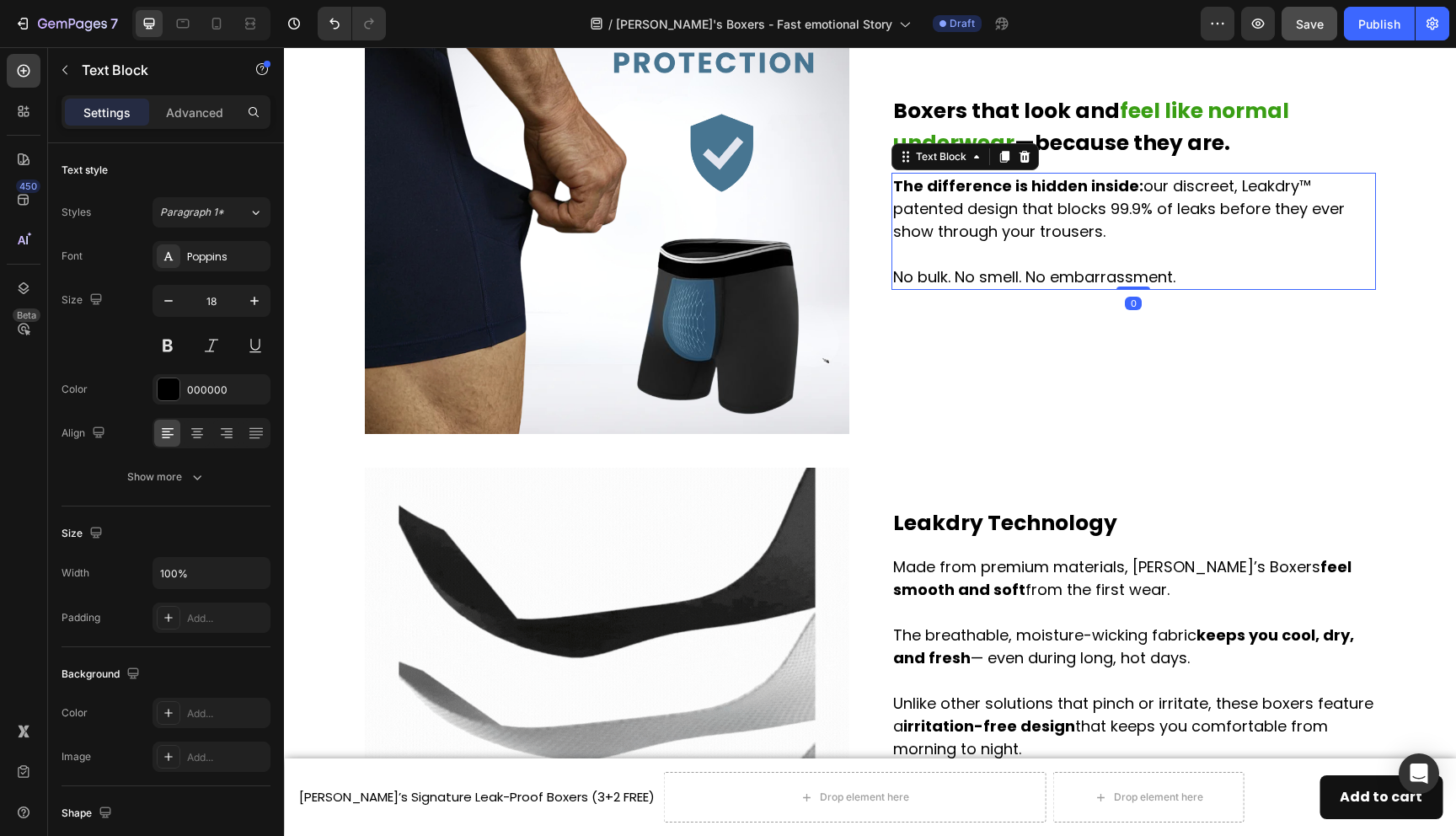
click at [1029, 275] on p "No bulk. No smell. No embarrassment." at bounding box center [1133, 277] width 481 height 23
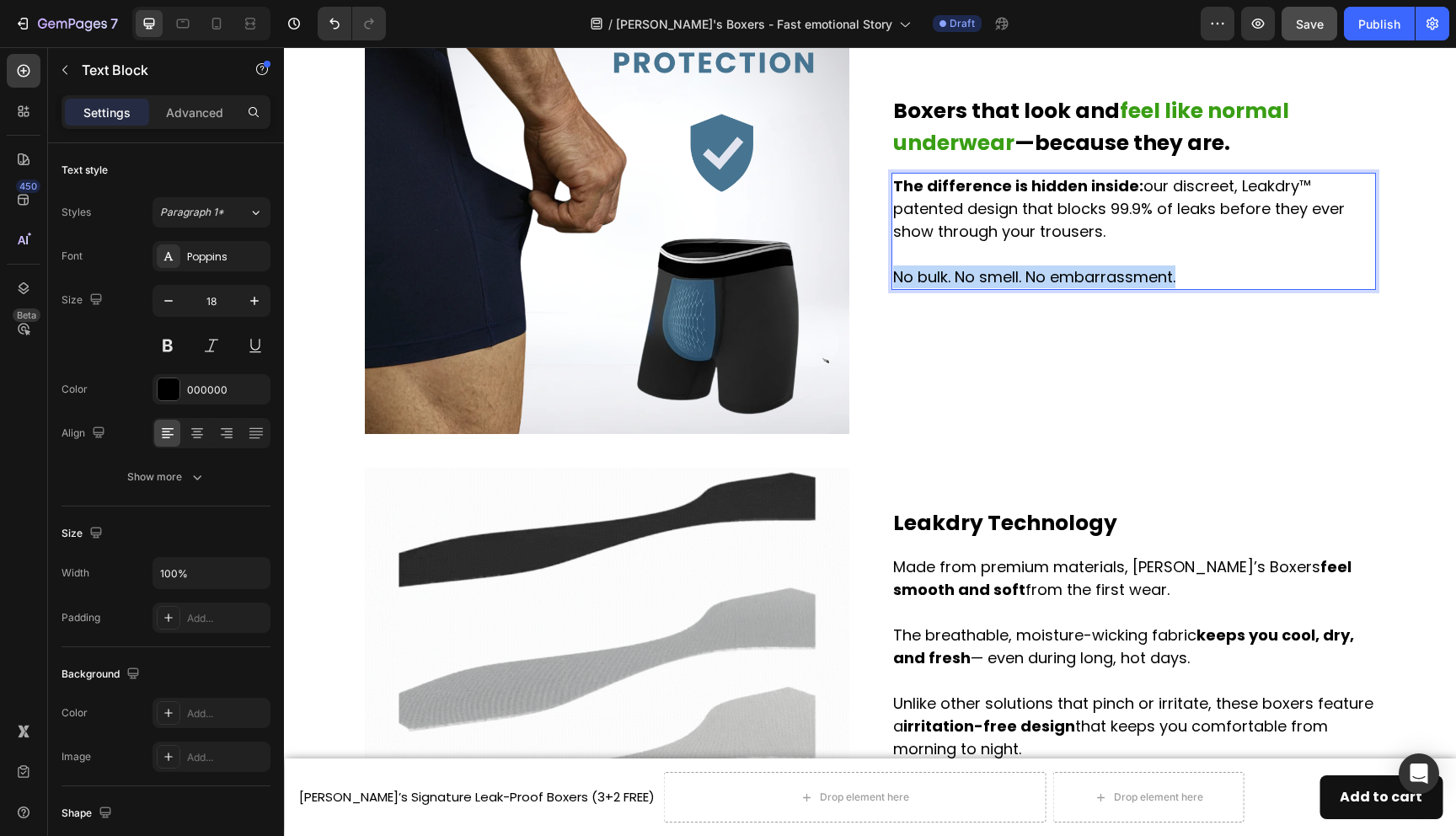
click at [1029, 275] on p "No bulk. No smell. No embarrassment." at bounding box center [1133, 277] width 481 height 23
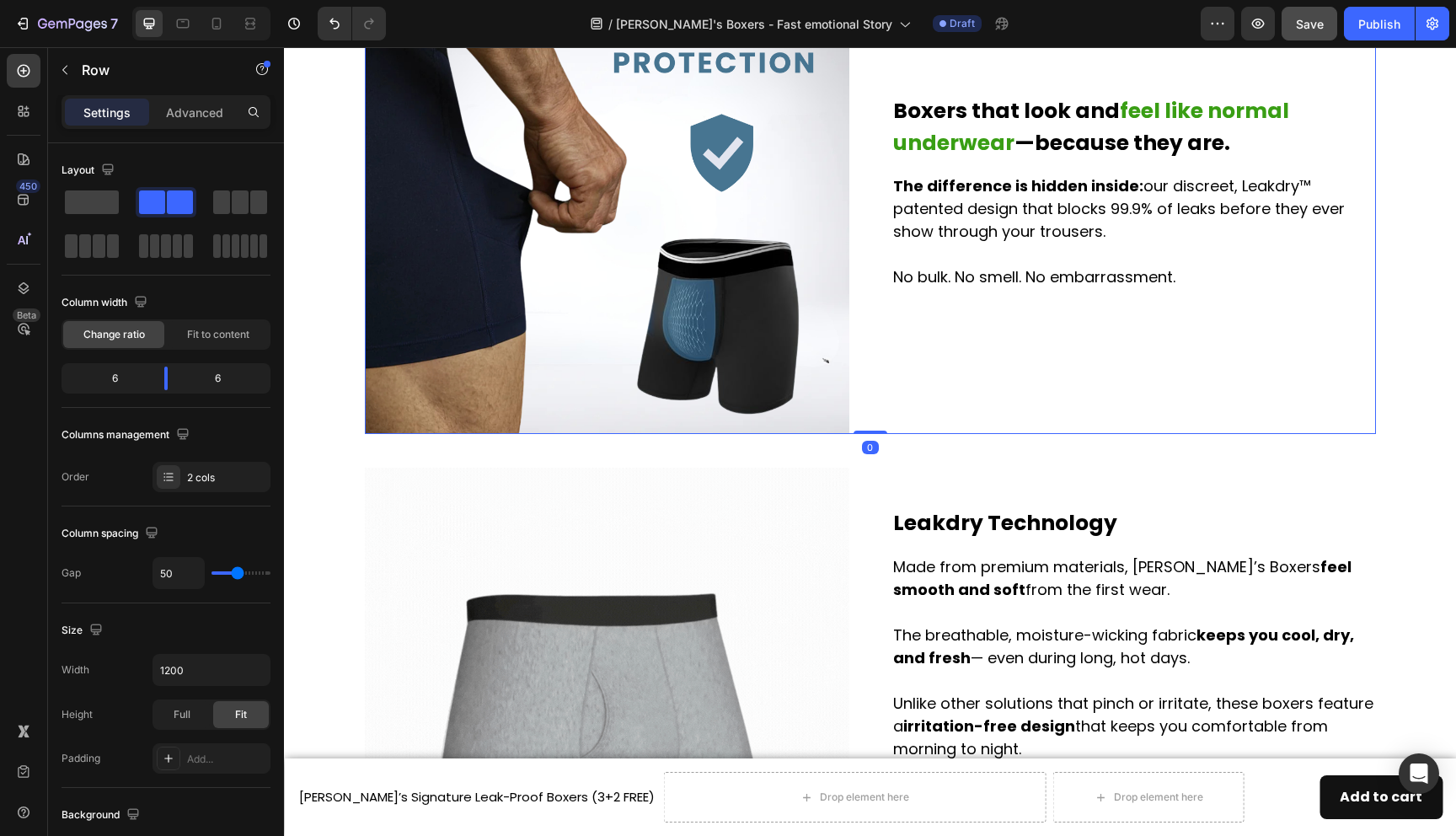
click at [1118, 347] on div "Boxers that look and feel like normal underwear —because they are. Heading The …" at bounding box center [1134, 191] width 485 height 485
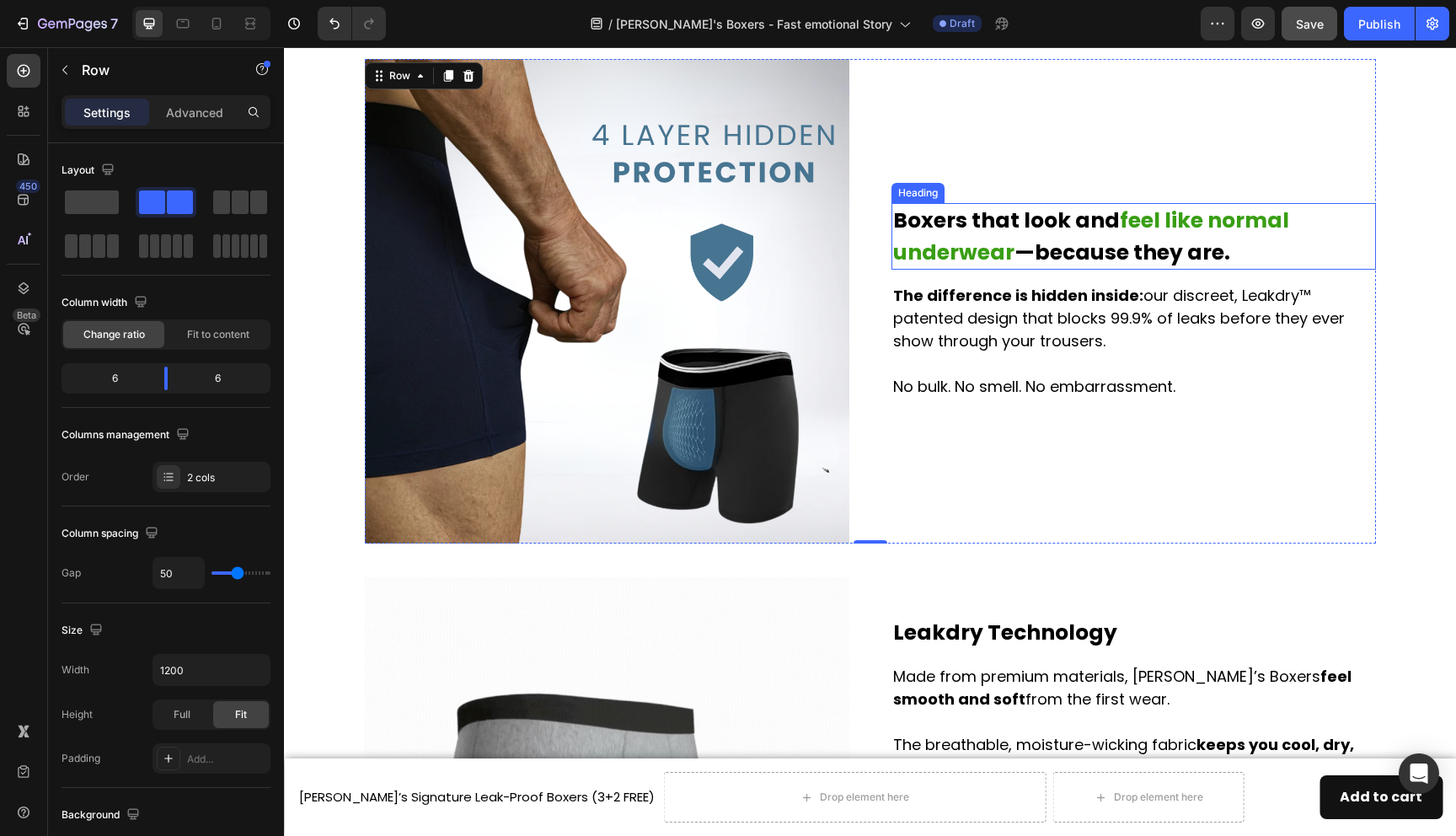
scroll to position [1911, 0]
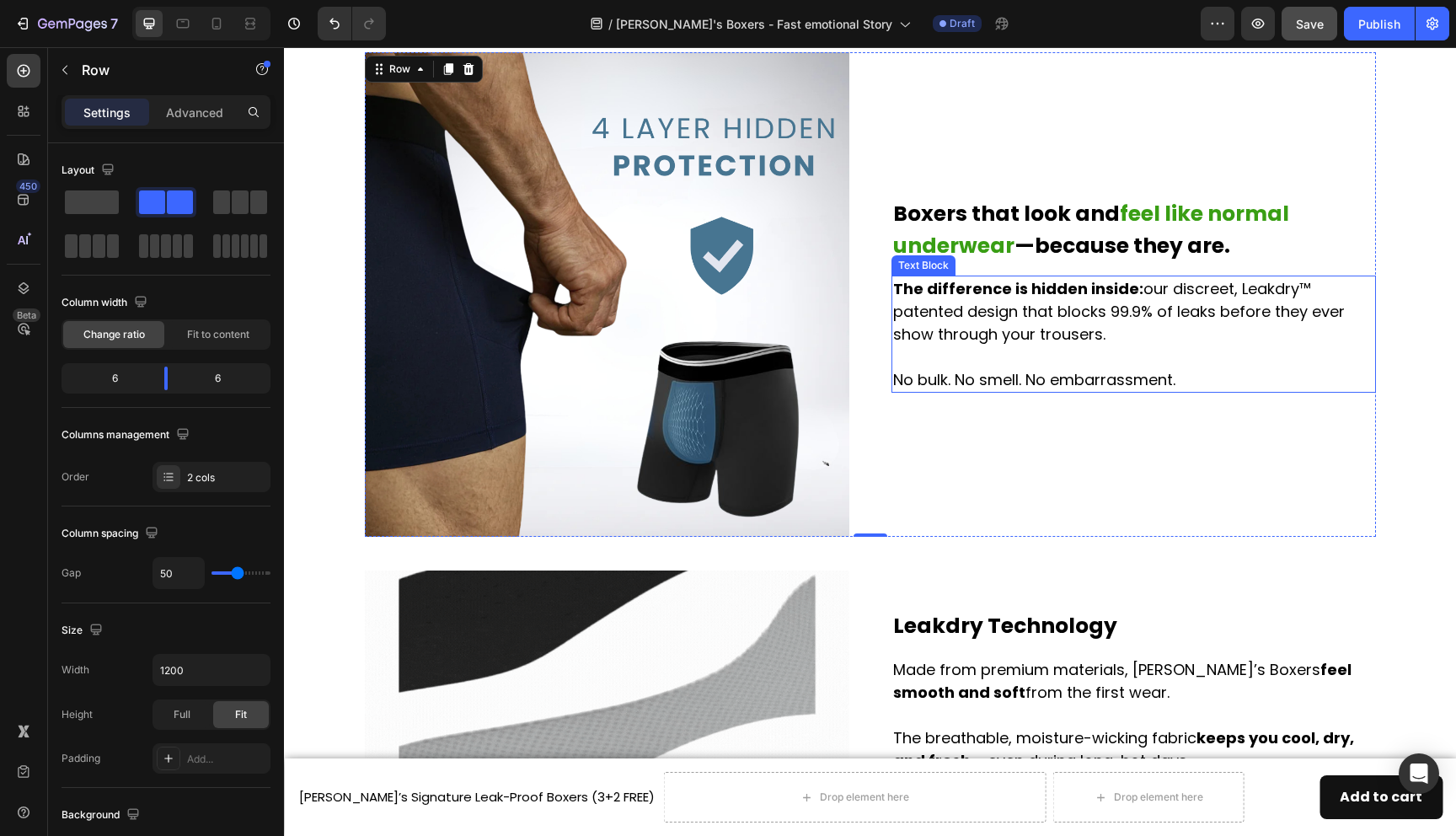
click at [1111, 373] on p "No bulk. No smell. No embarrassment." at bounding box center [1133, 379] width 481 height 23
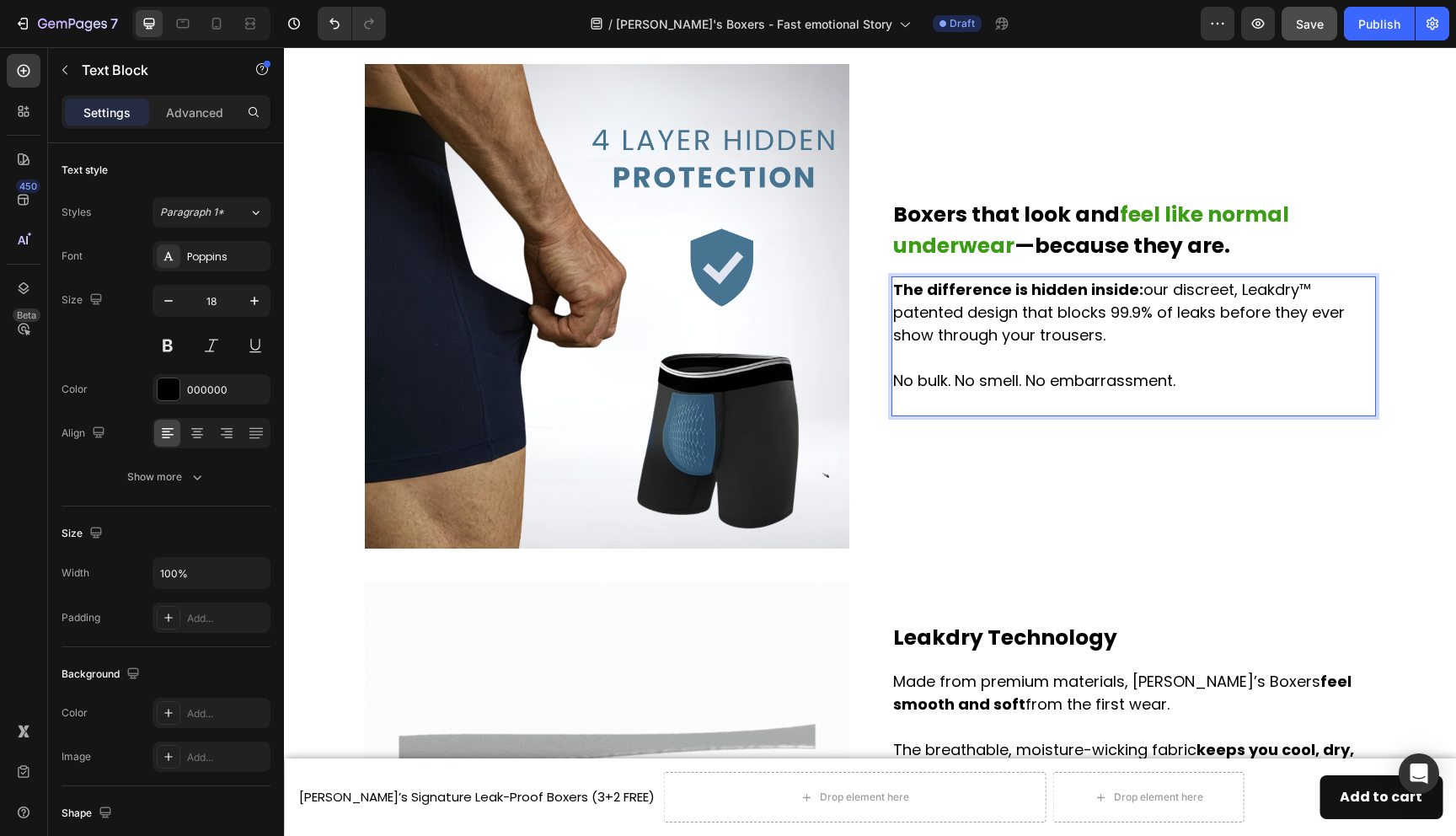
scroll to position [1889, 0]
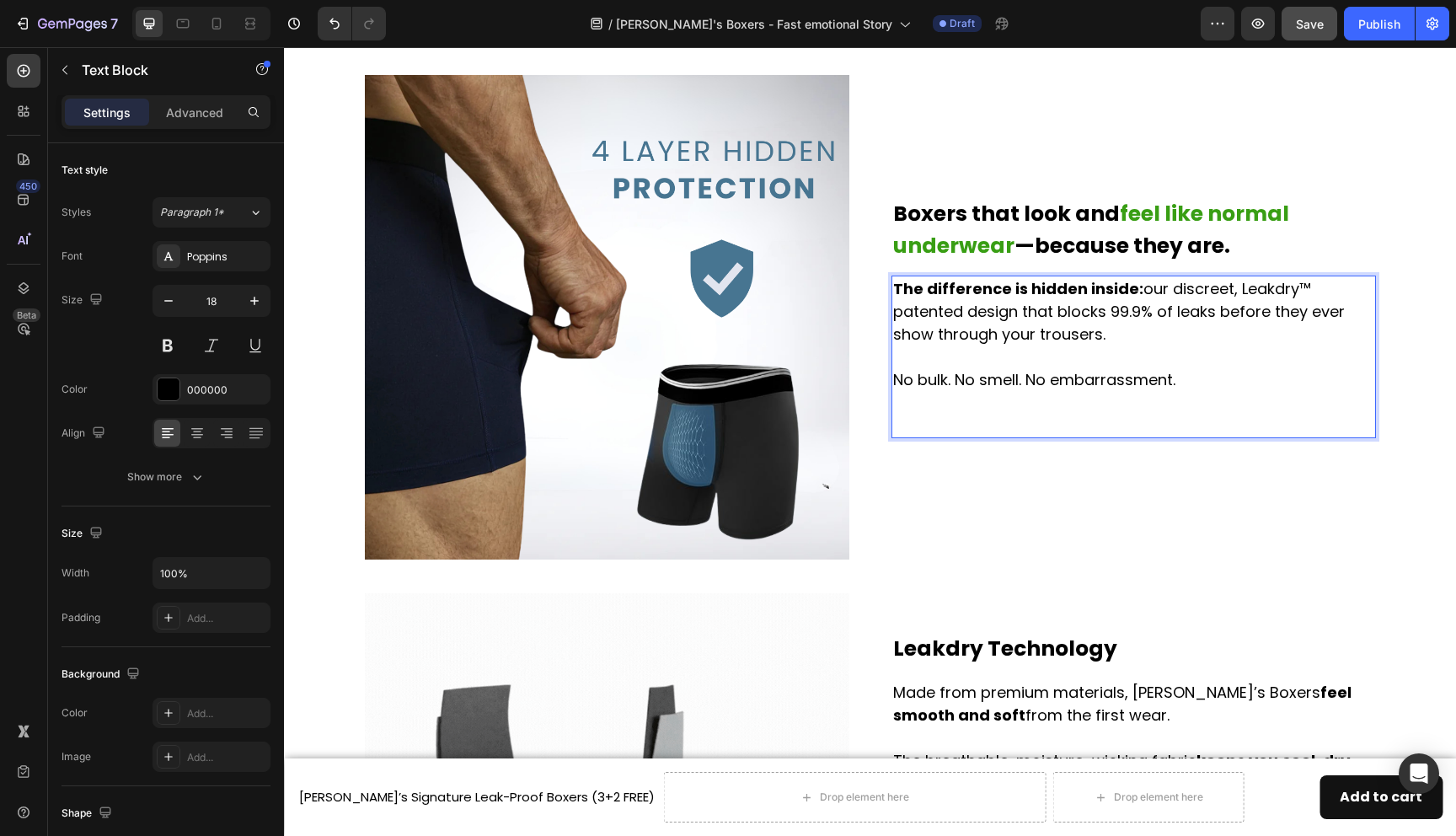
click at [1121, 382] on p "No bulk. No smell. No embarrassment." at bounding box center [1133, 402] width 481 height 69
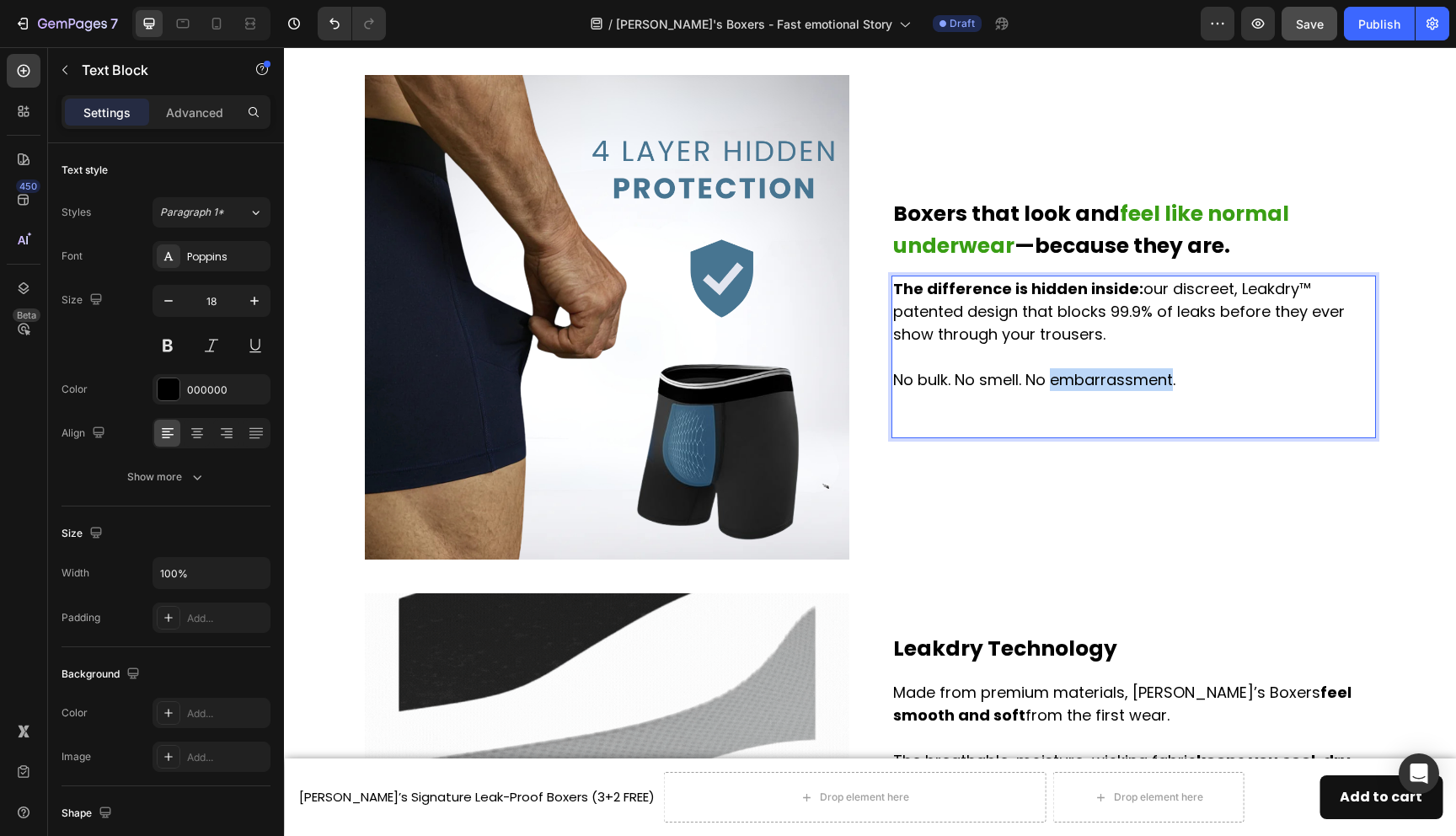
click at [1121, 382] on p "No bulk. No smell. No embarrassment." at bounding box center [1133, 402] width 481 height 69
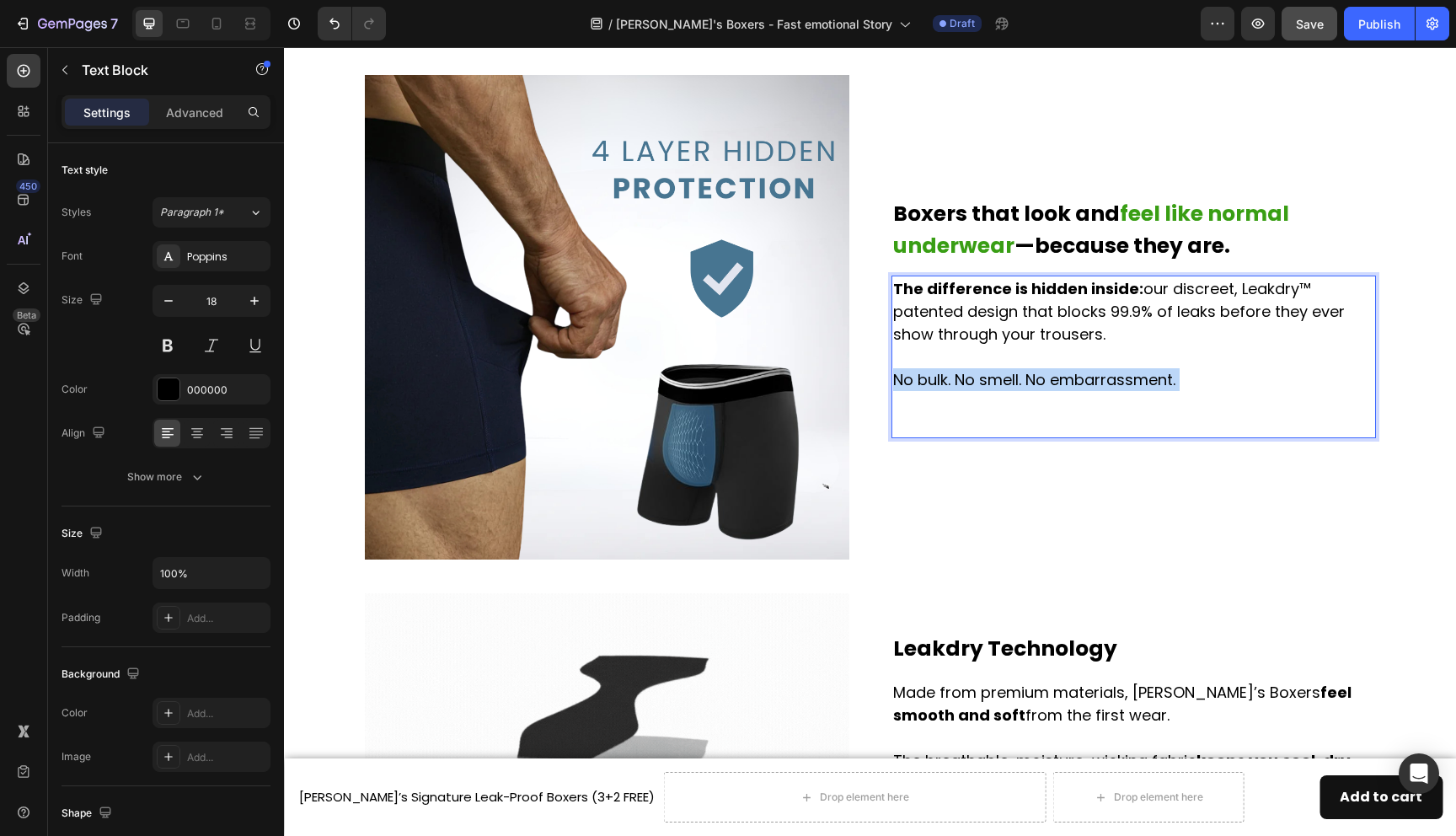
click at [1121, 382] on p "No bulk. No smell. No embarrassment." at bounding box center [1133, 402] width 481 height 69
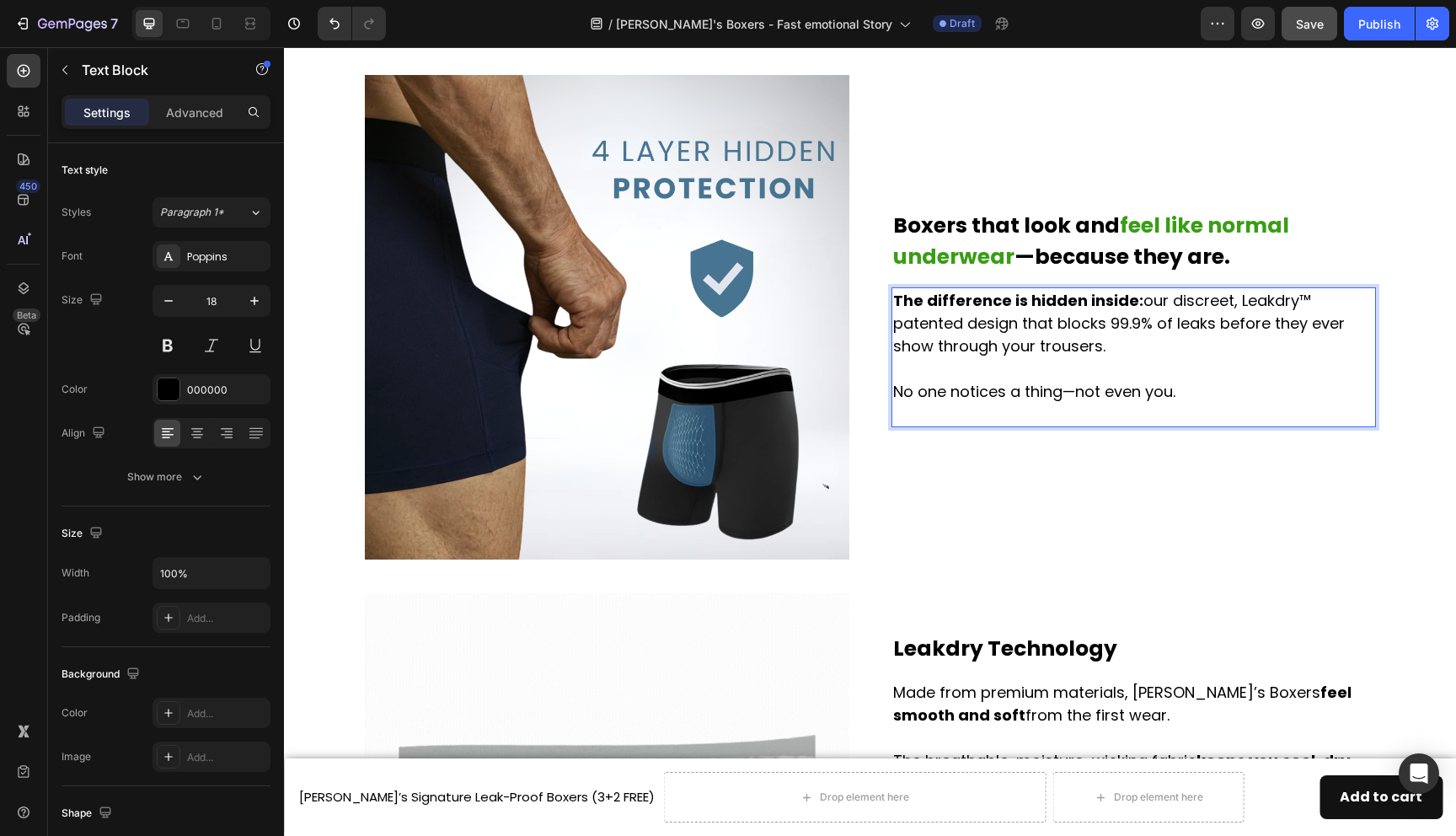
scroll to position [1900, 0]
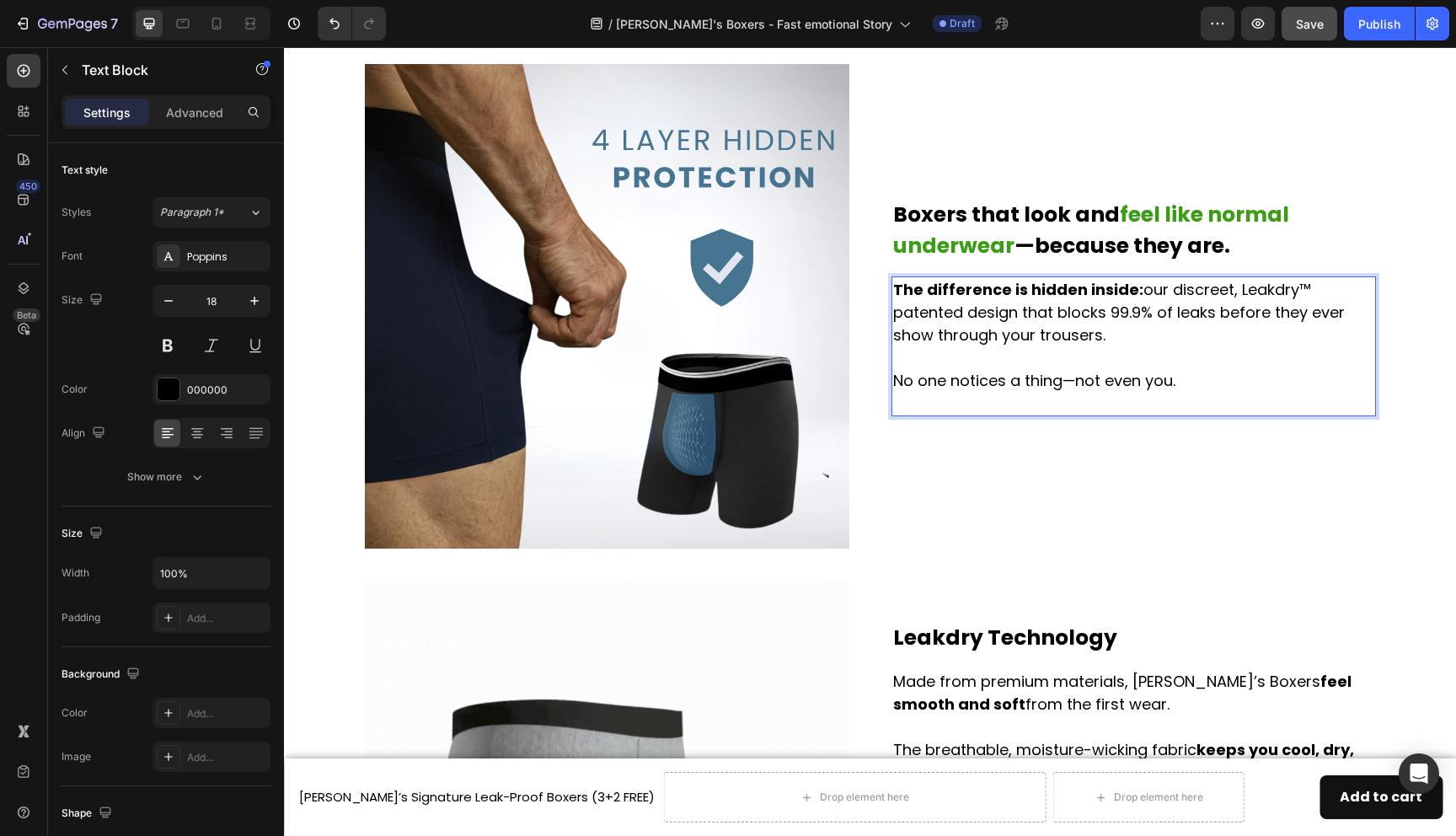
click at [1148, 398] on p "No one notices a thing—not even you." at bounding box center [1133, 392] width 481 height 45
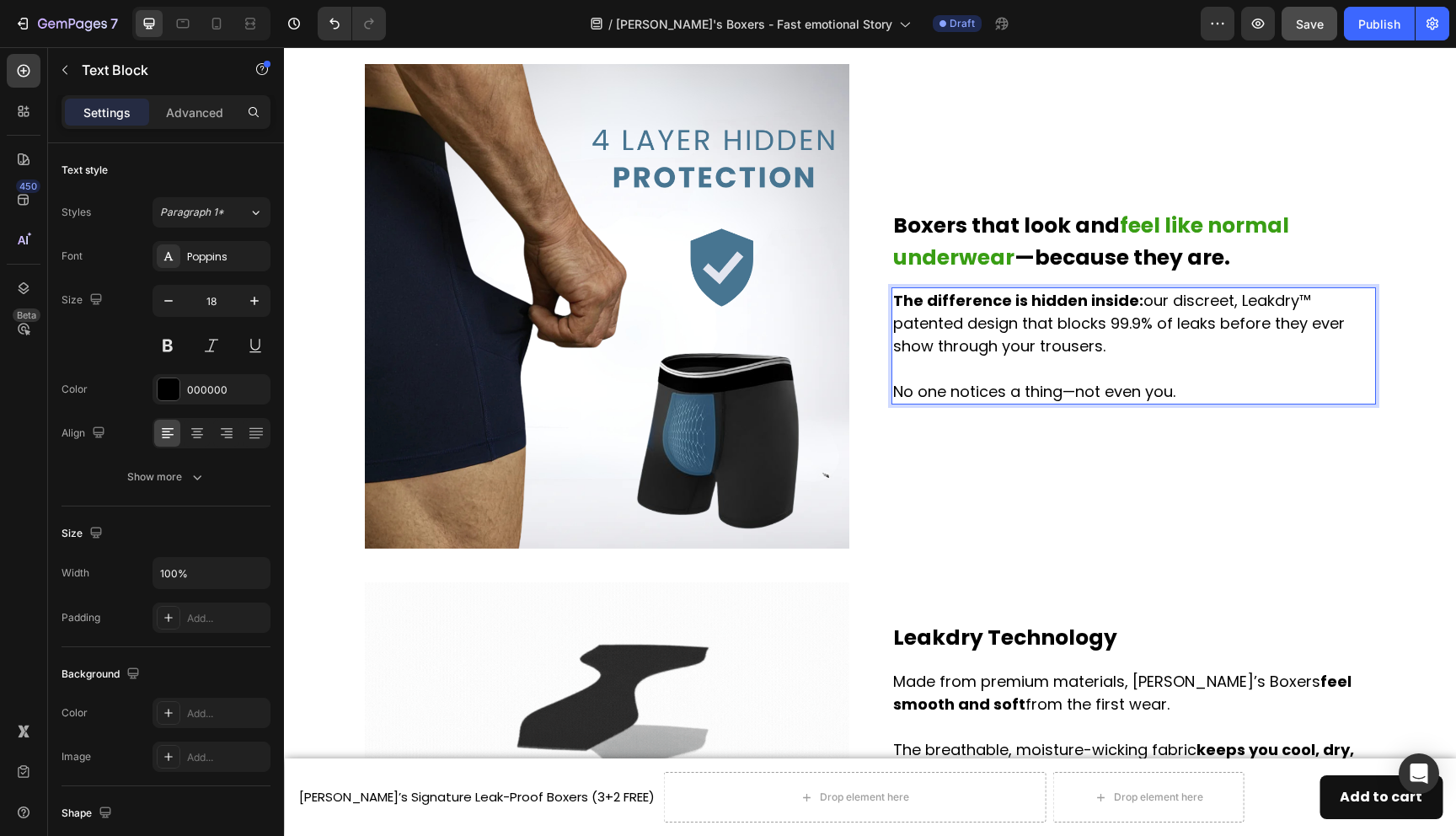
scroll to position [1911, 0]
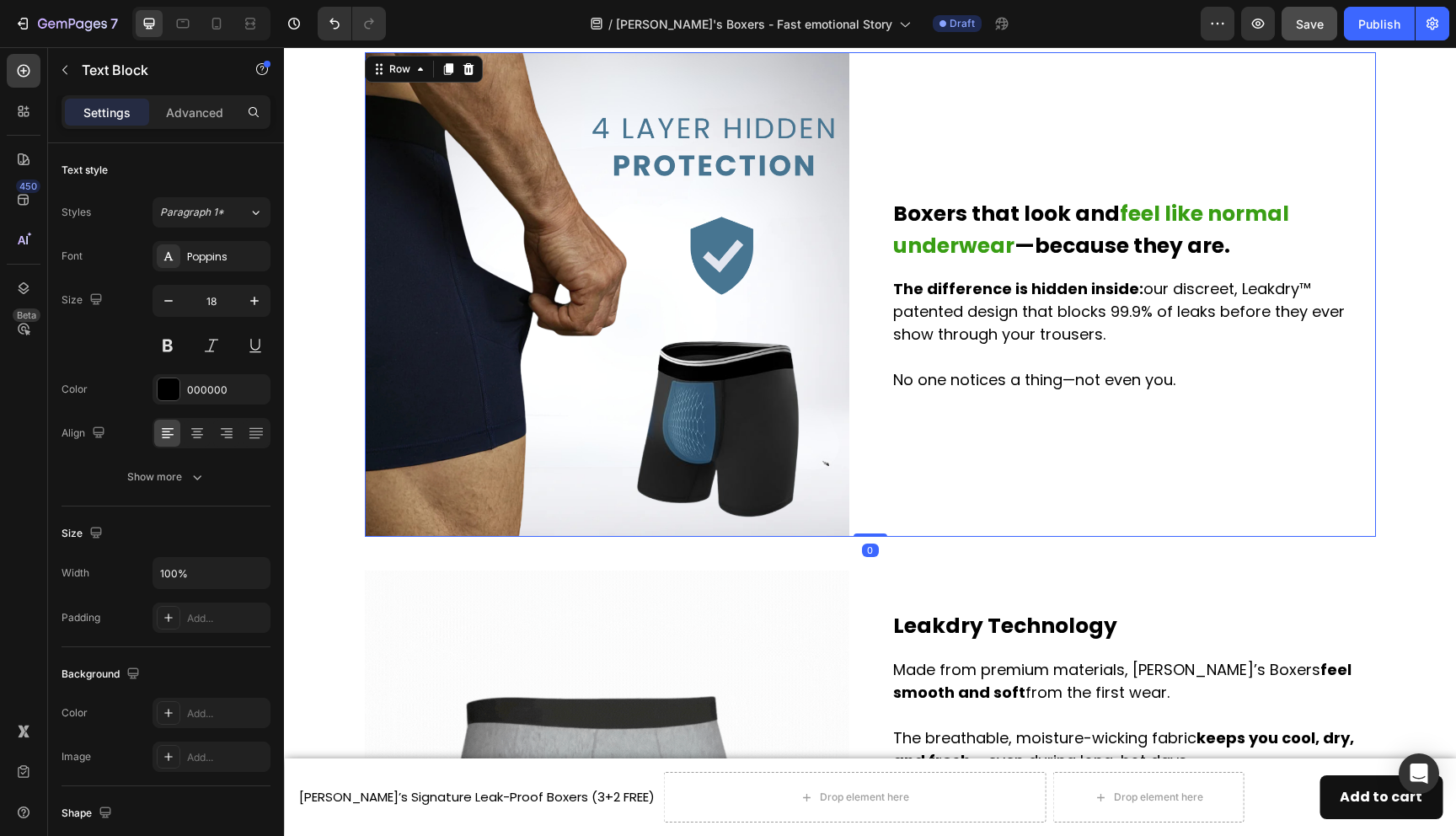
click at [1097, 421] on div "Boxers that look and feel like normal underwear —because they are. Heading The …" at bounding box center [1134, 294] width 485 height 485
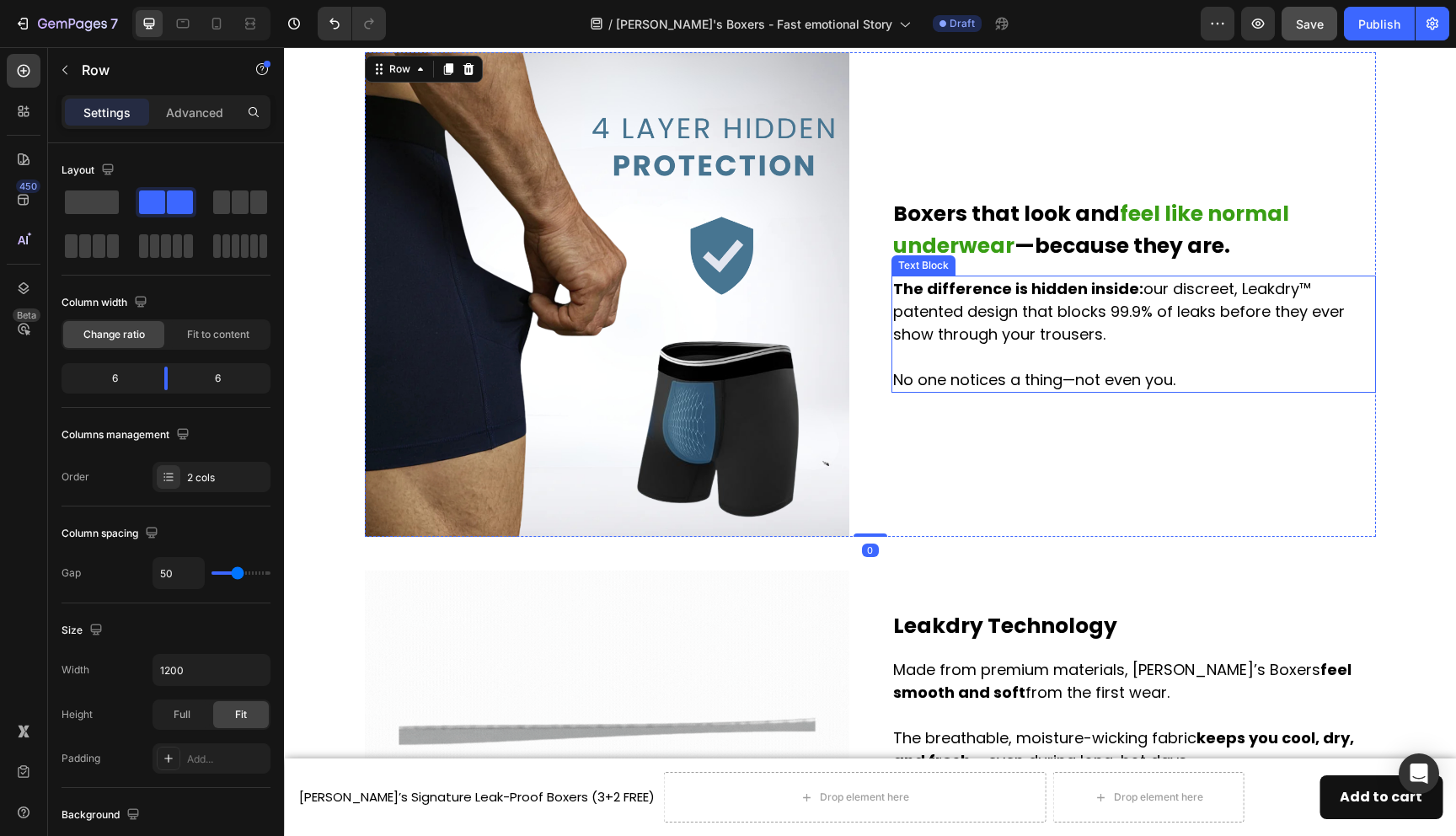
click at [930, 380] on p "No one notices a thing—not even you." at bounding box center [1133, 379] width 481 height 23
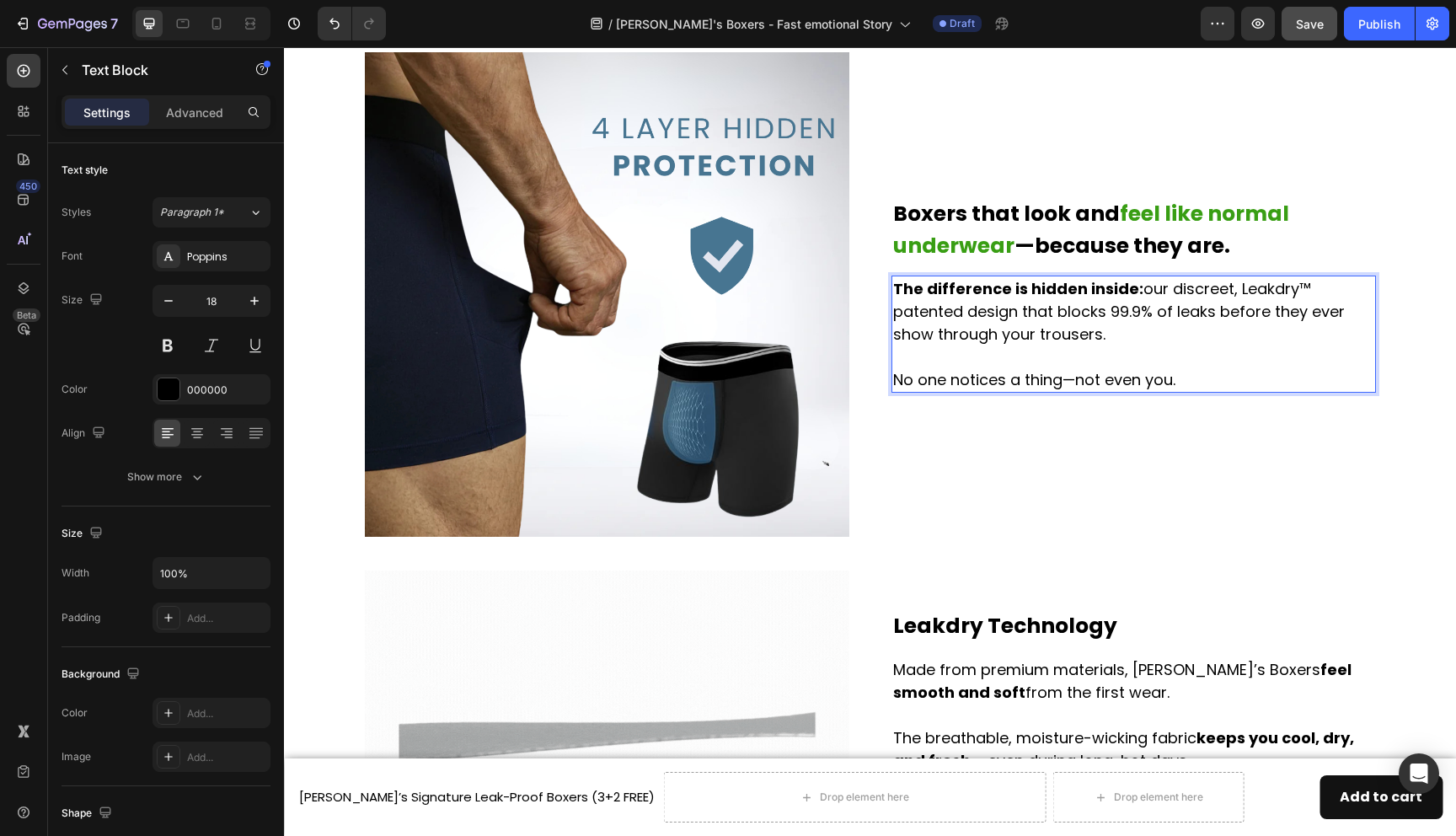
click at [897, 376] on p "No one notices a thing—not even you." at bounding box center [1133, 379] width 481 height 23
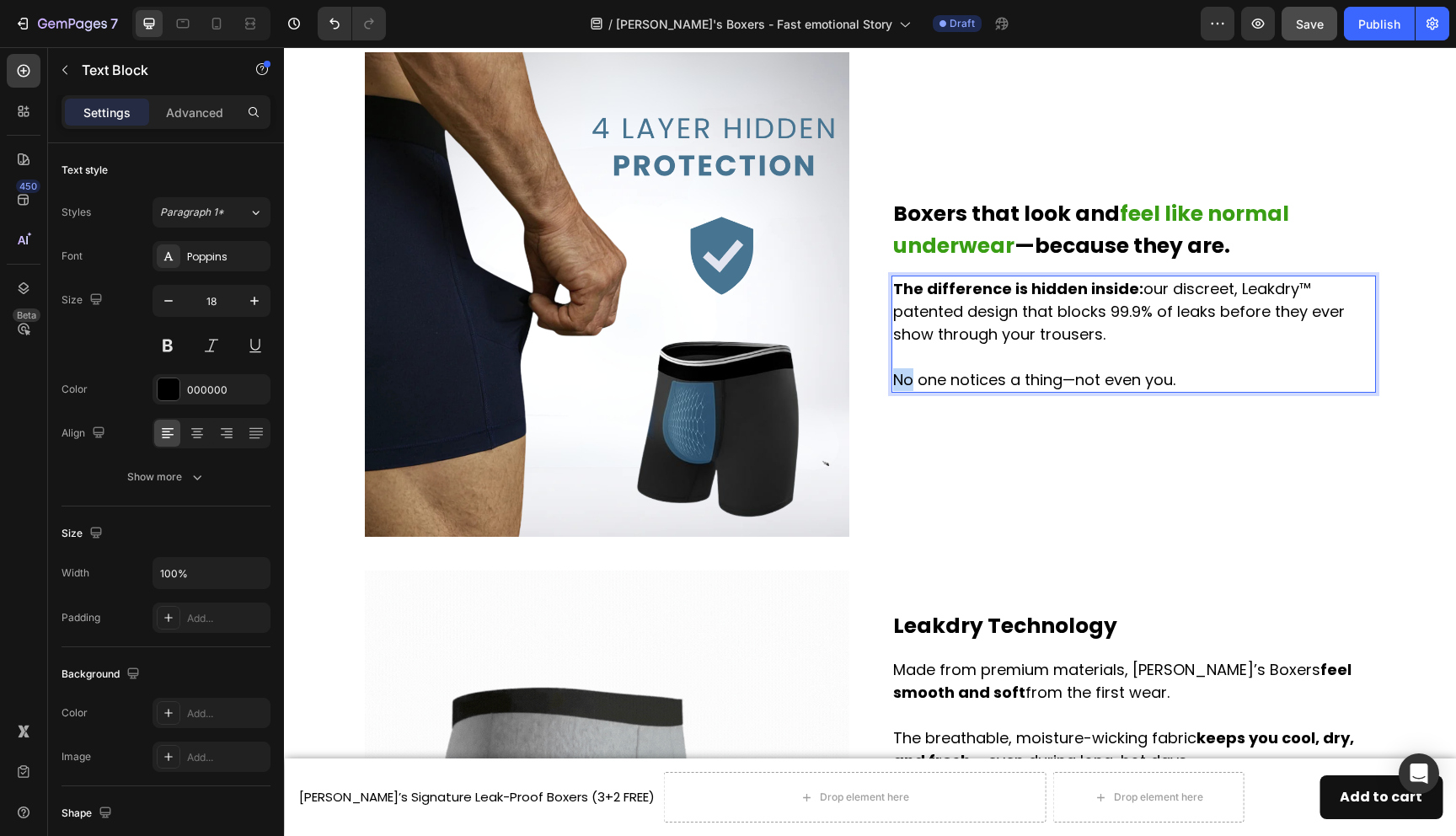
click at [897, 376] on p "No one notices a thing—not even you." at bounding box center [1133, 379] width 481 height 23
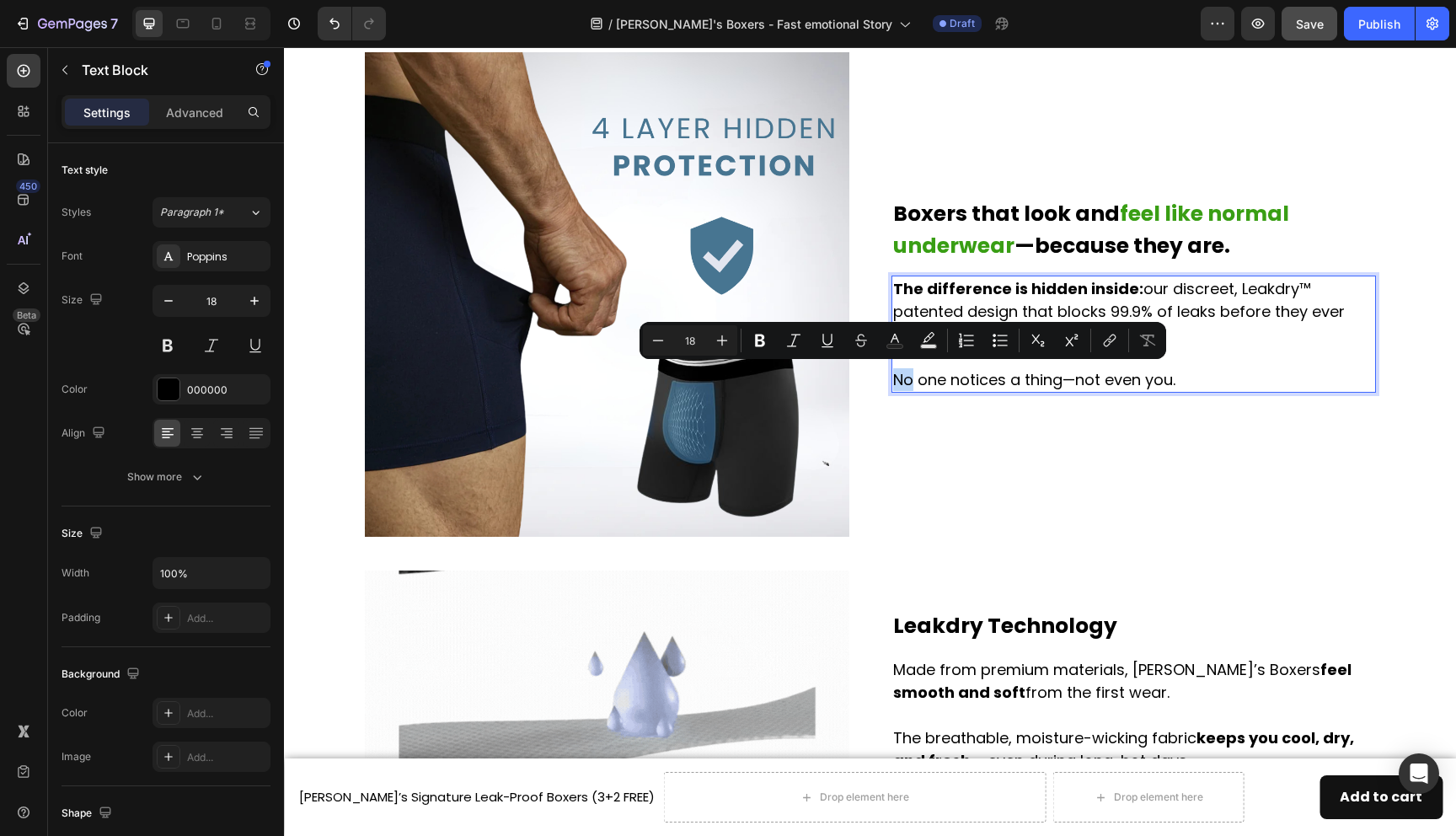
click at [904, 376] on p "No one notices a thing—not even you." at bounding box center [1133, 379] width 481 height 23
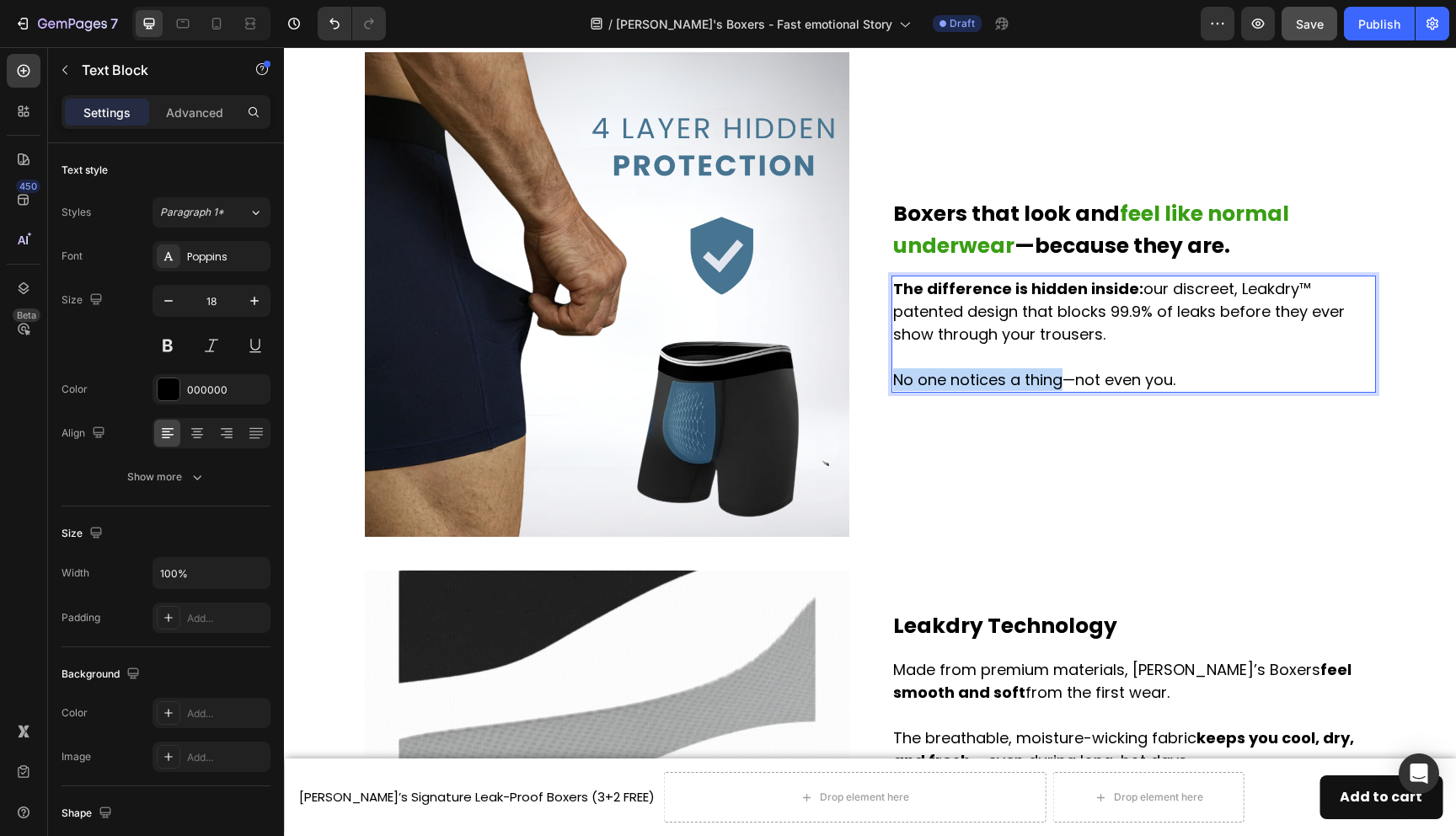
drag, startPoint x: 895, startPoint y: 376, endPoint x: 1062, endPoint y: 375, distance: 167.0
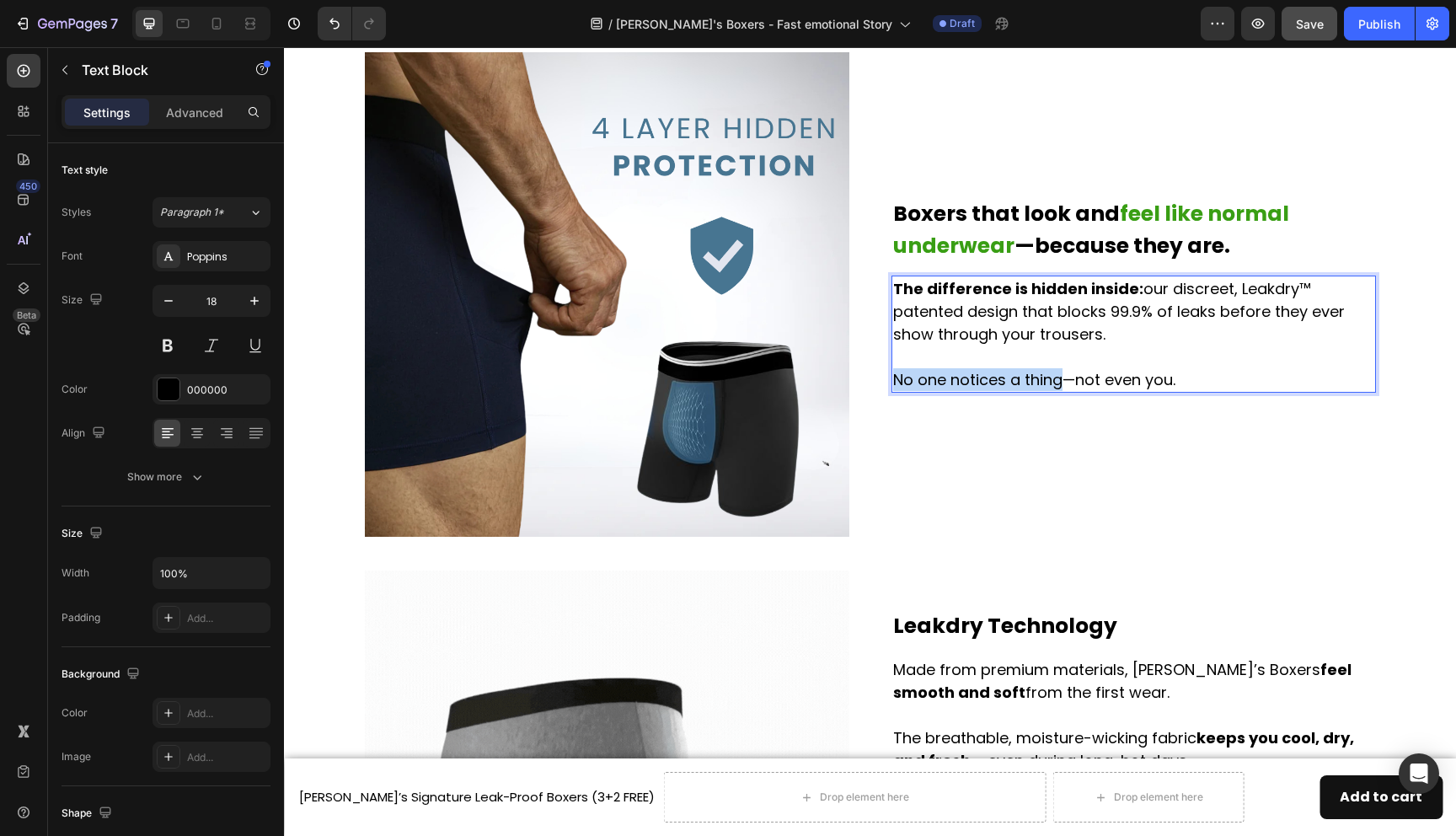
click at [1062, 375] on p "No one notices a thing—not even you." at bounding box center [1133, 379] width 481 height 23
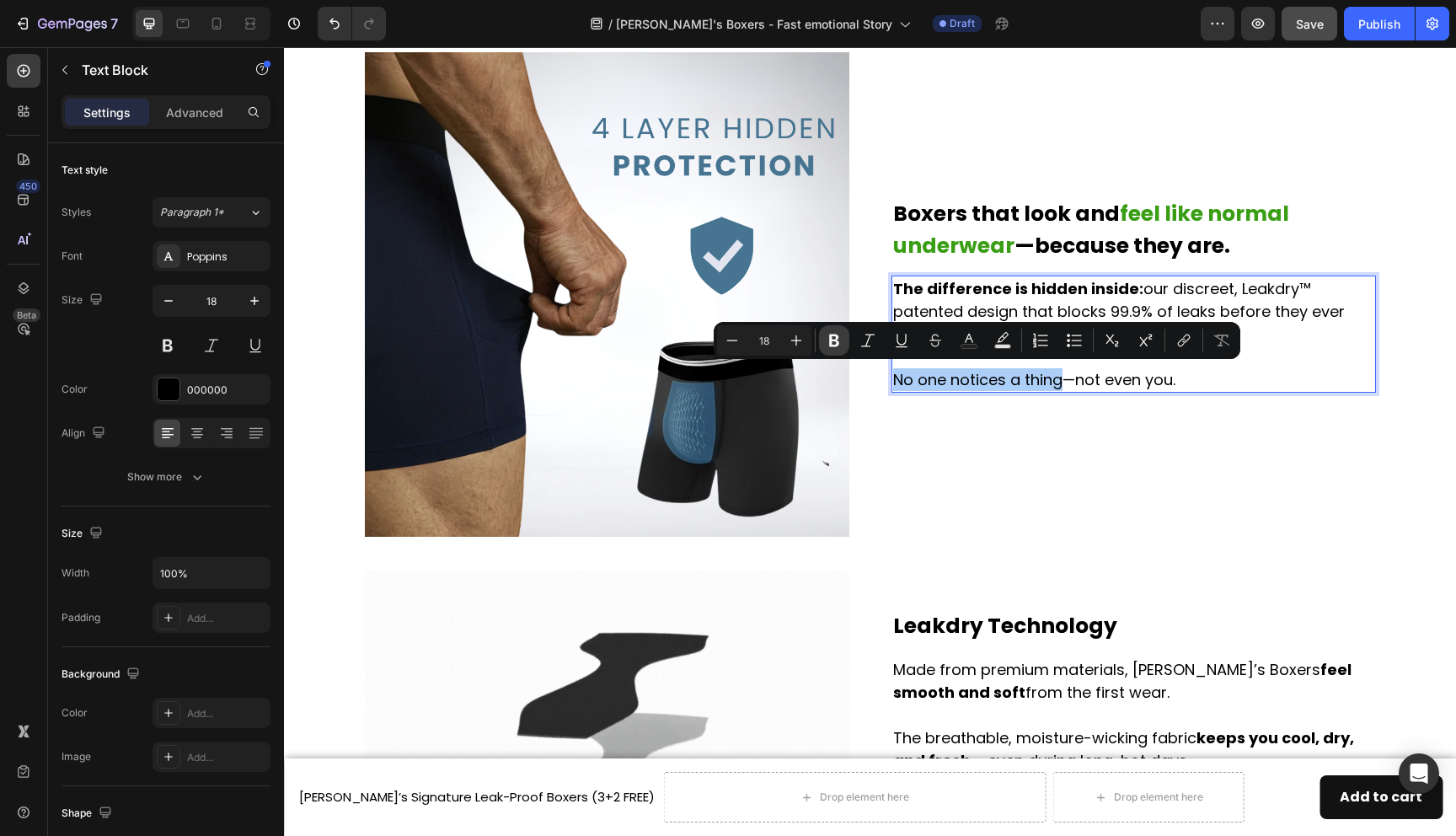
click at [839, 341] on icon "Editor contextual toolbar" at bounding box center [834, 340] width 10 height 13
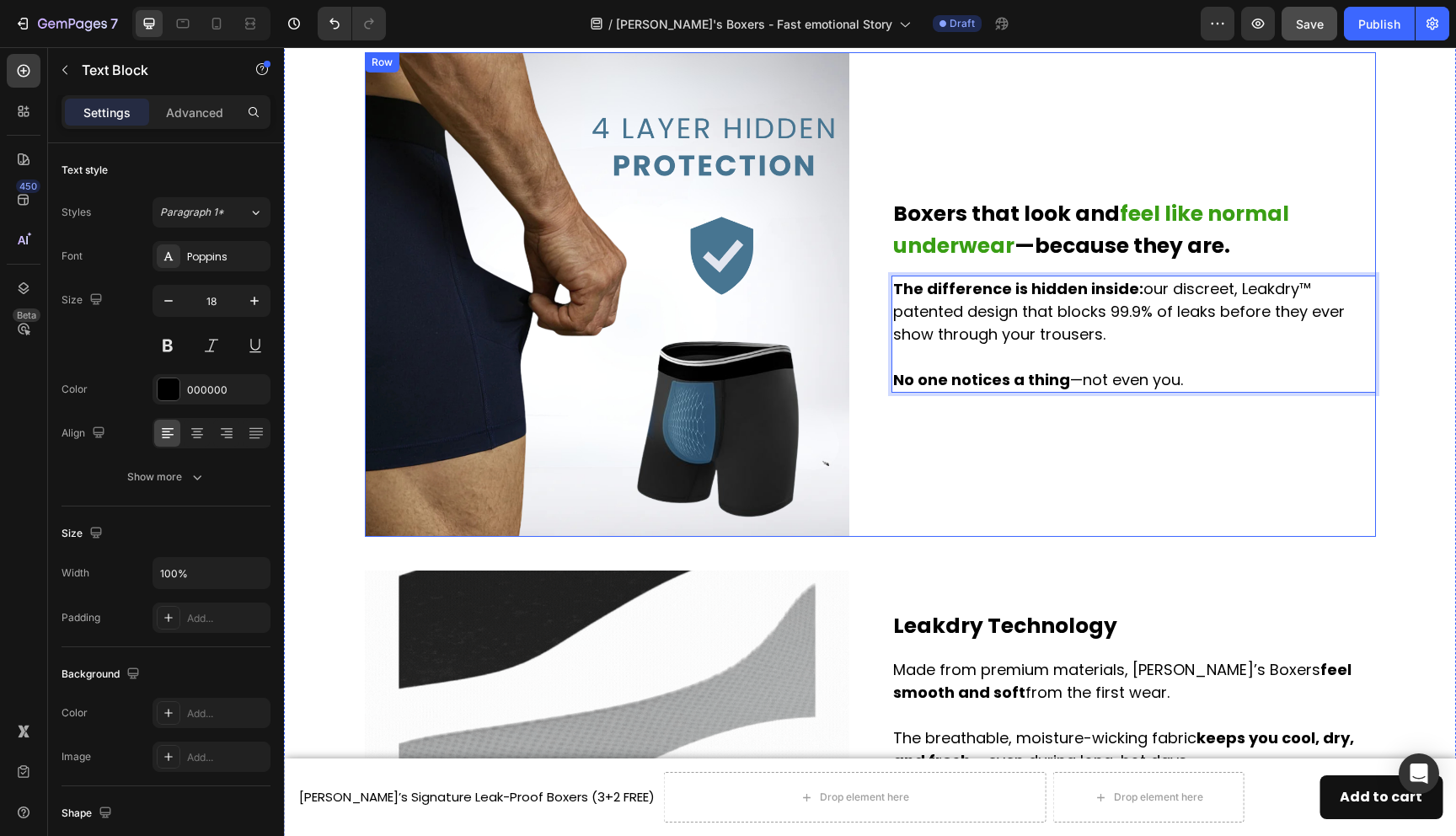
click at [974, 412] on div "Boxers that look and feel like normal underwear —because they are. Heading The …" at bounding box center [1134, 294] width 485 height 485
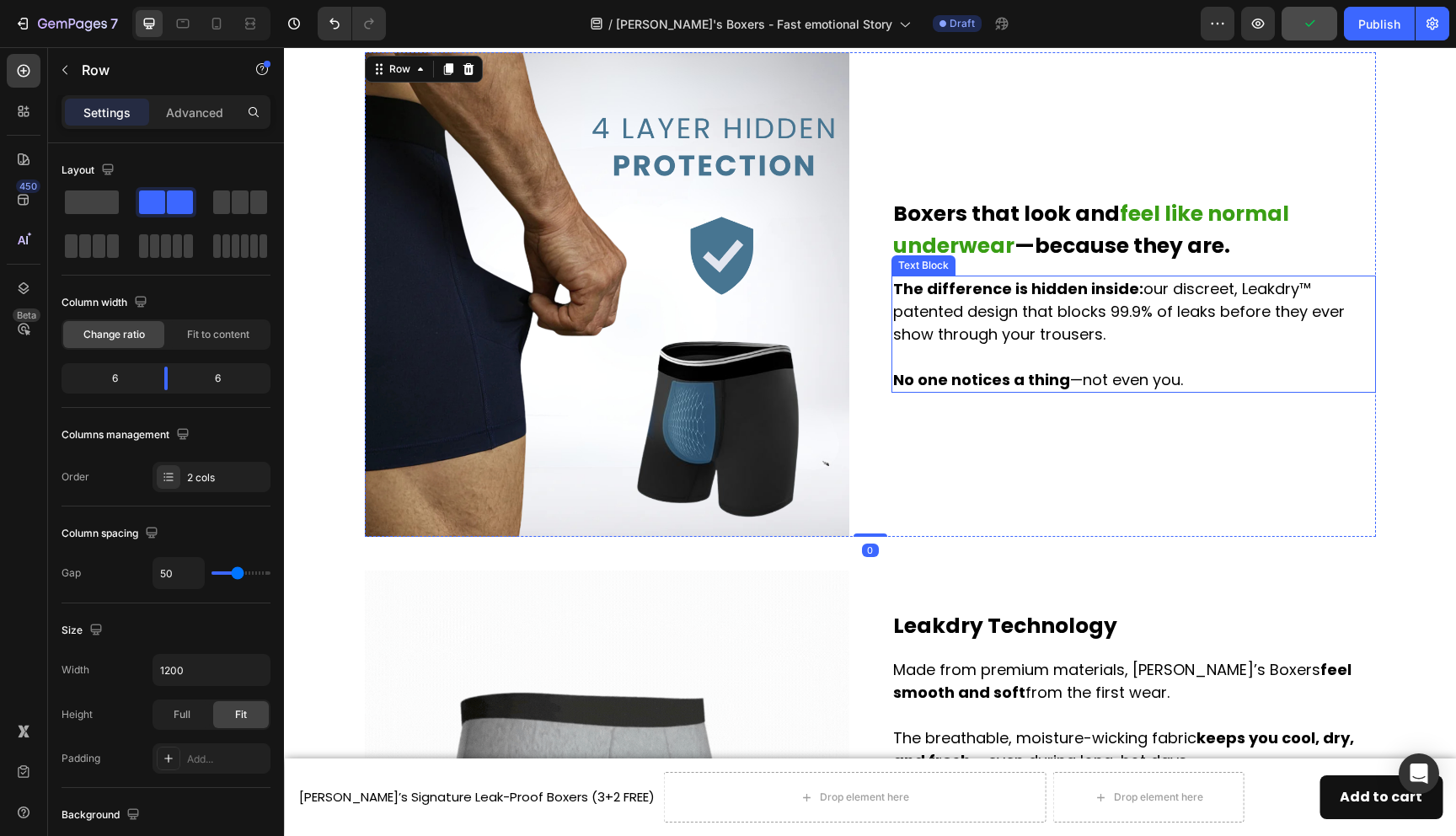
click at [1040, 375] on strong "No one notices a thing" at bounding box center [981, 379] width 177 height 21
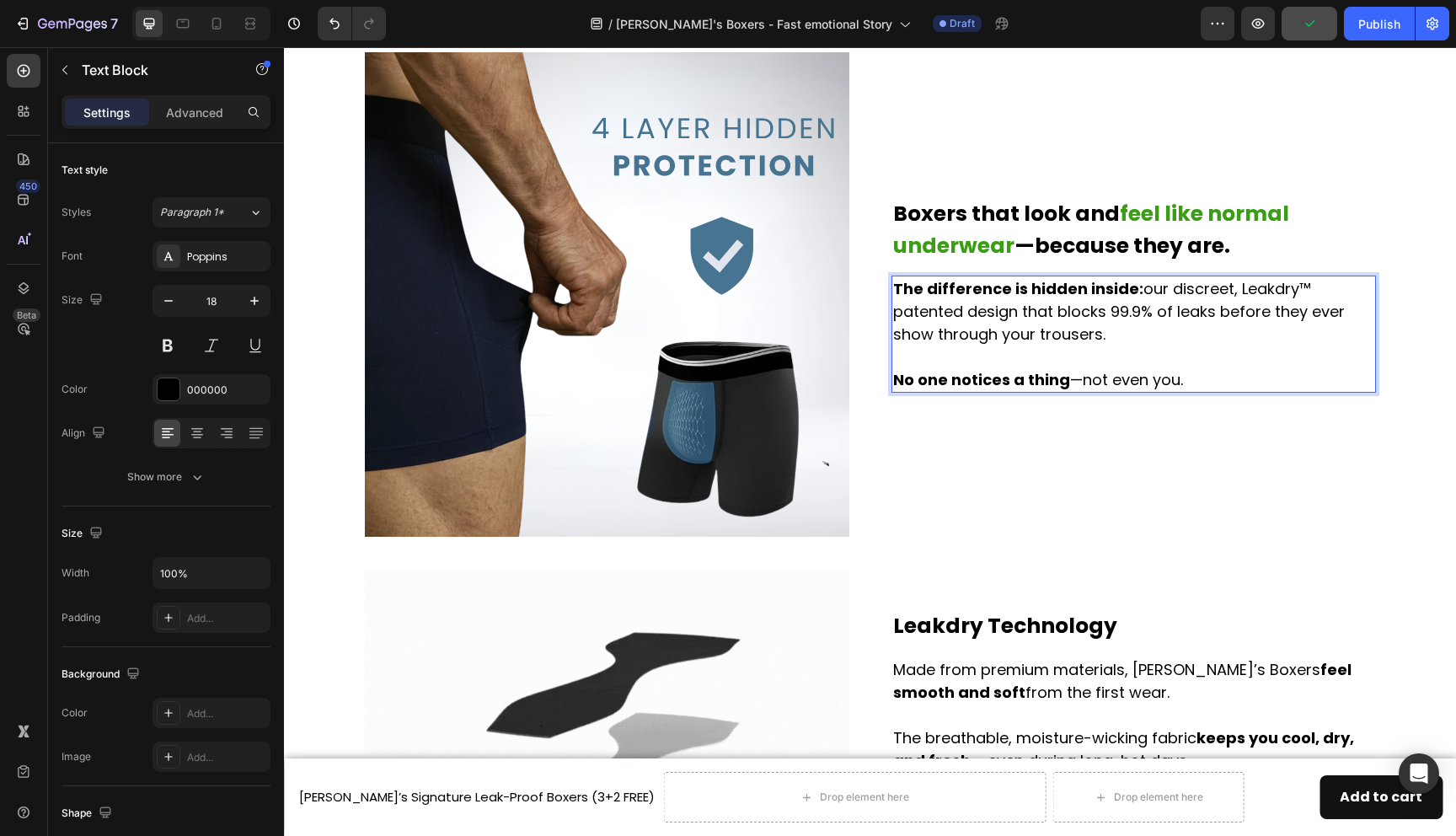
click at [1061, 375] on strong "No one notices a thing" at bounding box center [981, 379] width 177 height 21
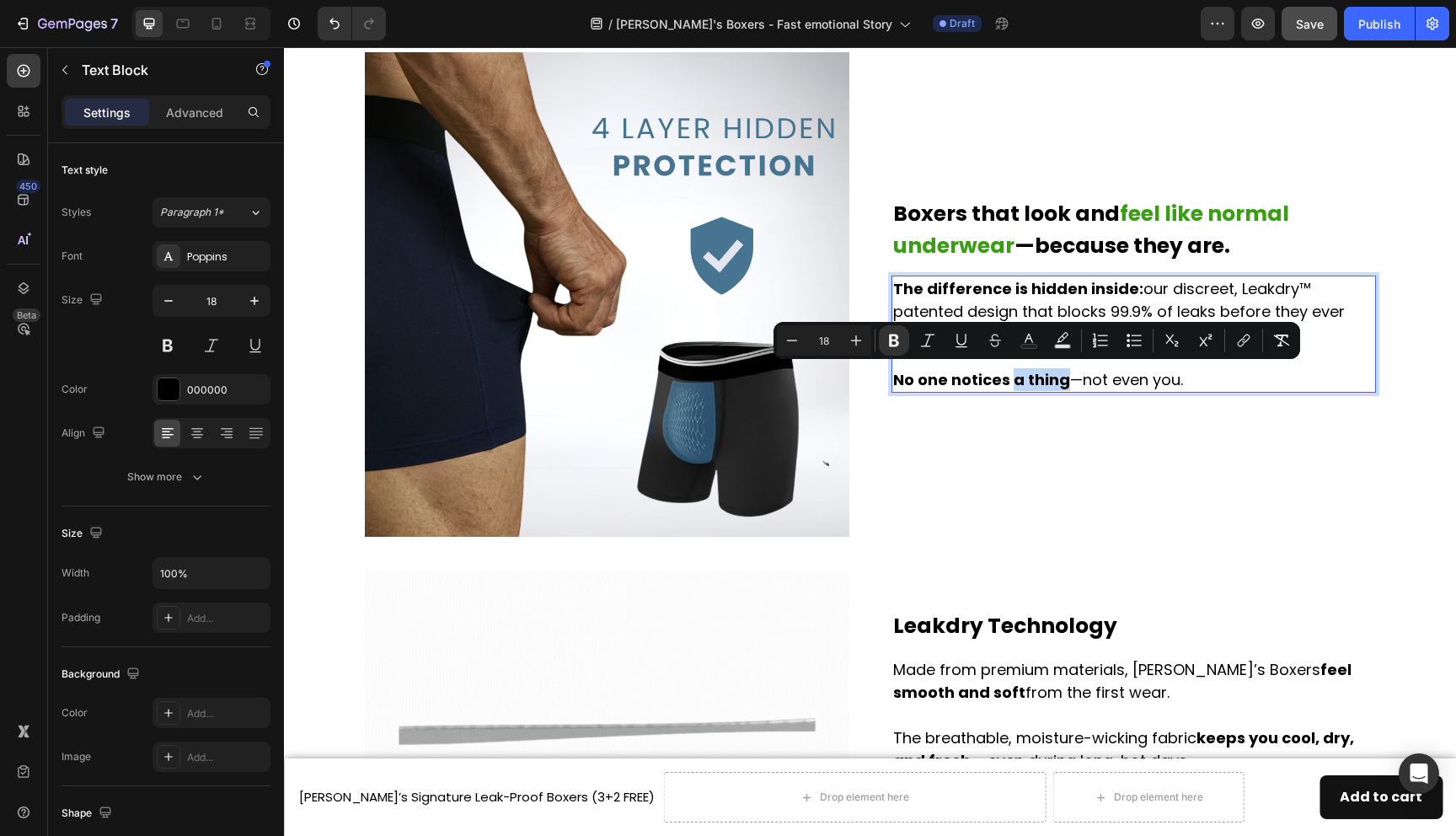
drag, startPoint x: 1066, startPoint y: 380, endPoint x: 1013, endPoint y: 380, distance: 53.0
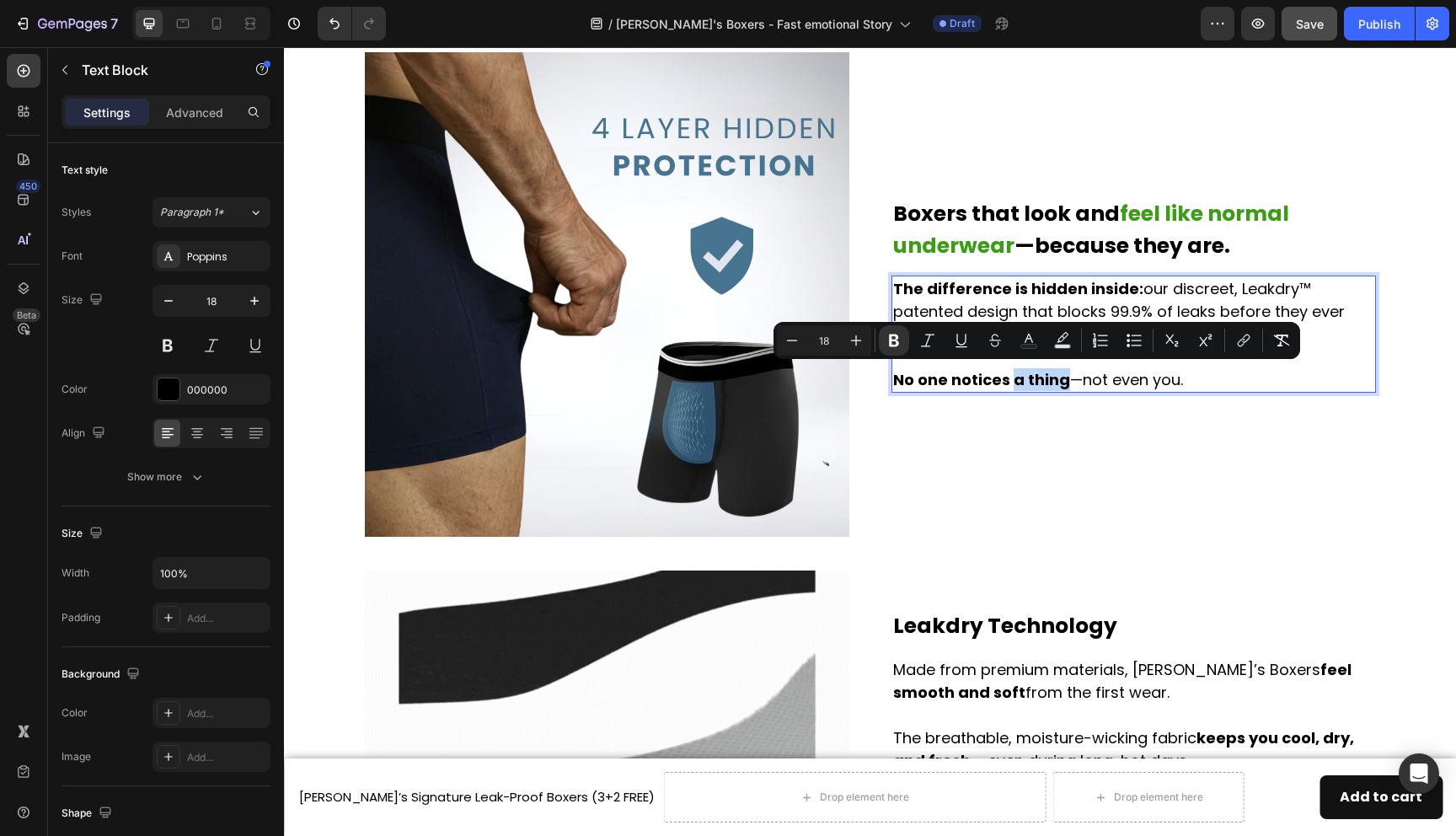
click at [1013, 380] on p "No one notices a thing —not even you." at bounding box center [1133, 379] width 481 height 23
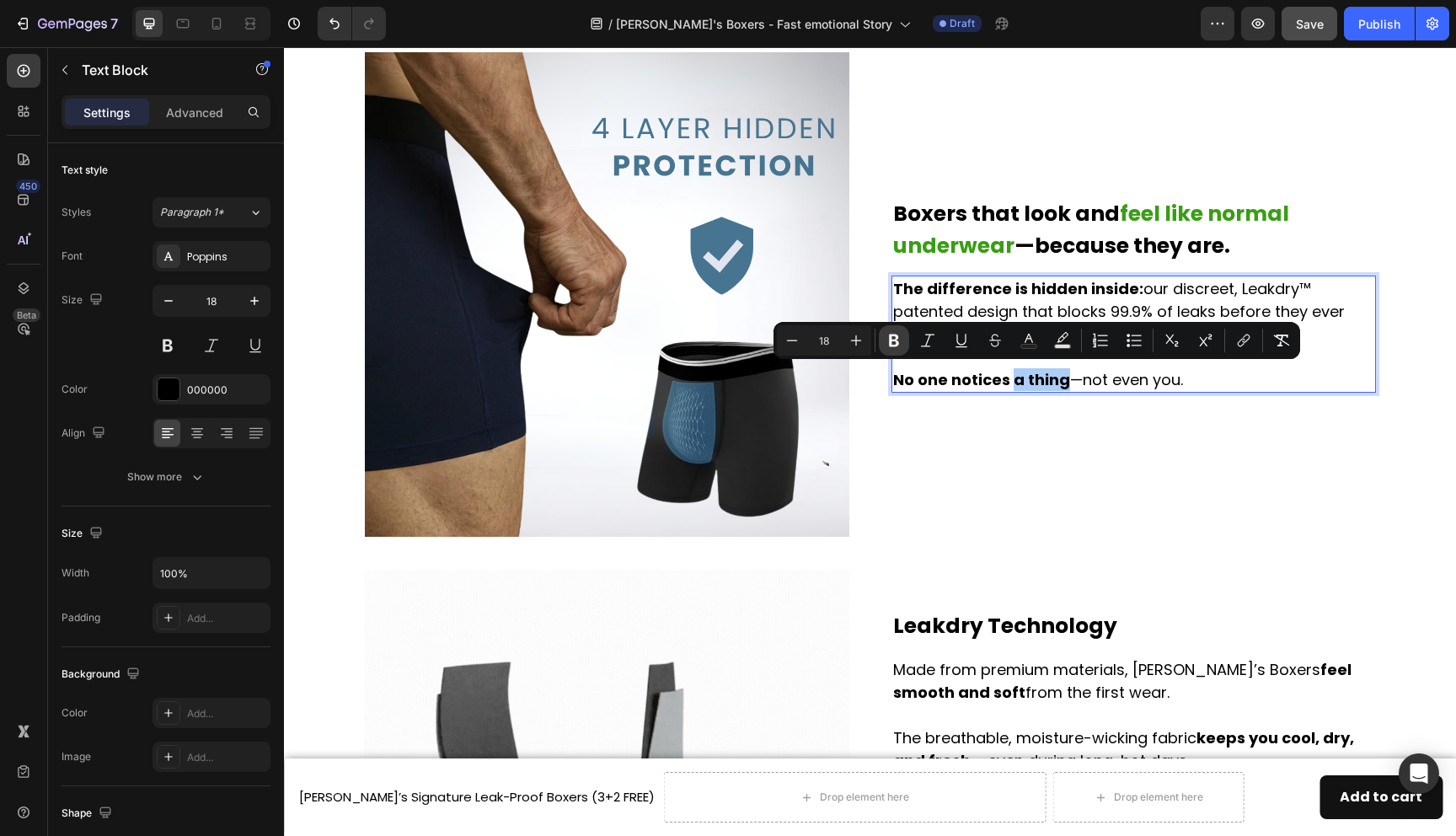
click at [887, 342] on icon "Editor contextual toolbar" at bounding box center [894, 340] width 17 height 17
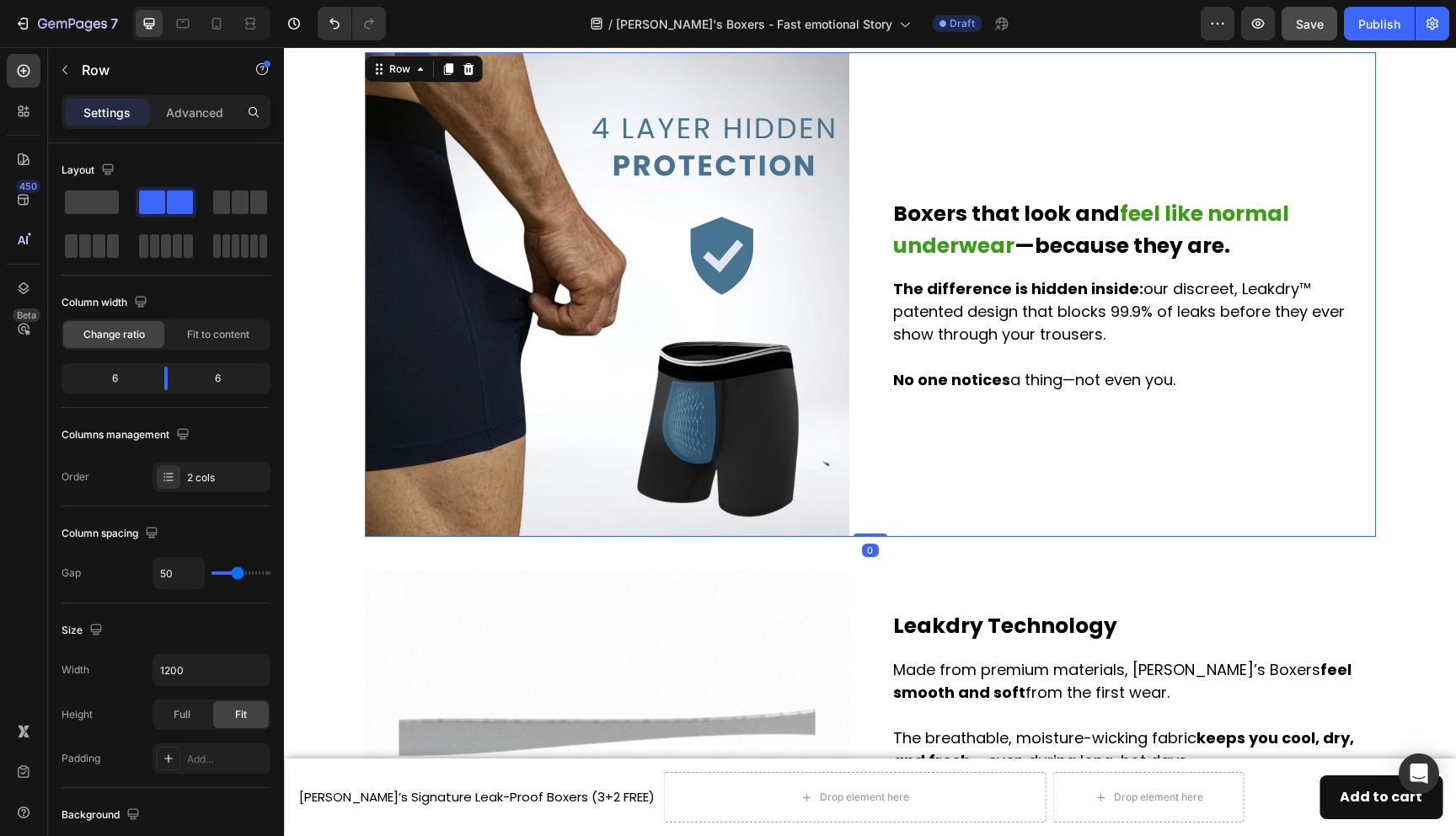
click at [1014, 401] on div "Boxers that look and feel like normal underwear —because they are. Heading The …" at bounding box center [1134, 294] width 485 height 485
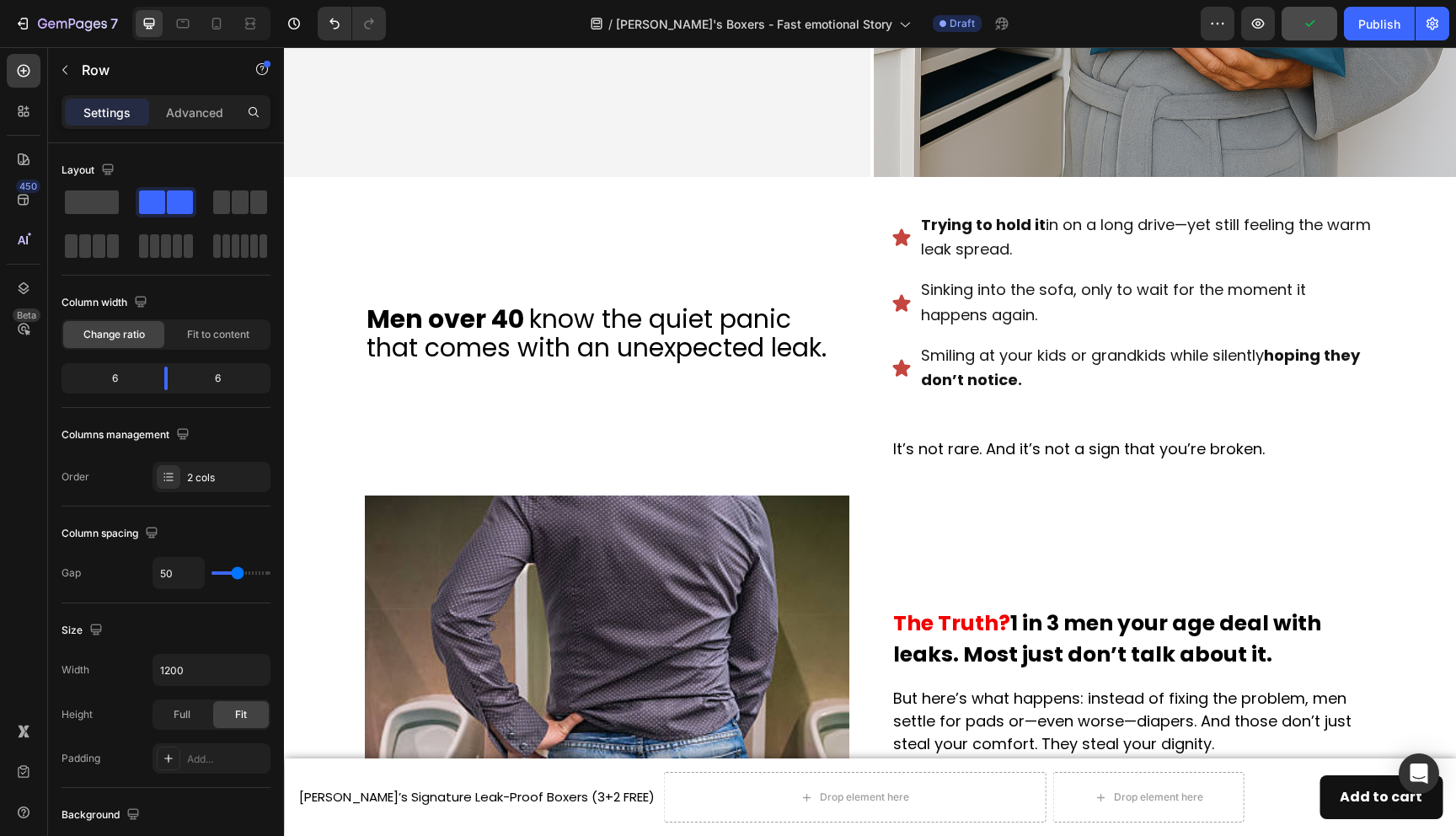
scroll to position [493, 0]
click at [181, 21] on icon at bounding box center [182, 23] width 17 height 17
type input "100%"
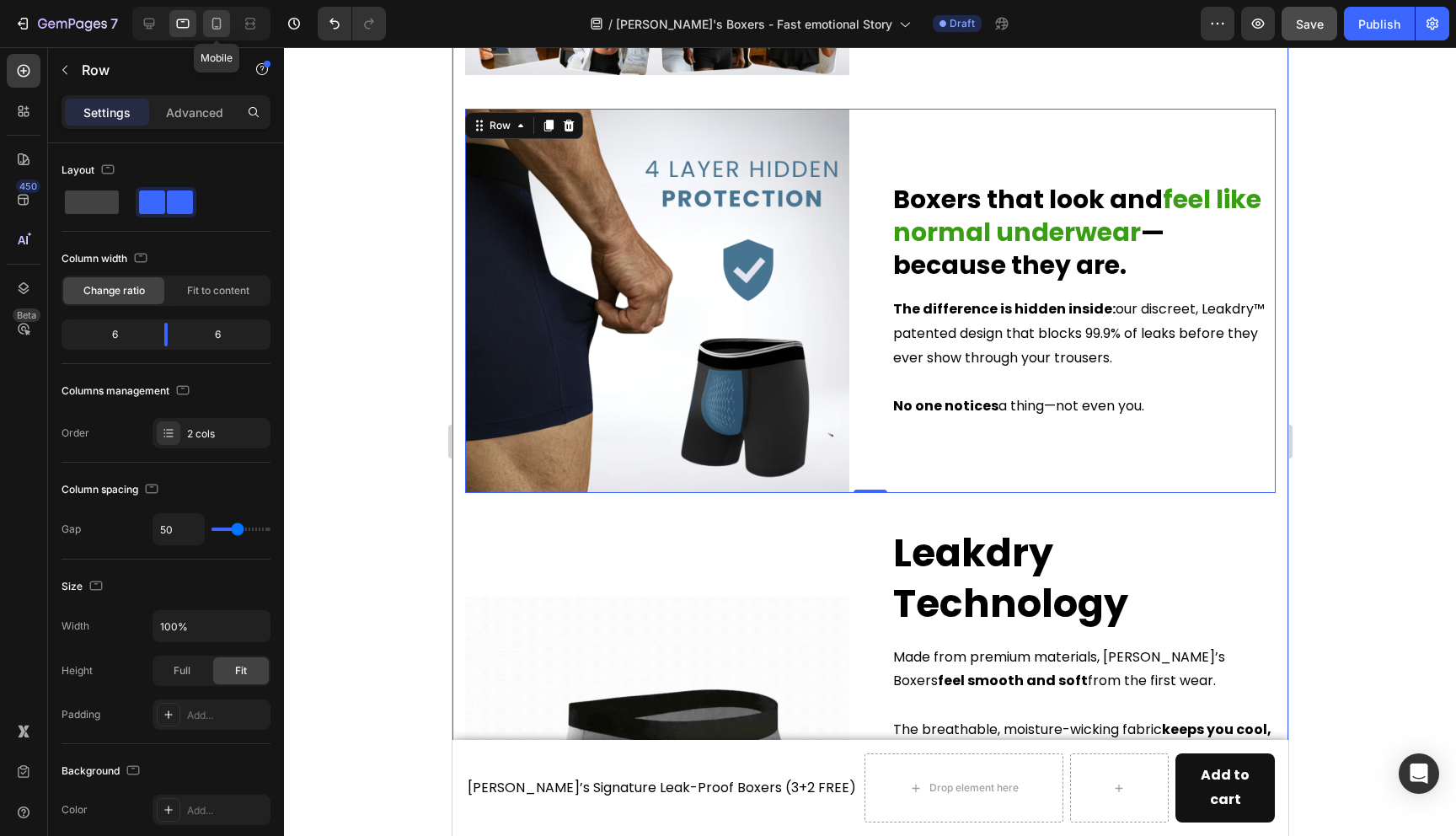
click at [217, 26] on icon at bounding box center [217, 27] width 4 height 2
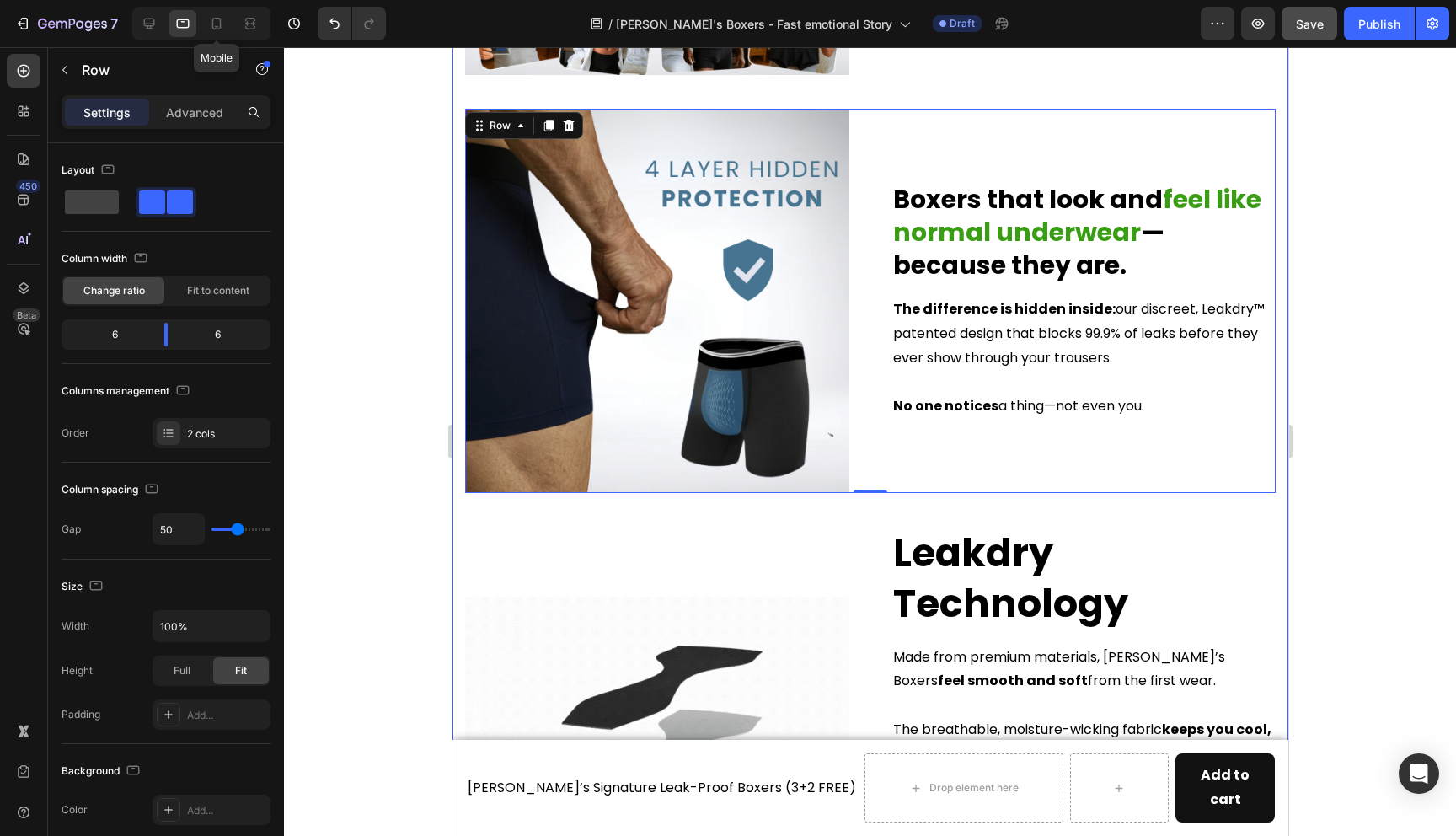
type input "25"
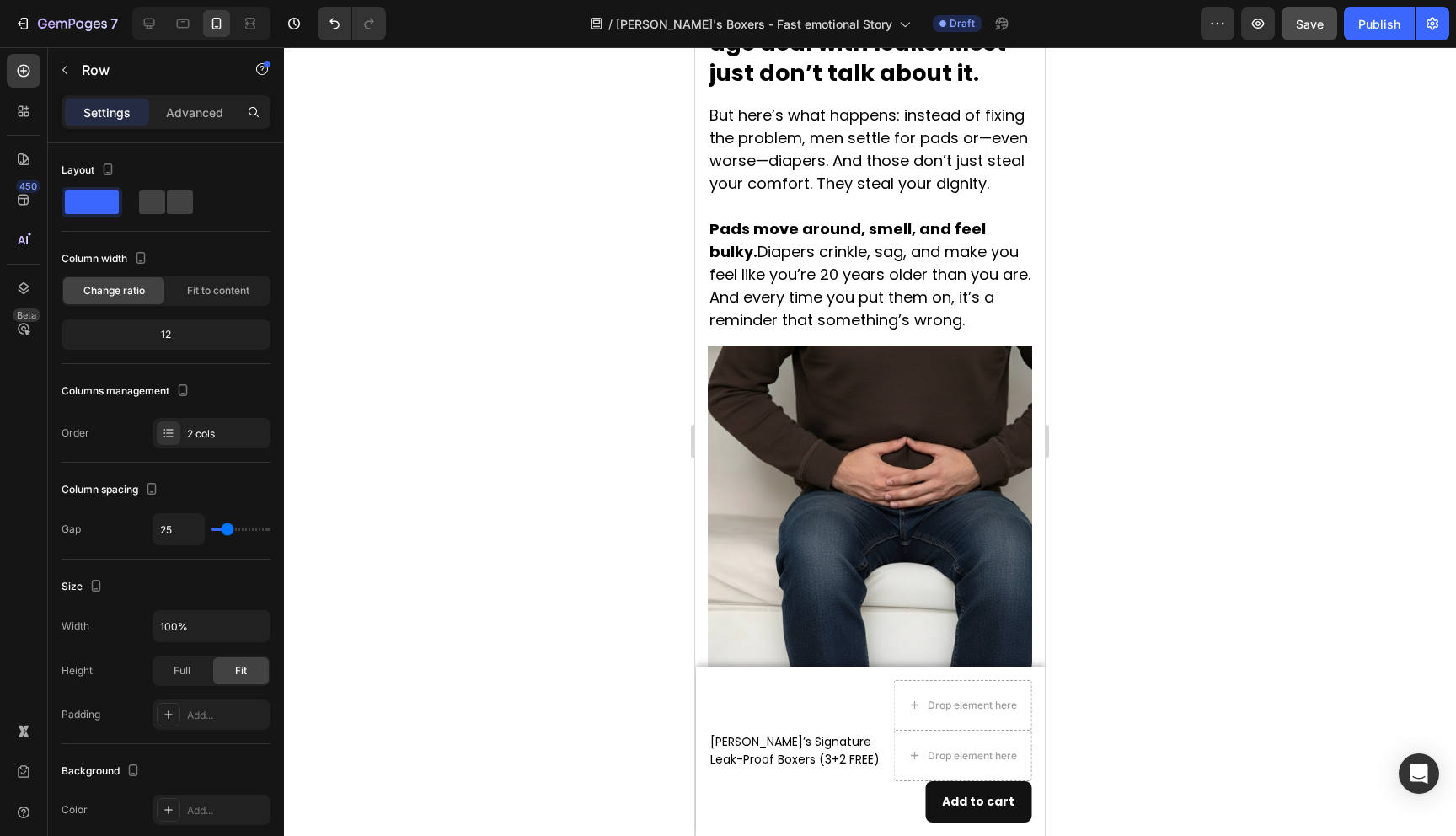
scroll to position [966, 0]
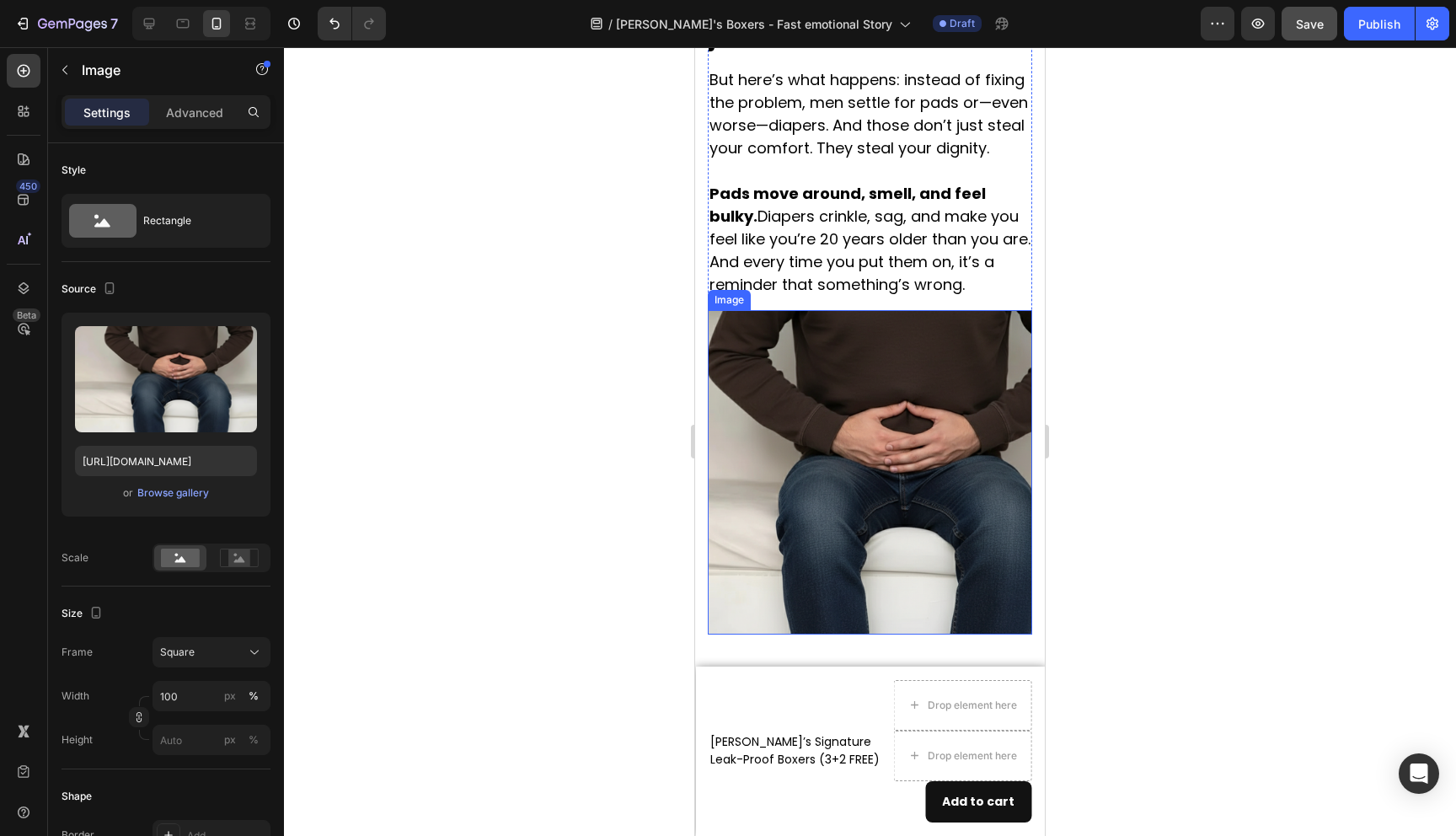
click at [809, 445] on img at bounding box center [870, 472] width 325 height 325
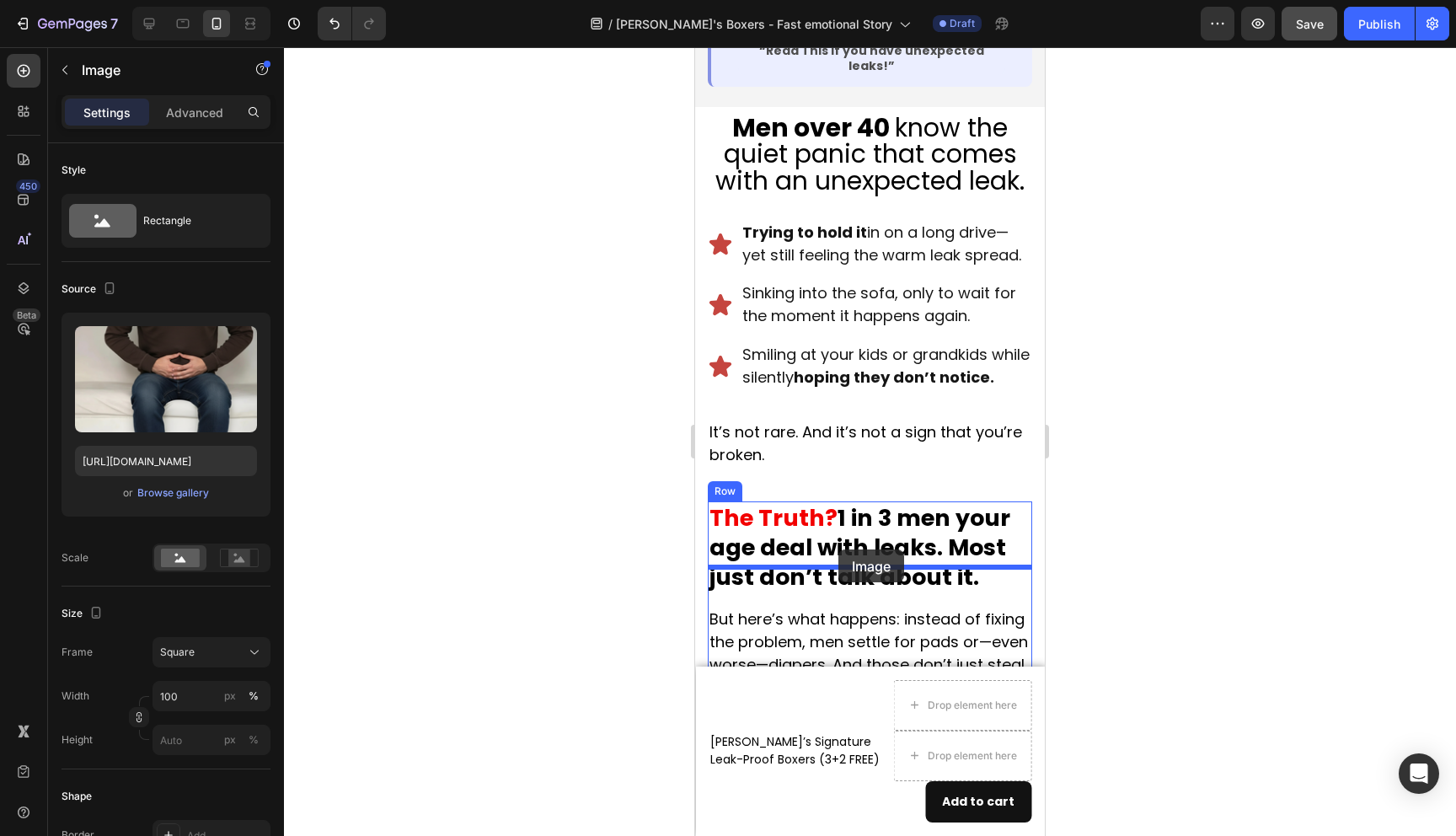
scroll to position [549, 0]
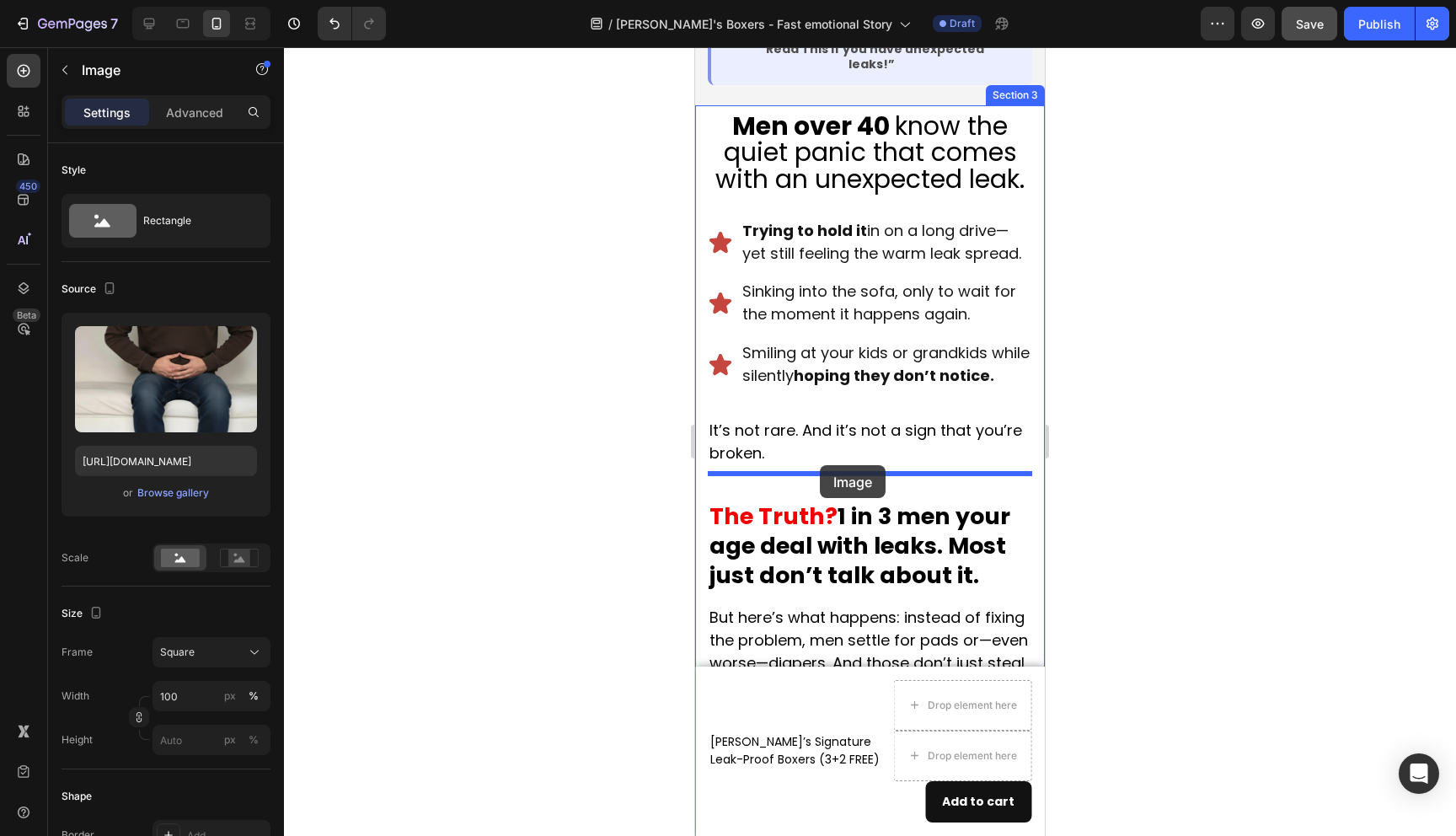
drag, startPoint x: 809, startPoint y: 445, endPoint x: 820, endPoint y: 465, distance: 22.8
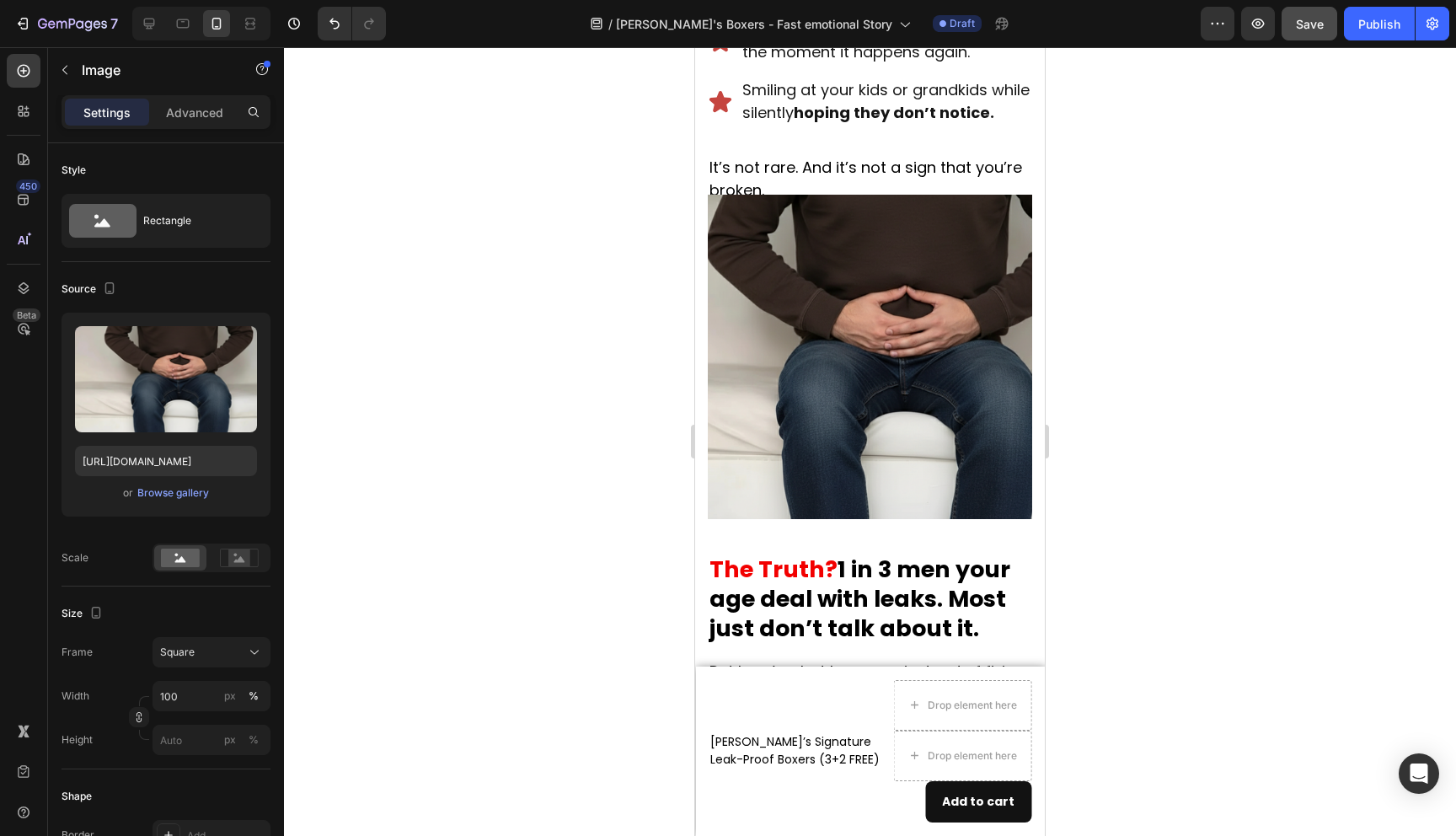
scroll to position [778, 0]
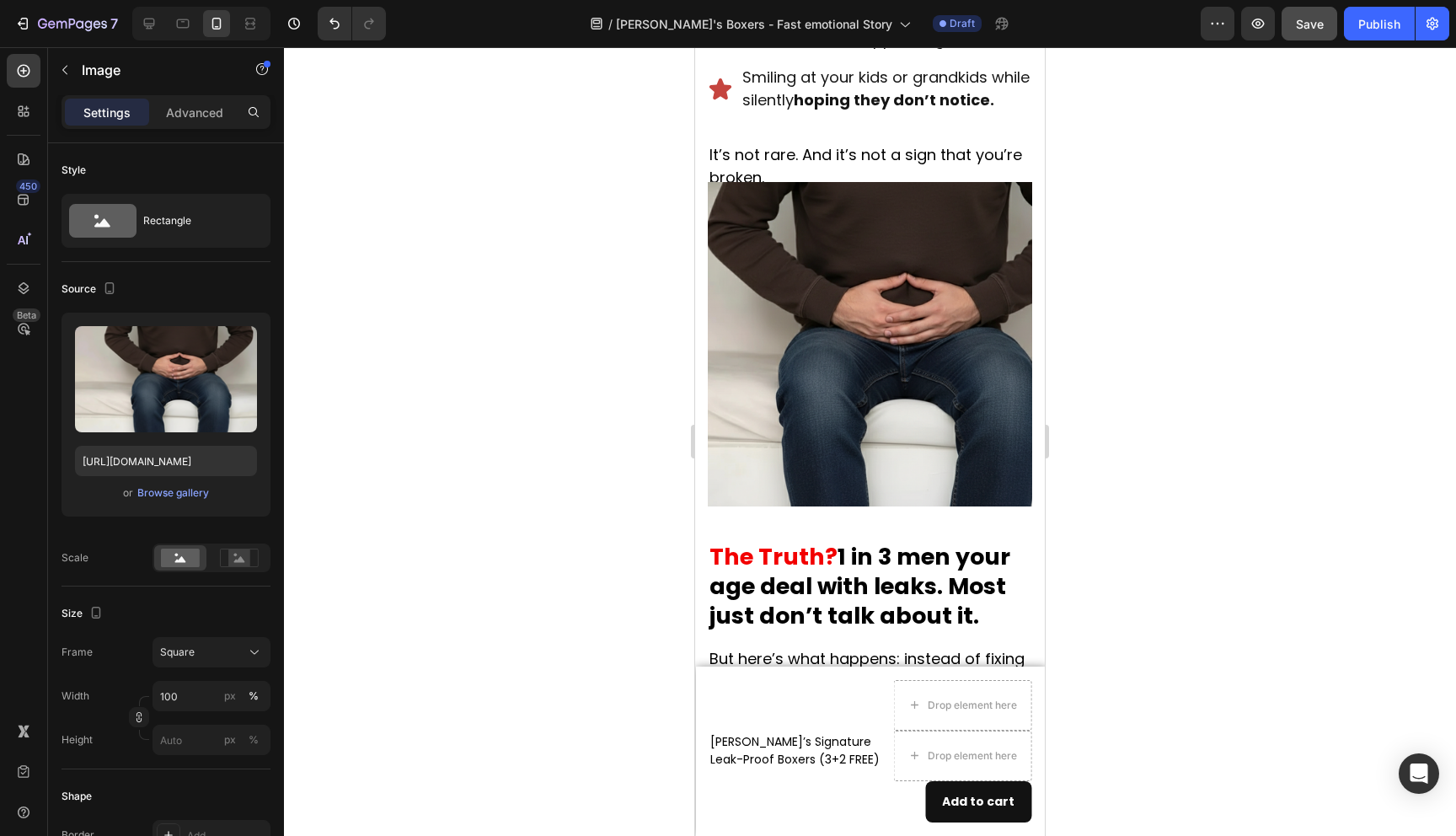
click at [858, 441] on img at bounding box center [870, 344] width 325 height 325
click at [834, 445] on img at bounding box center [870, 344] width 325 height 325
click at [600, 449] on div at bounding box center [869, 442] width 1172 height 789
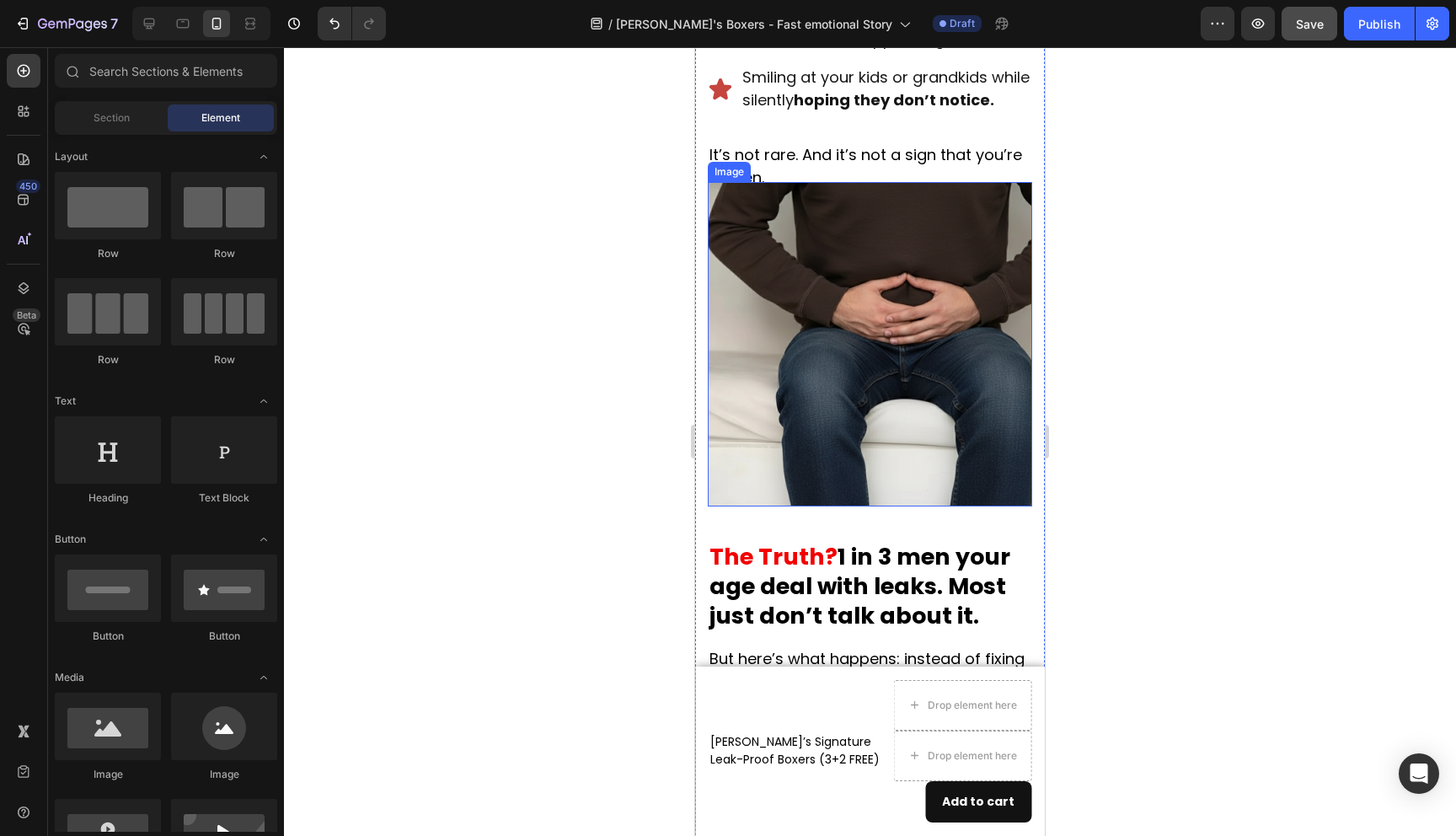
click at [795, 404] on img at bounding box center [870, 344] width 325 height 325
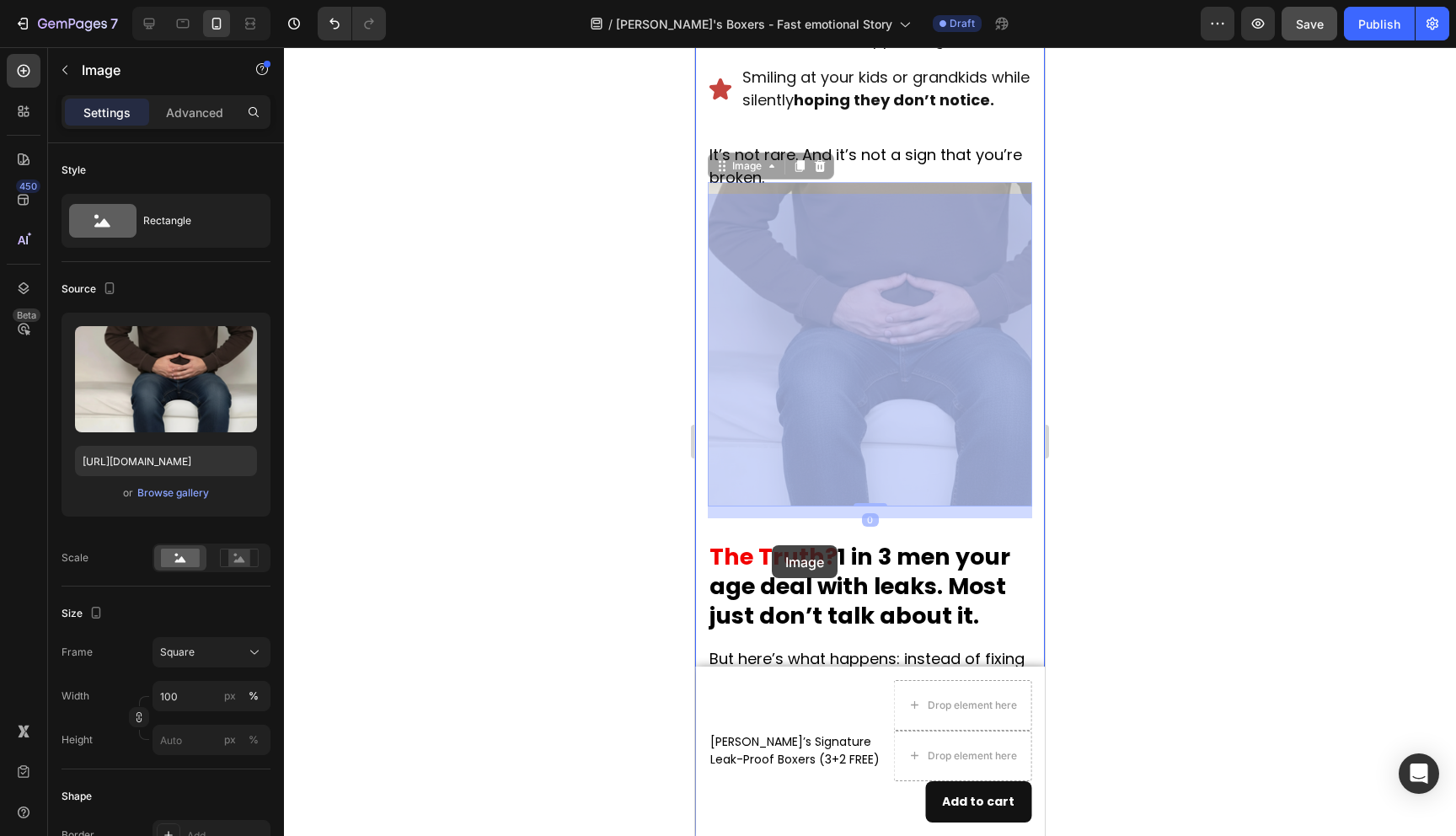
drag, startPoint x: 798, startPoint y: 409, endPoint x: 772, endPoint y: 541, distance: 134.5
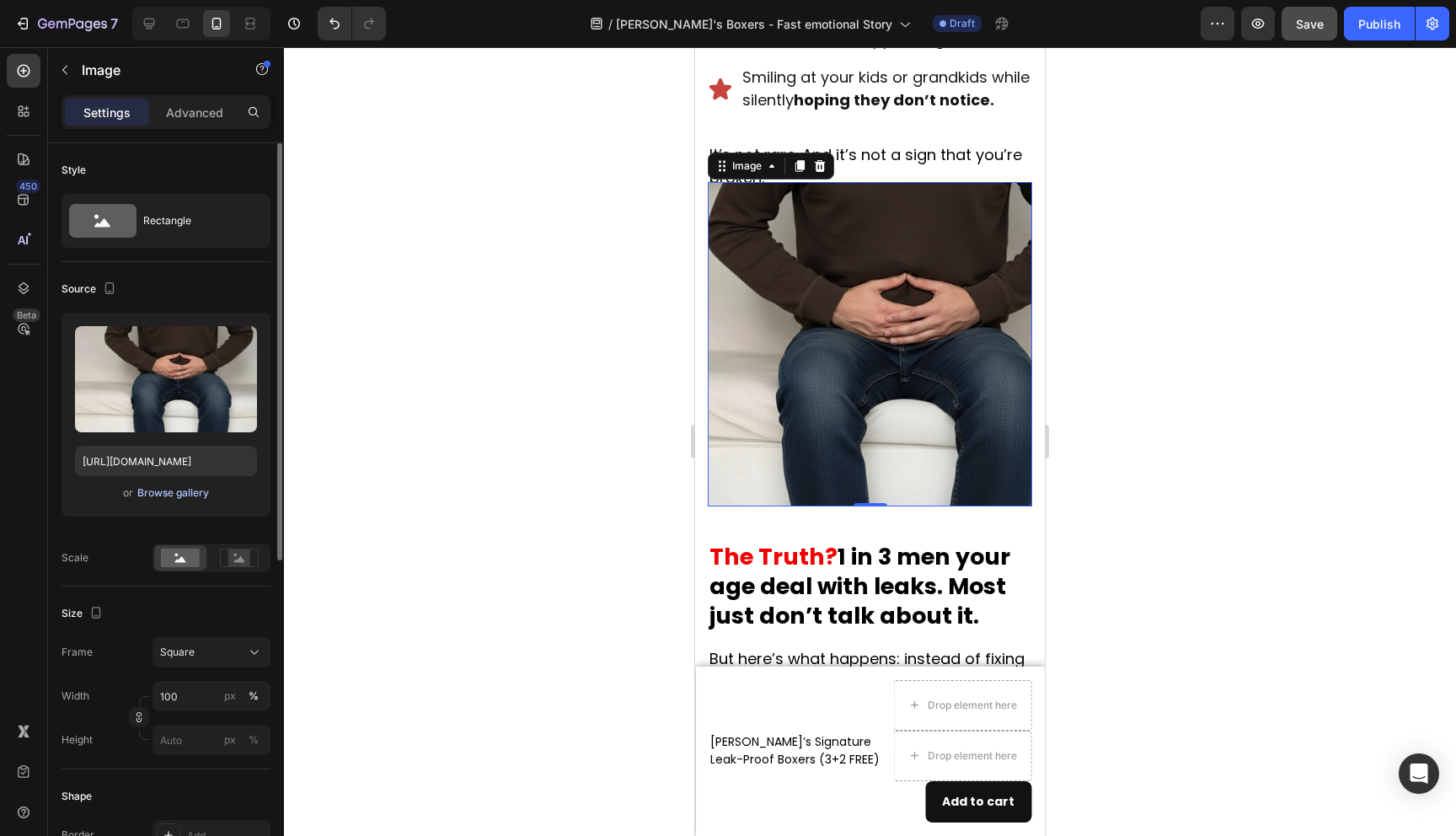
click at [172, 499] on div "Browse gallery" at bounding box center [173, 493] width 72 height 15
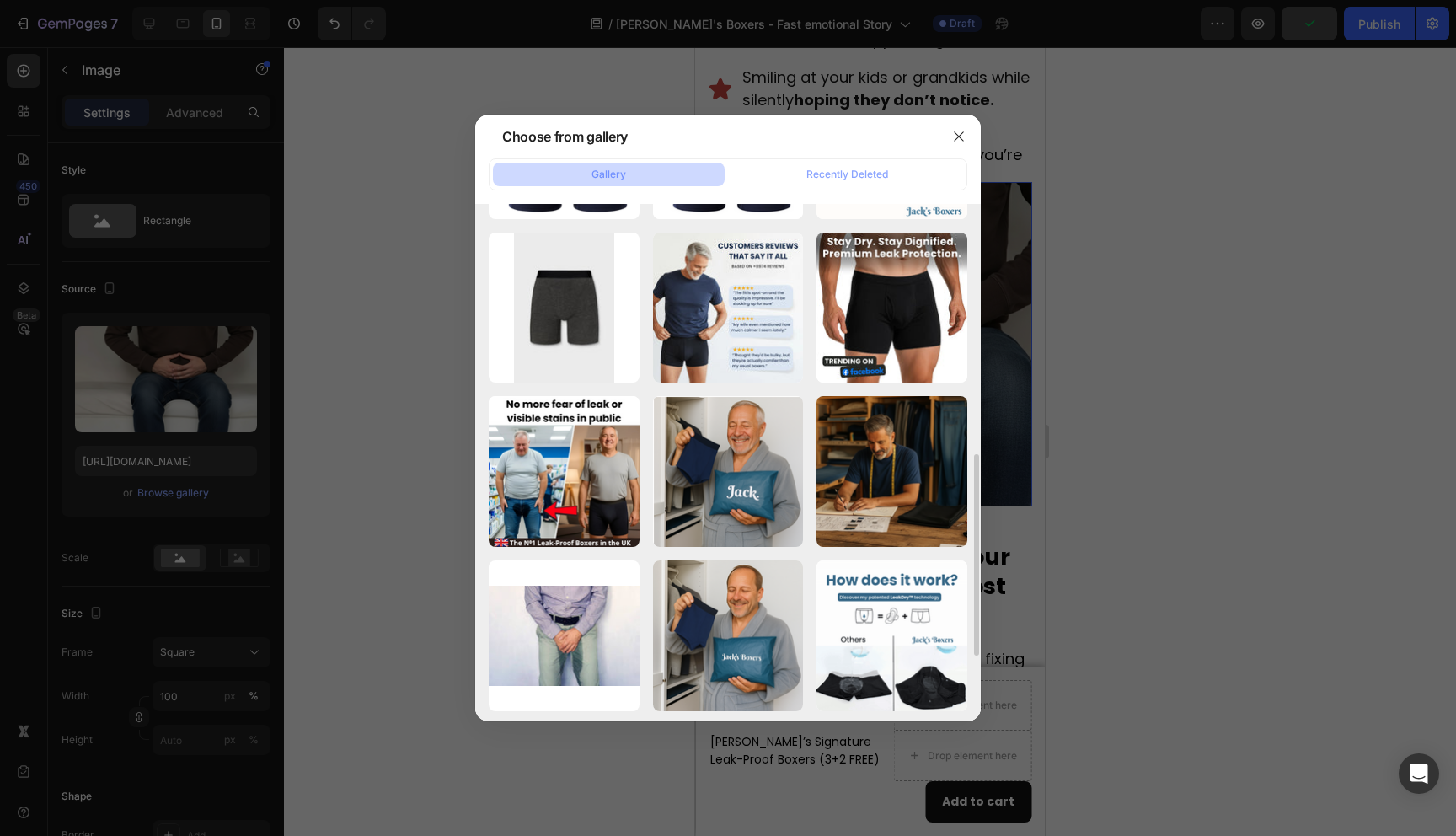
scroll to position [0, 0]
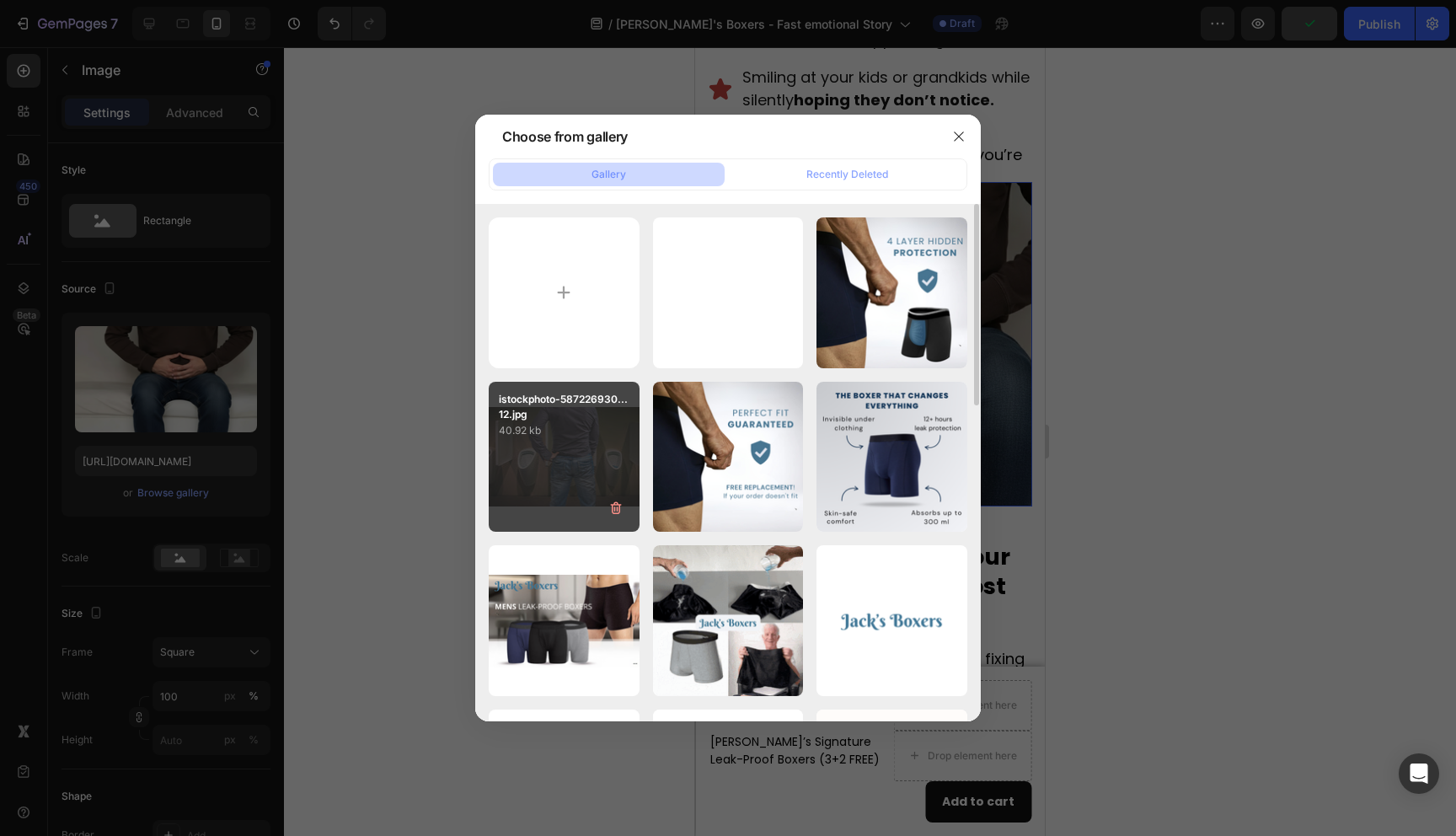
click at [545, 485] on div "istockphoto-587226930...12.jpg 40.92 kb" at bounding box center [564, 457] width 151 height 151
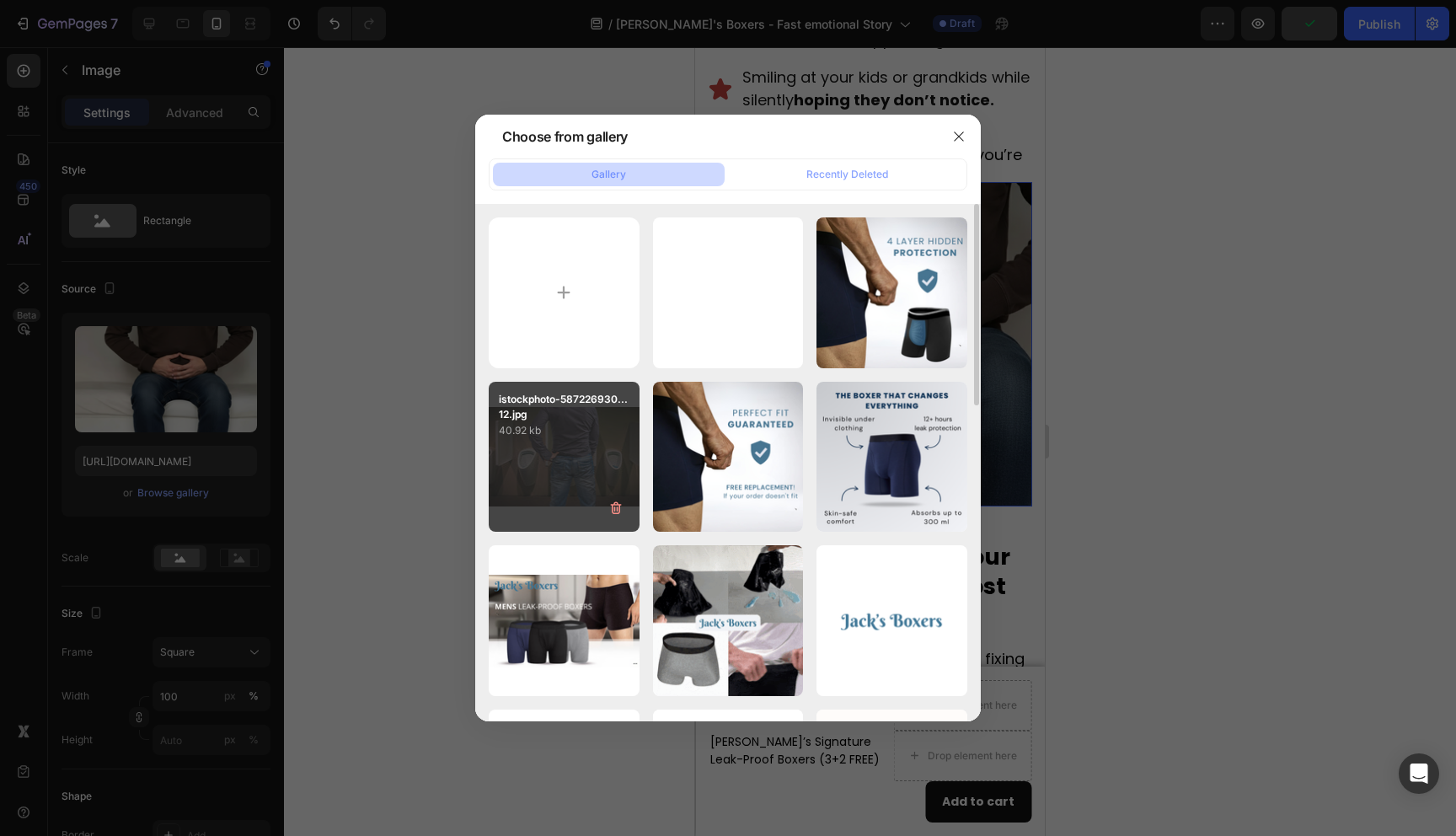
type input "[URL][DOMAIN_NAME]"
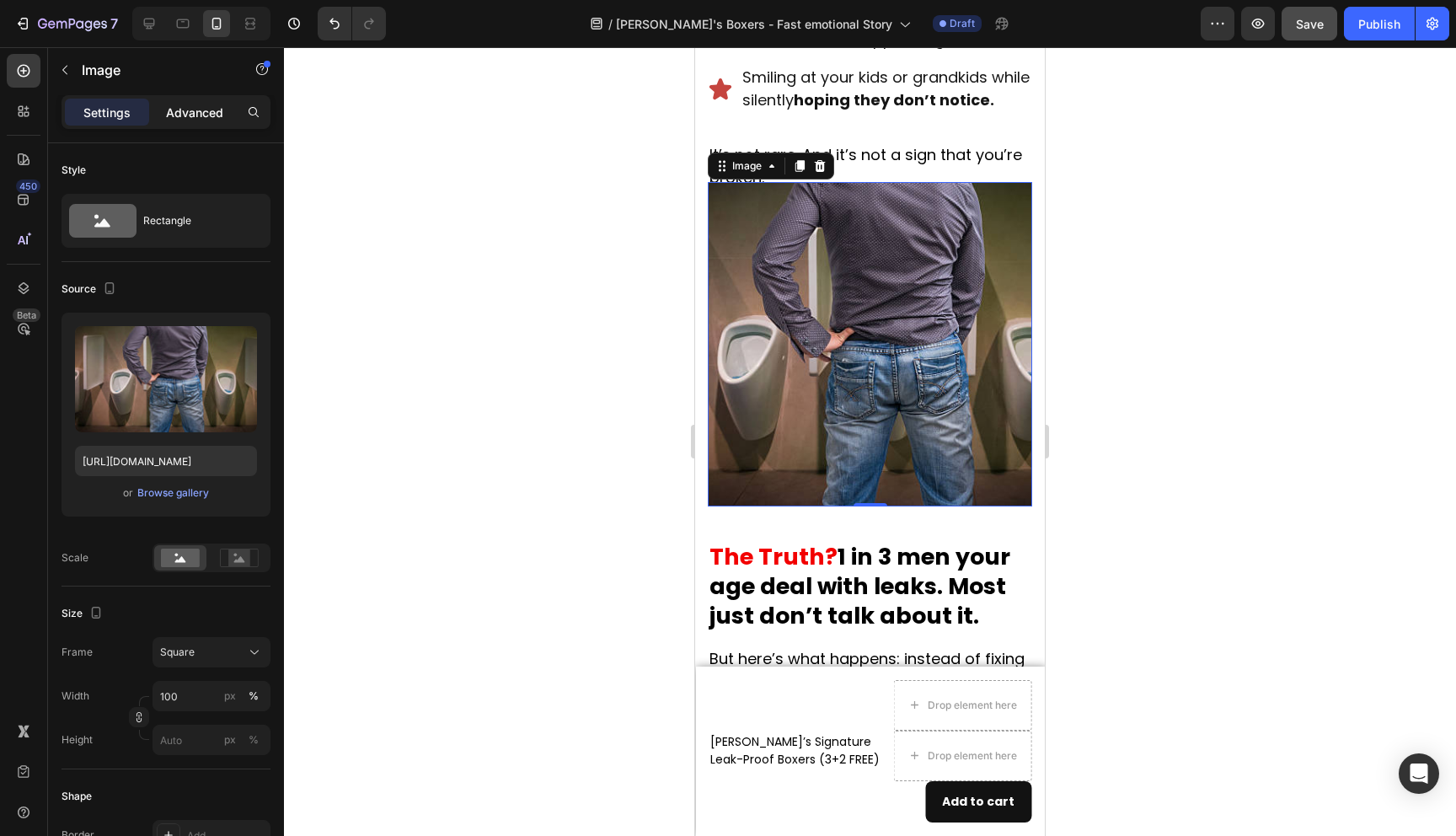
click at [210, 111] on p "Advanced" at bounding box center [194, 113] width 57 height 18
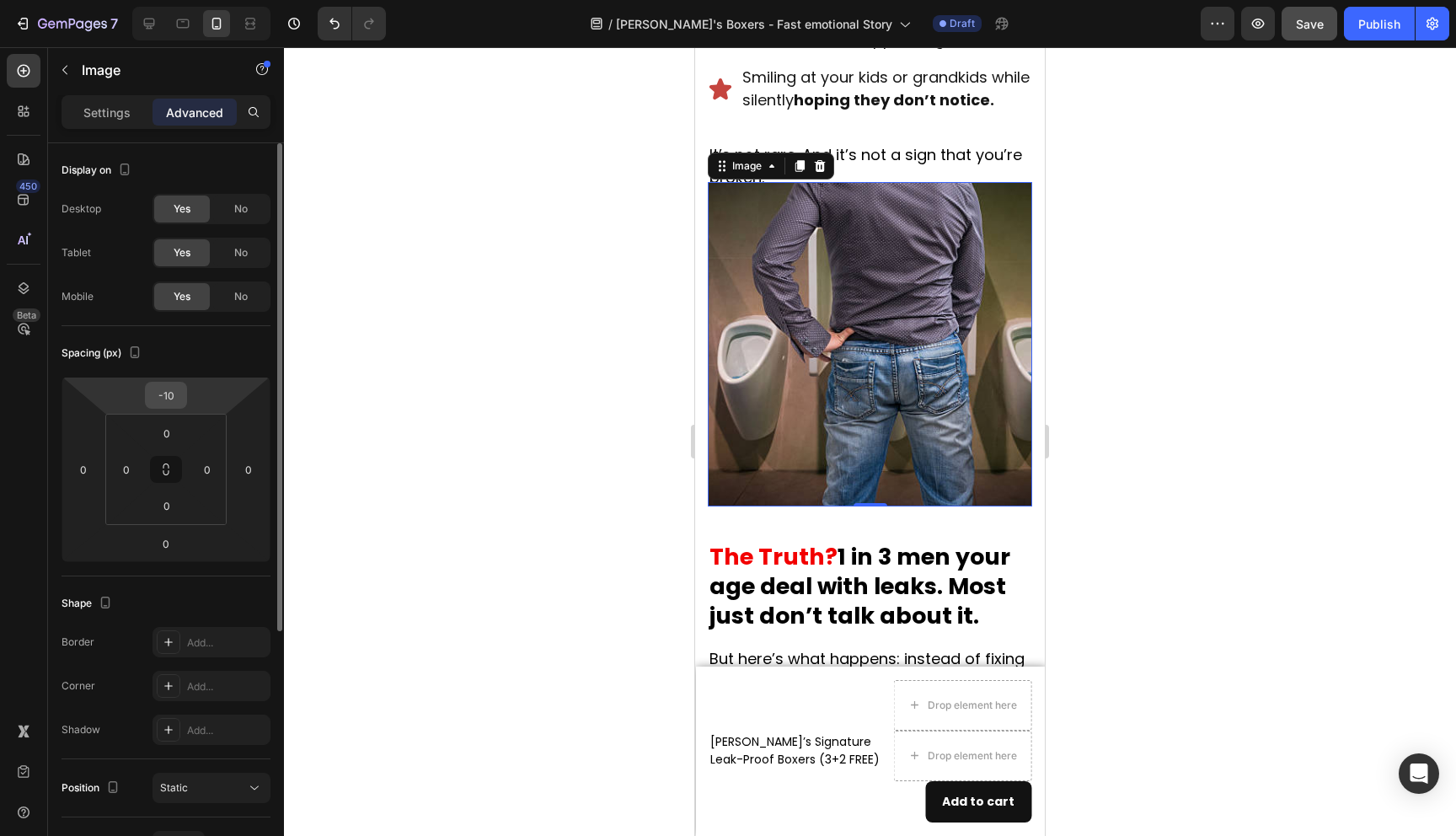
click at [170, 399] on input "-10" at bounding box center [166, 395] width 33 height 26
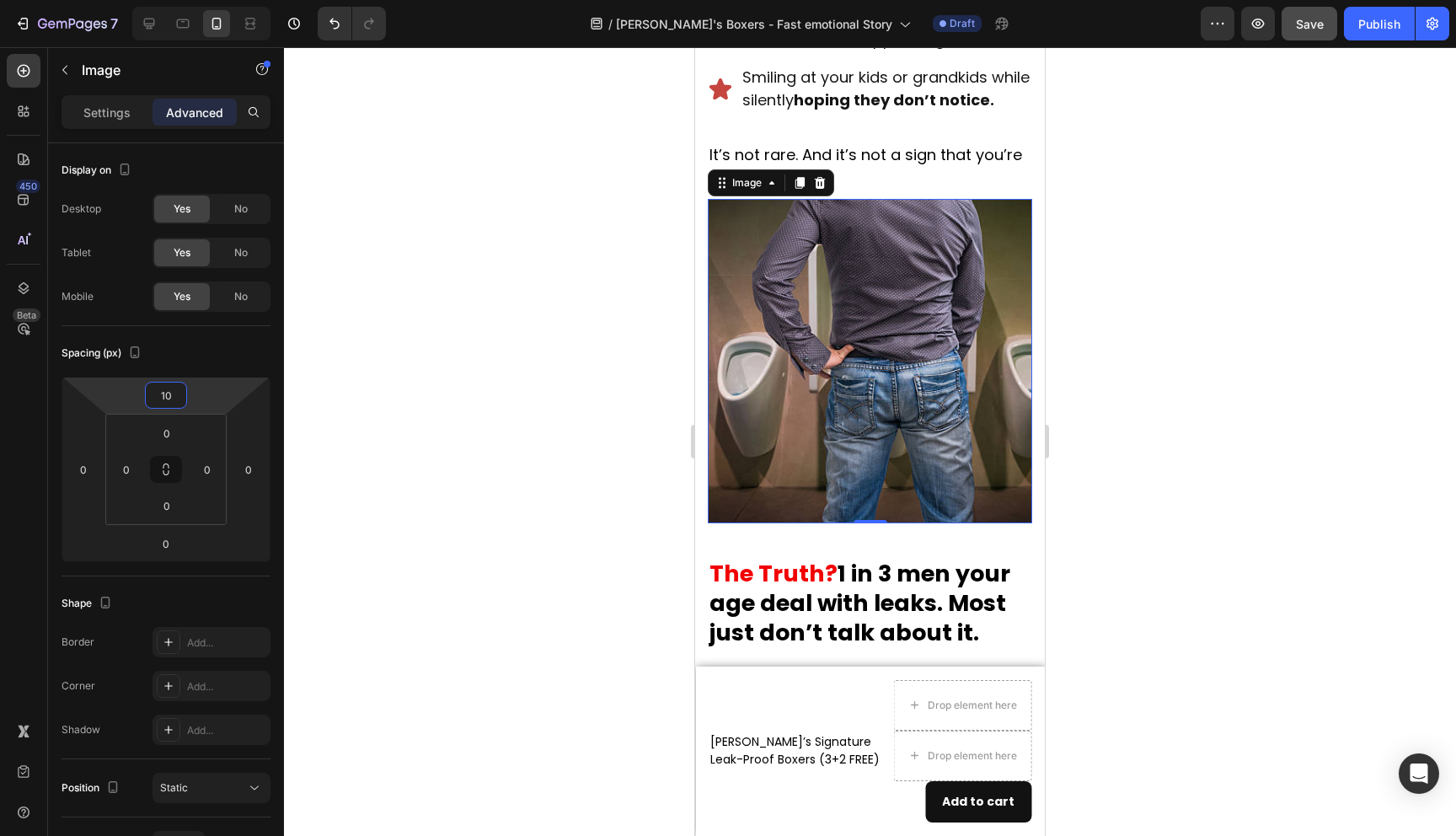
type input "10"
click at [1216, 495] on div at bounding box center [869, 442] width 1172 height 789
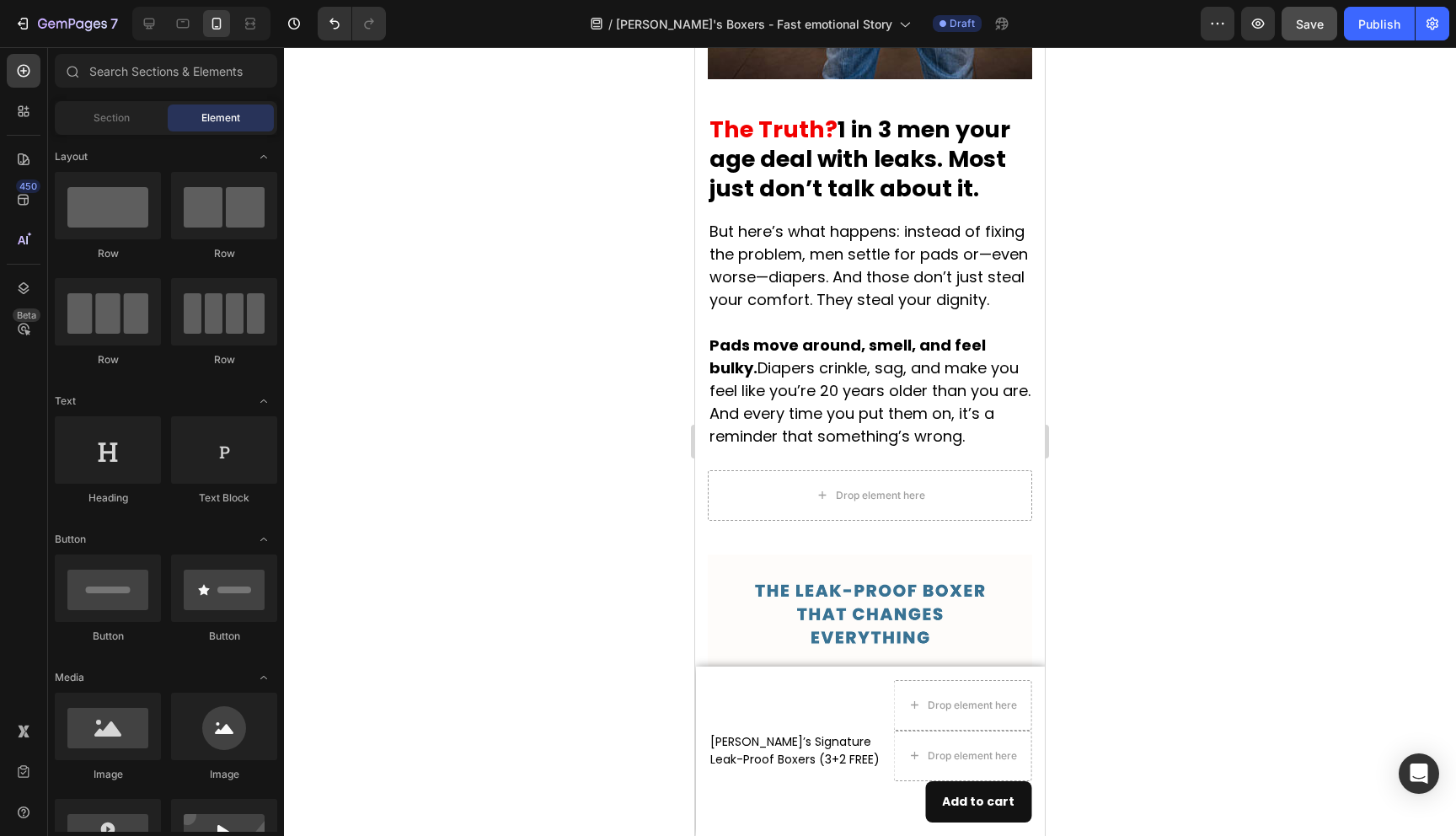
scroll to position [1228, 0]
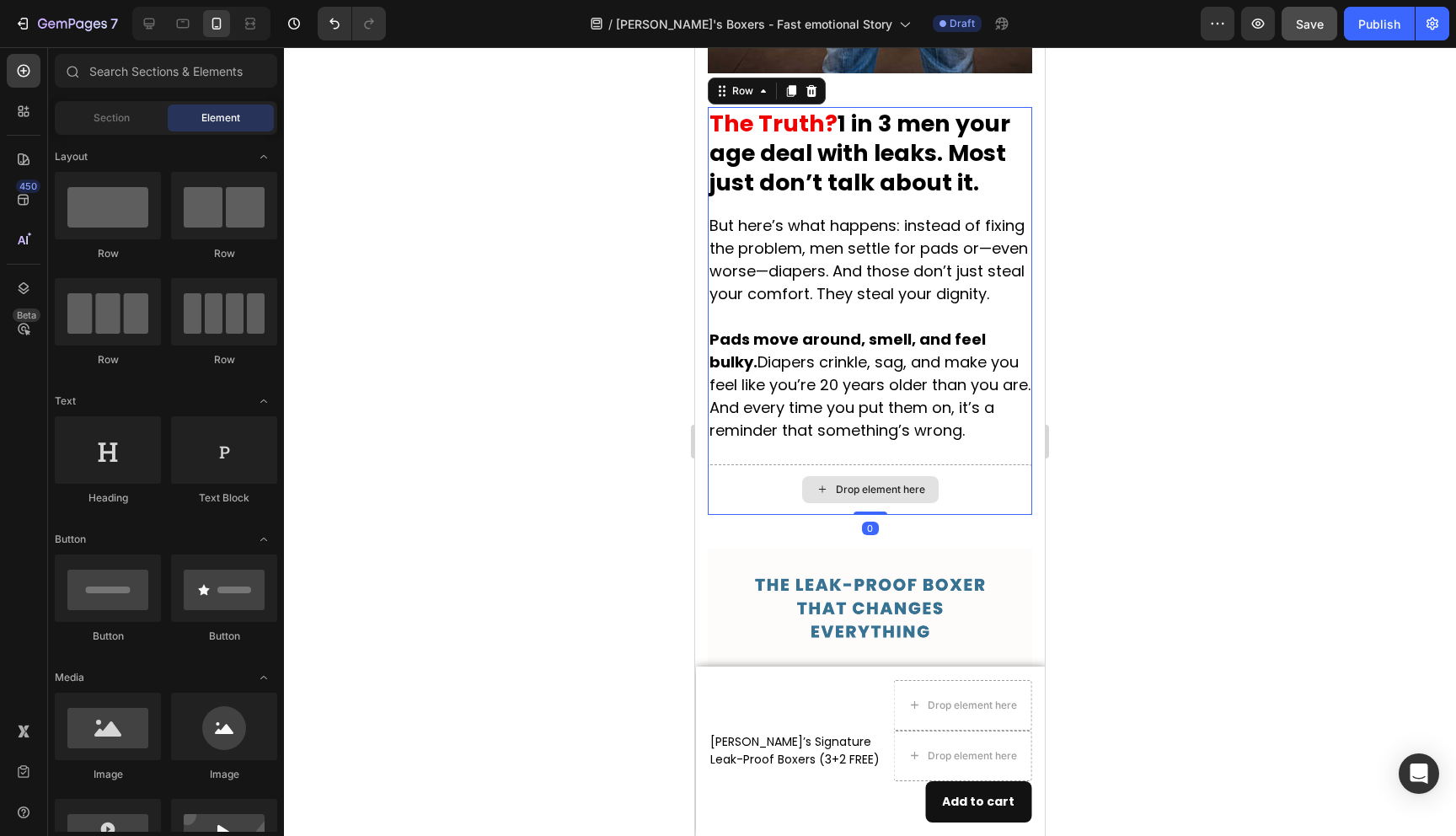
click at [999, 514] on div "Drop element here" at bounding box center [870, 490] width 325 height 51
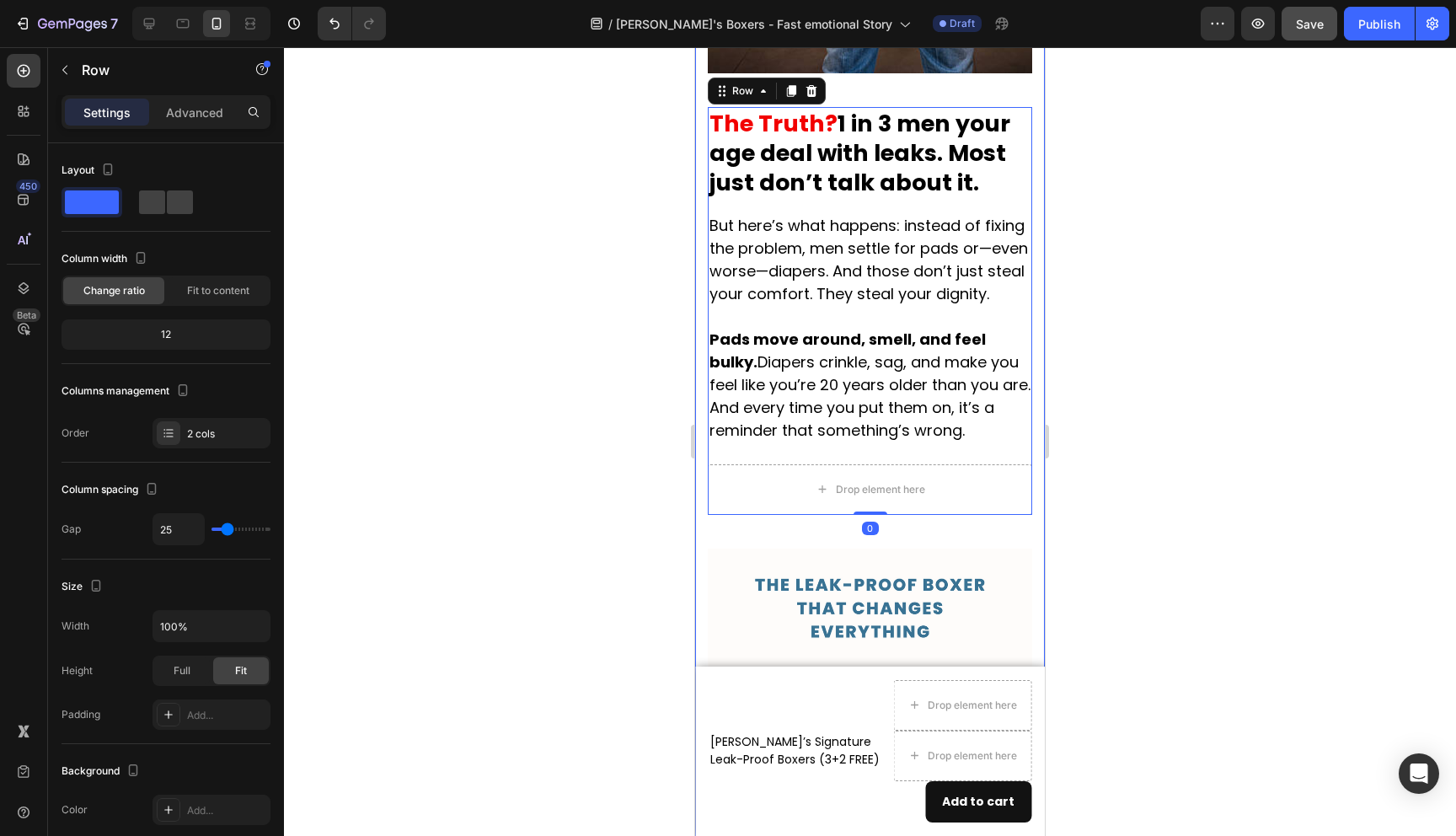
click at [1138, 549] on div at bounding box center [869, 442] width 1172 height 789
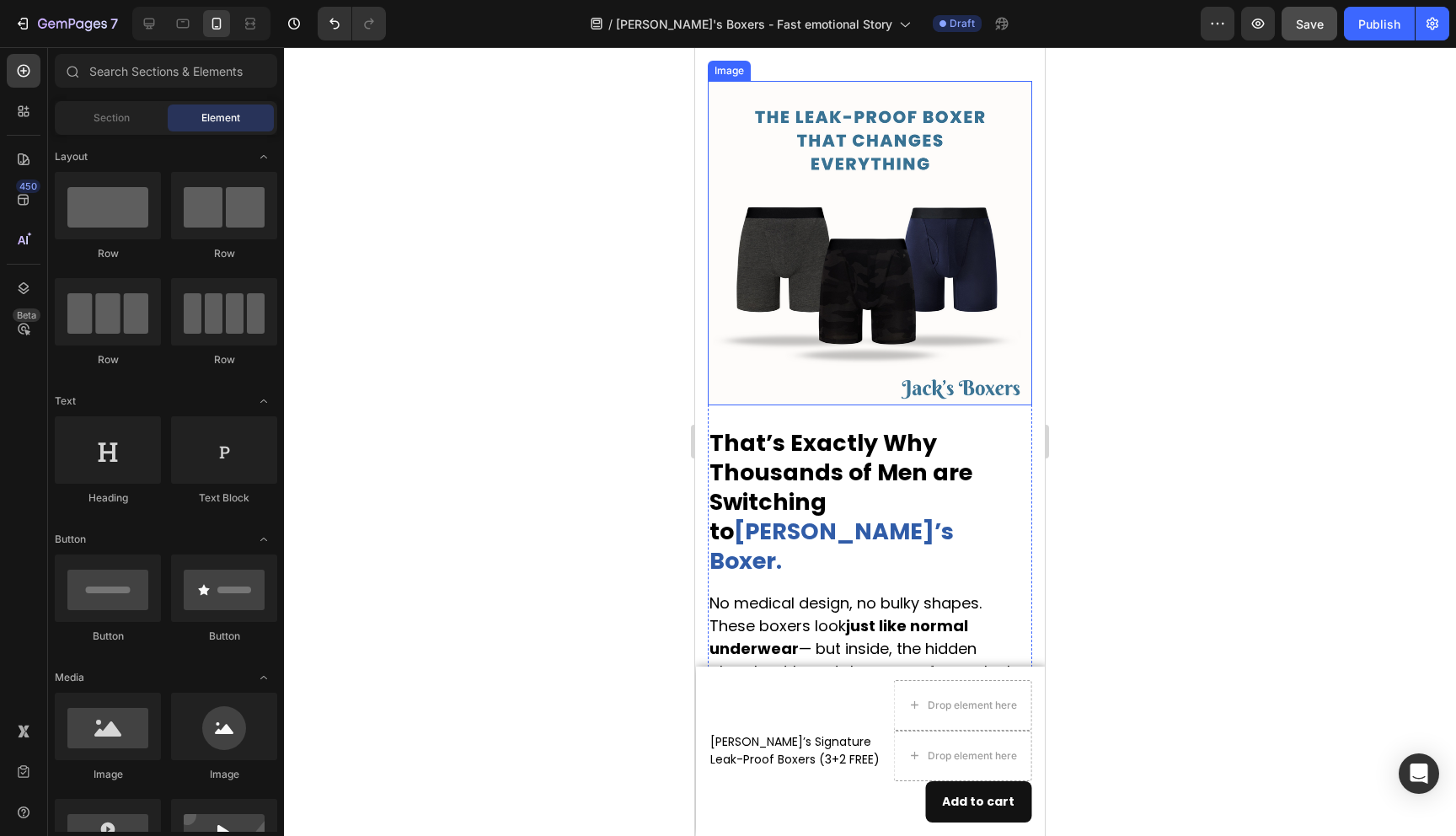
scroll to position [1699, 0]
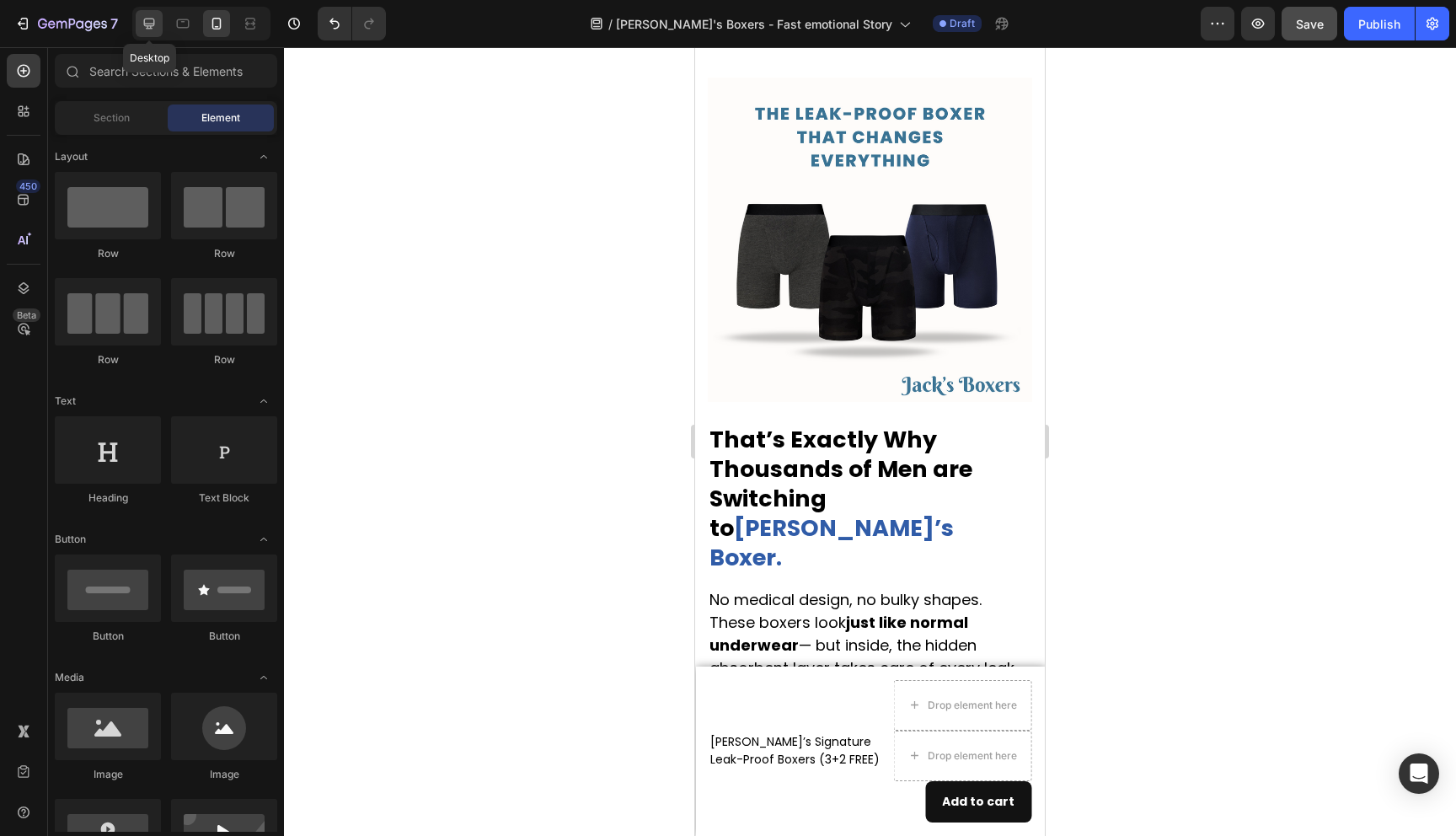
click at [153, 24] on icon at bounding box center [149, 24] width 11 height 11
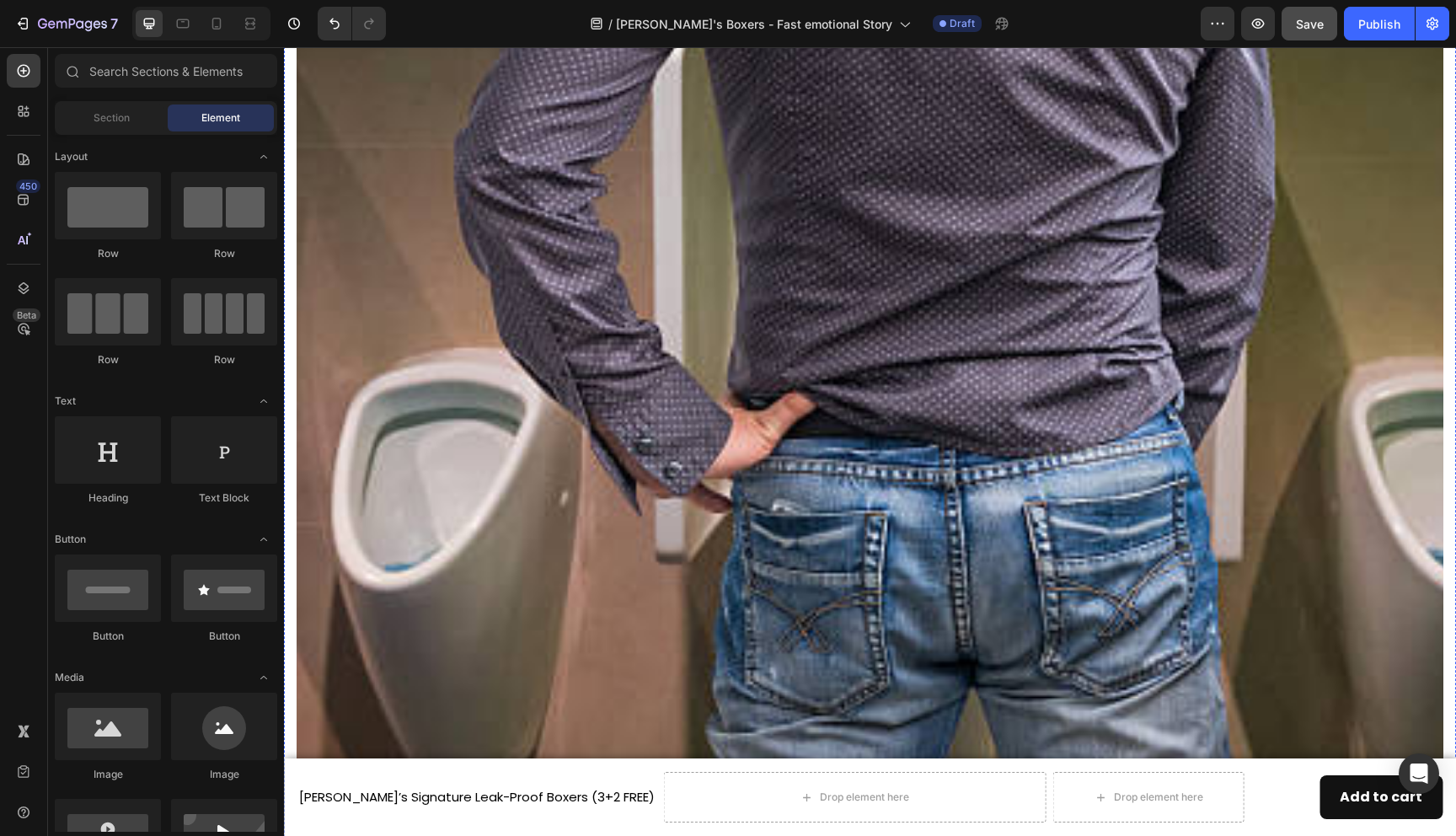
scroll to position [1479, 0]
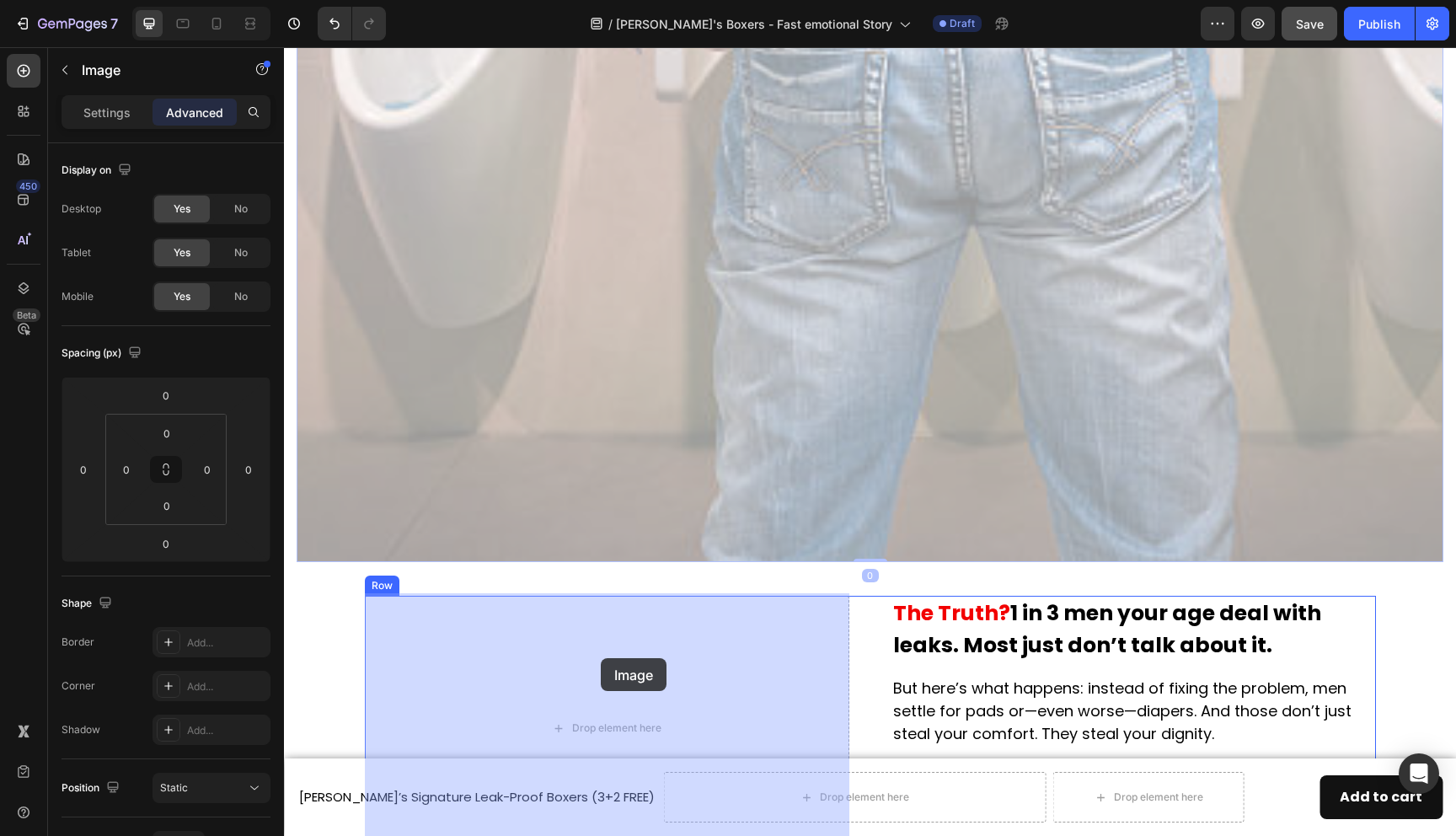
drag, startPoint x: 674, startPoint y: 360, endPoint x: 600, endPoint y: 657, distance: 306.1
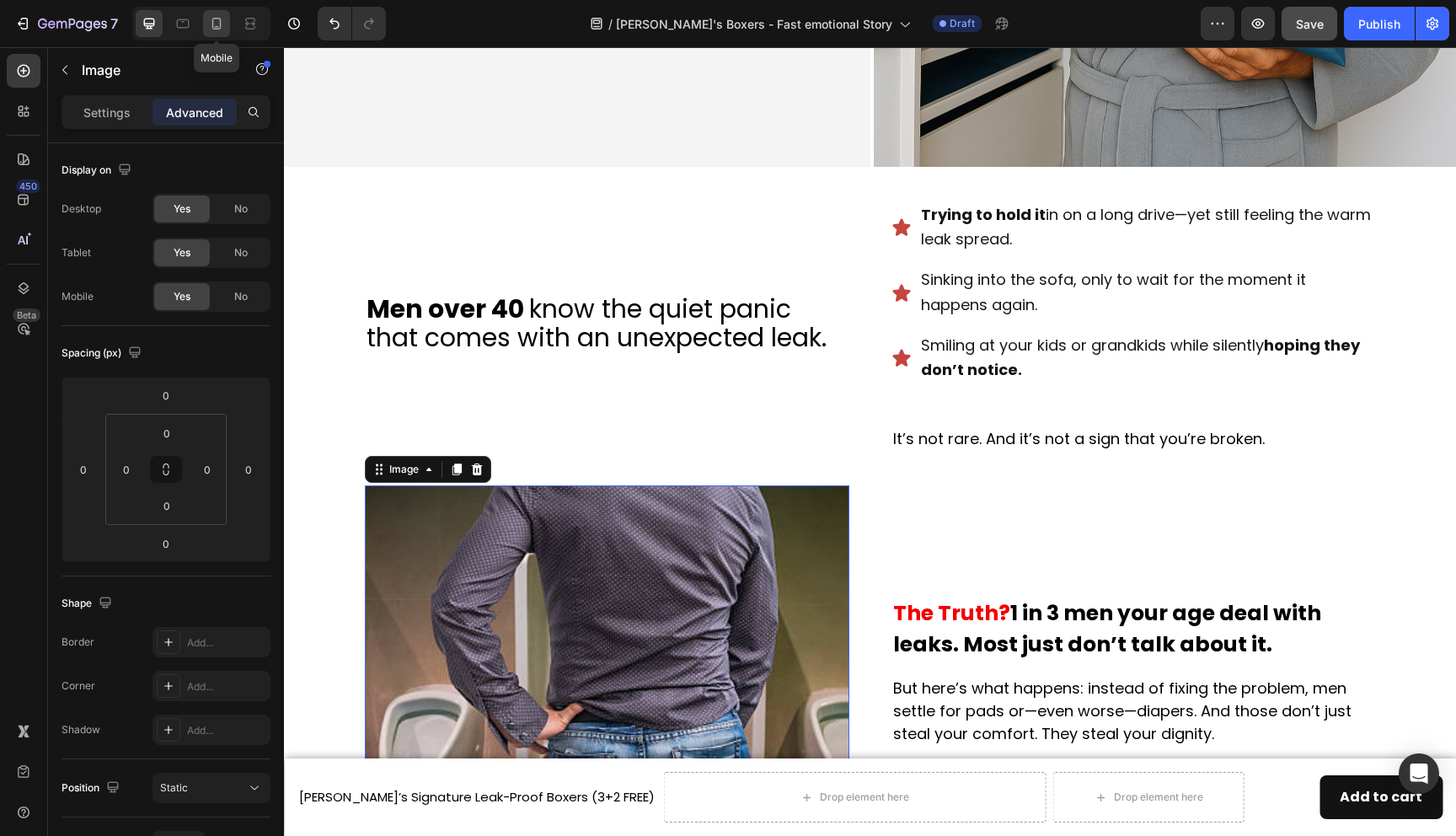
click at [211, 30] on icon at bounding box center [216, 23] width 17 height 17
type input "10"
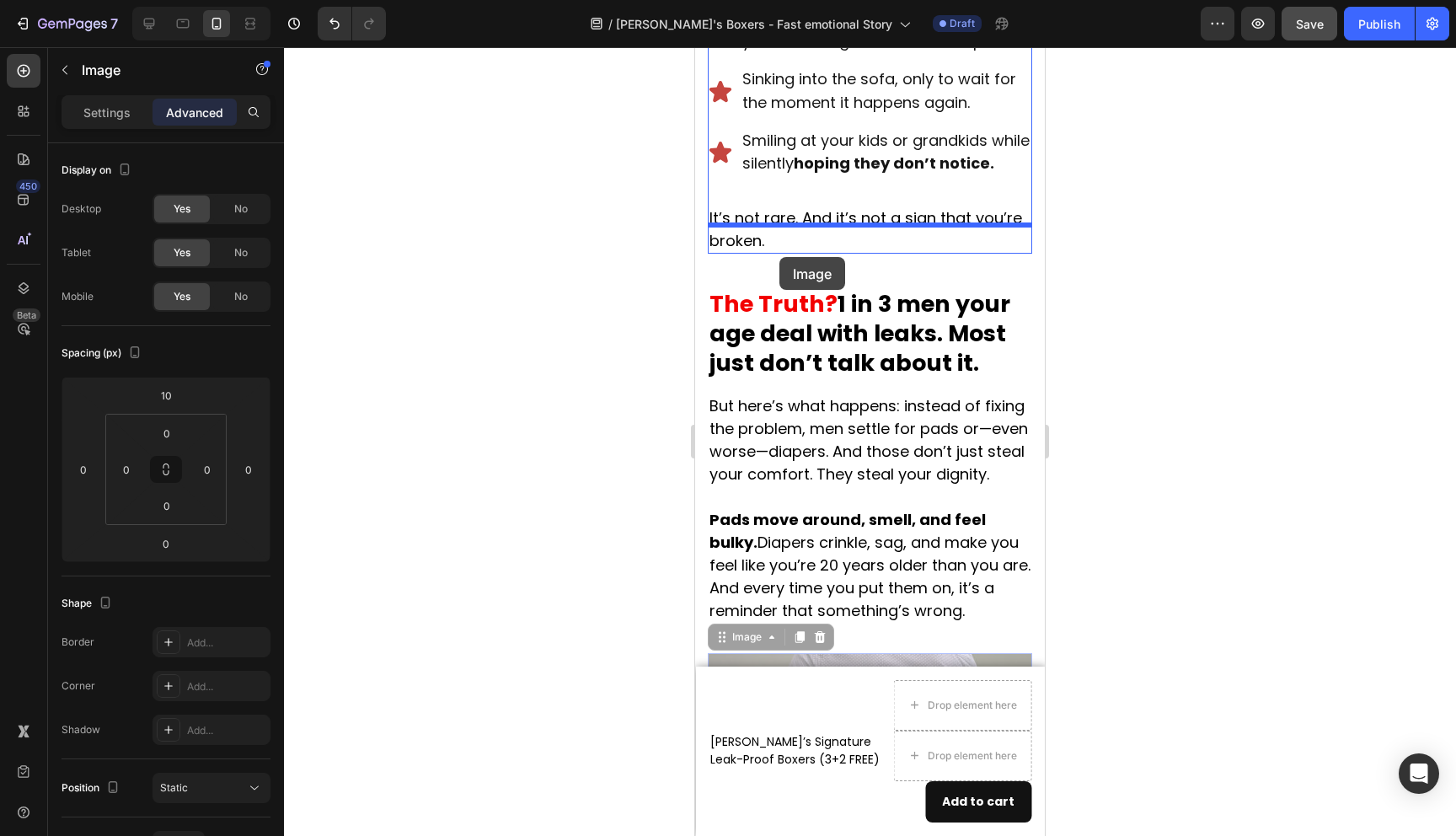
scroll to position [698, 0]
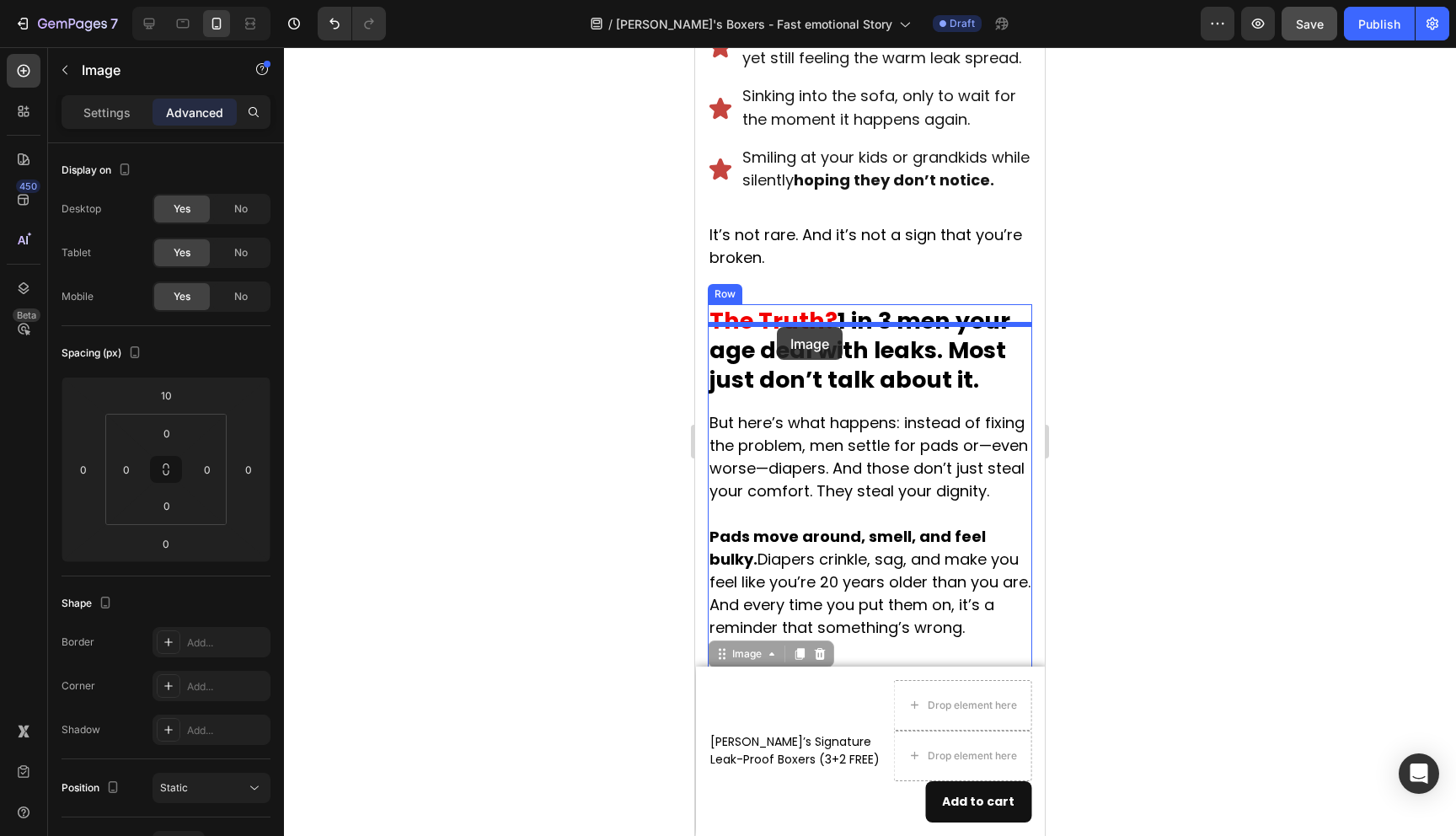
drag, startPoint x: 780, startPoint y: 530, endPoint x: 777, endPoint y: 327, distance: 203.0
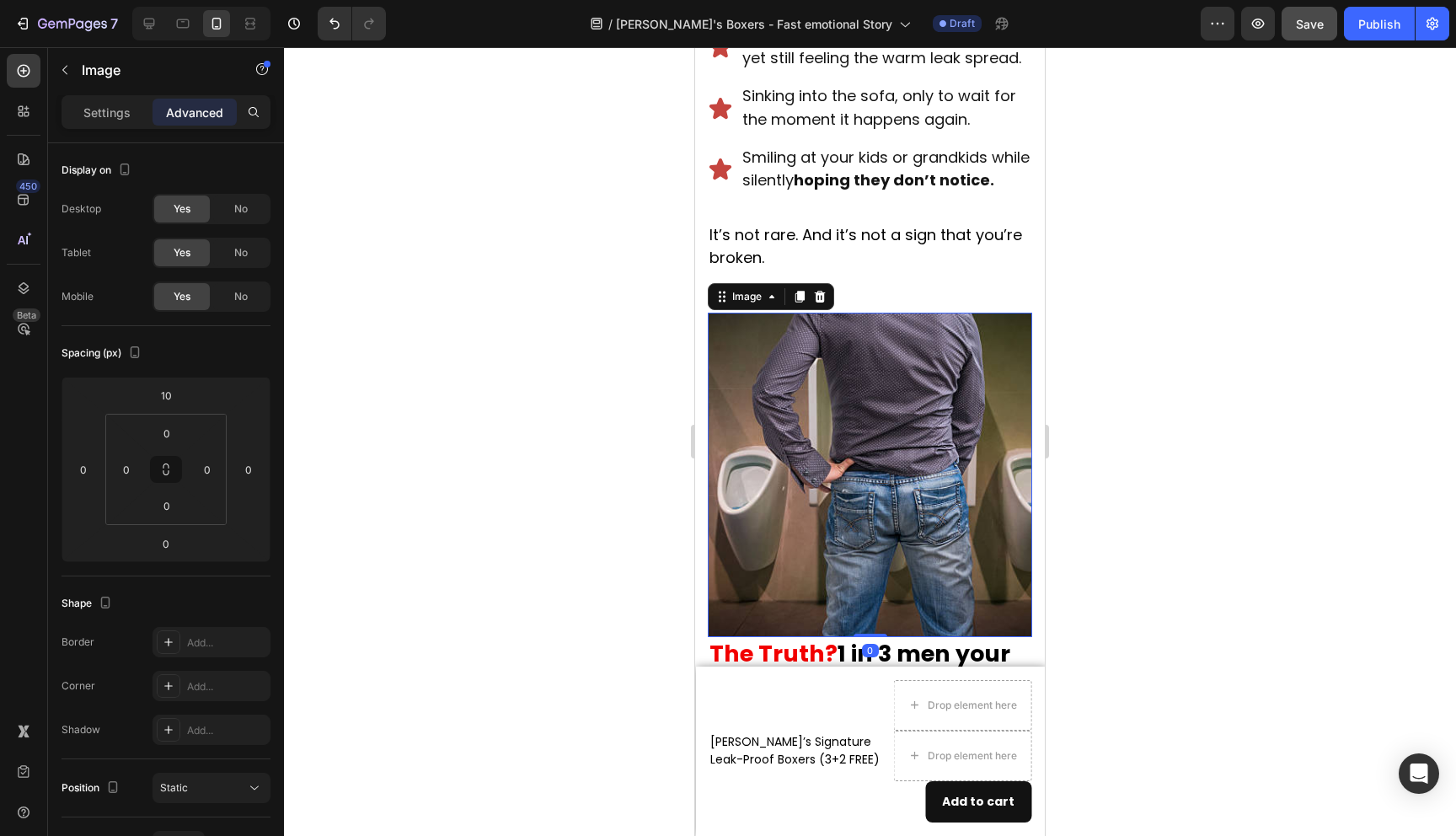
click at [636, 418] on div at bounding box center [869, 442] width 1172 height 789
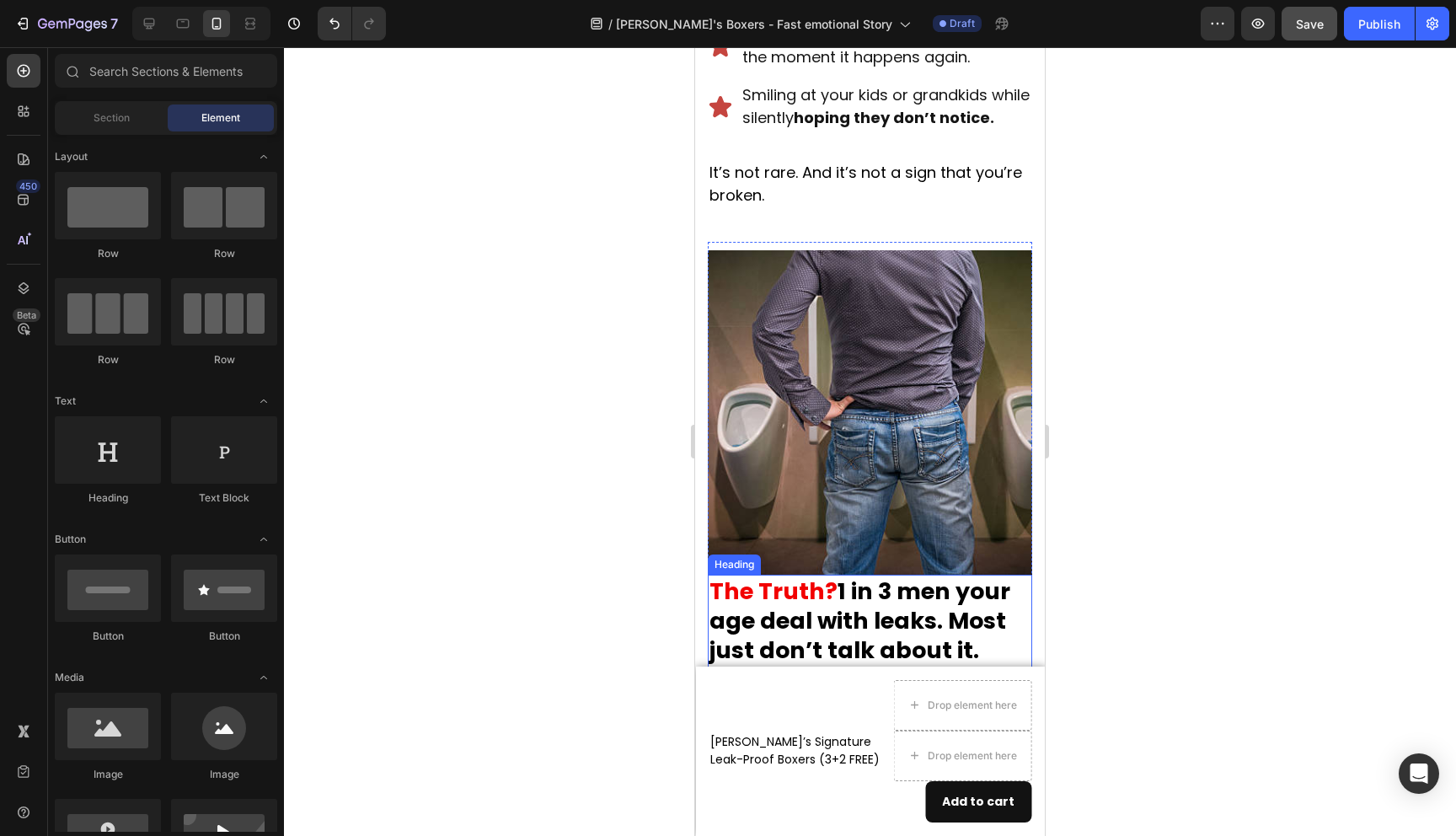
scroll to position [728, 0]
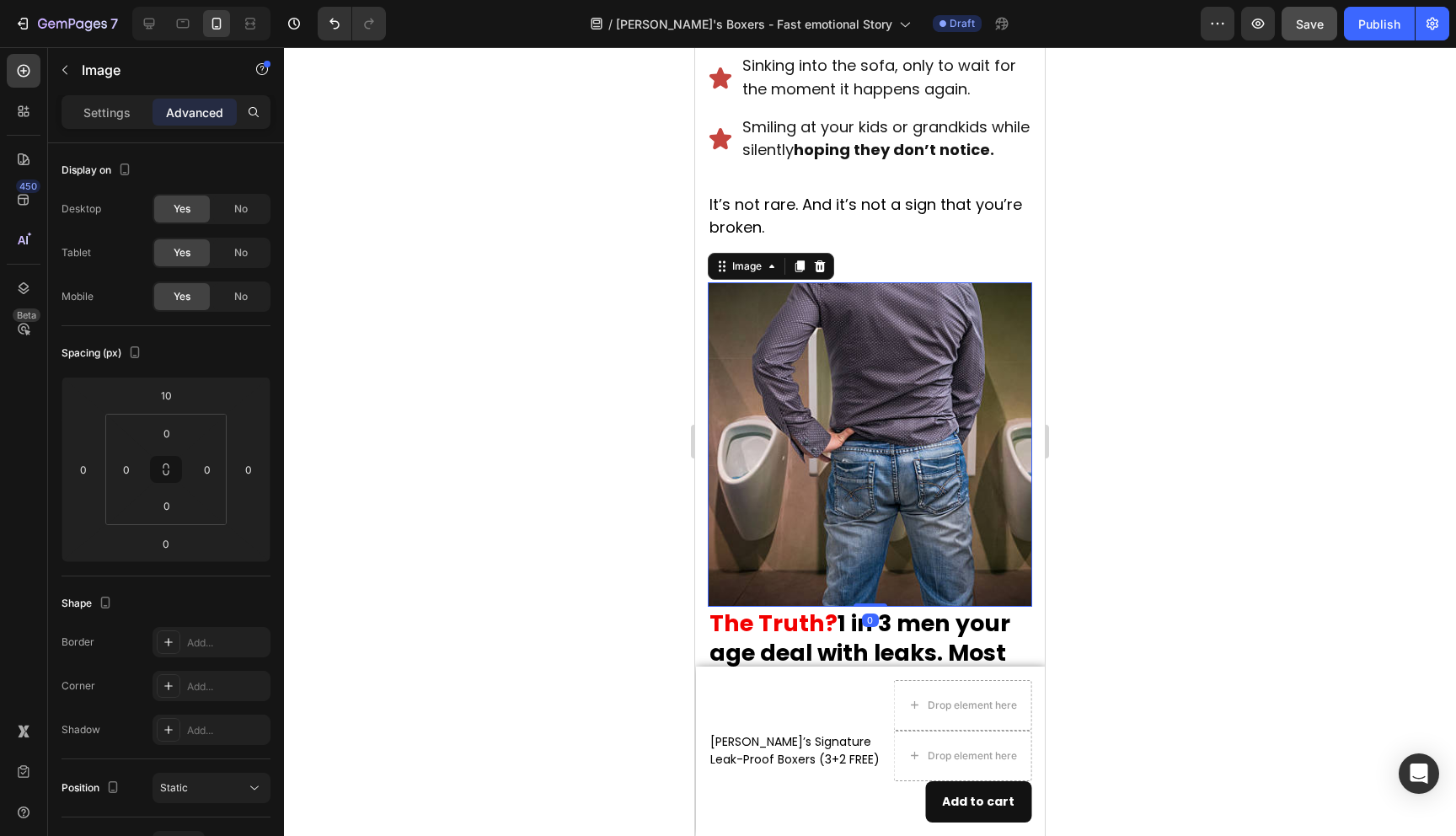
click at [846, 438] on img at bounding box center [870, 444] width 325 height 325
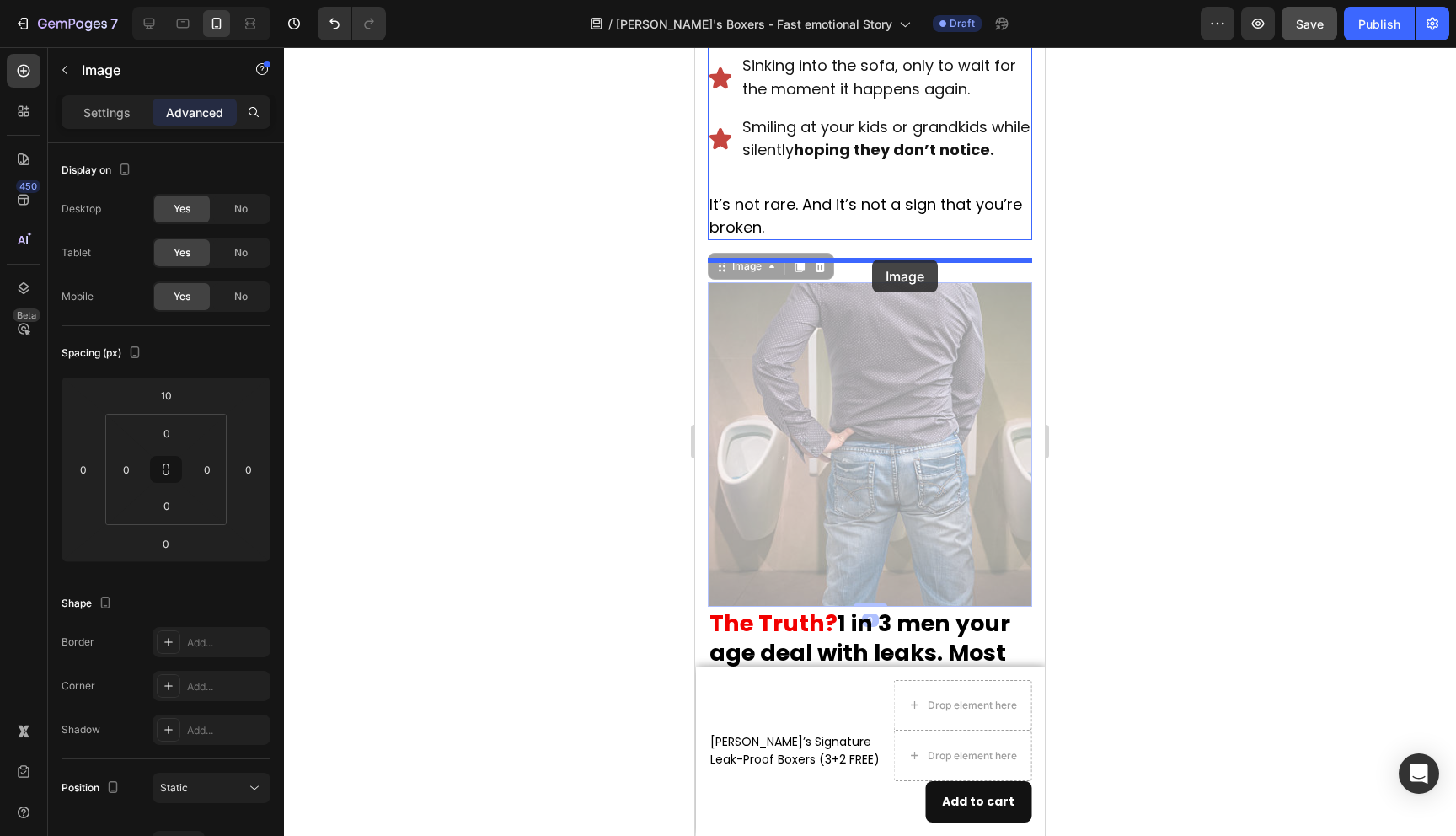
drag, startPoint x: 846, startPoint y: 438, endPoint x: 872, endPoint y: 260, distance: 179.9
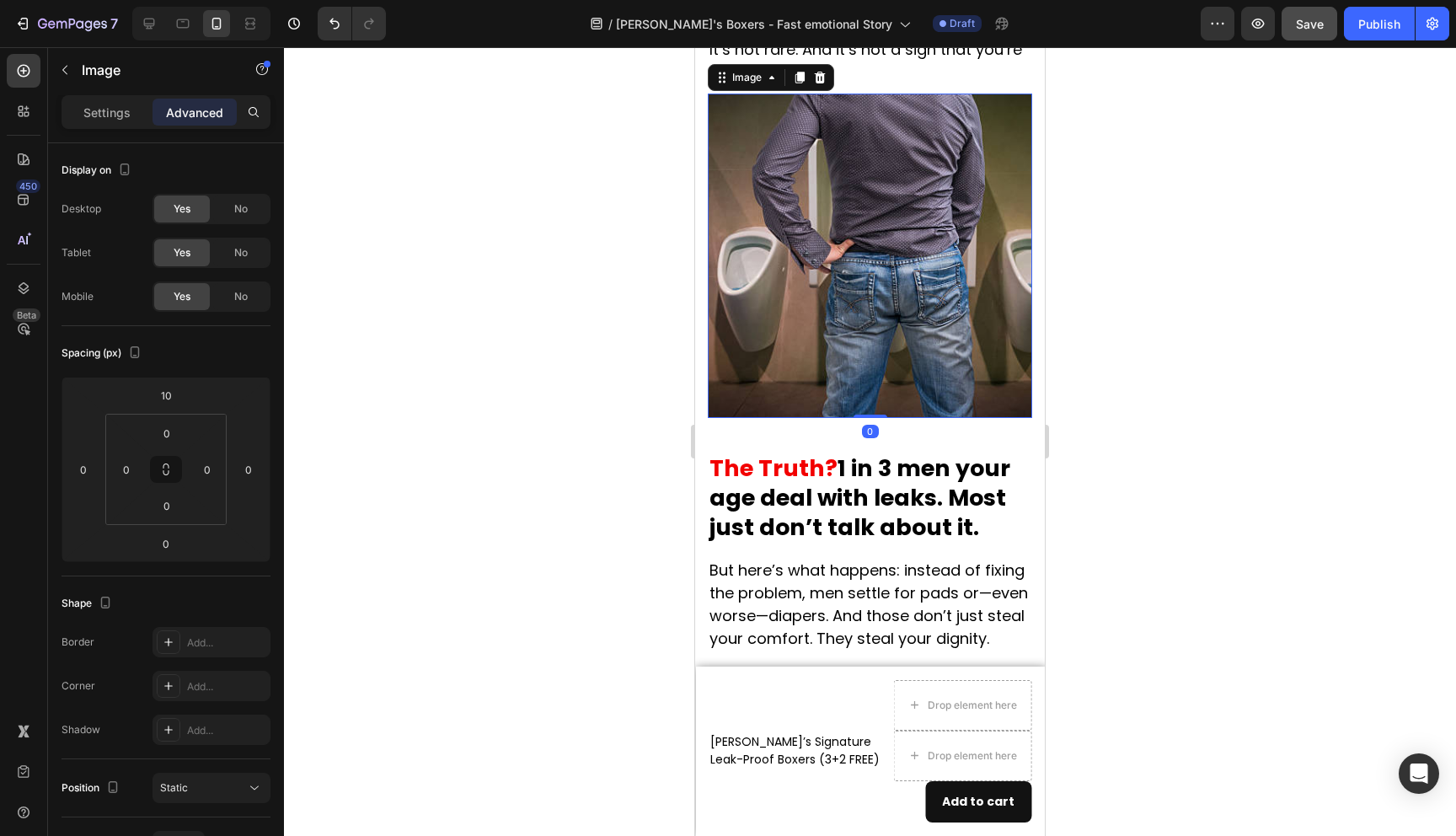
scroll to position [885, 0]
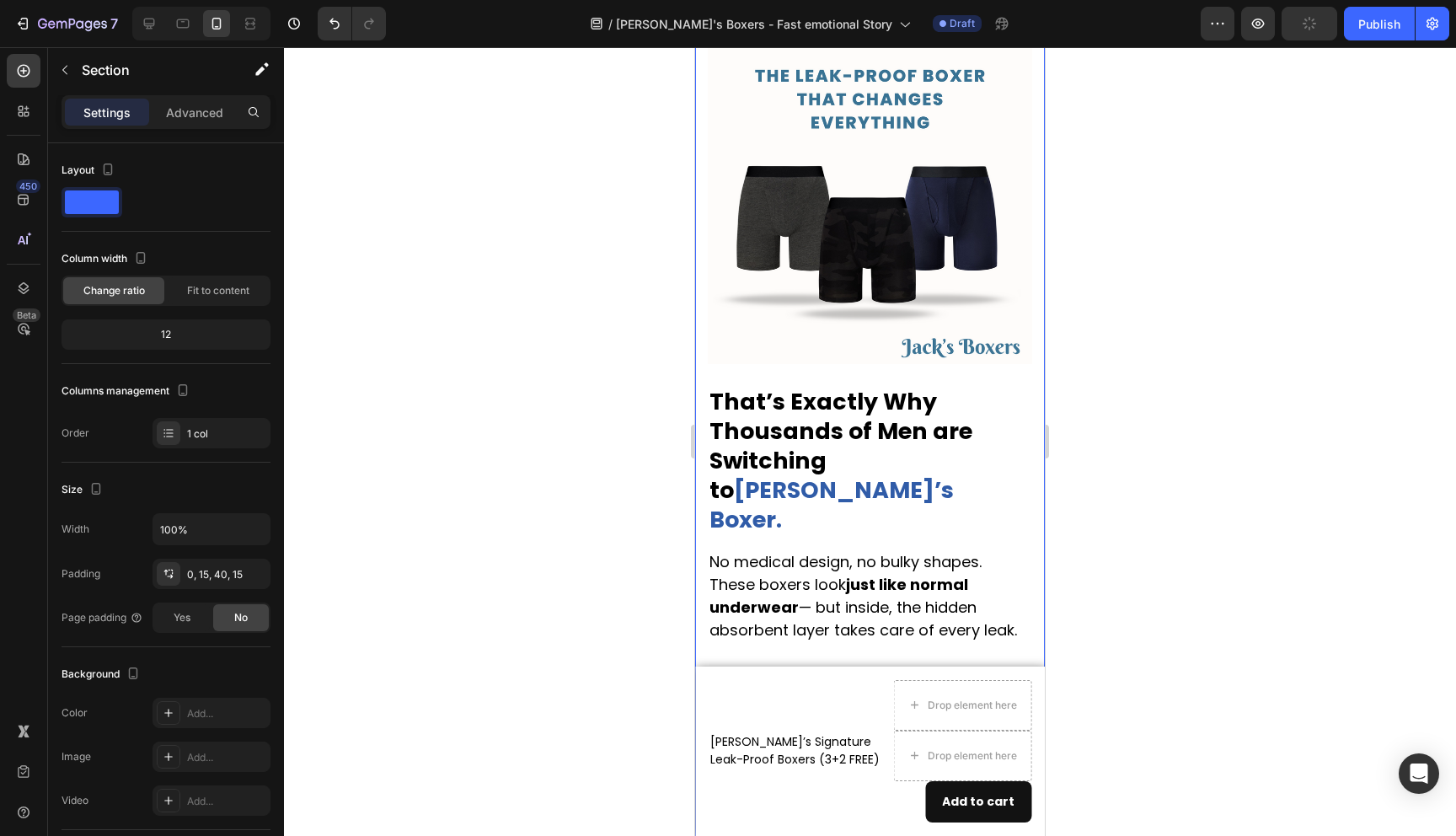
scroll to position [1909, 0]
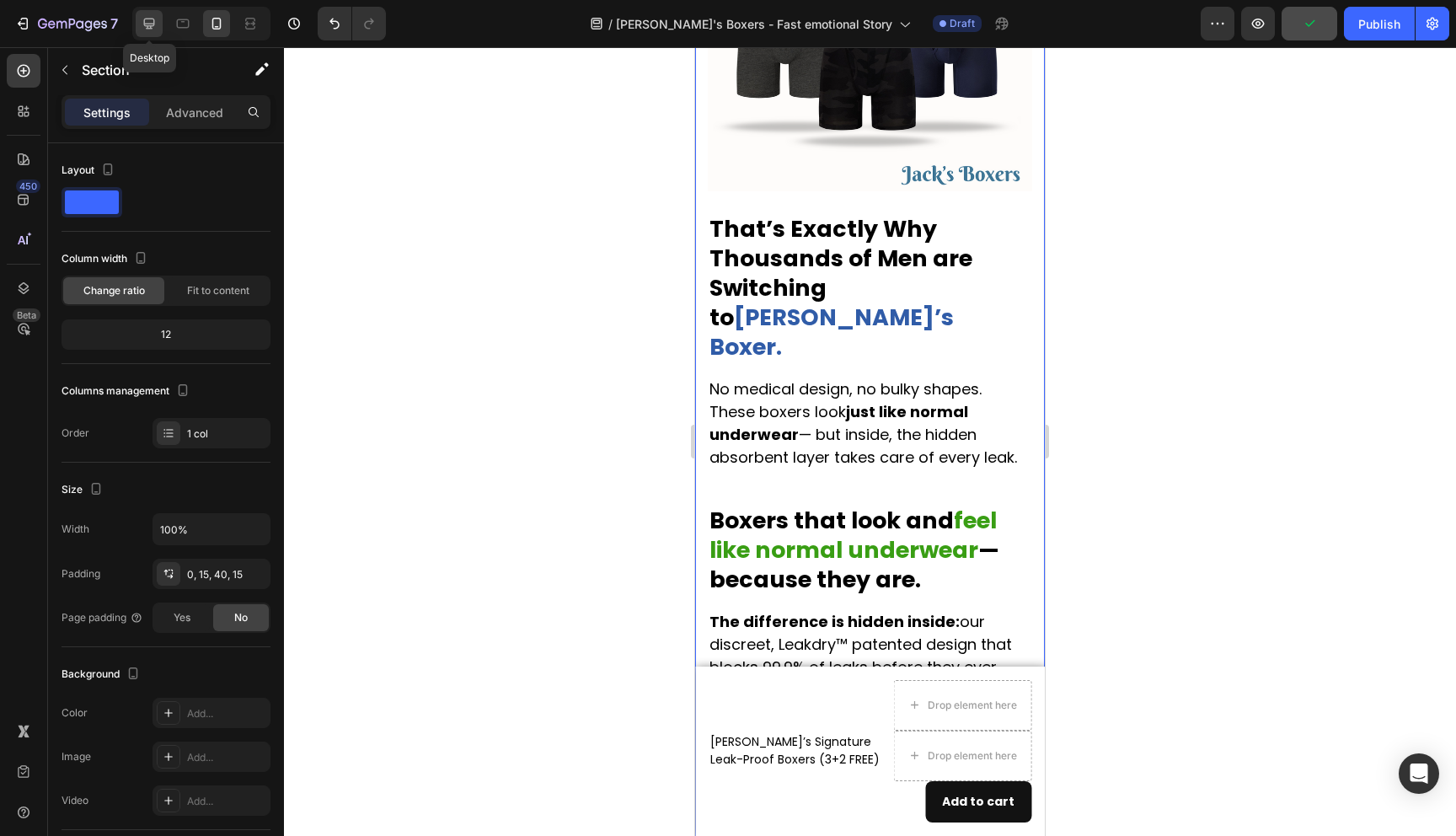
click at [143, 21] on icon at bounding box center [148, 23] width 17 height 17
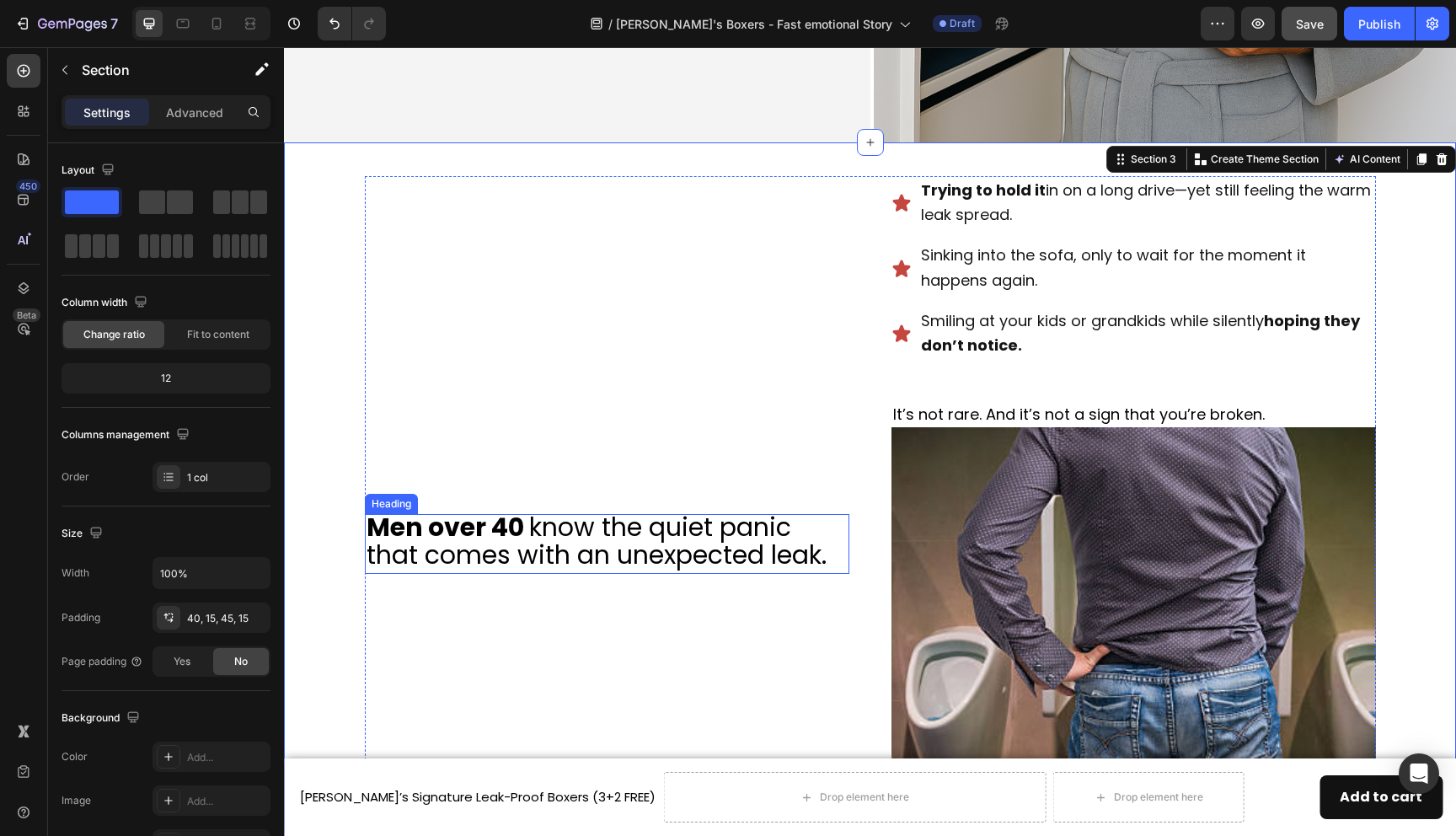
scroll to position [541, 0]
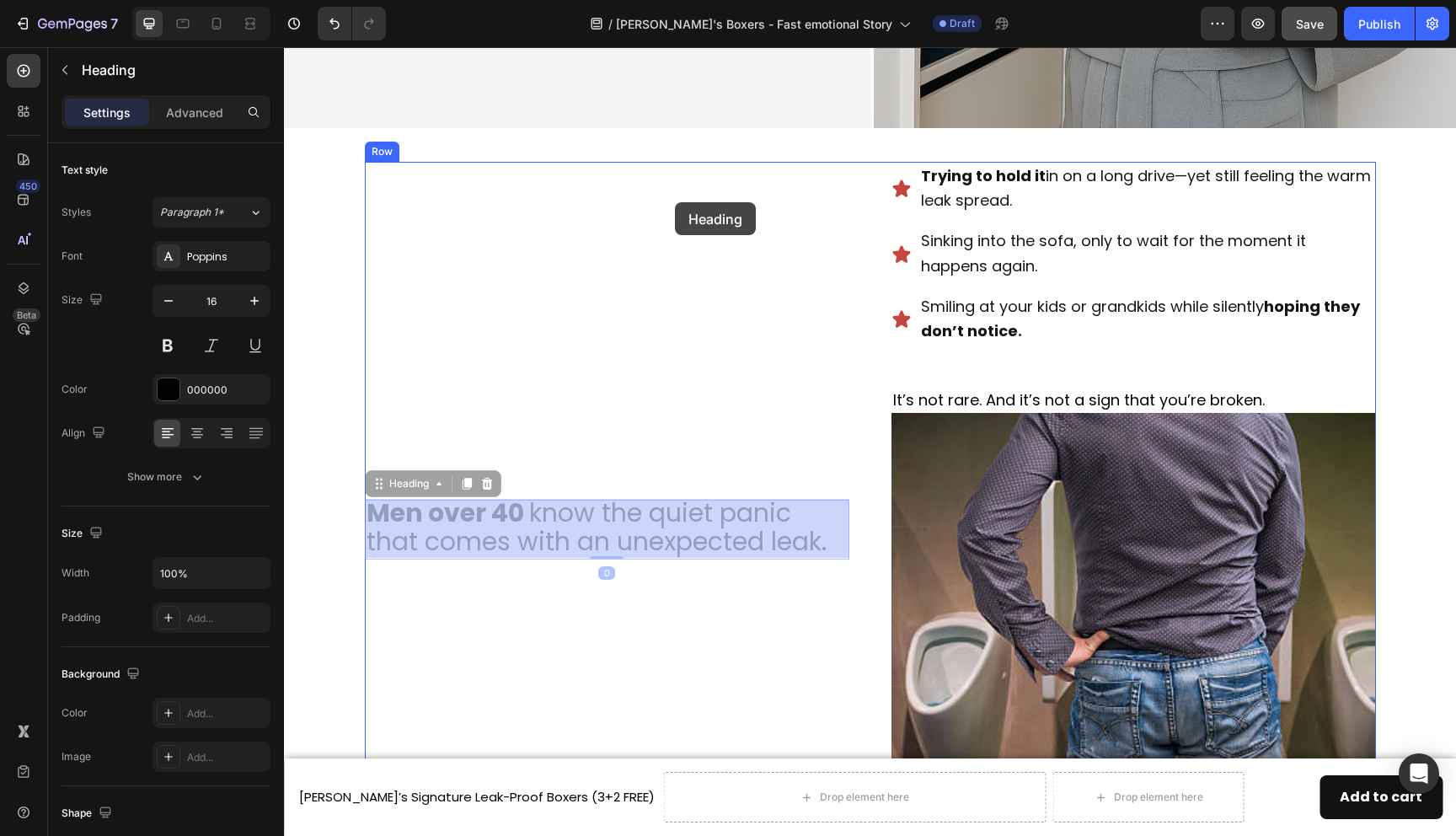
drag, startPoint x: 678, startPoint y: 532, endPoint x: 675, endPoint y: 202, distance: 330.0
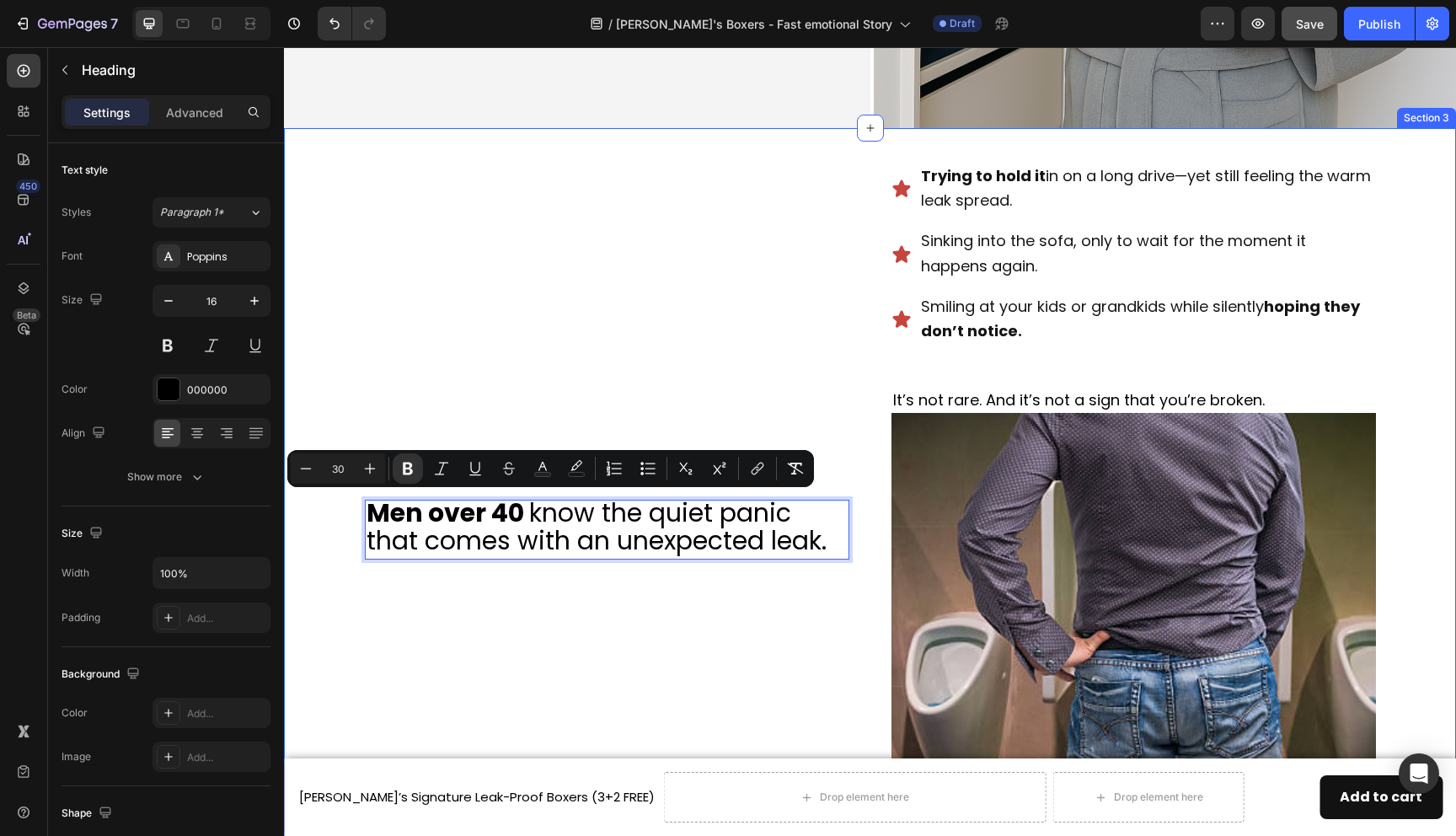
drag, startPoint x: 590, startPoint y: 518, endPoint x: 1014, endPoint y: 143, distance: 566.0
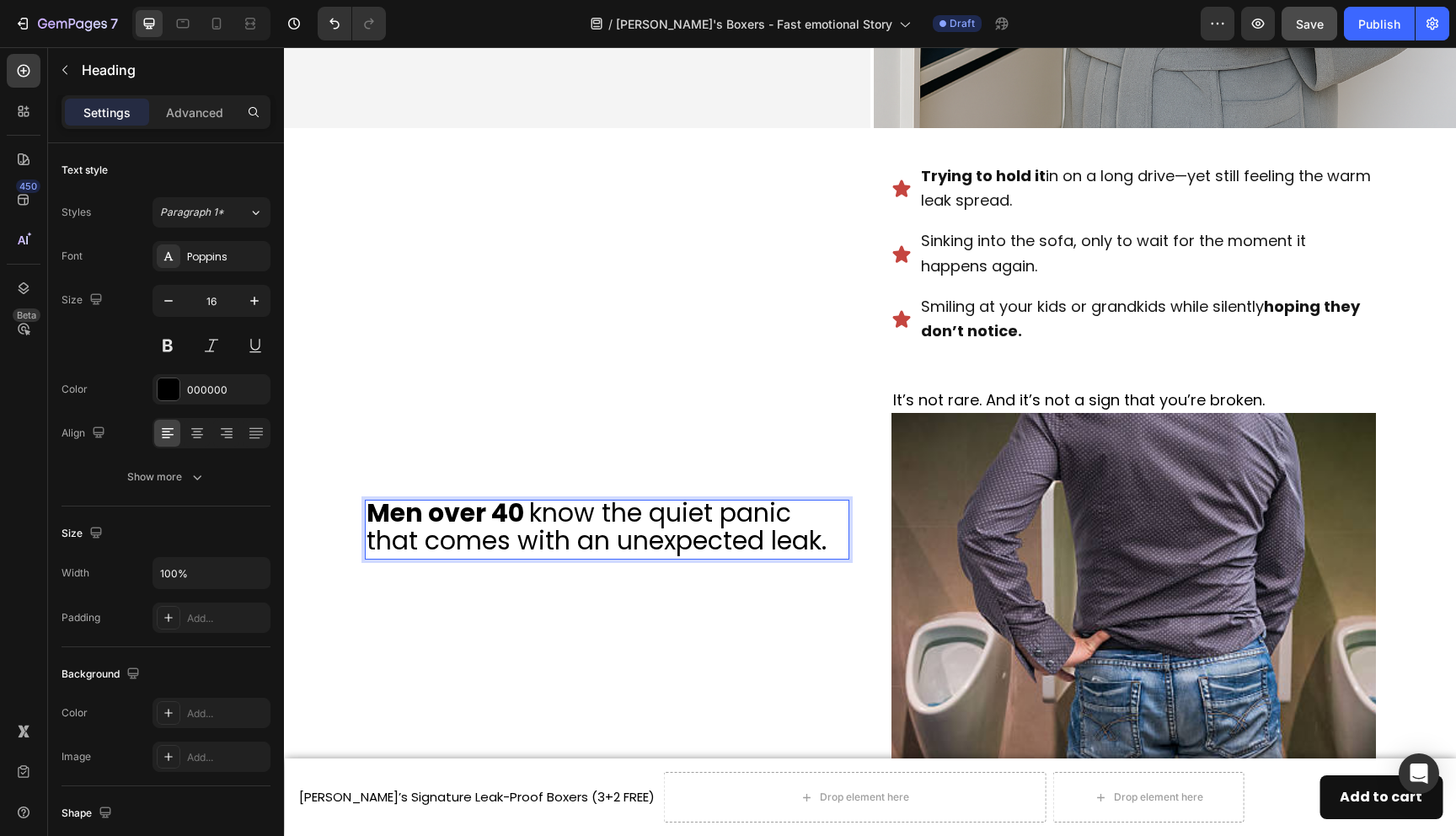
click at [614, 526] on span "know the quiet panic that comes with an unexpected leak." at bounding box center [597, 527] width 460 height 65
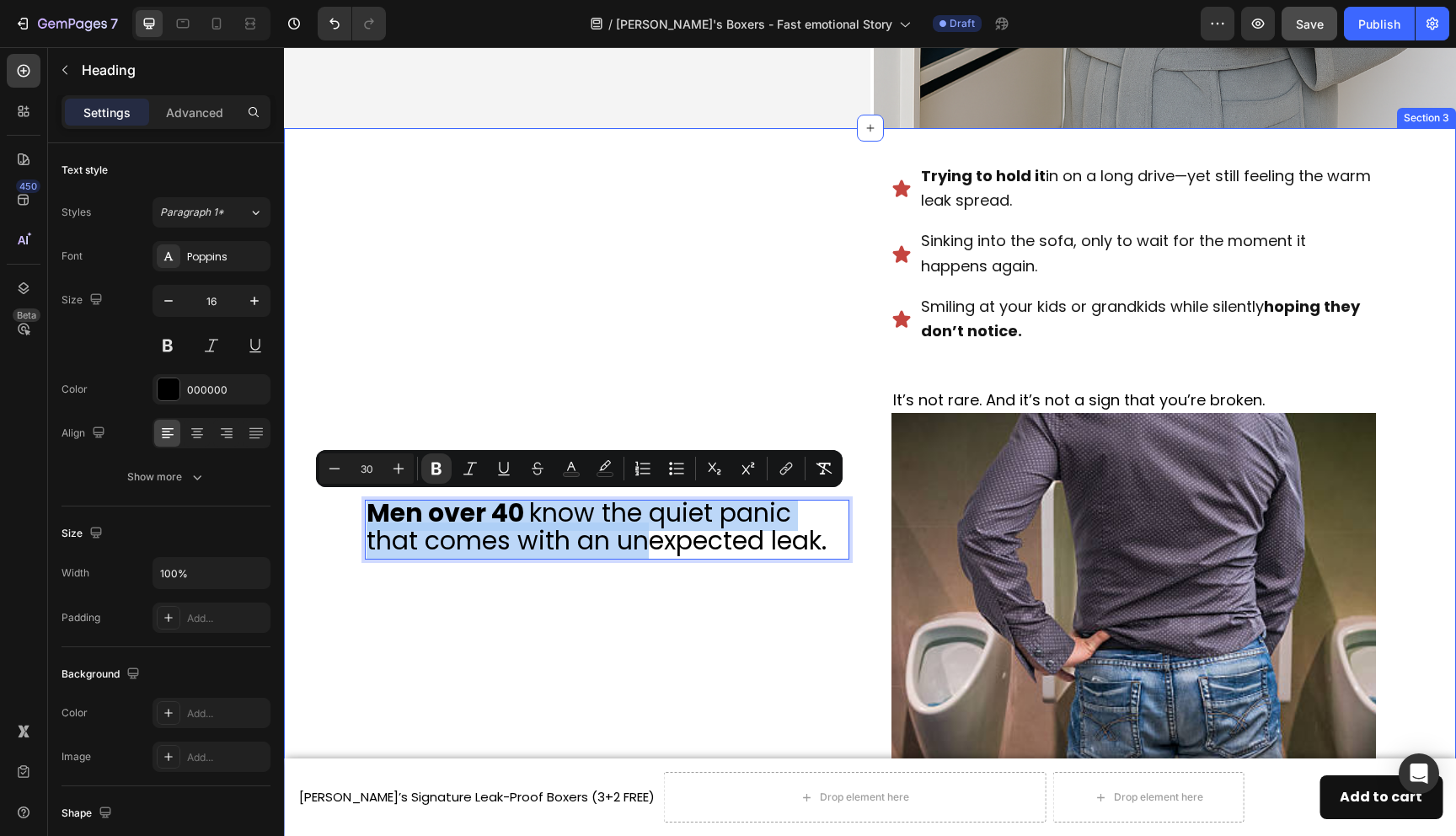
drag, startPoint x: 647, startPoint y: 543, endPoint x: 779, endPoint y: 134, distance: 429.8
click at [632, 654] on div "Men over 40 know the quiet panic that comes with an unexpected leak. Heading 0" at bounding box center [607, 530] width 485 height 737
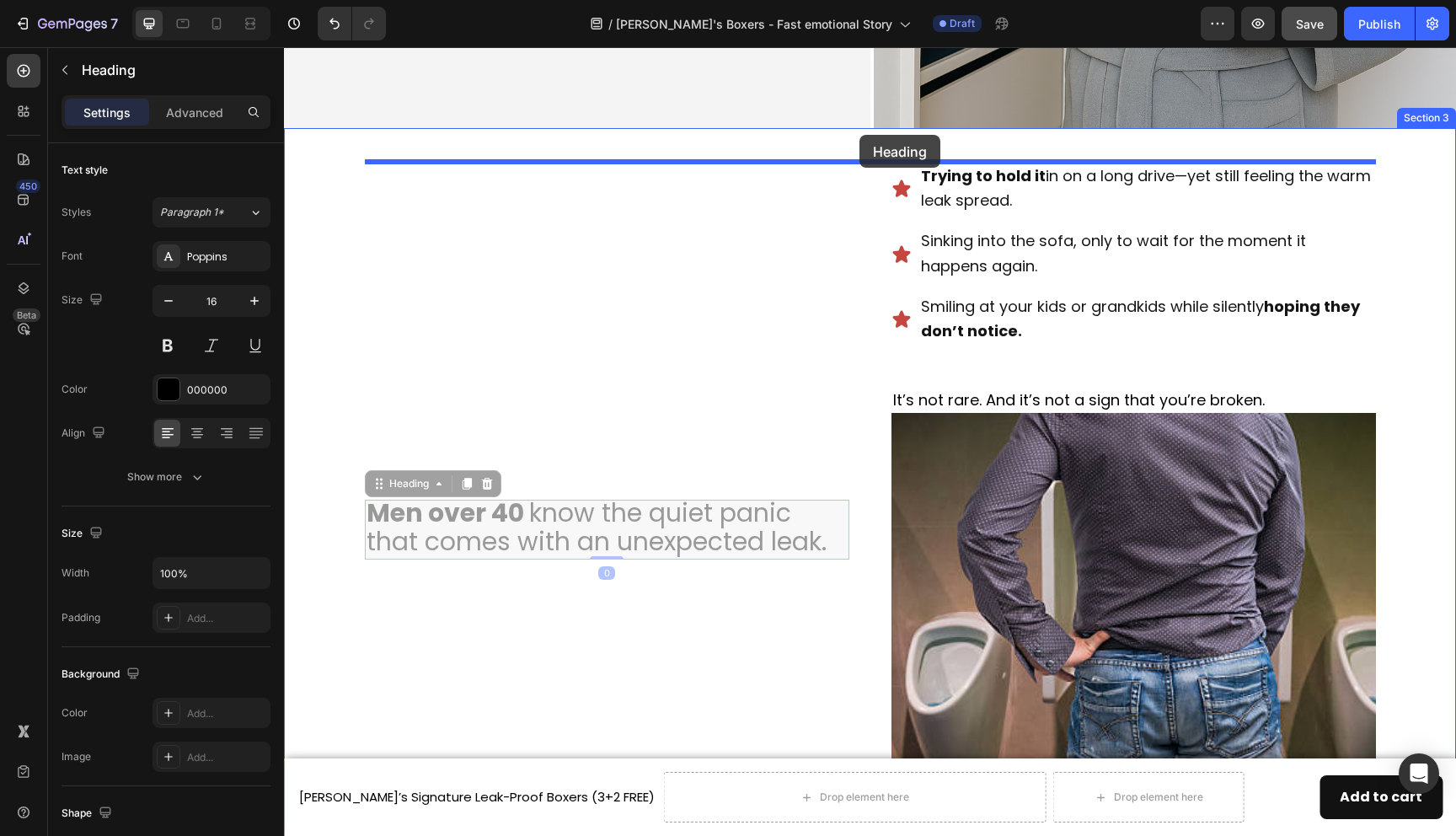
drag, startPoint x: 673, startPoint y: 530, endPoint x: 859, endPoint y: 134, distance: 437.5
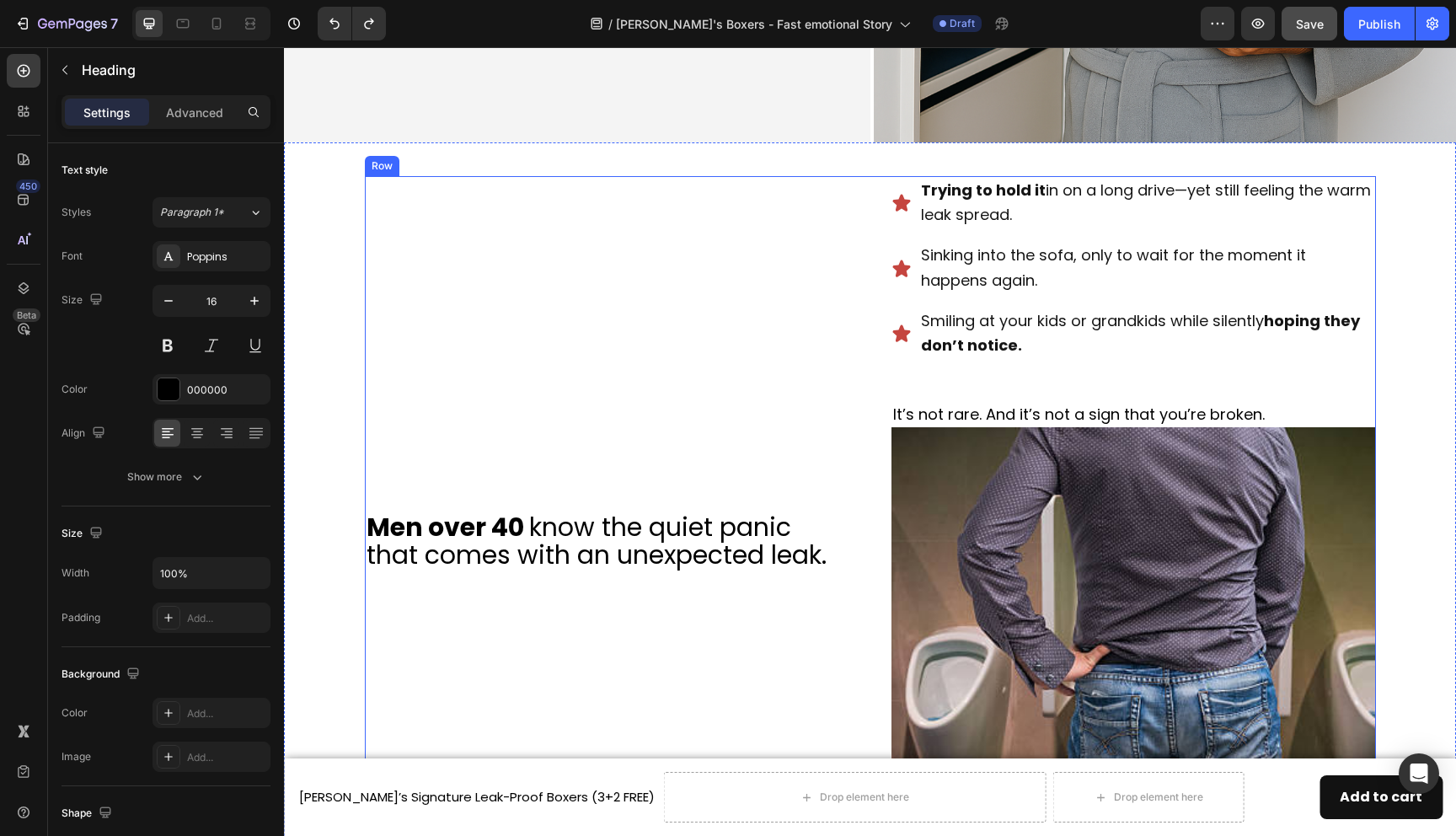
scroll to position [508, 0]
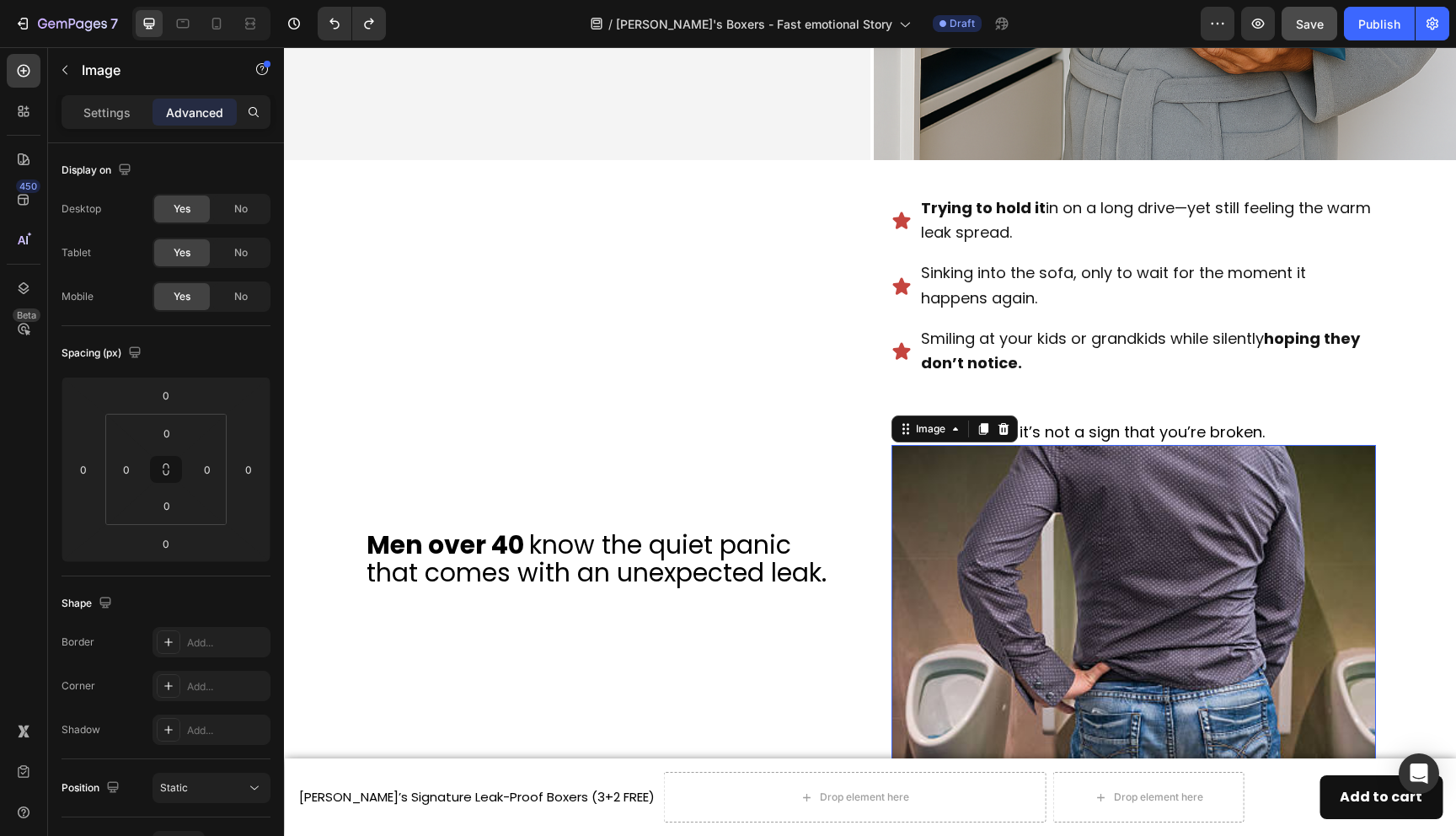
click at [1066, 558] on img at bounding box center [1134, 688] width 485 height 485
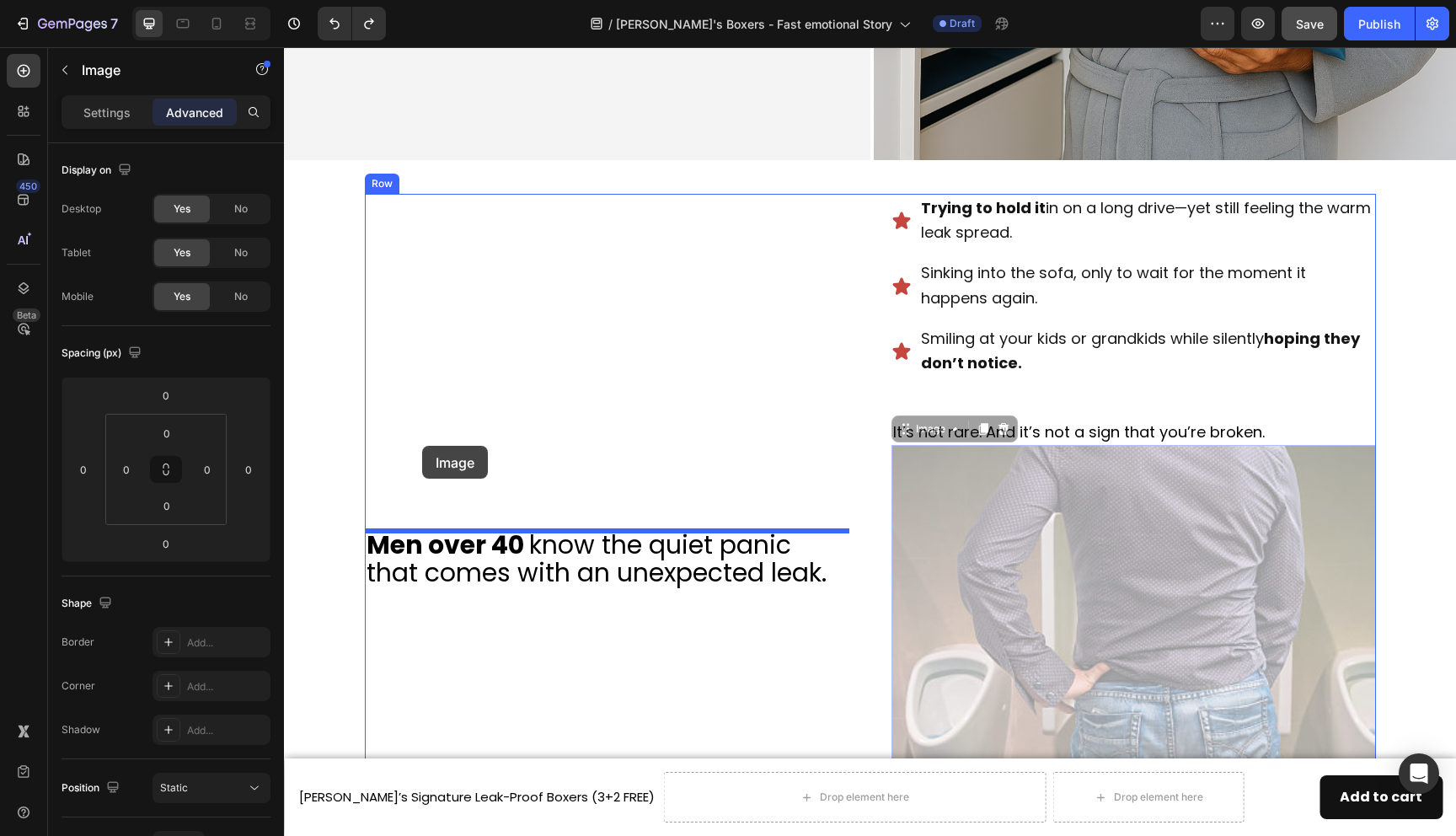
drag, startPoint x: 1141, startPoint y: 574, endPoint x: 422, endPoint y: 445, distance: 730.5
type input "16"
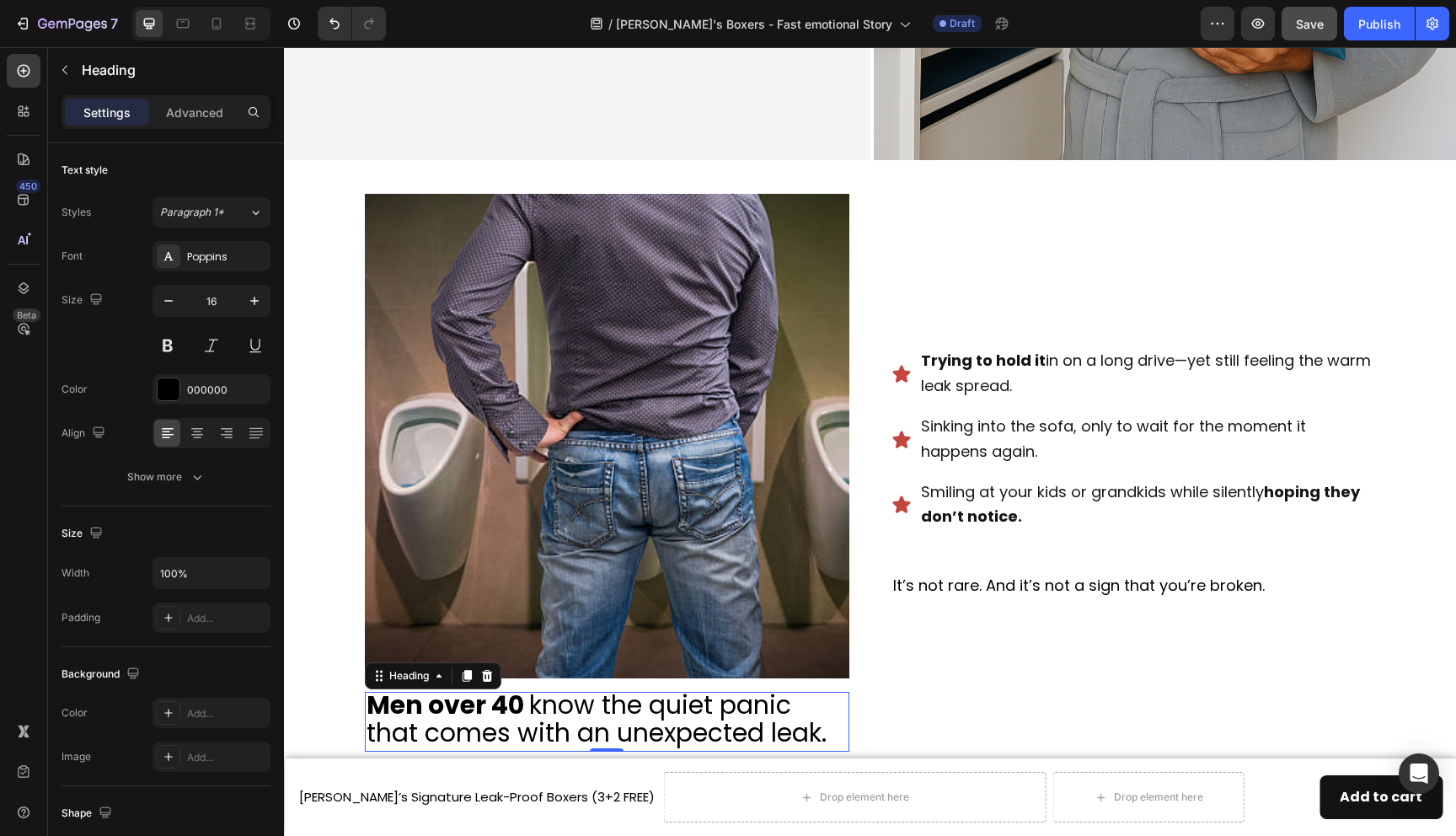
click at [651, 715] on span "know the quiet panic that comes with an unexpected leak." at bounding box center [597, 719] width 460 height 65
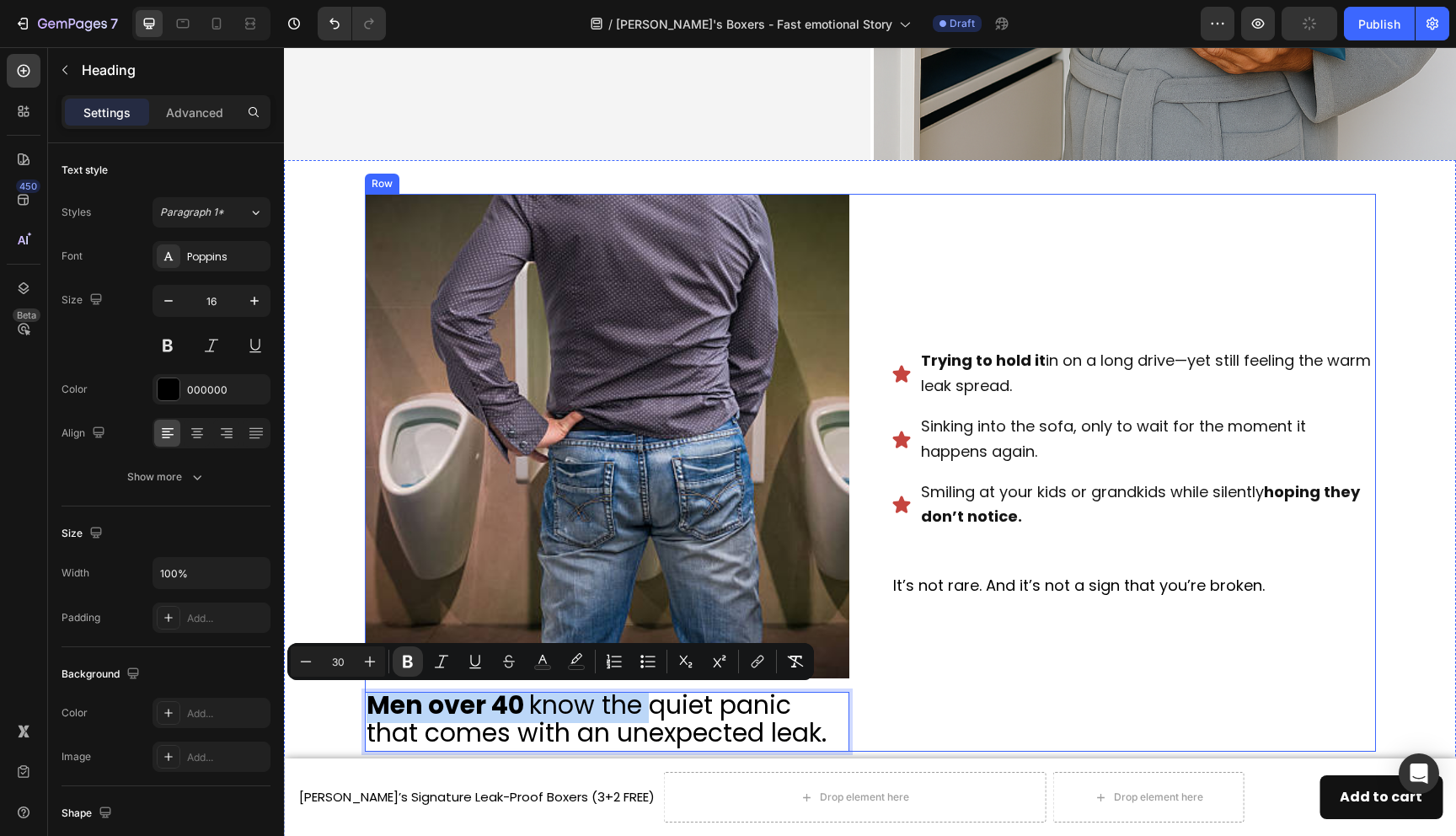
drag, startPoint x: 651, startPoint y: 715, endPoint x: 1097, endPoint y: 261, distance: 636.4
click at [1081, 295] on div "Trying to hold it in on a long drive—yet still feeling the warm leak spread. Si…" at bounding box center [1134, 473] width 485 height 558
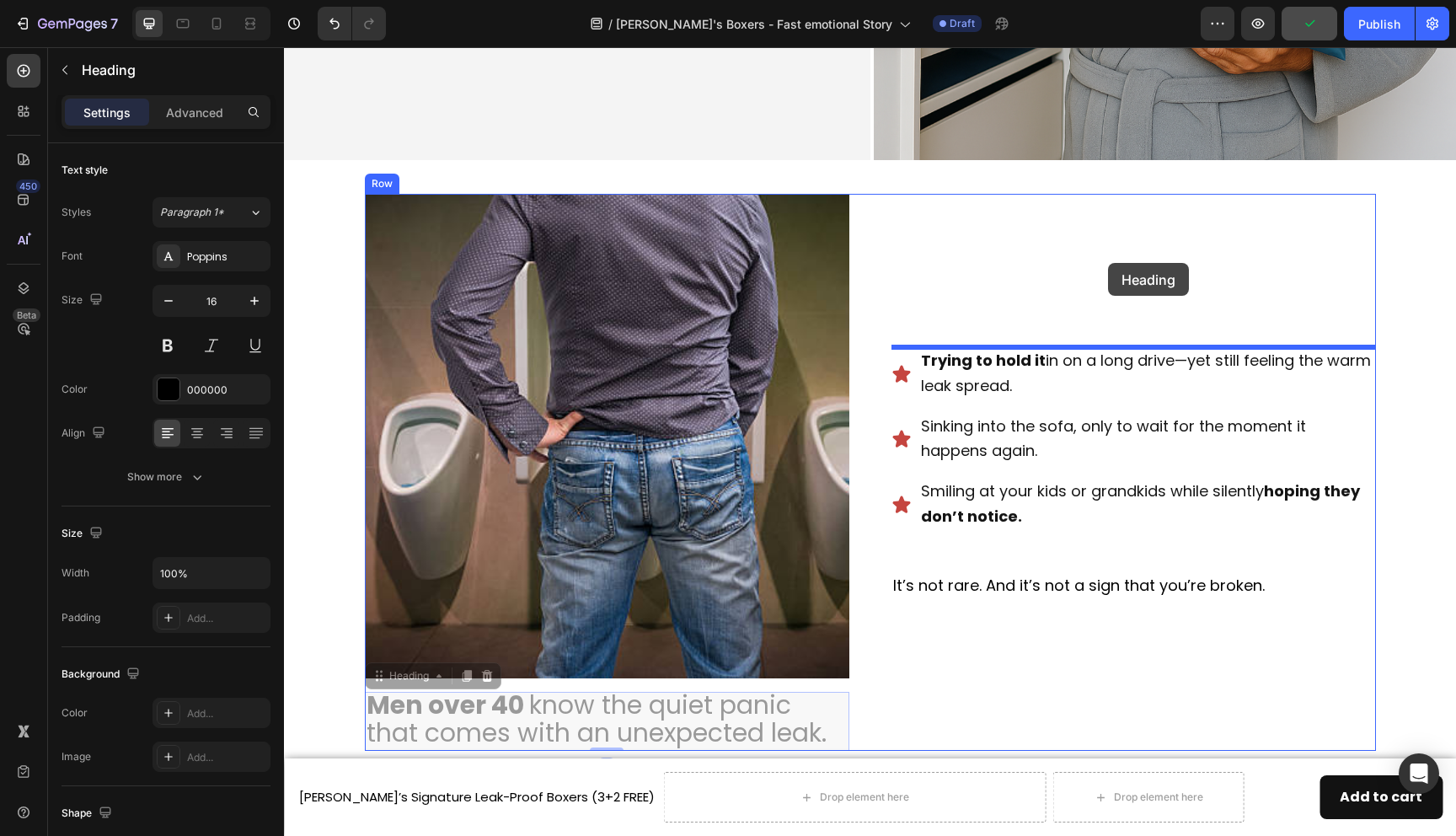
drag, startPoint x: 690, startPoint y: 720, endPoint x: 1109, endPoint y: 263, distance: 620.0
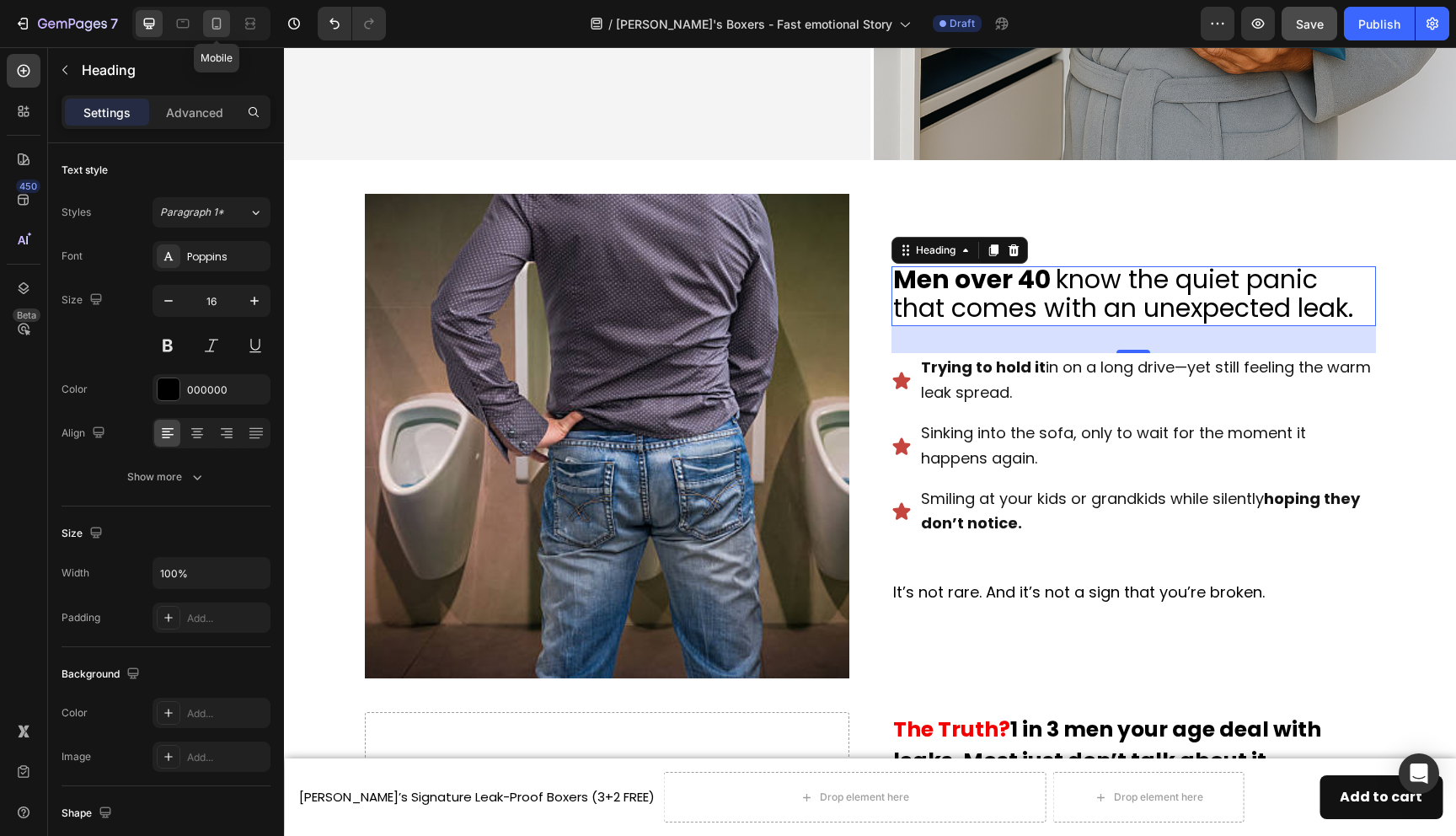
click at [213, 23] on icon at bounding box center [216, 23] width 17 height 17
type input "14"
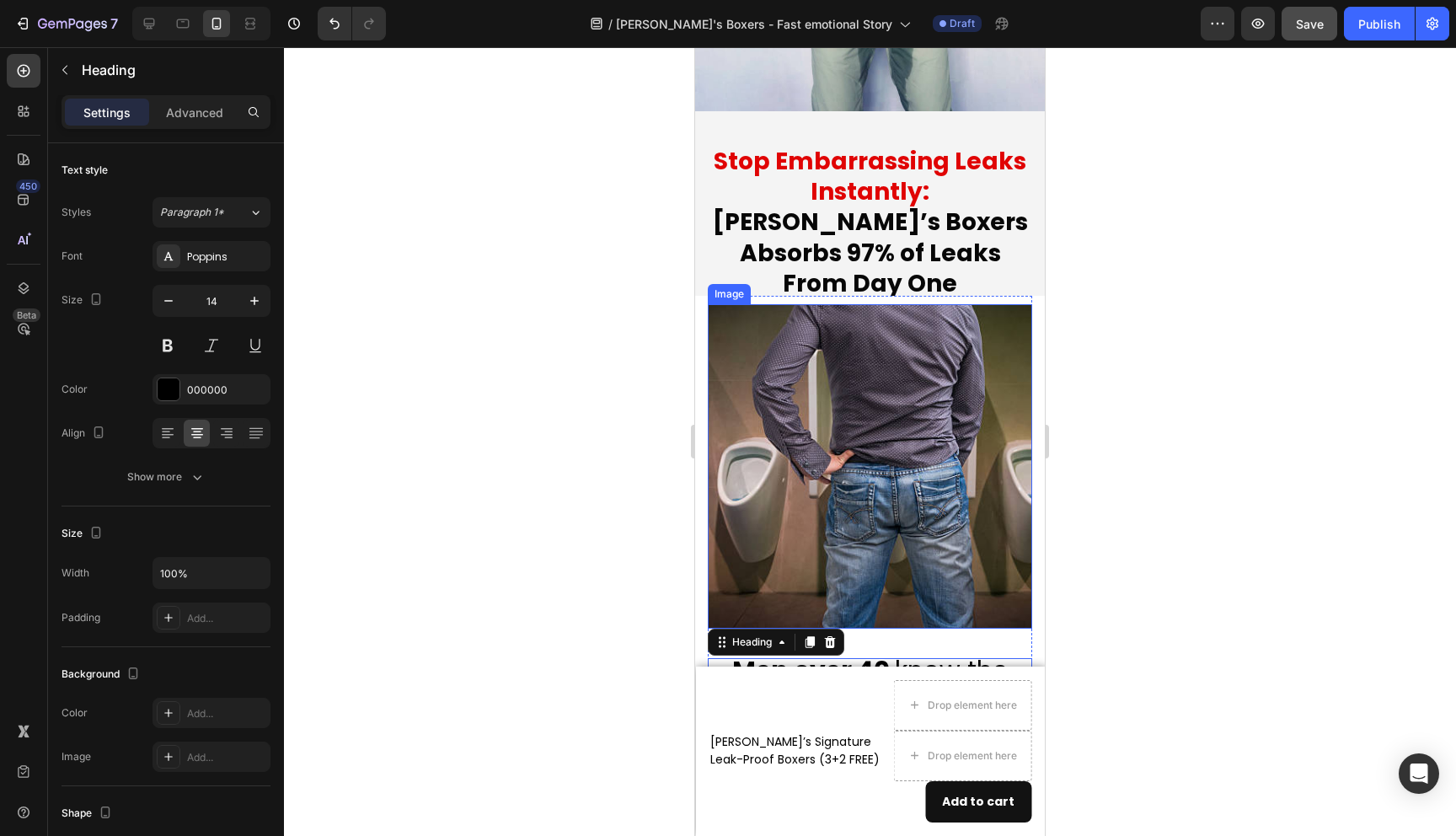
scroll to position [183, 0]
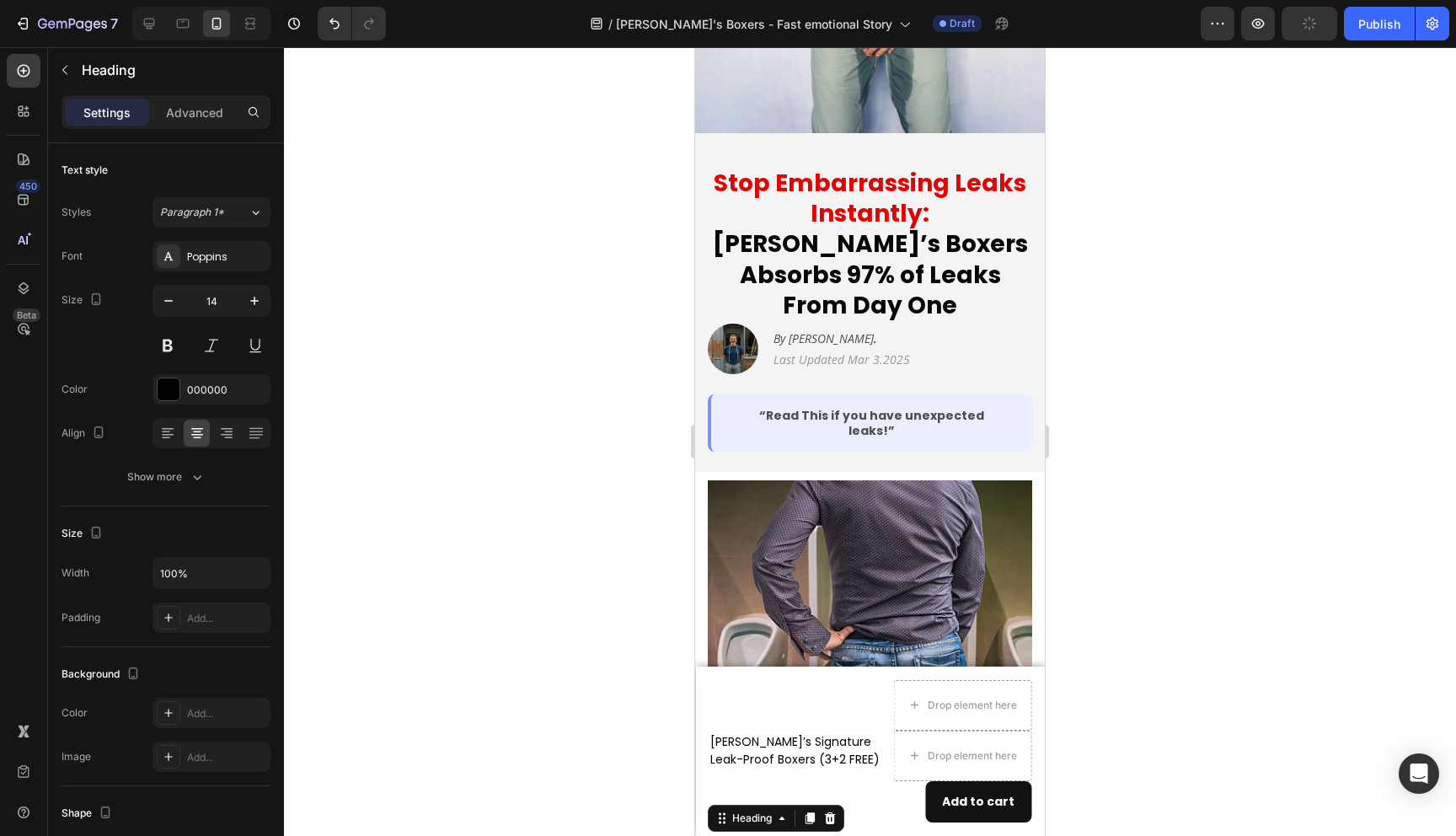
click at [1137, 376] on div at bounding box center [869, 442] width 1172 height 789
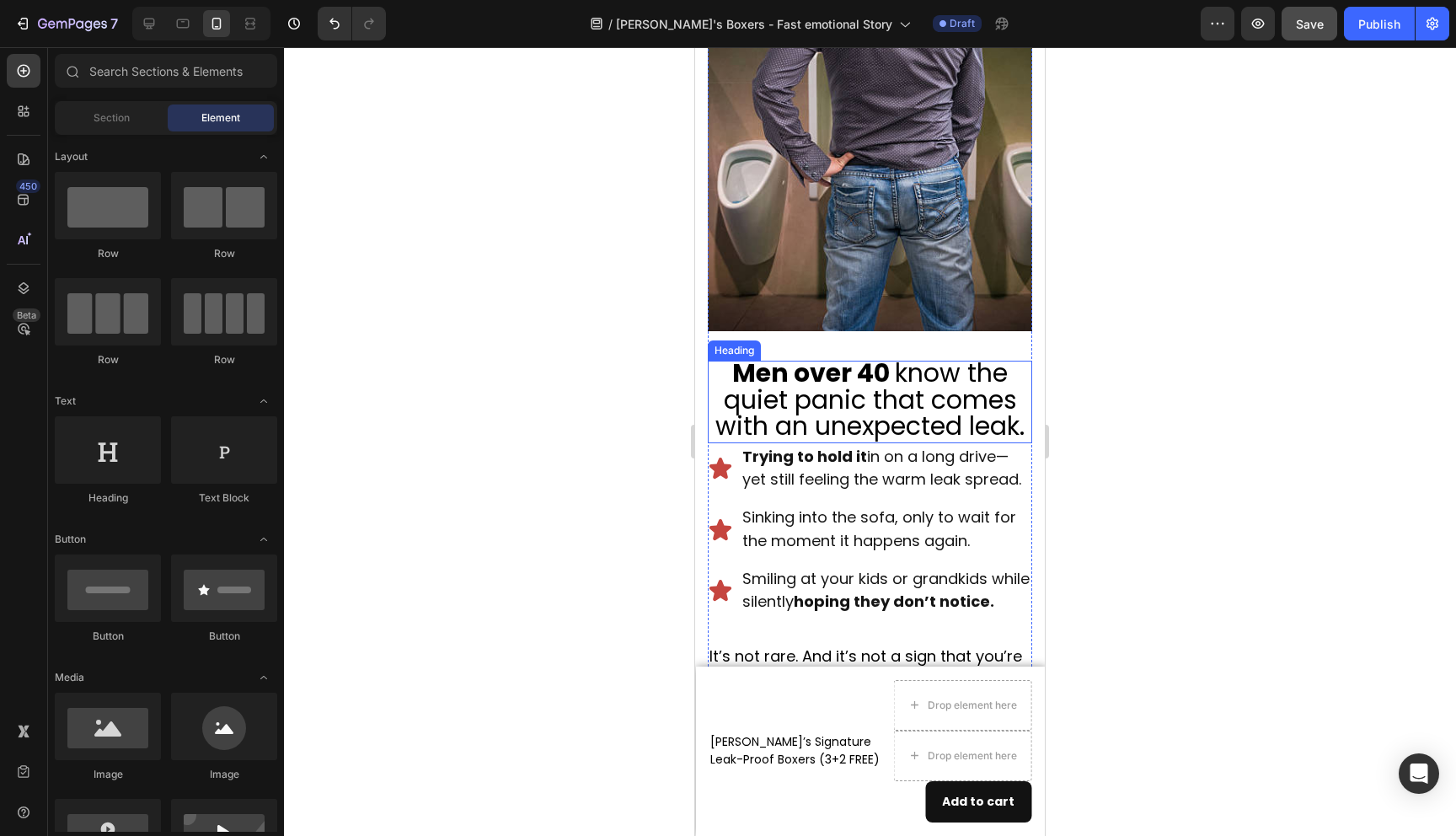
scroll to position [611, 0]
click at [982, 426] on span "know the quiet panic that comes with an unexpected leak." at bounding box center [869, 397] width 309 height 88
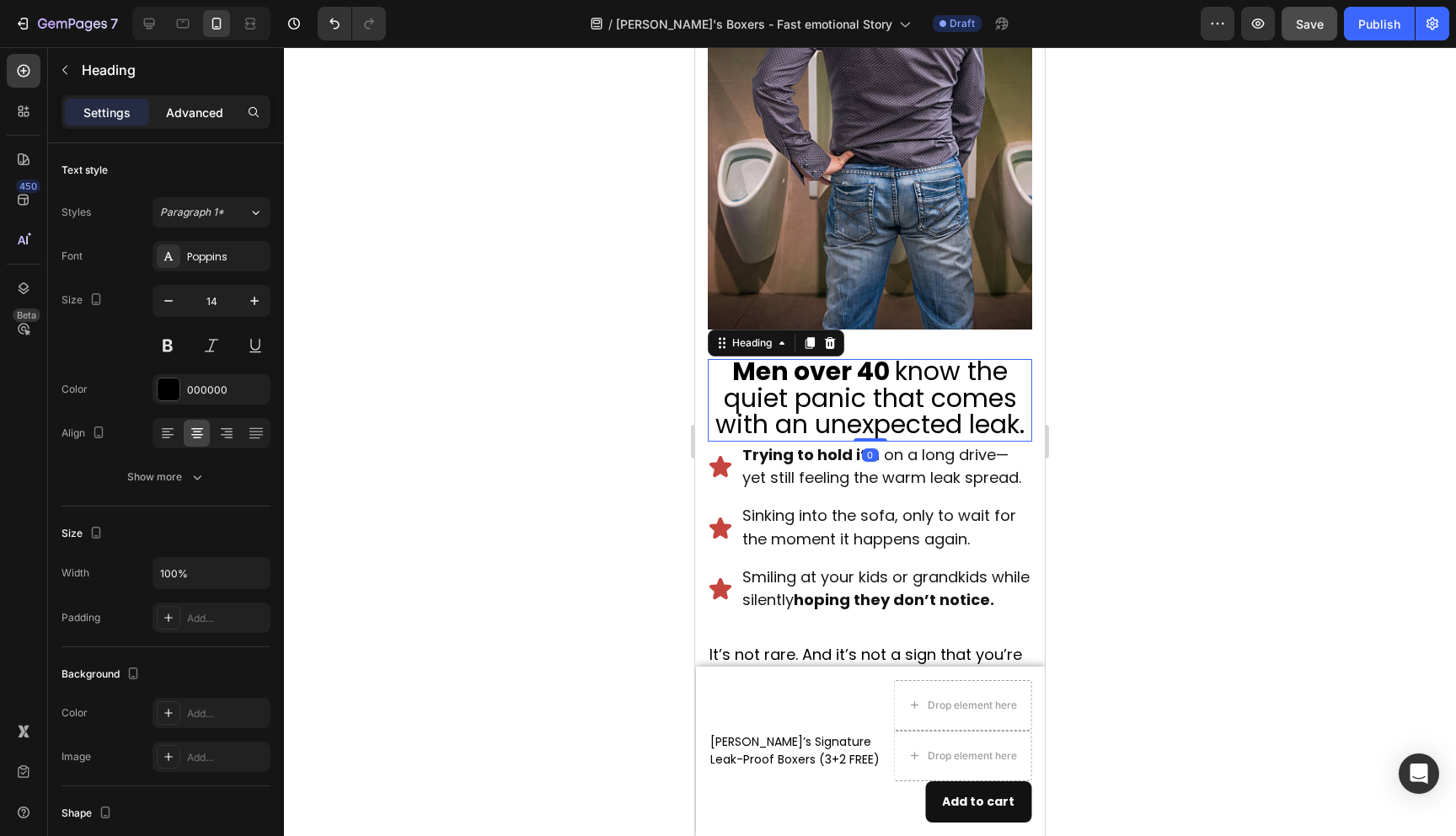
click at [201, 102] on div "Advanced" at bounding box center [194, 111] width 84 height 26
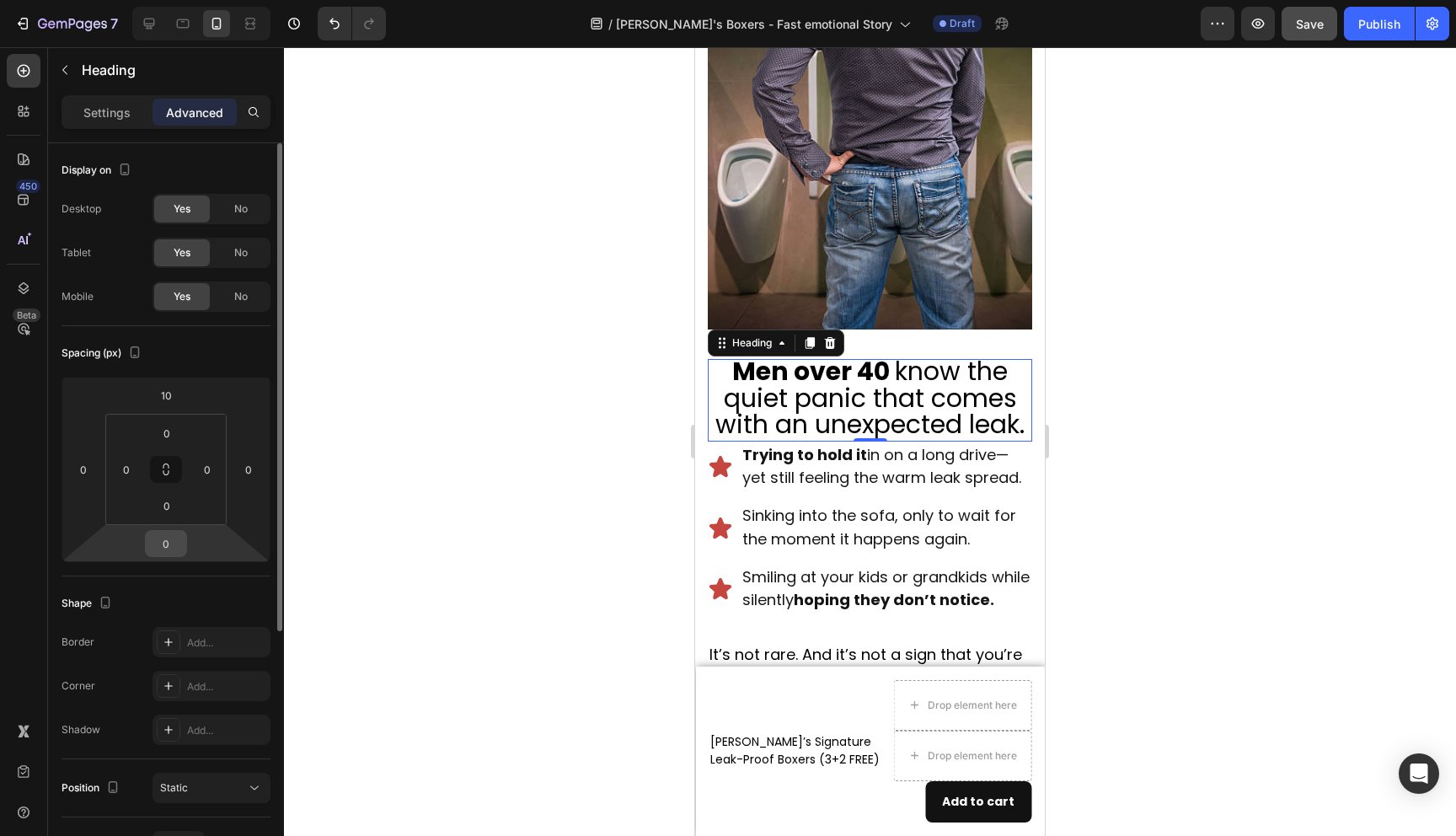
click at [164, 552] on input "0" at bounding box center [166, 544] width 33 height 26
type input "20"
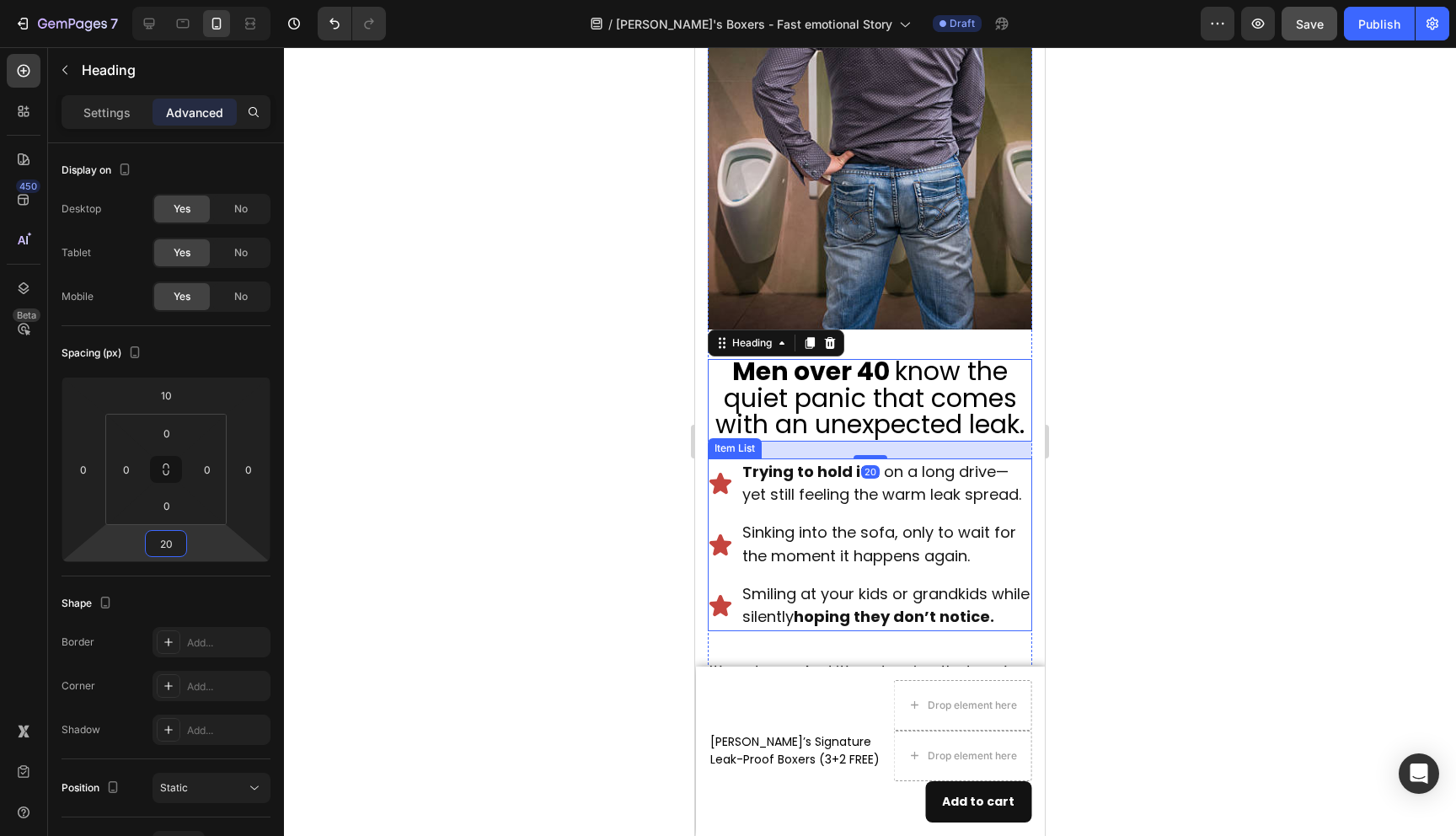
click at [1130, 651] on div at bounding box center [869, 442] width 1172 height 789
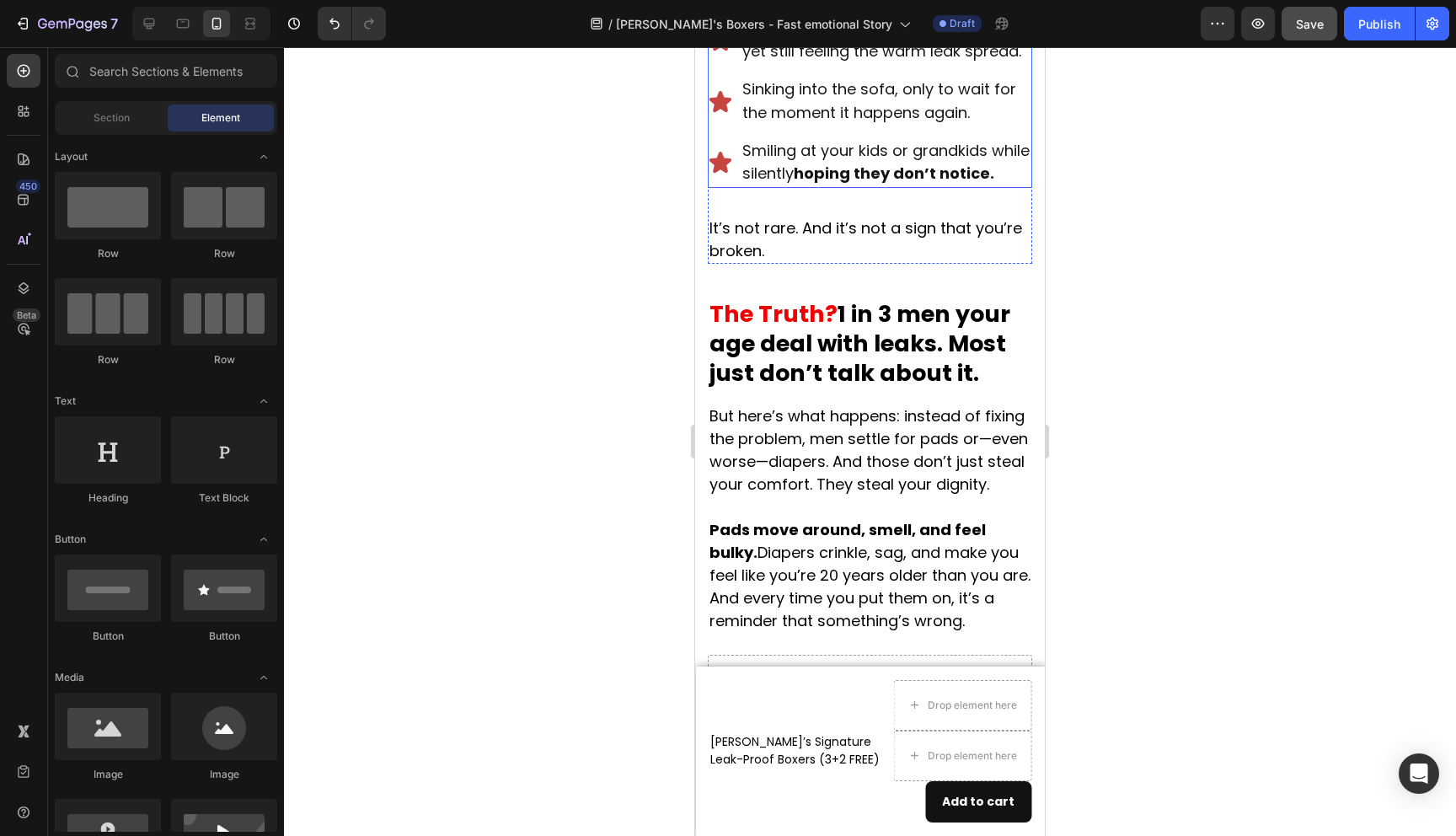
scroll to position [1267, 0]
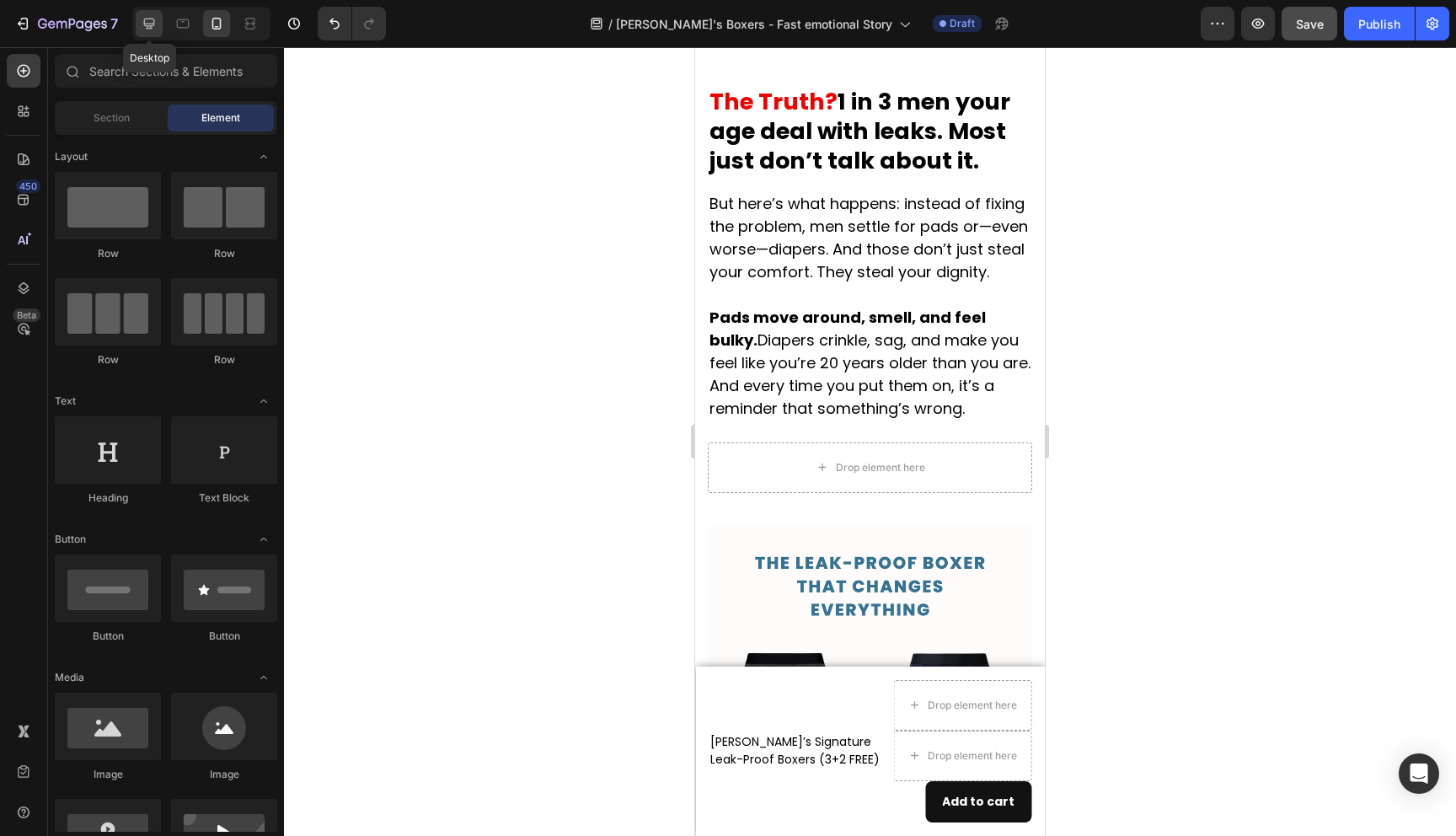
click at [148, 34] on div at bounding box center [148, 23] width 26 height 26
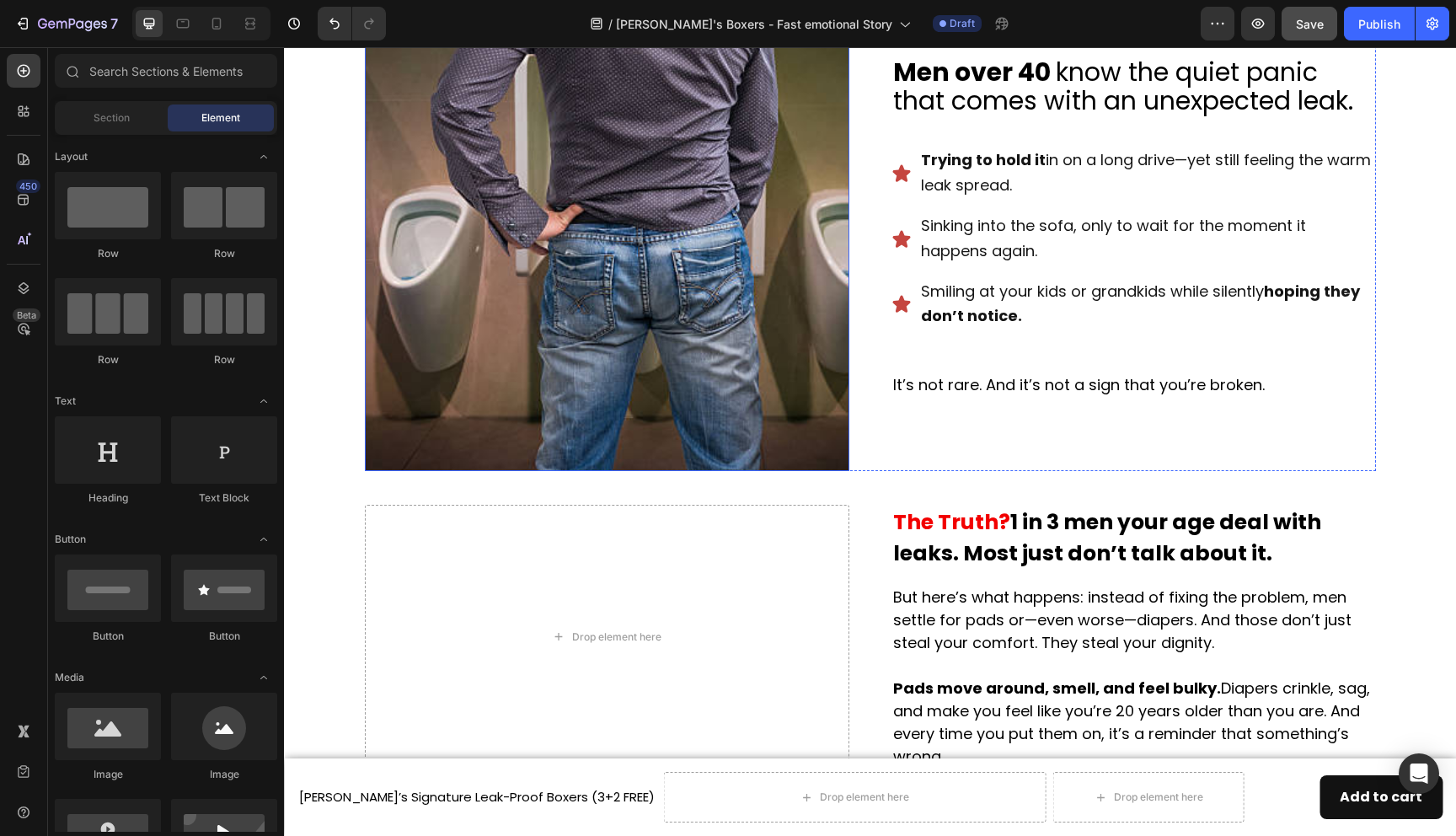
scroll to position [726, 0]
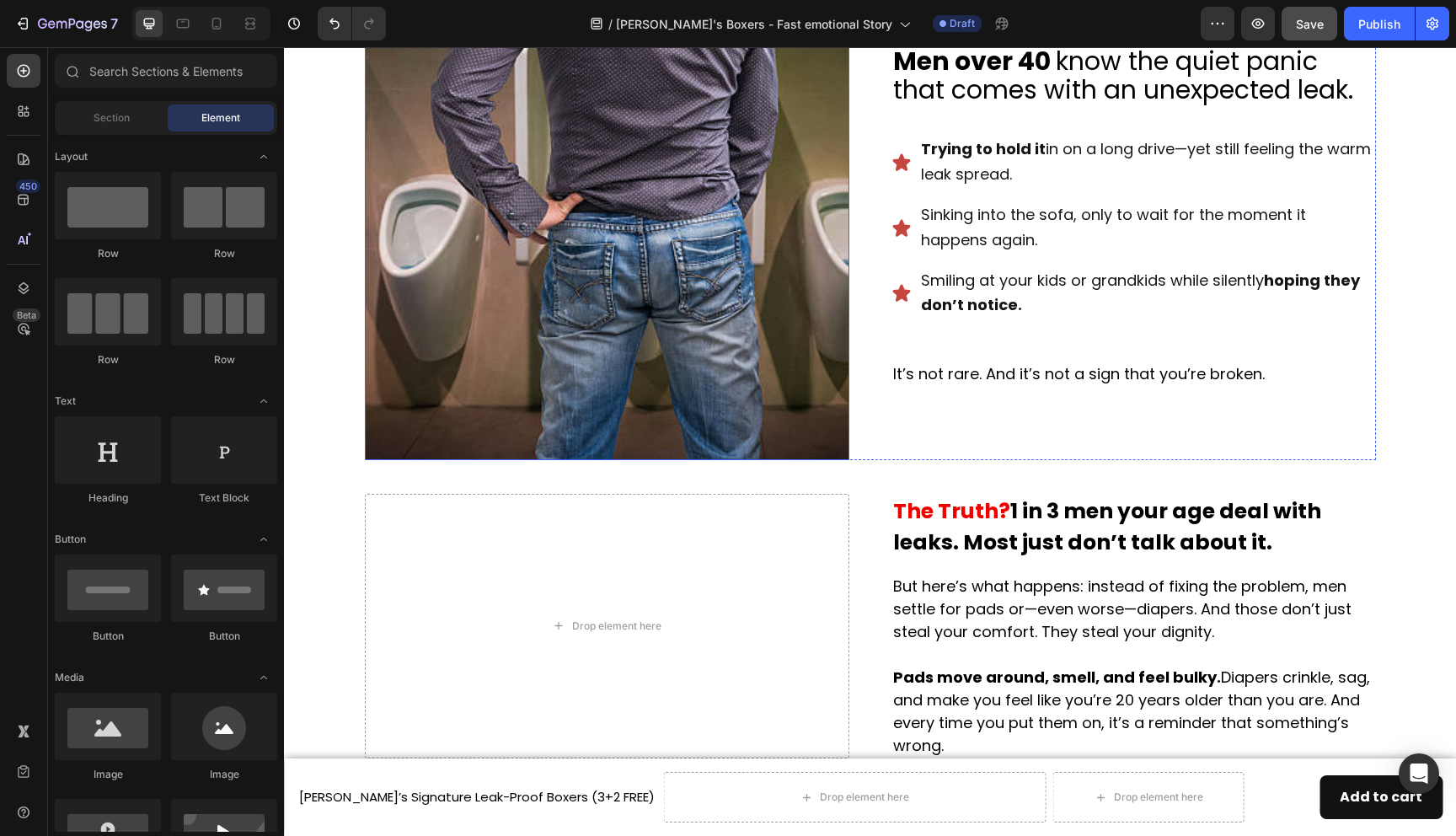
click at [713, 355] on img at bounding box center [607, 218] width 485 height 485
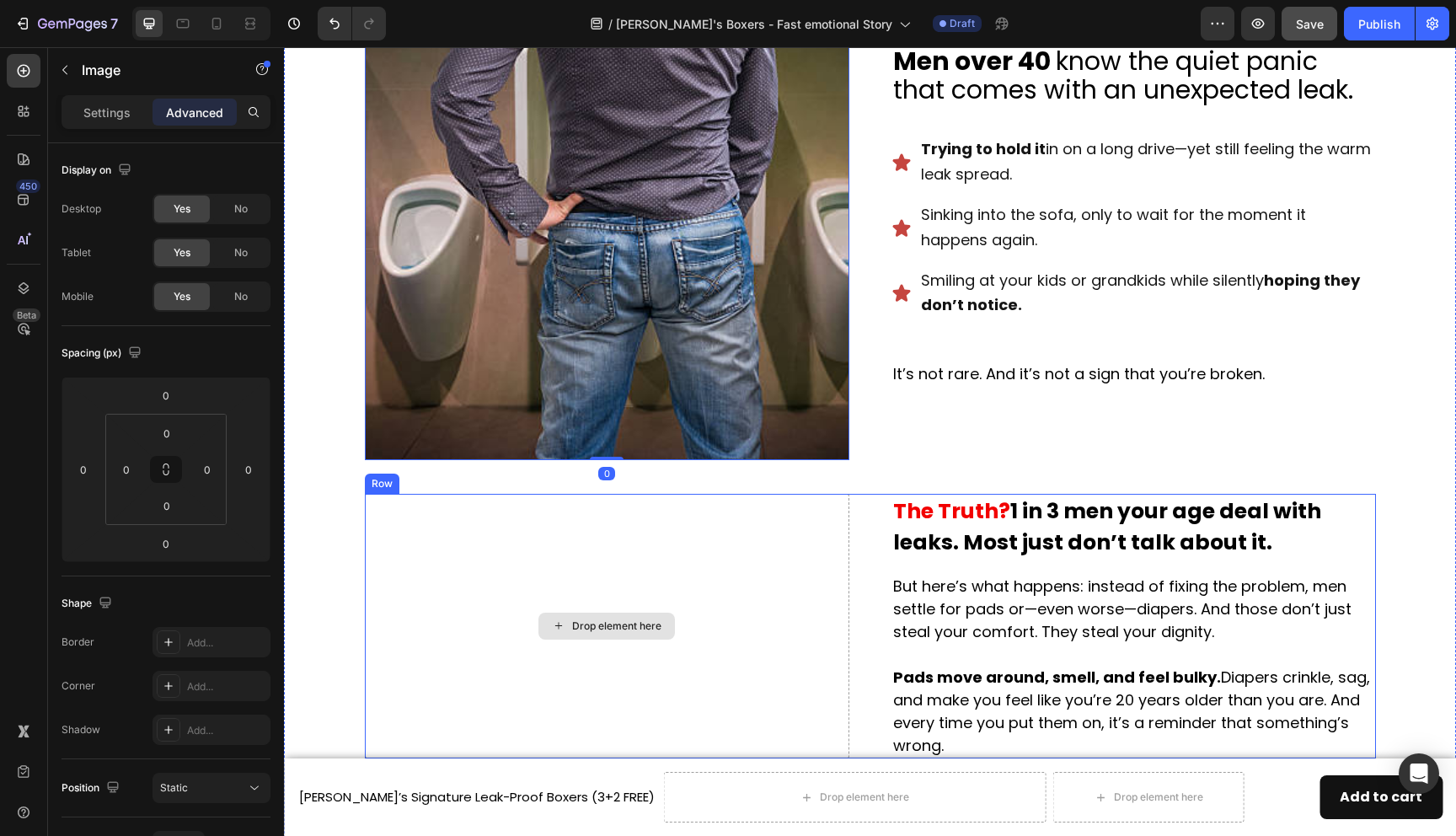
click at [631, 626] on div "Drop element here" at bounding box center [616, 626] width 89 height 14
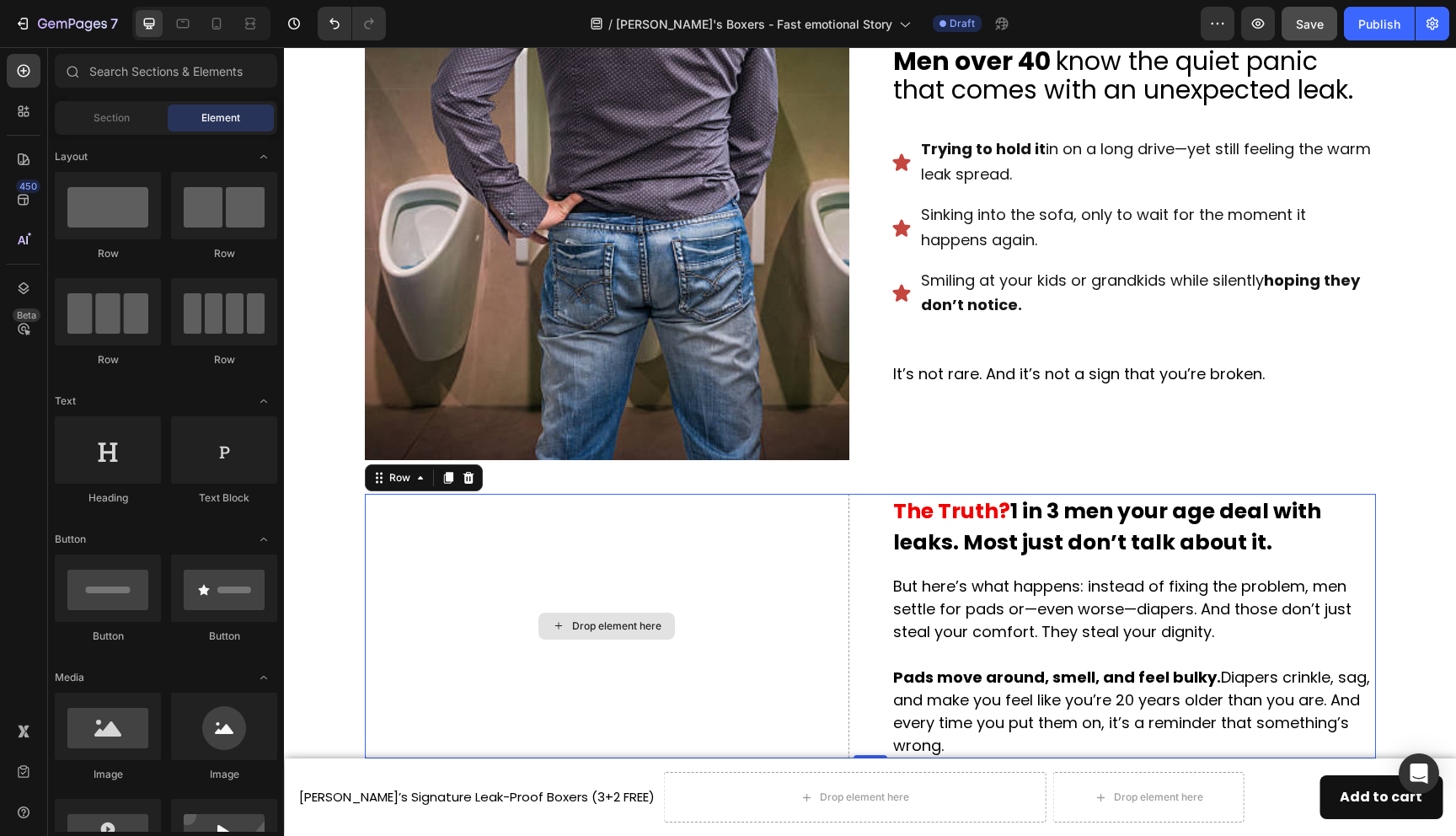
click at [505, 542] on div "Drop element here" at bounding box center [607, 626] width 485 height 265
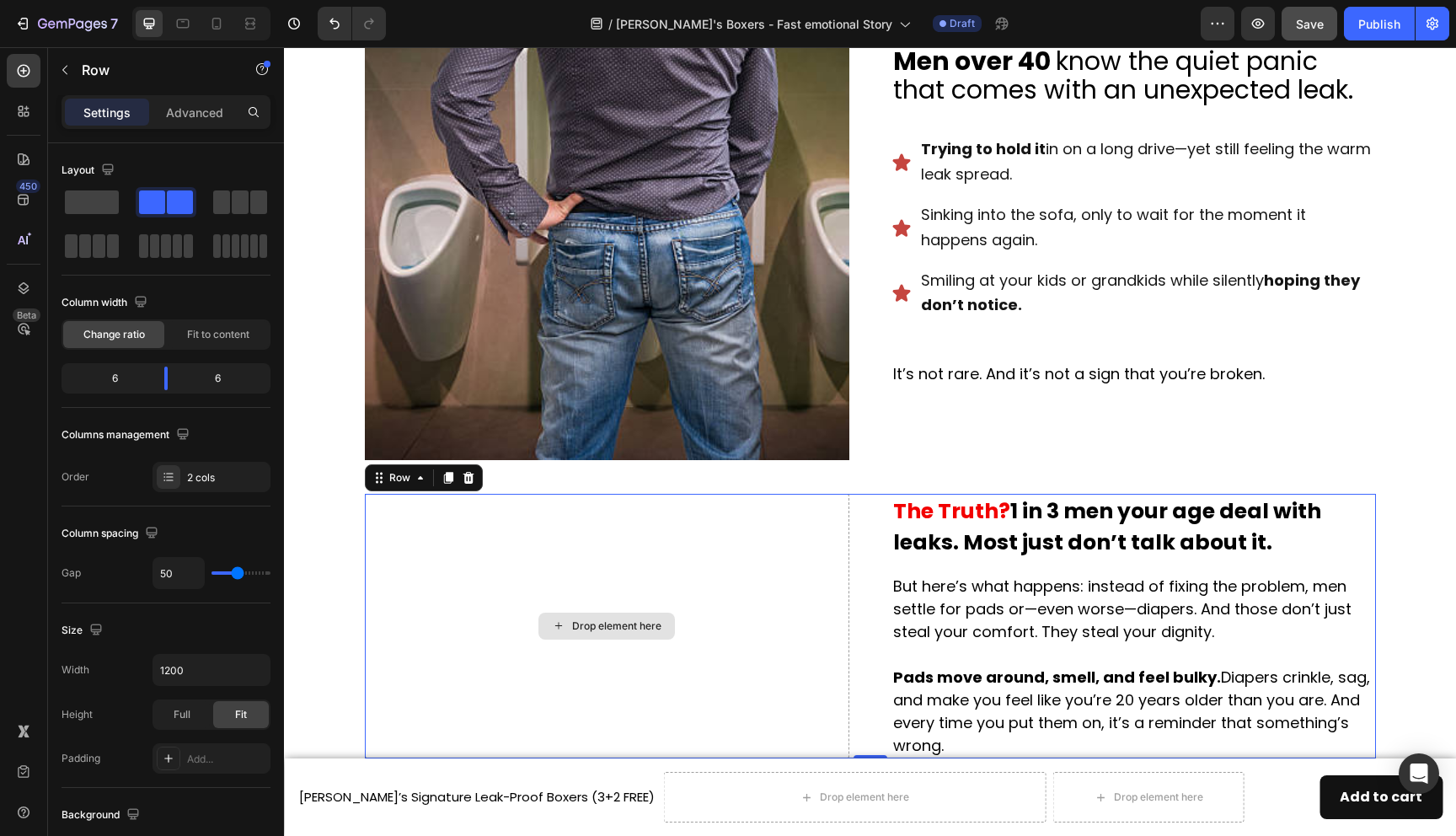
click at [470, 578] on div "Drop element here" at bounding box center [607, 626] width 485 height 265
click at [25, 84] on div at bounding box center [24, 71] width 33 height 33
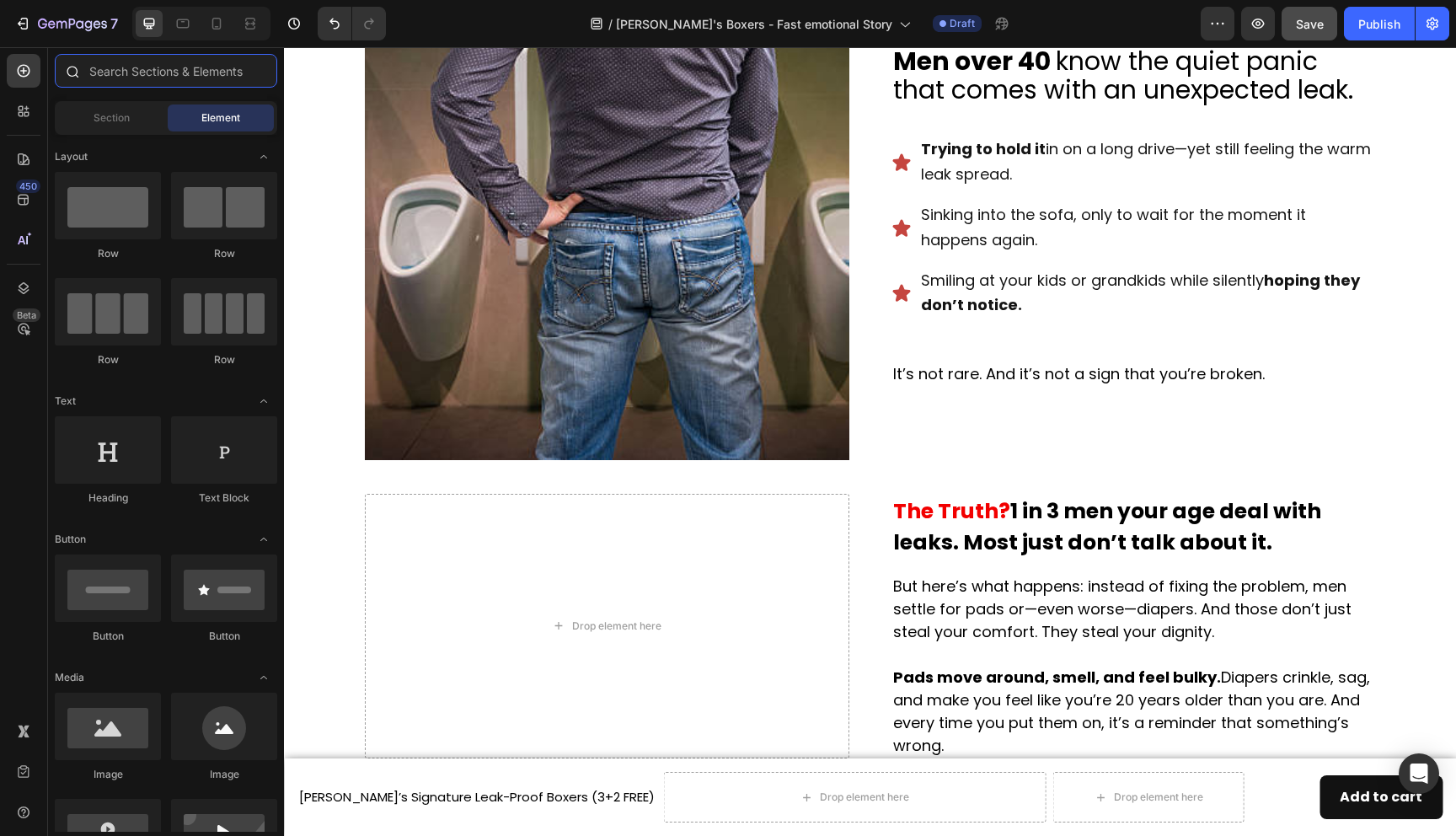
click at [177, 74] on input "text" at bounding box center [166, 71] width 223 height 33
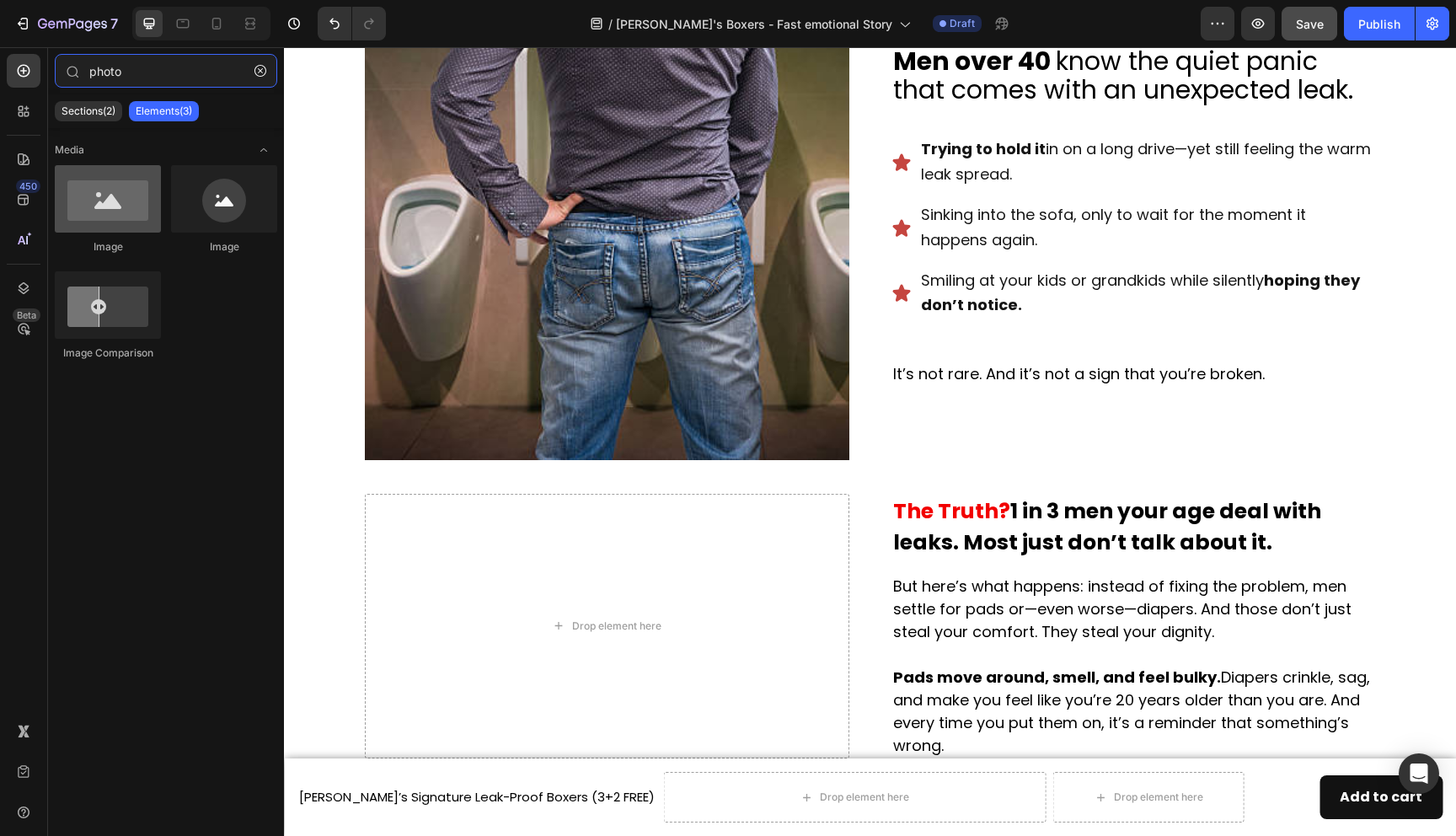
type input "photo"
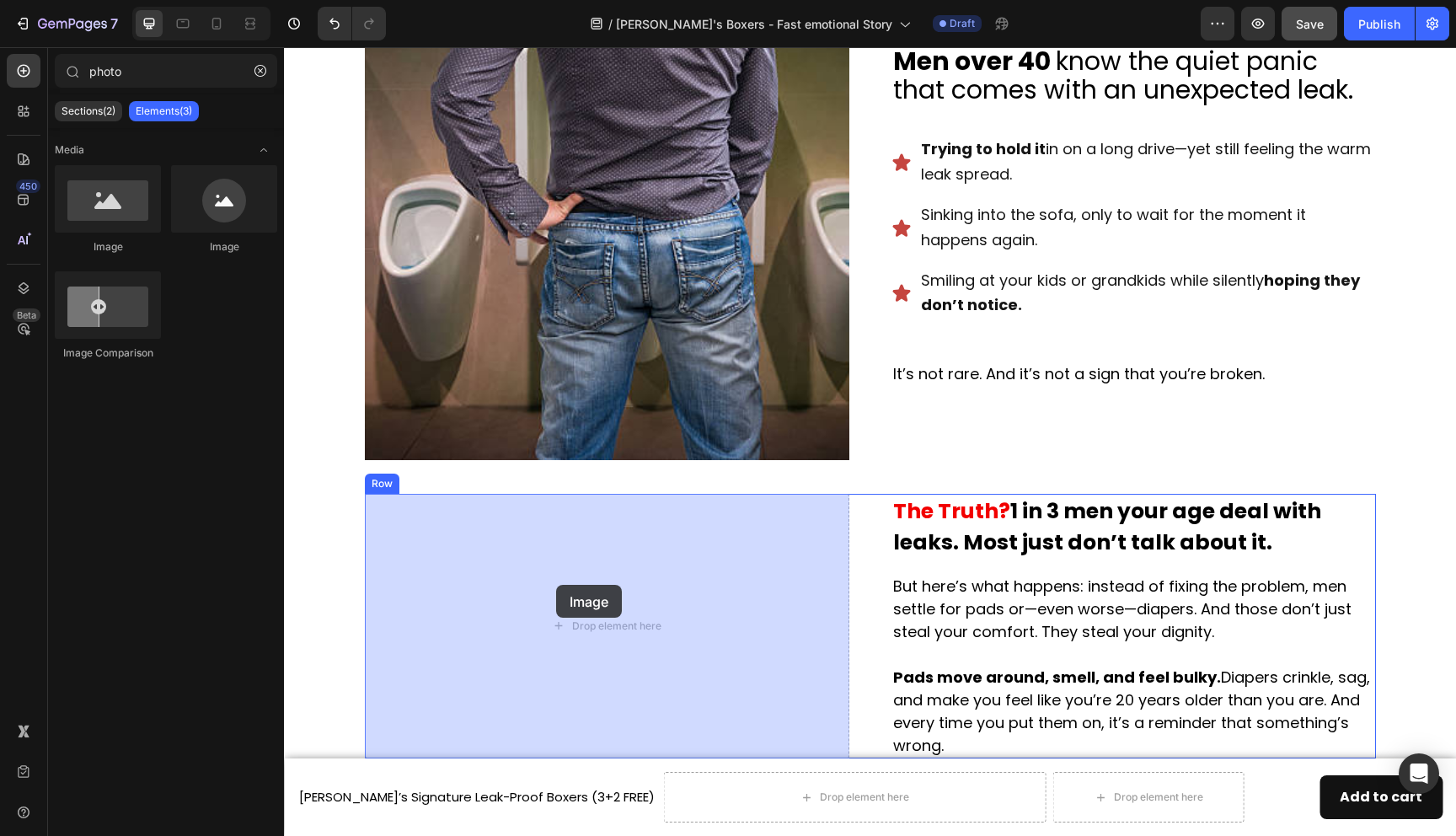
drag, startPoint x: 409, startPoint y: 269, endPoint x: 556, endPoint y: 585, distance: 348.5
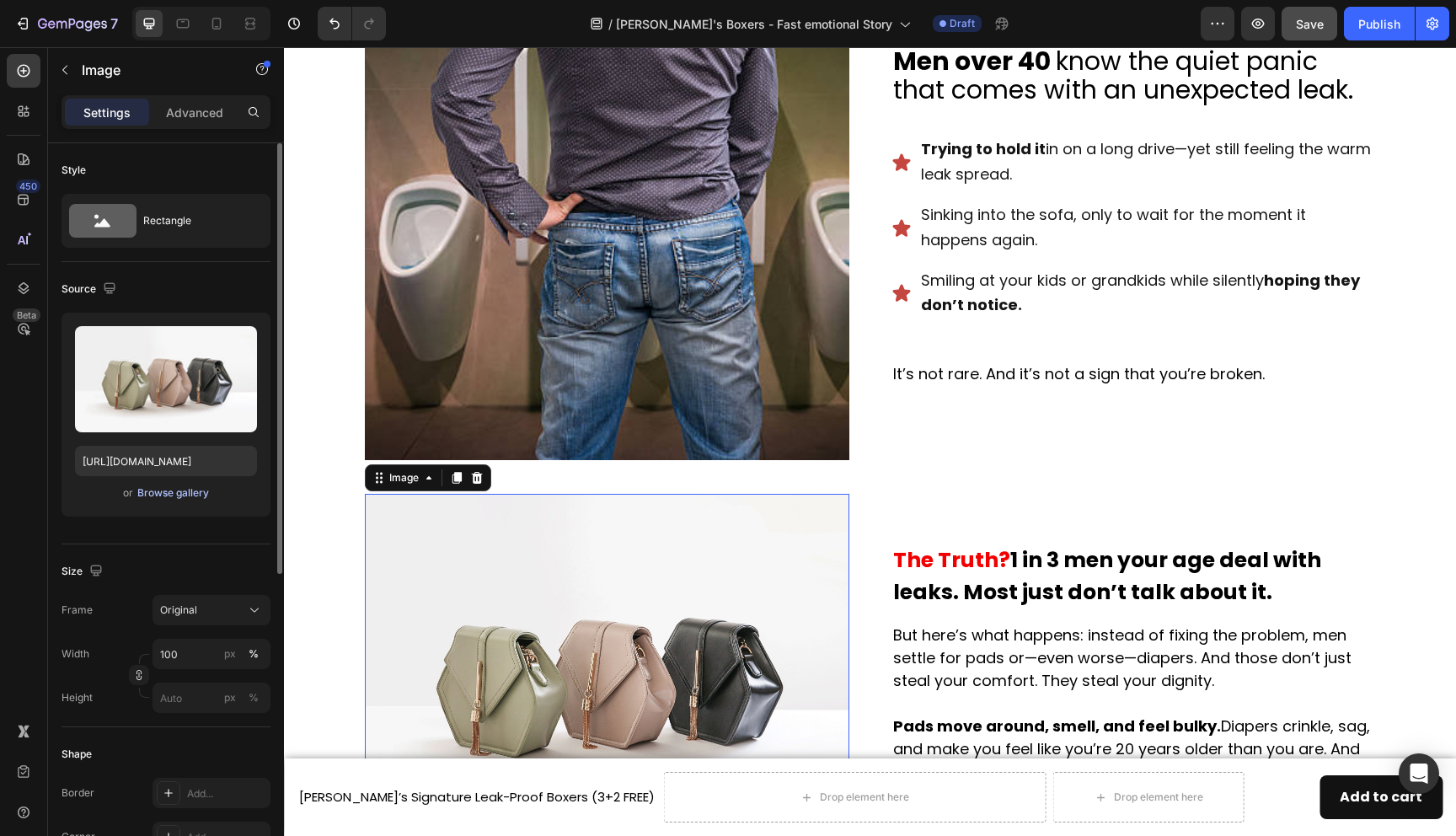
click at [179, 499] on div "Browse gallery" at bounding box center [173, 493] width 72 height 15
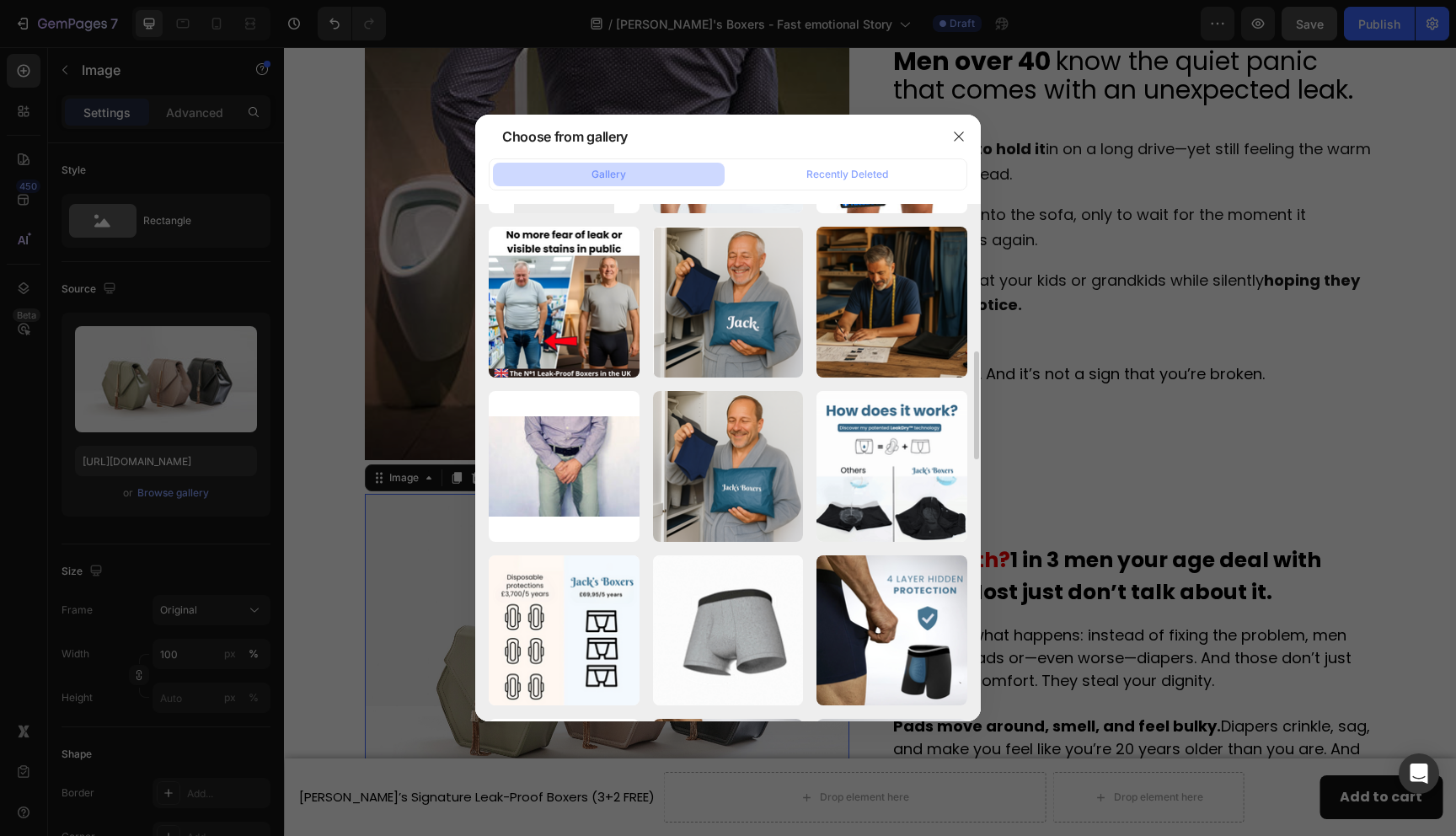
scroll to position [832, 0]
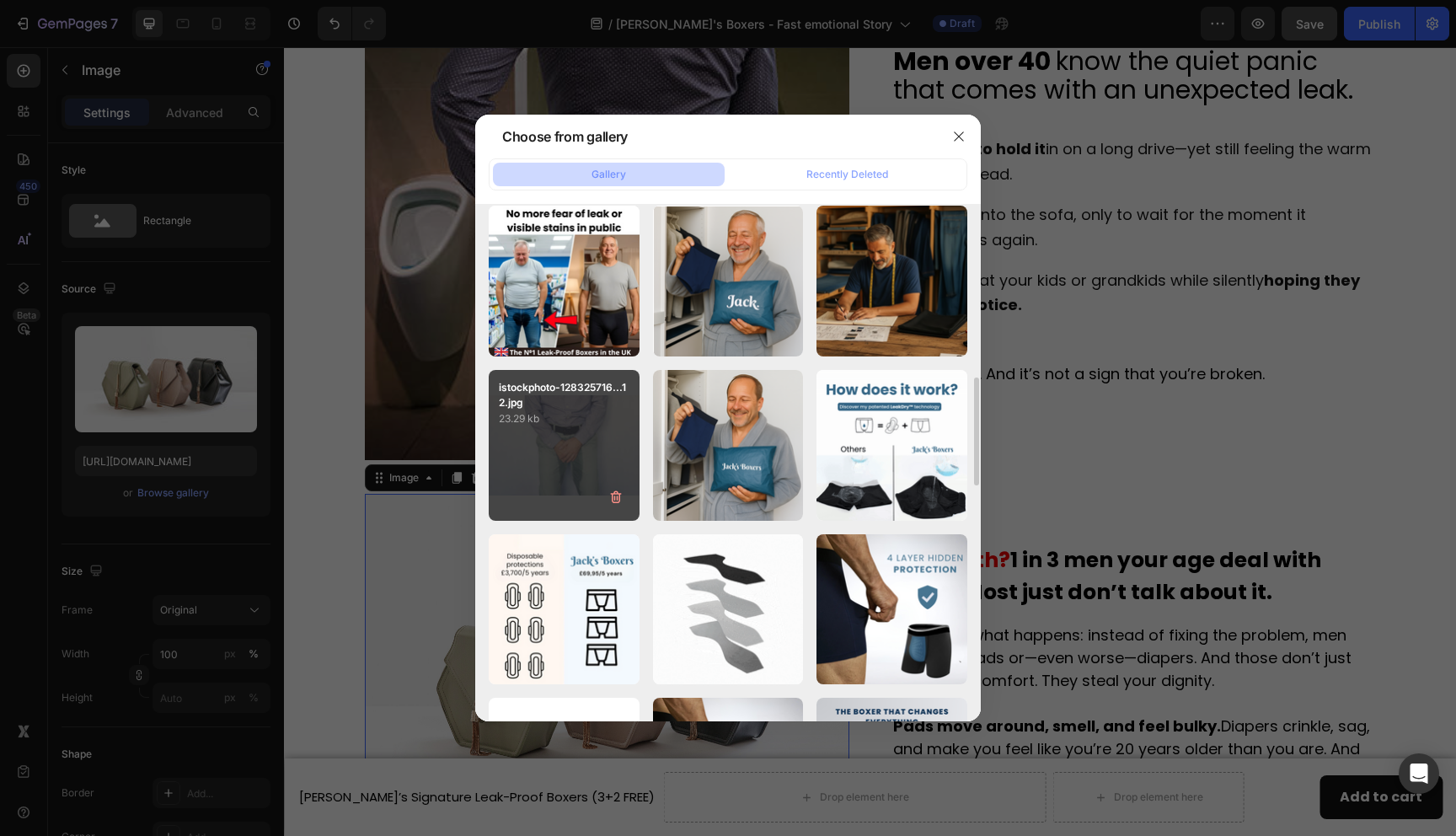
click at [589, 457] on div "istockphoto-128325716...12.jpg 23.29 kb" at bounding box center [564, 445] width 151 height 151
type input "[URL][DOMAIN_NAME]"
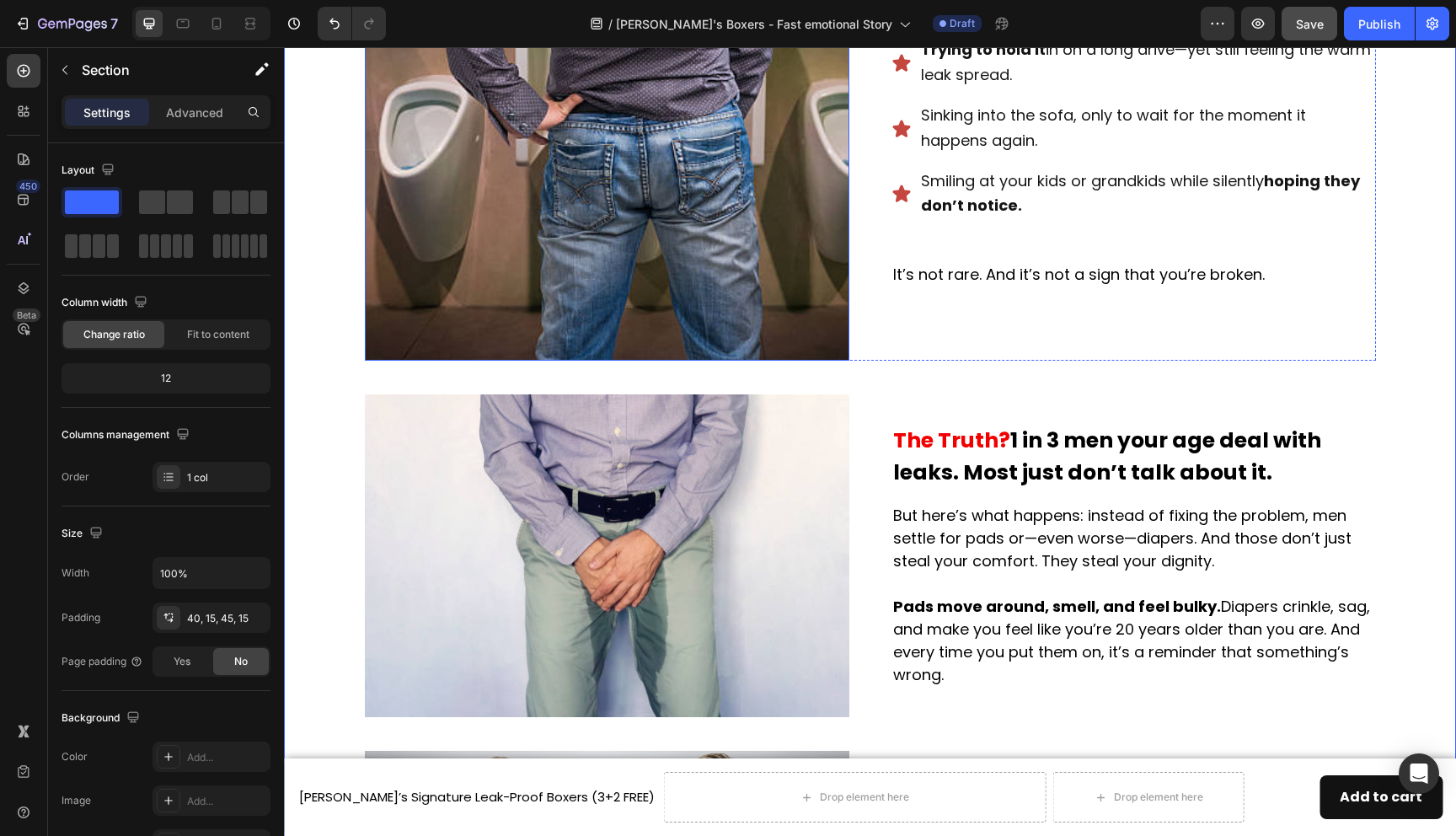
scroll to position [817, 0]
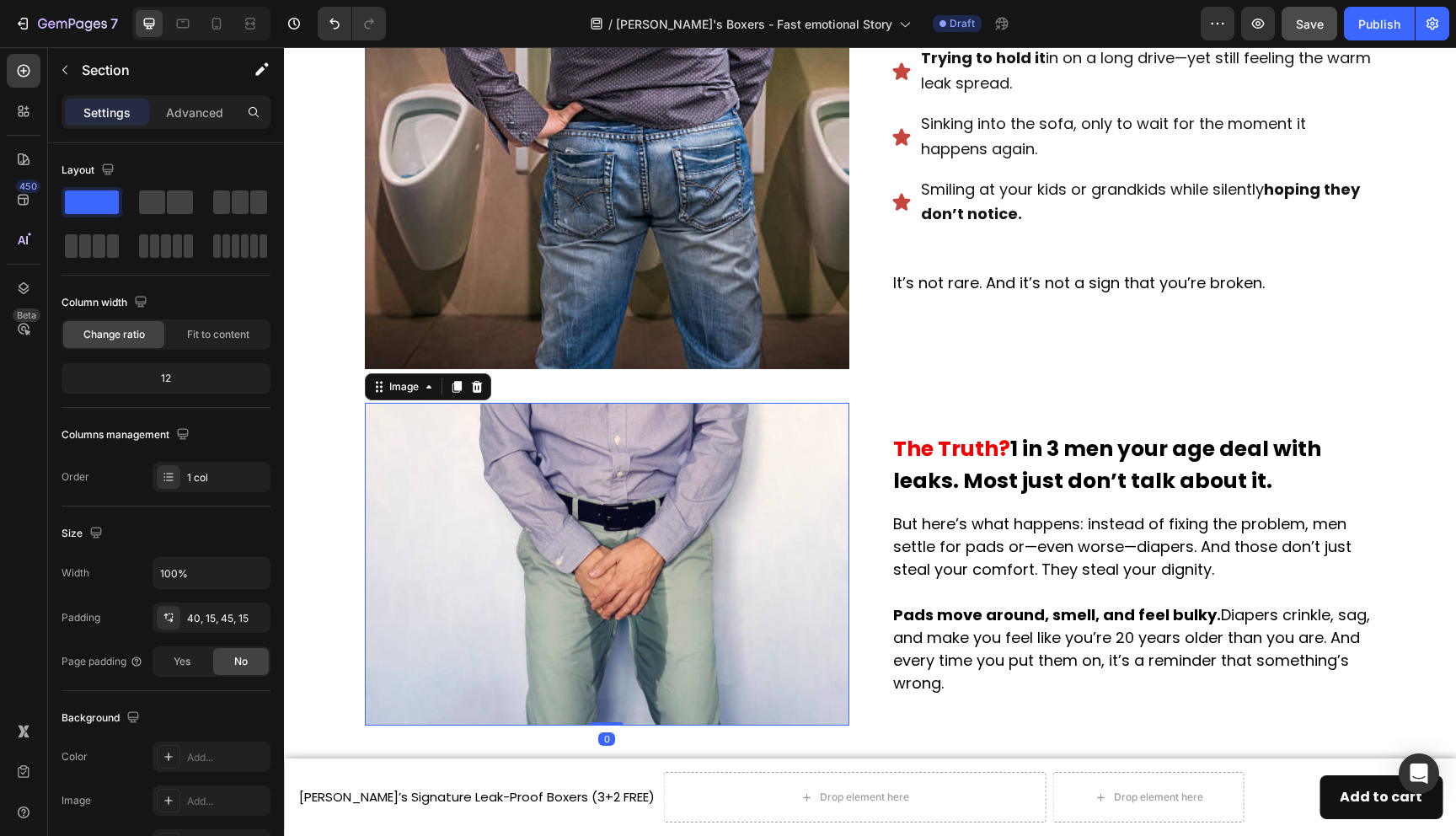
click at [677, 464] on img at bounding box center [607, 564] width 485 height 323
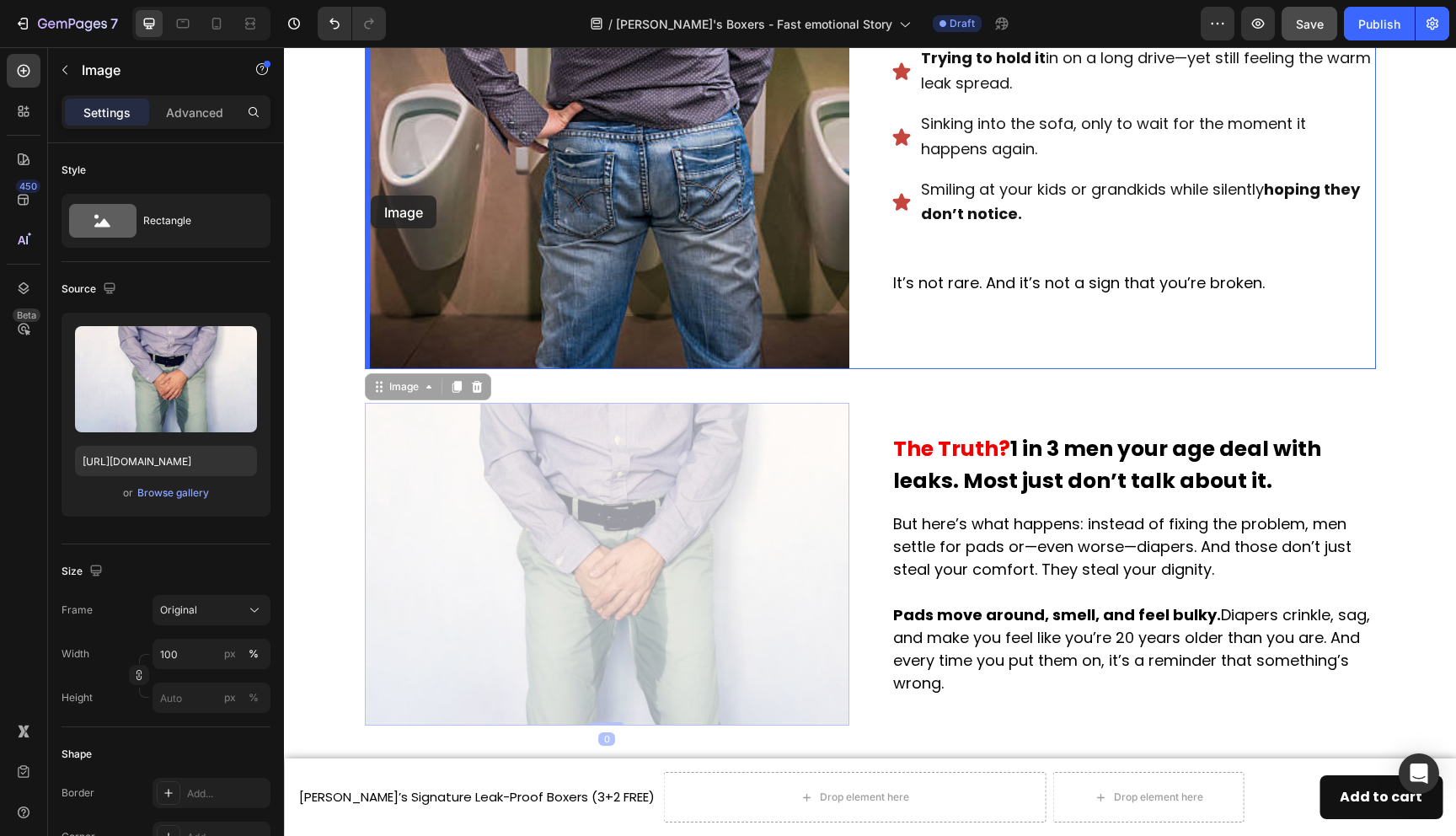
drag, startPoint x: 671, startPoint y: 470, endPoint x: 371, endPoint y: 195, distance: 407.0
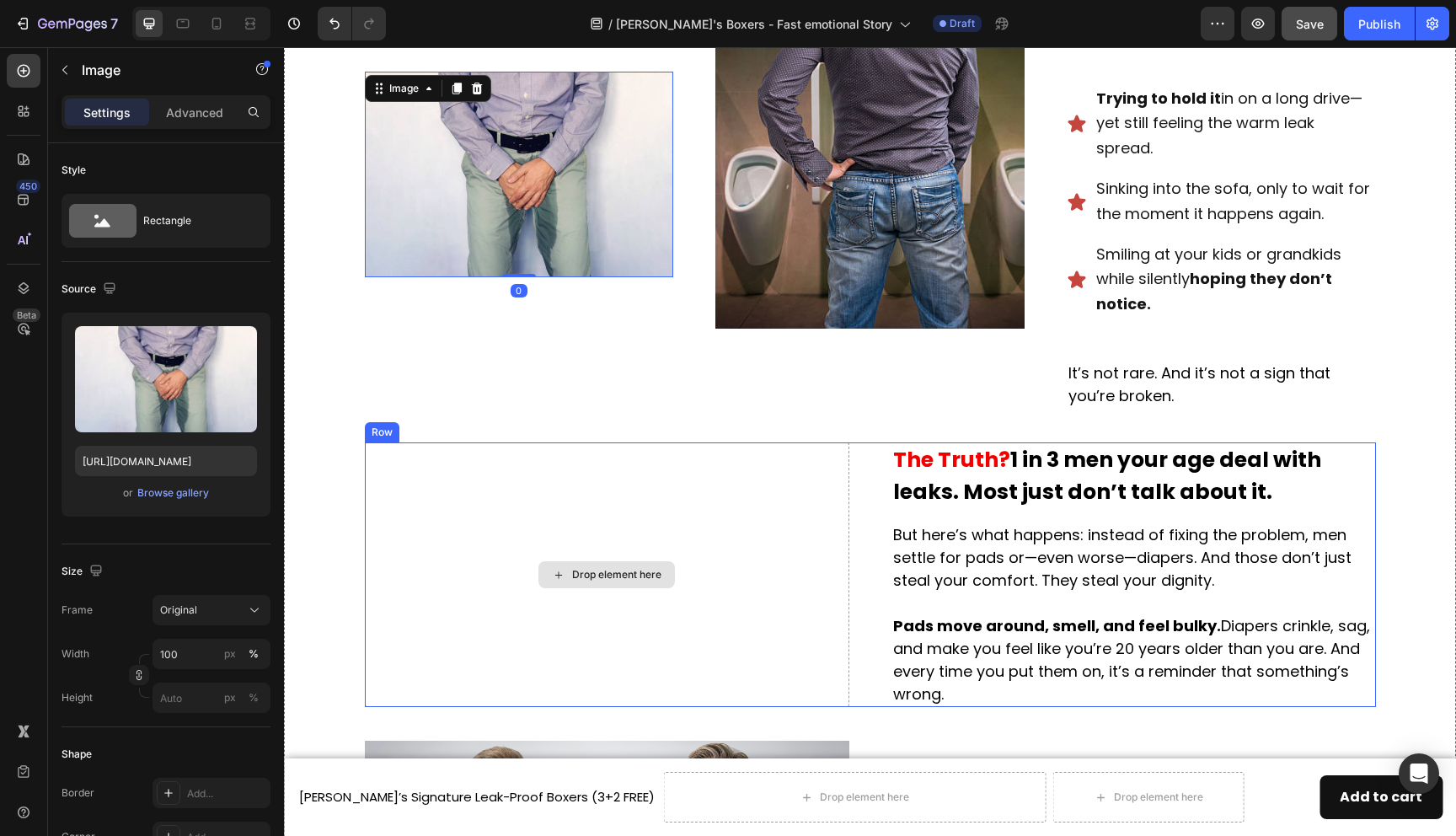
scroll to position [660, 0]
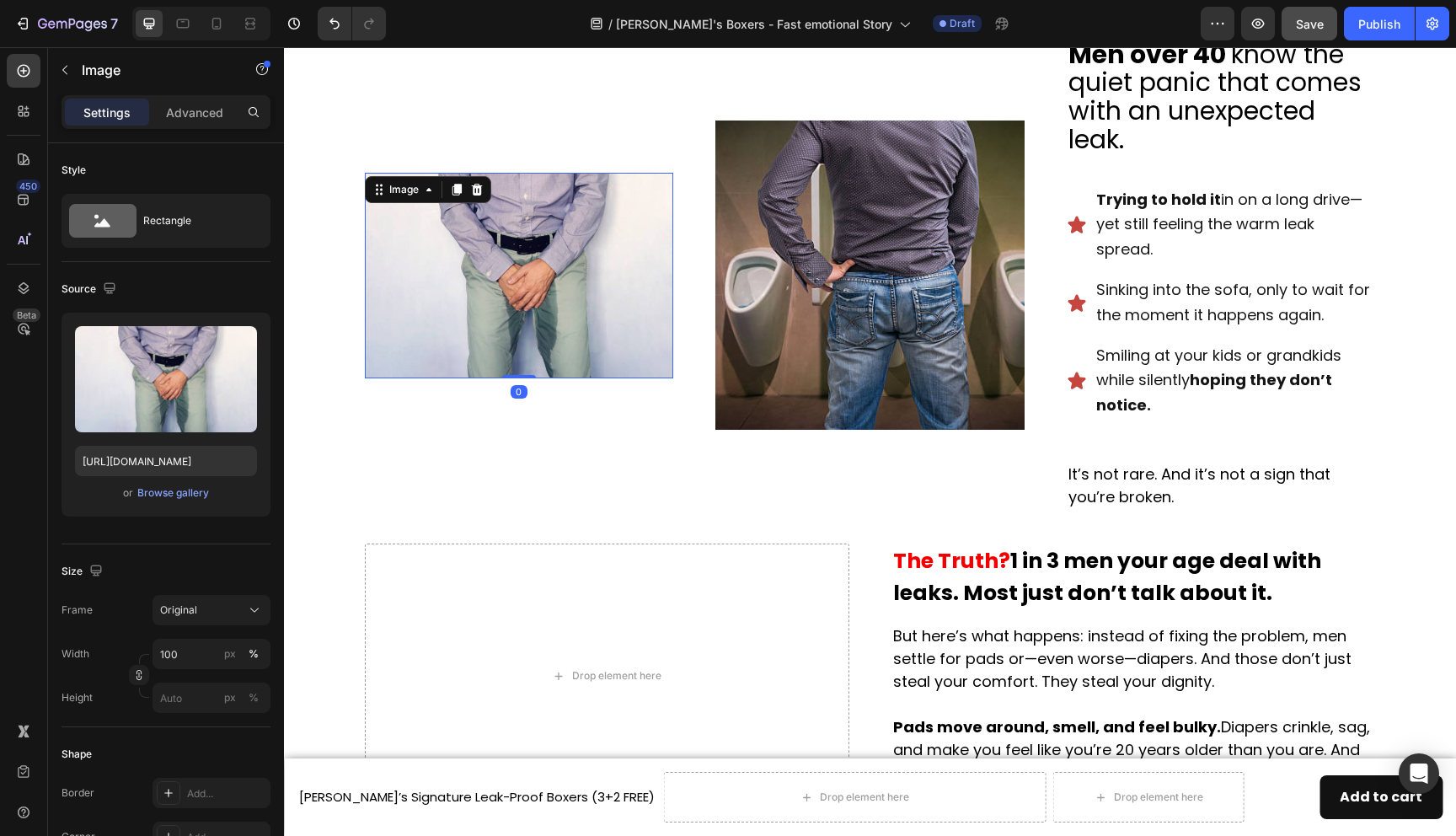
click at [552, 267] on img at bounding box center [519, 276] width 309 height 206
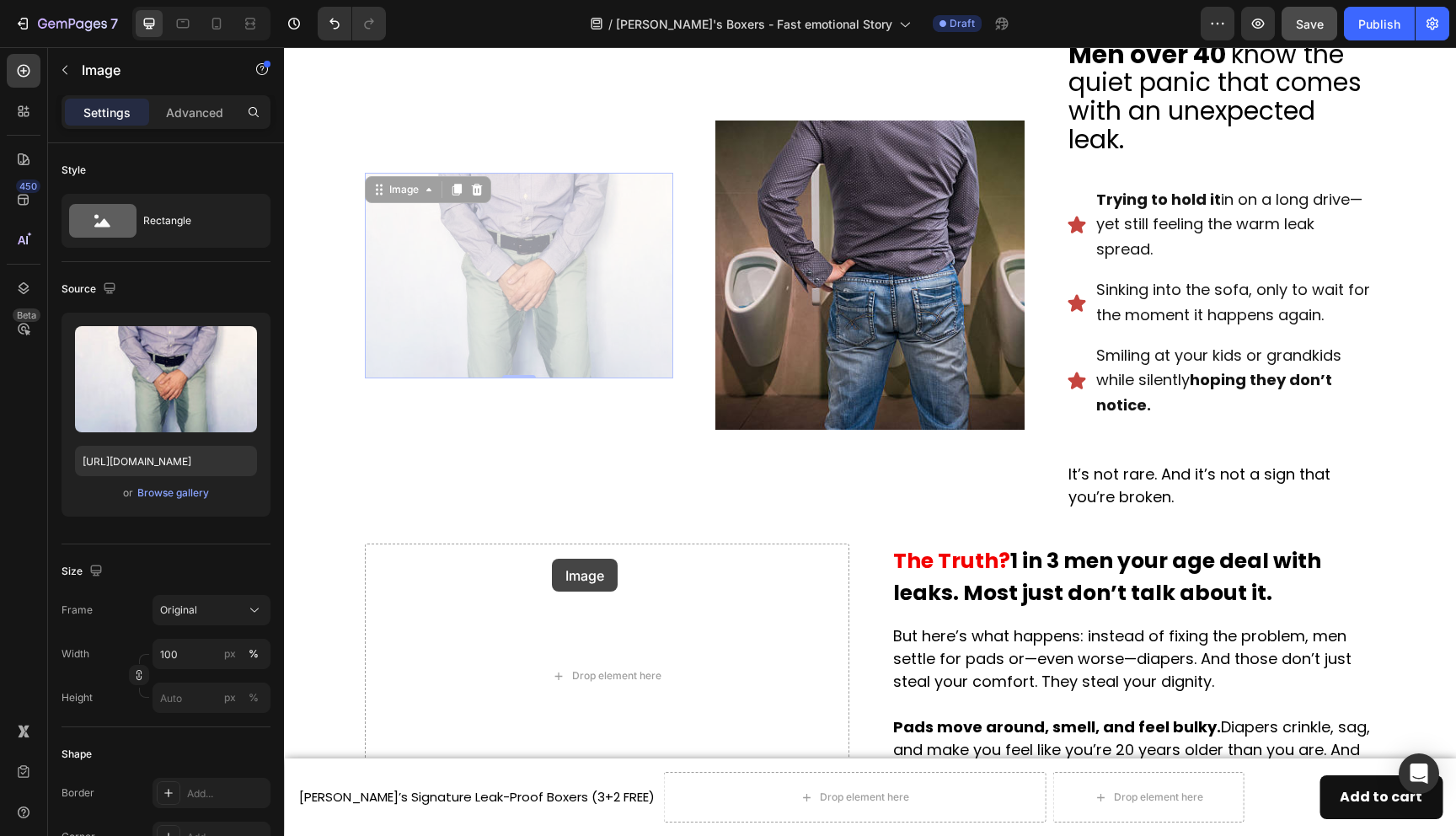
scroll to position [558, 0]
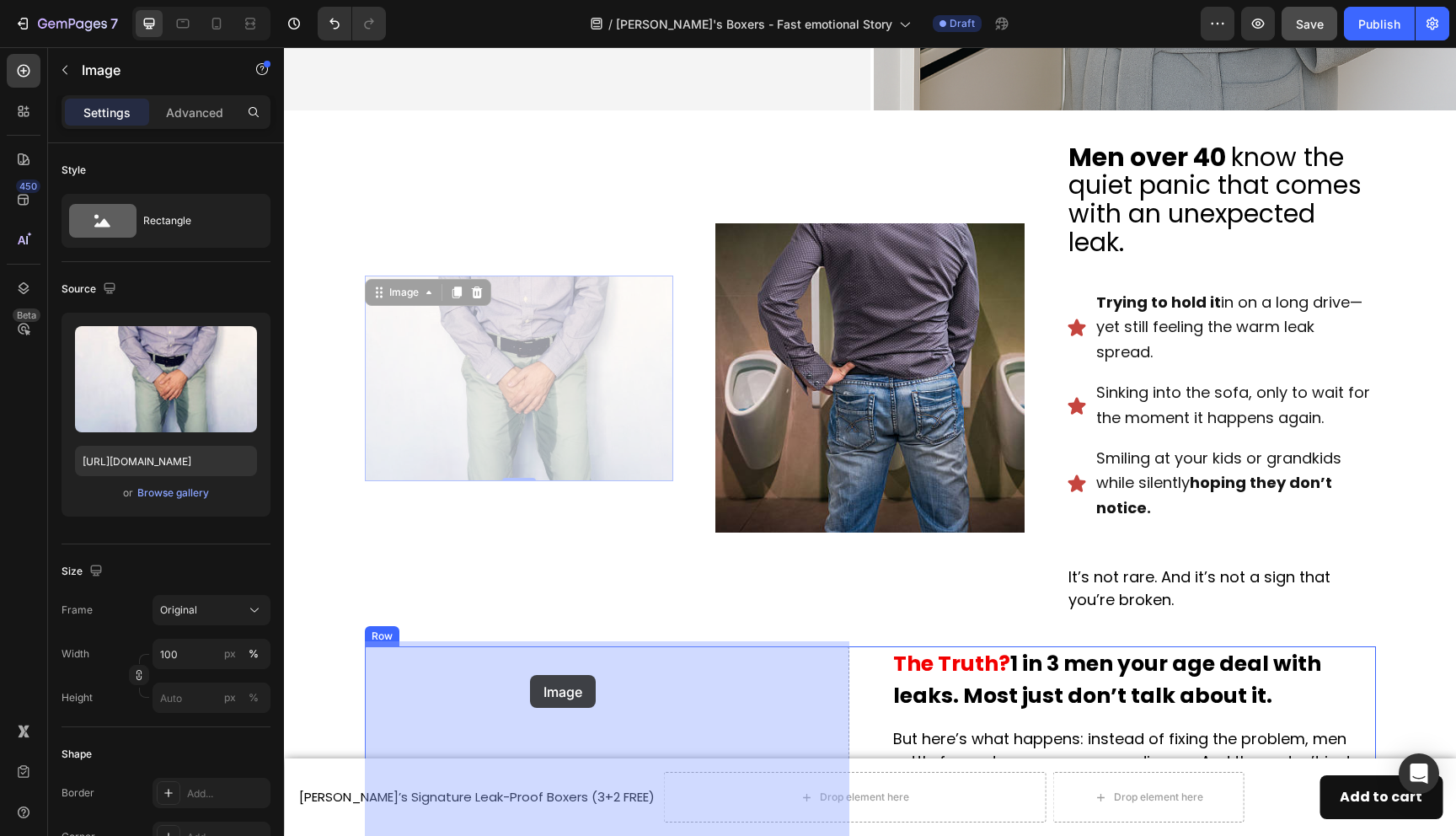
drag, startPoint x: 552, startPoint y: 267, endPoint x: 530, endPoint y: 676, distance: 409.6
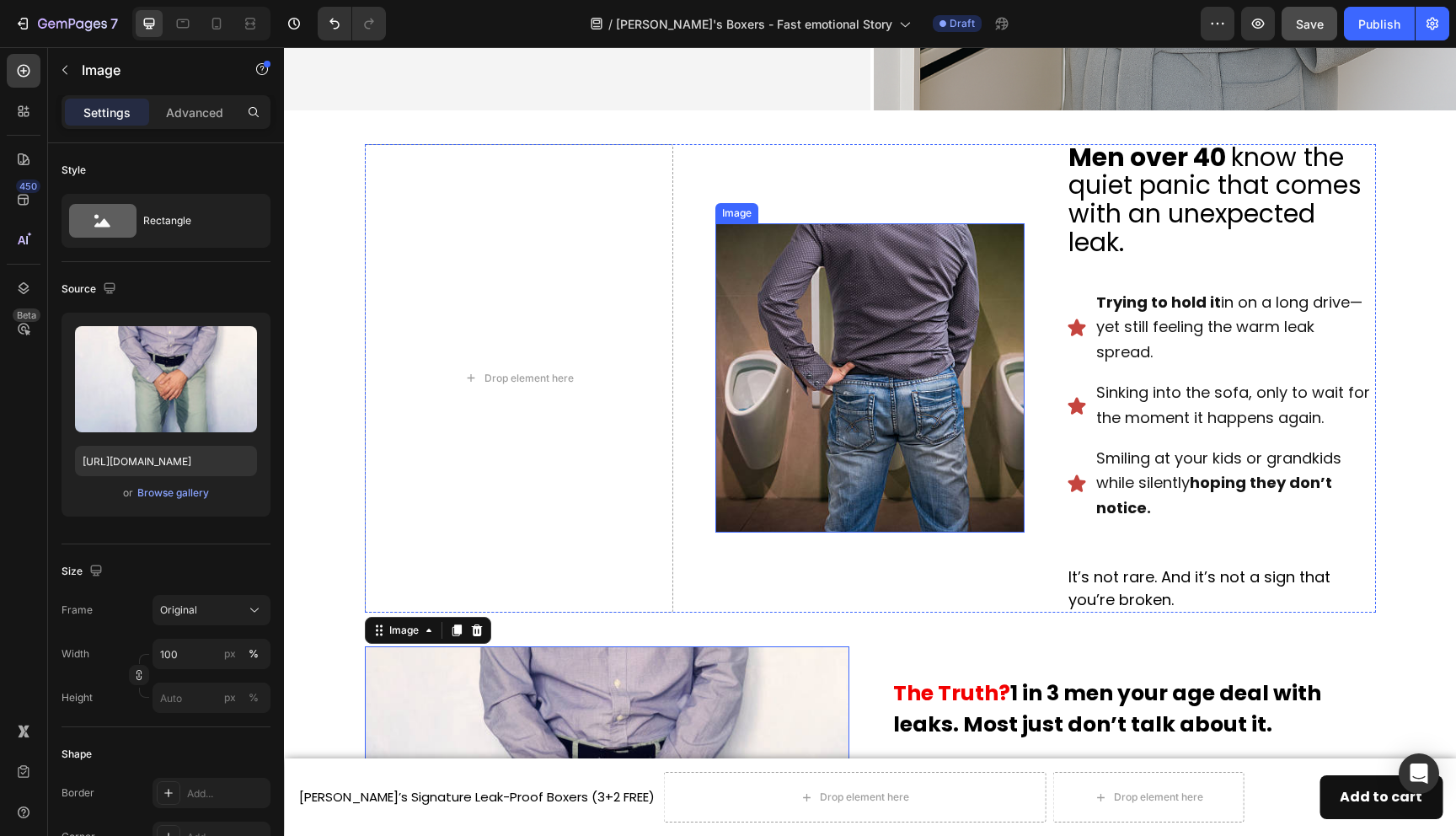
click at [822, 421] on img at bounding box center [869, 378] width 309 height 309
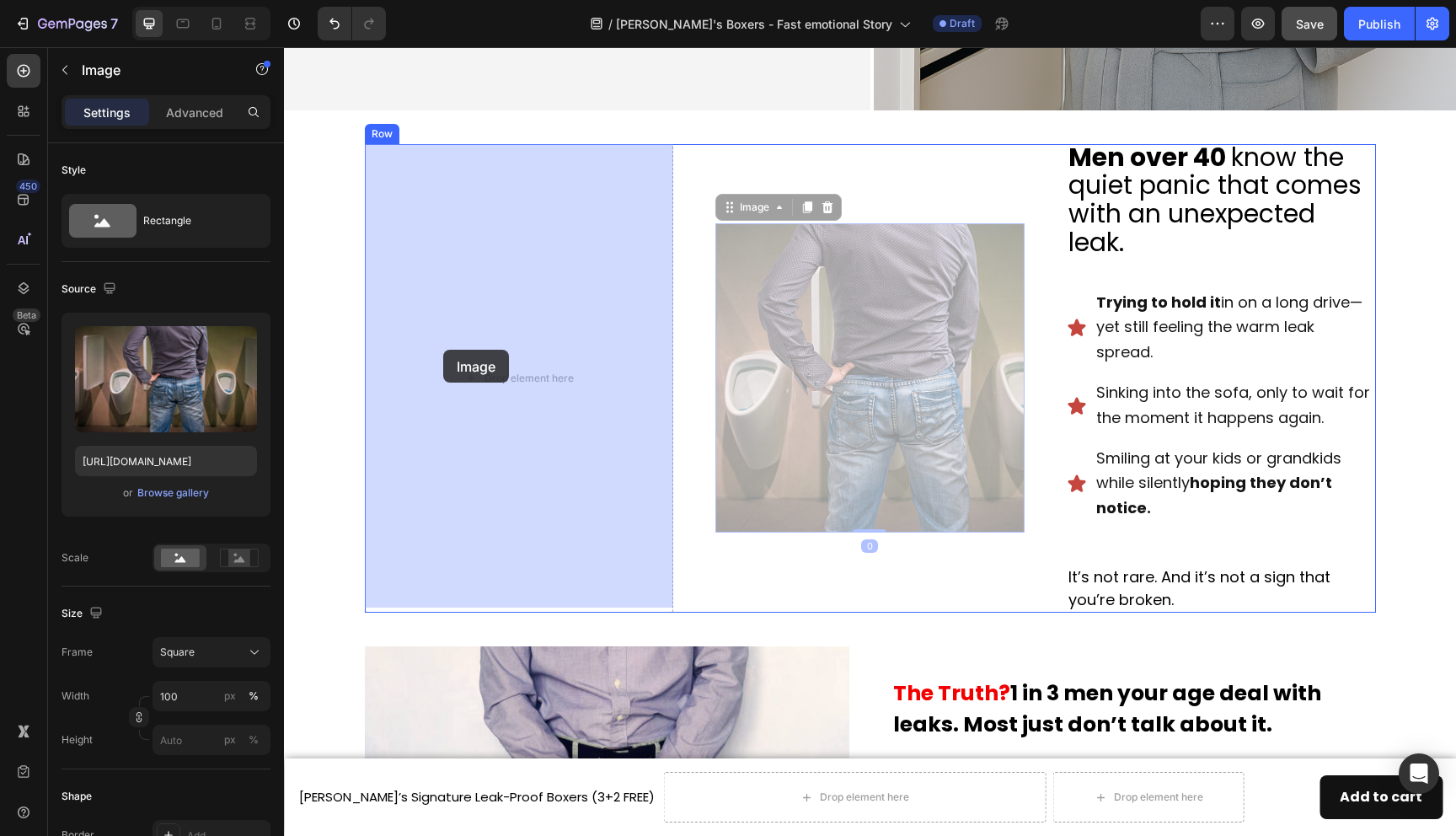
drag, startPoint x: 840, startPoint y: 421, endPoint x: 444, endPoint y: 349, distance: 402.5
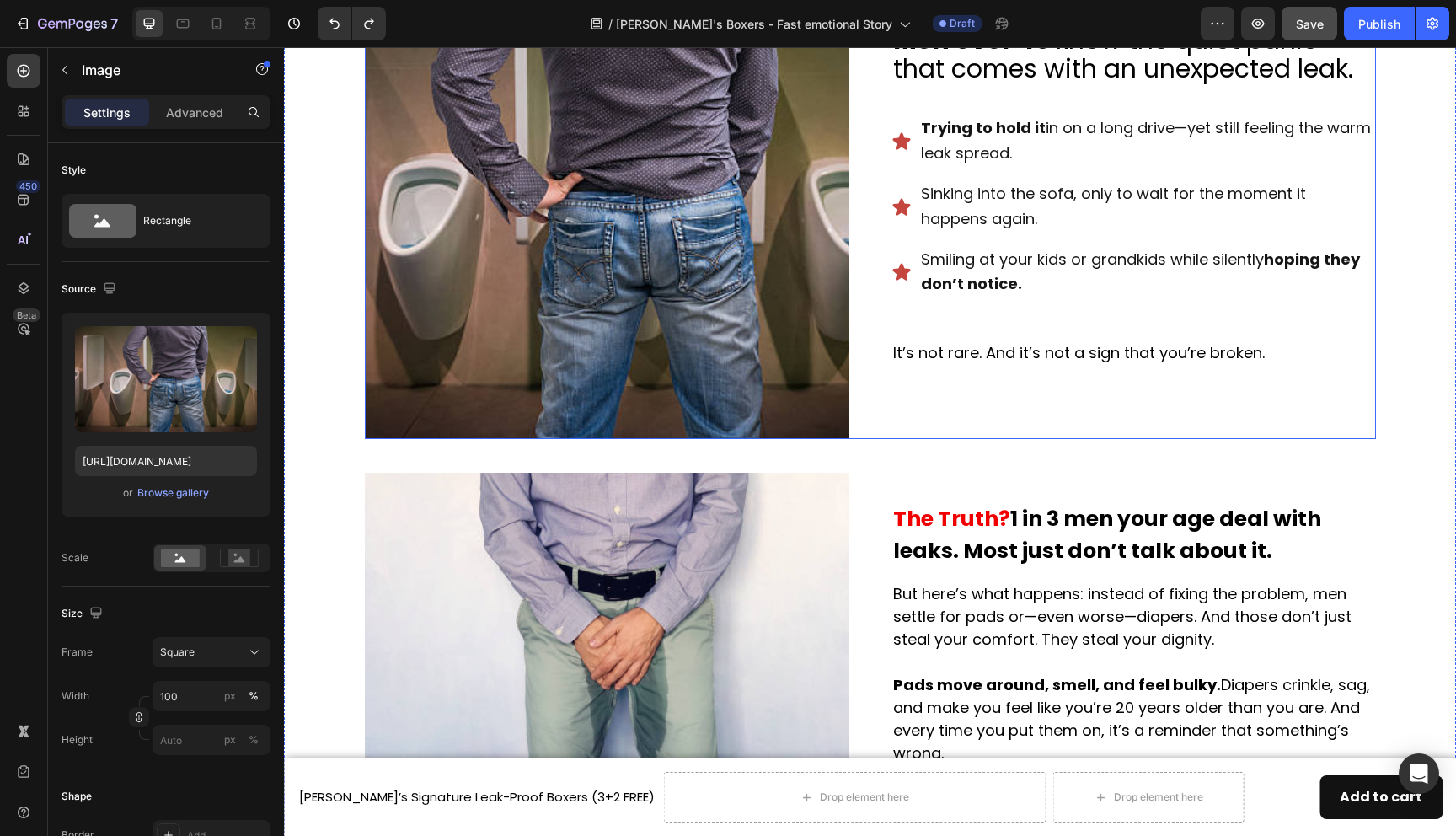
scroll to position [749, 0]
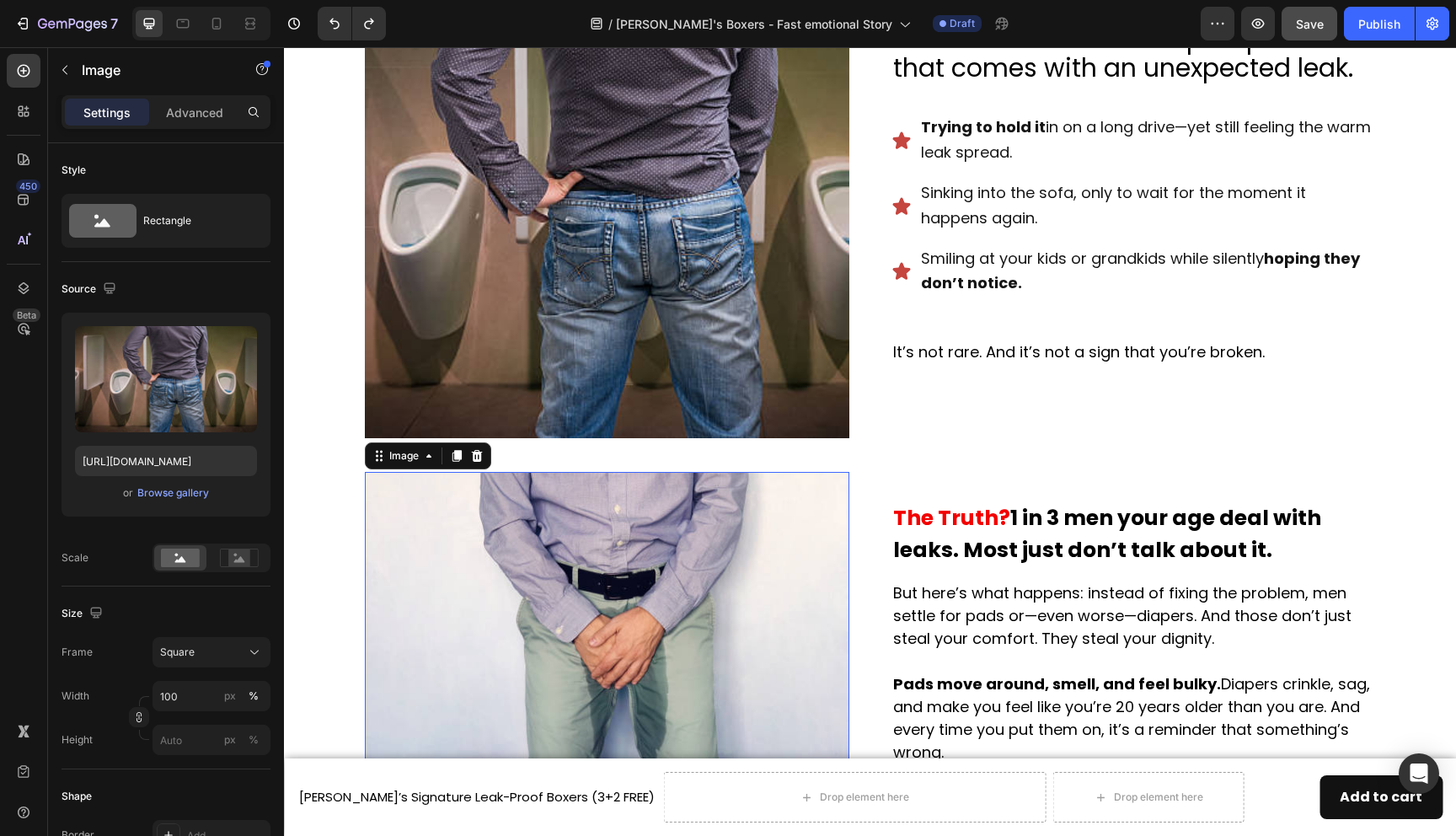
click at [637, 529] on img at bounding box center [607, 633] width 485 height 323
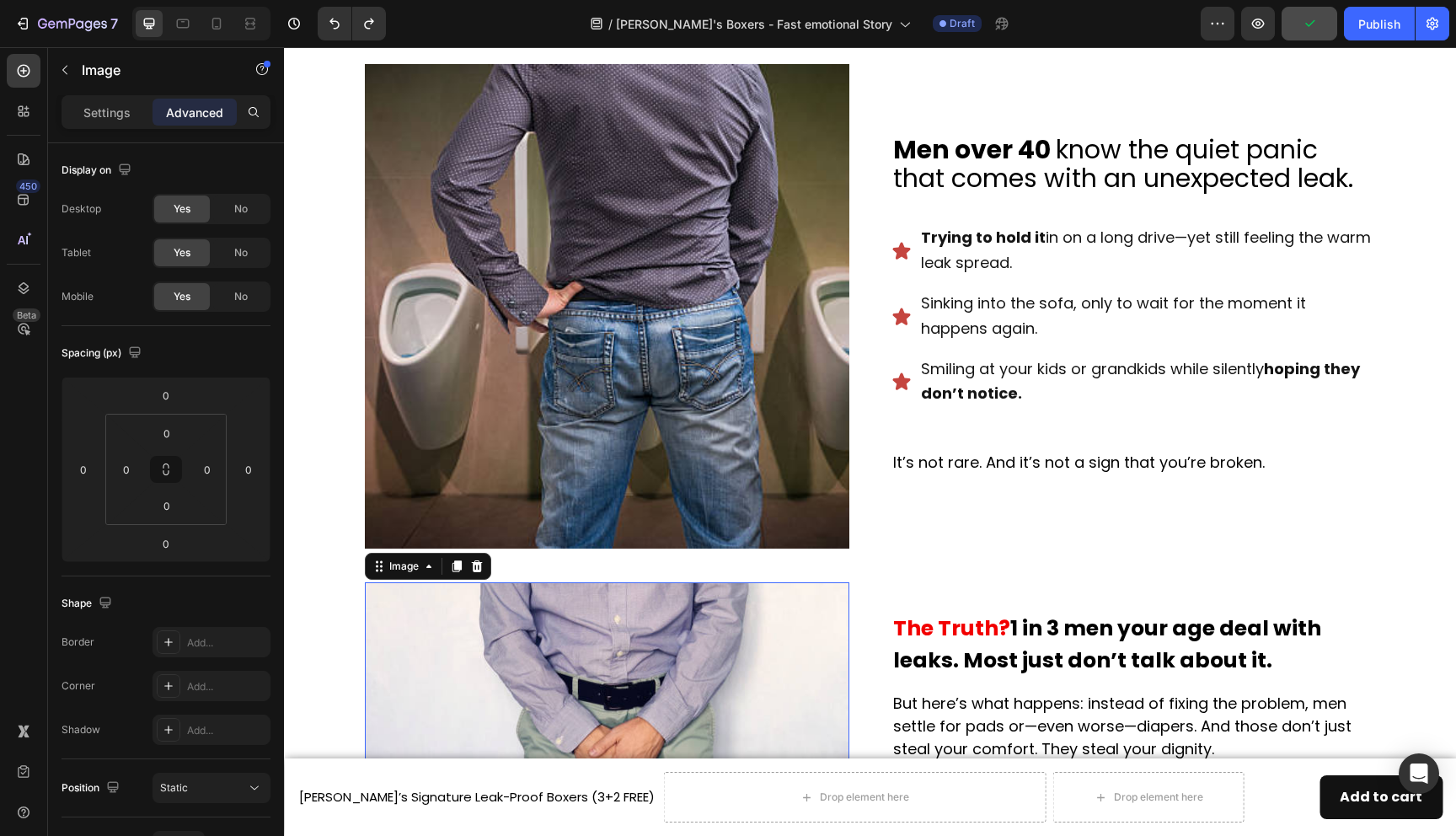
scroll to position [631, 0]
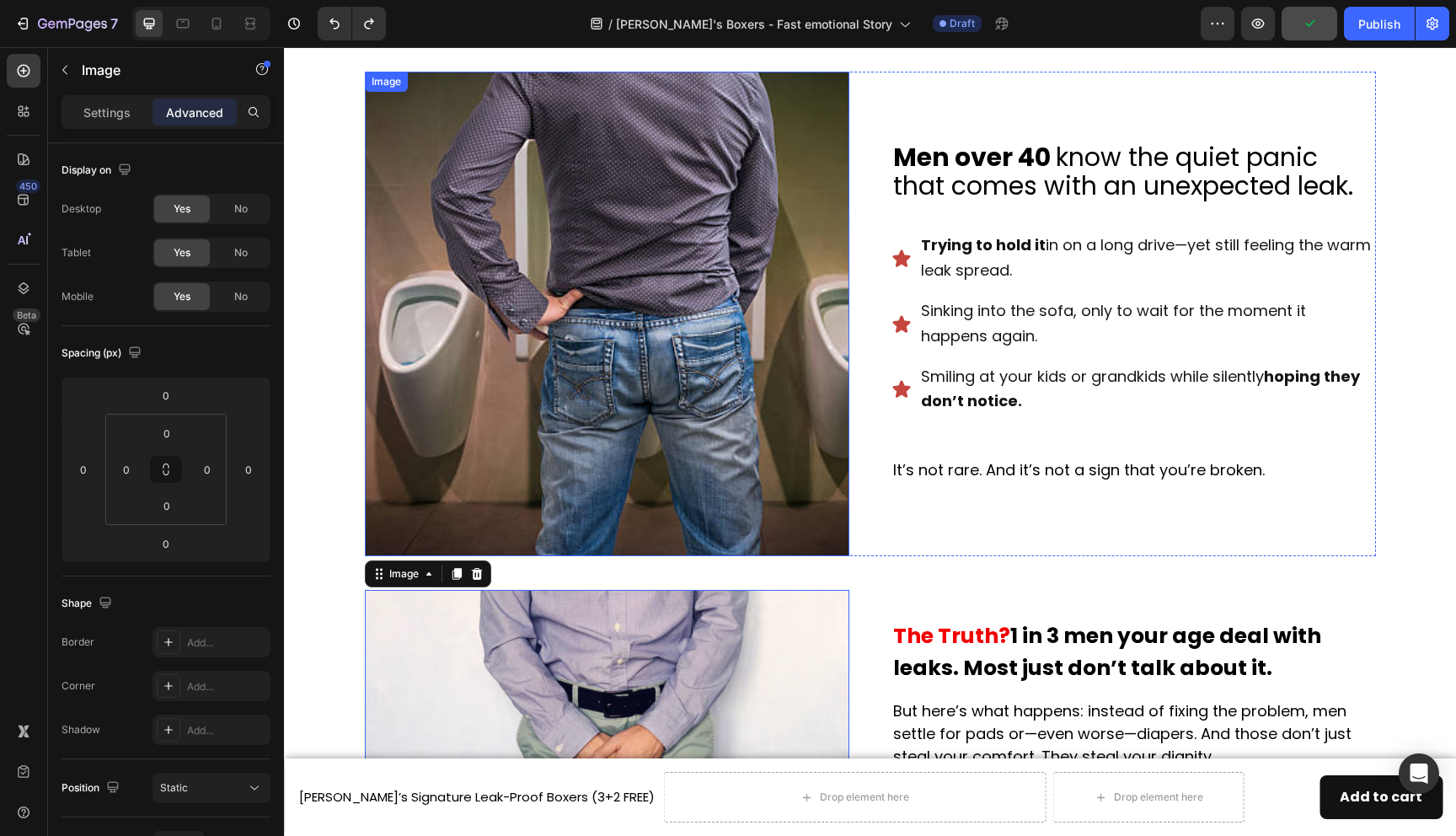
click at [651, 372] on img at bounding box center [607, 314] width 485 height 485
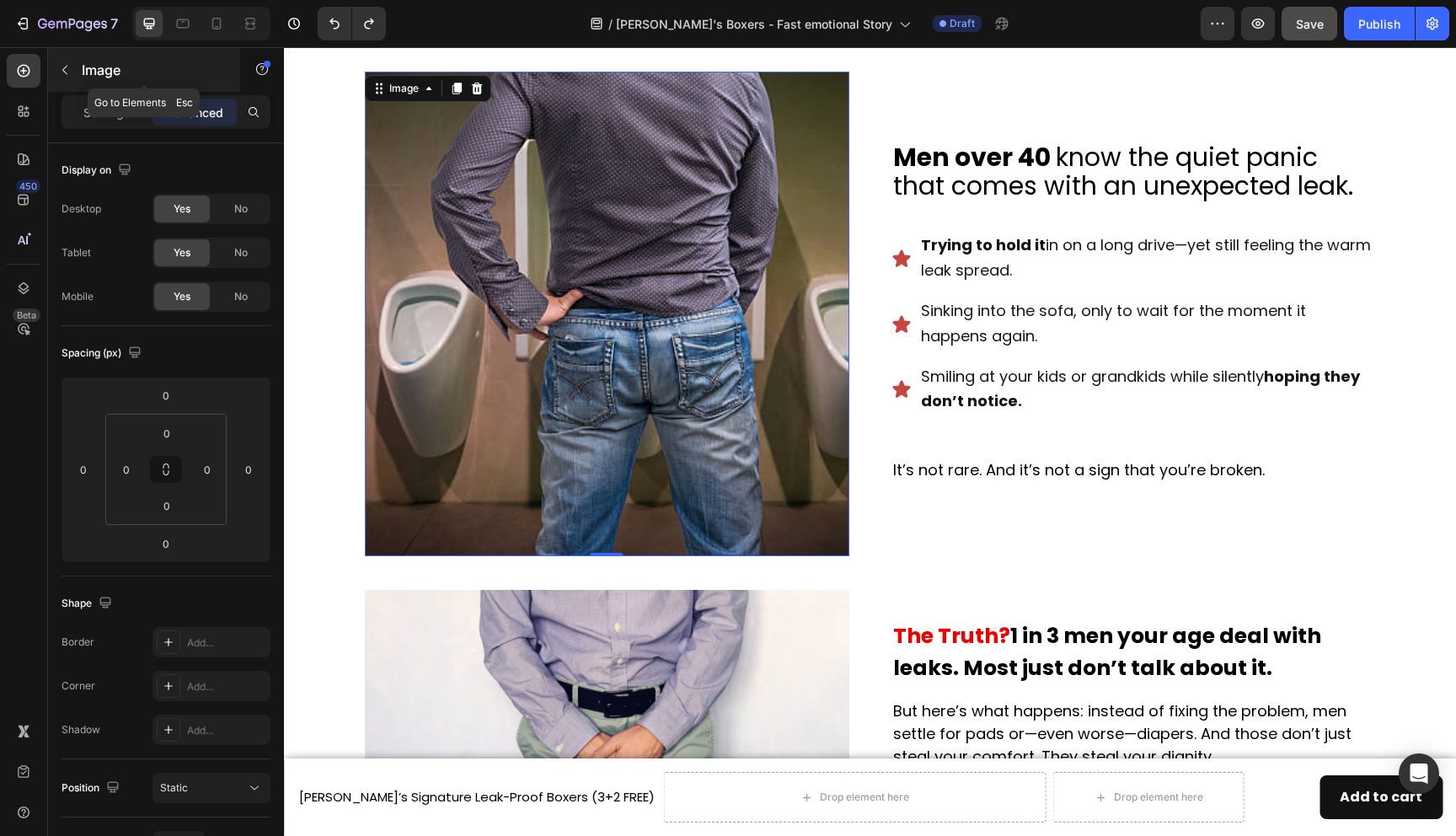
click at [60, 73] on icon "button" at bounding box center [65, 70] width 14 height 14
click at [448, 194] on img at bounding box center [607, 314] width 485 height 485
click at [62, 67] on icon "button" at bounding box center [65, 70] width 14 height 14
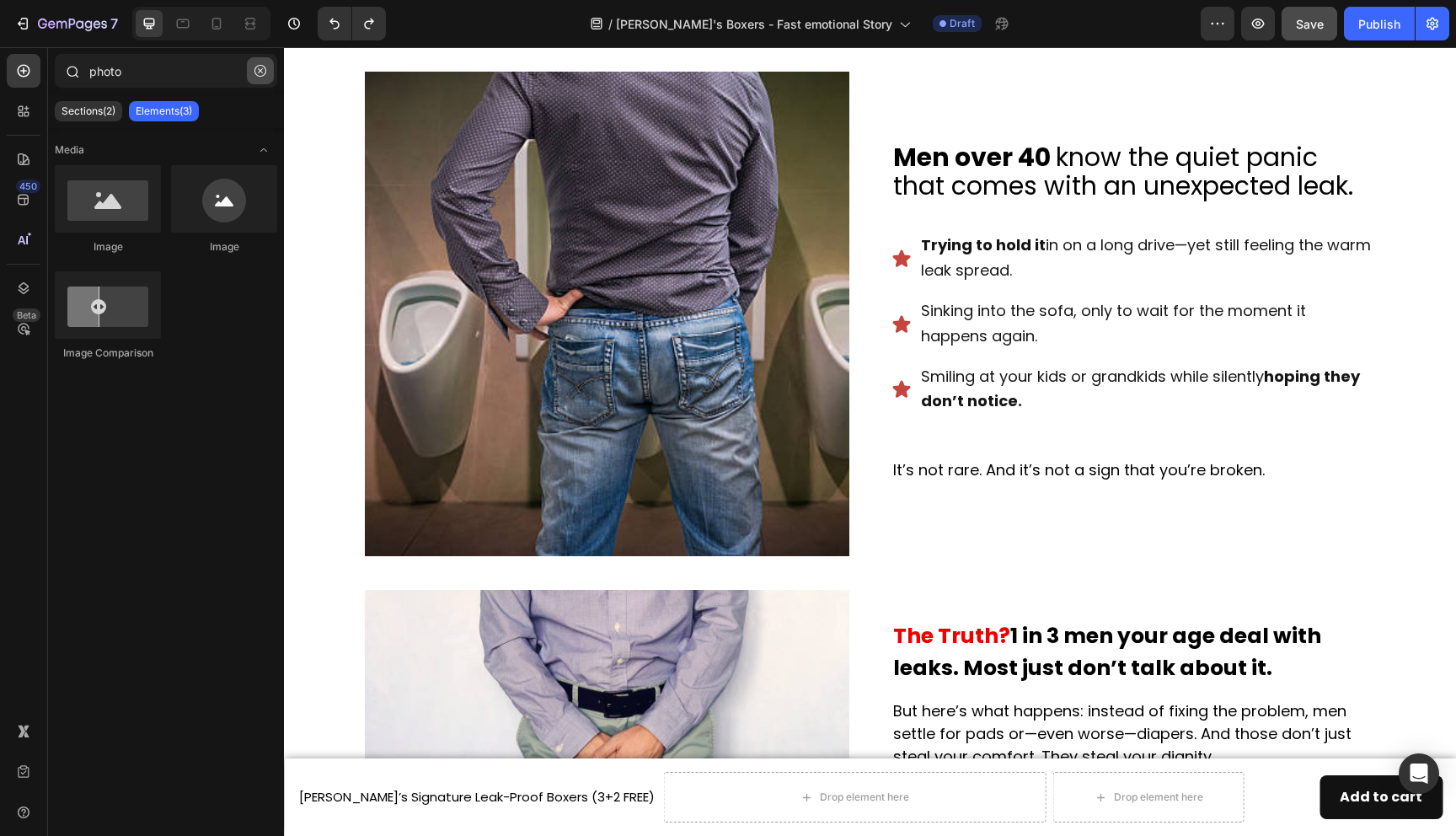
click at [266, 69] on icon "button" at bounding box center [260, 71] width 12 height 12
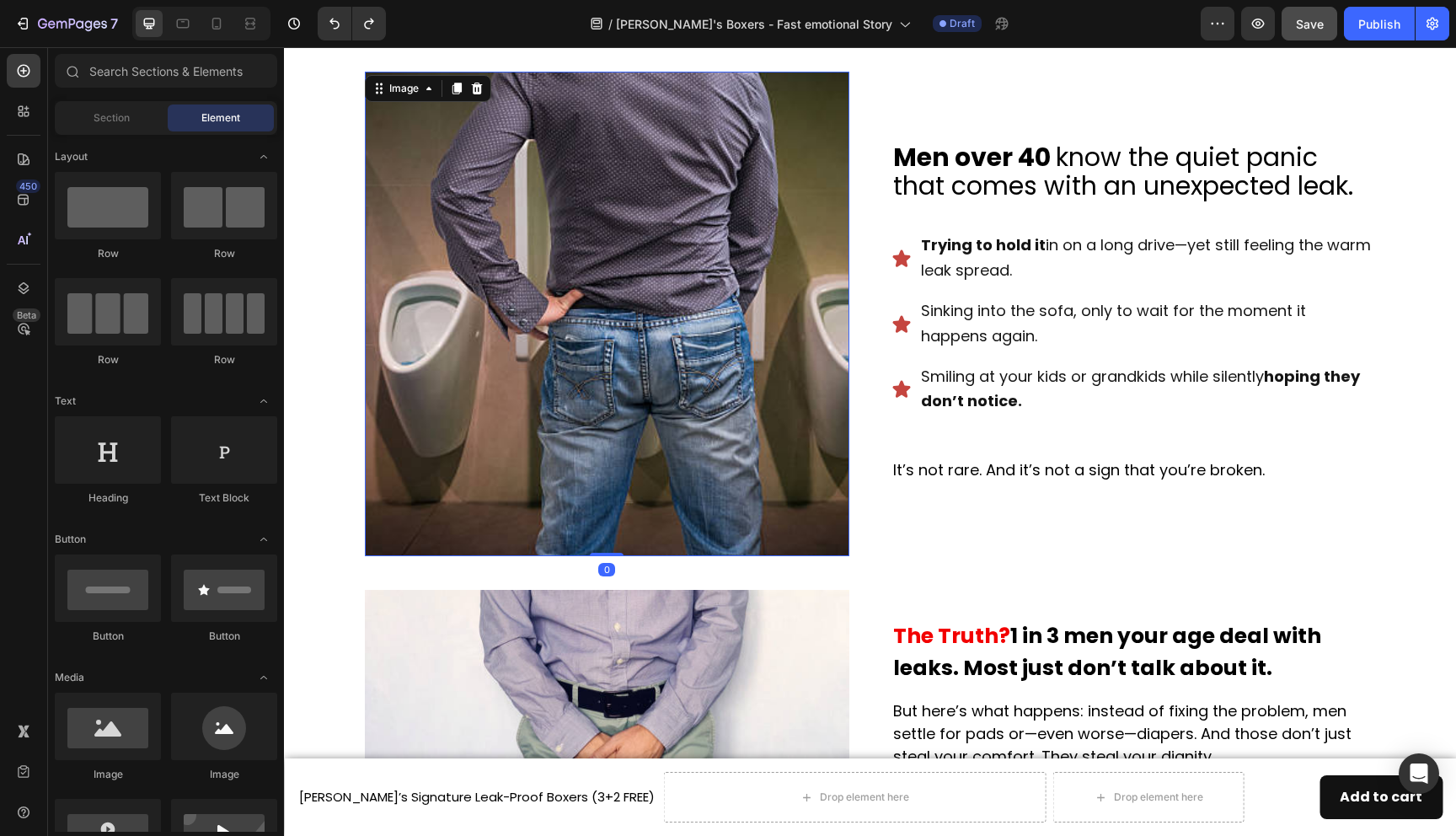
click at [432, 152] on img at bounding box center [607, 314] width 485 height 485
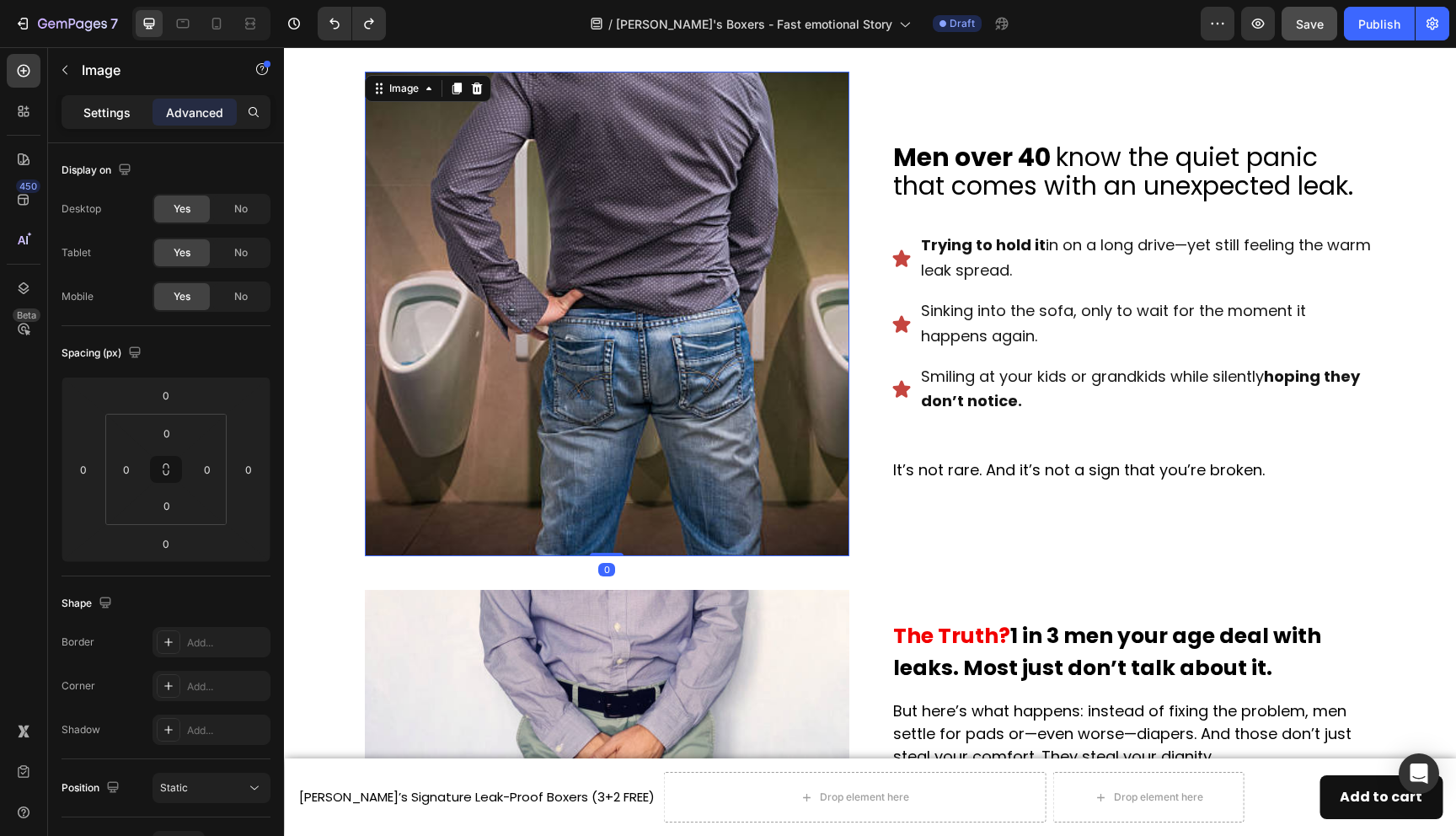
click at [86, 109] on p "Settings" at bounding box center [107, 113] width 47 height 18
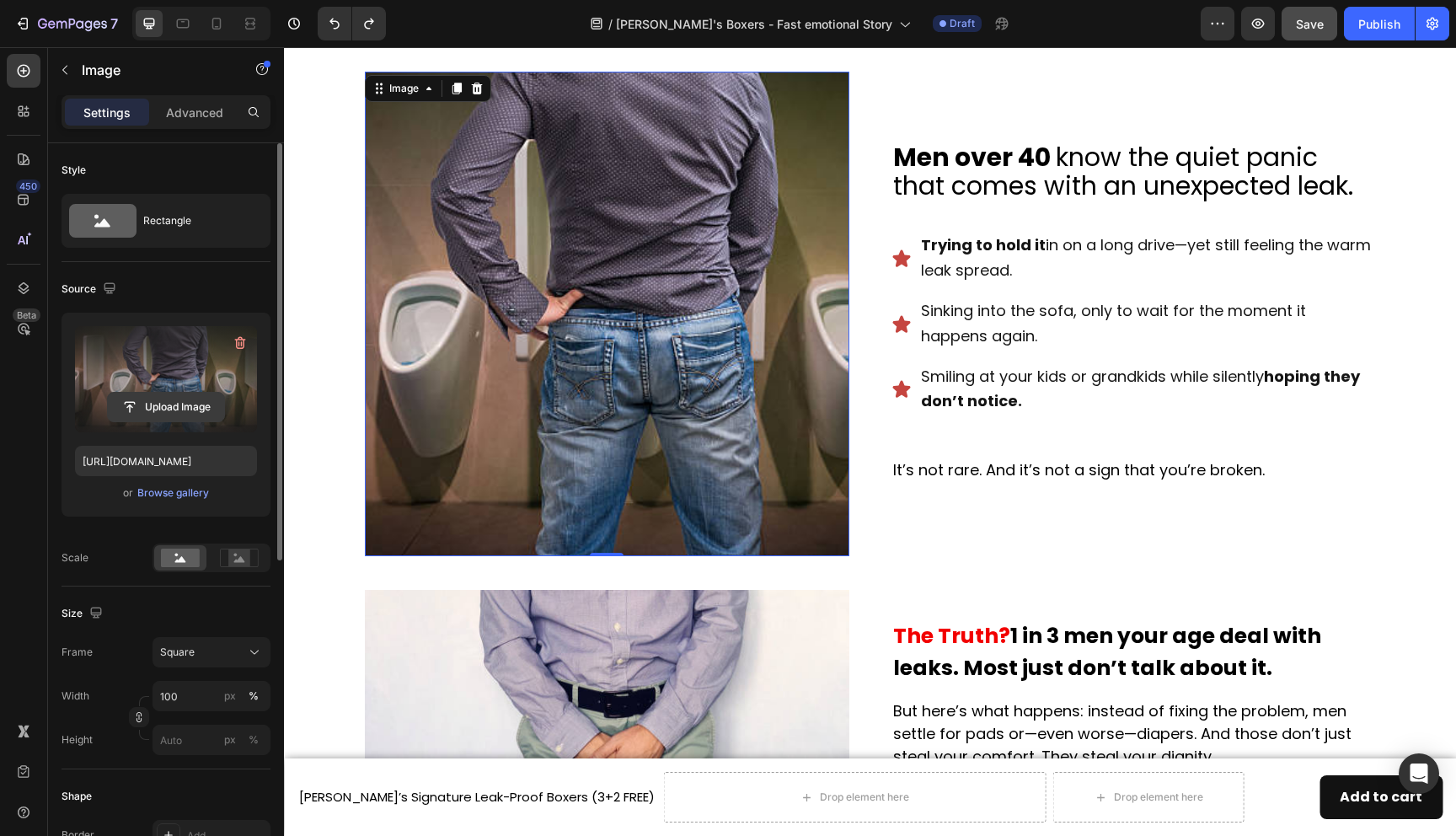
click at [184, 412] on input "file" at bounding box center [166, 406] width 117 height 28
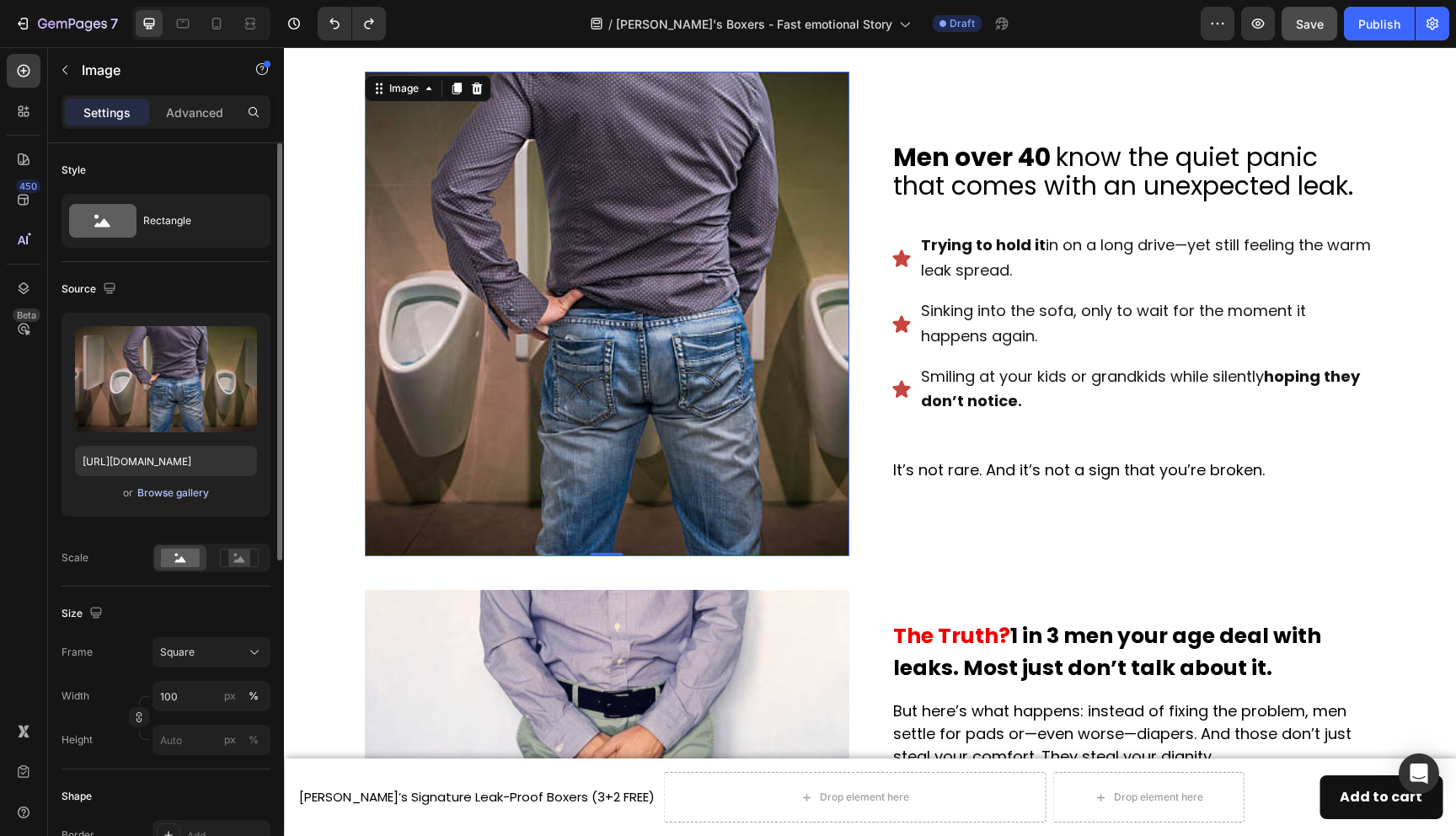
click at [190, 496] on div "Browse gallery" at bounding box center [173, 493] width 72 height 15
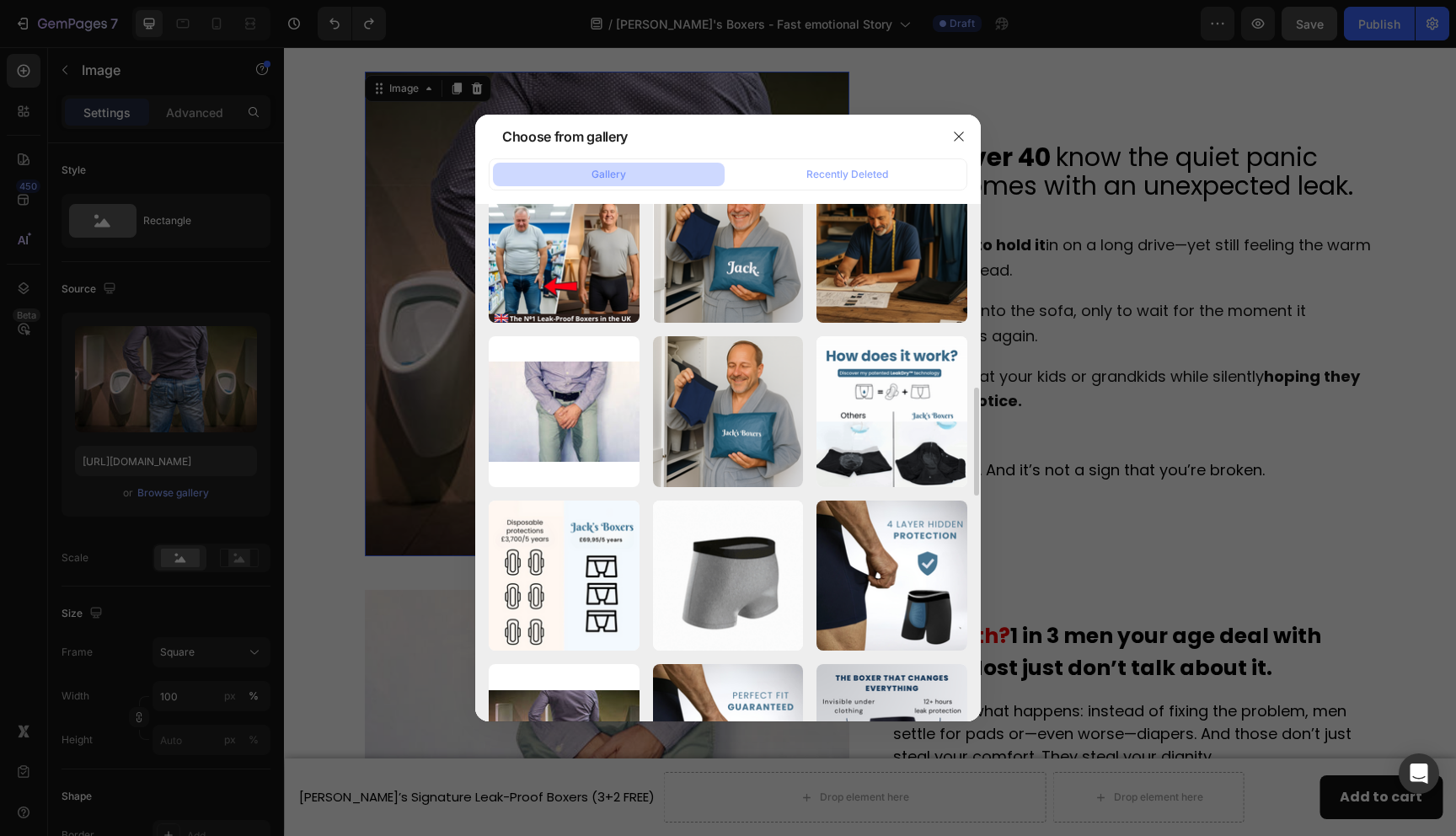
scroll to position [868, 0]
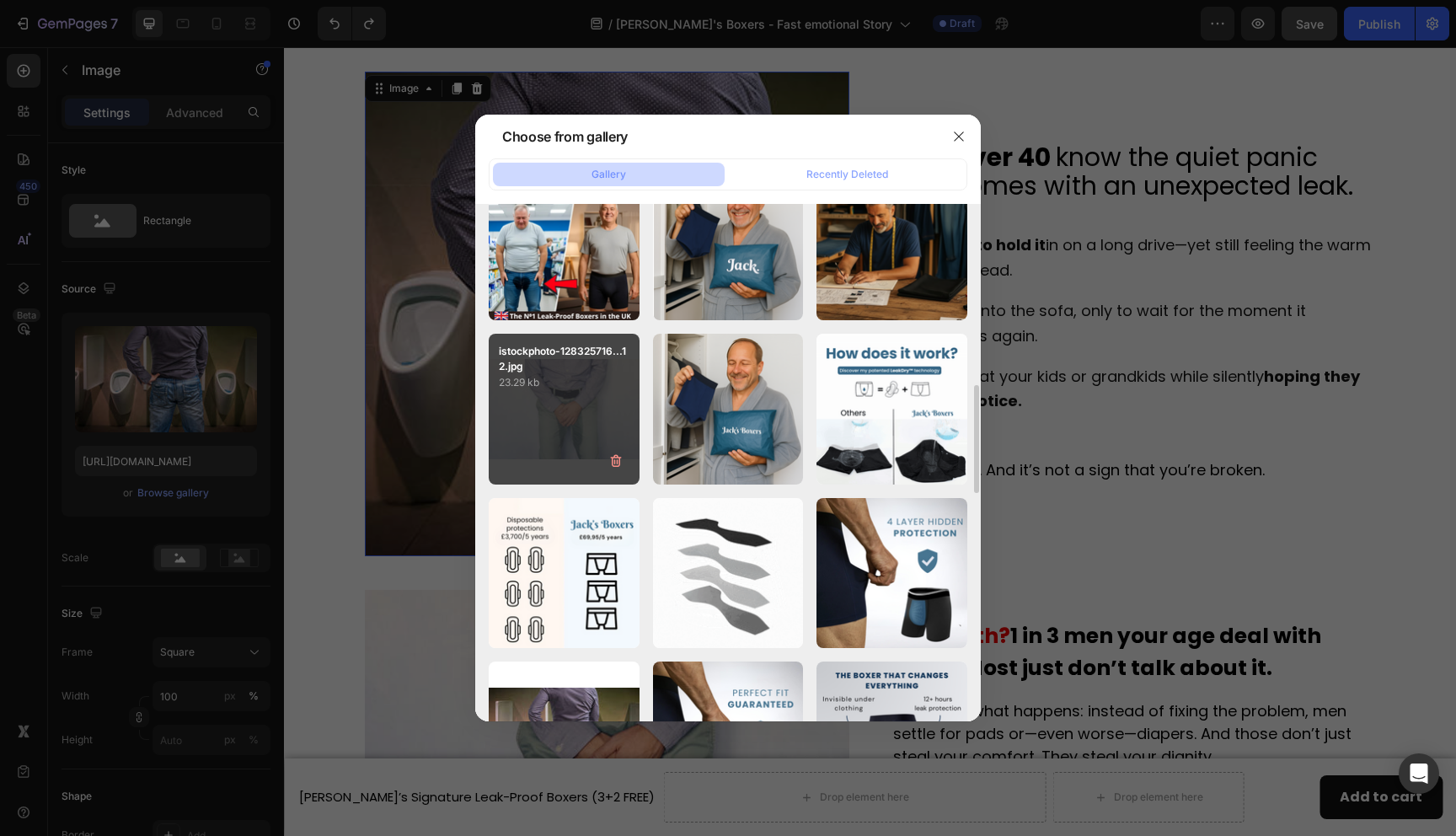
click at [595, 387] on p "23.29 kb" at bounding box center [564, 382] width 130 height 17
type input "[URL][DOMAIN_NAME]"
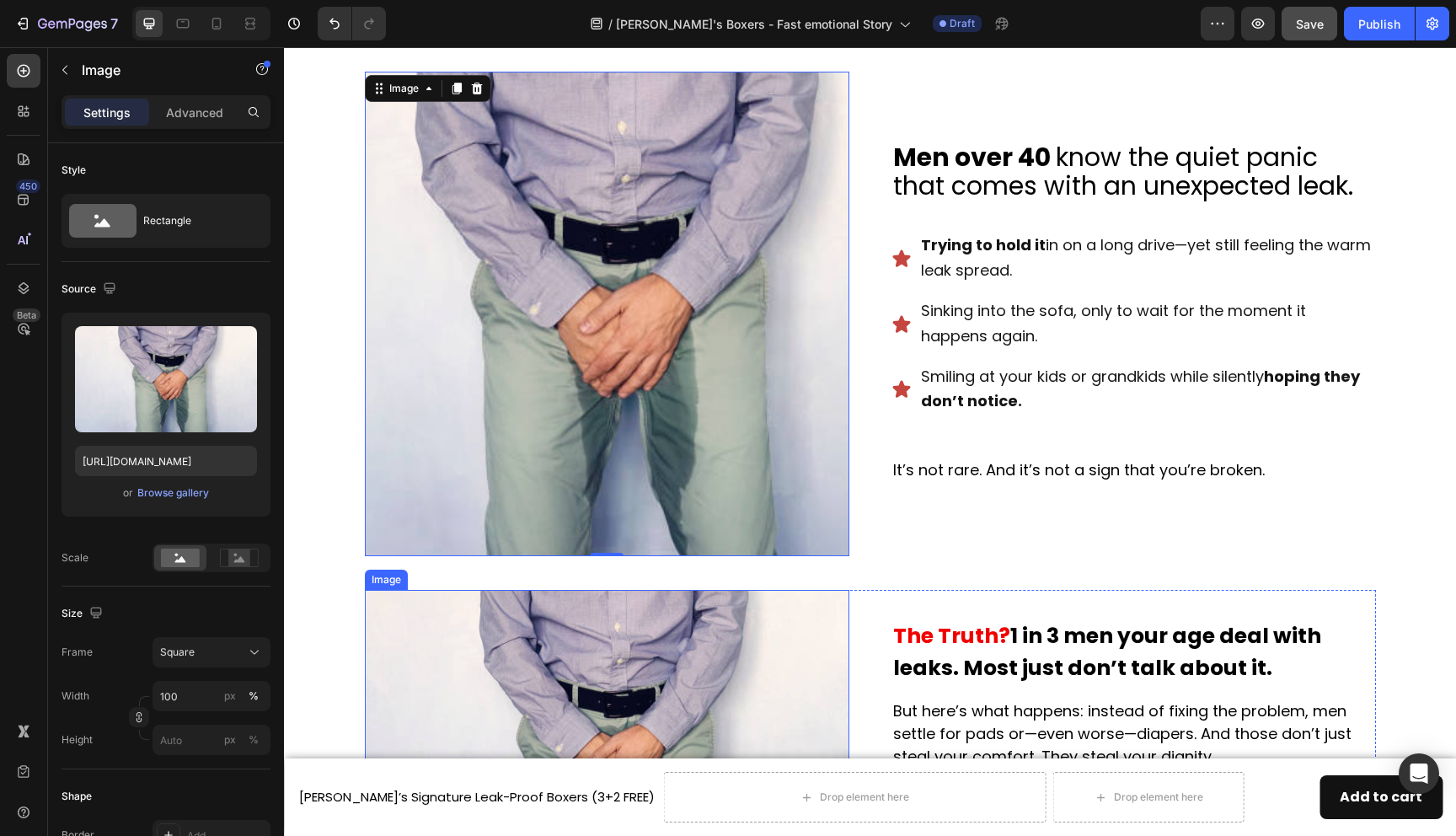
click at [566, 631] on img at bounding box center [607, 751] width 485 height 323
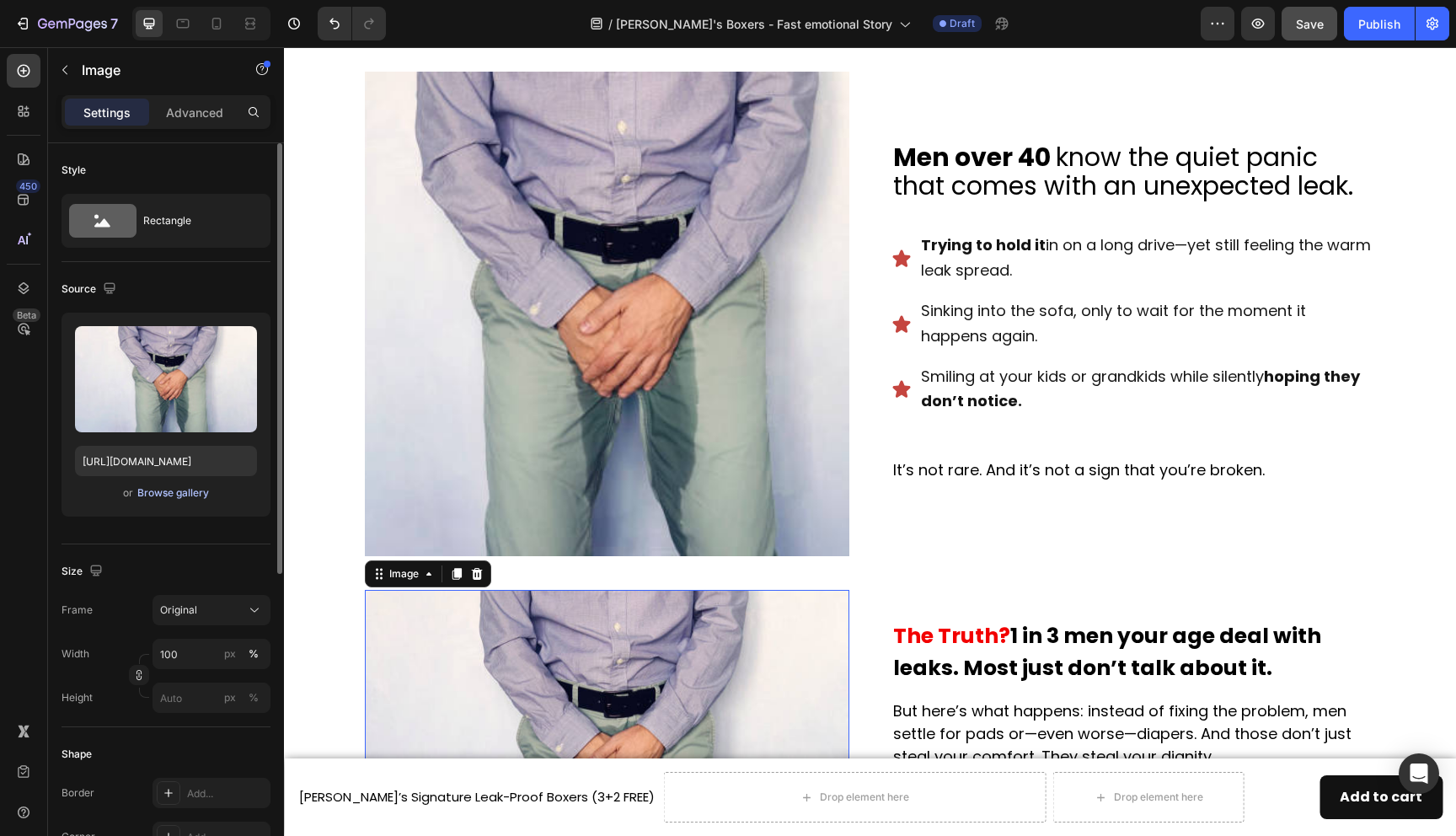
click at [200, 495] on div "Browse gallery" at bounding box center [173, 493] width 72 height 15
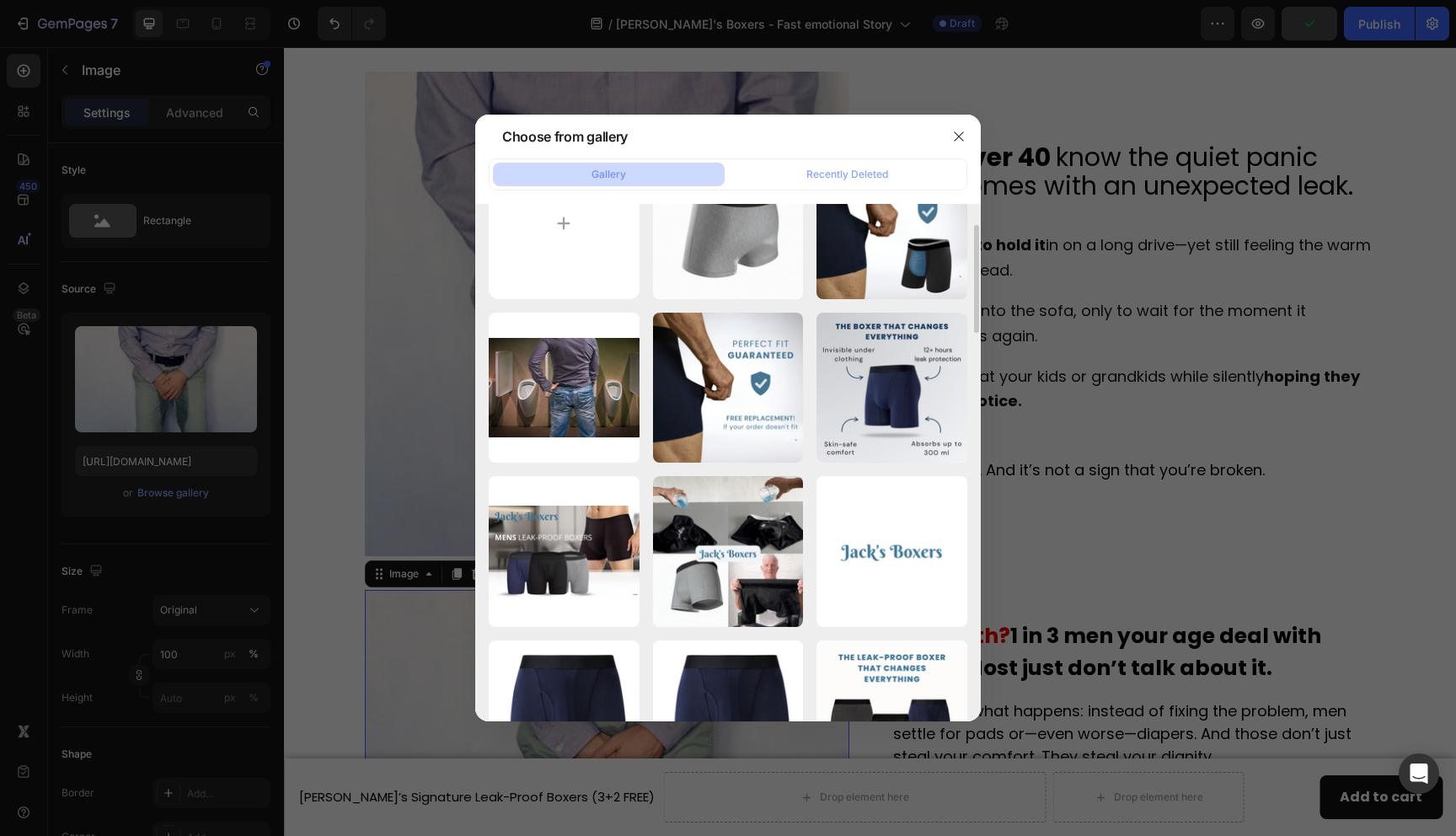
scroll to position [68, 0]
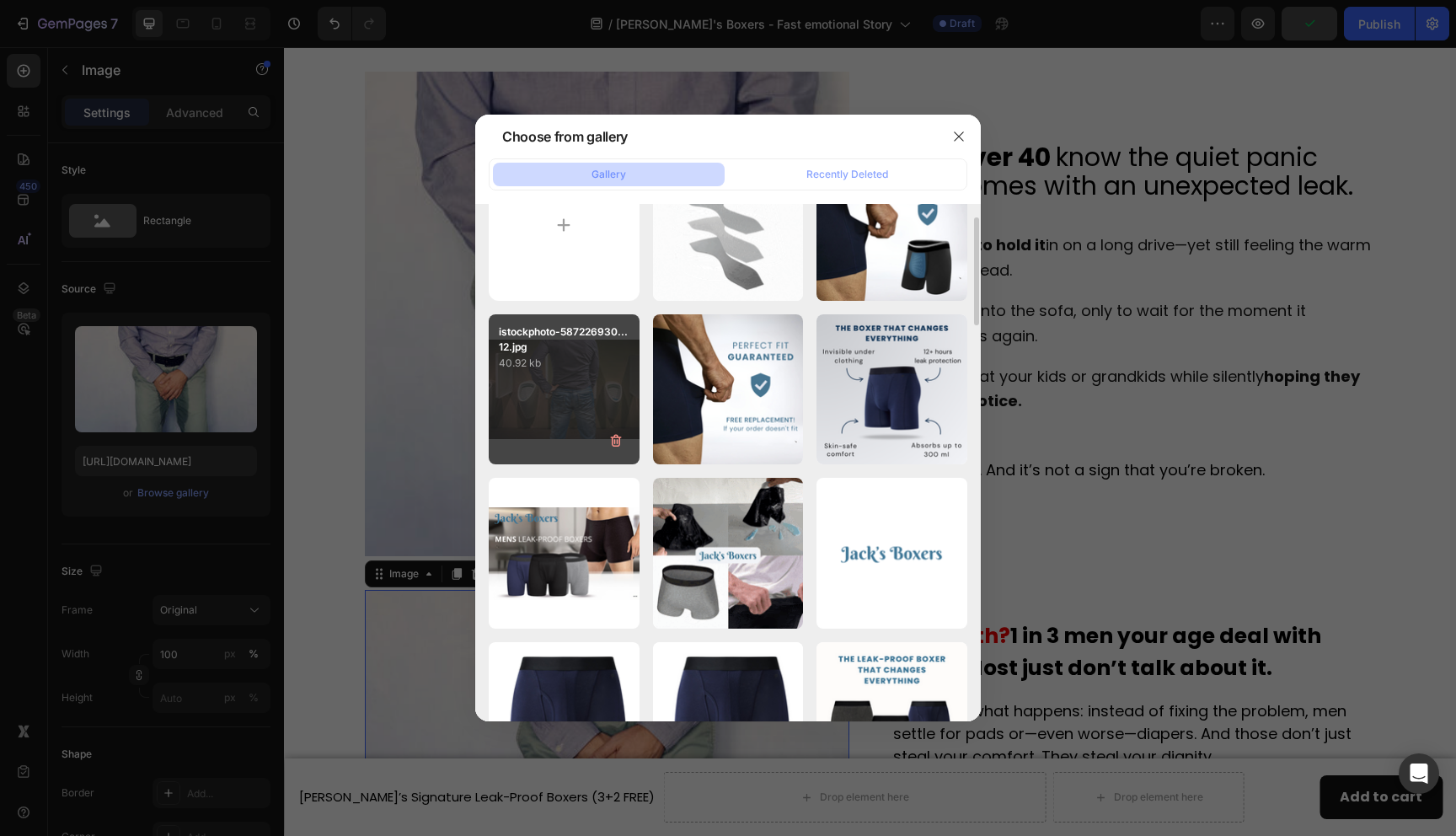
click at [563, 375] on div "istockphoto-587226930...12.jpg 40.92 kb" at bounding box center [564, 390] width 151 height 151
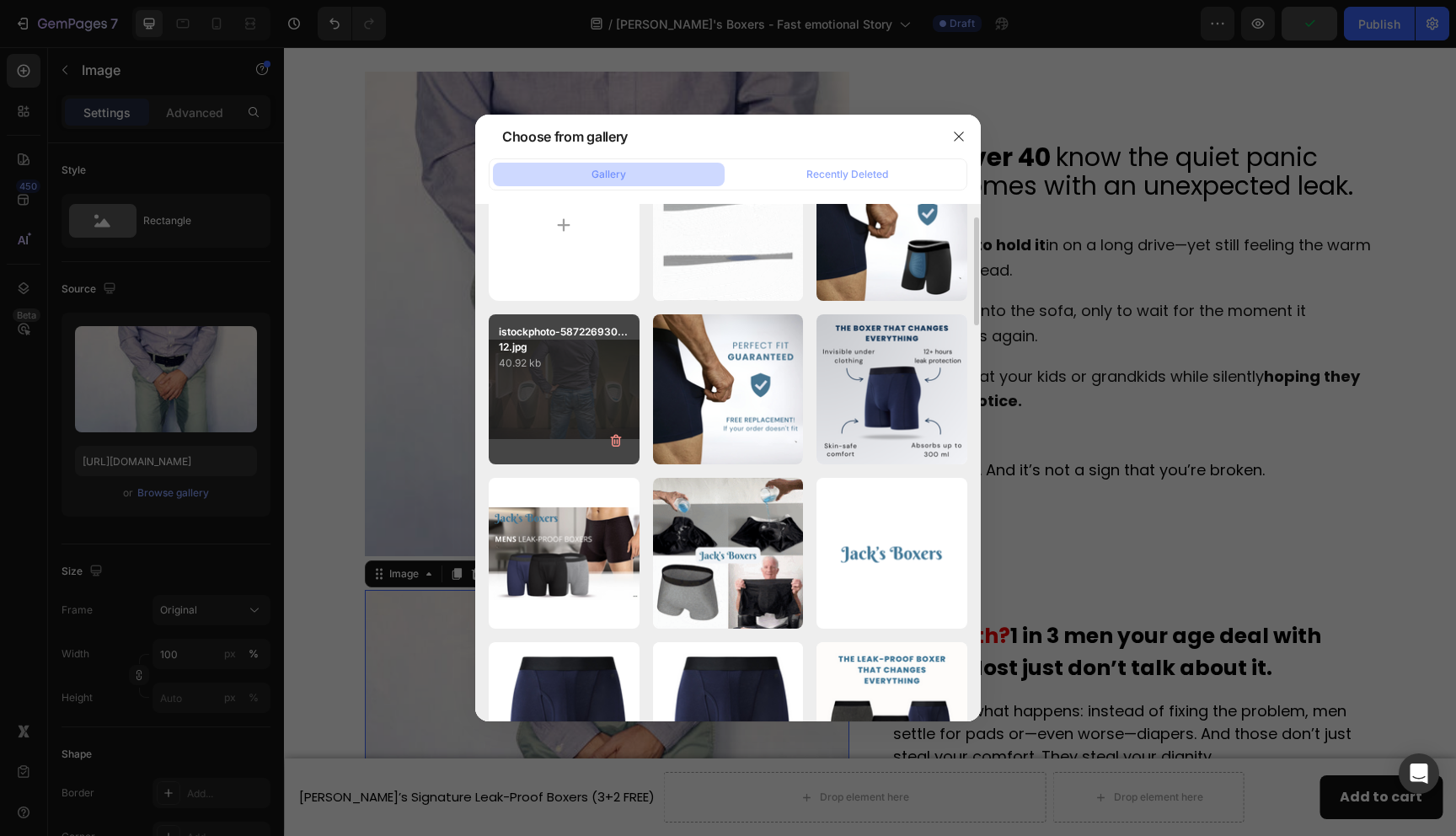
type input "[URL][DOMAIN_NAME]"
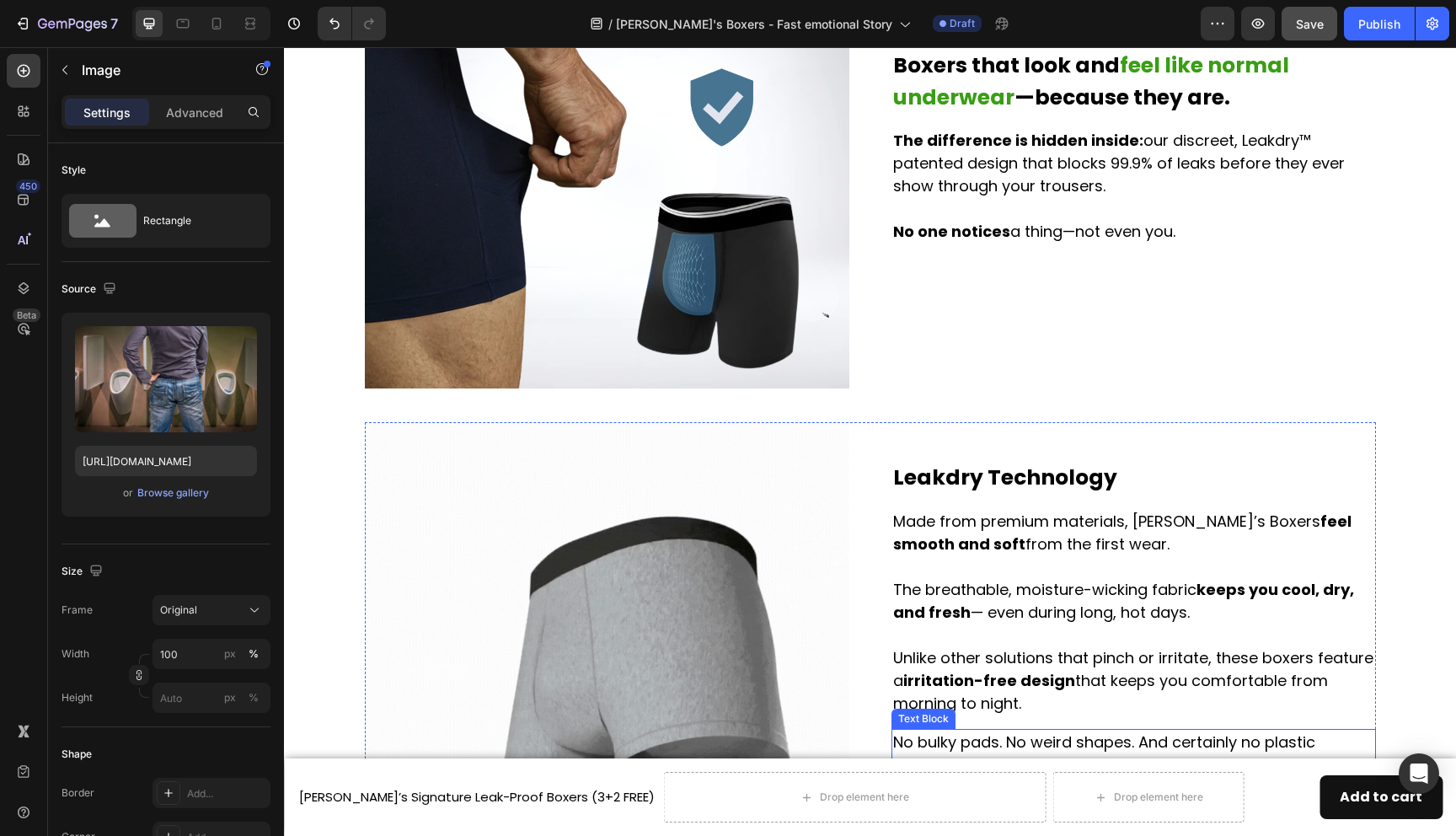
scroll to position [1892, 0]
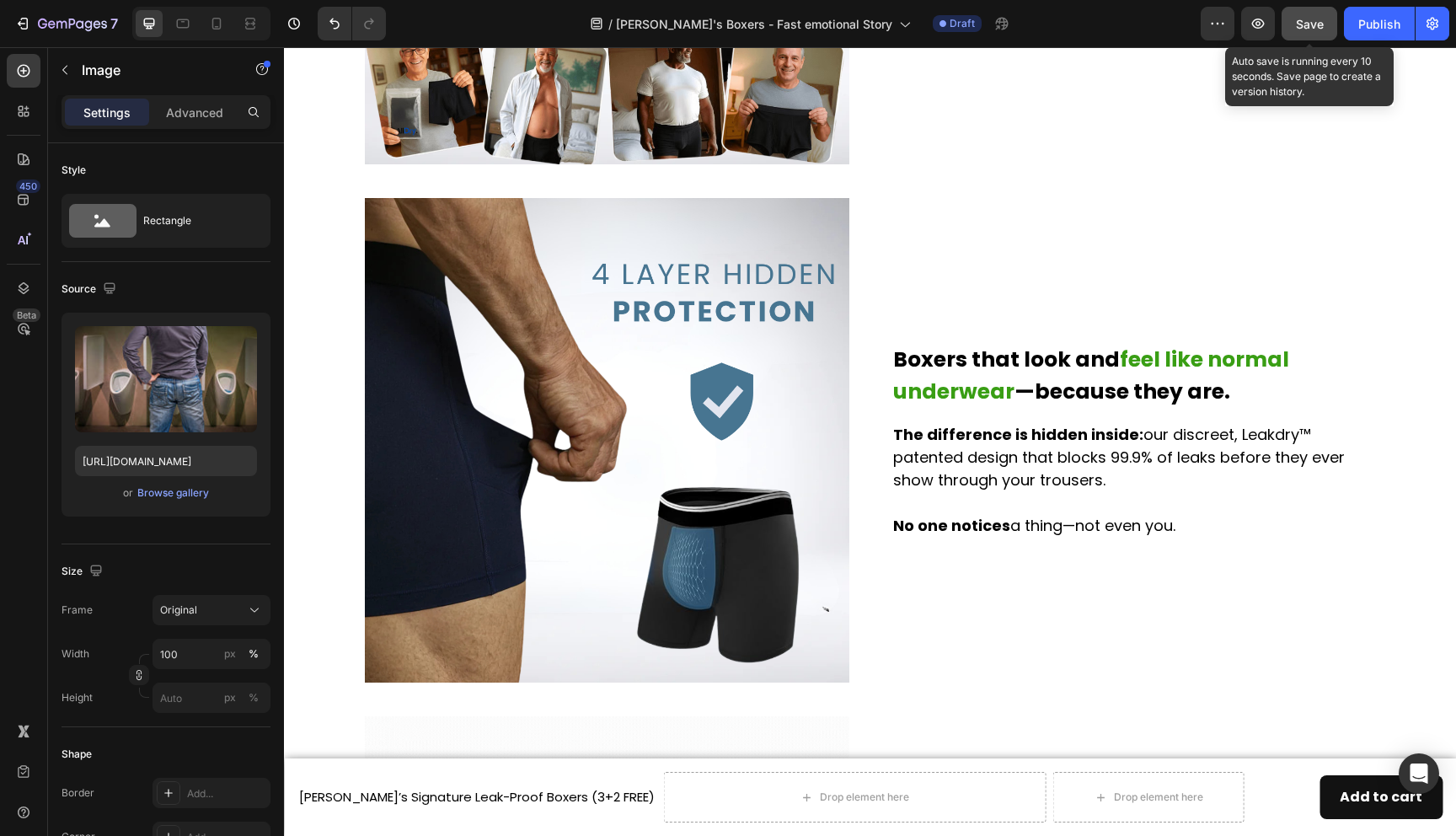
click at [1300, 33] on button "Save" at bounding box center [1309, 24] width 56 height 33
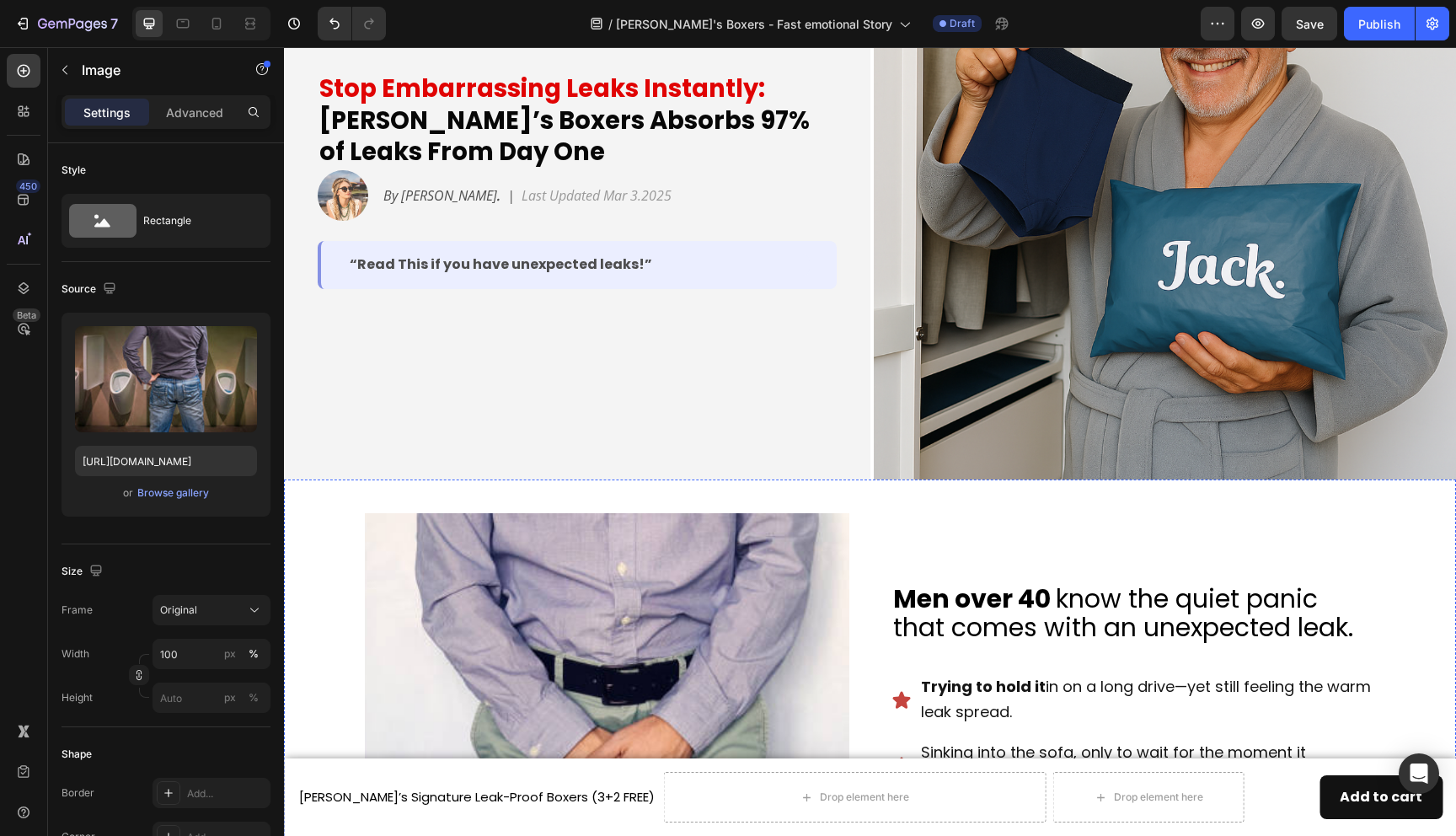
scroll to position [189, 0]
click at [212, 21] on icon at bounding box center [216, 23] width 17 height 17
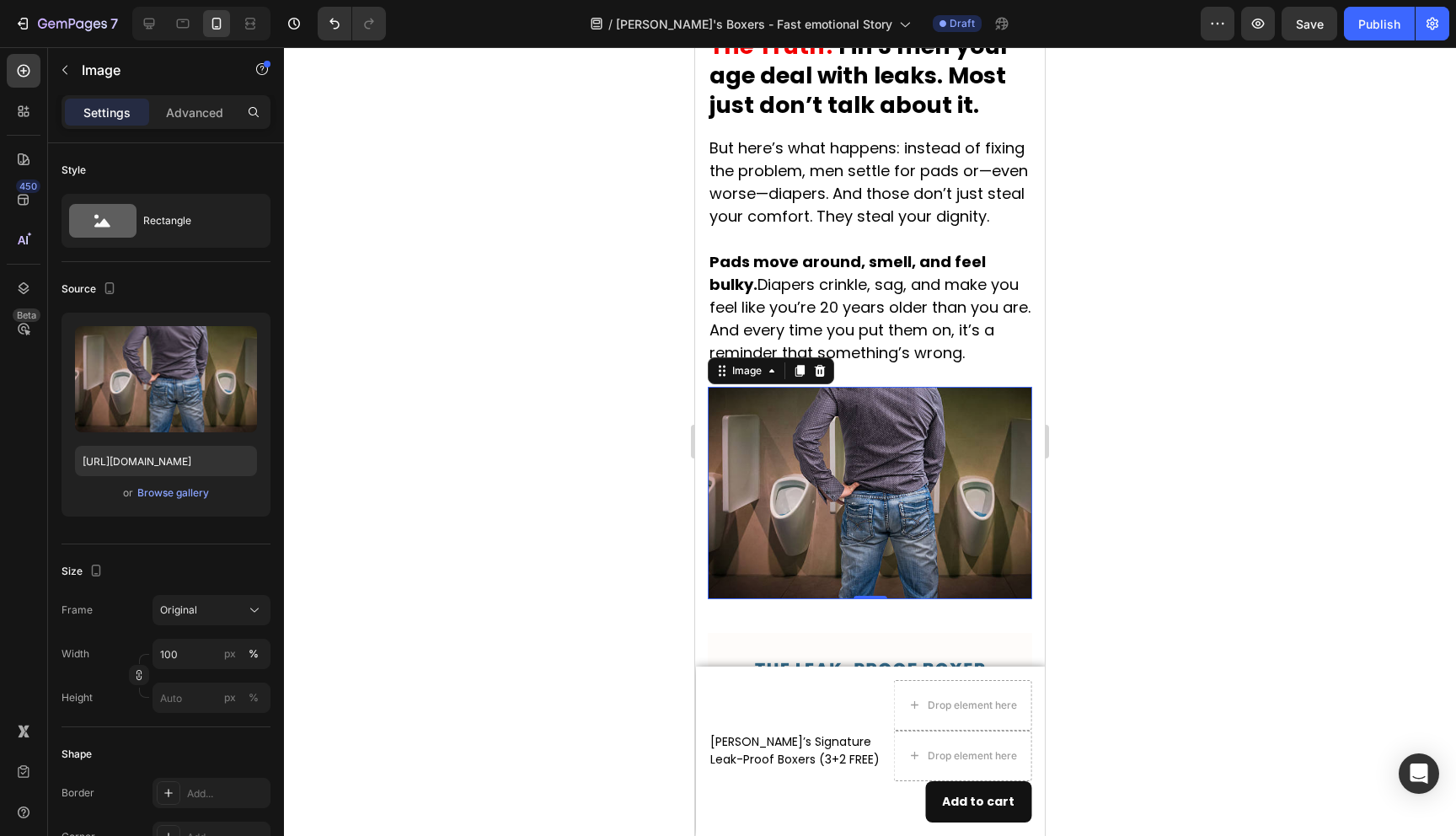
scroll to position [1644, 0]
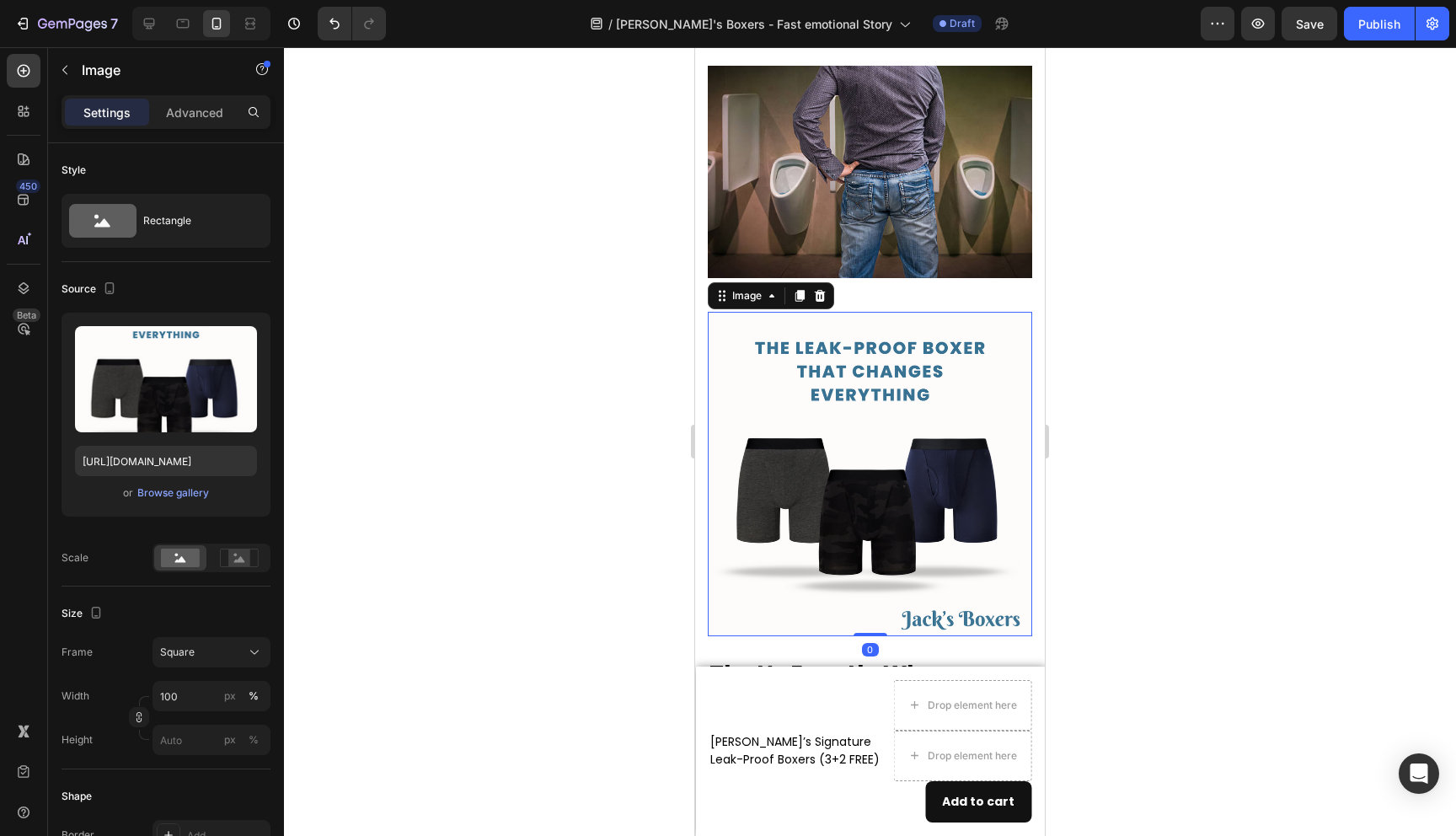
click at [842, 359] on img at bounding box center [870, 474] width 325 height 325
click at [1118, 374] on div at bounding box center [869, 442] width 1172 height 789
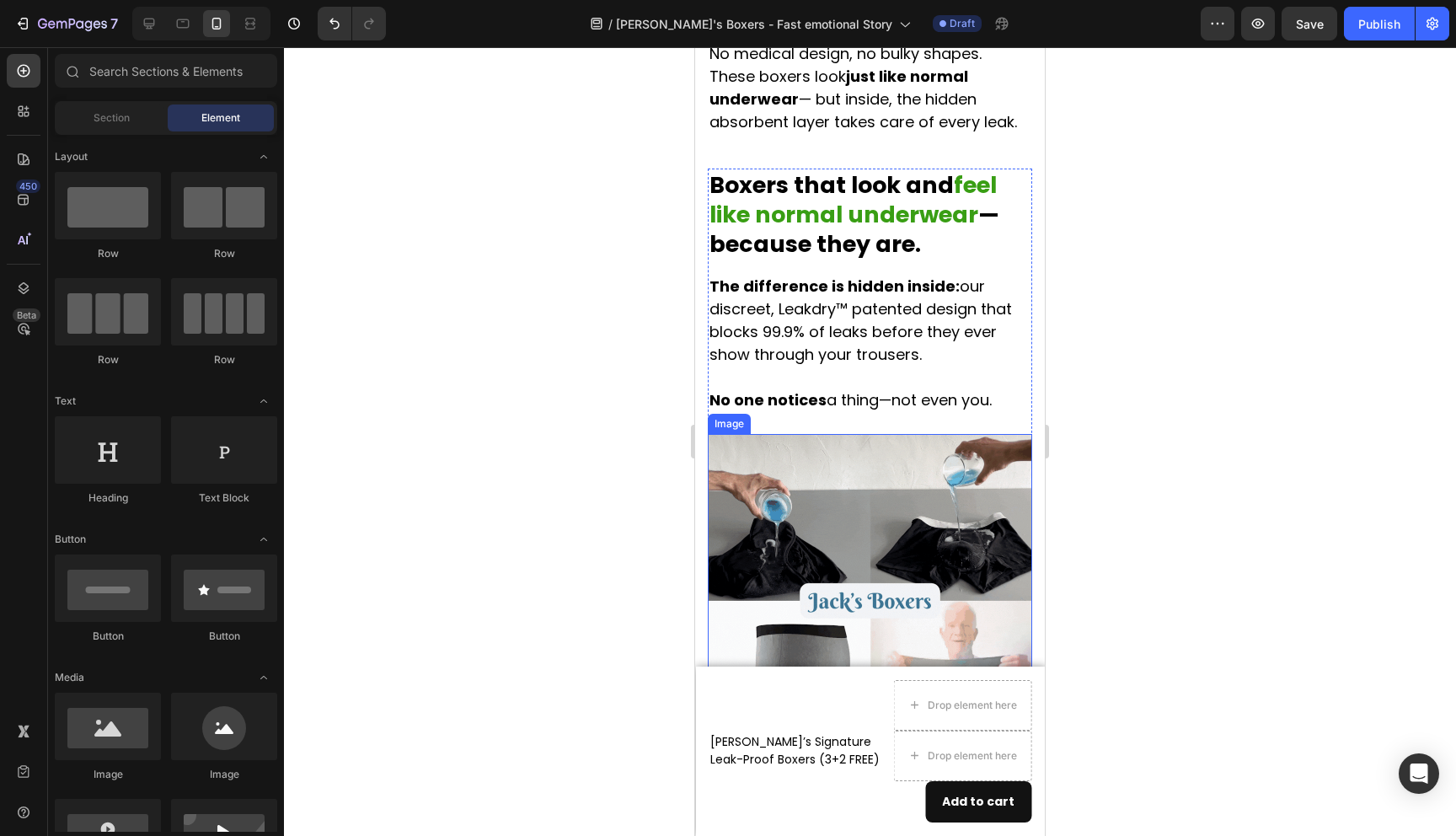
scroll to position [2702, 0]
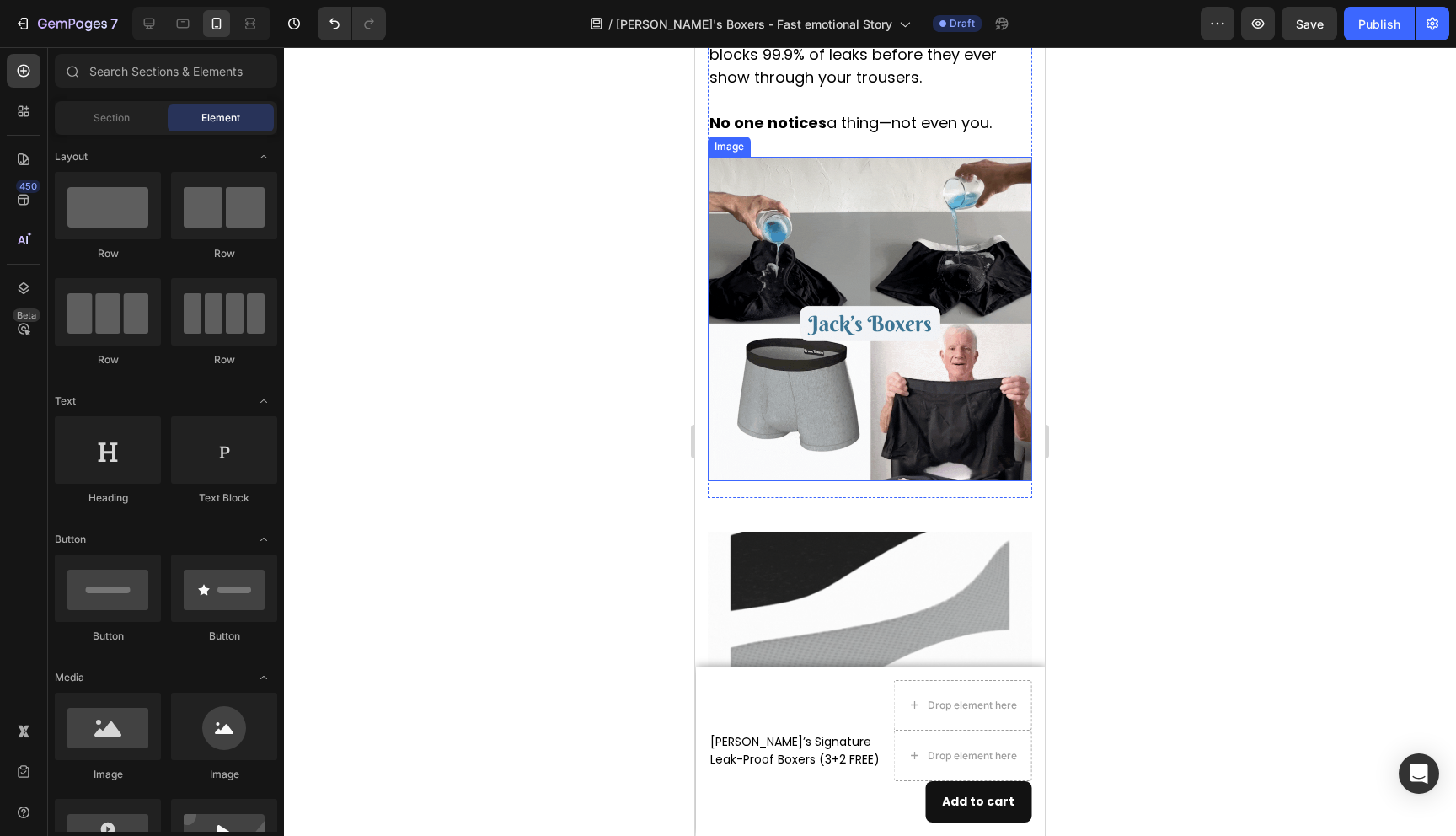
click at [948, 363] on img at bounding box center [870, 319] width 325 height 325
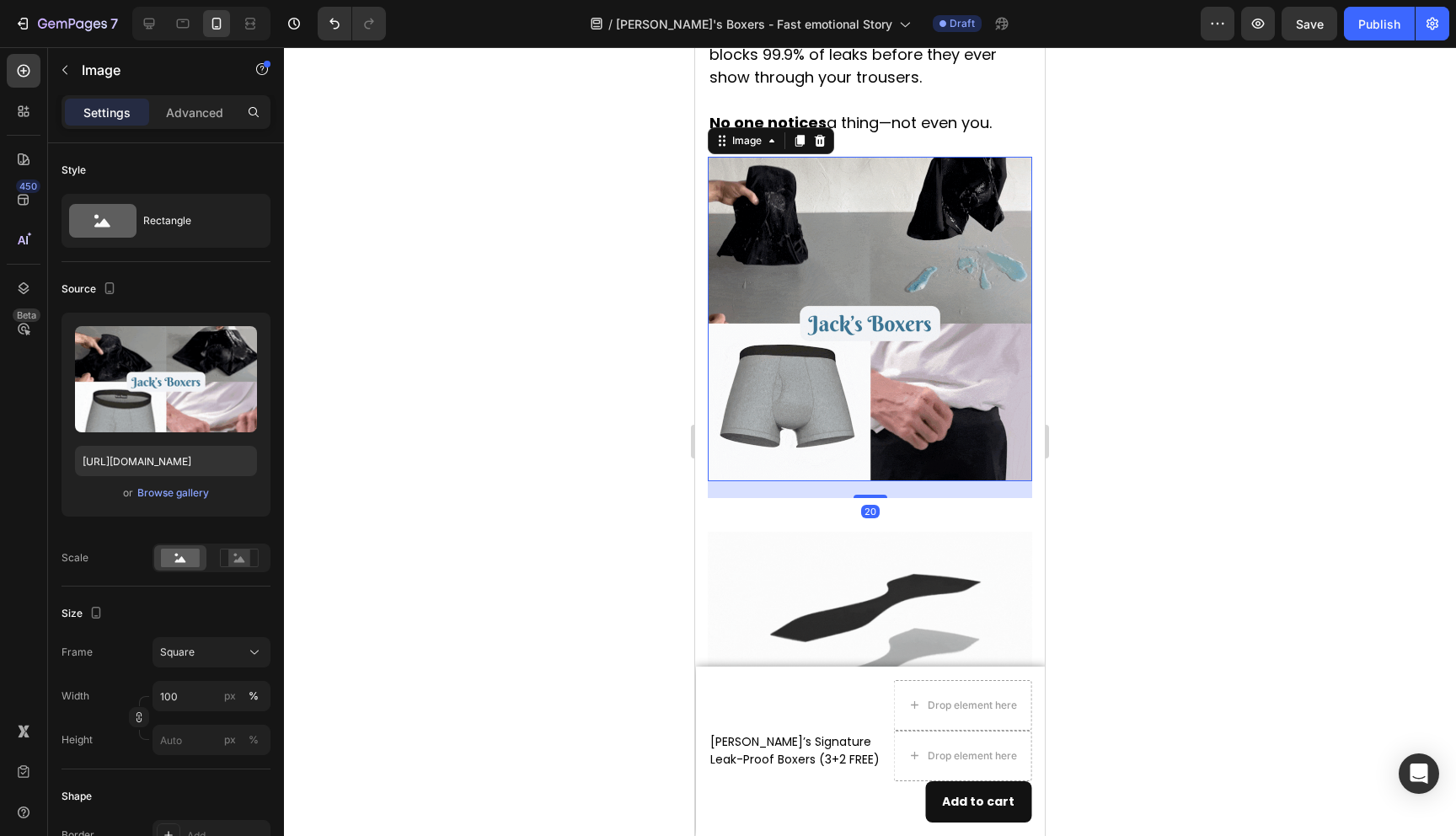
click at [817, 134] on icon at bounding box center [820, 140] width 11 height 12
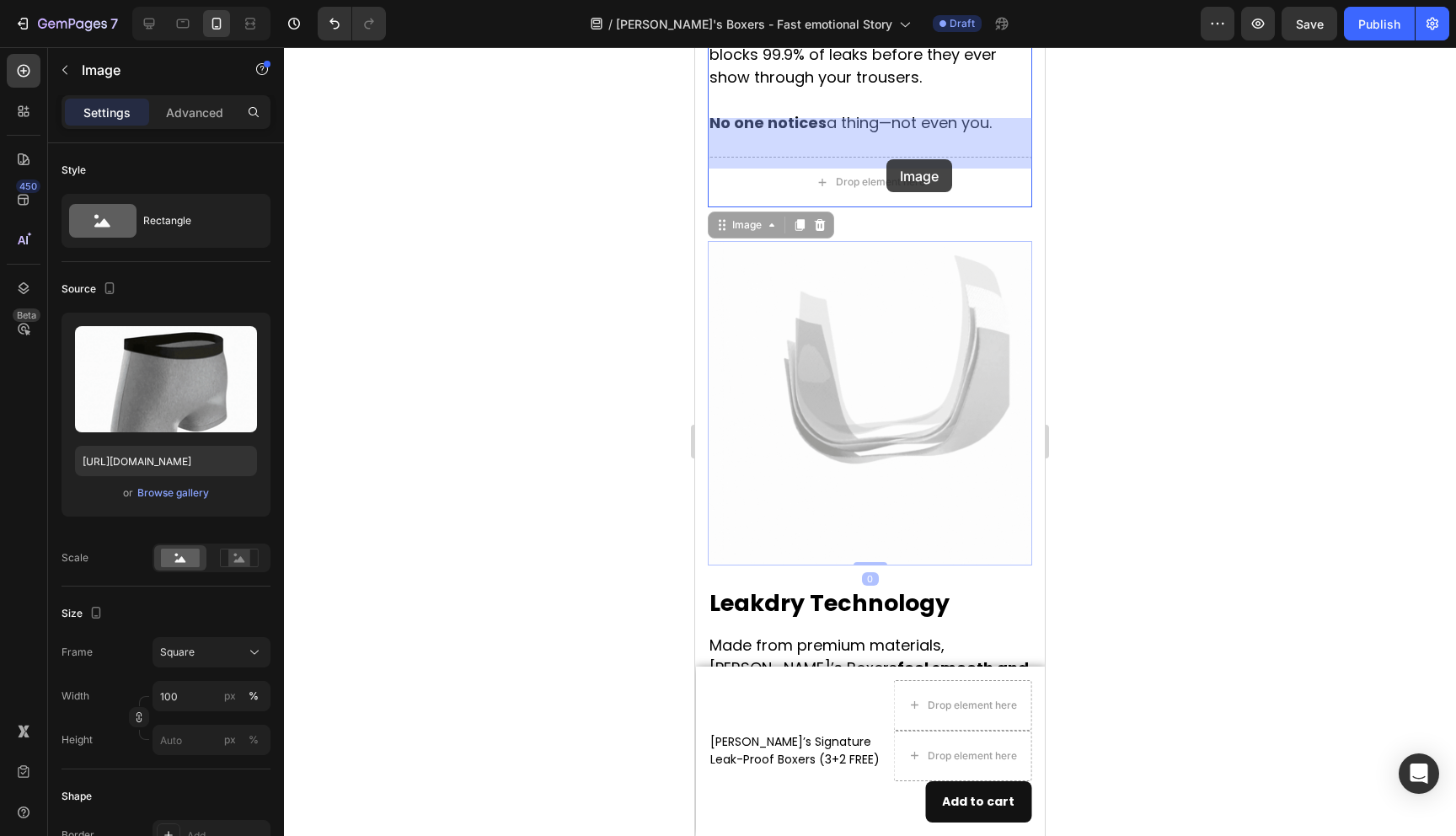
drag, startPoint x: 924, startPoint y: 338, endPoint x: 884, endPoint y: 157, distance: 185.4
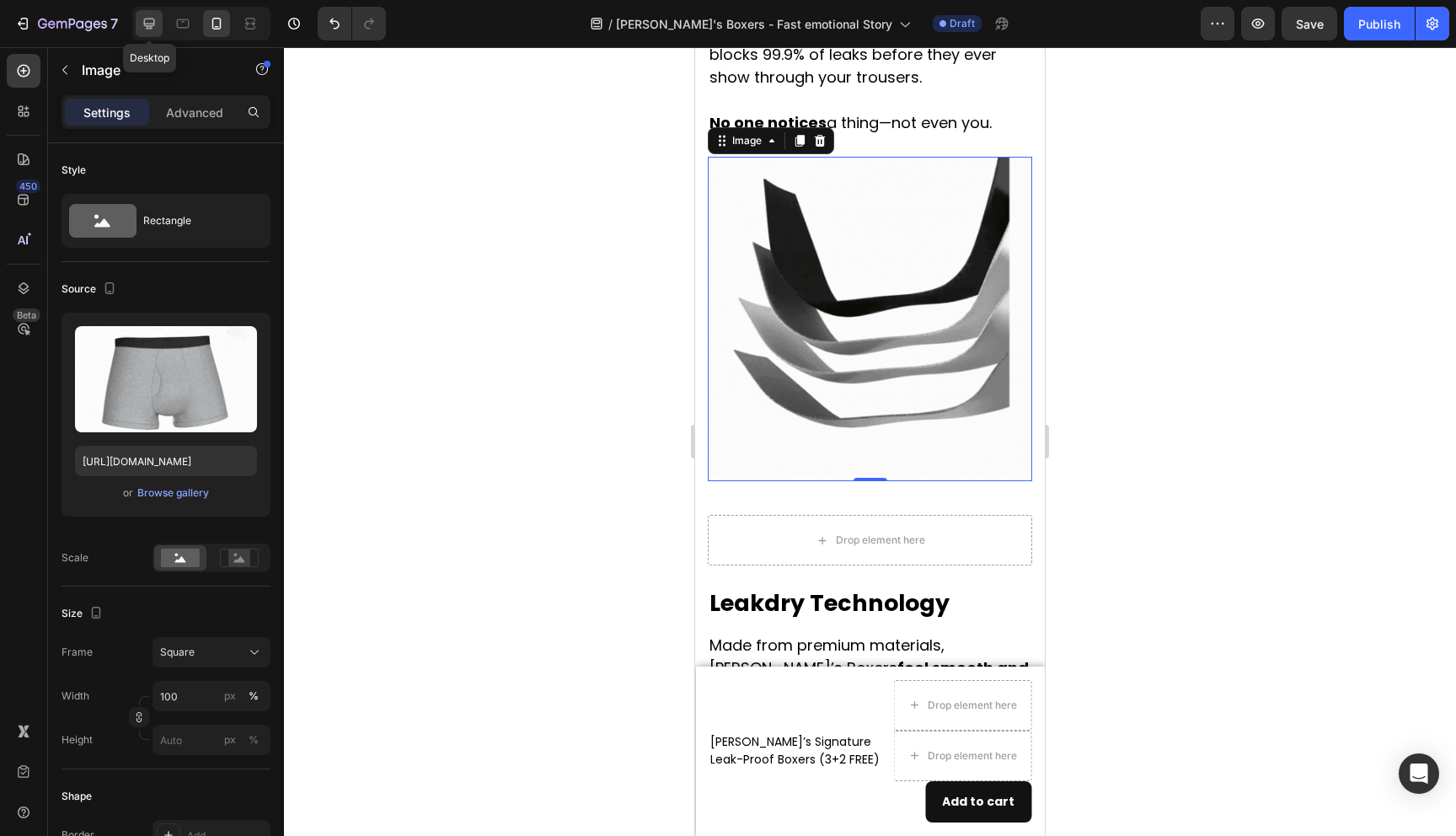
click at [156, 29] on icon at bounding box center [148, 23] width 17 height 17
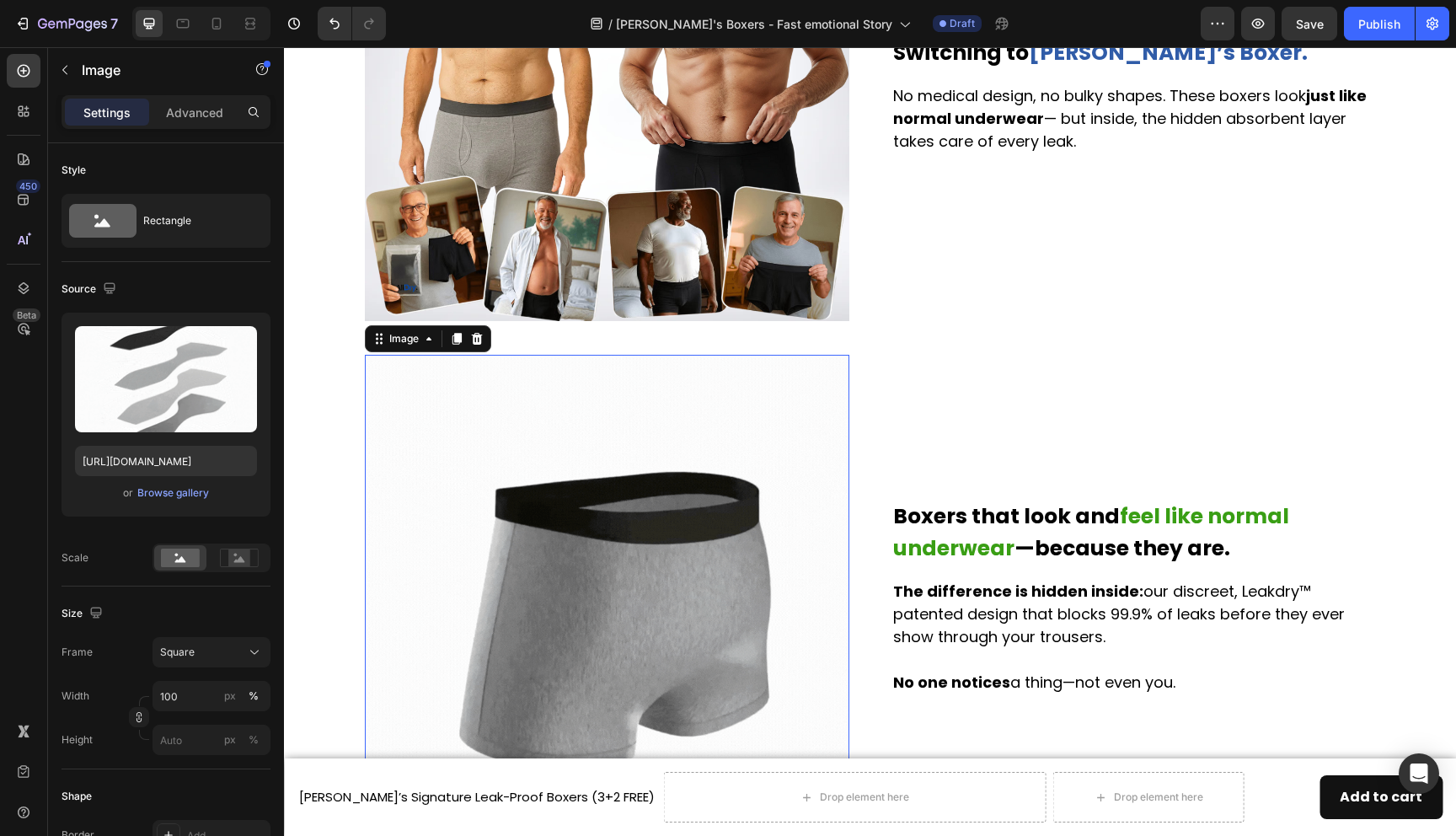
scroll to position [1576, 0]
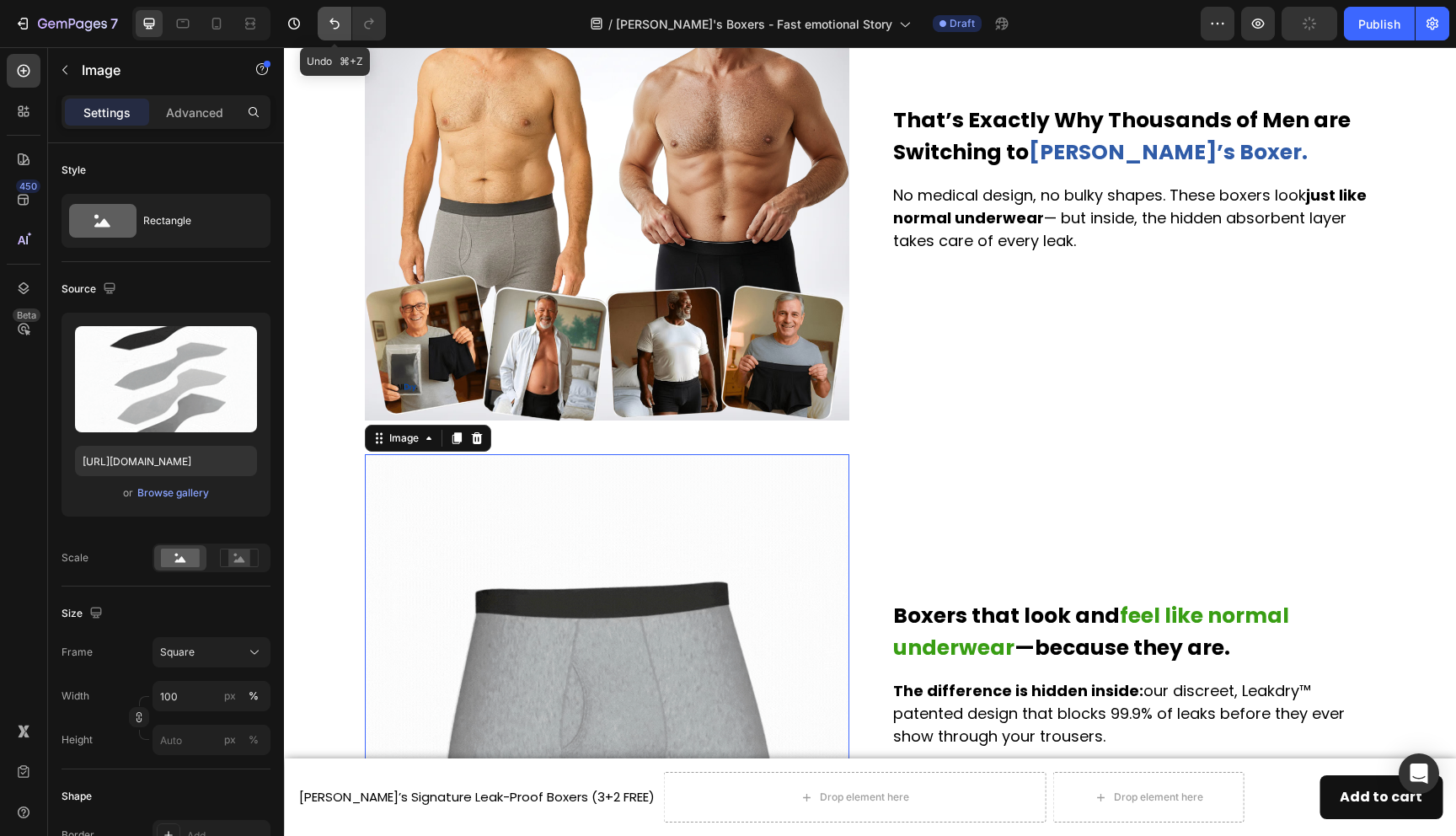
click at [329, 18] on icon "Undo/Redo" at bounding box center [334, 23] width 17 height 17
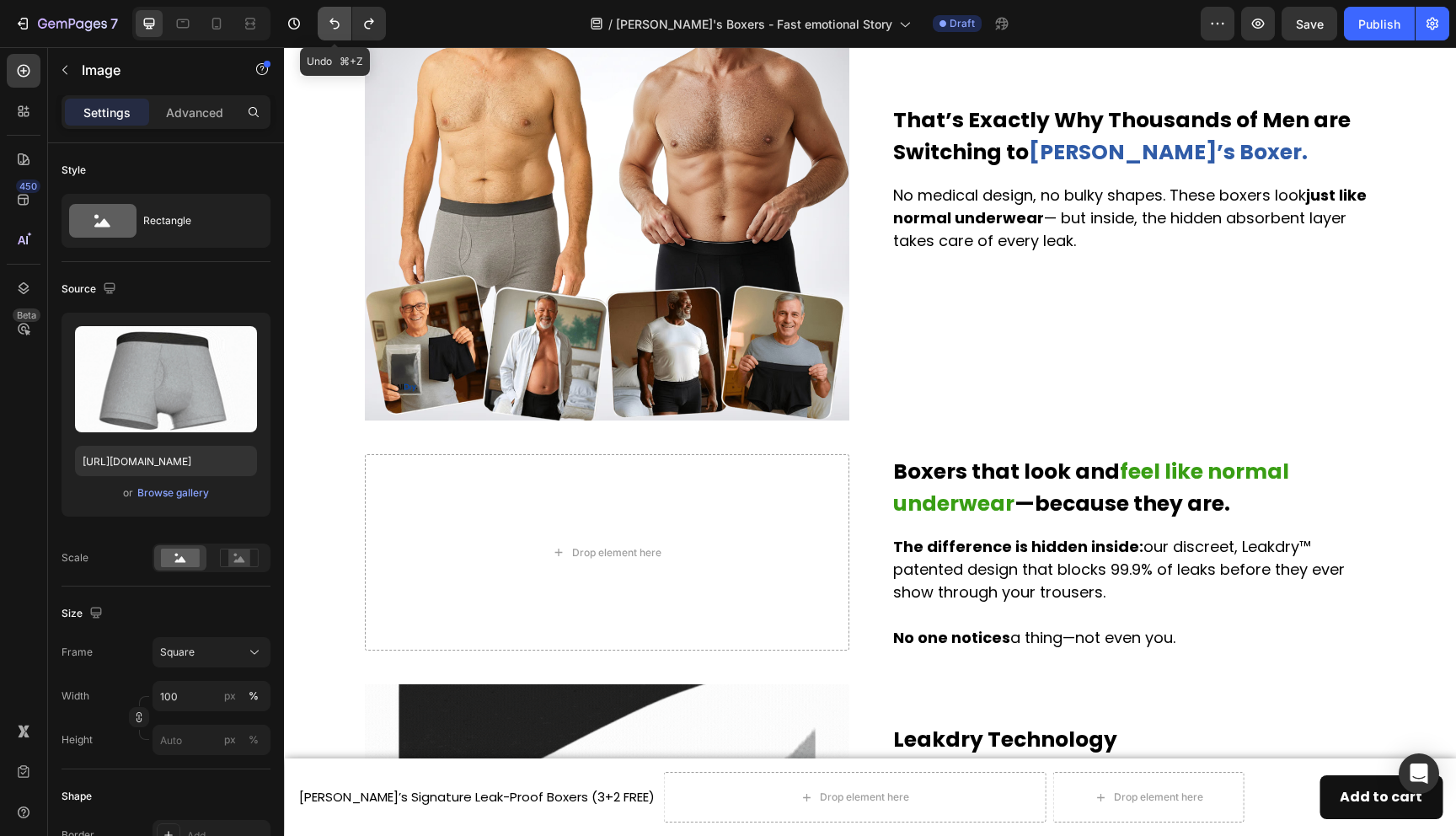
click at [331, 18] on icon "Undo/Redo" at bounding box center [334, 23] width 17 height 17
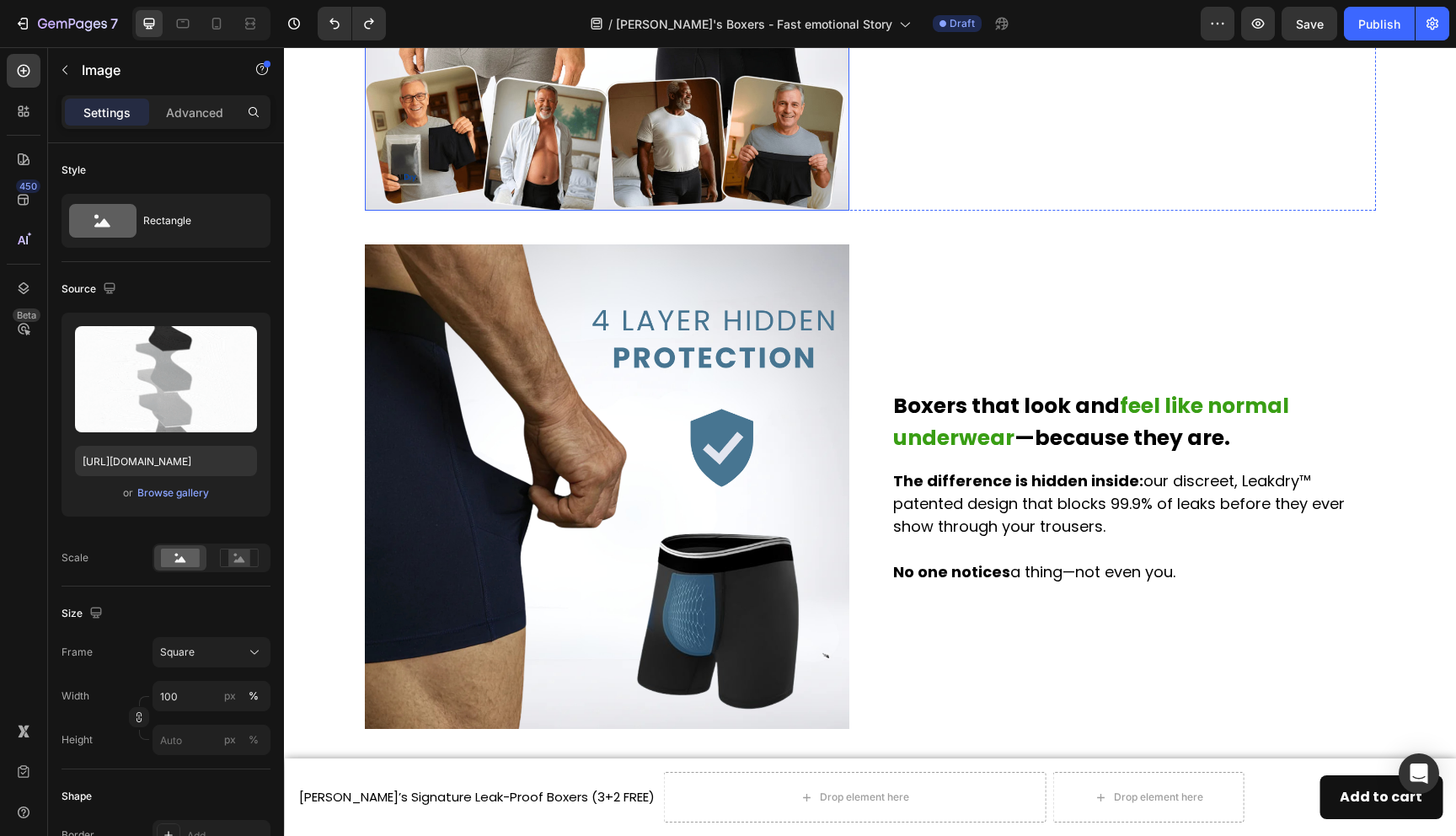
scroll to position [1888, 0]
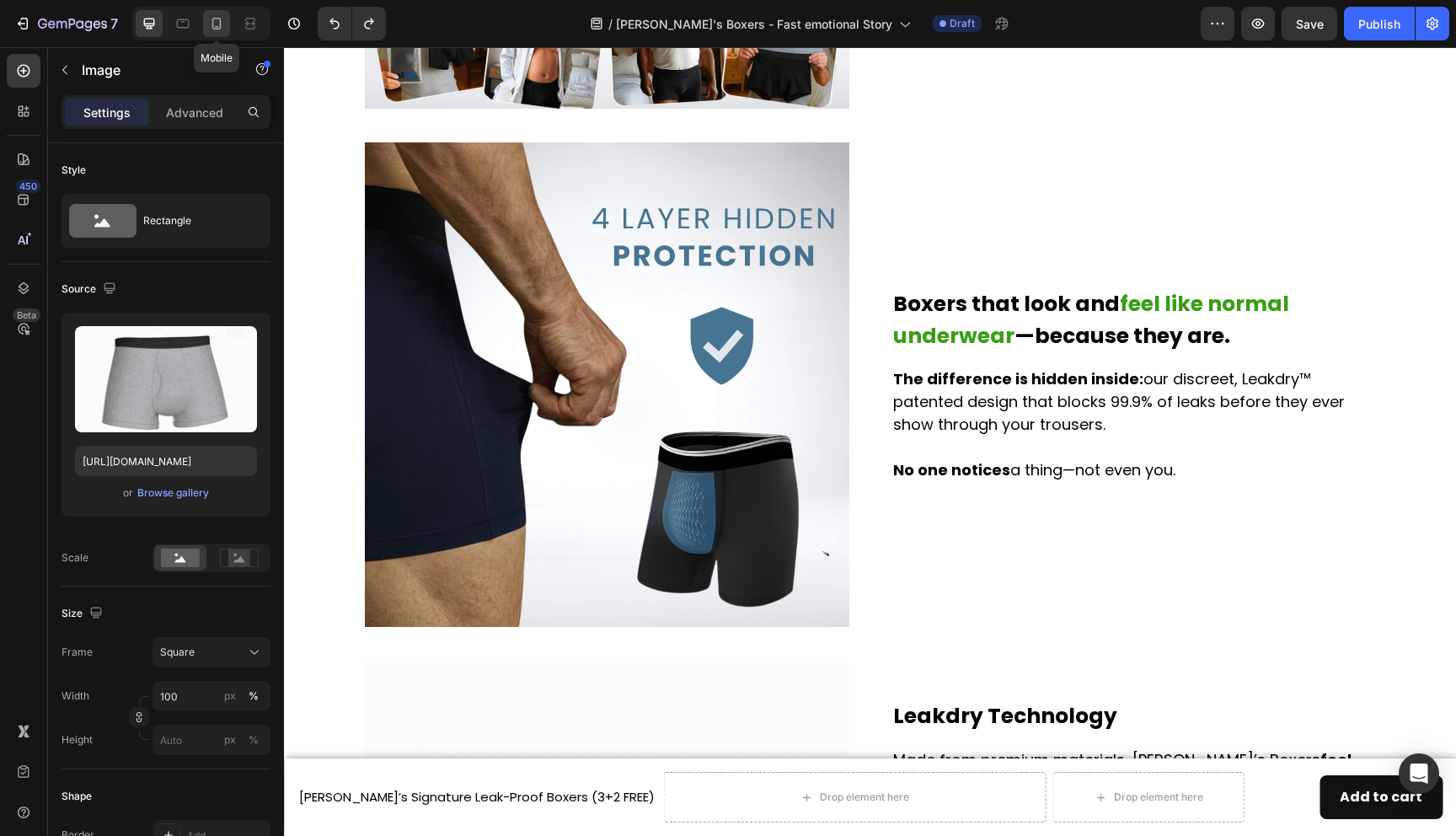
click at [212, 25] on icon at bounding box center [216, 24] width 9 height 12
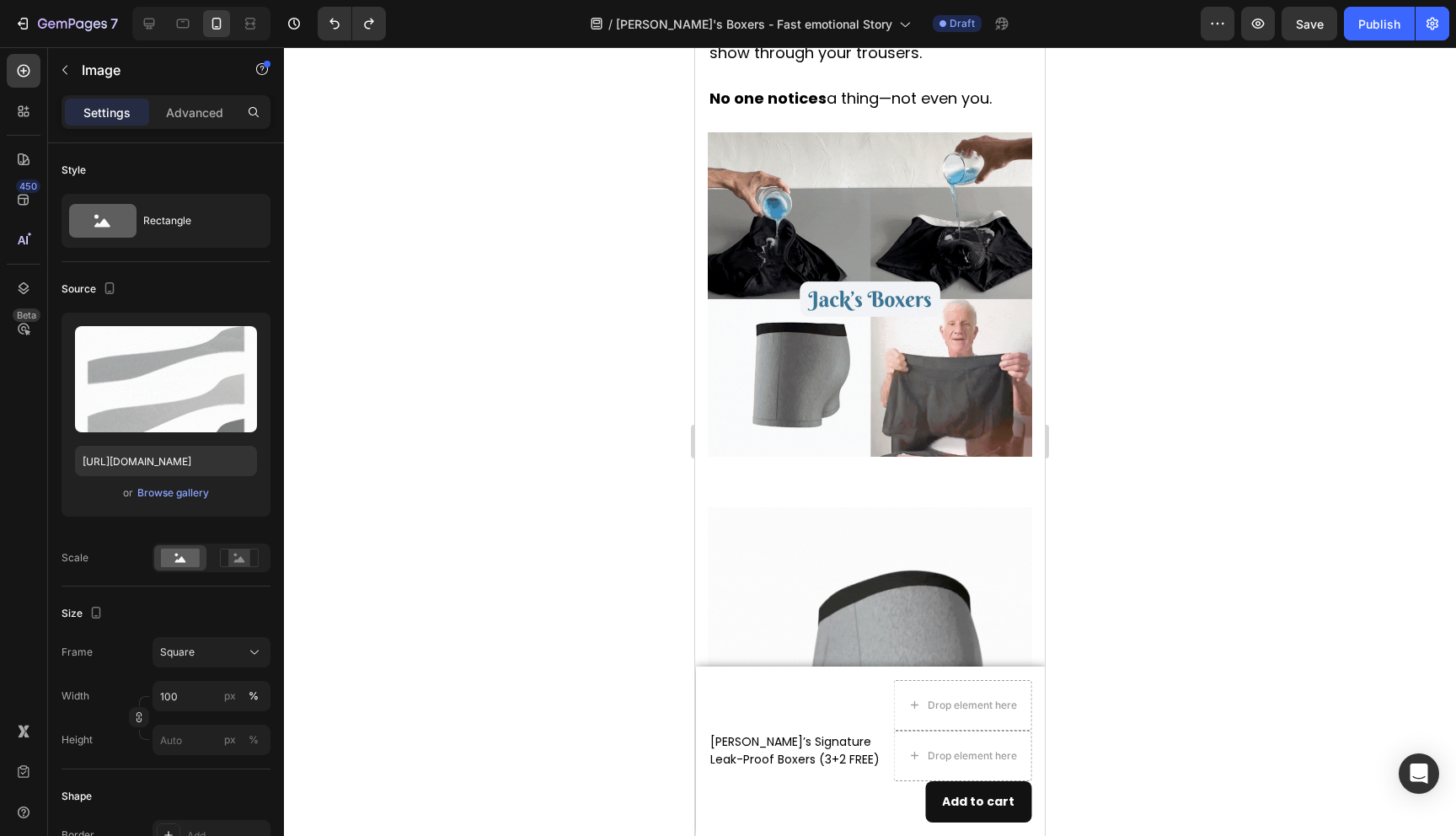
scroll to position [2685, 0]
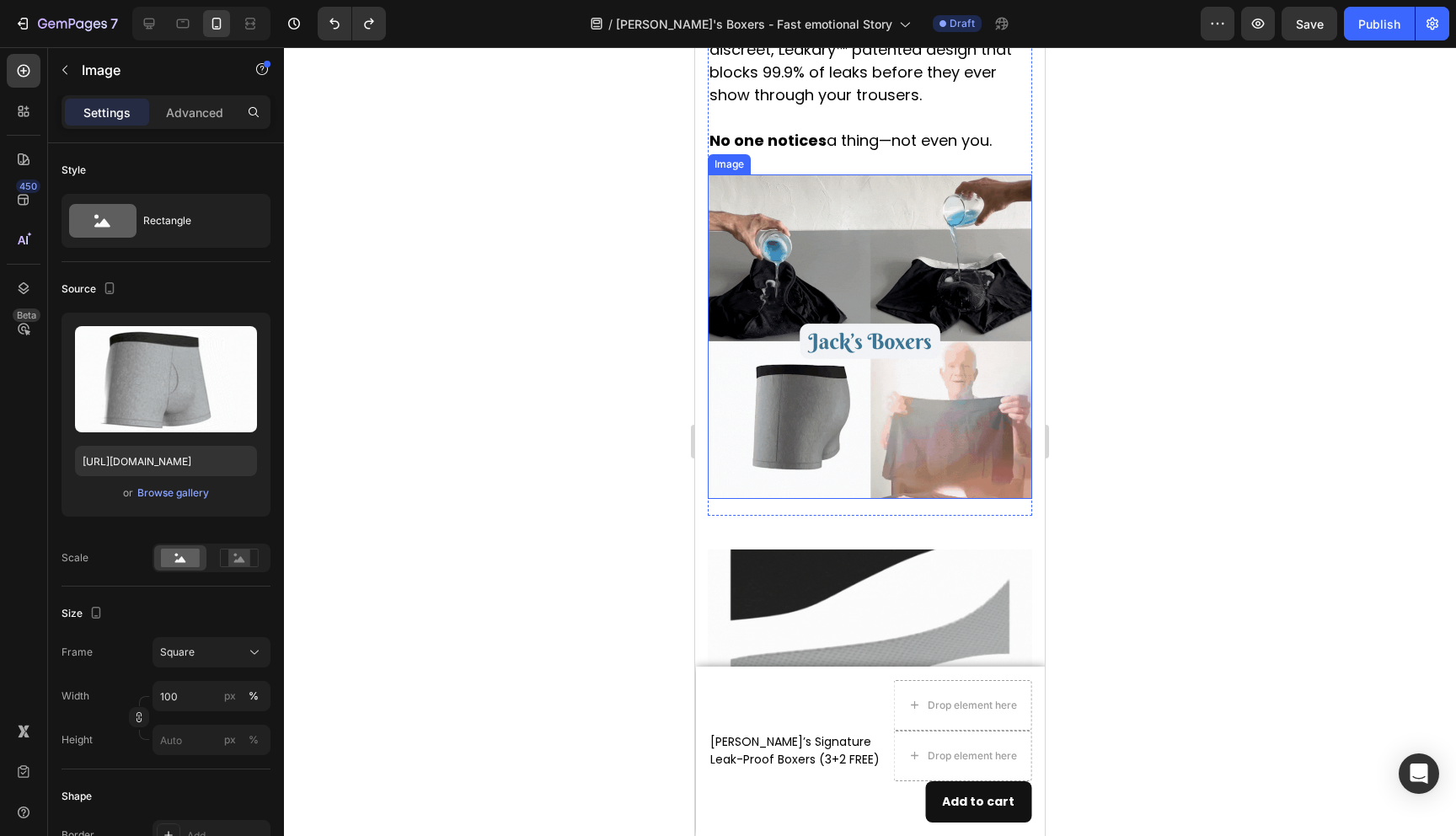
click at [806, 274] on img at bounding box center [870, 337] width 325 height 325
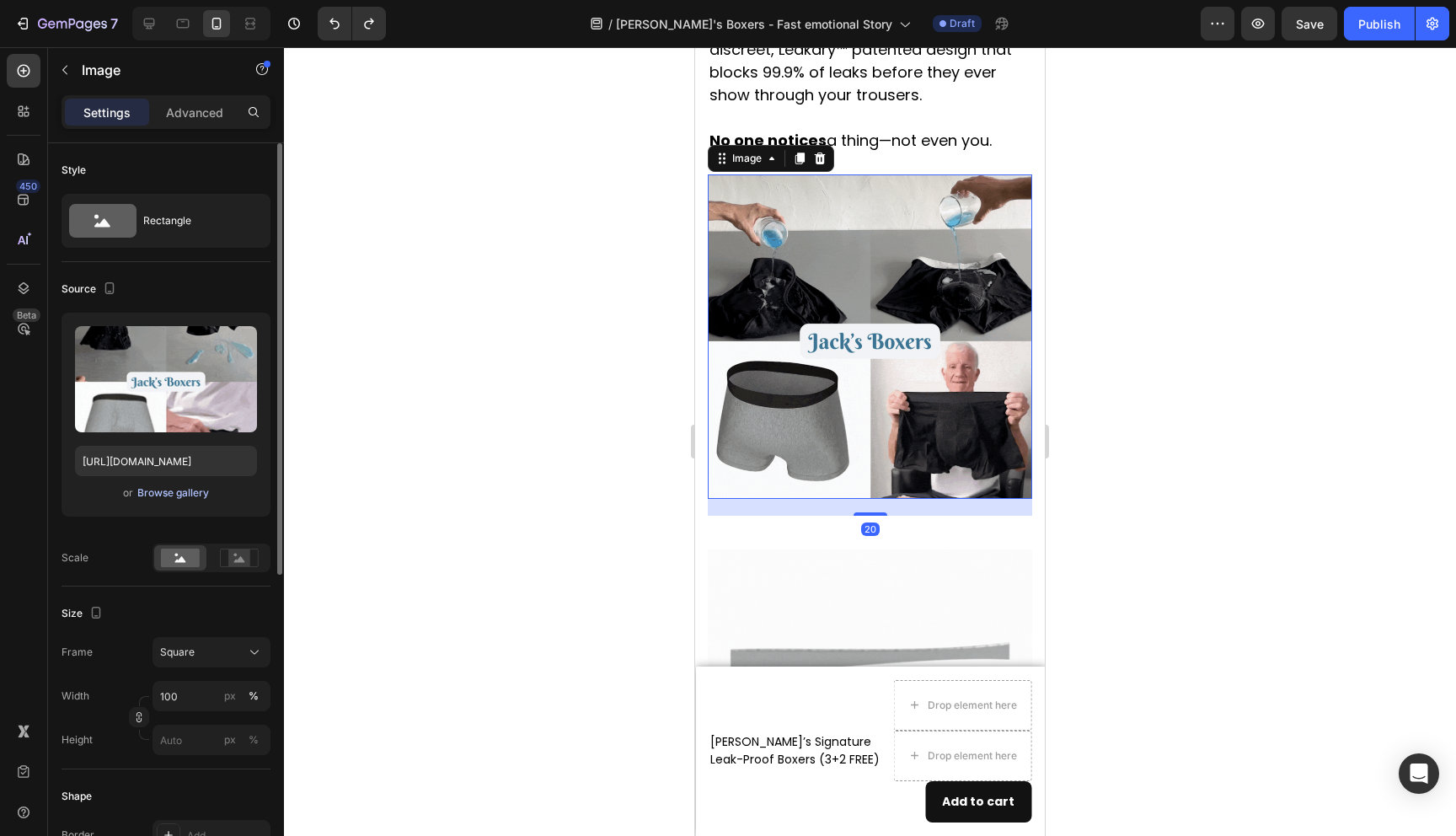
click at [192, 487] on div "Browse gallery" at bounding box center [173, 493] width 72 height 15
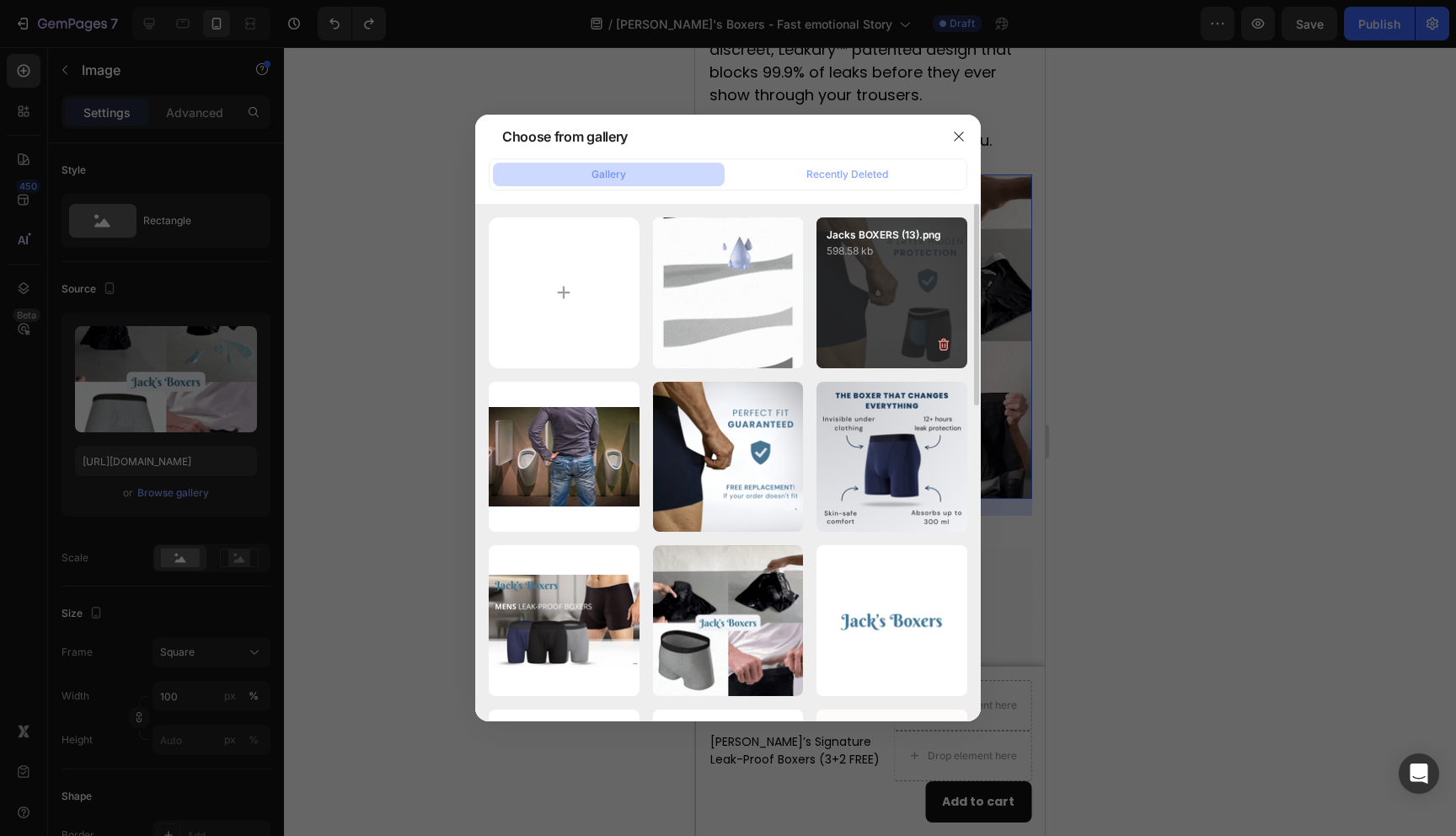
click at [902, 271] on div "Jacks BOXERS (13).png 598.58 kb" at bounding box center [892, 293] width 151 height 151
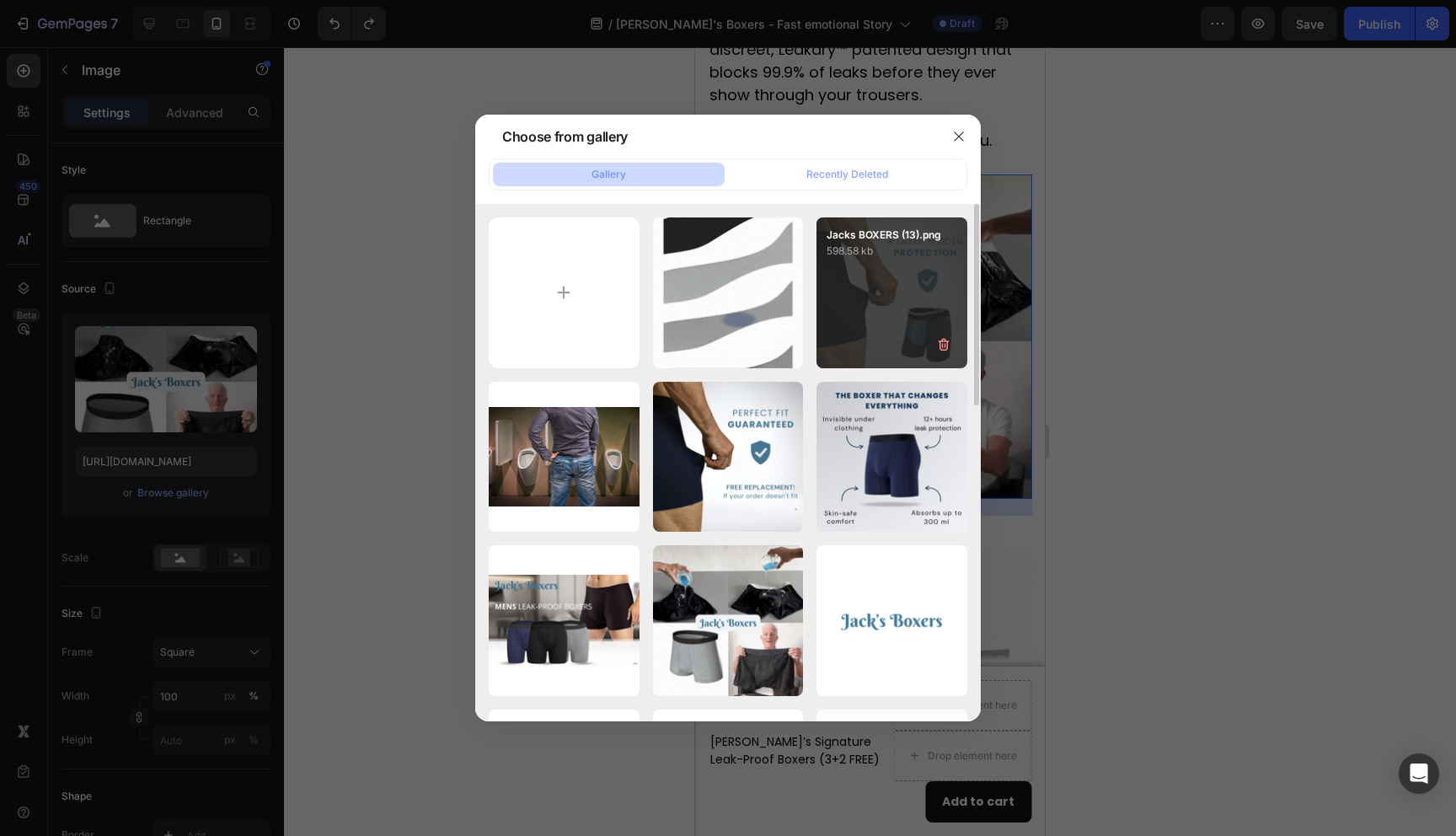
type input "https://cdn.shopify.com/s/files/1/0690/6354/0925/files/gempages_557558675238028…"
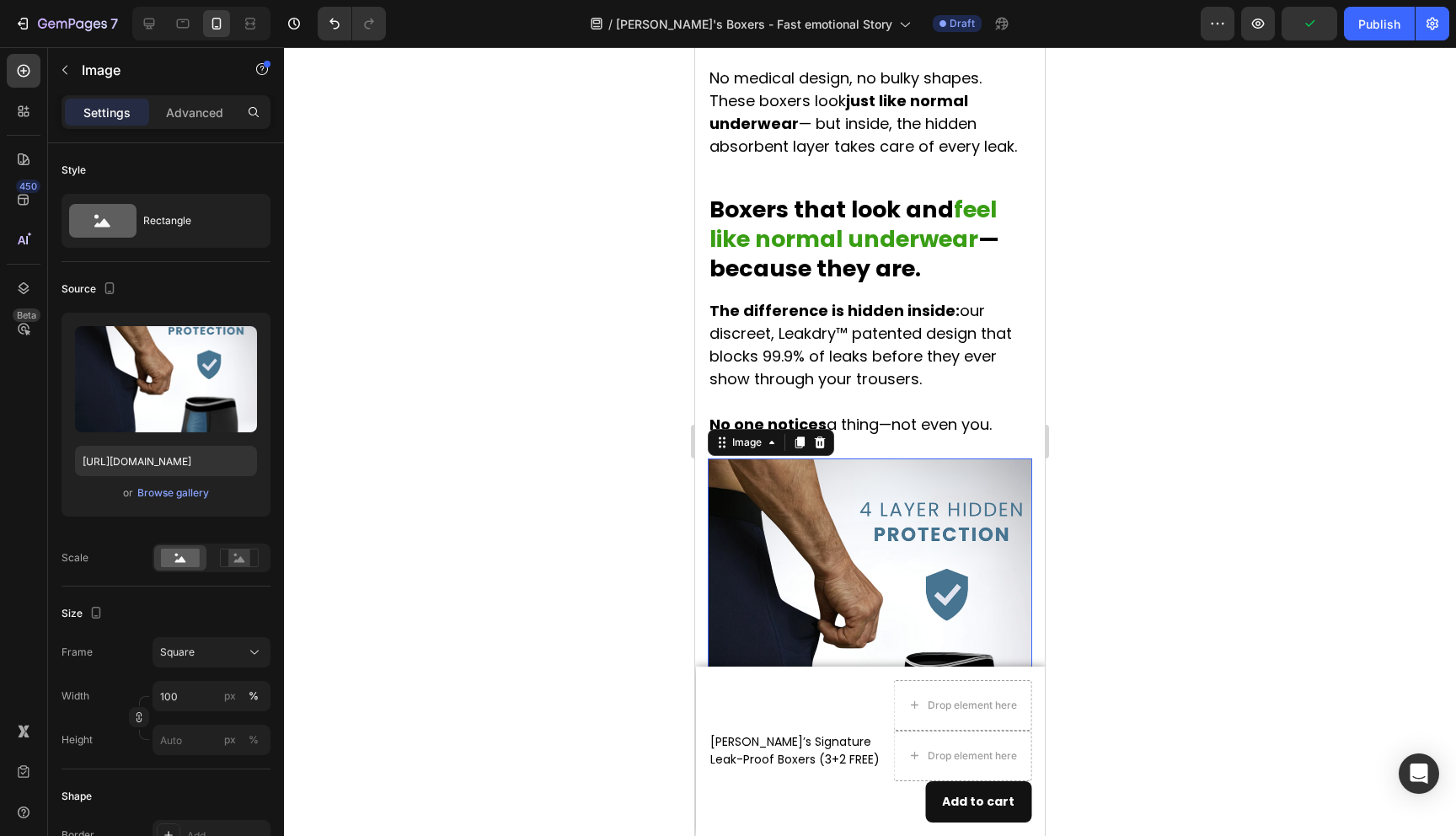
scroll to position [2397, 0]
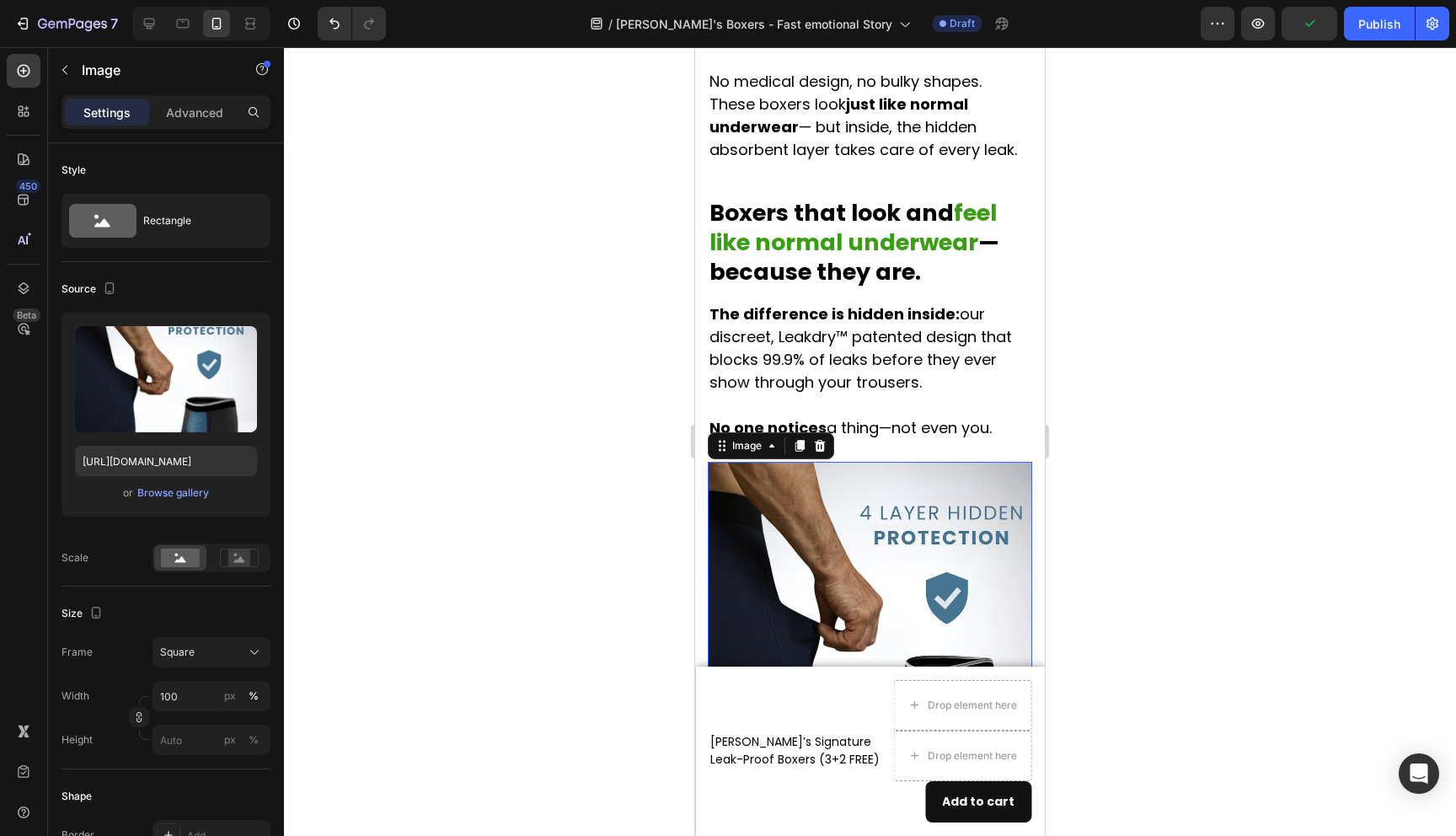
click at [977, 311] on p "The difference is hidden inside: our discreet, Leakdry™ patented design that bl…" at bounding box center [869, 347] width 321 height 91
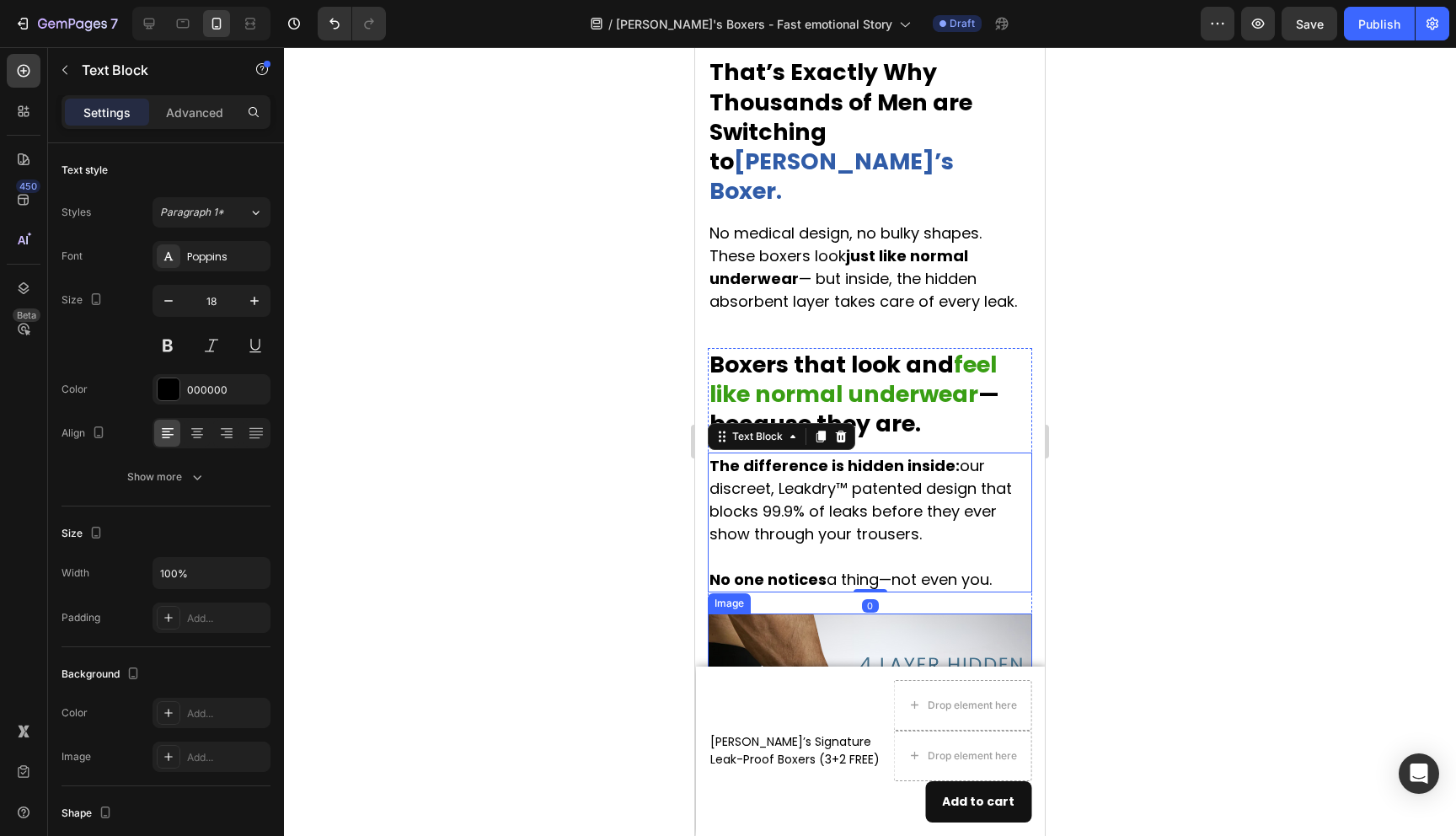
scroll to position [2148, 0]
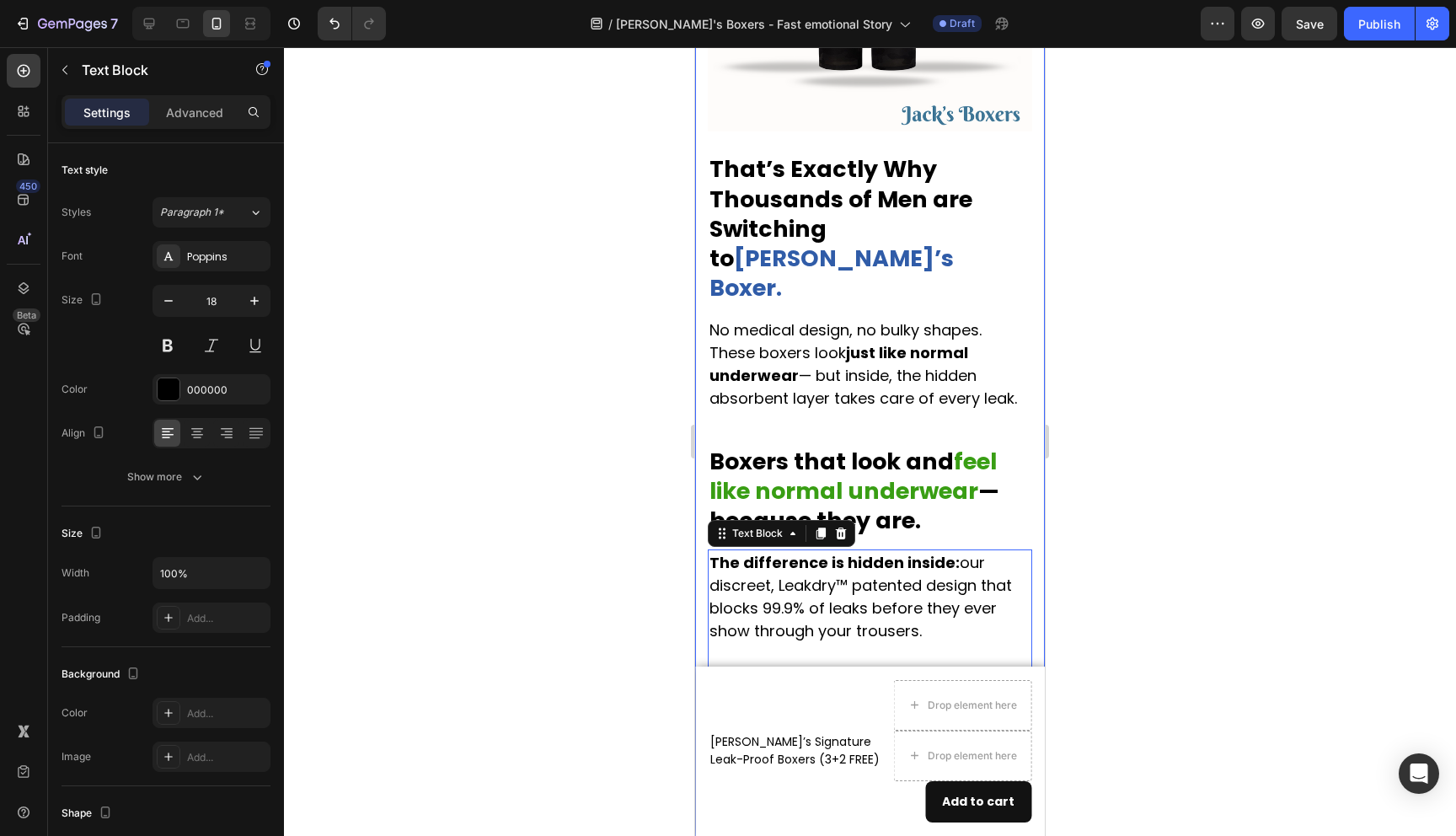
click at [1169, 435] on div at bounding box center [869, 442] width 1172 height 789
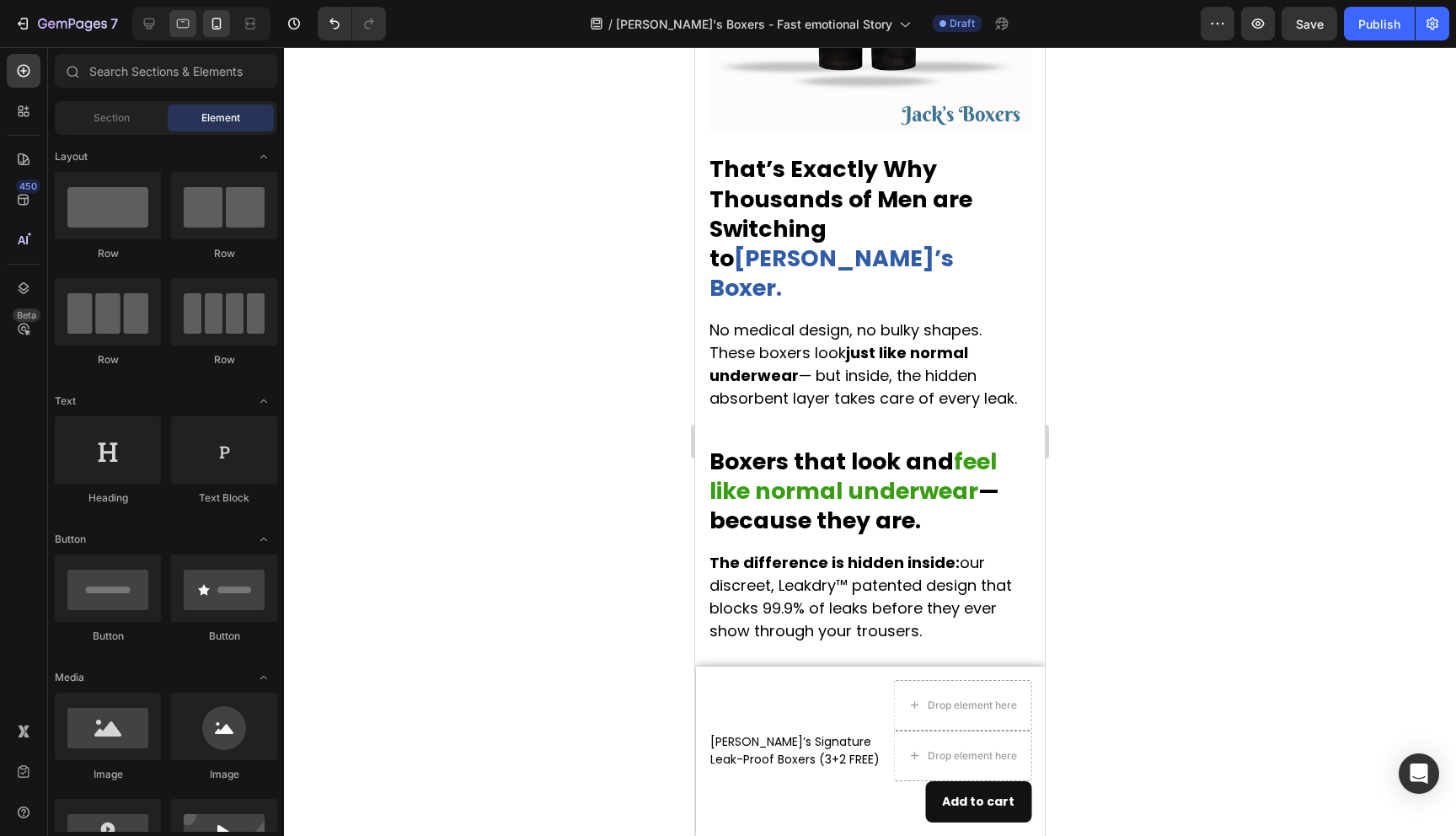
click at [182, 26] on icon at bounding box center [182, 23] width 17 height 17
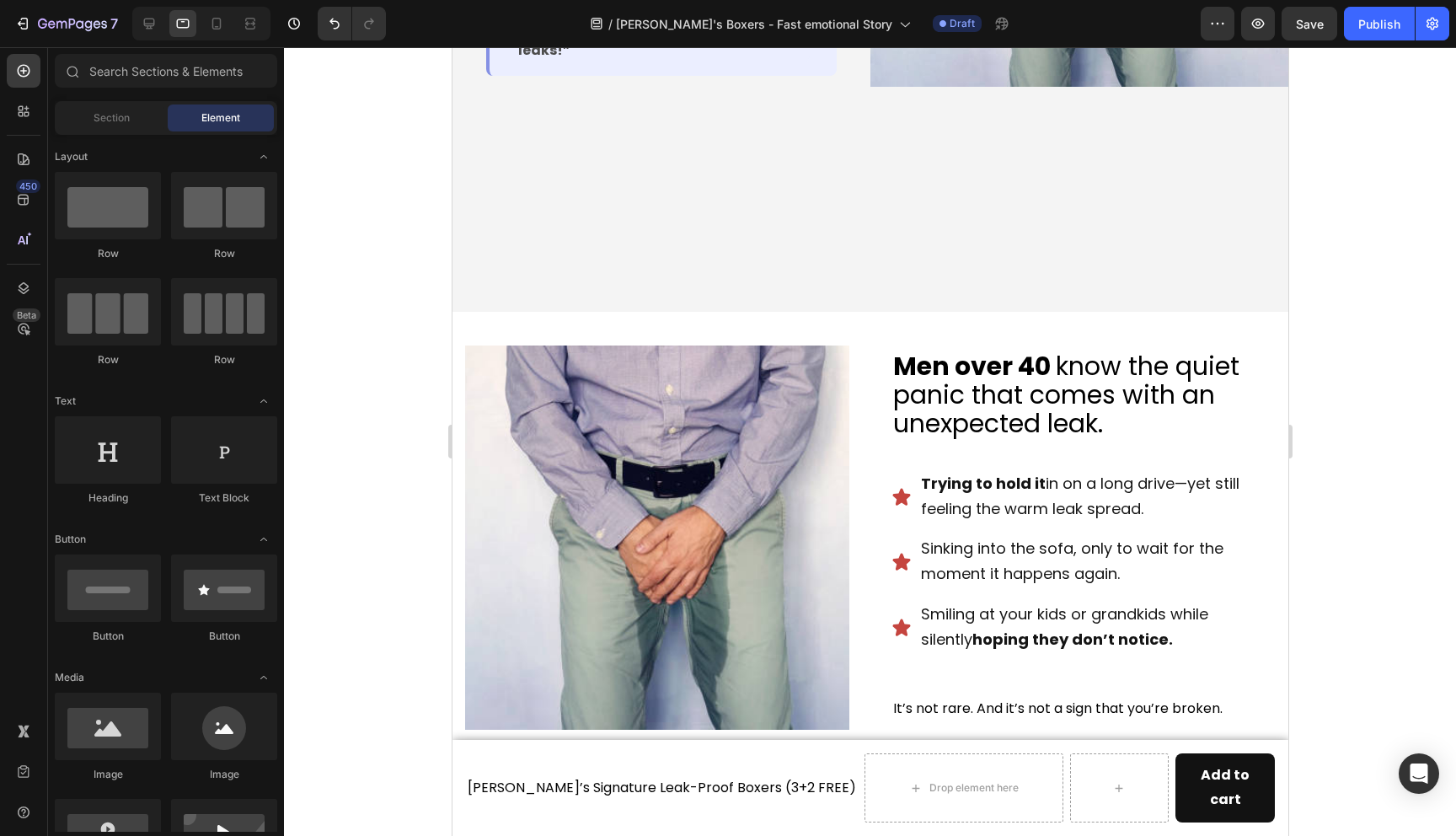
scroll to position [274, 0]
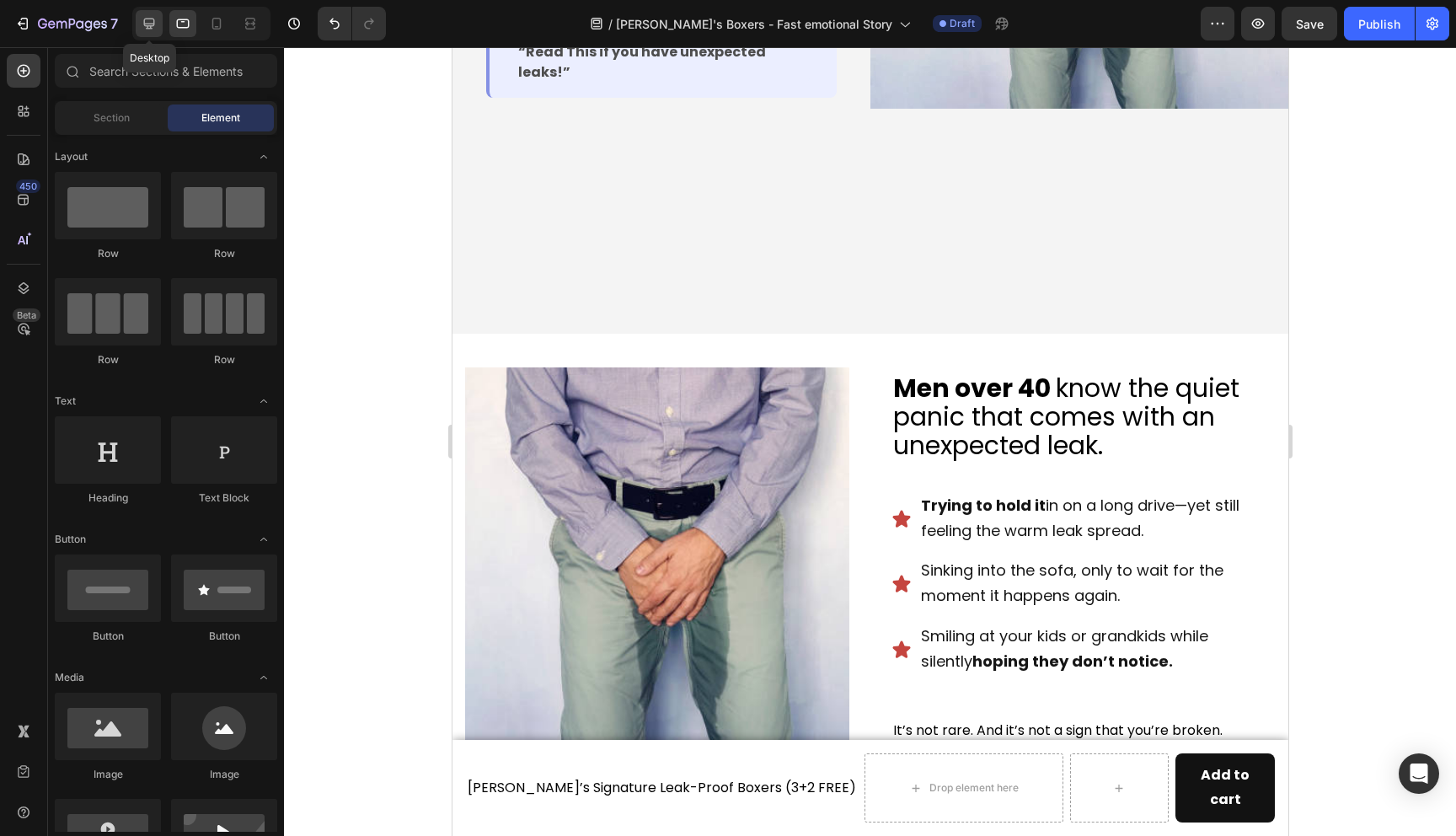
click at [158, 24] on div at bounding box center [148, 23] width 26 height 26
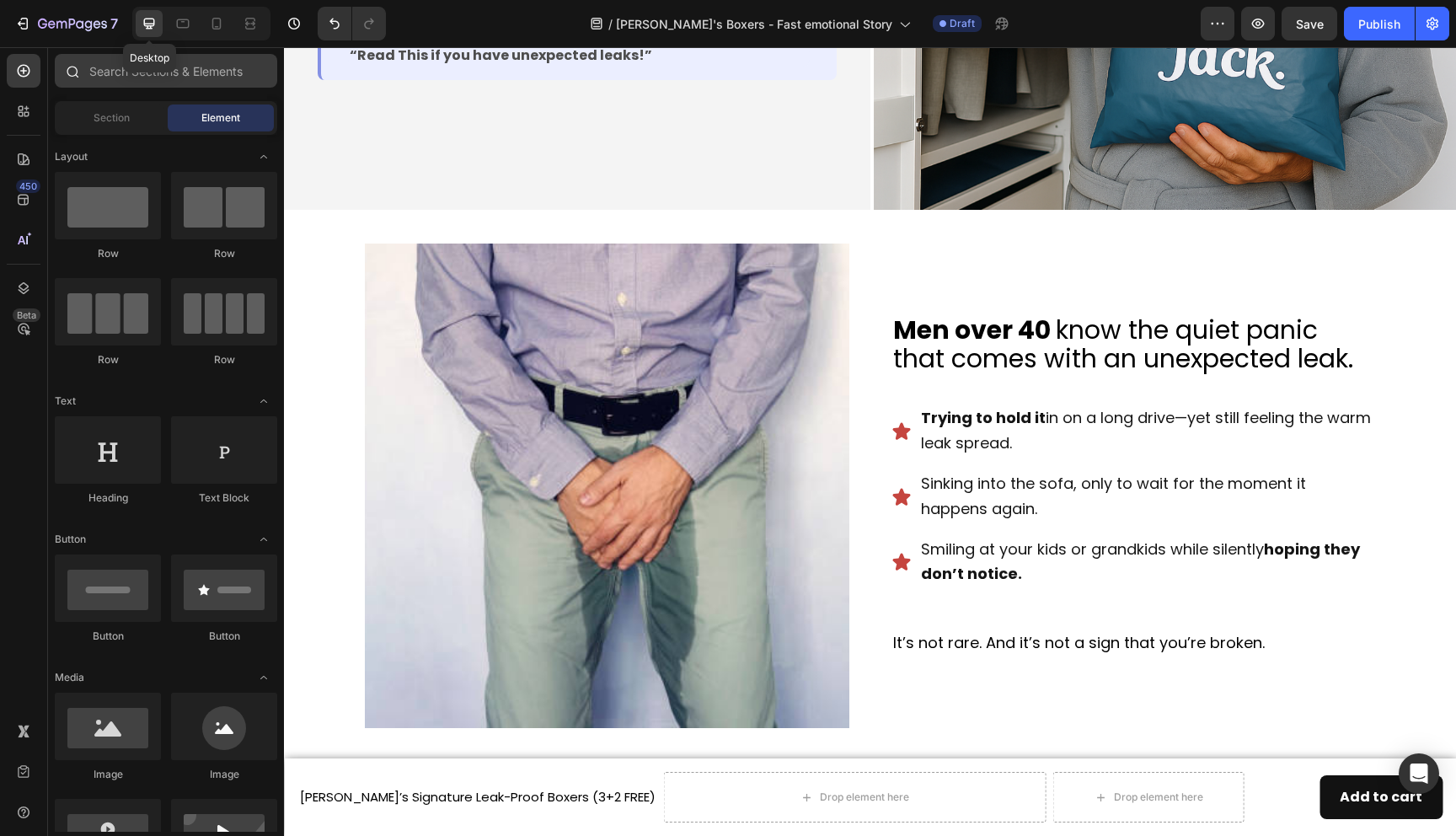
scroll to position [398, 0]
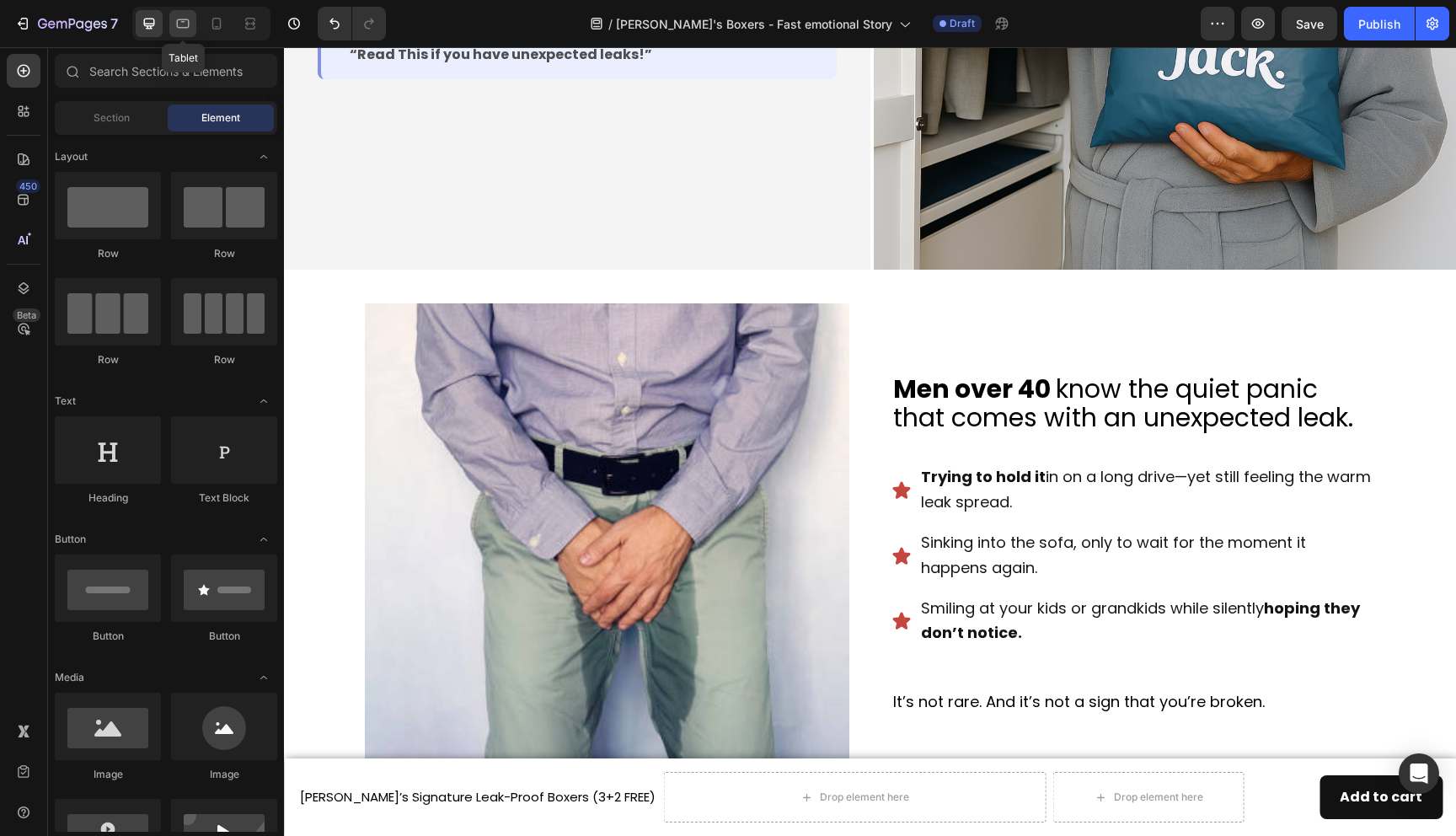
click at [190, 26] on icon at bounding box center [182, 23] width 17 height 17
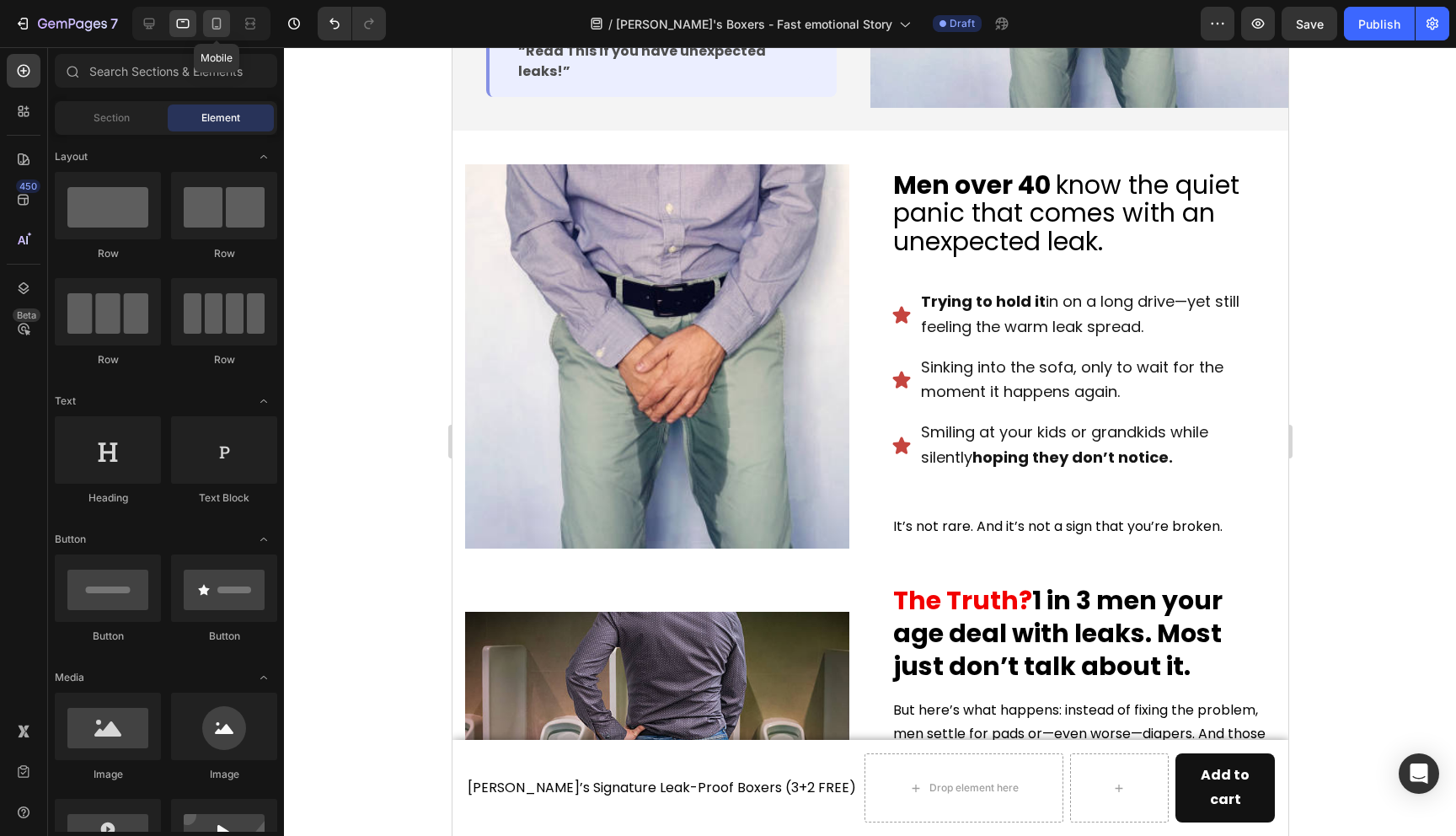
click at [227, 27] on div at bounding box center [216, 23] width 26 height 26
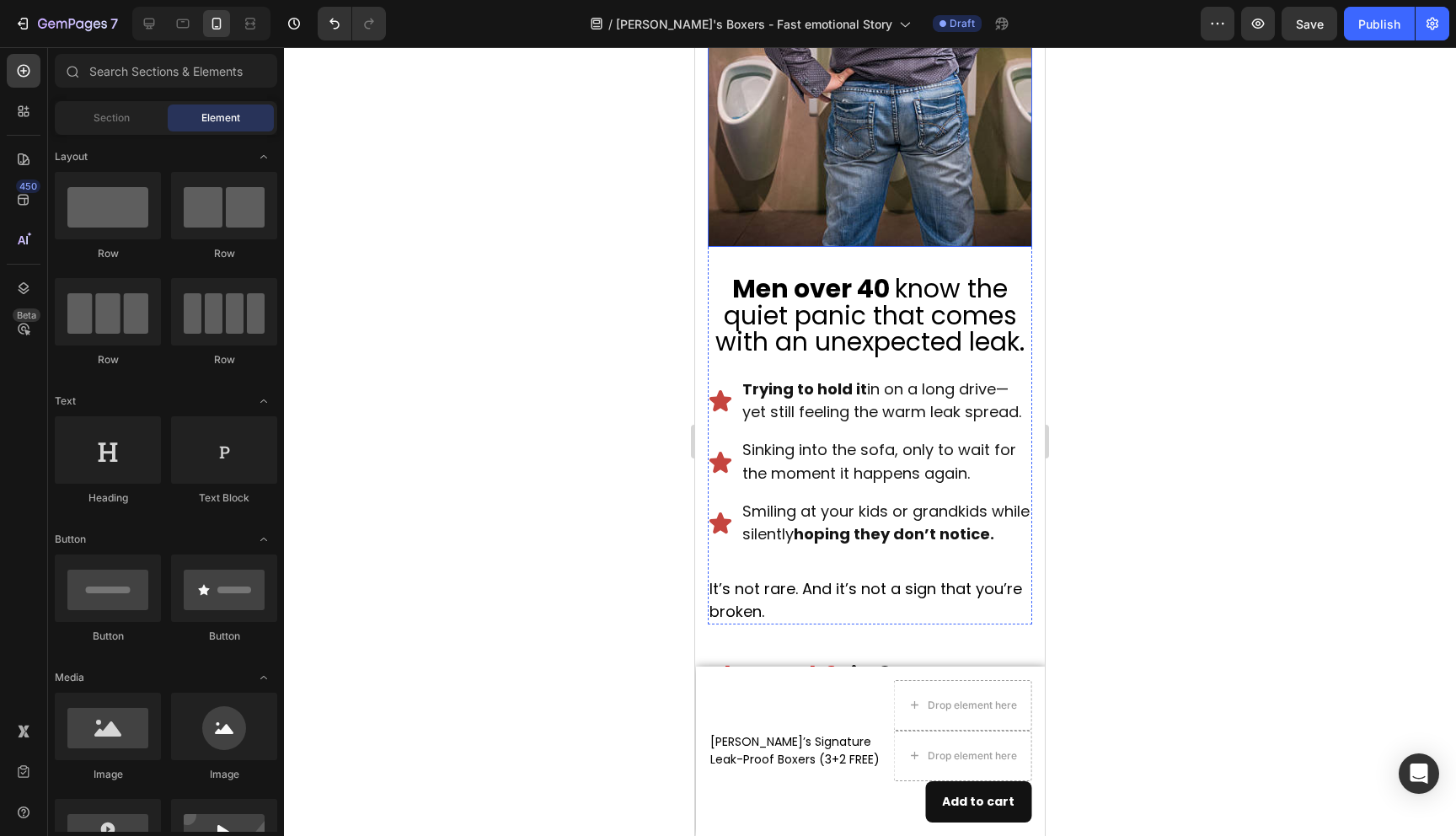
scroll to position [562, 0]
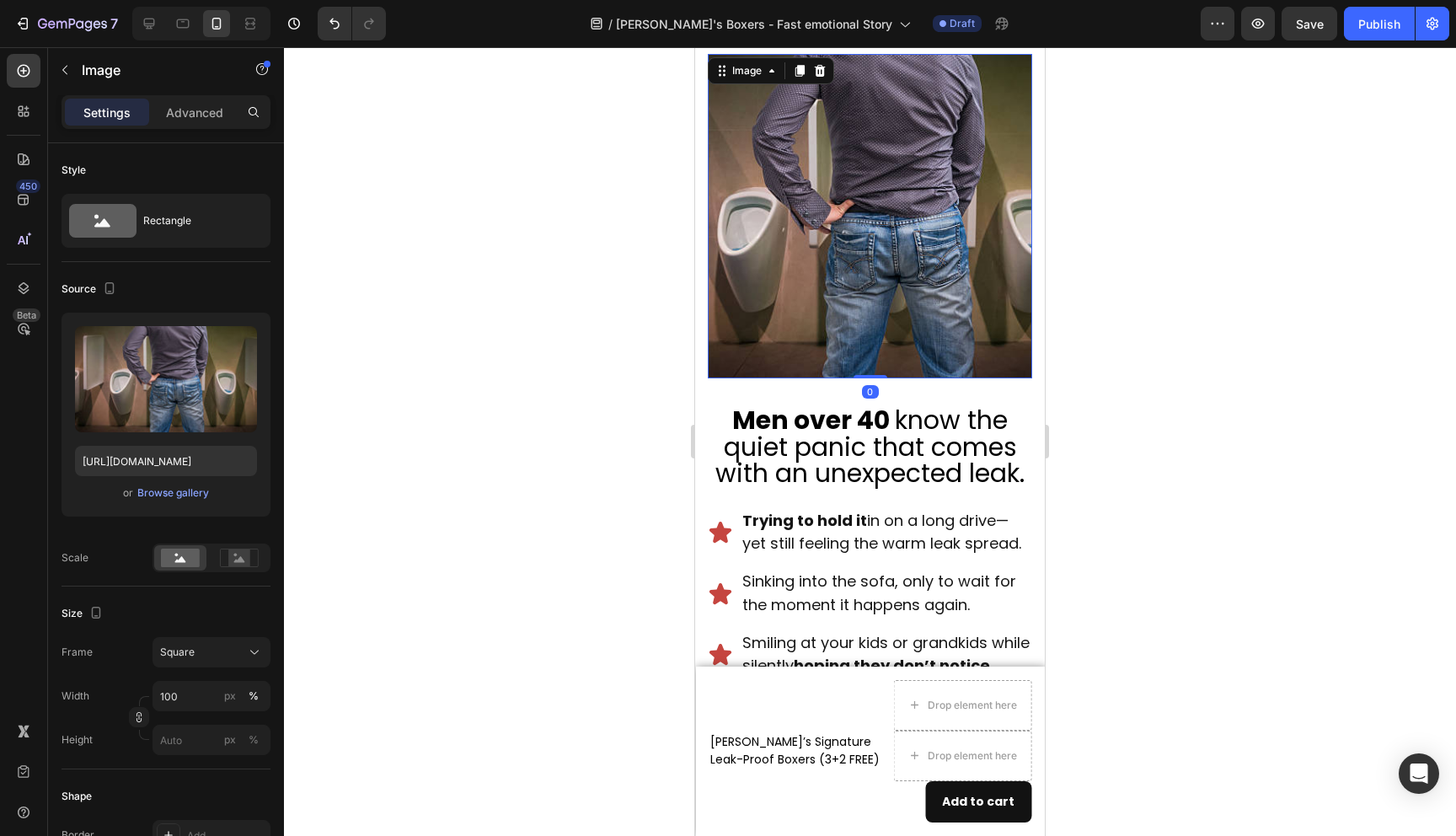
click at [887, 274] on img at bounding box center [870, 216] width 325 height 325
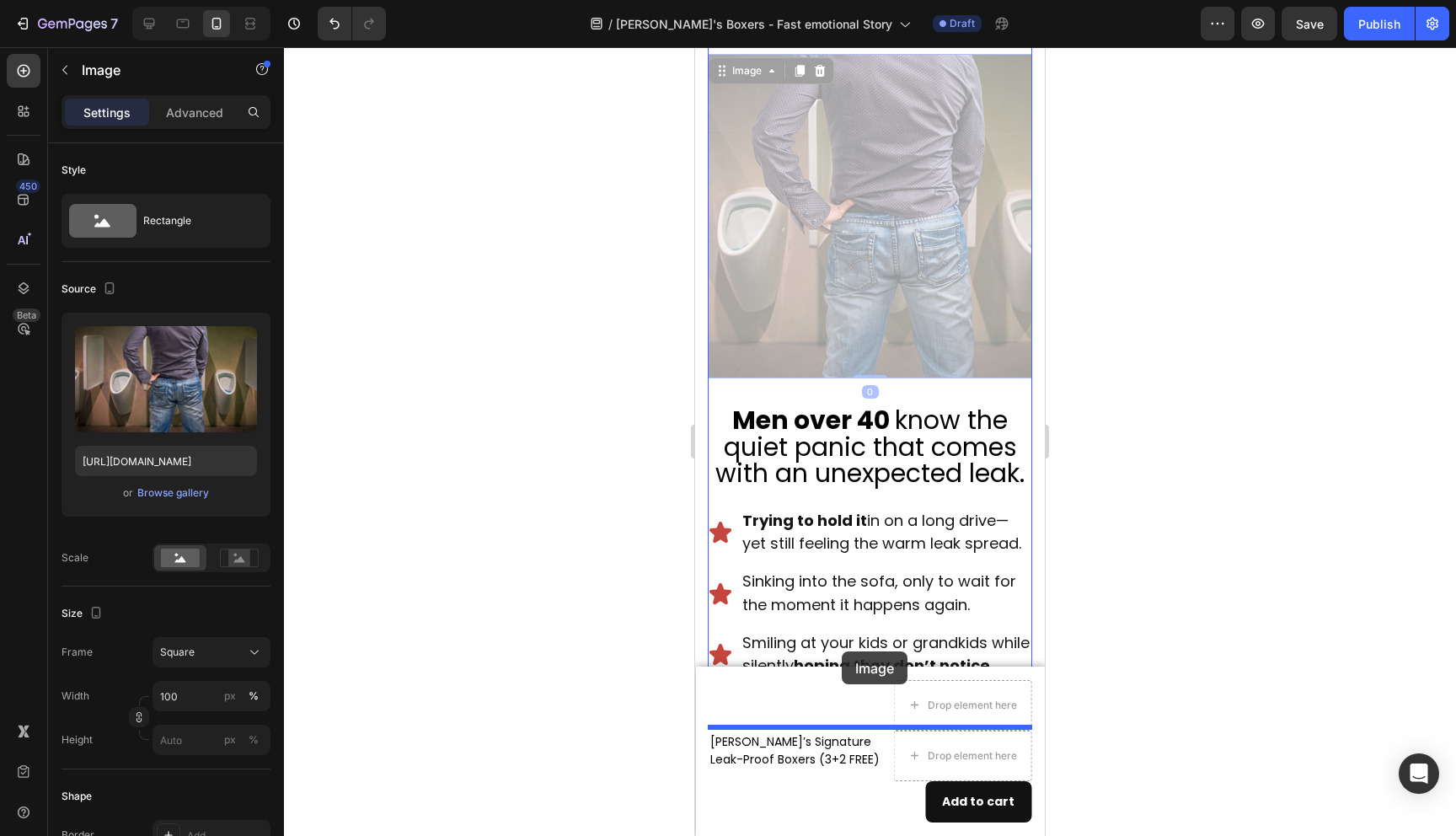
drag, startPoint x: 887, startPoint y: 274, endPoint x: 842, endPoint y: 652, distance: 380.7
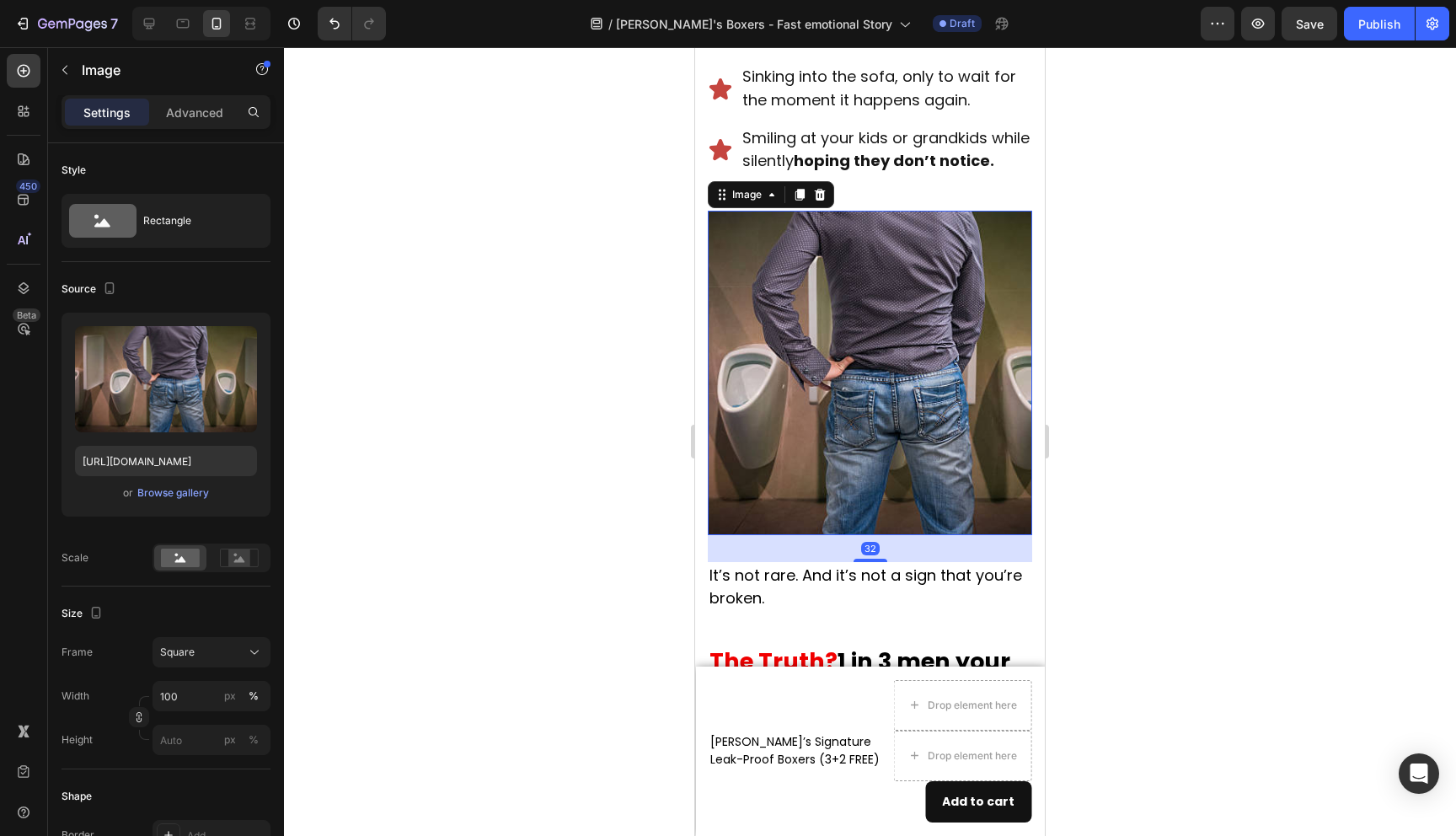
scroll to position [912, 0]
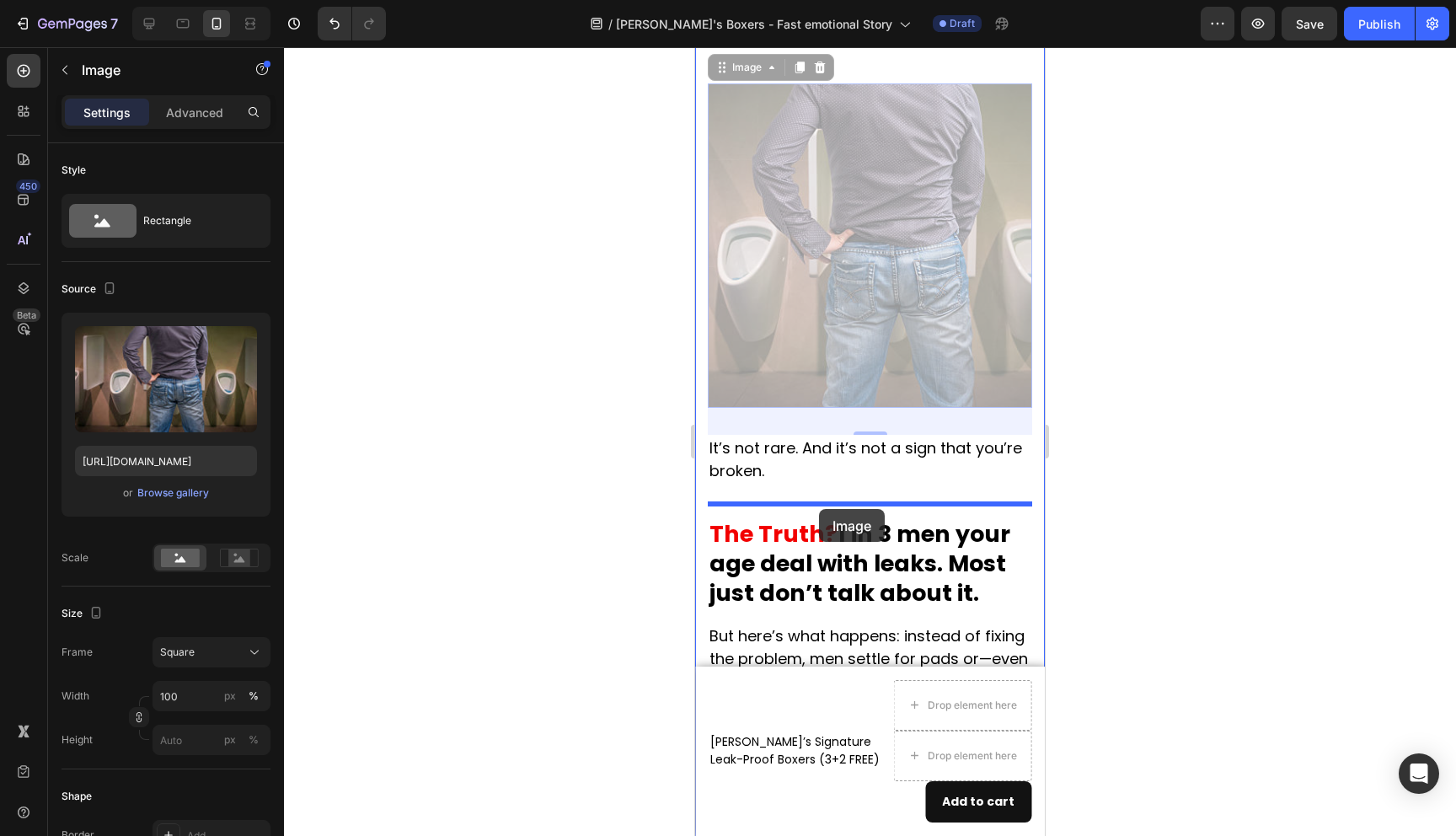
drag, startPoint x: 833, startPoint y: 355, endPoint x: 819, endPoint y: 509, distance: 154.6
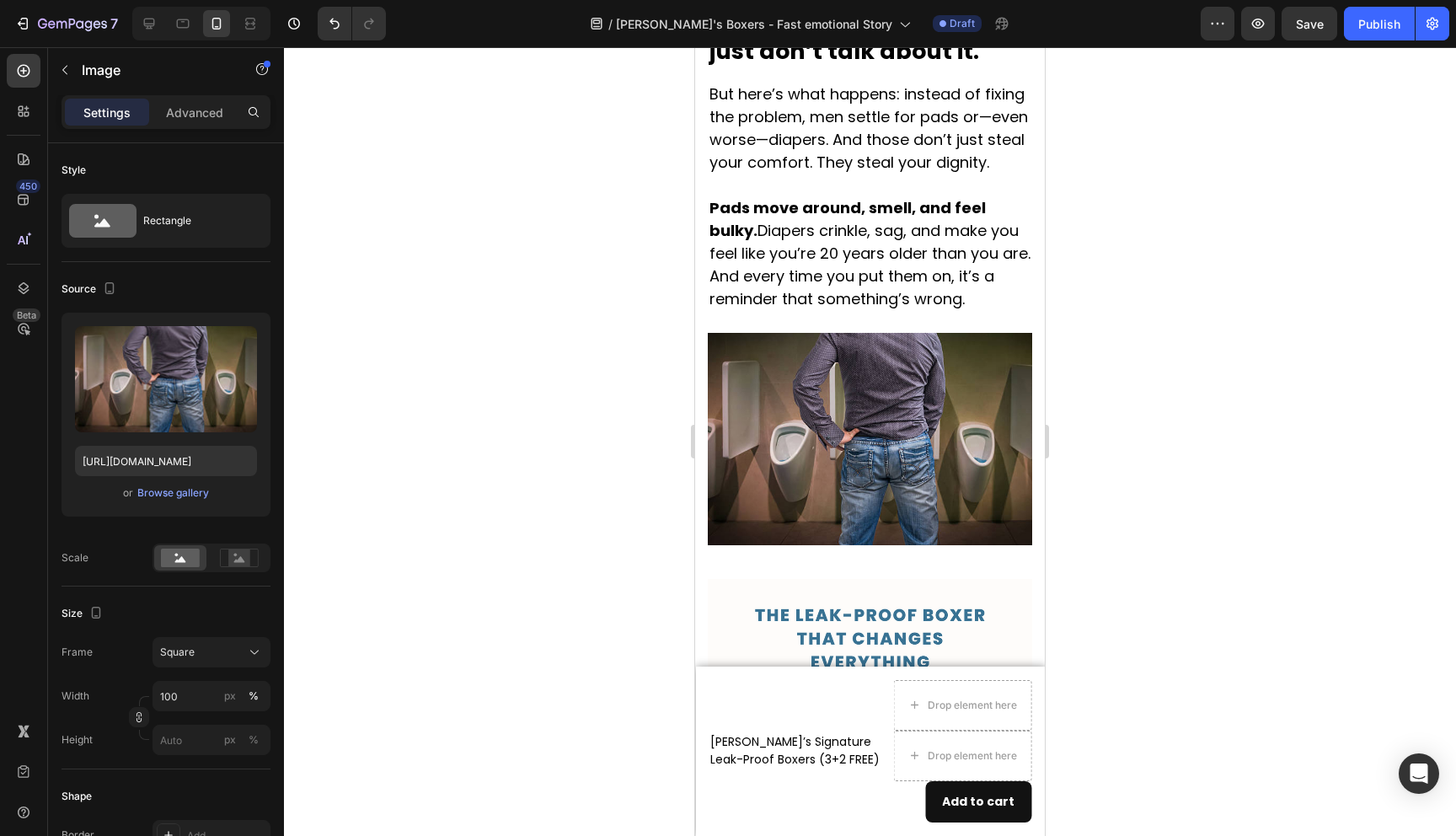
scroll to position [1464, 0]
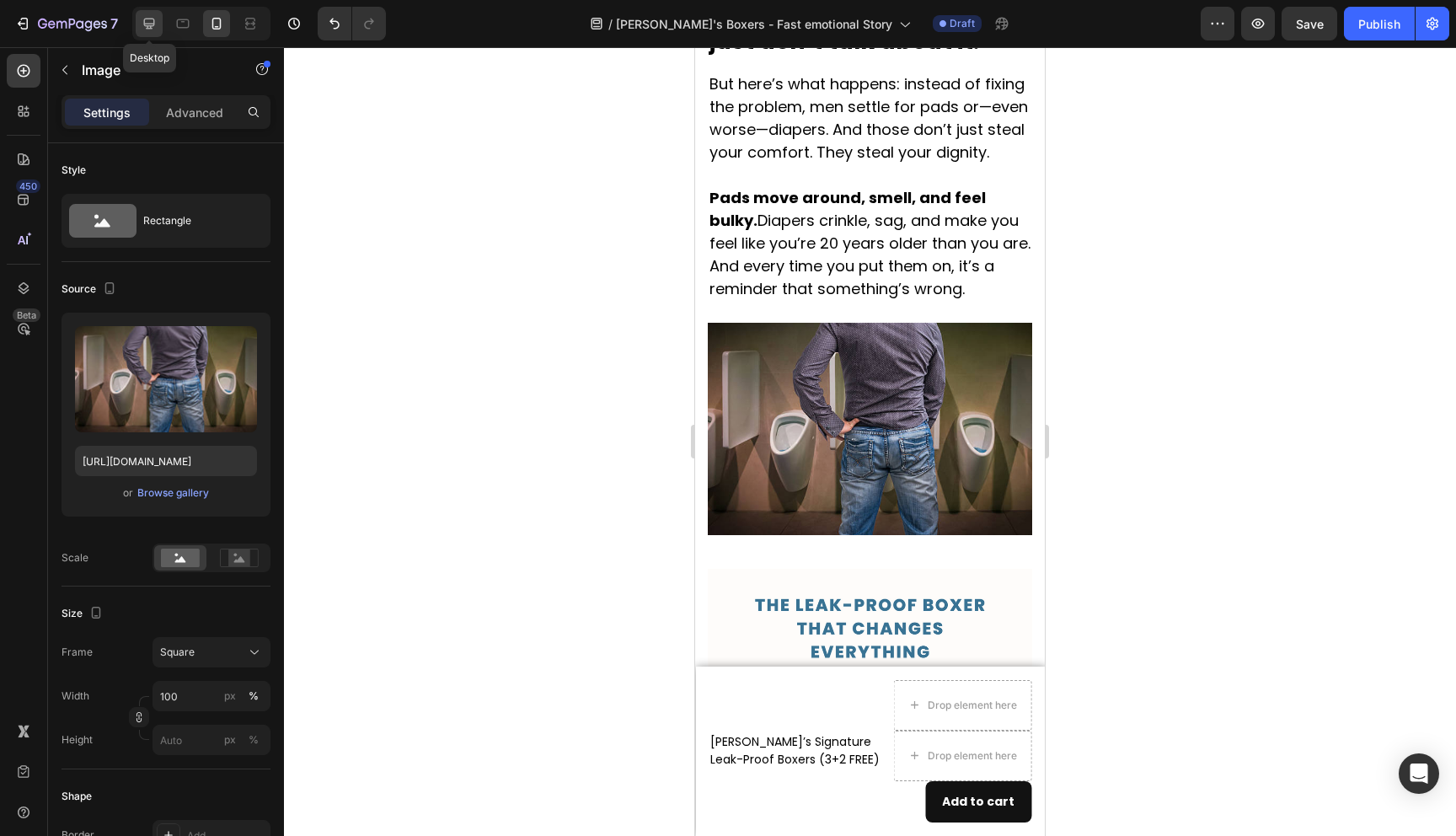
click at [152, 23] on icon at bounding box center [149, 24] width 11 height 11
type input "[URL][DOMAIN_NAME]"
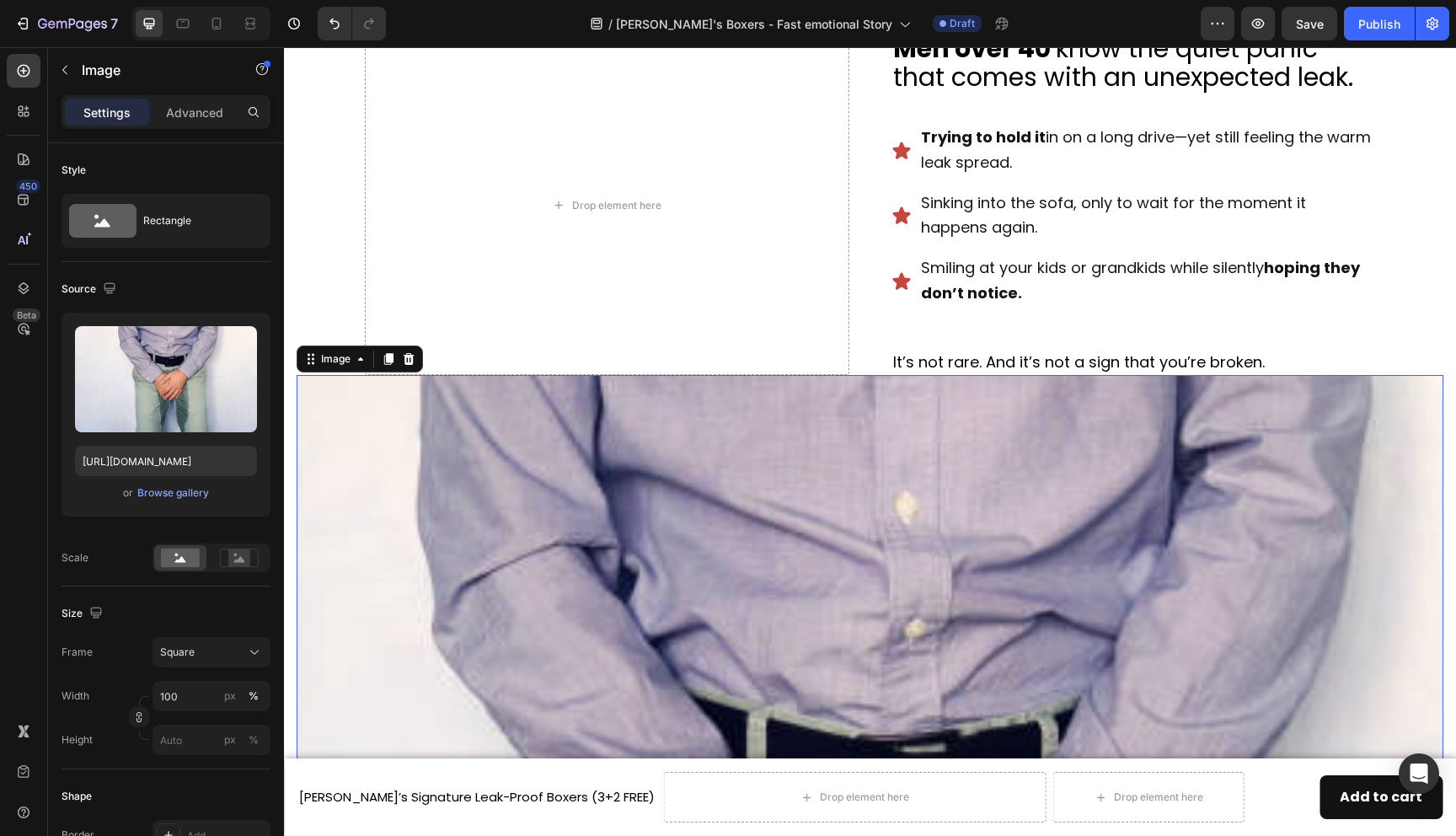
scroll to position [544, 0]
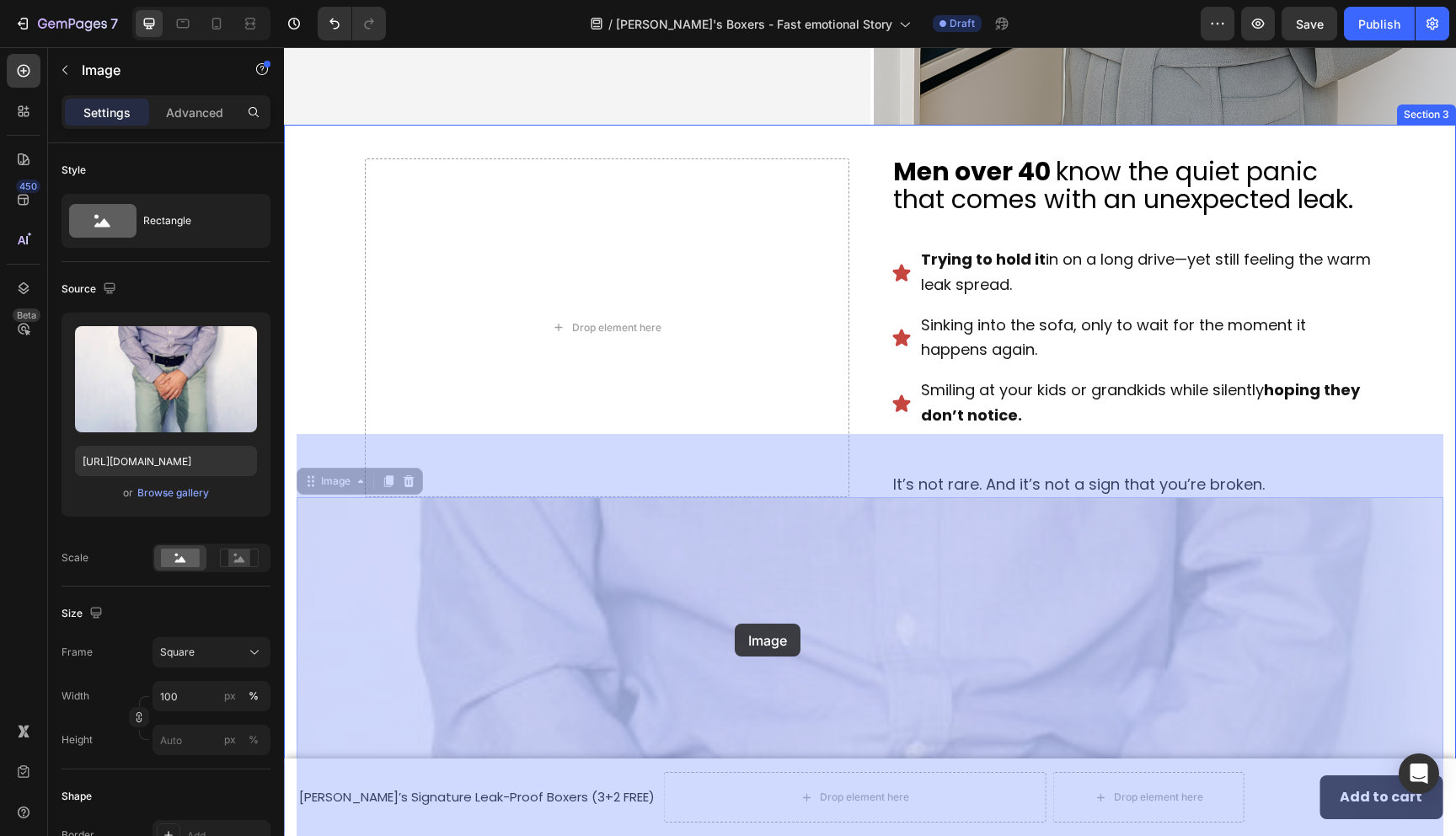
drag, startPoint x: 802, startPoint y: 606, endPoint x: 735, endPoint y: 624, distance: 69.4
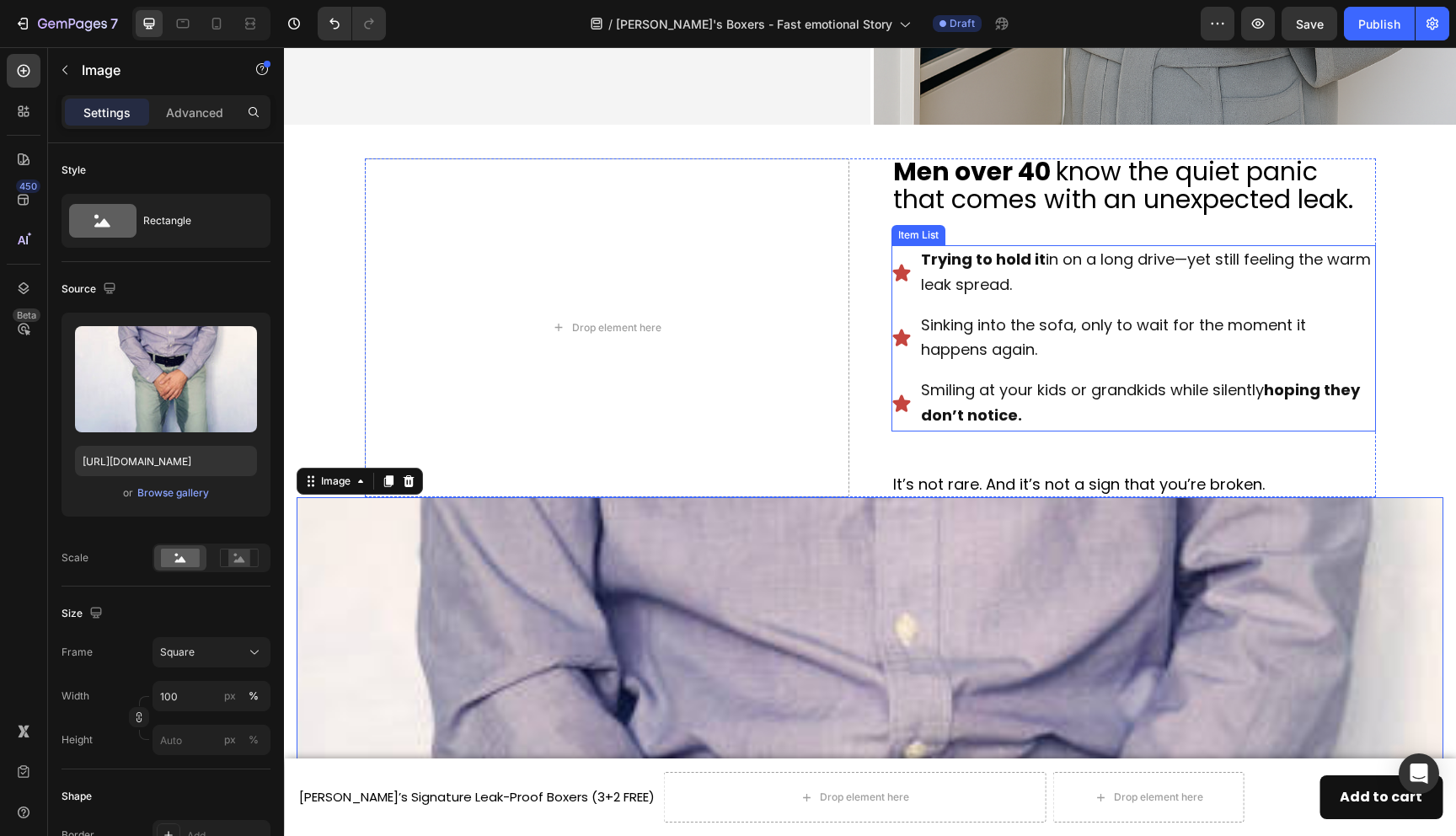
click at [998, 280] on span "Trying to hold it in on a long drive—yet still feeling the warm leak spread." at bounding box center [1146, 271] width 450 height 46
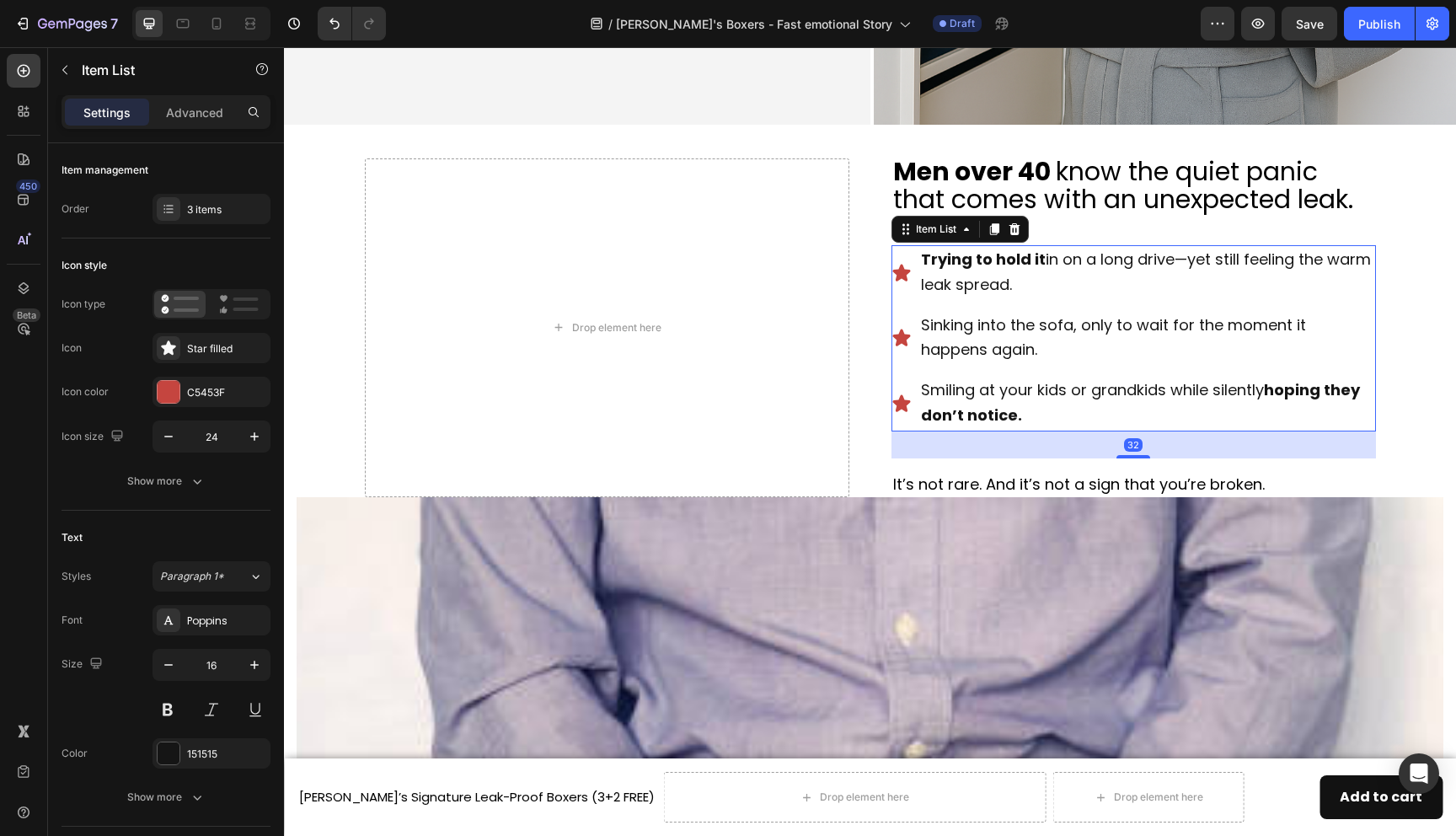
click at [1274, 361] on div "Sinking into the sofa, only to wait for the moment it happens again." at bounding box center [1147, 339] width 457 height 56
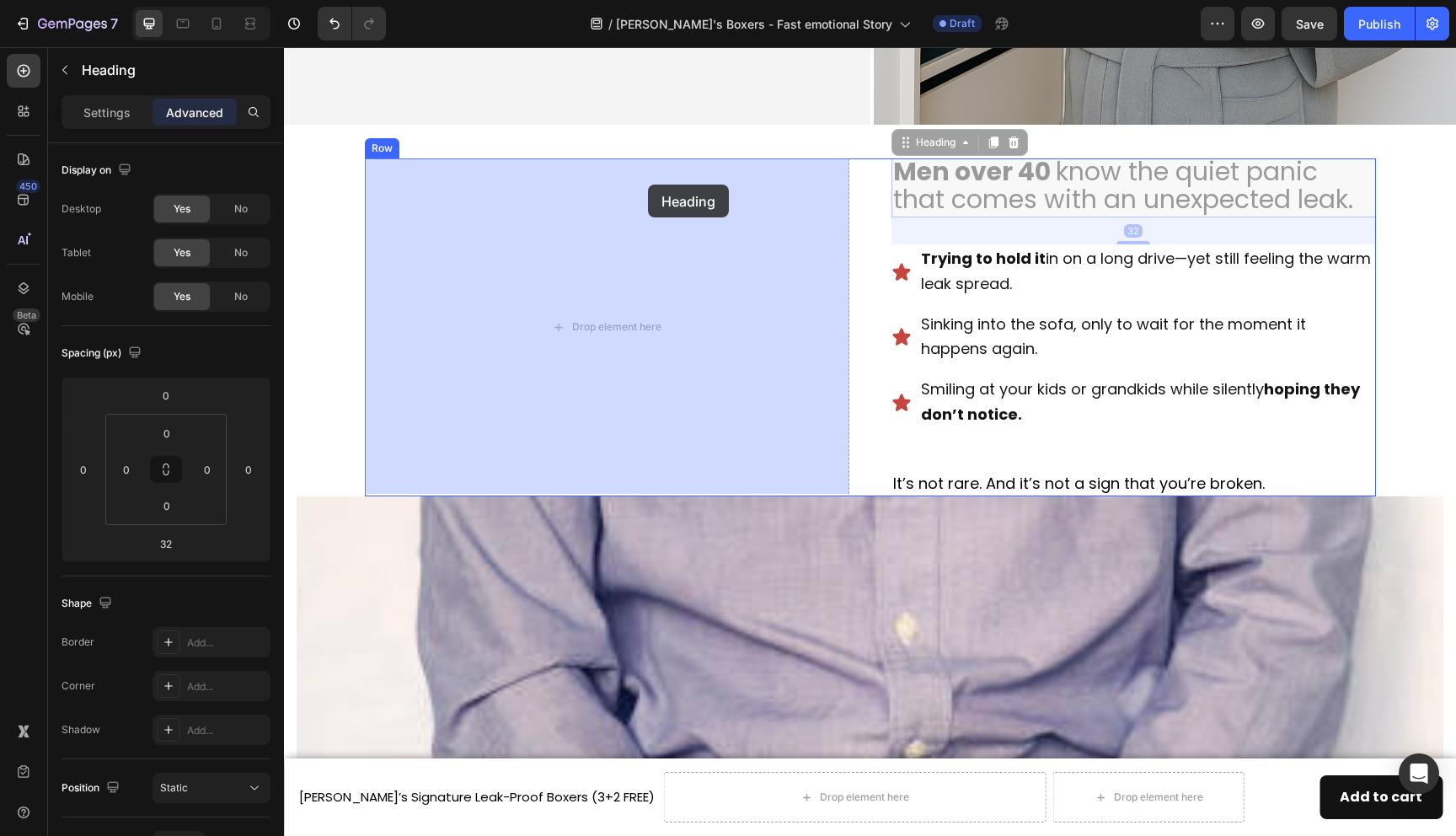
drag, startPoint x: 1314, startPoint y: 183, endPoint x: 649, endPoint y: 184, distance: 665.0
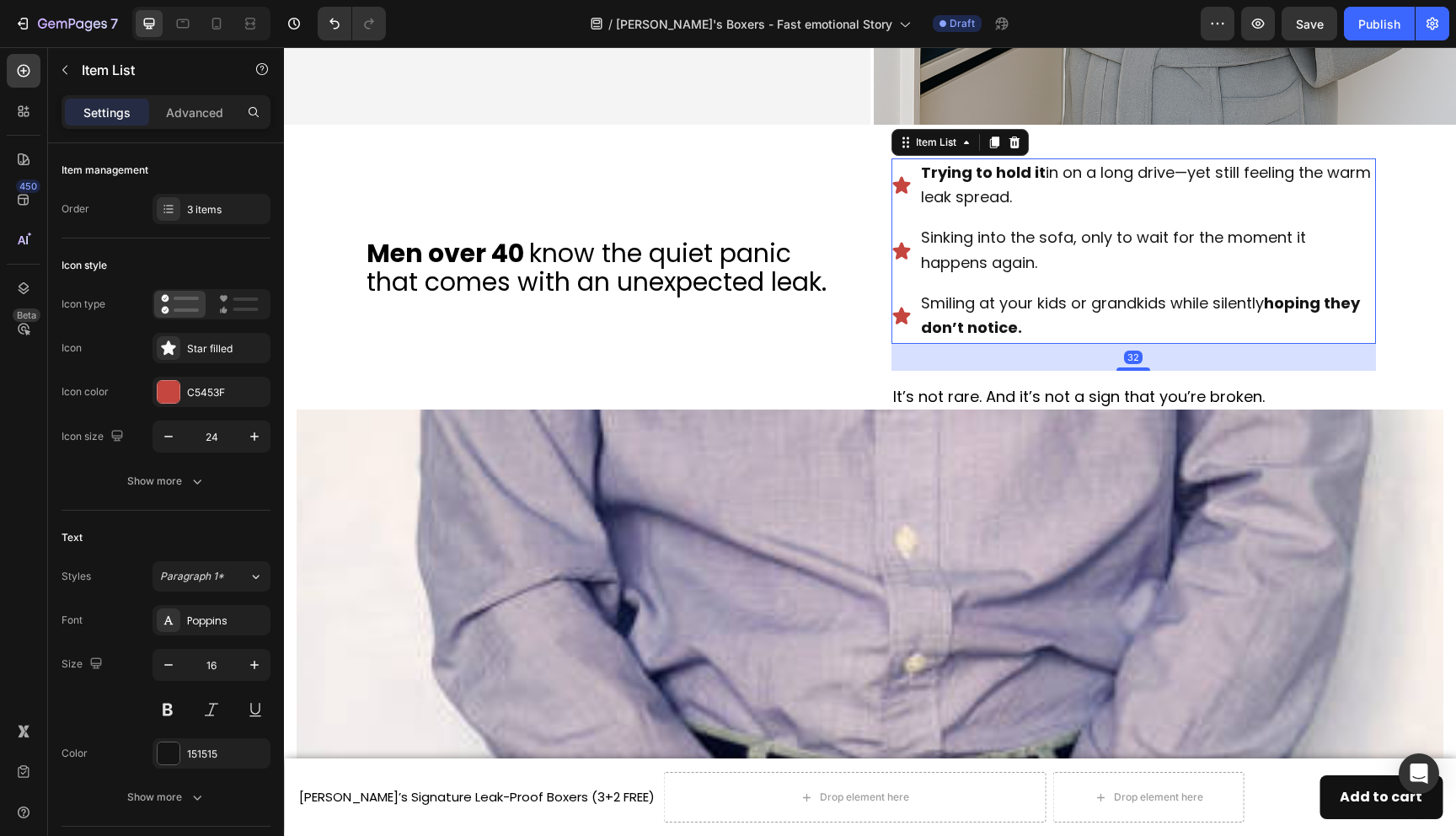
click at [1018, 242] on span "Sinking into the sofa, only to wait for the moment it happens again." at bounding box center [1114, 249] width 386 height 46
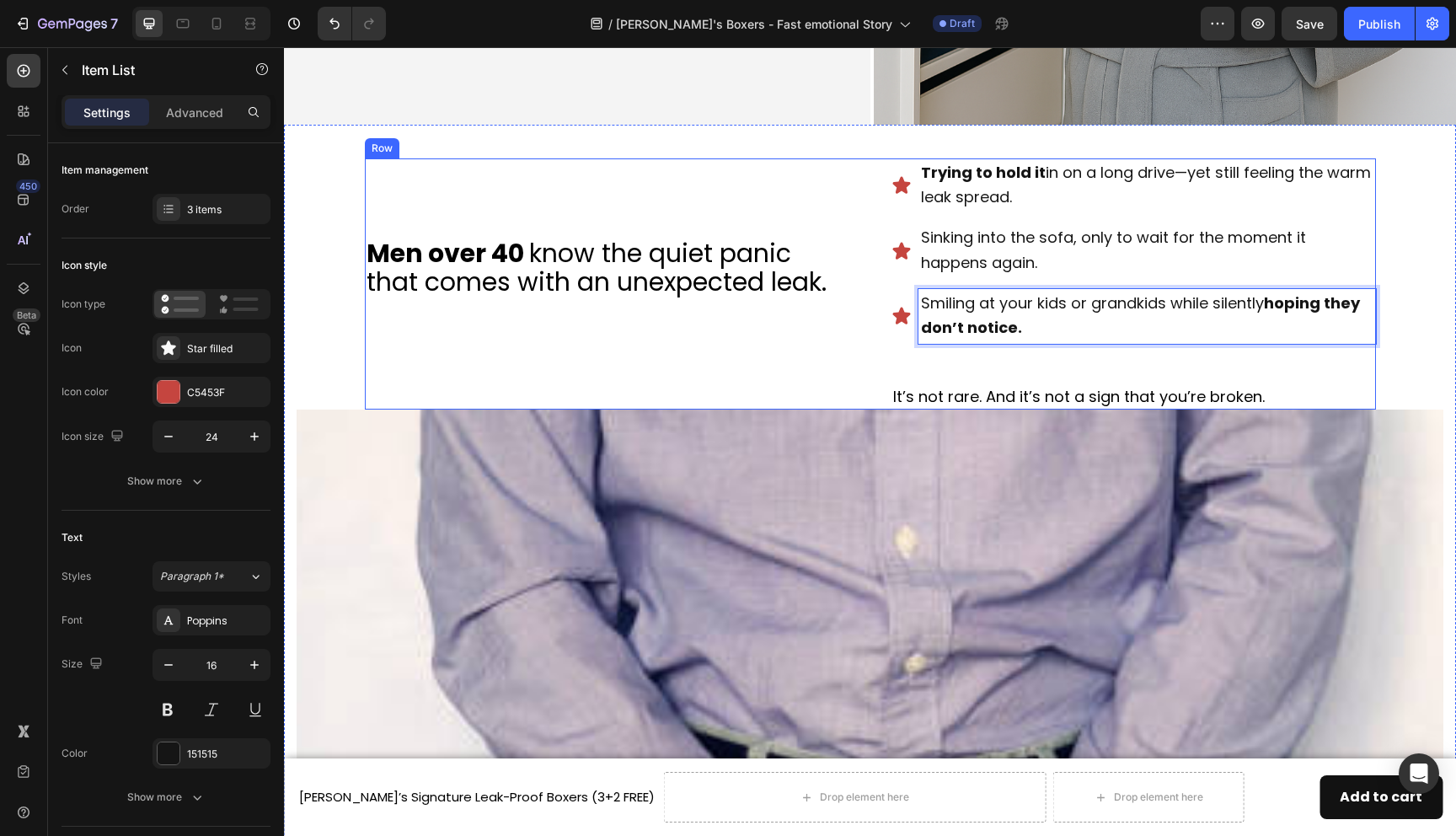
drag, startPoint x: 1091, startPoint y: 331, endPoint x: 664, endPoint y: 375, distance: 429.3
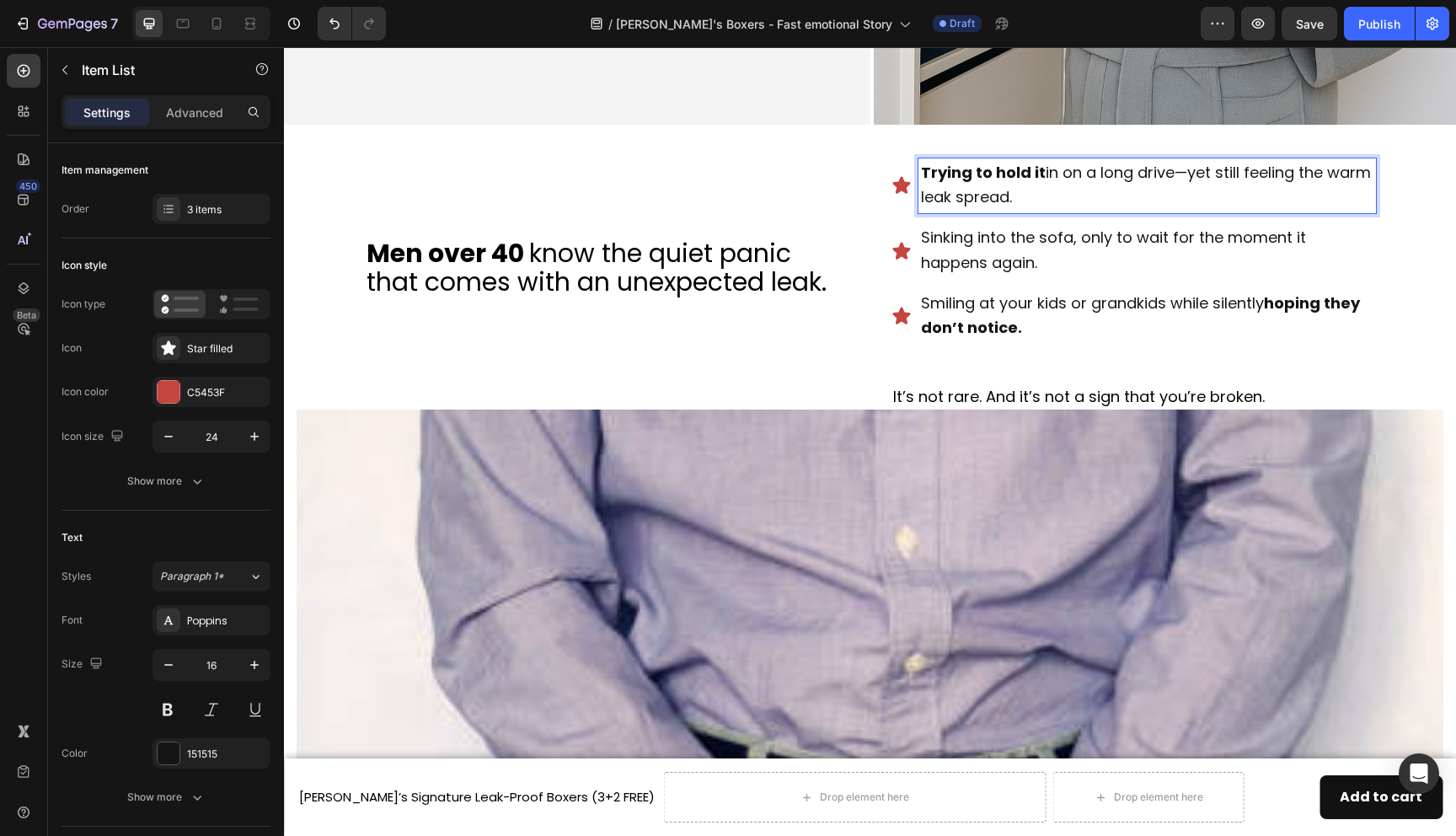
click at [1153, 201] on p "Trying to hold it in on a long drive—yet still feeling the warm leak spread." at bounding box center [1147, 186] width 452 height 51
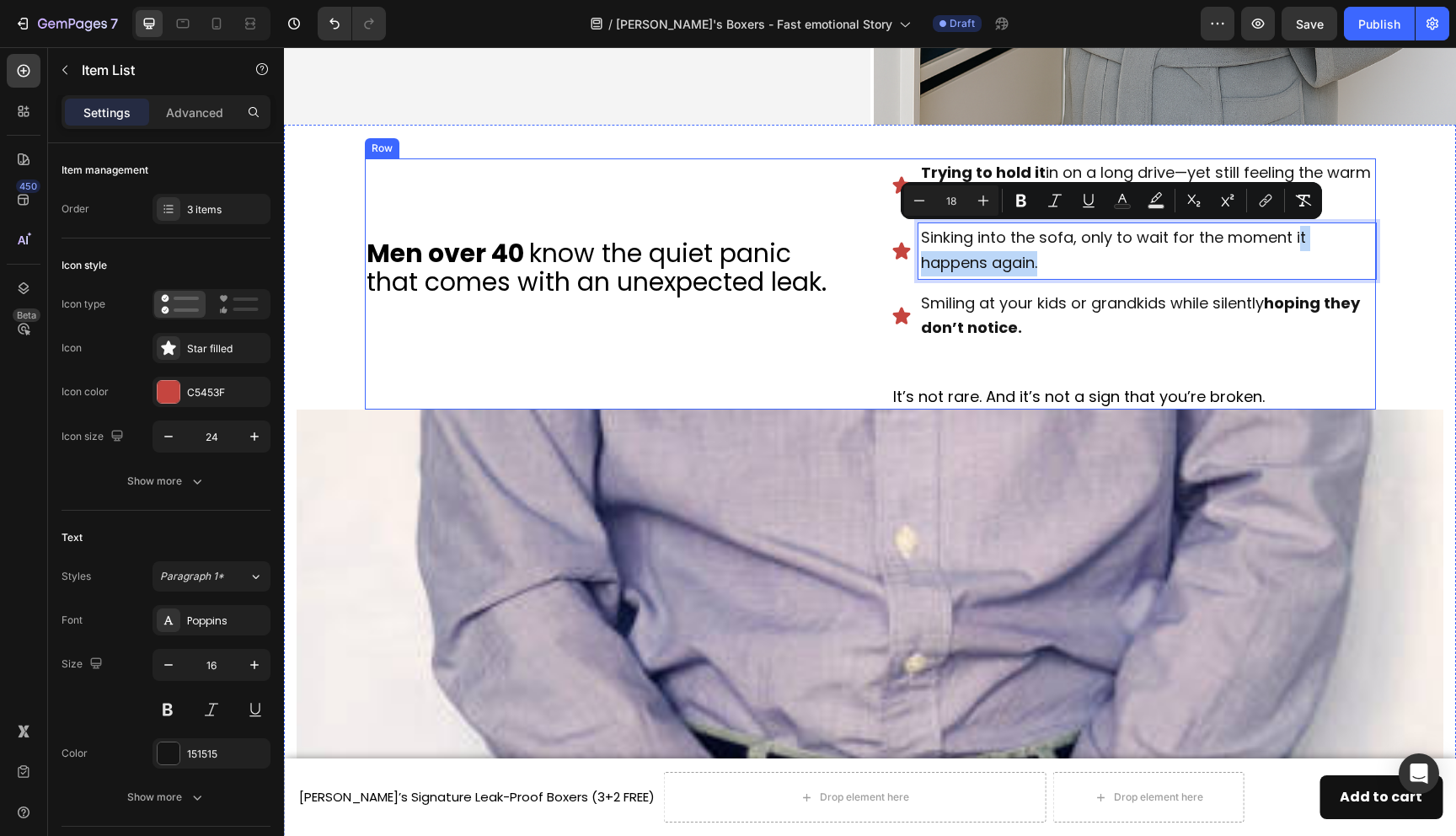
drag, startPoint x: 1296, startPoint y: 245, endPoint x: 793, endPoint y: 326, distance: 509.5
click at [1307, 273] on p "Sinking into the sofa, only to wait for the moment it happens again." at bounding box center [1147, 251] width 452 height 51
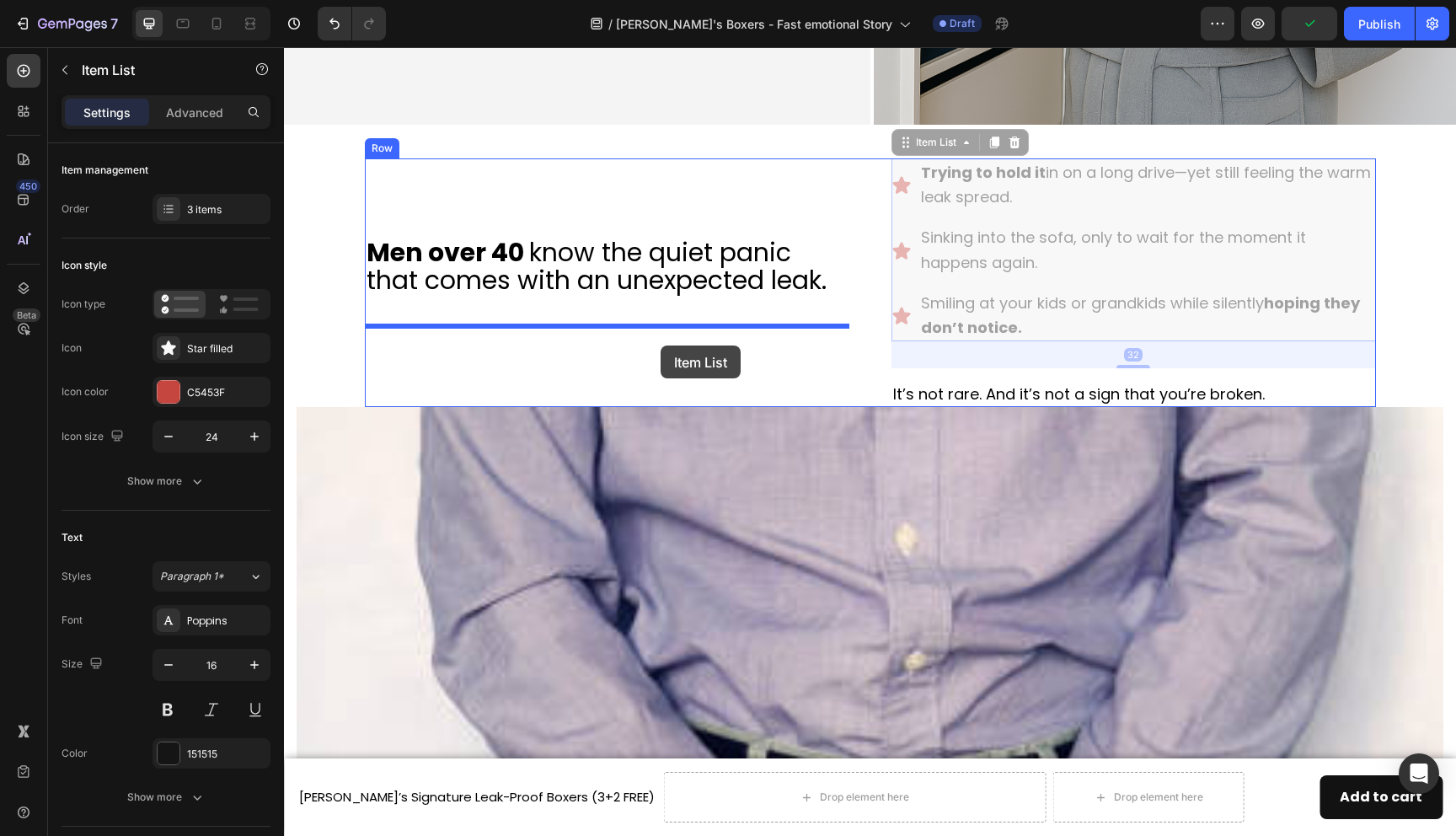
drag, startPoint x: 1367, startPoint y: 266, endPoint x: 660, endPoint y: 344, distance: 711.3
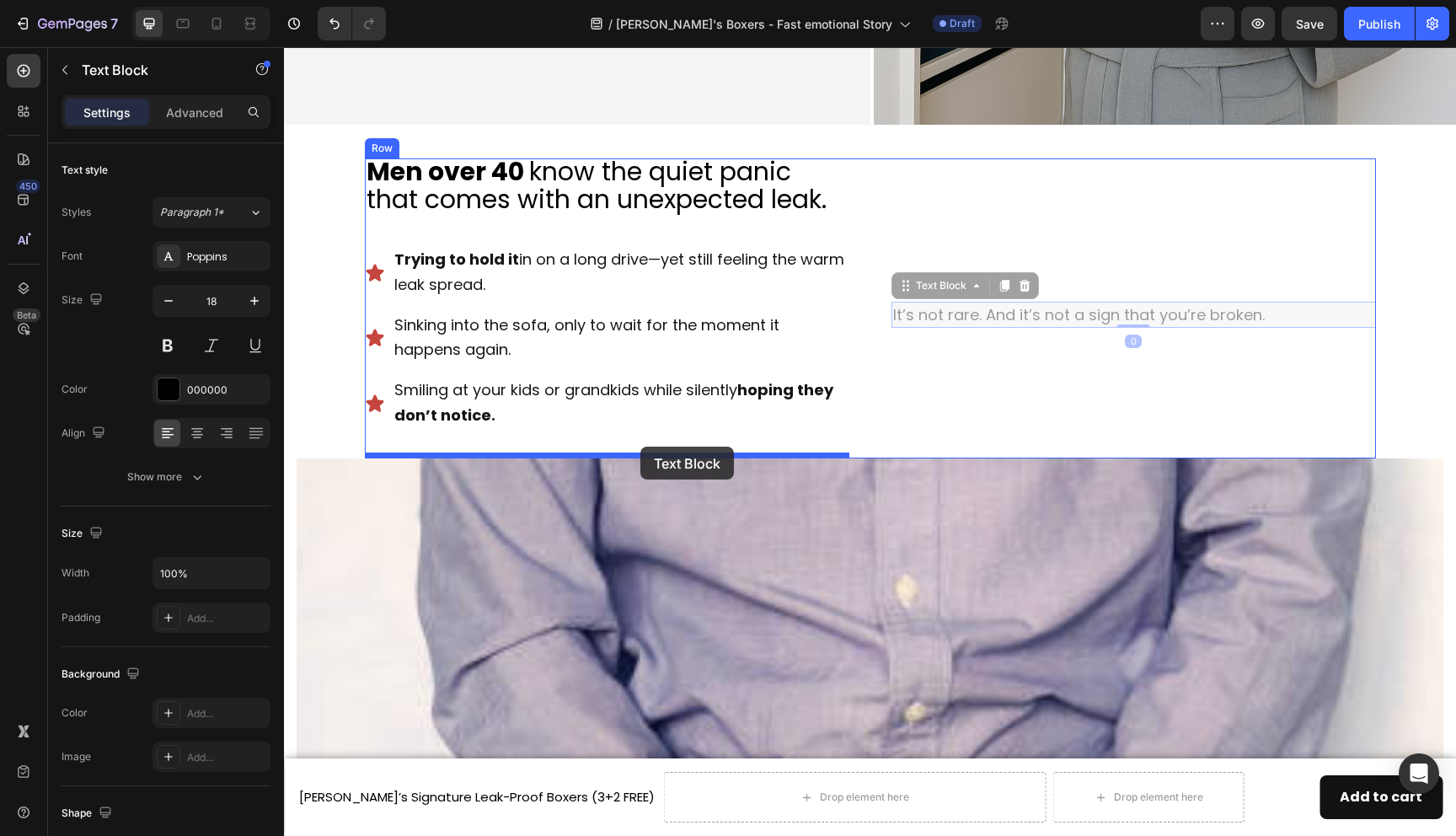
drag, startPoint x: 1083, startPoint y: 320, endPoint x: 641, endPoint y: 446, distance: 459.6
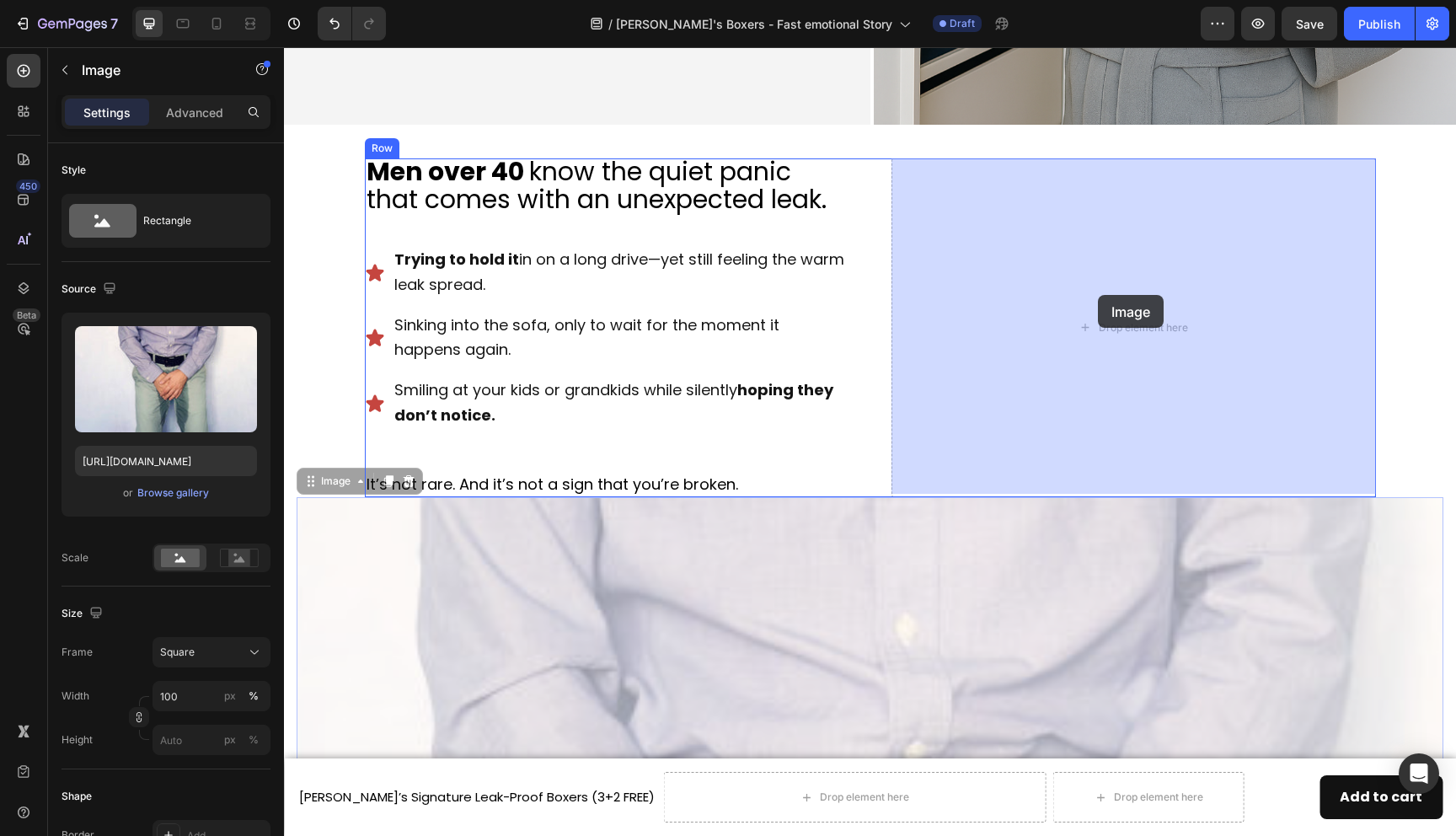
drag, startPoint x: 711, startPoint y: 573, endPoint x: 1098, endPoint y: 295, distance: 476.5
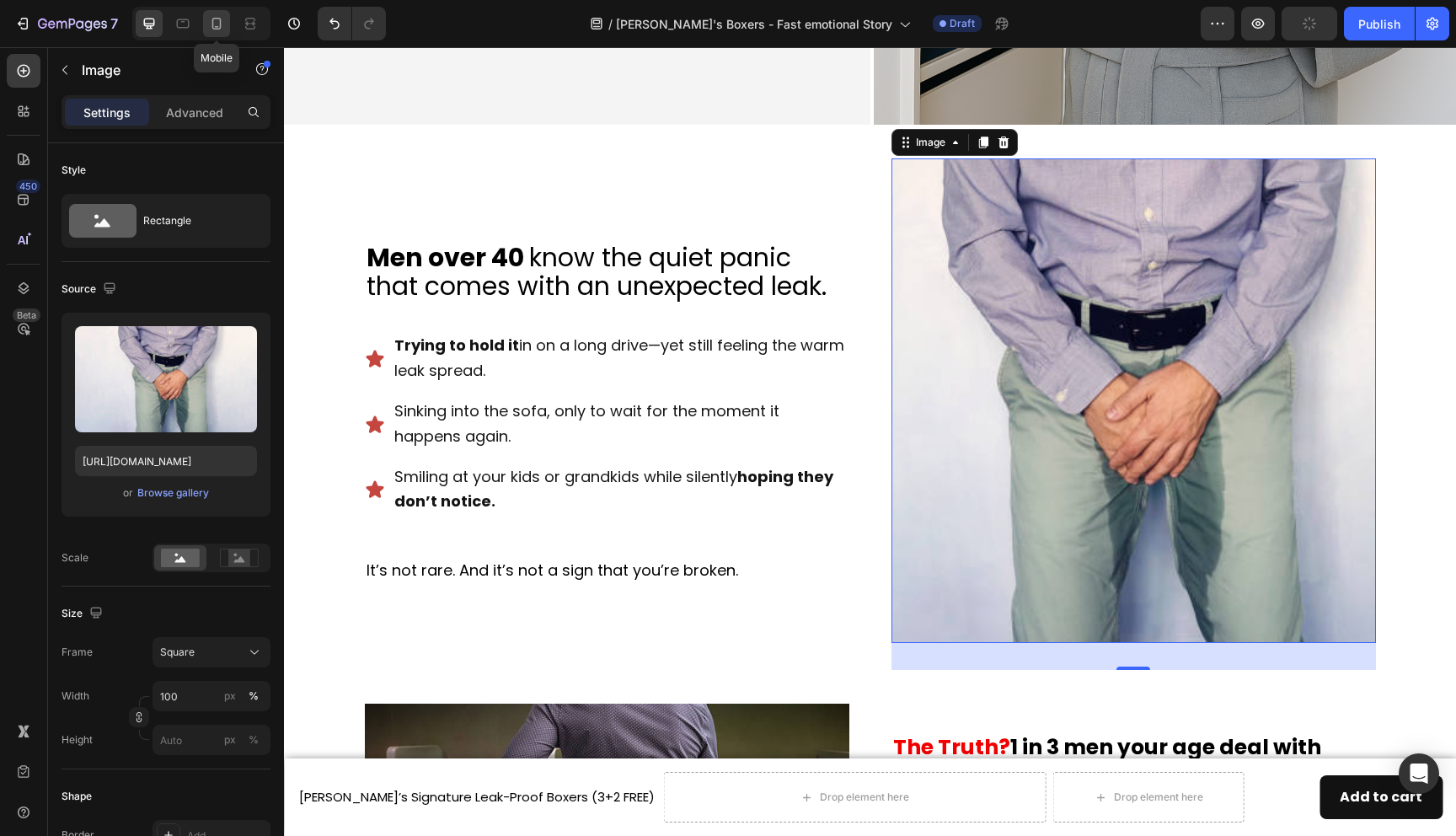
click at [223, 26] on icon at bounding box center [216, 23] width 17 height 17
type input "[URL][DOMAIN_NAME]"
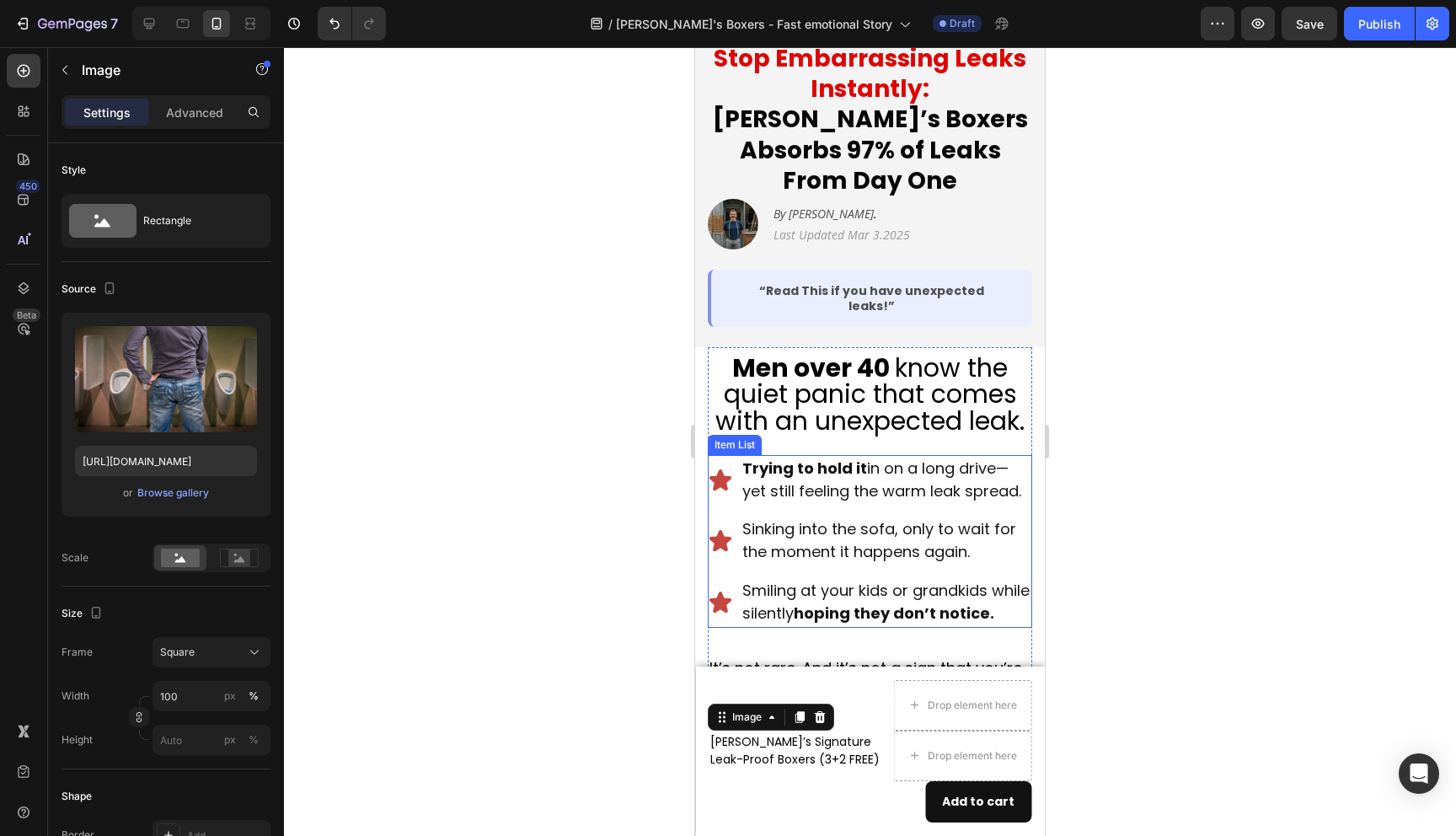
scroll to position [308, 0]
click at [864, 282] on strong "“Read This if you have unexpected leaks!”" at bounding box center [871, 297] width 225 height 32
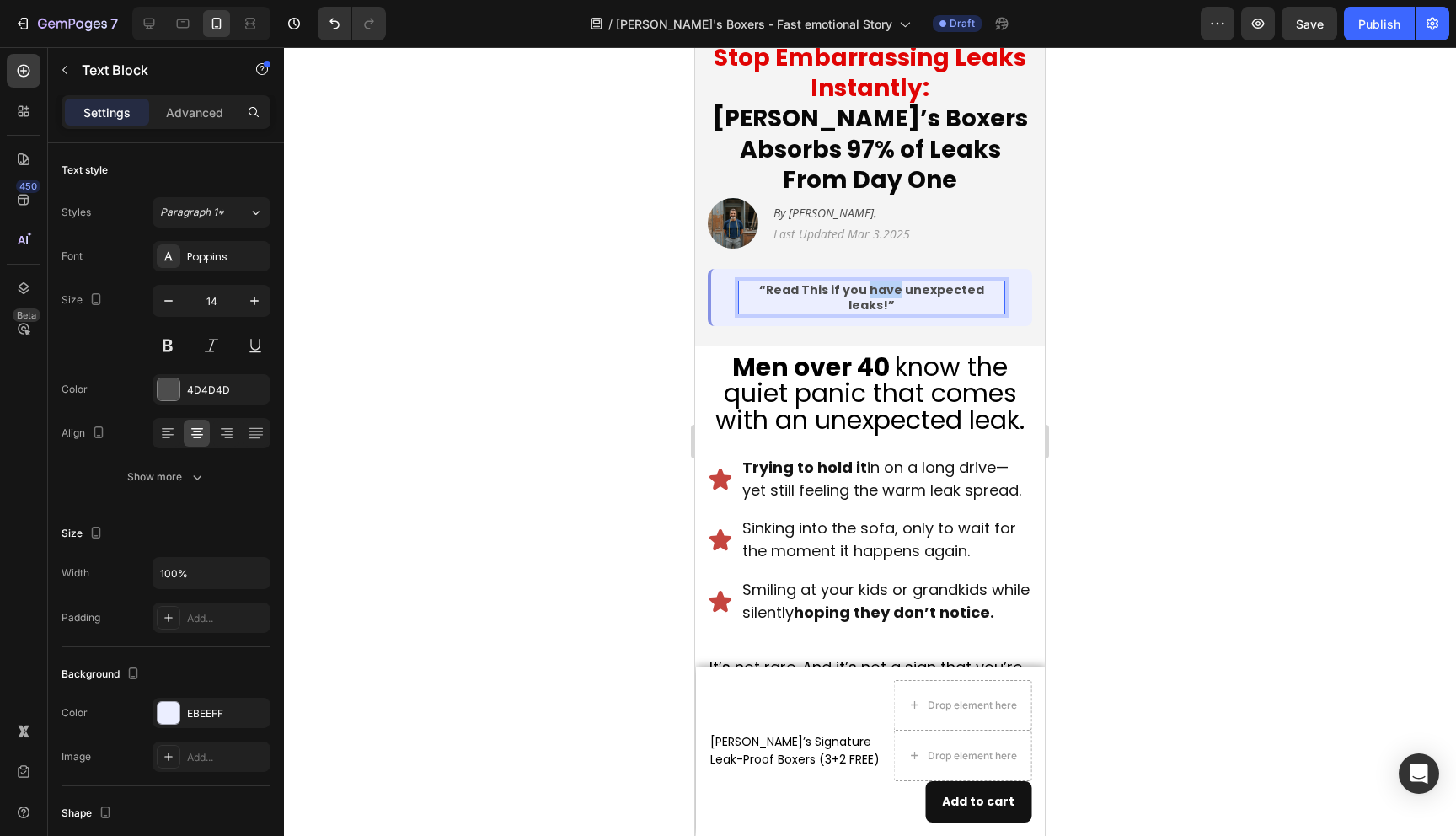
click at [864, 282] on strong "“Read This if you have unexpected leaks!”" at bounding box center [871, 297] width 225 height 32
click at [1079, 362] on div at bounding box center [869, 442] width 1172 height 789
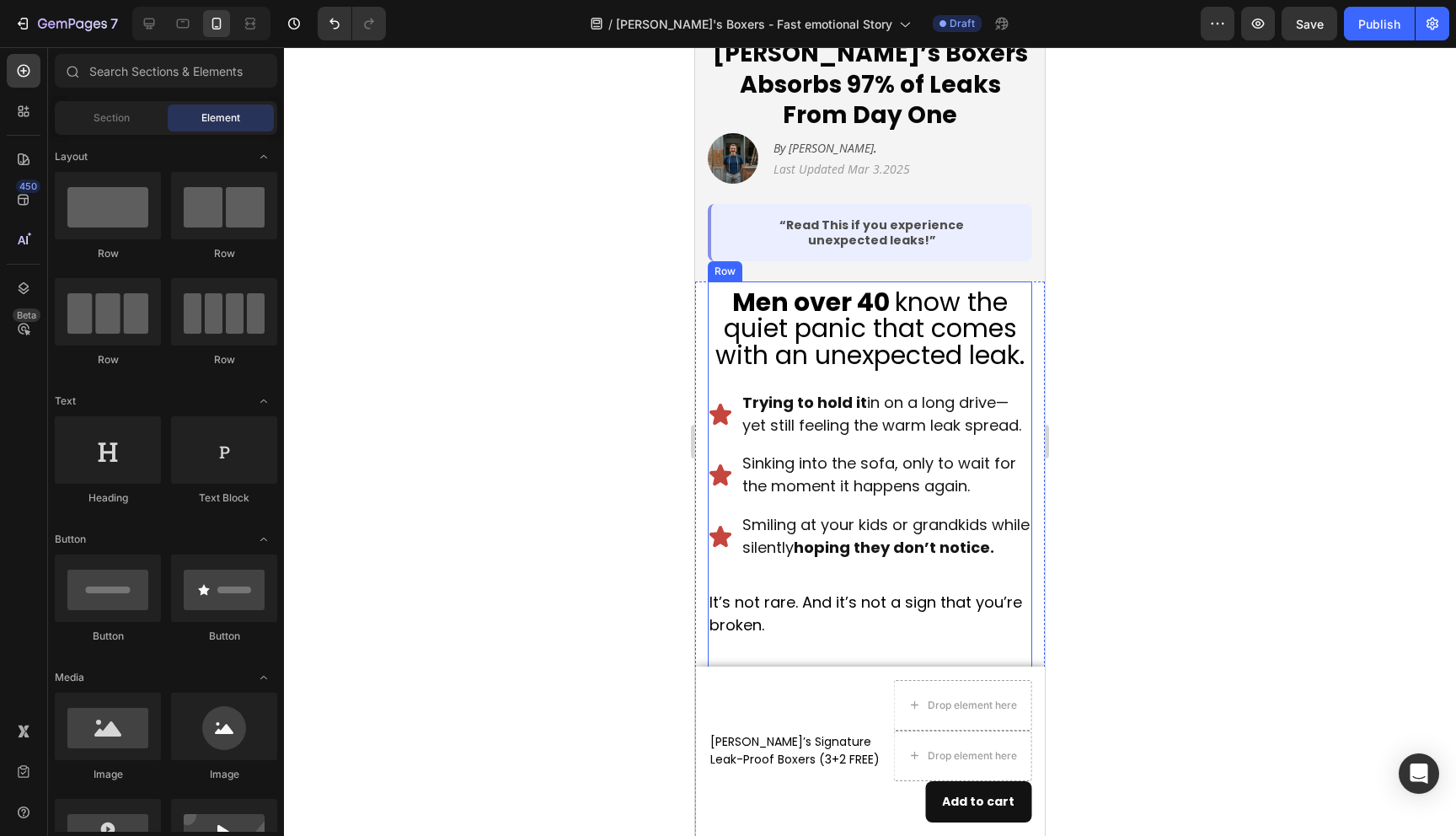
scroll to position [374, 0]
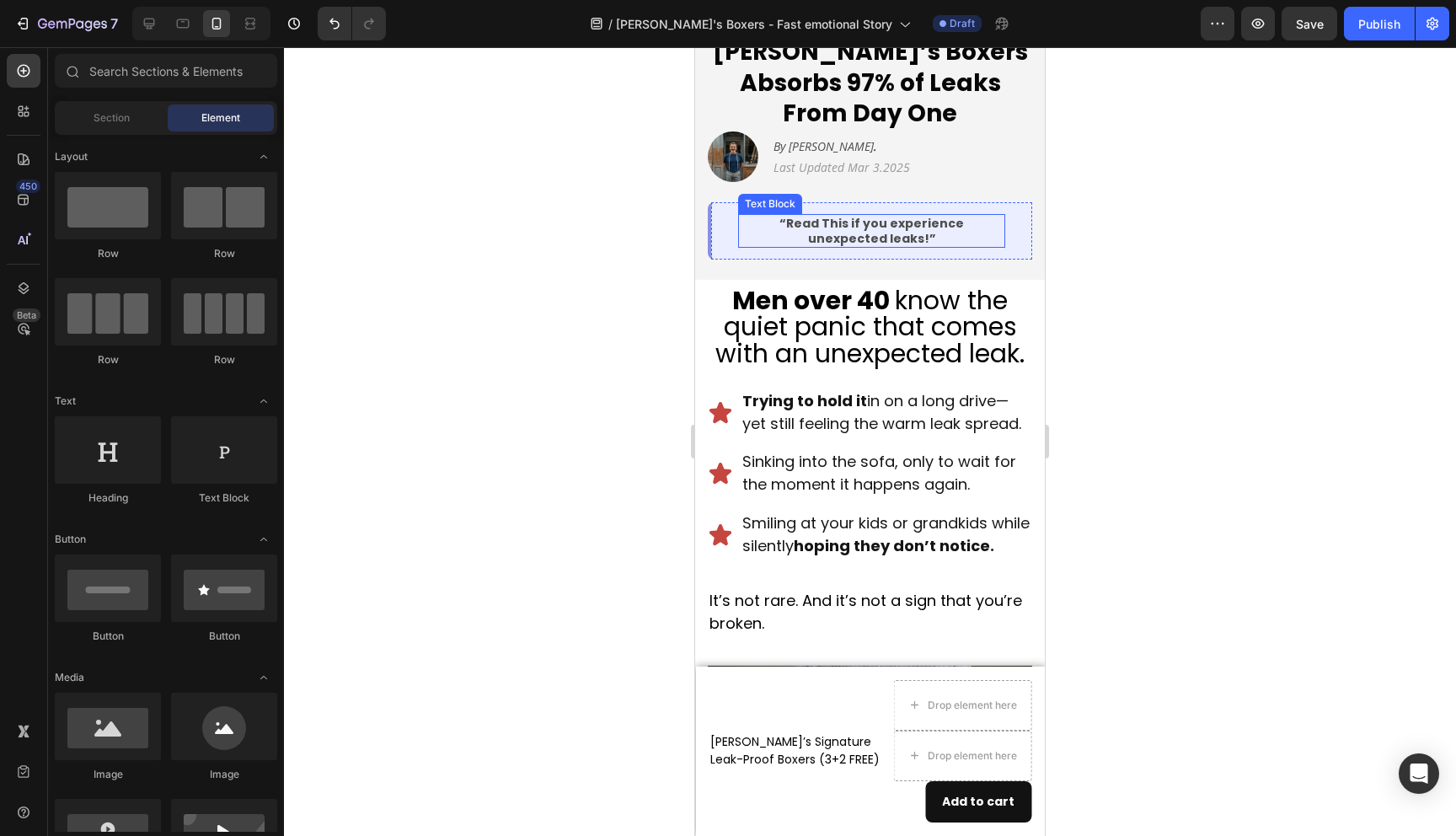
click at [780, 215] on strong "“Read This if you experience unexpected leaks!”" at bounding box center [872, 231] width 184 height 32
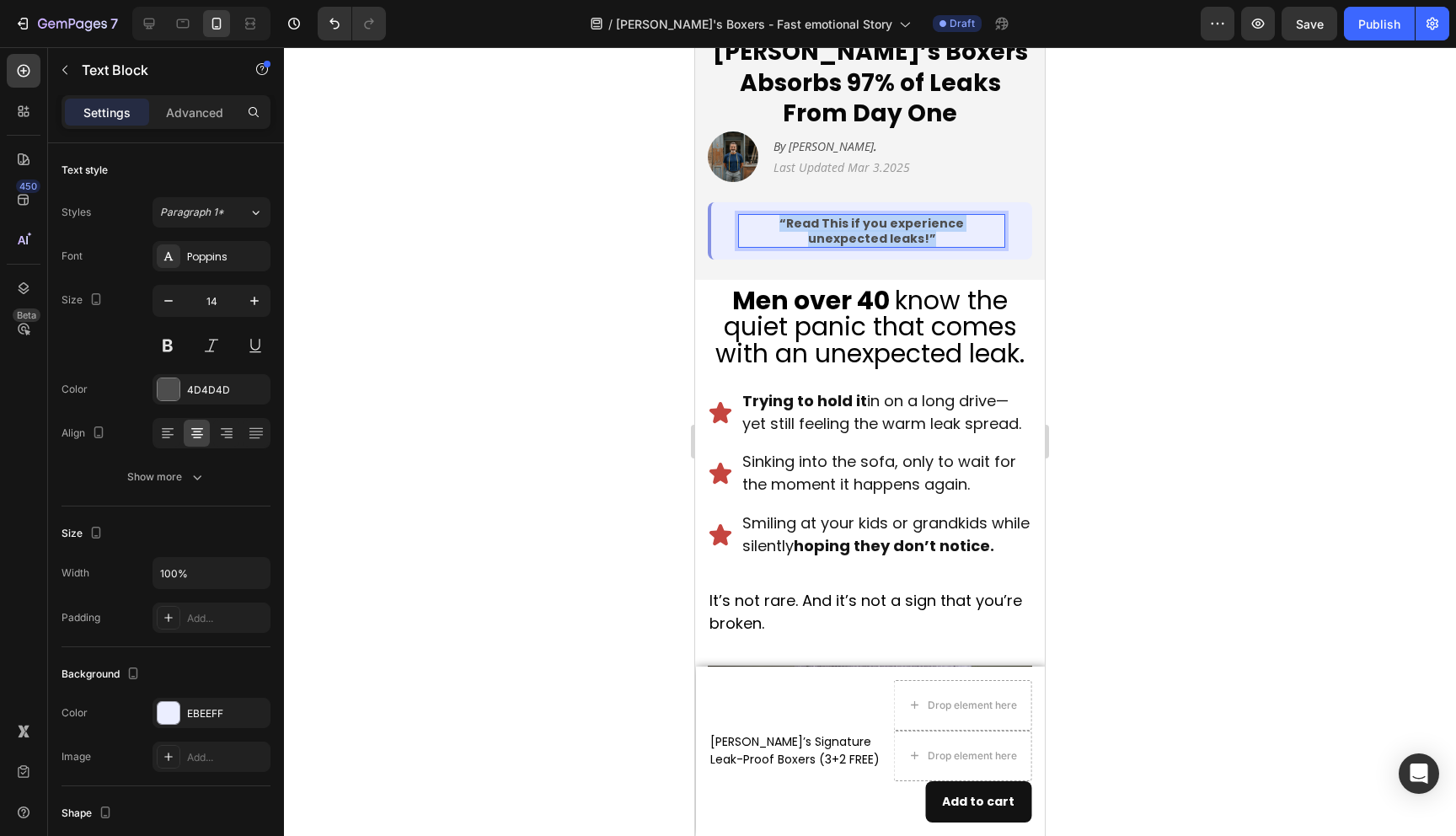
click at [780, 215] on strong "“Read This if you experience unexpected leaks!”" at bounding box center [872, 231] width 184 height 32
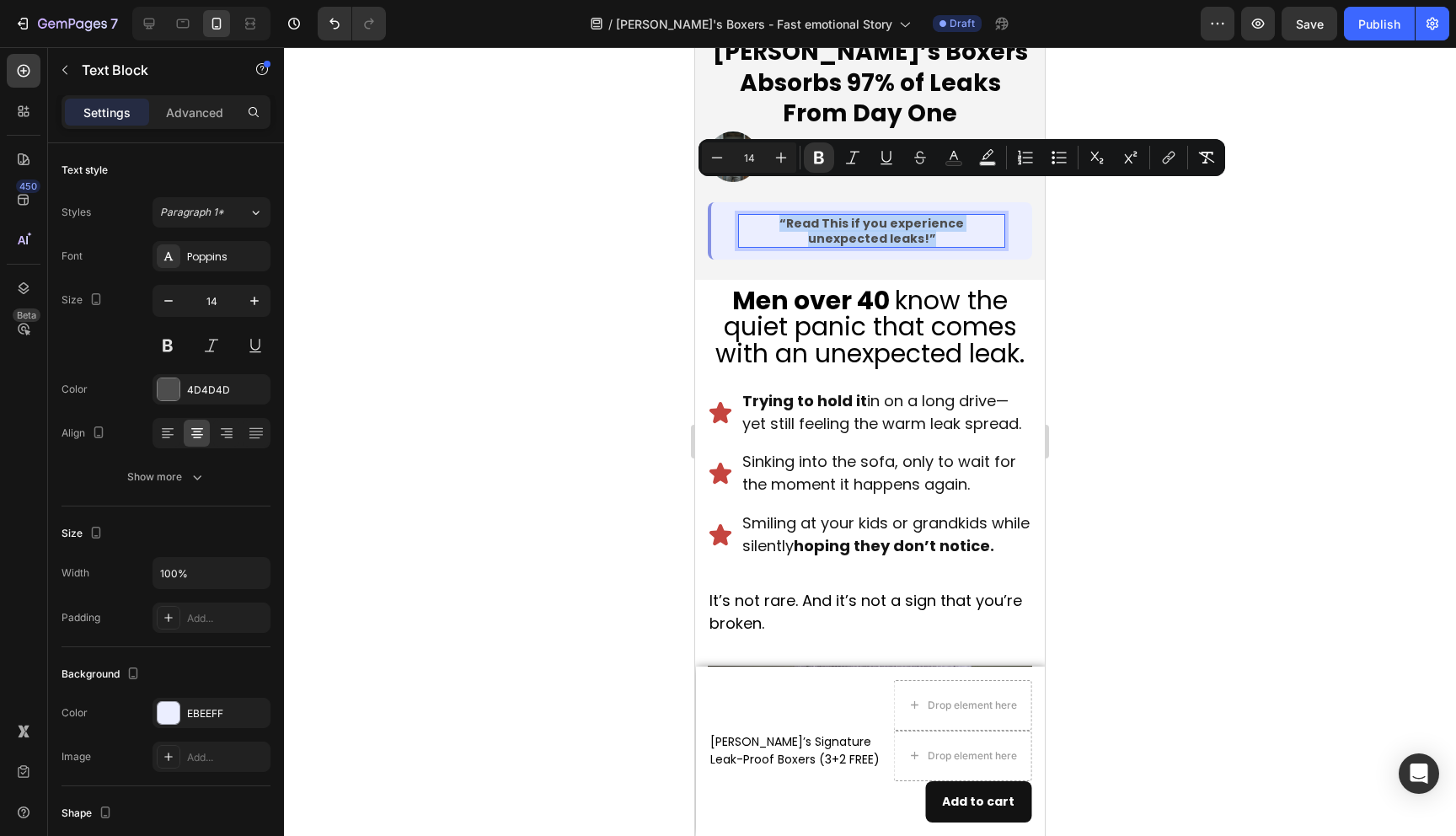
click at [780, 215] on strong "“Read This if you experience unexpected leaks!”" at bounding box center [872, 231] width 184 height 32
drag, startPoint x: 756, startPoint y: 192, endPoint x: 884, endPoint y: 210, distance: 129.3
click at [884, 215] on strong "“Read This if you experience unexpected leaks!”" at bounding box center [872, 231] width 184 height 32
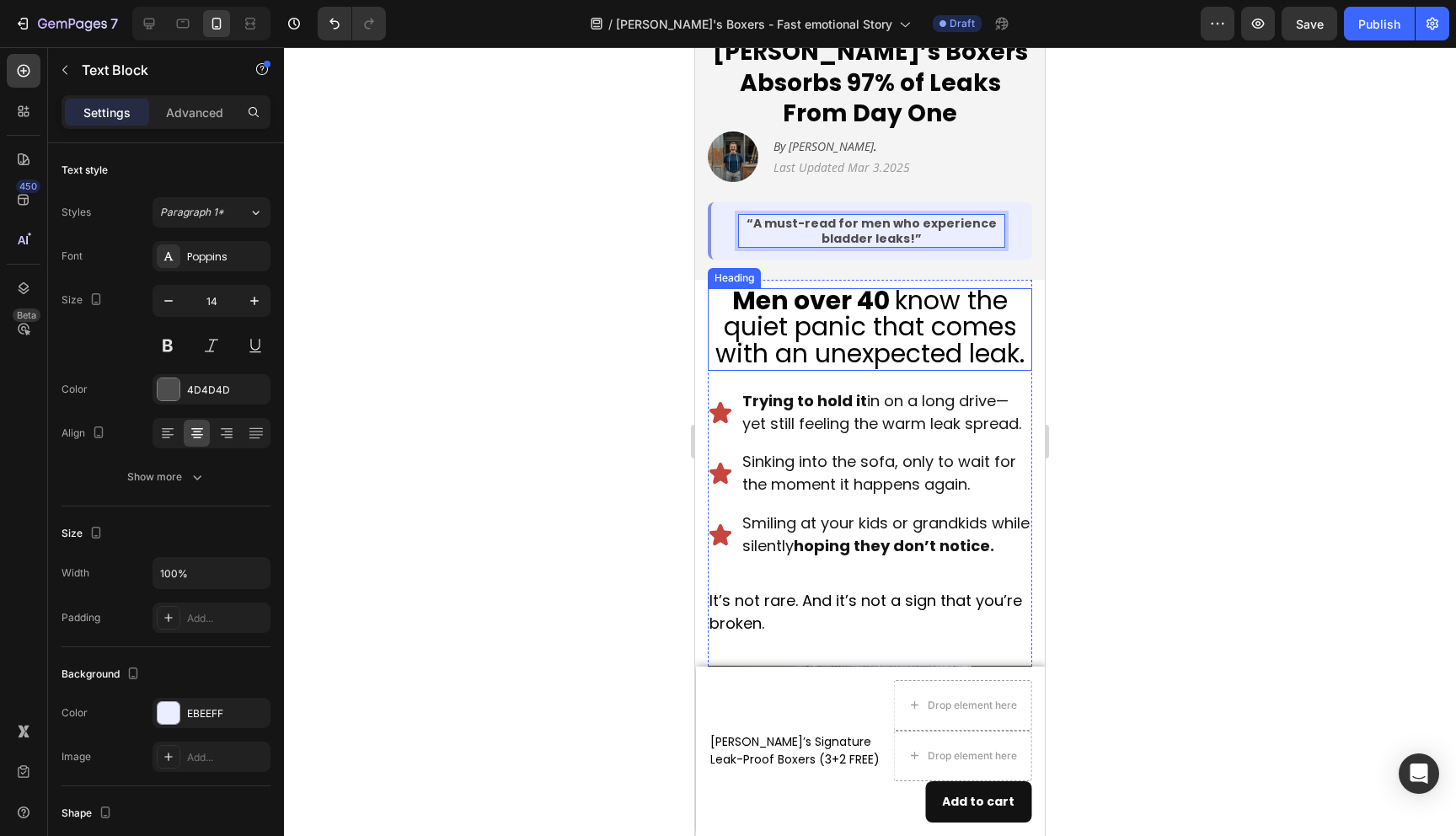
click at [1126, 292] on div at bounding box center [869, 442] width 1172 height 789
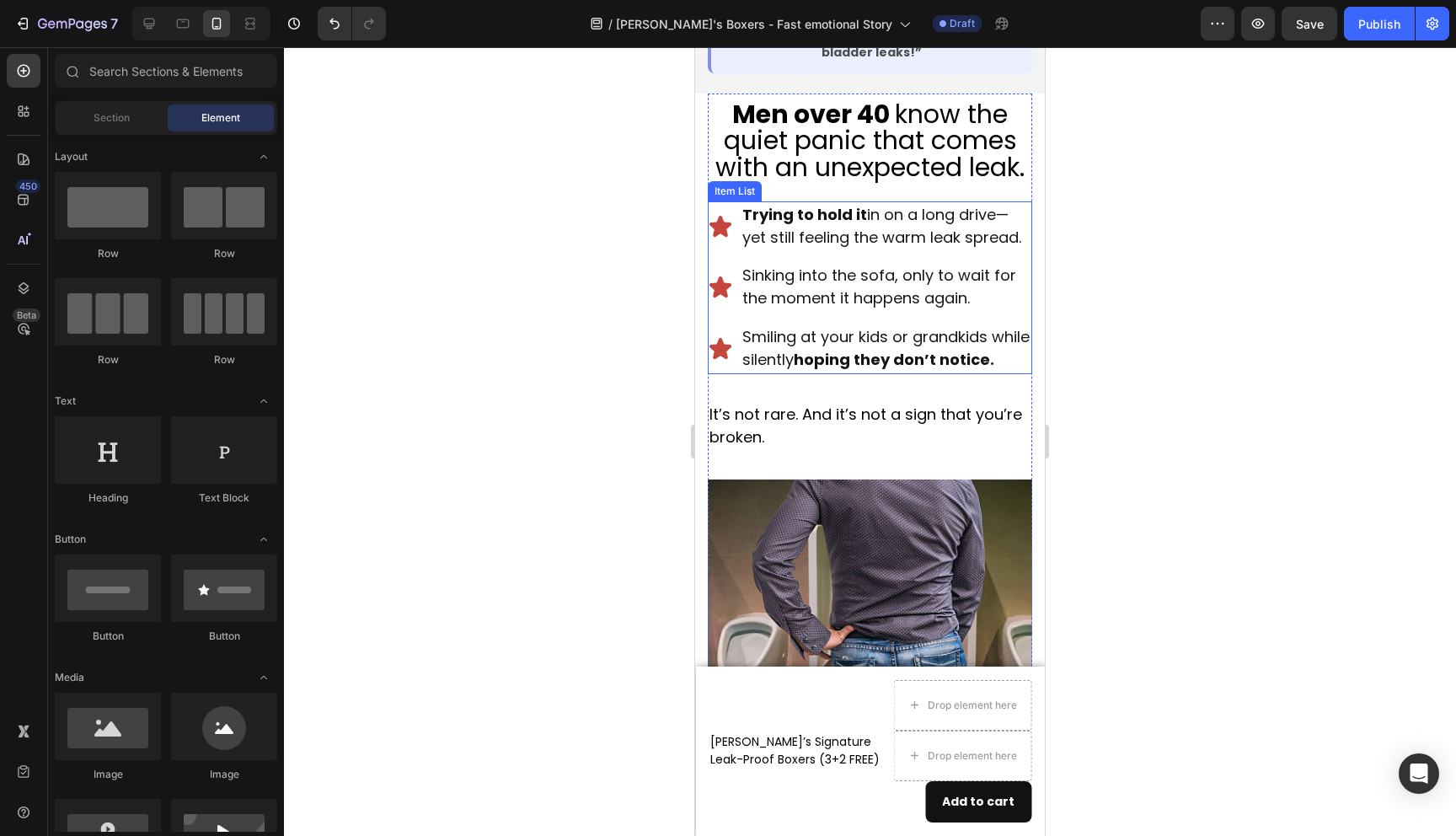
scroll to position [567, 0]
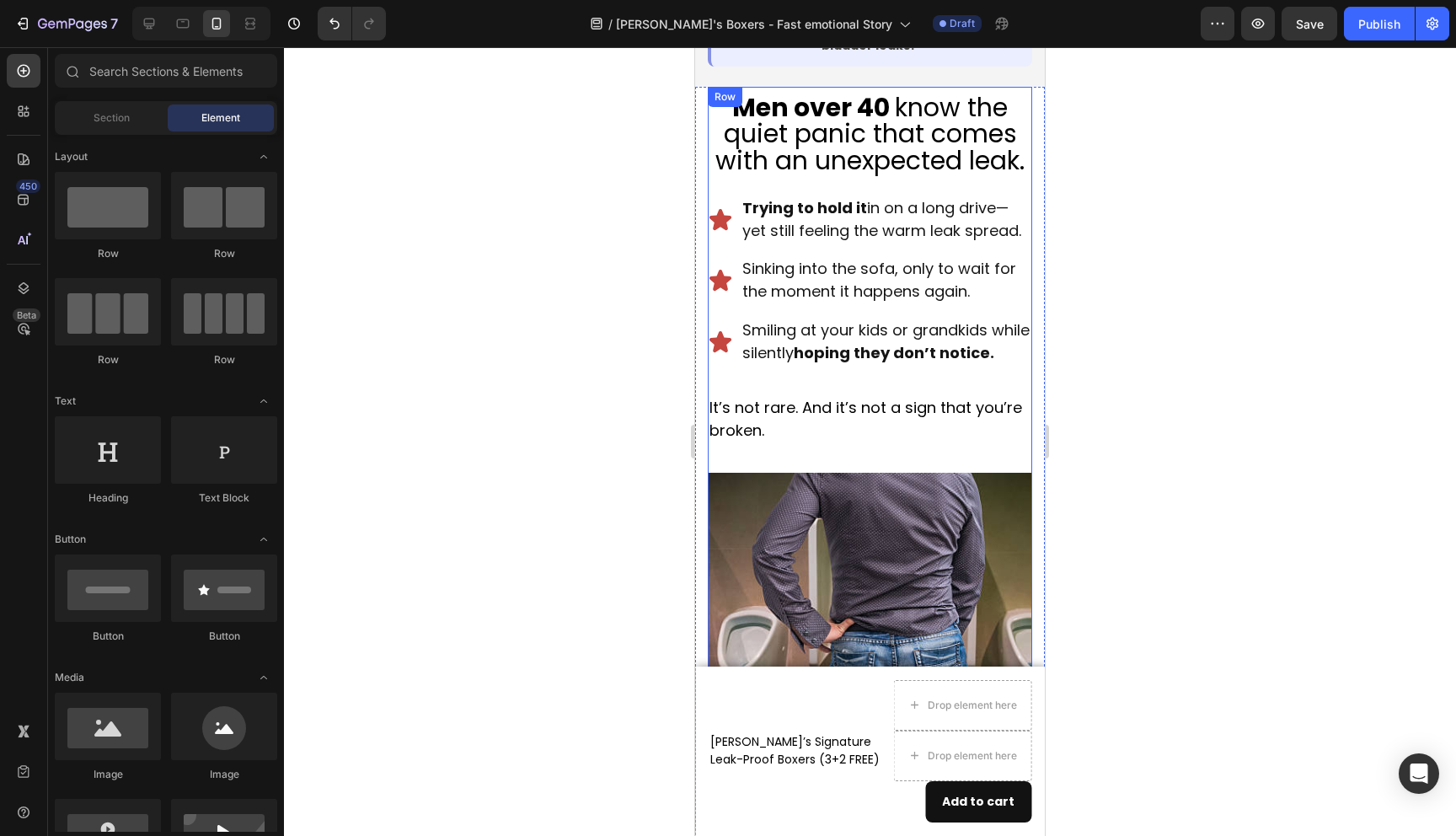
click at [821, 444] on div "Men over 40 know the quiet panic that comes with an unexpected leak. Heading Tr…" at bounding box center [870, 455] width 325 height 738
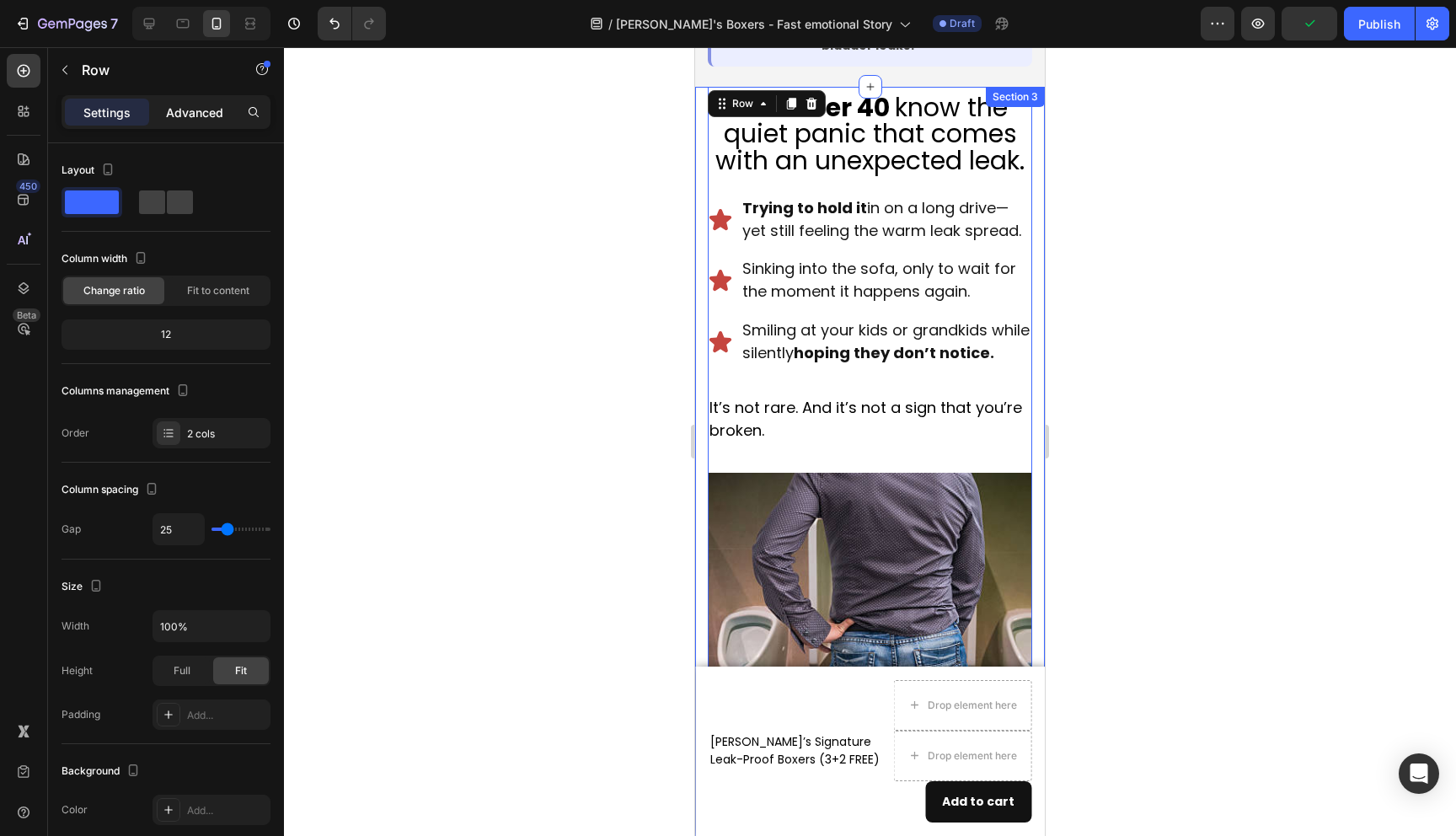
click at [204, 123] on div "Advanced" at bounding box center [194, 111] width 84 height 26
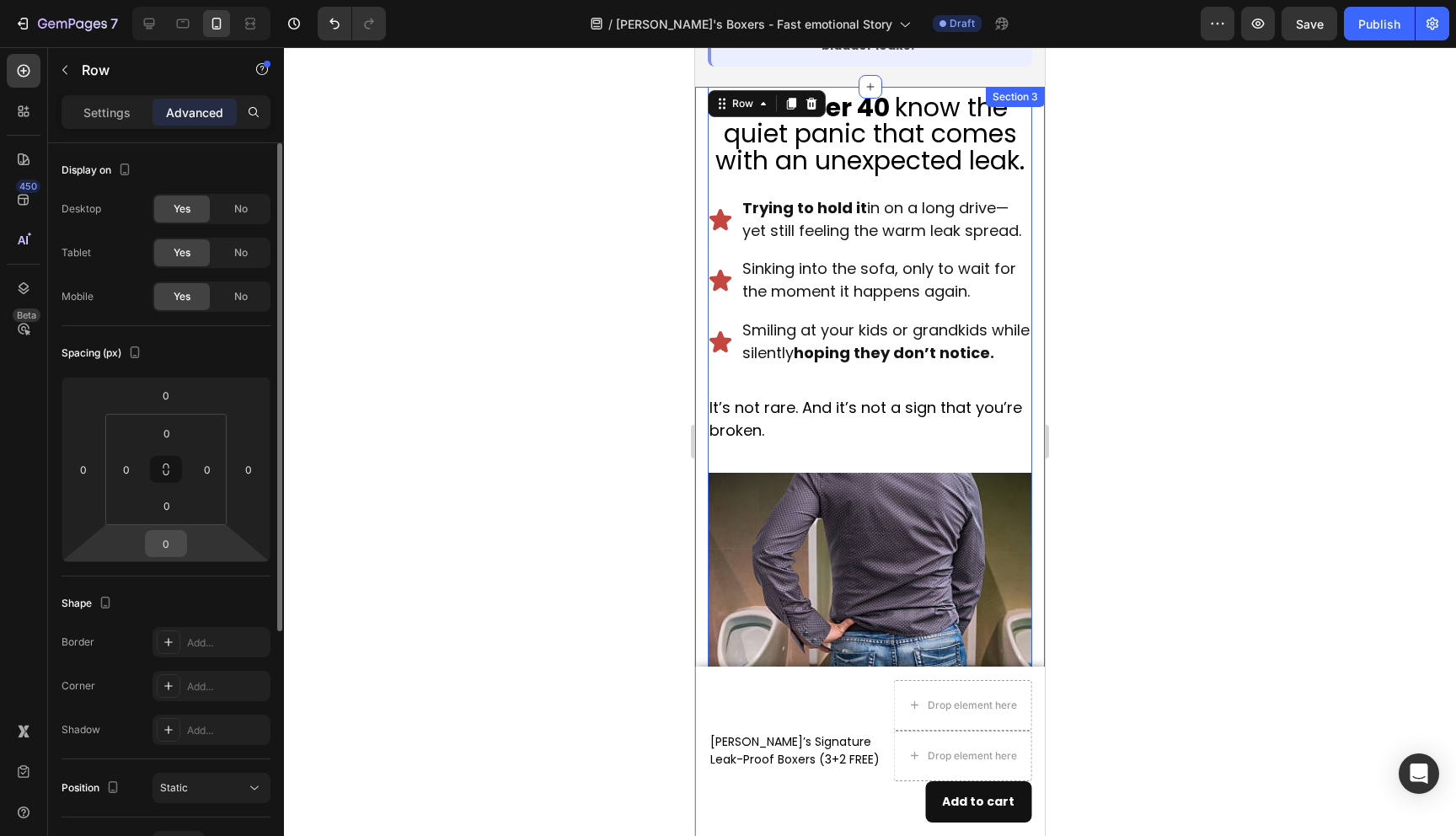
click at [171, 546] on input "0" at bounding box center [166, 544] width 33 height 26
type input "-10"
click at [369, 534] on div at bounding box center [869, 442] width 1172 height 789
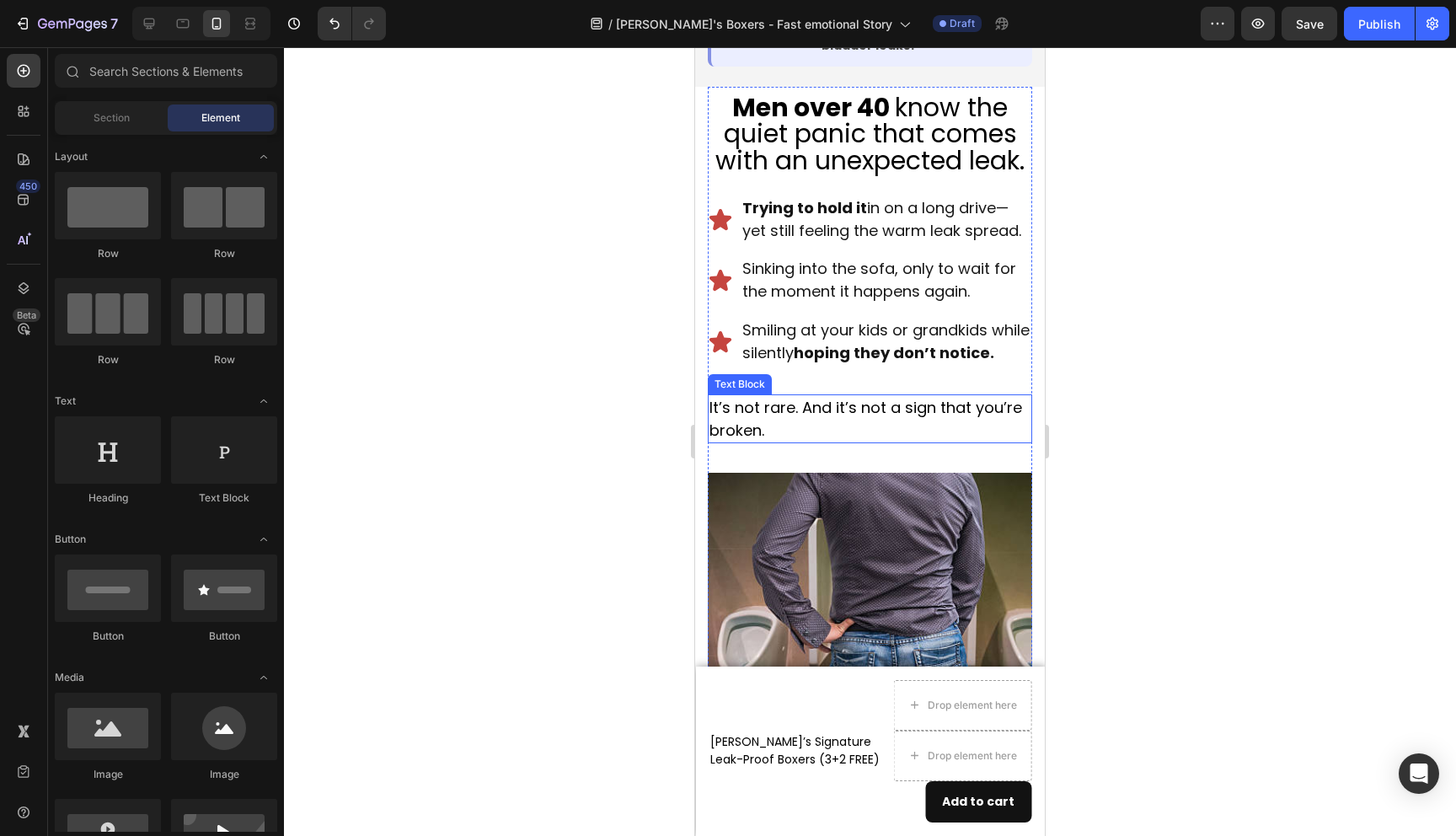
click at [772, 413] on p "It’s not rare. And it’s not a sign that you’re broken." at bounding box center [869, 419] width 321 height 45
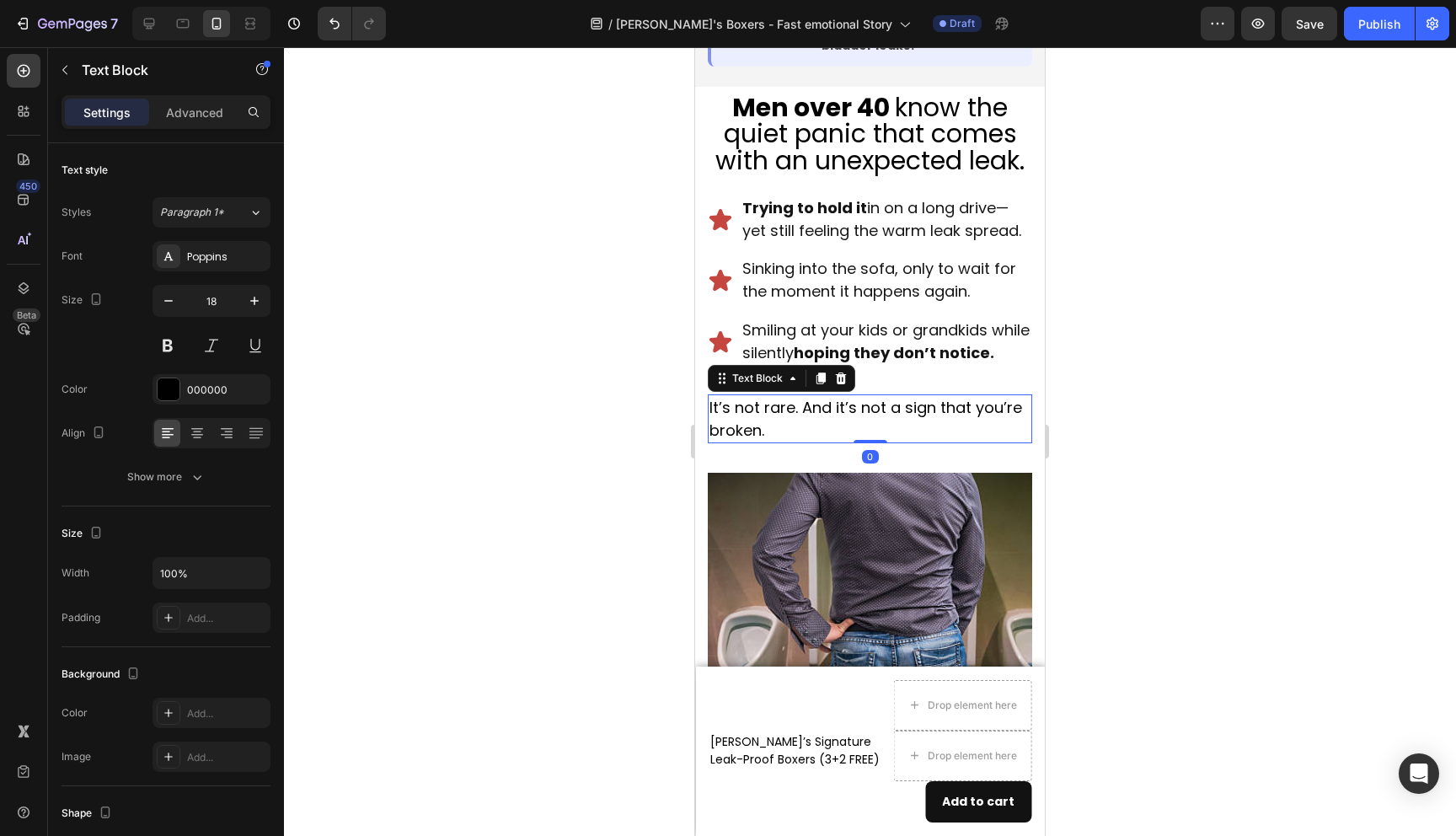
click at [188, 96] on div "Settings Advanced" at bounding box center [166, 112] width 209 height 33
click at [188, 103] on div "Advanced" at bounding box center [194, 111] width 84 height 26
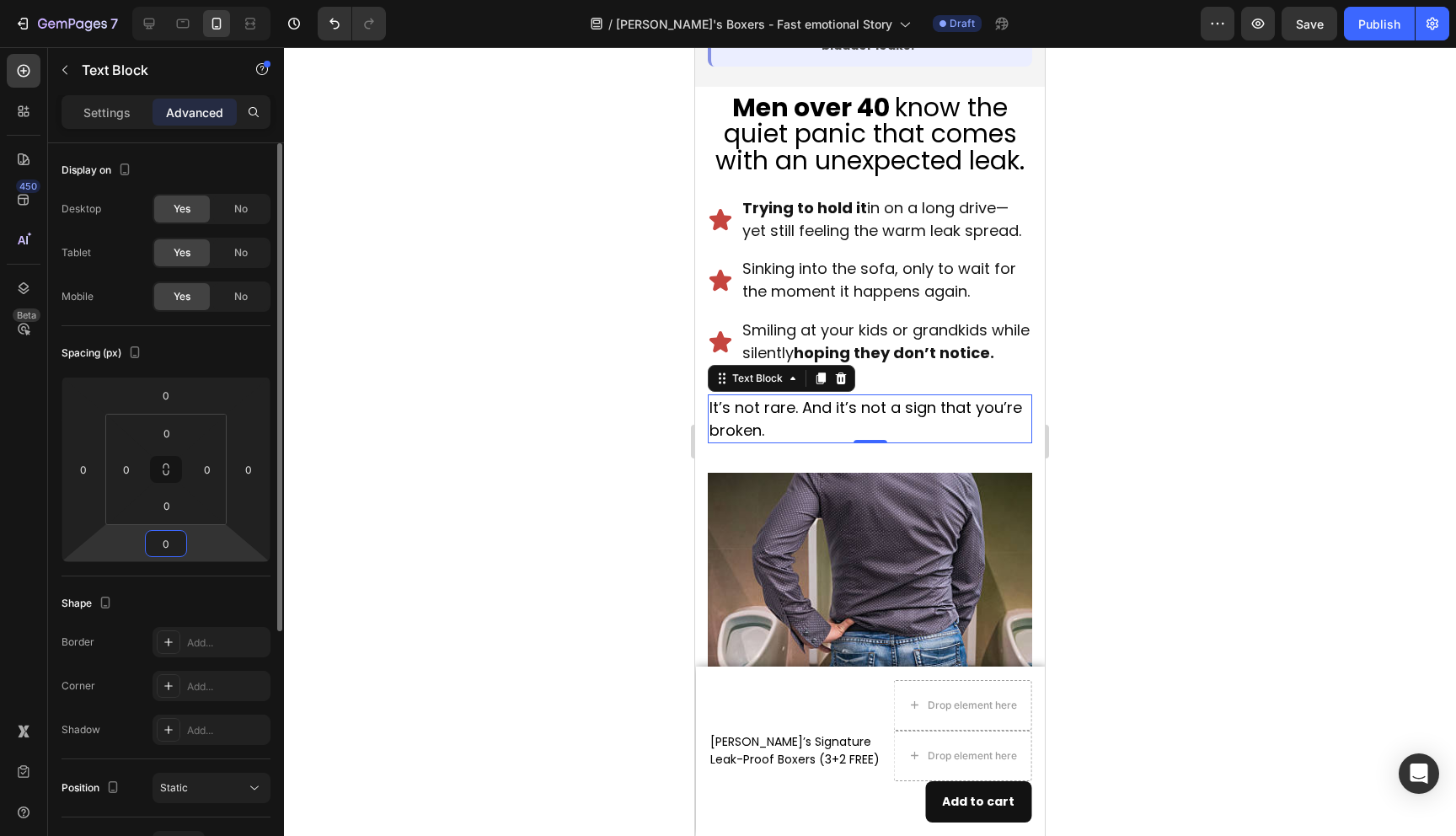
click at [177, 535] on input "0" at bounding box center [166, 544] width 33 height 26
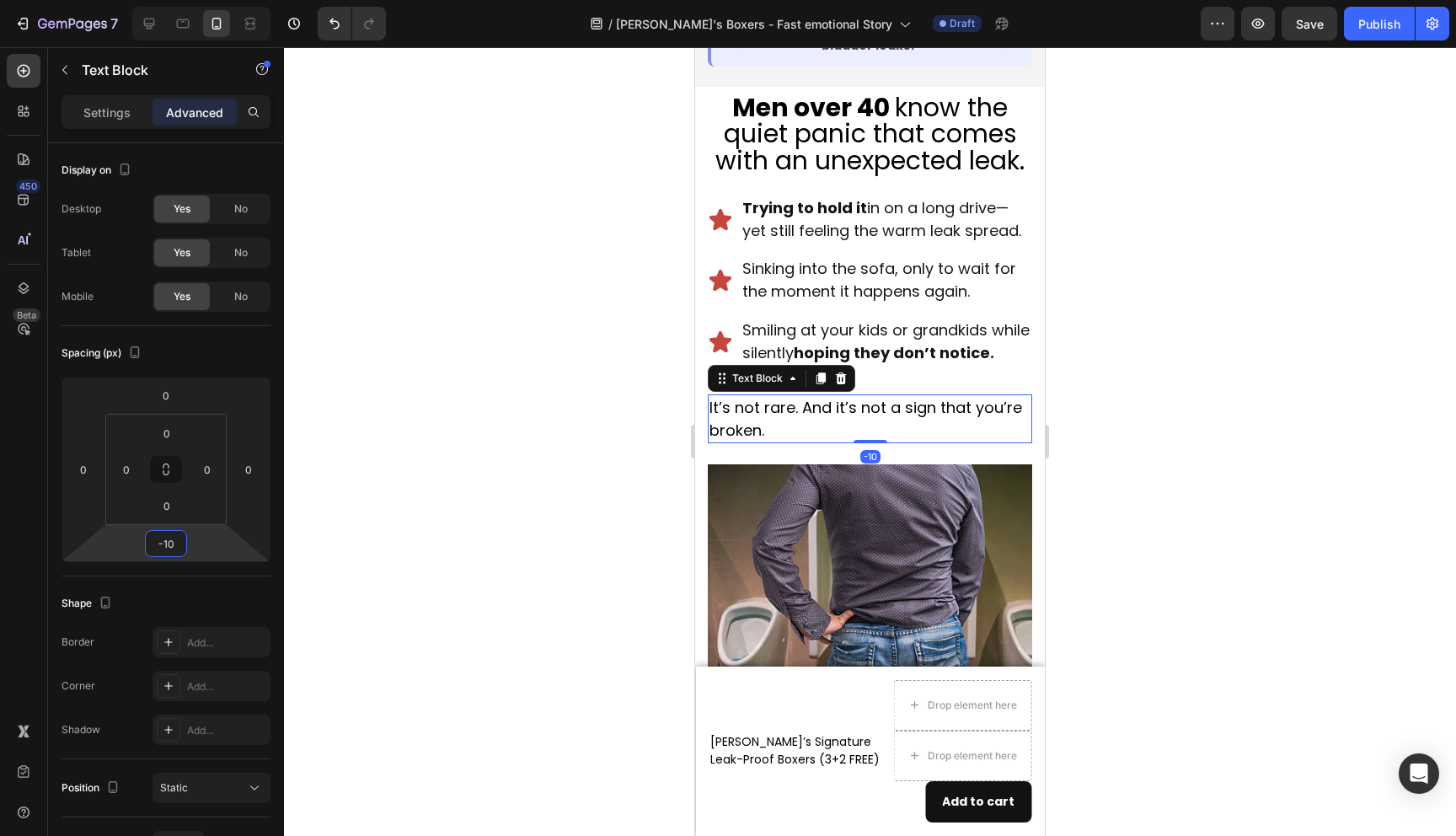
type input "-10"
click at [425, 583] on div at bounding box center [869, 442] width 1172 height 789
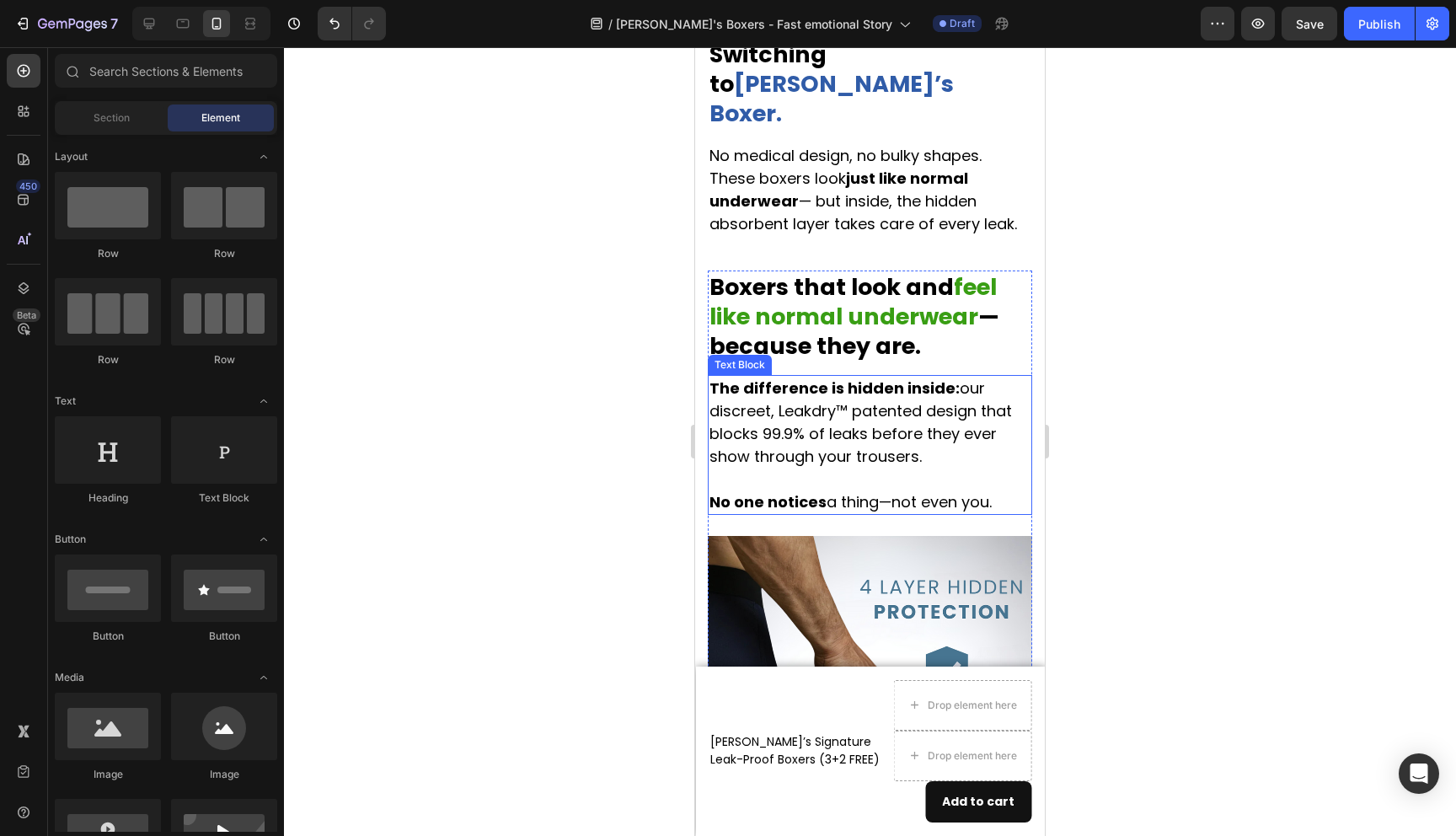
scroll to position [2341, 0]
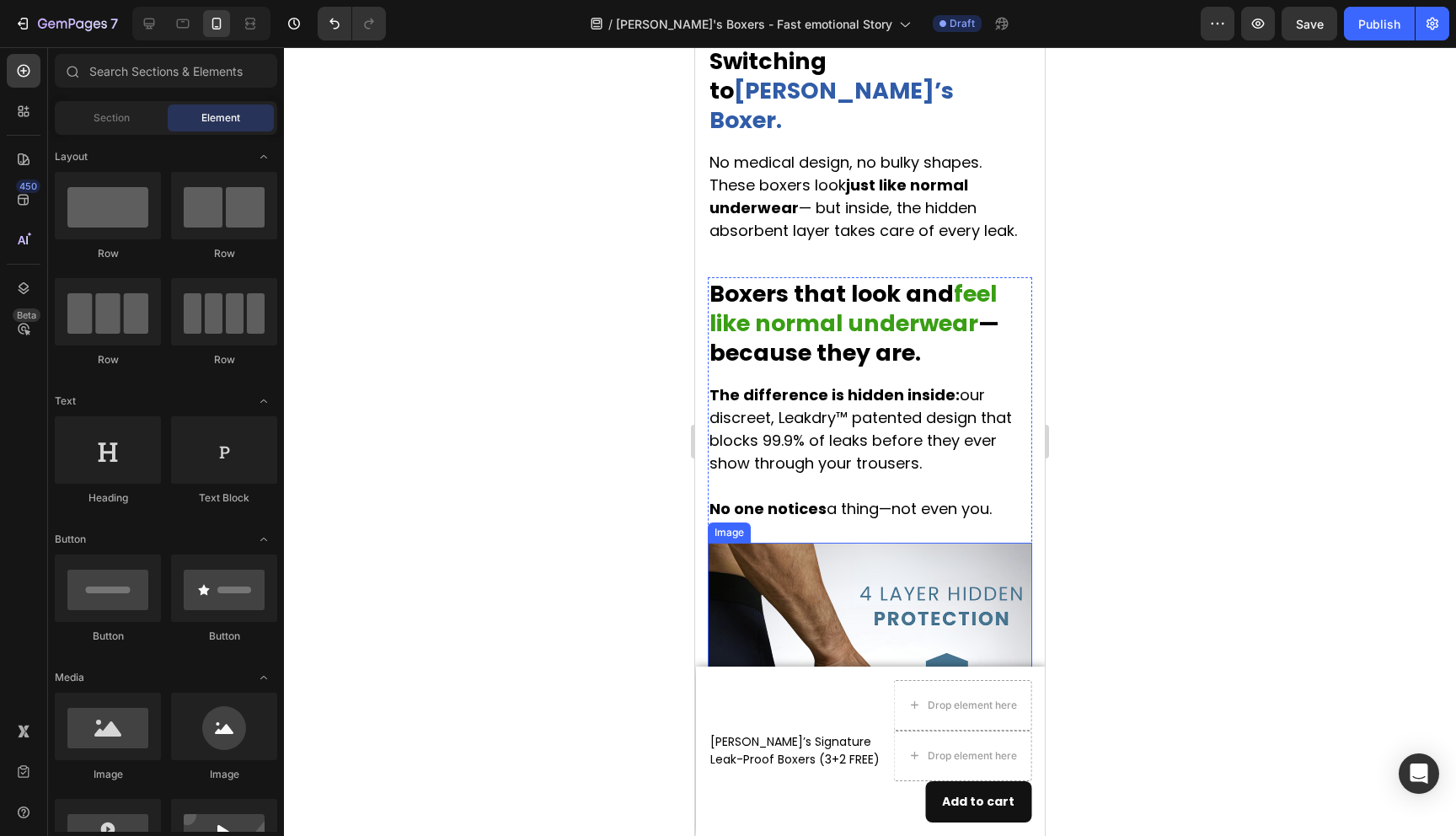
click at [836, 561] on img at bounding box center [870, 705] width 325 height 325
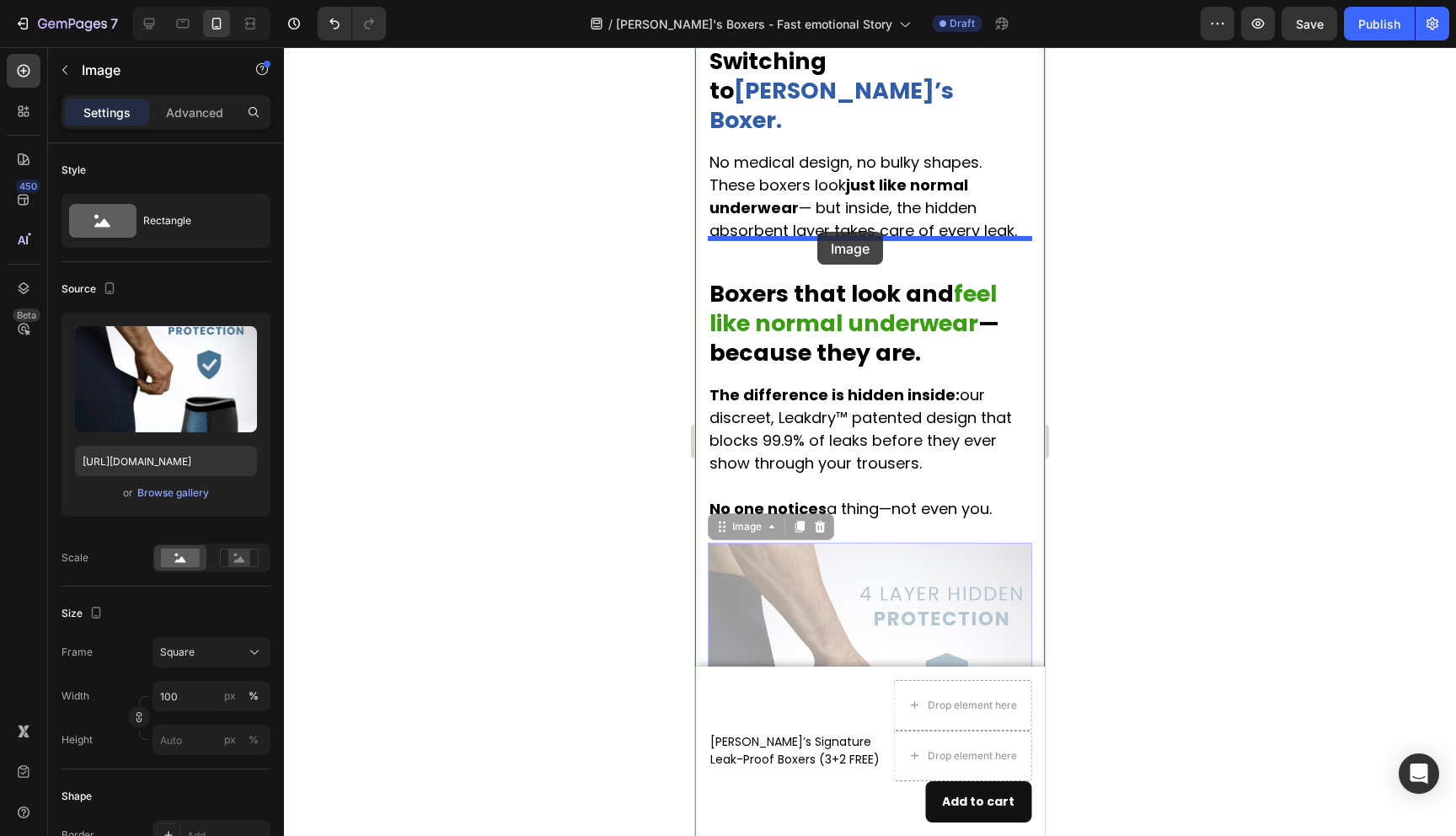
drag, startPoint x: 829, startPoint y: 565, endPoint x: 817, endPoint y: 232, distance: 333.2
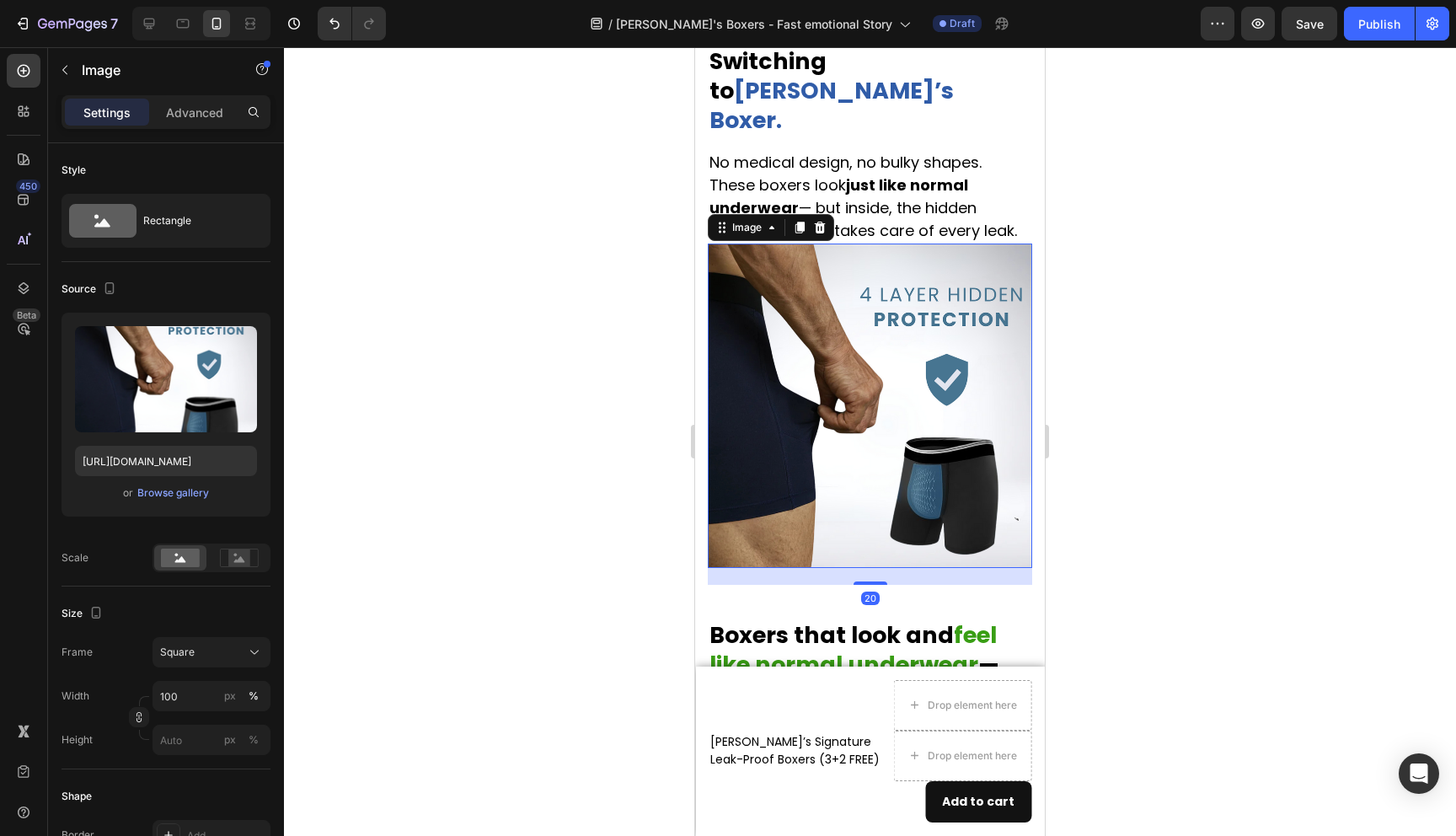
click at [636, 427] on div at bounding box center [869, 442] width 1172 height 789
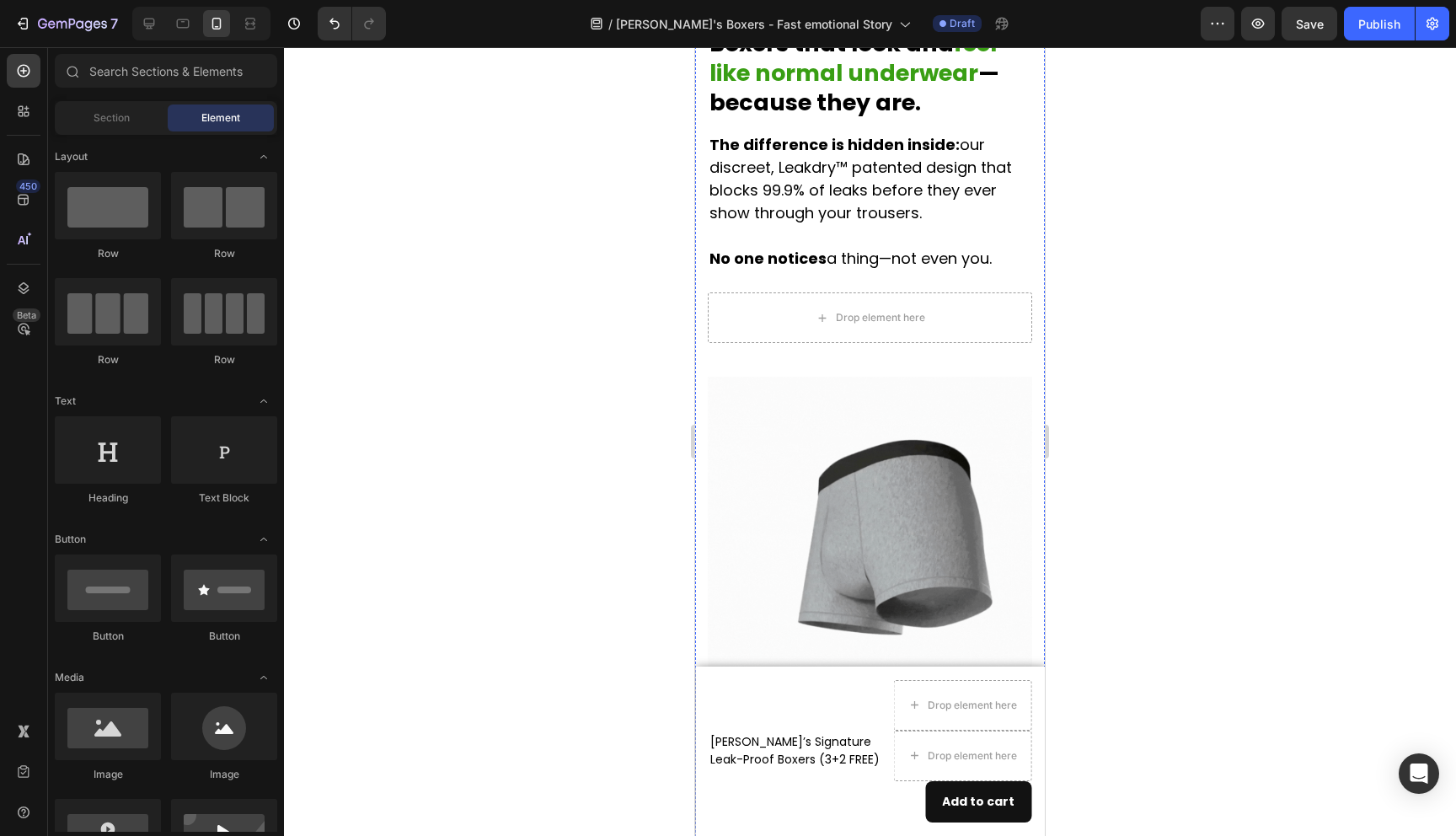
scroll to position [2943, 0]
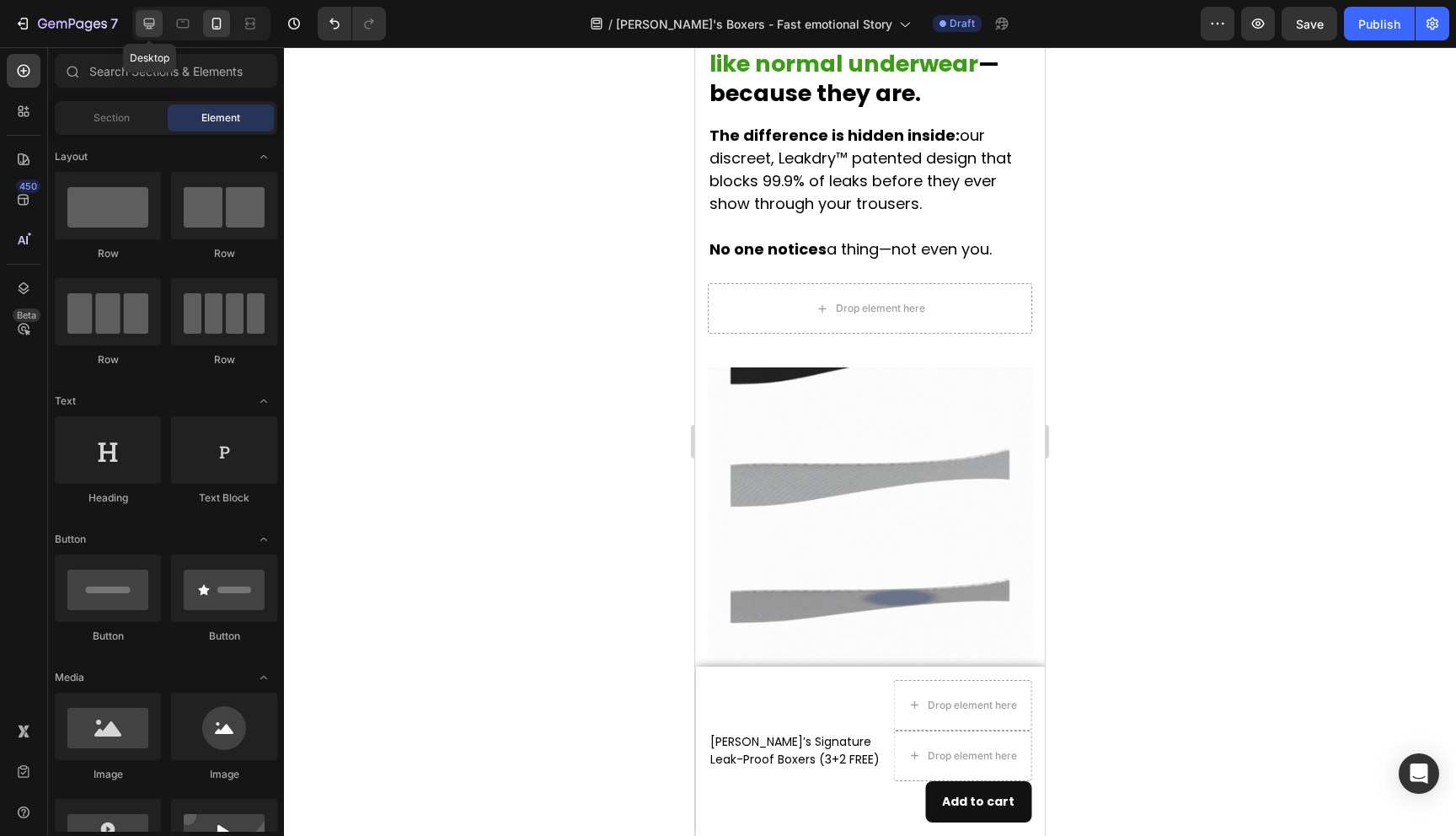
click at [154, 30] on icon at bounding box center [148, 23] width 17 height 17
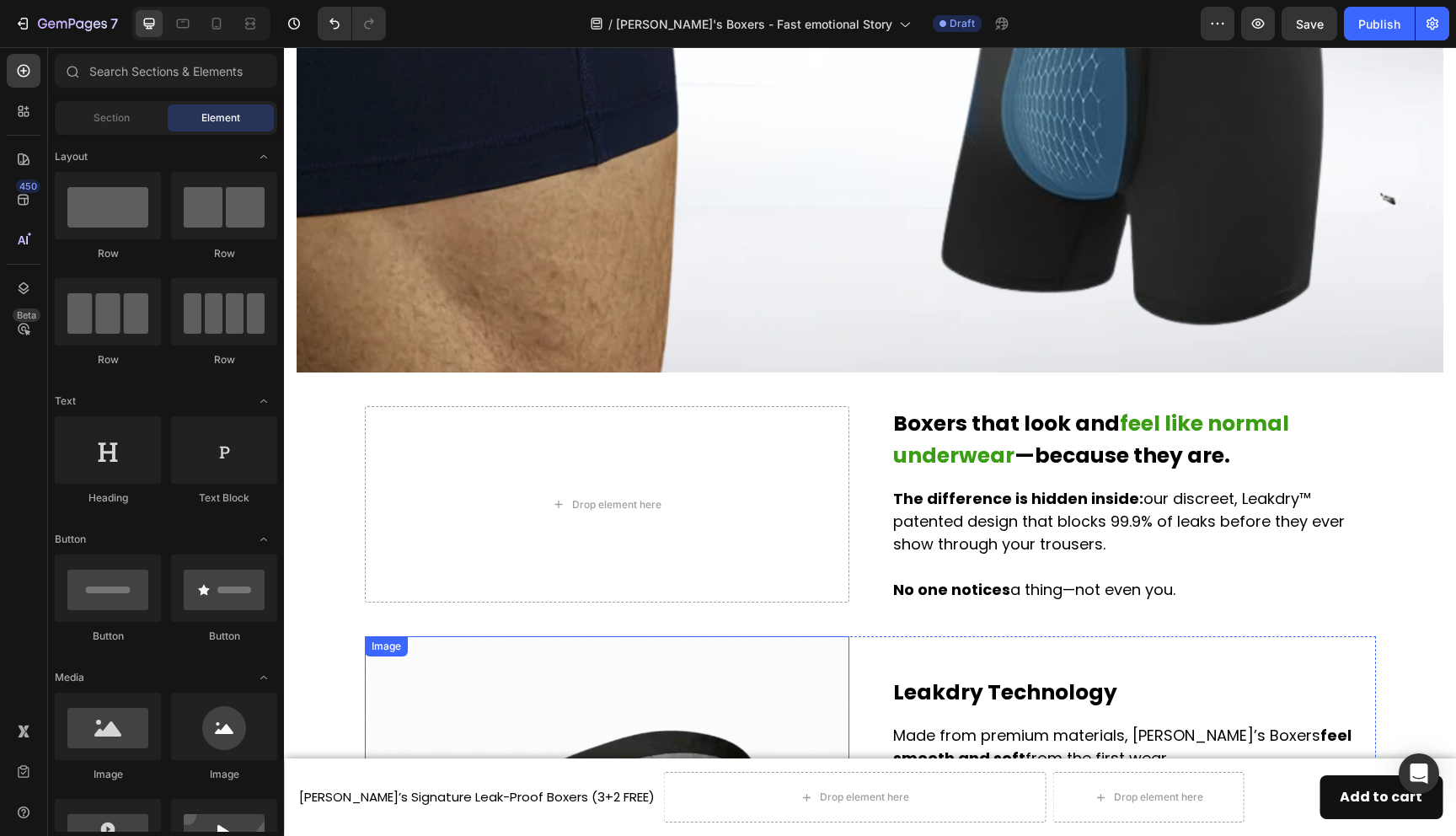
scroll to position [2835, 0]
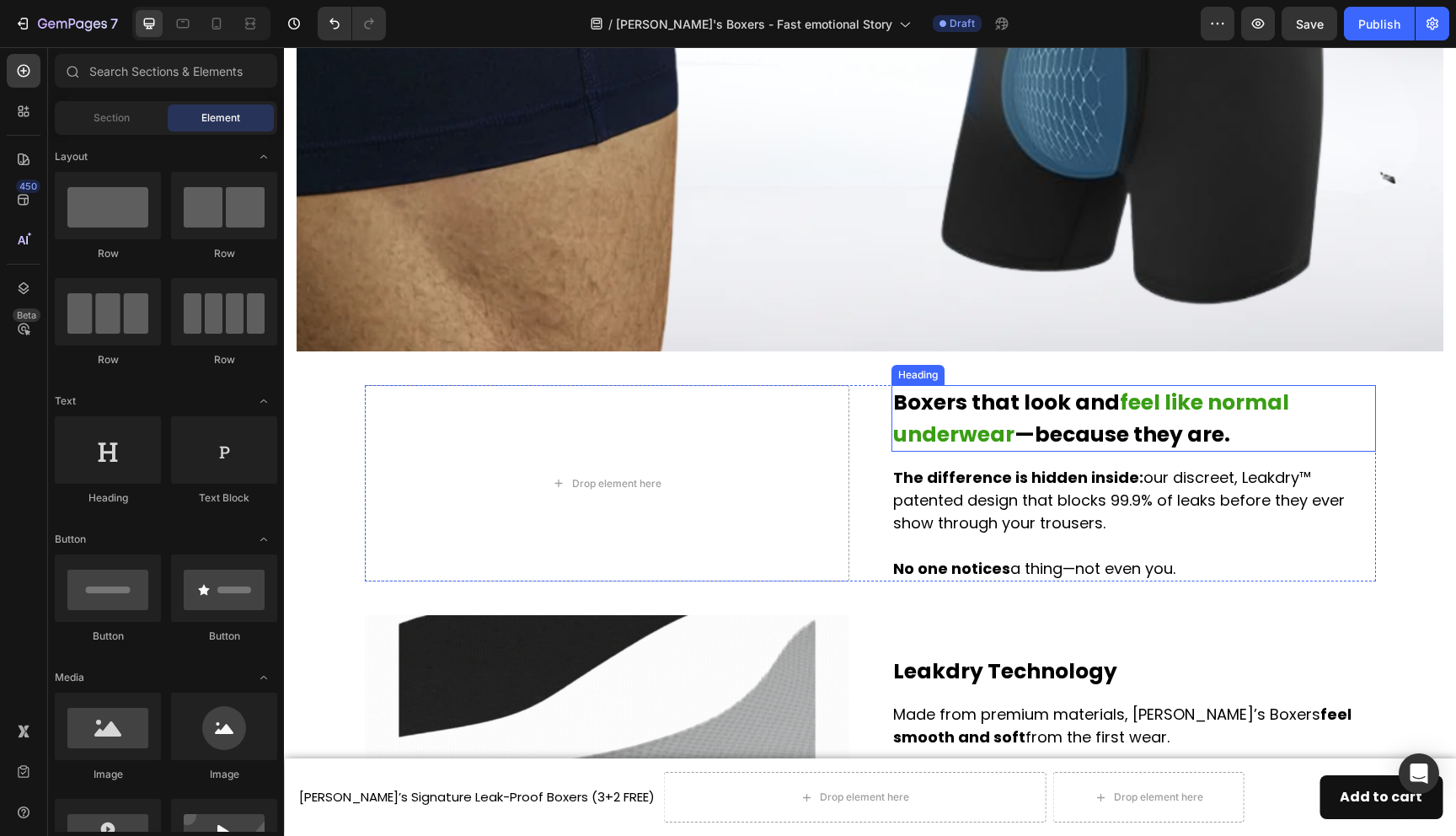
click at [1003, 437] on strong "feel like normal underwear" at bounding box center [1091, 418] width 396 height 62
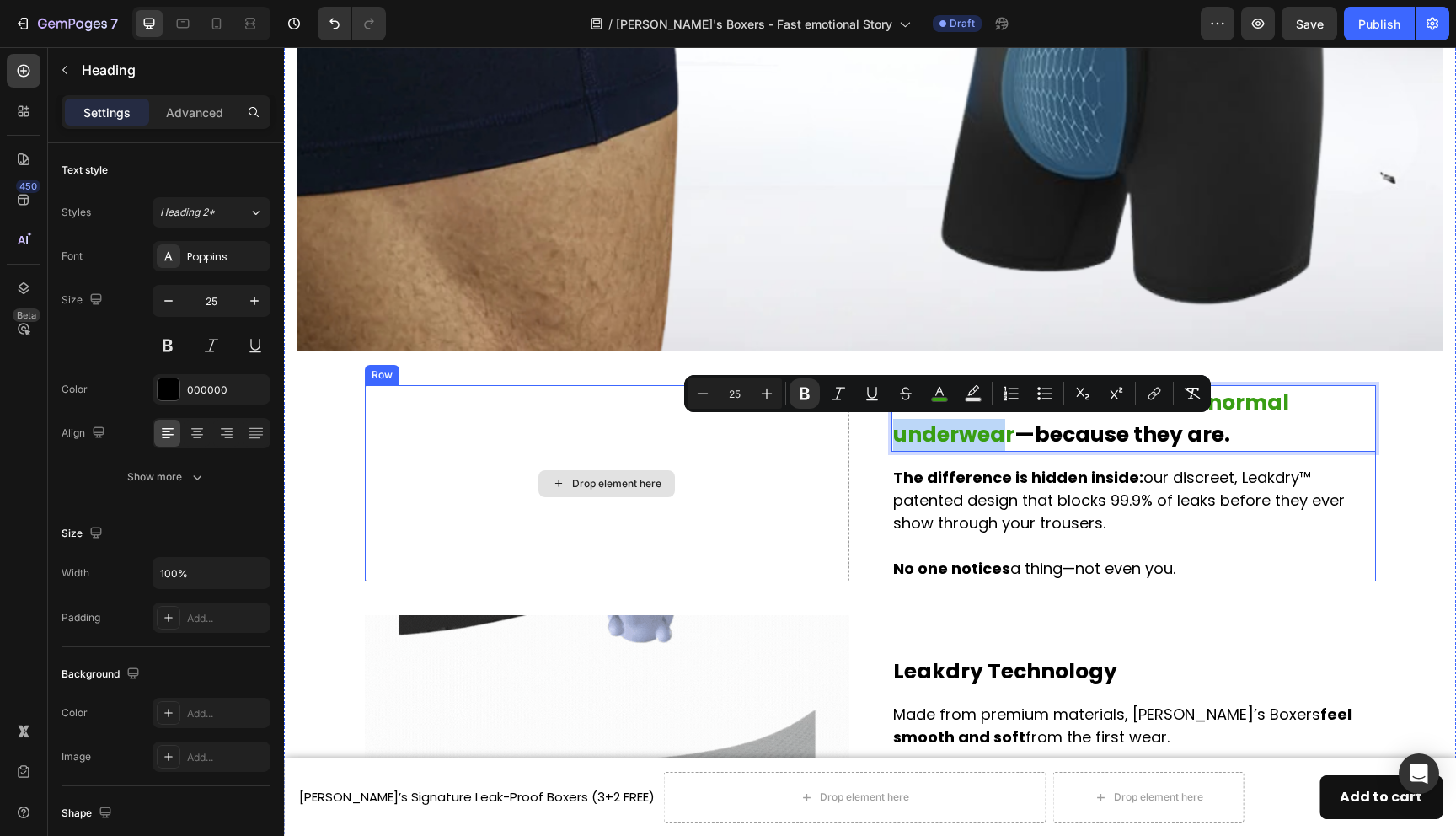
drag, startPoint x: 1004, startPoint y: 437, endPoint x: 589, endPoint y: 434, distance: 415.0
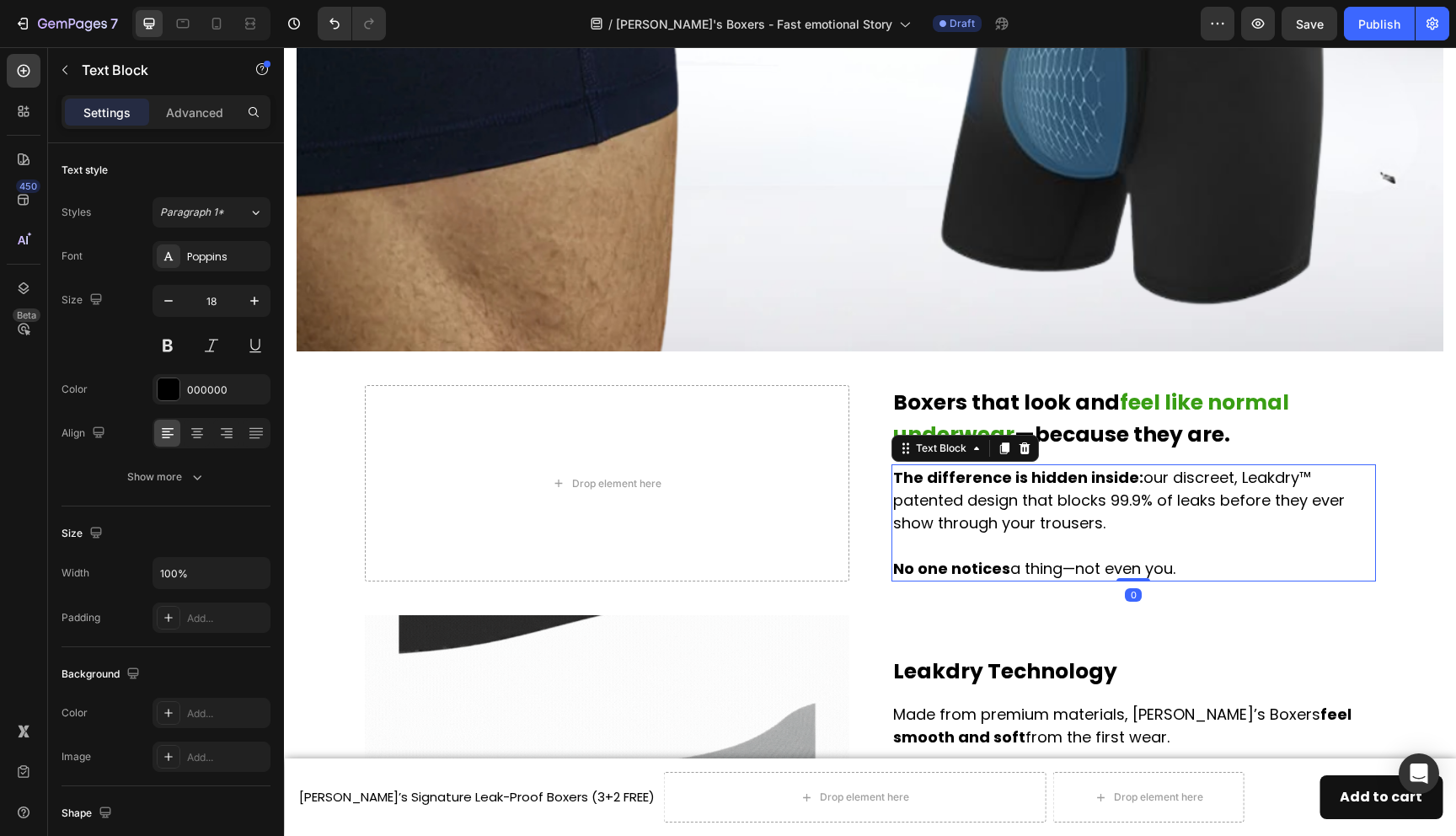
click at [1256, 556] on p "Rich Text Editor. Editing area: main" at bounding box center [1133, 546] width 481 height 23
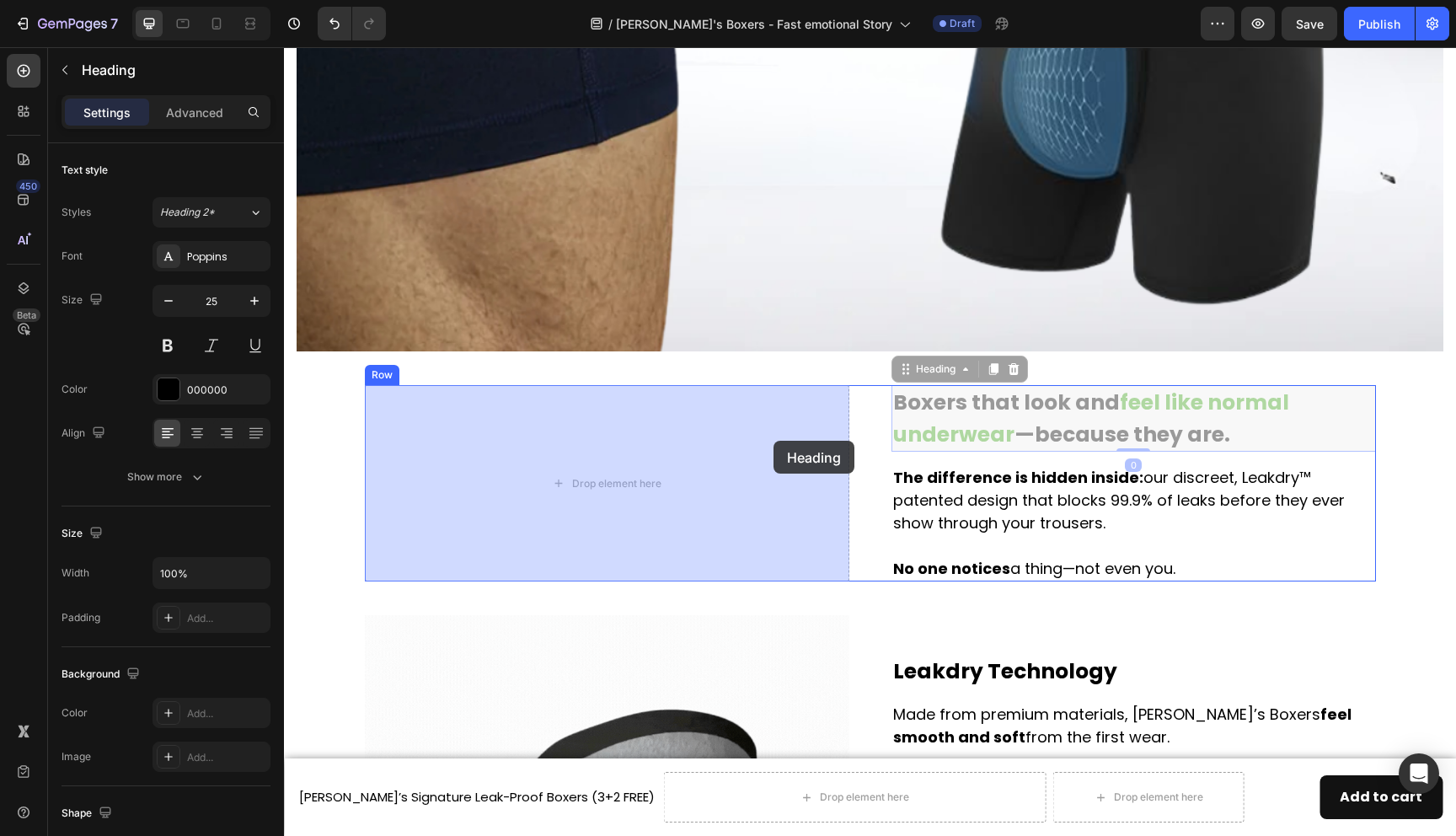
drag, startPoint x: 1335, startPoint y: 444, endPoint x: 768, endPoint y: 440, distance: 567.0
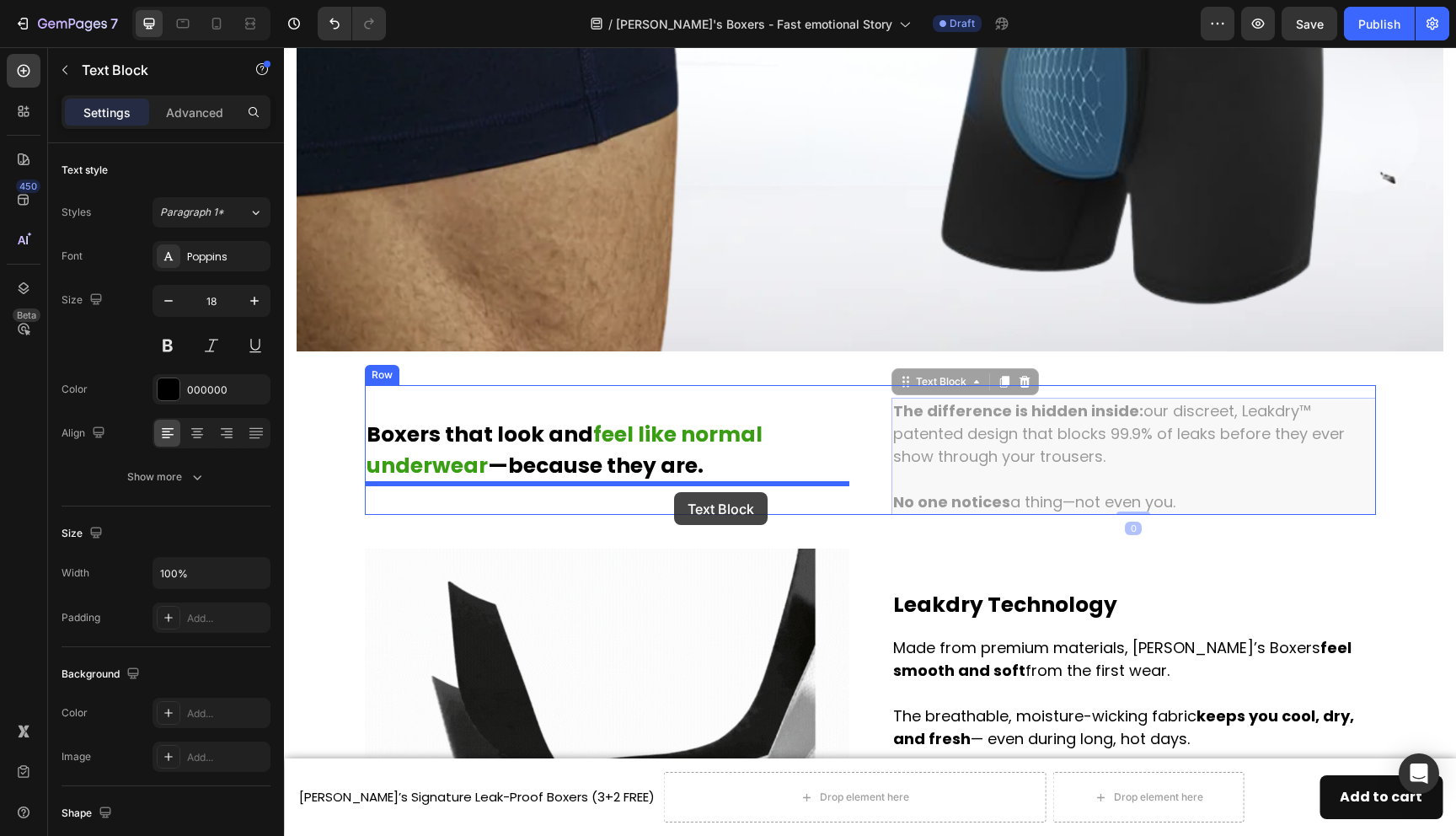
drag, startPoint x: 1217, startPoint y: 475, endPoint x: 674, endPoint y: 493, distance: 543.3
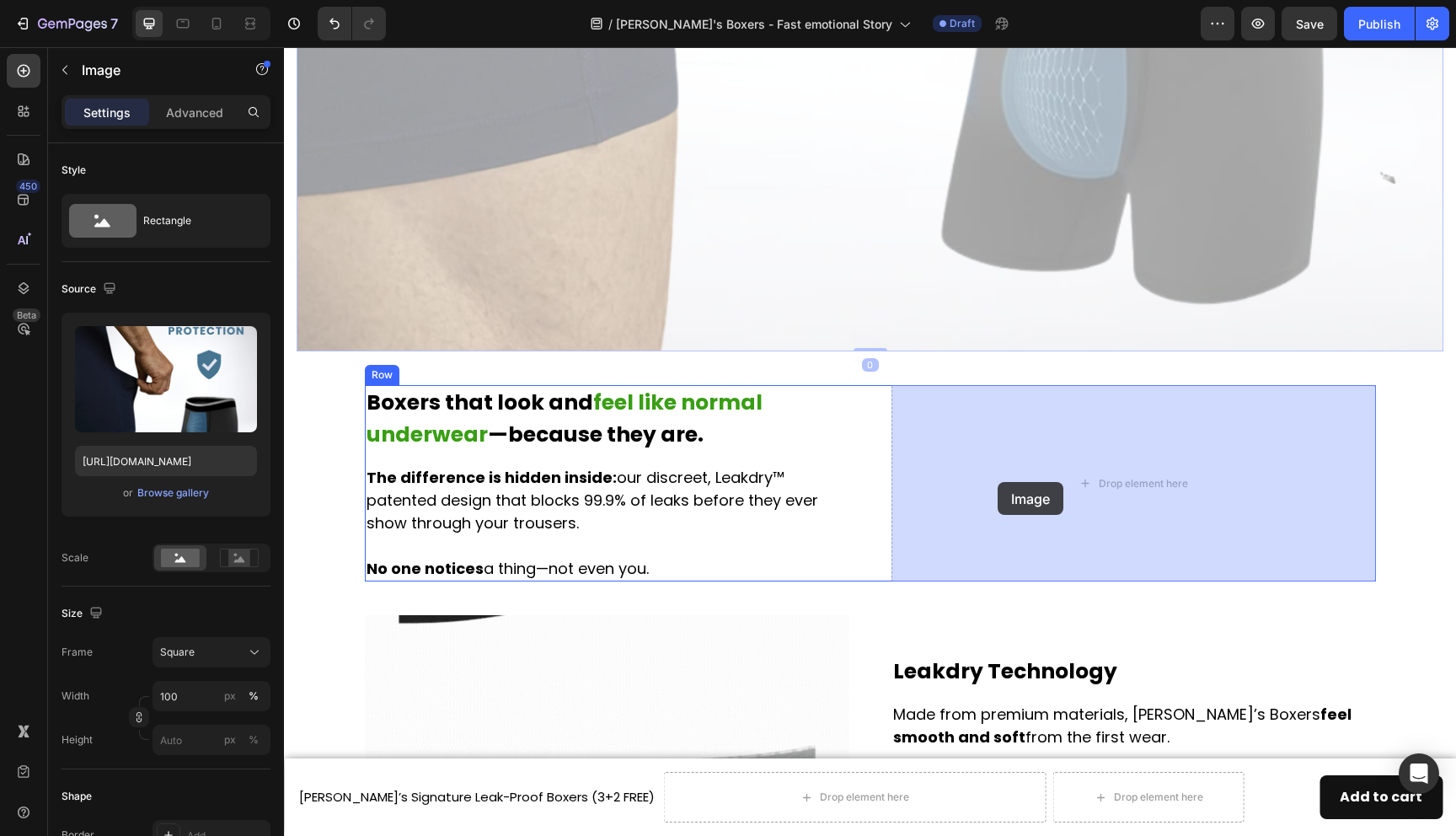
drag, startPoint x: 1007, startPoint y: 260, endPoint x: 998, endPoint y: 482, distance: 222.2
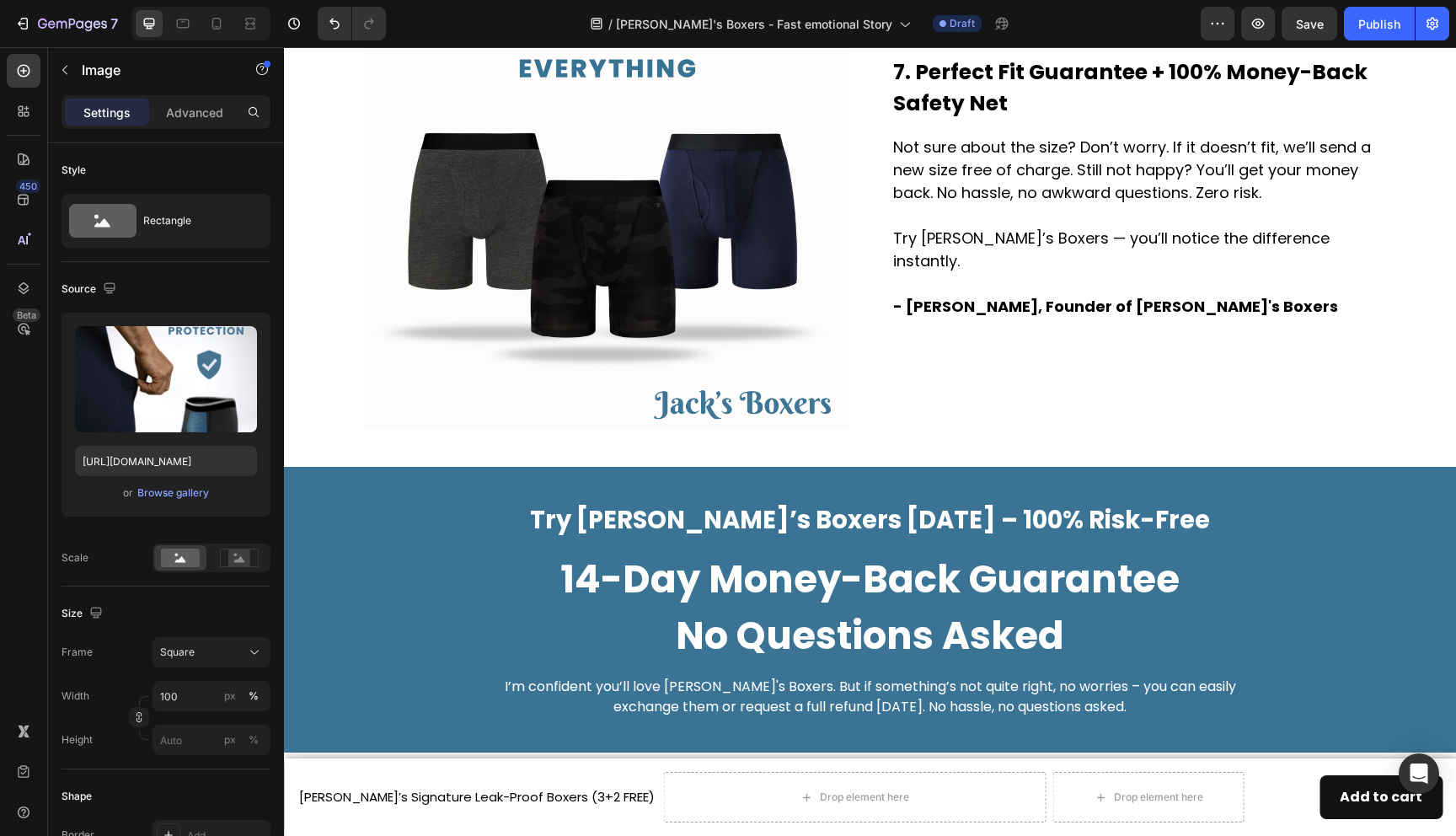
scroll to position [3684, 0]
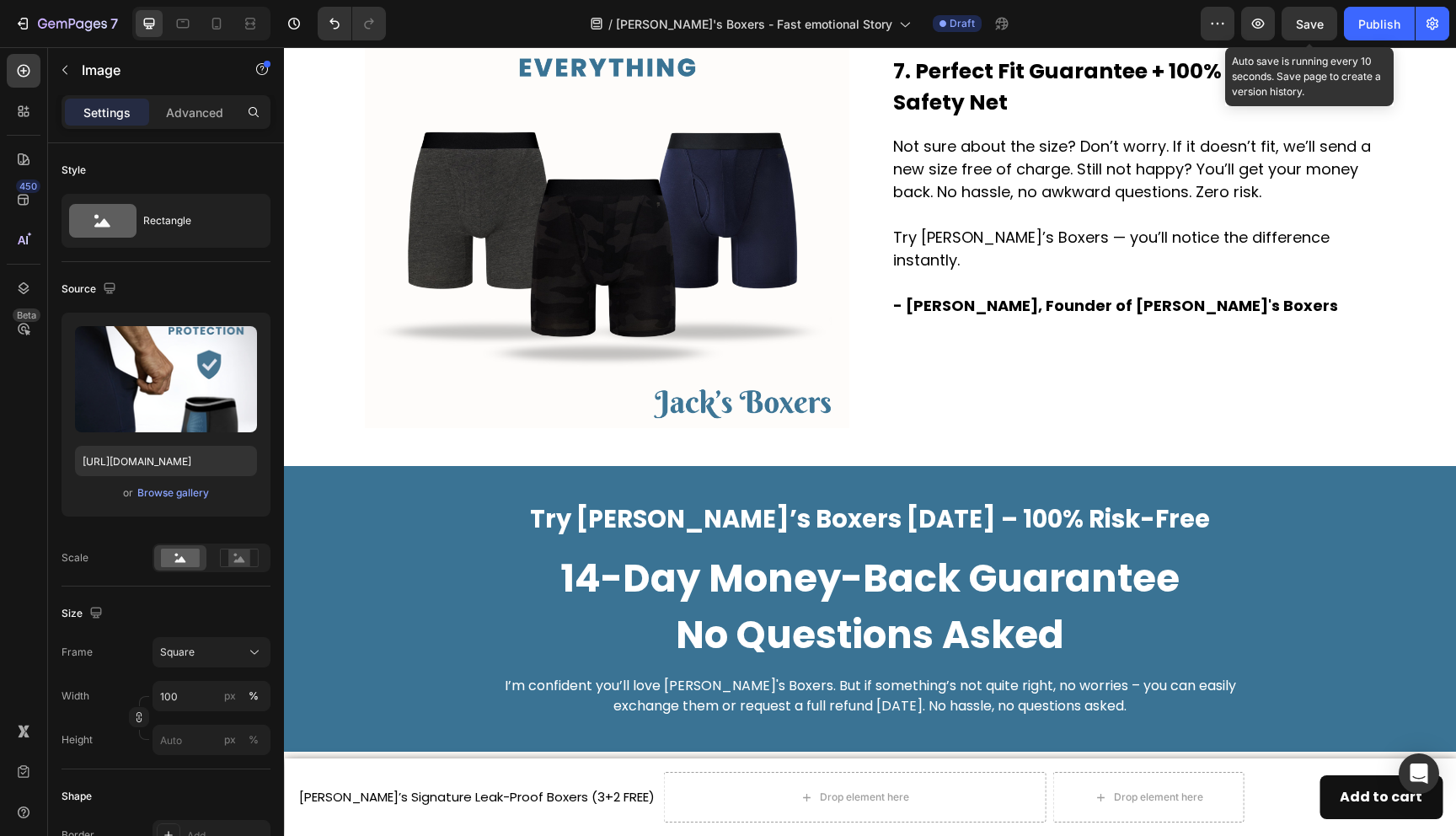
click at [1303, 25] on span "Save" at bounding box center [1310, 24] width 27 height 15
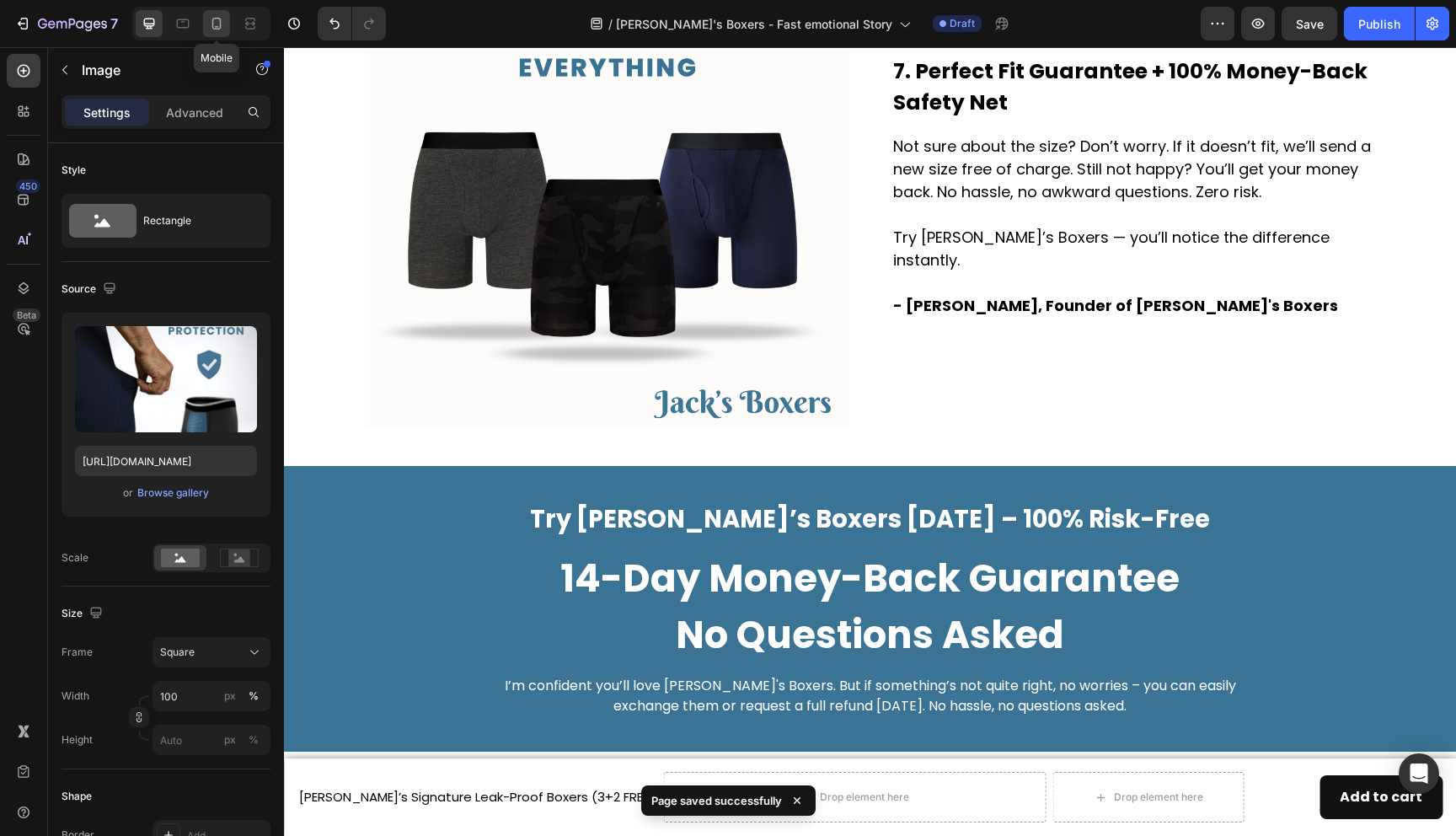
click at [216, 20] on icon at bounding box center [216, 23] width 17 height 17
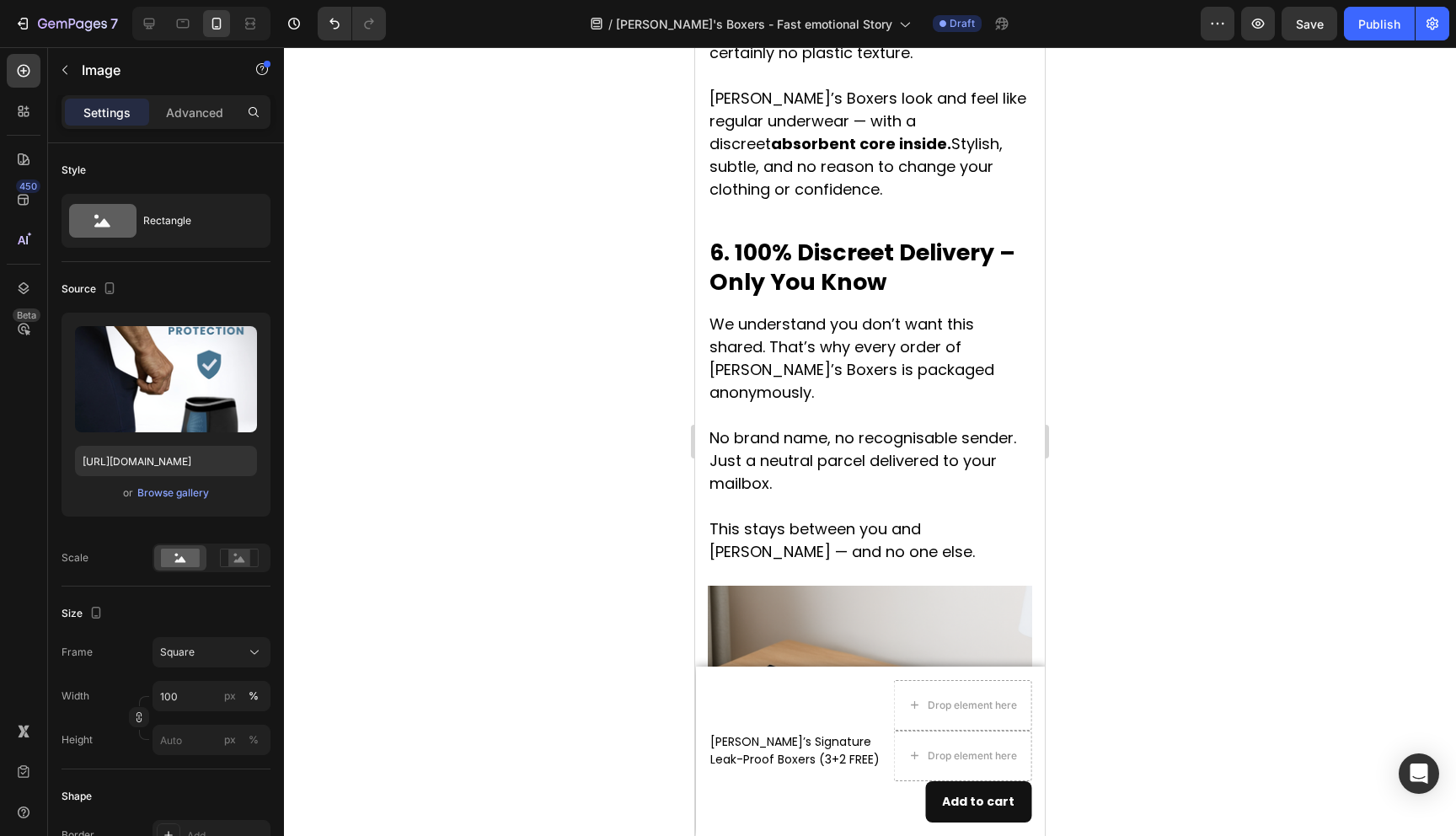
scroll to position [3910, 0]
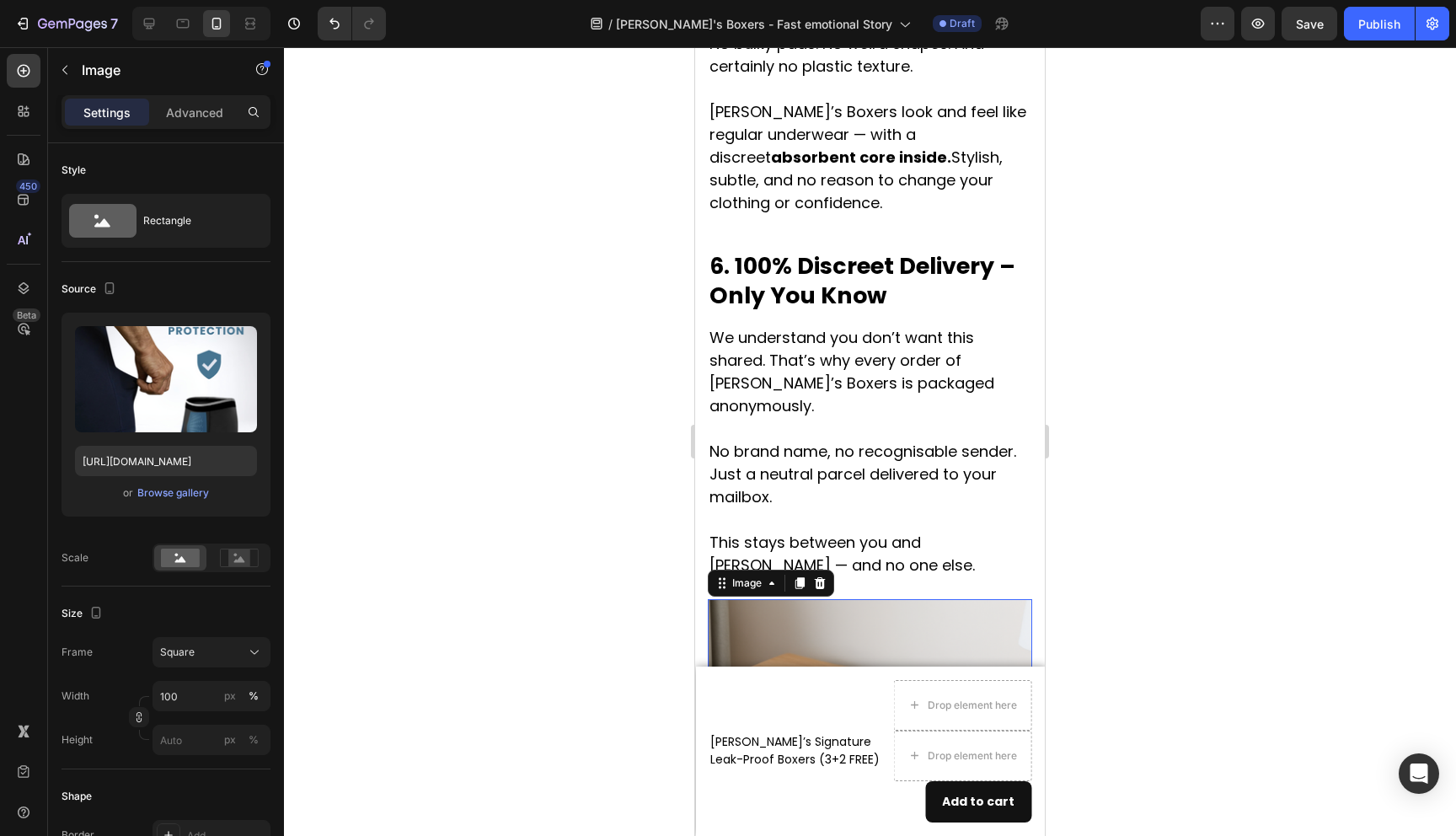
click at [856, 600] on img at bounding box center [870, 761] width 325 height 325
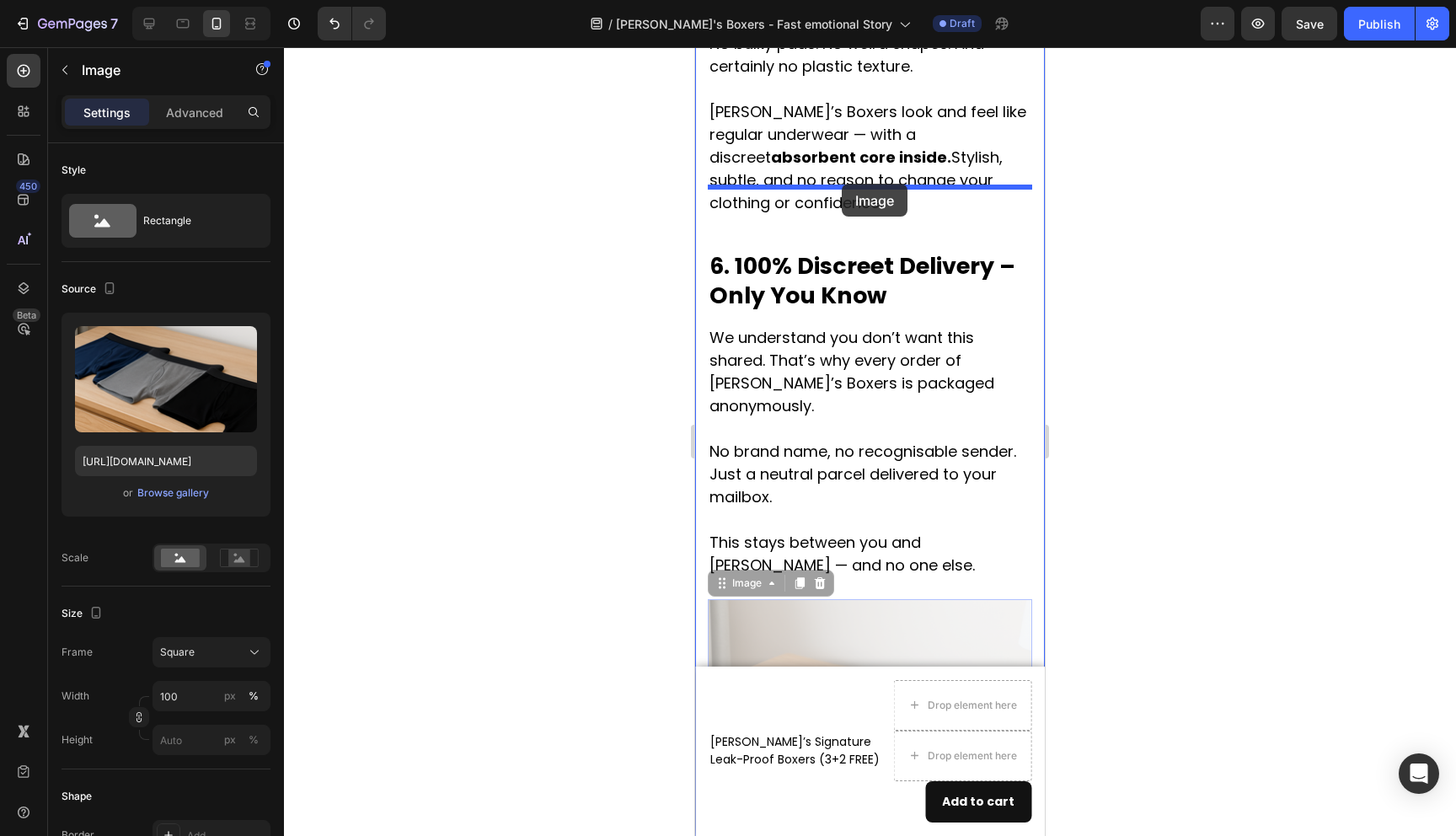
drag, startPoint x: 856, startPoint y: 573, endPoint x: 842, endPoint y: 183, distance: 390.3
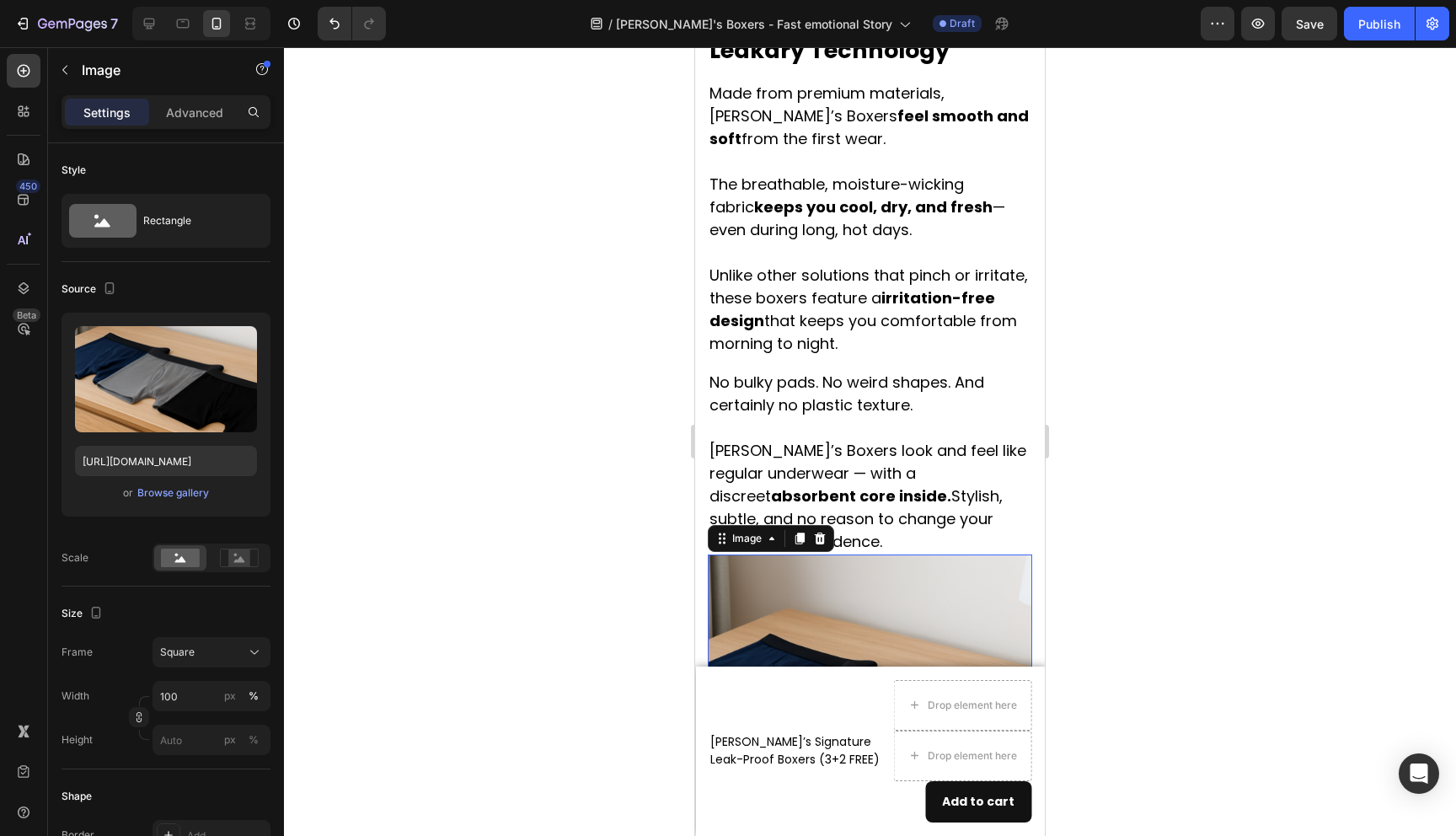
scroll to position [3580, 0]
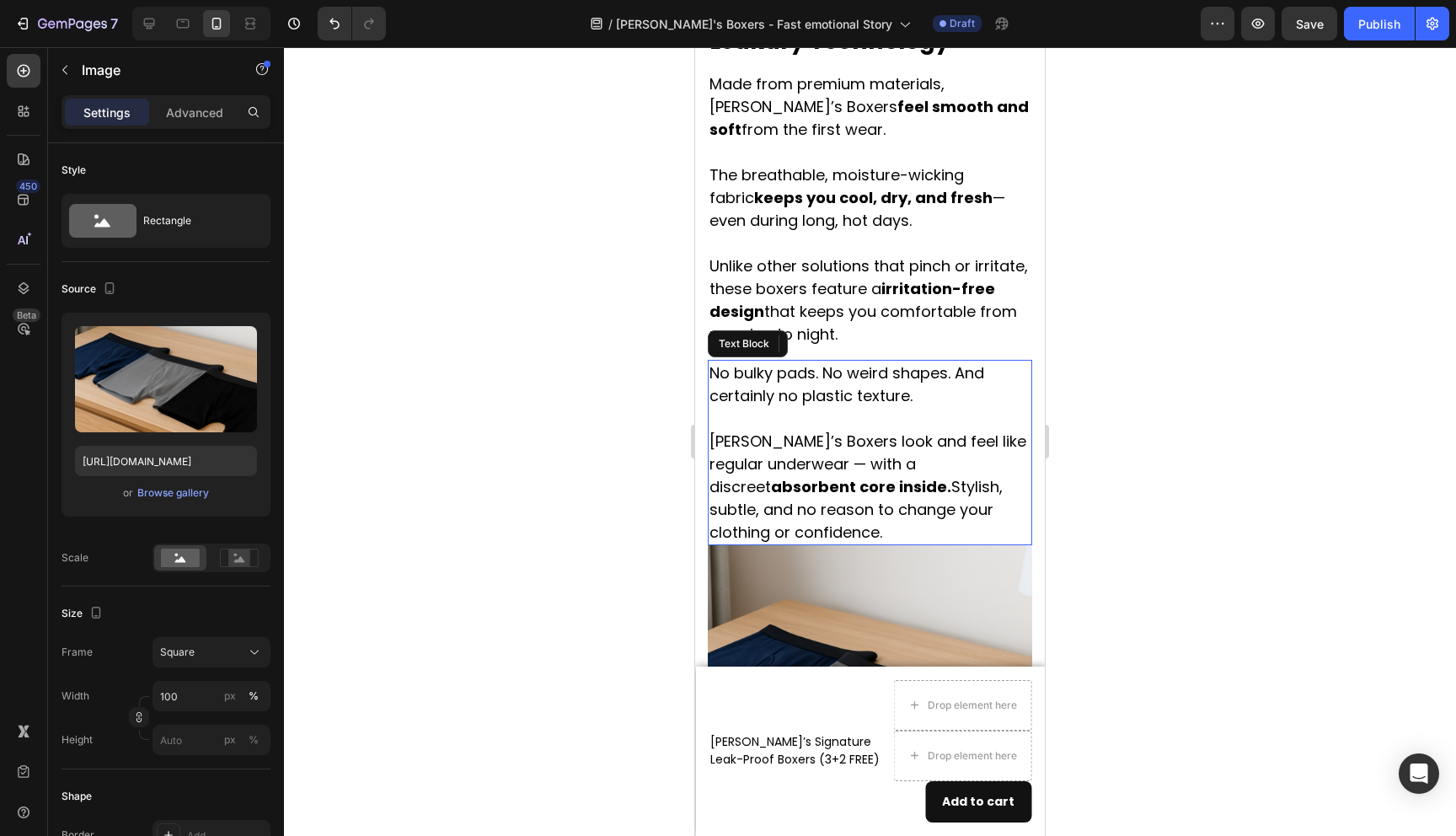
click at [856, 361] on p "No bulky pads. No weird shapes. And certainly no plastic texture. [PERSON_NAME]…" at bounding box center [869, 452] width 321 height 183
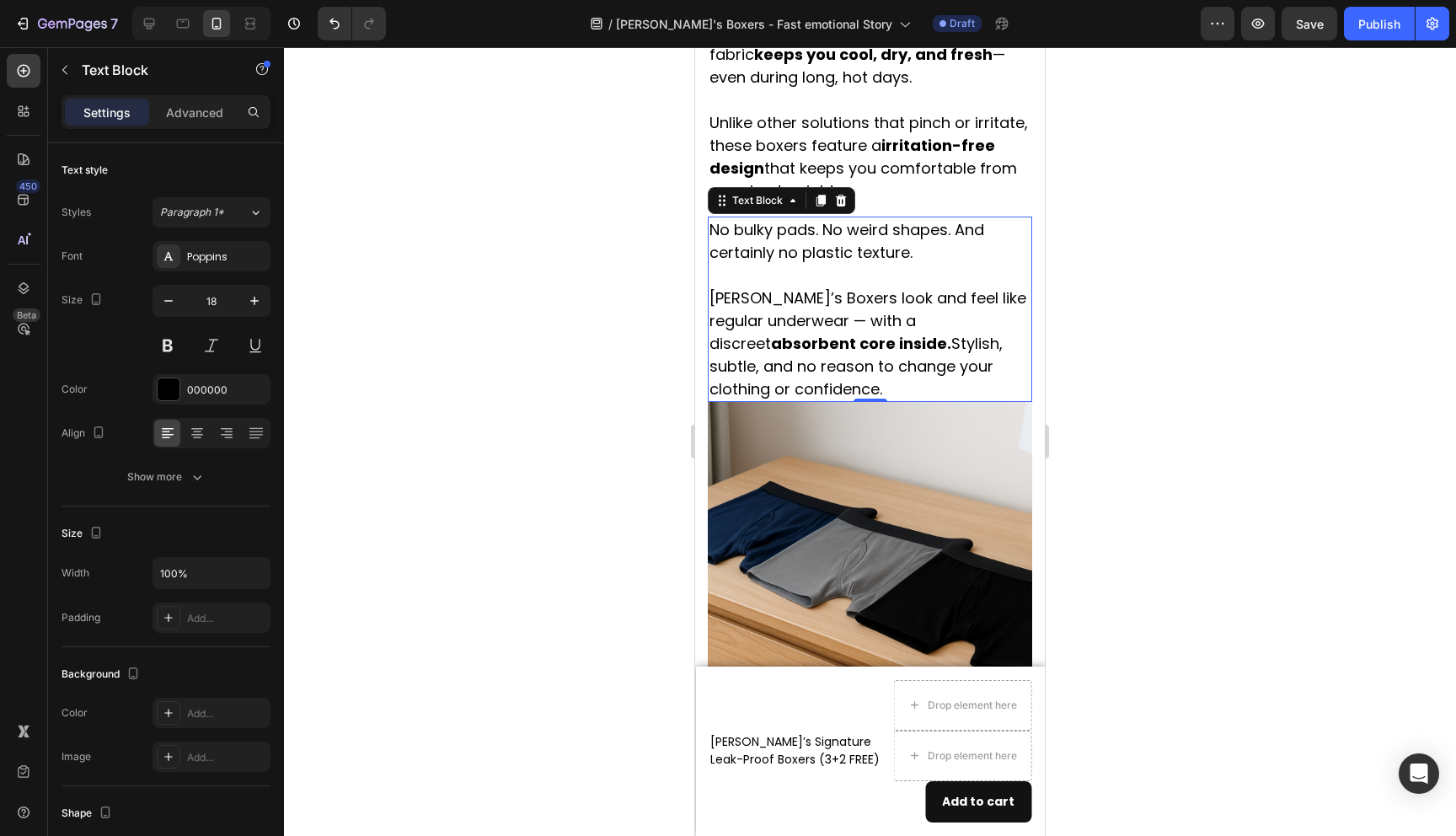
scroll to position [3838, 0]
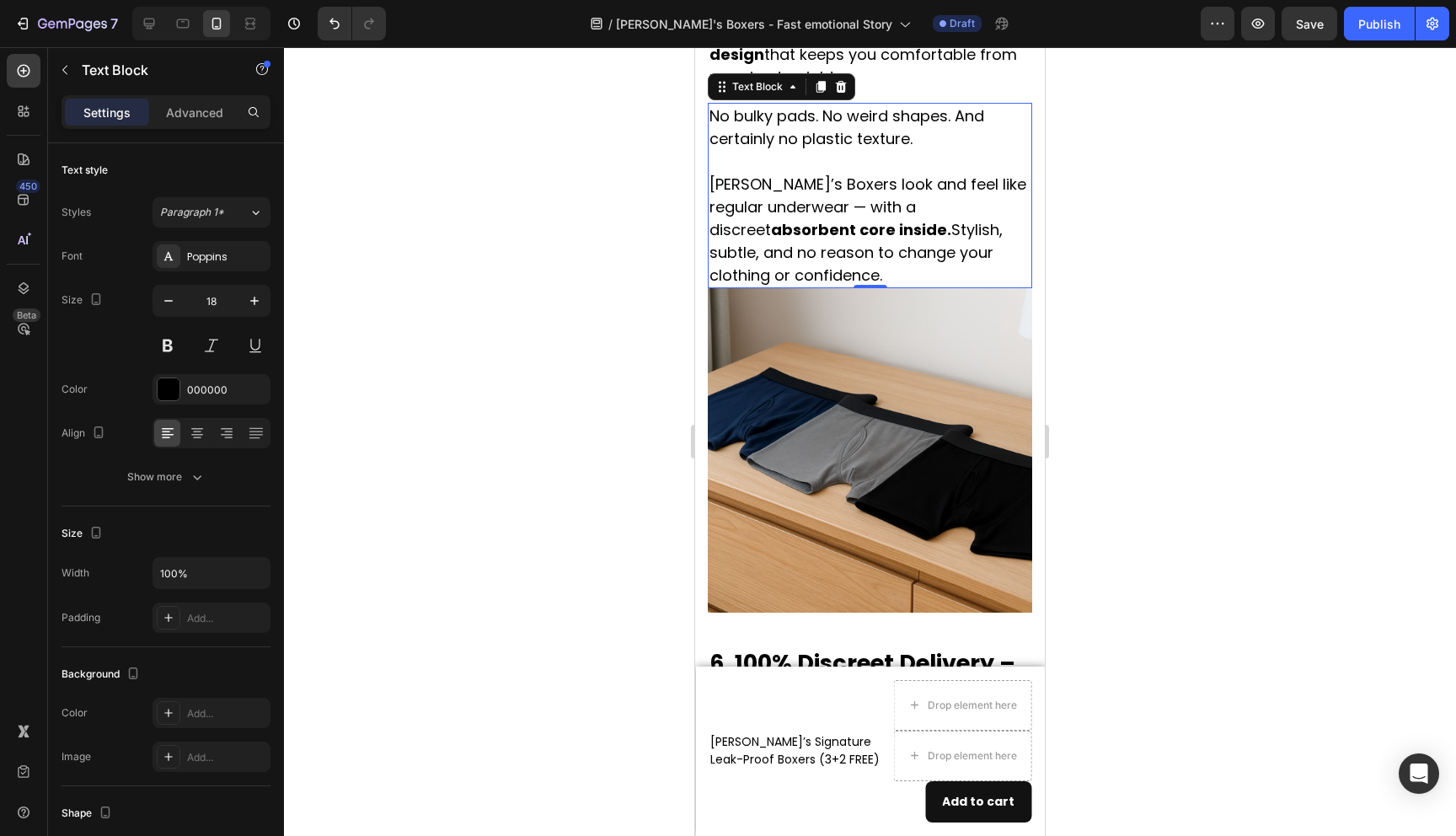
click at [856, 337] on img at bounding box center [870, 450] width 325 height 325
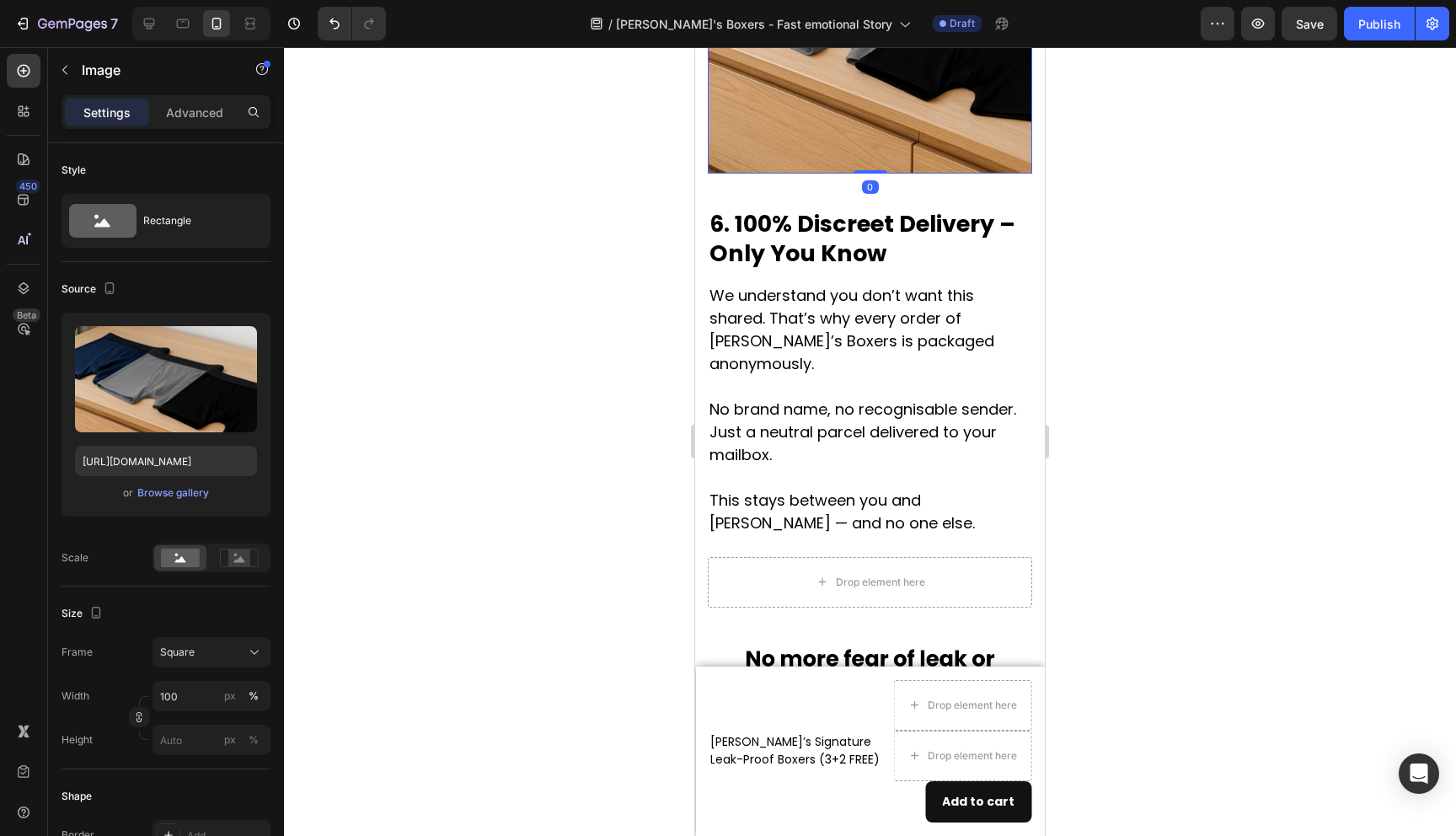
scroll to position [4294, 0]
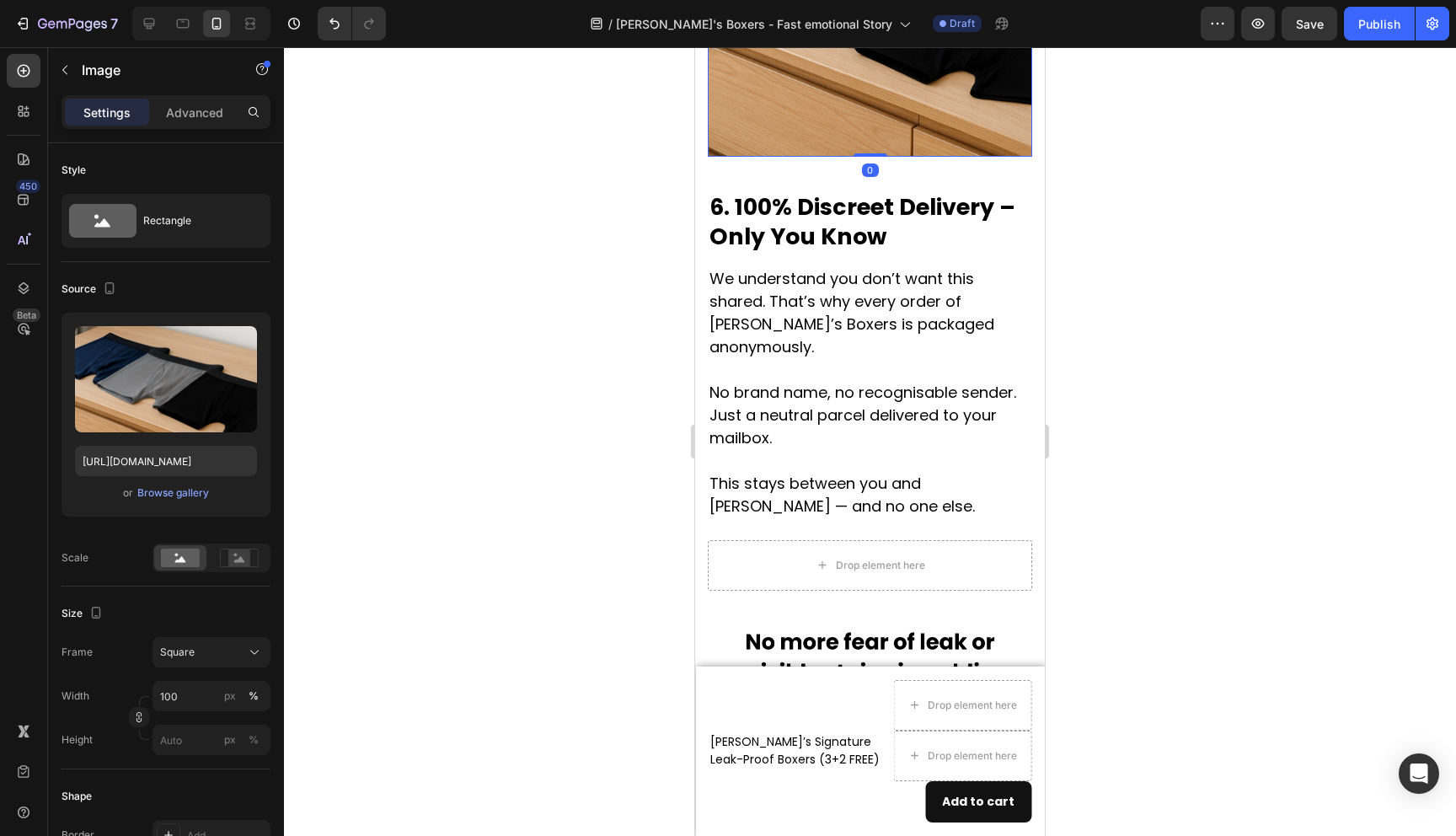
click at [856, 337] on p "We understand you don’t want this shared. That’s why every order of [PERSON_NAM…" at bounding box center [869, 392] width 321 height 250
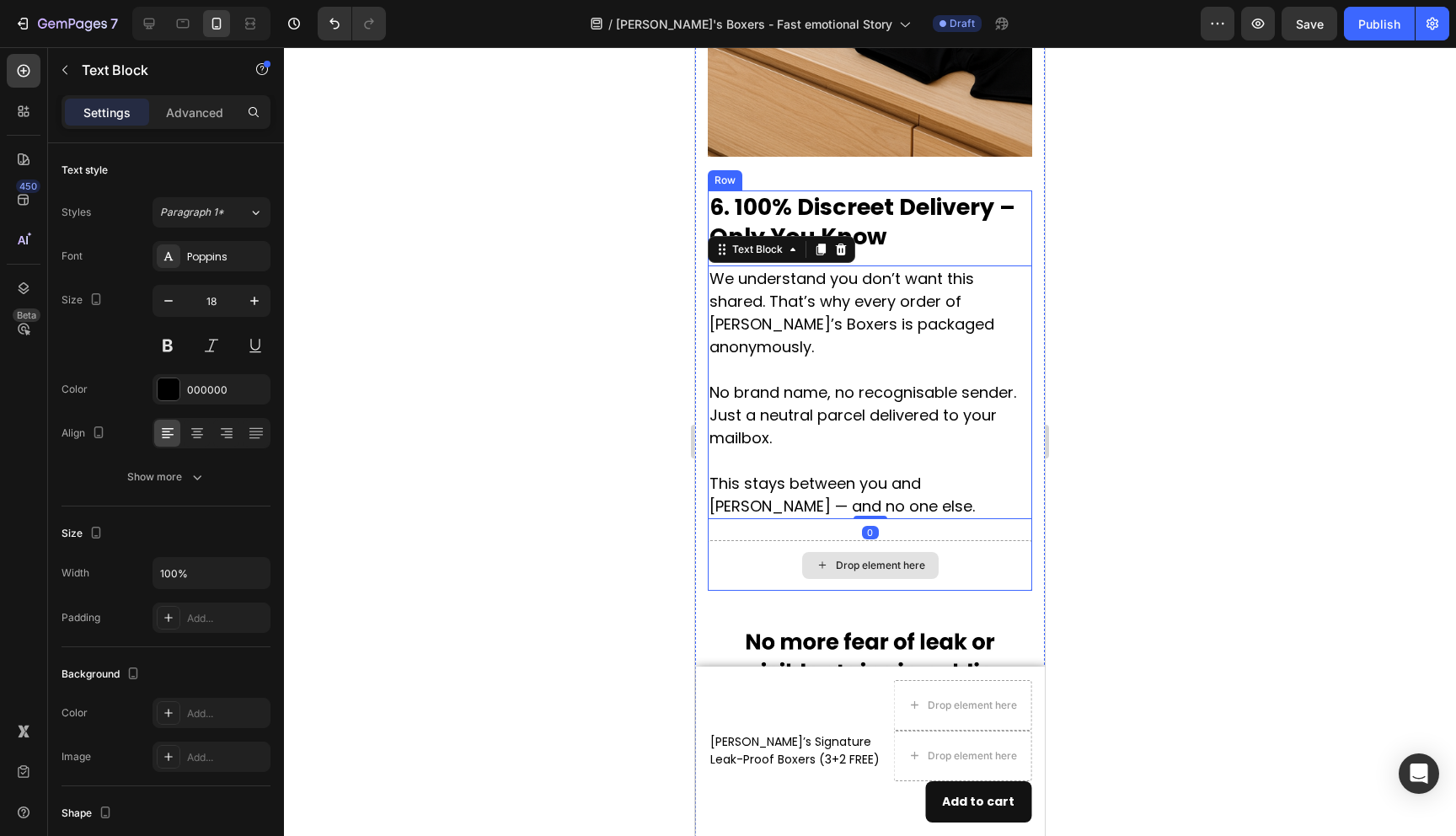
click at [1014, 541] on div "Drop element here" at bounding box center [870, 566] width 325 height 51
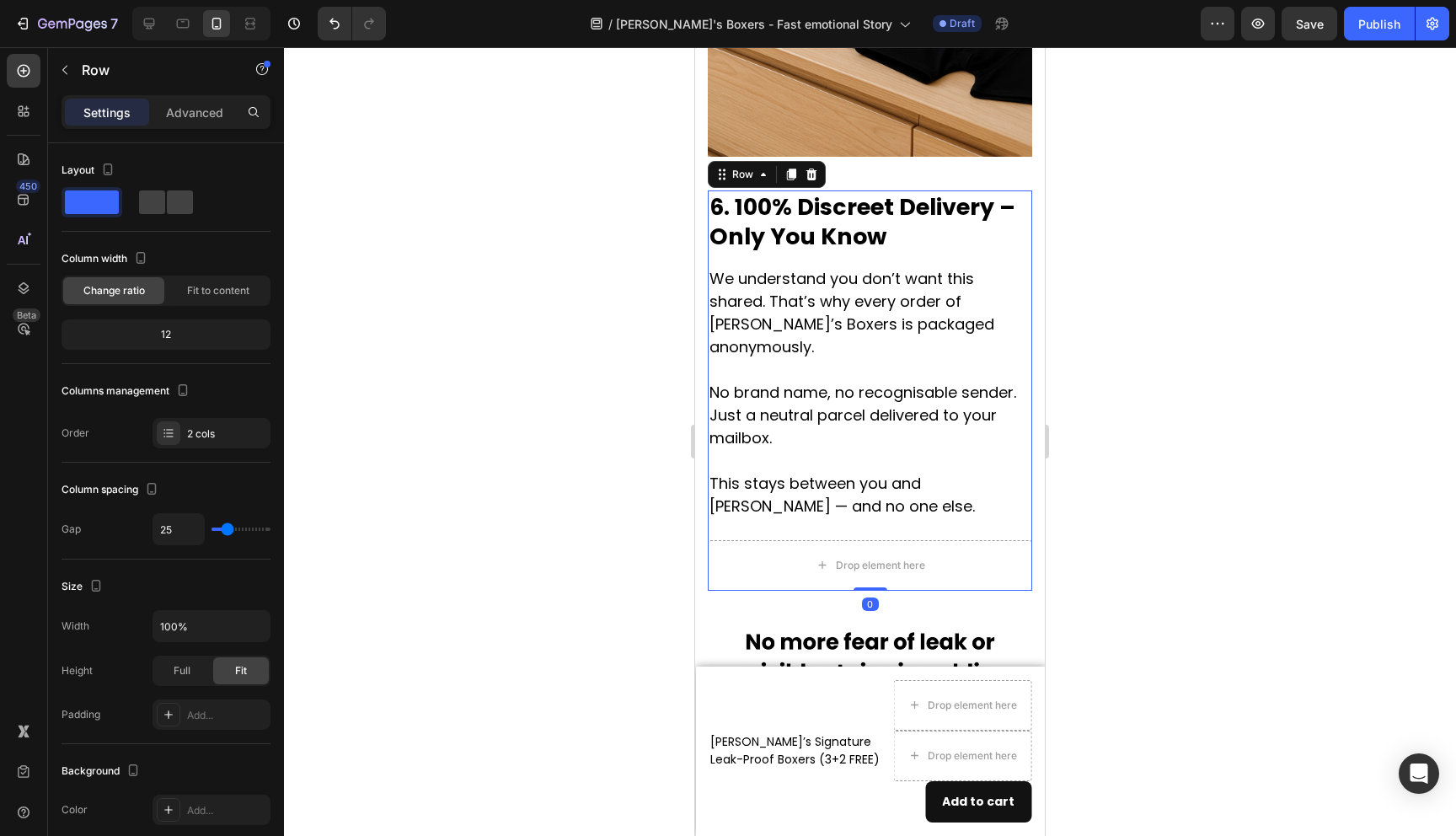
click at [1126, 510] on div at bounding box center [869, 442] width 1172 height 789
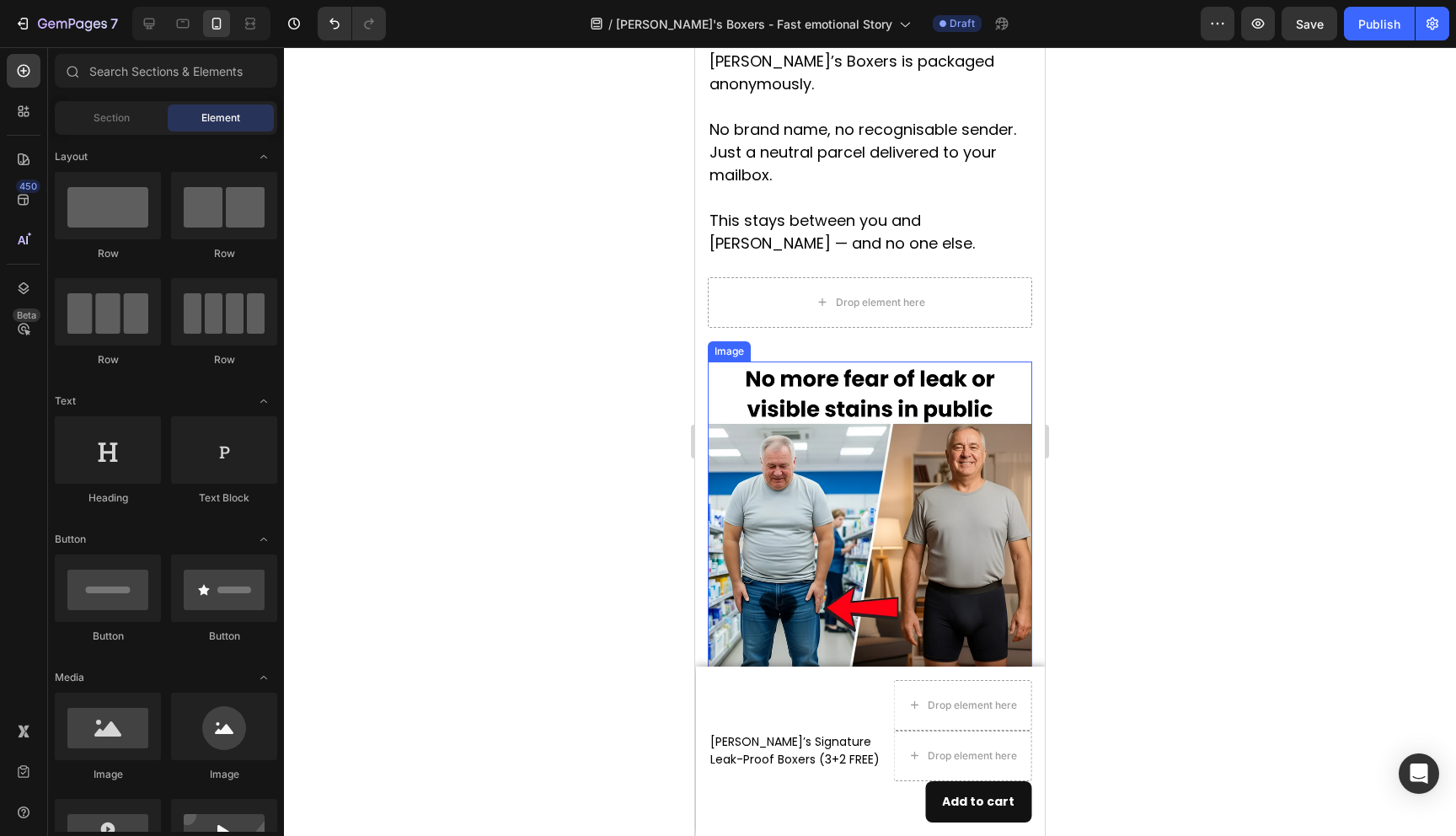
scroll to position [4541, 0]
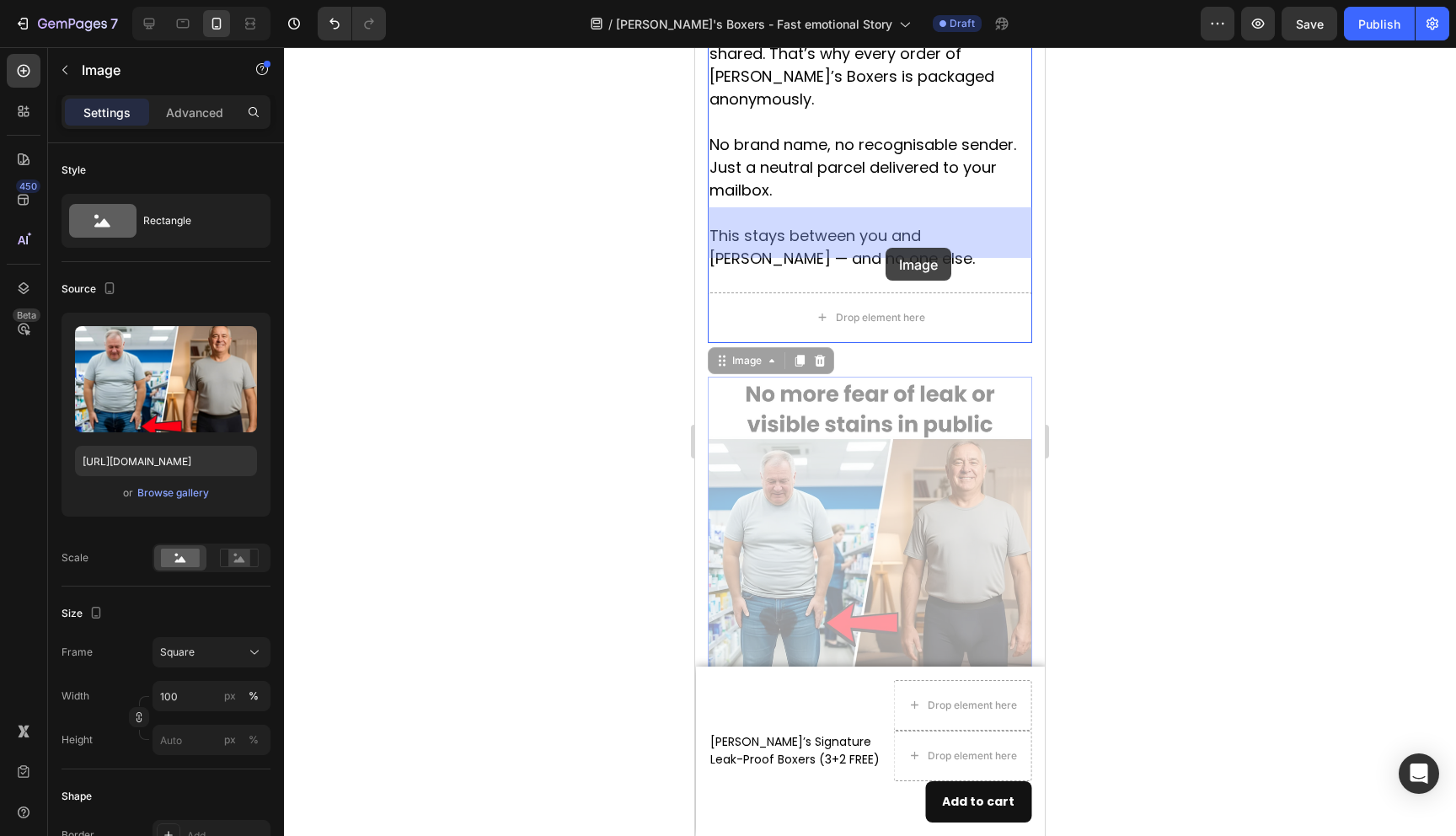
drag, startPoint x: 916, startPoint y: 519, endPoint x: 886, endPoint y: 248, distance: 272.7
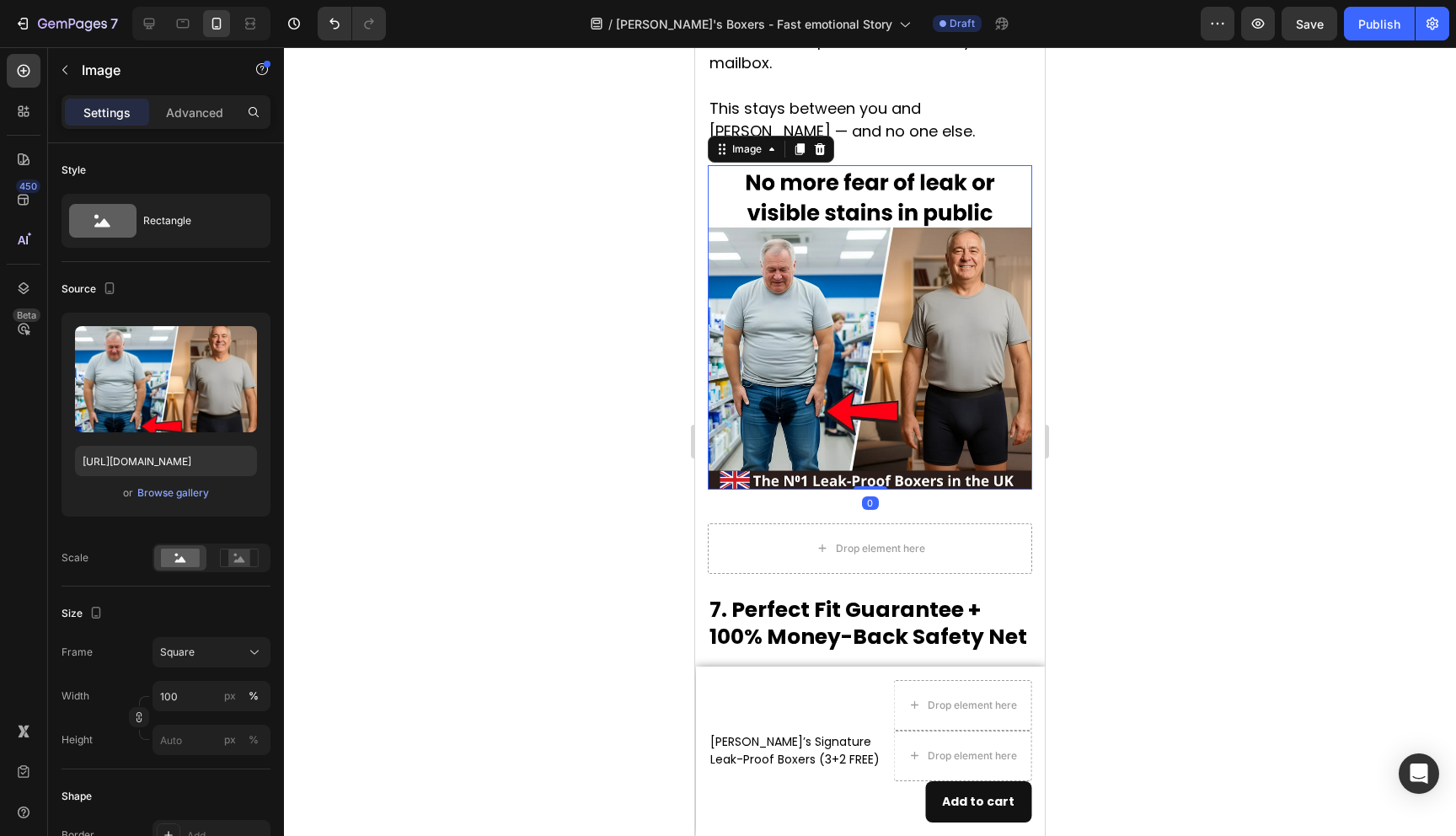
scroll to position [4718, 0]
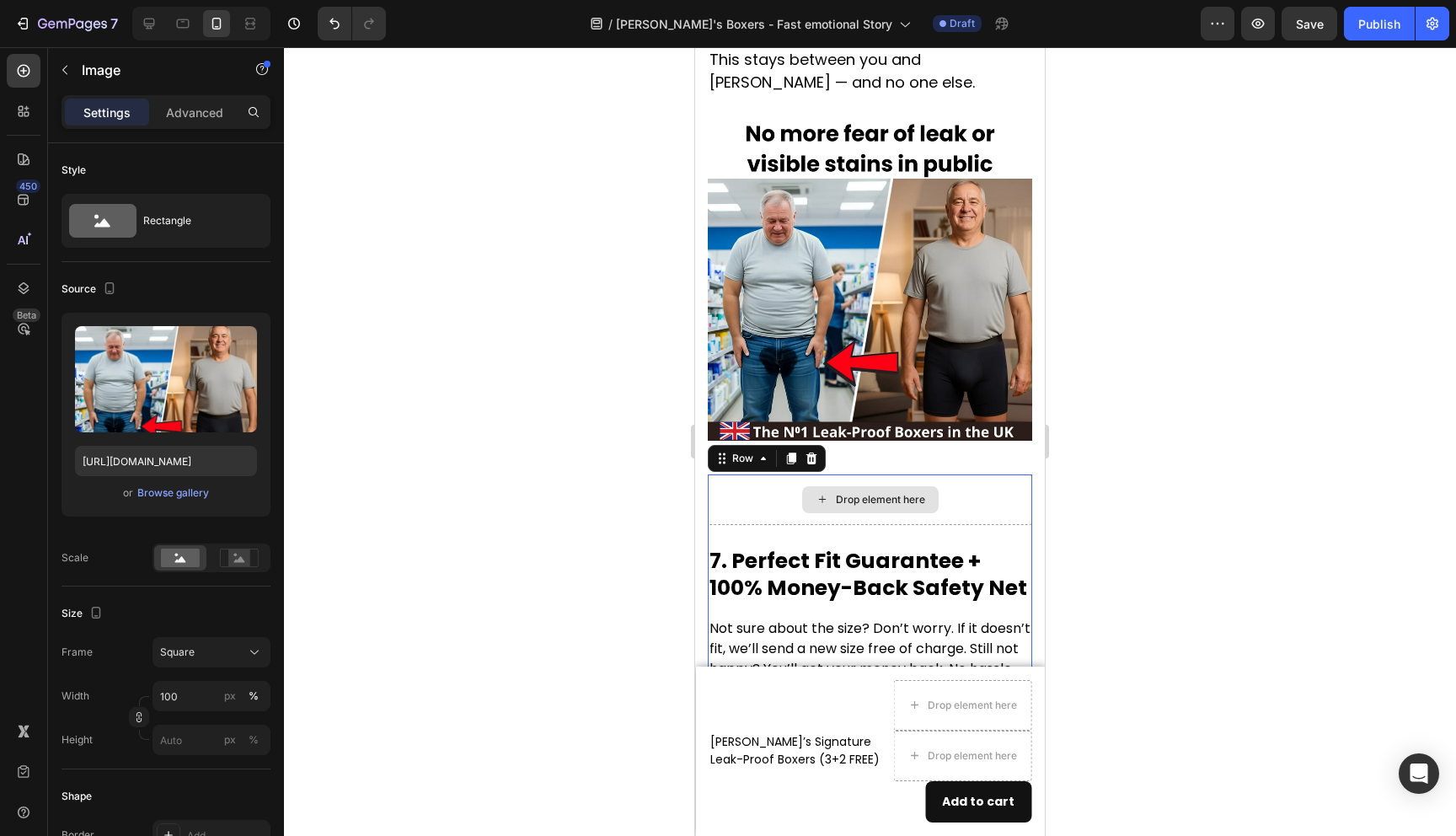
click at [958, 475] on div "Drop element here" at bounding box center [870, 500] width 325 height 51
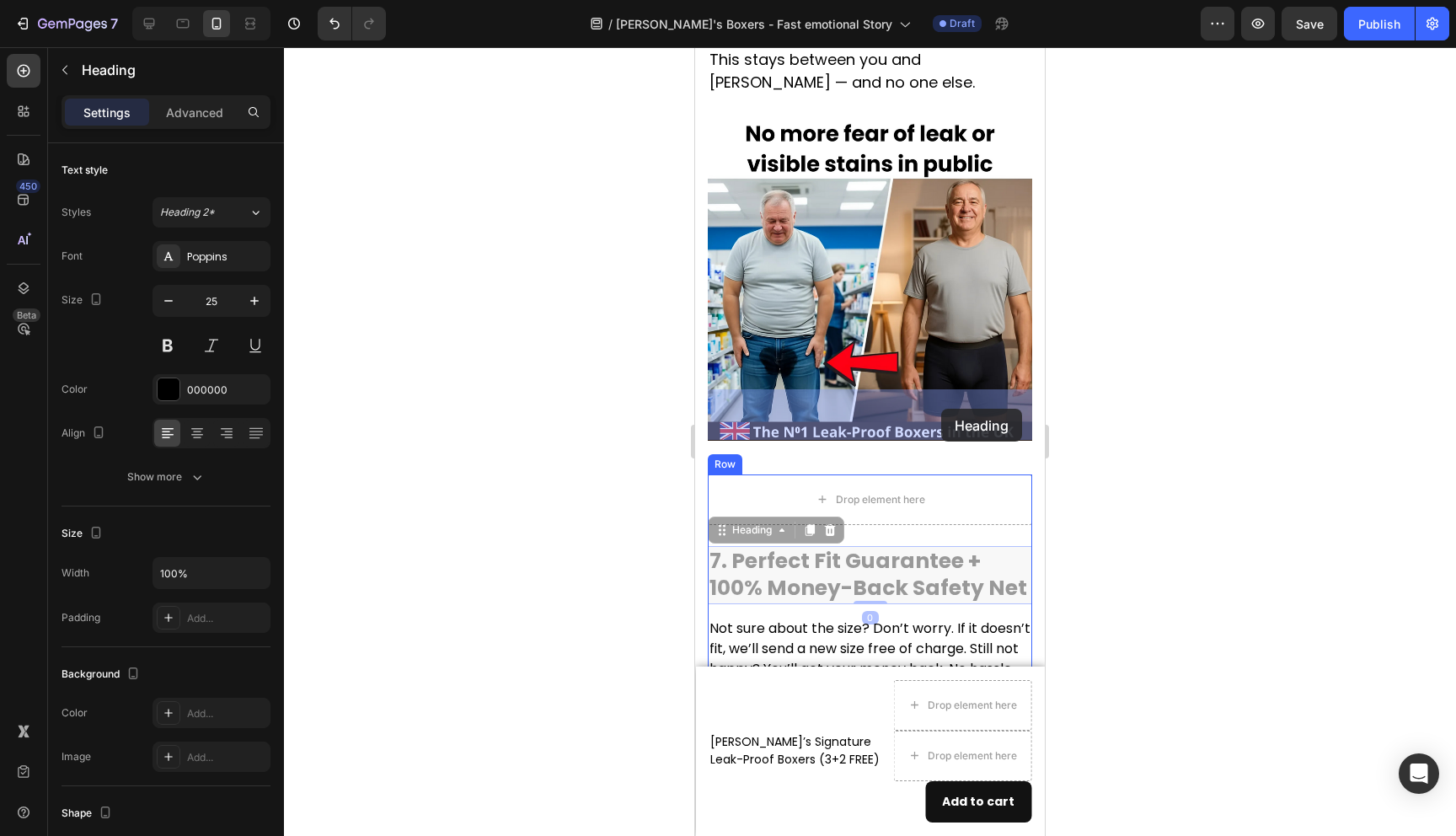
drag, startPoint x: 941, startPoint y: 506, endPoint x: 941, endPoint y: 433, distance: 73.0
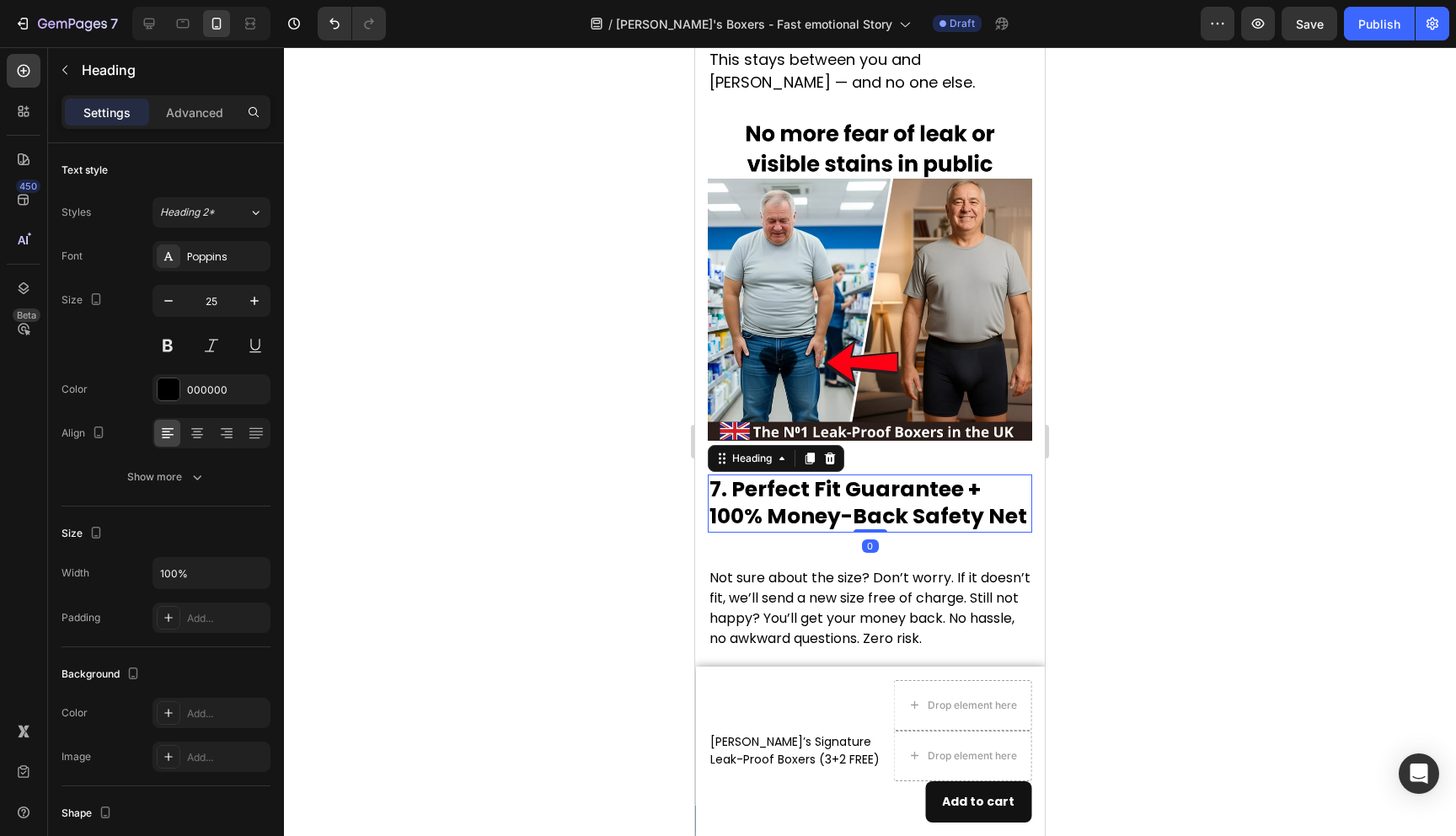
click at [1100, 537] on div at bounding box center [869, 442] width 1172 height 789
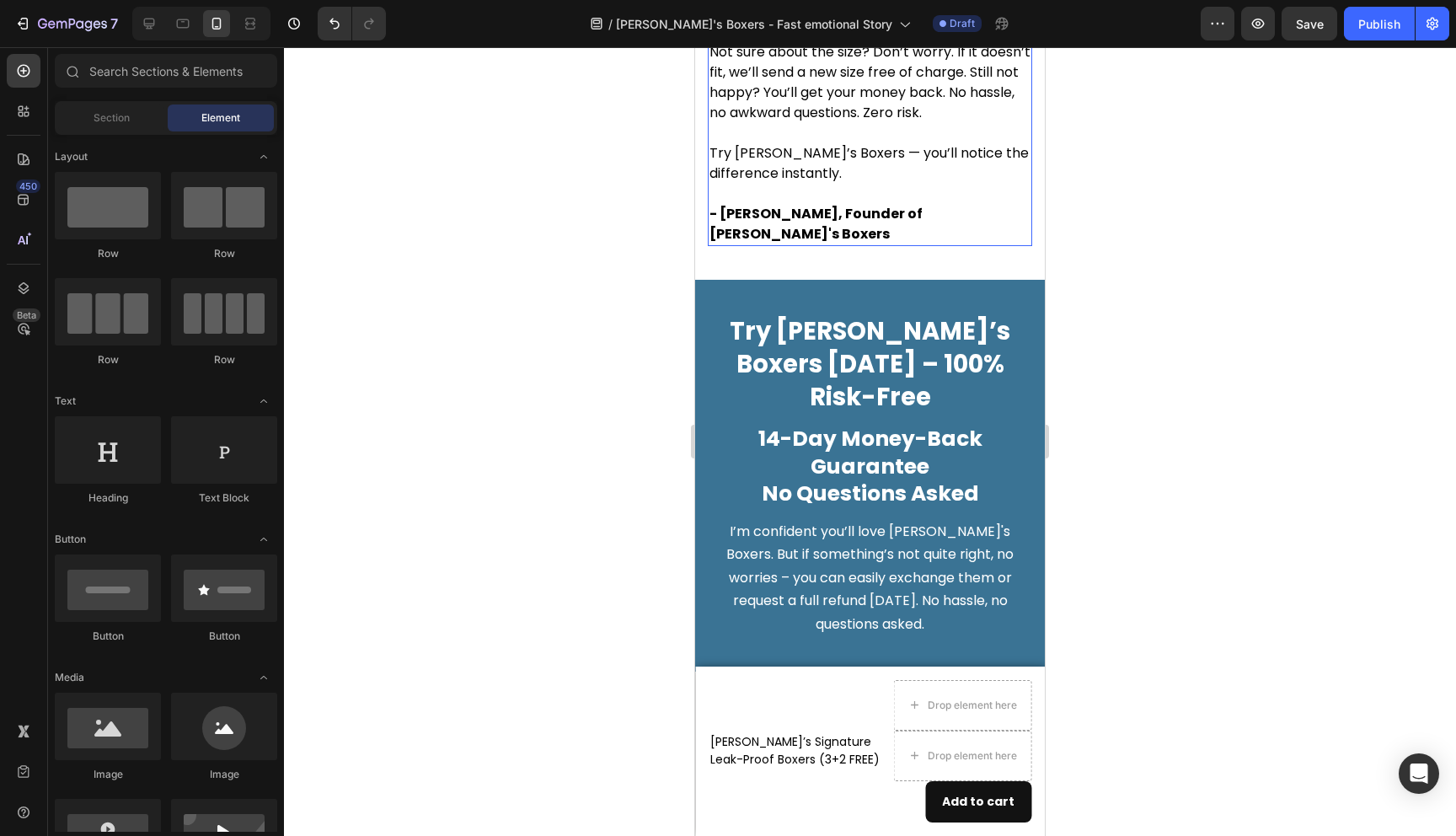
scroll to position [5245, 0]
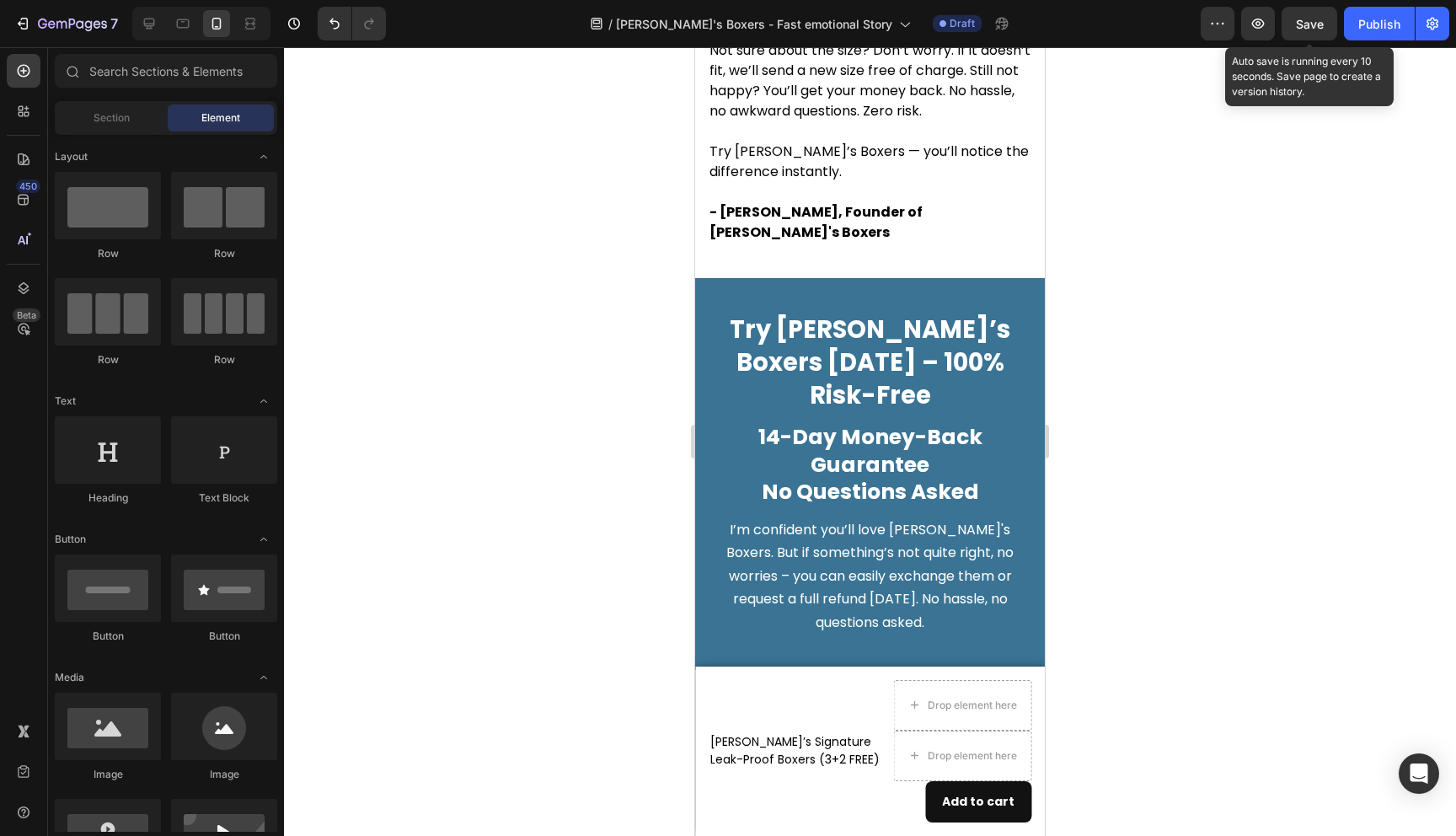
click at [1318, 25] on span "Save" at bounding box center [1310, 24] width 27 height 15
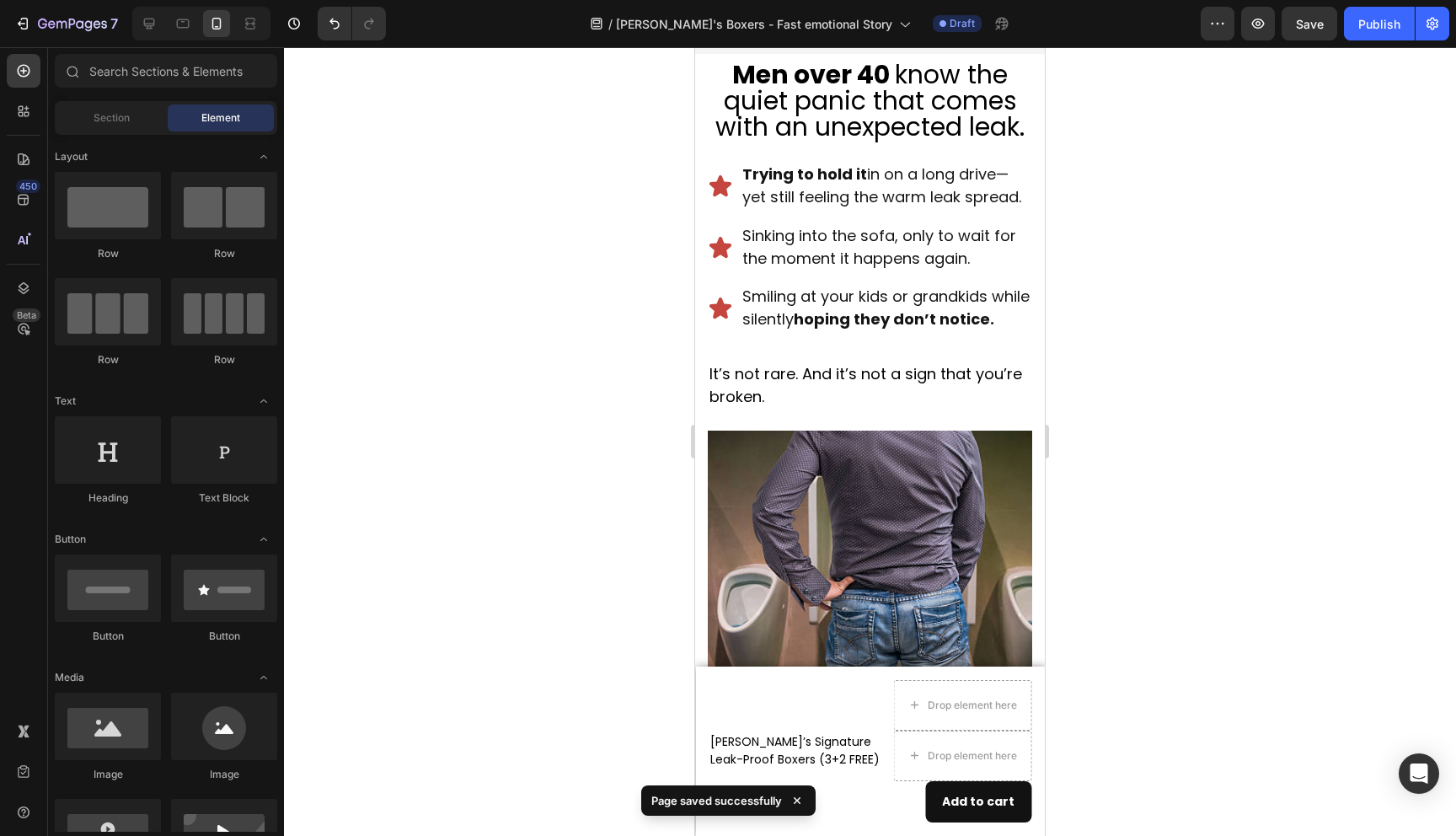
scroll to position [0, 0]
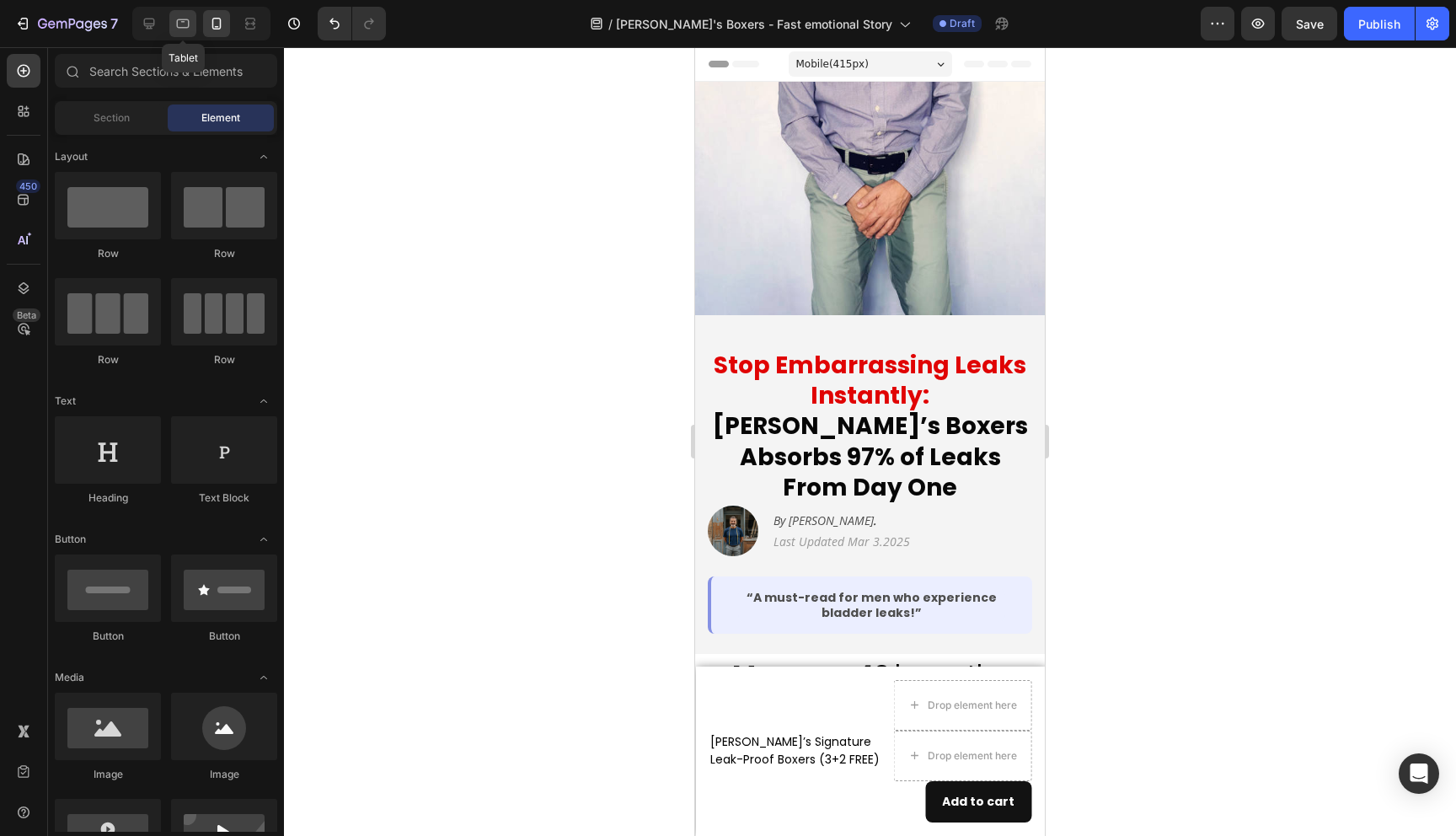
click at [182, 31] on icon at bounding box center [182, 23] width 17 height 17
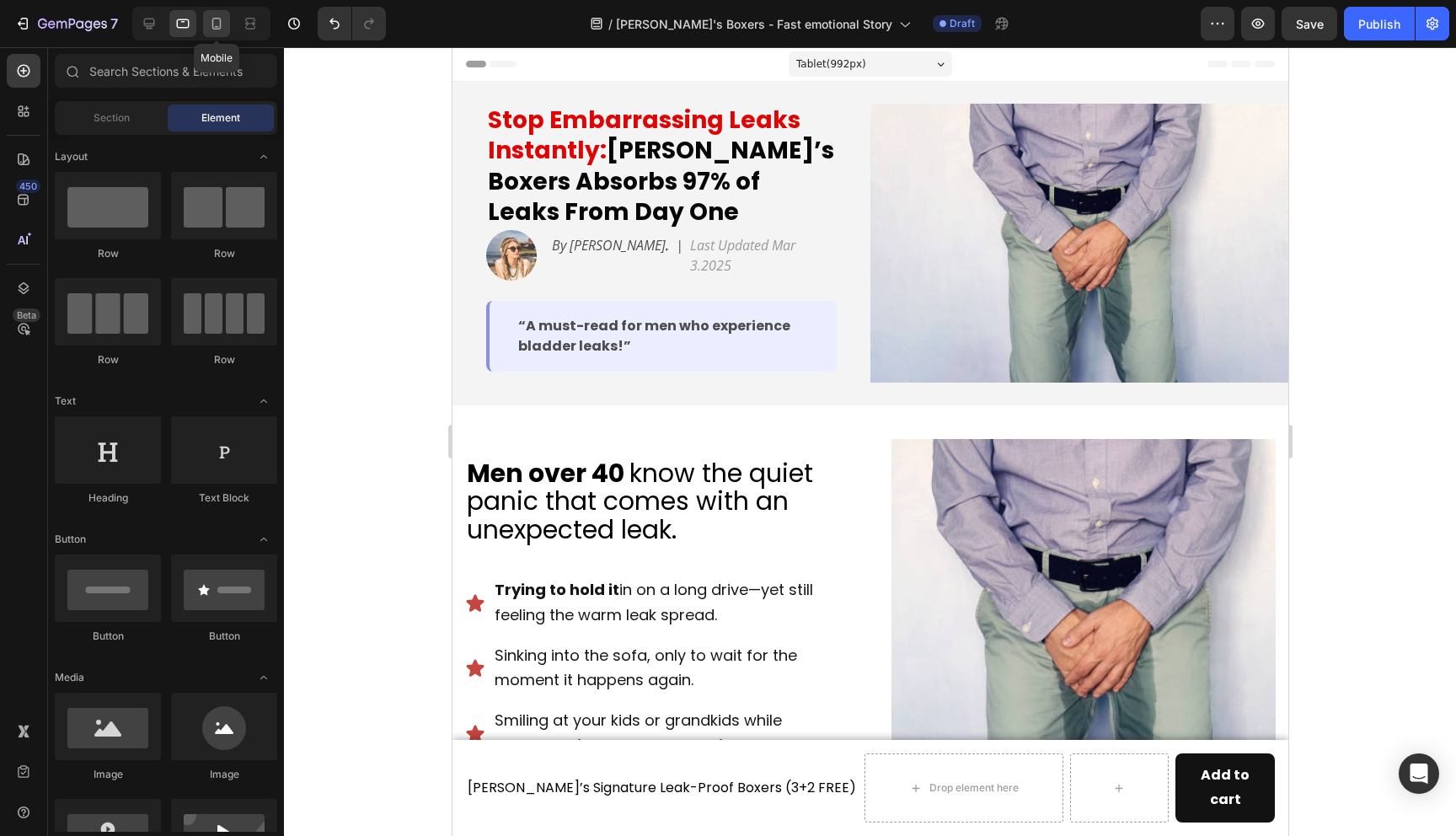
click at [217, 26] on icon at bounding box center [216, 23] width 17 height 17
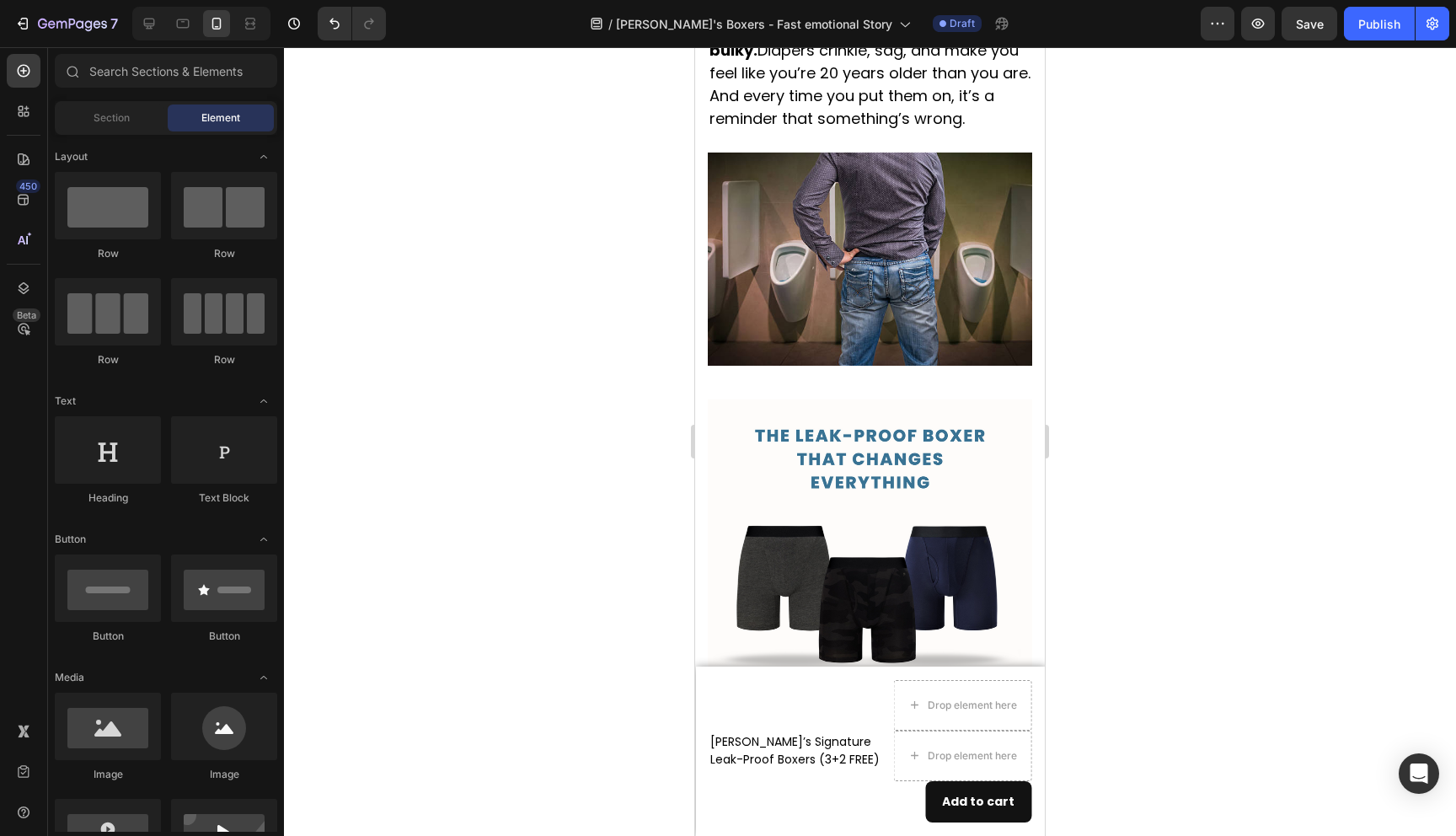
scroll to position [1471, 0]
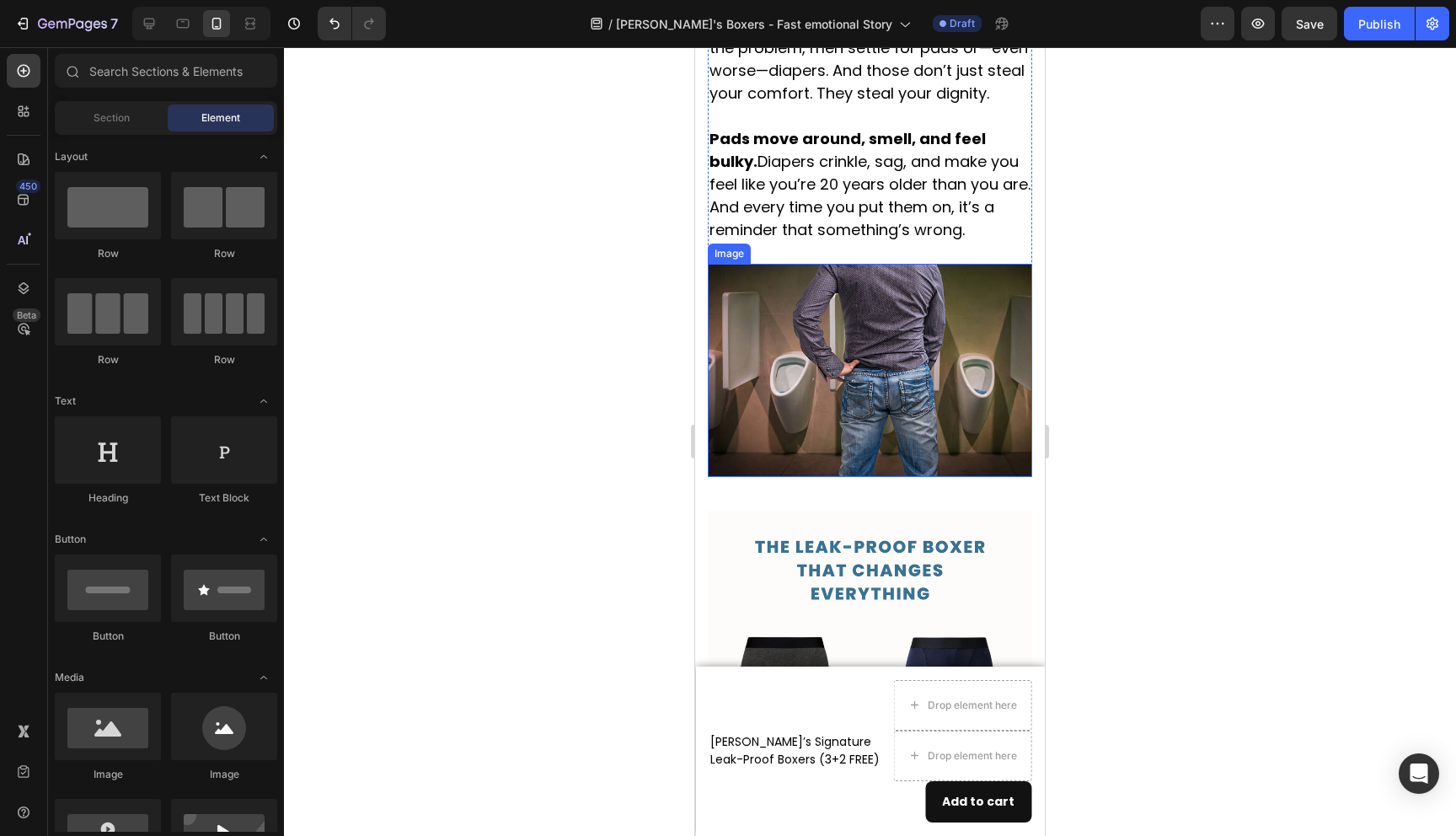
click at [910, 329] on img at bounding box center [870, 370] width 325 height 213
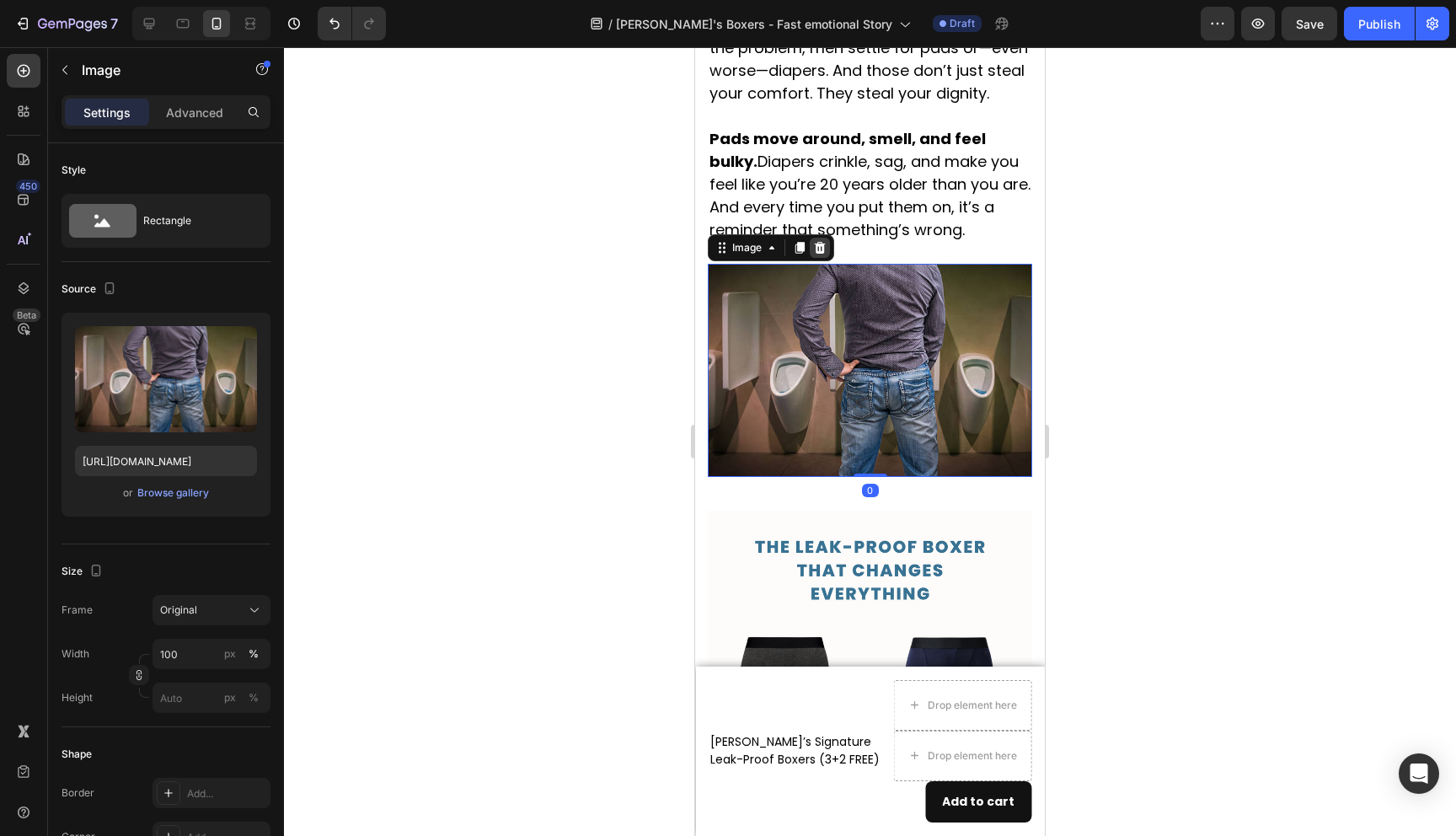
click at [821, 254] on icon at bounding box center [820, 248] width 14 height 14
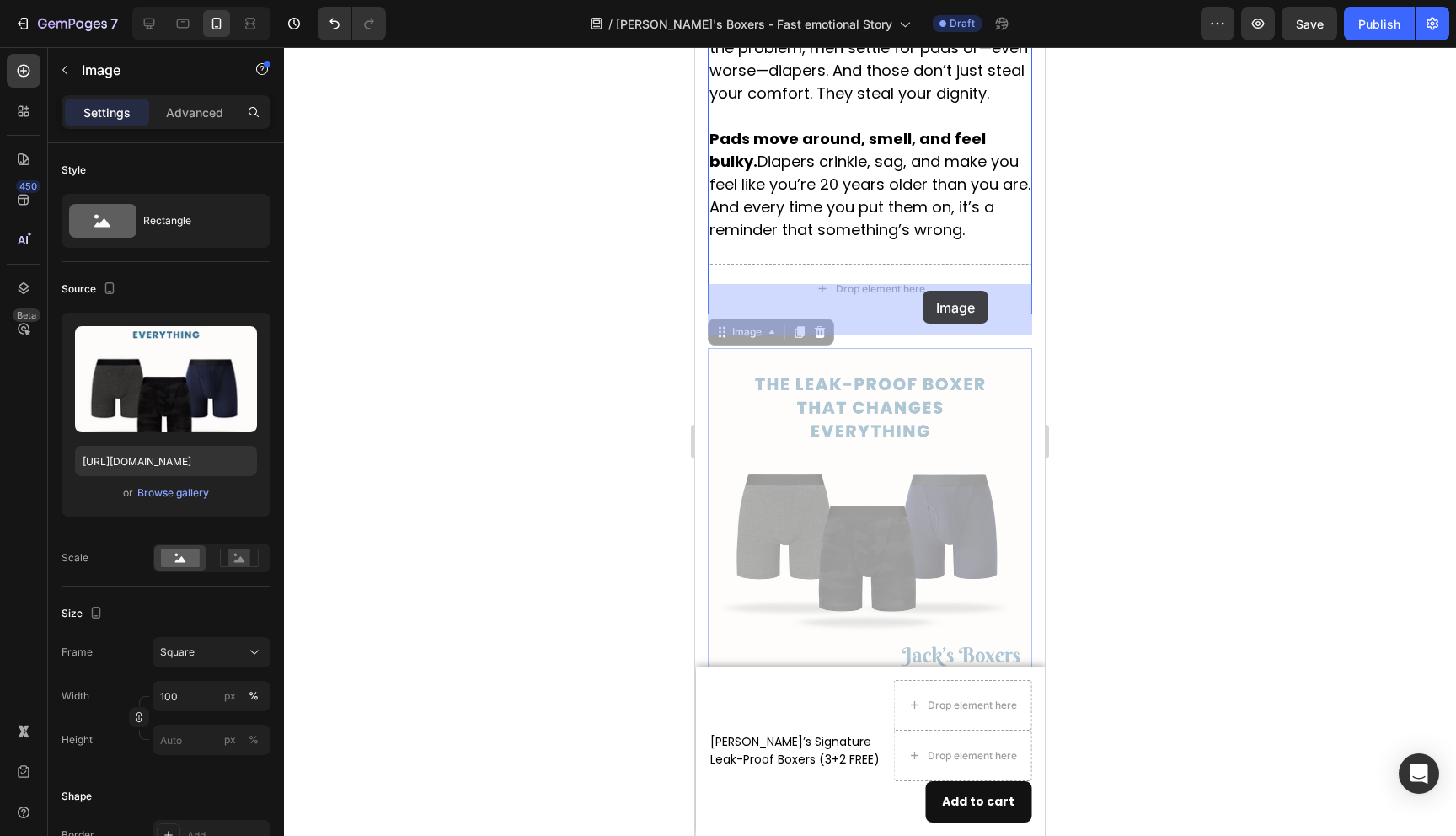
drag, startPoint x: 924, startPoint y: 423, endPoint x: 923, endPoint y: 290, distance: 133.0
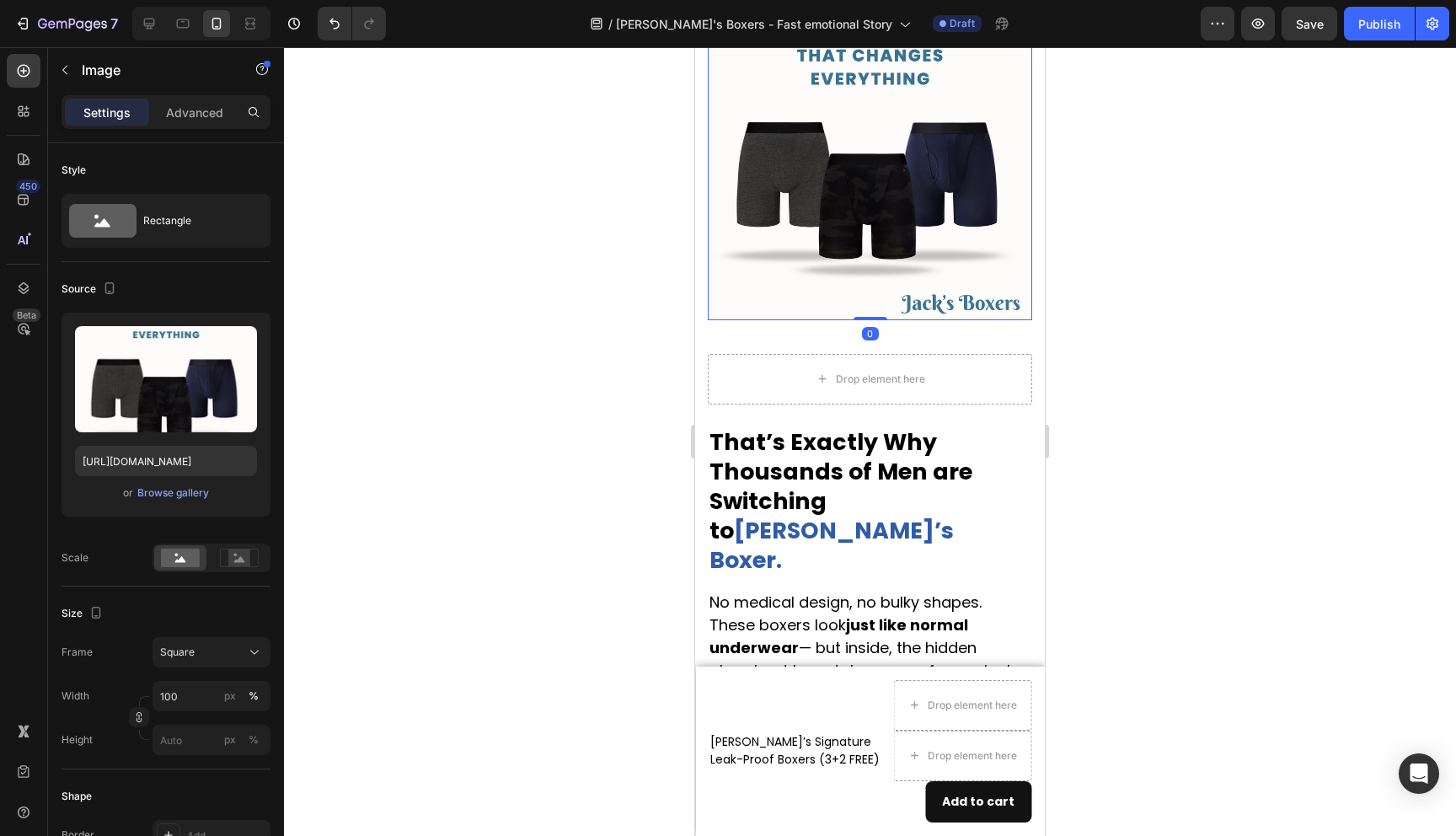
scroll to position [1760, 0]
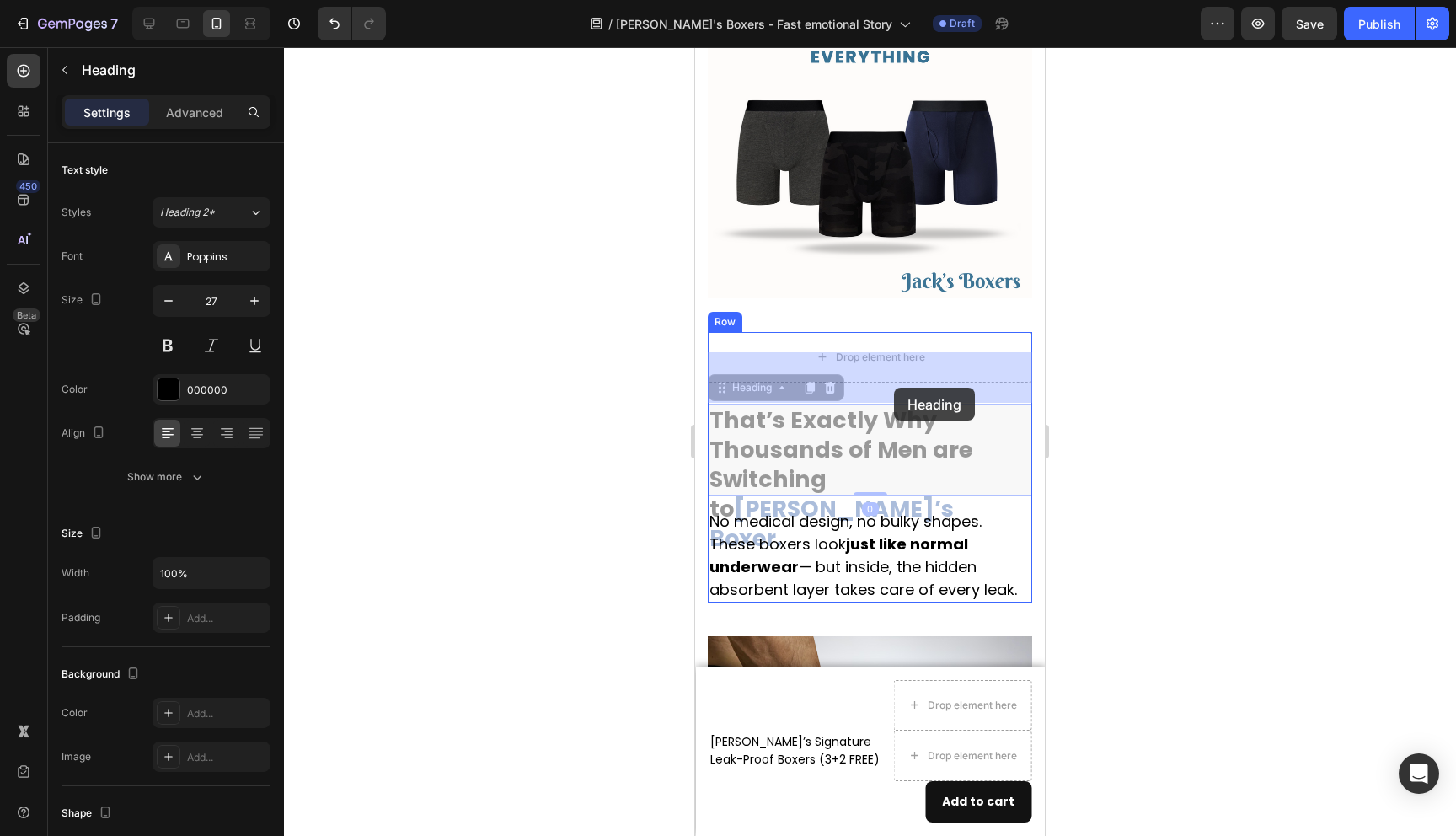
drag, startPoint x: 894, startPoint y: 460, endPoint x: 894, endPoint y: 388, distance: 72.0
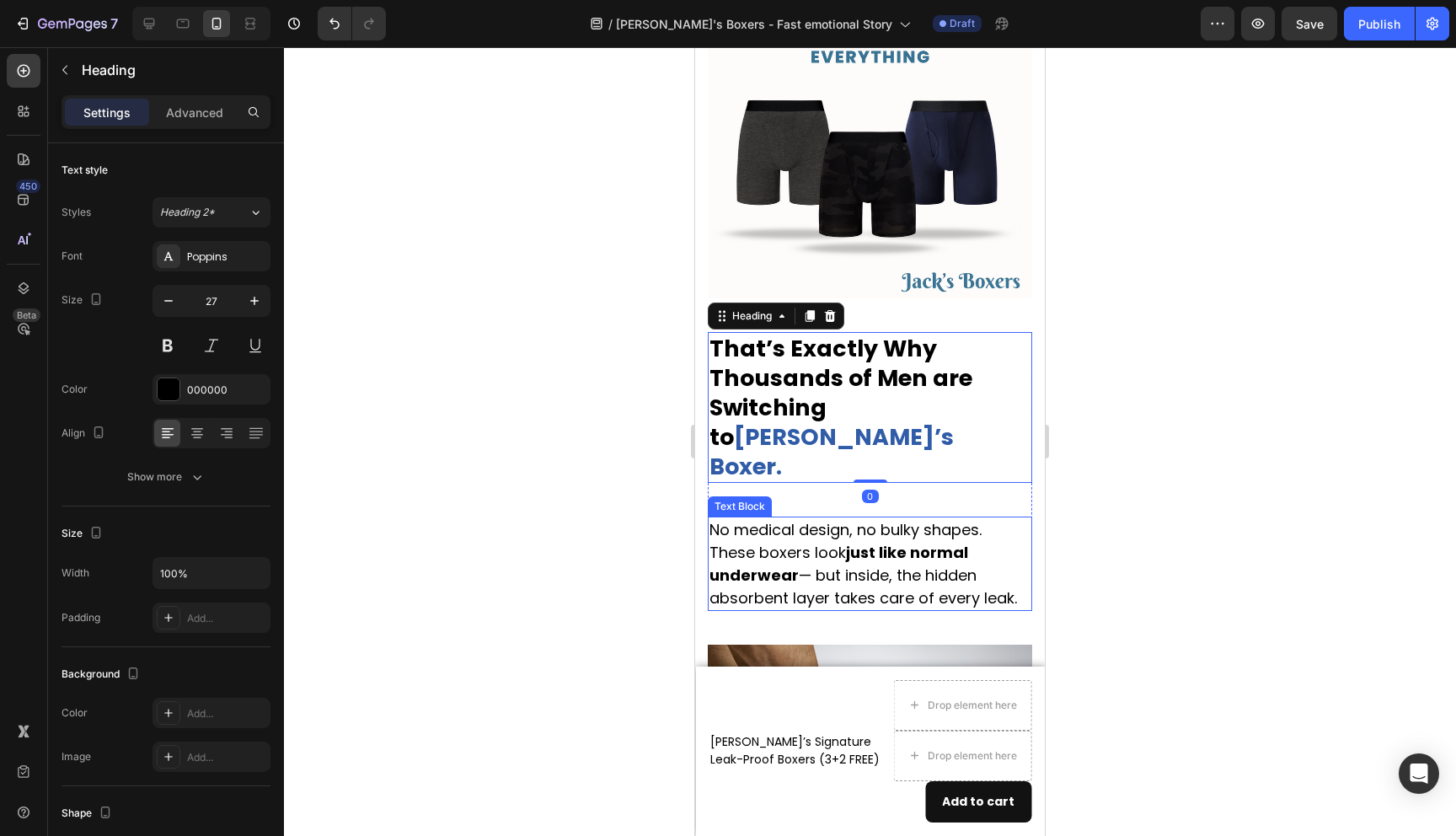
click at [1181, 490] on div at bounding box center [869, 442] width 1172 height 789
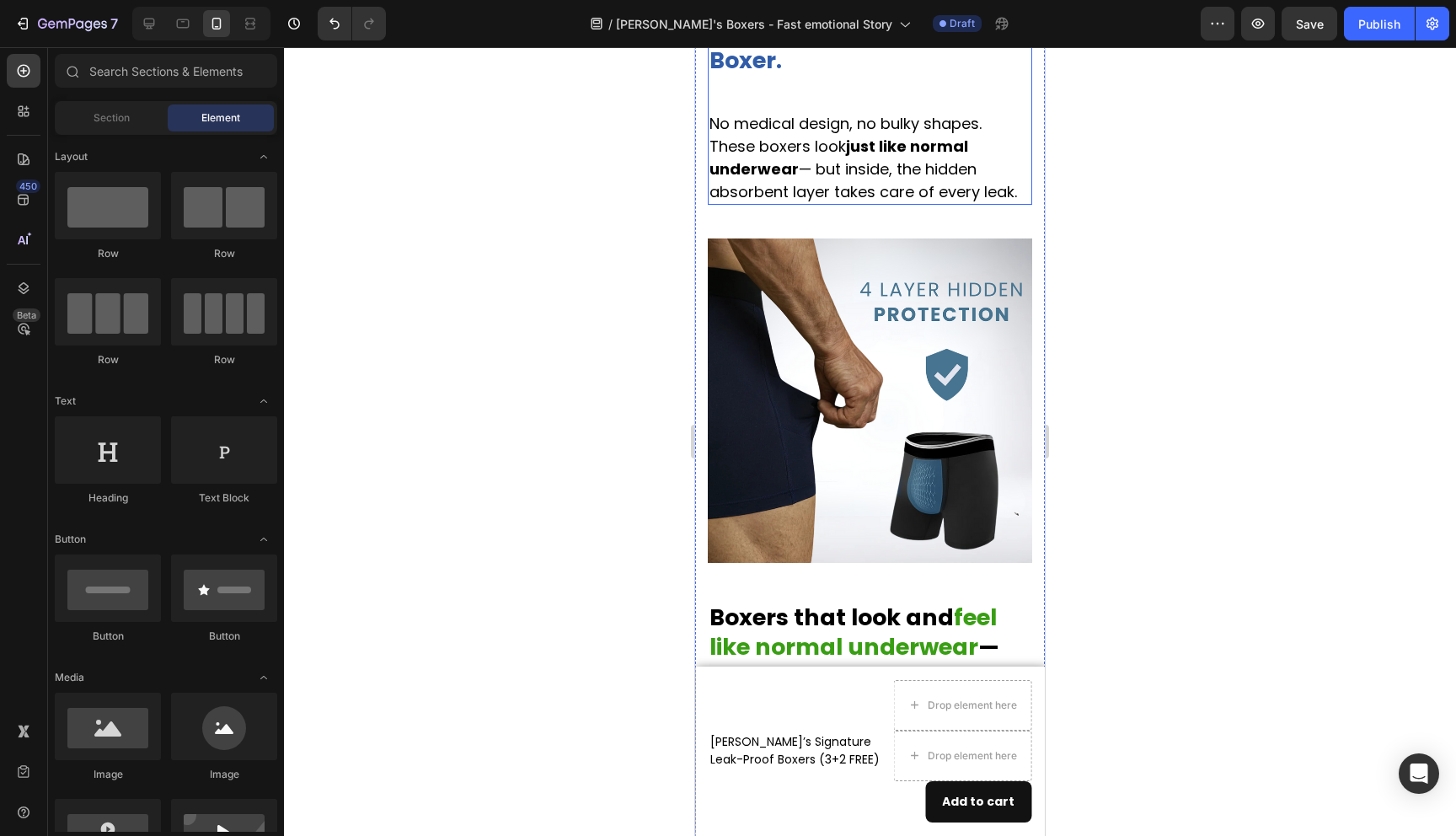
scroll to position [2191, 0]
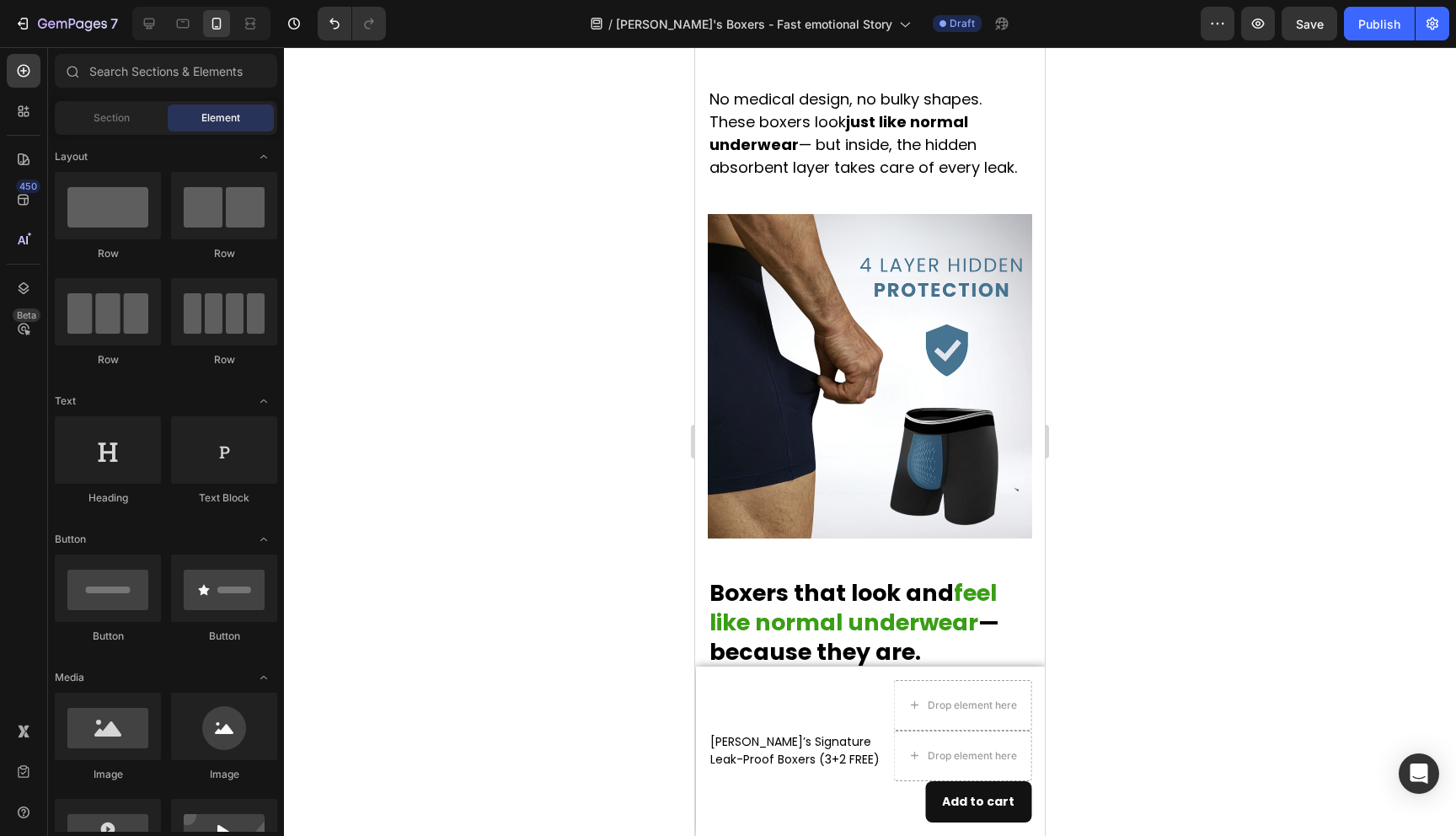
click at [169, 21] on div at bounding box center [201, 24] width 138 height 33
click at [171, 21] on div at bounding box center [182, 23] width 26 height 26
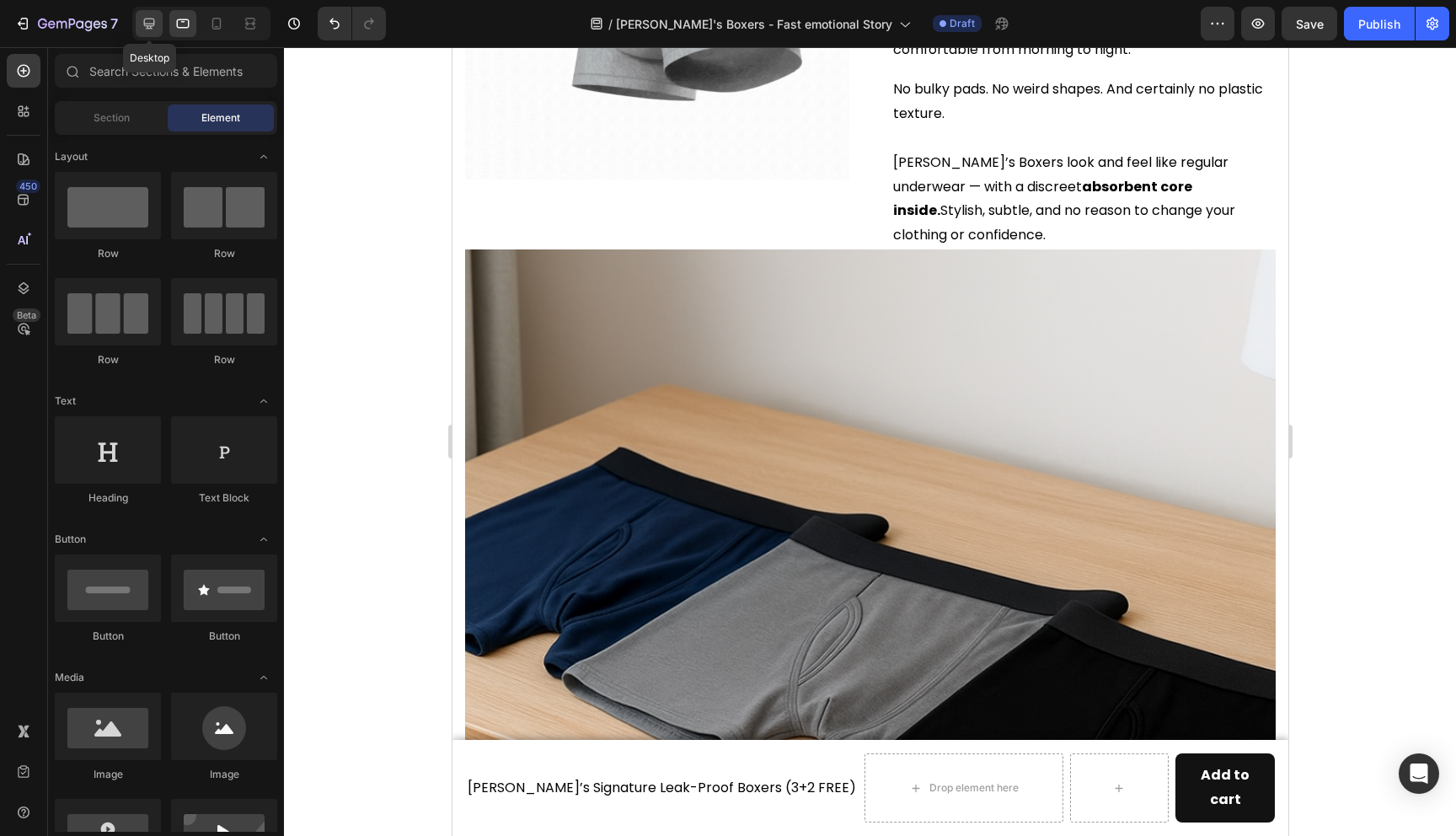
click at [146, 22] on icon at bounding box center [148, 23] width 17 height 17
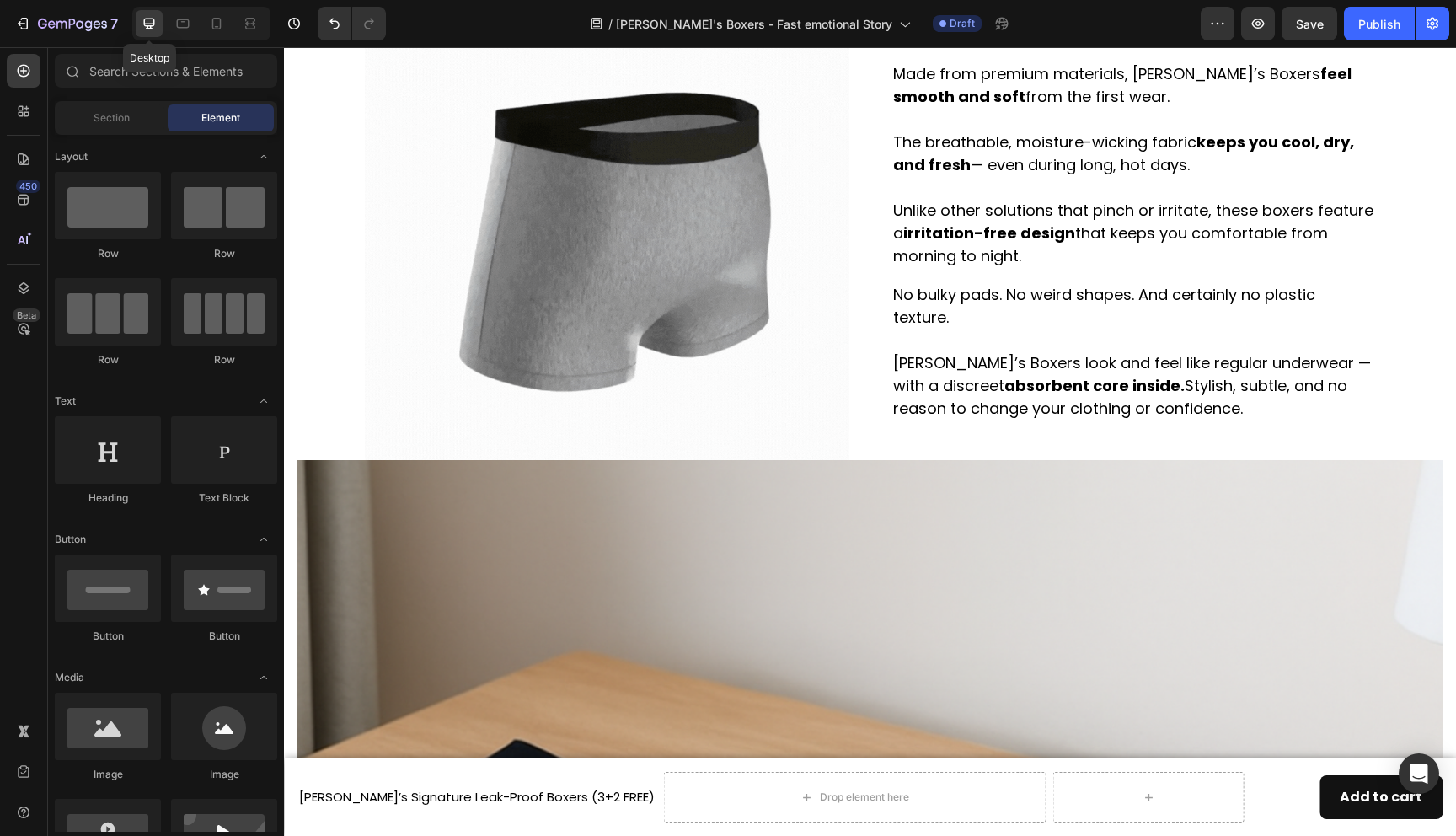
scroll to position [2632, 0]
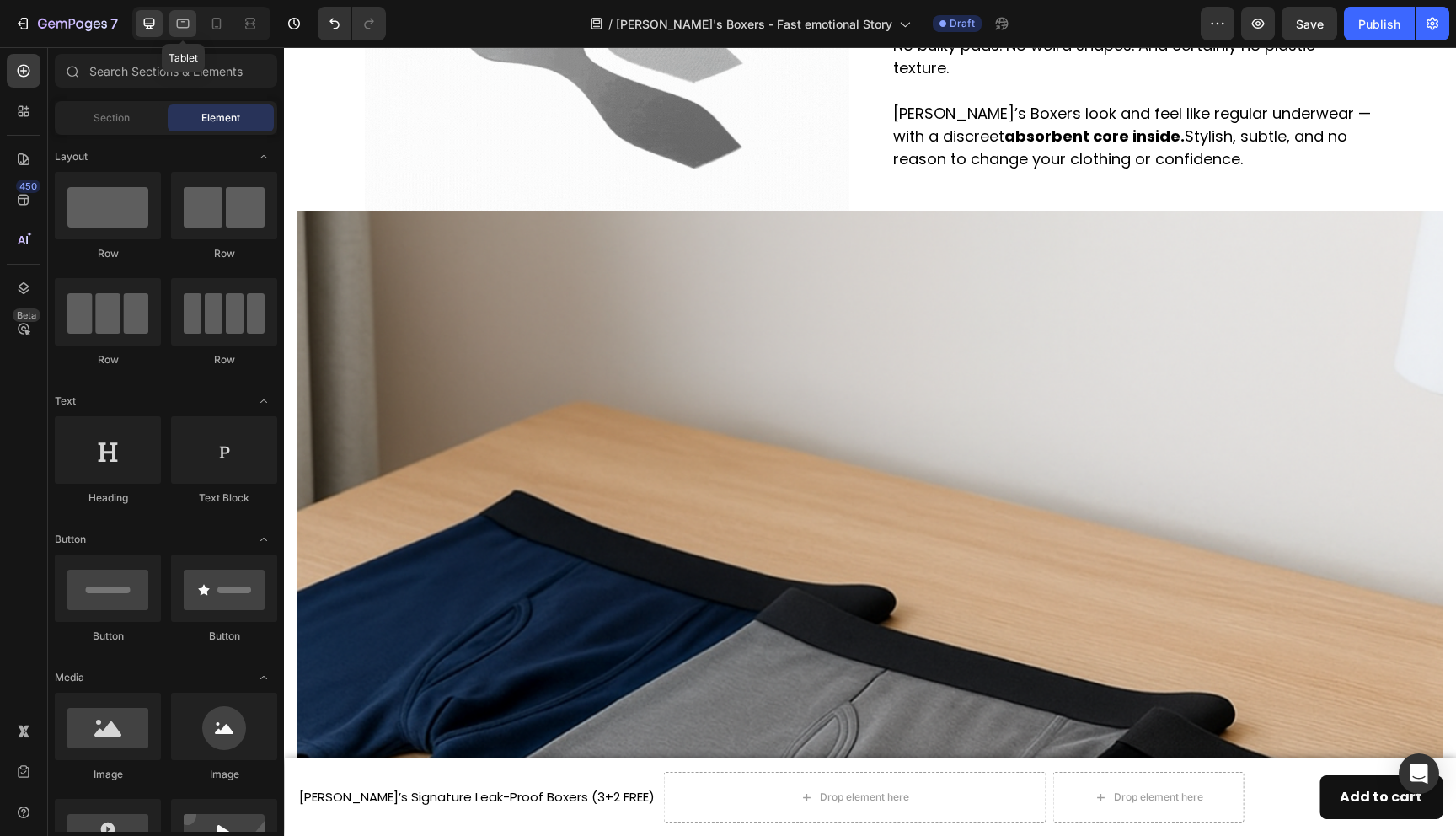
click at [180, 27] on icon at bounding box center [182, 23] width 17 height 17
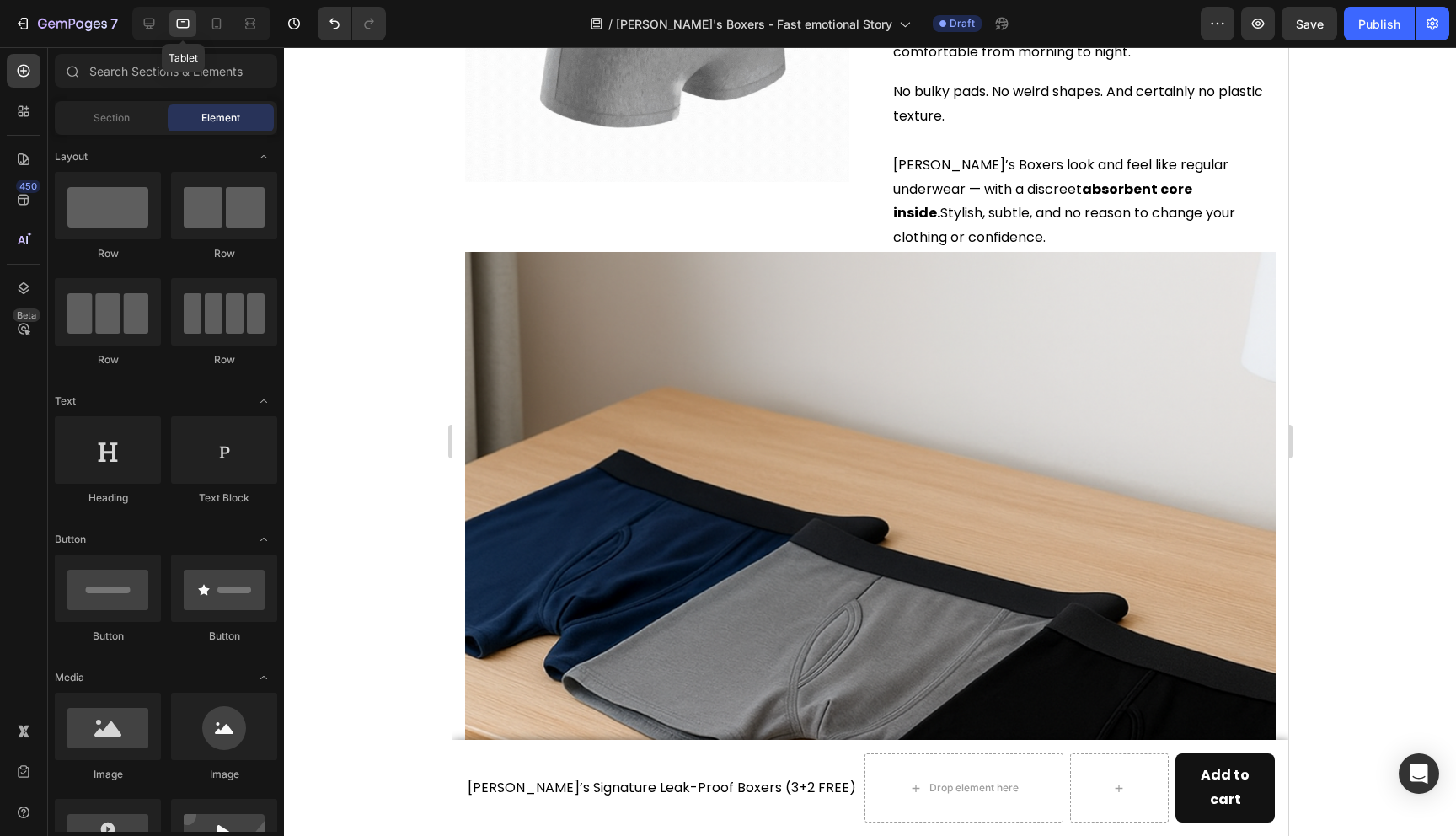
scroll to position [2364, 0]
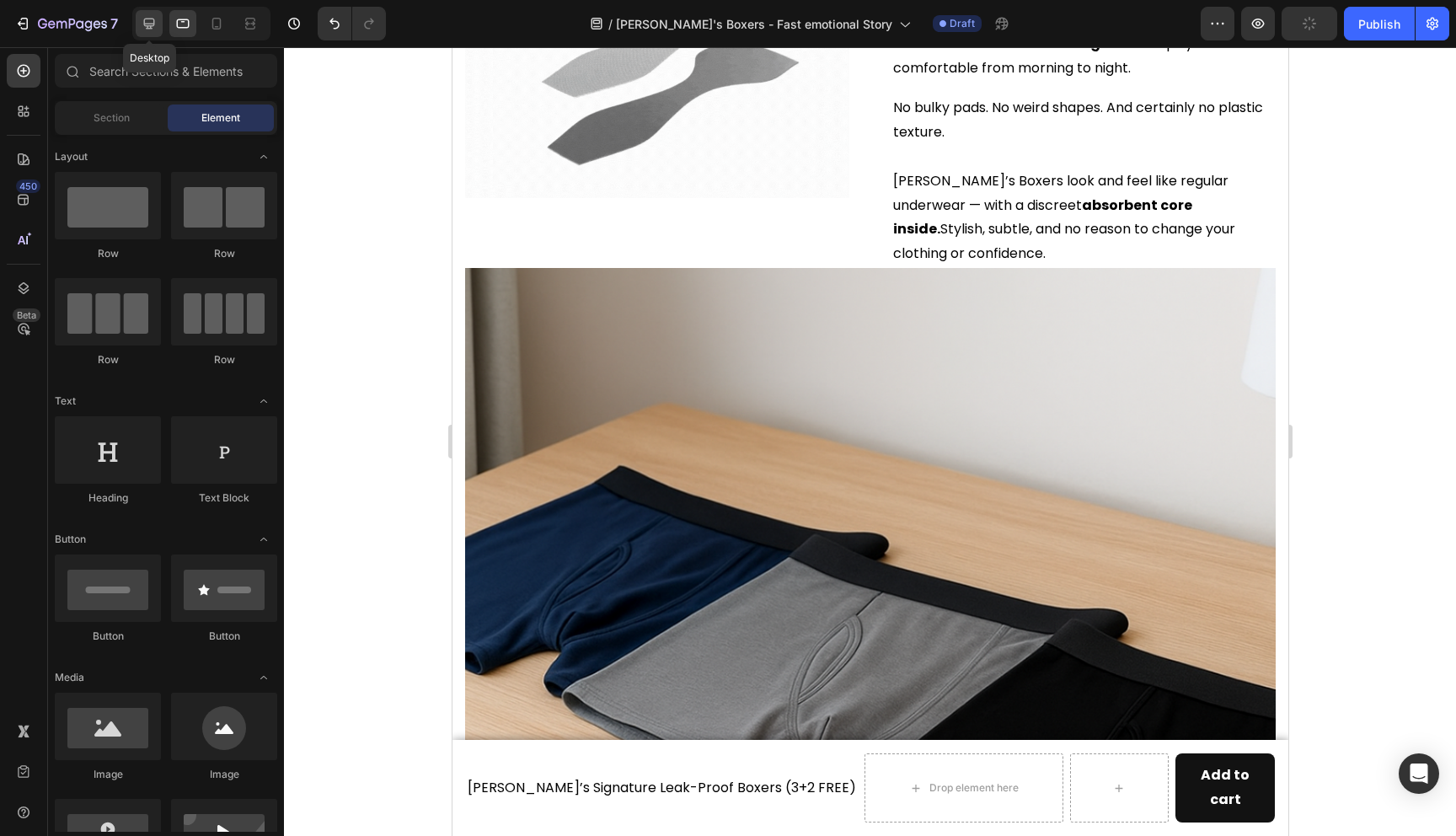
click at [150, 27] on icon at bounding box center [149, 24] width 11 height 11
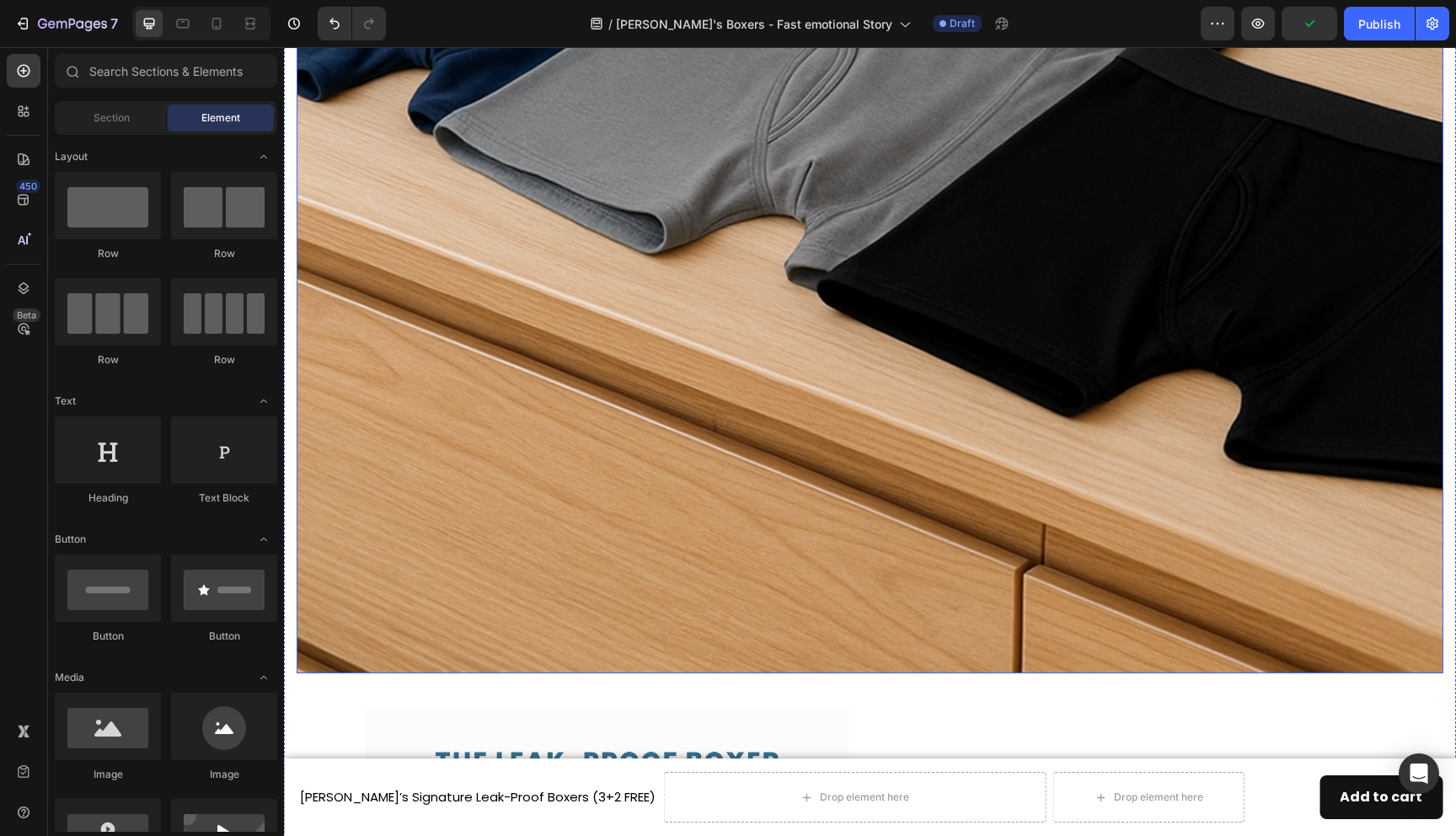
scroll to position [3540, 0]
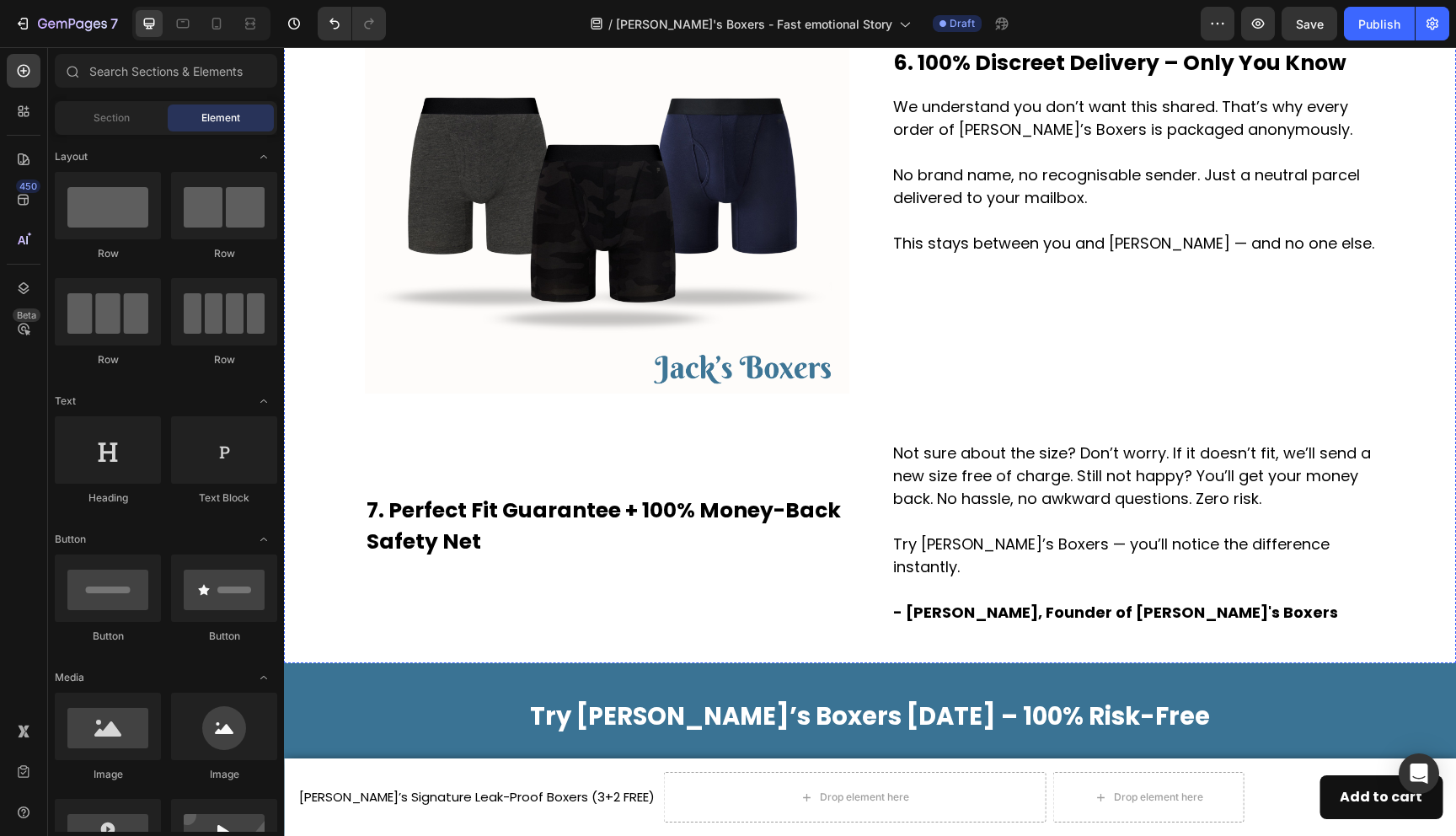
scroll to position [3984, 0]
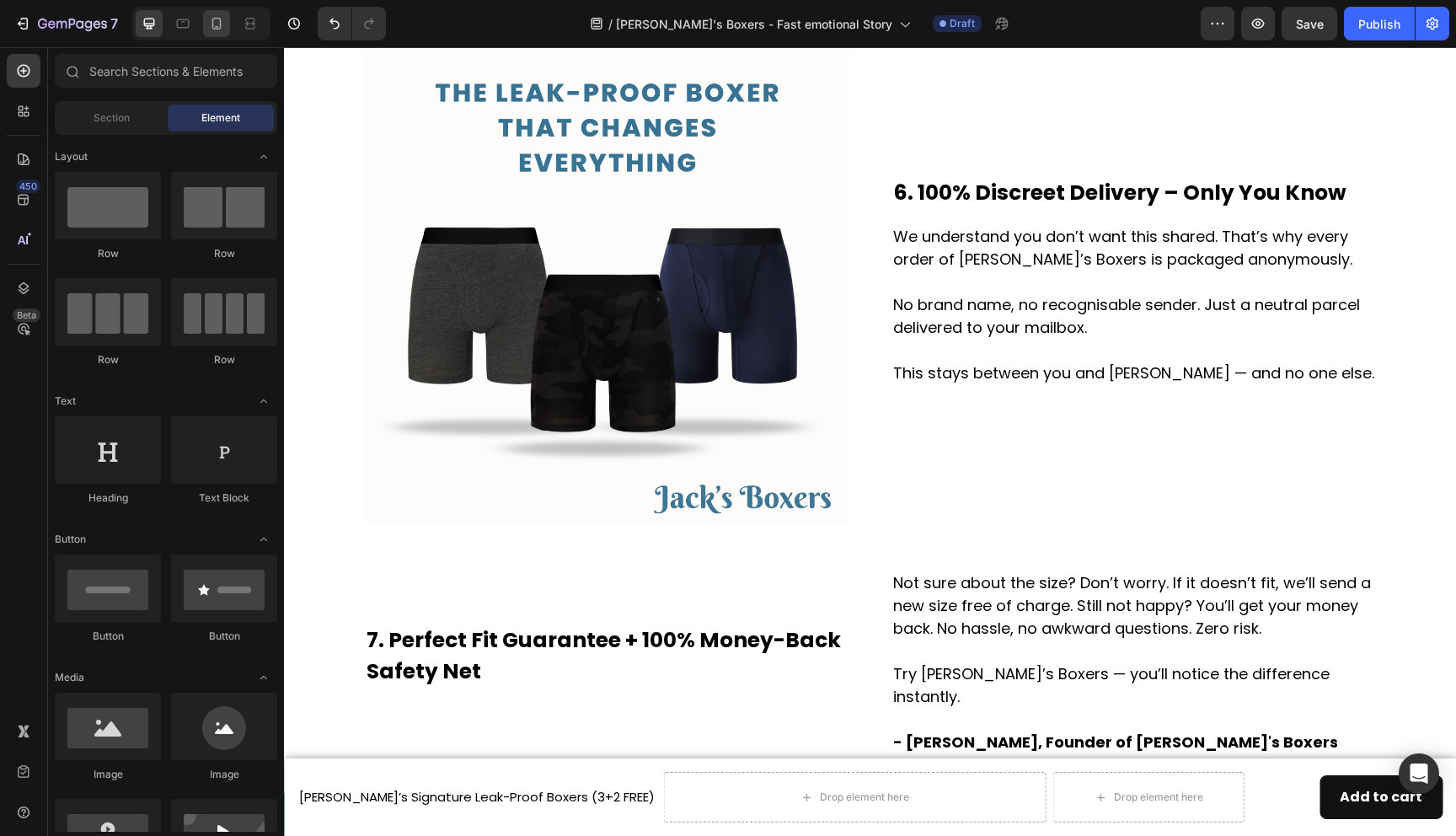
click at [212, 25] on icon at bounding box center [216, 23] width 17 height 17
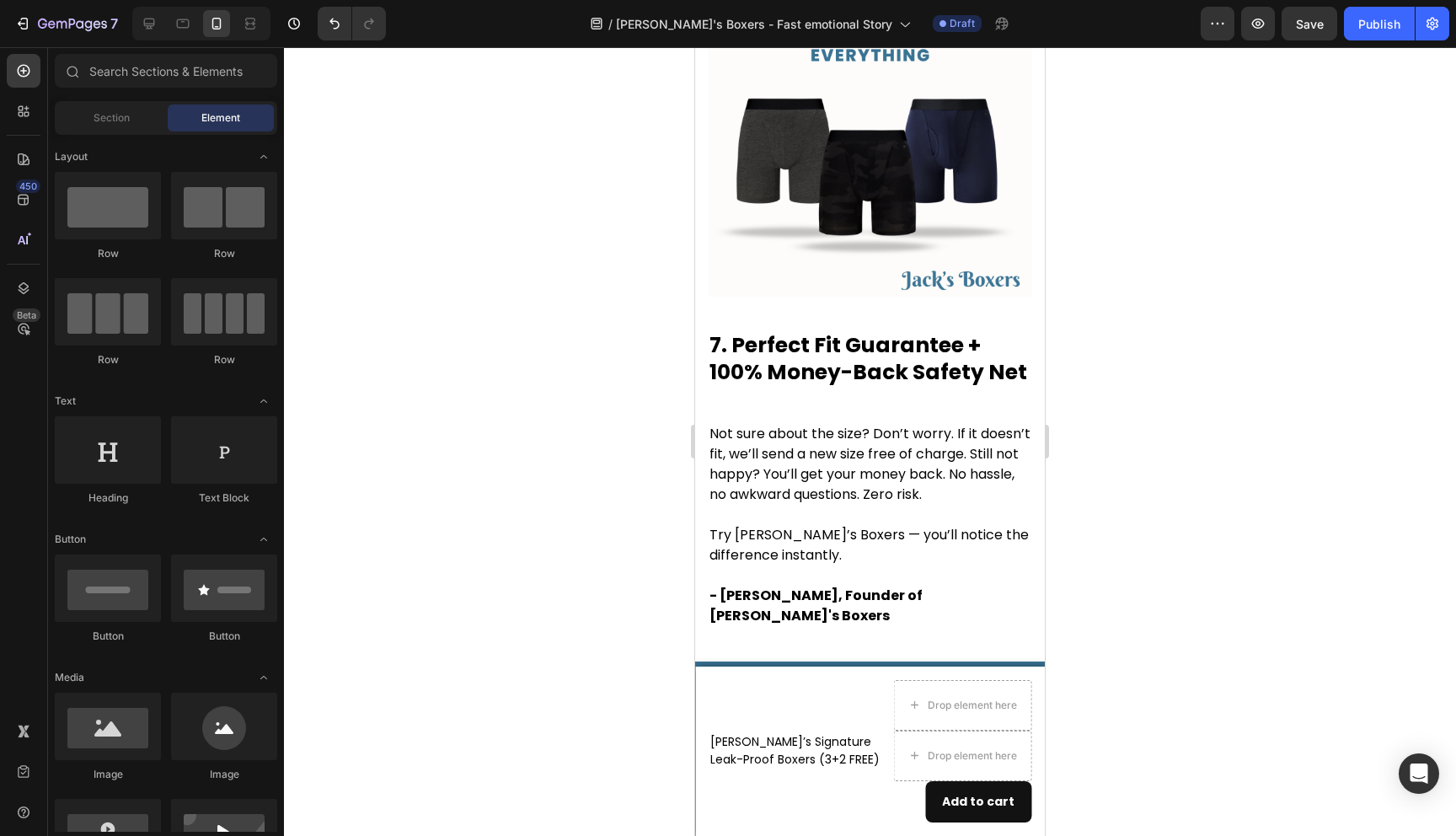
scroll to position [4729, 0]
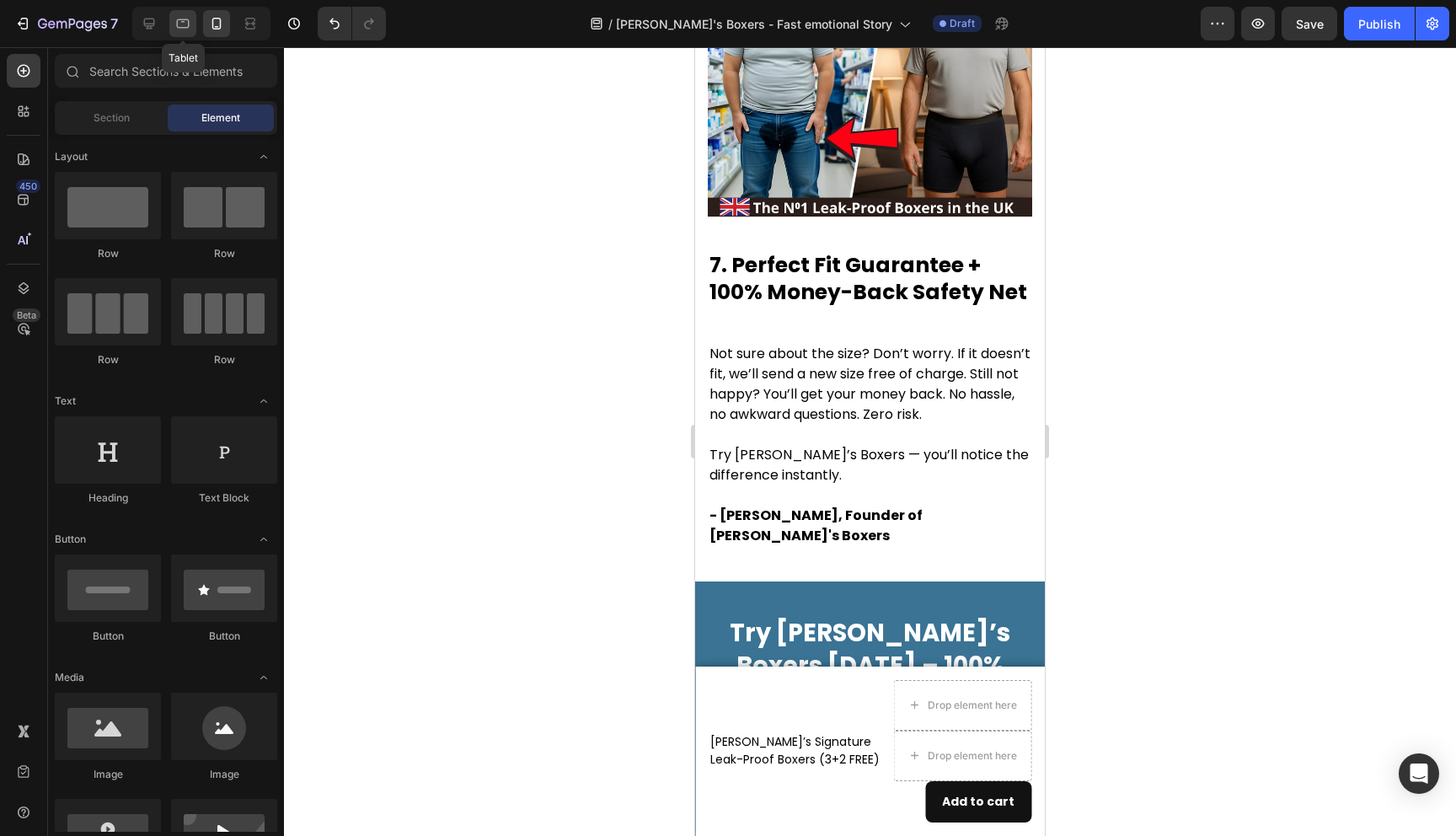
click at [188, 17] on icon at bounding box center [182, 23] width 17 height 17
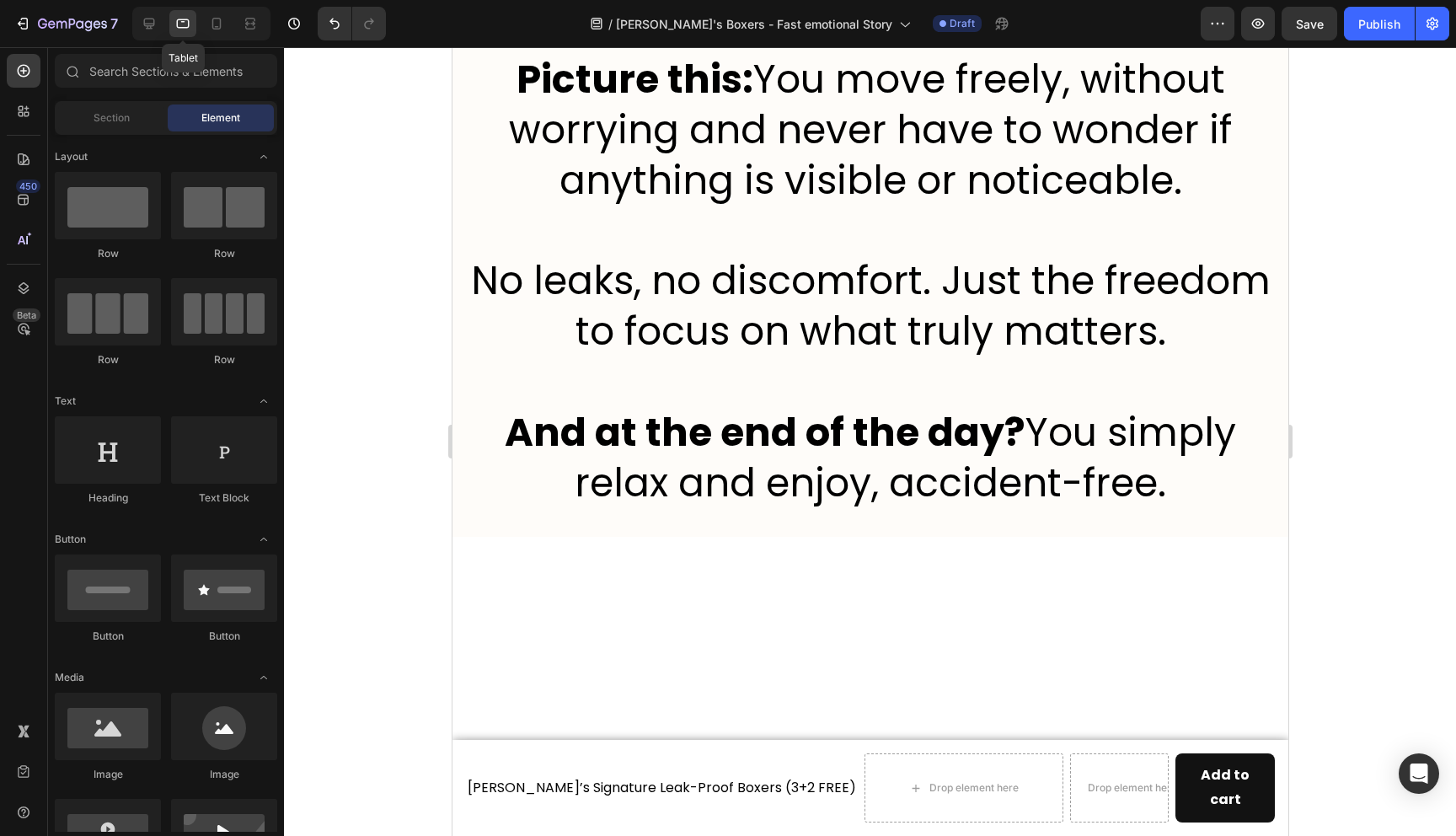
scroll to position [4854, 0]
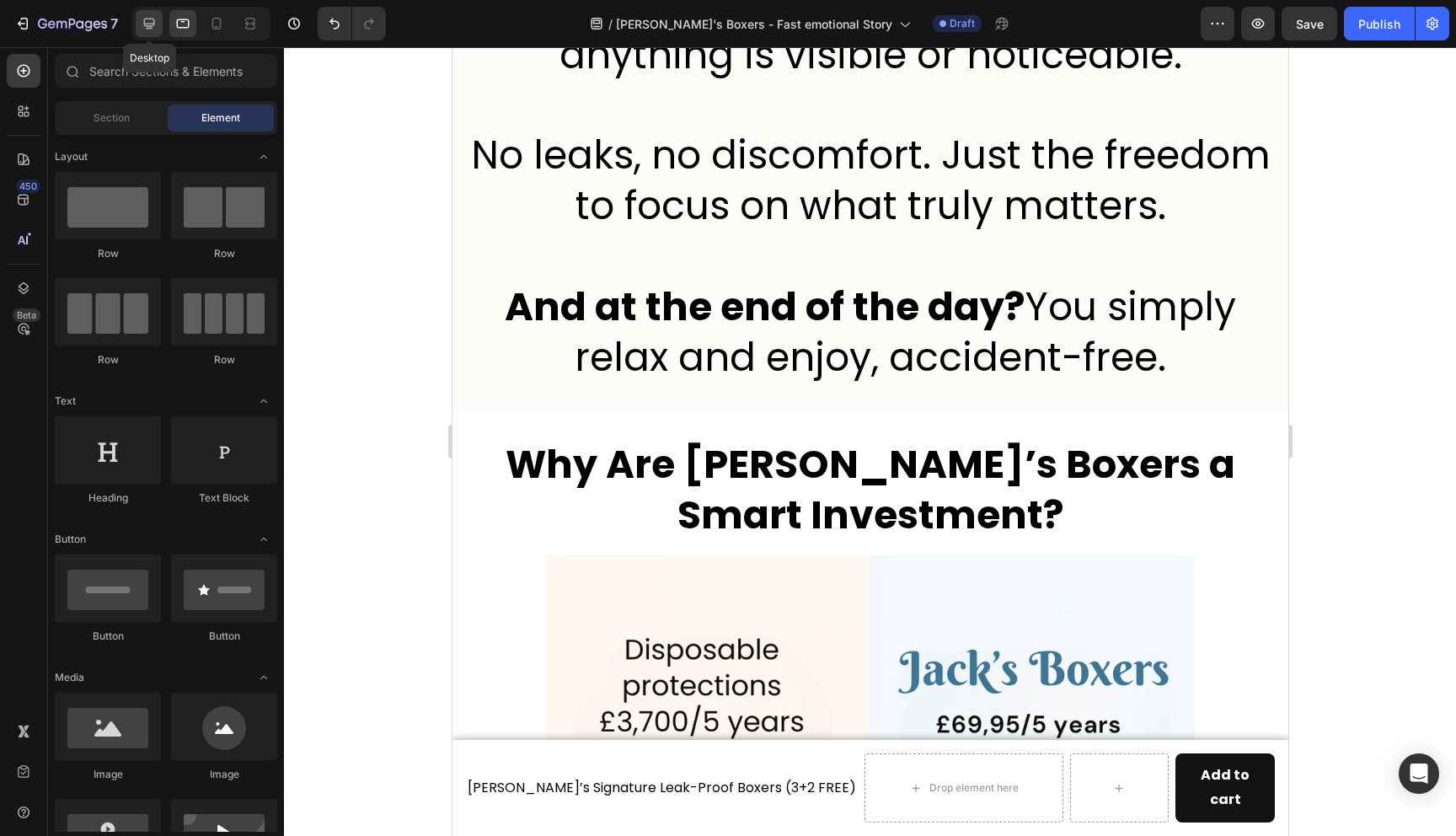
click at [154, 30] on icon at bounding box center [148, 23] width 17 height 17
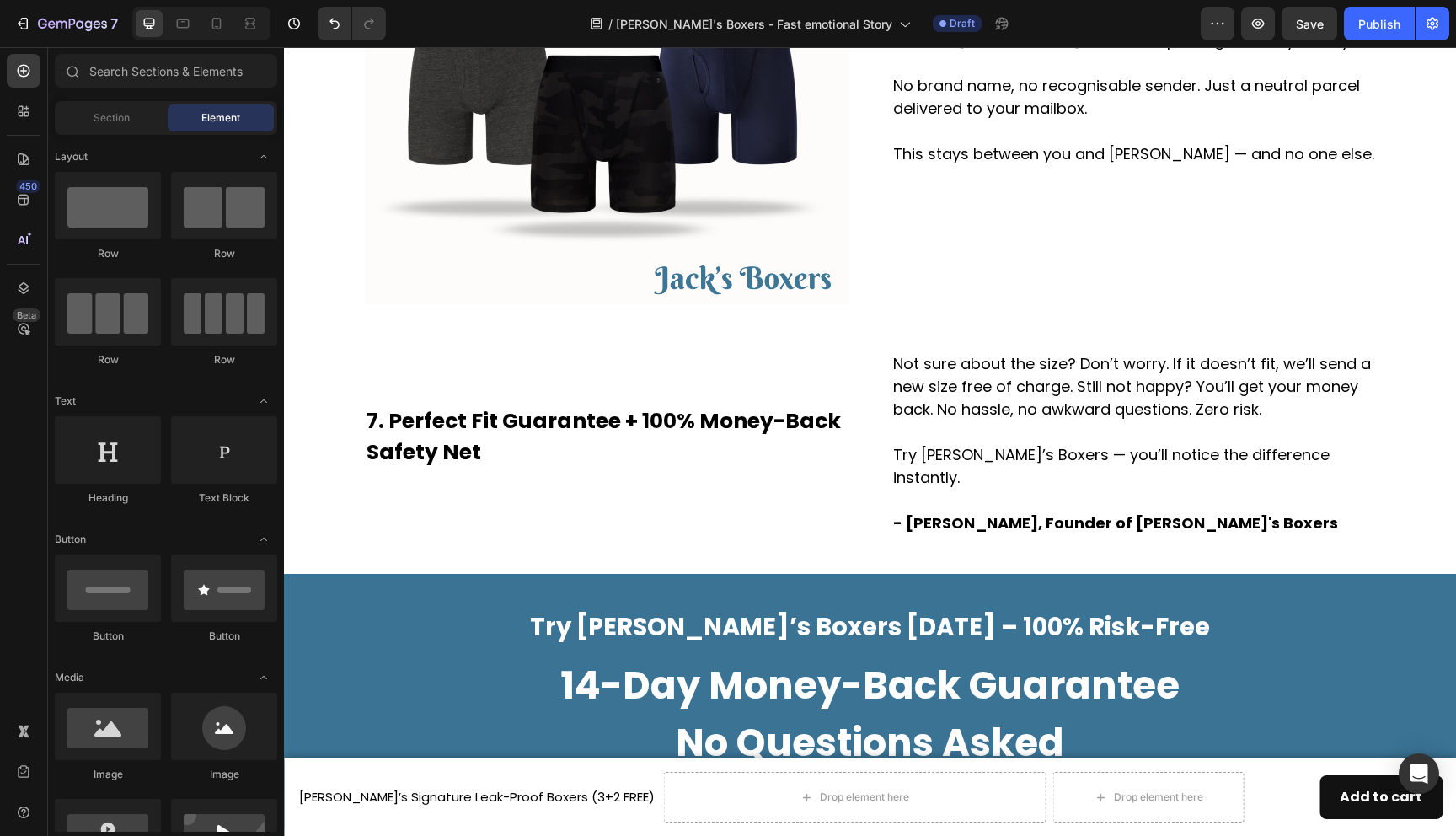
scroll to position [4222, 0]
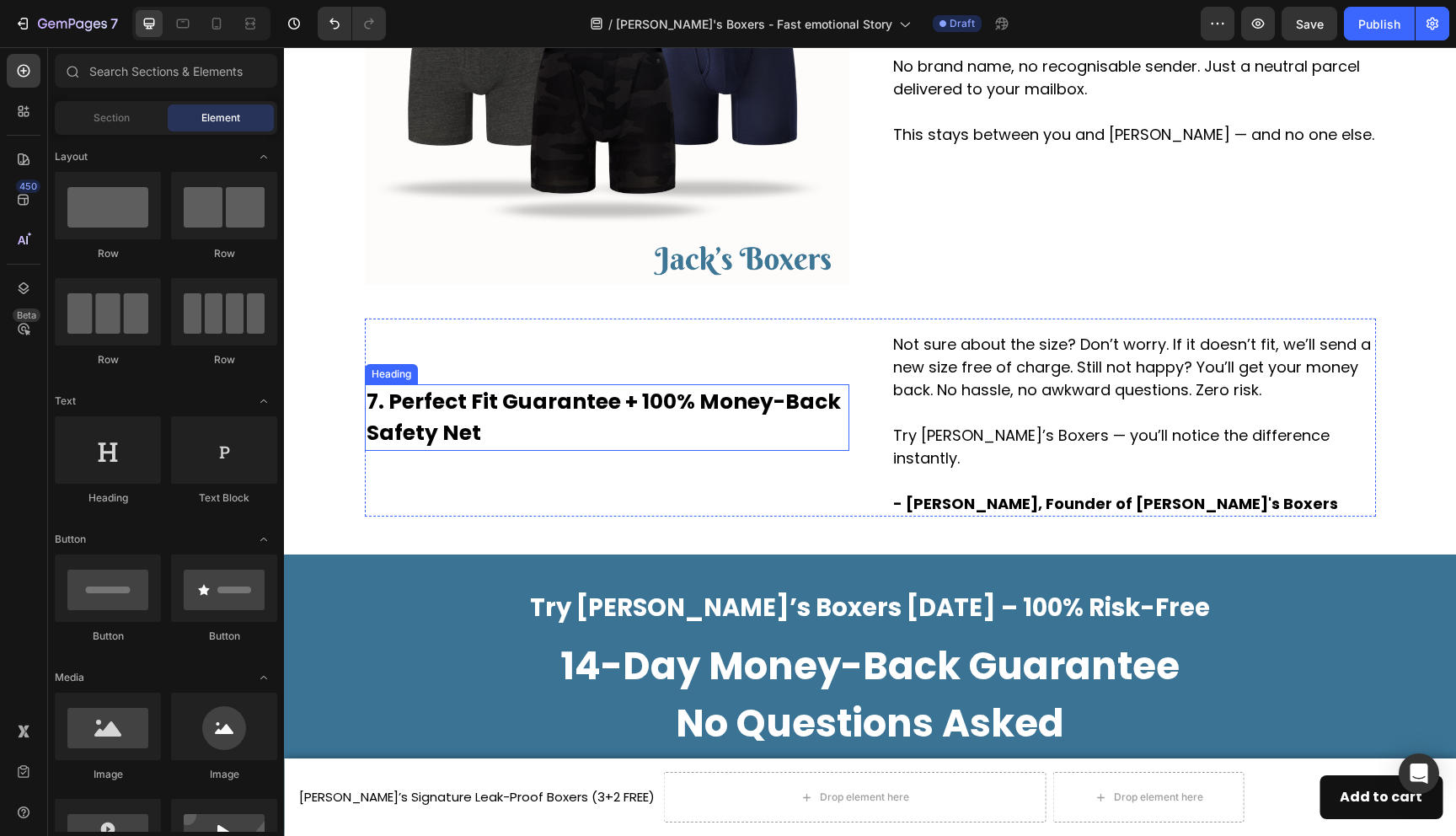
click at [565, 409] on h2 "7. Perfect Fit Guarantee + 100% Money-Back Safety Net" at bounding box center [607, 418] width 485 height 67
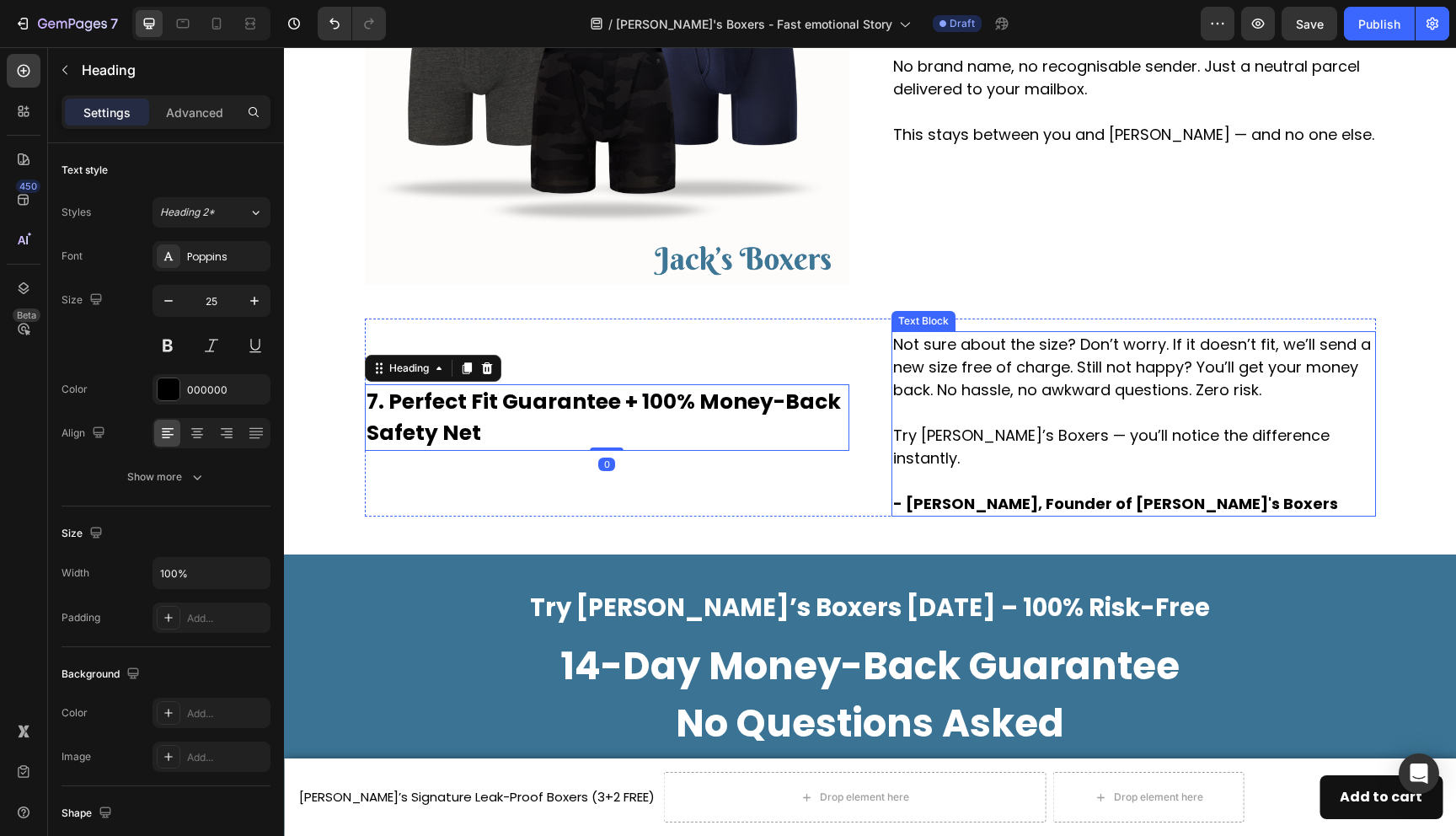
click at [1016, 354] on p "Not sure about the size? Don’t worry. If it doesn’t fit, we’ll send a new size …" at bounding box center [1133, 424] width 481 height 183
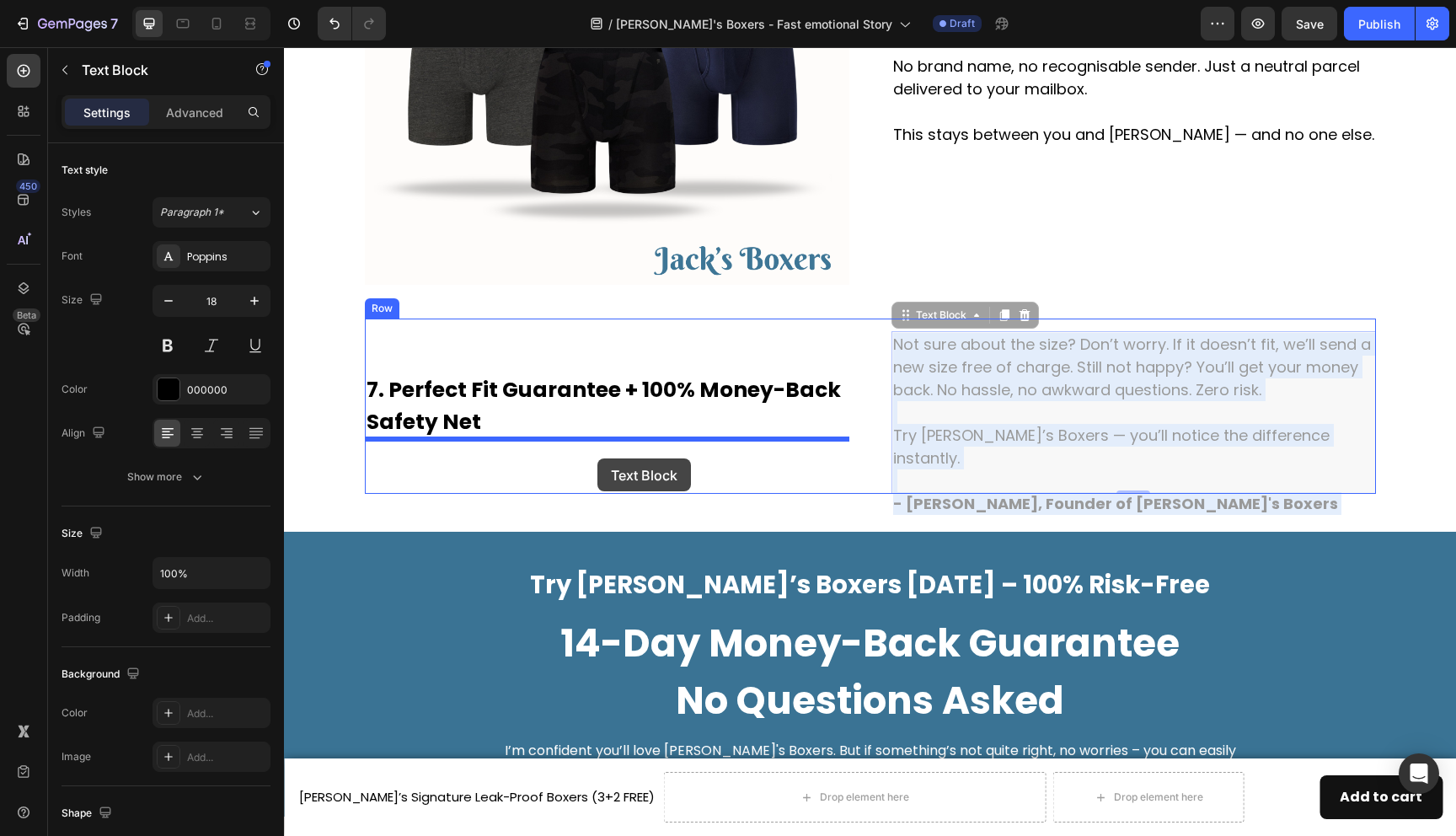
drag, startPoint x: 995, startPoint y: 355, endPoint x: 598, endPoint y: 458, distance: 410.1
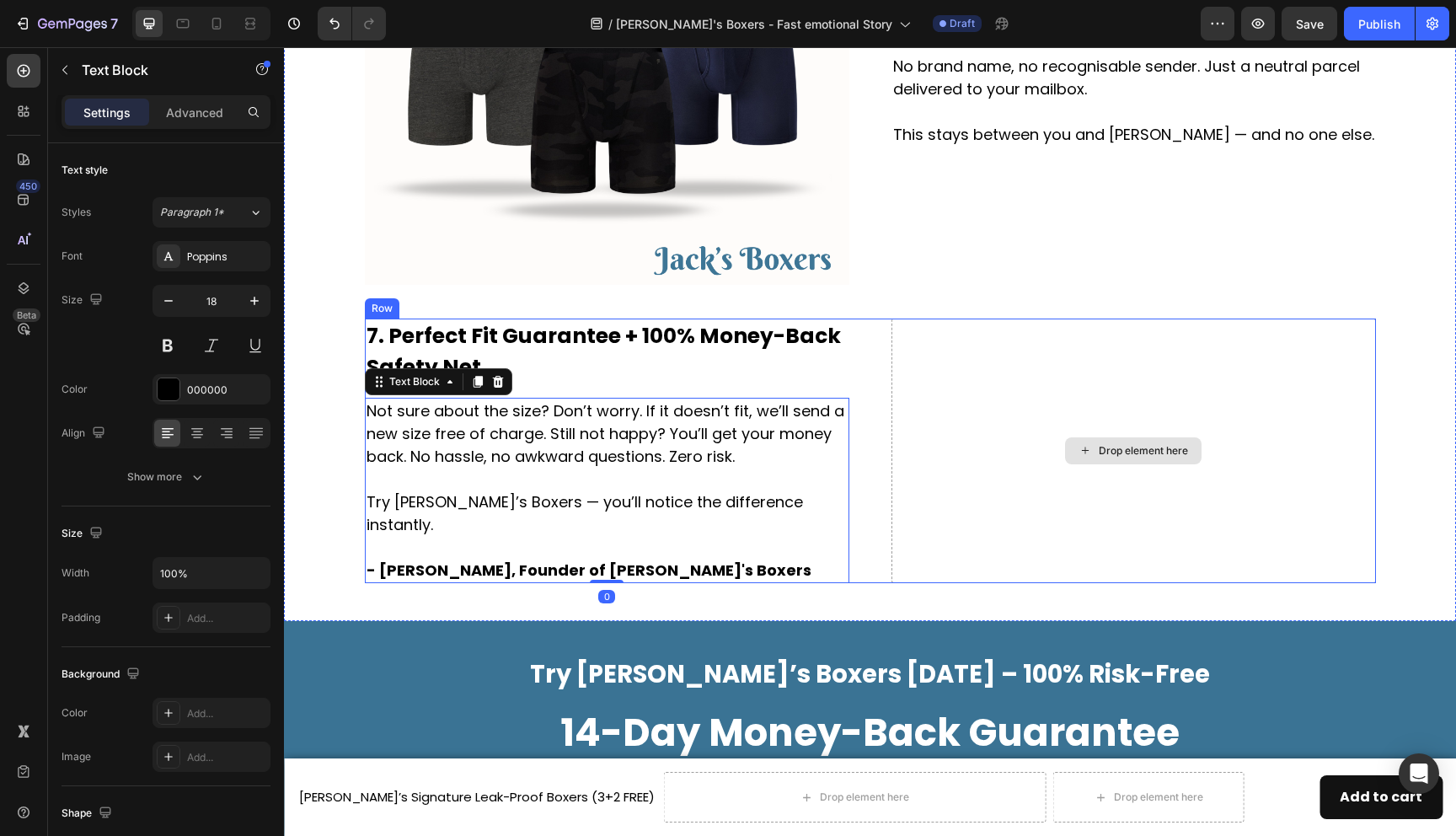
click at [1014, 386] on div "Drop element here" at bounding box center [1134, 451] width 485 height 265
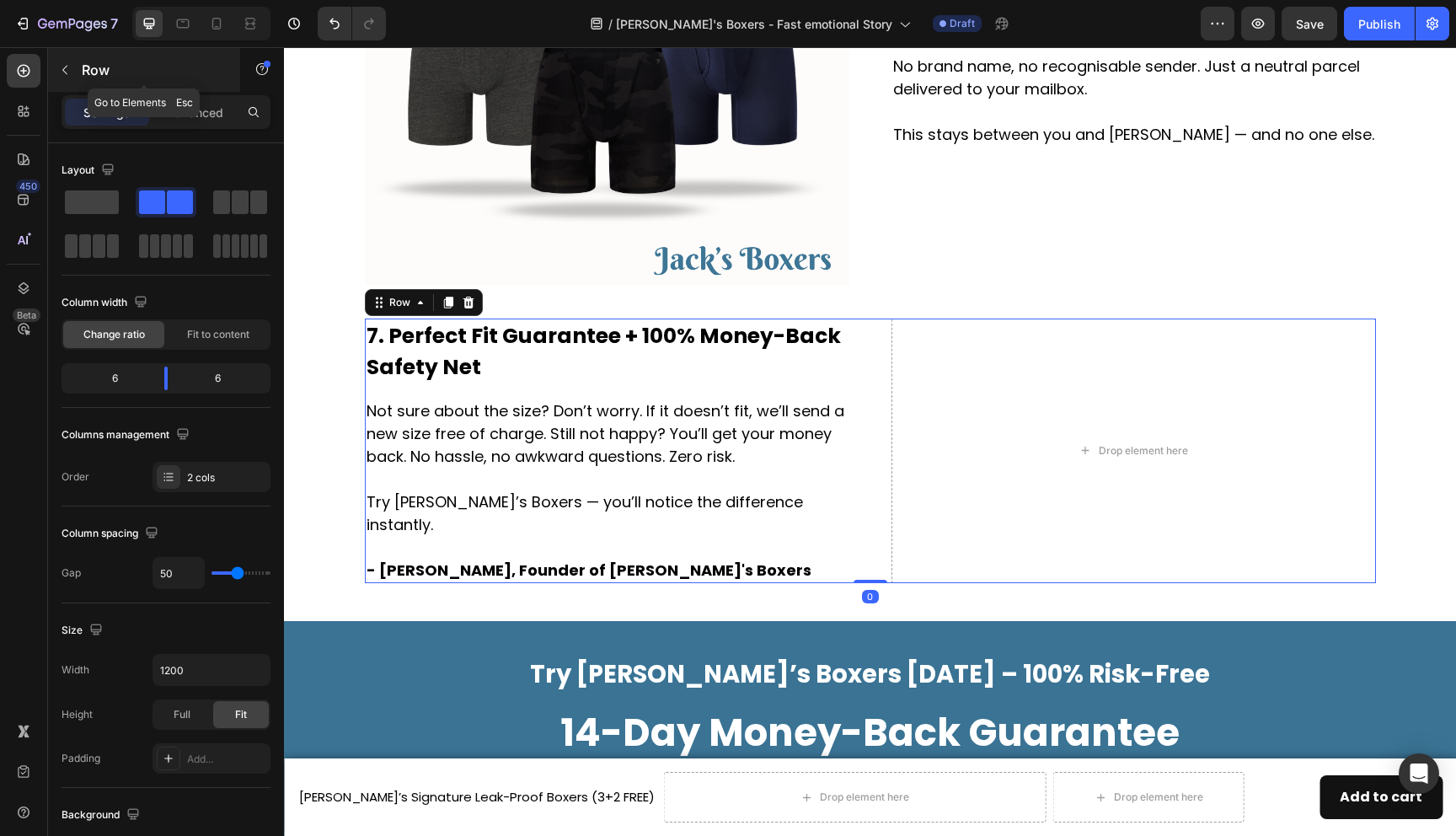
click at [68, 74] on icon "button" at bounding box center [65, 70] width 14 height 14
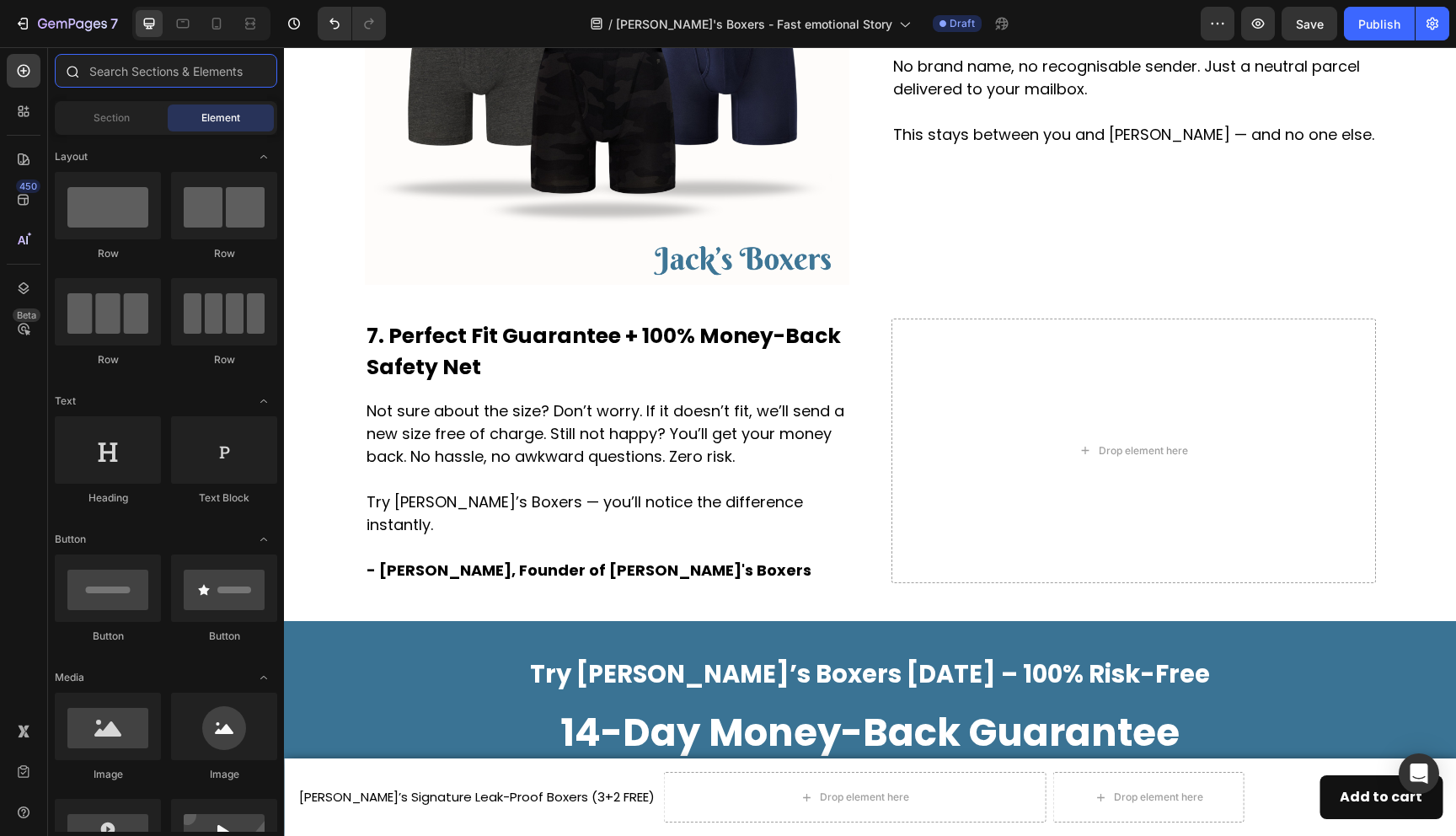
click at [129, 78] on input "text" at bounding box center [166, 71] width 223 height 33
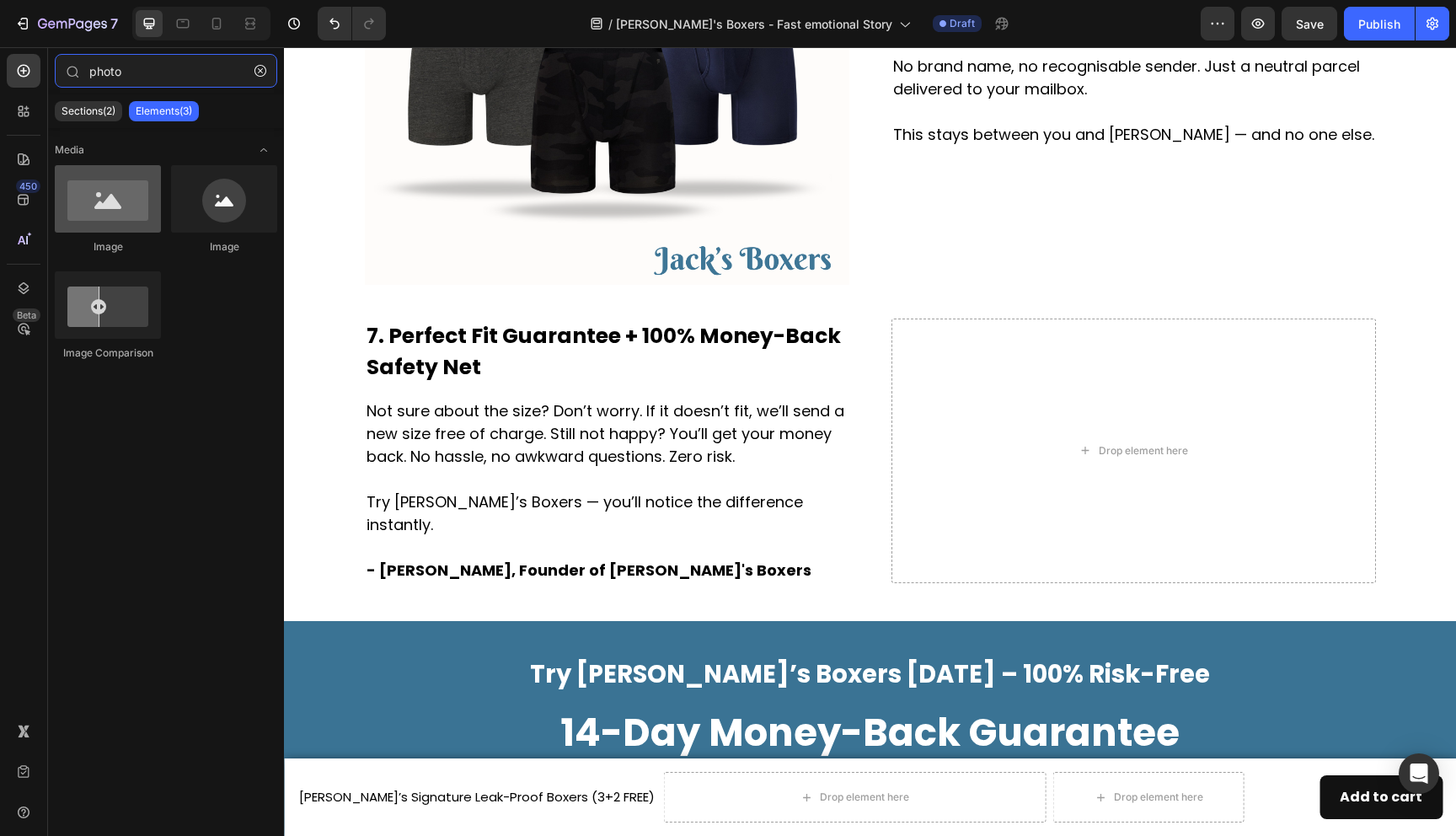
type input "photo"
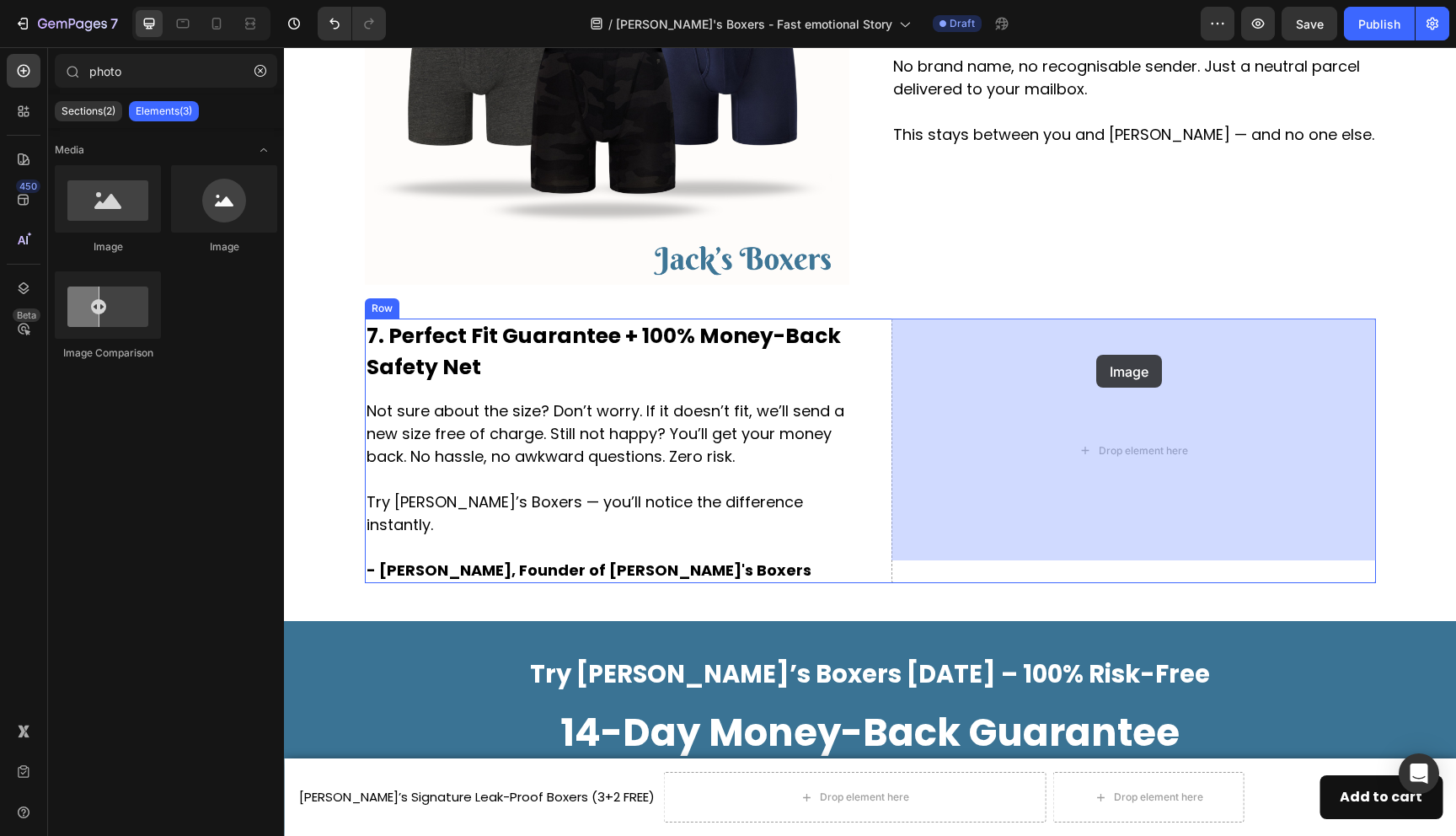
drag, startPoint x: 373, startPoint y: 265, endPoint x: 1097, endPoint y: 355, distance: 729.6
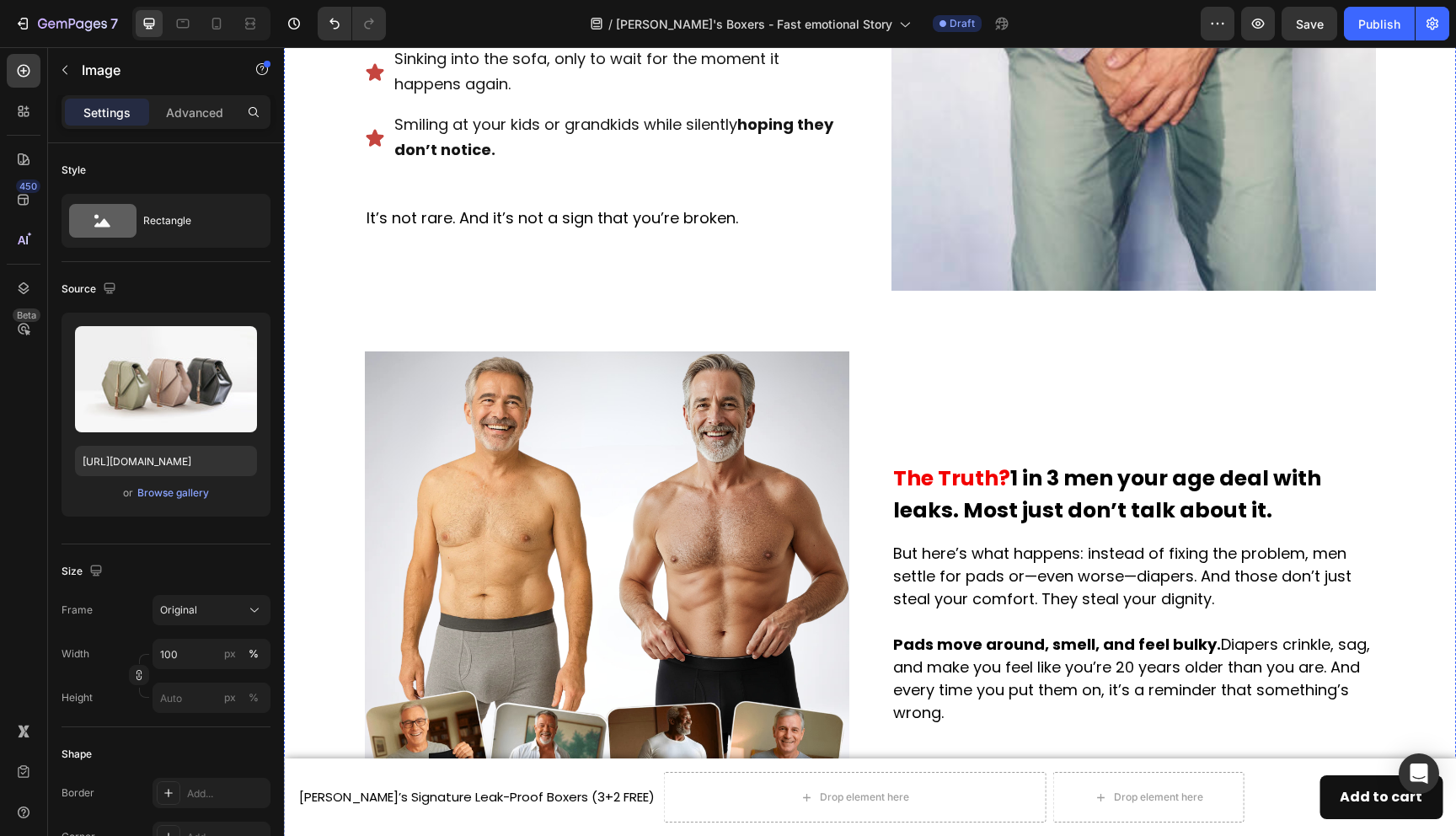
scroll to position [875, 0]
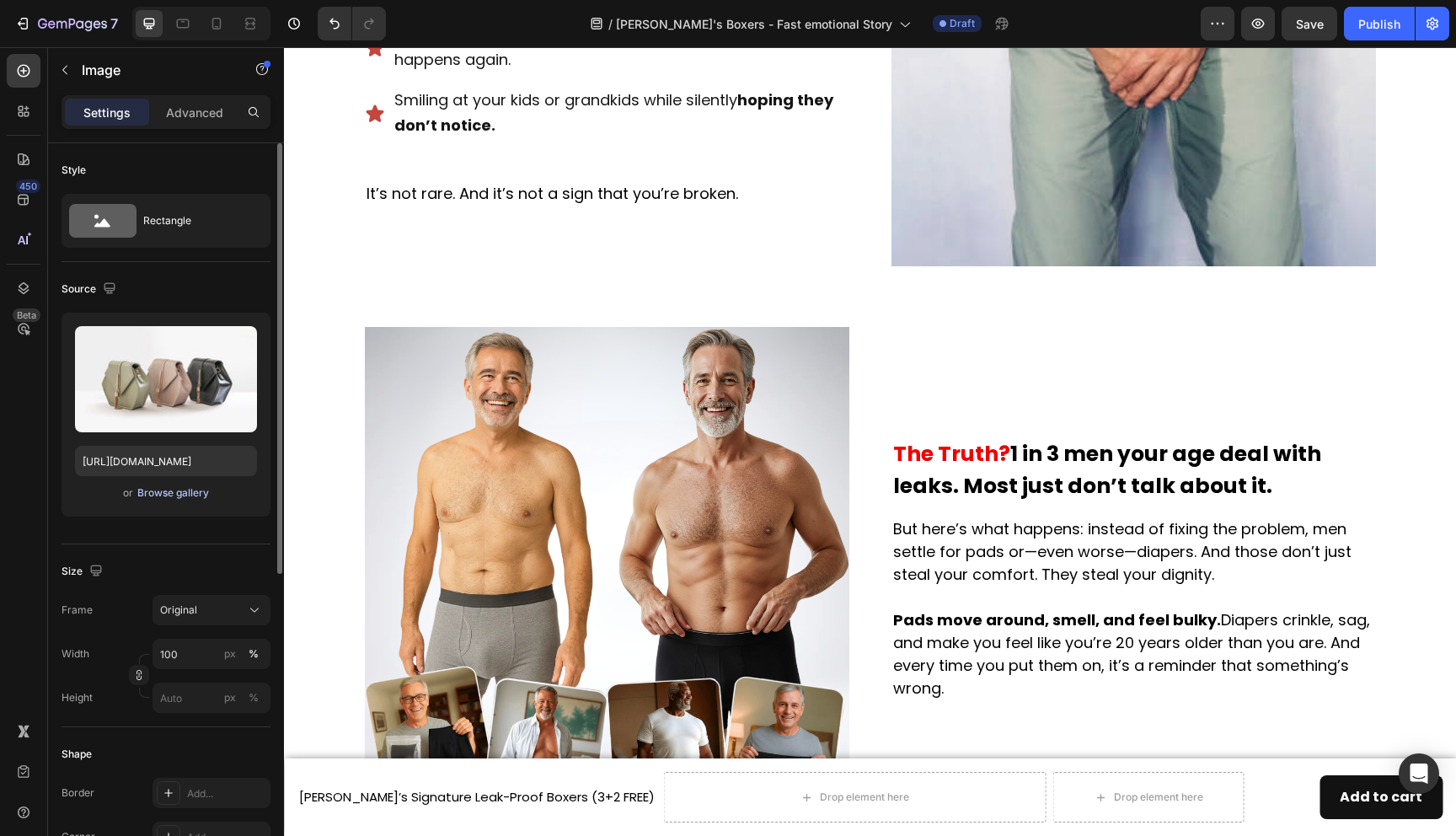
click at [171, 493] on div "Browse gallery" at bounding box center [173, 493] width 72 height 15
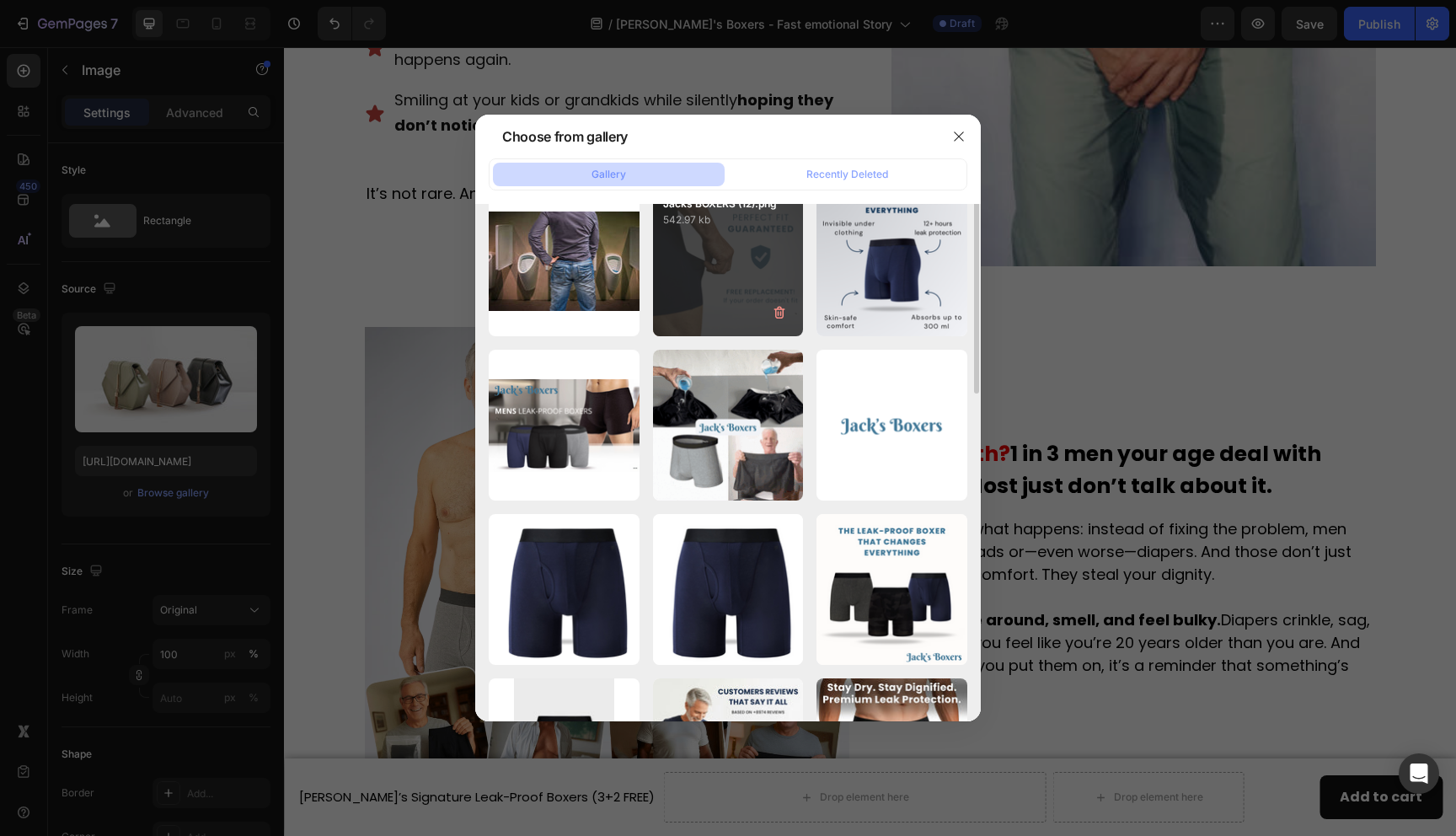
scroll to position [198, 0]
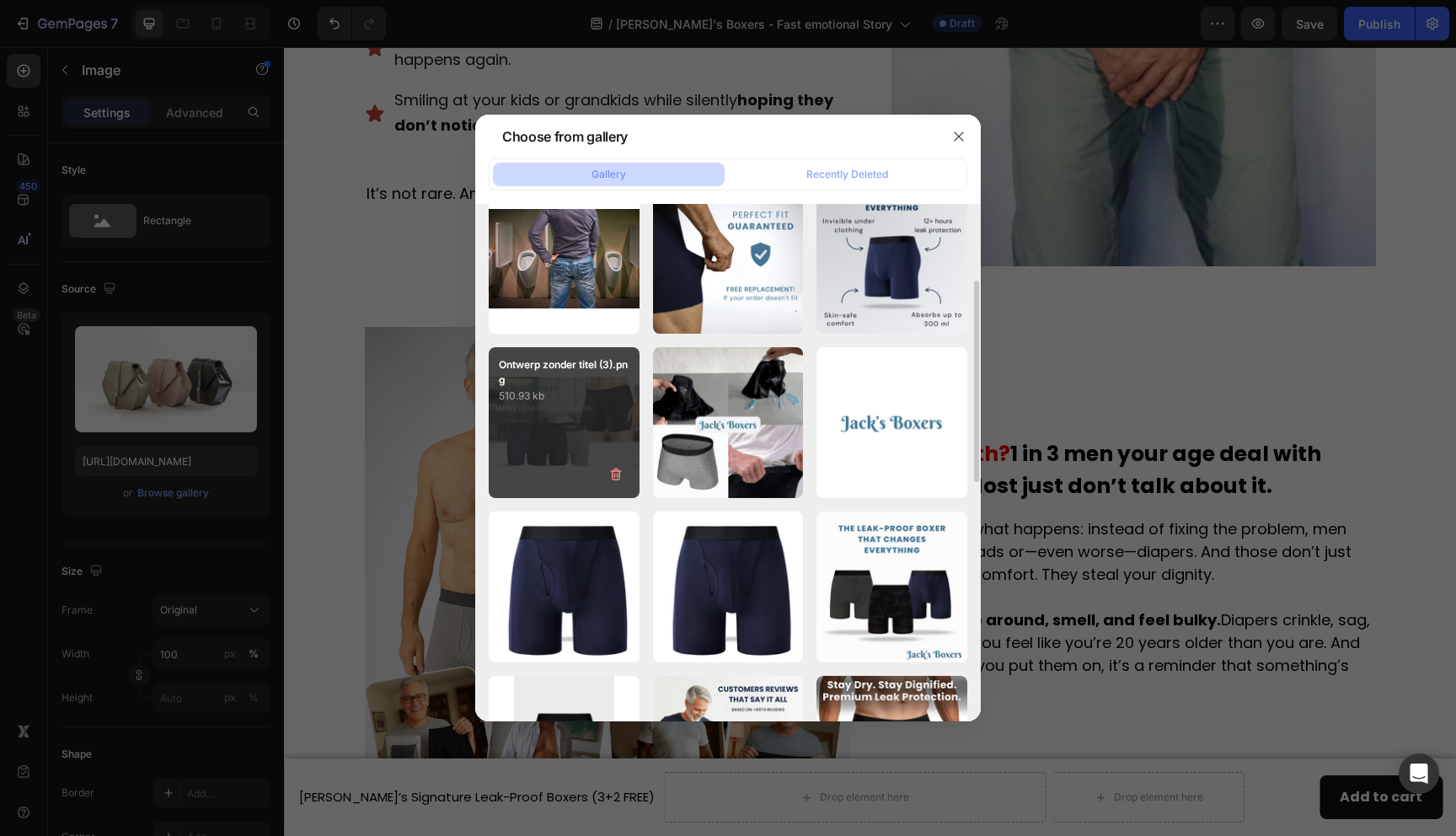
click at [602, 440] on div "Ontwerp zonder titel (3).png 510.93 kb" at bounding box center [564, 423] width 151 height 151
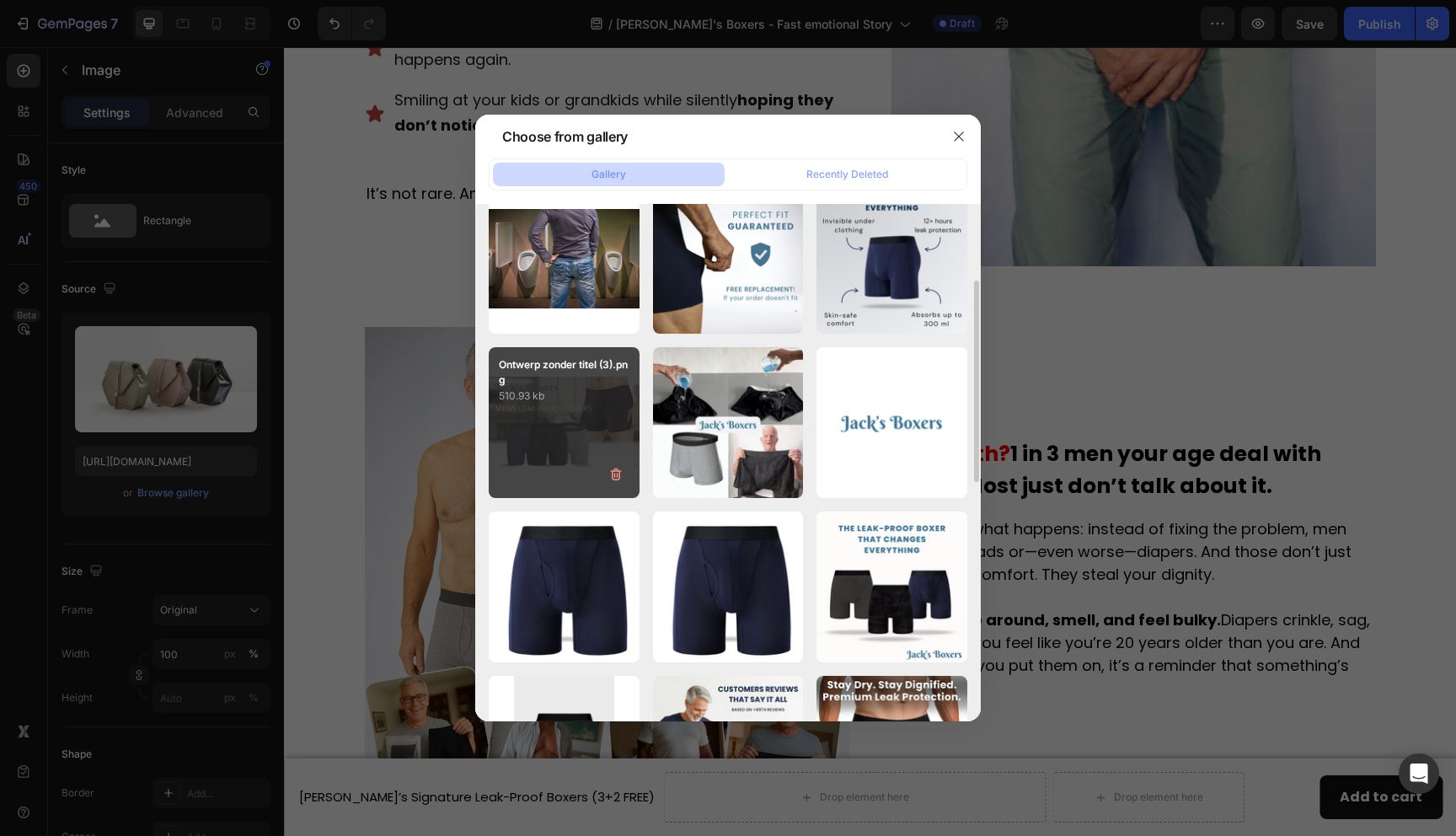
type input "[URL][DOMAIN_NAME]"
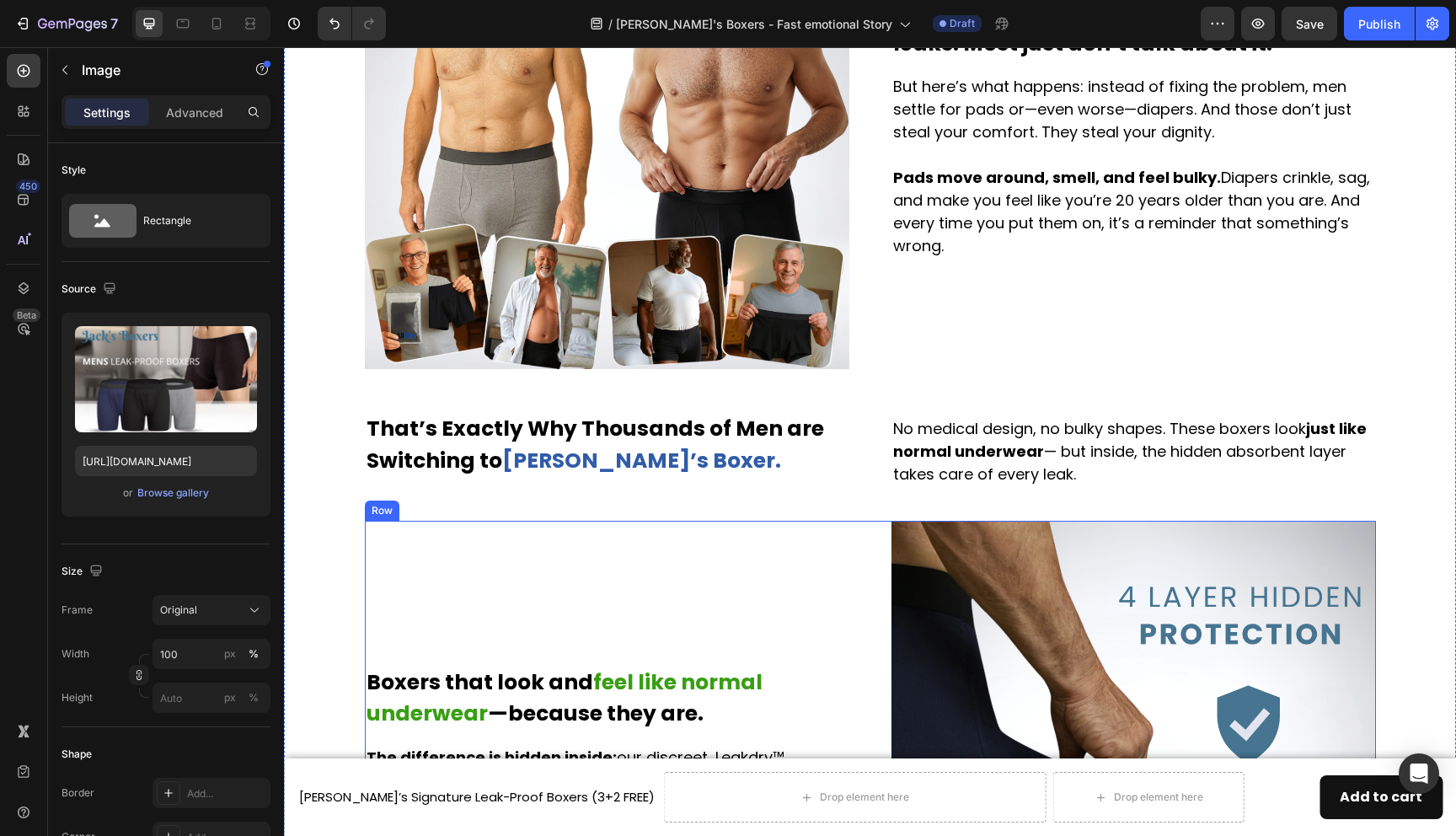
scroll to position [1318, 0]
click at [1060, 472] on p "No medical design, no bulky shapes. These boxers look just like normal underwea…" at bounding box center [1133, 452] width 481 height 69
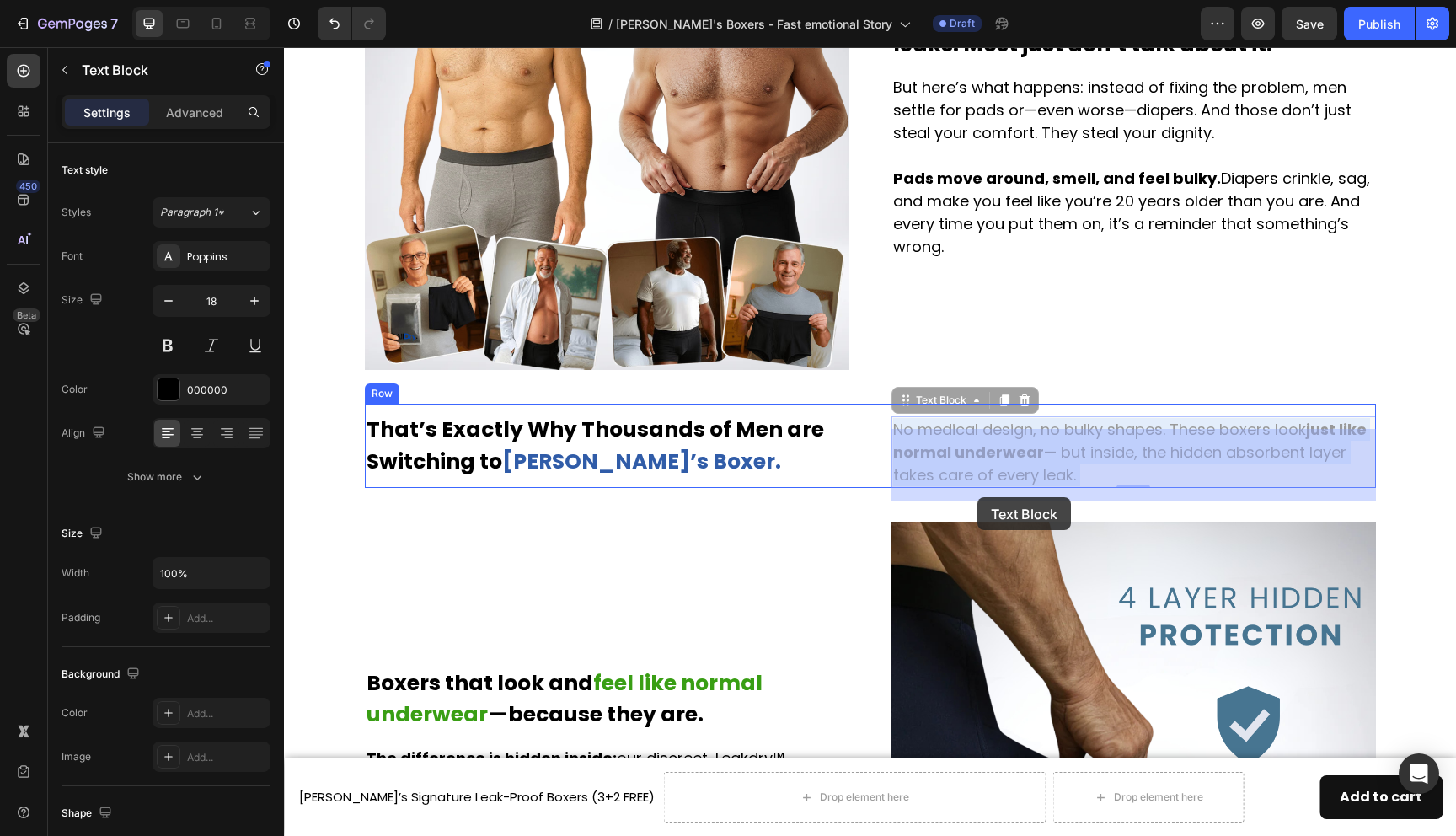
drag, startPoint x: 1062, startPoint y: 463, endPoint x: 977, endPoint y: 496, distance: 91.2
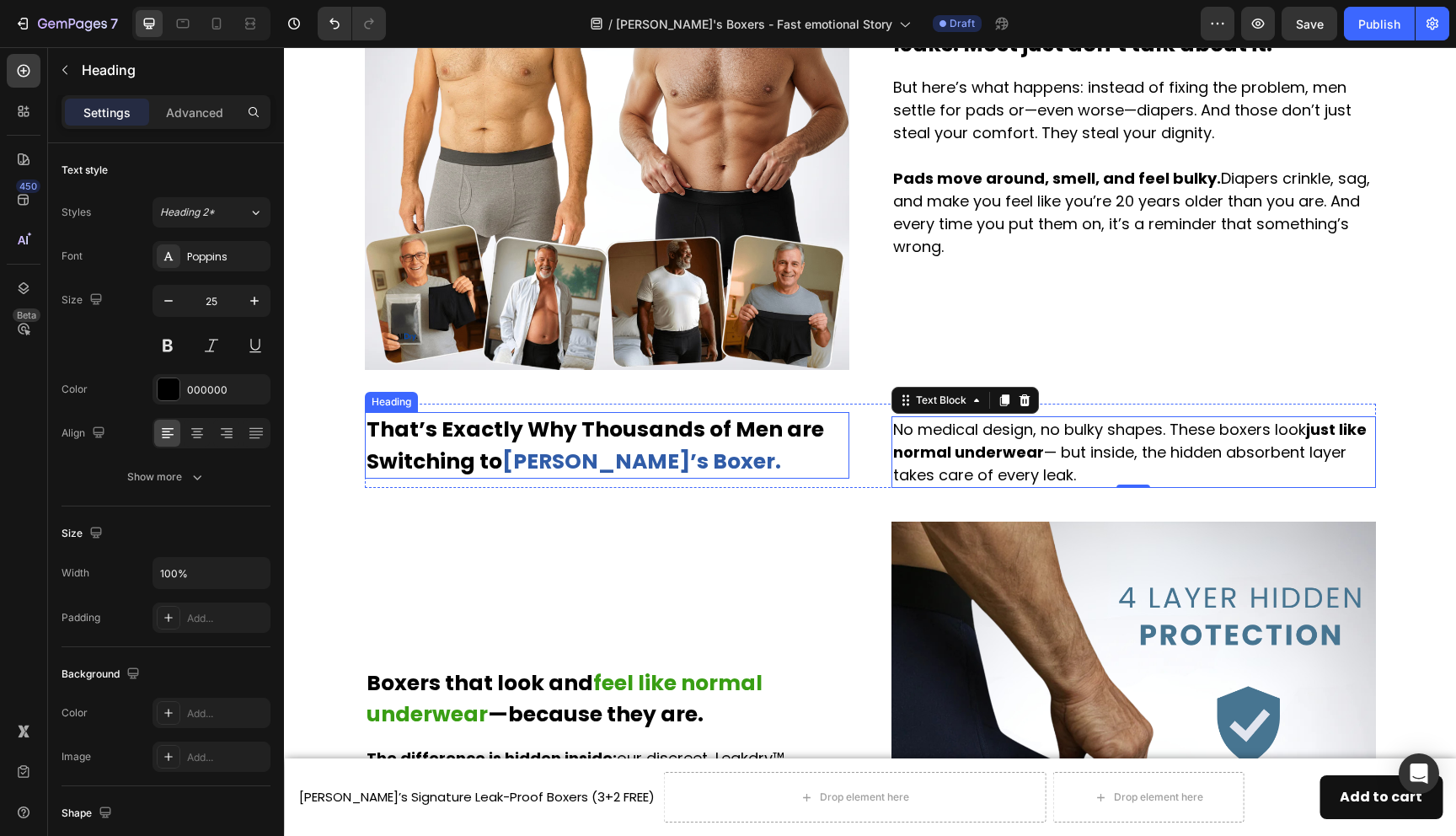
click at [598, 436] on strong "That’s Exactly Why Thousands of Men are Switching to" at bounding box center [596, 445] width 457 height 62
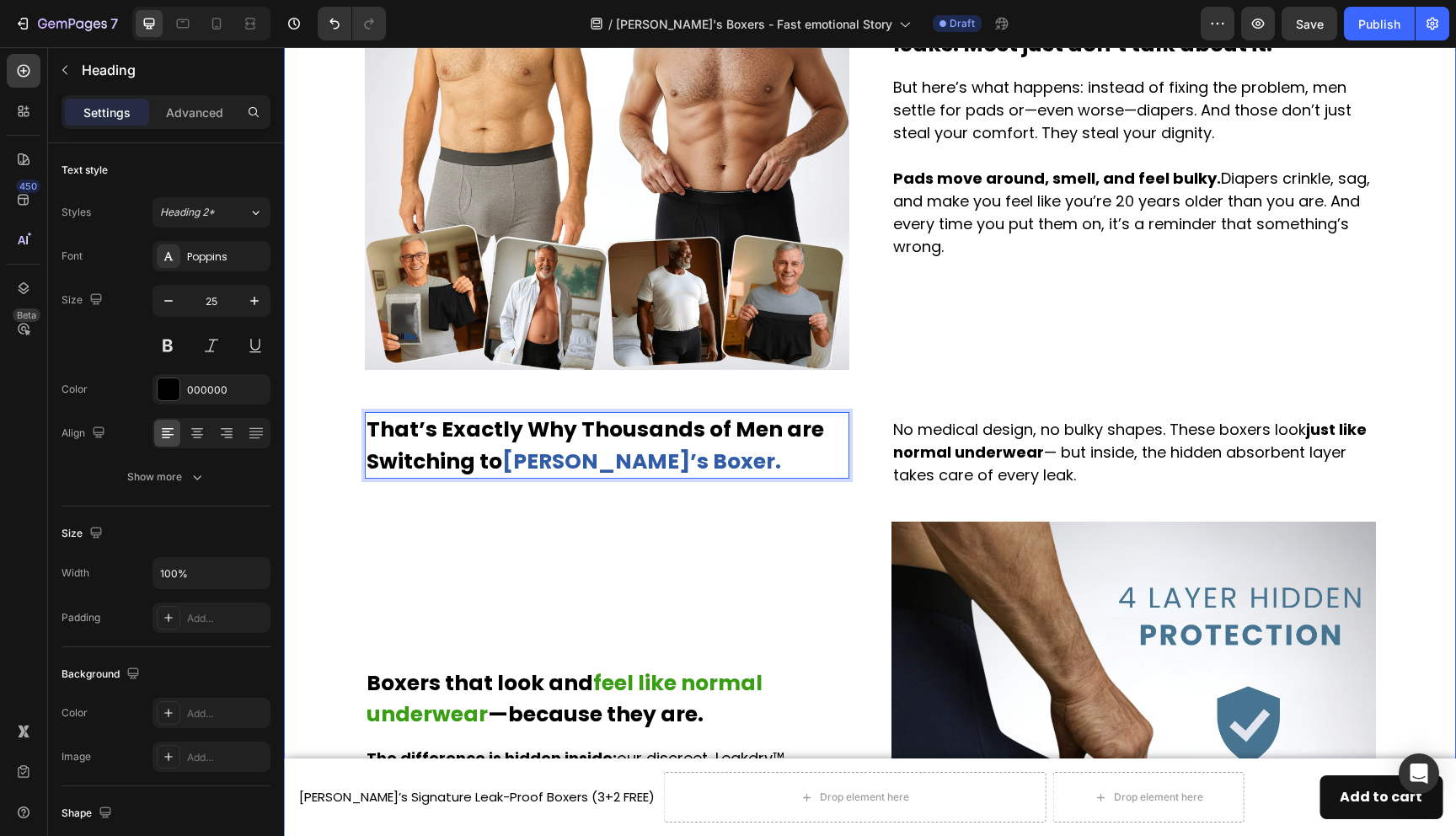
drag, startPoint x: 595, startPoint y: 436, endPoint x: 990, endPoint y: 392, distance: 397.4
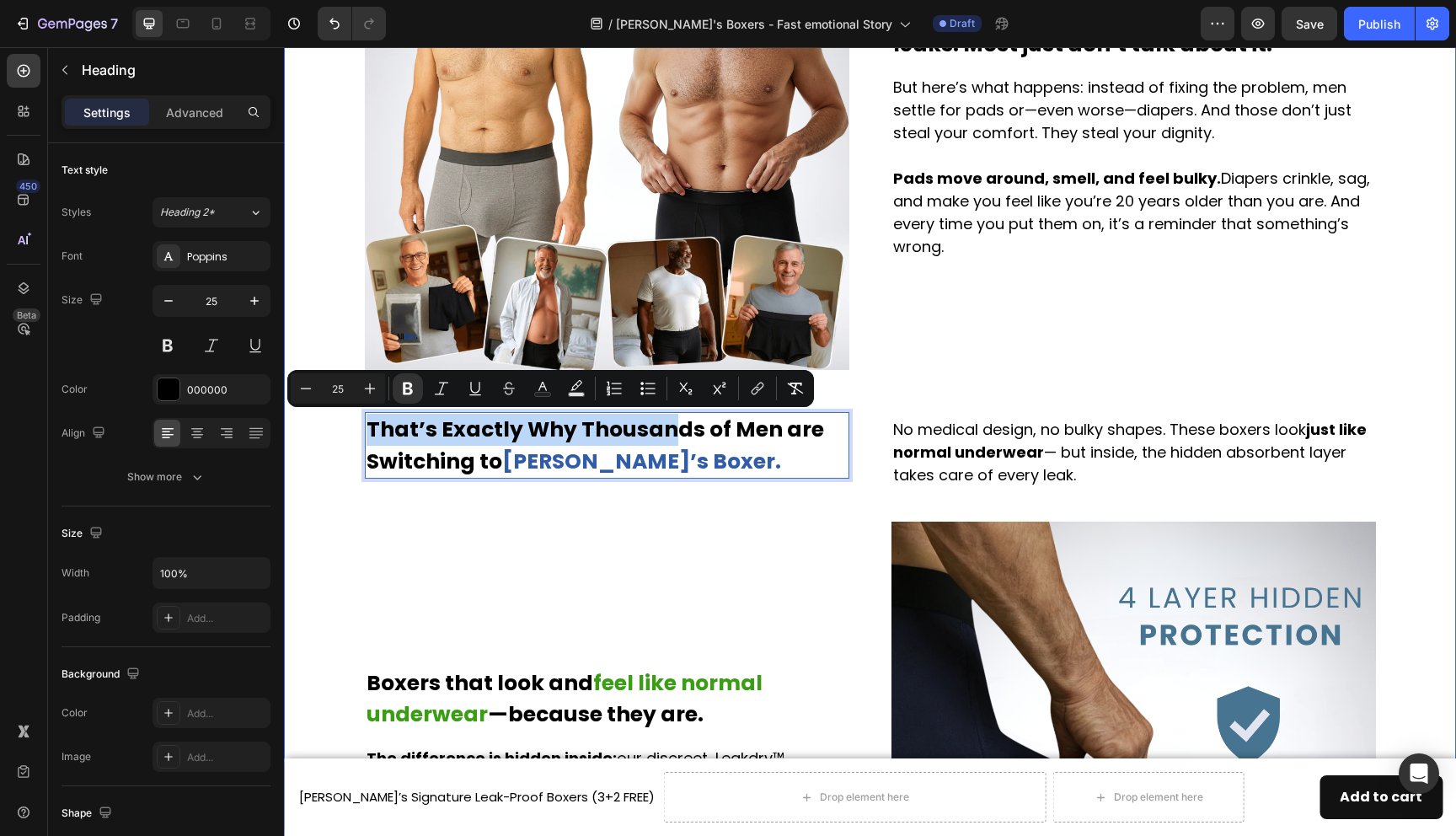
drag, startPoint x: 675, startPoint y: 438, endPoint x: 1014, endPoint y: 399, distance: 341.2
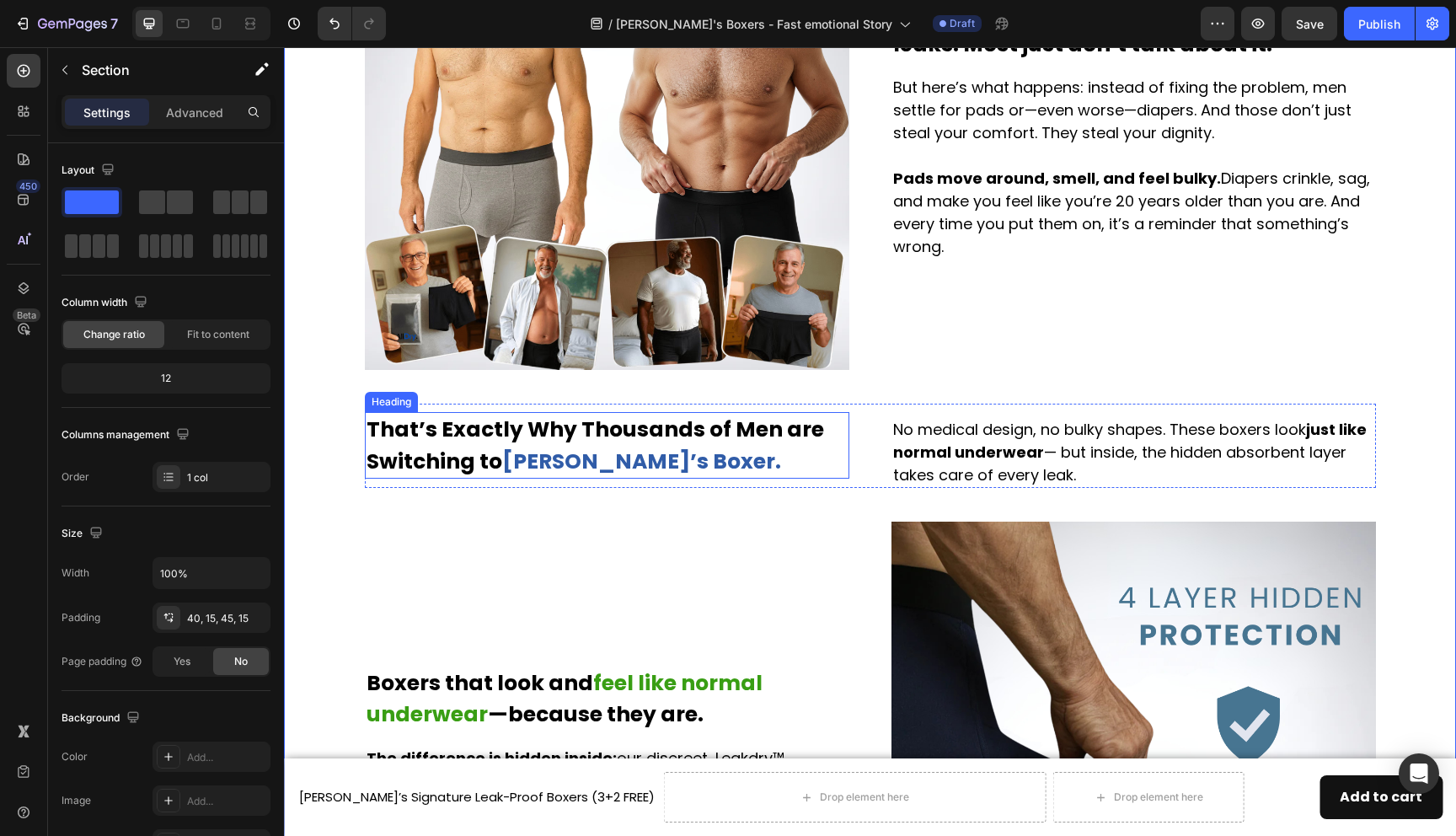
click at [677, 442] on strong "That’s Exactly Why Thousands of Men are Switching to" at bounding box center [596, 445] width 457 height 62
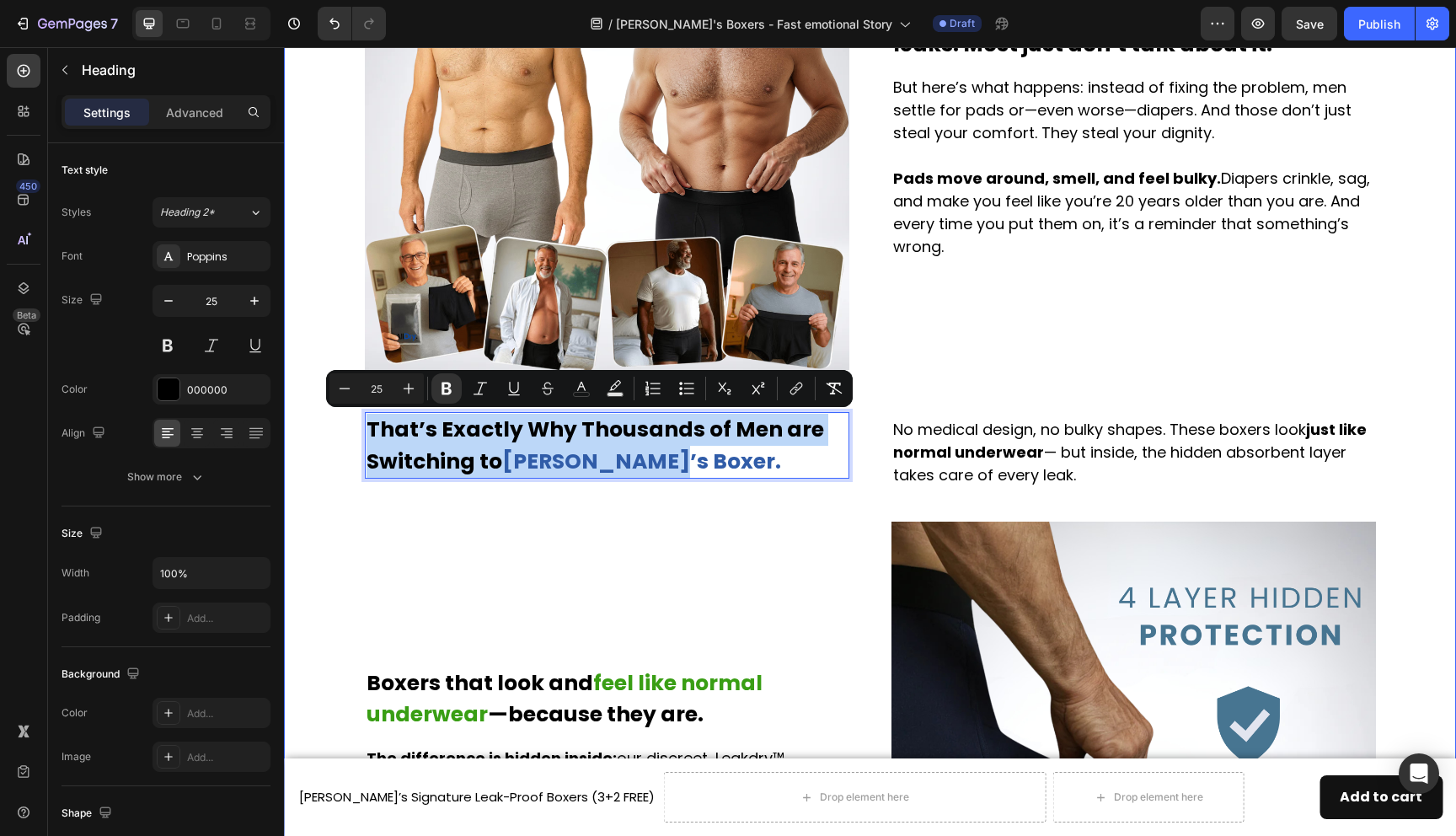
drag, startPoint x: 657, startPoint y: 446, endPoint x: 996, endPoint y: 404, distance: 341.6
click at [996, 404] on div "No medical design, no bulky shapes. These boxers look just like normal underwea…" at bounding box center [1134, 445] width 485 height 84
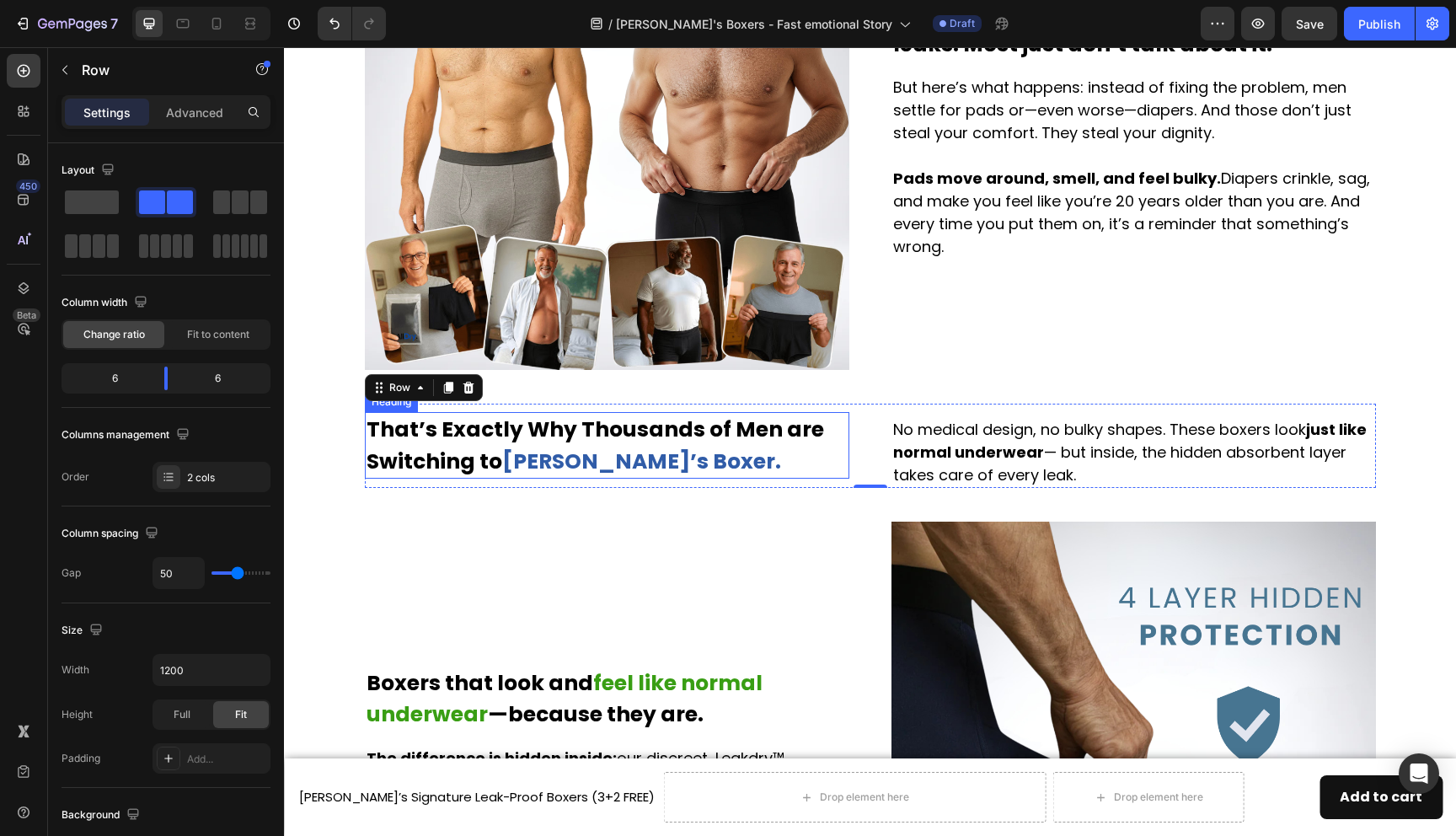
click at [626, 466] on strong "[PERSON_NAME]’s Boxer." at bounding box center [642, 461] width 279 height 29
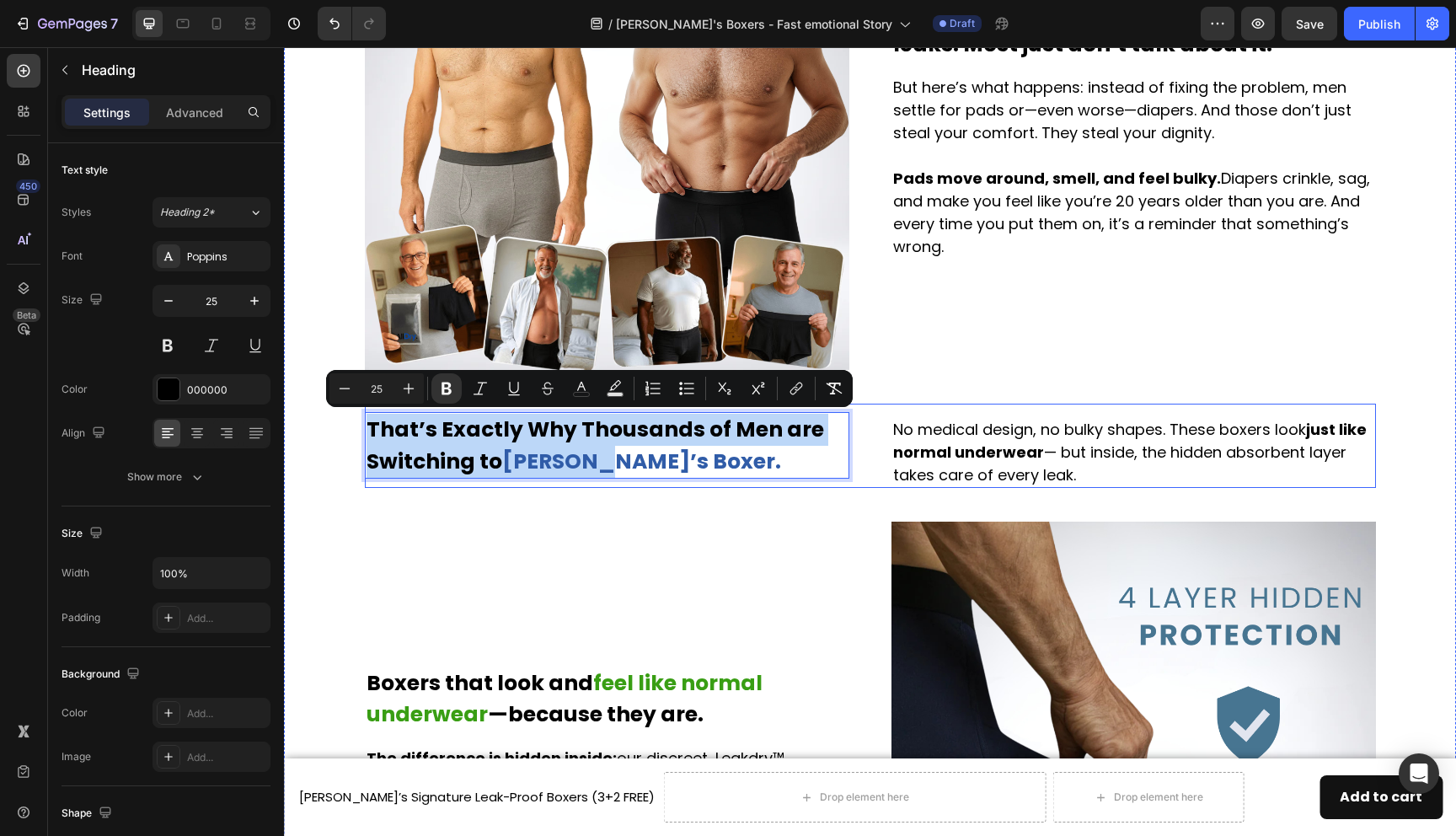
drag, startPoint x: 598, startPoint y: 458, endPoint x: 1073, endPoint y: 407, distance: 477.7
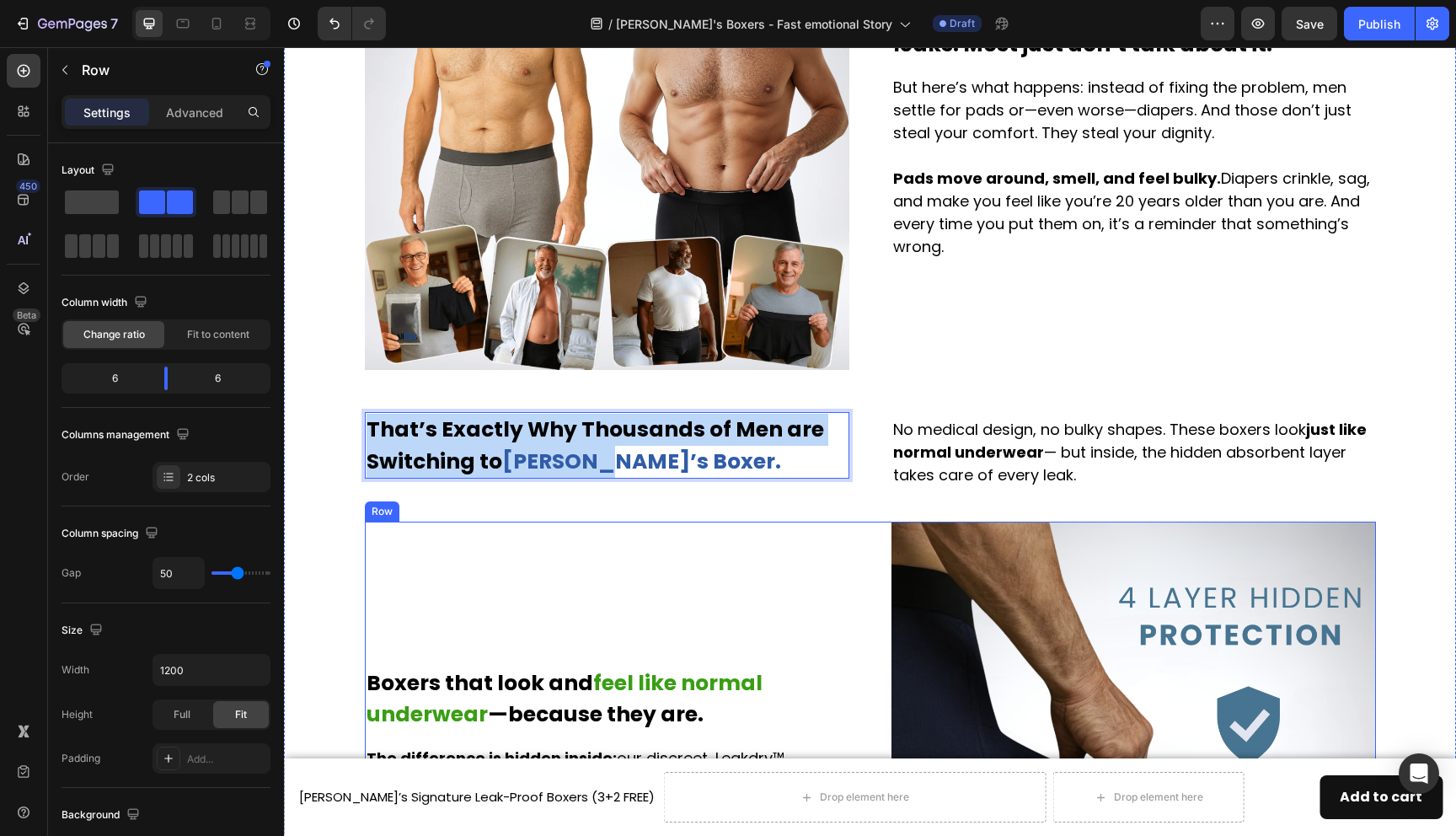
click at [618, 547] on div "Boxers that look and feel like normal underwear —because they are. Heading The …" at bounding box center [607, 764] width 485 height 485
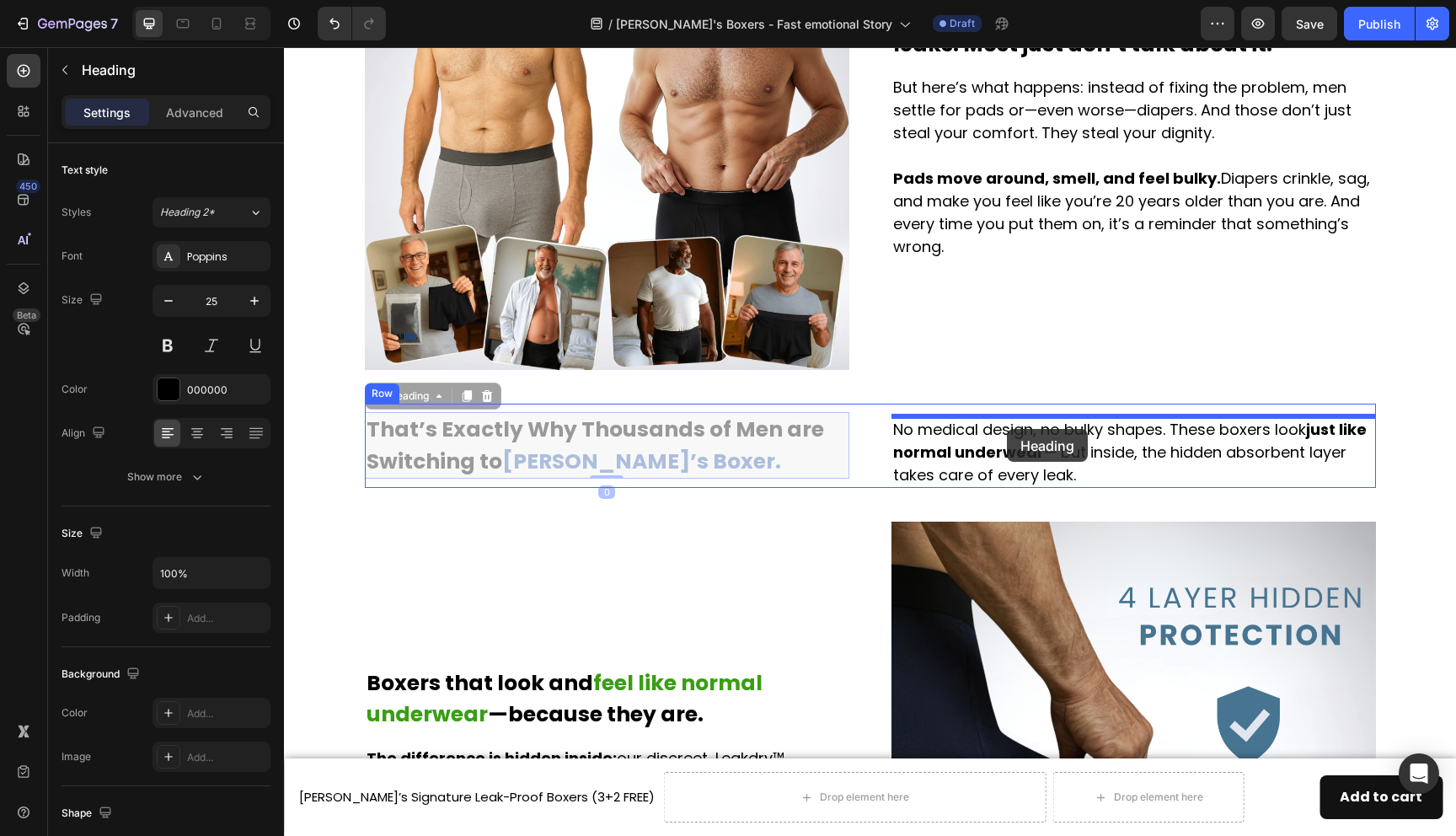
drag, startPoint x: 540, startPoint y: 455, endPoint x: 1007, endPoint y: 429, distance: 467.7
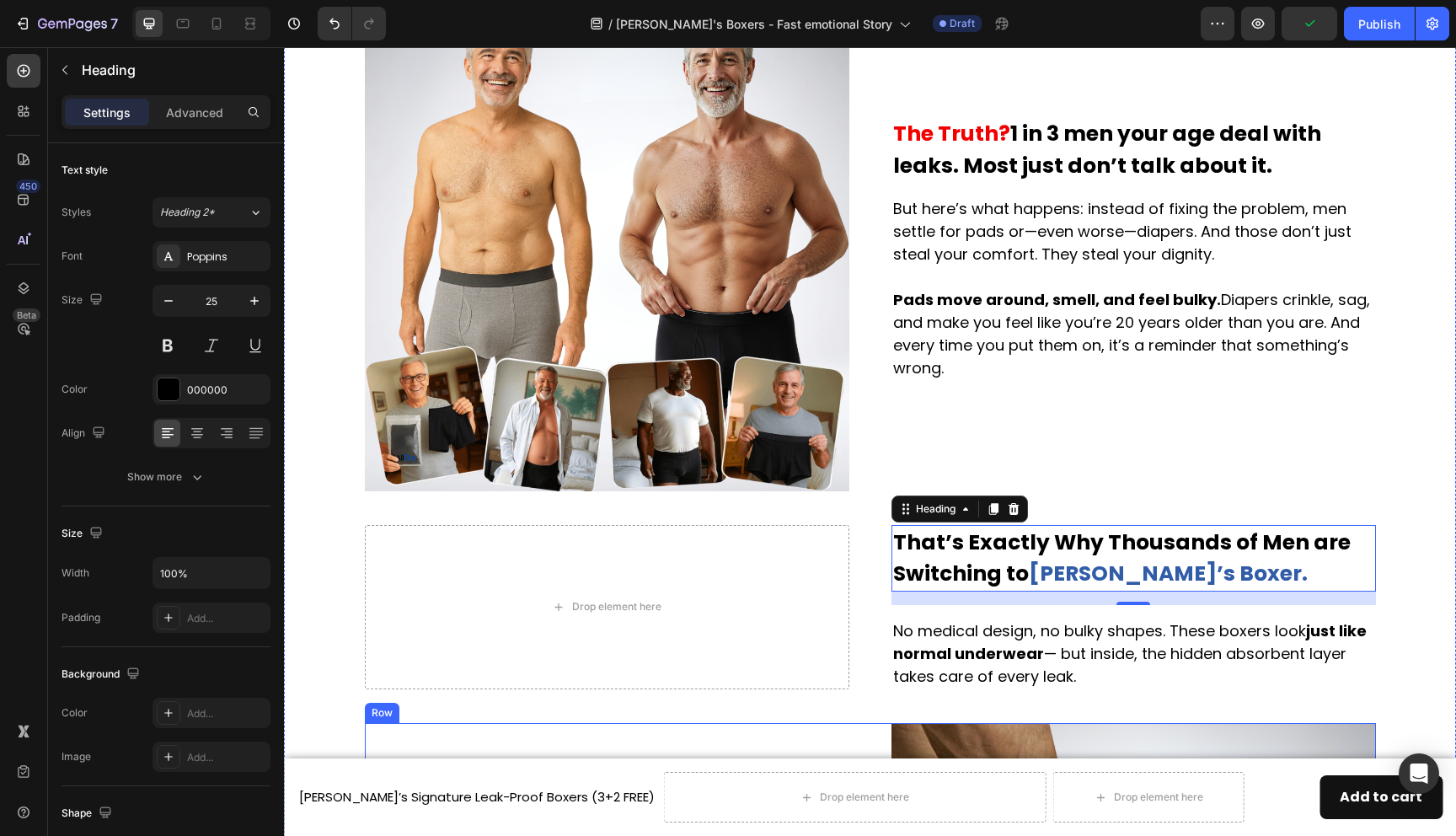
scroll to position [1207, 0]
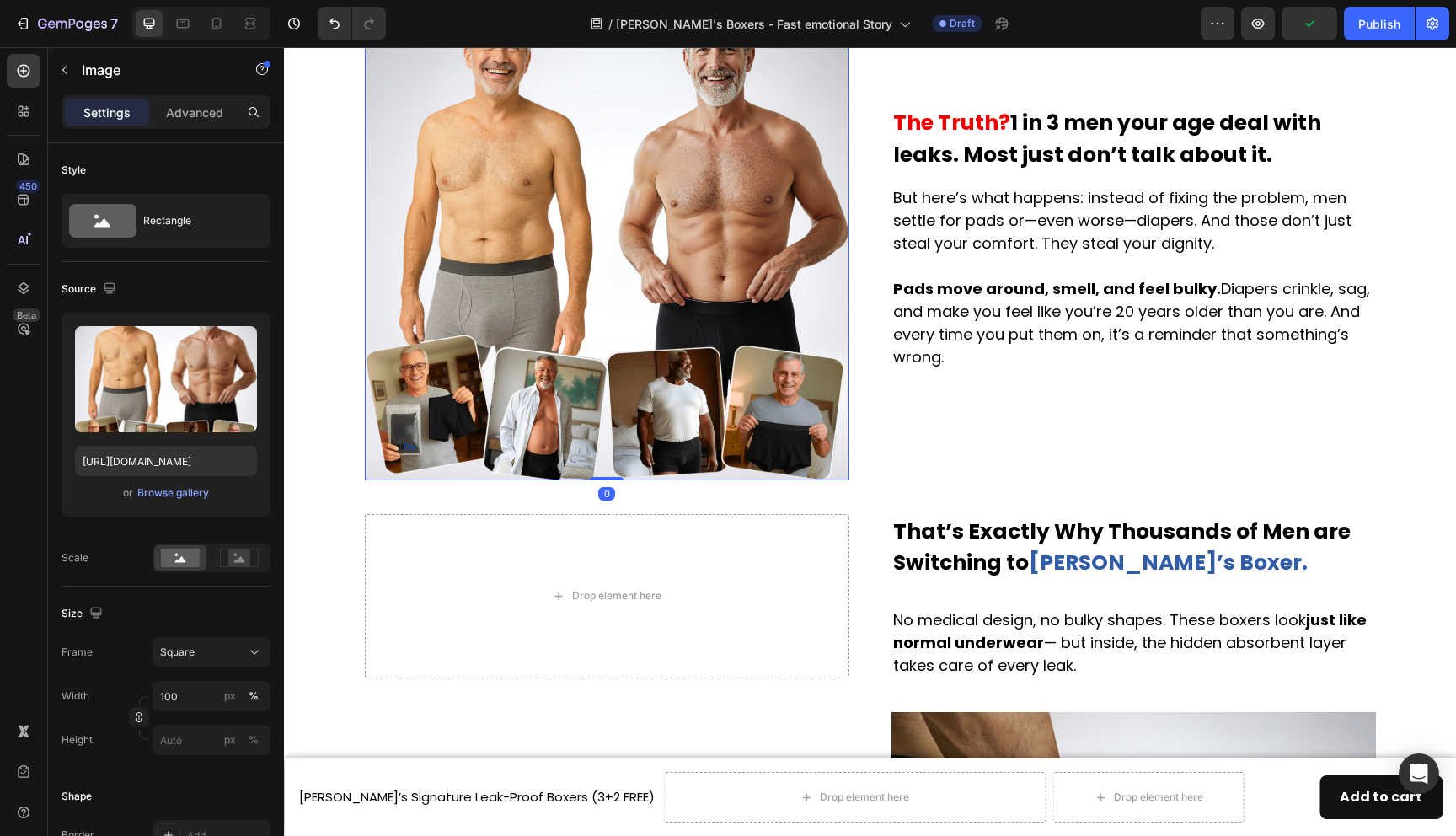
click at [738, 309] on img at bounding box center [607, 238] width 485 height 485
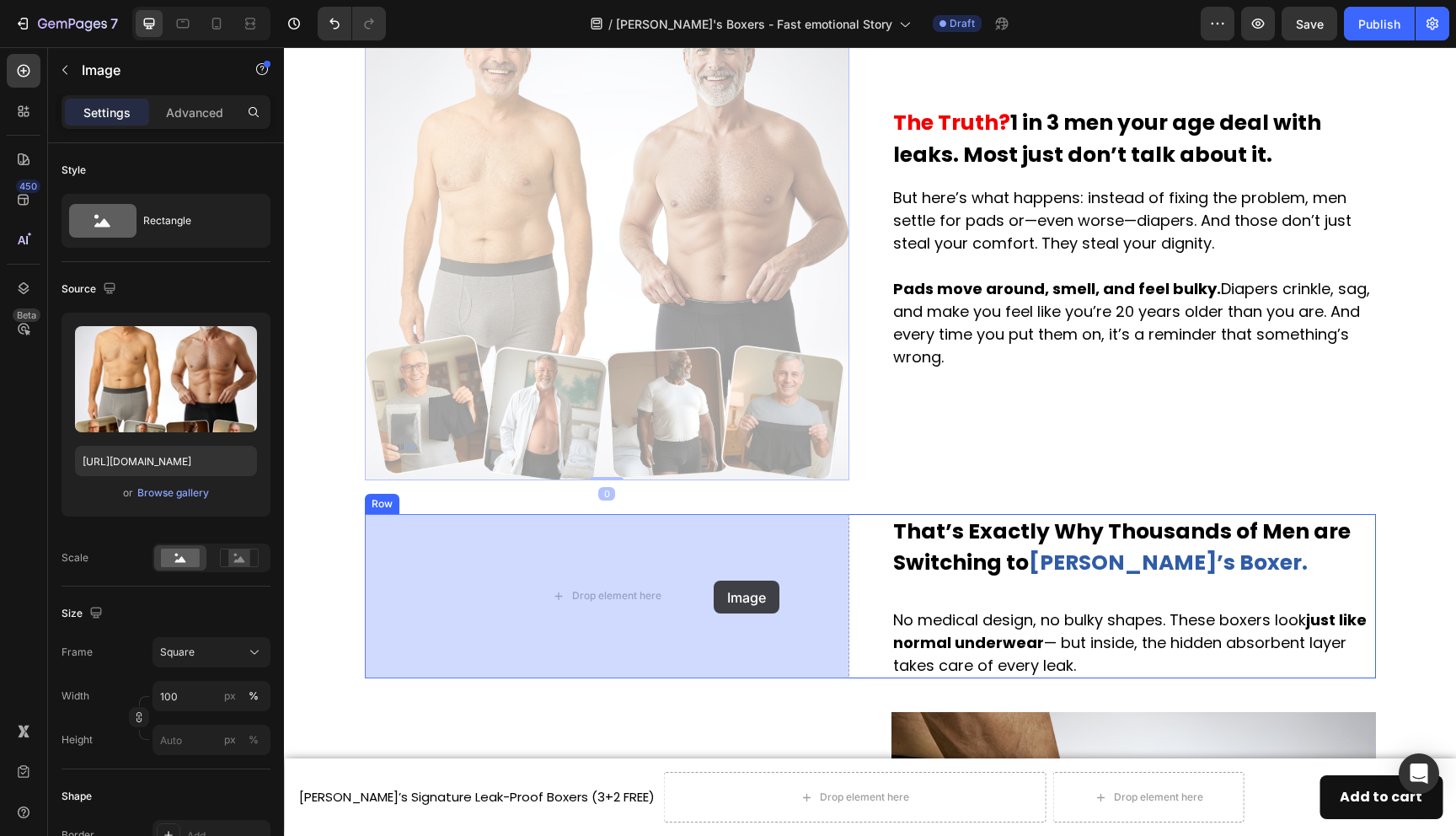
drag, startPoint x: 736, startPoint y: 297, endPoint x: 714, endPoint y: 581, distance: 284.9
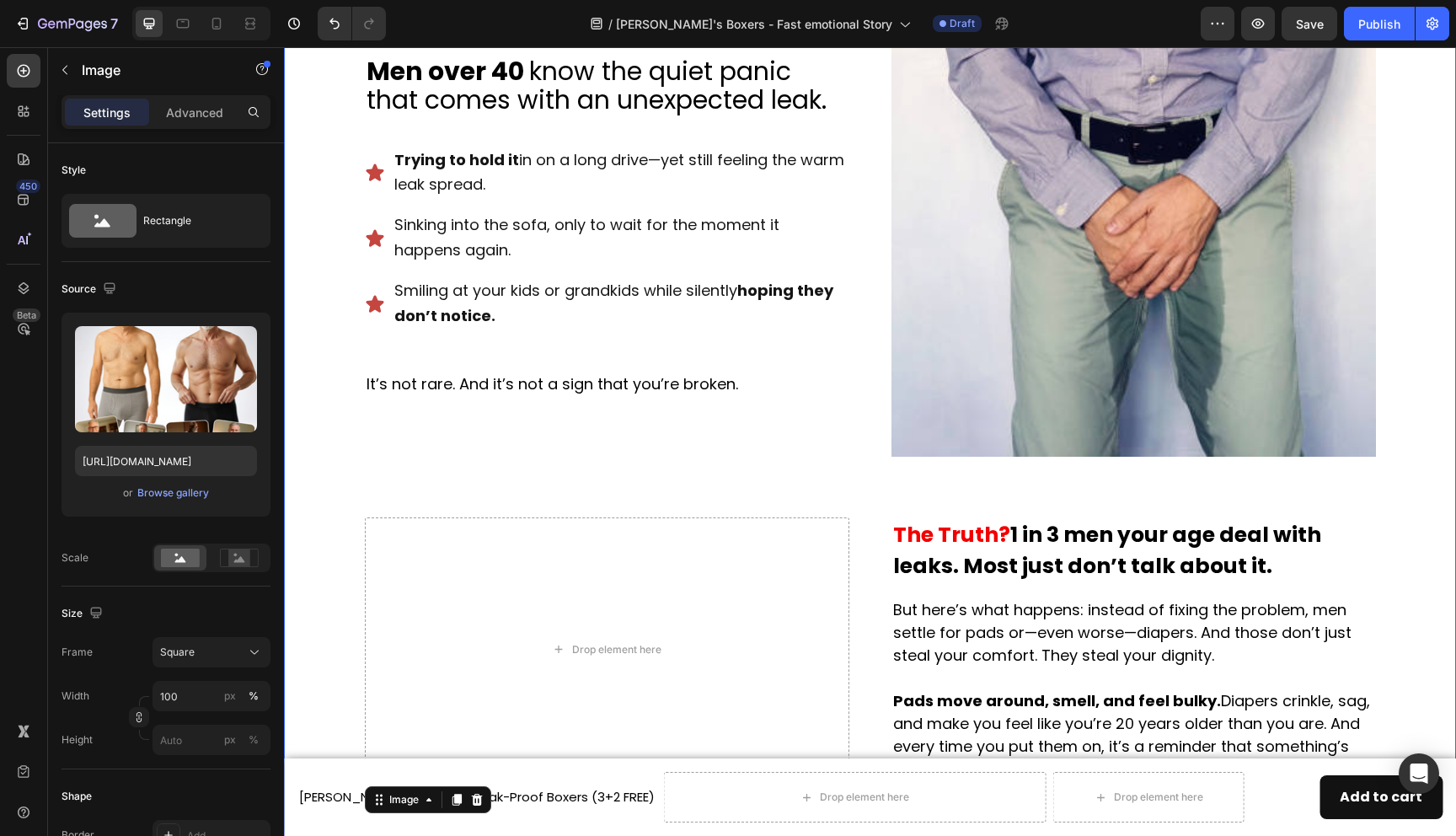
scroll to position [668, 0]
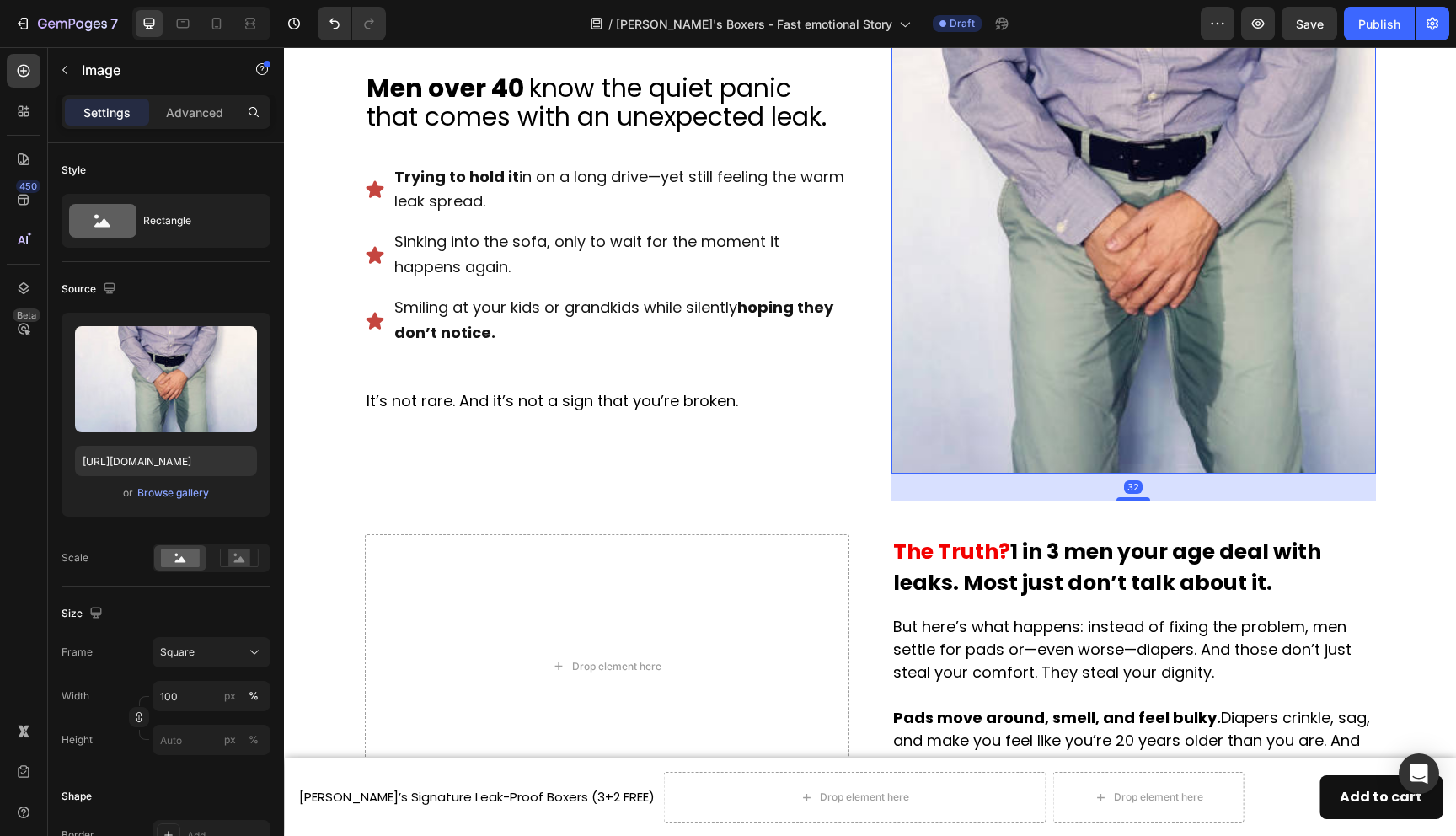
click at [1108, 286] on img at bounding box center [1134, 232] width 485 height 485
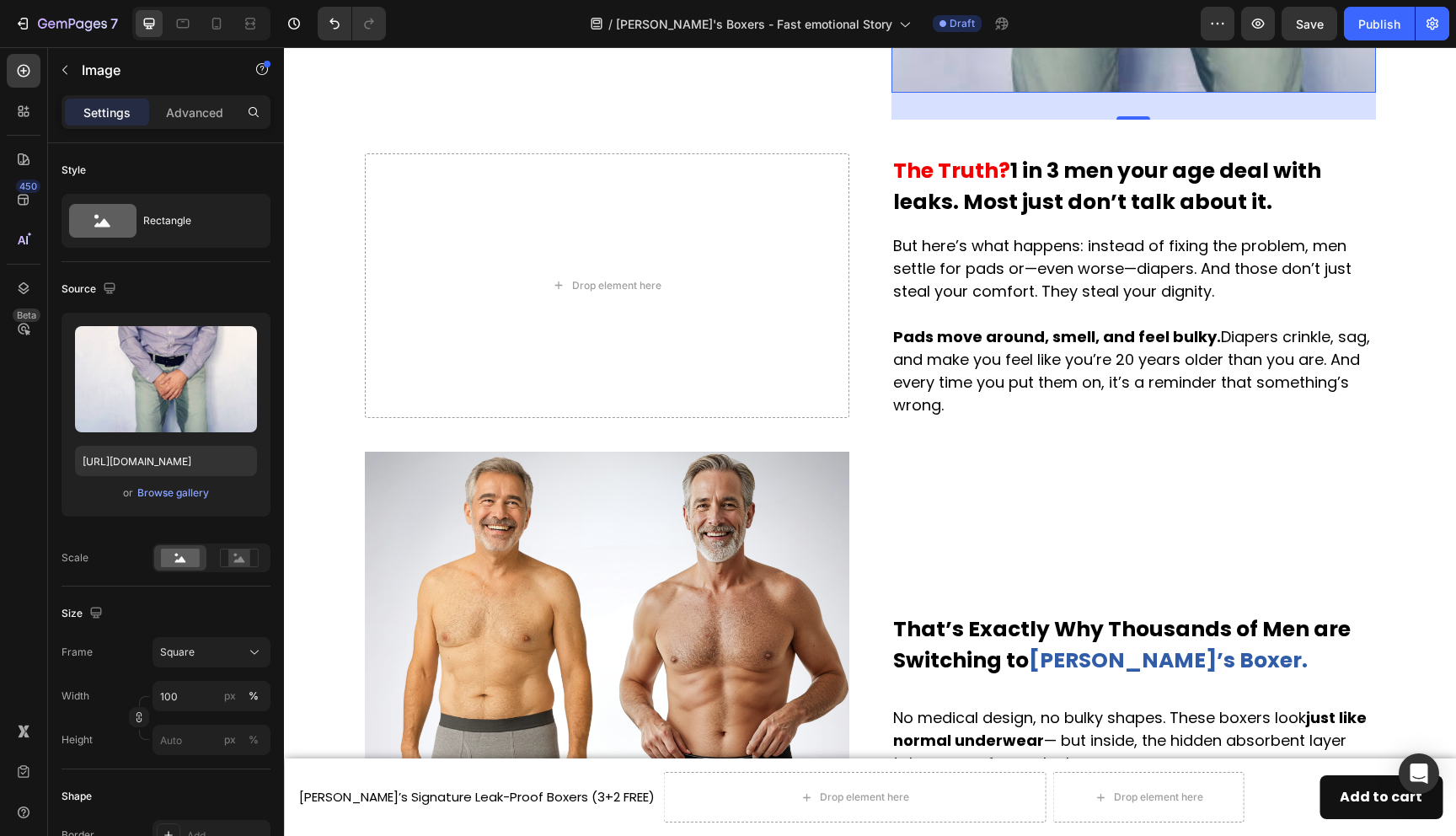
scroll to position [1135, 0]
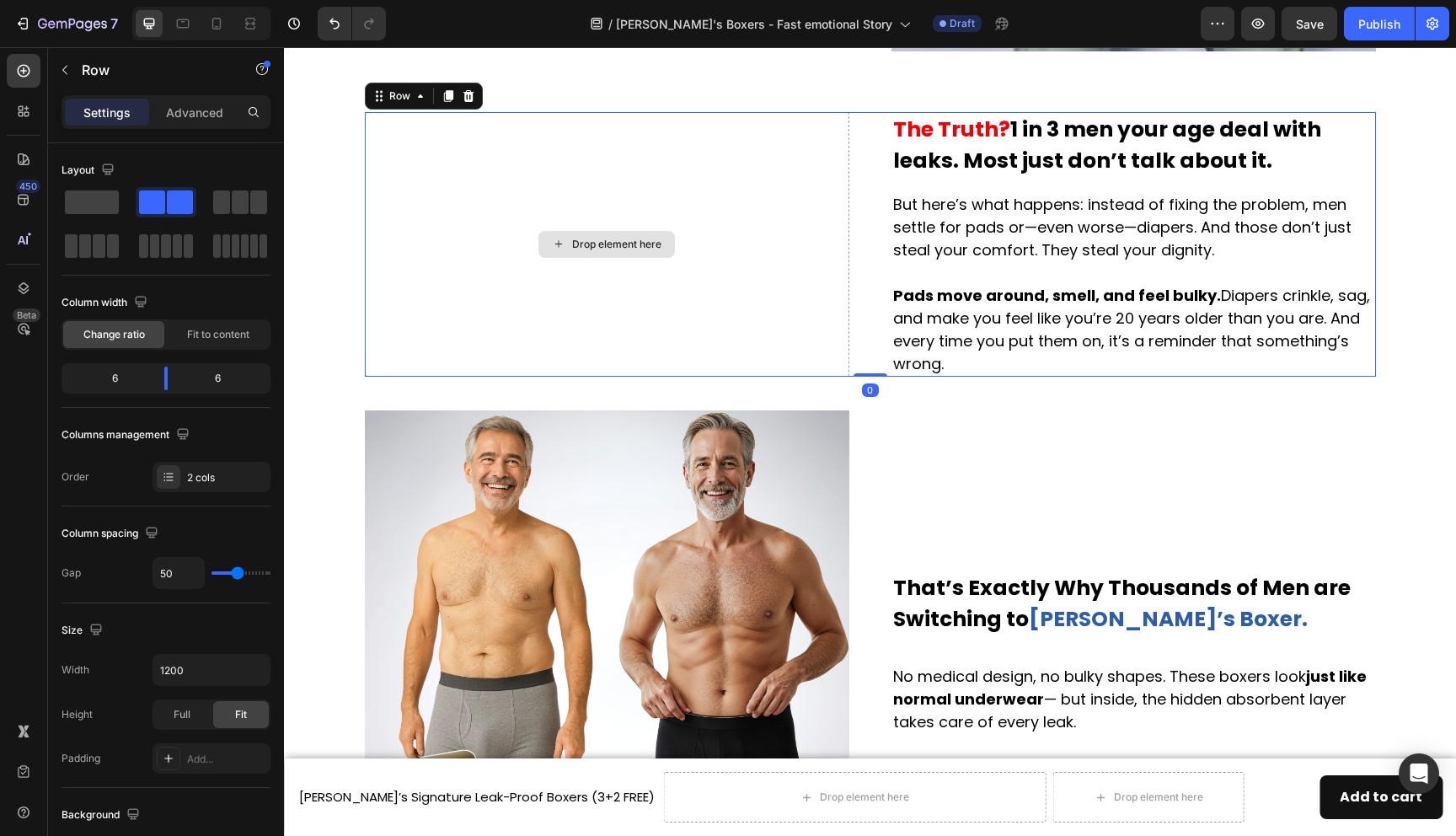
click at [751, 310] on div "Drop element here" at bounding box center [607, 244] width 485 height 265
click at [635, 255] on div "Drop element here" at bounding box center [606, 243] width 136 height 26
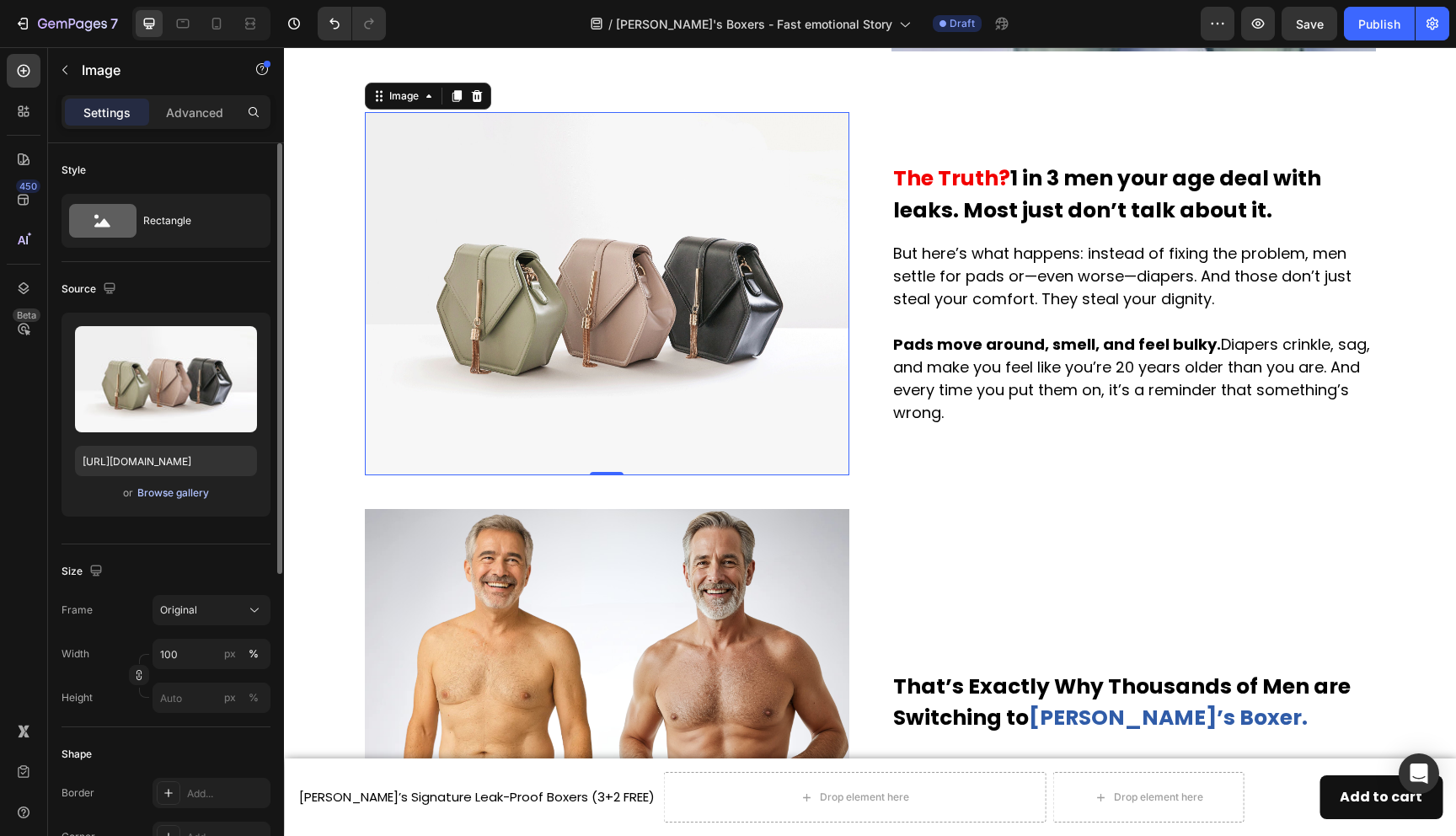
click at [164, 495] on div "Browse gallery" at bounding box center [173, 493] width 72 height 15
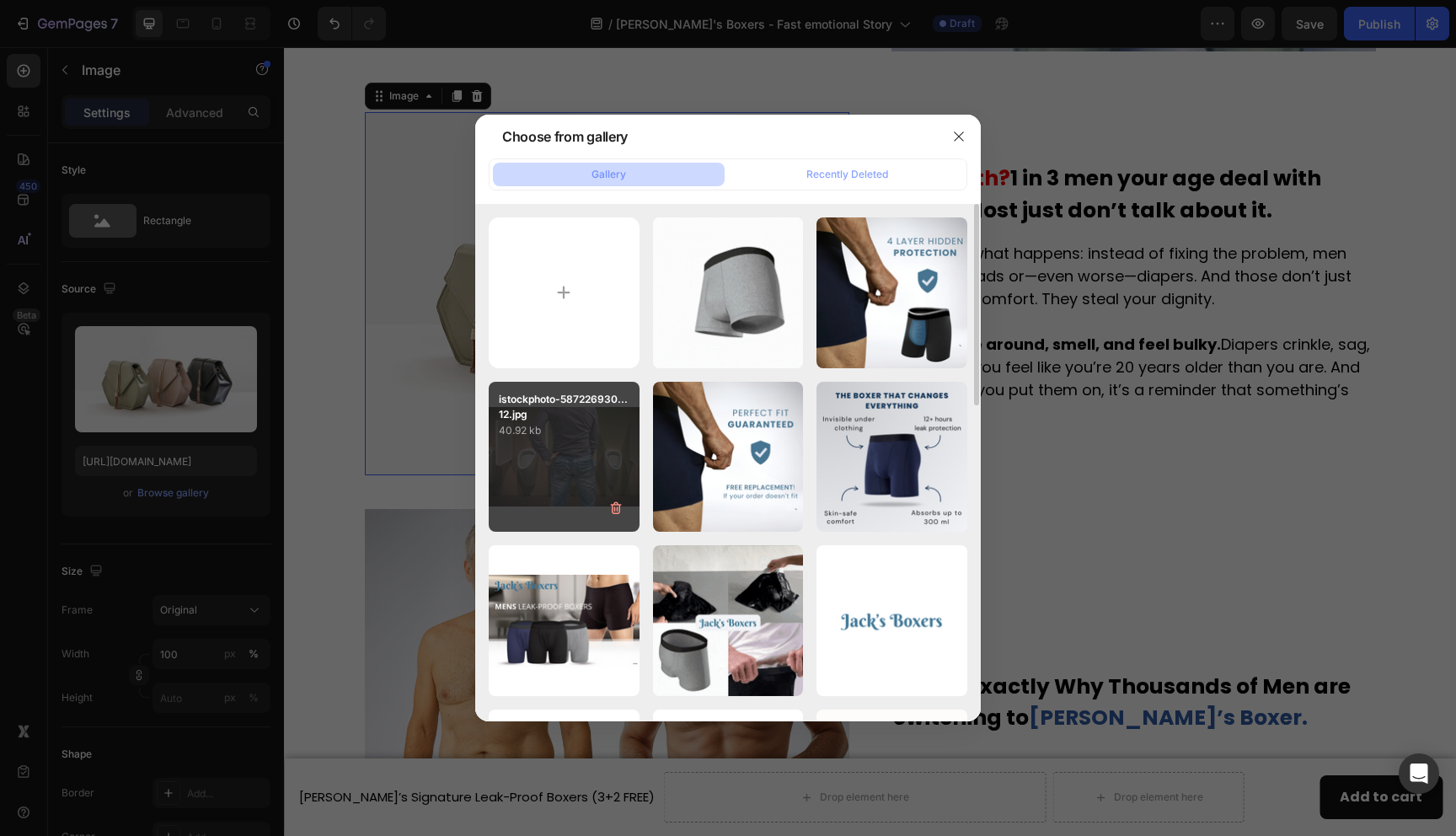
click at [544, 463] on div "istockphoto-587226930...12.jpg 40.92 kb" at bounding box center [564, 457] width 151 height 151
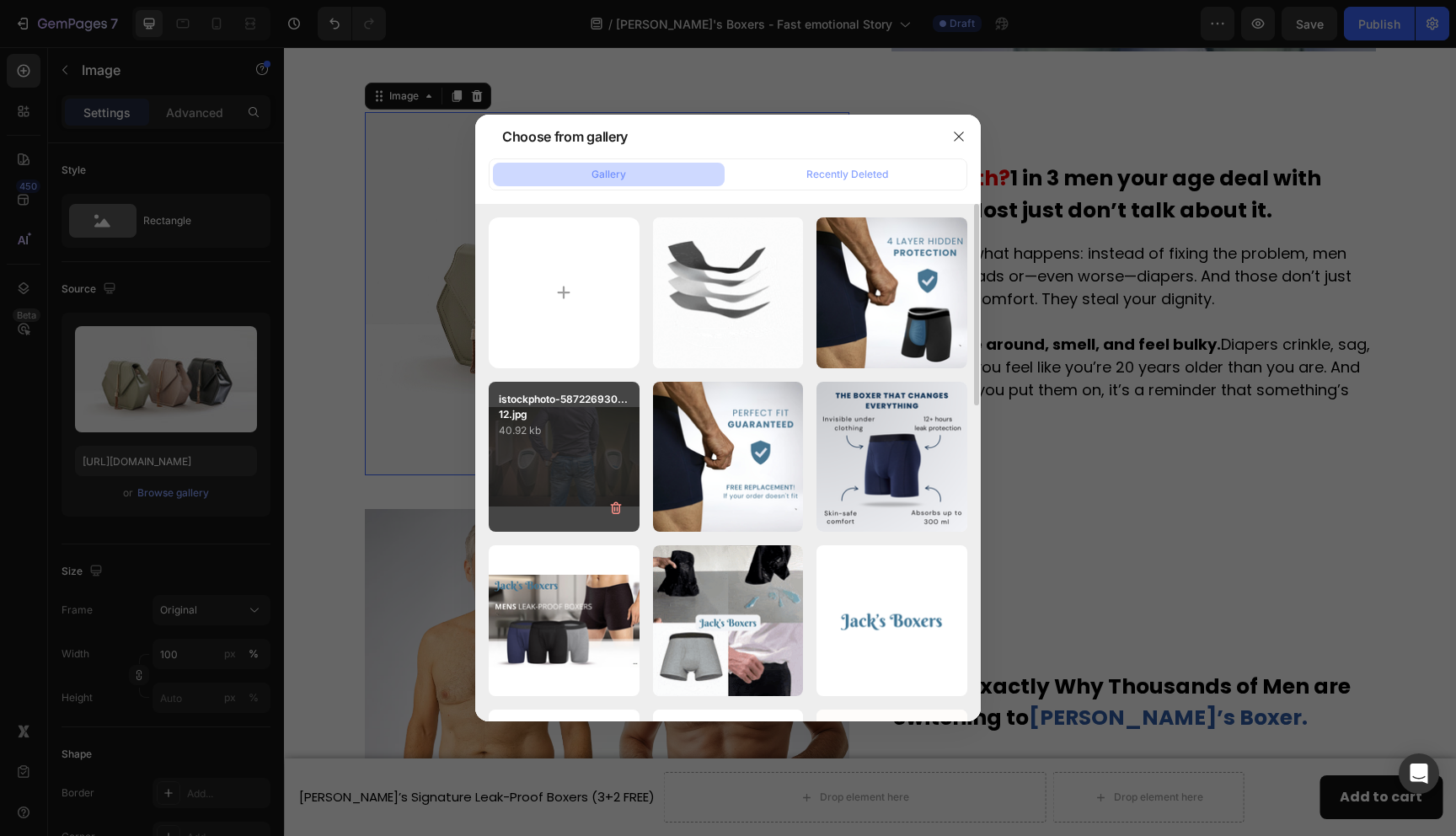
type input "[URL][DOMAIN_NAME]"
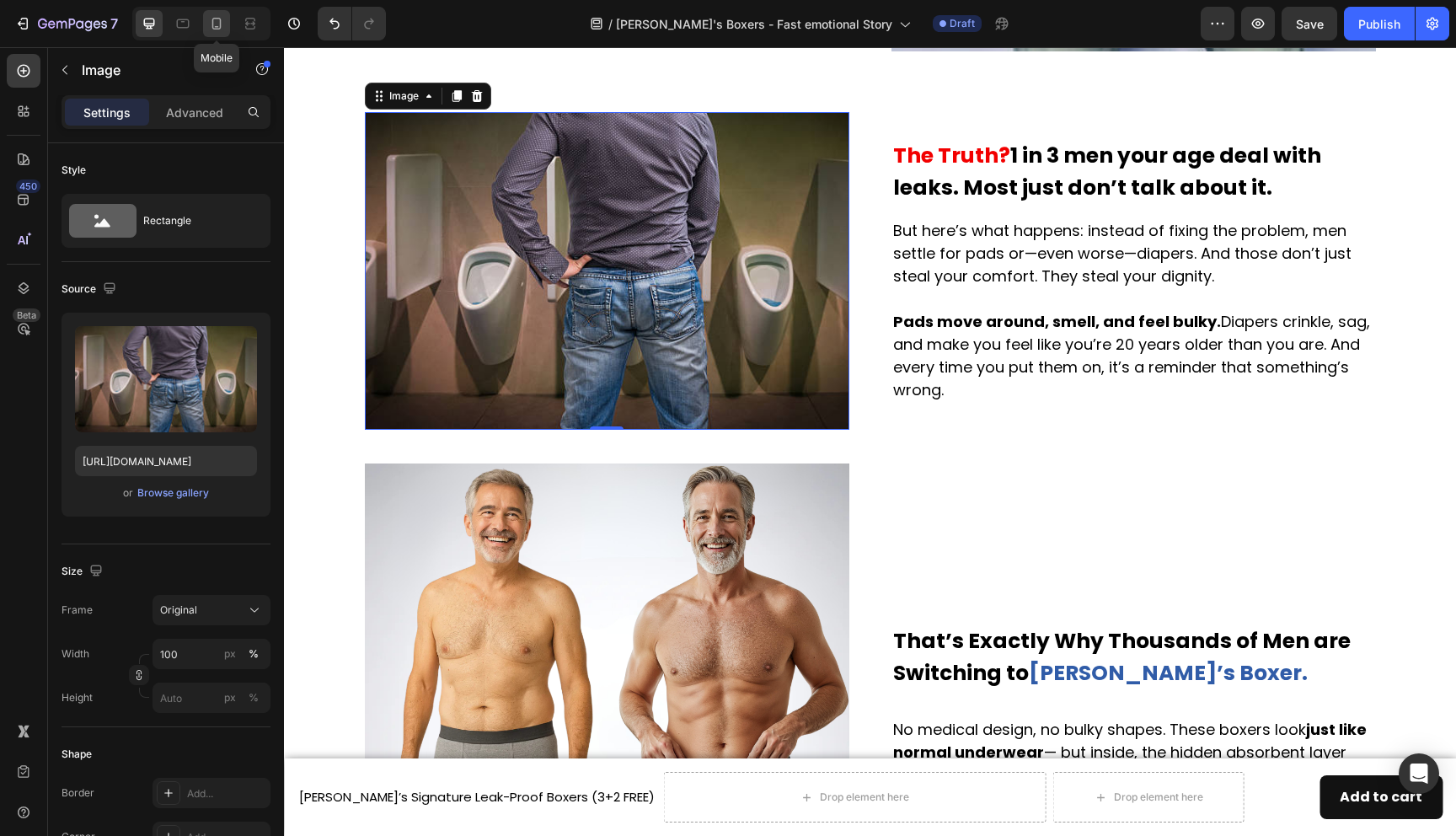
click at [220, 20] on icon at bounding box center [216, 24] width 9 height 12
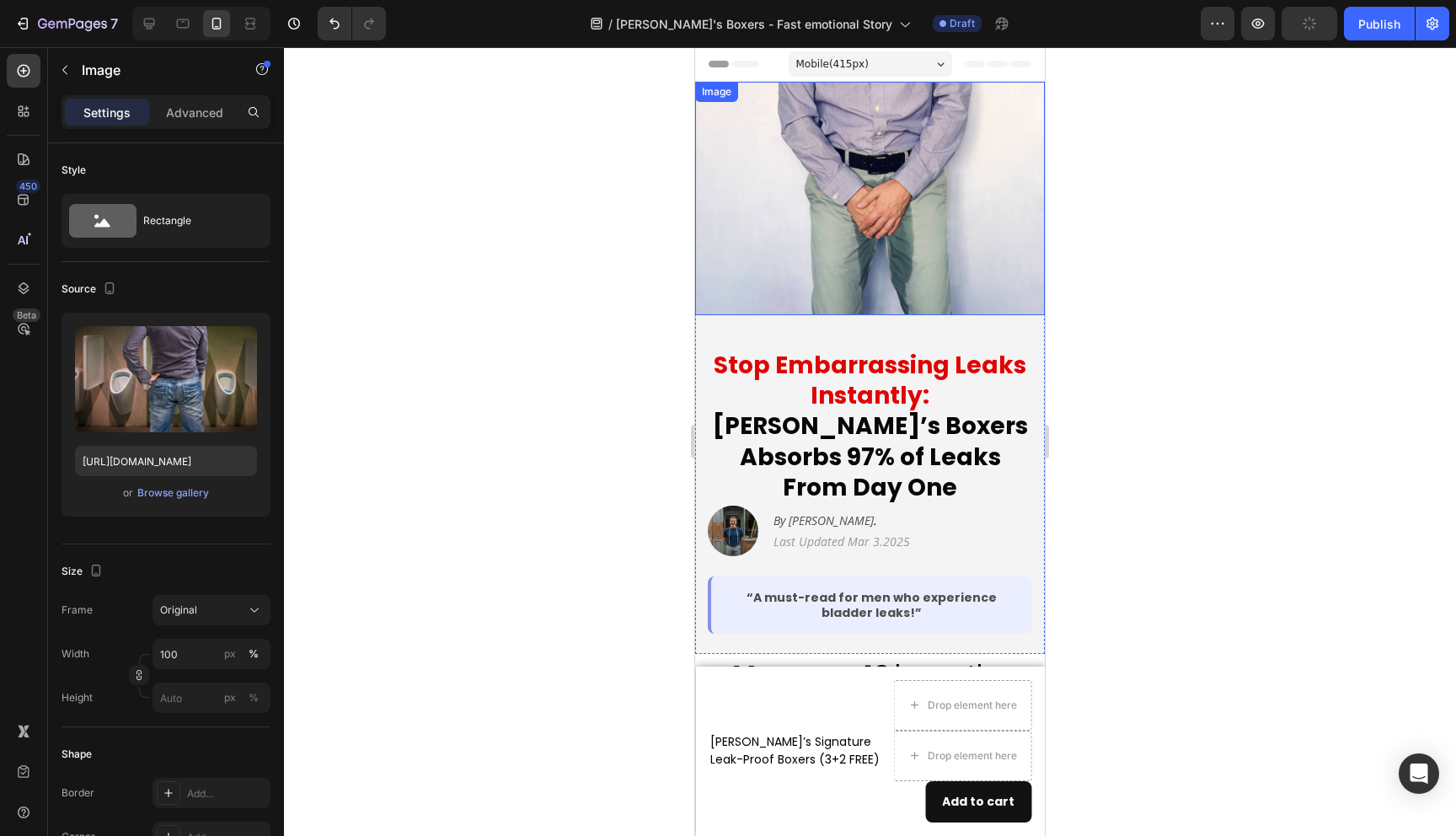
click at [940, 219] on img at bounding box center [870, 198] width 349 height 234
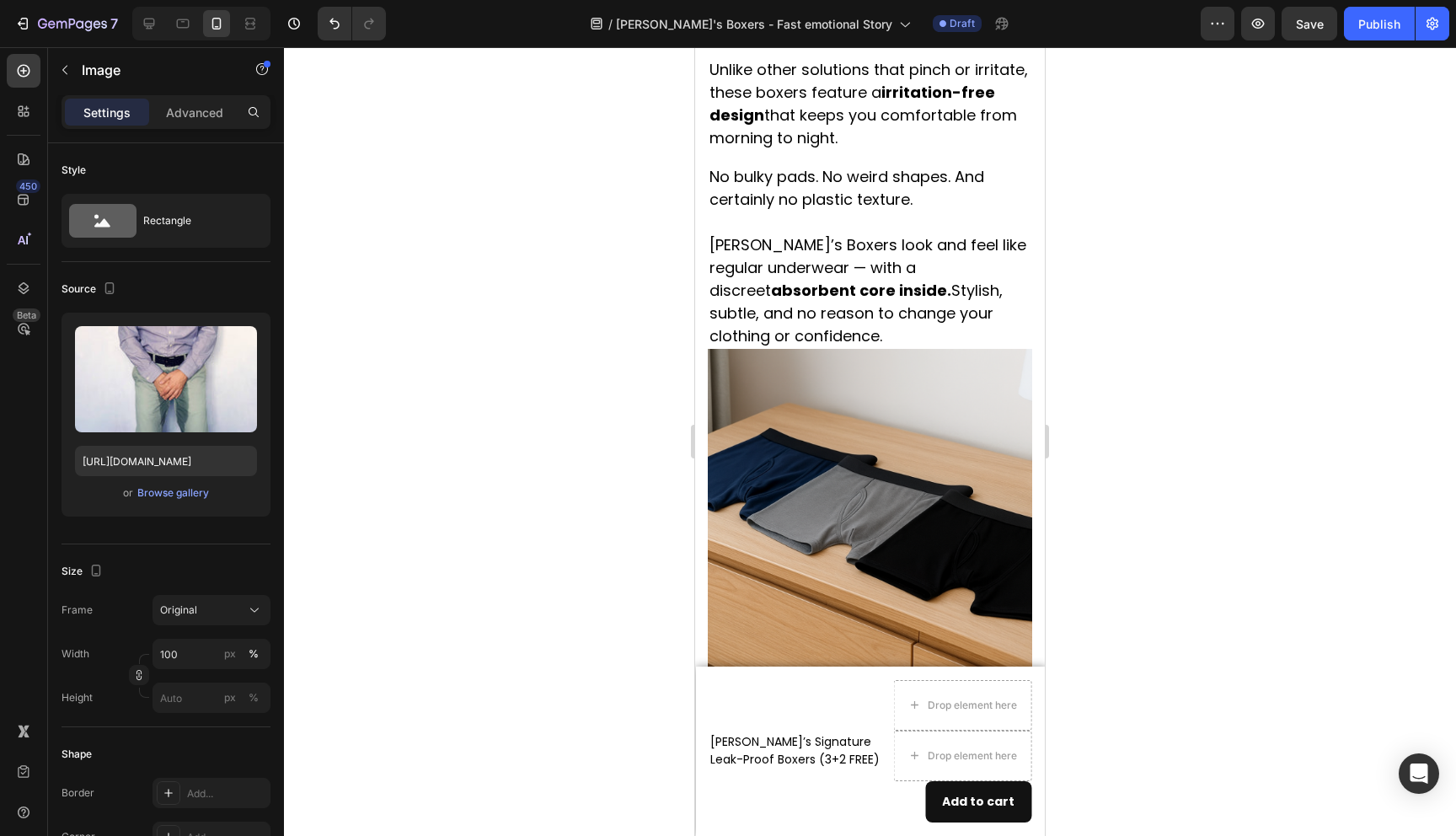
scroll to position [3669, 0]
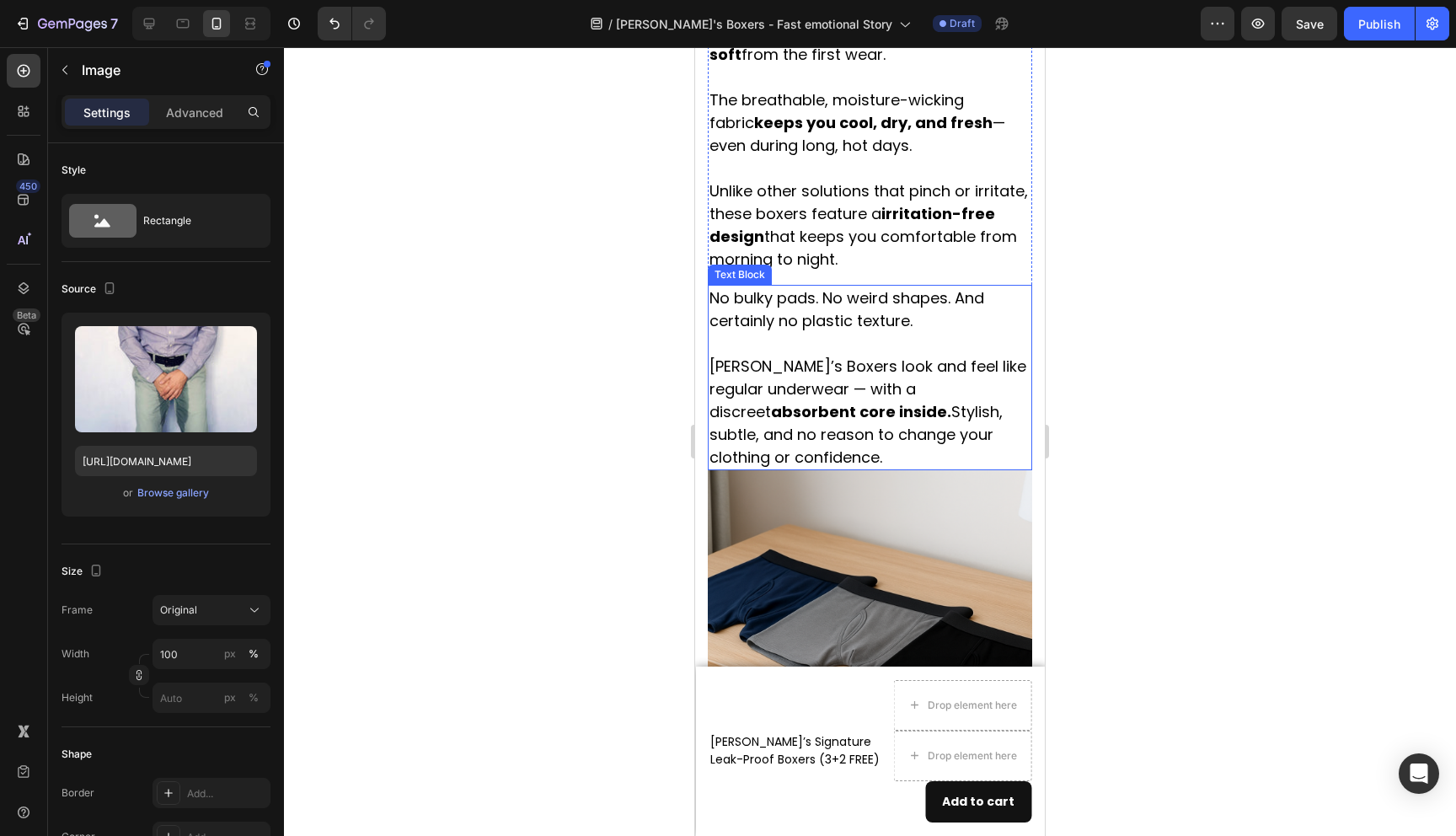
click at [942, 366] on p "No bulky pads. No weird shapes. And certainly no plastic texture. [PERSON_NAME]…" at bounding box center [869, 378] width 321 height 183
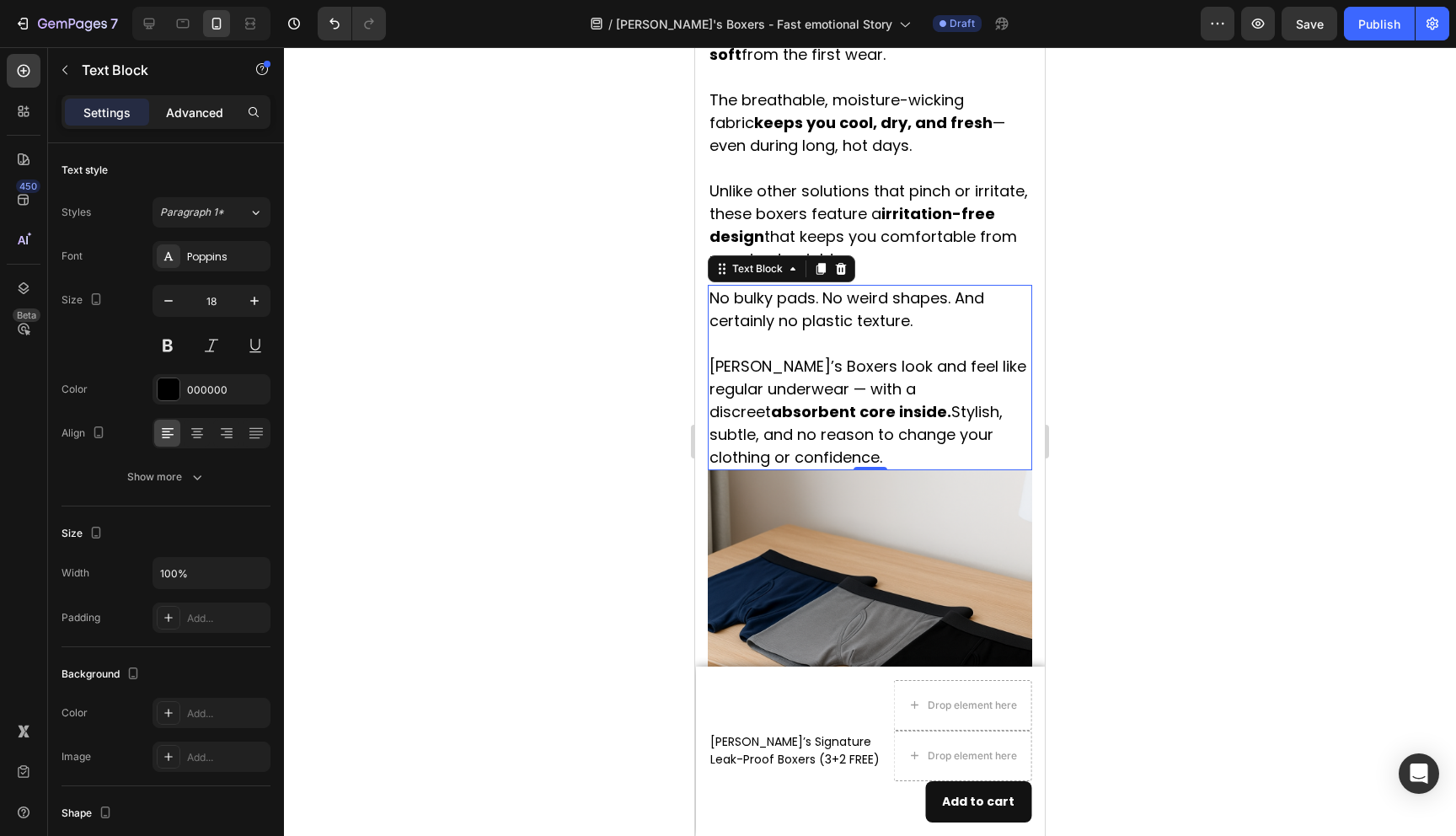
click at [200, 115] on p "Advanced" at bounding box center [194, 113] width 57 height 18
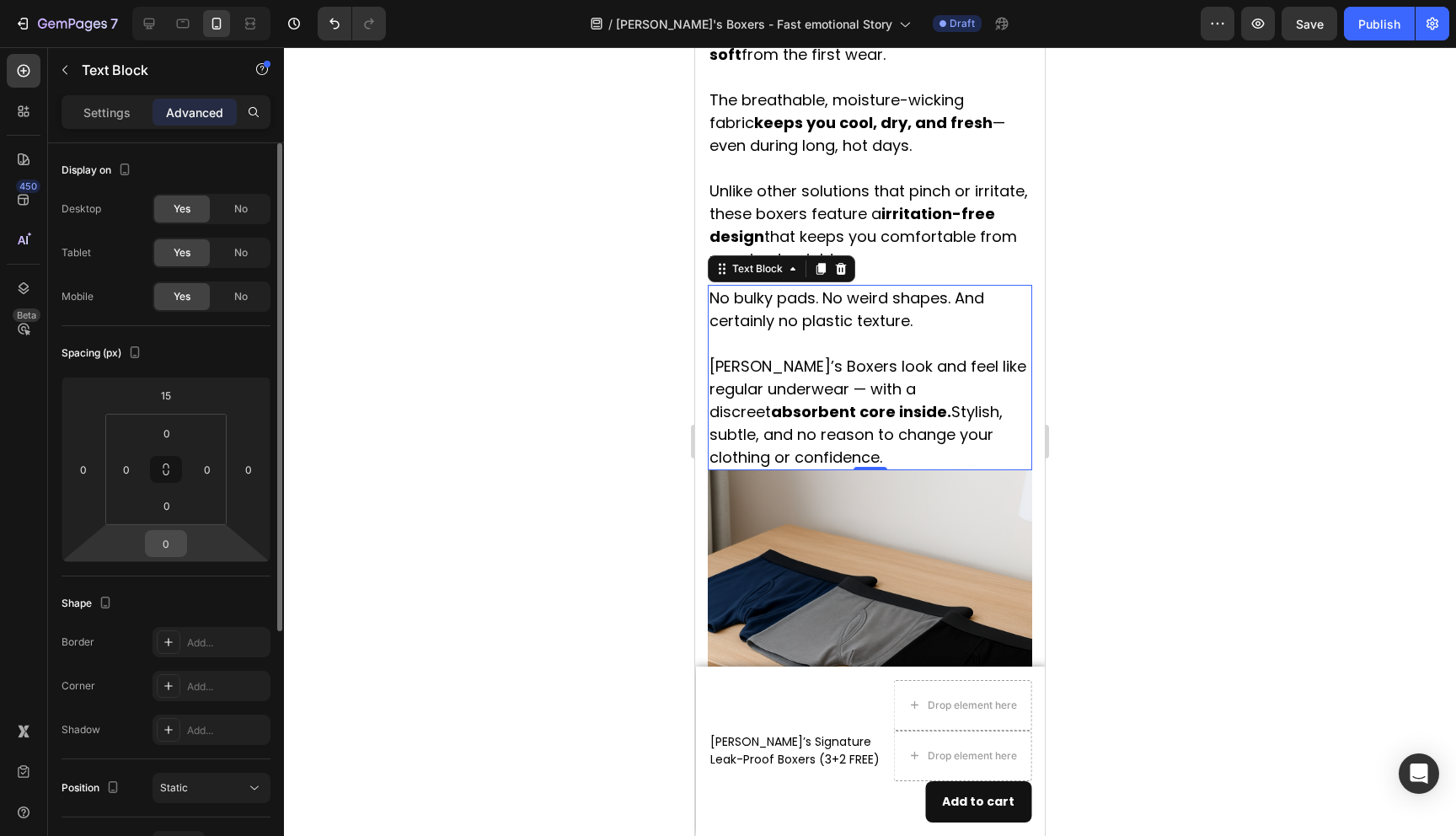
click at [177, 544] on input "0" at bounding box center [166, 544] width 33 height 26
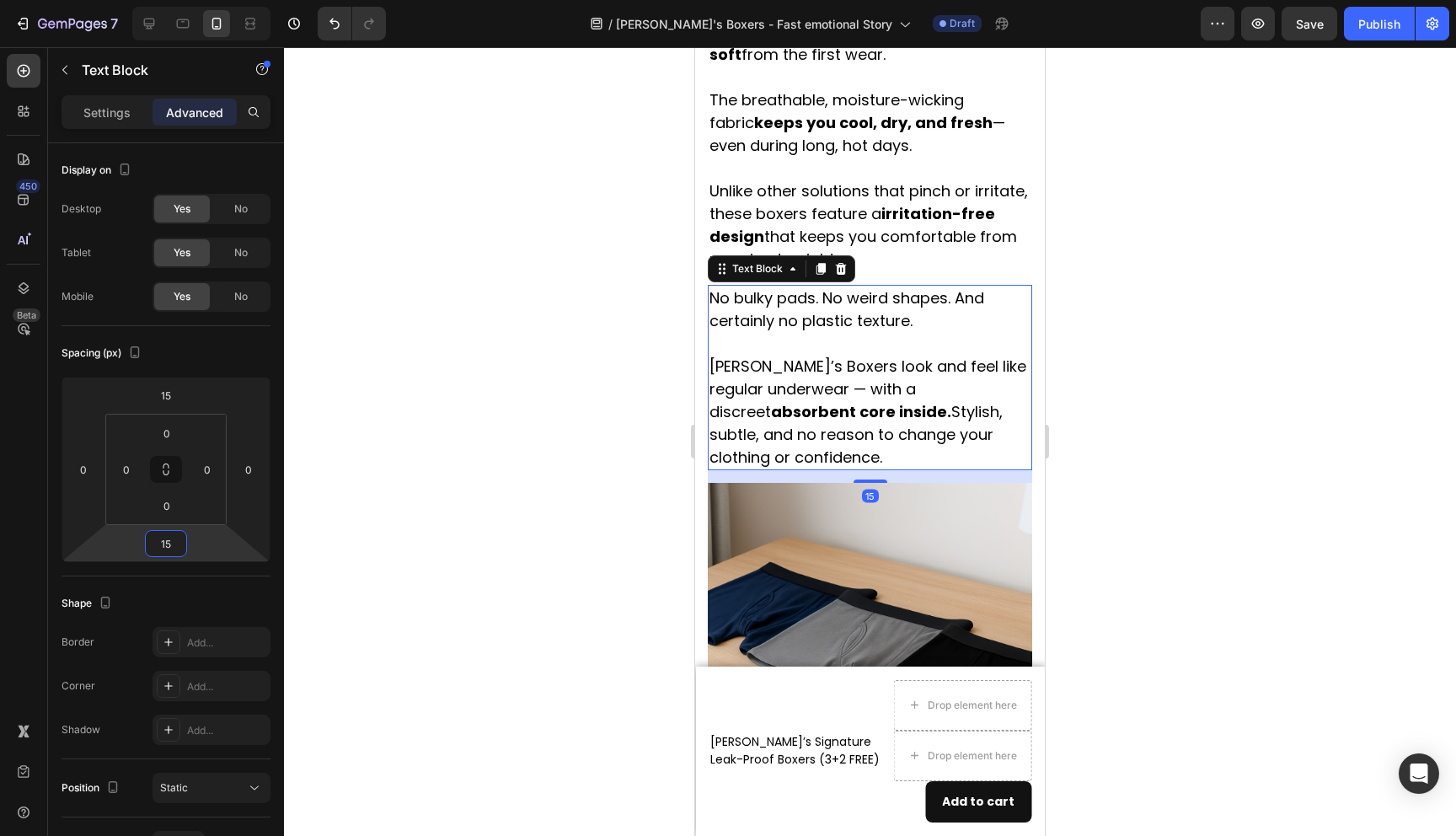
type input "15"
click at [435, 624] on div at bounding box center [869, 442] width 1172 height 789
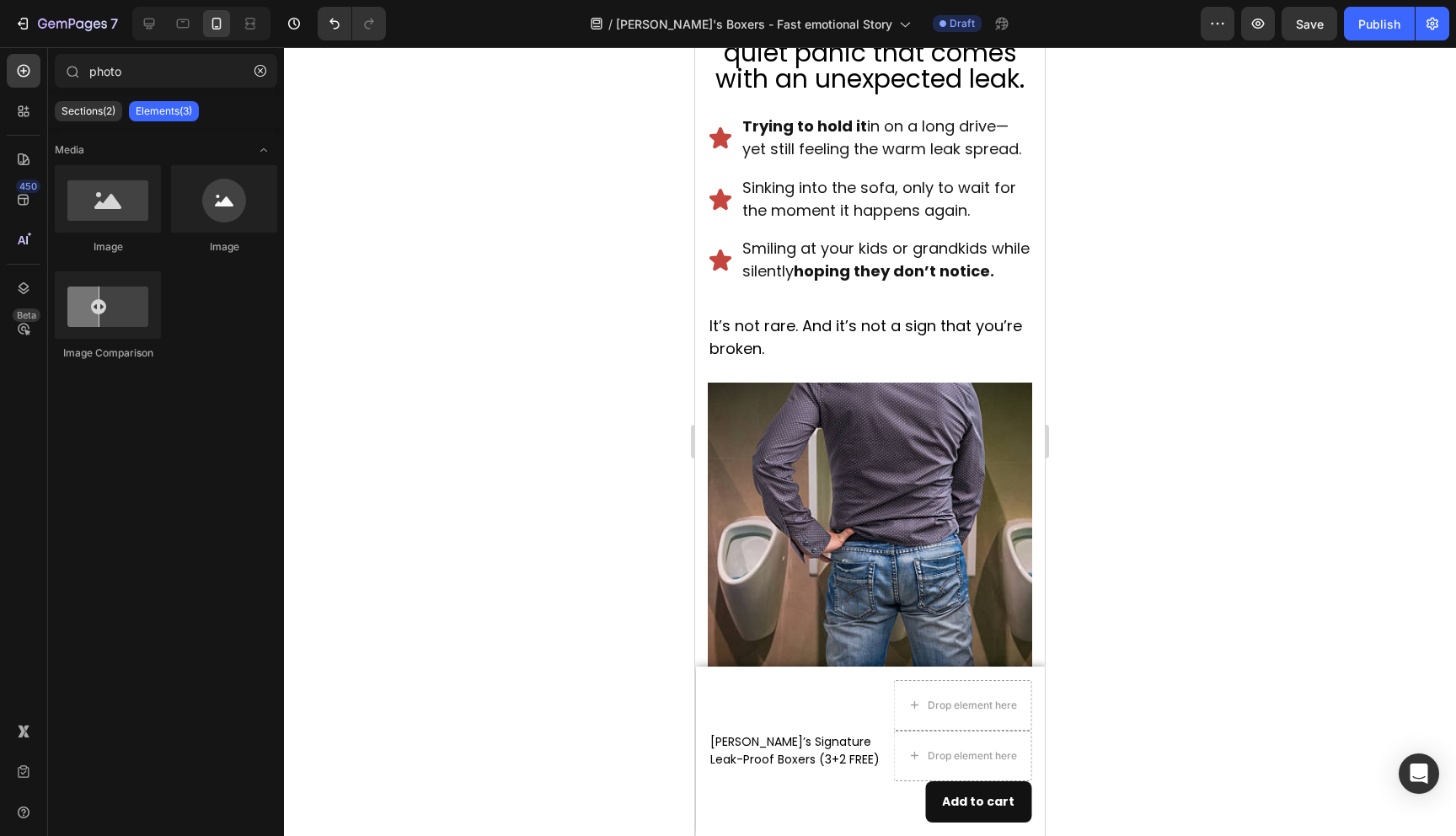
scroll to position [1135, 0]
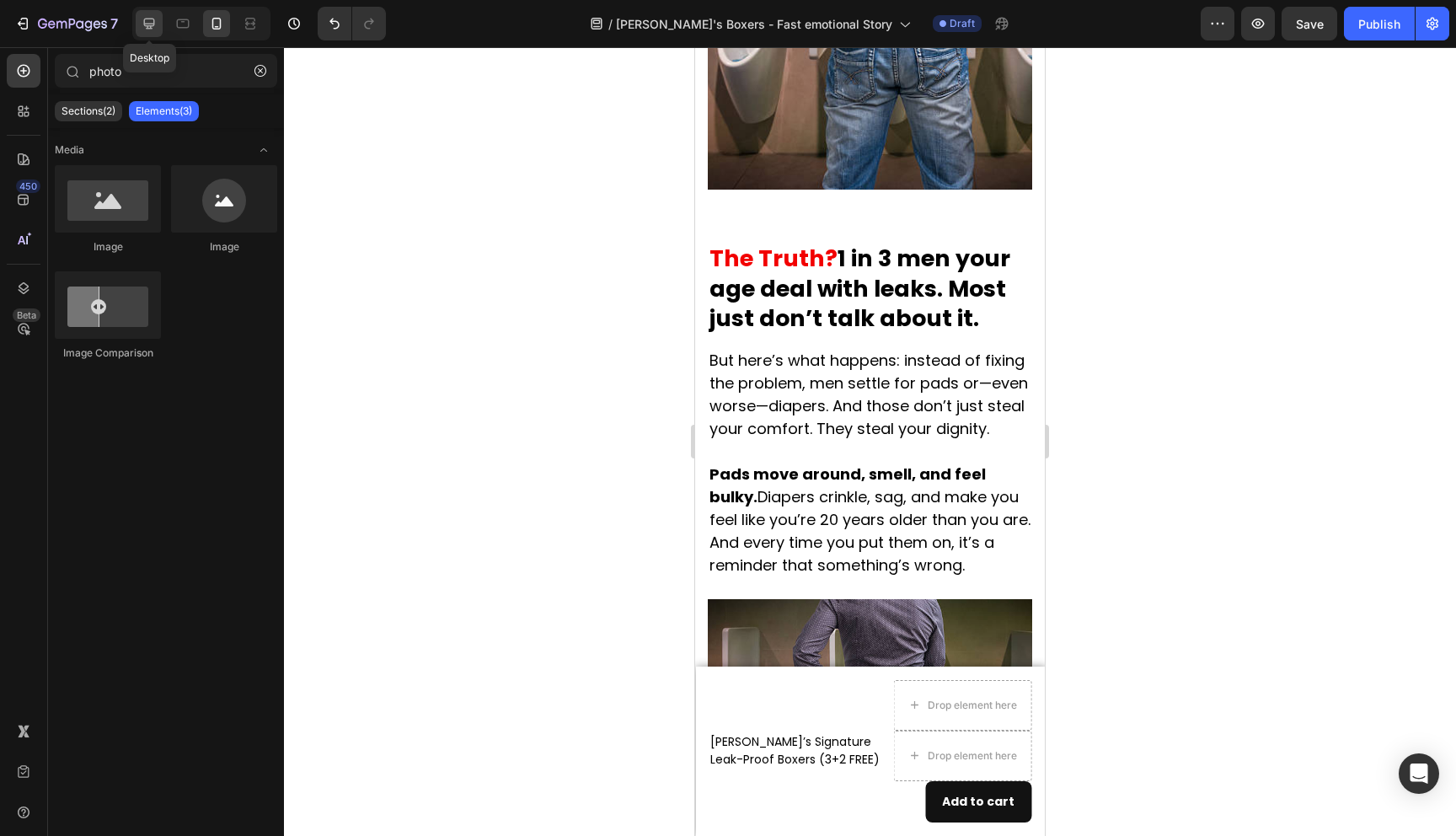
click at [147, 30] on icon at bounding box center [148, 23] width 17 height 17
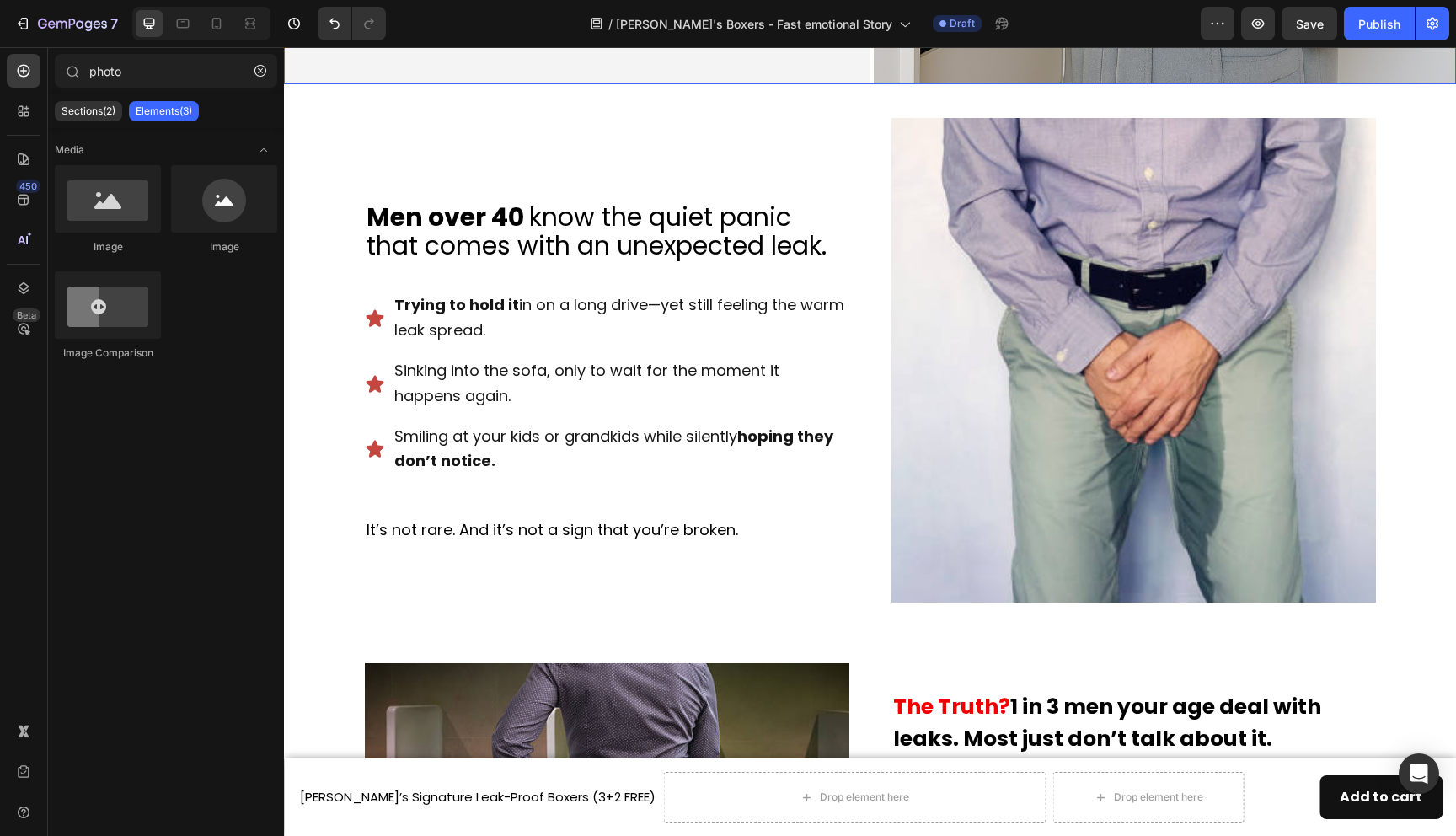
scroll to position [678, 0]
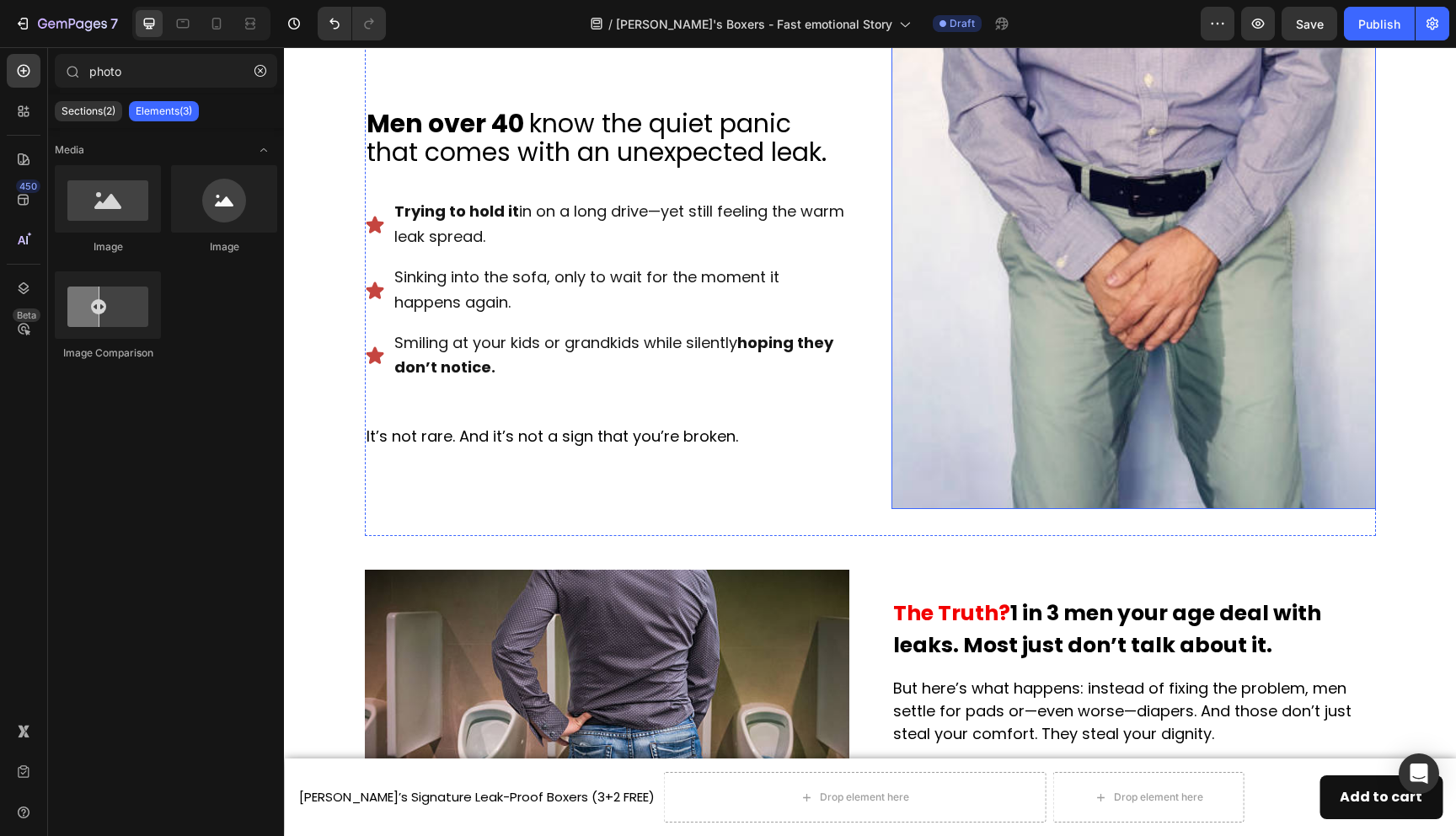
click at [997, 334] on img at bounding box center [1134, 267] width 485 height 485
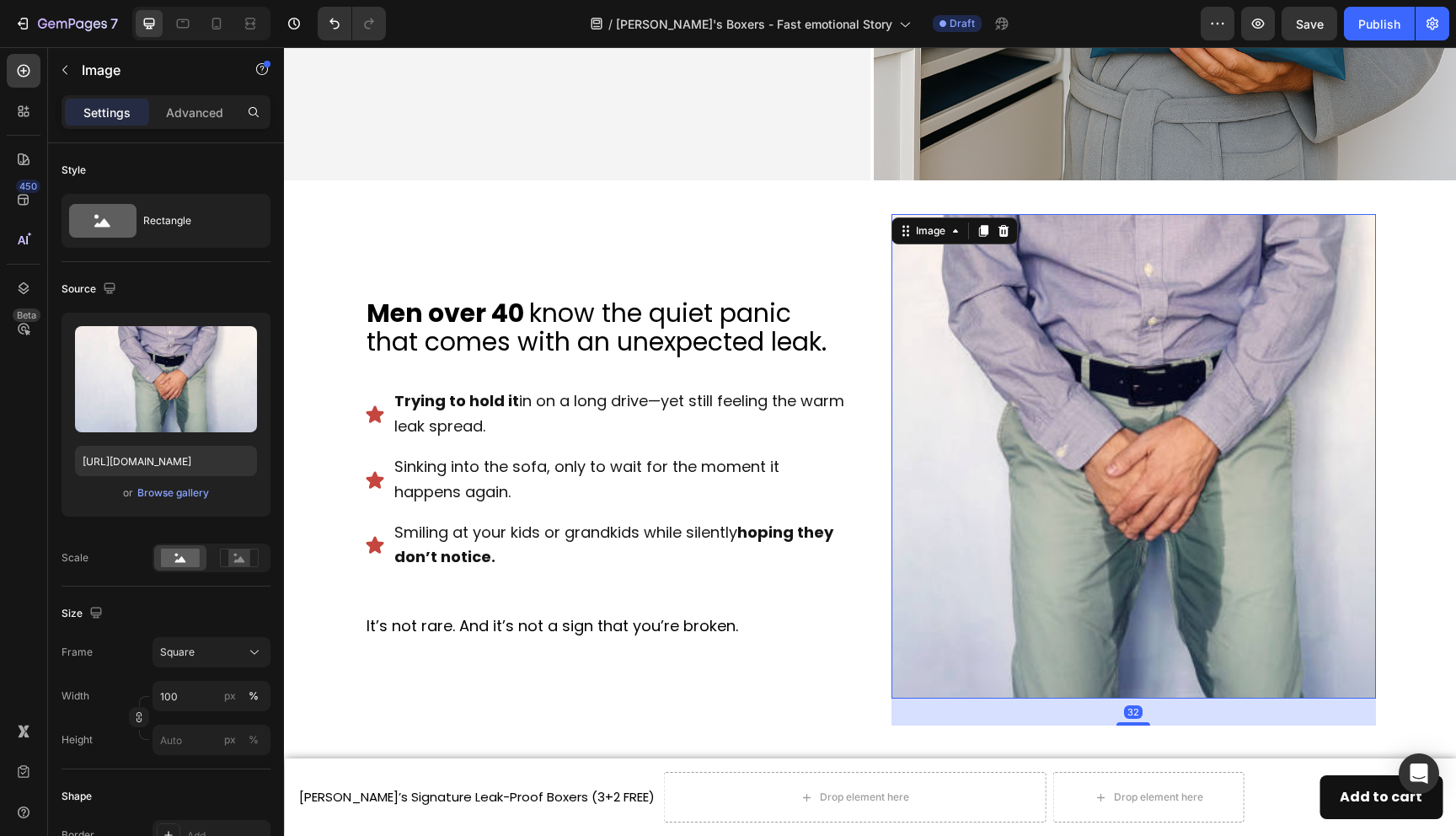
scroll to position [471, 0]
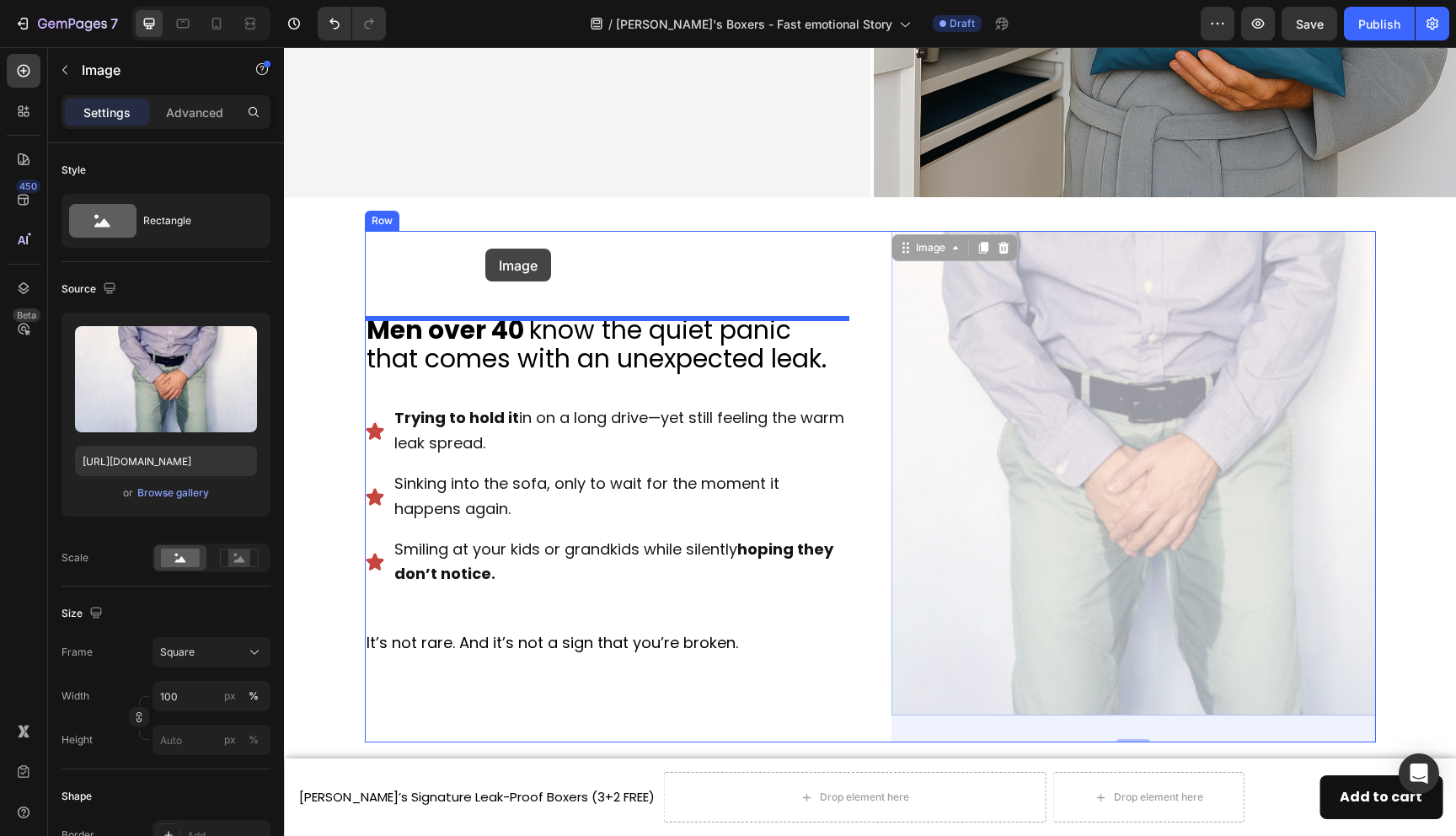
drag, startPoint x: 1021, startPoint y: 305, endPoint x: 486, endPoint y: 248, distance: 538.0
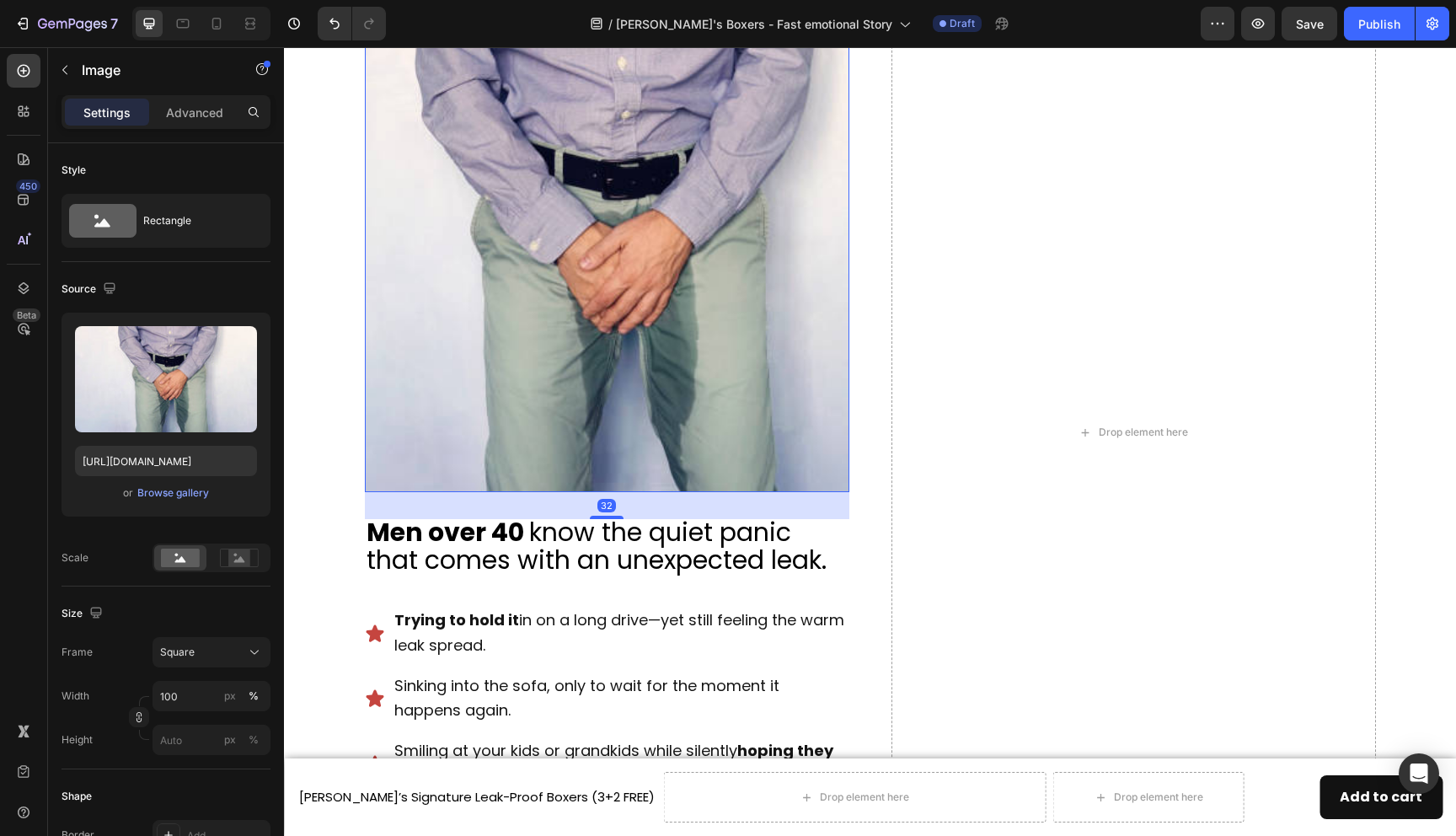
scroll to position [852, 0]
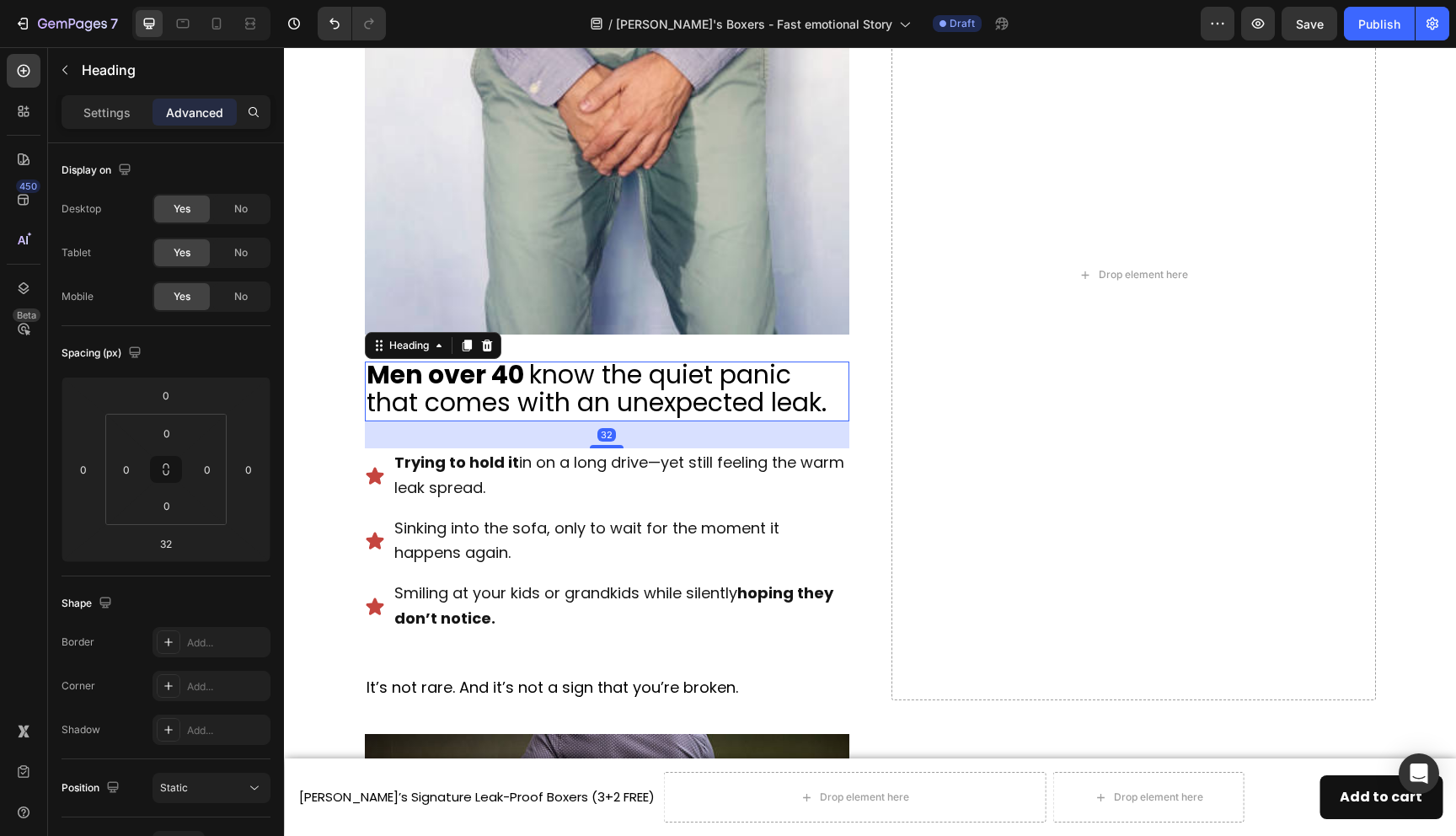
click at [622, 408] on span "know the quiet panic that comes with an unexpected leak." at bounding box center [597, 389] width 460 height 65
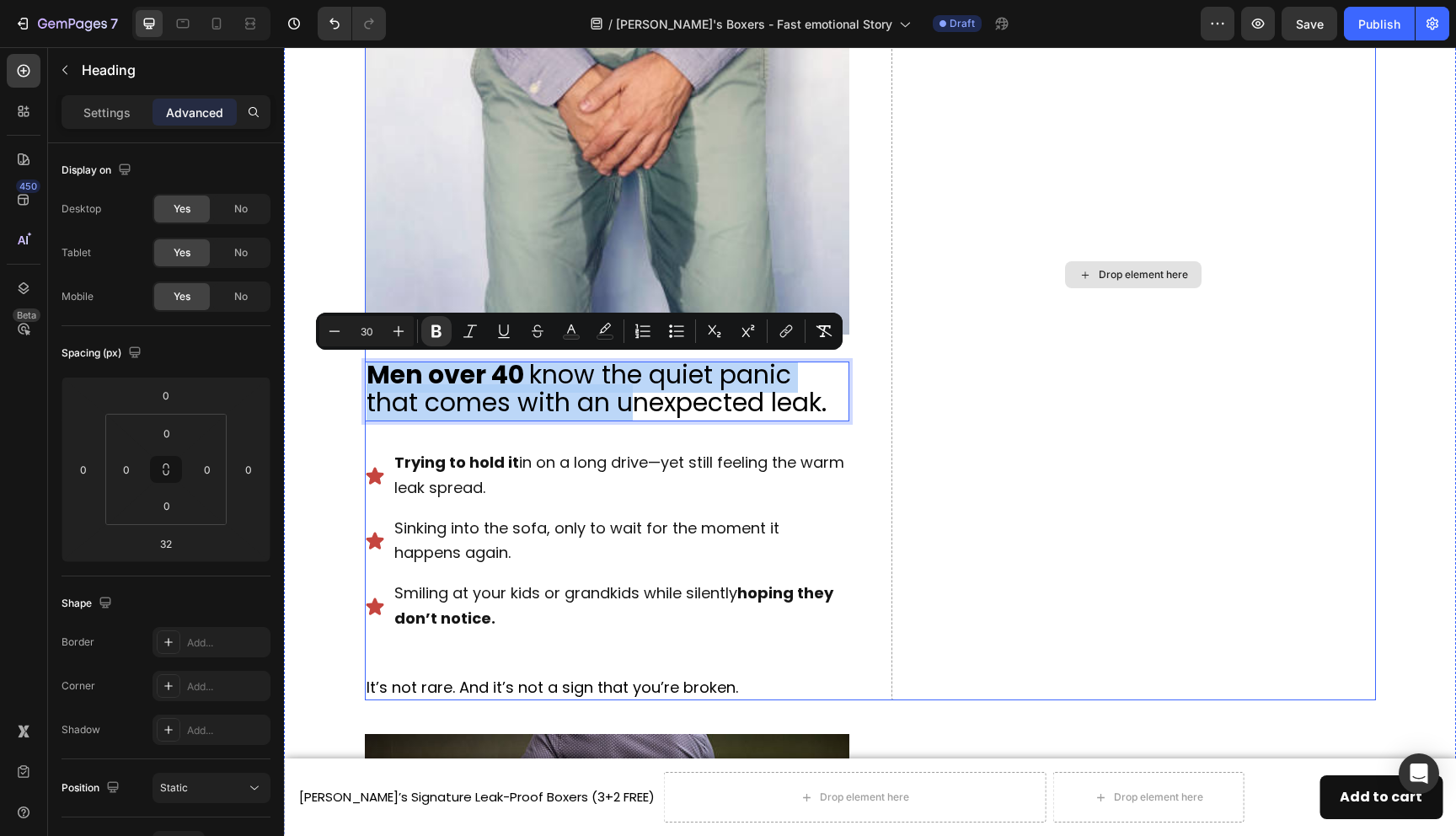
drag, startPoint x: 633, startPoint y: 397, endPoint x: 1093, endPoint y: 152, distance: 521.2
click at [1042, 193] on div "Drop element here" at bounding box center [1134, 275] width 485 height 851
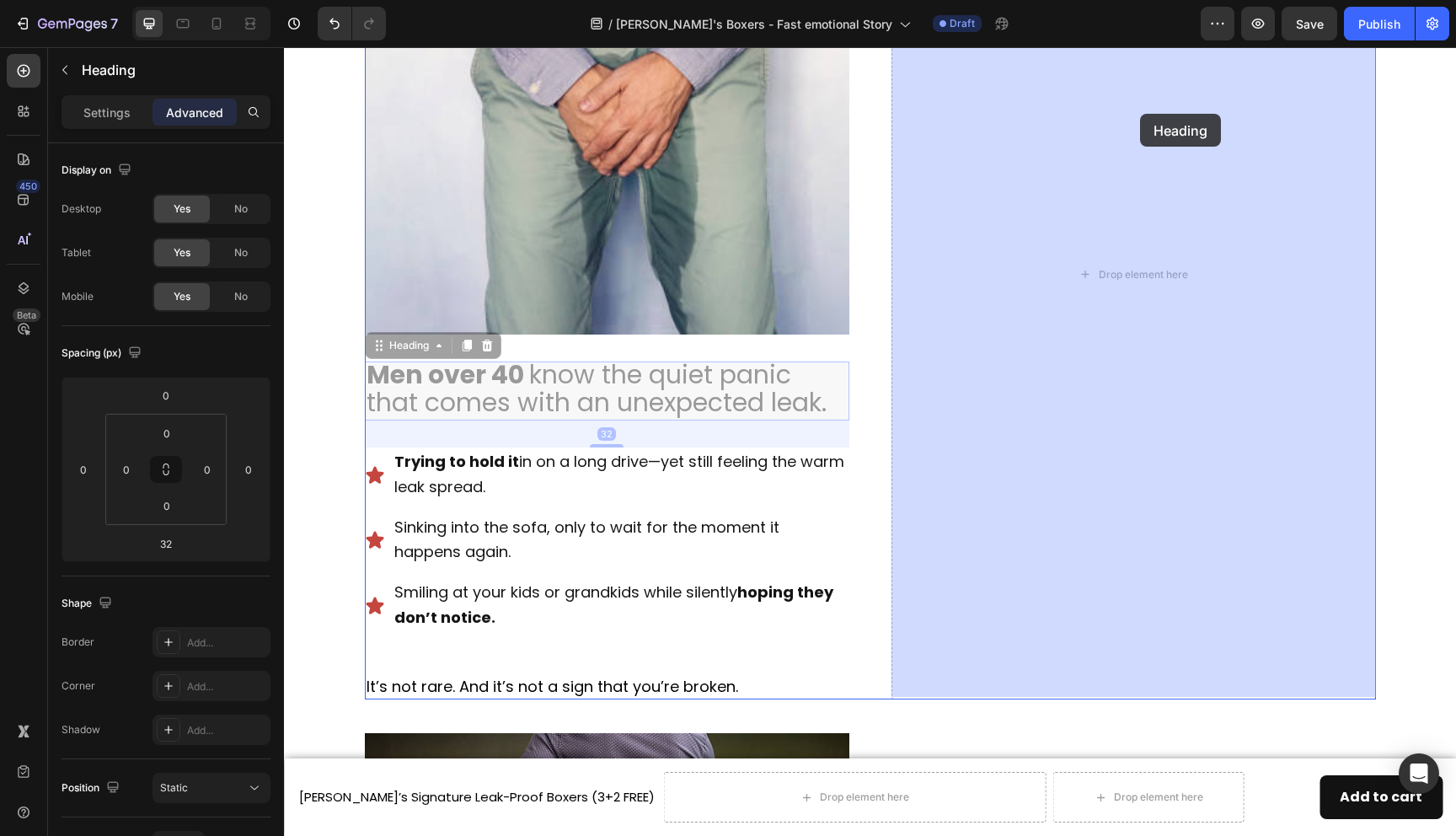
drag, startPoint x: 761, startPoint y: 392, endPoint x: 1139, endPoint y: 115, distance: 468.6
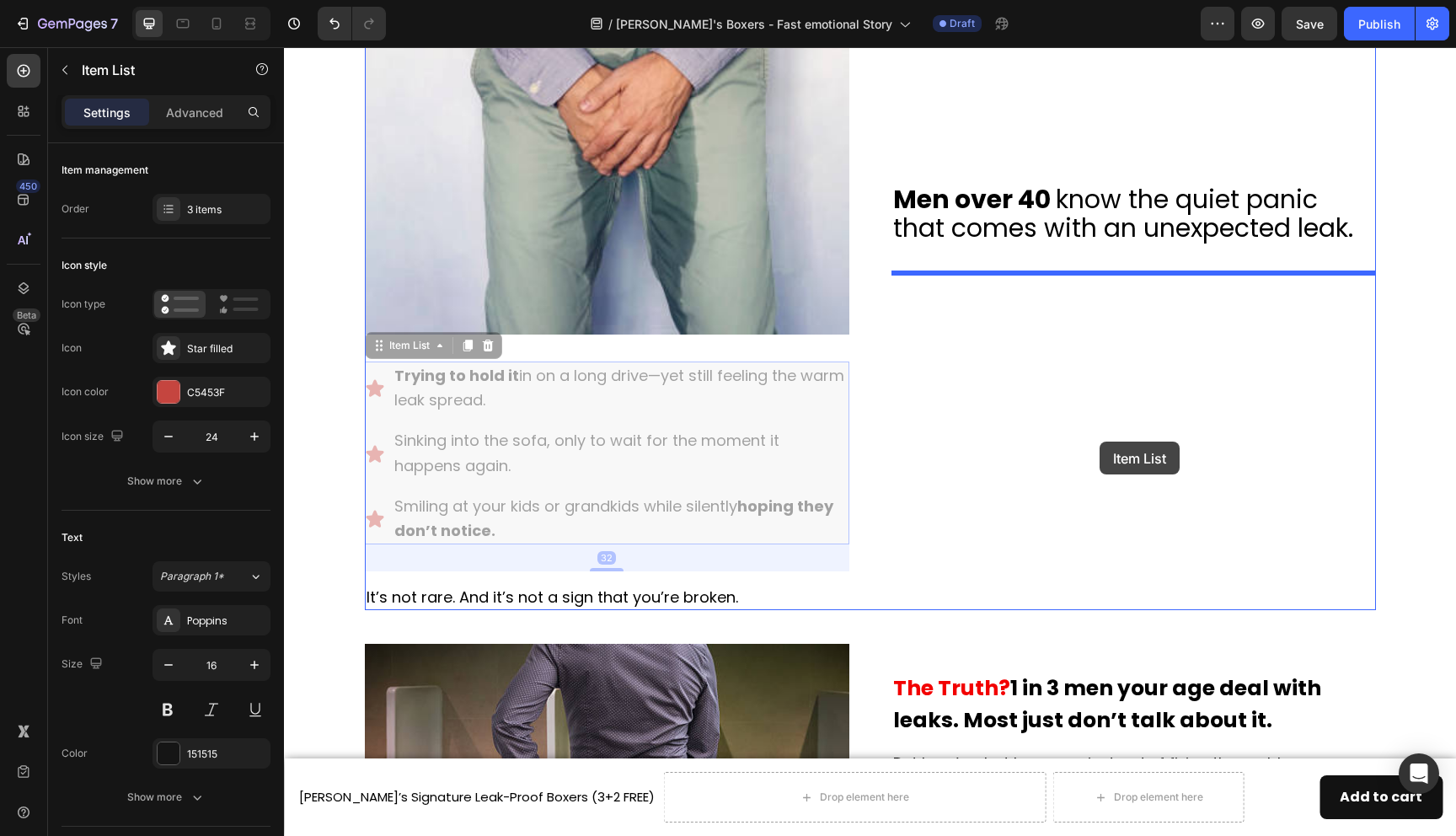
drag, startPoint x: 821, startPoint y: 483, endPoint x: 1100, endPoint y: 442, distance: 282.0
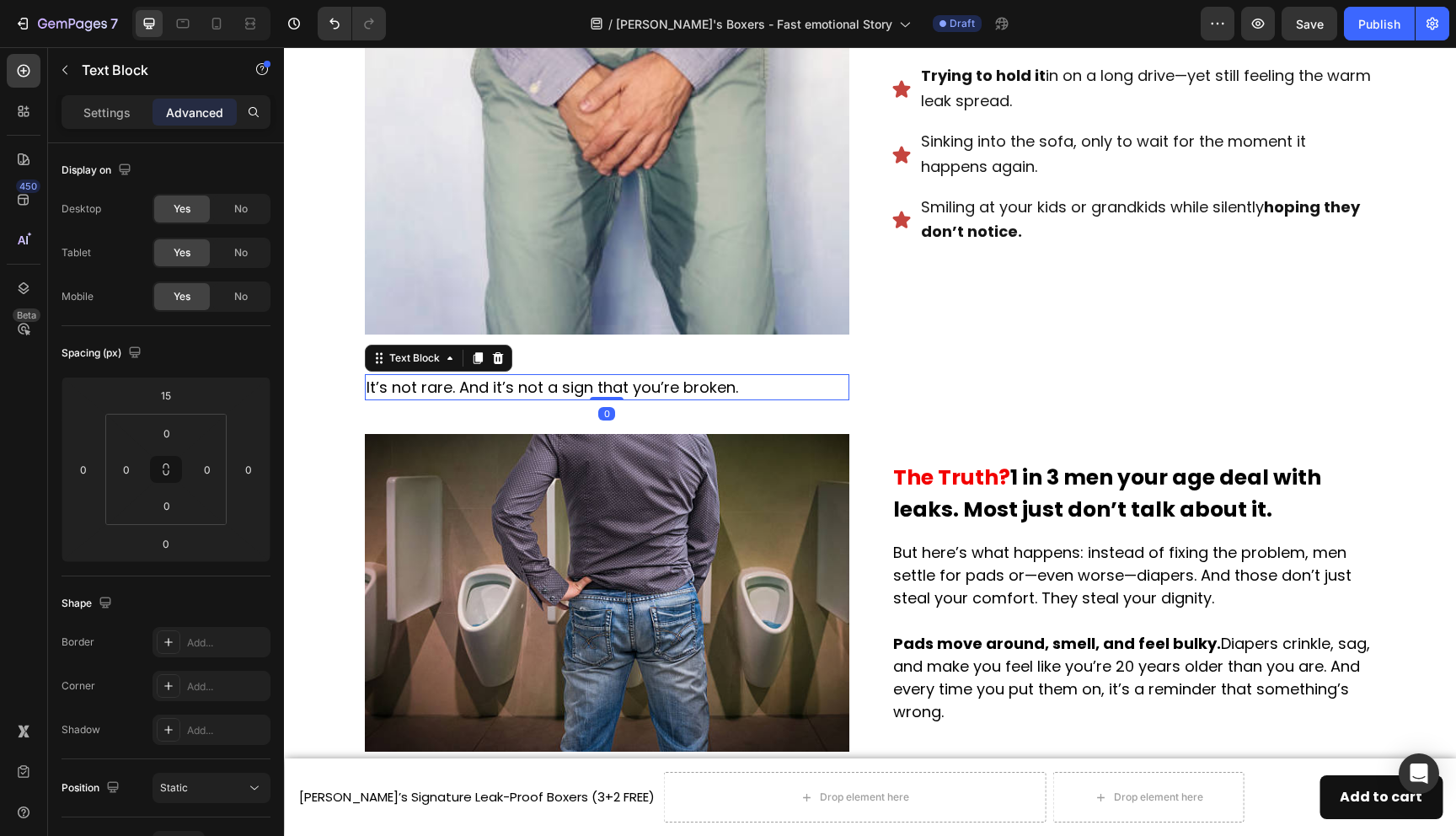
click at [594, 389] on p "It’s not rare. And it’s not a sign that you’re broken." at bounding box center [607, 387] width 481 height 23
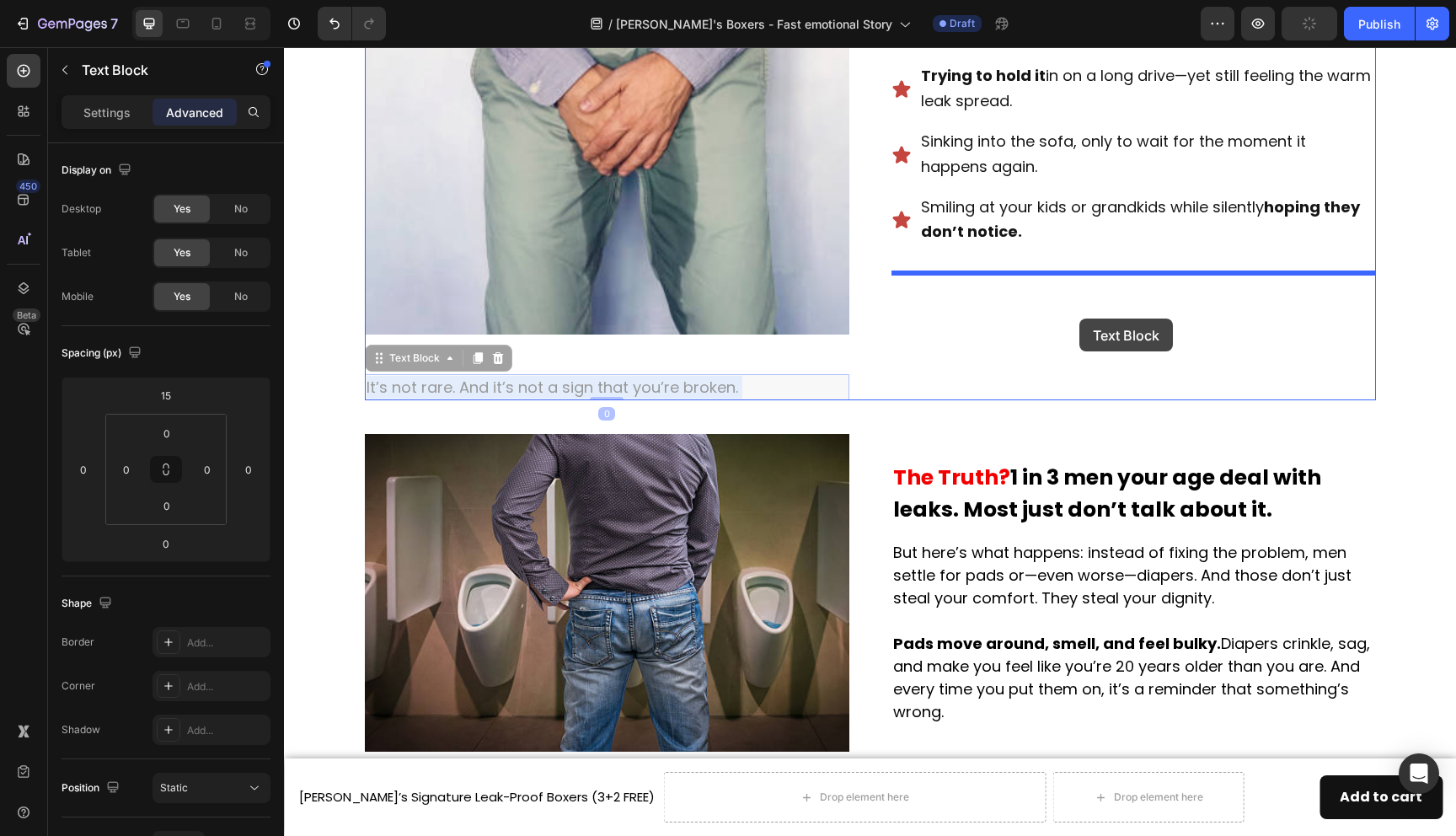
drag, startPoint x: 584, startPoint y: 389, endPoint x: 1079, endPoint y: 318, distance: 500.1
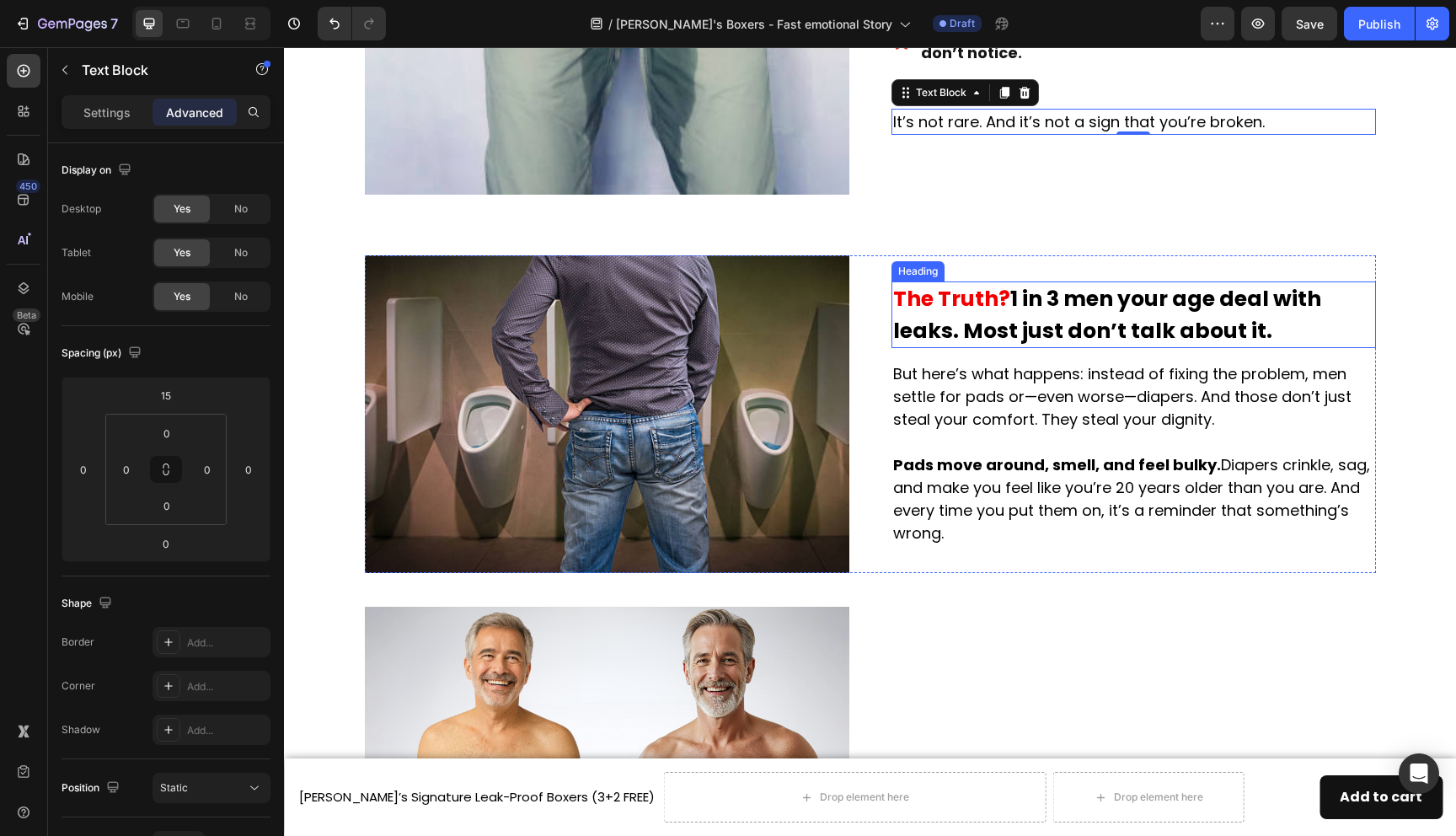
scroll to position [992, 0]
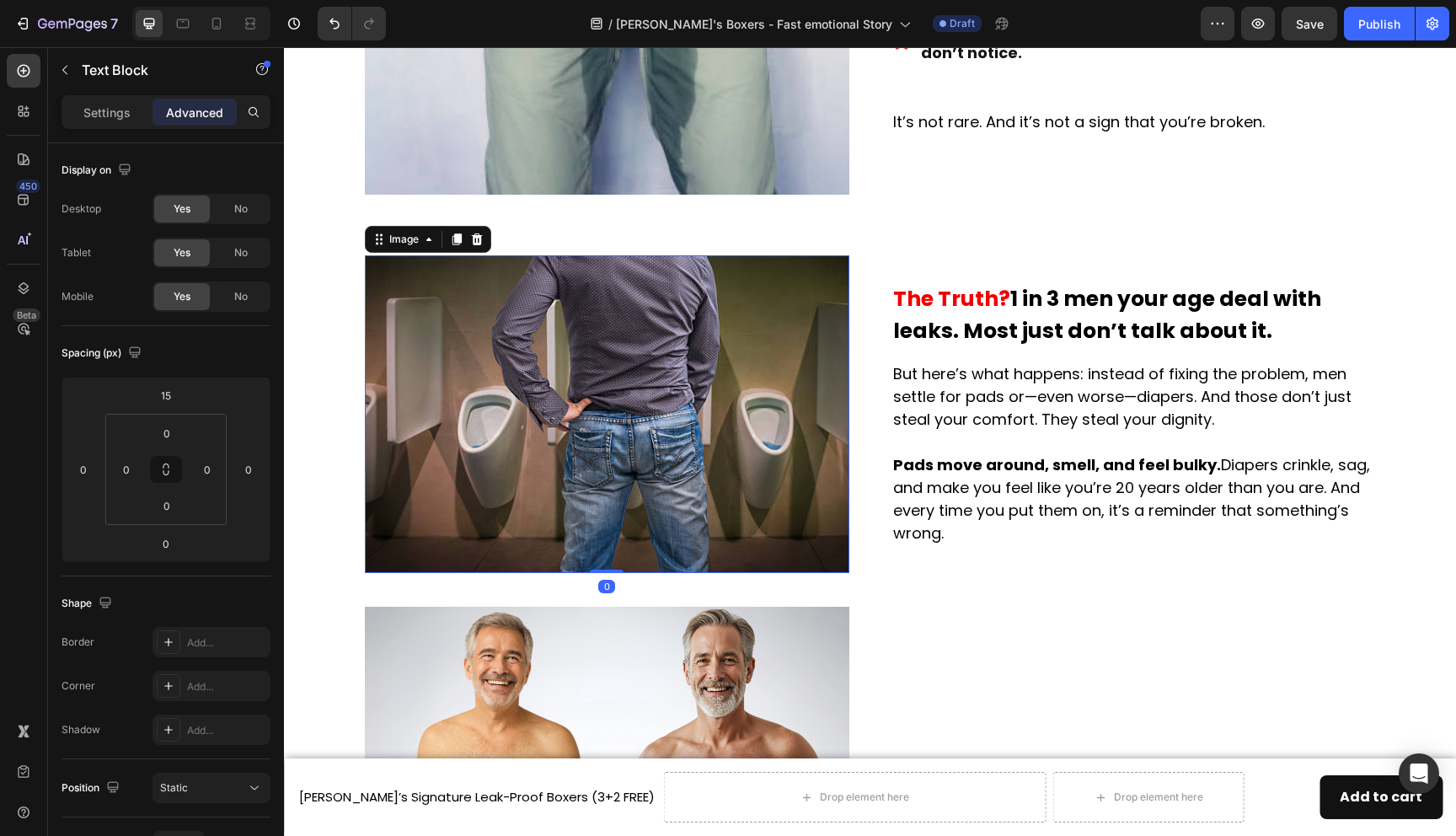
click at [742, 455] on img at bounding box center [607, 414] width 485 height 319
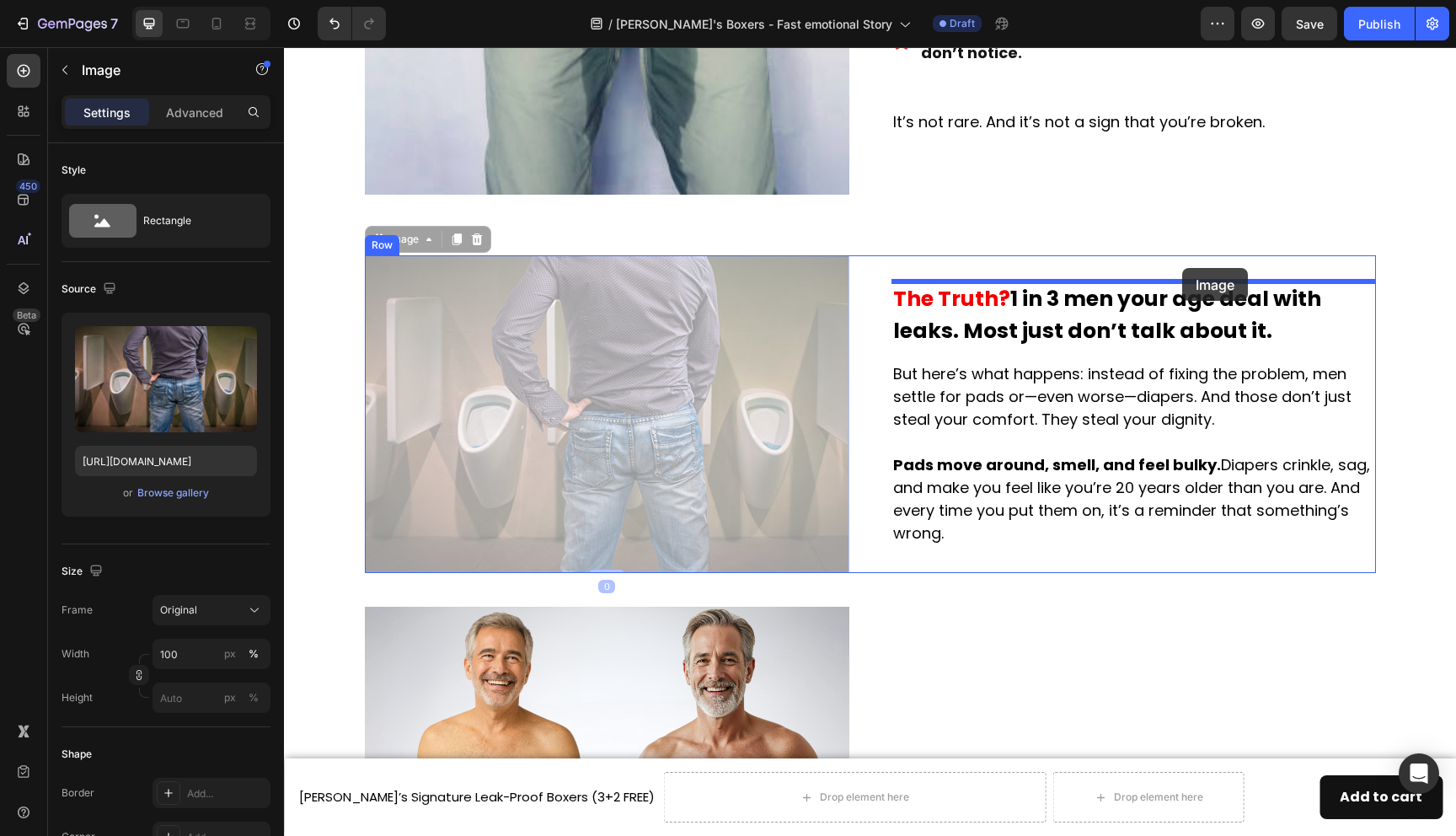
drag, startPoint x: 707, startPoint y: 448, endPoint x: 1182, endPoint y: 269, distance: 507.6
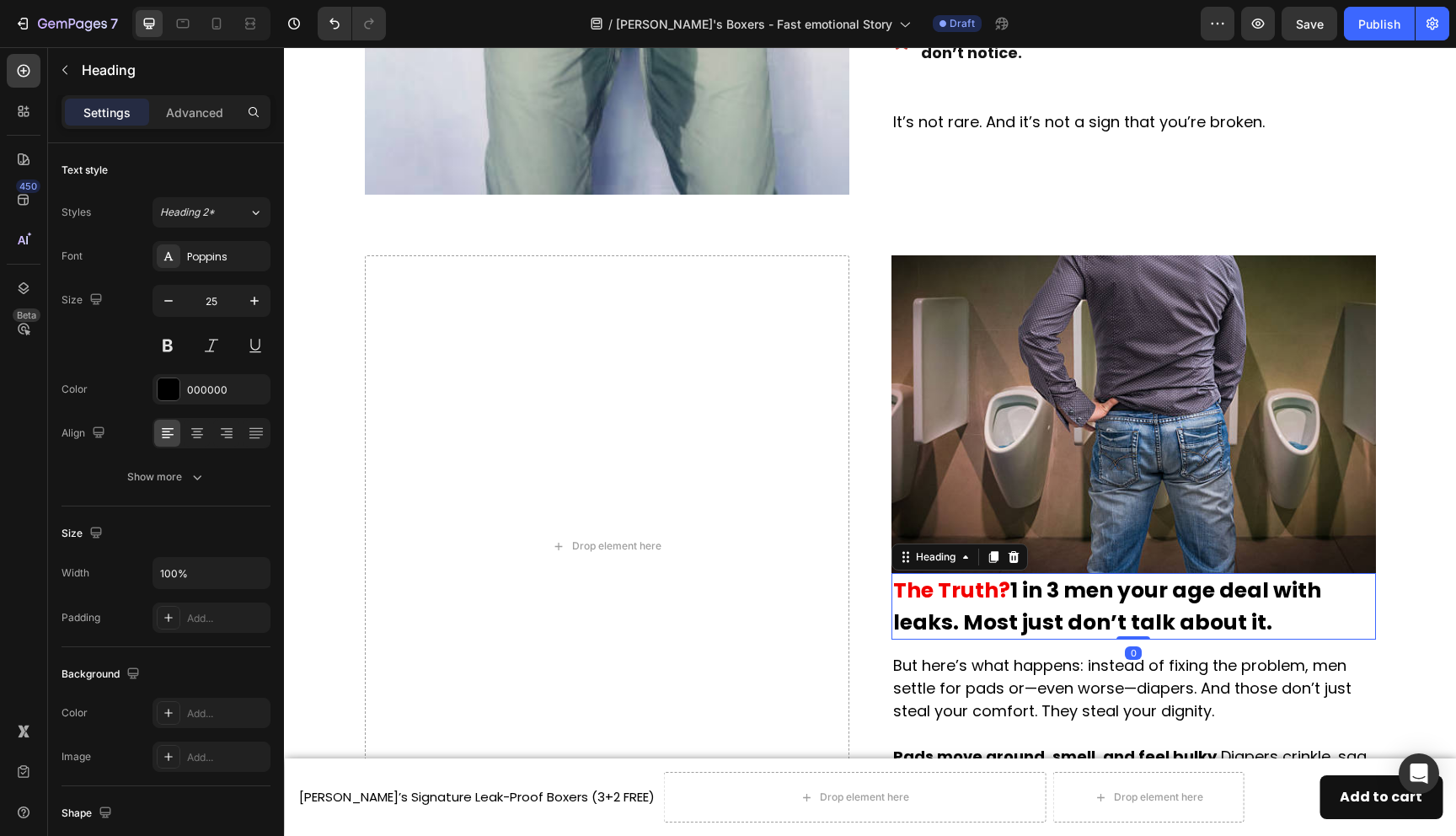
click at [1003, 597] on strong "The Truth?" at bounding box center [951, 591] width 117 height 29
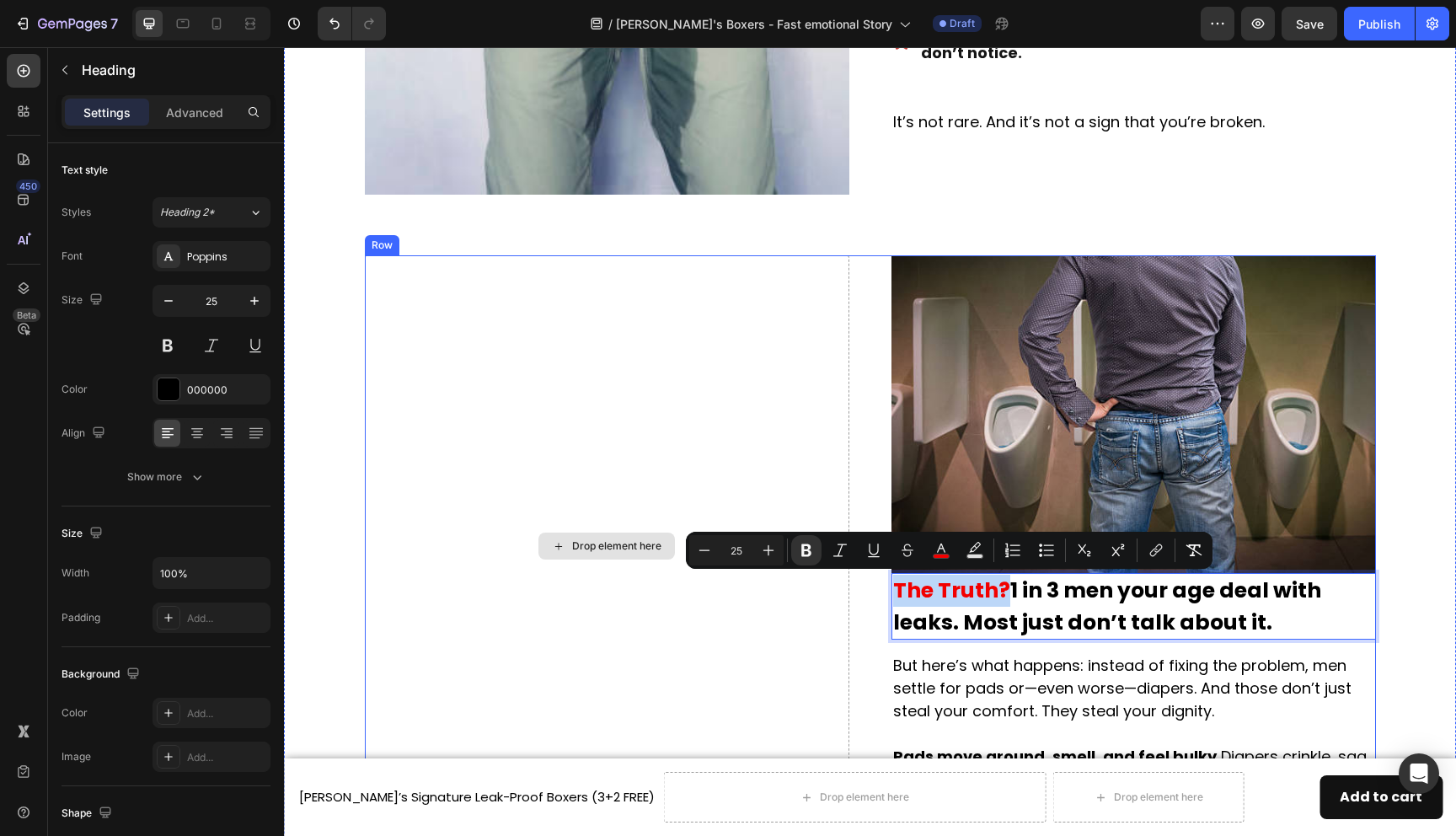
drag, startPoint x: 1003, startPoint y: 597, endPoint x: 533, endPoint y: 339, distance: 536.2
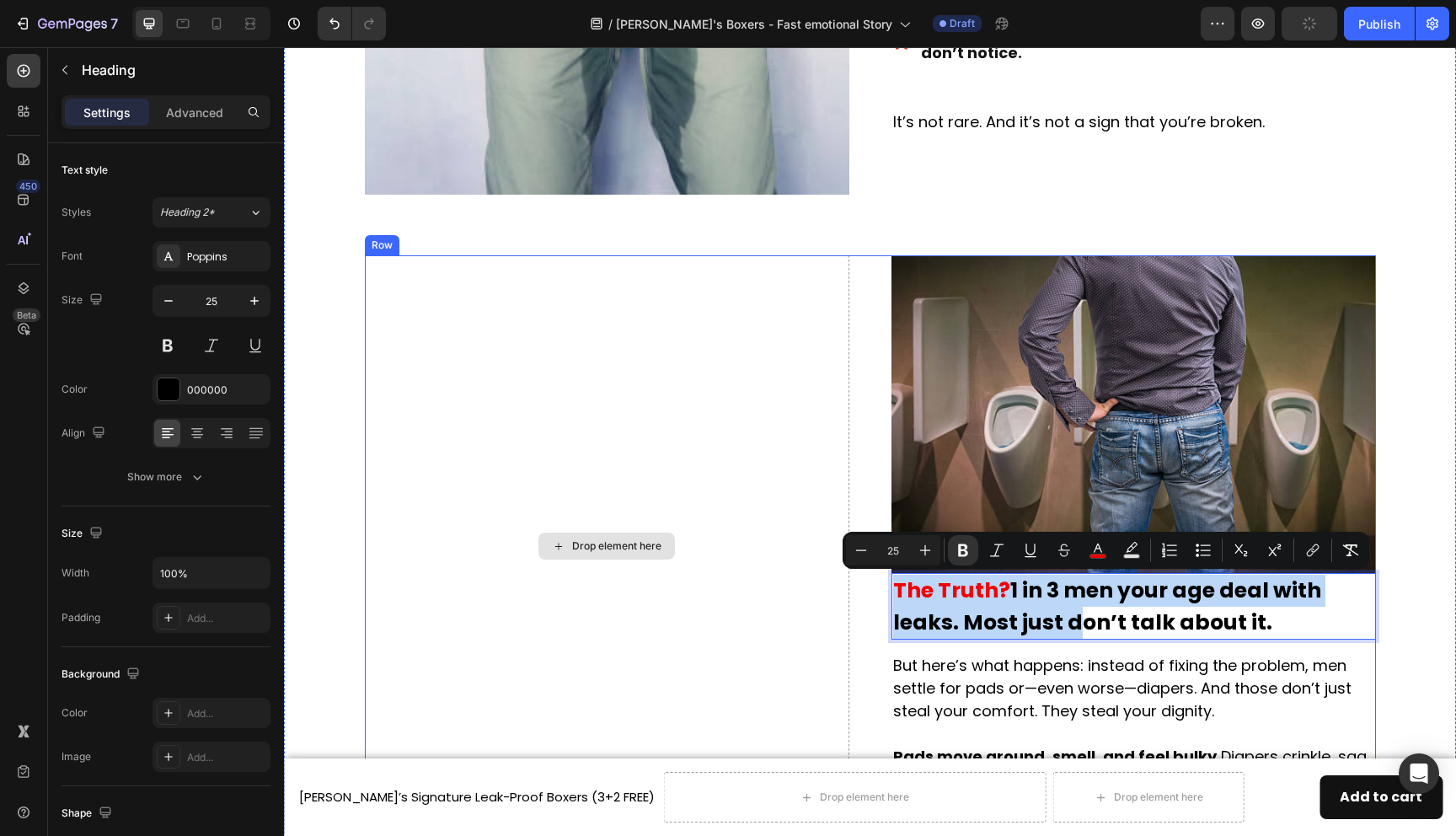
drag, startPoint x: 1070, startPoint y: 608, endPoint x: 597, endPoint y: 351, distance: 538.3
click at [597, 351] on div "Image The Truth? 1 in 3 men your age deal with leaks. Most just don’t talk abou…" at bounding box center [870, 547] width 1012 height 583
click at [597, 351] on div "Drop element here" at bounding box center [607, 547] width 485 height 583
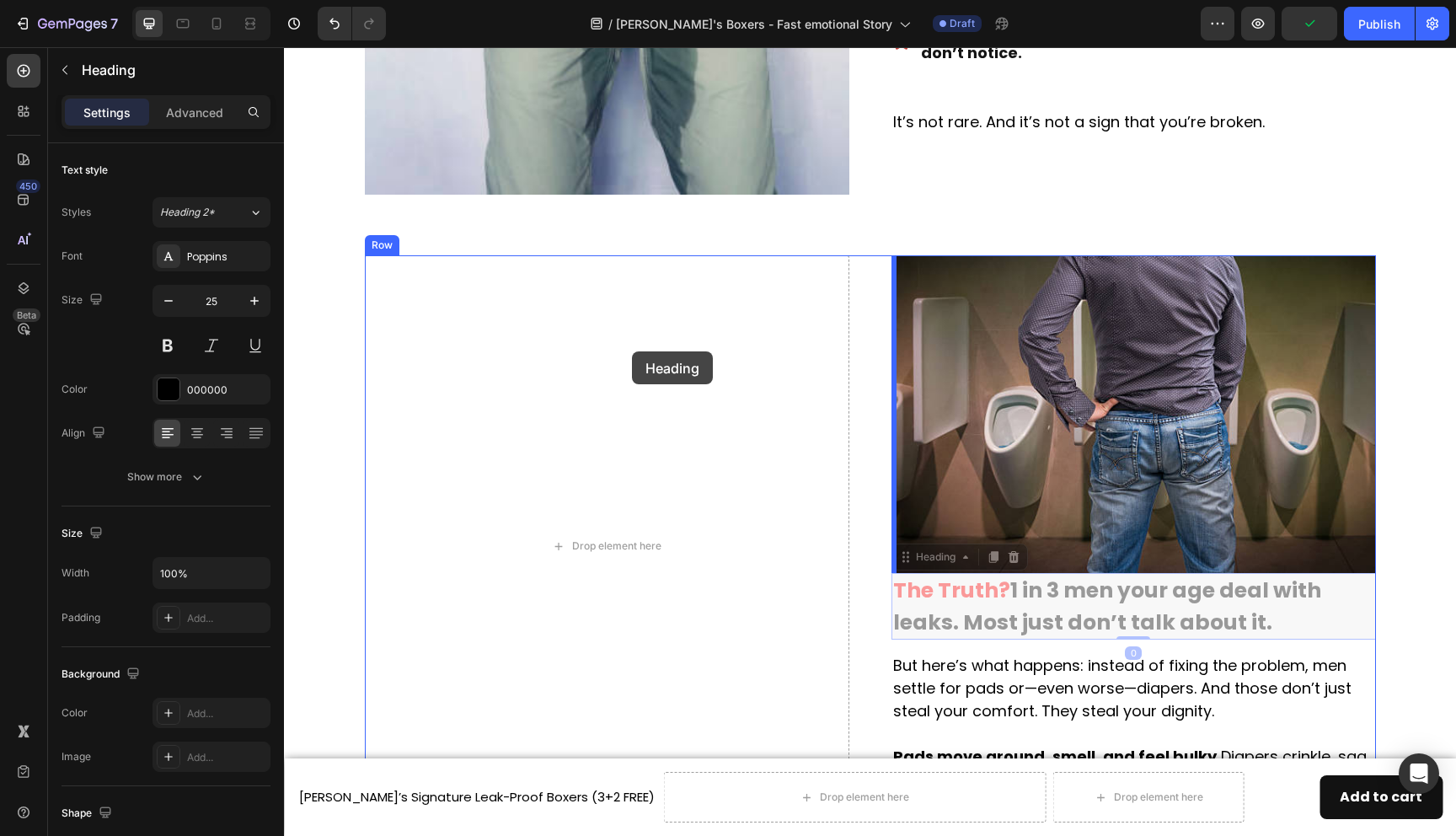
drag, startPoint x: 1087, startPoint y: 609, endPoint x: 631, endPoint y: 350, distance: 524.4
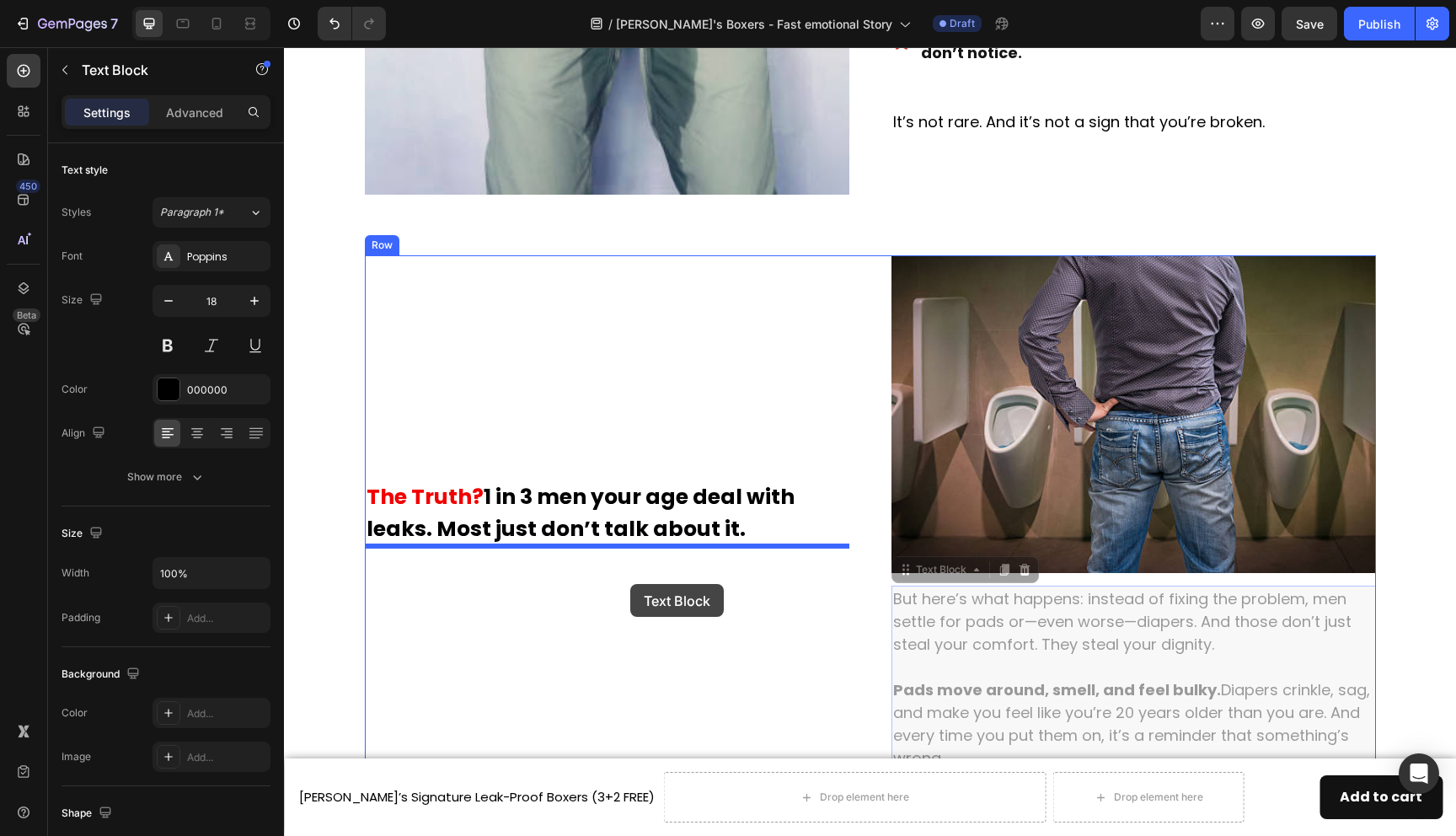
drag, startPoint x: 1102, startPoint y: 631, endPoint x: 631, endPoint y: 583, distance: 473.4
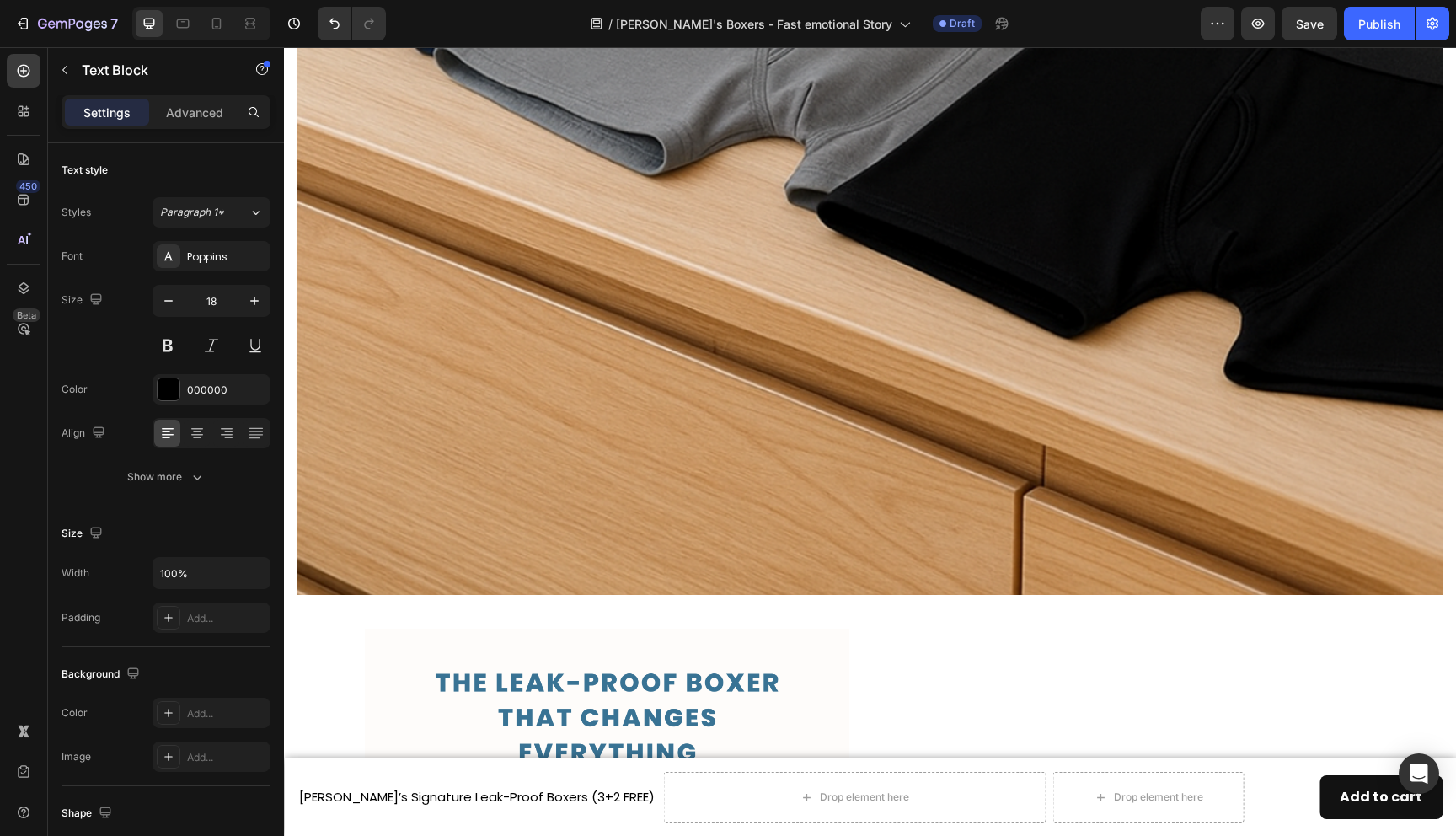
scroll to position [3670, 0]
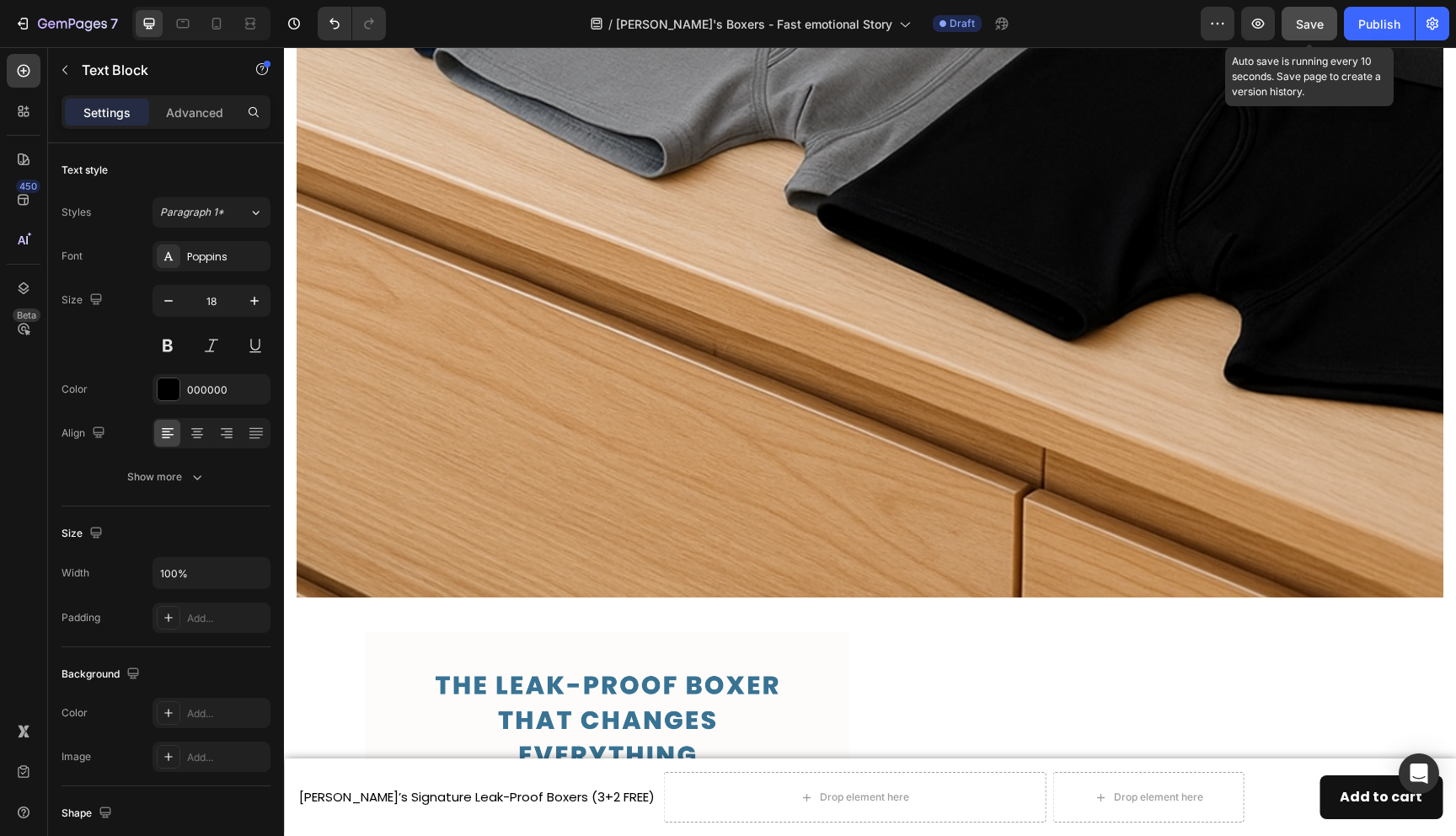
click at [1318, 24] on span "Save" at bounding box center [1310, 24] width 27 height 15
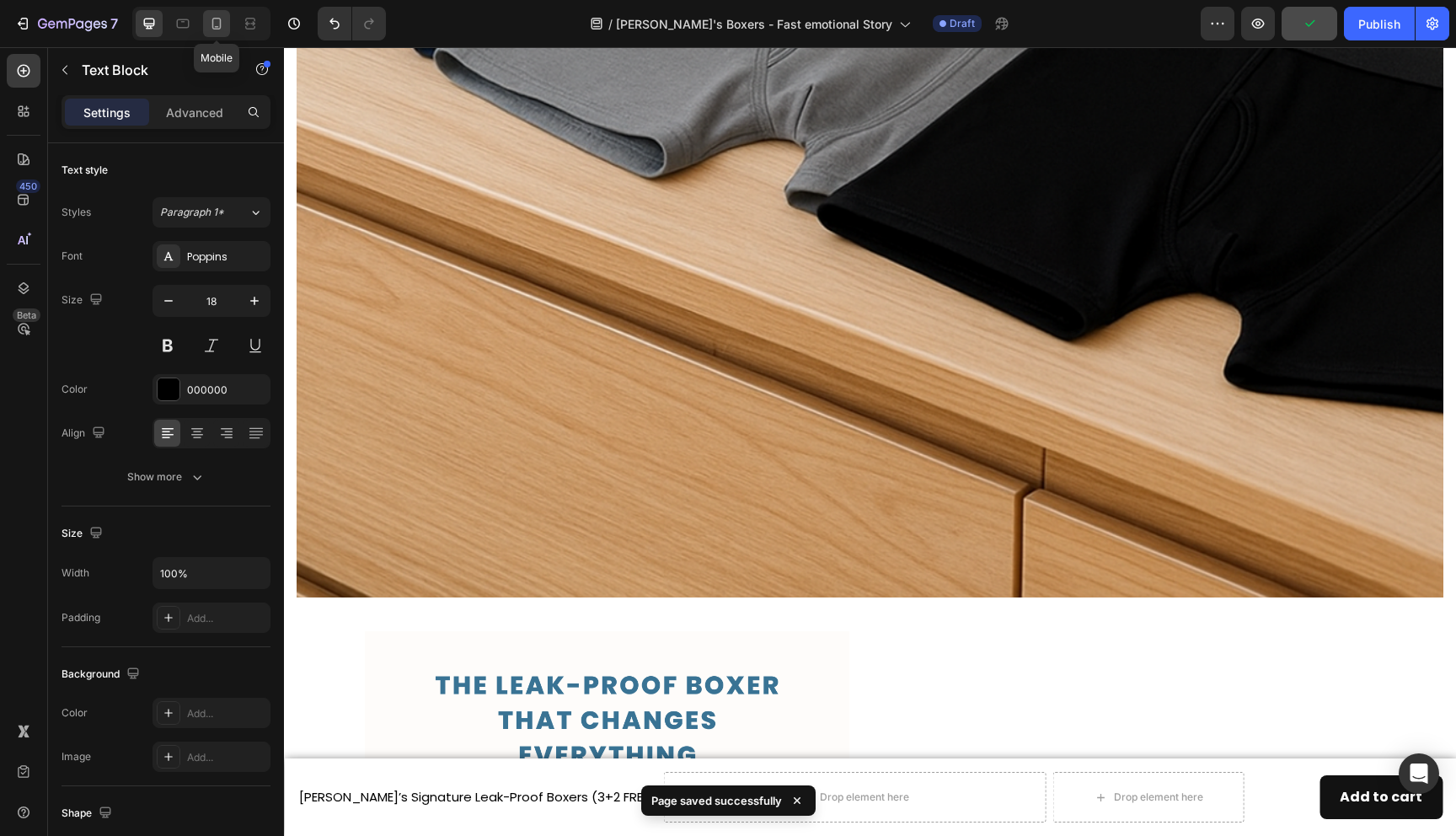
click at [213, 27] on icon at bounding box center [216, 24] width 9 height 12
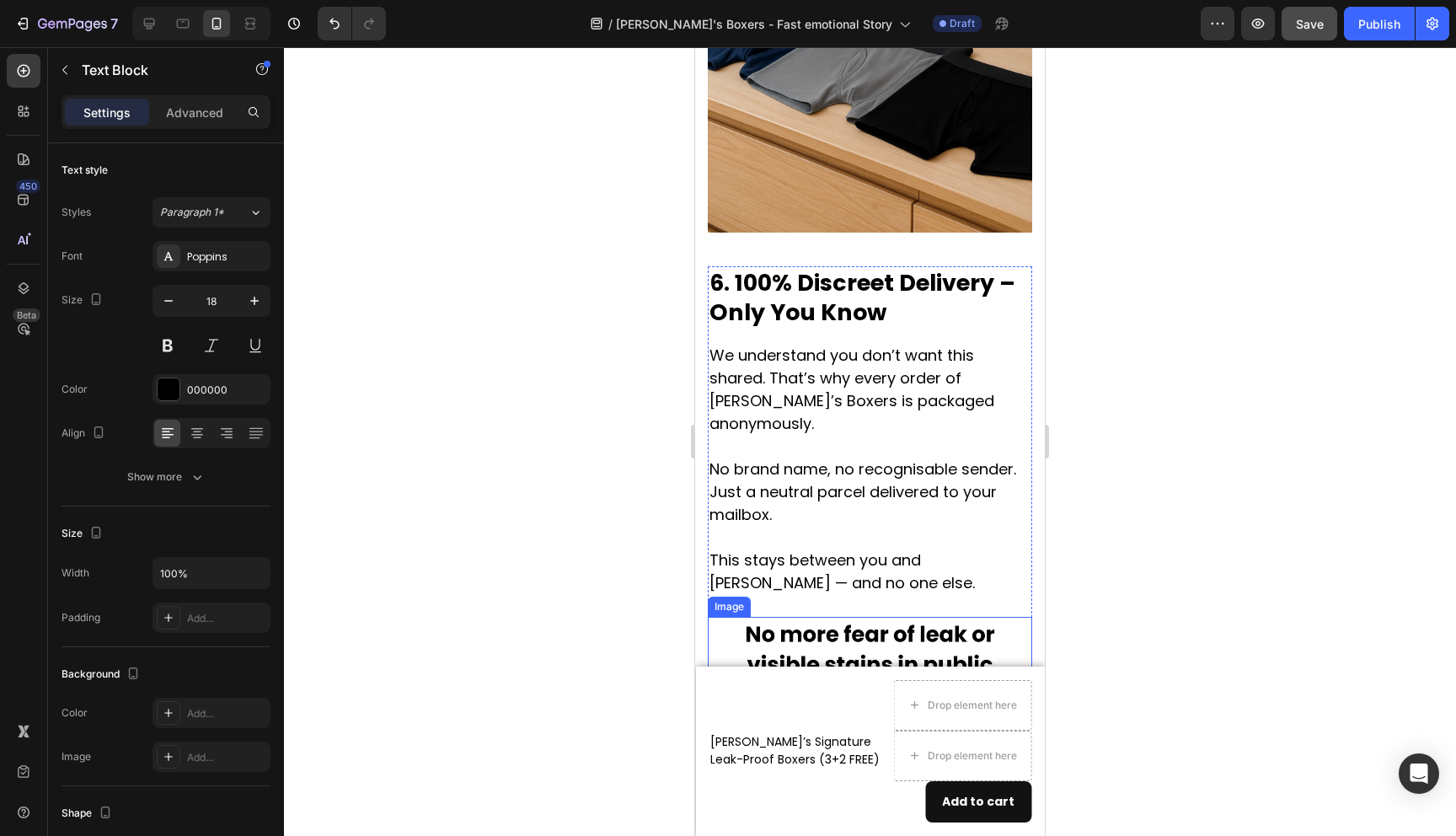
scroll to position [4340, 0]
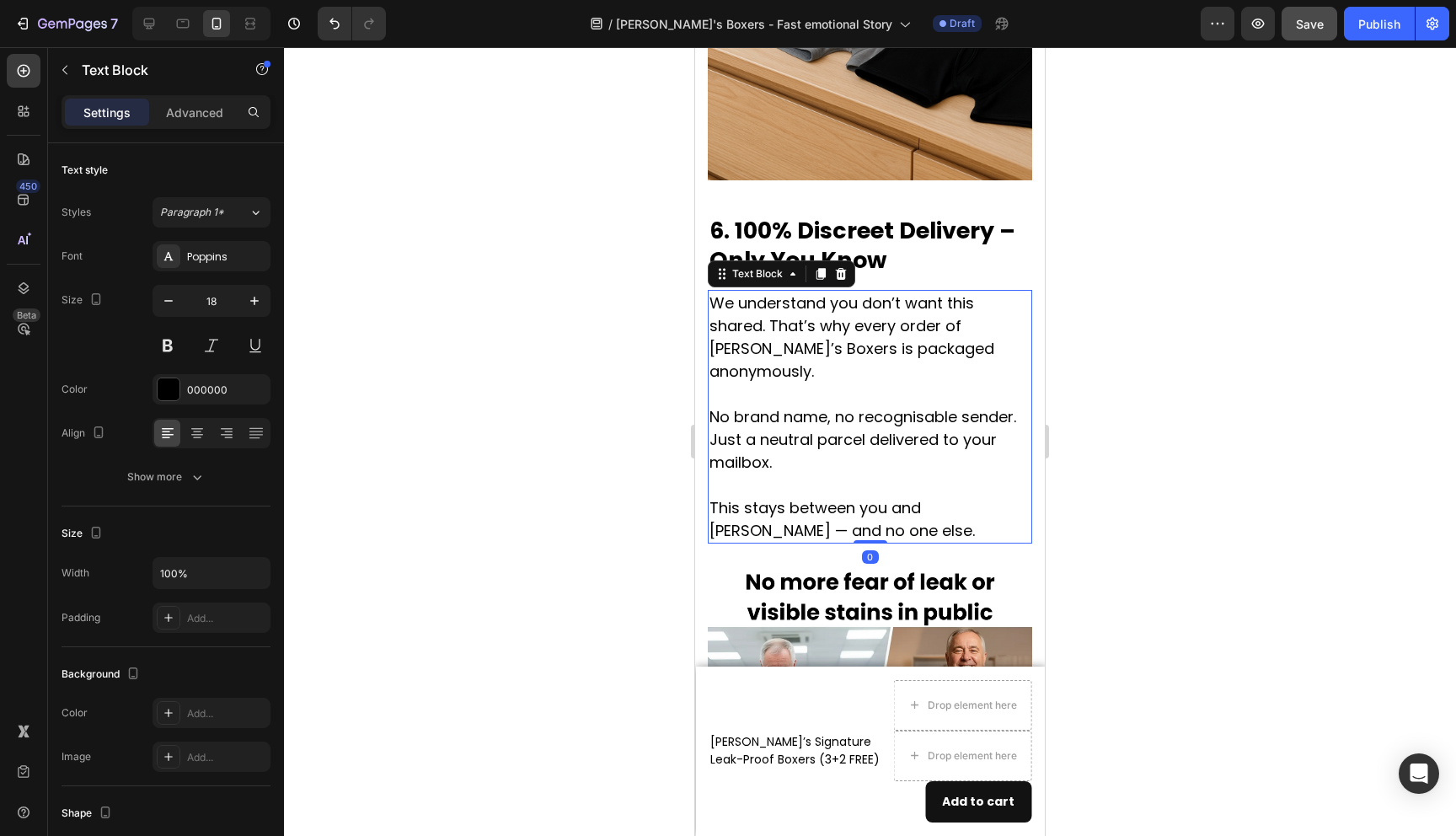
click at [870, 299] on p "We understand you don’t want this shared. That’s why every order of [PERSON_NAM…" at bounding box center [869, 416] width 321 height 250
click at [869, 291] on p "We understand you don’t want this shared. That’s why every order of [PERSON_NAM…" at bounding box center [869, 416] width 321 height 250
click at [874, 333] on p "We understand you don’t want this shared. That’s why every order of [PERSON_NAM…" at bounding box center [869, 416] width 321 height 250
click at [823, 450] on p "We understand you don’t want this shared. That’s why every order of [PERSON_NAM…" at bounding box center [869, 416] width 321 height 250
click at [1125, 447] on div at bounding box center [869, 442] width 1172 height 789
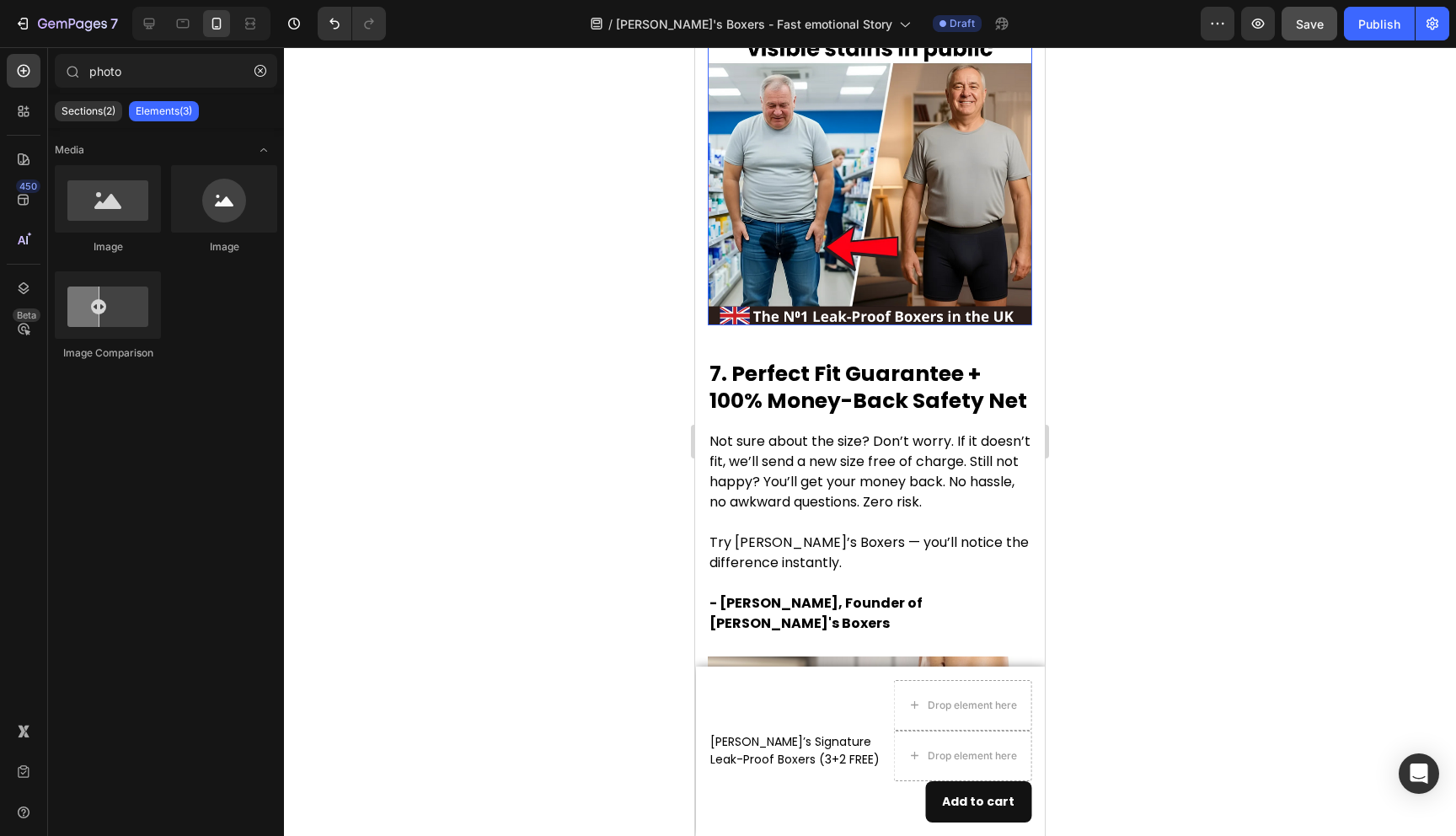
scroll to position [4904, 0]
click at [1169, 392] on div at bounding box center [869, 442] width 1172 height 789
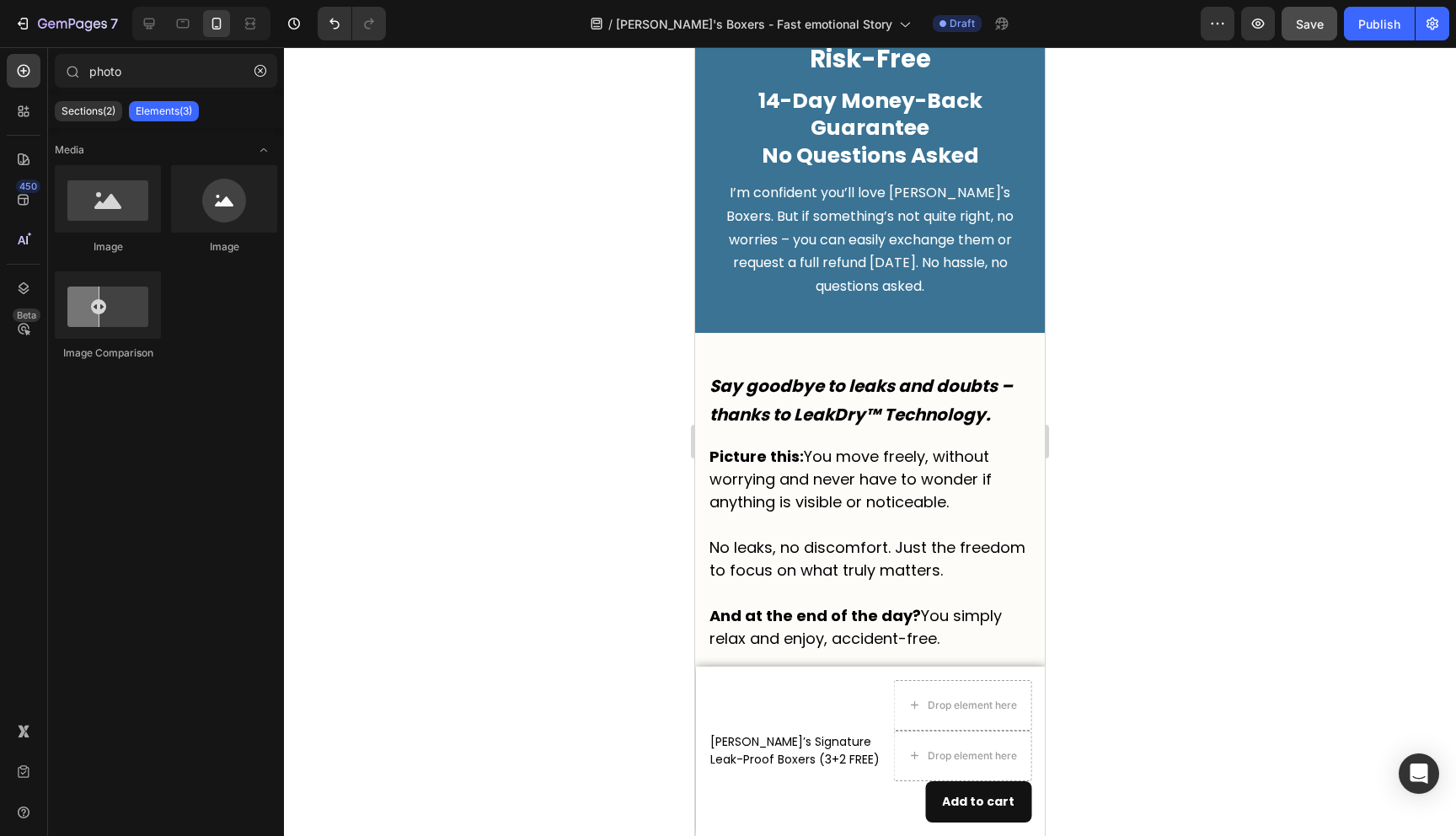
scroll to position [5884, 0]
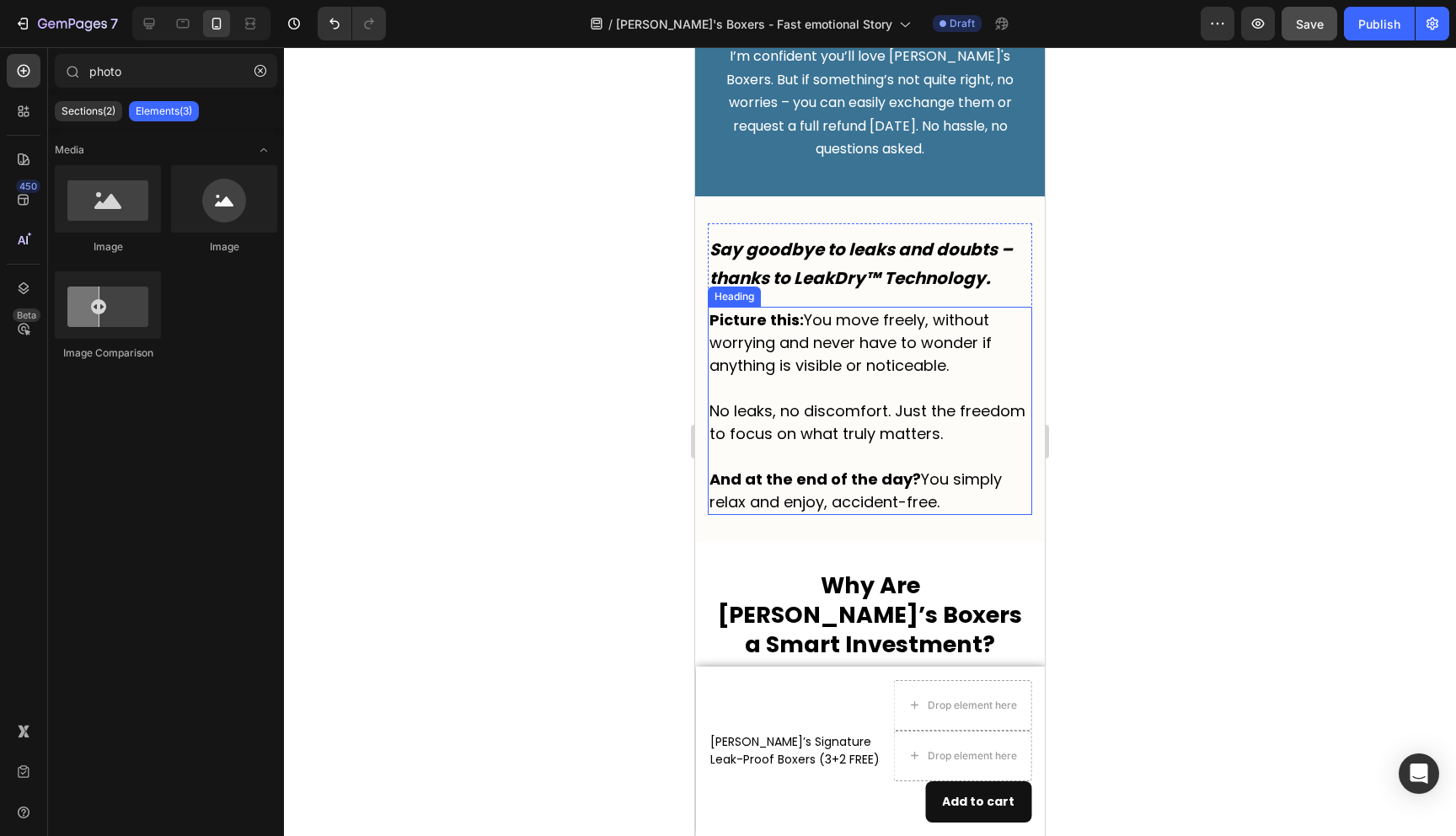
click at [922, 314] on h2 "Picture this: You move freely, without worrying and never have to wonder if any…" at bounding box center [870, 411] width 325 height 208
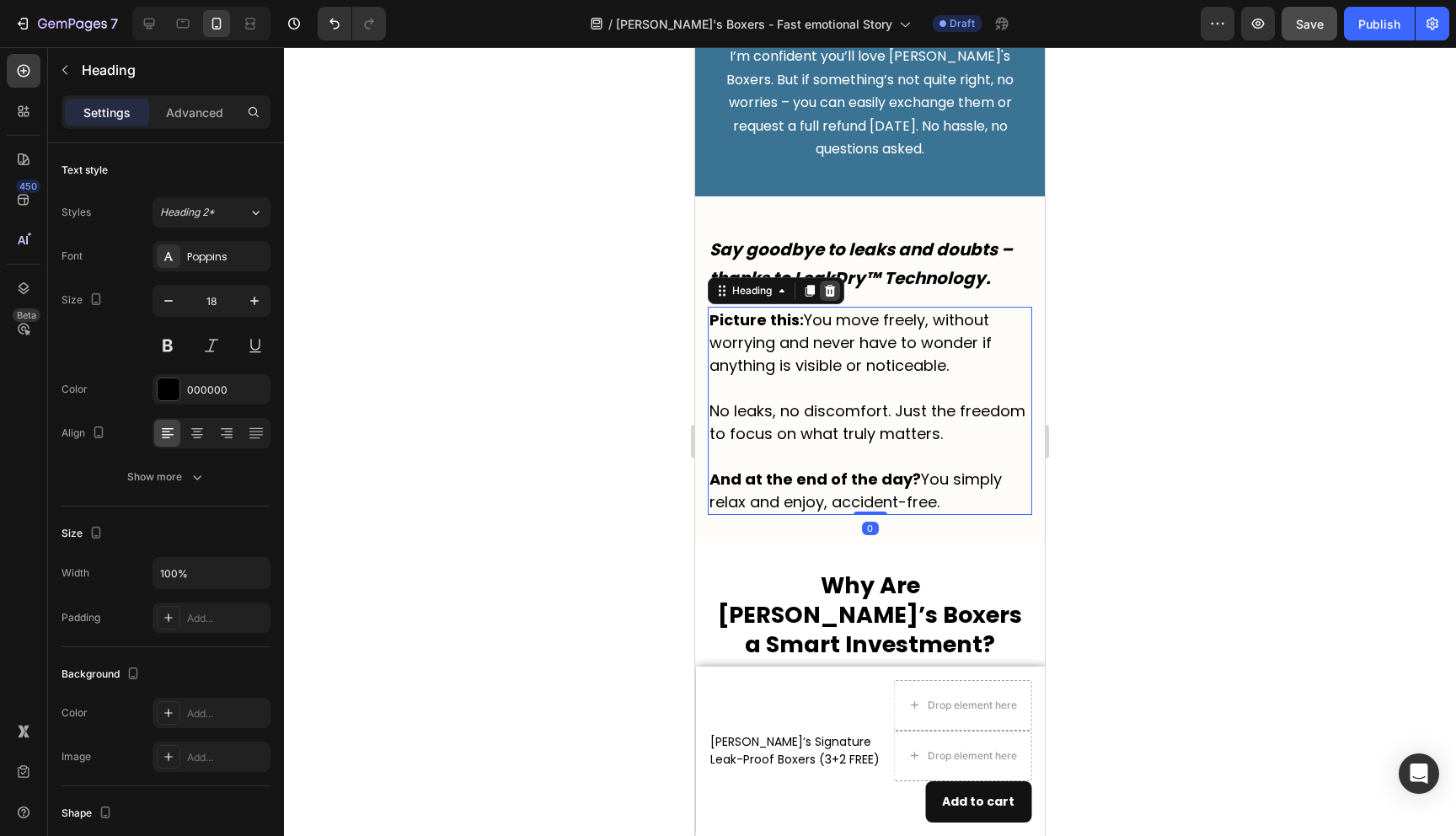
click at [831, 285] on icon at bounding box center [830, 290] width 11 height 12
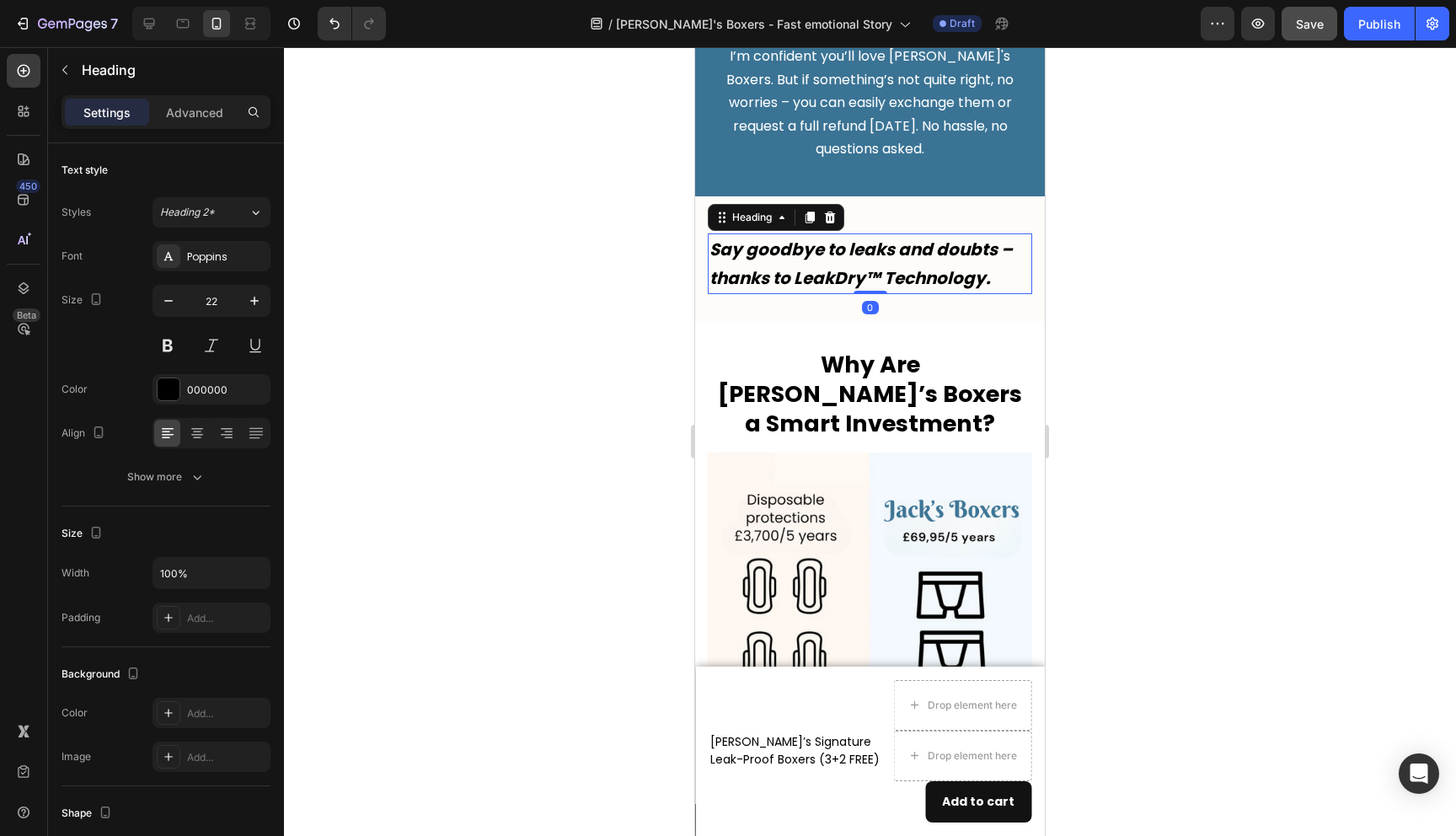
click at [912, 237] on icon "Say goodbye to leaks and doubts – thanks to LeakDry™ Technology." at bounding box center [860, 263] width 303 height 52
click at [831, 212] on icon at bounding box center [830, 218] width 11 height 12
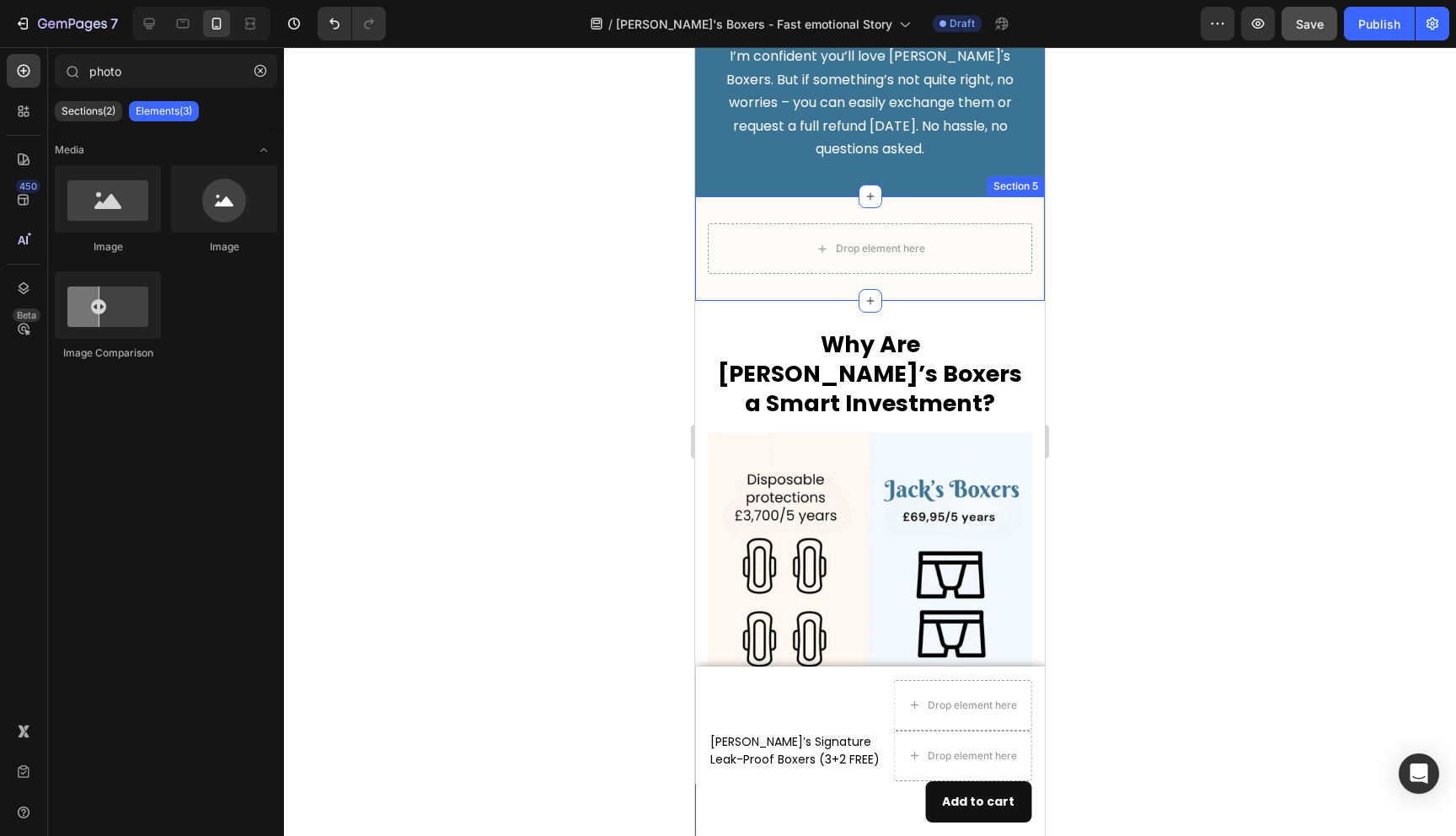
click at [1035, 248] on div "Drop element here Row Section 5" at bounding box center [870, 248] width 349 height 105
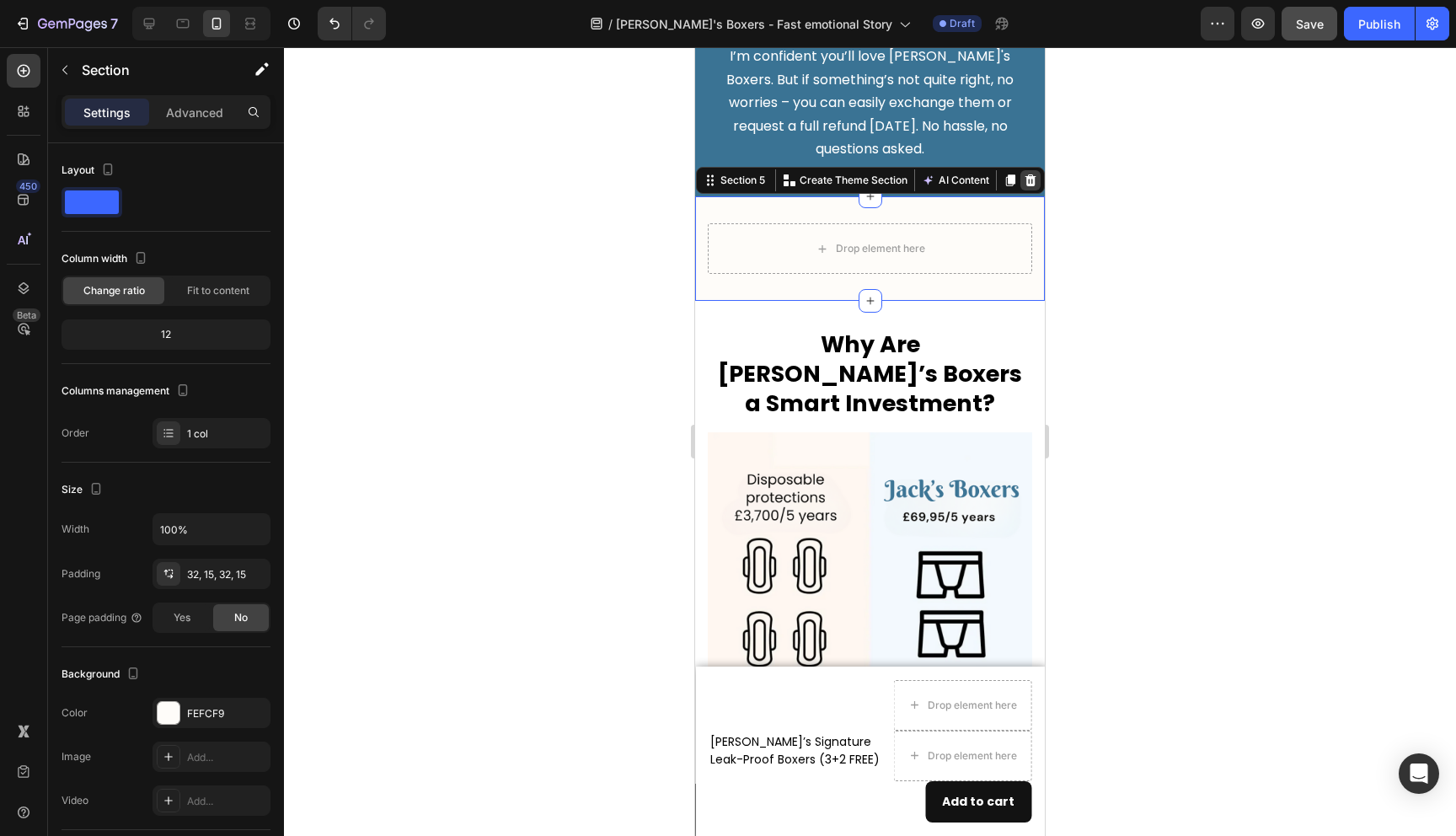
click at [1030, 175] on icon at bounding box center [1030, 181] width 11 height 12
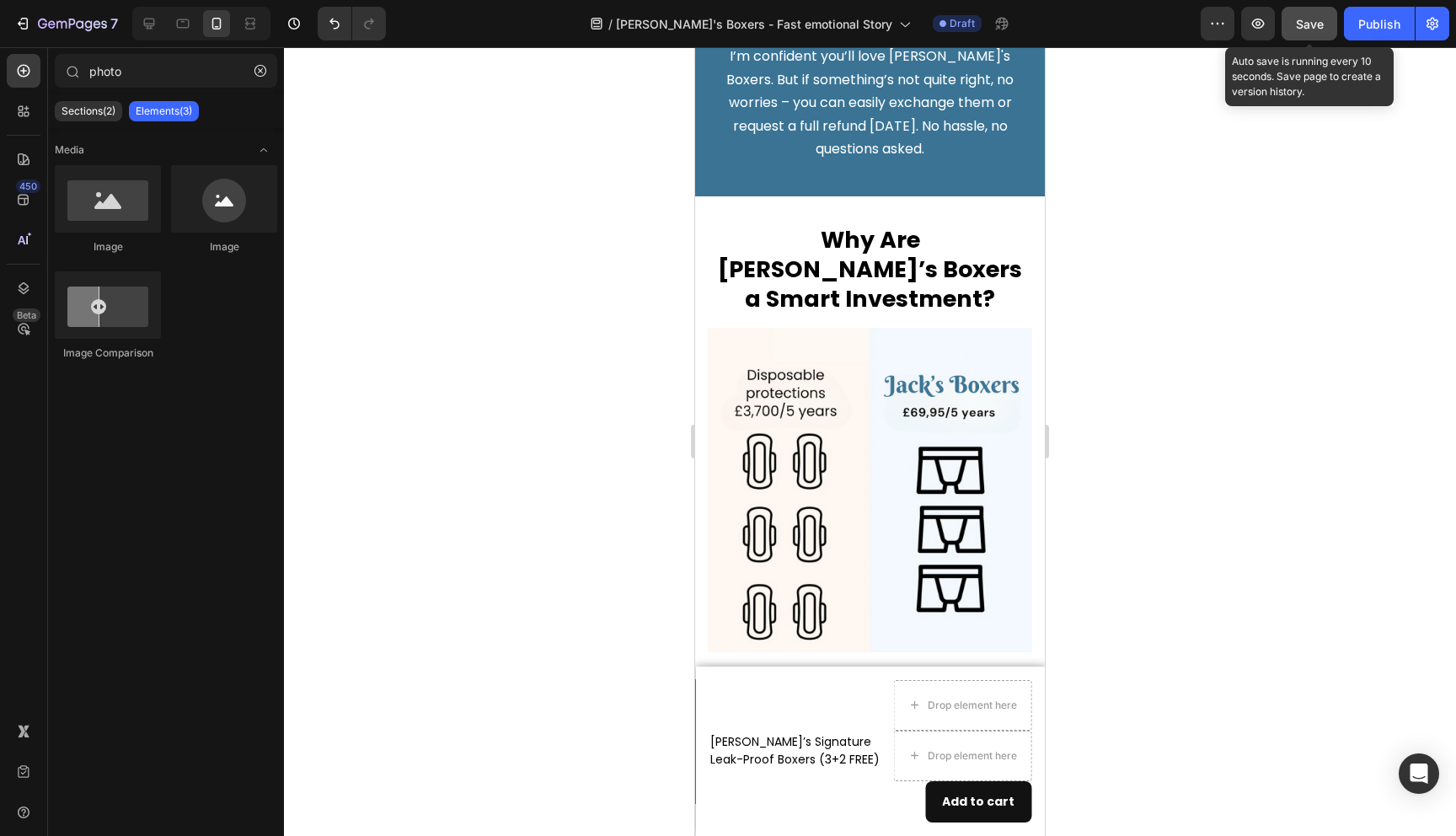
click at [1315, 28] on span "Save" at bounding box center [1310, 24] width 27 height 15
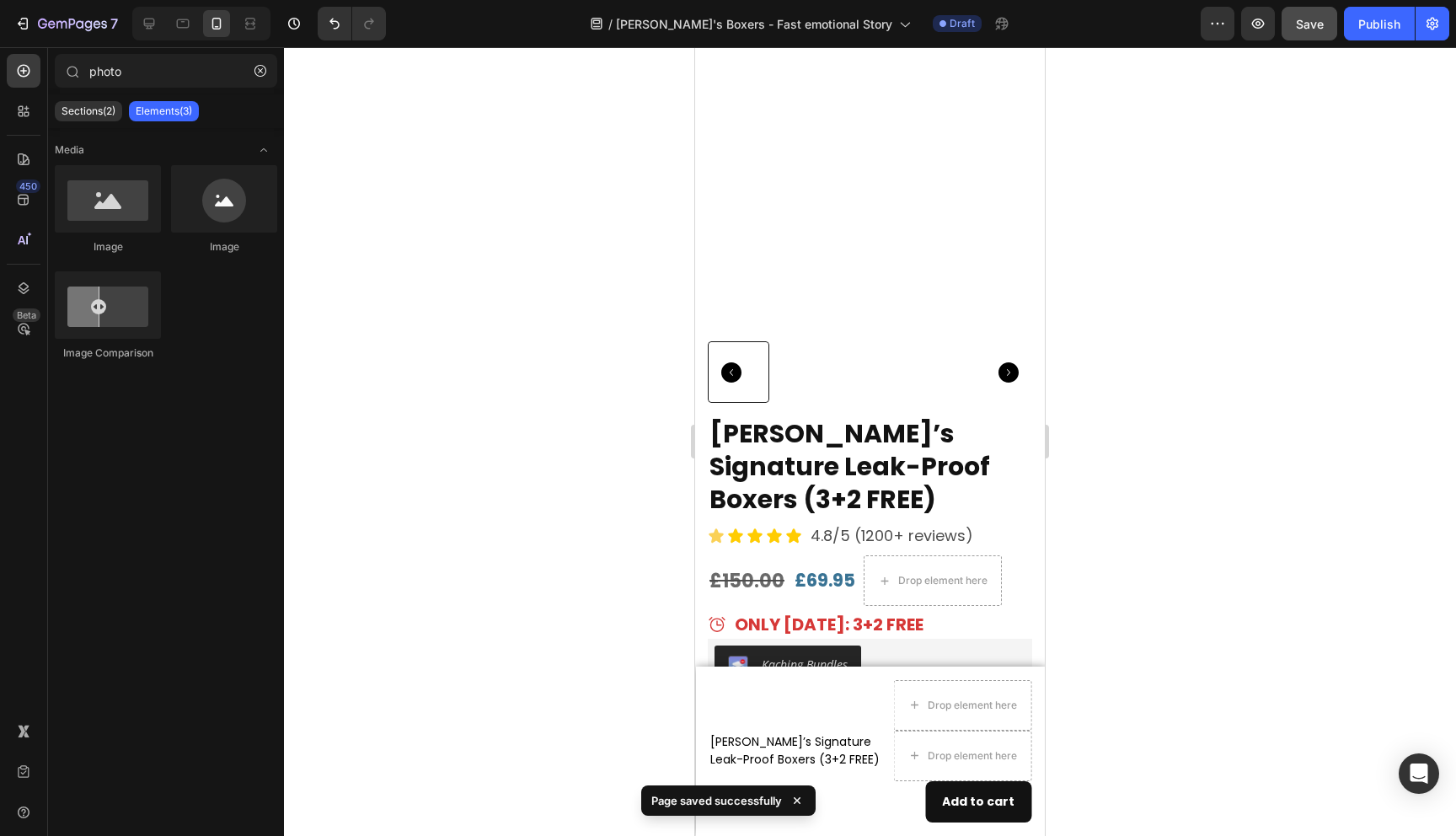
scroll to position [6655, 0]
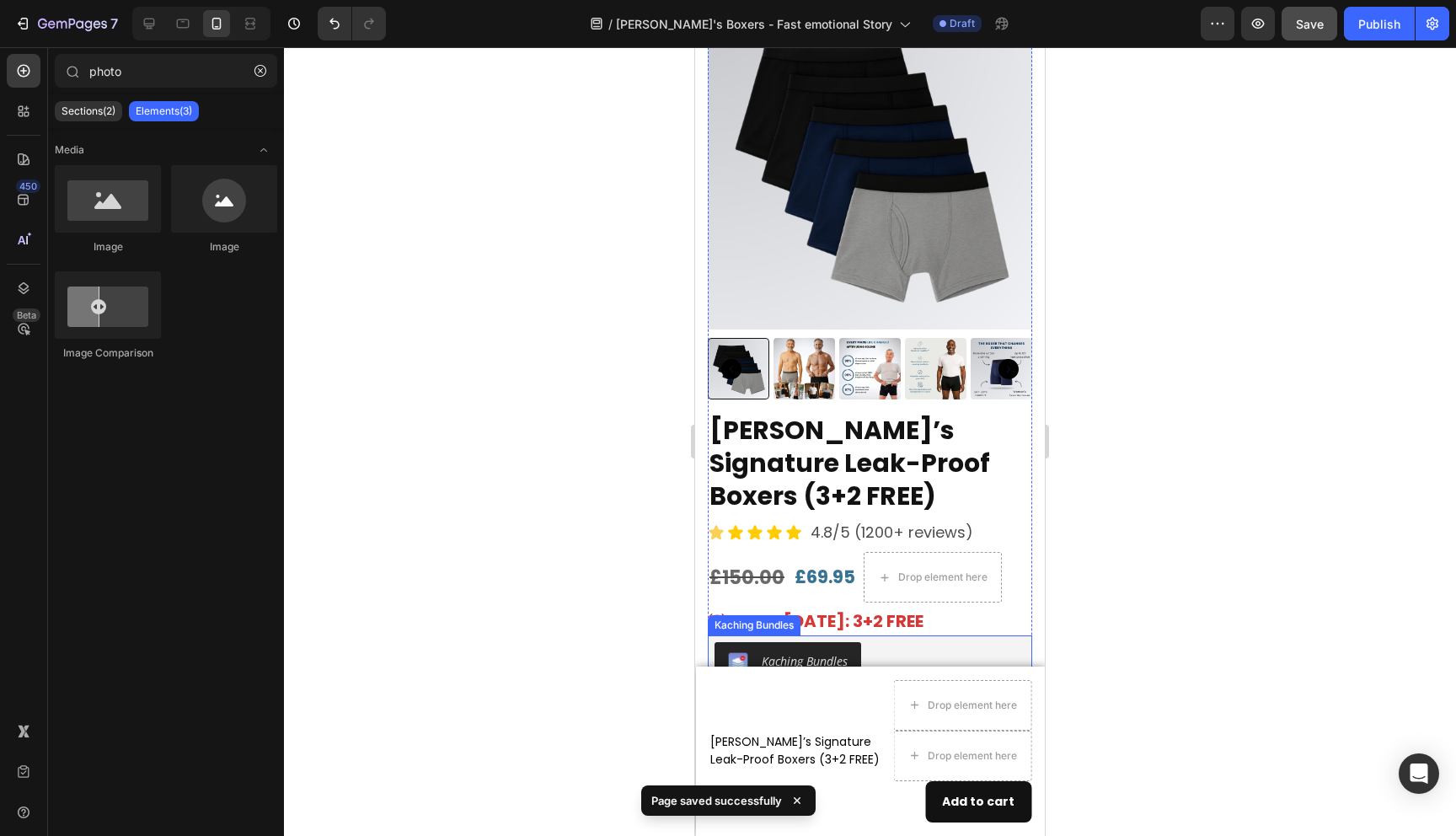
click at [830, 653] on div "Kaching Bundles" at bounding box center [805, 661] width 86 height 18
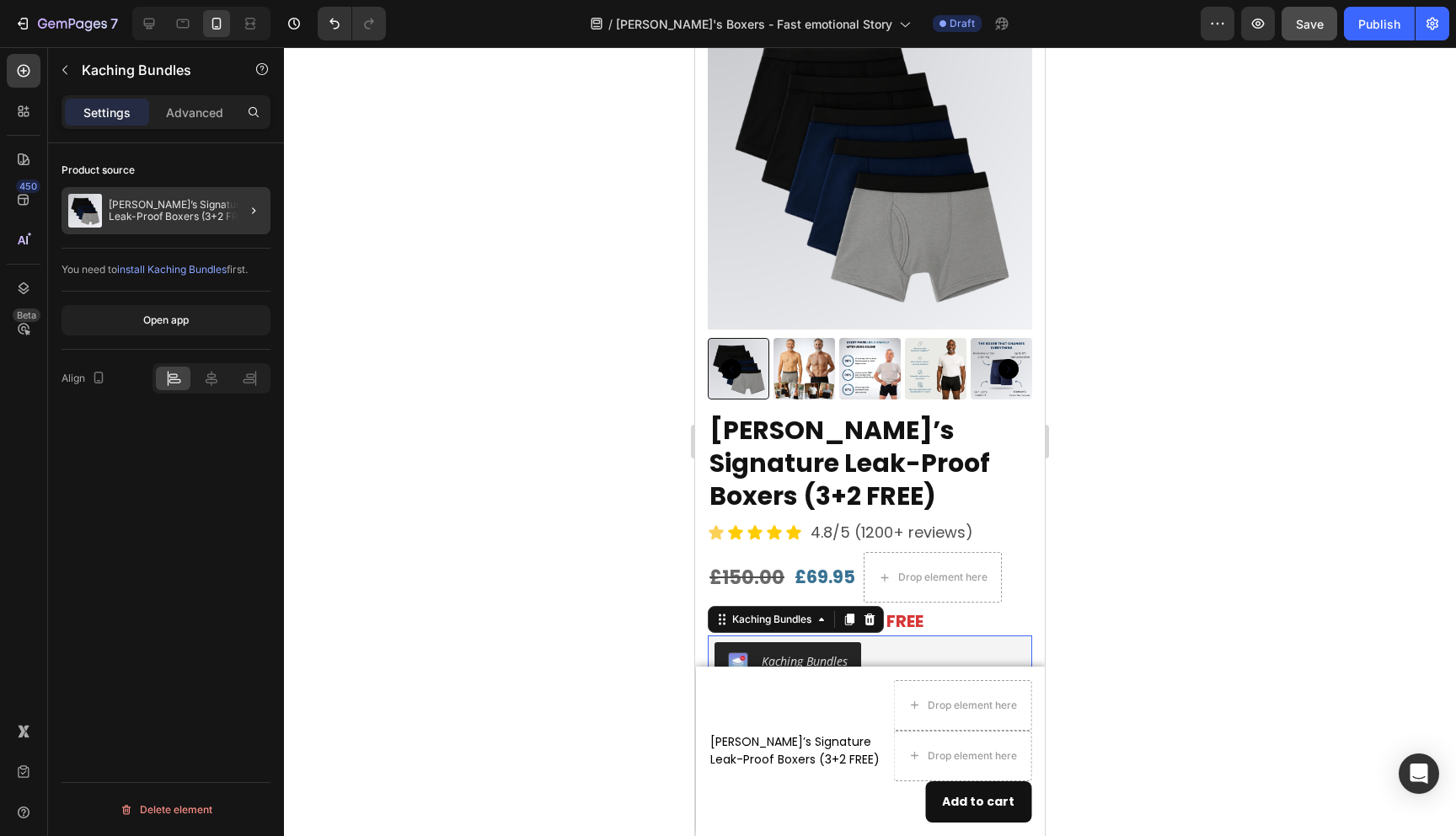
click at [233, 202] on div at bounding box center [247, 211] width 47 height 47
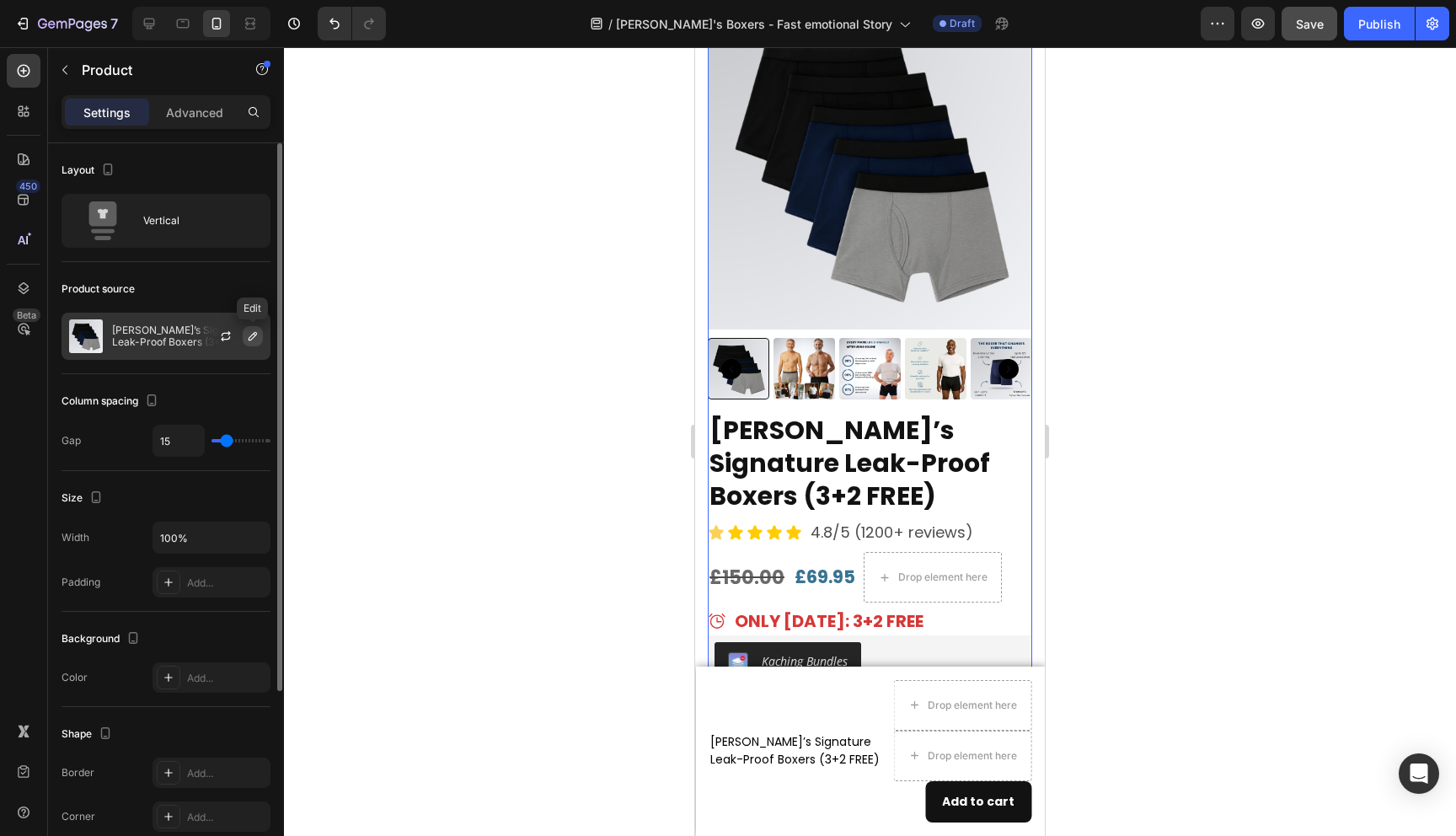
click at [255, 333] on icon "button" at bounding box center [253, 337] width 14 height 14
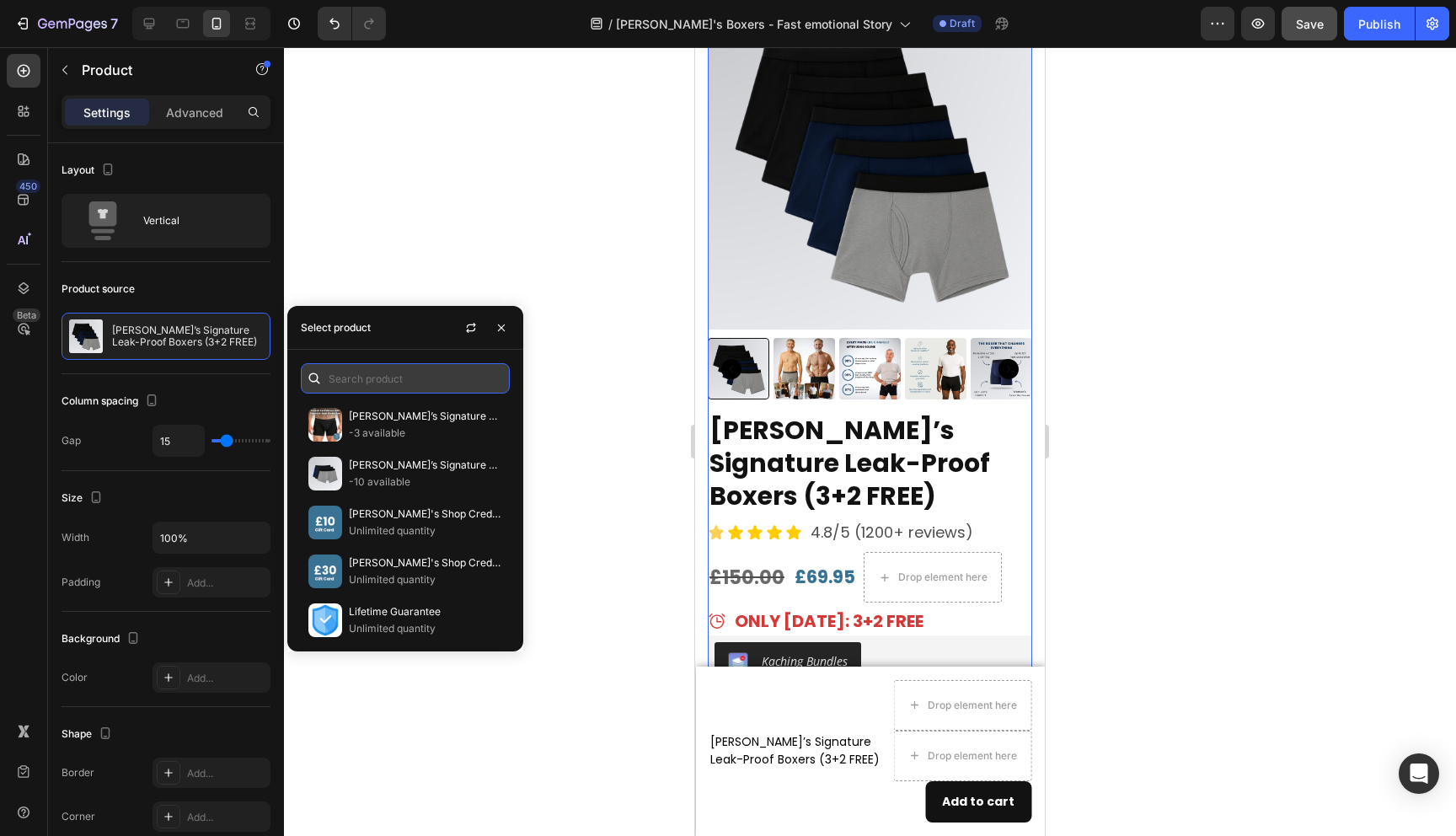
click at [406, 381] on input "text" at bounding box center [405, 378] width 209 height 30
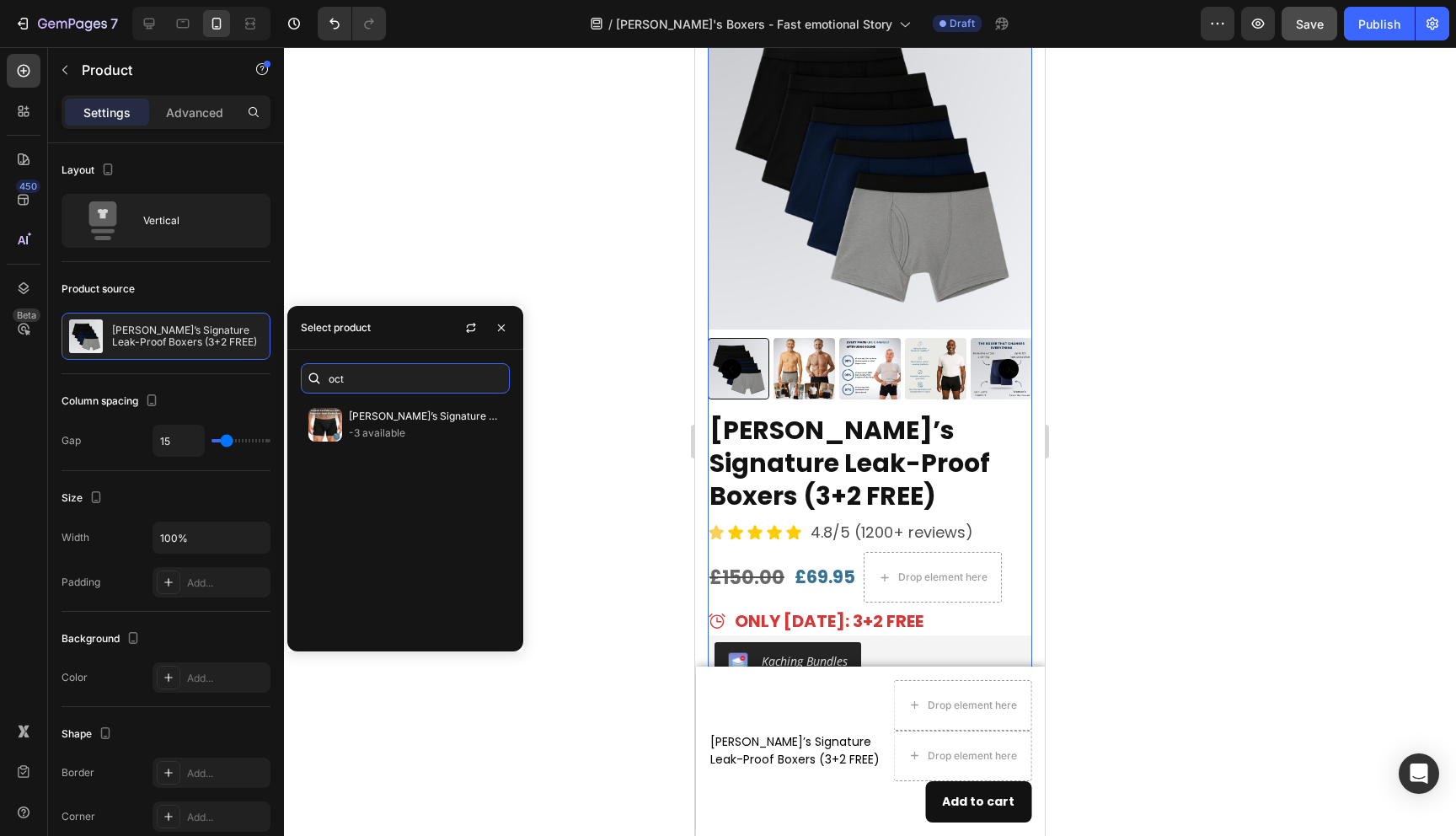
scroll to position [0, 0]
type input "oct"
click at [417, 434] on p "-3 available" at bounding box center [426, 433] width 153 height 17
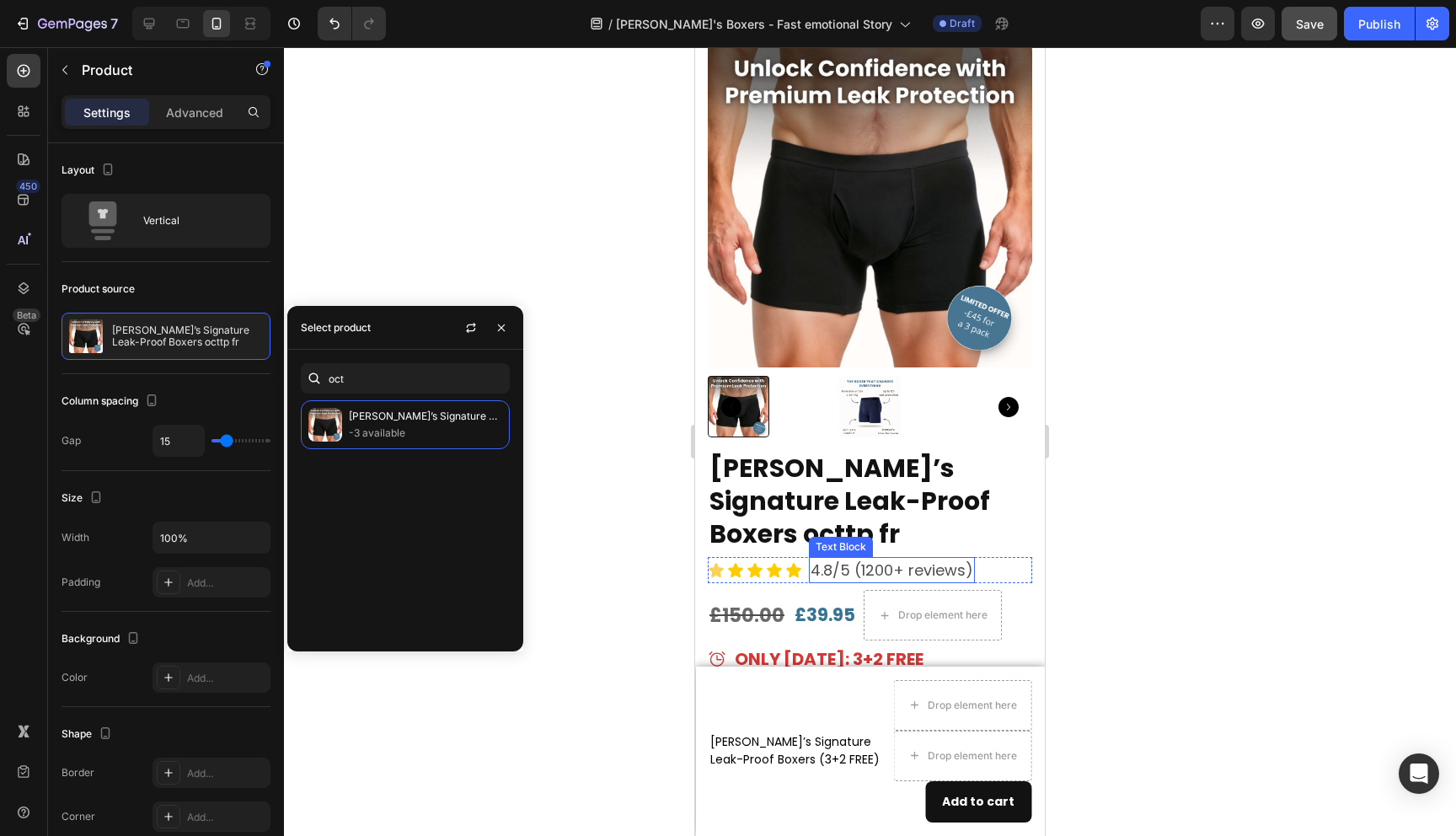
scroll to position [6643, 0]
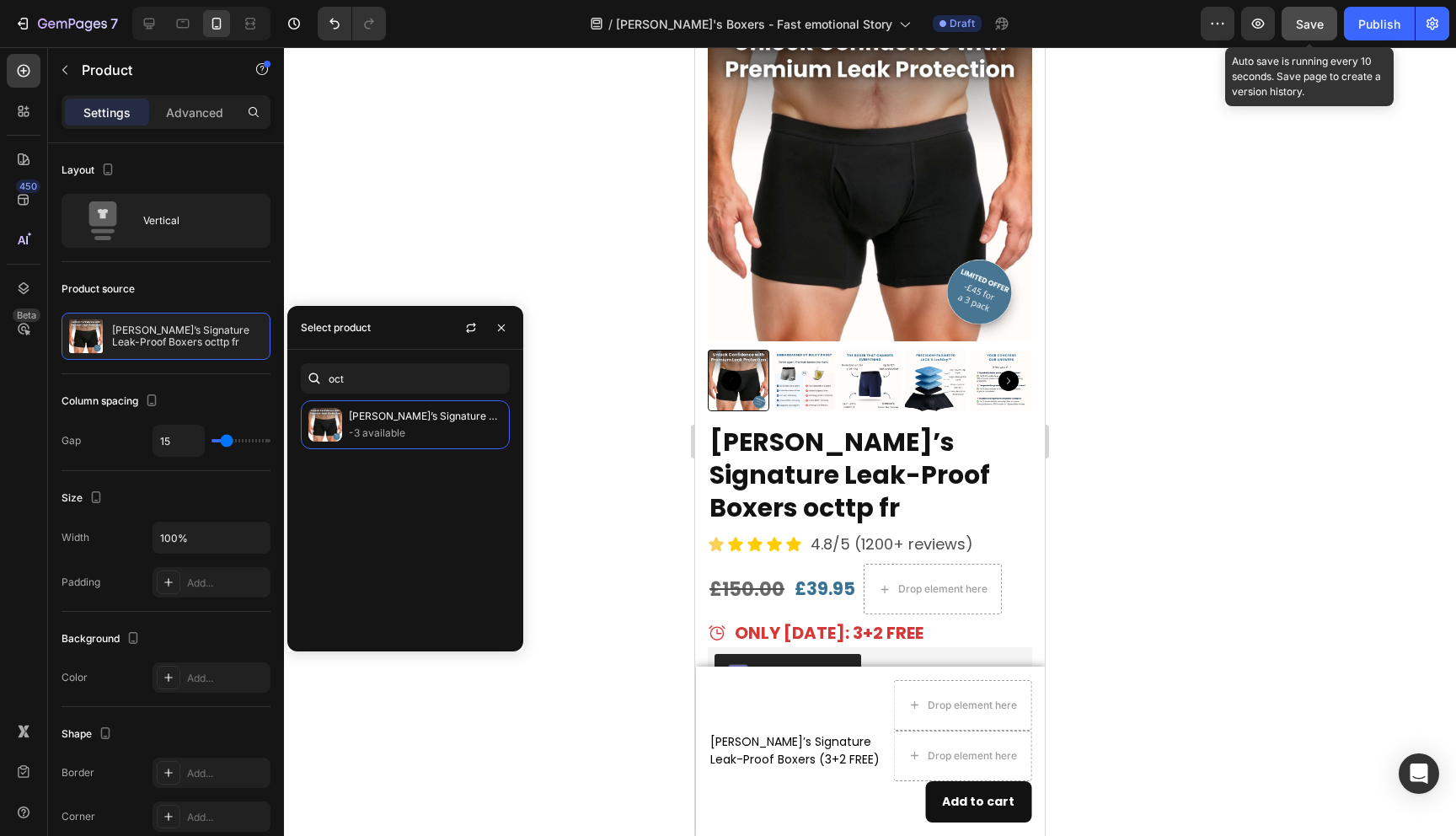
click at [1297, 32] on button "Save" at bounding box center [1309, 24] width 56 height 33
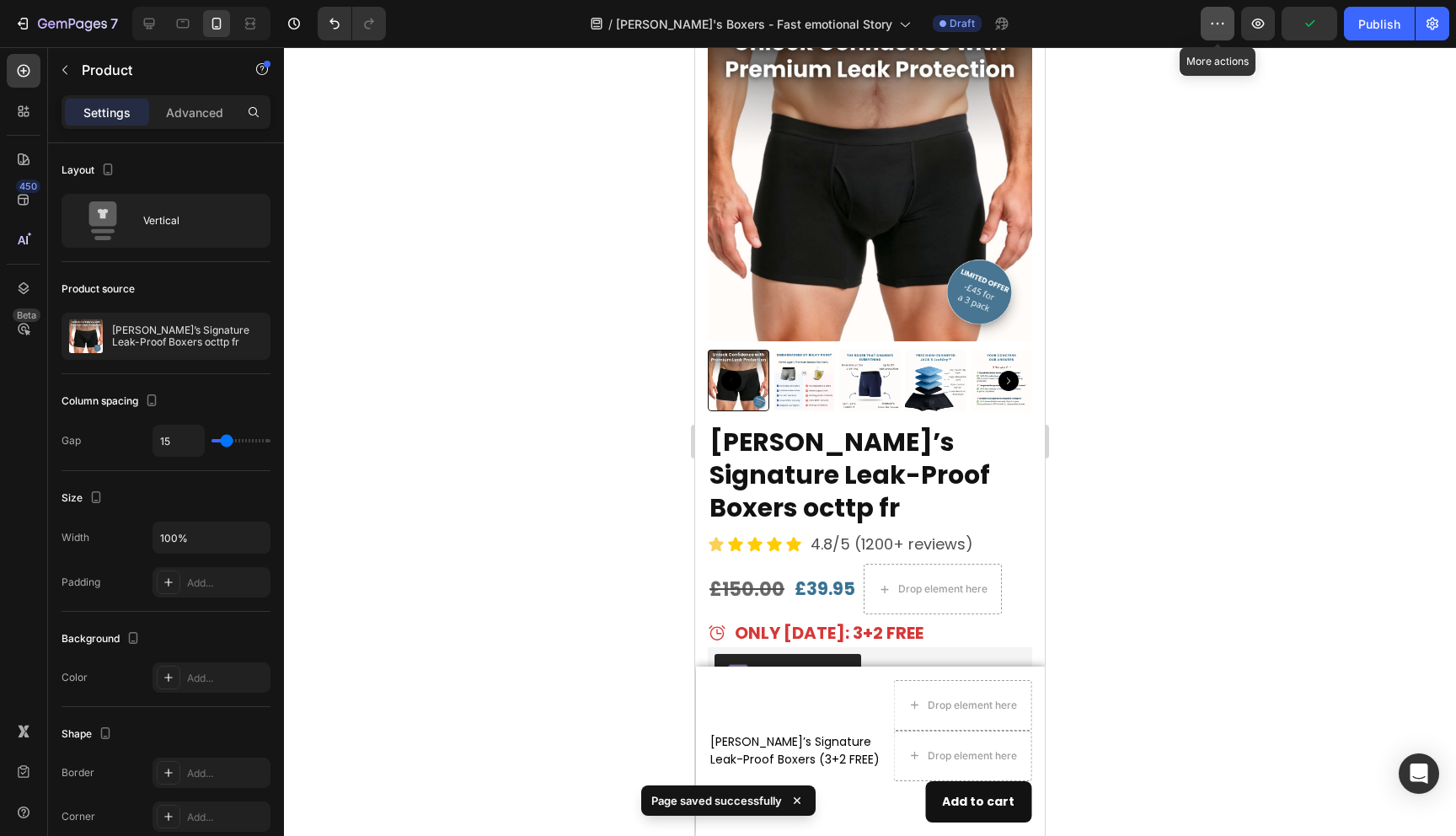
click at [1216, 38] on button "button" at bounding box center [1218, 24] width 33 height 33
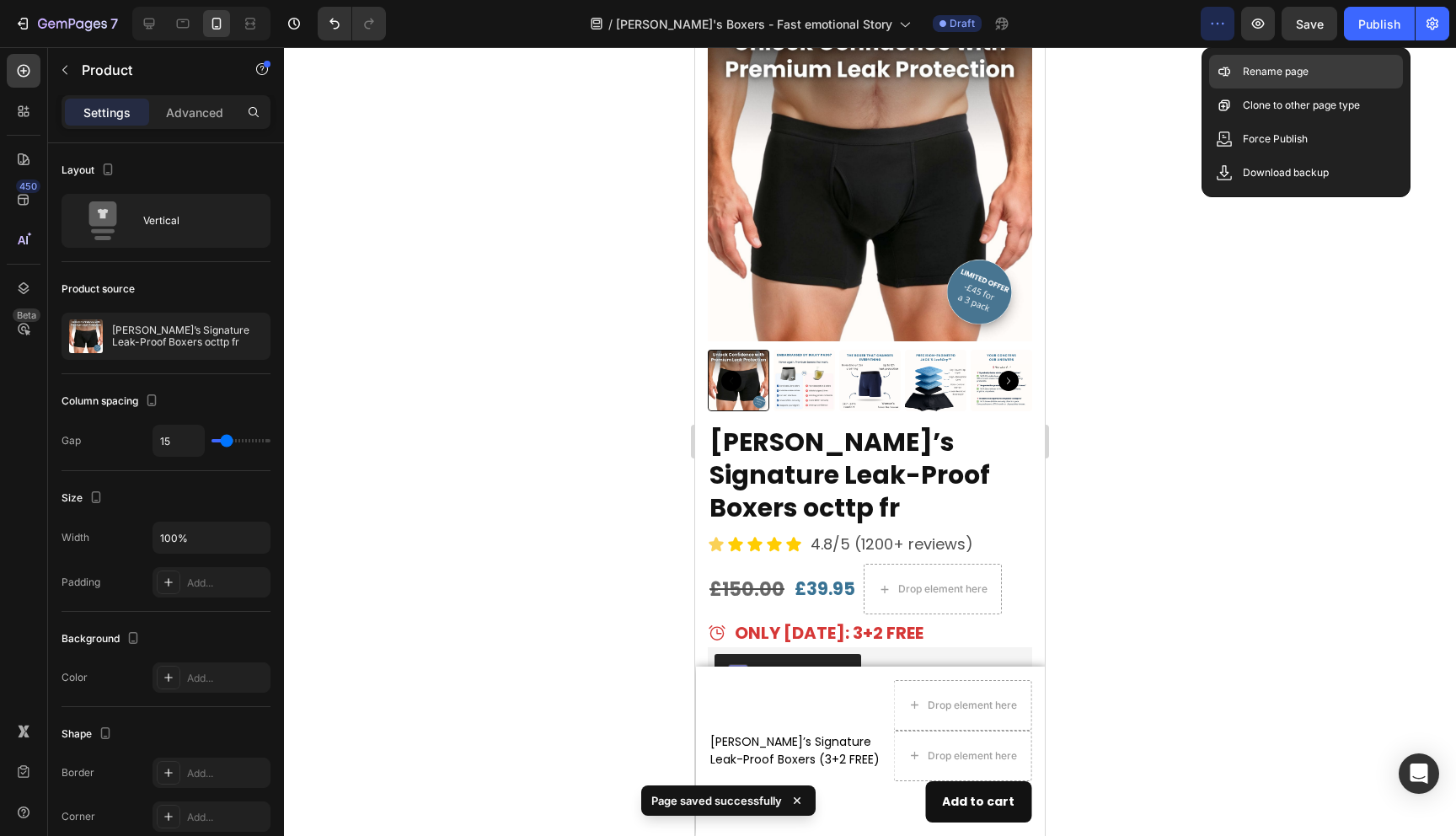
click at [1252, 73] on p "Rename page" at bounding box center [1275, 71] width 66 height 17
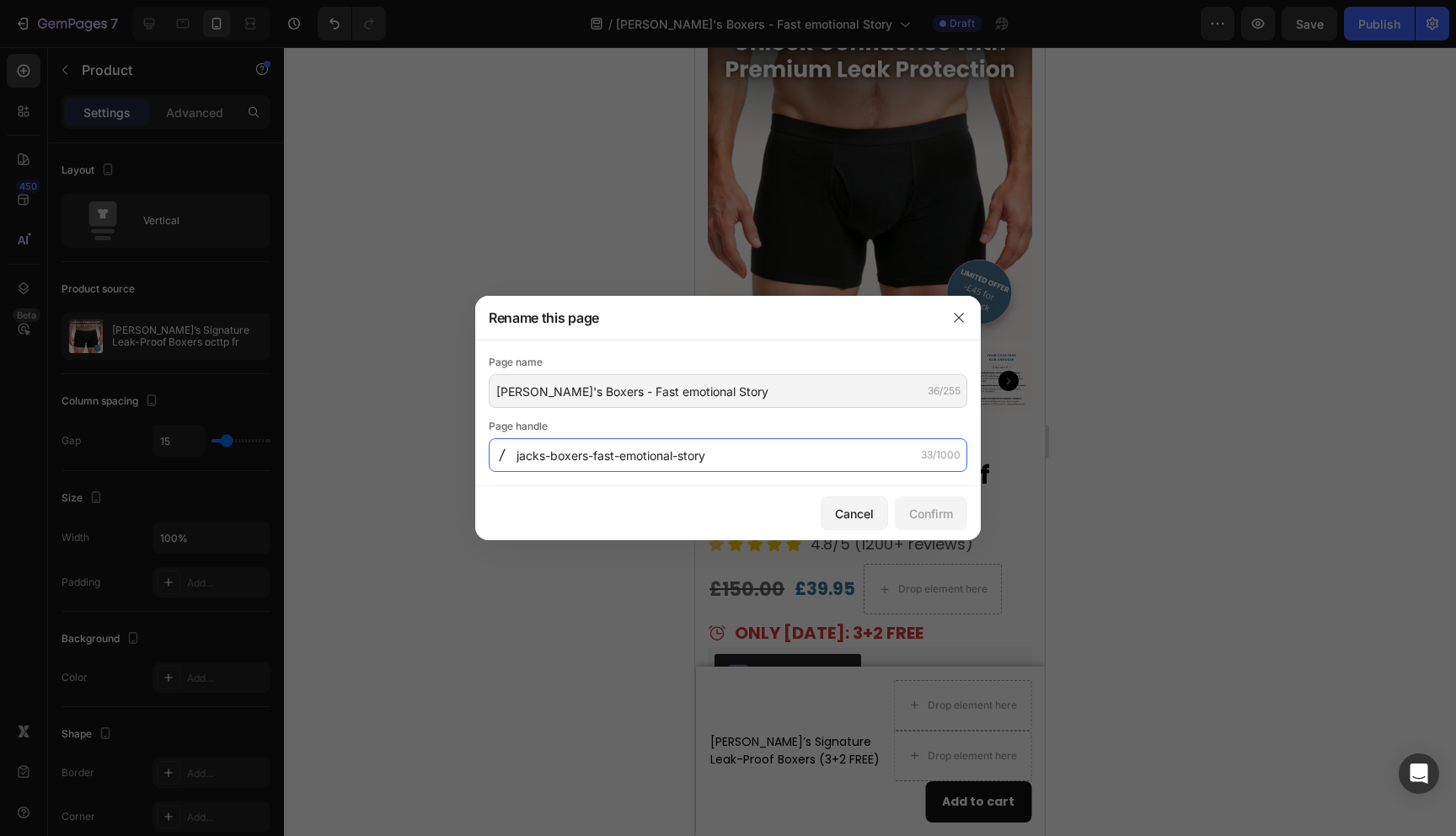
click at [744, 446] on input "jacks-boxers-fast-emotional-story" at bounding box center [728, 455] width 479 height 33
drag, startPoint x: 745, startPoint y: 451, endPoint x: 614, endPoint y: 451, distance: 131.0
click at [614, 451] on input "jacks-boxers-fast-emotional-story" at bounding box center [728, 455] width 479 height 33
drag, startPoint x: 594, startPoint y: 456, endPoint x: 654, endPoint y: 456, distance: 60.0
click at [650, 456] on input "jacks-boxers-fast" at bounding box center [728, 455] width 479 height 33
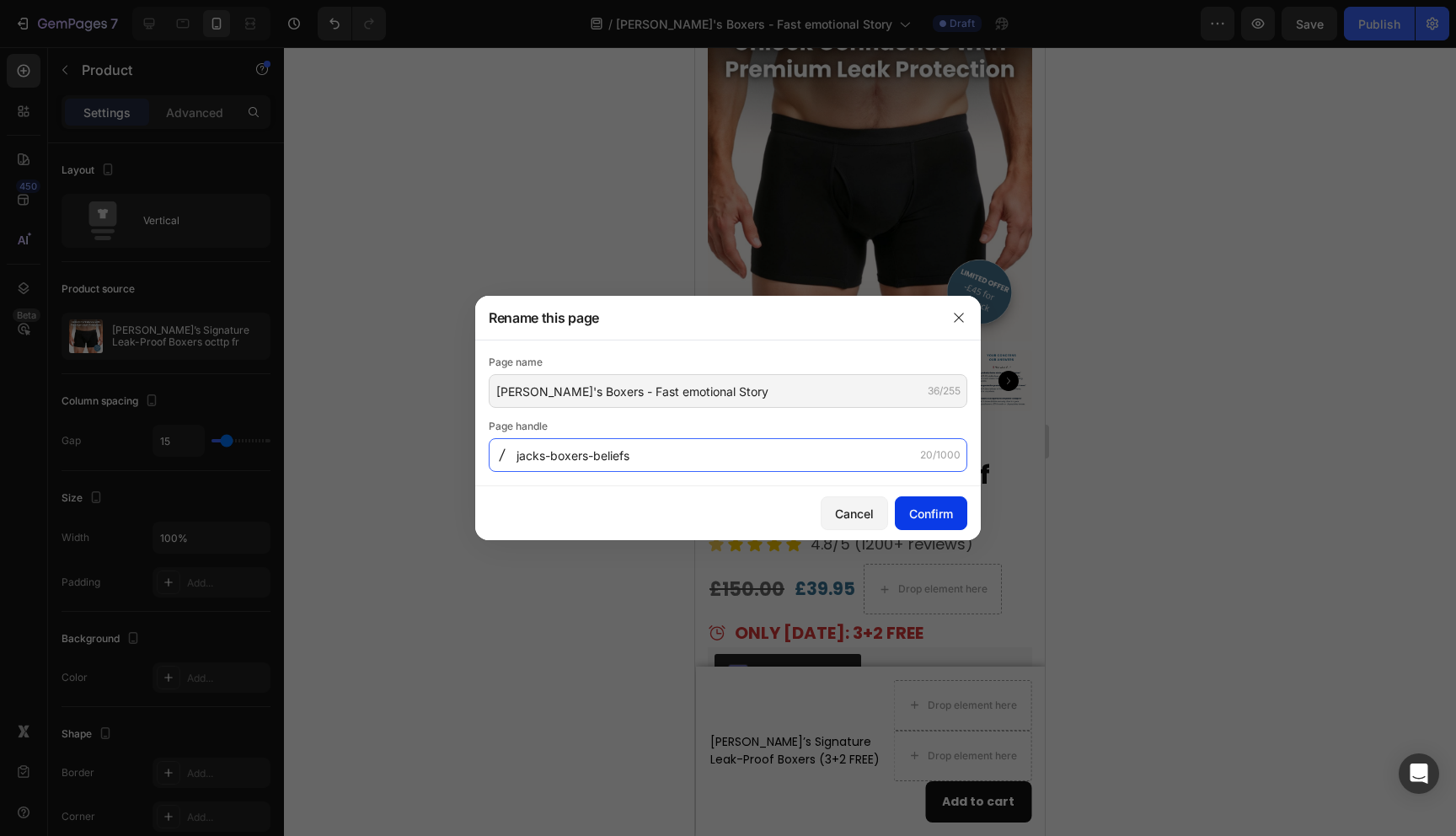
type input "jacks-boxers-beliefs"
click at [950, 517] on div "Confirm" at bounding box center [931, 514] width 44 height 18
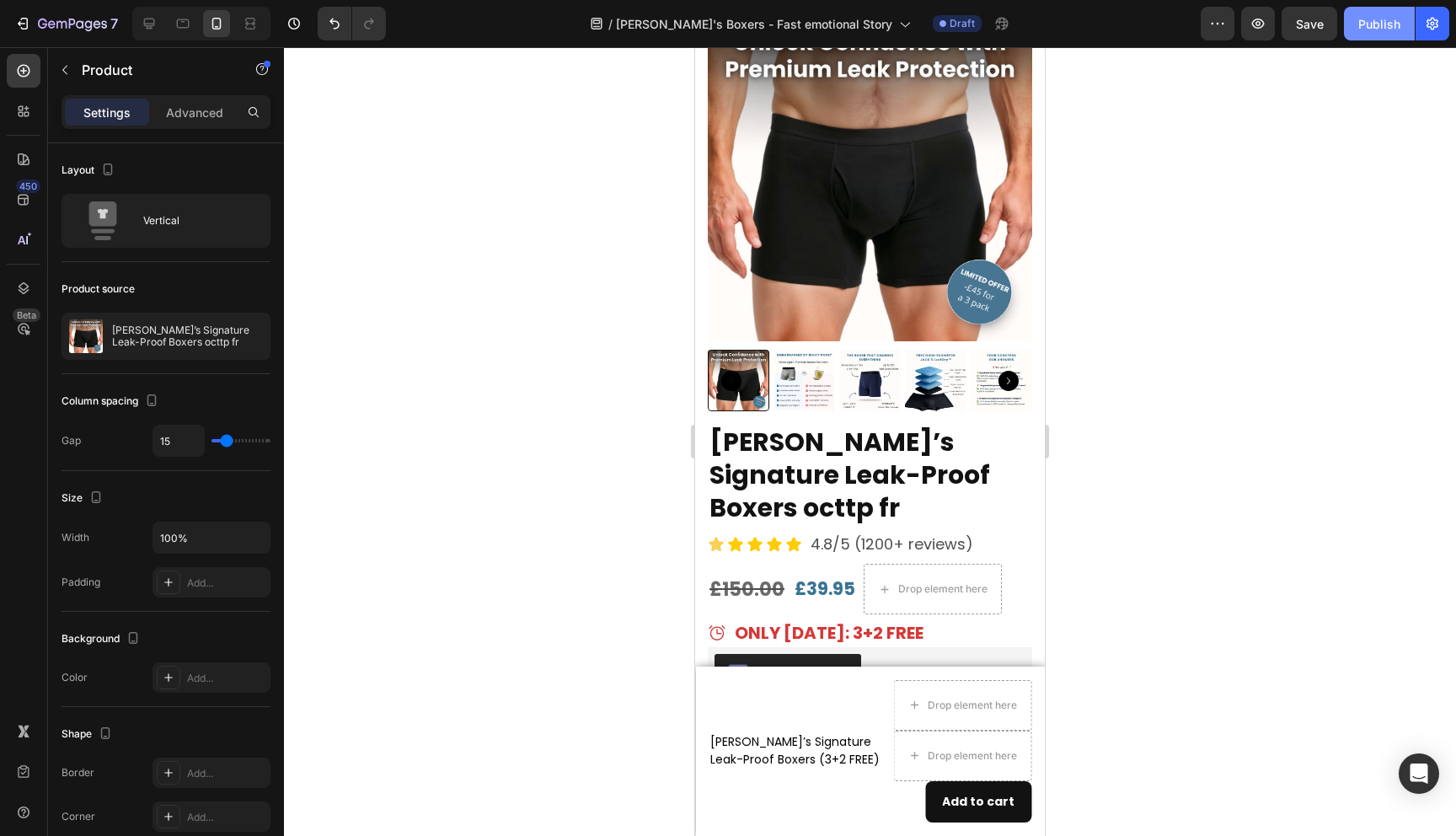
click at [1379, 26] on div "Publish" at bounding box center [1379, 24] width 42 height 18
click at [1218, 26] on icon "button" at bounding box center [1218, 23] width 17 height 17
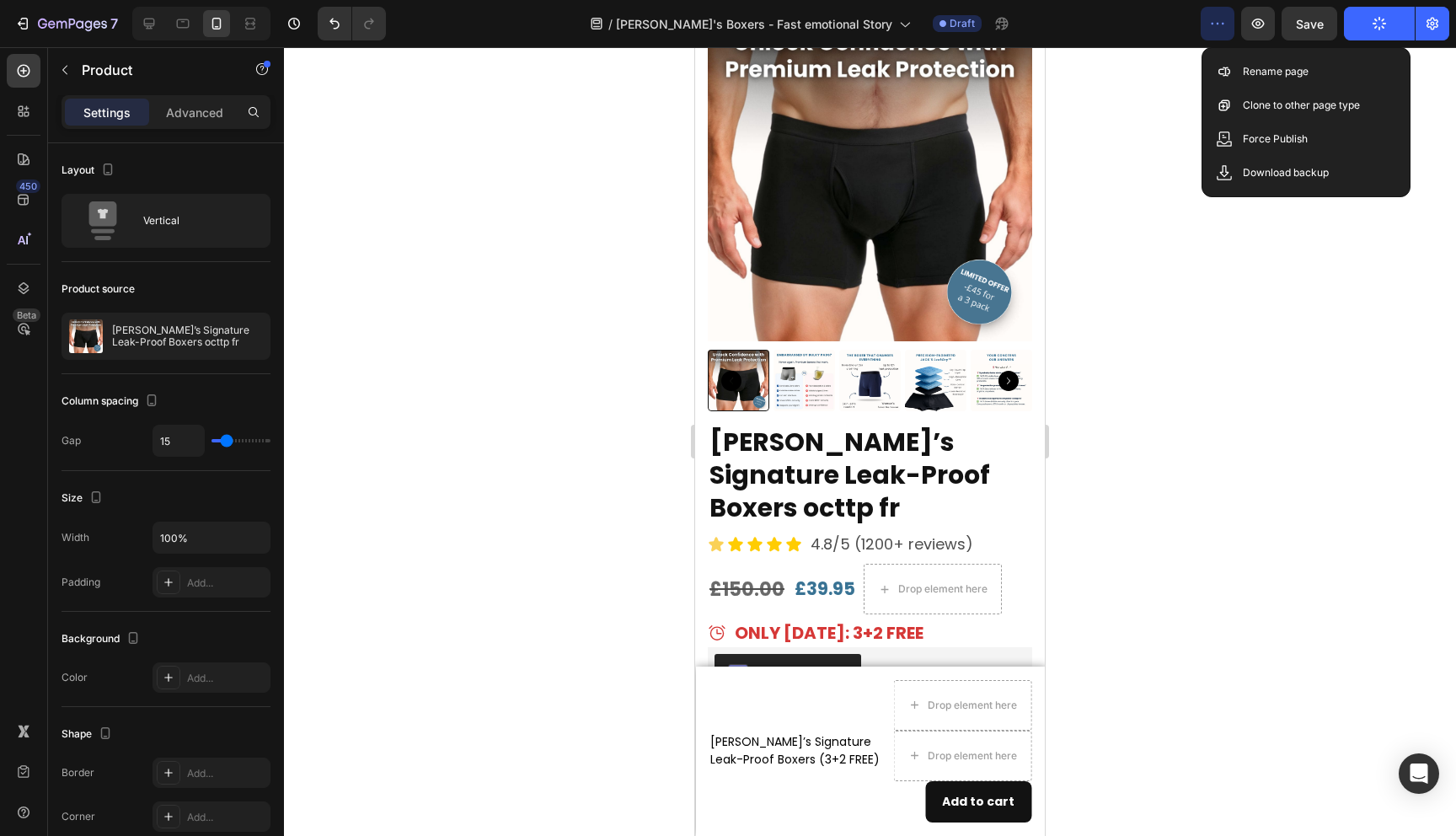
click at [1224, 279] on div at bounding box center [869, 442] width 1172 height 789
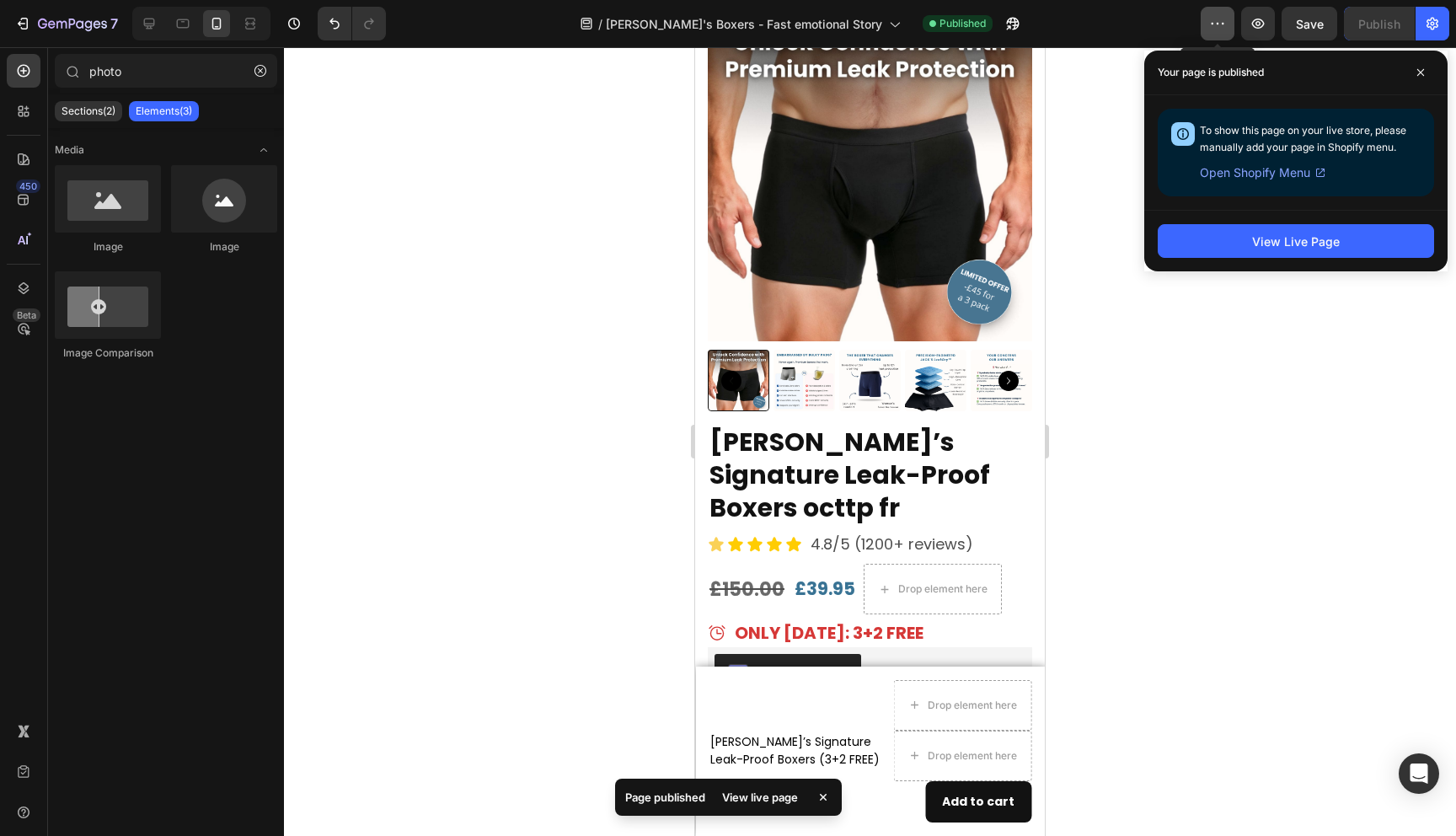
click at [1207, 23] on button "button" at bounding box center [1218, 24] width 33 height 33
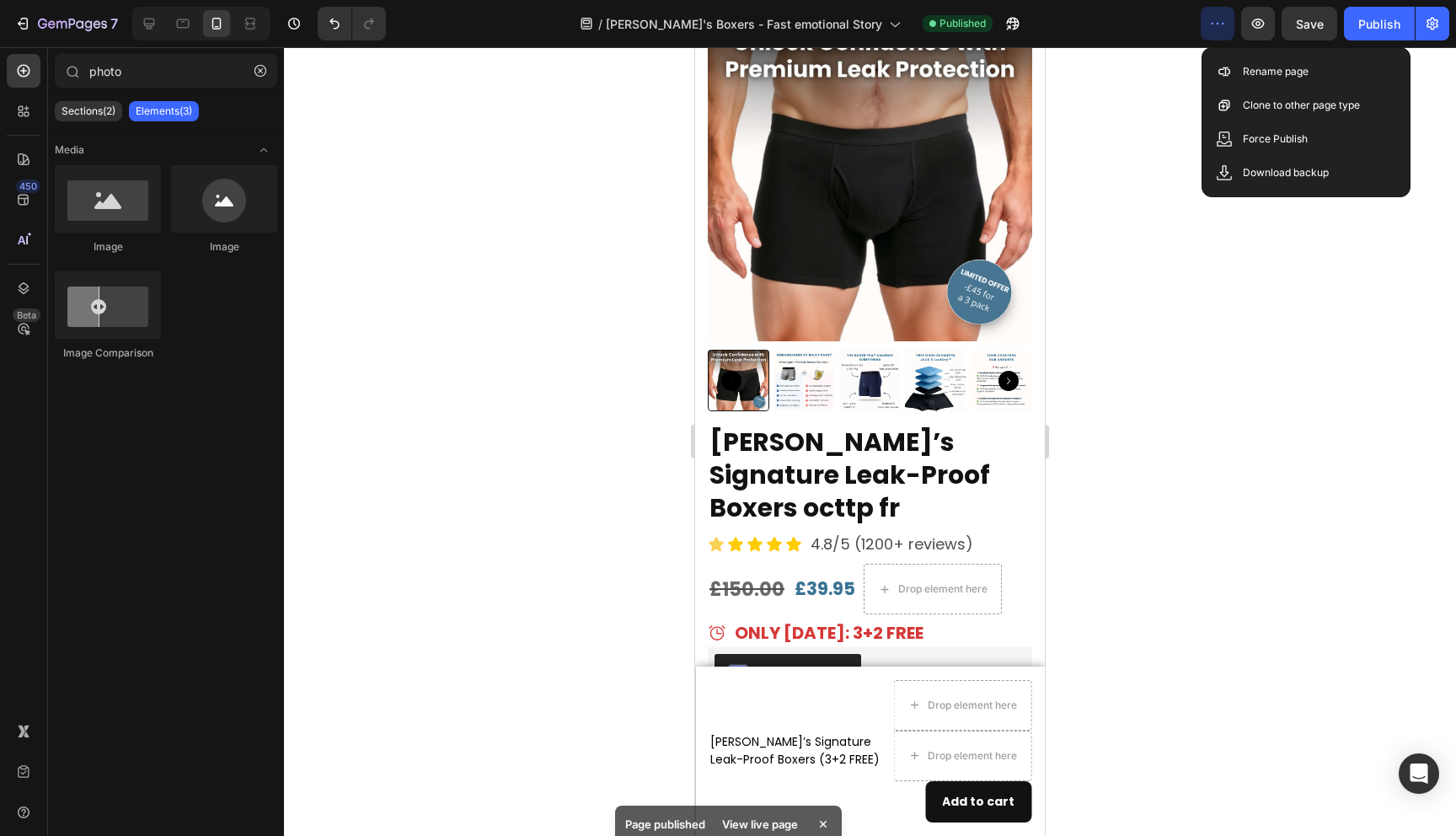
click at [1281, 253] on div at bounding box center [869, 442] width 1172 height 789
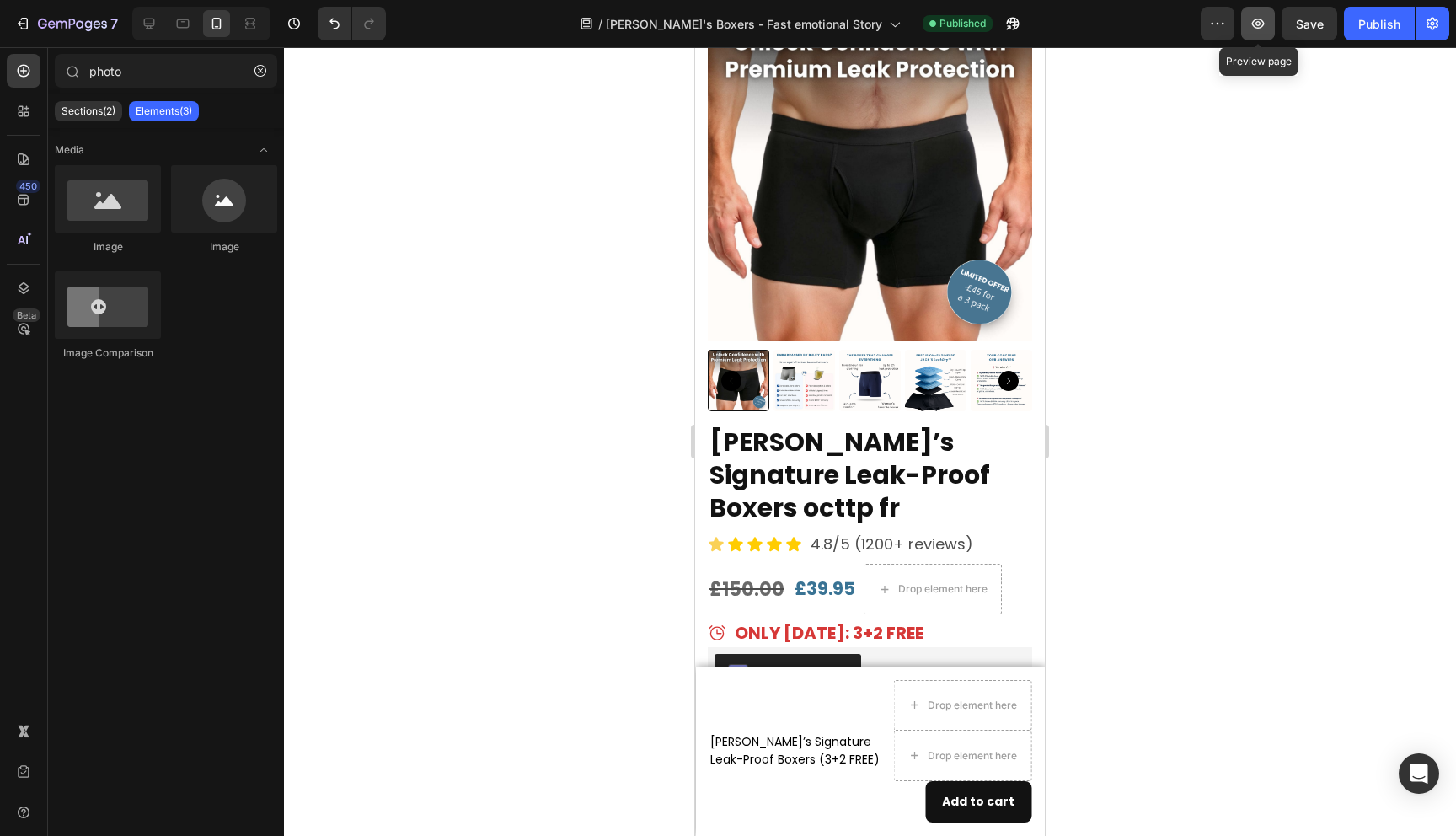
click at [1258, 24] on icon "button" at bounding box center [1258, 23] width 17 height 17
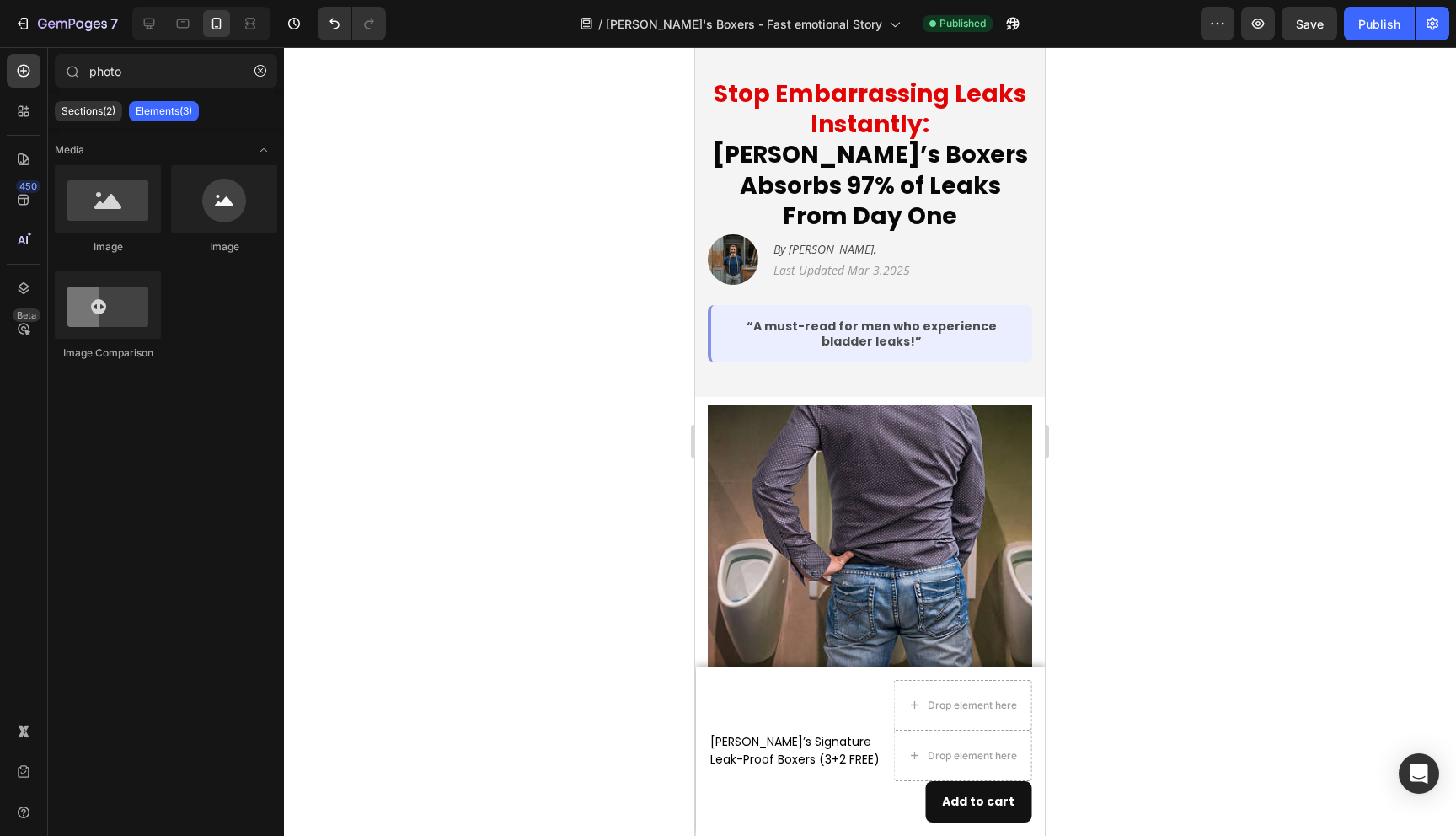
scroll to position [0, 0]
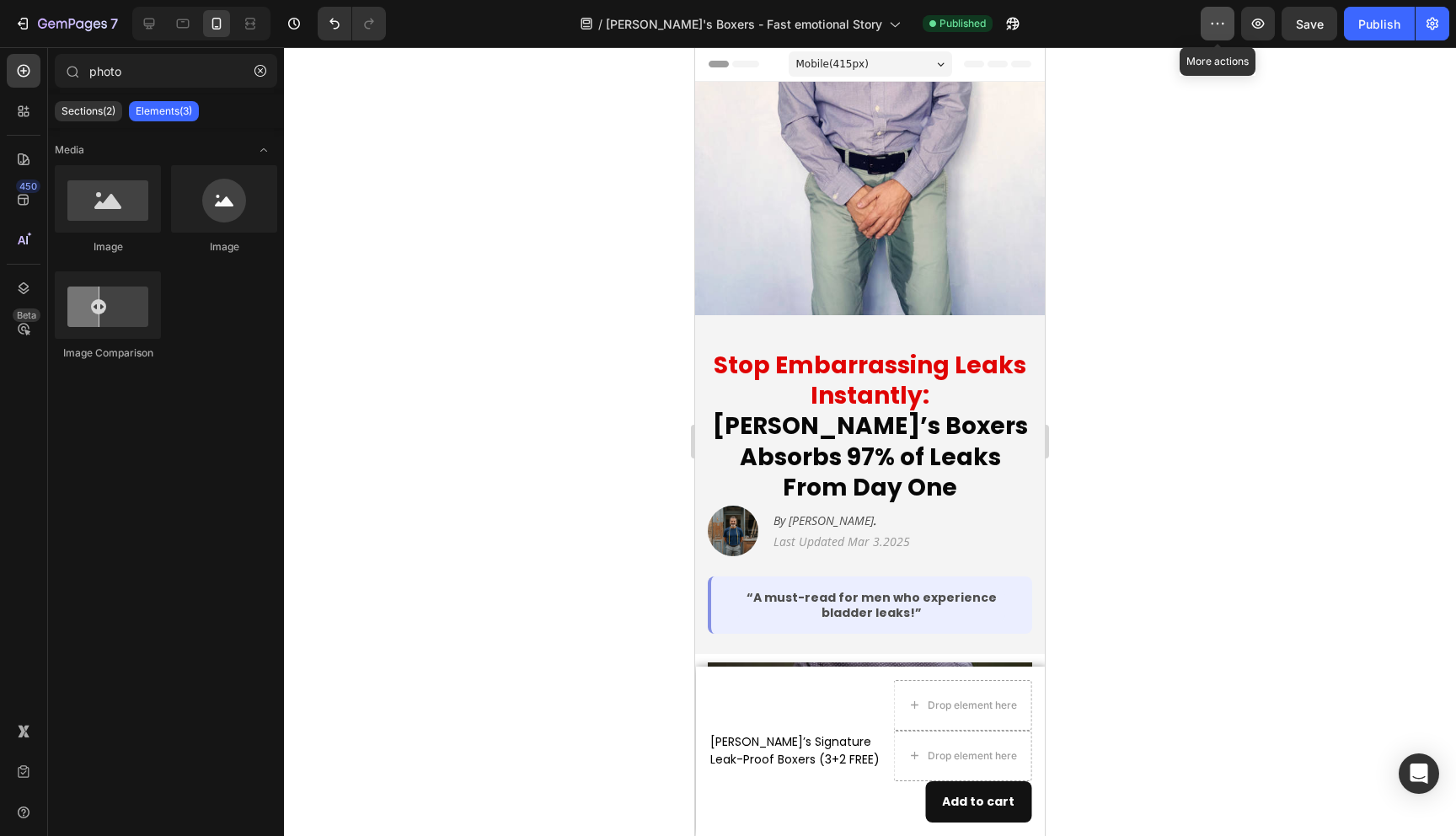
click at [1216, 21] on icon "button" at bounding box center [1218, 23] width 17 height 17
click at [1436, 21] on icon "button" at bounding box center [1432, 23] width 17 height 17
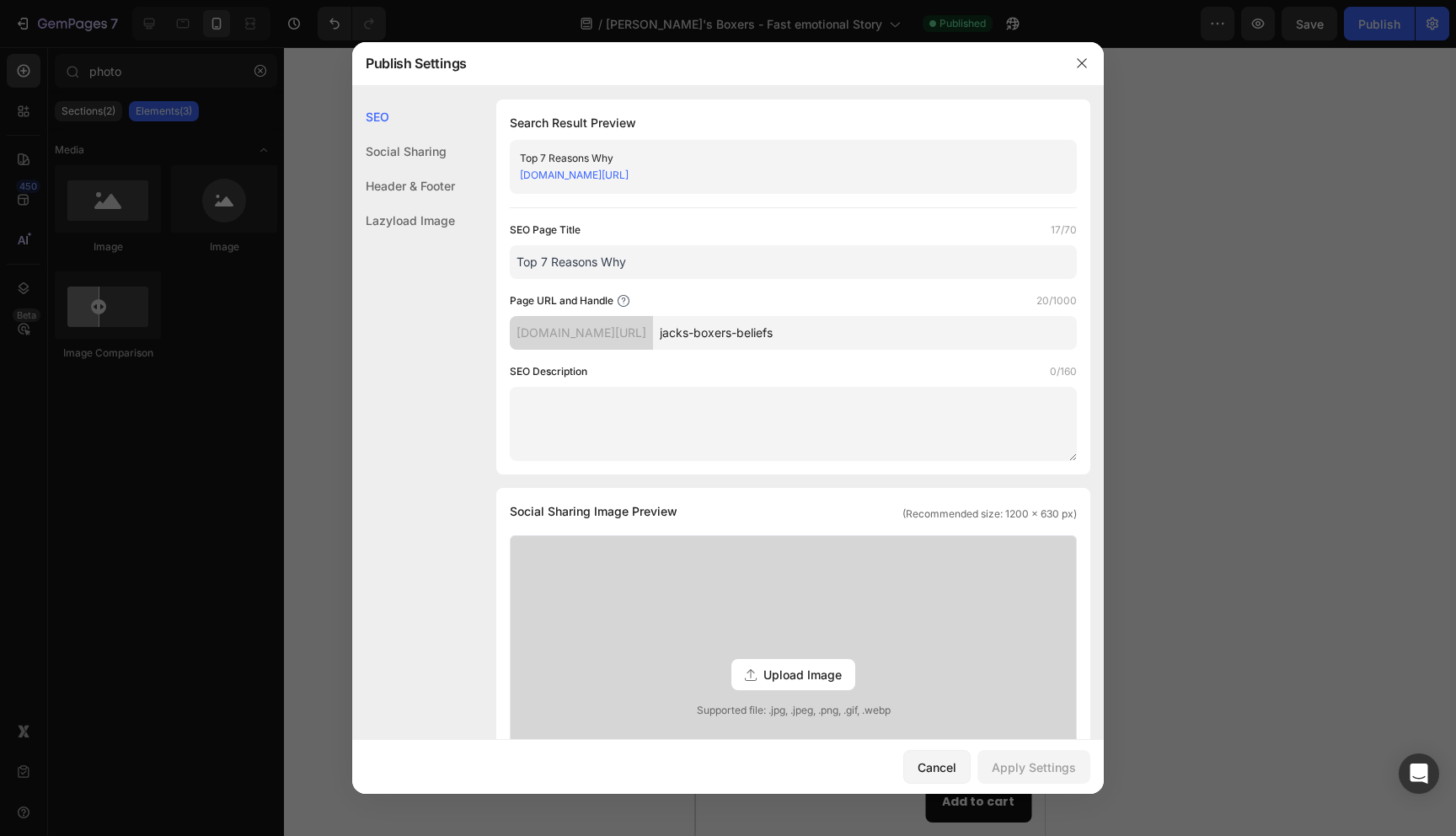
drag, startPoint x: 792, startPoint y: 177, endPoint x: 518, endPoint y: 178, distance: 274.0
click at [518, 178] on div "Top 7 Reasons Why [DOMAIN_NAME][URL]" at bounding box center [794, 167] width 567 height 54
copy link "[DOMAIN_NAME][URL]"
click at [1080, 65] on icon "button" at bounding box center [1081, 62] width 9 height 9
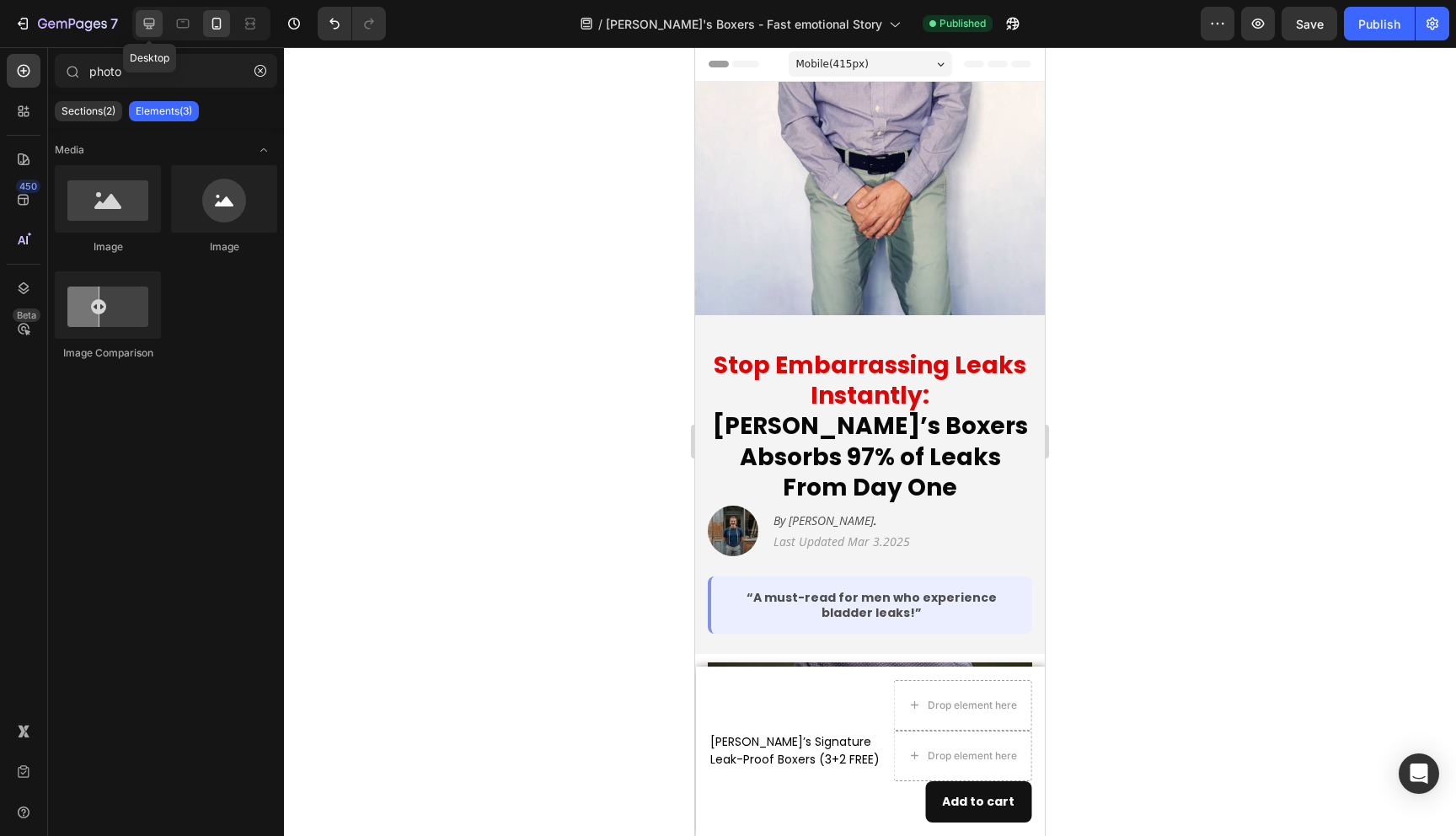
click at [159, 26] on div at bounding box center [148, 23] width 26 height 26
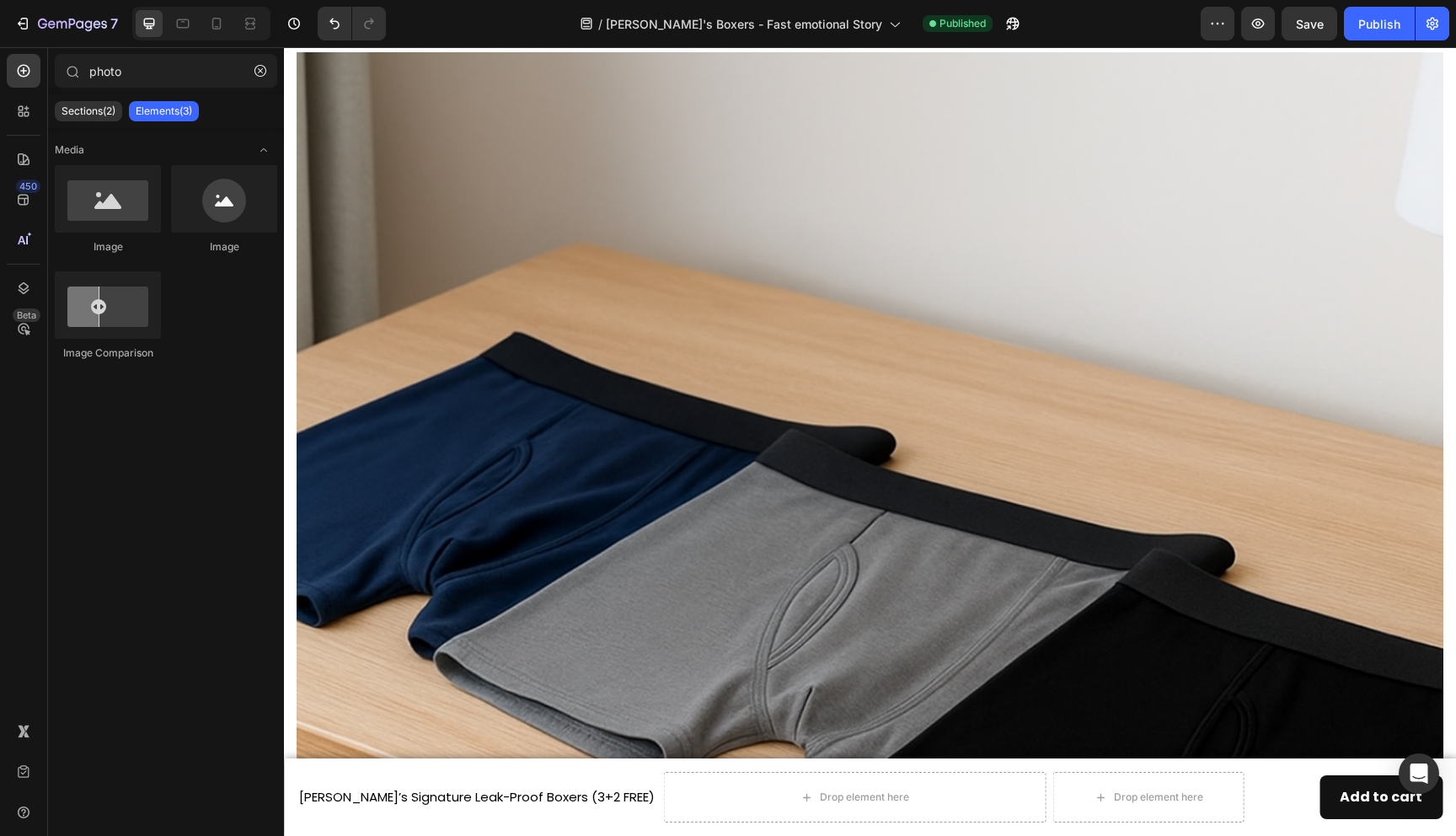
scroll to position [3370, 0]
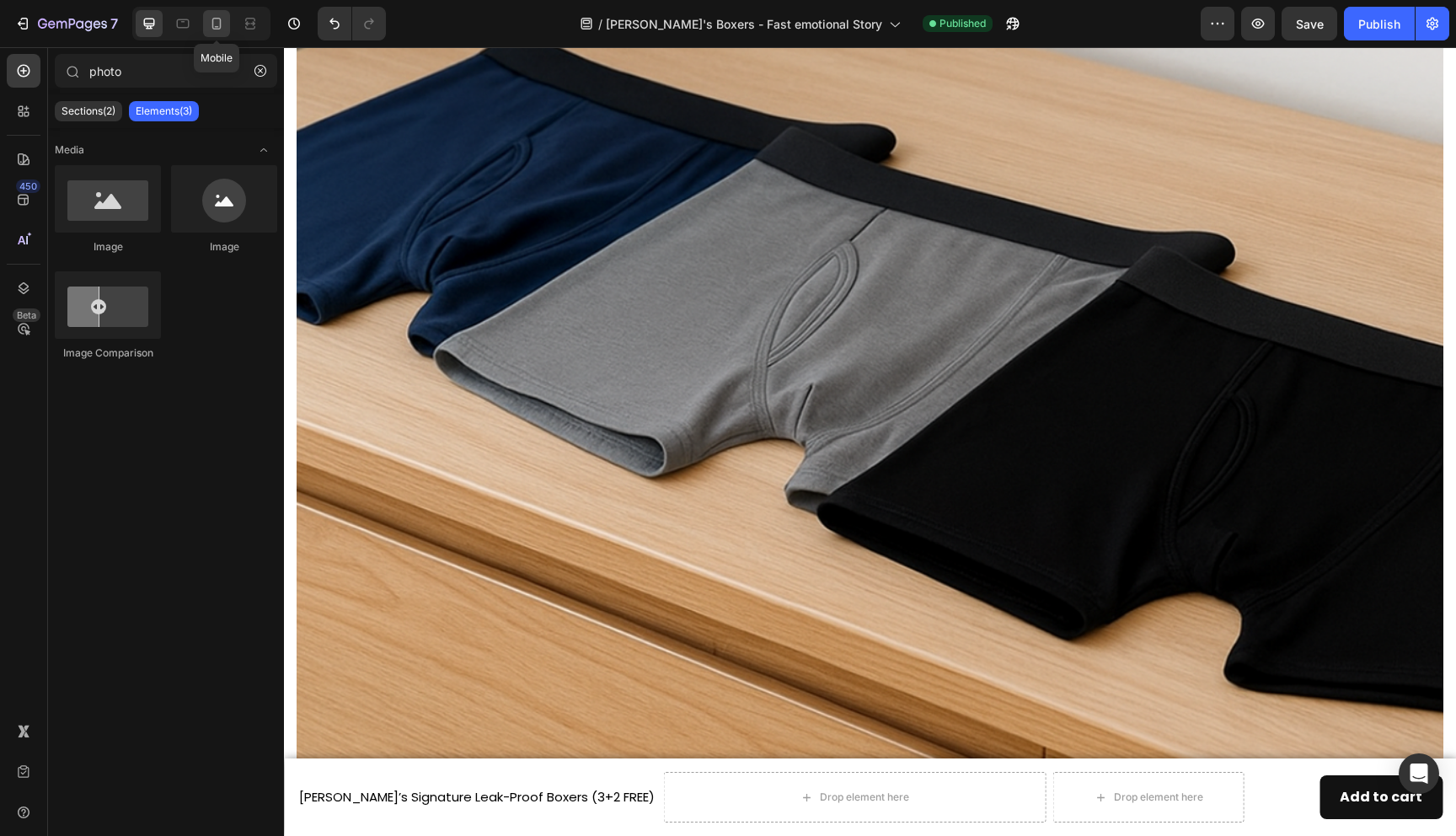
click at [222, 20] on icon at bounding box center [216, 23] width 17 height 17
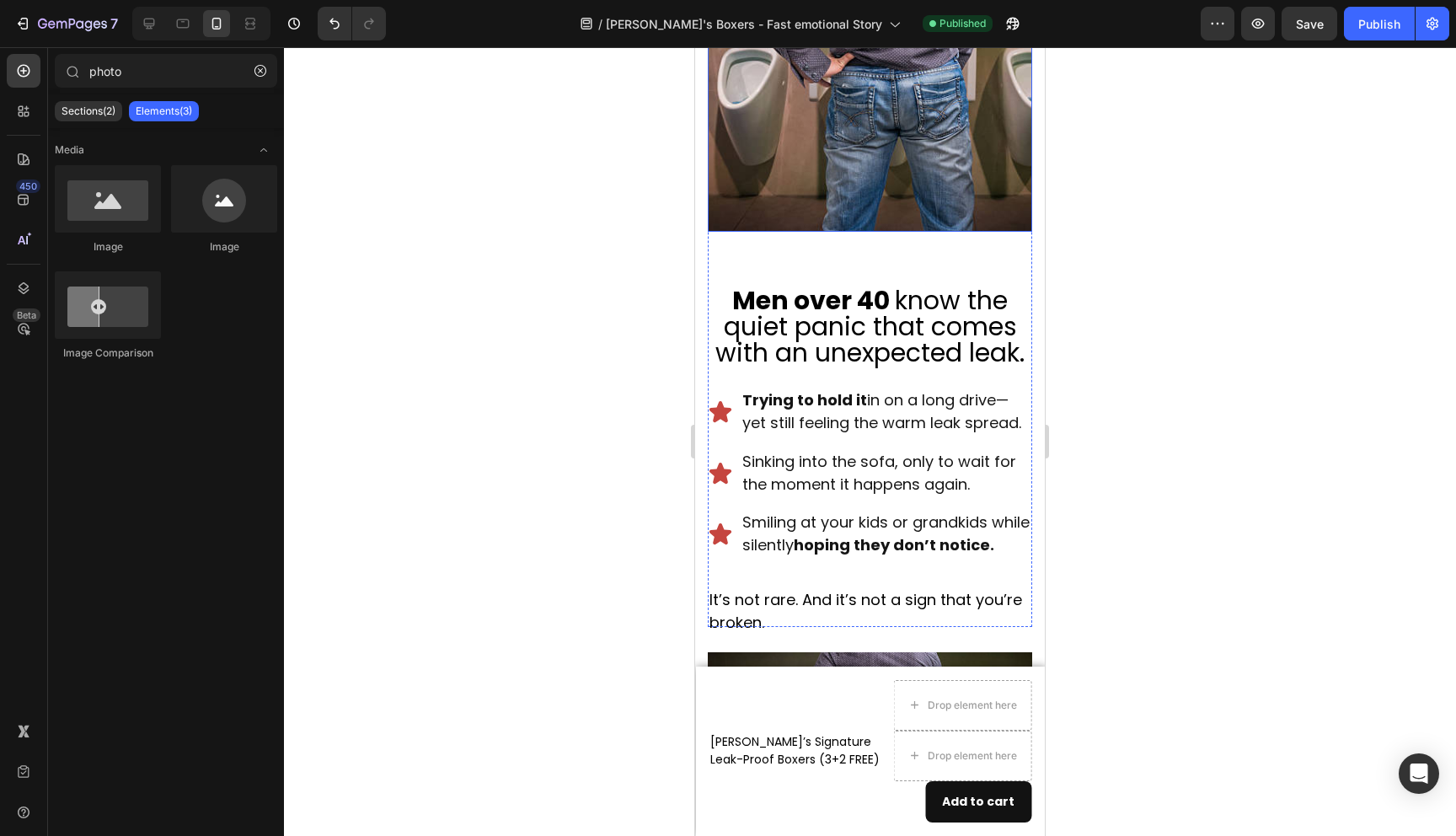
scroll to position [624, 0]
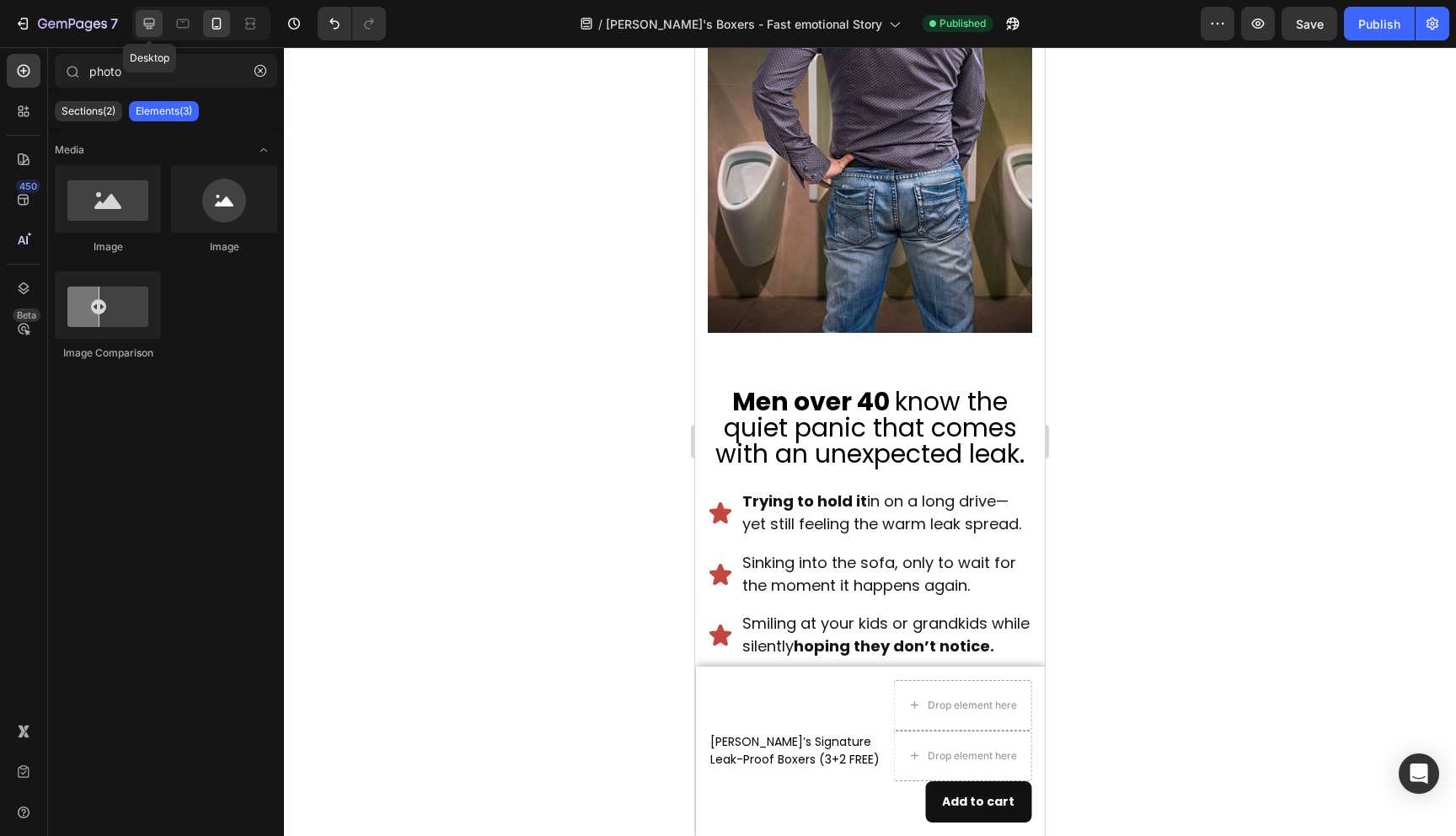
click at [147, 26] on icon at bounding box center [149, 24] width 11 height 11
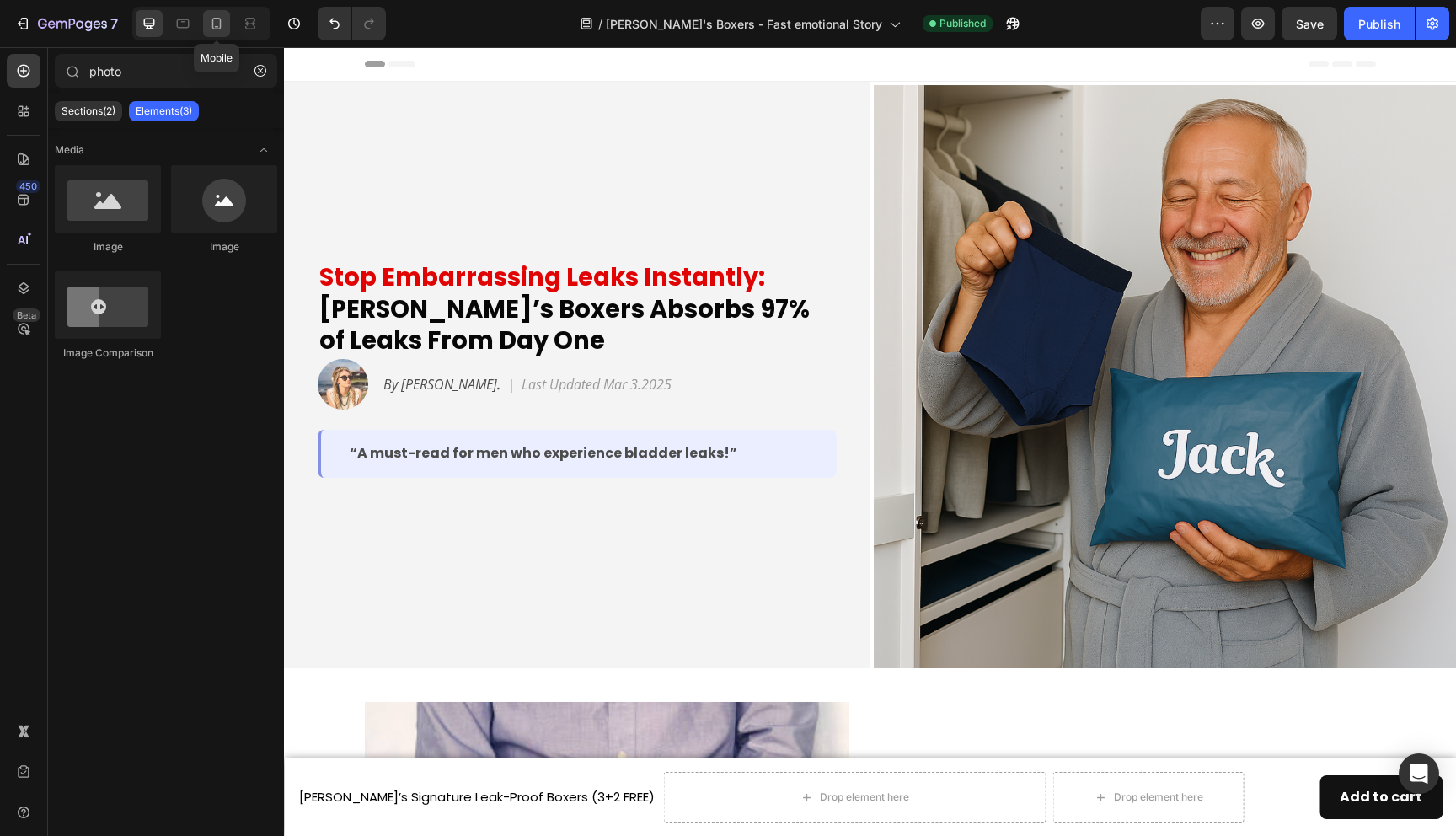
click at [210, 20] on icon at bounding box center [216, 23] width 17 height 17
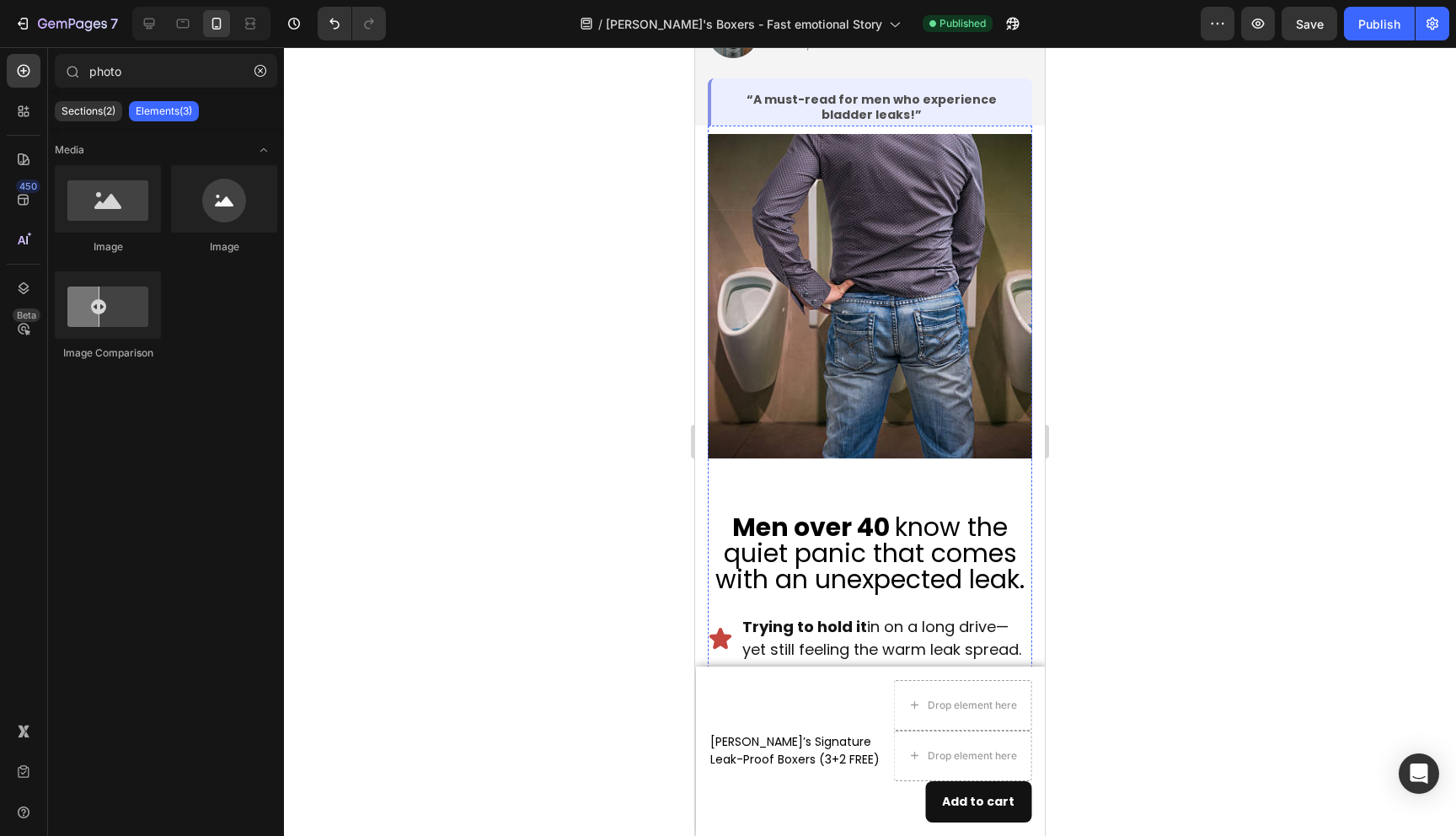
scroll to position [435, 0]
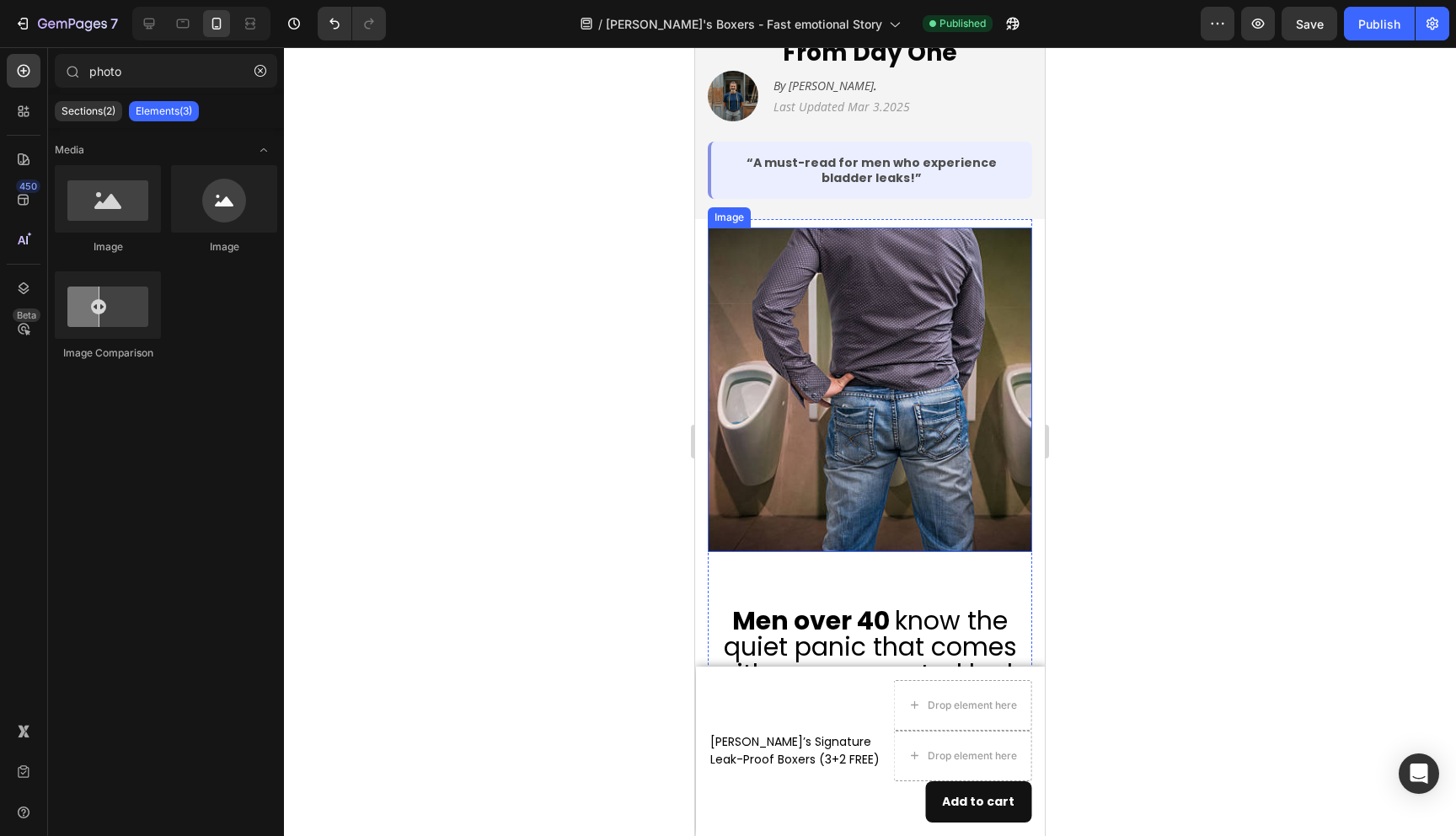
click at [917, 404] on img at bounding box center [870, 390] width 325 height 325
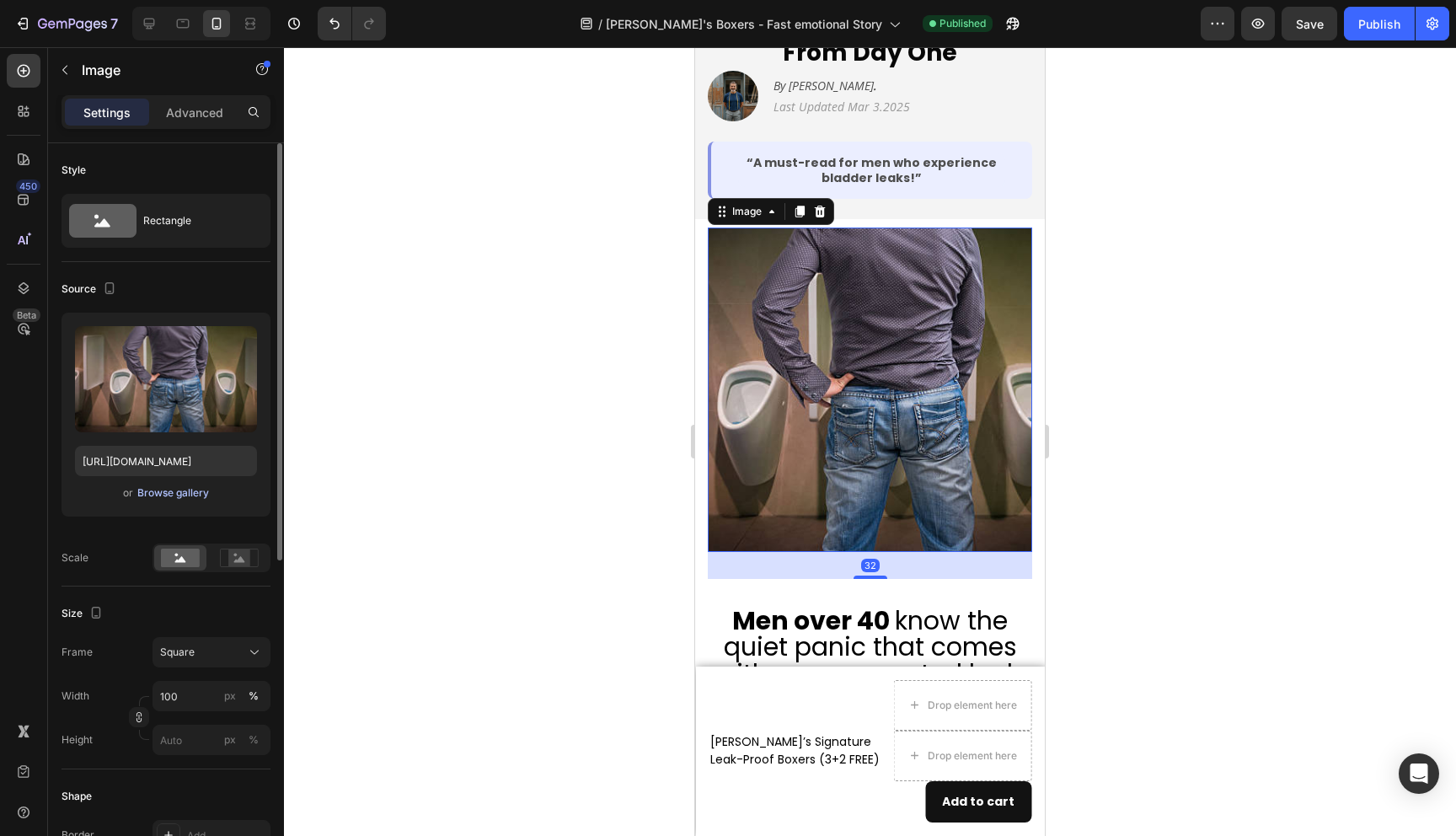
click at [188, 496] on div "Browse gallery" at bounding box center [173, 493] width 72 height 15
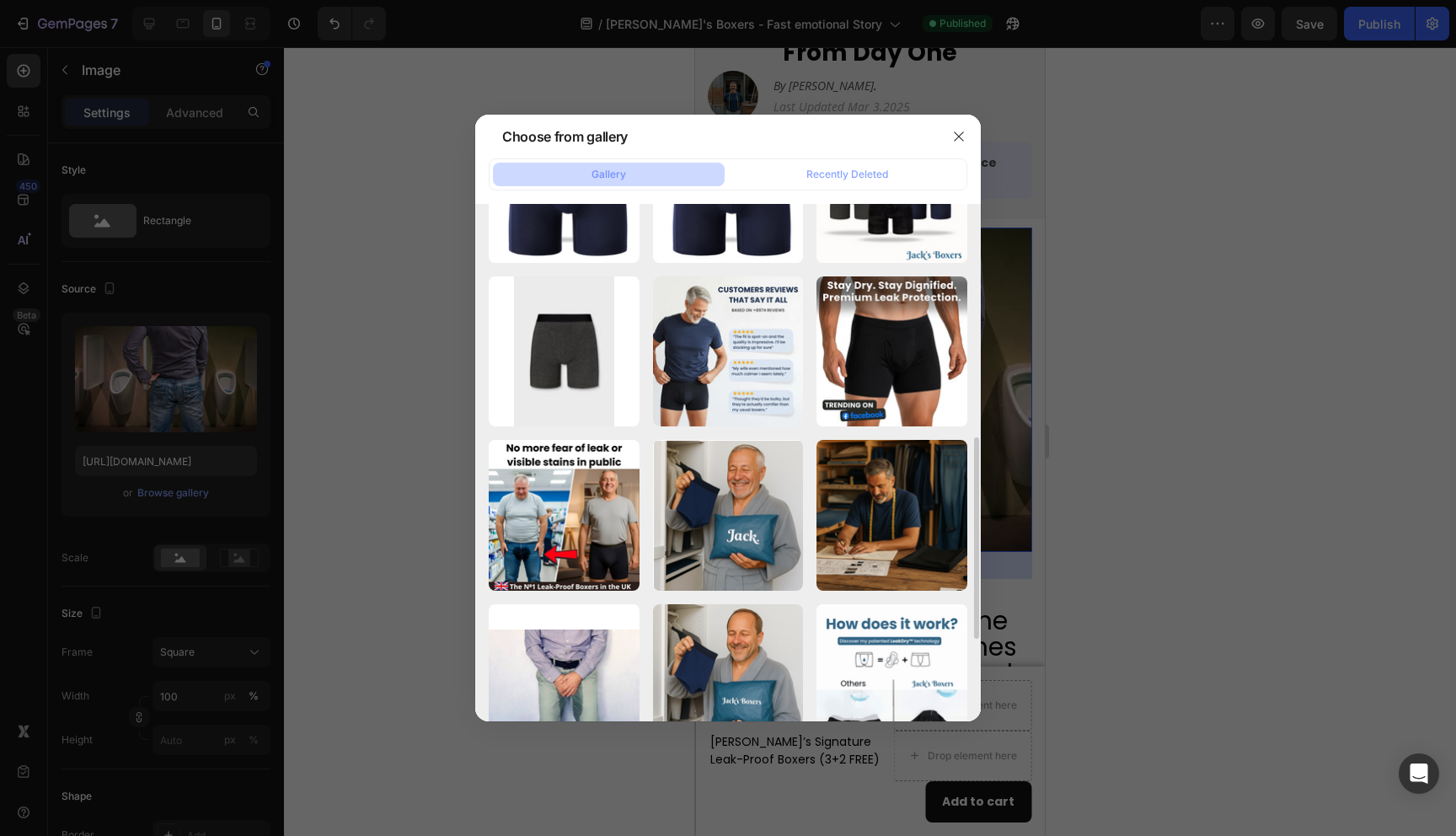
scroll to position [709, 0]
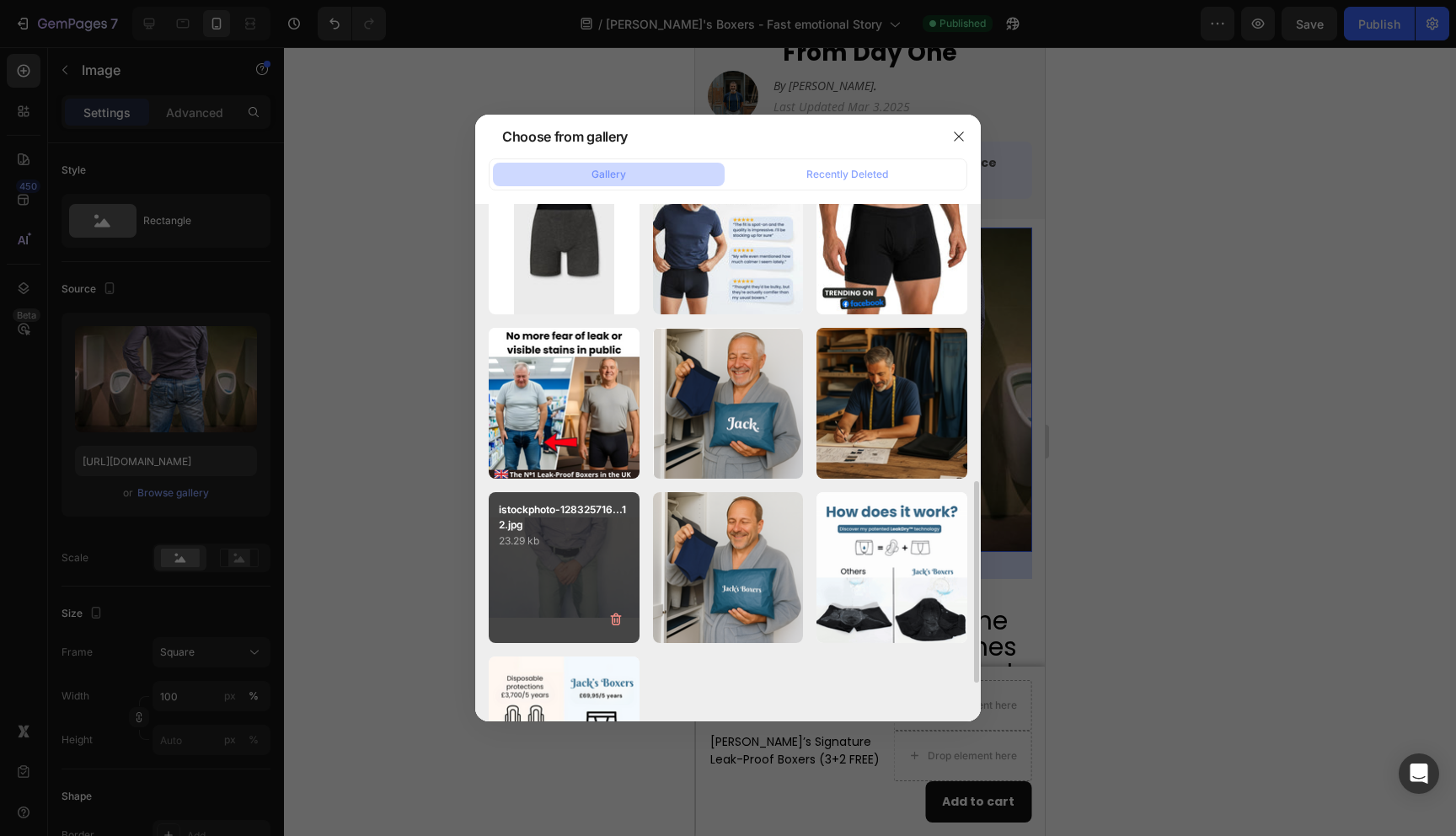
click at [583, 558] on div "istockphoto-128325716...12.jpg 23.29 kb" at bounding box center [564, 568] width 151 height 151
type input "[URL][DOMAIN_NAME]"
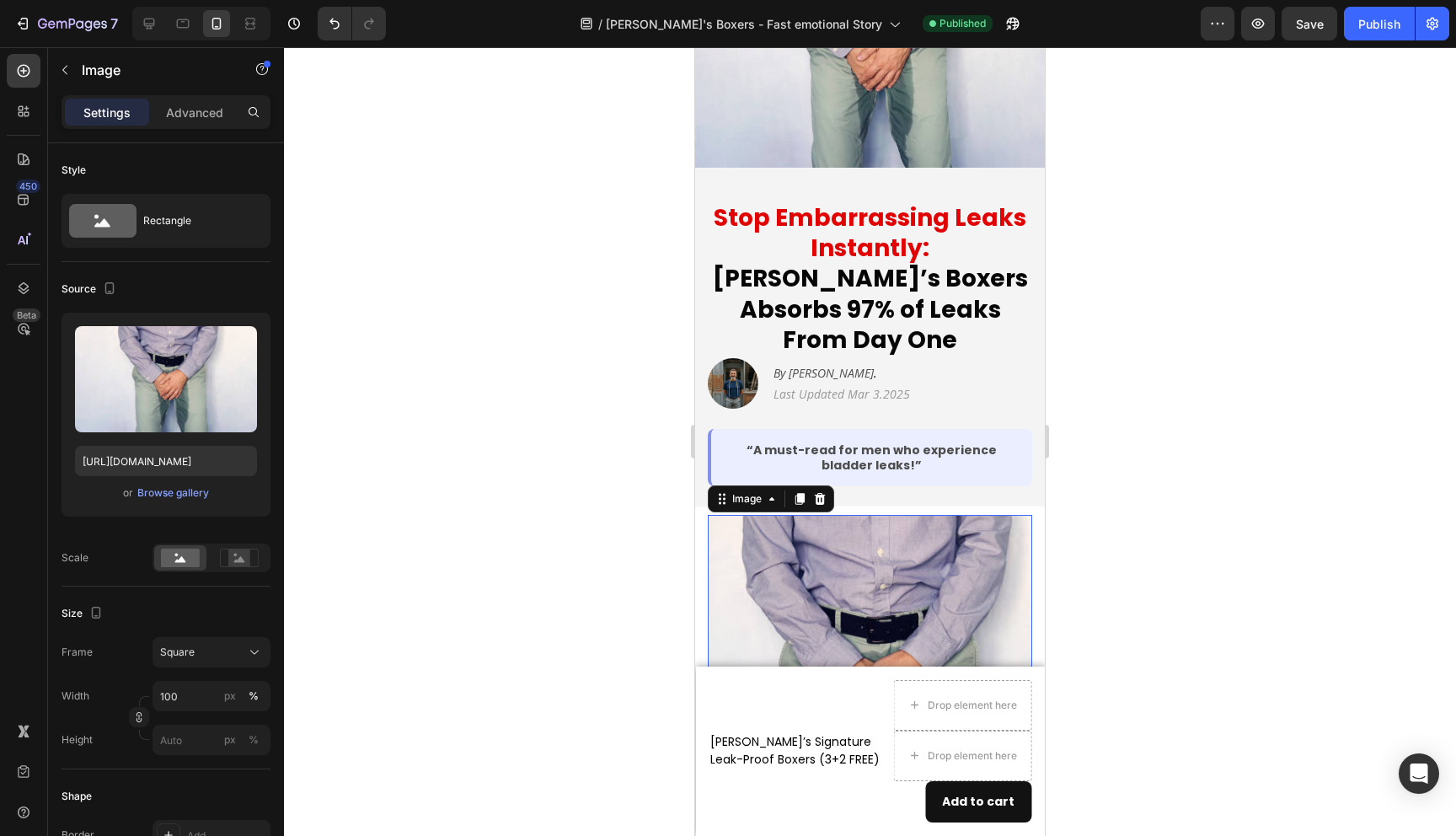
scroll to position [0, 0]
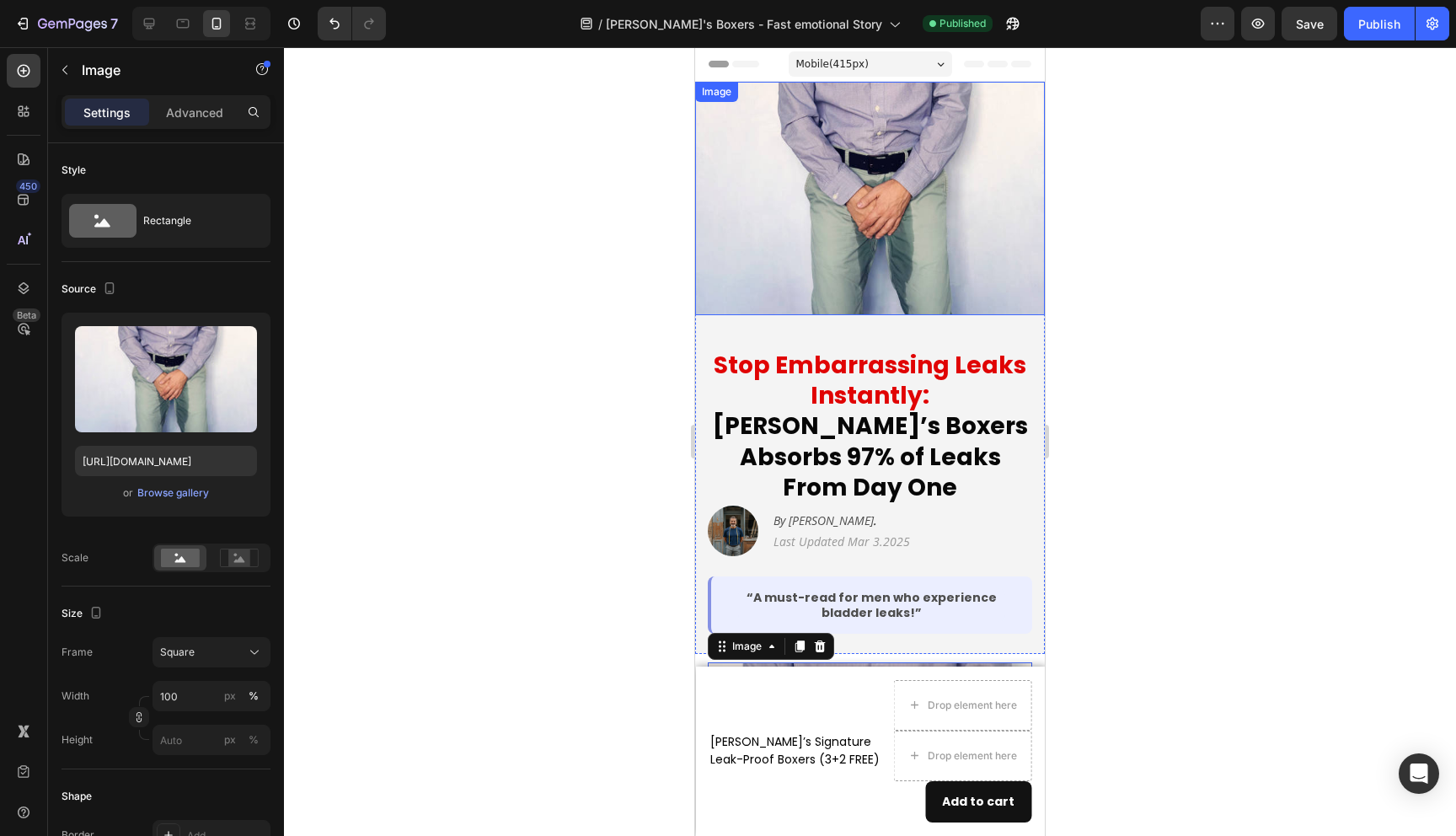
click at [883, 206] on img at bounding box center [870, 198] width 349 height 234
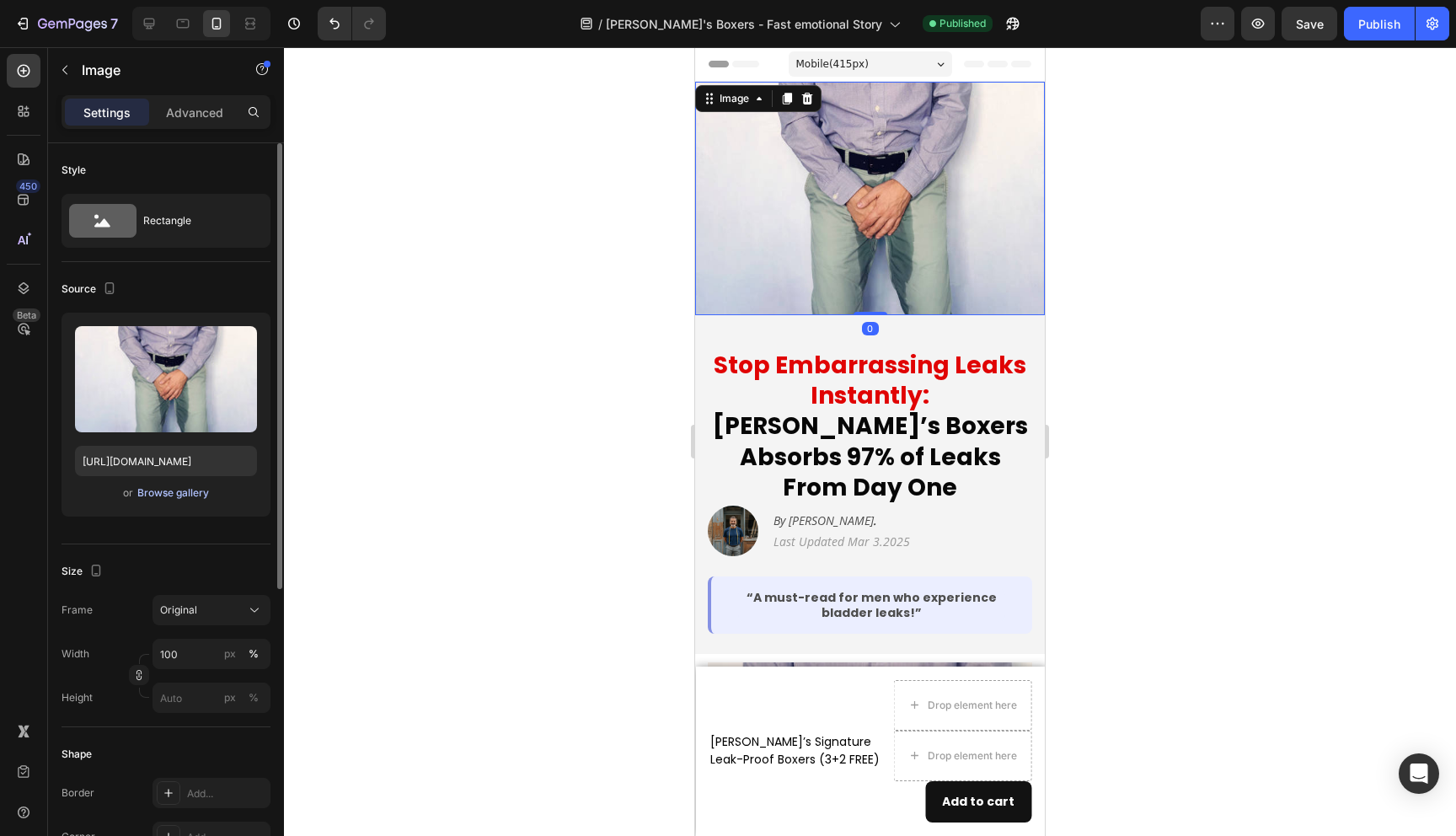
click at [182, 488] on div "Browse gallery" at bounding box center [173, 493] width 72 height 15
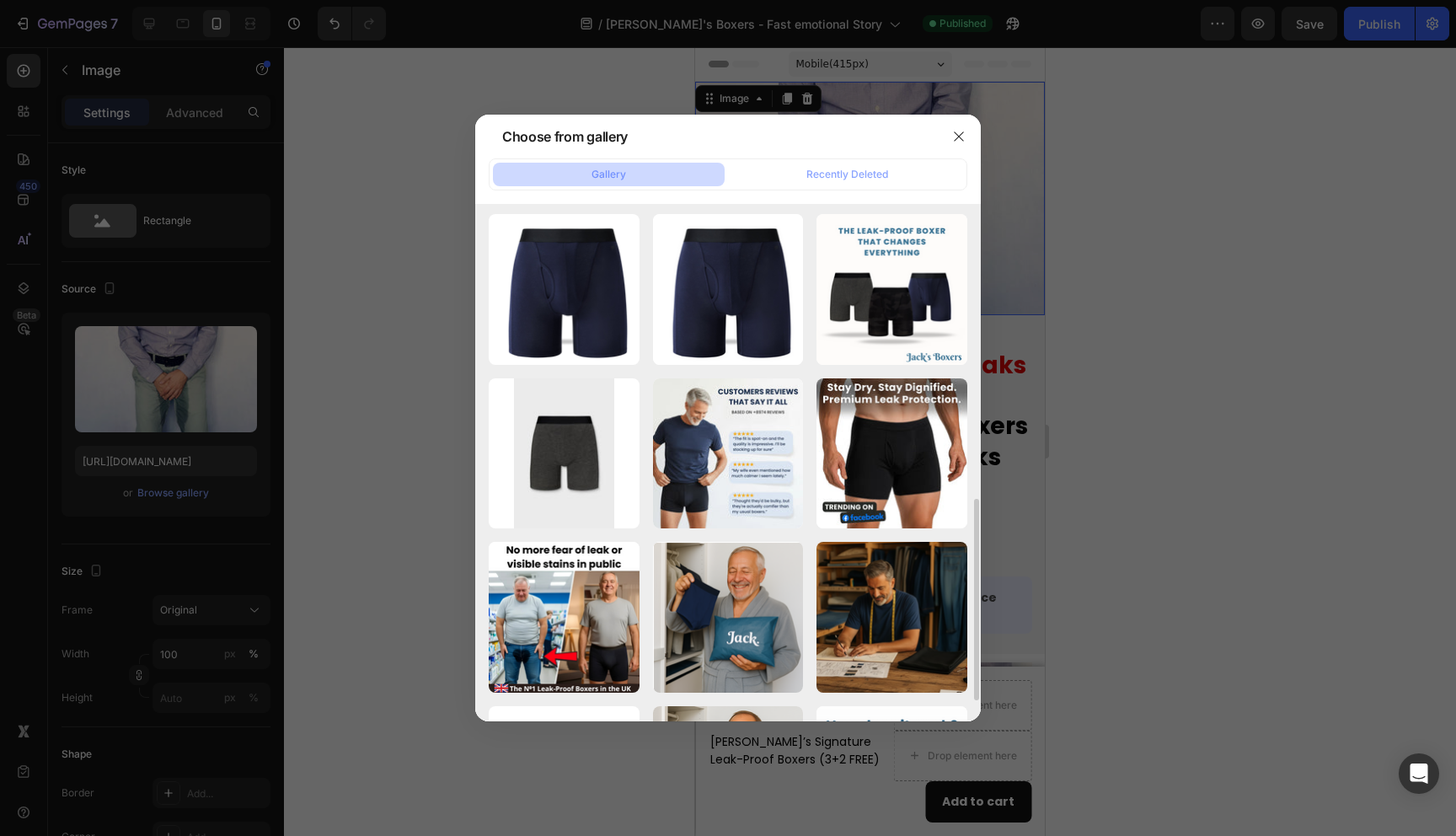
scroll to position [622, 0]
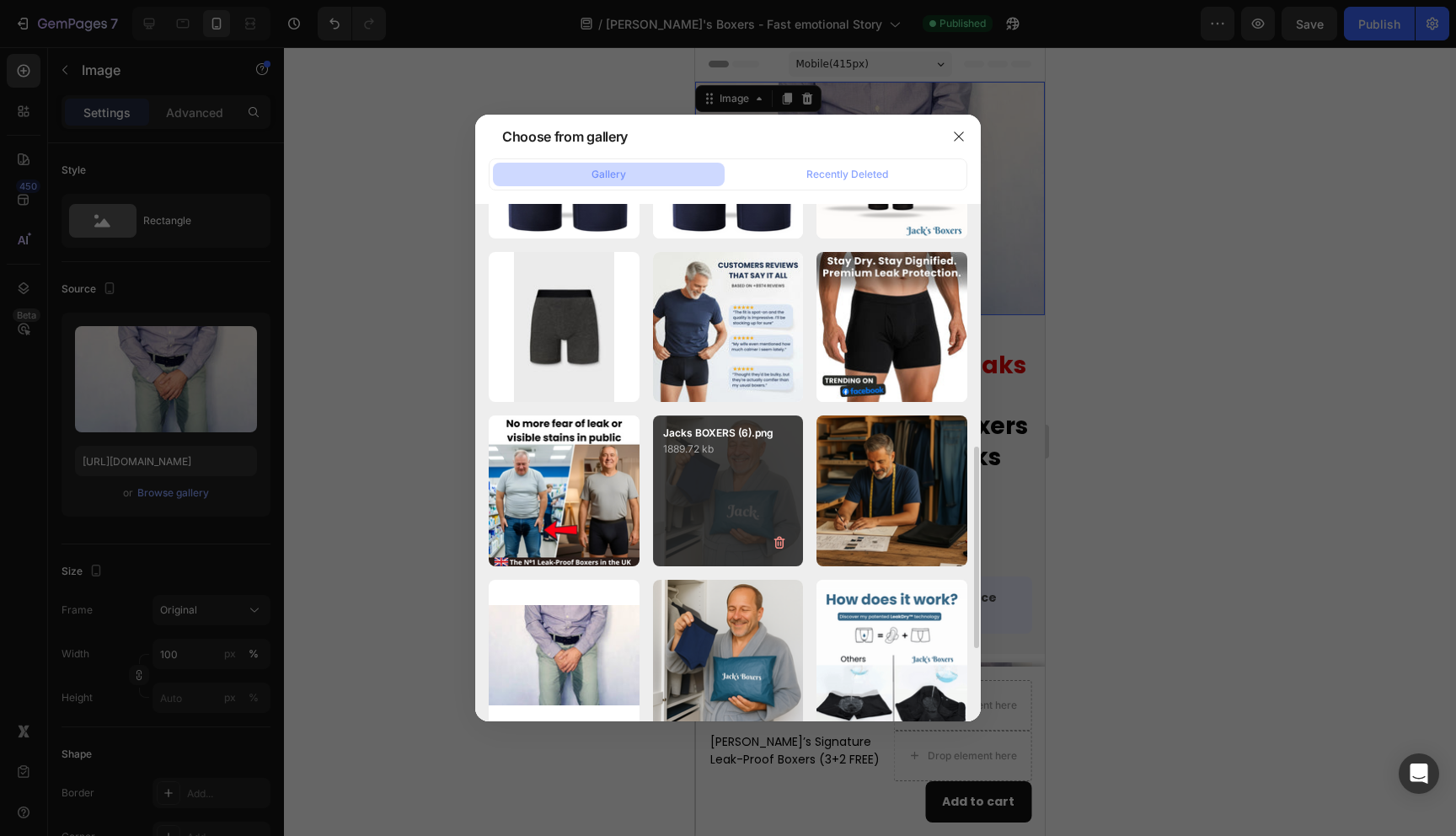
click at [698, 483] on div "Jacks BOXERS (6).png 1889.72 kb" at bounding box center [729, 491] width 151 height 151
type input "[URL][DOMAIN_NAME]"
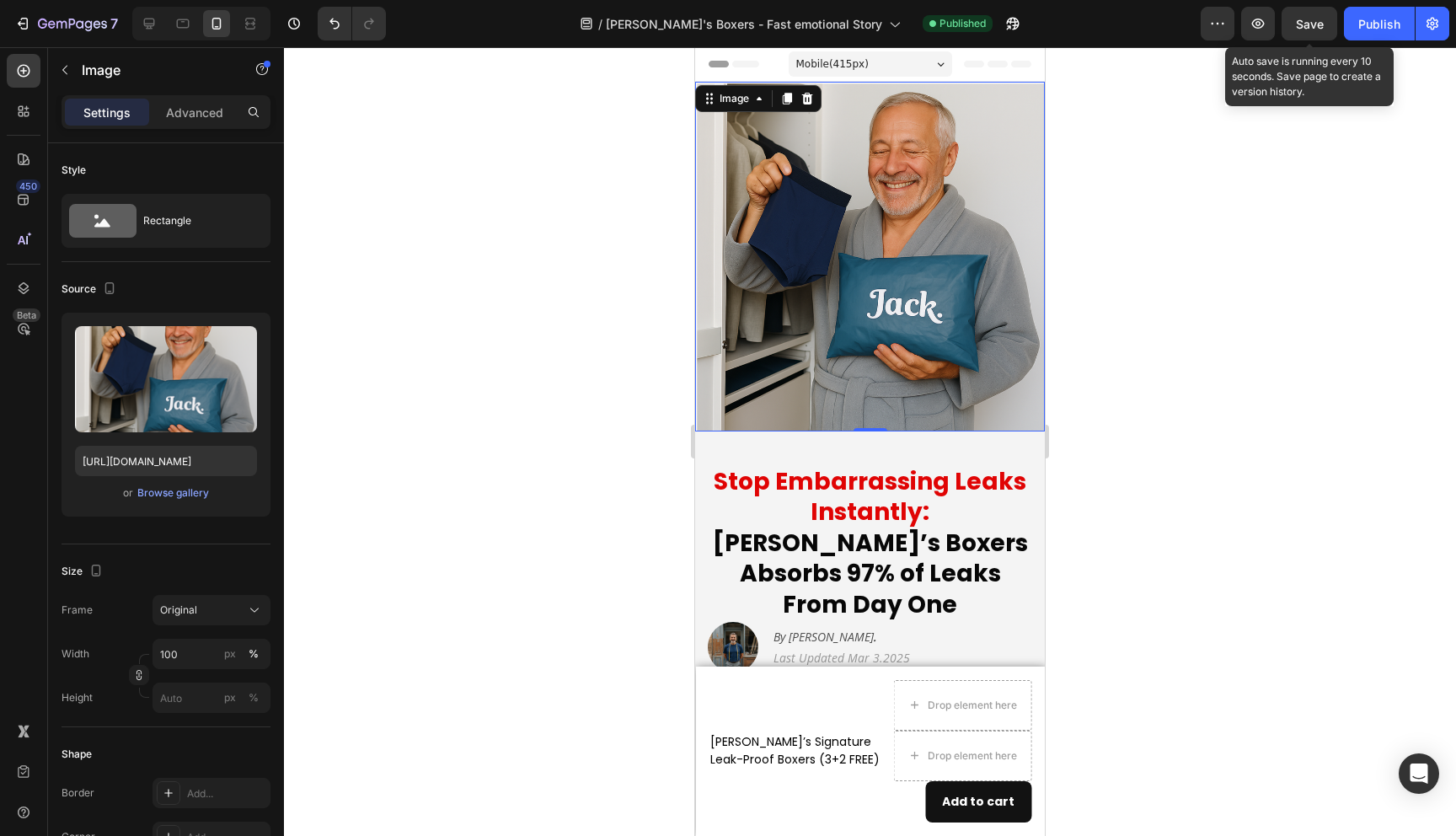
click at [1310, 30] on div "Save" at bounding box center [1310, 24] width 27 height 18
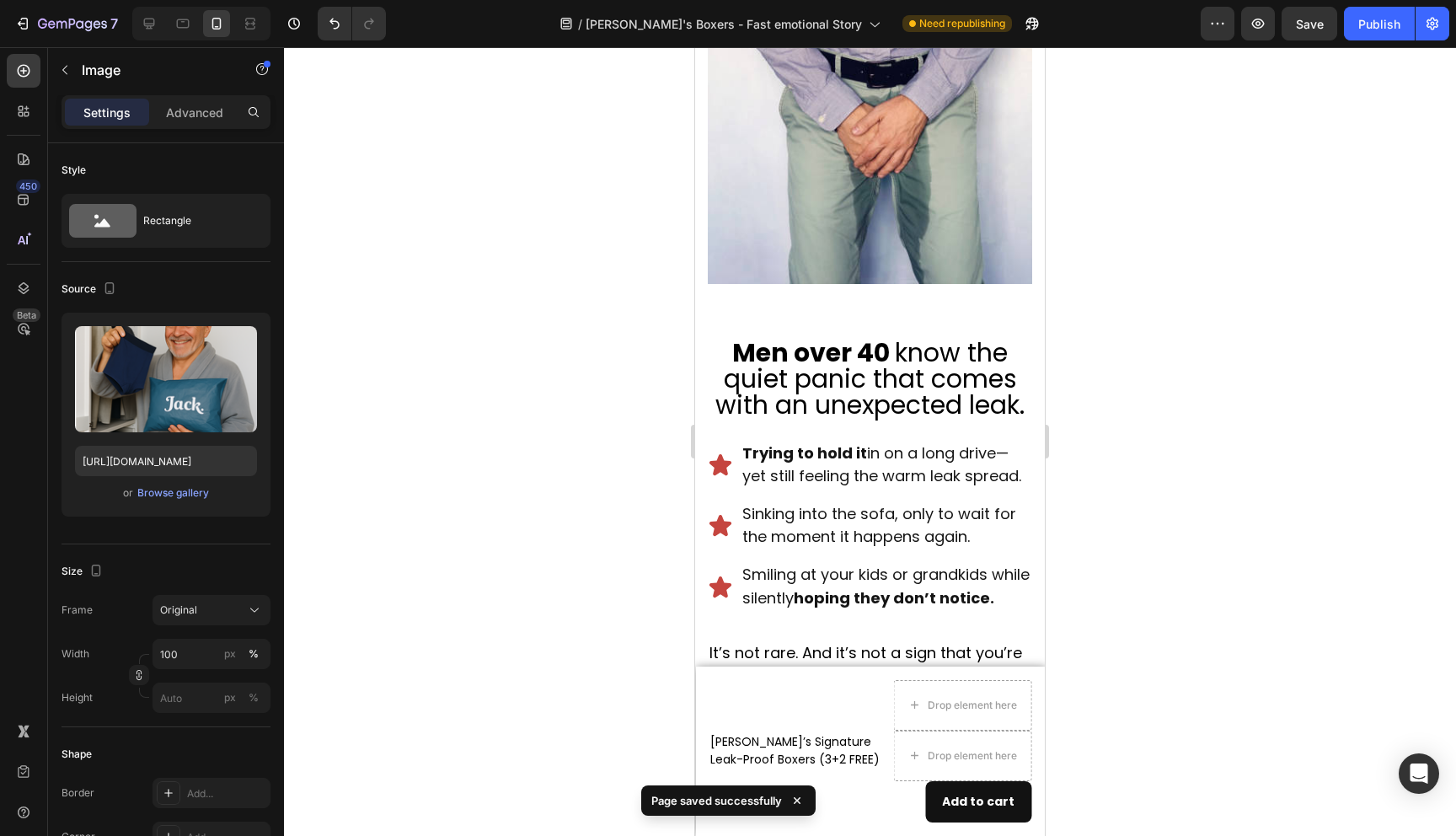
scroll to position [675, 0]
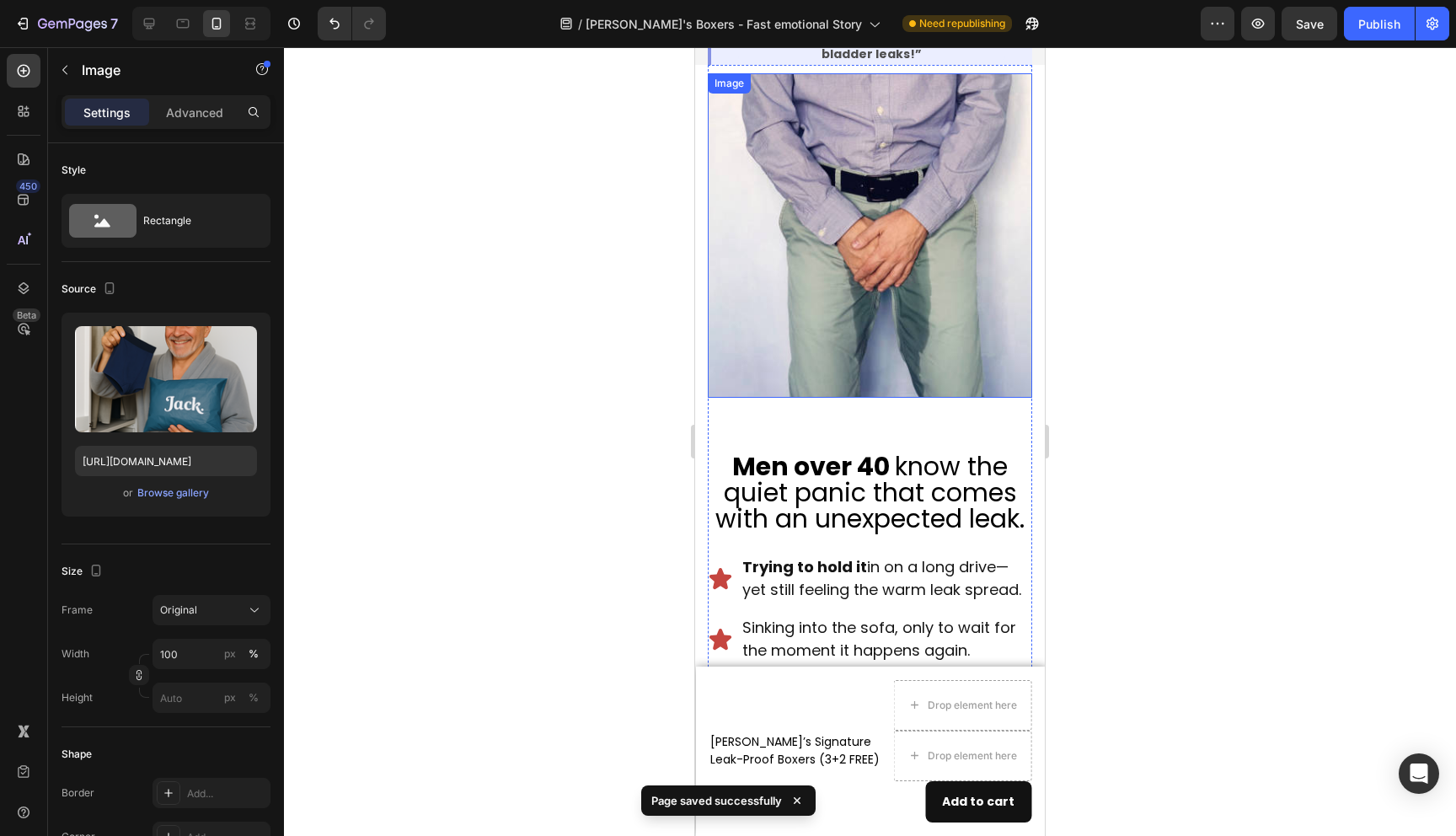
click at [899, 309] on img at bounding box center [870, 235] width 325 height 325
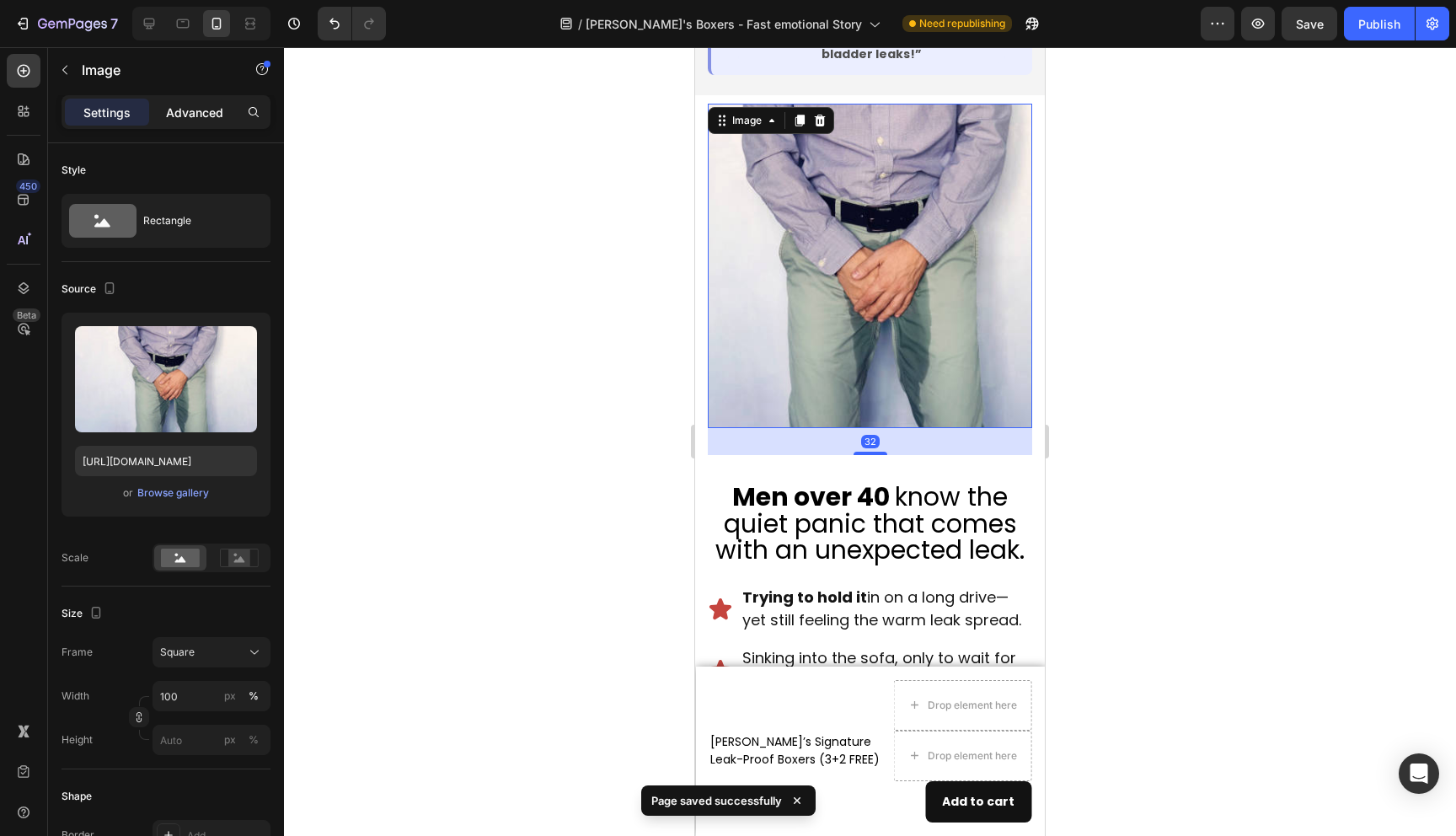
click at [176, 122] on div "Advanced" at bounding box center [194, 111] width 84 height 26
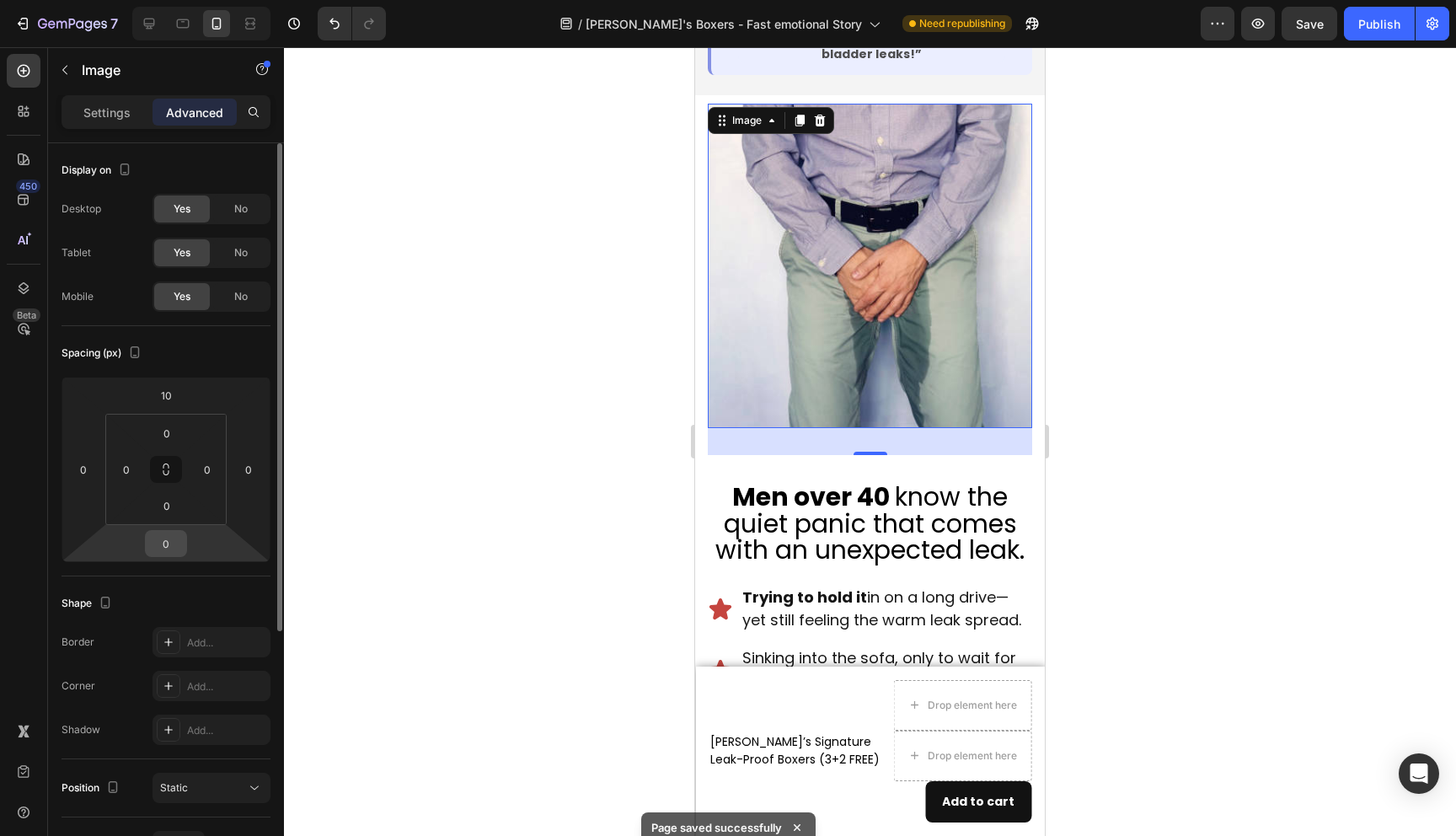
click at [172, 541] on input "0" at bounding box center [166, 544] width 33 height 26
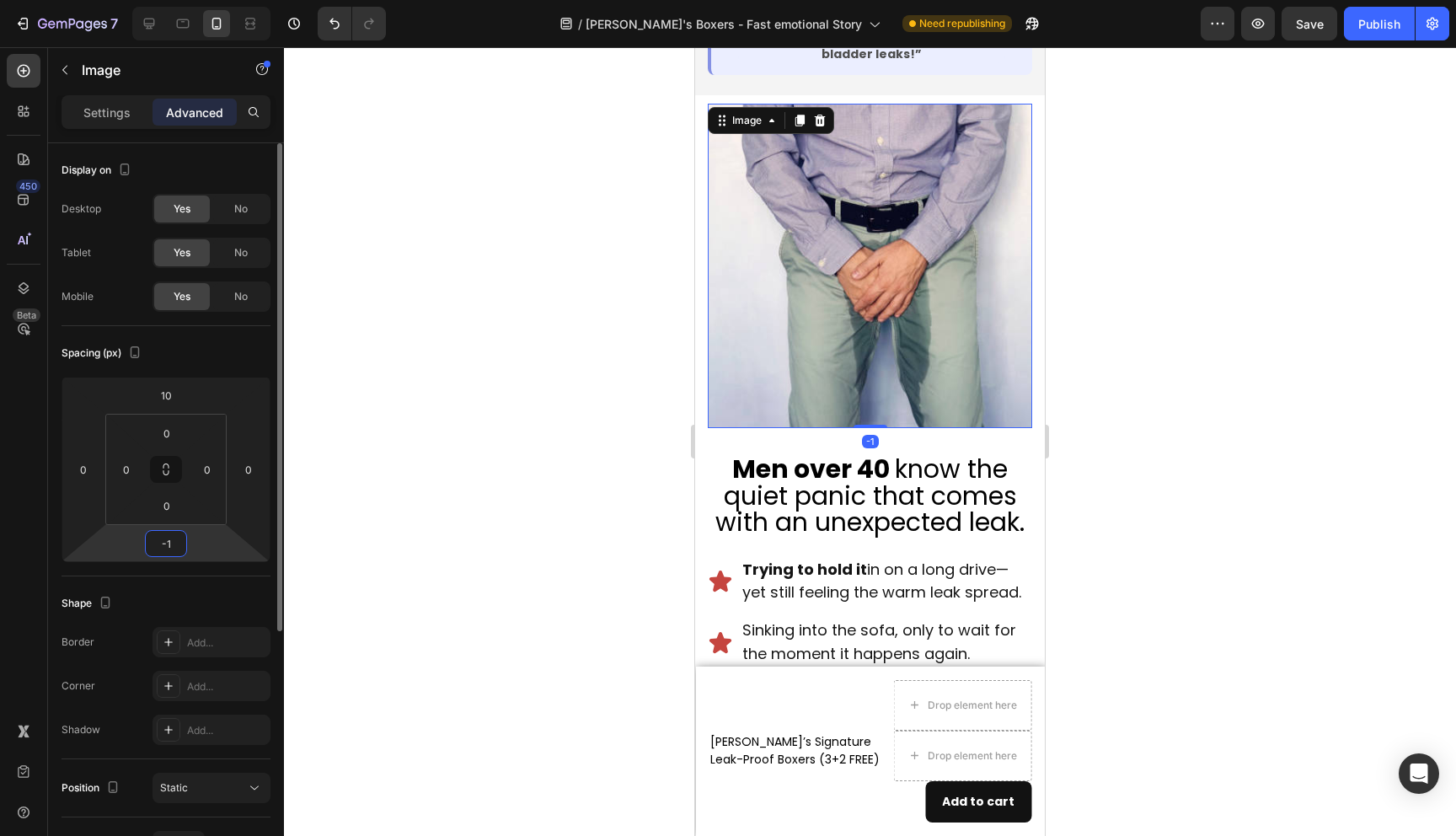
type input "-10"
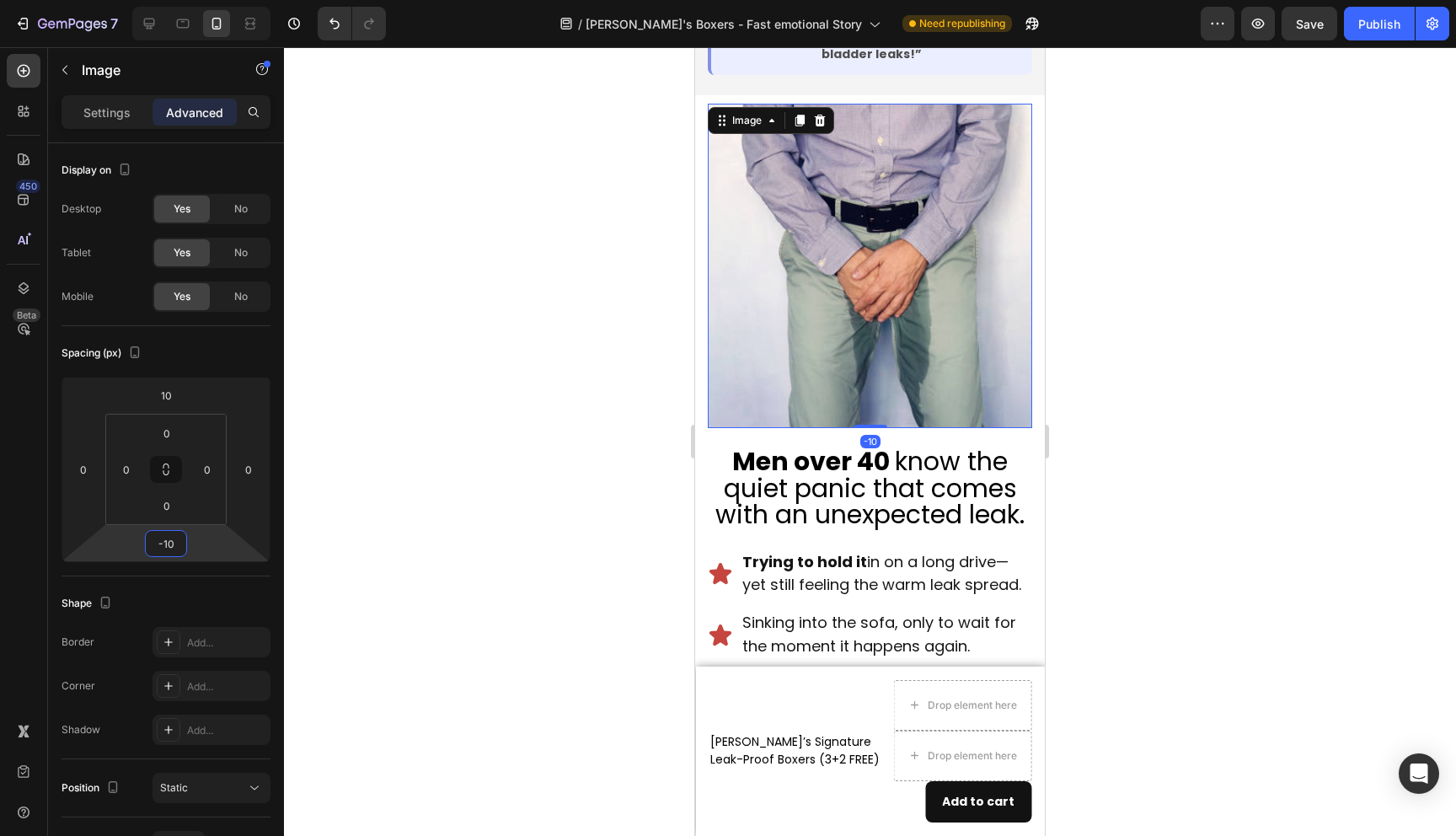
click at [530, 569] on div at bounding box center [869, 442] width 1172 height 789
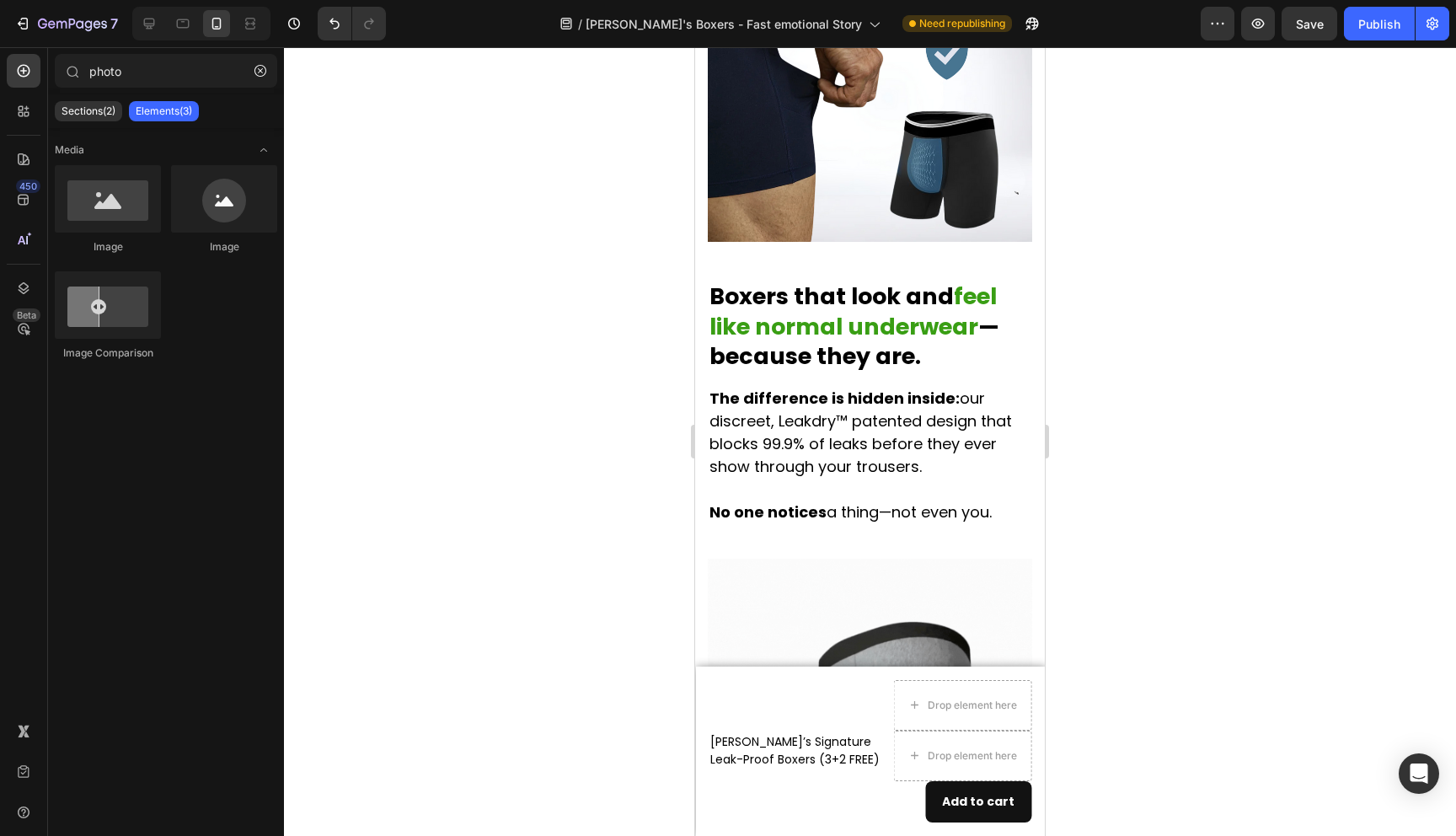
scroll to position [2799, 0]
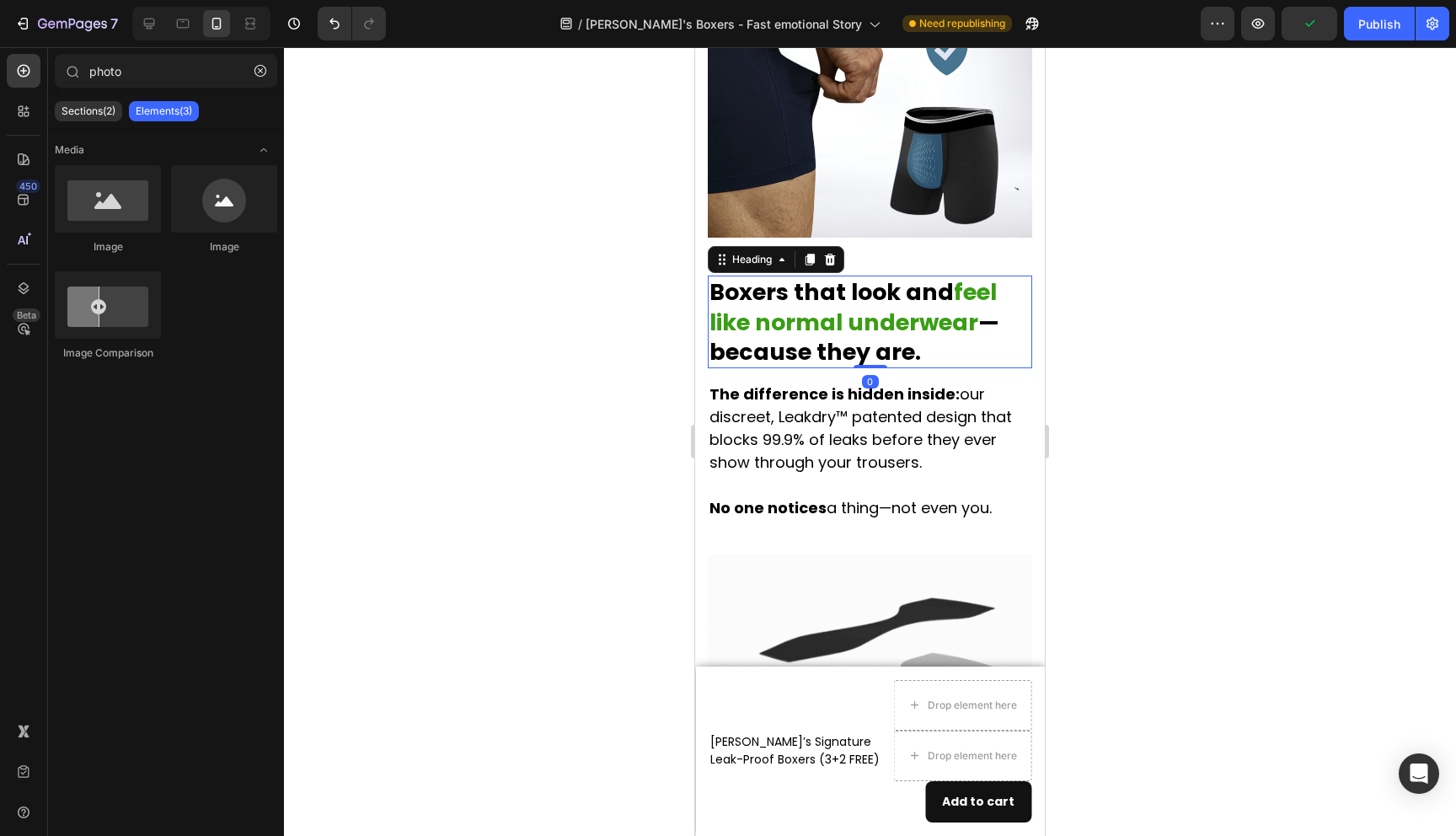
click at [911, 277] on strong "Boxers that look and" at bounding box center [831, 292] width 244 height 31
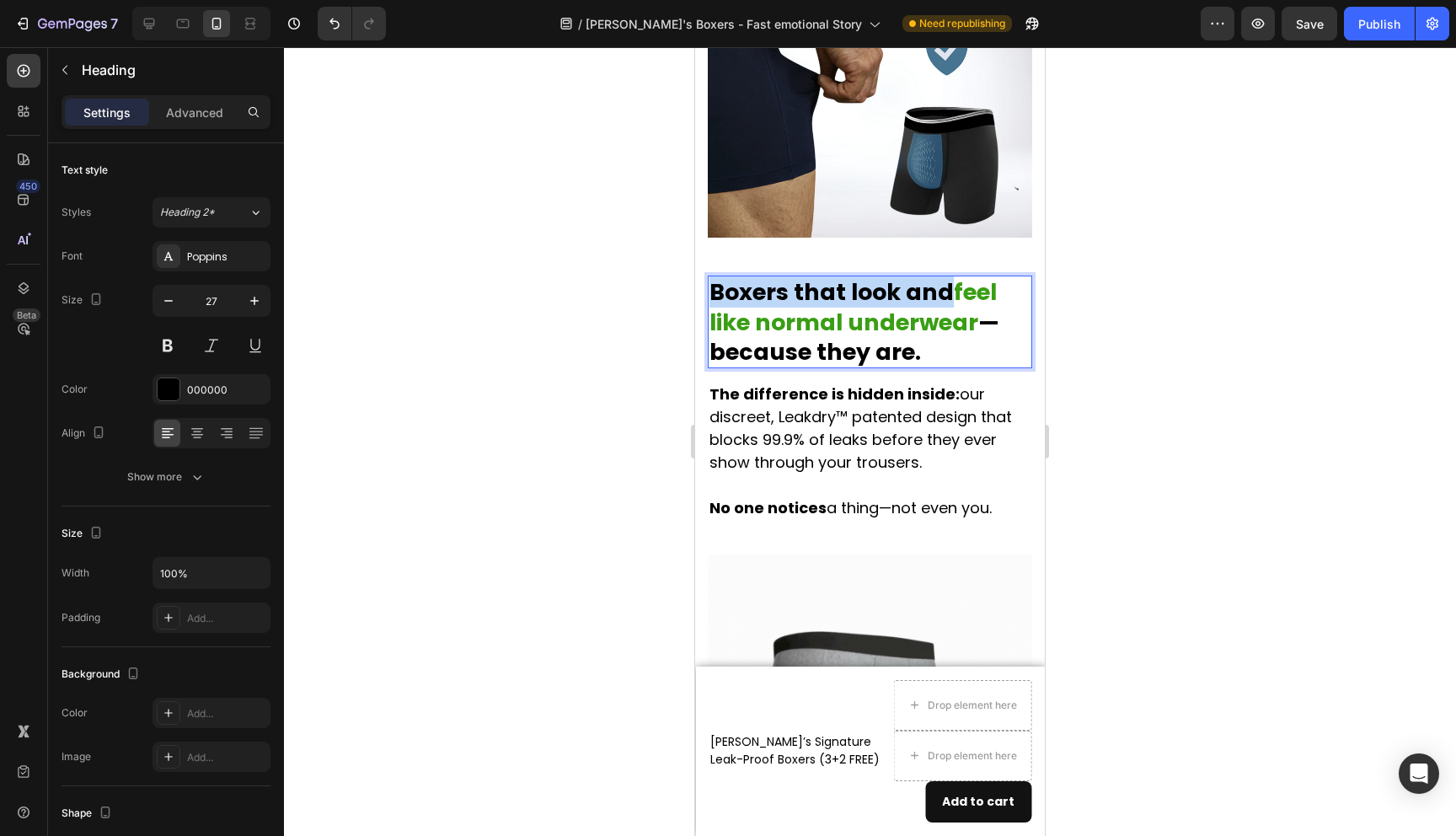
drag, startPoint x: 947, startPoint y: 254, endPoint x: 716, endPoint y: 248, distance: 231.1
click at [716, 277] on strong "Boxers that look and" at bounding box center [831, 292] width 244 height 31
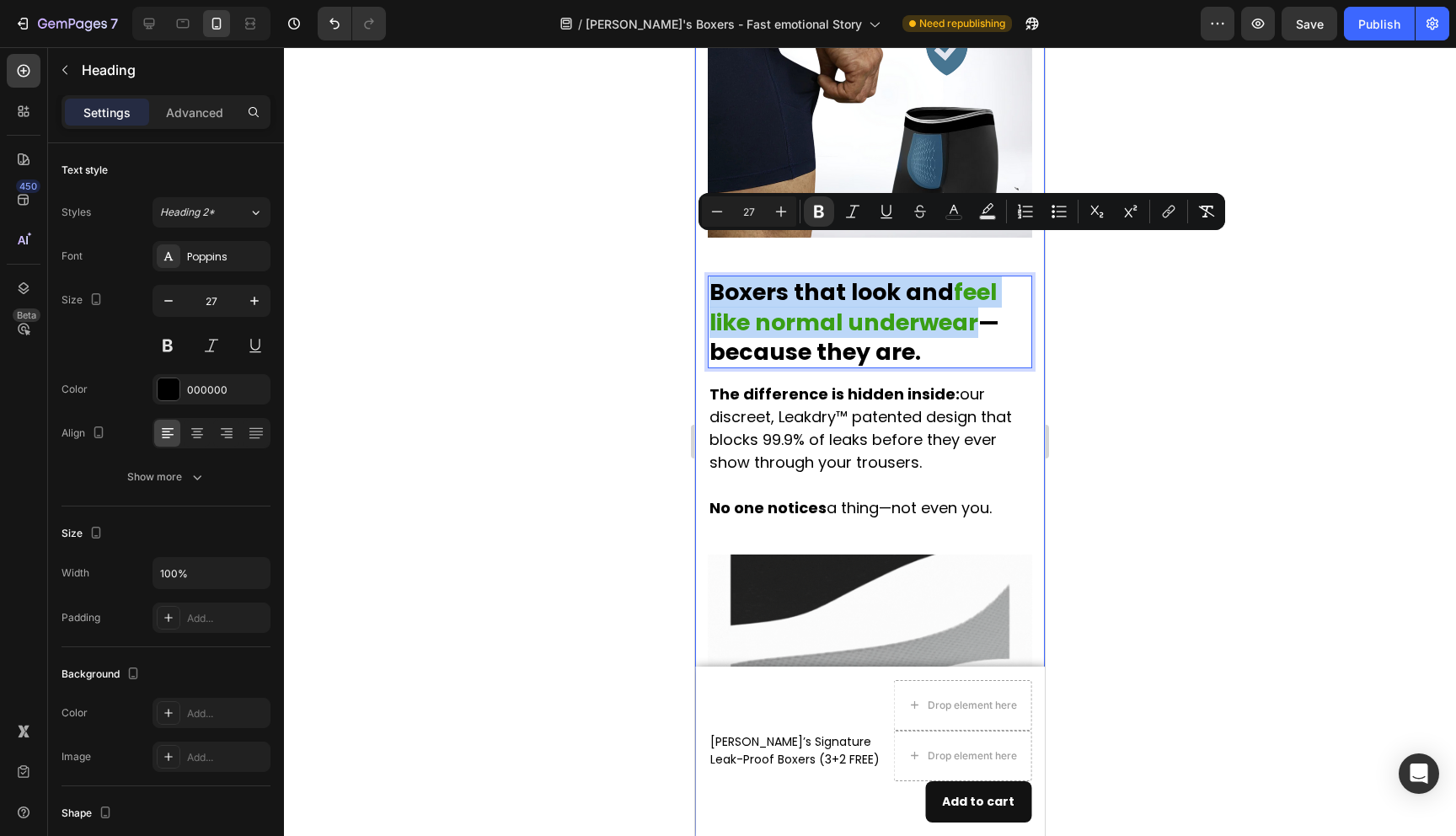
drag, startPoint x: 971, startPoint y: 283, endPoint x: 704, endPoint y: 256, distance: 268.4
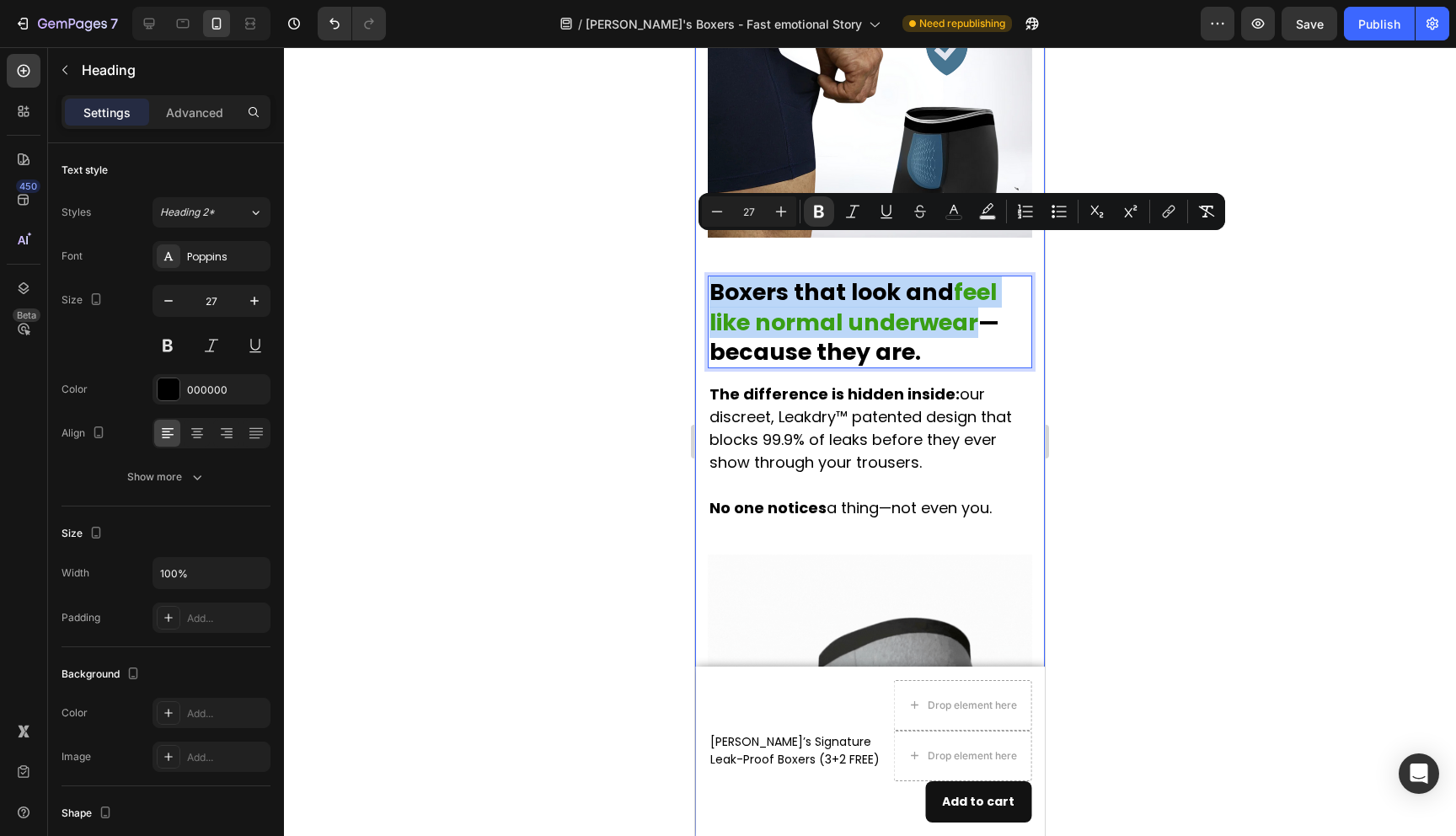
click at [704, 256] on div "Image Men over 40 know the quiet panic that comes with an unexpected leak. Head…" at bounding box center [870, 486] width 349 height 5091
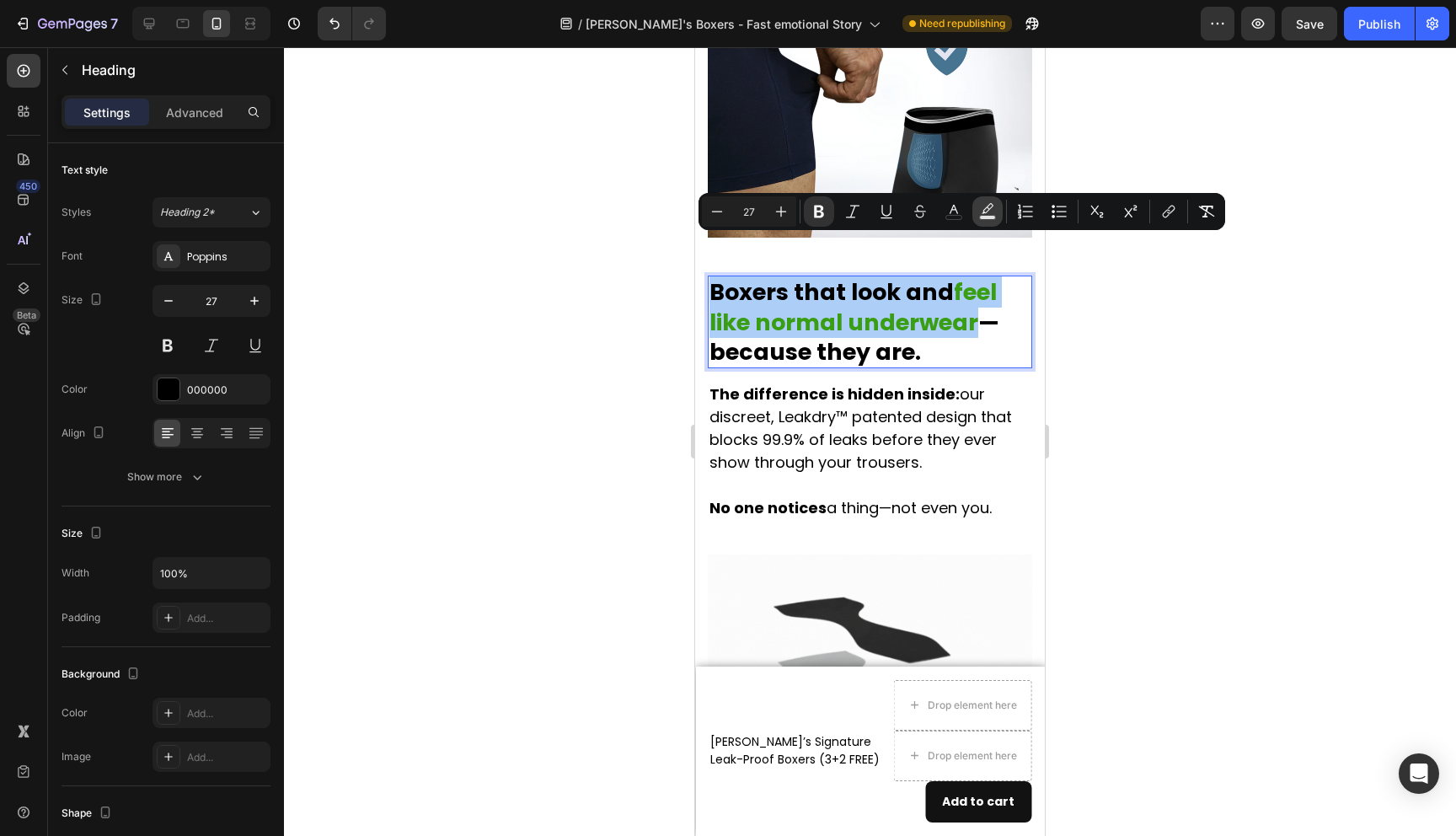
click at [983, 212] on icon "Editor contextual toolbar" at bounding box center [988, 208] width 12 height 10
type input "000000"
type input "77"
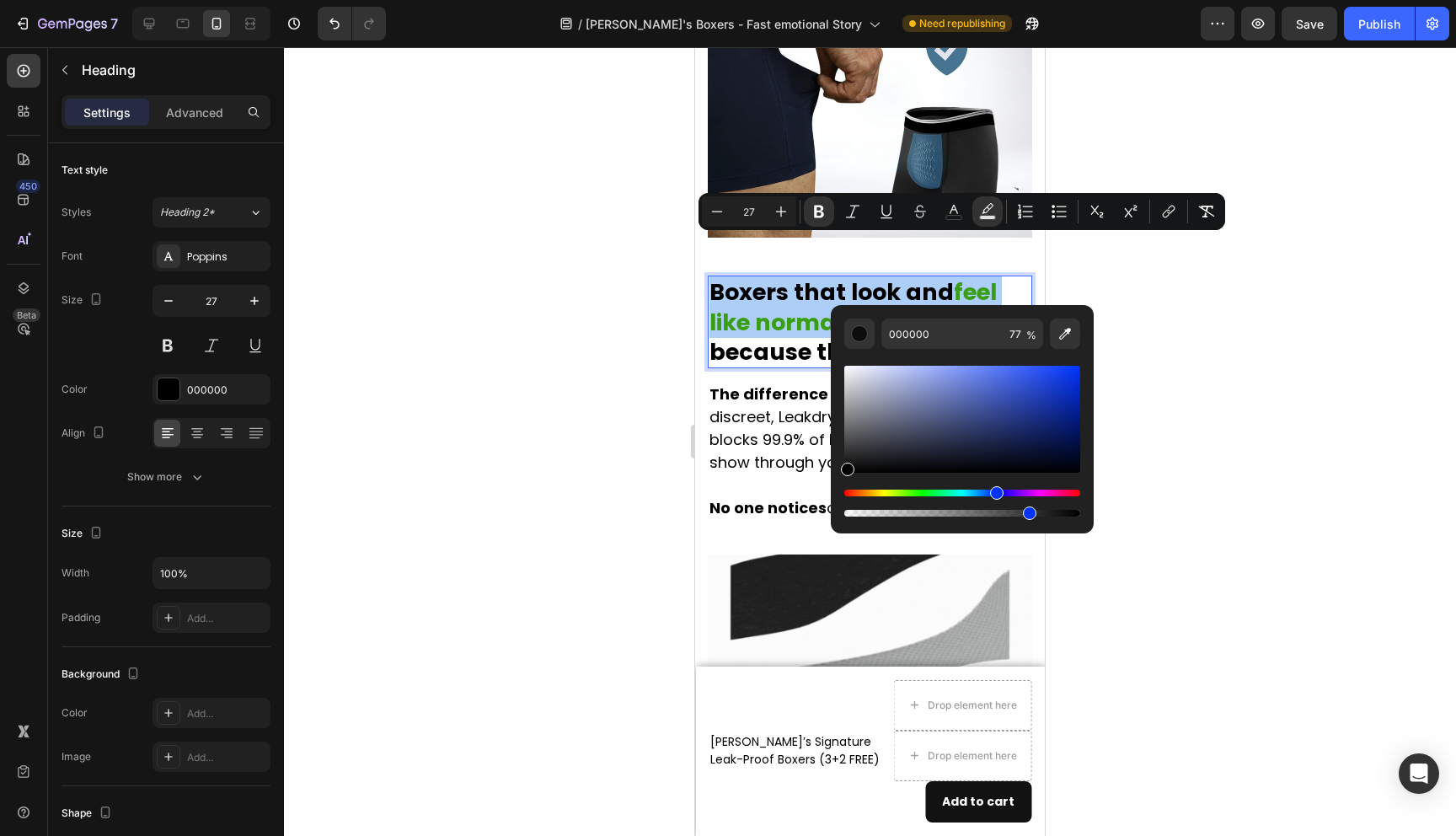
click at [995, 492] on div "Hue" at bounding box center [962, 493] width 236 height 7
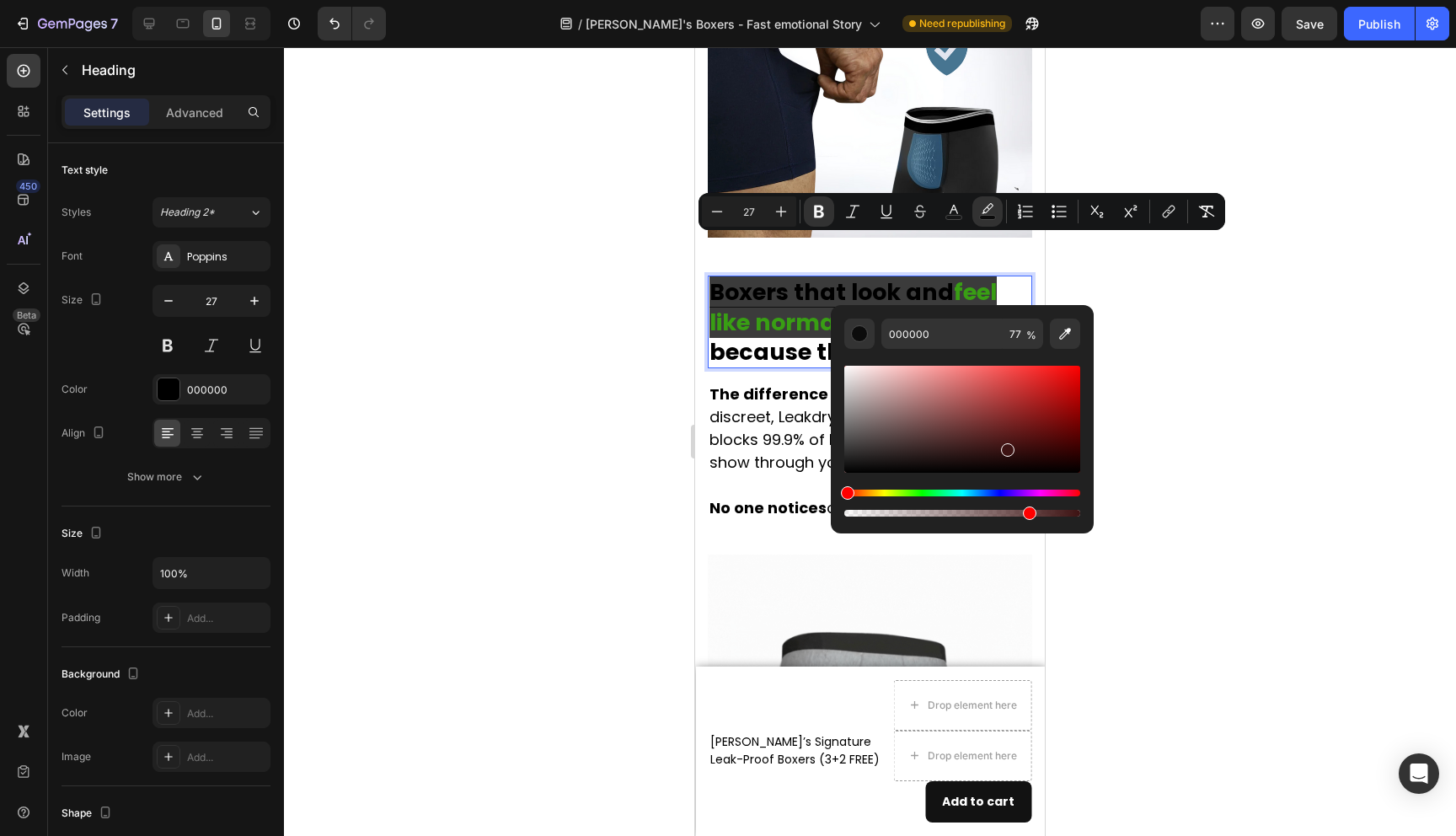
click at [1005, 446] on div "Editor contextual toolbar" at bounding box center [962, 419] width 236 height 107
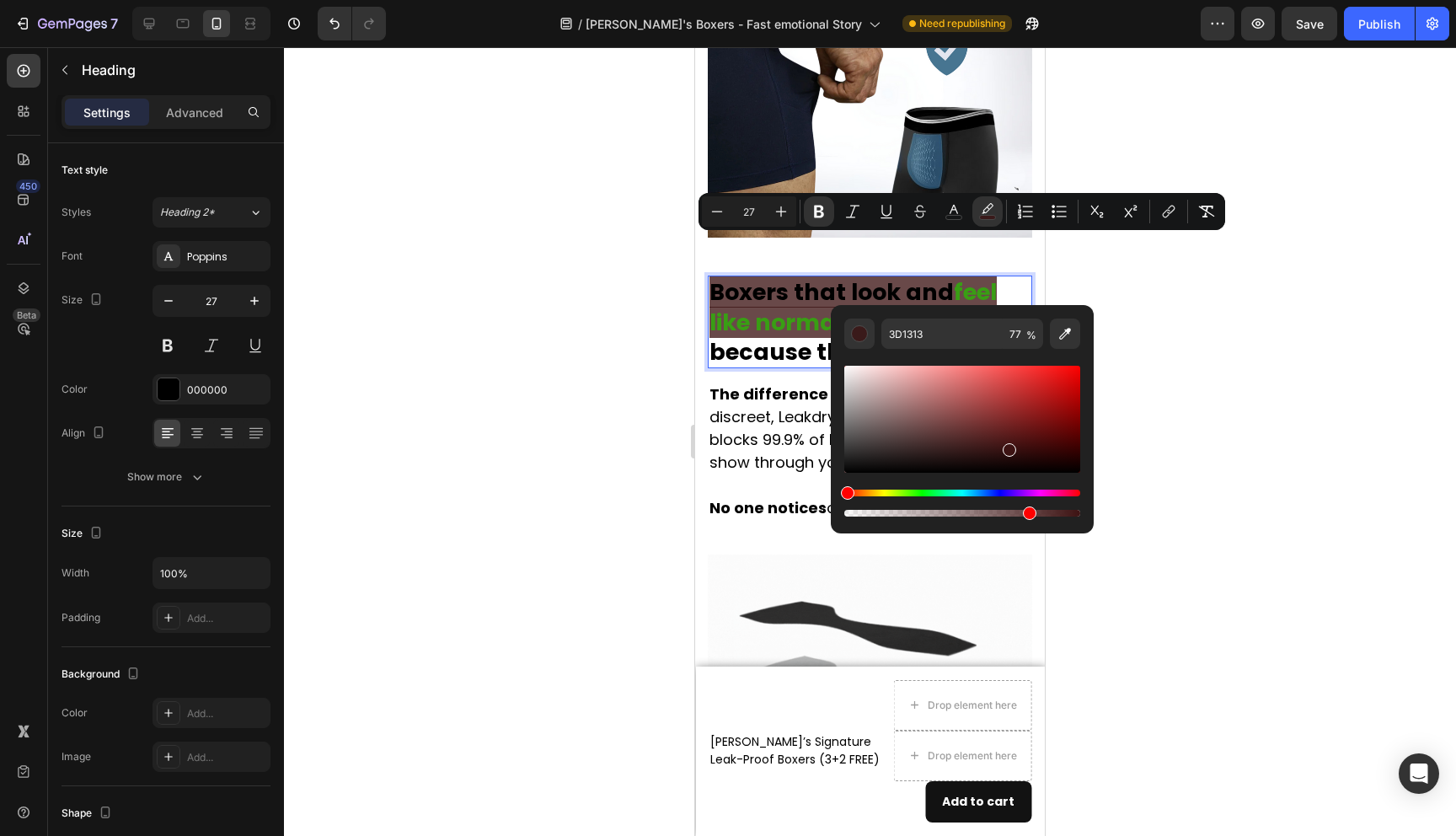
click at [1006, 427] on div "Editor contextual toolbar" at bounding box center [962, 419] width 236 height 107
type input "6B2222"
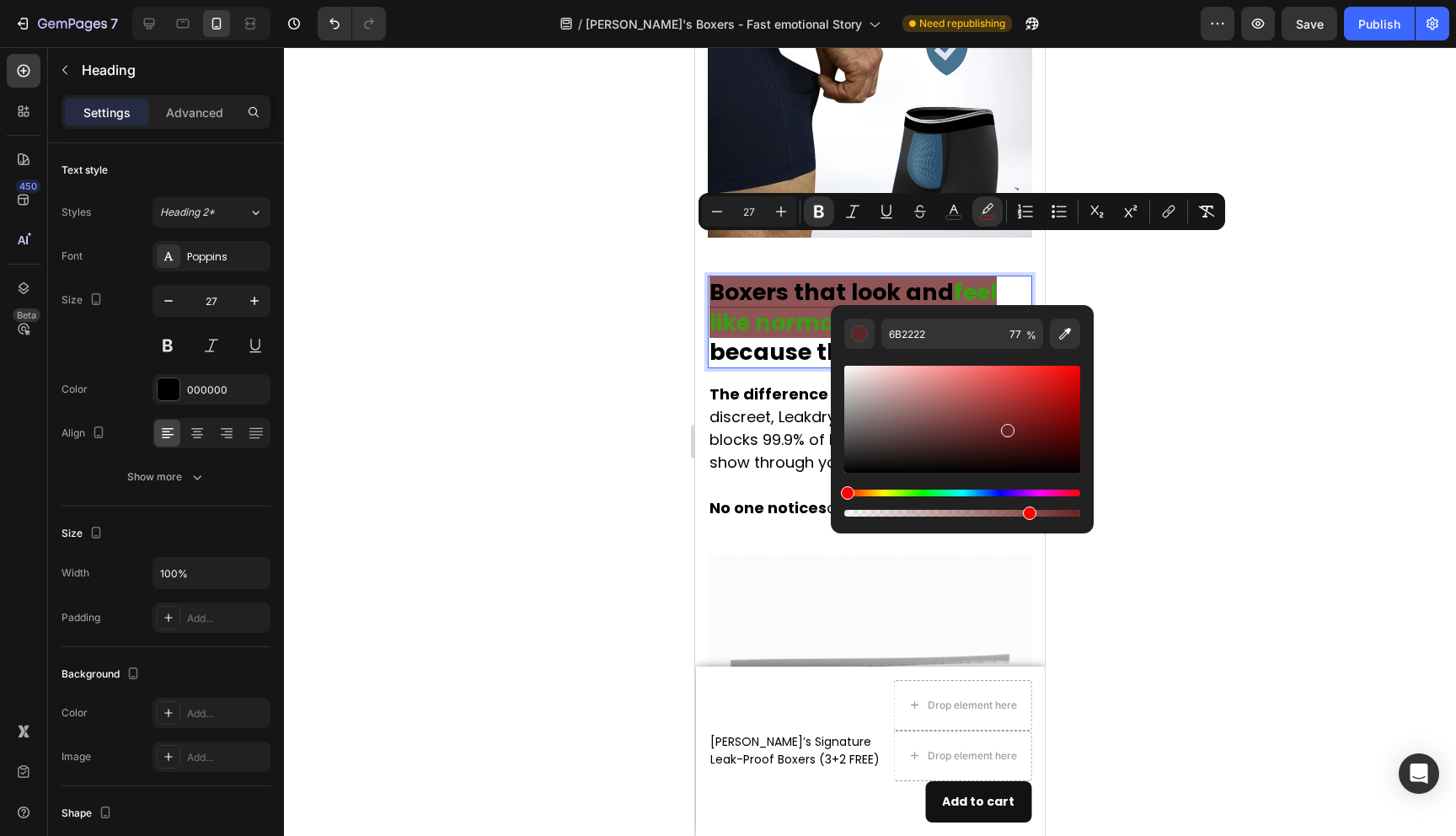
click at [1210, 444] on div at bounding box center [869, 442] width 1172 height 789
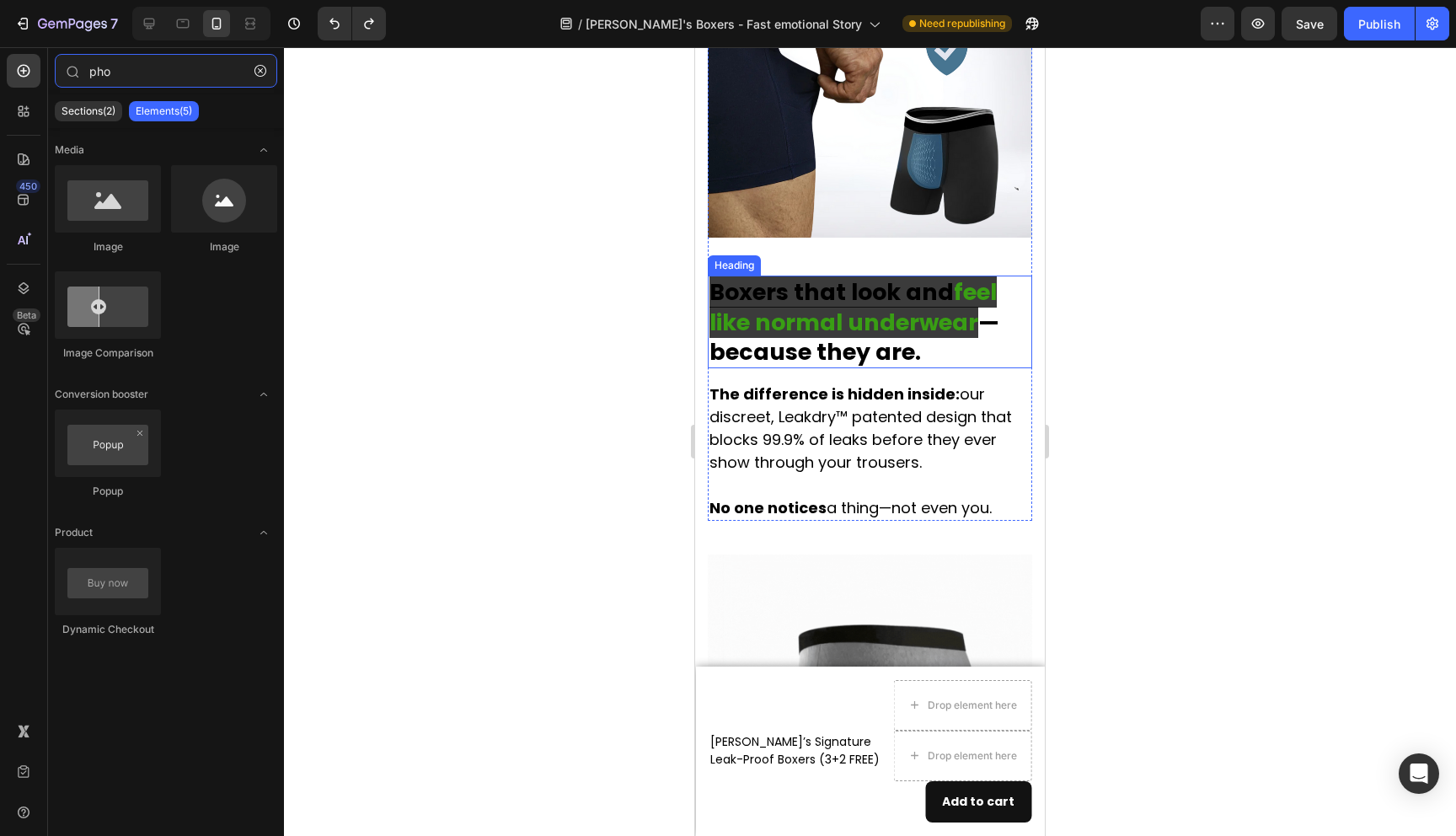
type input "ph"
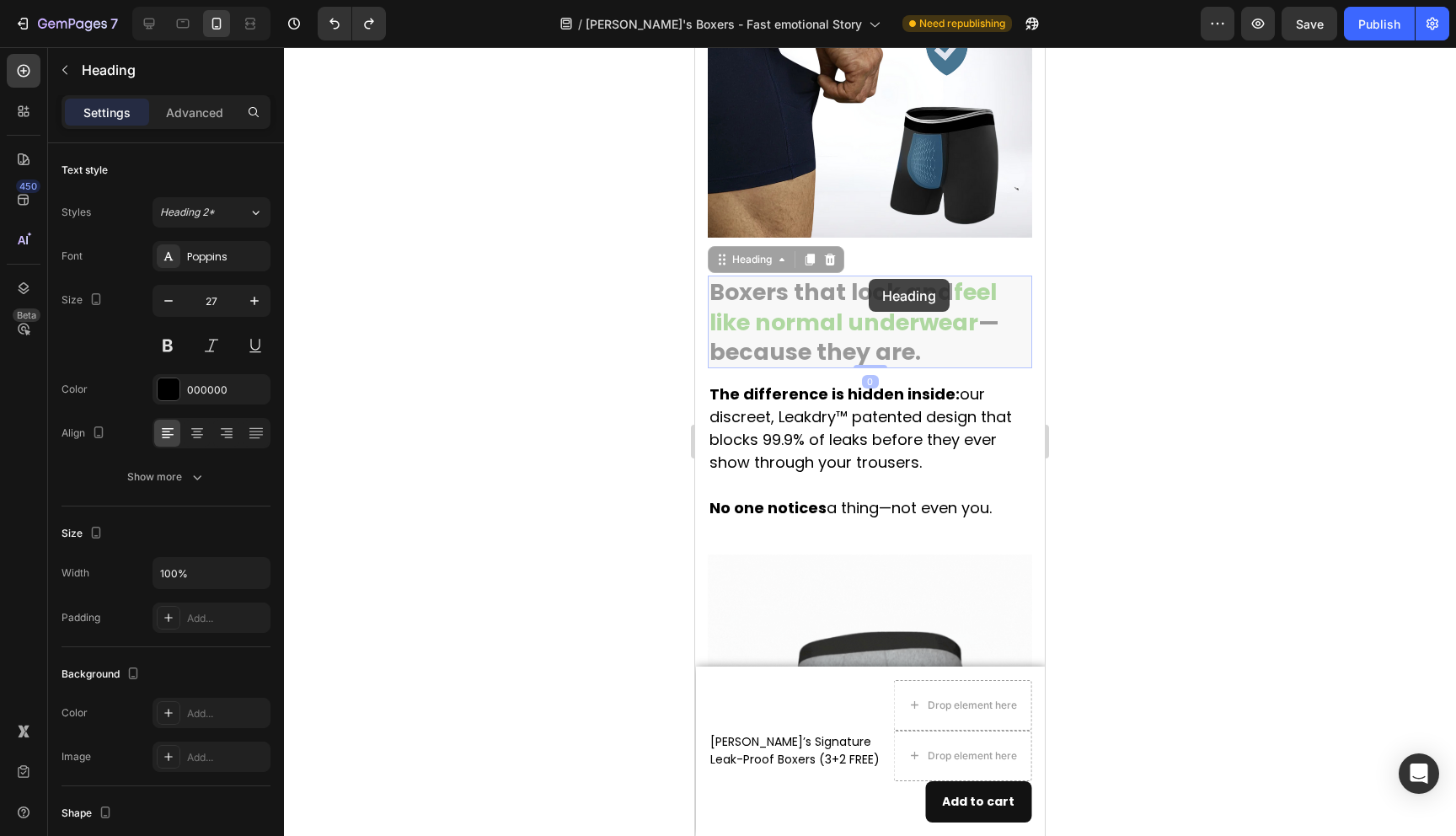
drag, startPoint x: 974, startPoint y: 287, endPoint x: 869, endPoint y: 278, distance: 105.4
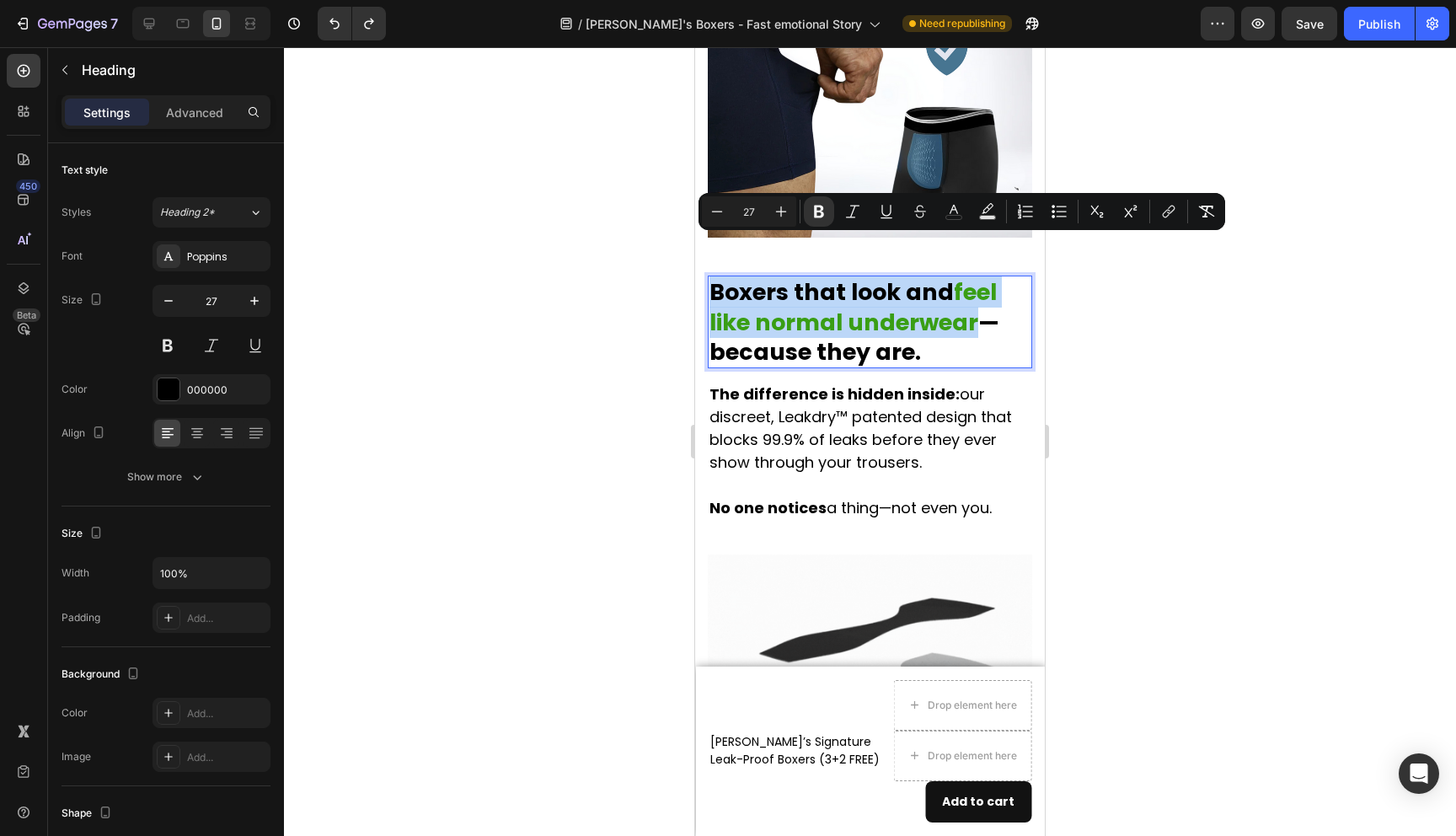
drag, startPoint x: 971, startPoint y: 285, endPoint x: 716, endPoint y: 252, distance: 257.1
click at [716, 278] on p "Boxers that look and feel like normal underwear —because they are." at bounding box center [869, 322] width 321 height 88
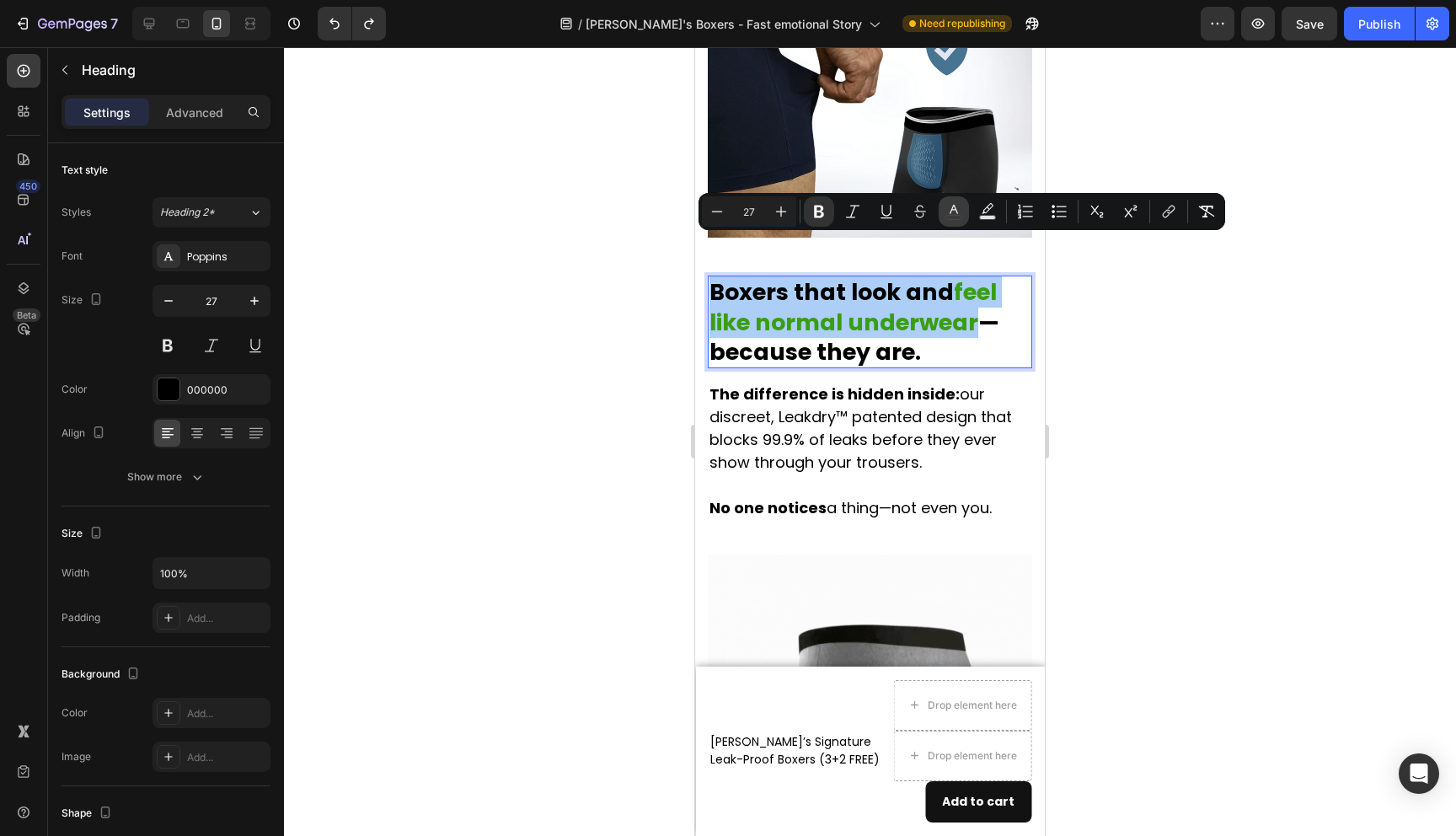
click at [957, 211] on icon "Editor contextual toolbar" at bounding box center [954, 211] width 17 height 17
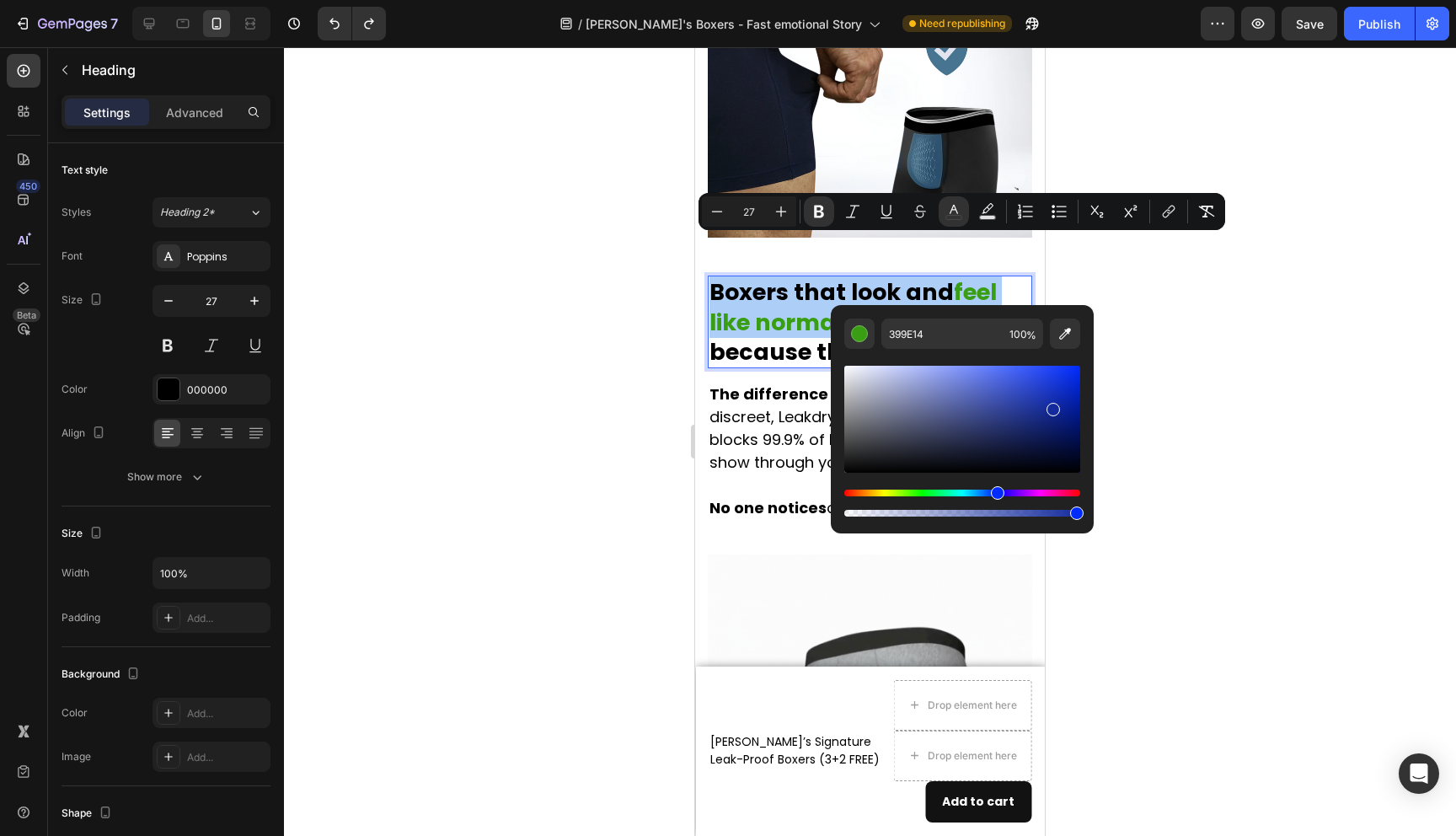
click at [995, 492] on div "Hue" at bounding box center [962, 493] width 236 height 7
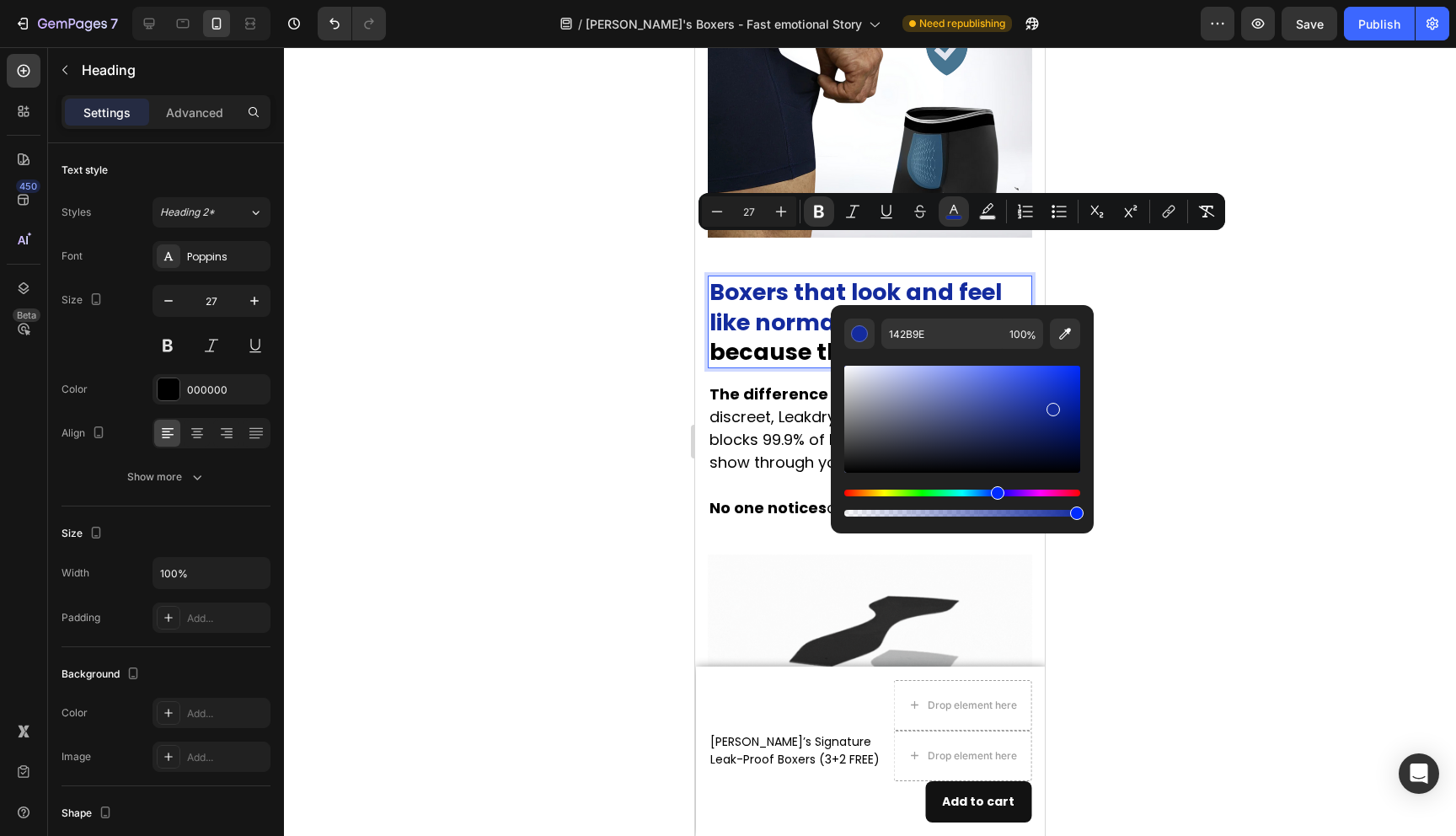
click at [1015, 422] on div "Editor contextual toolbar" at bounding box center [962, 419] width 236 height 107
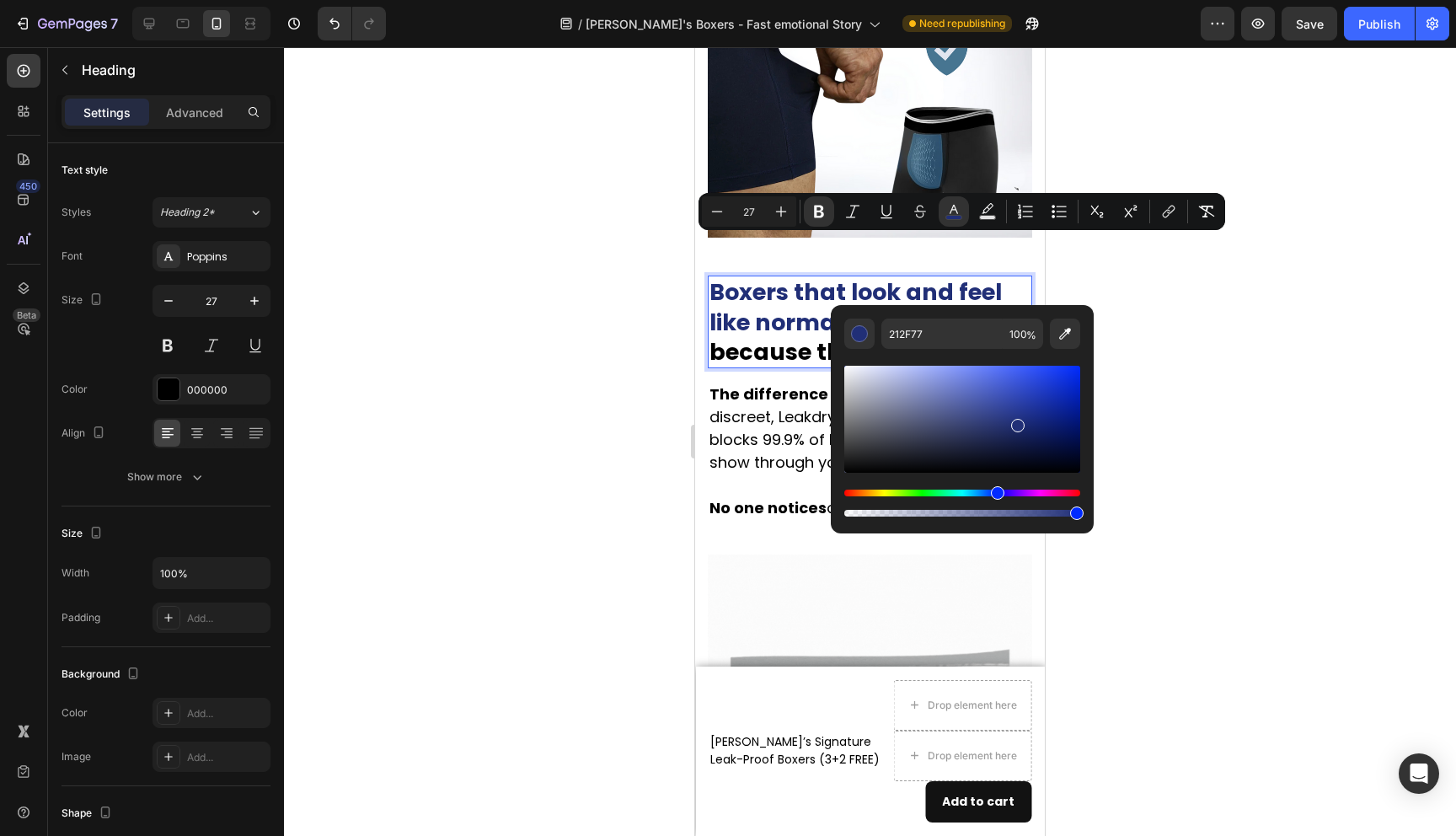
click at [994, 421] on div "Editor contextual toolbar" at bounding box center [962, 419] width 236 height 107
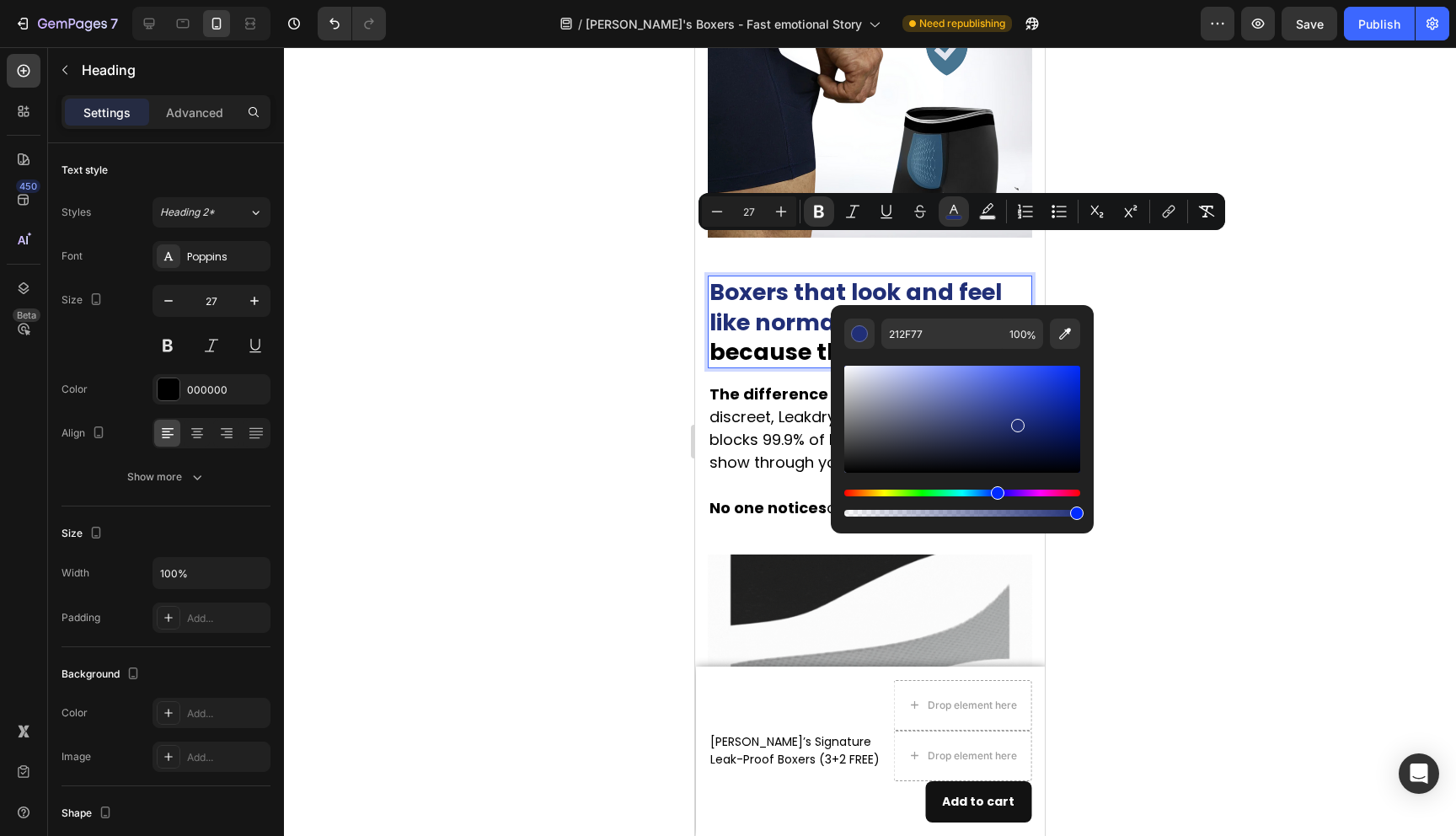
type input "2D3A7A"
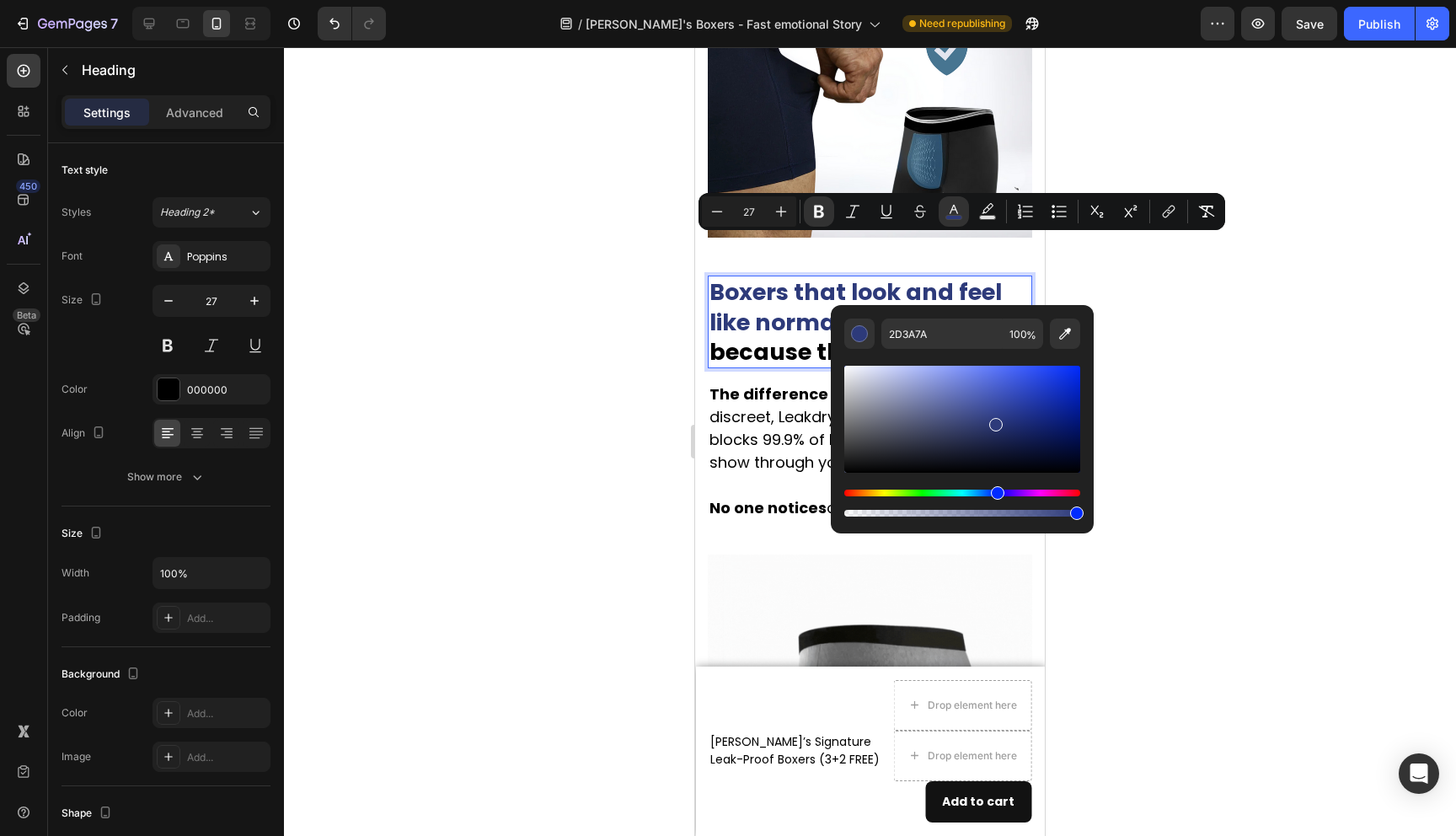
click at [1186, 401] on div at bounding box center [869, 442] width 1172 height 789
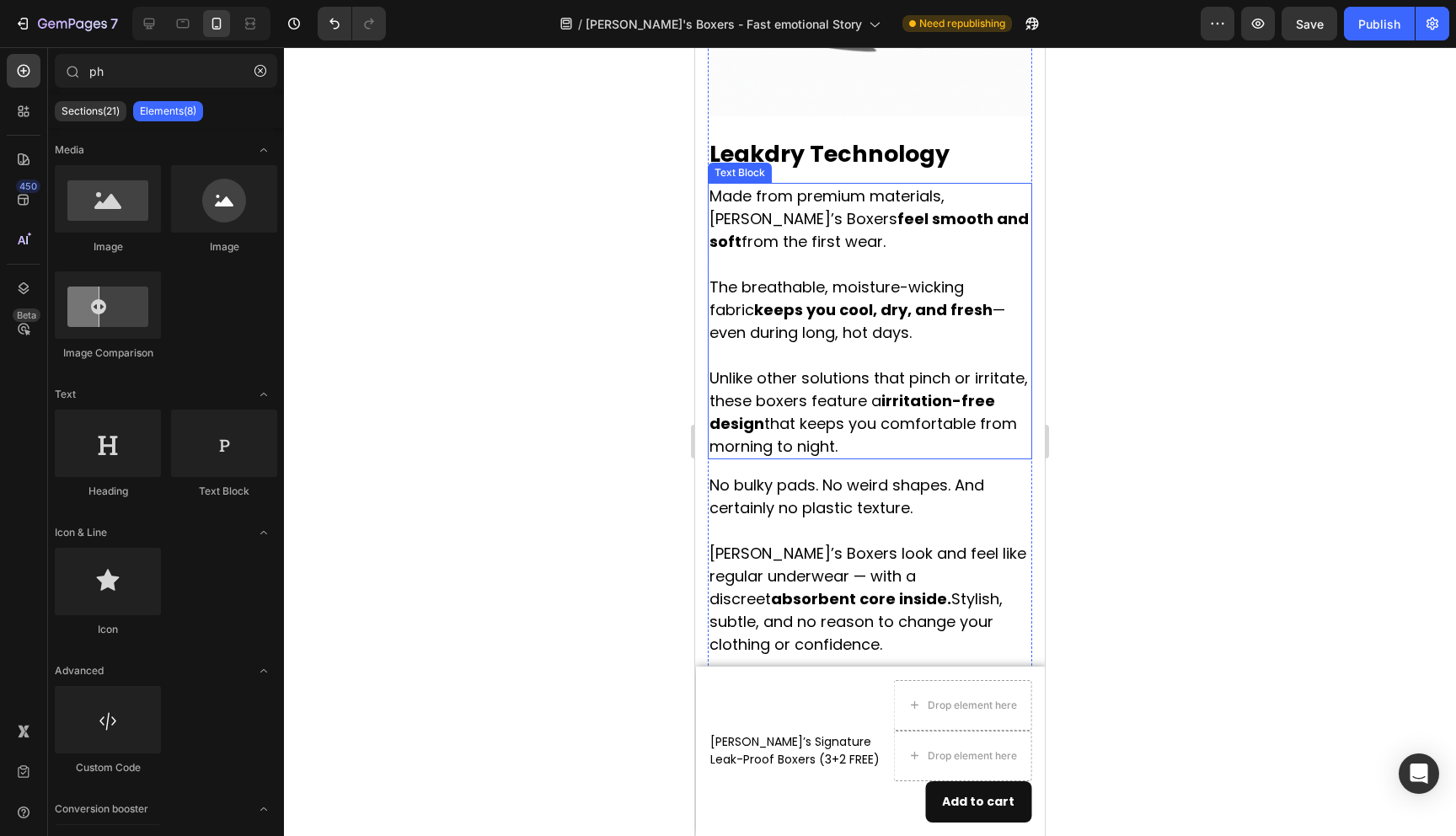
scroll to position [3573, 0]
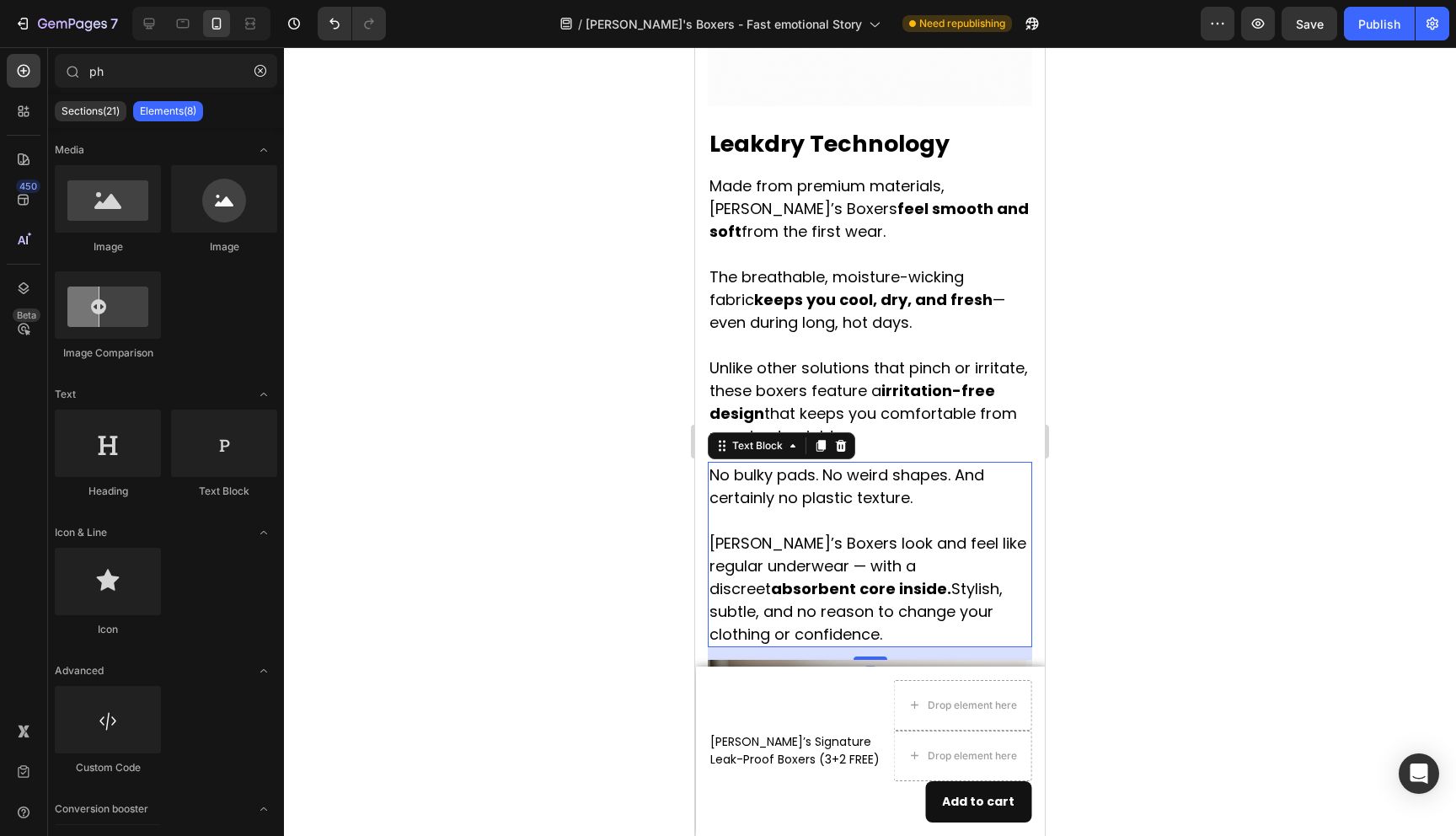
click at [929, 578] on strong "absorbent core inside." at bounding box center [861, 588] width 181 height 21
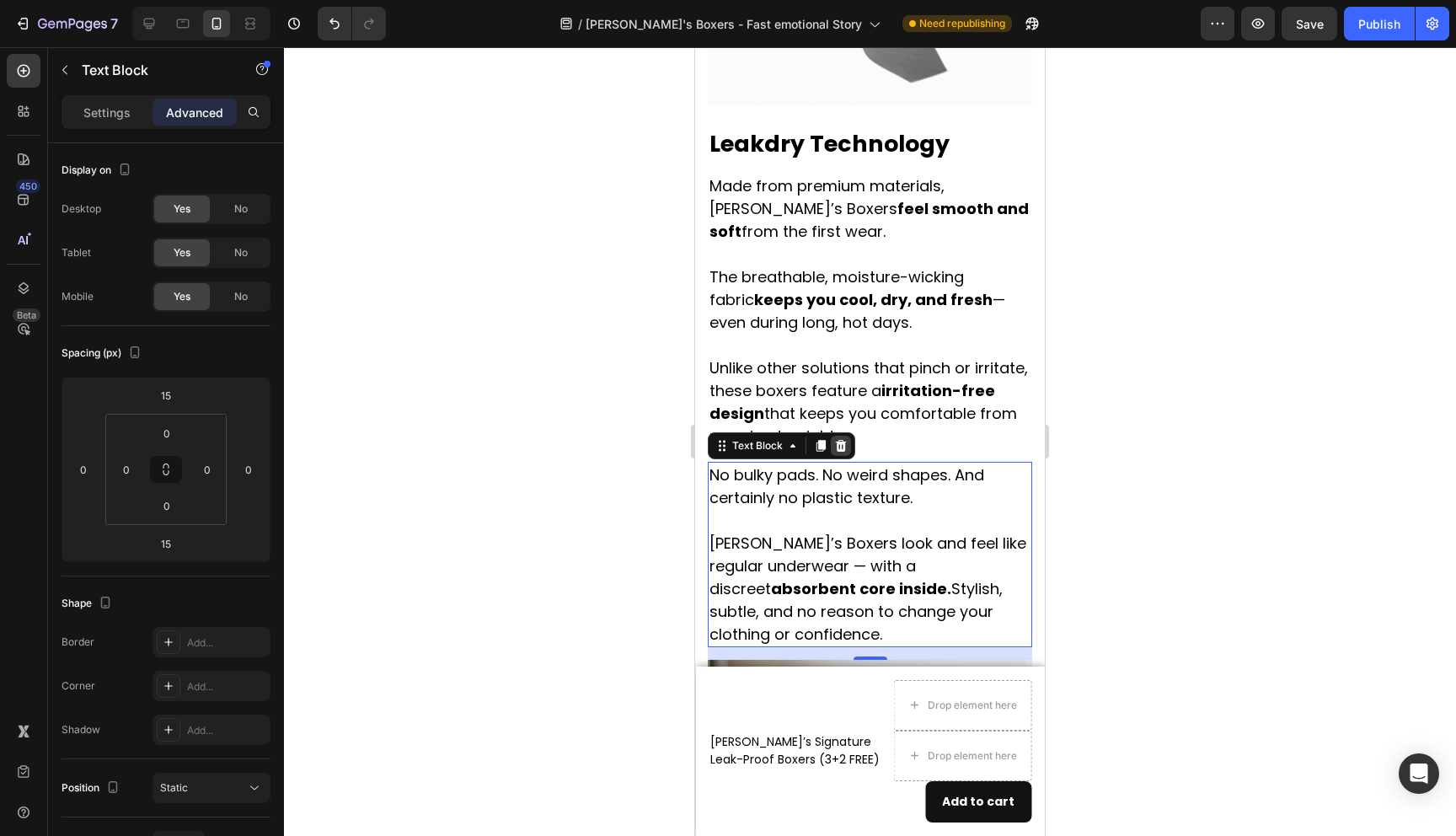
click at [842, 440] on icon at bounding box center [841, 445] width 11 height 12
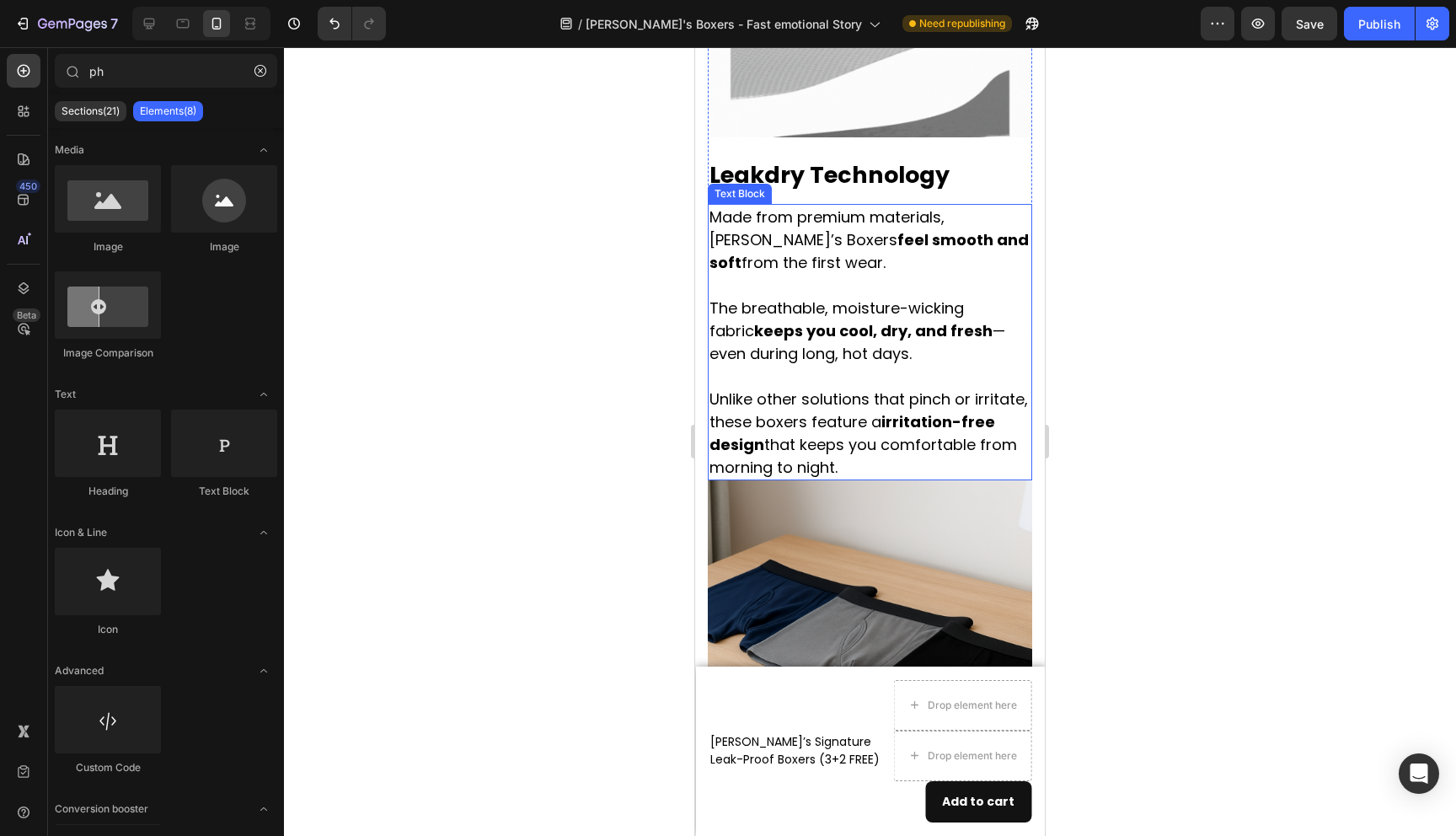
scroll to position [3533, 0]
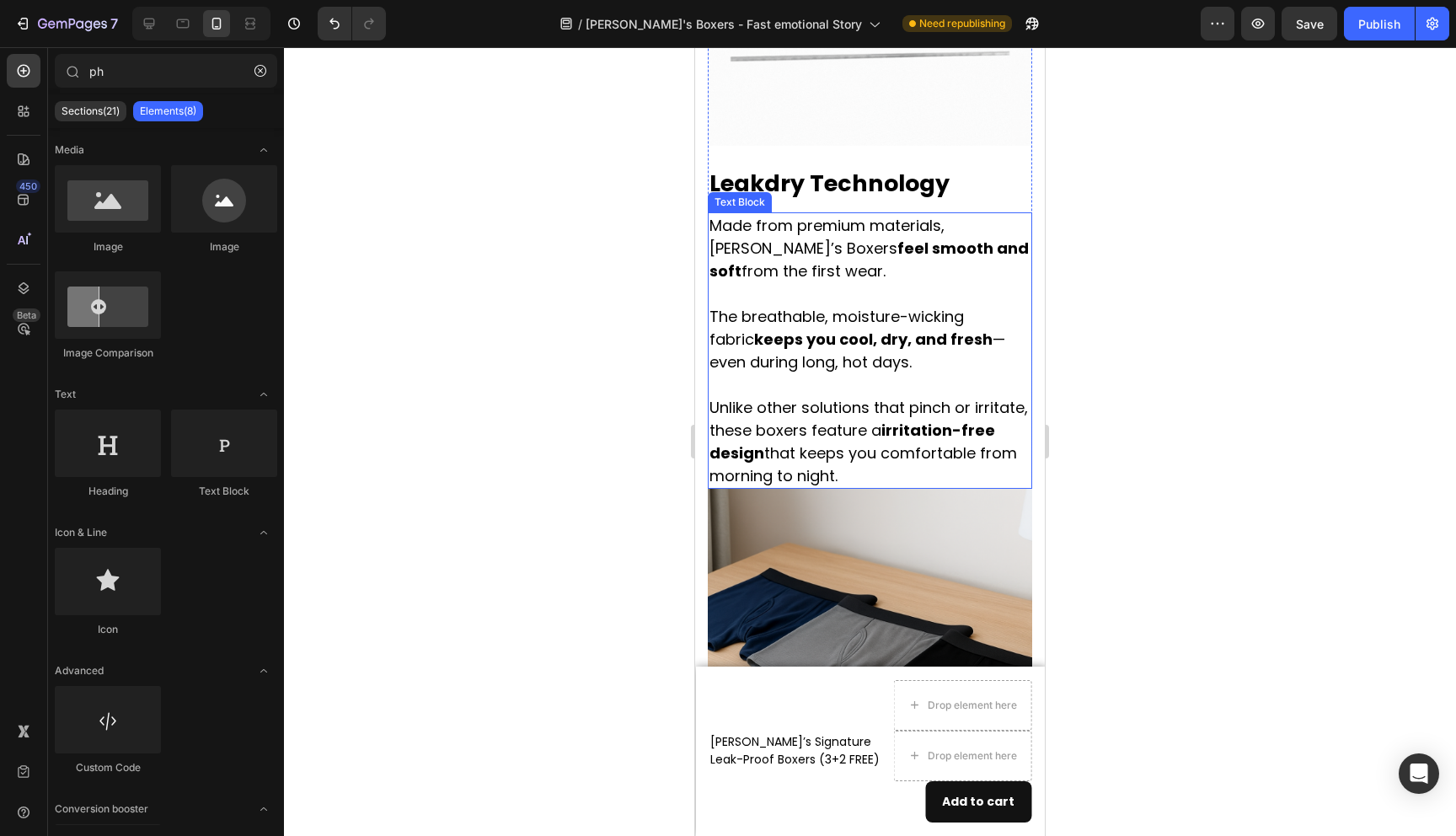
click at [948, 351] on p "Made from premium materials, [PERSON_NAME]’s Boxers feel smooth and soft from t…" at bounding box center [869, 350] width 321 height 273
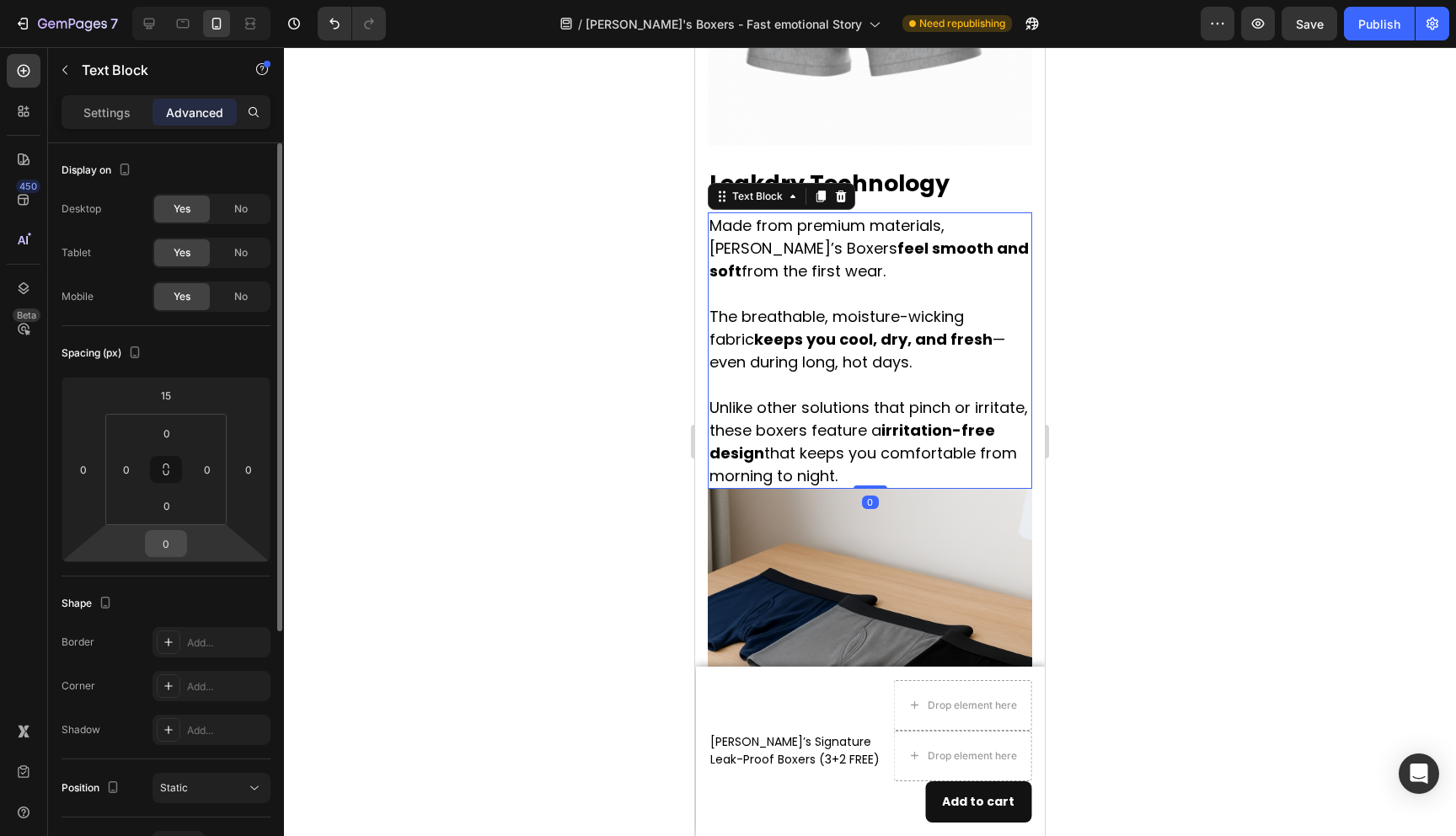
click at [175, 549] on input "0" at bounding box center [166, 544] width 33 height 26
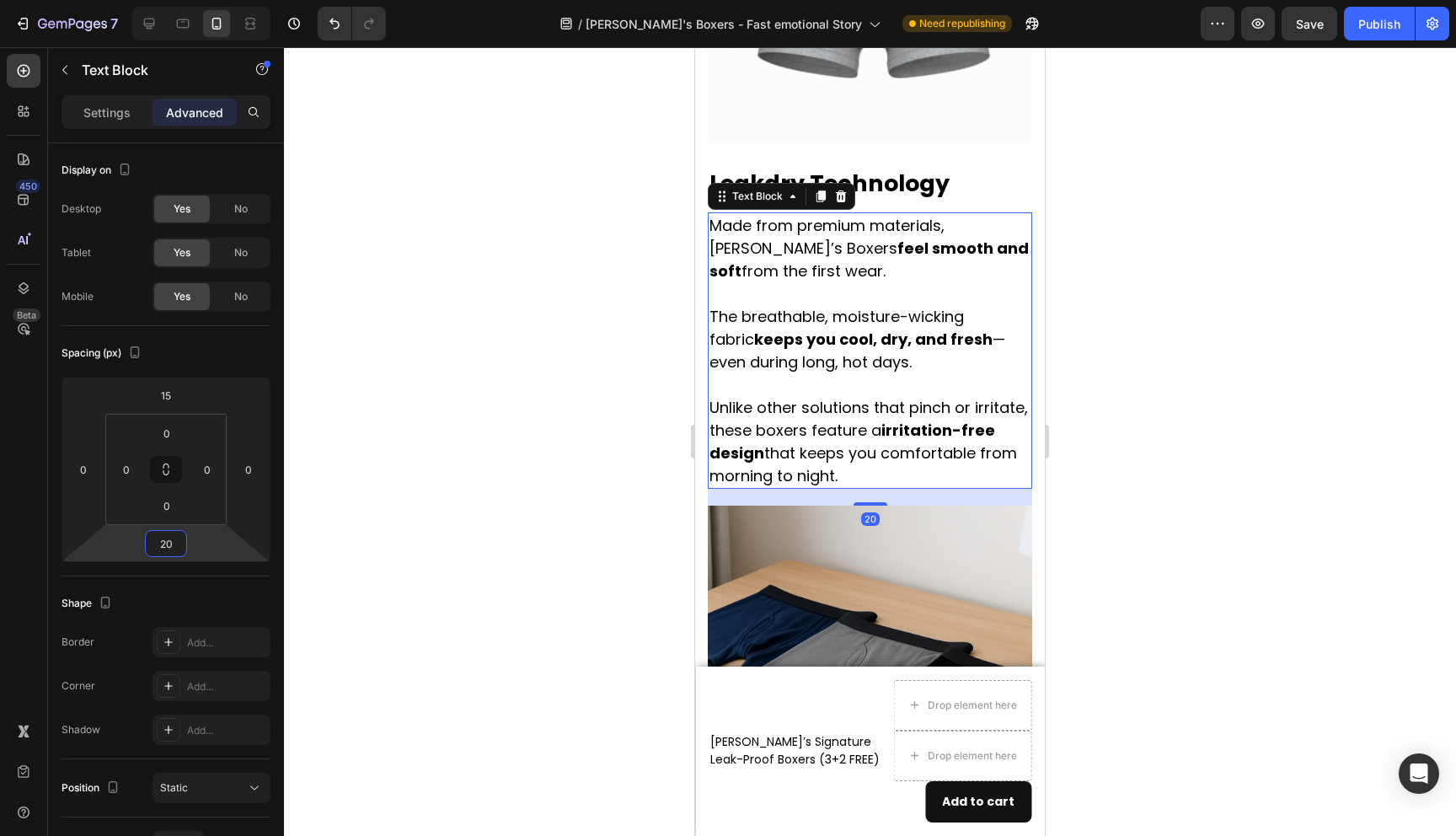
type input "20"
click at [677, 565] on div at bounding box center [869, 442] width 1172 height 789
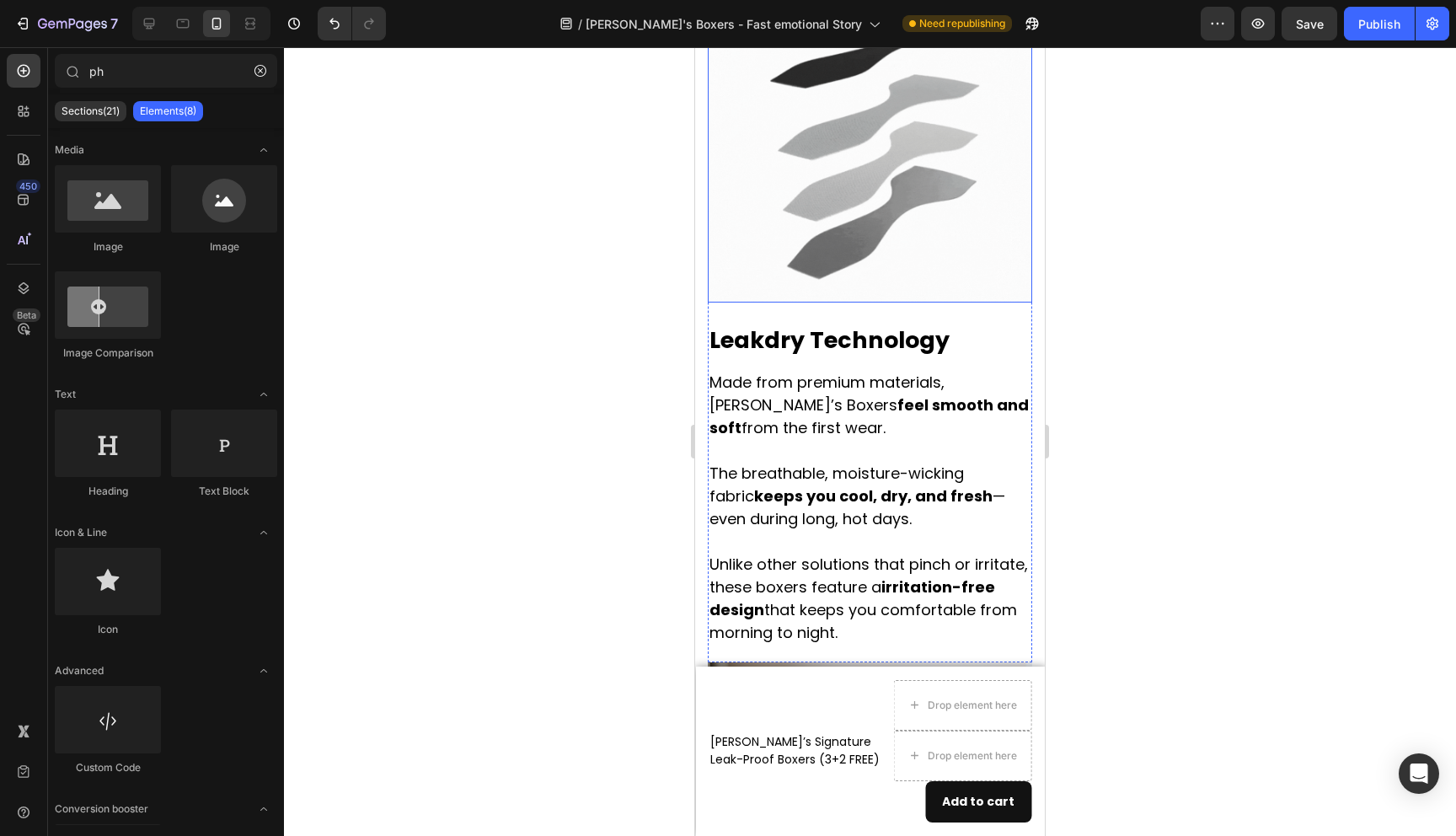
scroll to position [3396, 0]
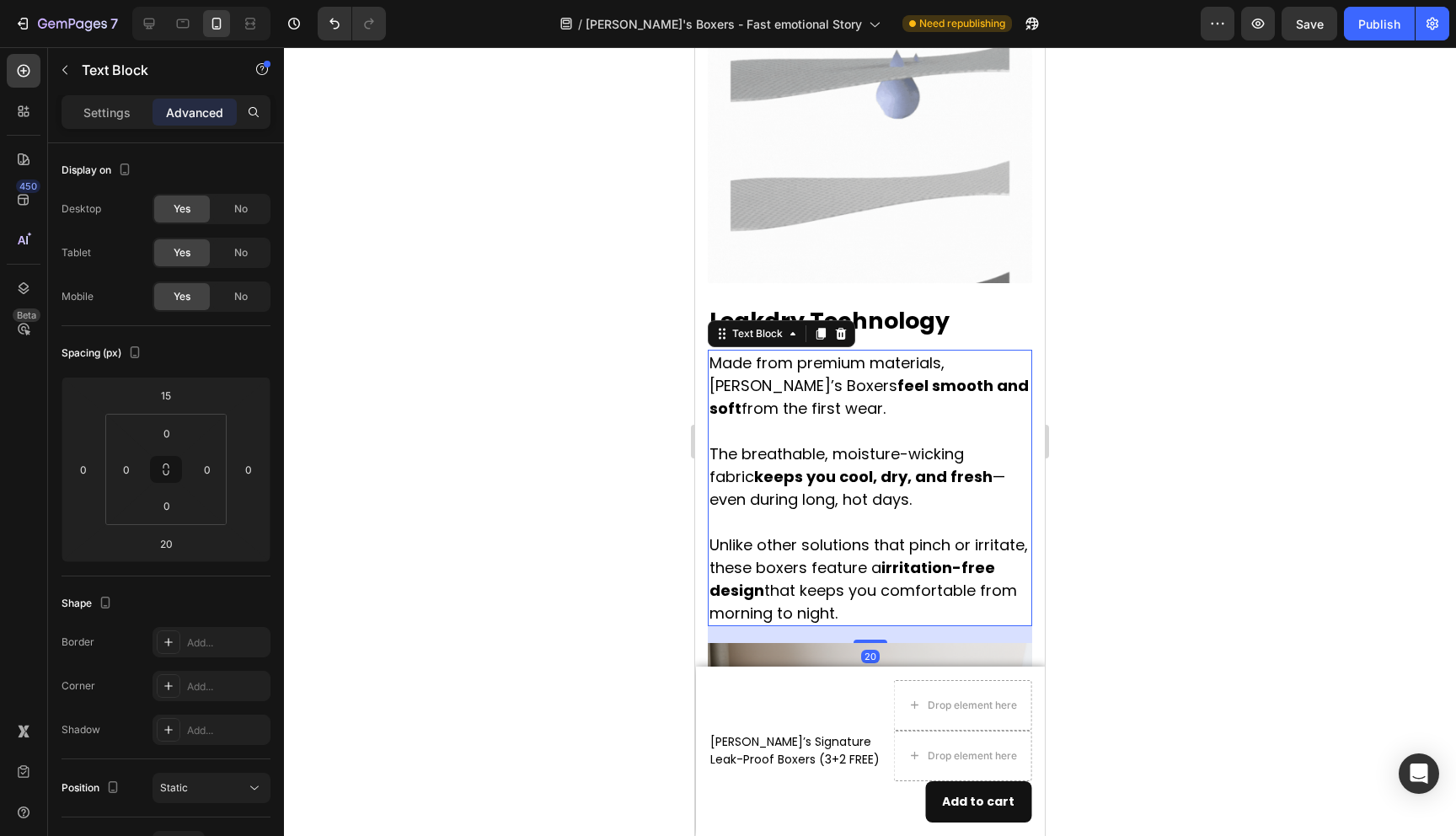
click at [851, 481] on p "Made from premium materials, [PERSON_NAME]’s Boxers feel smooth and soft from t…" at bounding box center [869, 488] width 321 height 273
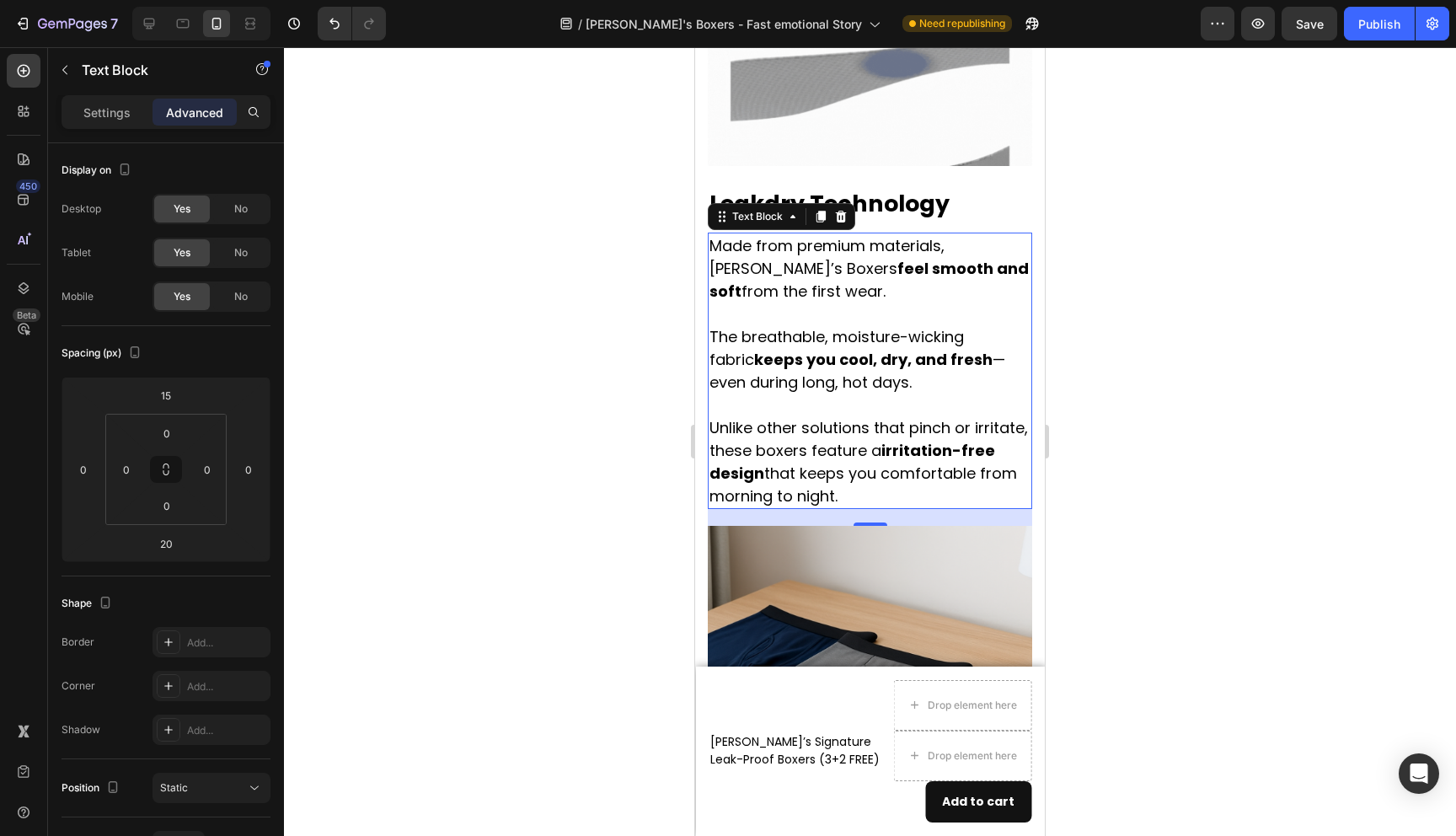
scroll to position [3495, 0]
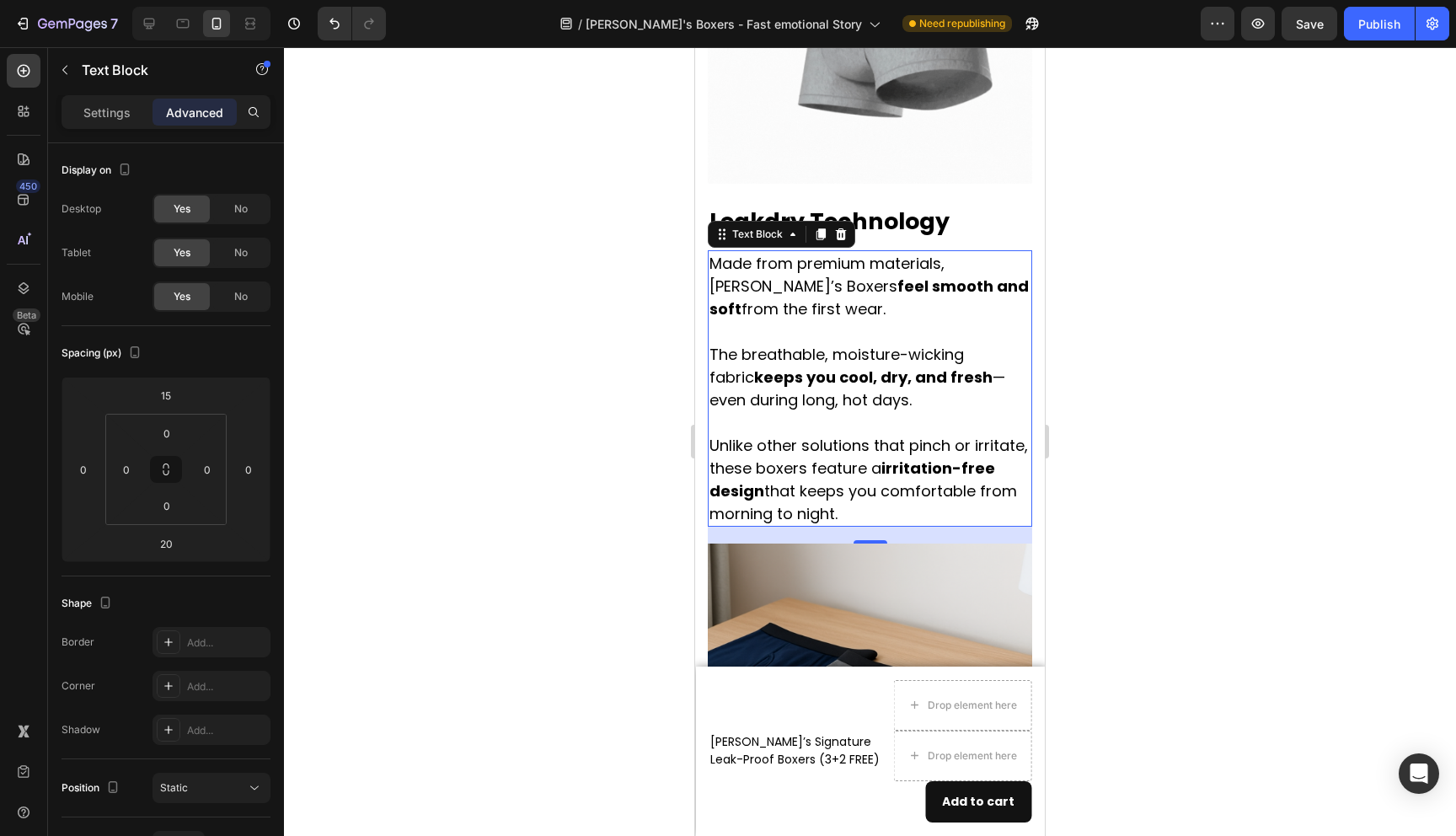
click at [871, 413] on p "Made from premium materials, [PERSON_NAME]’s Boxers feel smooth and soft from t…" at bounding box center [869, 389] width 321 height 273
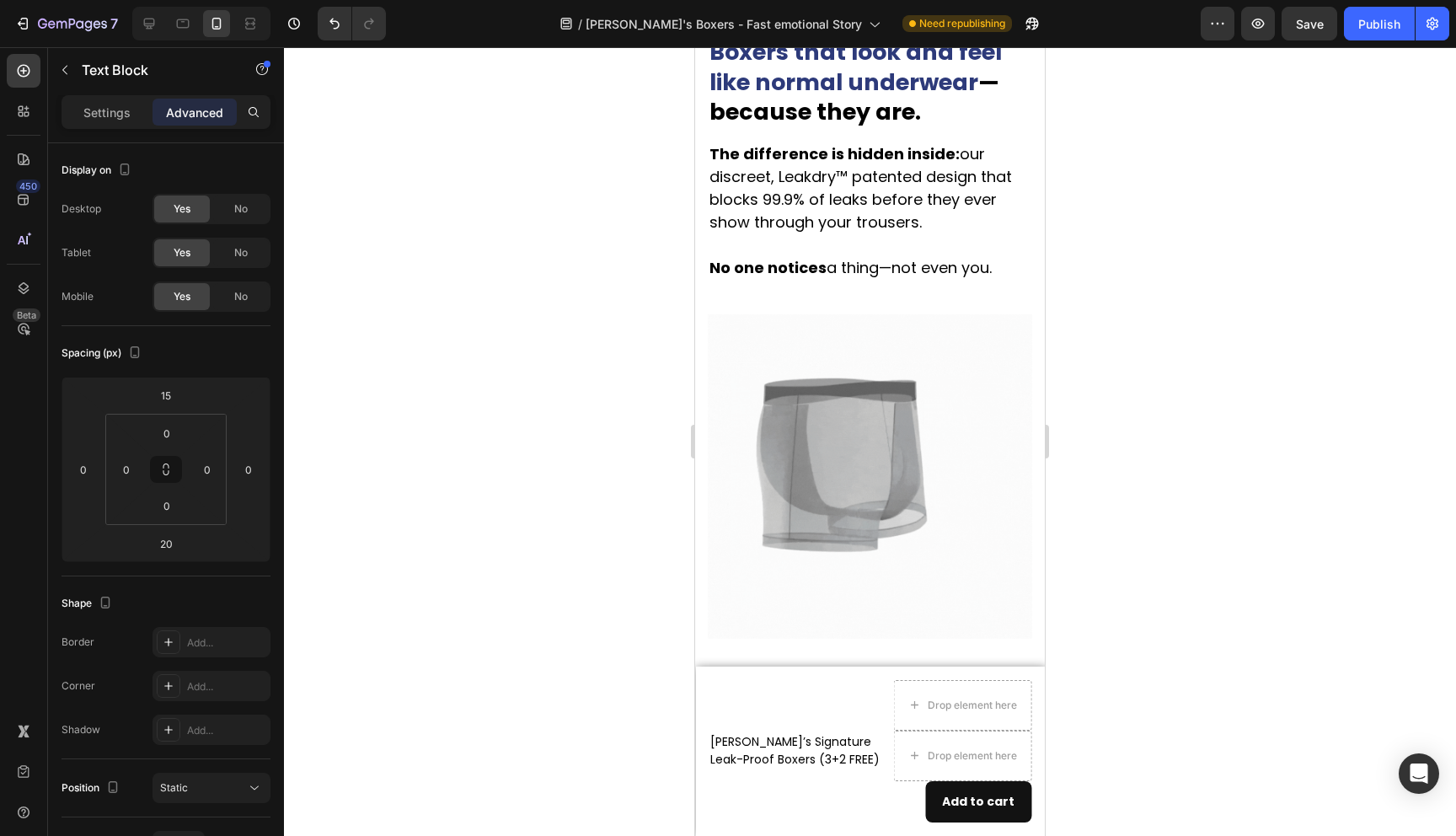
scroll to position [2858, 0]
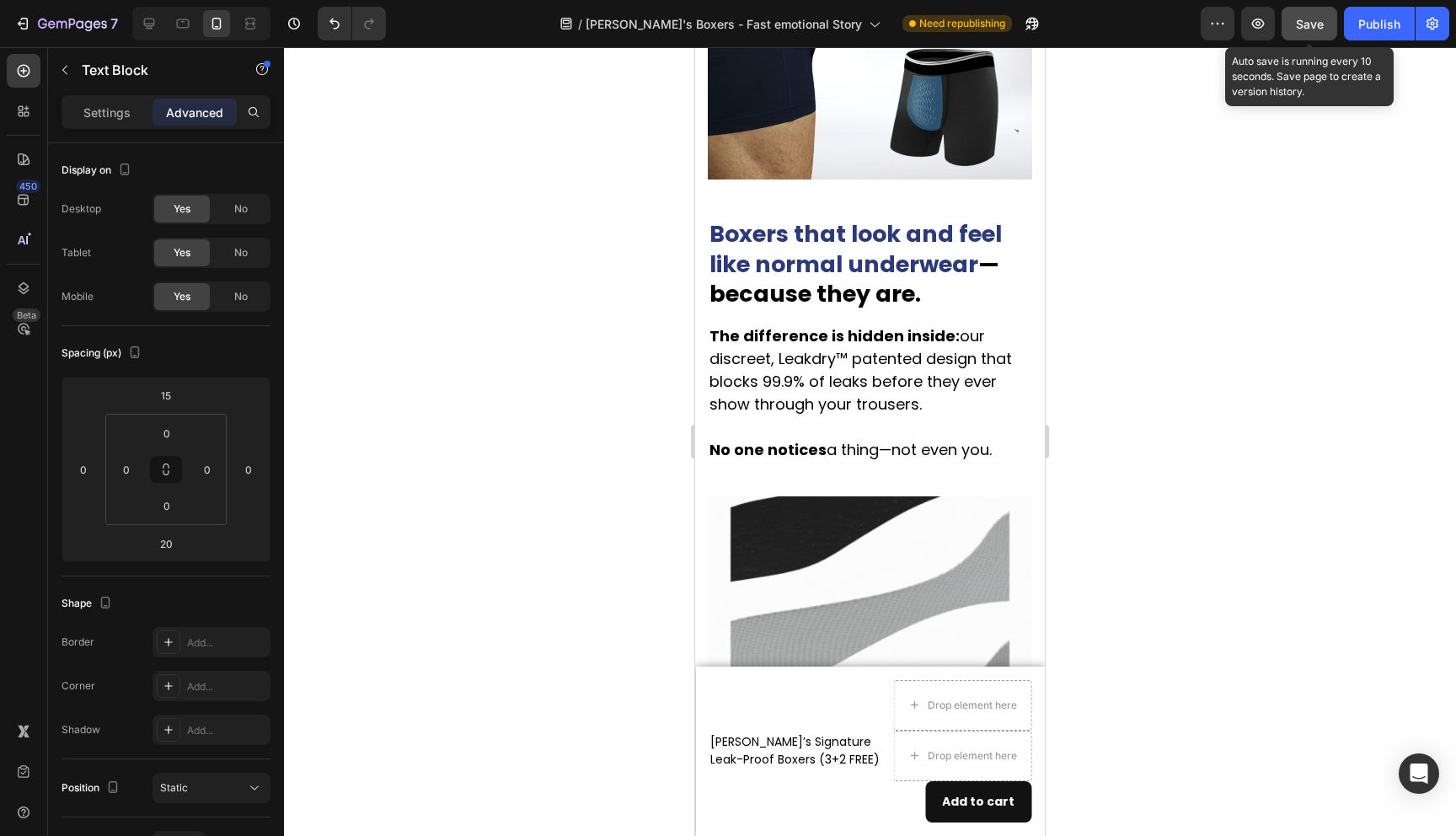
click at [1322, 12] on button "Save" at bounding box center [1309, 24] width 56 height 33
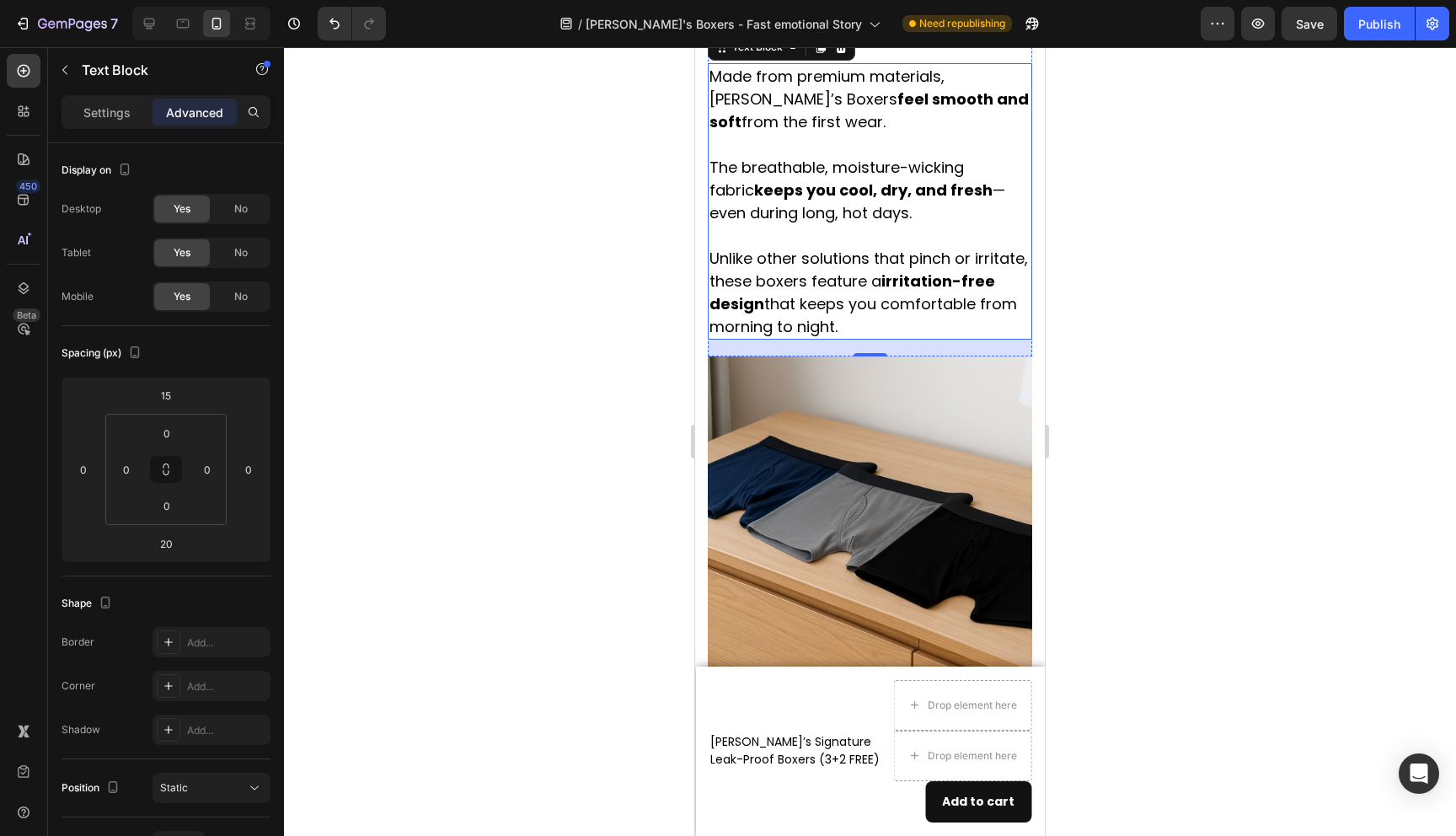
scroll to position [3371, 0]
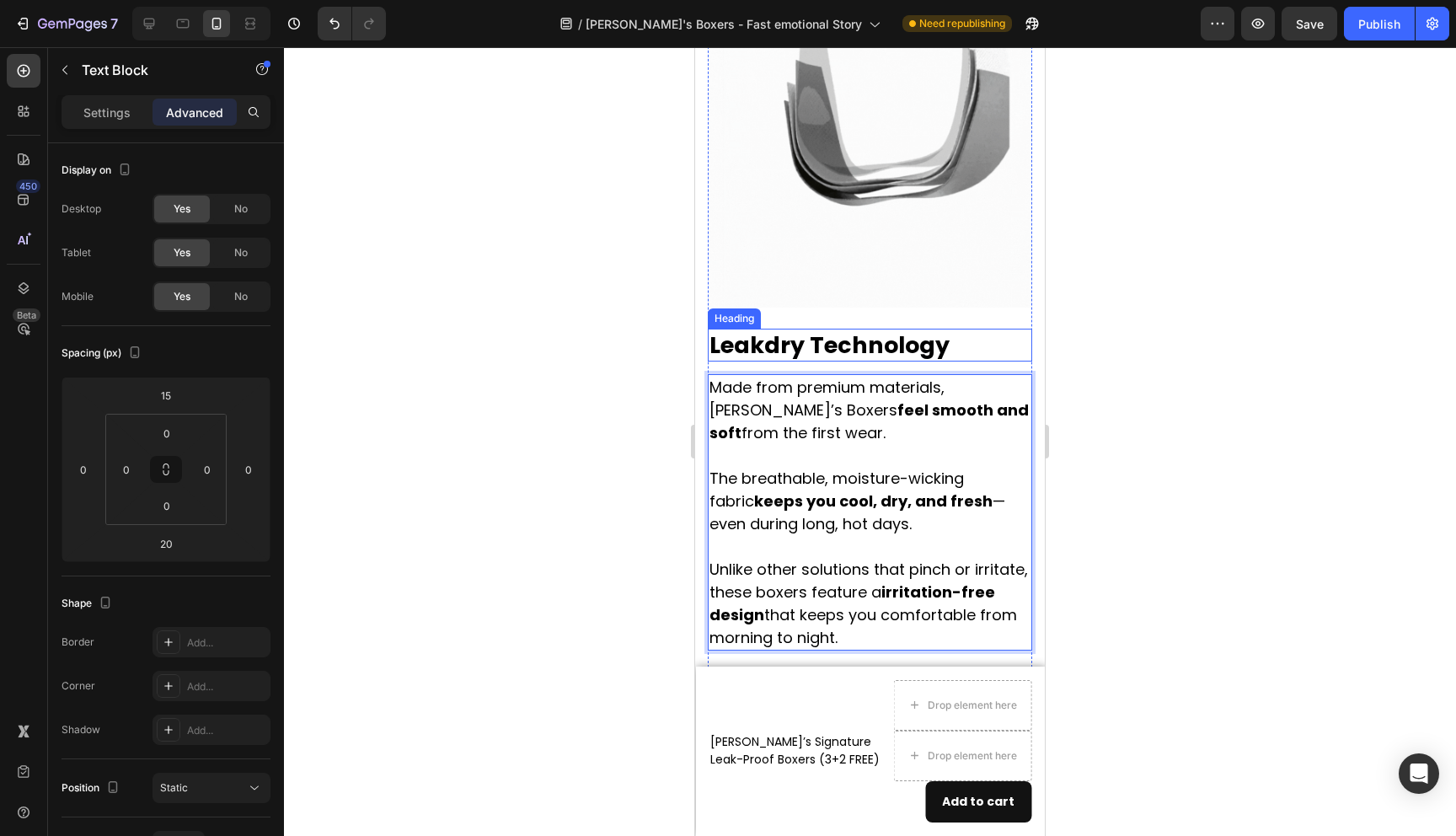
click at [883, 329] on h2 "Leakdry Technology" at bounding box center [870, 344] width 325 height 32
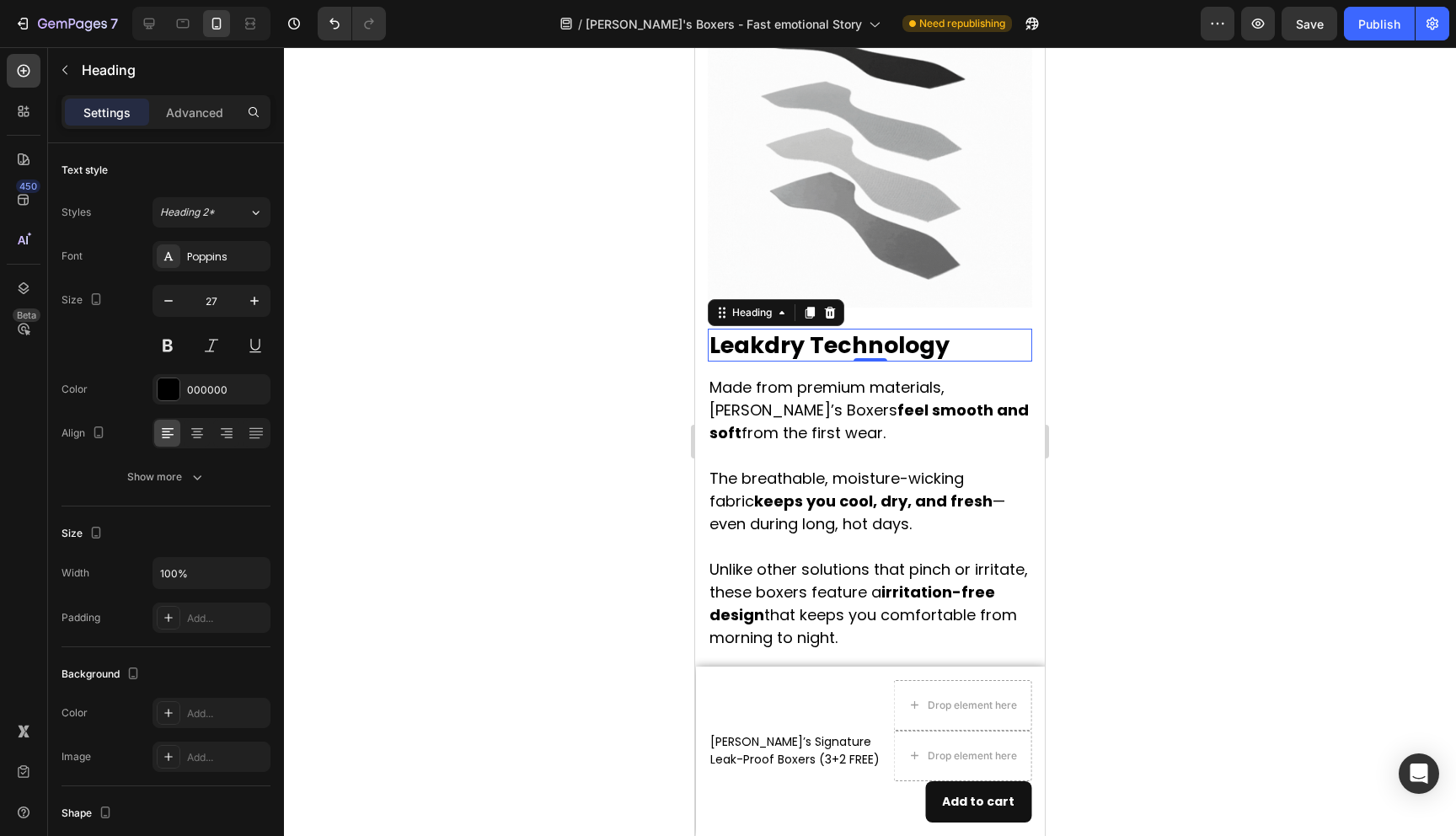
click at [806, 329] on h2 "Leakdry Technology" at bounding box center [870, 344] width 325 height 32
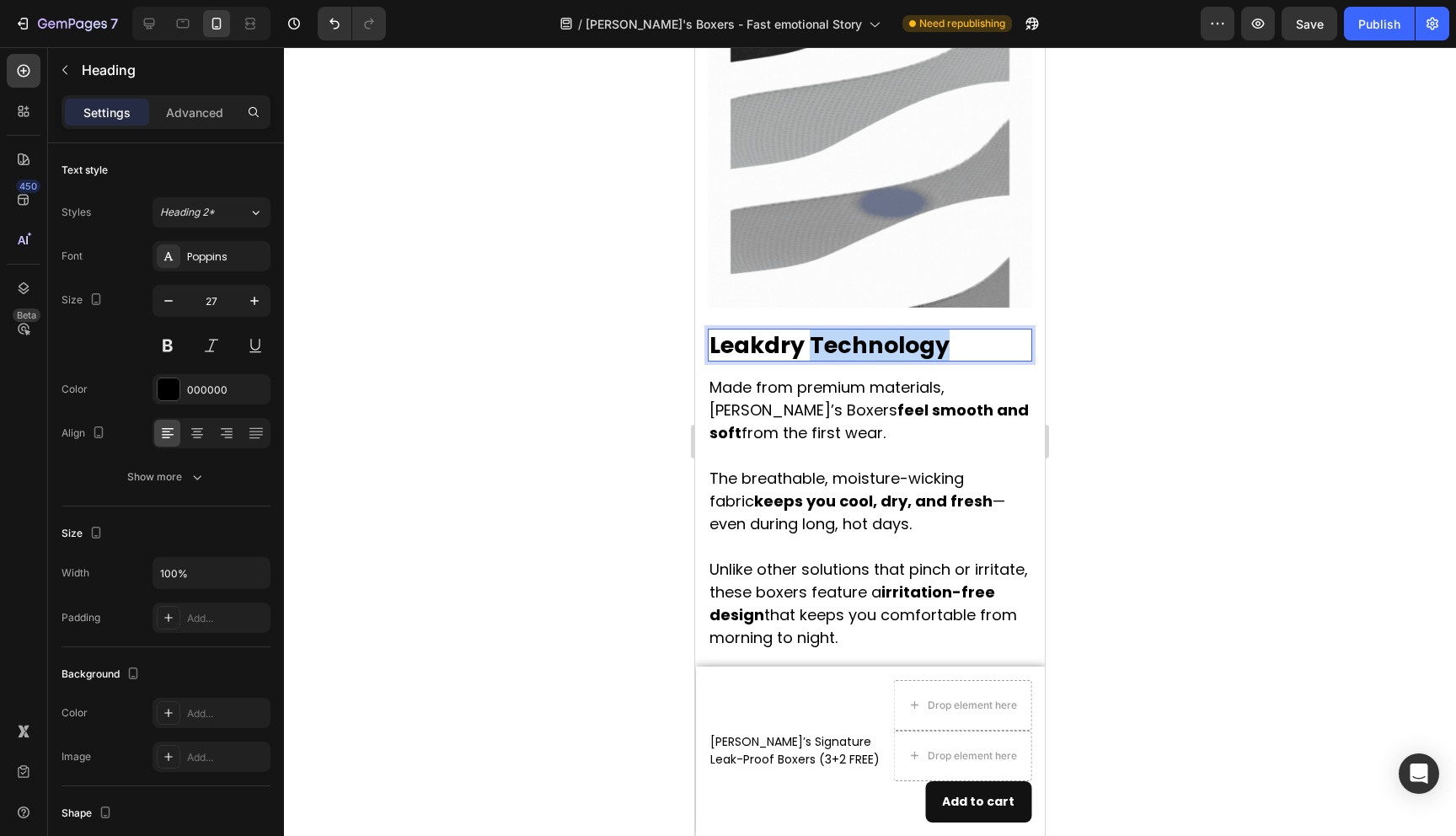
click at [806, 331] on p "Leakdry Technology" at bounding box center [869, 345] width 321 height 29
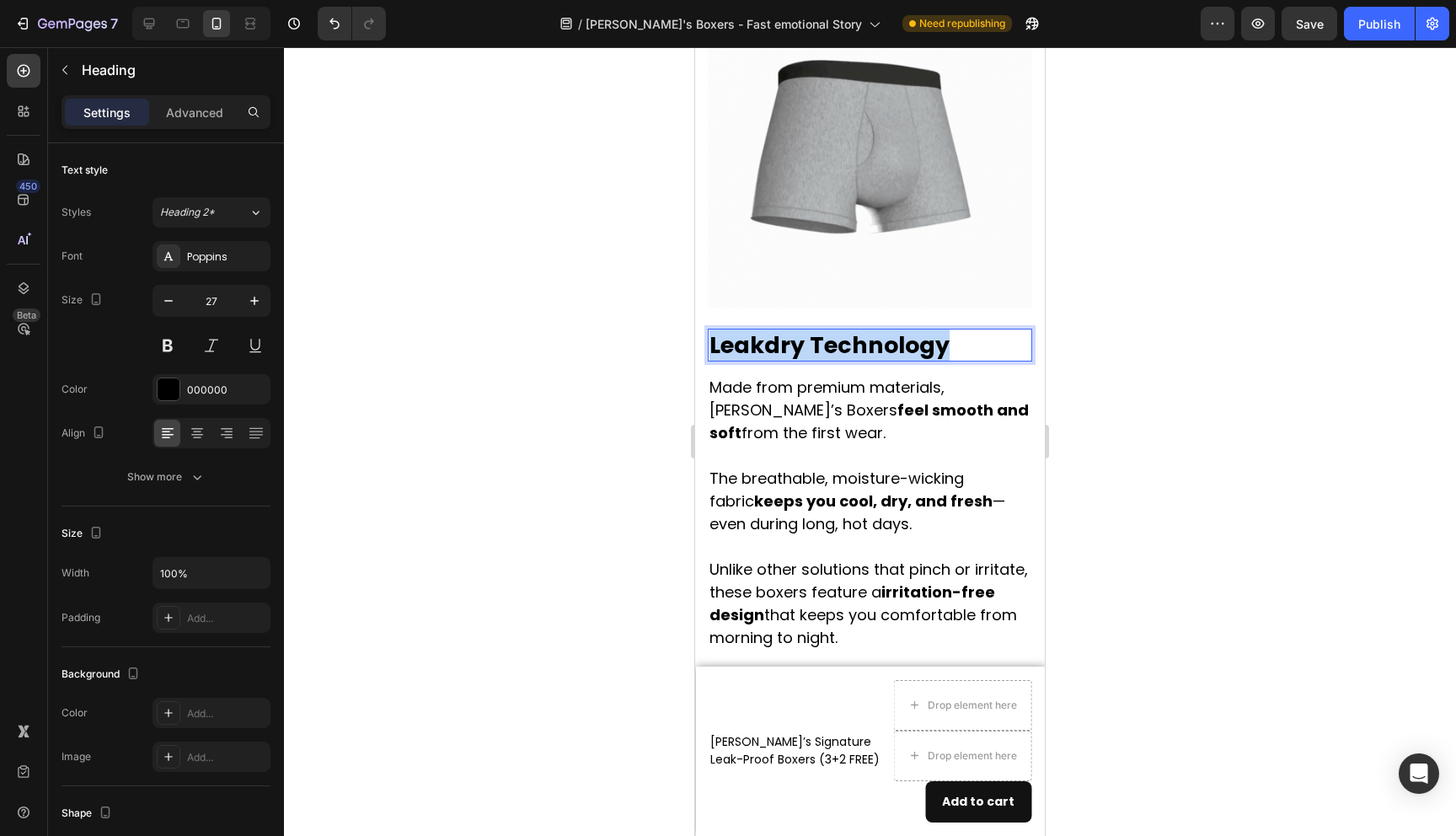
click at [806, 331] on p "Leakdry Technology" at bounding box center [869, 345] width 321 height 29
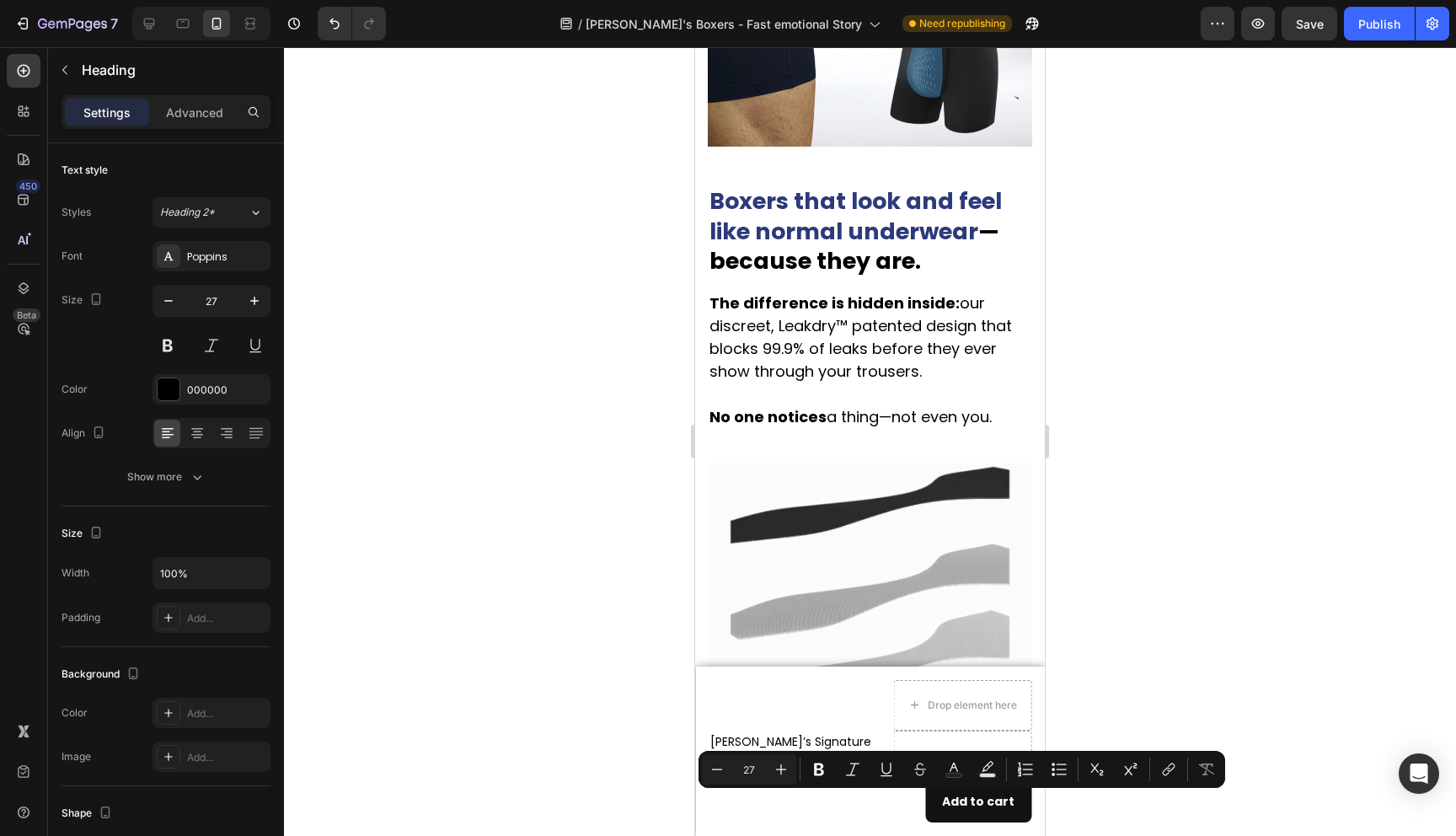
scroll to position [2865, 0]
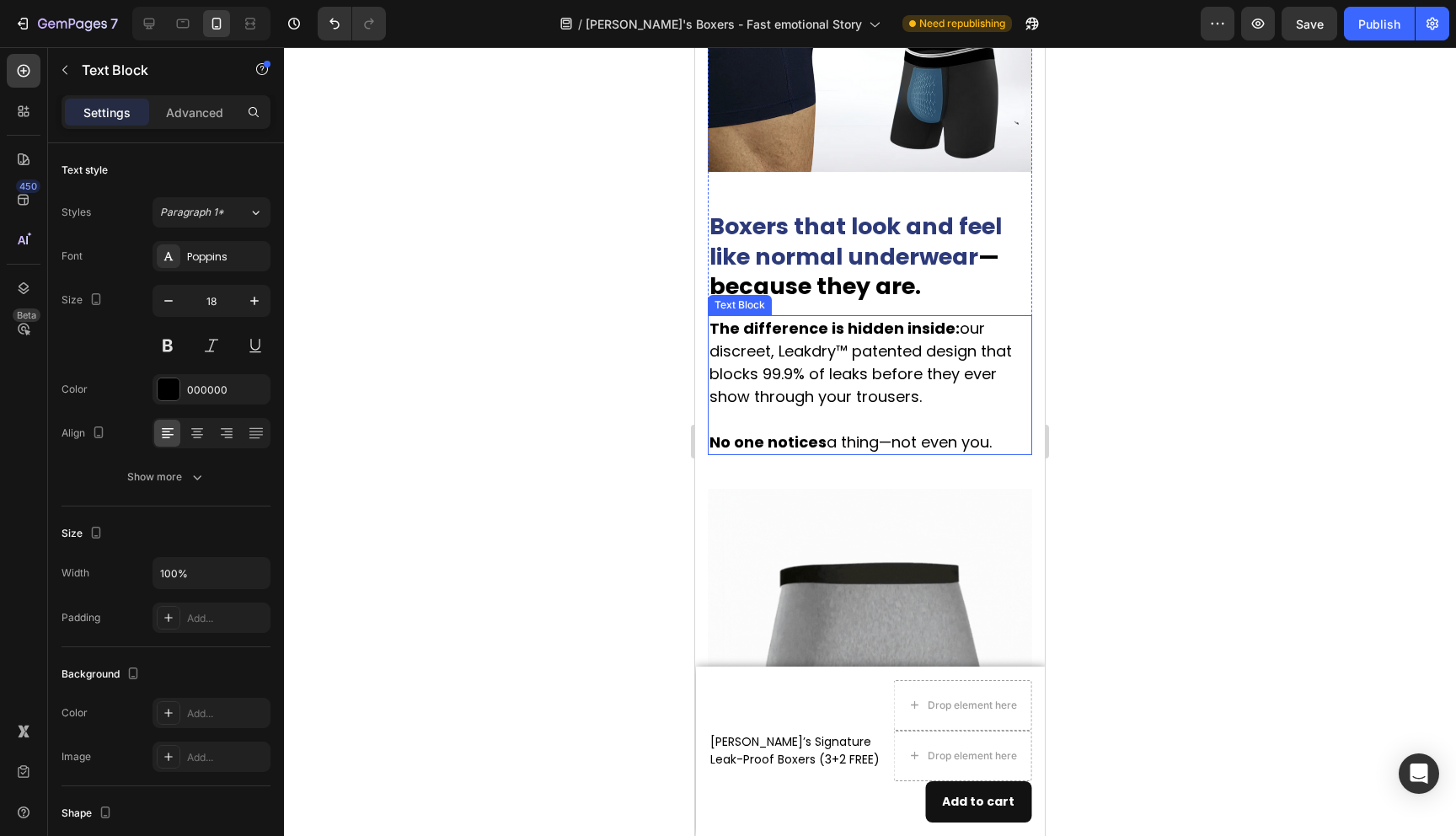
click at [821, 352] on p "The difference is hidden inside: our discreet, Leakdry™ patented design that bl…" at bounding box center [869, 362] width 321 height 91
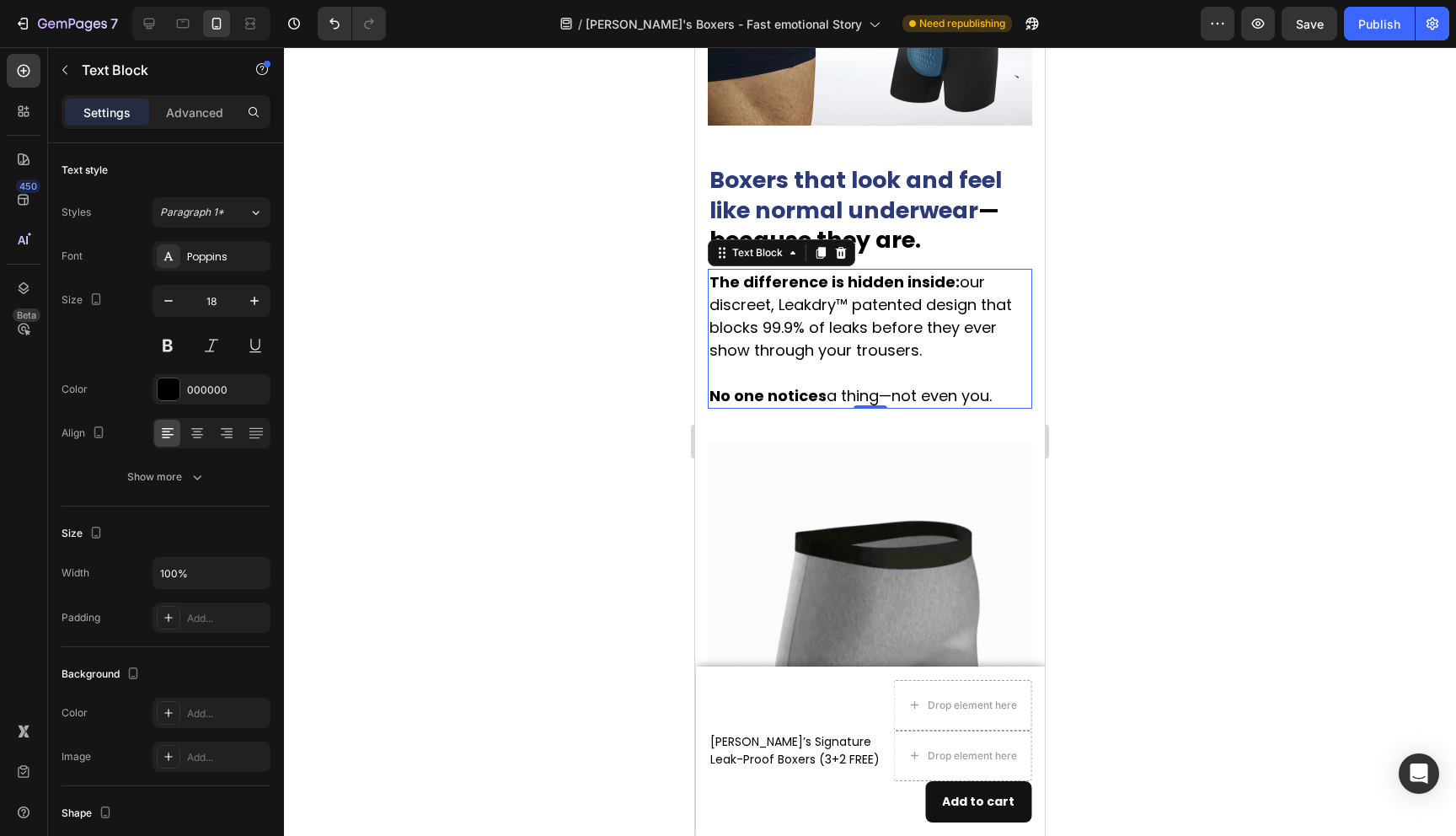
scroll to position [2923, 0]
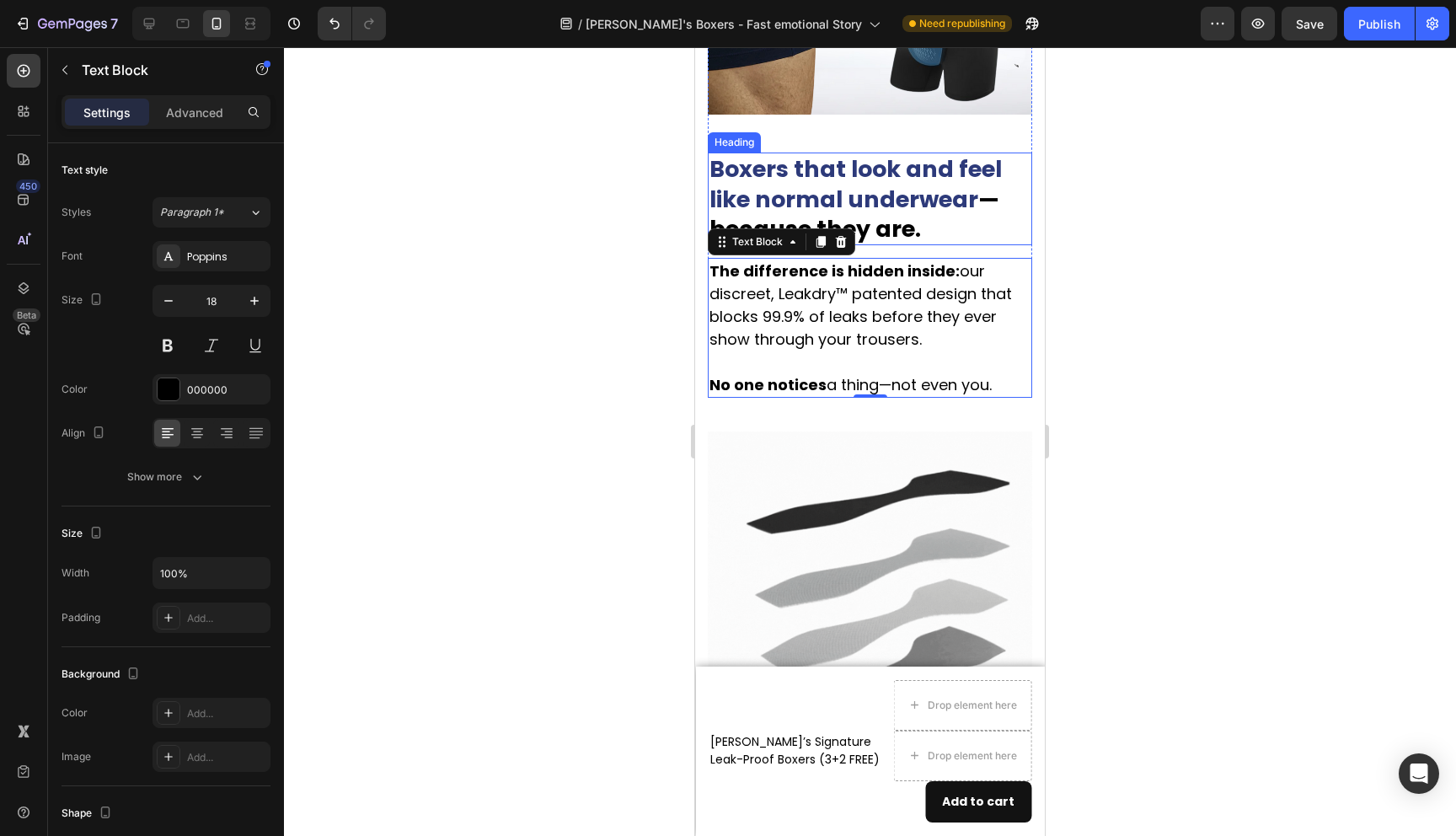
click at [881, 157] on strong "Boxers that look and feel like normal underwear" at bounding box center [856, 183] width 292 height 61
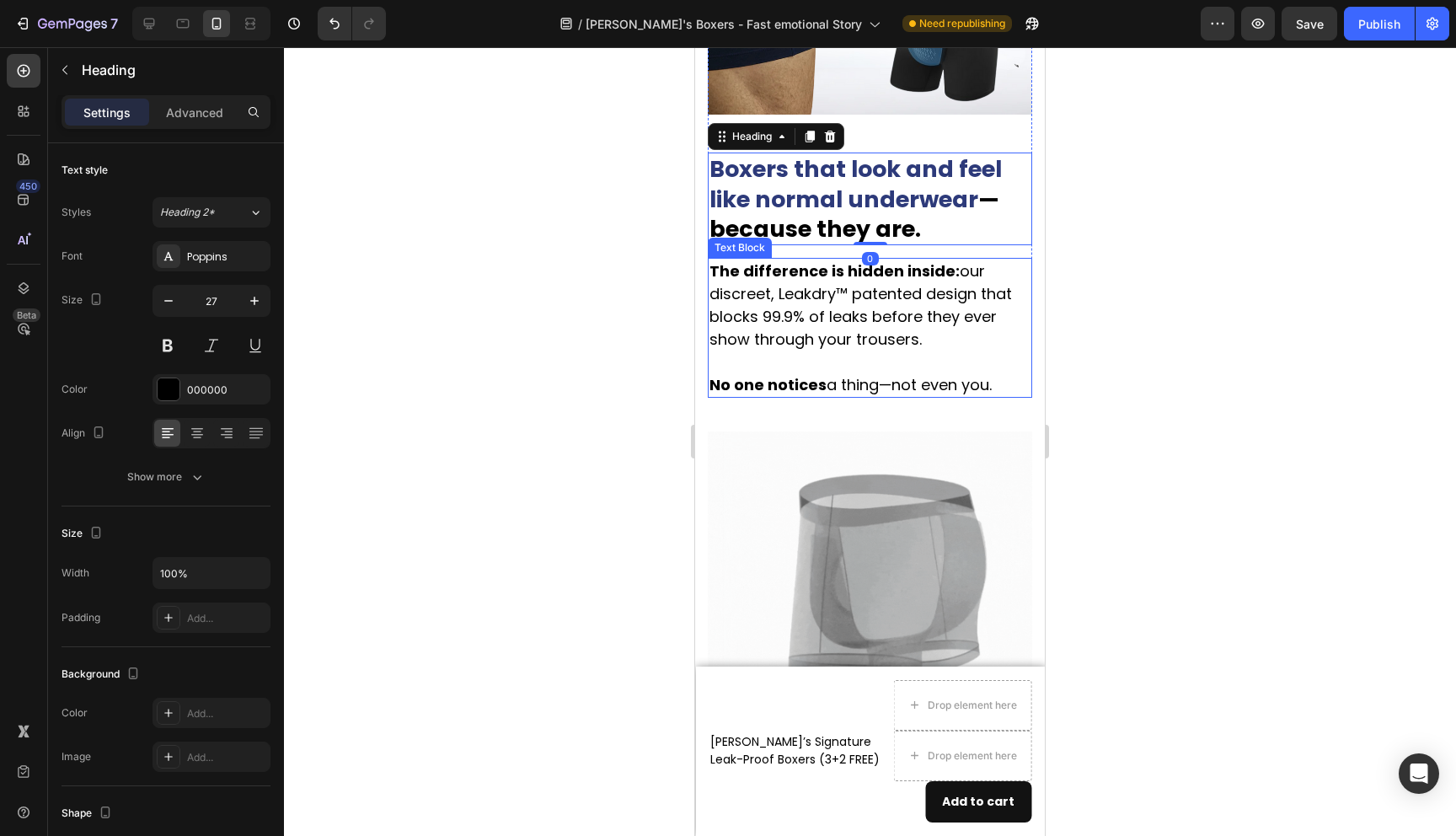
click at [869, 276] on p "The difference is hidden inside: our discreet, Leakdry™ patented design that bl…" at bounding box center [869, 305] width 321 height 91
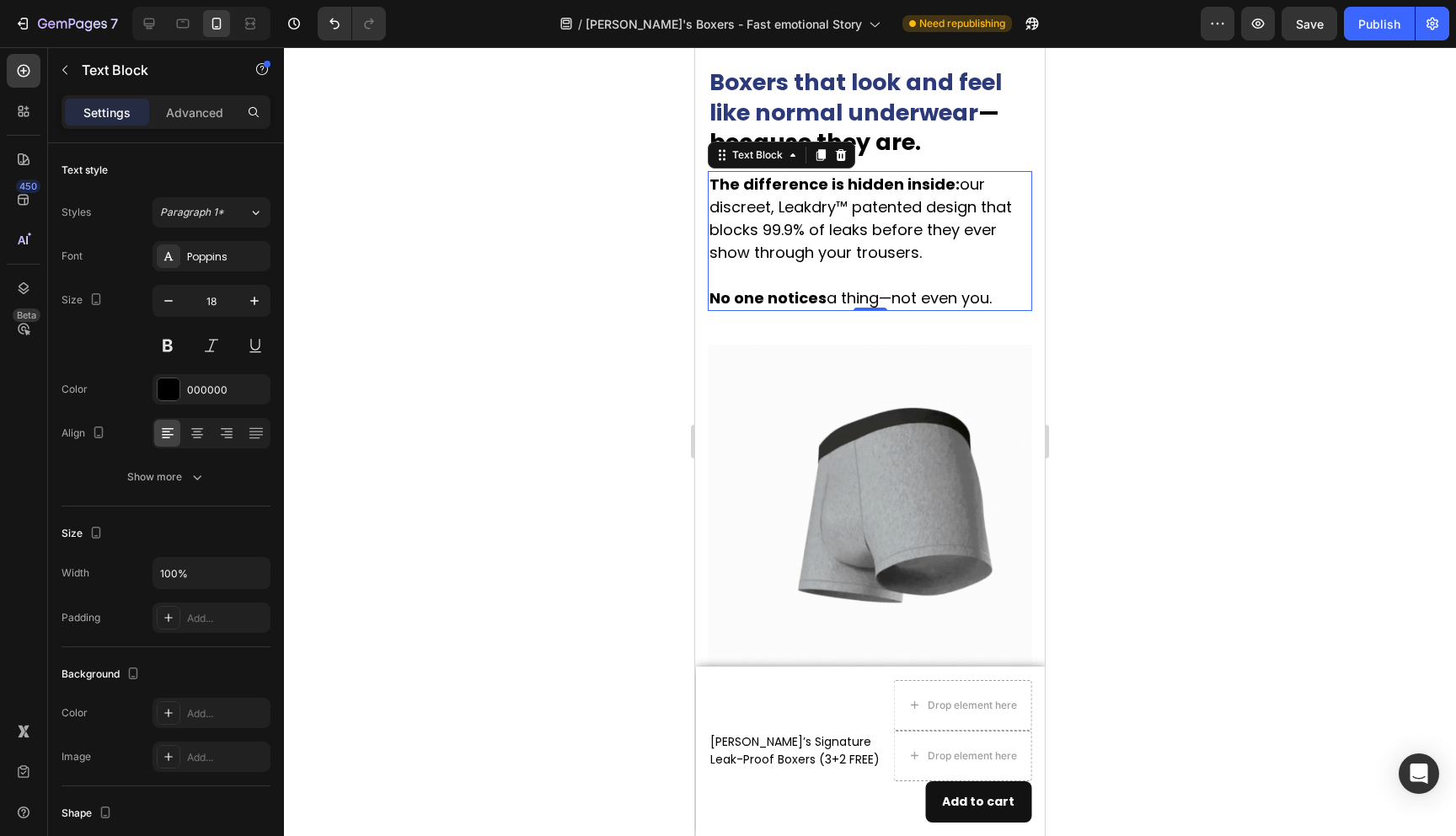
scroll to position [3014, 0]
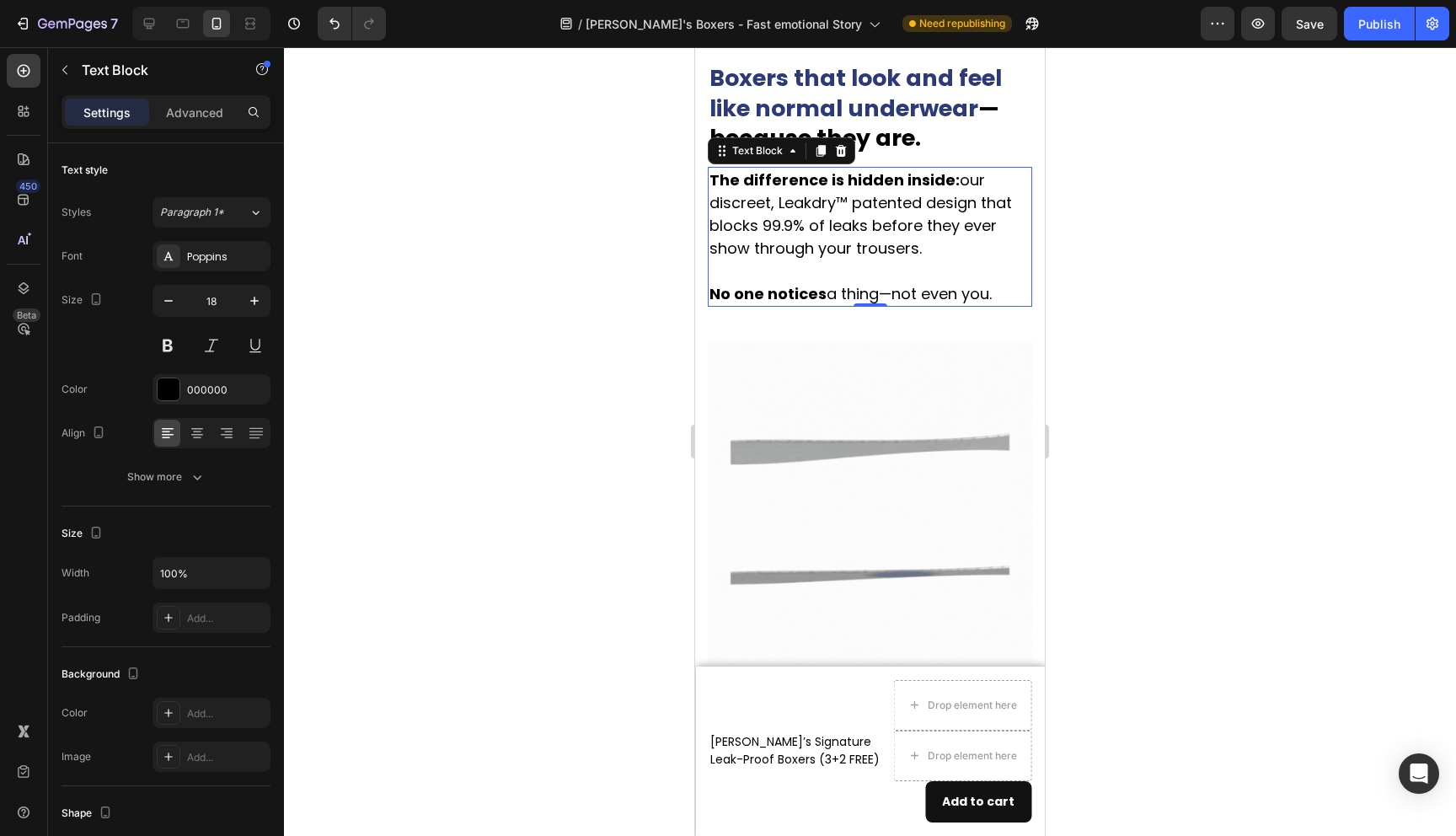
click at [889, 200] on p "The difference is hidden inside: our discreet, Leakdry™ patented design that bl…" at bounding box center [869, 214] width 321 height 91
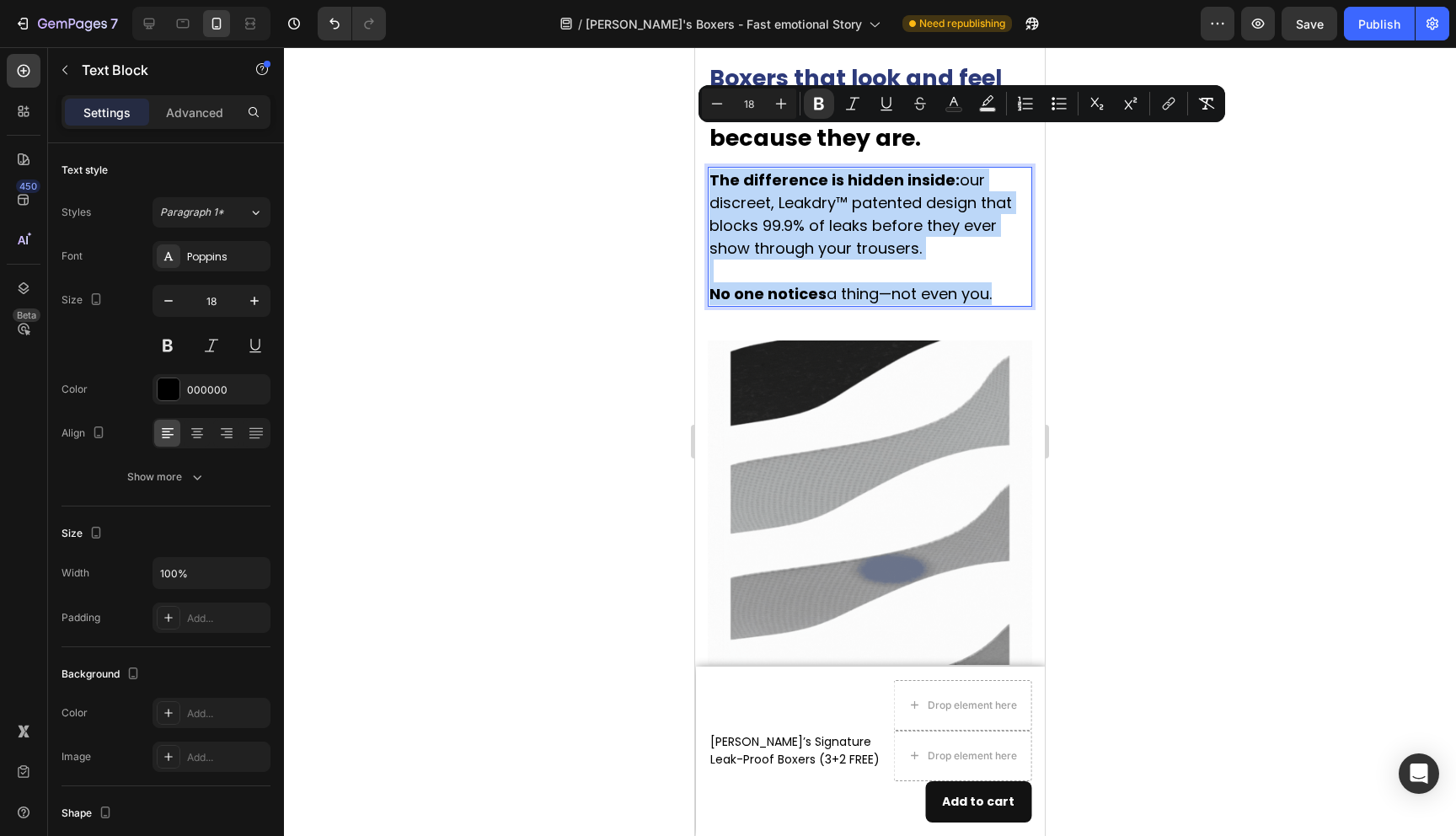
copy div "The difference is hidden inside: our discreet, Leakdry™ patented design that bl…"
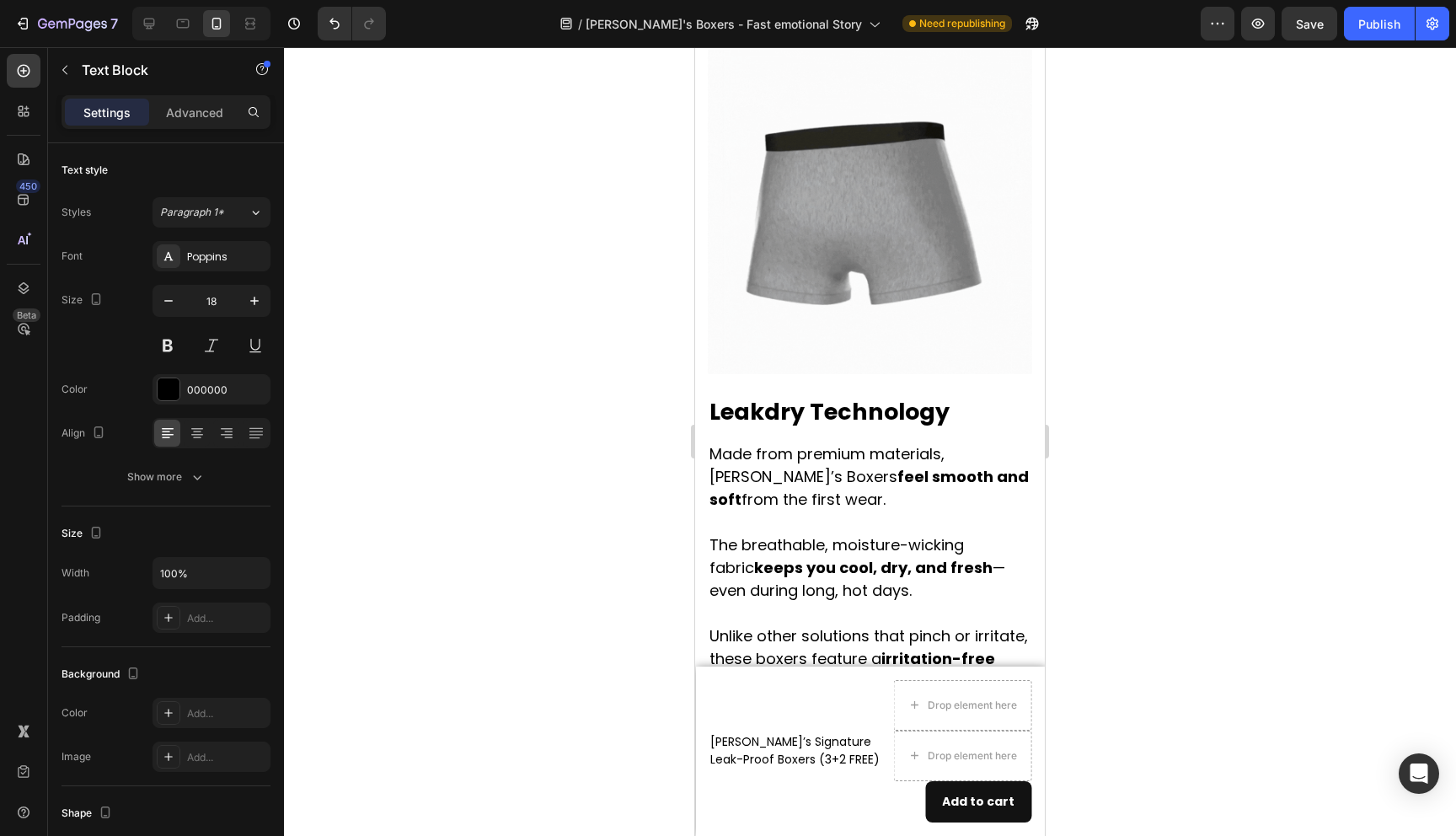
scroll to position [3367, 0]
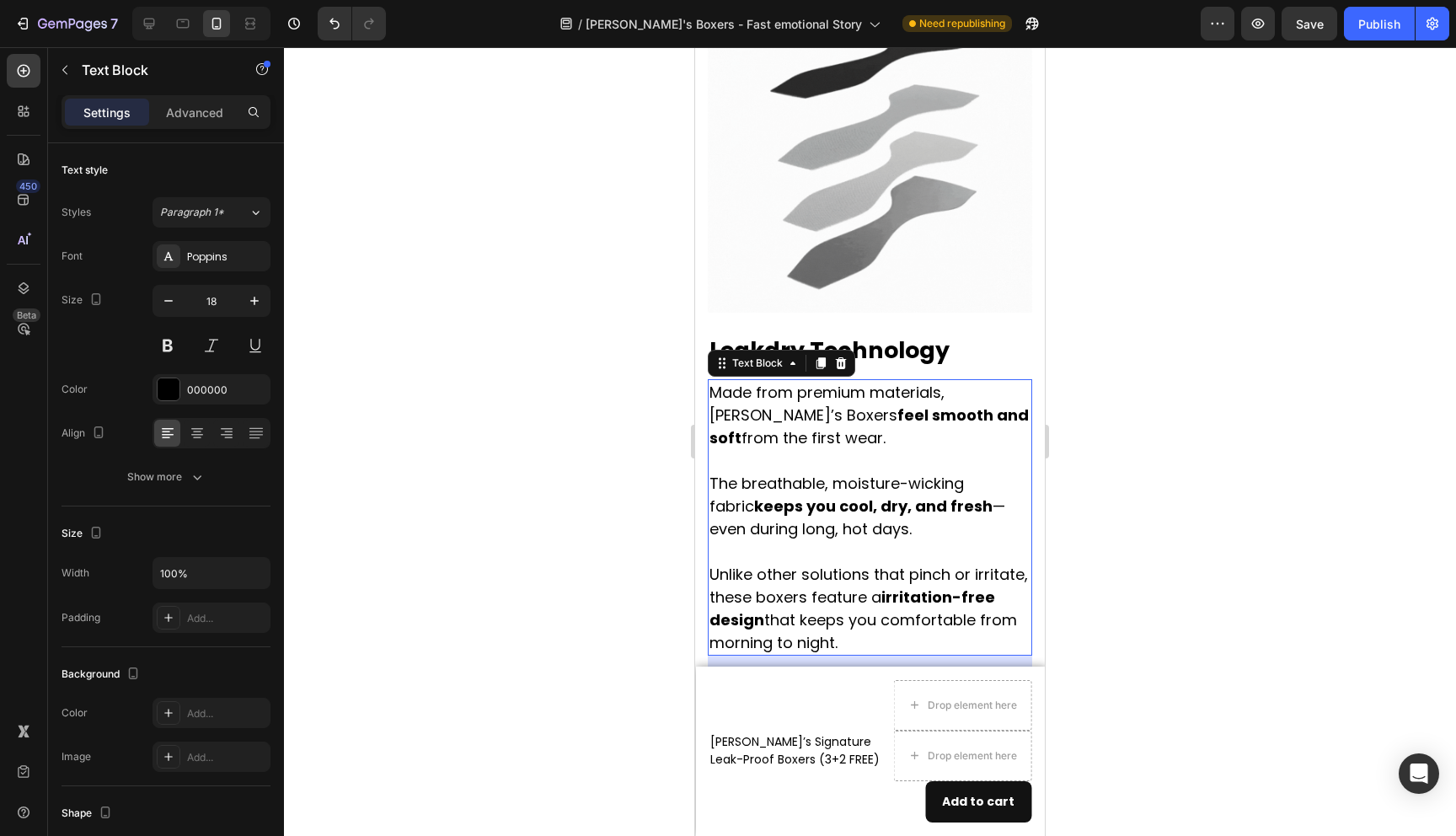
click at [829, 393] on p "Made from premium materials, [PERSON_NAME]’s Boxers feel smooth and soft from t…" at bounding box center [869, 517] width 321 height 273
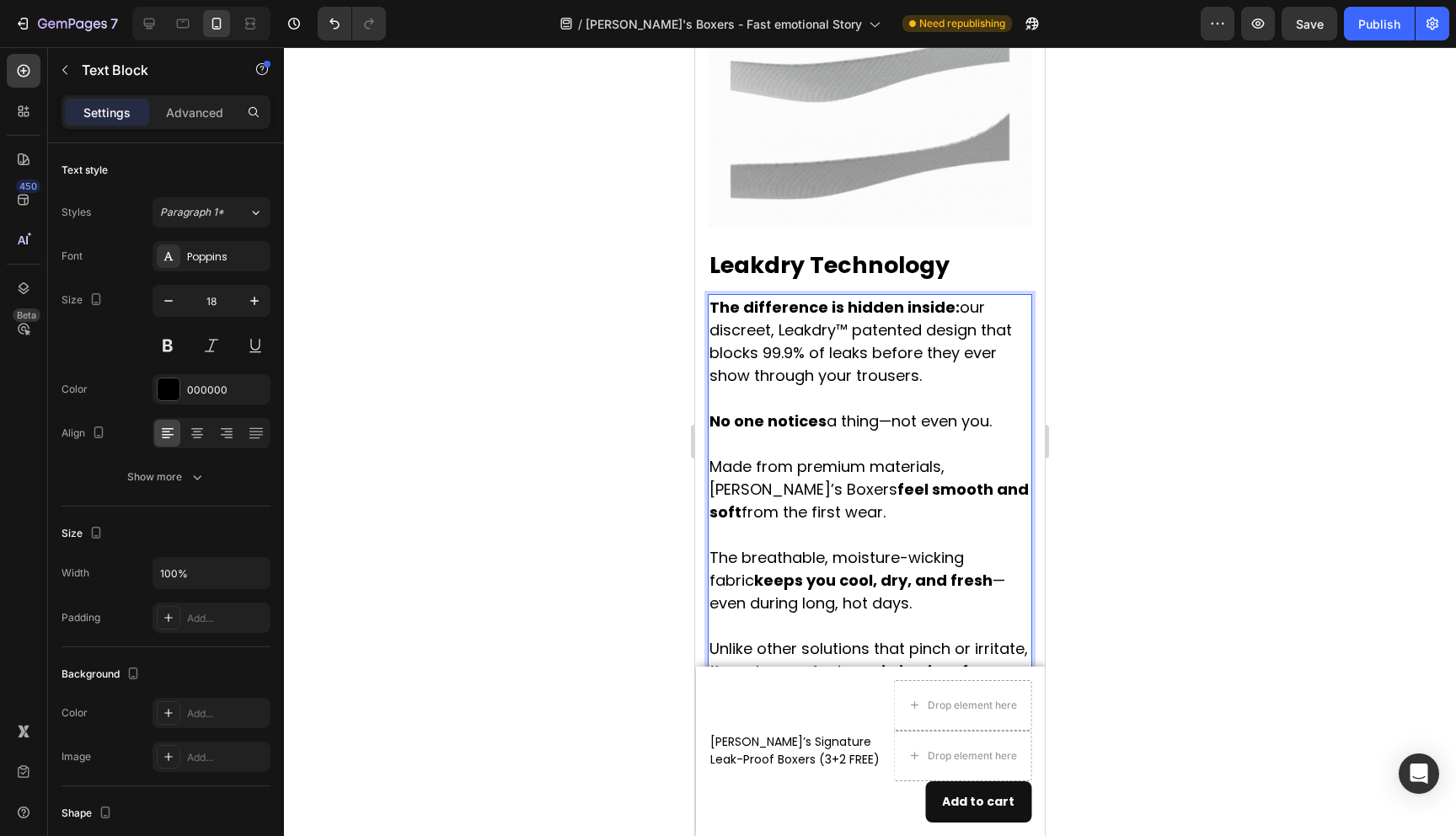
scroll to position [3460, 0]
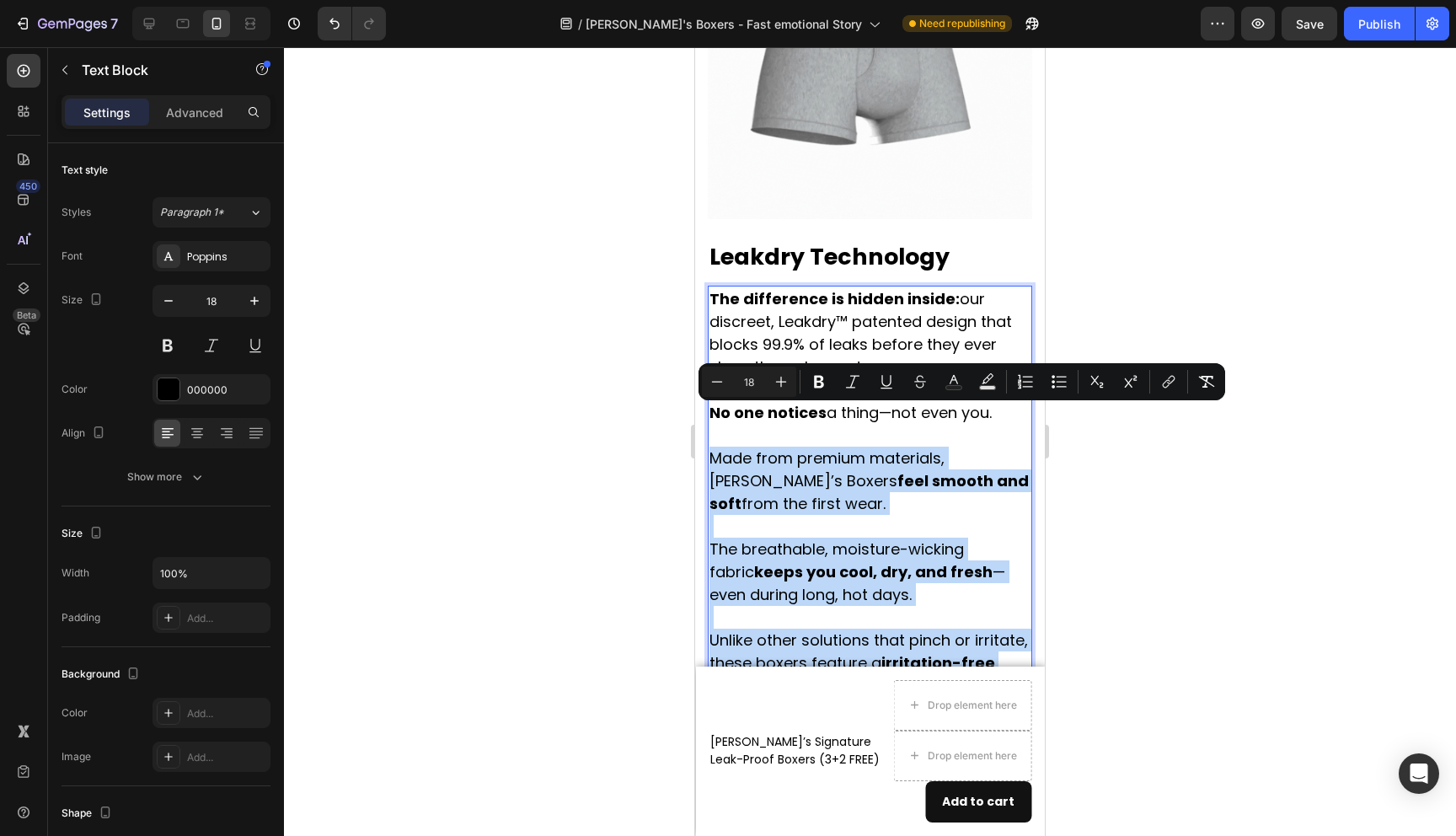
drag, startPoint x: 712, startPoint y: 420, endPoint x: 879, endPoint y: 647, distance: 281.8
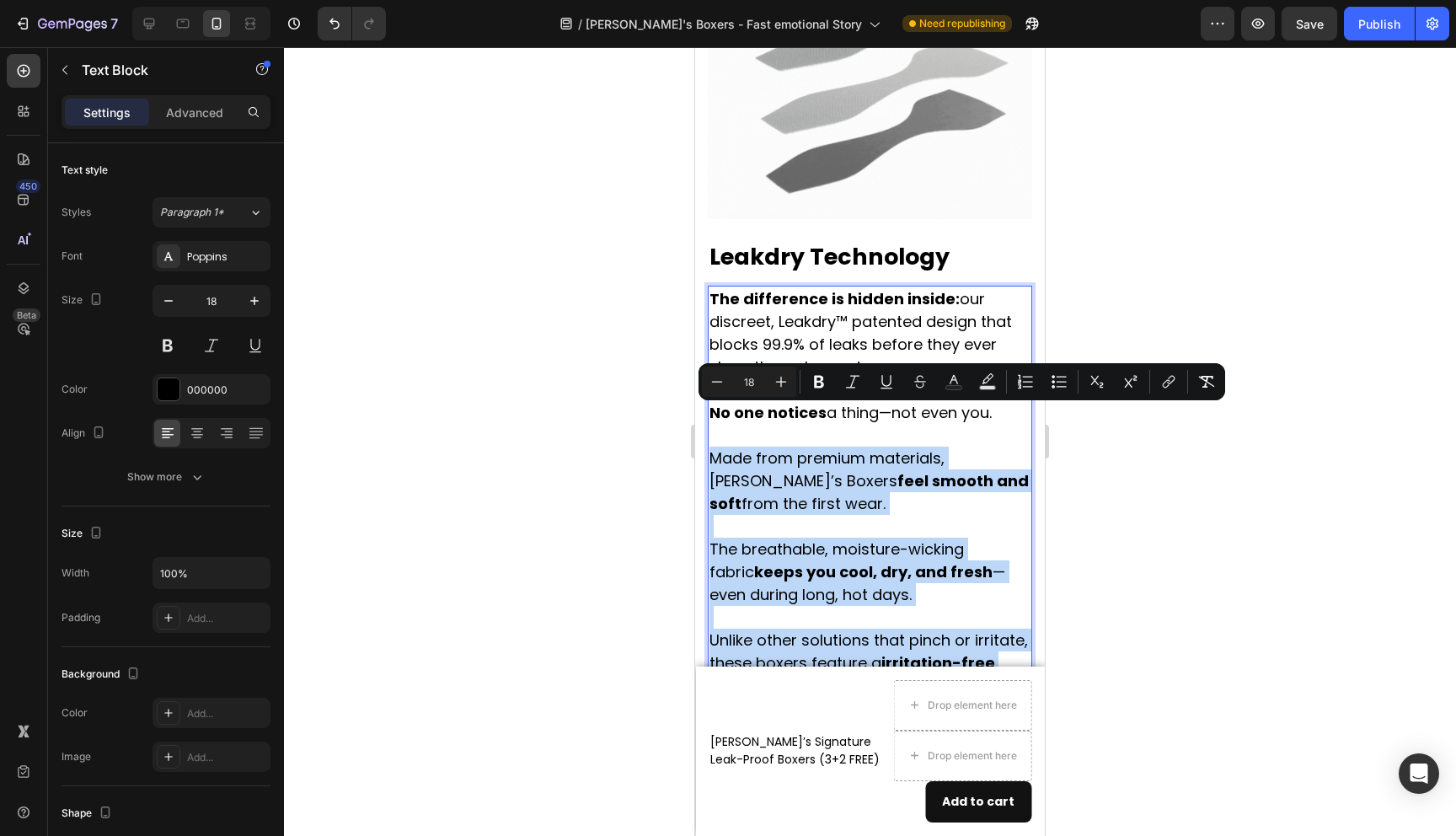
click at [879, 647] on p "No one notices a thing—not even you. Made from premium materials, [PERSON_NAME]…" at bounding box center [869, 560] width 321 height 319
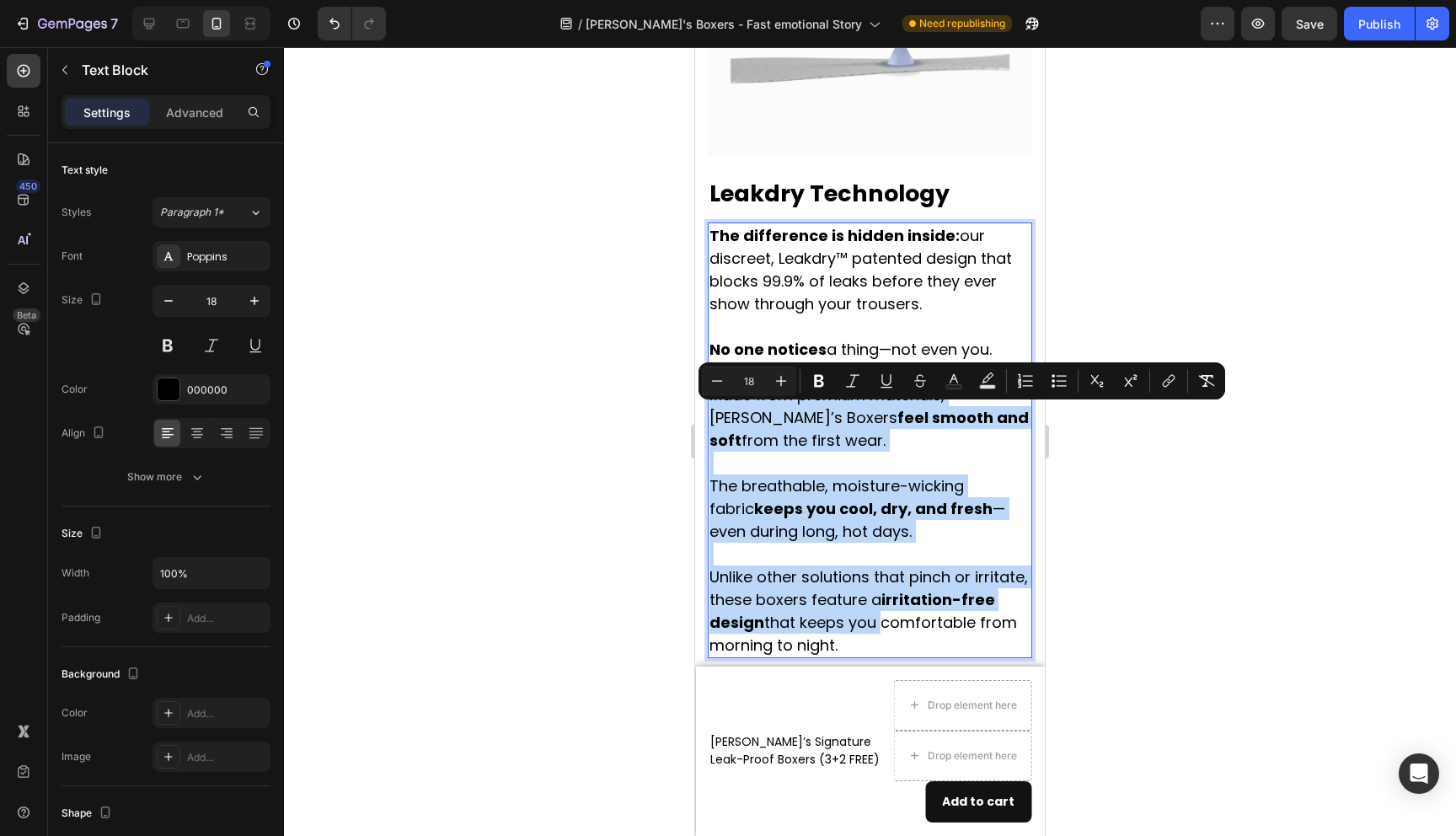
scroll to position [3550, 0]
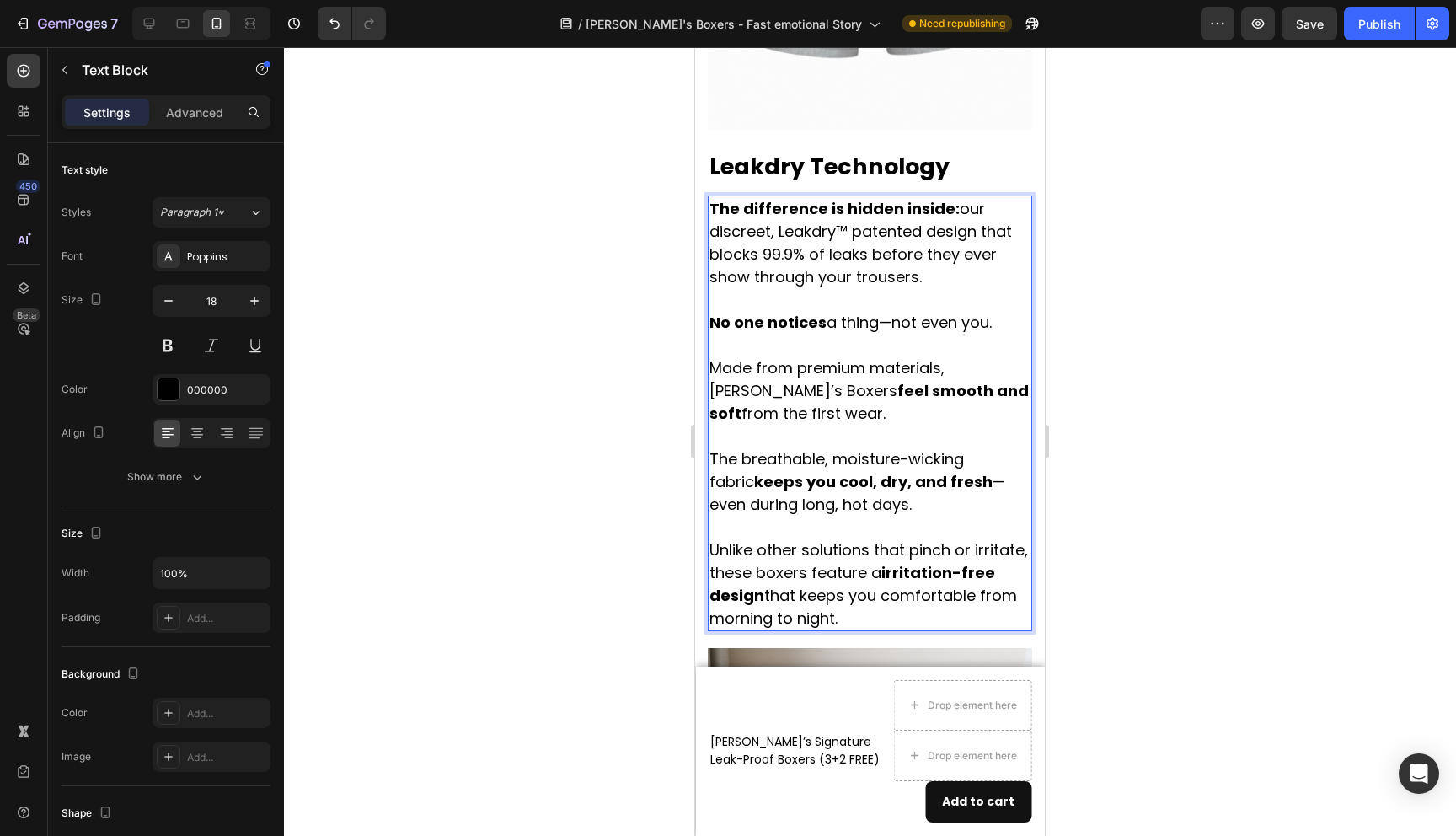
click at [858, 568] on p "No one notices a thing—not even you. Made from premium materials, [PERSON_NAME]…" at bounding box center [869, 470] width 321 height 319
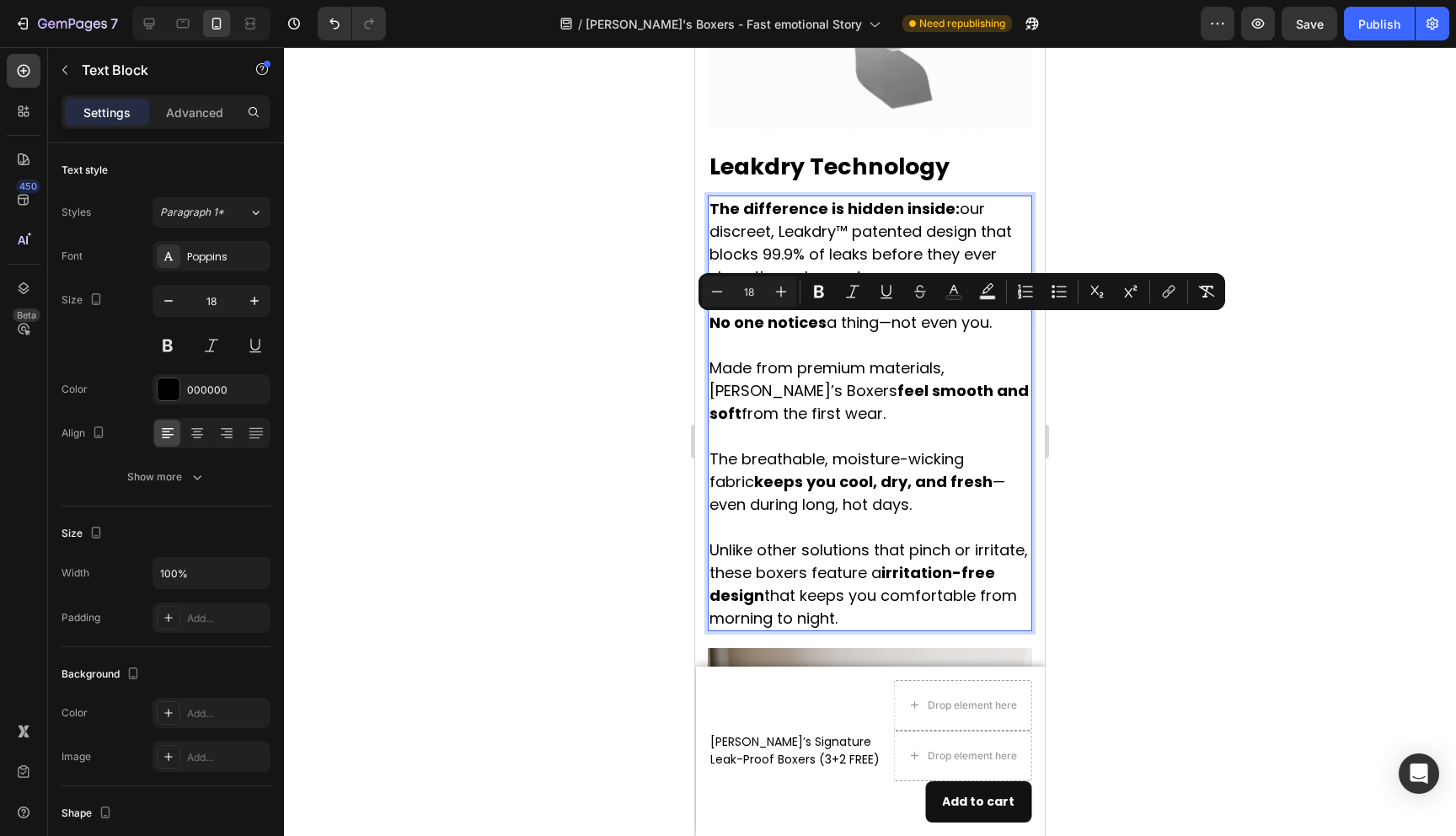
drag, startPoint x: 852, startPoint y: 574, endPoint x: 713, endPoint y: 327, distance: 283.4
click at [713, 327] on p "No one notices a thing—not even you. Made from premium materials, [PERSON_NAME]…" at bounding box center [869, 470] width 321 height 319
copy p "Made from premium materials, [PERSON_NAME]’s Boxers feel smooth and soft from t…"
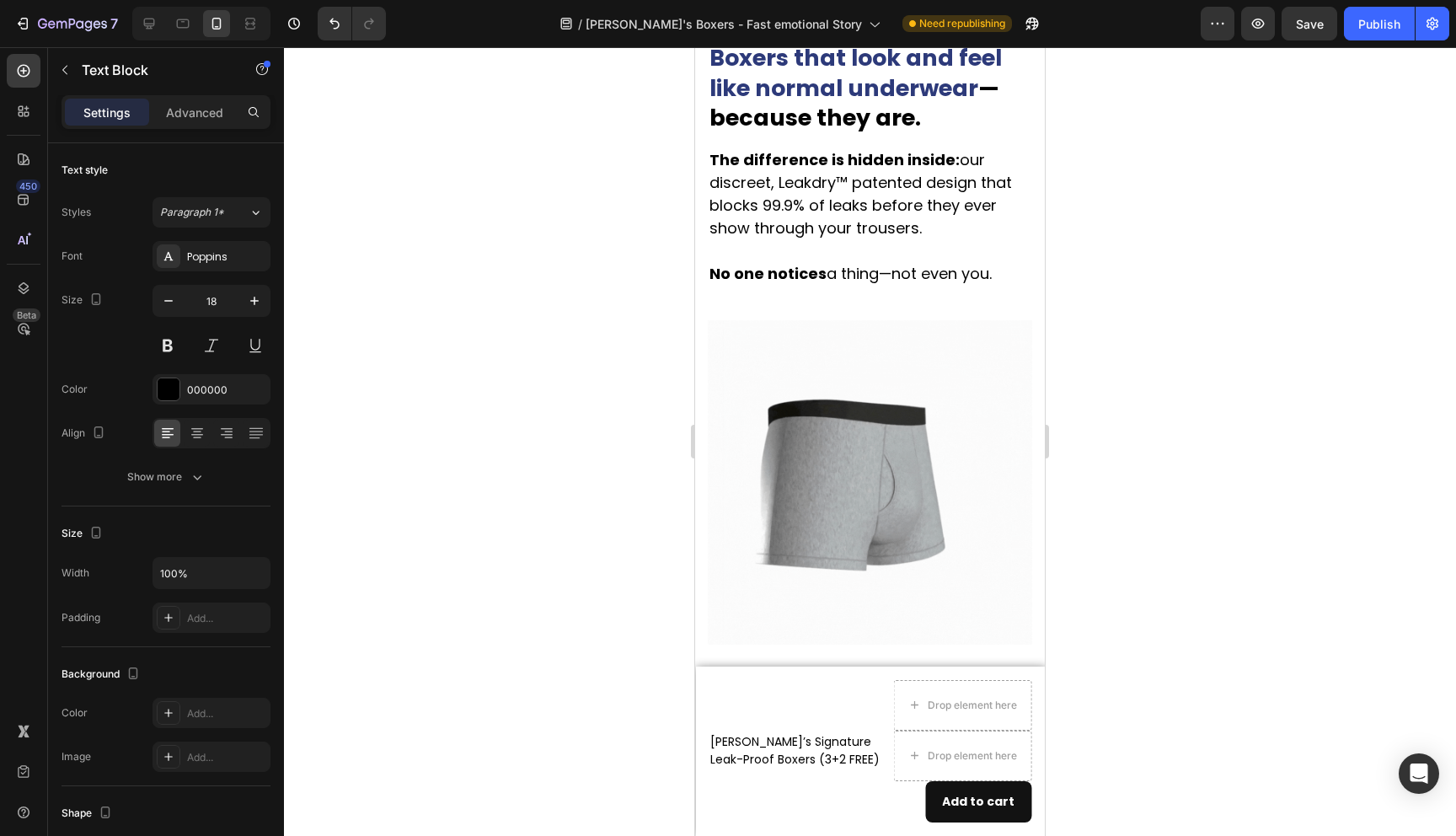
scroll to position [3033, 0]
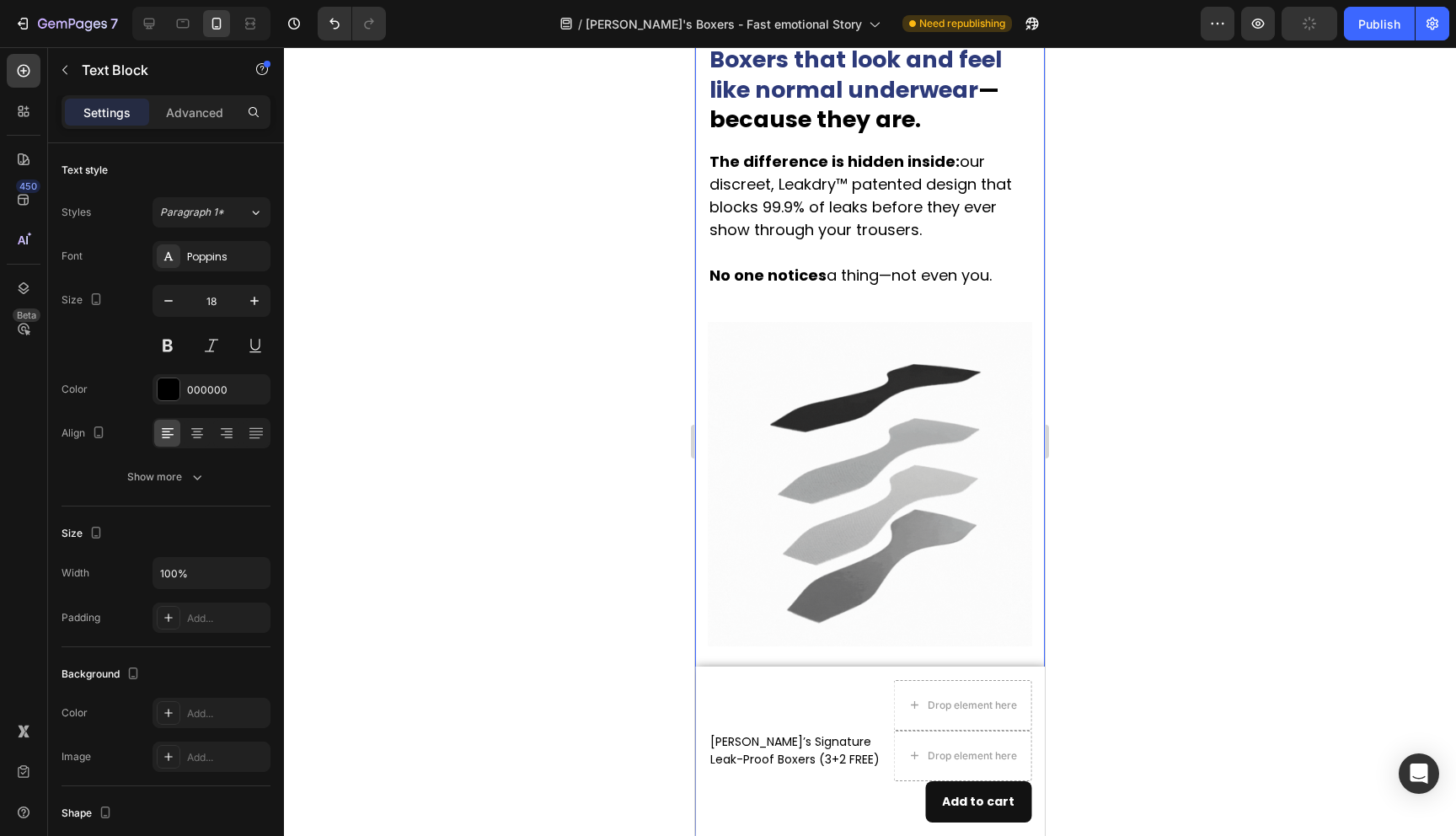
click at [809, 282] on div "Image Men over 40 know the quiet panic that comes with an unexpected leak. Head…" at bounding box center [870, 71] width 325 height 4727
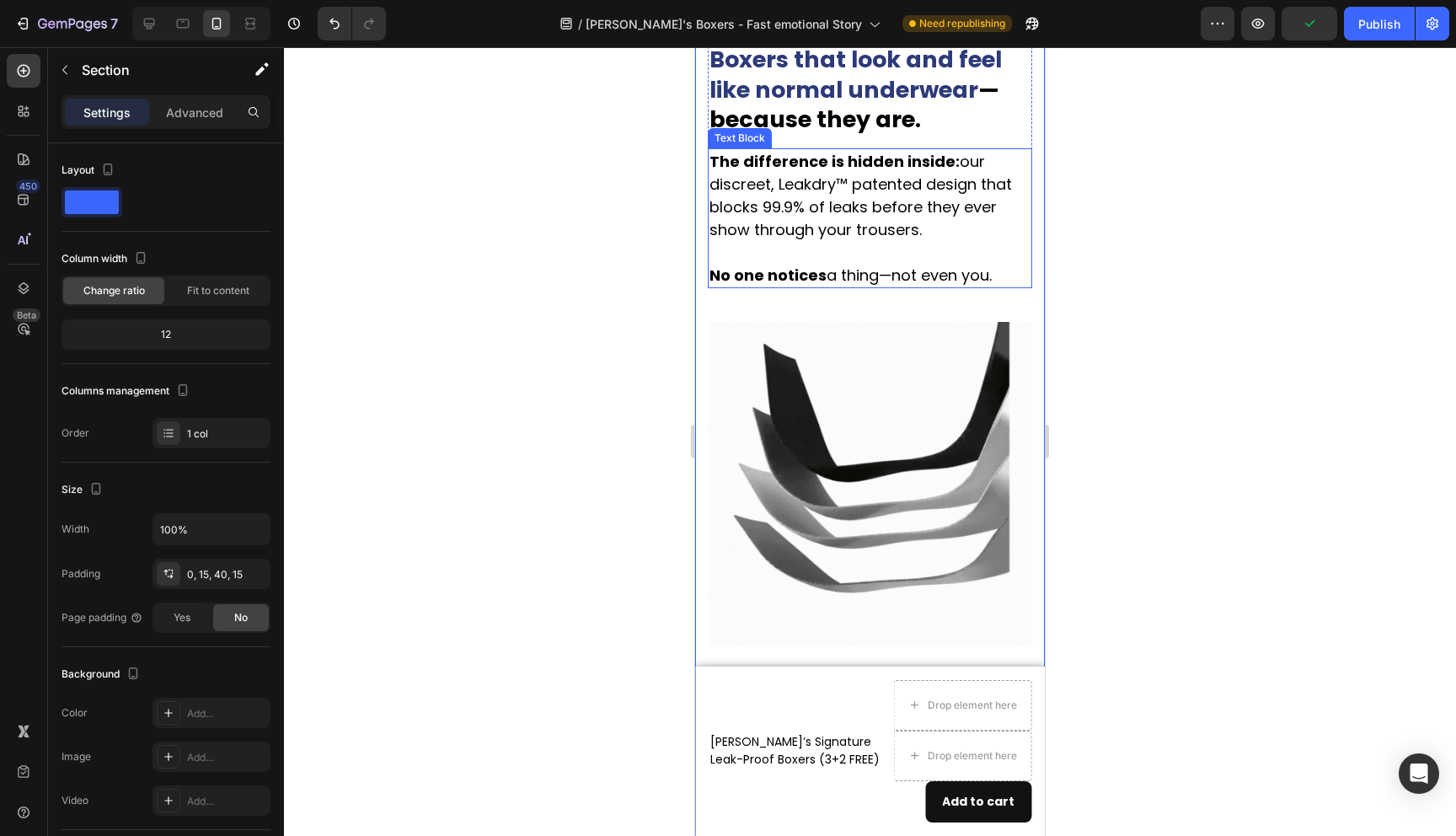
click at [830, 264] on p "No one notices a thing—not even you." at bounding box center [869, 275] width 321 height 23
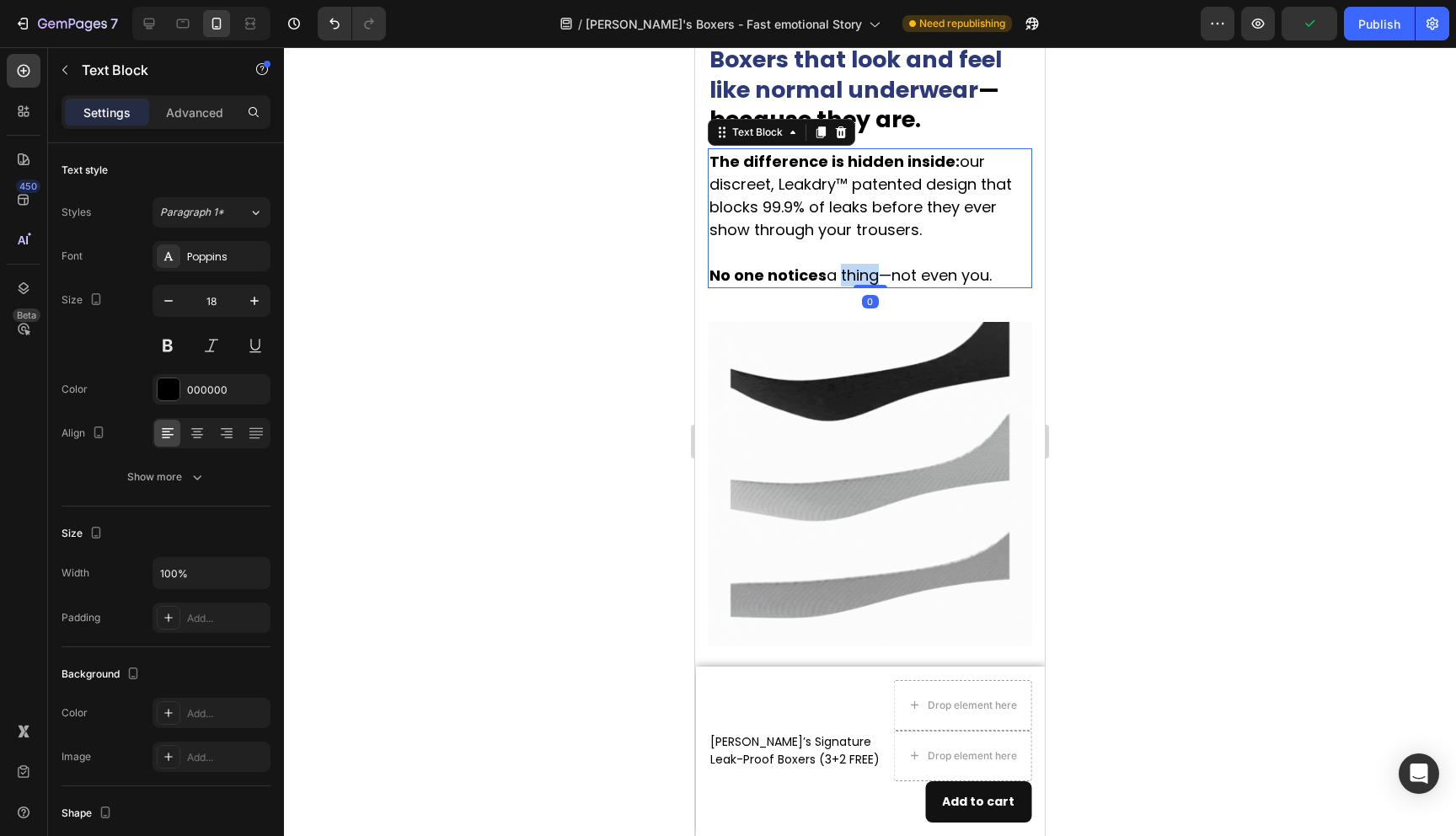
click at [866, 264] on p "No one notices a thing—not even you." at bounding box center [869, 275] width 321 height 23
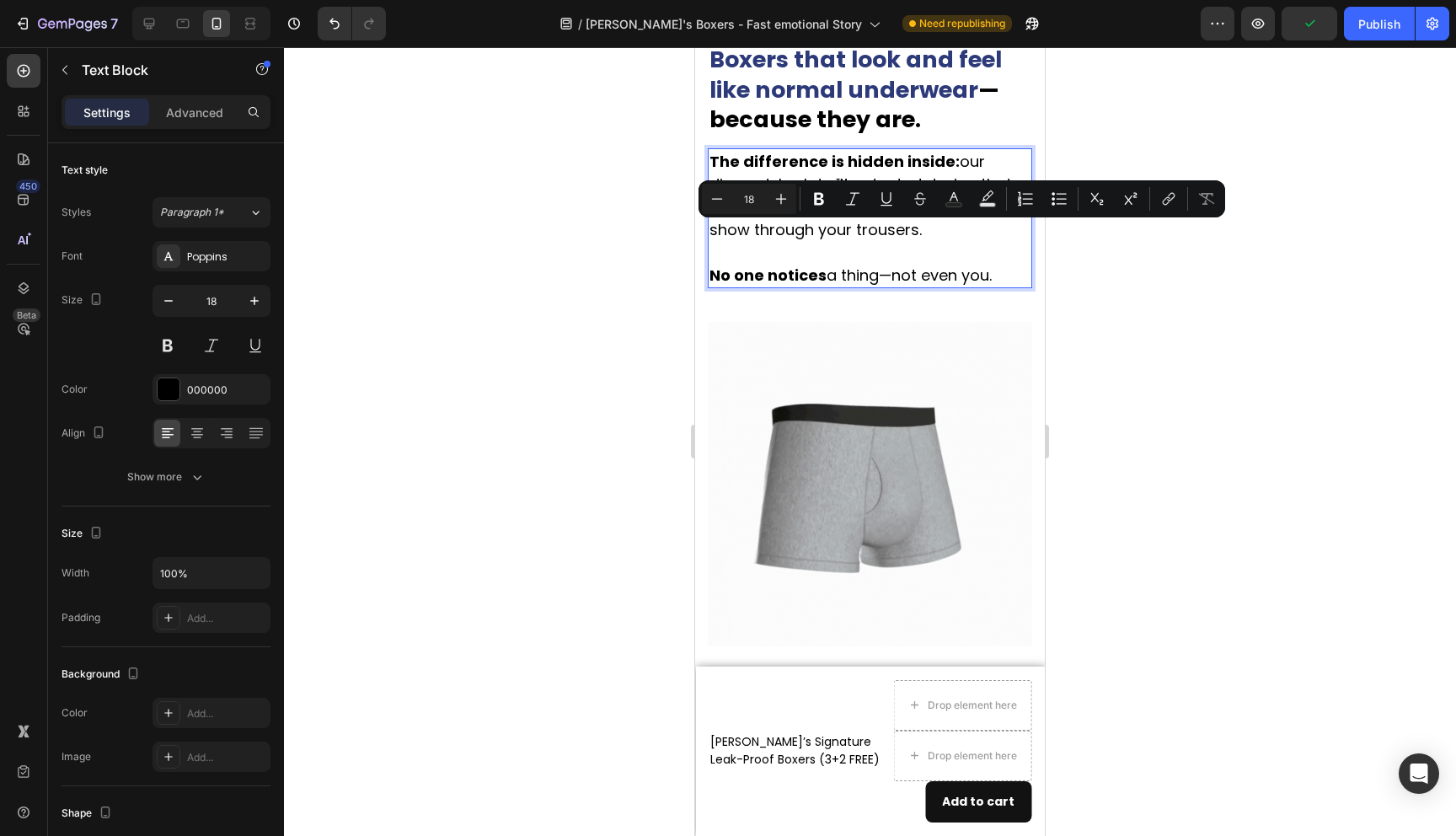
click at [981, 264] on p "No one notices a thing—not even you." at bounding box center [869, 275] width 321 height 23
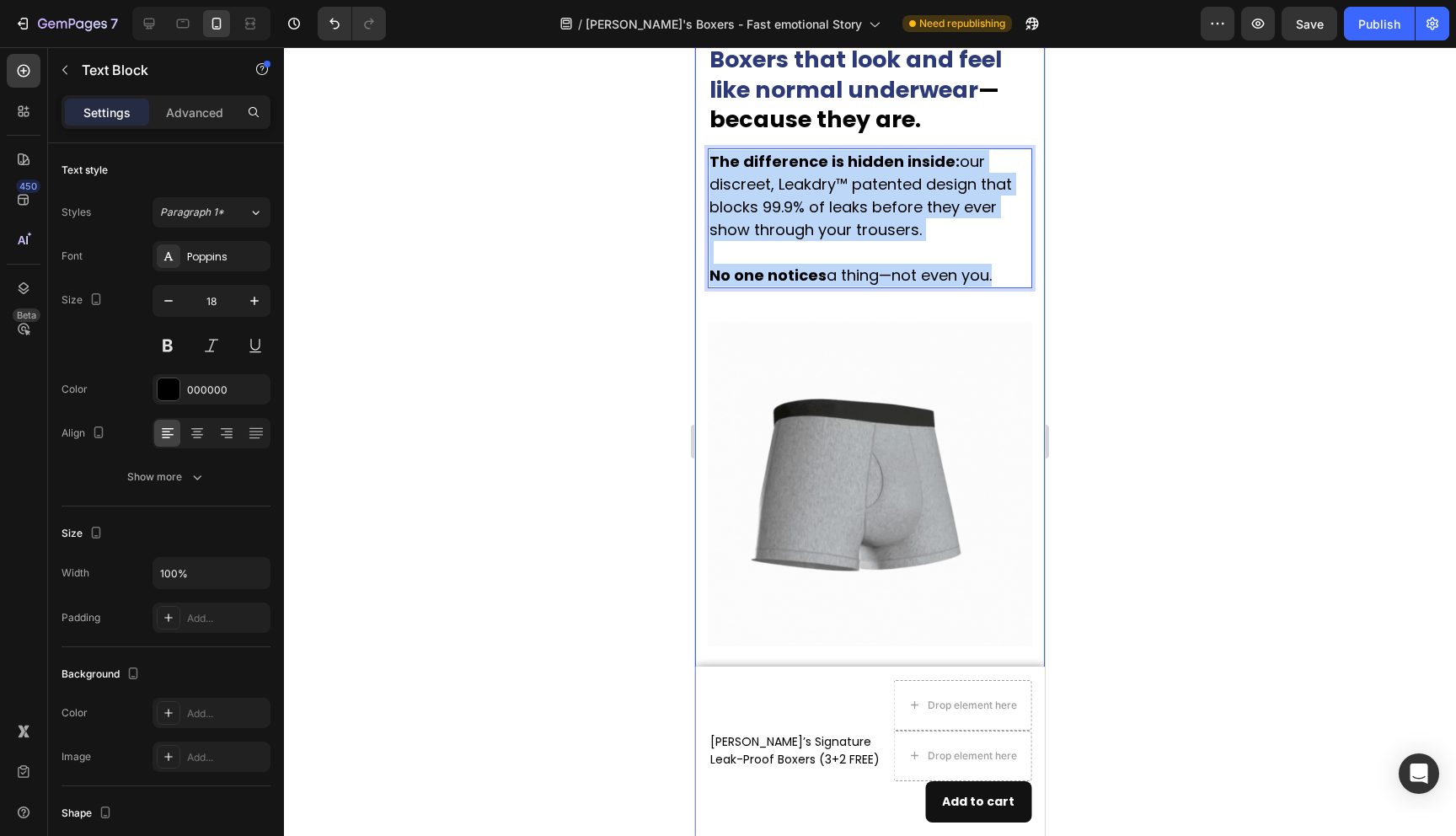
drag, startPoint x: 1004, startPoint y: 232, endPoint x: 706, endPoint y: 122, distance: 317.7
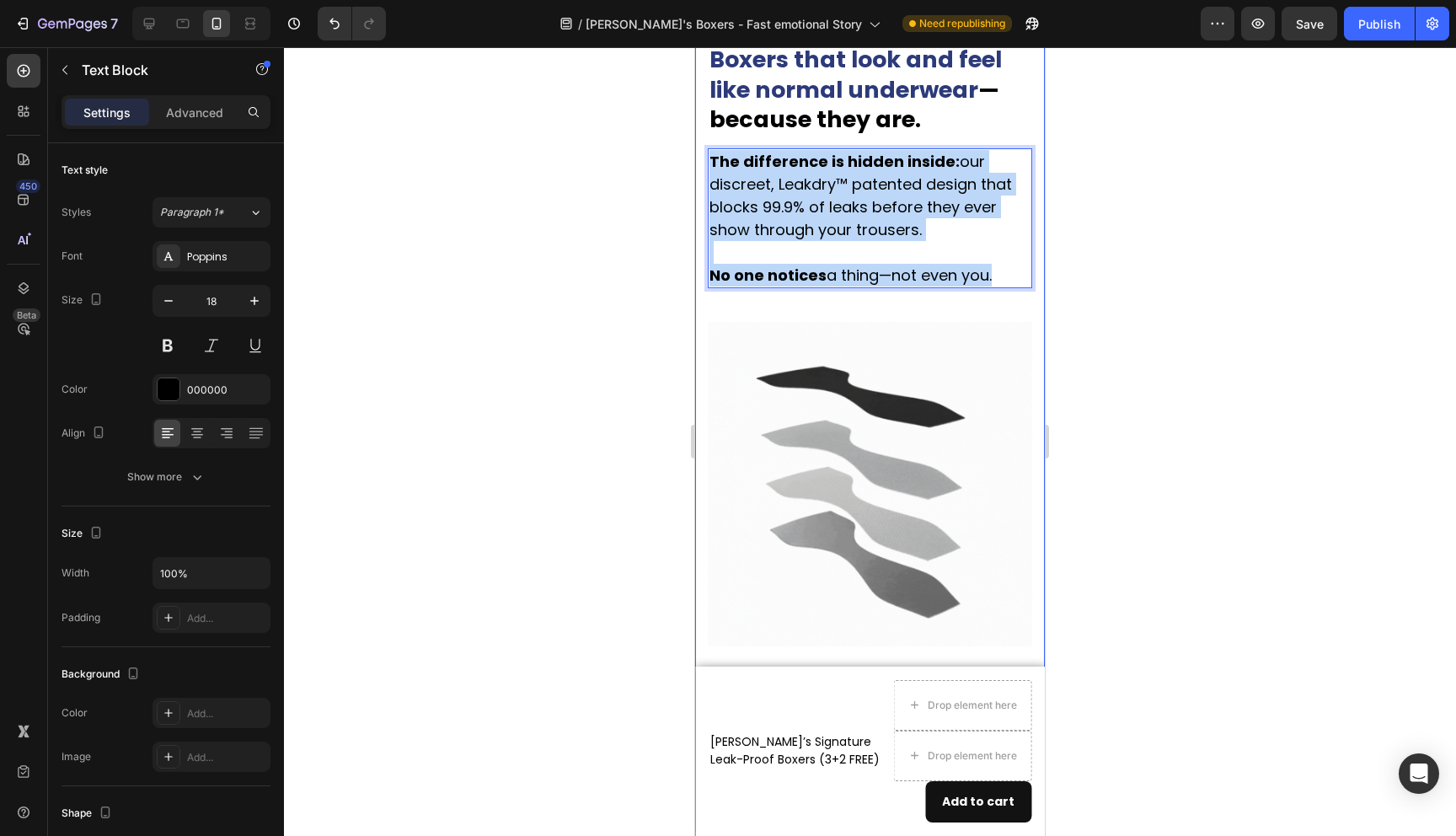
click at [706, 122] on div "Image Men over 40 know the quiet panic that comes with an unexpected leak. Head…" at bounding box center [870, 87] width 349 height 4760
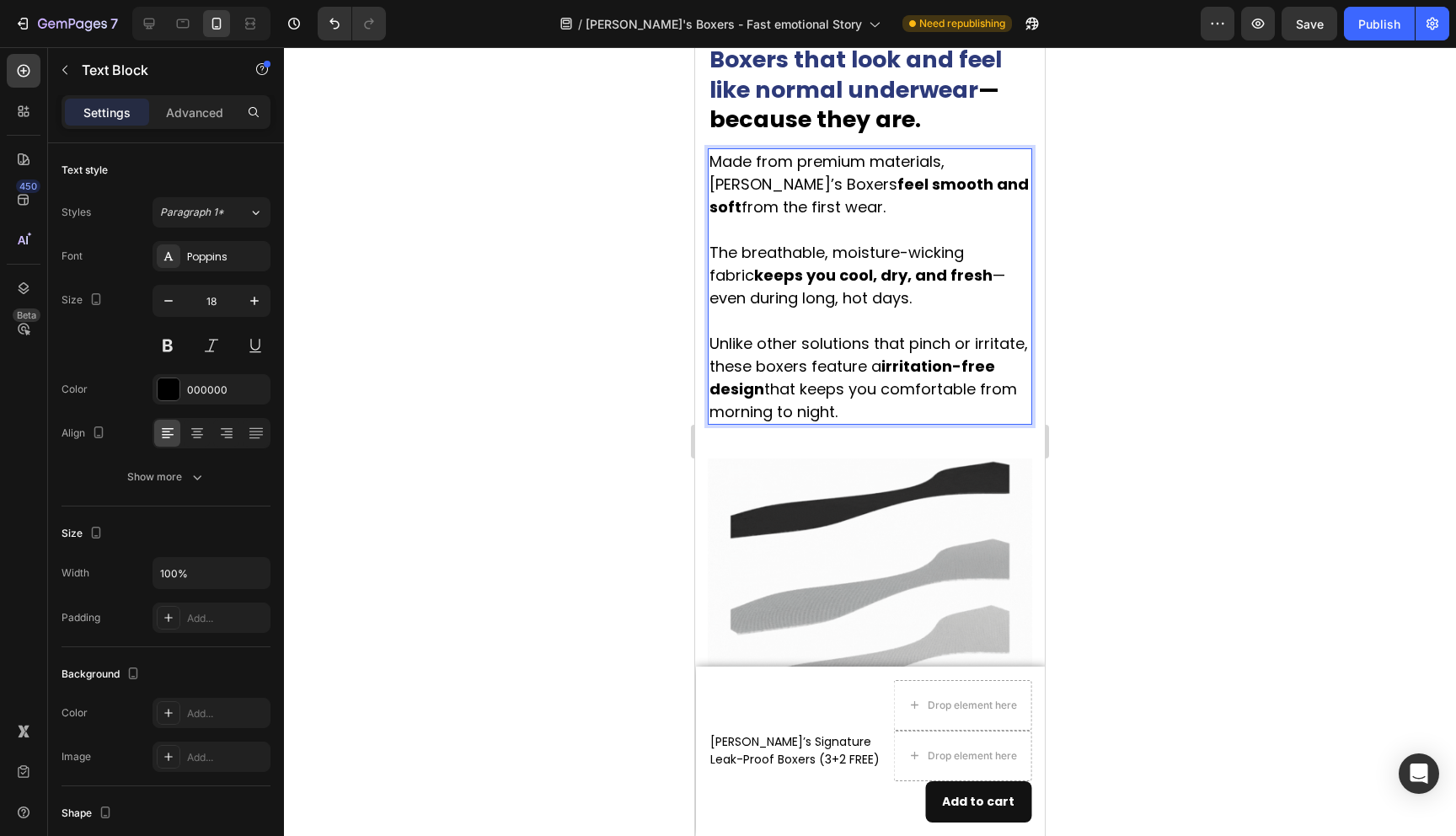
click at [781, 169] on p "Made from premium materials, [PERSON_NAME]’s Boxers feel smooth and soft from t…" at bounding box center [869, 287] width 321 height 273
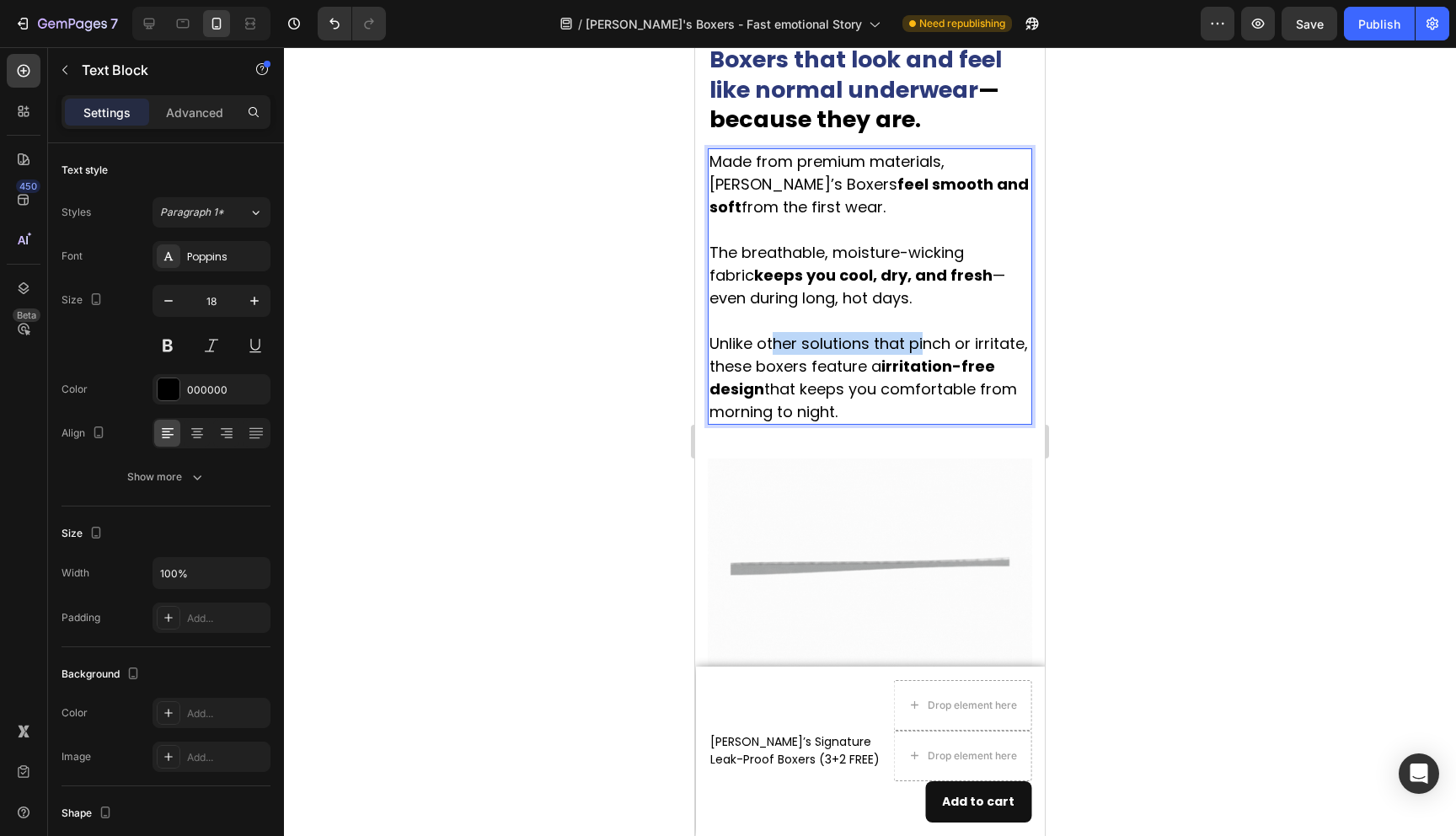
drag, startPoint x: 806, startPoint y: 301, endPoint x: 923, endPoint y: 301, distance: 117.0
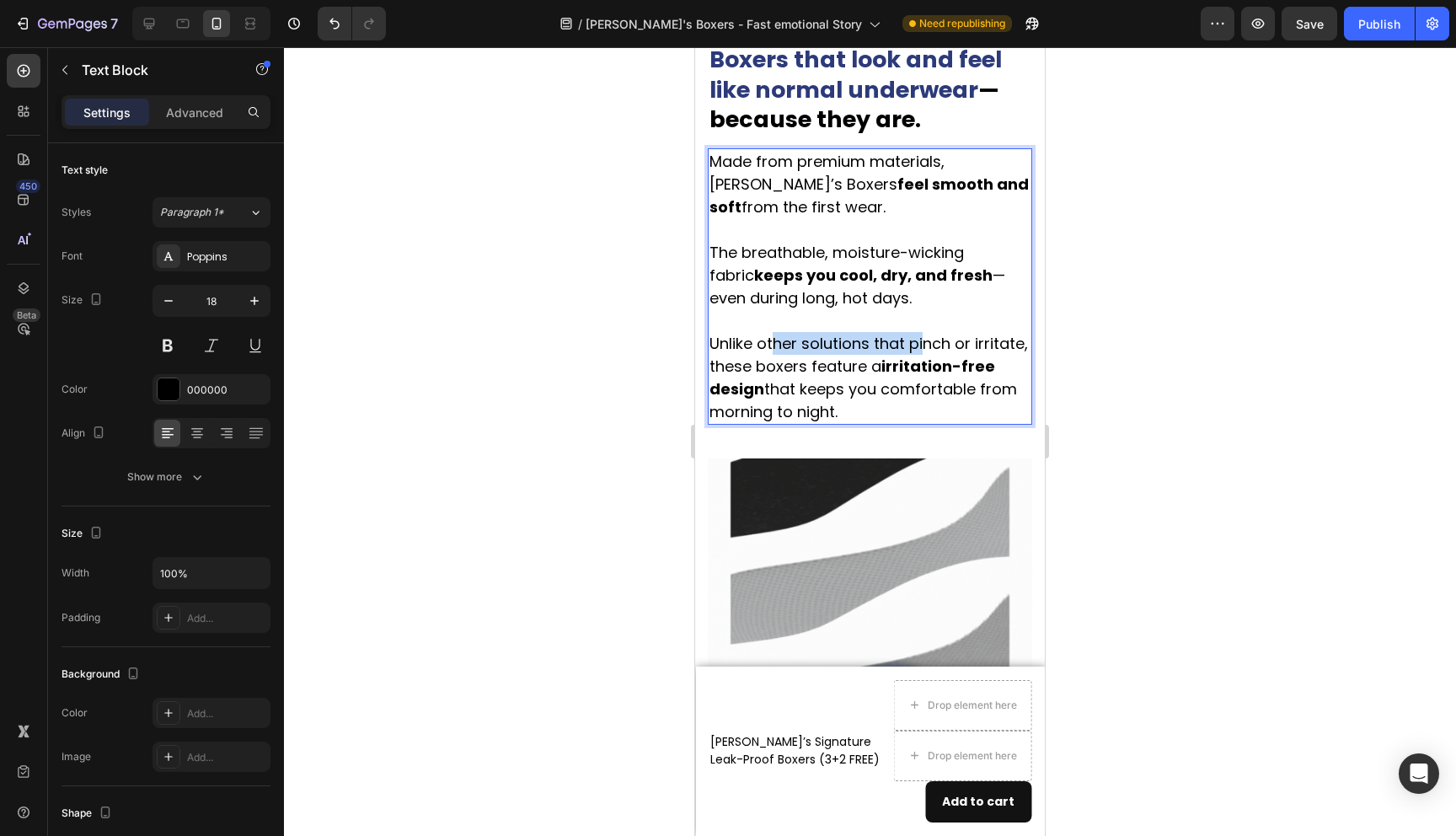
click at [923, 301] on p "Made from premium materials, [PERSON_NAME]’s Boxers feel smooth and soft from t…" at bounding box center [869, 287] width 321 height 273
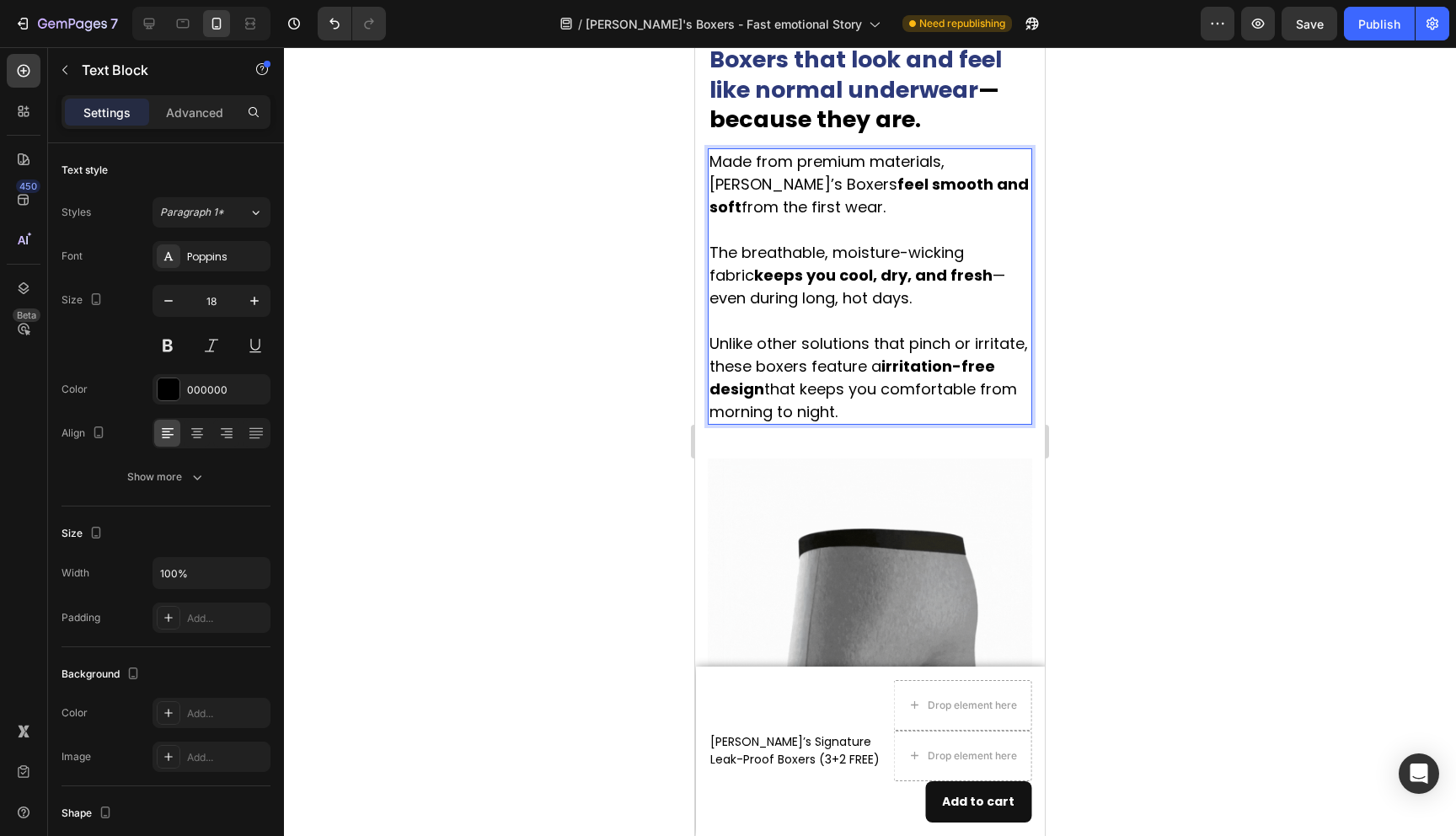
click at [900, 355] on strong "irritation-free design" at bounding box center [852, 377] width 286 height 44
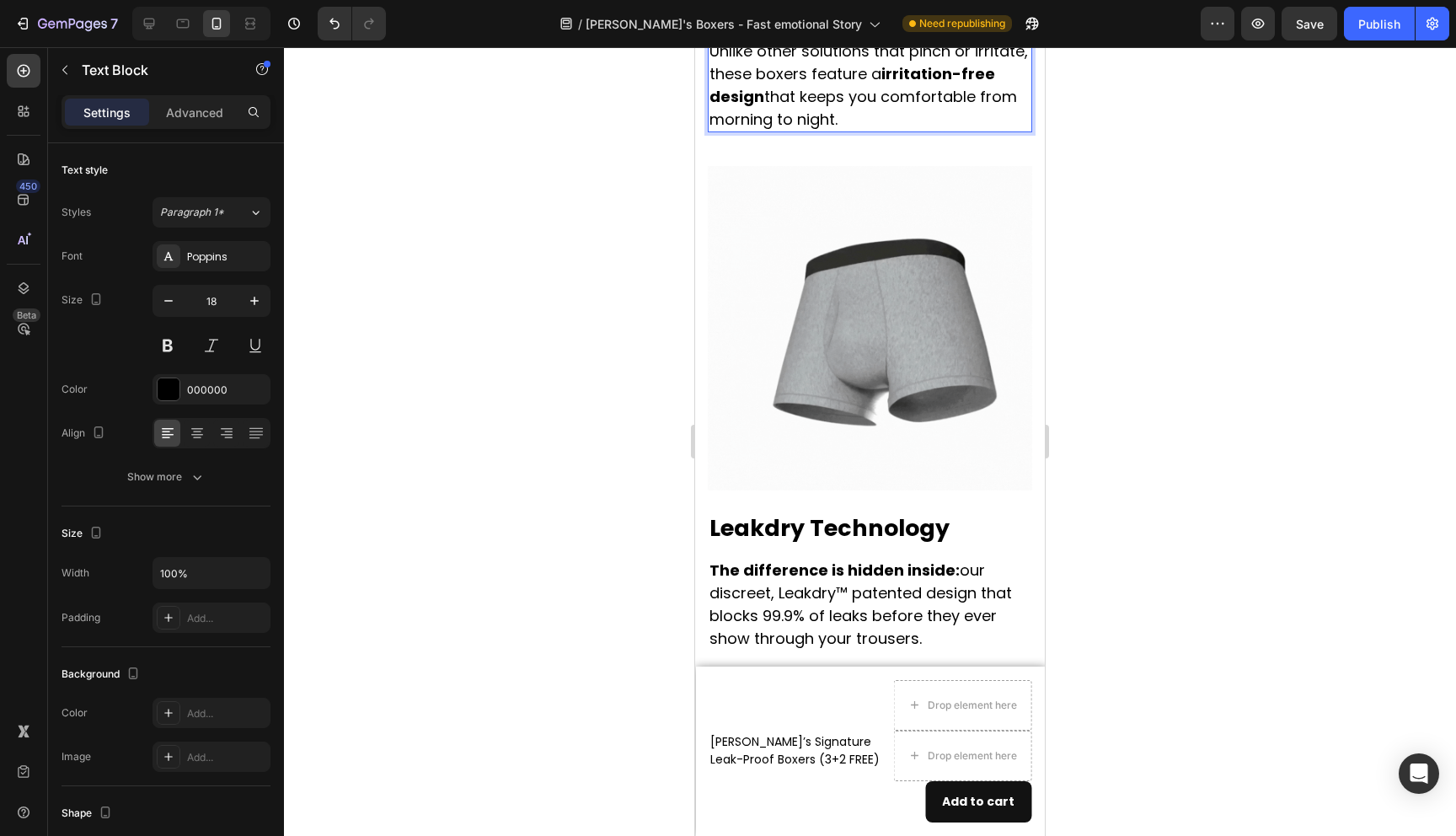
scroll to position [3559, 0]
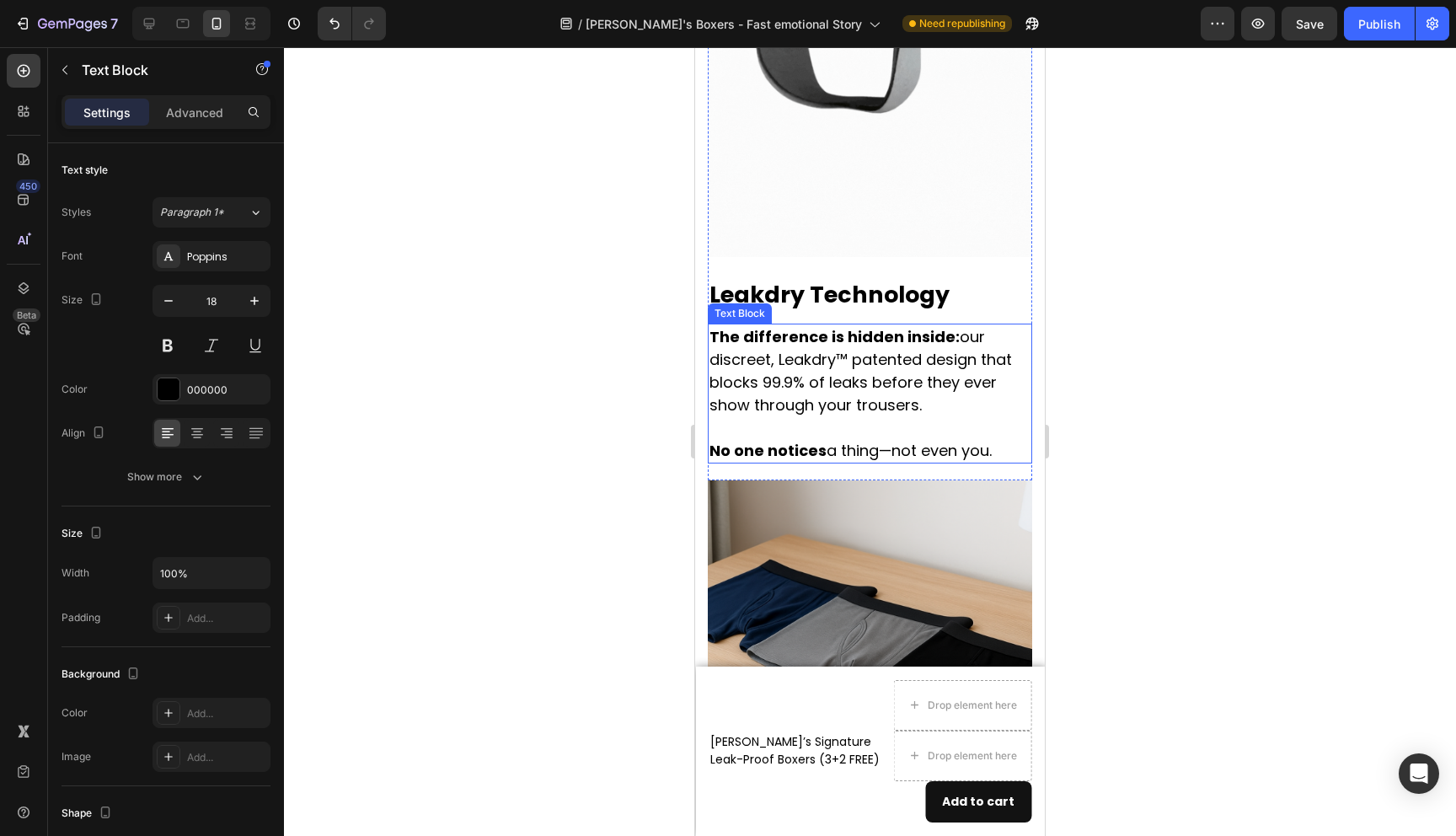
click at [934, 440] on p "No one notices a thing—not even you." at bounding box center [869, 450] width 321 height 23
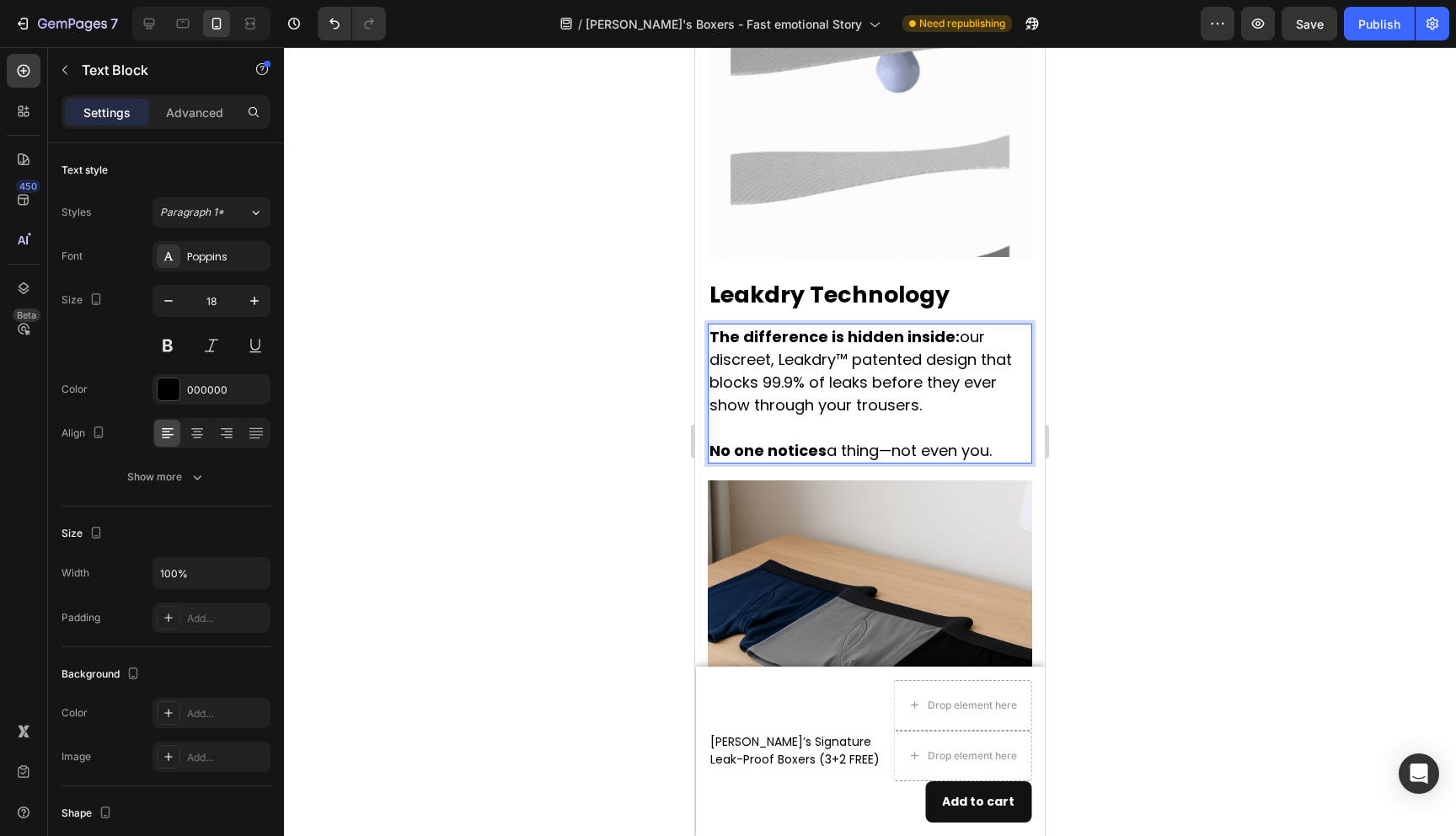
click at [924, 440] on p "No one notices a thing—not even you." at bounding box center [869, 450] width 321 height 23
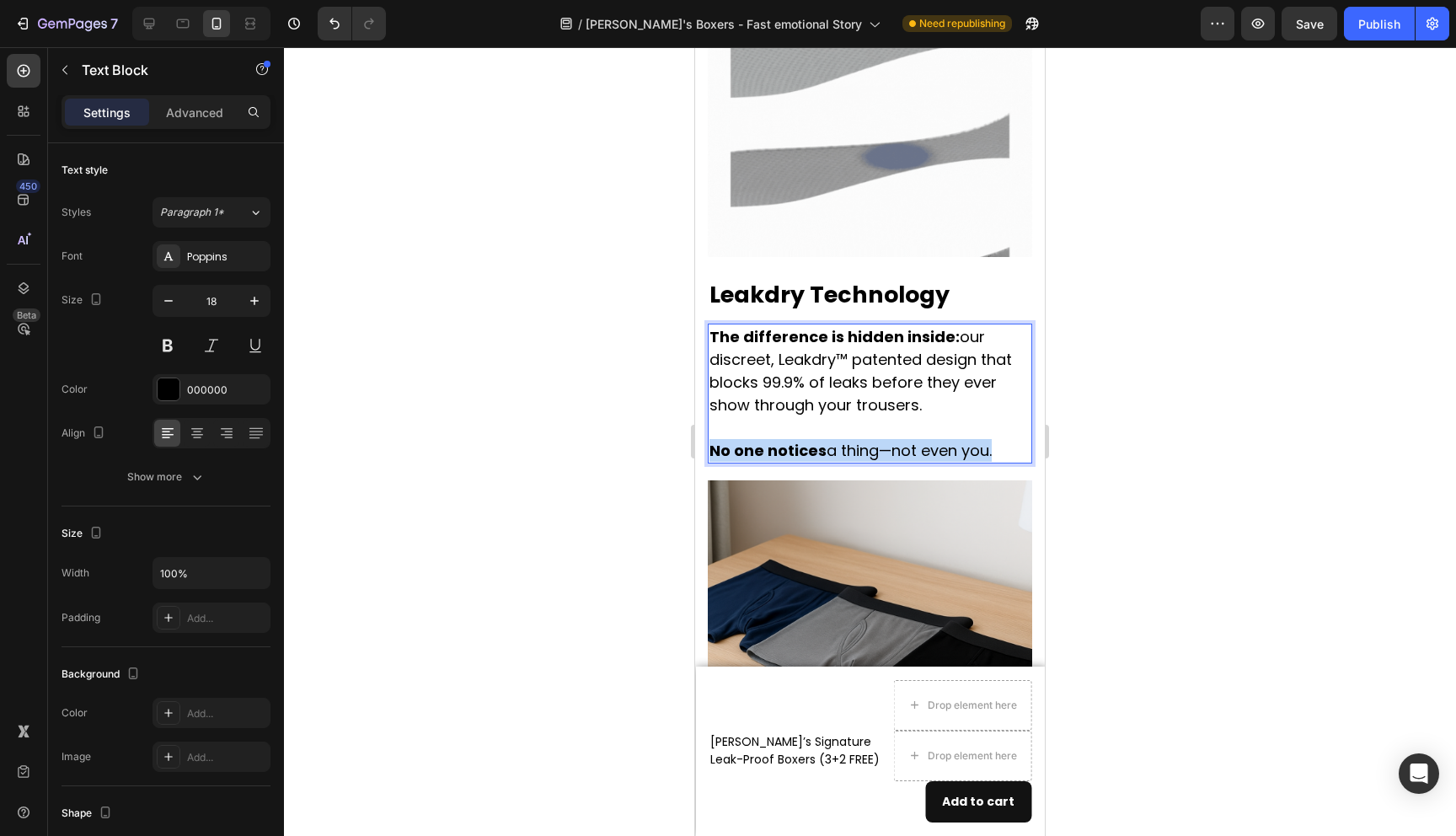
click at [924, 440] on p "No one notices a thing—not even you." at bounding box center [869, 450] width 321 height 23
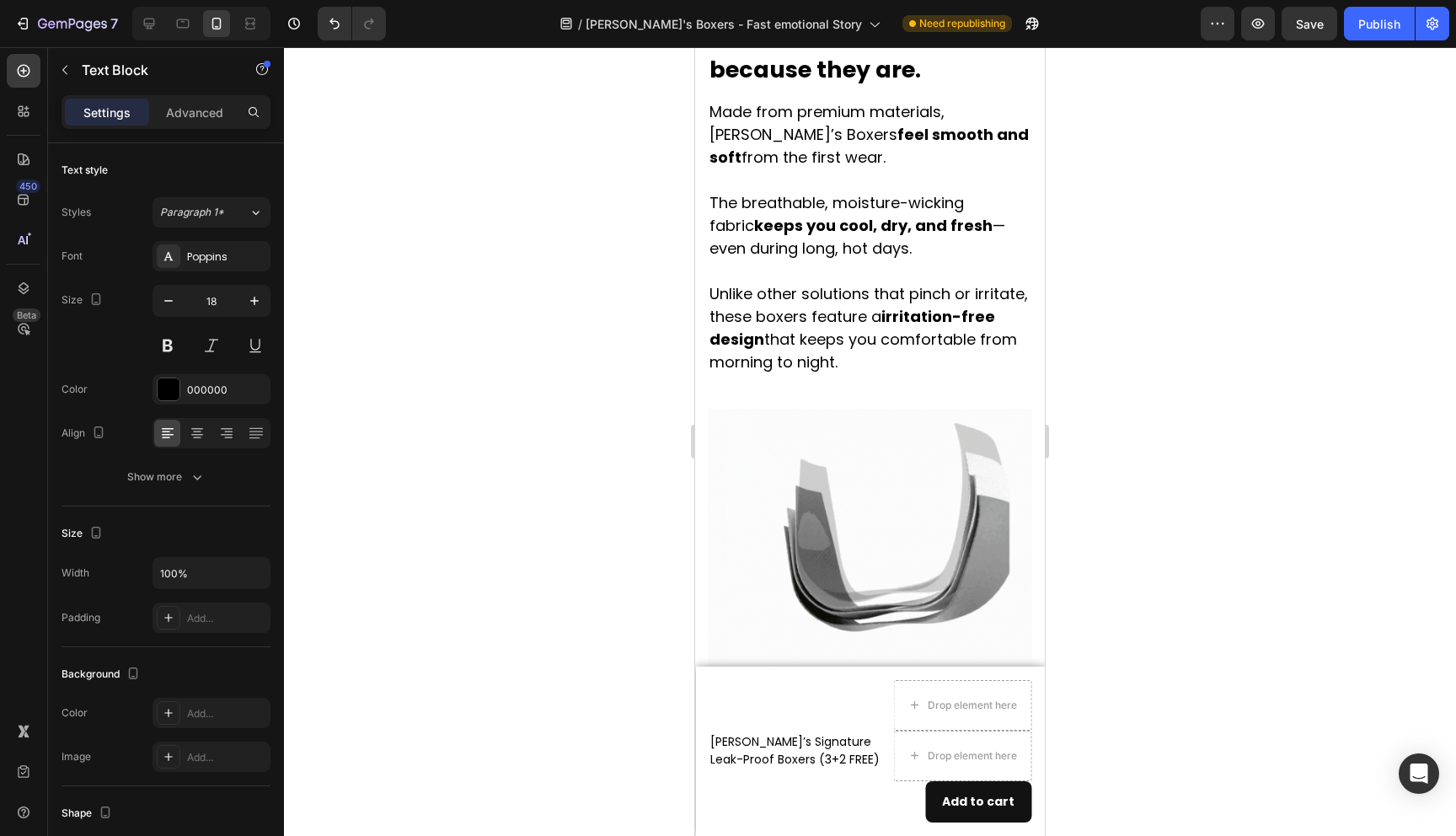
scroll to position [2881, 0]
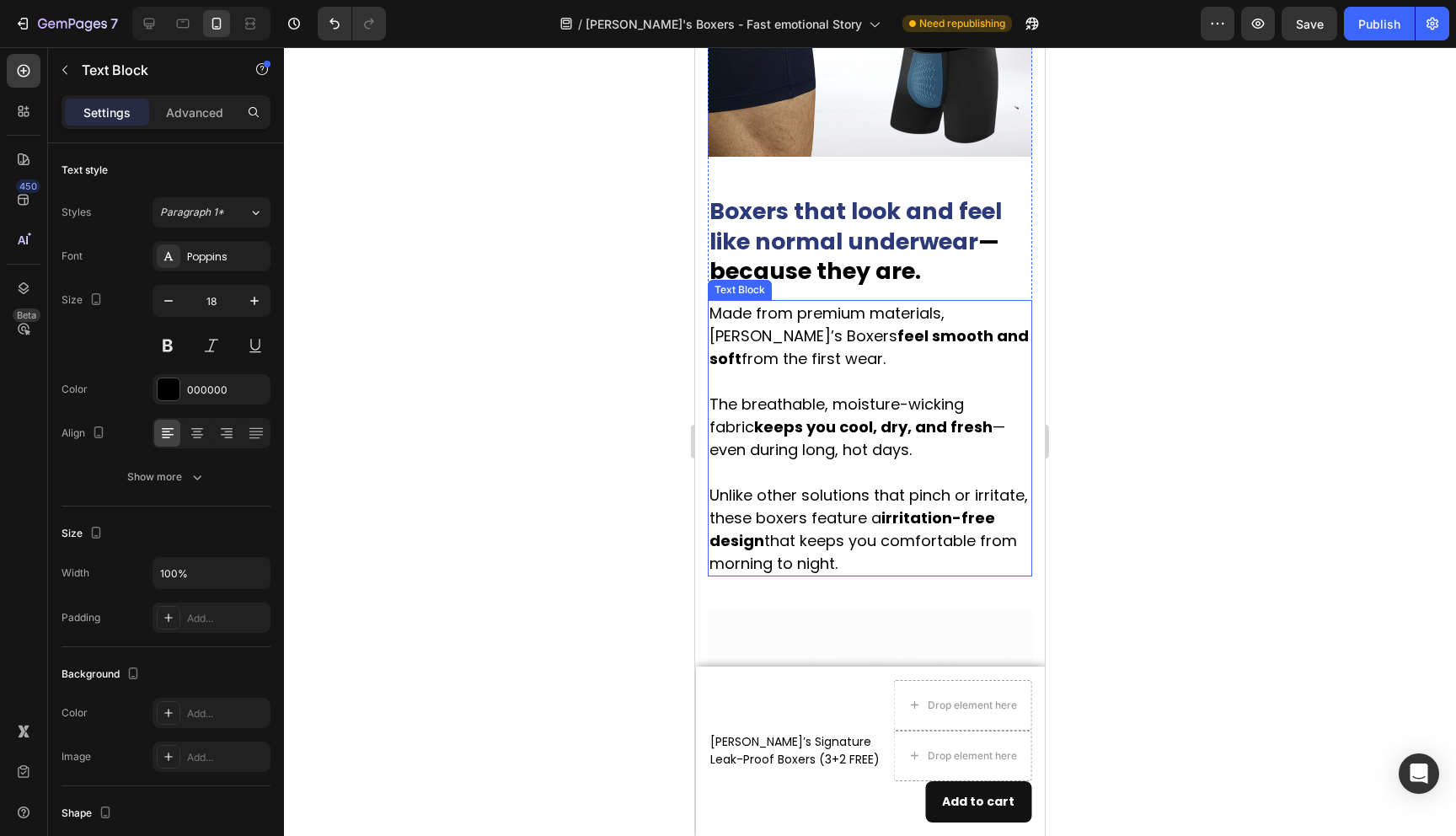
click at [883, 520] on p "Made from premium materials, [PERSON_NAME]’s Boxers feel smooth and soft from t…" at bounding box center [869, 439] width 321 height 273
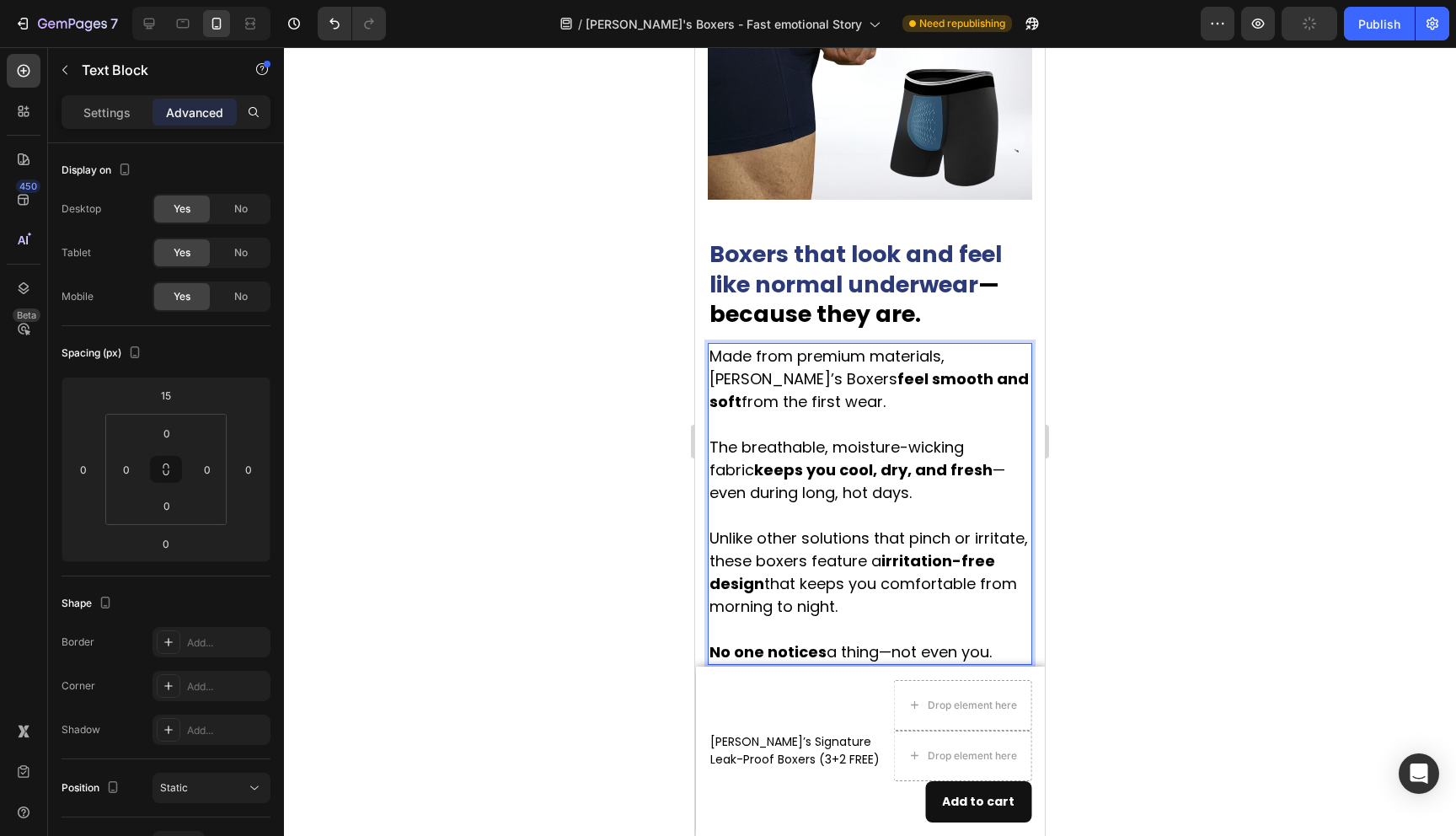
scroll to position [2836, 0]
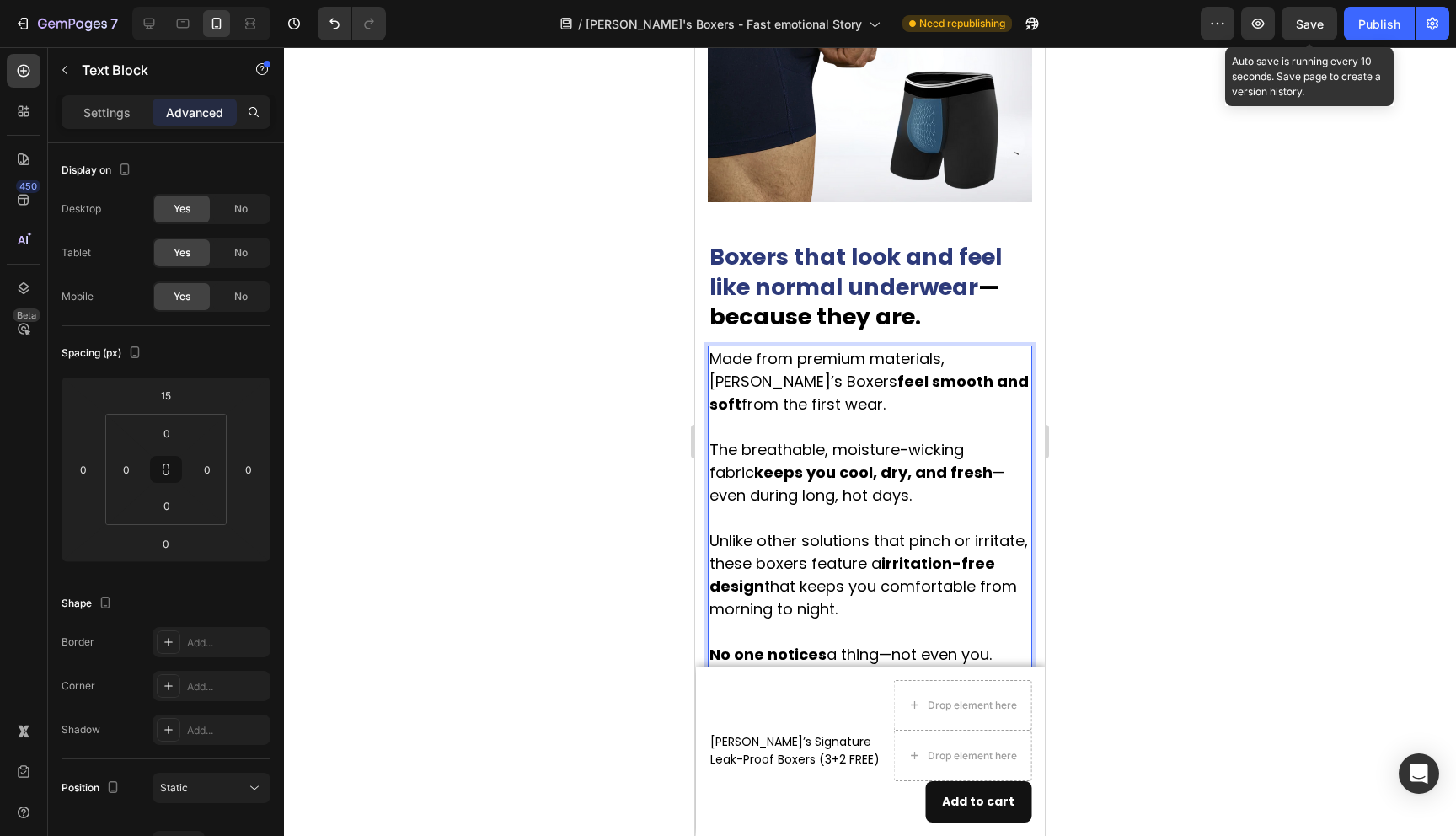
click at [1306, 19] on span "Save" at bounding box center [1310, 24] width 27 height 15
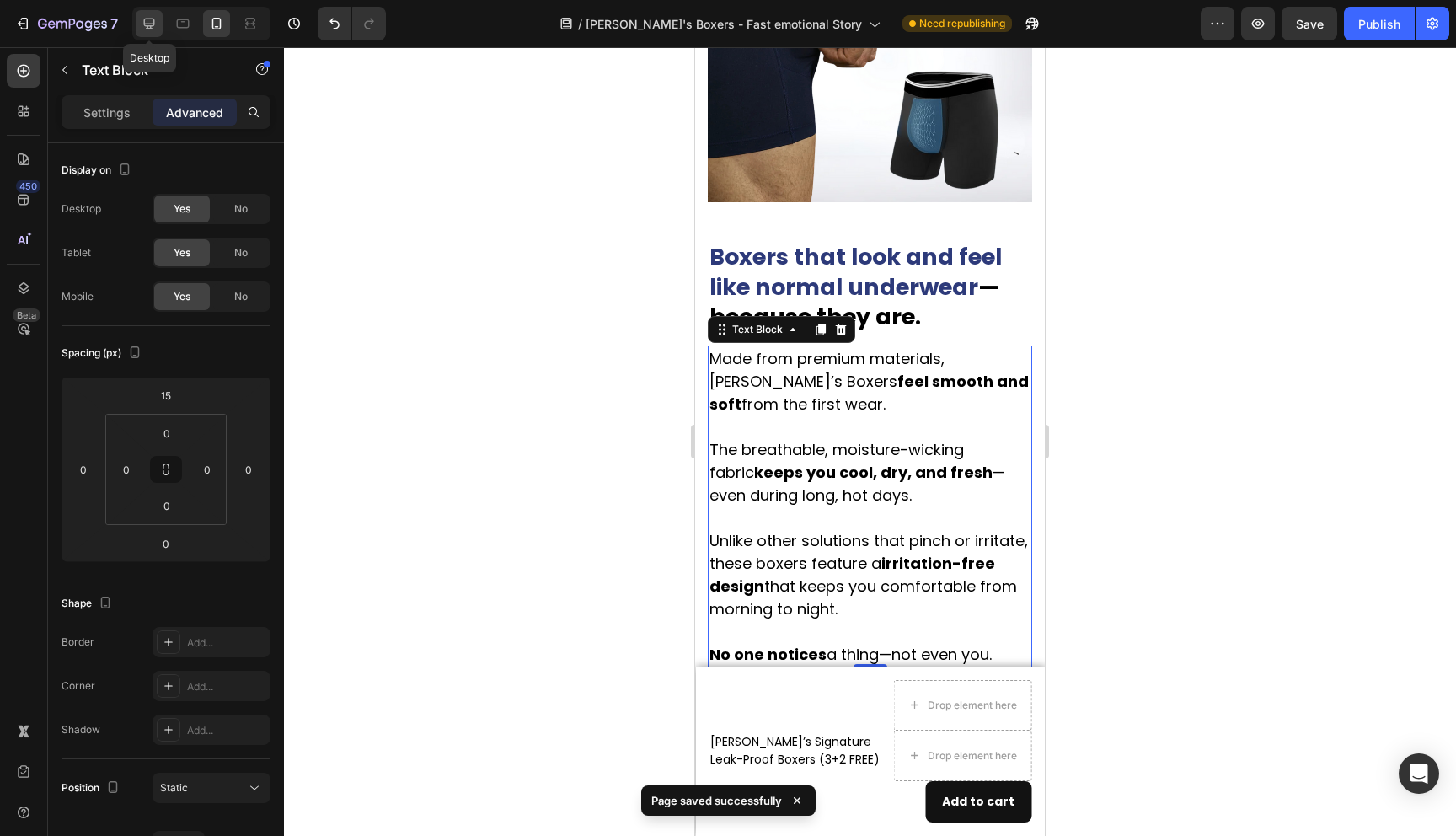
click at [144, 25] on icon at bounding box center [149, 24] width 11 height 11
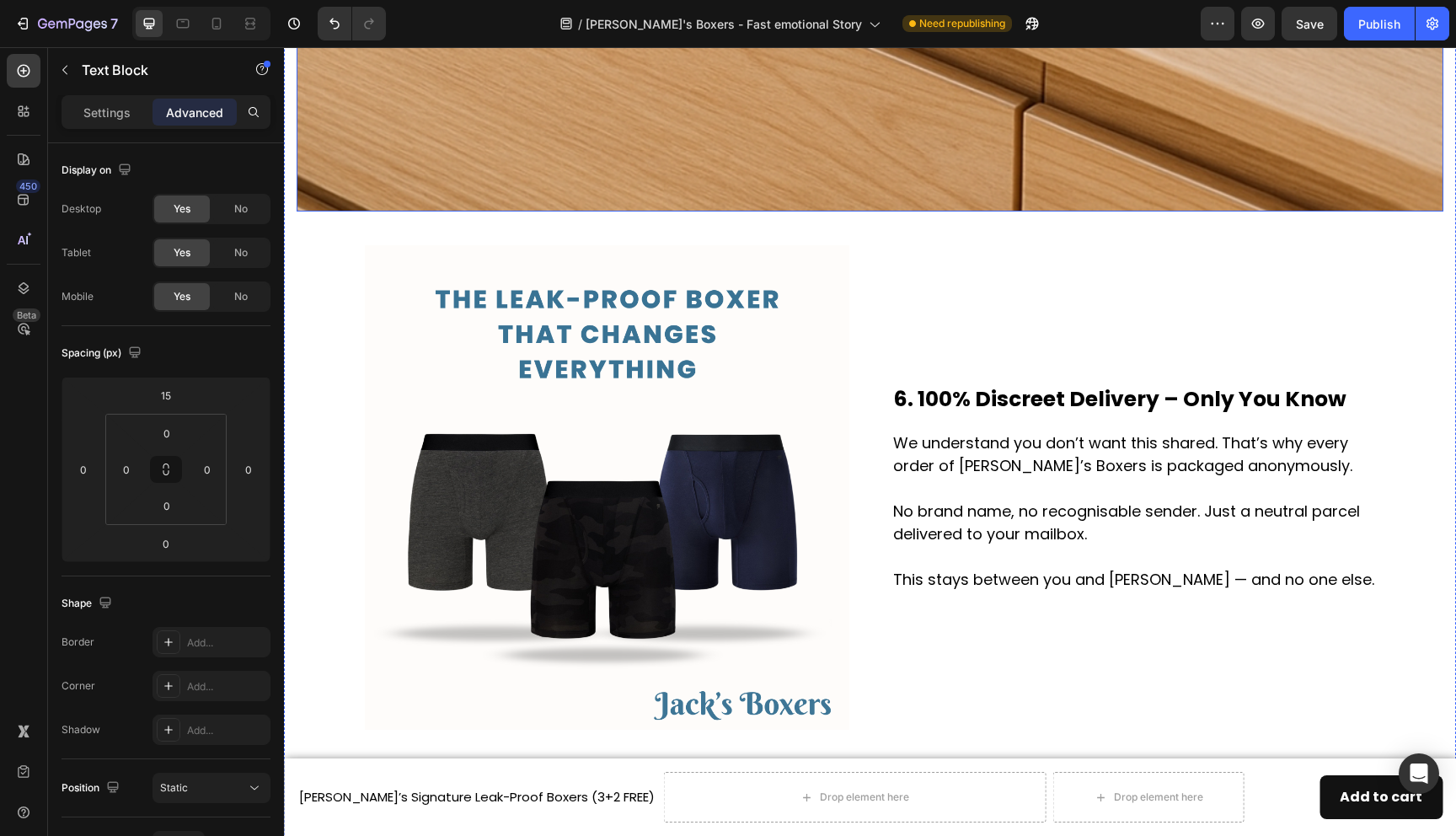
scroll to position [4227, 0]
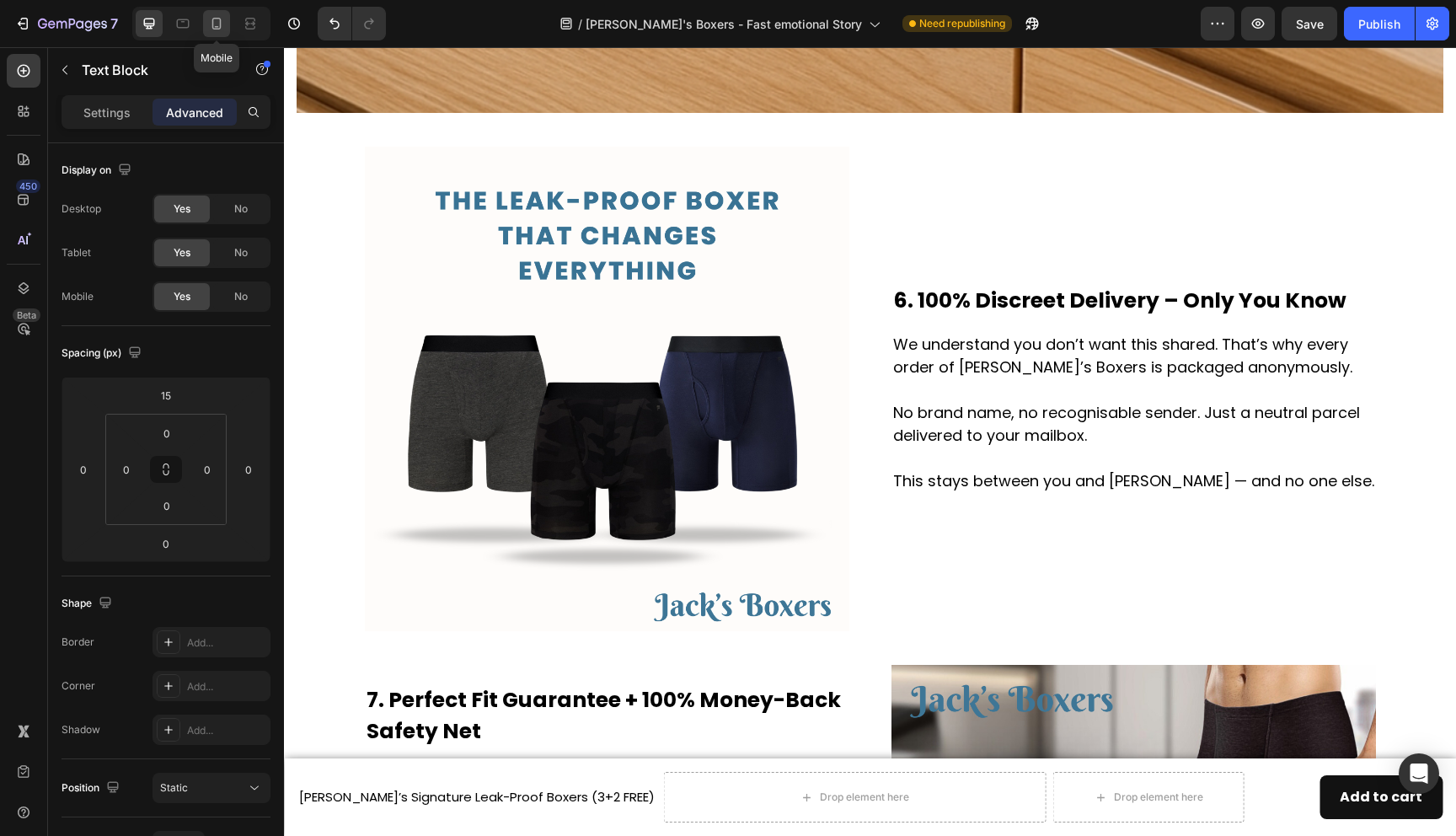
click at [215, 24] on icon at bounding box center [216, 23] width 17 height 17
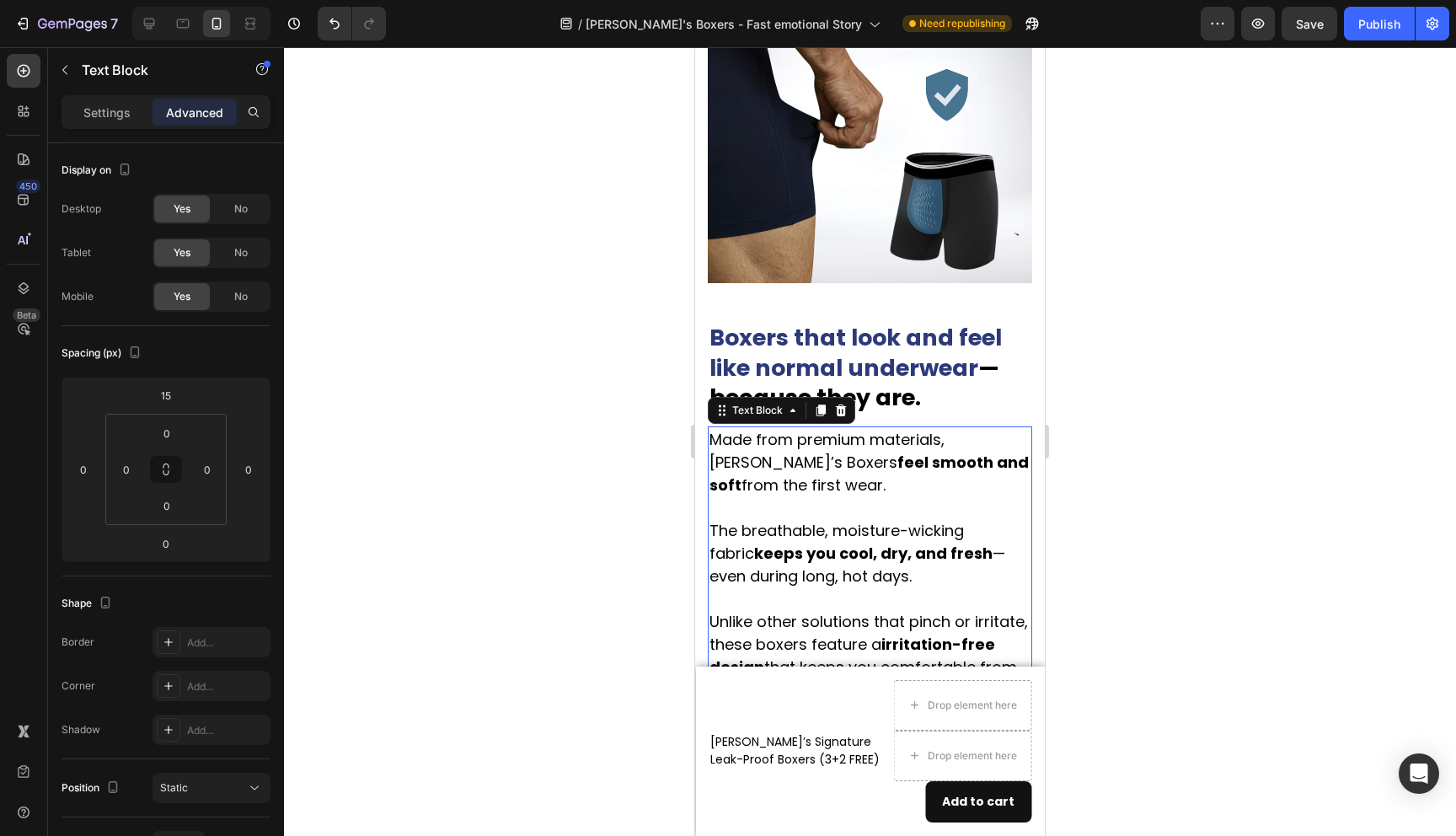
scroll to position [2601, 0]
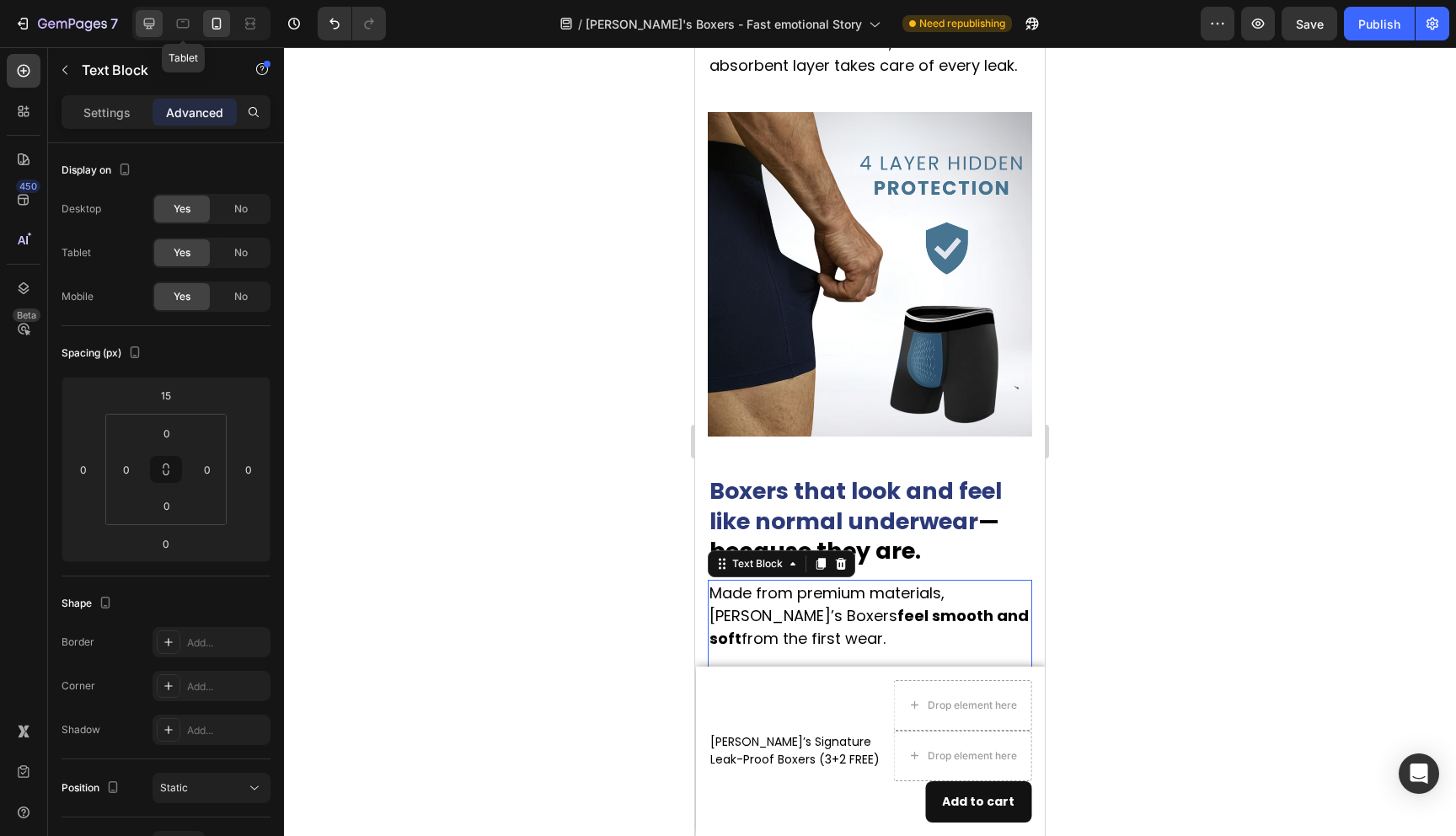
click at [155, 26] on icon at bounding box center [148, 23] width 17 height 17
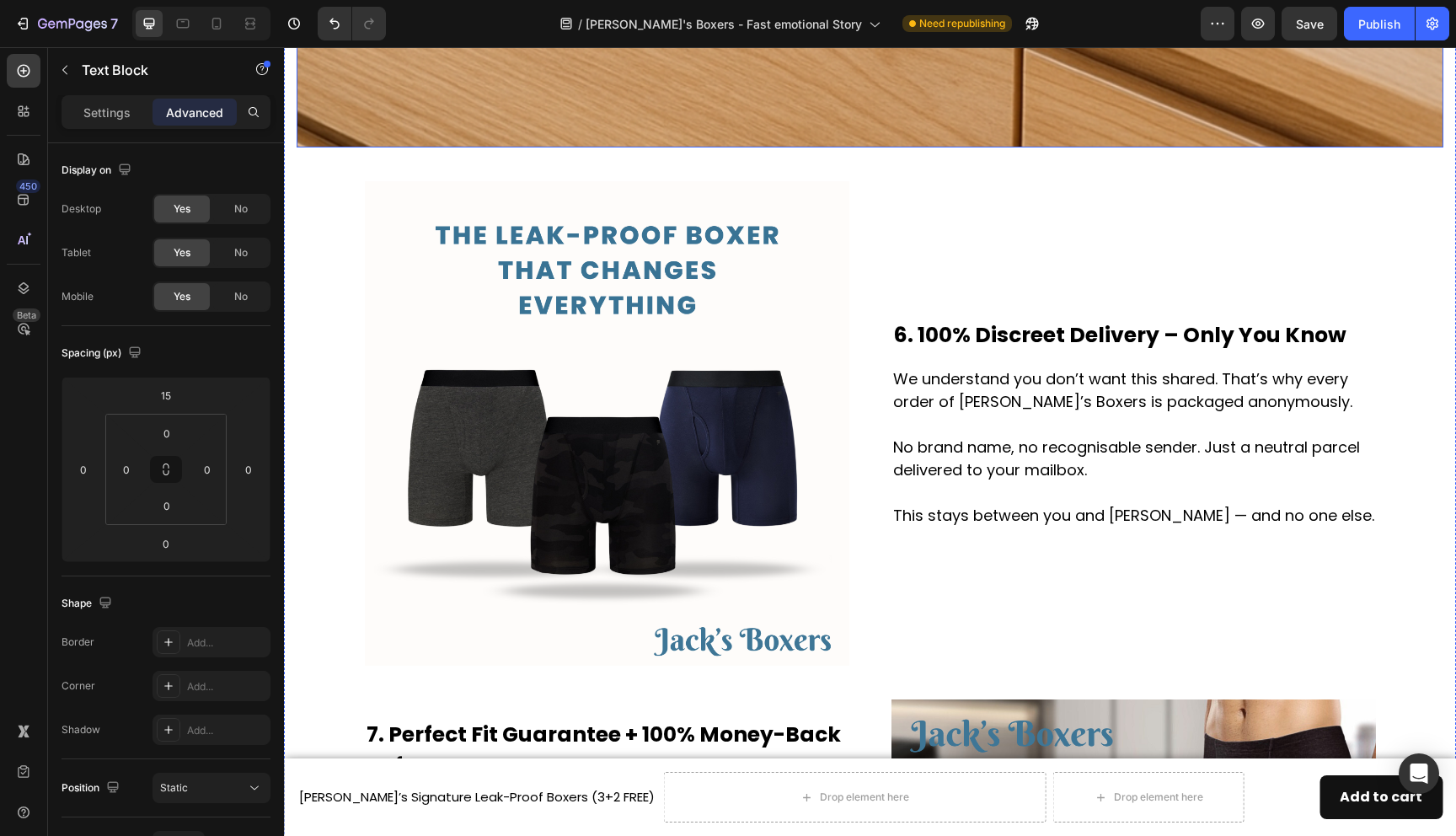
scroll to position [4296, 0]
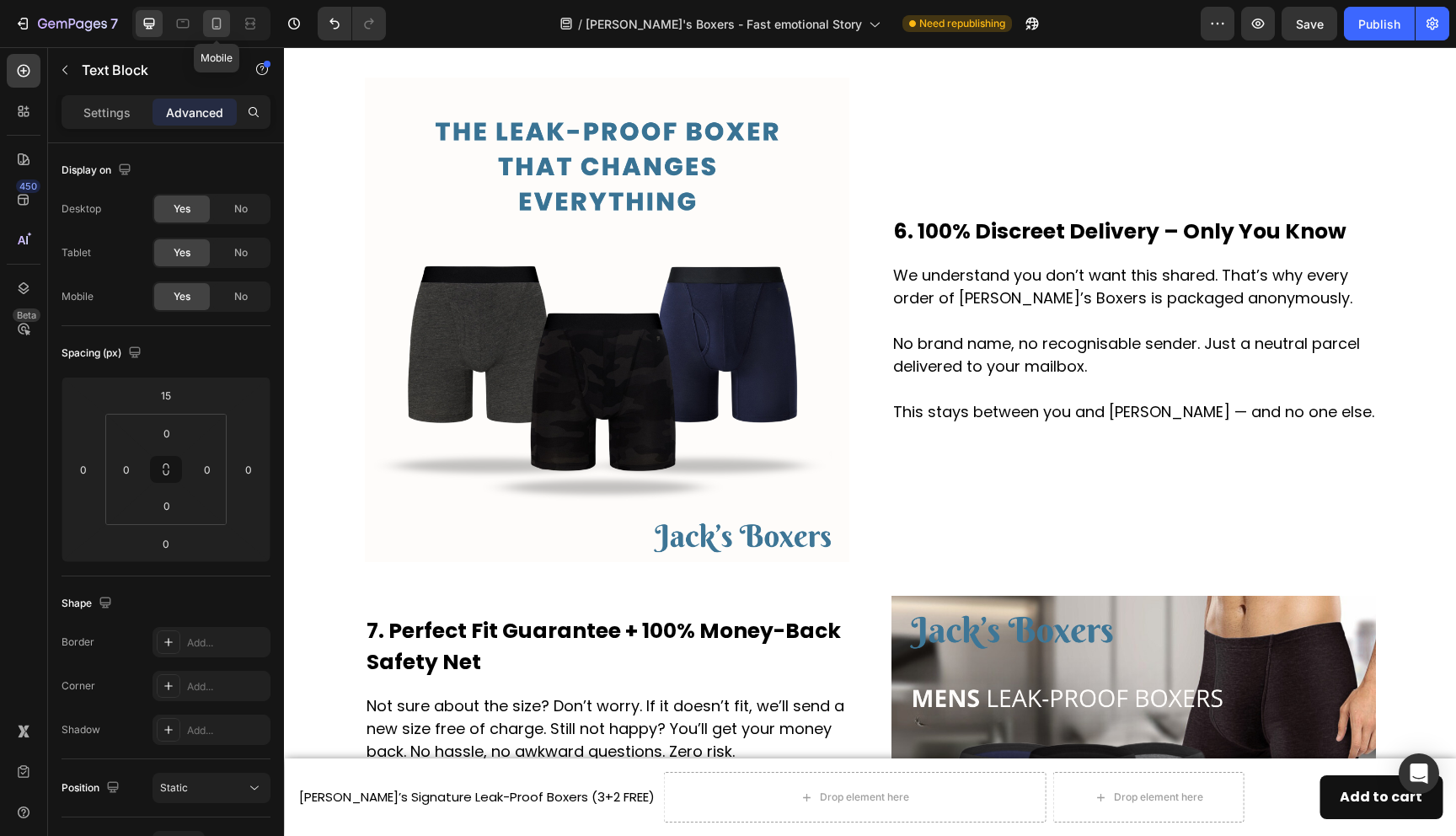
click at [211, 26] on icon at bounding box center [216, 23] width 17 height 17
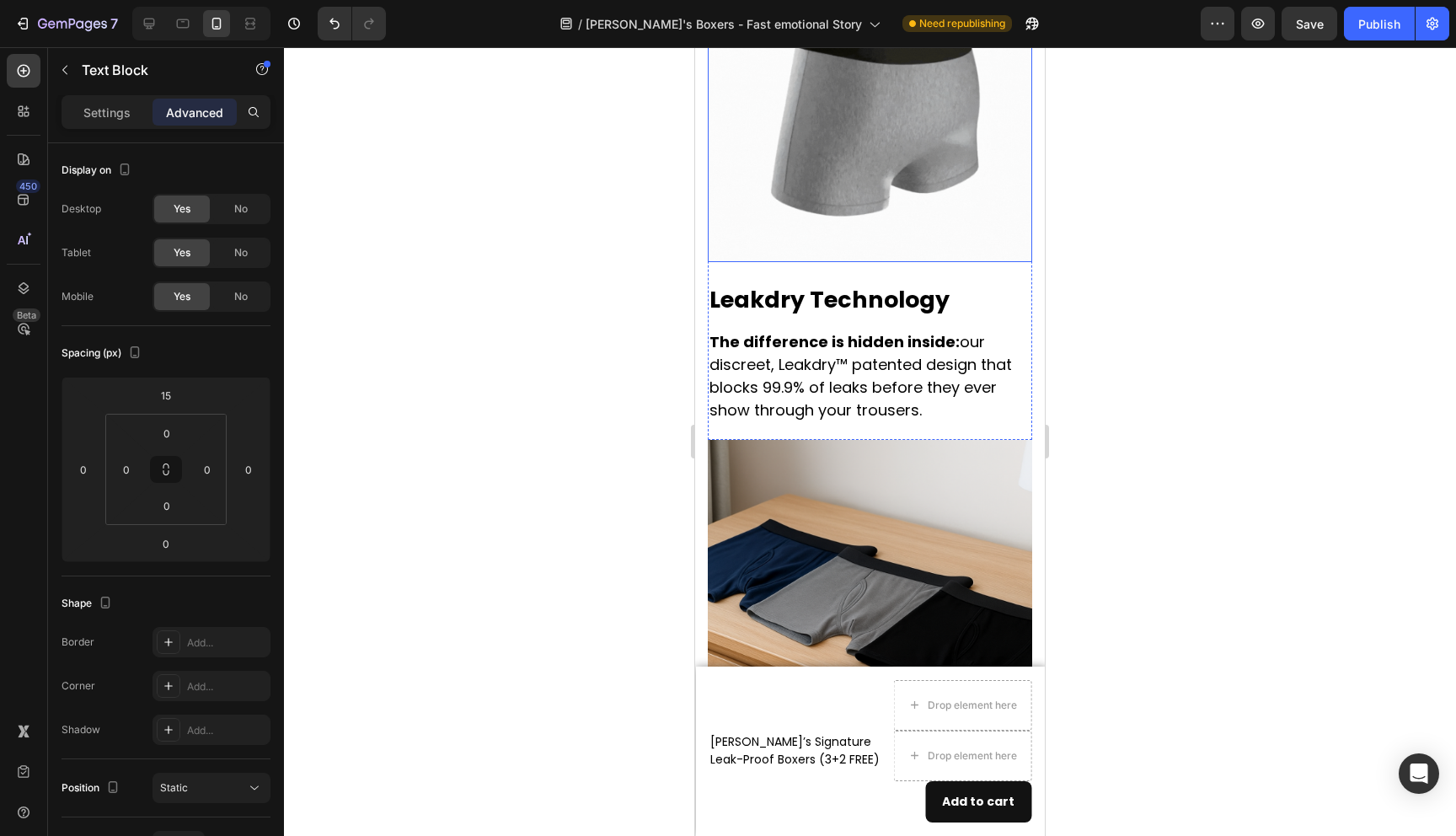
scroll to position [3552, 0]
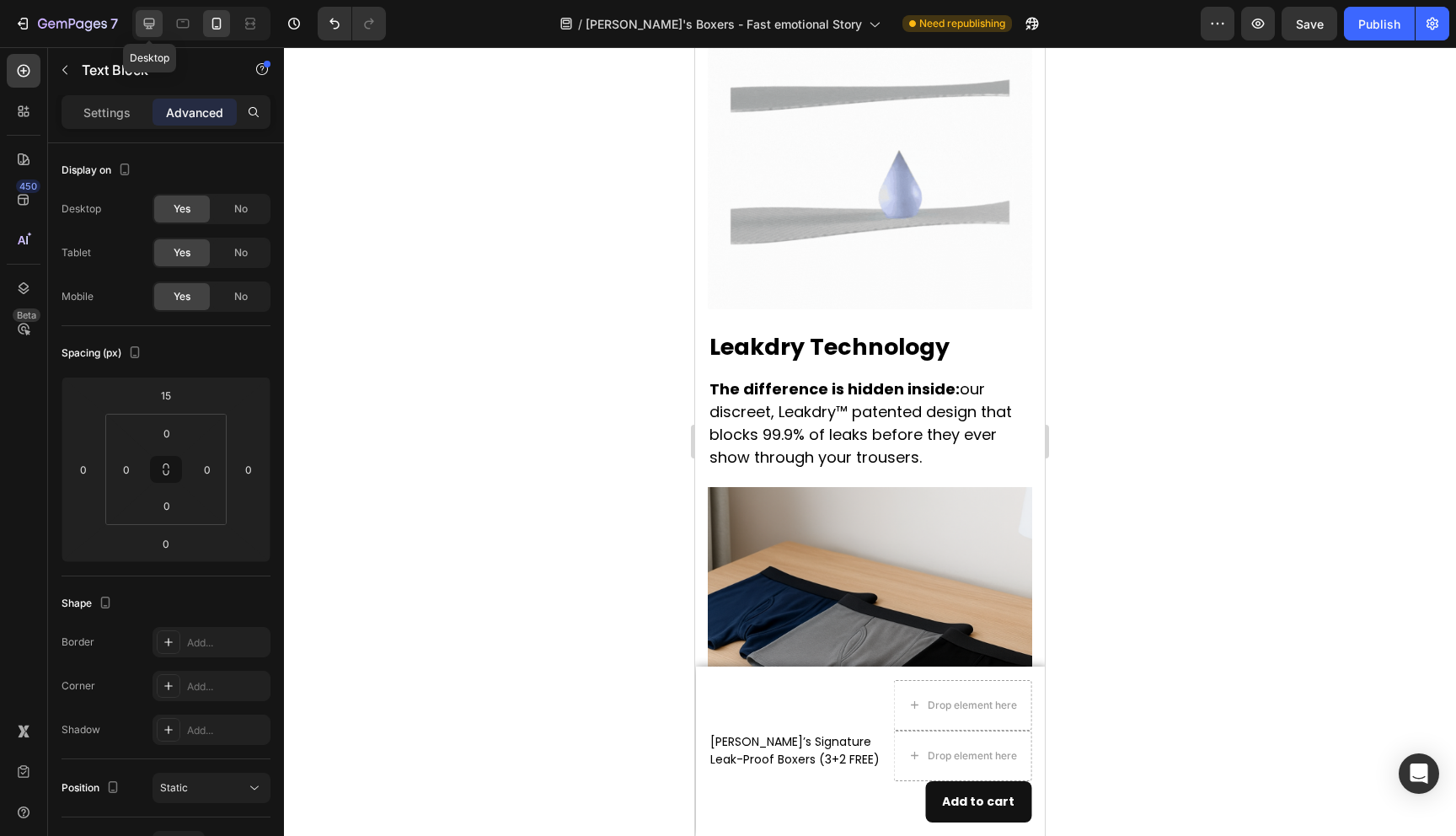
click at [154, 24] on icon at bounding box center [148, 23] width 17 height 17
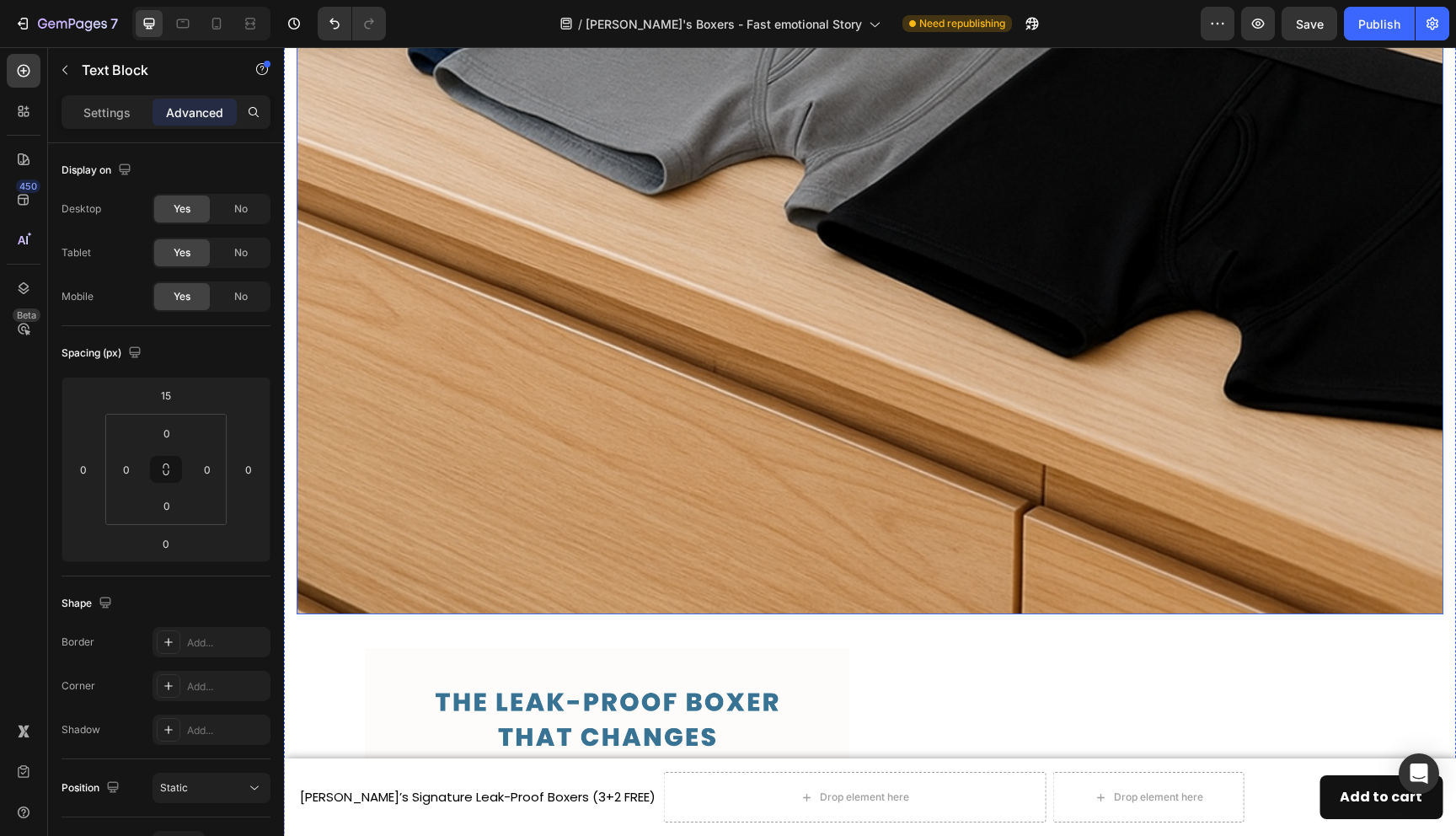
scroll to position [4277, 0]
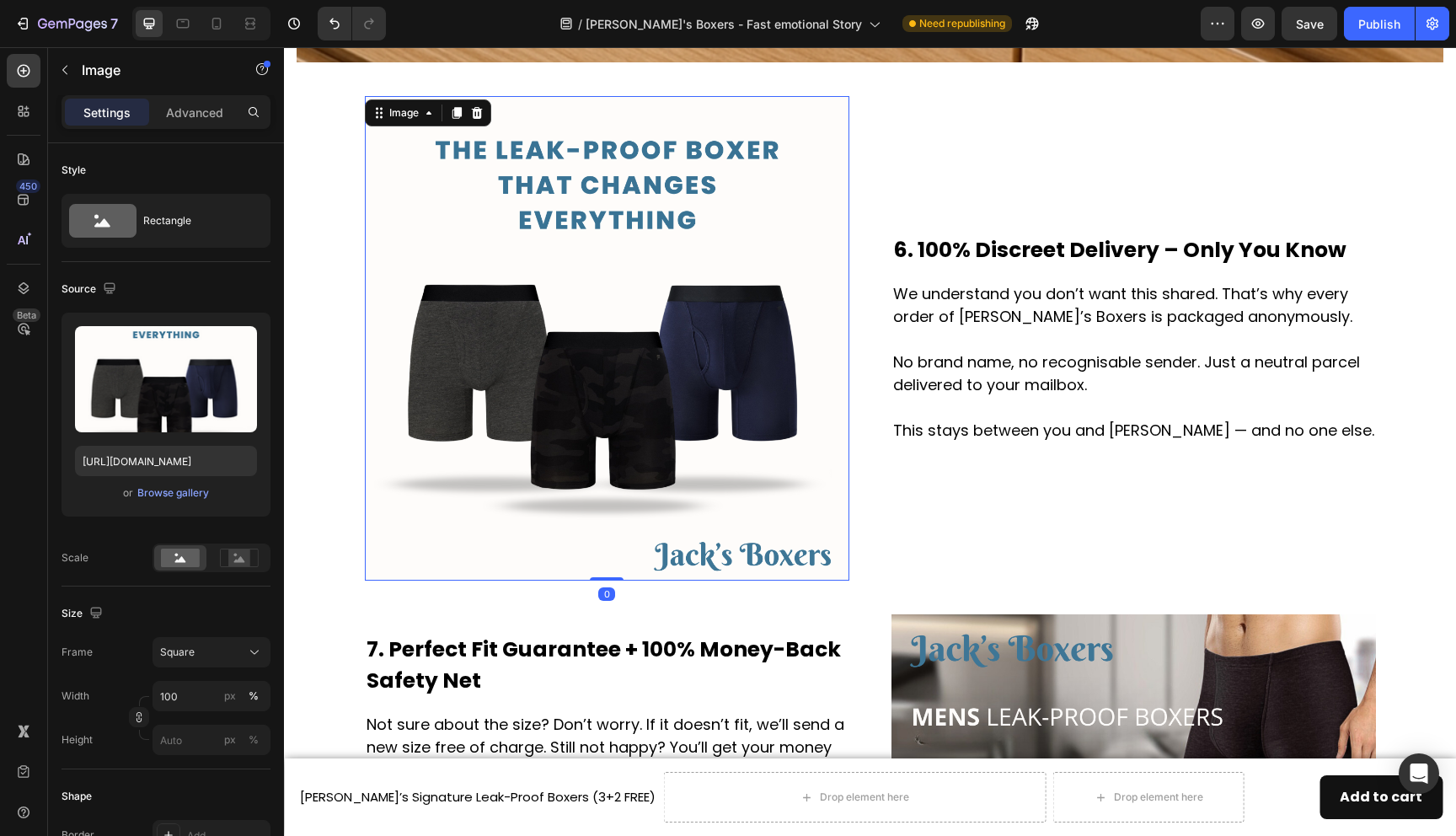
click at [620, 427] on img at bounding box center [607, 339] width 485 height 485
click at [476, 115] on icon at bounding box center [476, 113] width 11 height 12
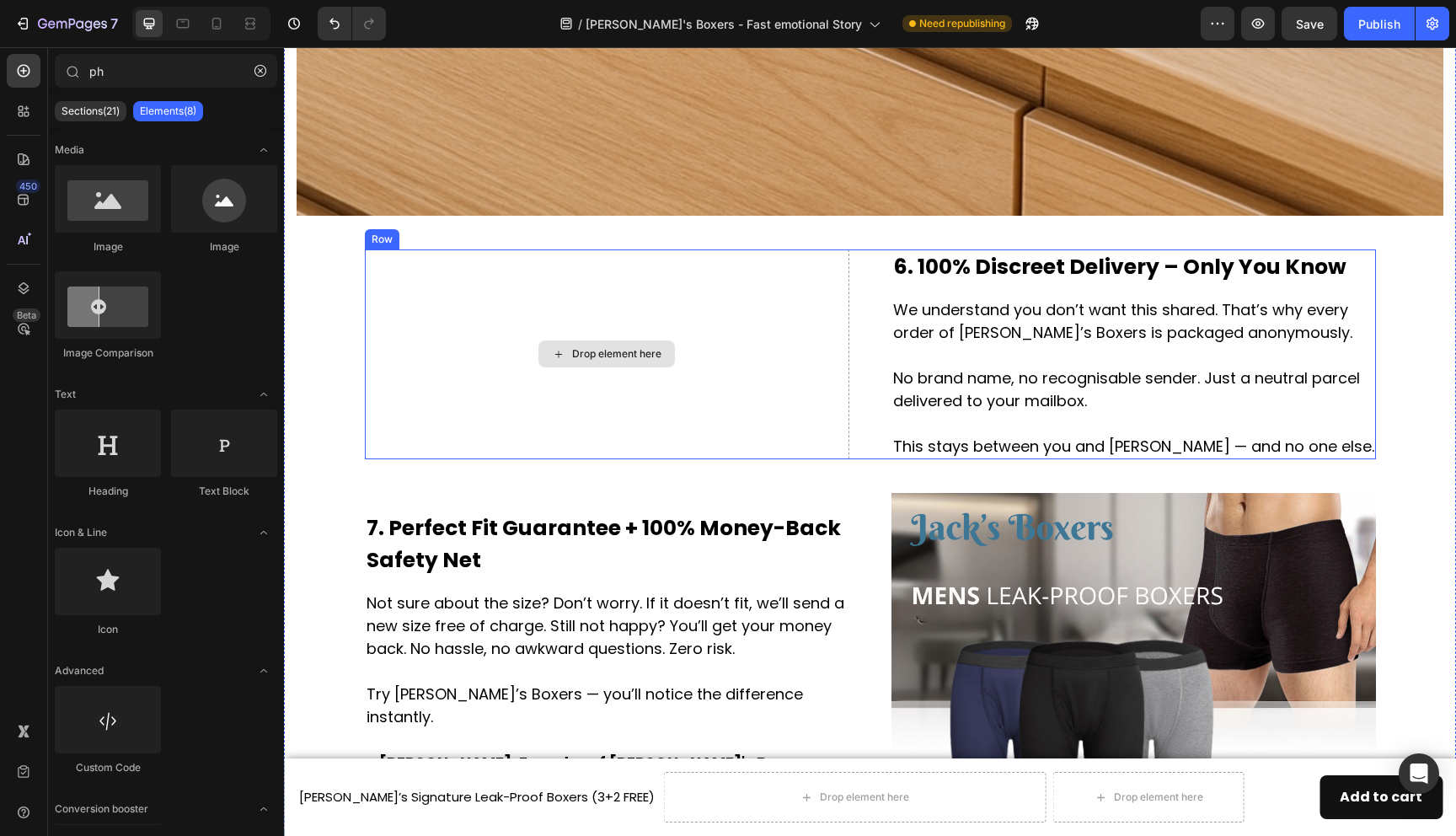
scroll to position [4067, 0]
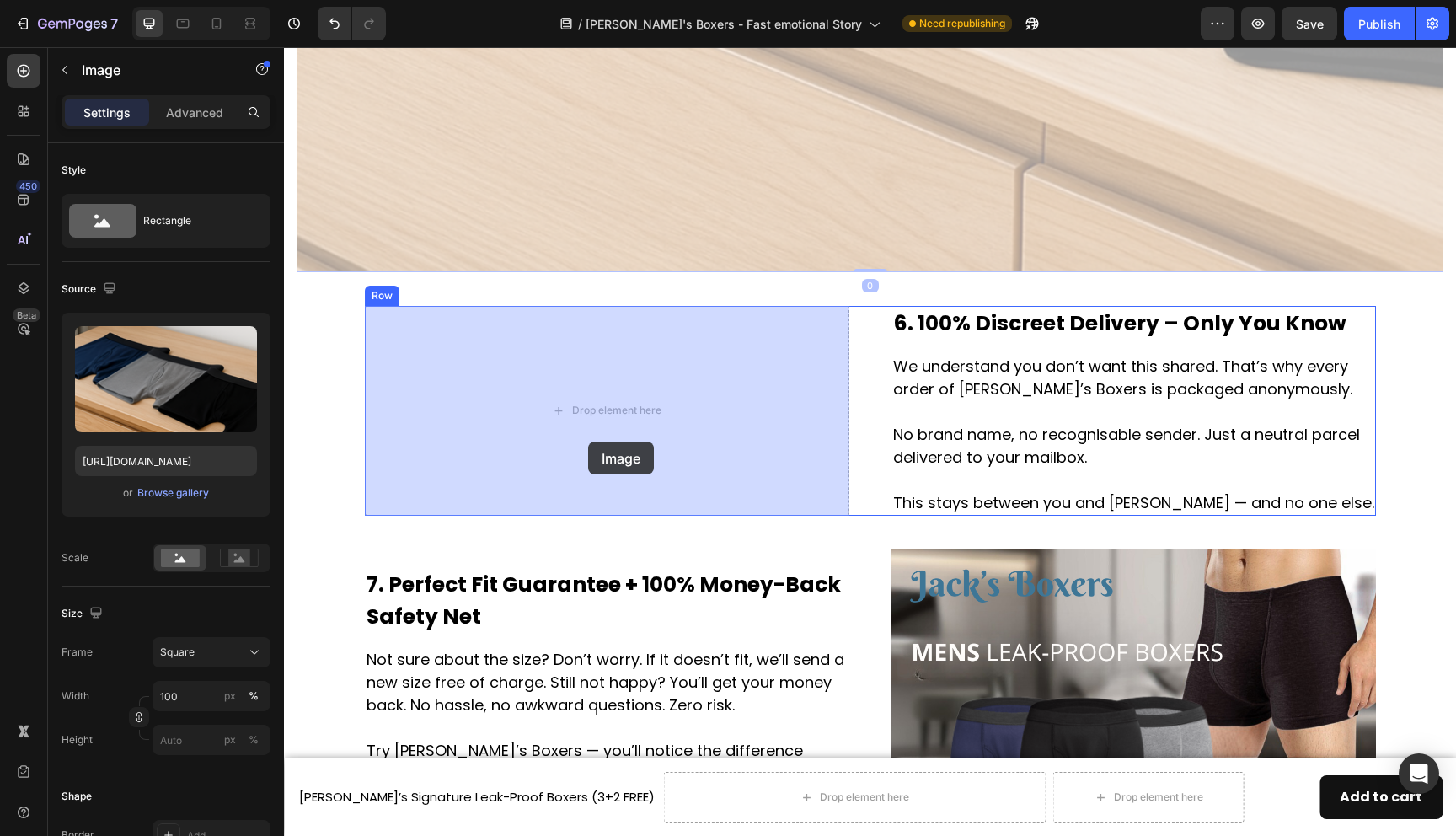
drag, startPoint x: 703, startPoint y: 170, endPoint x: 589, endPoint y: 442, distance: 294.9
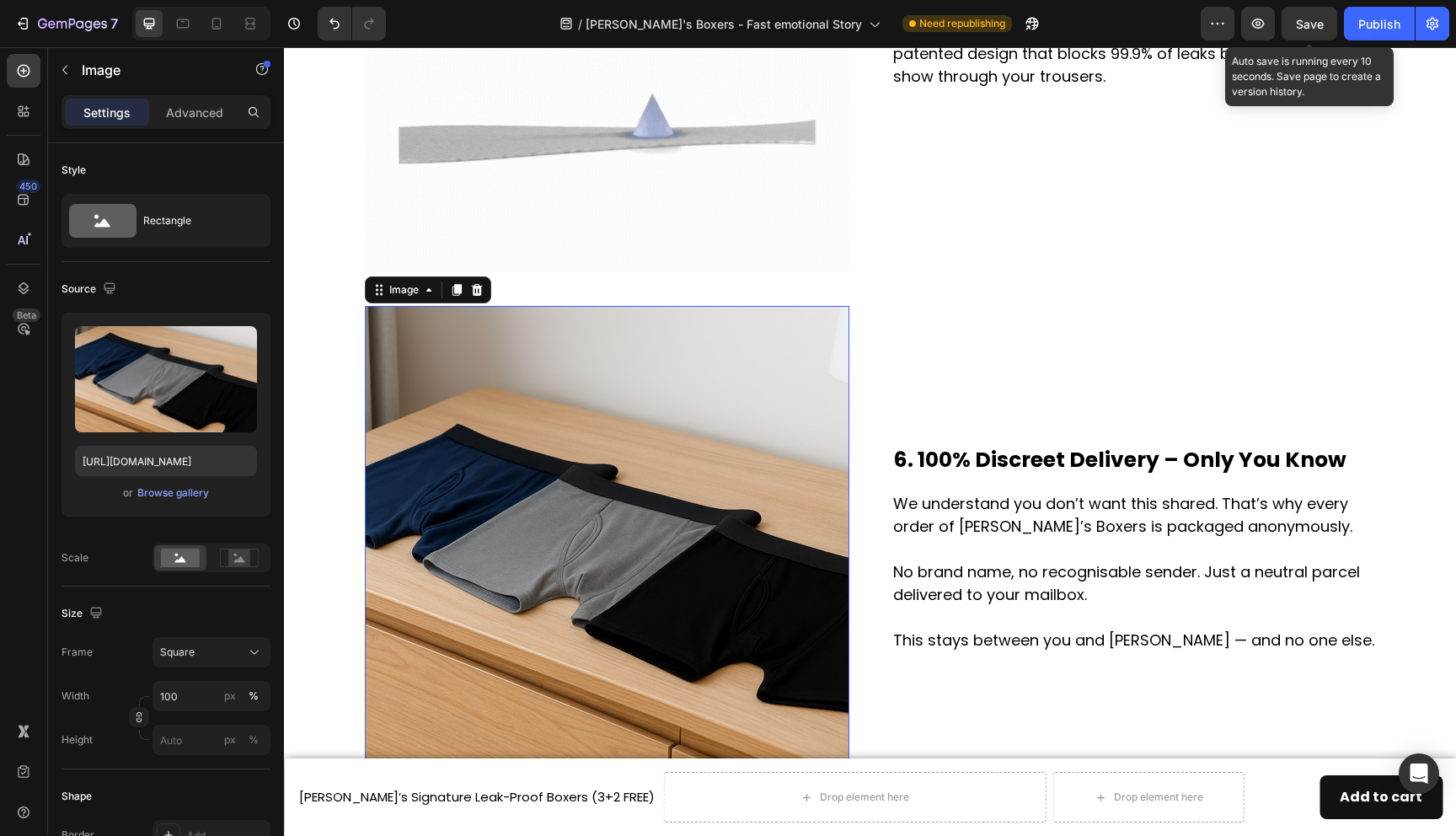
click at [1301, 26] on span "Save" at bounding box center [1310, 24] width 27 height 15
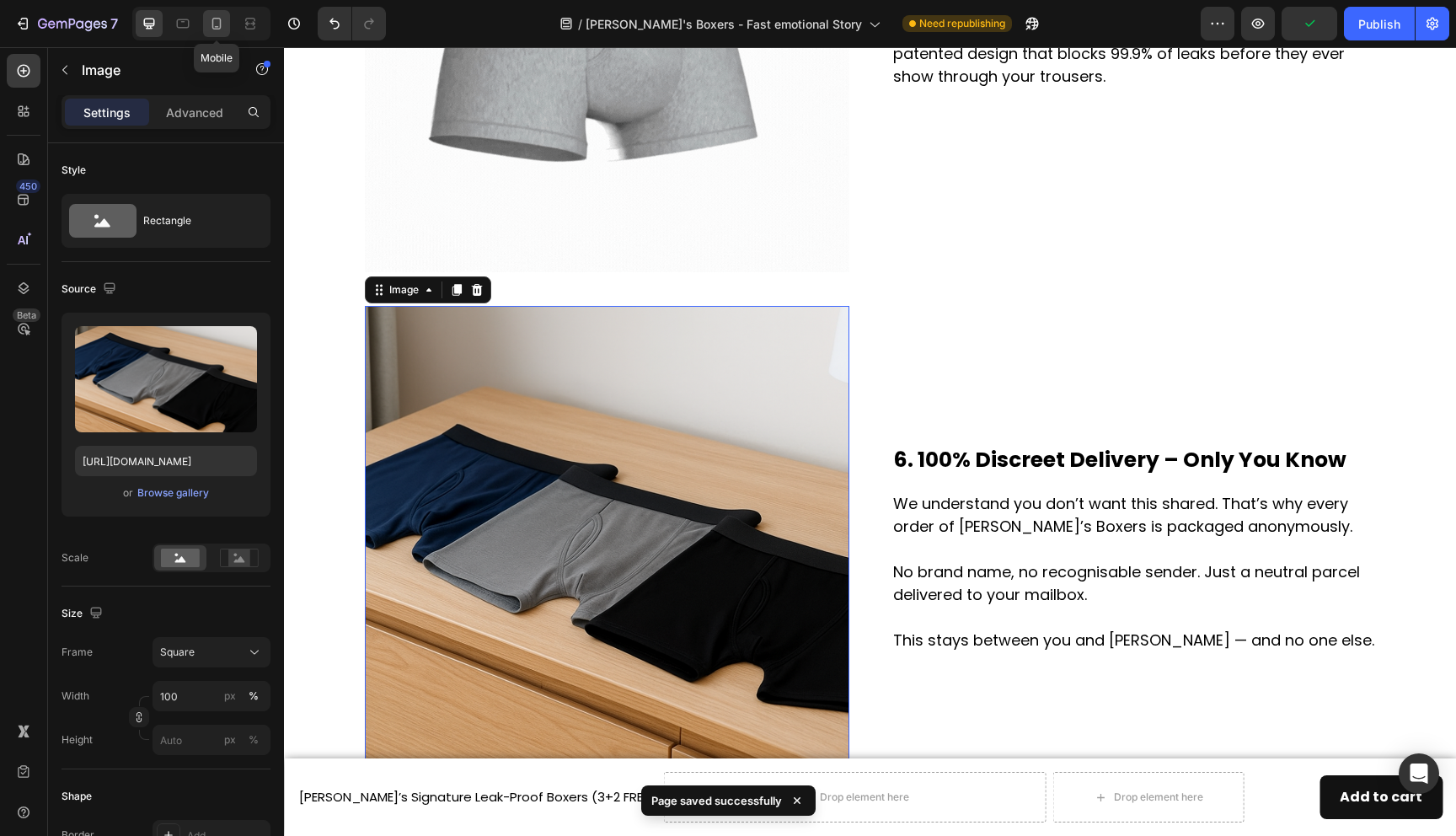
click at [215, 18] on icon at bounding box center [216, 24] width 9 height 12
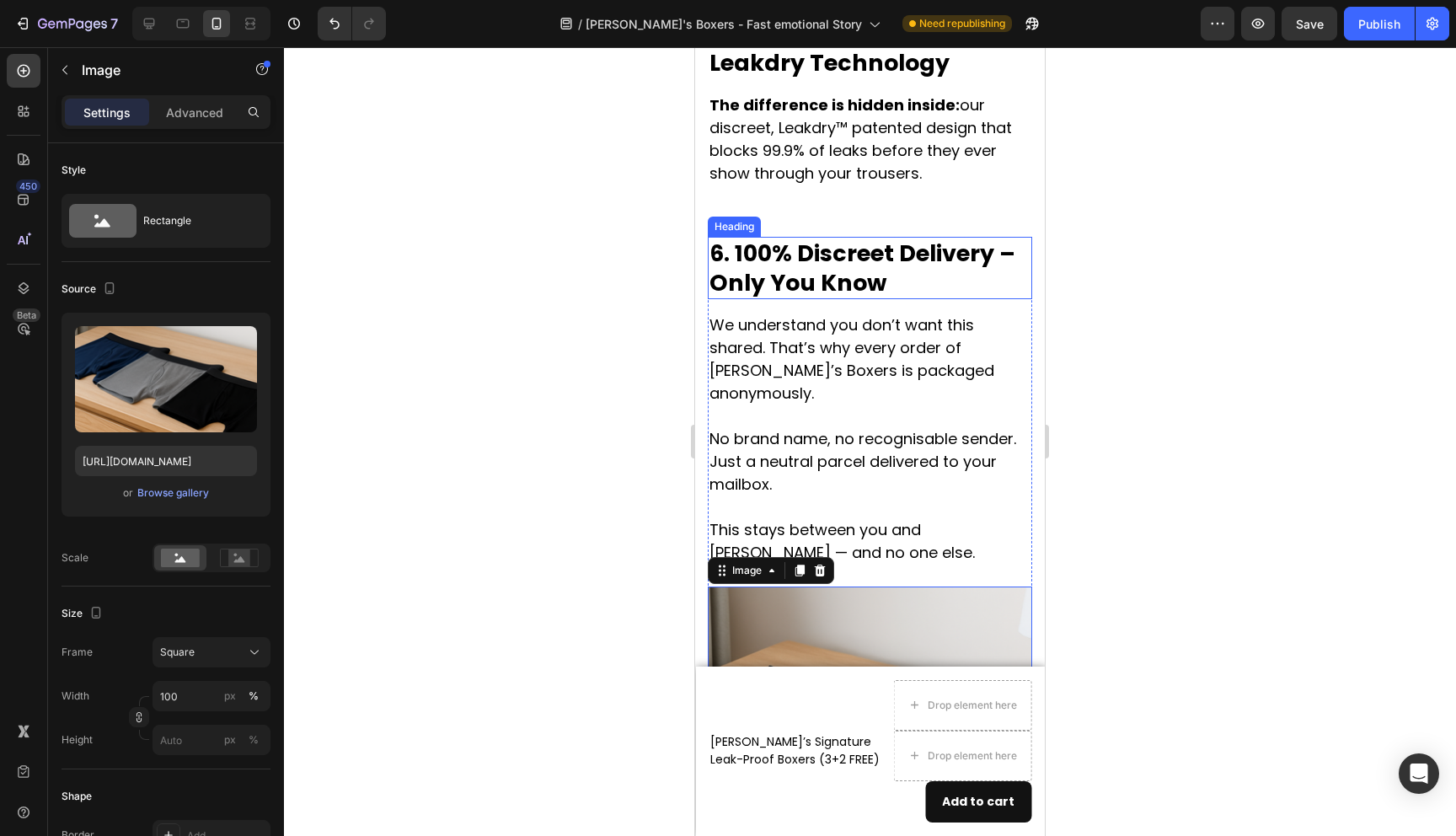
scroll to position [3882, 0]
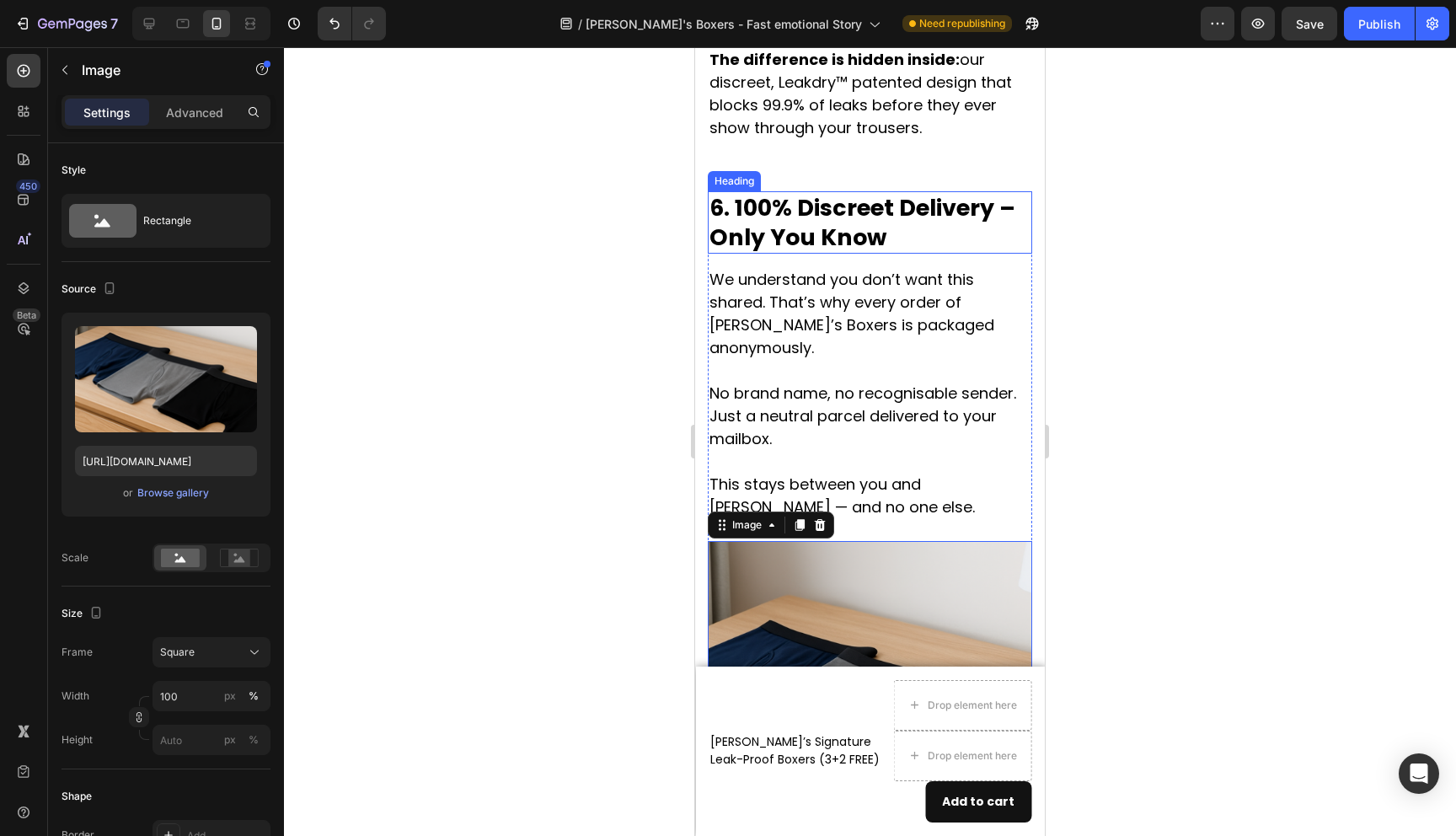
click at [838, 563] on img at bounding box center [870, 703] width 325 height 325
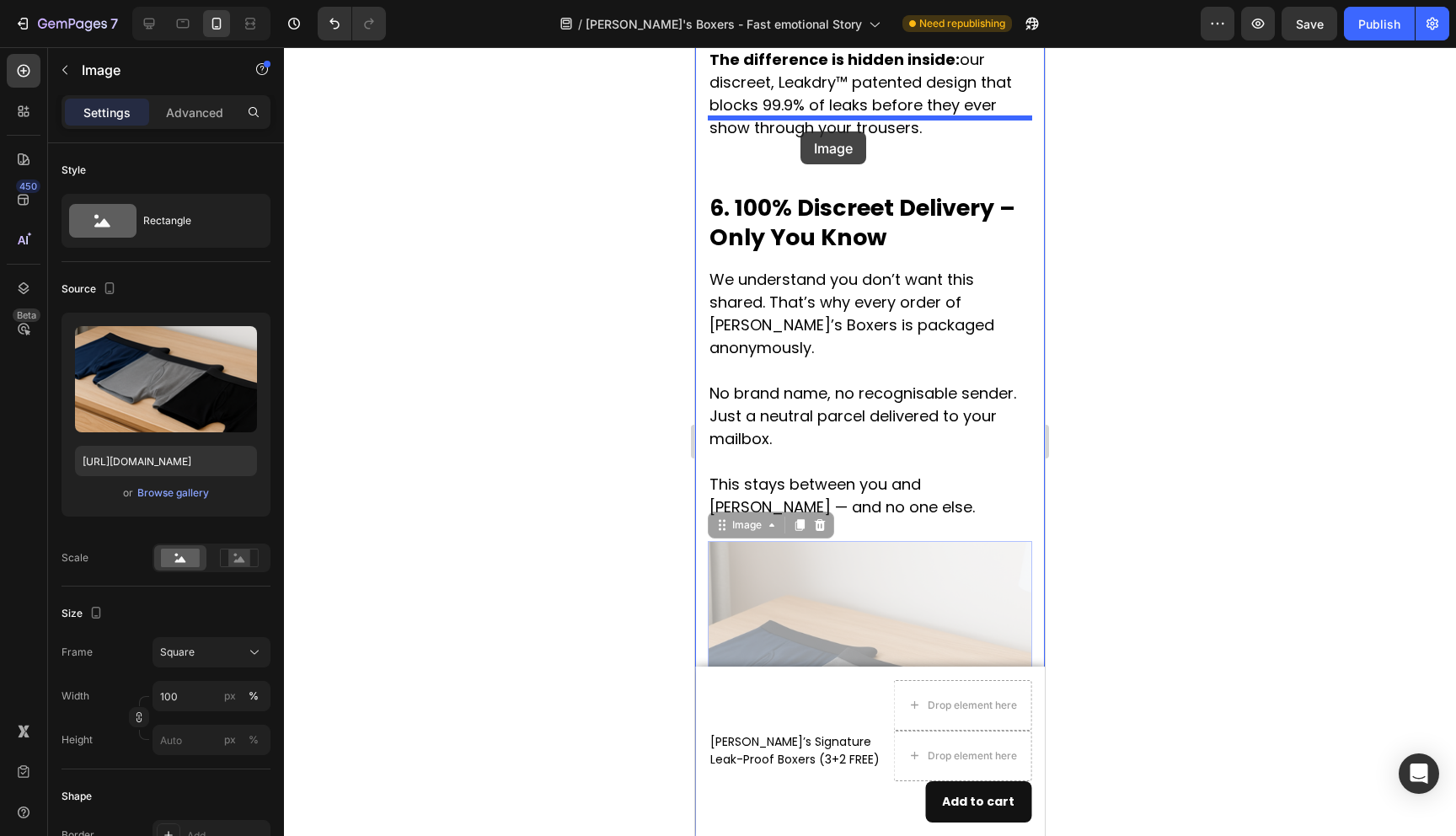
drag, startPoint x: 838, startPoint y: 563, endPoint x: 801, endPoint y: 131, distance: 433.6
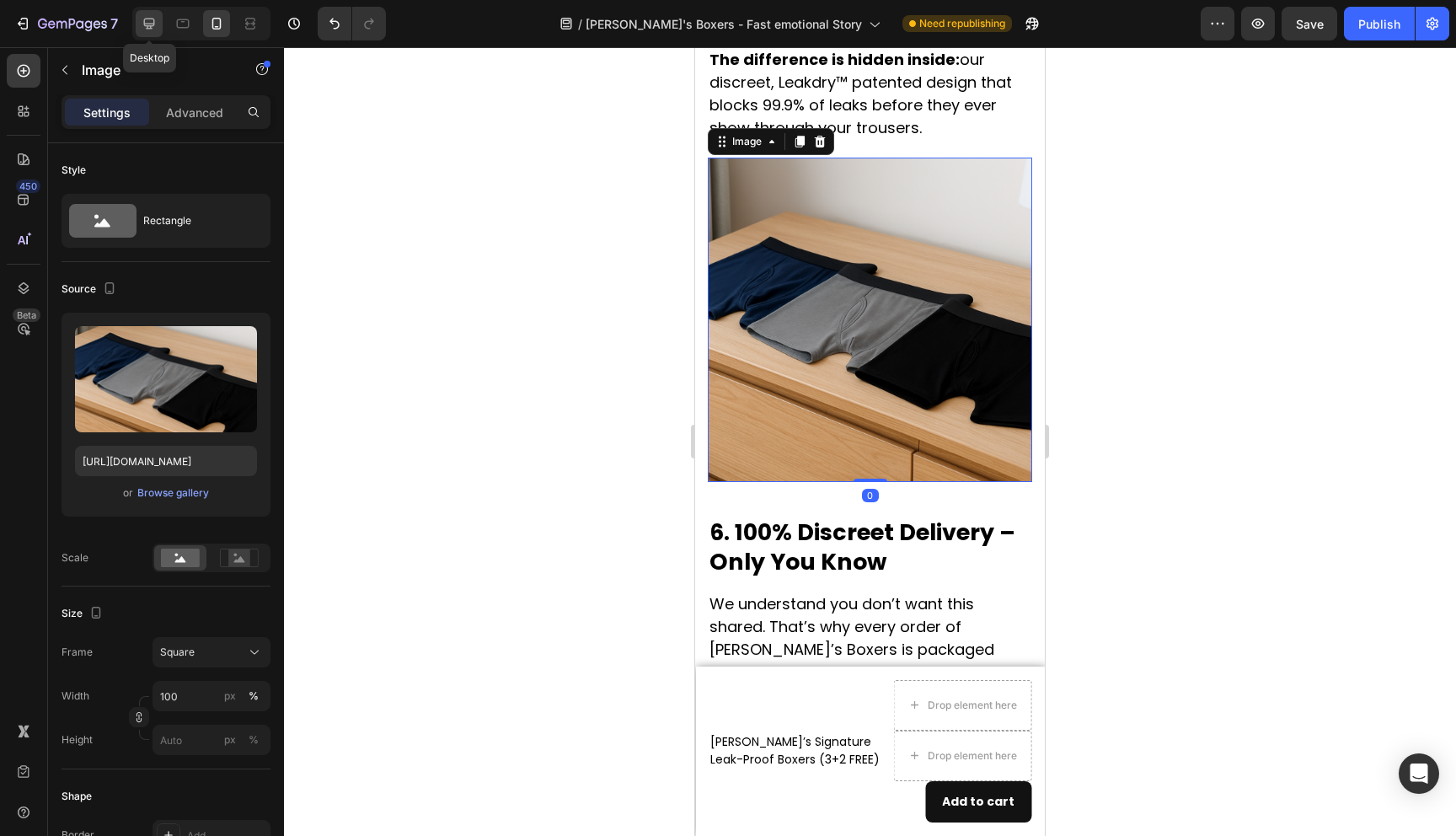
click at [150, 30] on icon at bounding box center [148, 23] width 17 height 17
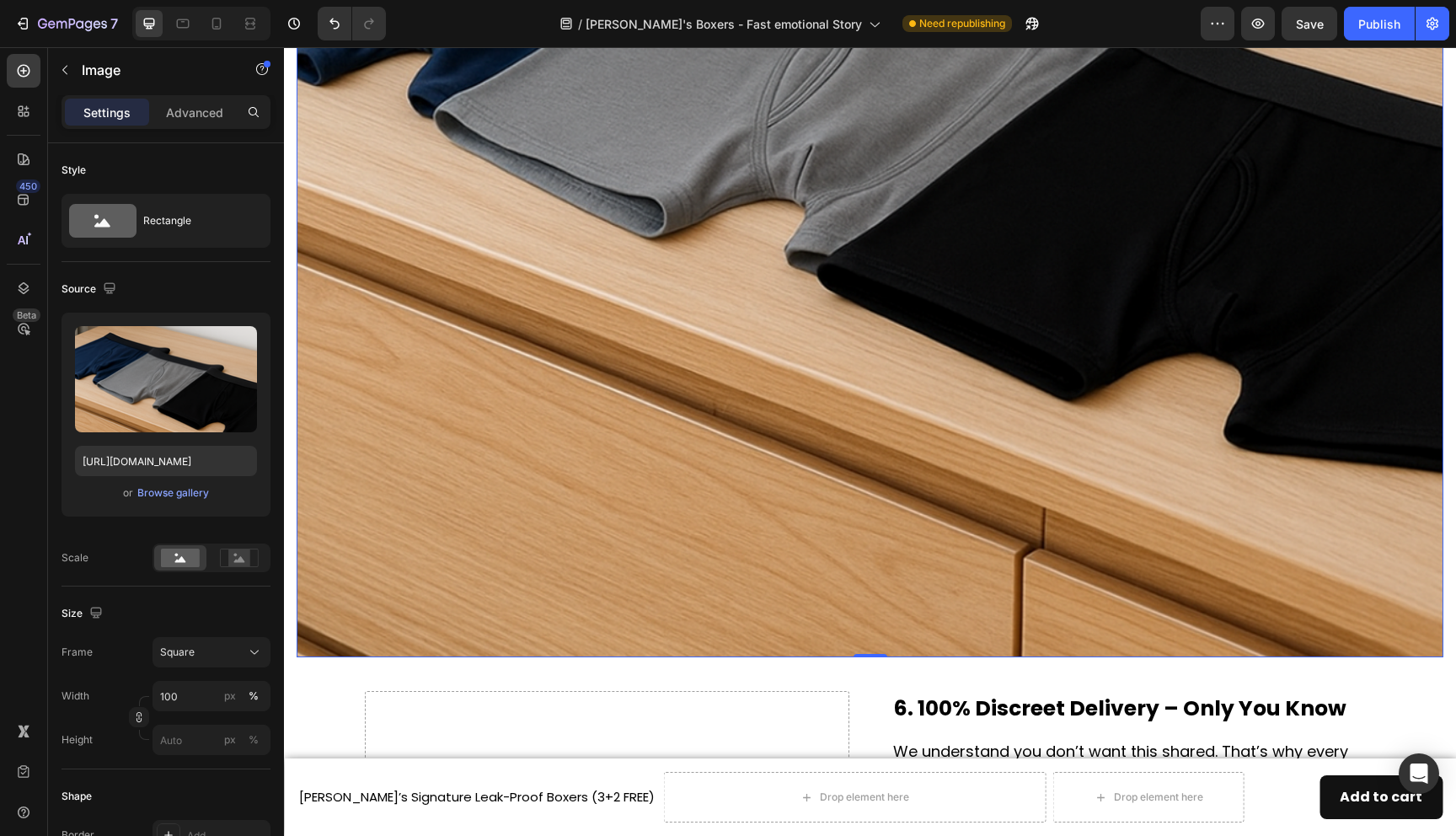
scroll to position [3884, 0]
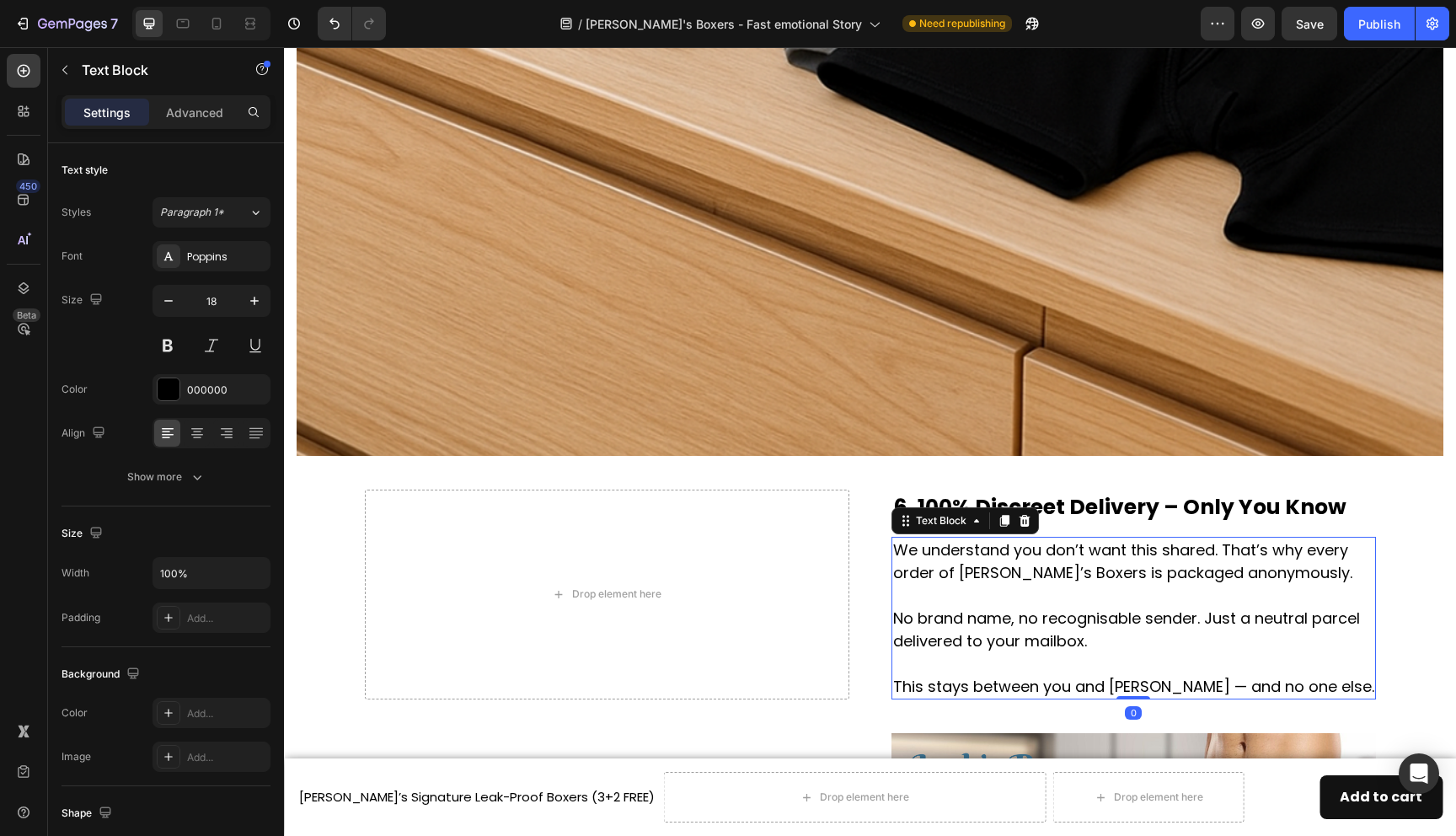
click at [923, 552] on p "We understand you don’t want this shared. That’s why every order of [PERSON_NAM…" at bounding box center [1133, 618] width 481 height 159
click at [980, 501] on h2 "6. 100% Discreet Delivery – Only You Know" at bounding box center [1134, 507] width 485 height 35
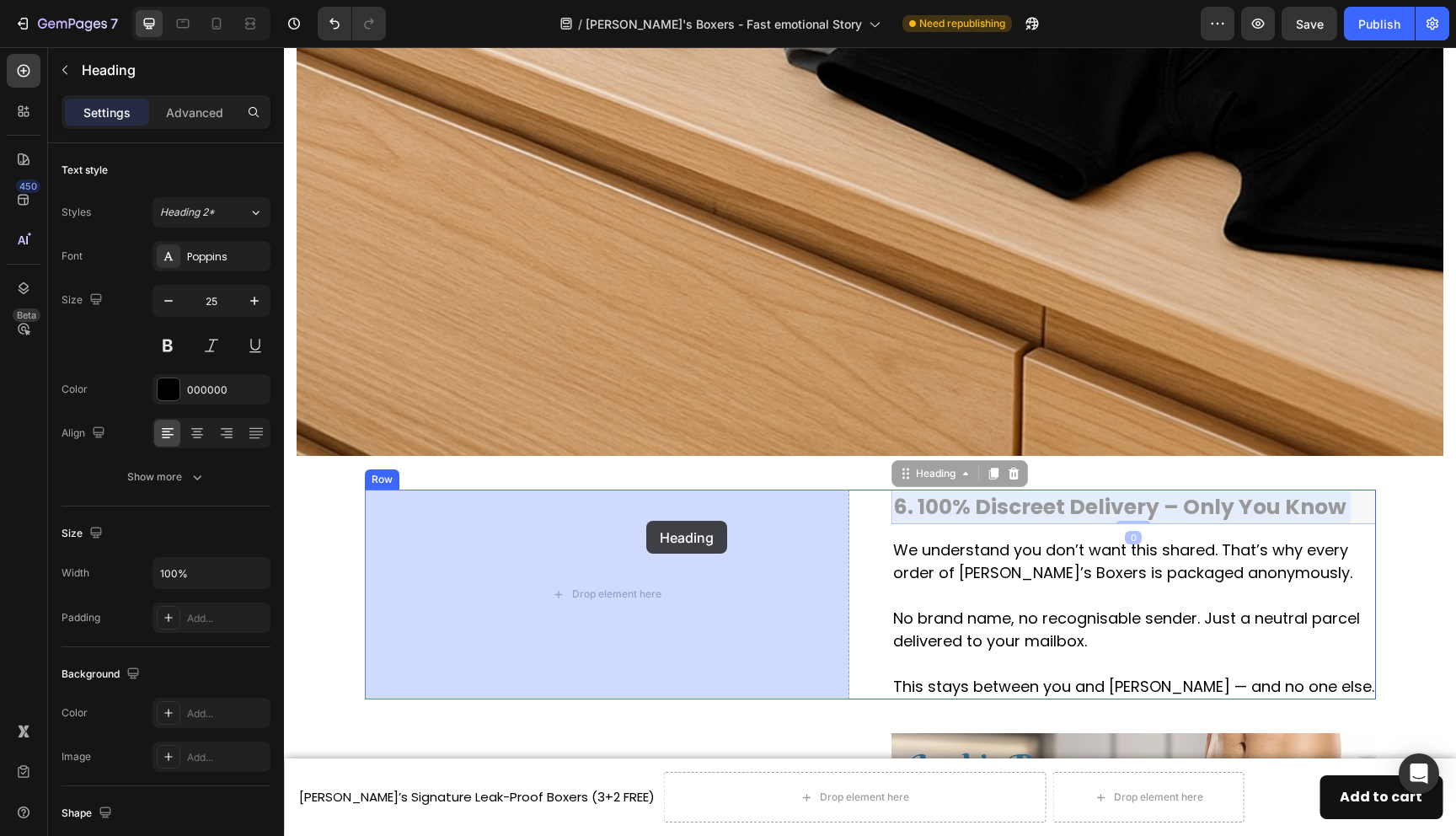
drag, startPoint x: 1021, startPoint y: 510, endPoint x: 647, endPoint y: 521, distance: 374.2
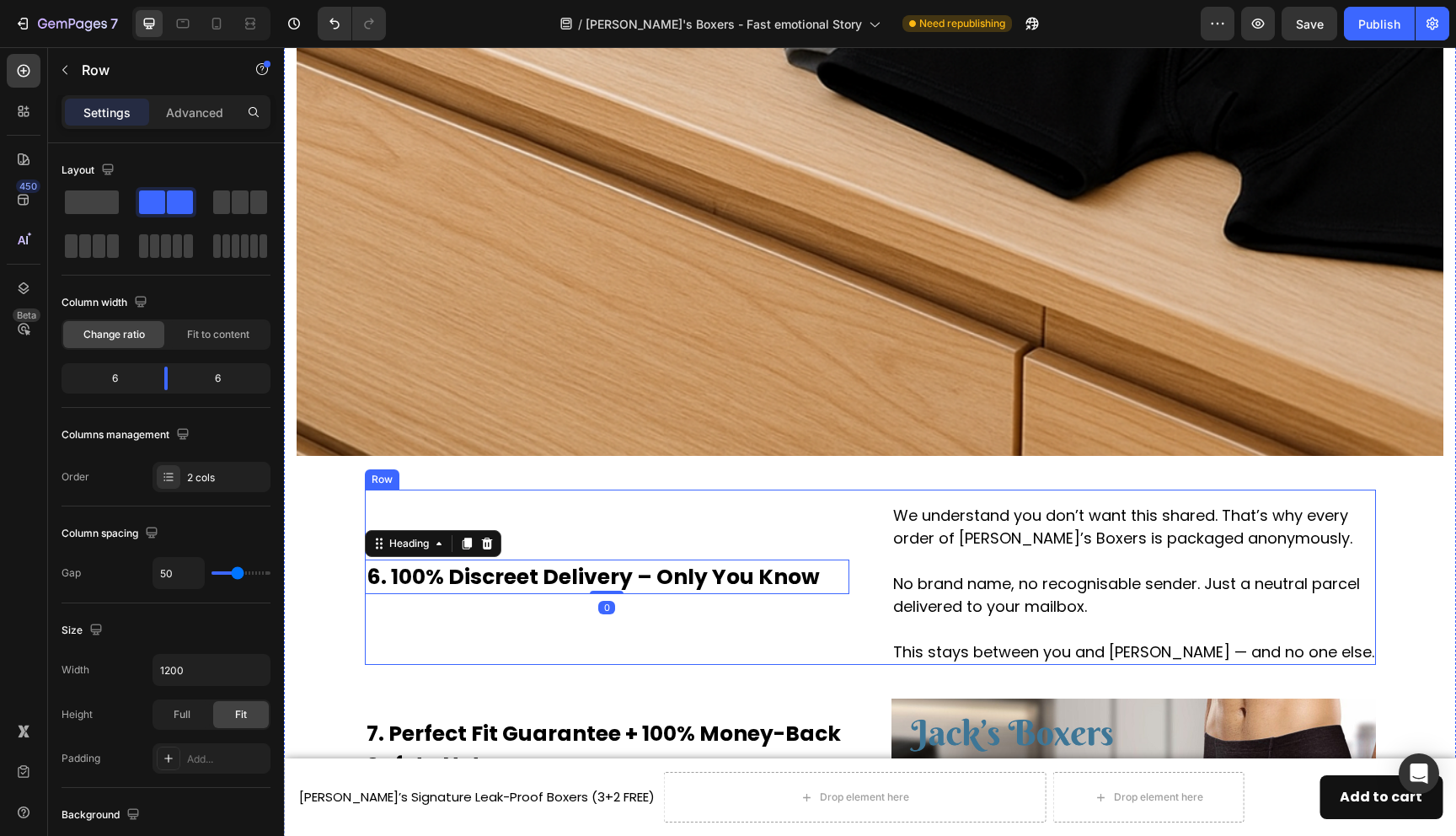
click at [881, 565] on div "We understand you don’t want this shared. That’s why every order of [PERSON_NAM…" at bounding box center [870, 577] width 1012 height 176
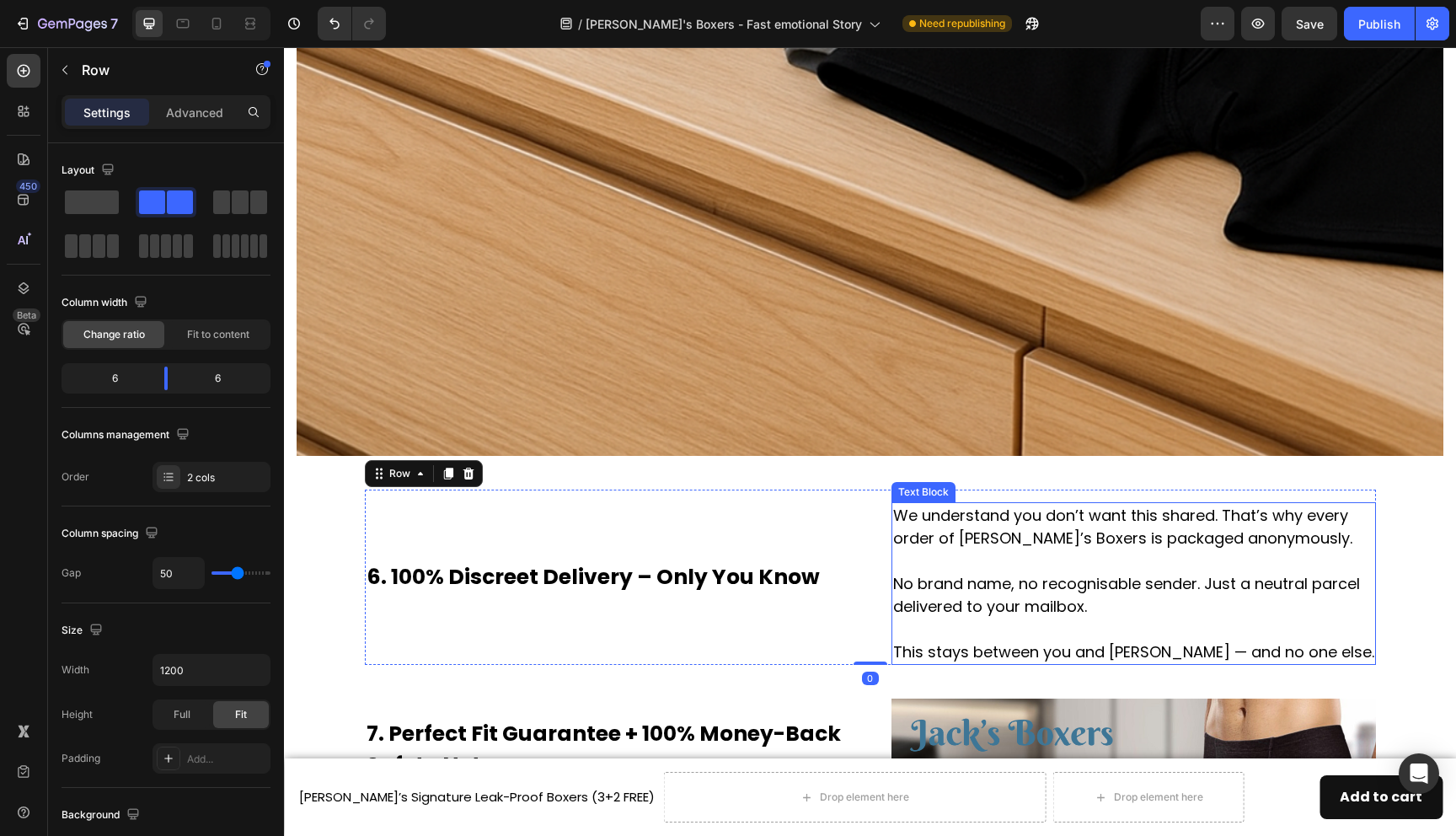
click at [957, 537] on p "We understand you don’t want this shared. That’s why every order of [PERSON_NAM…" at bounding box center [1133, 584] width 481 height 159
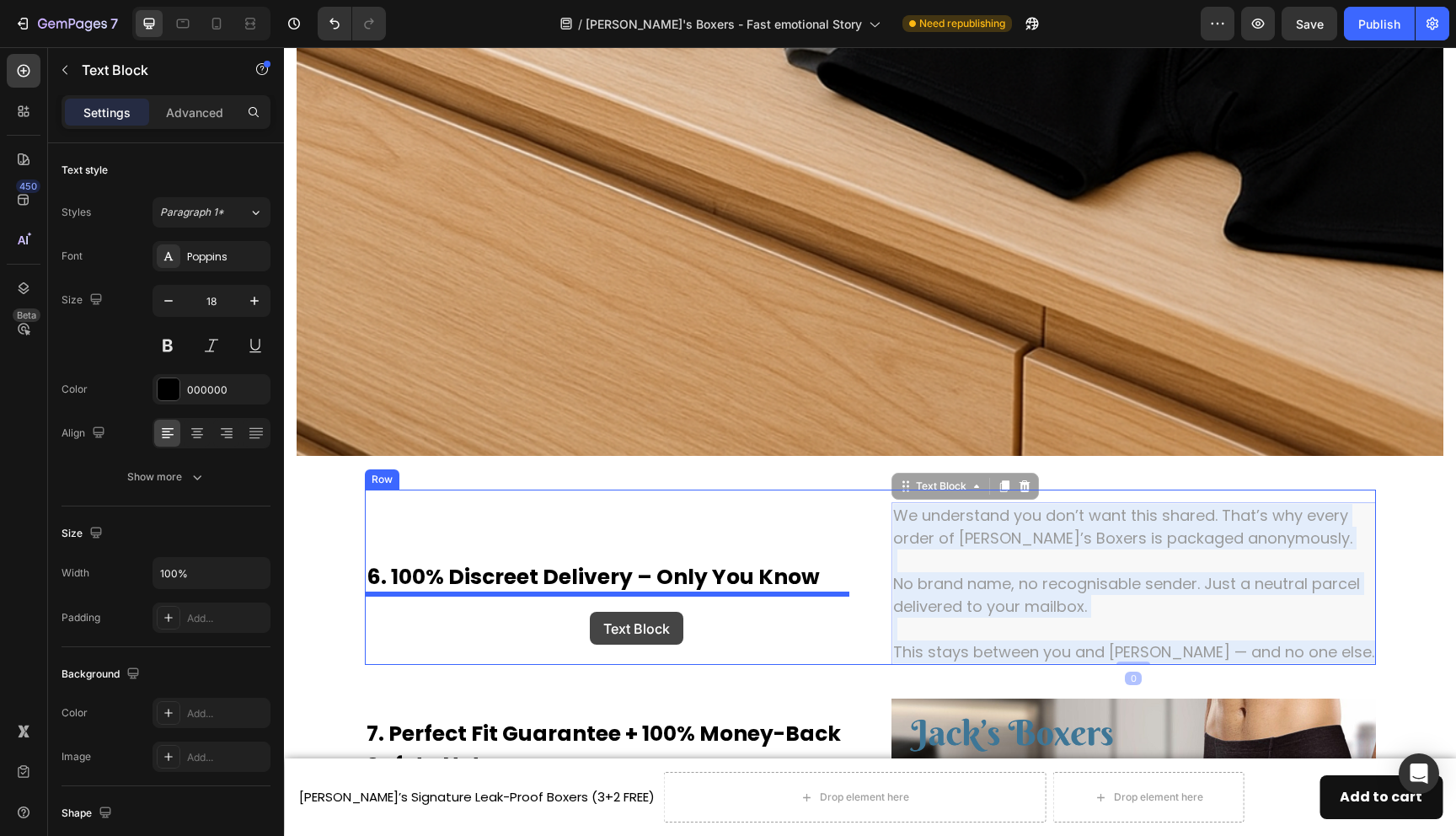
drag, startPoint x: 926, startPoint y: 535, endPoint x: 590, endPoint y: 612, distance: 344.7
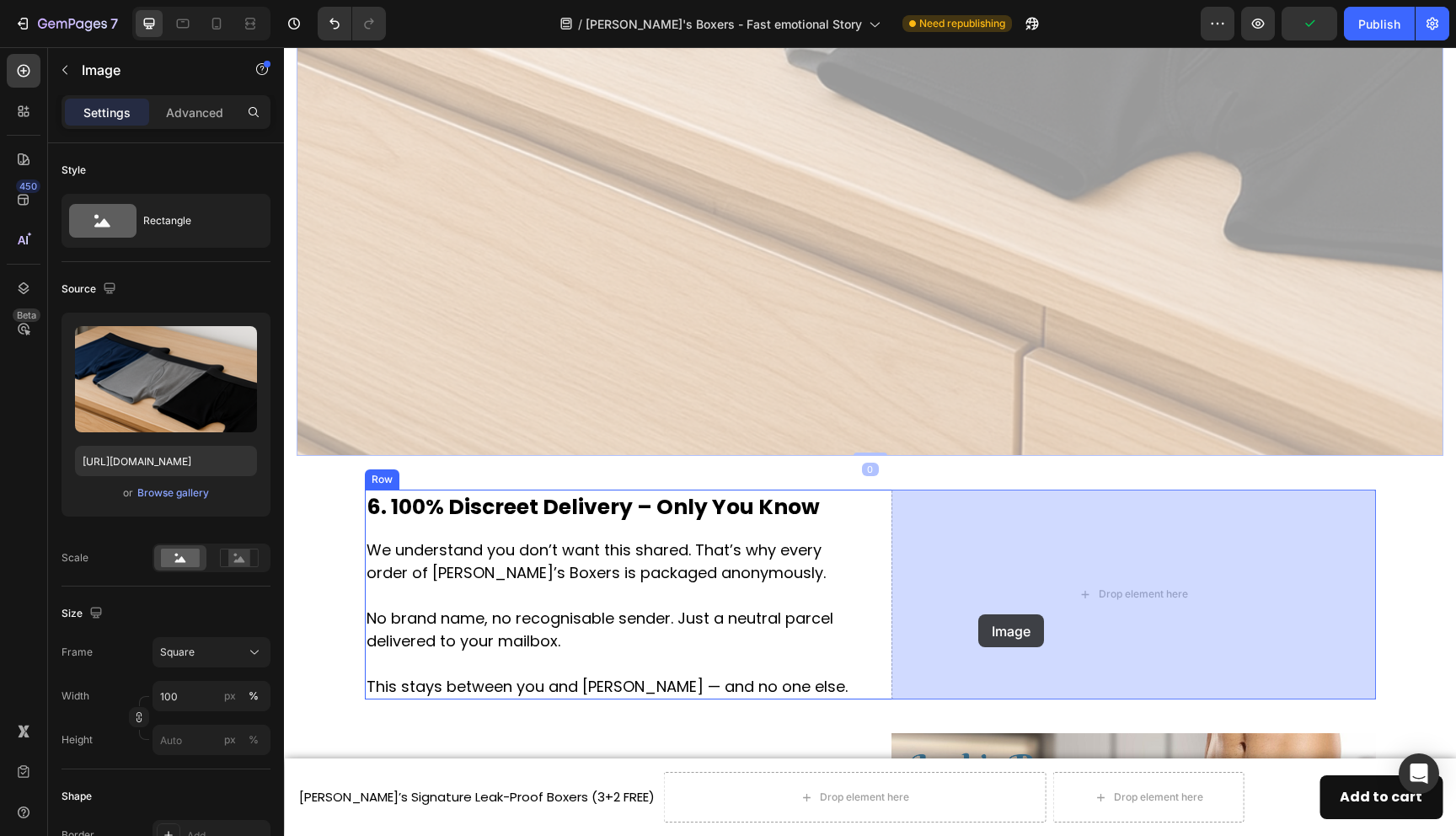
drag, startPoint x: 801, startPoint y: 332, endPoint x: 978, endPoint y: 614, distance: 332.9
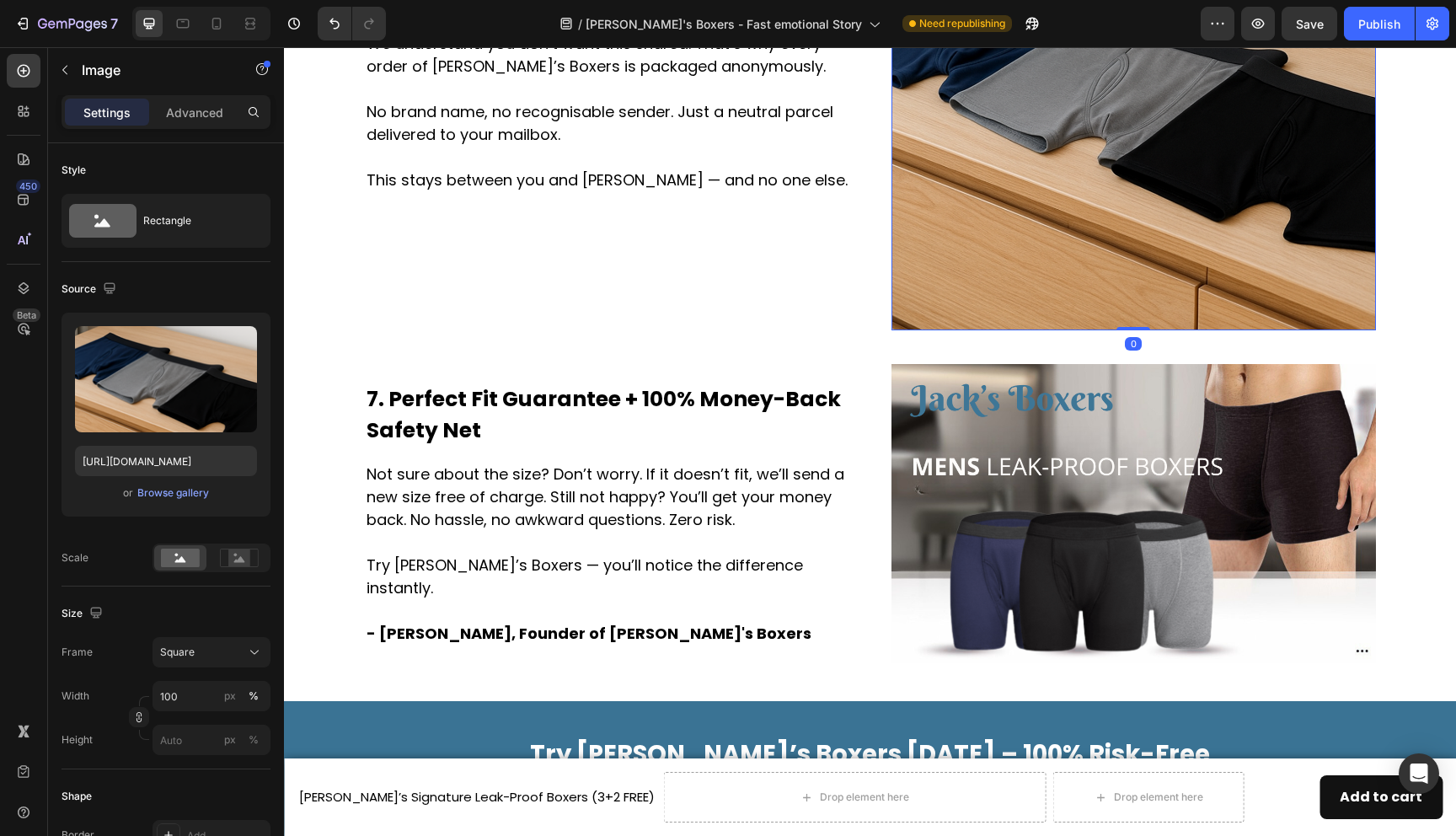
scroll to position [3387, 0]
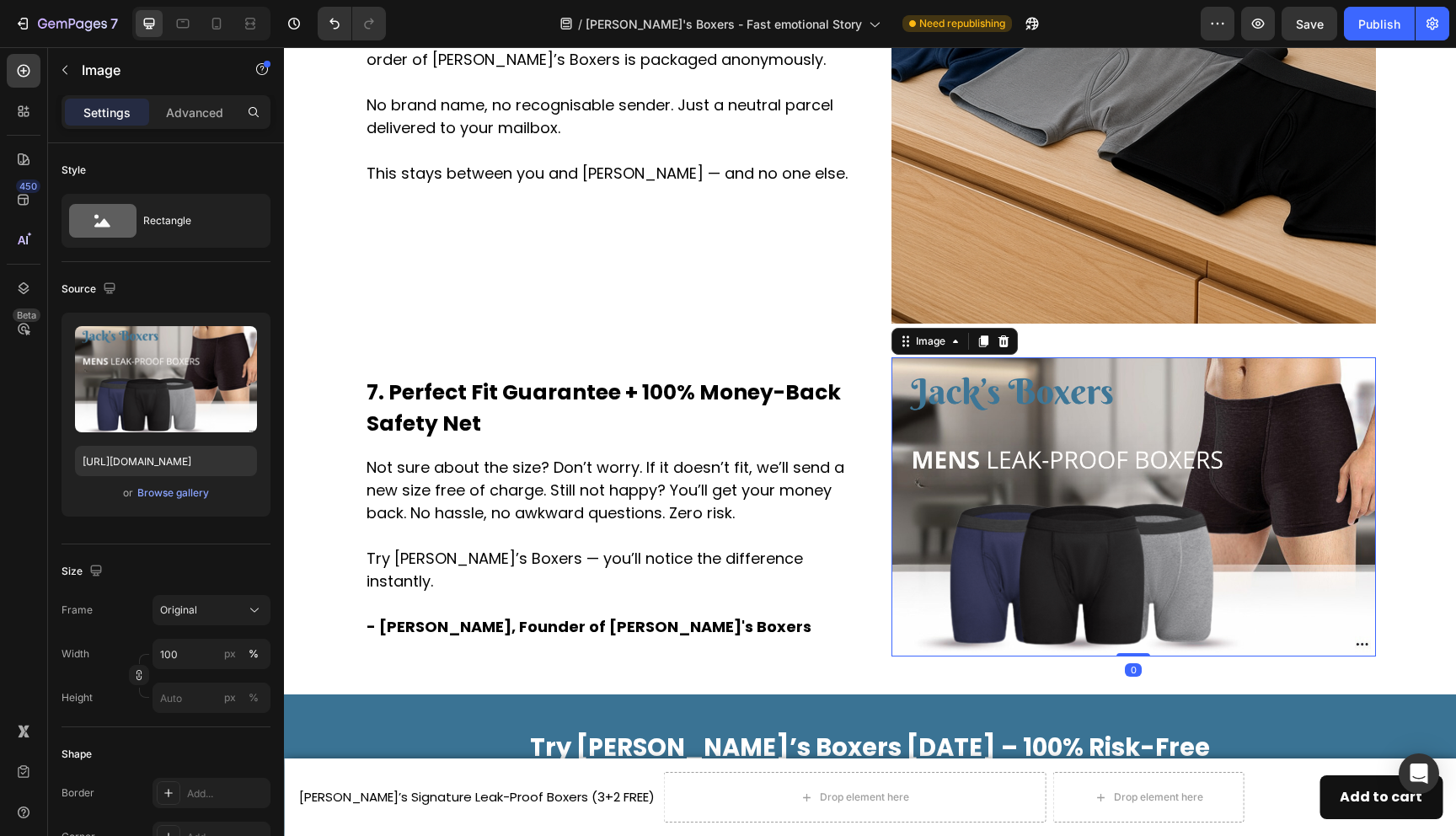
click at [956, 521] on img at bounding box center [1134, 507] width 485 height 300
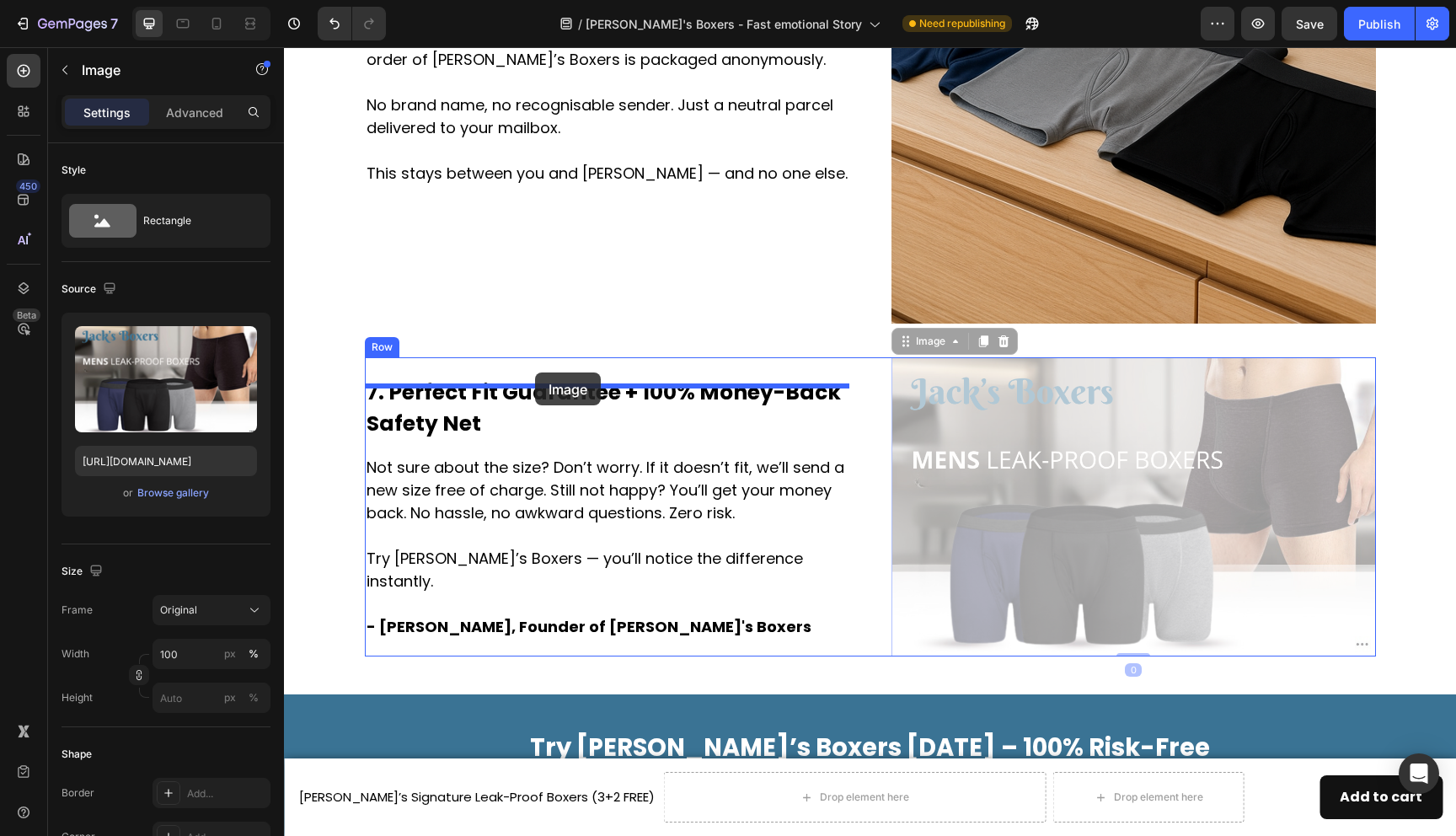
drag, startPoint x: 958, startPoint y: 521, endPoint x: 535, endPoint y: 373, distance: 448.1
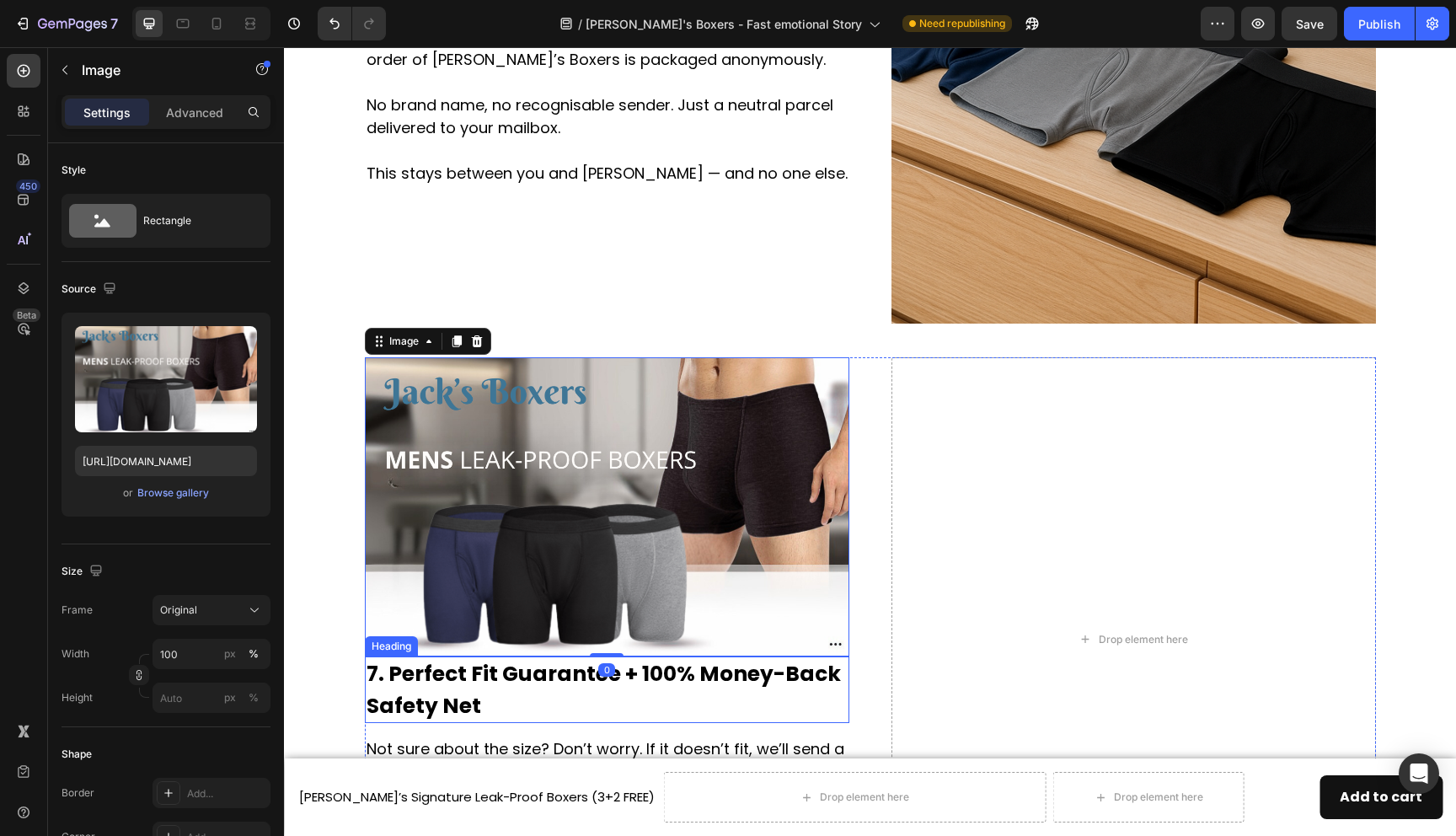
click at [488, 676] on h2 "7. Perfect Fit Guarantee + 100% Money-Back Safety Net" at bounding box center [607, 690] width 485 height 67
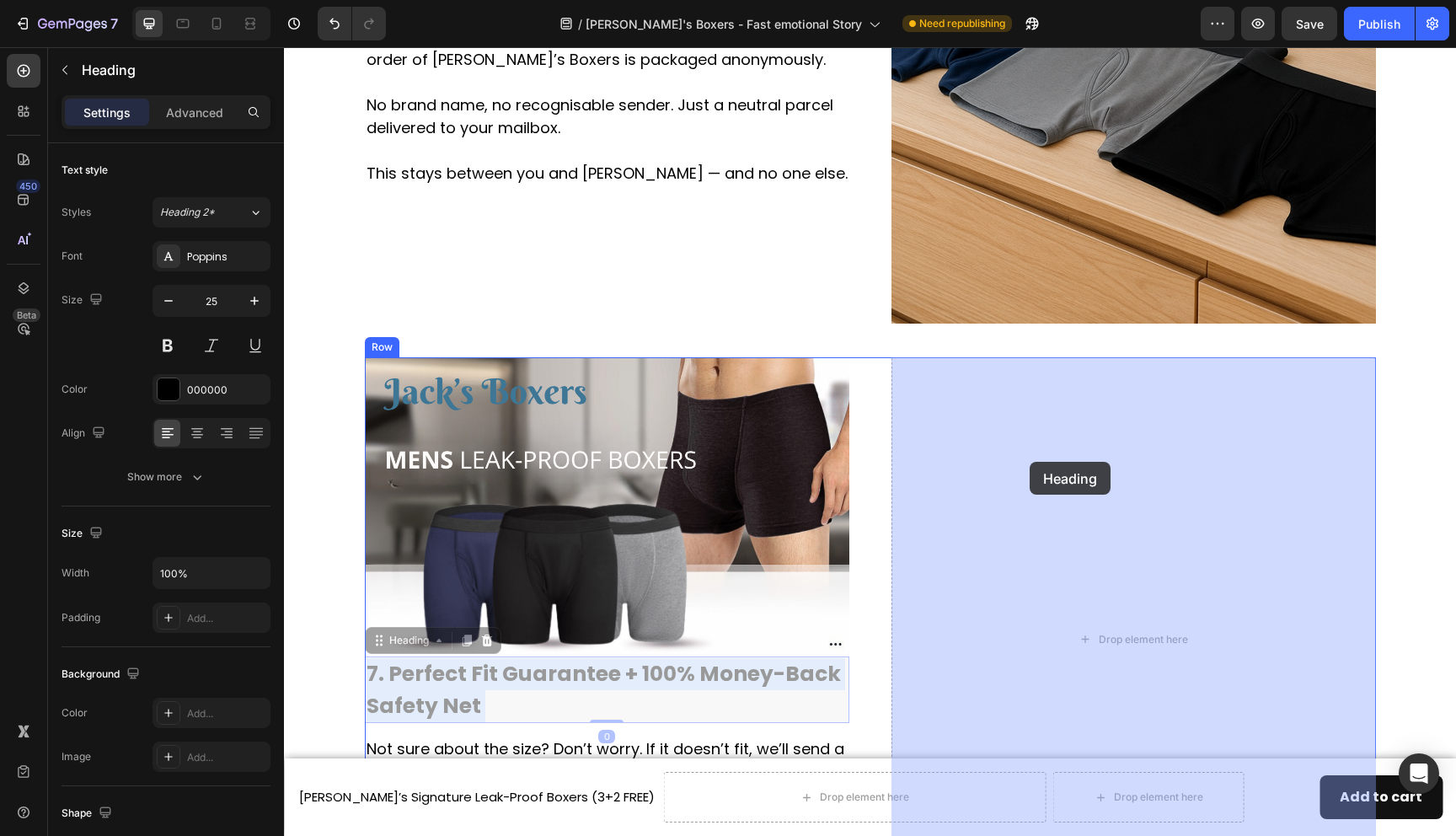
drag, startPoint x: 478, startPoint y: 676, endPoint x: 1030, endPoint y: 462, distance: 592.0
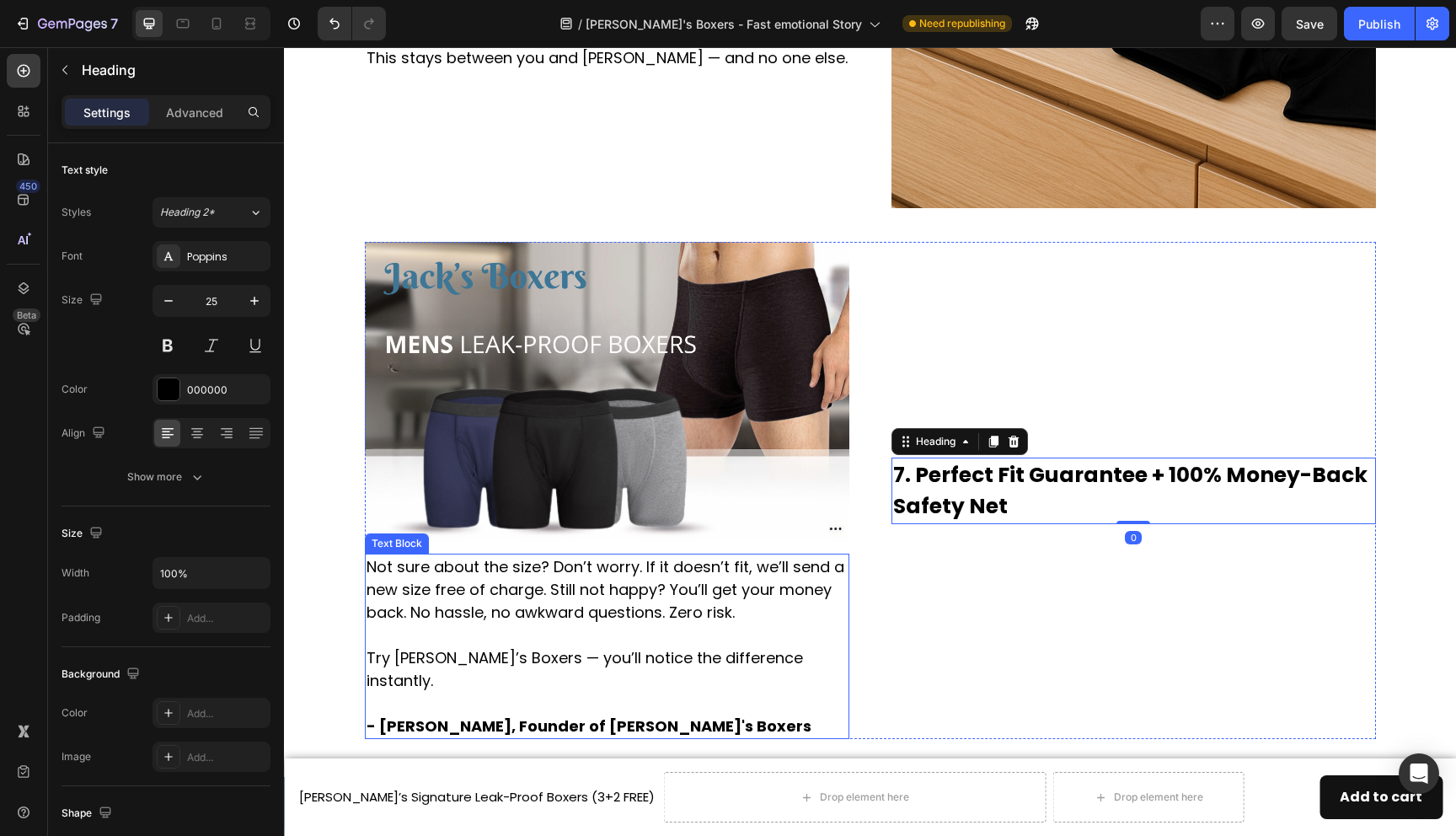
scroll to position [3534, 0]
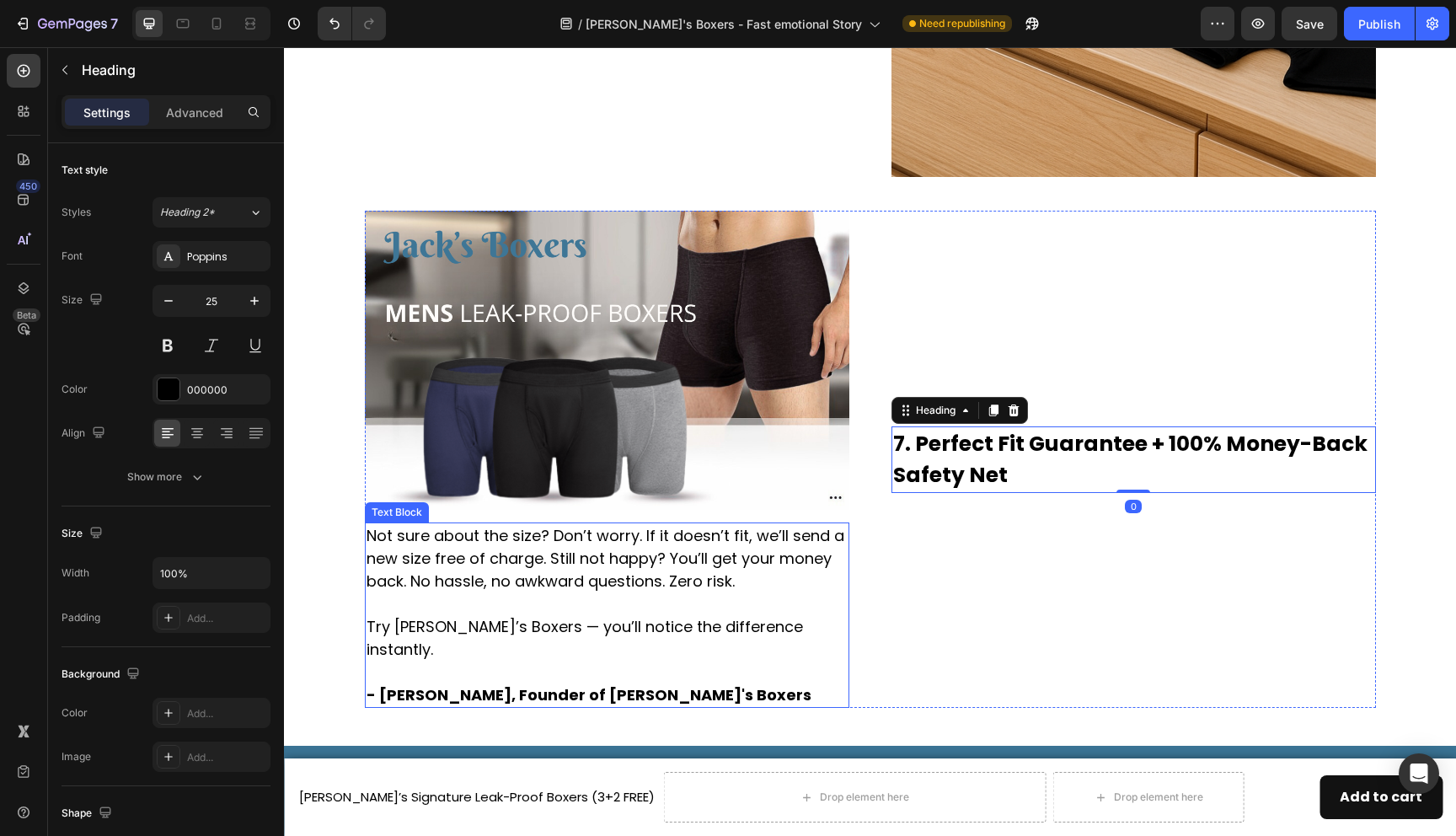
click at [635, 563] on p "Not sure about the size? Don’t worry. If it doesn’t fit, we’ll send a new size …" at bounding box center [607, 615] width 481 height 183
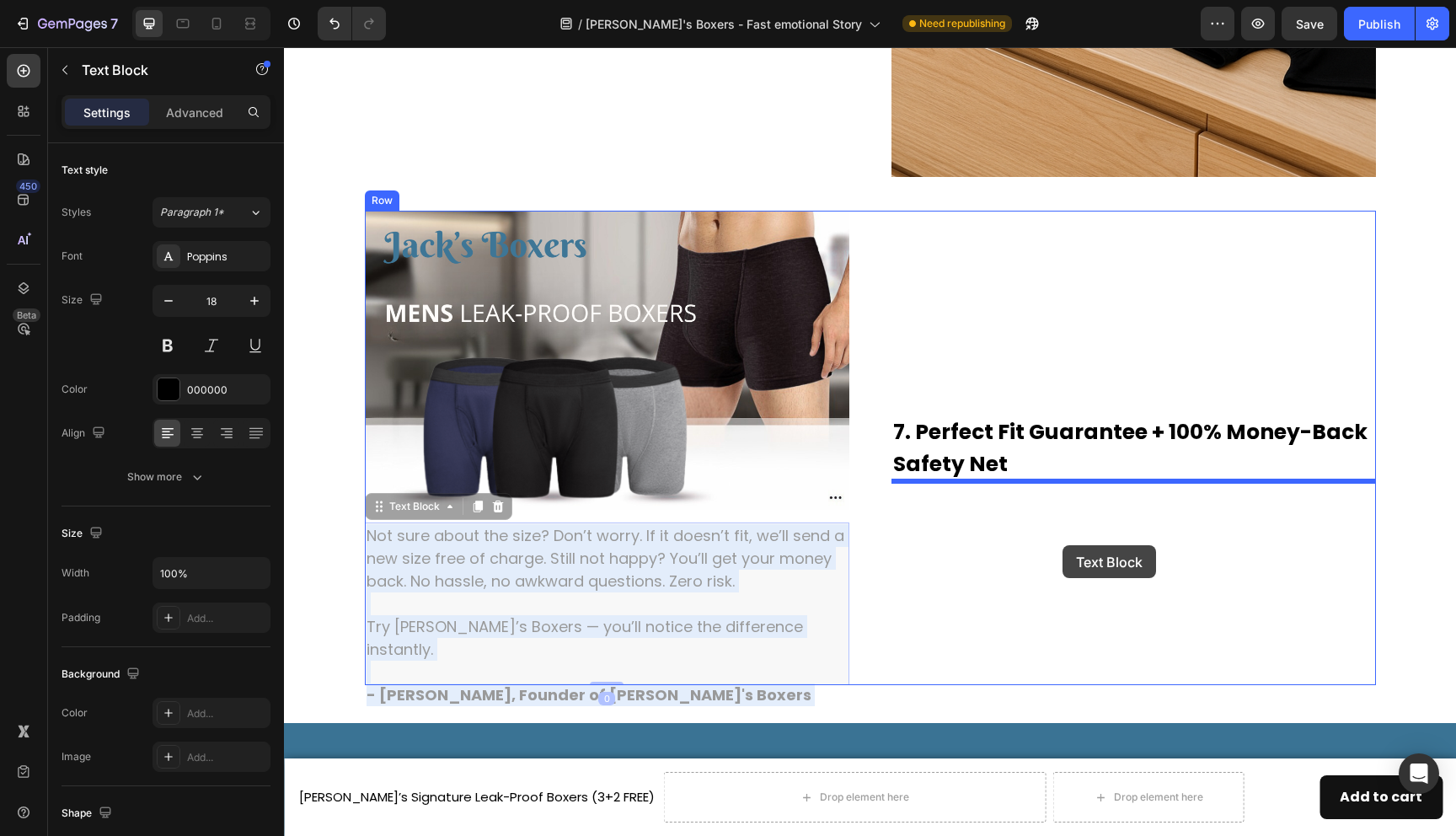
drag, startPoint x: 617, startPoint y: 564, endPoint x: 1063, endPoint y: 546, distance: 446.4
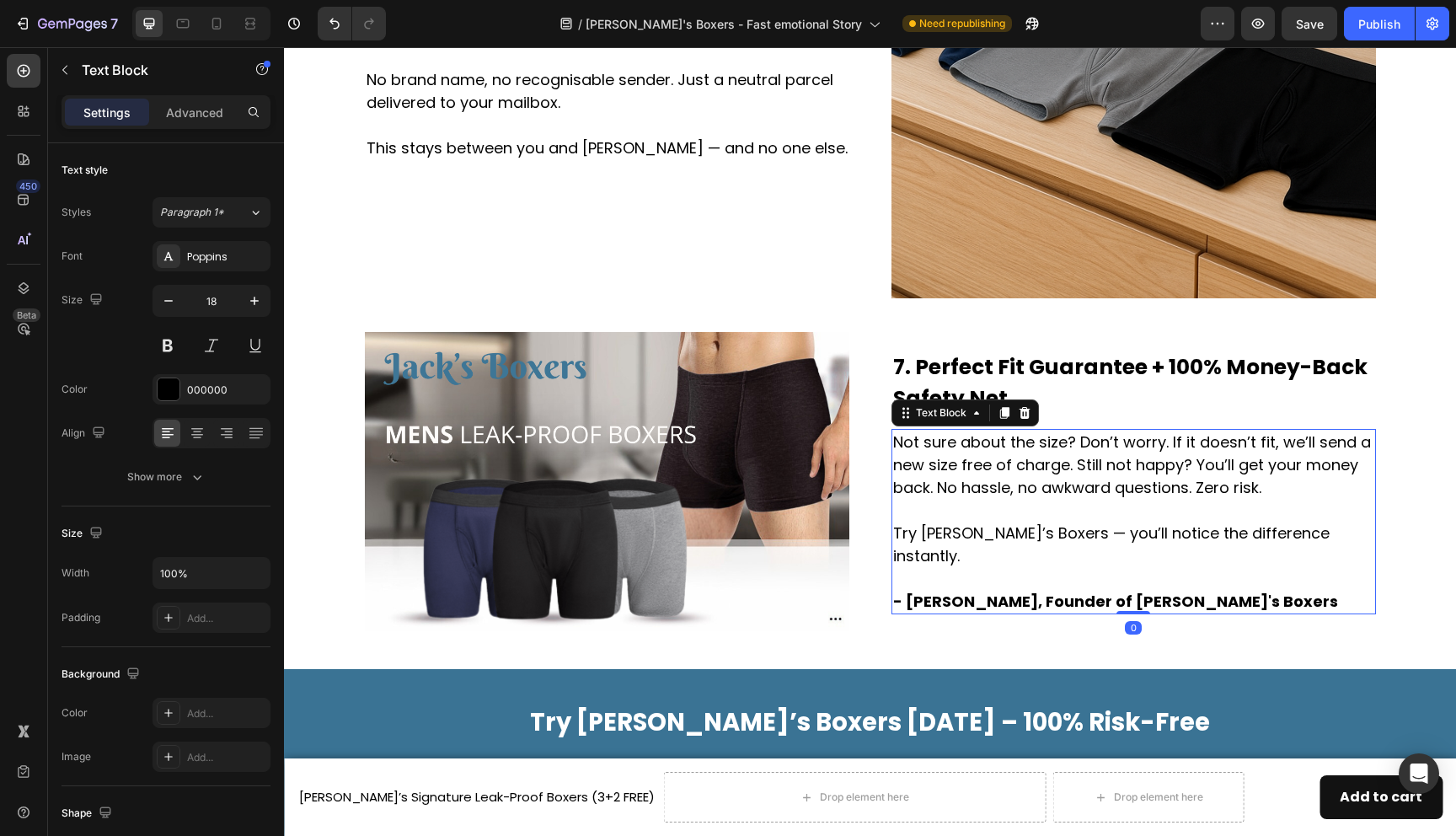
scroll to position [3383, 0]
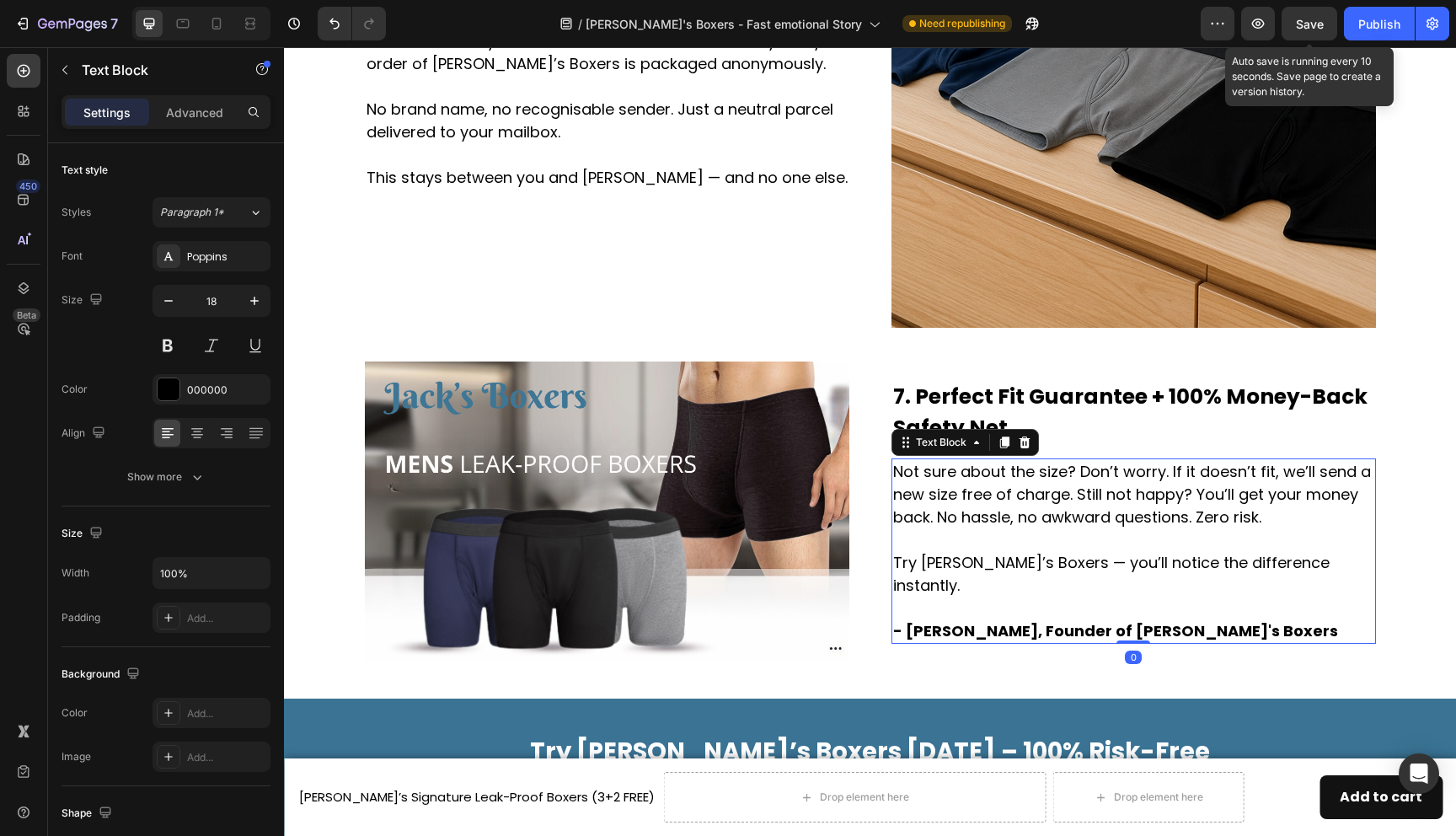
click at [1305, 26] on span "Save" at bounding box center [1310, 24] width 27 height 15
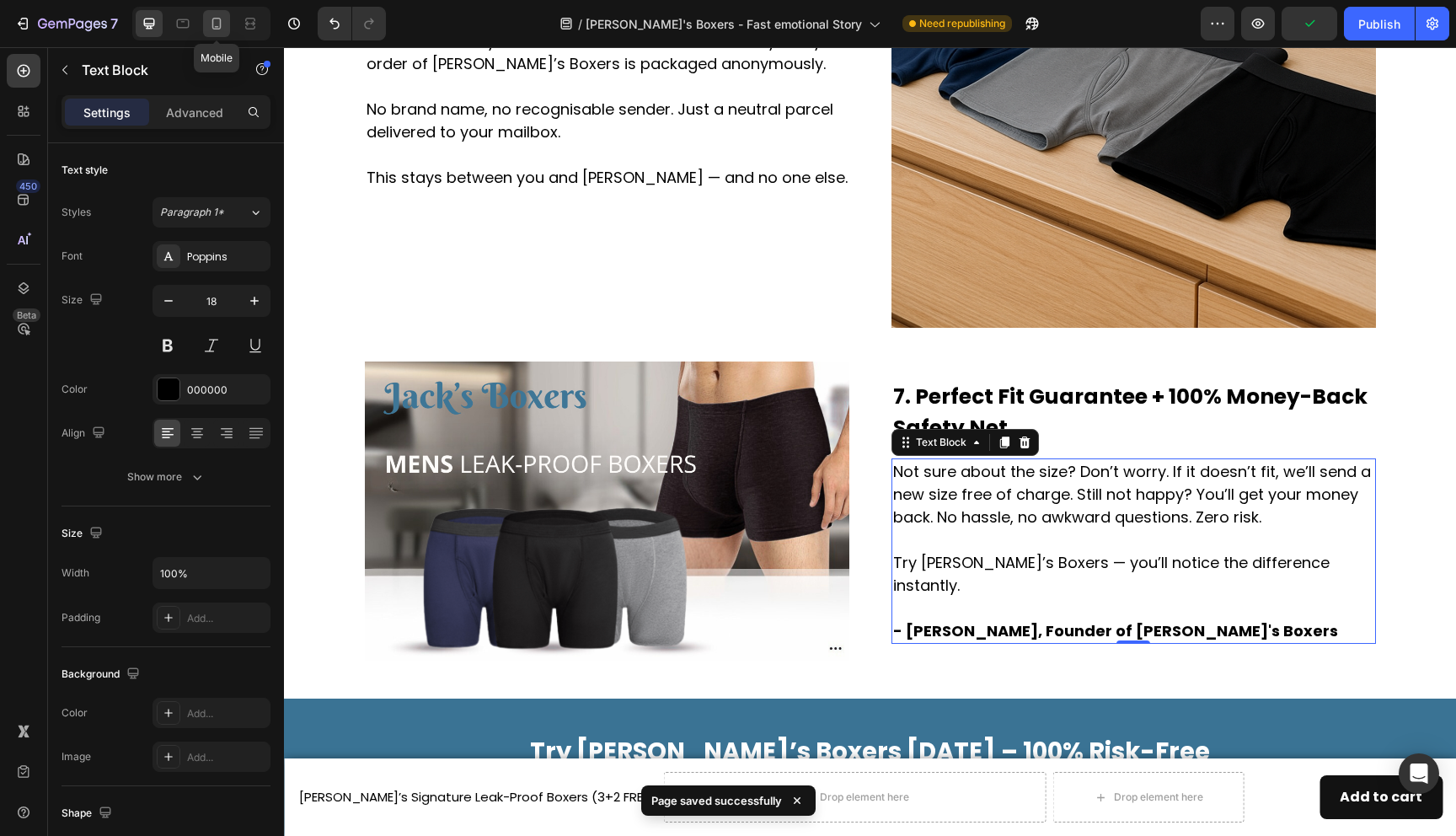
click at [218, 26] on icon at bounding box center [217, 27] width 4 height 2
type input "16"
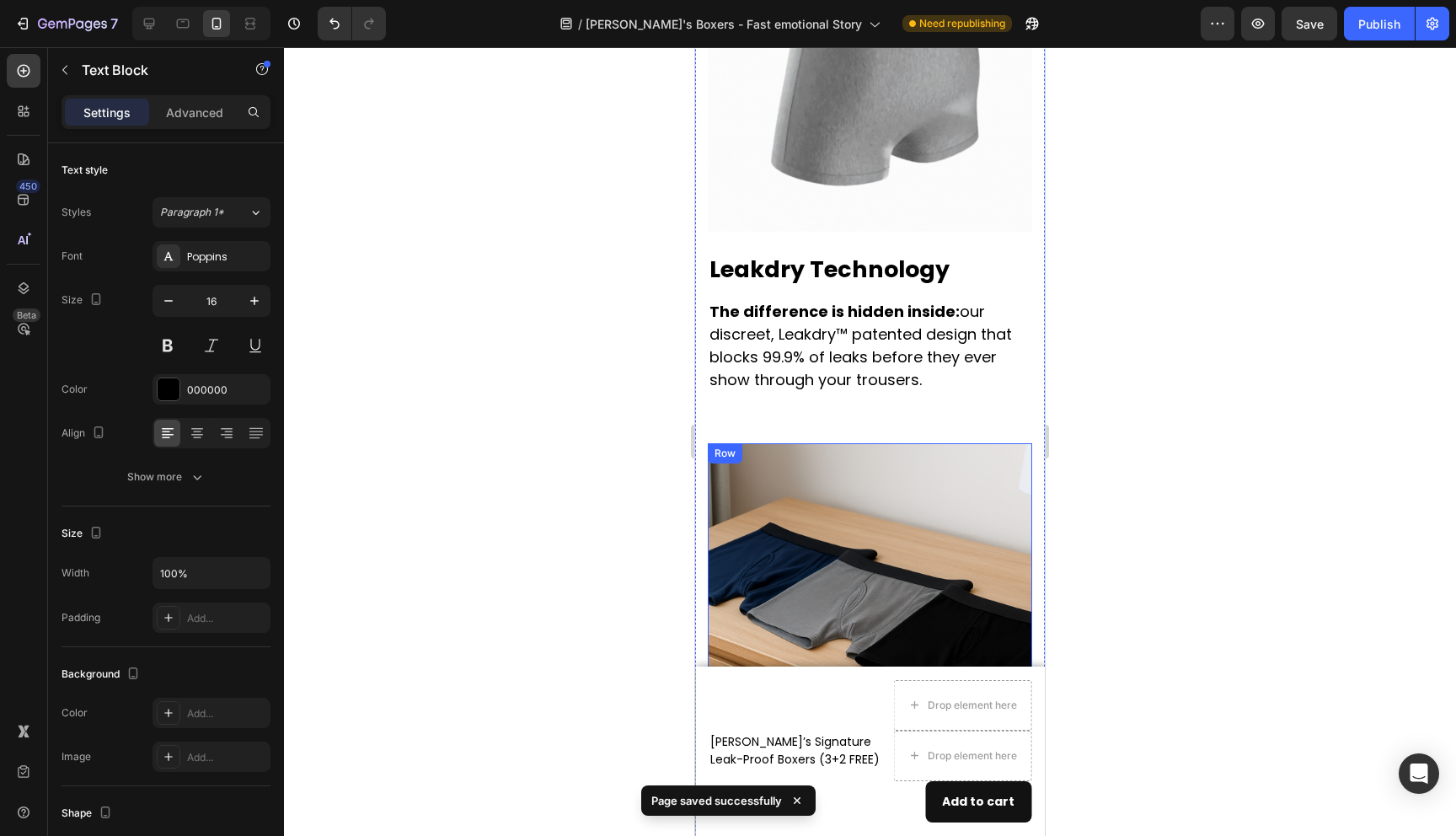
scroll to position [3603, 0]
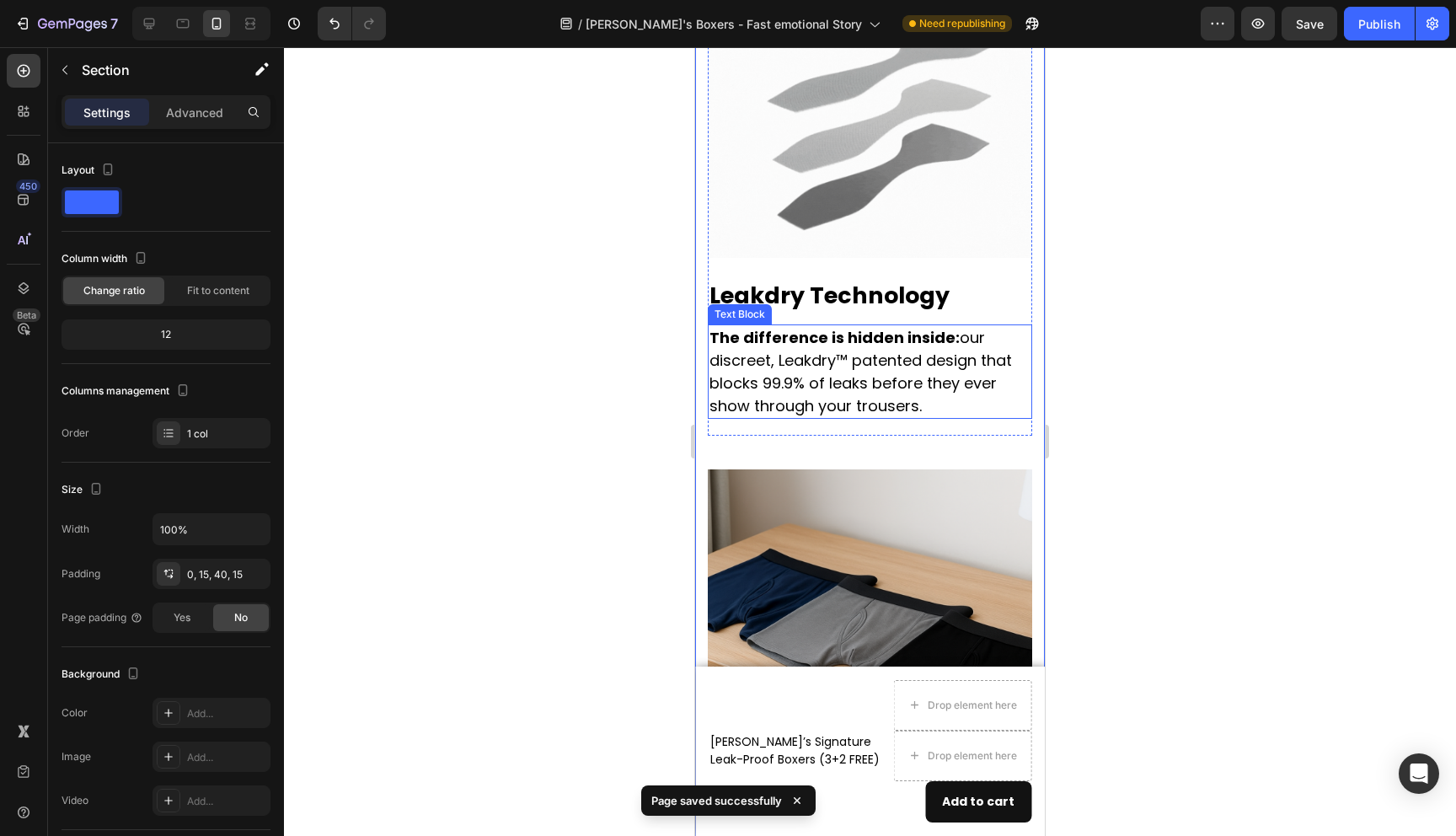
click at [826, 327] on p "The difference is hidden inside: our discreet, Leakdry™ patented design that bl…" at bounding box center [869, 371] width 321 height 91
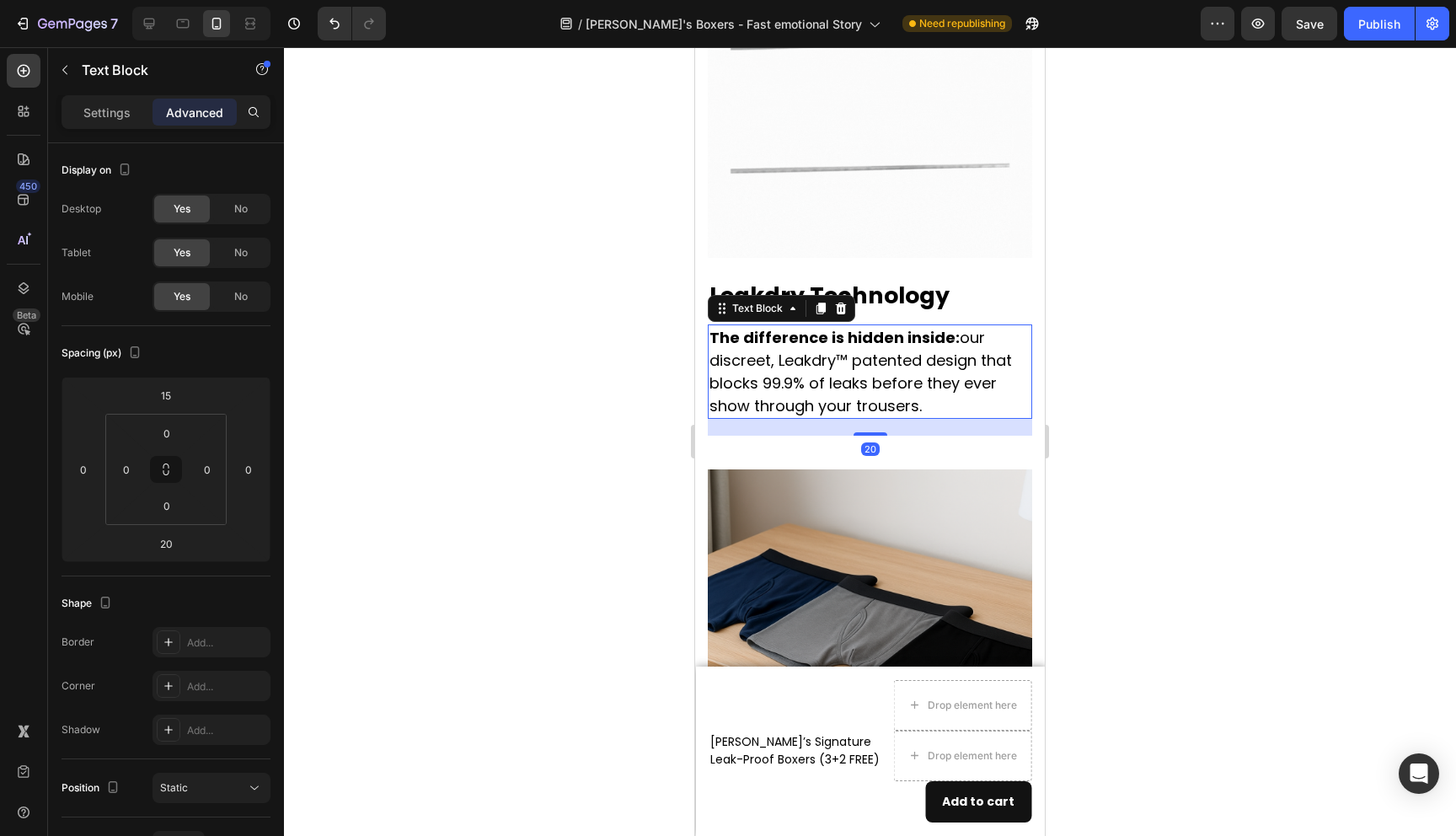
click at [788, 419] on div "20" at bounding box center [870, 427] width 325 height 17
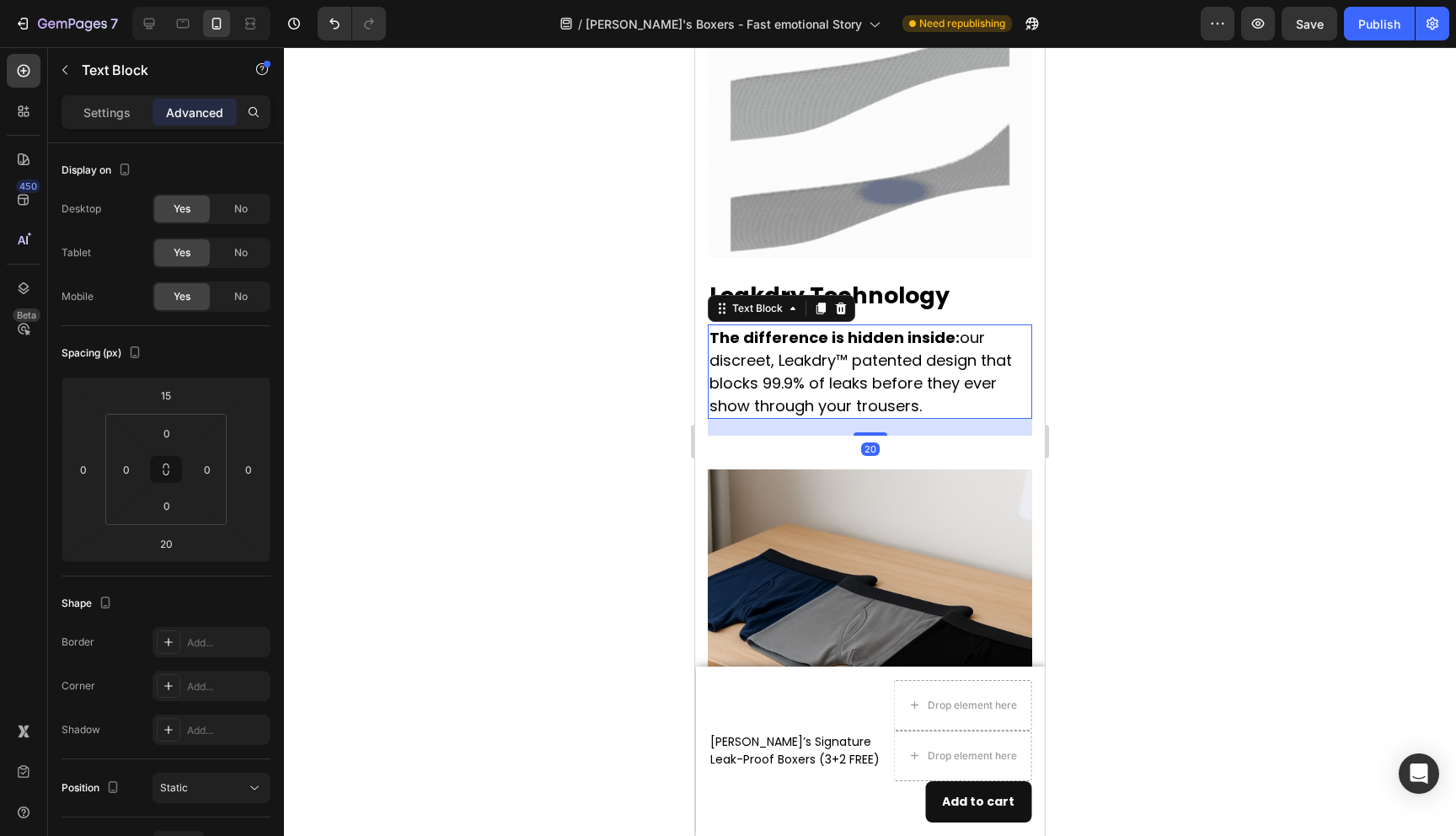
click at [787, 419] on div "20" at bounding box center [870, 427] width 325 height 17
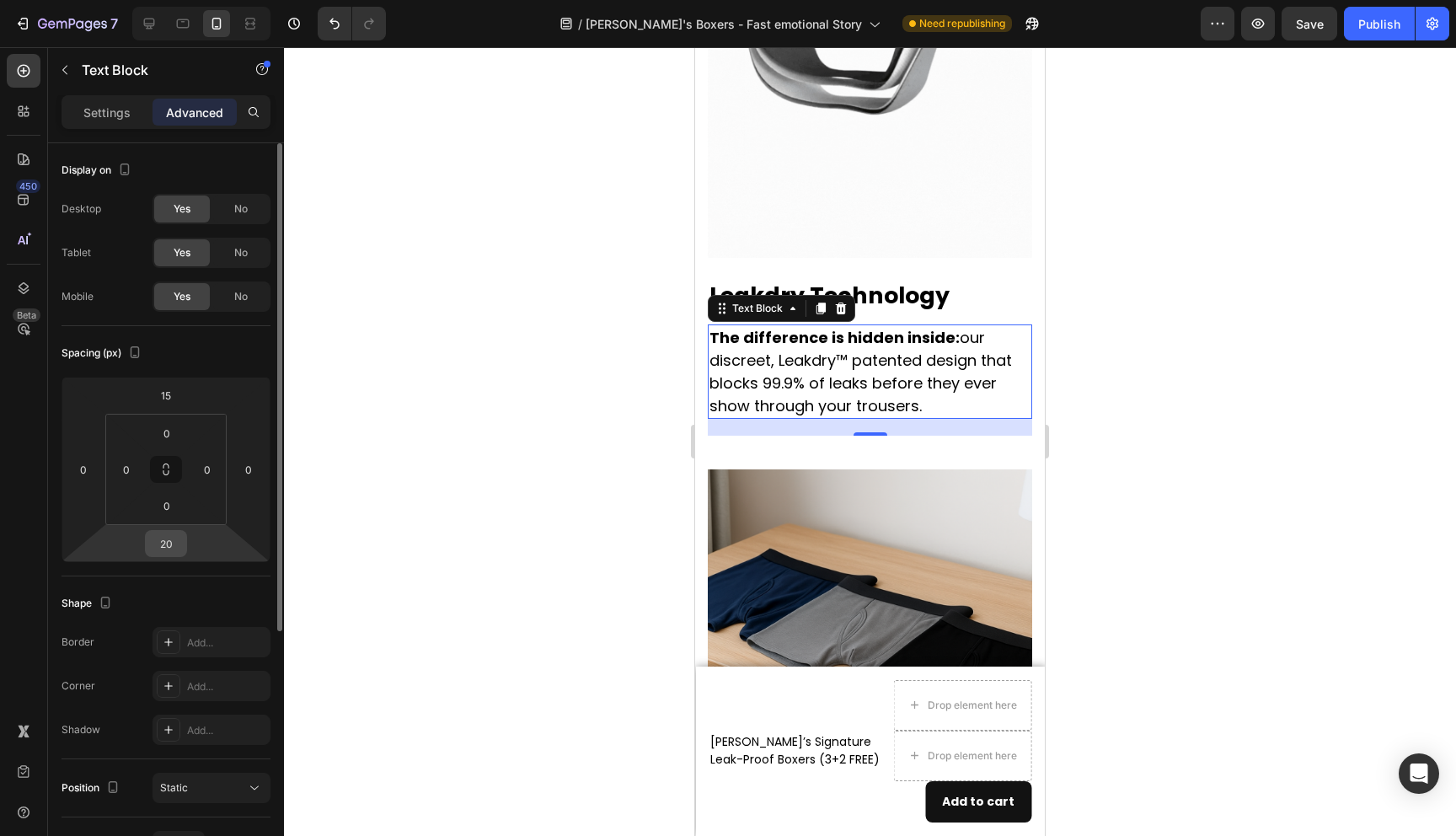
click at [179, 541] on input "20" at bounding box center [166, 544] width 33 height 26
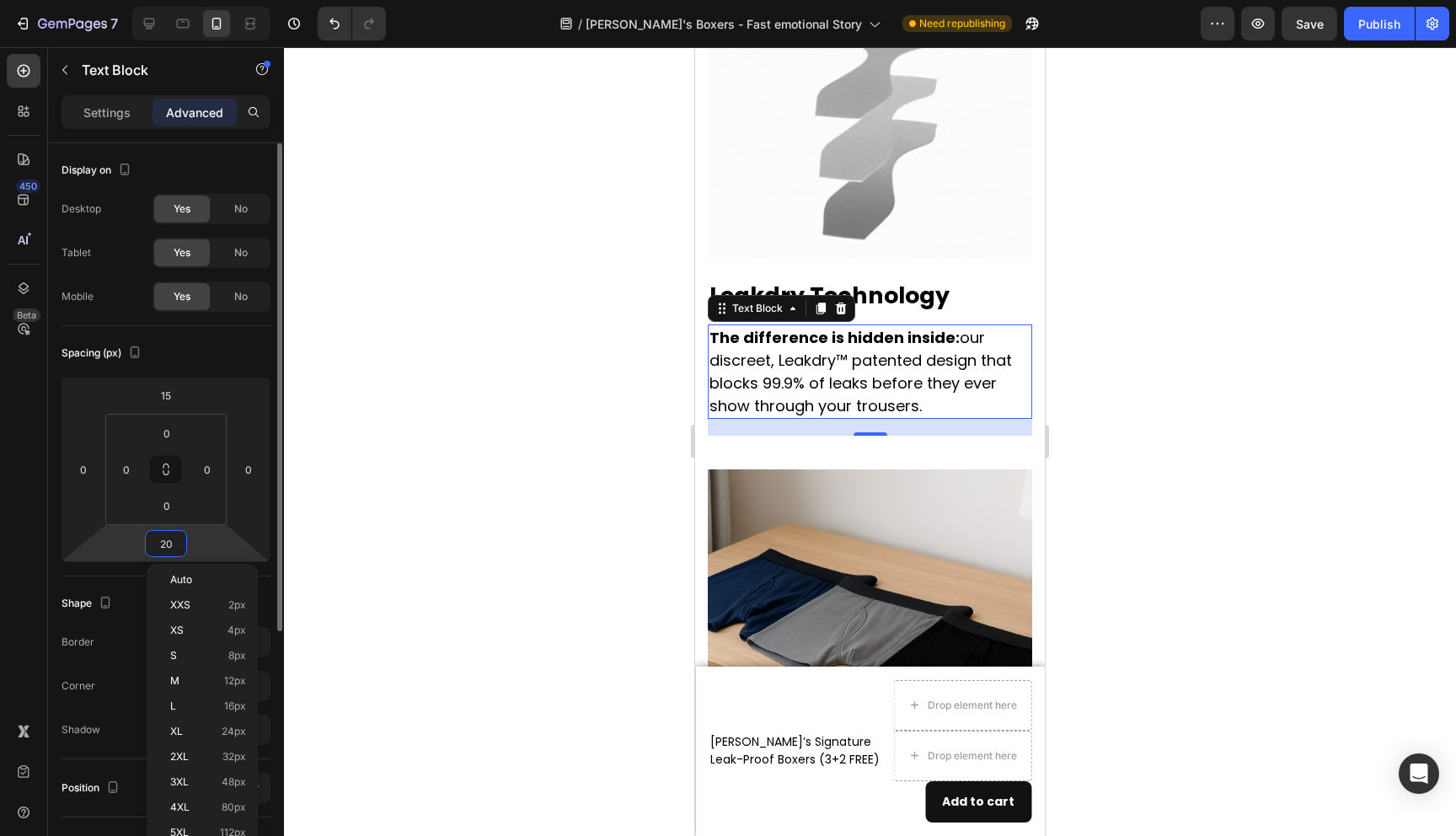
type input "0"
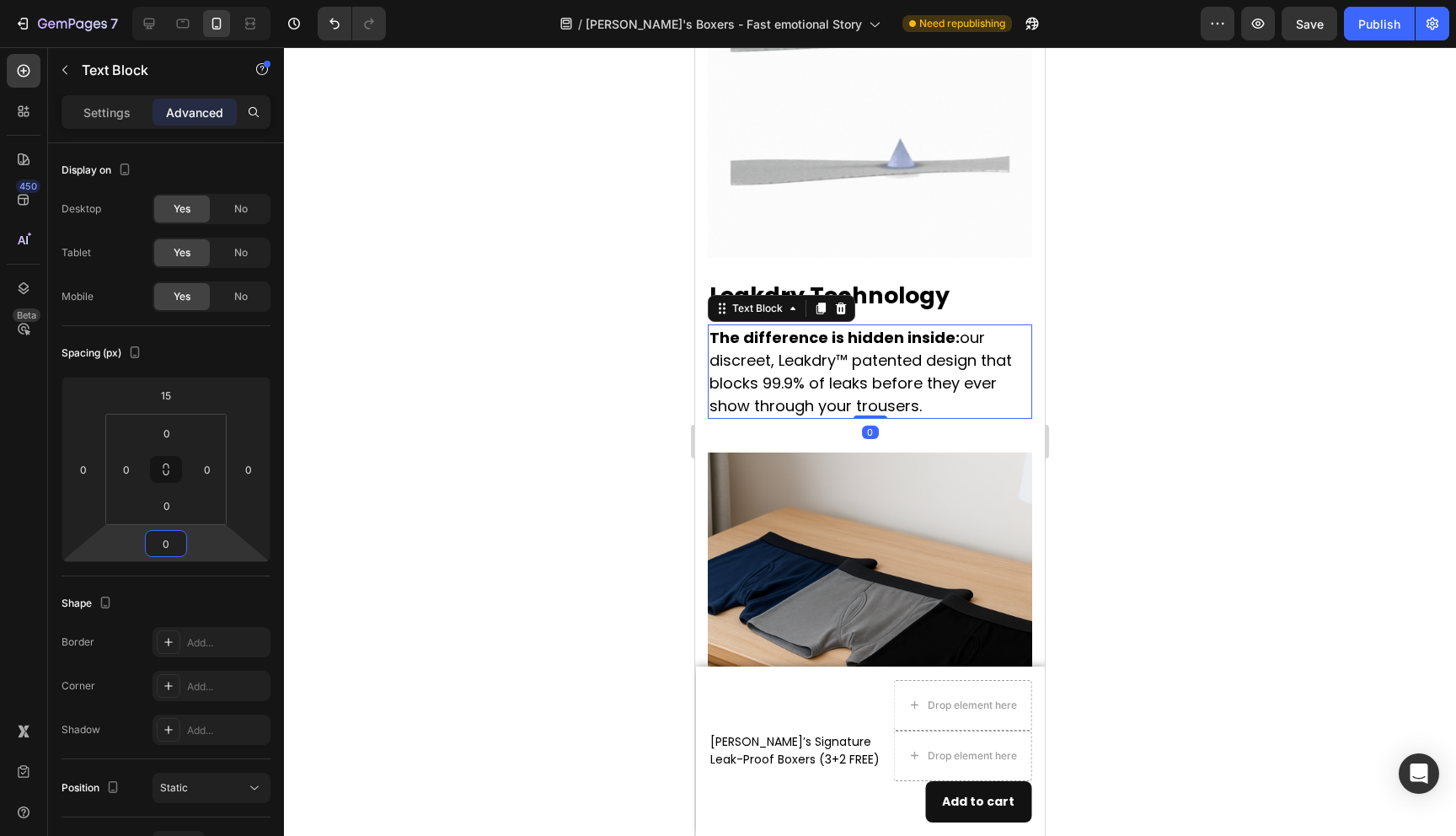
click at [440, 464] on div at bounding box center [869, 442] width 1172 height 789
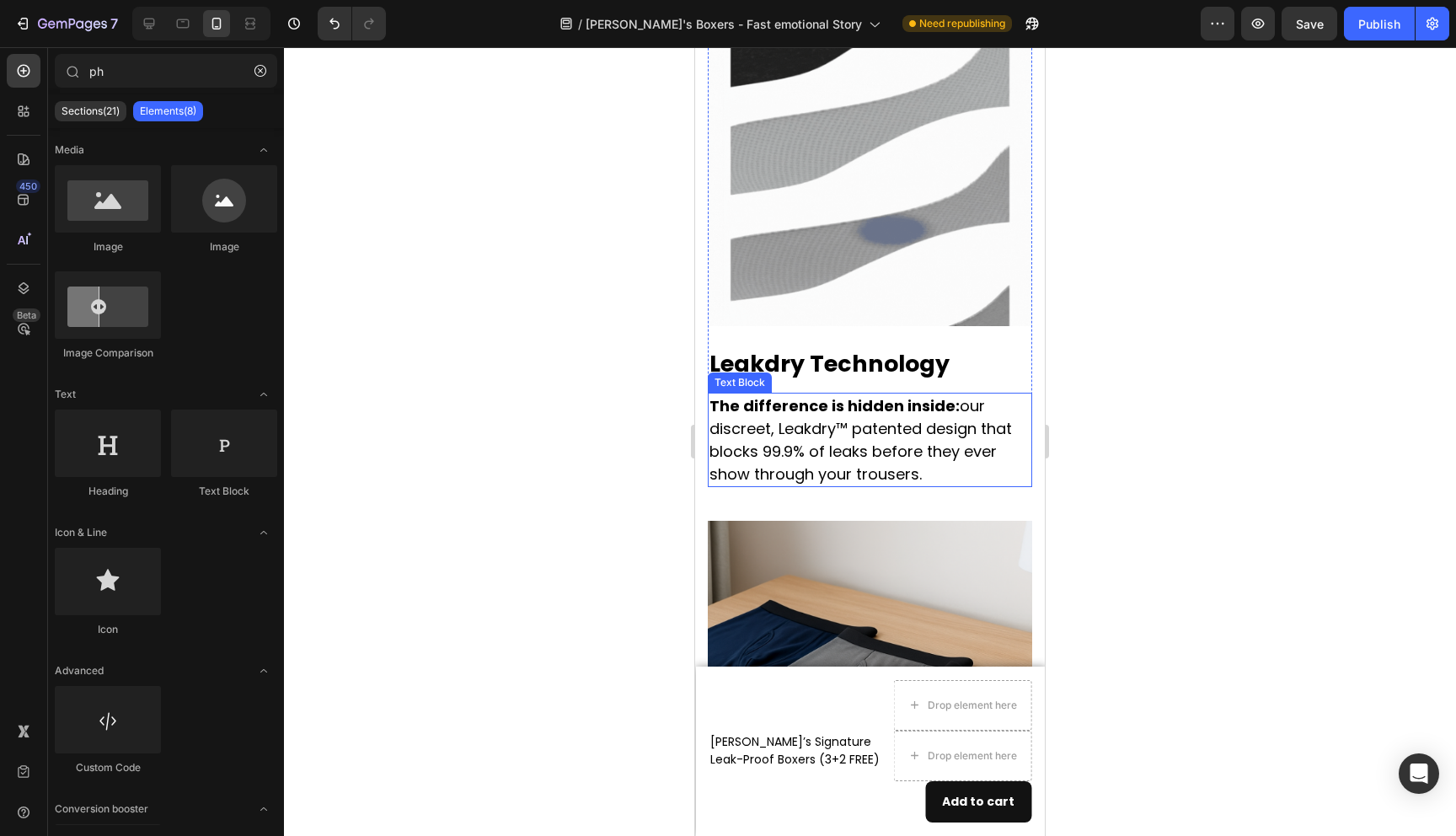
scroll to position [3547, 0]
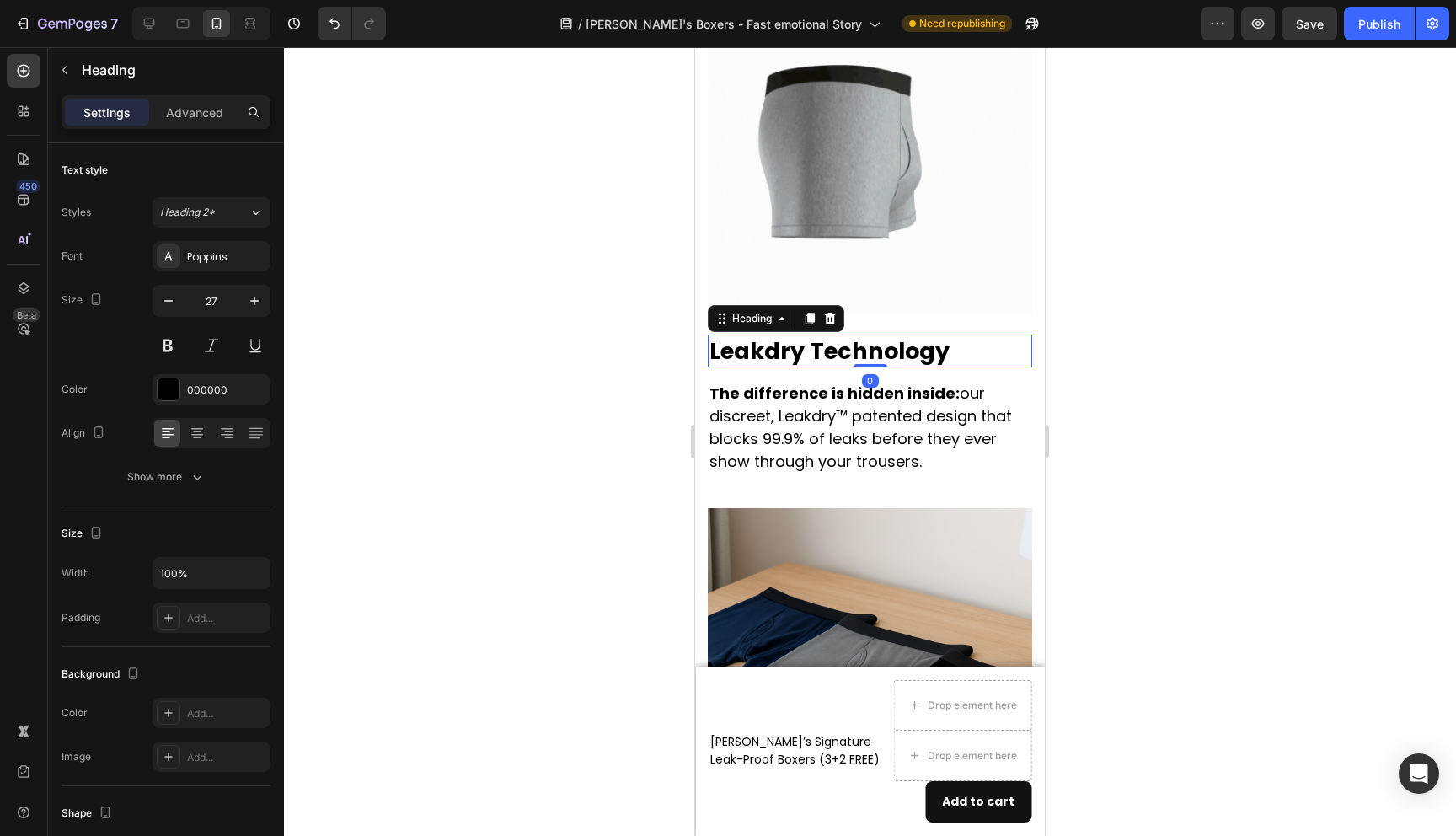
click at [875, 337] on p "Leakdry Technology" at bounding box center [869, 351] width 321 height 29
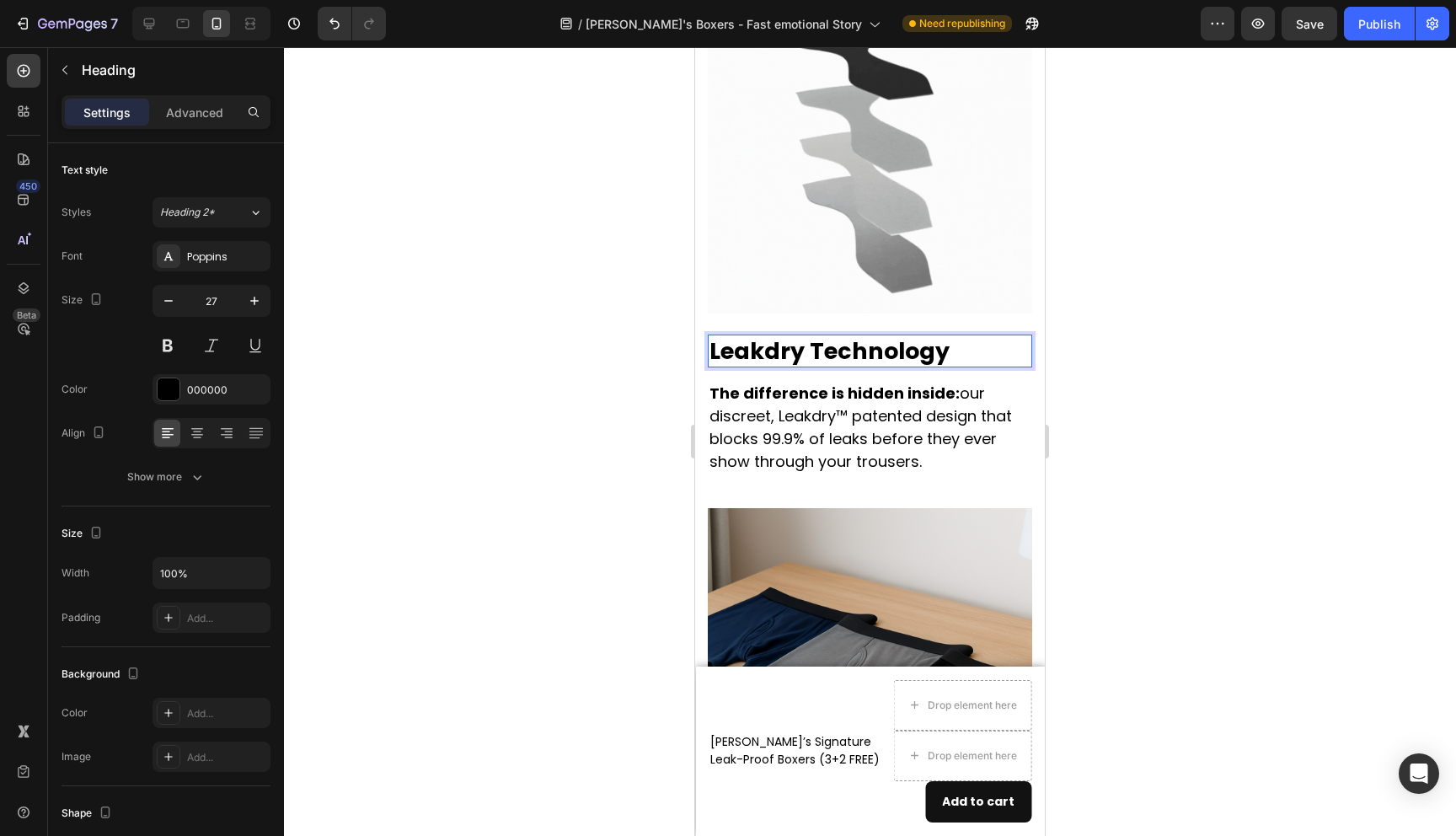
click at [711, 337] on p "Leakdry Technology" at bounding box center [869, 351] width 321 height 29
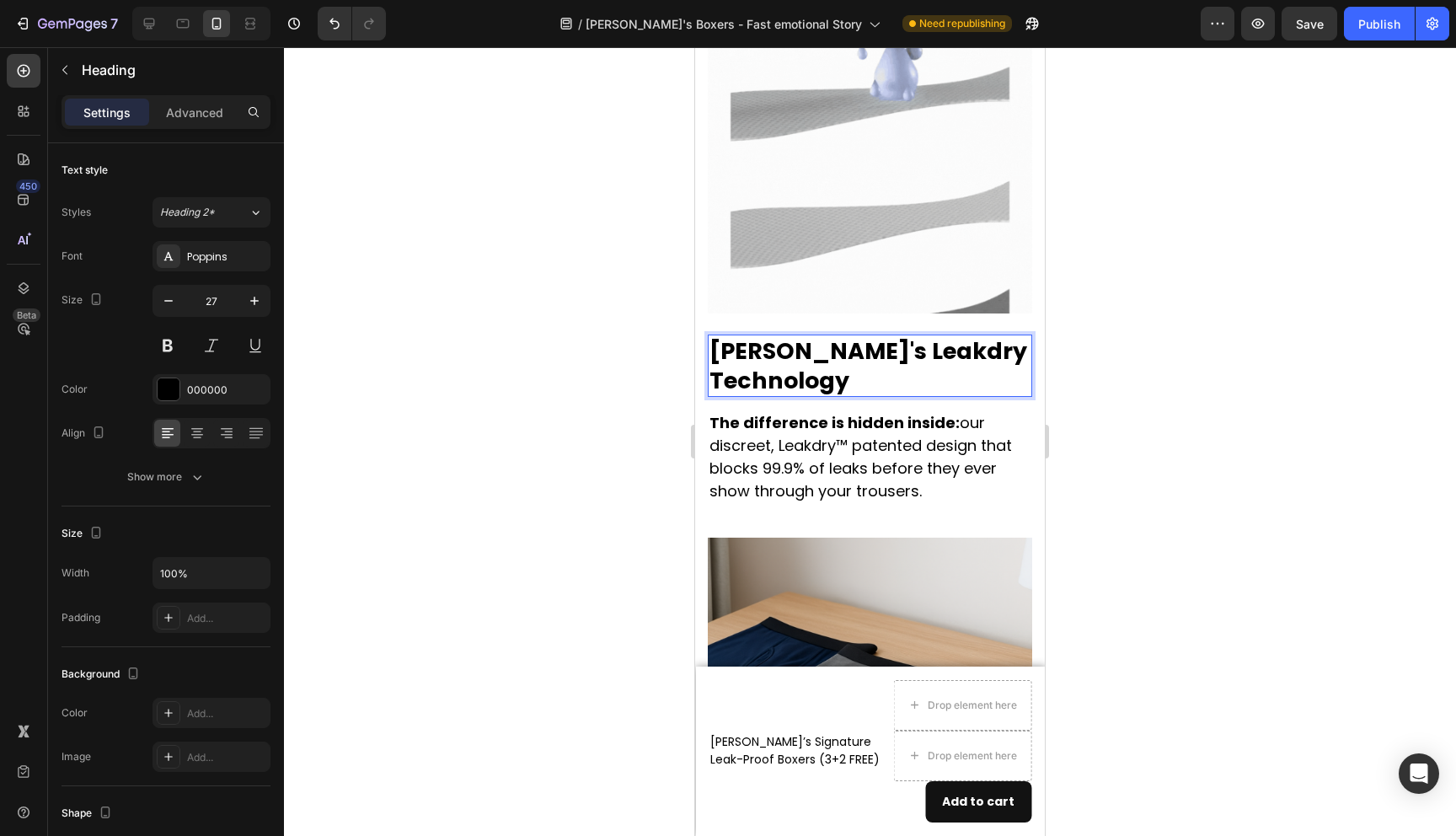
click at [886, 337] on p "[PERSON_NAME]'s Leakdry Technology" at bounding box center [869, 366] width 321 height 59
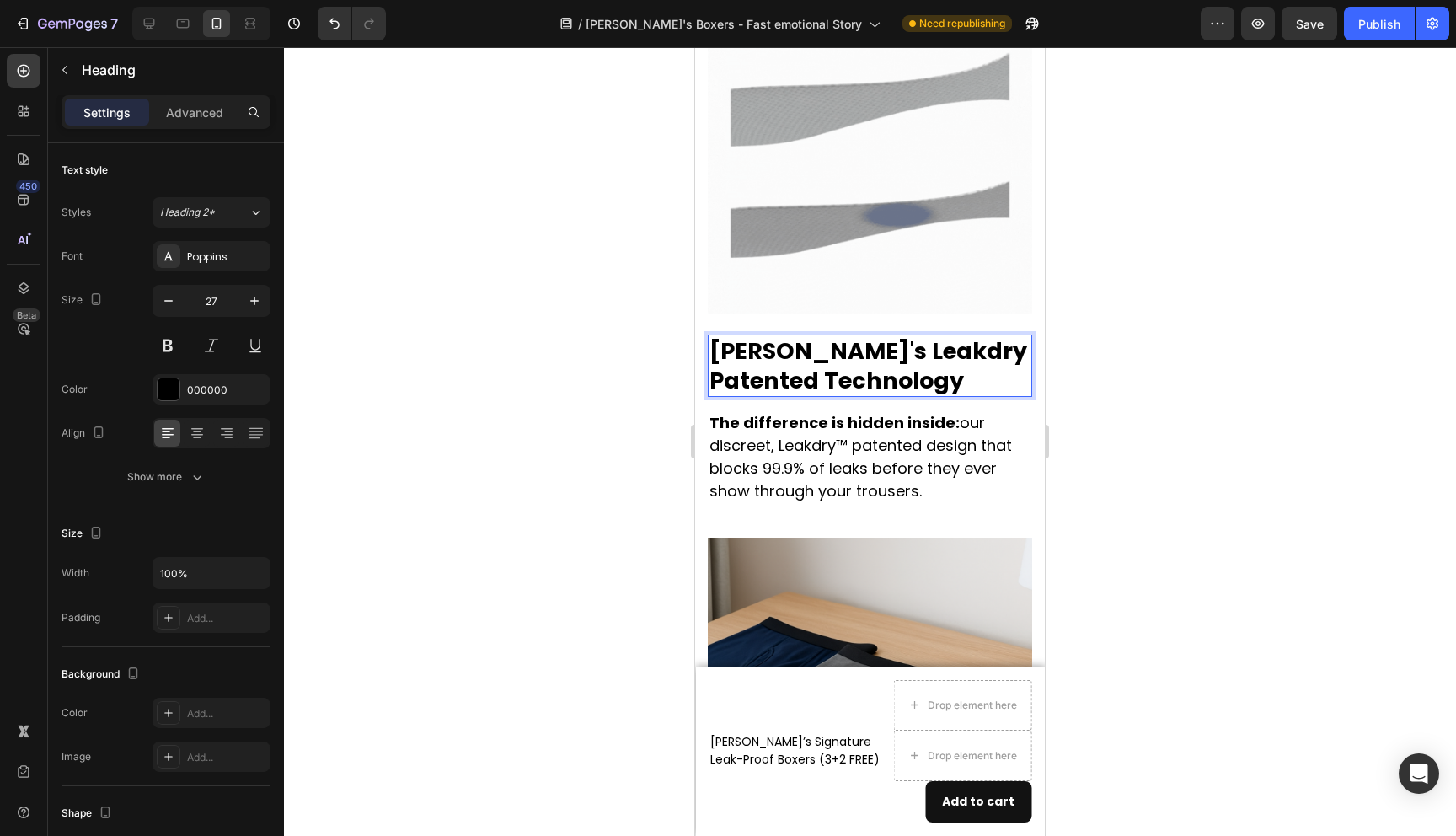
click at [900, 337] on p "[PERSON_NAME]'s Leakdry Patented Technology" at bounding box center [869, 366] width 321 height 59
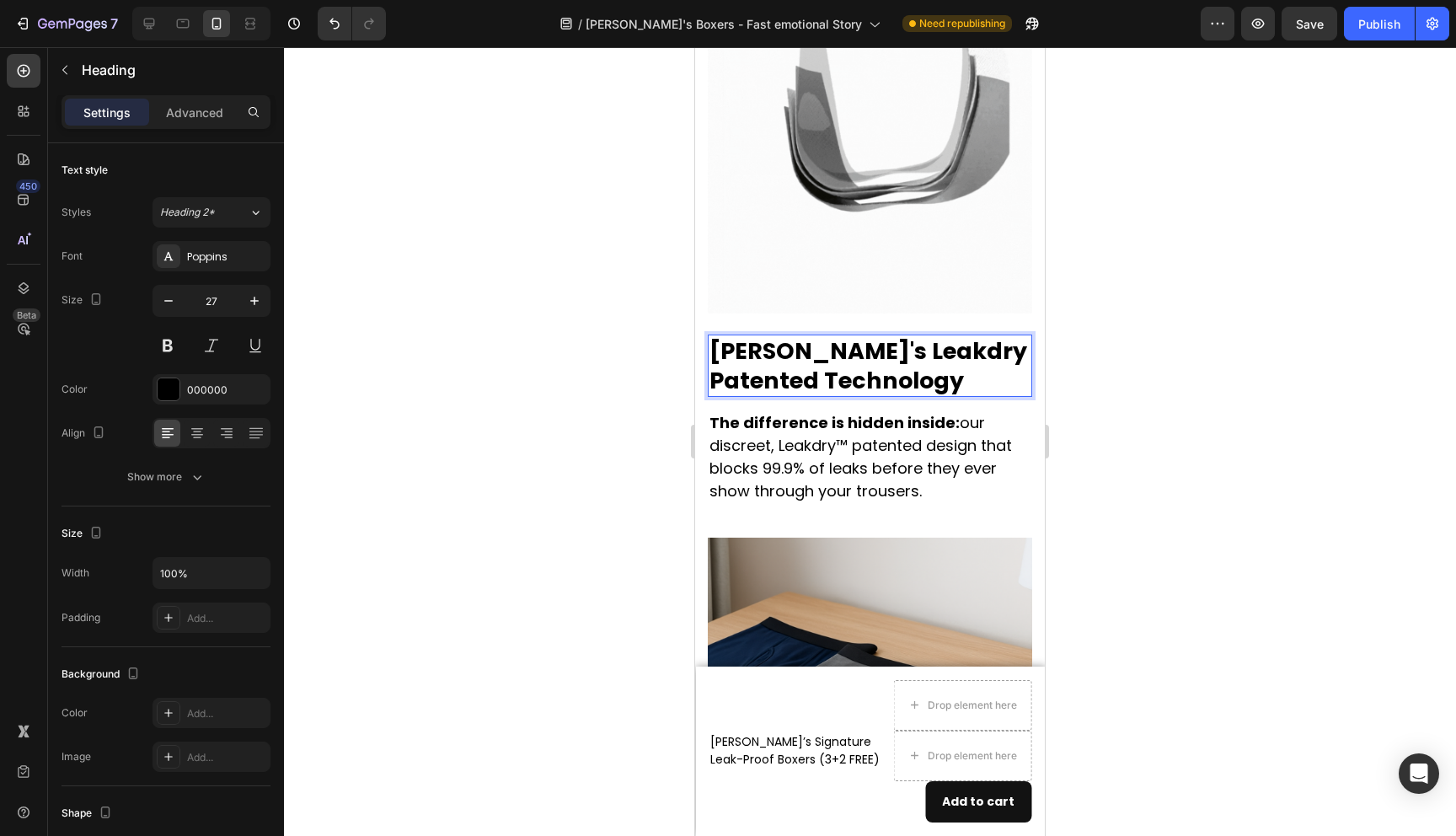
click at [1138, 369] on div at bounding box center [869, 442] width 1172 height 789
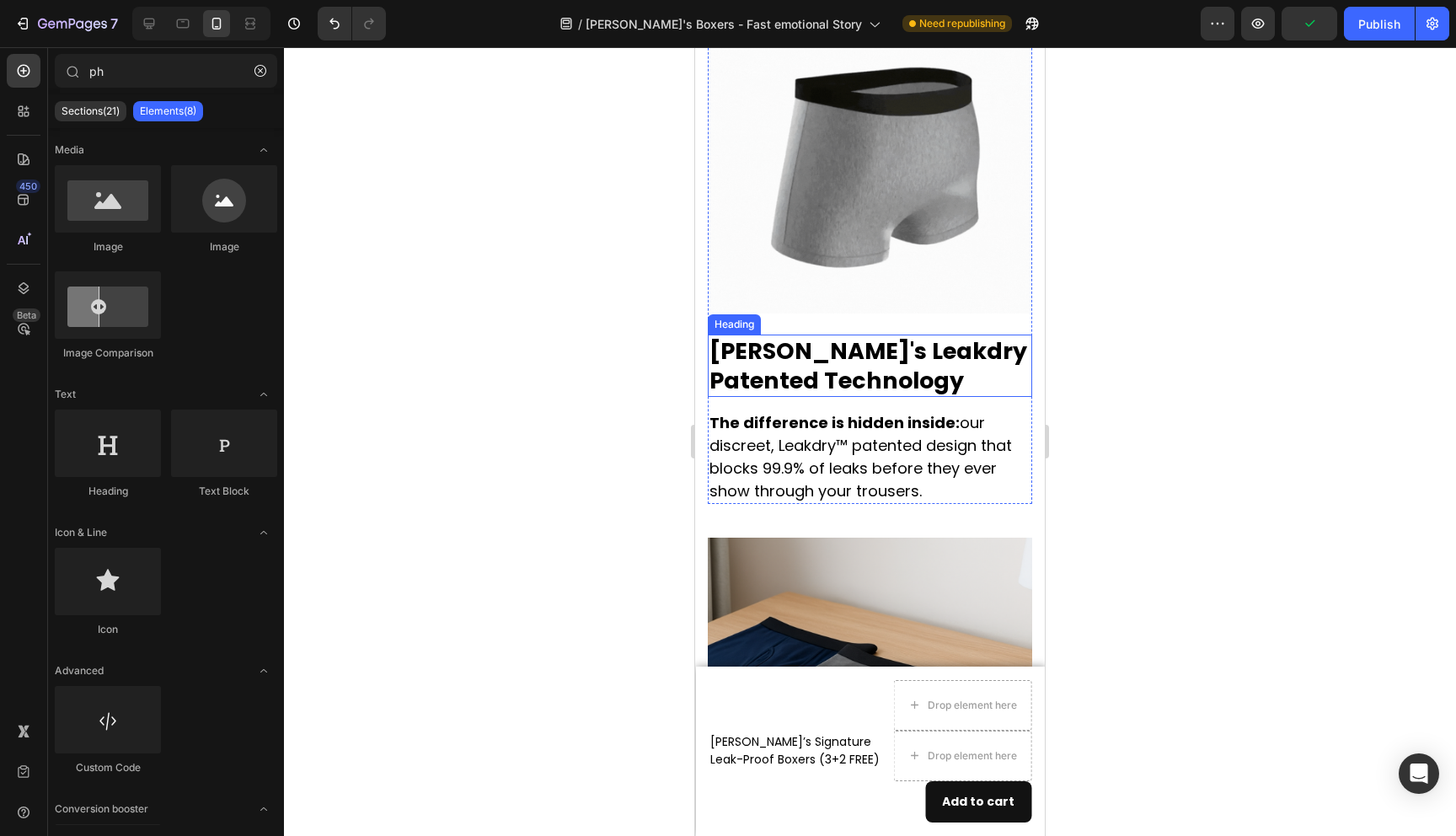
click at [884, 337] on p "[PERSON_NAME]'s Leakdry Patented Technology" at bounding box center [869, 366] width 321 height 59
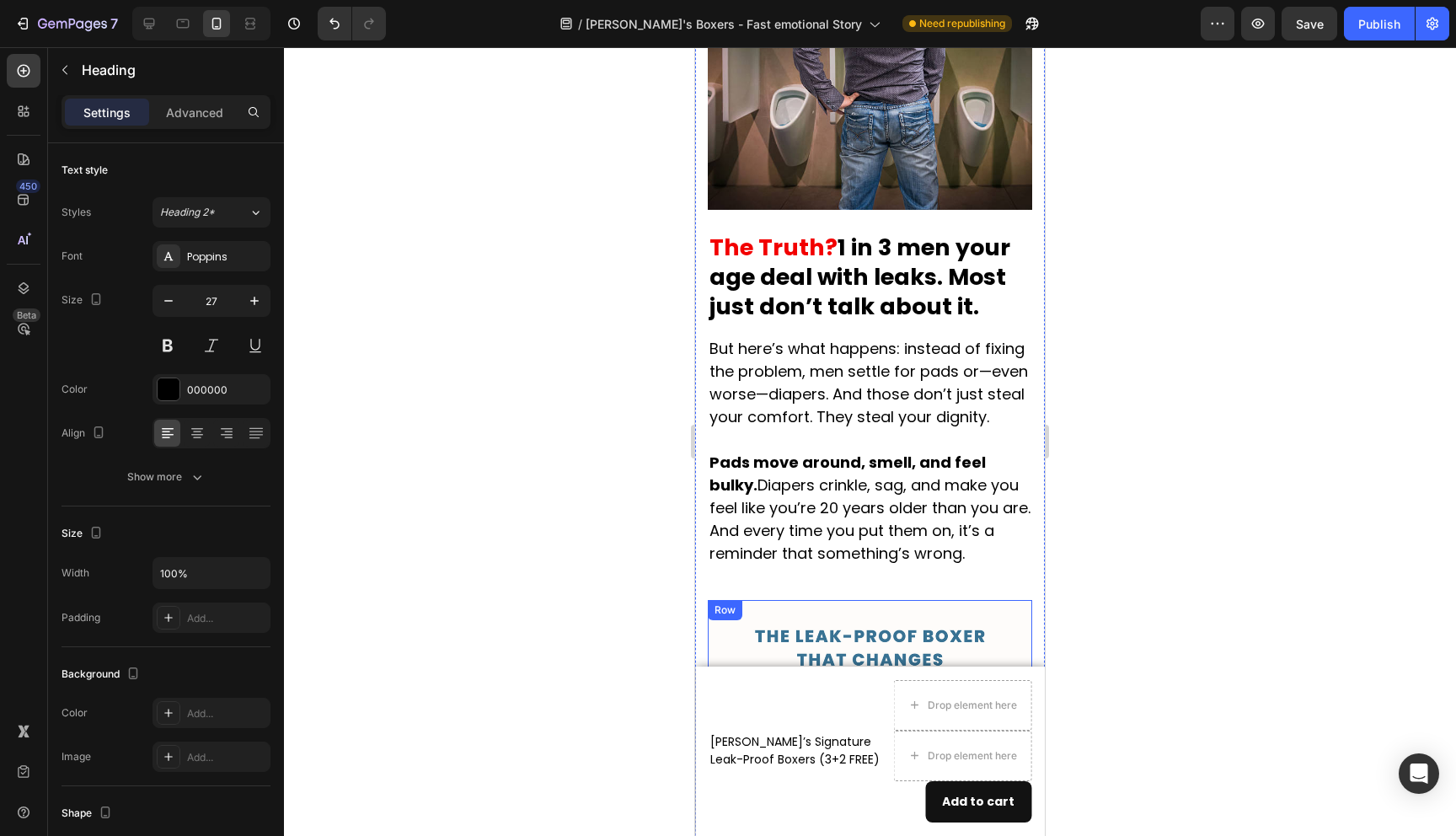
scroll to position [1456, 0]
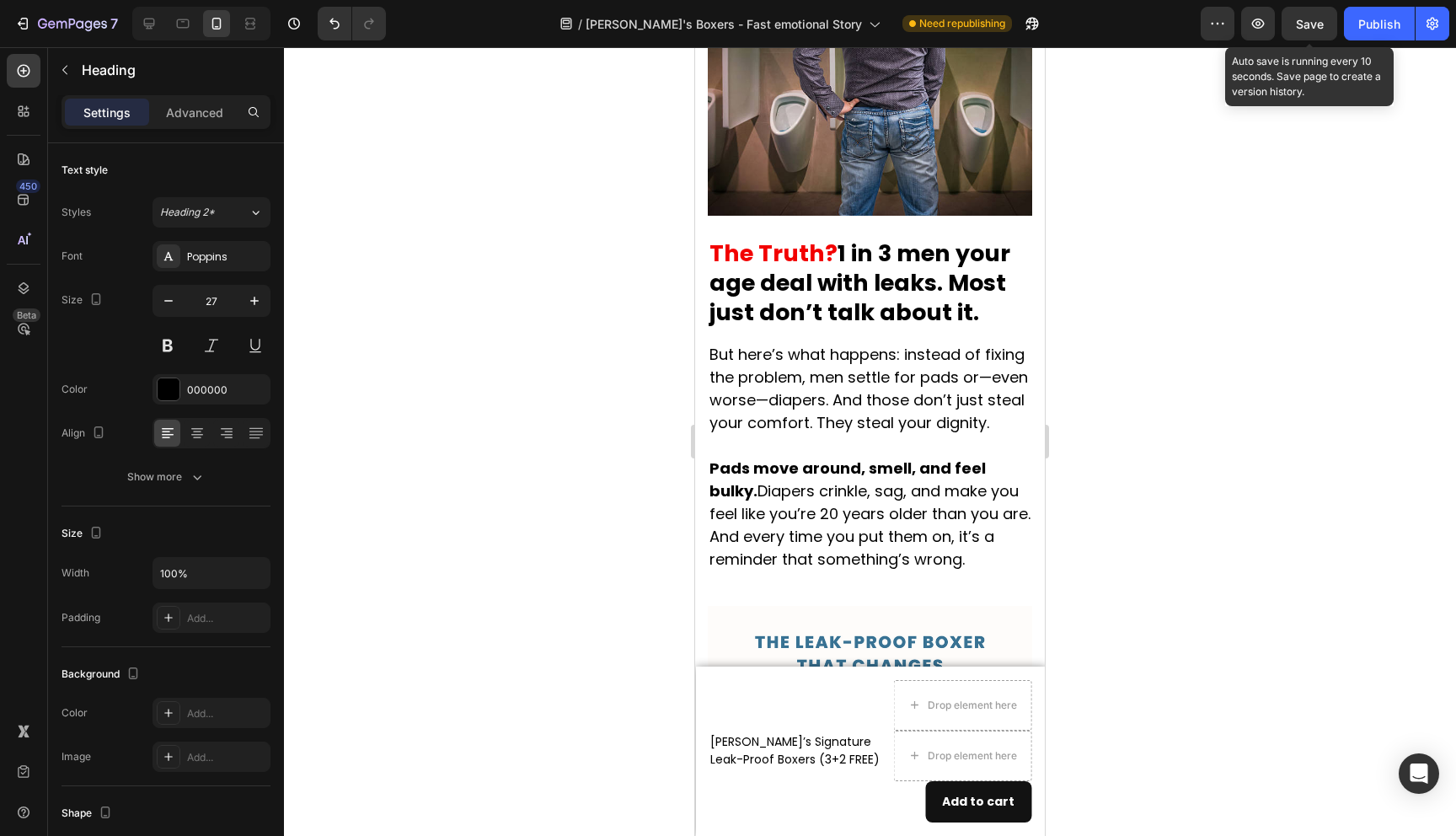
click at [1312, 20] on span "Save" at bounding box center [1310, 24] width 27 height 15
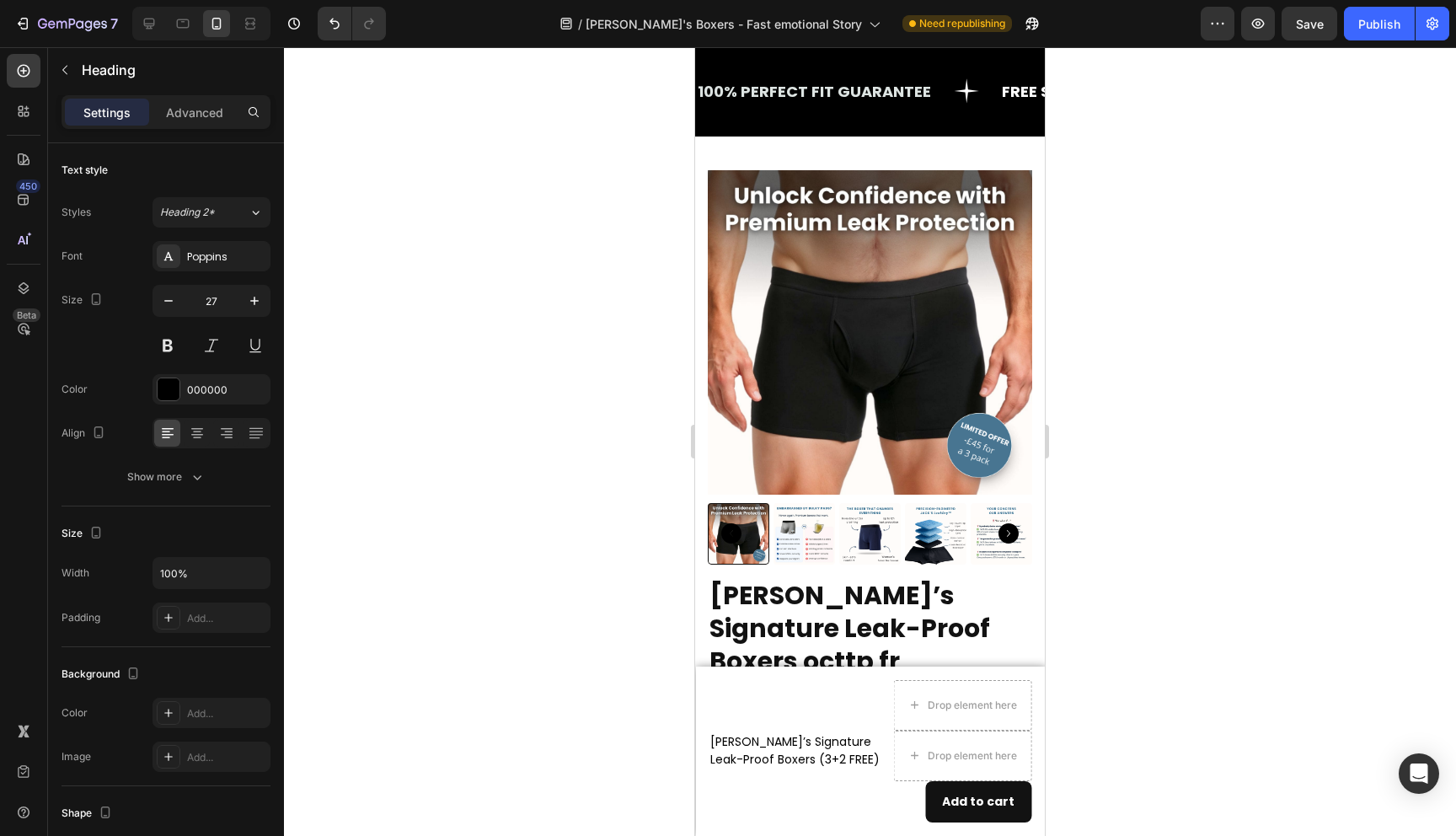
scroll to position [6374, 0]
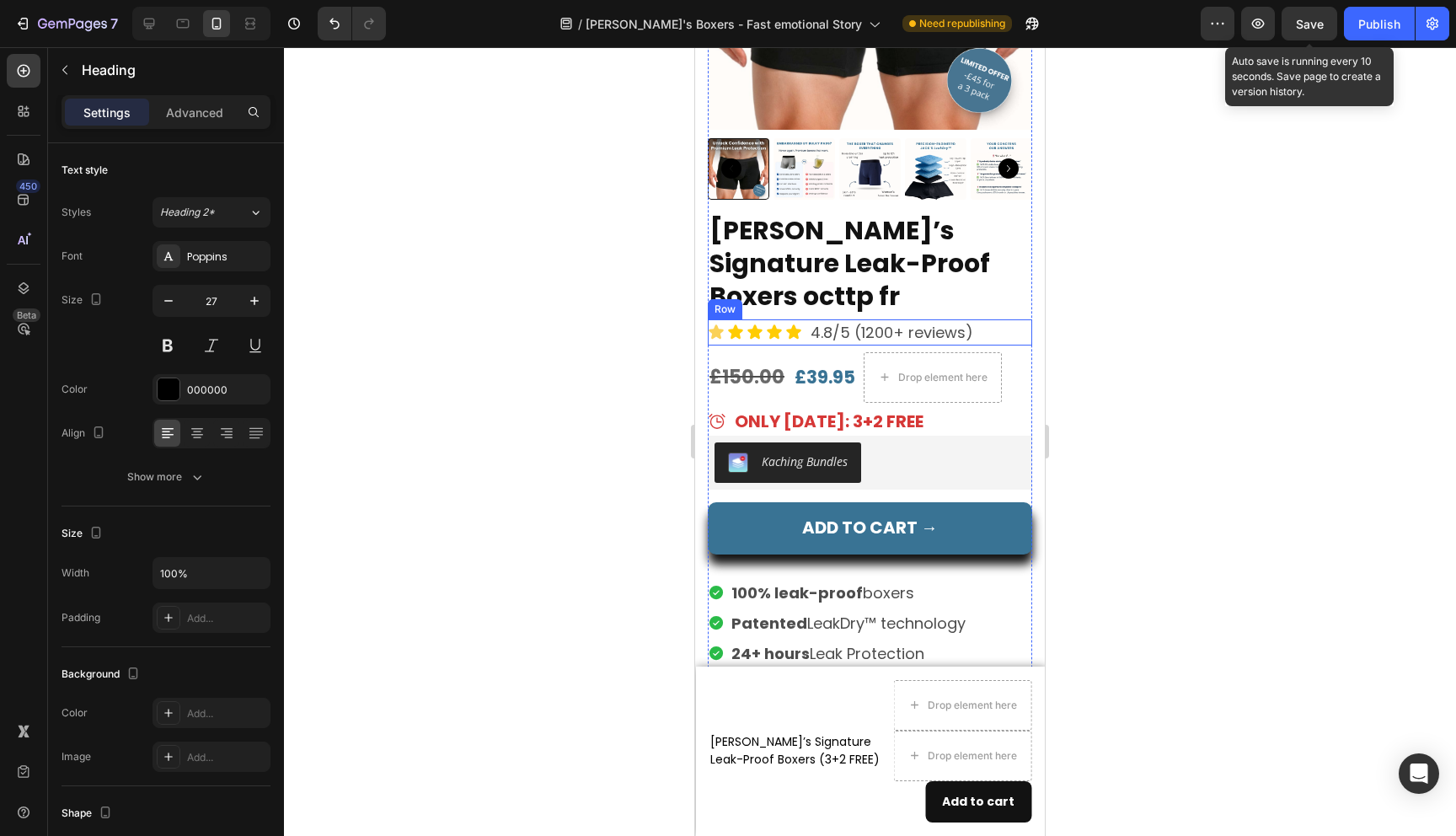
click at [1302, 21] on span "Save" at bounding box center [1310, 24] width 27 height 15
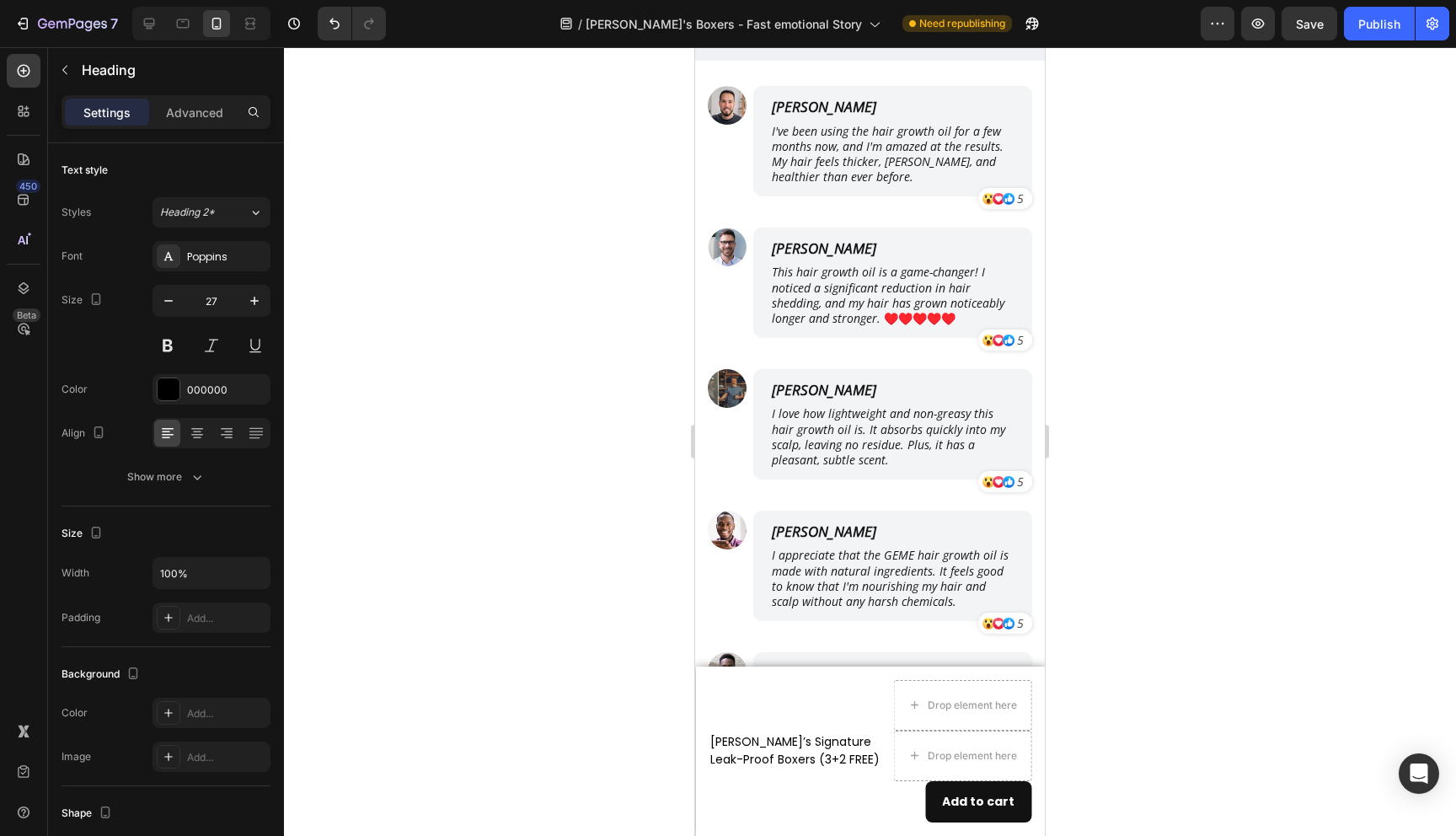
scroll to position [8675, 0]
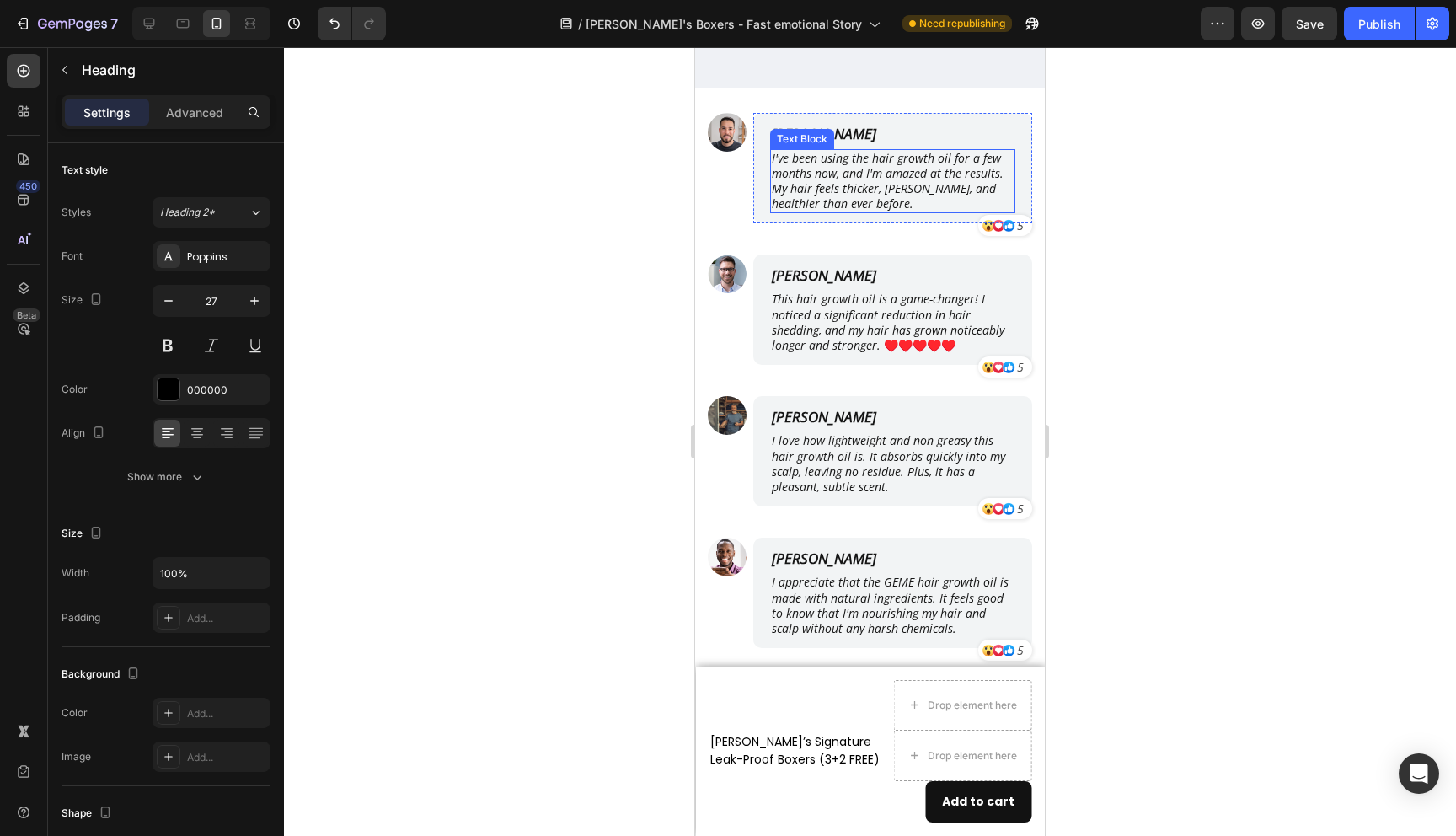
click at [808, 161] on p "I've been using the hair growth oil for a few months now, and I'm amazed at the…" at bounding box center [893, 182] width 242 height 62
click at [821, 170] on p "I've been using the hair growth oil for a few months now, and I'm amazed at the…" at bounding box center [893, 182] width 242 height 62
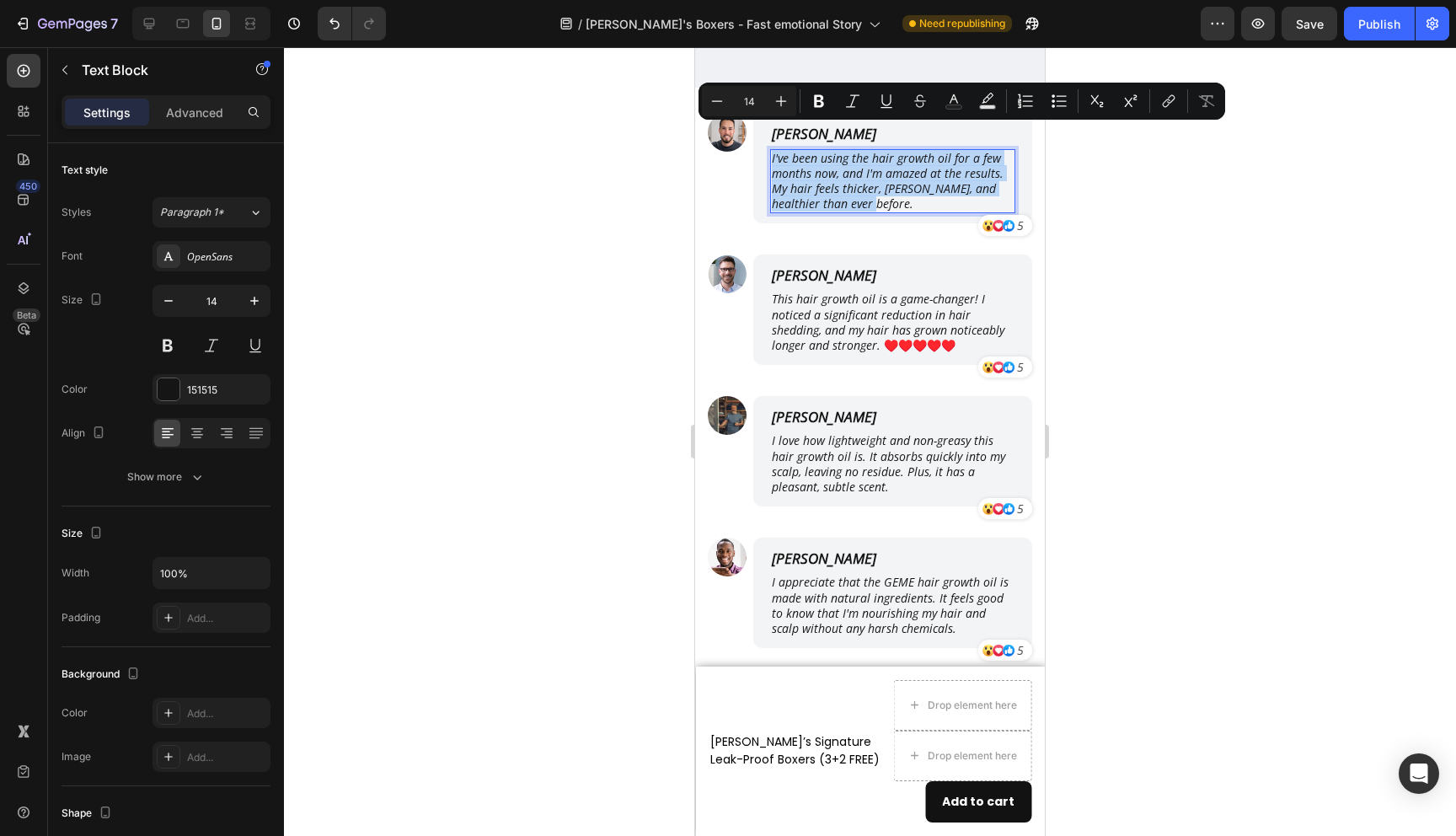
drag, startPoint x: 836, startPoint y: 183, endPoint x: 770, endPoint y: 134, distance: 82.2
click at [772, 151] on p "I've been using the hair growth oil for a few months now, and I'm amazed at the…" at bounding box center [893, 182] width 242 height 62
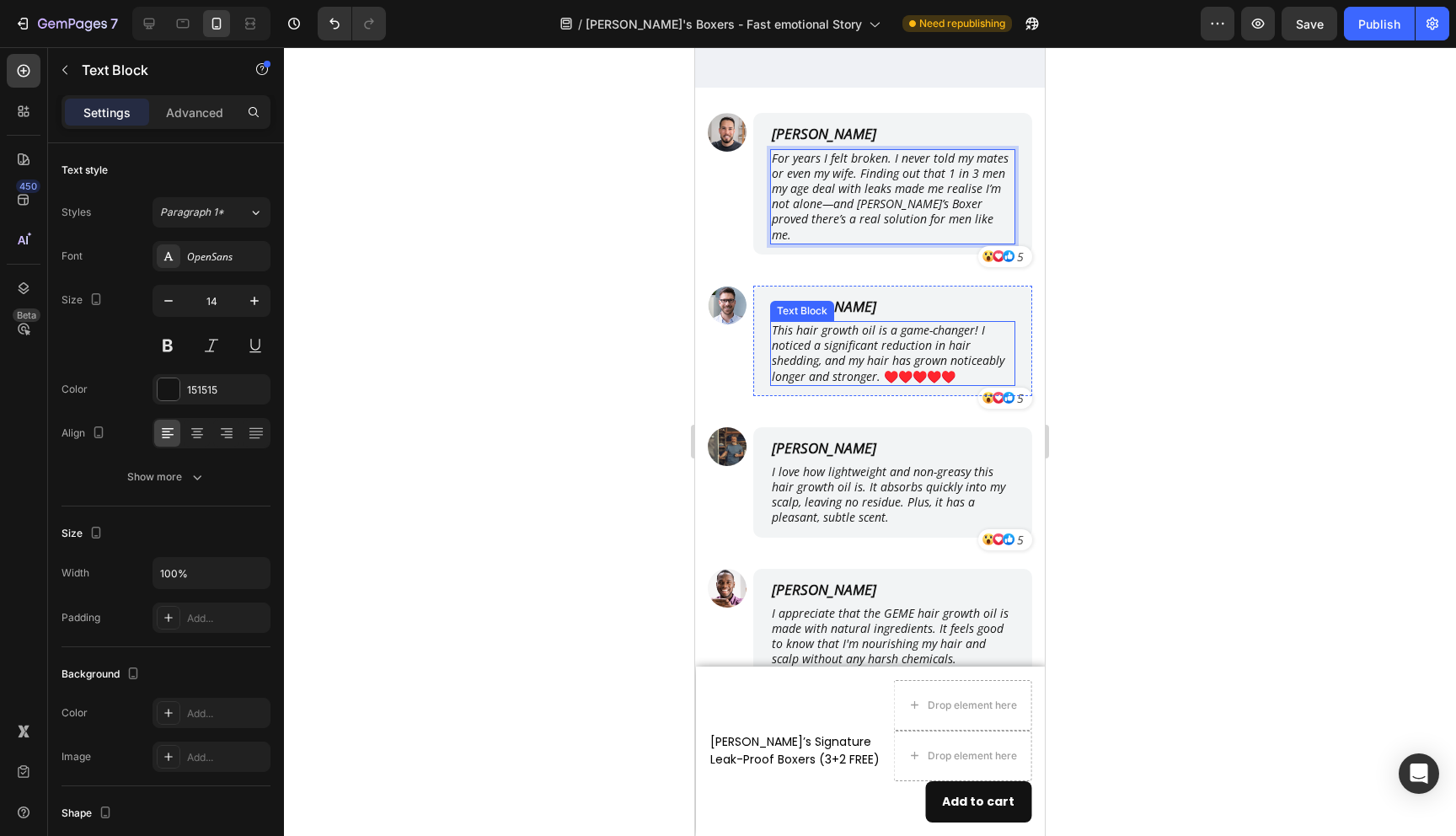
click at [834, 323] on p "This hair growth oil is a game-changer! I noticed a significant reduction in ha…" at bounding box center [893, 353] width 242 height 62
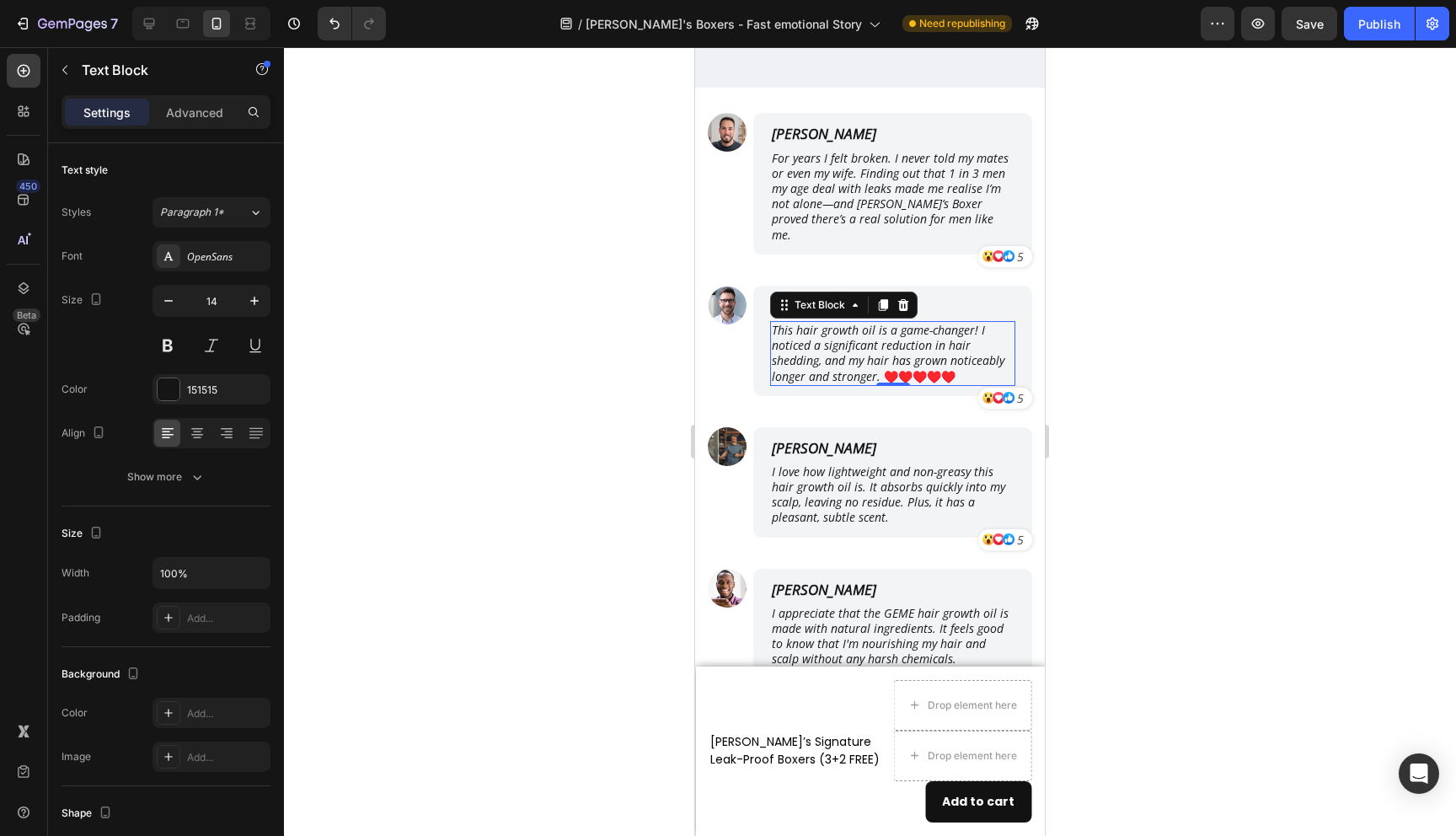
click at [791, 323] on p "This hair growth oil is a game-changer! I noticed a significant reduction in ha…" at bounding box center [893, 353] width 242 height 62
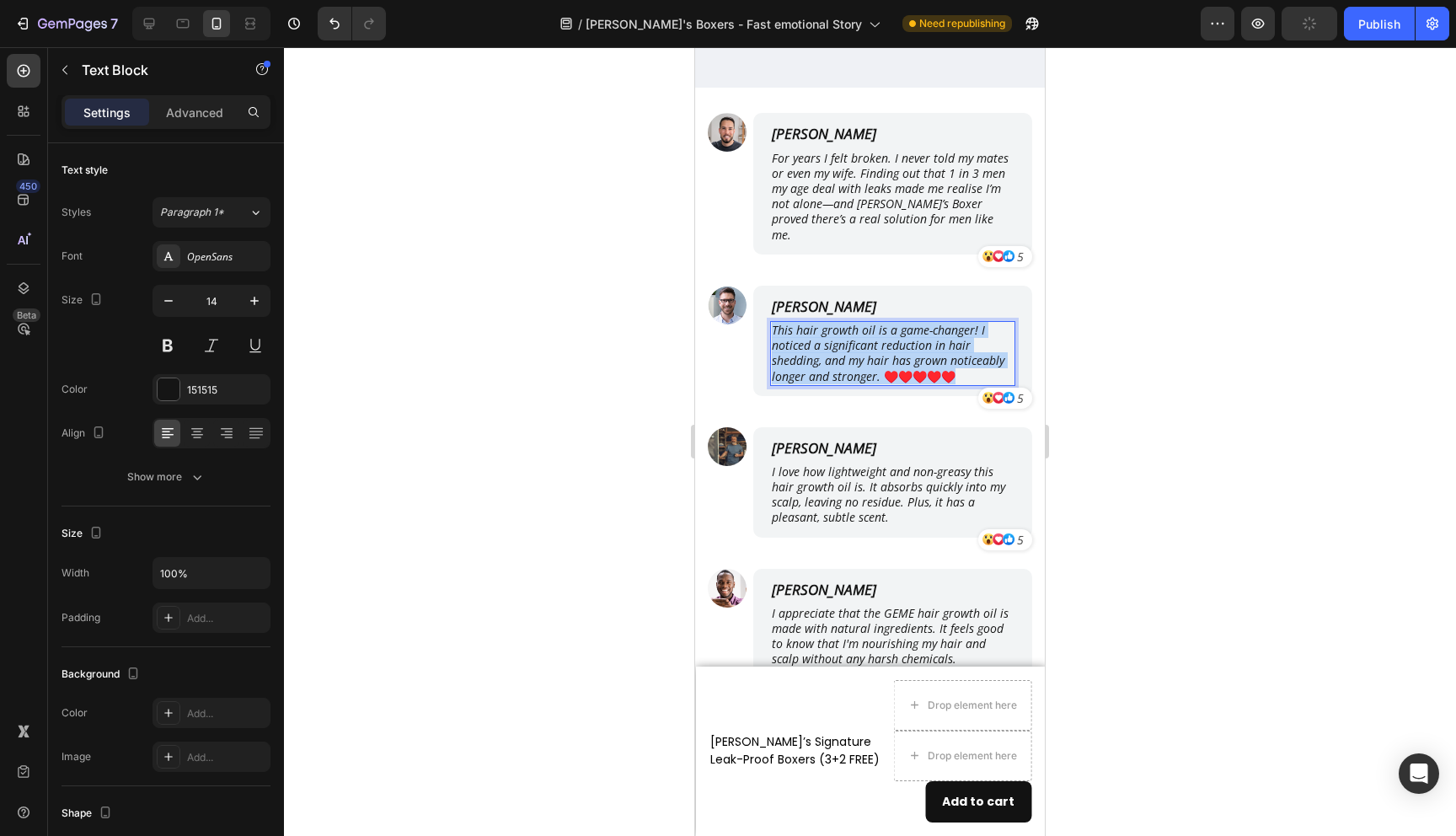
drag, startPoint x: 774, startPoint y: 294, endPoint x: 941, endPoint y: 344, distance: 174.3
click at [941, 344] on p "This hair growth oil is a game-changer! I noticed a significant reduction in ha…" at bounding box center [893, 353] width 242 height 62
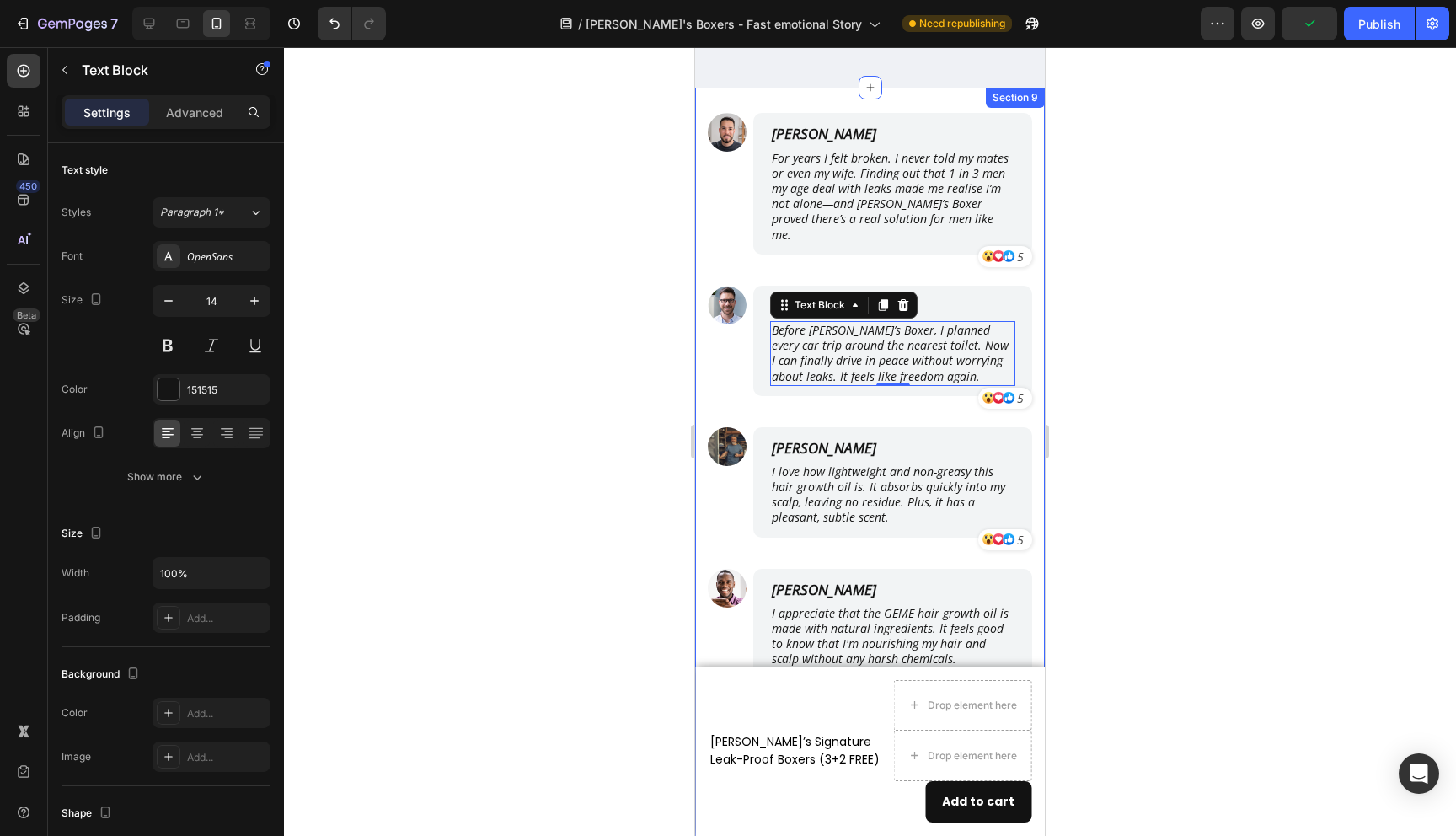
click at [1186, 370] on div at bounding box center [869, 442] width 1172 height 789
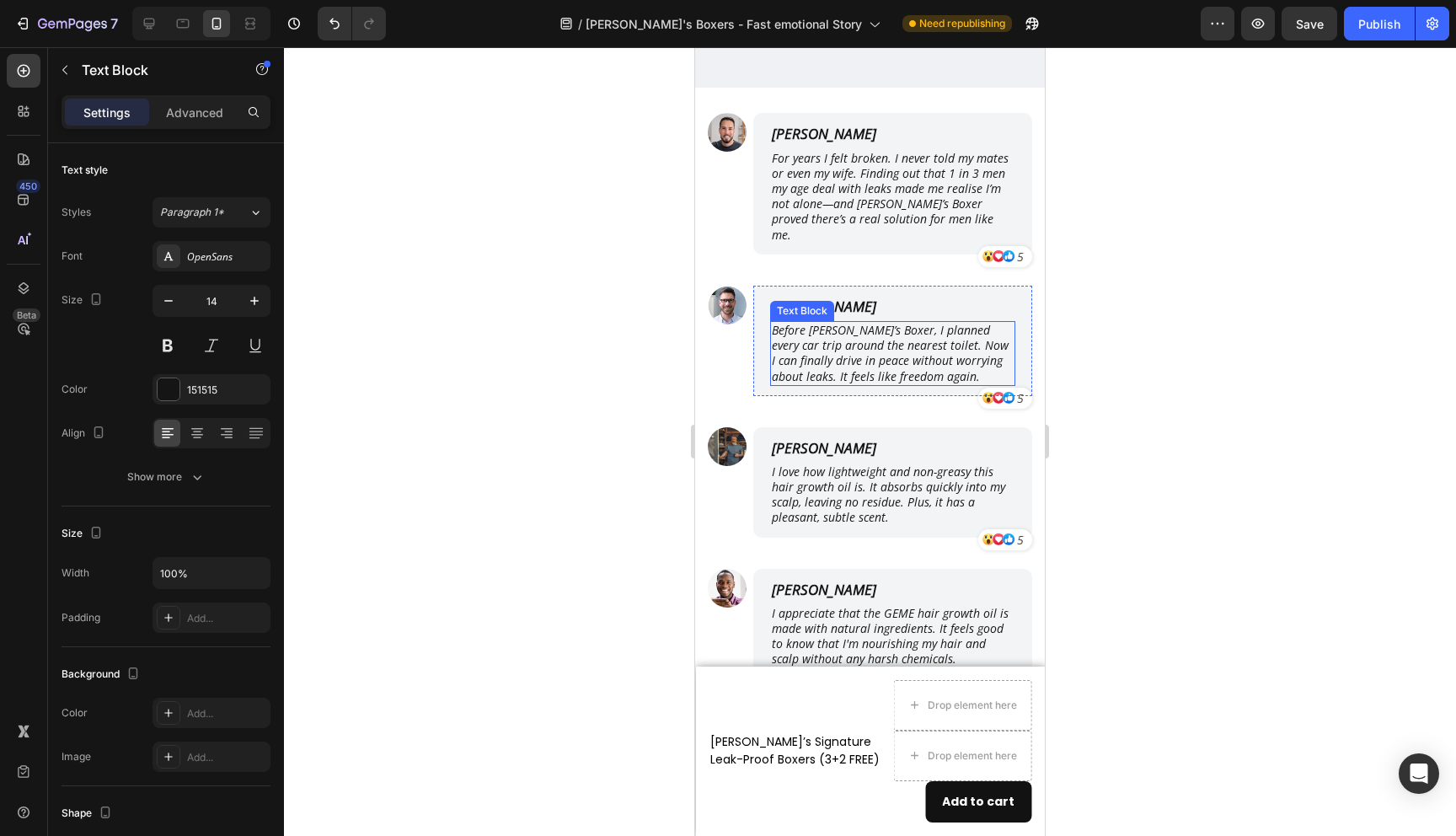
click at [786, 322] on icon "Before [PERSON_NAME]’s Boxer, I planned every car trip around the nearest toile…" at bounding box center [890, 353] width 236 height 63
click at [782, 322] on icon "Before [PERSON_NAME]’s Boxer, I planned every car trip around the nearest toile…" at bounding box center [890, 353] width 236 height 63
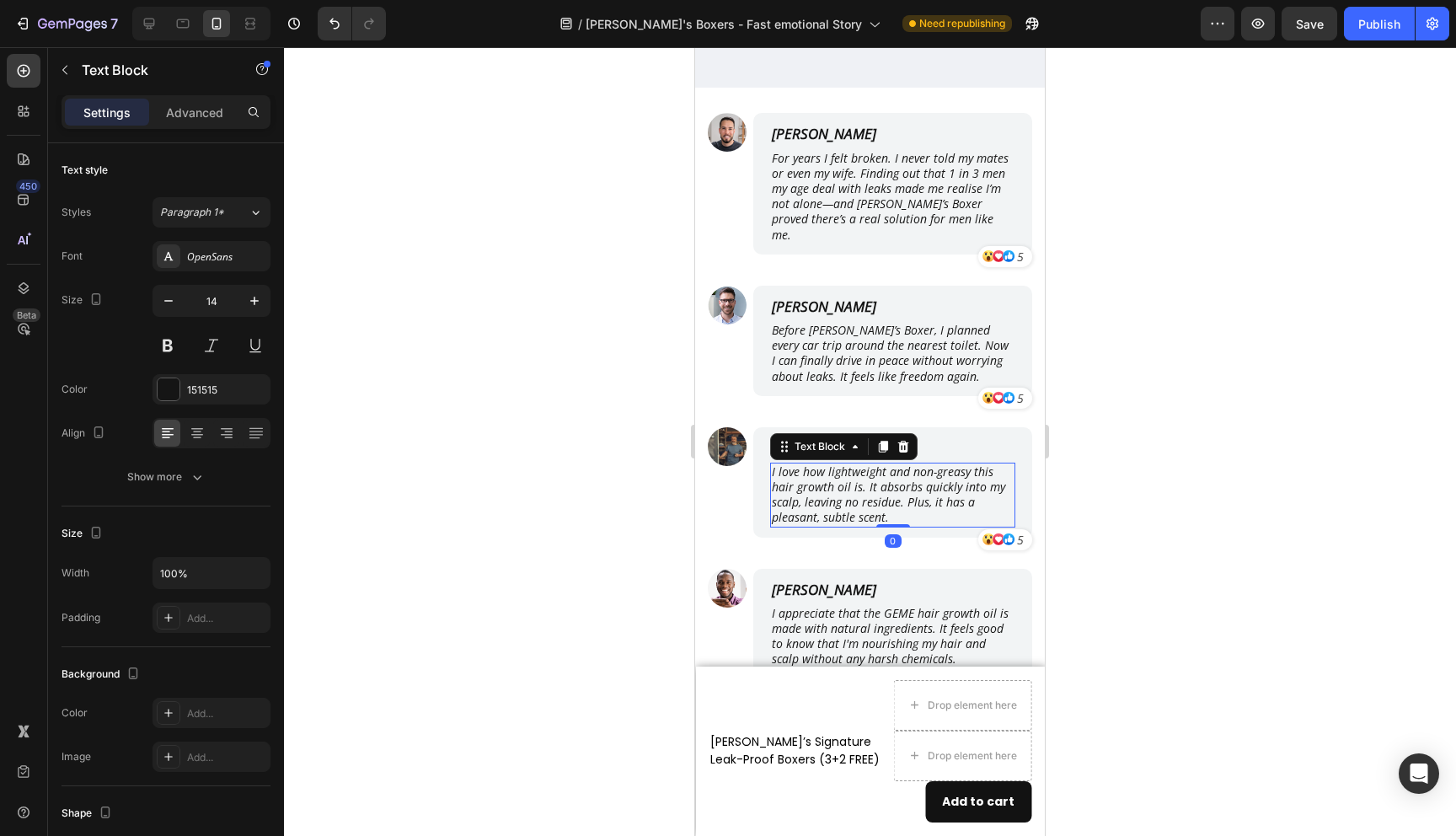
click at [800, 464] on p "I love how lightweight and non-greasy this hair growth oil is. It absorbs quick…" at bounding box center [893, 495] width 242 height 62
click at [803, 464] on p "I love how lightweight and non-greasy this hair growth oil is. It absorbs quick…" at bounding box center [893, 495] width 242 height 62
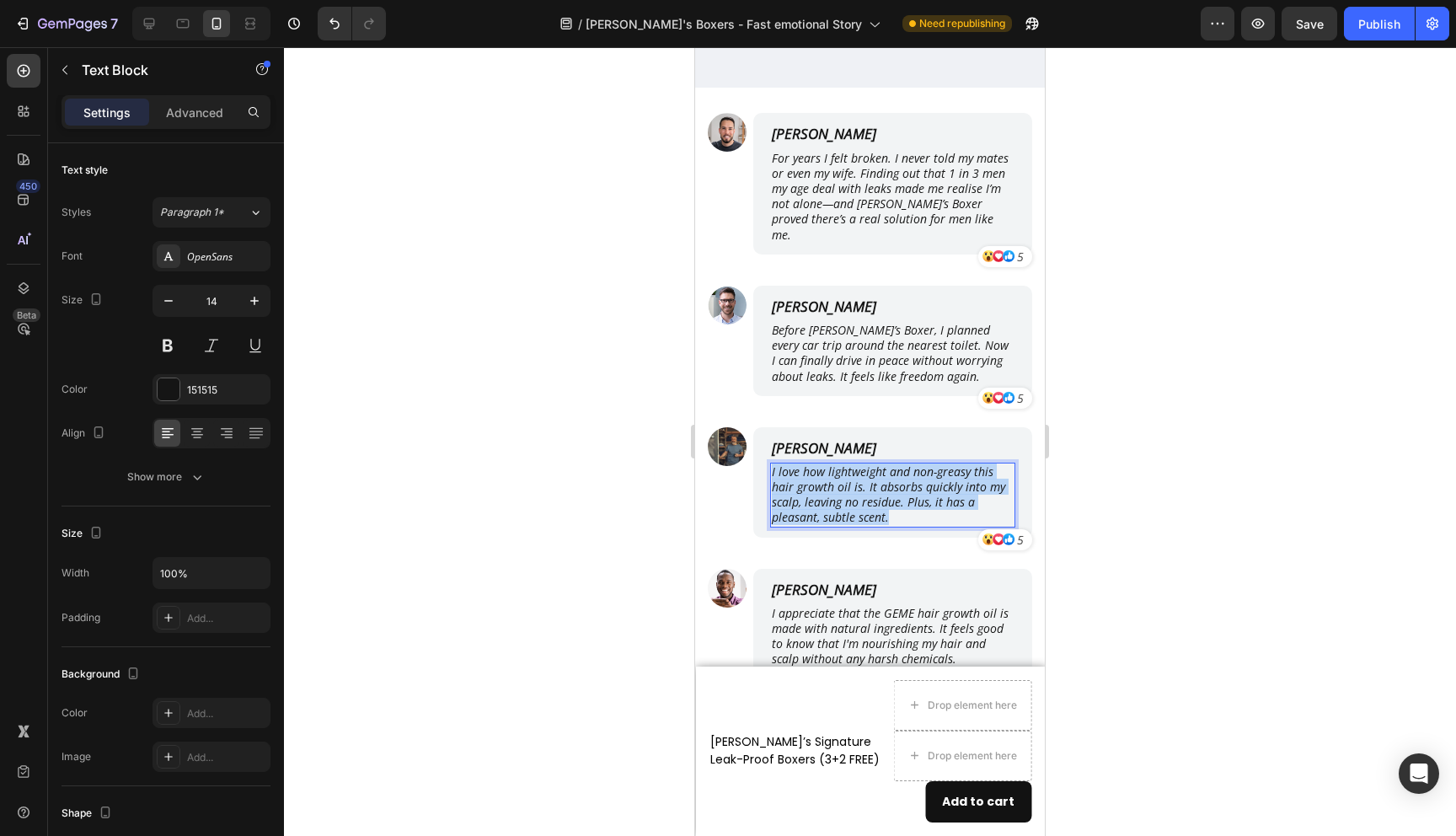
click at [803, 464] on p "I love how lightweight and non-greasy this hair growth oil is. It absorbs quick…" at bounding box center [893, 495] width 242 height 62
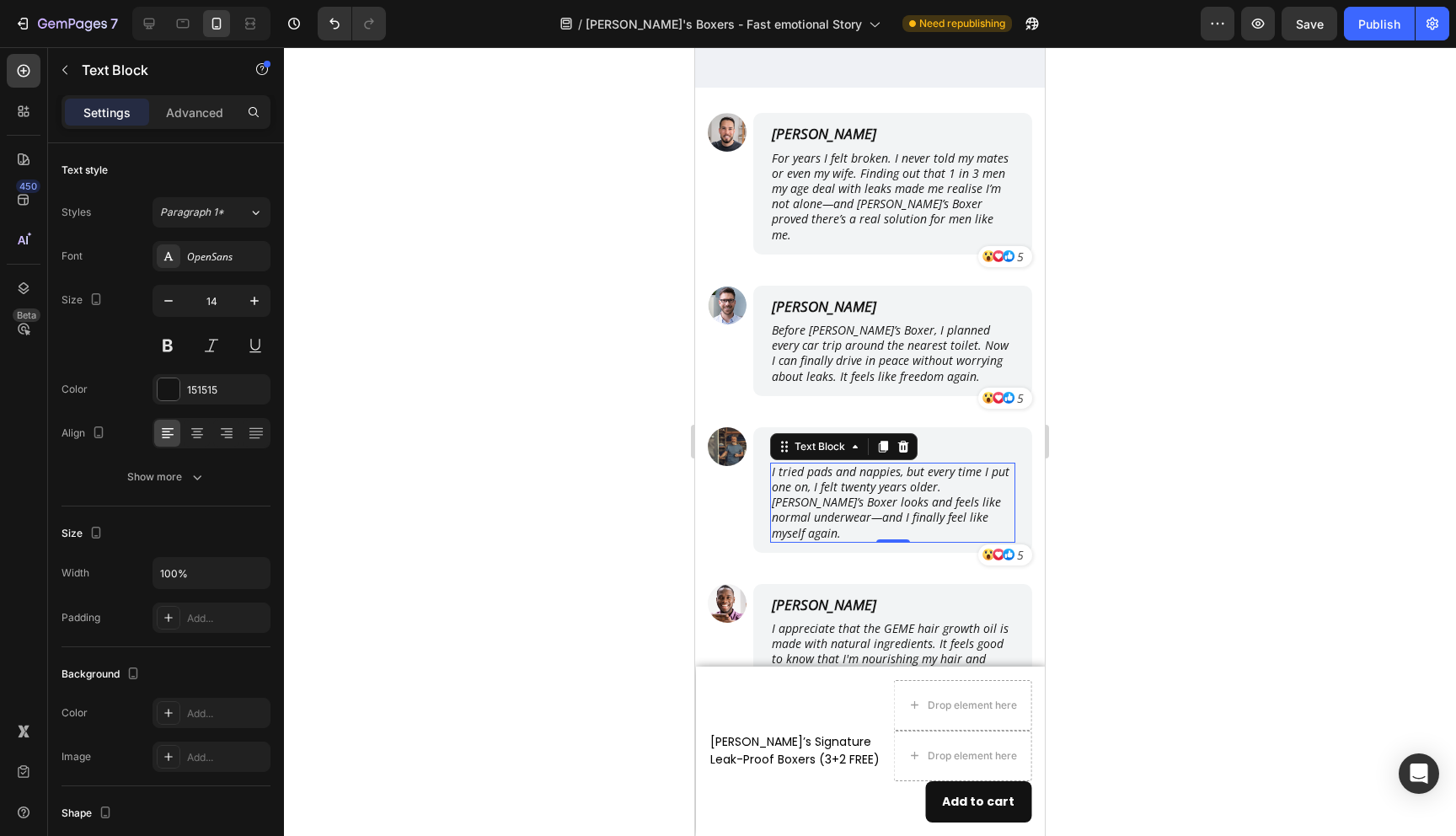
click at [1127, 510] on div at bounding box center [869, 442] width 1172 height 789
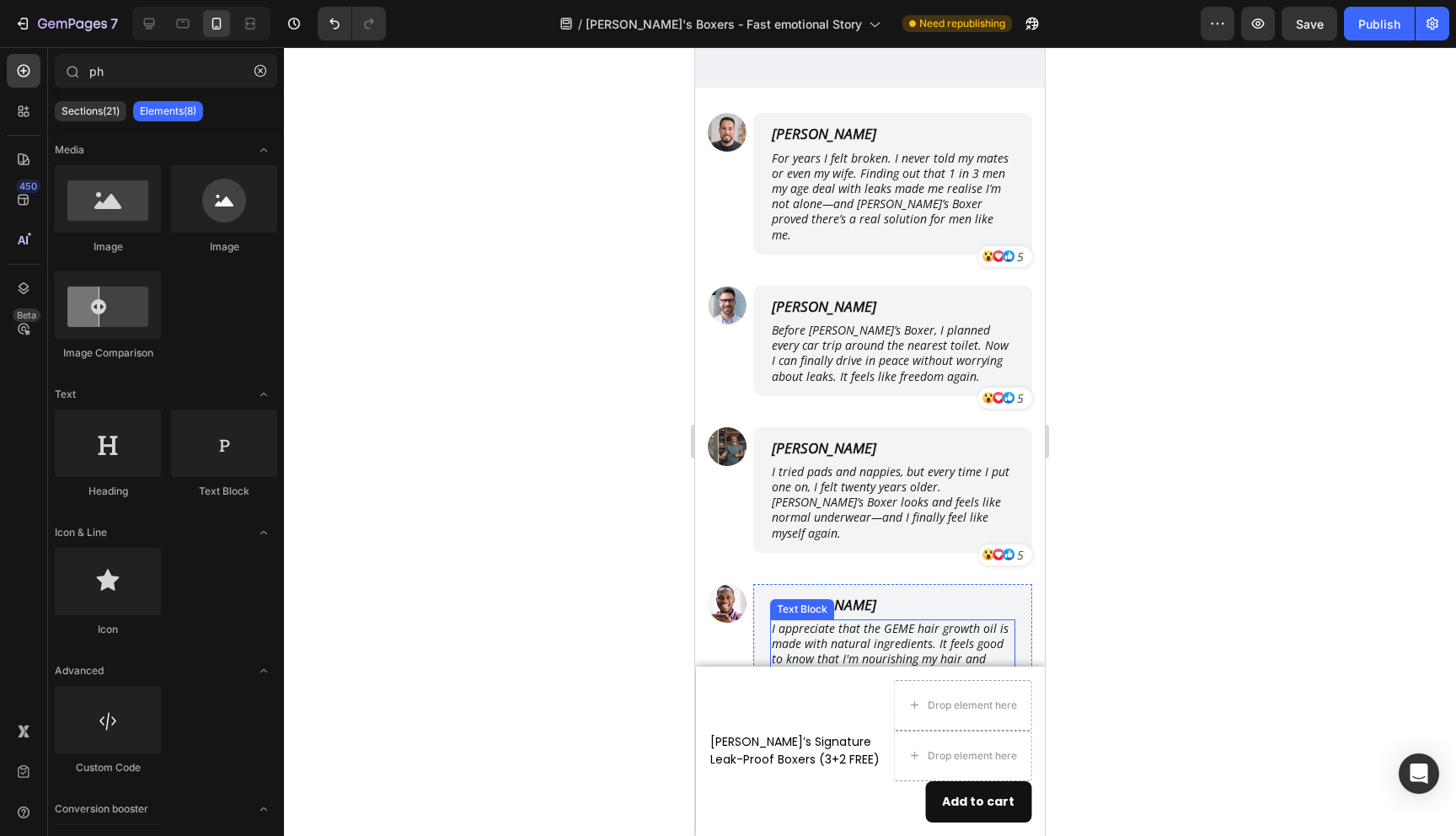
click at [788, 621] on p "I appreciate that the GEME hair growth oil is made with natural ingredients. It…" at bounding box center [893, 652] width 242 height 62
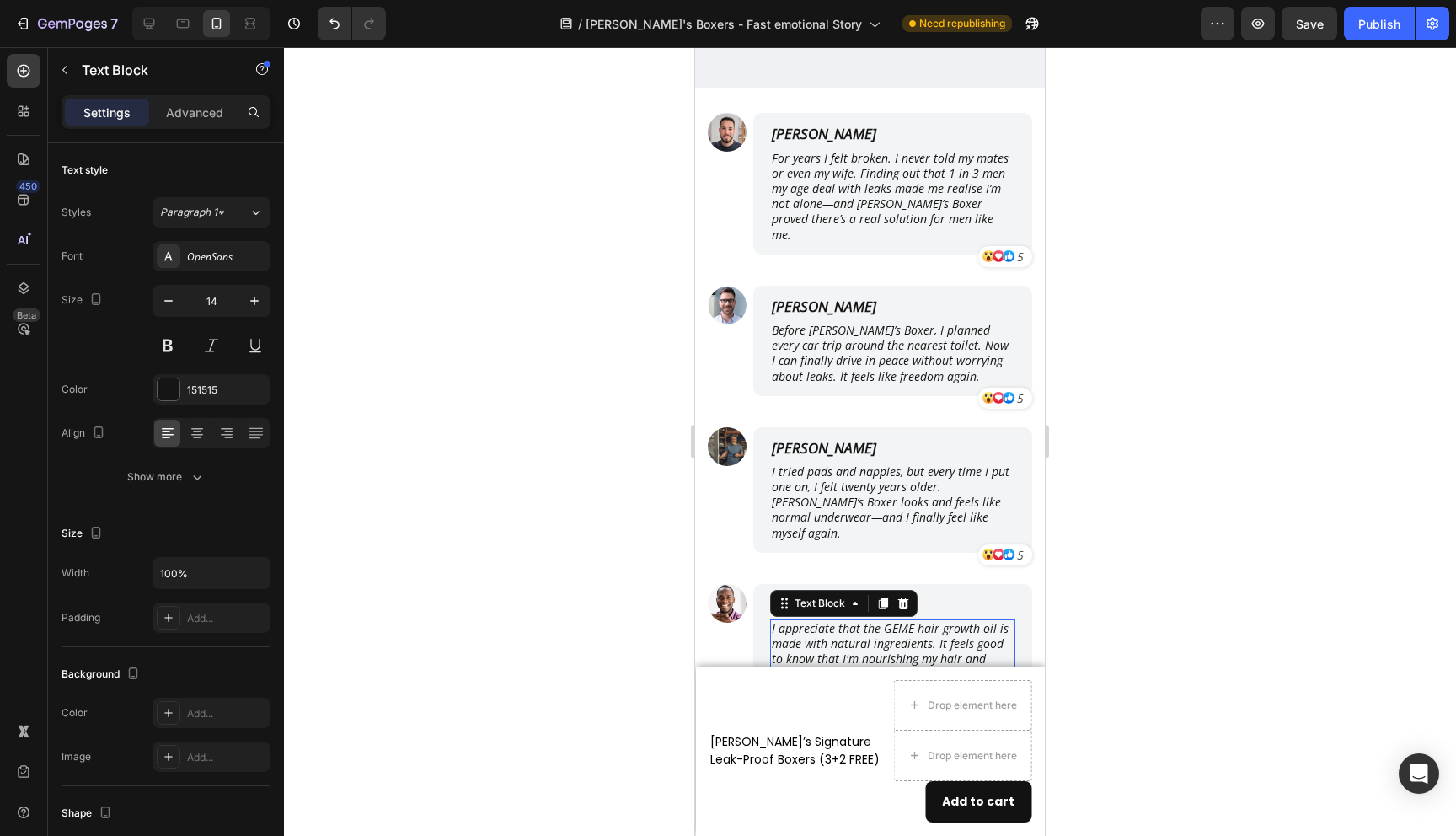
click at [788, 621] on p "I appreciate that the GEME hair growth oil is made with natural ingredients. It…" at bounding box center [893, 652] width 242 height 62
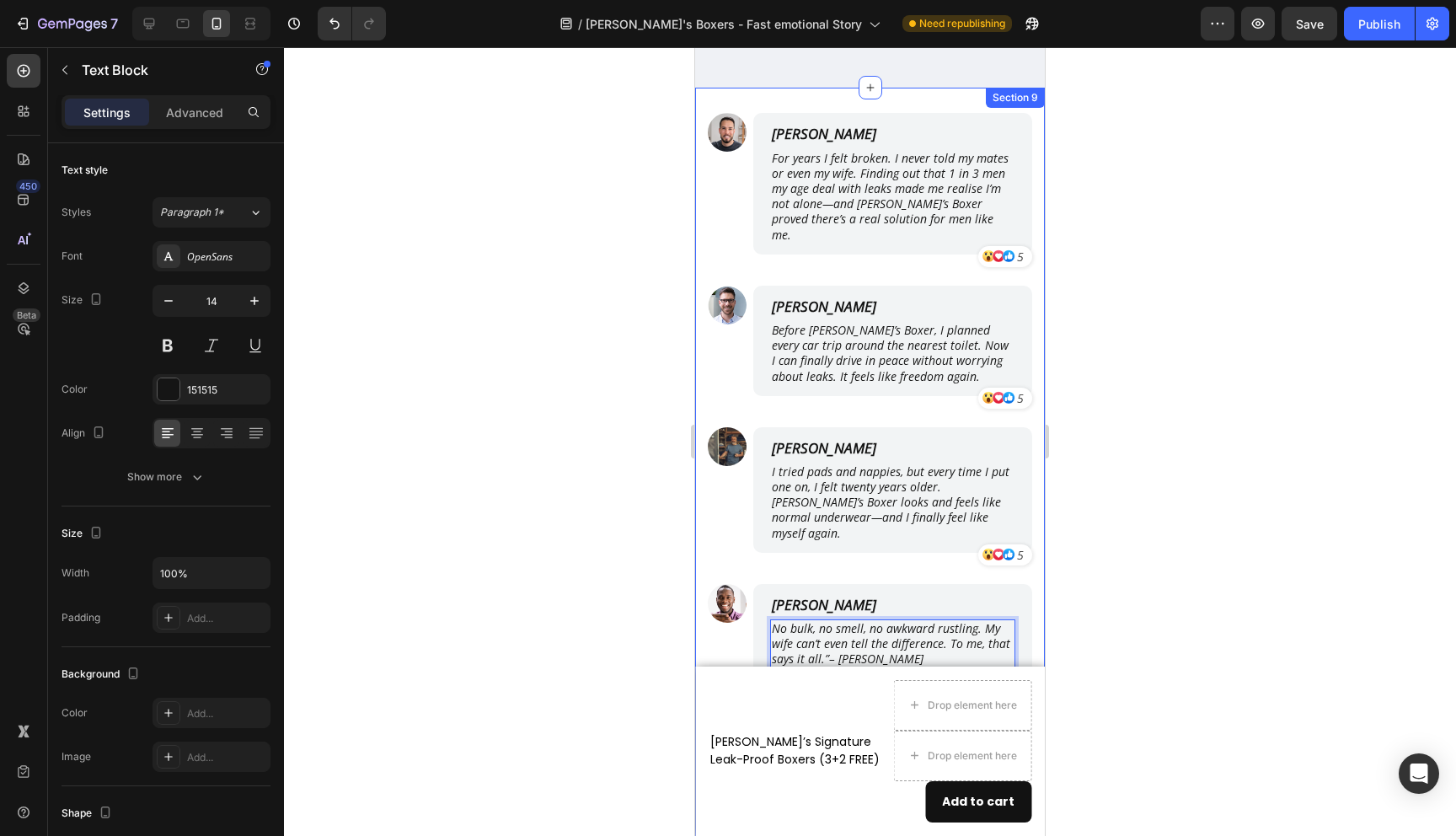
click at [1076, 578] on div at bounding box center [869, 442] width 1172 height 789
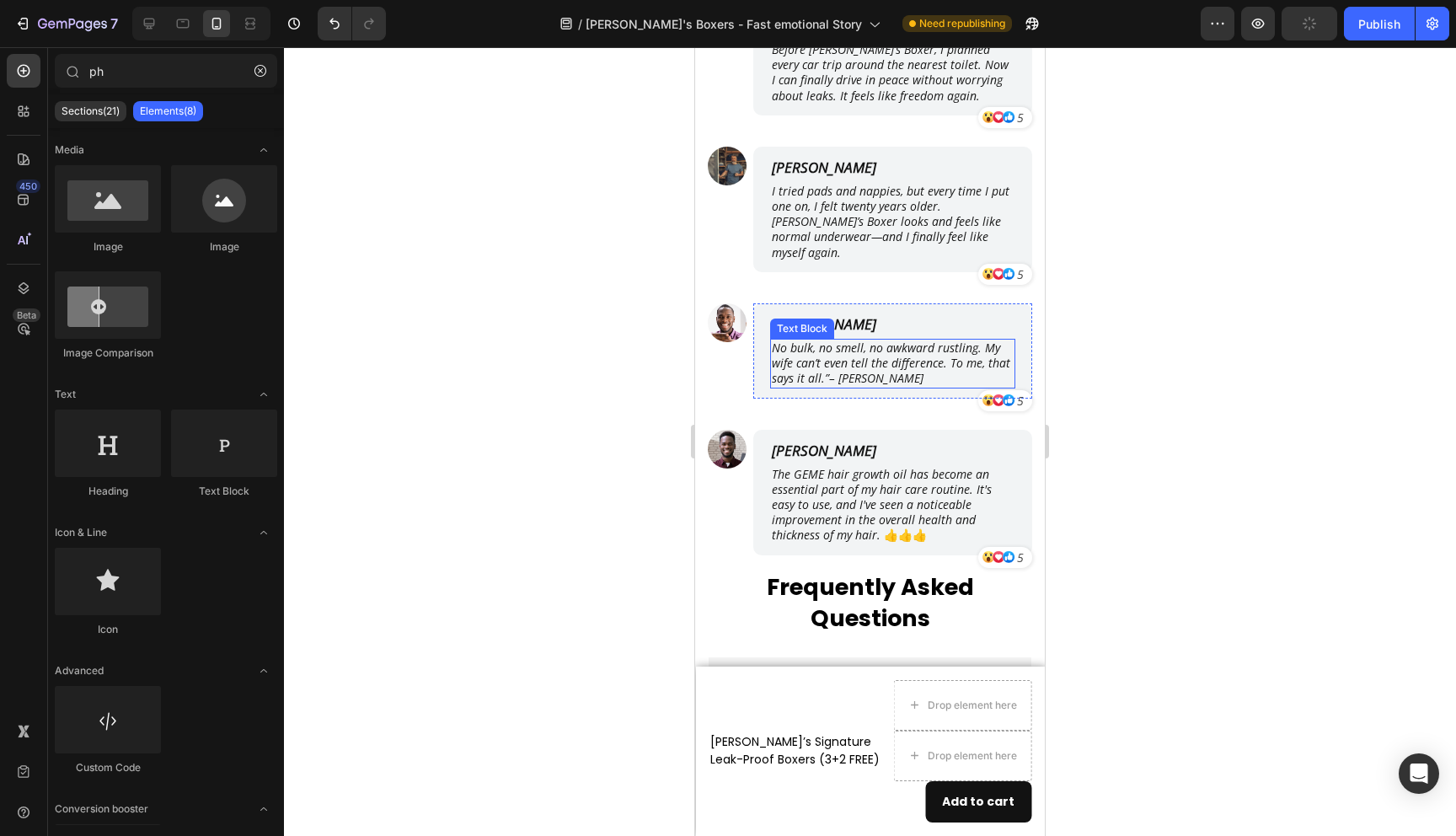
scroll to position [8941, 0]
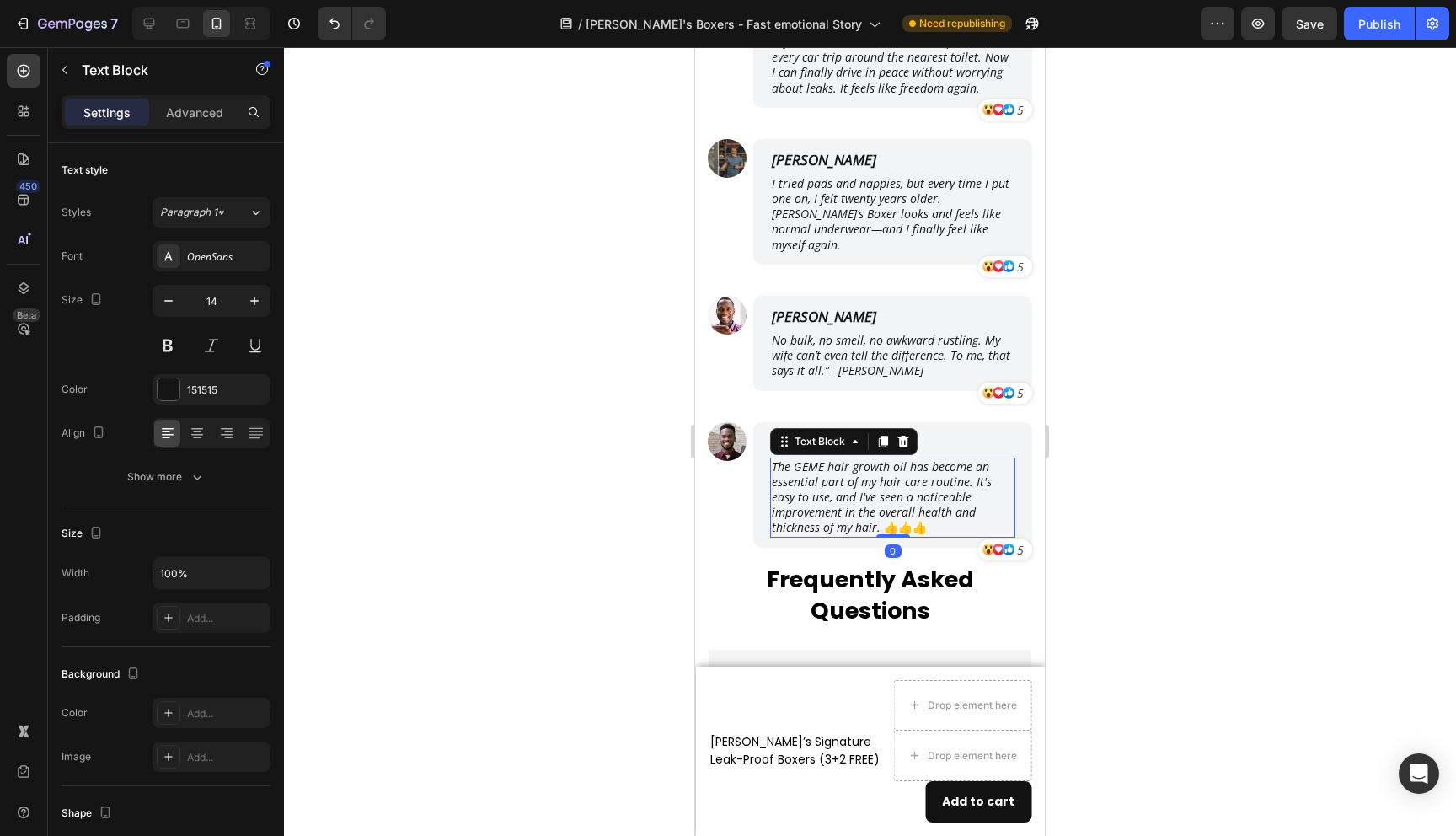
click at [816, 463] on p "The GEME hair growth oil has become an essential part of my hair care routine. …" at bounding box center [893, 497] width 242 height 77
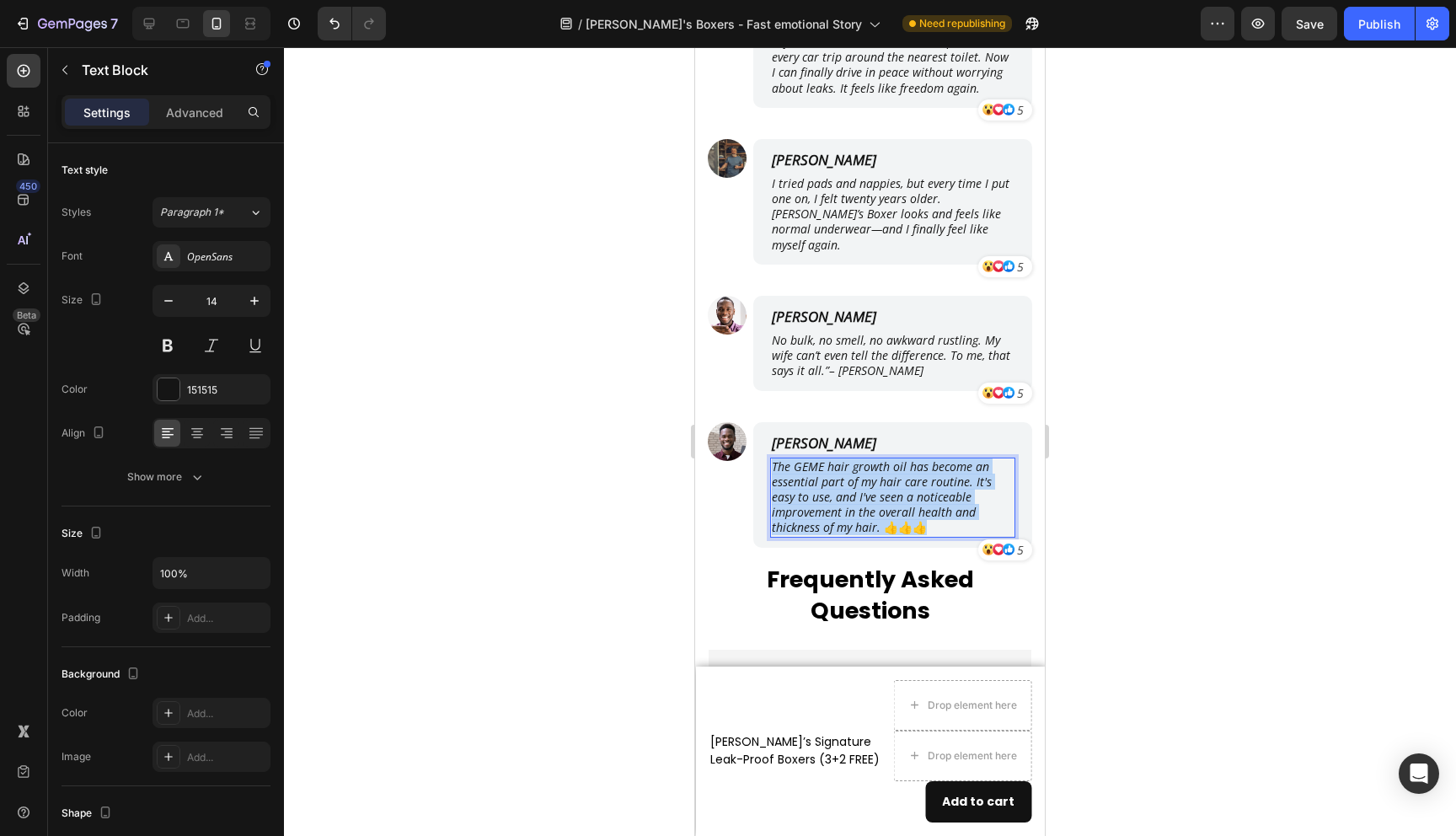
click at [816, 463] on p "The GEME hair growth oil has become an essential part of my hair care routine. …" at bounding box center [893, 497] width 242 height 77
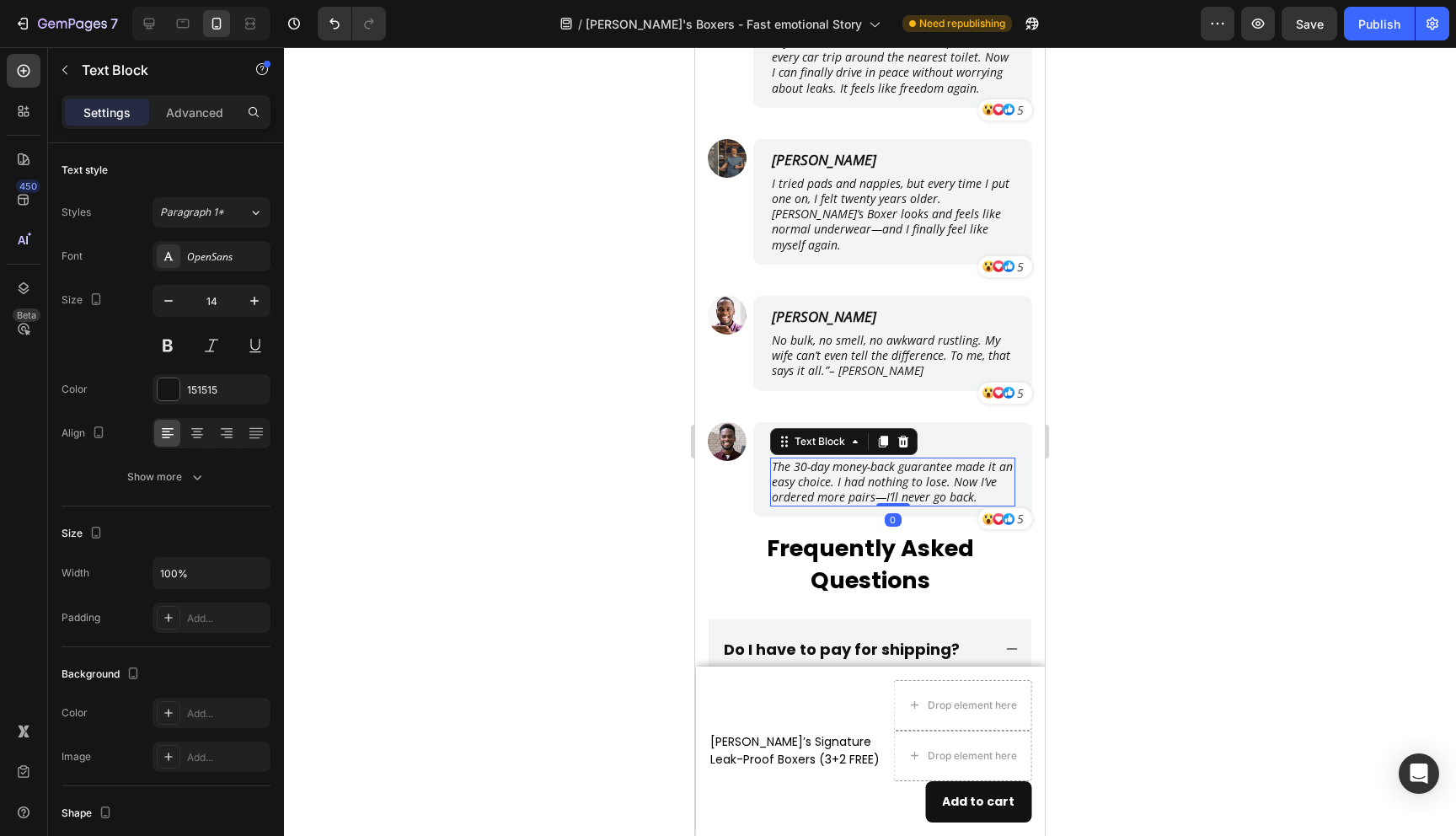
click at [1118, 449] on div at bounding box center [869, 442] width 1172 height 789
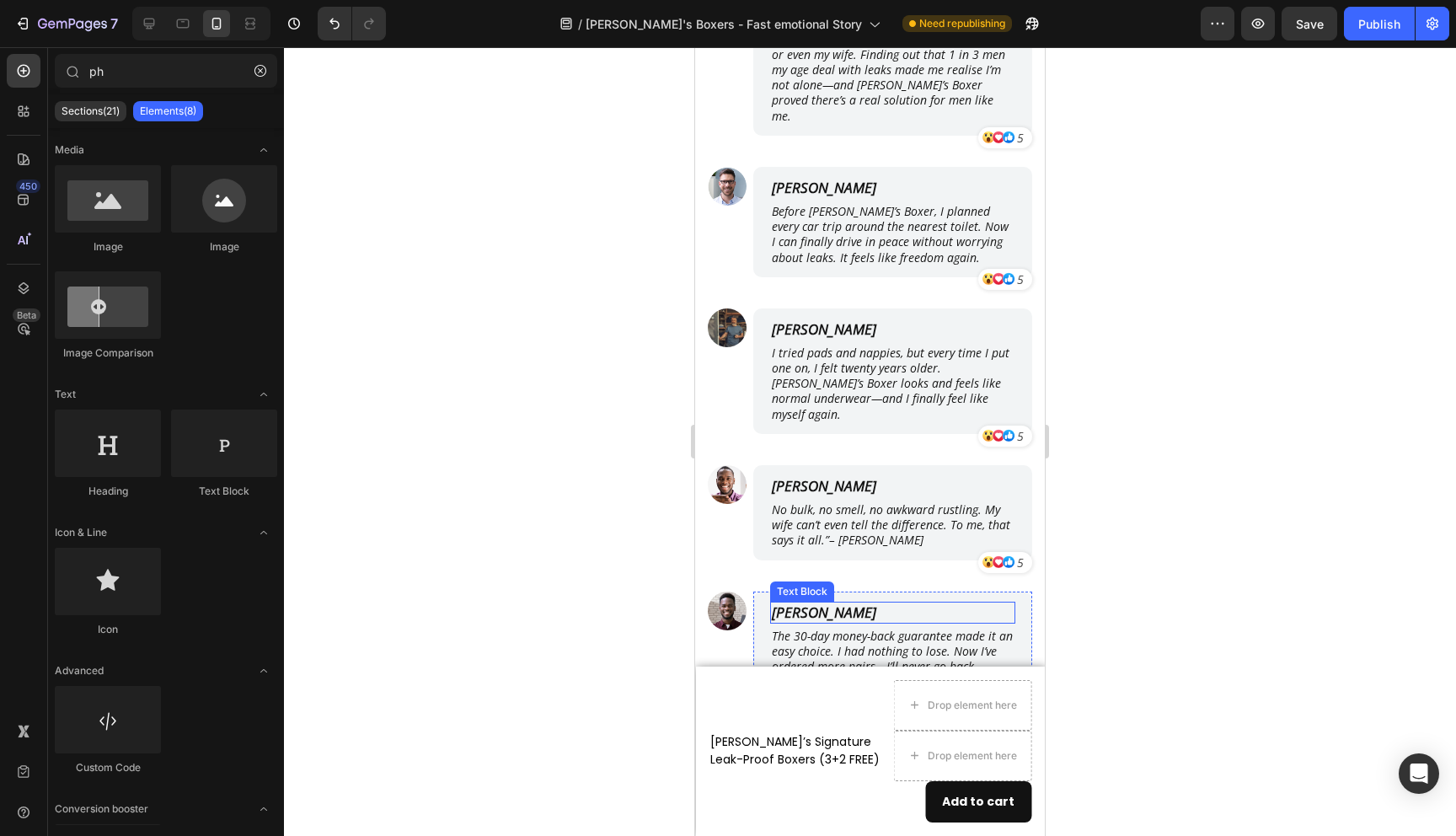
scroll to position [8783, 0]
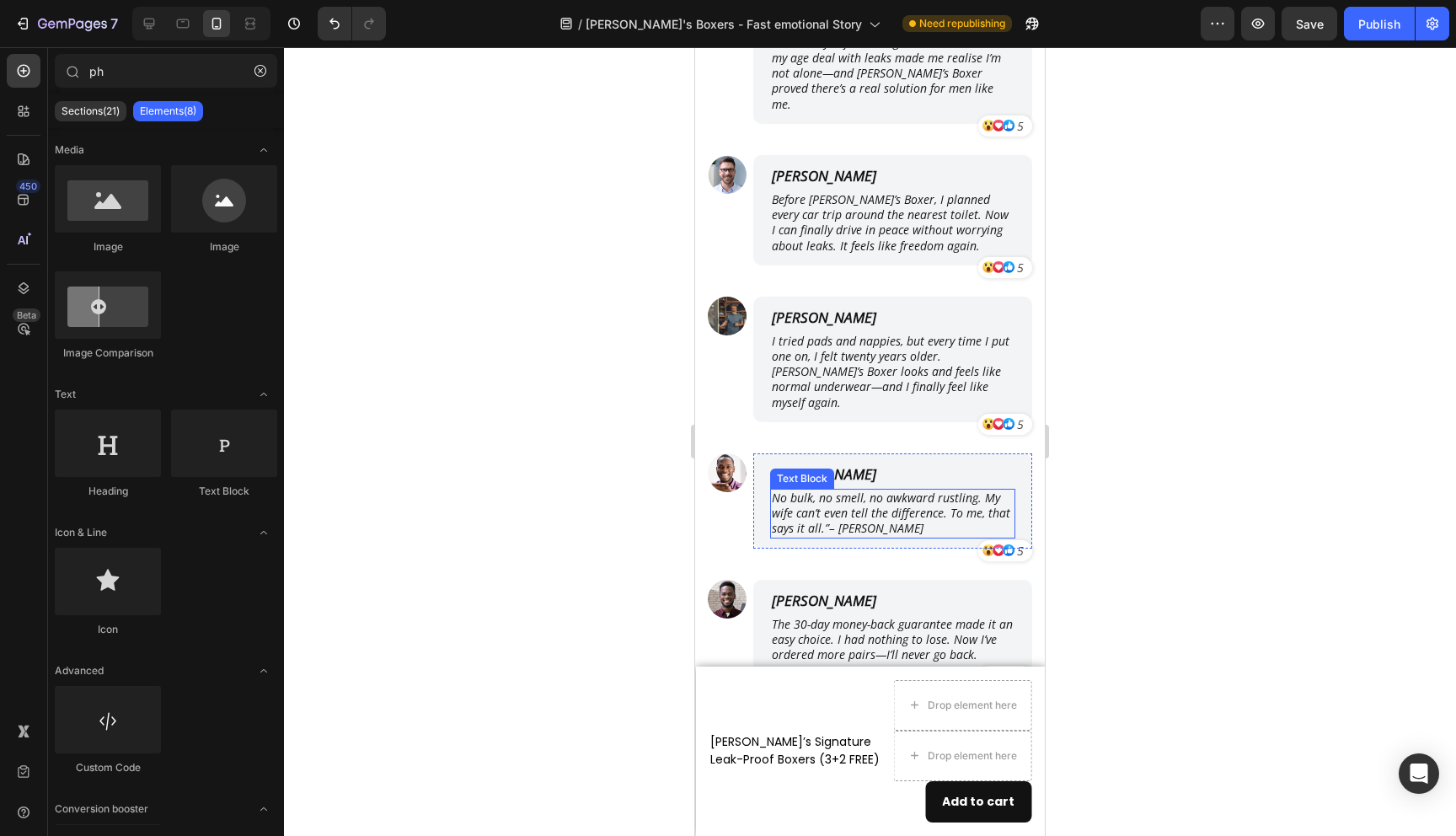
click at [857, 493] on p "No bulk, no smell, no awkward rustling. My wife can’t even tell the difference.…" at bounding box center [893, 513] width 242 height 46
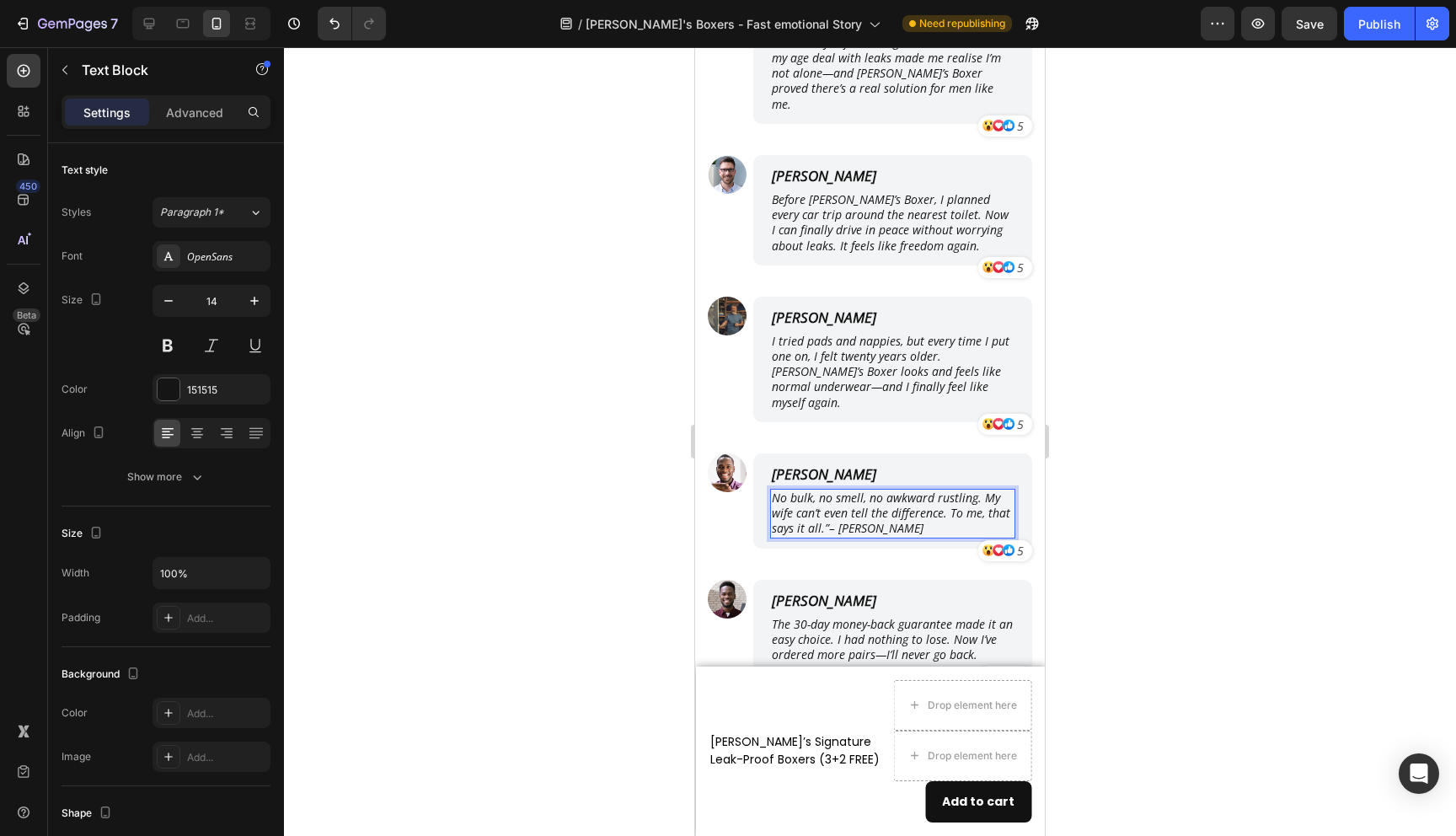
click at [873, 493] on p "No bulk, no smell, no awkward rustling. My wife can’t even tell the difference.…" at bounding box center [893, 513] width 242 height 46
click at [815, 490] on icon "No bulk, no smell, no awkward rustling. My wife can’t even tell the difference.…" at bounding box center [891, 512] width 238 height 46
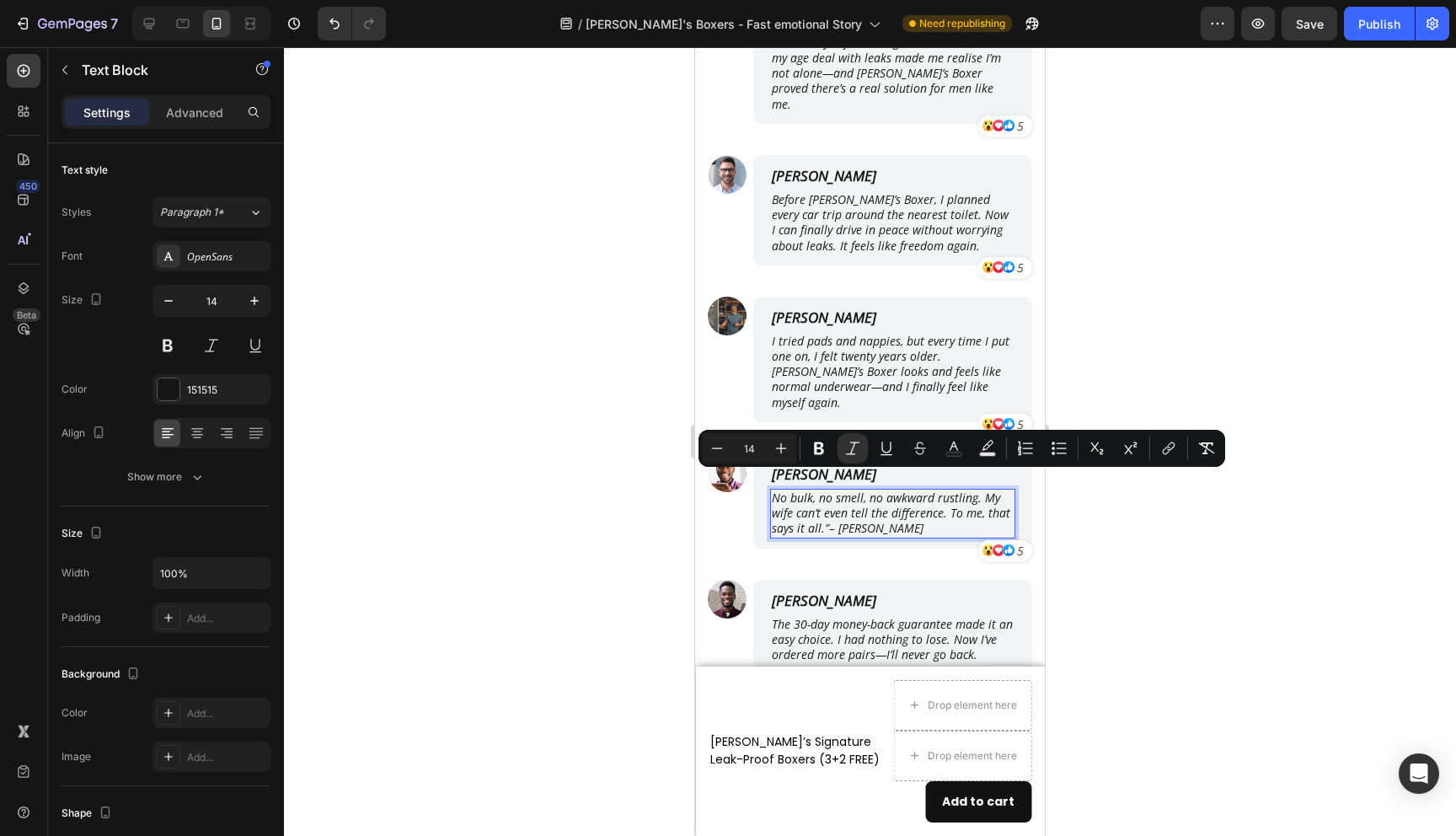
click at [846, 499] on p "No bulk, no smell, no awkward rustling. My wife can’t even tell the difference.…" at bounding box center [893, 513] width 242 height 46
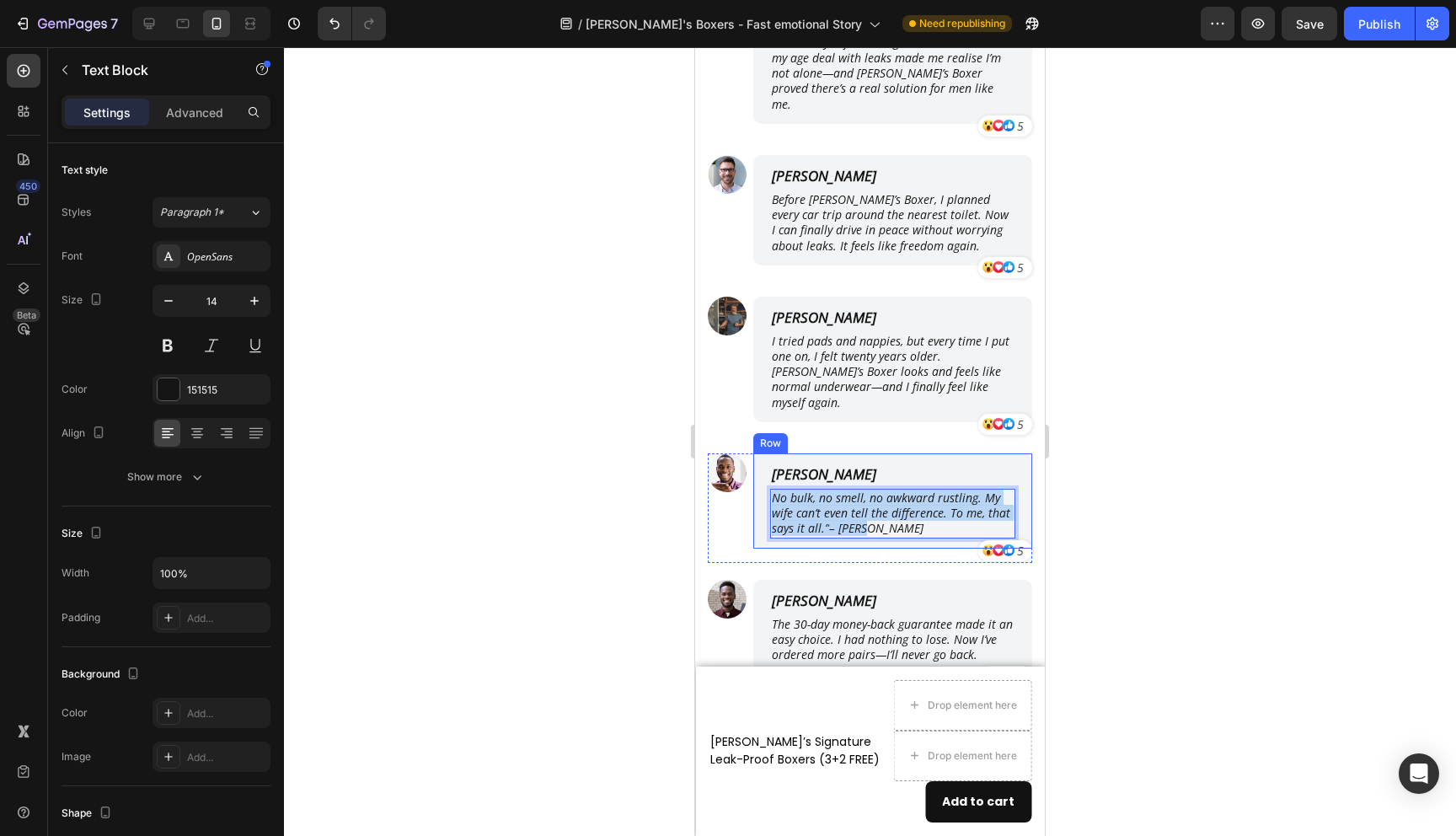
drag, startPoint x: 874, startPoint y: 499, endPoint x: 761, endPoint y: 457, distance: 120.6
click at [761, 458] on div "[PERSON_NAME] Text Block No bulk, no smell, no awkward rustling. My wife can’t …" at bounding box center [893, 500] width 279 height 95
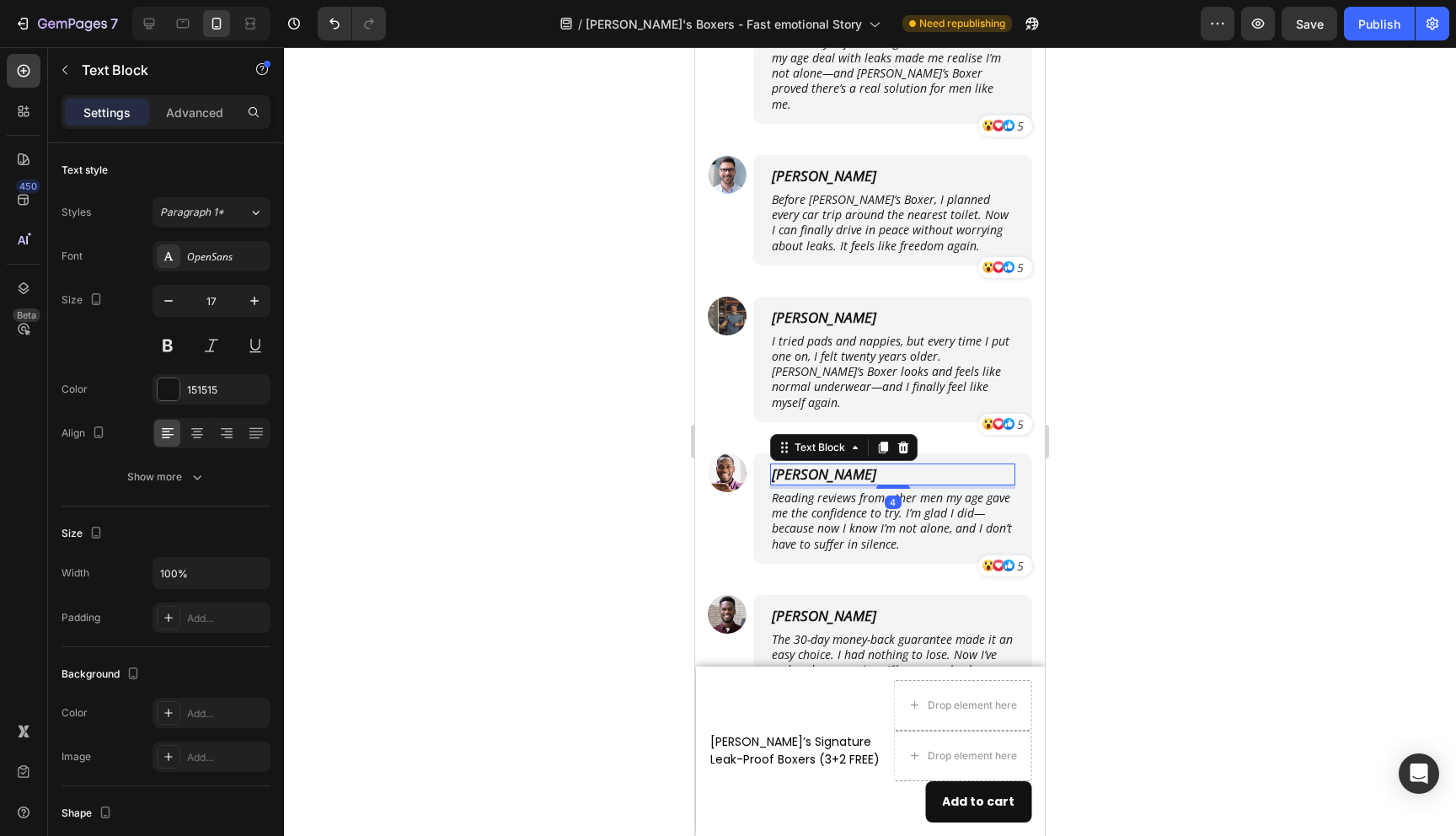
click at [793, 465] on p "[PERSON_NAME]" at bounding box center [893, 474] width 242 height 19
click at [804, 465] on p "[PERSON_NAME]" at bounding box center [893, 474] width 242 height 19
click at [1350, 295] on div at bounding box center [869, 442] width 1172 height 789
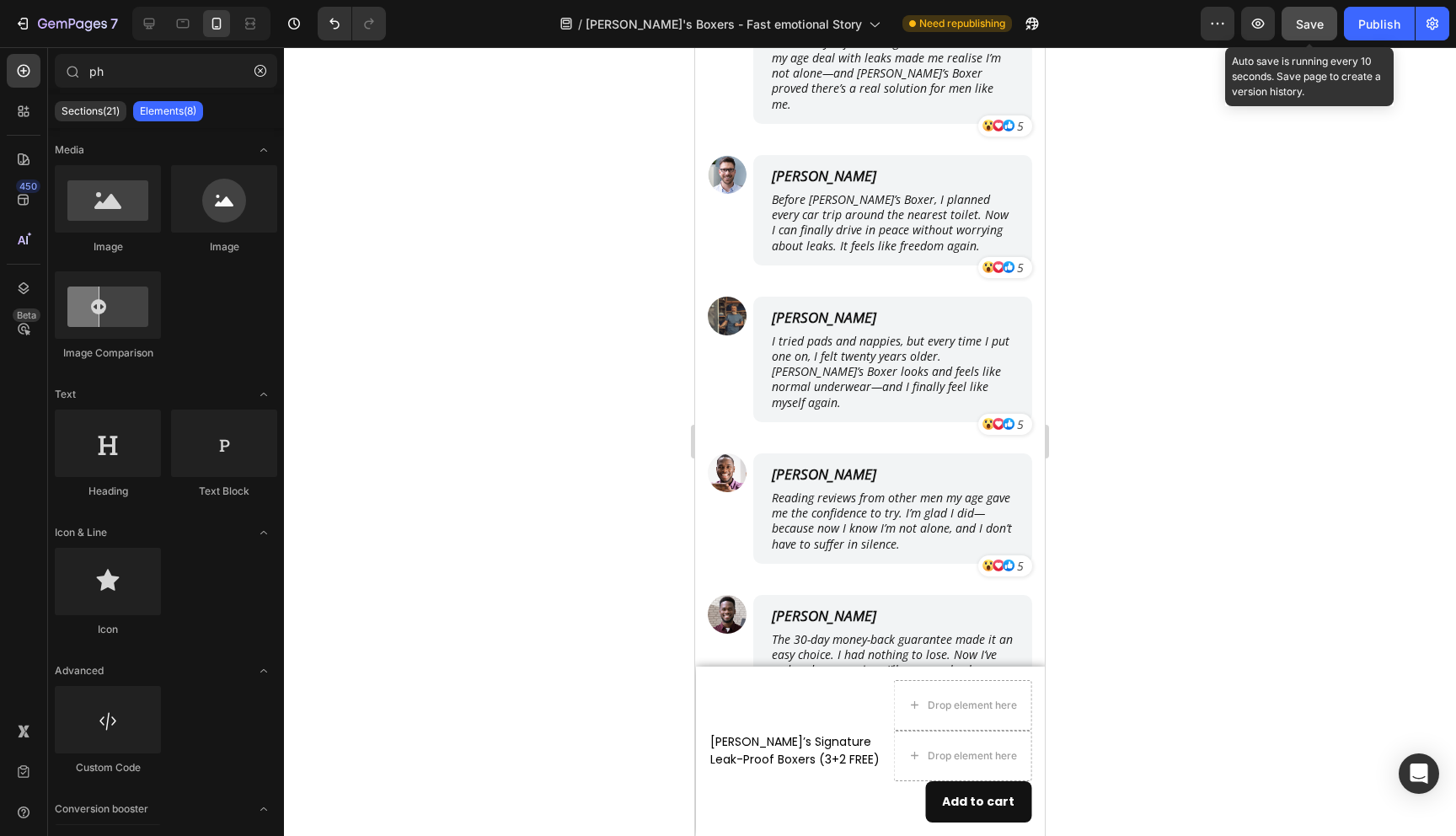
click at [1325, 26] on button "Save" at bounding box center [1309, 24] width 56 height 33
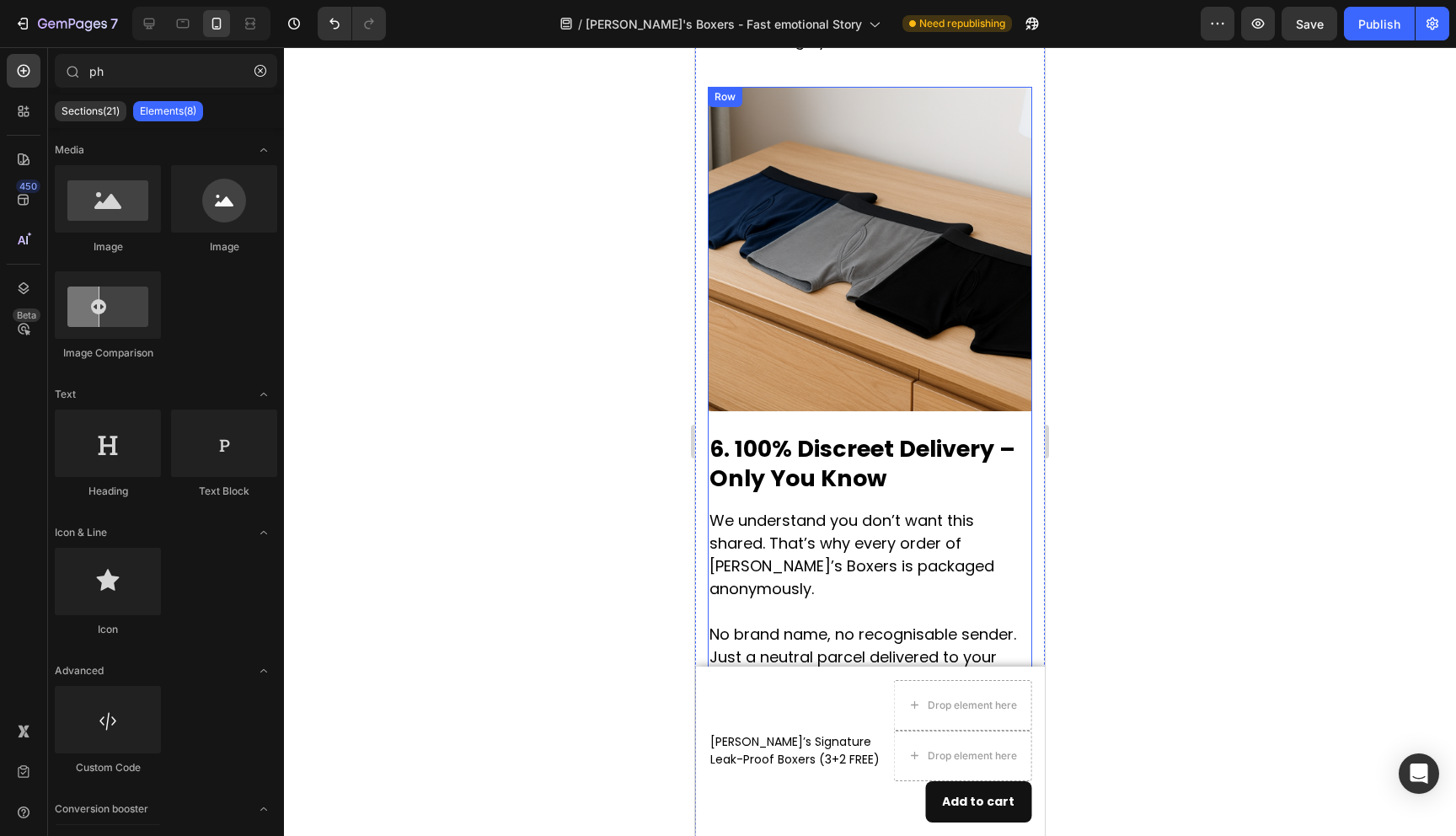
scroll to position [3996, 0]
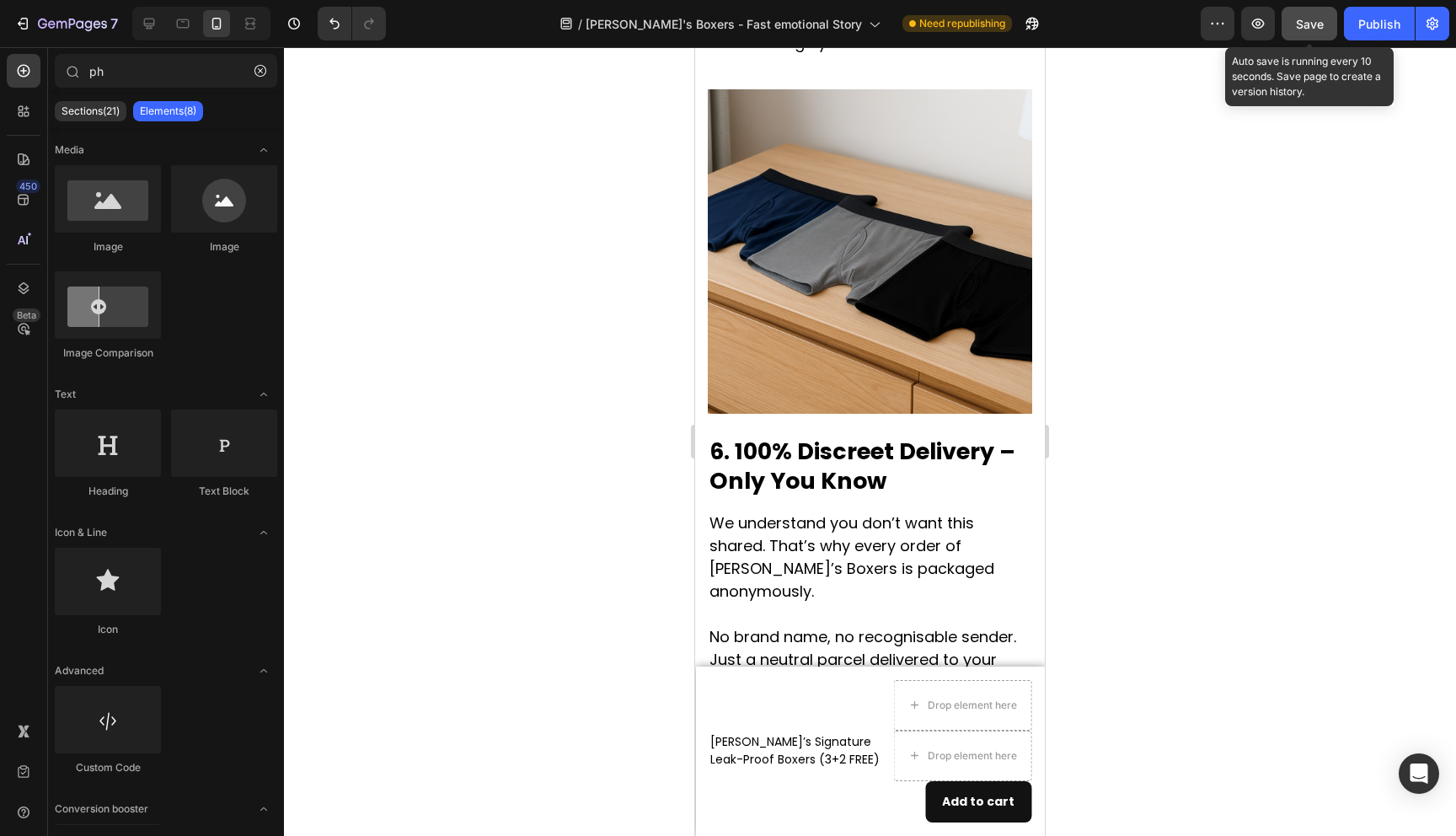
click at [1321, 34] on button "Save" at bounding box center [1309, 24] width 56 height 33
click at [1379, 32] on div "Publish" at bounding box center [1379, 24] width 42 height 18
